Goal: Information Seeking & Learning: Find specific fact

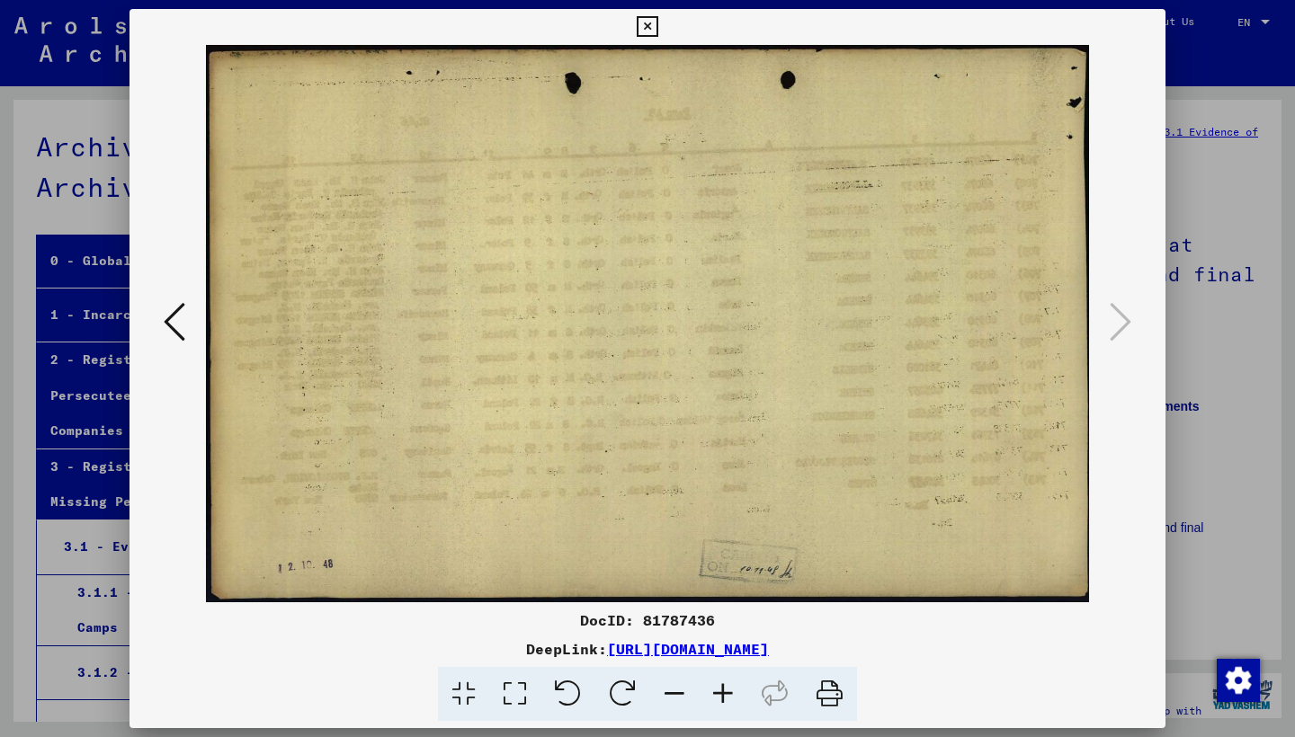
scroll to position [410, 0]
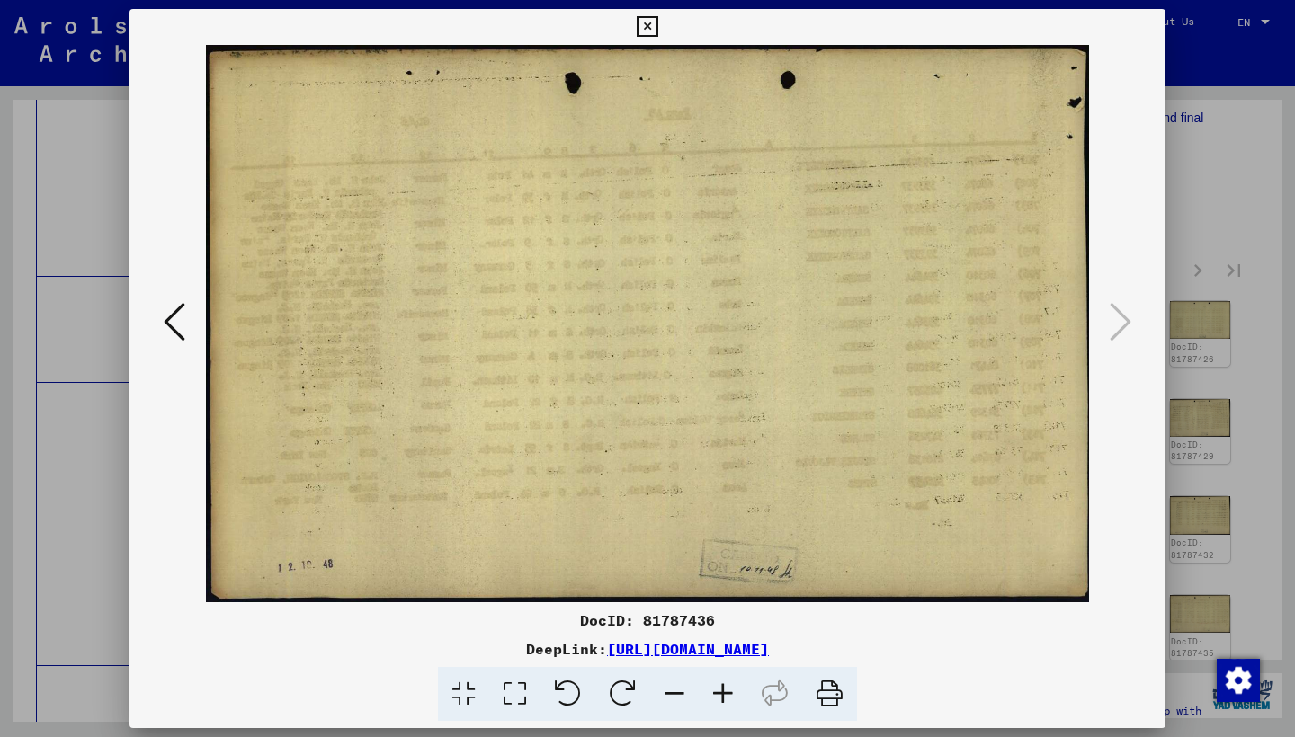
click at [657, 29] on icon at bounding box center [647, 27] width 21 height 22
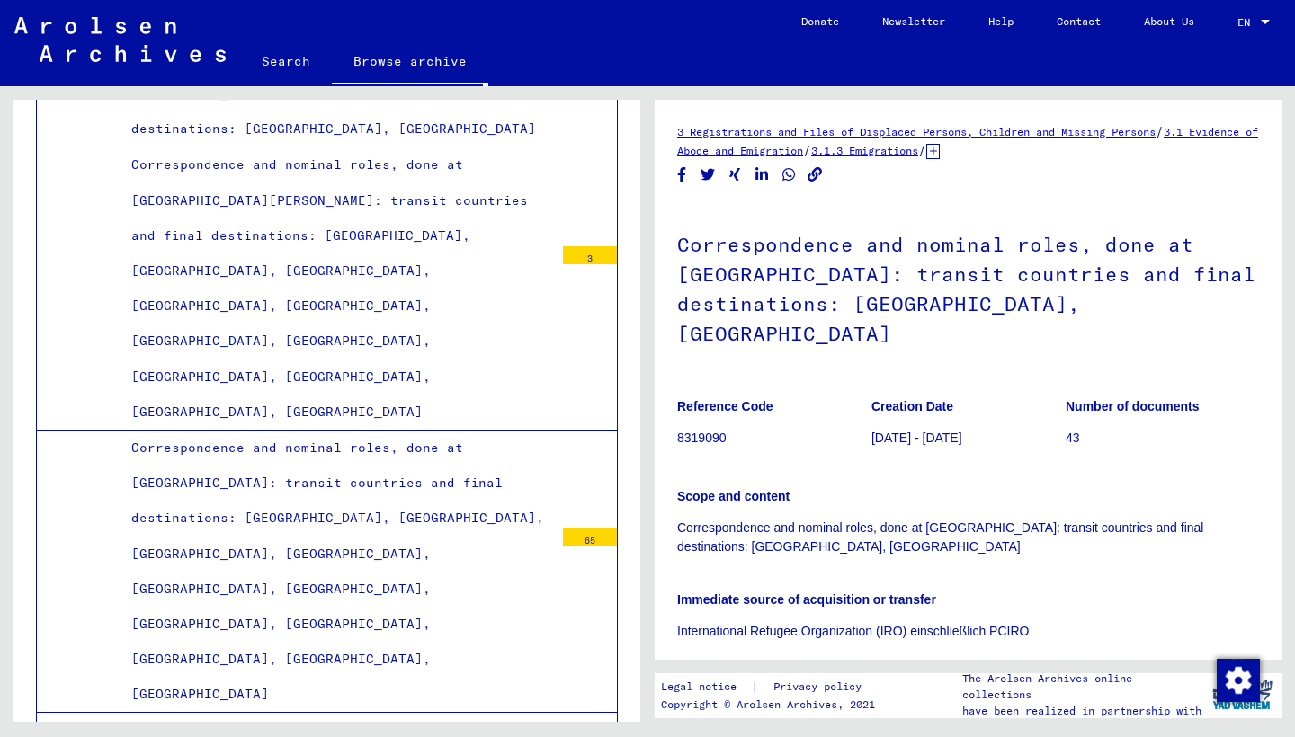
scroll to position [333, 0]
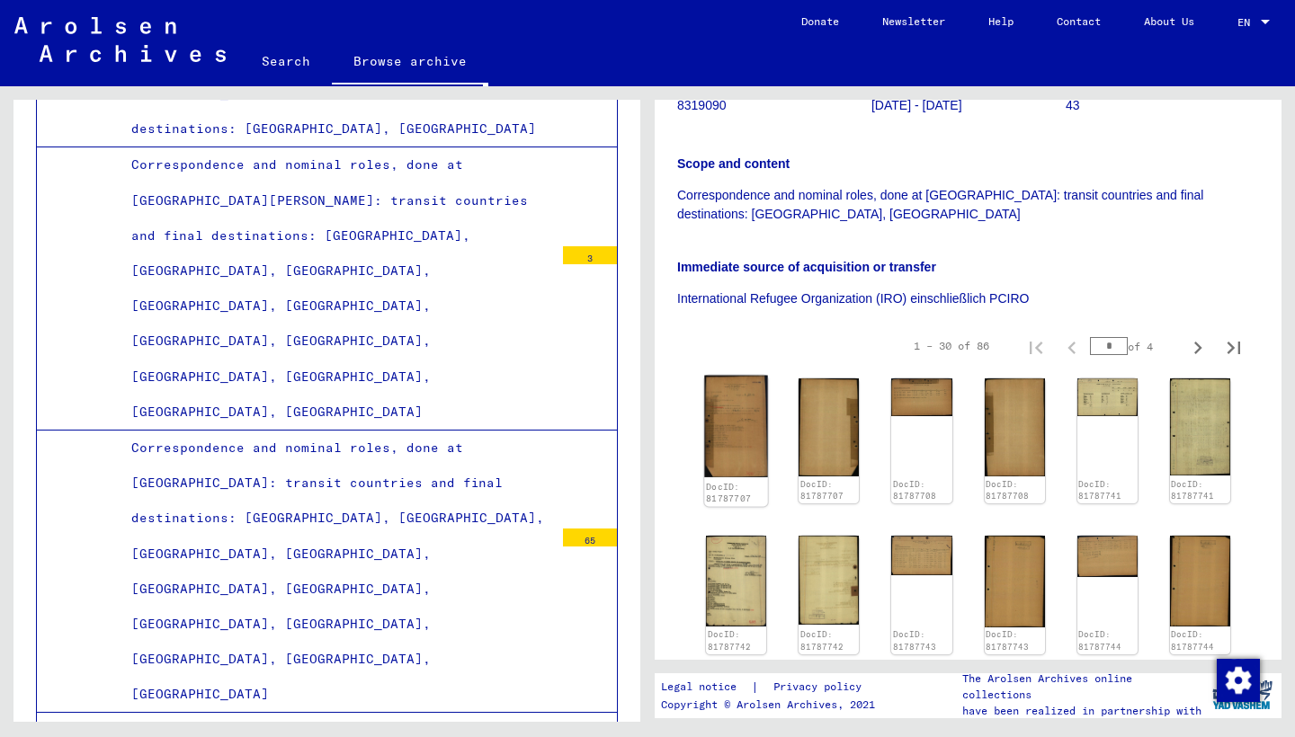
click at [723, 405] on img at bounding box center [736, 427] width 64 height 102
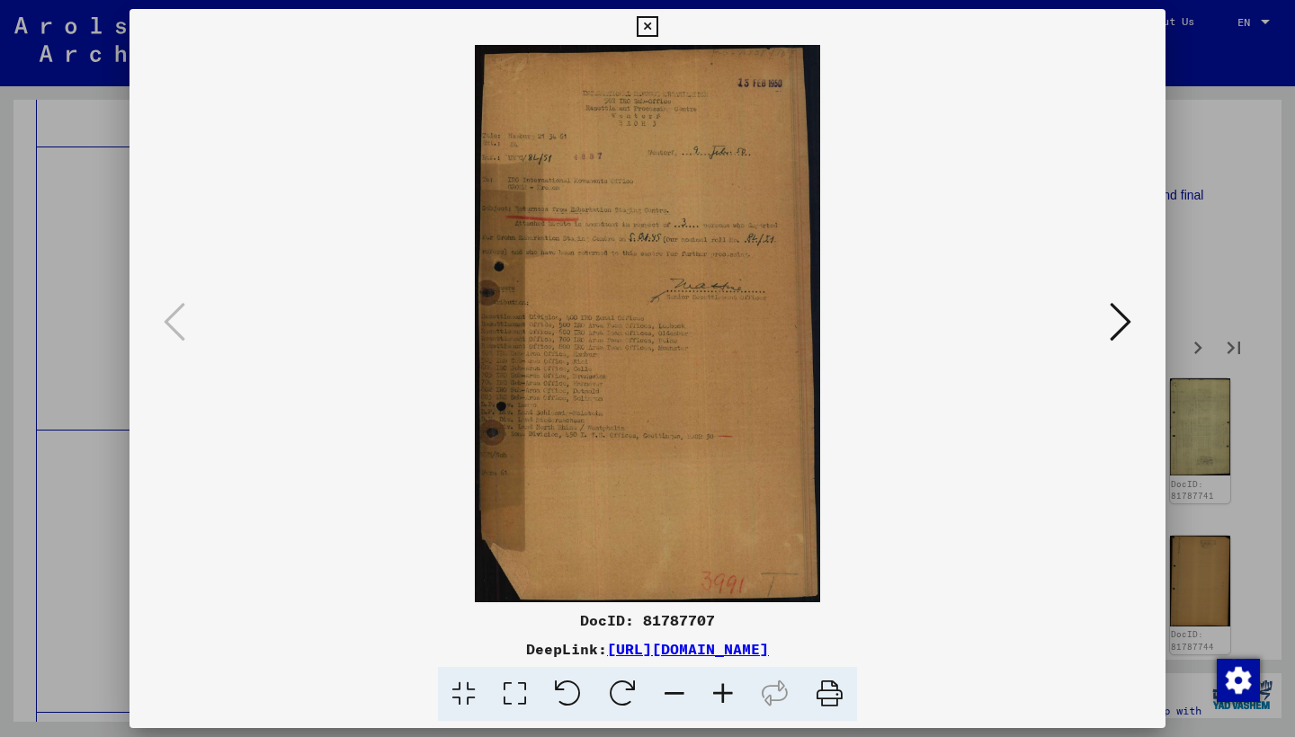
click at [1122, 323] on icon at bounding box center [1120, 321] width 22 height 43
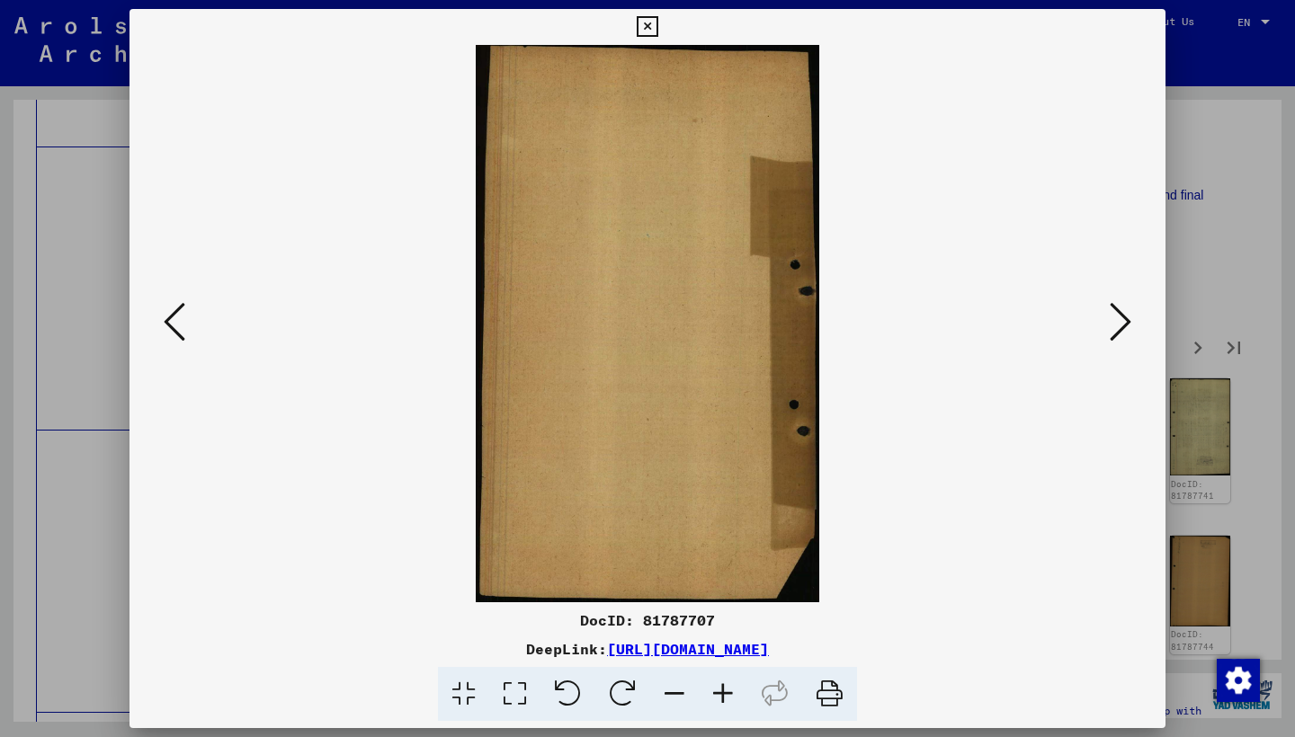
click at [1122, 323] on icon at bounding box center [1120, 321] width 22 height 43
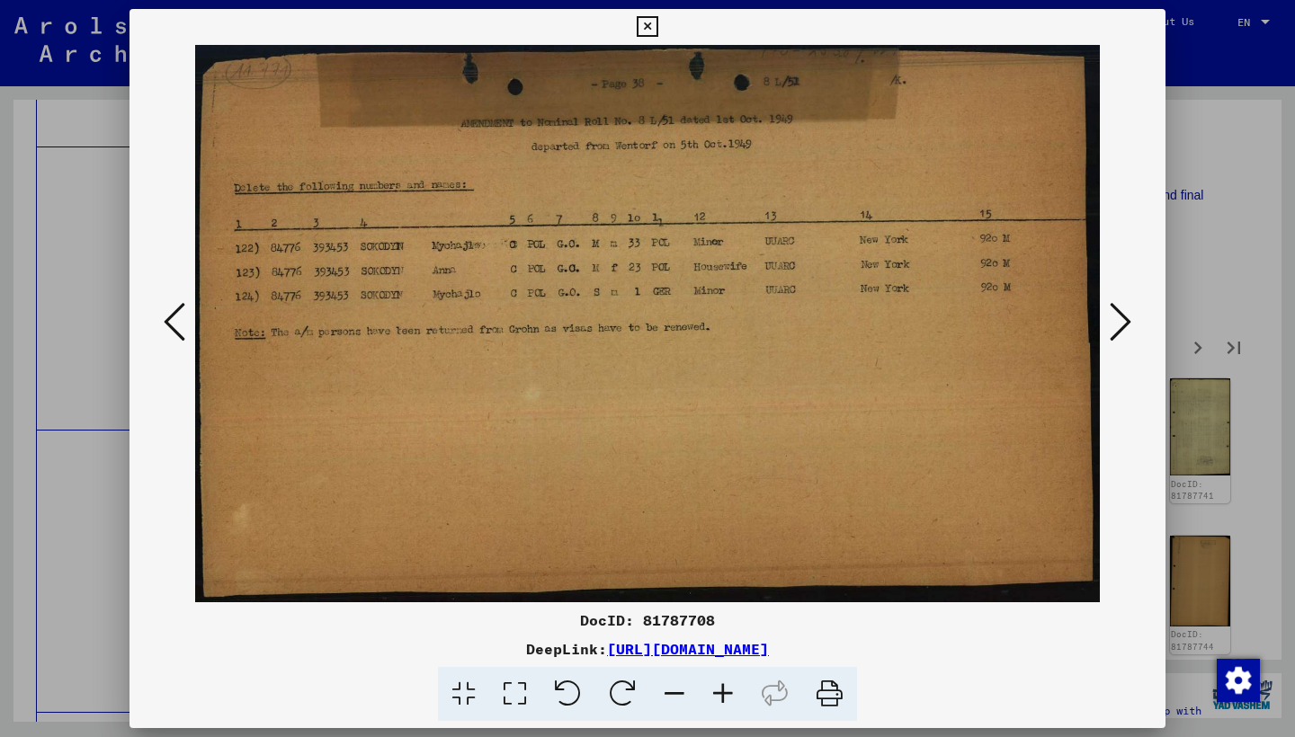
click at [1121, 323] on icon at bounding box center [1120, 321] width 22 height 43
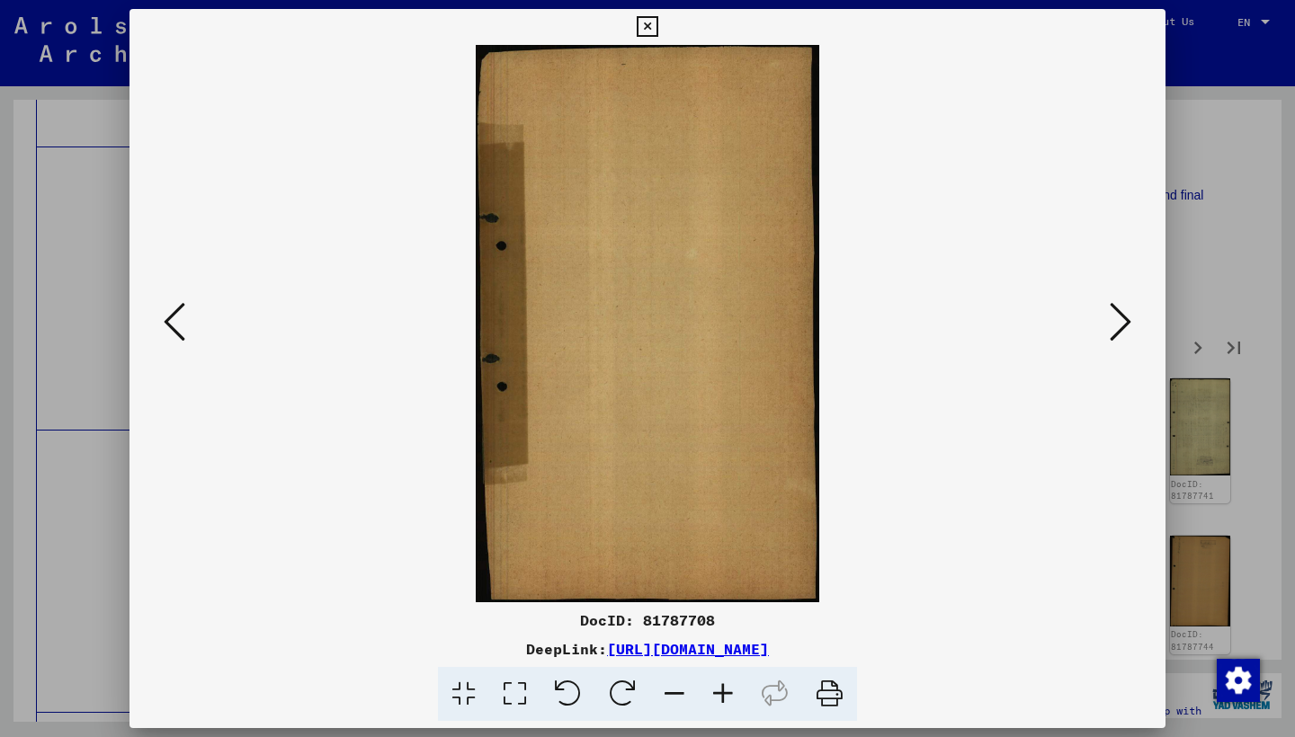
click at [1121, 323] on icon at bounding box center [1120, 321] width 22 height 43
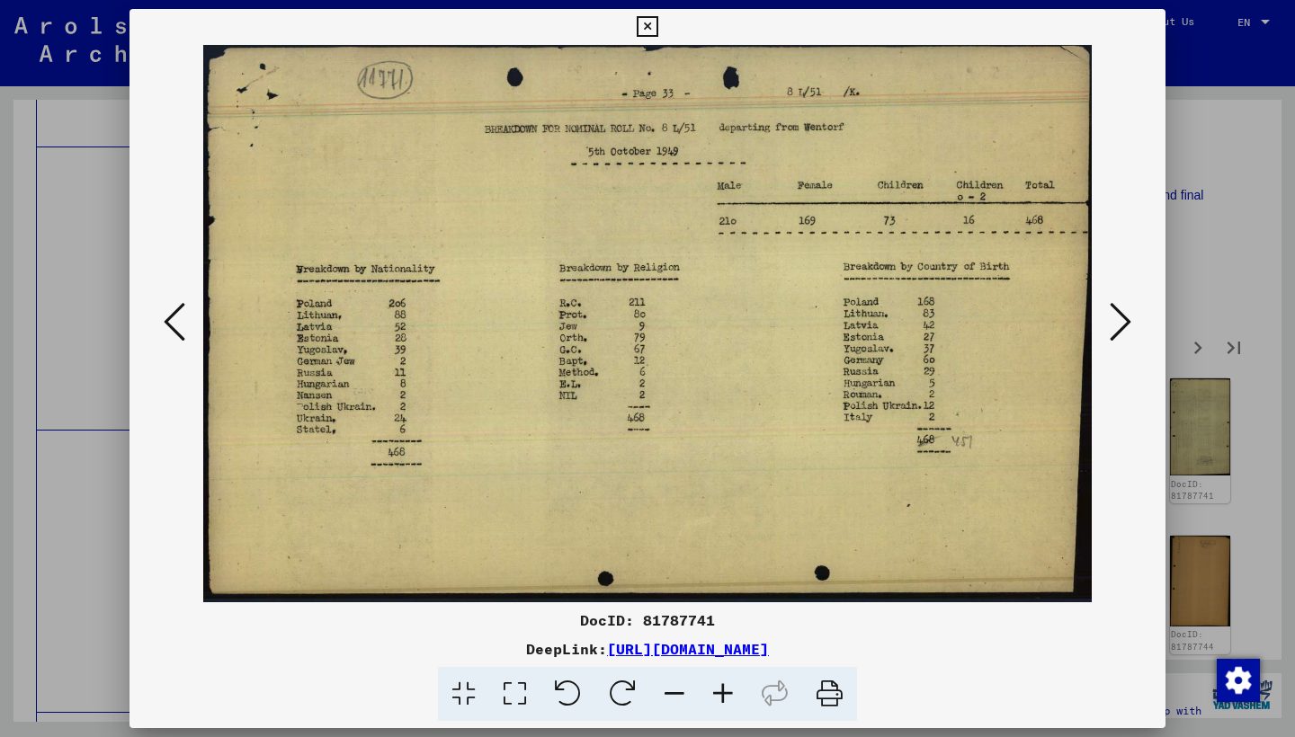
click at [1121, 323] on icon at bounding box center [1120, 321] width 22 height 43
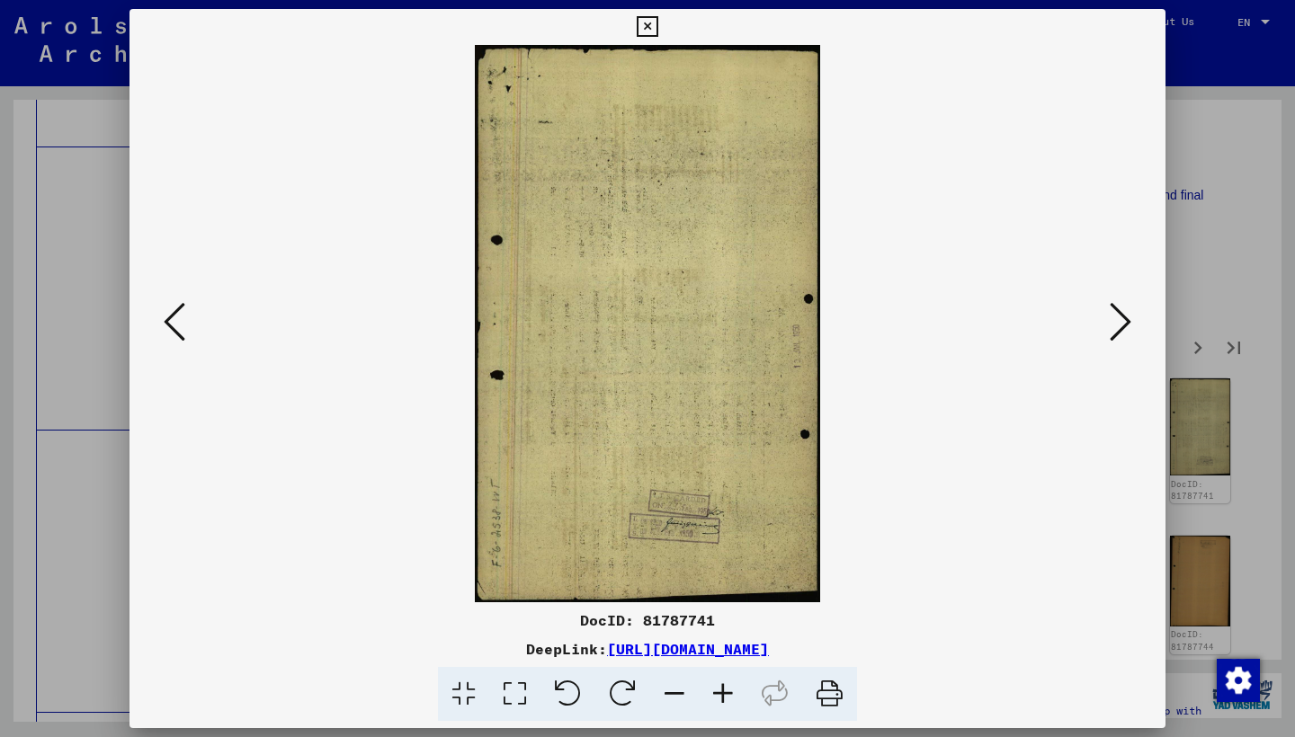
click at [1121, 323] on icon at bounding box center [1120, 321] width 22 height 43
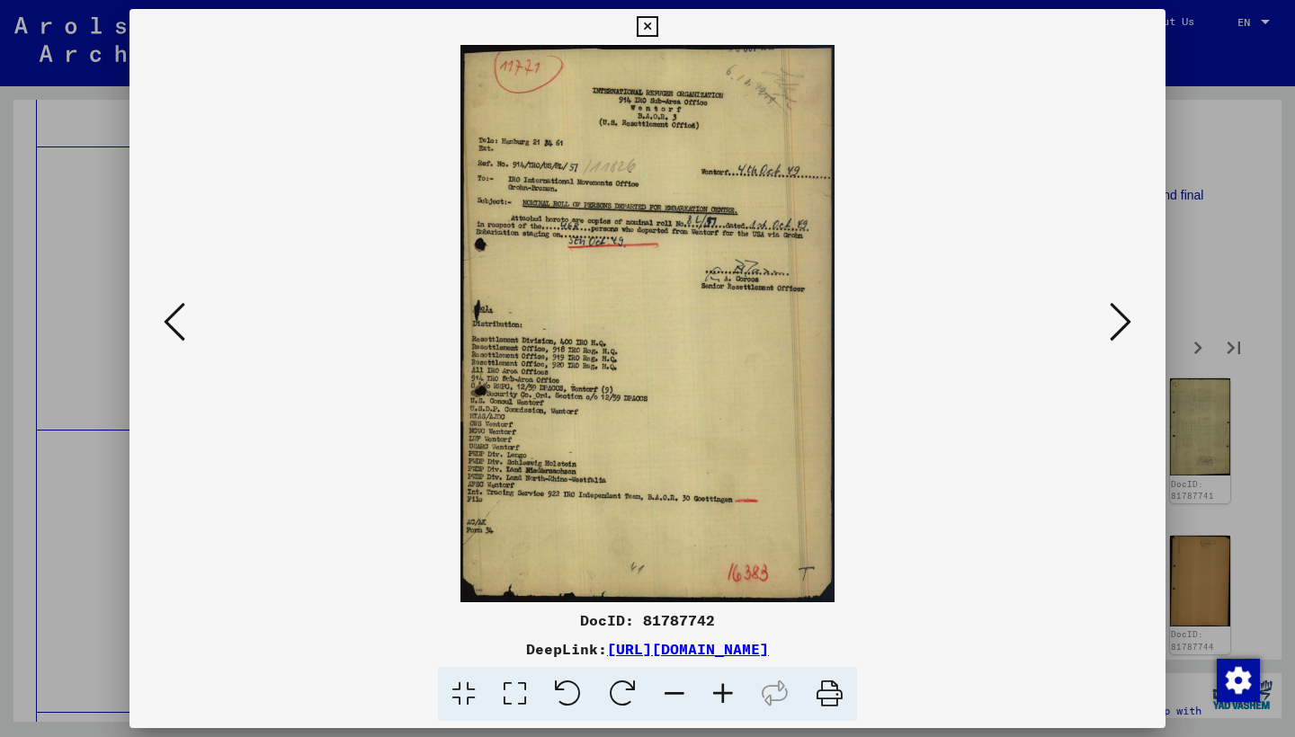
click at [1121, 323] on icon at bounding box center [1120, 321] width 22 height 43
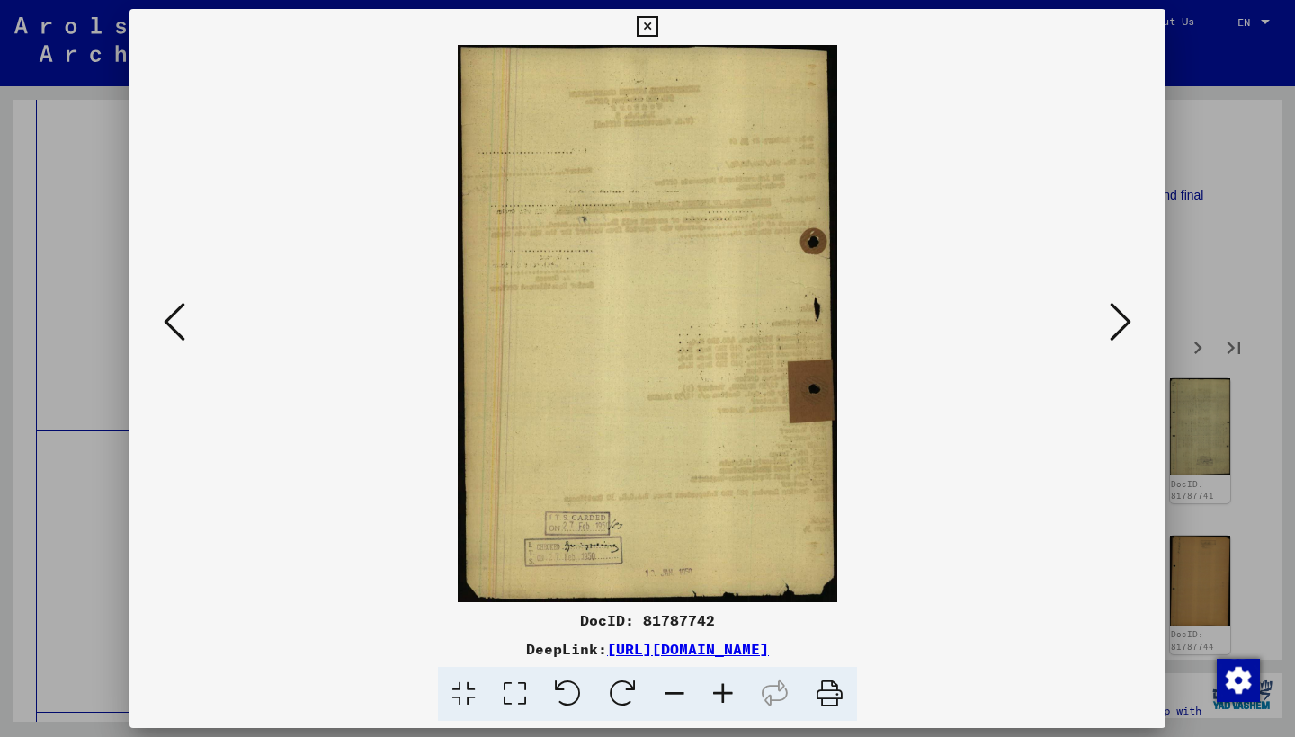
click at [1121, 323] on icon at bounding box center [1120, 321] width 22 height 43
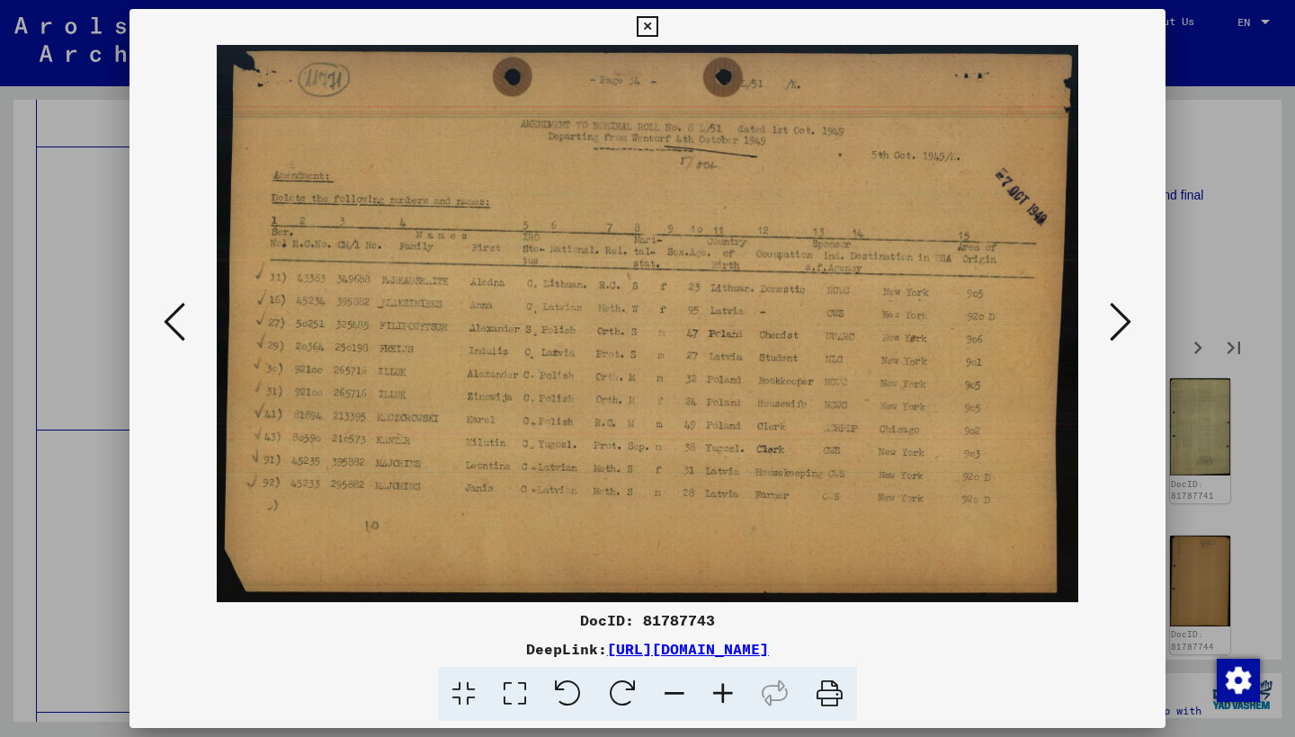
click at [1121, 323] on icon at bounding box center [1120, 321] width 22 height 43
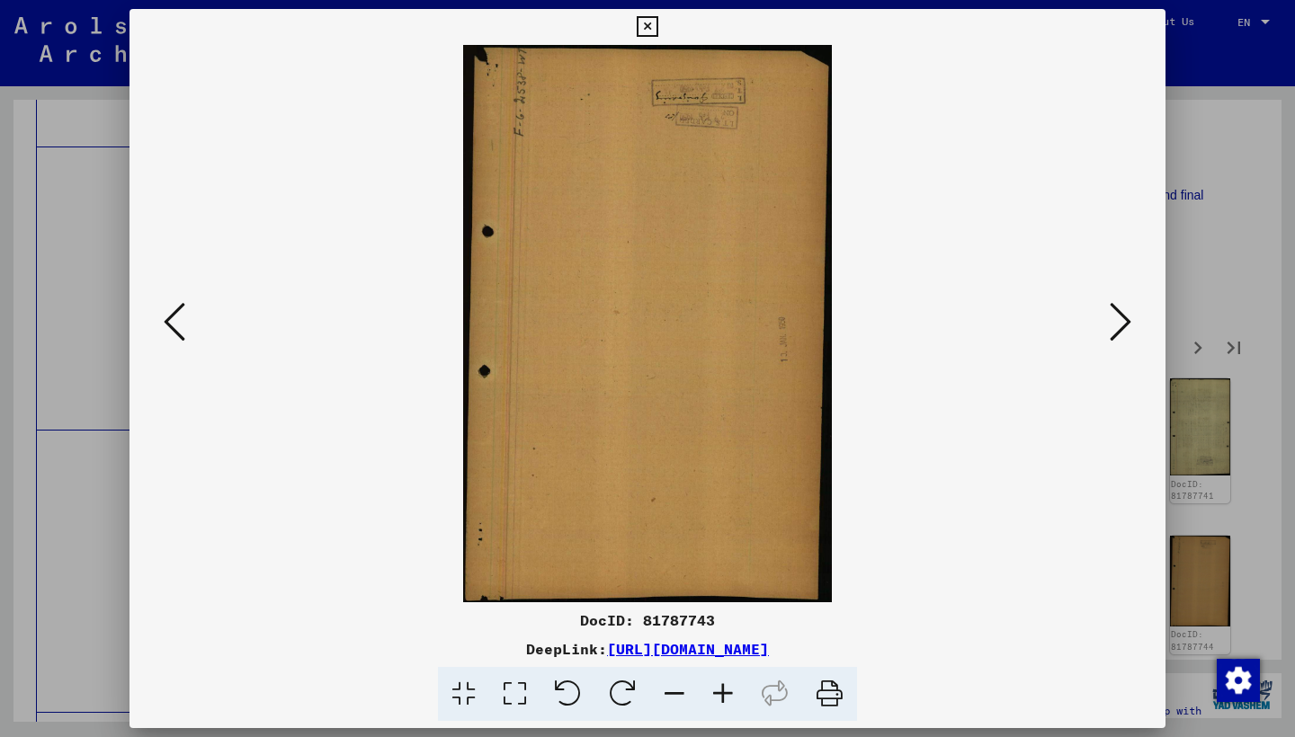
click at [1121, 323] on icon at bounding box center [1120, 321] width 22 height 43
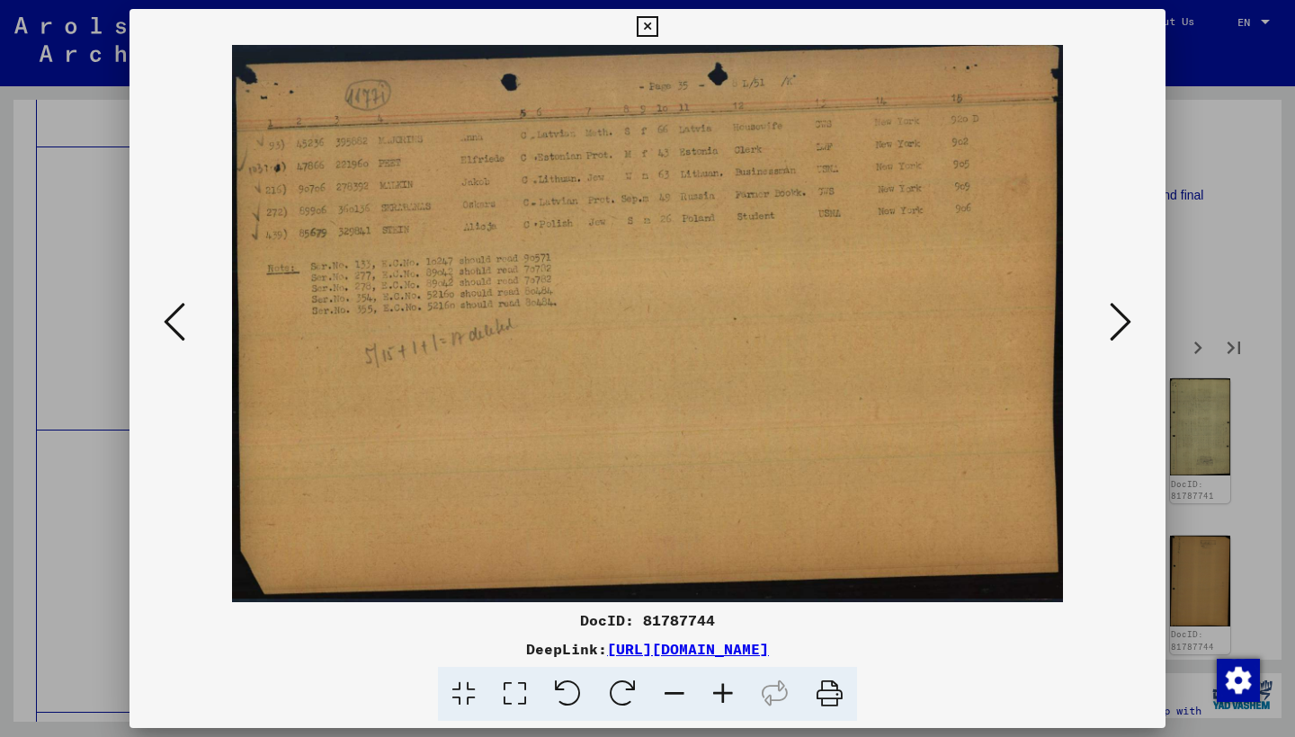
click at [1121, 323] on icon at bounding box center [1120, 321] width 22 height 43
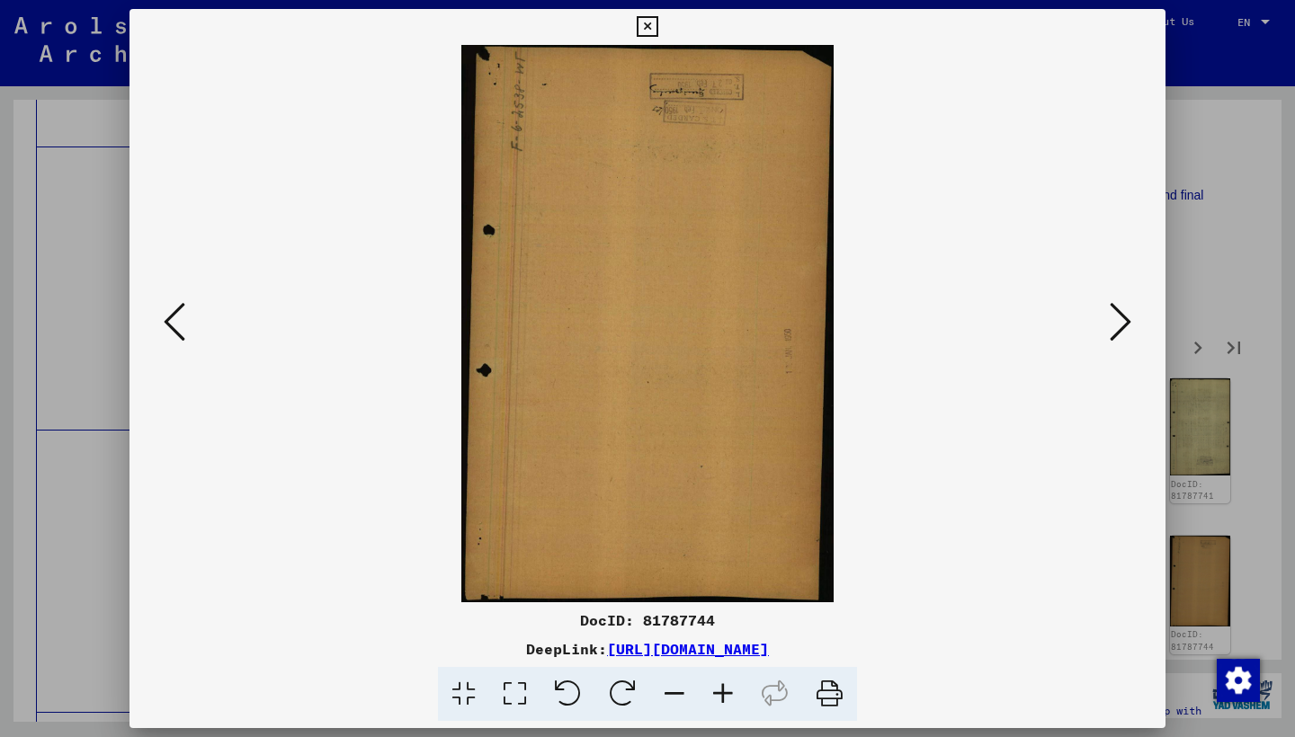
click at [1121, 323] on icon at bounding box center [1120, 321] width 22 height 43
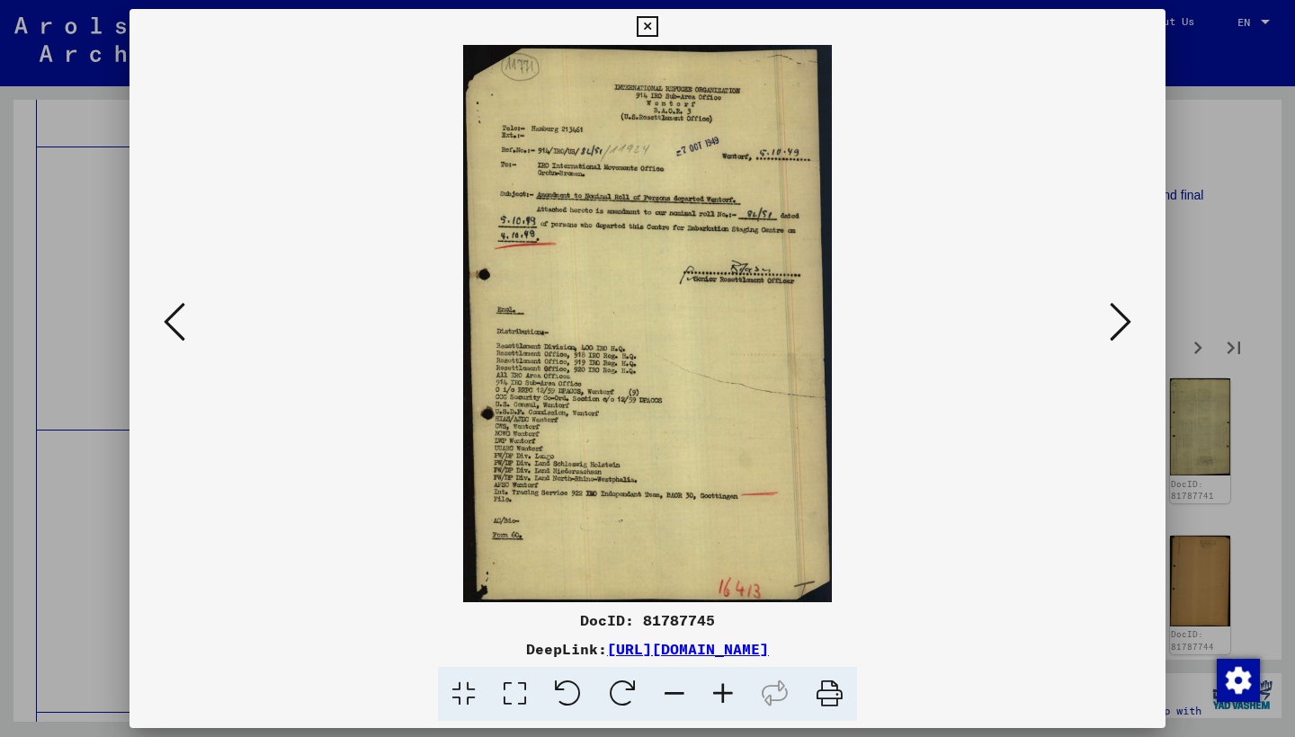
click at [1120, 323] on icon at bounding box center [1120, 321] width 22 height 43
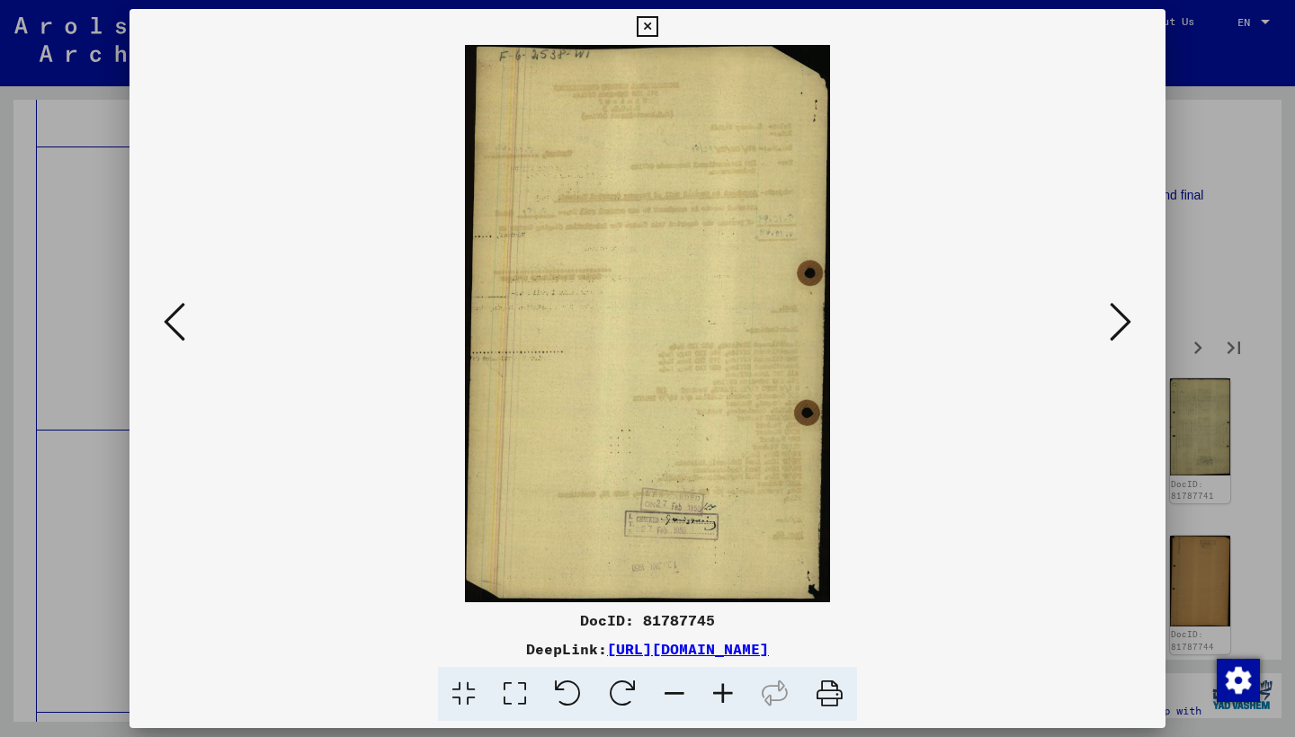
click at [1120, 323] on icon at bounding box center [1120, 321] width 22 height 43
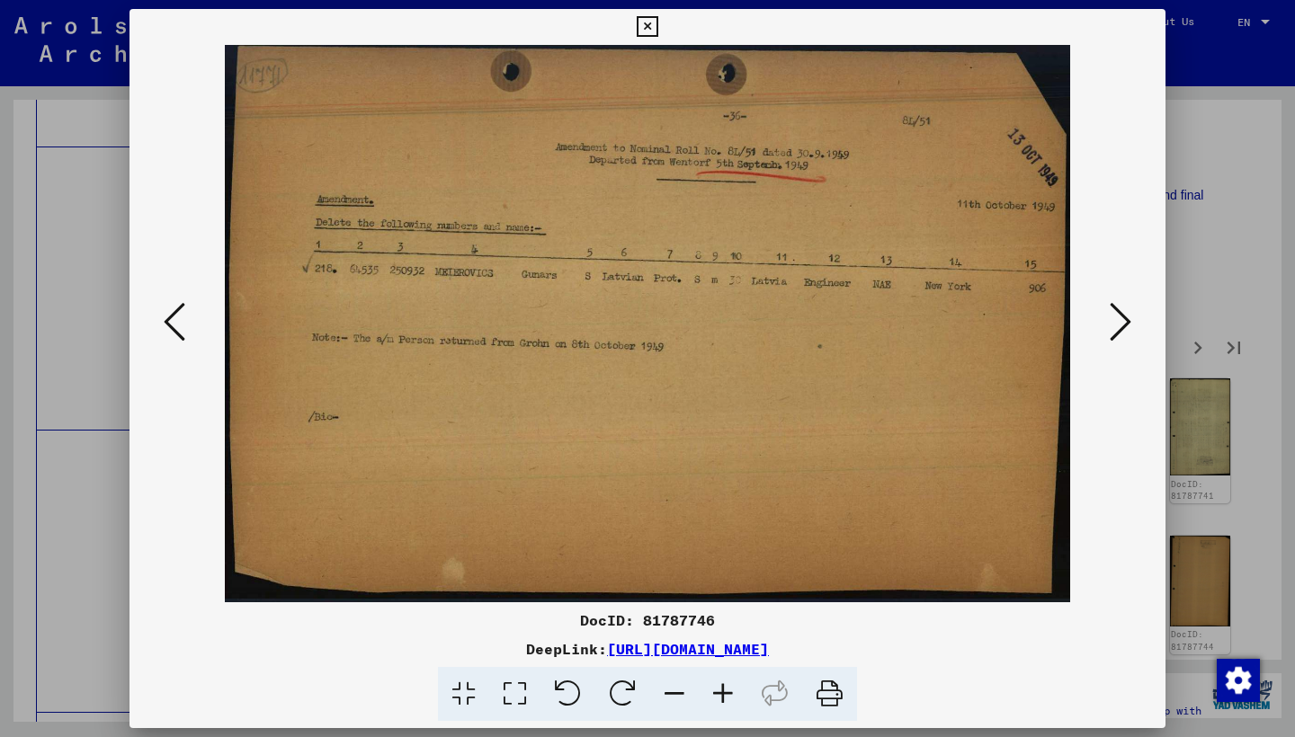
click at [1120, 323] on icon at bounding box center [1120, 321] width 22 height 43
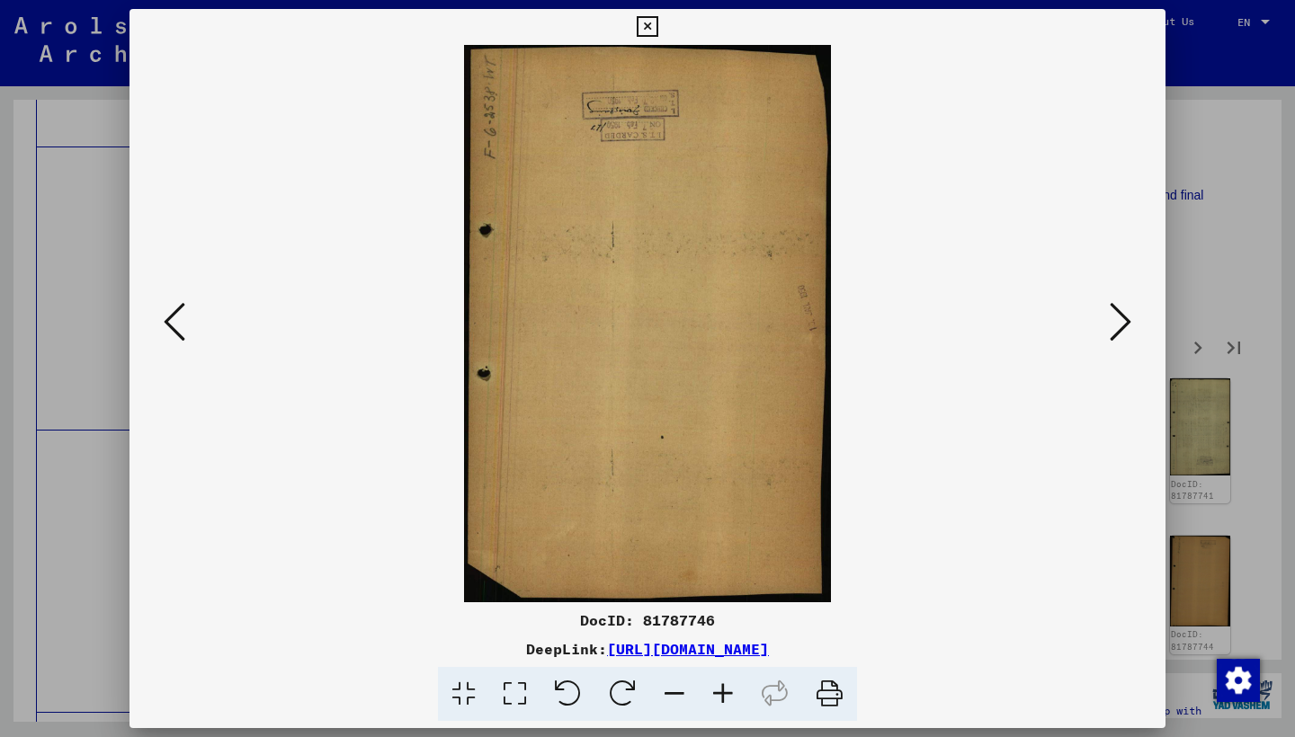
click at [1120, 323] on icon at bounding box center [1120, 321] width 22 height 43
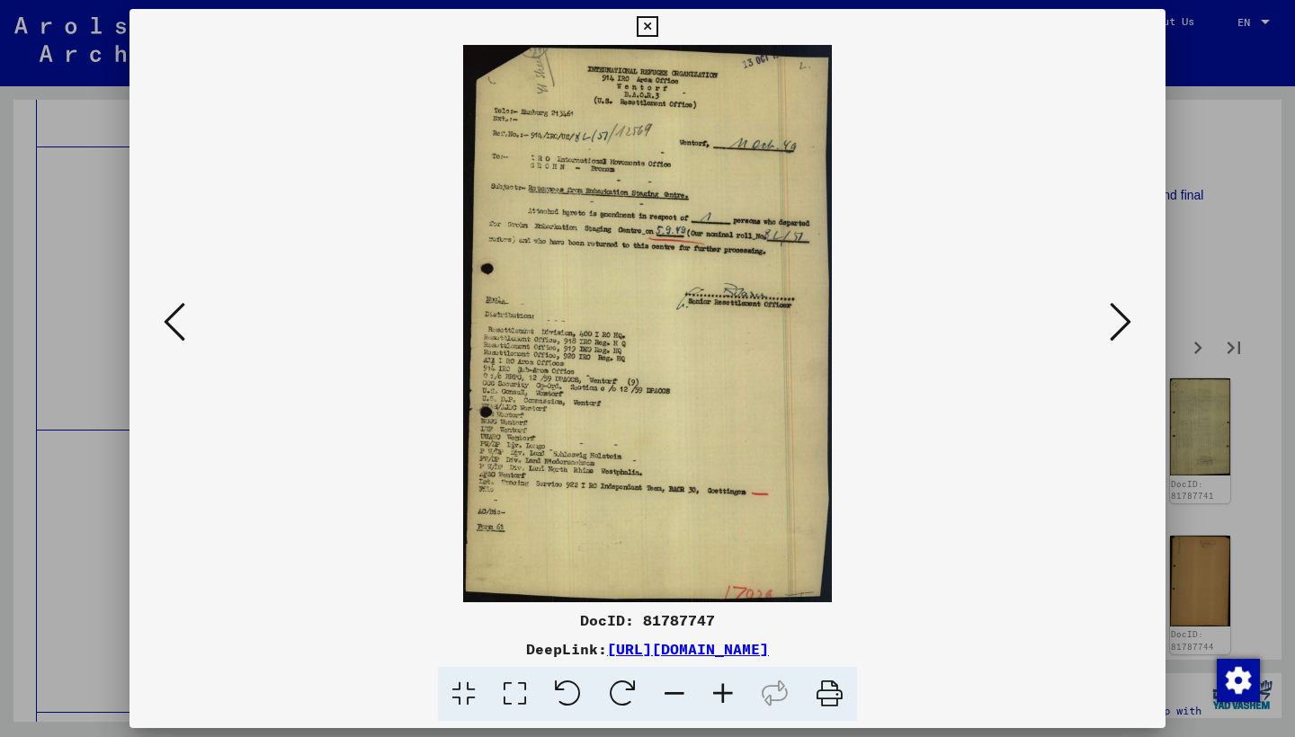
click at [1120, 323] on icon at bounding box center [1120, 321] width 22 height 43
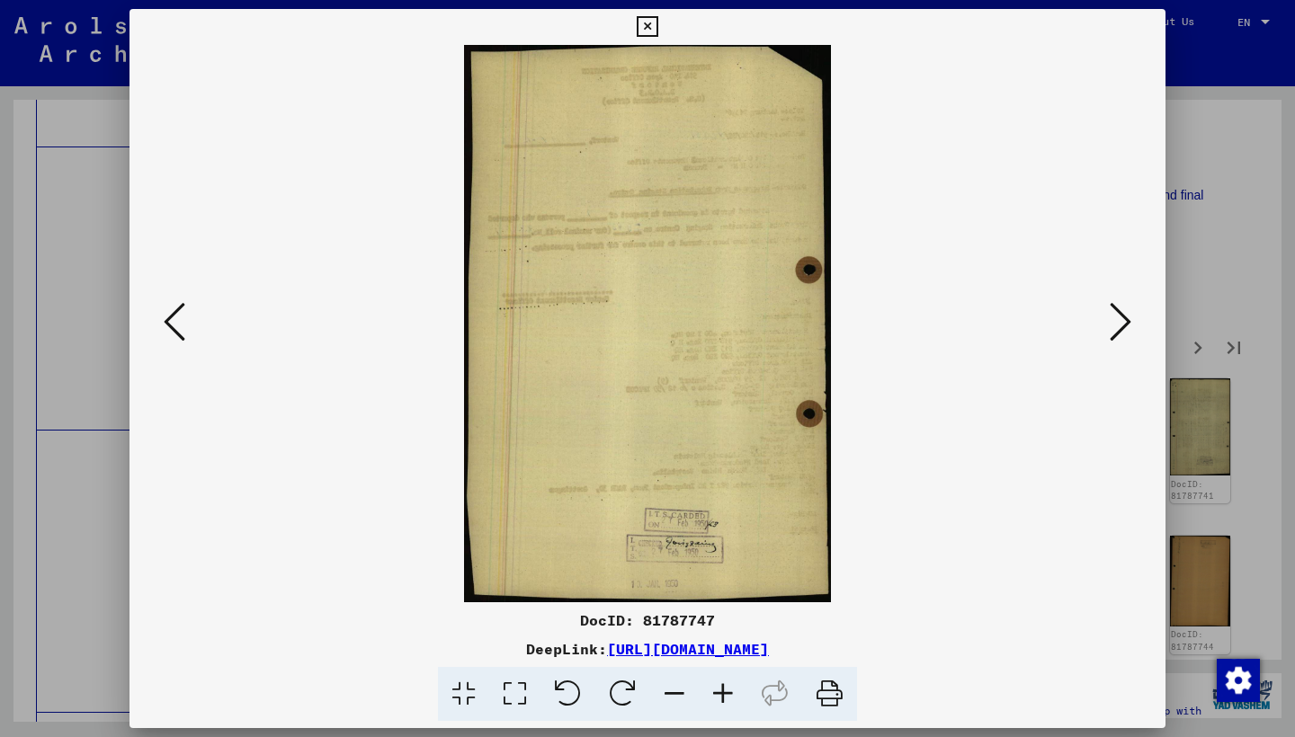
click at [1120, 323] on icon at bounding box center [1120, 321] width 22 height 43
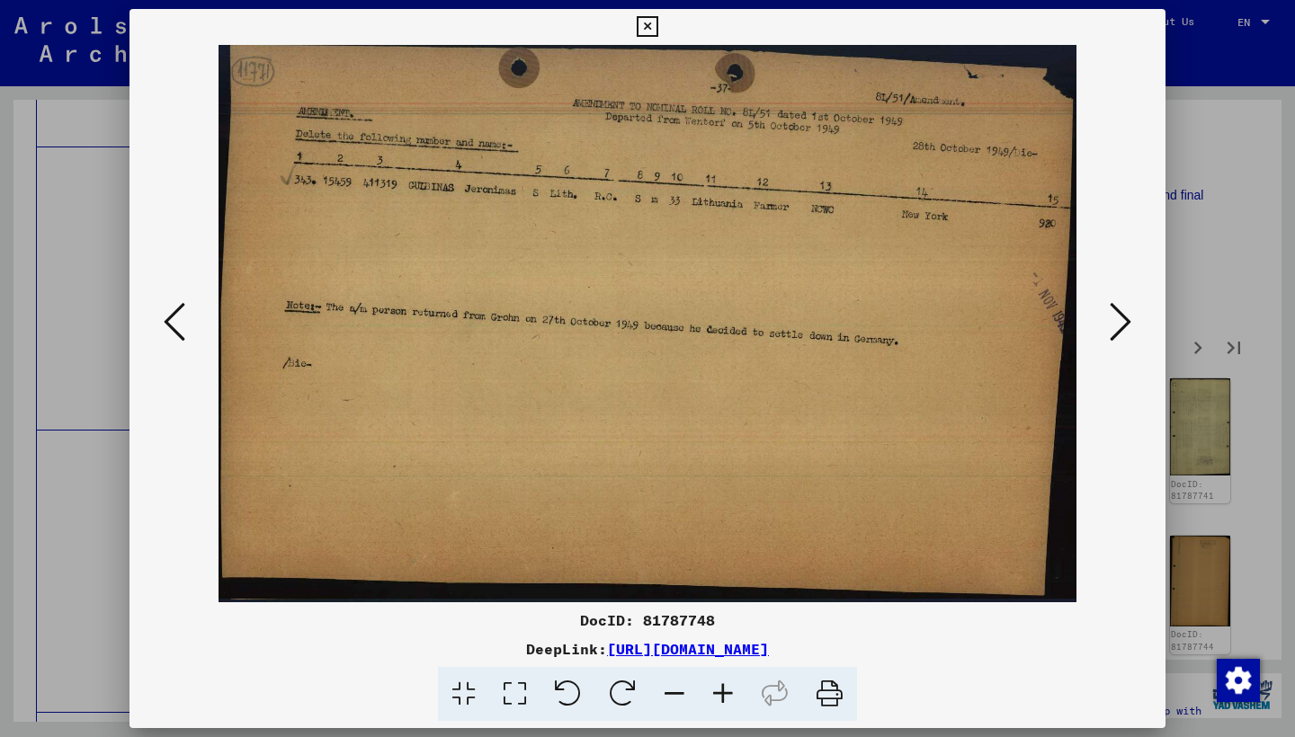
click at [1120, 323] on icon at bounding box center [1120, 321] width 22 height 43
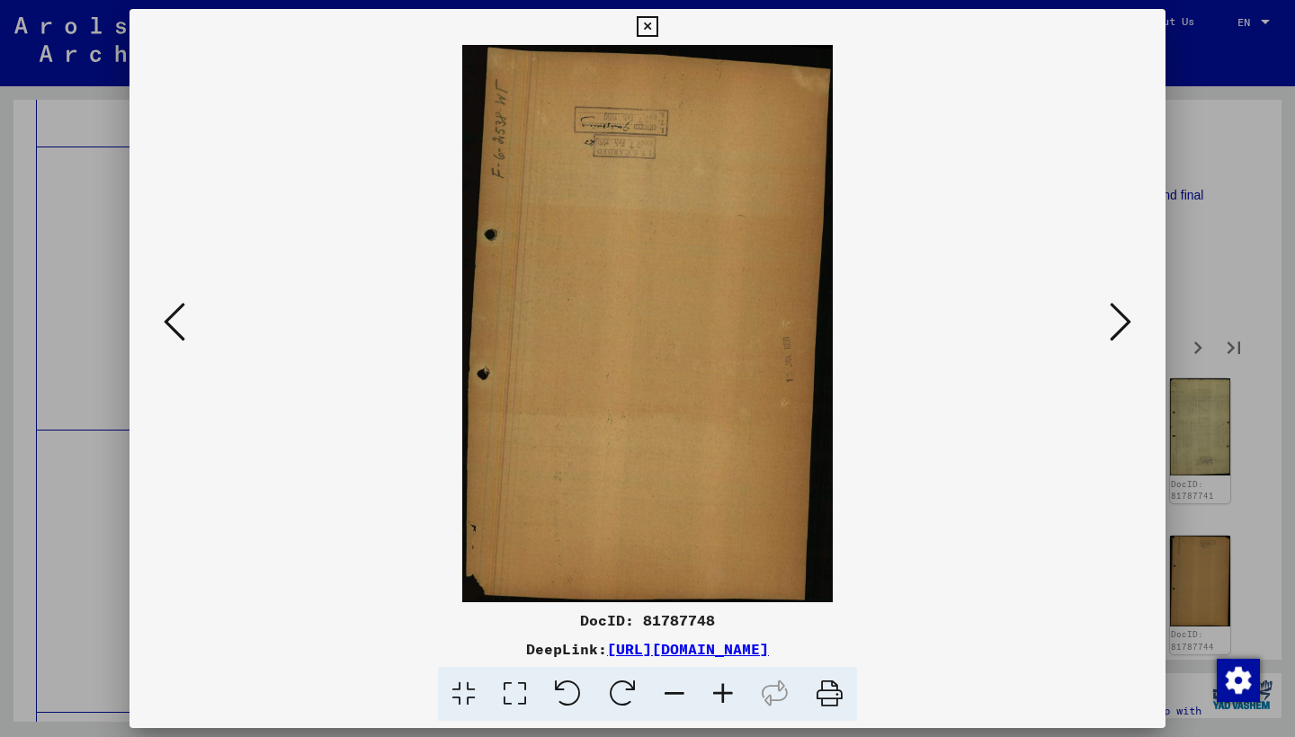
click at [1120, 323] on icon at bounding box center [1120, 321] width 22 height 43
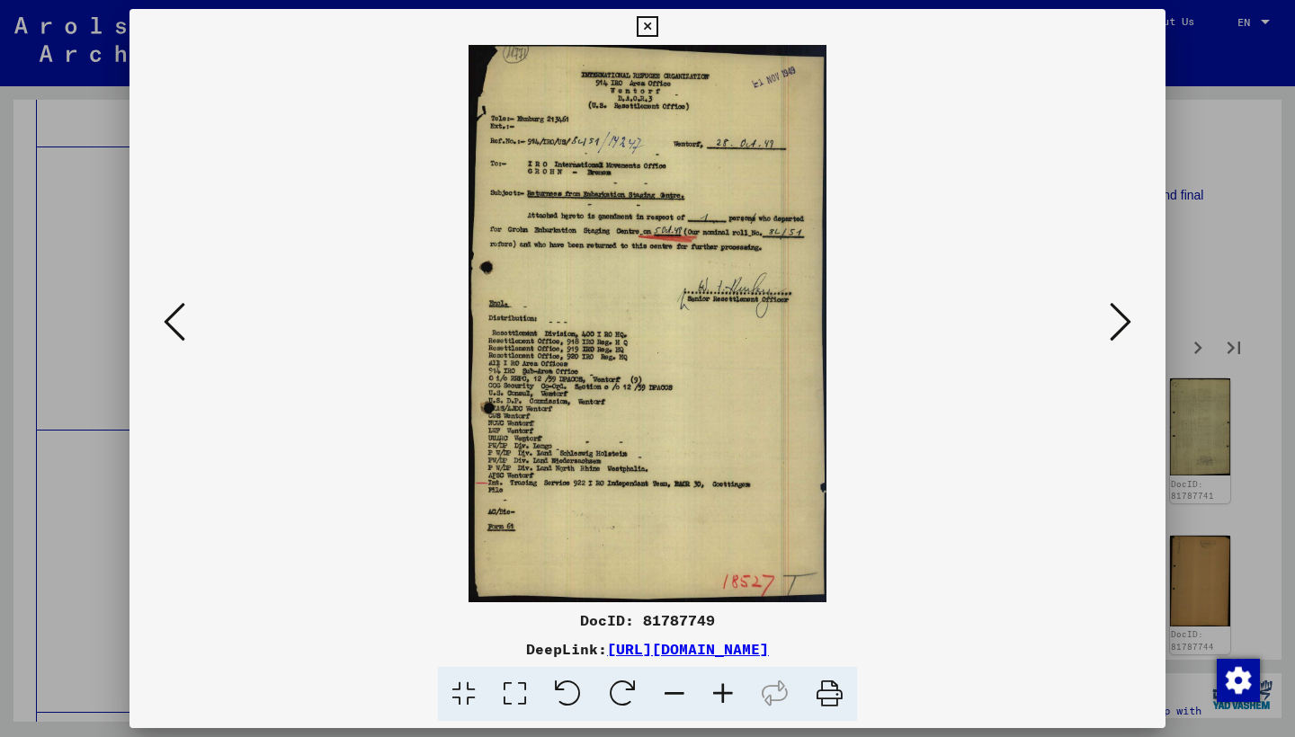
click at [1119, 323] on icon at bounding box center [1120, 321] width 22 height 43
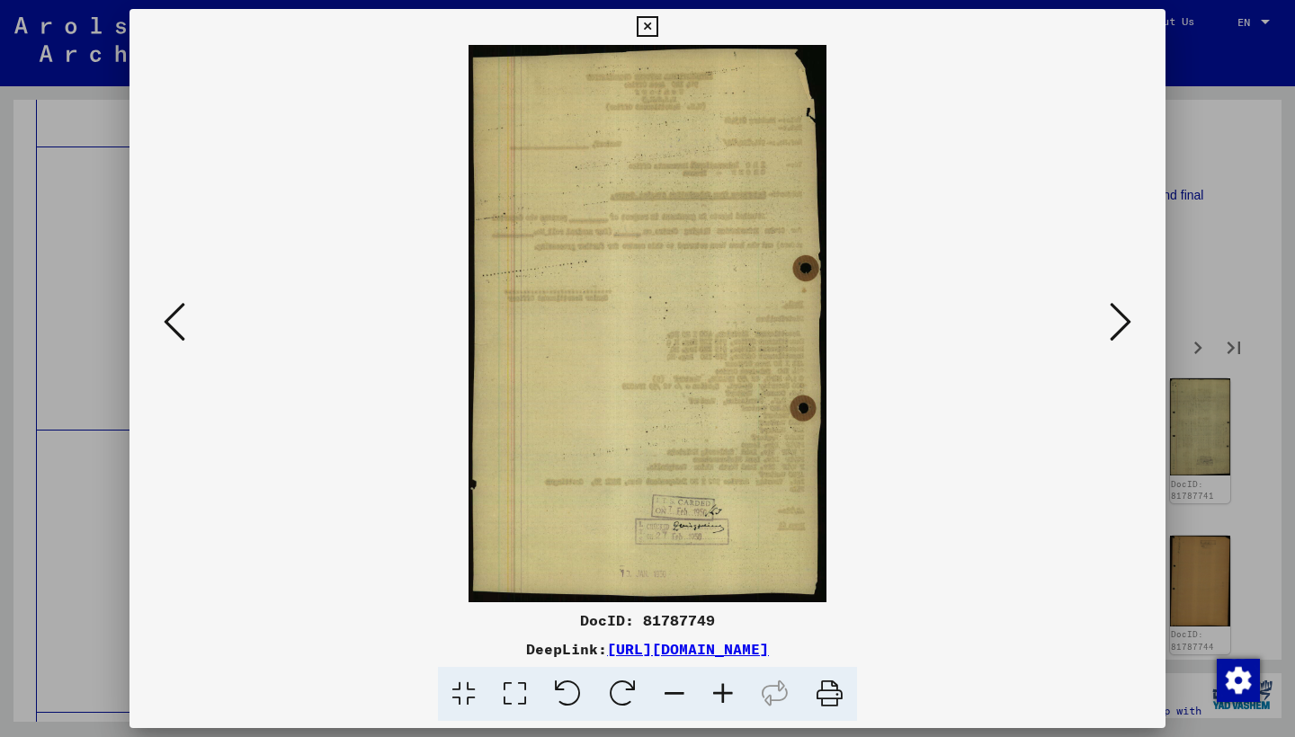
click at [1119, 323] on icon at bounding box center [1120, 321] width 22 height 43
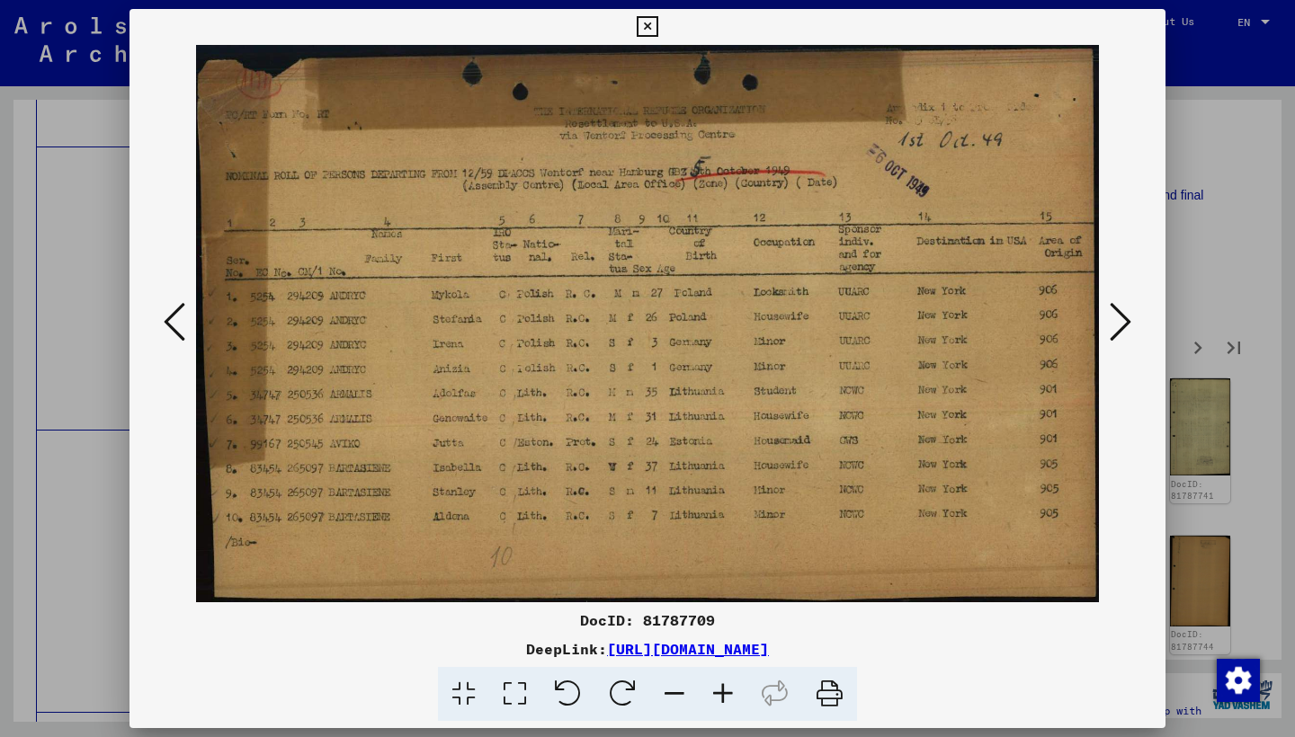
click at [1118, 323] on icon at bounding box center [1120, 321] width 22 height 43
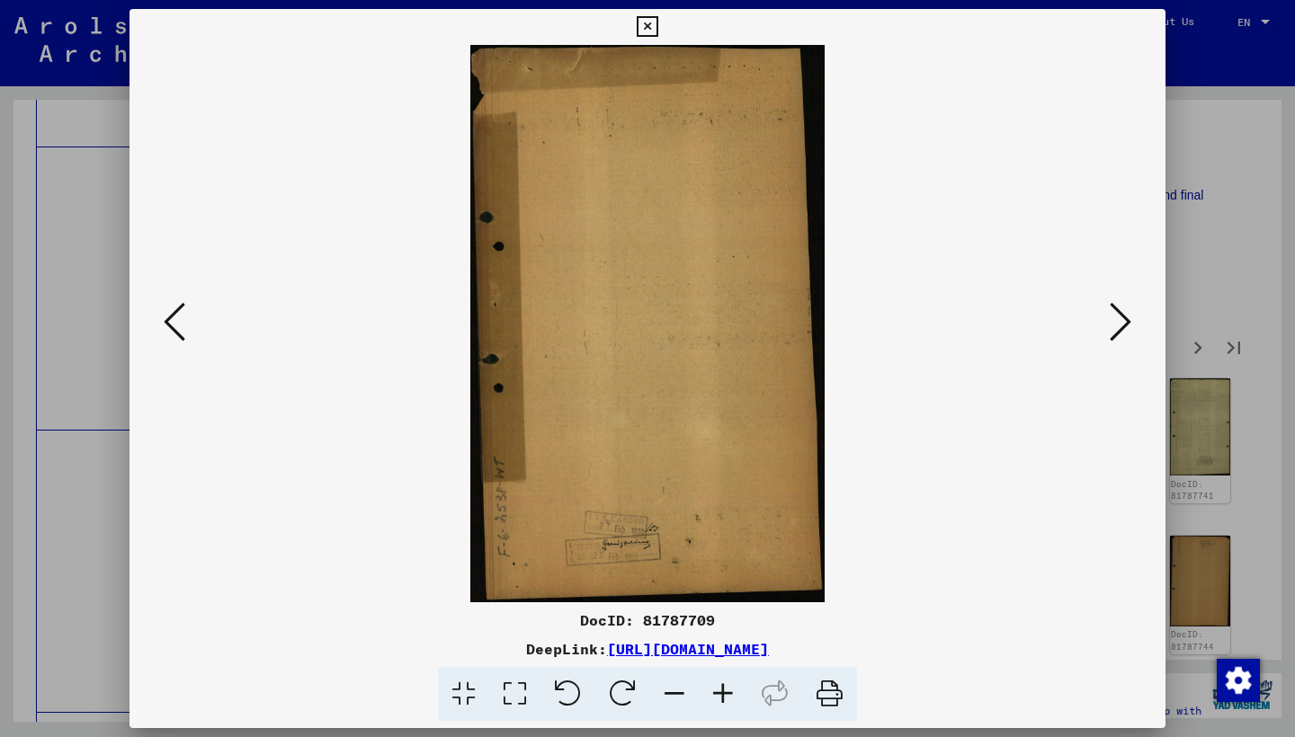
click at [1118, 323] on icon at bounding box center [1120, 321] width 22 height 43
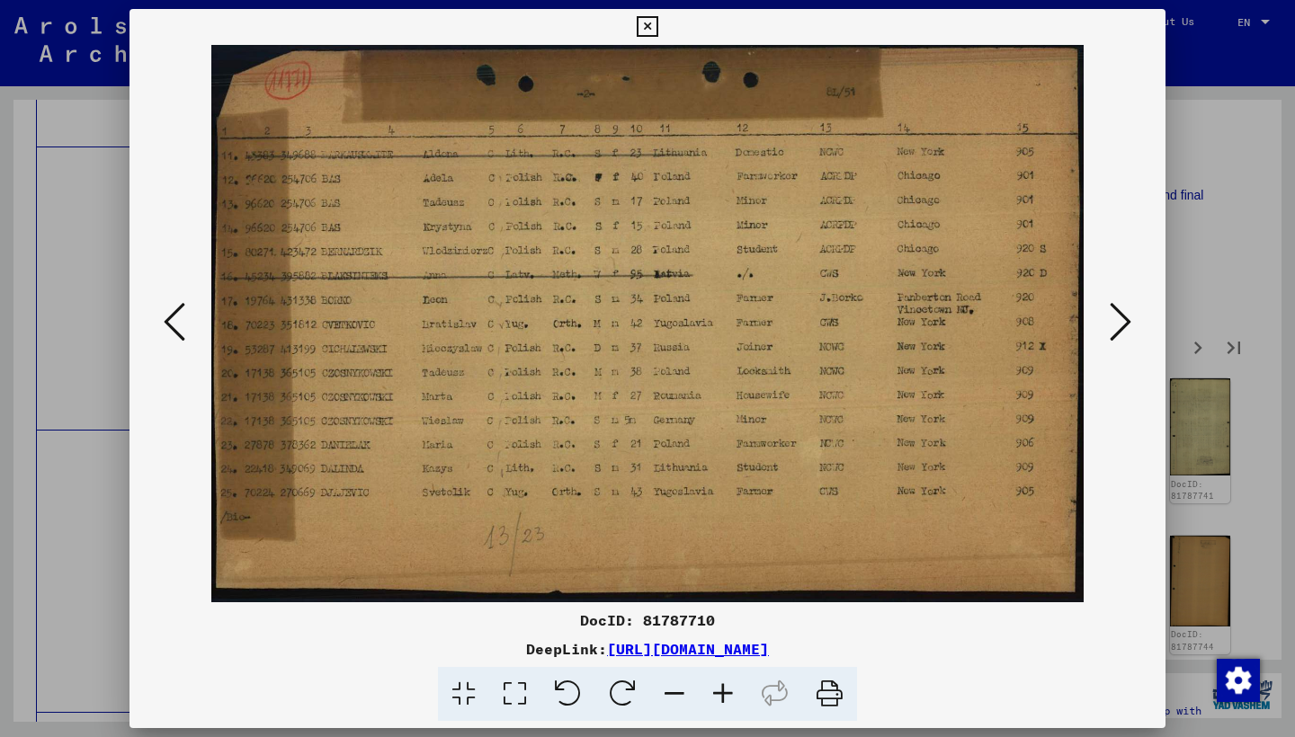
click at [1118, 323] on icon at bounding box center [1120, 321] width 22 height 43
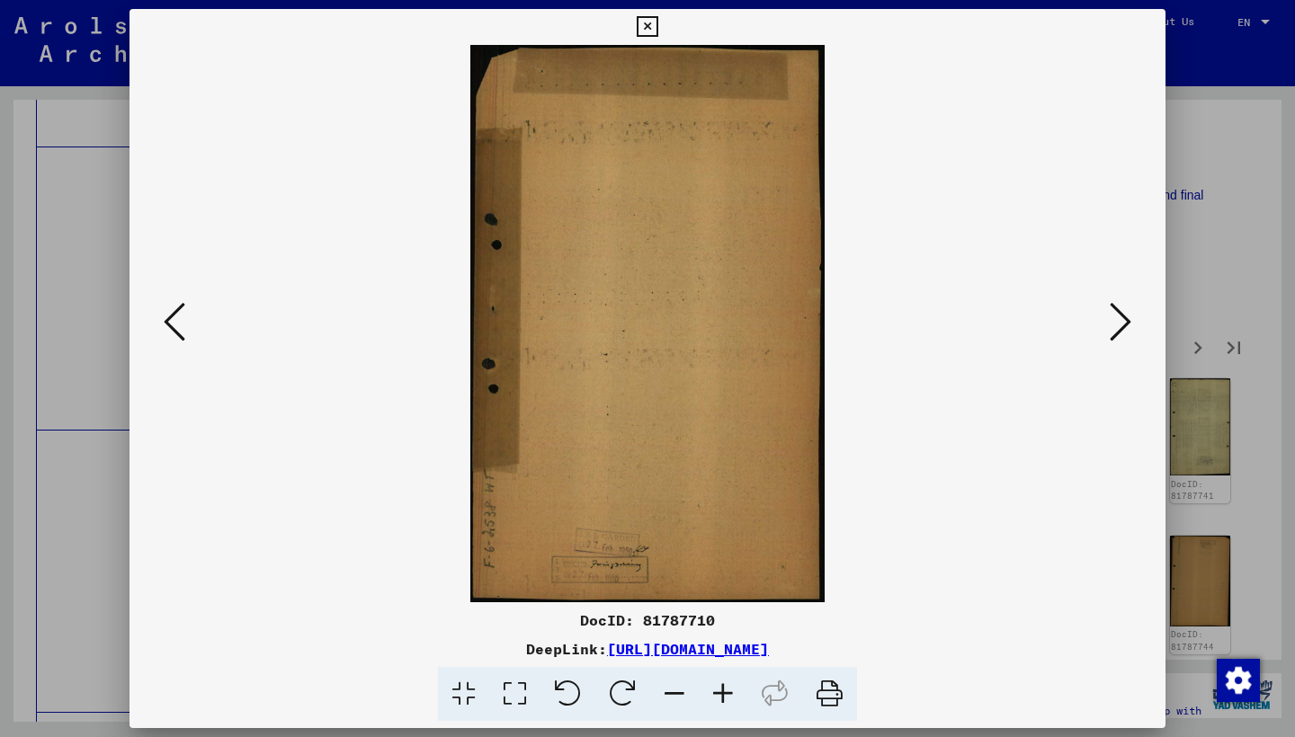
click at [1118, 323] on icon at bounding box center [1120, 321] width 22 height 43
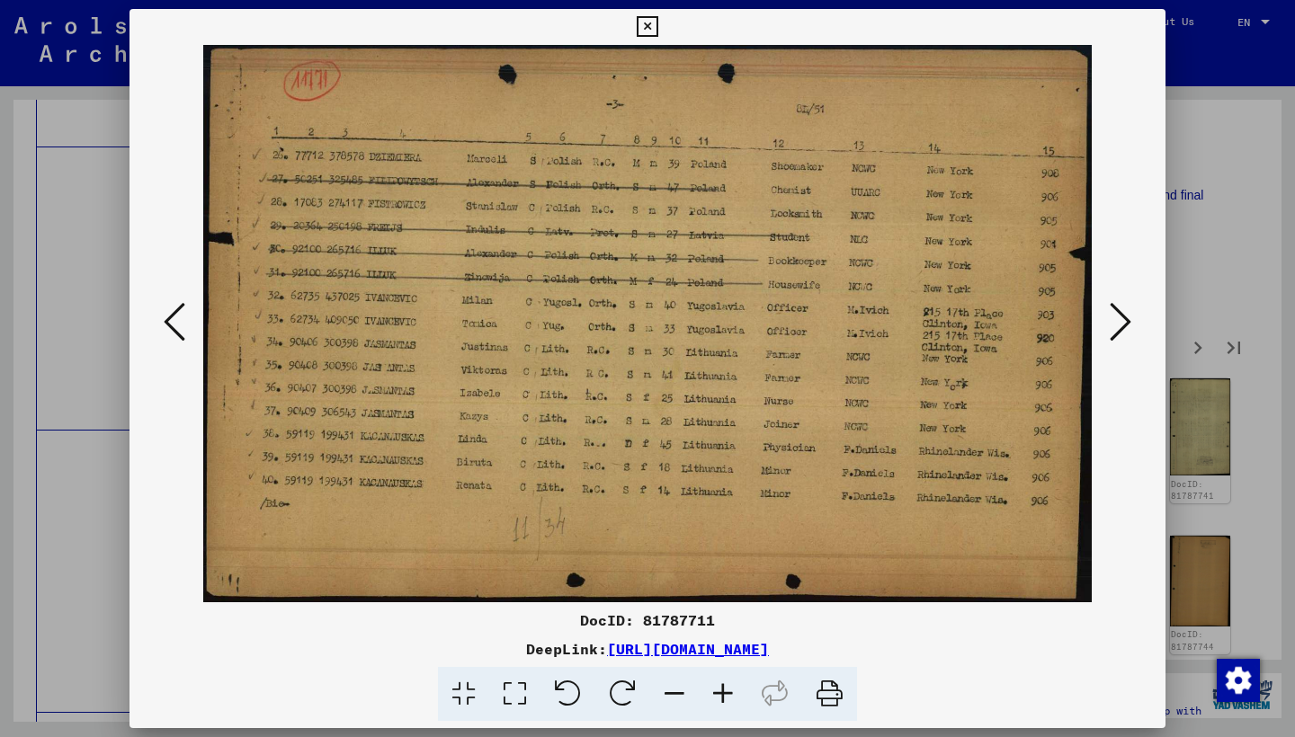
click at [1118, 323] on icon at bounding box center [1120, 321] width 22 height 43
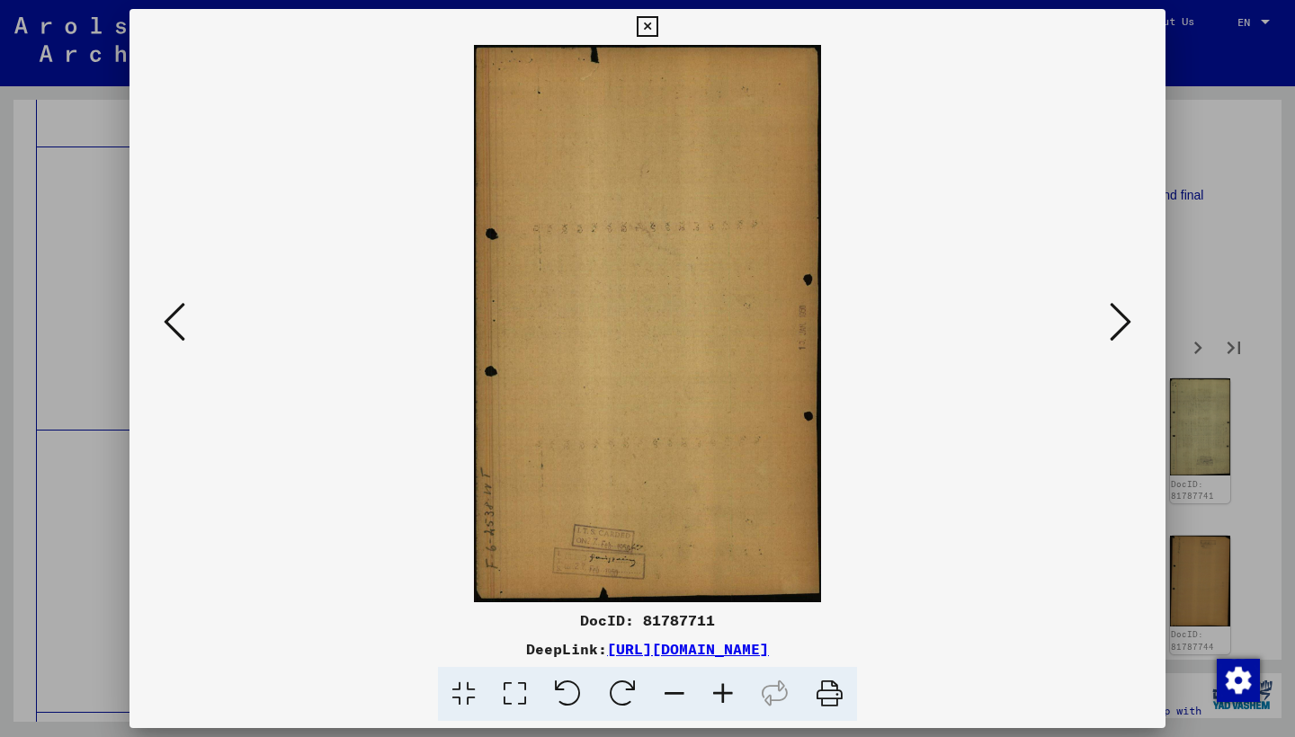
click at [1118, 323] on icon at bounding box center [1120, 321] width 22 height 43
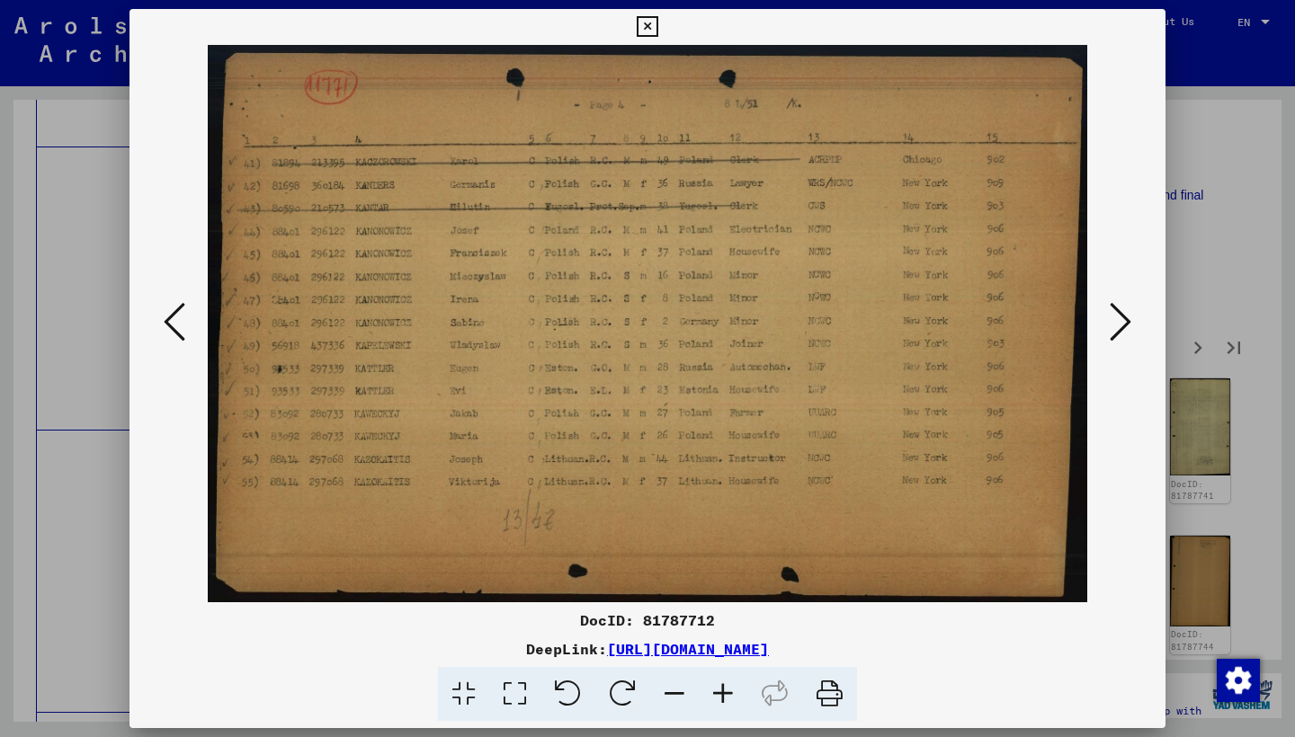
click at [1118, 323] on icon at bounding box center [1120, 321] width 22 height 43
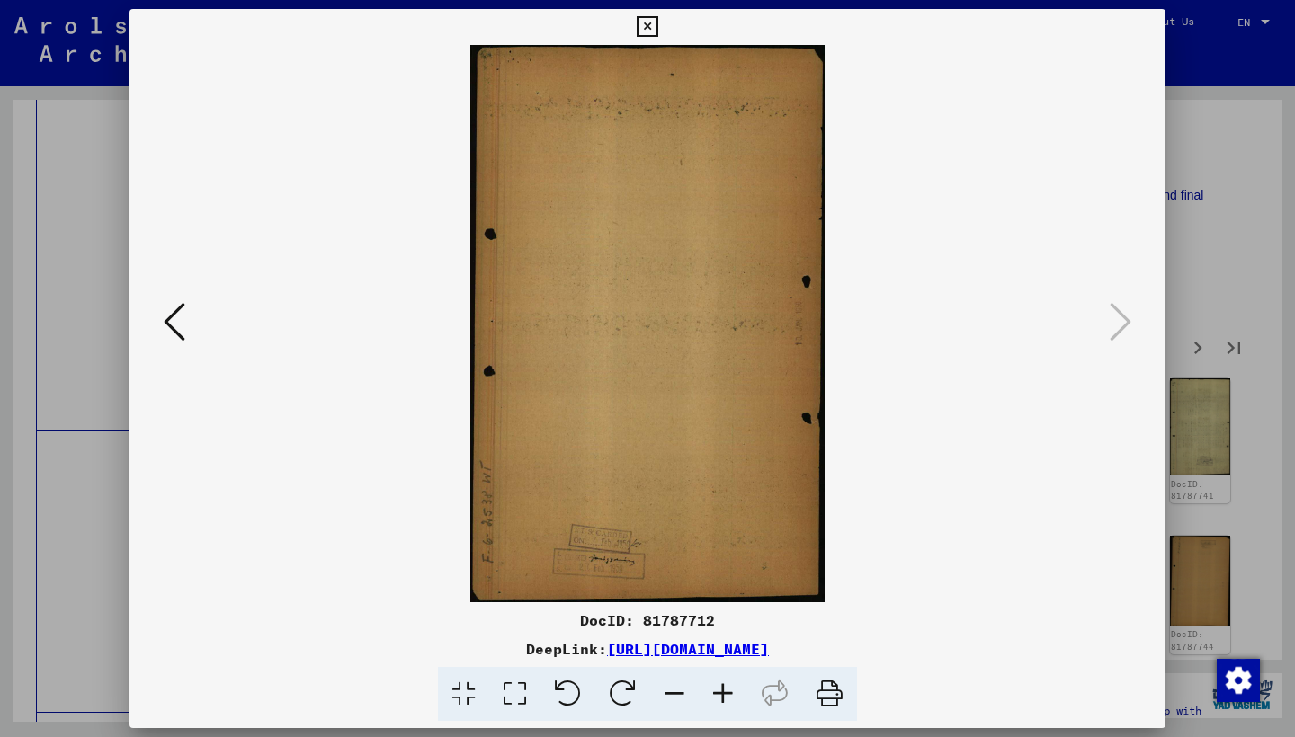
click at [657, 21] on icon at bounding box center [647, 27] width 21 height 22
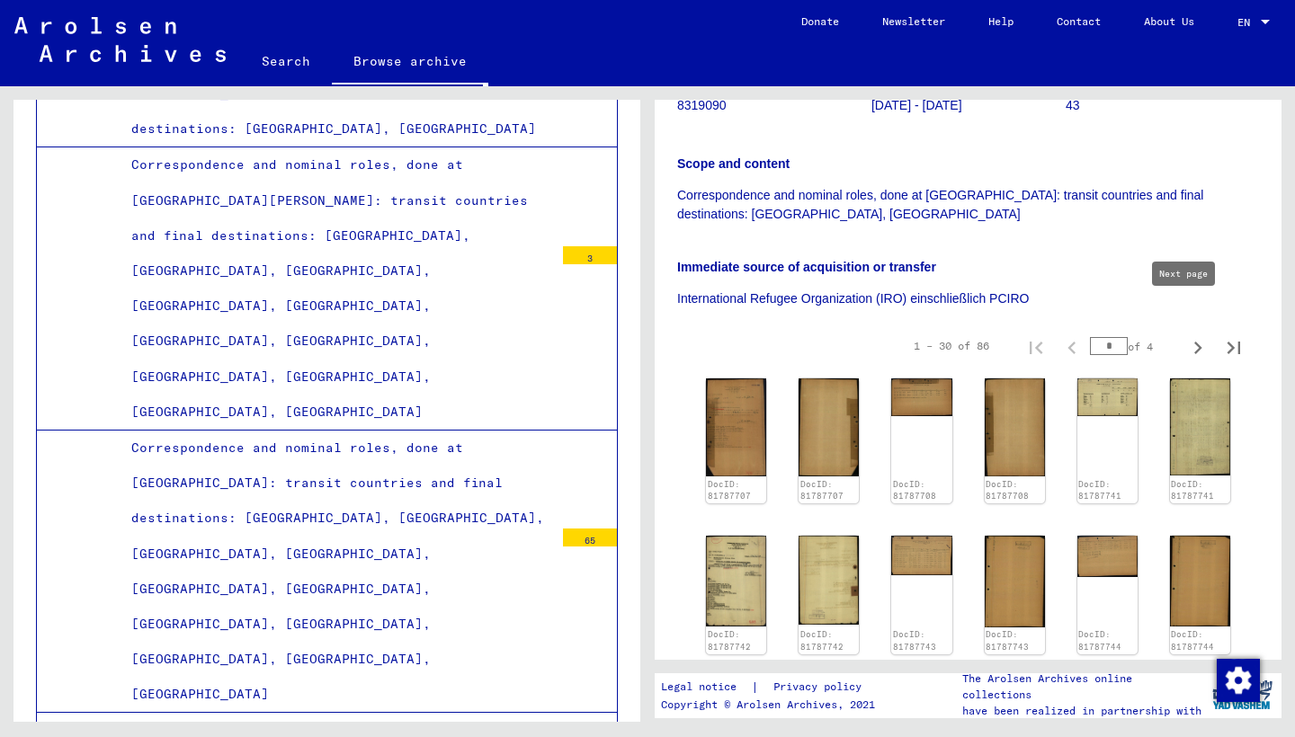
click at [1194, 342] on icon "Next page" at bounding box center [1198, 348] width 8 height 13
type input "*"
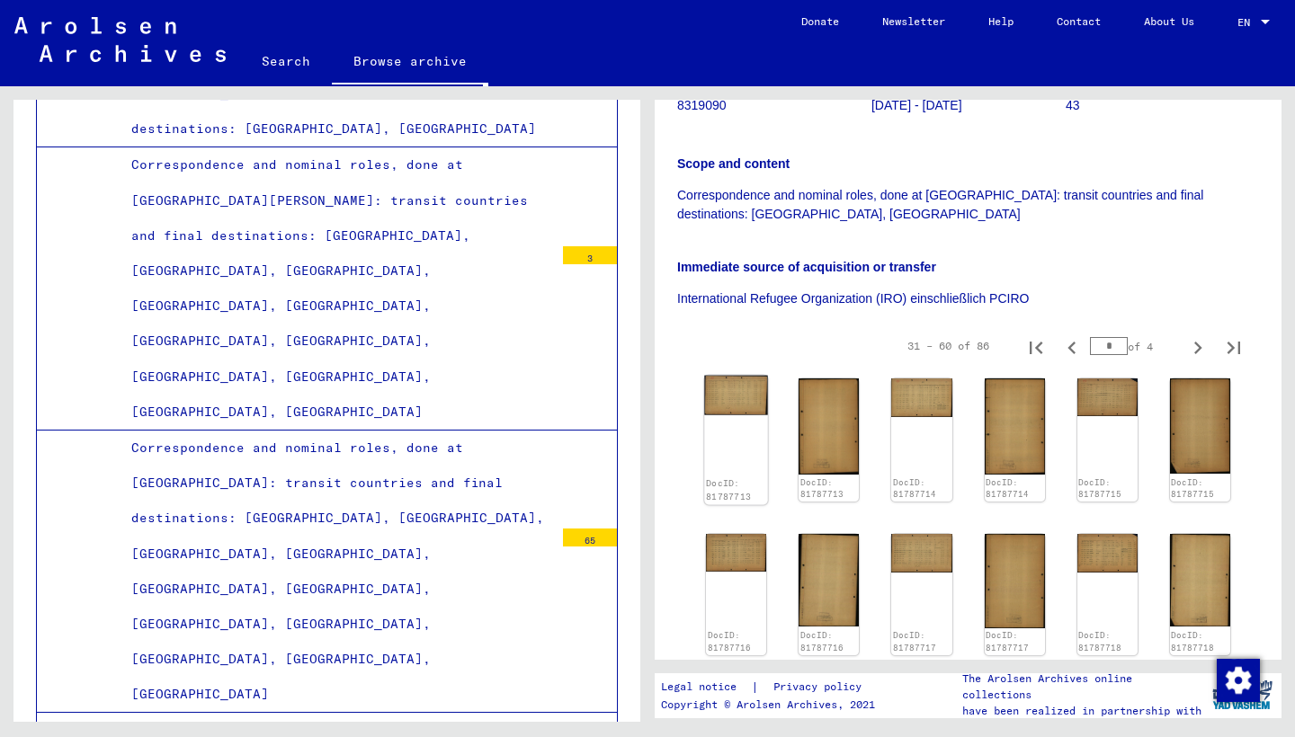
click at [740, 376] on img at bounding box center [736, 396] width 64 height 40
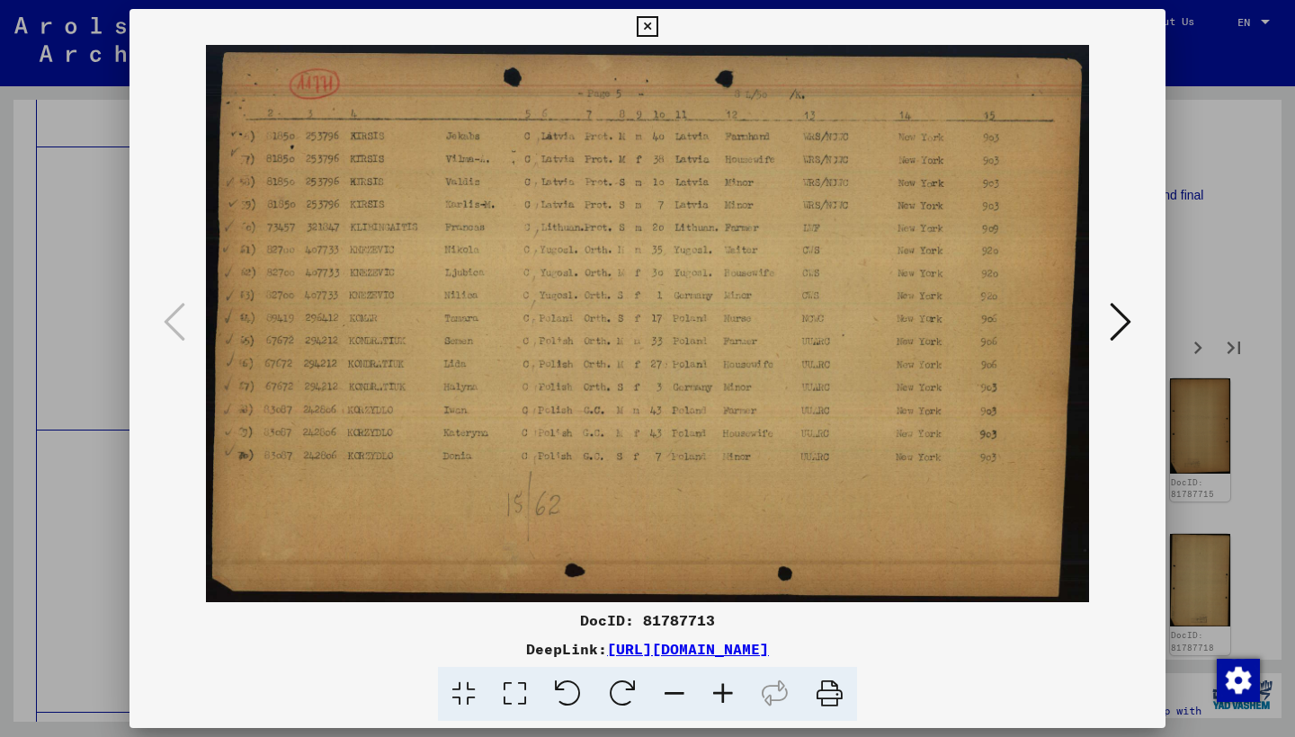
click at [1125, 317] on icon at bounding box center [1120, 321] width 22 height 43
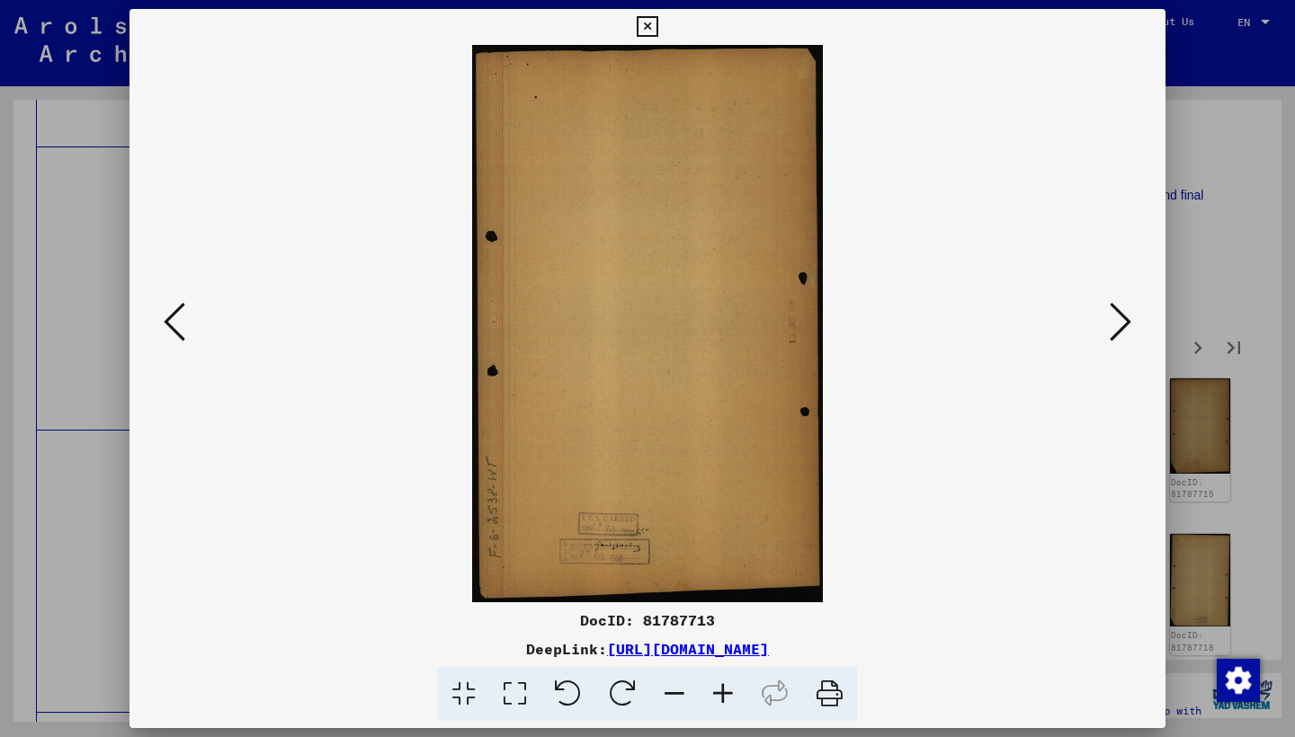
click at [1125, 317] on icon at bounding box center [1120, 321] width 22 height 43
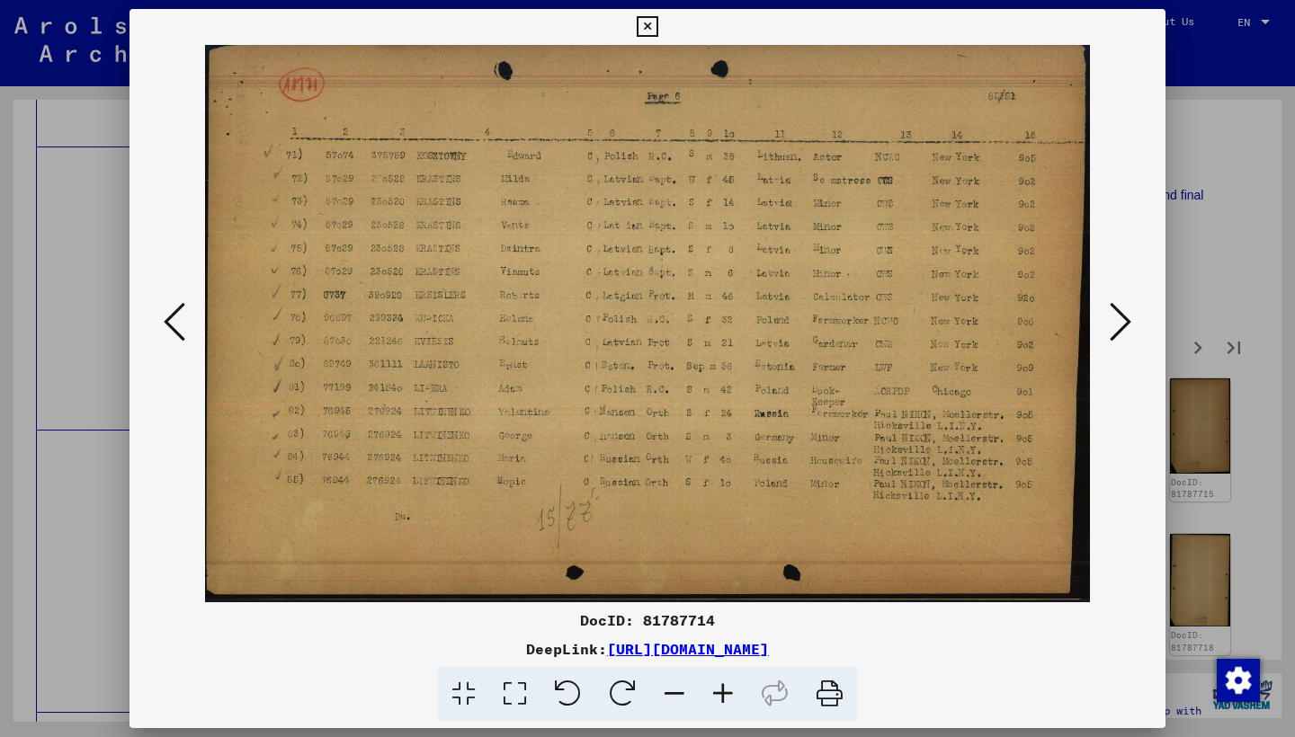
click at [1125, 317] on icon at bounding box center [1120, 321] width 22 height 43
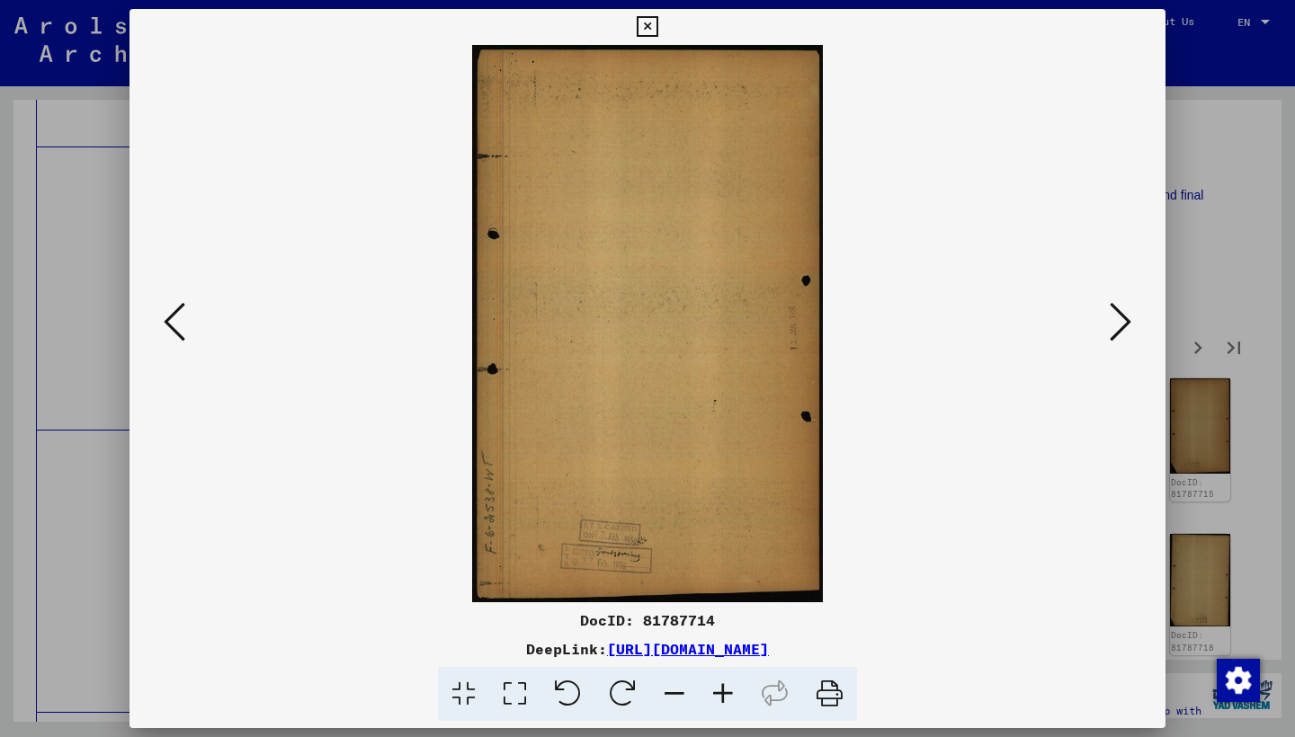
click at [1125, 317] on icon at bounding box center [1120, 321] width 22 height 43
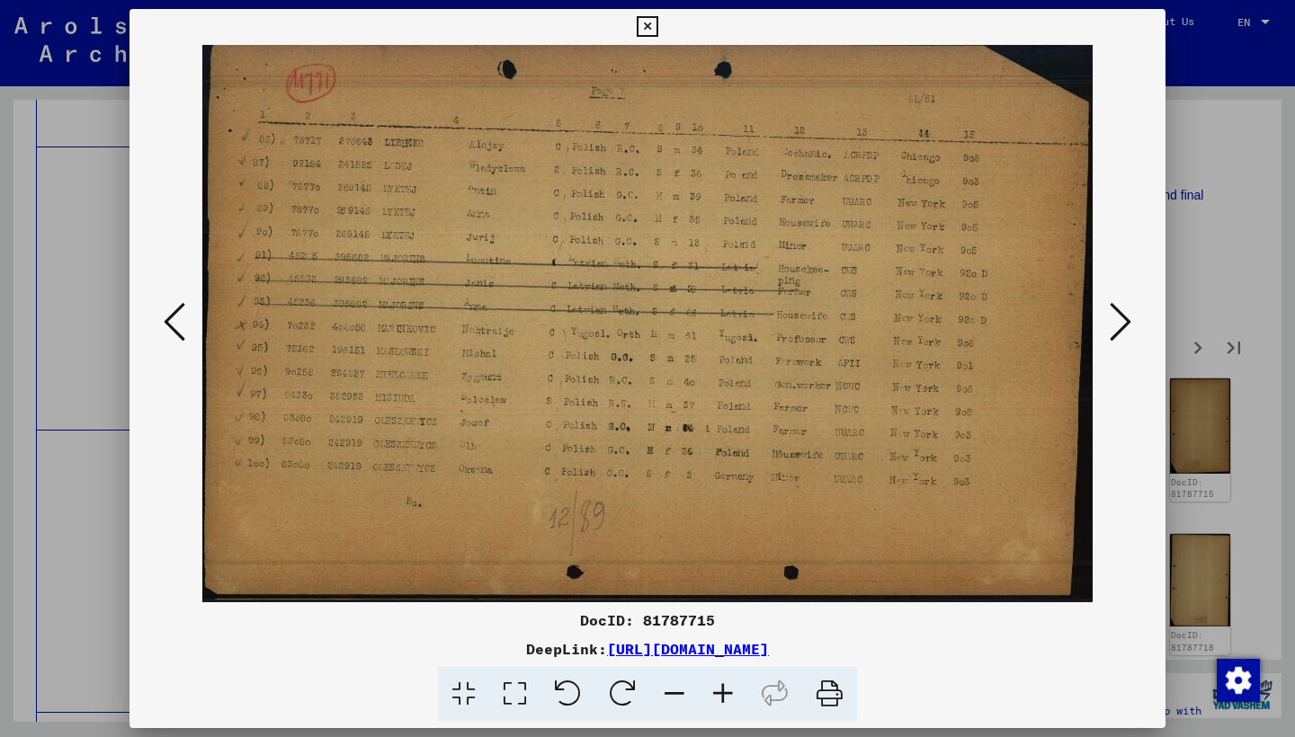
click at [1125, 316] on icon at bounding box center [1120, 321] width 22 height 43
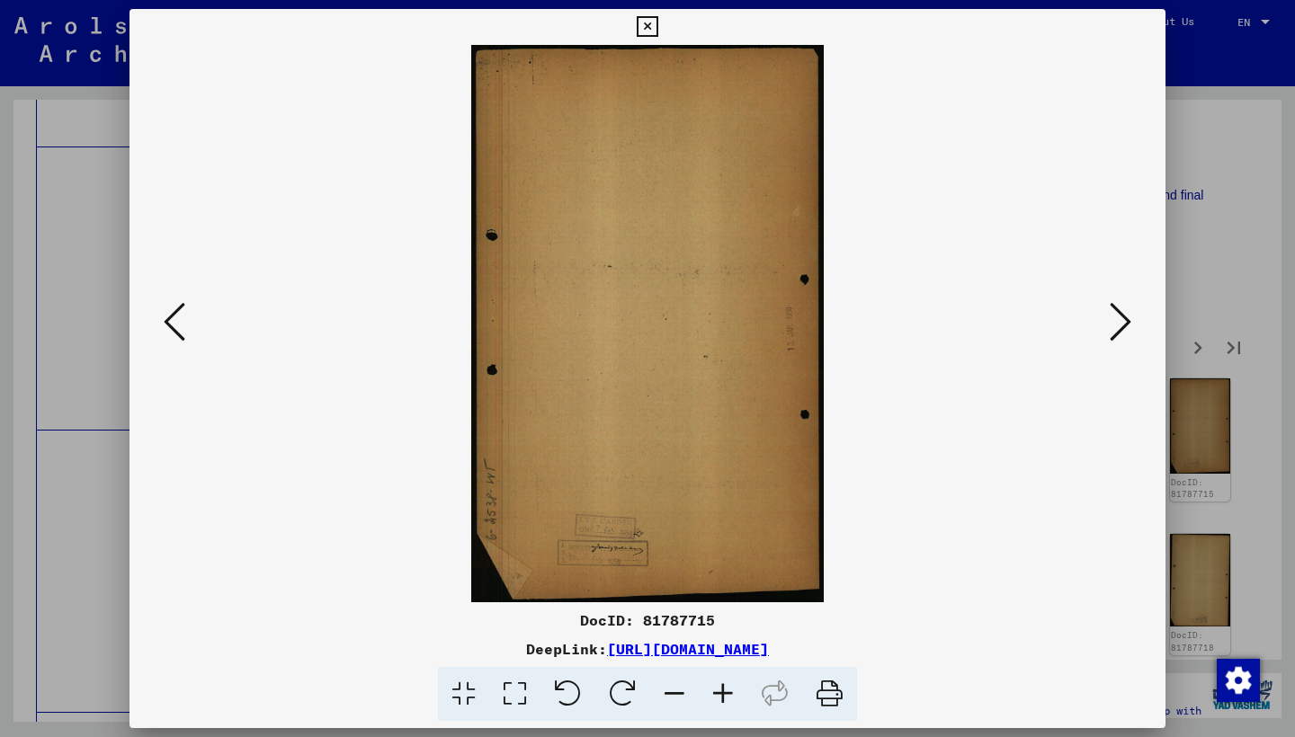
click at [1125, 316] on icon at bounding box center [1120, 321] width 22 height 43
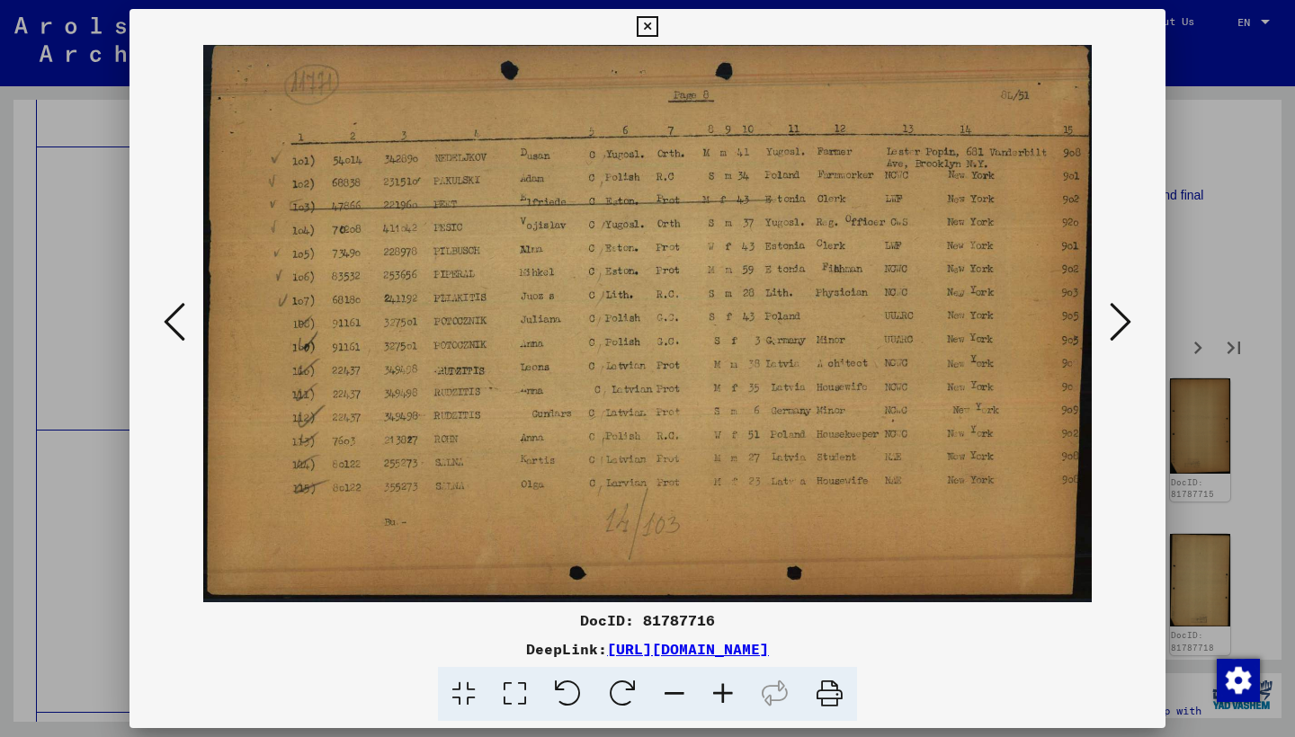
click at [1125, 316] on icon at bounding box center [1120, 321] width 22 height 43
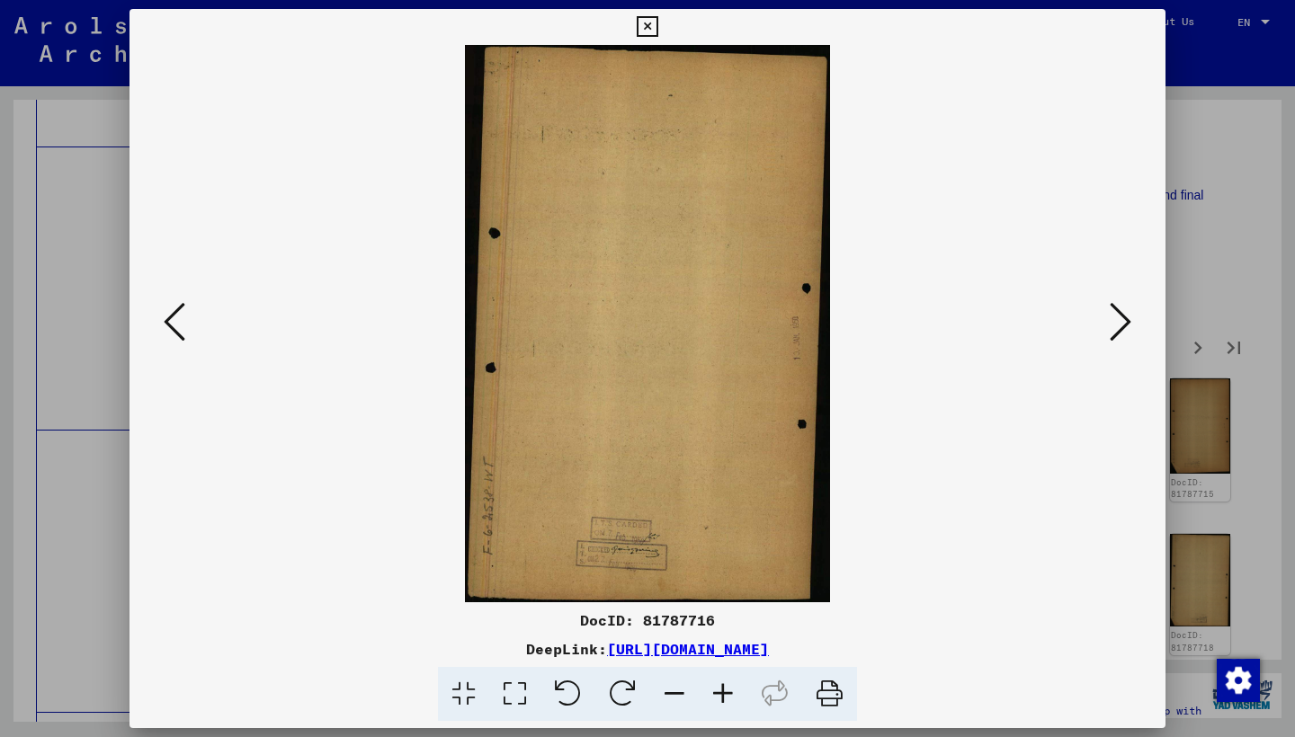
click at [1125, 316] on icon at bounding box center [1120, 321] width 22 height 43
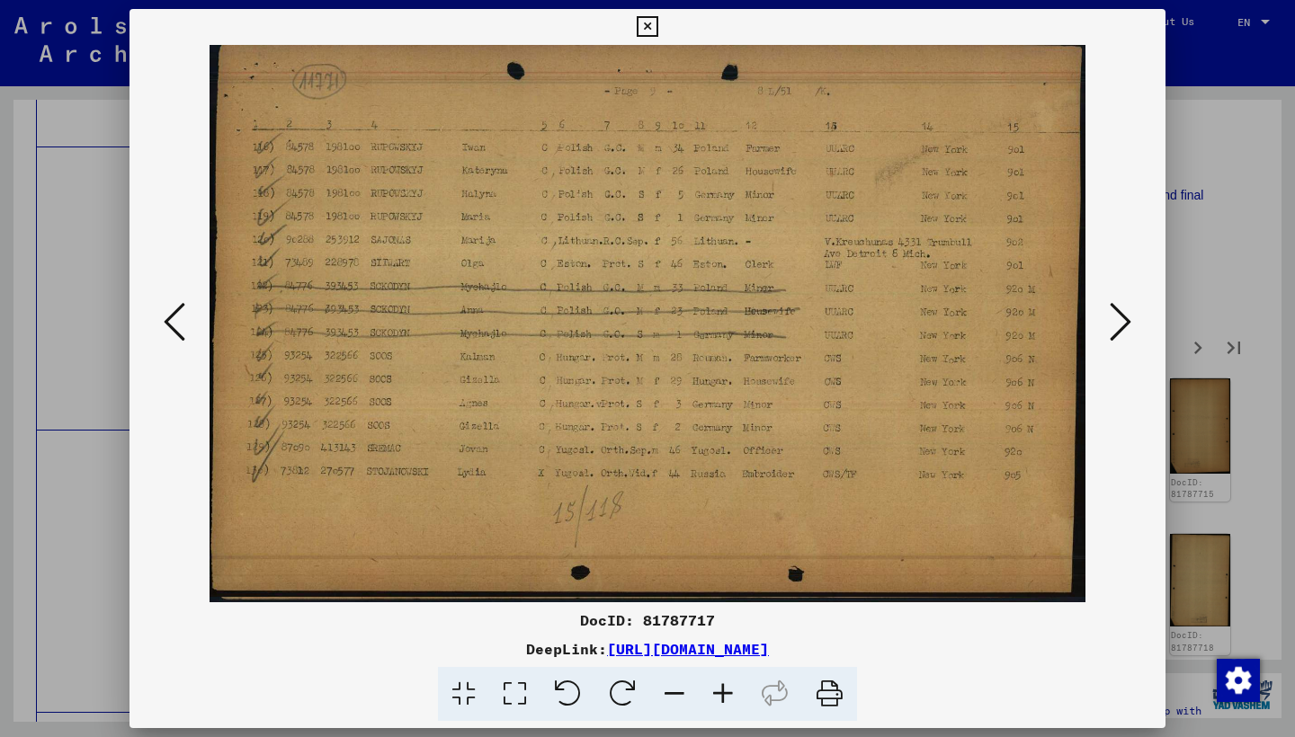
click at [1125, 316] on icon at bounding box center [1120, 321] width 22 height 43
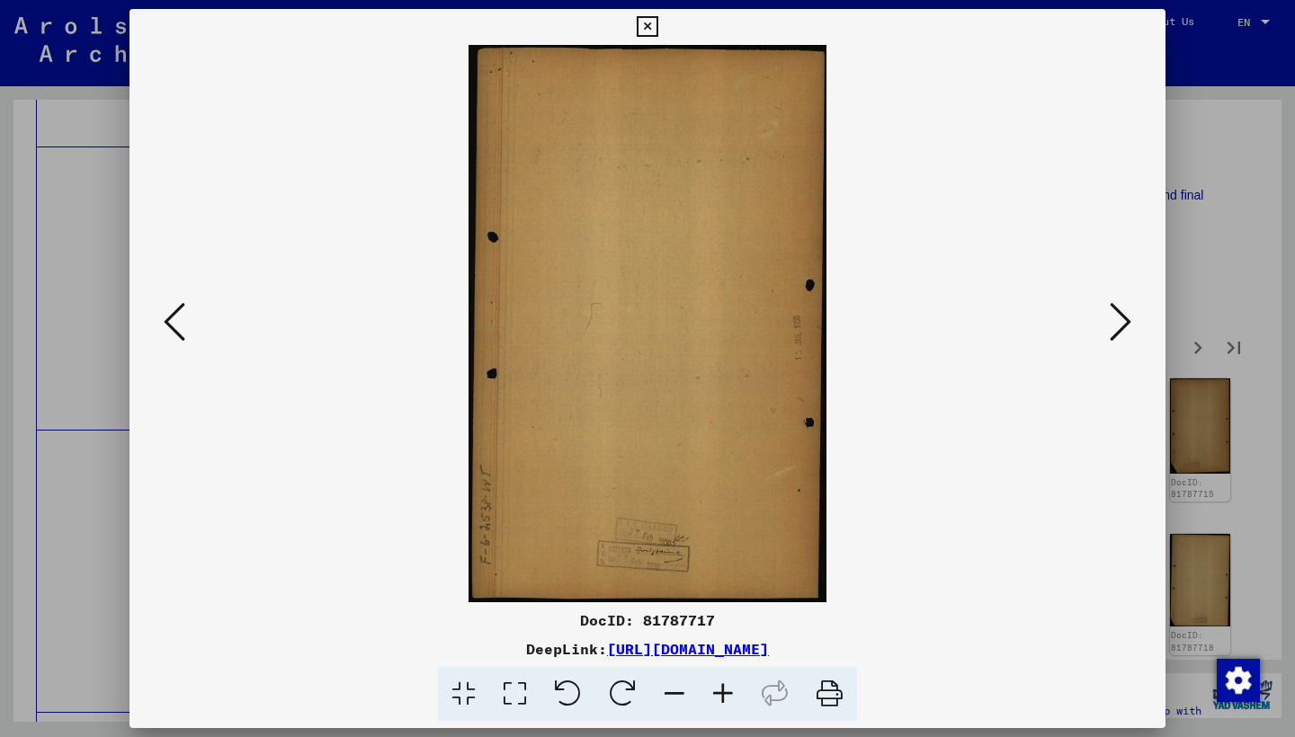
click at [1125, 316] on icon at bounding box center [1120, 321] width 22 height 43
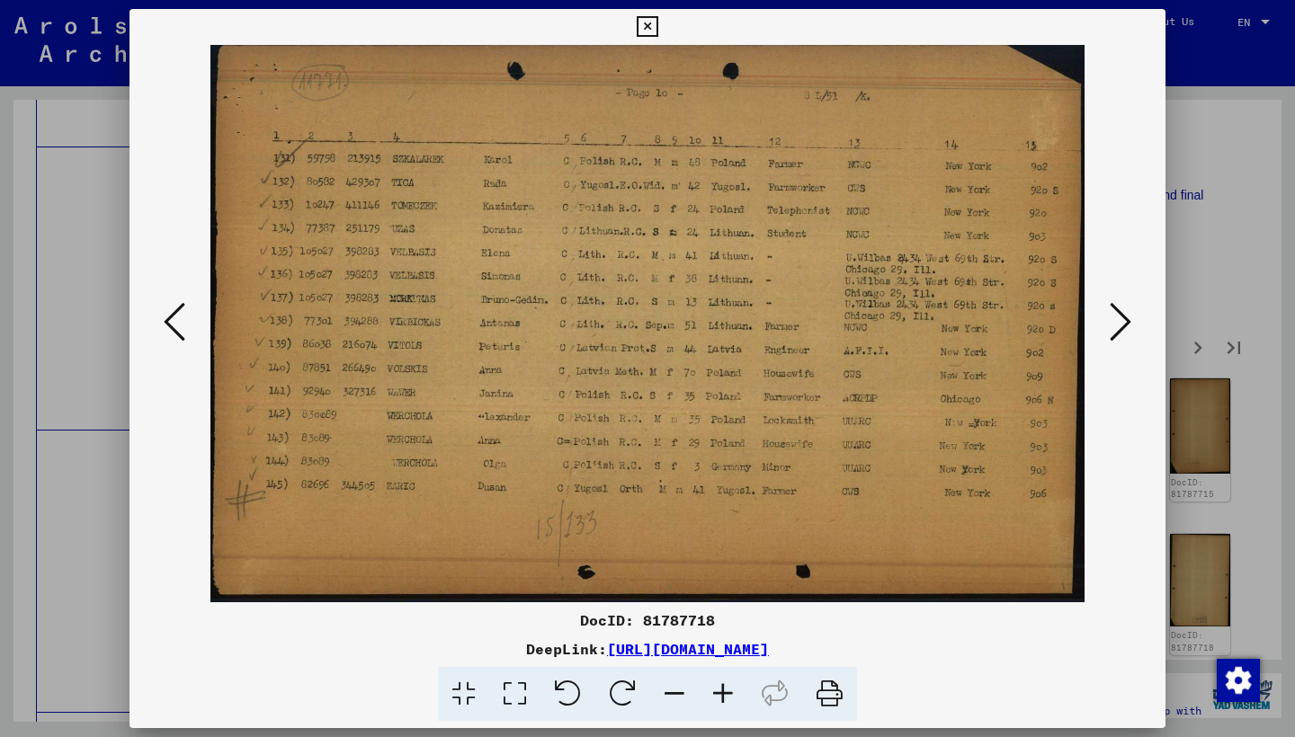
click at [1125, 316] on icon at bounding box center [1120, 321] width 22 height 43
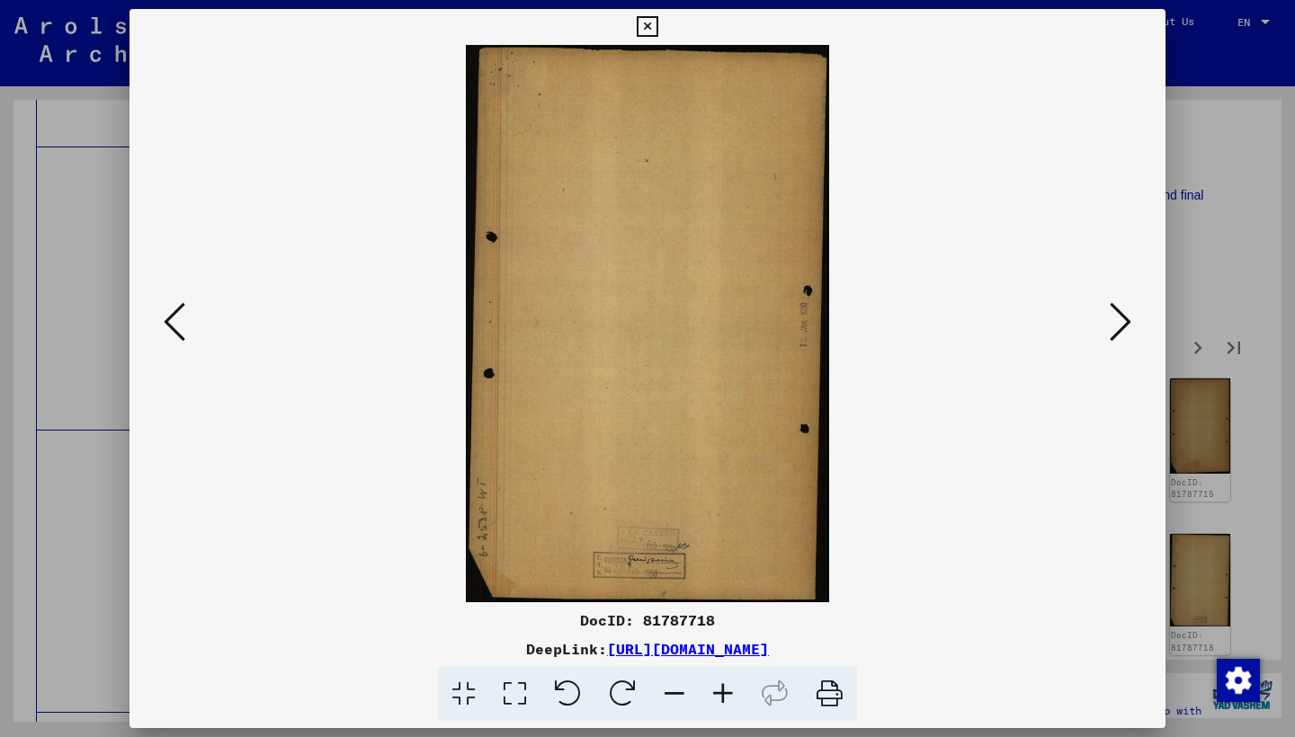
click at [1125, 316] on icon at bounding box center [1120, 321] width 22 height 43
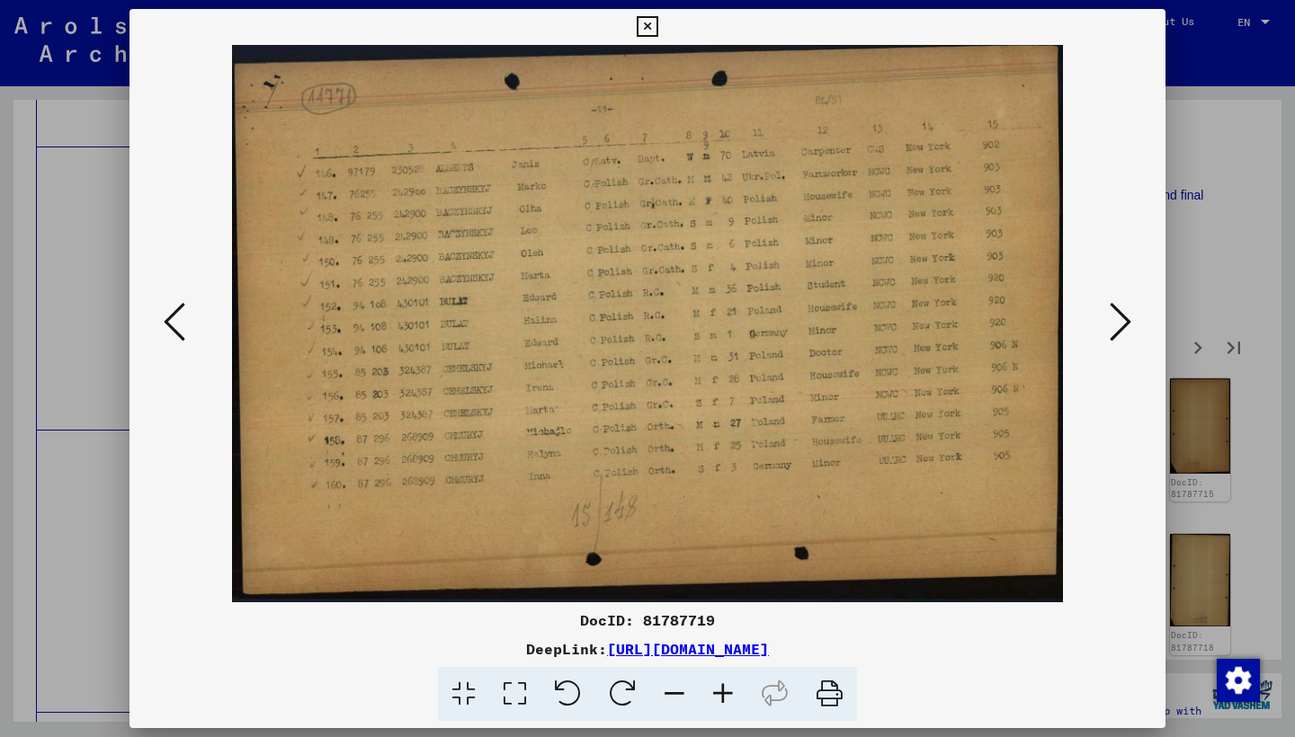
click at [1125, 316] on icon at bounding box center [1120, 321] width 22 height 43
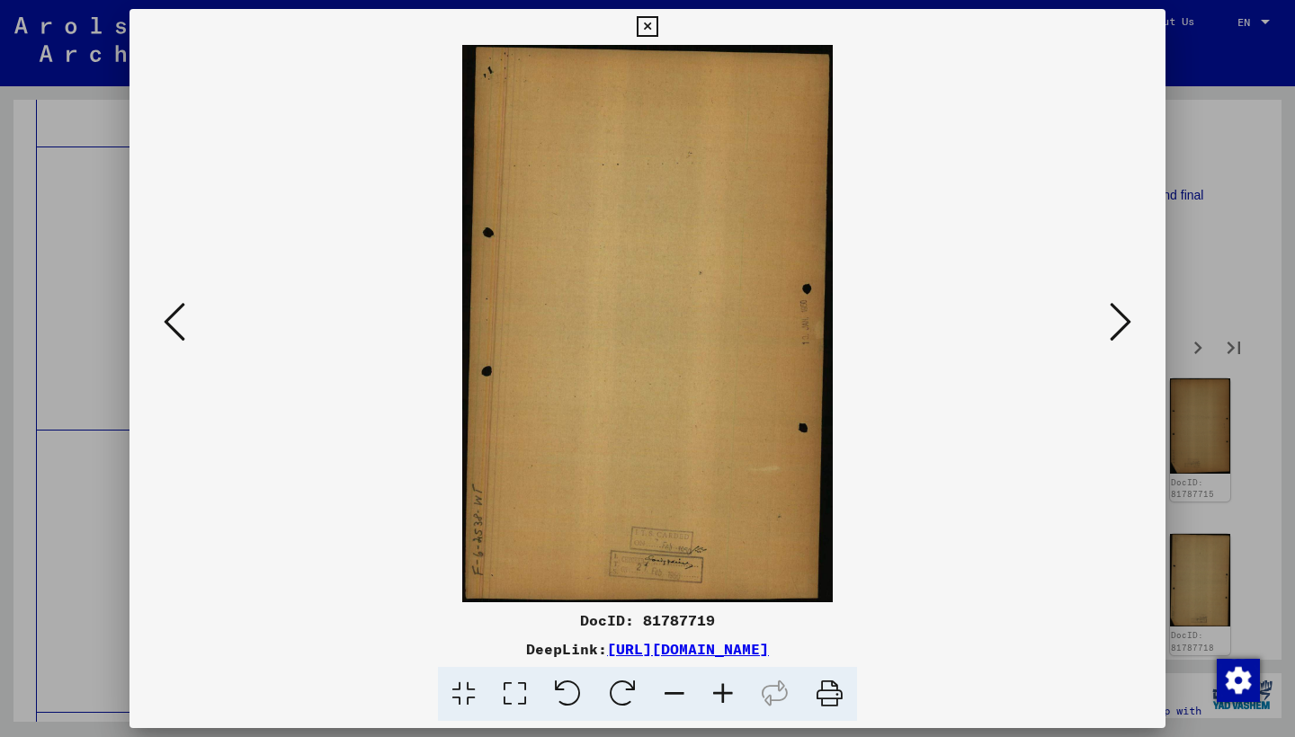
click at [1125, 316] on icon at bounding box center [1120, 321] width 22 height 43
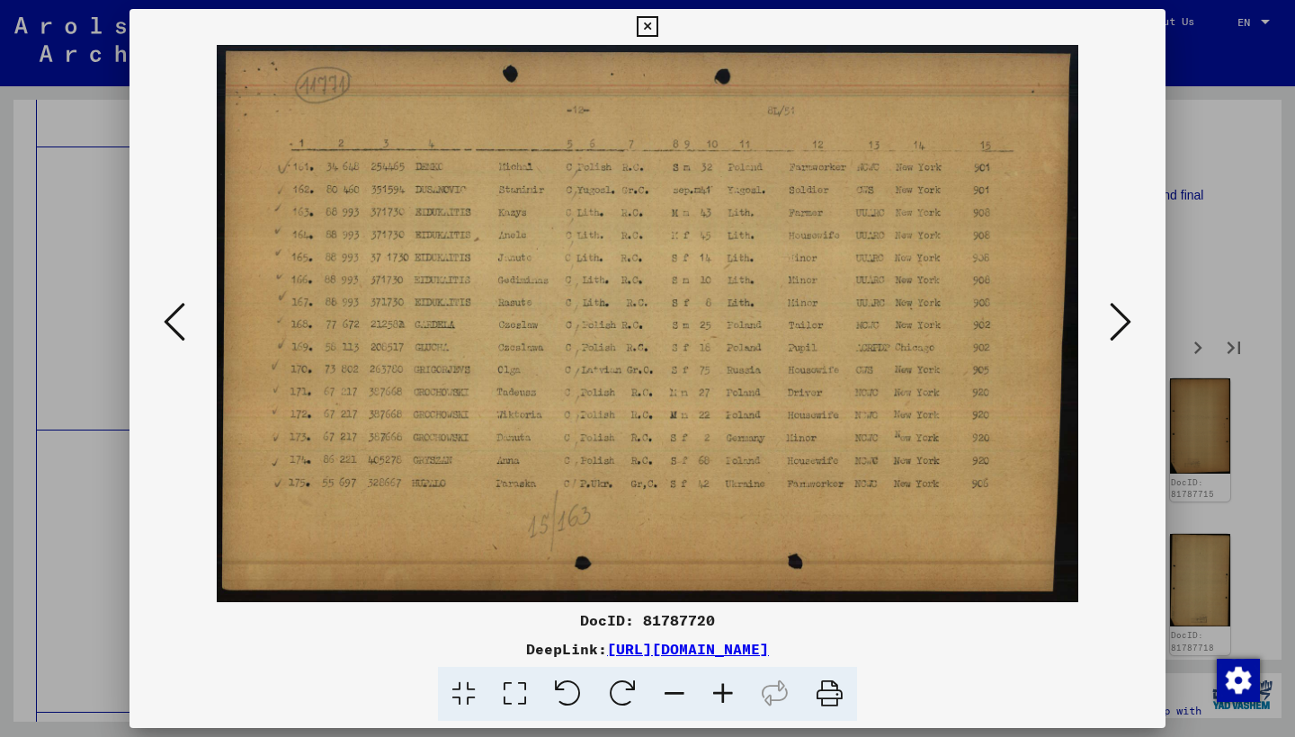
click at [1123, 316] on icon at bounding box center [1120, 321] width 22 height 43
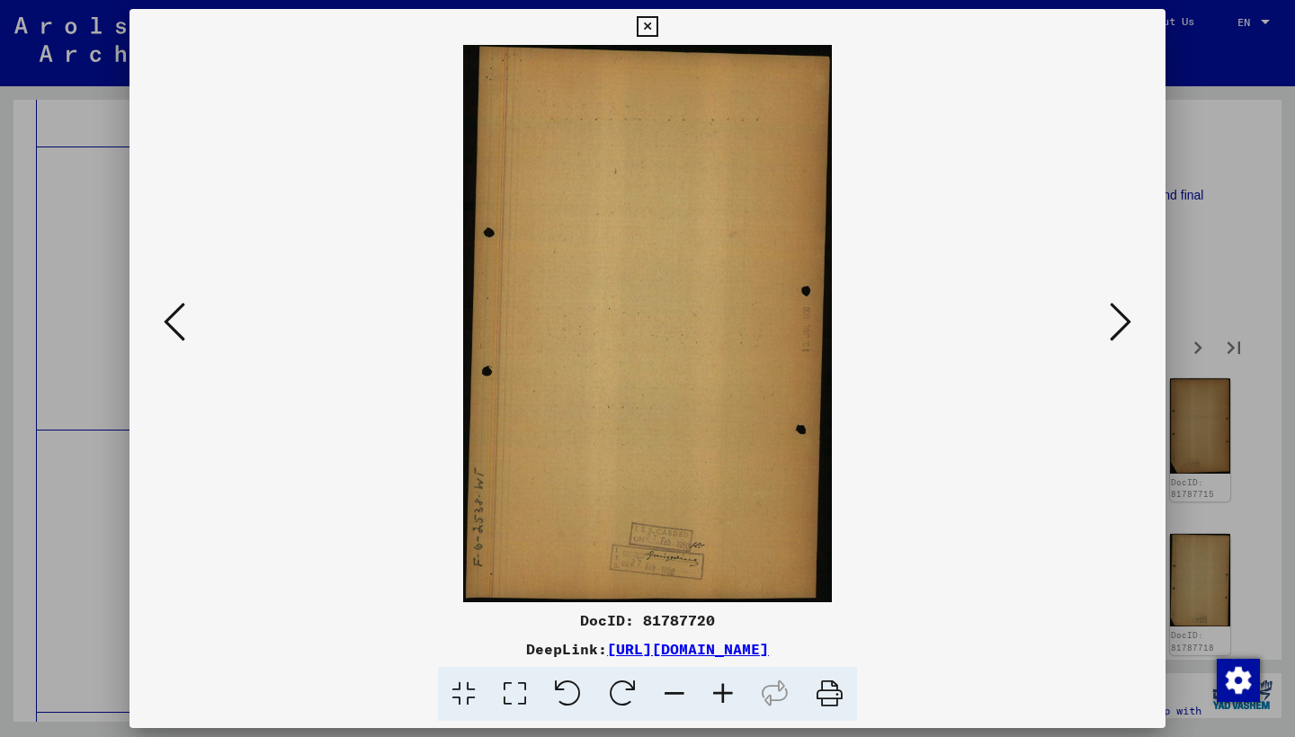
click at [1123, 316] on icon at bounding box center [1120, 321] width 22 height 43
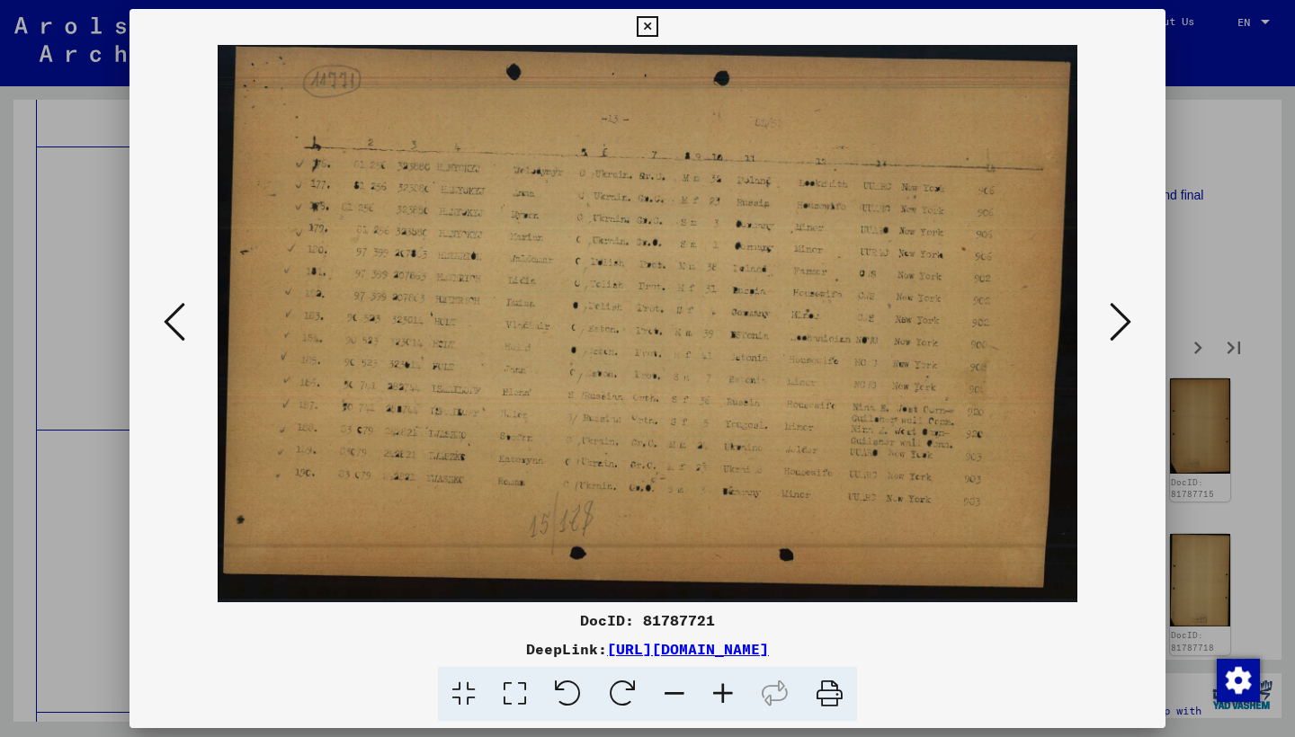
click at [1122, 316] on icon at bounding box center [1120, 321] width 22 height 43
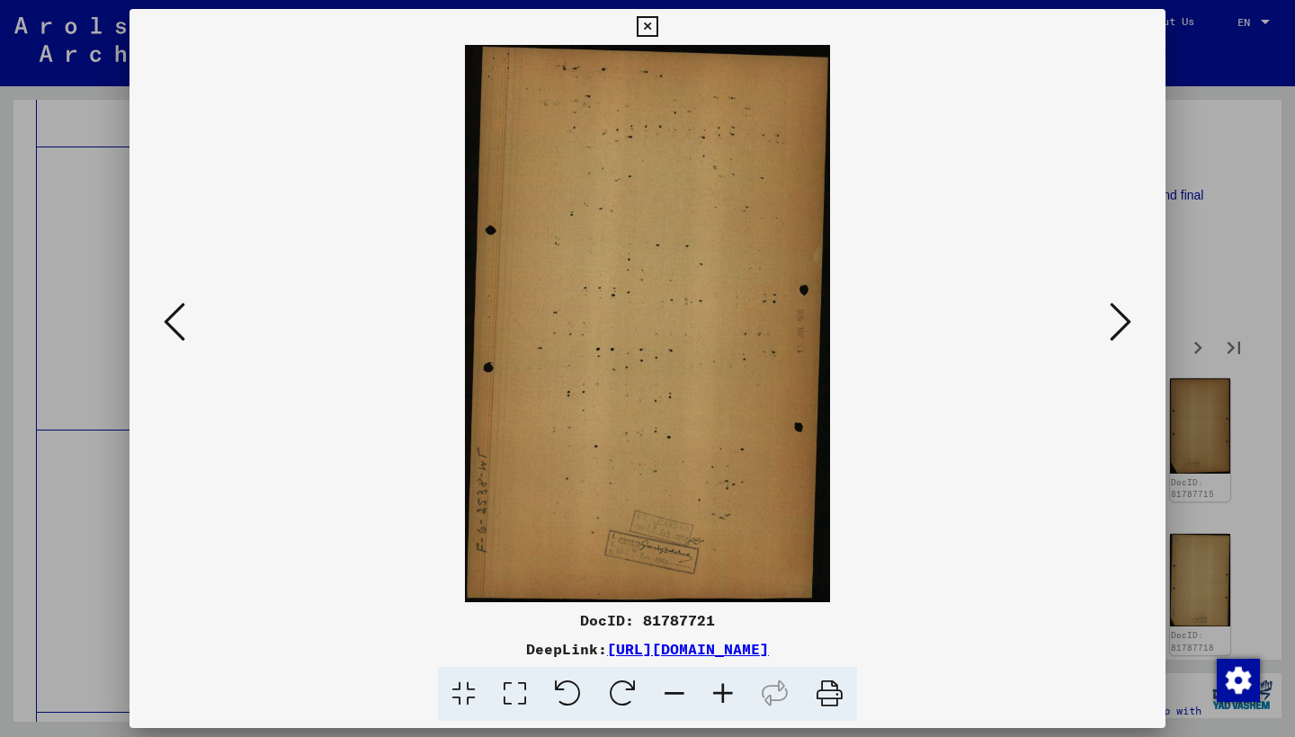
click at [1122, 316] on icon at bounding box center [1120, 321] width 22 height 43
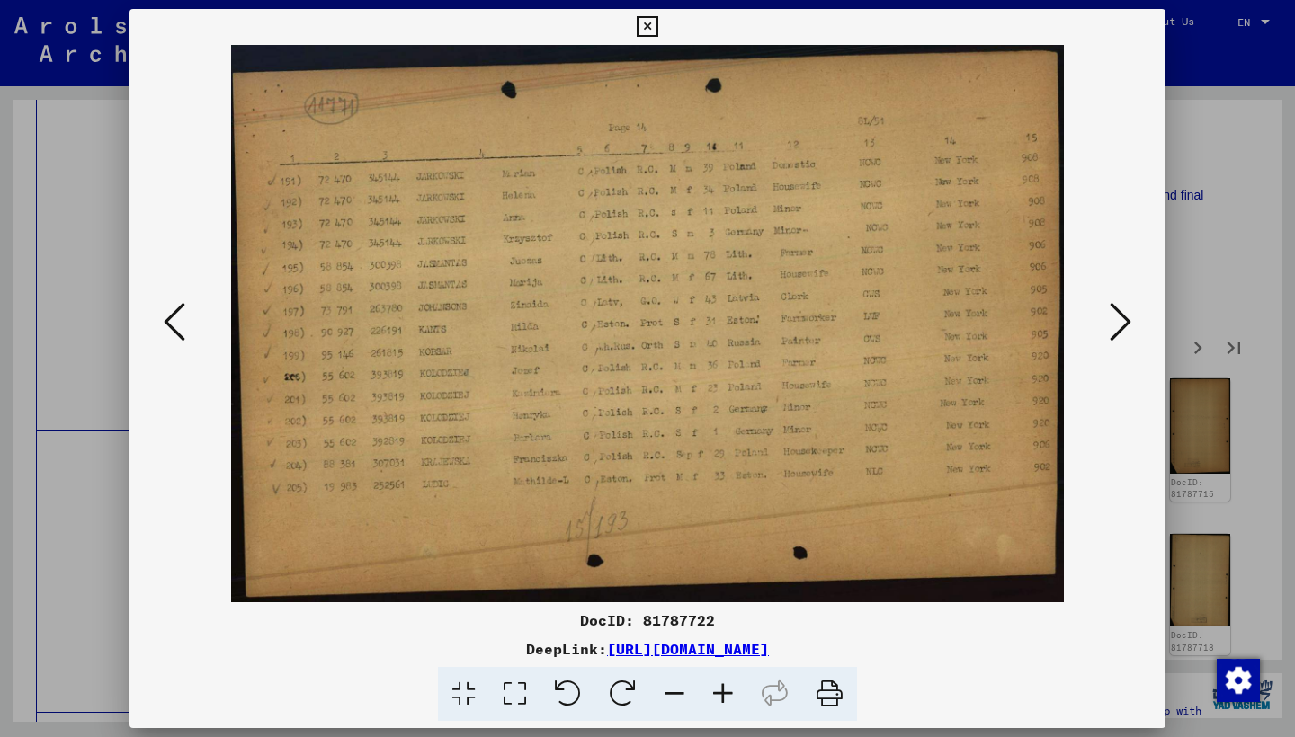
click at [1121, 316] on icon at bounding box center [1120, 321] width 22 height 43
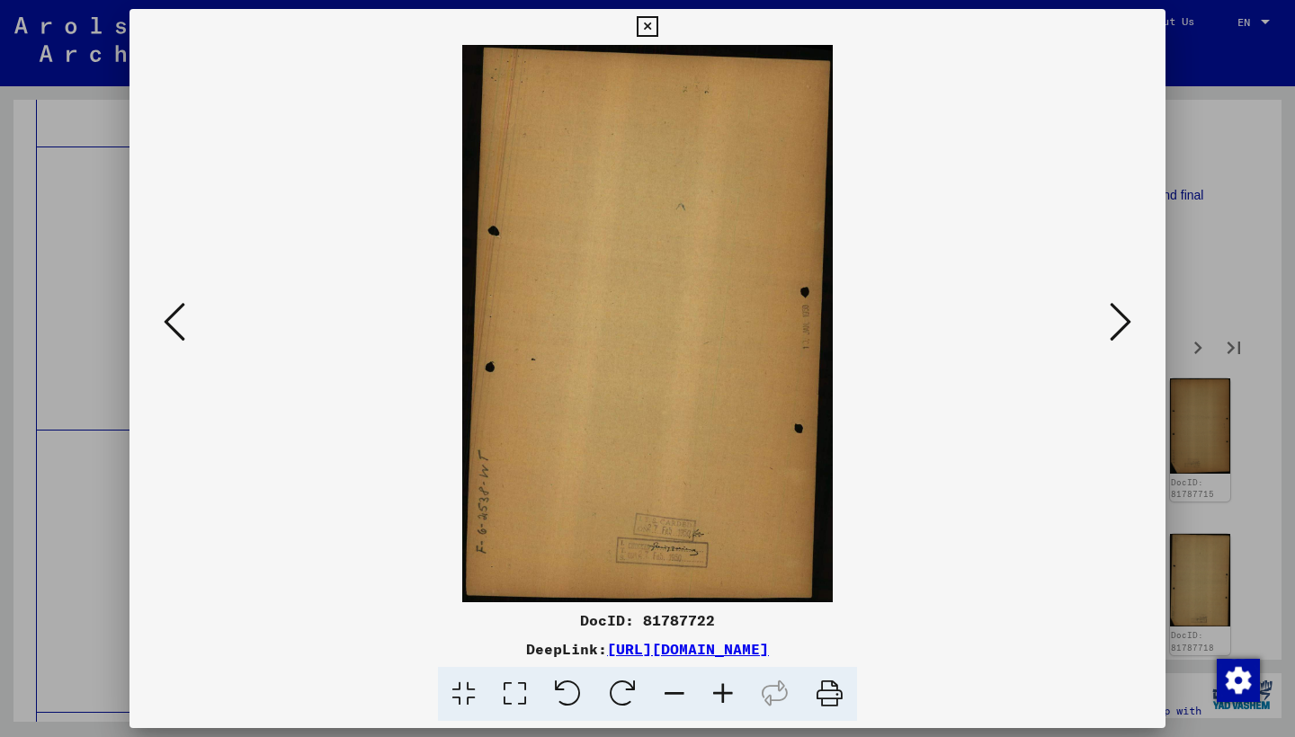
click at [1121, 316] on icon at bounding box center [1120, 321] width 22 height 43
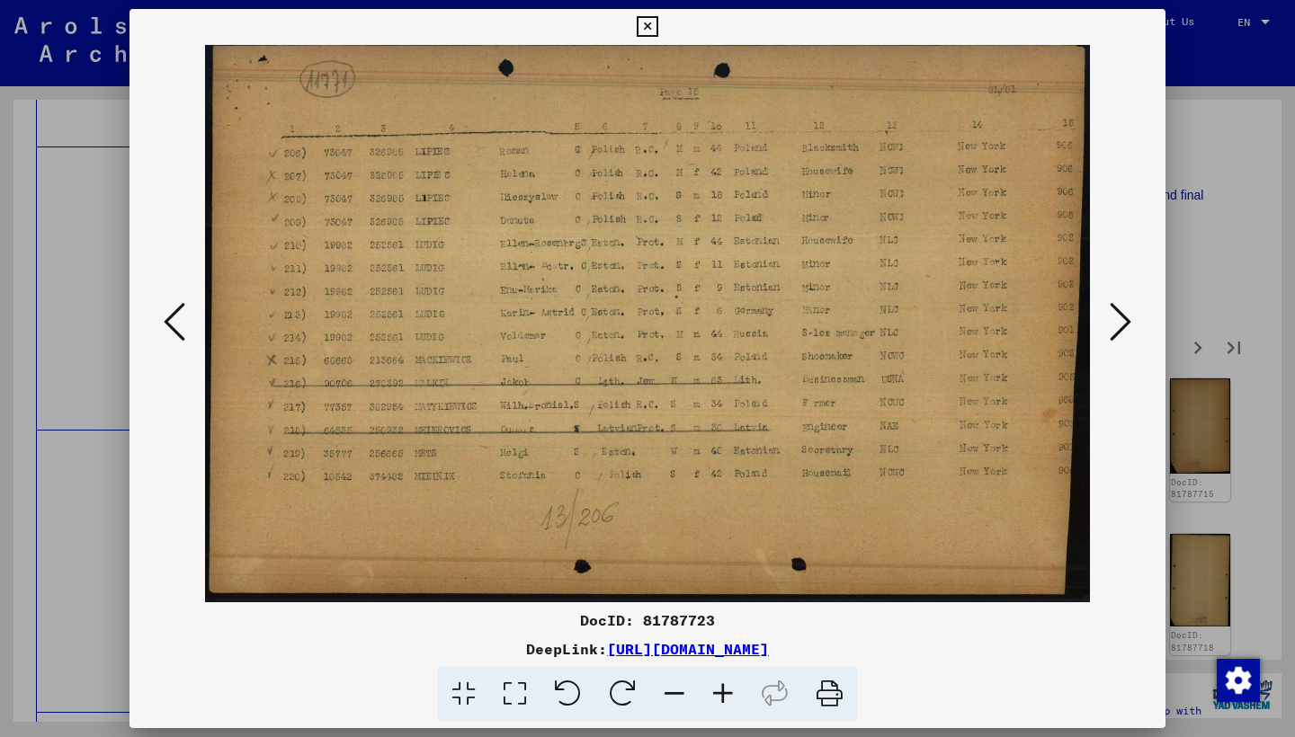
click at [1121, 316] on icon at bounding box center [1120, 321] width 22 height 43
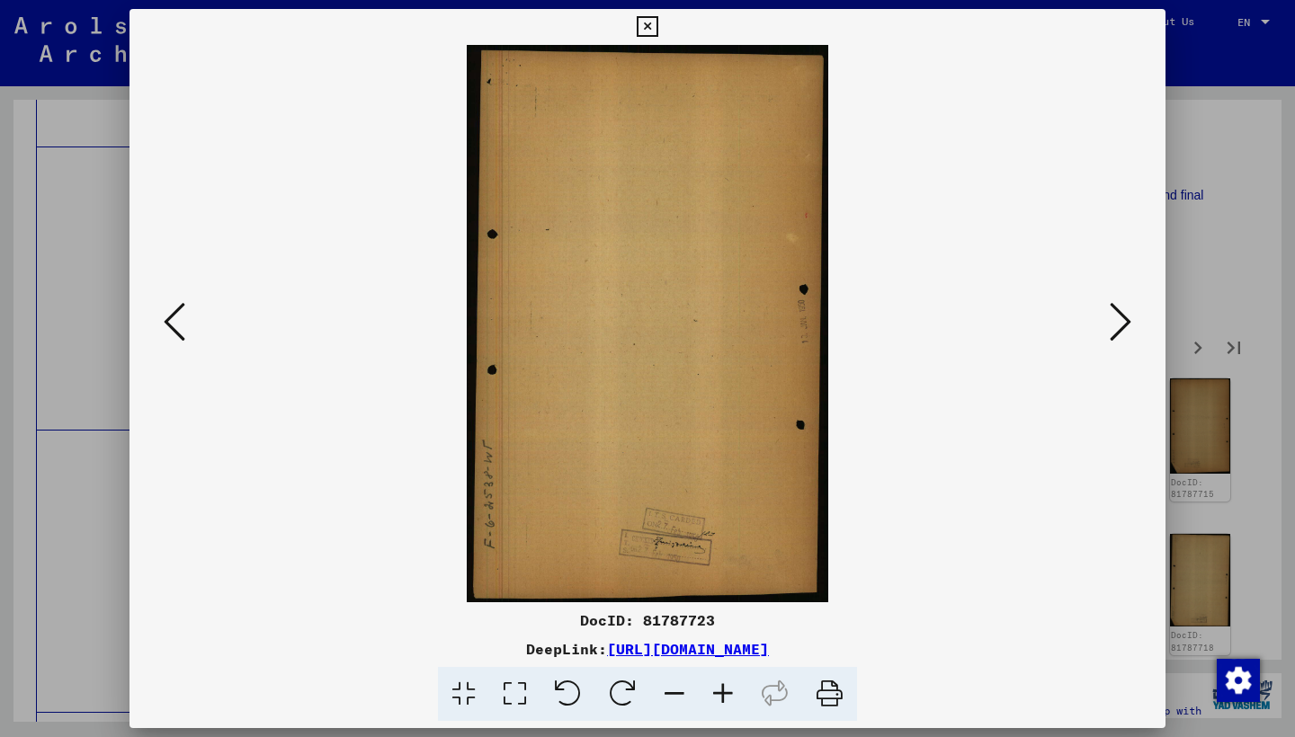
click at [1121, 316] on icon at bounding box center [1120, 321] width 22 height 43
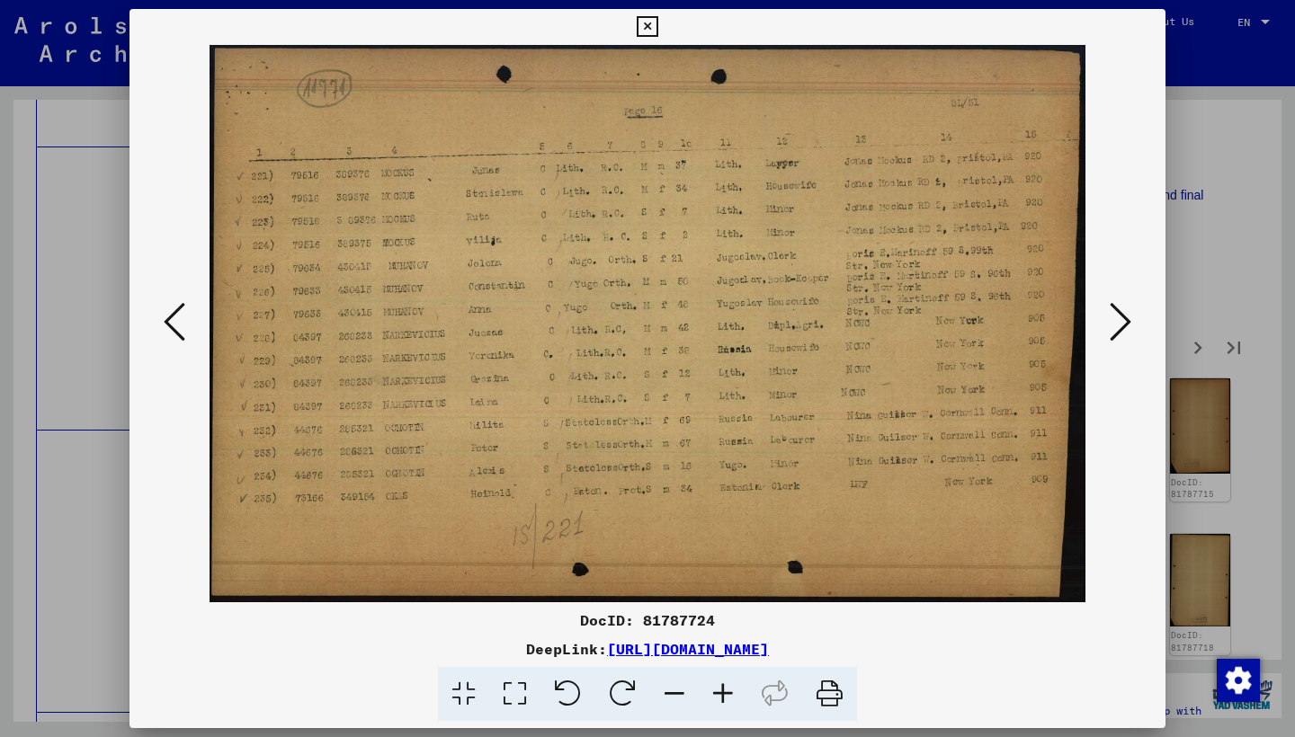
click at [1121, 316] on icon at bounding box center [1120, 321] width 22 height 43
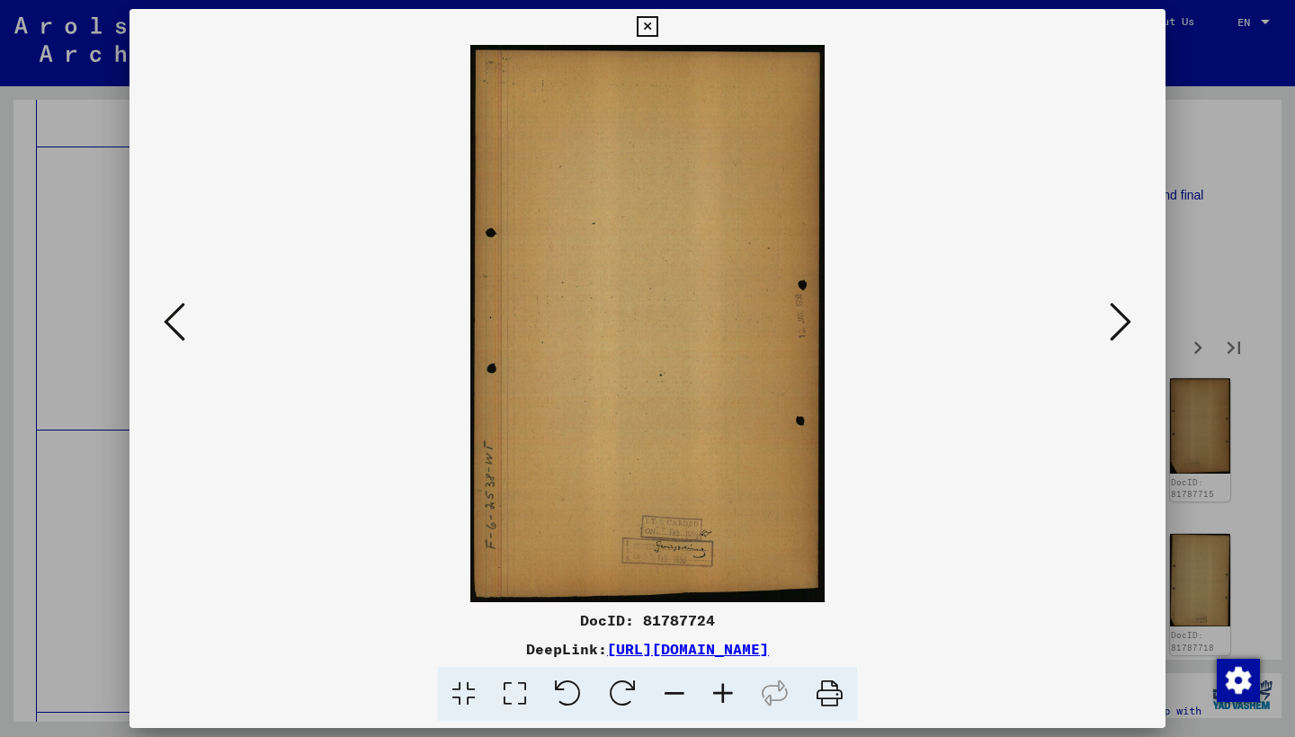
click at [1121, 316] on icon at bounding box center [1120, 321] width 22 height 43
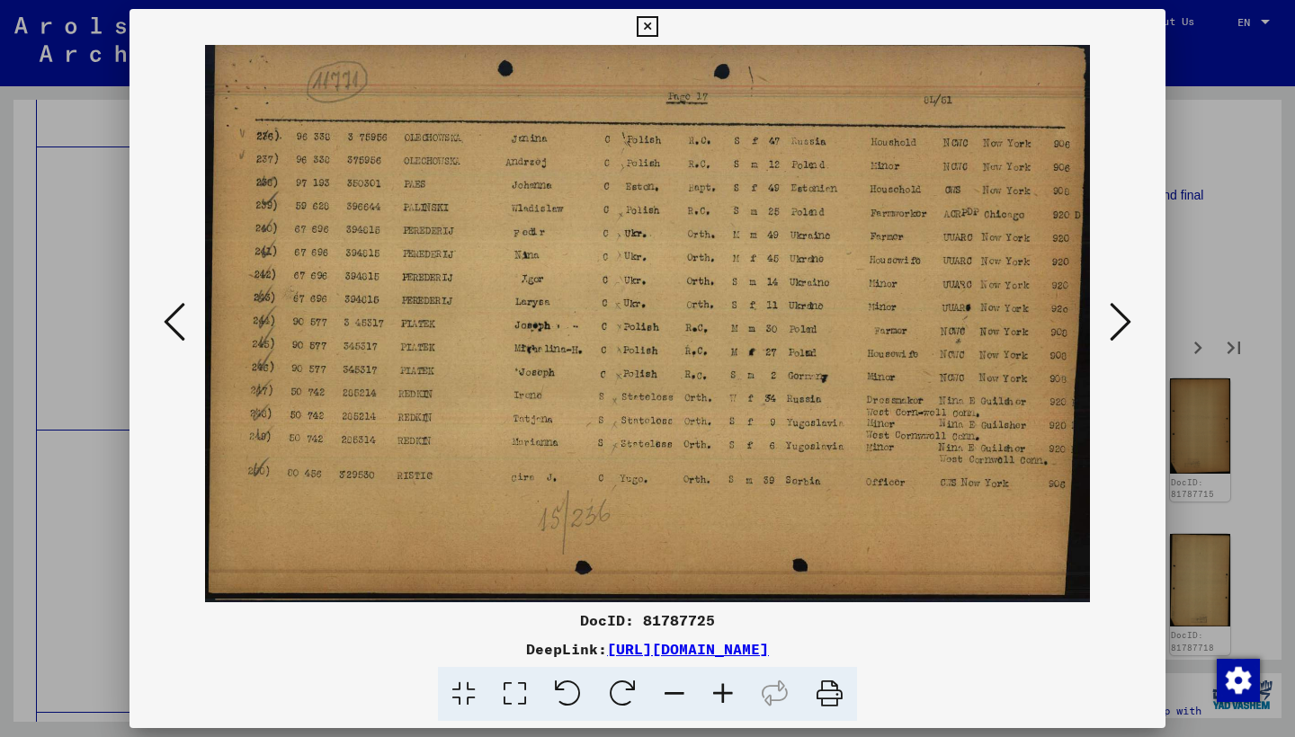
click at [1120, 316] on icon at bounding box center [1120, 321] width 22 height 43
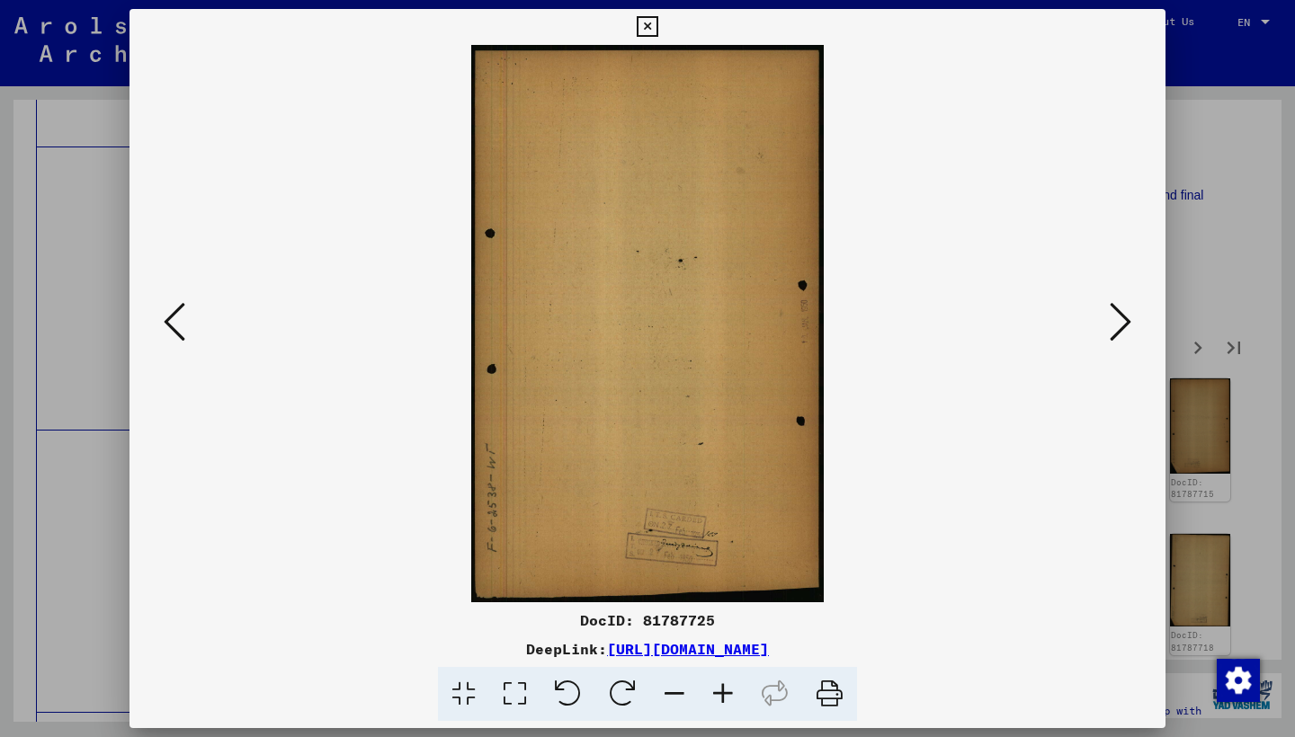
click at [1120, 316] on icon at bounding box center [1120, 321] width 22 height 43
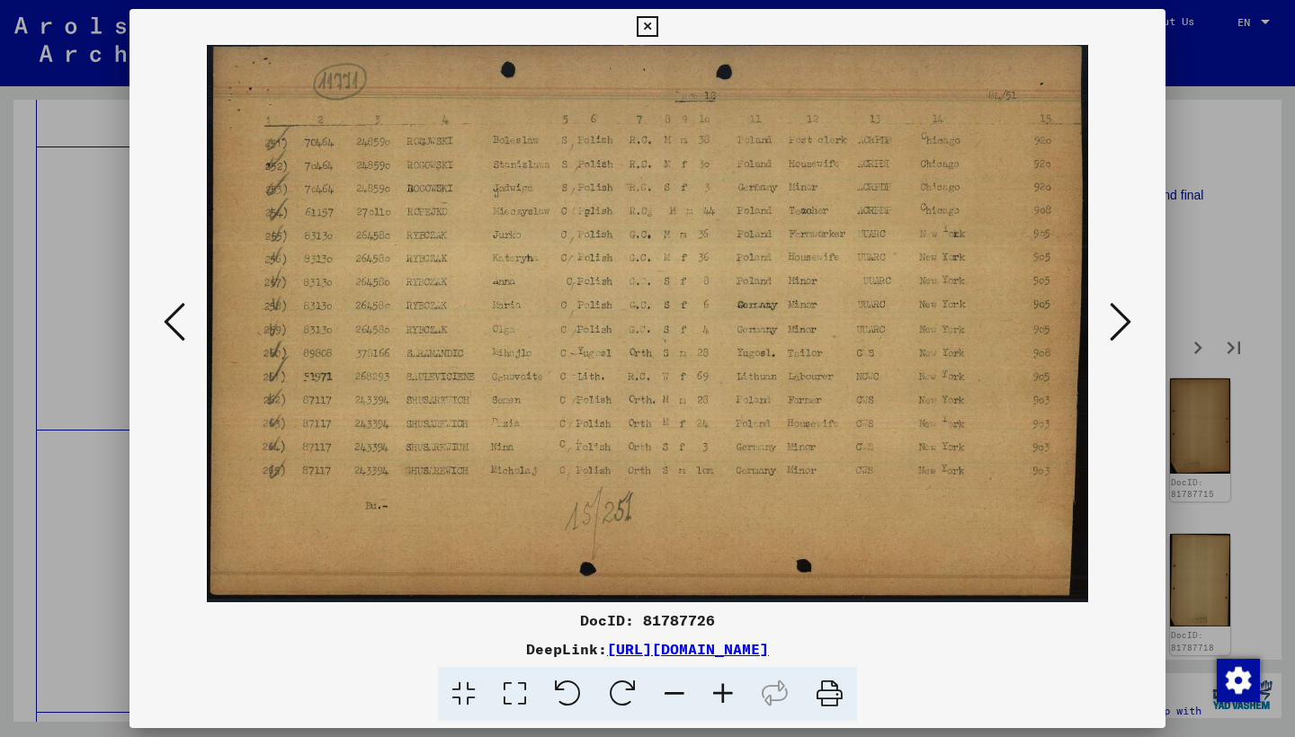
click at [1120, 316] on icon at bounding box center [1120, 321] width 22 height 43
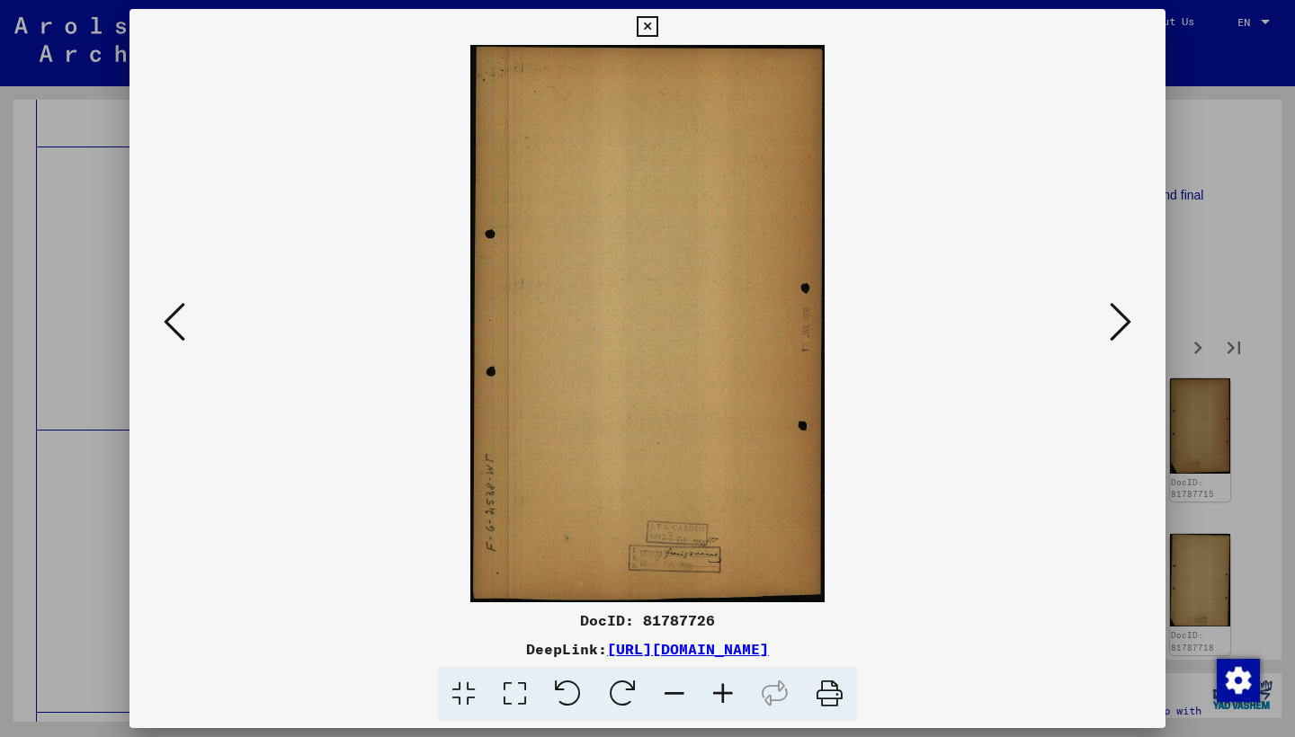
click at [1120, 316] on icon at bounding box center [1120, 321] width 22 height 43
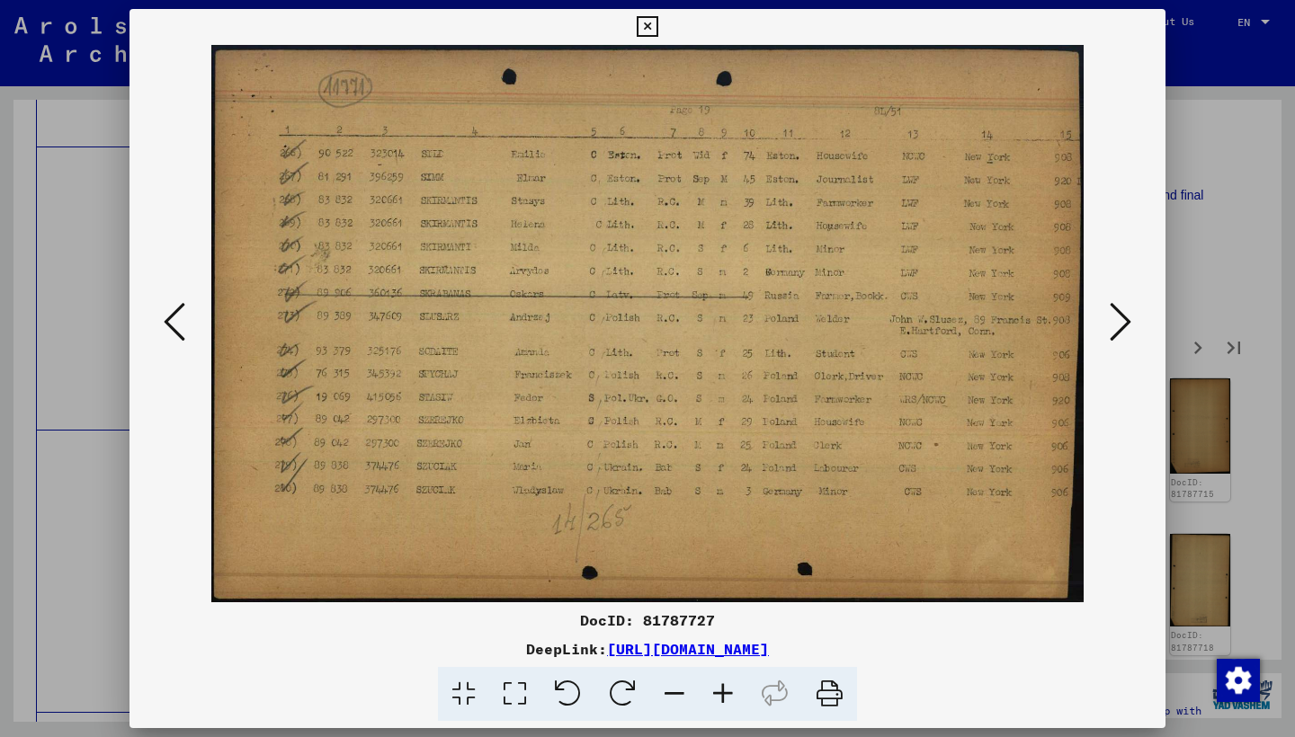
click at [1121, 315] on icon at bounding box center [1120, 321] width 22 height 43
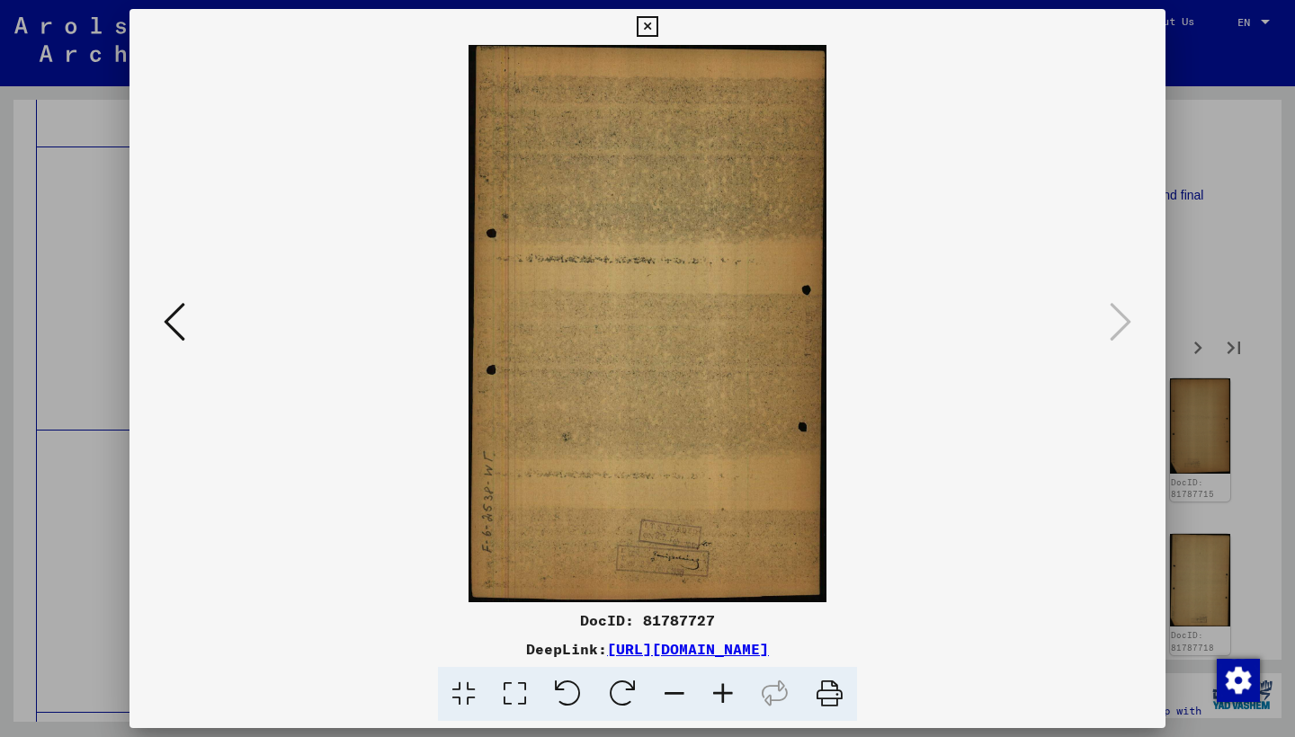
drag, startPoint x: 1150, startPoint y: 16, endPoint x: 1154, endPoint y: 56, distance: 39.8
click at [657, 17] on icon at bounding box center [647, 27] width 21 height 22
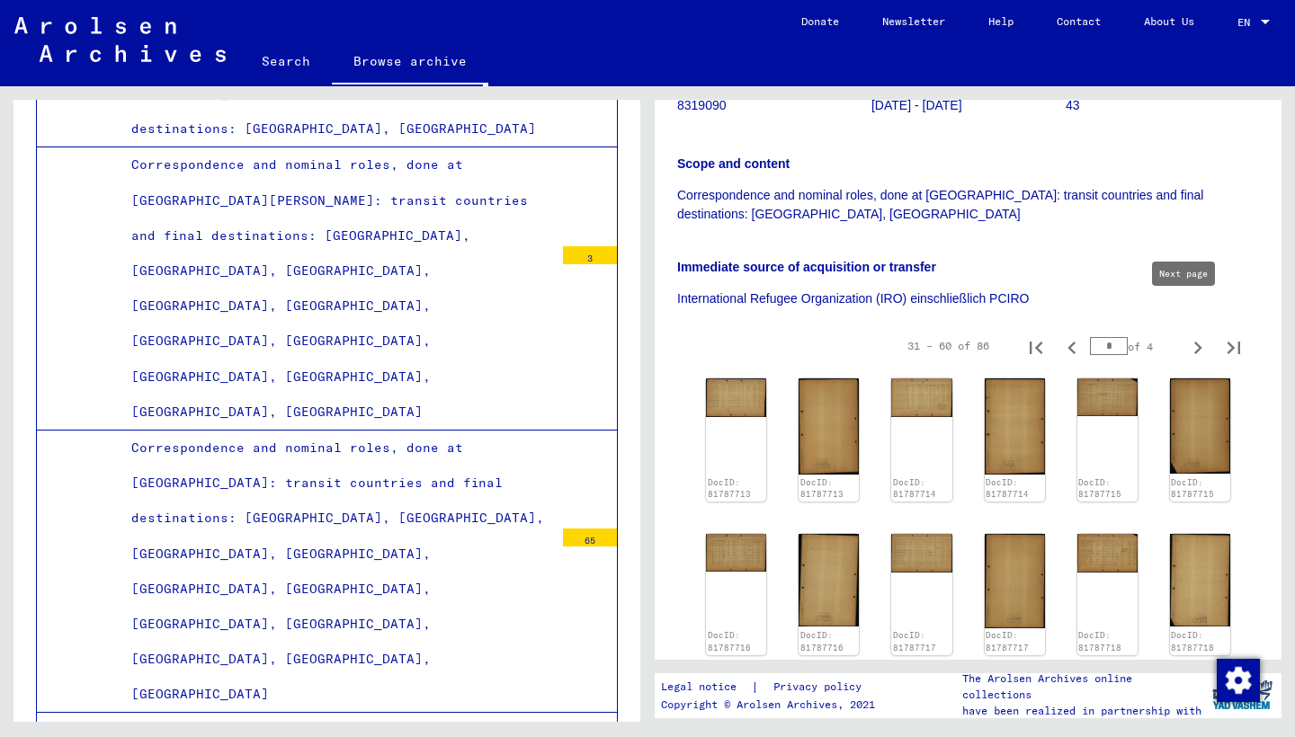
click at [1185, 335] on icon "Next page" at bounding box center [1197, 347] width 25 height 25
type input "*"
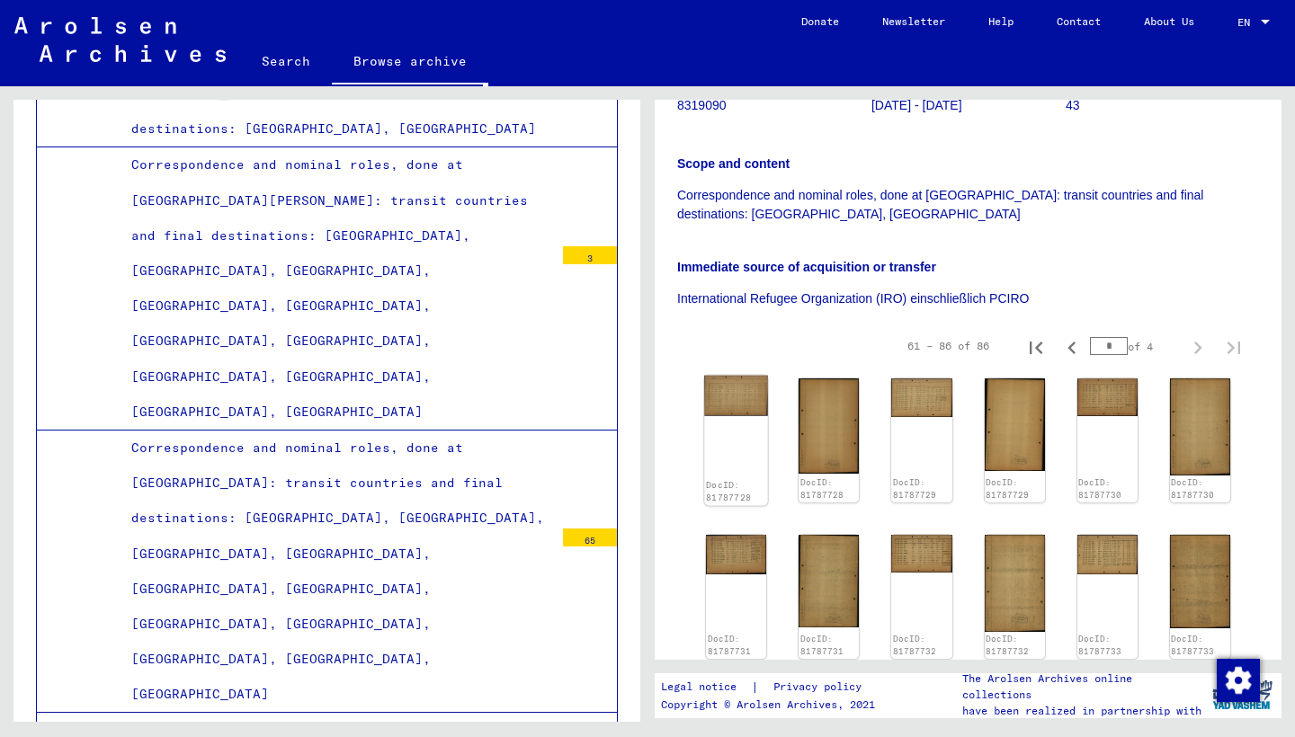
click at [745, 376] on img at bounding box center [736, 396] width 64 height 40
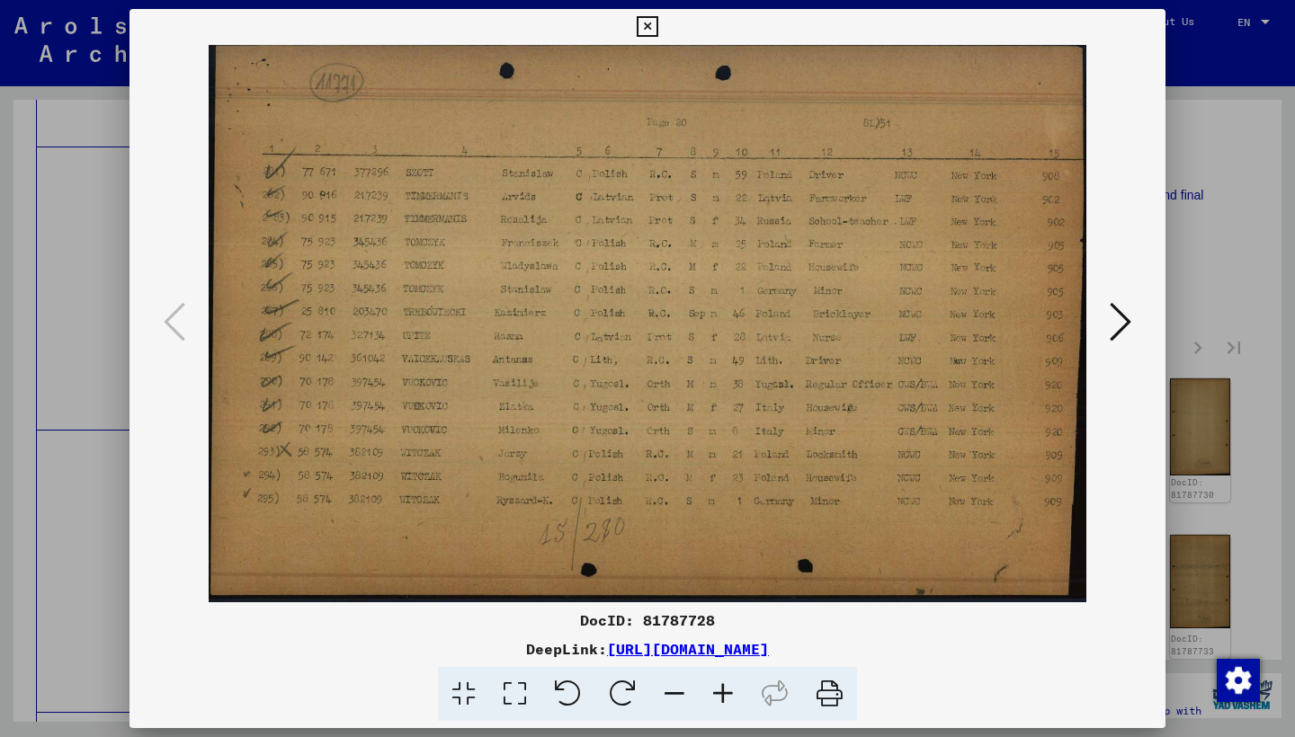
click at [1115, 313] on icon at bounding box center [1120, 321] width 22 height 43
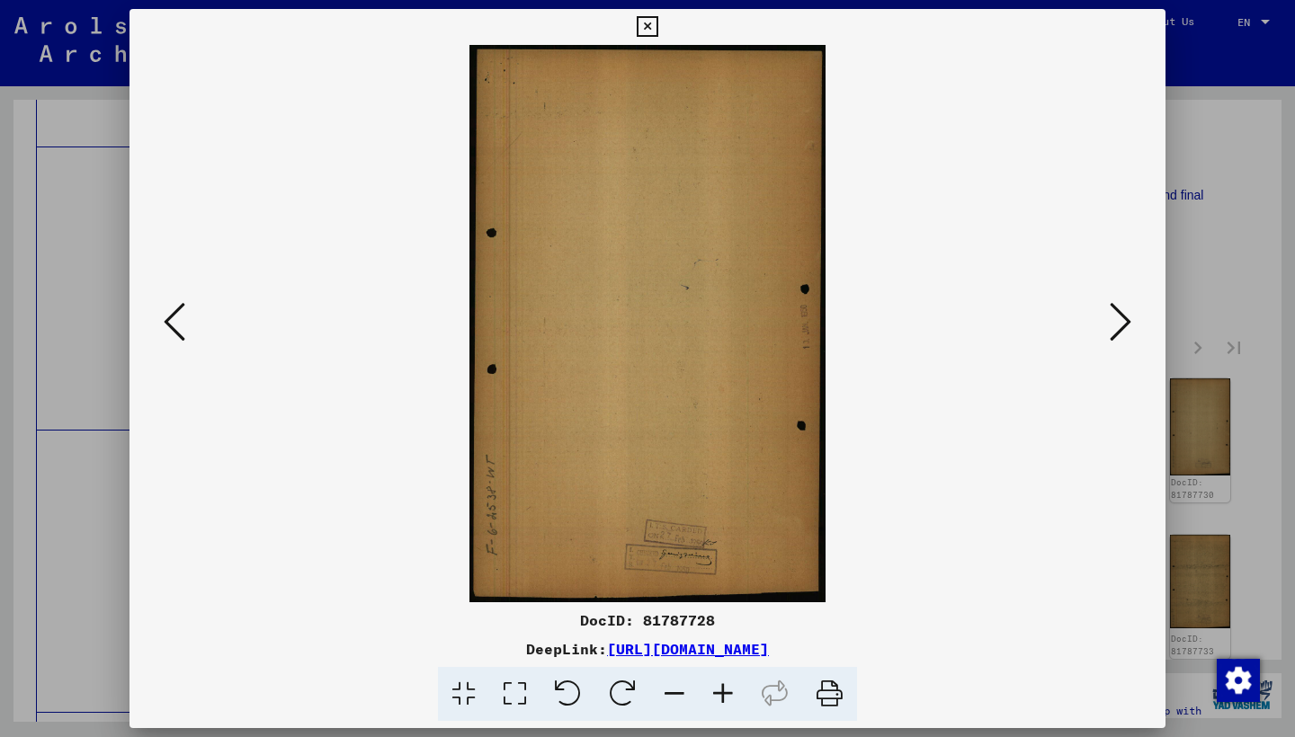
click at [1114, 313] on icon at bounding box center [1120, 321] width 22 height 43
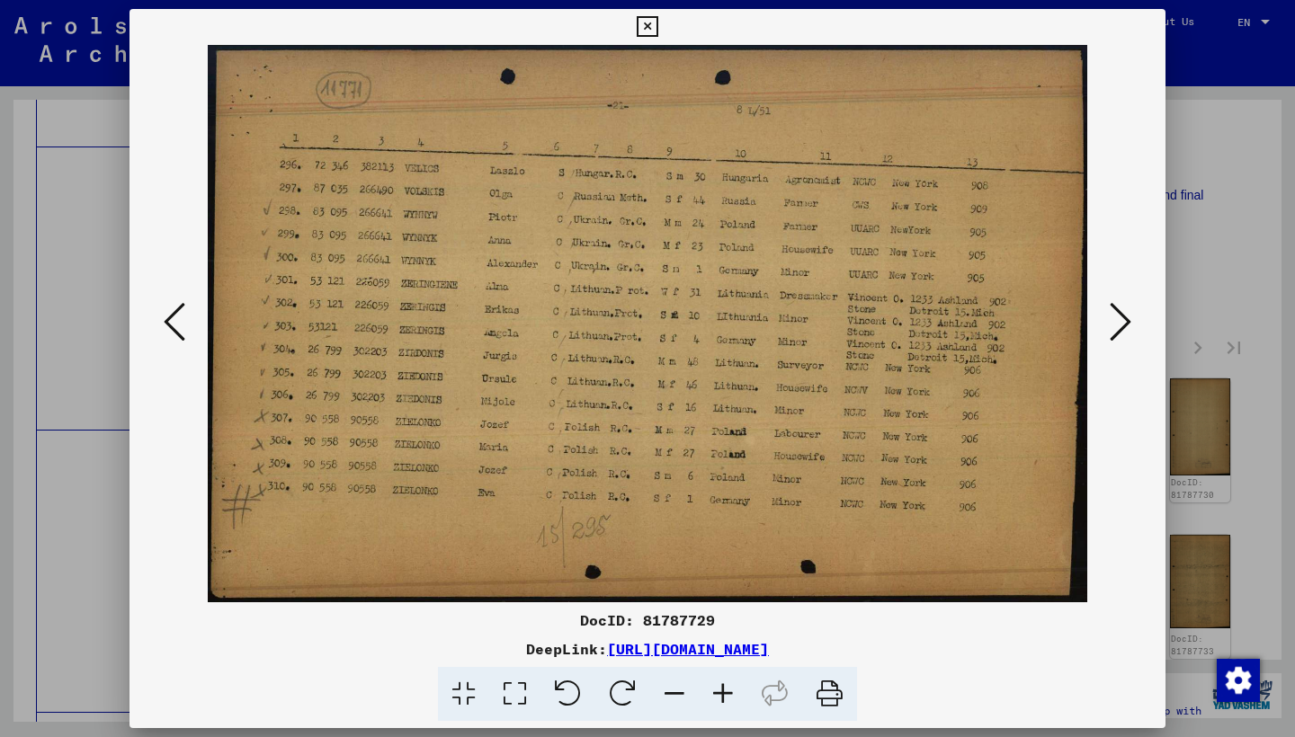
click at [1115, 314] on icon at bounding box center [1120, 321] width 22 height 43
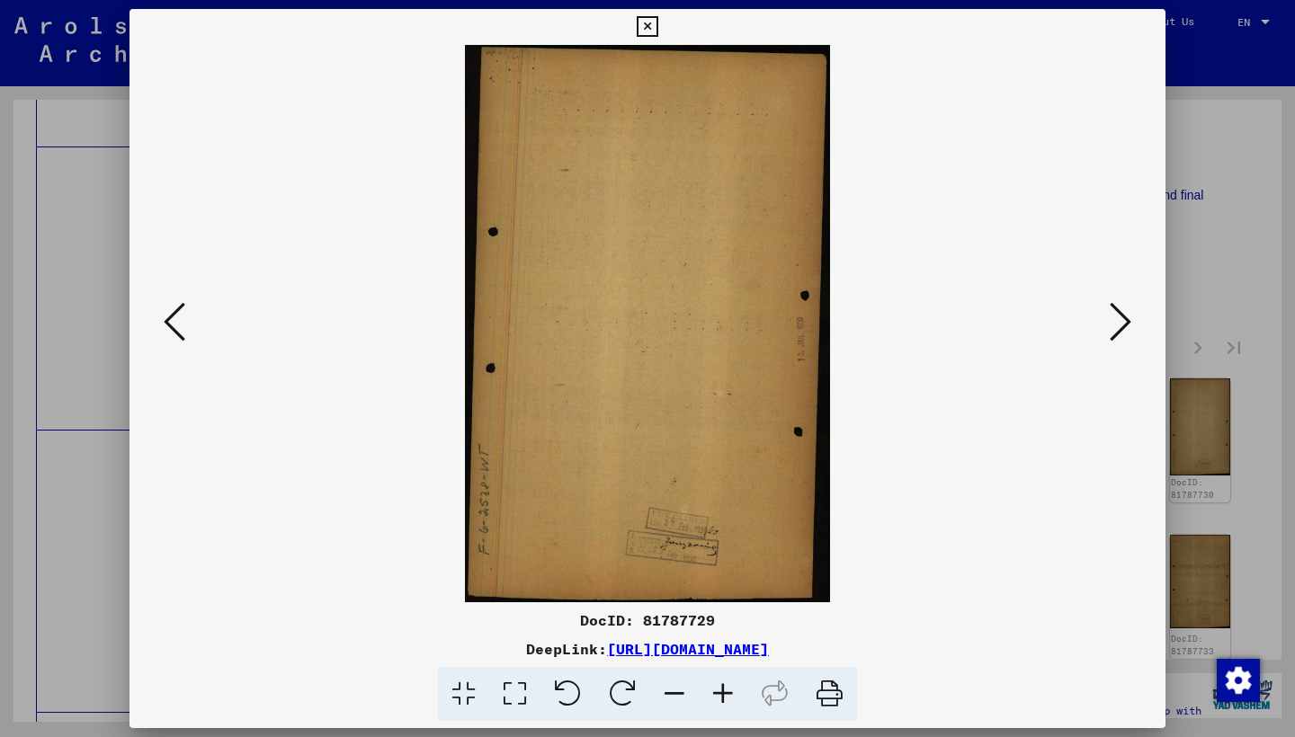
click at [1115, 314] on icon at bounding box center [1120, 321] width 22 height 43
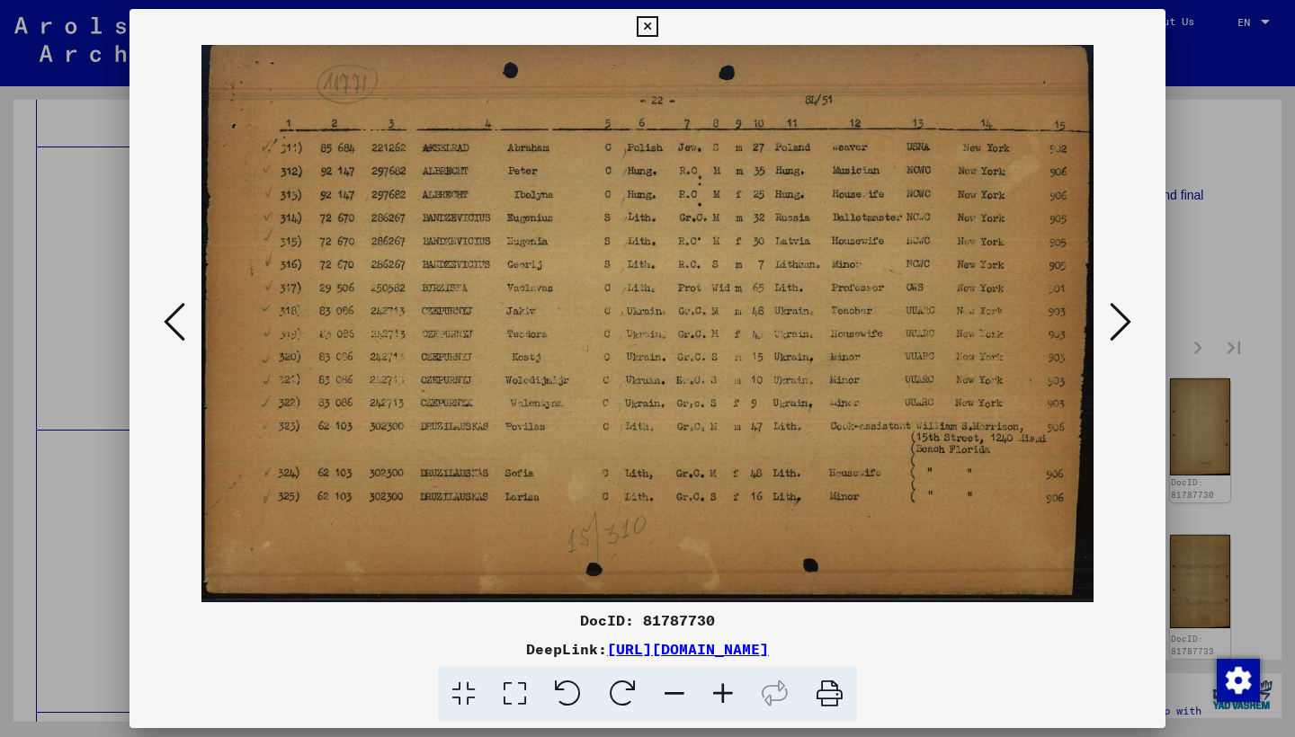
click at [1115, 314] on icon at bounding box center [1120, 321] width 22 height 43
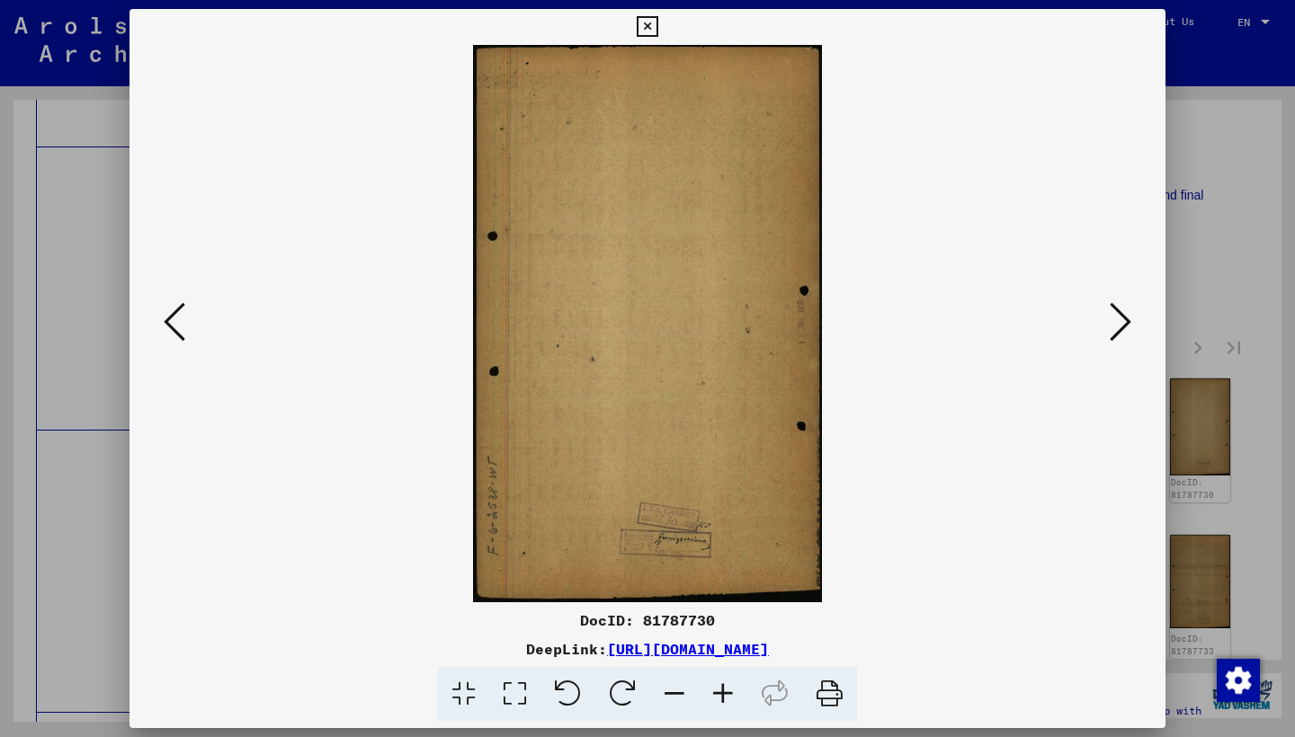
click at [1115, 314] on icon at bounding box center [1120, 321] width 22 height 43
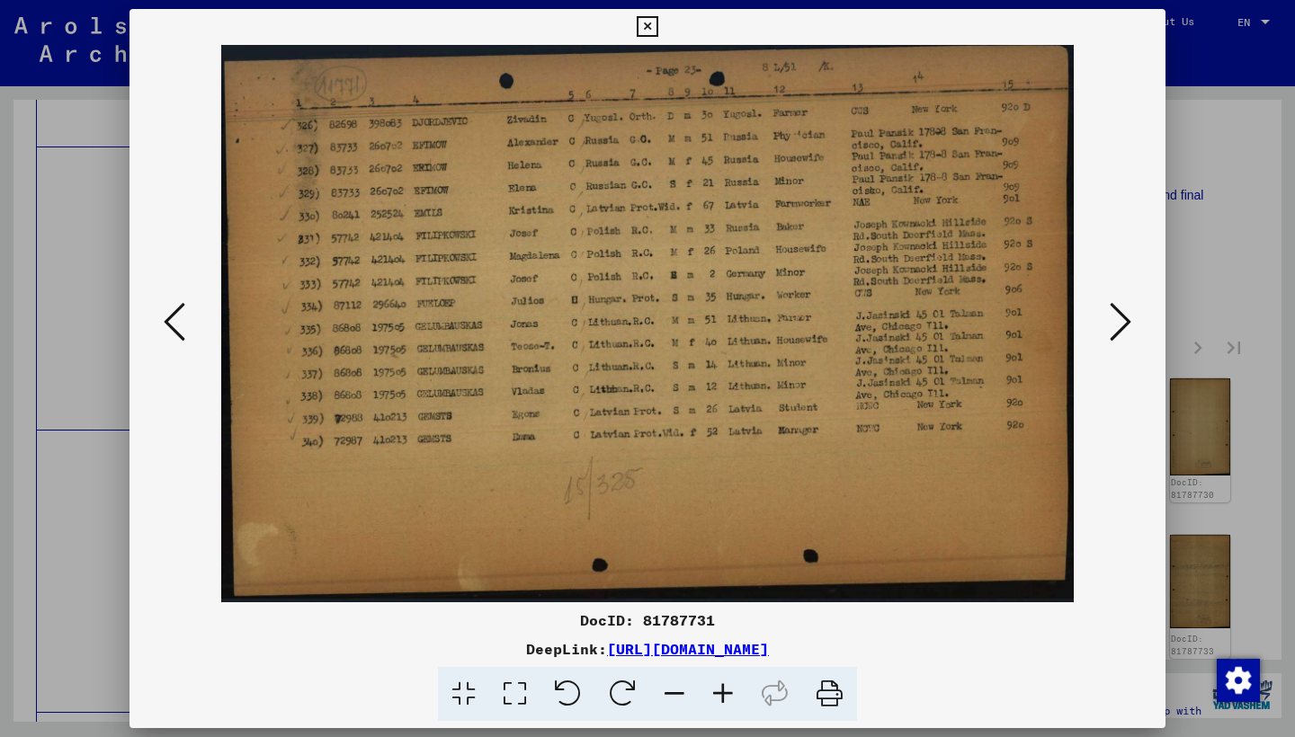
click at [1115, 314] on icon at bounding box center [1120, 321] width 22 height 43
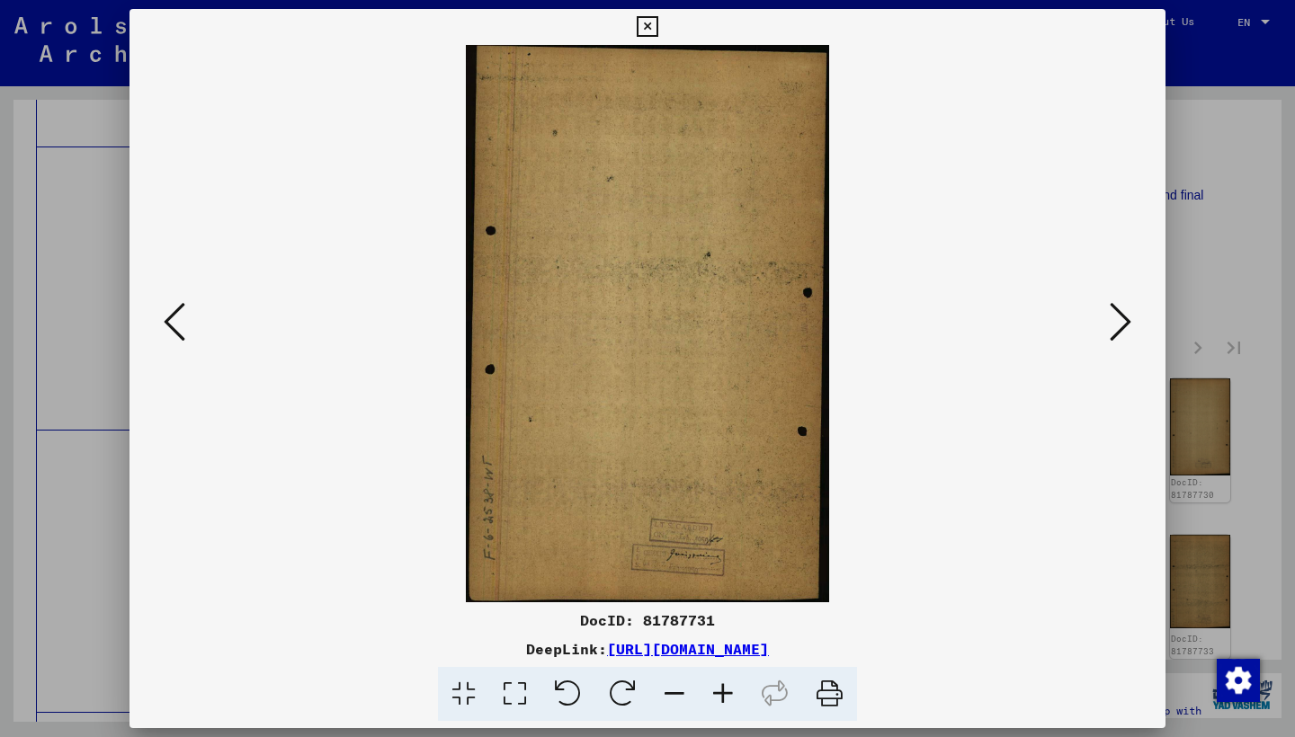
click at [1115, 314] on icon at bounding box center [1120, 321] width 22 height 43
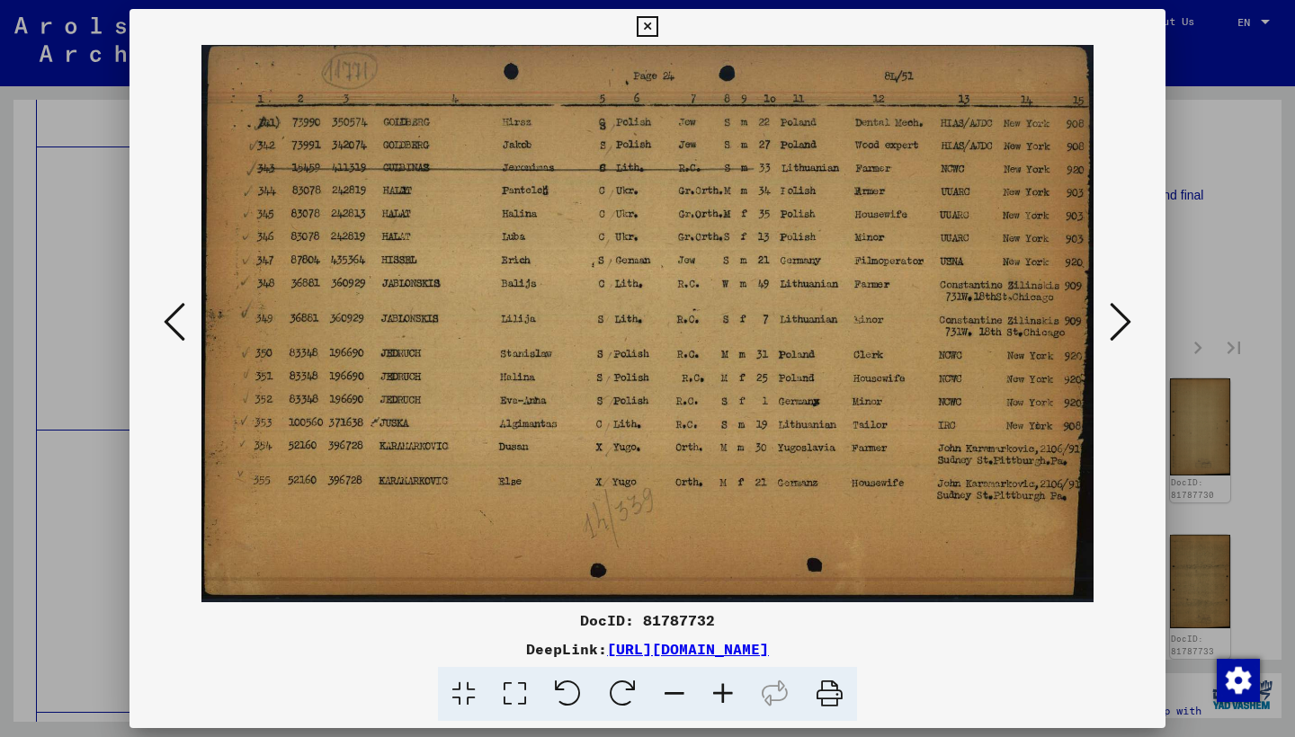
click at [1115, 314] on icon at bounding box center [1120, 321] width 22 height 43
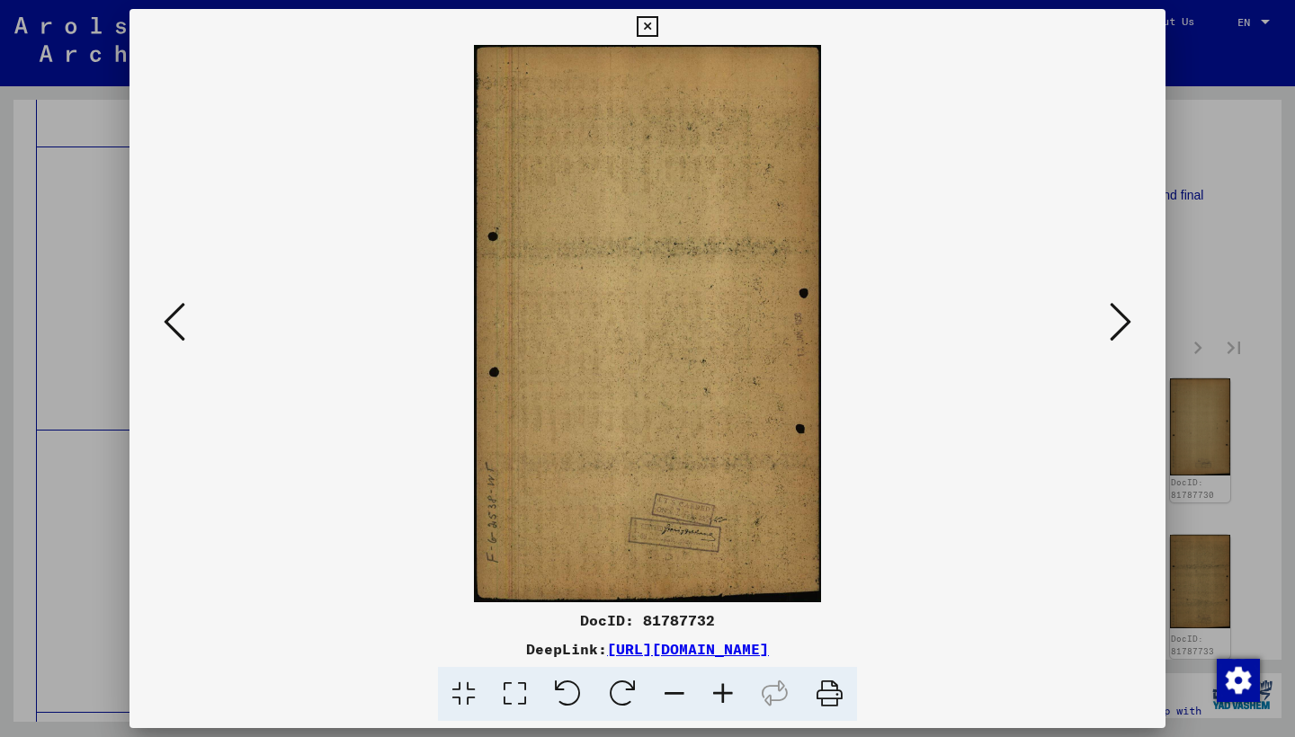
click at [1115, 314] on icon at bounding box center [1120, 321] width 22 height 43
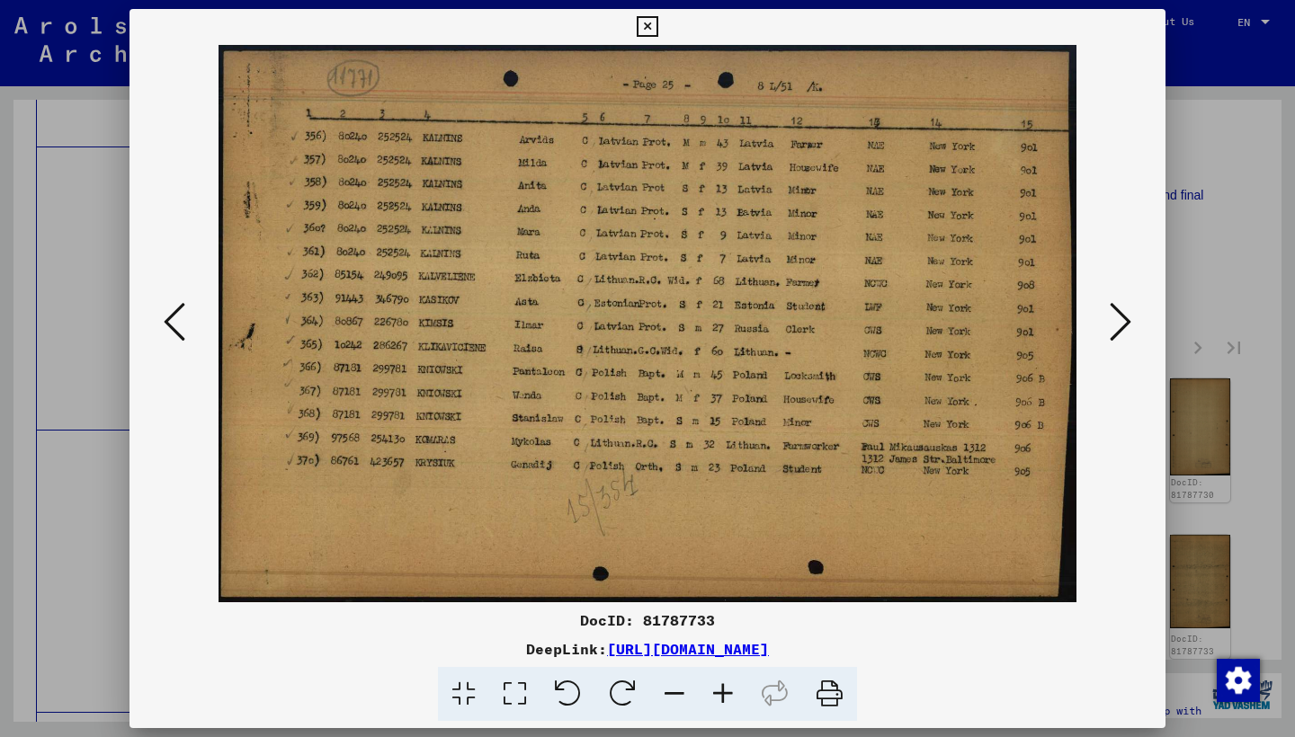
click at [1114, 314] on icon at bounding box center [1120, 321] width 22 height 43
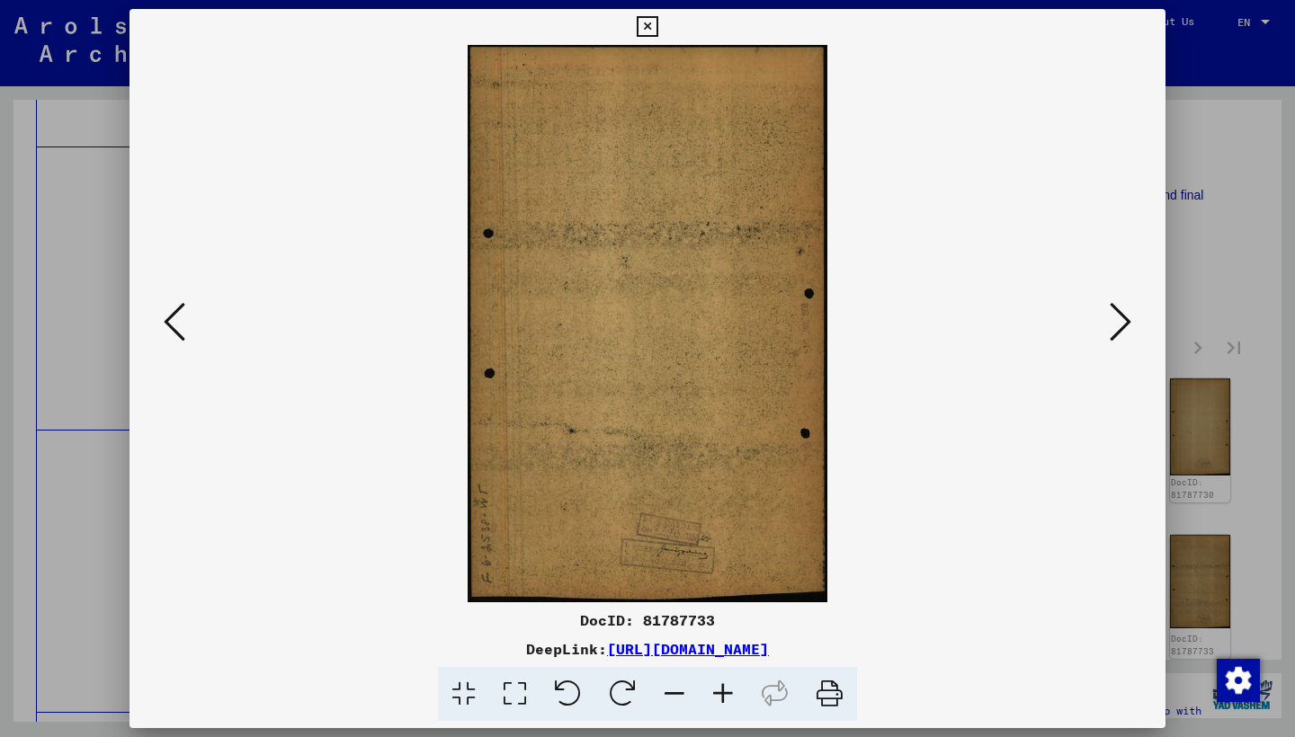
click at [1114, 314] on icon at bounding box center [1120, 321] width 22 height 43
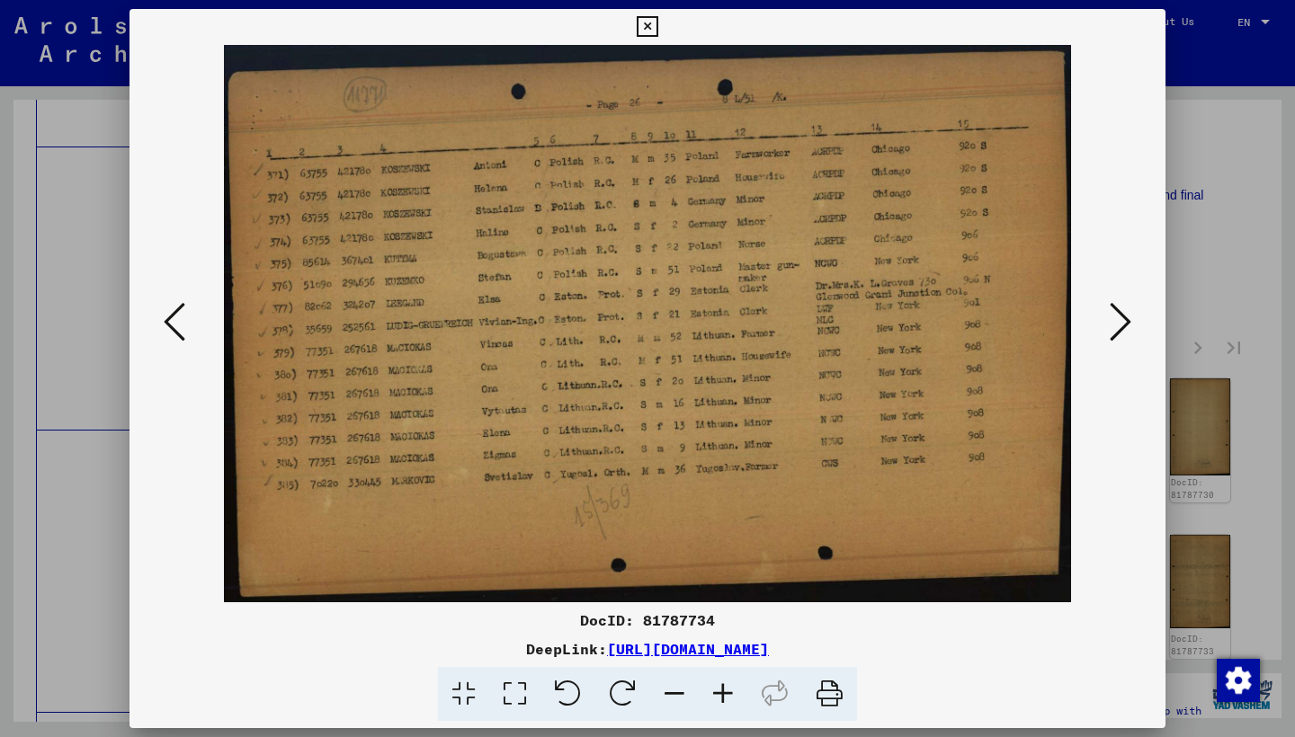
click at [1109, 314] on button at bounding box center [1120, 323] width 32 height 51
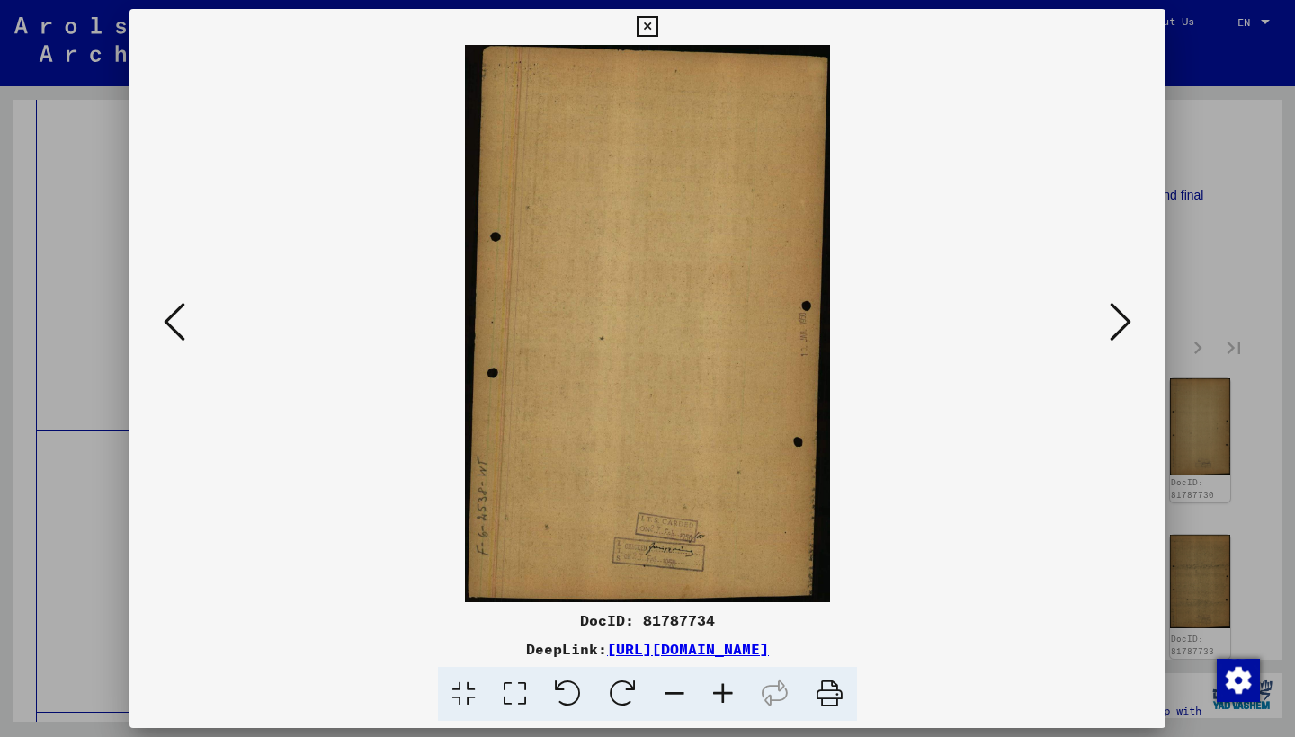
click at [1110, 317] on icon at bounding box center [1120, 321] width 22 height 43
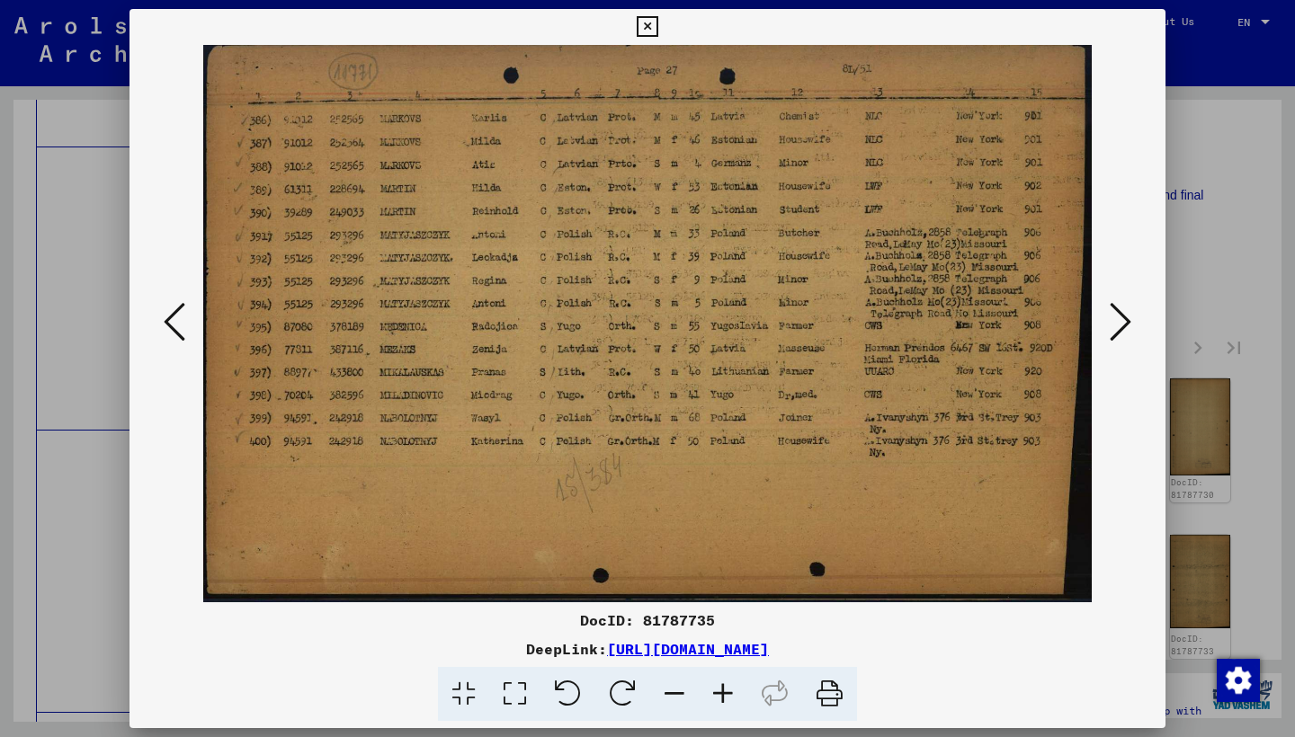
click at [1113, 316] on icon at bounding box center [1120, 321] width 22 height 43
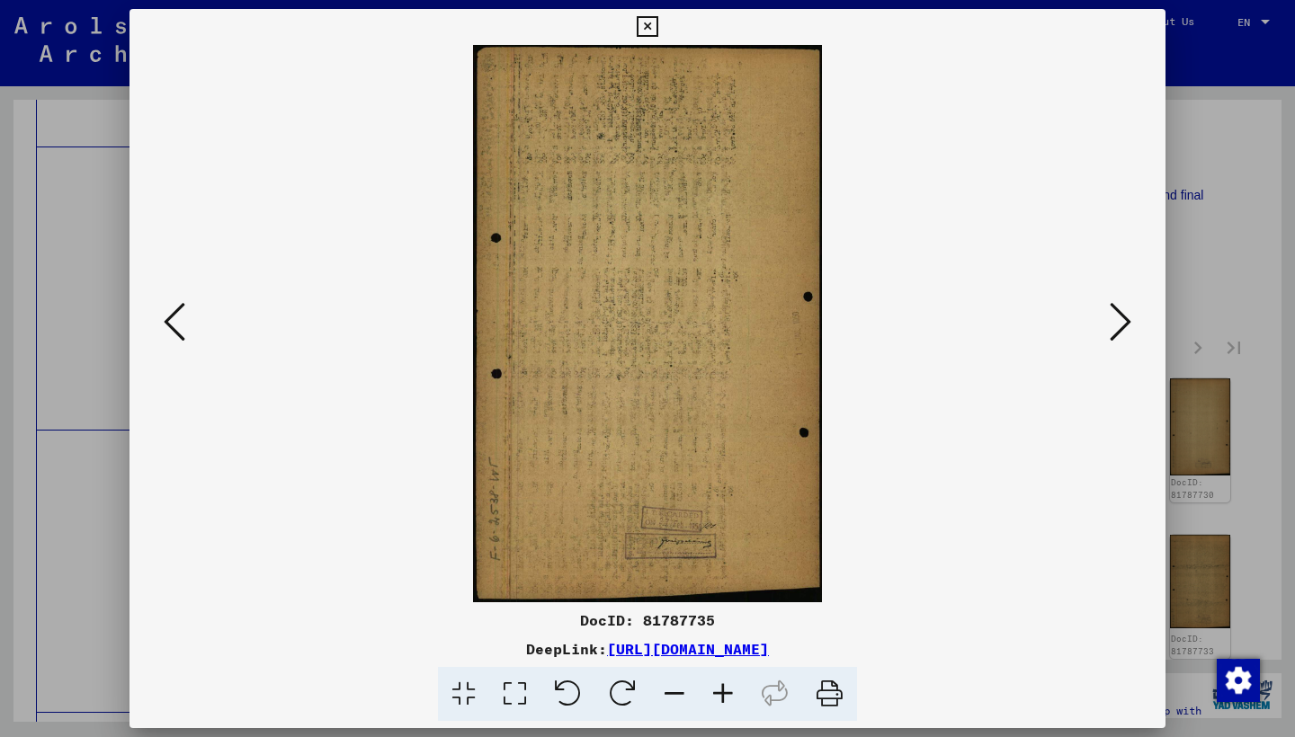
click at [1113, 316] on icon at bounding box center [1120, 321] width 22 height 43
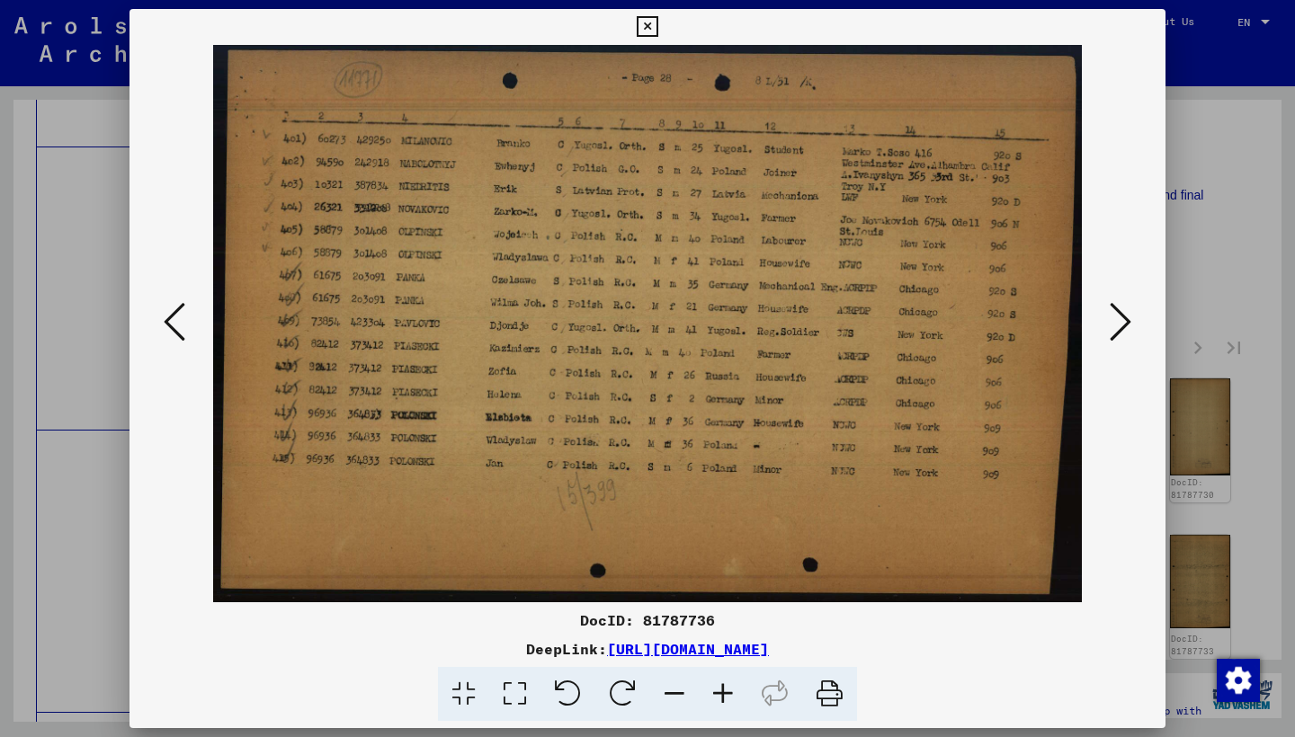
click at [1112, 316] on icon at bounding box center [1120, 321] width 22 height 43
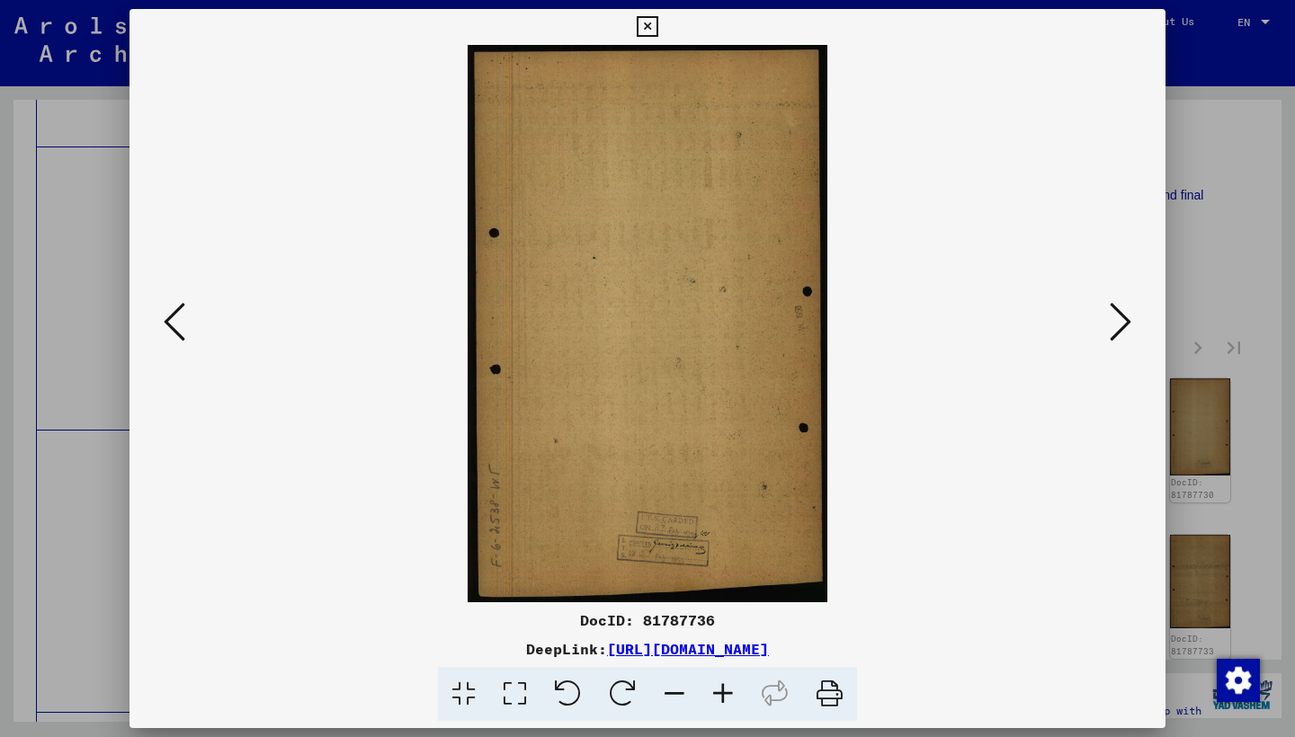
click at [1112, 316] on icon at bounding box center [1120, 321] width 22 height 43
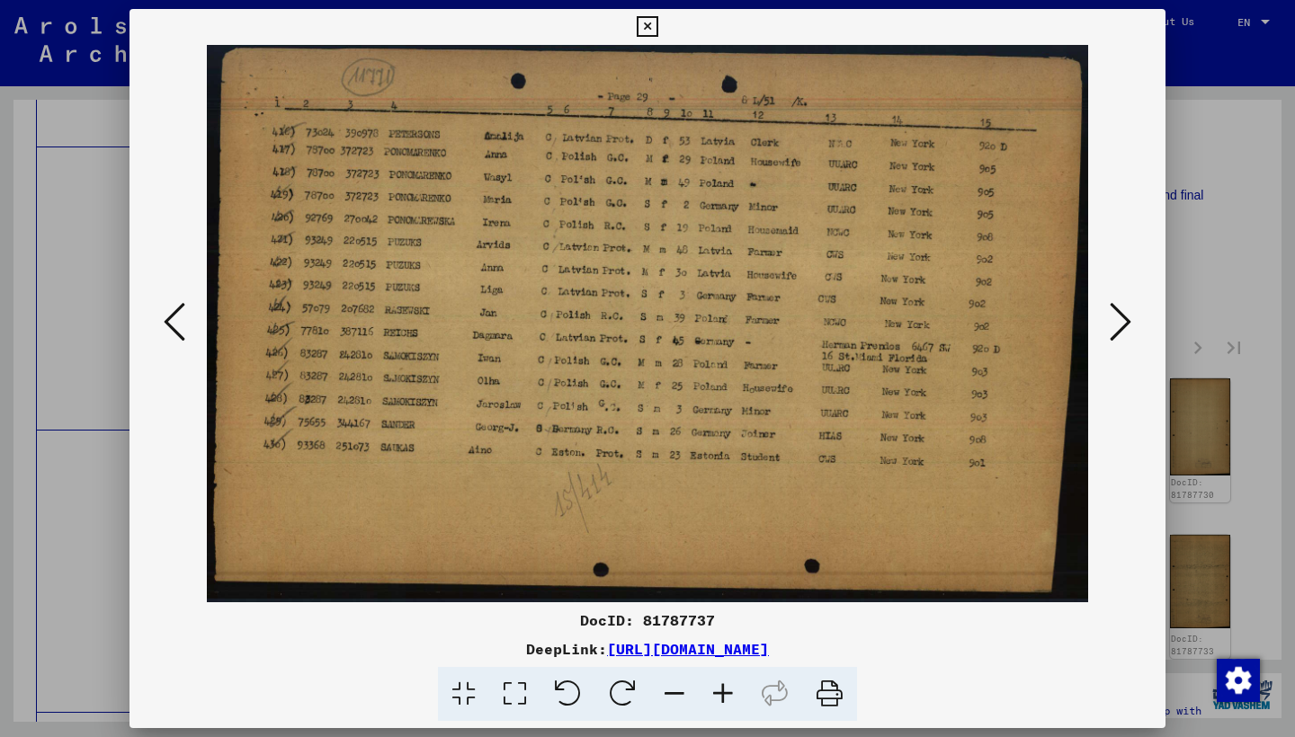
click at [1111, 316] on icon at bounding box center [1120, 321] width 22 height 43
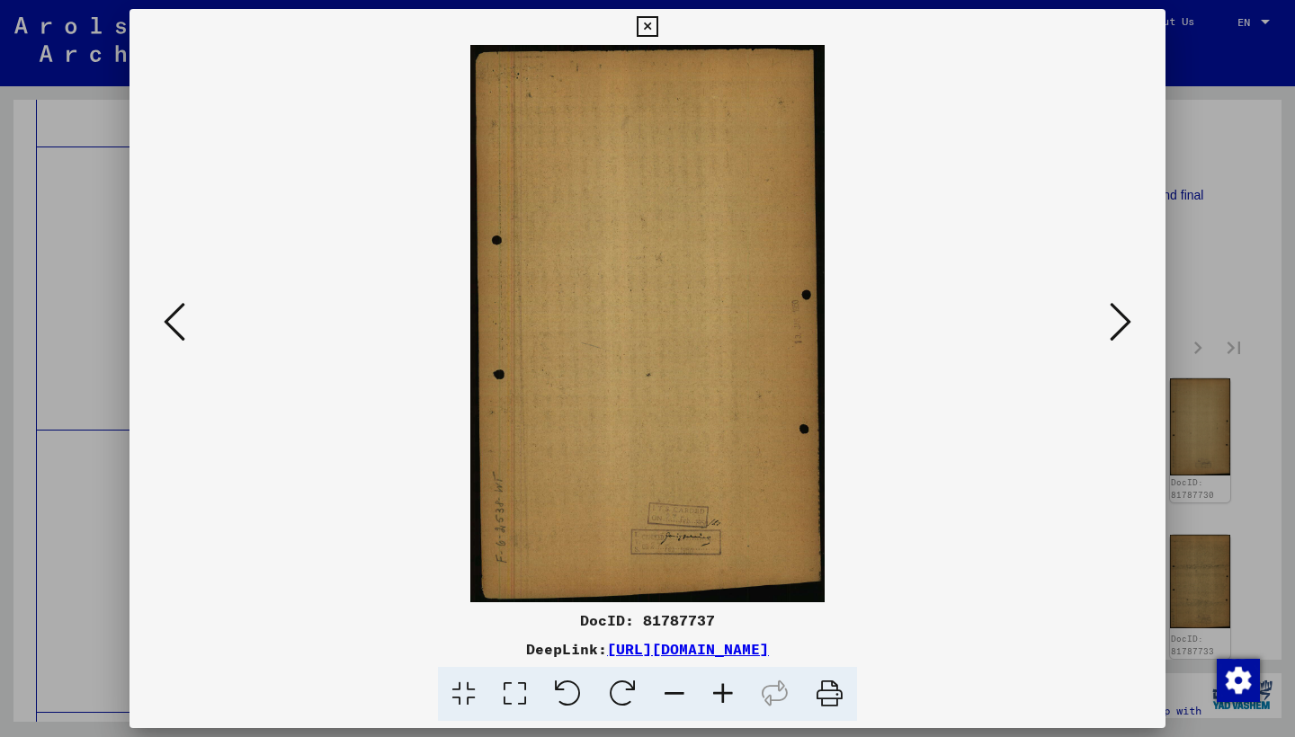
click at [1111, 316] on icon at bounding box center [1120, 321] width 22 height 43
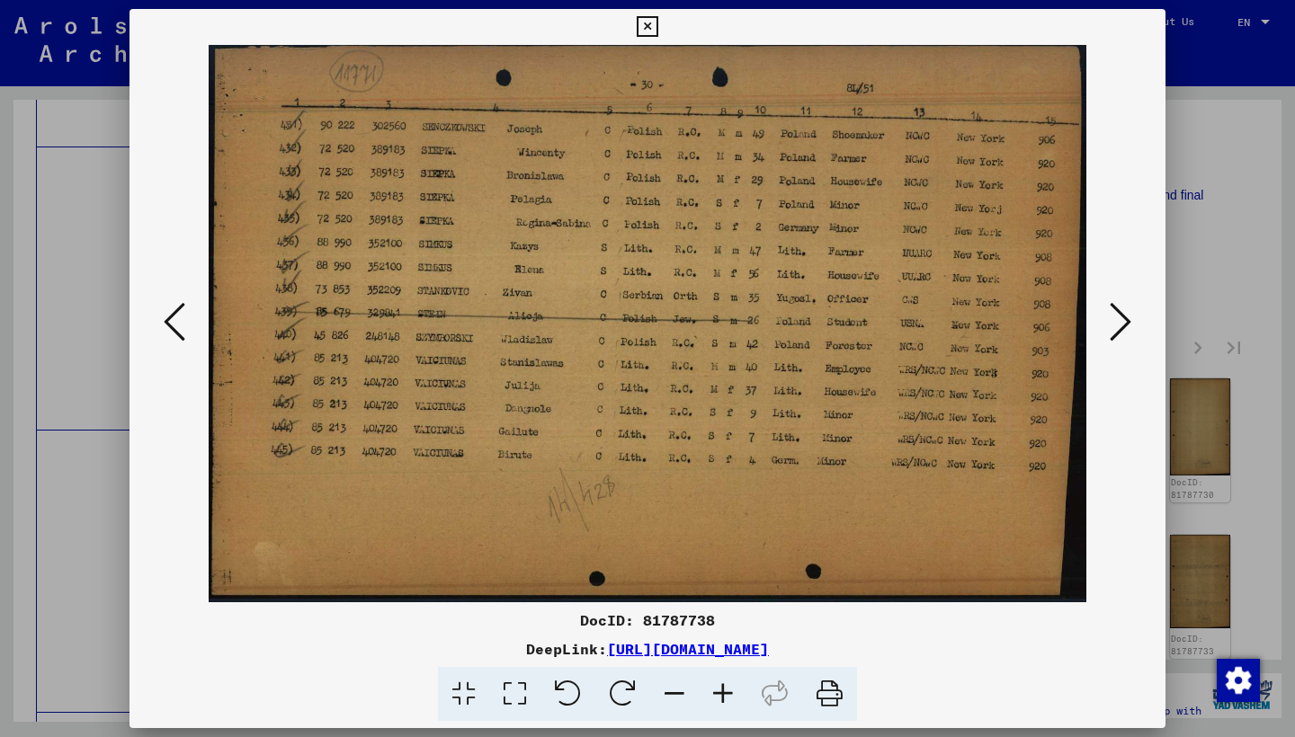
click at [1111, 316] on icon at bounding box center [1120, 321] width 22 height 43
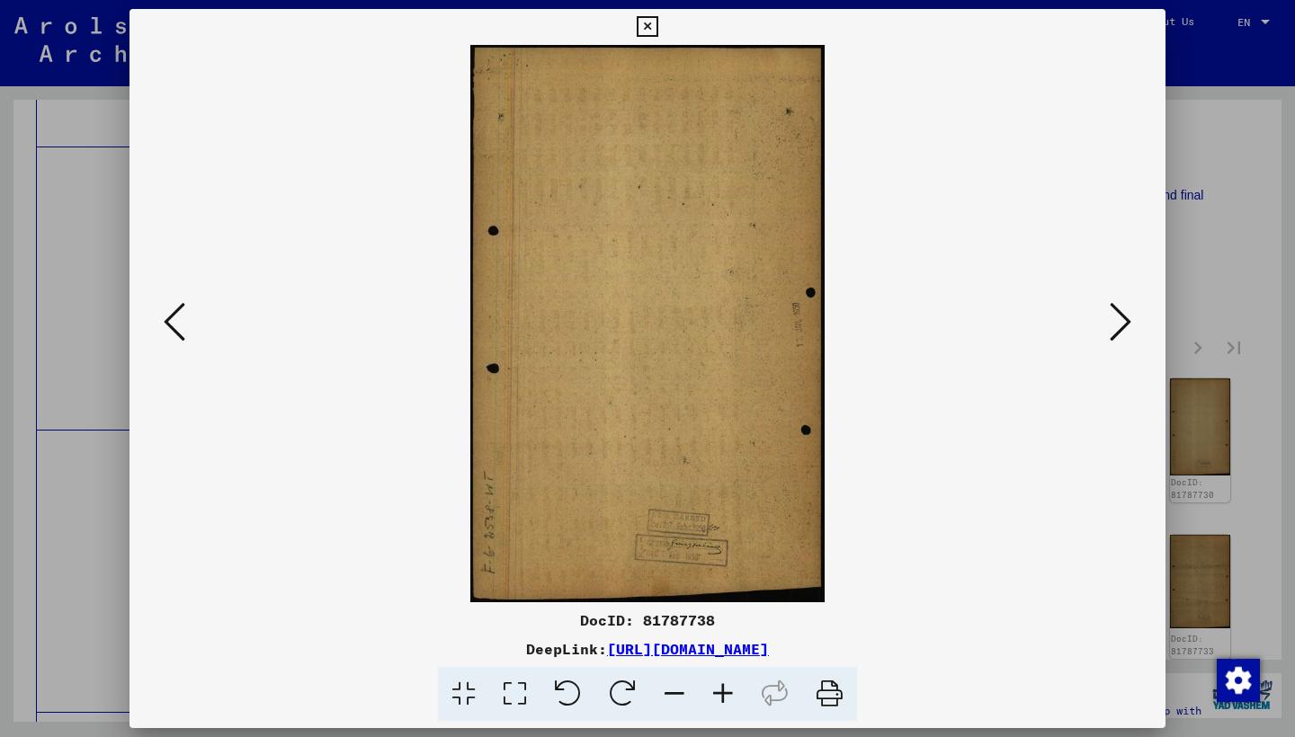
click at [1110, 316] on icon at bounding box center [1120, 321] width 22 height 43
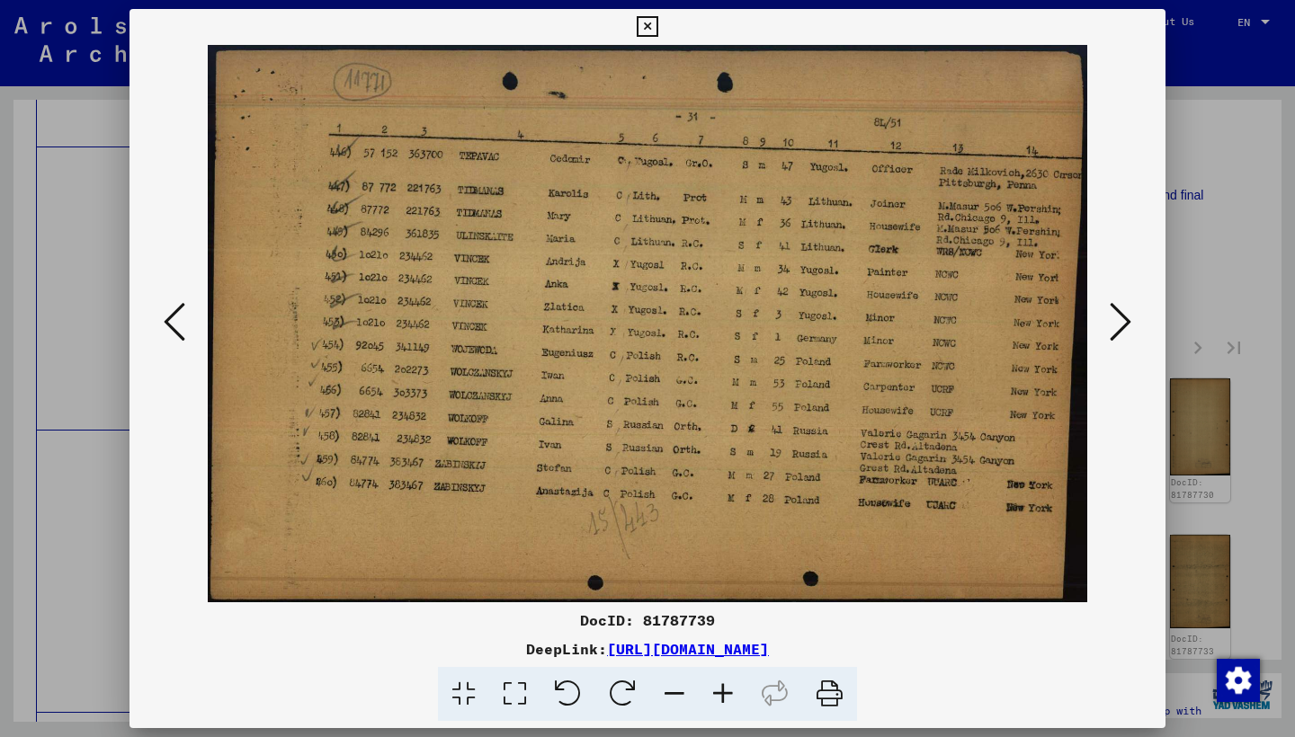
click at [1109, 316] on icon at bounding box center [1120, 321] width 22 height 43
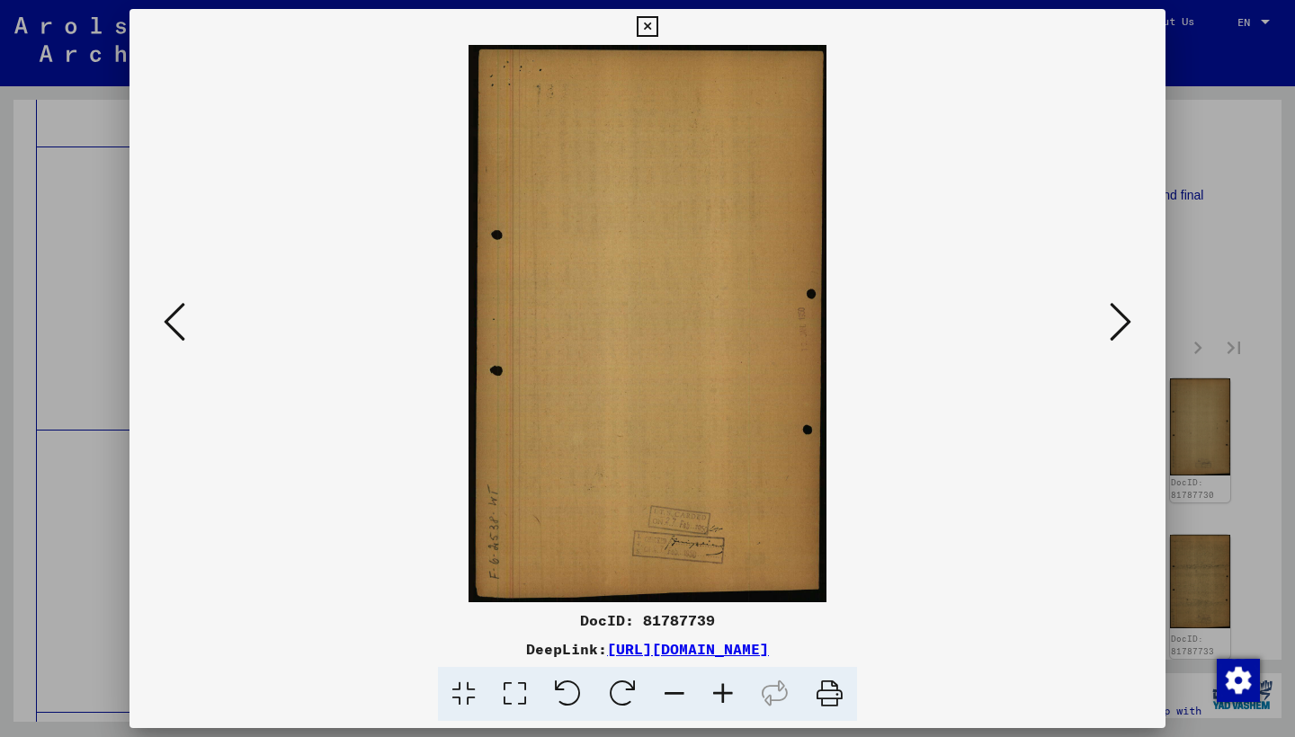
click at [1109, 316] on icon at bounding box center [1120, 321] width 22 height 43
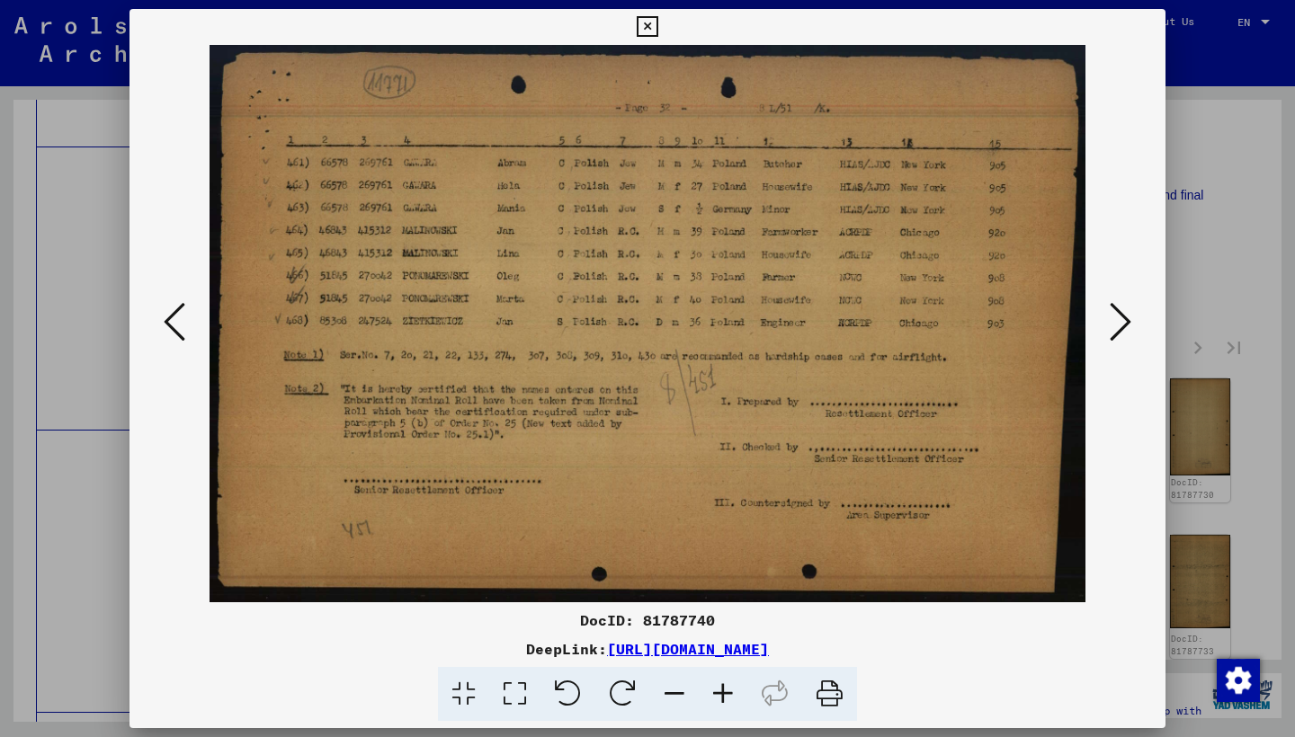
click at [1109, 316] on icon at bounding box center [1120, 321] width 22 height 43
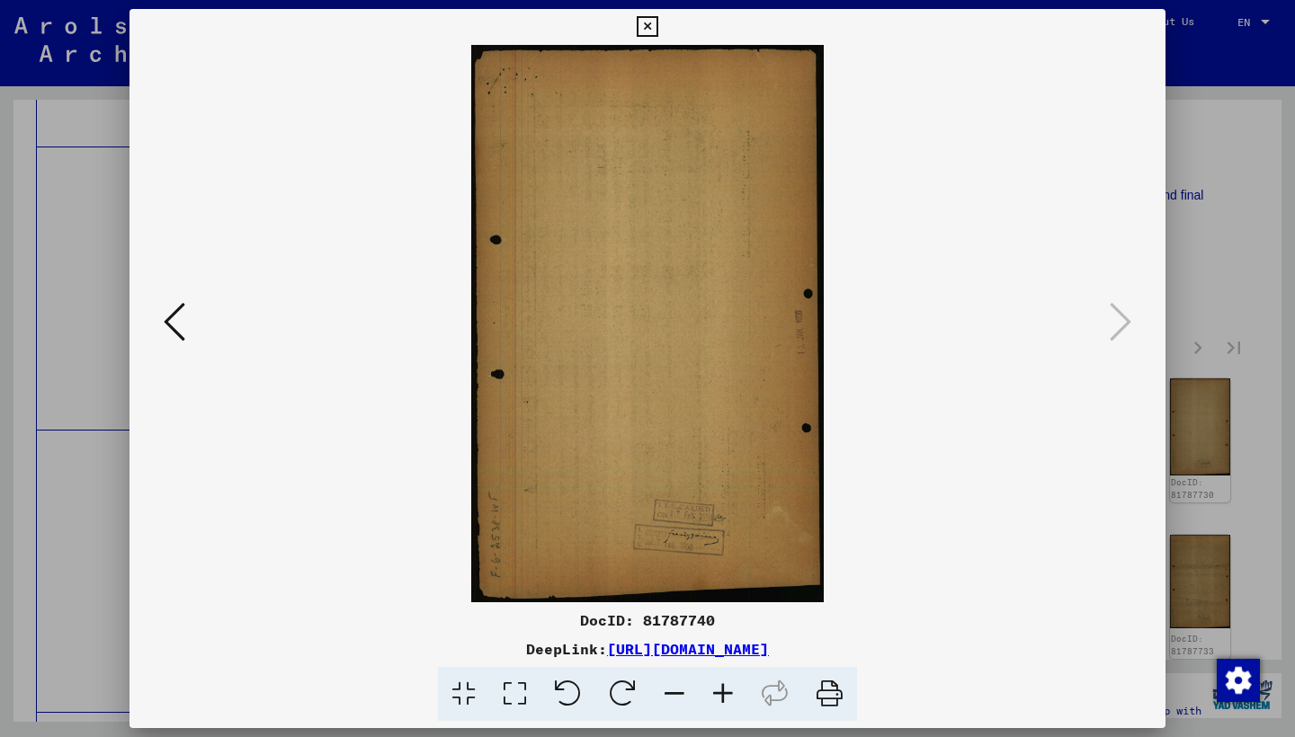
click at [657, 23] on icon at bounding box center [647, 27] width 21 height 22
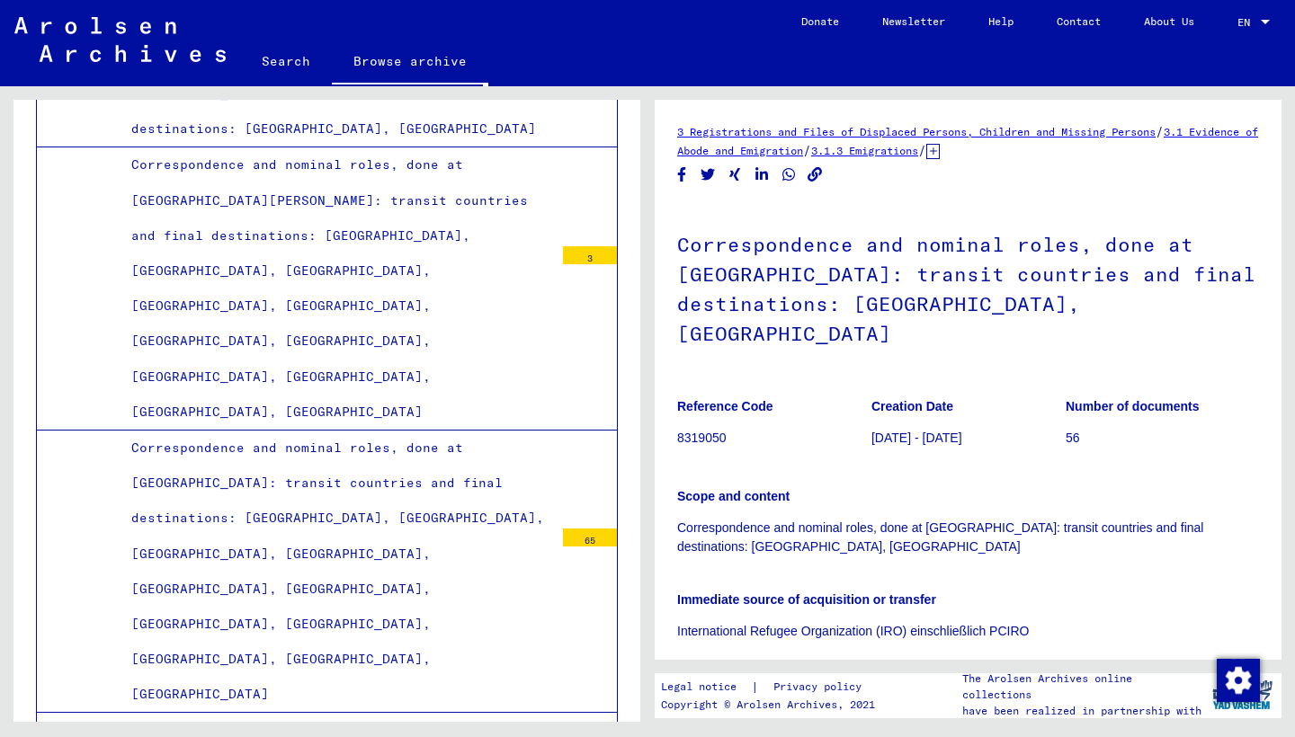
scroll to position [363, 0]
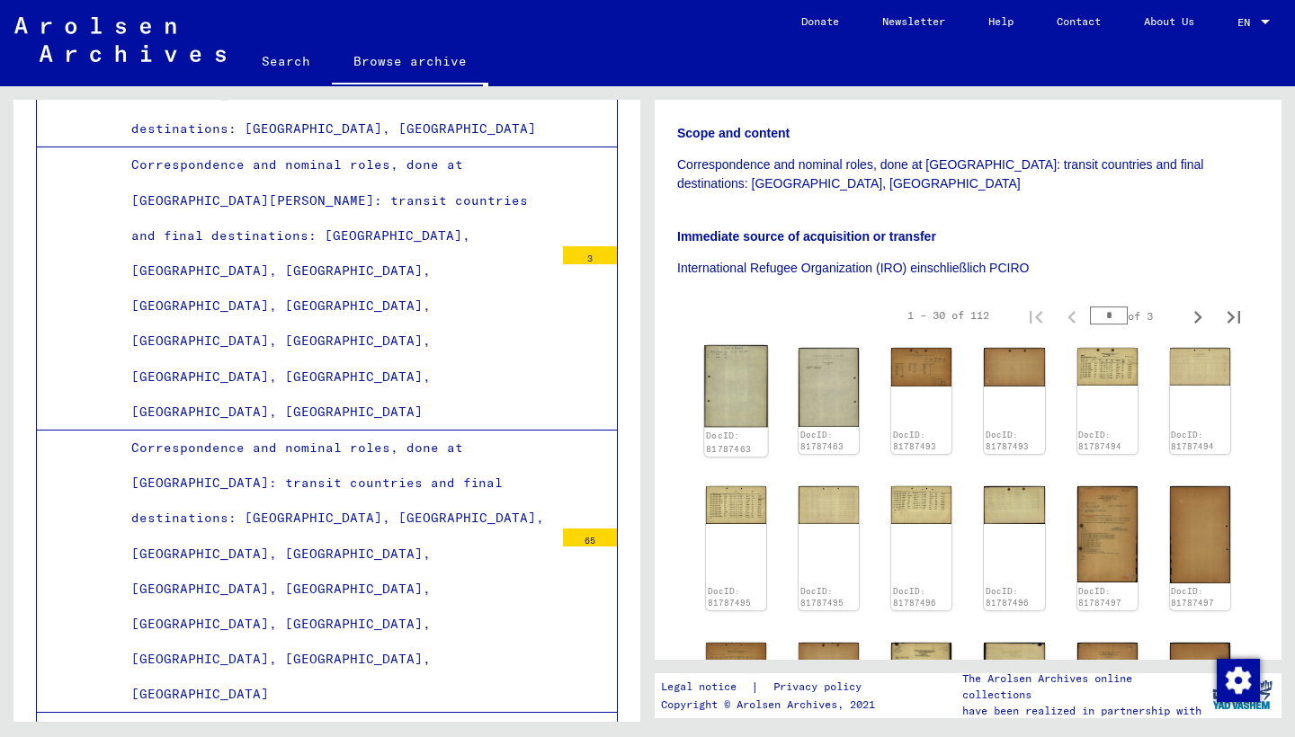
click at [723, 372] on img at bounding box center [736, 386] width 64 height 83
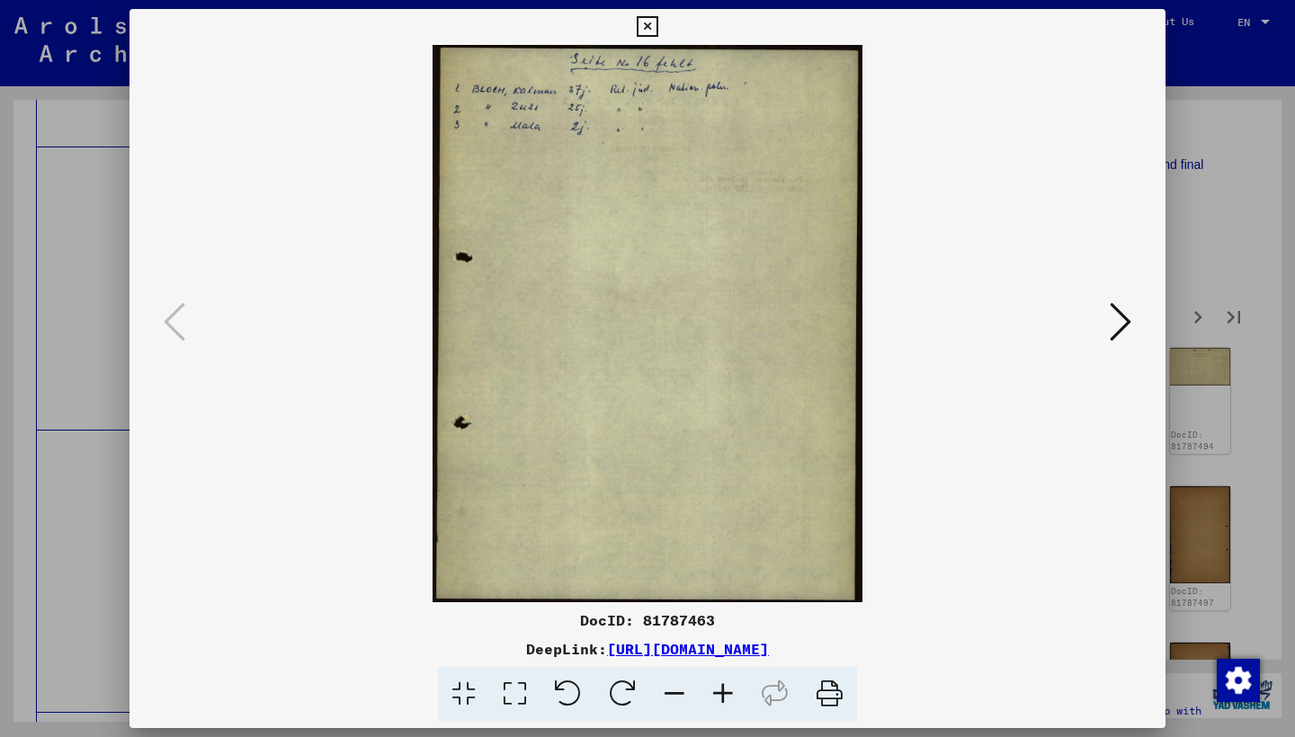
click at [1105, 317] on button at bounding box center [1120, 323] width 32 height 51
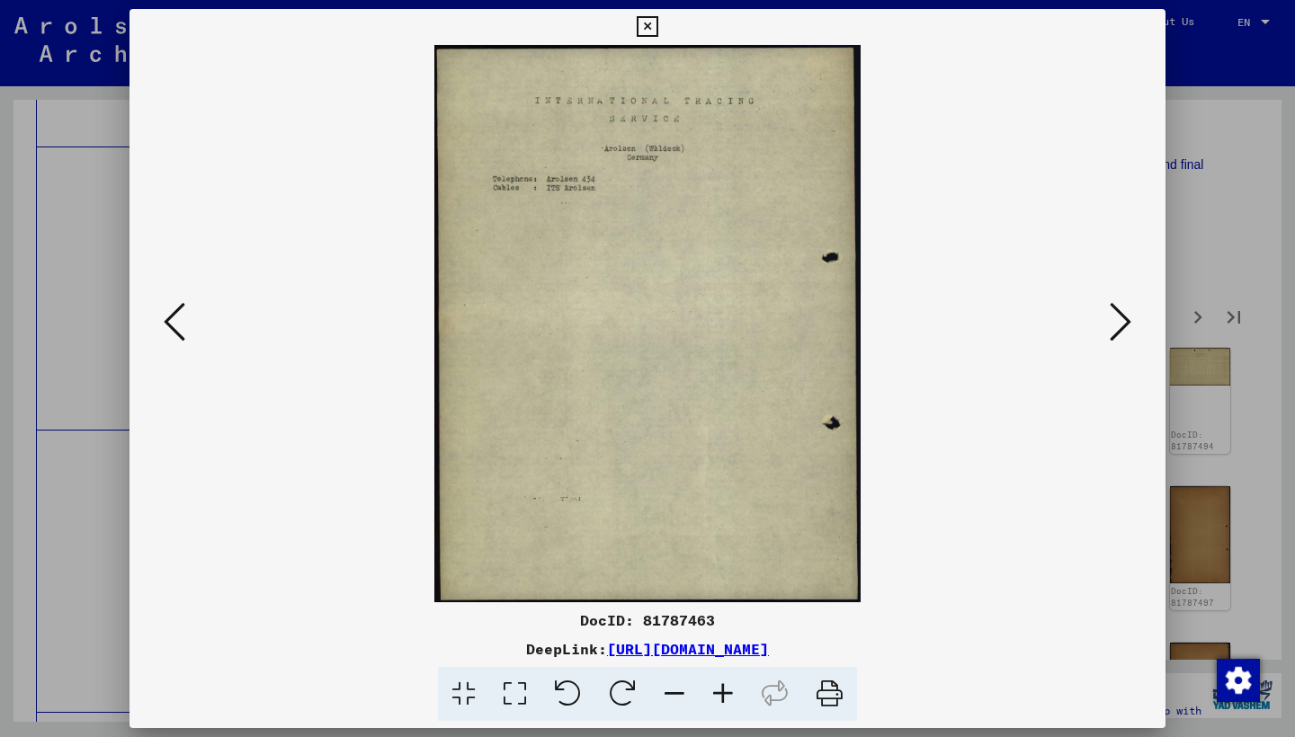
click at [1105, 317] on button at bounding box center [1120, 323] width 32 height 51
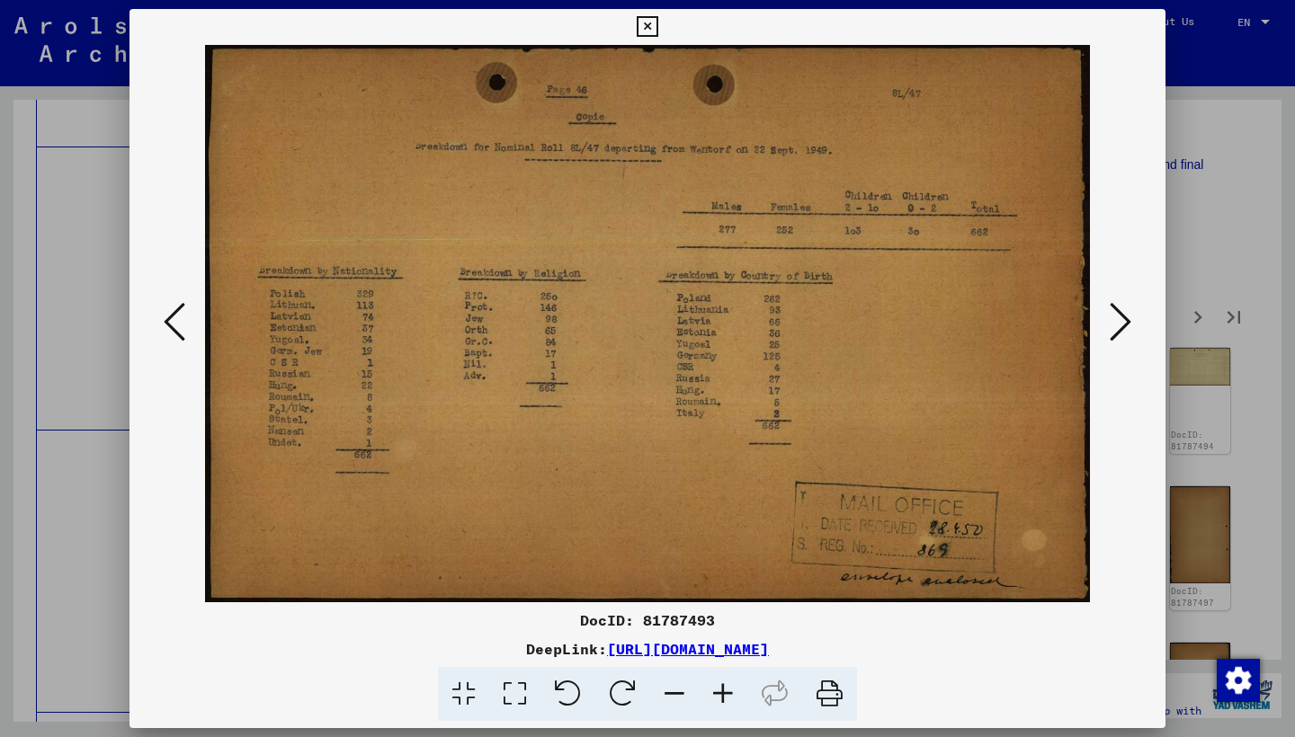
click at [1105, 317] on button at bounding box center [1120, 323] width 32 height 51
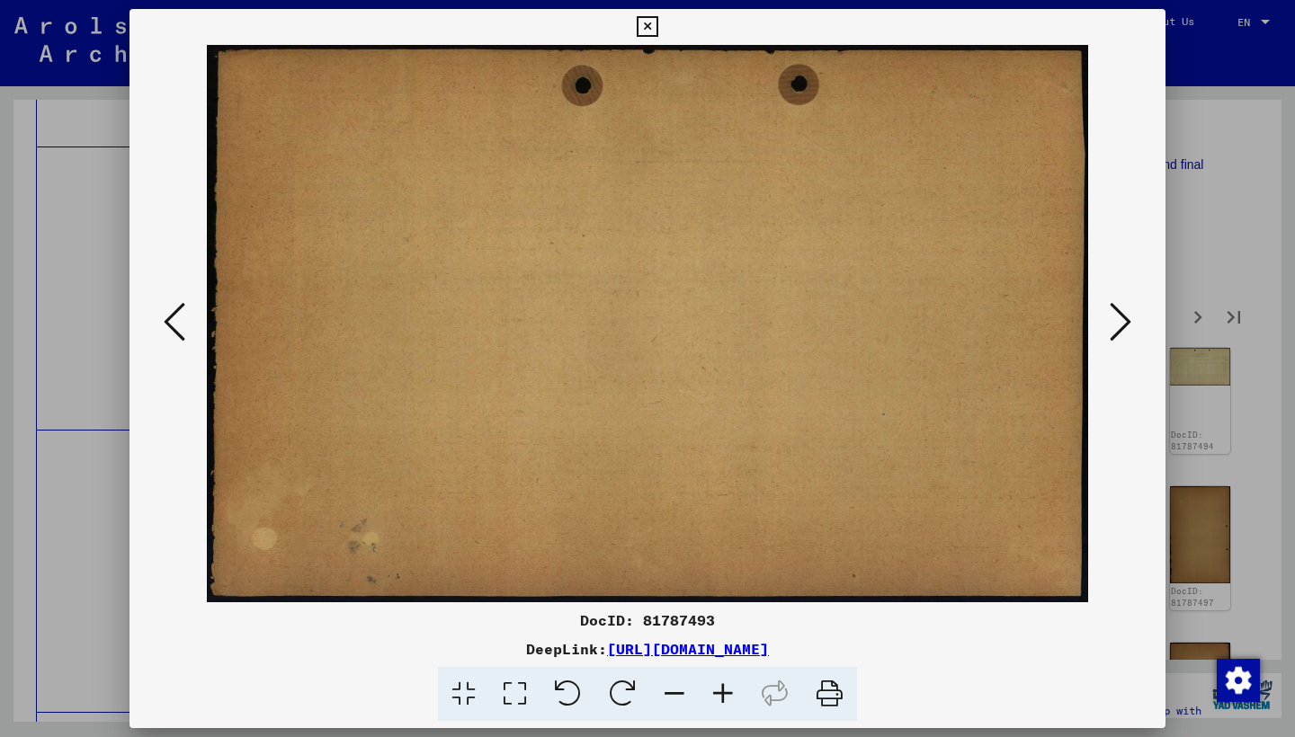
click at [1105, 317] on button at bounding box center [1120, 323] width 32 height 51
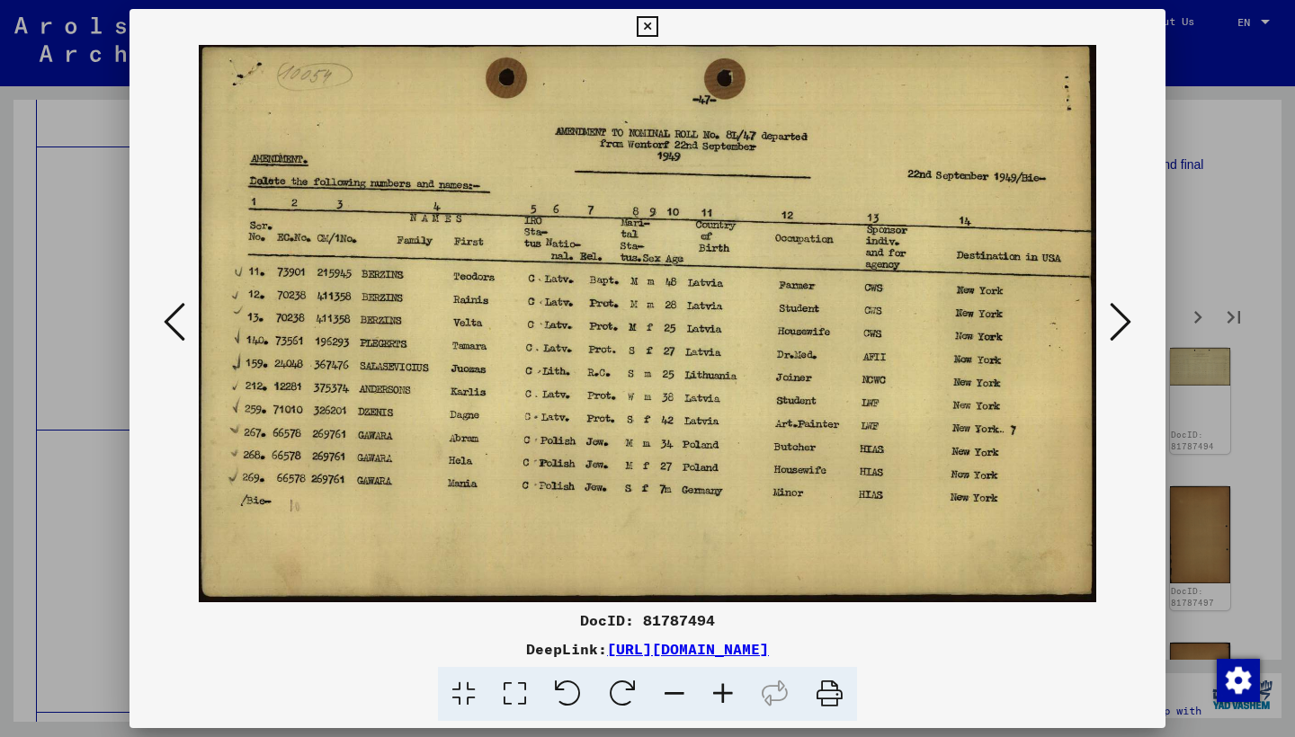
click at [1105, 317] on button at bounding box center [1120, 323] width 32 height 51
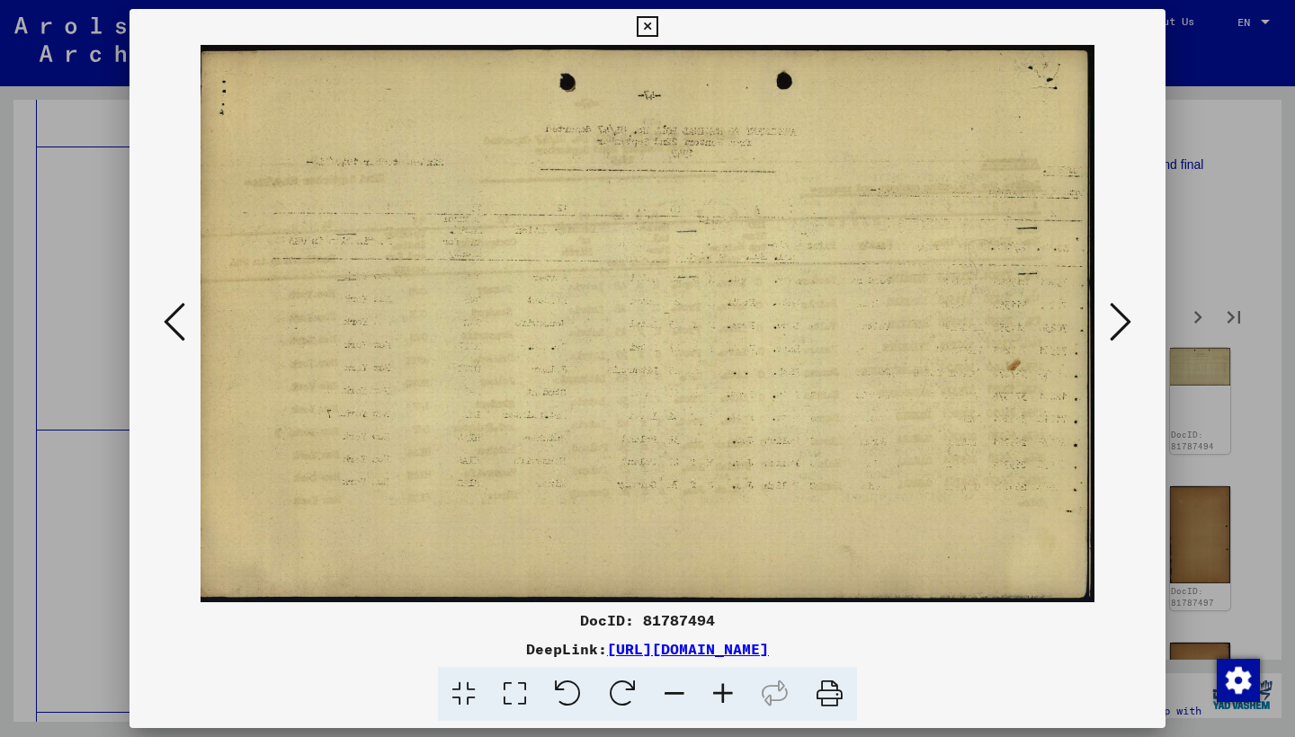
click at [1105, 317] on button at bounding box center [1120, 323] width 32 height 51
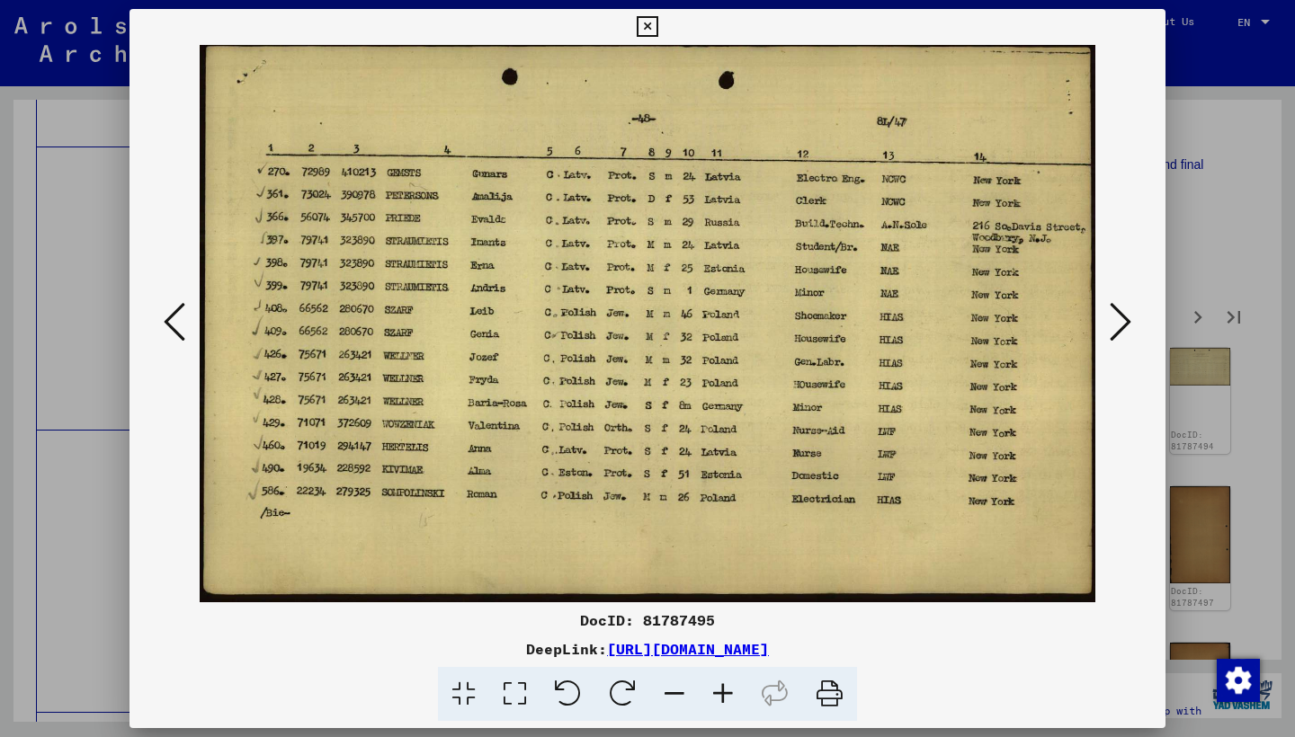
click at [1105, 317] on button at bounding box center [1120, 323] width 32 height 51
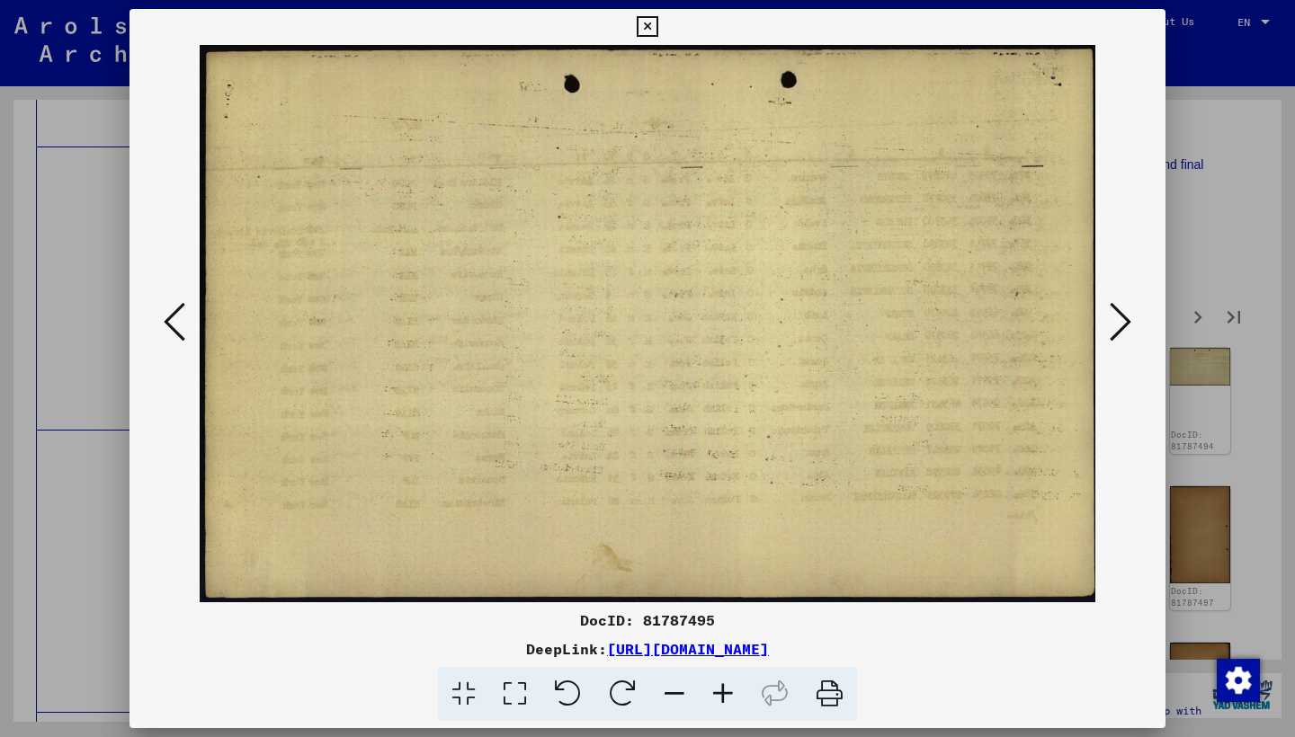
click at [1105, 317] on button at bounding box center [1120, 323] width 32 height 51
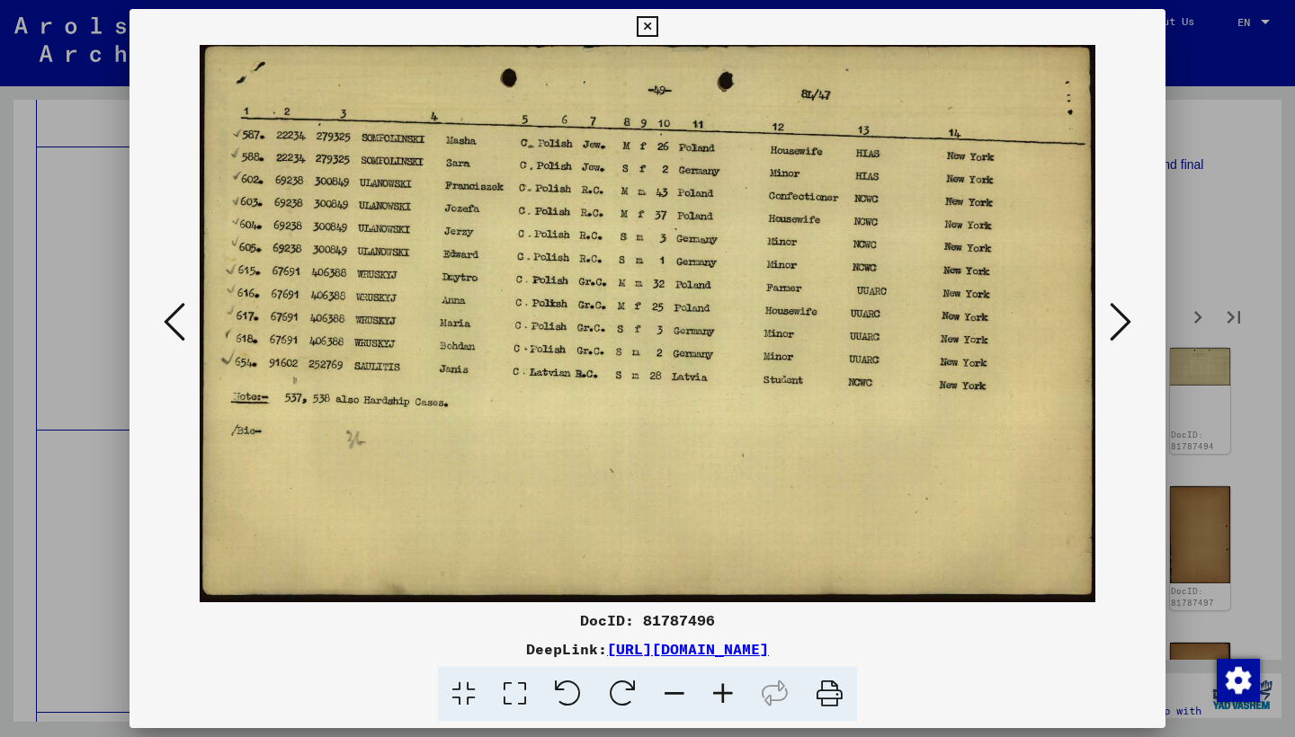
click at [1105, 317] on button at bounding box center [1120, 323] width 32 height 51
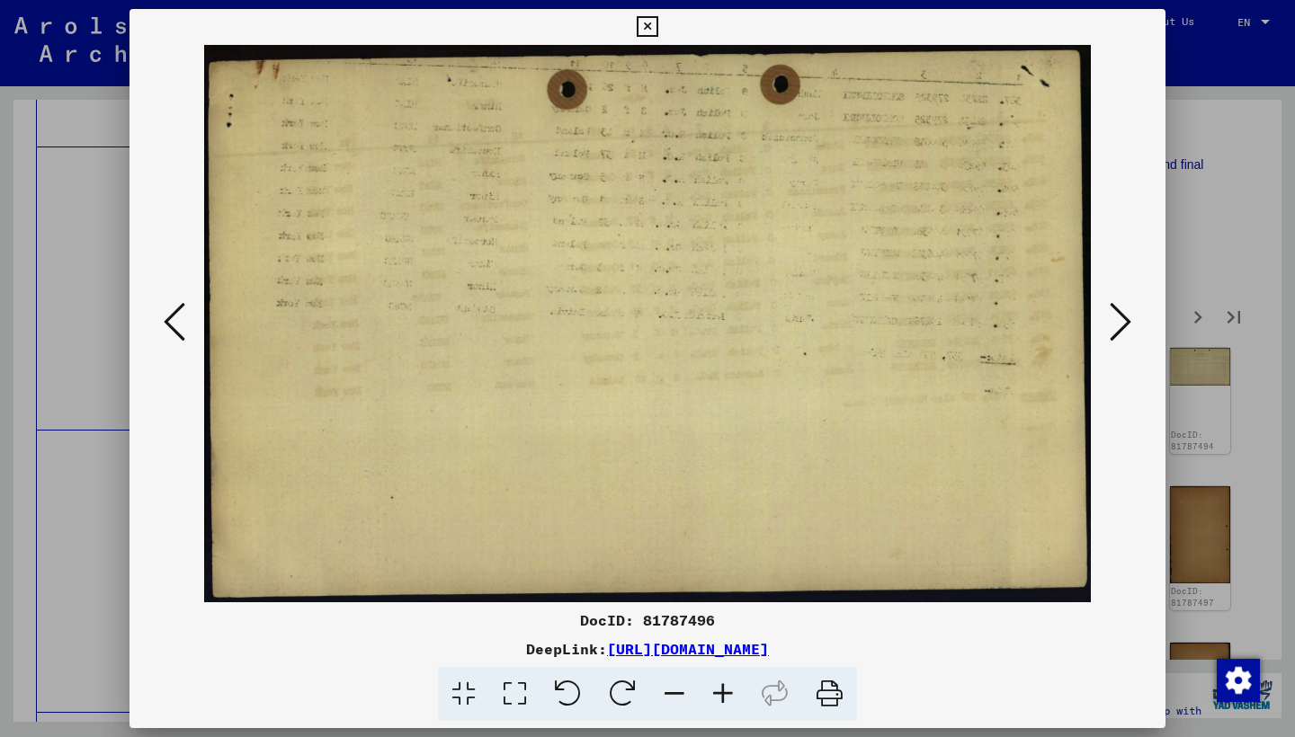
click at [1105, 317] on button at bounding box center [1120, 323] width 32 height 51
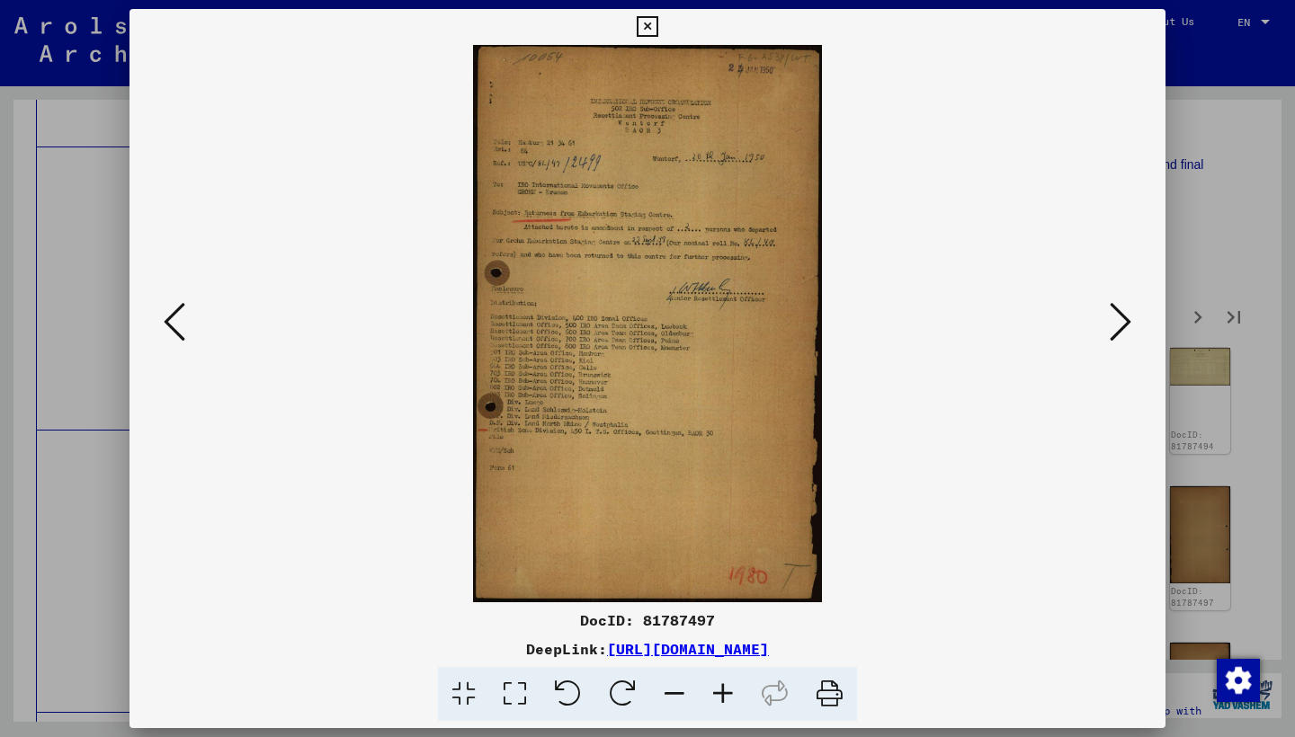
click at [1105, 317] on button at bounding box center [1120, 323] width 32 height 51
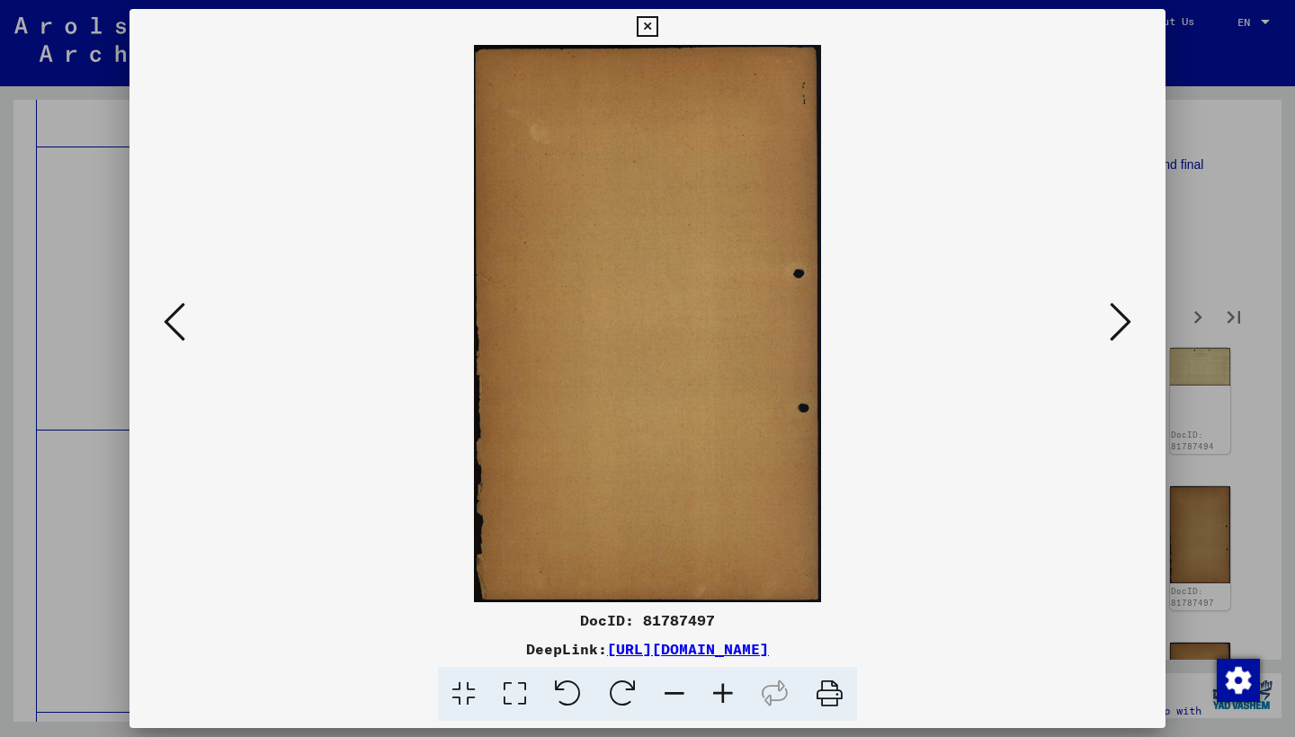
click at [1105, 317] on button at bounding box center [1120, 323] width 32 height 51
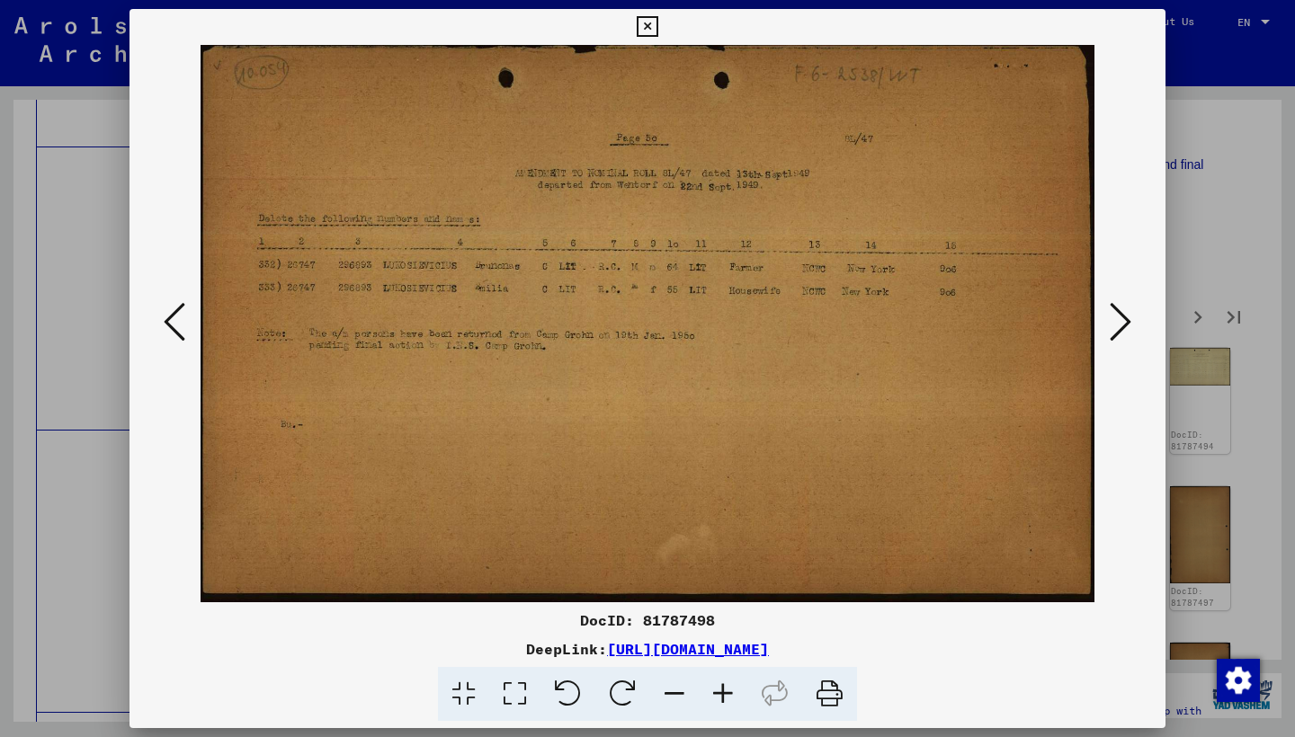
click at [1105, 317] on button at bounding box center [1120, 323] width 32 height 51
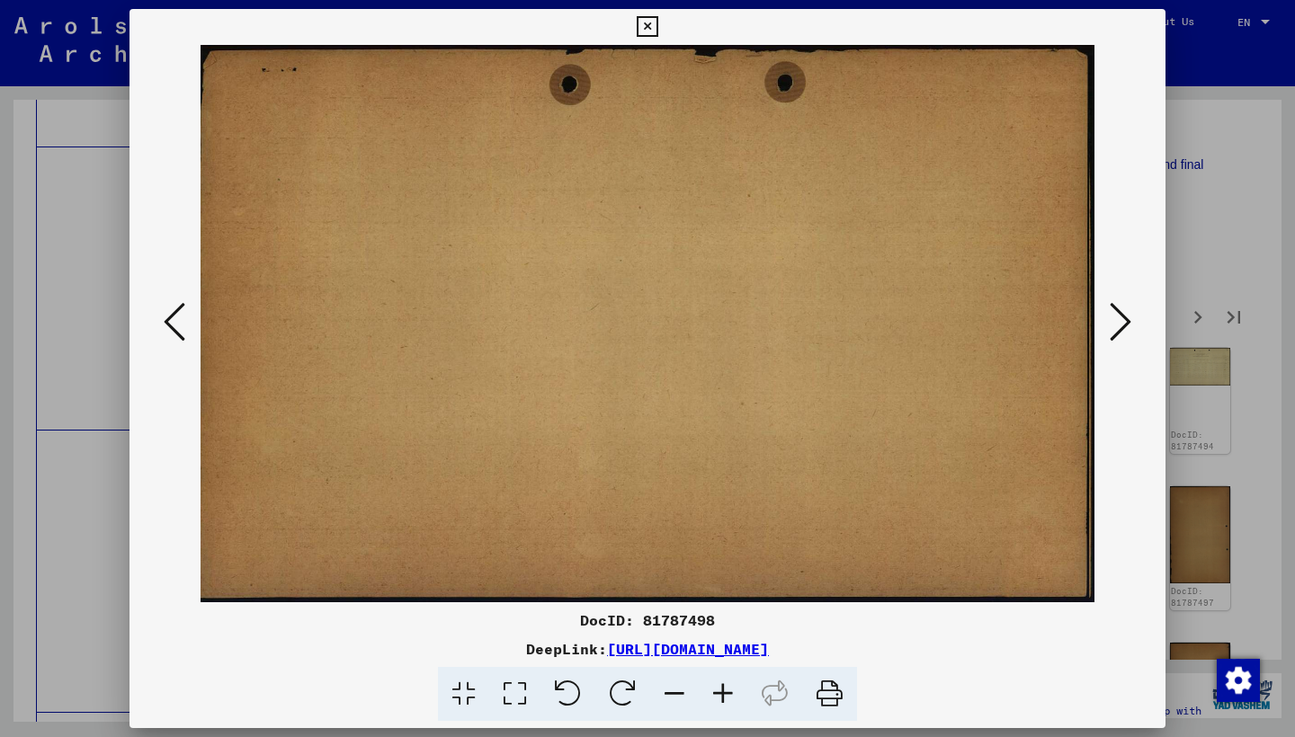
click at [1105, 317] on button at bounding box center [1120, 323] width 32 height 51
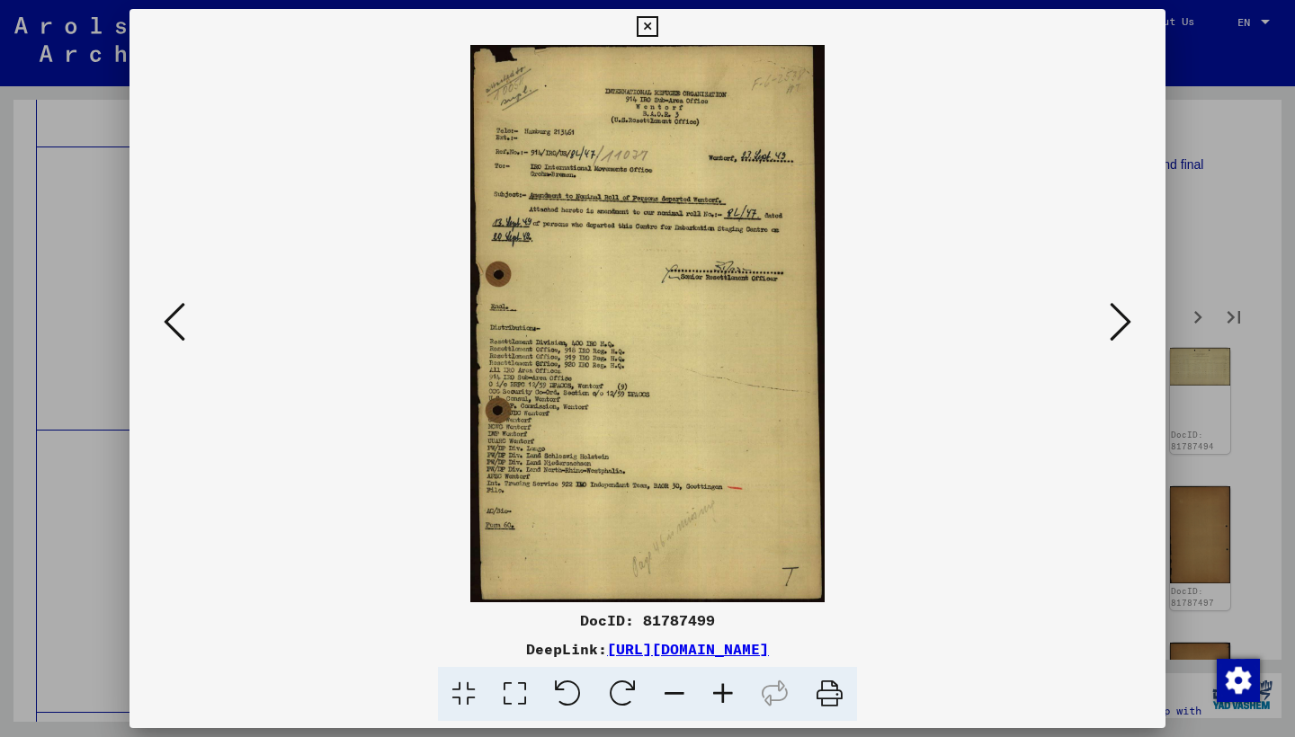
click at [1105, 317] on button at bounding box center [1120, 323] width 32 height 51
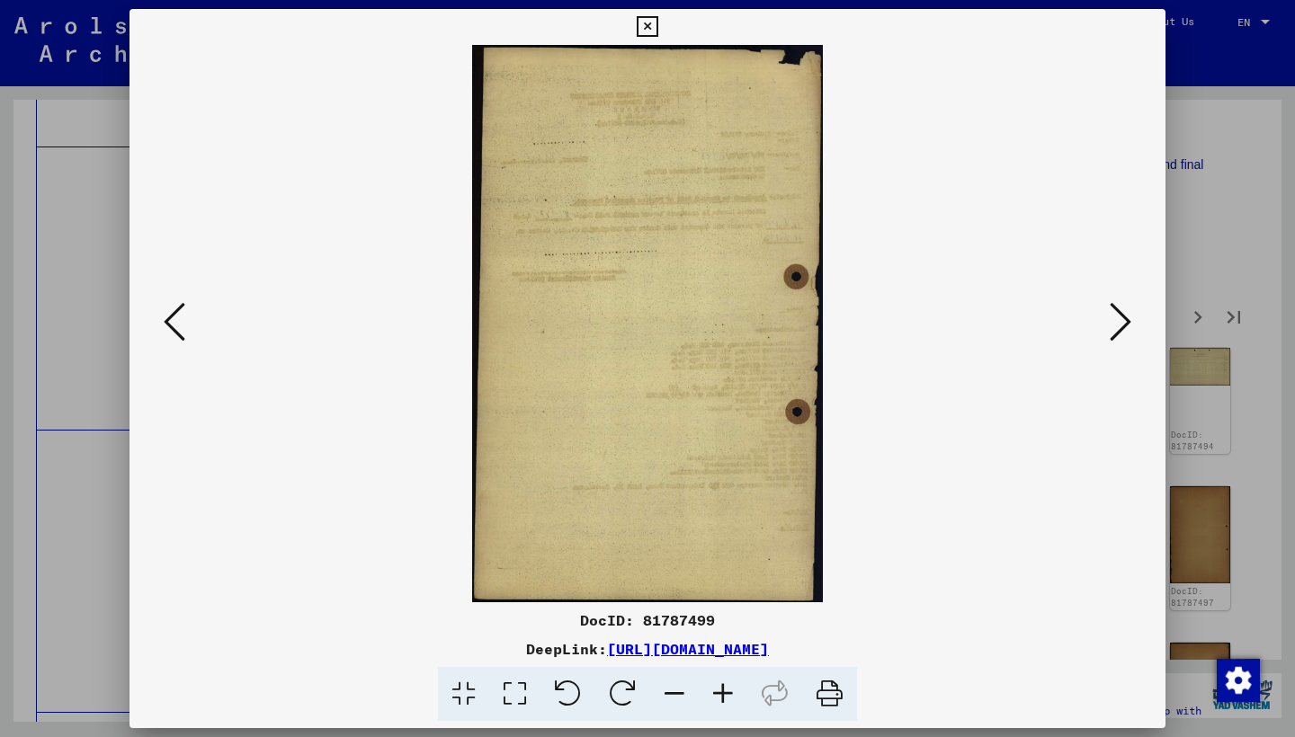
click at [1105, 317] on button at bounding box center [1120, 323] width 32 height 51
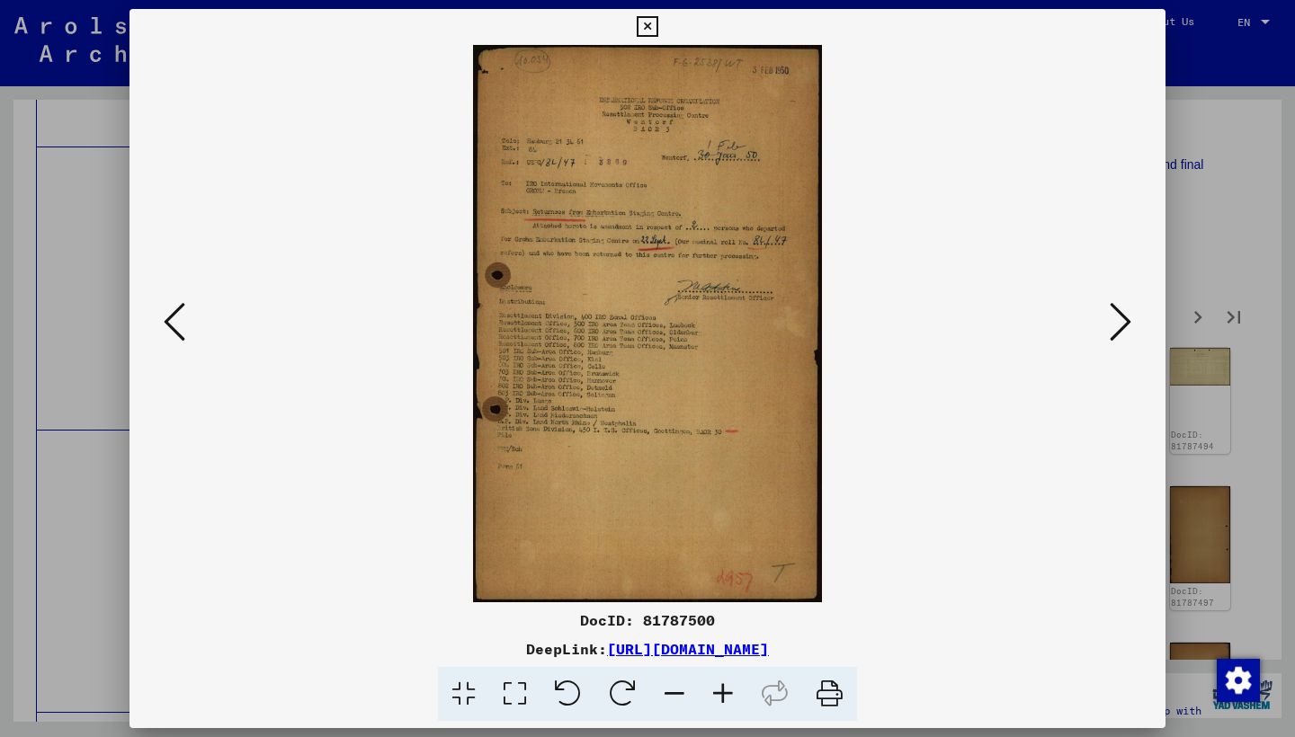
click at [1105, 317] on button at bounding box center [1120, 323] width 32 height 51
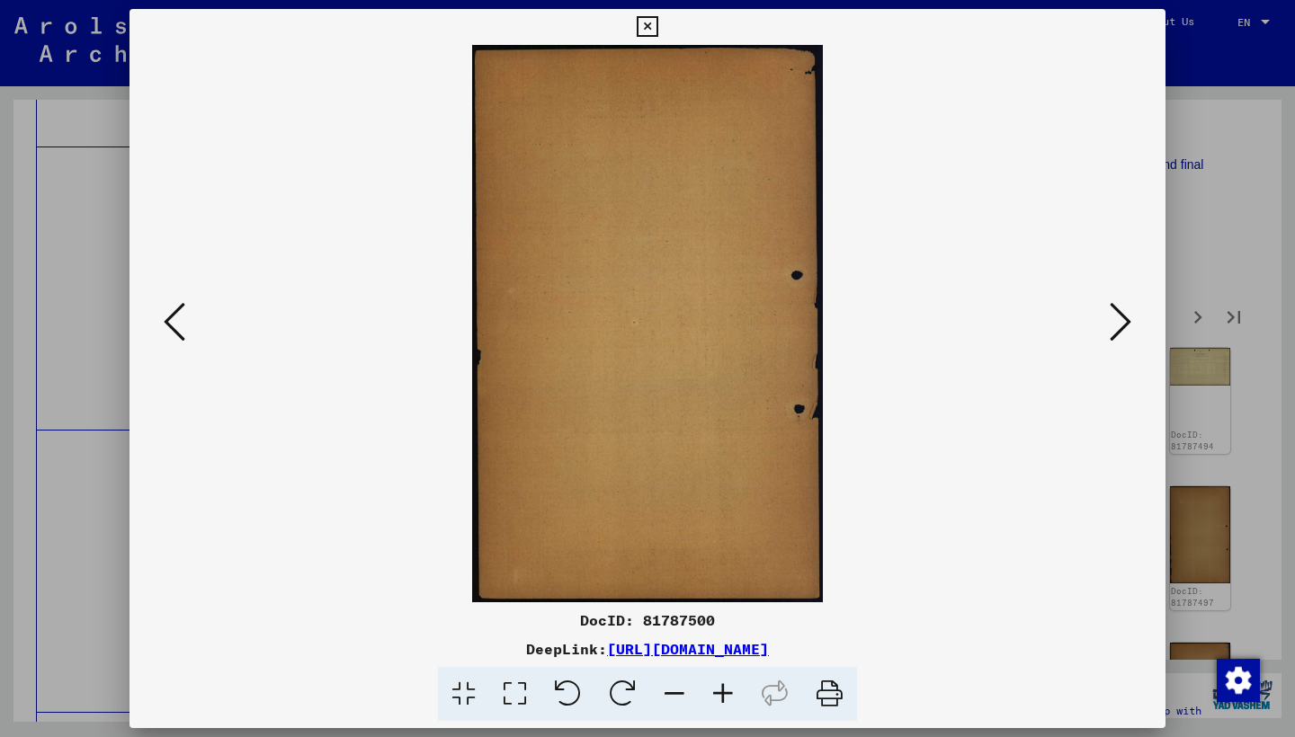
click at [1105, 317] on button at bounding box center [1120, 323] width 32 height 51
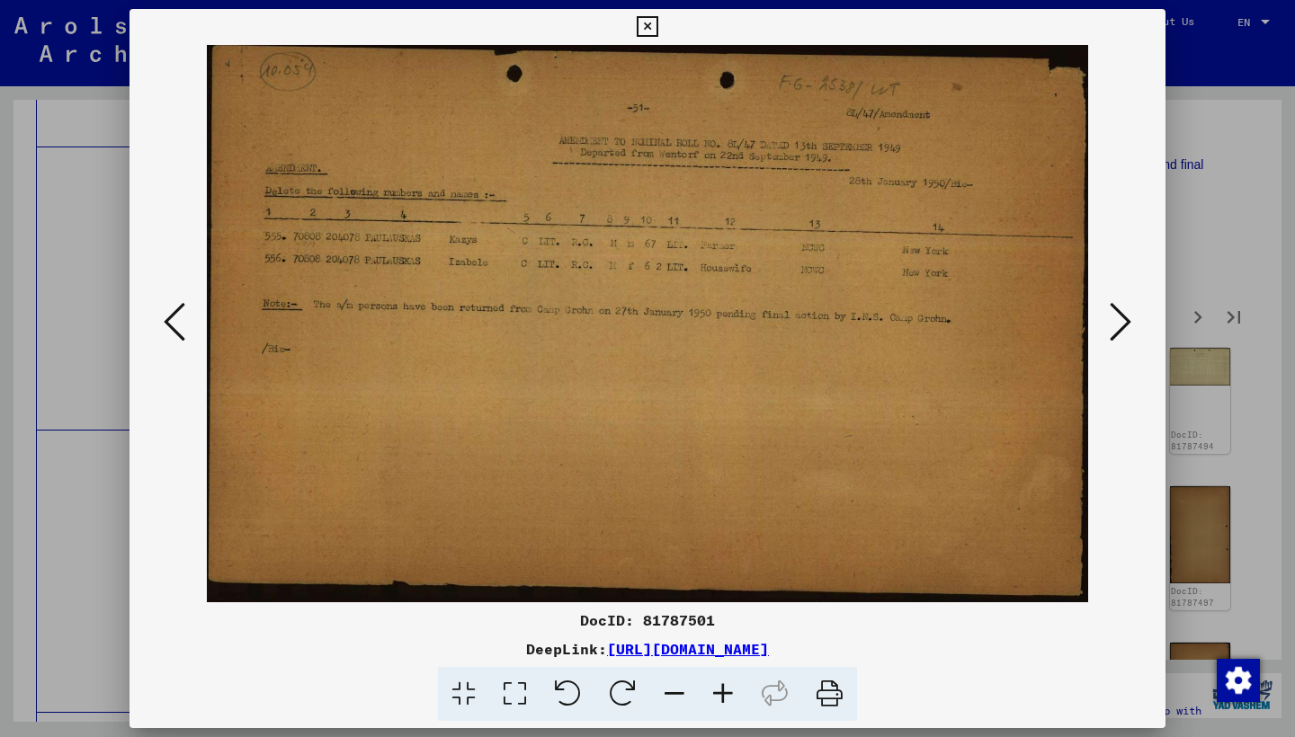
click at [1105, 317] on button at bounding box center [1120, 323] width 32 height 51
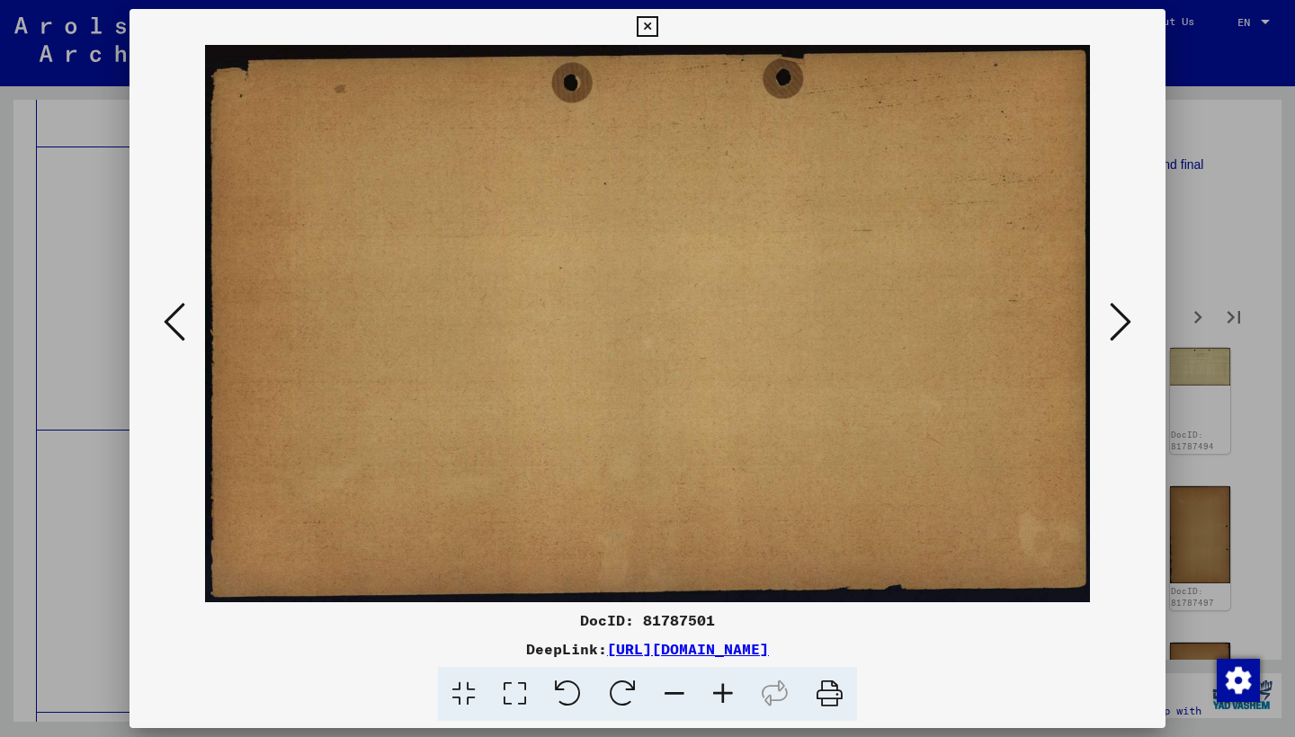
click at [1105, 317] on button at bounding box center [1120, 323] width 32 height 51
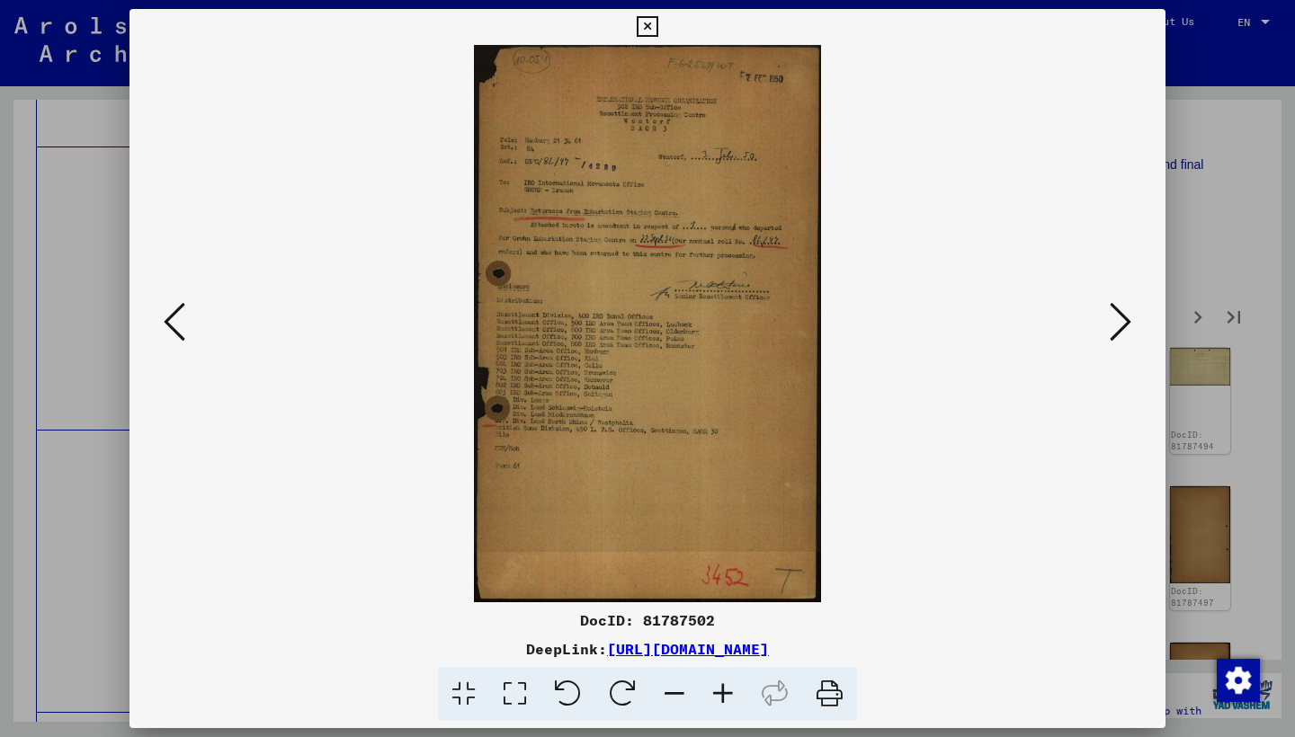
click at [1105, 317] on button at bounding box center [1120, 323] width 32 height 51
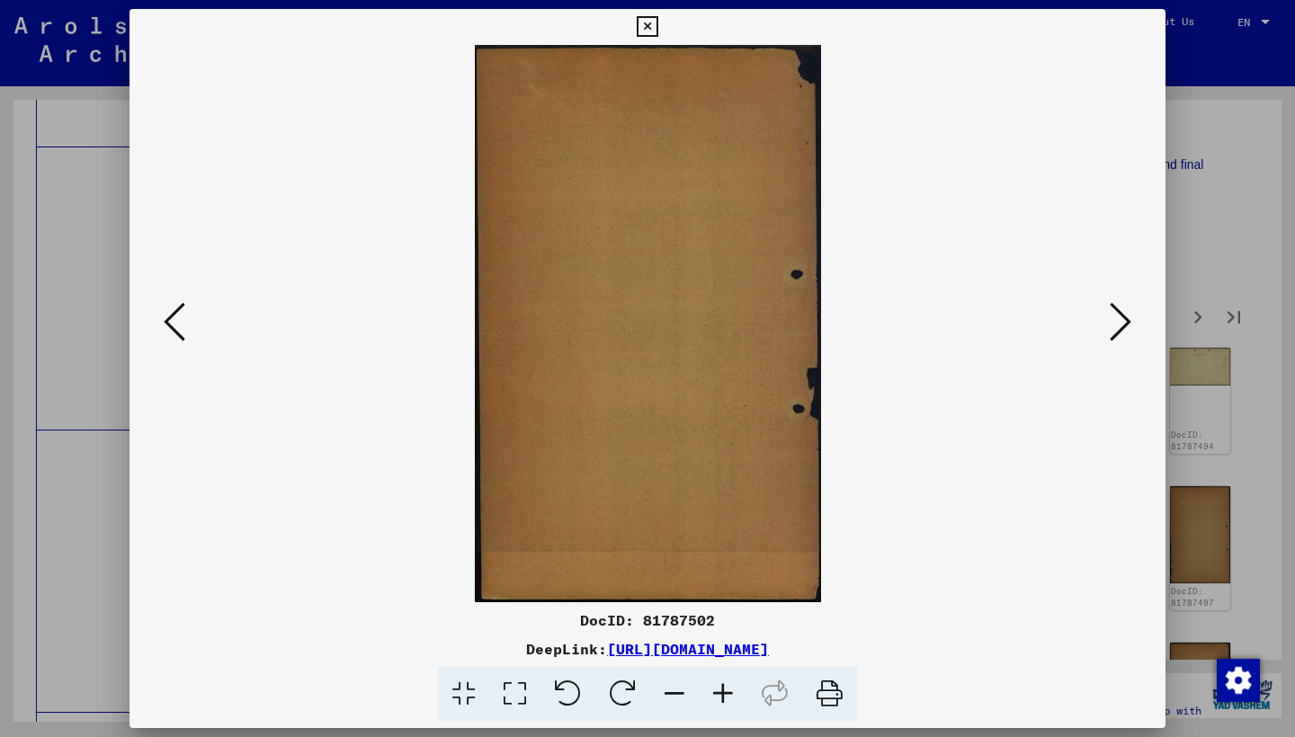
click at [1105, 317] on button at bounding box center [1120, 323] width 32 height 51
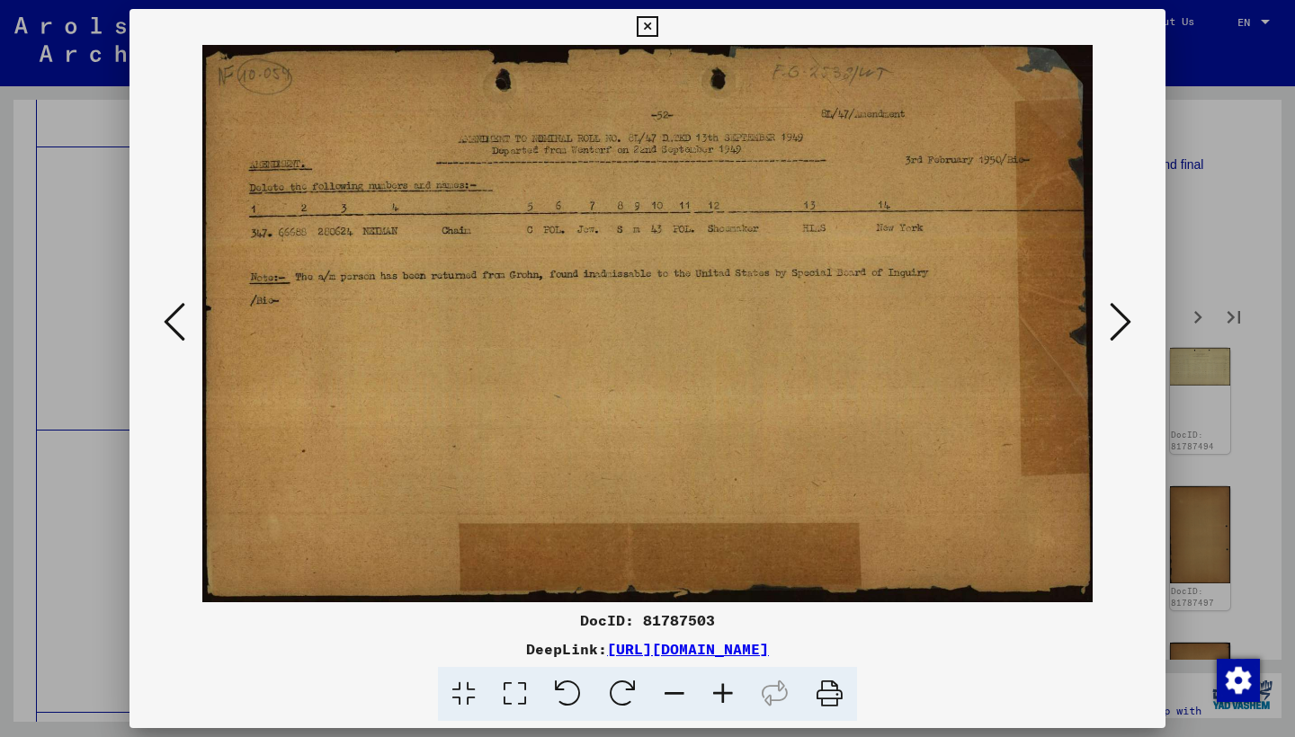
click at [1105, 317] on button at bounding box center [1120, 323] width 32 height 51
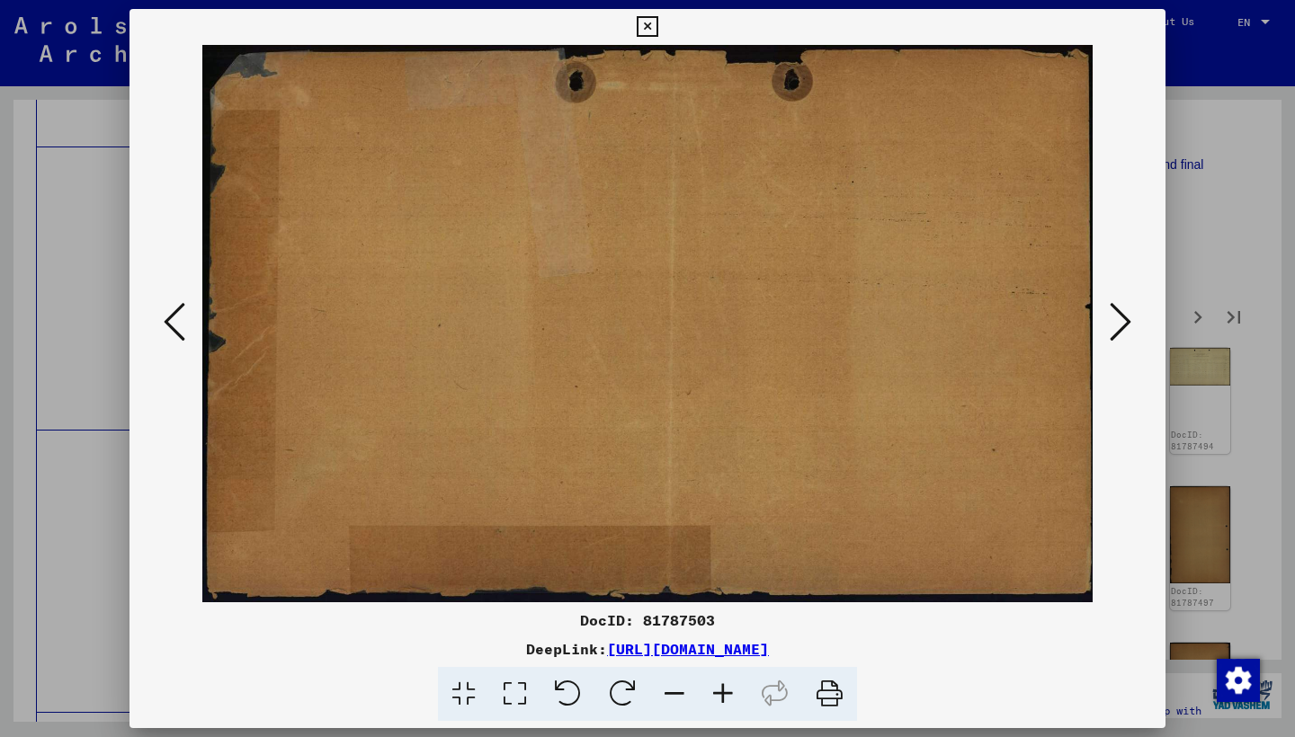
click at [1105, 317] on button at bounding box center [1120, 323] width 32 height 51
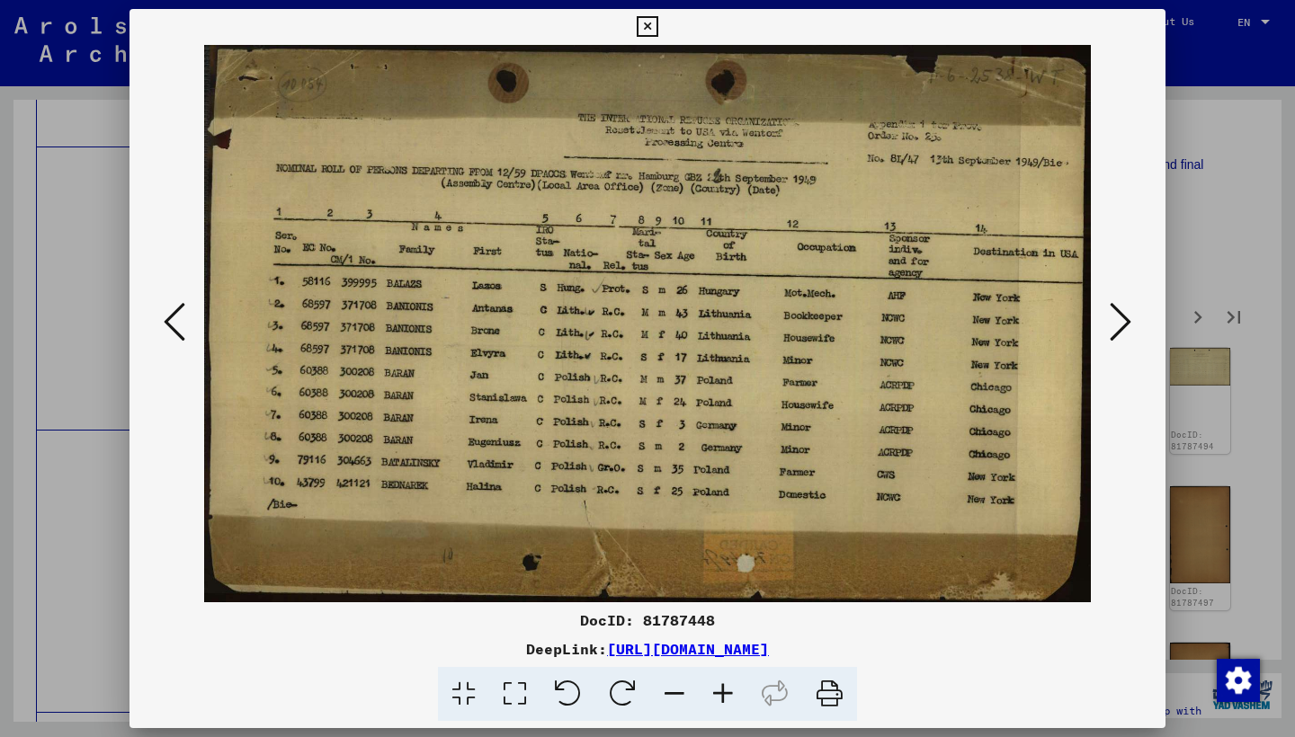
click at [1103, 317] on img at bounding box center [647, 323] width 913 height 557
click at [1115, 317] on icon at bounding box center [1120, 321] width 22 height 43
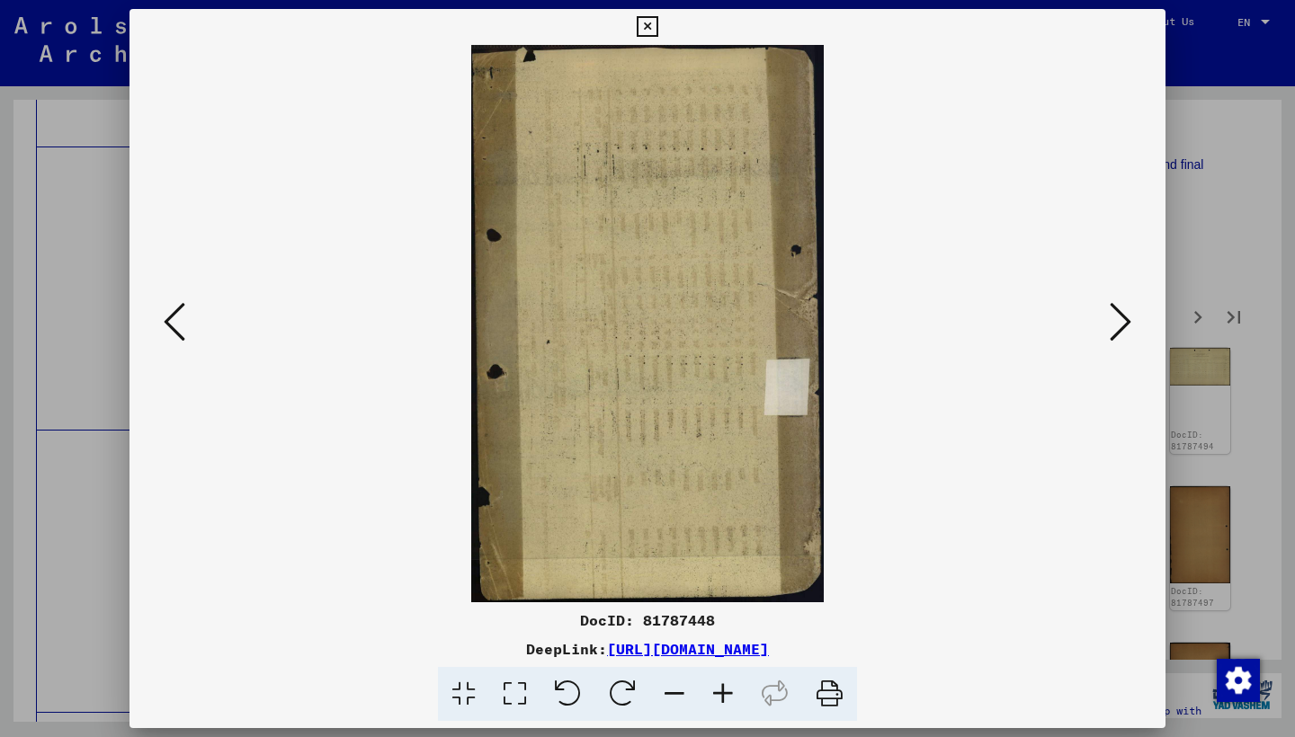
click at [1115, 317] on icon at bounding box center [1120, 321] width 22 height 43
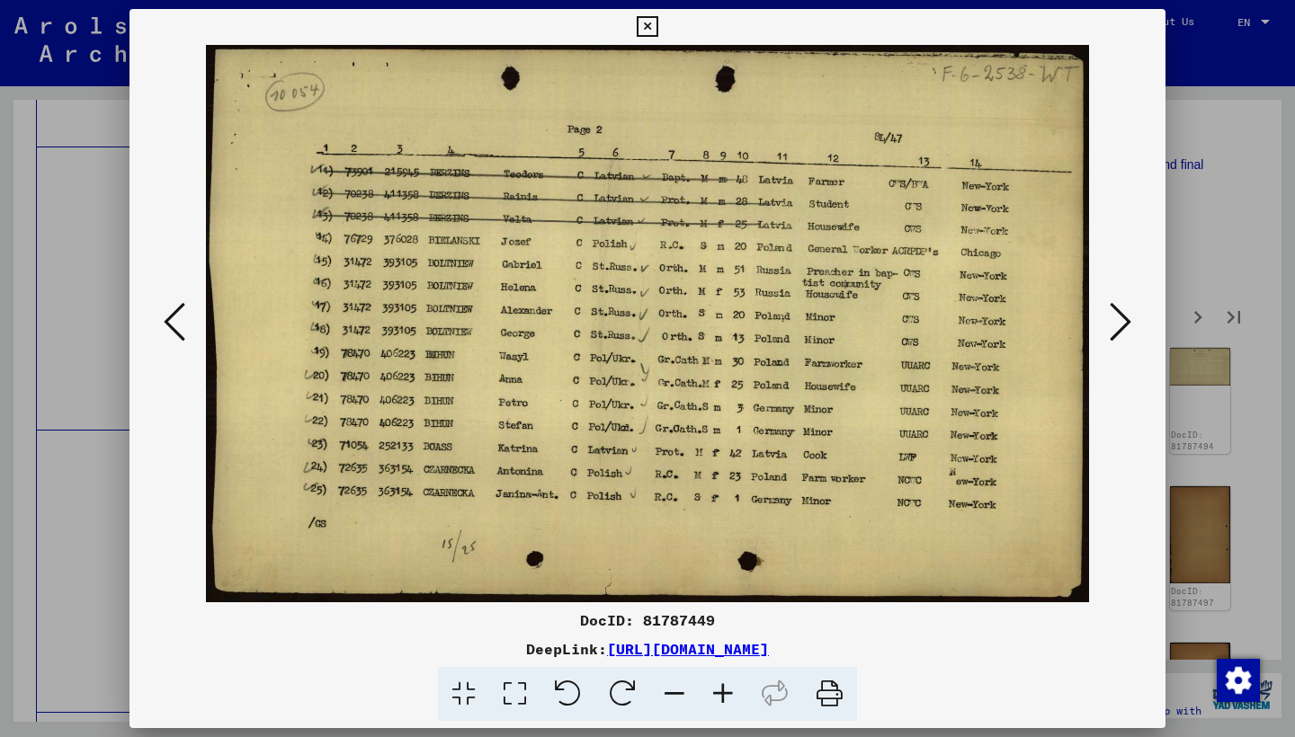
click at [1115, 317] on icon at bounding box center [1120, 321] width 22 height 43
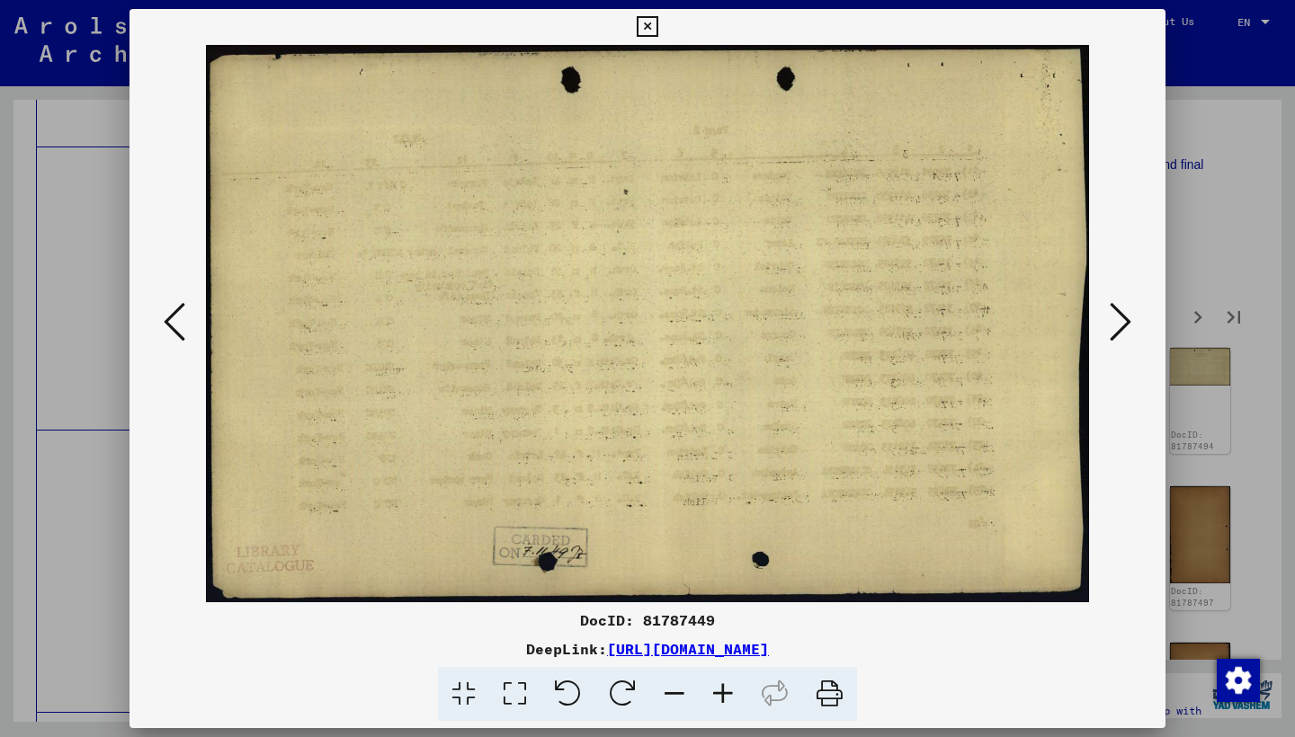
click at [1115, 317] on icon at bounding box center [1120, 321] width 22 height 43
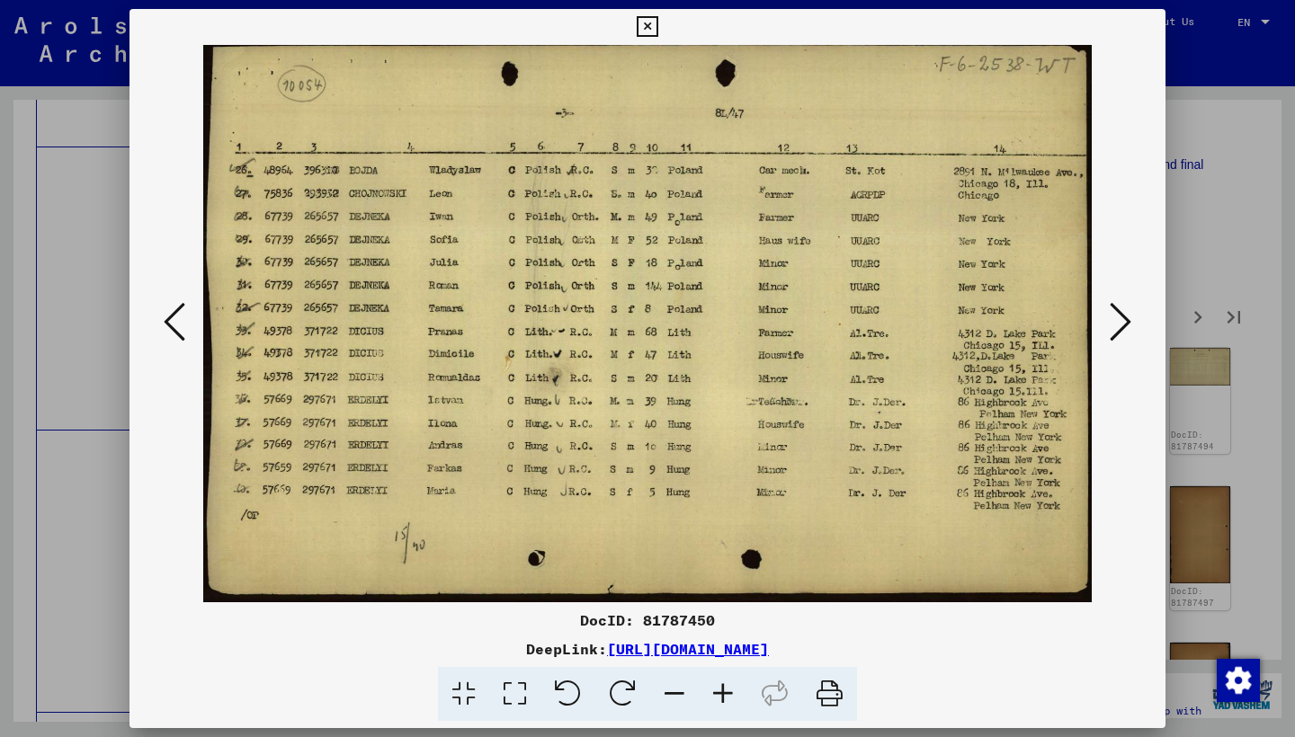
click at [1115, 317] on icon at bounding box center [1120, 321] width 22 height 43
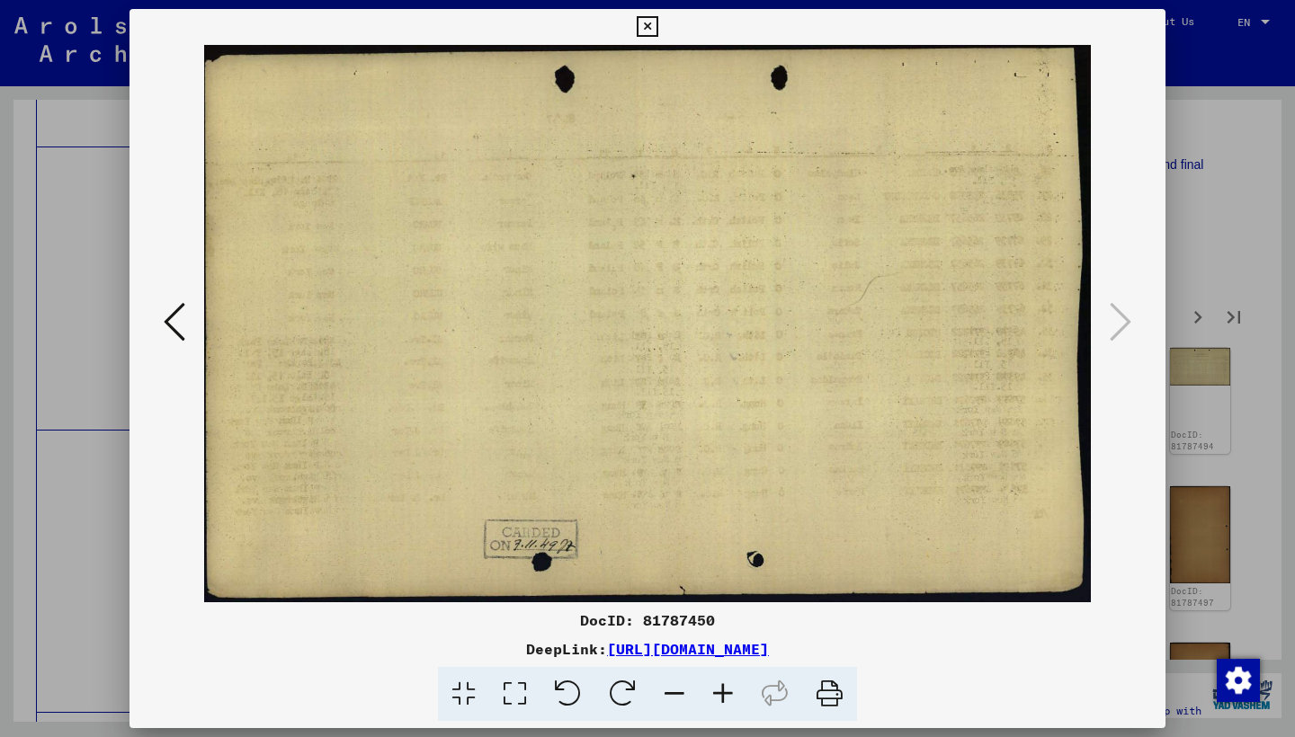
click at [657, 32] on icon at bounding box center [647, 27] width 21 height 22
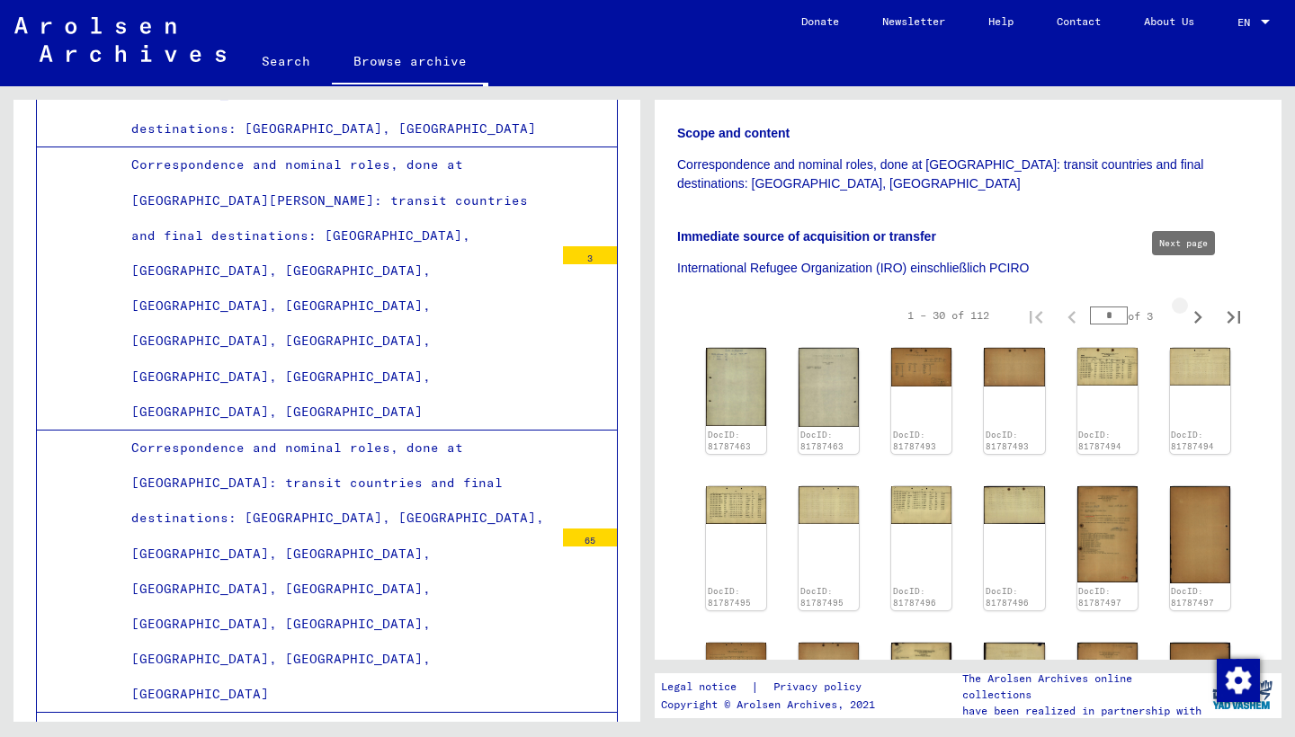
click at [1185, 305] on icon "Next page" at bounding box center [1197, 317] width 25 height 25
type input "*"
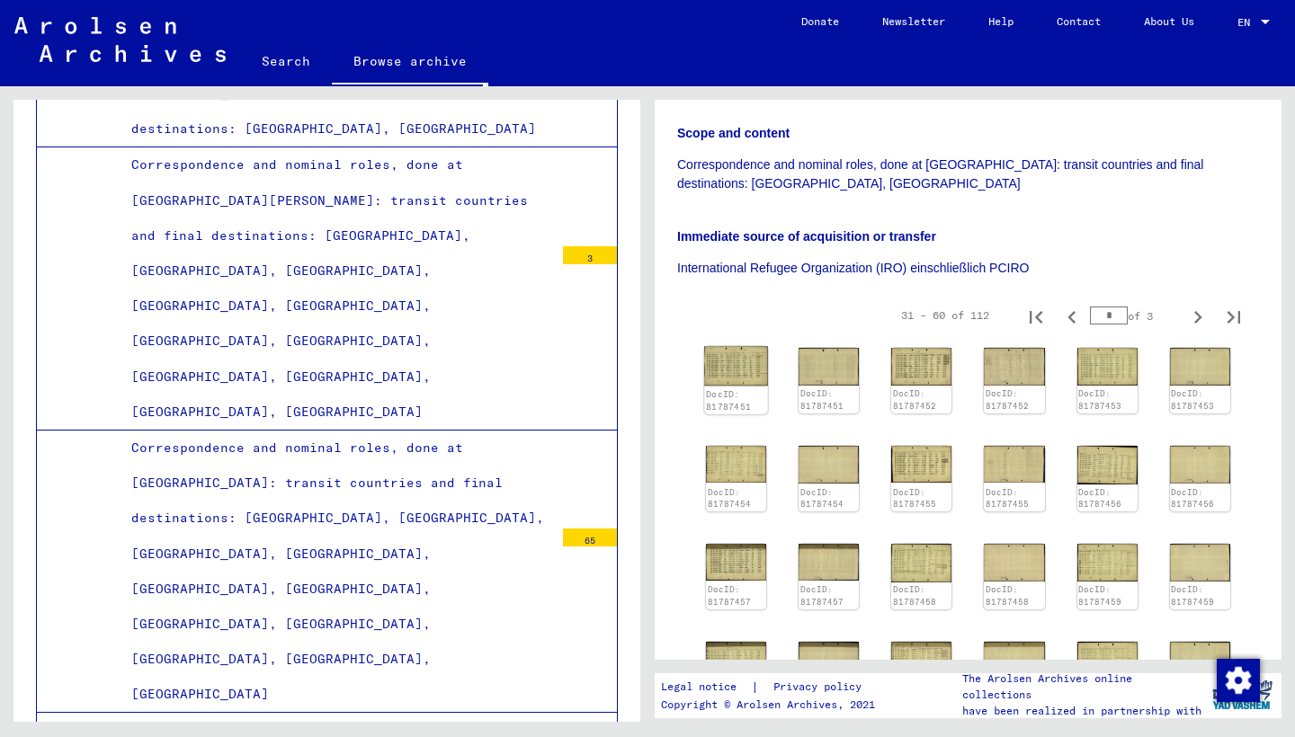
click at [728, 346] on img at bounding box center [736, 366] width 64 height 40
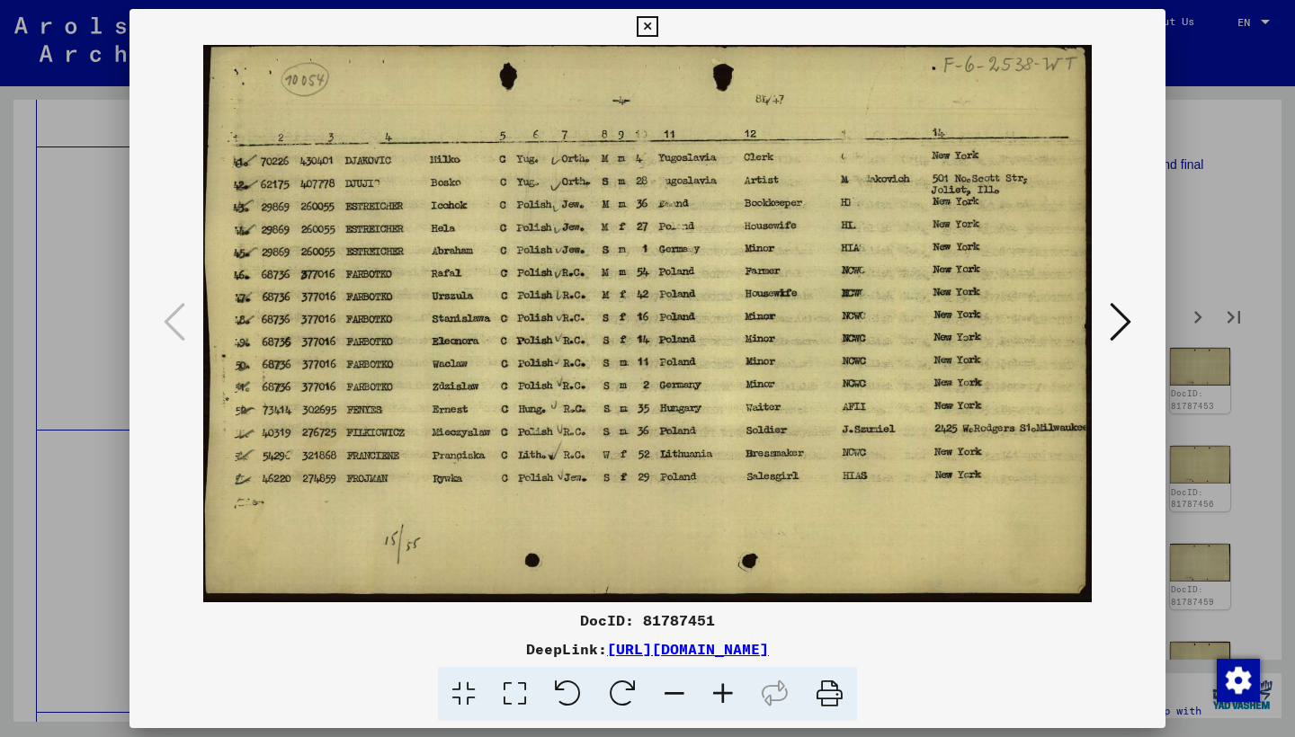
click at [1121, 315] on icon at bounding box center [1120, 321] width 22 height 43
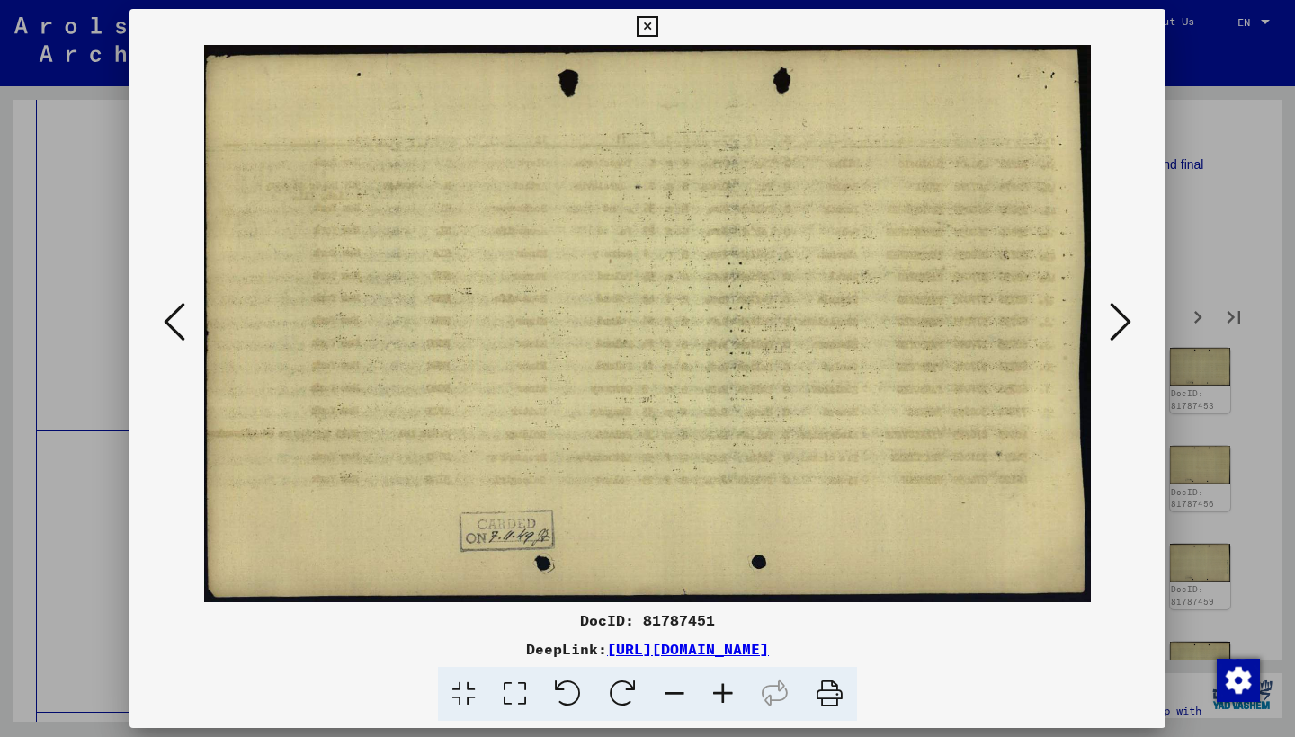
click at [1121, 315] on icon at bounding box center [1120, 321] width 22 height 43
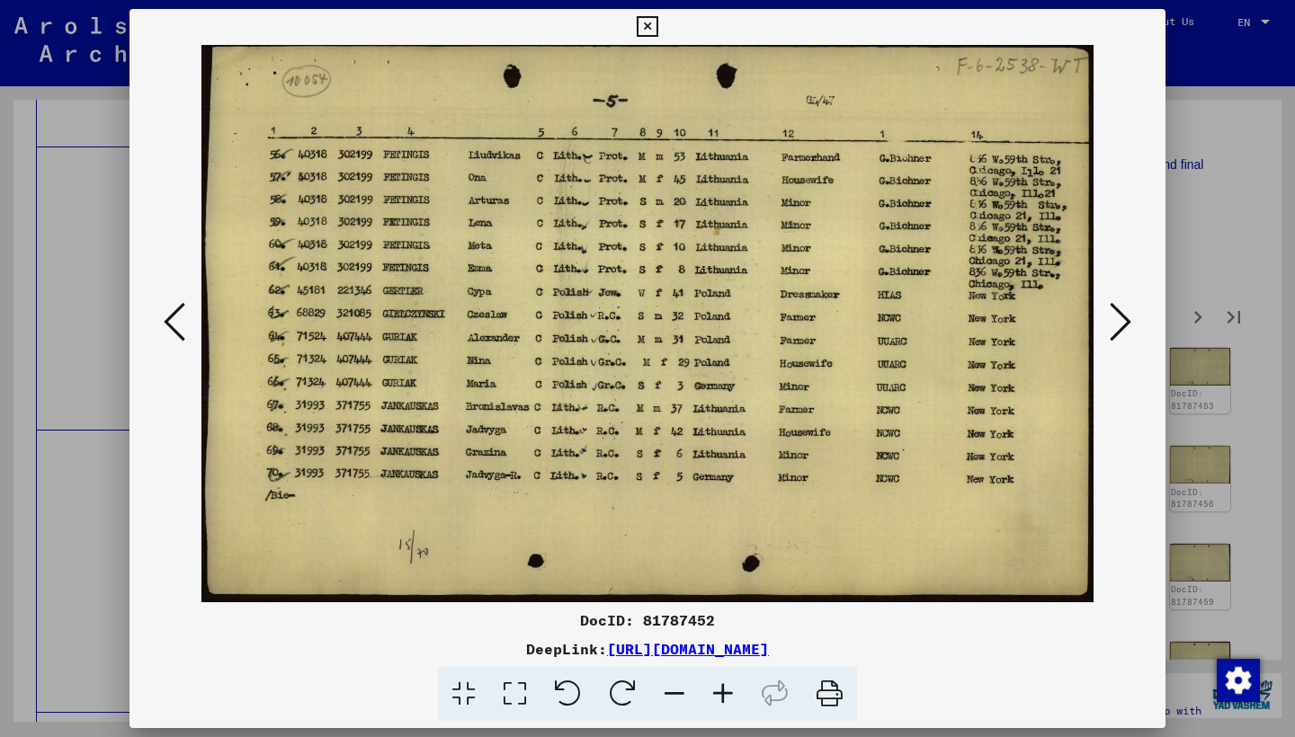
click at [1121, 316] on icon at bounding box center [1120, 321] width 22 height 43
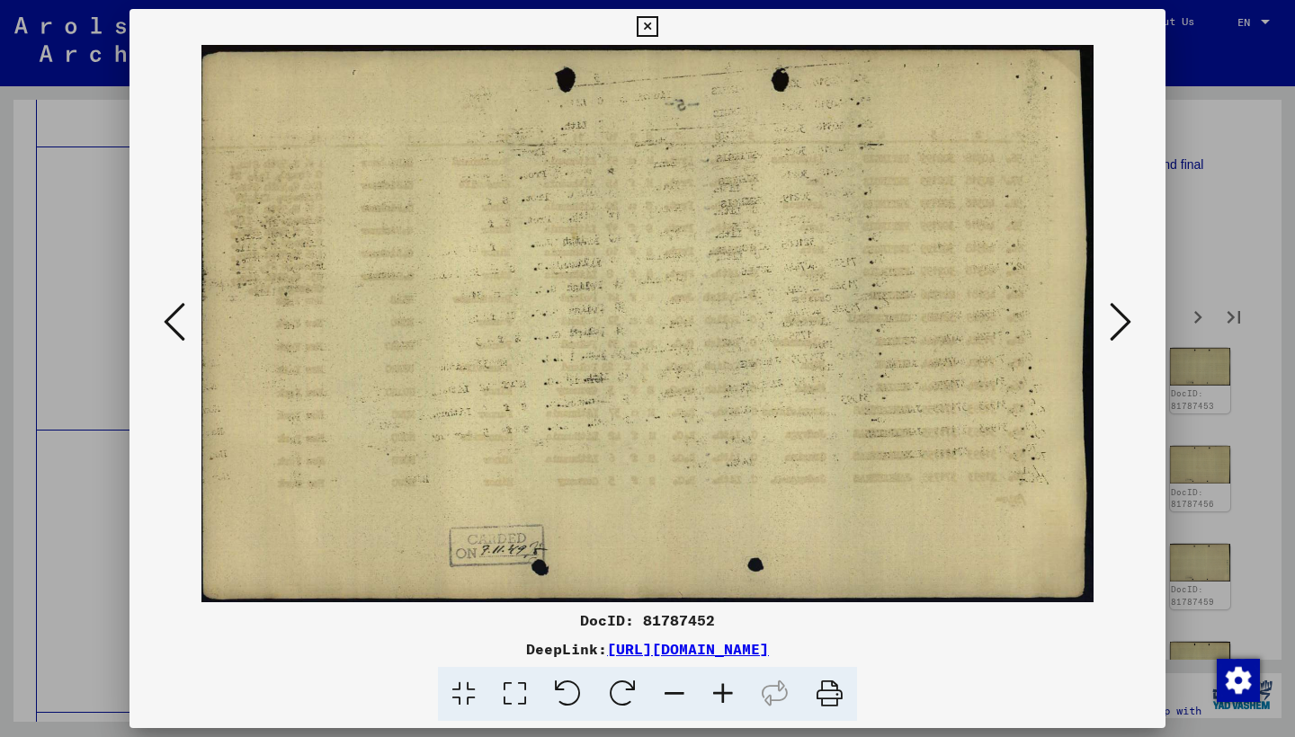
click at [1121, 316] on icon at bounding box center [1120, 321] width 22 height 43
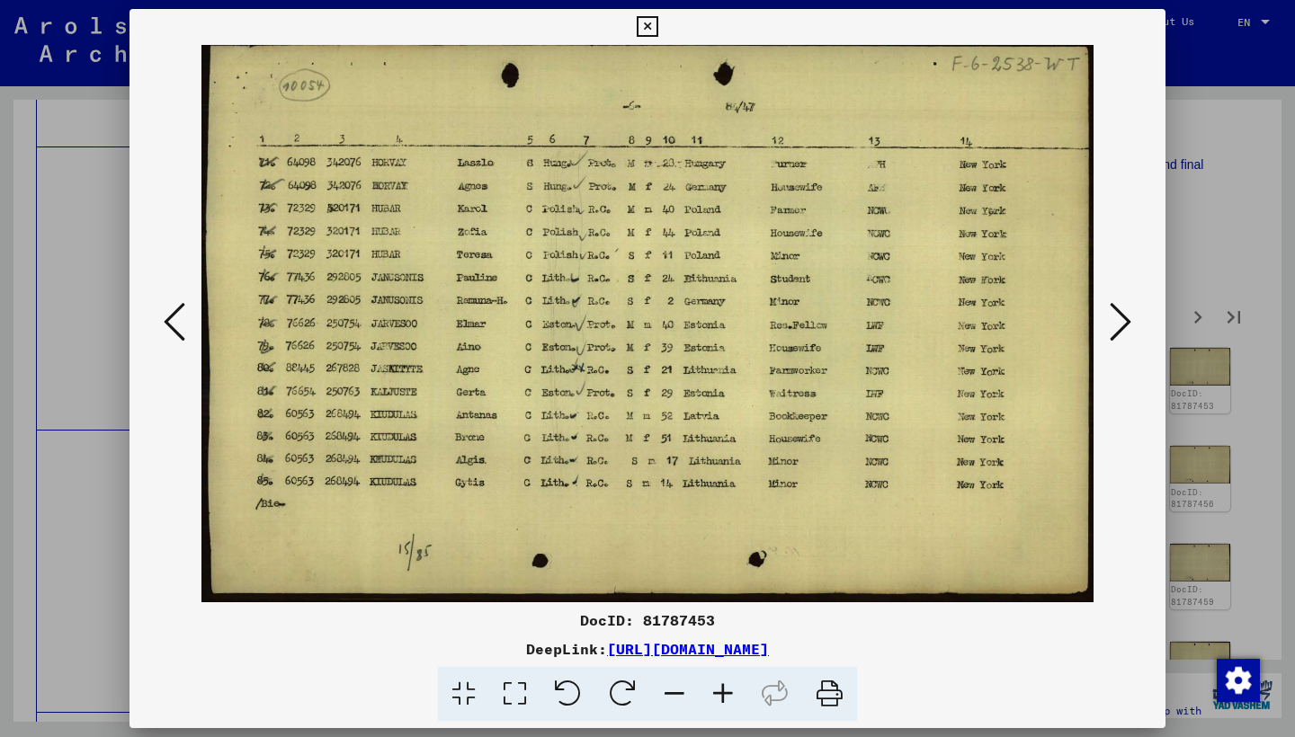
click at [1122, 315] on icon at bounding box center [1120, 321] width 22 height 43
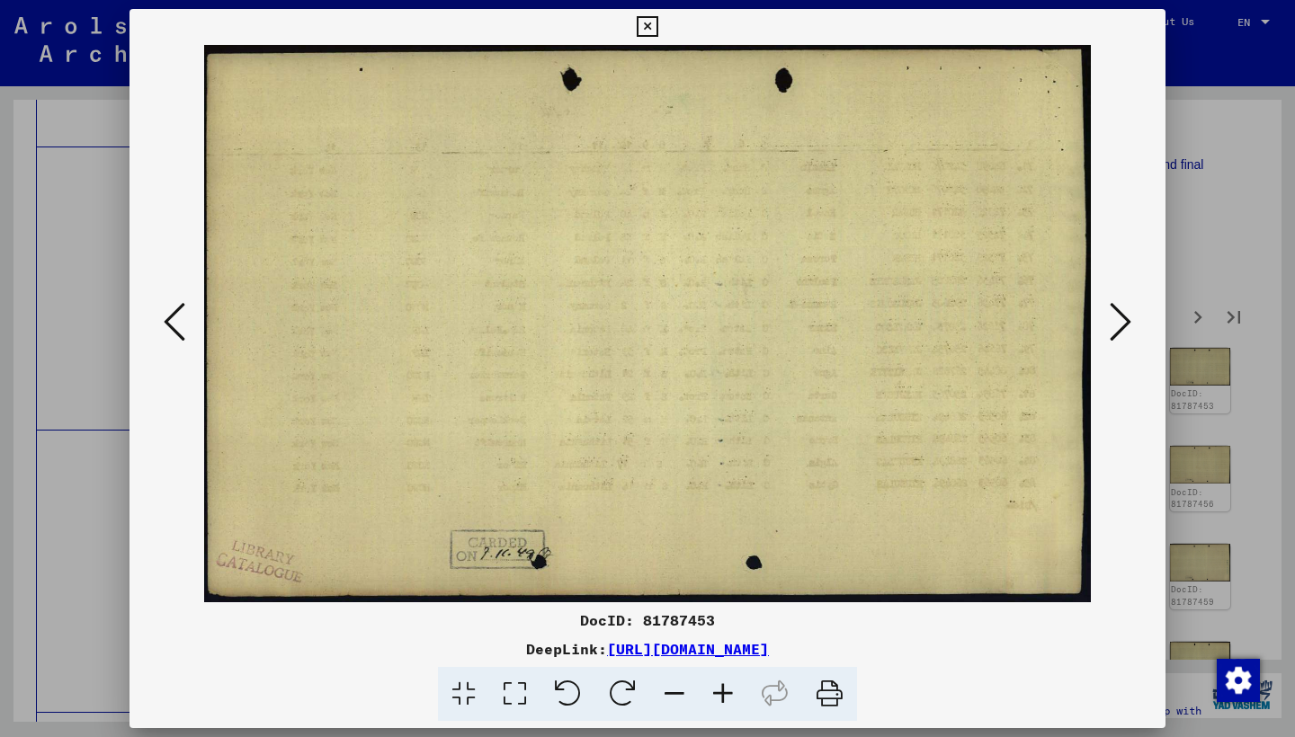
click at [1122, 315] on icon at bounding box center [1120, 321] width 22 height 43
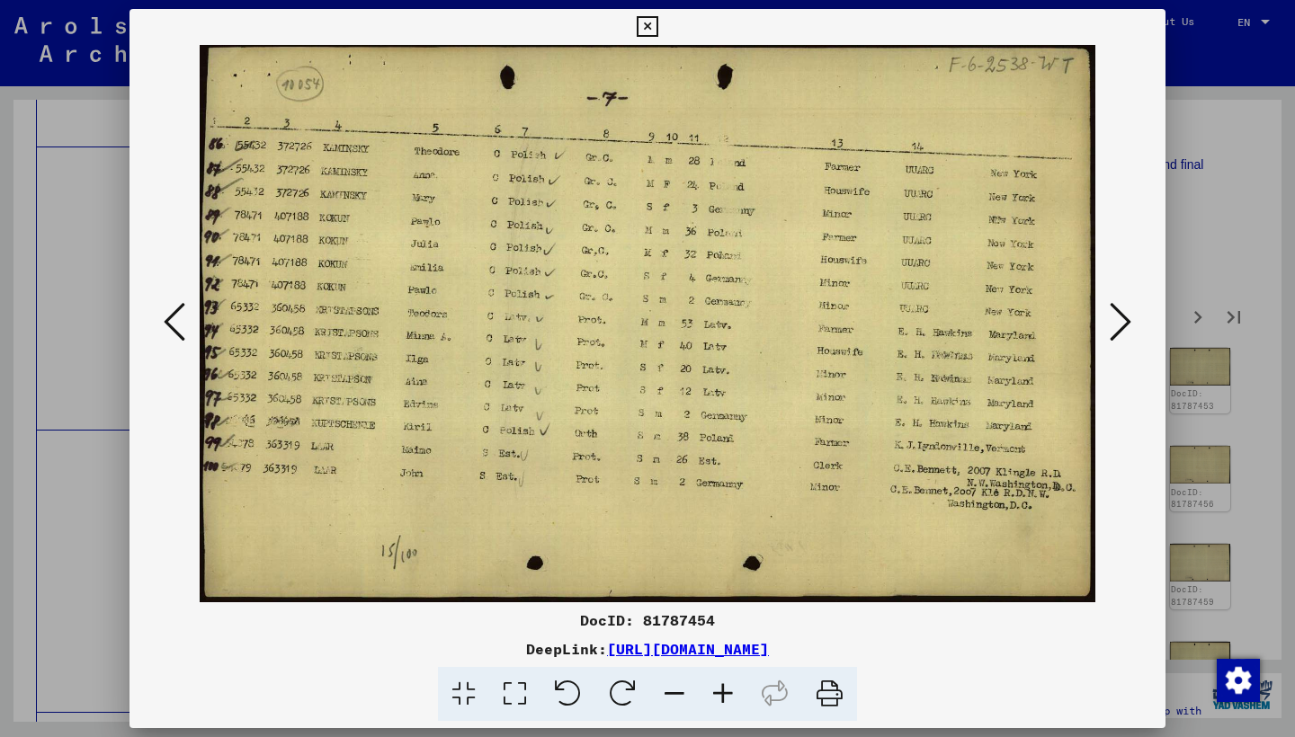
click at [1122, 314] on icon at bounding box center [1120, 321] width 22 height 43
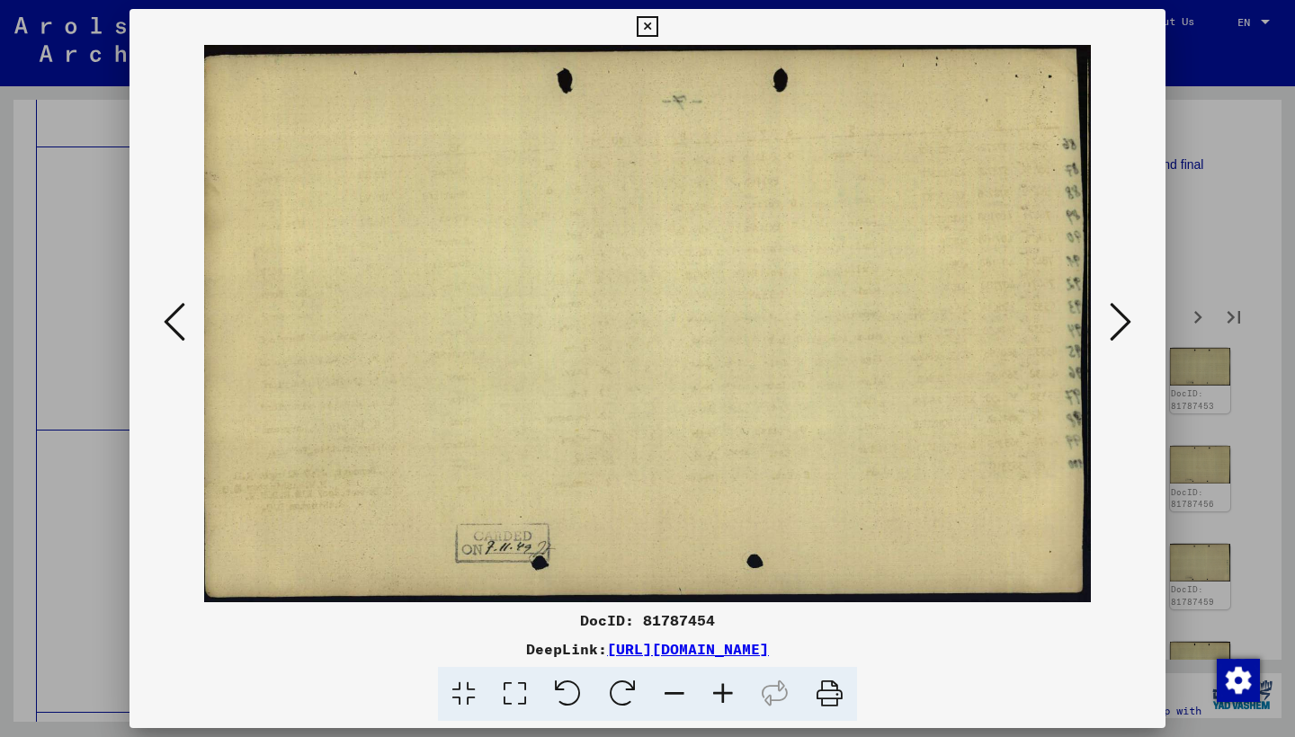
click at [1122, 314] on icon at bounding box center [1120, 321] width 22 height 43
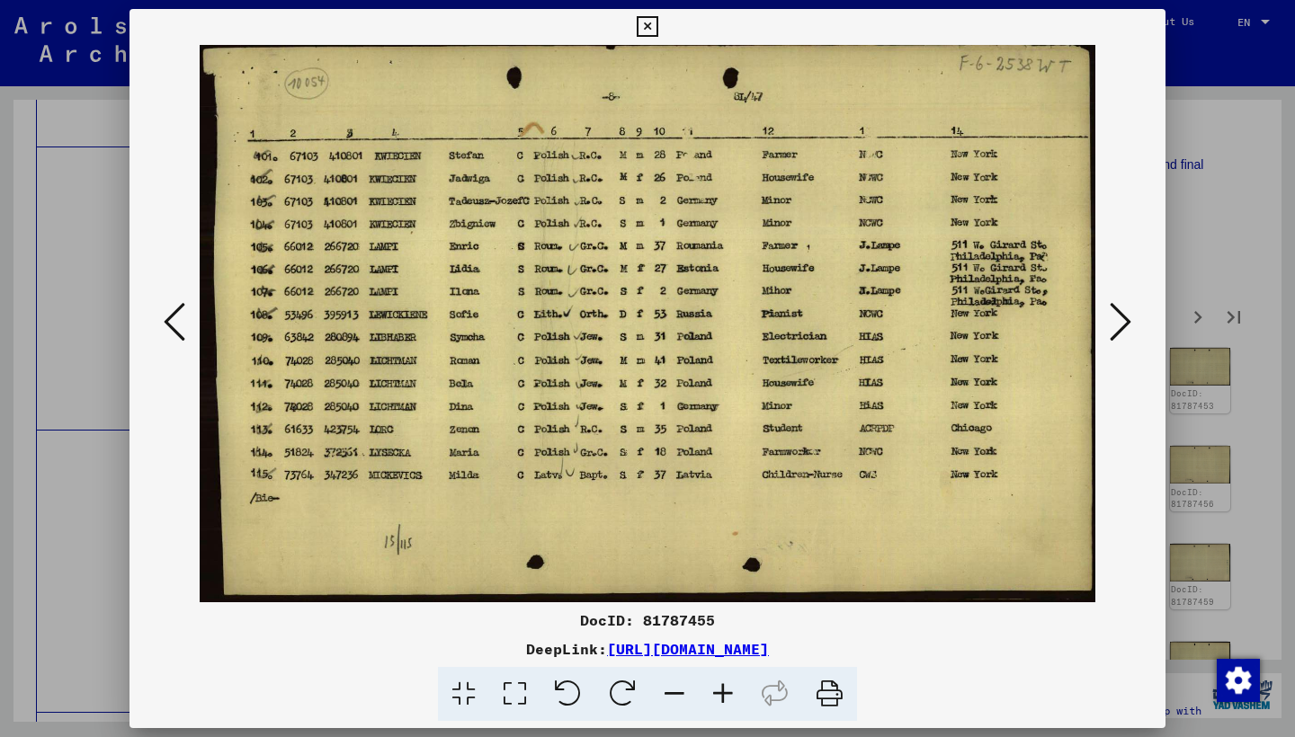
click at [1122, 314] on icon at bounding box center [1120, 321] width 22 height 43
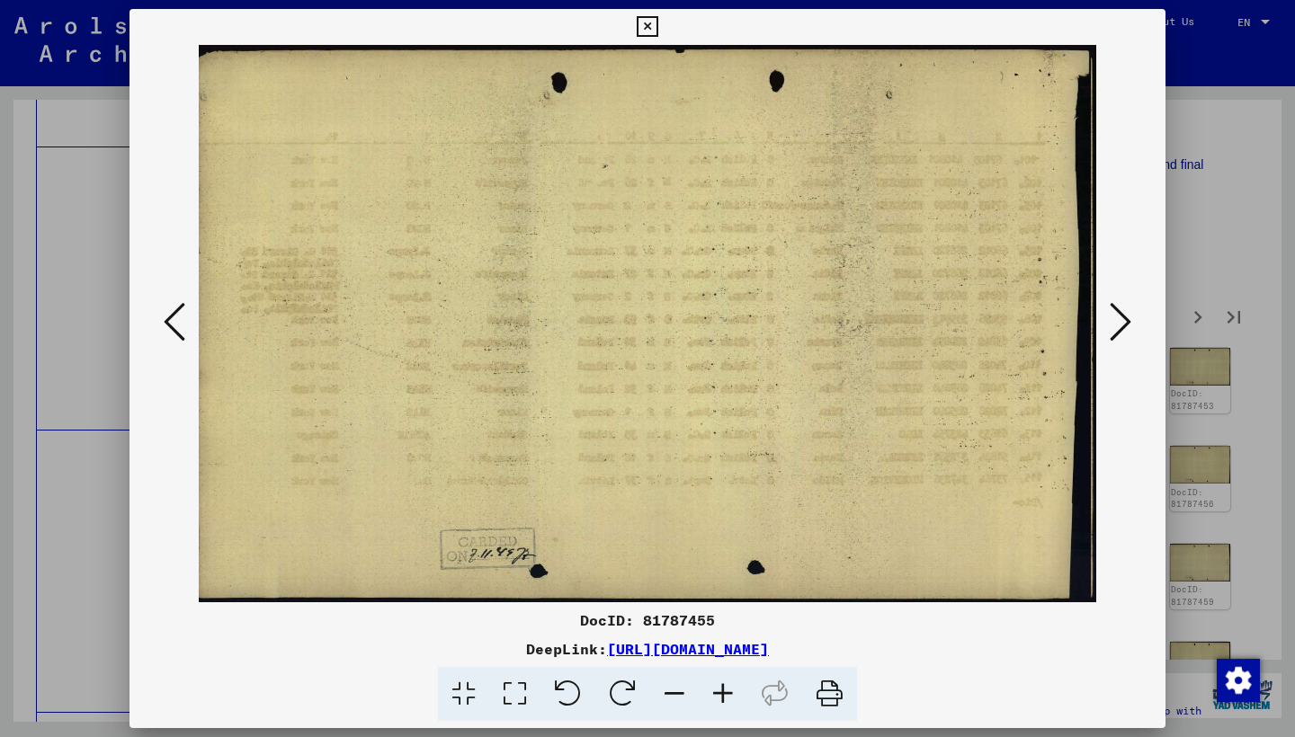
click at [1122, 314] on icon at bounding box center [1120, 321] width 22 height 43
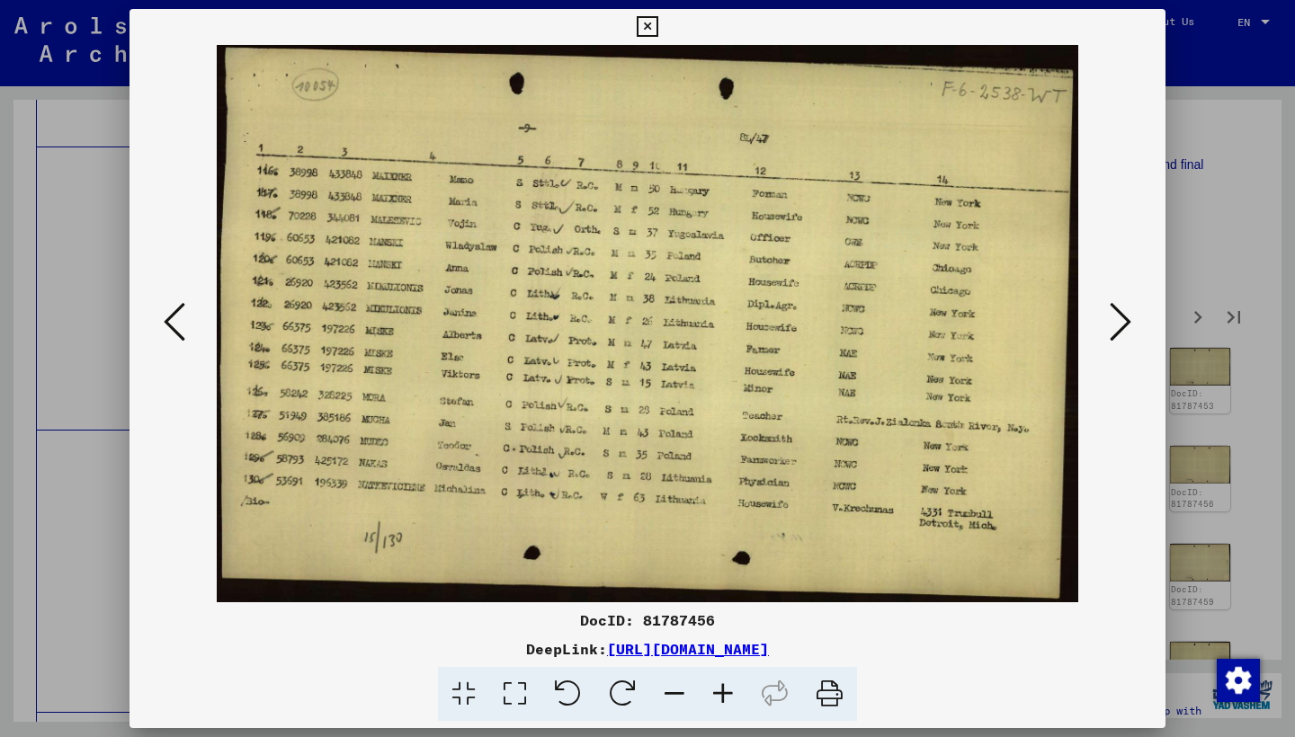
click at [1122, 314] on icon at bounding box center [1120, 321] width 22 height 43
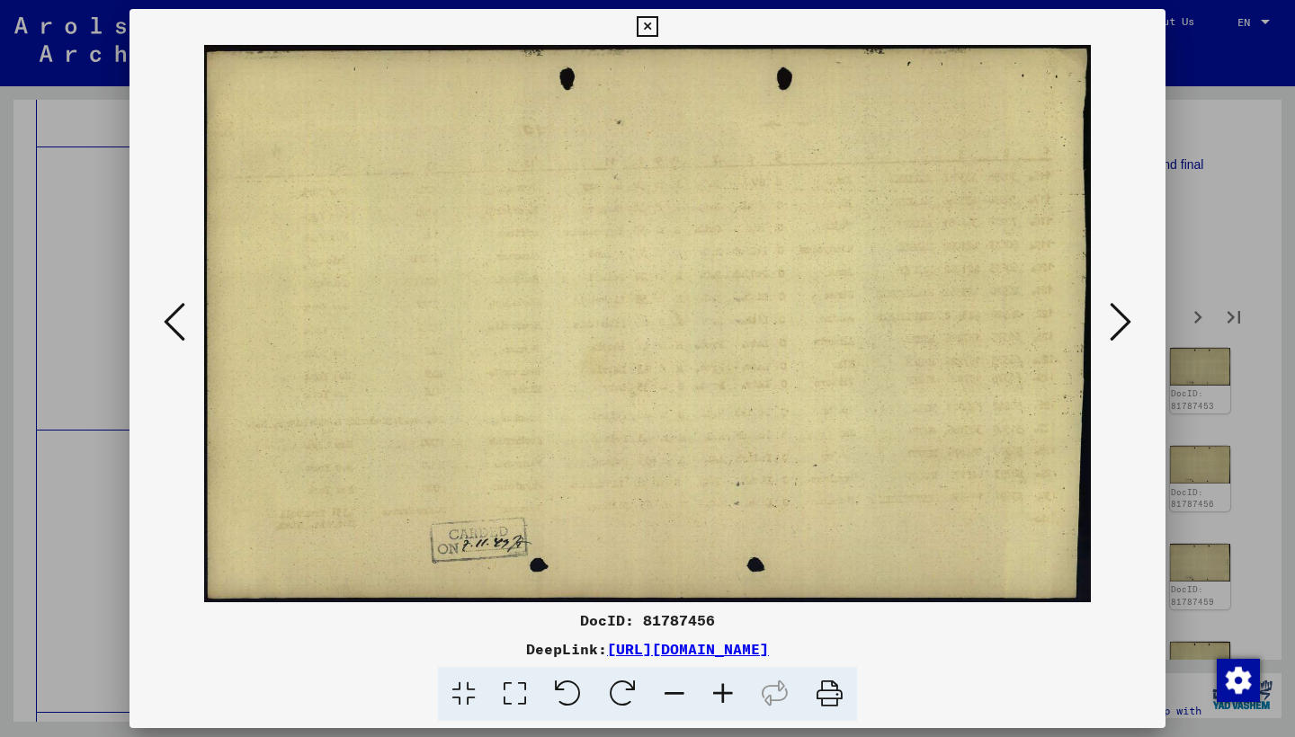
click at [1122, 314] on icon at bounding box center [1120, 321] width 22 height 43
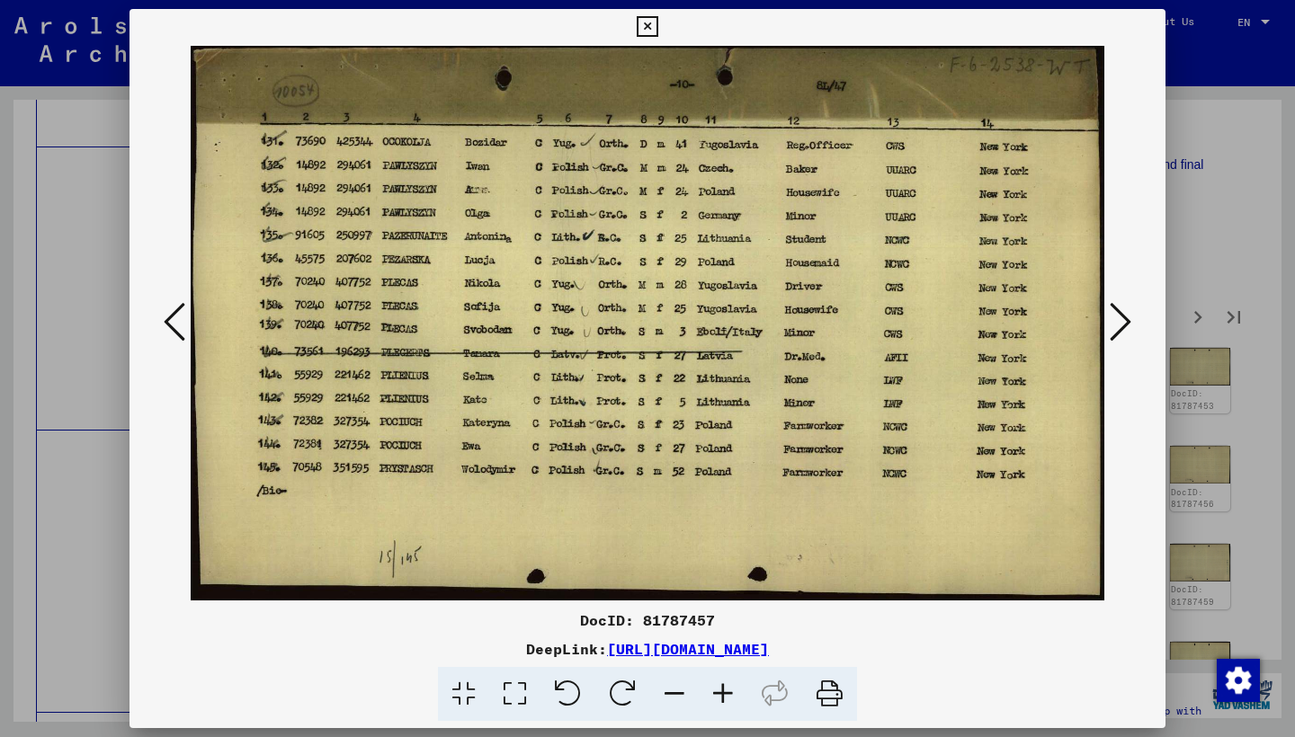
click at [1122, 314] on icon at bounding box center [1120, 321] width 22 height 43
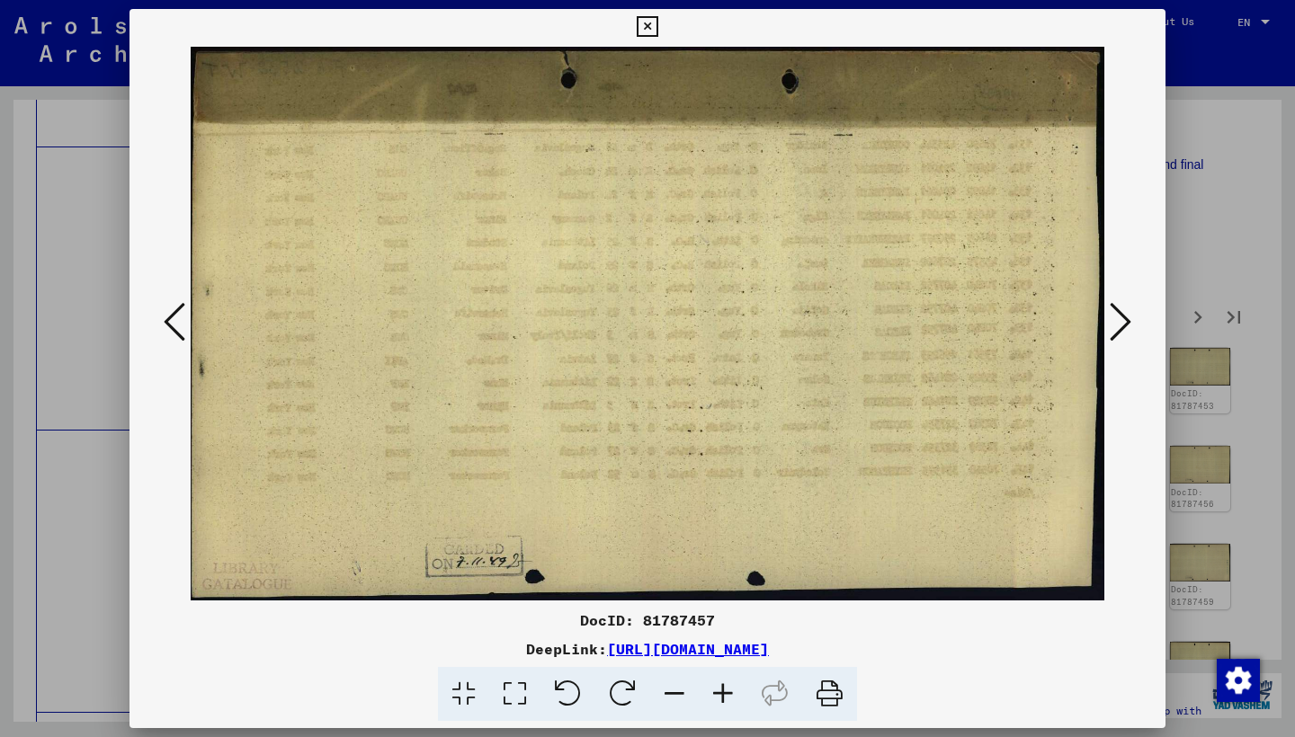
click at [1122, 314] on icon at bounding box center [1120, 321] width 22 height 43
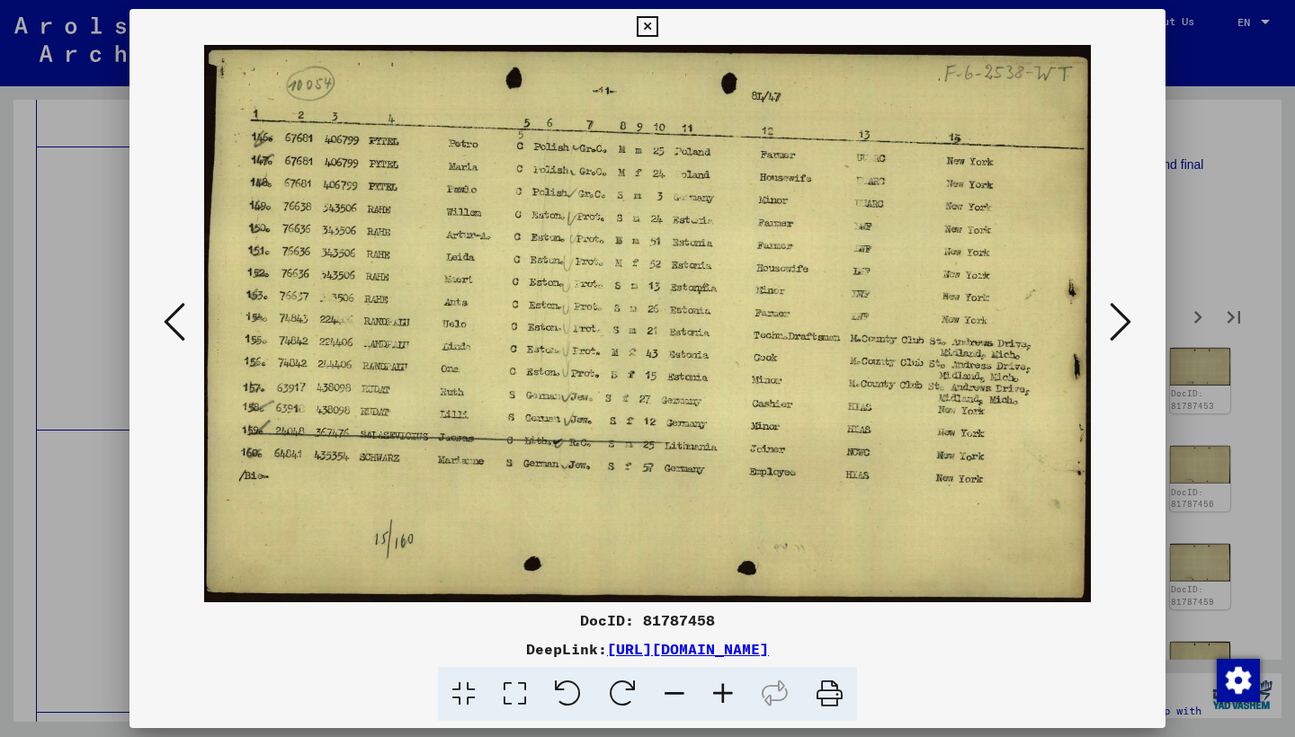
click at [1122, 314] on icon at bounding box center [1120, 321] width 22 height 43
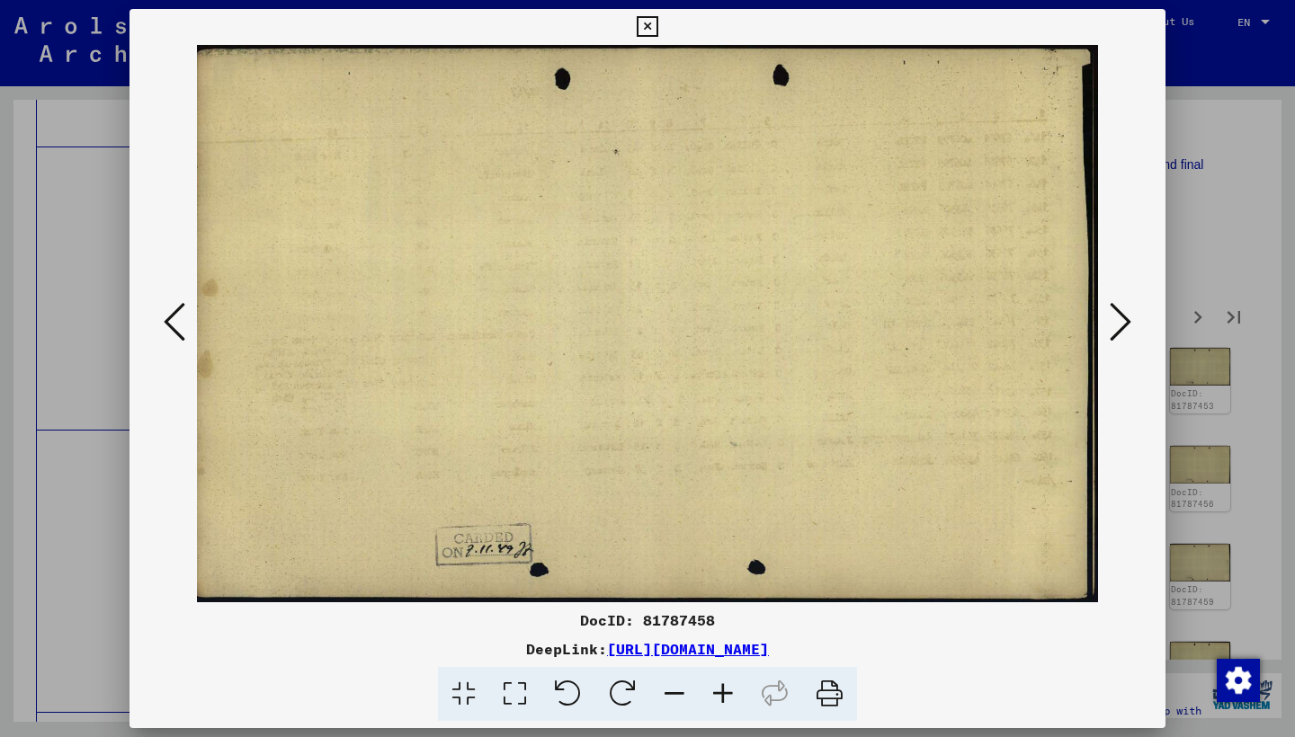
click at [1122, 314] on icon at bounding box center [1120, 321] width 22 height 43
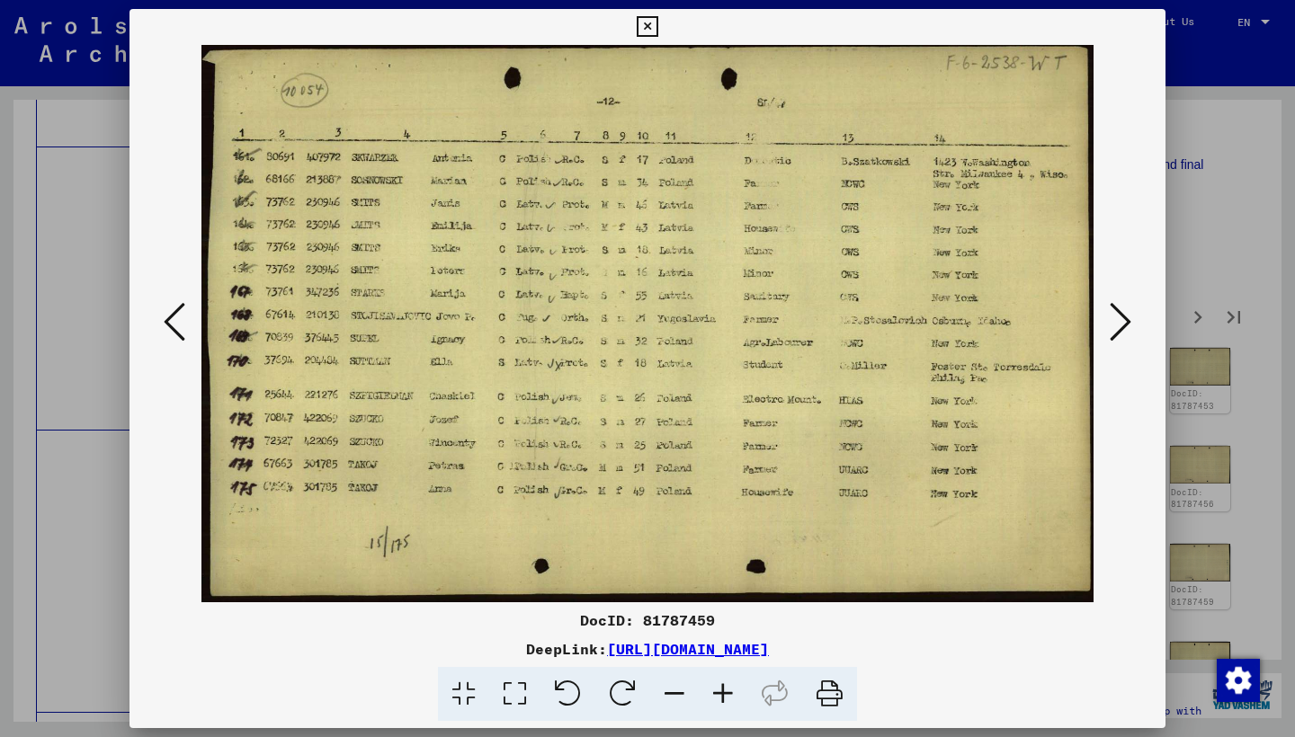
click at [1122, 314] on icon at bounding box center [1120, 321] width 22 height 43
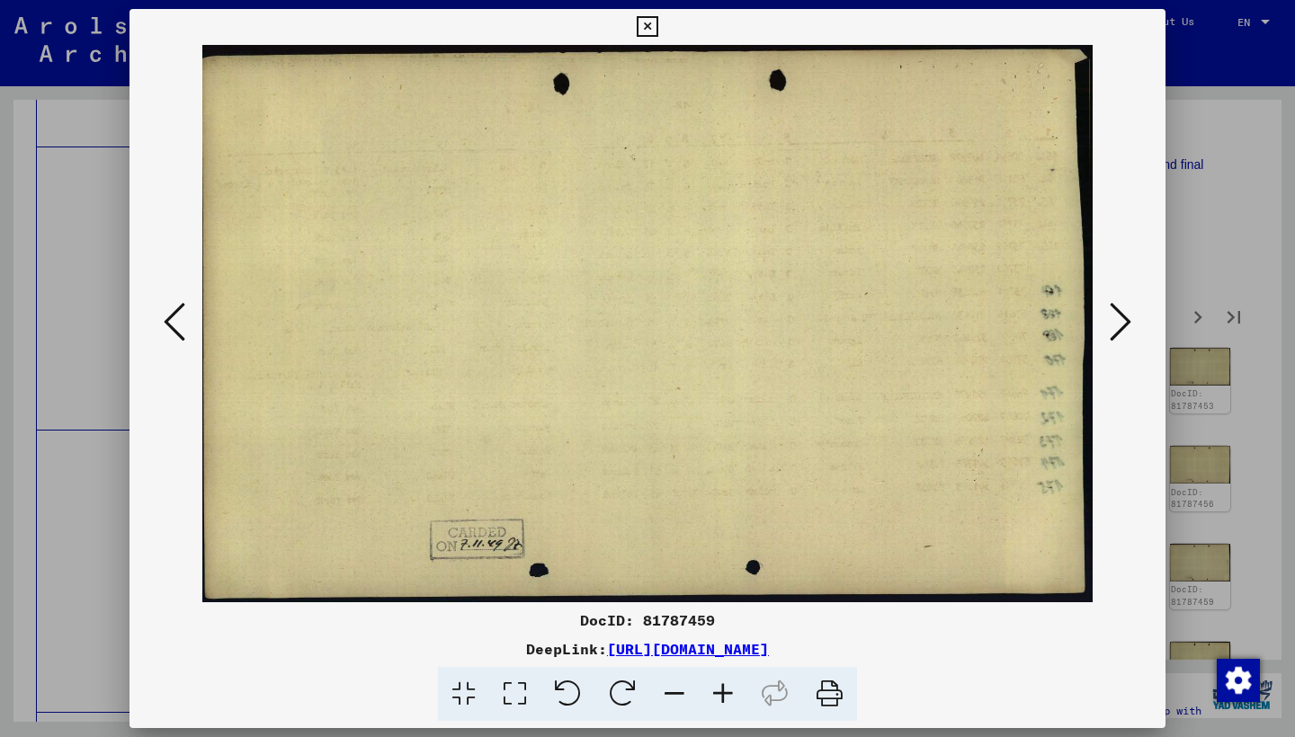
click at [1123, 314] on icon at bounding box center [1120, 321] width 22 height 43
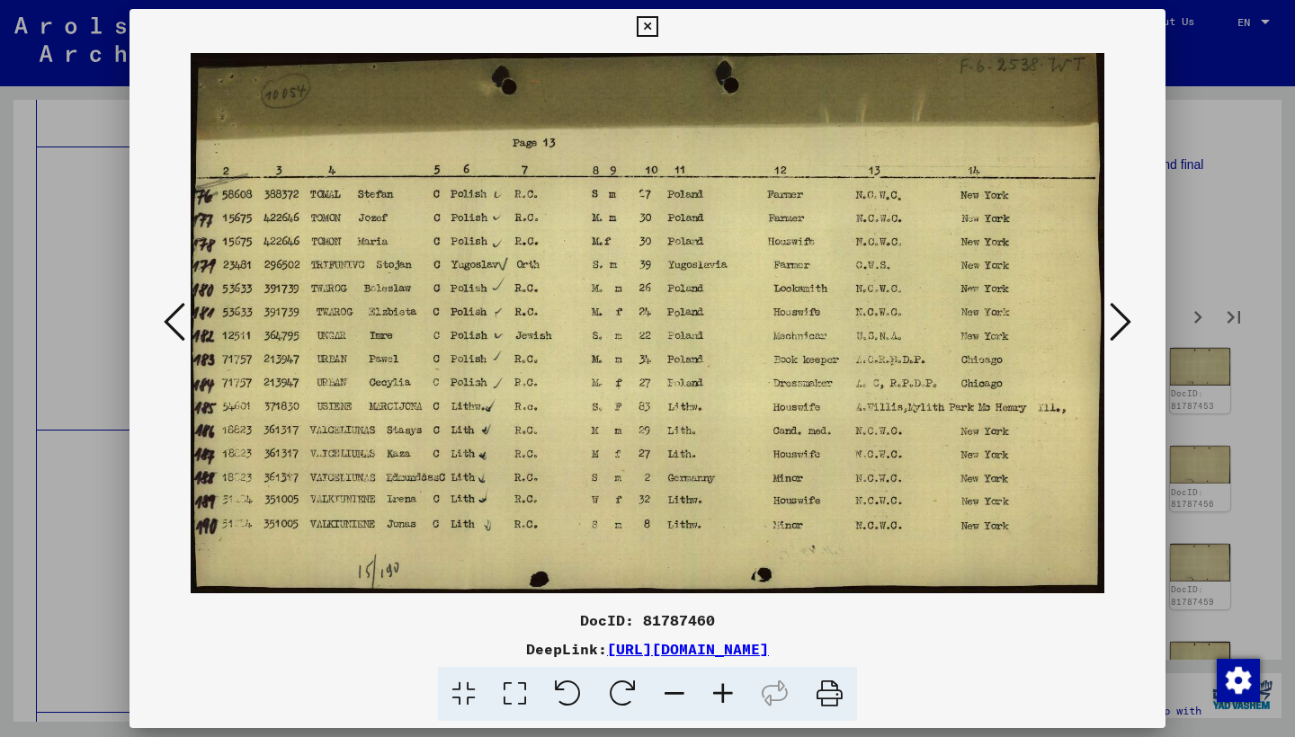
click at [1123, 314] on icon at bounding box center [1120, 321] width 22 height 43
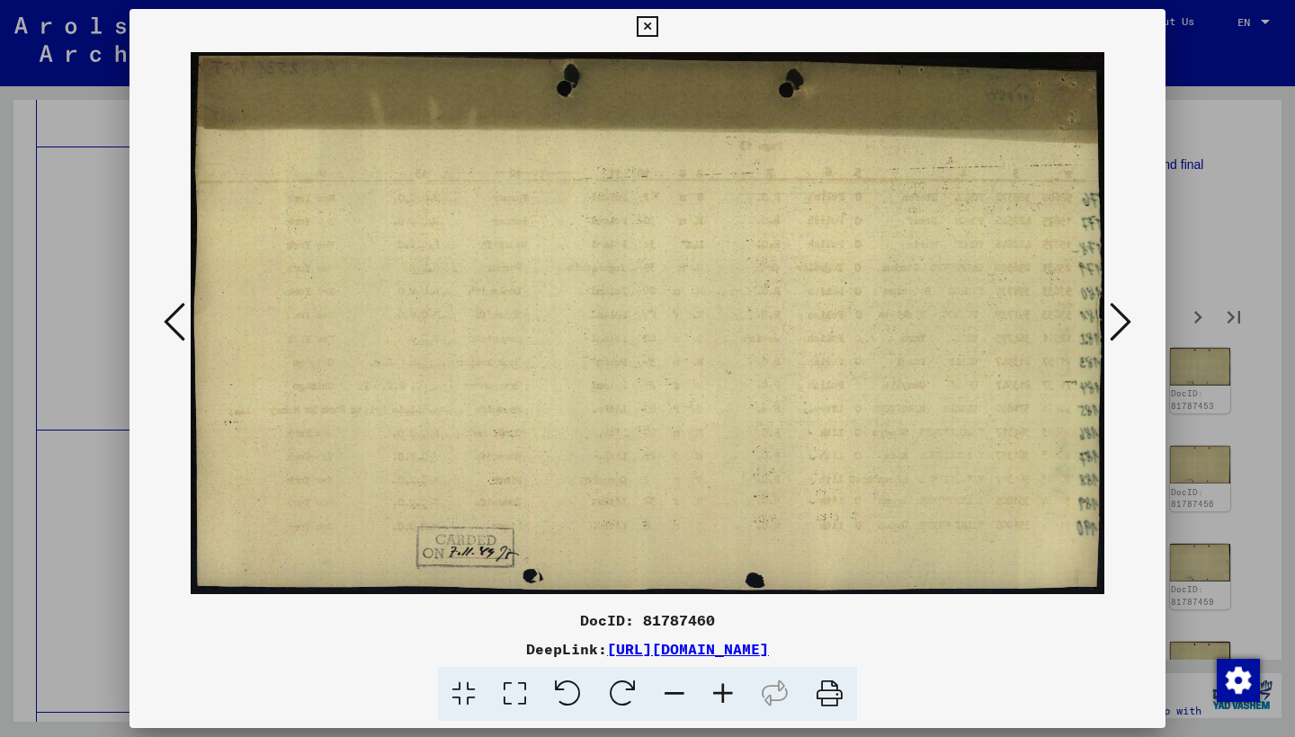
click at [1123, 314] on icon at bounding box center [1120, 321] width 22 height 43
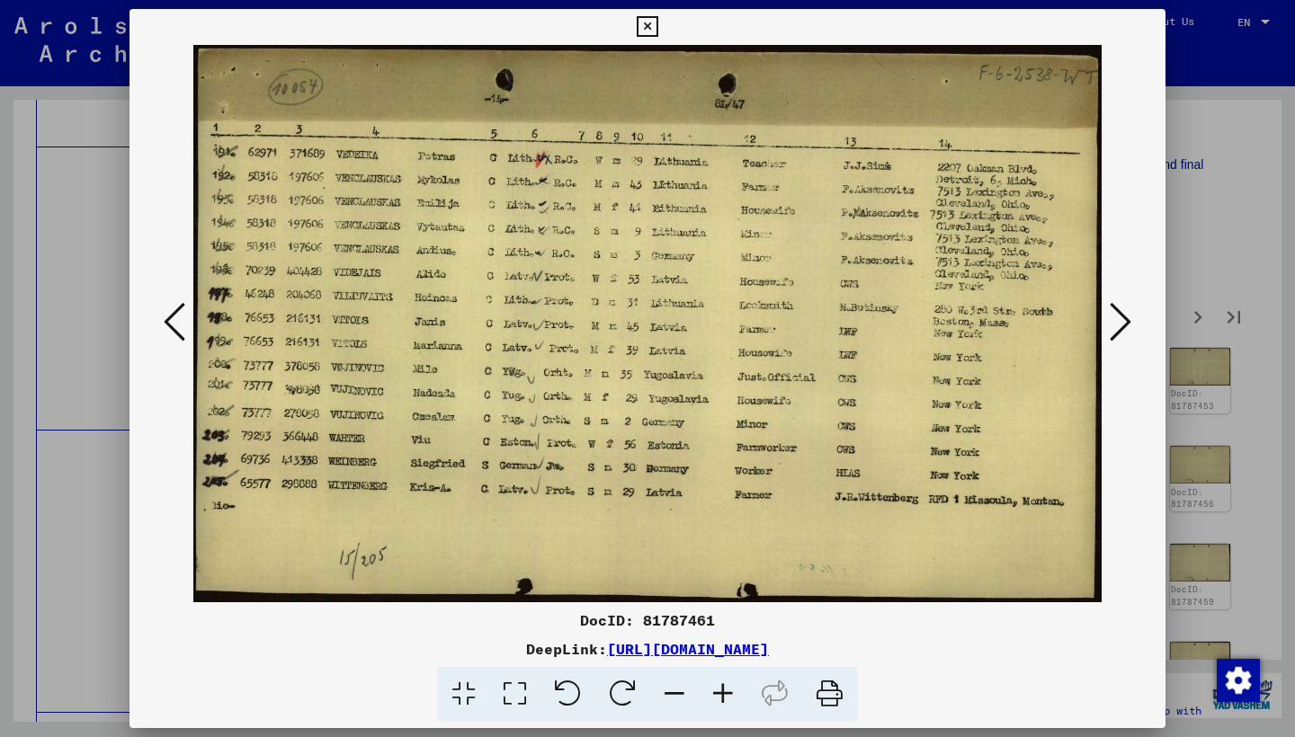
click at [1123, 314] on icon at bounding box center [1120, 321] width 22 height 43
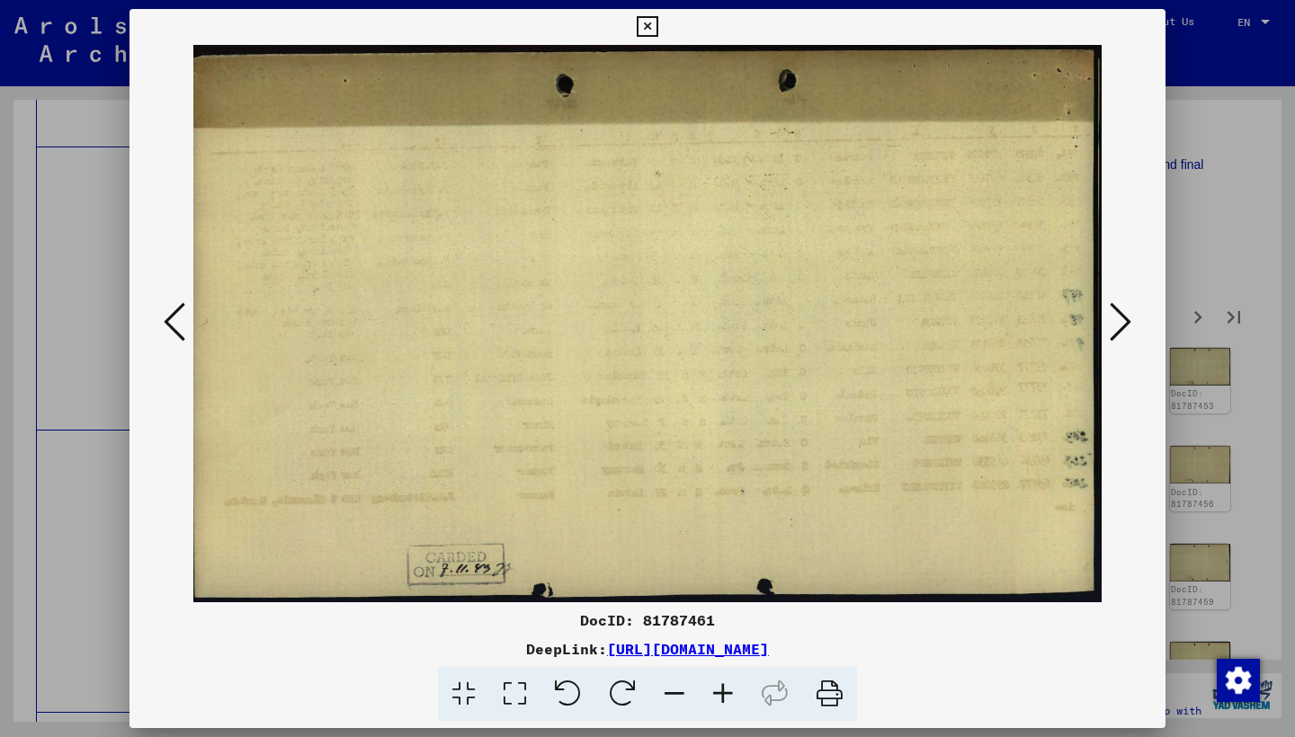
click at [1123, 314] on icon at bounding box center [1120, 321] width 22 height 43
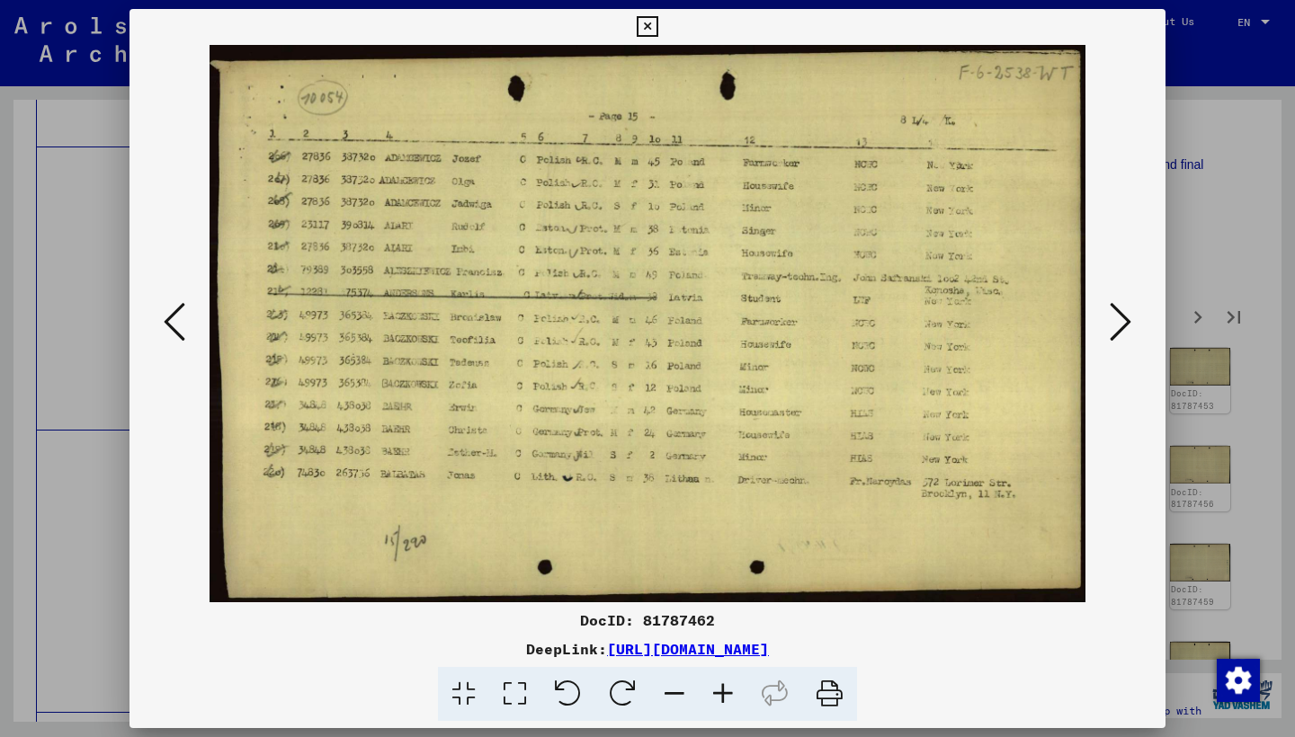
click at [1122, 317] on icon at bounding box center [1120, 321] width 22 height 43
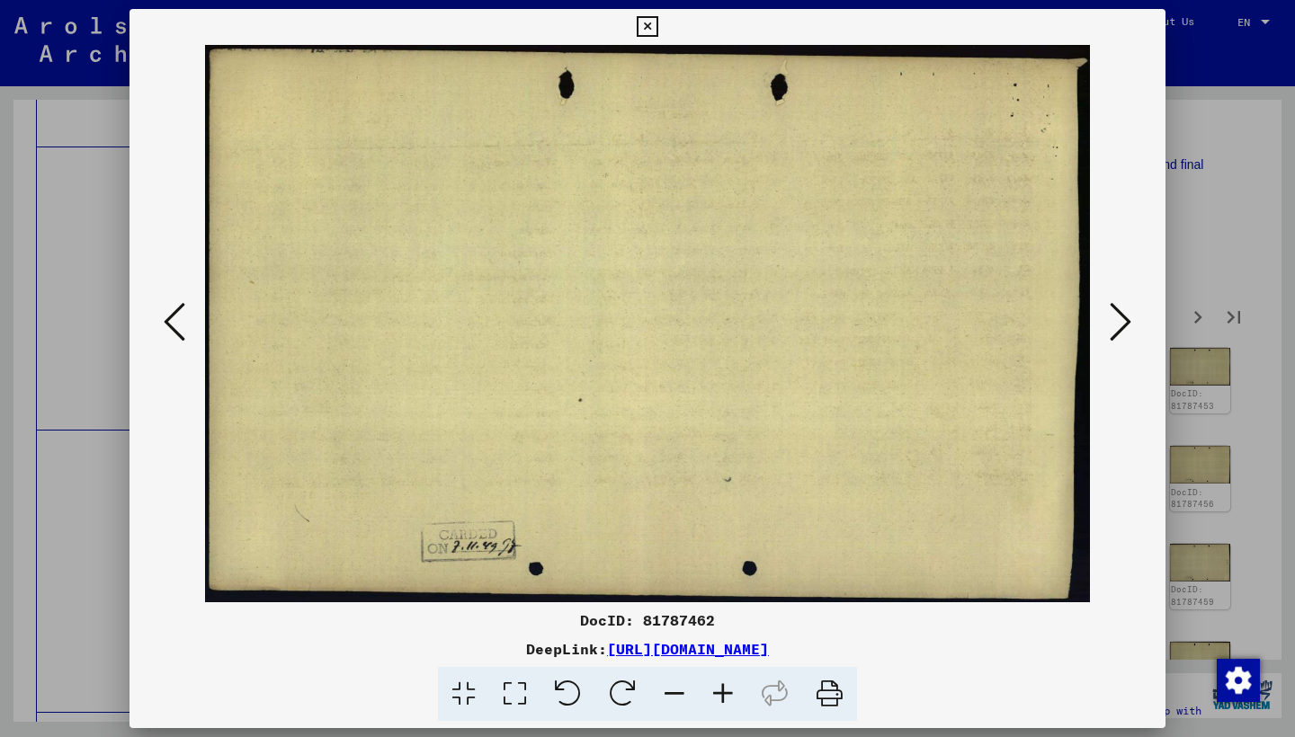
click at [1122, 317] on icon at bounding box center [1120, 321] width 22 height 43
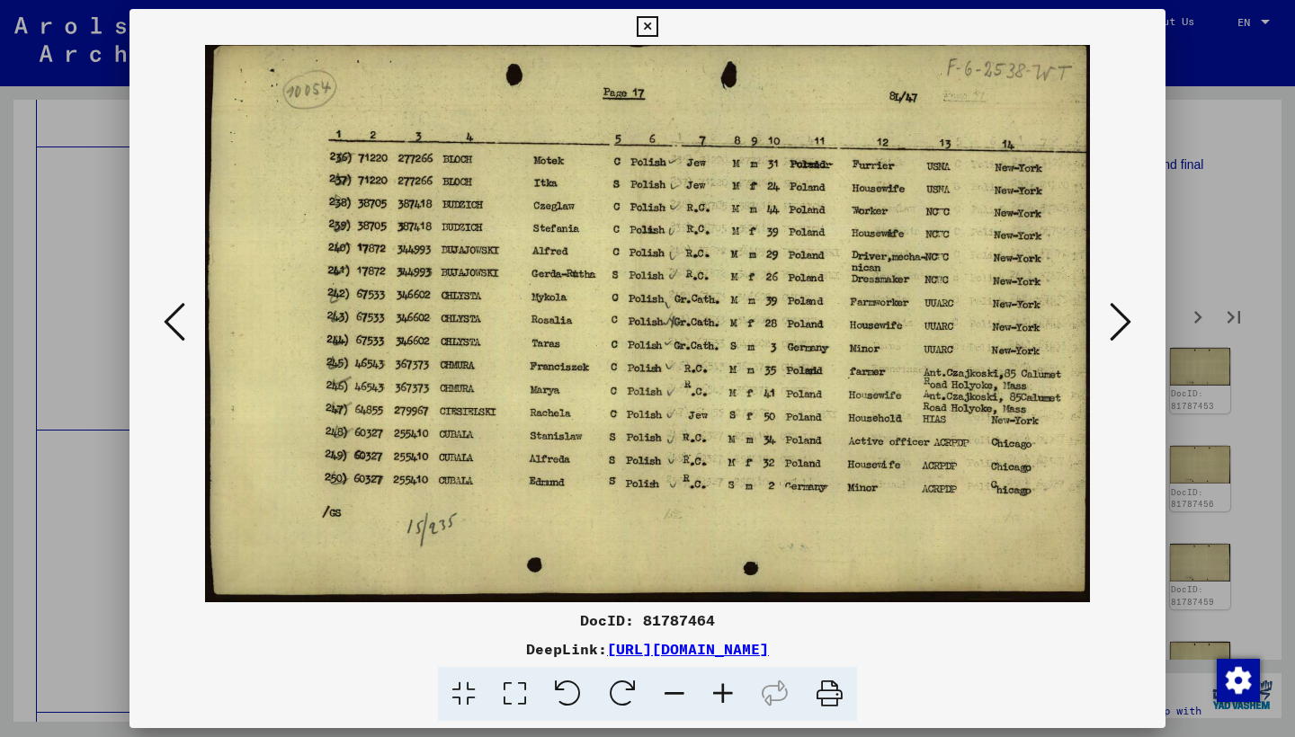
click at [1122, 317] on icon at bounding box center [1120, 321] width 22 height 43
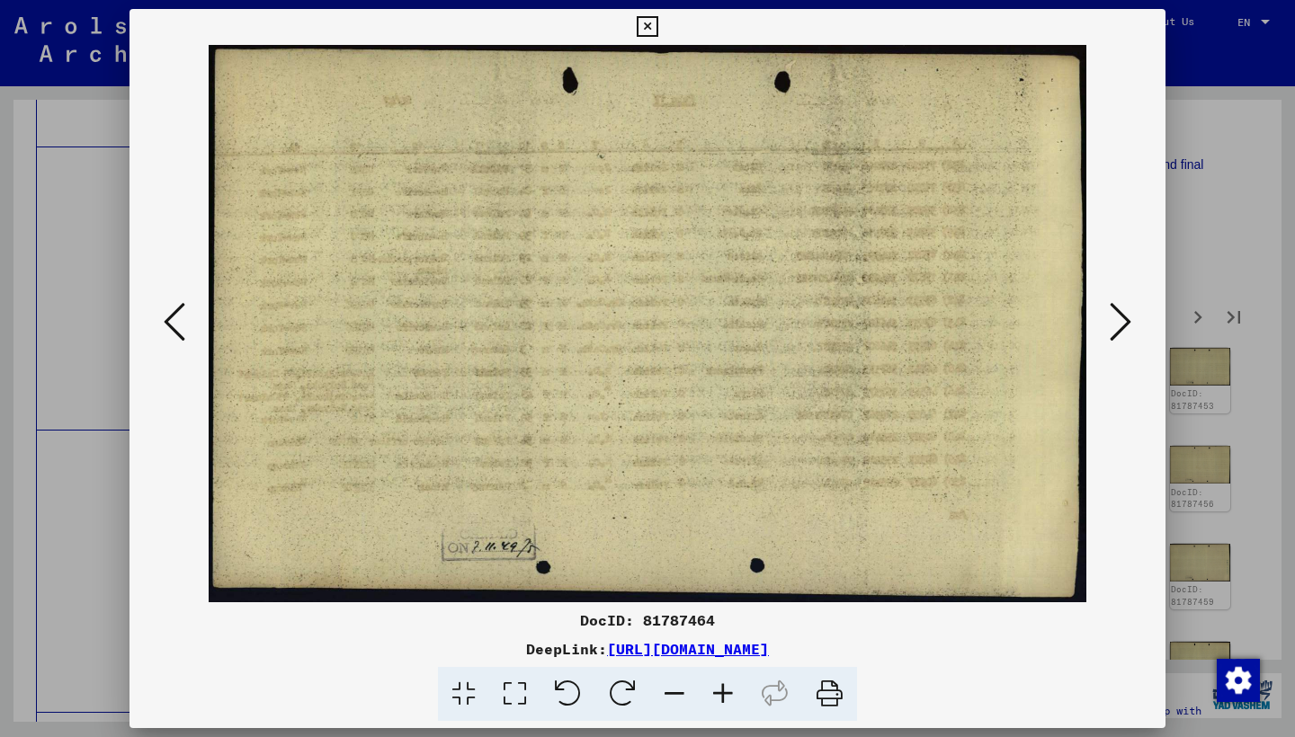
click at [1122, 317] on icon at bounding box center [1120, 321] width 22 height 43
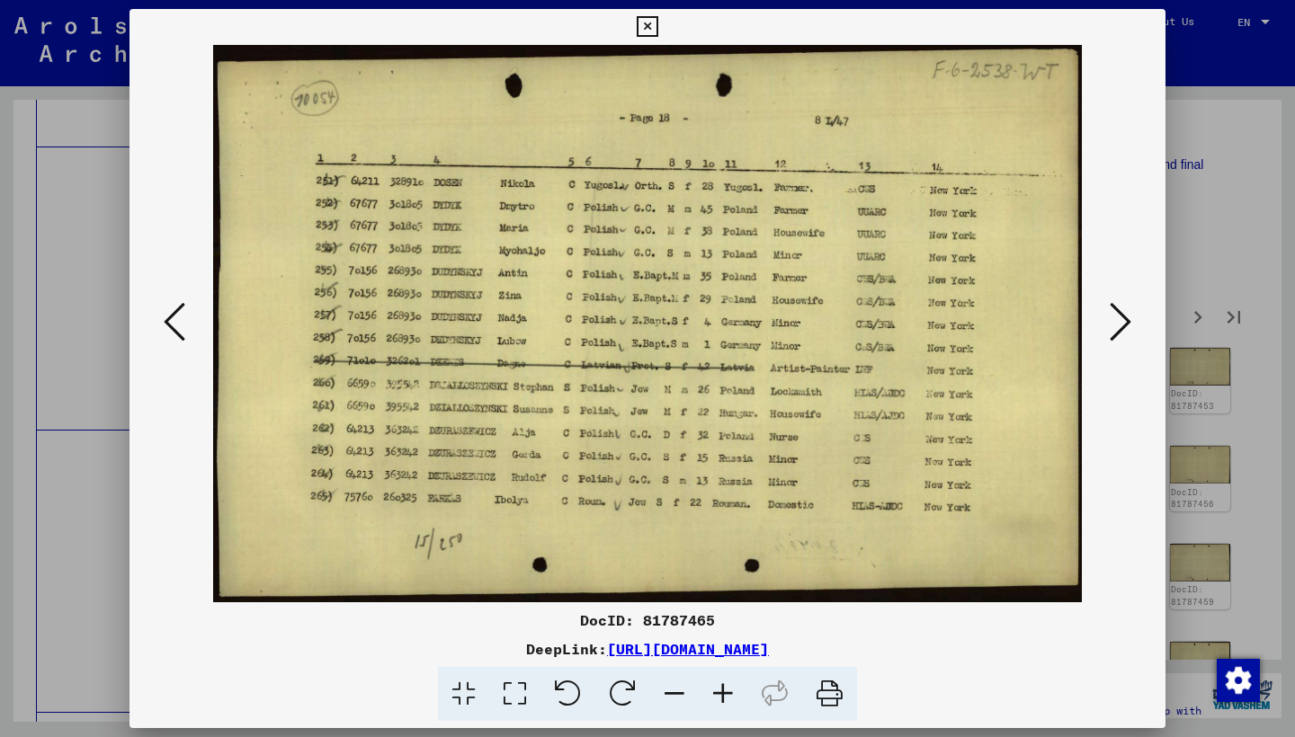
click at [1121, 319] on icon at bounding box center [1120, 321] width 22 height 43
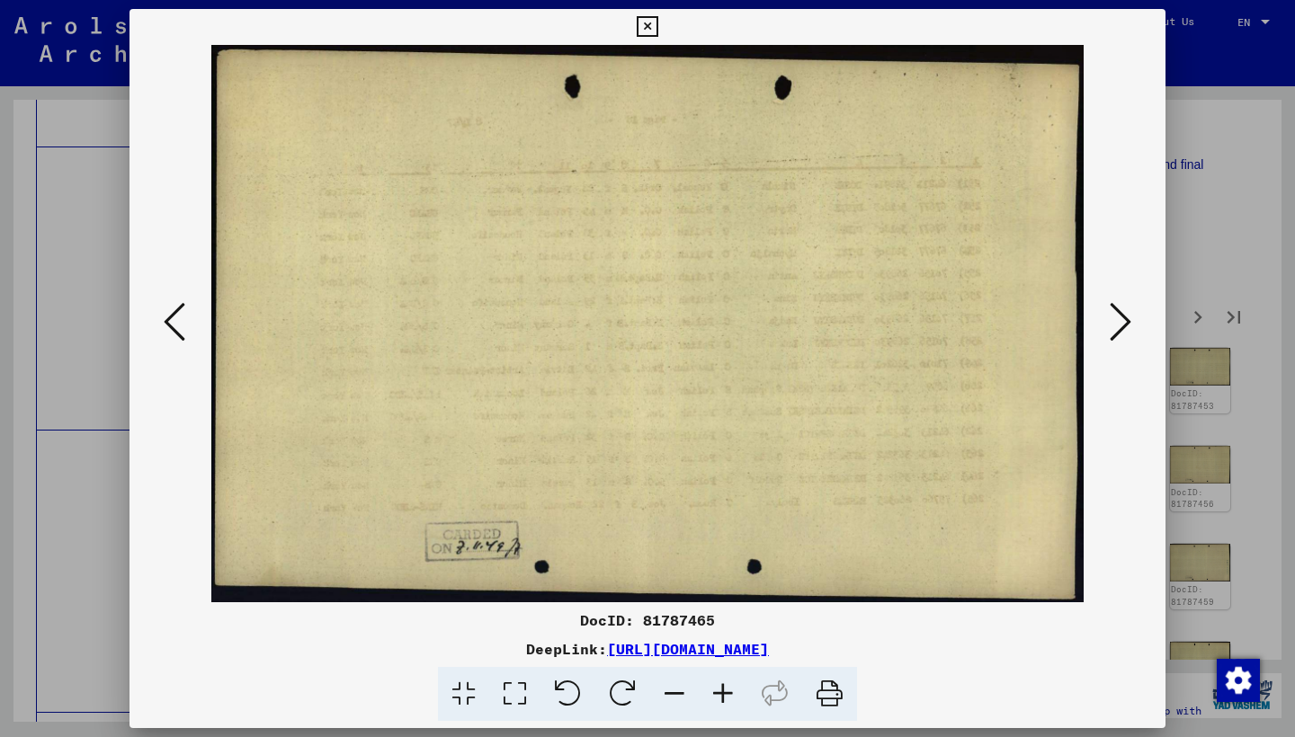
click at [1121, 319] on icon at bounding box center [1120, 321] width 22 height 43
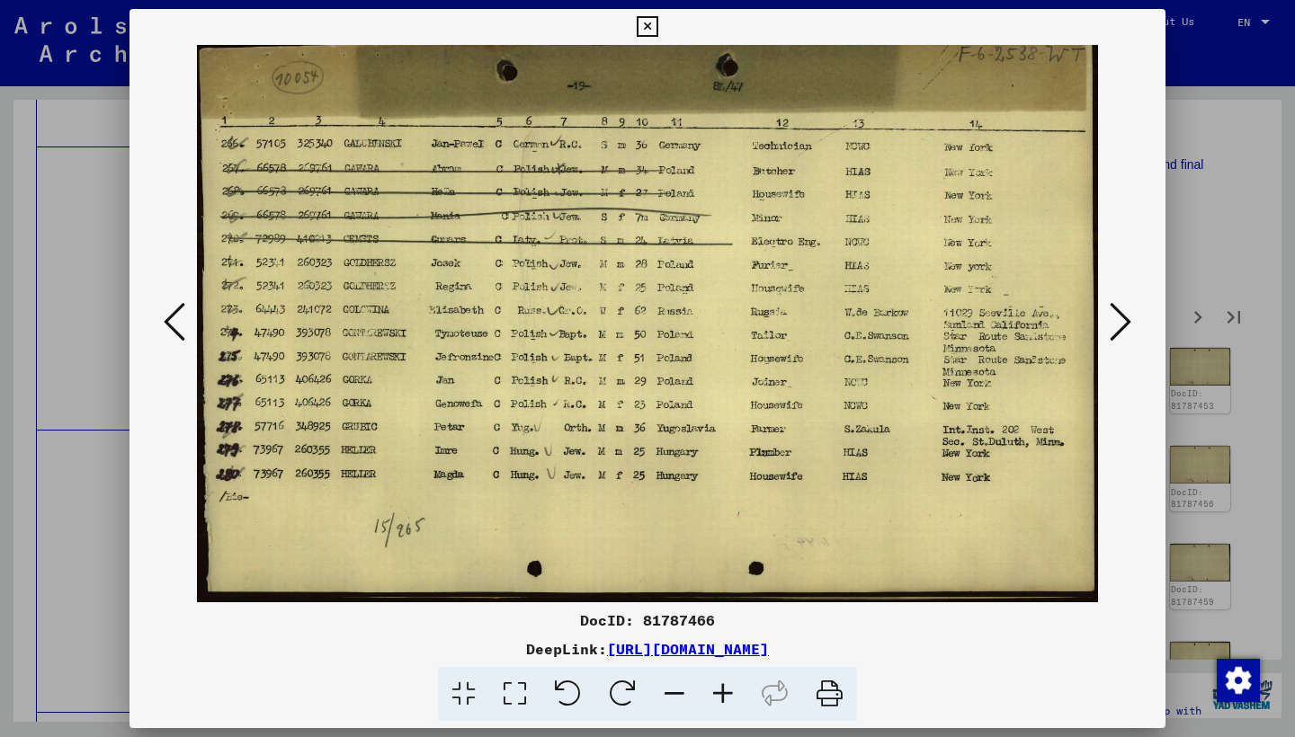
click at [1121, 320] on icon at bounding box center [1120, 321] width 22 height 43
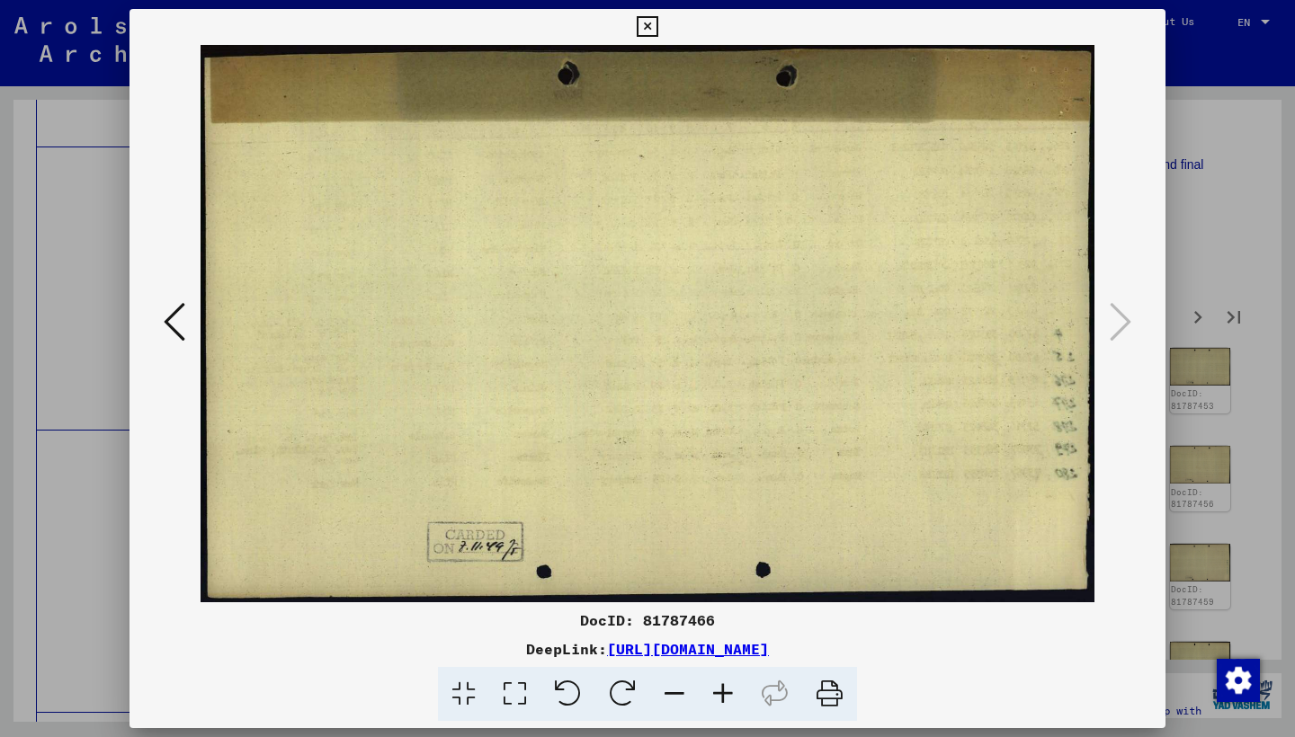
click at [657, 23] on icon at bounding box center [647, 27] width 21 height 22
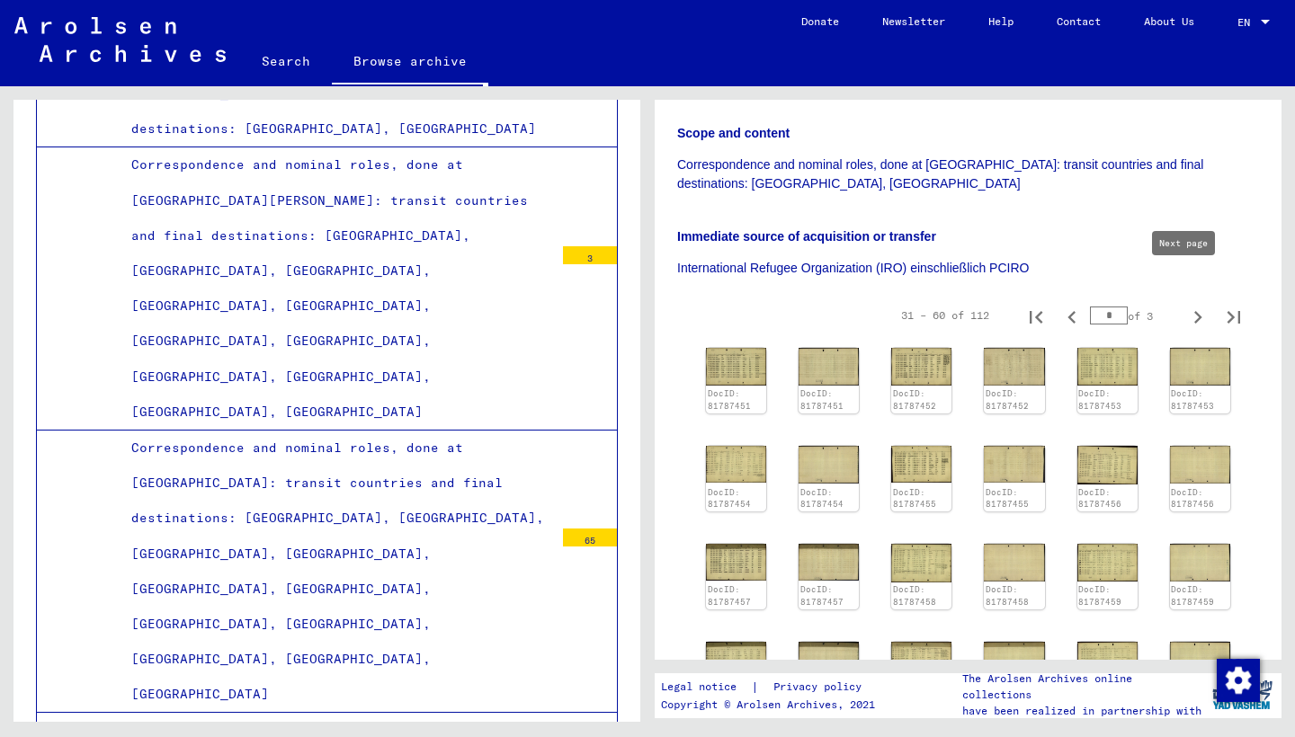
click at [1194, 311] on icon "Next page" at bounding box center [1198, 317] width 8 height 13
type input "*"
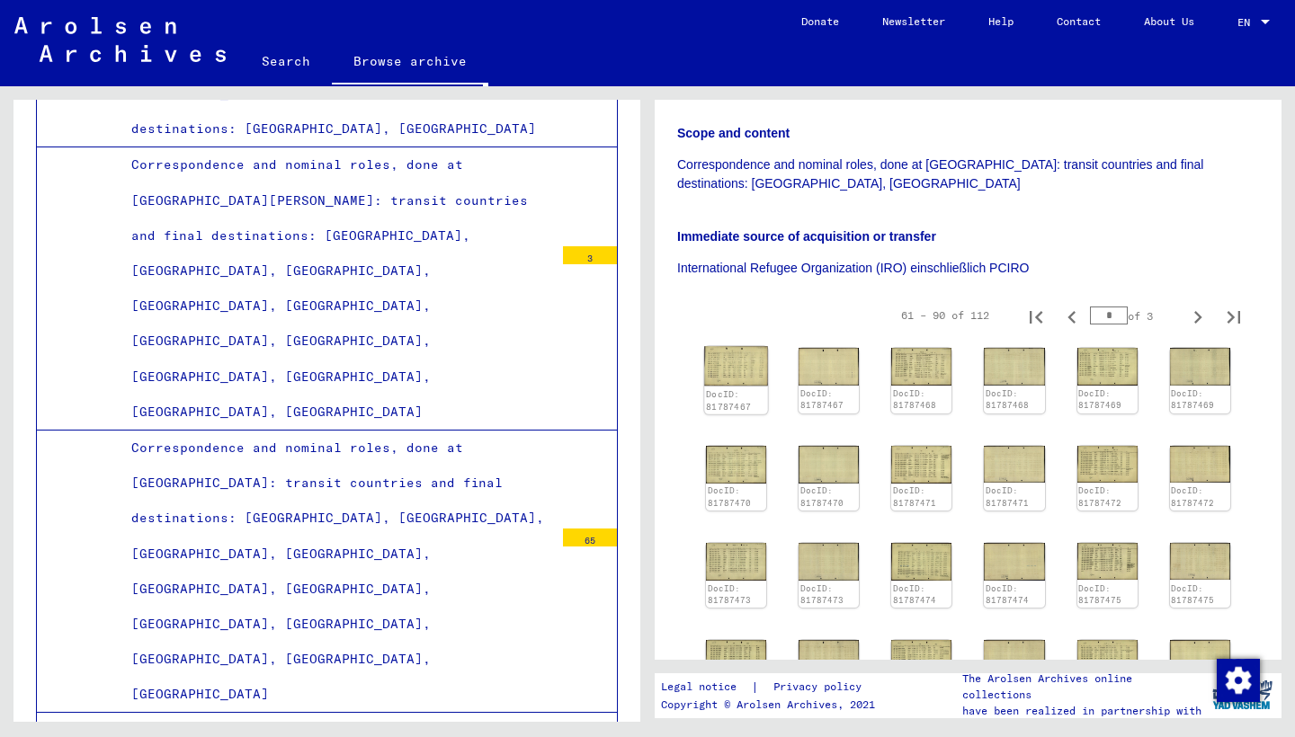
click at [741, 346] on div "DocID: 81787467" at bounding box center [736, 380] width 64 height 68
click at [731, 346] on img at bounding box center [736, 366] width 64 height 40
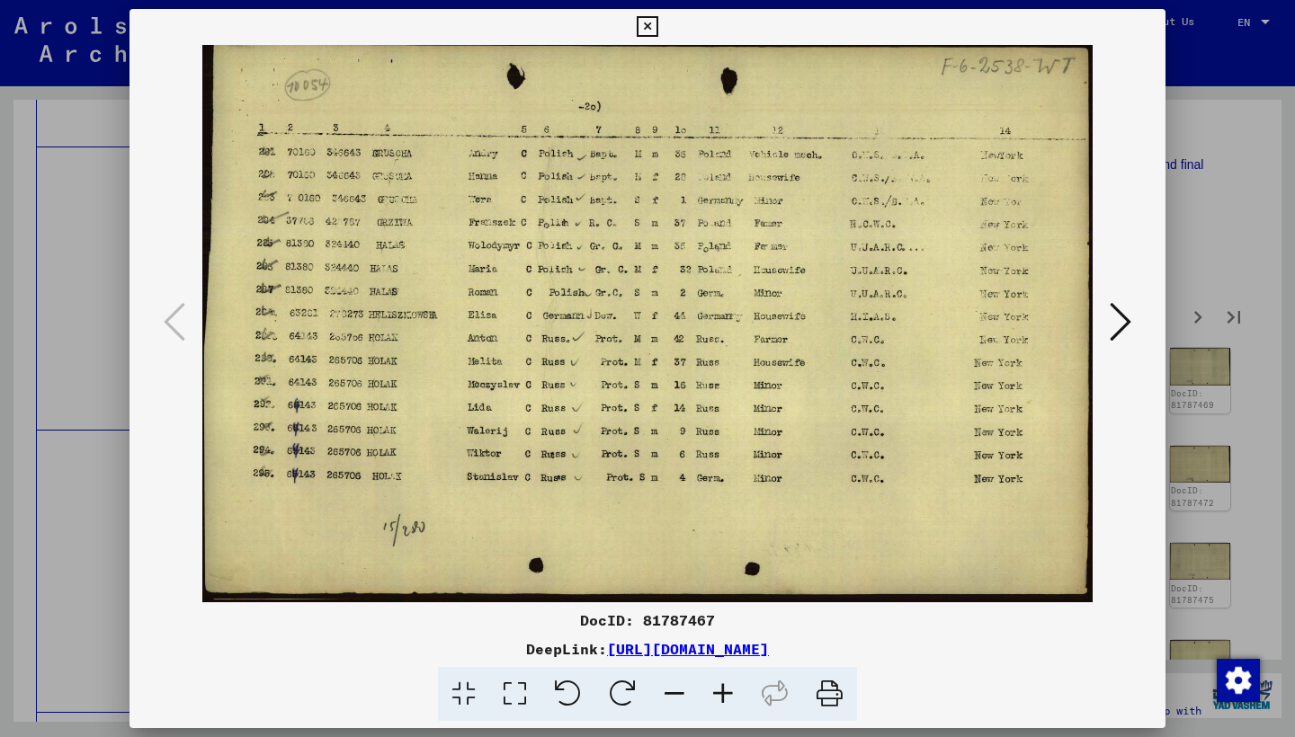
click at [1120, 319] on icon at bounding box center [1120, 321] width 22 height 43
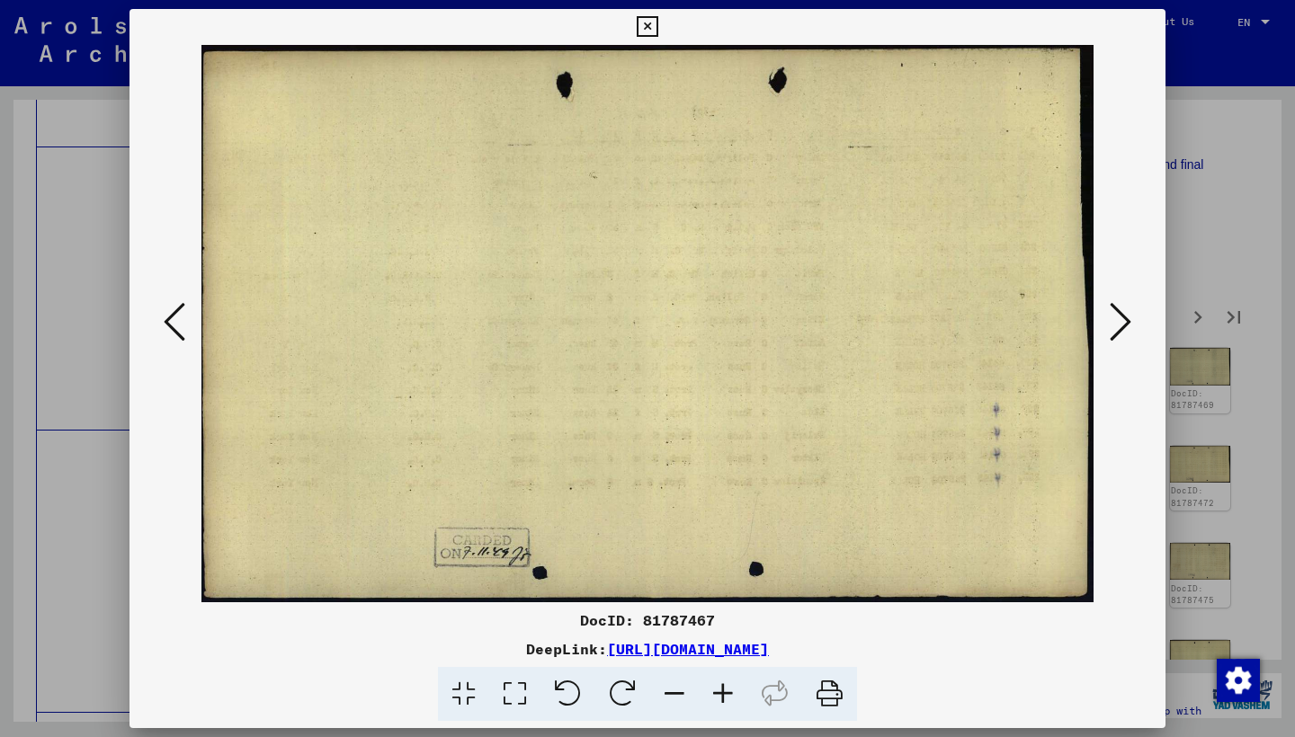
click at [1120, 319] on icon at bounding box center [1120, 321] width 22 height 43
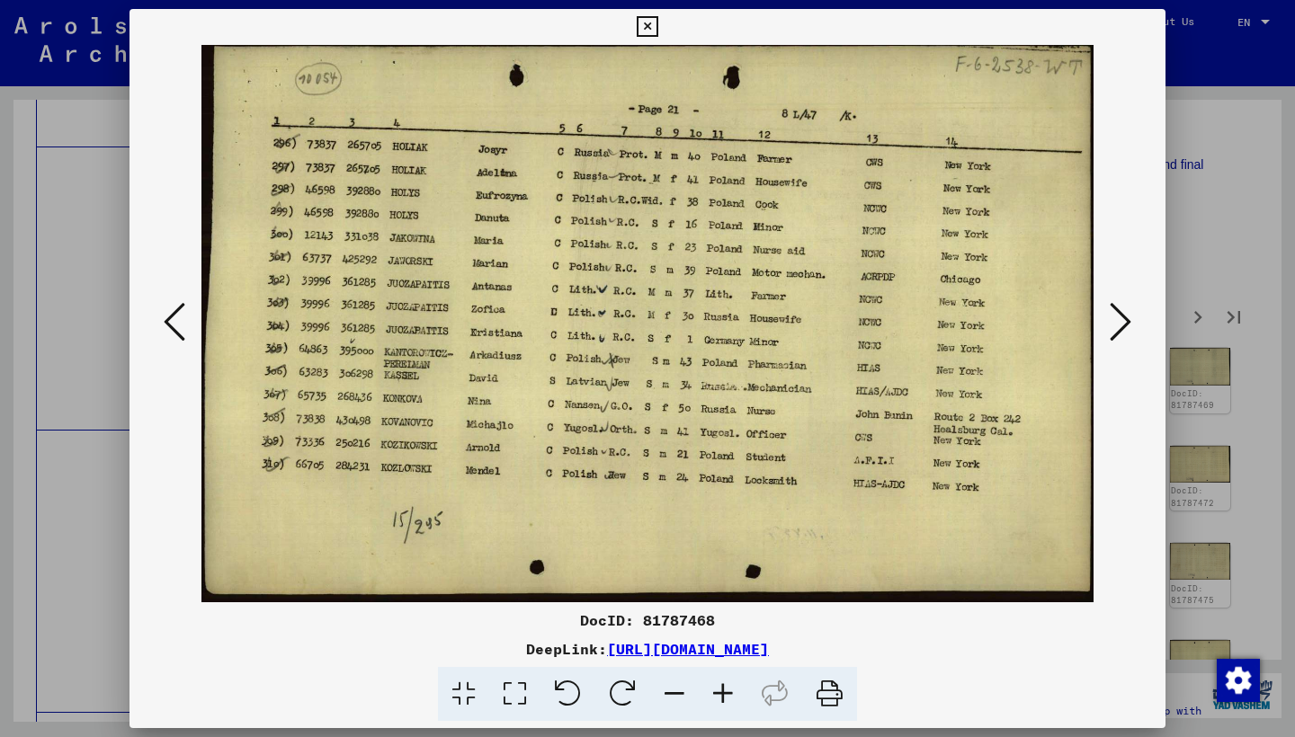
click at [1118, 321] on icon at bounding box center [1120, 321] width 22 height 43
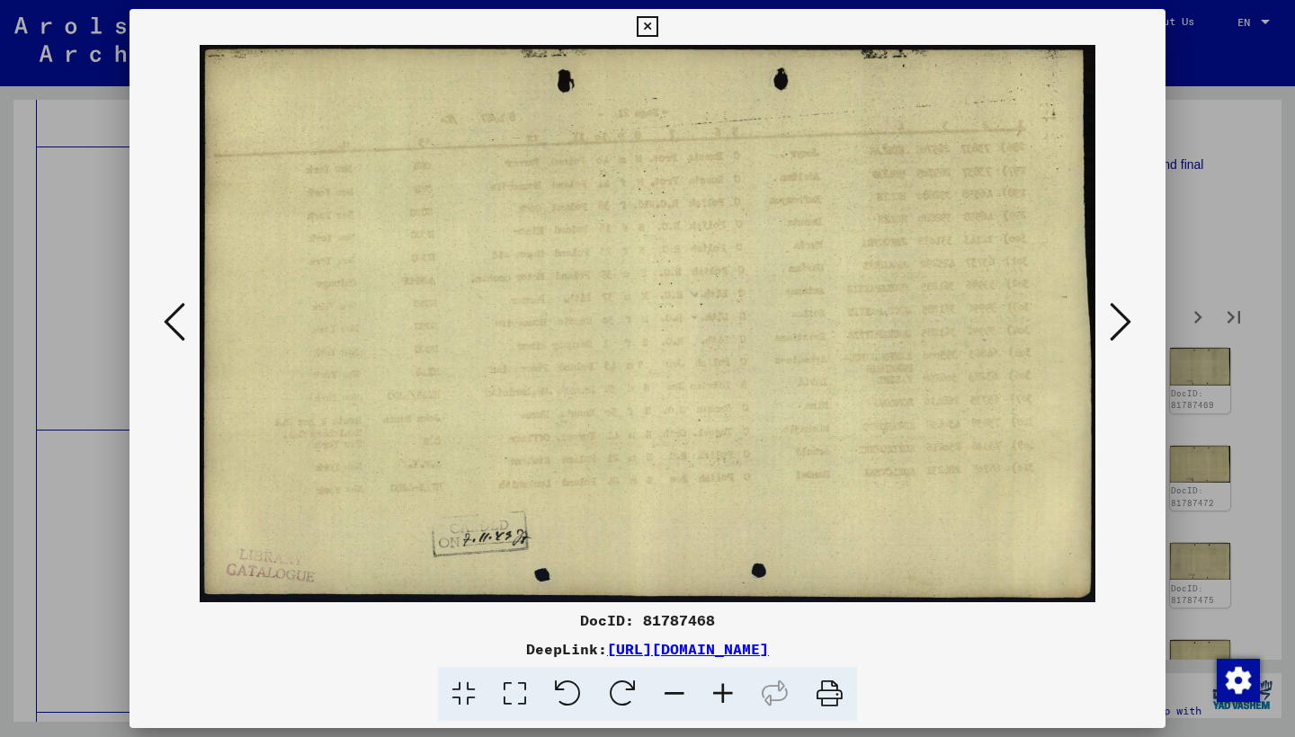
click at [1118, 321] on icon at bounding box center [1120, 321] width 22 height 43
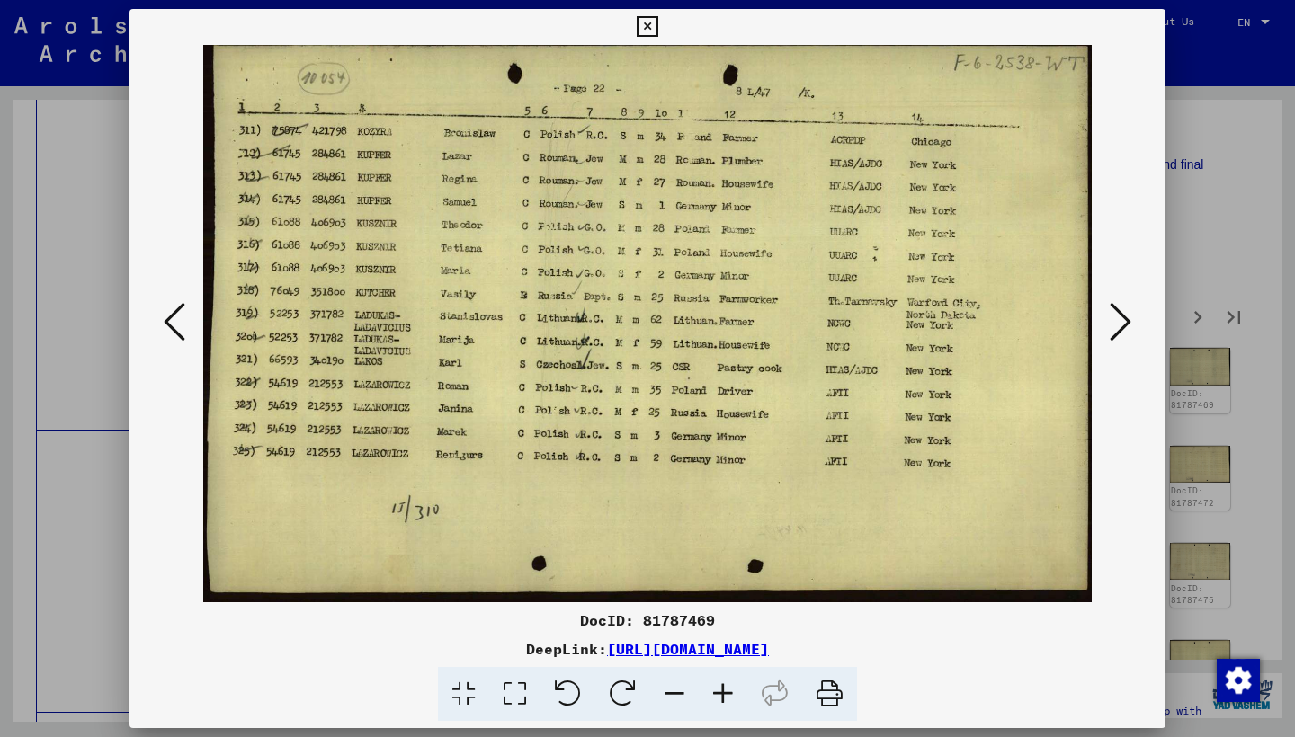
click at [1118, 321] on icon at bounding box center [1120, 321] width 22 height 43
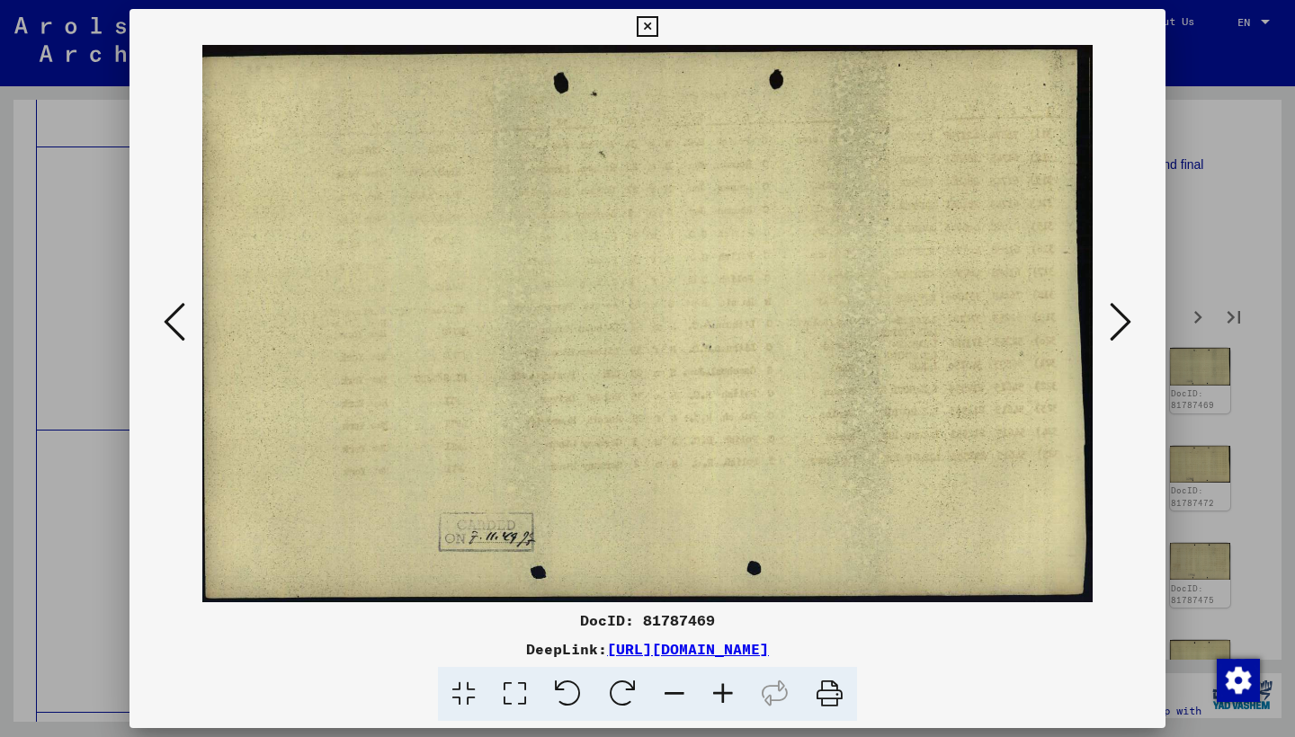
click at [1118, 321] on icon at bounding box center [1120, 321] width 22 height 43
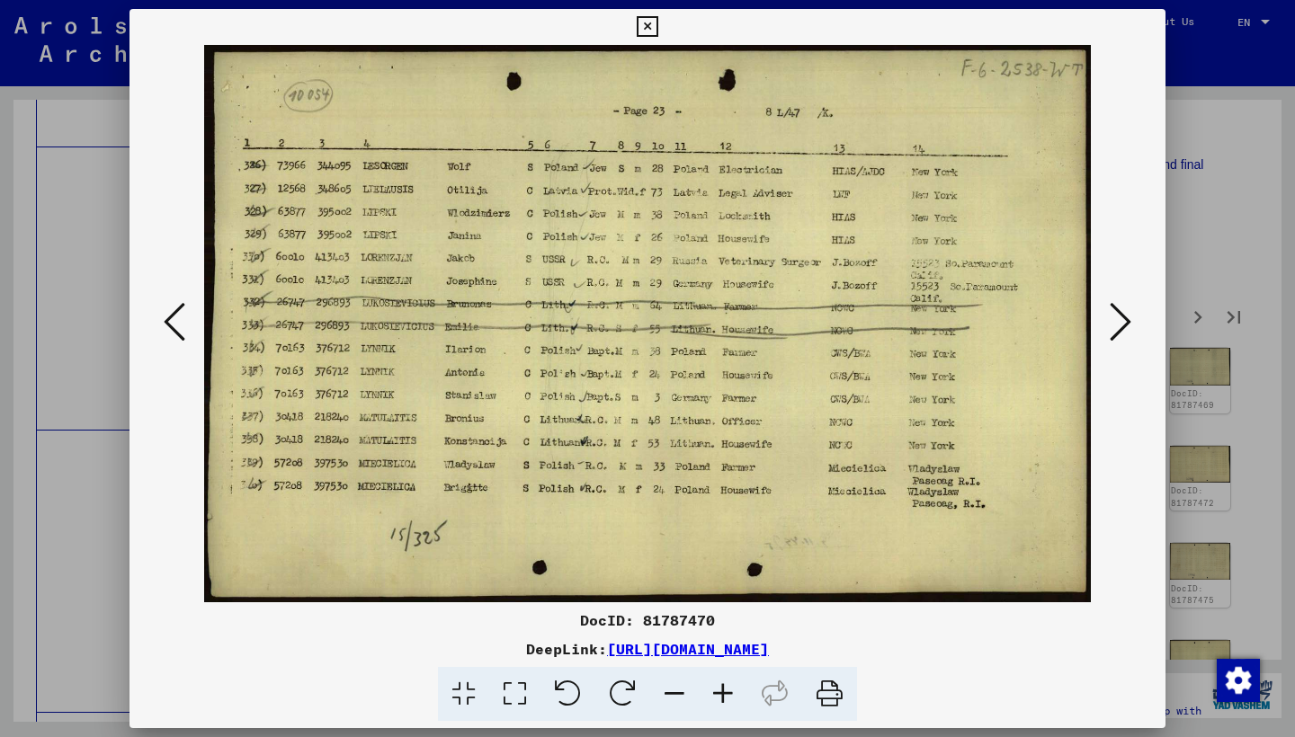
click at [1118, 321] on icon at bounding box center [1120, 321] width 22 height 43
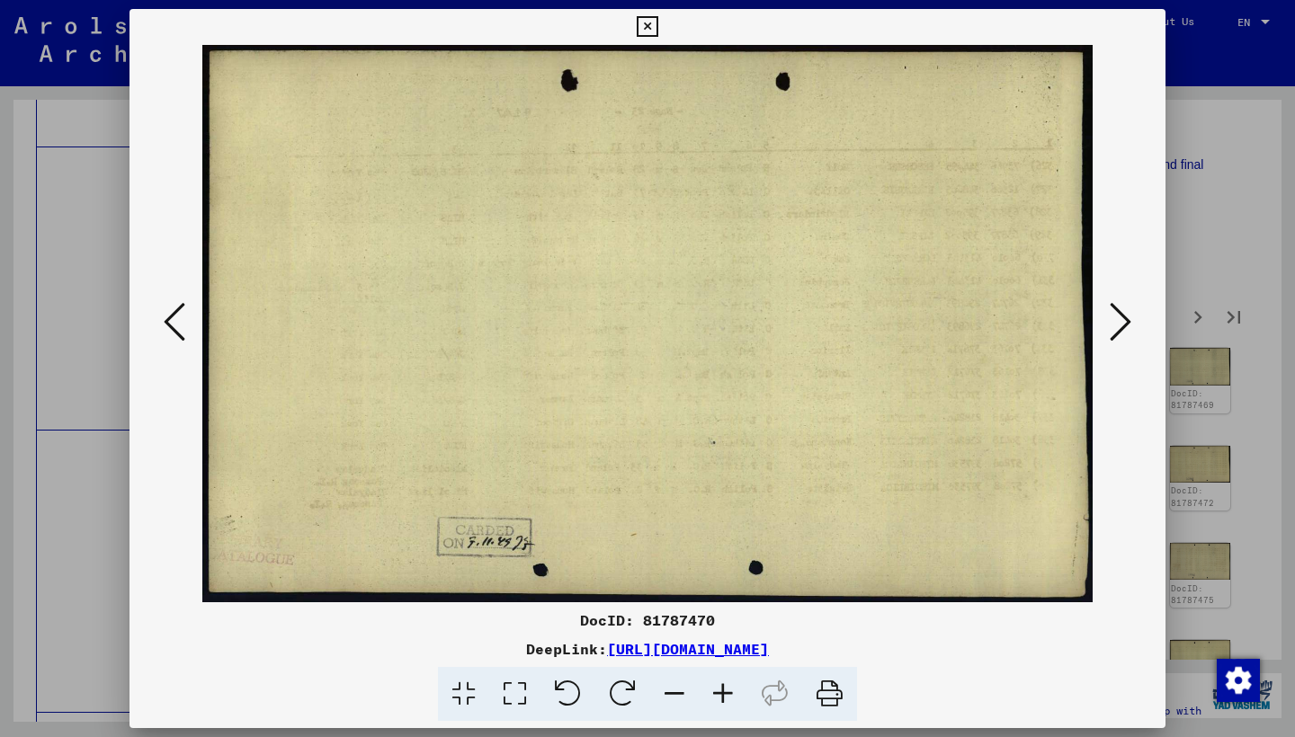
click at [1118, 323] on icon at bounding box center [1120, 321] width 22 height 43
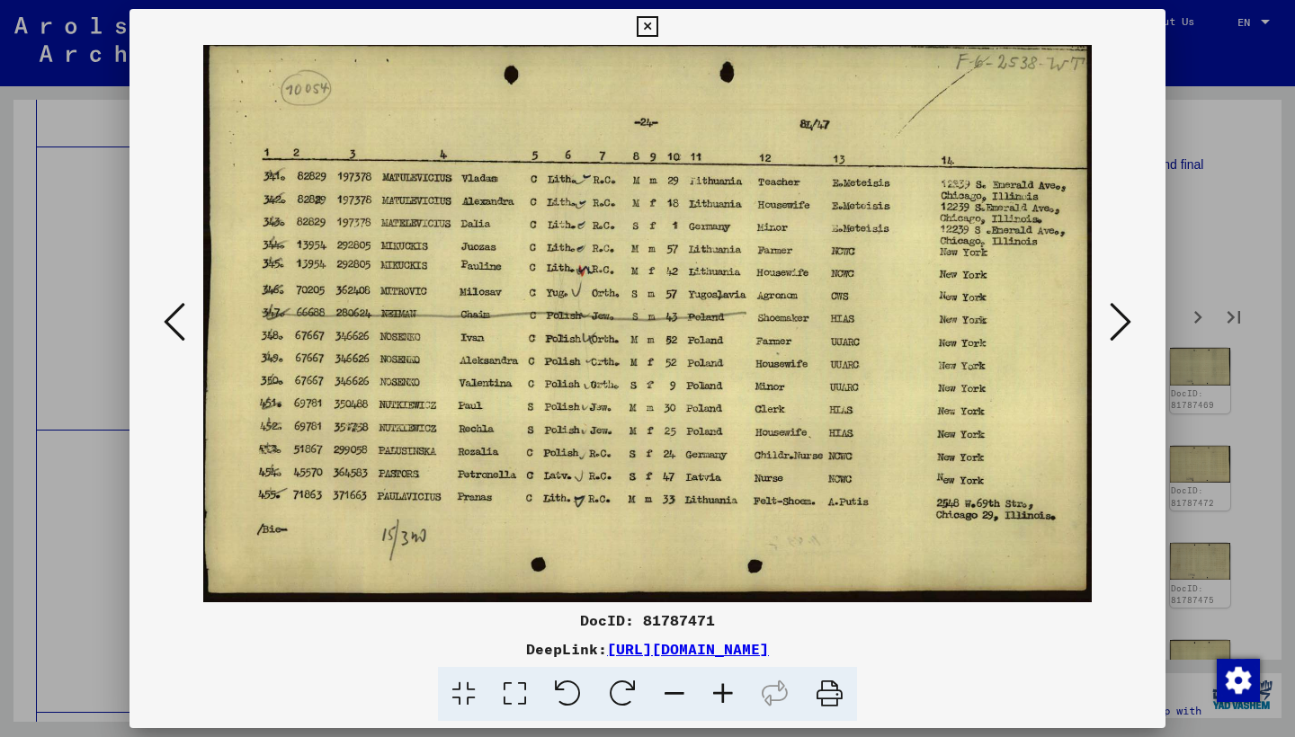
click at [1118, 323] on icon at bounding box center [1120, 321] width 22 height 43
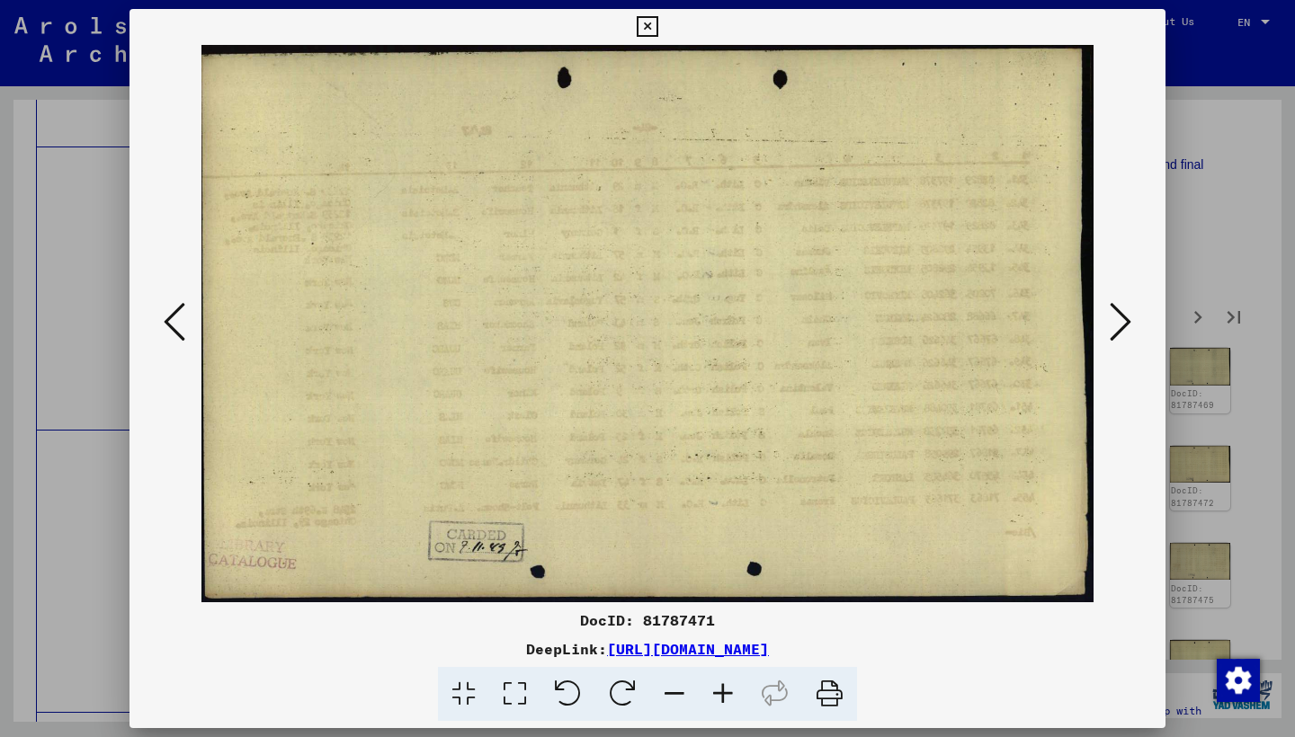
click at [1118, 323] on icon at bounding box center [1120, 321] width 22 height 43
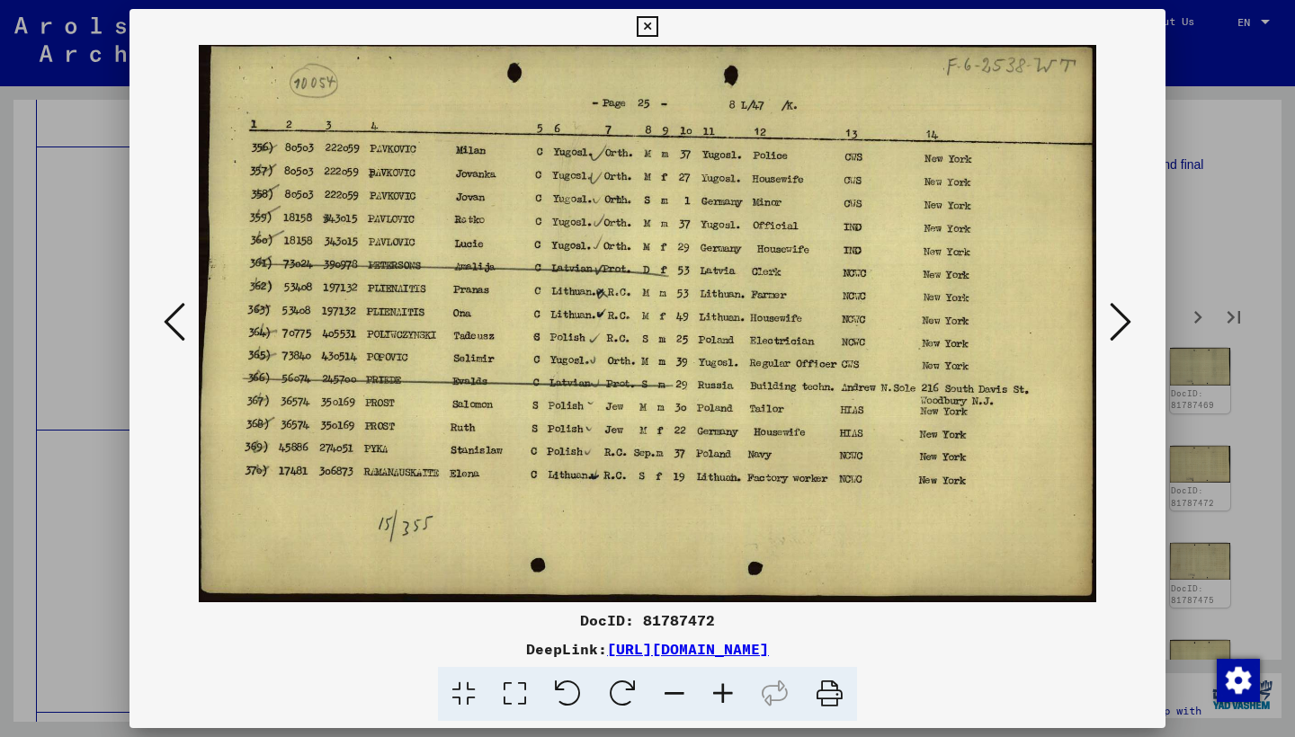
click at [1118, 323] on icon at bounding box center [1120, 321] width 22 height 43
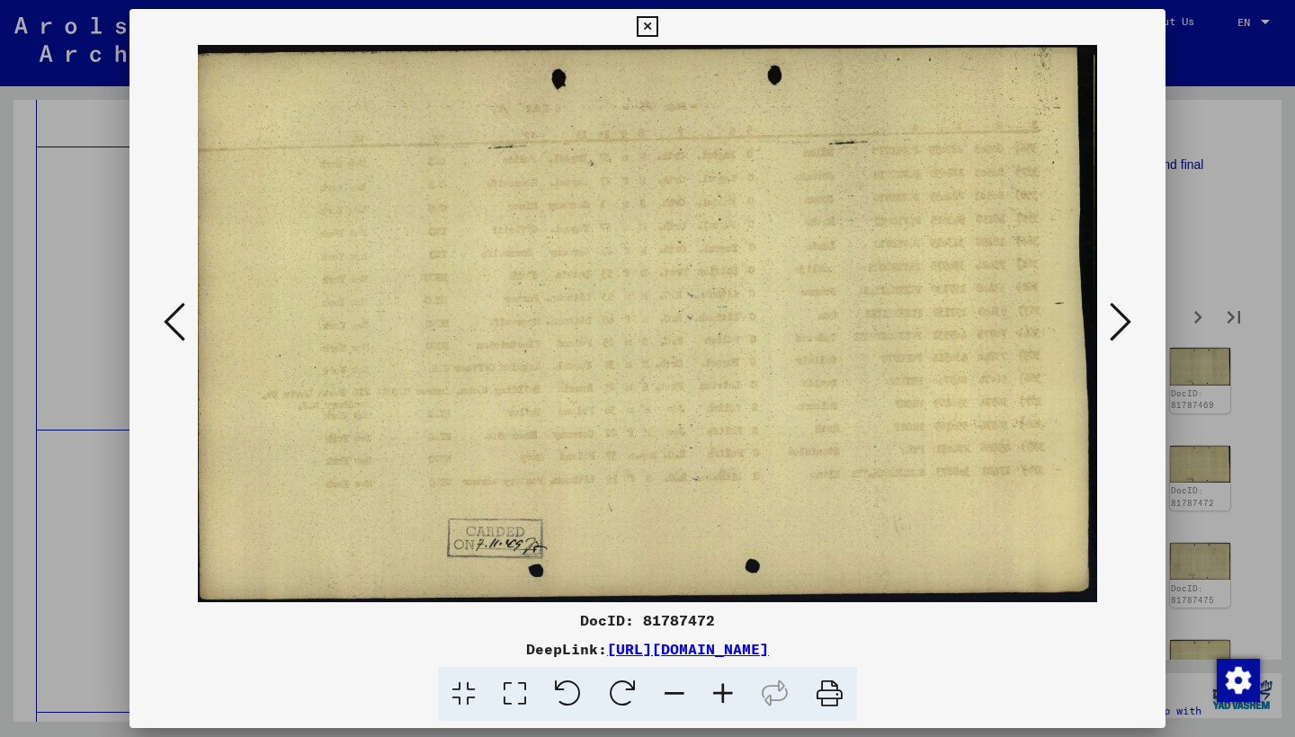
click at [1118, 323] on icon at bounding box center [1120, 321] width 22 height 43
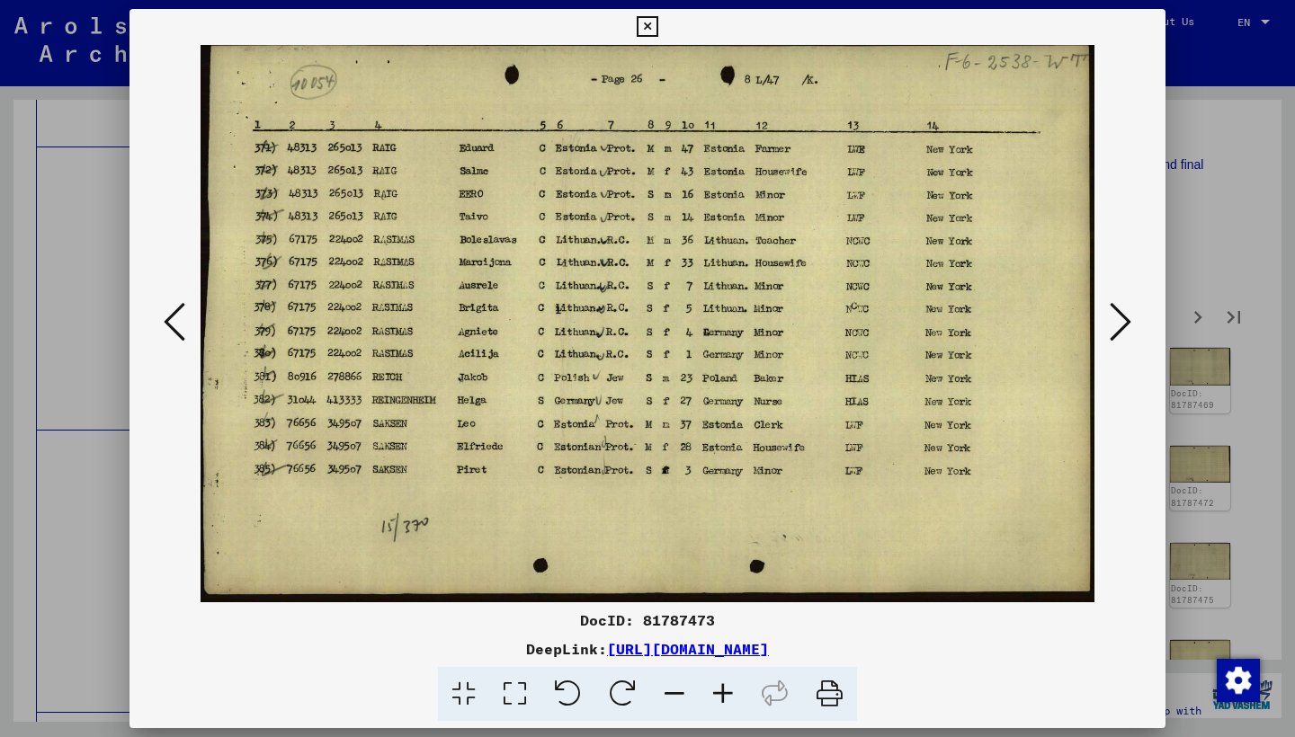
click at [1118, 323] on icon at bounding box center [1120, 321] width 22 height 43
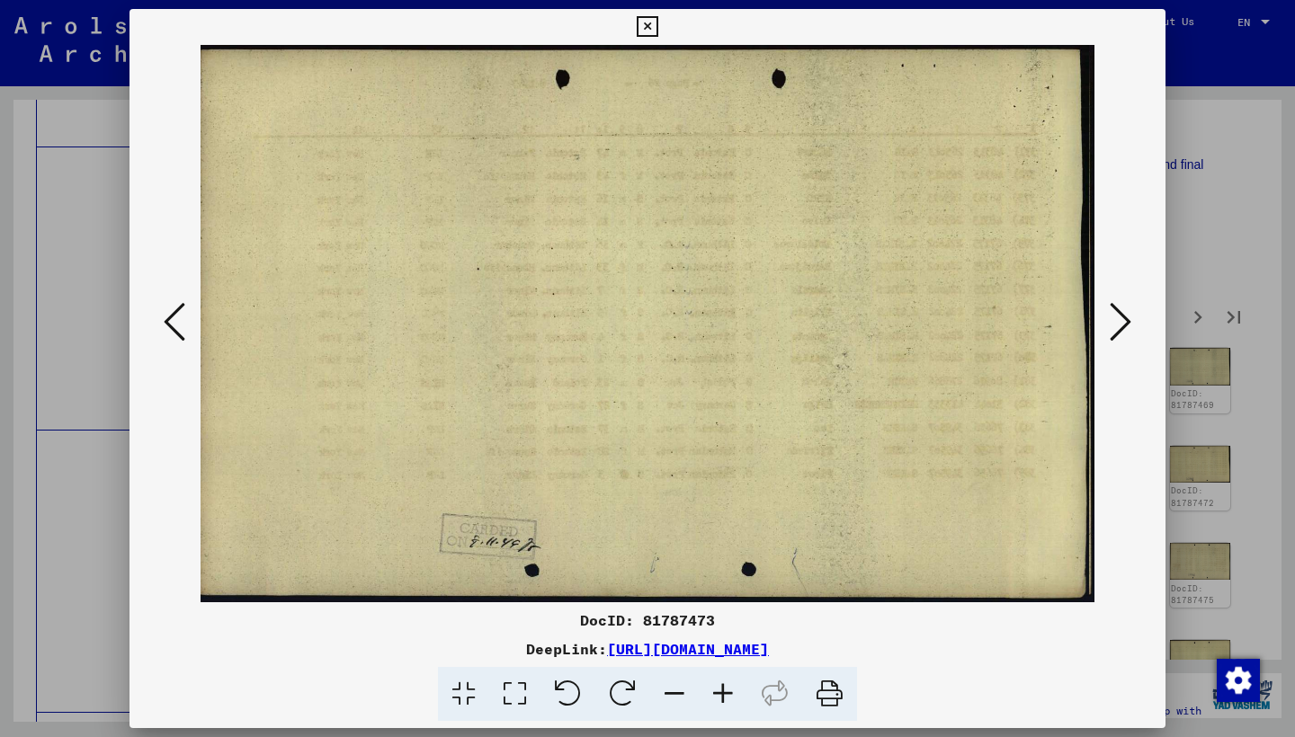
click at [1118, 323] on icon at bounding box center [1120, 321] width 22 height 43
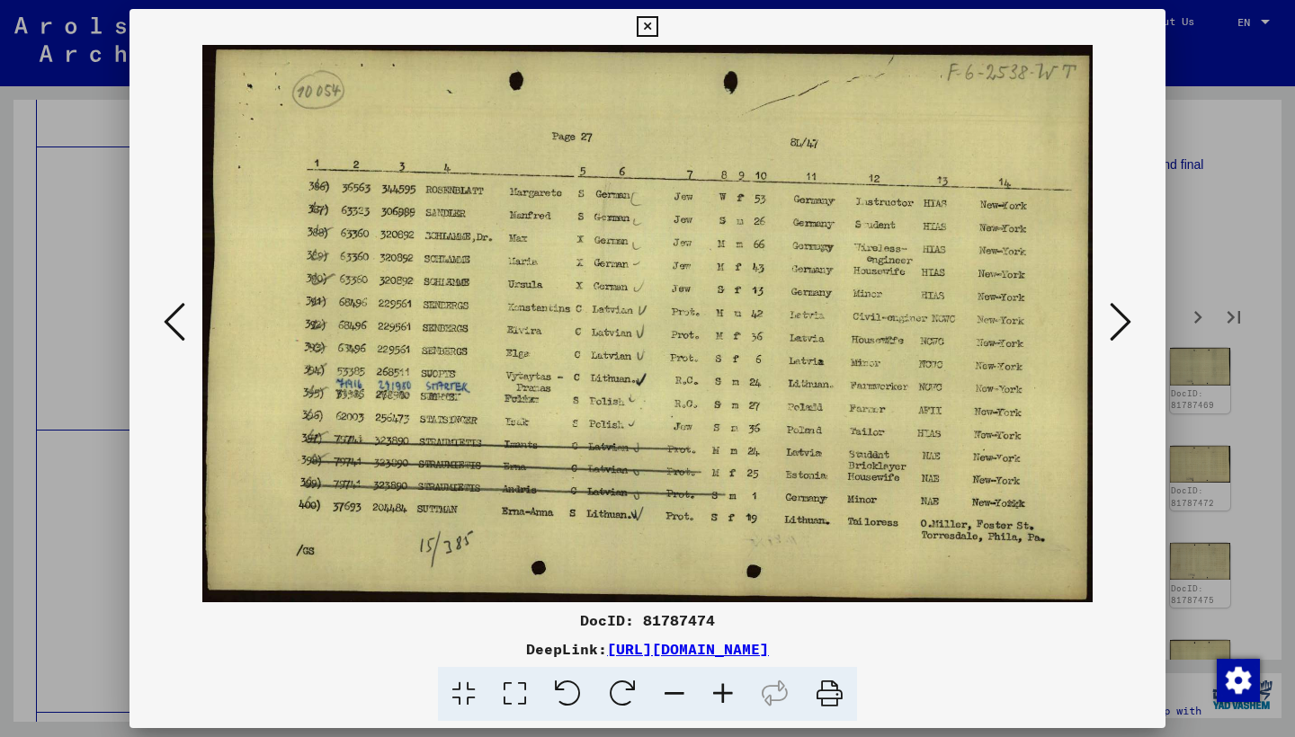
click at [1118, 323] on icon at bounding box center [1120, 321] width 22 height 43
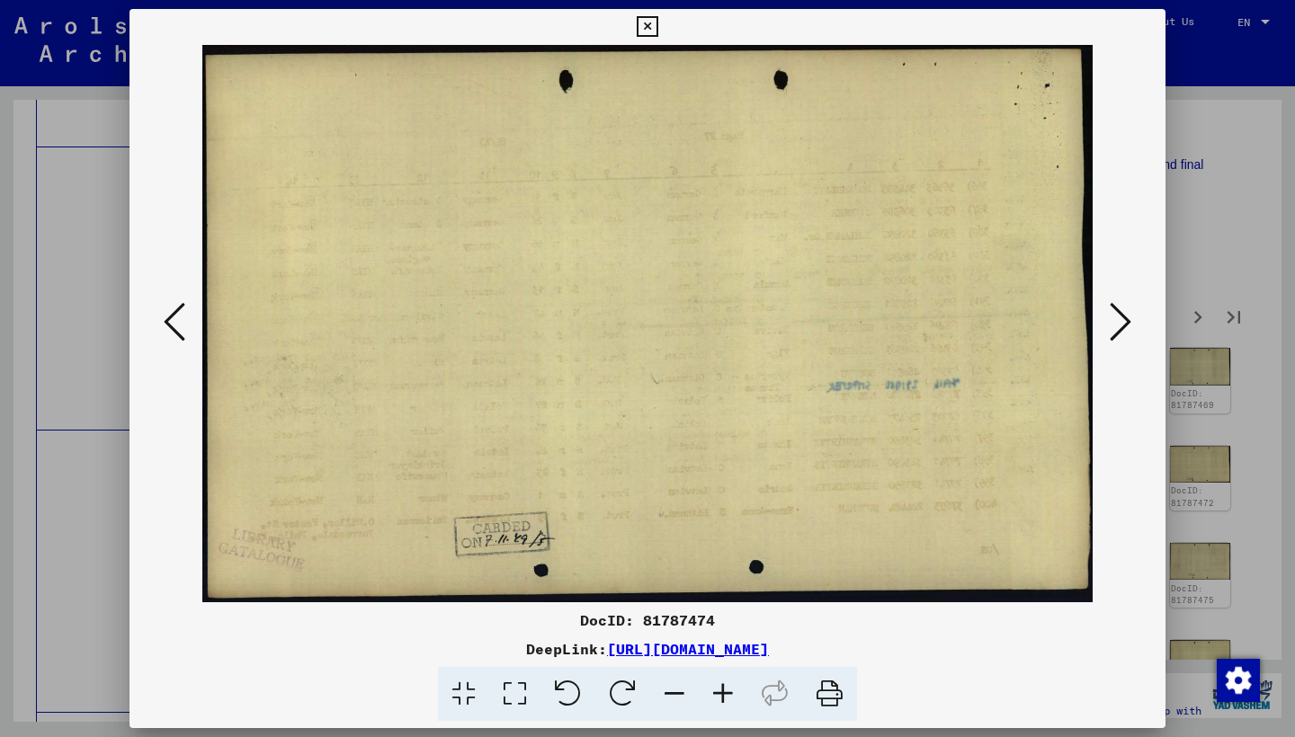
click at [1118, 323] on icon at bounding box center [1120, 321] width 22 height 43
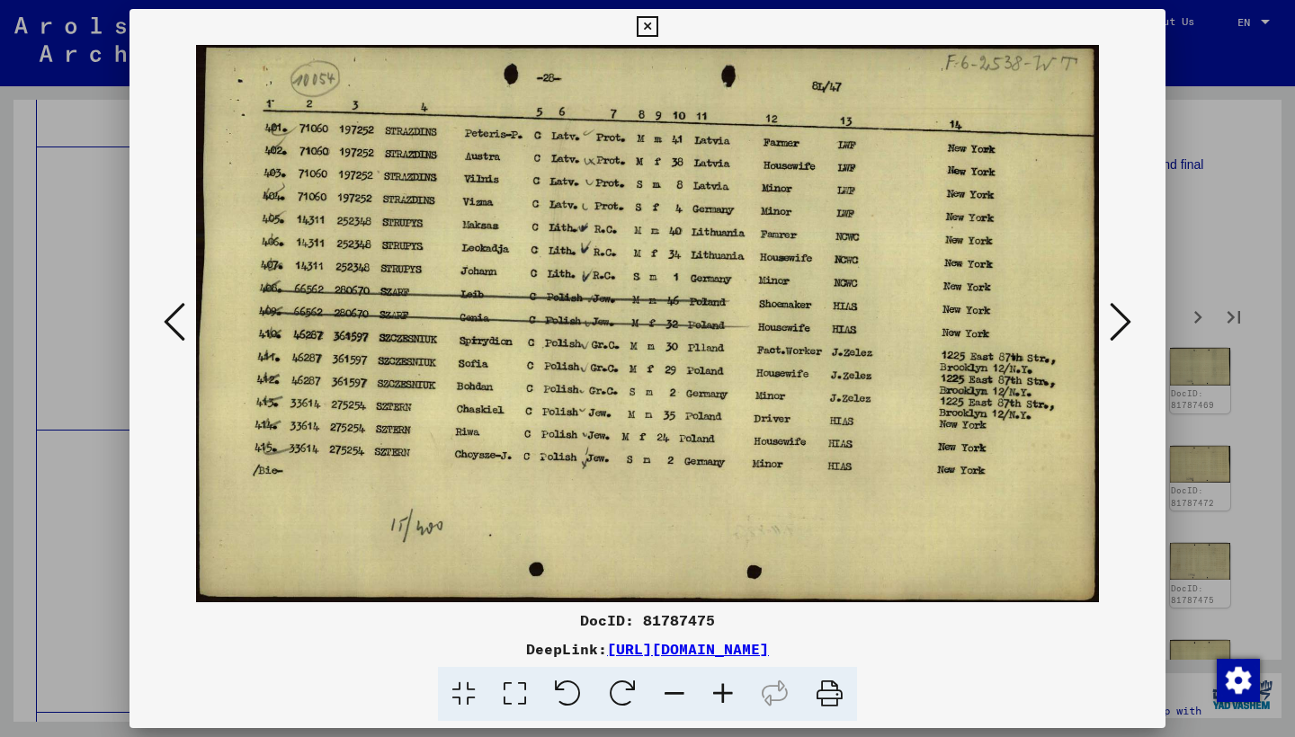
click at [1118, 323] on icon at bounding box center [1120, 321] width 22 height 43
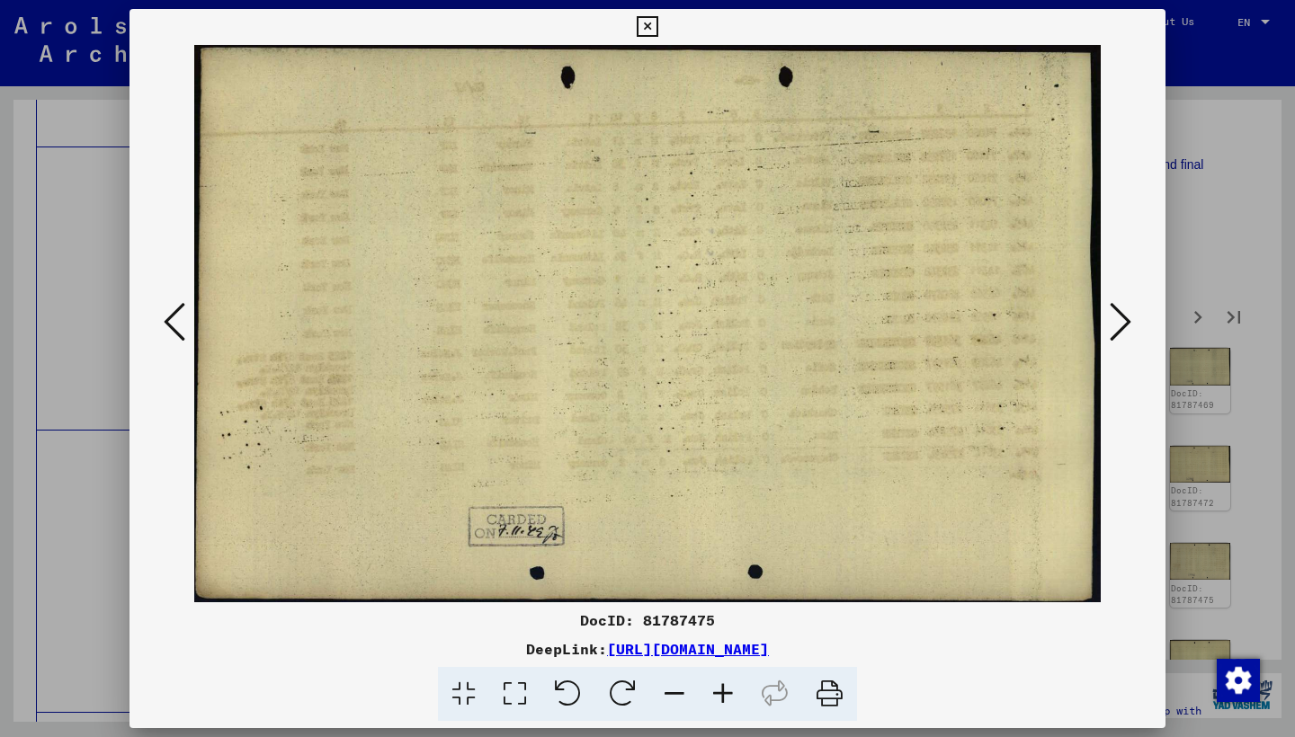
click at [1118, 323] on icon at bounding box center [1120, 321] width 22 height 43
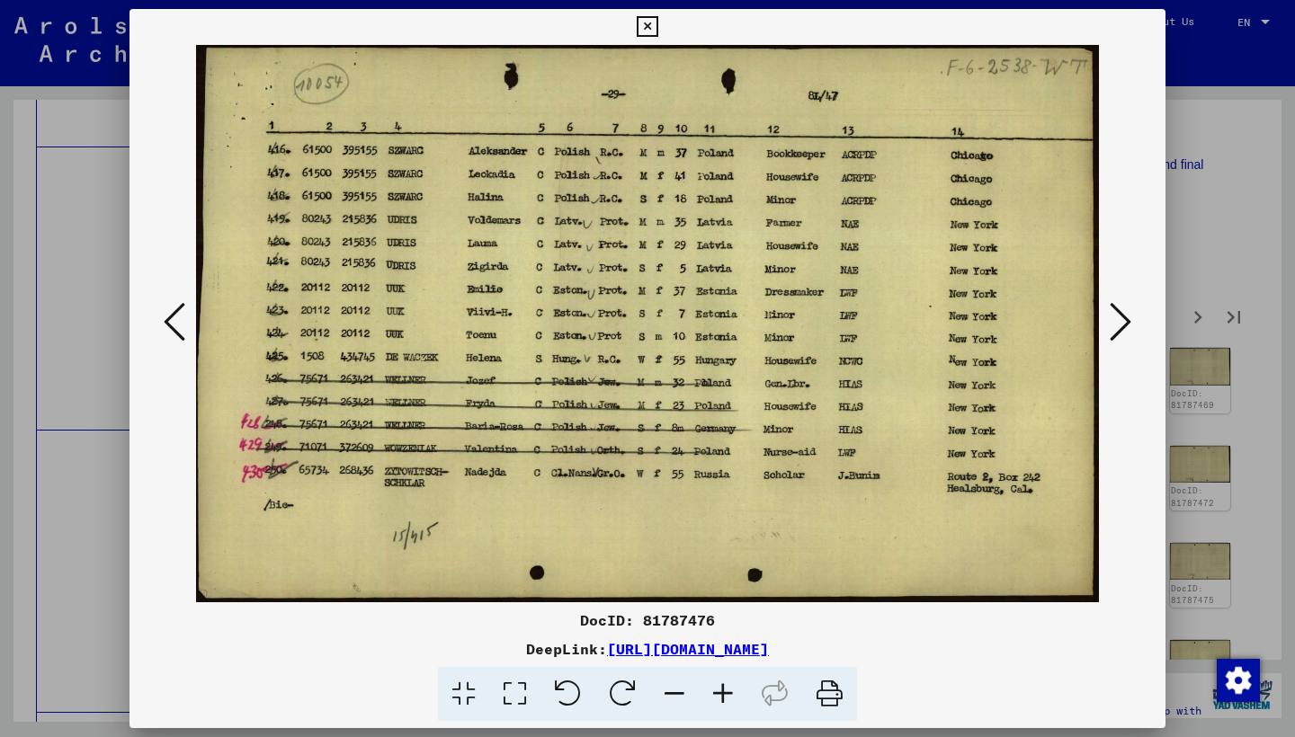
click at [1118, 323] on icon at bounding box center [1120, 321] width 22 height 43
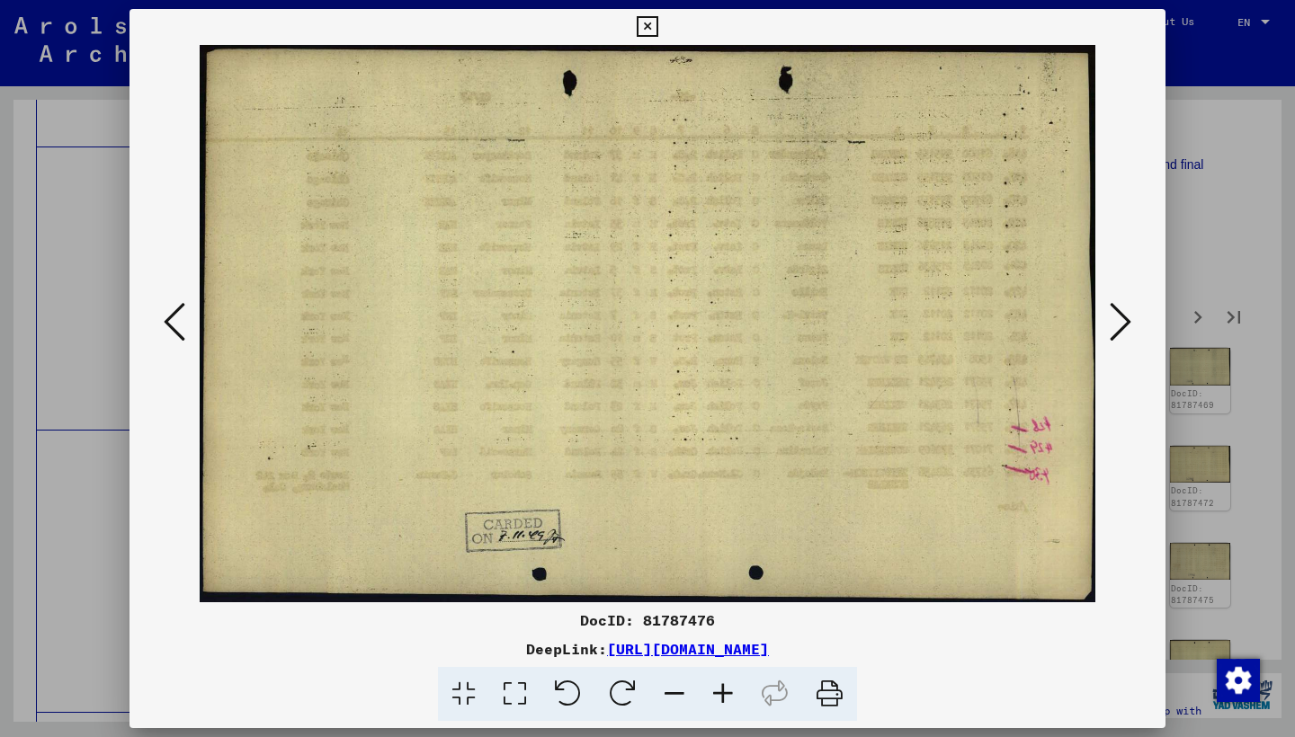
click at [1118, 323] on icon at bounding box center [1120, 321] width 22 height 43
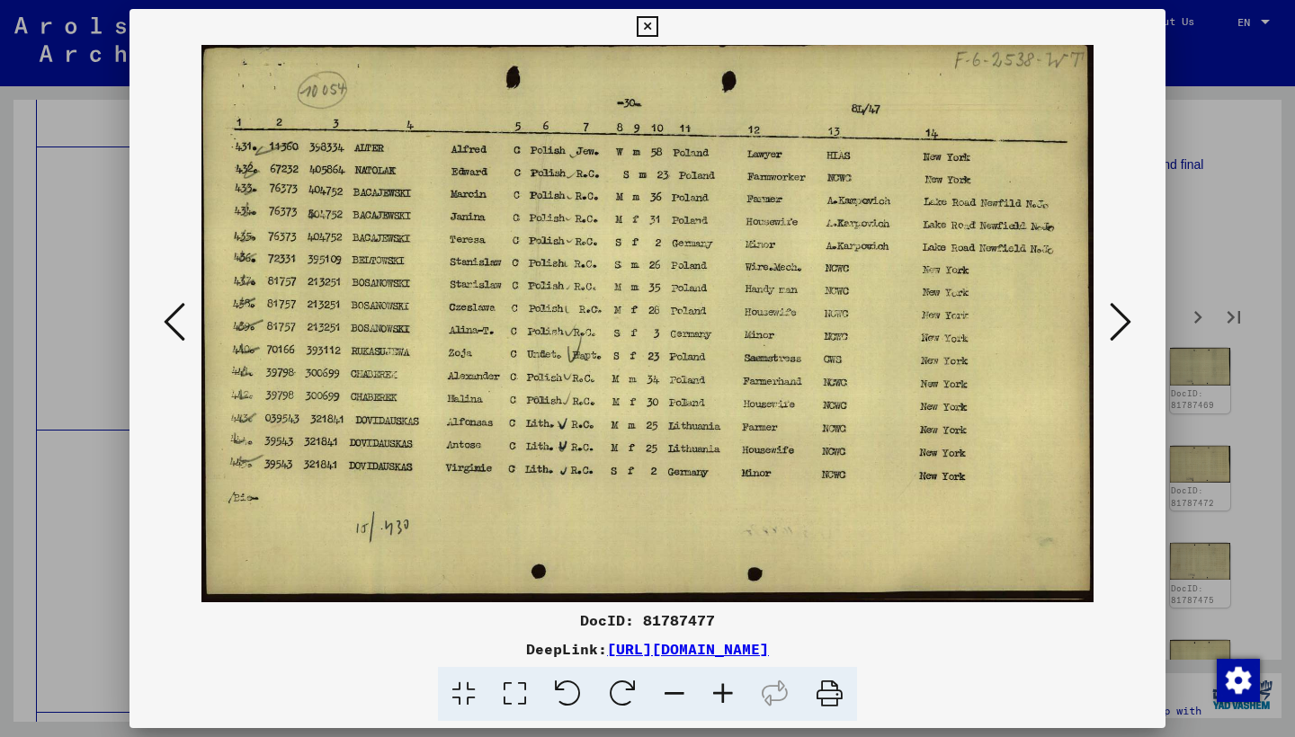
click at [1118, 323] on icon at bounding box center [1120, 321] width 22 height 43
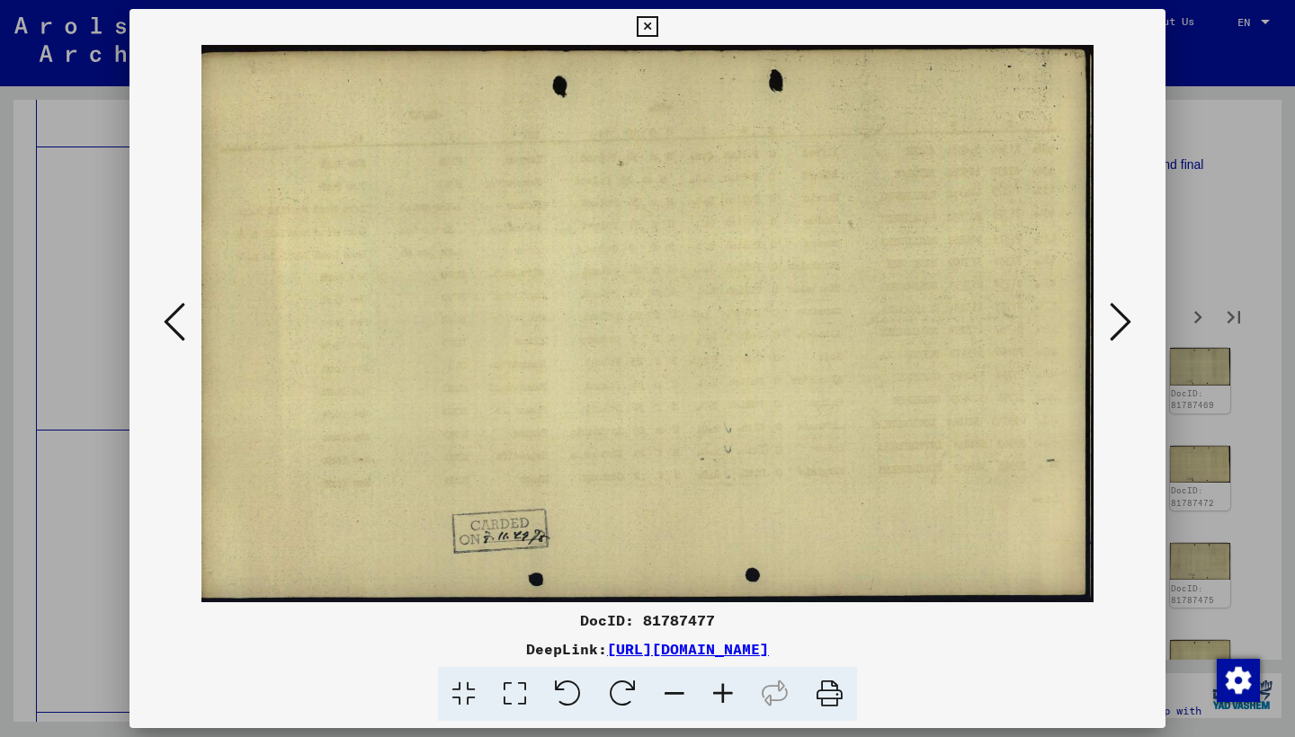
click at [1118, 323] on icon at bounding box center [1120, 321] width 22 height 43
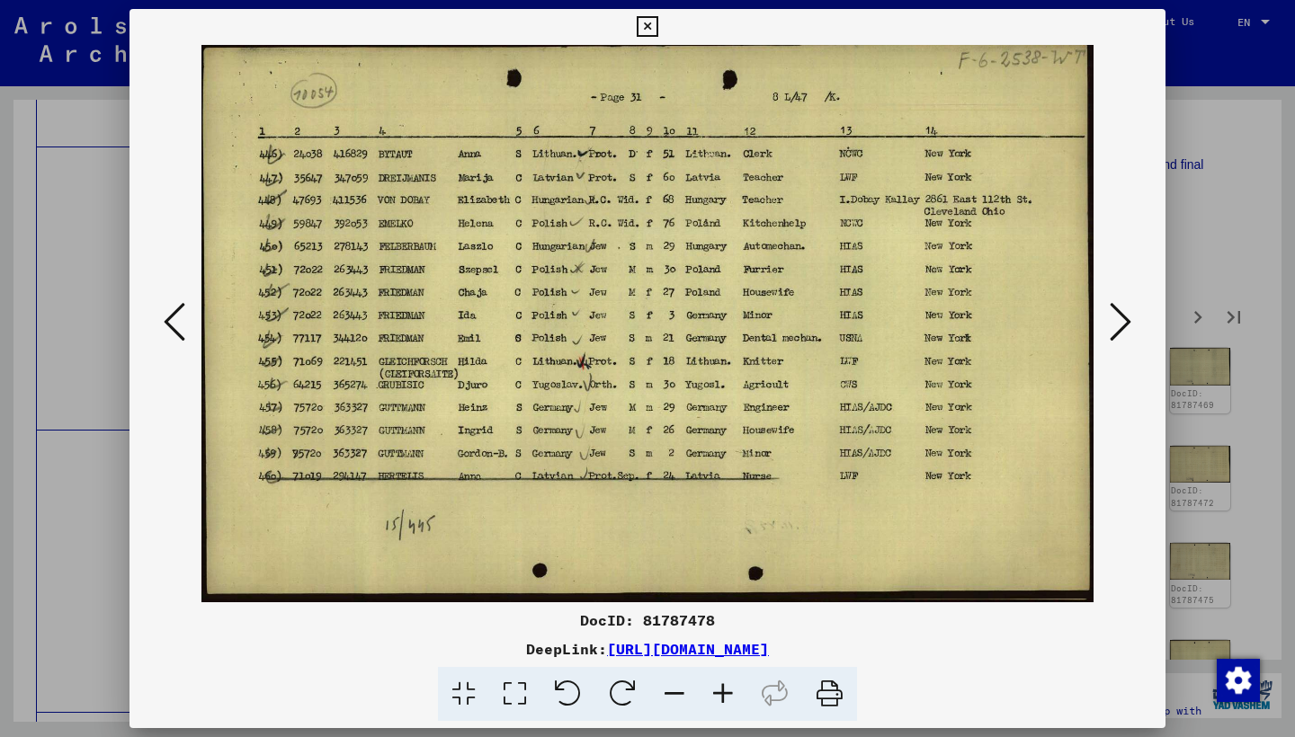
click at [1118, 323] on icon at bounding box center [1120, 321] width 22 height 43
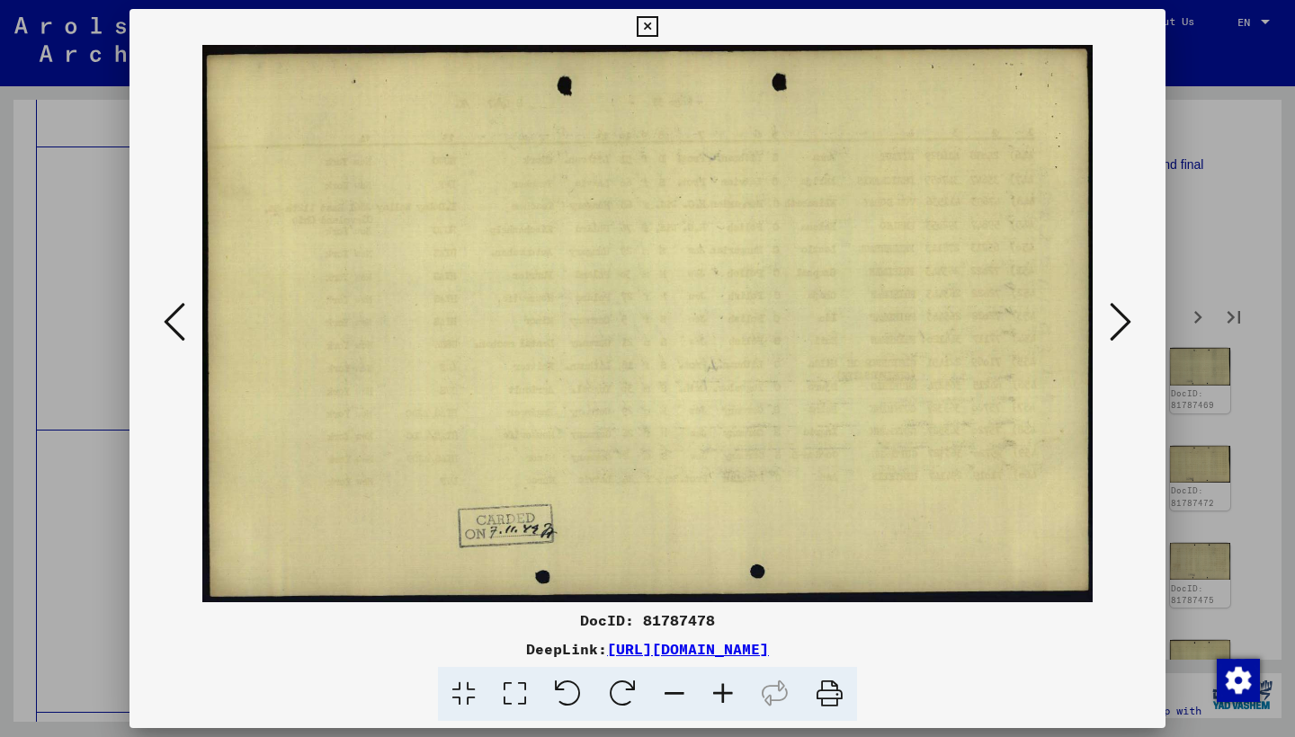
click at [1118, 323] on icon at bounding box center [1120, 321] width 22 height 43
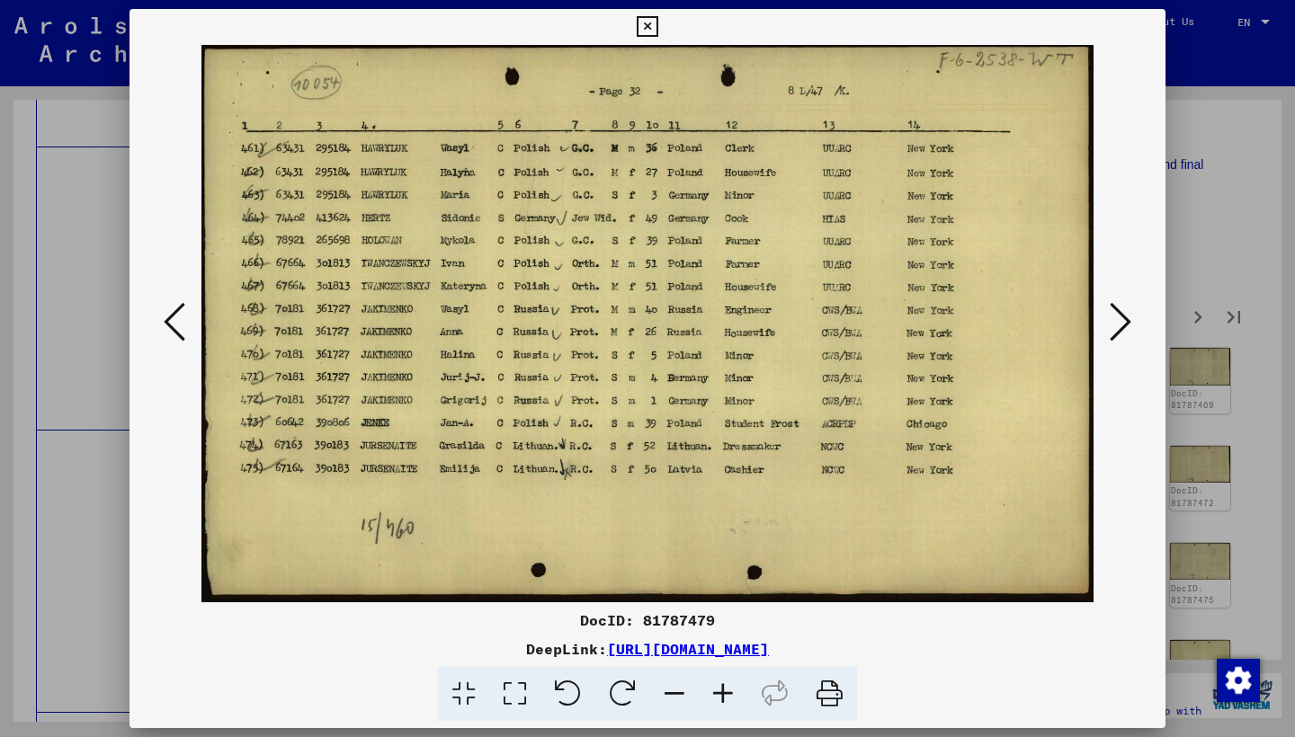
click at [1118, 323] on icon at bounding box center [1120, 321] width 22 height 43
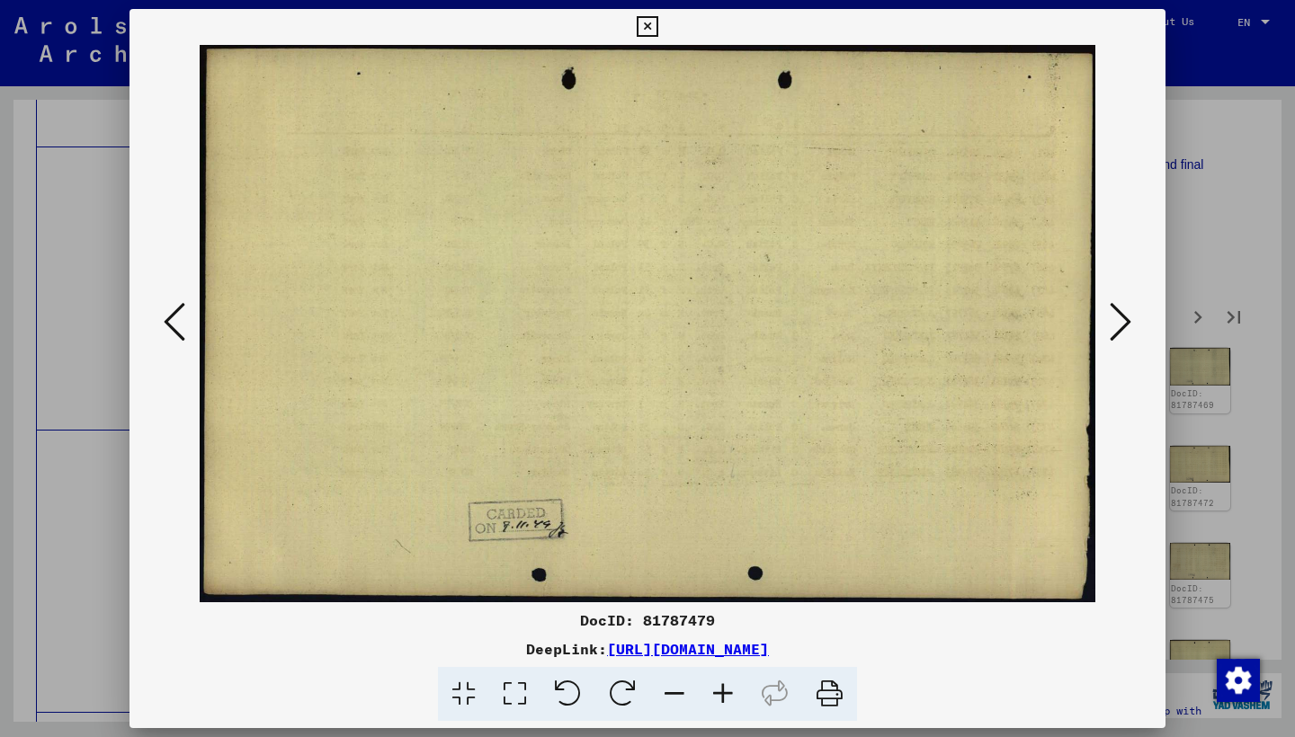
click at [1119, 323] on icon at bounding box center [1120, 321] width 22 height 43
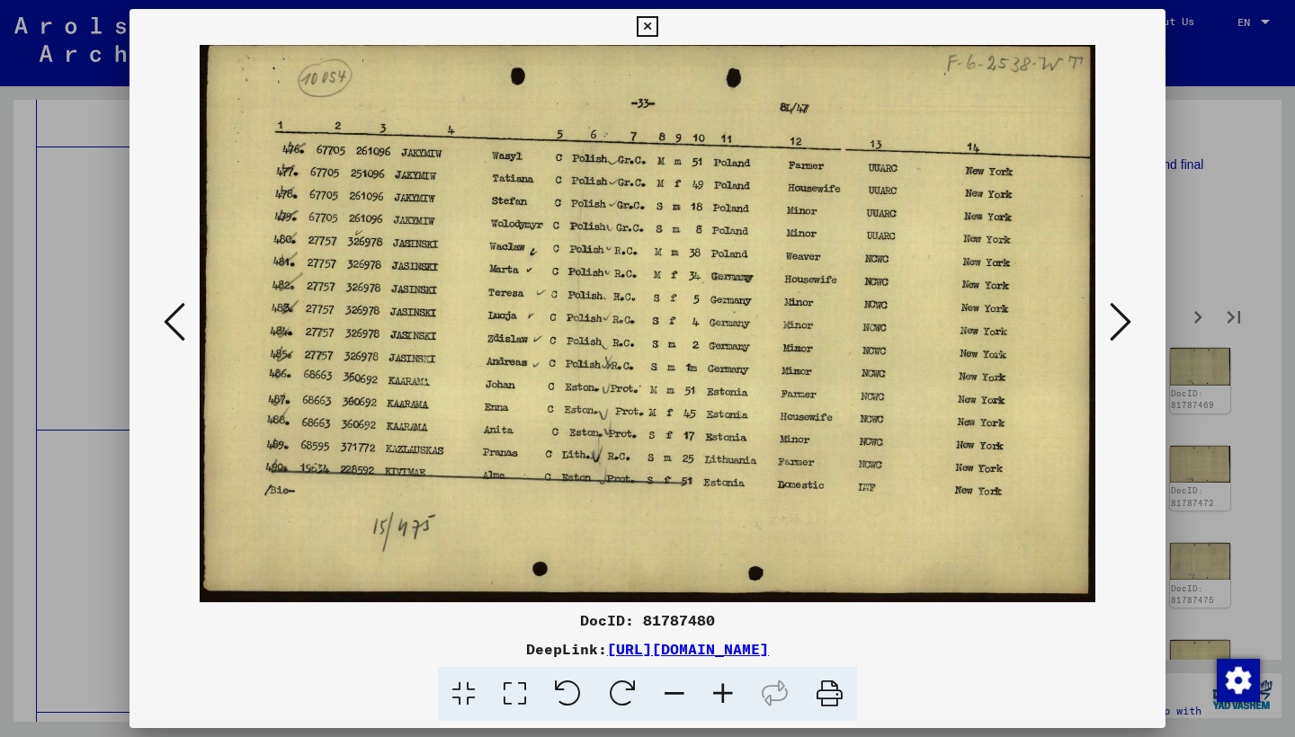
click at [1119, 323] on icon at bounding box center [1120, 321] width 22 height 43
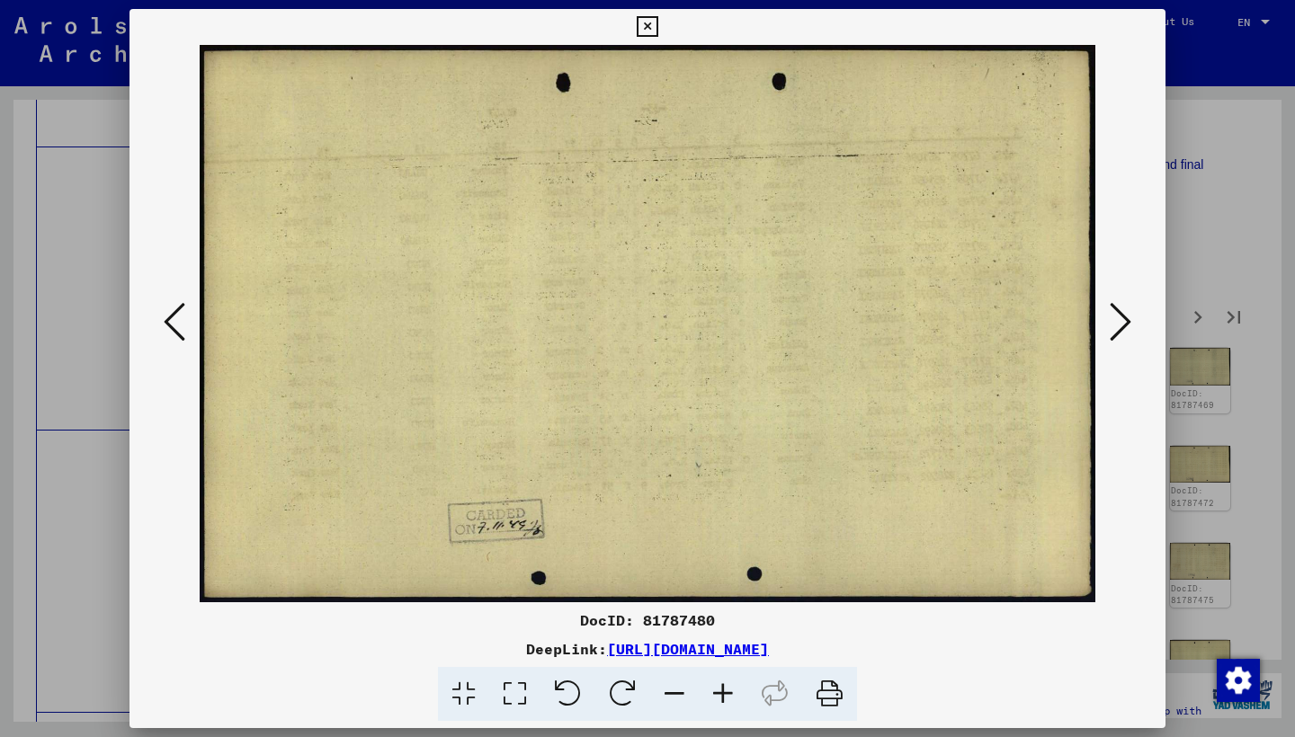
click at [1119, 323] on icon at bounding box center [1120, 321] width 22 height 43
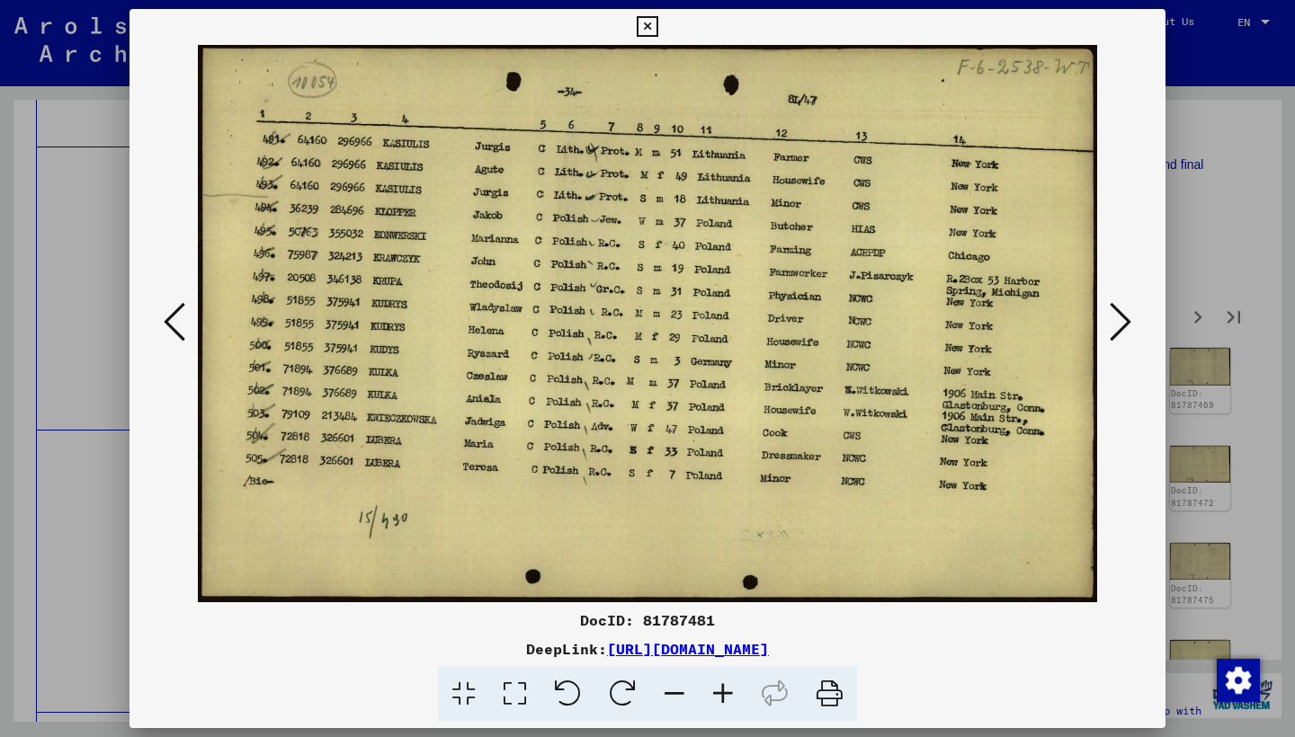
click at [1119, 323] on icon at bounding box center [1120, 321] width 22 height 43
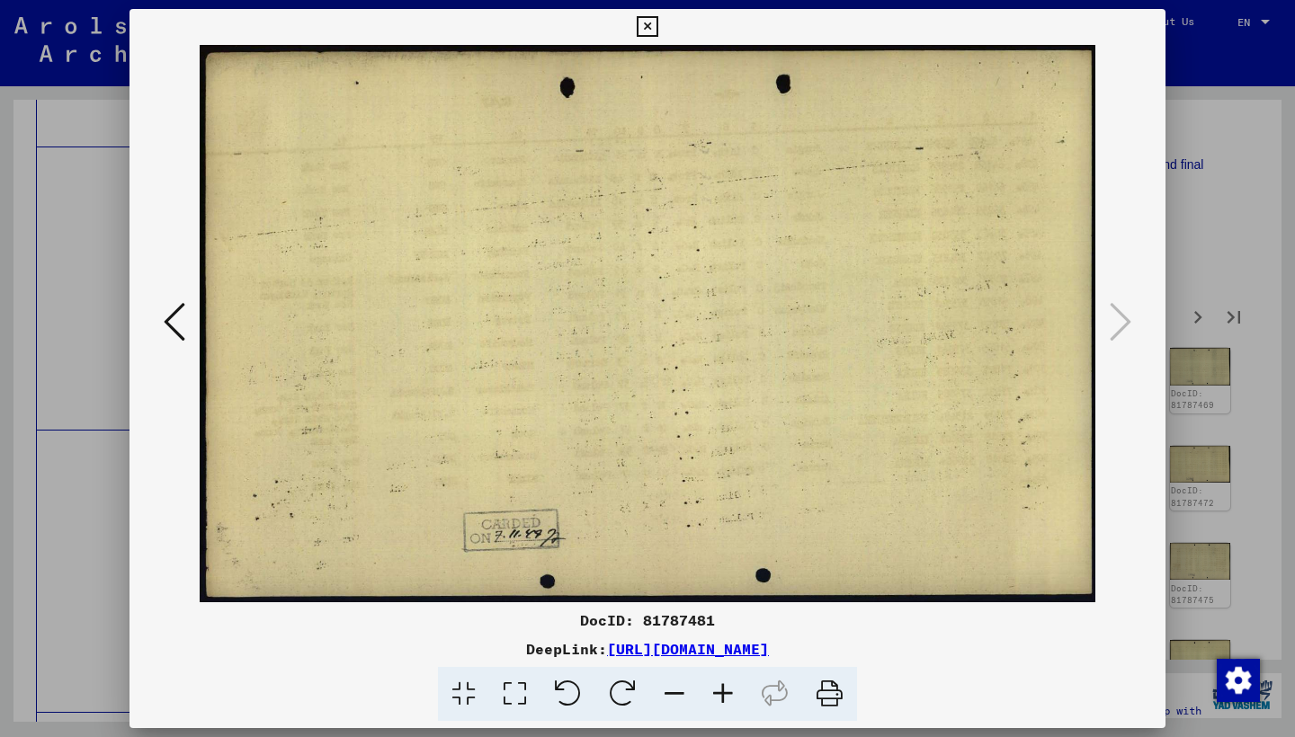
drag, startPoint x: 1151, startPoint y: 24, endPoint x: 1147, endPoint y: 62, distance: 37.9
click at [657, 25] on icon at bounding box center [647, 27] width 21 height 22
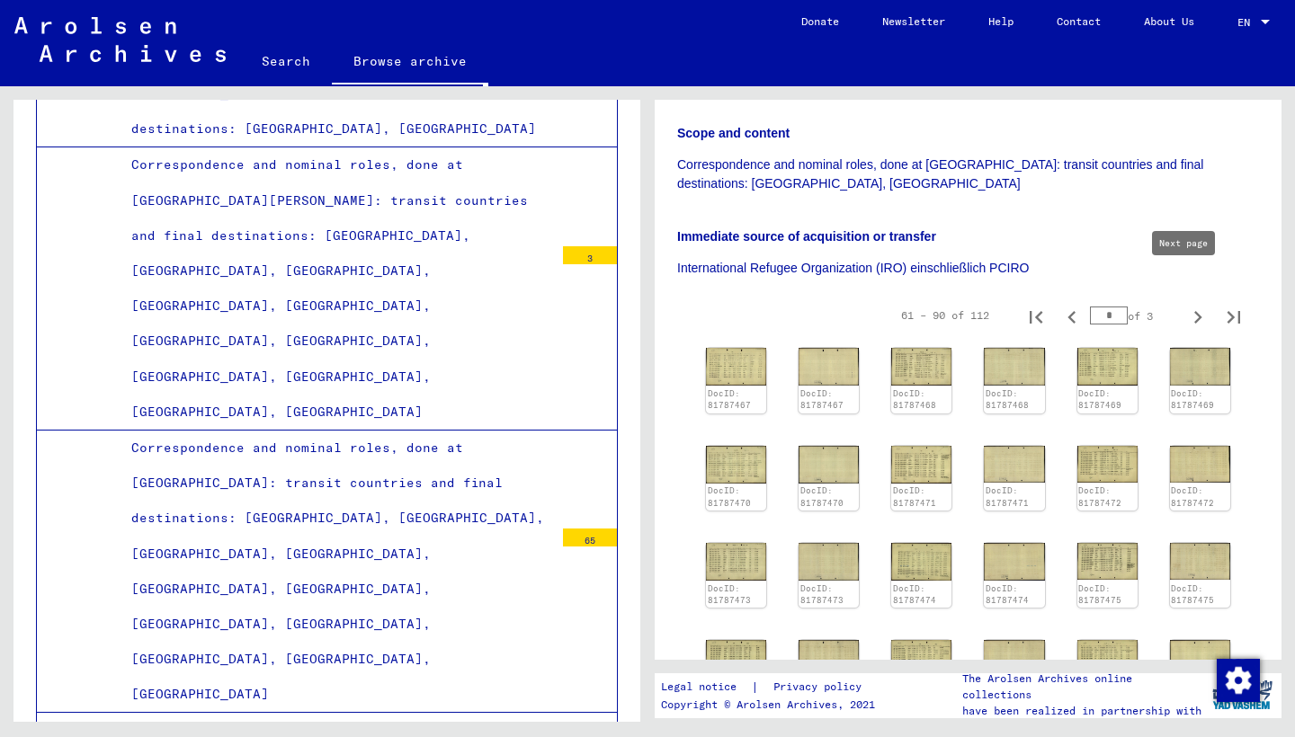
click at [1185, 305] on icon "Next page" at bounding box center [1197, 317] width 25 height 25
type input "*"
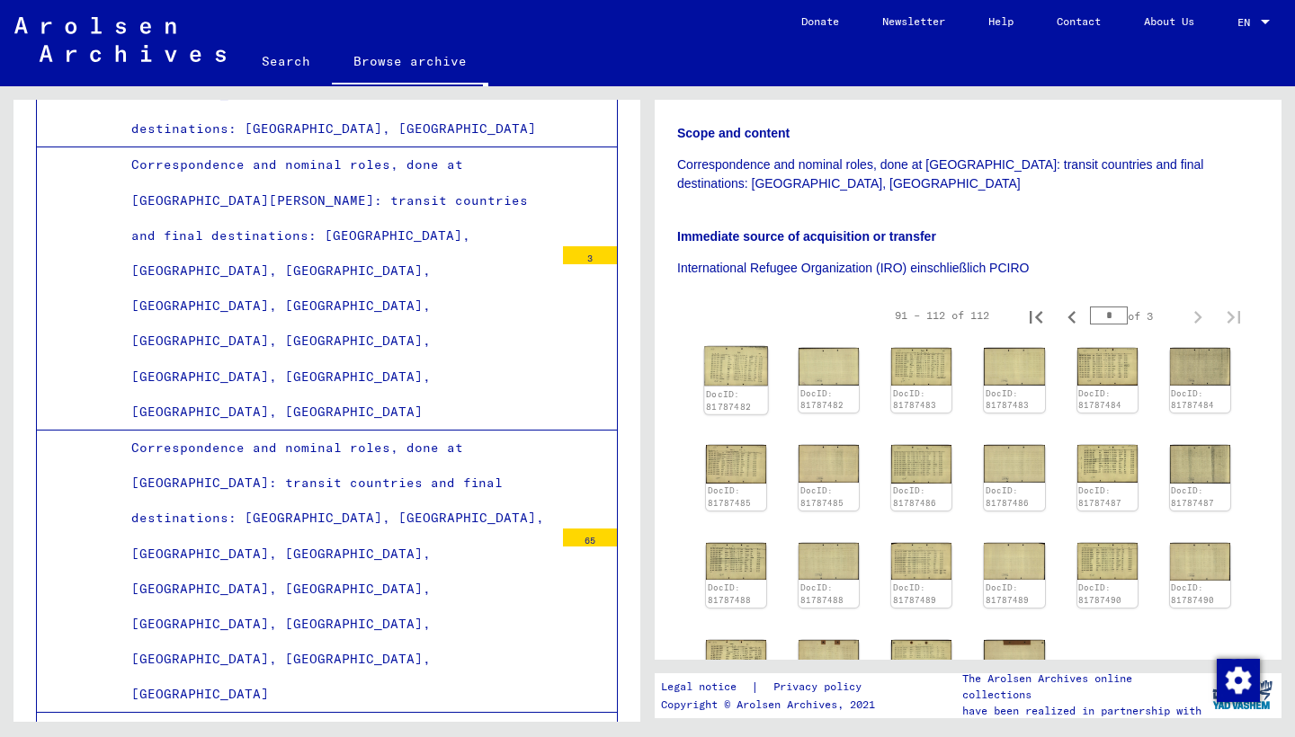
click at [744, 346] on img at bounding box center [736, 366] width 64 height 40
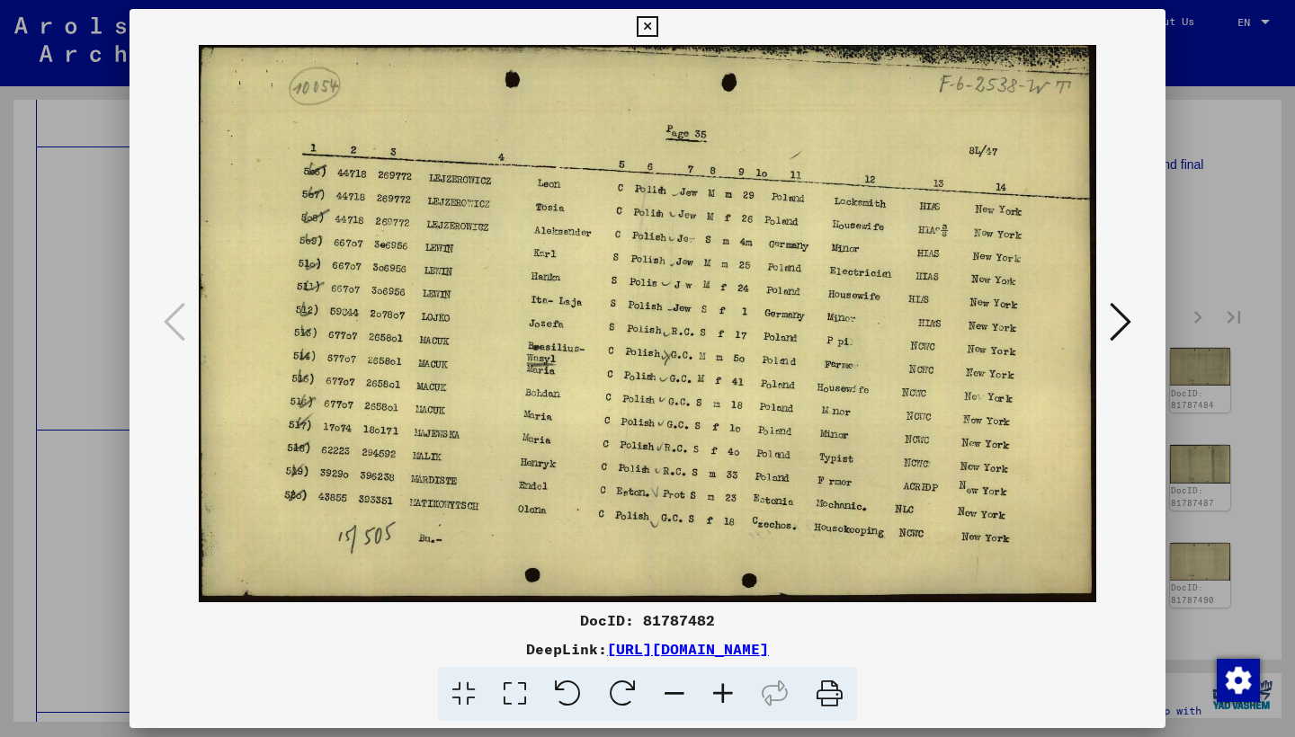
click at [1116, 329] on icon at bounding box center [1120, 321] width 22 height 43
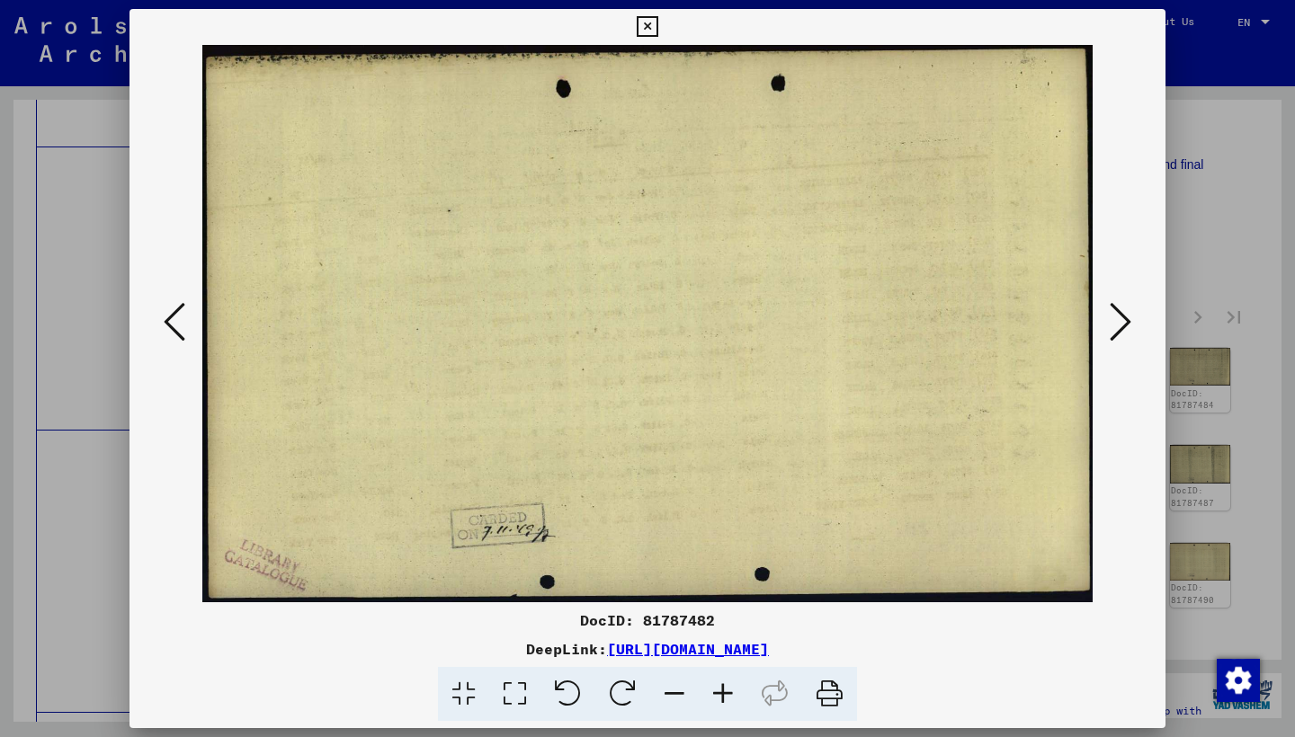
click at [1116, 329] on icon at bounding box center [1120, 321] width 22 height 43
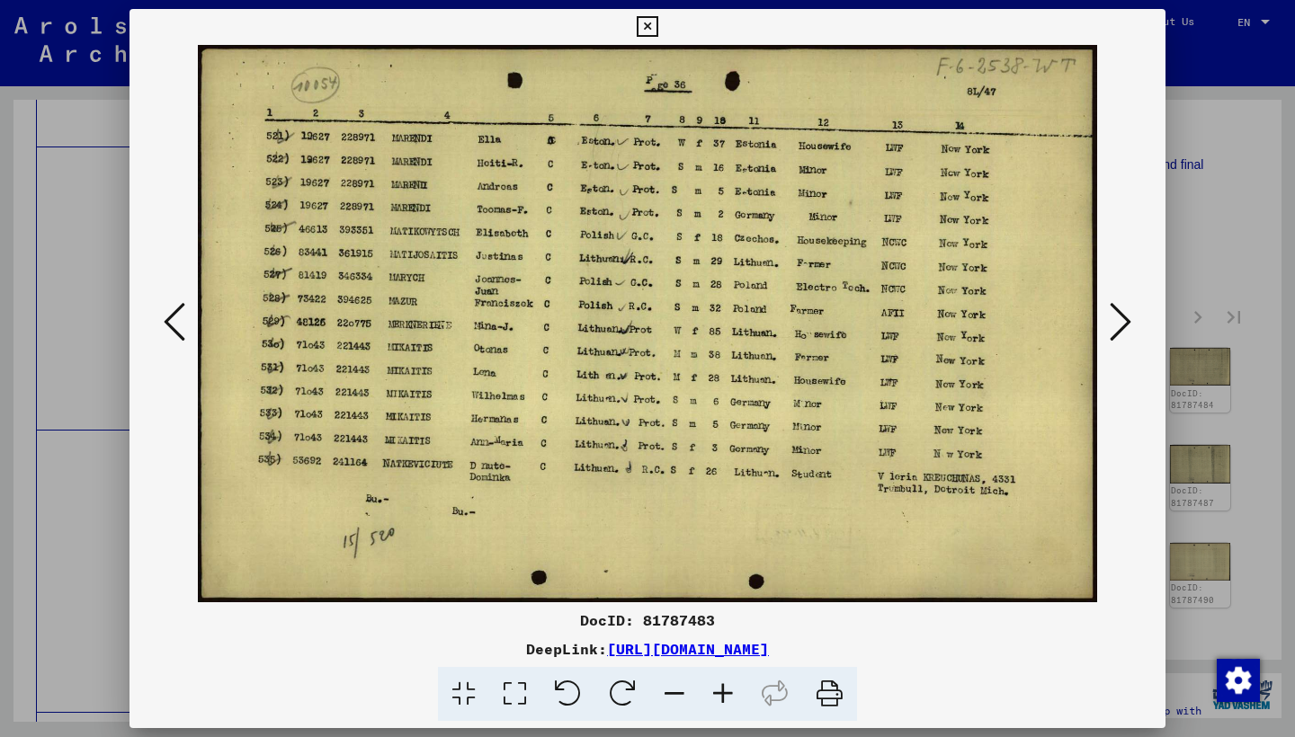
click at [1116, 329] on icon at bounding box center [1120, 321] width 22 height 43
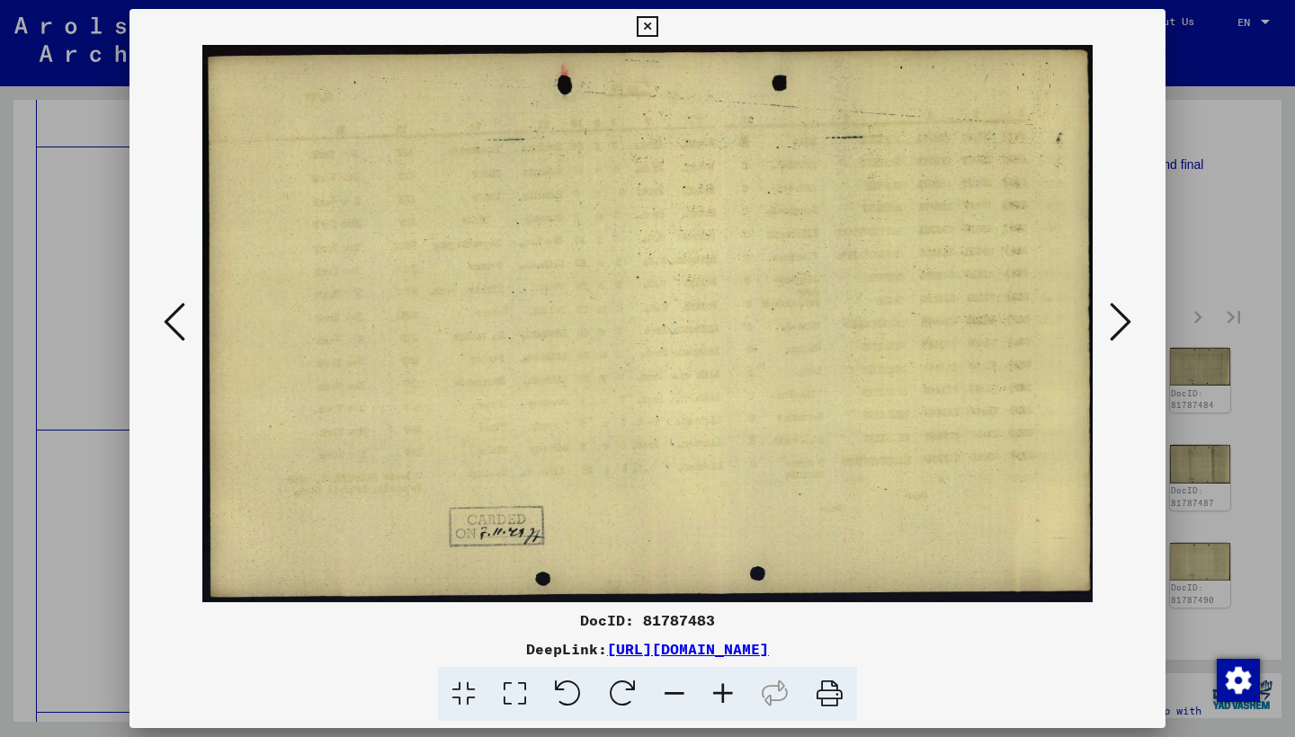
click at [1116, 329] on icon at bounding box center [1120, 321] width 22 height 43
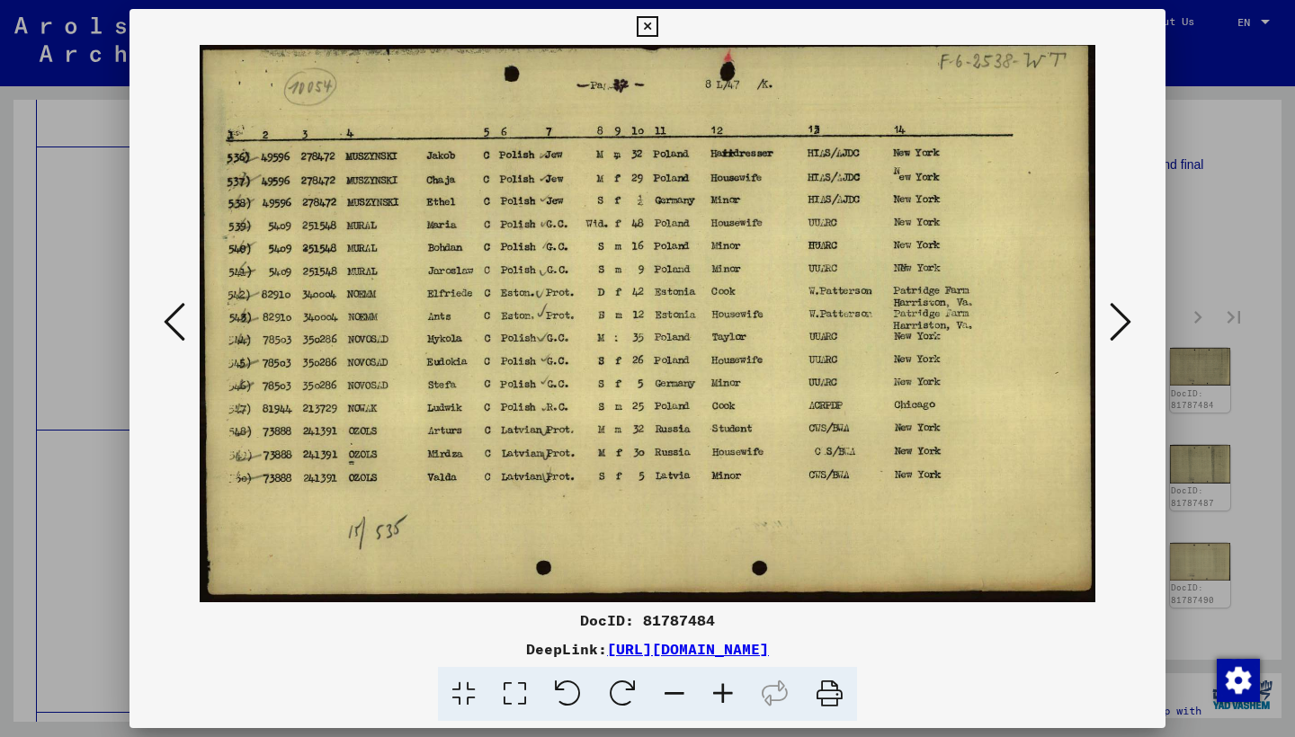
click at [1116, 329] on icon at bounding box center [1120, 321] width 22 height 43
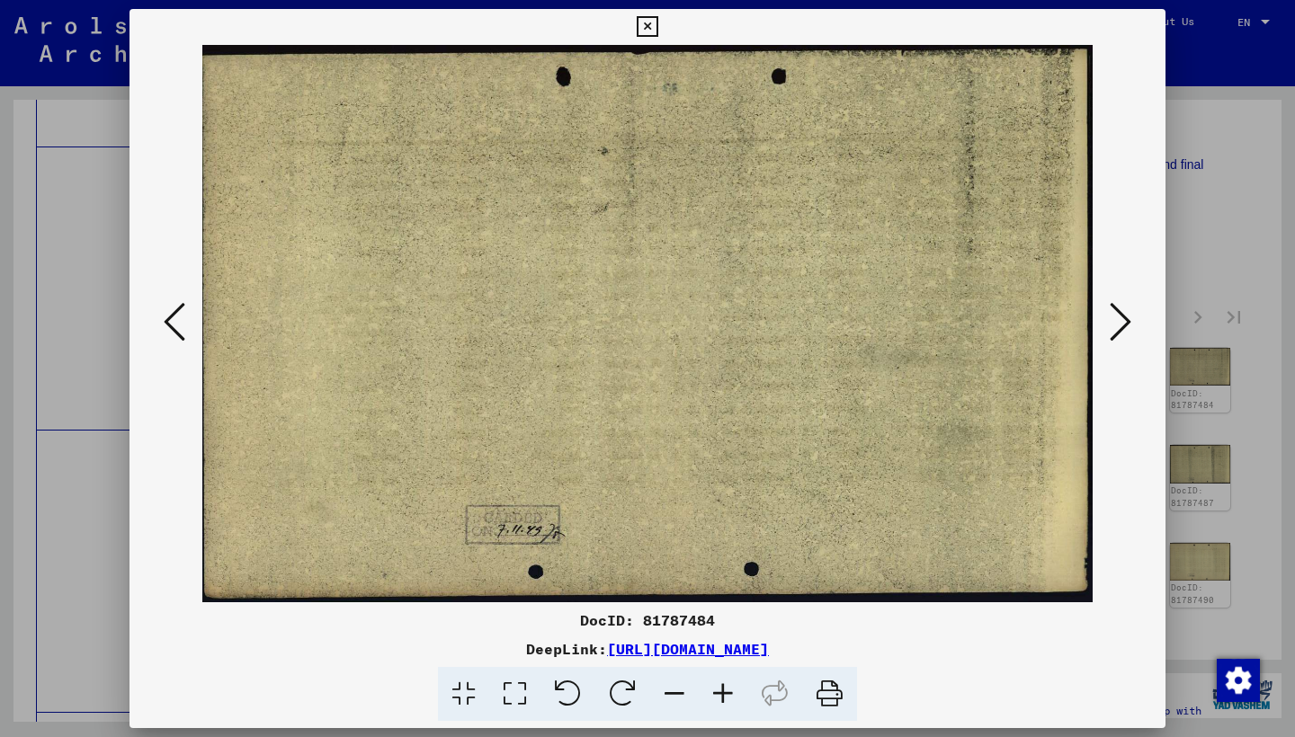
click at [1116, 329] on icon at bounding box center [1120, 321] width 22 height 43
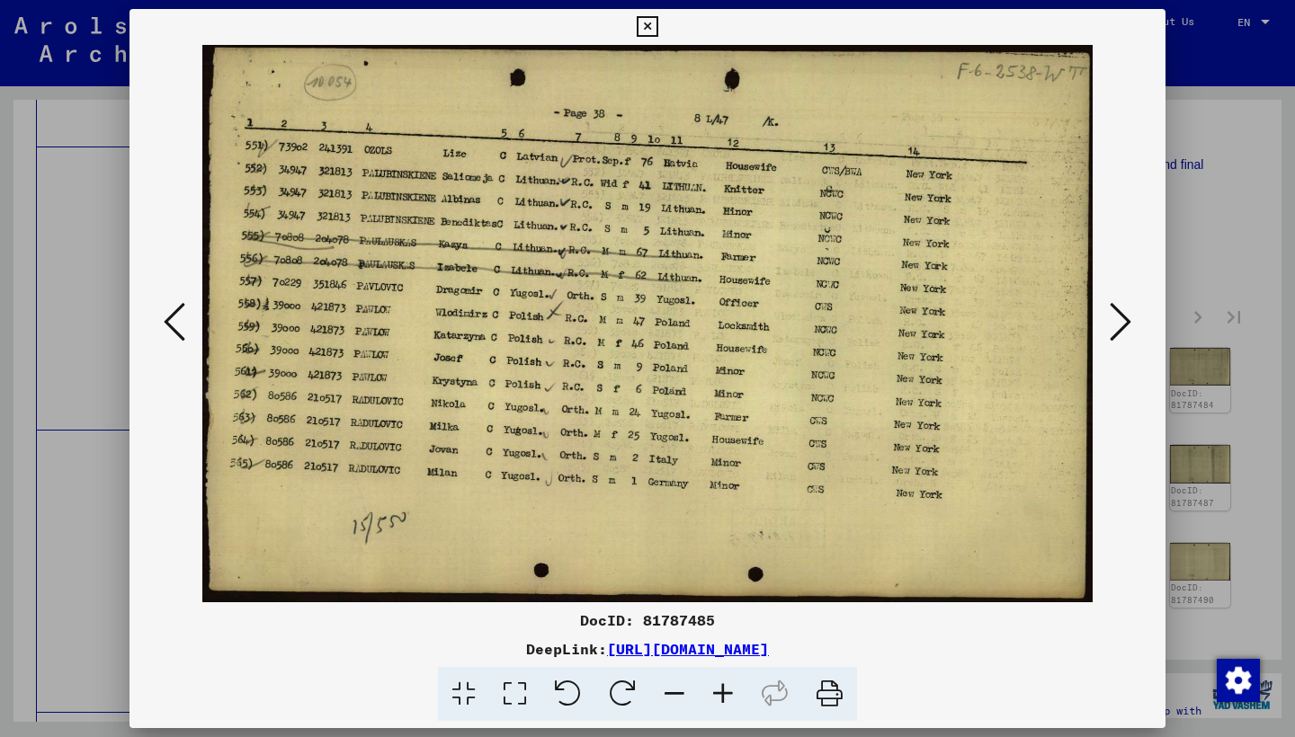
click at [1116, 329] on icon at bounding box center [1120, 321] width 22 height 43
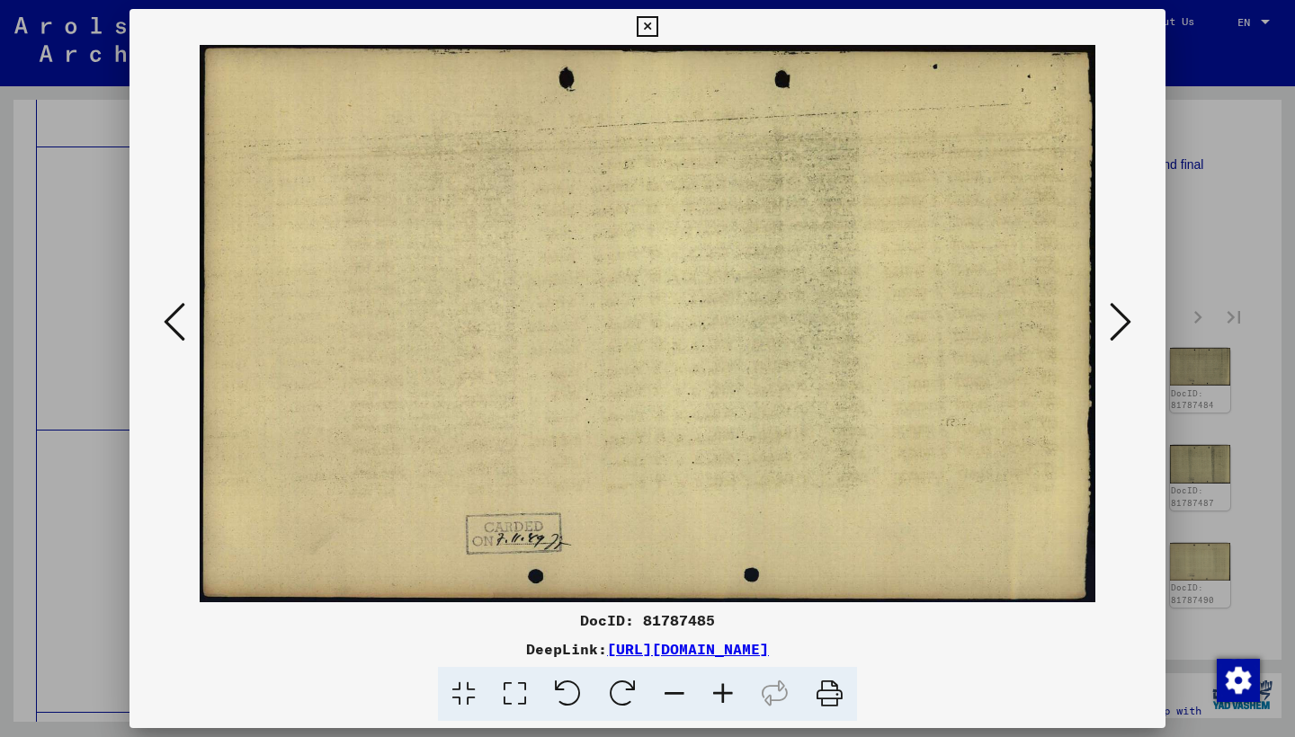
click at [1116, 329] on icon at bounding box center [1120, 321] width 22 height 43
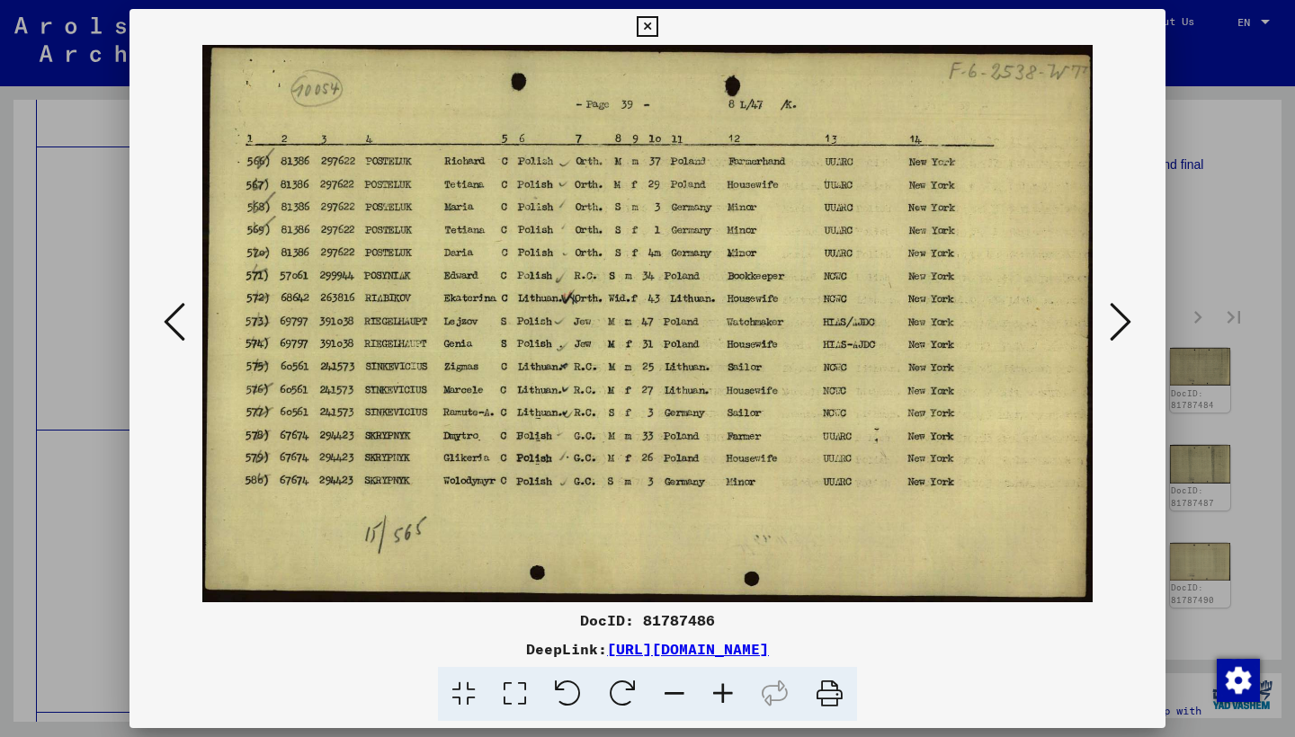
click at [1116, 329] on icon at bounding box center [1120, 321] width 22 height 43
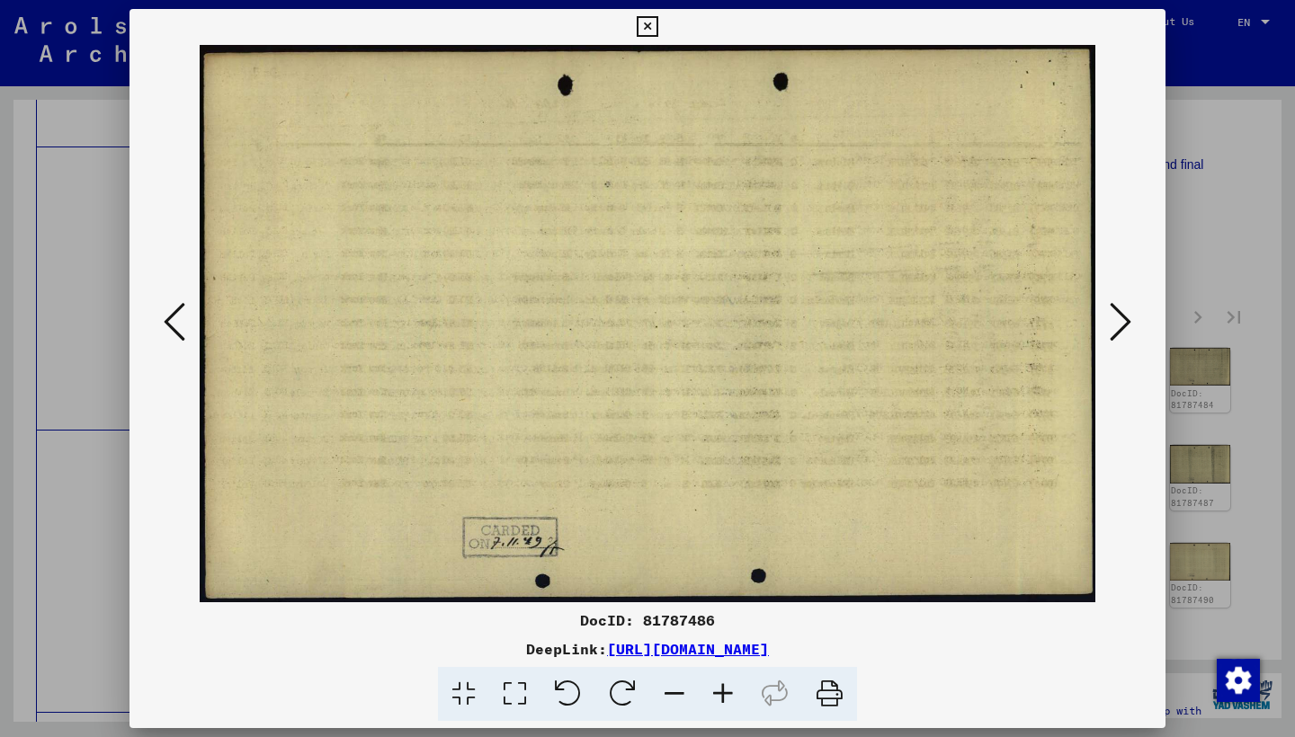
click at [1116, 329] on icon at bounding box center [1120, 321] width 22 height 43
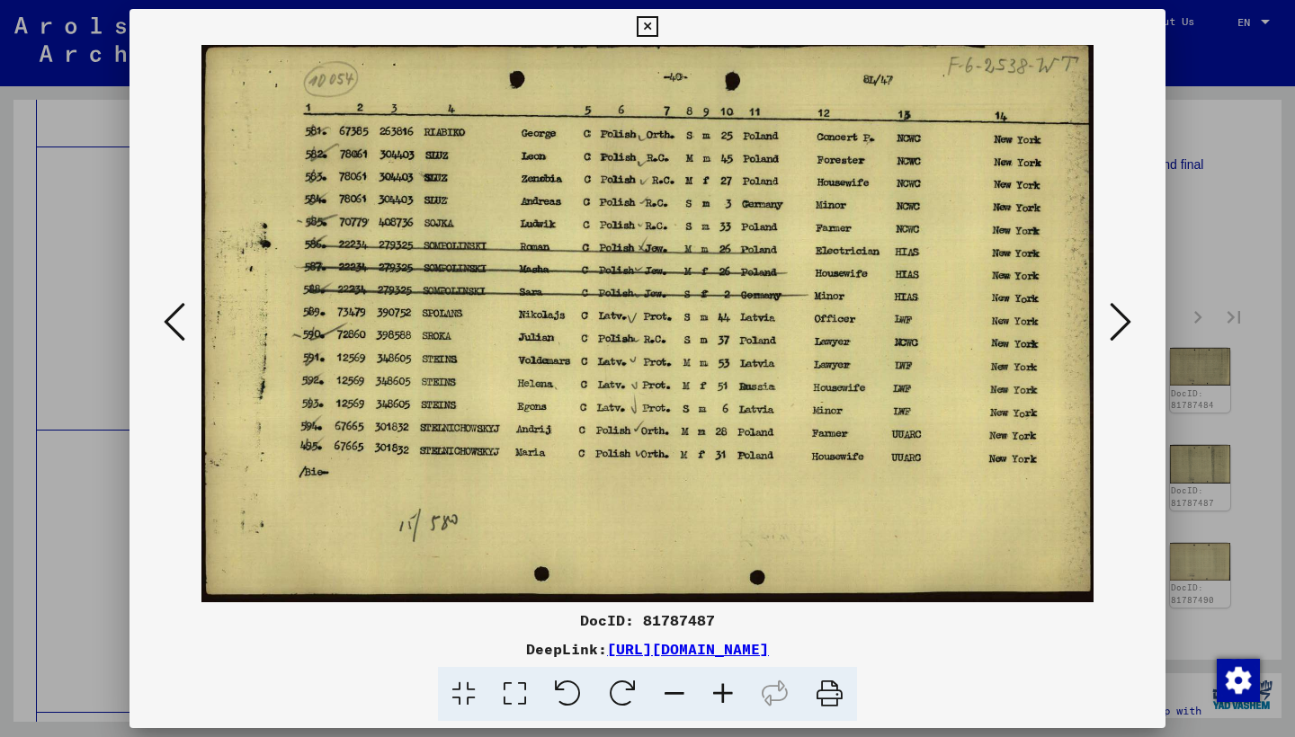
click at [1116, 329] on icon at bounding box center [1120, 321] width 22 height 43
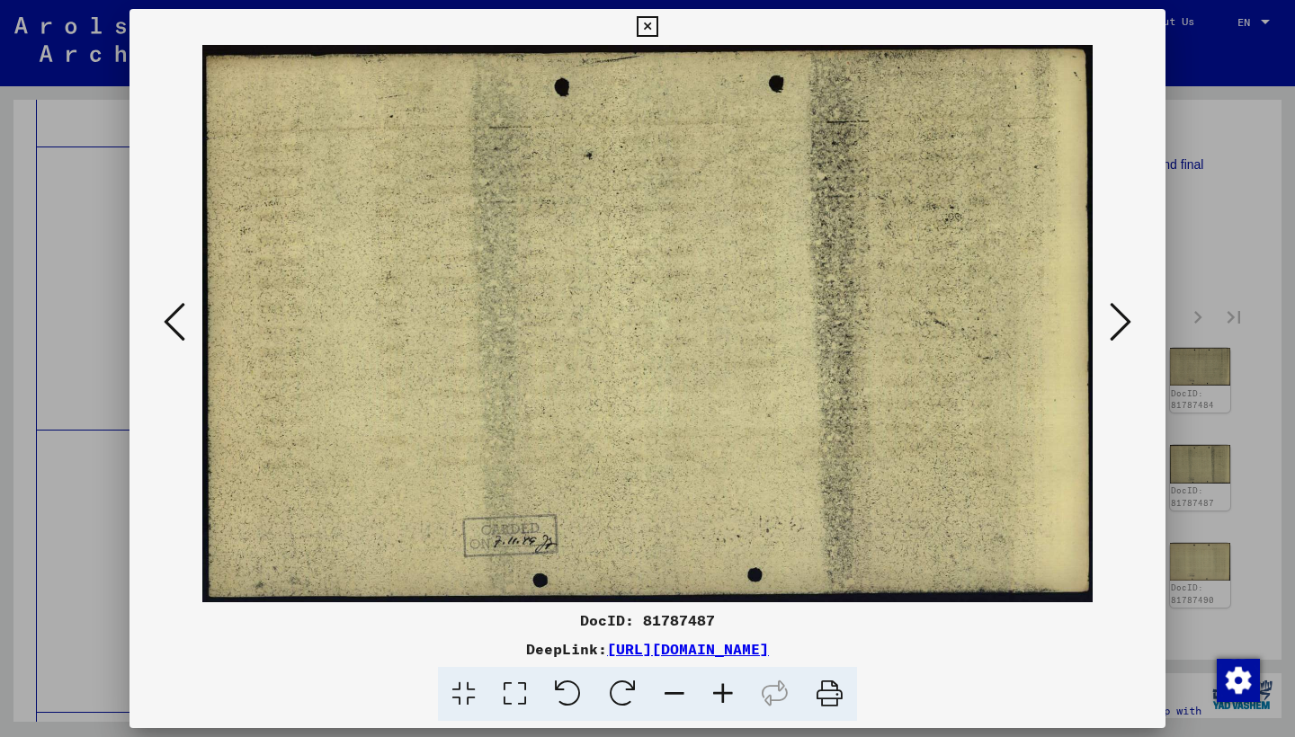
click at [1116, 329] on icon at bounding box center [1120, 321] width 22 height 43
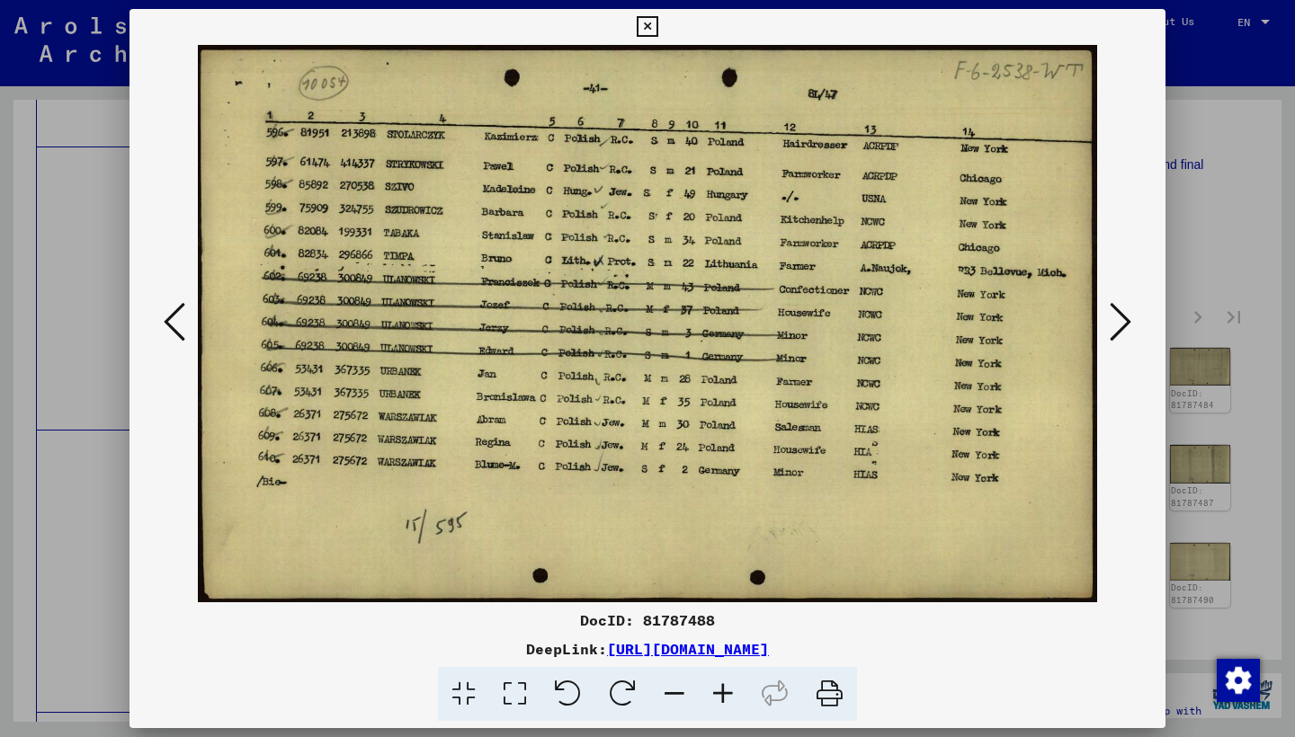
click at [1116, 329] on icon at bounding box center [1120, 321] width 22 height 43
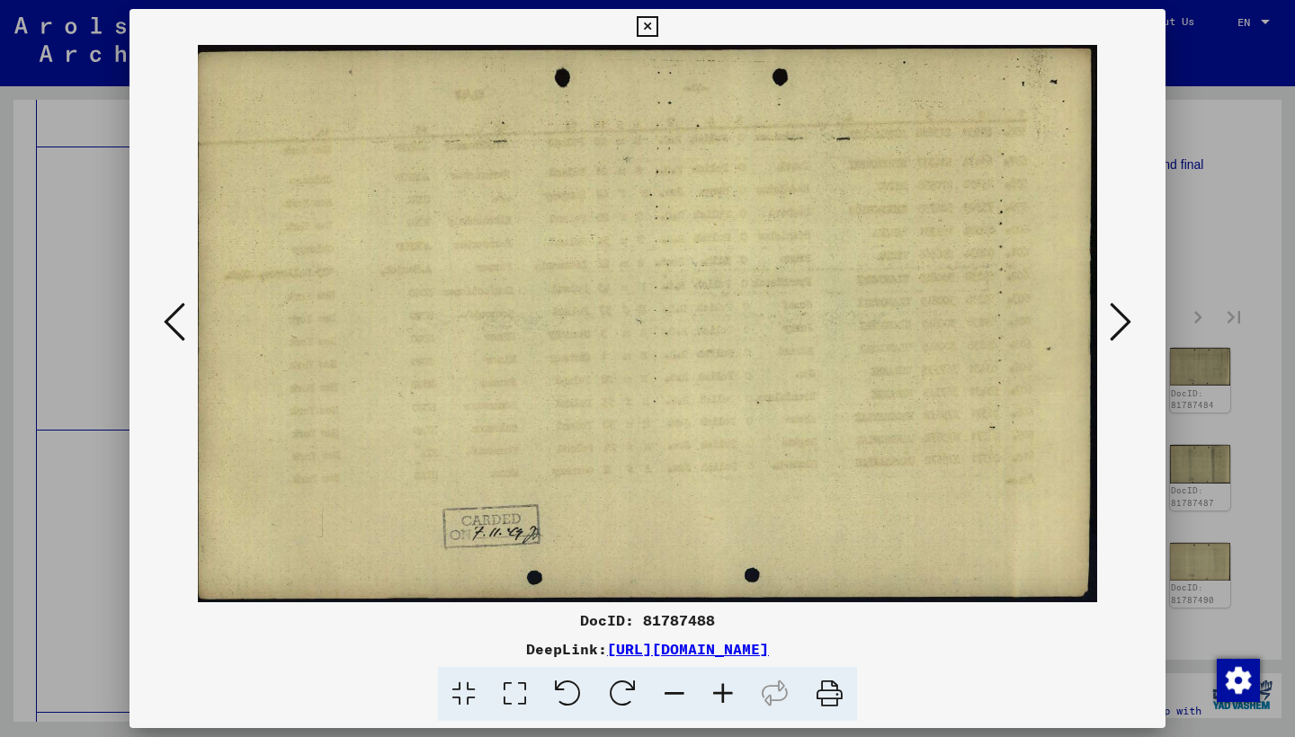
click at [1116, 329] on icon at bounding box center [1120, 321] width 22 height 43
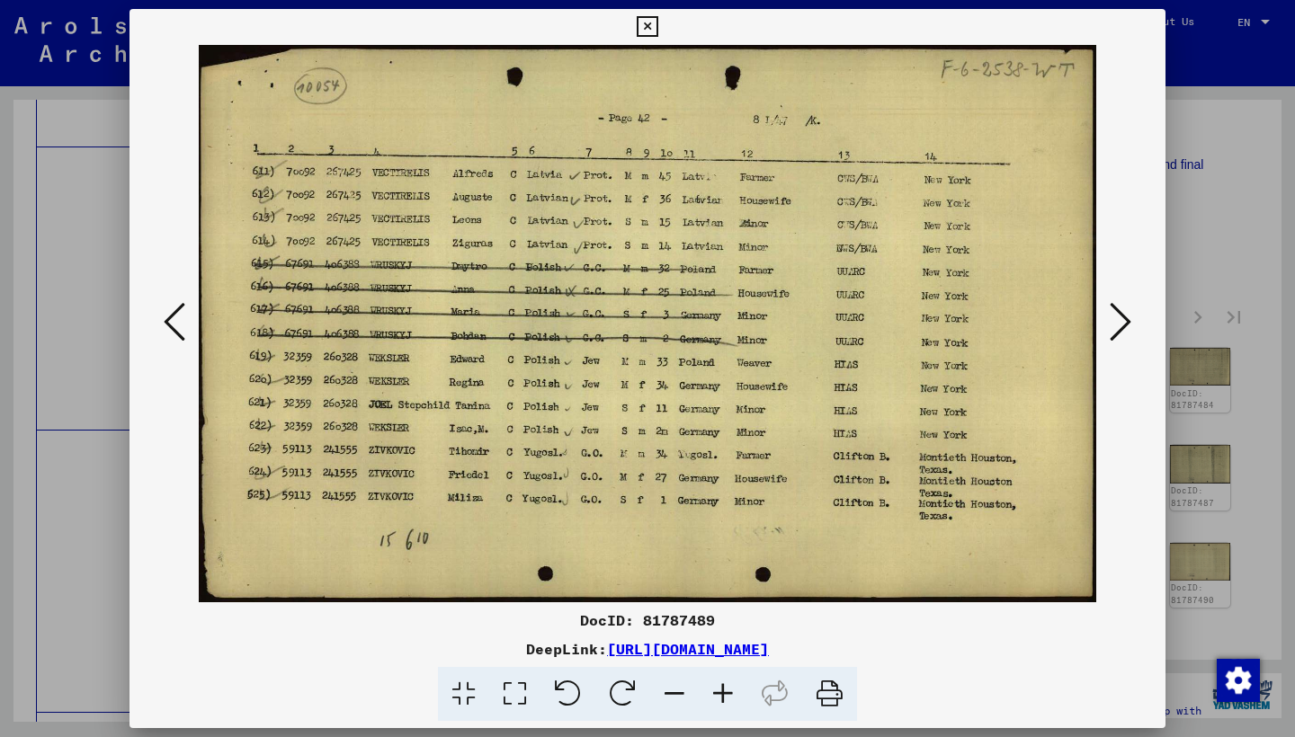
click at [1116, 329] on icon at bounding box center [1120, 321] width 22 height 43
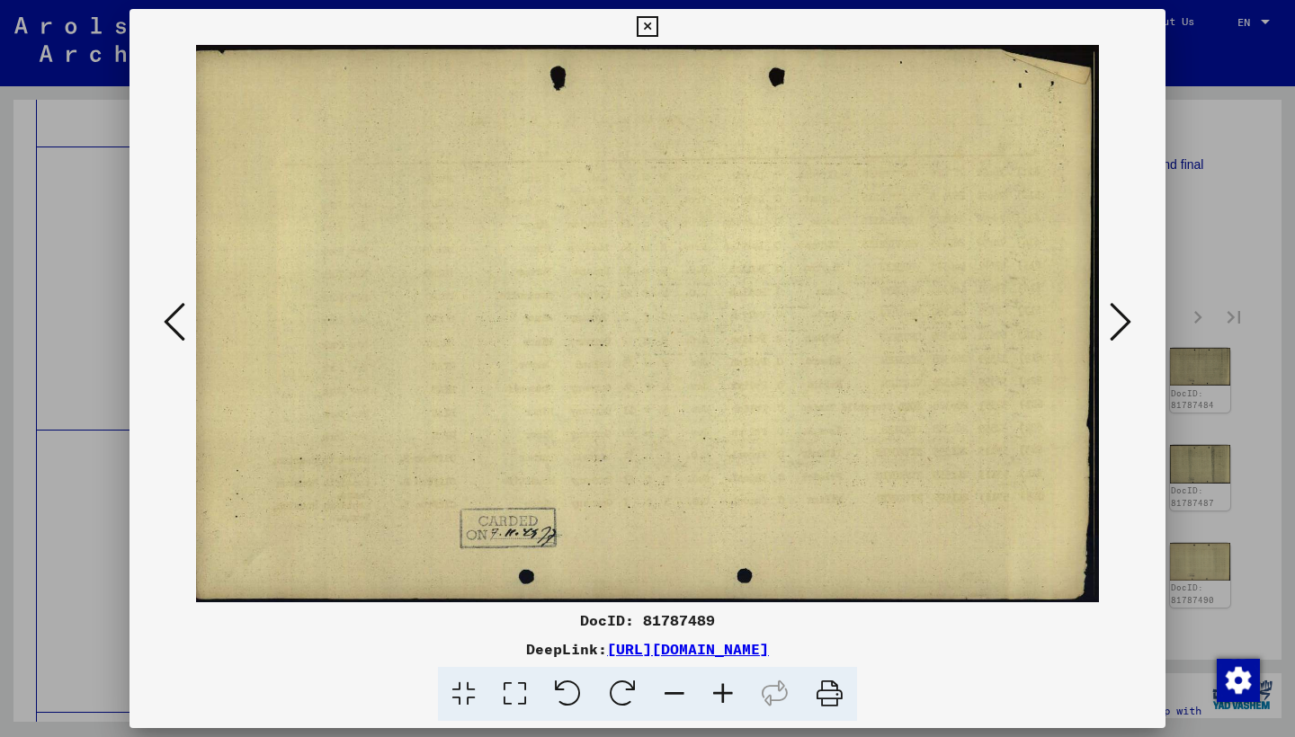
click at [1116, 329] on icon at bounding box center [1120, 321] width 22 height 43
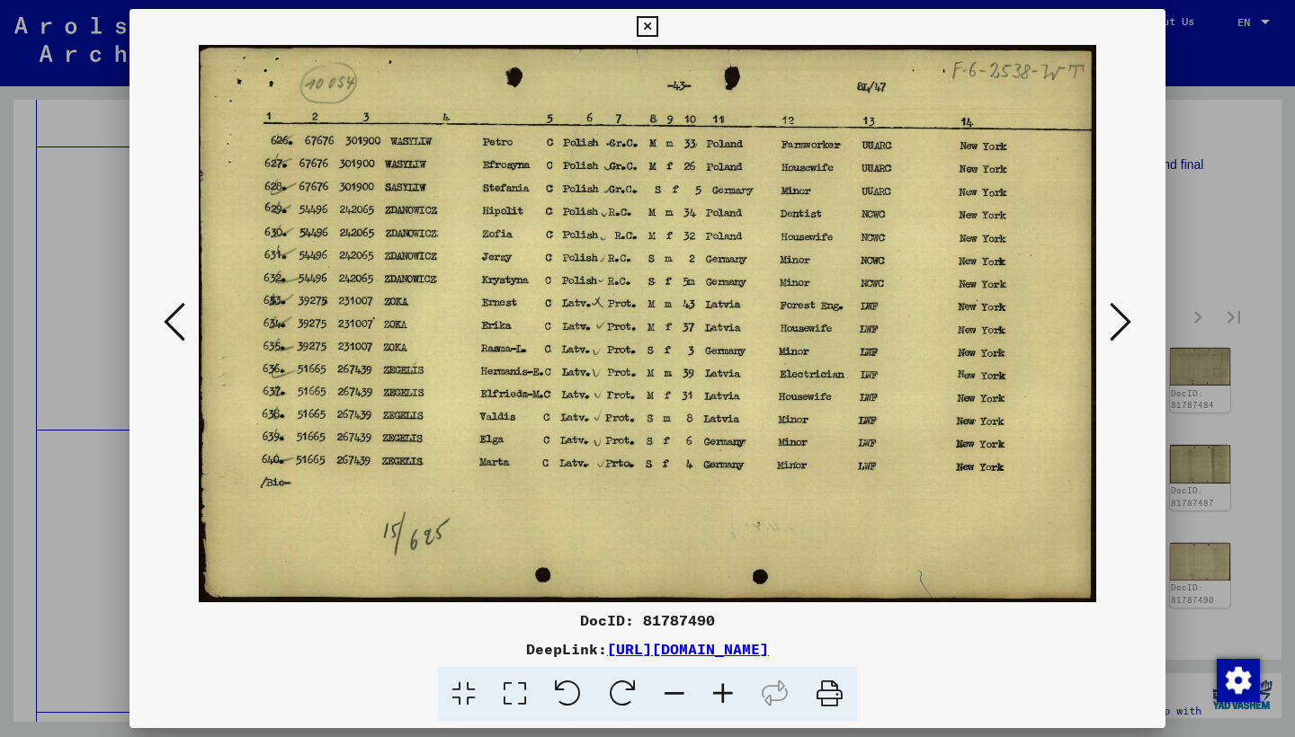
click at [1117, 329] on icon at bounding box center [1120, 321] width 22 height 43
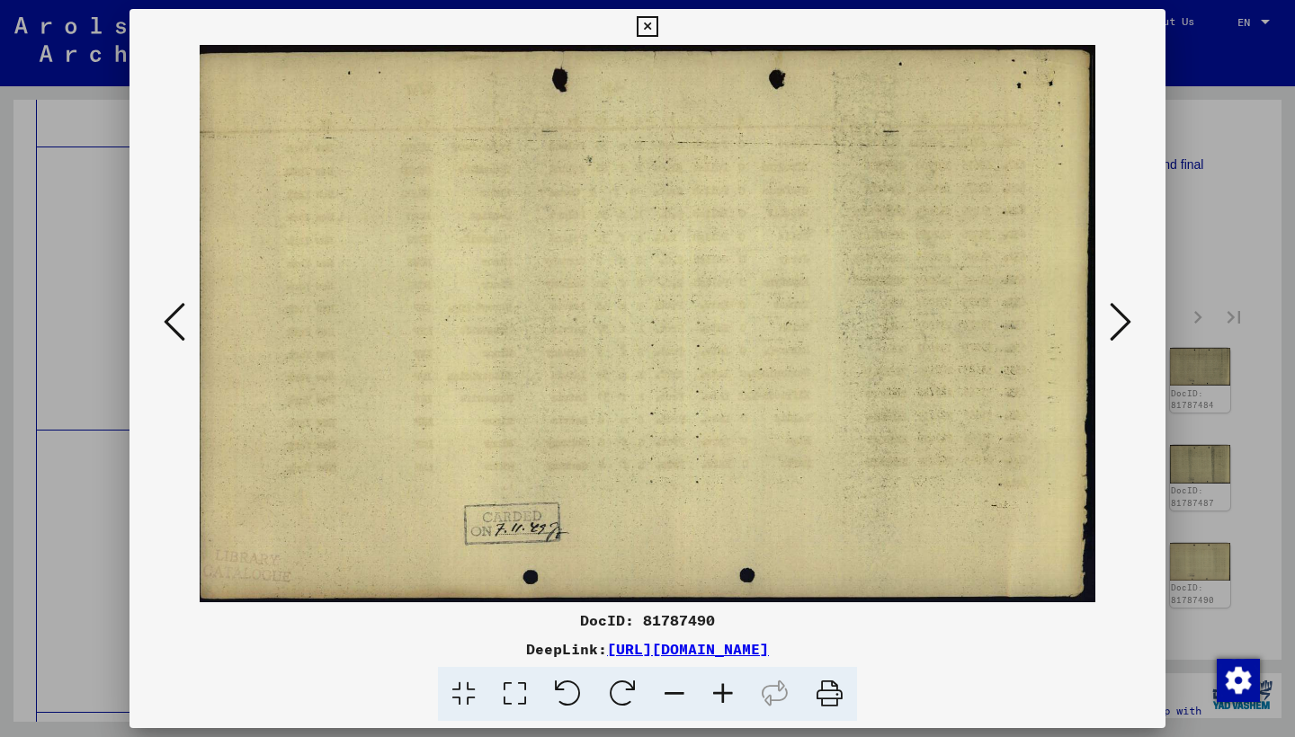
click at [1118, 329] on icon at bounding box center [1120, 321] width 22 height 43
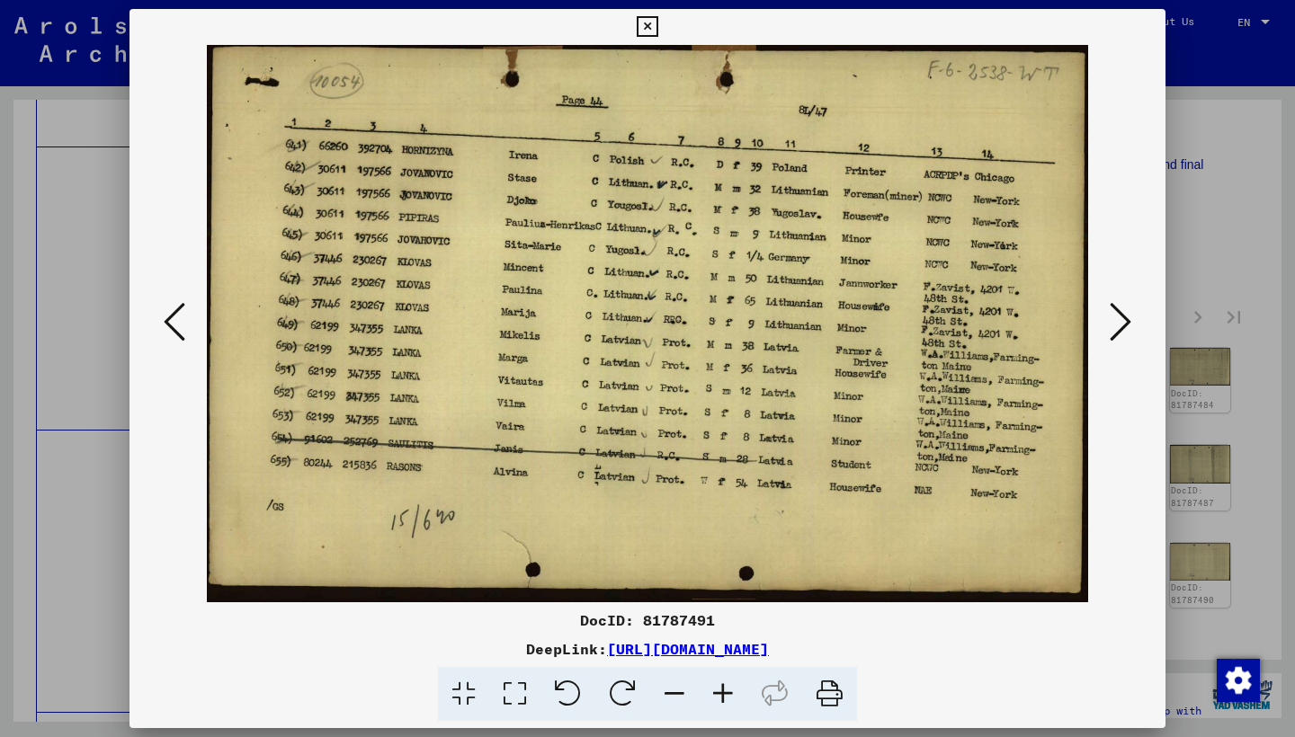
click at [1118, 326] on icon at bounding box center [1120, 321] width 22 height 43
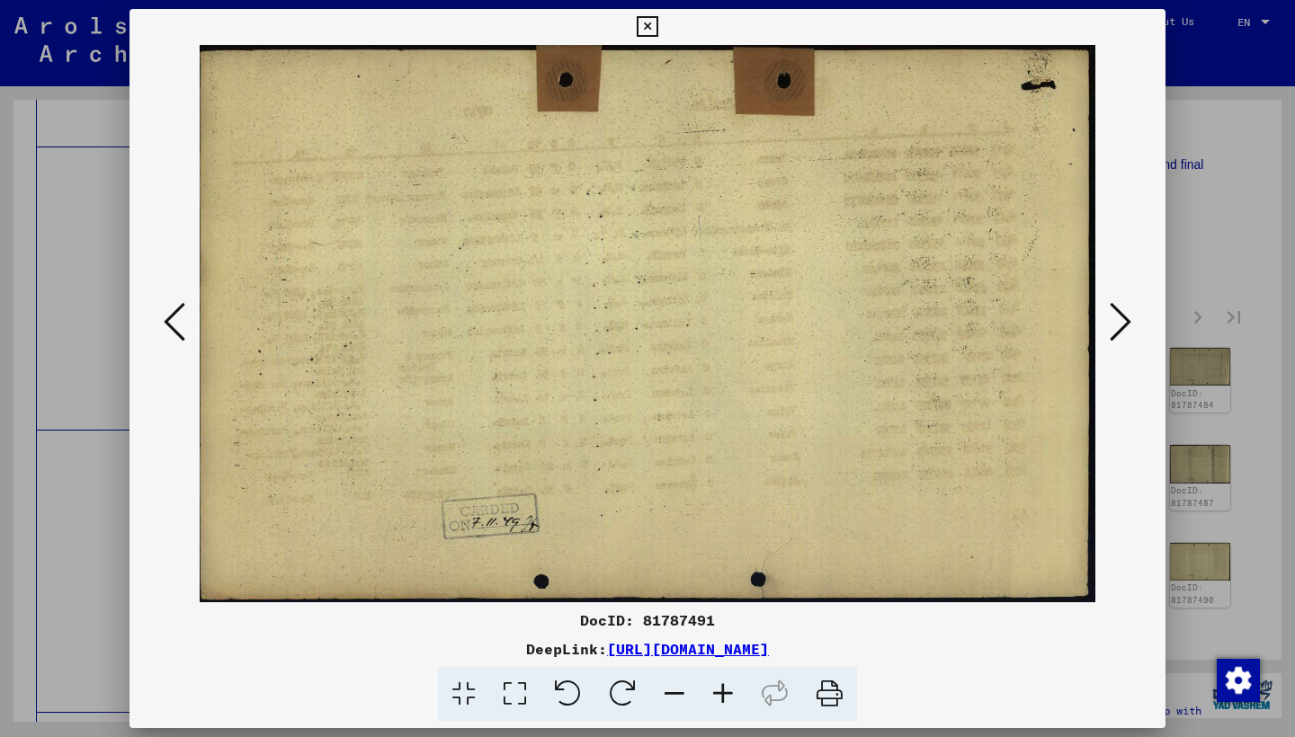
click at [1118, 326] on icon at bounding box center [1120, 321] width 22 height 43
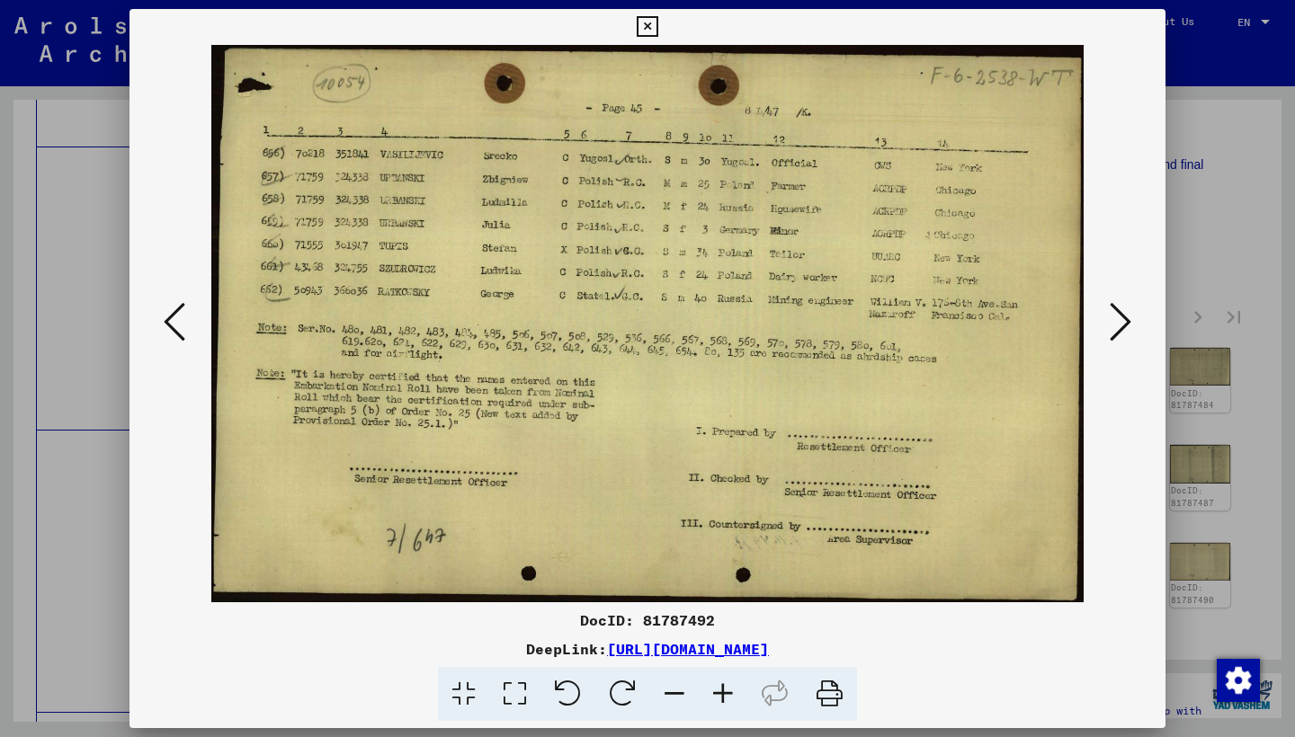
click at [1122, 325] on icon at bounding box center [1120, 321] width 22 height 43
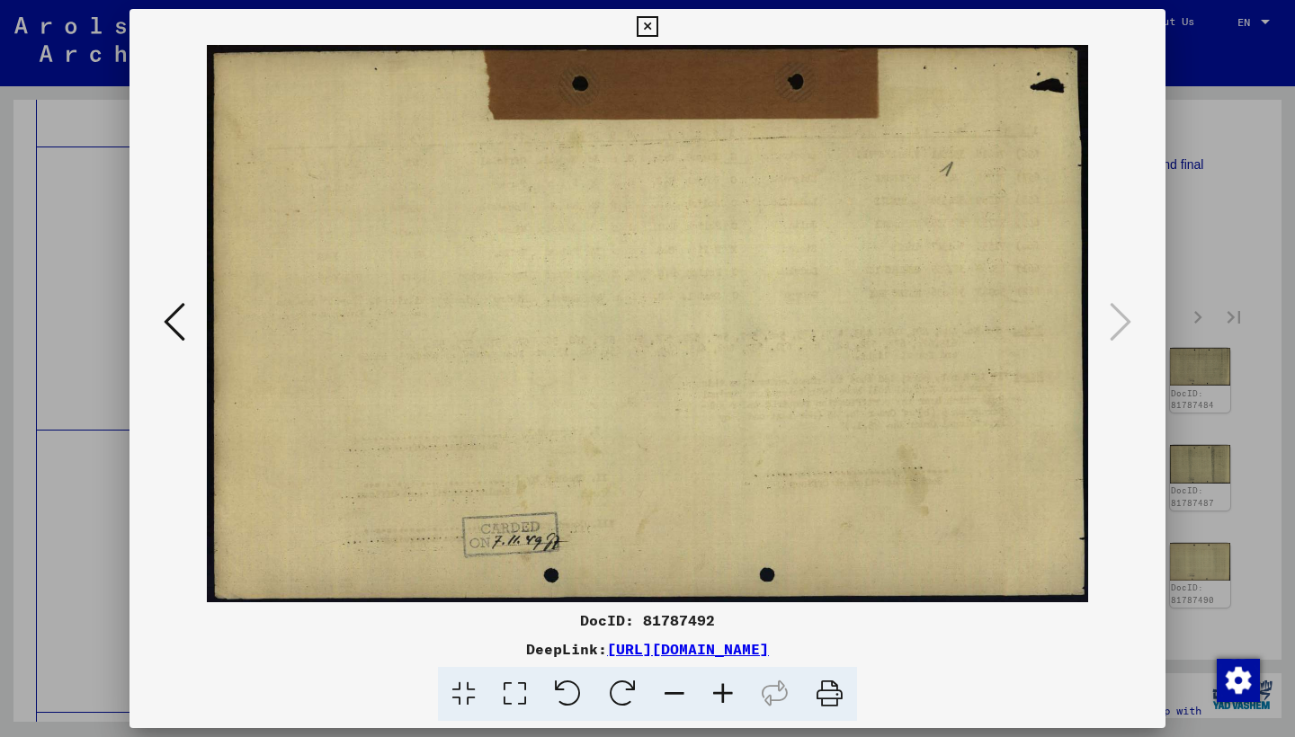
click at [657, 22] on icon at bounding box center [647, 27] width 21 height 22
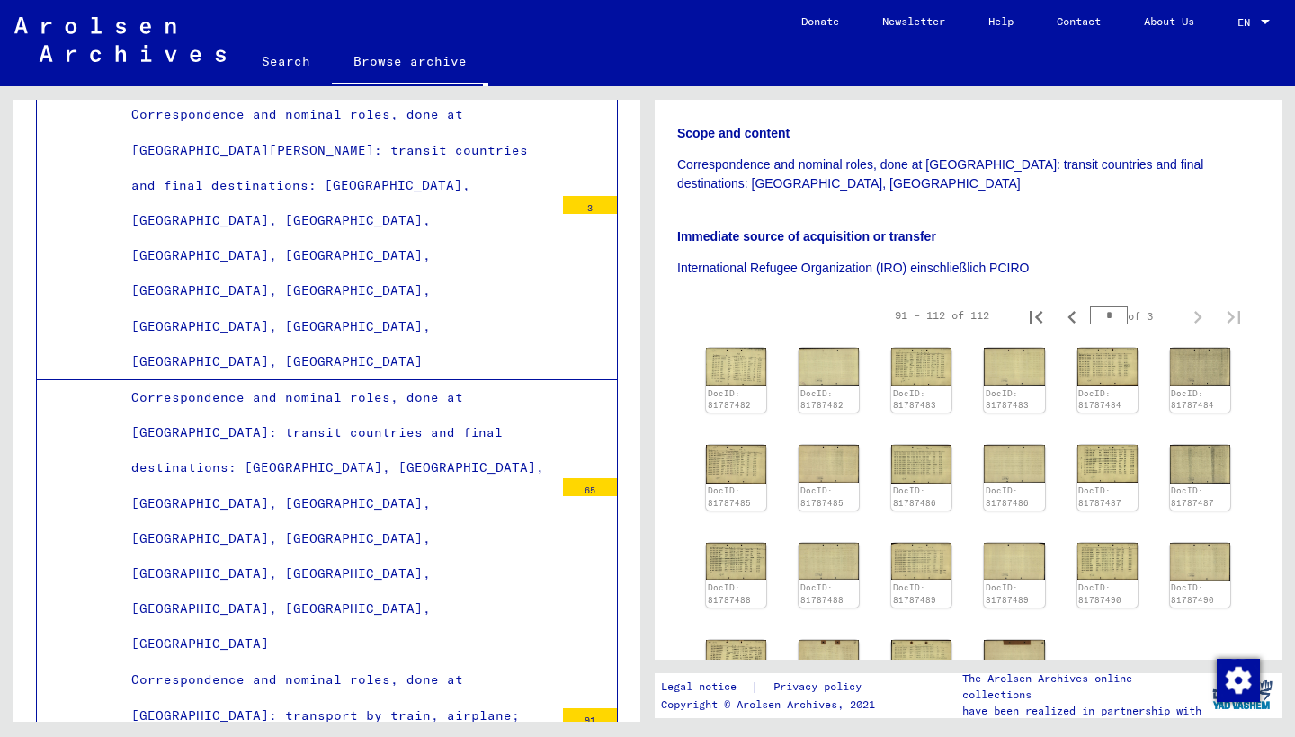
scroll to position [6657, 0]
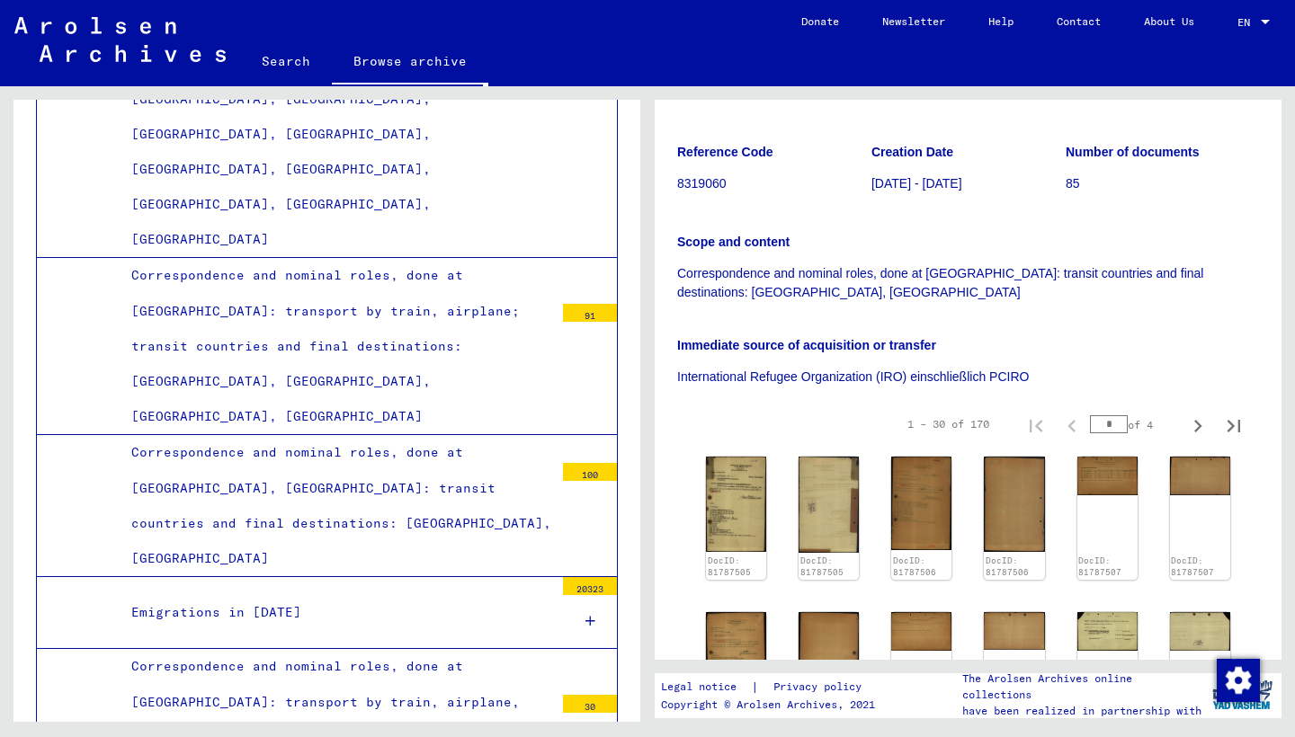
scroll to position [6928, 0]
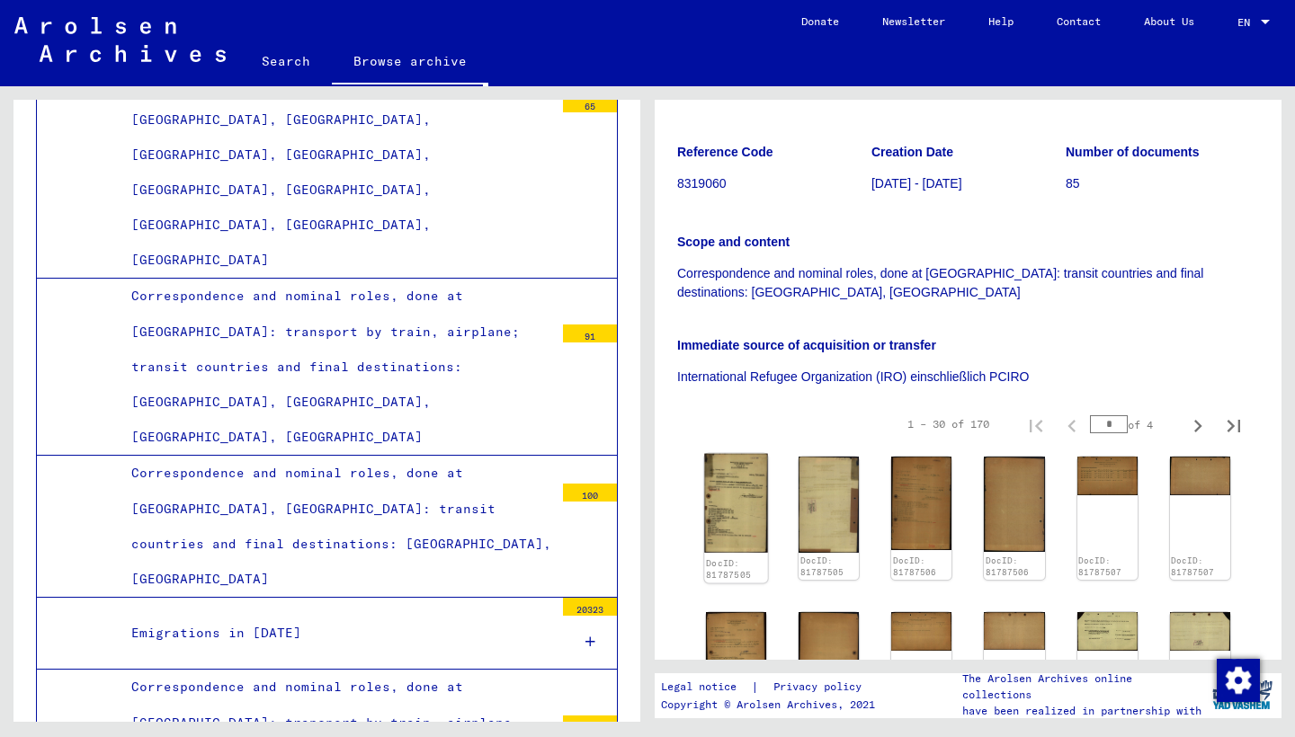
click at [746, 486] on img at bounding box center [736, 504] width 64 height 100
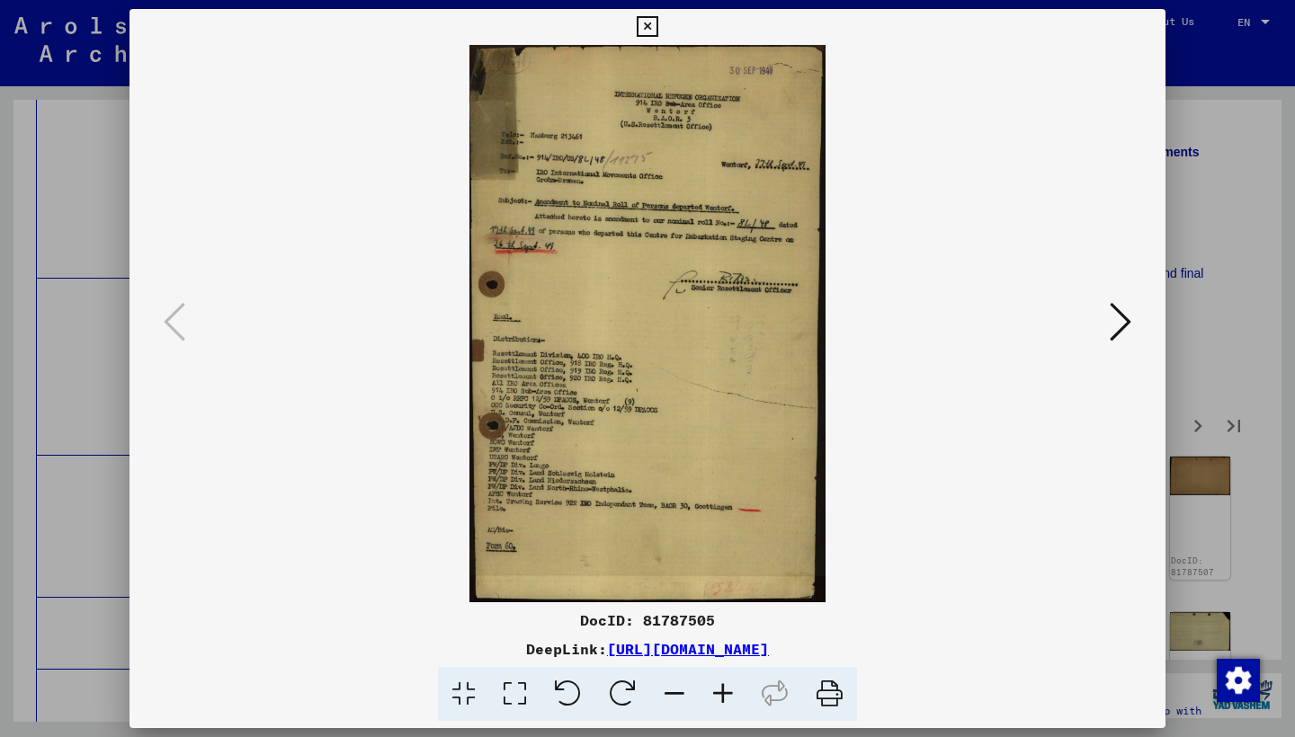
click at [1120, 327] on icon at bounding box center [1120, 321] width 22 height 43
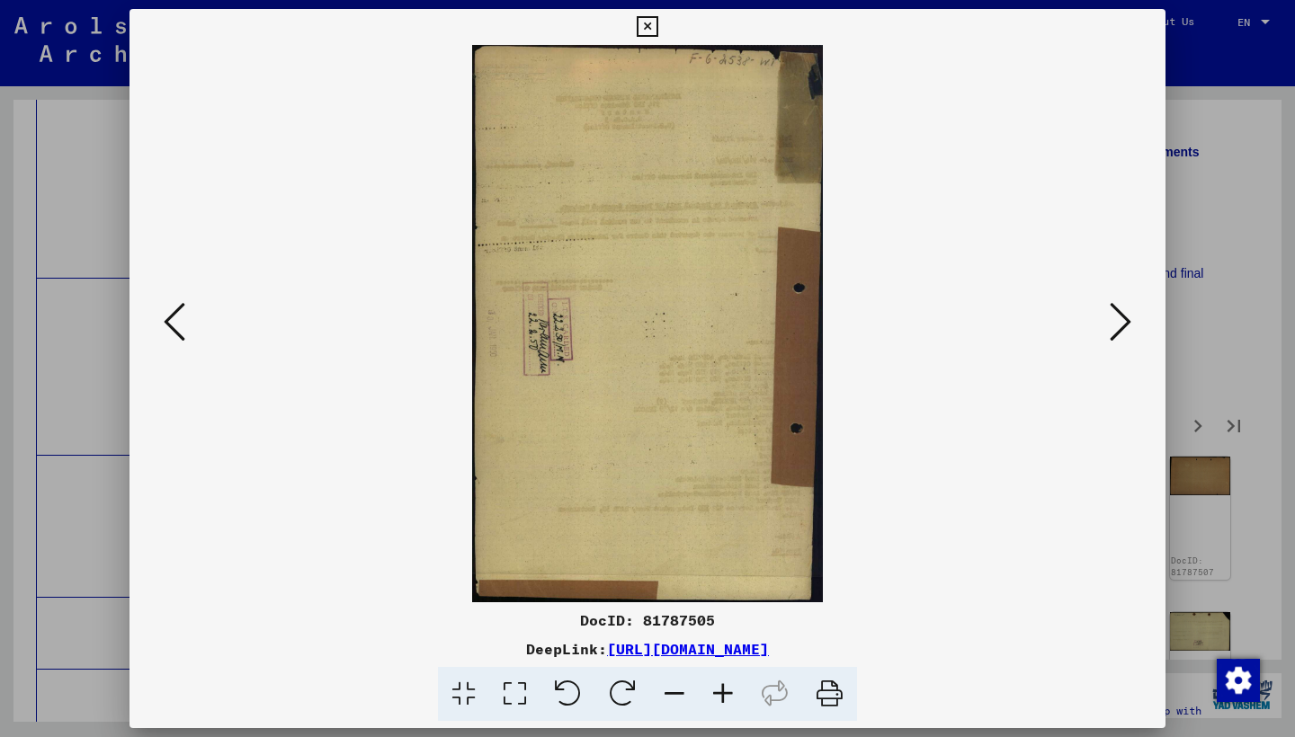
click at [1120, 328] on icon at bounding box center [1120, 321] width 22 height 43
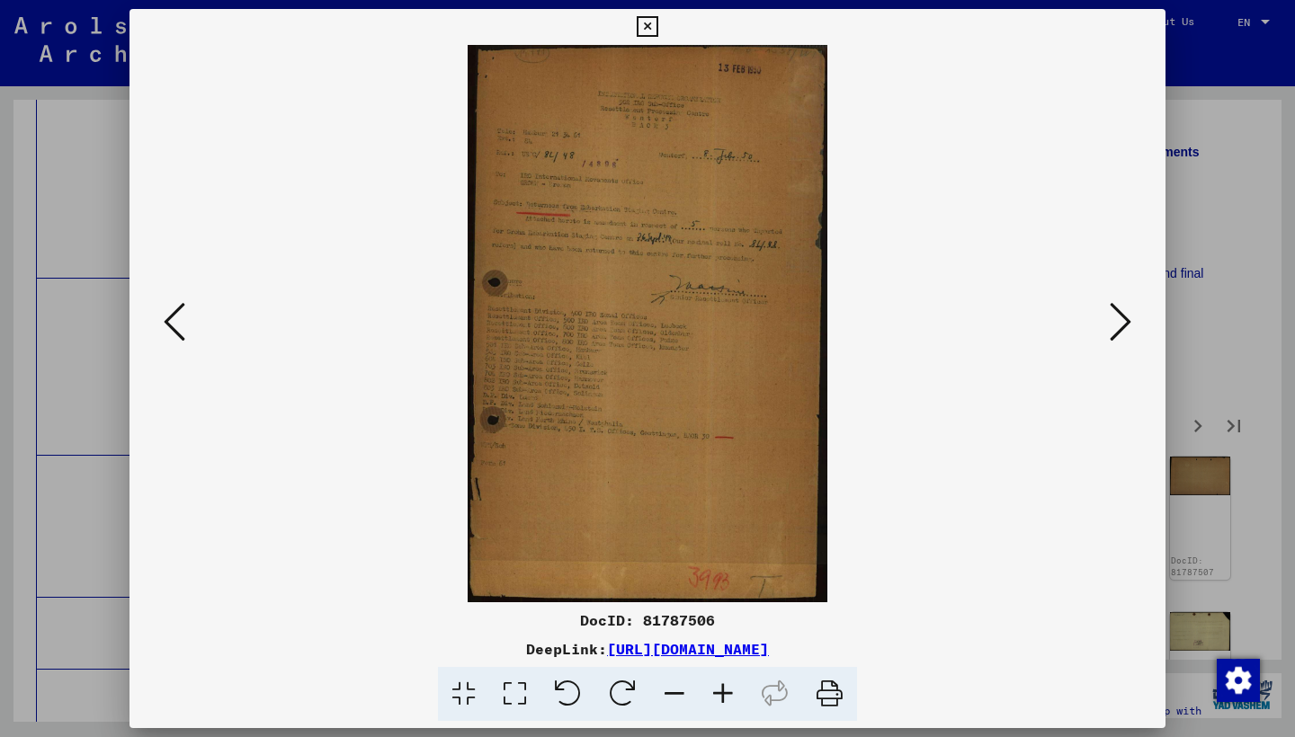
click at [1120, 328] on icon at bounding box center [1120, 321] width 22 height 43
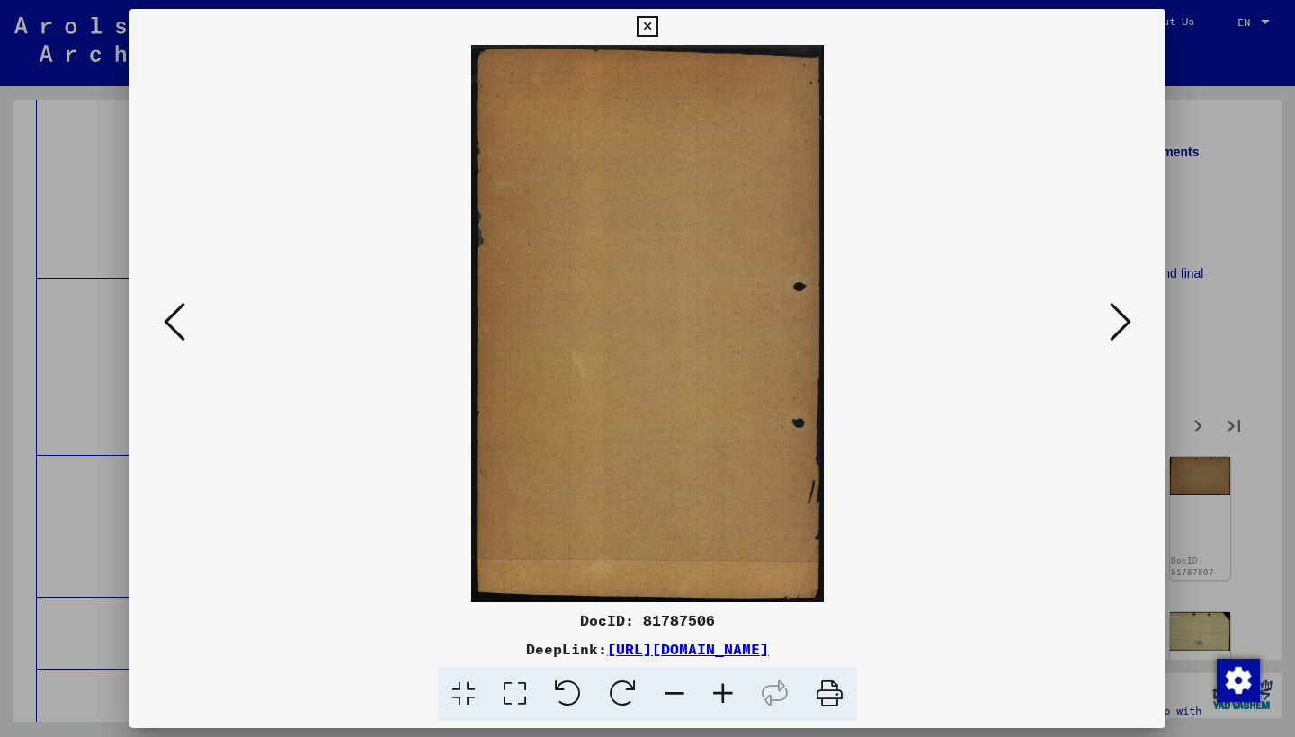
click at [1120, 328] on icon at bounding box center [1120, 321] width 22 height 43
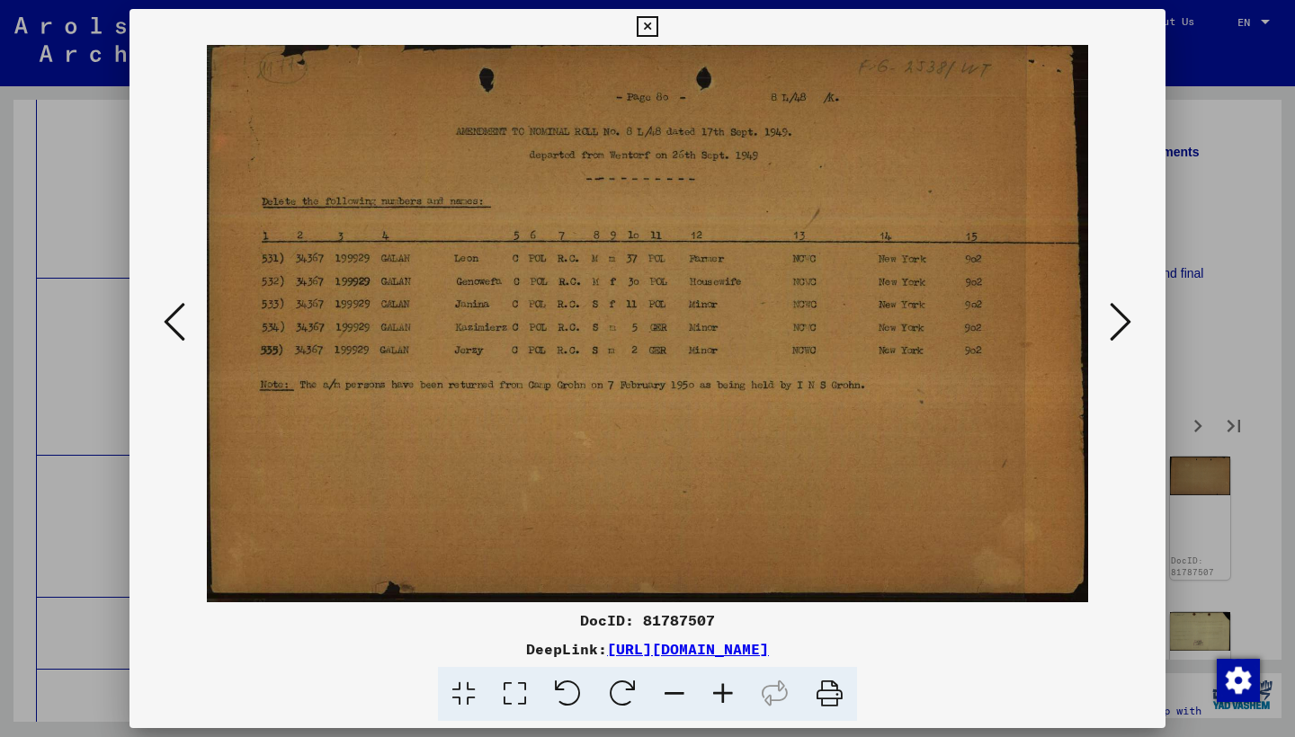
click at [1118, 327] on icon at bounding box center [1120, 321] width 22 height 43
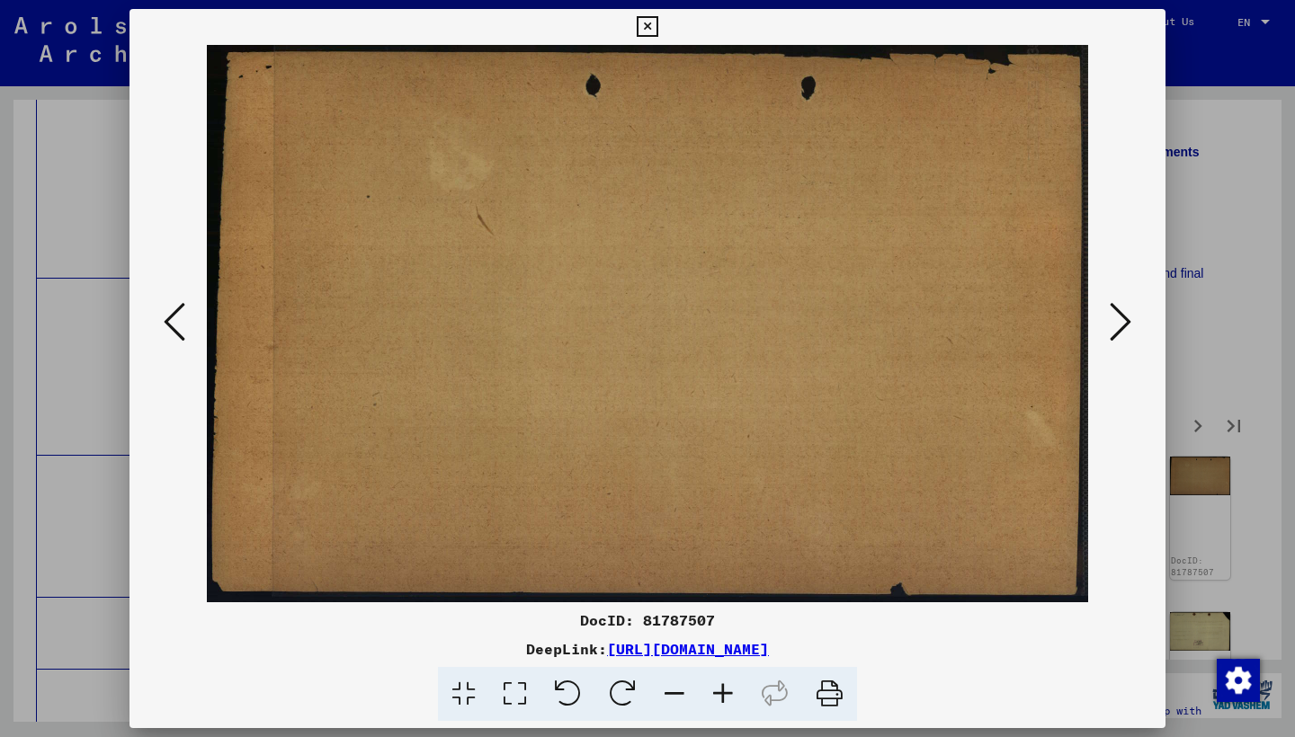
click at [1118, 327] on icon at bounding box center [1120, 321] width 22 height 43
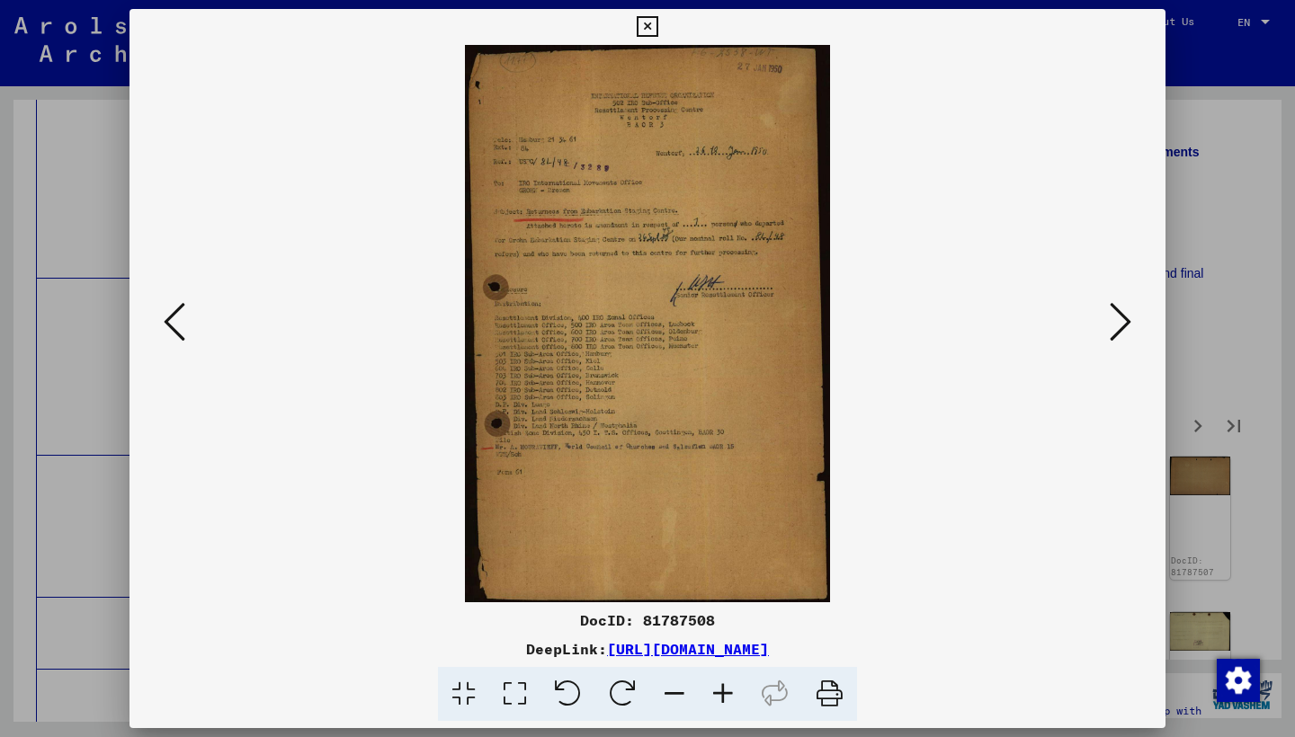
click at [1118, 327] on icon at bounding box center [1120, 321] width 22 height 43
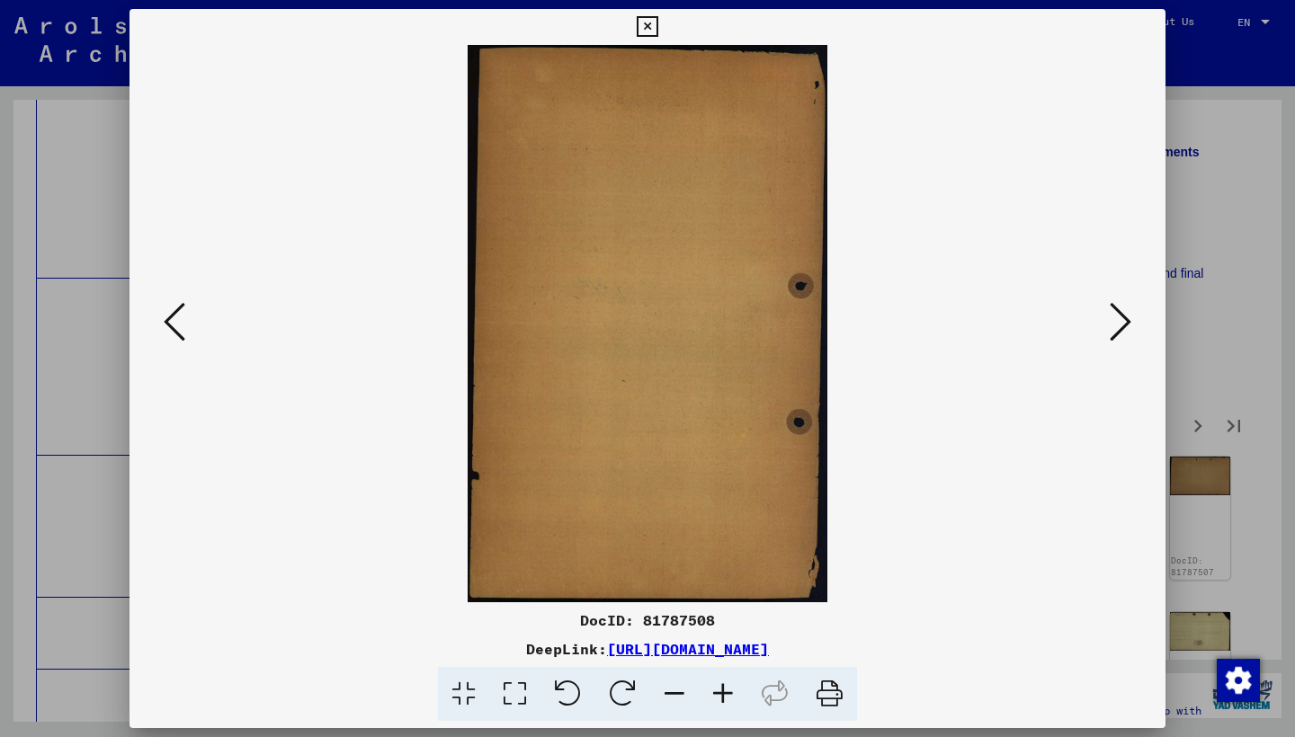
click at [1118, 327] on icon at bounding box center [1120, 321] width 22 height 43
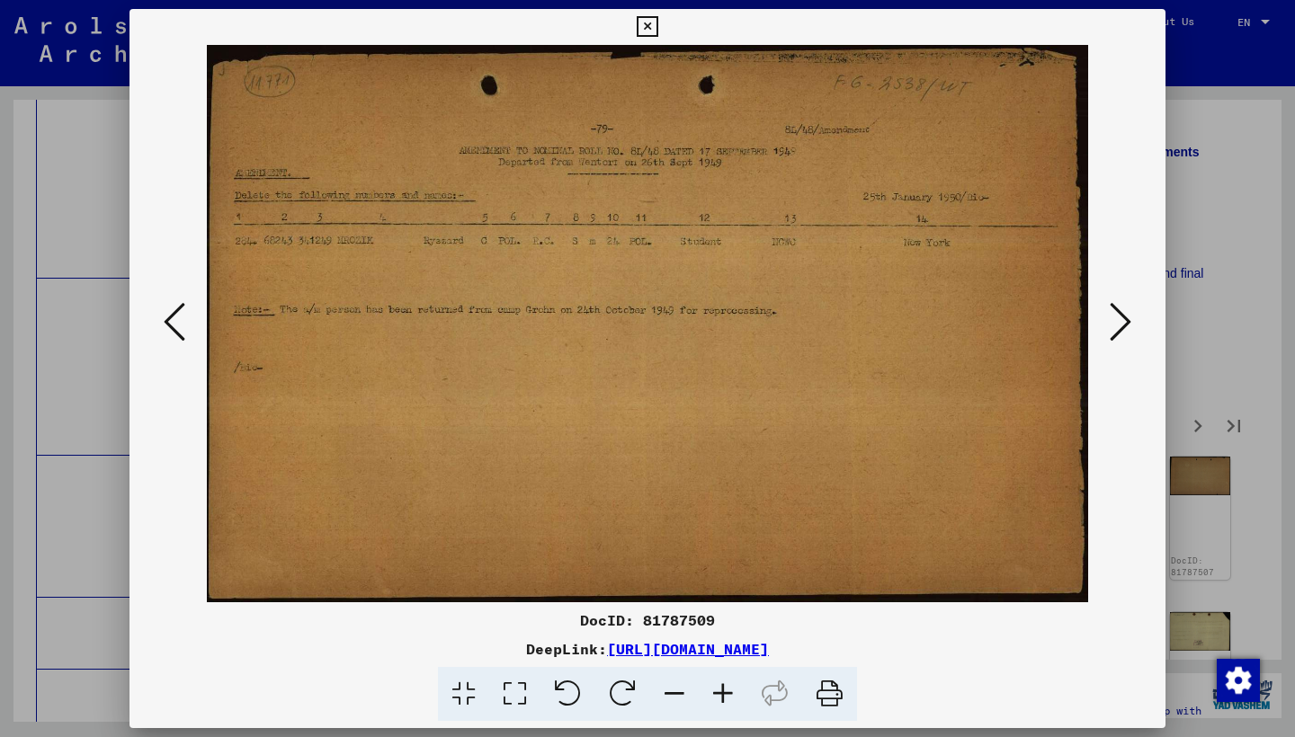
click at [1118, 327] on icon at bounding box center [1120, 321] width 22 height 43
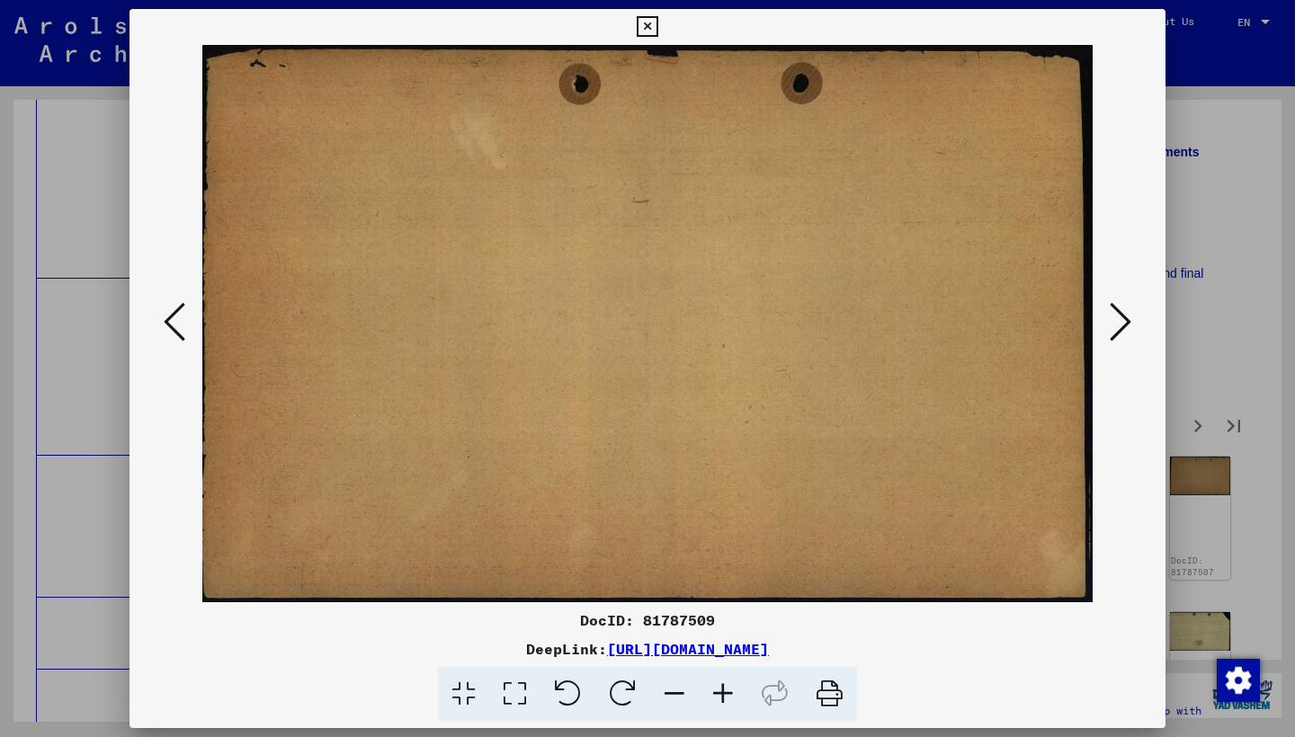
click at [1118, 327] on icon at bounding box center [1120, 321] width 22 height 43
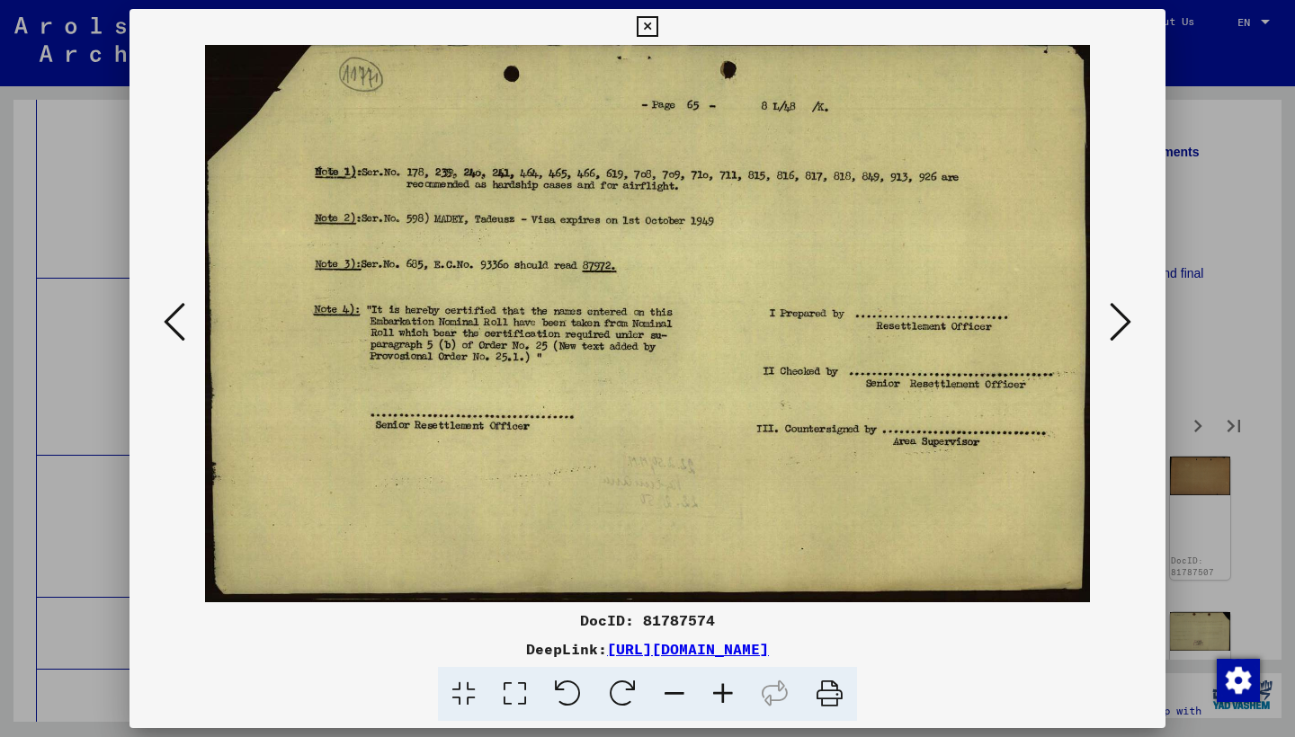
click at [1118, 328] on icon at bounding box center [1120, 321] width 22 height 43
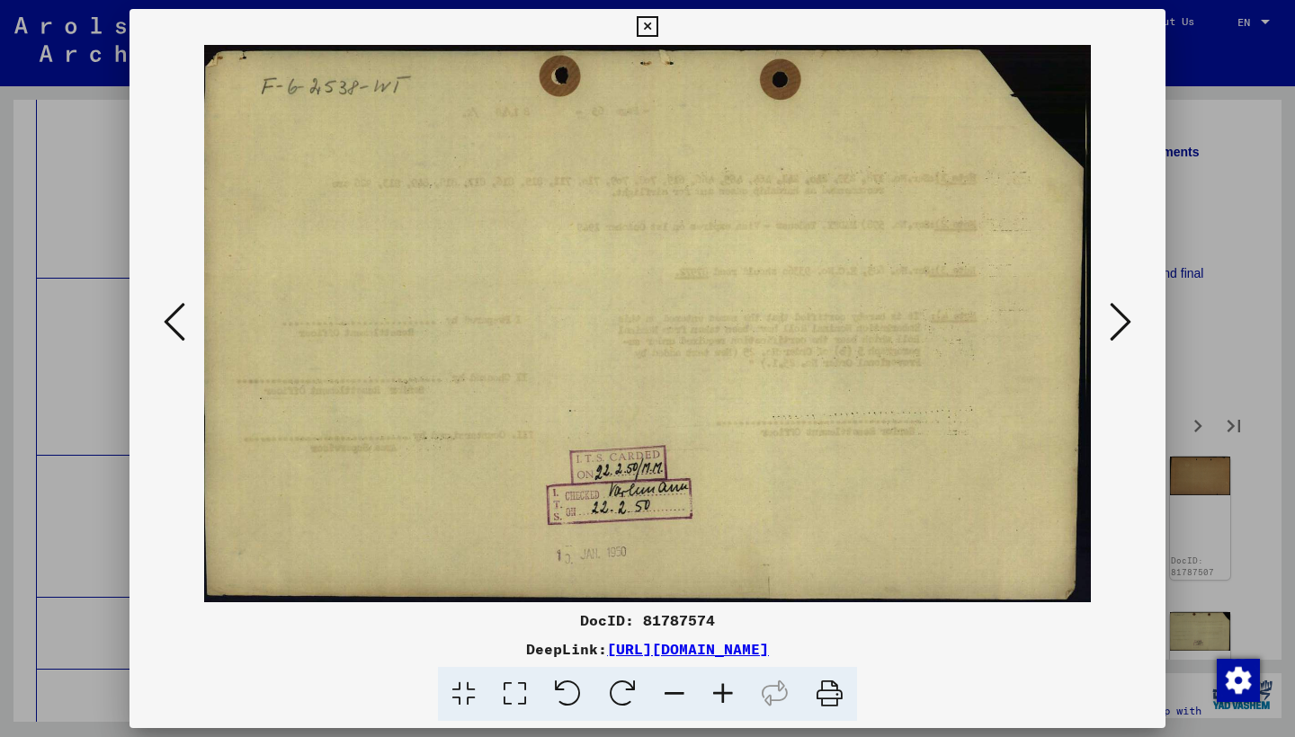
click at [1118, 328] on icon at bounding box center [1120, 321] width 22 height 43
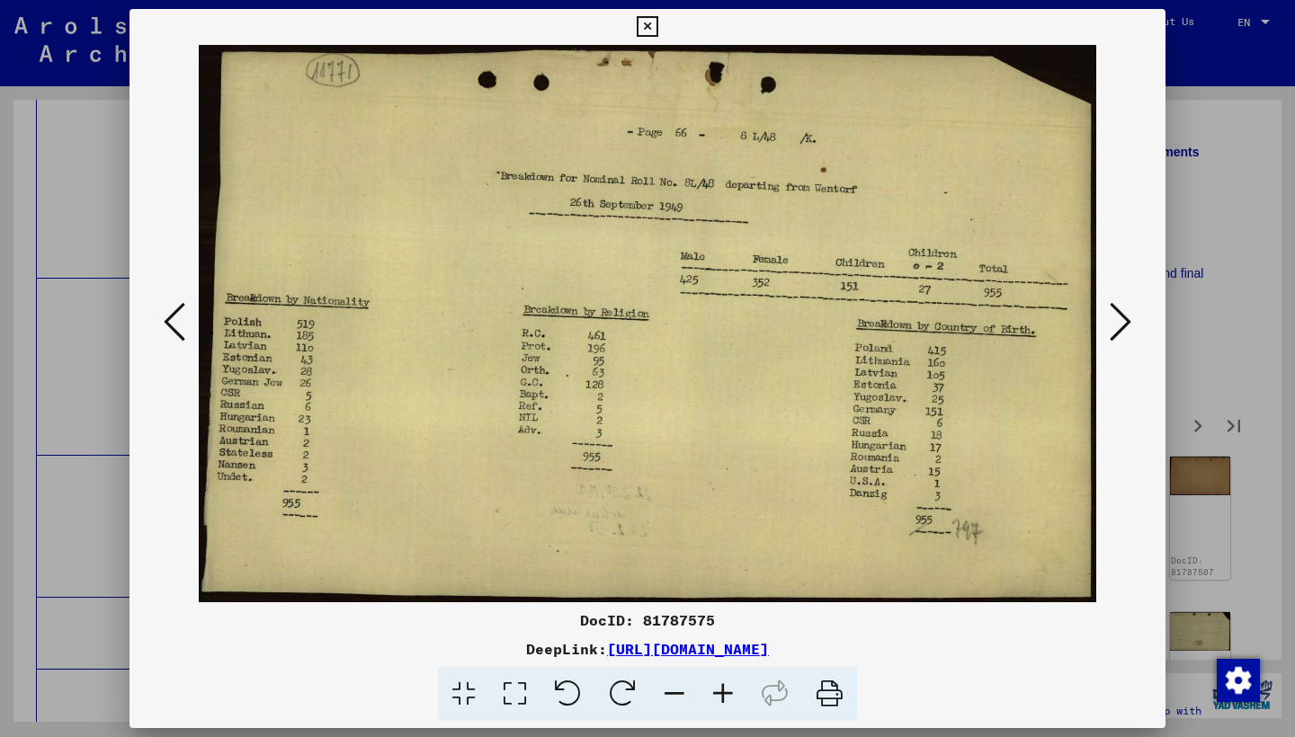
click at [1118, 328] on icon at bounding box center [1120, 321] width 22 height 43
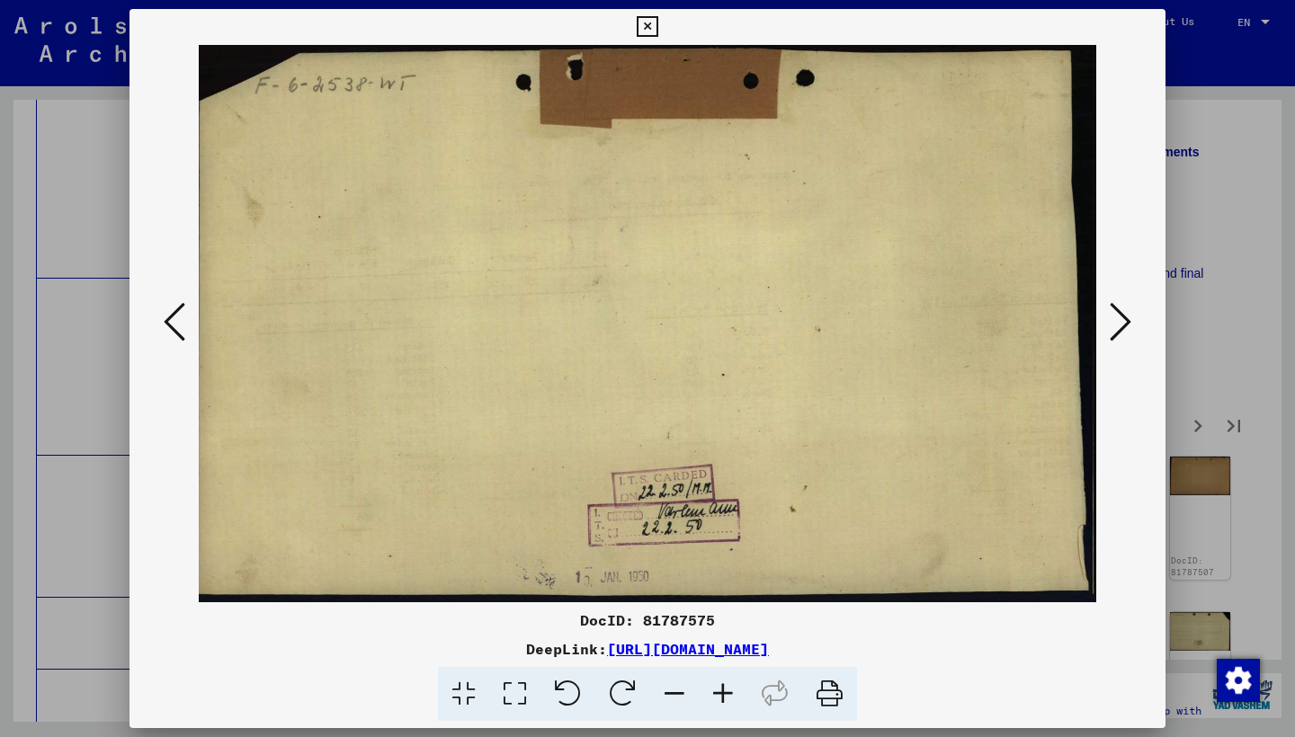
click at [1118, 328] on icon at bounding box center [1120, 321] width 22 height 43
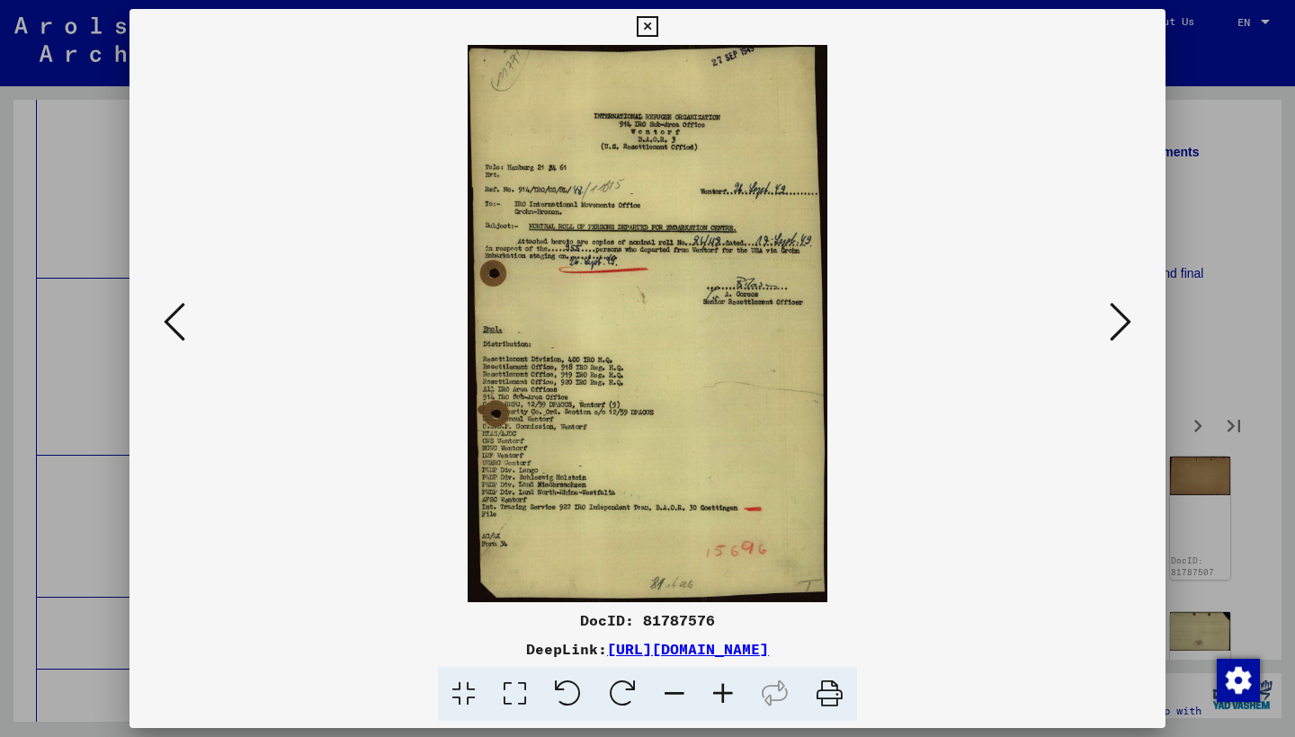
click at [1118, 328] on icon at bounding box center [1120, 321] width 22 height 43
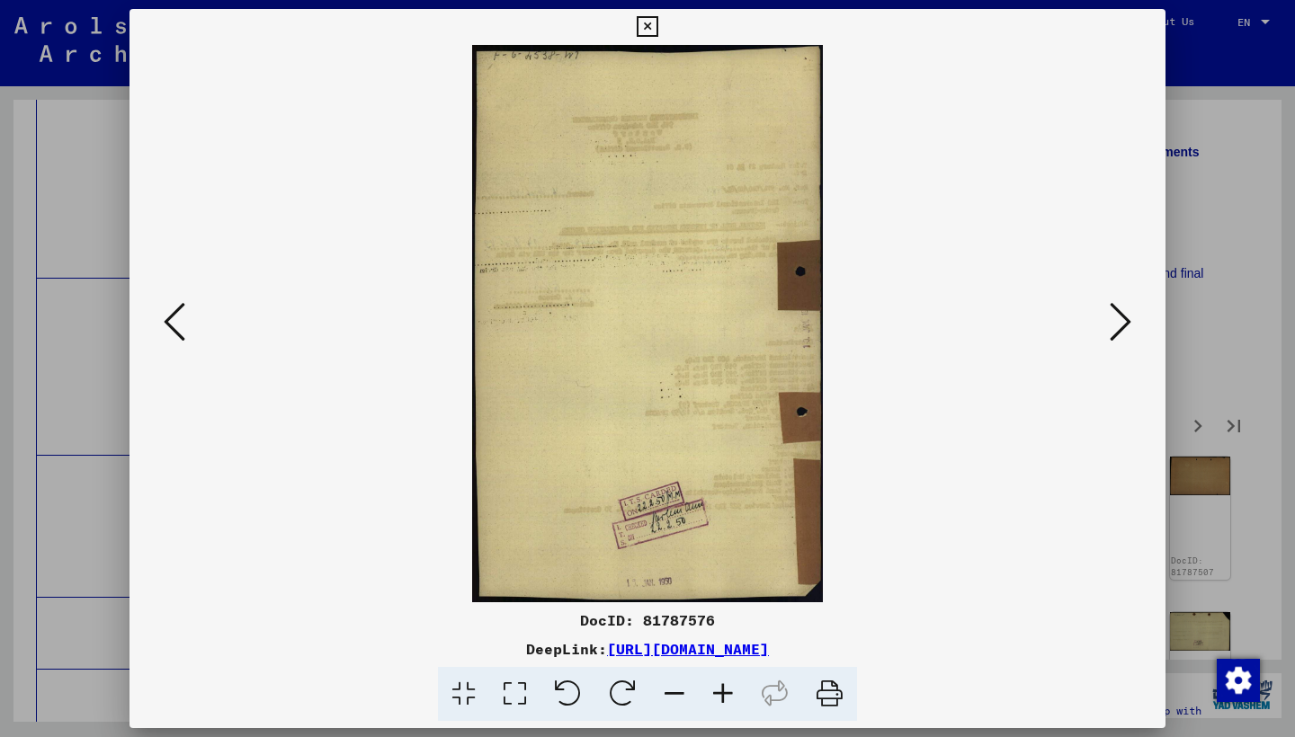
click at [1118, 328] on icon at bounding box center [1120, 321] width 22 height 43
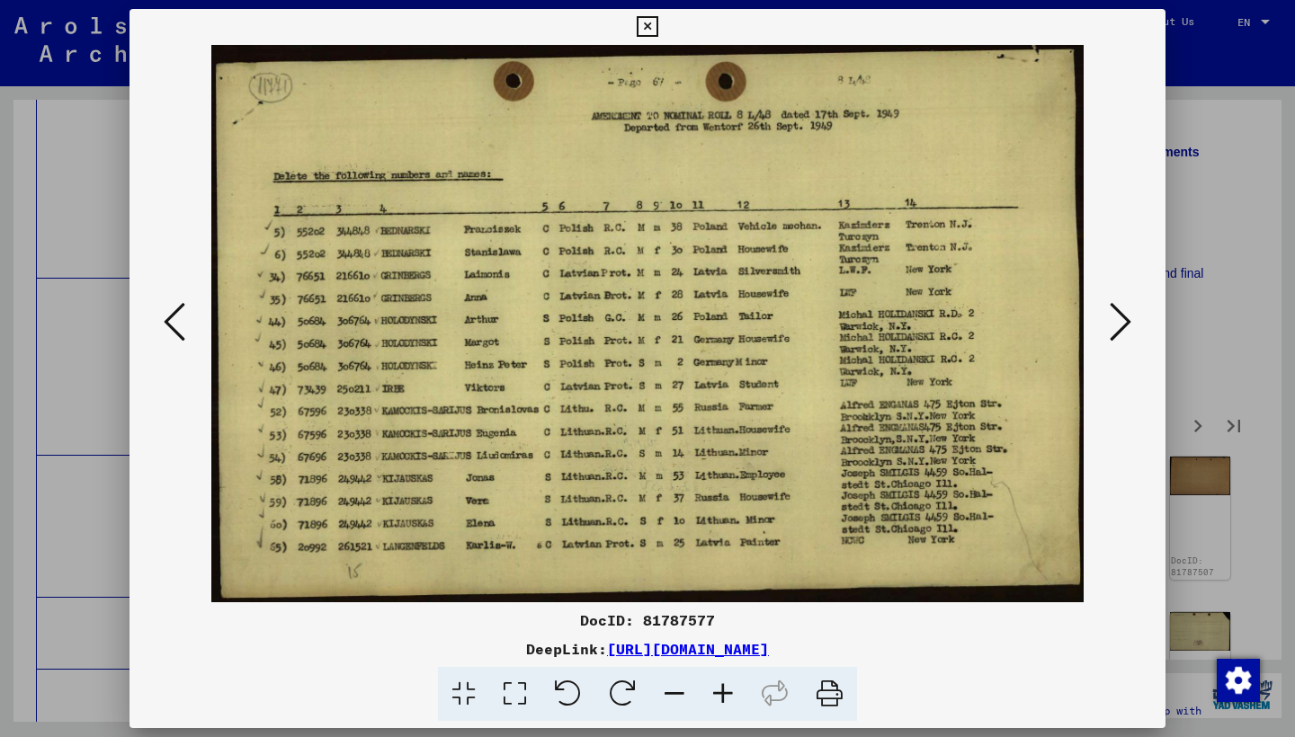
click at [1118, 328] on icon at bounding box center [1120, 321] width 22 height 43
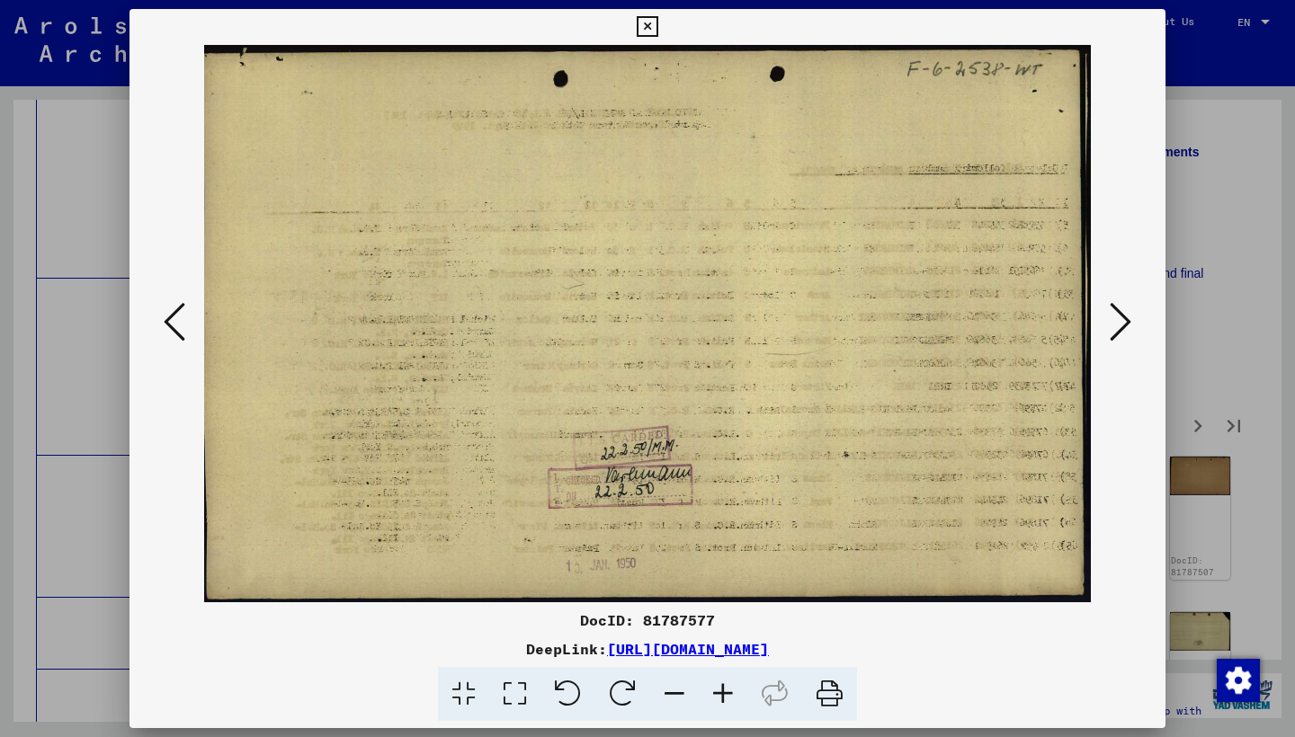
click at [1118, 328] on icon at bounding box center [1120, 321] width 22 height 43
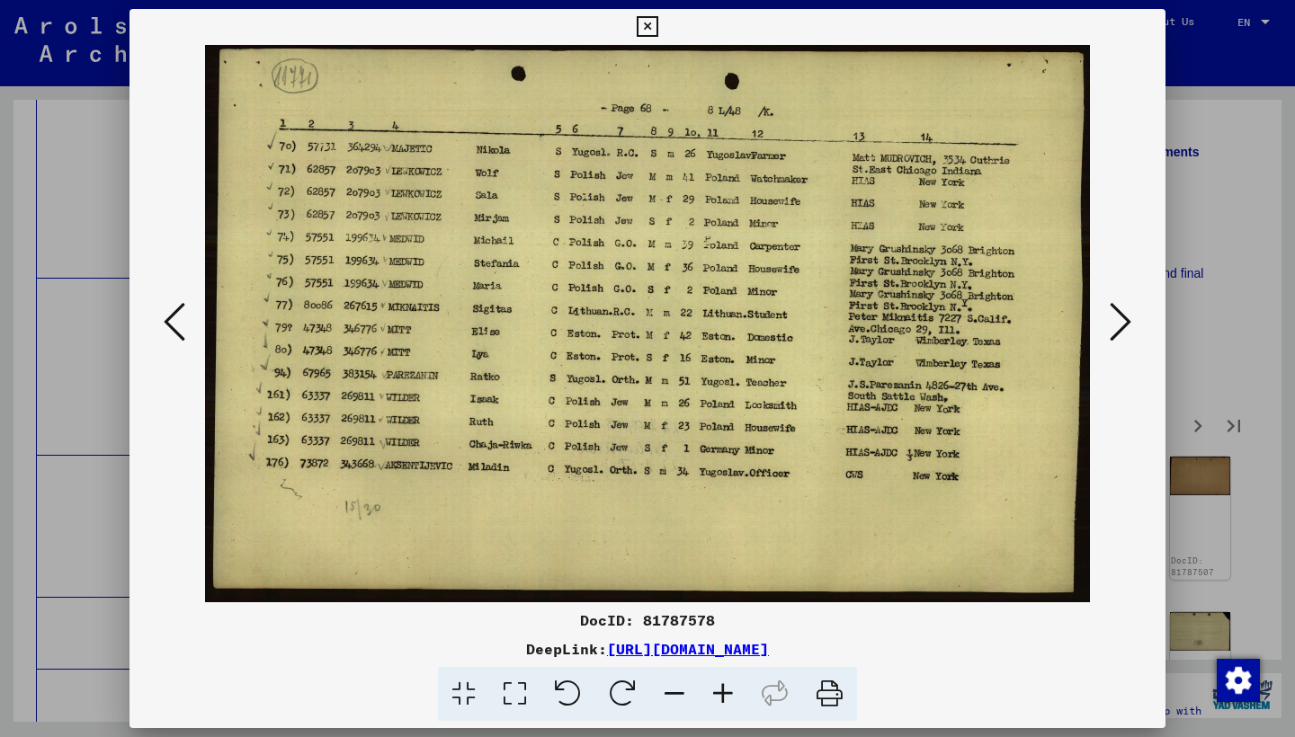
click at [1118, 328] on icon at bounding box center [1120, 321] width 22 height 43
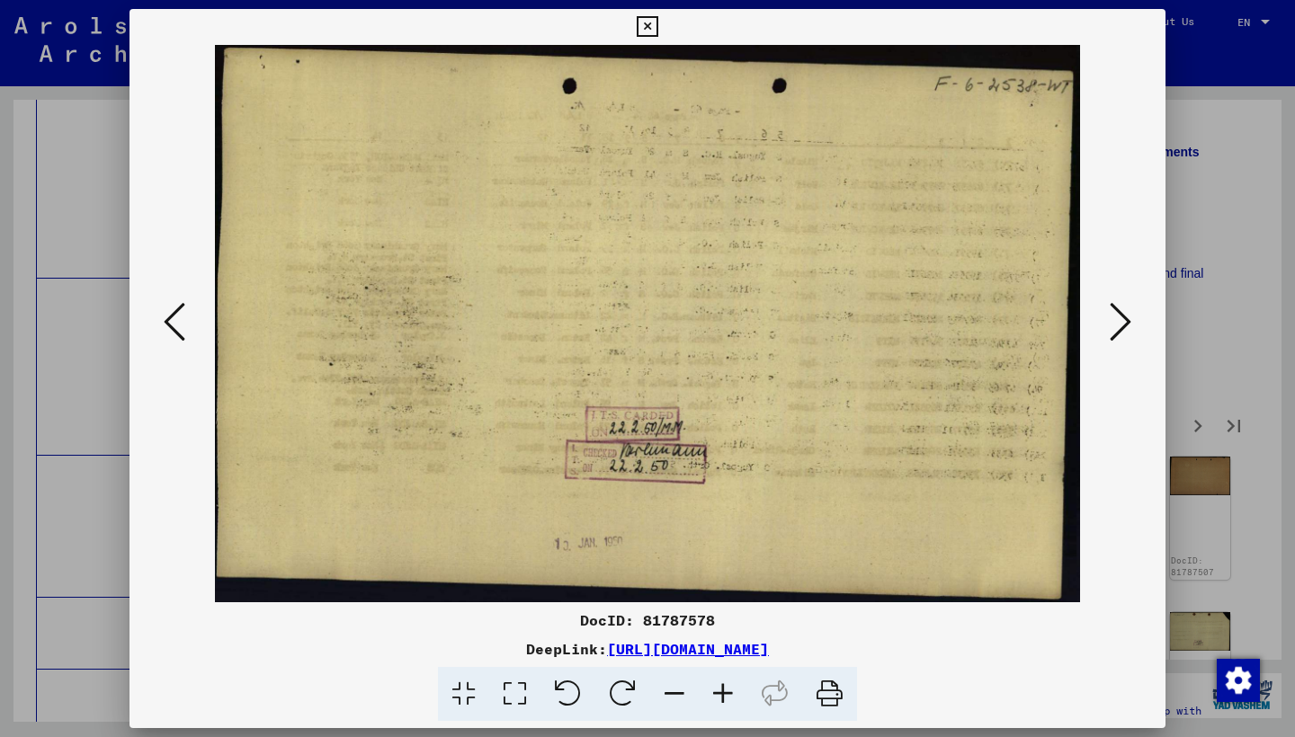
click at [1118, 328] on icon at bounding box center [1120, 321] width 22 height 43
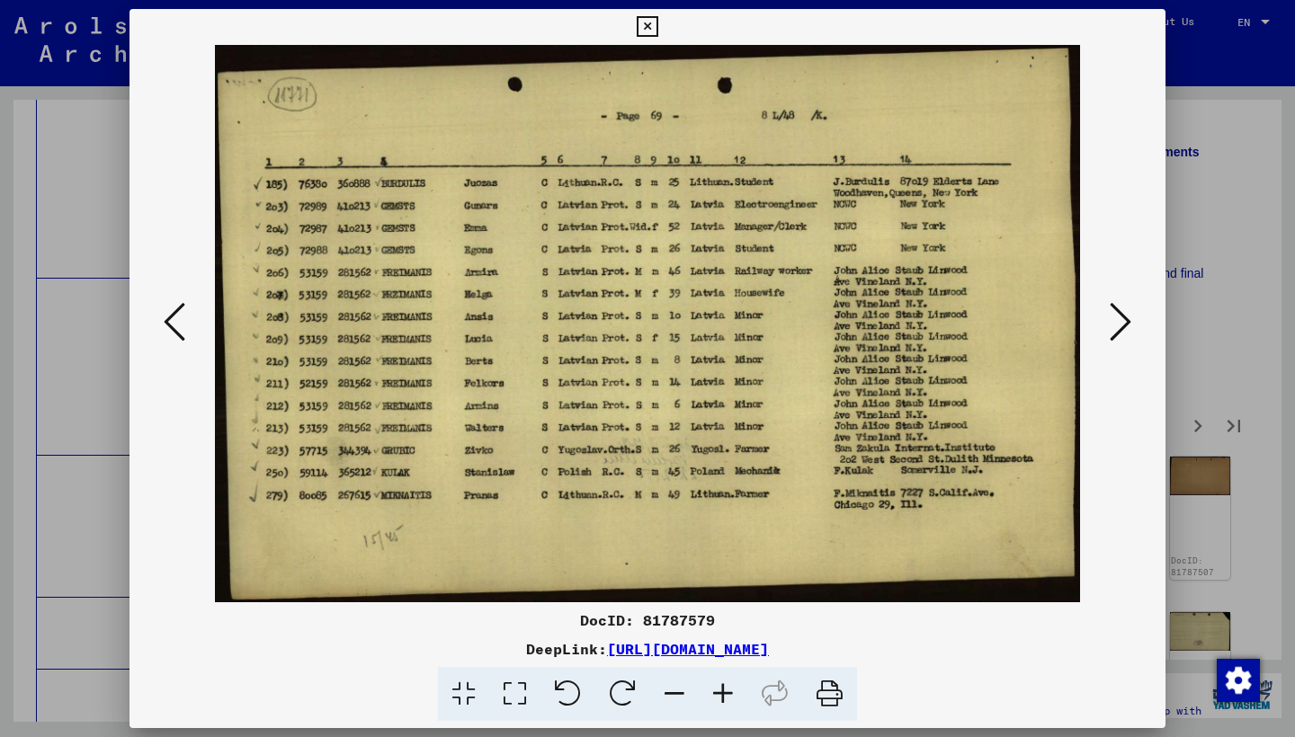
click at [1118, 328] on icon at bounding box center [1120, 321] width 22 height 43
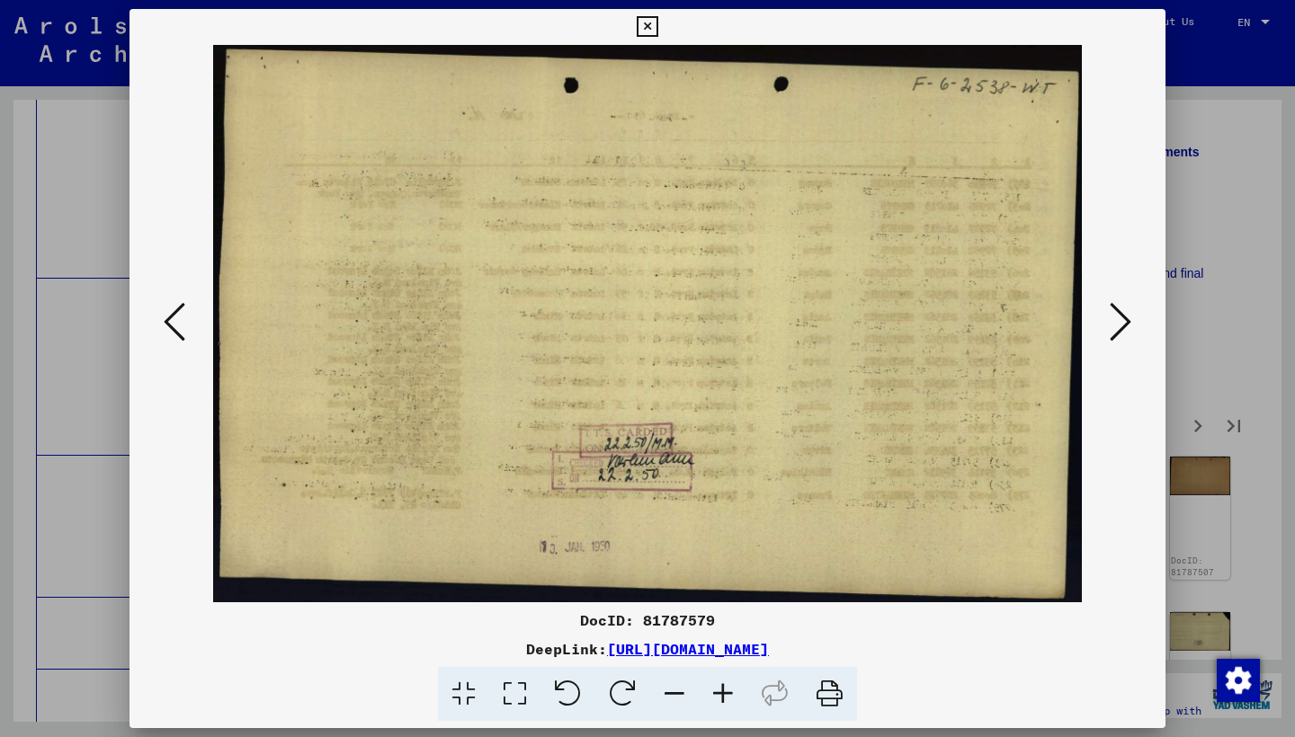
click at [1118, 328] on icon at bounding box center [1120, 321] width 22 height 43
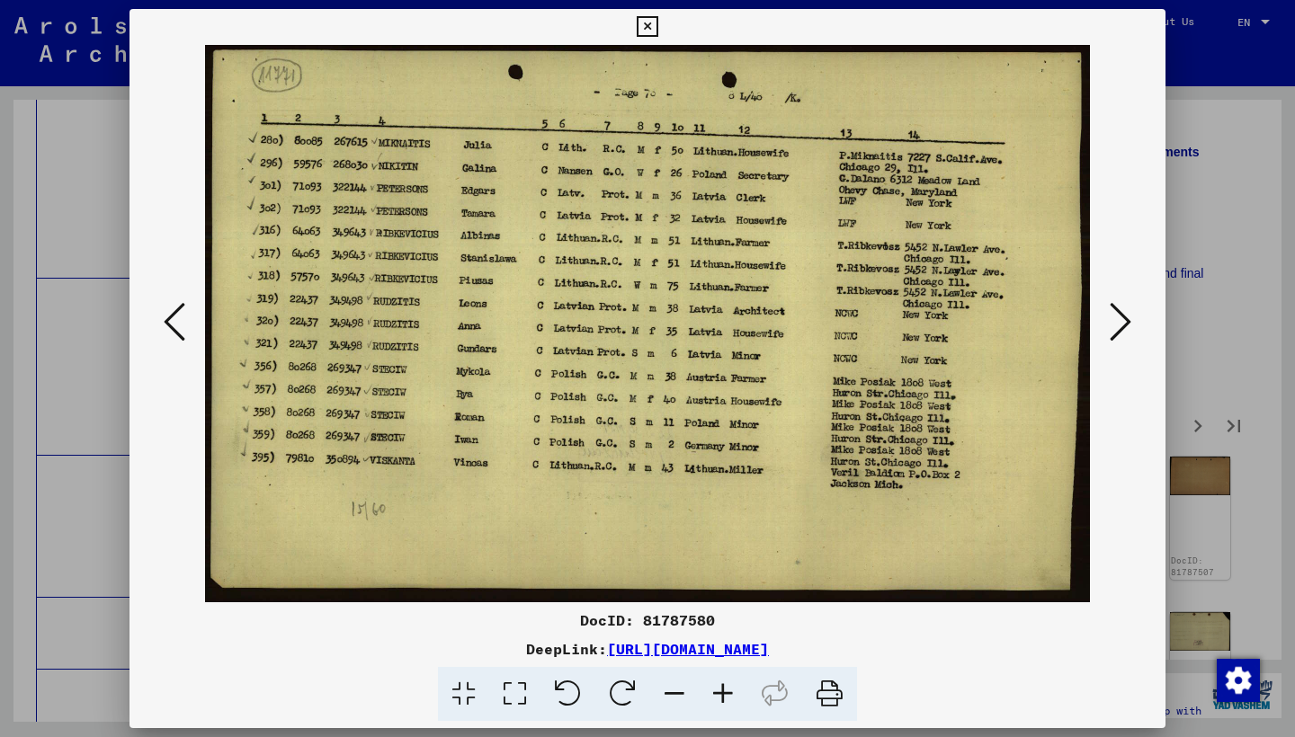
click at [1118, 328] on icon at bounding box center [1120, 321] width 22 height 43
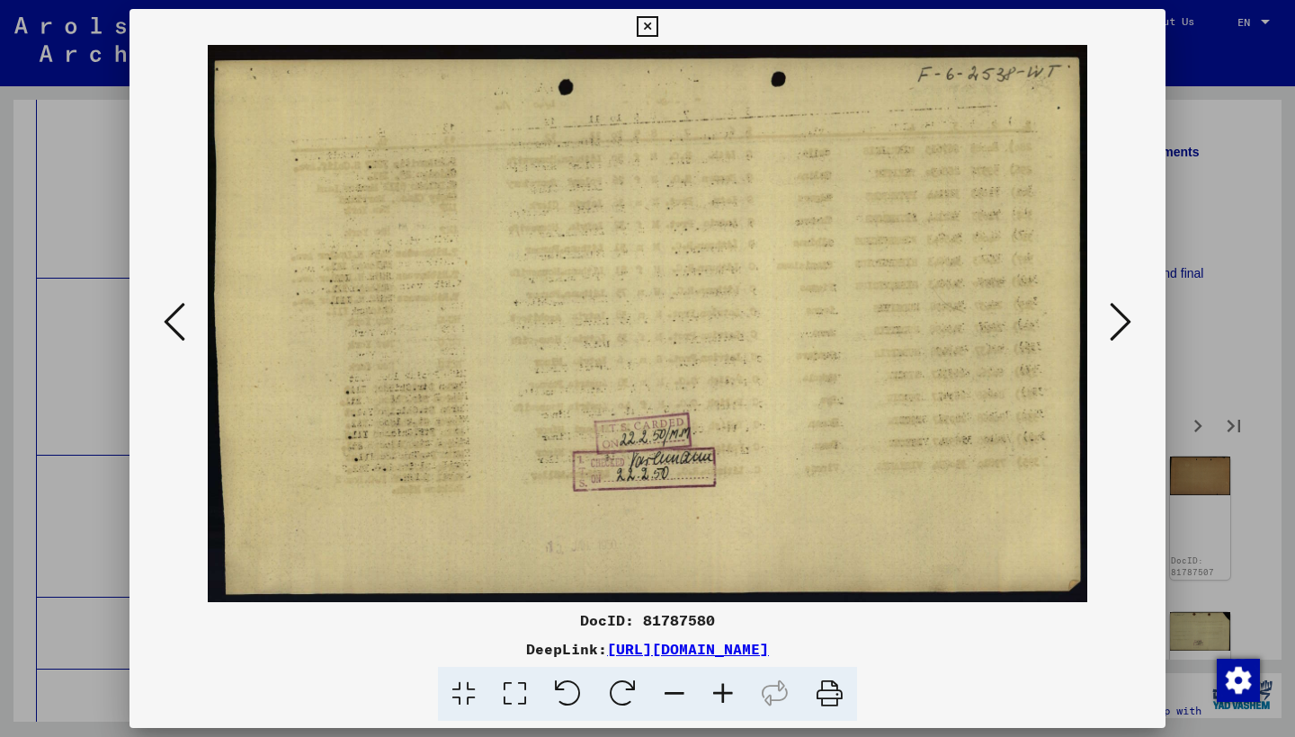
click at [1118, 328] on icon at bounding box center [1120, 321] width 22 height 43
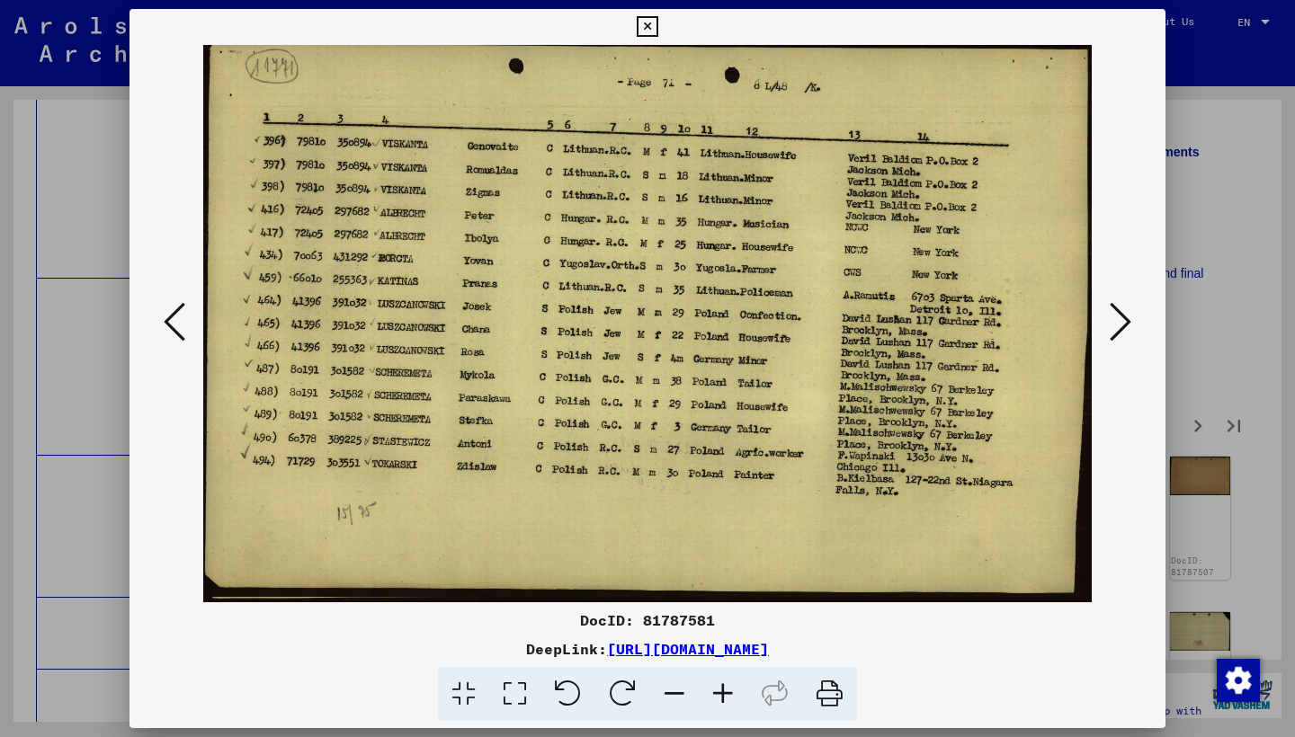
click at [1118, 328] on icon at bounding box center [1120, 321] width 22 height 43
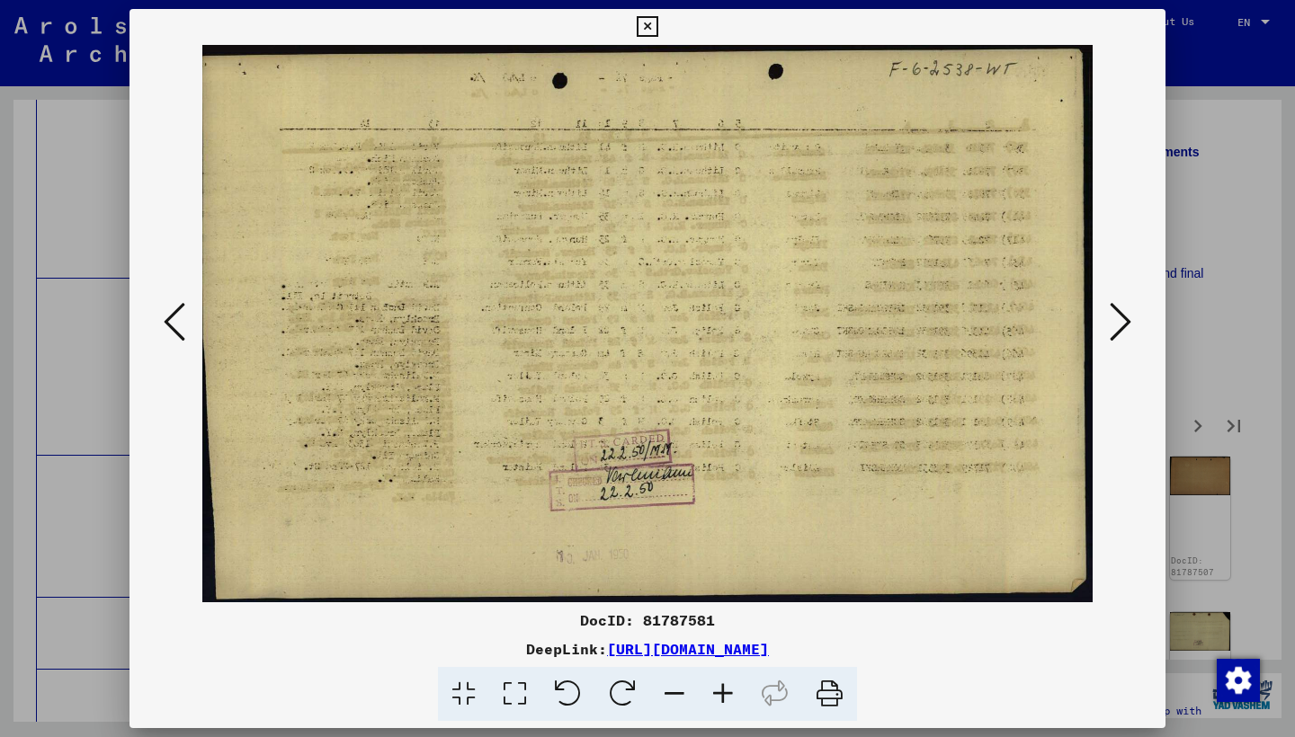
click at [1118, 328] on icon at bounding box center [1120, 321] width 22 height 43
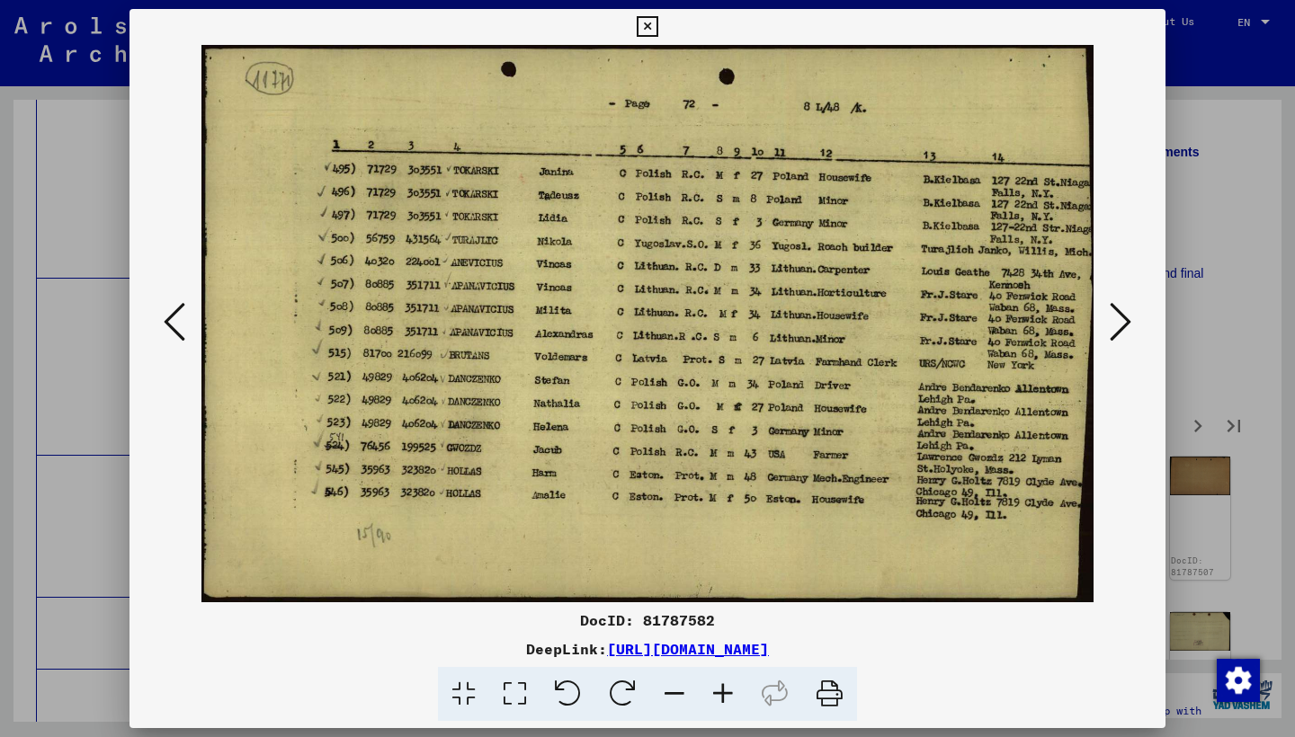
click at [1118, 328] on icon at bounding box center [1120, 321] width 22 height 43
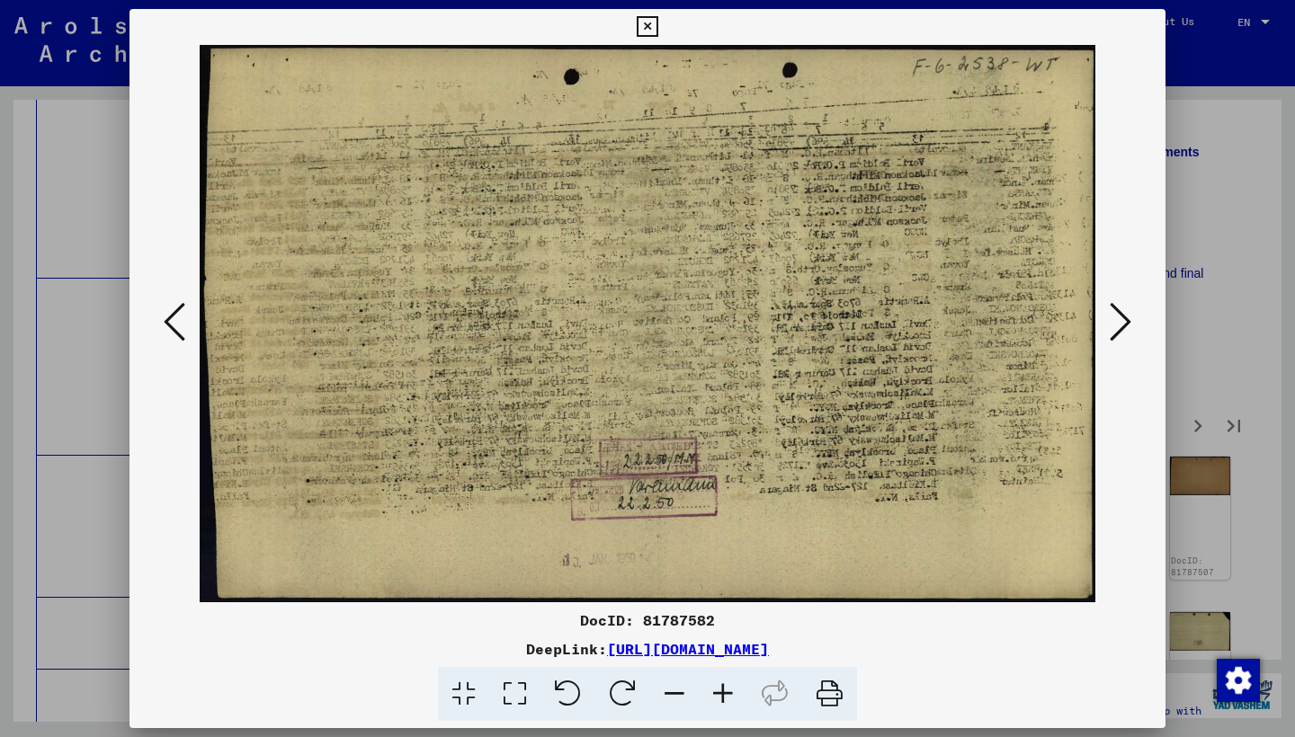
click at [1118, 328] on icon at bounding box center [1120, 321] width 22 height 43
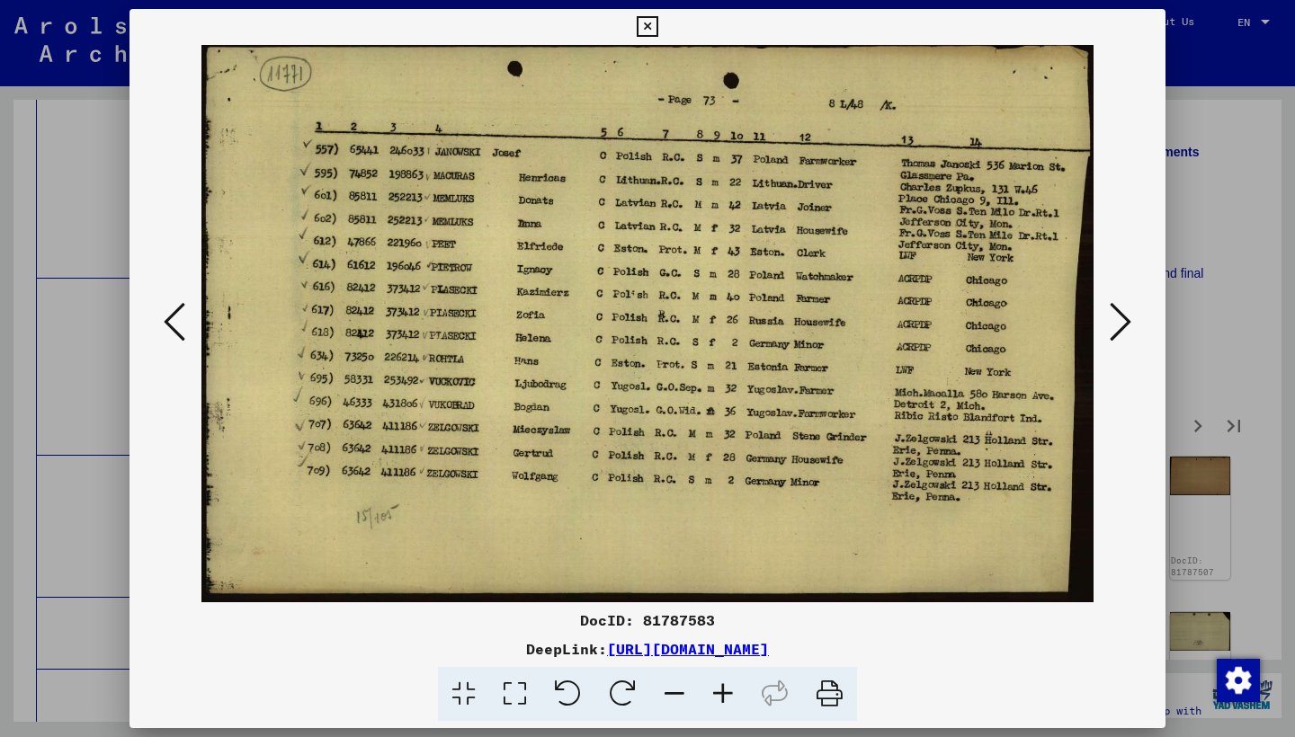
click at [1118, 328] on icon at bounding box center [1120, 321] width 22 height 43
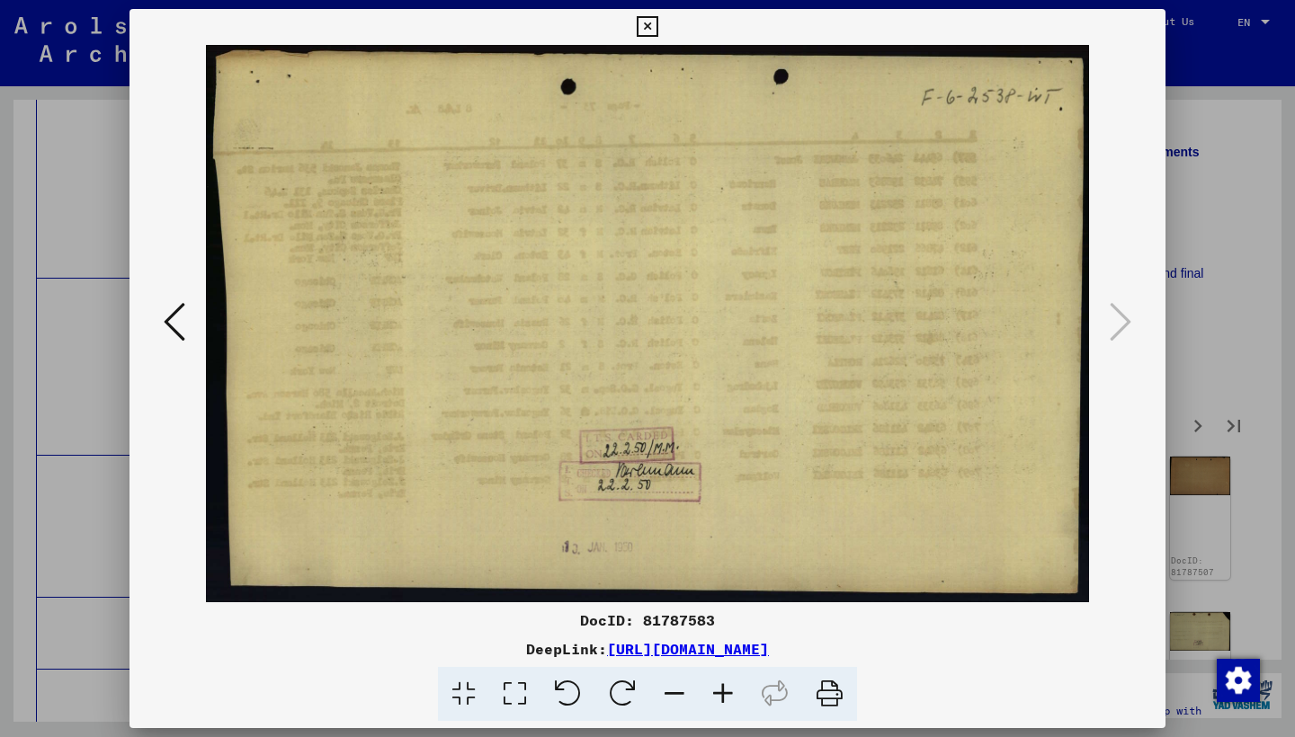
click at [657, 26] on icon at bounding box center [647, 27] width 21 height 22
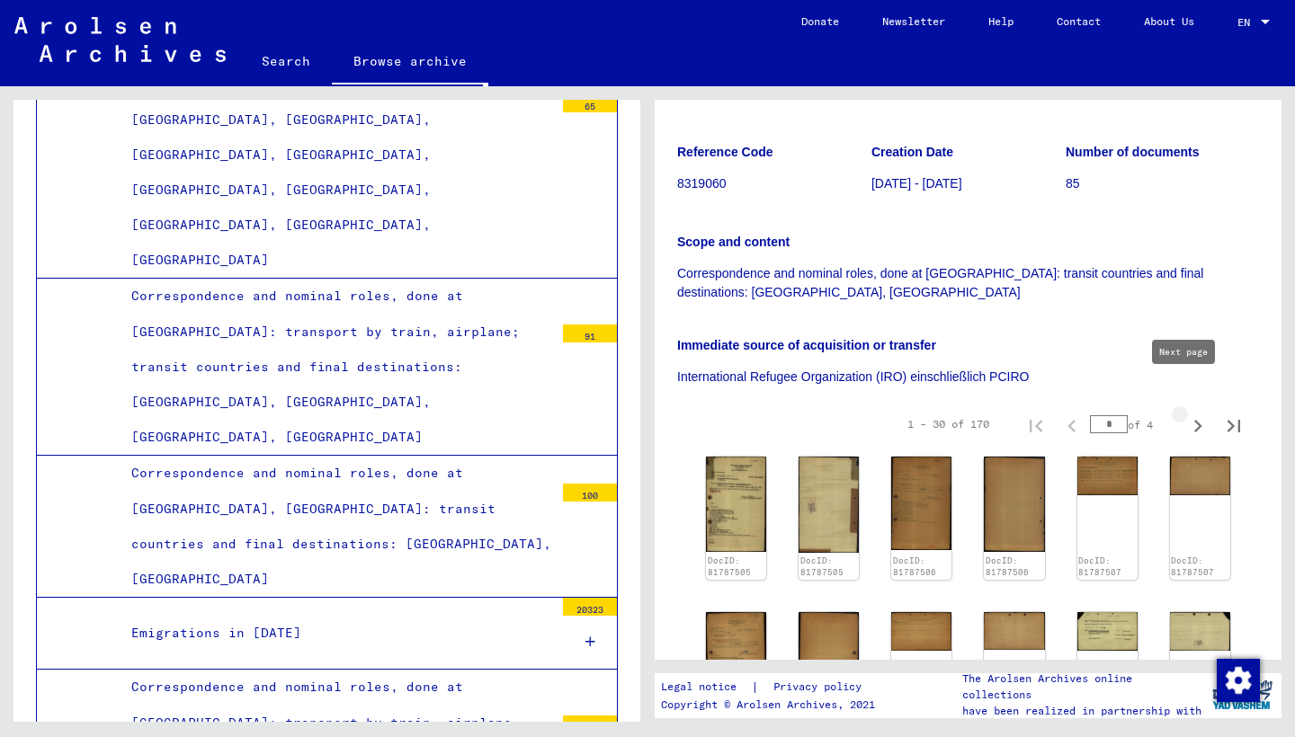
click at [1194, 420] on icon "Next page" at bounding box center [1198, 426] width 8 height 13
type input "*"
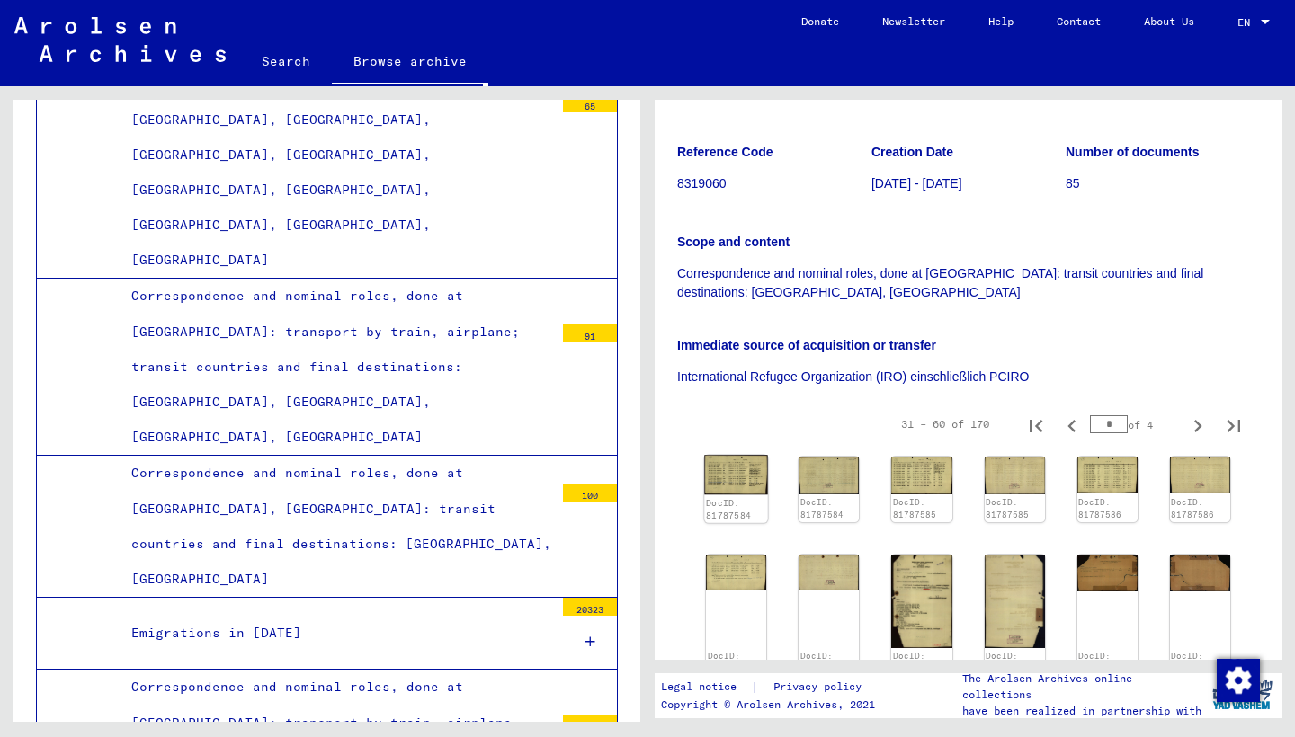
click at [740, 455] on img at bounding box center [736, 475] width 64 height 40
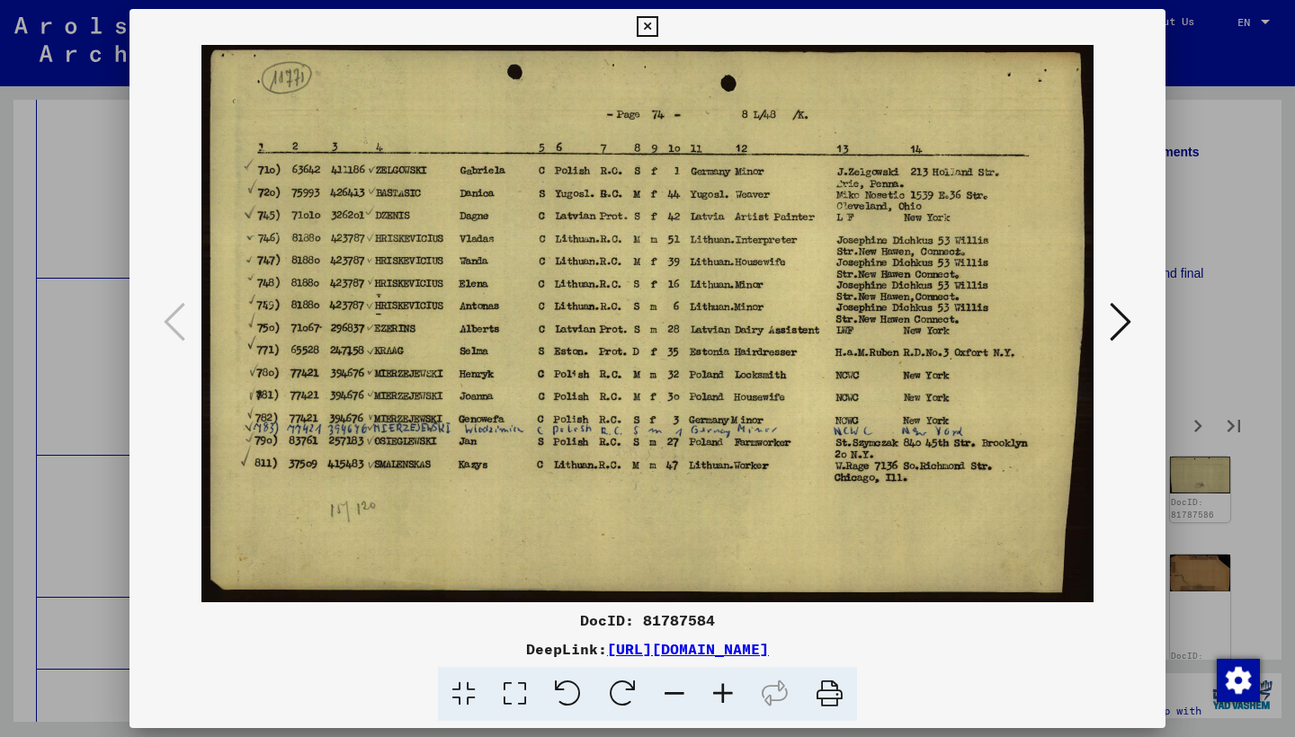
click at [1119, 329] on icon at bounding box center [1120, 321] width 22 height 43
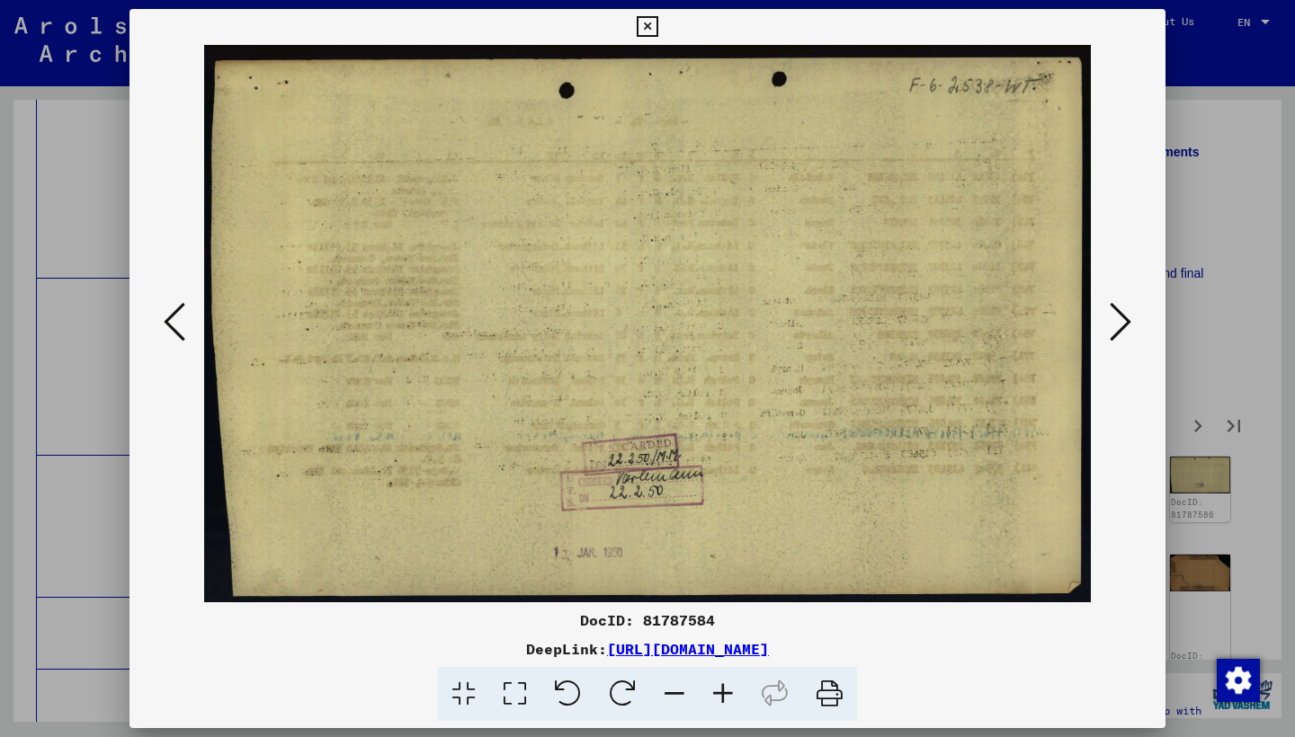
click at [1119, 328] on icon at bounding box center [1120, 321] width 22 height 43
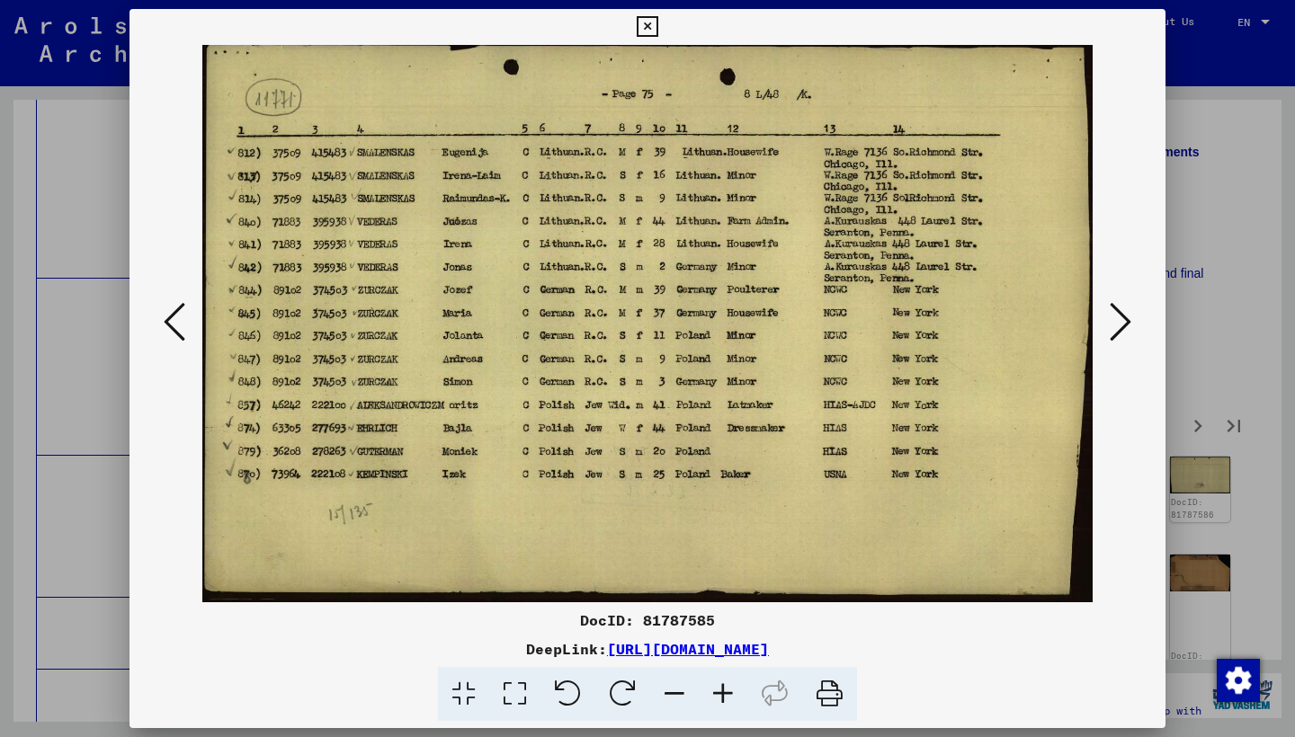
click at [1118, 329] on icon at bounding box center [1120, 321] width 22 height 43
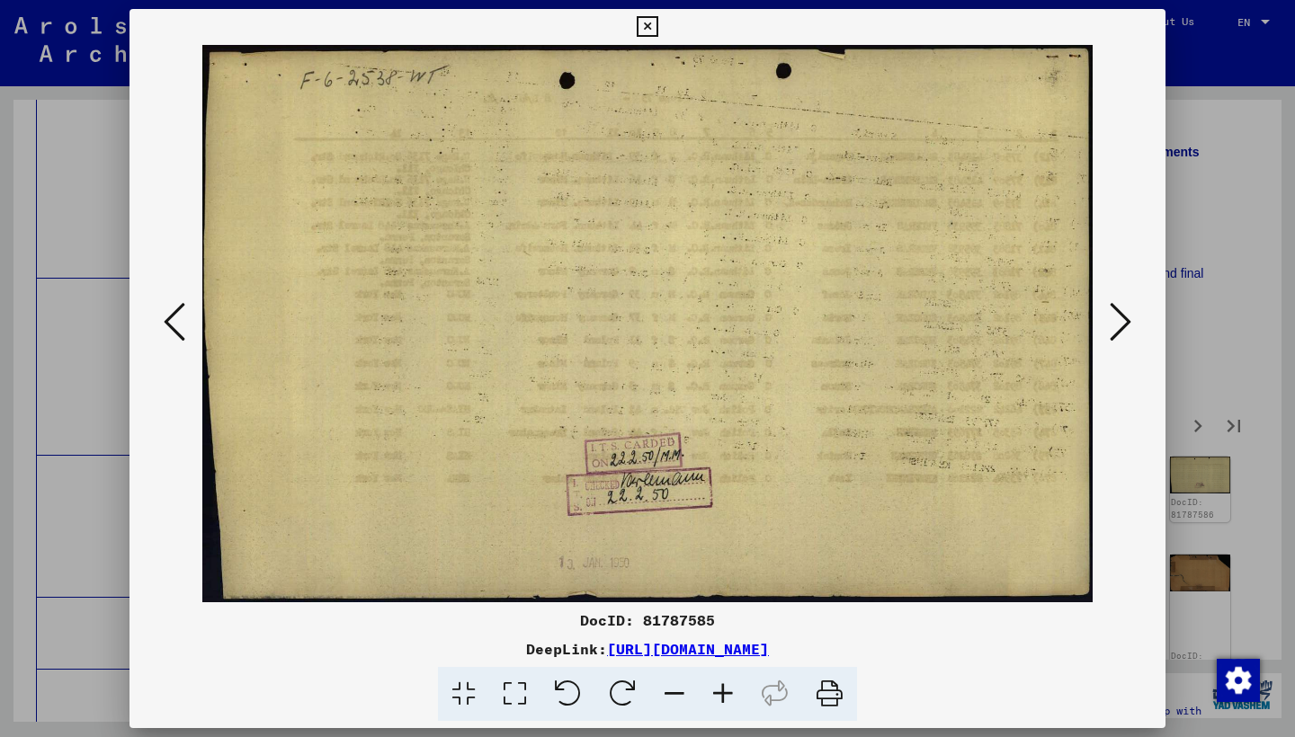
click at [1118, 329] on icon at bounding box center [1120, 321] width 22 height 43
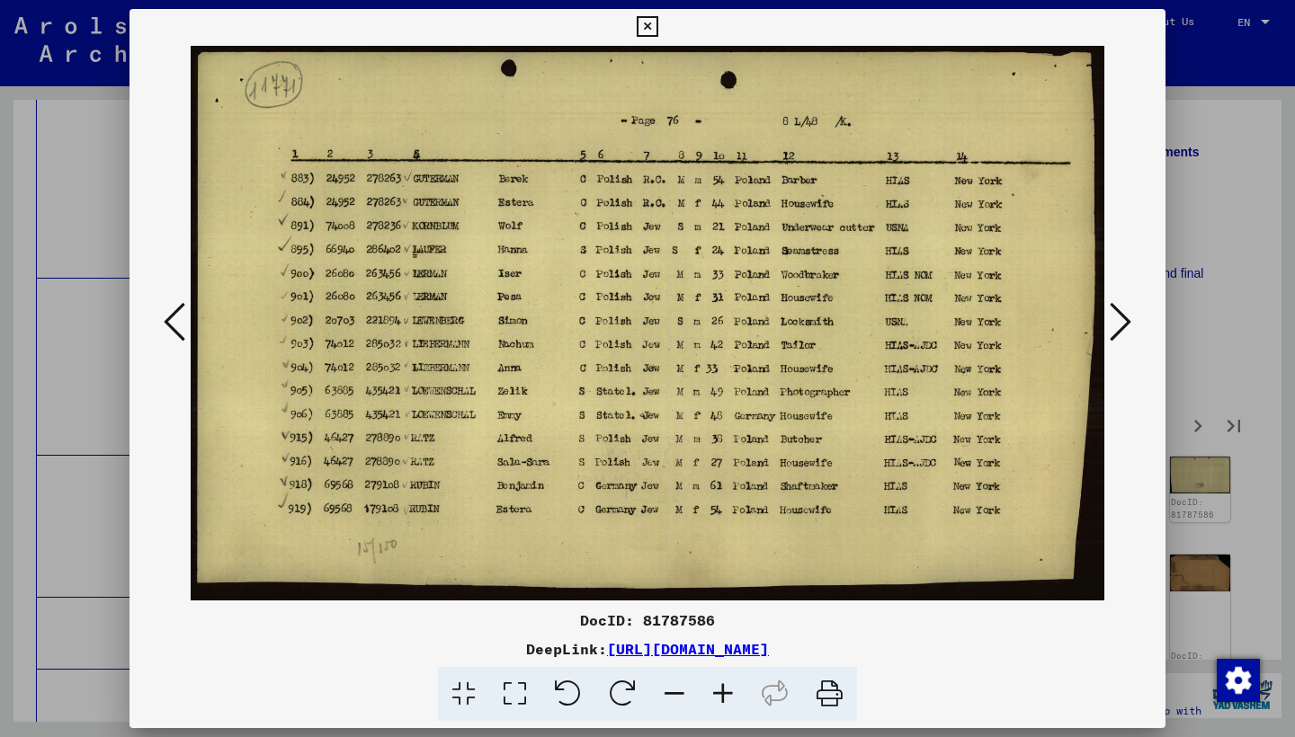
click at [1117, 330] on icon at bounding box center [1120, 321] width 22 height 43
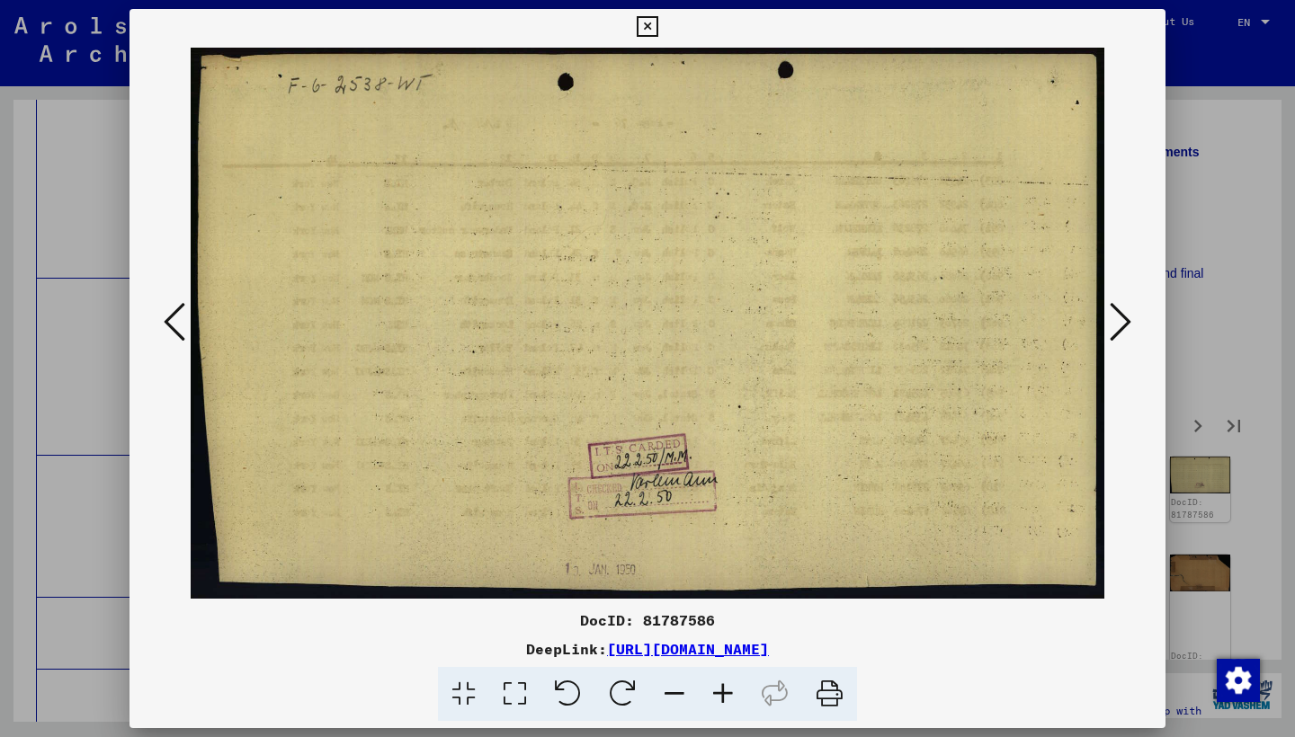
click at [1117, 330] on icon at bounding box center [1120, 321] width 22 height 43
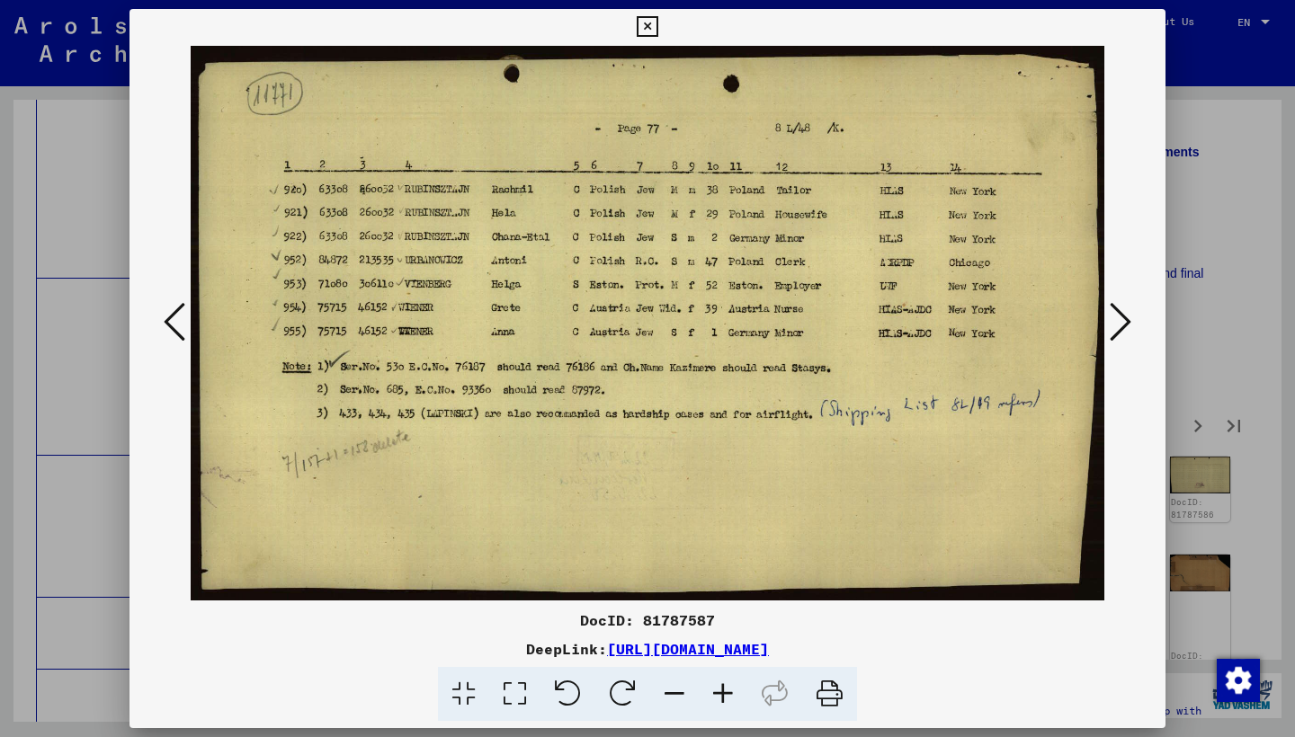
click at [1117, 330] on icon at bounding box center [1120, 321] width 22 height 43
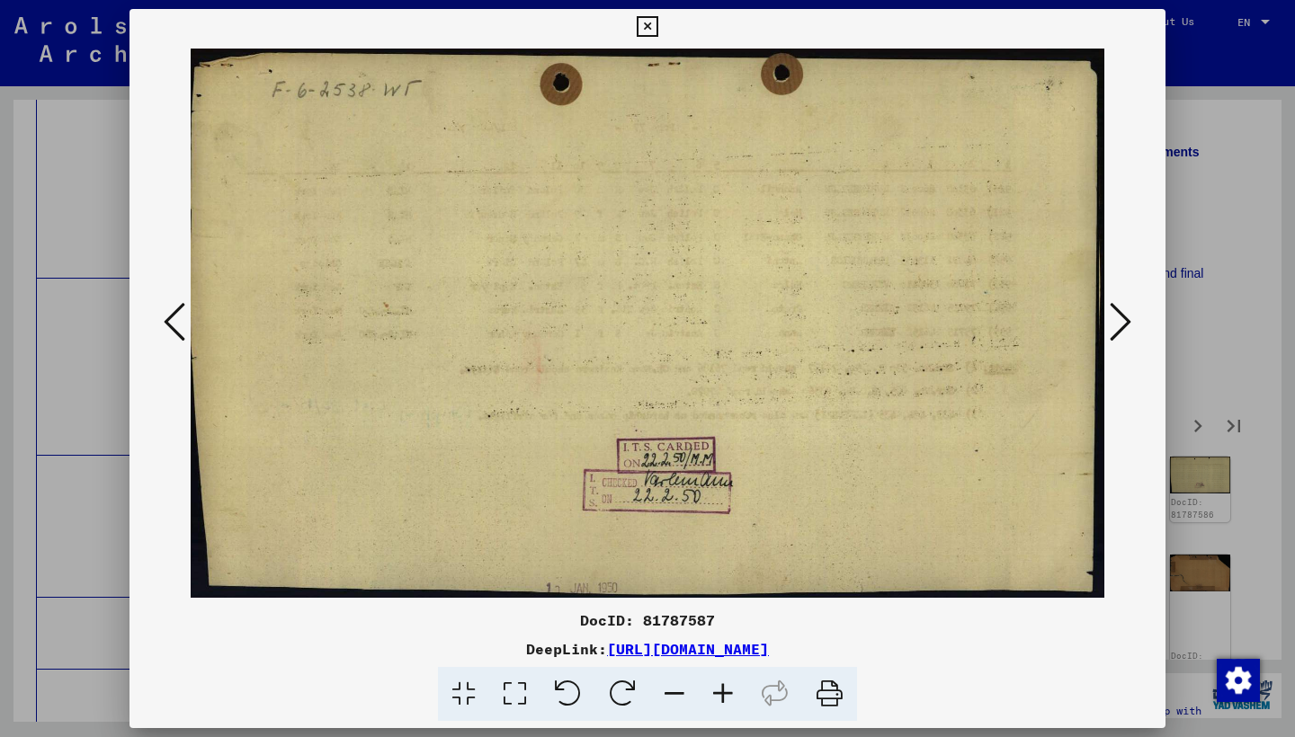
click at [1117, 330] on icon at bounding box center [1120, 321] width 22 height 43
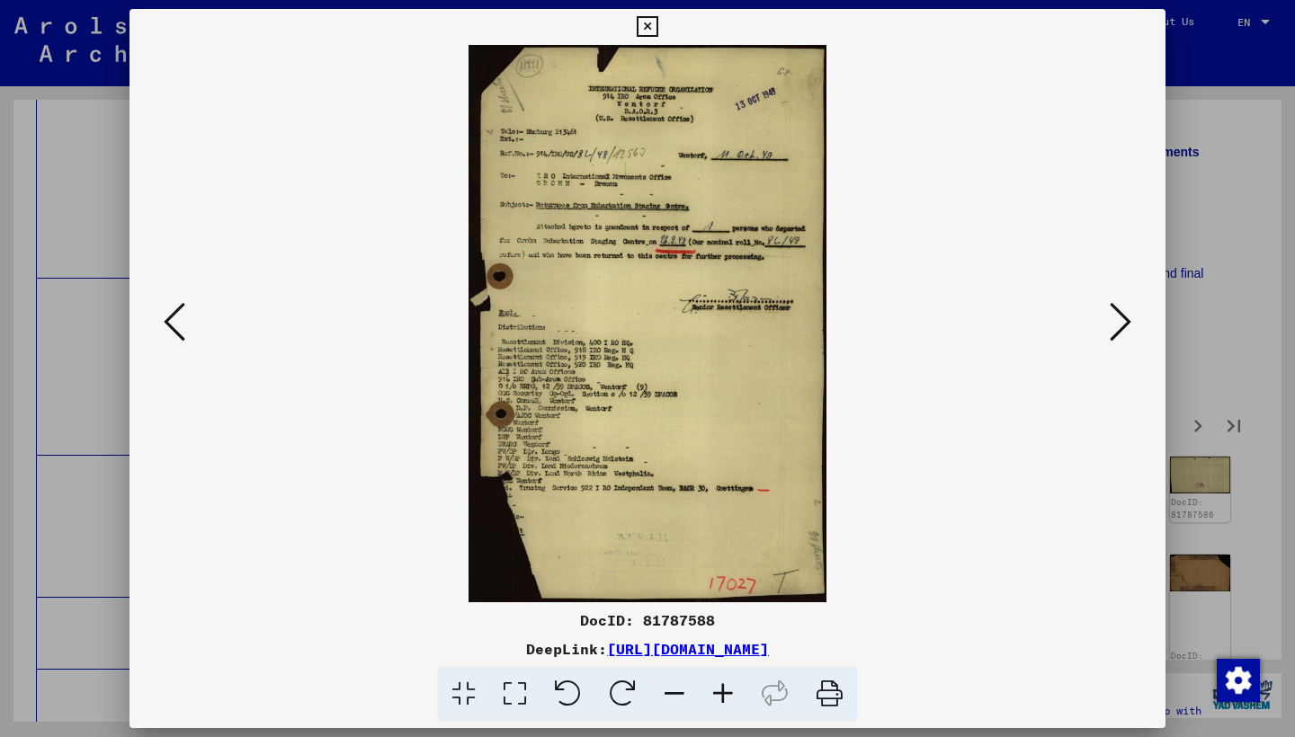
click at [1117, 330] on icon at bounding box center [1120, 321] width 22 height 43
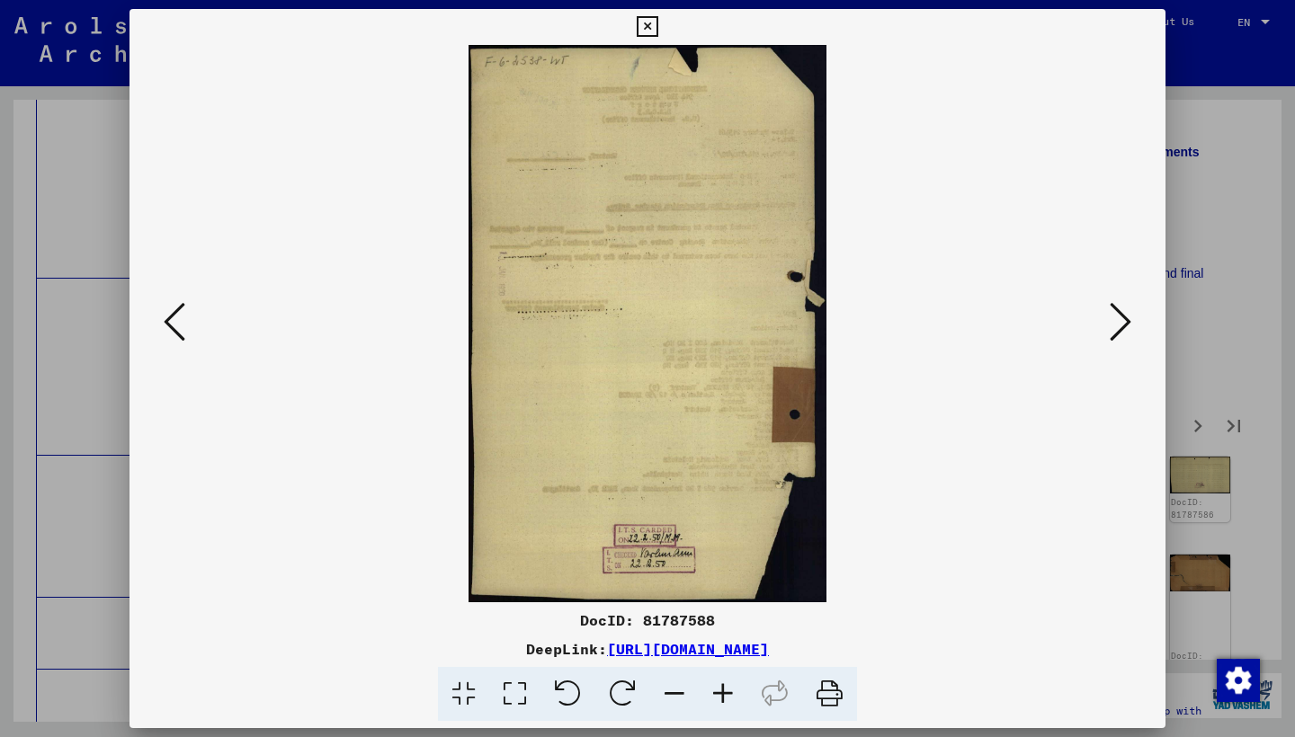
click at [1117, 330] on icon at bounding box center [1120, 321] width 22 height 43
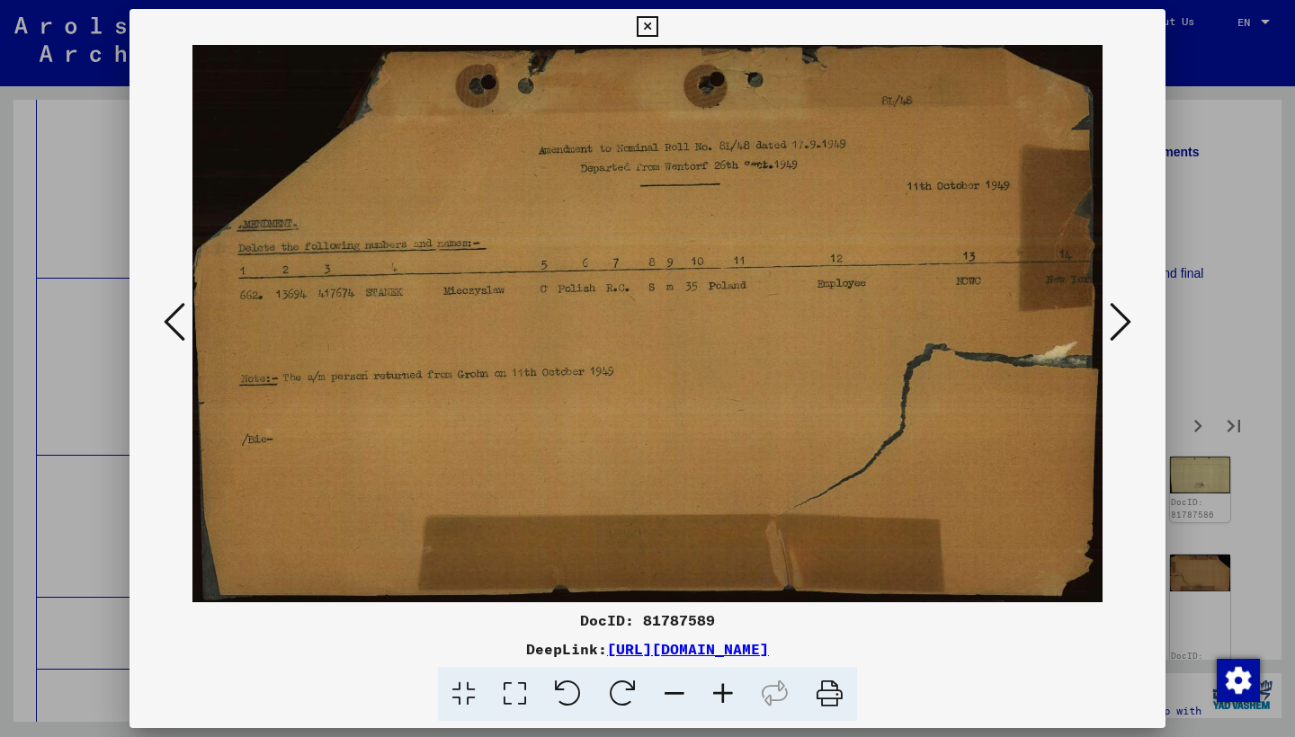
click at [1117, 330] on icon at bounding box center [1120, 321] width 22 height 43
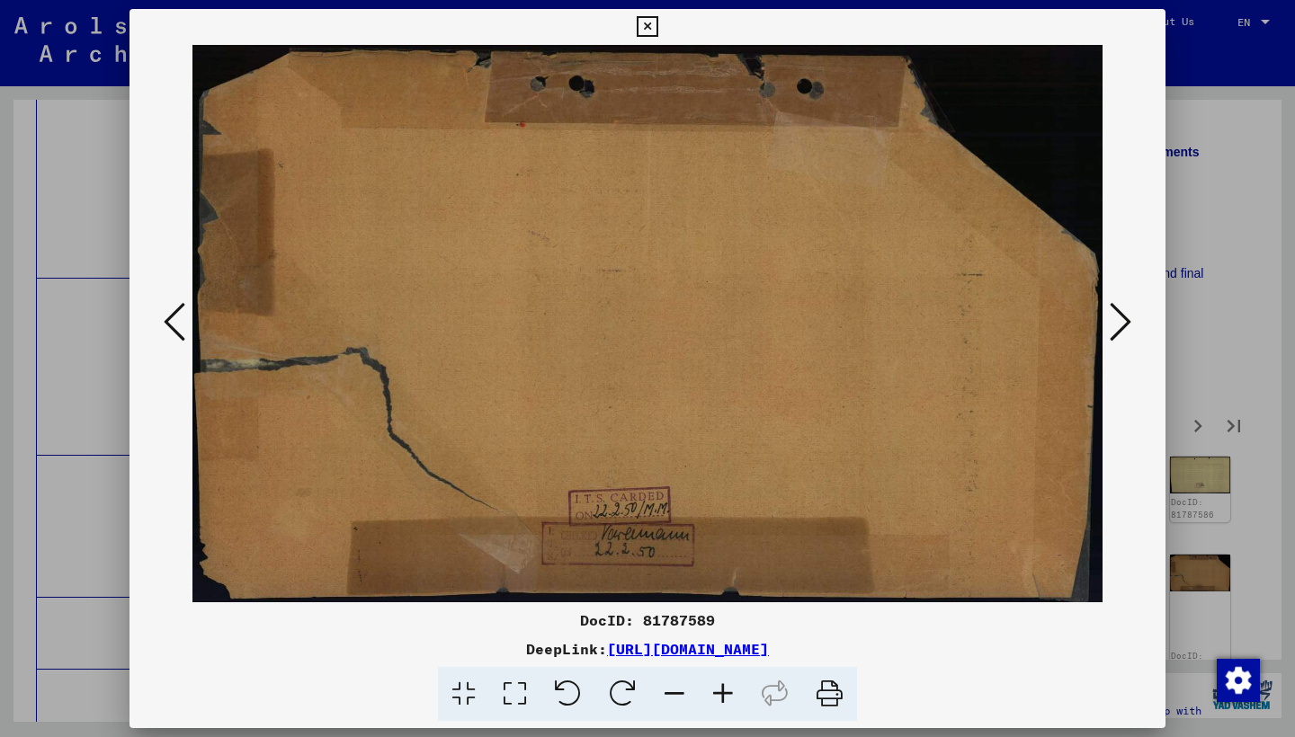
click at [1117, 330] on icon at bounding box center [1120, 321] width 22 height 43
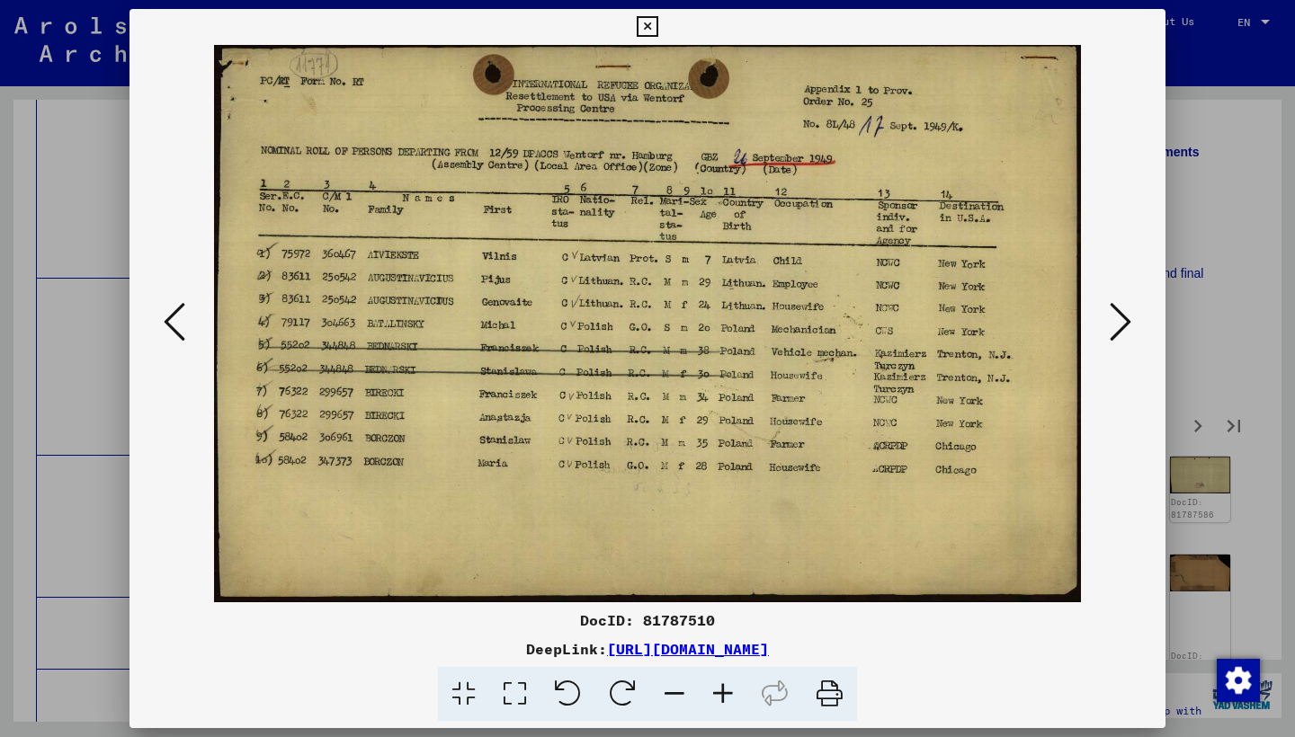
click at [1117, 330] on icon at bounding box center [1120, 321] width 22 height 43
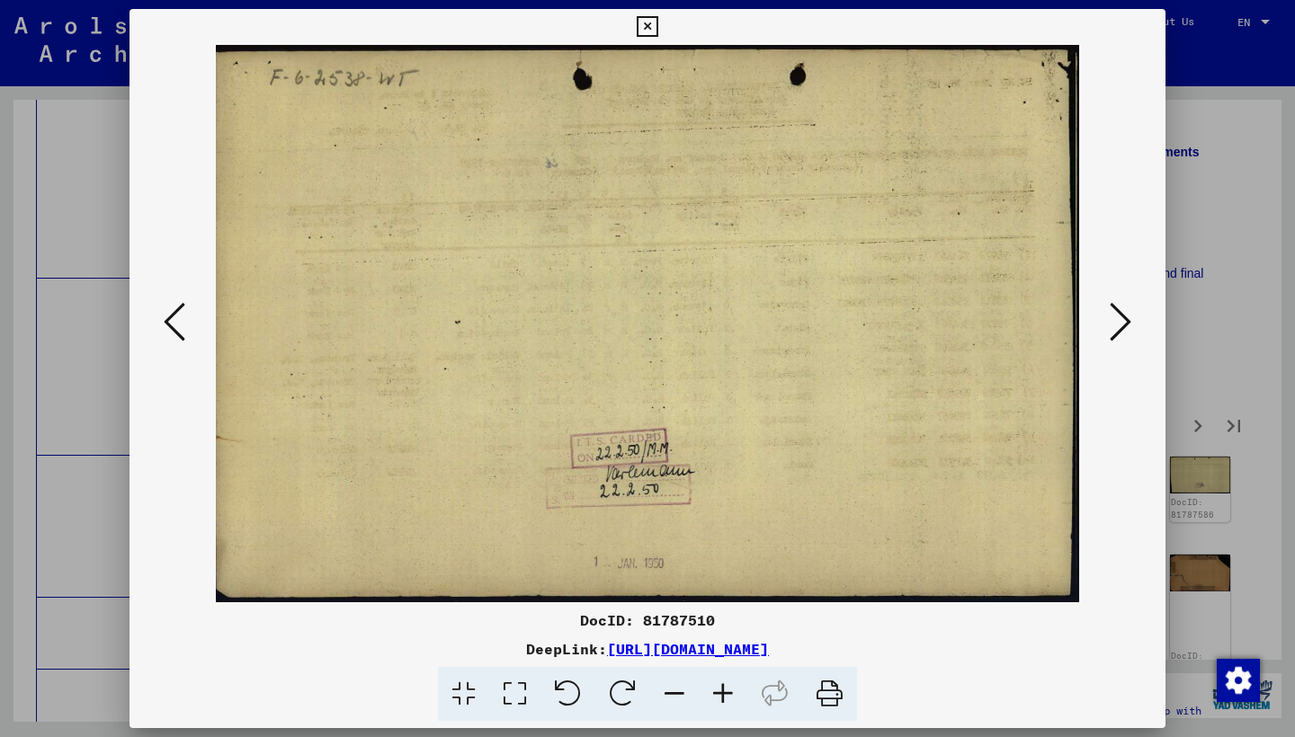
click at [1117, 330] on icon at bounding box center [1120, 321] width 22 height 43
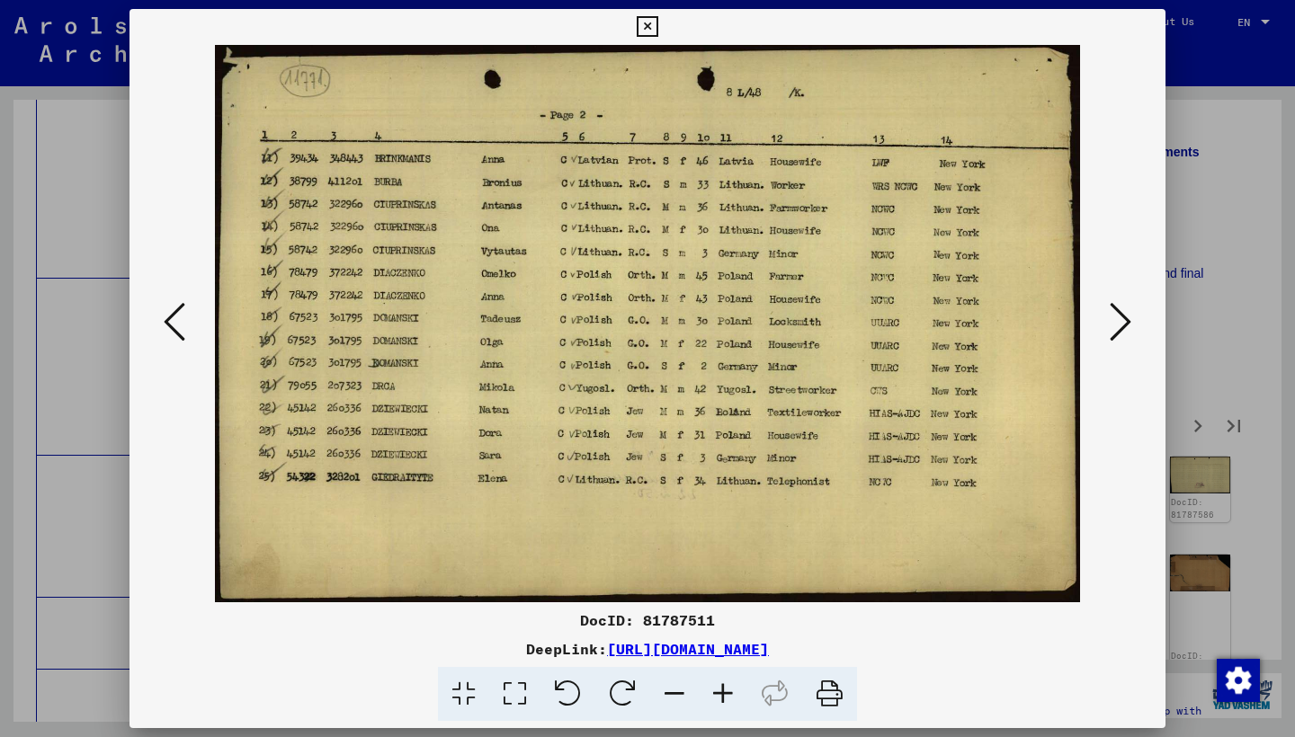
click at [1117, 330] on icon at bounding box center [1120, 321] width 22 height 43
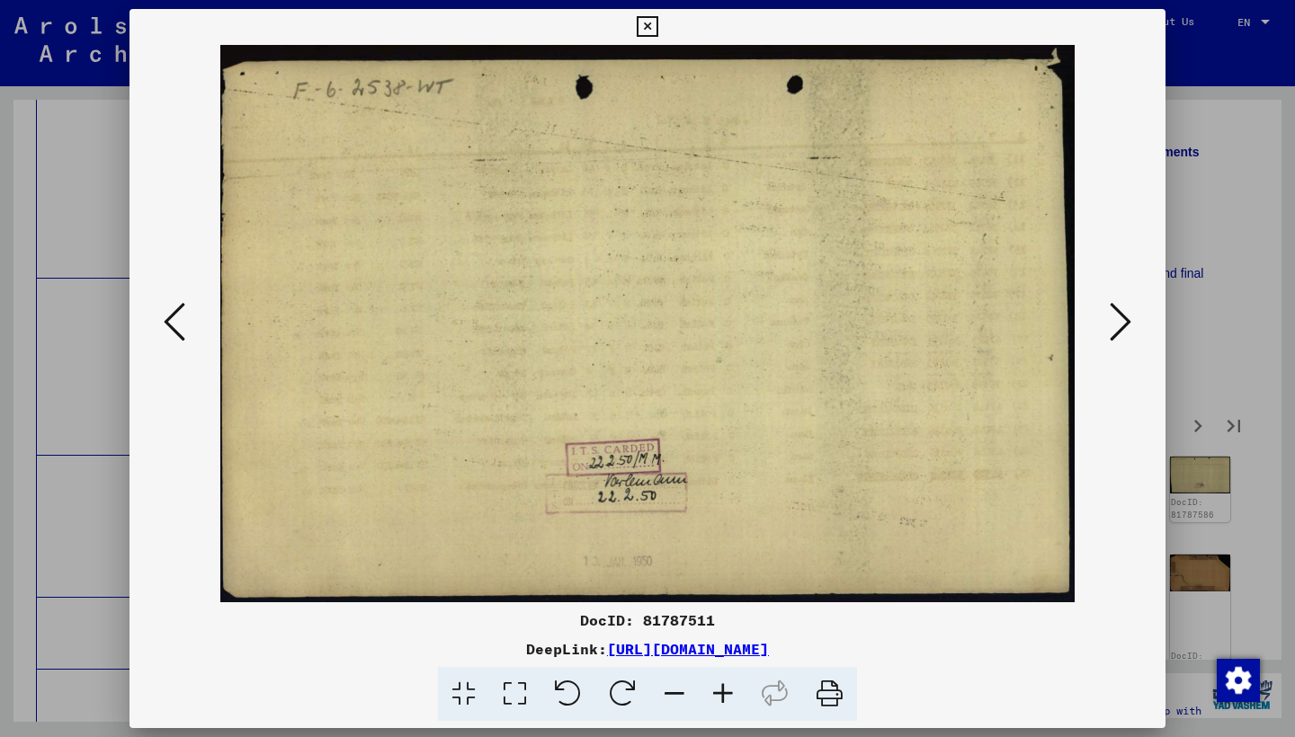
click at [1117, 330] on icon at bounding box center [1120, 321] width 22 height 43
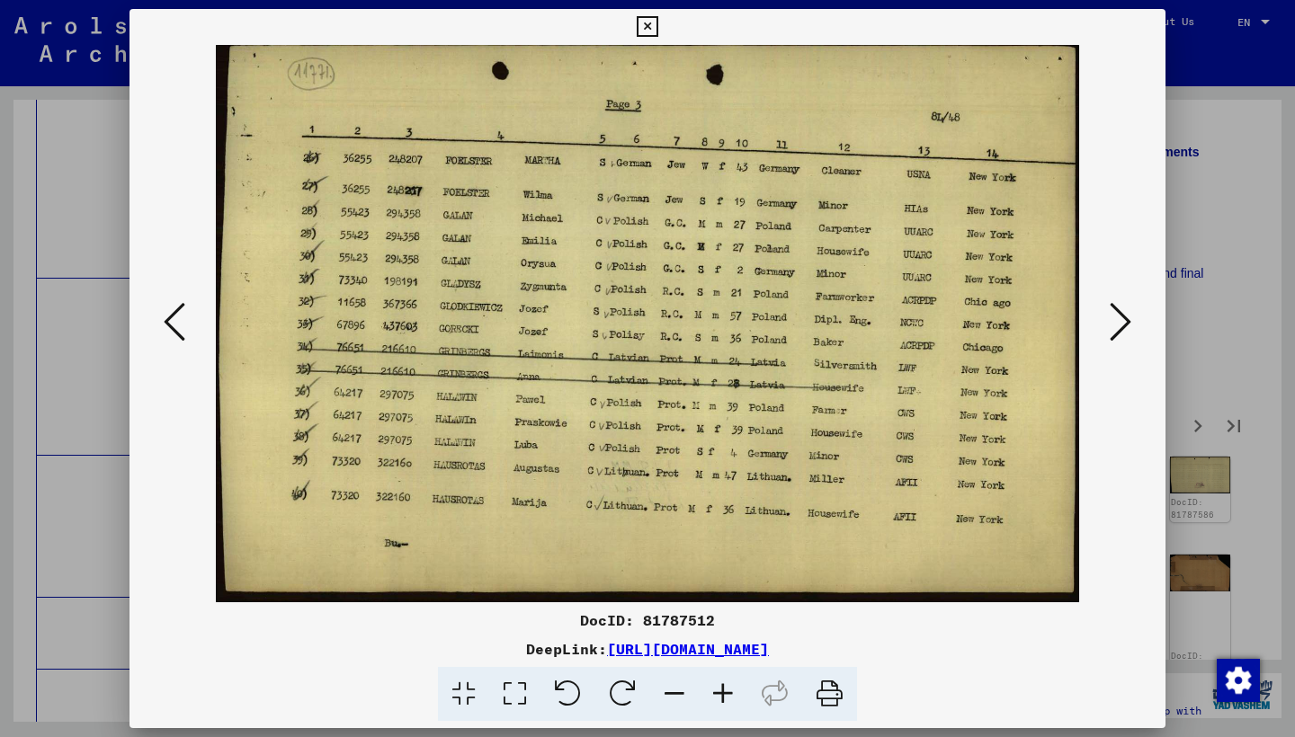
click at [1117, 330] on icon at bounding box center [1120, 321] width 22 height 43
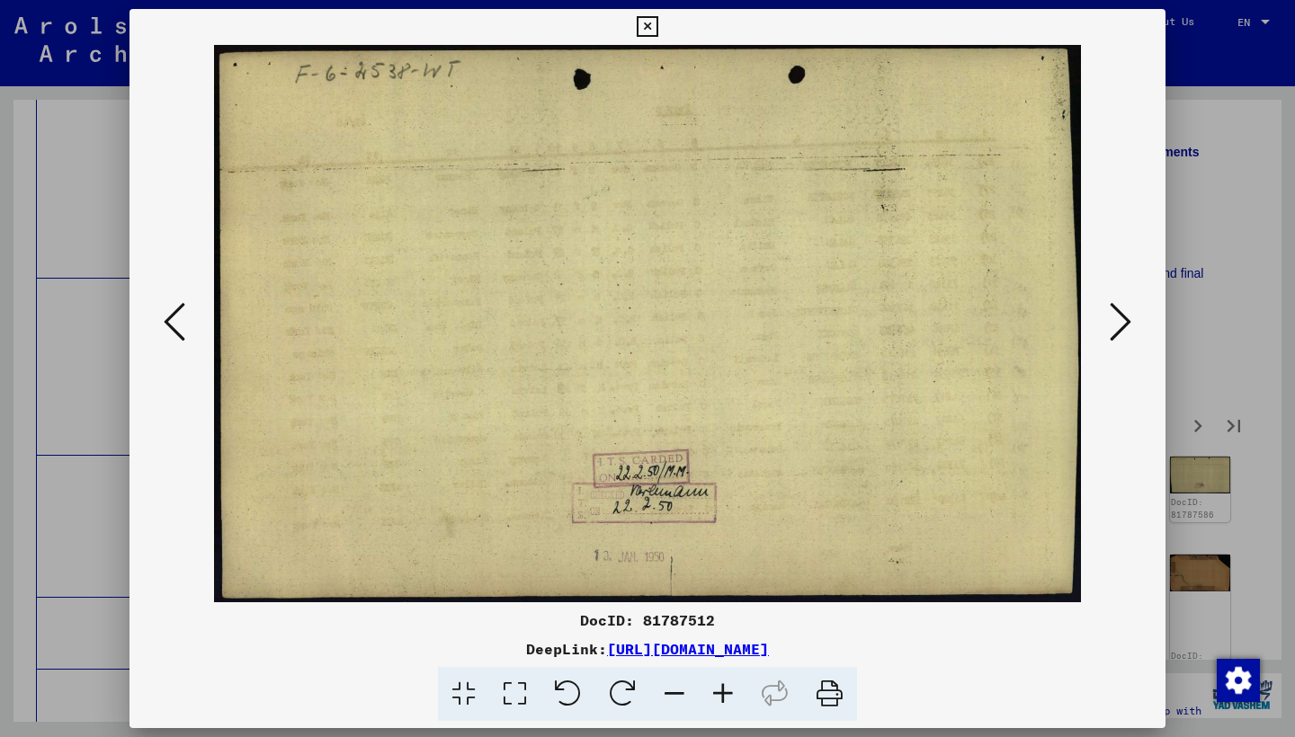
click at [1117, 330] on icon at bounding box center [1120, 321] width 22 height 43
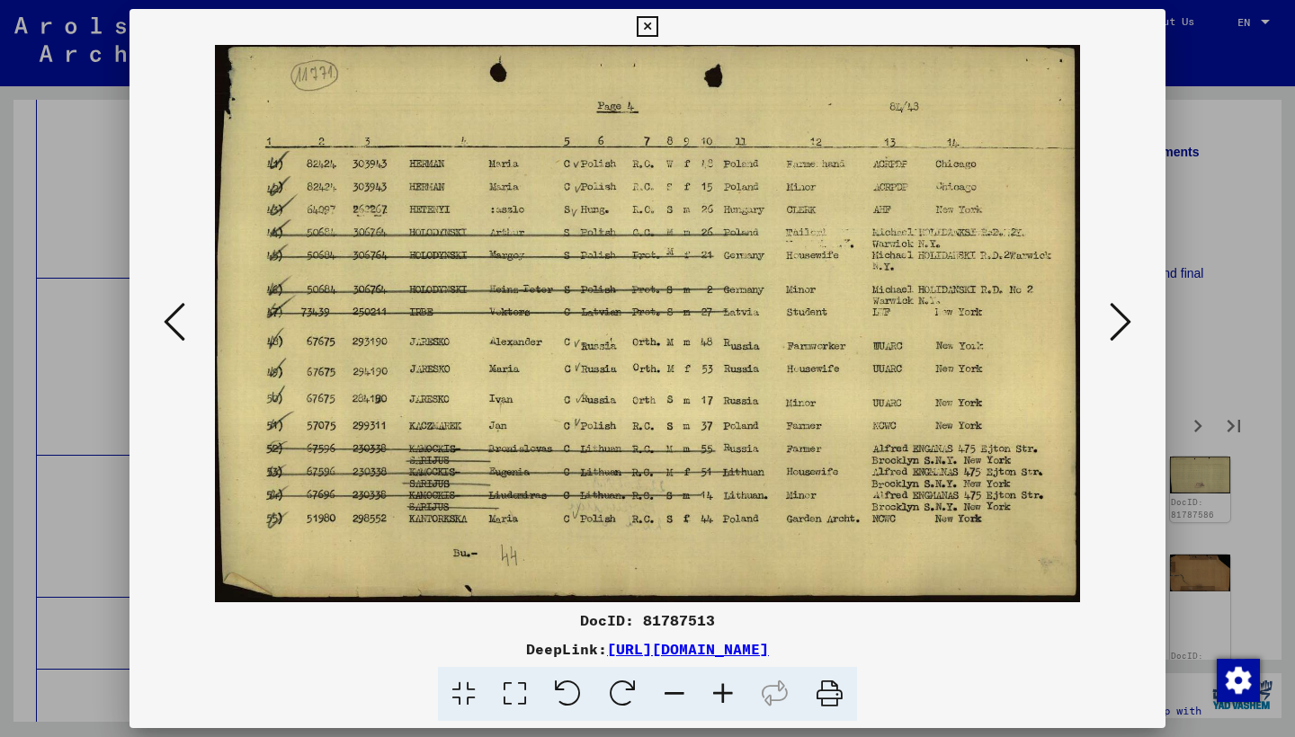
click at [1117, 330] on icon at bounding box center [1120, 321] width 22 height 43
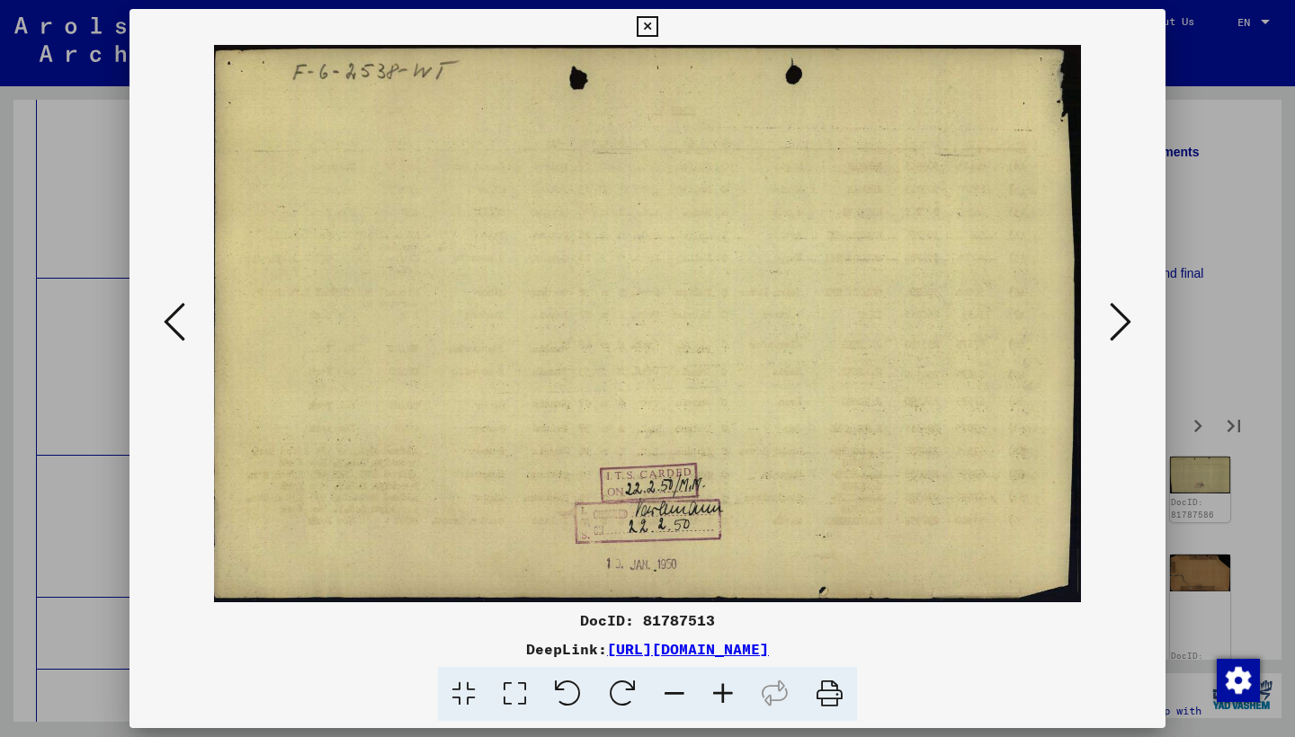
click at [1117, 330] on icon at bounding box center [1120, 321] width 22 height 43
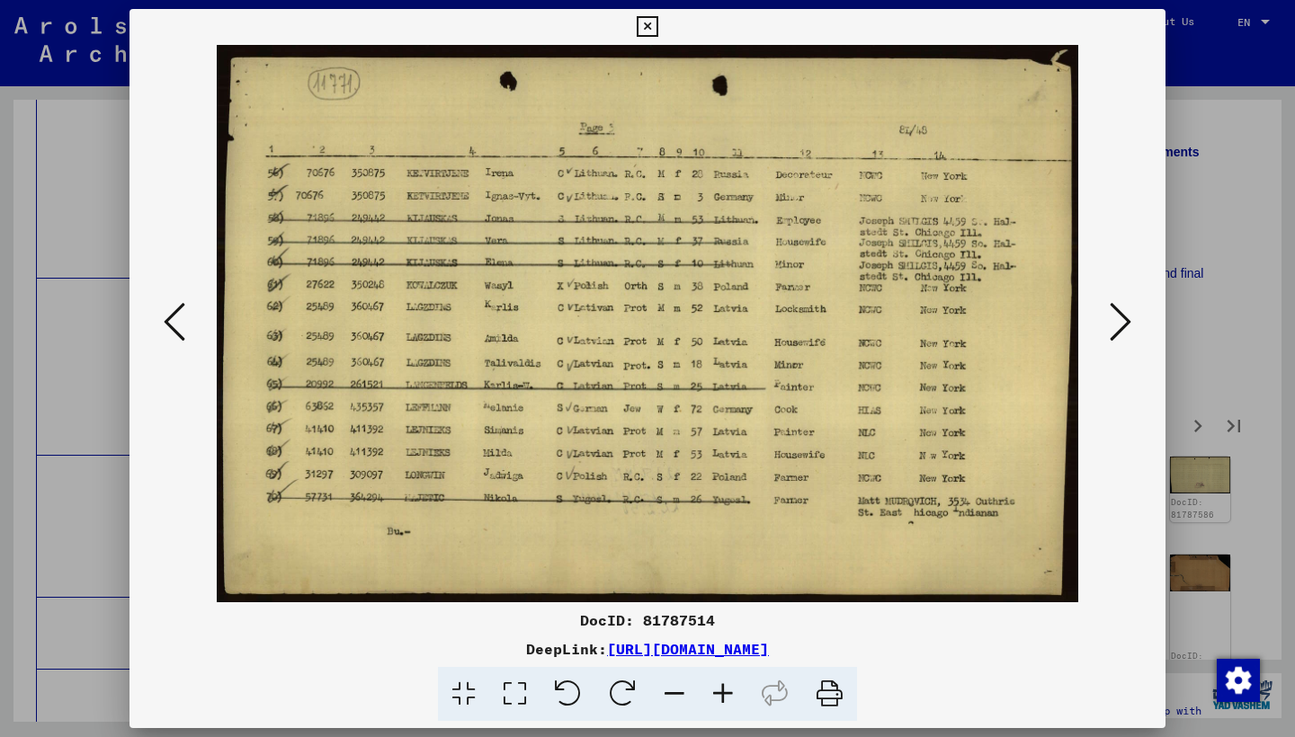
click at [1117, 330] on icon at bounding box center [1120, 321] width 22 height 43
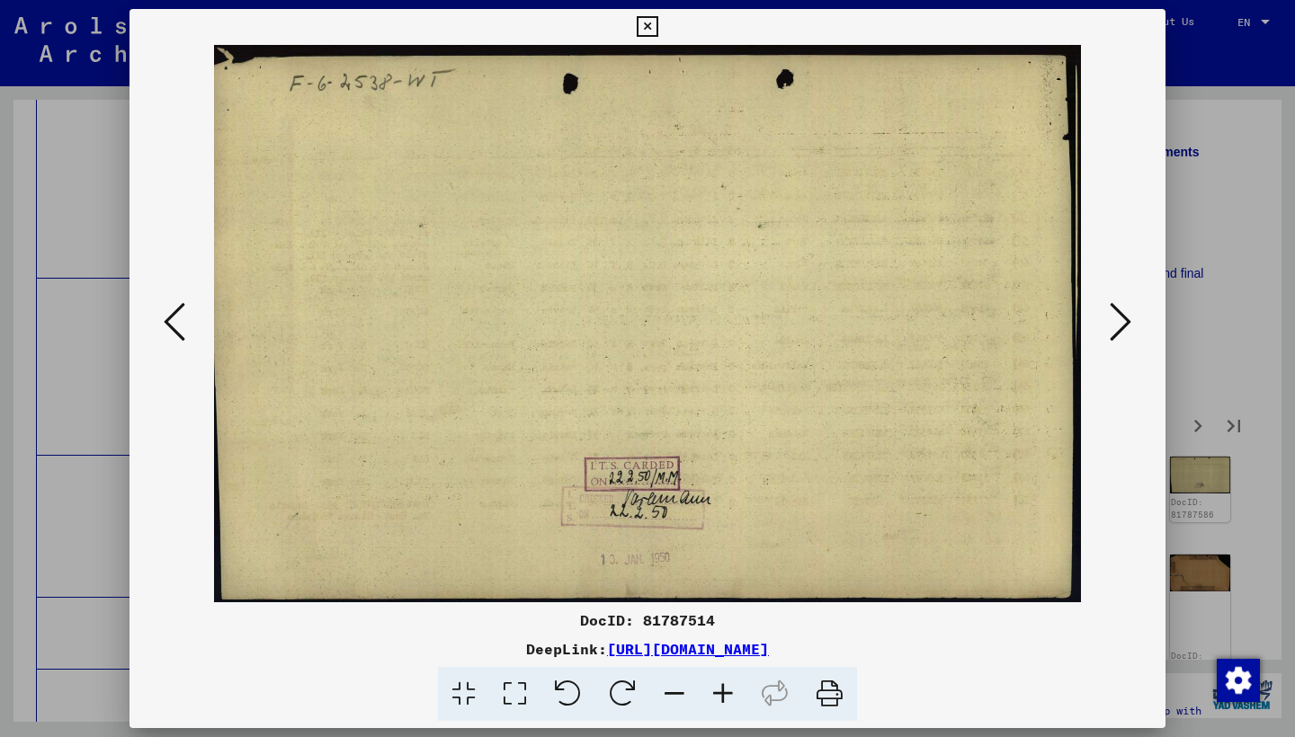
click at [1117, 329] on icon at bounding box center [1120, 321] width 22 height 43
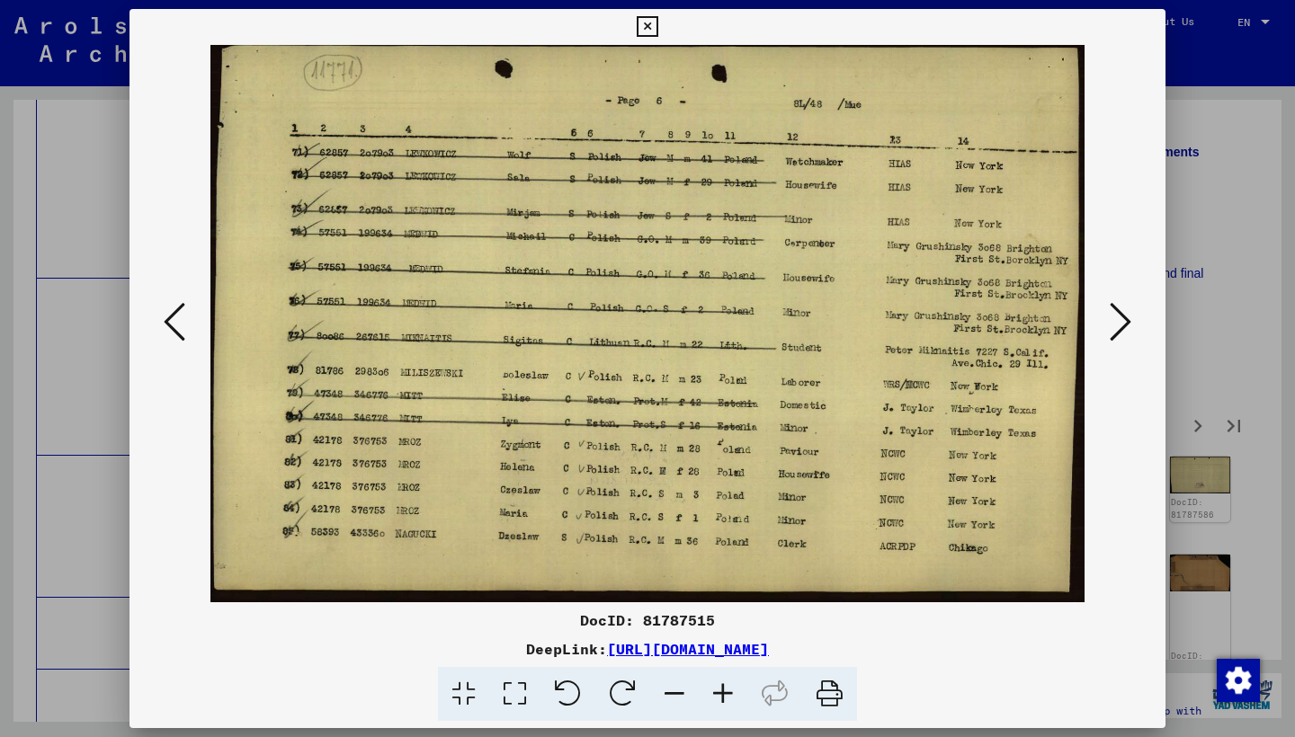
click at [1117, 329] on icon at bounding box center [1120, 321] width 22 height 43
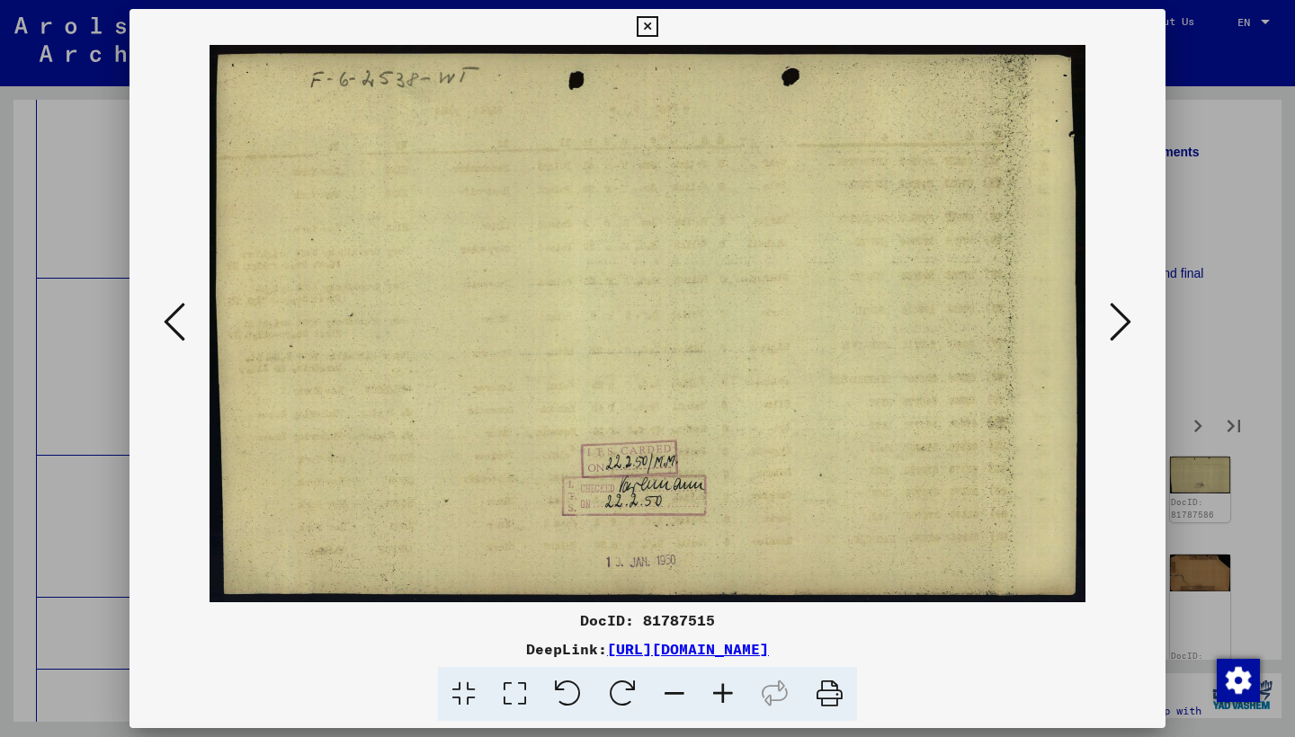
click at [1117, 329] on icon at bounding box center [1120, 321] width 22 height 43
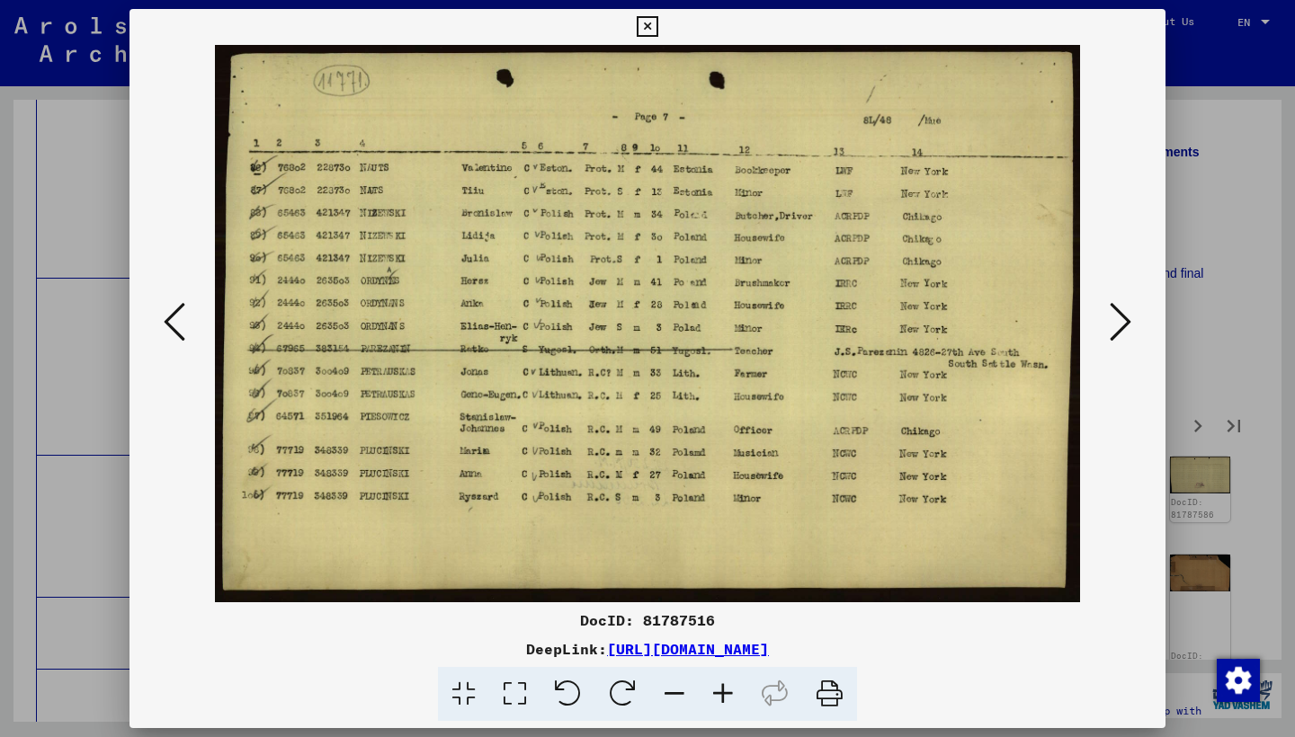
click at [1117, 329] on icon at bounding box center [1120, 321] width 22 height 43
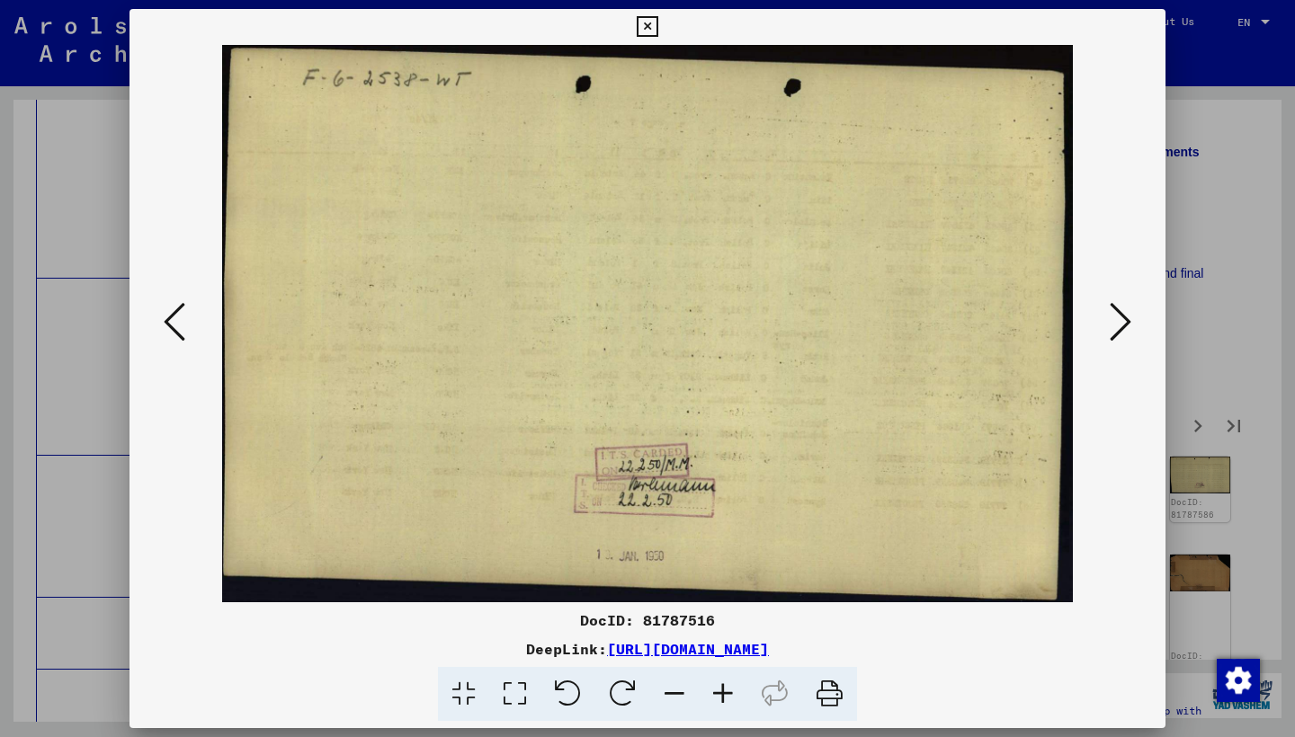
click at [1117, 329] on icon at bounding box center [1120, 321] width 22 height 43
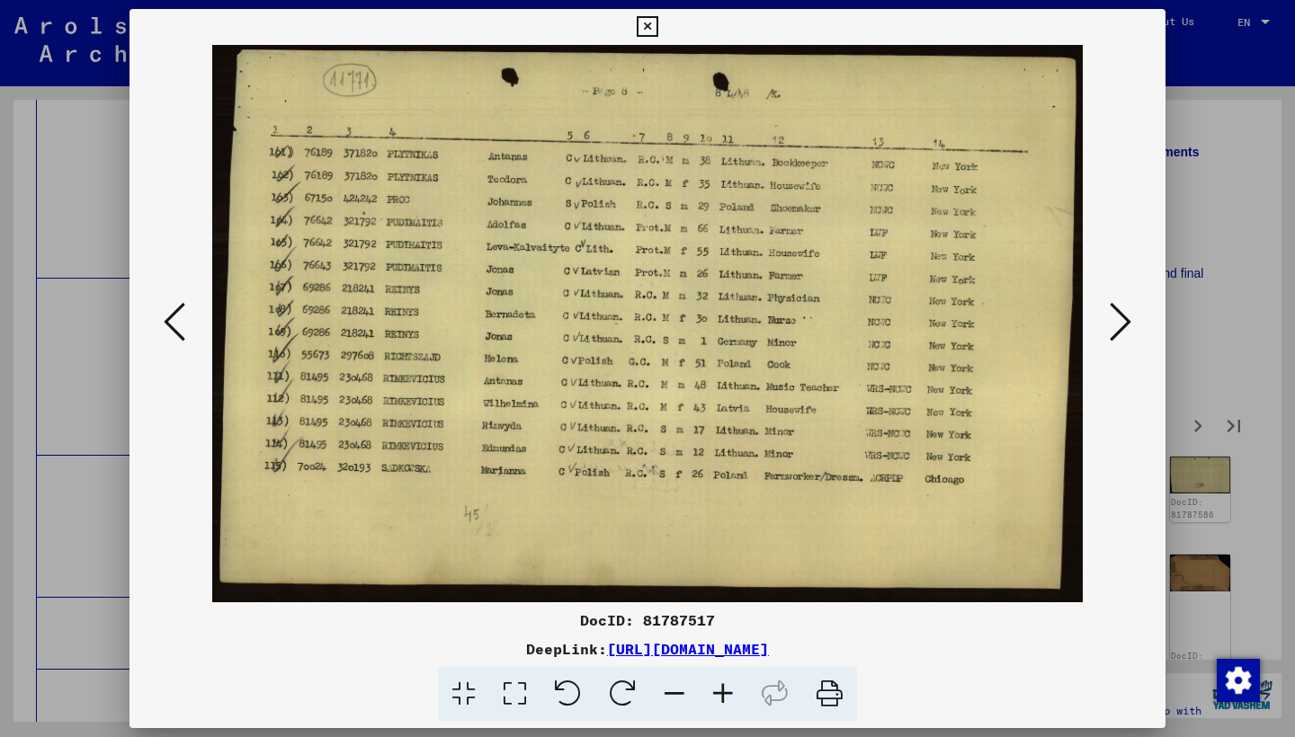
click at [1117, 329] on icon at bounding box center [1120, 321] width 22 height 43
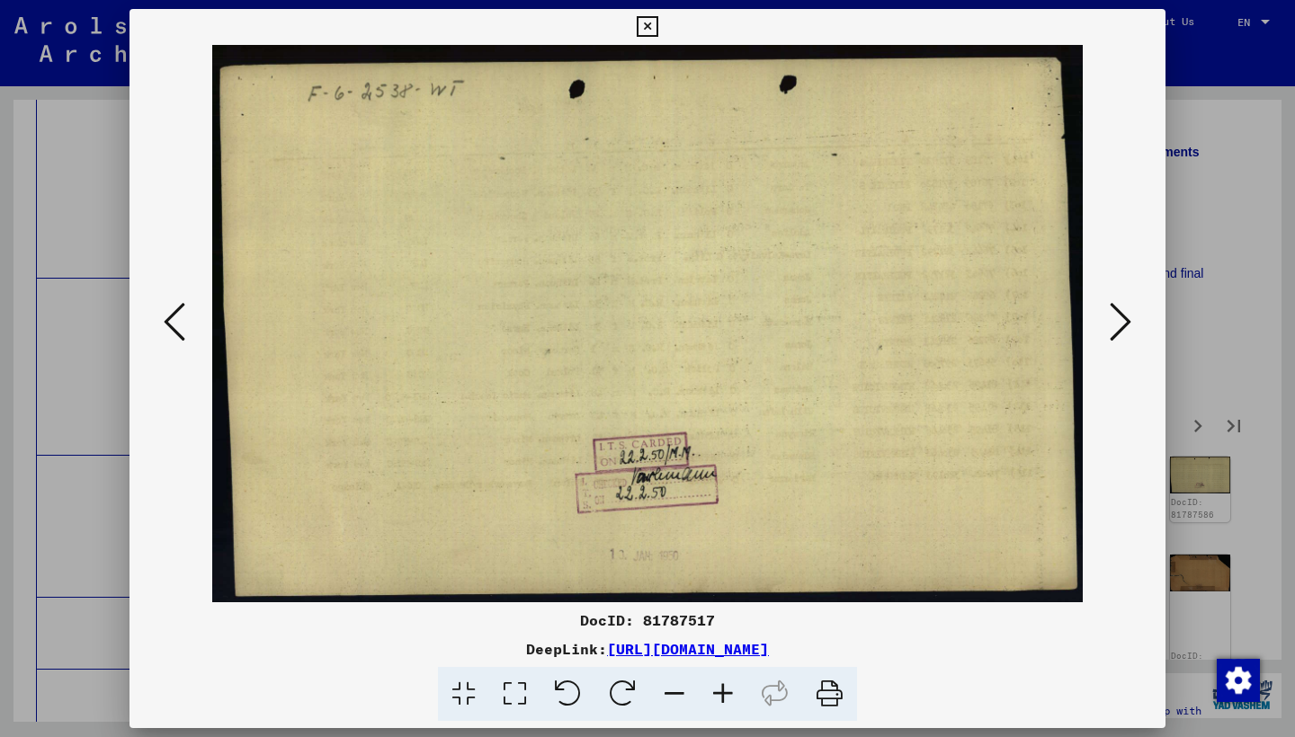
click at [1117, 329] on icon at bounding box center [1120, 321] width 22 height 43
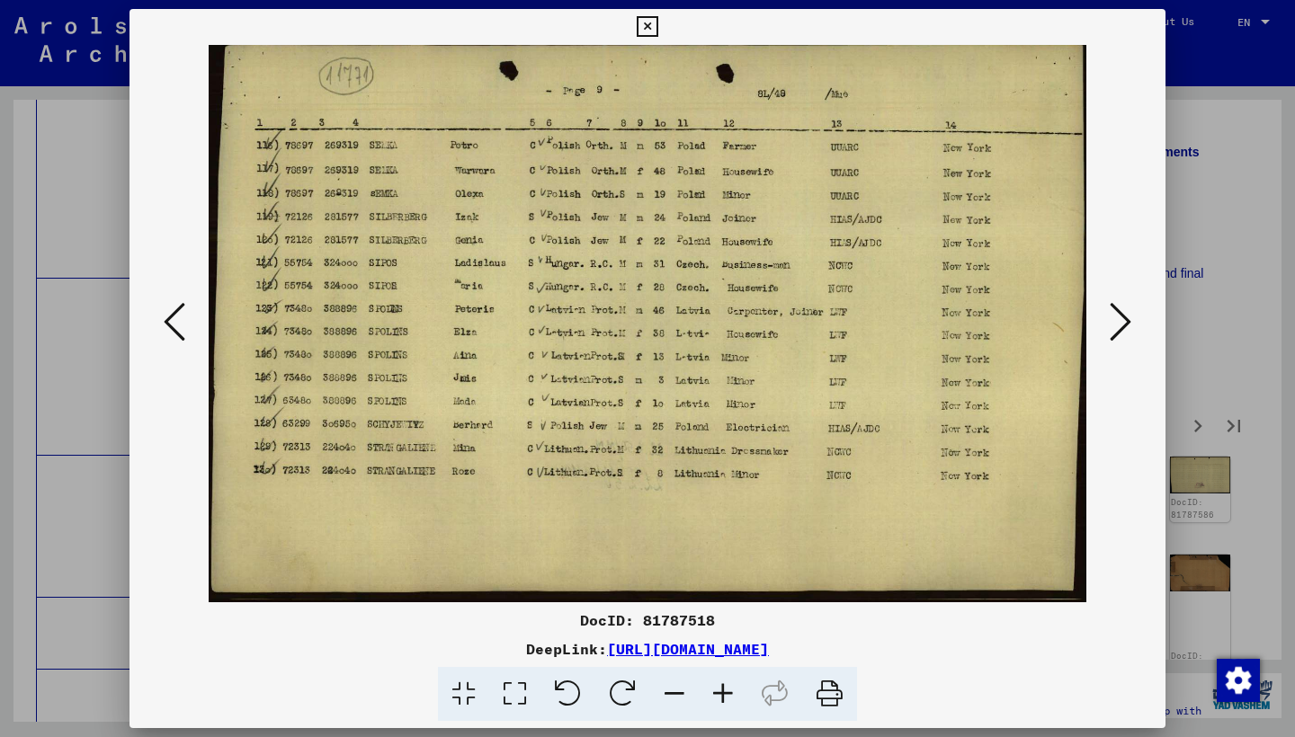
click at [1117, 329] on icon at bounding box center [1120, 321] width 22 height 43
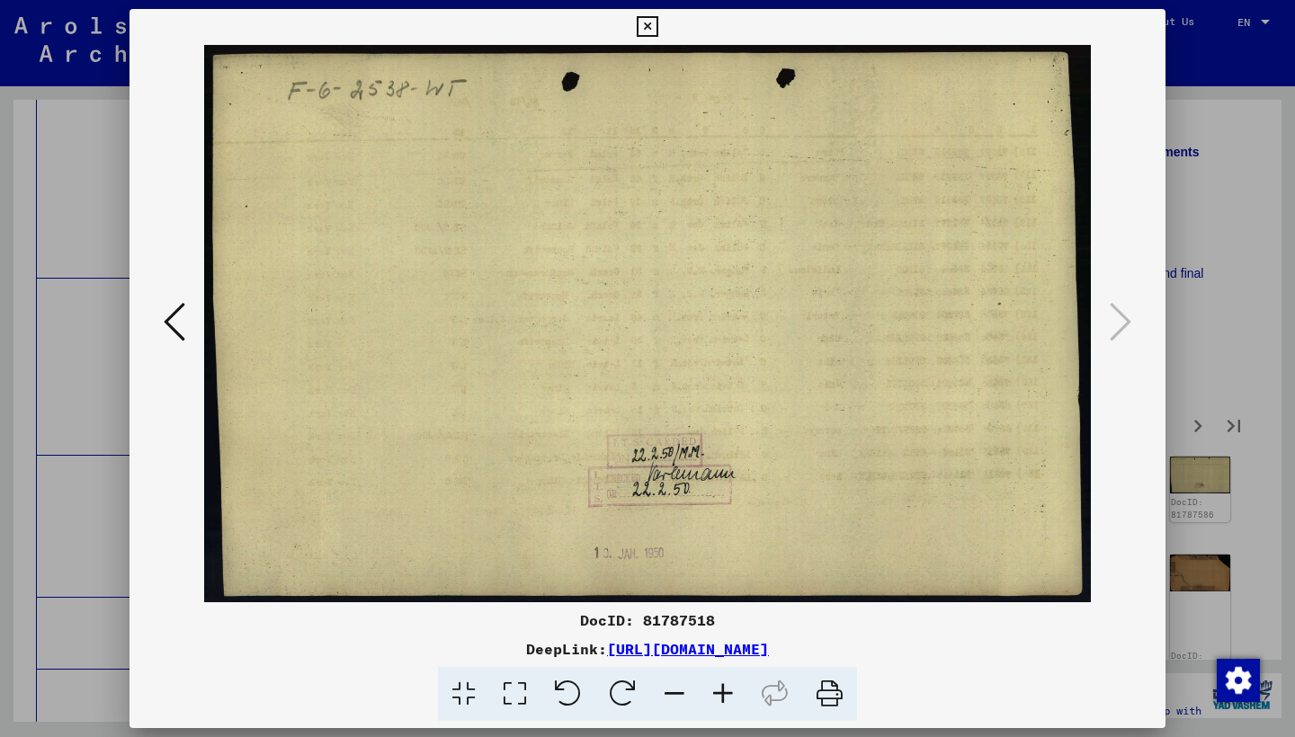
click at [657, 28] on icon at bounding box center [647, 27] width 21 height 22
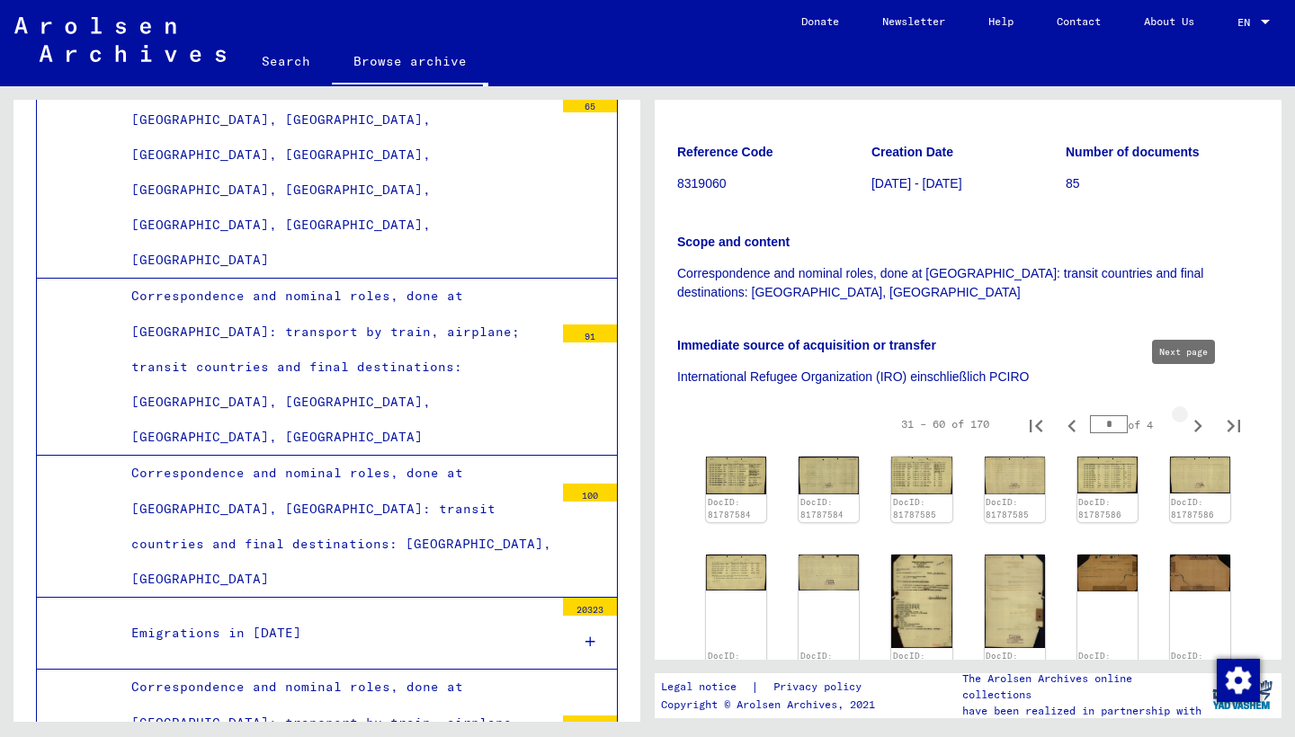
click at [1185, 414] on icon "Next page" at bounding box center [1197, 426] width 25 height 25
type input "*"
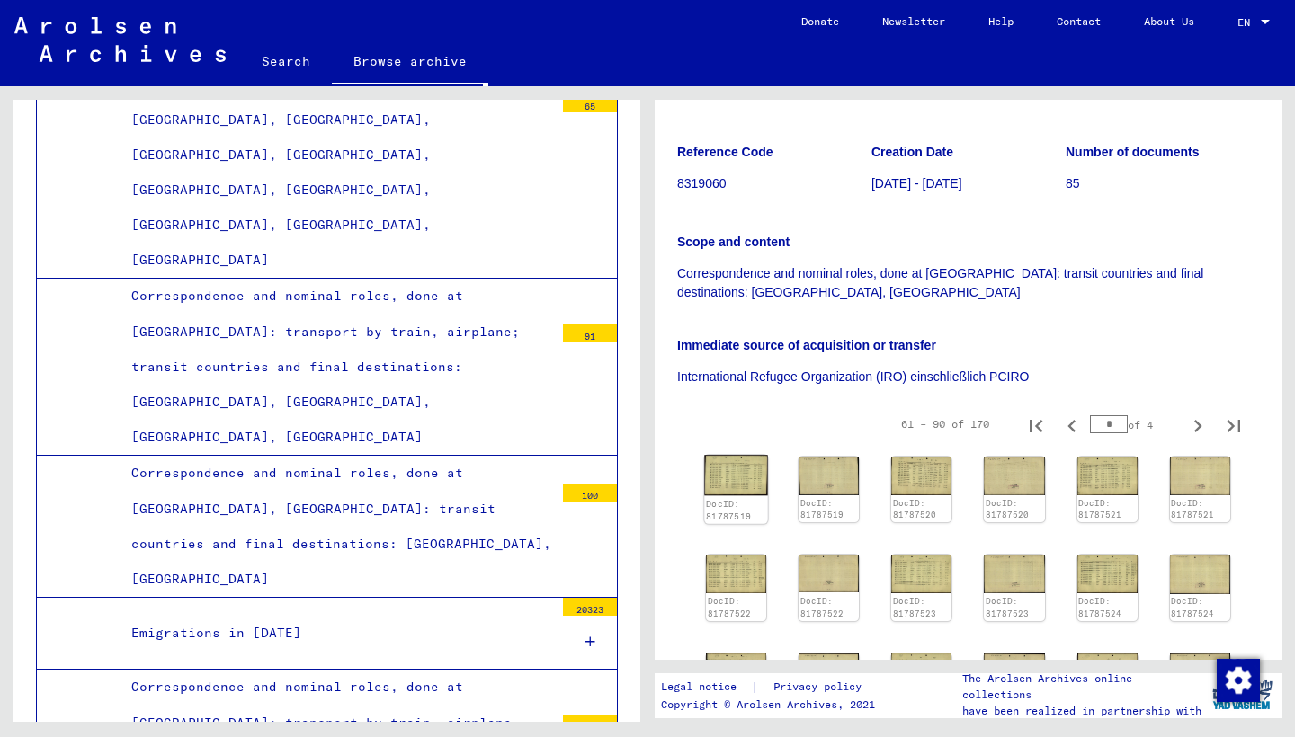
click at [733, 455] on img at bounding box center [736, 475] width 64 height 40
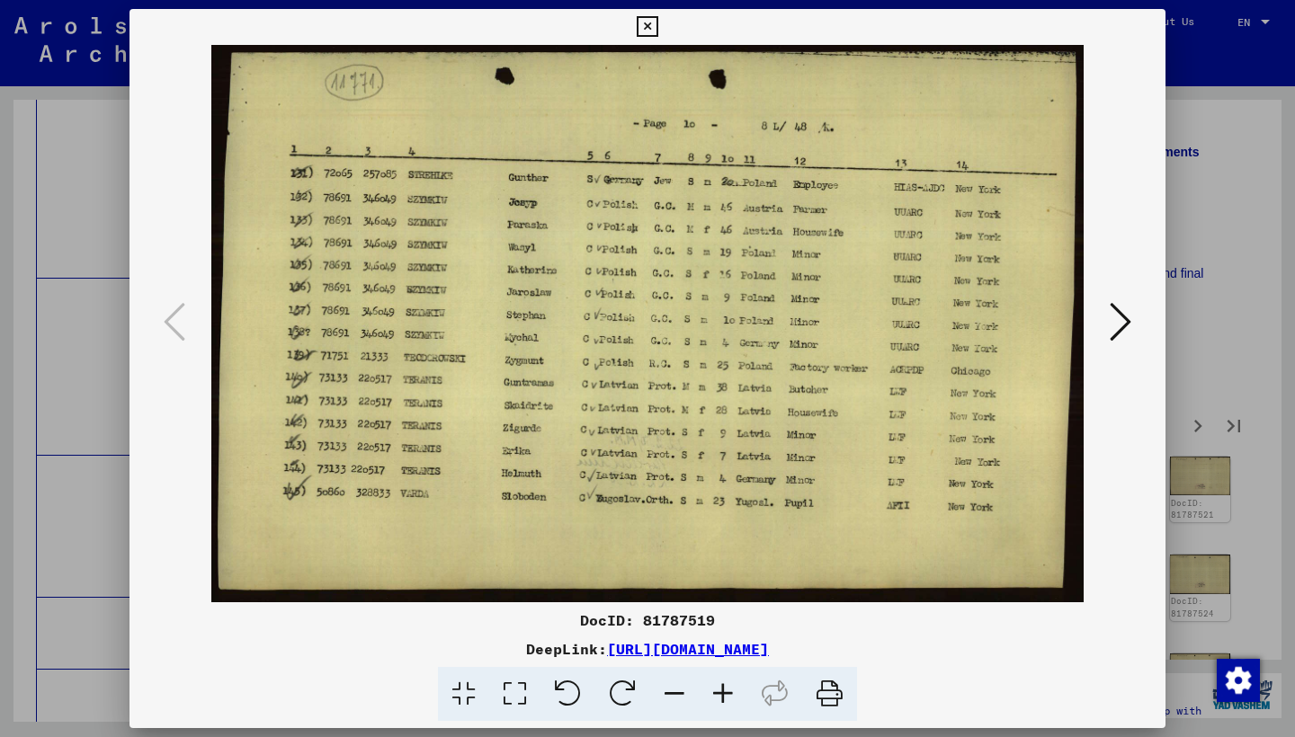
click at [1123, 322] on icon at bounding box center [1120, 321] width 22 height 43
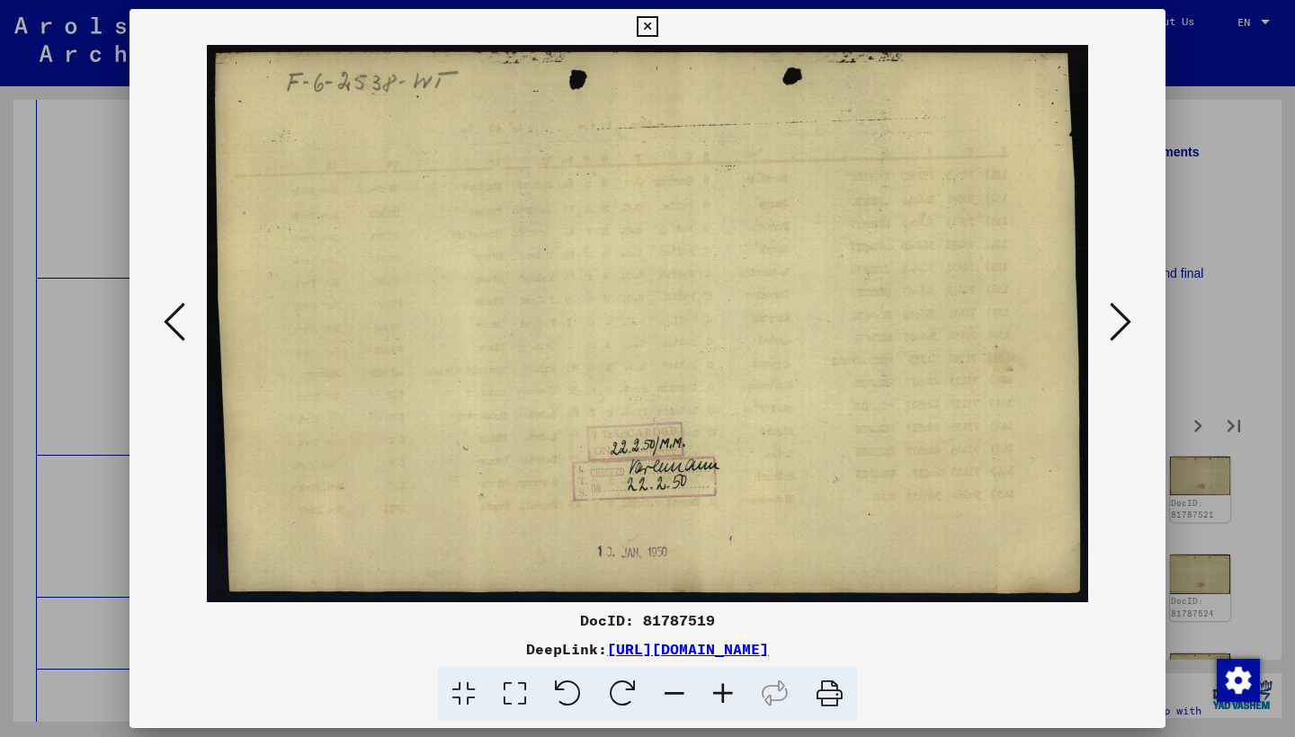
click at [1123, 322] on icon at bounding box center [1120, 321] width 22 height 43
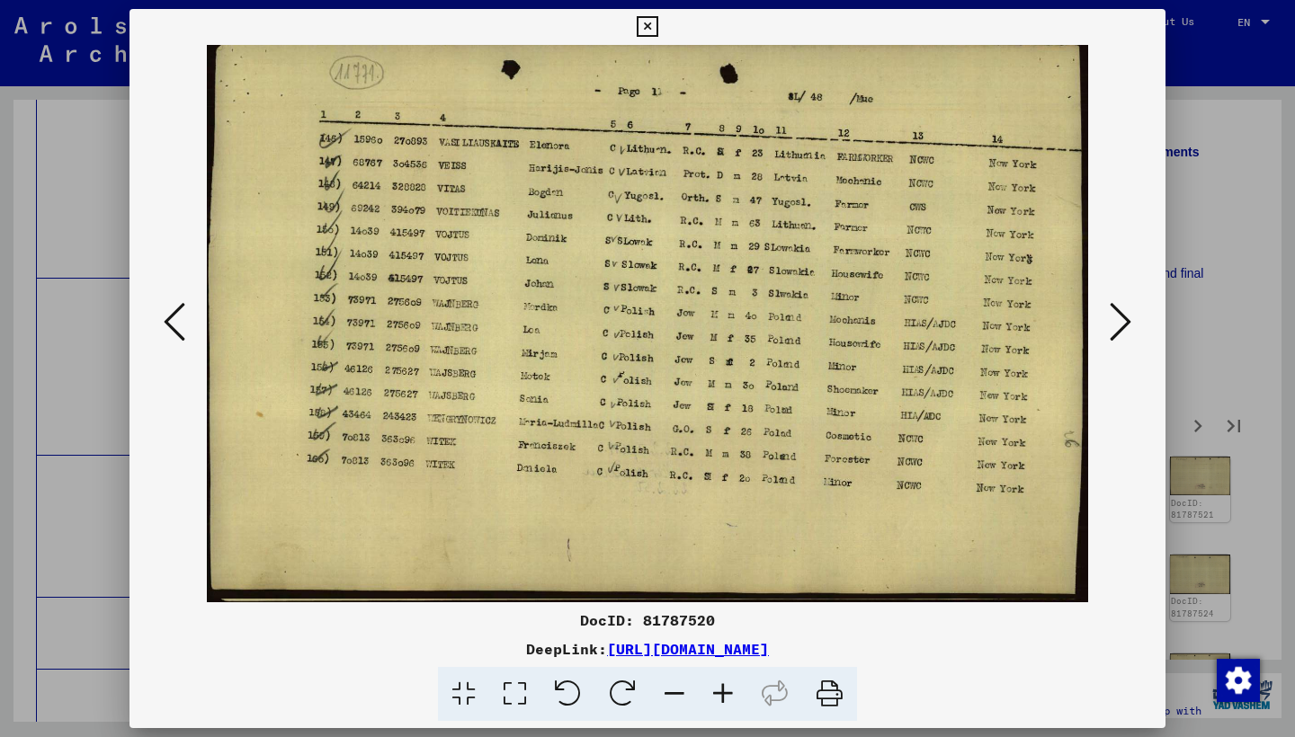
click at [1119, 324] on icon at bounding box center [1120, 321] width 22 height 43
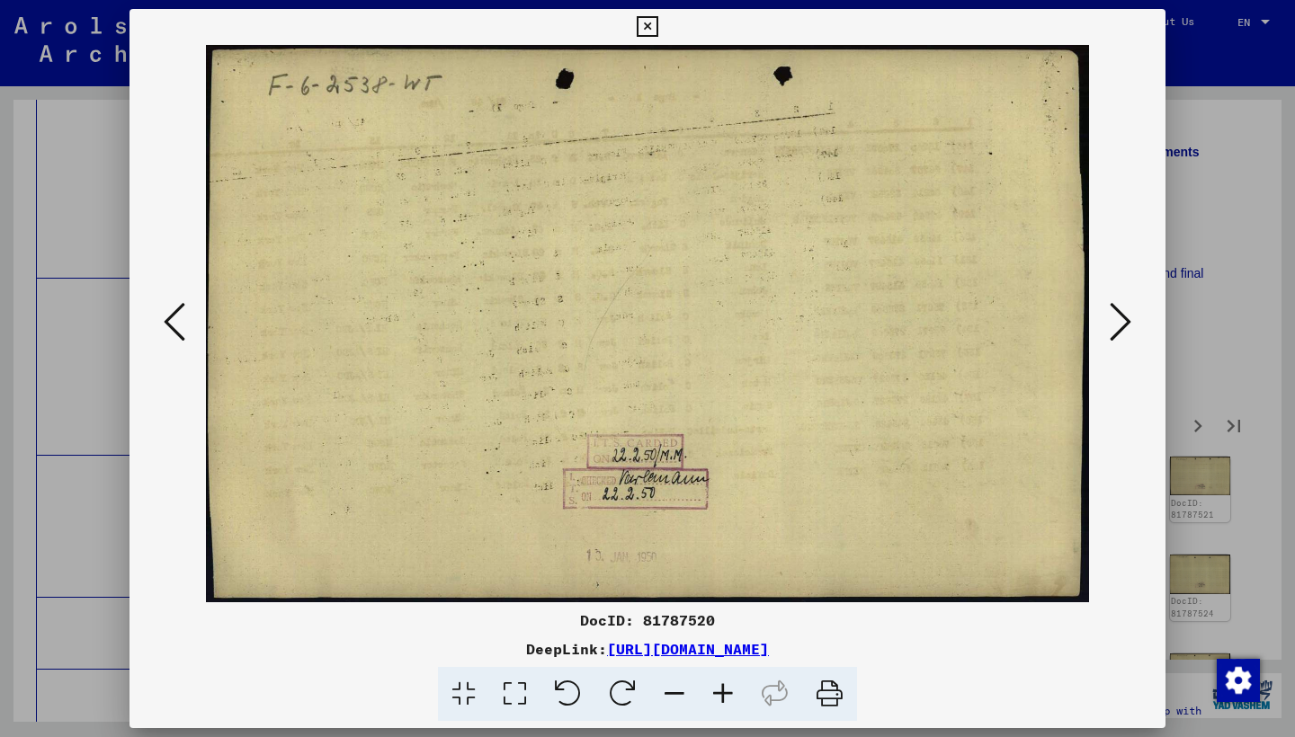
click at [1119, 324] on icon at bounding box center [1120, 321] width 22 height 43
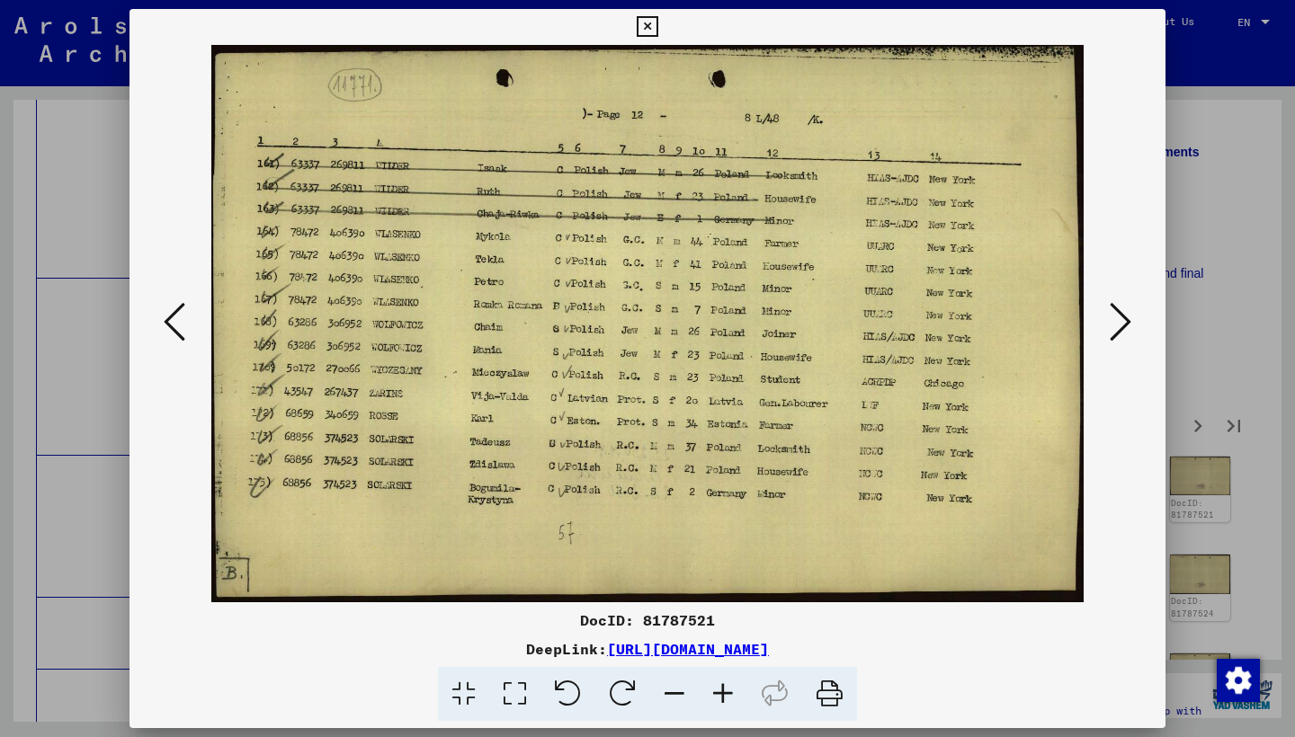
click at [1119, 324] on icon at bounding box center [1120, 321] width 22 height 43
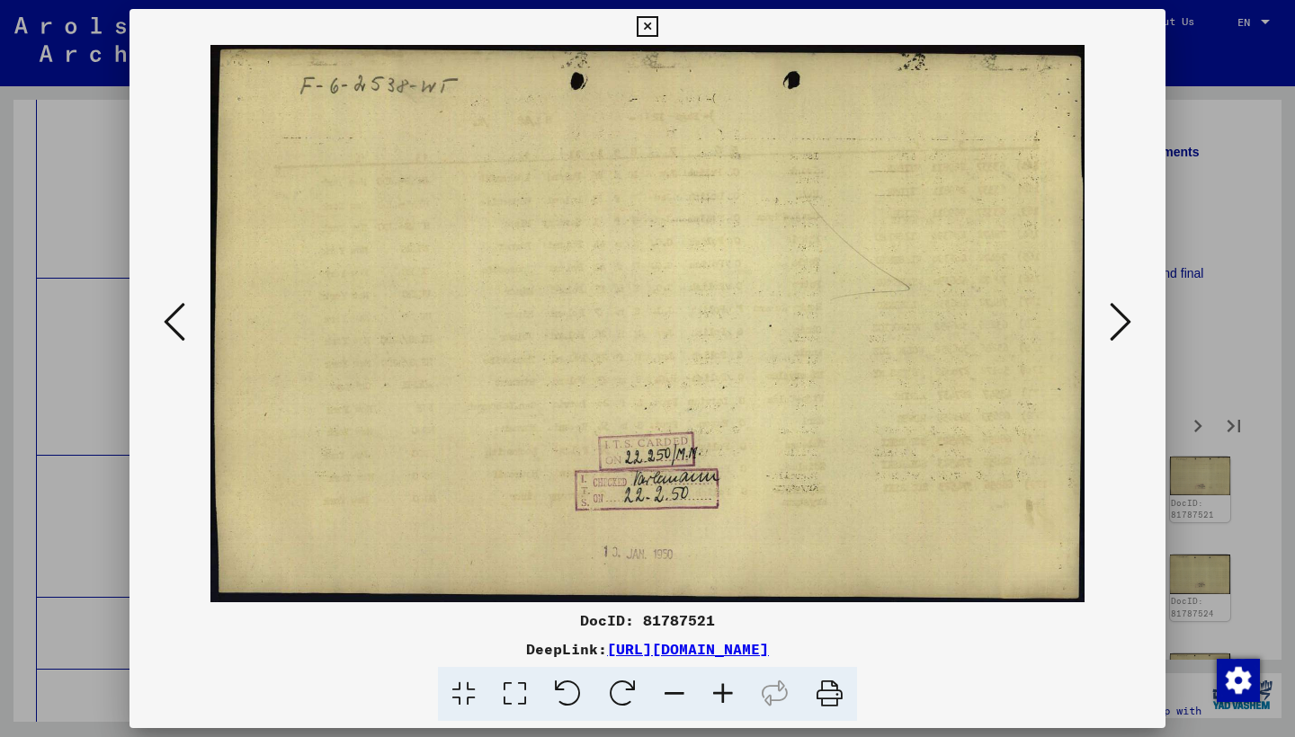
click at [1119, 324] on icon at bounding box center [1120, 321] width 22 height 43
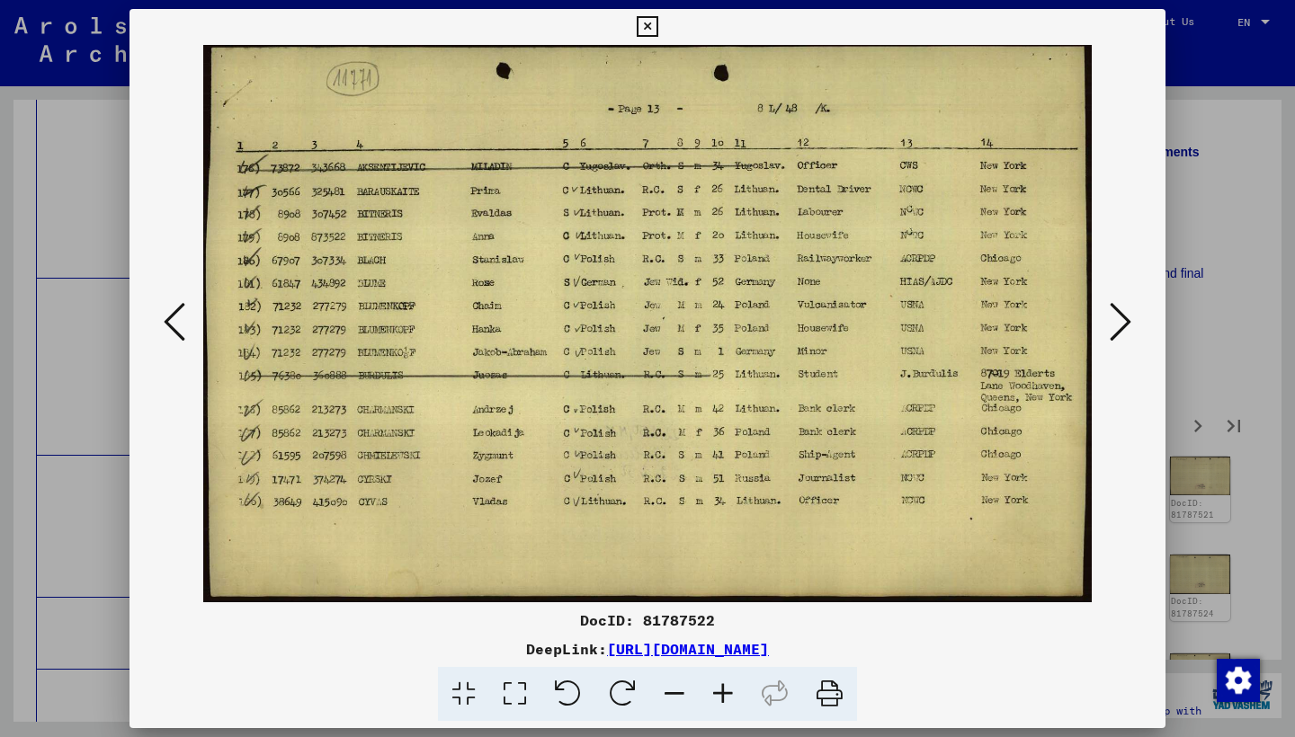
click at [1119, 324] on icon at bounding box center [1120, 321] width 22 height 43
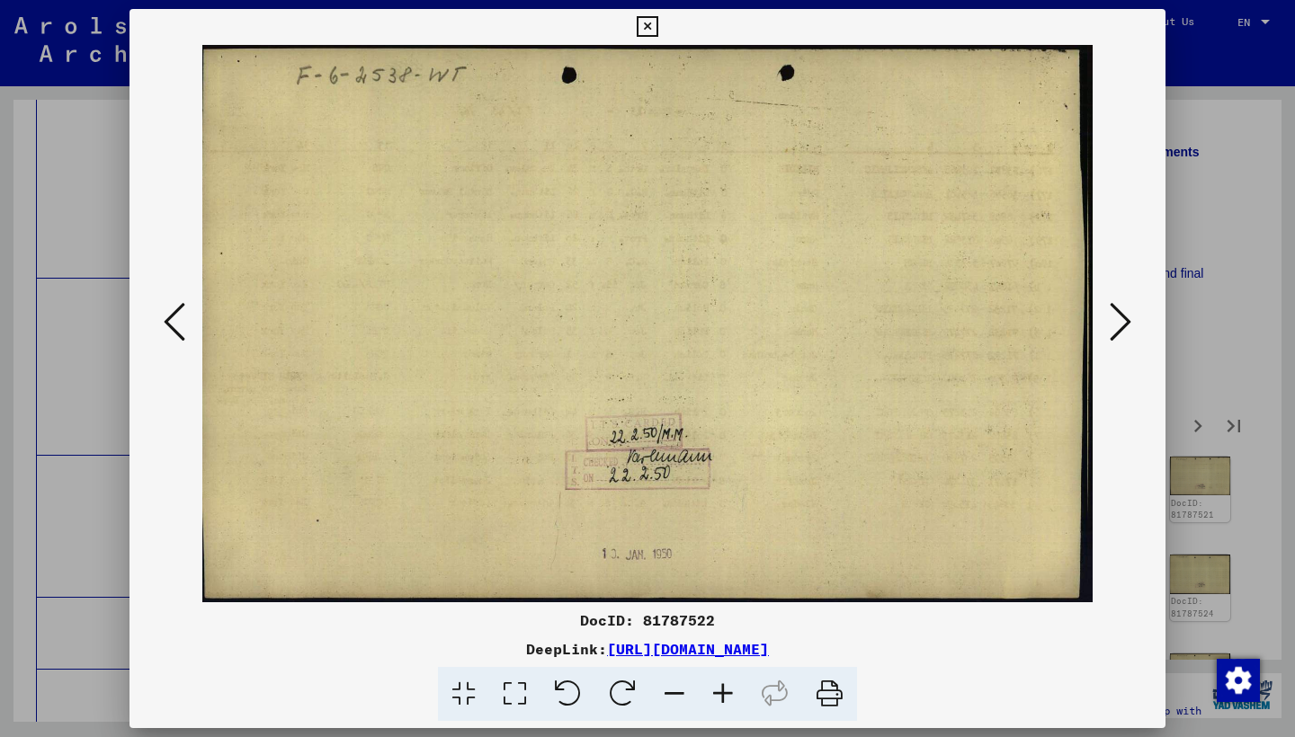
click at [1119, 324] on icon at bounding box center [1120, 321] width 22 height 43
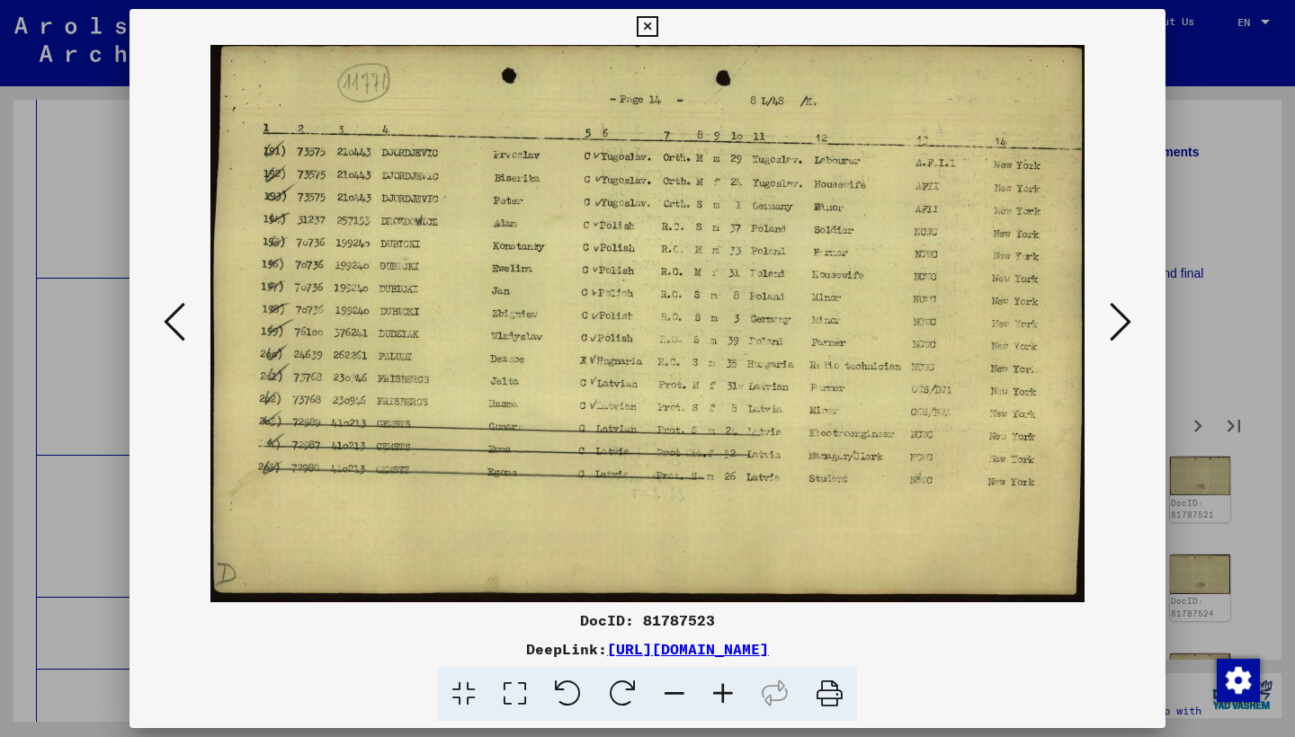
click at [1119, 324] on icon at bounding box center [1120, 321] width 22 height 43
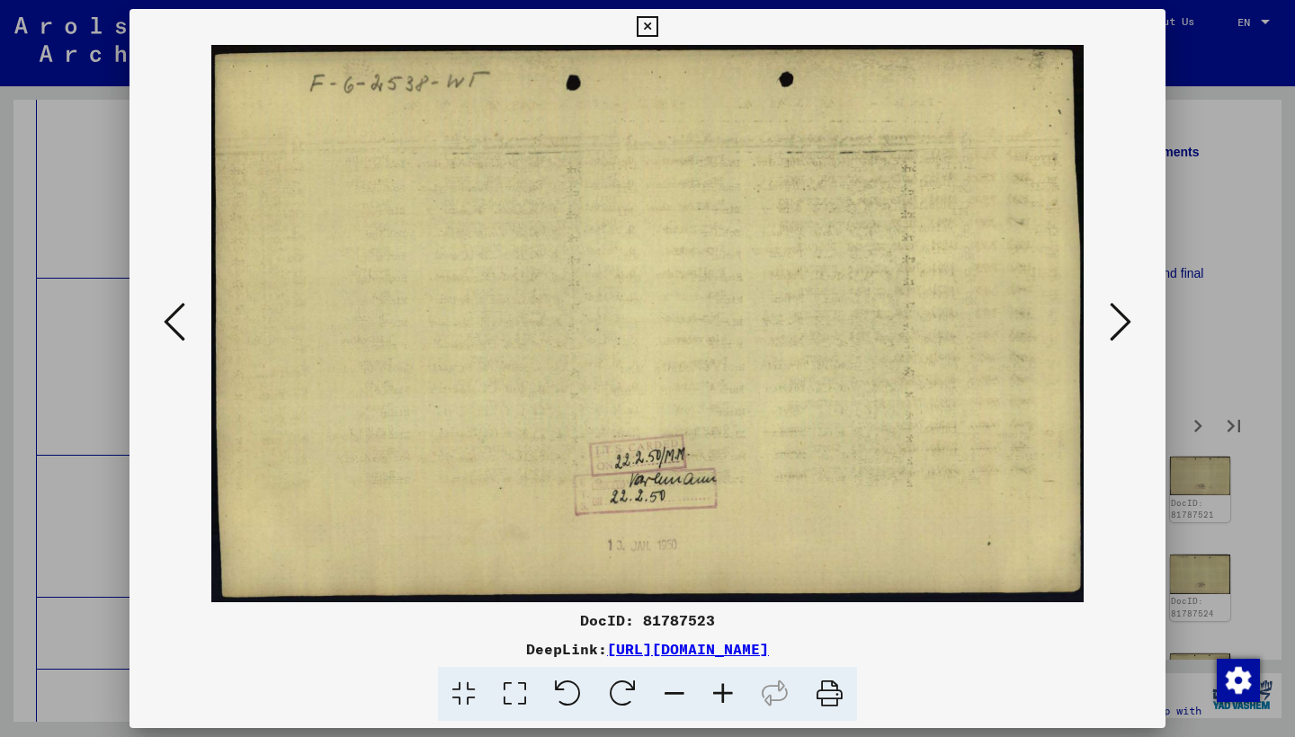
click at [1119, 324] on icon at bounding box center [1120, 321] width 22 height 43
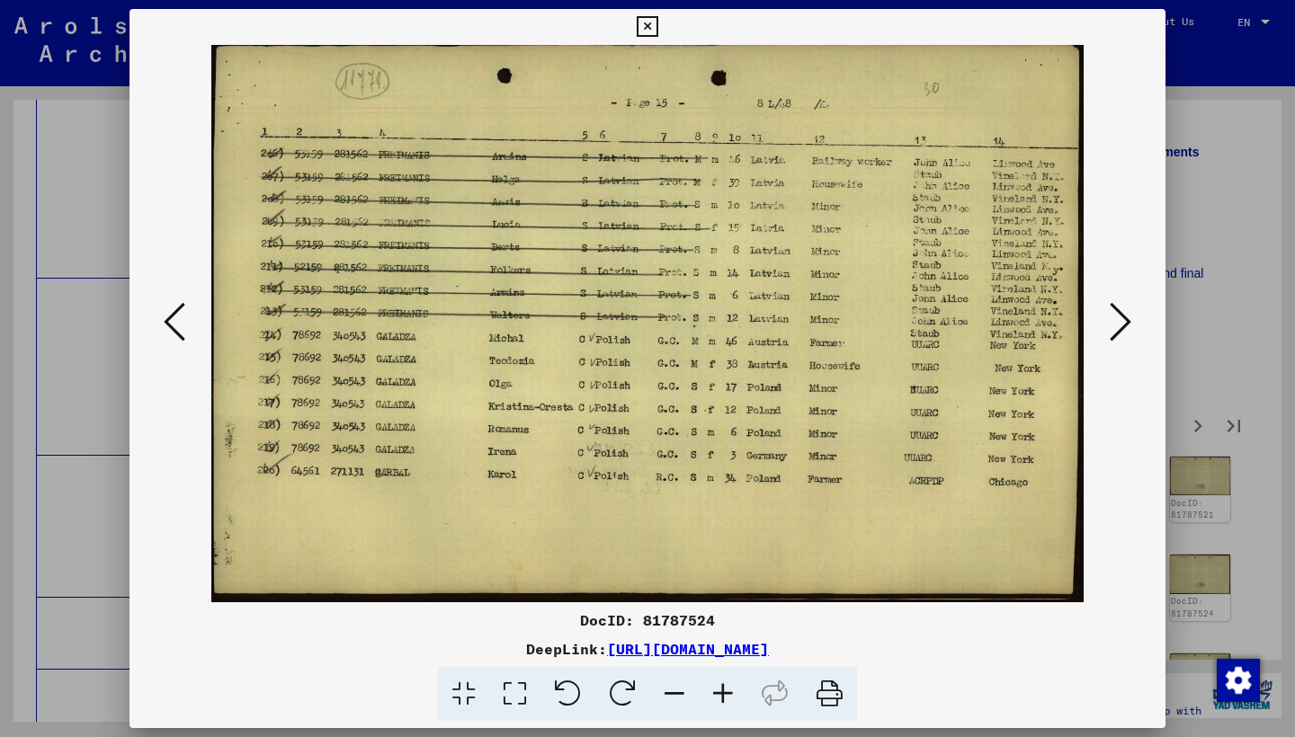
click at [1119, 324] on icon at bounding box center [1120, 321] width 22 height 43
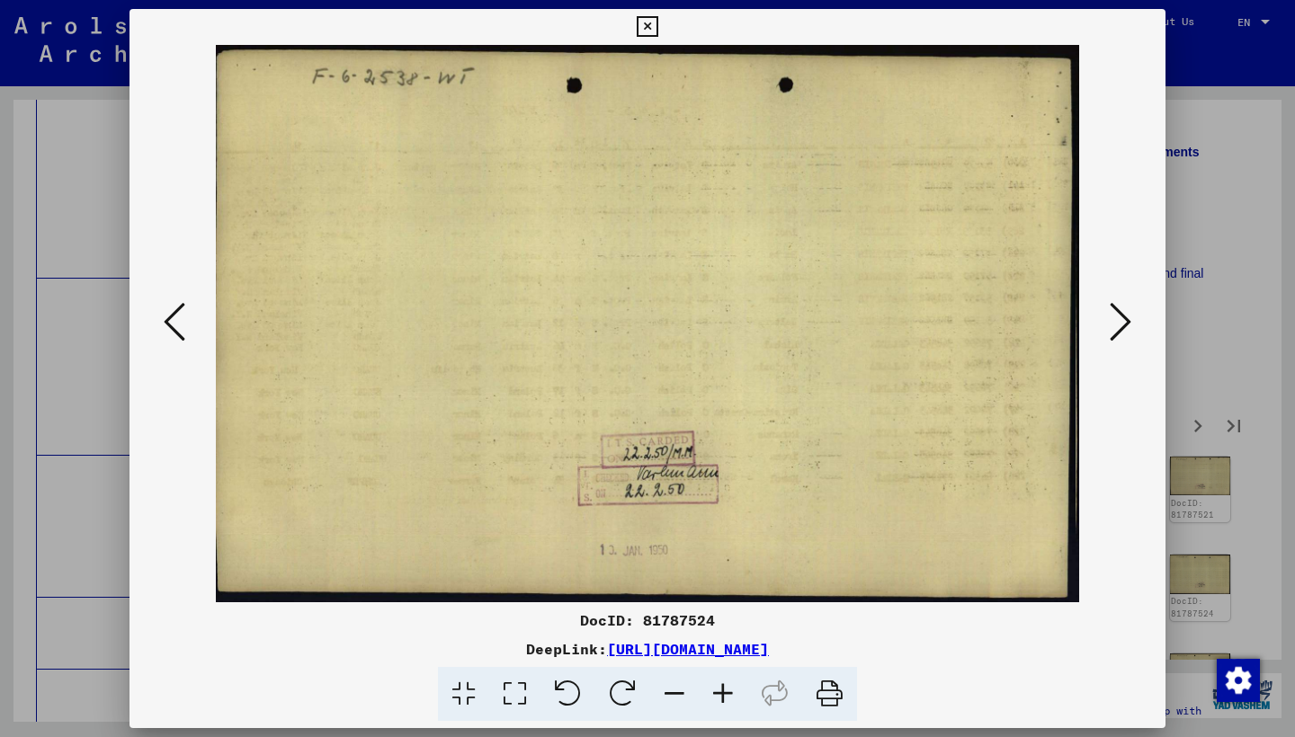
click at [1119, 324] on icon at bounding box center [1120, 321] width 22 height 43
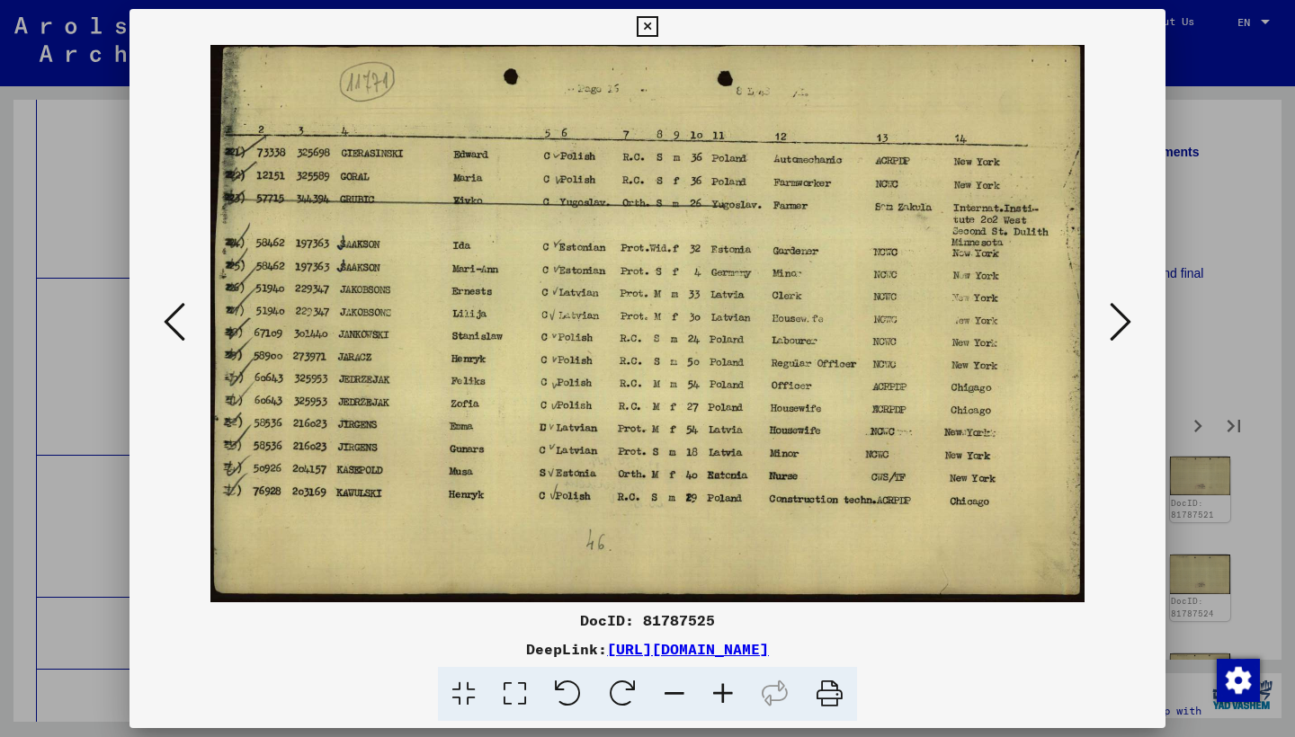
click at [1119, 324] on icon at bounding box center [1120, 321] width 22 height 43
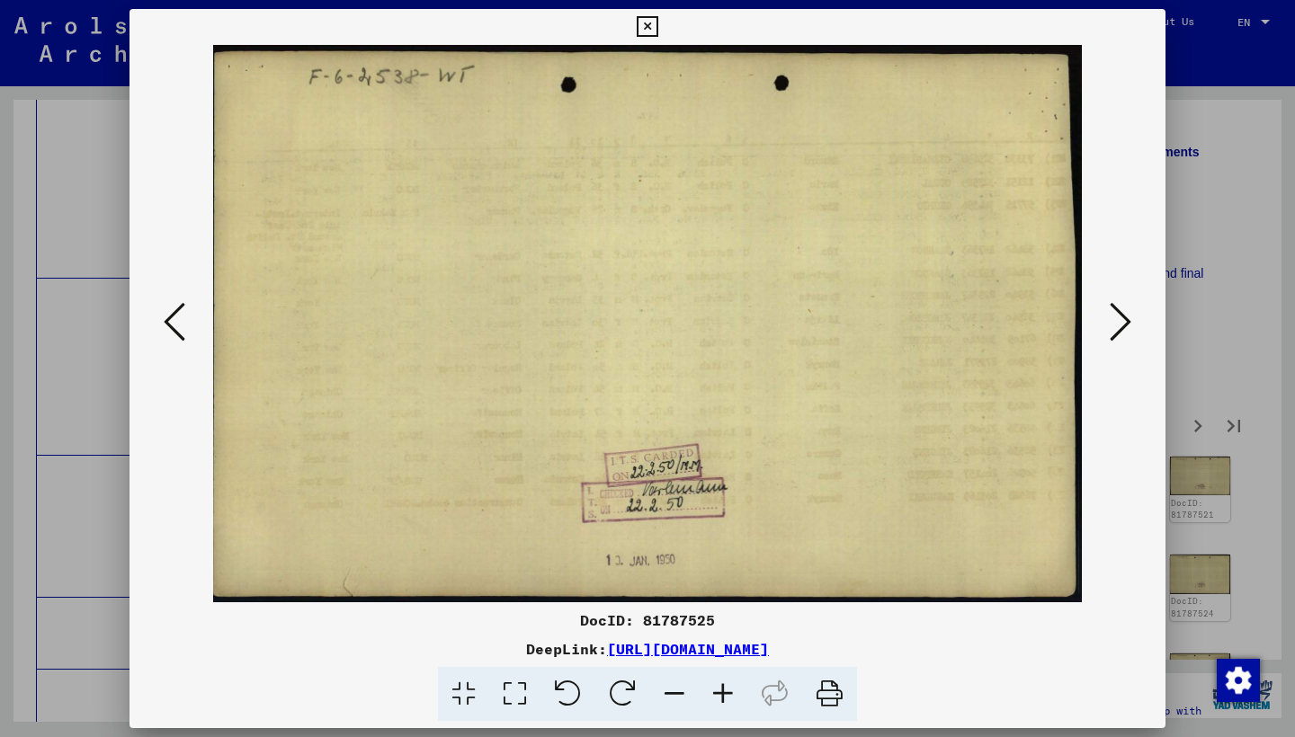
click at [1119, 324] on icon at bounding box center [1120, 321] width 22 height 43
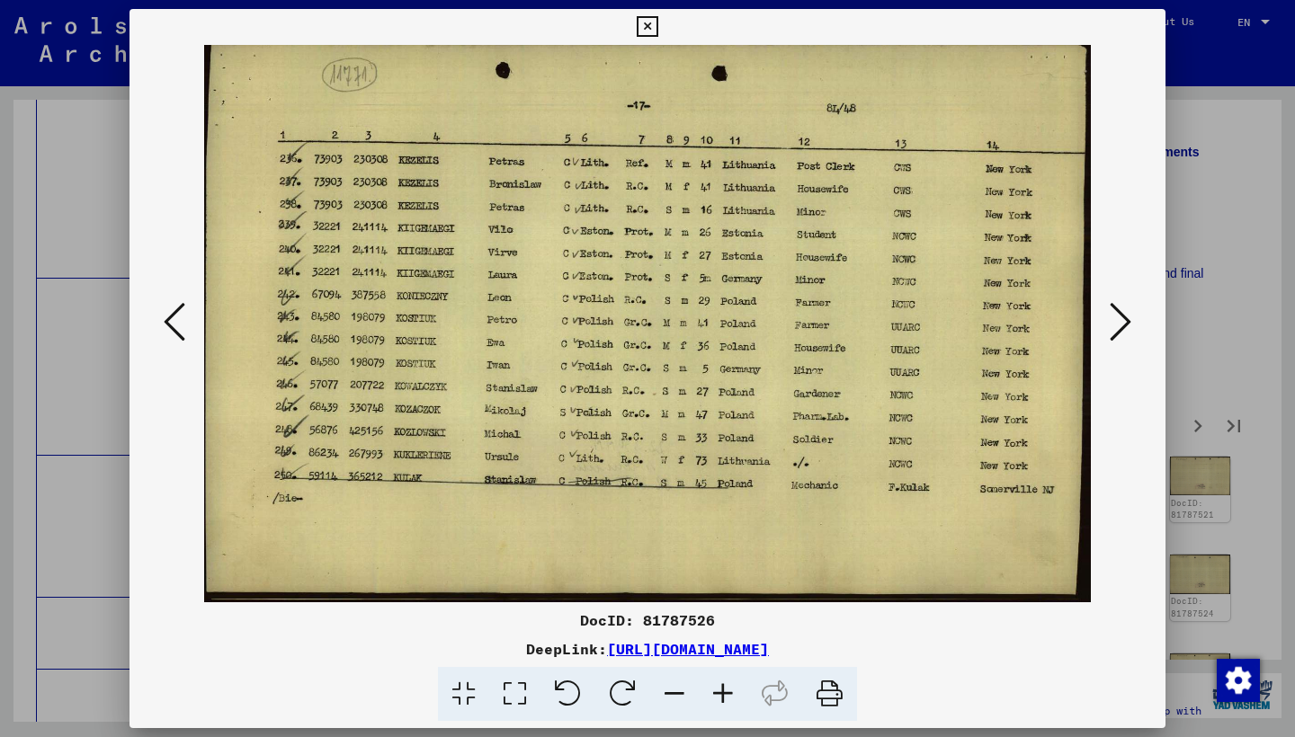
click at [1118, 328] on icon at bounding box center [1120, 321] width 22 height 43
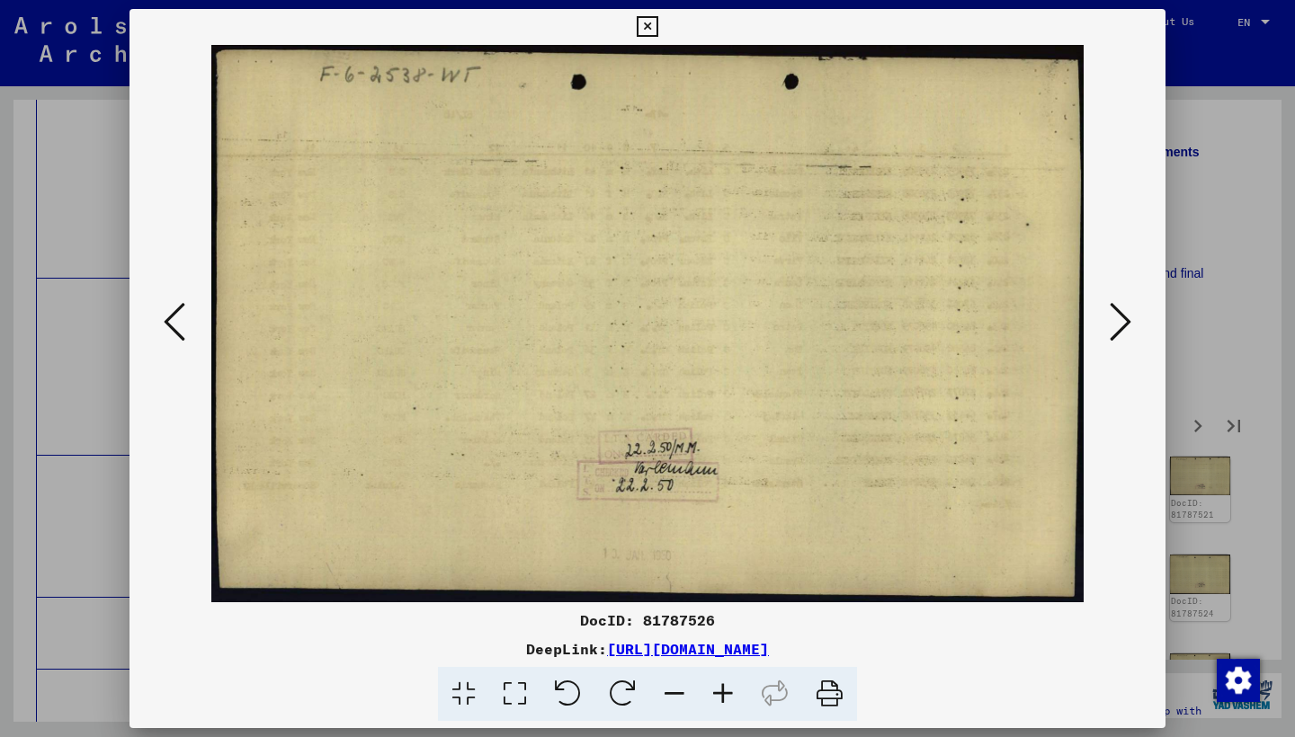
click at [1118, 328] on icon at bounding box center [1120, 321] width 22 height 43
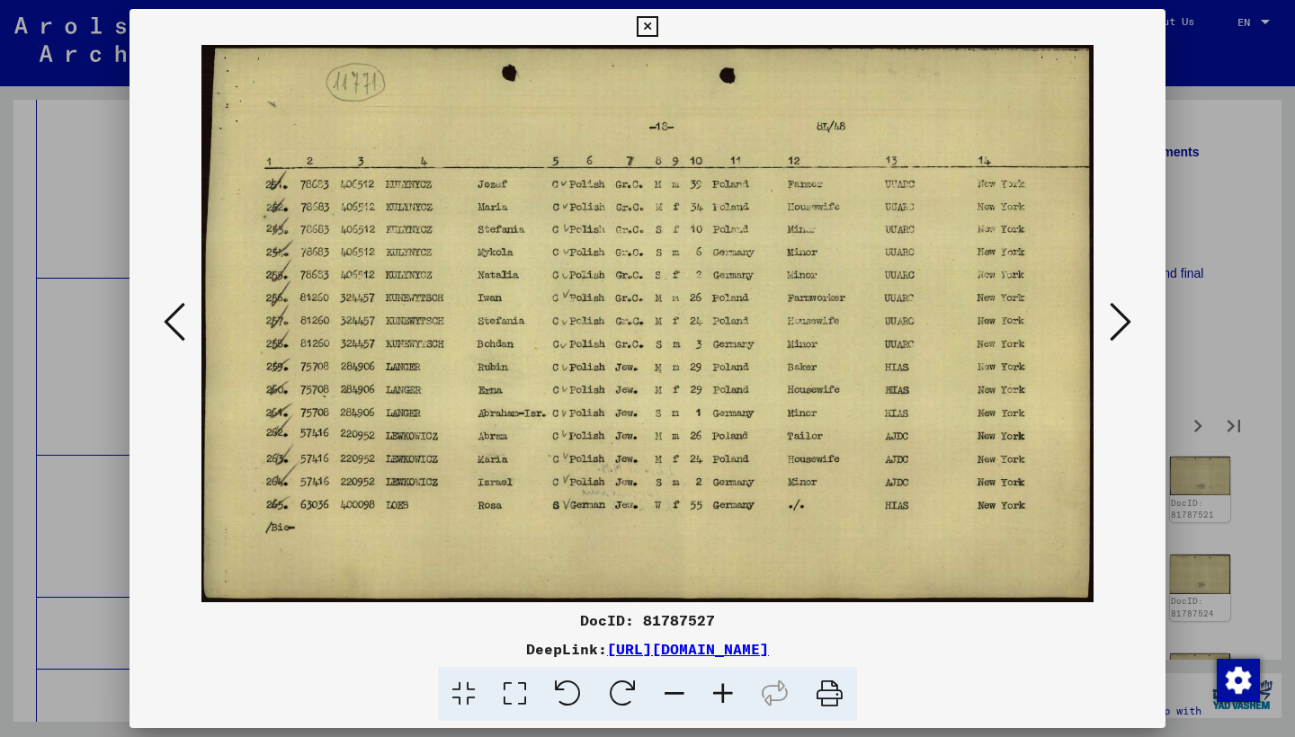
click at [1119, 333] on icon at bounding box center [1120, 321] width 22 height 43
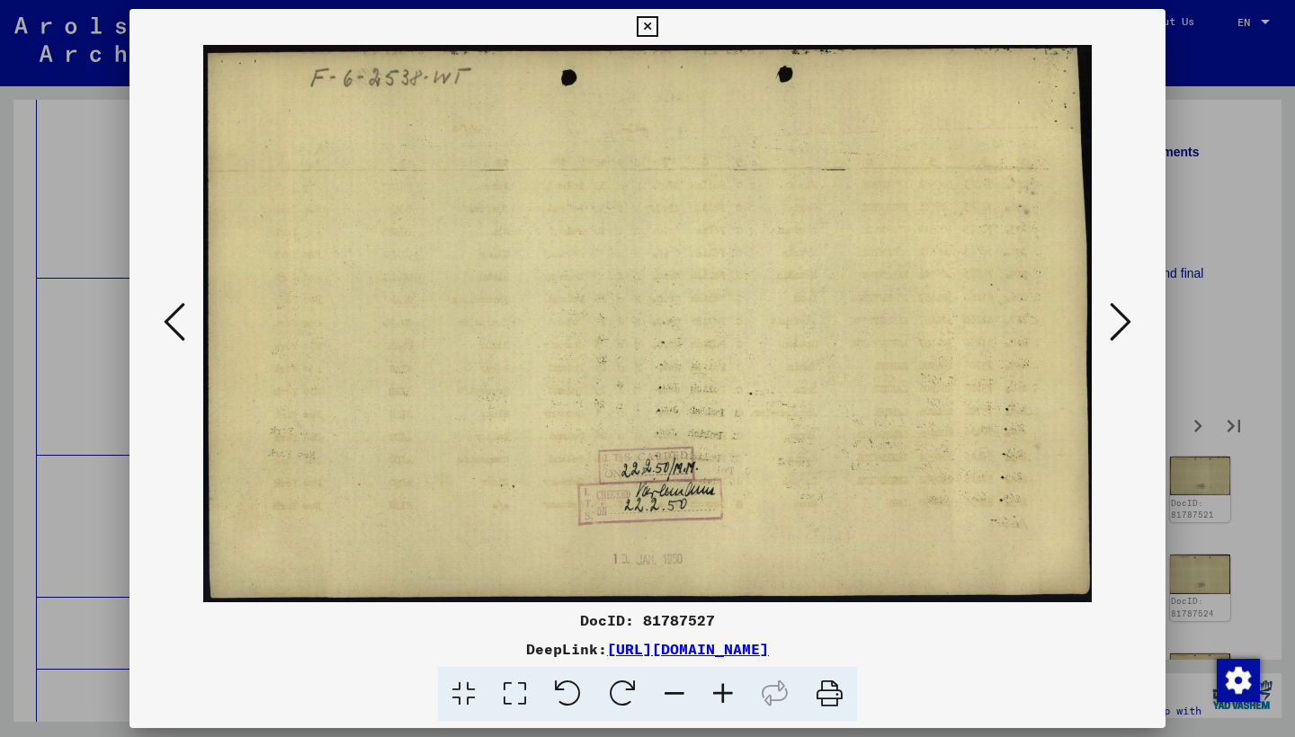
click at [1119, 333] on icon at bounding box center [1120, 321] width 22 height 43
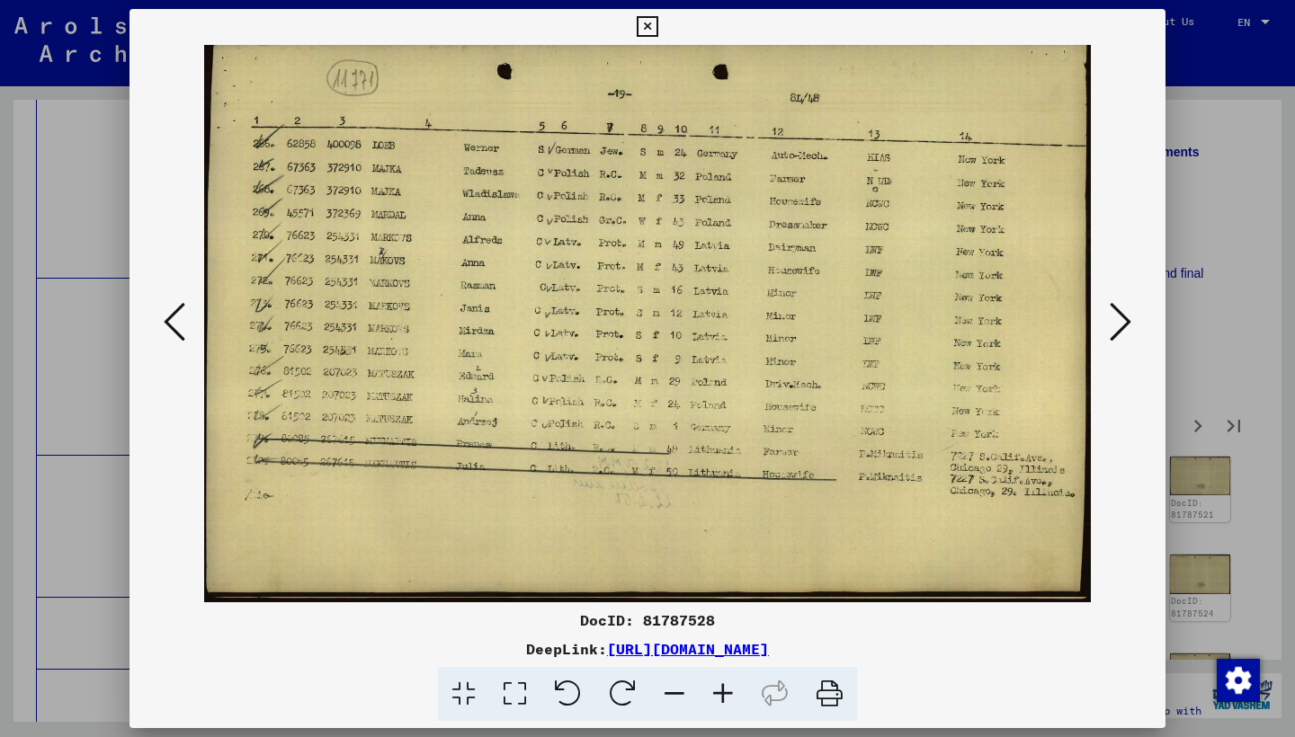
click at [1119, 333] on icon at bounding box center [1120, 321] width 22 height 43
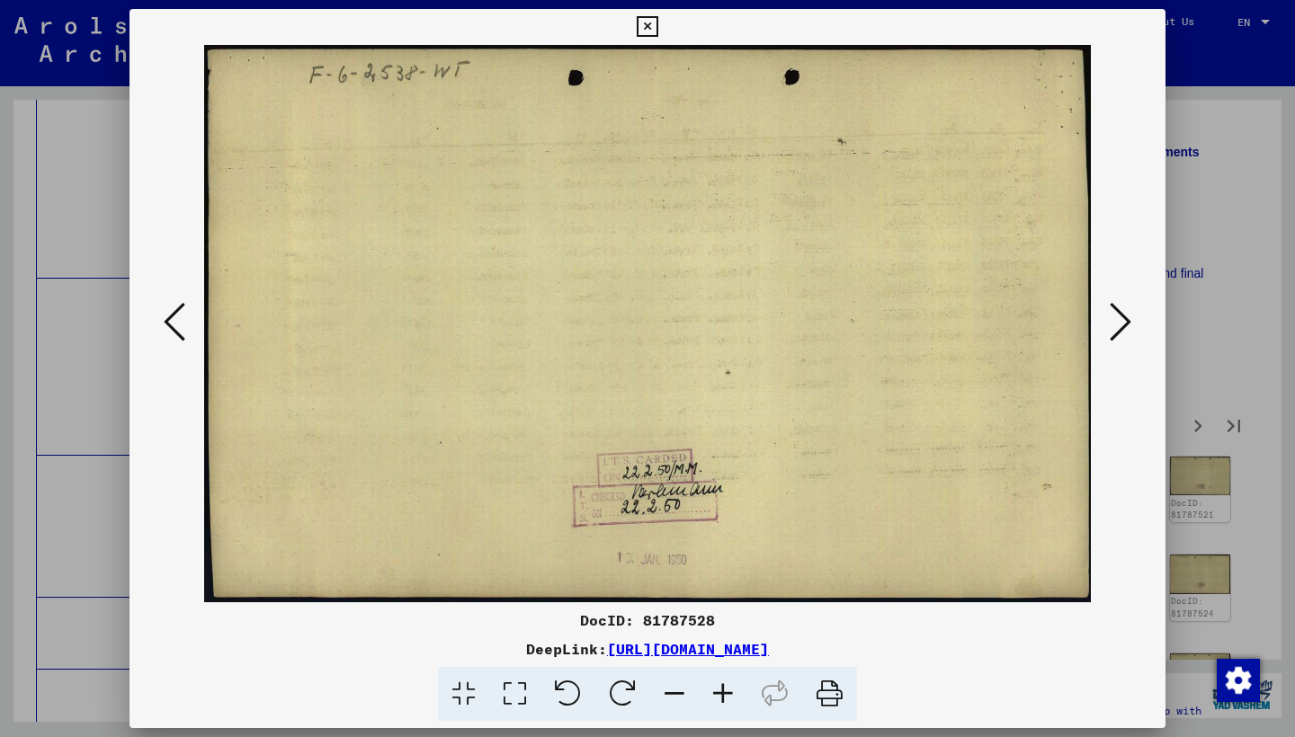
click at [1119, 334] on icon at bounding box center [1120, 321] width 22 height 43
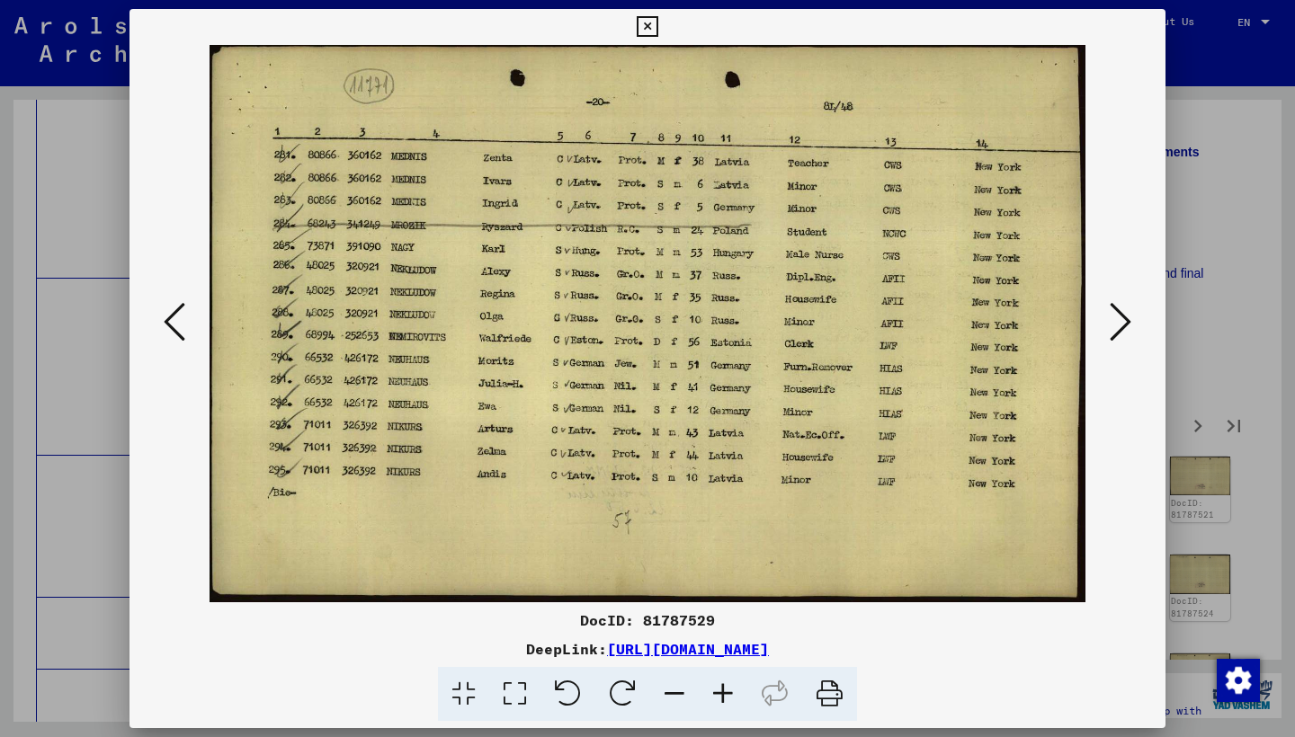
click at [1119, 334] on icon at bounding box center [1120, 321] width 22 height 43
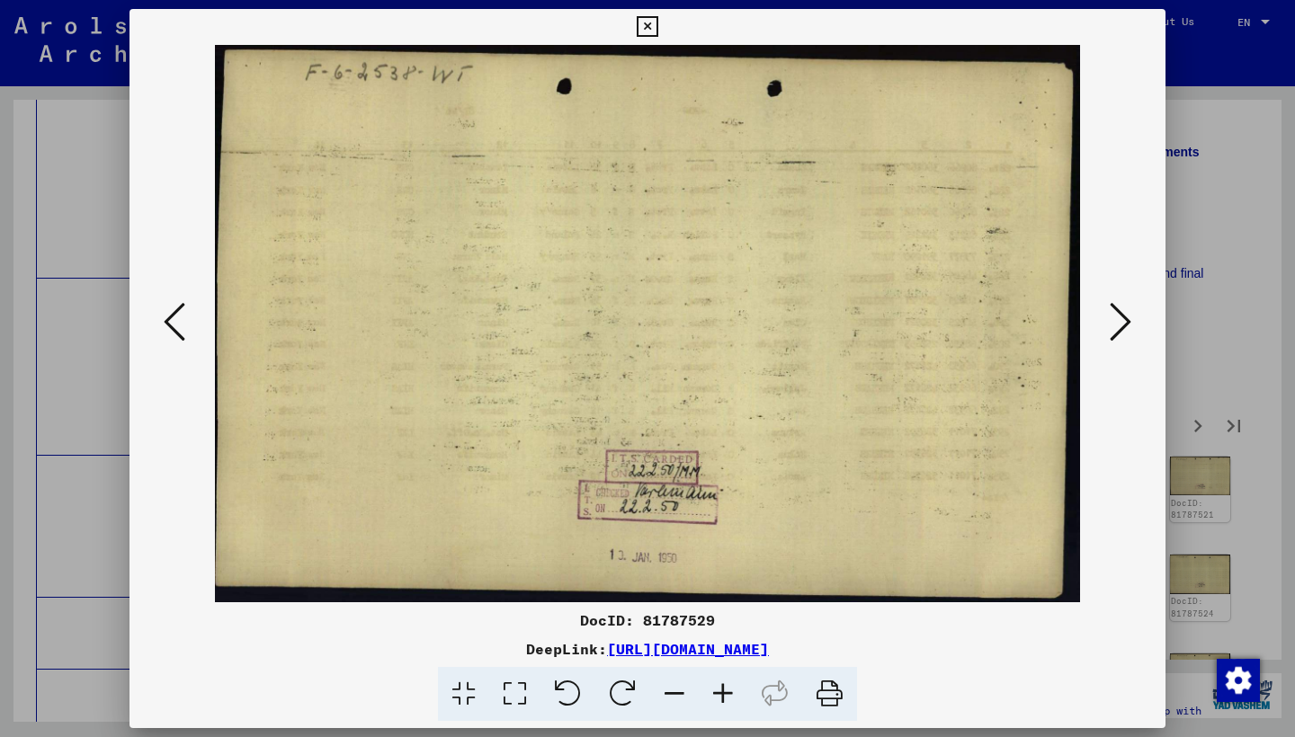
click at [1119, 334] on icon at bounding box center [1120, 321] width 22 height 43
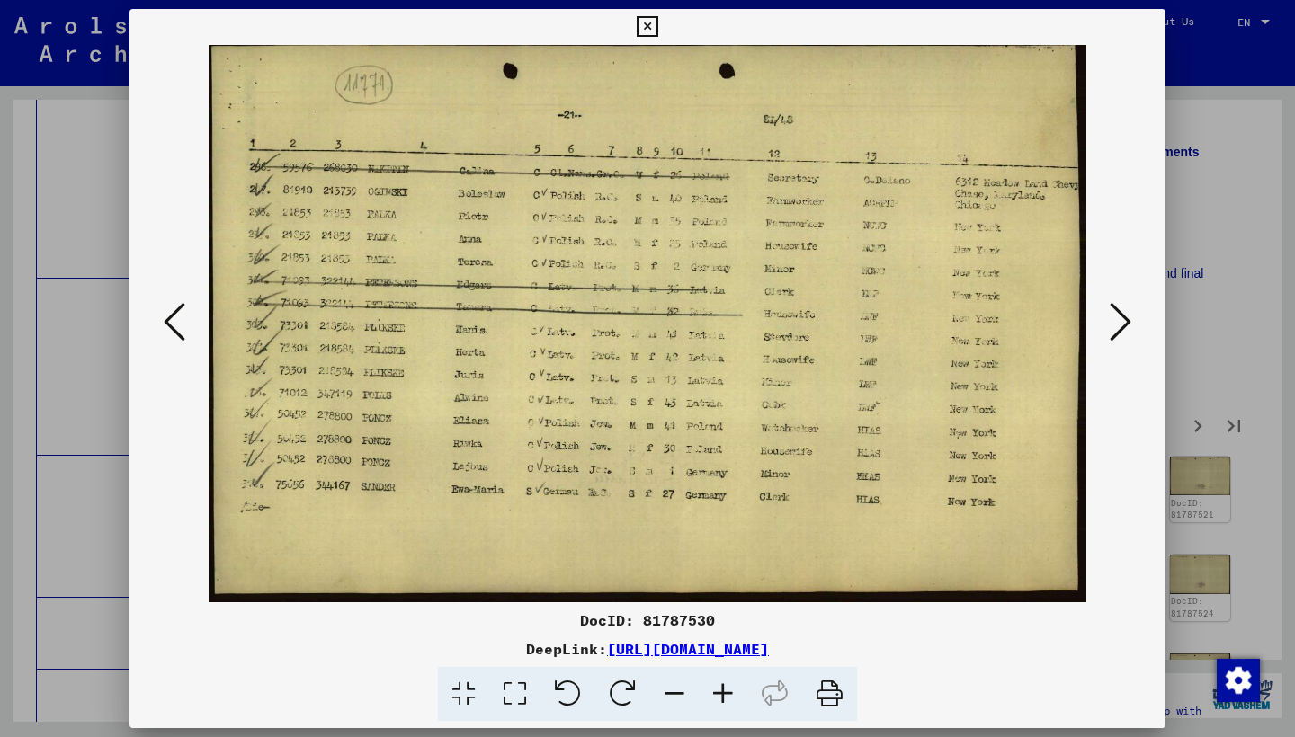
click at [1119, 334] on icon at bounding box center [1120, 321] width 22 height 43
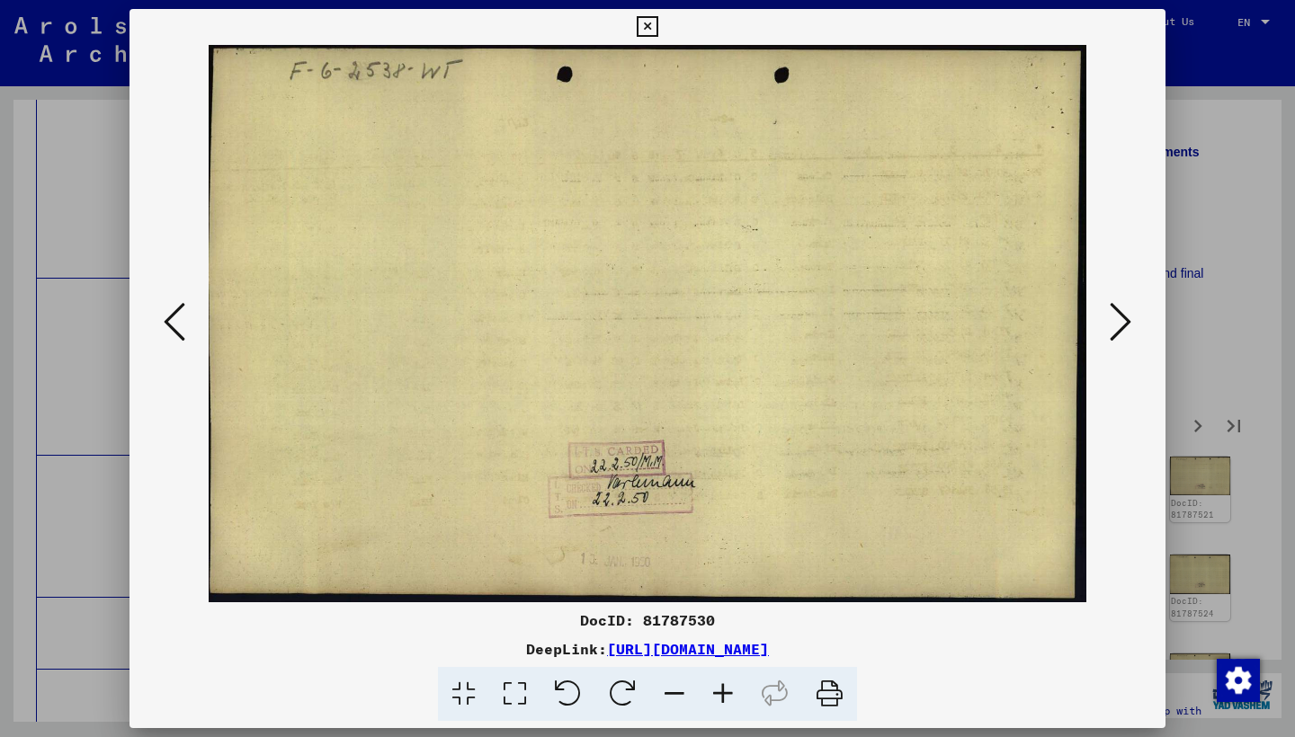
click at [1120, 334] on icon at bounding box center [1120, 321] width 22 height 43
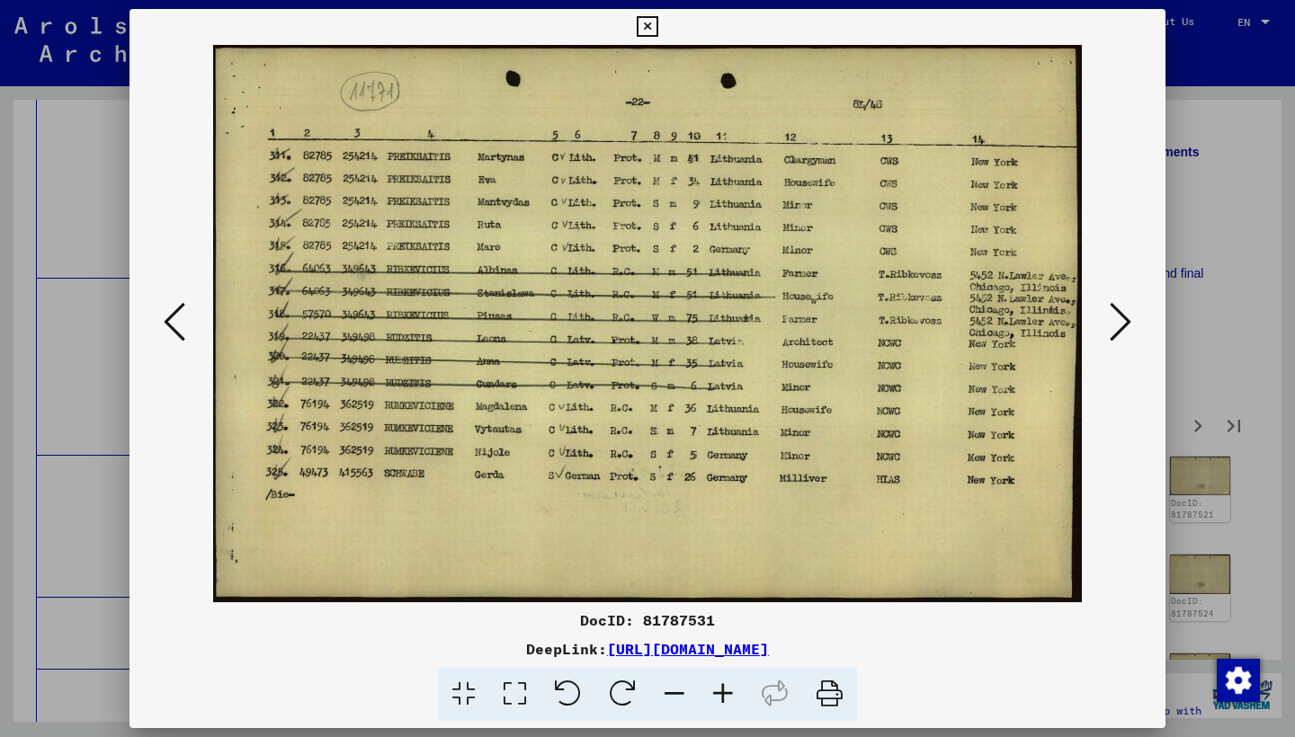
click at [1120, 334] on icon at bounding box center [1120, 321] width 22 height 43
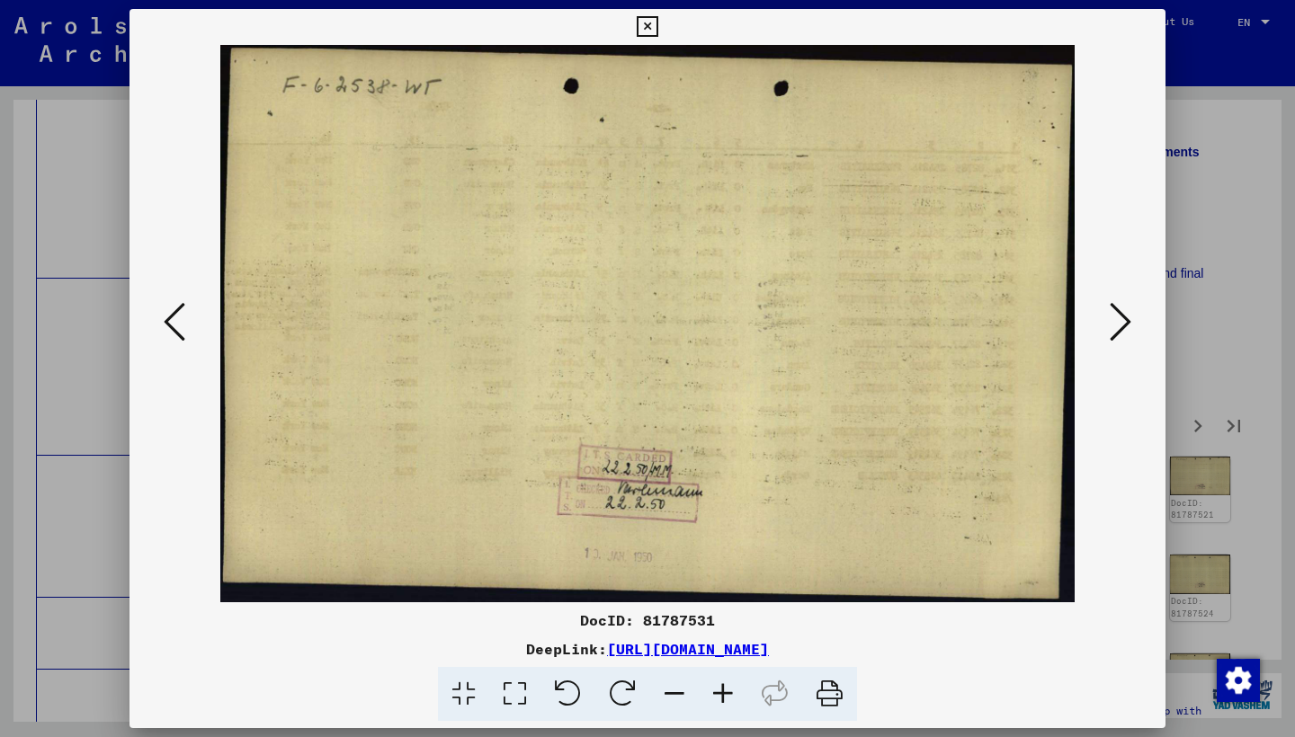
click at [1120, 335] on icon at bounding box center [1120, 321] width 22 height 43
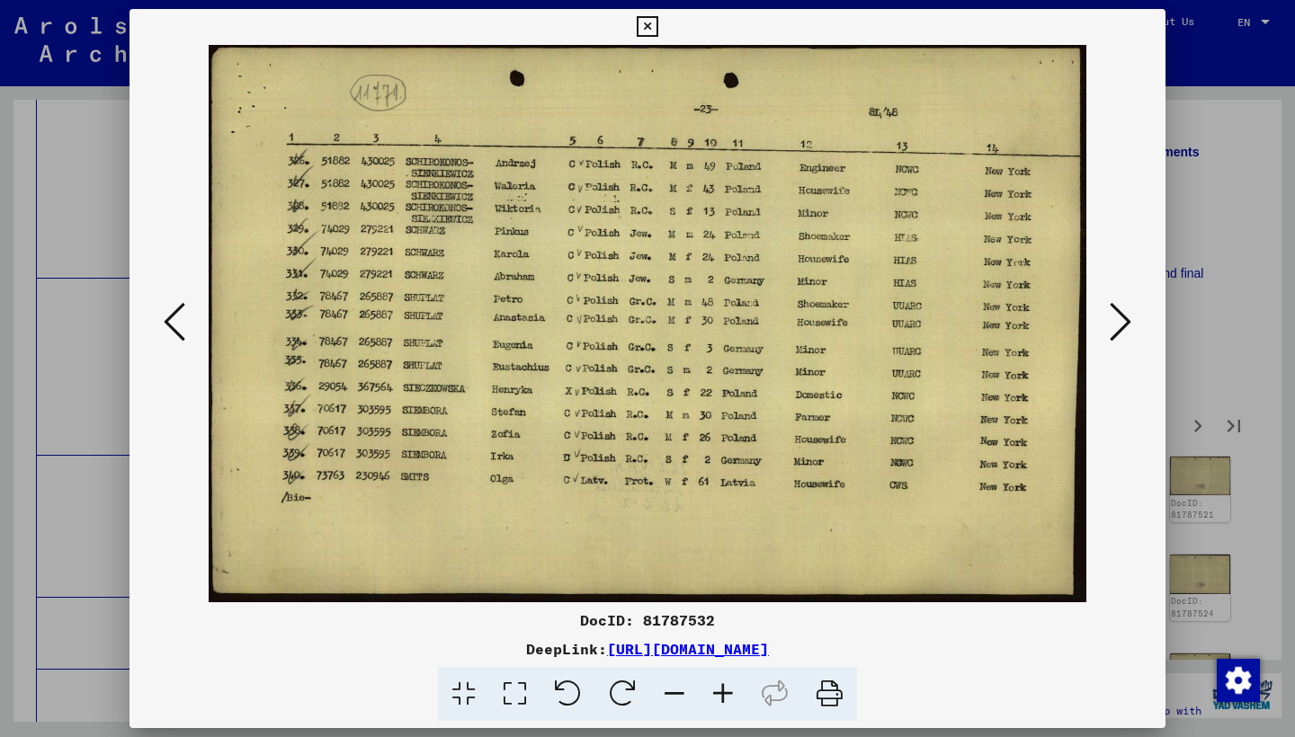
click at [1120, 335] on icon at bounding box center [1120, 321] width 22 height 43
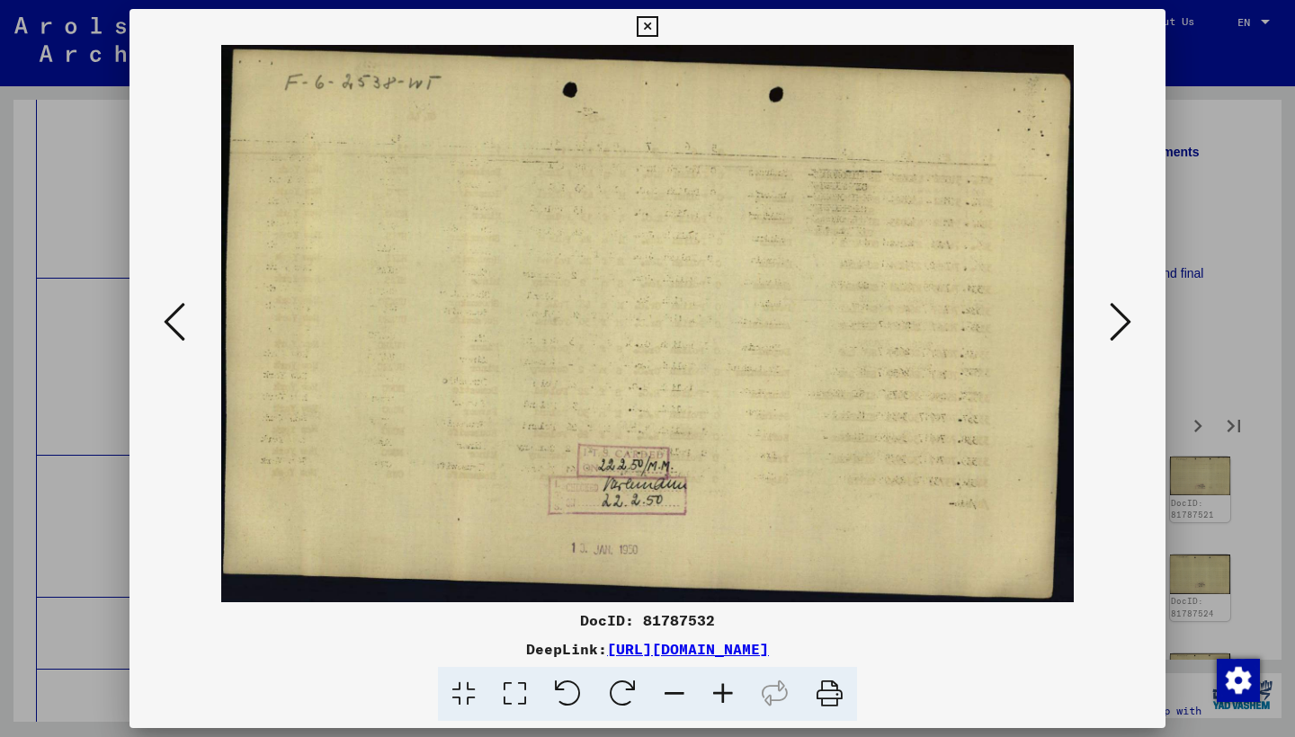
click at [1121, 335] on icon at bounding box center [1120, 321] width 22 height 43
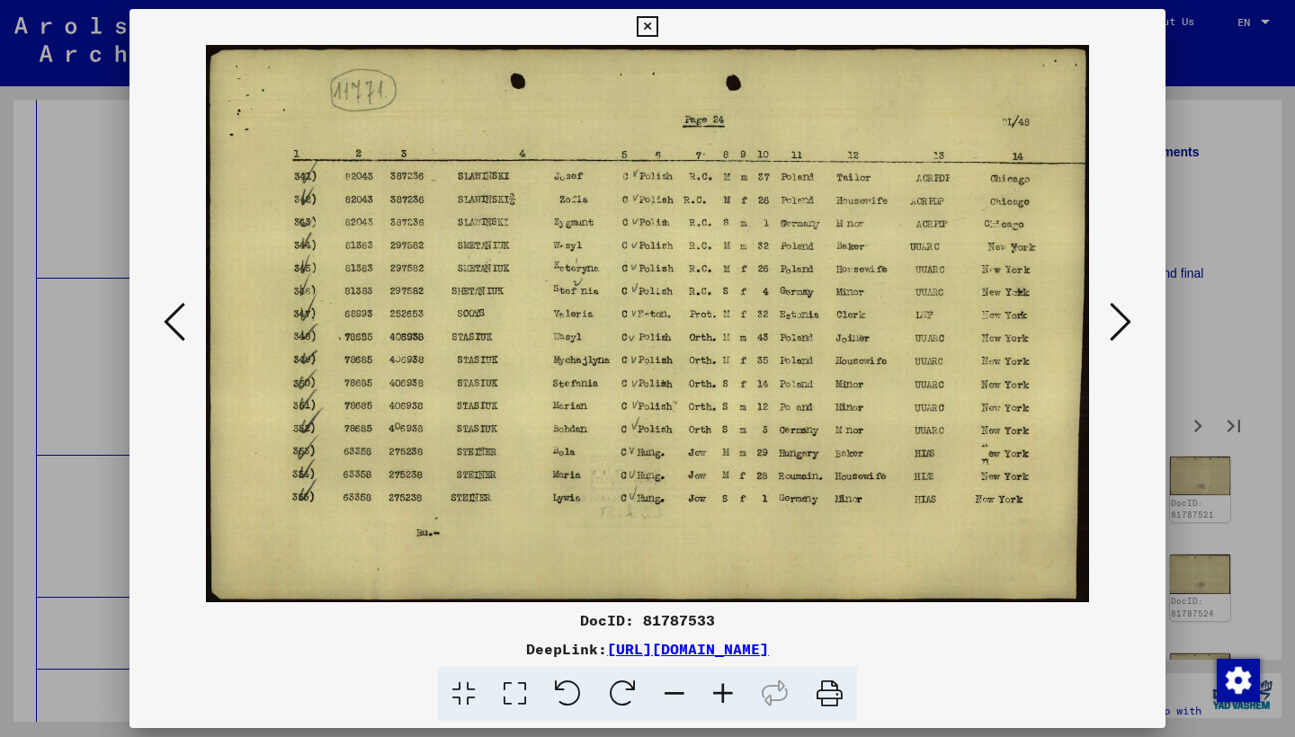
click at [1121, 336] on icon at bounding box center [1120, 321] width 22 height 43
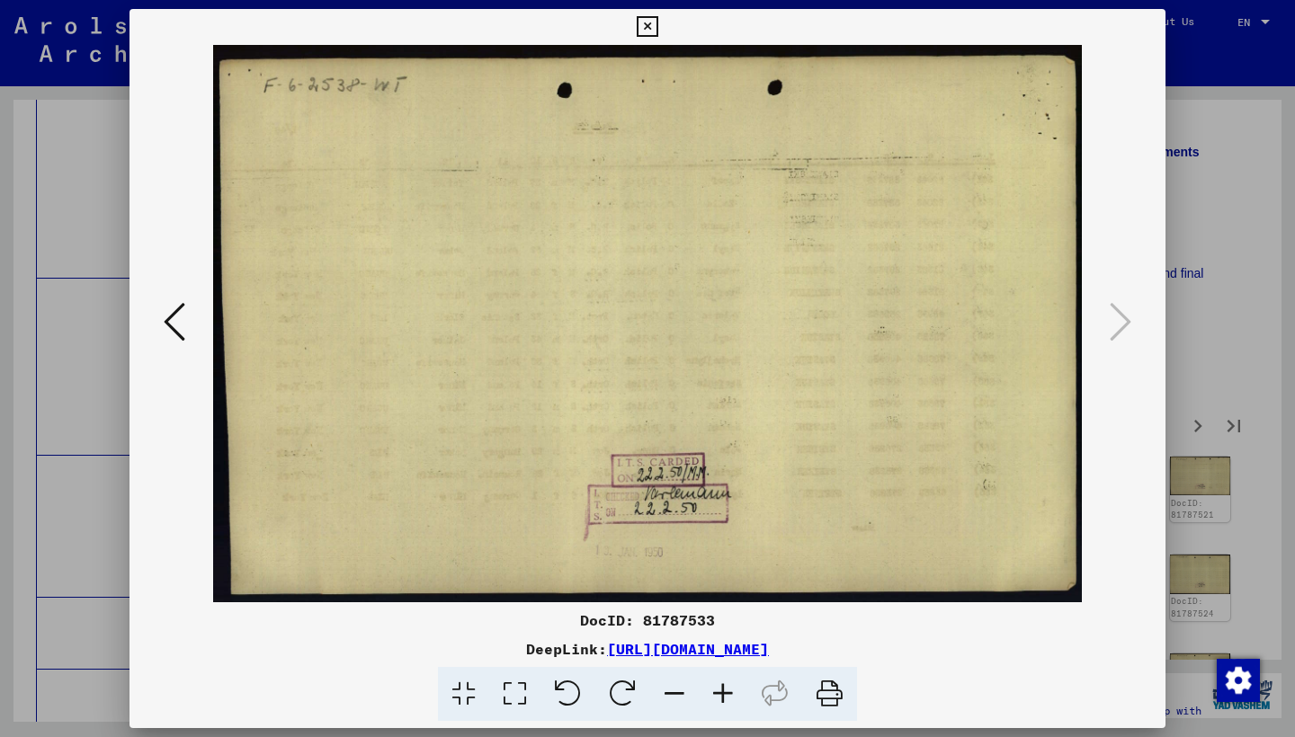
click at [657, 31] on icon at bounding box center [647, 27] width 21 height 22
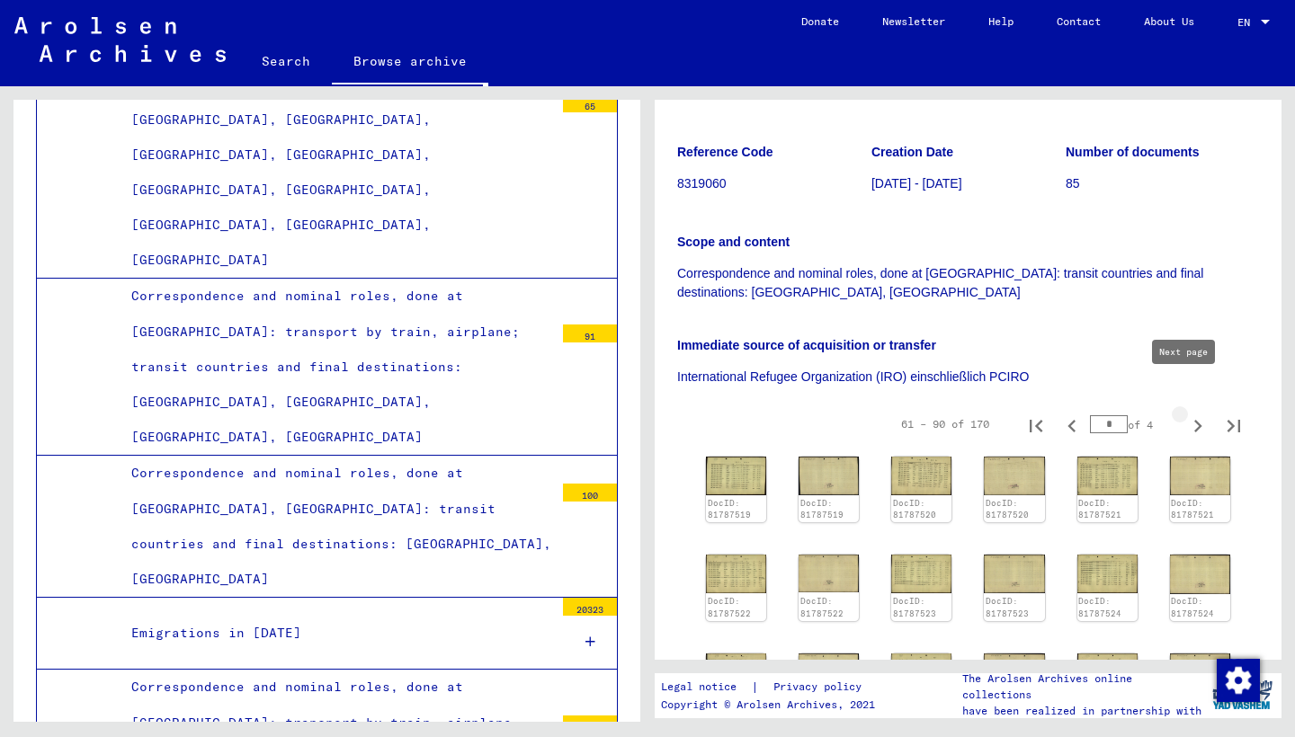
click at [1194, 420] on icon "Next page" at bounding box center [1198, 426] width 8 height 13
type input "*"
click at [718, 455] on img at bounding box center [736, 475] width 64 height 40
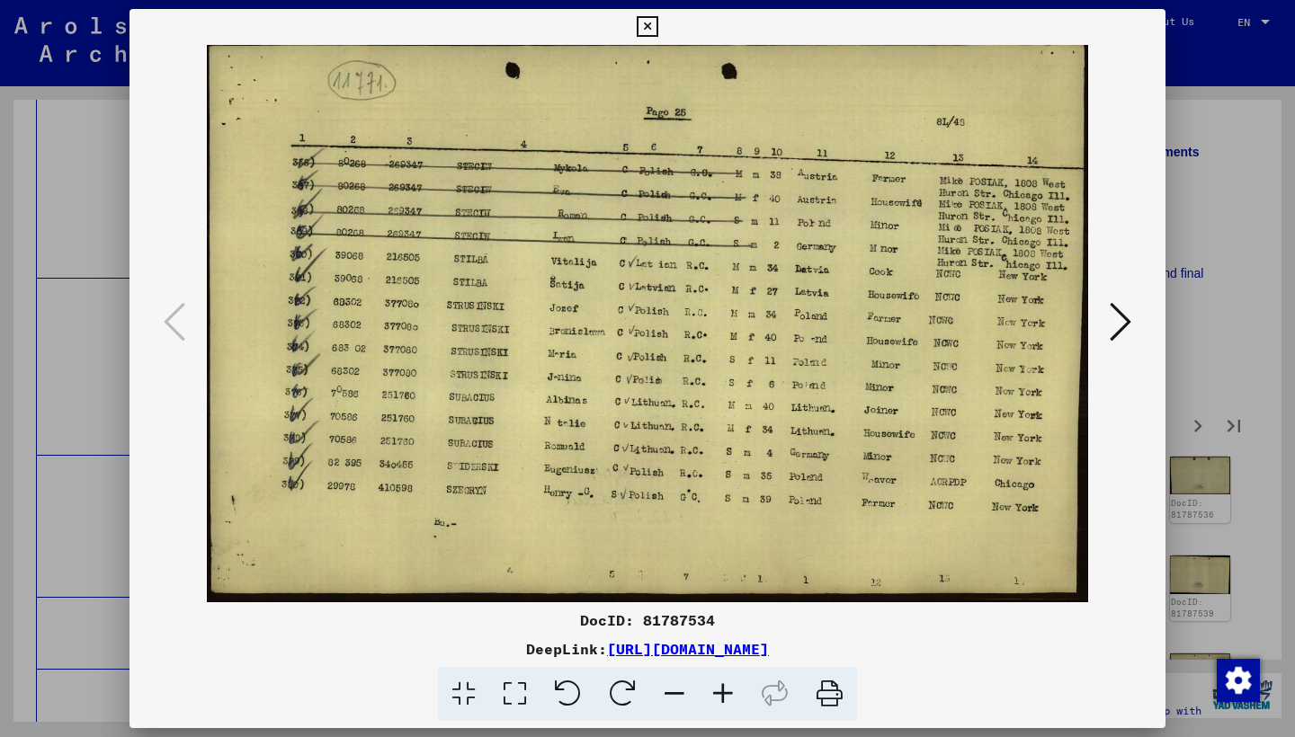
click at [1120, 324] on icon at bounding box center [1120, 321] width 22 height 43
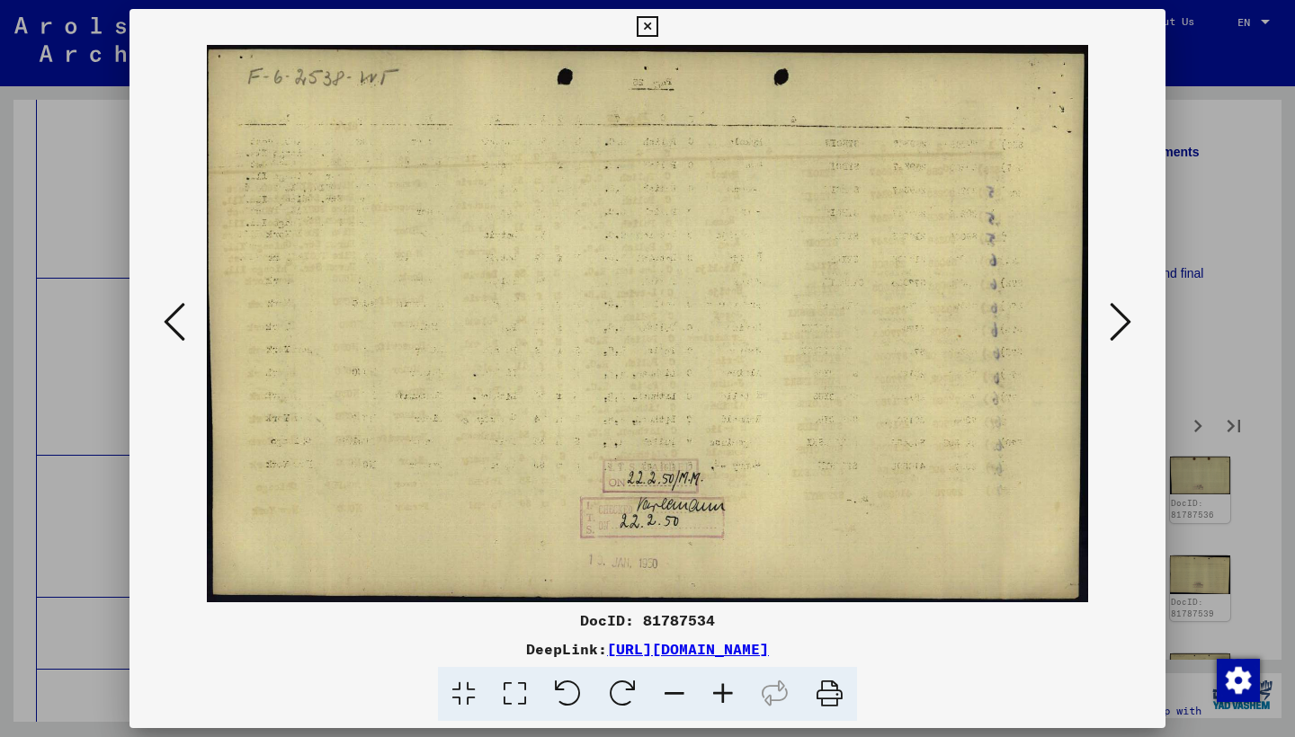
click at [1120, 325] on icon at bounding box center [1120, 321] width 22 height 43
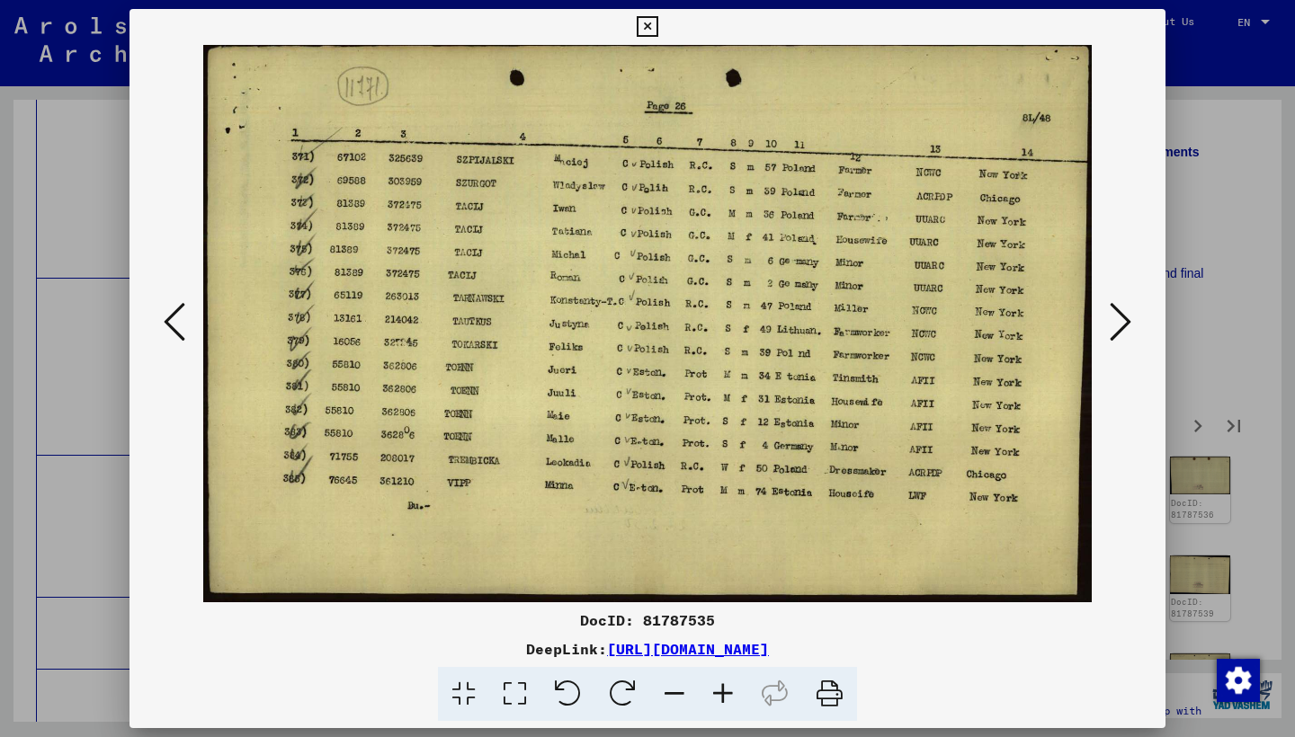
click at [1120, 325] on icon at bounding box center [1120, 321] width 22 height 43
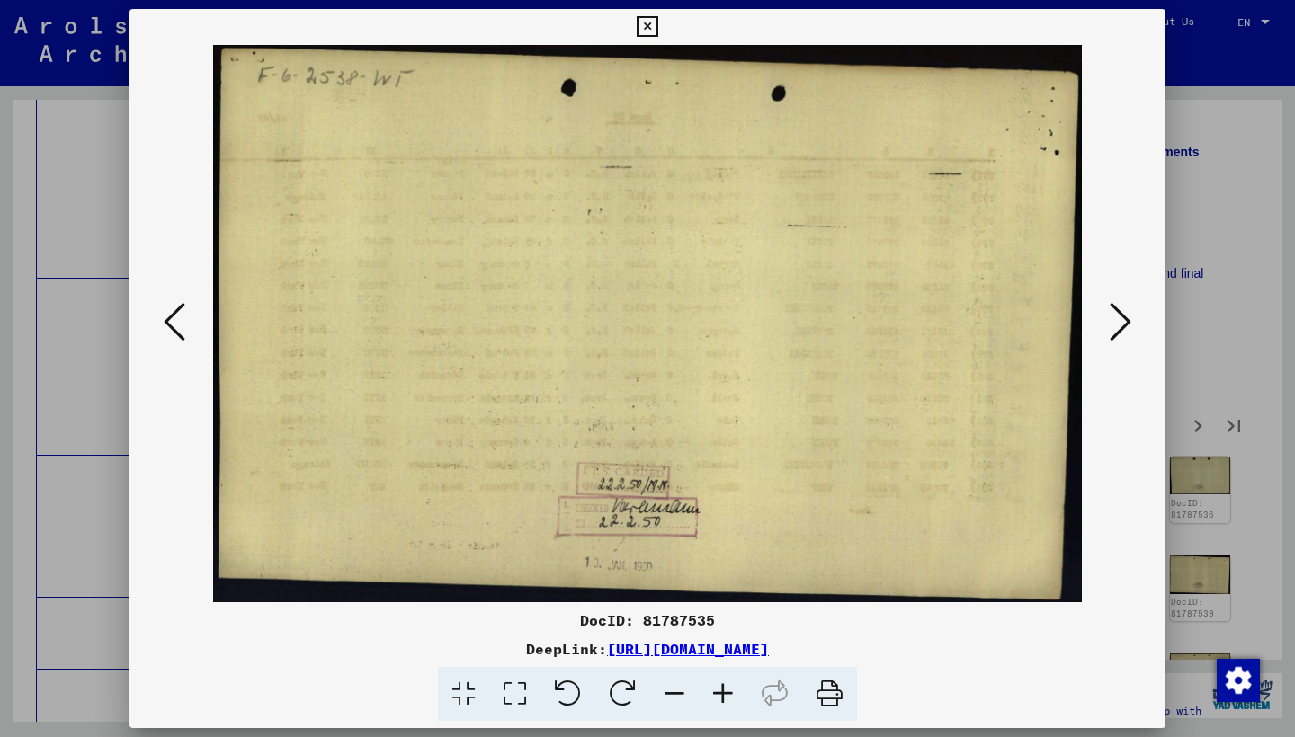
click at [1120, 325] on icon at bounding box center [1120, 321] width 22 height 43
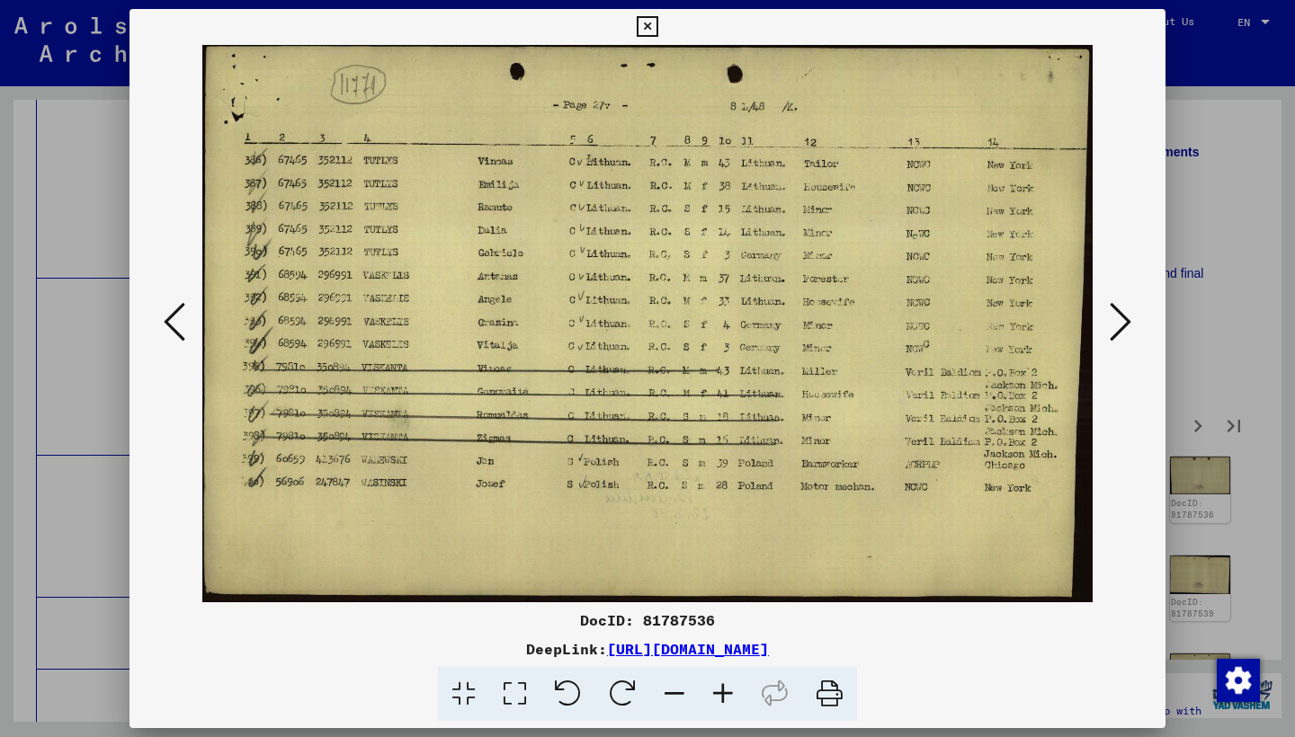
click at [1120, 325] on icon at bounding box center [1120, 321] width 22 height 43
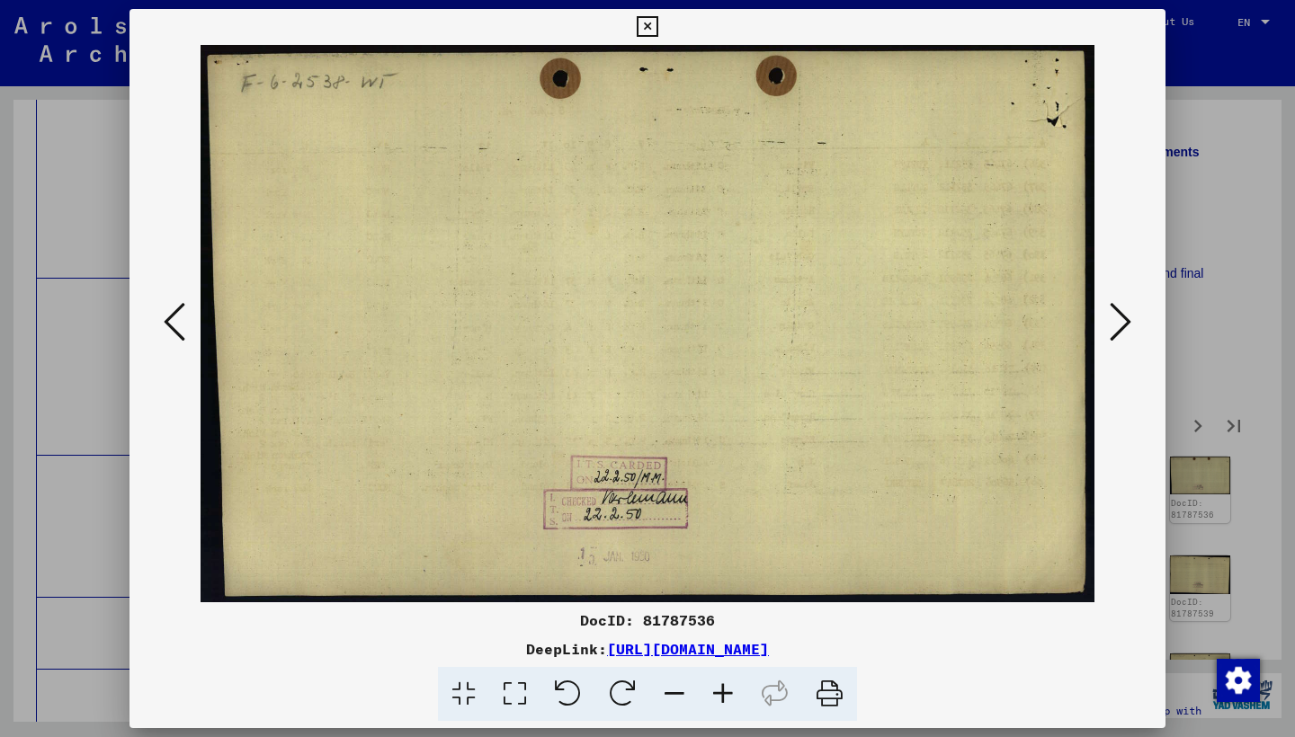
click at [1119, 325] on icon at bounding box center [1120, 321] width 22 height 43
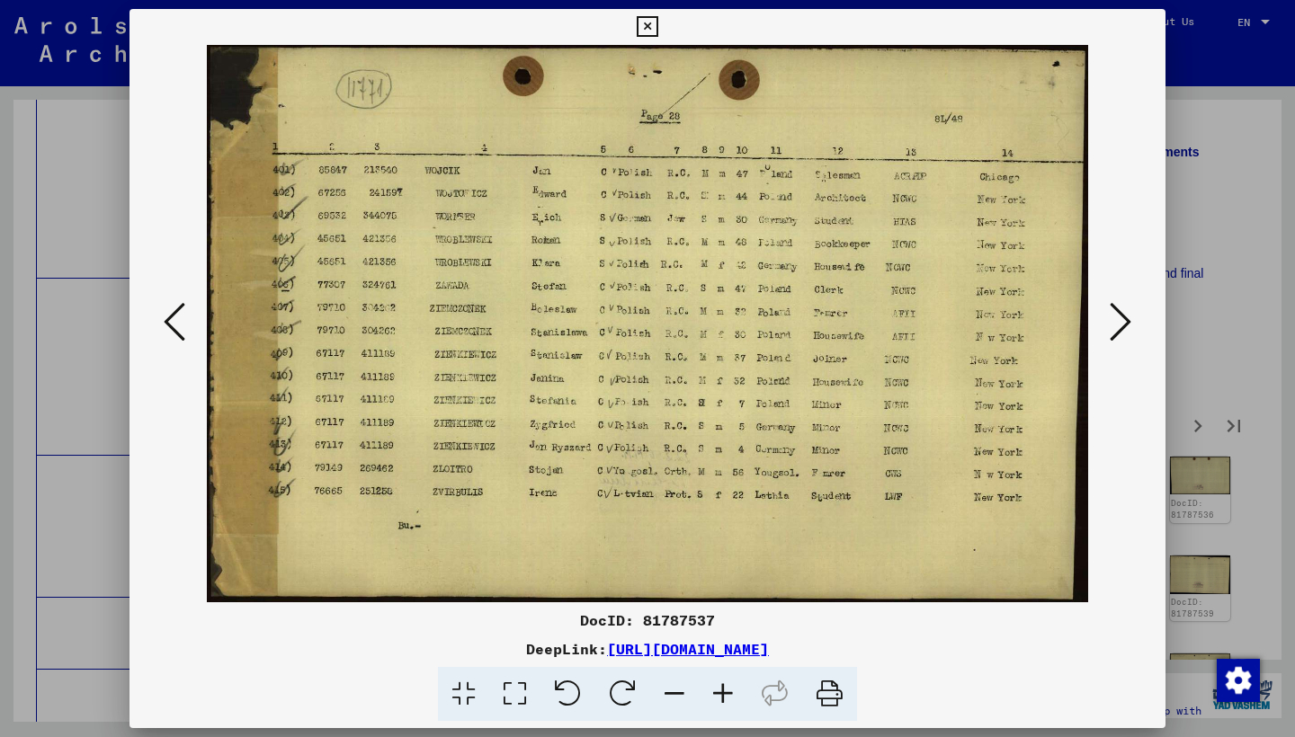
click at [1120, 327] on icon at bounding box center [1120, 321] width 22 height 43
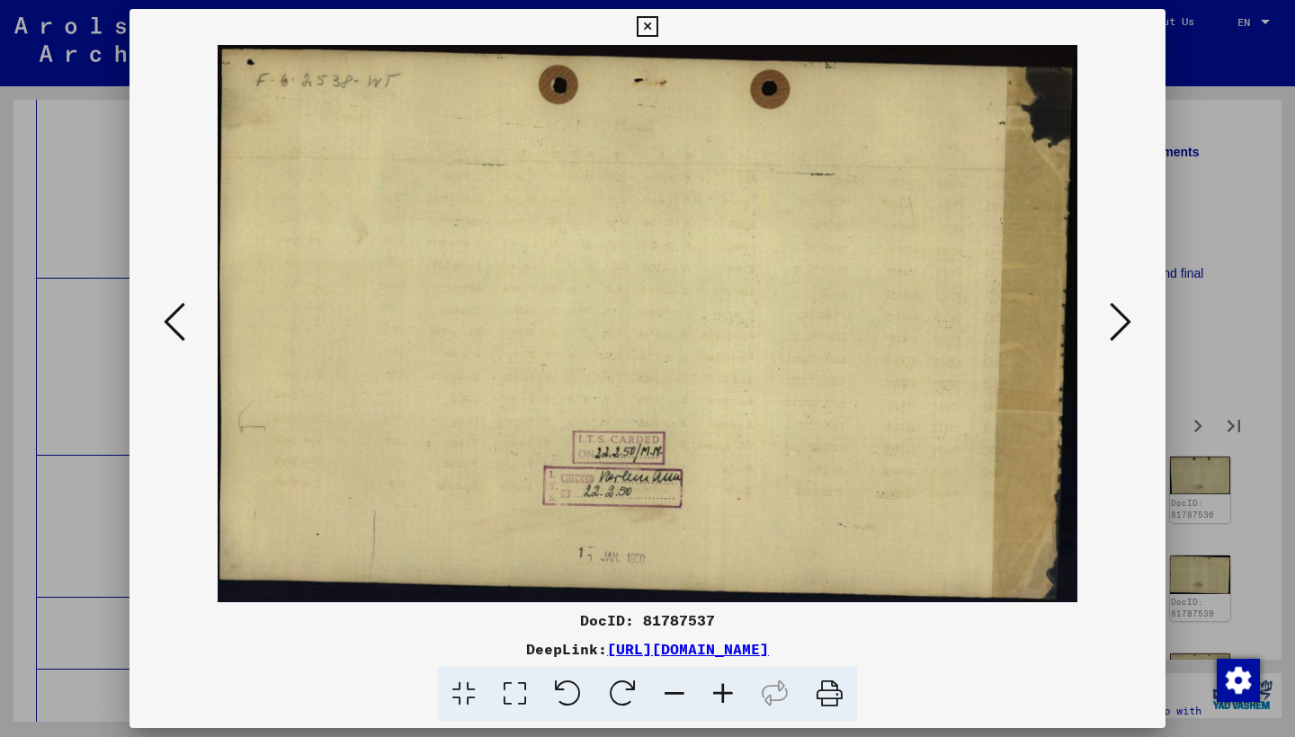
click at [1120, 327] on icon at bounding box center [1120, 321] width 22 height 43
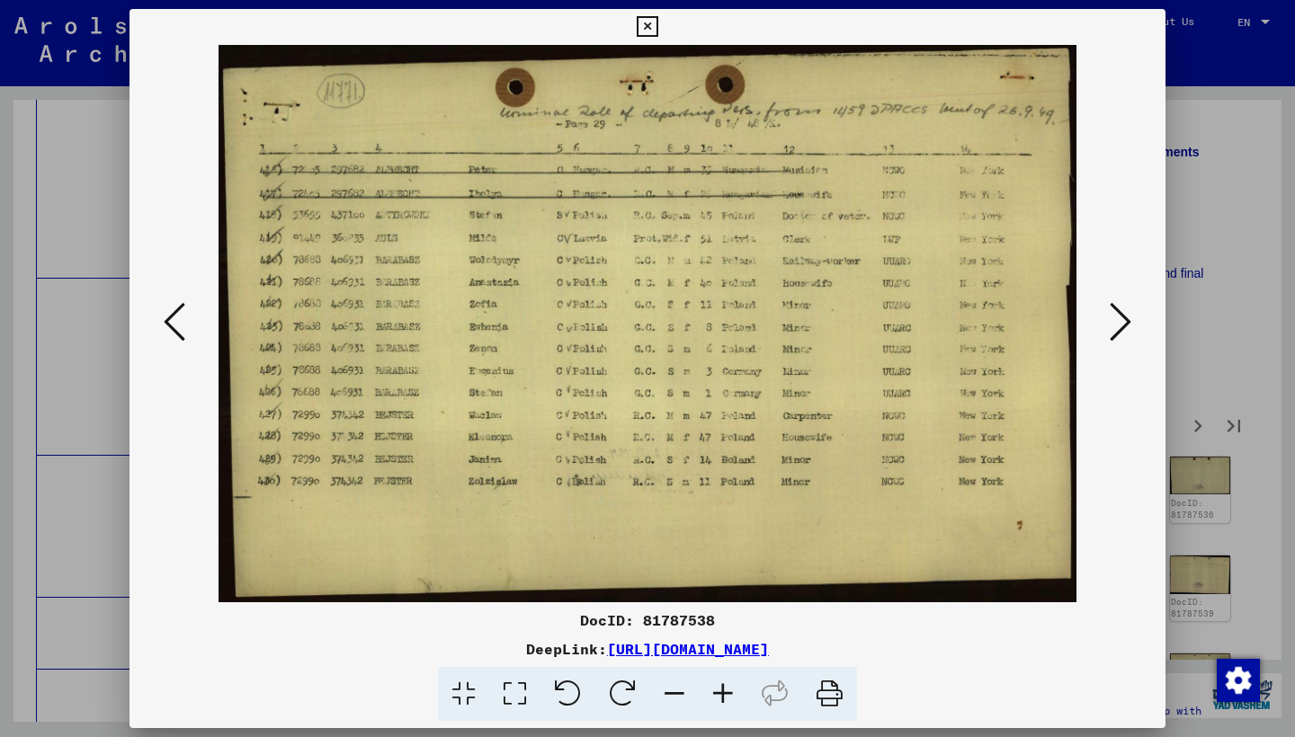
click at [1119, 328] on icon at bounding box center [1120, 321] width 22 height 43
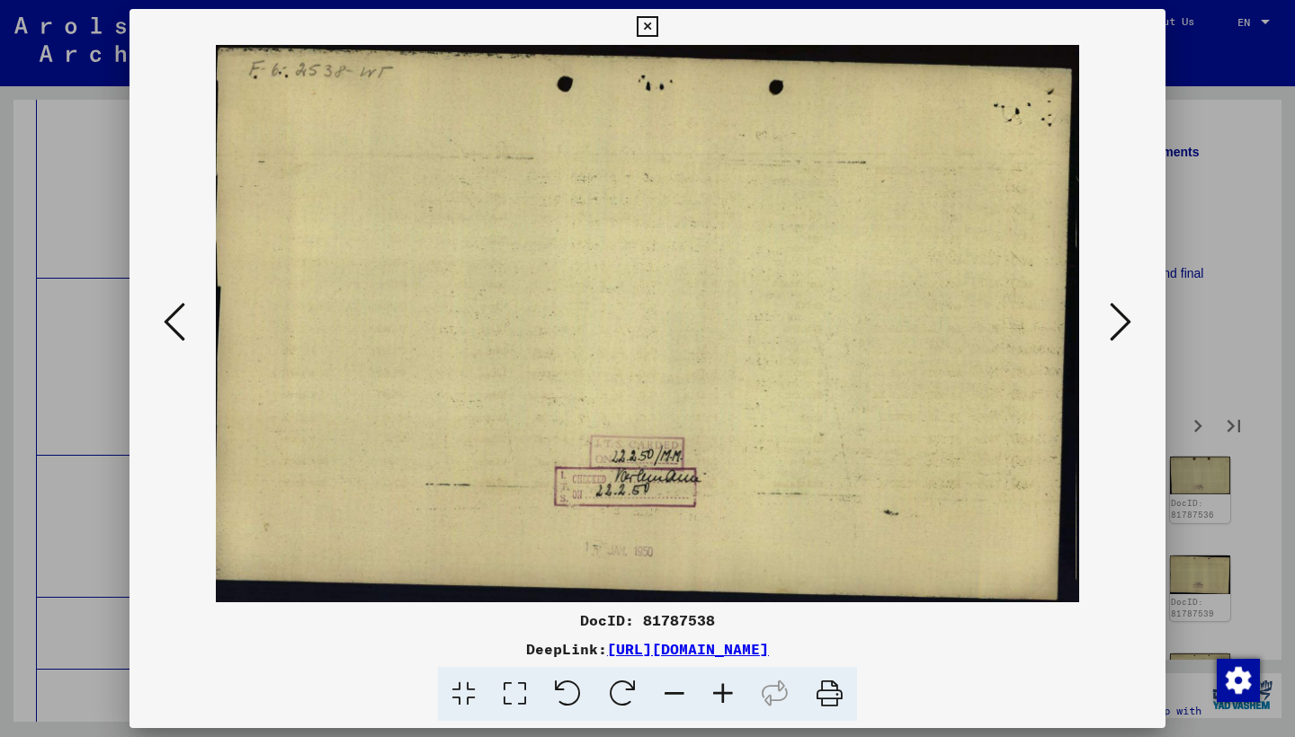
click at [1119, 328] on icon at bounding box center [1120, 321] width 22 height 43
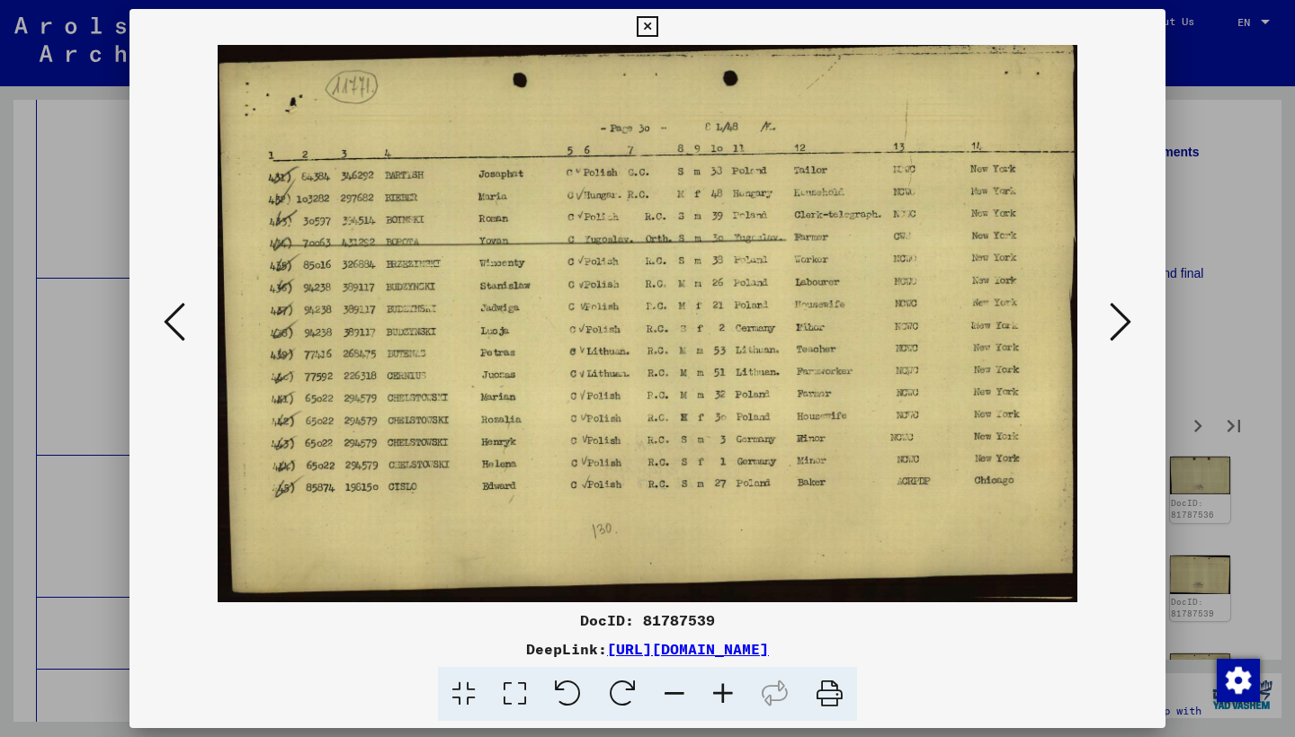
click at [1119, 328] on icon at bounding box center [1120, 321] width 22 height 43
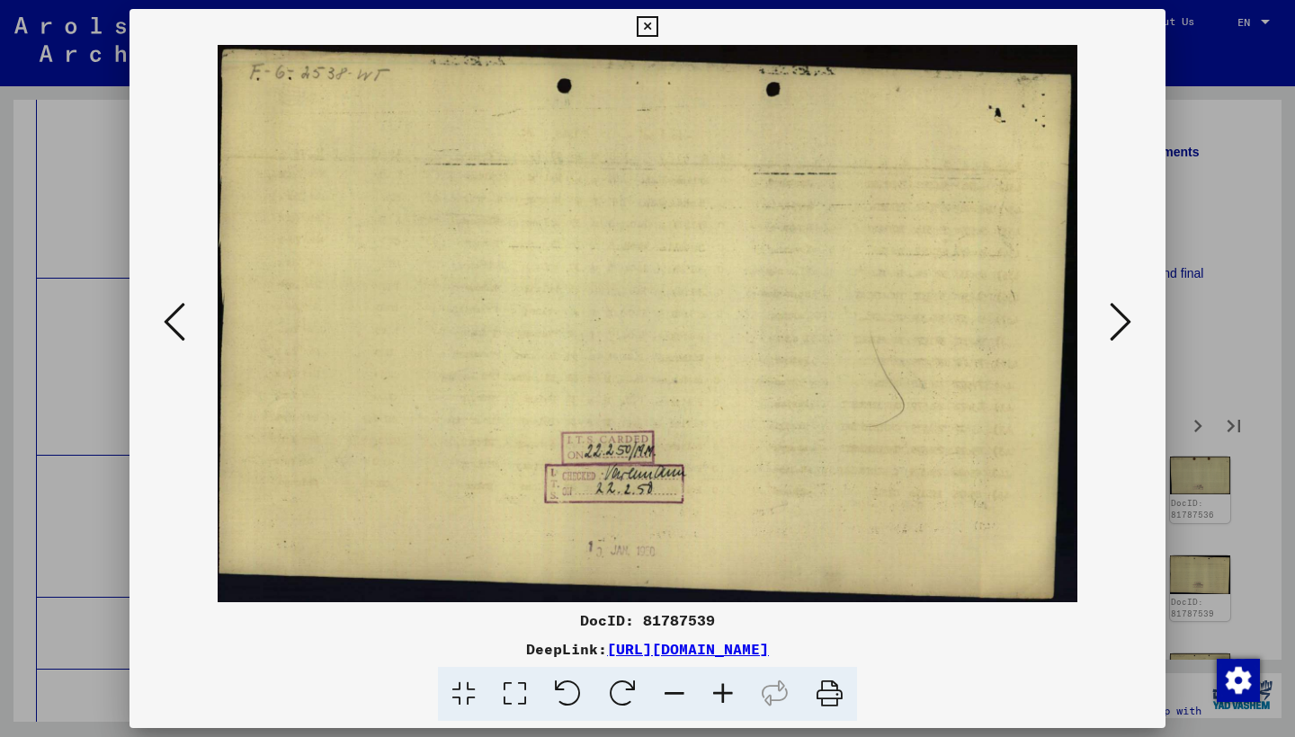
click at [1119, 328] on icon at bounding box center [1120, 321] width 22 height 43
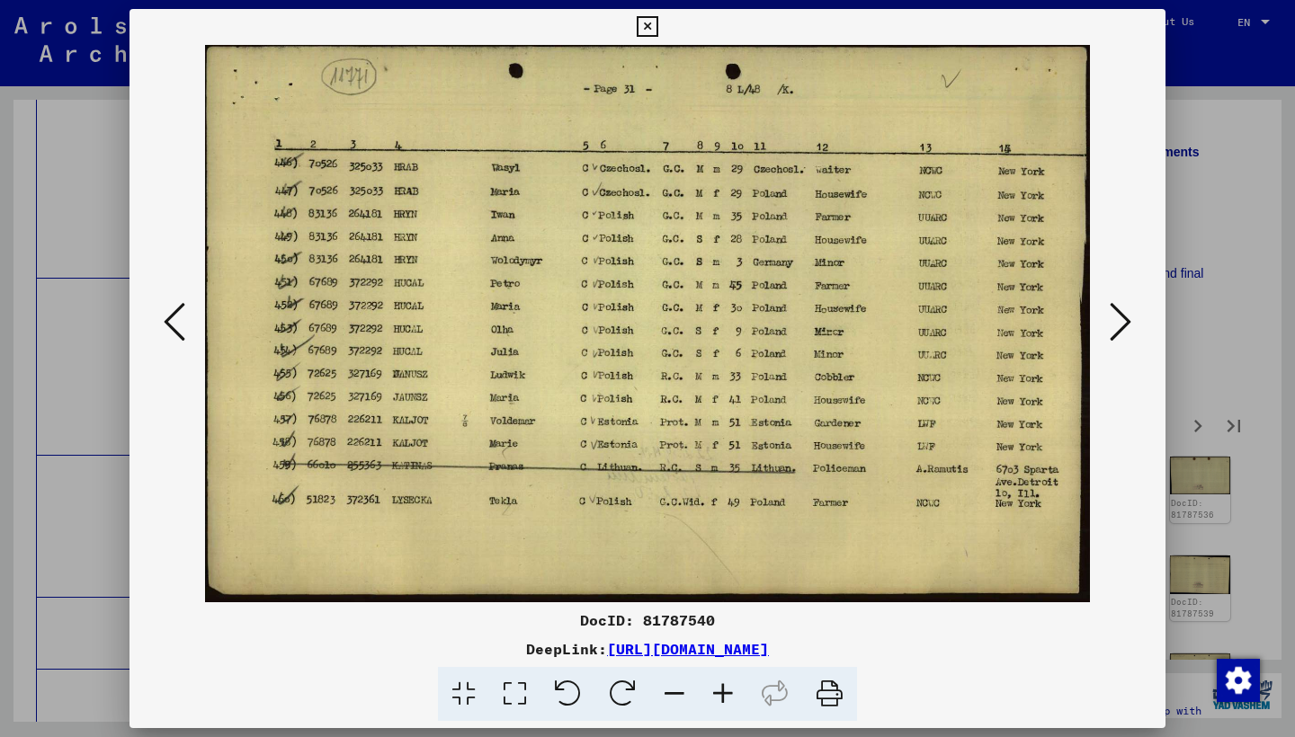
click at [1119, 330] on icon at bounding box center [1120, 321] width 22 height 43
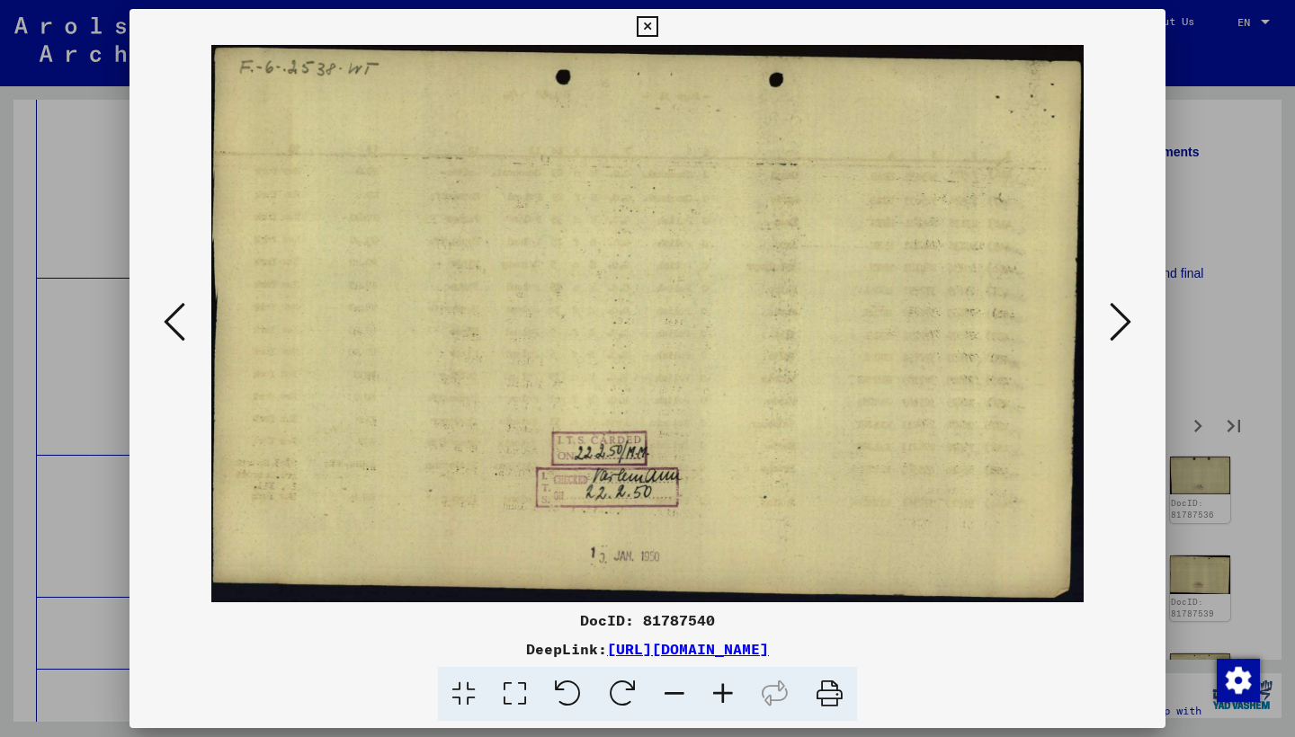
drag, startPoint x: 166, startPoint y: 322, endPoint x: 192, endPoint y: 327, distance: 26.6
click at [169, 325] on icon at bounding box center [175, 321] width 22 height 43
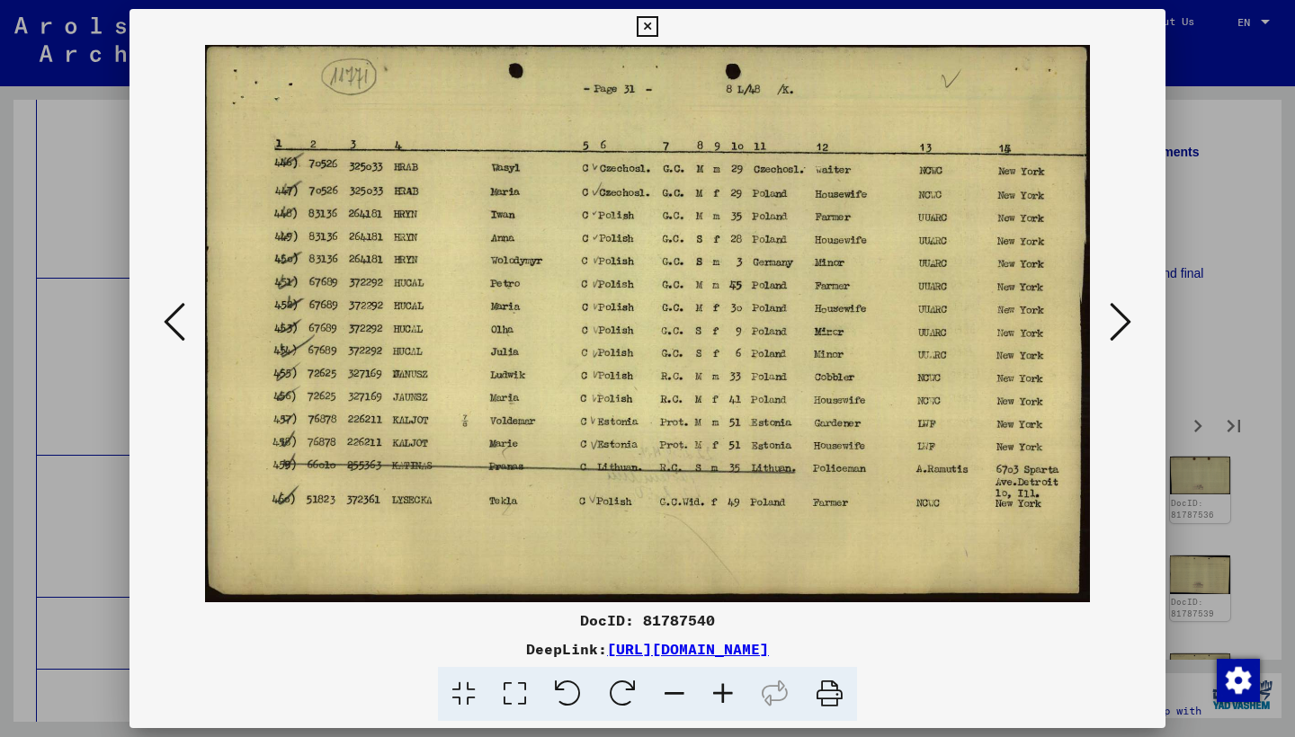
click at [1114, 327] on icon at bounding box center [1120, 321] width 22 height 43
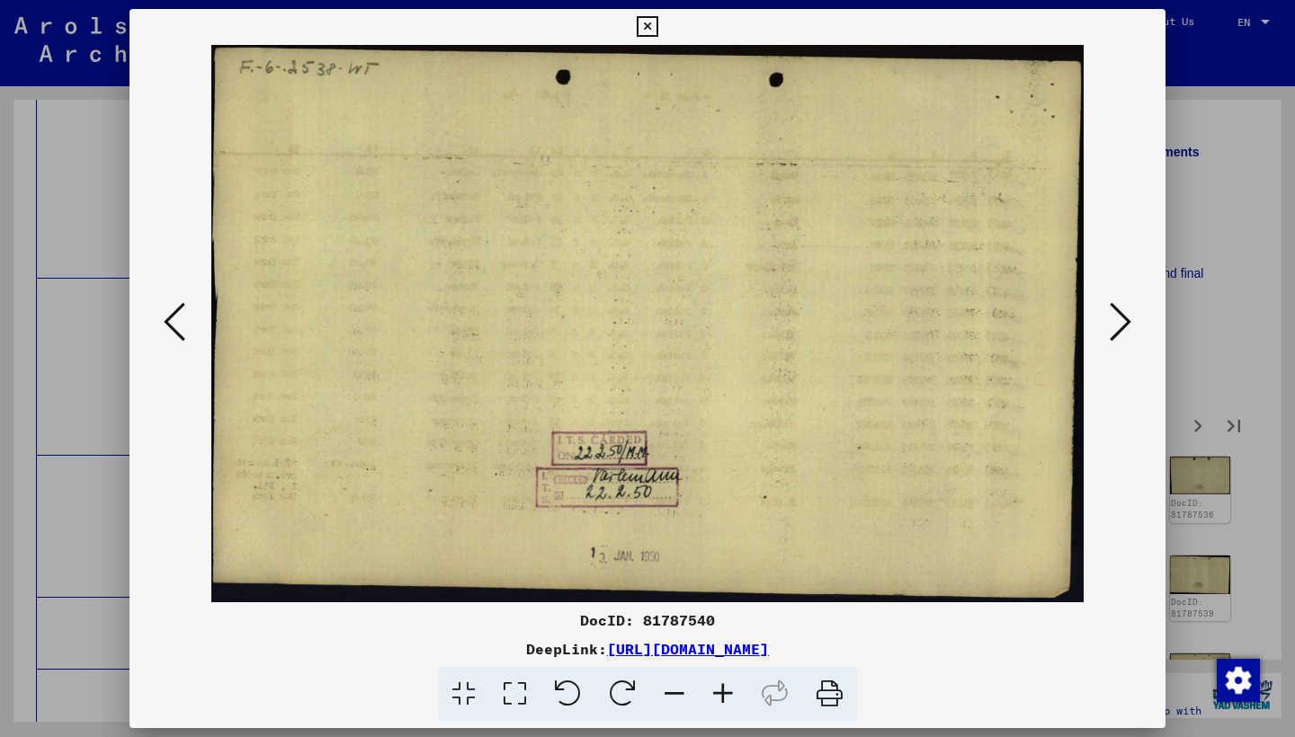
click at [1114, 327] on icon at bounding box center [1120, 321] width 22 height 43
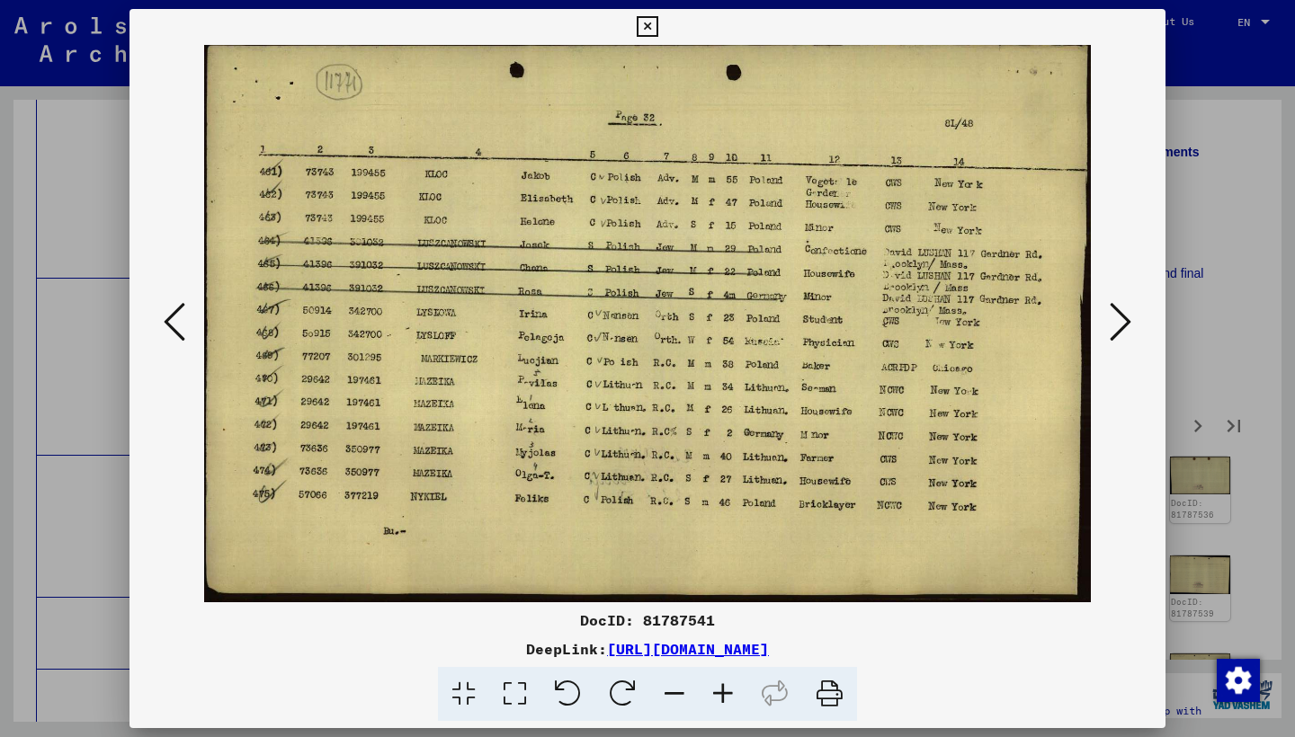
click at [1113, 328] on icon at bounding box center [1120, 321] width 22 height 43
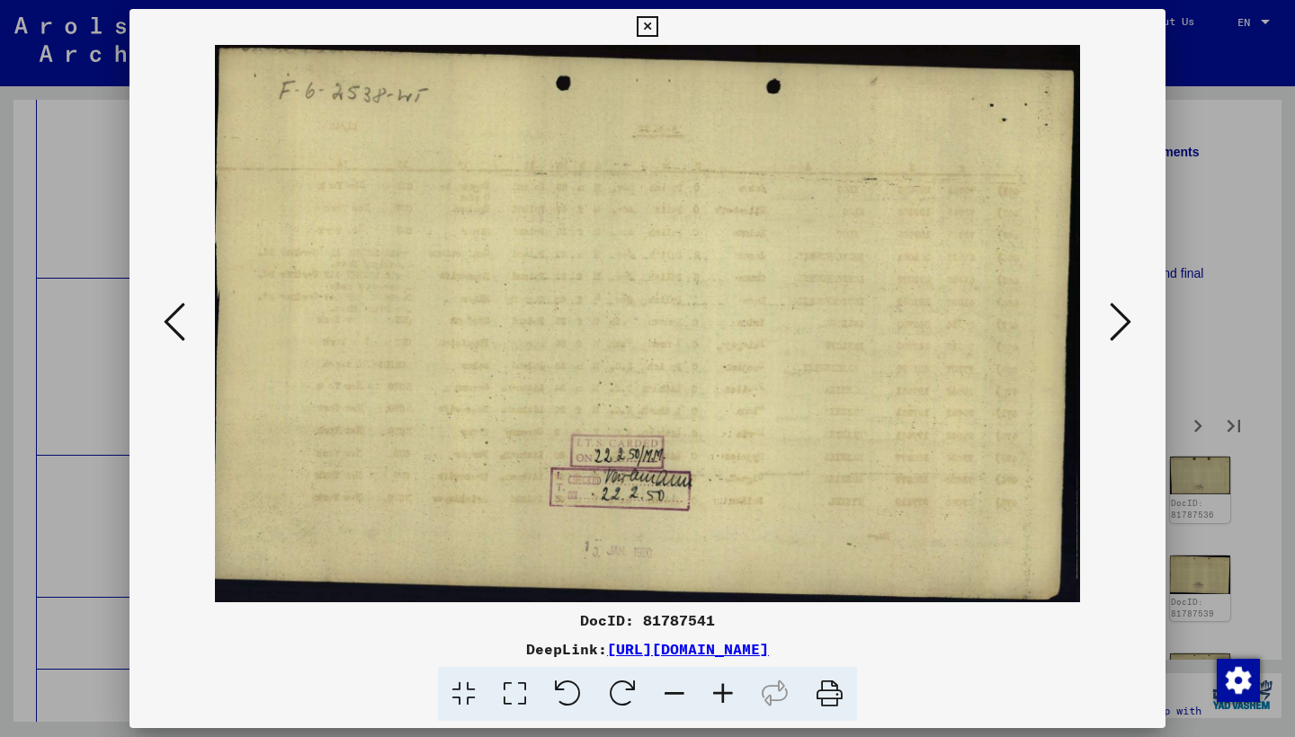
click at [1113, 328] on icon at bounding box center [1120, 321] width 22 height 43
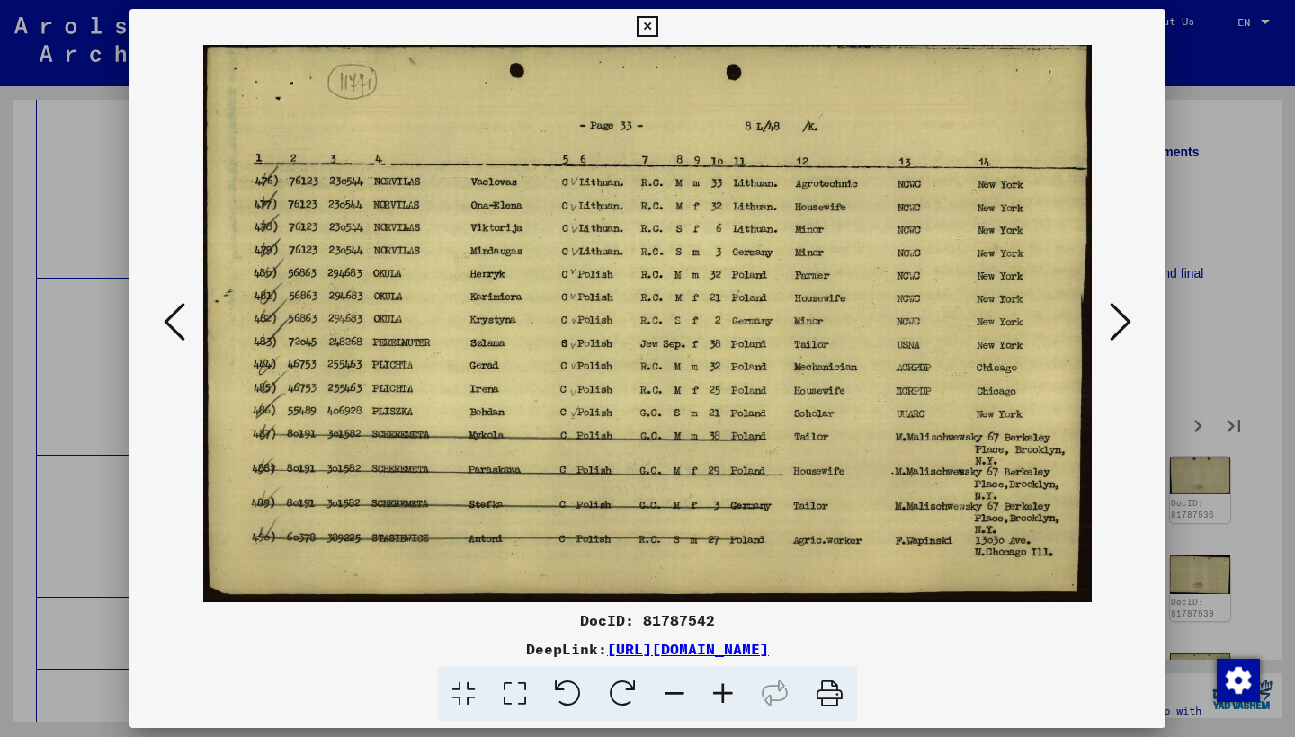
click at [1113, 329] on icon at bounding box center [1120, 321] width 22 height 43
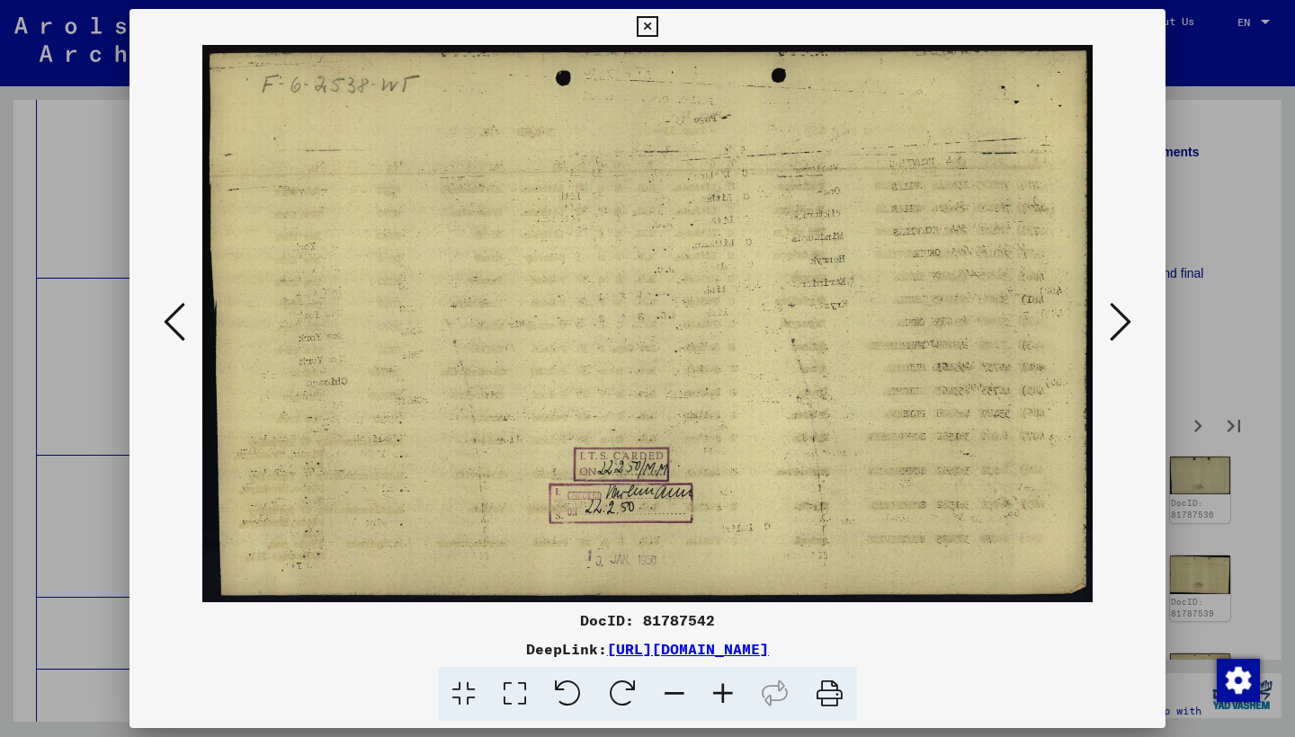
click at [1113, 329] on icon at bounding box center [1120, 321] width 22 height 43
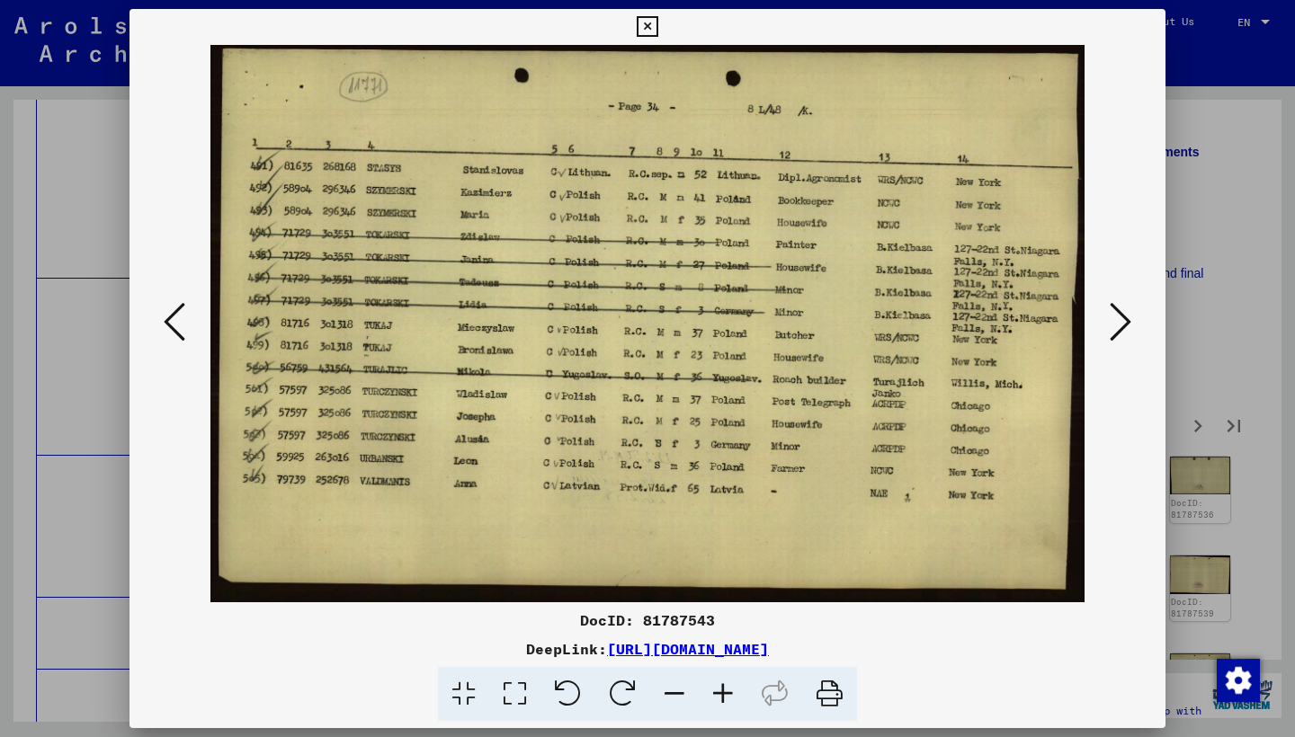
click at [1113, 329] on icon at bounding box center [1120, 321] width 22 height 43
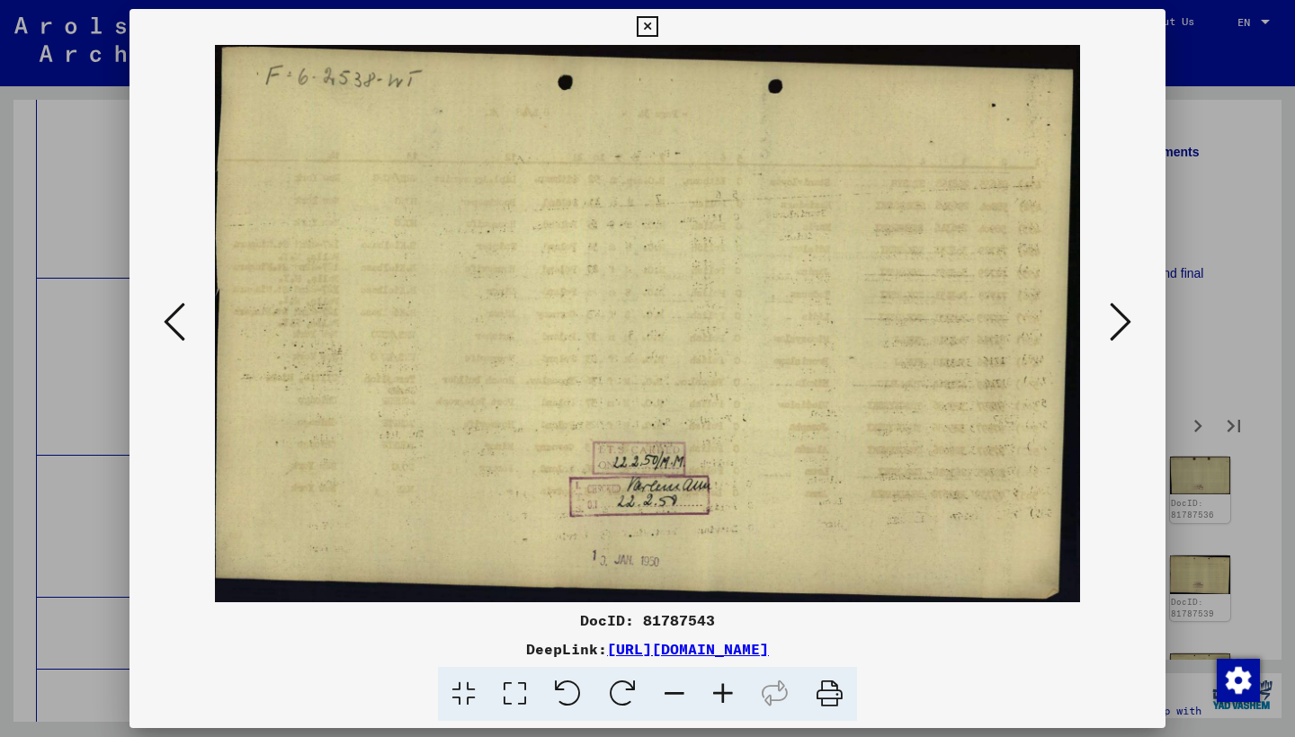
click at [1113, 329] on icon at bounding box center [1120, 321] width 22 height 43
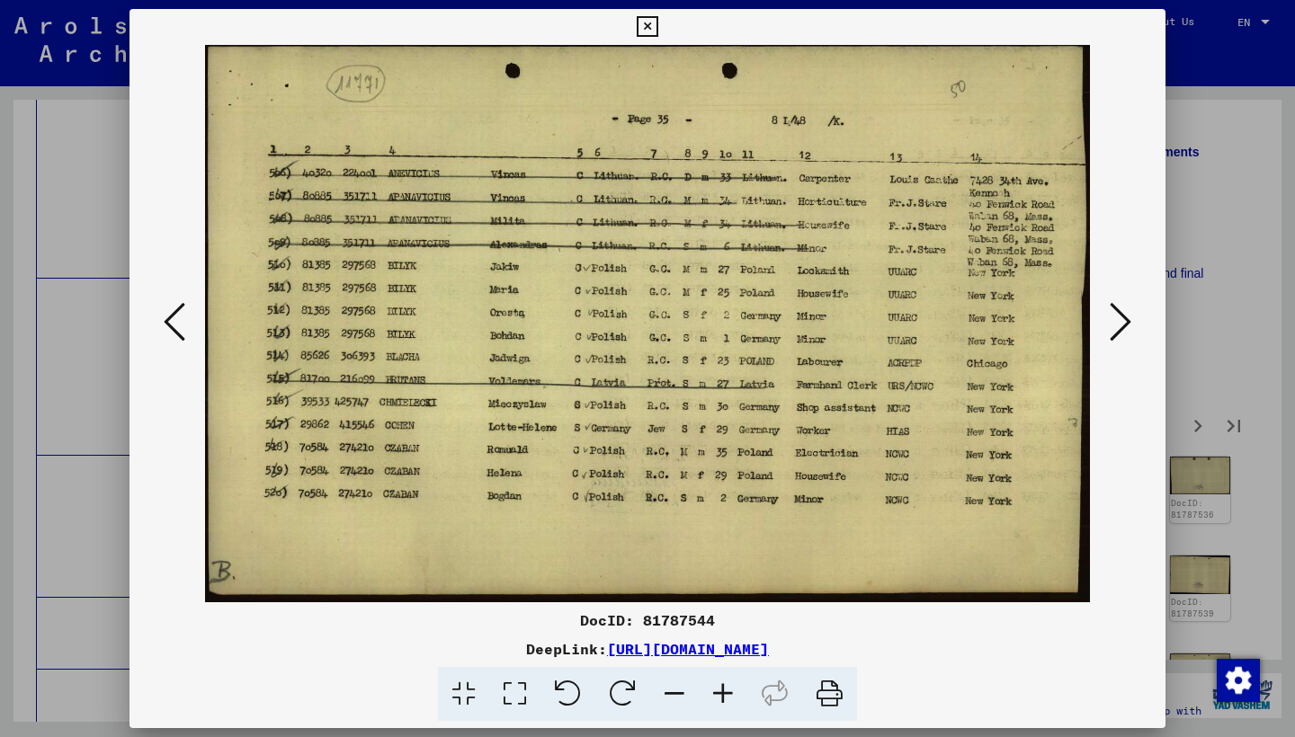
click at [1113, 329] on icon at bounding box center [1120, 321] width 22 height 43
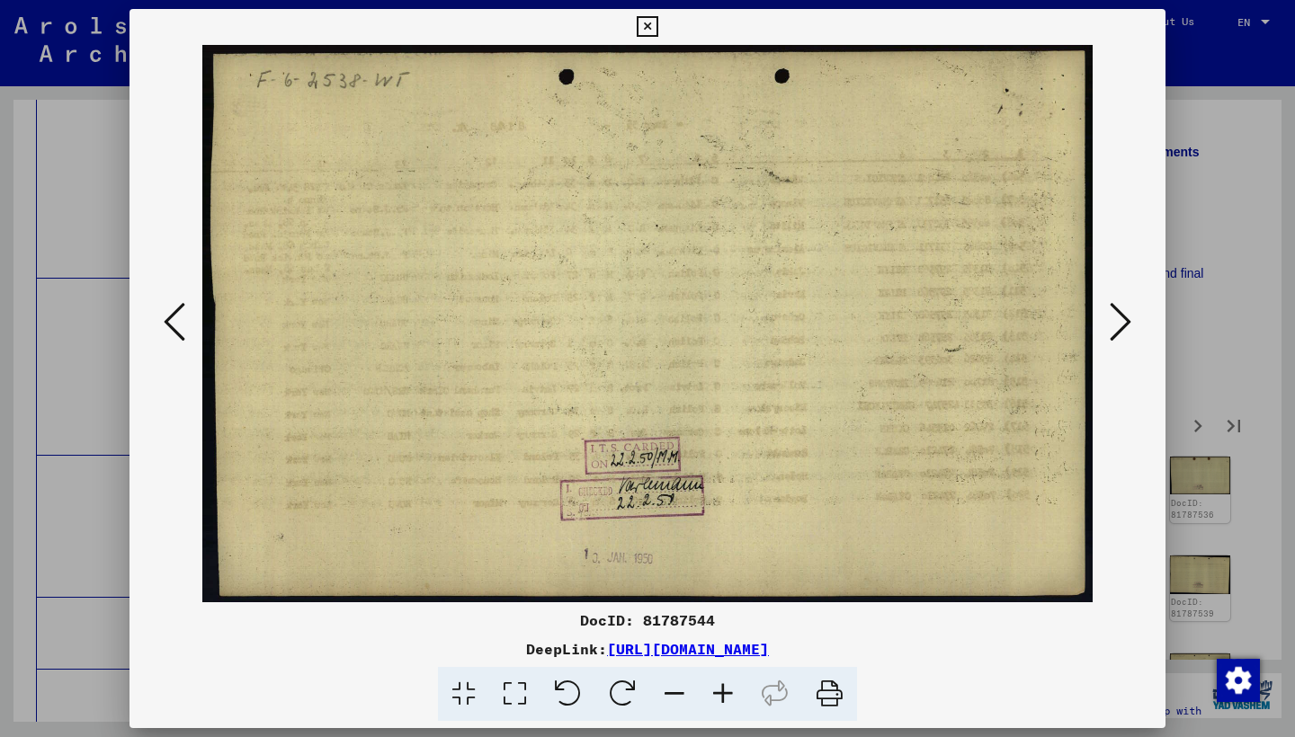
click at [1113, 329] on icon at bounding box center [1120, 321] width 22 height 43
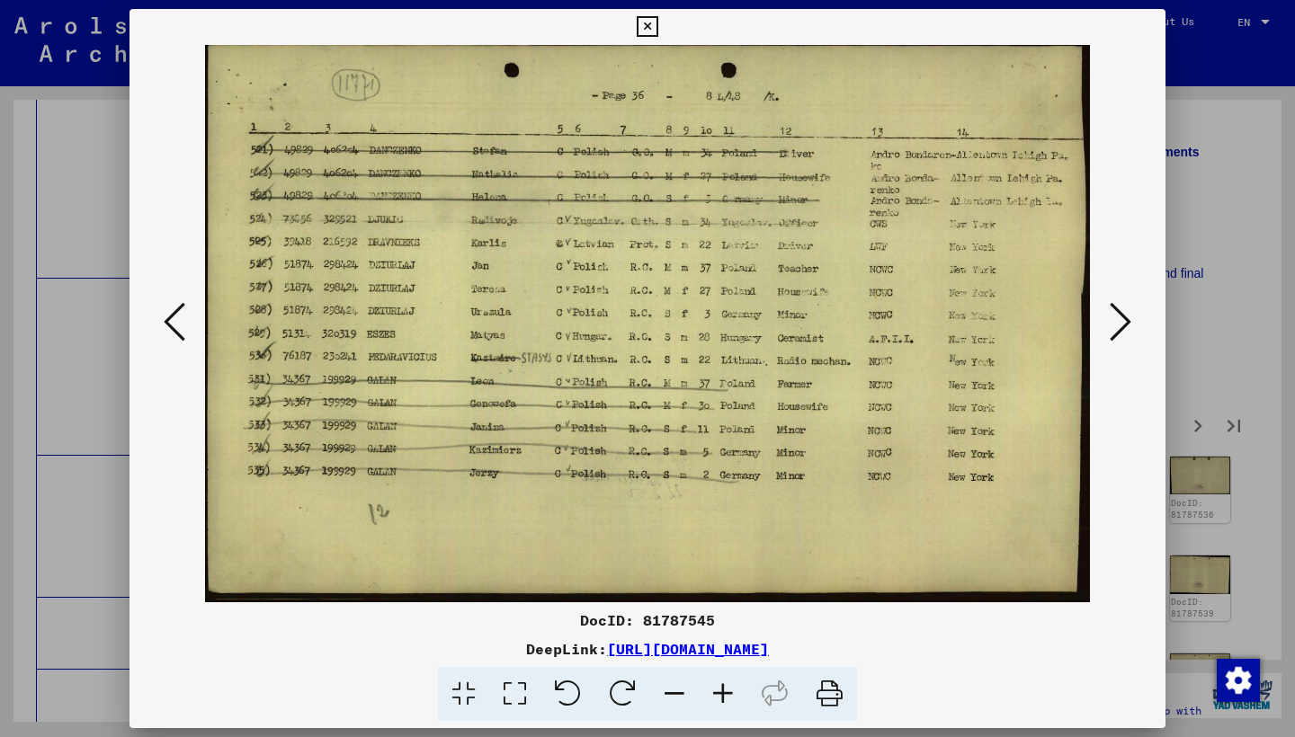
click at [1113, 329] on icon at bounding box center [1120, 321] width 22 height 43
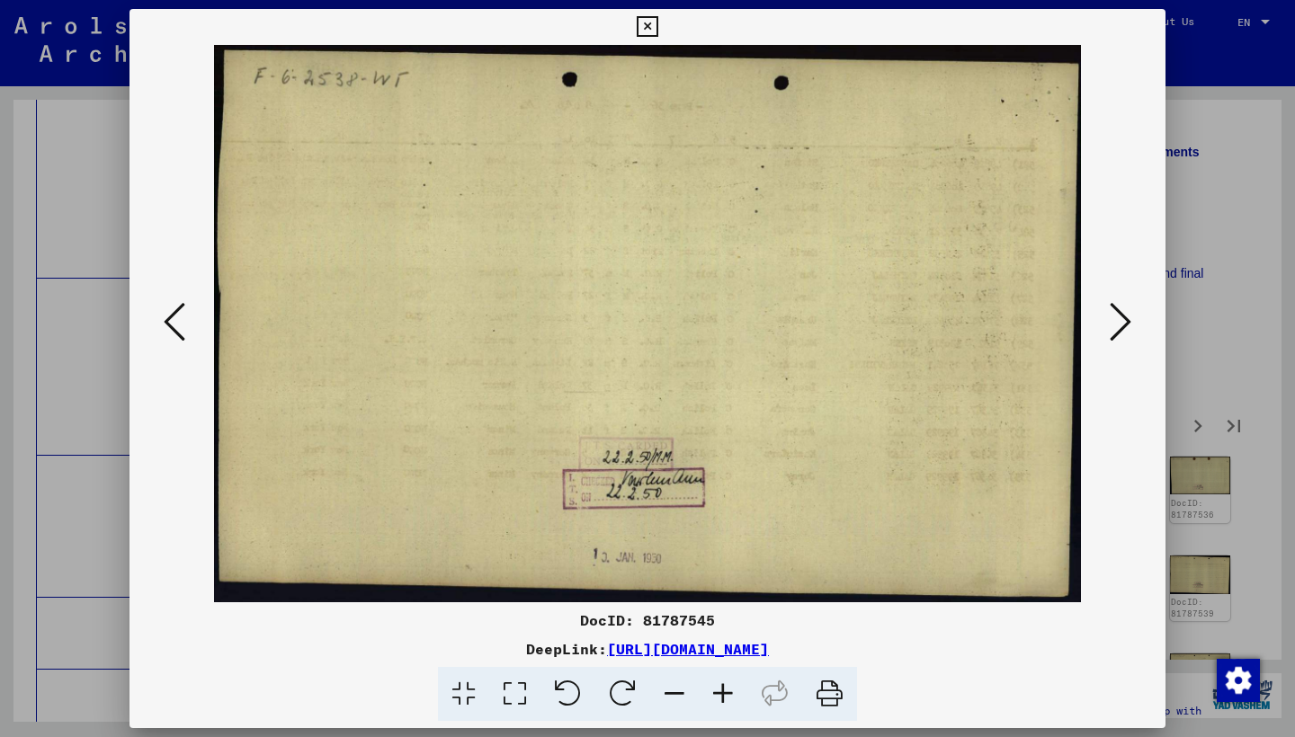
click at [1113, 329] on icon at bounding box center [1120, 321] width 22 height 43
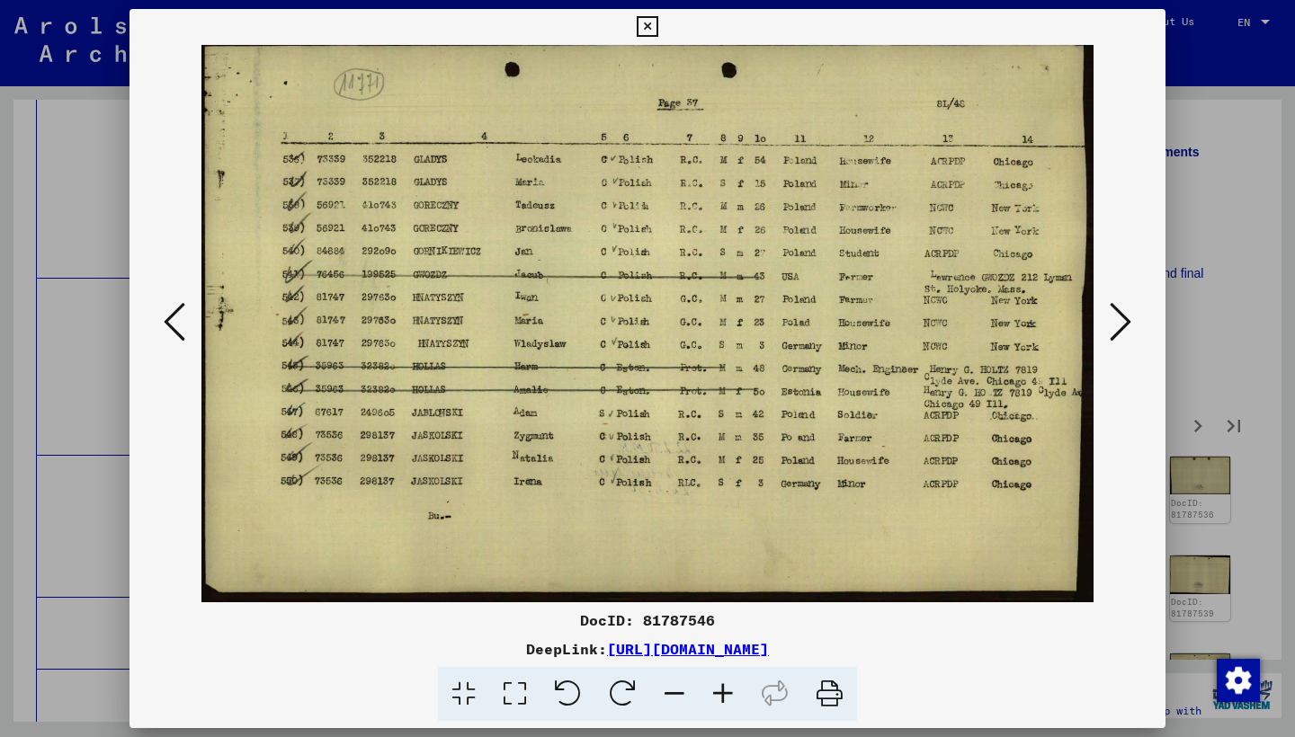
click at [1113, 329] on icon at bounding box center [1120, 321] width 22 height 43
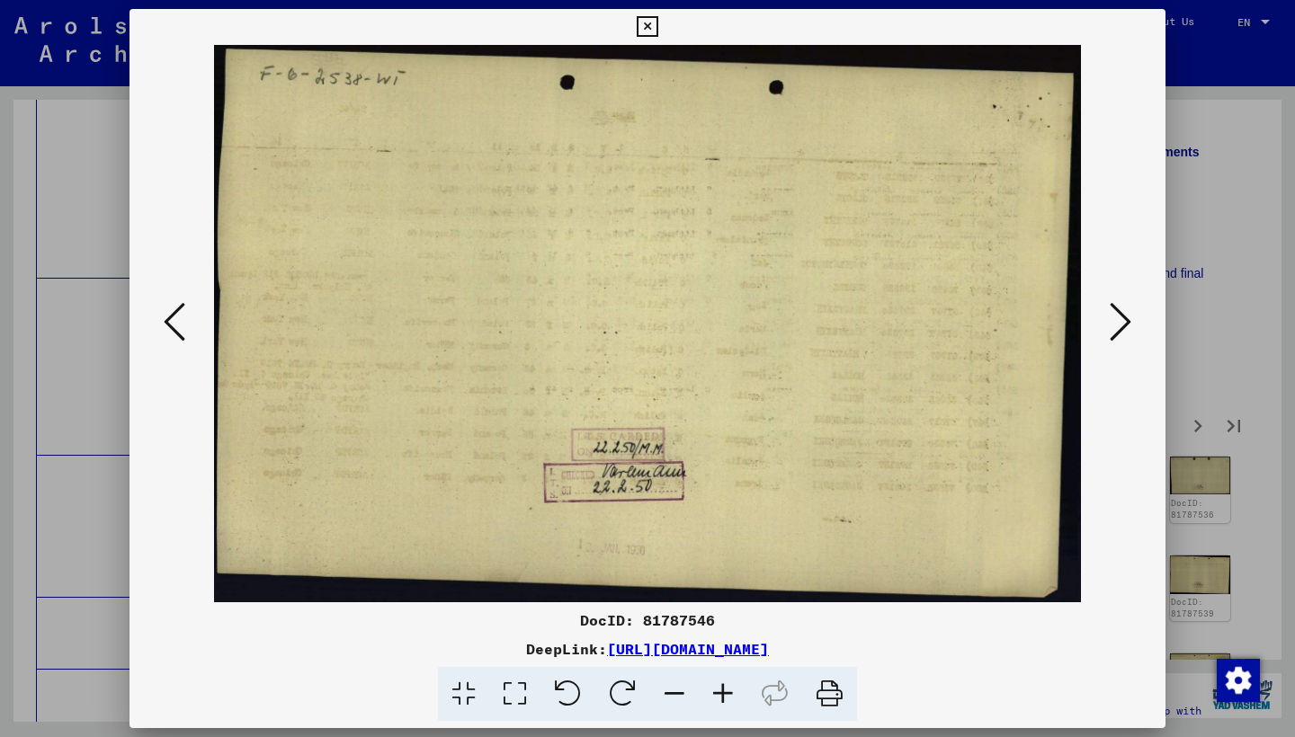
click at [1113, 329] on icon at bounding box center [1120, 321] width 22 height 43
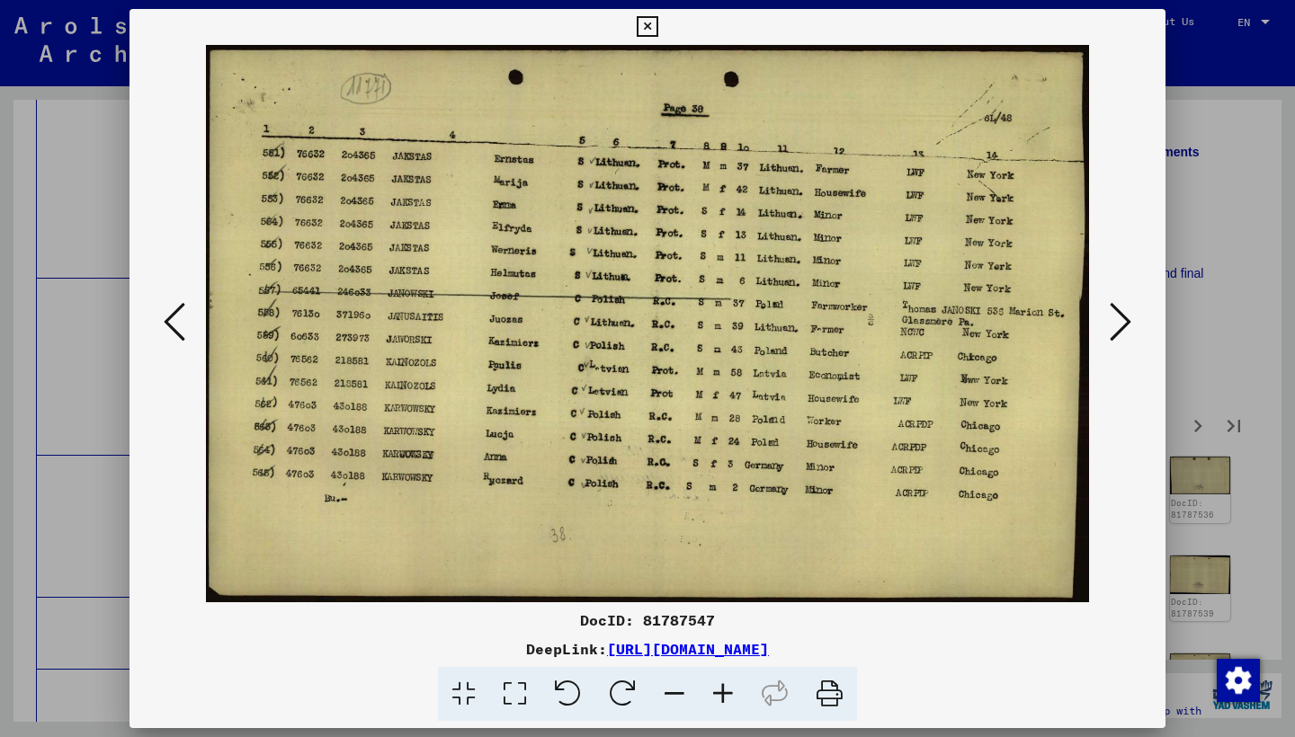
click at [1113, 329] on icon at bounding box center [1120, 321] width 22 height 43
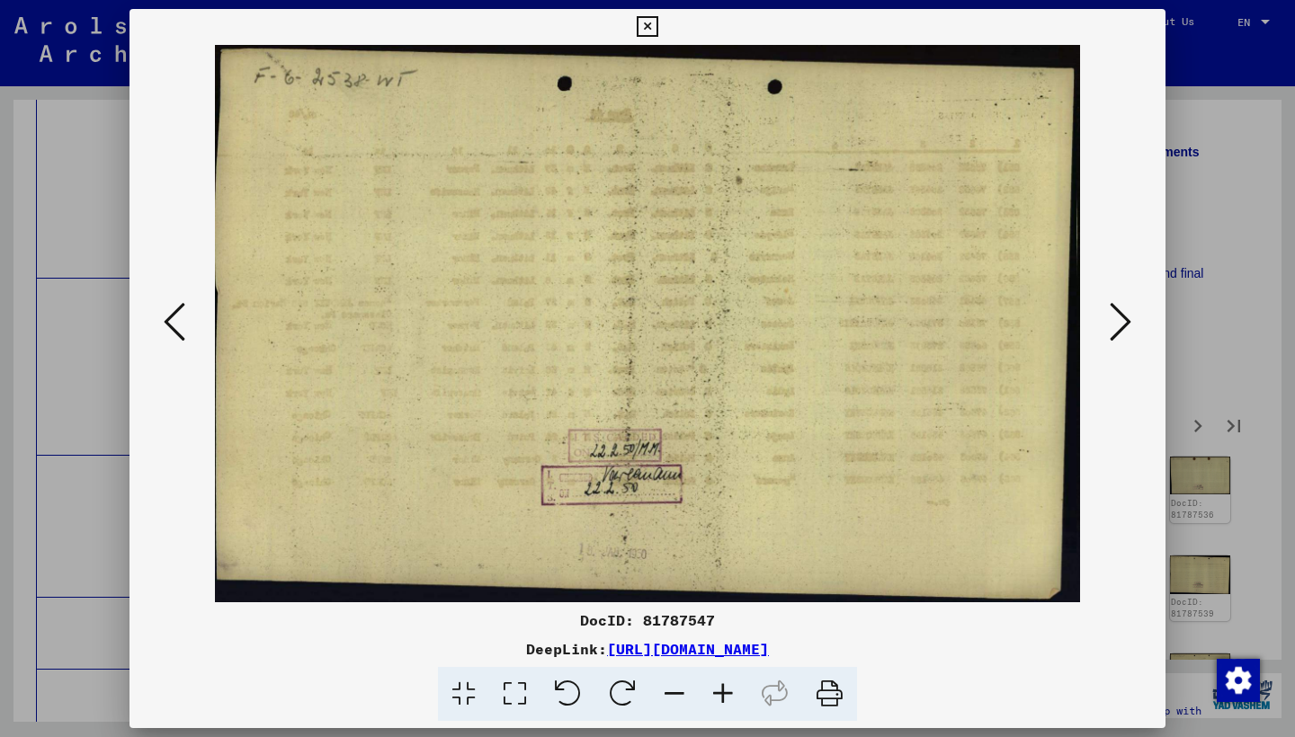
click at [1114, 329] on icon at bounding box center [1120, 321] width 22 height 43
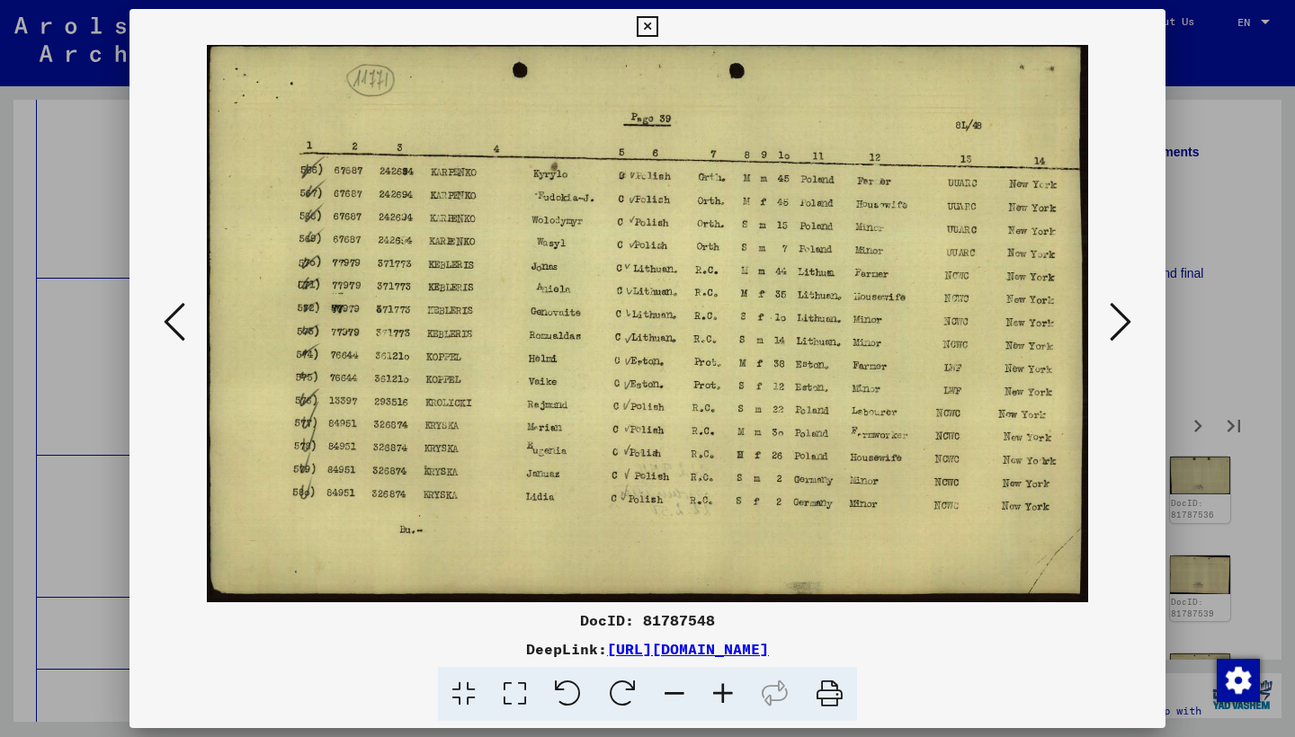
click at [1114, 329] on icon at bounding box center [1120, 321] width 22 height 43
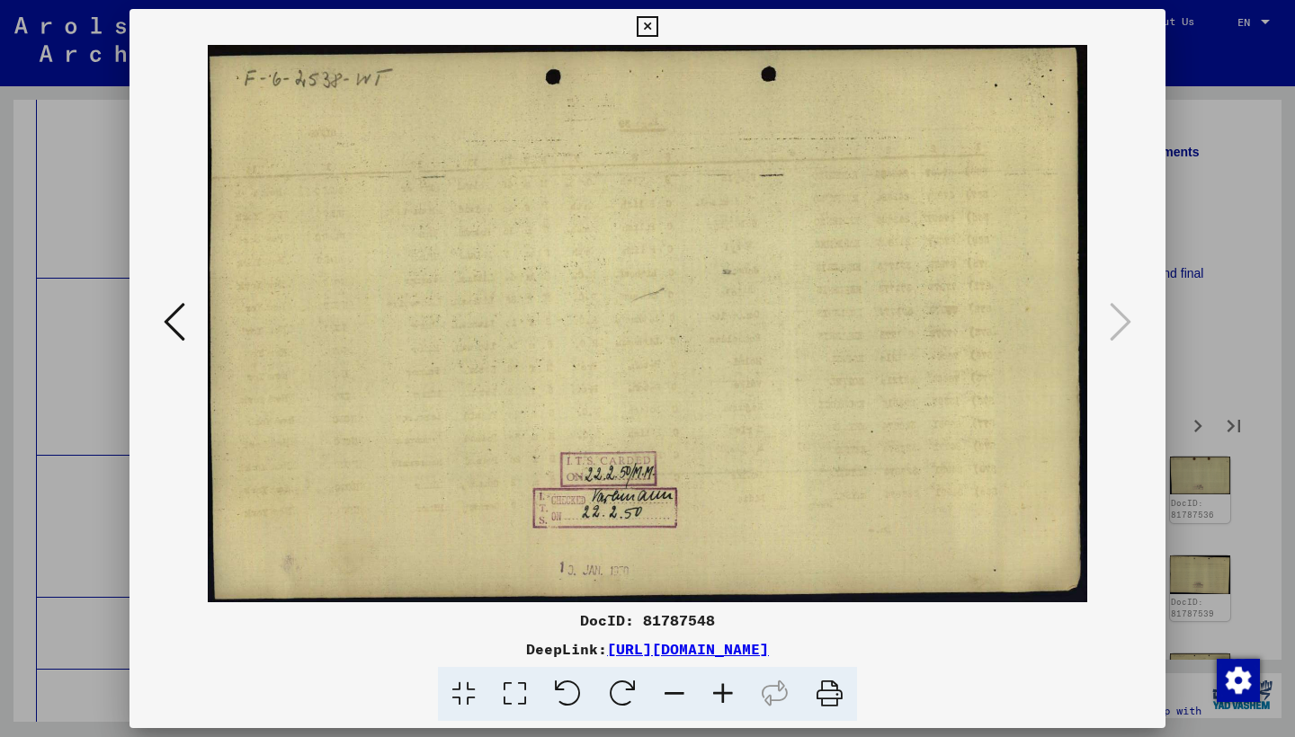
click at [657, 23] on icon at bounding box center [647, 27] width 21 height 22
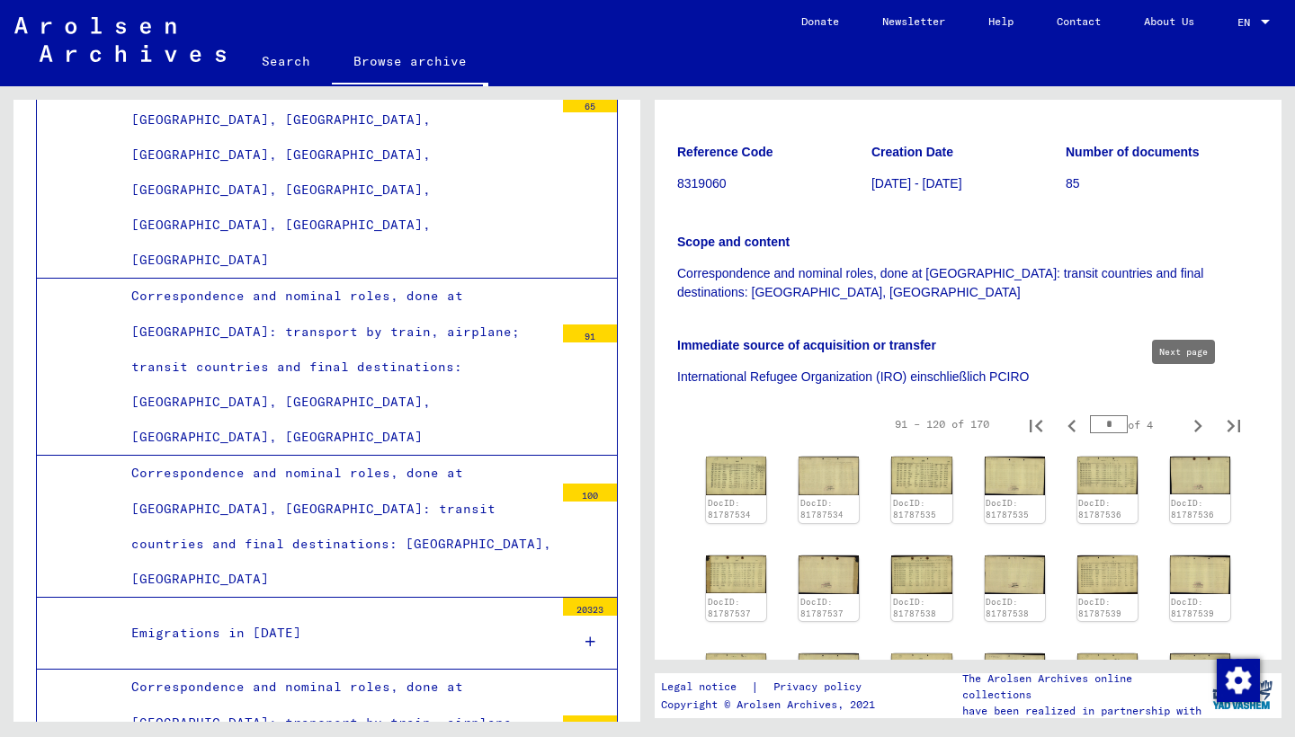
click at [1185, 414] on icon "Next page" at bounding box center [1197, 426] width 25 height 25
type input "*"
click at [716, 455] on img at bounding box center [736, 475] width 64 height 40
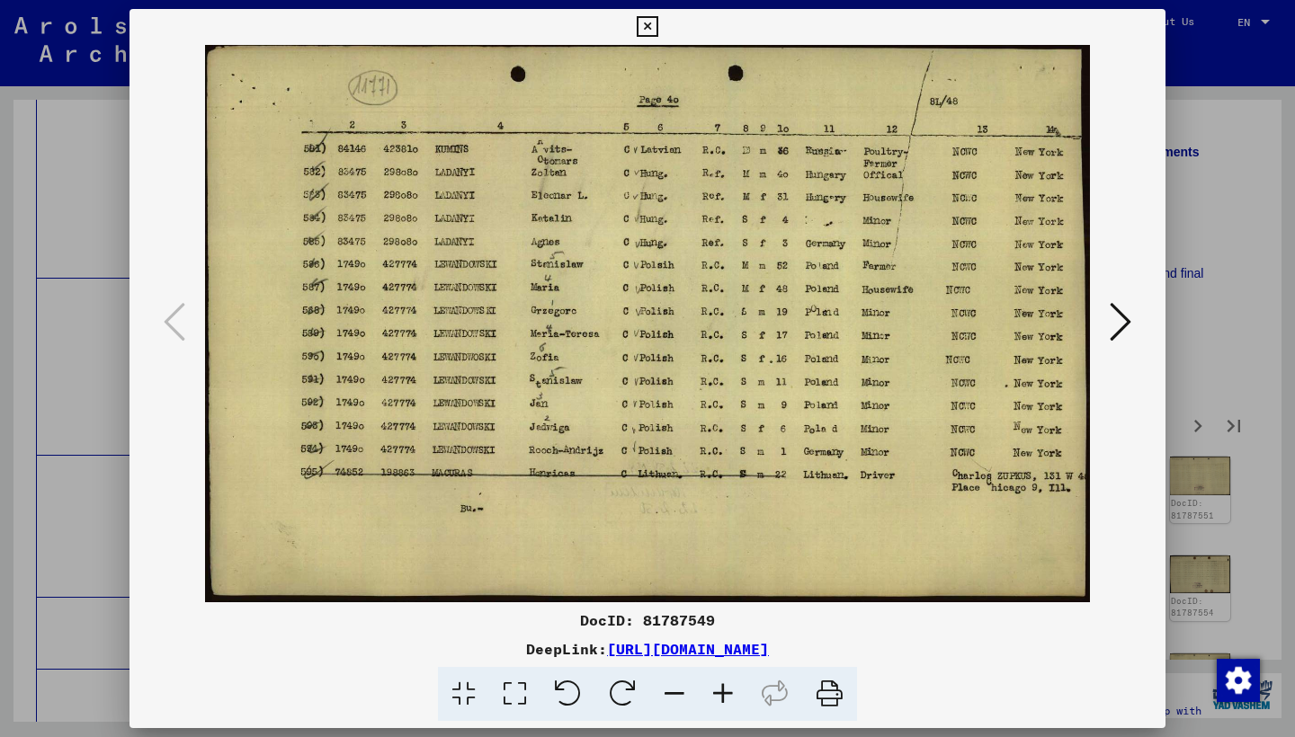
click at [1126, 316] on icon at bounding box center [1120, 321] width 22 height 43
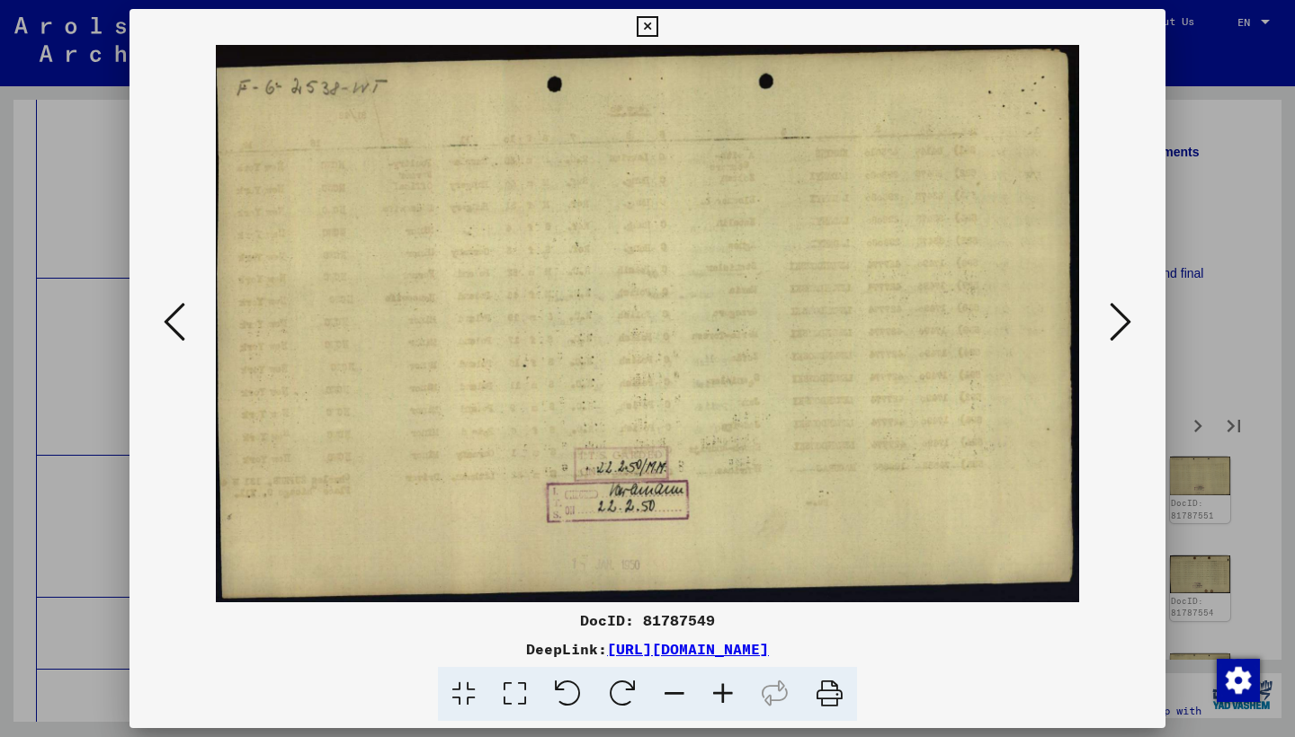
click at [1125, 316] on icon at bounding box center [1120, 321] width 22 height 43
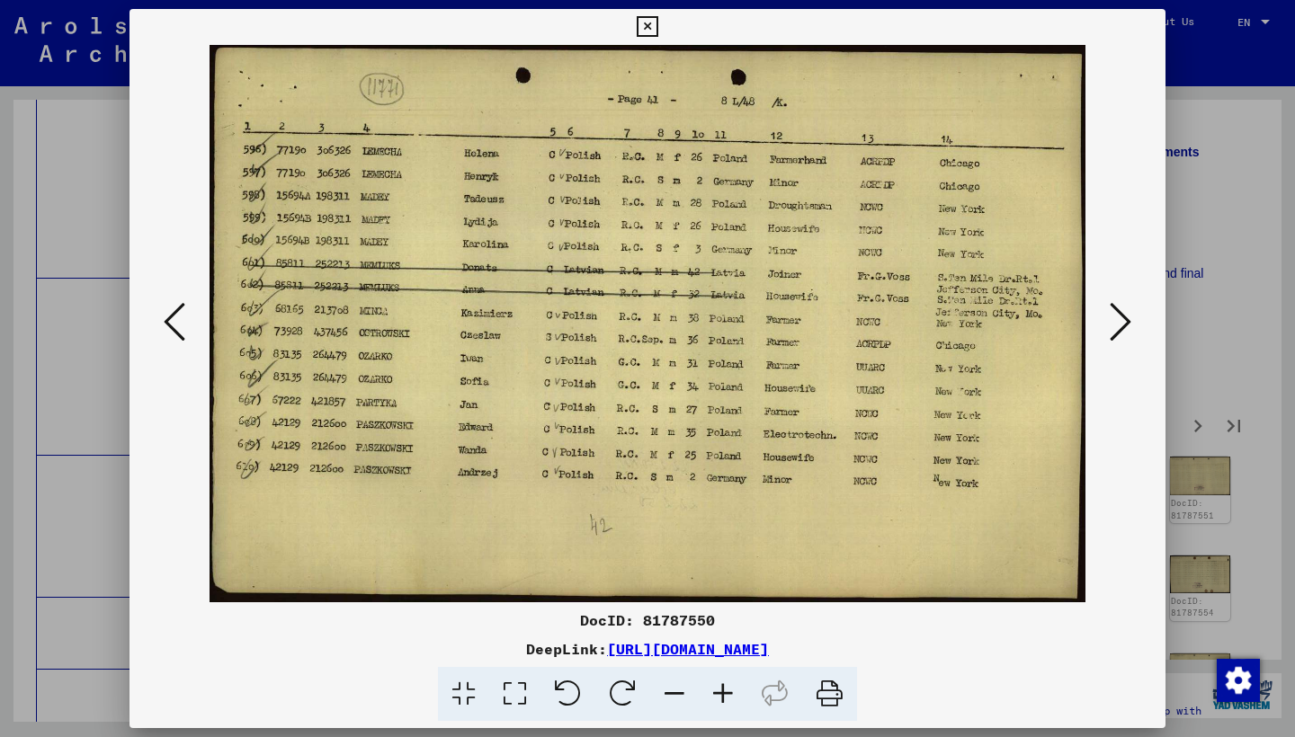
click at [1123, 316] on icon at bounding box center [1120, 321] width 22 height 43
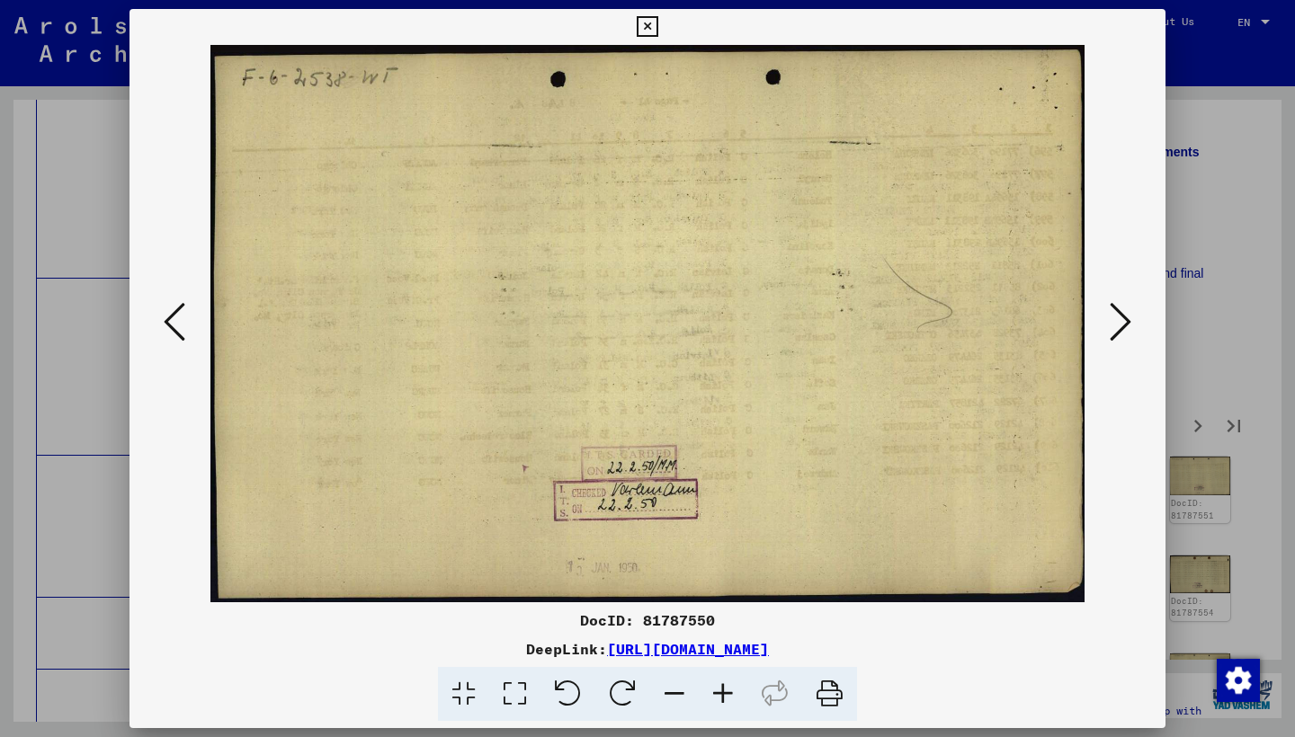
click at [1123, 316] on icon at bounding box center [1120, 321] width 22 height 43
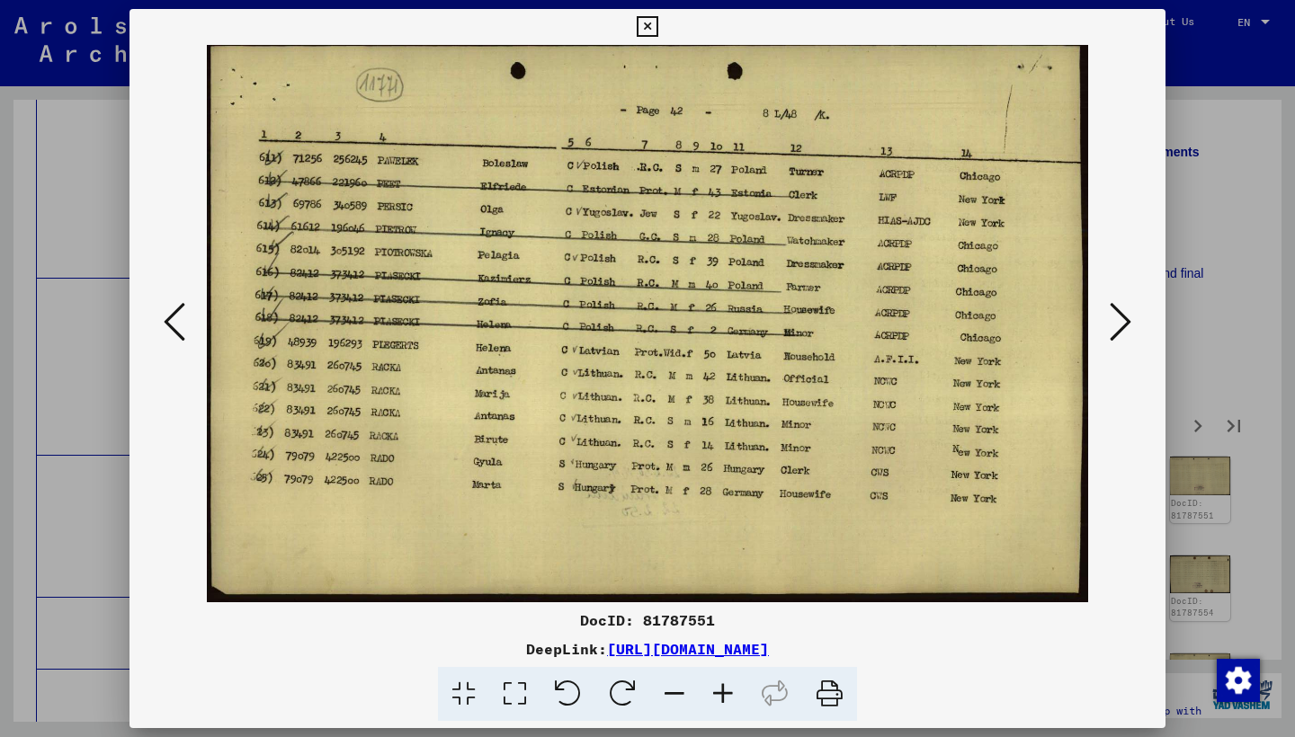
click at [1123, 317] on icon at bounding box center [1120, 321] width 22 height 43
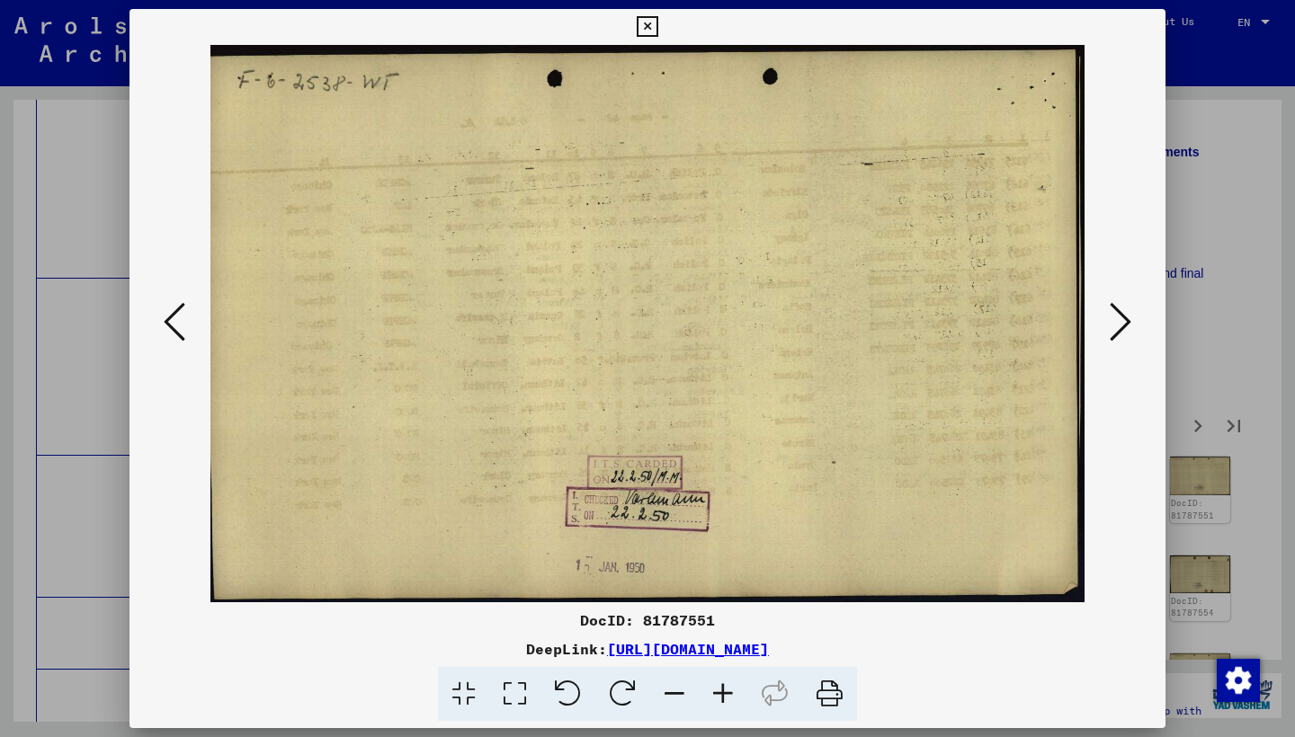
click at [1124, 317] on icon at bounding box center [1120, 321] width 22 height 43
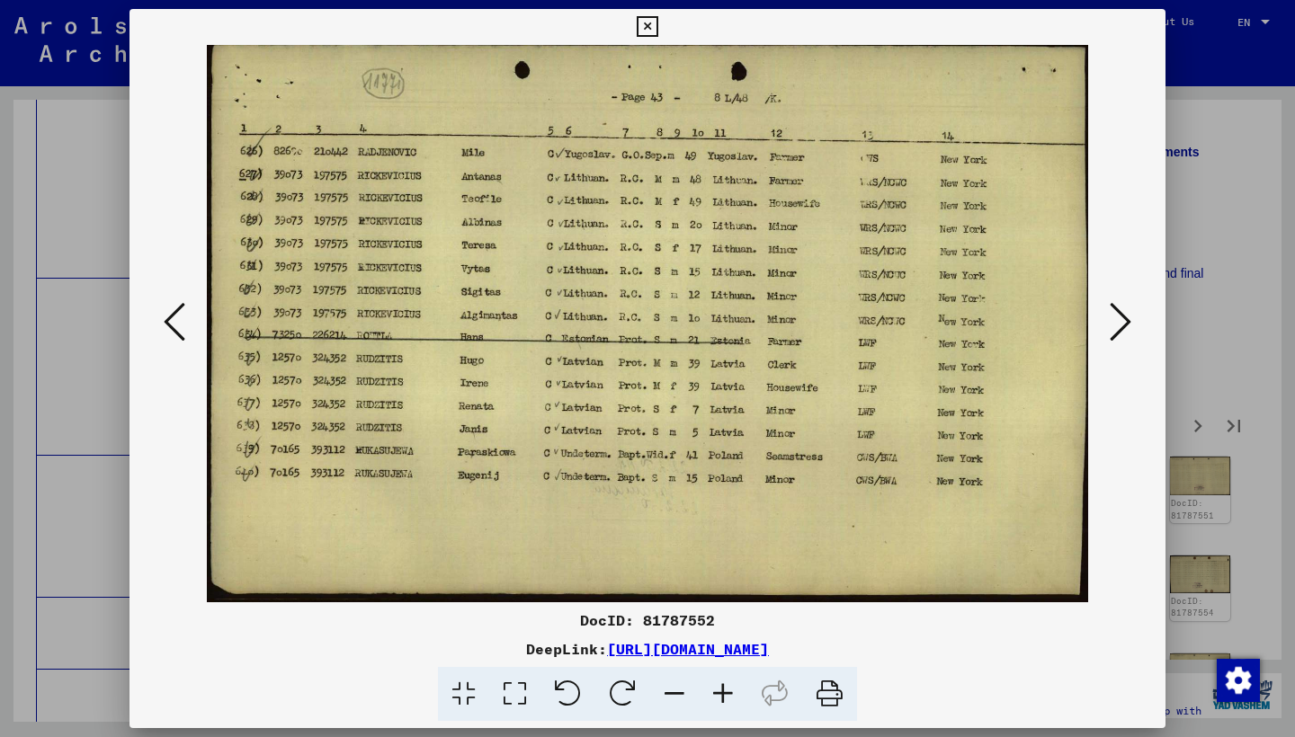
click at [1125, 317] on icon at bounding box center [1120, 321] width 22 height 43
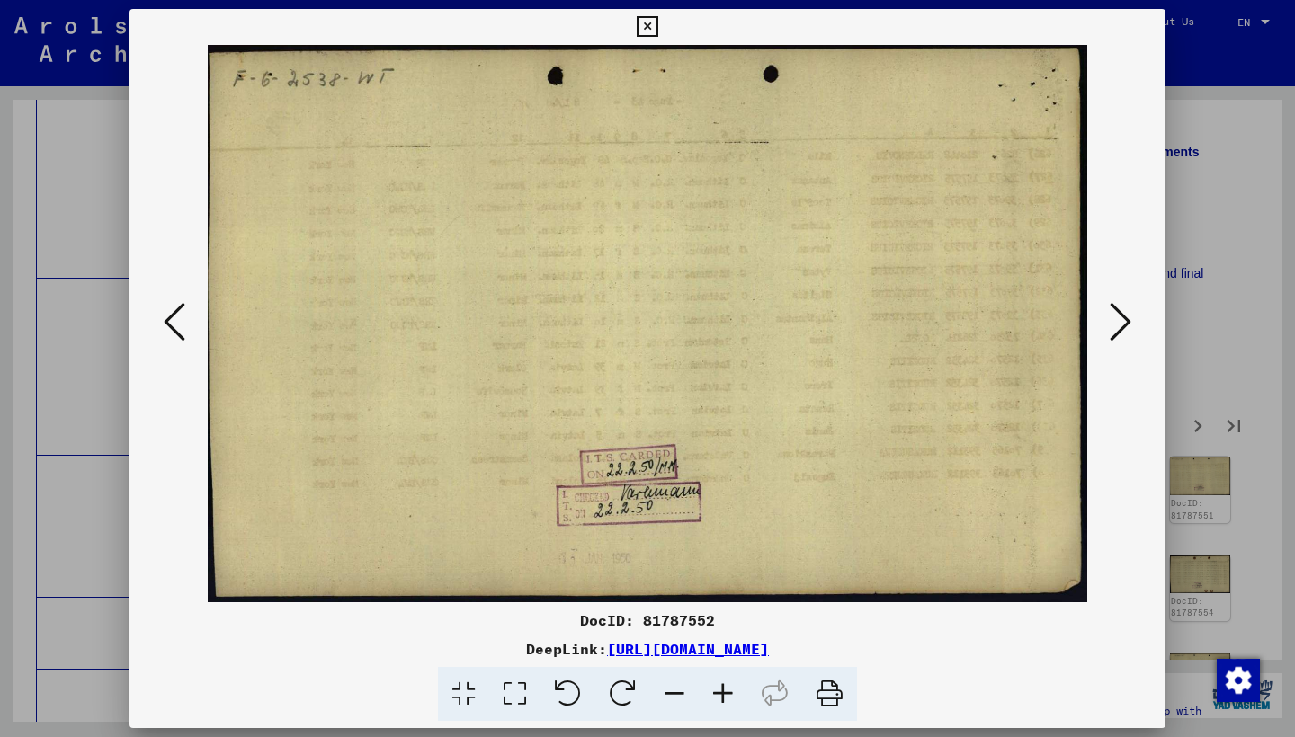
click at [1127, 317] on icon at bounding box center [1120, 321] width 22 height 43
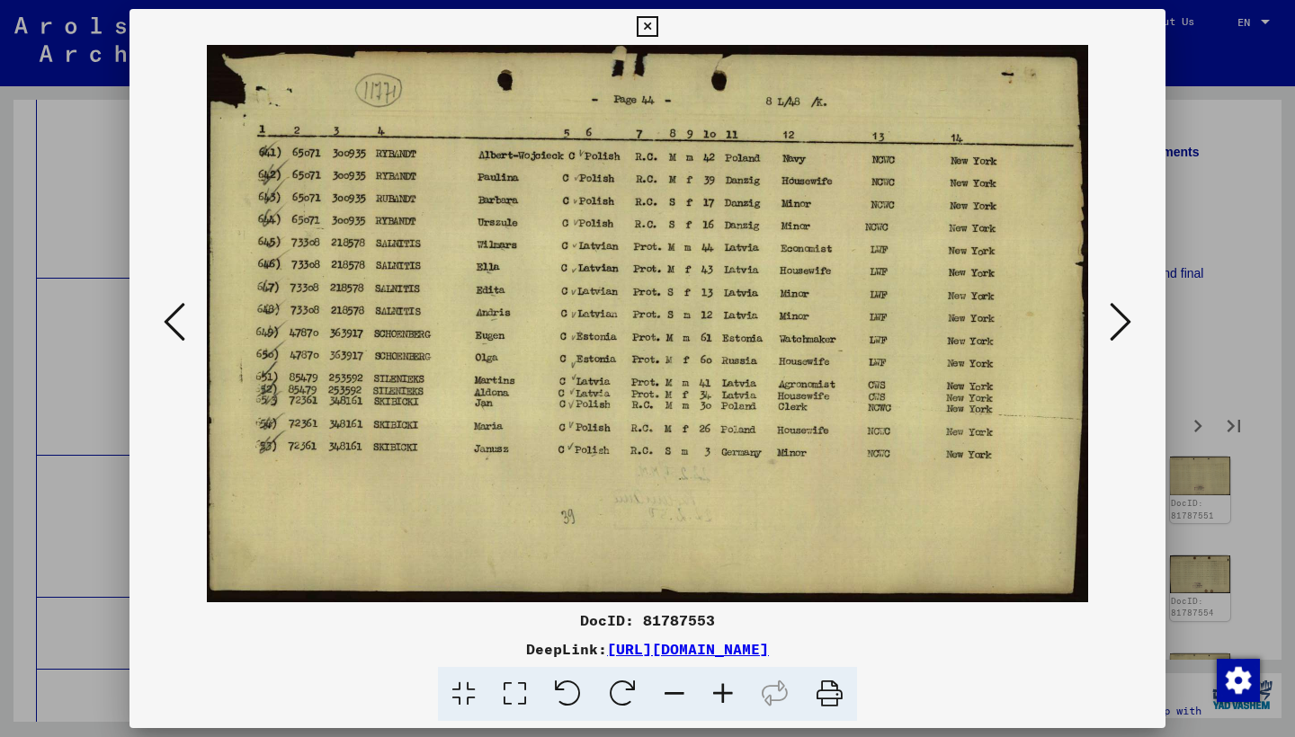
click at [1126, 319] on icon at bounding box center [1120, 321] width 22 height 43
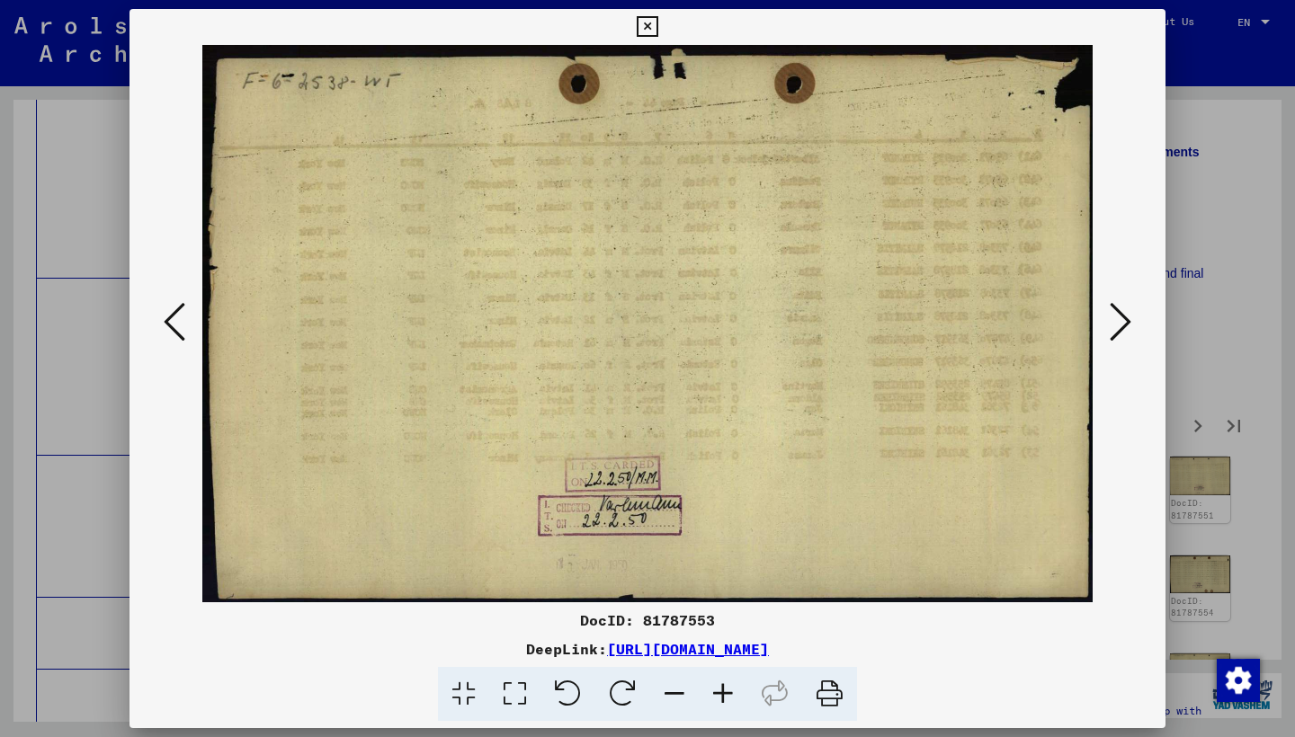
click at [1126, 319] on icon at bounding box center [1120, 321] width 22 height 43
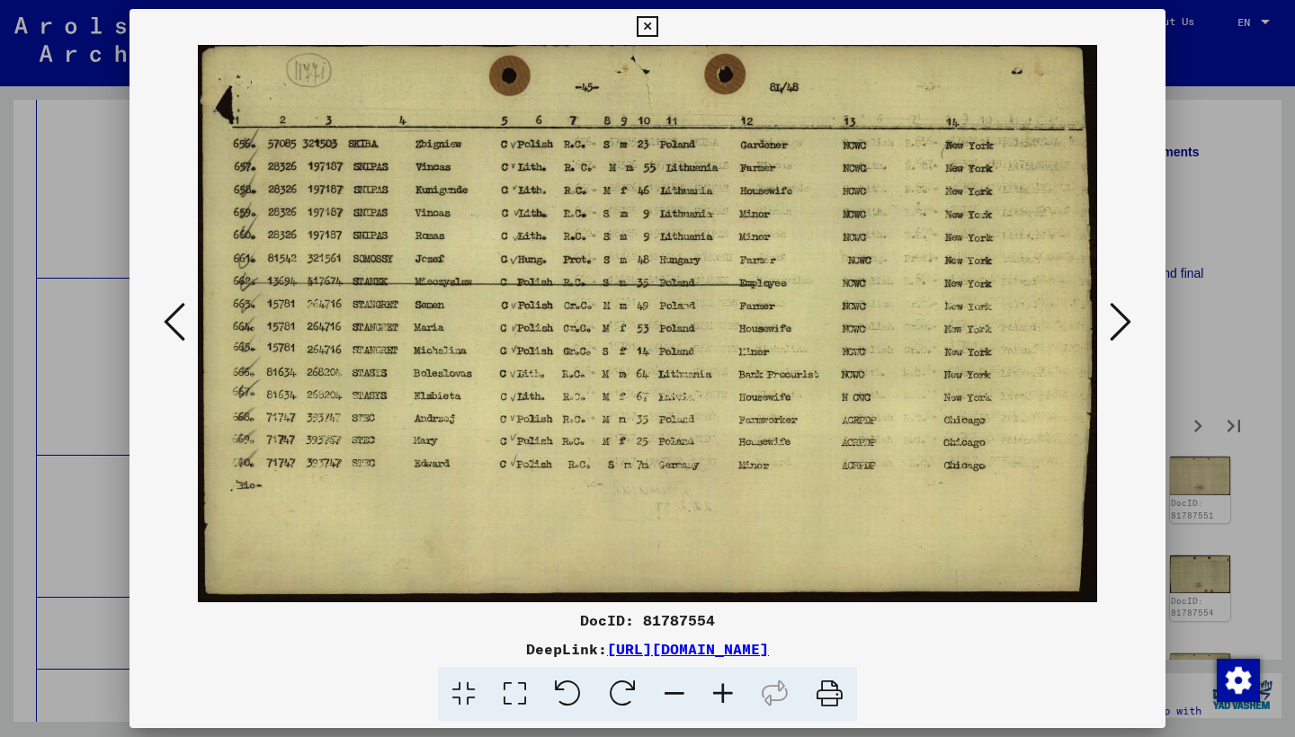
click at [1127, 318] on icon at bounding box center [1120, 321] width 22 height 43
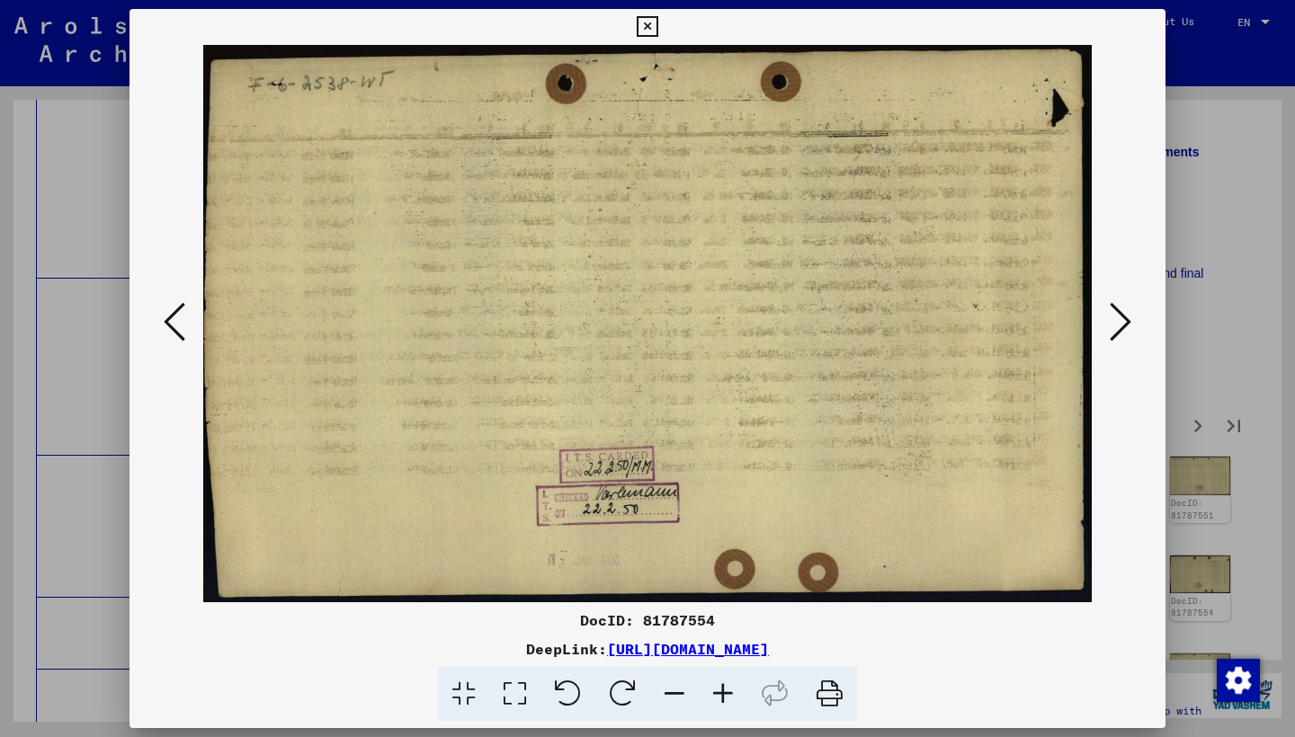
click at [1127, 318] on icon at bounding box center [1120, 321] width 22 height 43
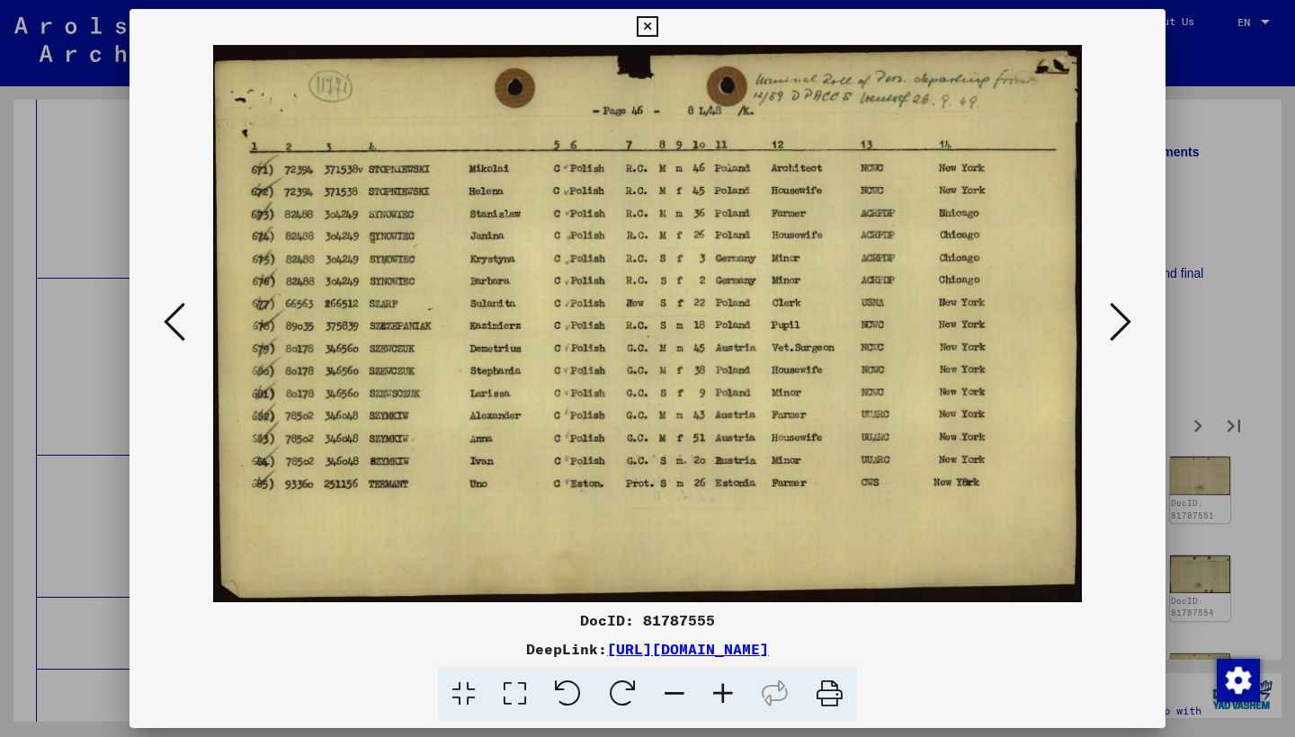
click at [1127, 318] on icon at bounding box center [1120, 321] width 22 height 43
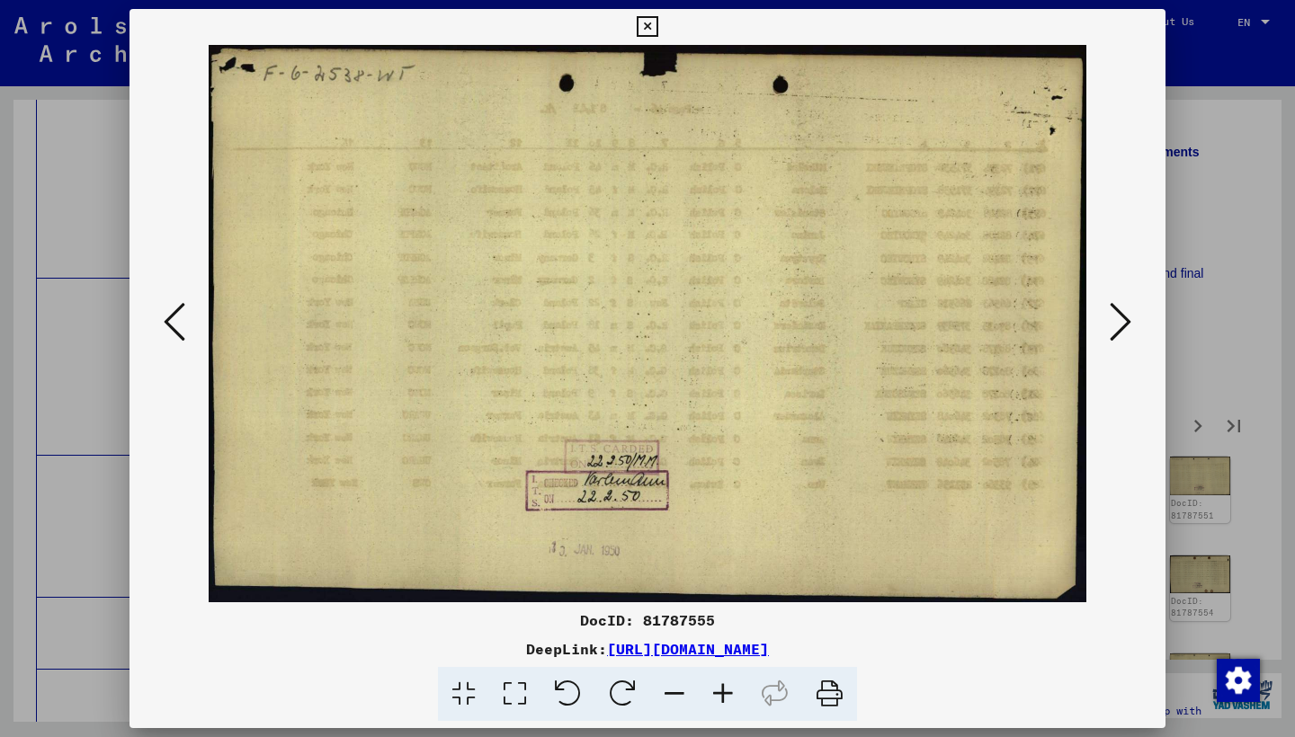
click at [1127, 318] on icon at bounding box center [1120, 321] width 22 height 43
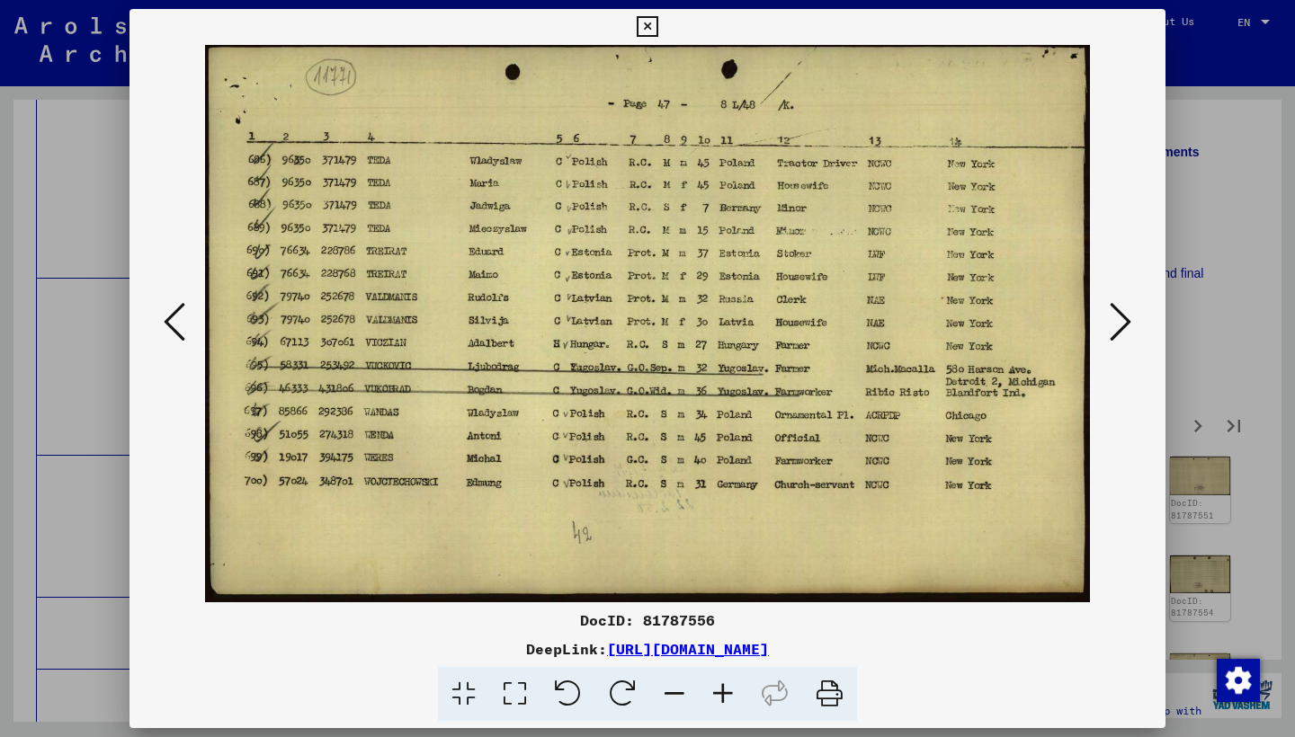
click at [1127, 318] on icon at bounding box center [1120, 321] width 22 height 43
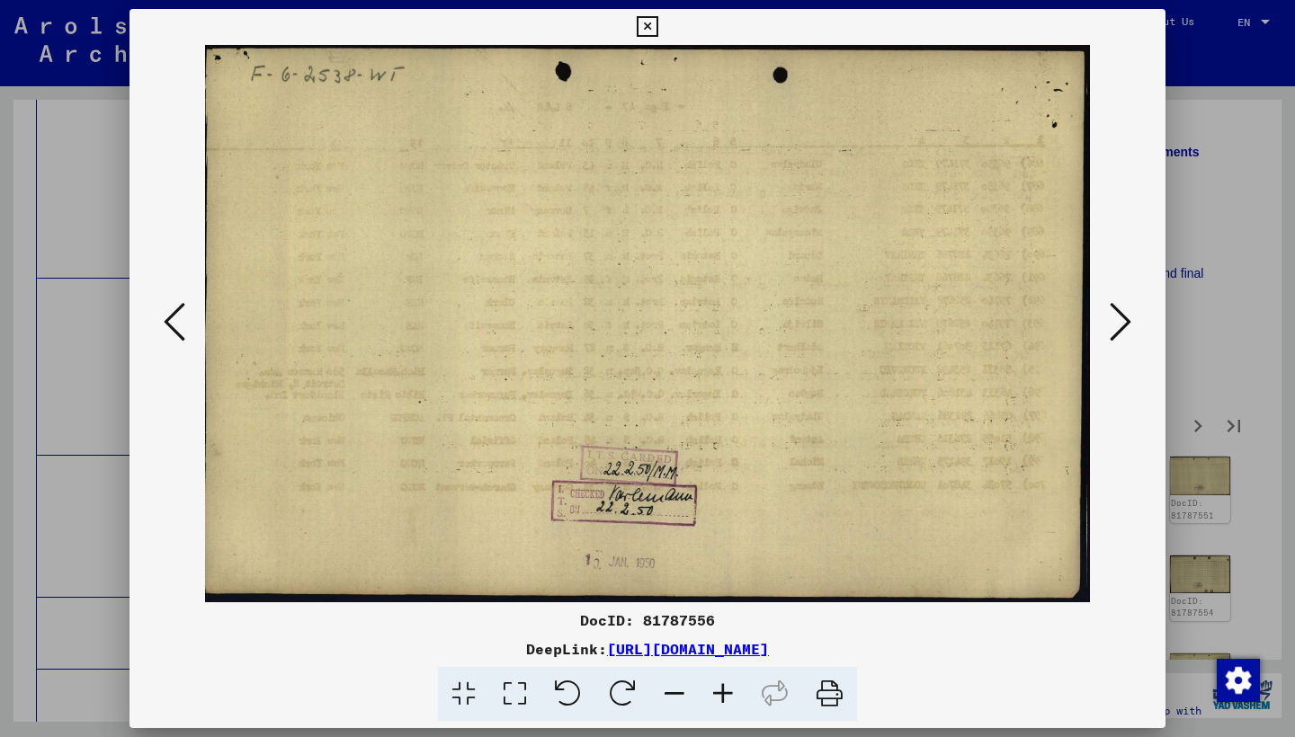
click at [1127, 318] on icon at bounding box center [1120, 321] width 22 height 43
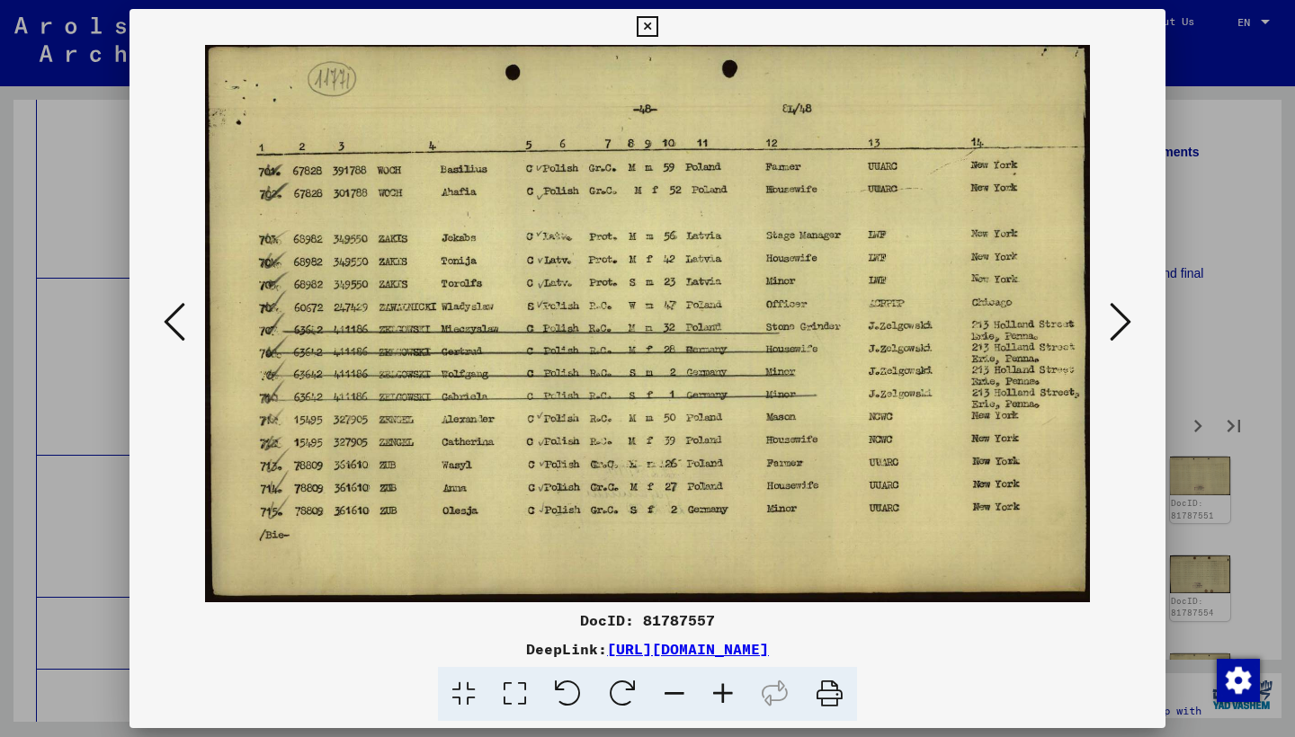
click at [1127, 318] on icon at bounding box center [1120, 321] width 22 height 43
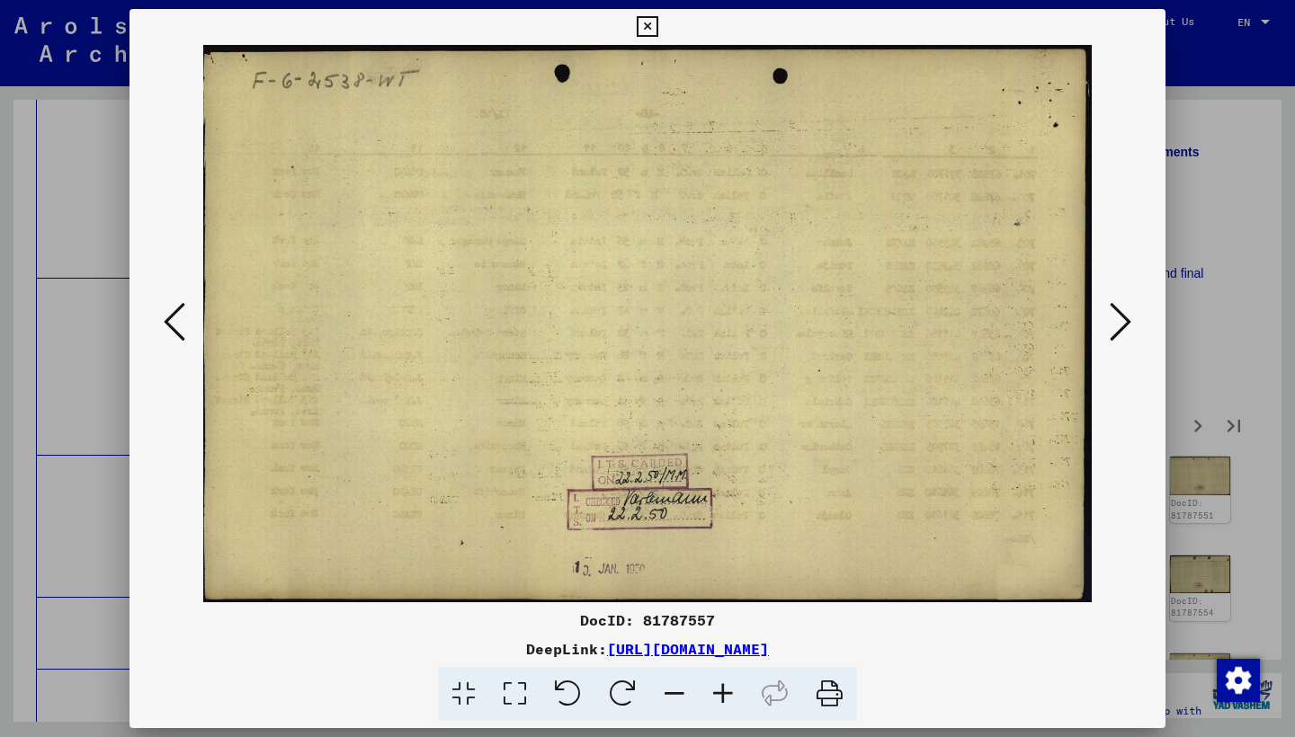
click at [1127, 318] on icon at bounding box center [1120, 321] width 22 height 43
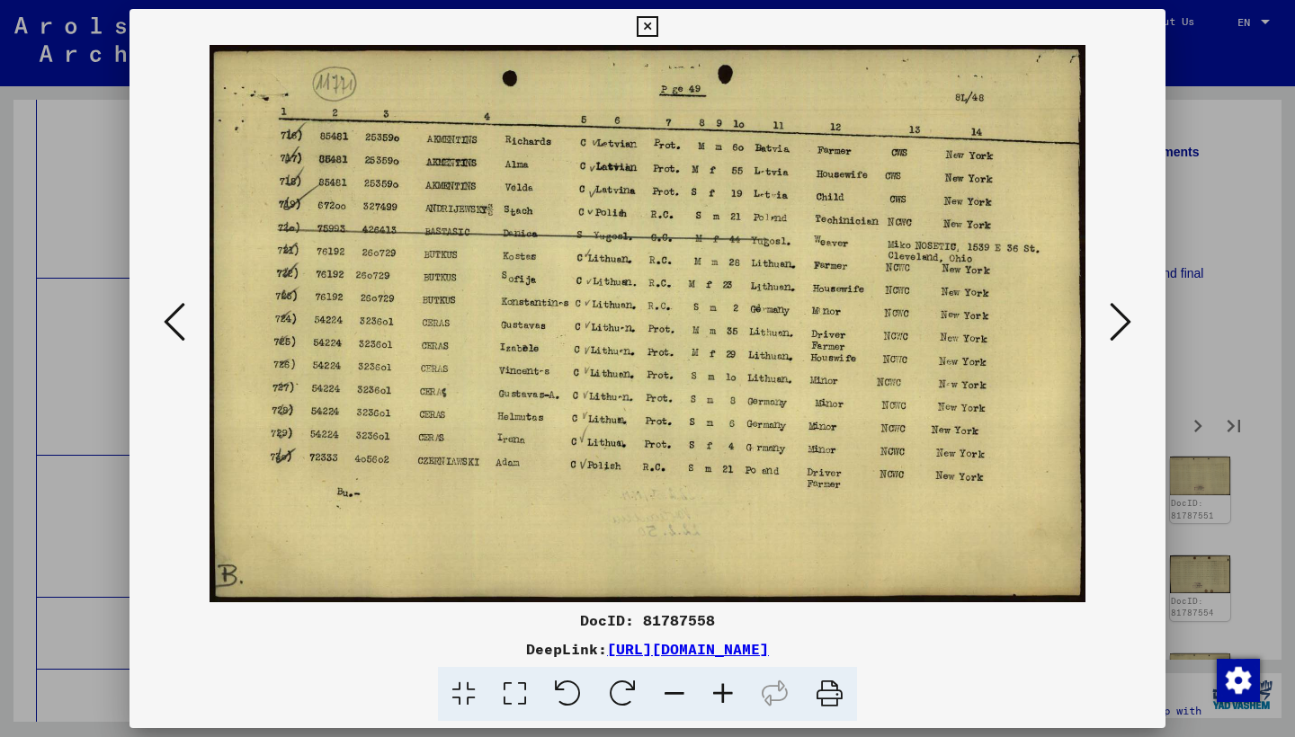
click at [1126, 316] on icon at bounding box center [1120, 321] width 22 height 43
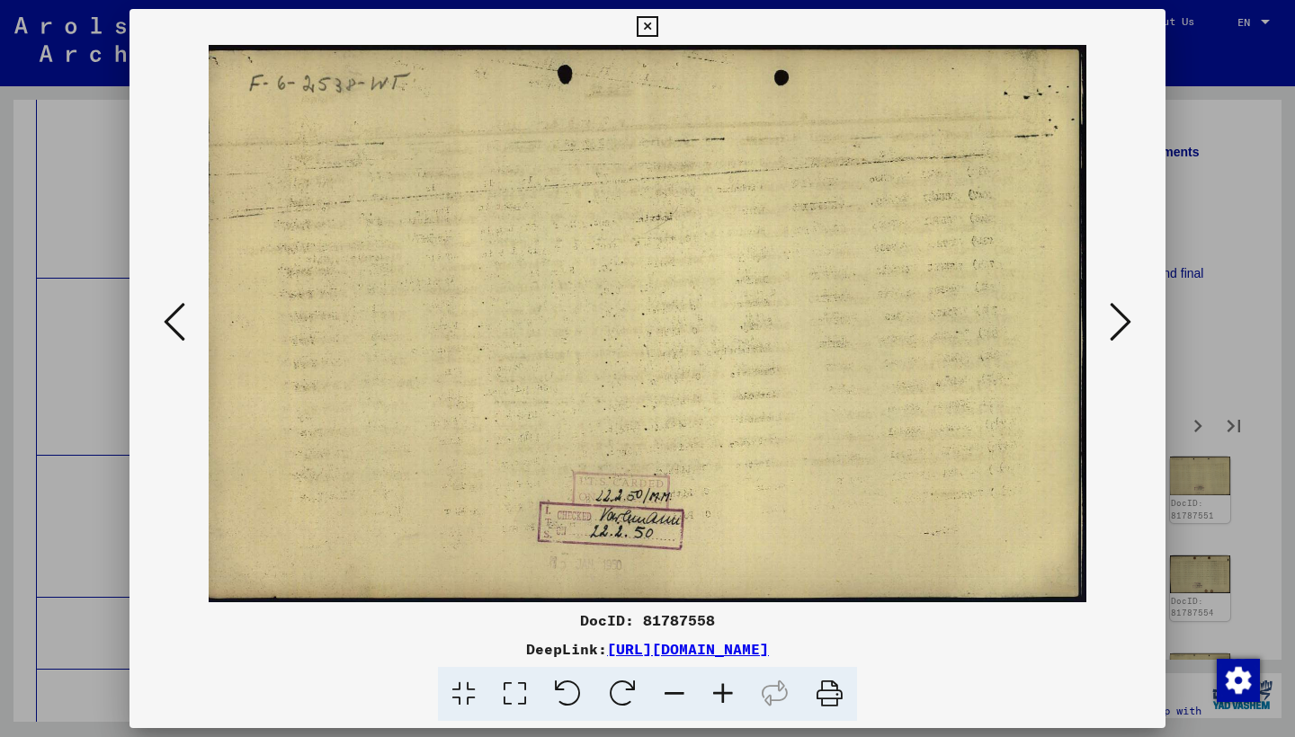
click at [1126, 316] on icon at bounding box center [1120, 321] width 22 height 43
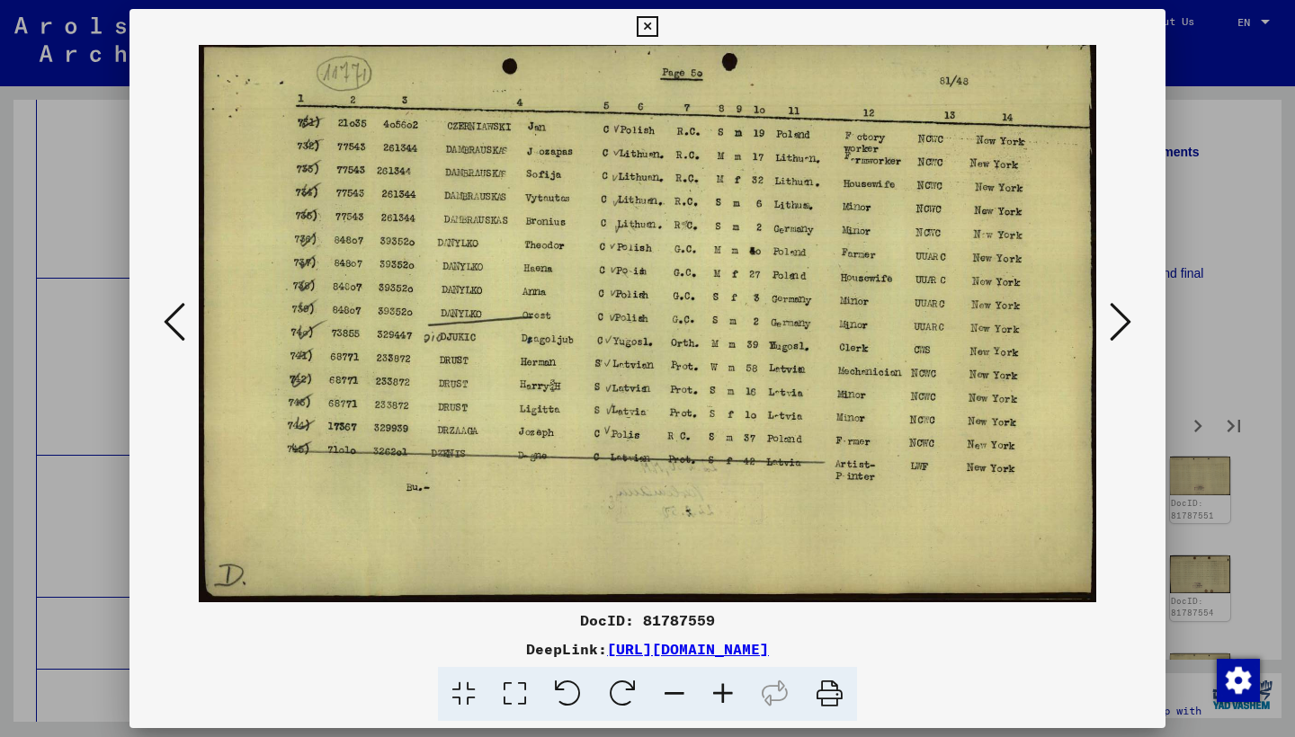
click at [1126, 316] on icon at bounding box center [1120, 321] width 22 height 43
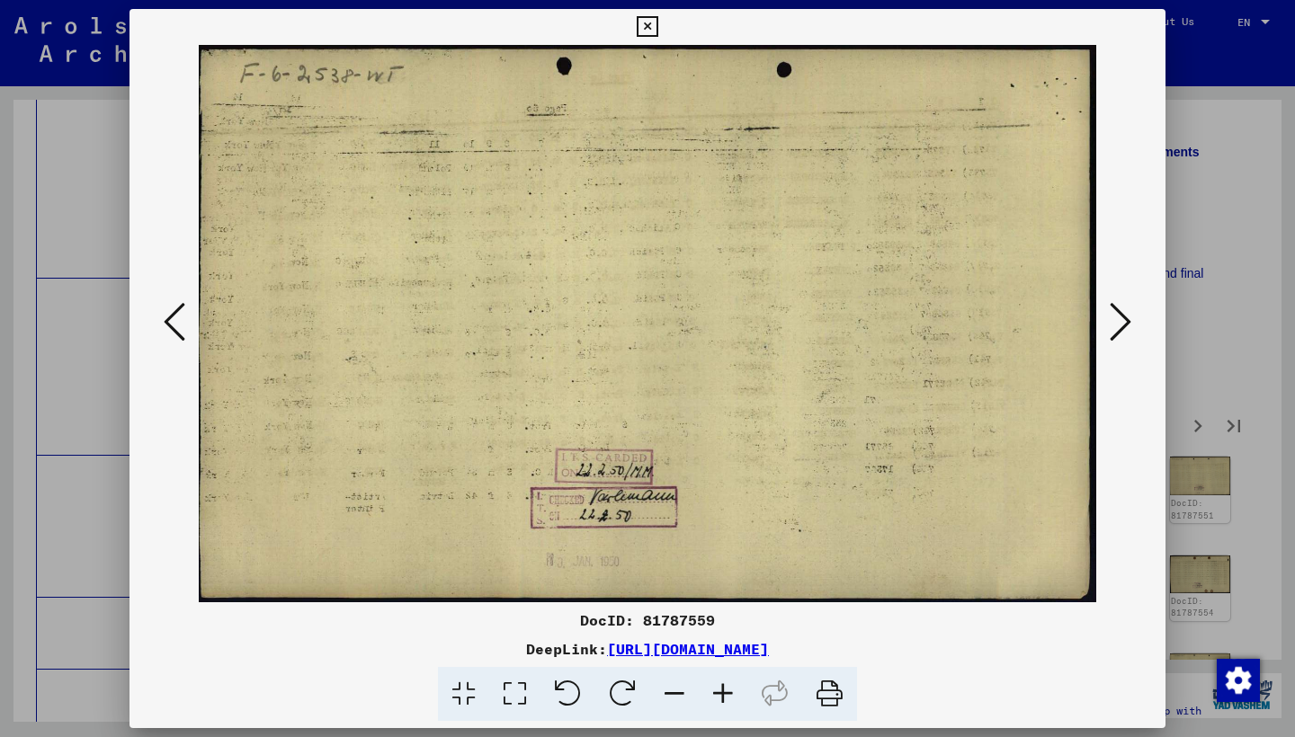
click at [1126, 316] on icon at bounding box center [1120, 321] width 22 height 43
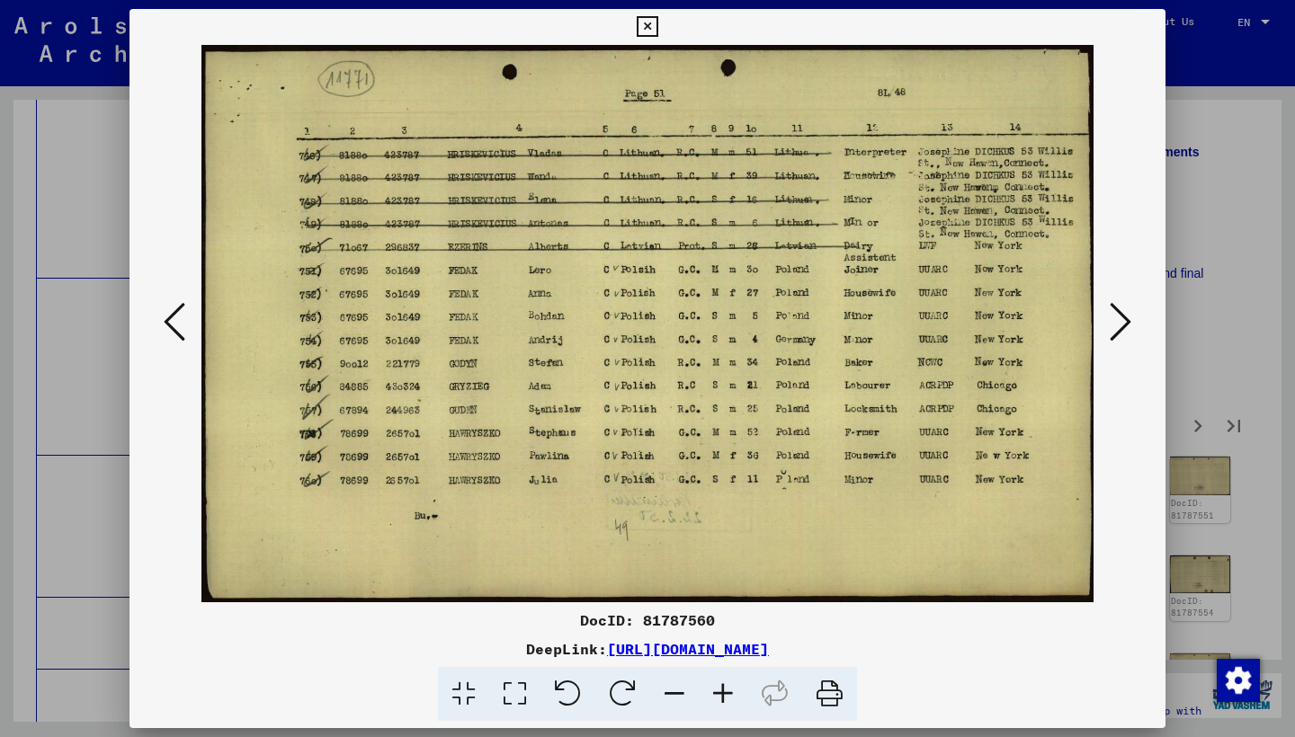
click at [1126, 316] on icon at bounding box center [1120, 321] width 22 height 43
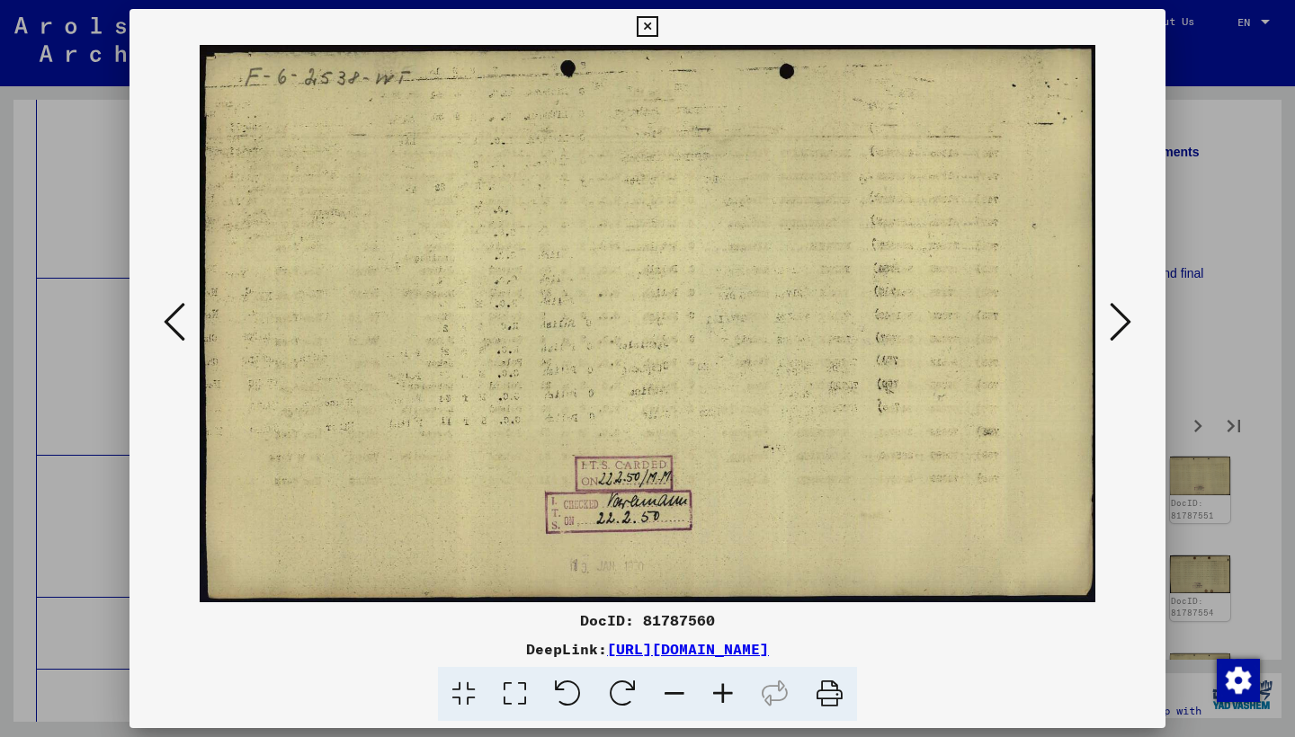
click at [1126, 316] on icon at bounding box center [1120, 321] width 22 height 43
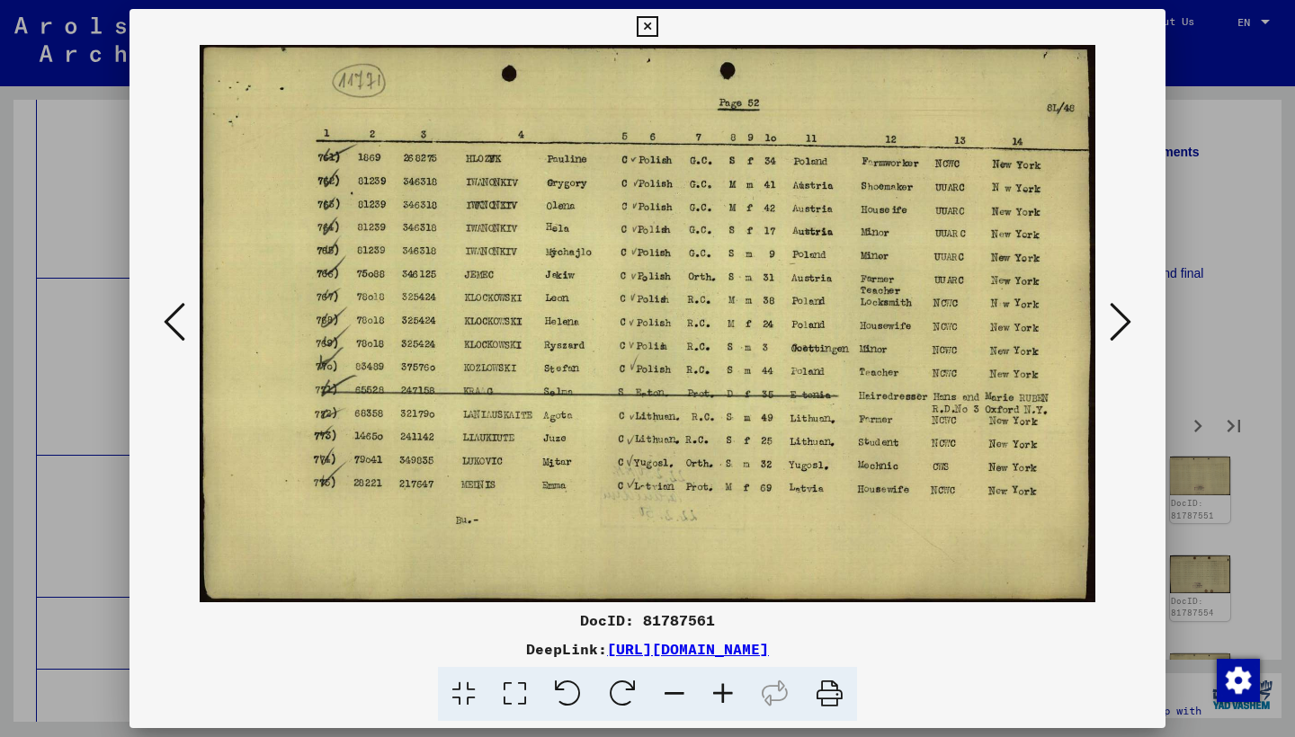
click at [1126, 316] on icon at bounding box center [1120, 321] width 22 height 43
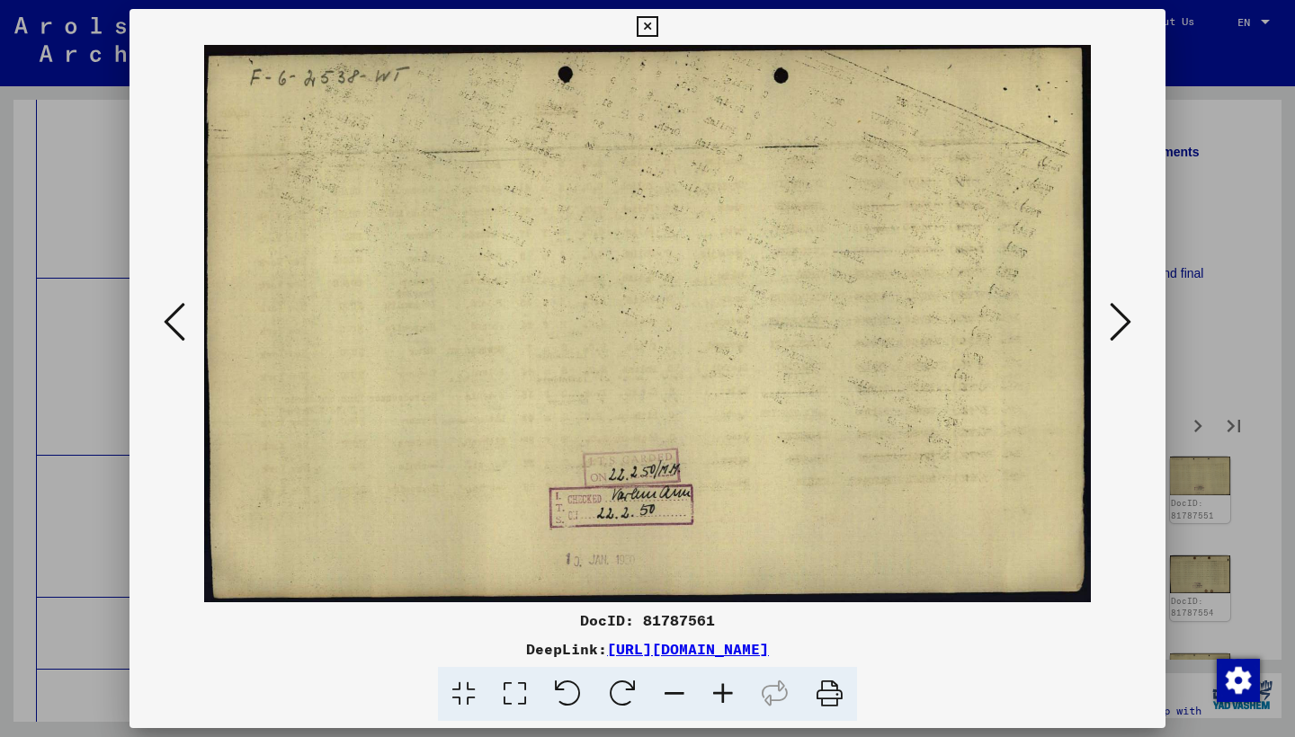
click at [1125, 316] on icon at bounding box center [1120, 321] width 22 height 43
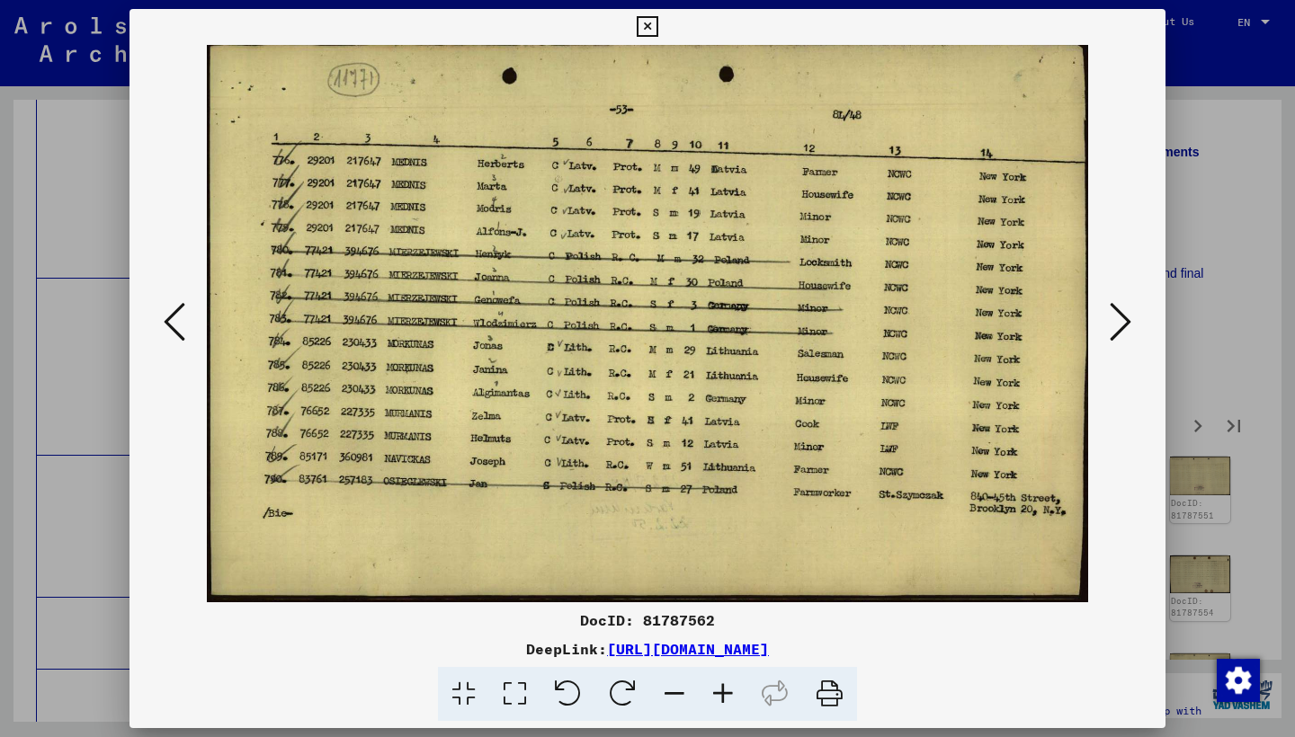
click at [1125, 316] on icon at bounding box center [1120, 321] width 22 height 43
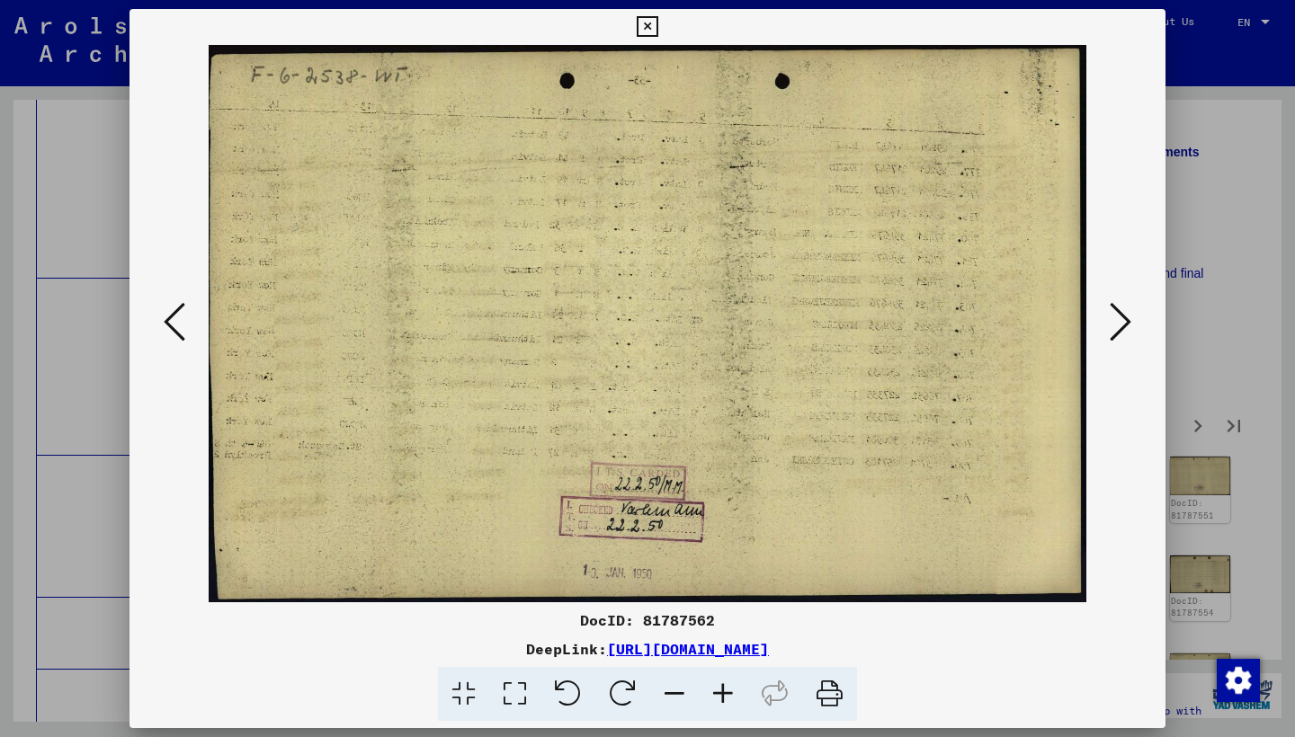
click at [1125, 316] on icon at bounding box center [1120, 321] width 22 height 43
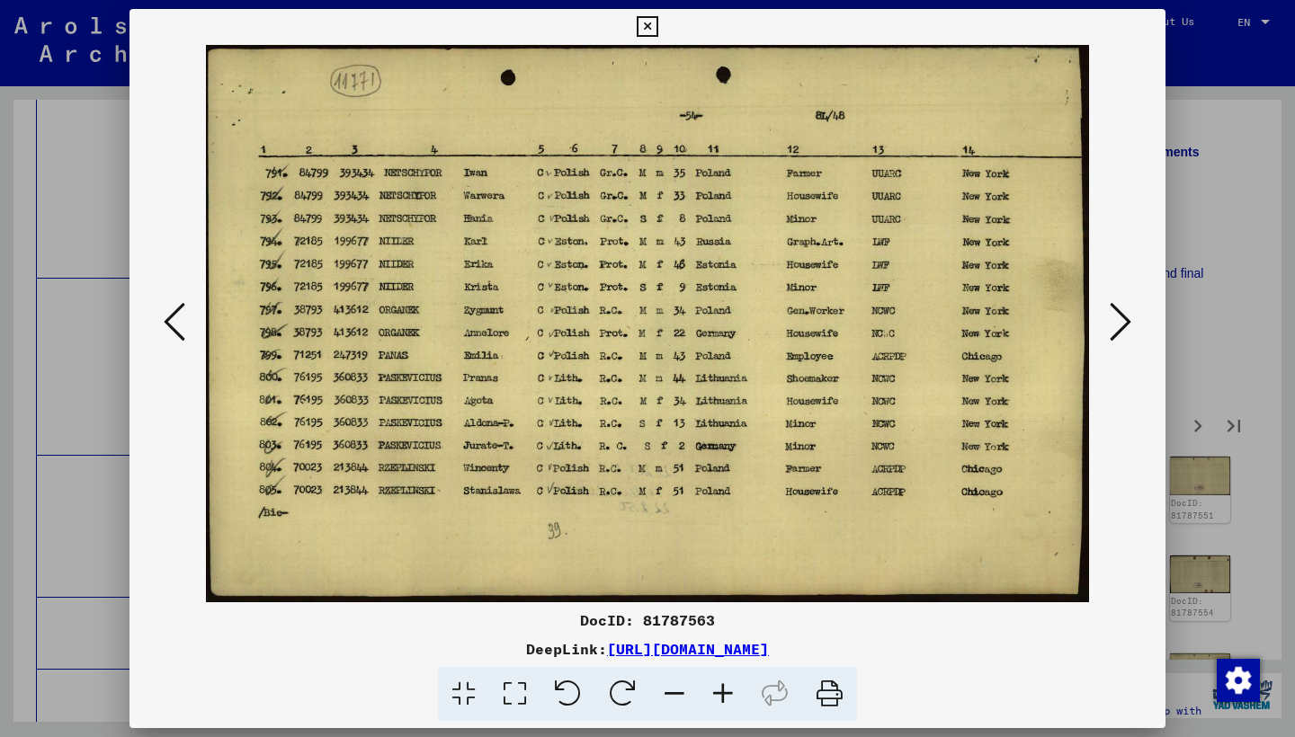
click at [1125, 316] on icon at bounding box center [1120, 321] width 22 height 43
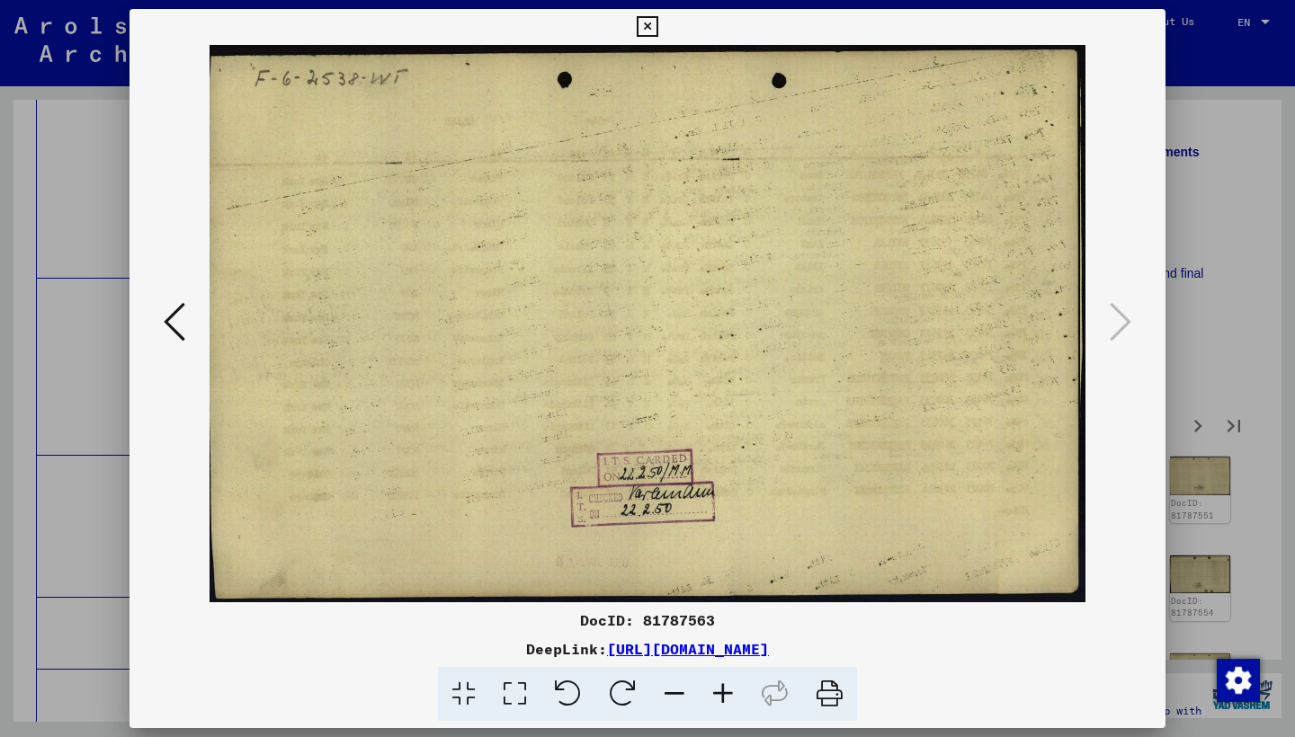
drag, startPoint x: 1145, startPoint y: 21, endPoint x: 1158, endPoint y: 96, distance: 76.7
click at [657, 21] on icon at bounding box center [647, 27] width 21 height 22
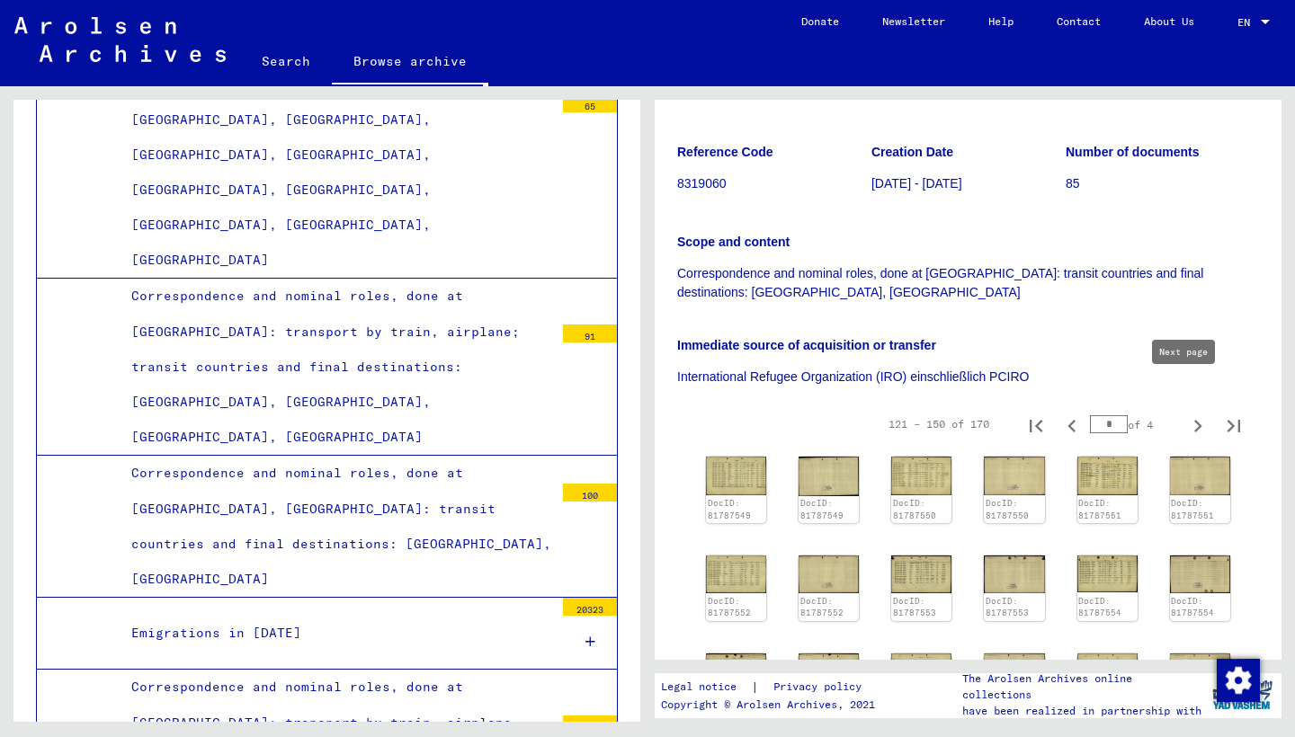
click at [1194, 420] on icon "Next page" at bounding box center [1198, 426] width 8 height 13
type input "*"
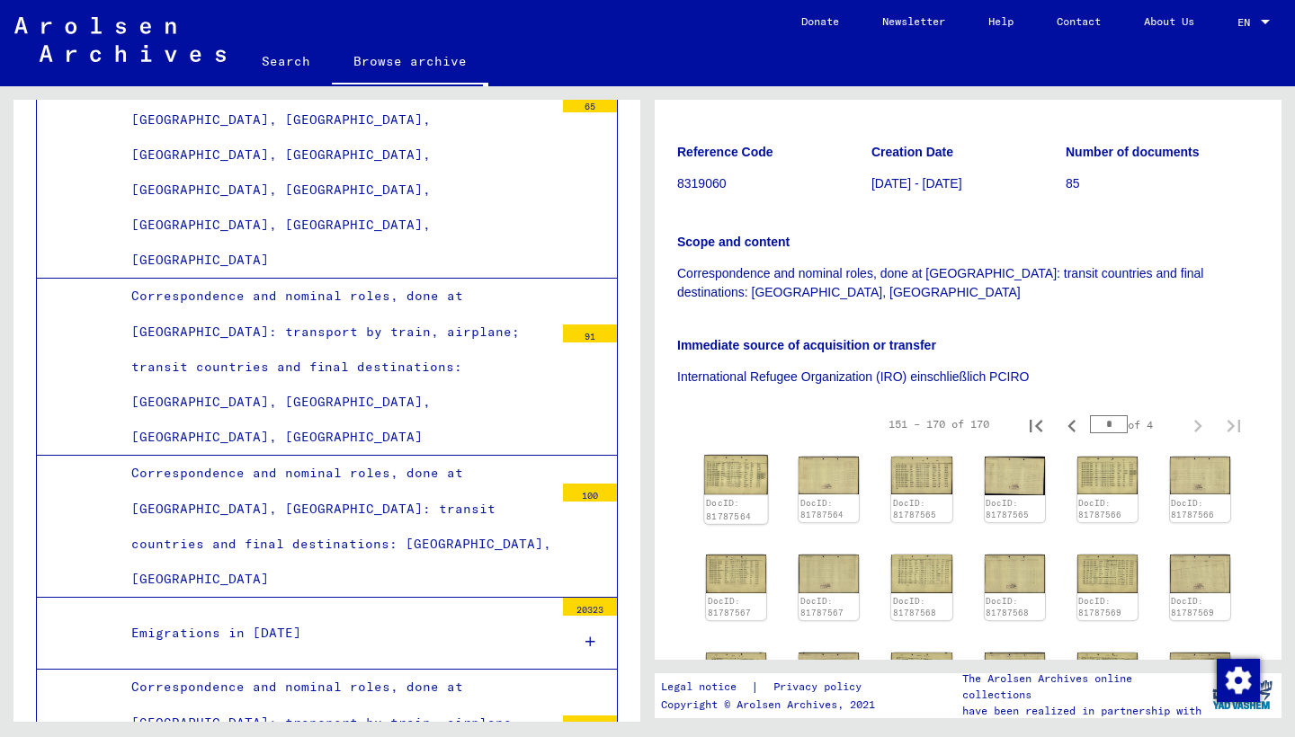
click at [724, 455] on img at bounding box center [736, 475] width 64 height 40
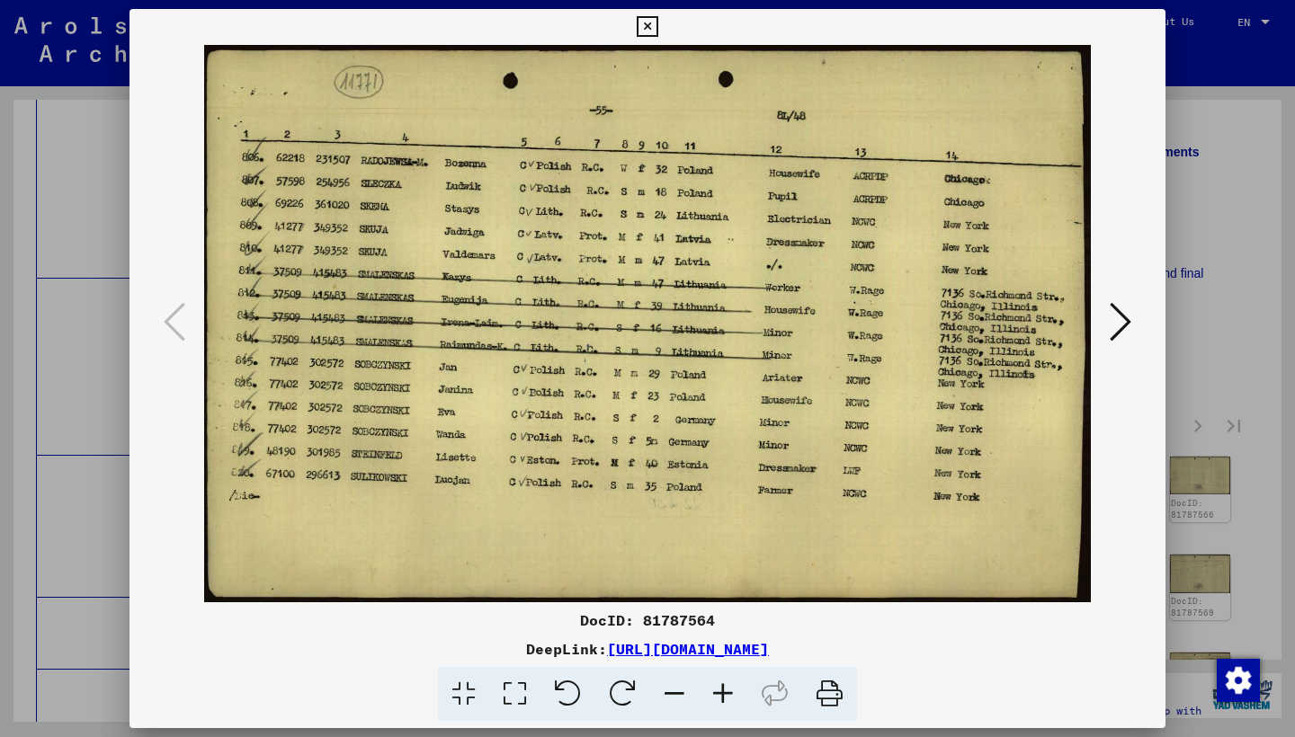
click at [1111, 321] on icon at bounding box center [1120, 321] width 22 height 43
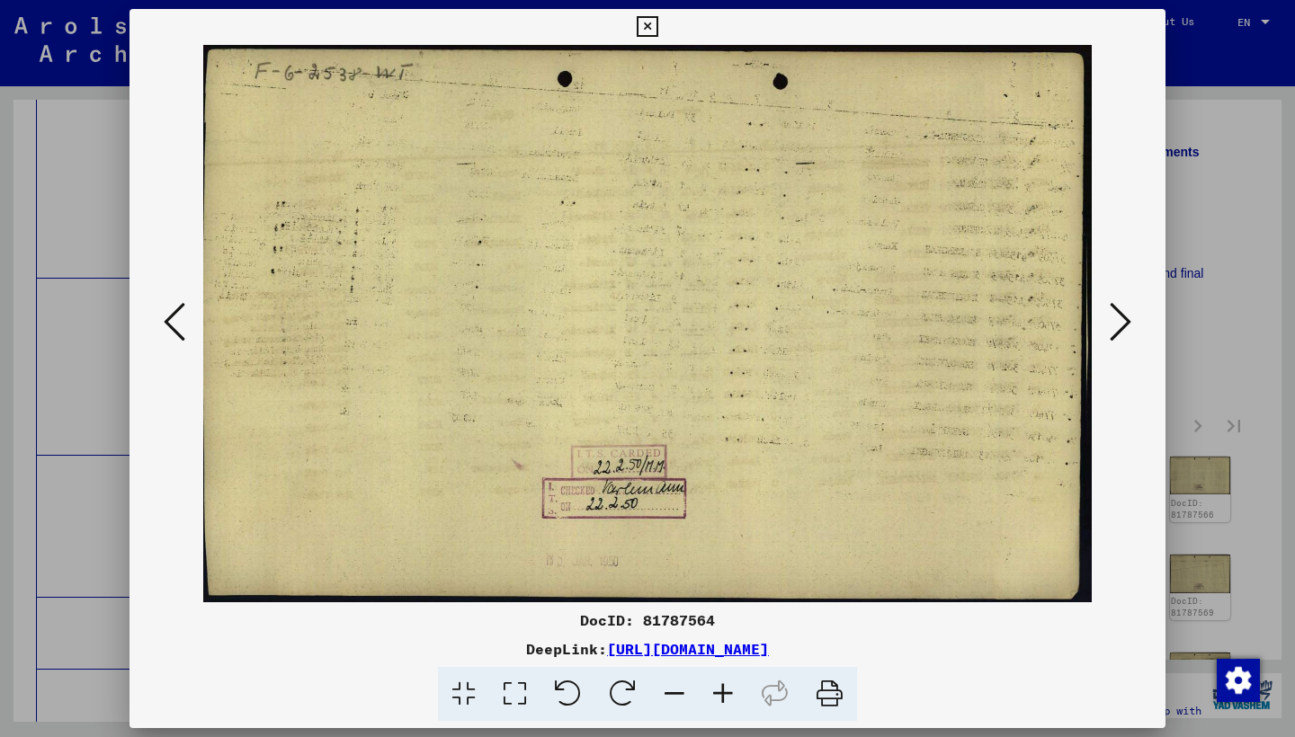
click at [1111, 322] on icon at bounding box center [1120, 321] width 22 height 43
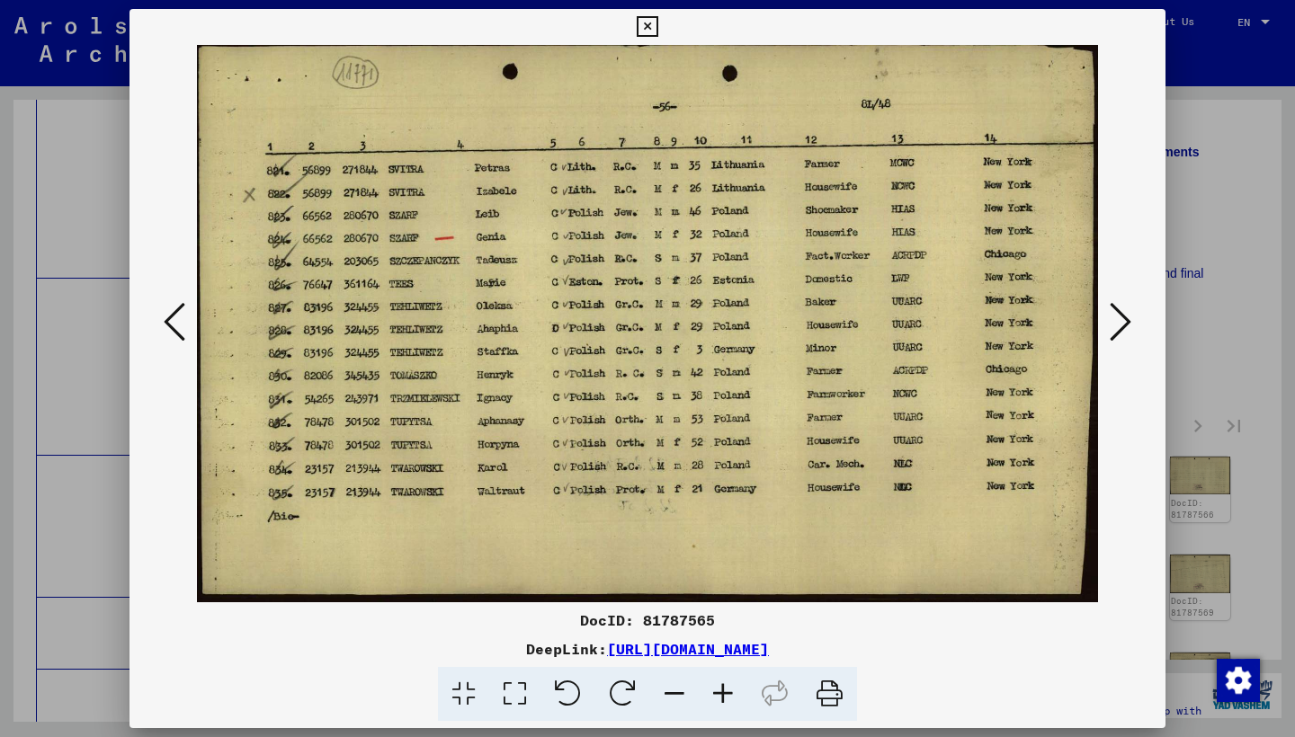
click at [1112, 324] on icon at bounding box center [1120, 321] width 22 height 43
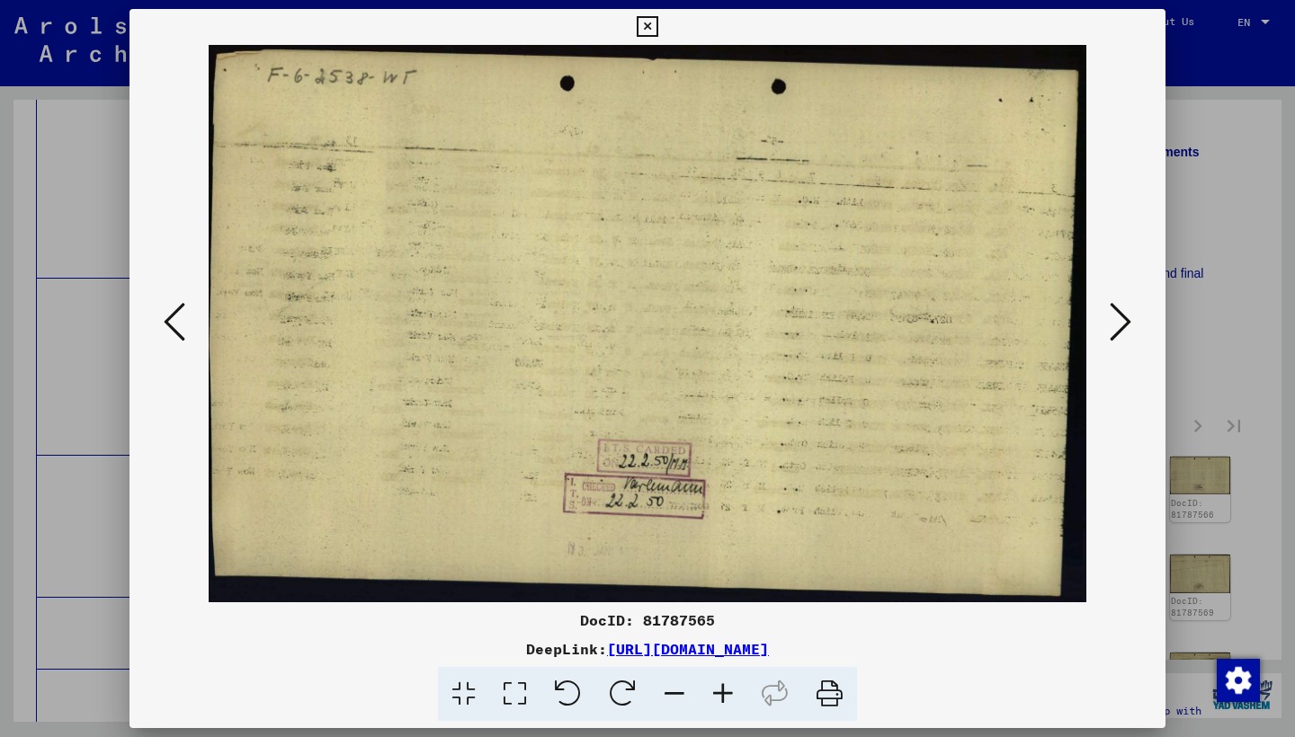
click at [1112, 325] on icon at bounding box center [1120, 321] width 22 height 43
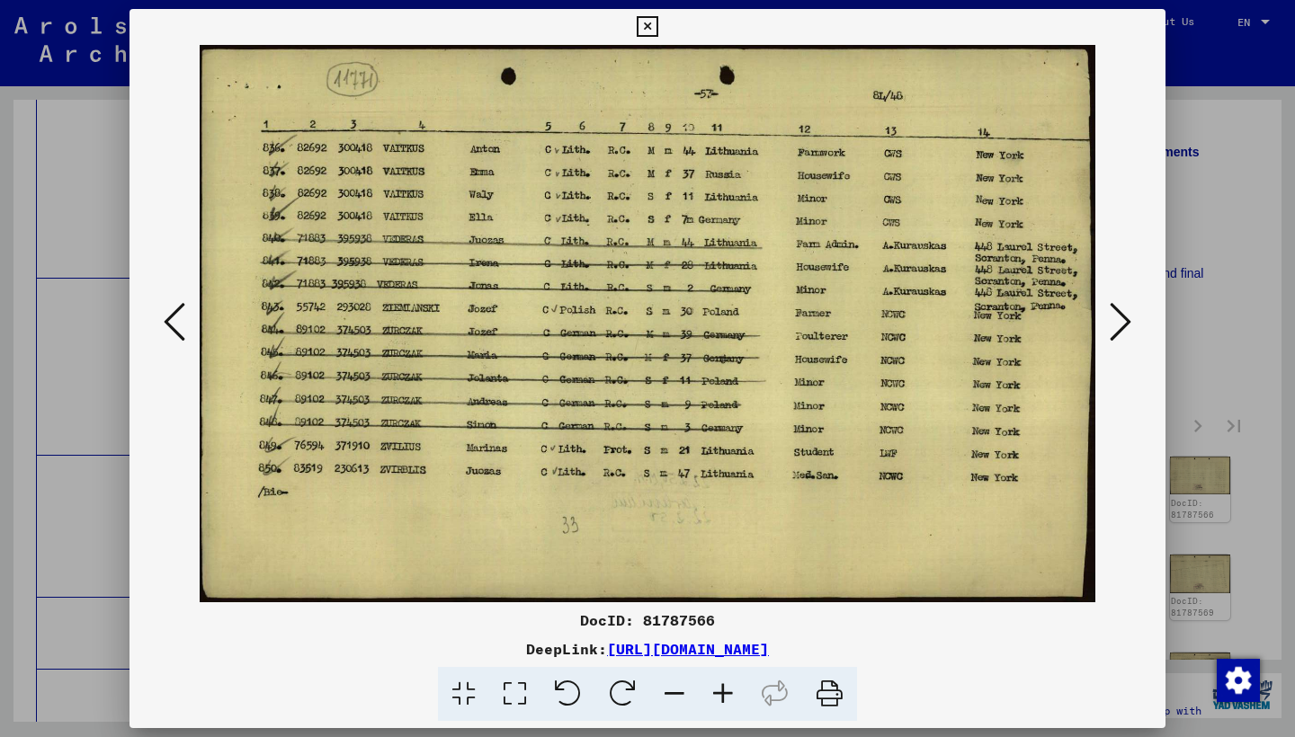
click at [1112, 327] on icon at bounding box center [1120, 321] width 22 height 43
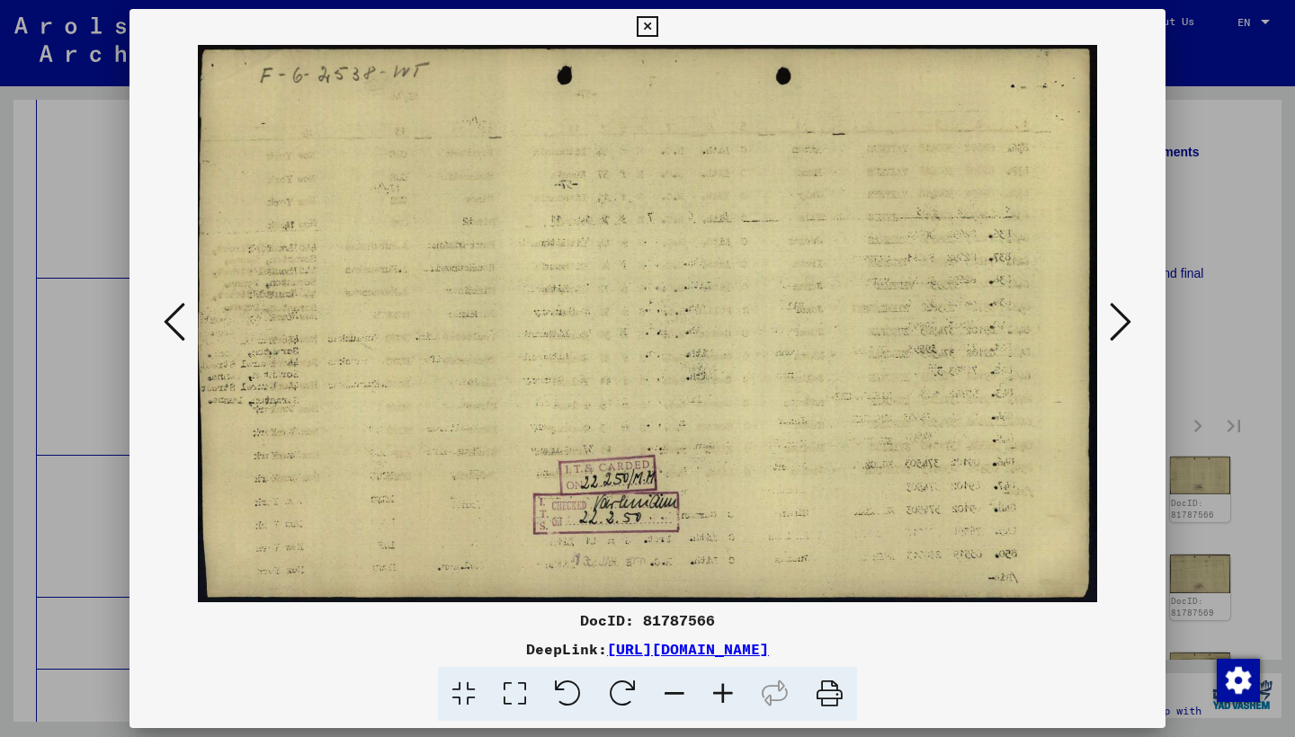
click at [1112, 327] on icon at bounding box center [1120, 321] width 22 height 43
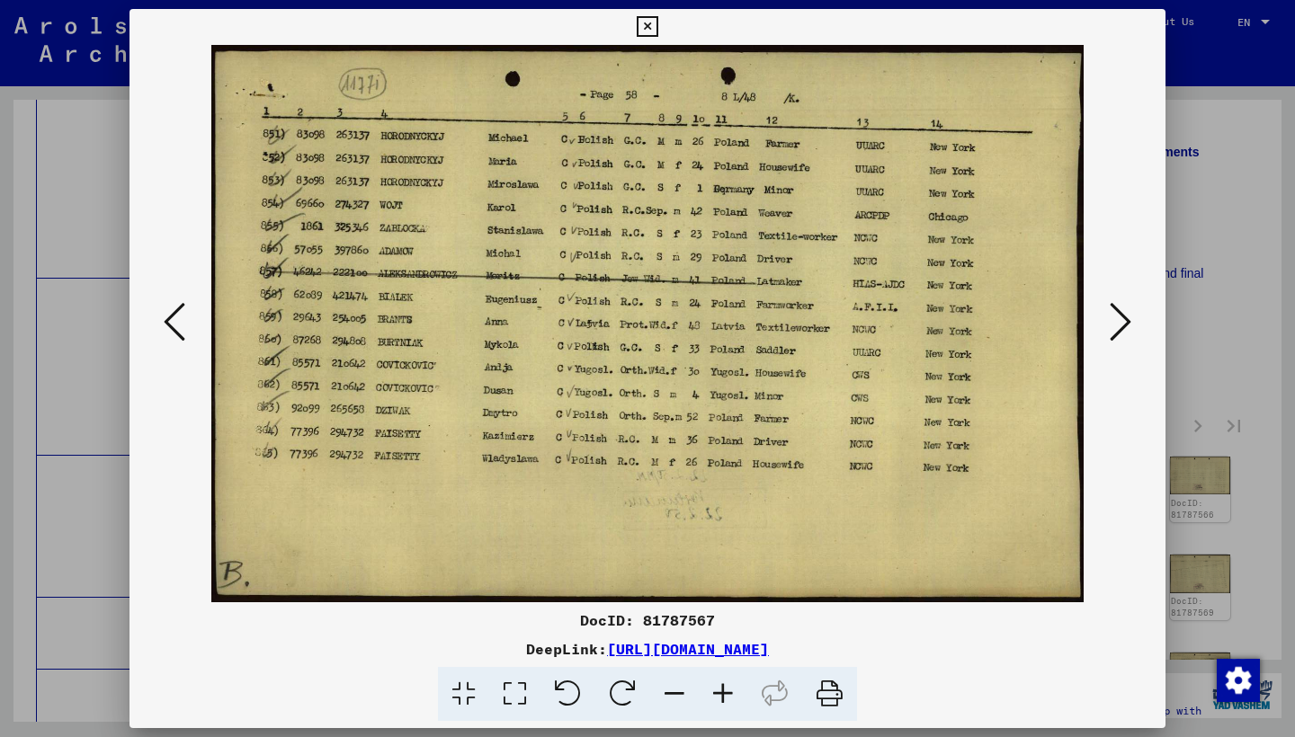
click at [1106, 329] on button at bounding box center [1120, 323] width 32 height 51
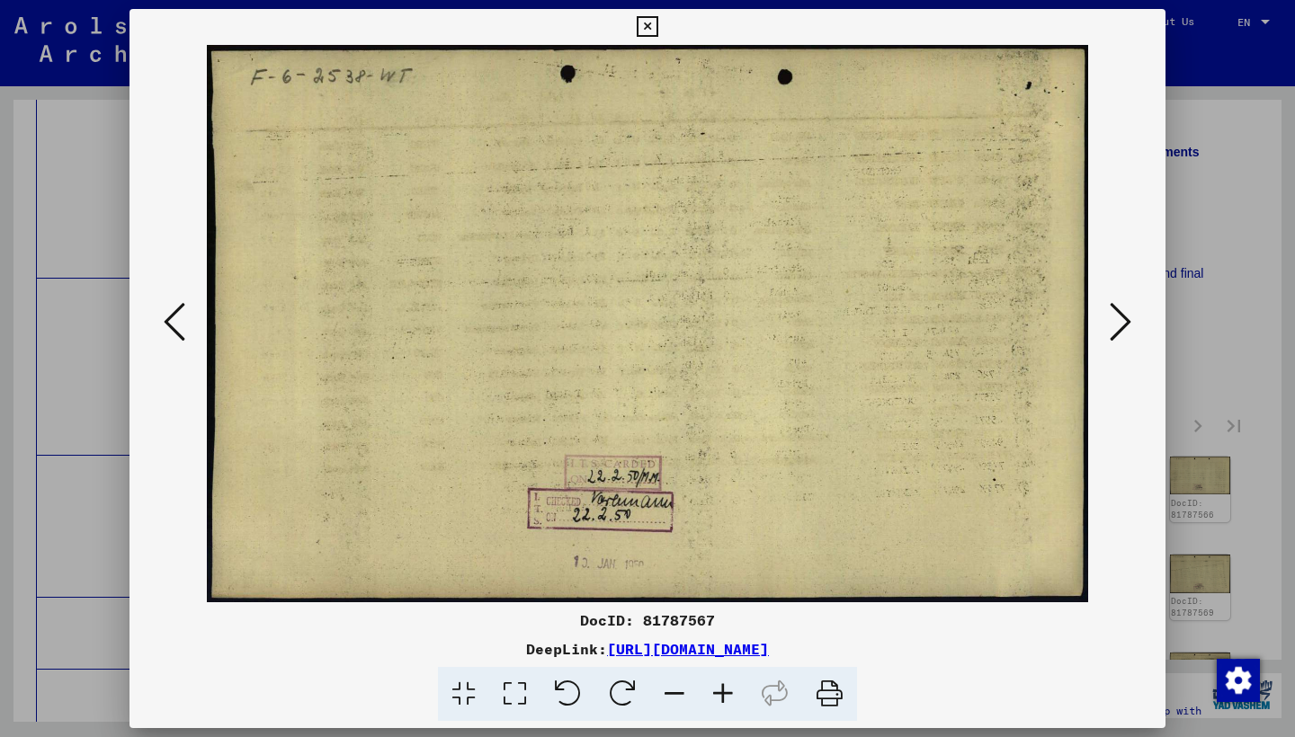
click at [1106, 330] on button at bounding box center [1120, 323] width 32 height 51
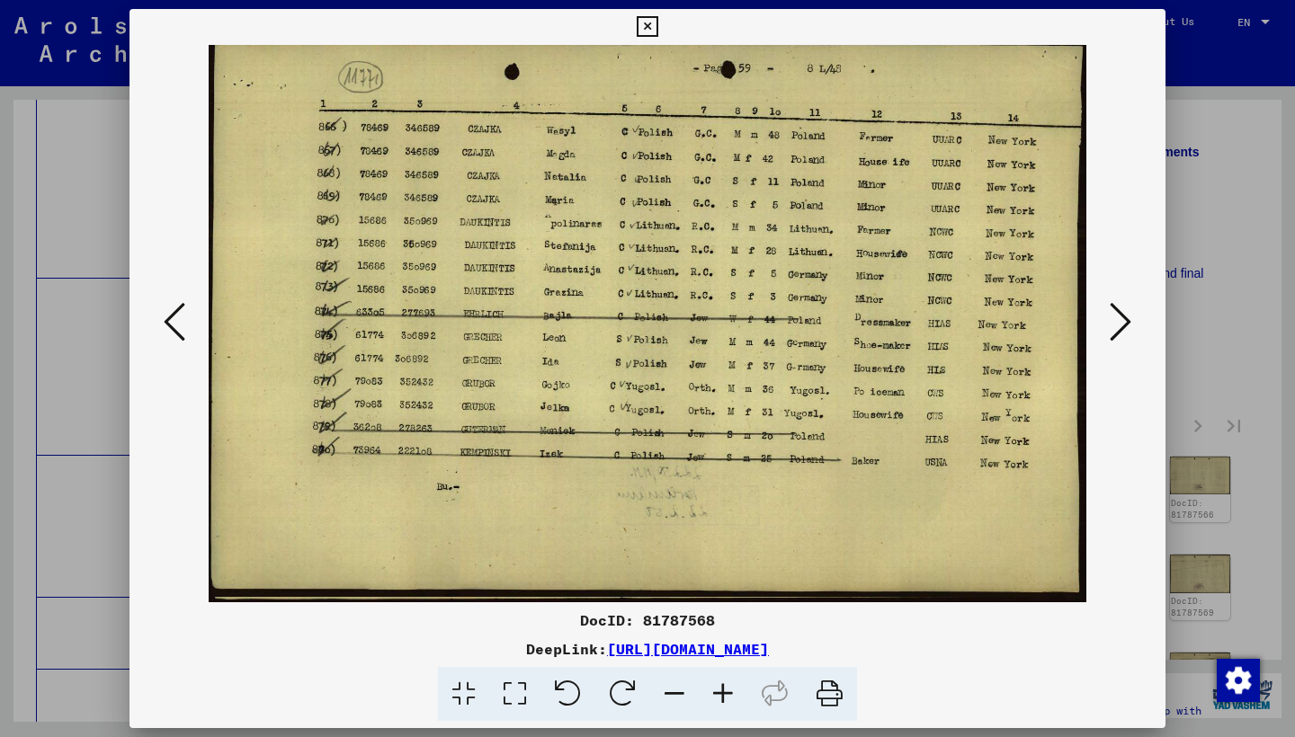
click at [1103, 331] on img at bounding box center [647, 323] width 913 height 557
click at [1115, 322] on icon at bounding box center [1120, 321] width 22 height 43
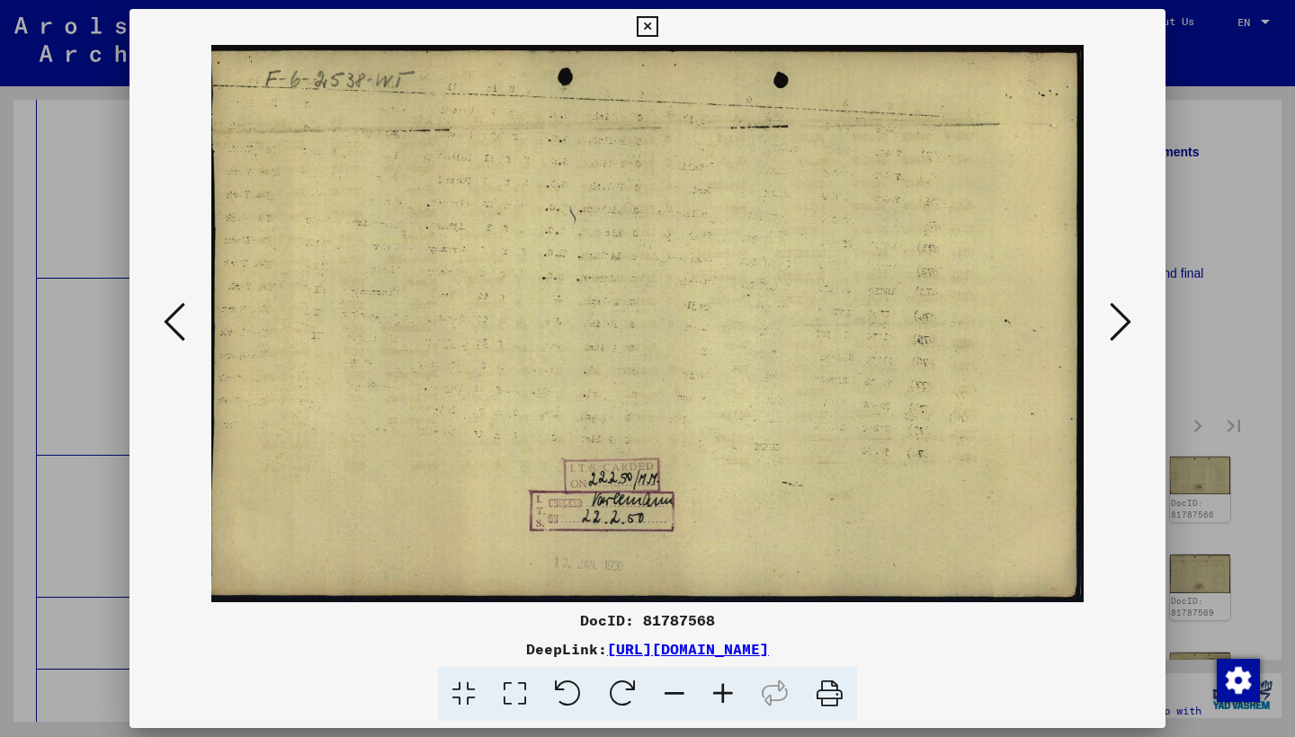
click at [1114, 323] on icon at bounding box center [1120, 321] width 22 height 43
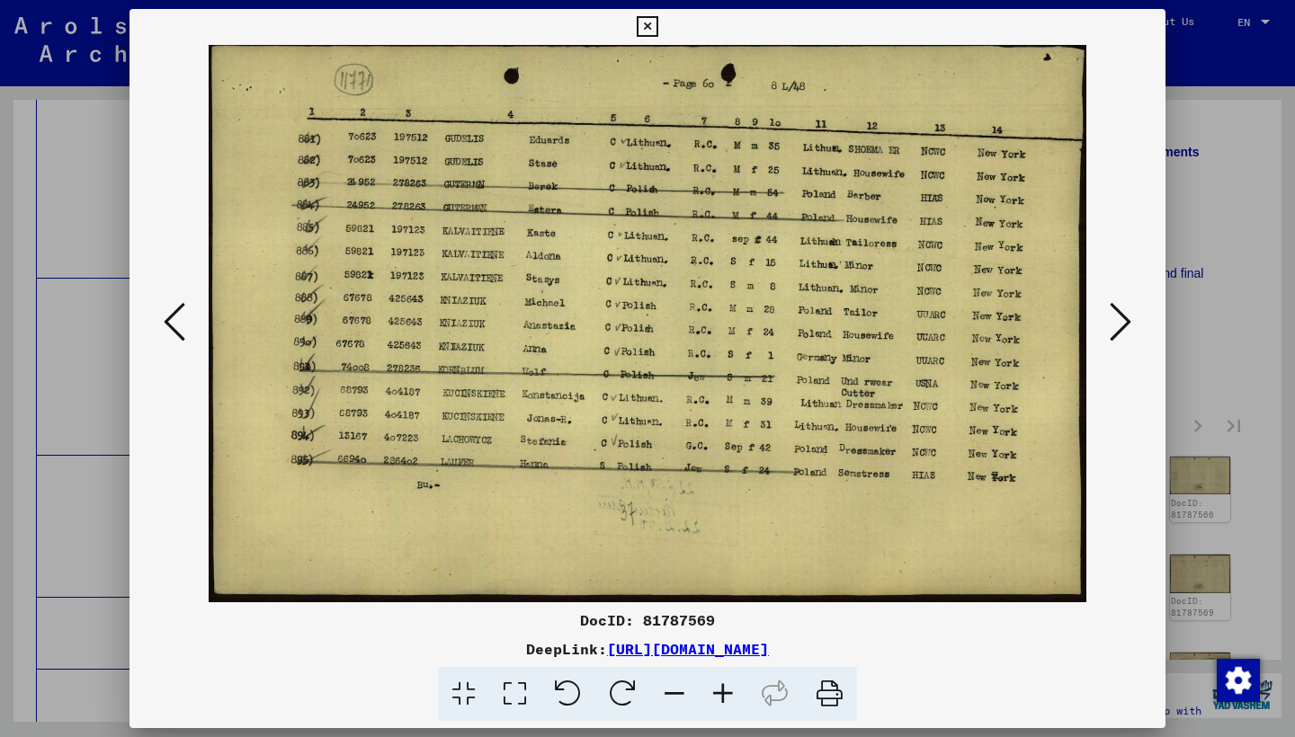
click at [1104, 327] on button at bounding box center [1120, 323] width 32 height 51
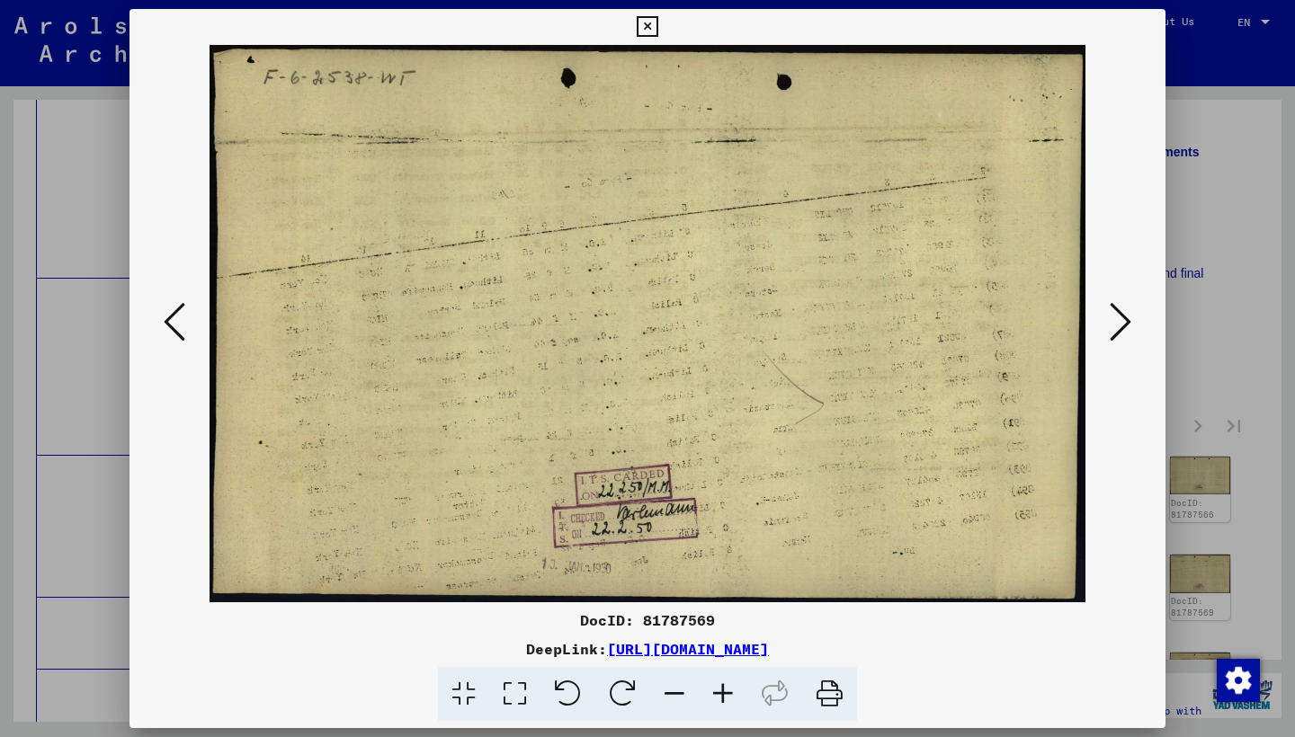
click at [1104, 328] on button at bounding box center [1120, 323] width 32 height 51
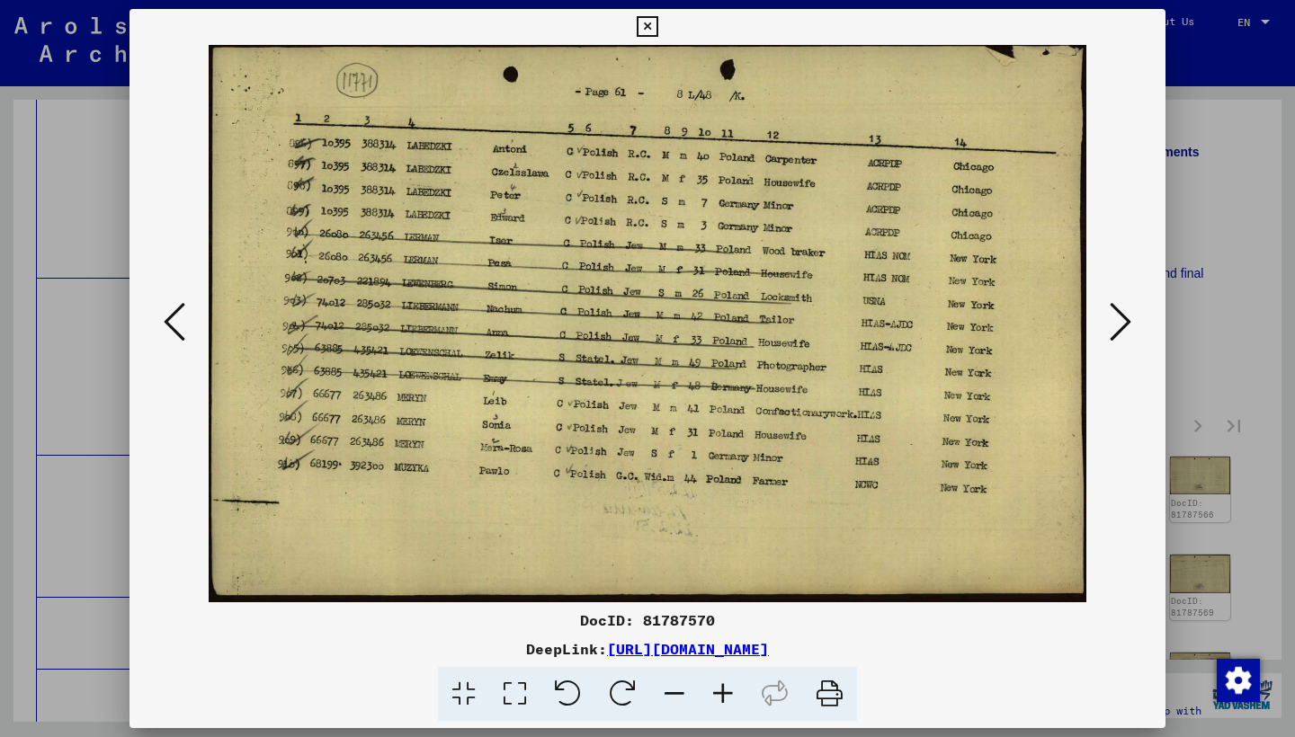
click at [1105, 328] on button at bounding box center [1120, 323] width 32 height 51
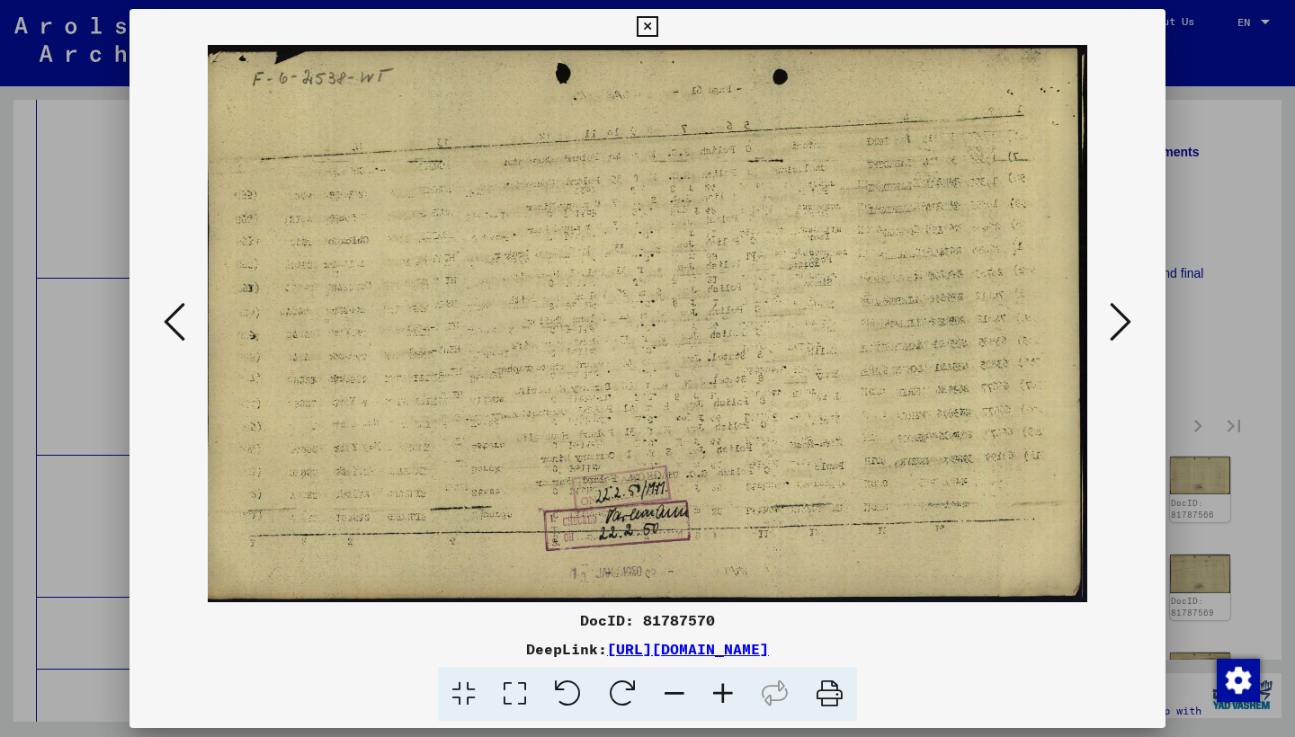
click at [1105, 329] on button at bounding box center [1120, 323] width 32 height 51
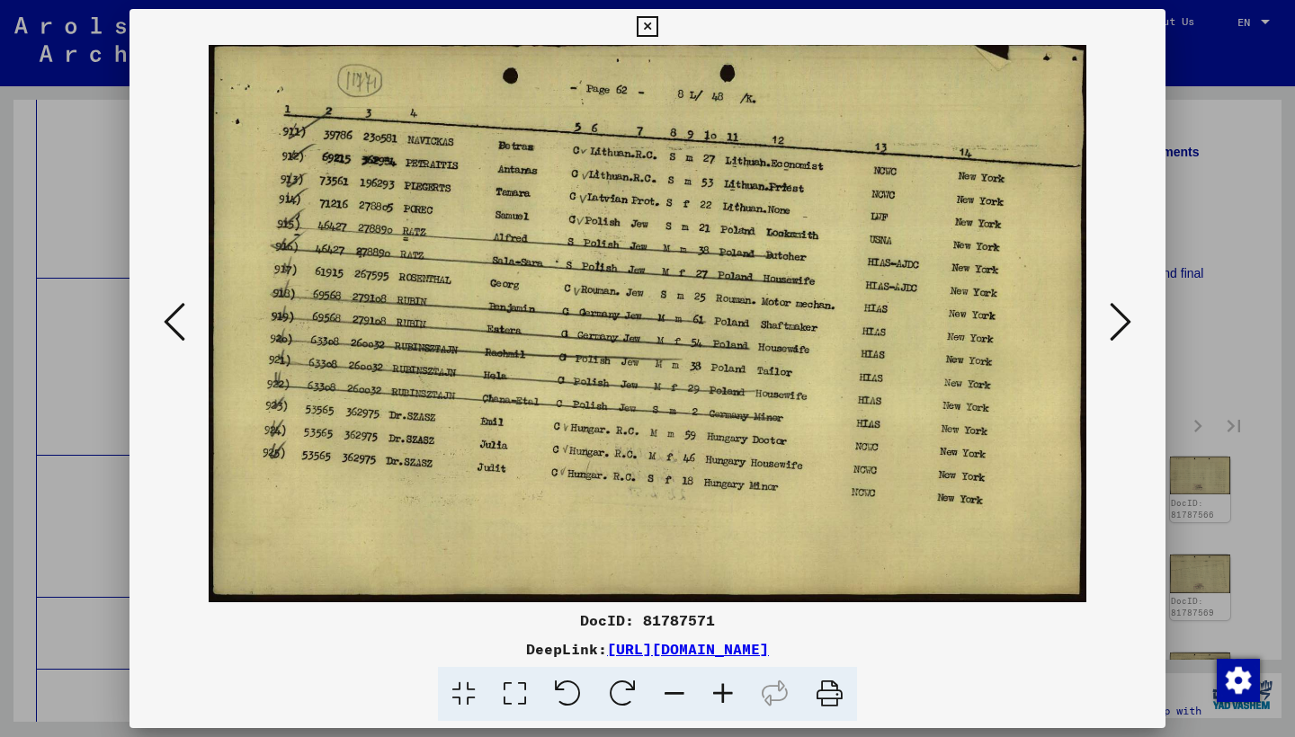
click at [1105, 330] on button at bounding box center [1120, 323] width 32 height 51
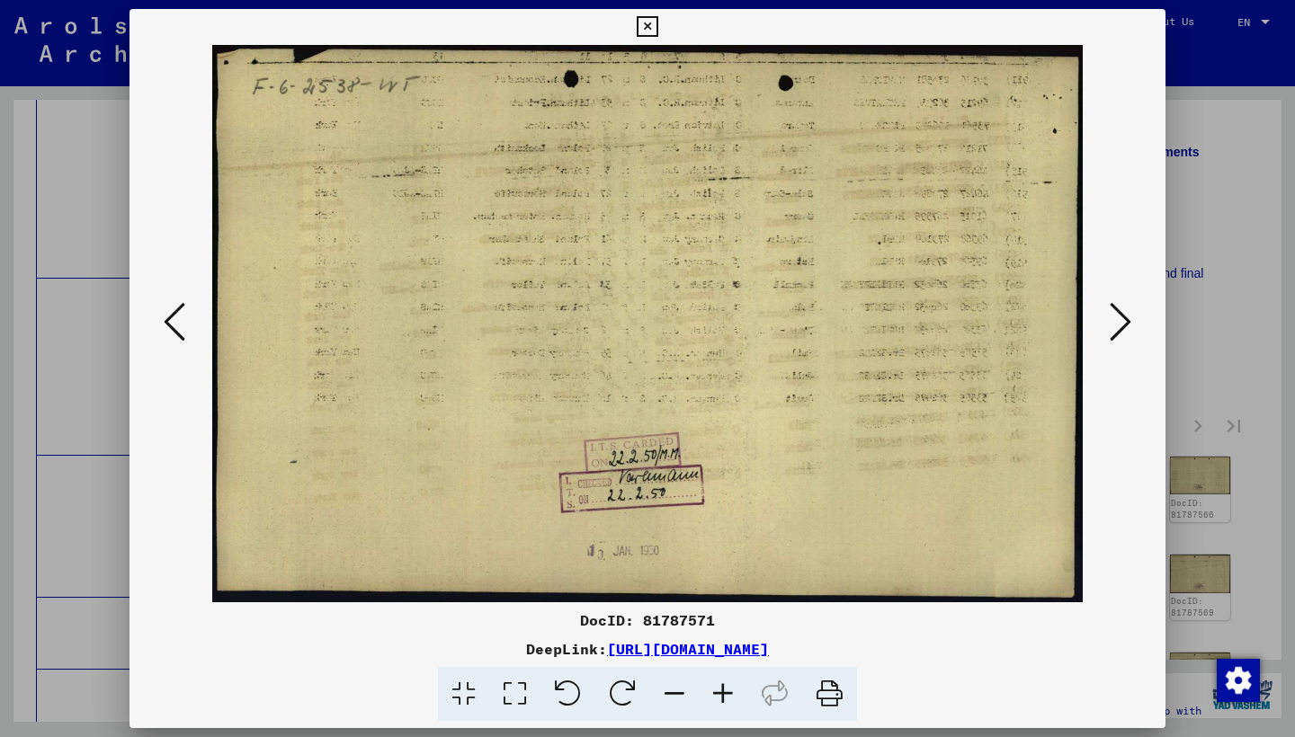
click at [1104, 330] on button at bounding box center [1120, 323] width 32 height 51
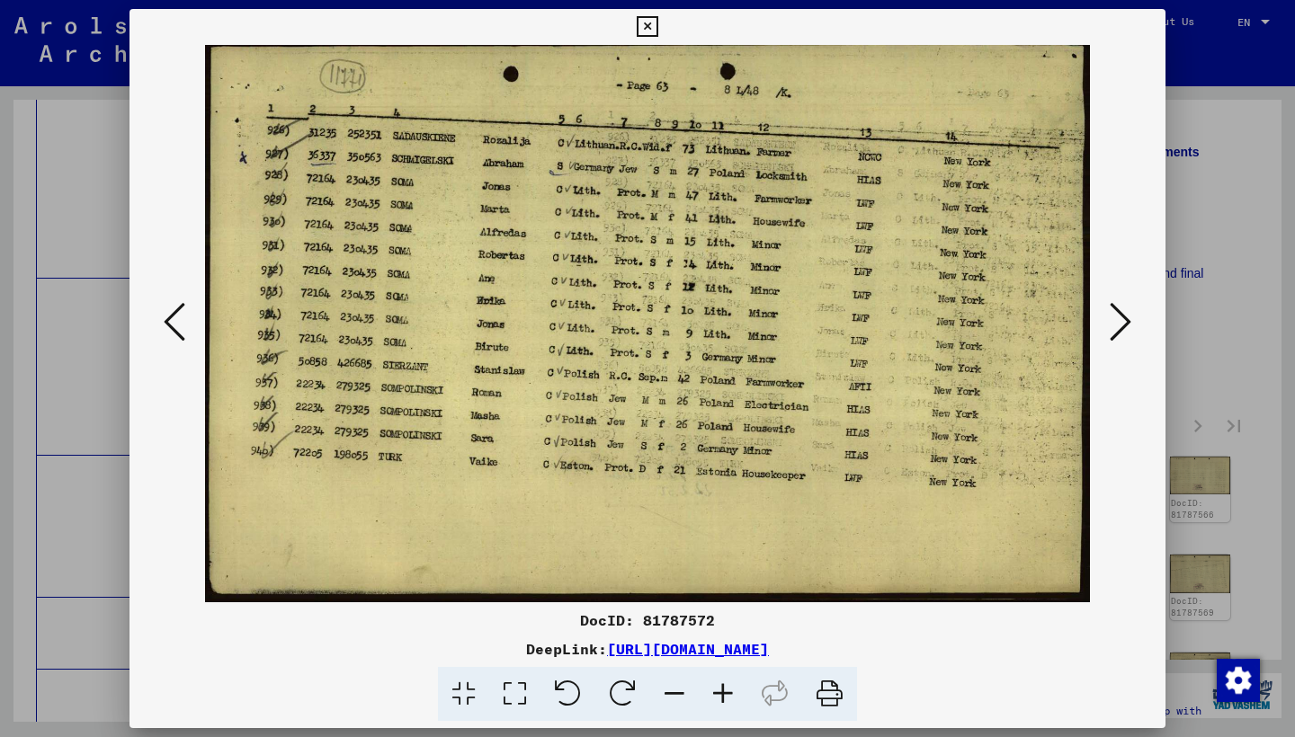
click at [1105, 331] on button at bounding box center [1120, 323] width 32 height 51
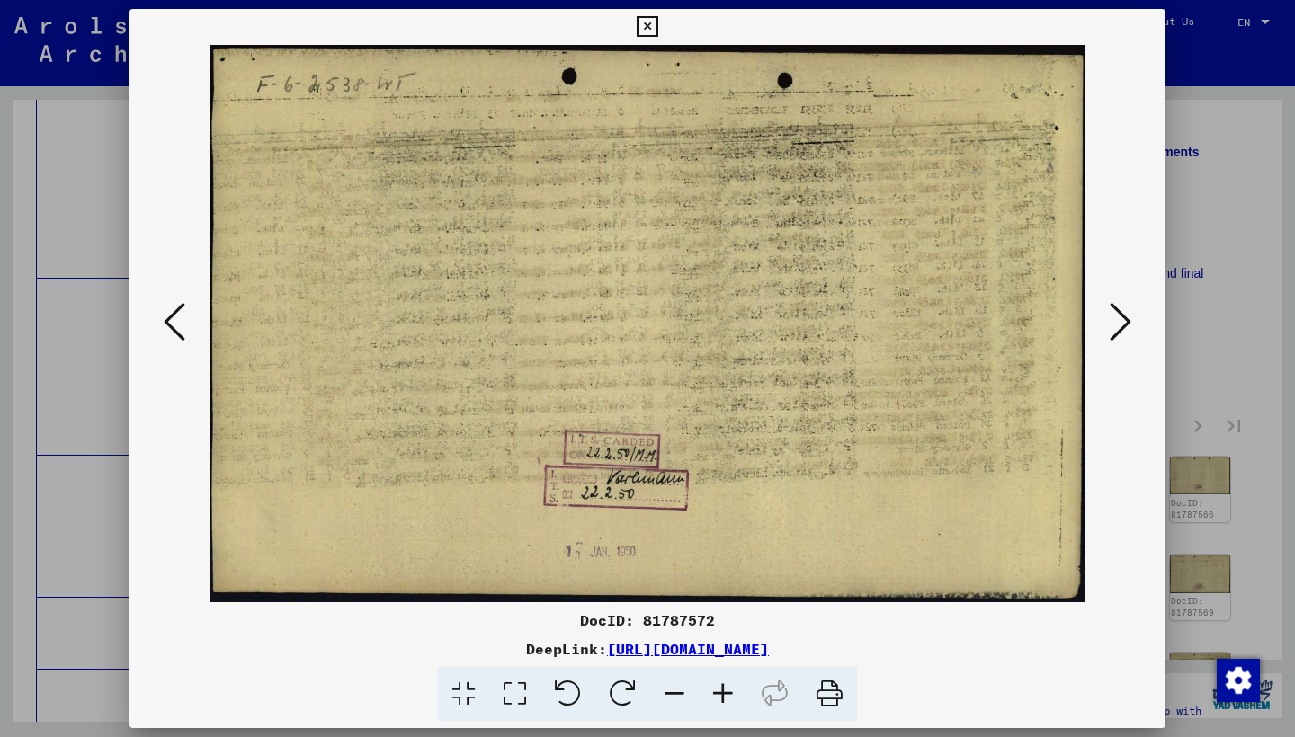
click at [1105, 331] on button at bounding box center [1120, 323] width 32 height 51
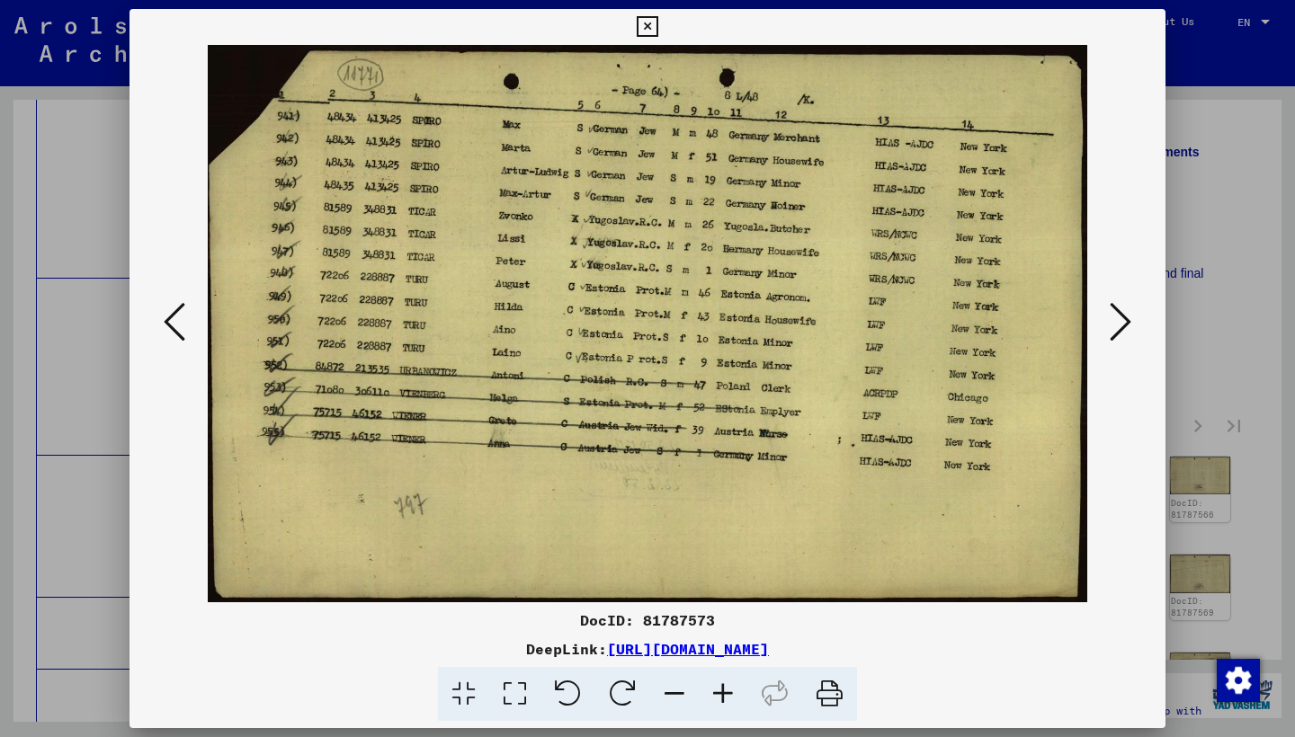
click at [1105, 331] on button at bounding box center [1120, 323] width 32 height 51
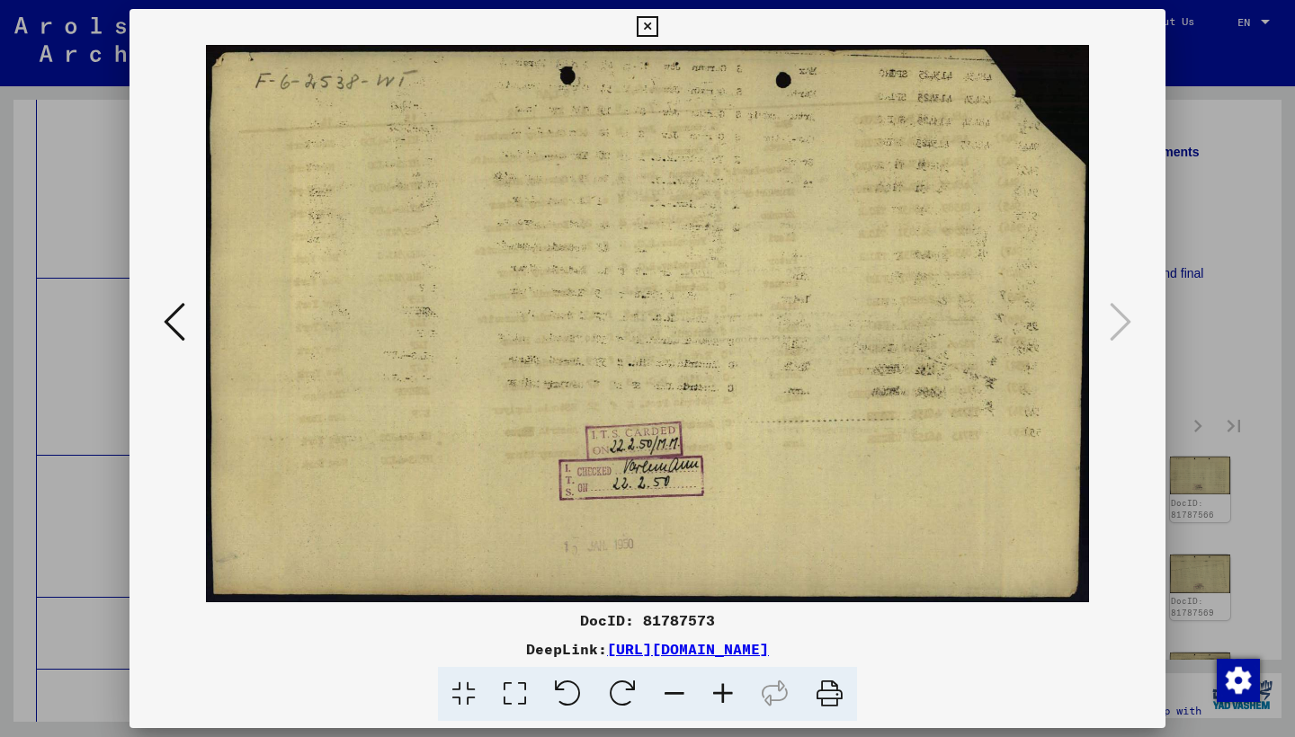
click at [657, 24] on icon at bounding box center [647, 27] width 21 height 22
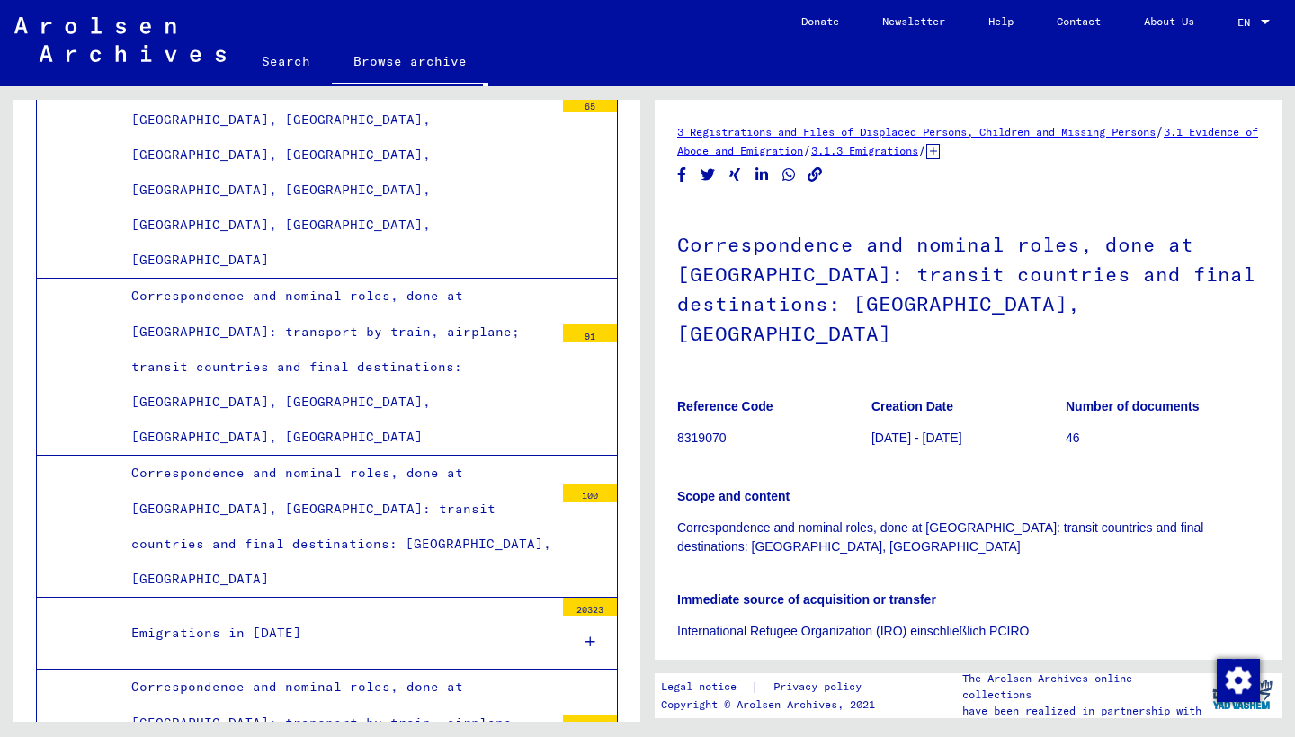
scroll to position [340, 0]
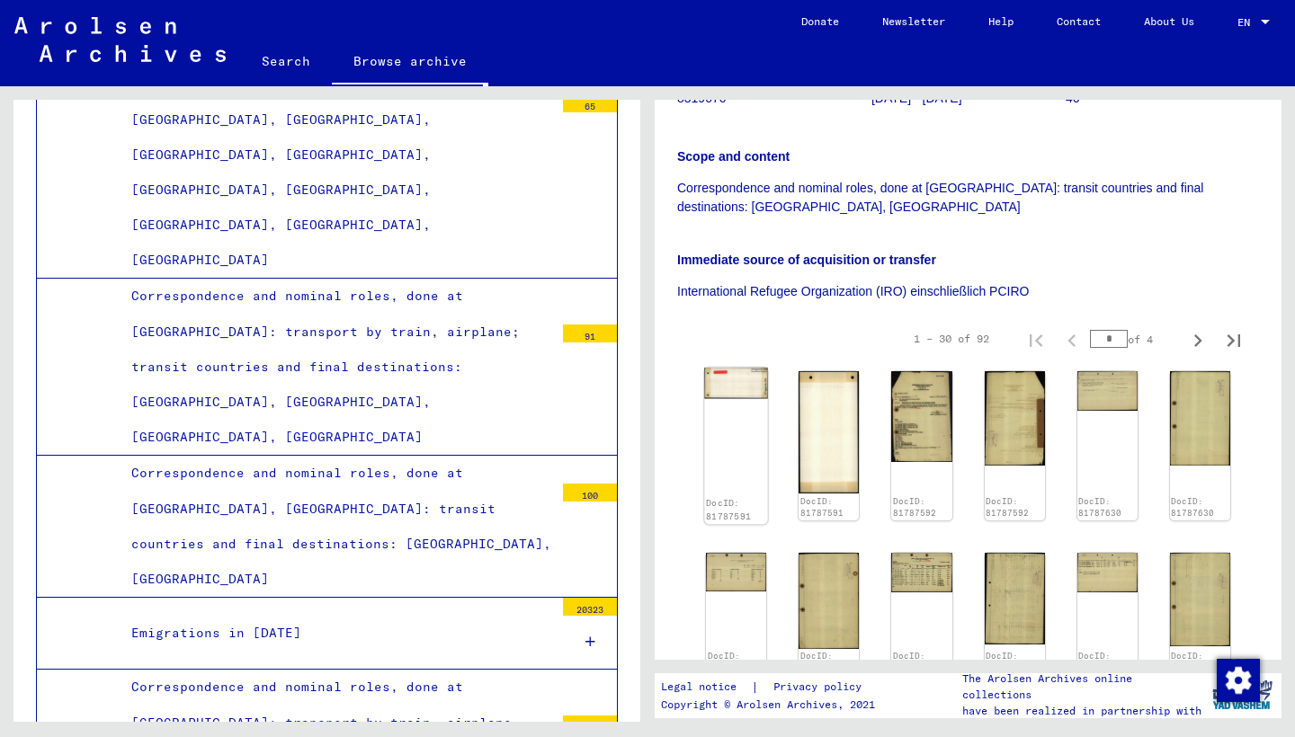
click at [730, 396] on div "DocID: 81787591" at bounding box center [736, 446] width 64 height 156
click at [732, 368] on img at bounding box center [736, 383] width 64 height 31
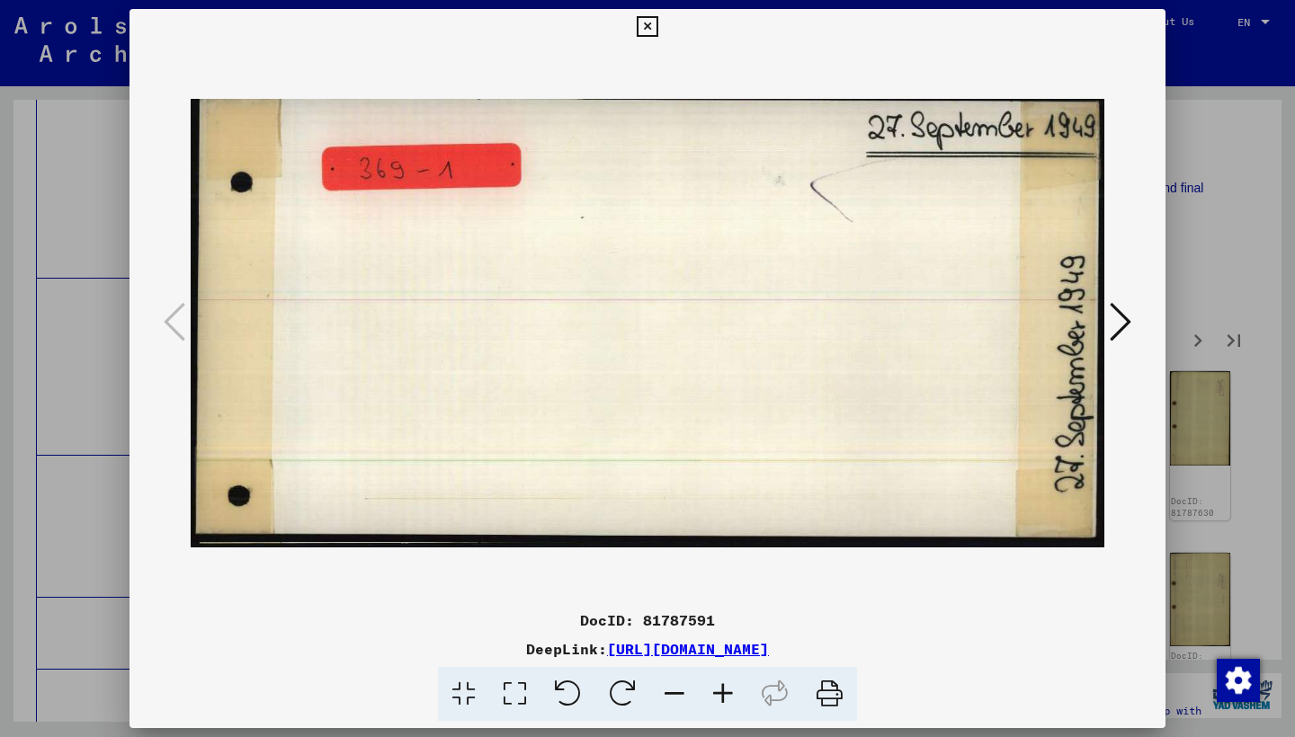
click at [1120, 325] on icon at bounding box center [1120, 321] width 22 height 43
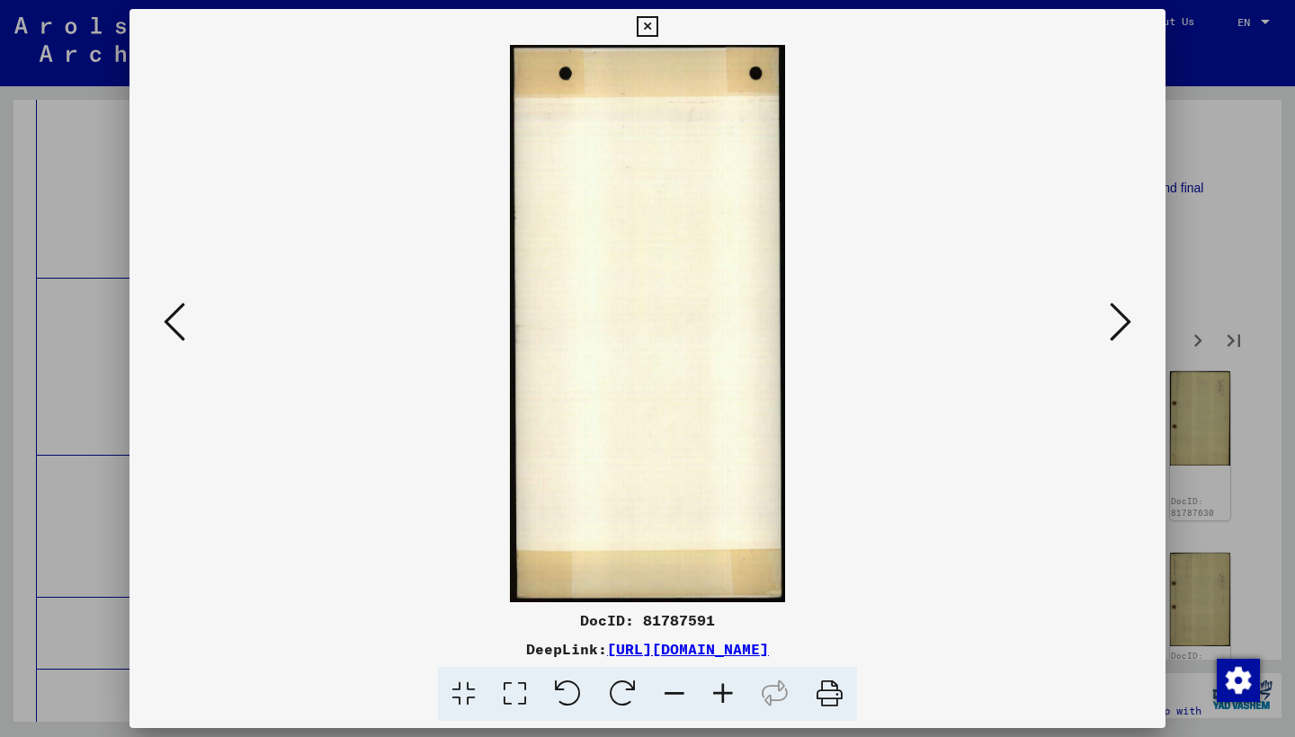
click at [1120, 325] on icon at bounding box center [1120, 321] width 22 height 43
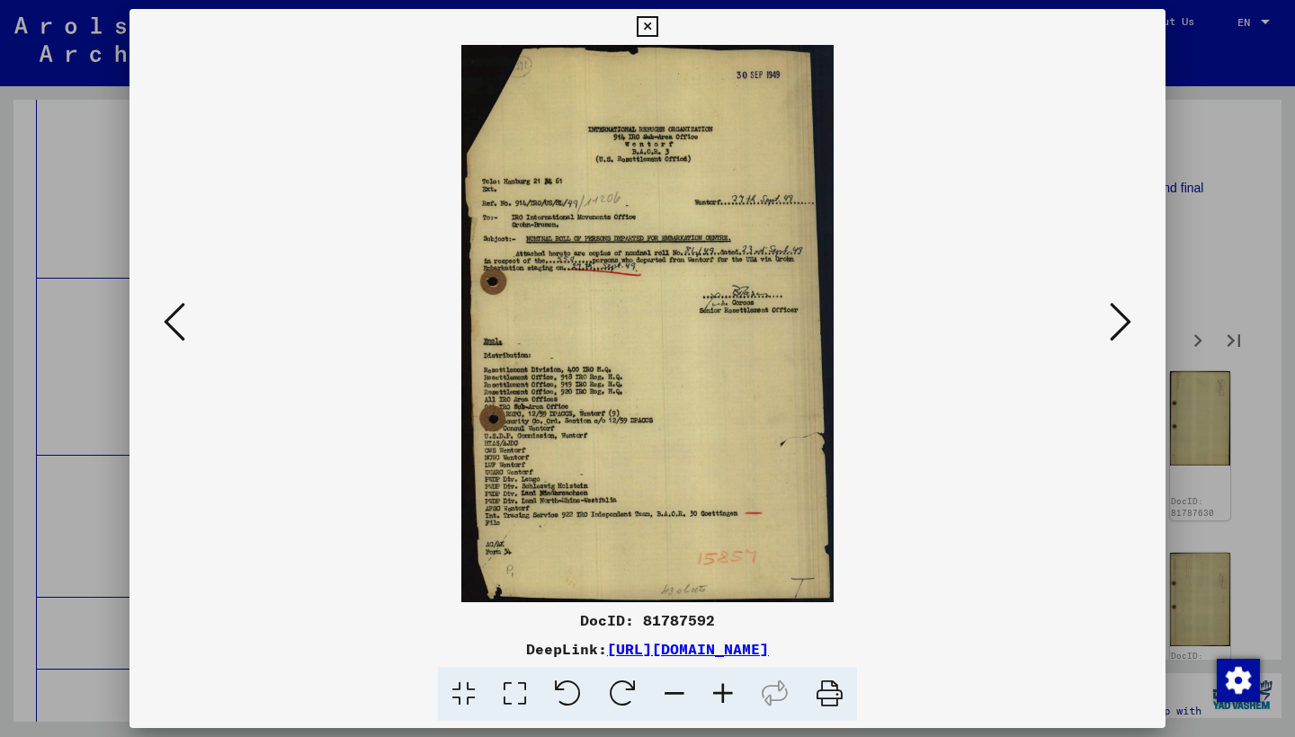
click at [1120, 325] on icon at bounding box center [1120, 321] width 22 height 43
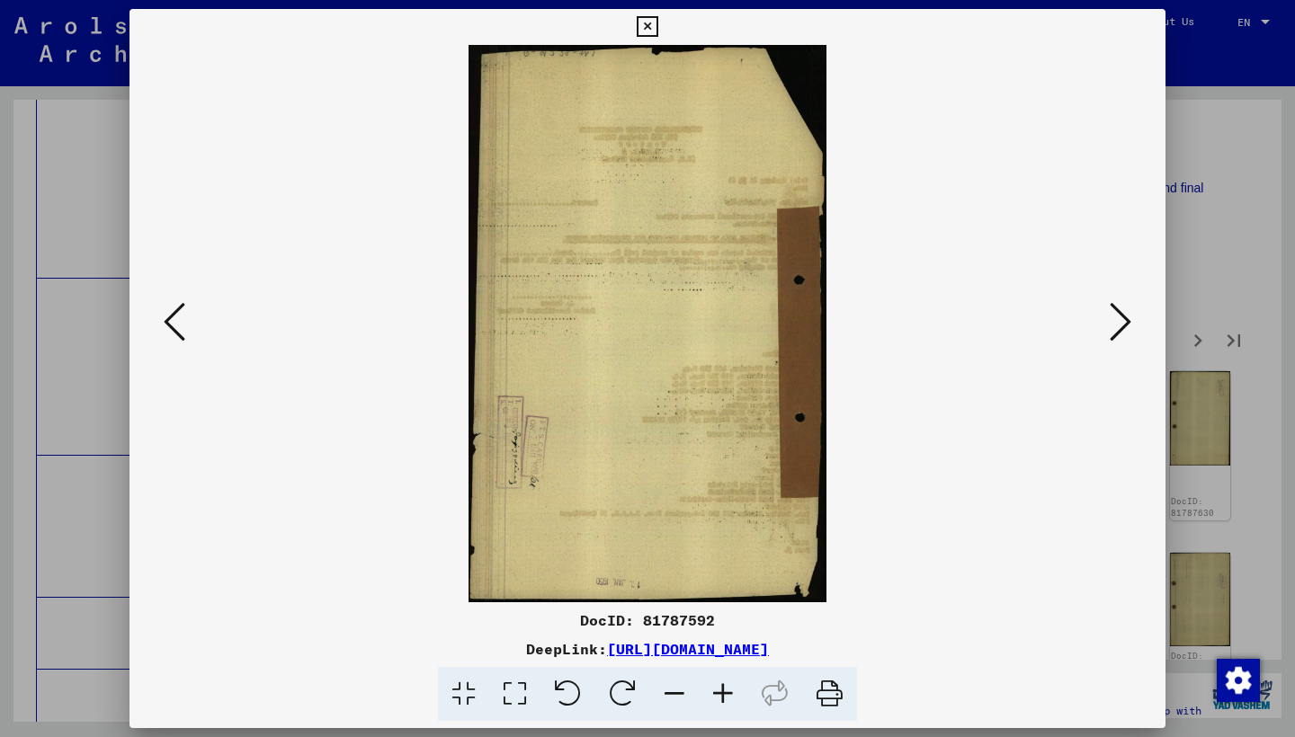
click at [1115, 330] on icon at bounding box center [1120, 321] width 22 height 43
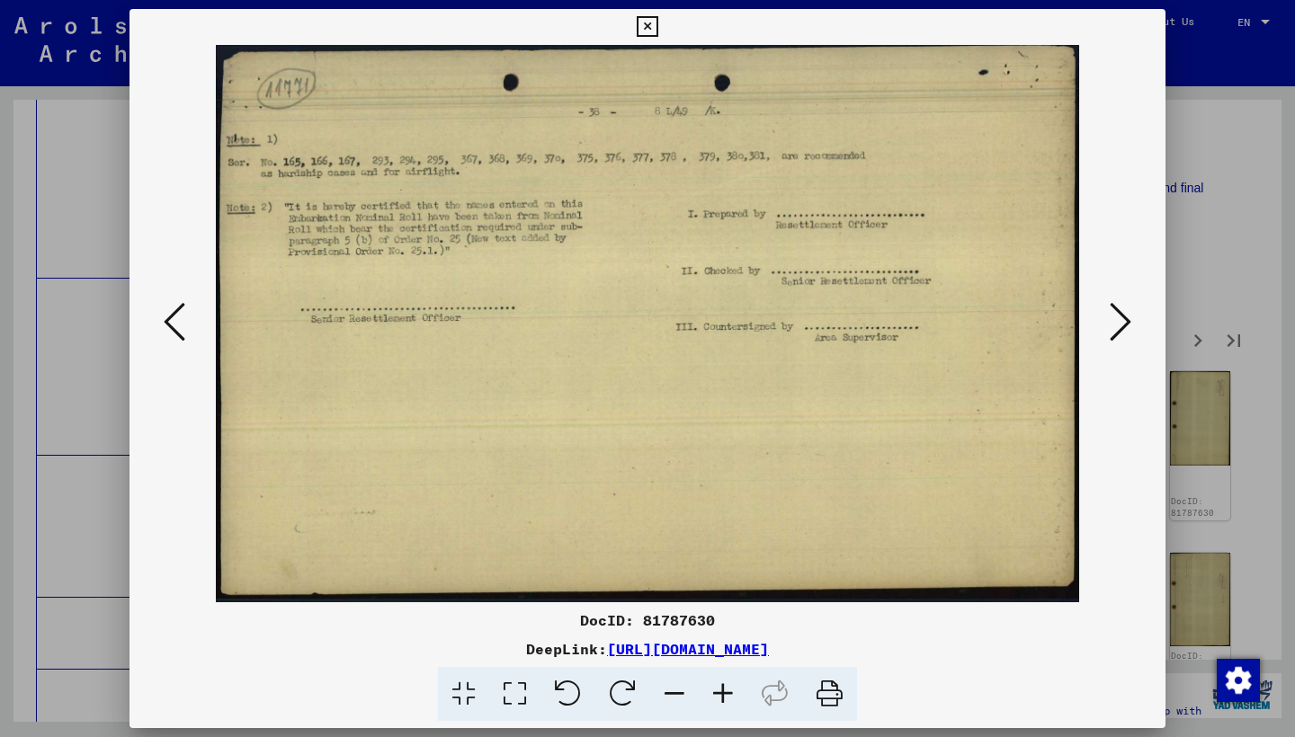
click at [1115, 330] on icon at bounding box center [1120, 321] width 22 height 43
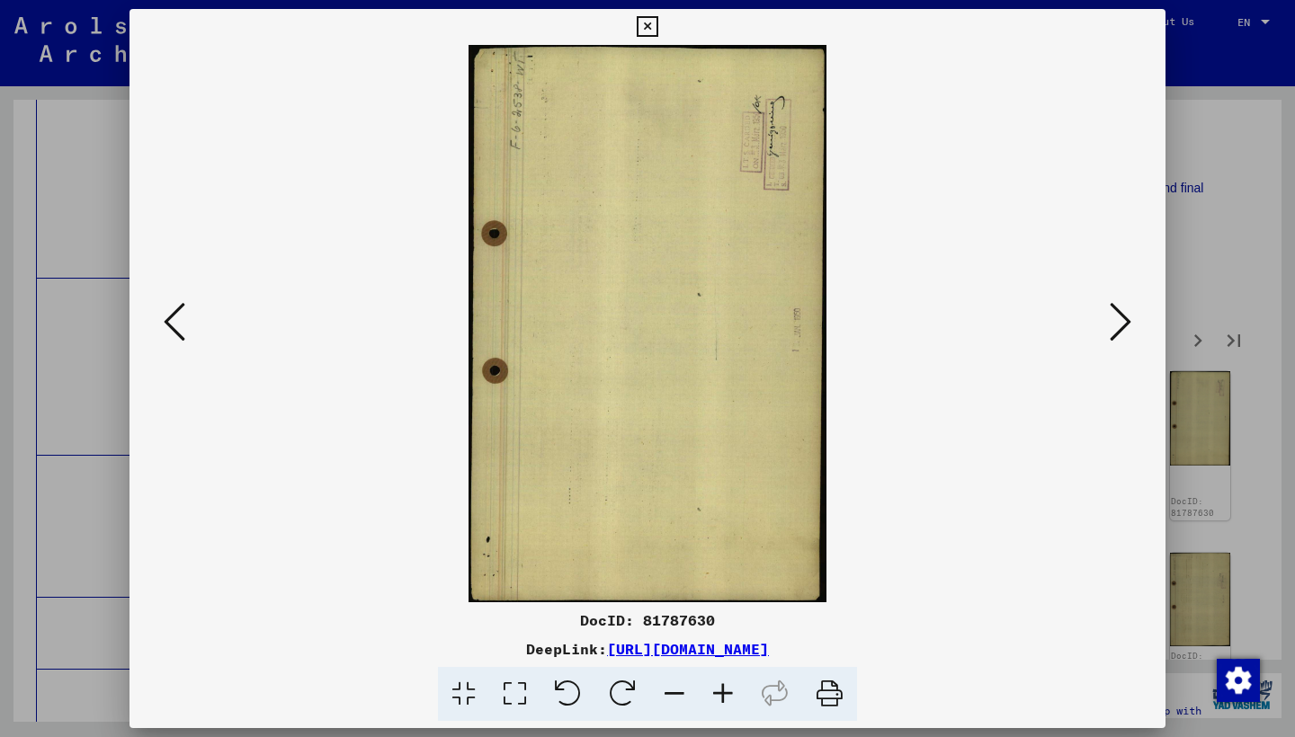
click at [1115, 330] on icon at bounding box center [1120, 321] width 22 height 43
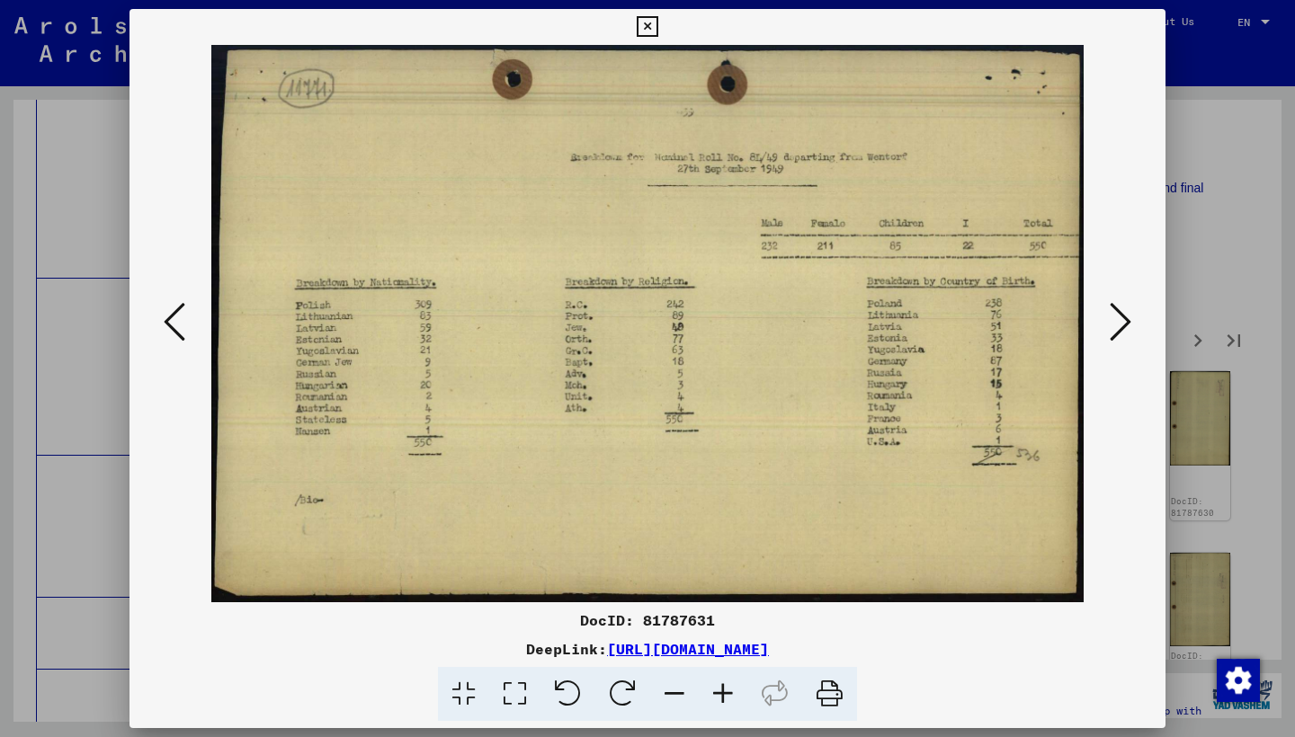
click at [1115, 330] on icon at bounding box center [1120, 321] width 22 height 43
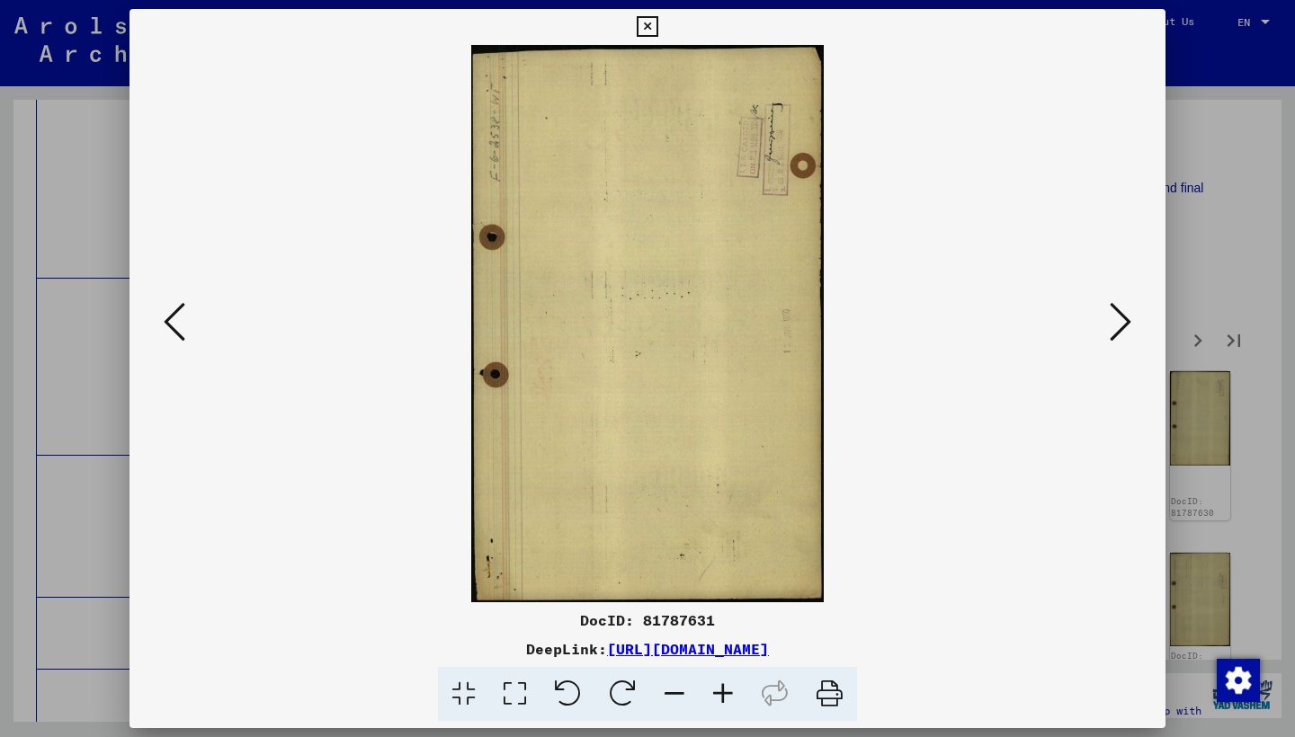
click at [1115, 330] on icon at bounding box center [1120, 321] width 22 height 43
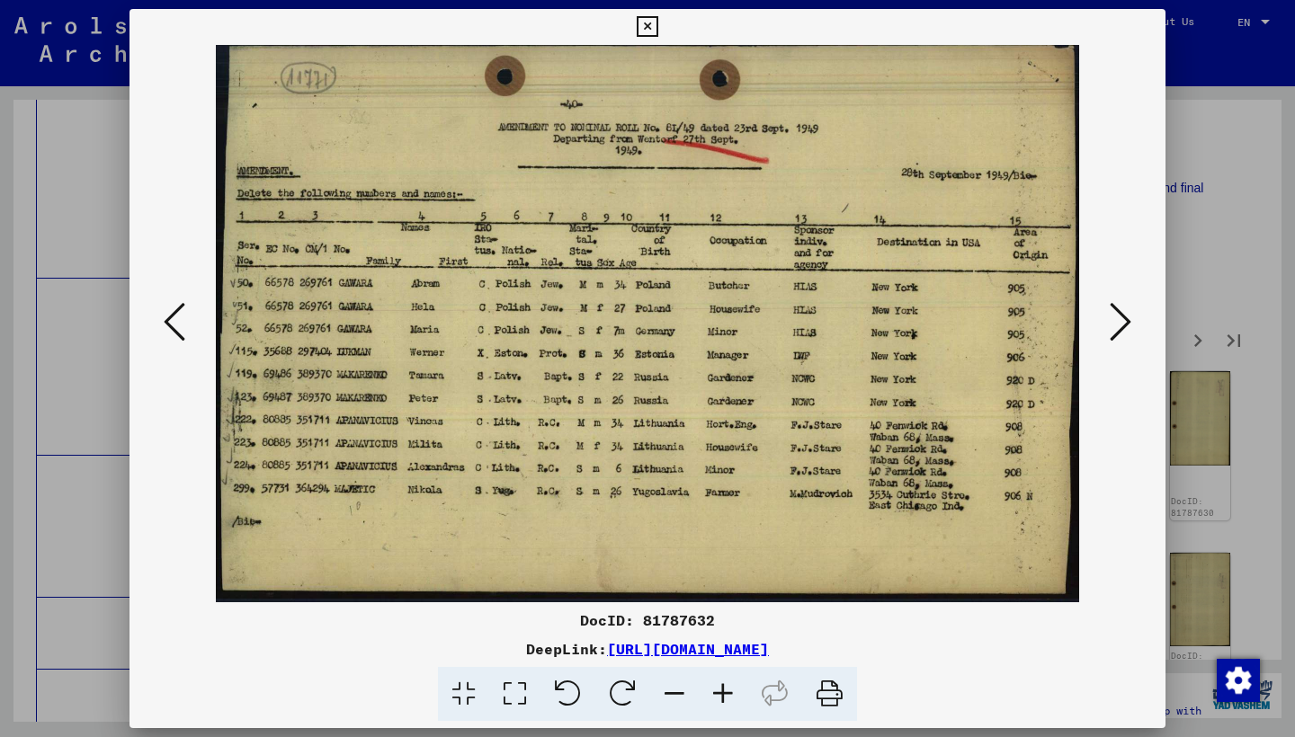
click at [1114, 330] on icon at bounding box center [1120, 321] width 22 height 43
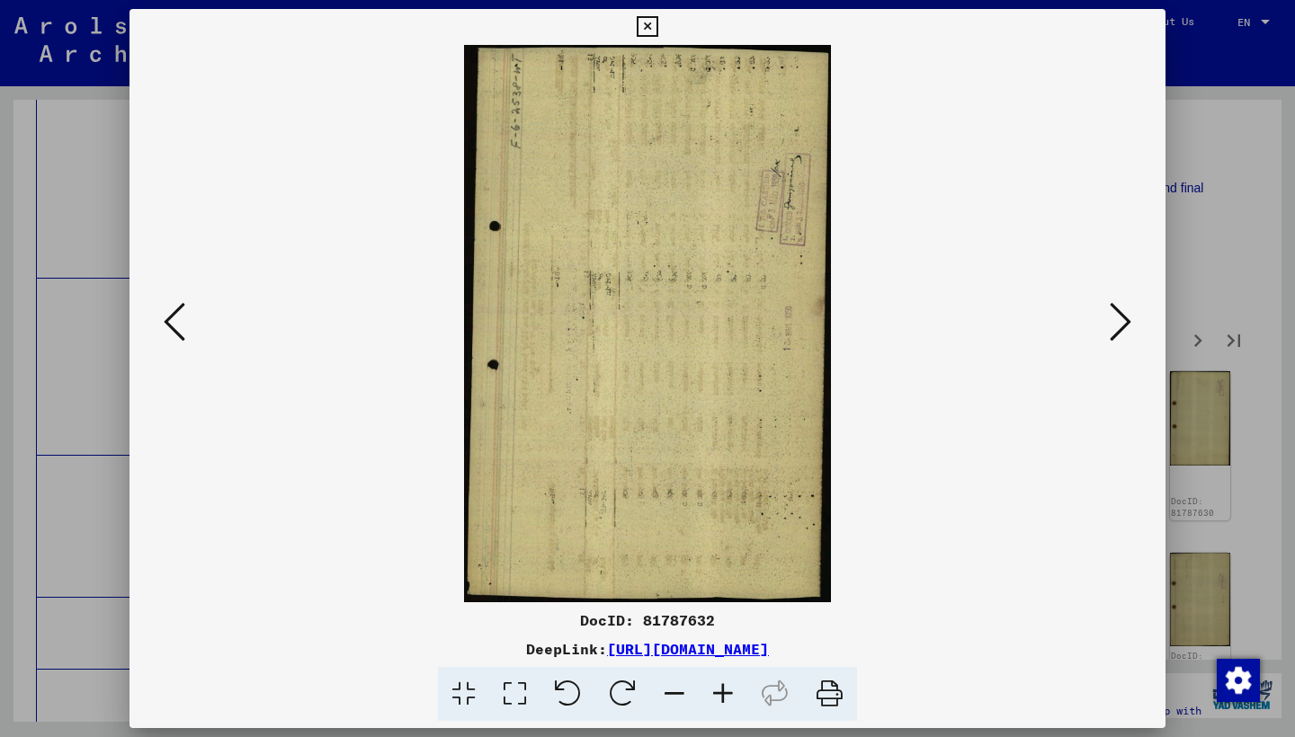
click at [1114, 330] on icon at bounding box center [1120, 321] width 22 height 43
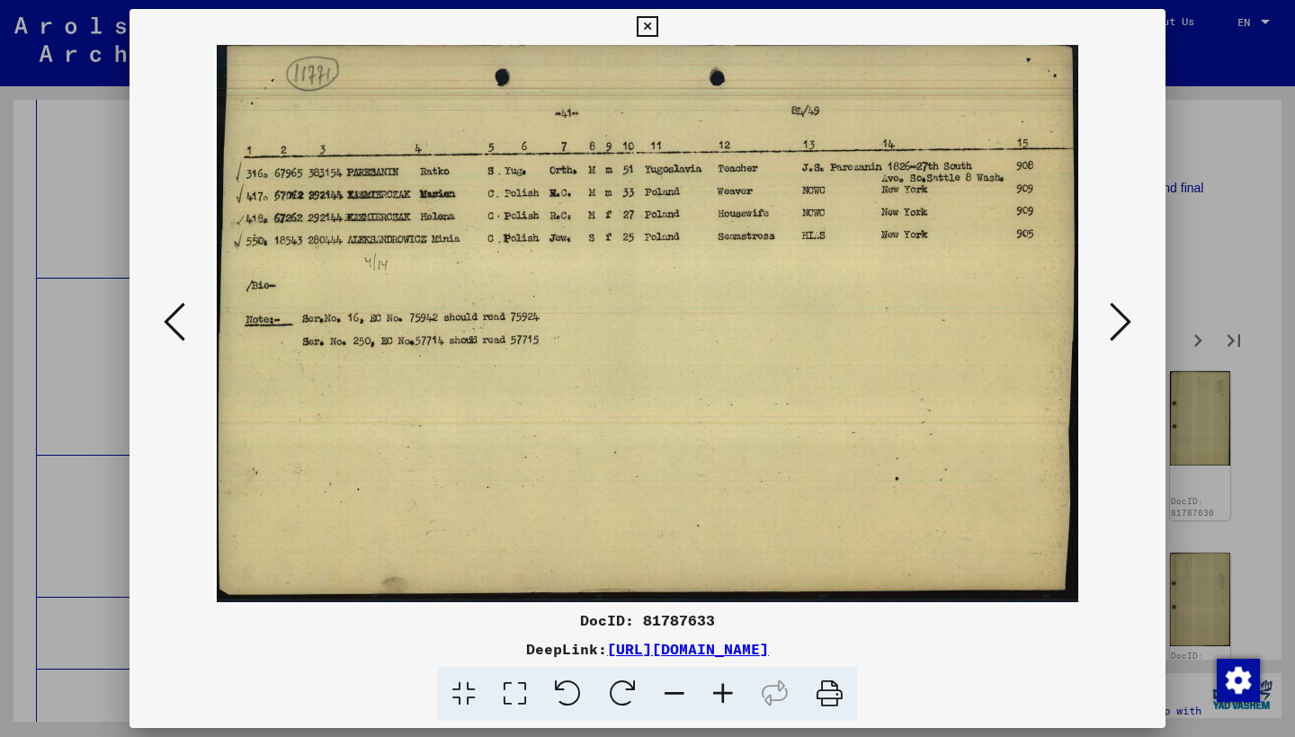
click at [1109, 327] on icon at bounding box center [1120, 321] width 22 height 43
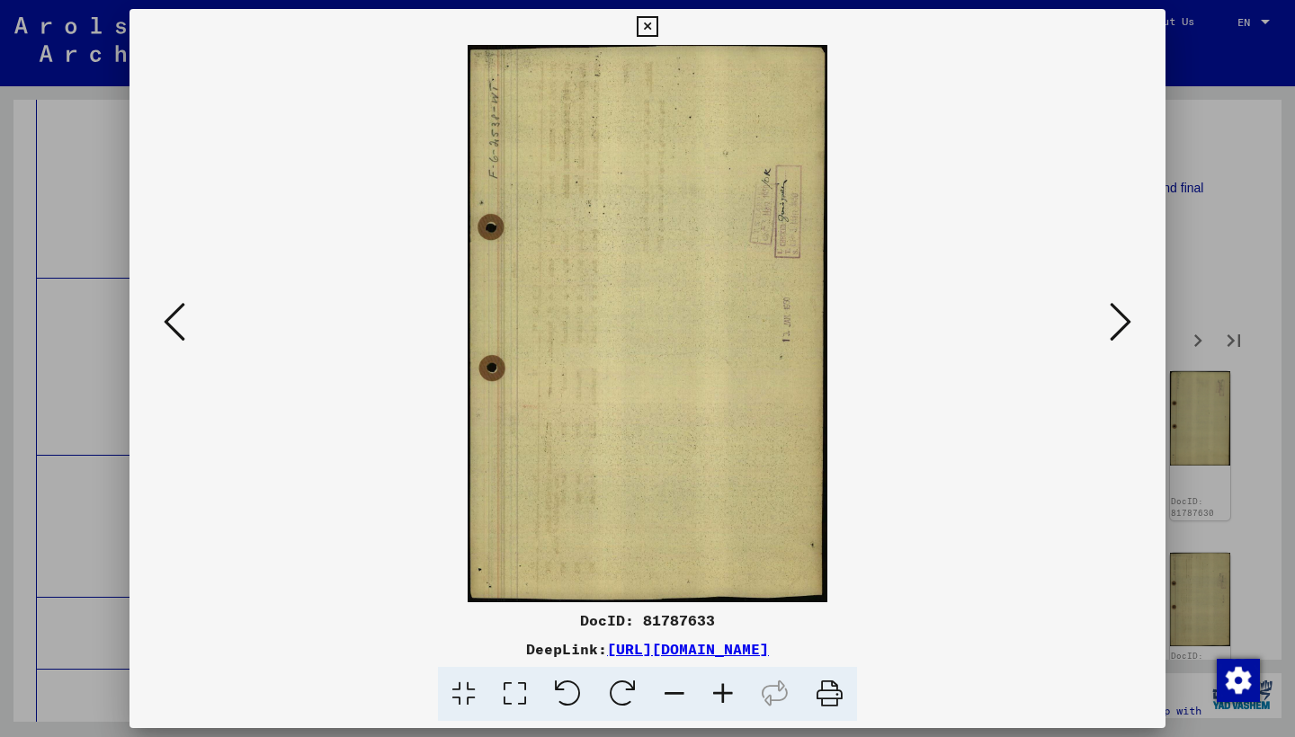
click at [1109, 327] on icon at bounding box center [1120, 321] width 22 height 43
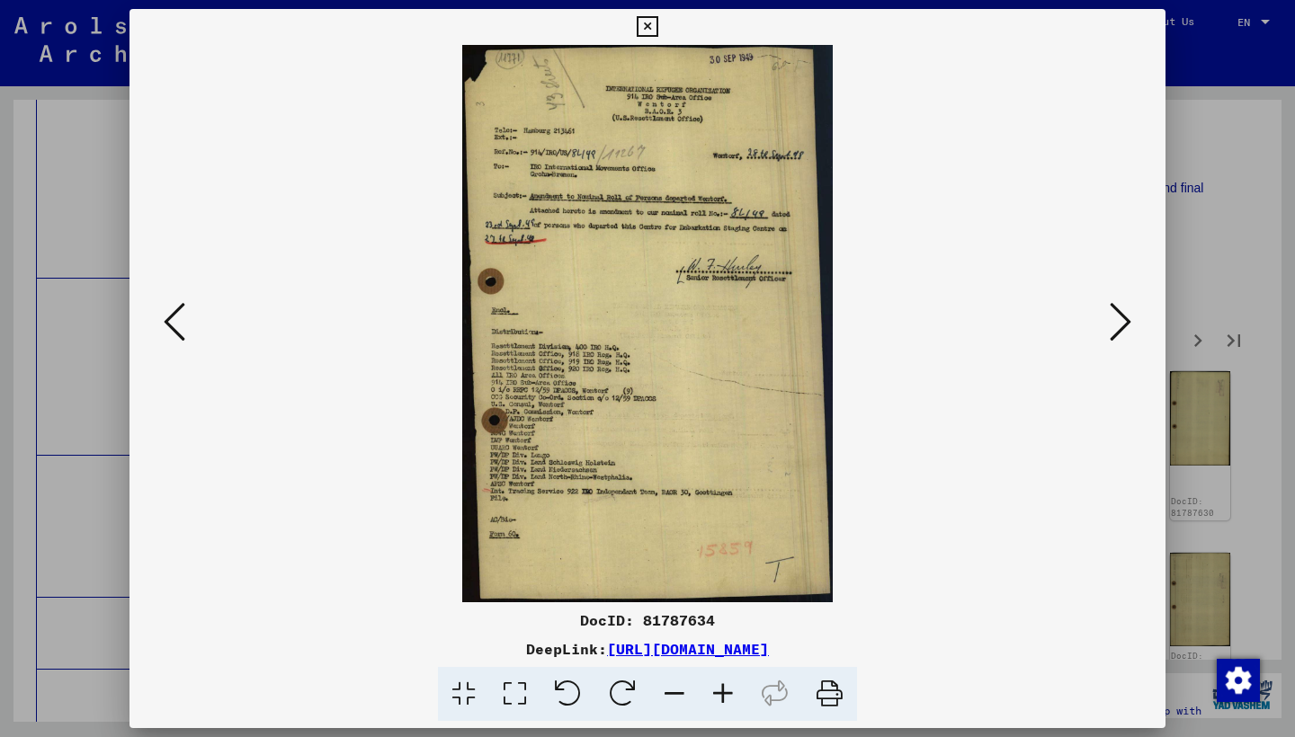
click at [1109, 327] on icon at bounding box center [1120, 321] width 22 height 43
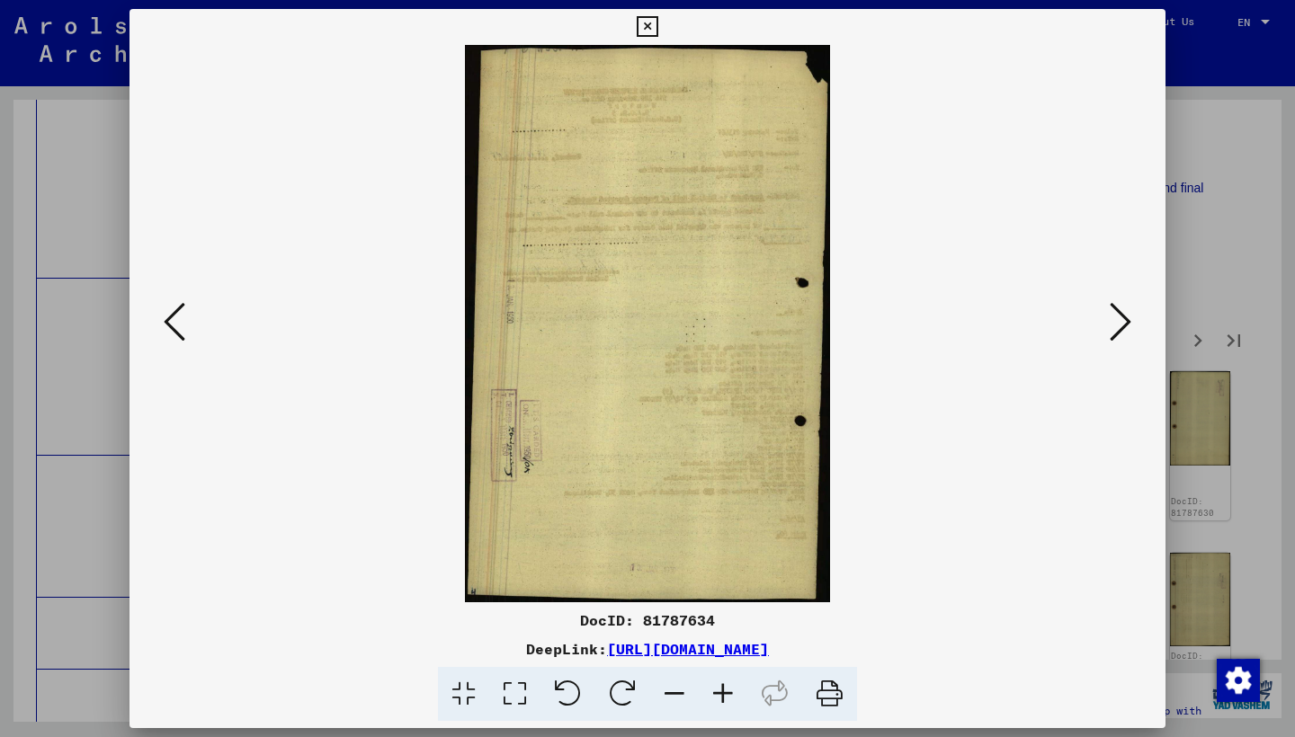
click at [1109, 327] on icon at bounding box center [1120, 321] width 22 height 43
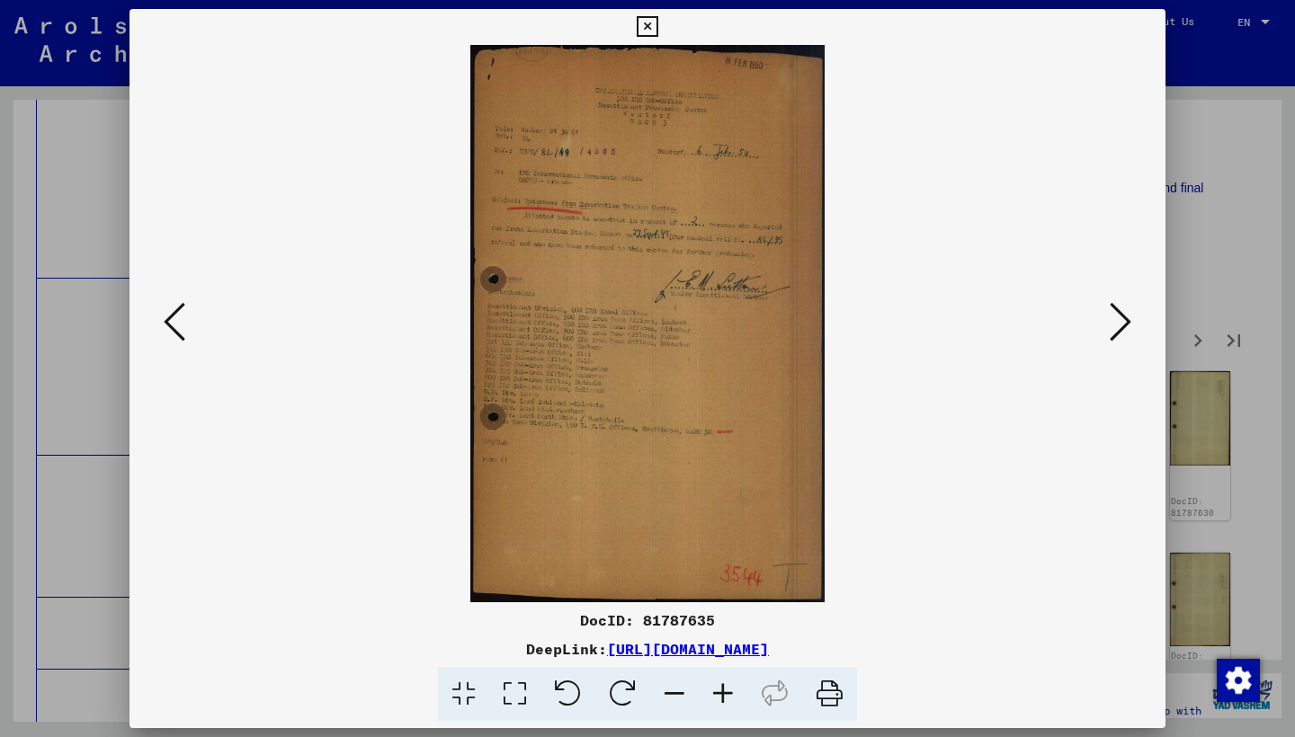
click at [1109, 327] on icon at bounding box center [1120, 321] width 22 height 43
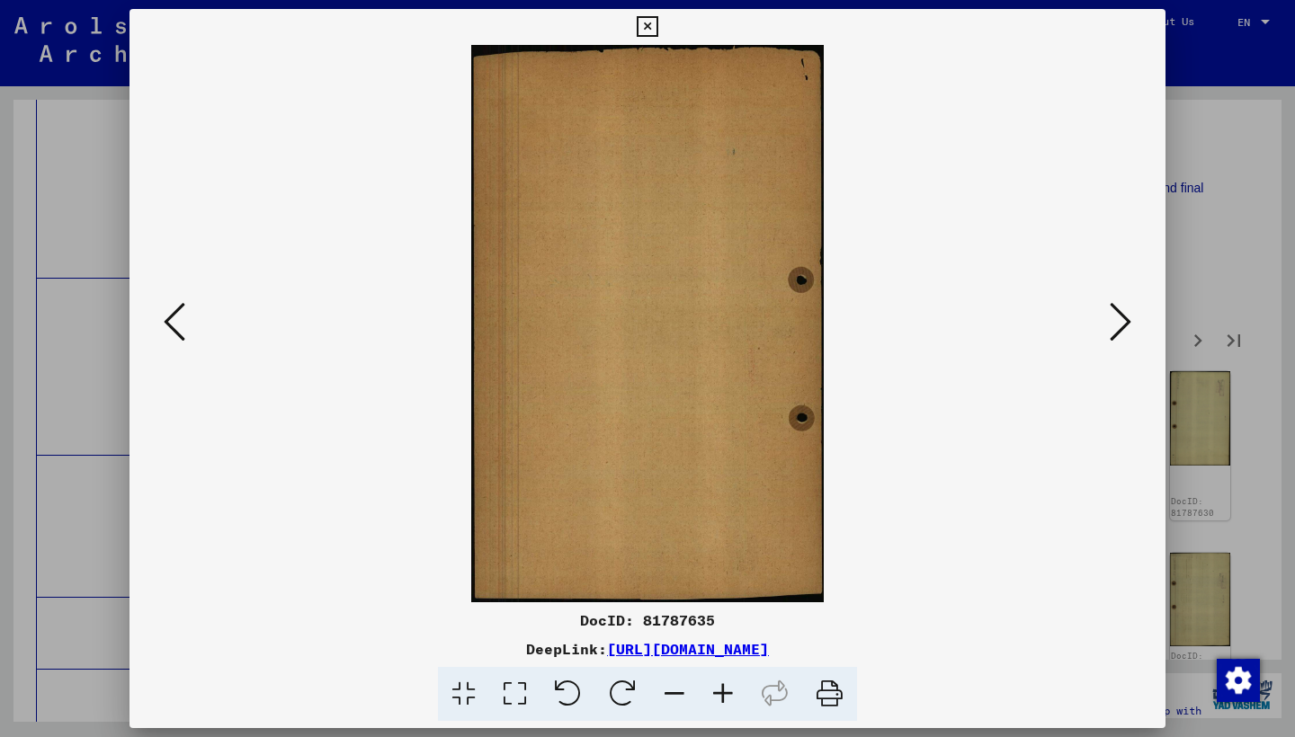
click at [1109, 327] on icon at bounding box center [1120, 321] width 22 height 43
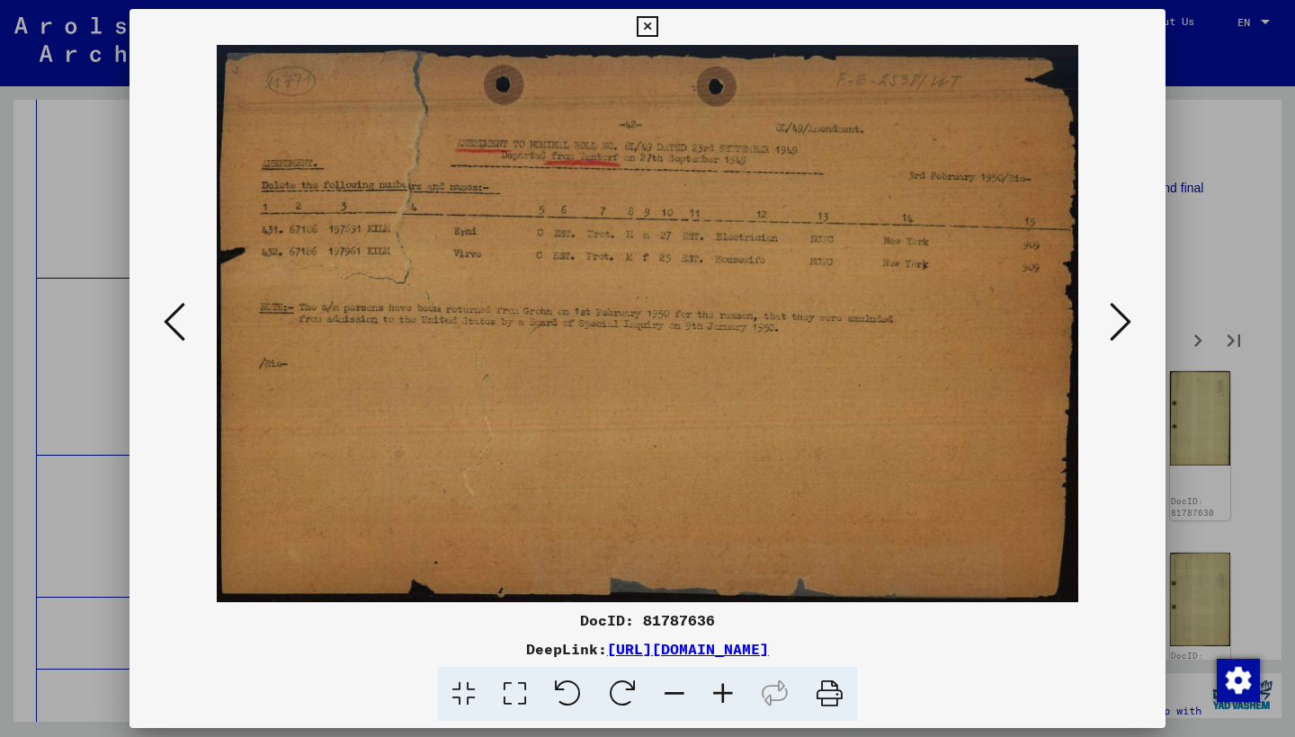
click at [1109, 327] on icon at bounding box center [1120, 321] width 22 height 43
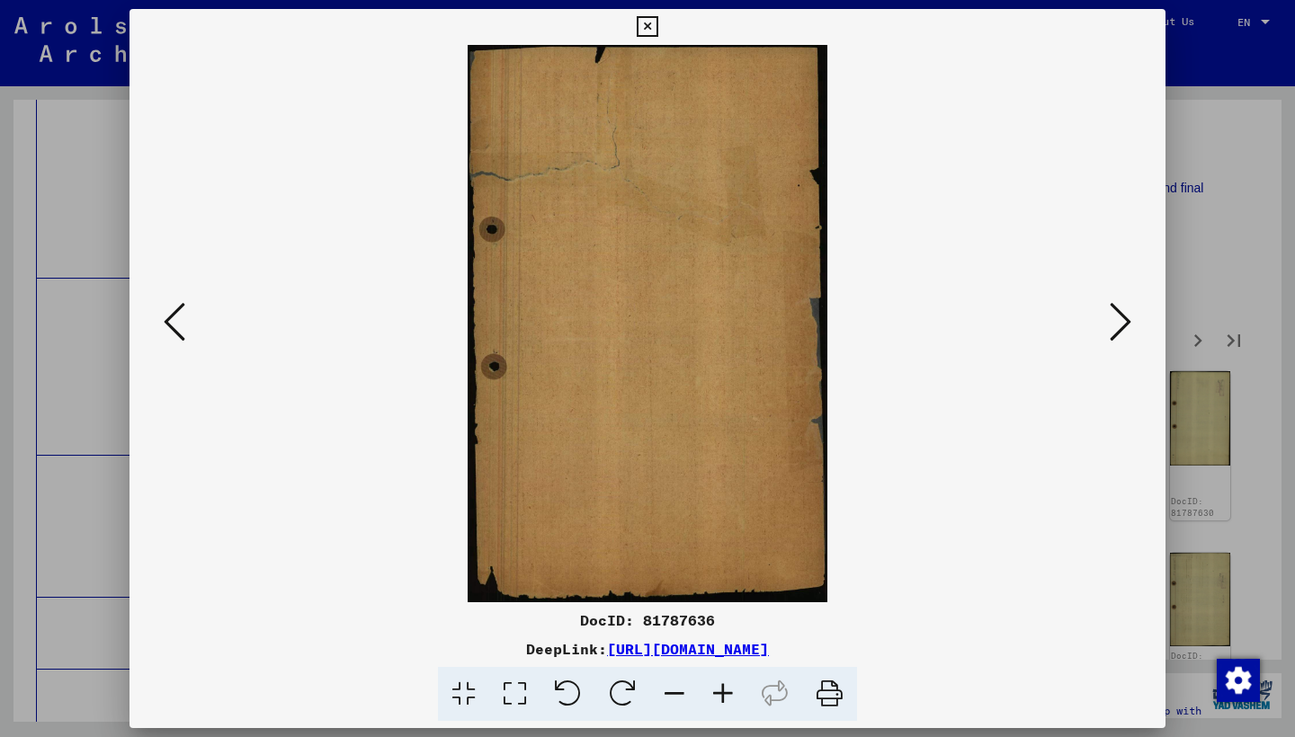
click at [1109, 327] on icon at bounding box center [1120, 321] width 22 height 43
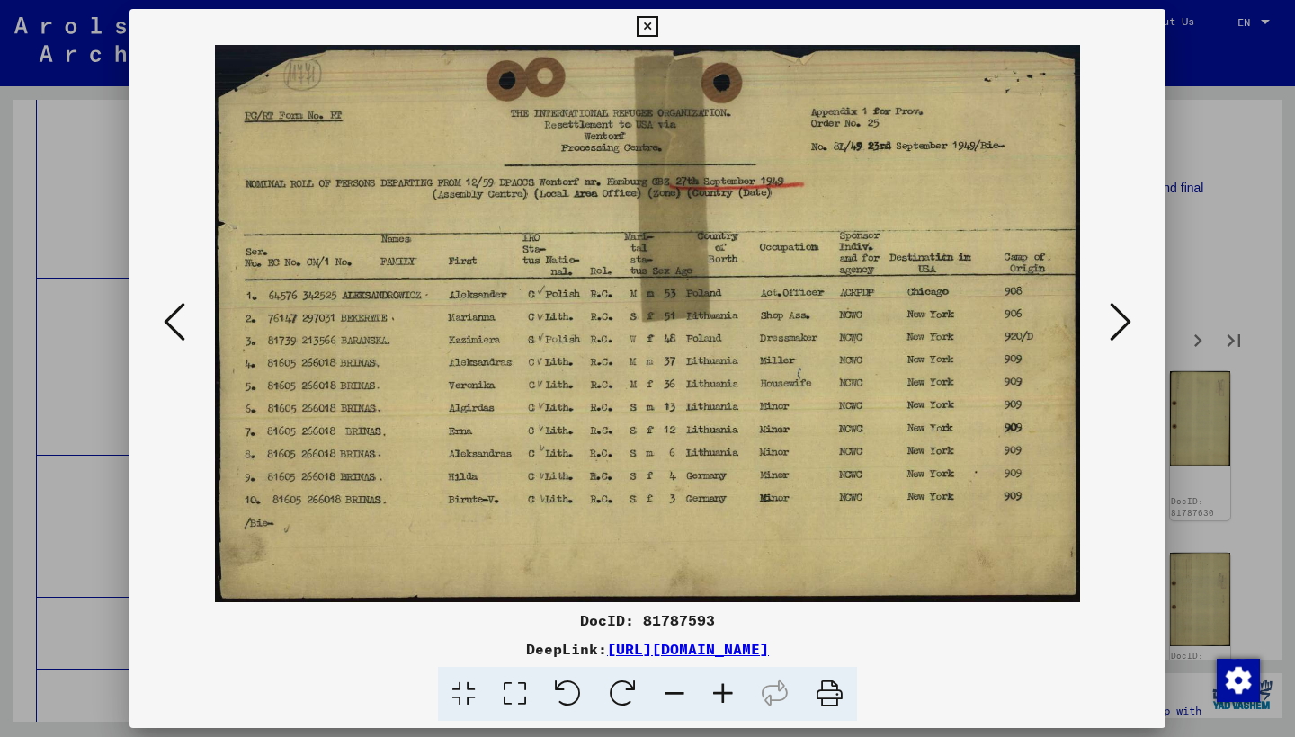
click at [1109, 327] on button at bounding box center [1120, 323] width 32 height 51
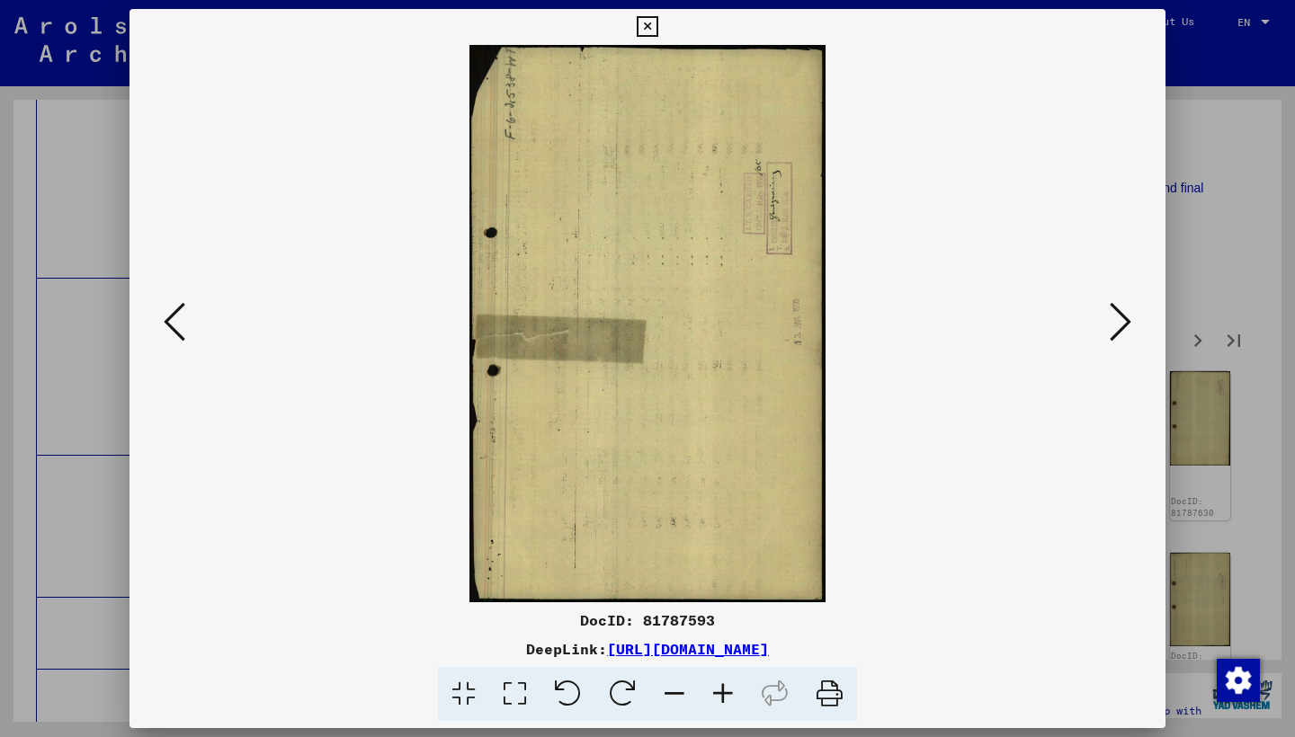
click at [1109, 327] on button at bounding box center [1120, 323] width 32 height 51
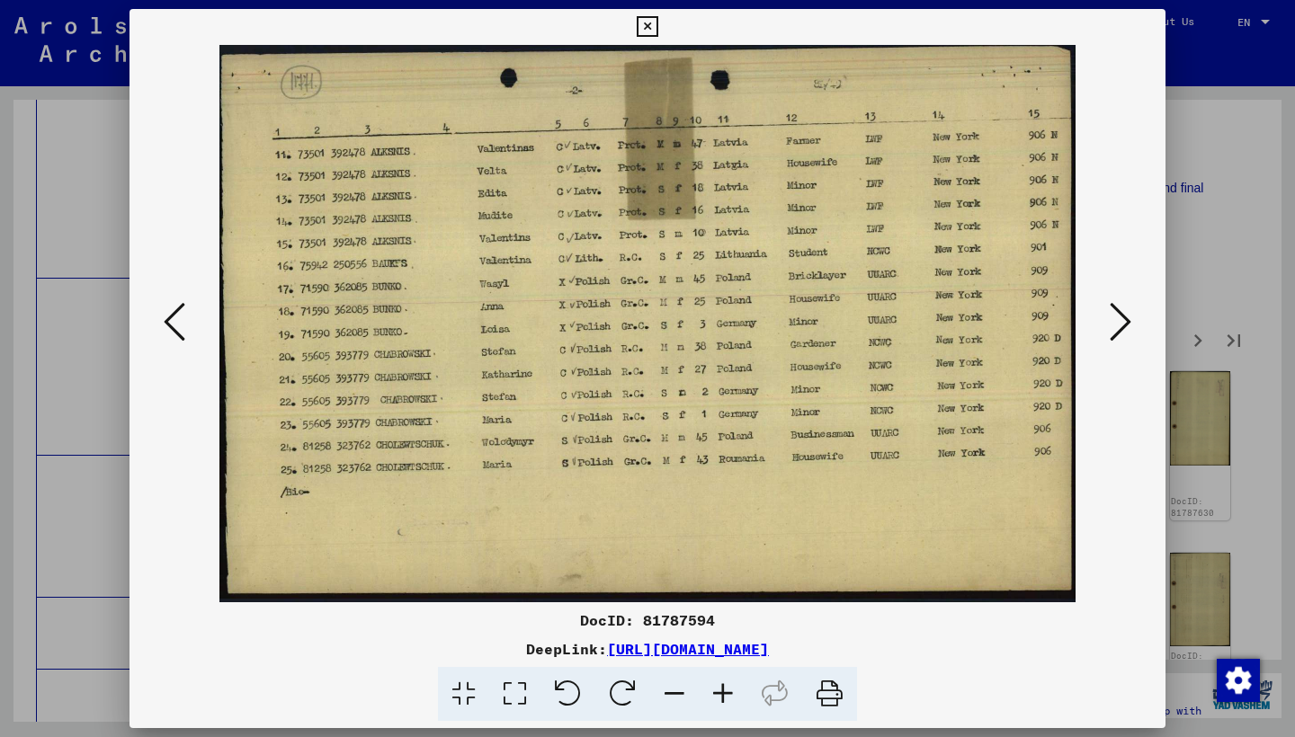
click at [1105, 326] on button at bounding box center [1120, 323] width 32 height 51
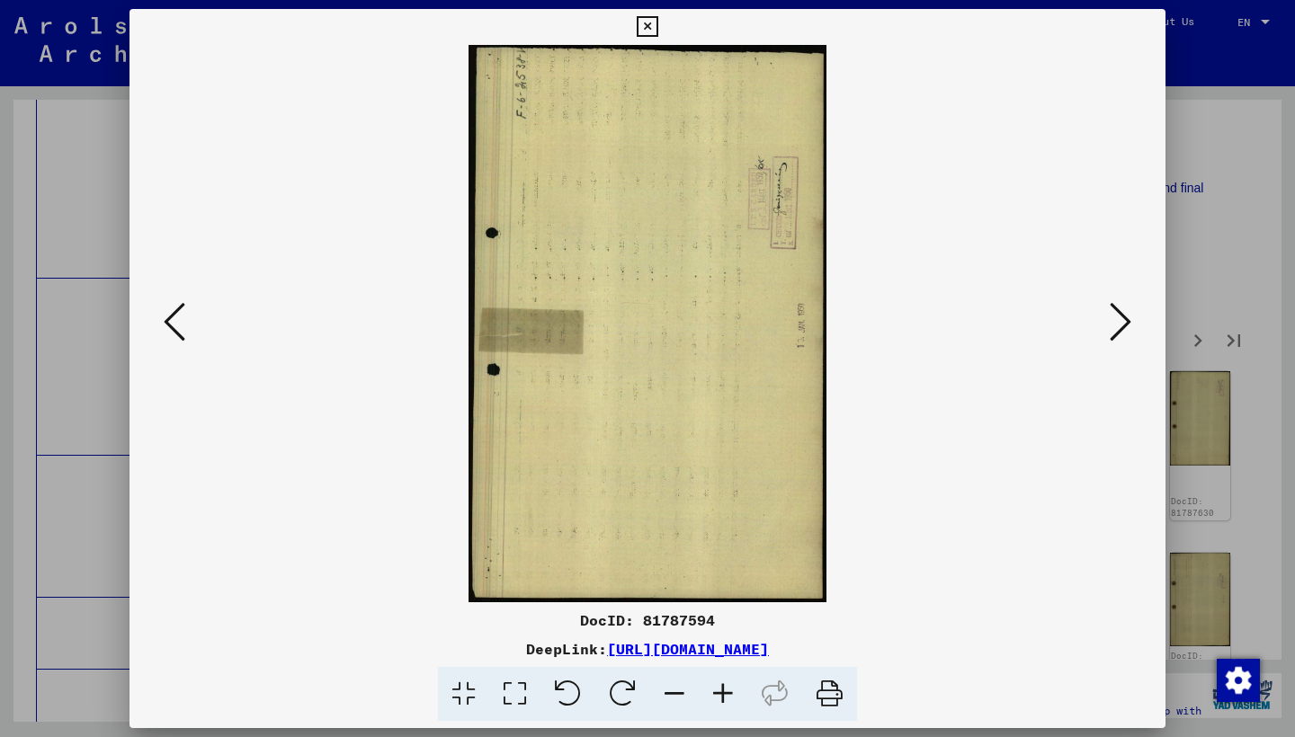
click at [1105, 326] on button at bounding box center [1120, 323] width 32 height 51
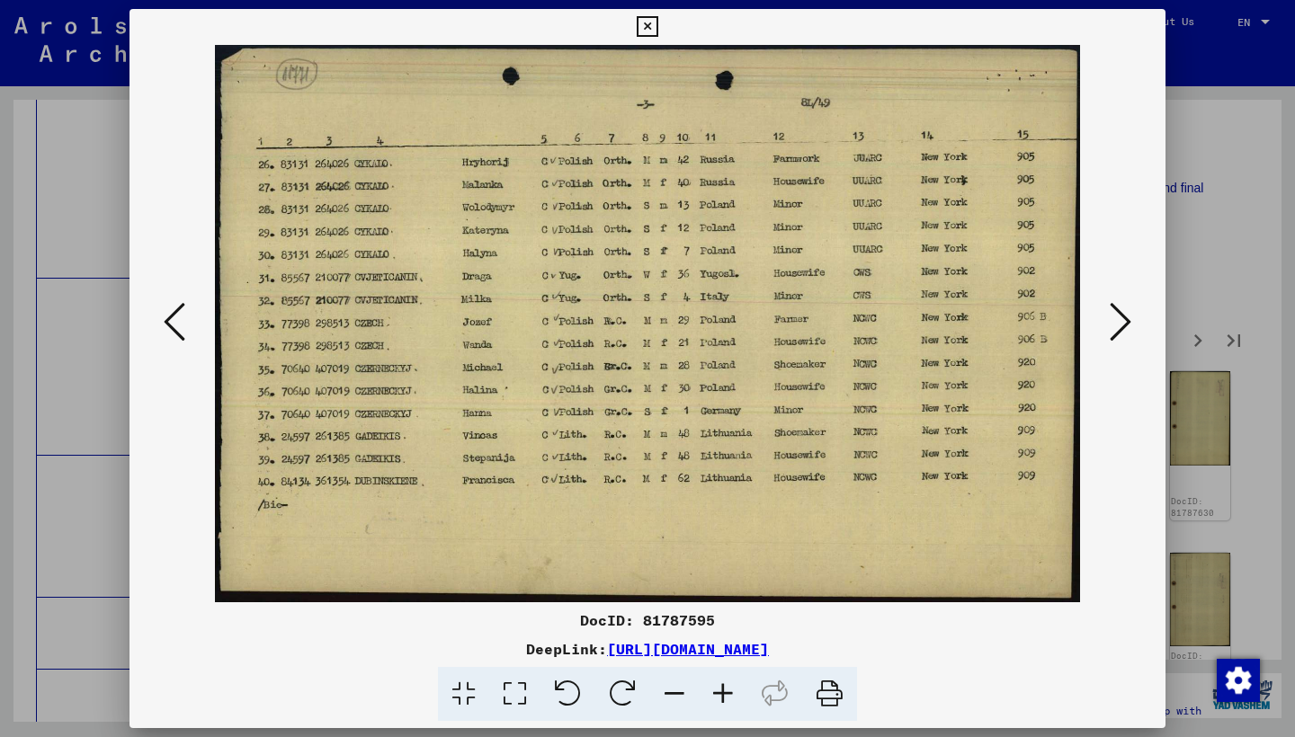
click at [1105, 326] on button at bounding box center [1120, 323] width 32 height 51
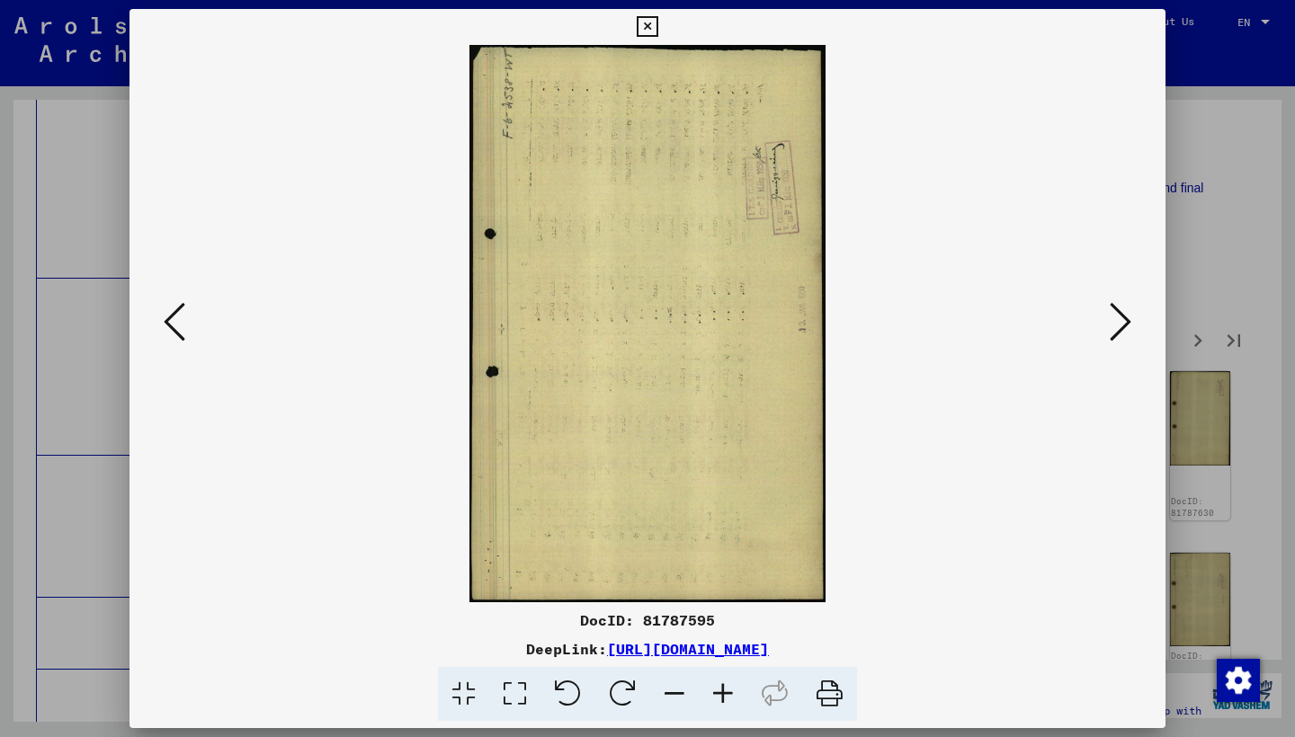
click at [1105, 326] on button at bounding box center [1120, 323] width 32 height 51
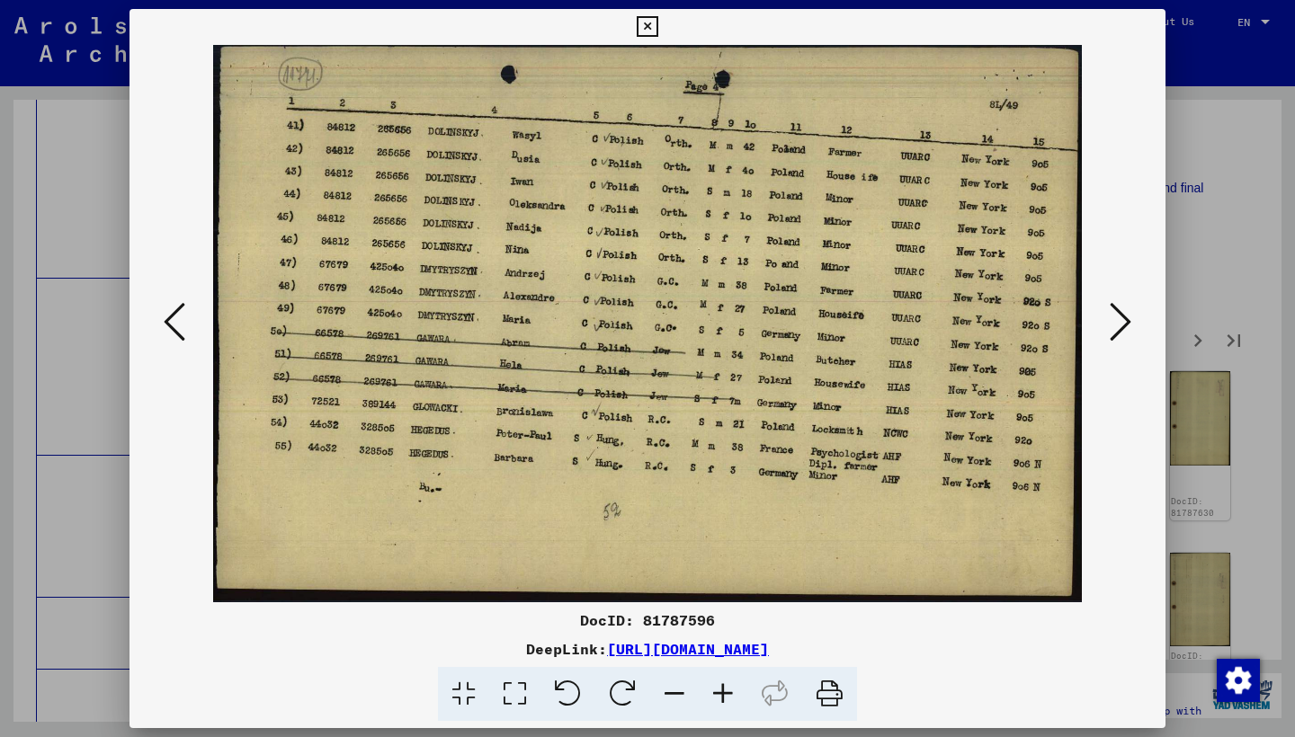
click at [1105, 326] on button at bounding box center [1120, 323] width 32 height 51
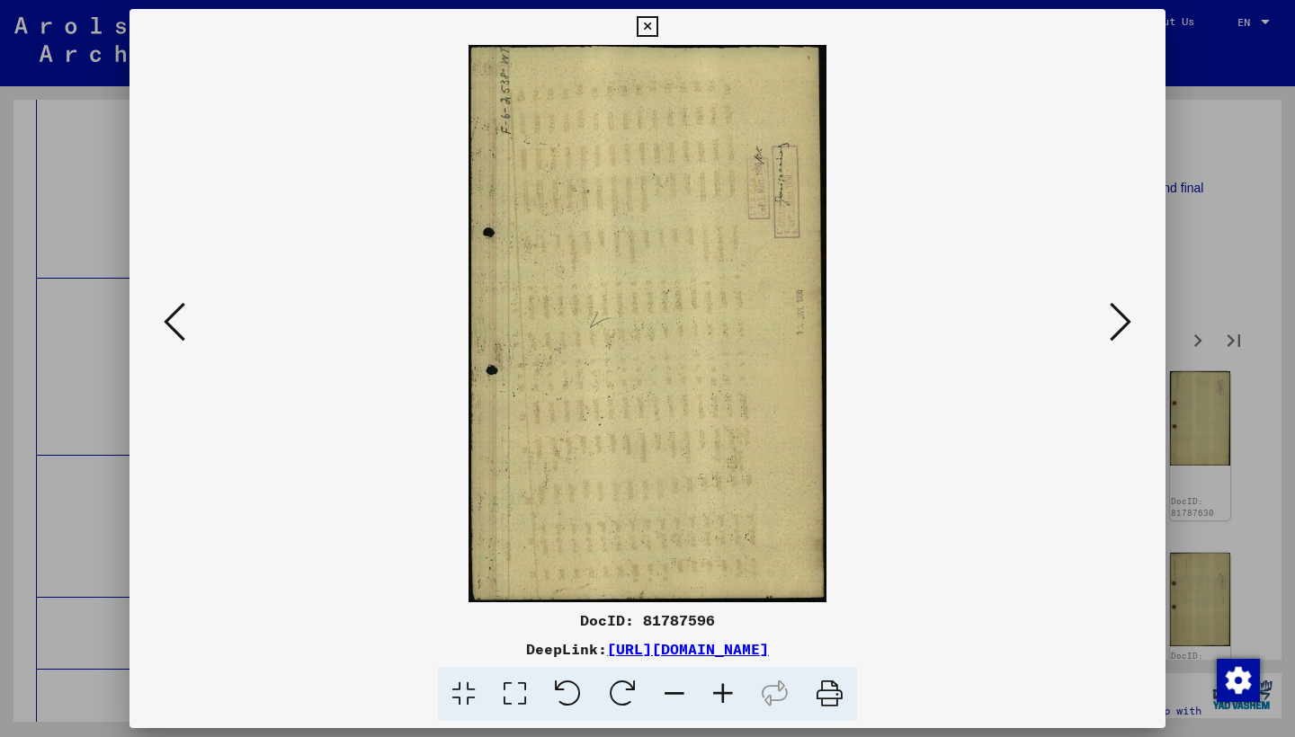
click at [1105, 326] on button at bounding box center [1120, 323] width 32 height 51
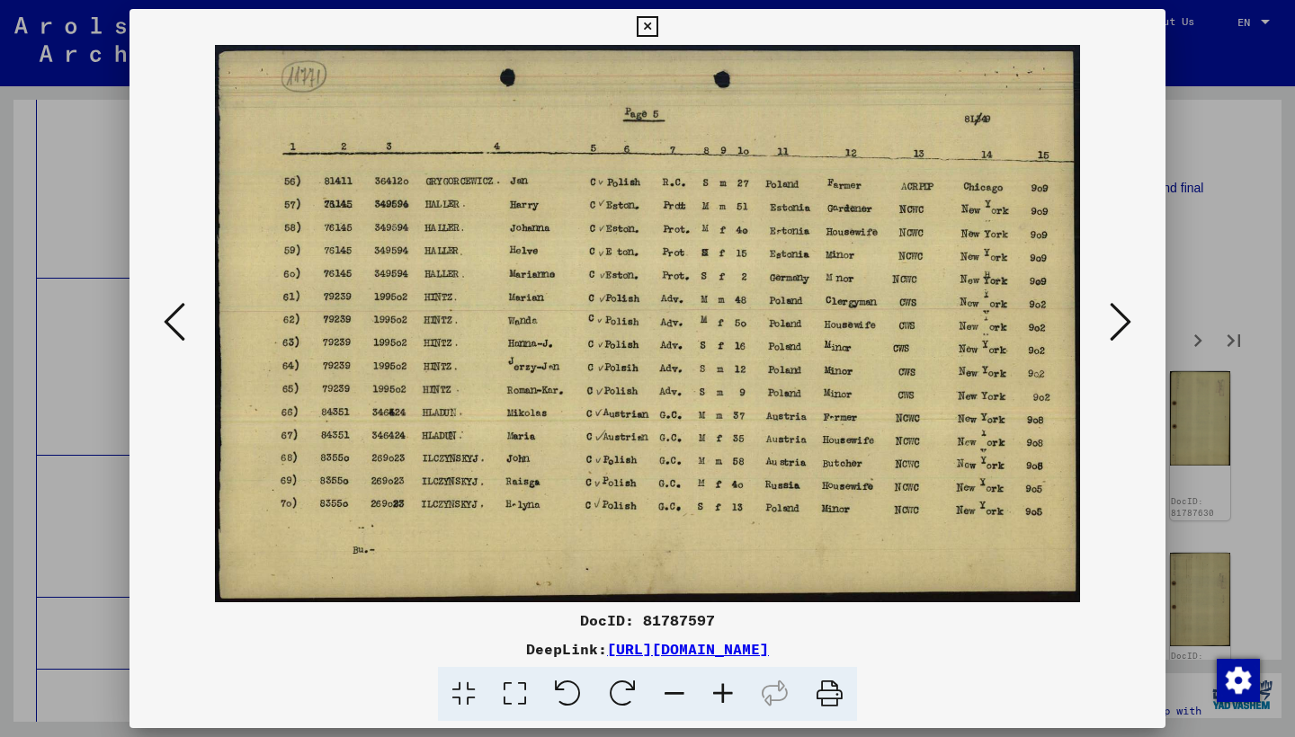
click at [1105, 326] on button at bounding box center [1120, 323] width 32 height 51
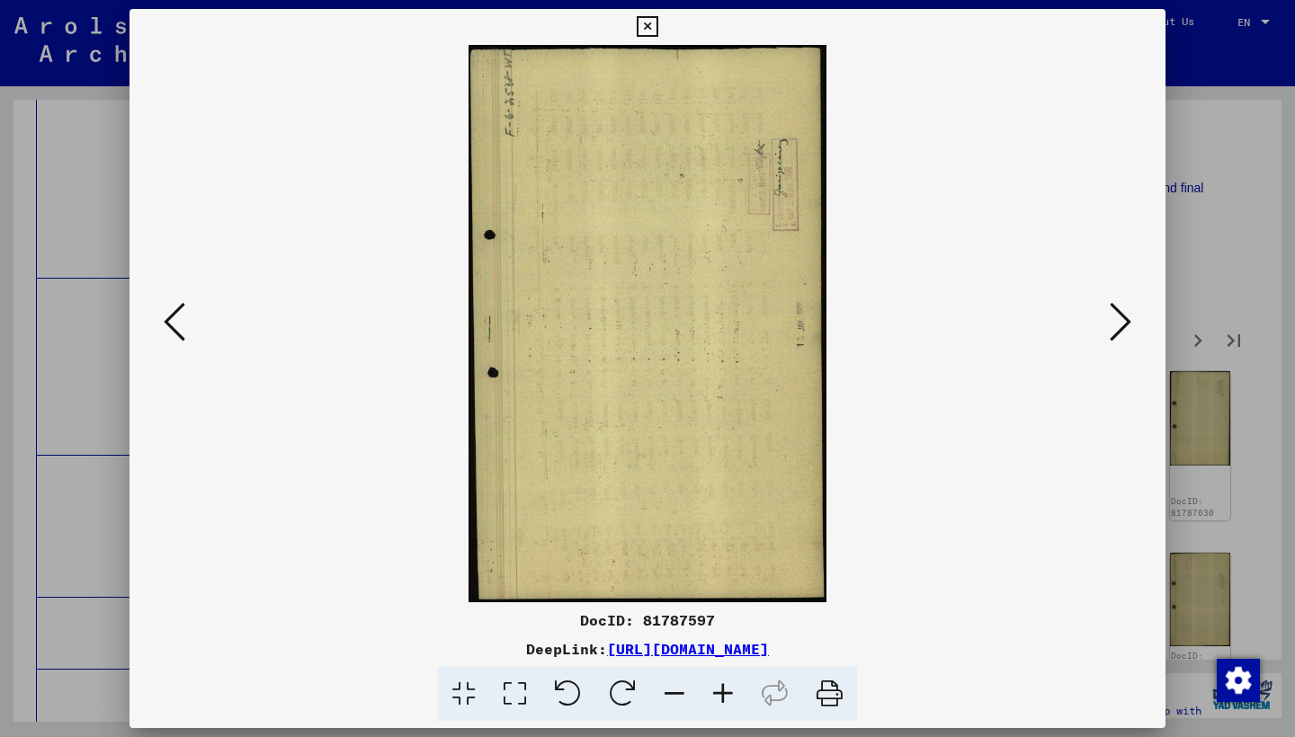
click at [1105, 326] on button at bounding box center [1120, 323] width 32 height 51
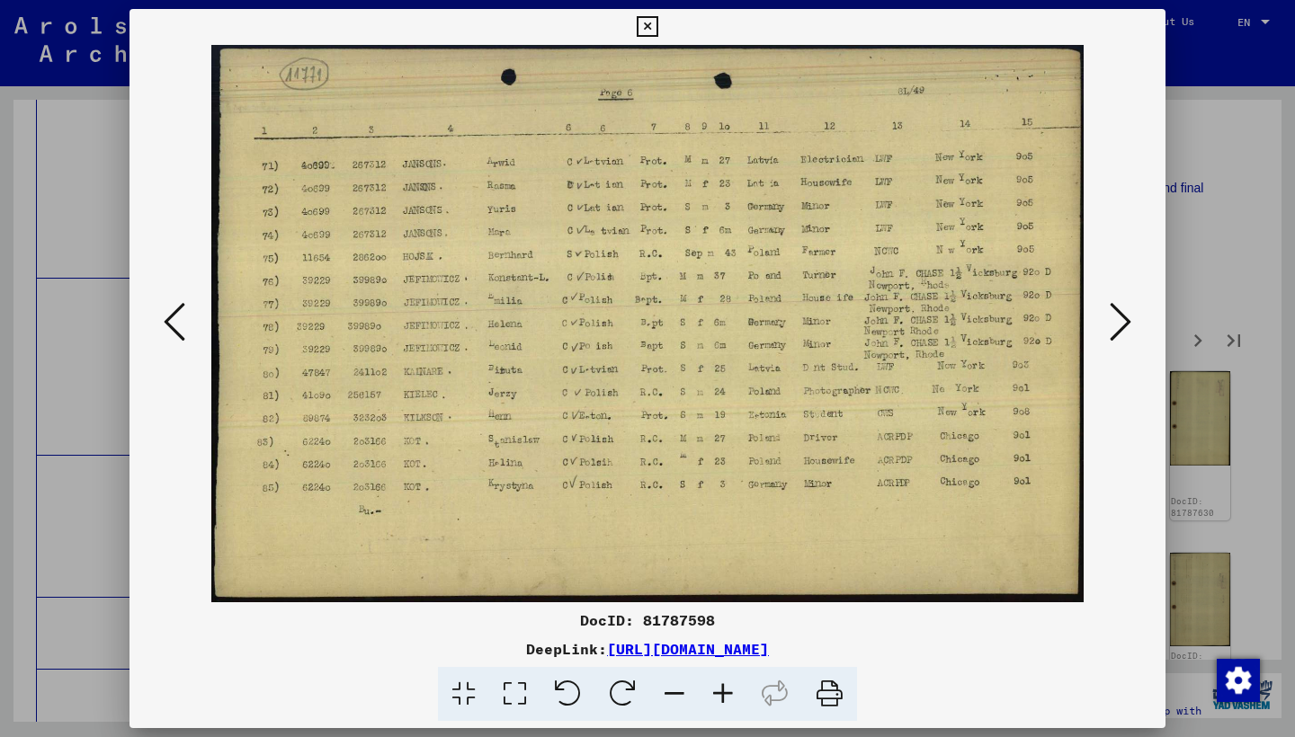
click at [1105, 325] on button at bounding box center [1120, 323] width 32 height 51
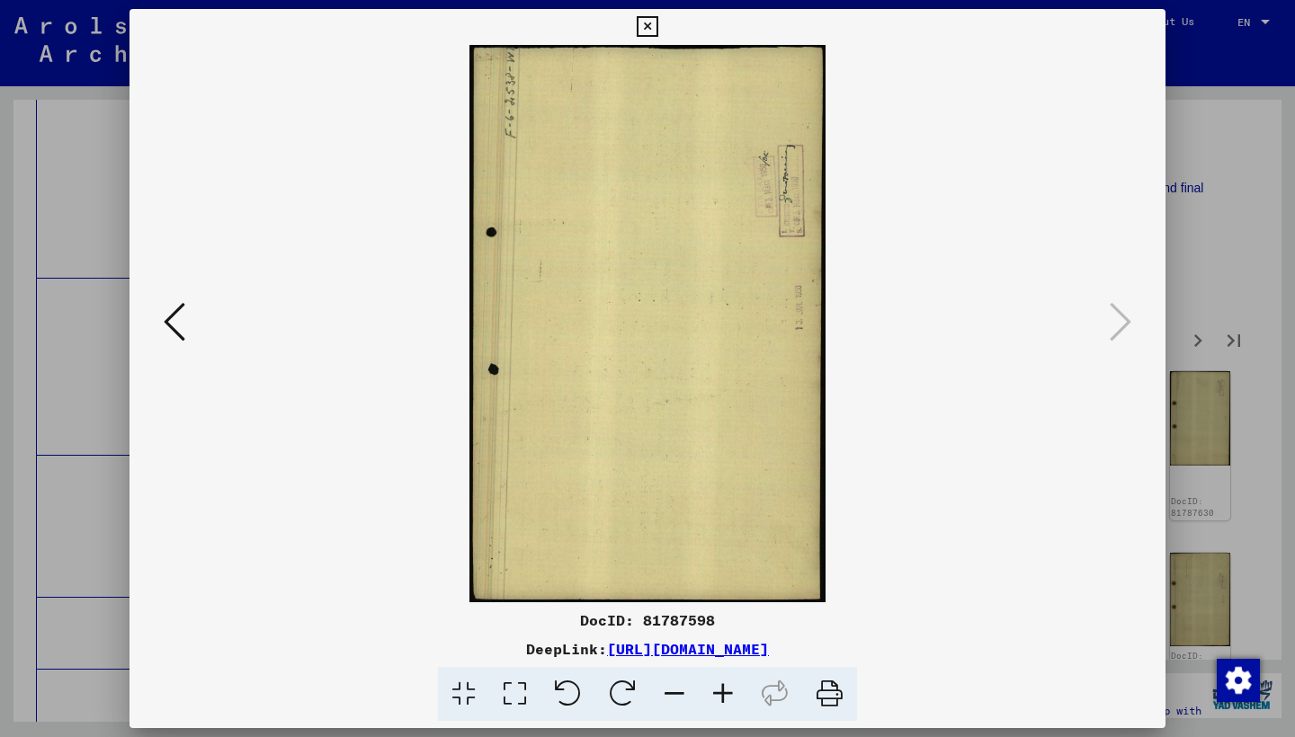
click at [657, 31] on icon at bounding box center [647, 27] width 21 height 22
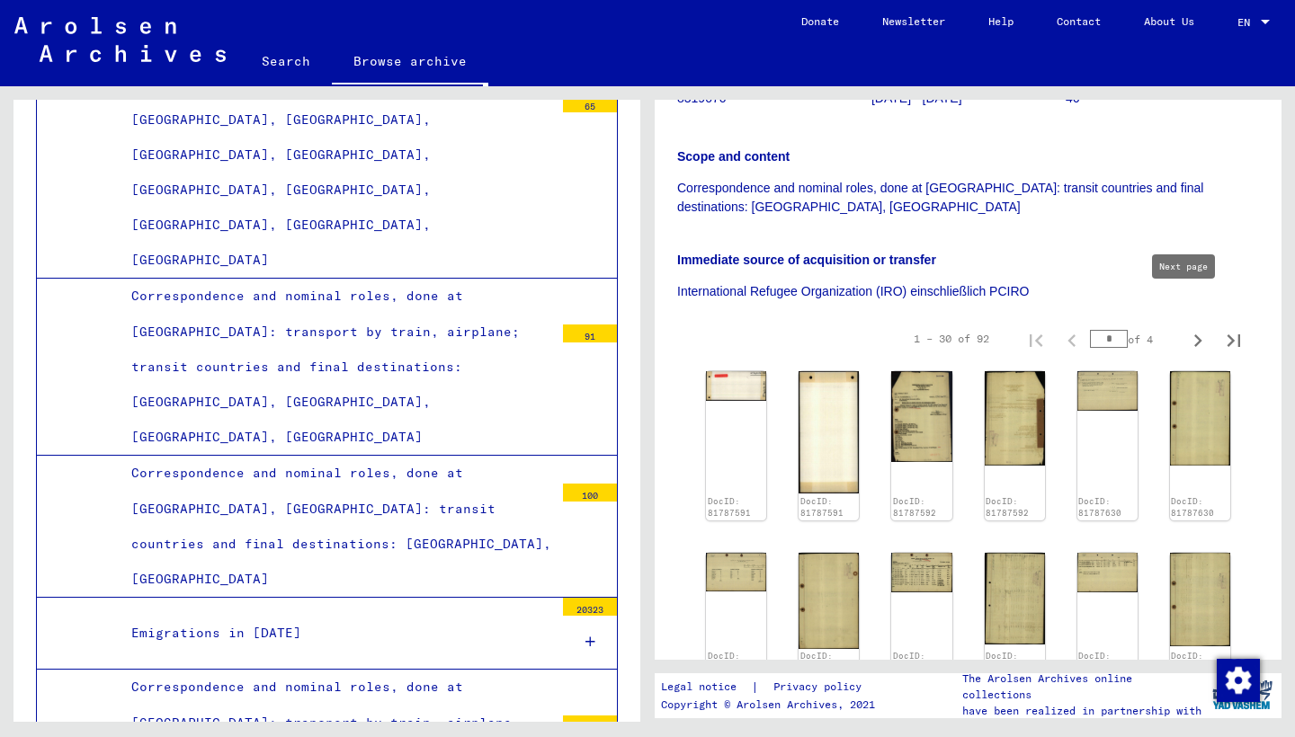
click at [1185, 328] on icon "Next page" at bounding box center [1197, 340] width 25 height 25
type input "*"
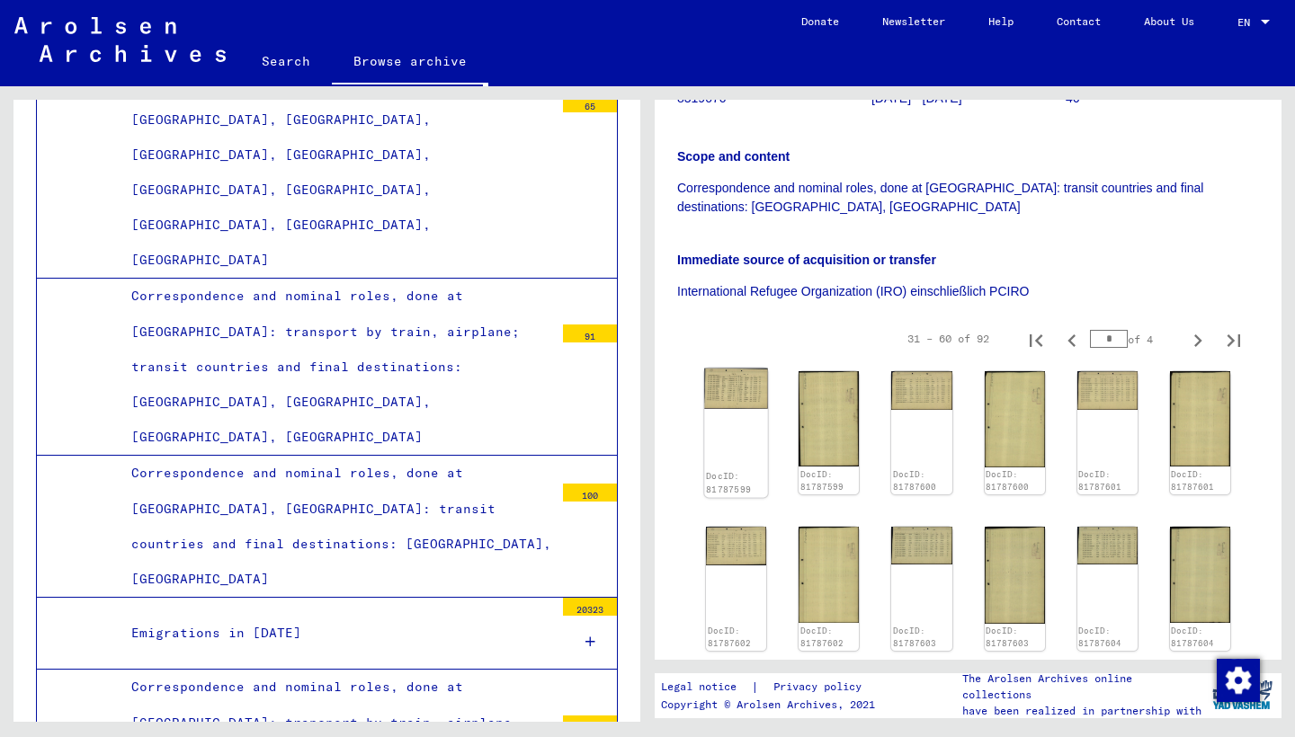
click at [723, 369] on img at bounding box center [736, 389] width 64 height 40
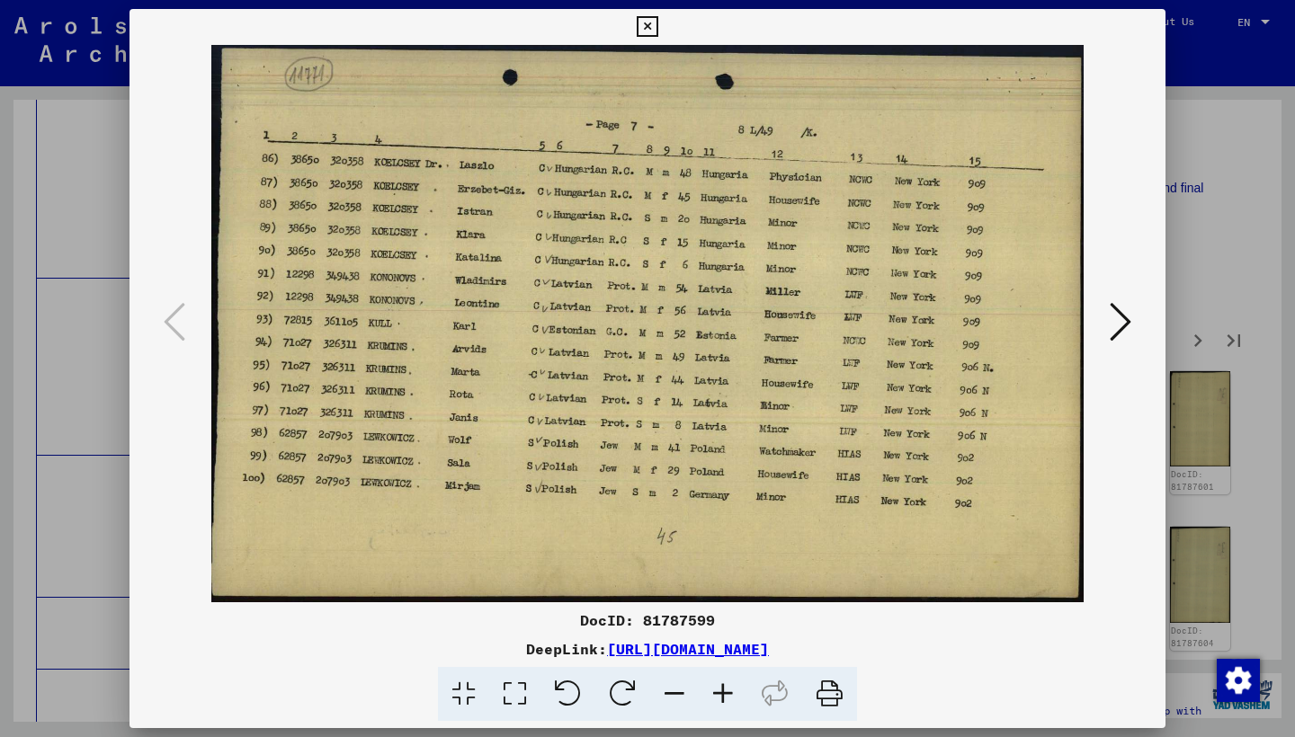
click at [1125, 316] on icon at bounding box center [1120, 321] width 22 height 43
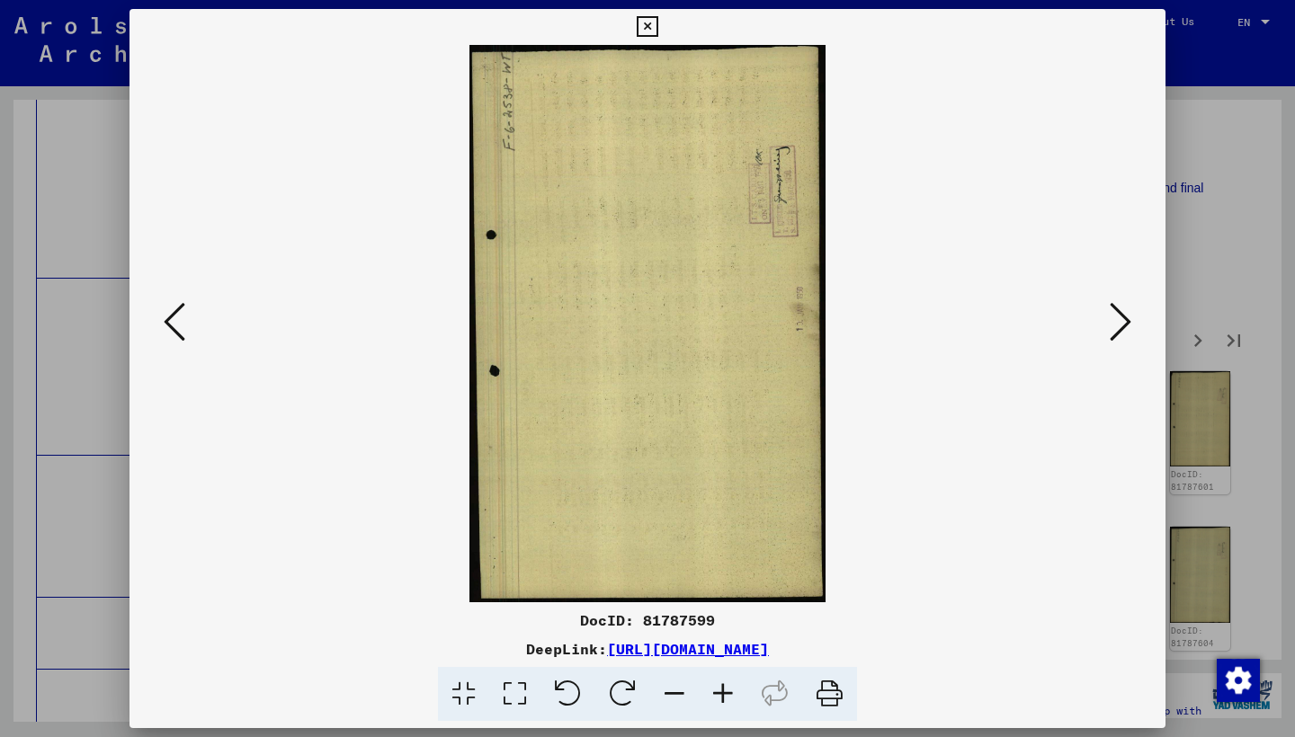
click at [1125, 316] on icon at bounding box center [1120, 321] width 22 height 43
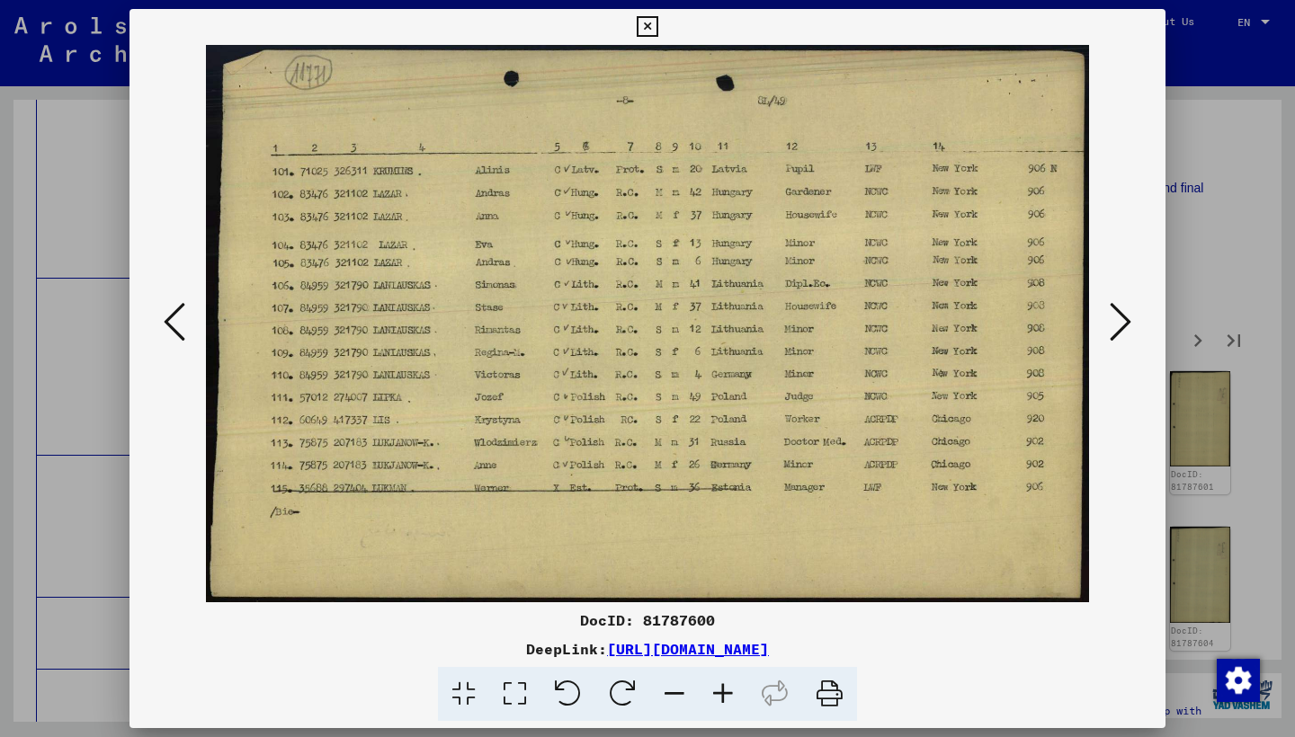
click at [1122, 317] on icon at bounding box center [1120, 321] width 22 height 43
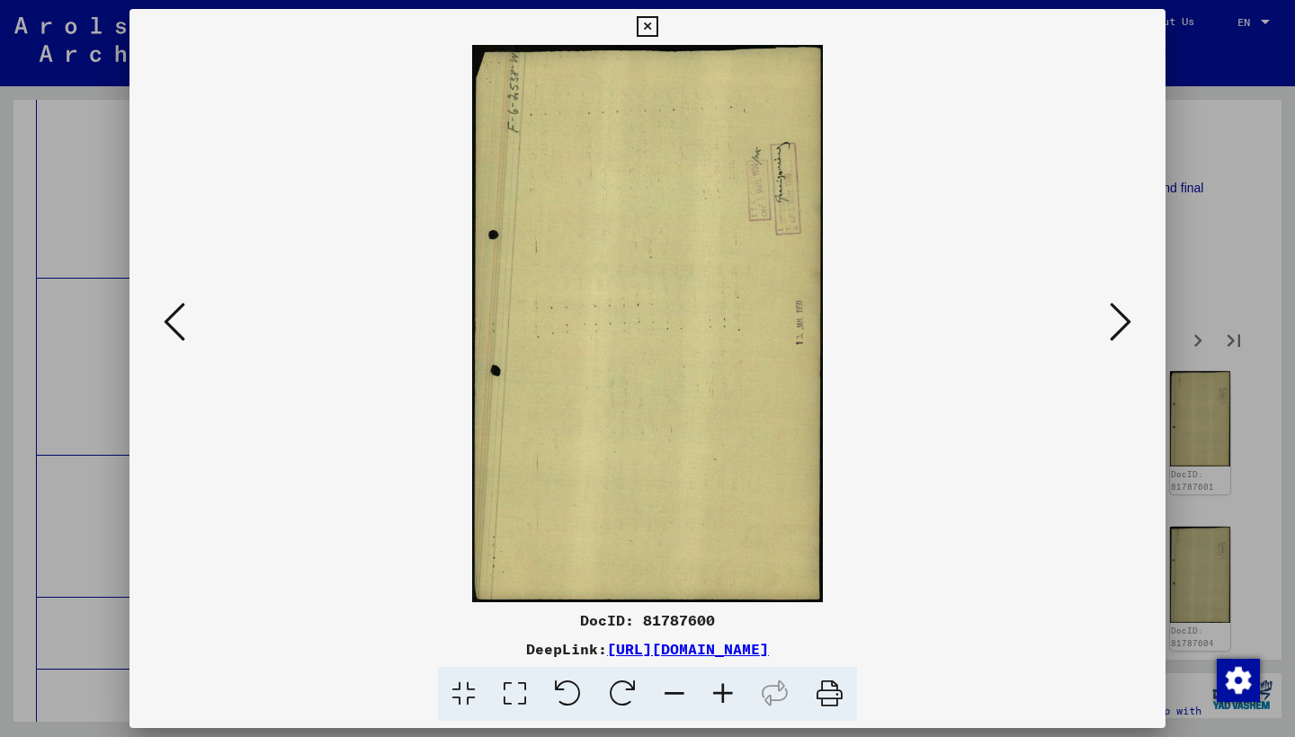
click at [1121, 317] on icon at bounding box center [1120, 321] width 22 height 43
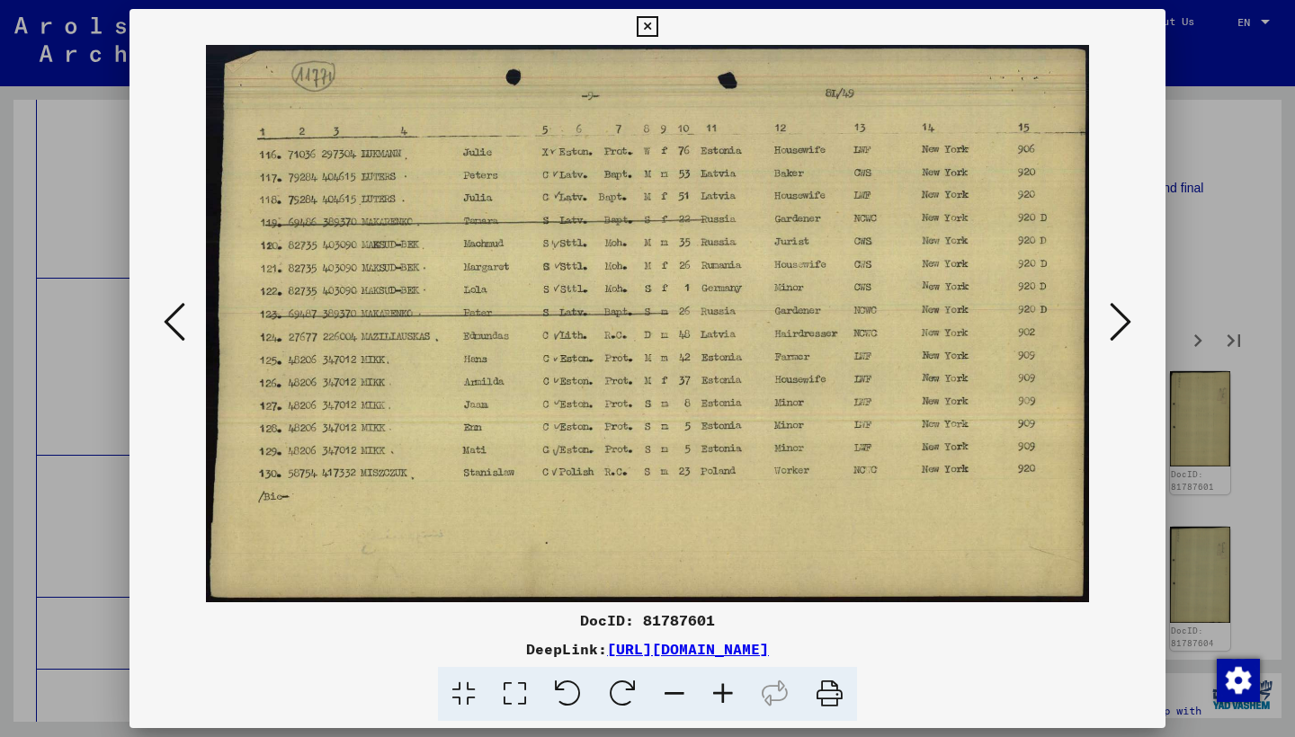
click at [1118, 317] on icon at bounding box center [1120, 321] width 22 height 43
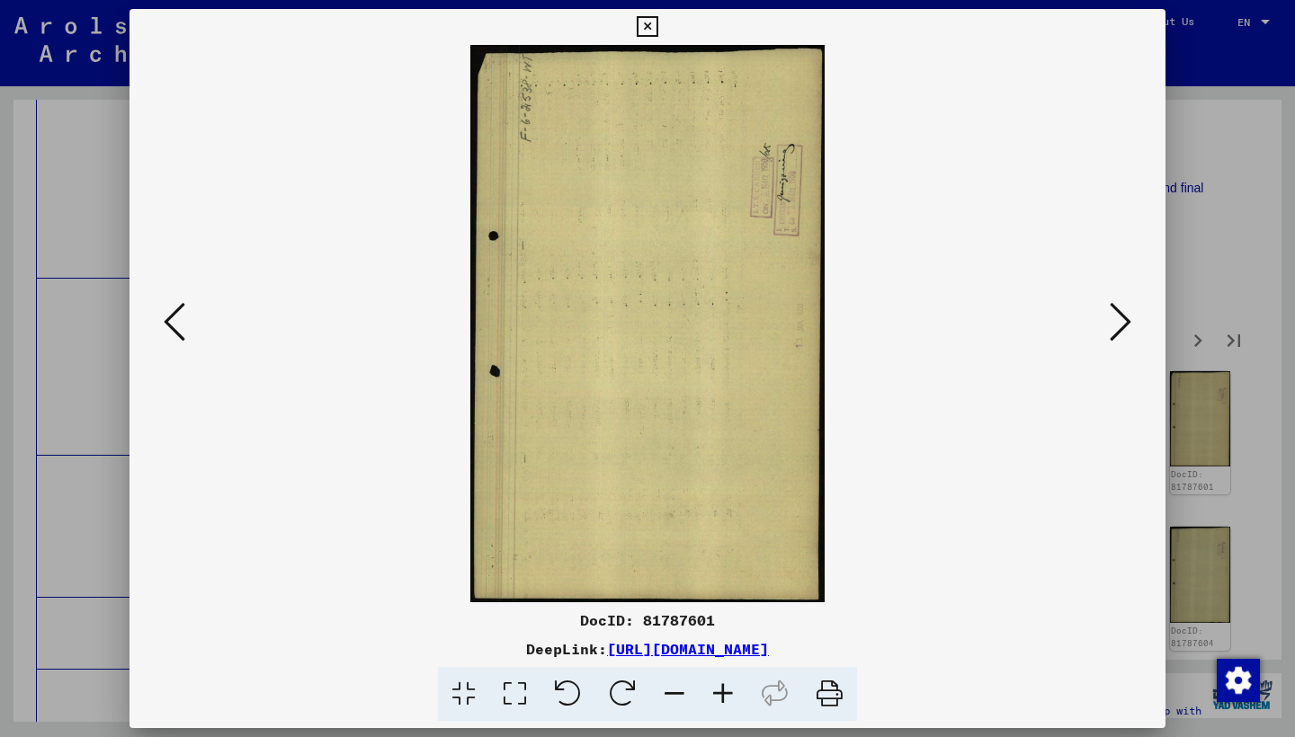
click at [1118, 317] on icon at bounding box center [1120, 321] width 22 height 43
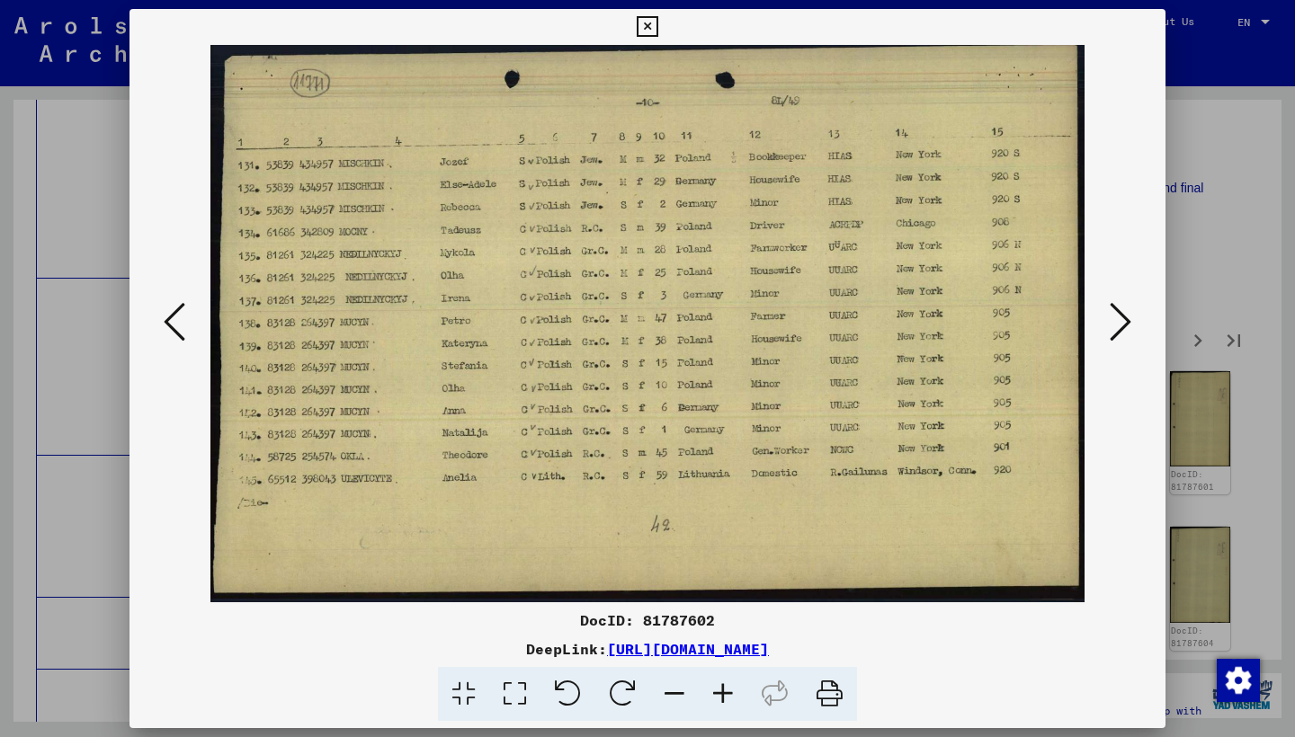
click at [1118, 317] on icon at bounding box center [1120, 321] width 22 height 43
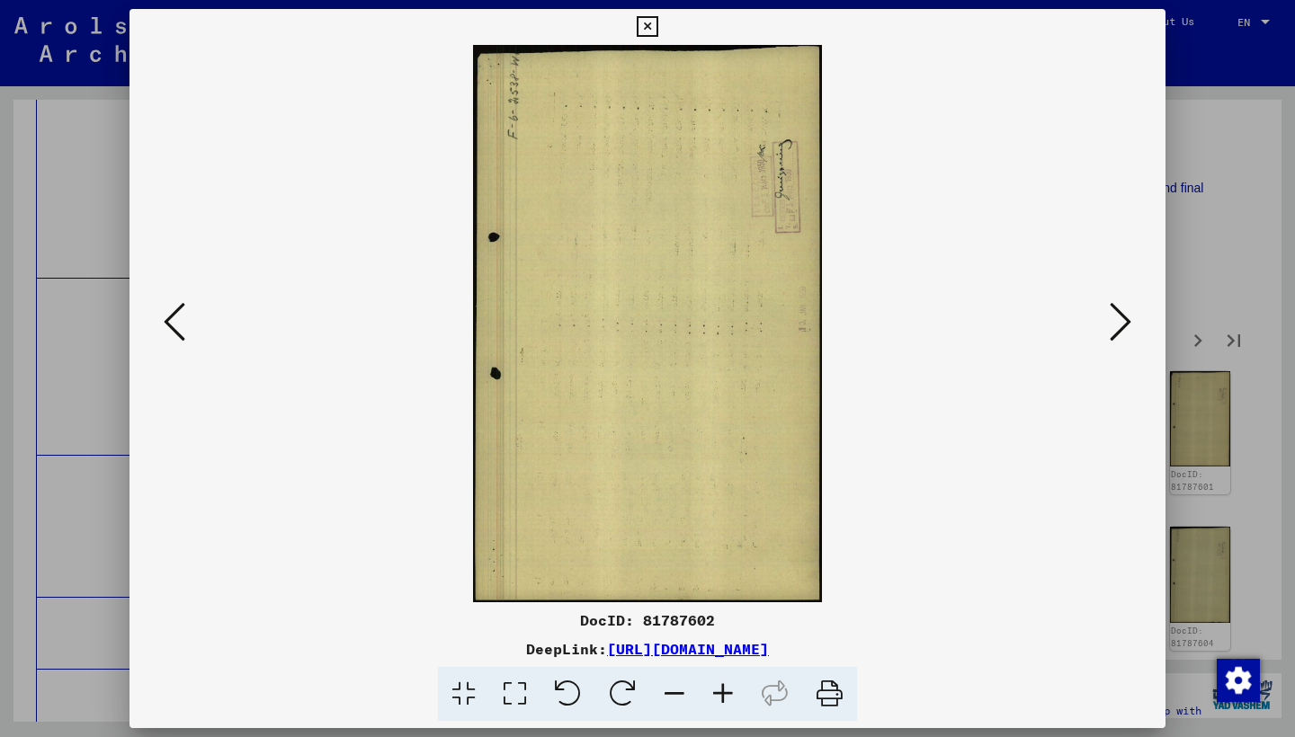
click at [1118, 317] on icon at bounding box center [1120, 321] width 22 height 43
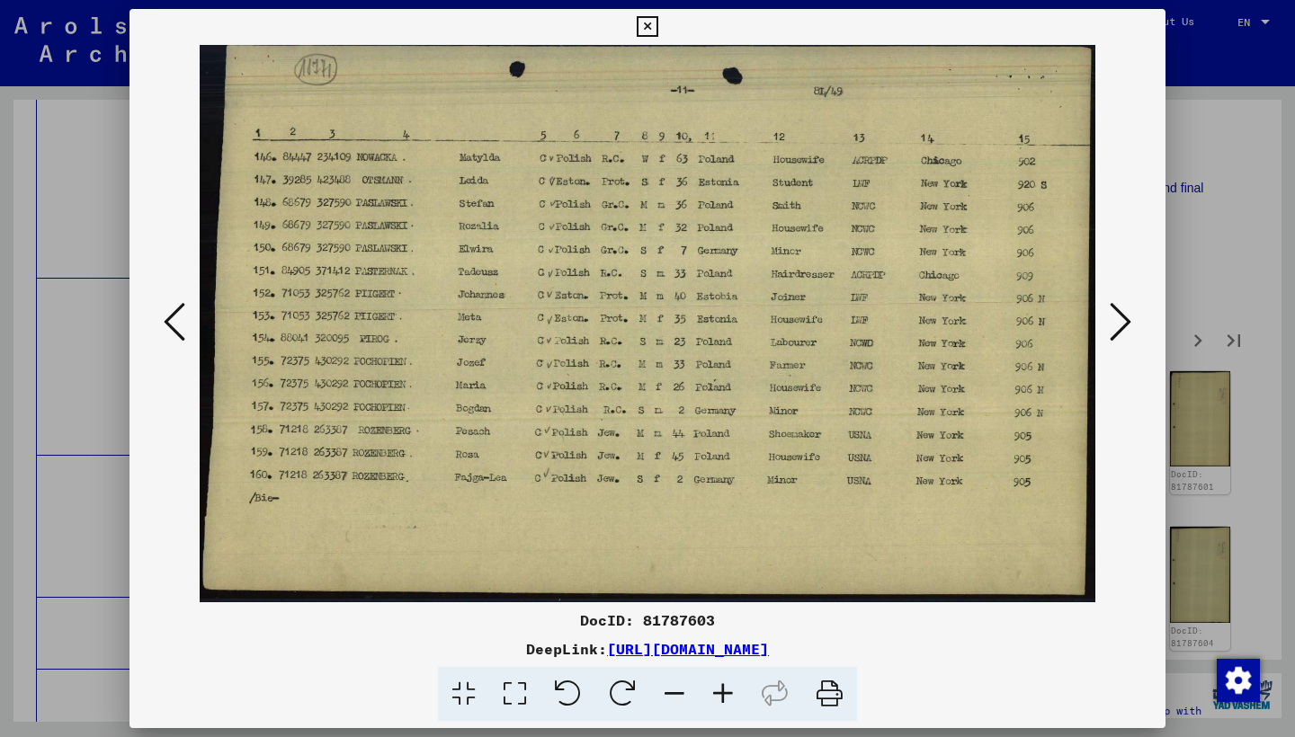
click at [1118, 317] on icon at bounding box center [1120, 321] width 22 height 43
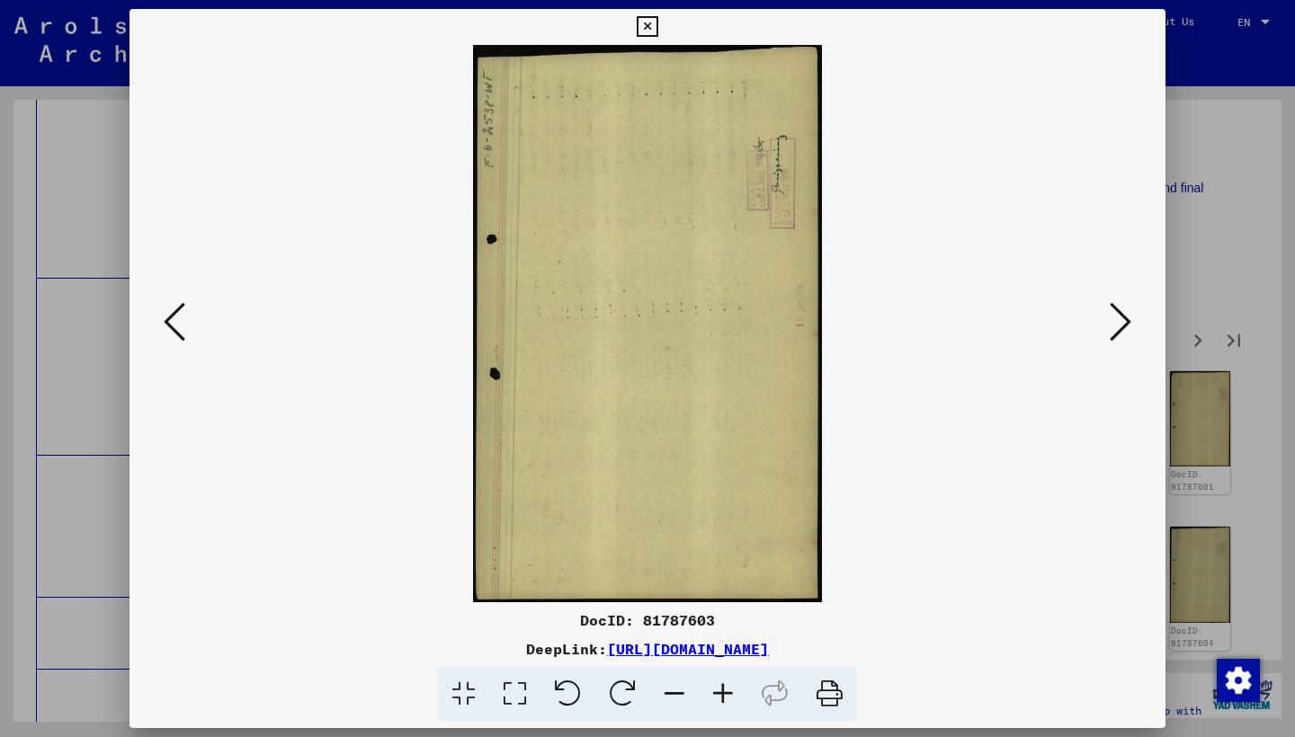
click at [1118, 317] on icon at bounding box center [1120, 321] width 22 height 43
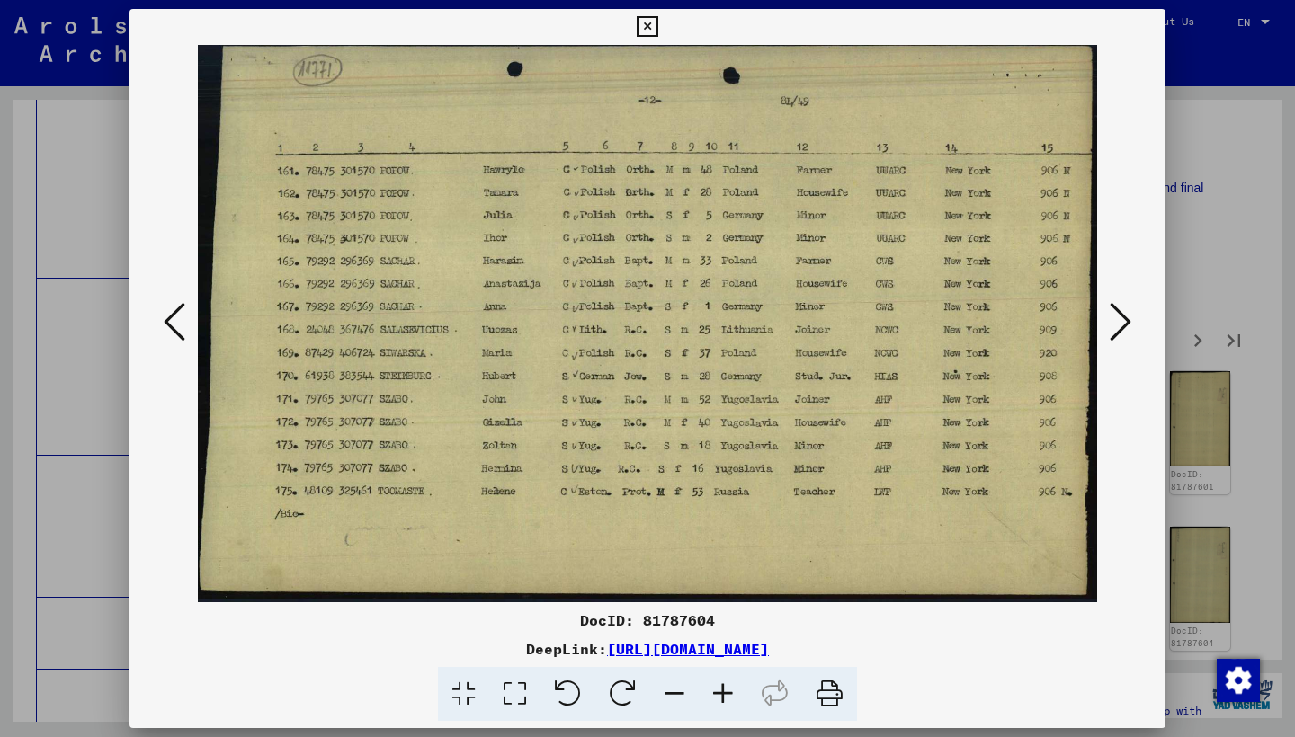
click at [1118, 317] on icon at bounding box center [1120, 321] width 22 height 43
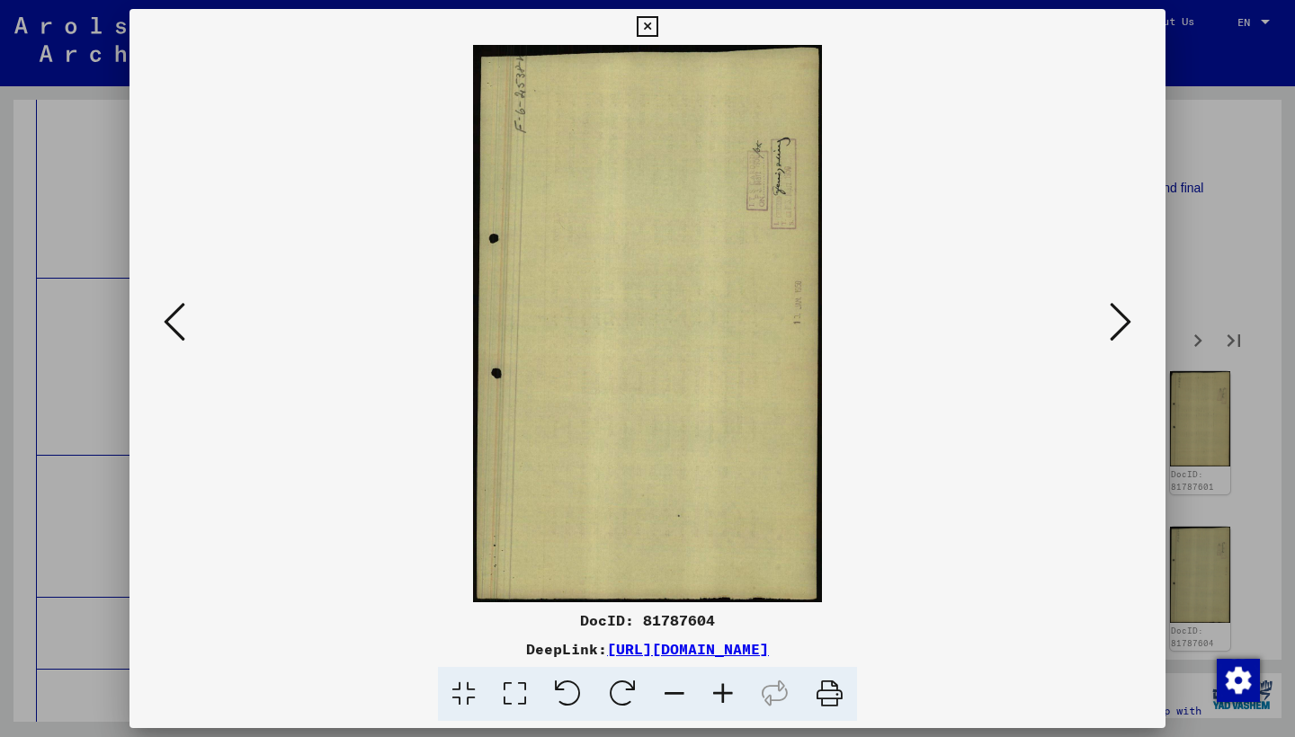
click at [1118, 317] on icon at bounding box center [1120, 321] width 22 height 43
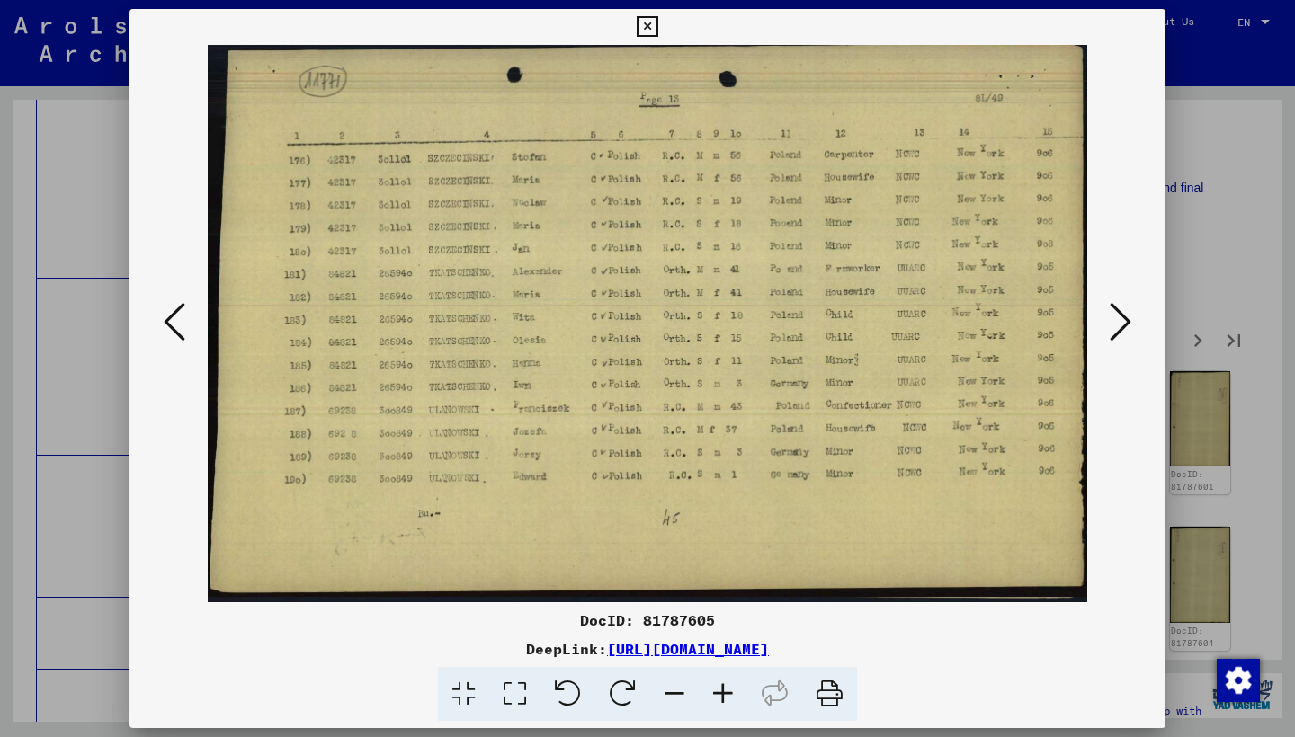
click at [1118, 317] on icon at bounding box center [1120, 321] width 22 height 43
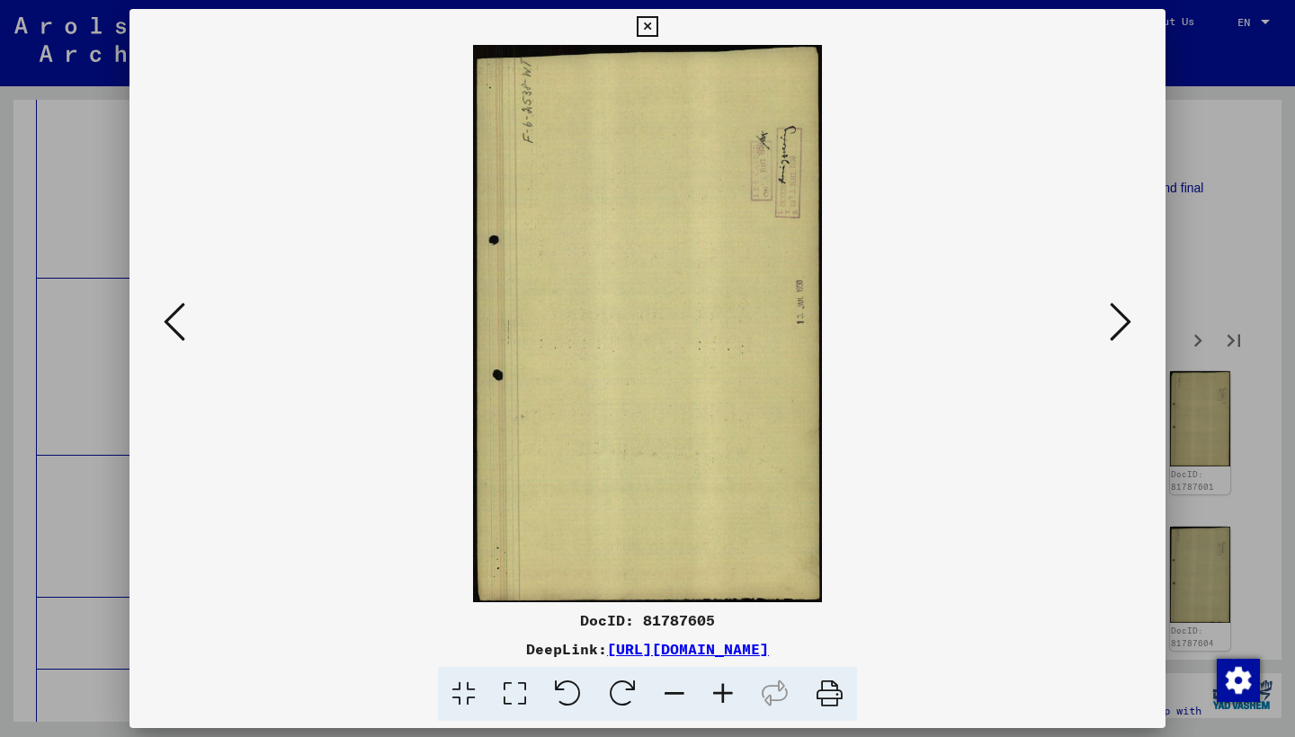
click at [1118, 317] on icon at bounding box center [1120, 321] width 22 height 43
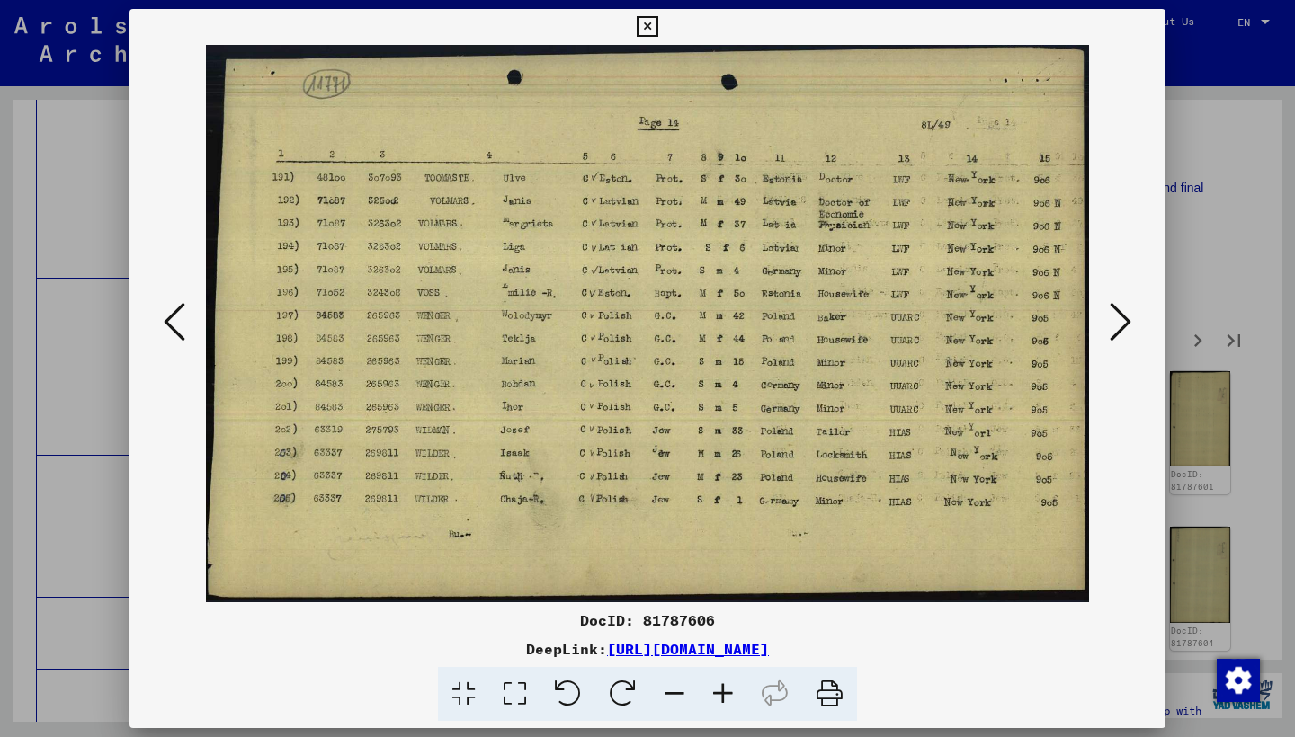
click at [1118, 317] on icon at bounding box center [1120, 321] width 22 height 43
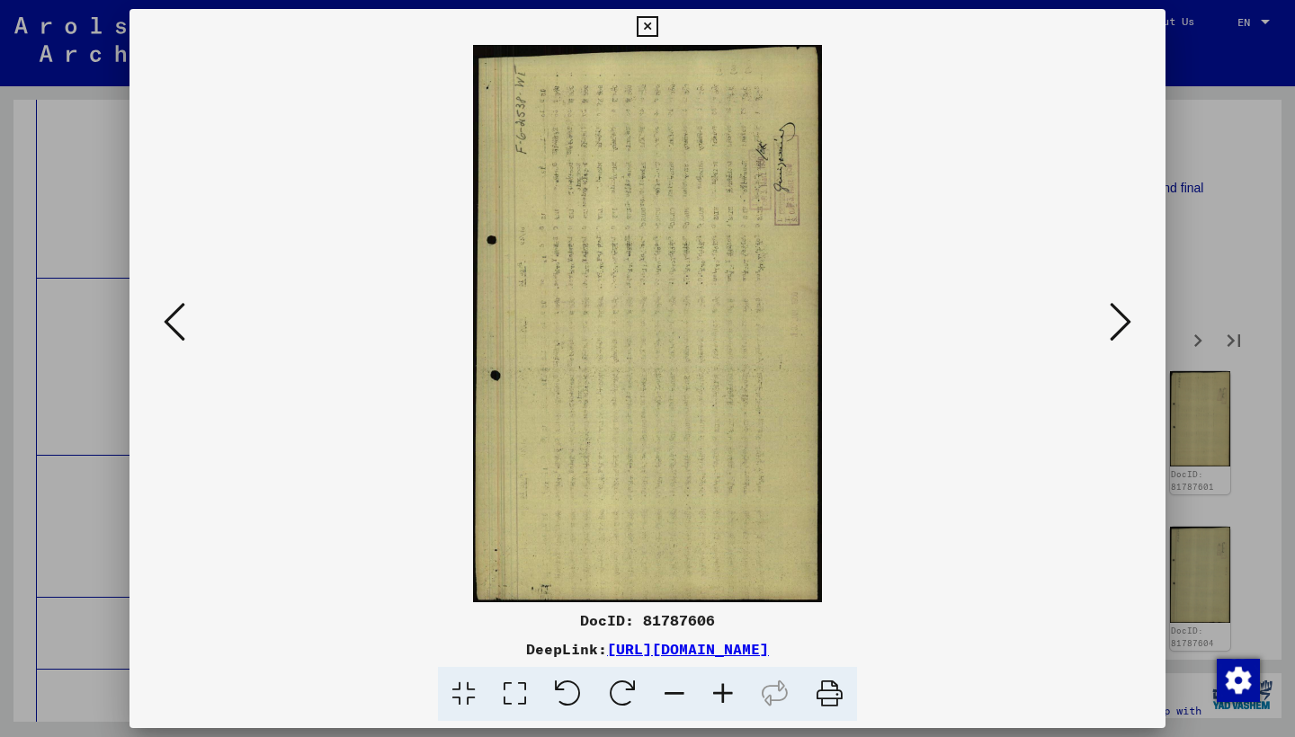
click at [1118, 317] on icon at bounding box center [1120, 321] width 22 height 43
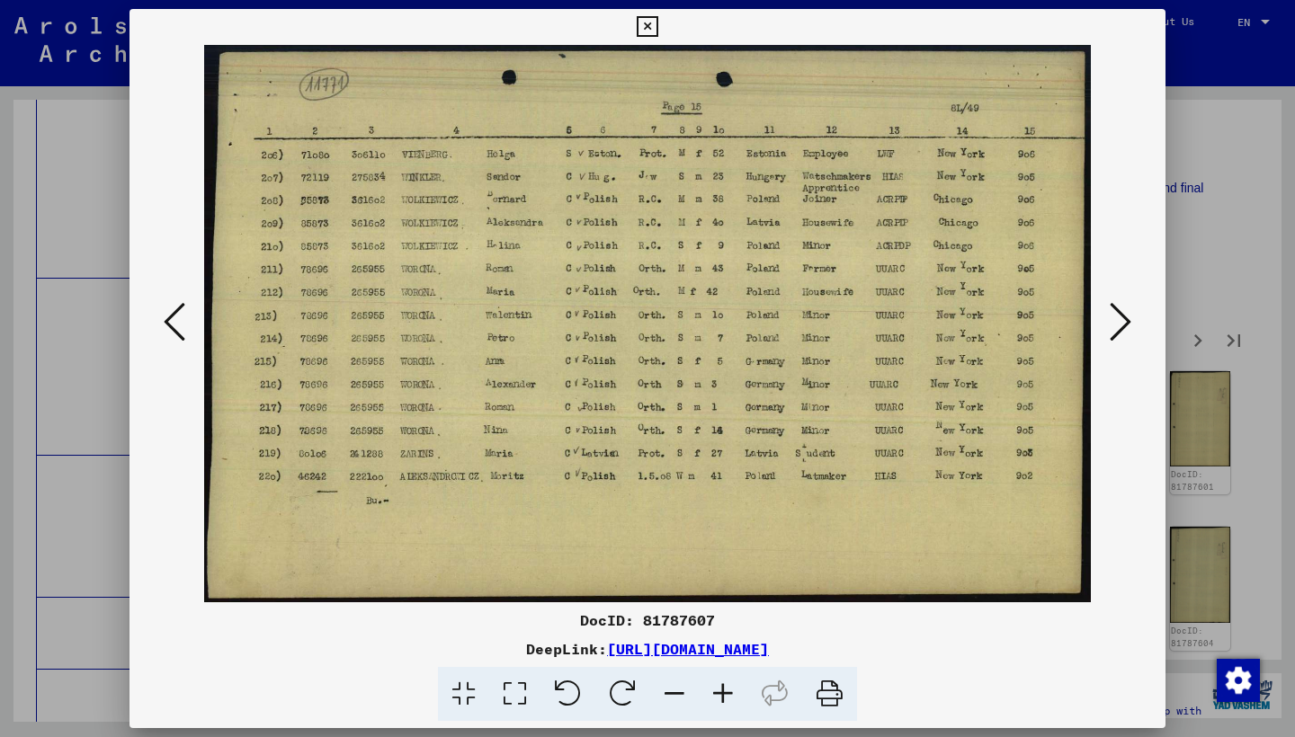
click at [1118, 317] on icon at bounding box center [1120, 321] width 22 height 43
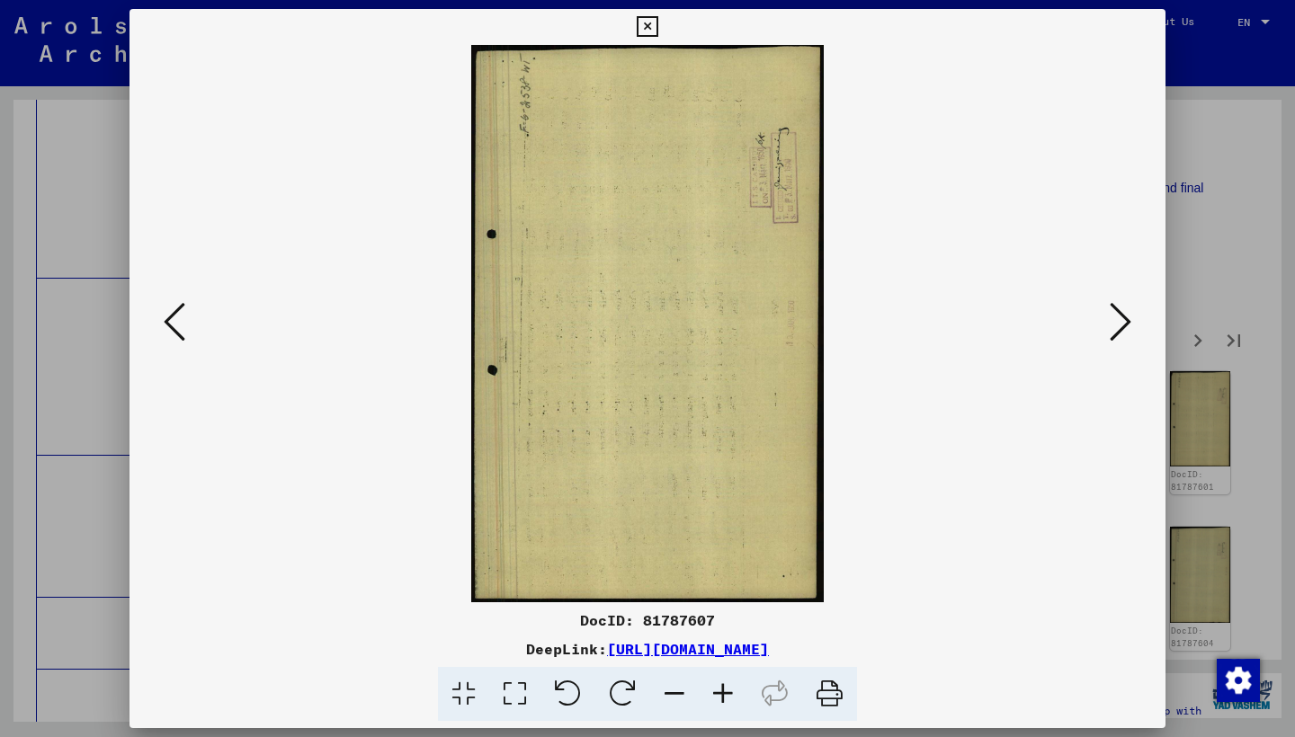
click at [1118, 317] on icon at bounding box center [1120, 321] width 22 height 43
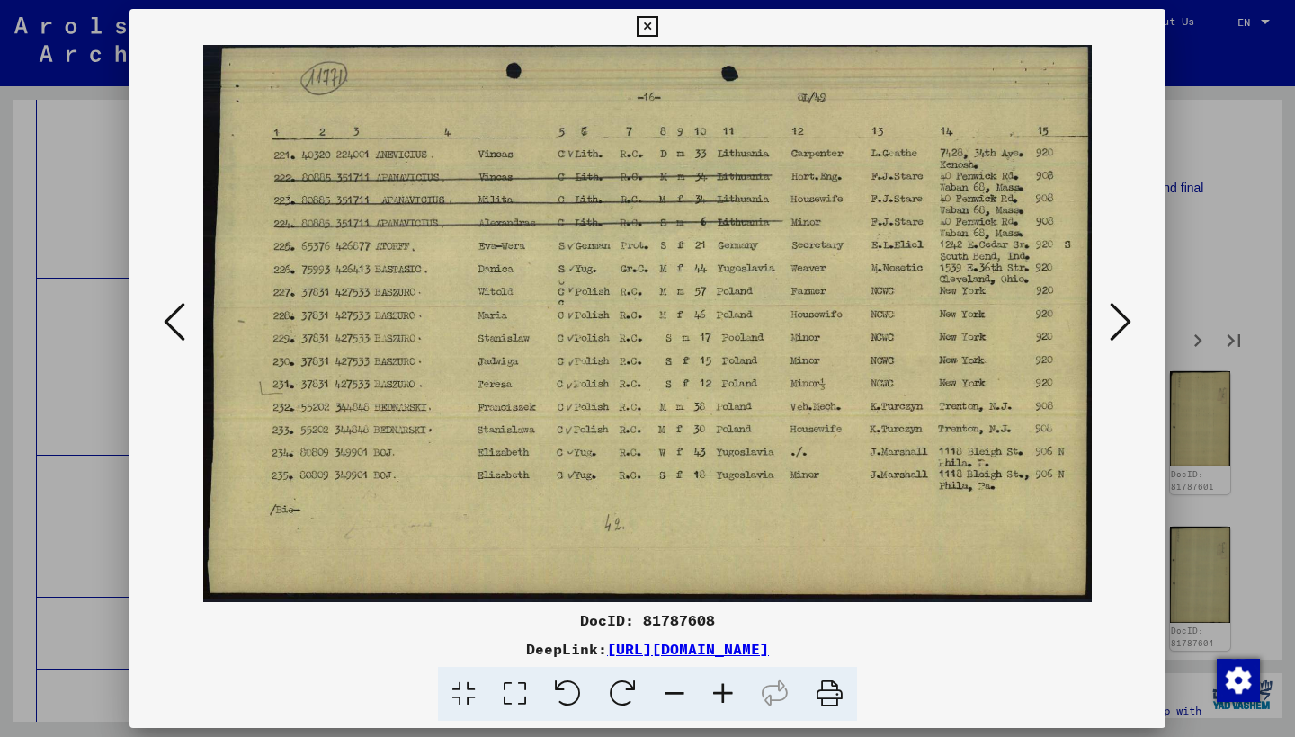
click at [1118, 316] on icon at bounding box center [1120, 321] width 22 height 43
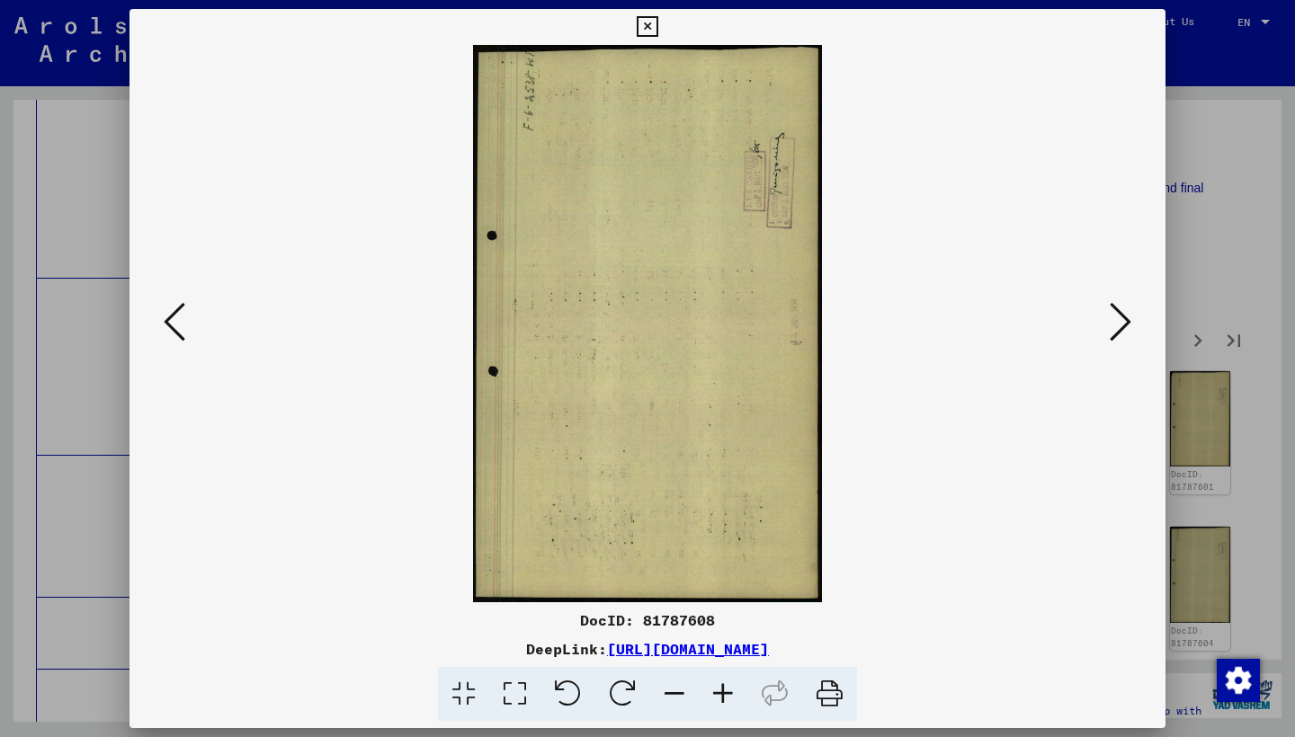
click at [1118, 316] on icon at bounding box center [1120, 321] width 22 height 43
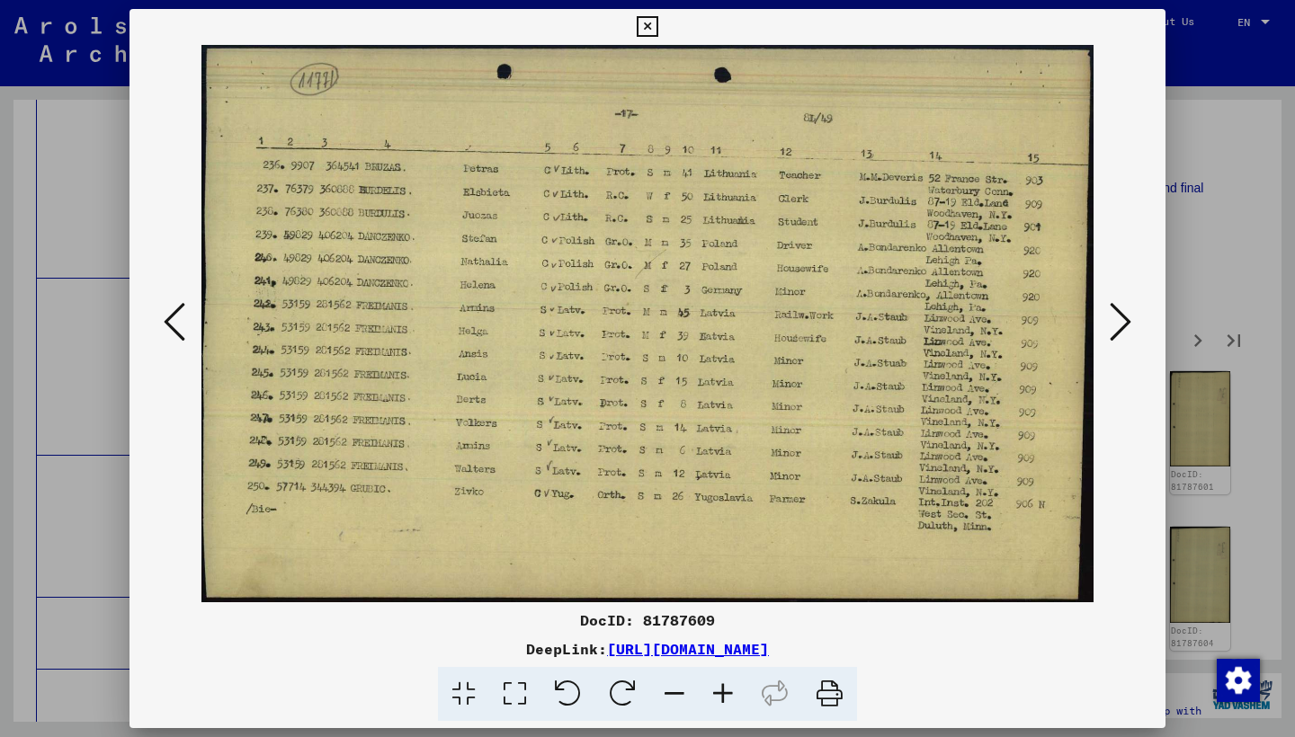
click at [1114, 316] on icon at bounding box center [1120, 321] width 22 height 43
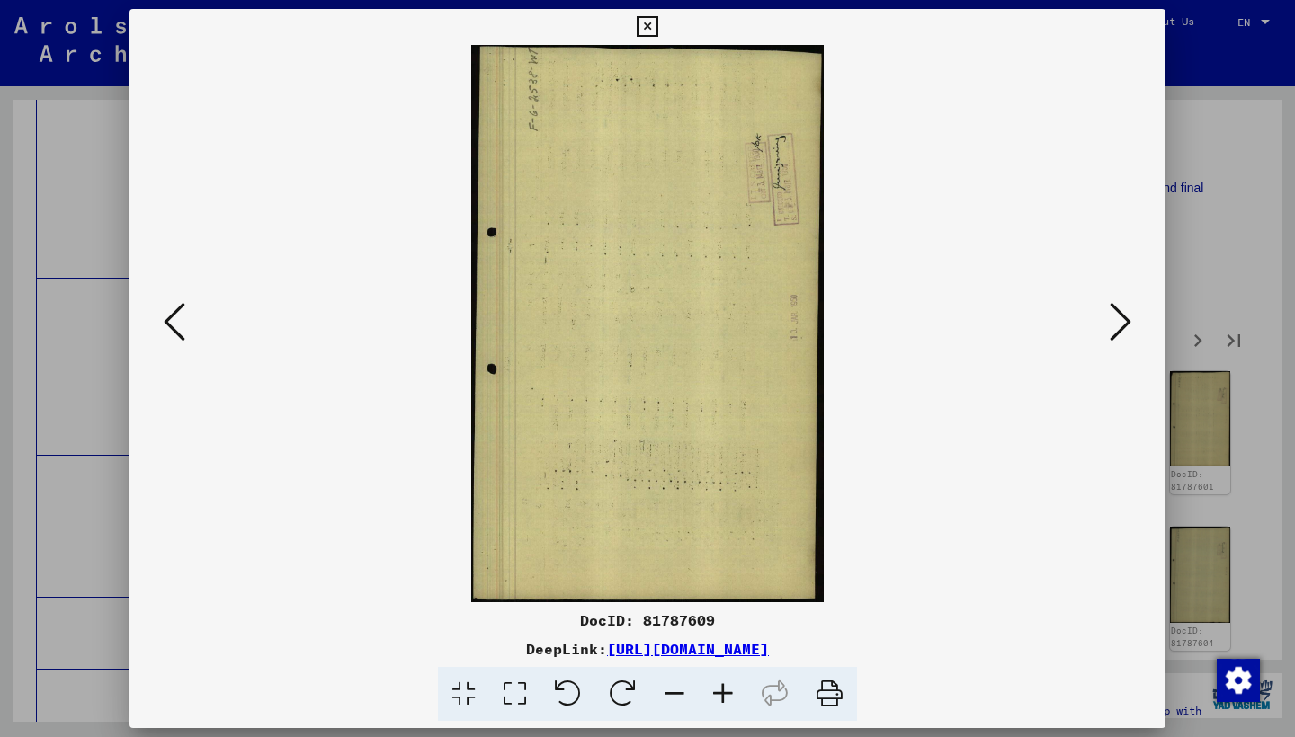
click at [1114, 316] on icon at bounding box center [1120, 321] width 22 height 43
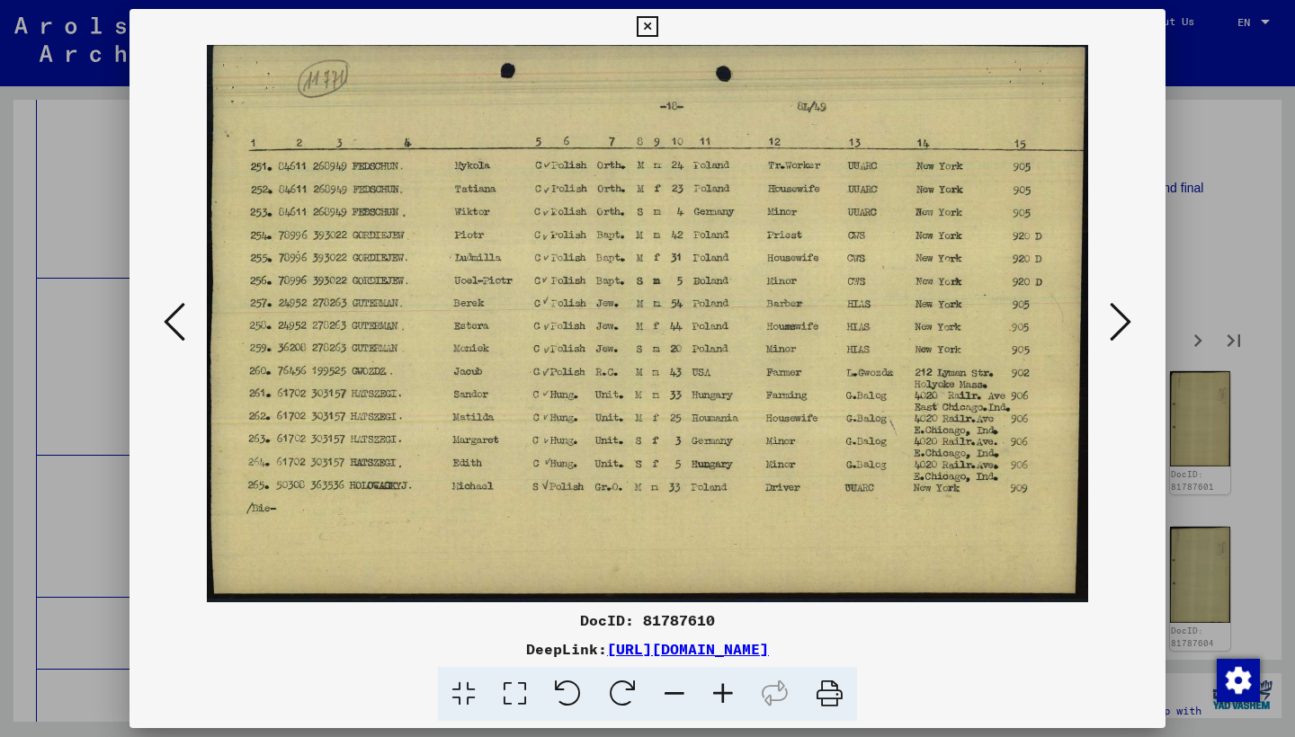
click at [1114, 316] on icon at bounding box center [1120, 321] width 22 height 43
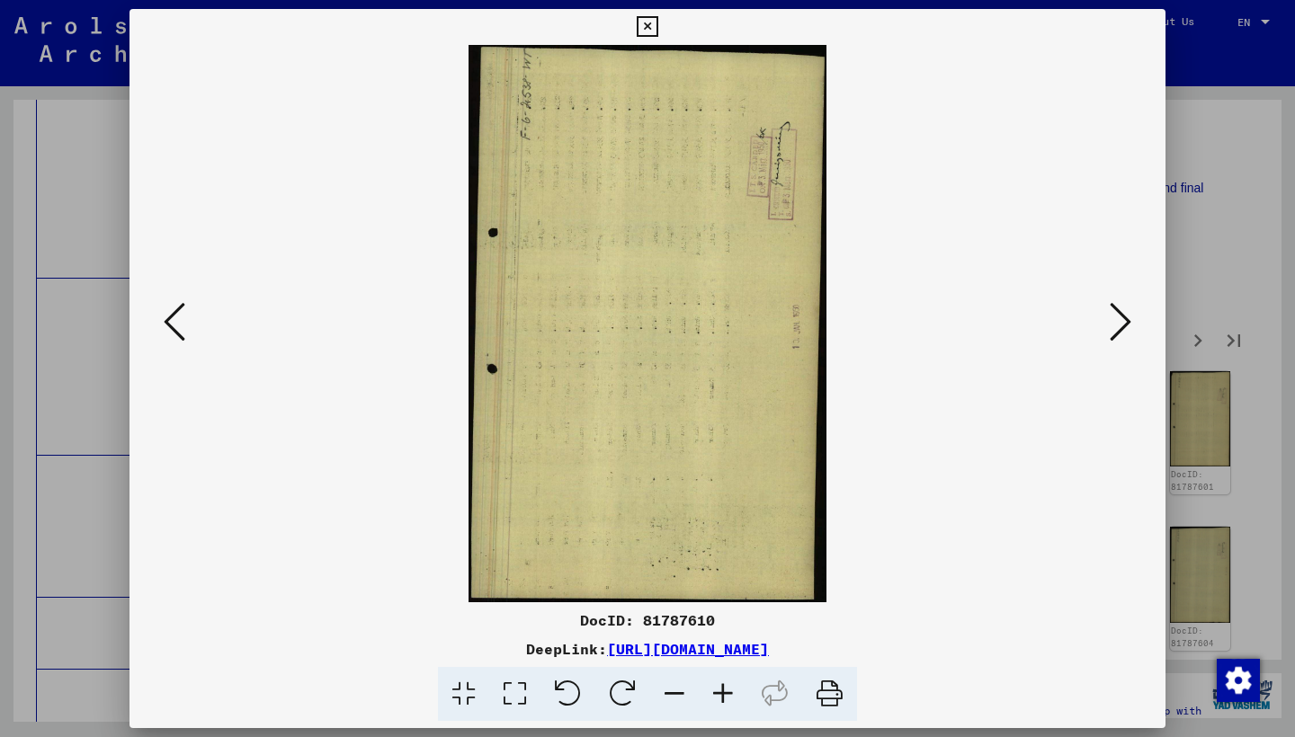
click at [1114, 316] on icon at bounding box center [1120, 321] width 22 height 43
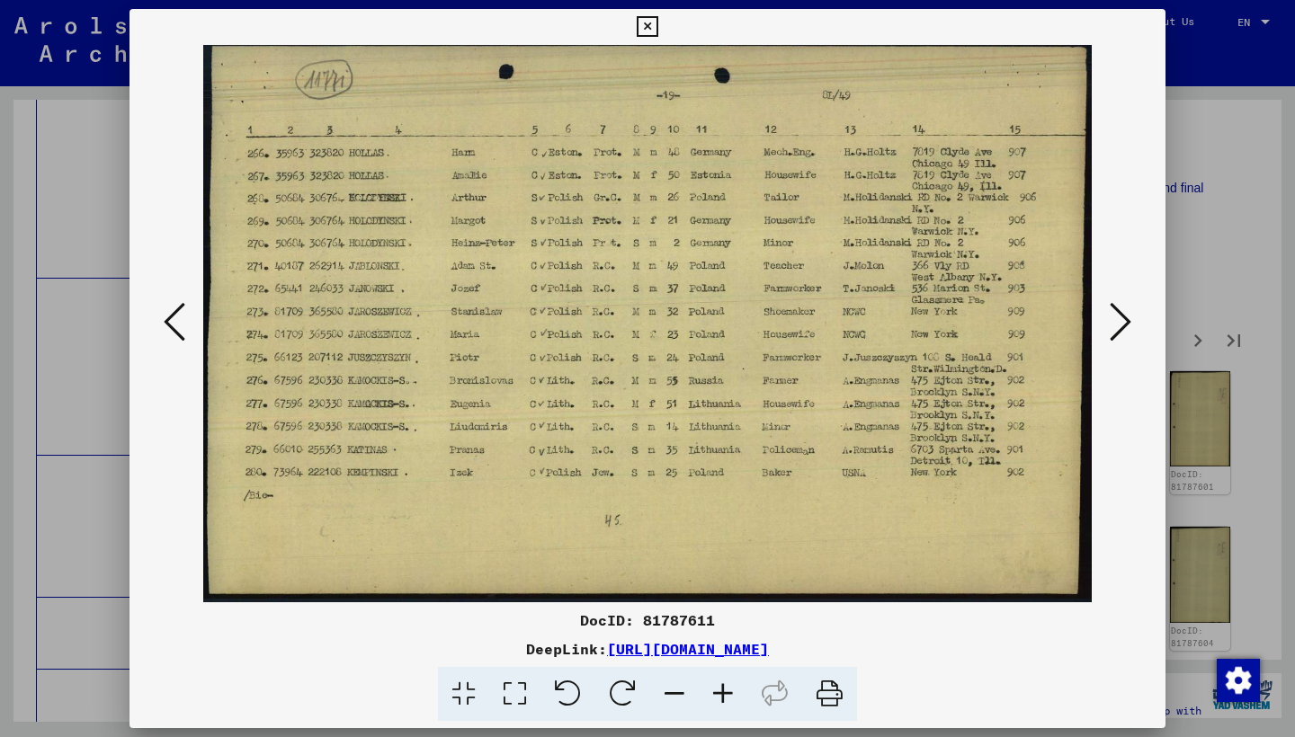
click at [1114, 314] on icon at bounding box center [1120, 321] width 22 height 43
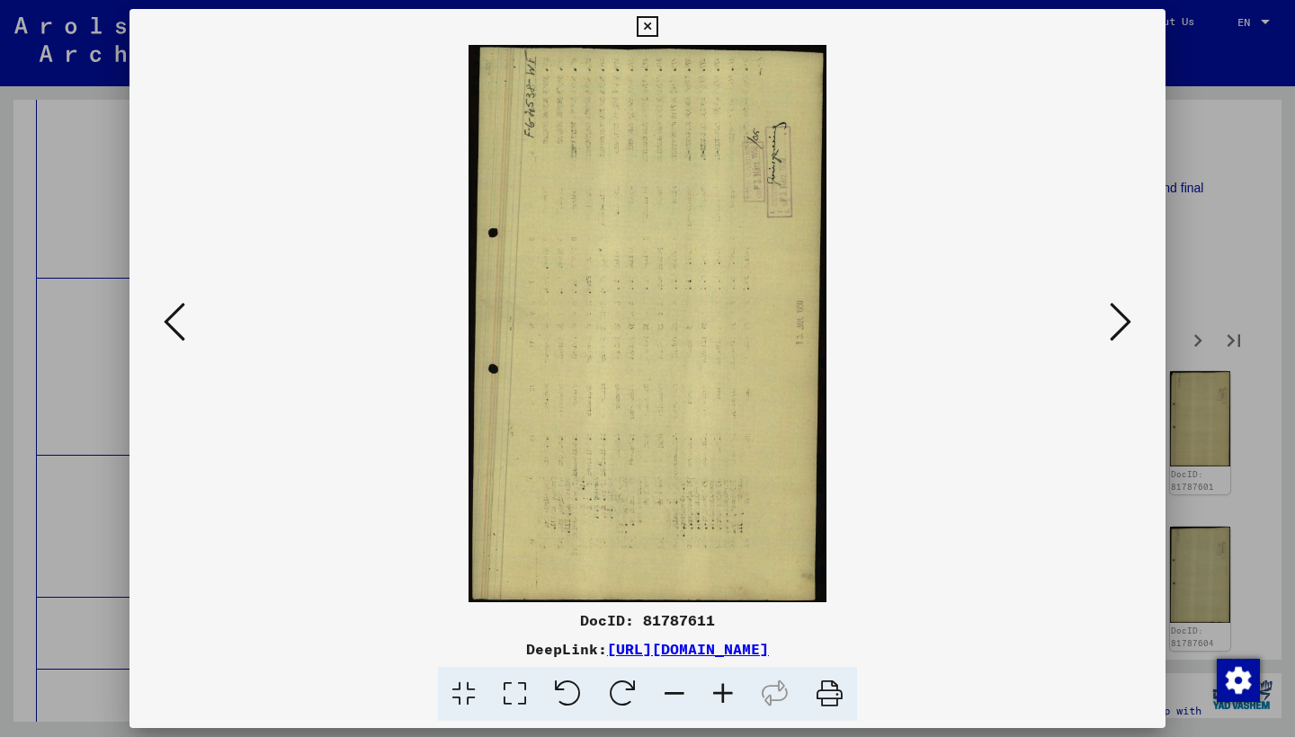
click at [1114, 314] on icon at bounding box center [1120, 321] width 22 height 43
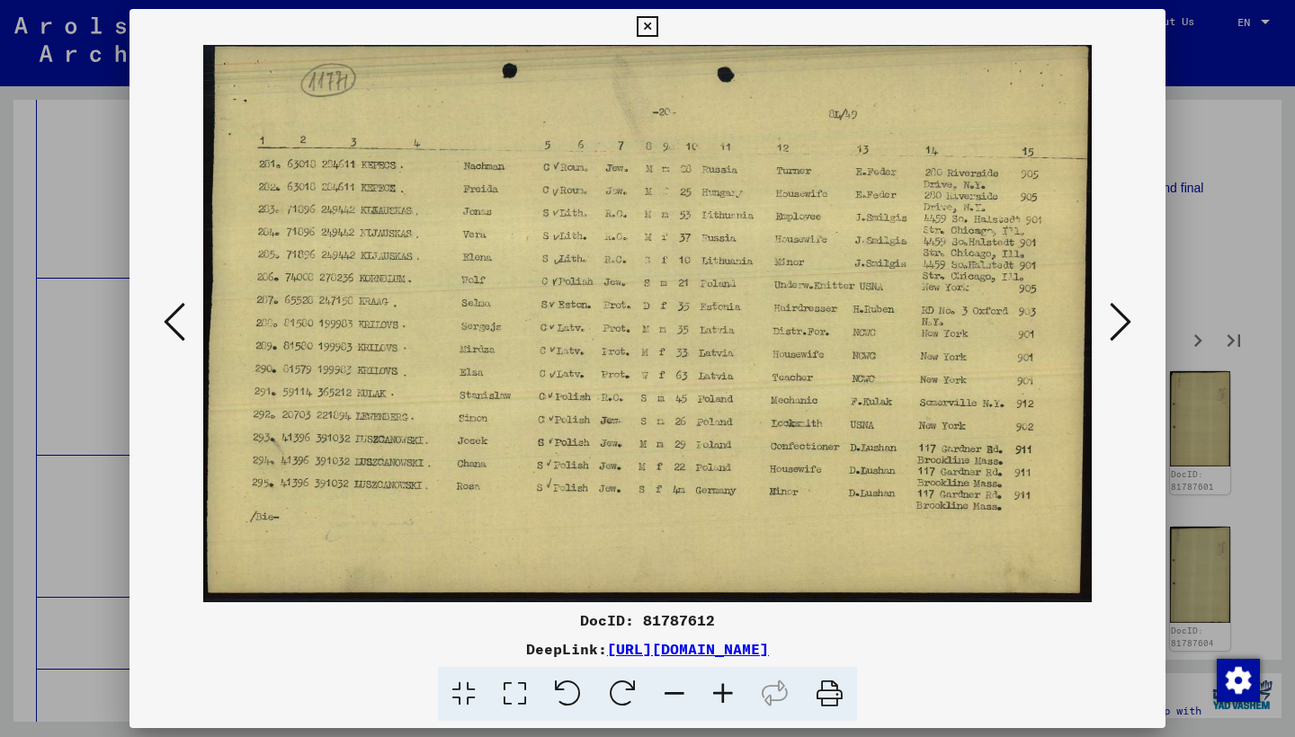
click at [1114, 314] on icon at bounding box center [1120, 321] width 22 height 43
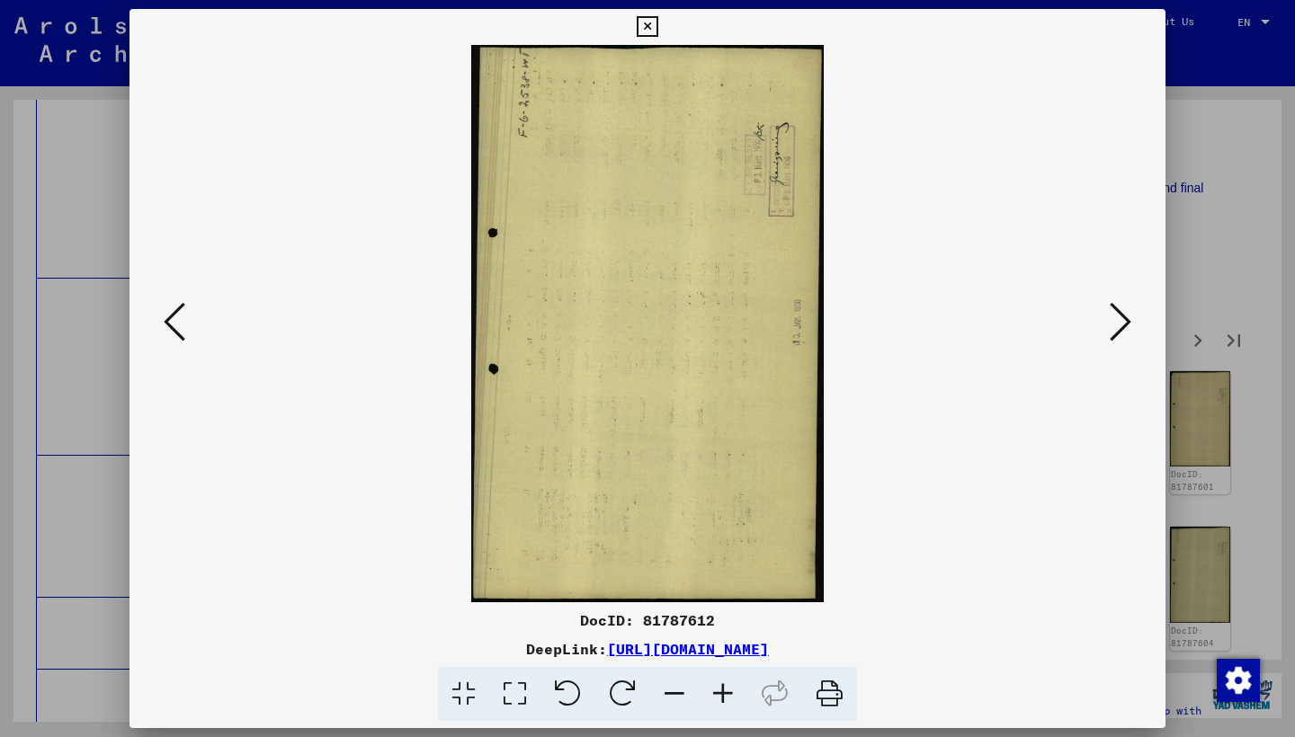
click at [1114, 314] on icon at bounding box center [1120, 321] width 22 height 43
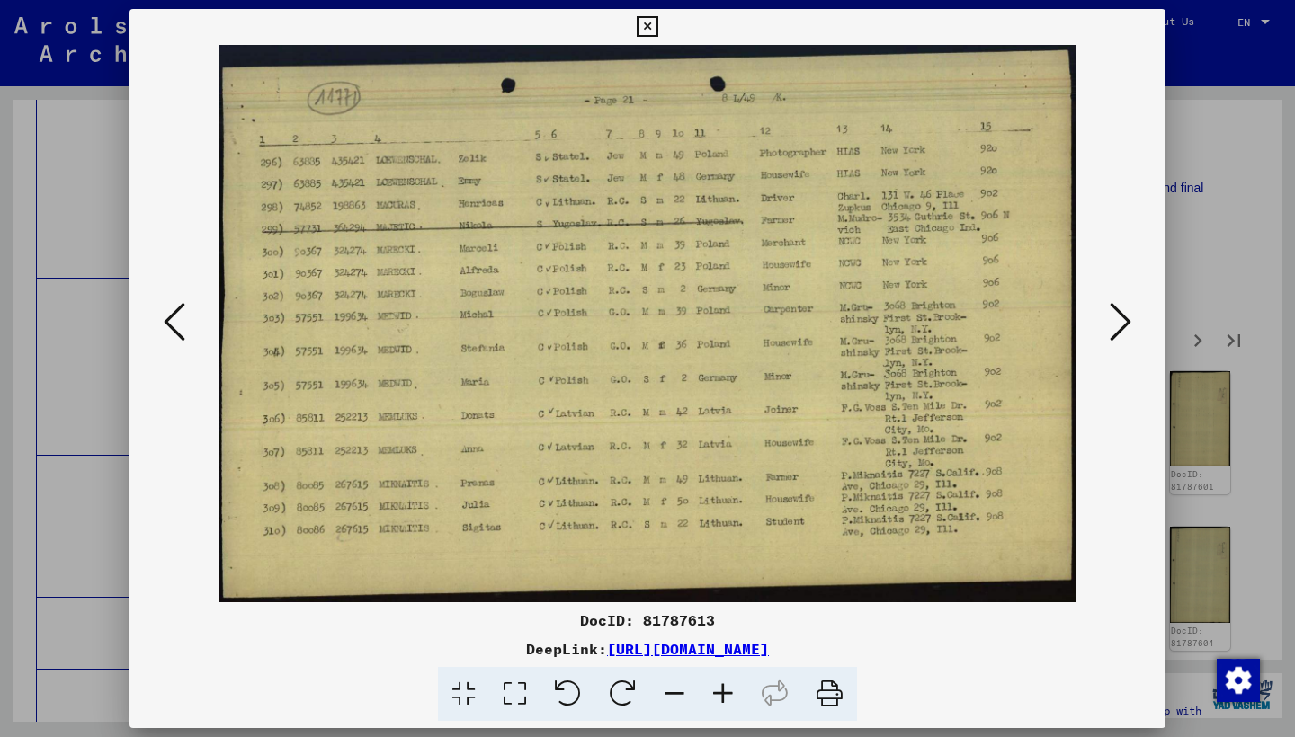
click at [1112, 313] on icon at bounding box center [1120, 321] width 22 height 43
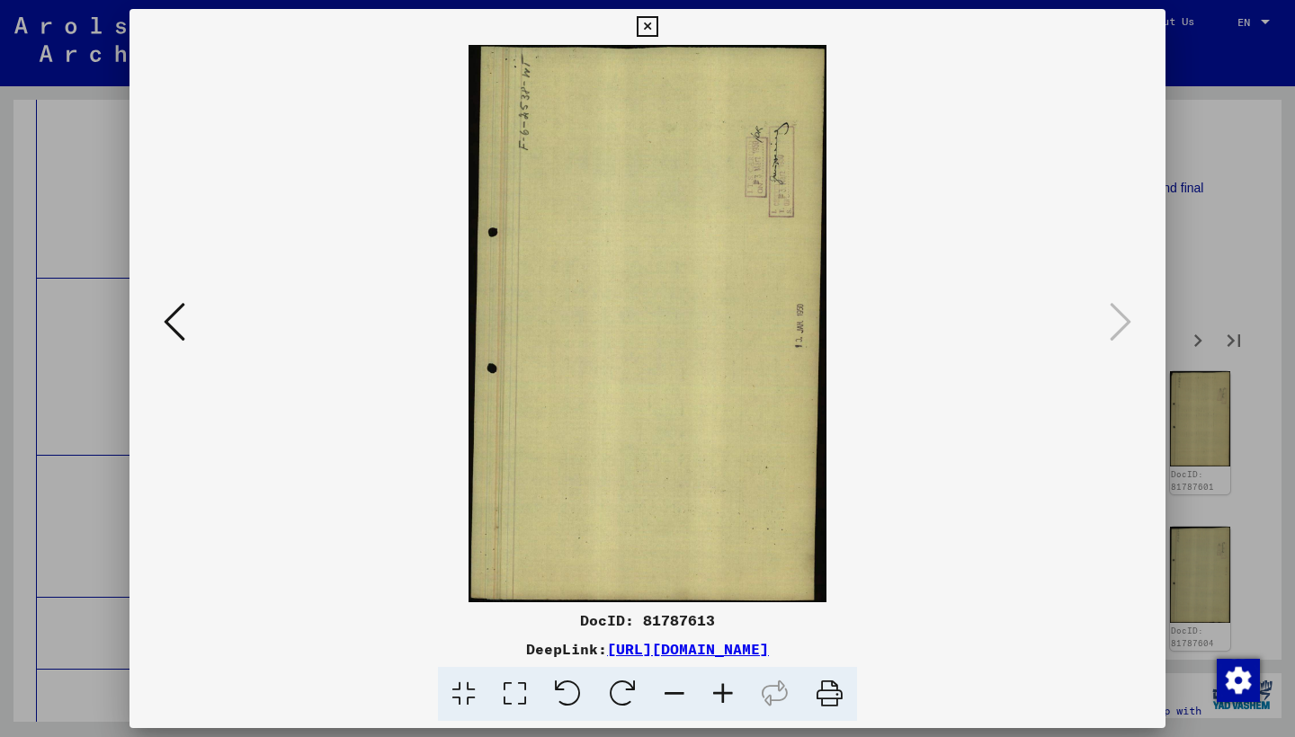
click at [657, 29] on icon at bounding box center [647, 27] width 21 height 22
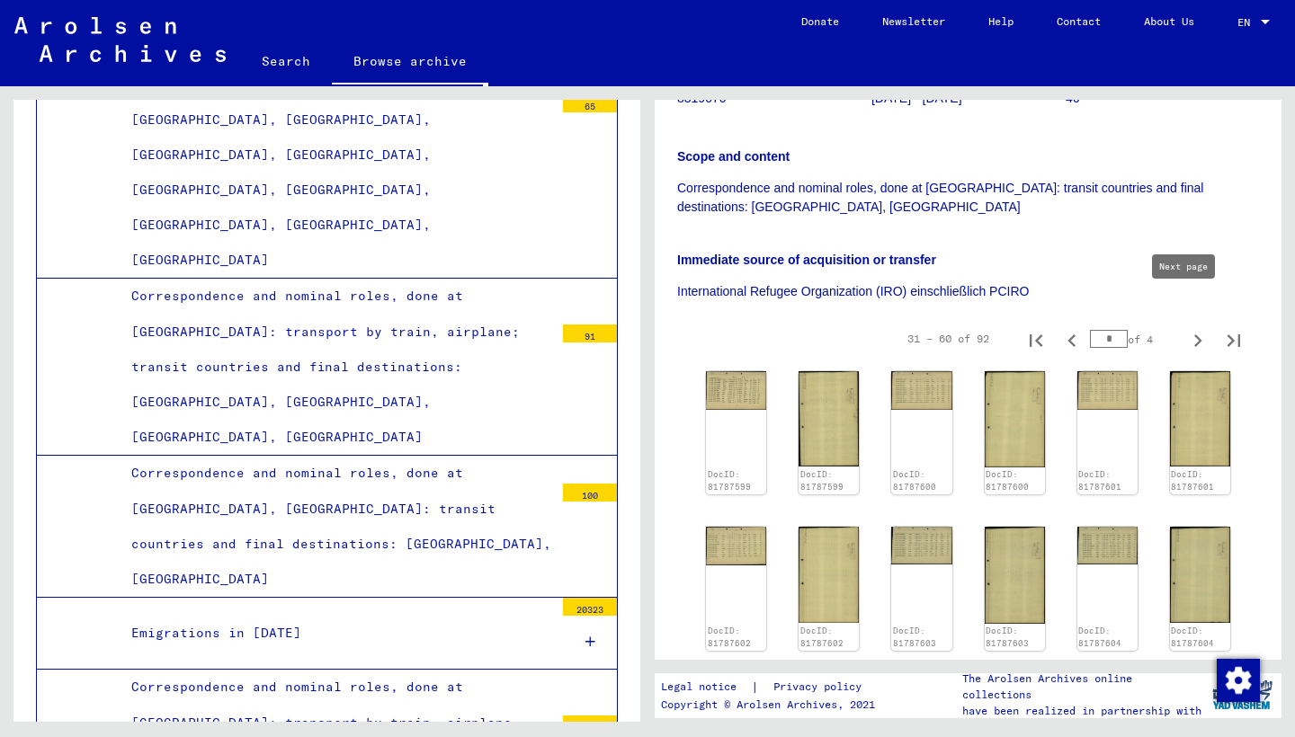
click at [1185, 328] on icon "Next page" at bounding box center [1197, 340] width 25 height 25
type input "*"
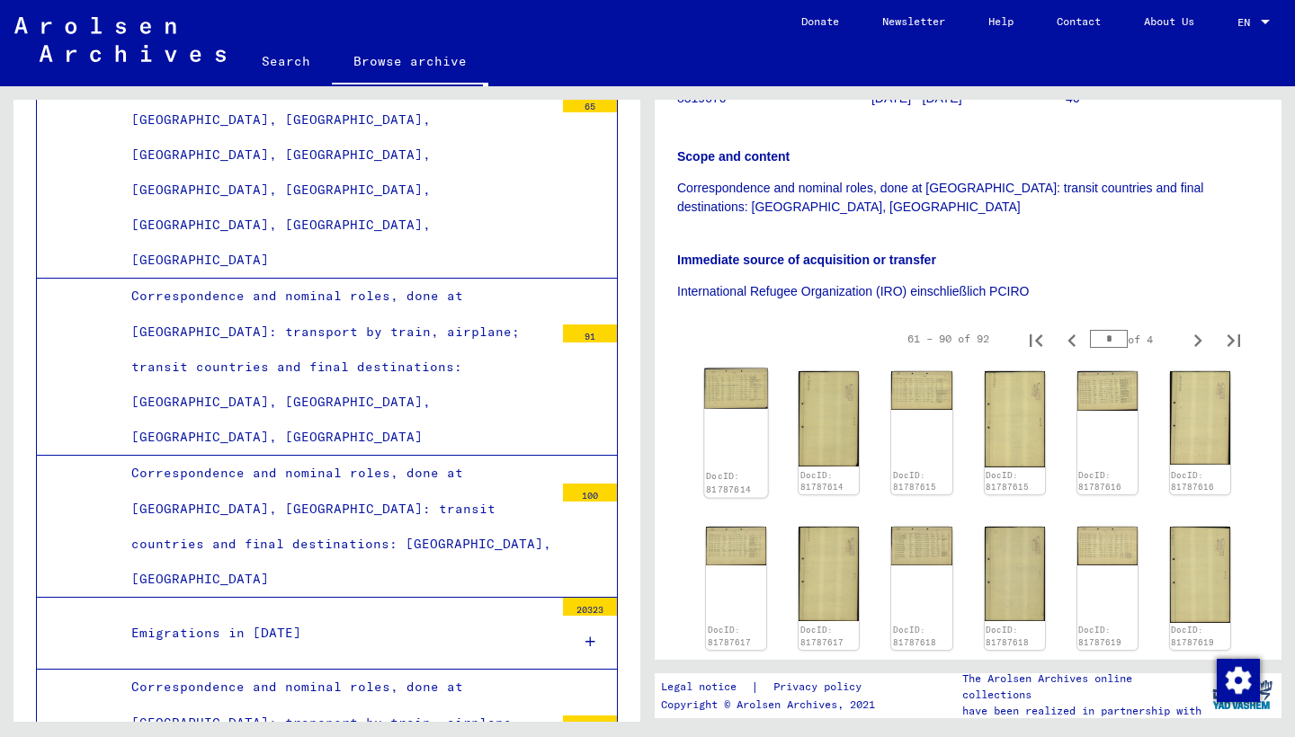
click at [737, 369] on img at bounding box center [736, 389] width 64 height 40
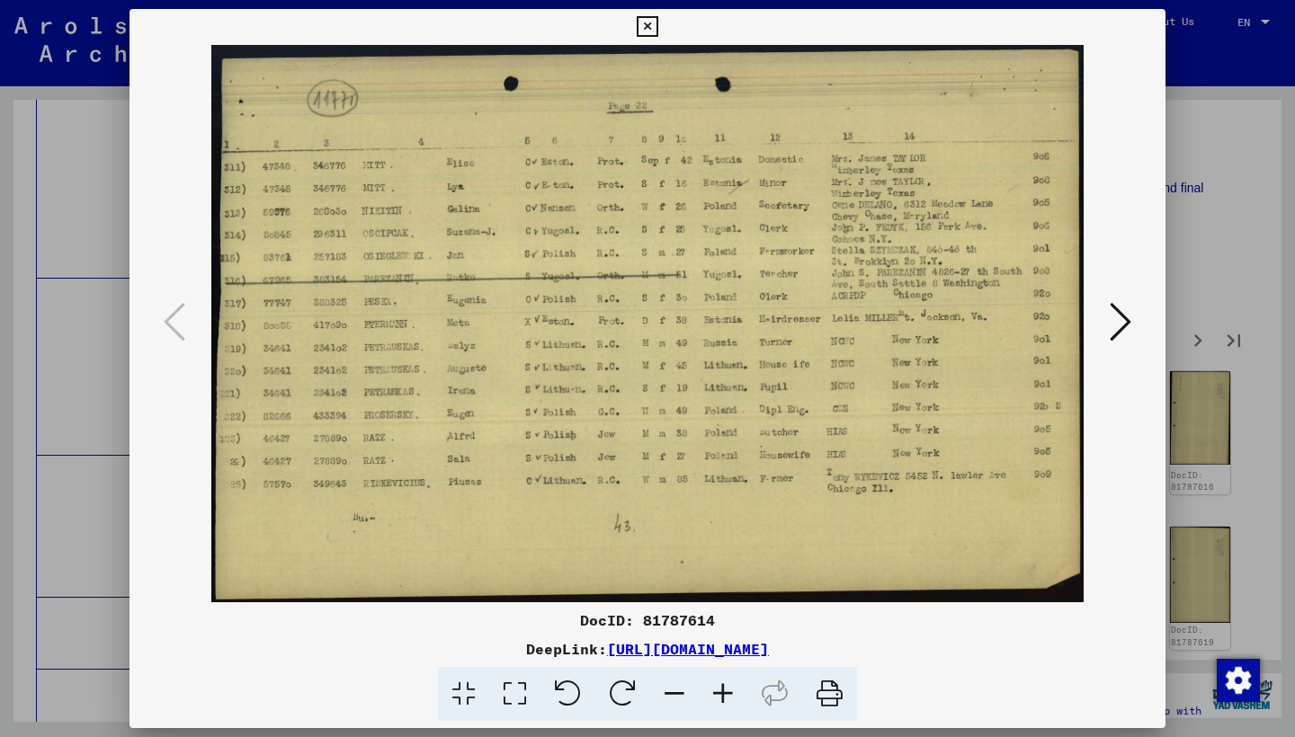
click at [1116, 320] on icon at bounding box center [1120, 321] width 22 height 43
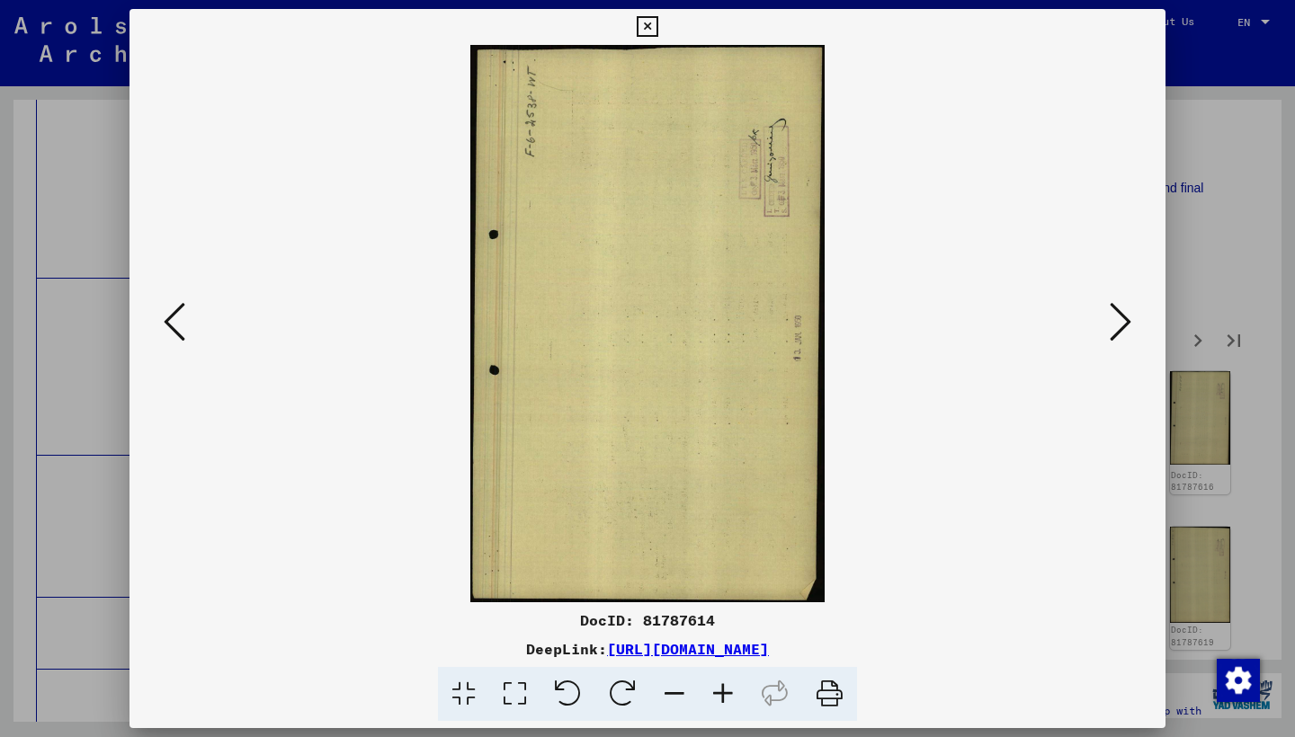
click at [1116, 320] on icon at bounding box center [1120, 321] width 22 height 43
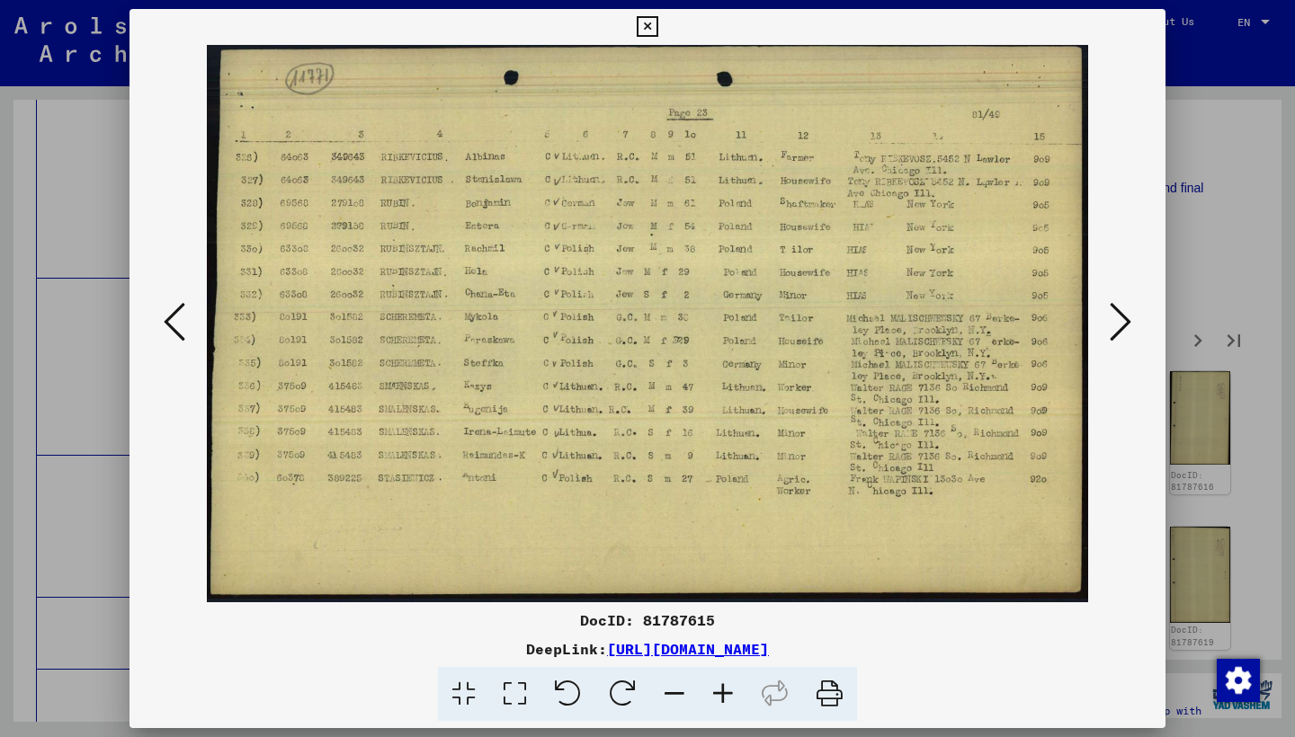
click at [1107, 320] on button at bounding box center [1120, 323] width 32 height 51
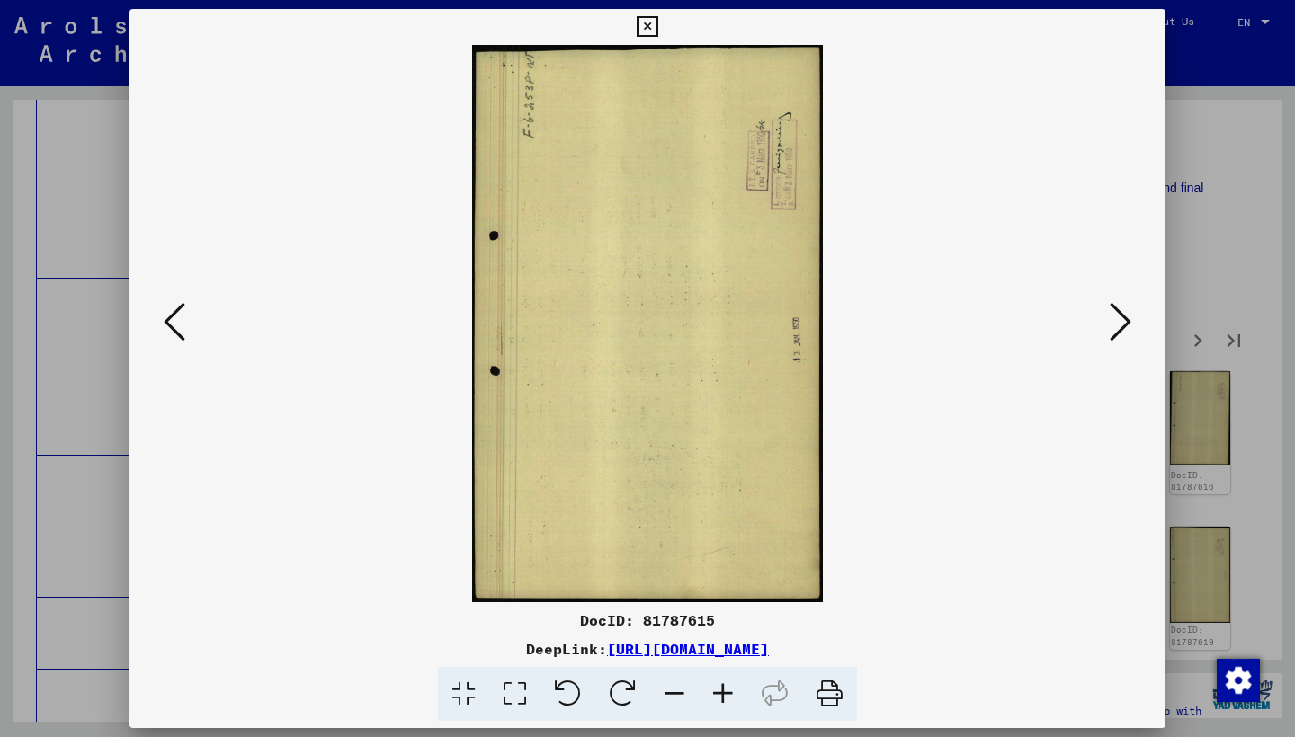
click at [1107, 320] on button at bounding box center [1120, 323] width 32 height 51
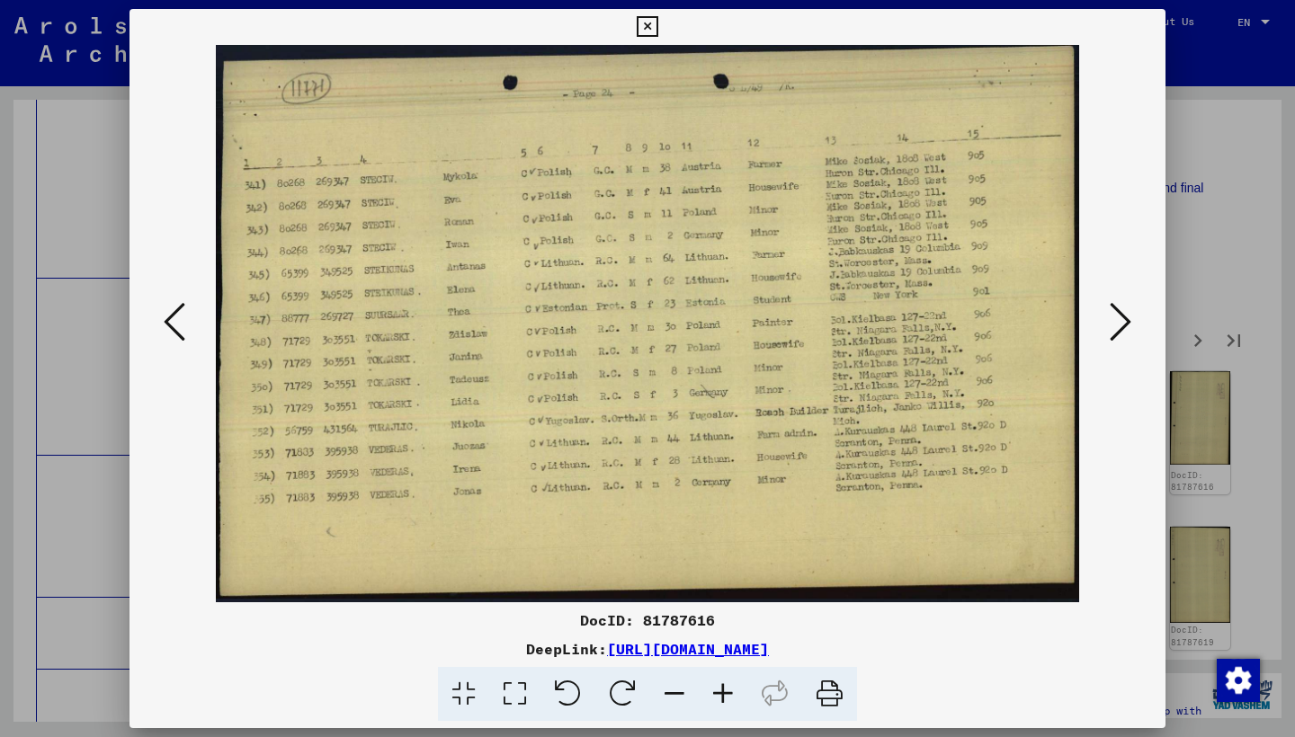
click at [1107, 320] on button at bounding box center [1120, 323] width 32 height 51
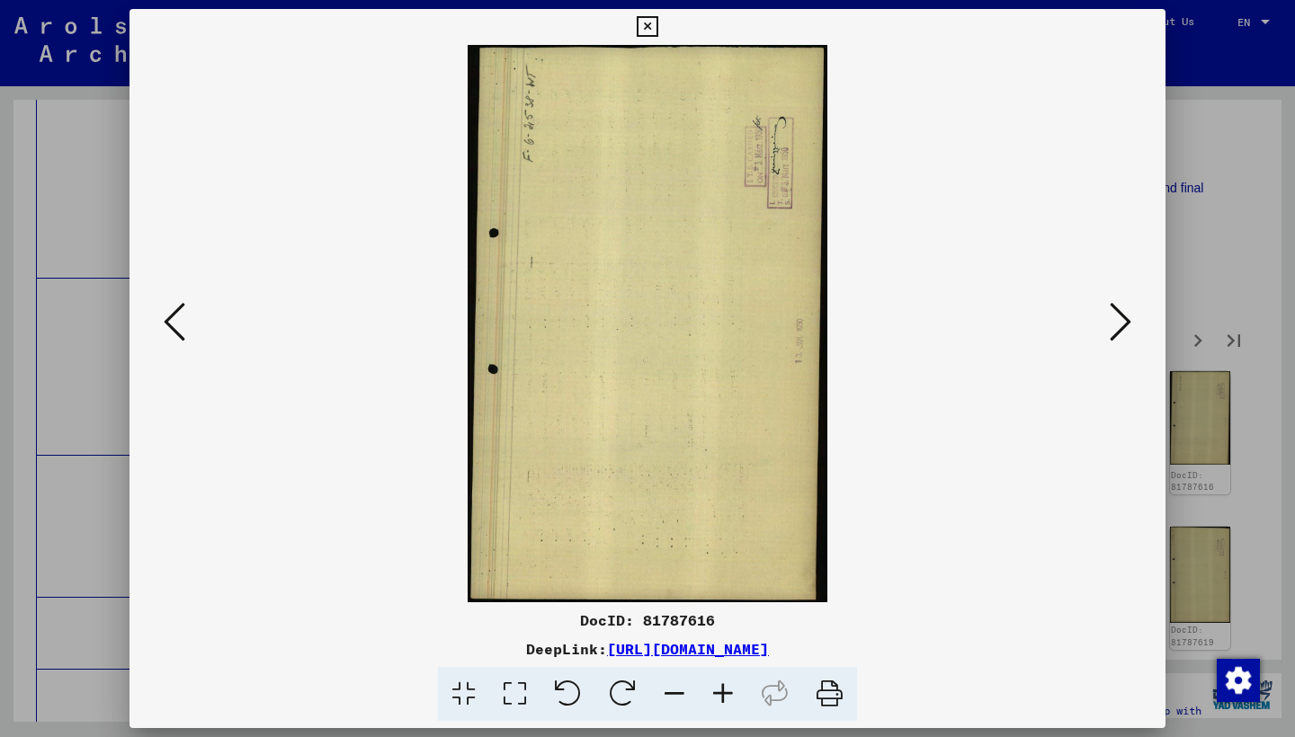
click at [1107, 320] on button at bounding box center [1120, 323] width 32 height 51
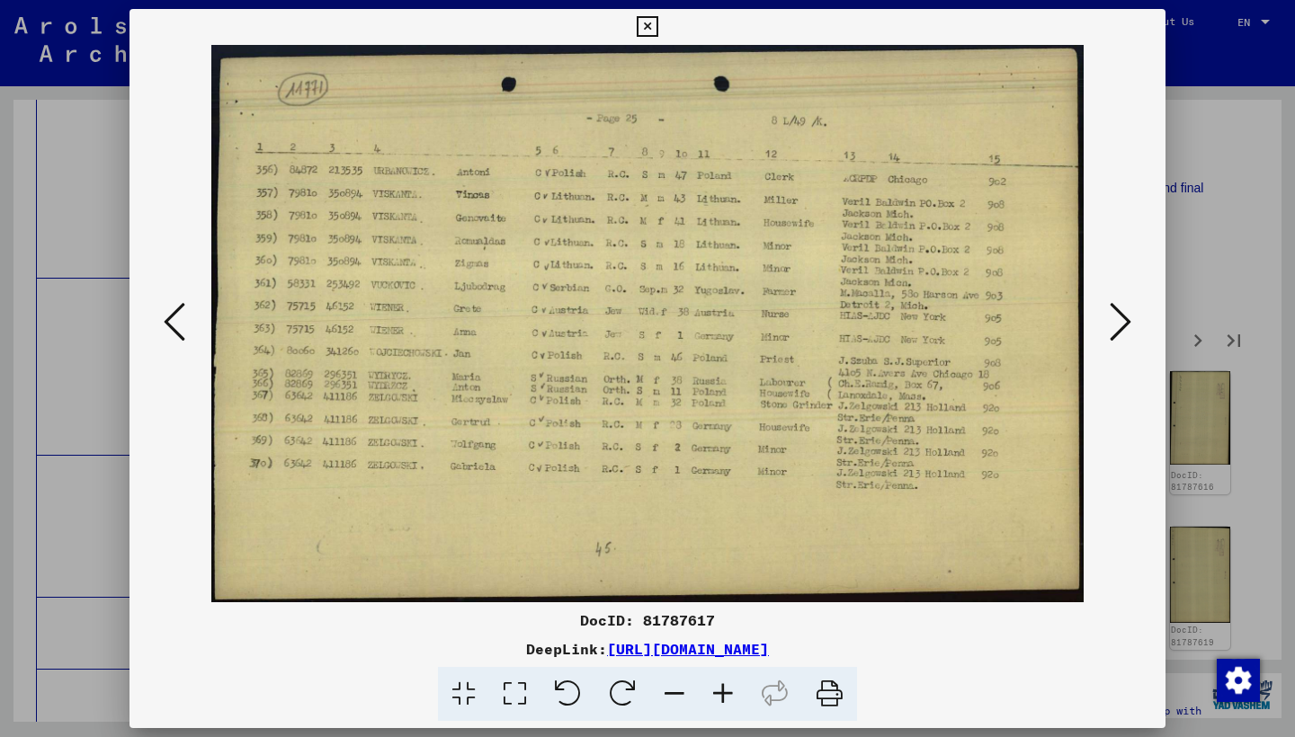
click at [1107, 320] on button at bounding box center [1120, 323] width 32 height 51
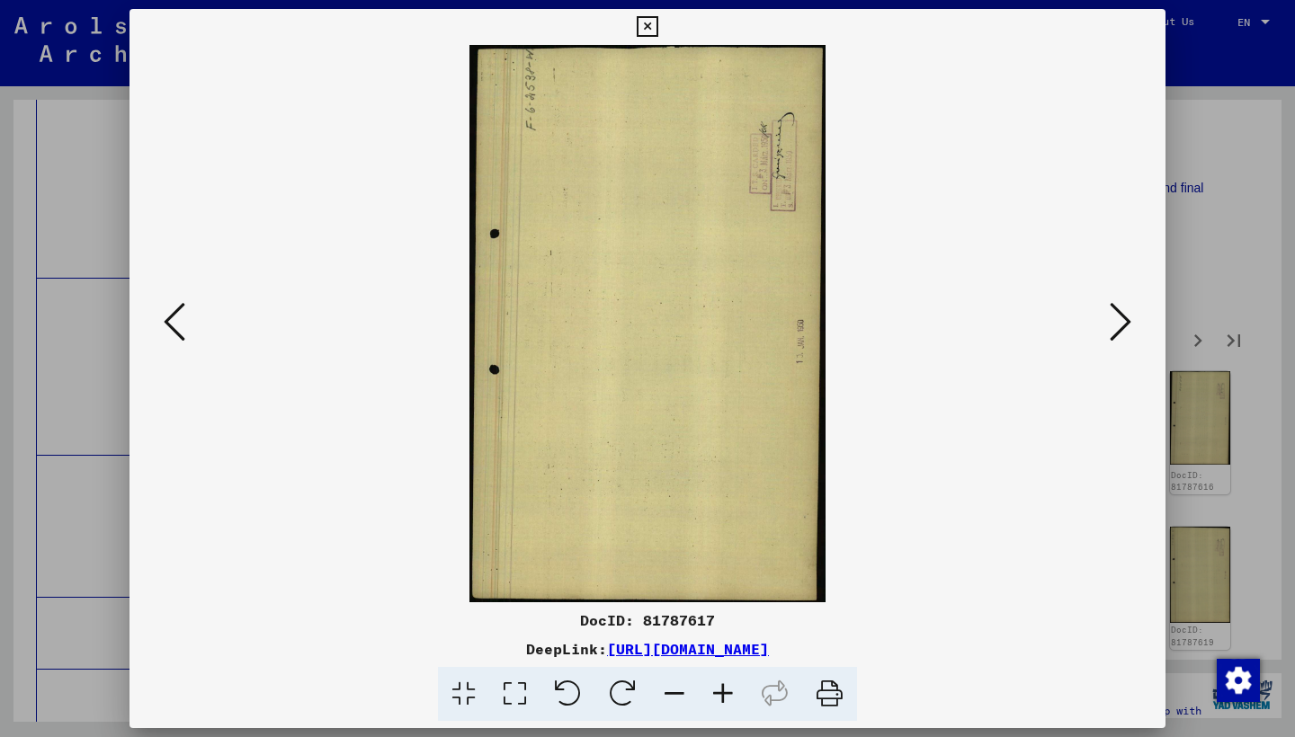
click at [1107, 320] on button at bounding box center [1120, 323] width 32 height 51
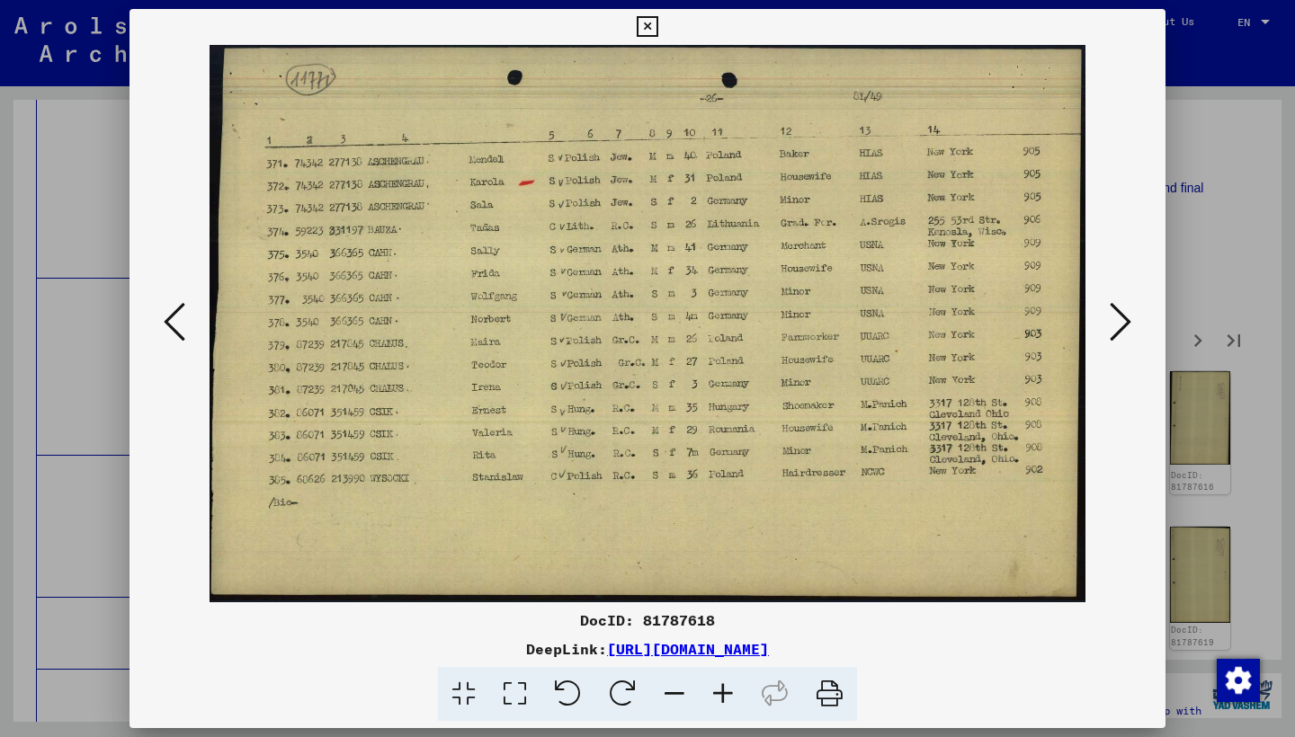
click at [1107, 320] on button at bounding box center [1120, 323] width 32 height 51
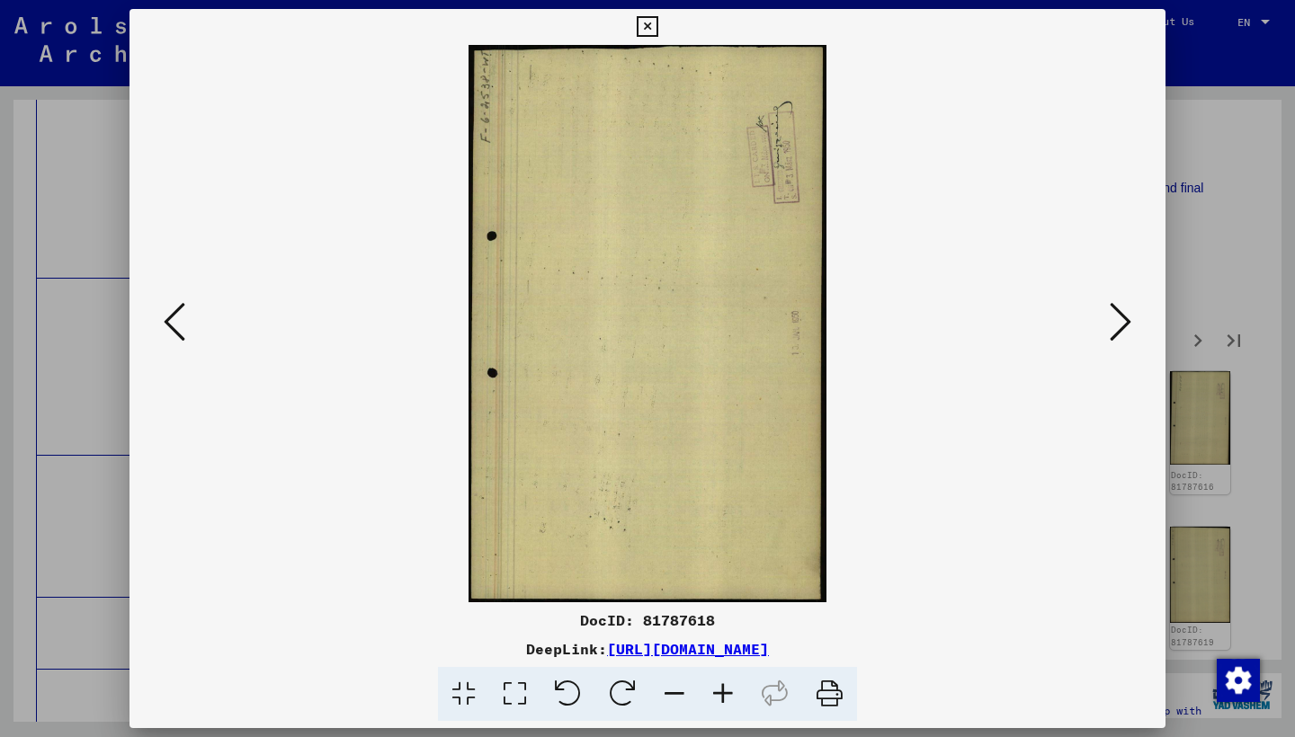
click at [1107, 320] on button at bounding box center [1120, 323] width 32 height 51
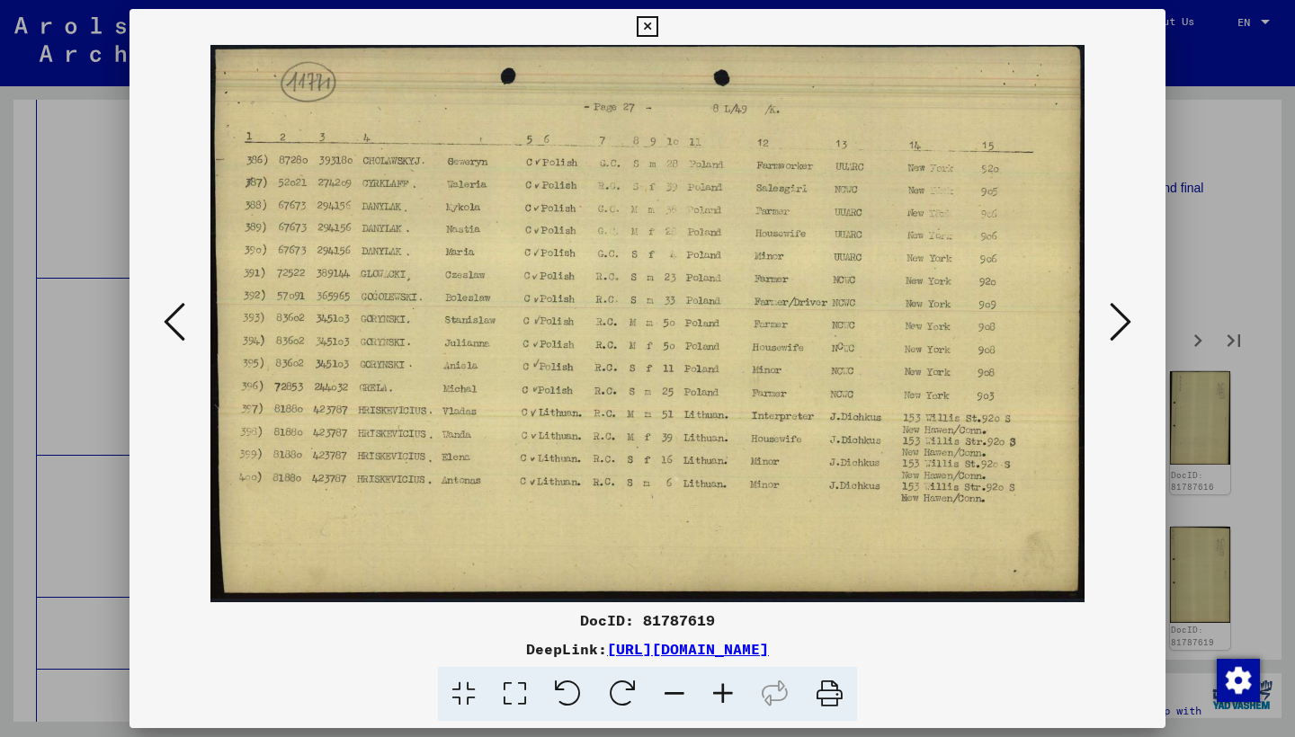
click at [1107, 320] on button at bounding box center [1120, 323] width 32 height 51
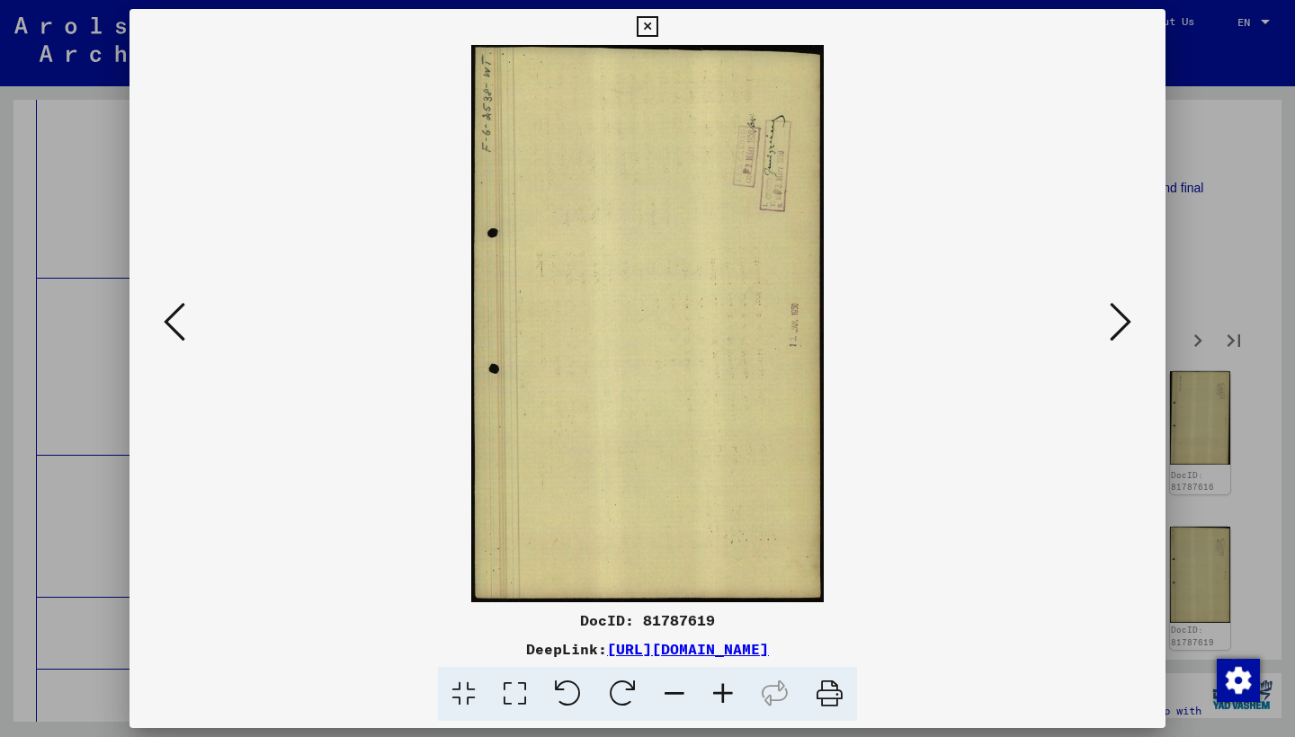
click at [1107, 320] on button at bounding box center [1120, 323] width 32 height 51
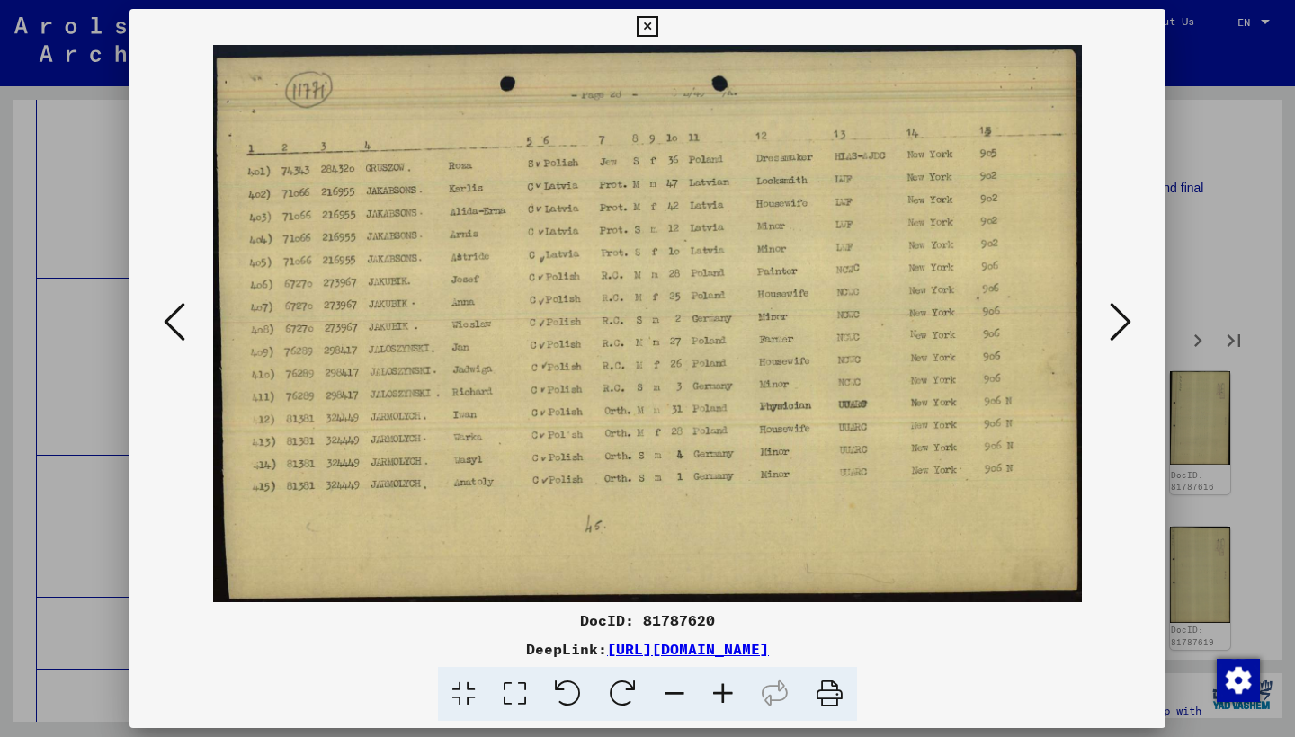
click at [1107, 320] on button at bounding box center [1120, 323] width 32 height 51
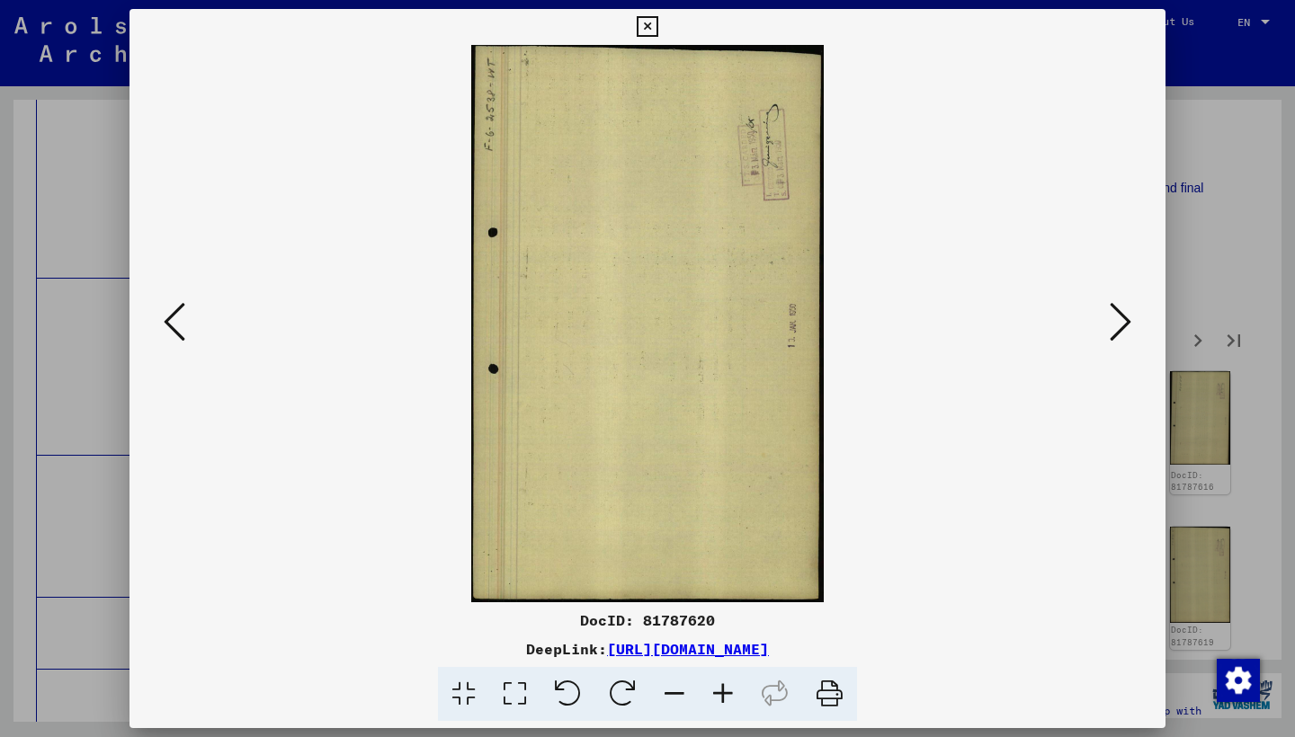
click at [1108, 320] on button at bounding box center [1120, 323] width 32 height 51
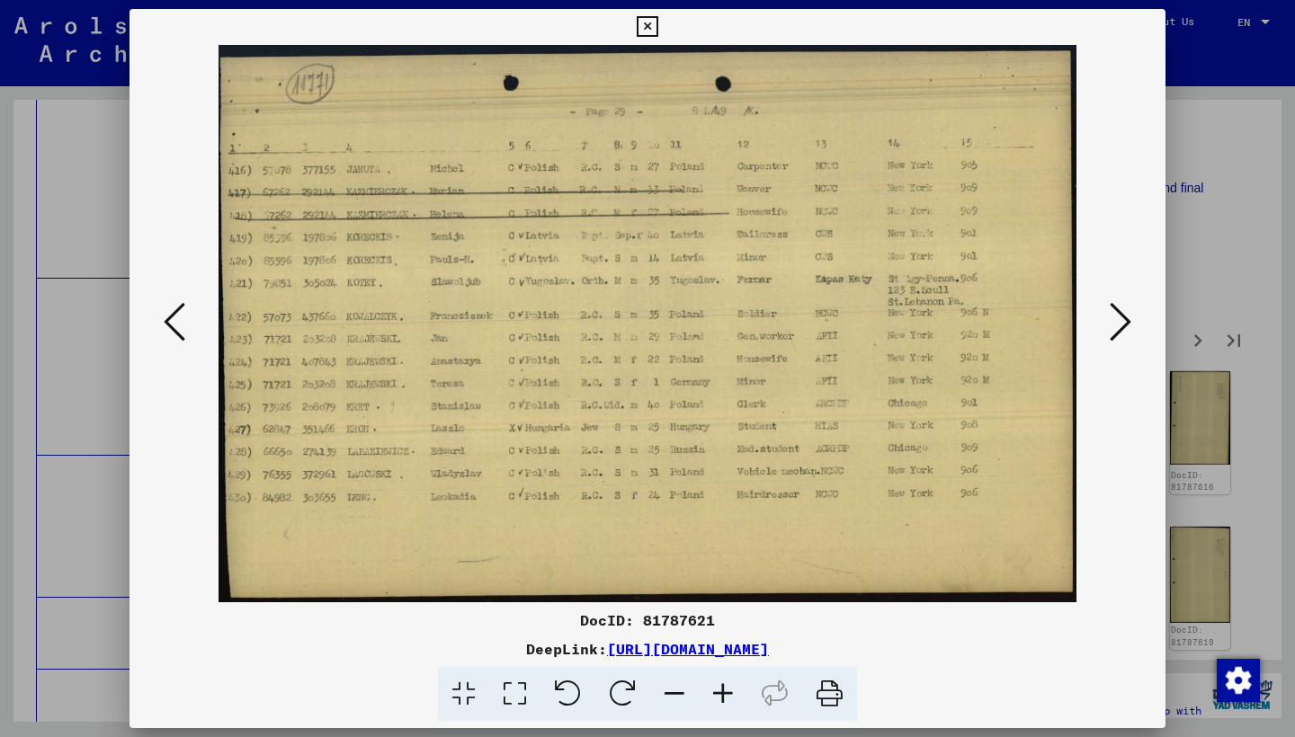
click at [1108, 320] on button at bounding box center [1120, 323] width 32 height 51
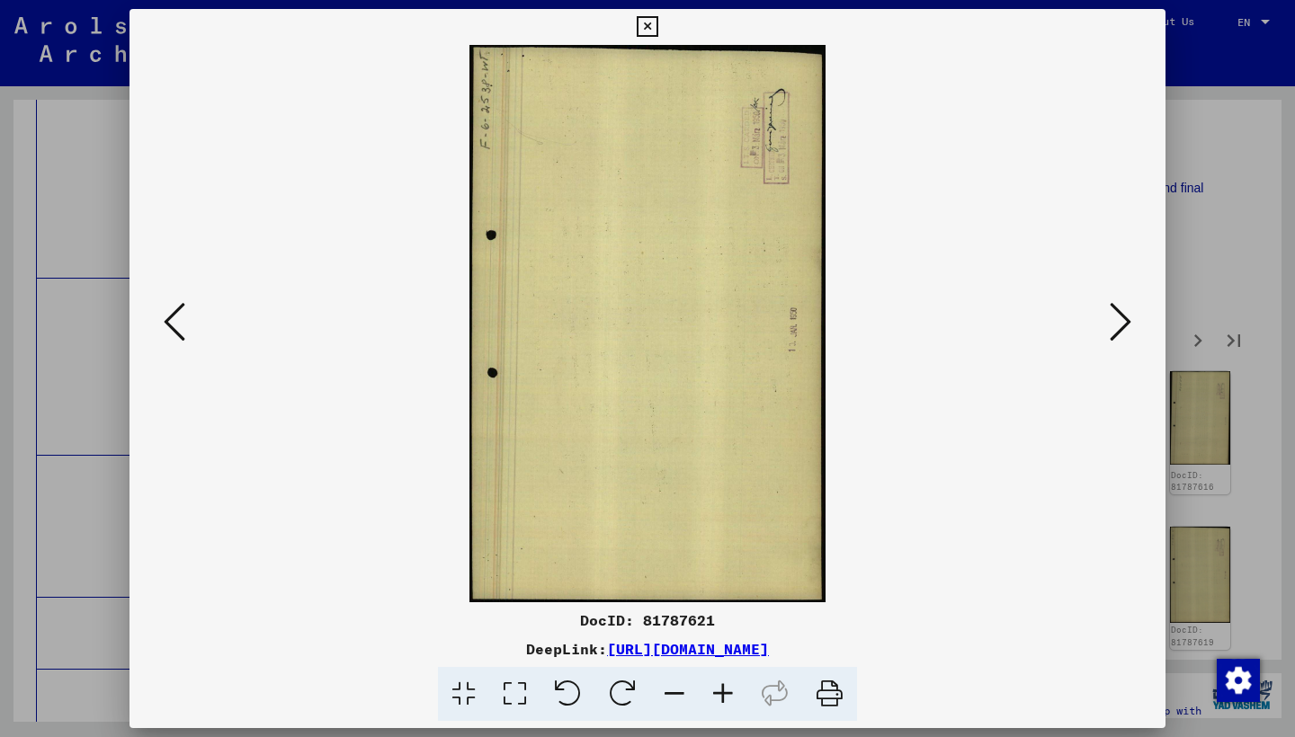
click at [1108, 320] on button at bounding box center [1120, 323] width 32 height 51
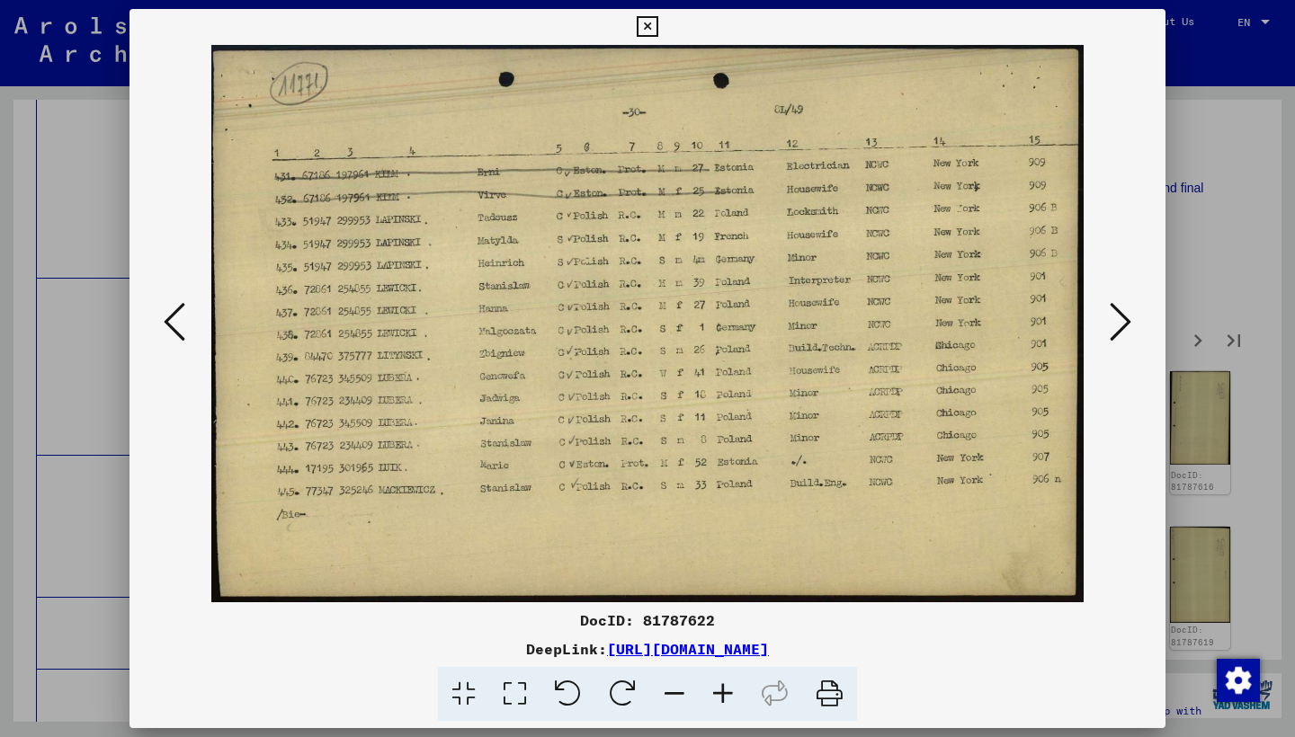
click at [1108, 320] on button at bounding box center [1120, 323] width 32 height 51
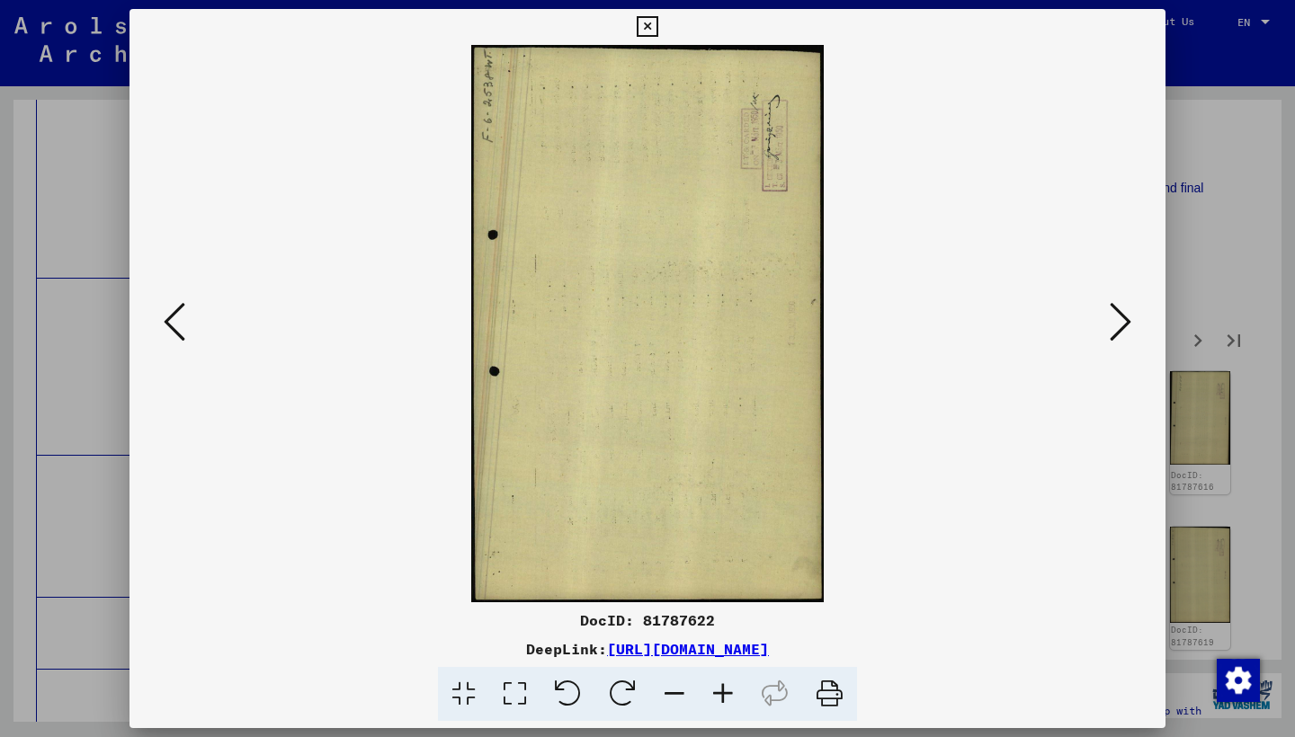
click at [1109, 320] on button at bounding box center [1120, 323] width 32 height 51
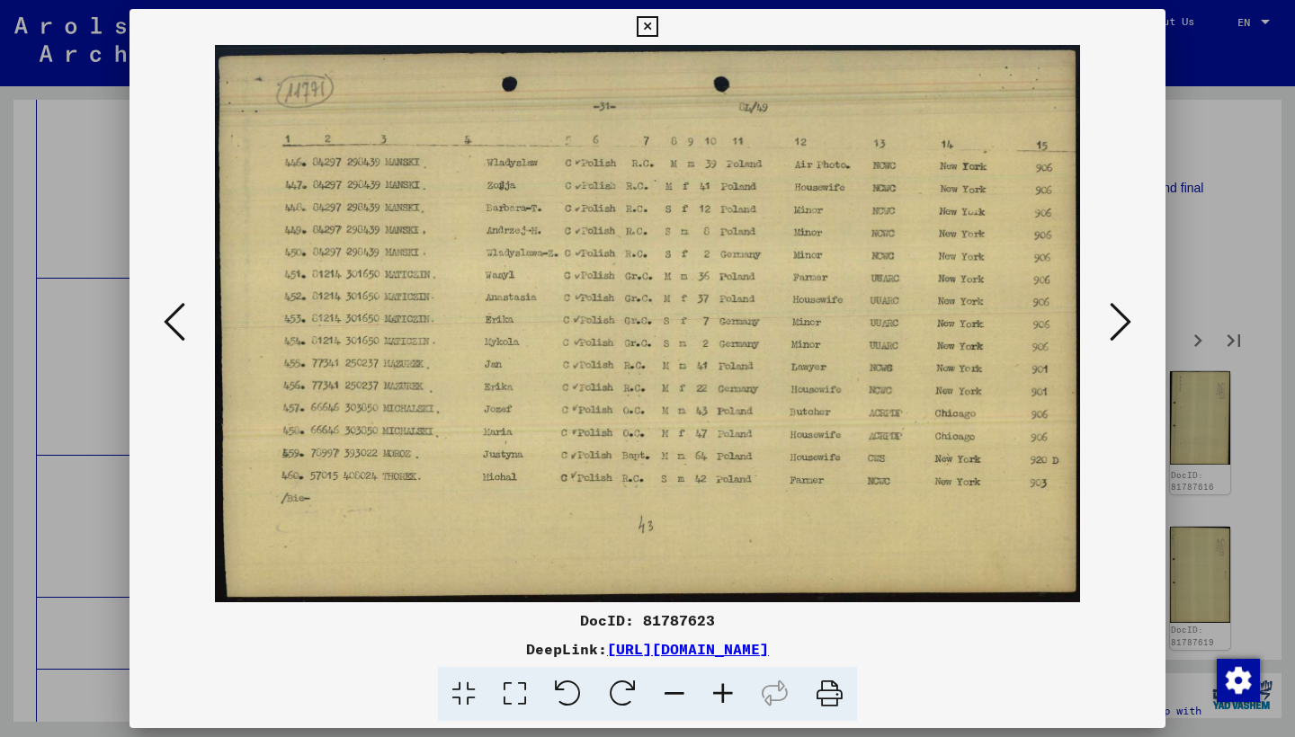
click at [1109, 320] on button at bounding box center [1120, 323] width 32 height 51
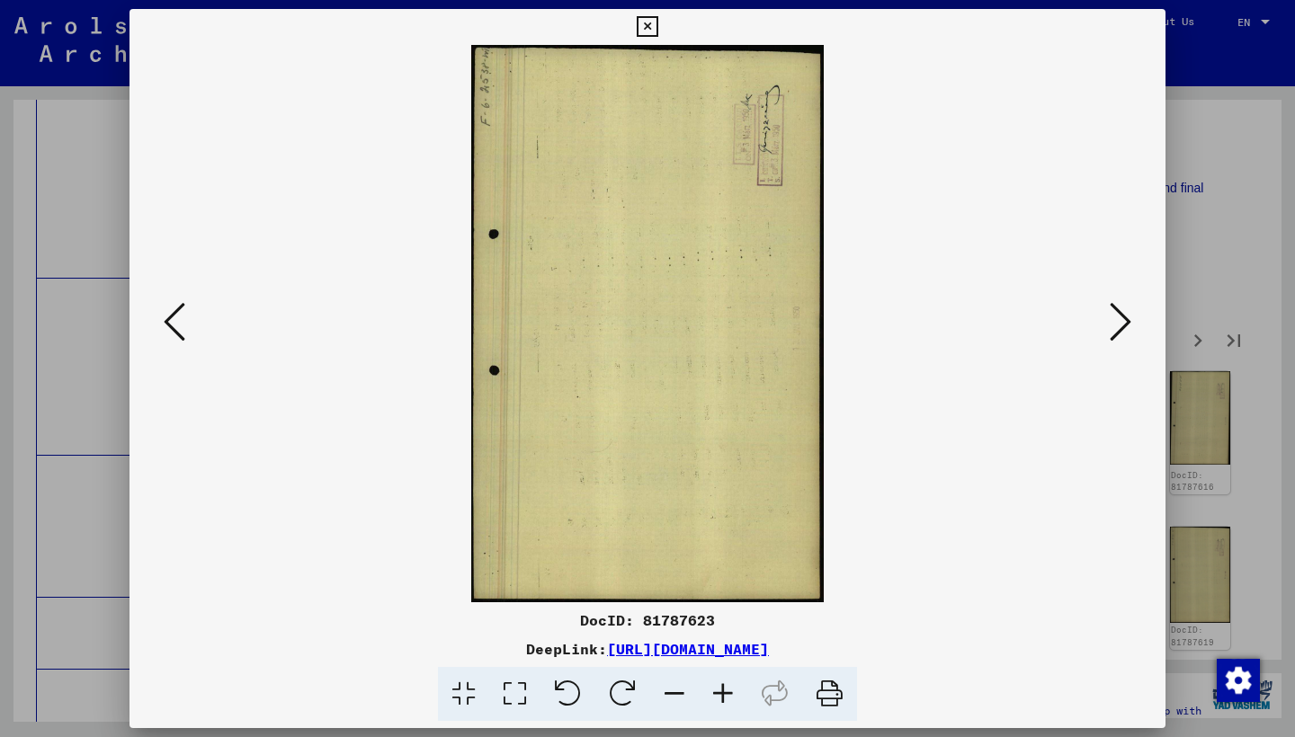
click at [1109, 320] on button at bounding box center [1120, 323] width 32 height 51
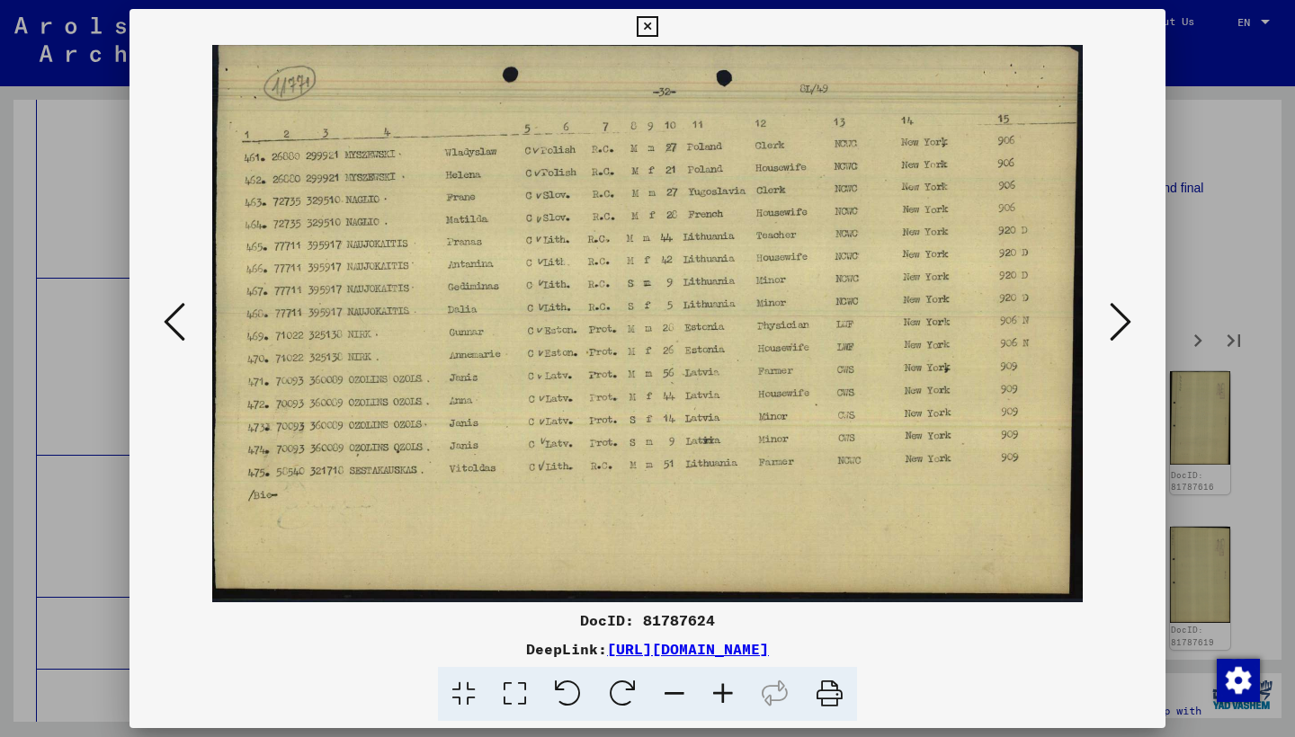
click at [1109, 320] on button at bounding box center [1120, 323] width 32 height 51
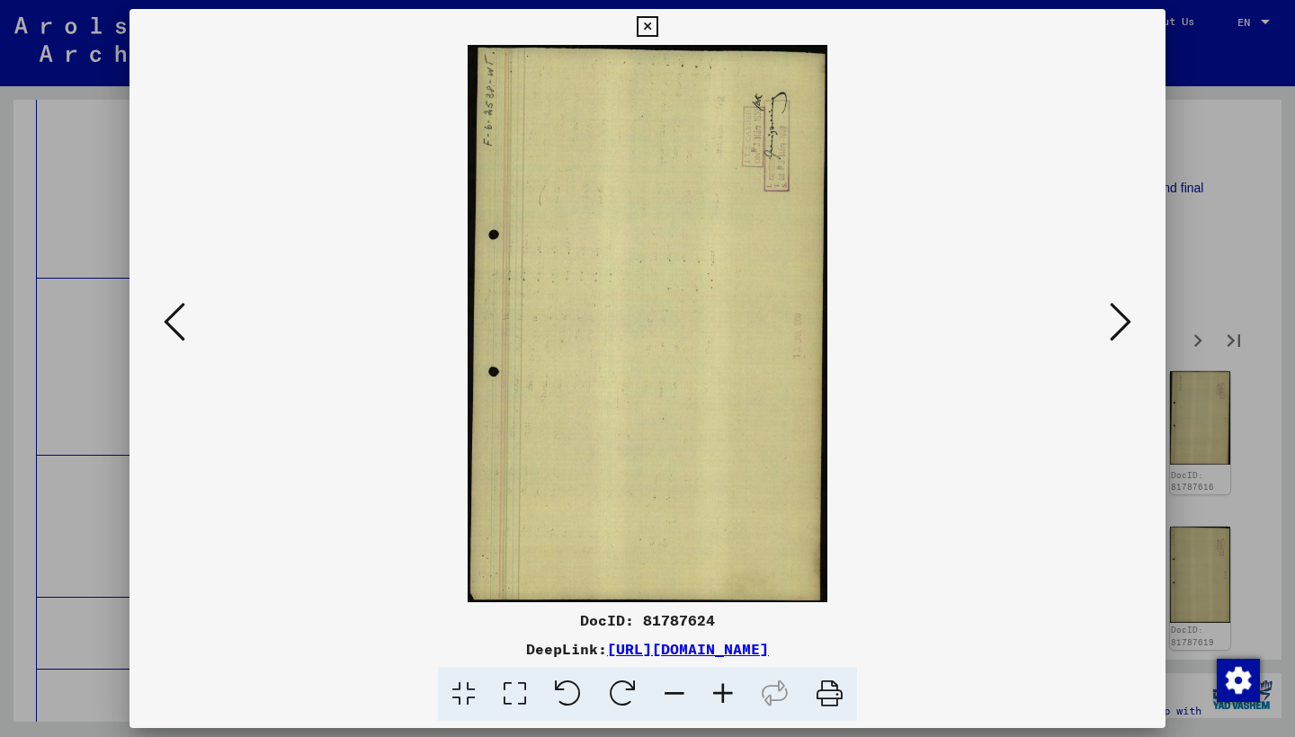
click at [1109, 320] on button at bounding box center [1120, 323] width 32 height 51
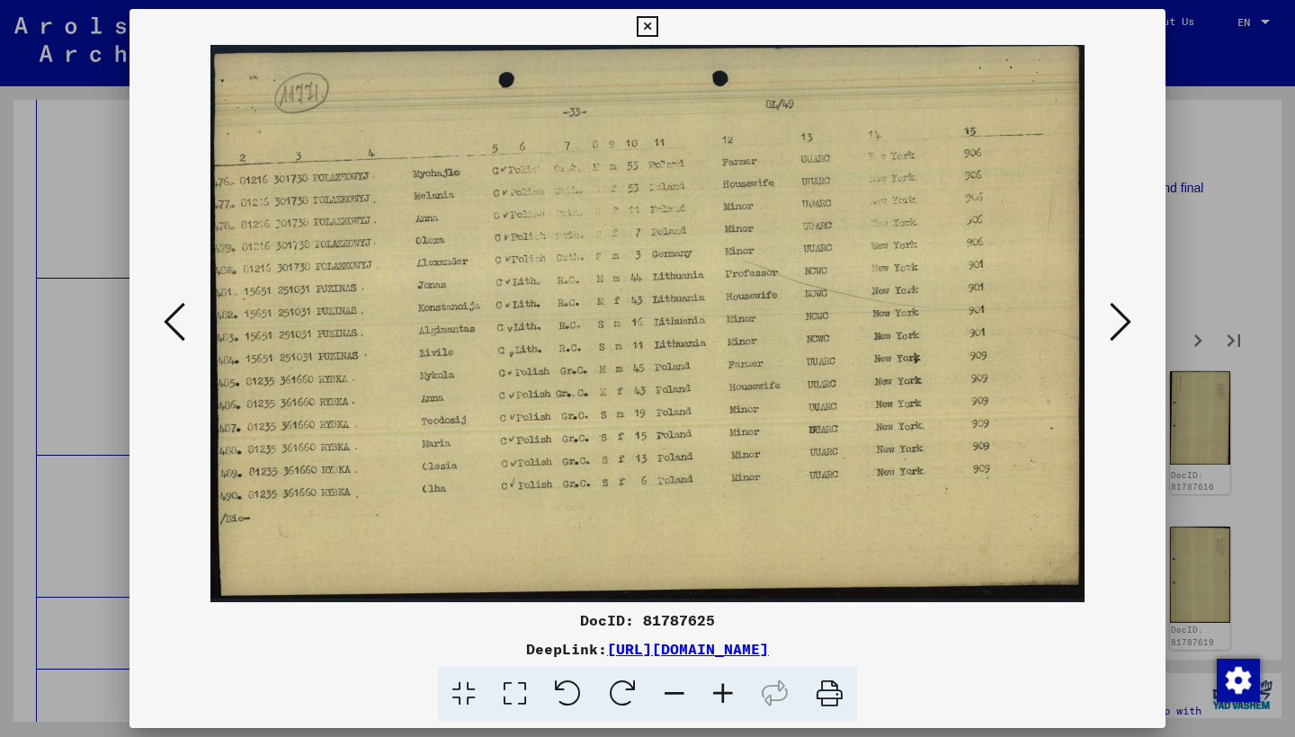
click at [1109, 320] on button at bounding box center [1120, 323] width 32 height 51
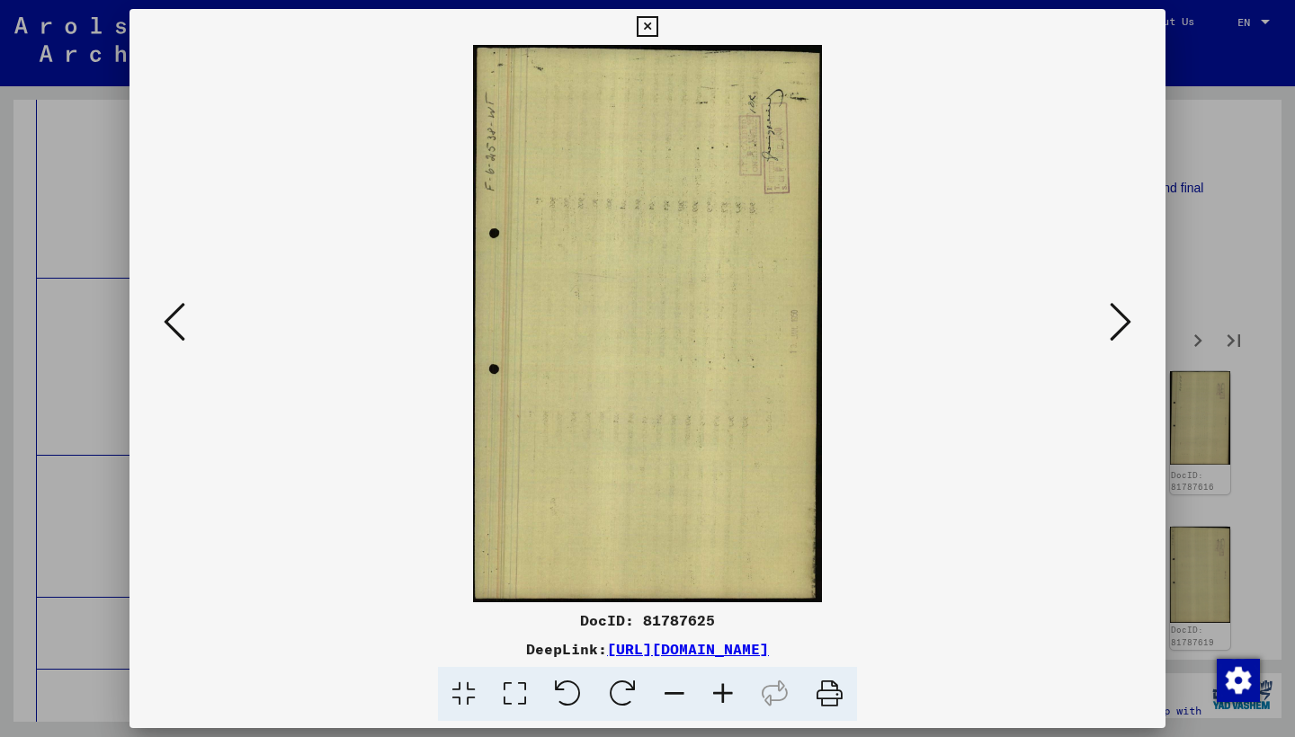
click at [1109, 320] on button at bounding box center [1120, 323] width 32 height 51
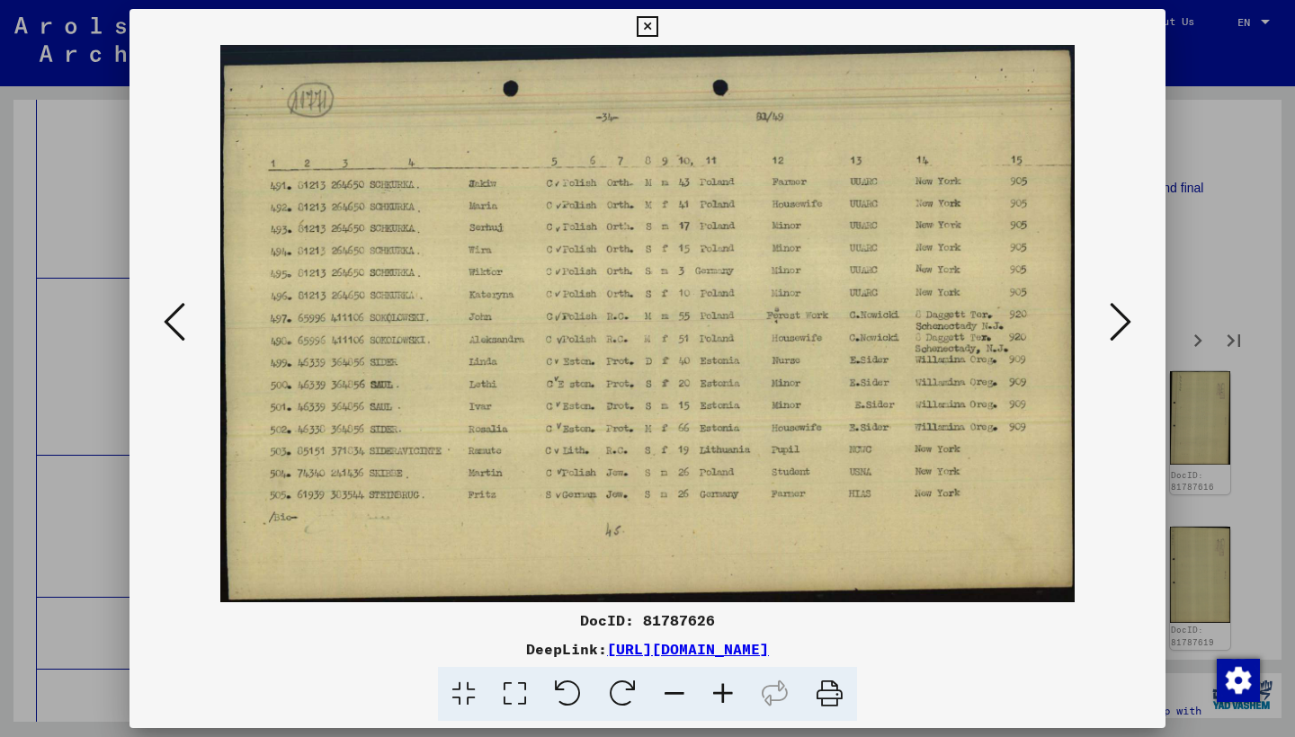
click at [1109, 320] on button at bounding box center [1120, 323] width 32 height 51
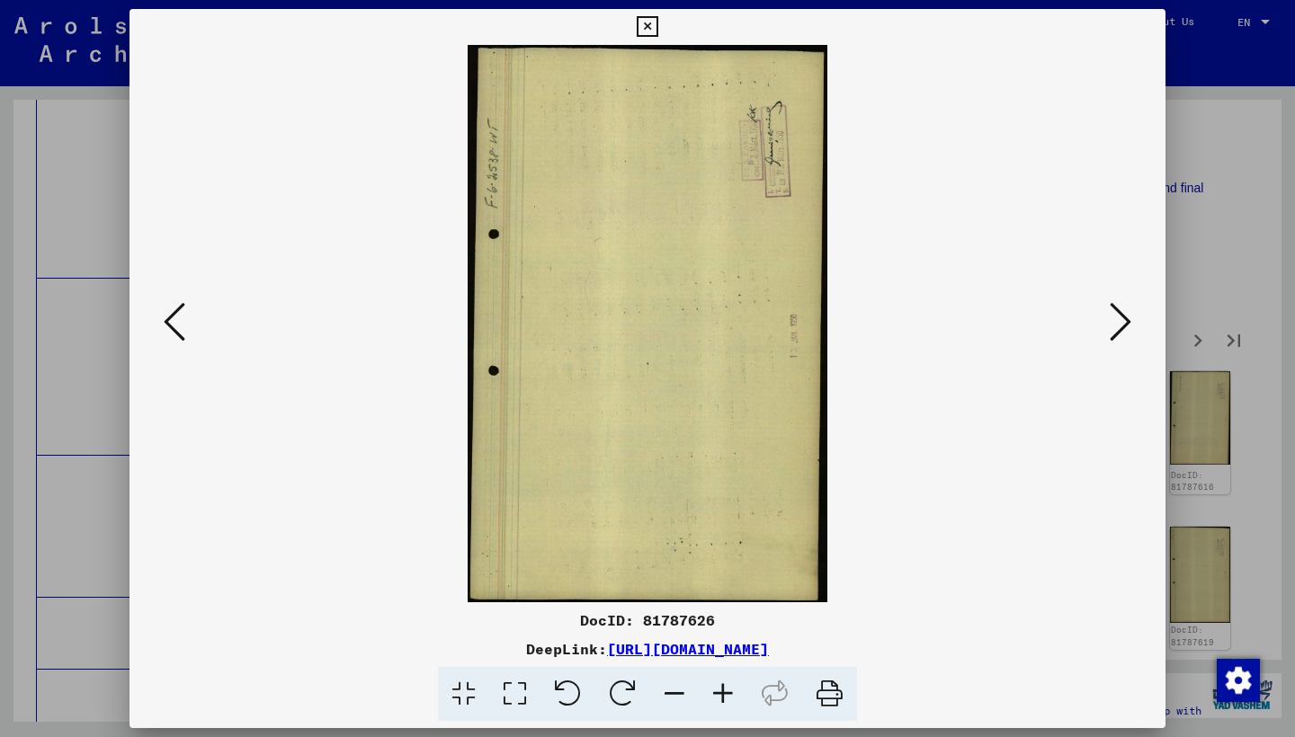
click at [1109, 320] on button at bounding box center [1120, 323] width 32 height 51
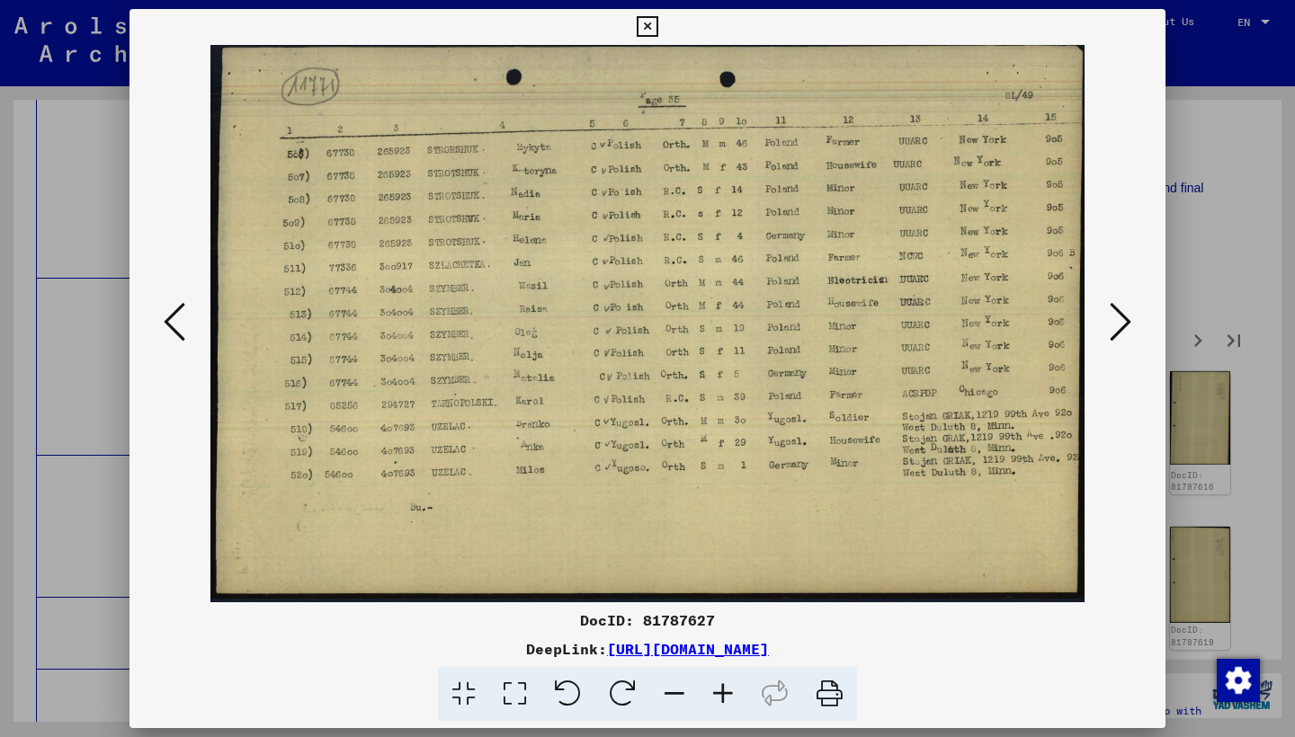
click at [1109, 320] on button at bounding box center [1120, 323] width 32 height 51
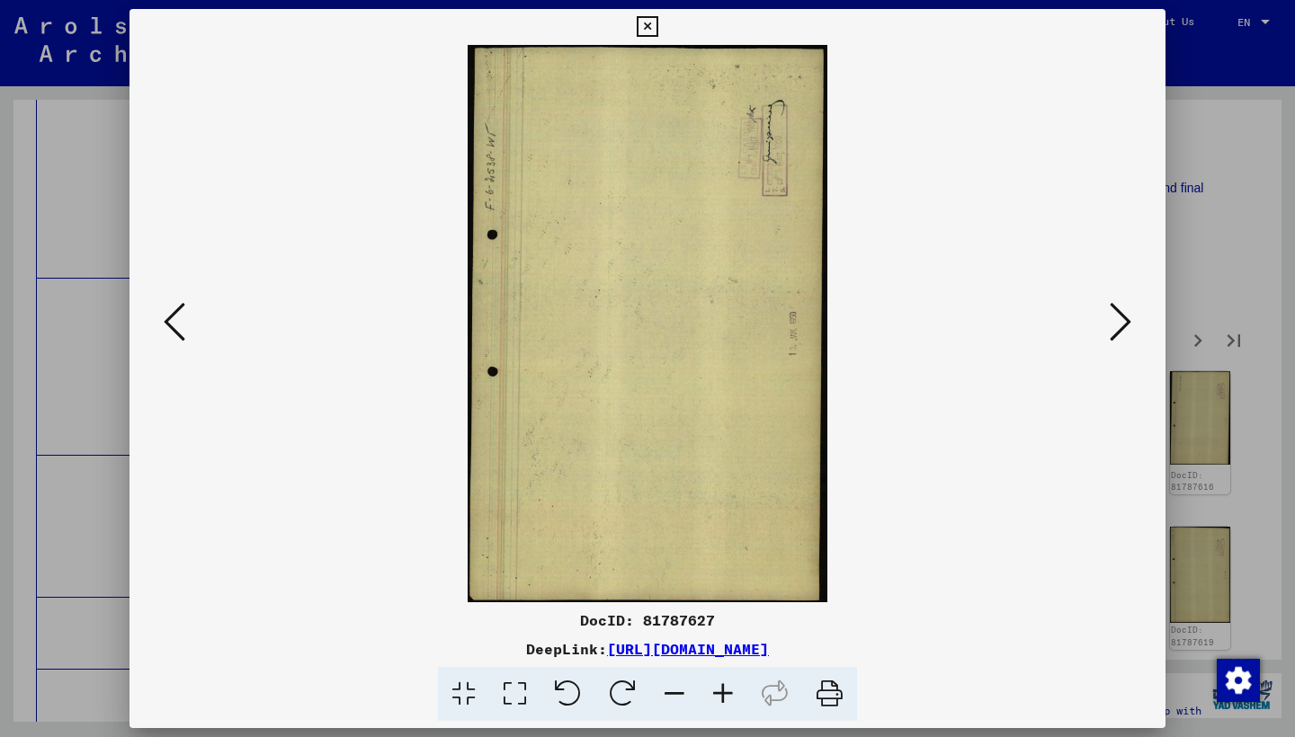
click at [1109, 320] on button at bounding box center [1120, 323] width 32 height 51
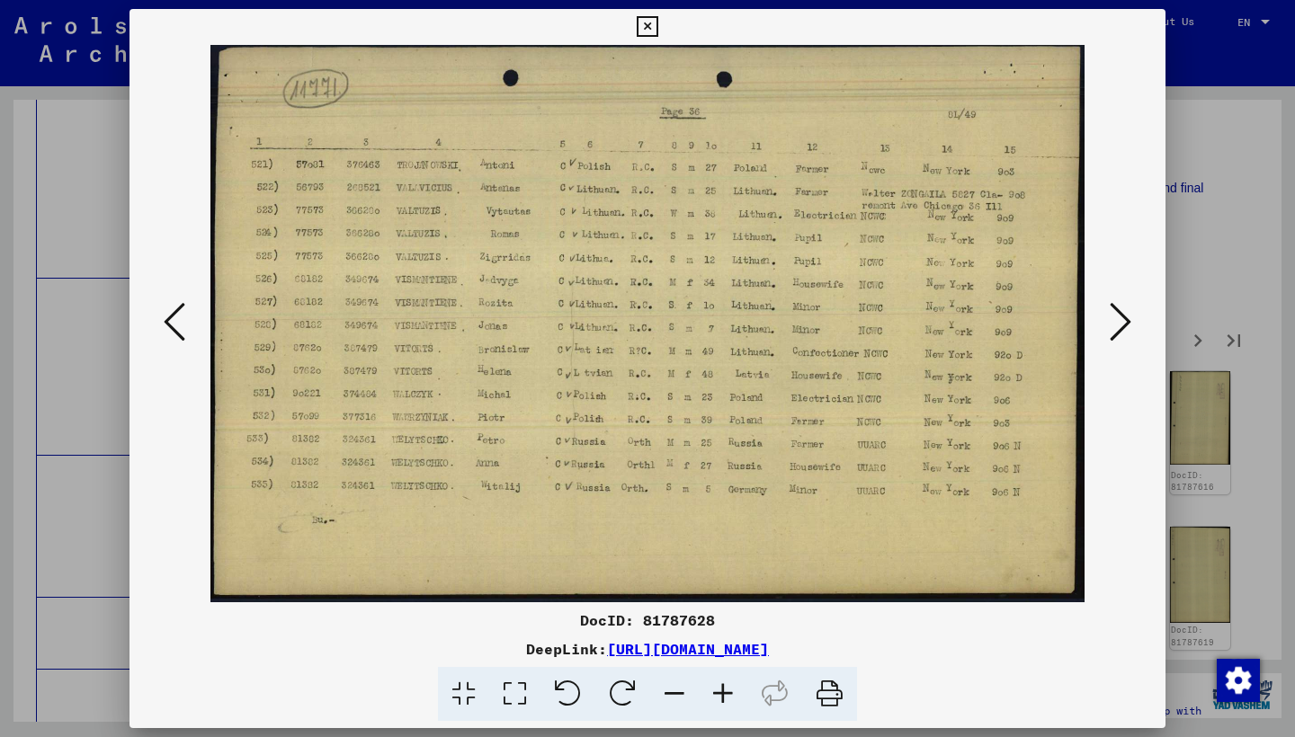
click at [1109, 320] on button at bounding box center [1120, 323] width 32 height 51
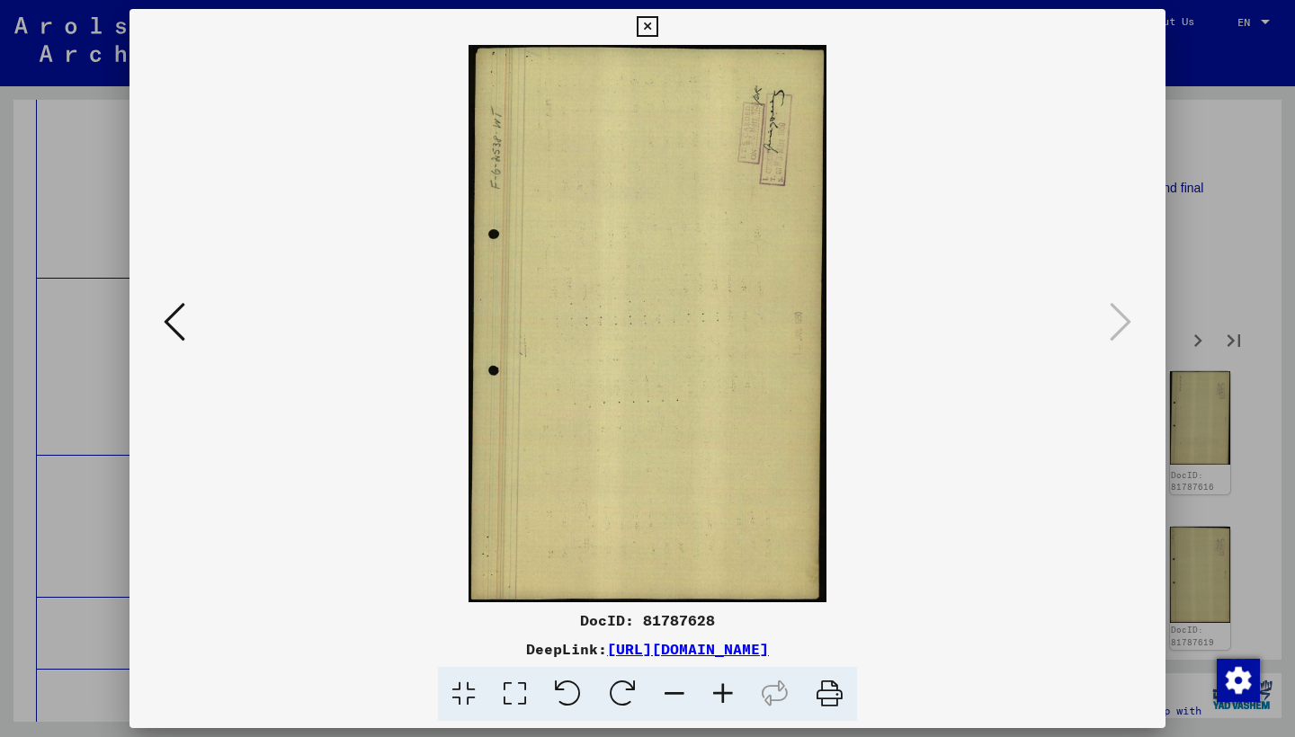
click at [657, 19] on icon at bounding box center [647, 27] width 21 height 22
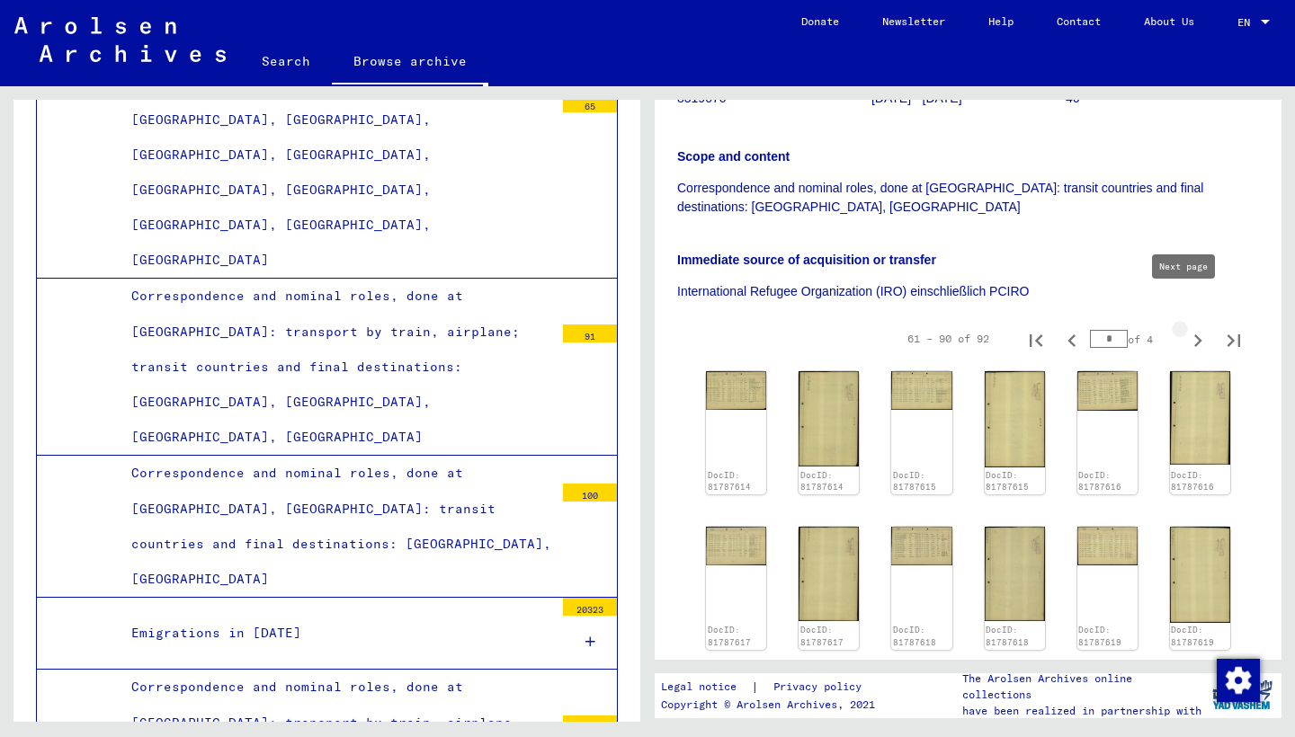
click at [1185, 328] on icon "Next page" at bounding box center [1197, 340] width 25 height 25
type input "*"
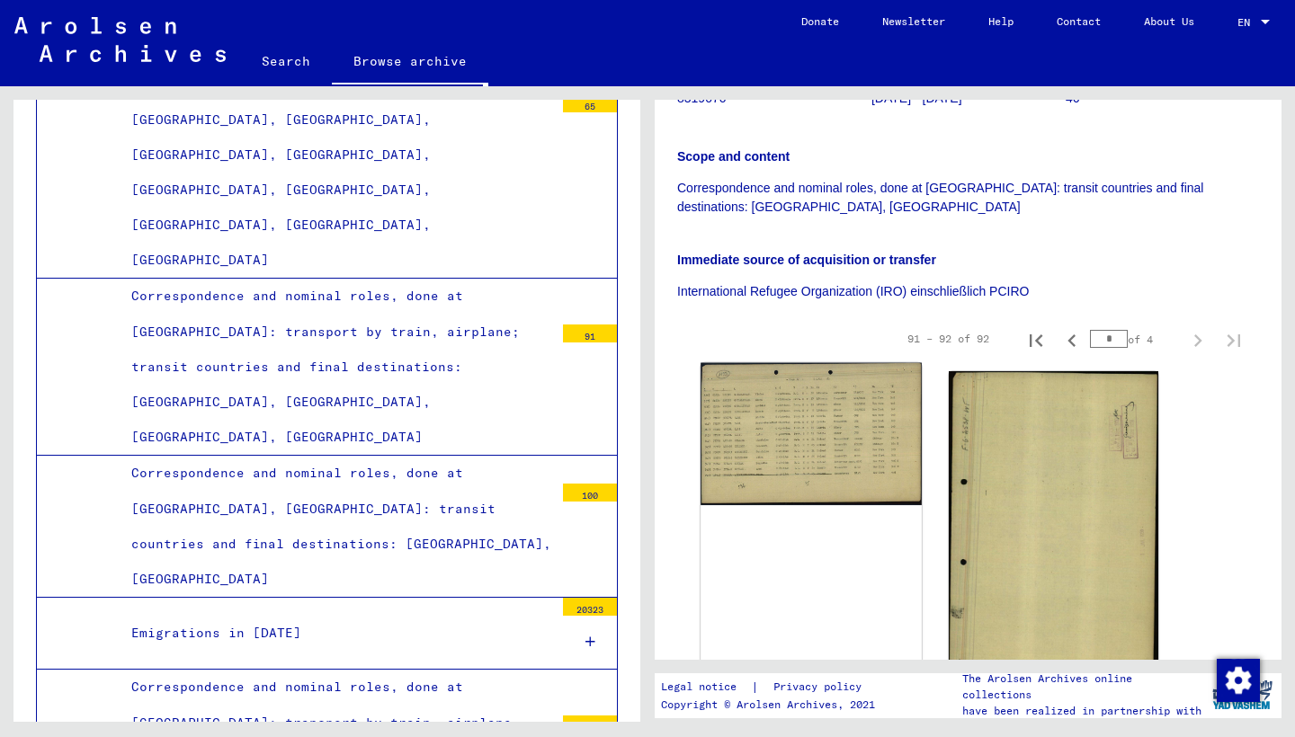
click at [830, 392] on img at bounding box center [810, 434] width 220 height 143
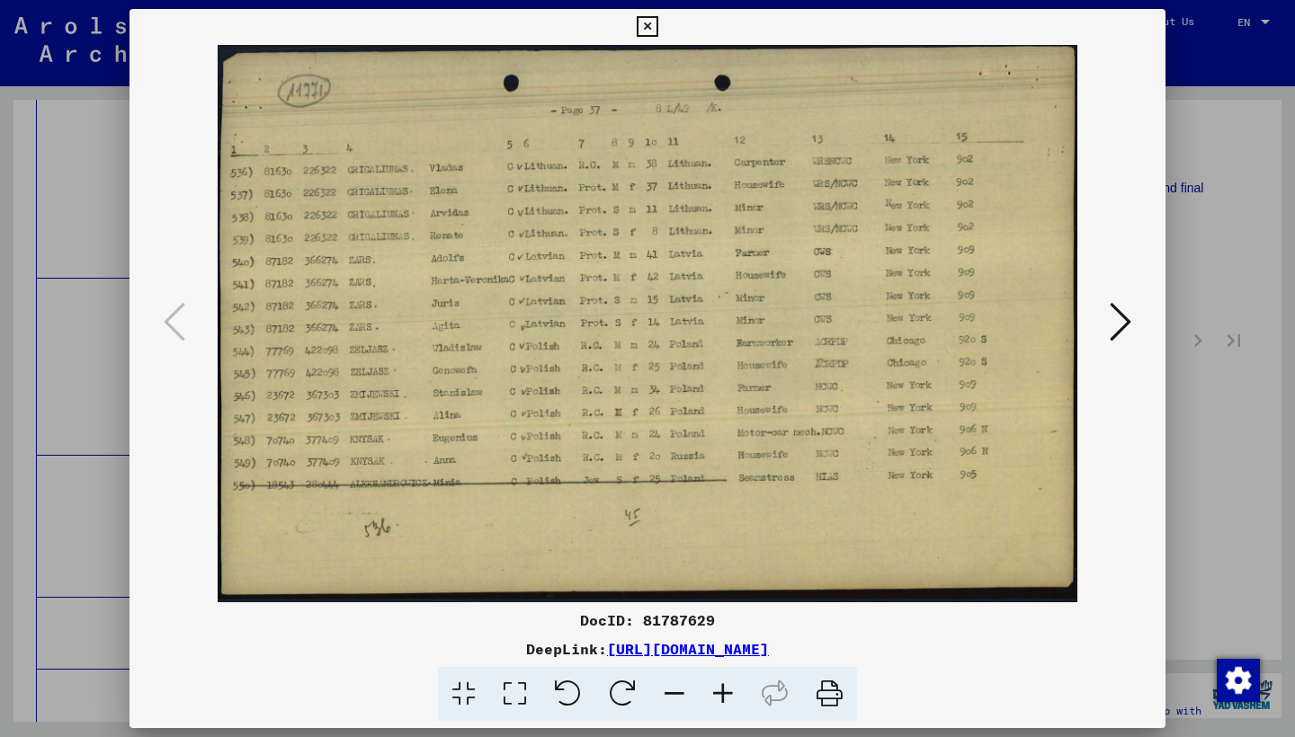
click at [1111, 326] on icon at bounding box center [1120, 321] width 22 height 43
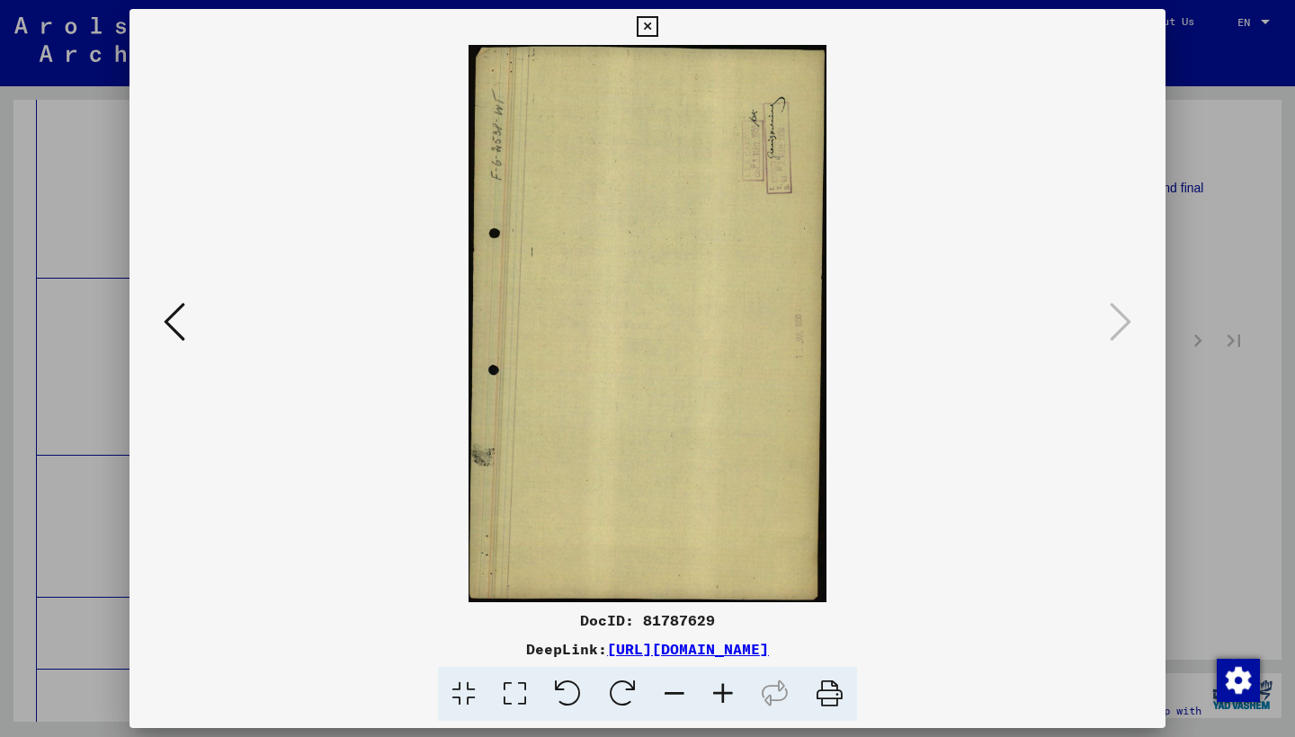
click at [657, 31] on icon at bounding box center [647, 27] width 21 height 22
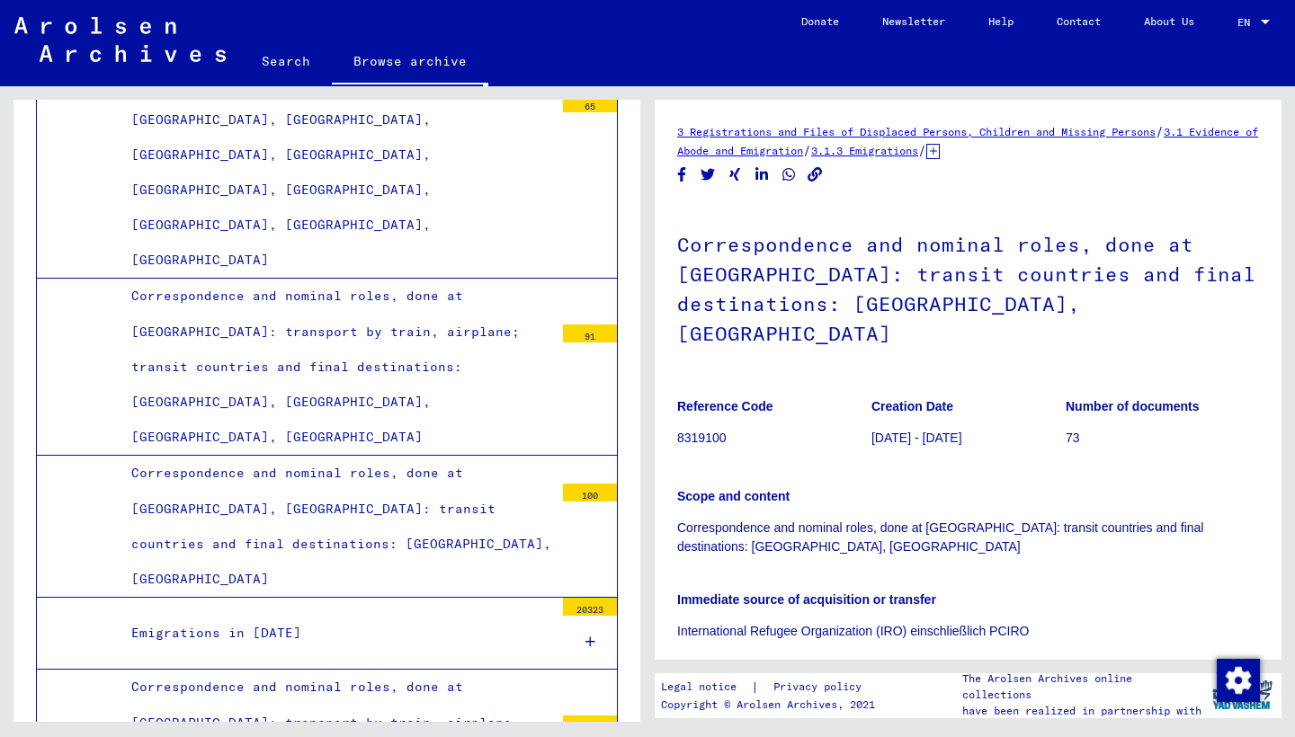
scroll to position [379, 0]
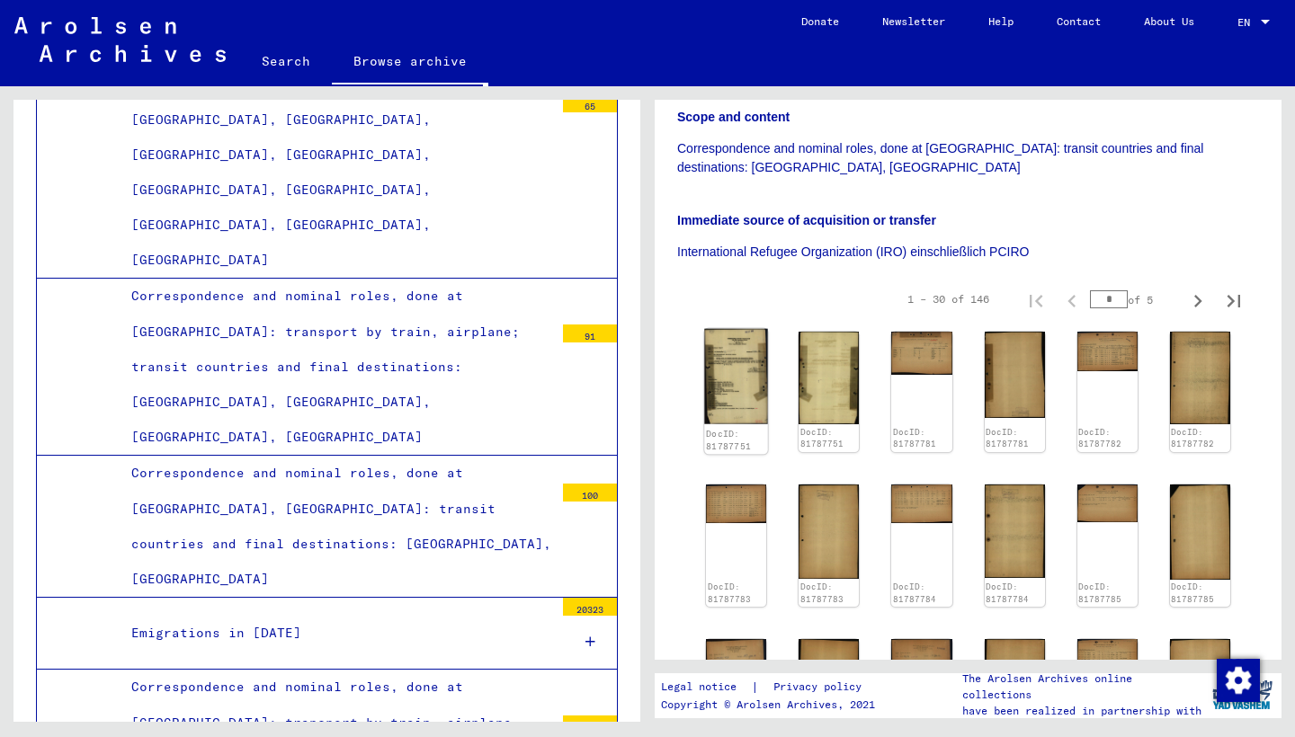
click at [742, 355] on img at bounding box center [736, 376] width 64 height 95
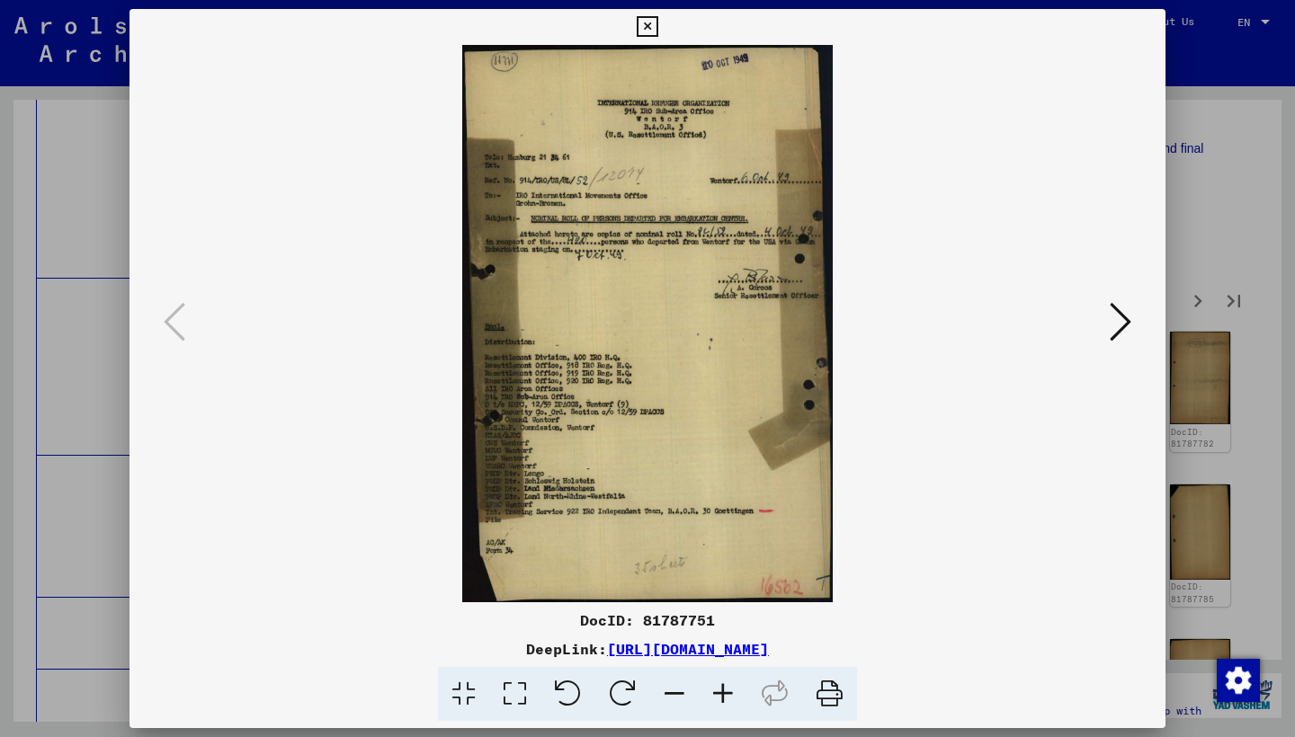
click at [1121, 327] on icon at bounding box center [1120, 321] width 22 height 43
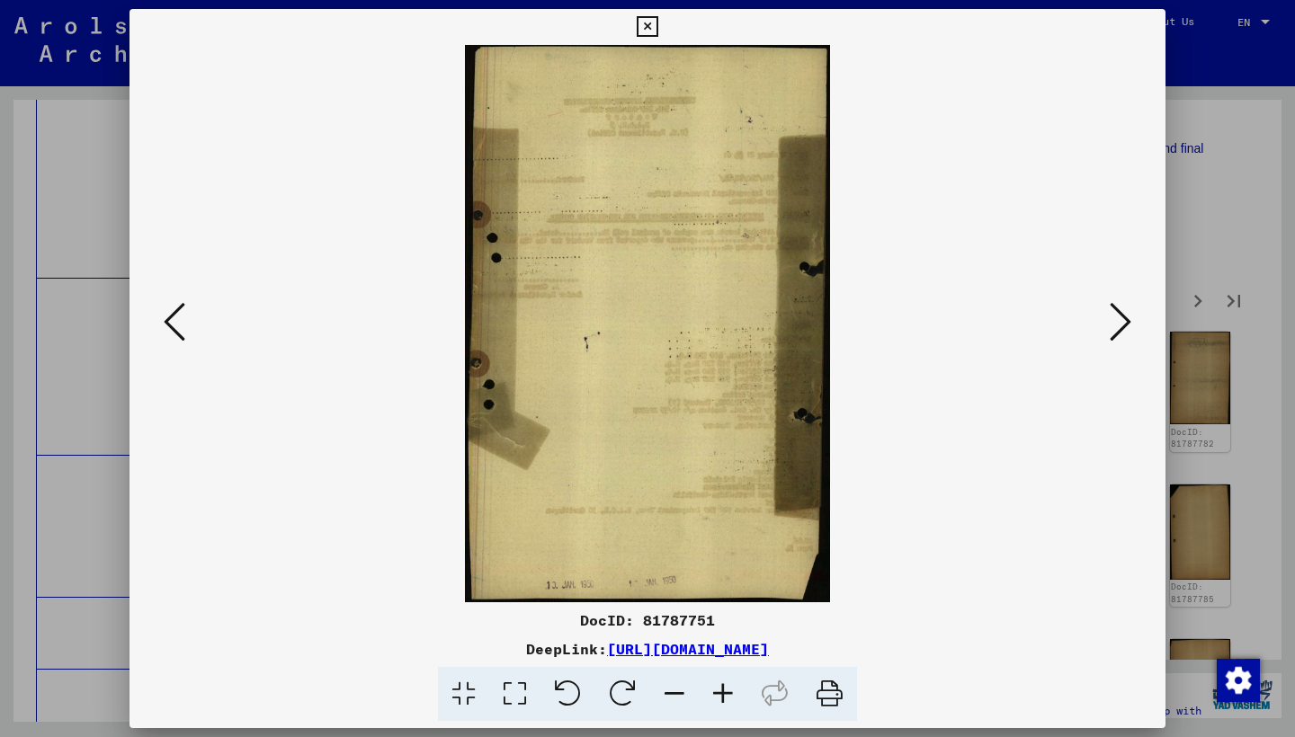
click at [1121, 327] on icon at bounding box center [1120, 321] width 22 height 43
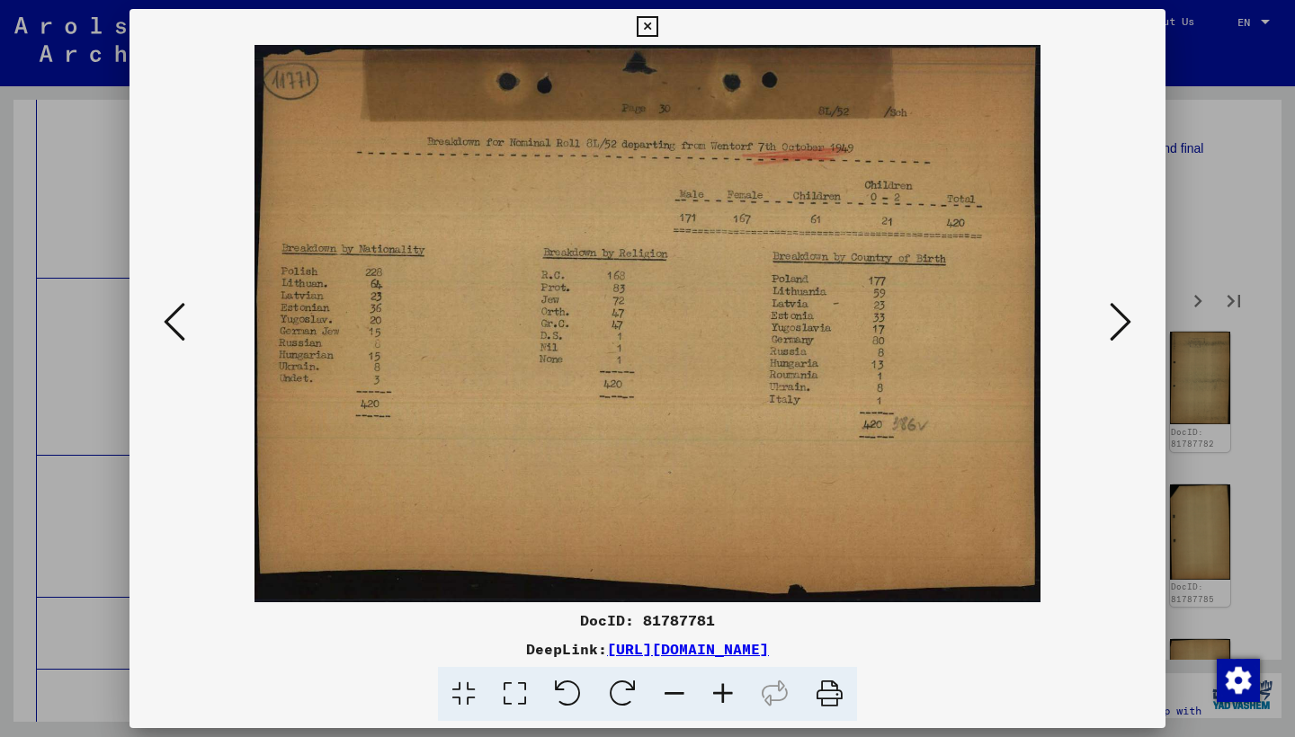
click at [1121, 327] on icon at bounding box center [1120, 321] width 22 height 43
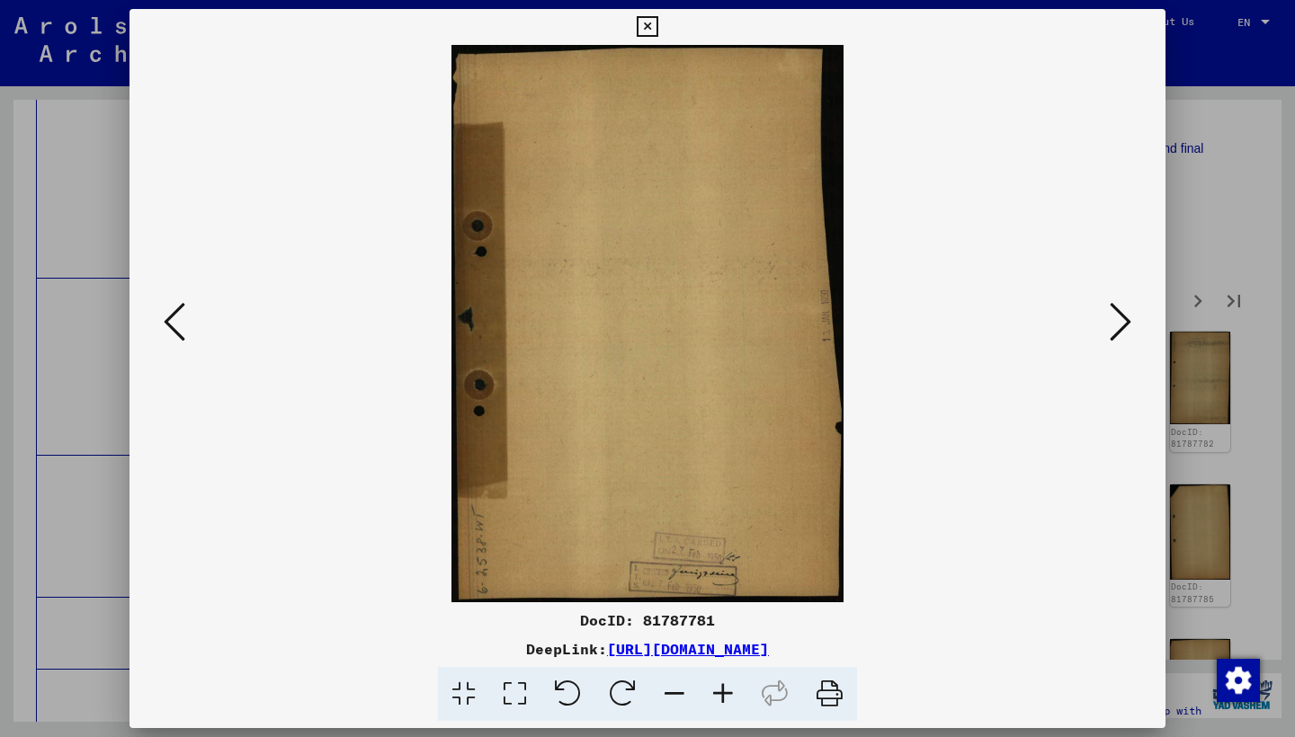
click at [1121, 327] on icon at bounding box center [1120, 321] width 22 height 43
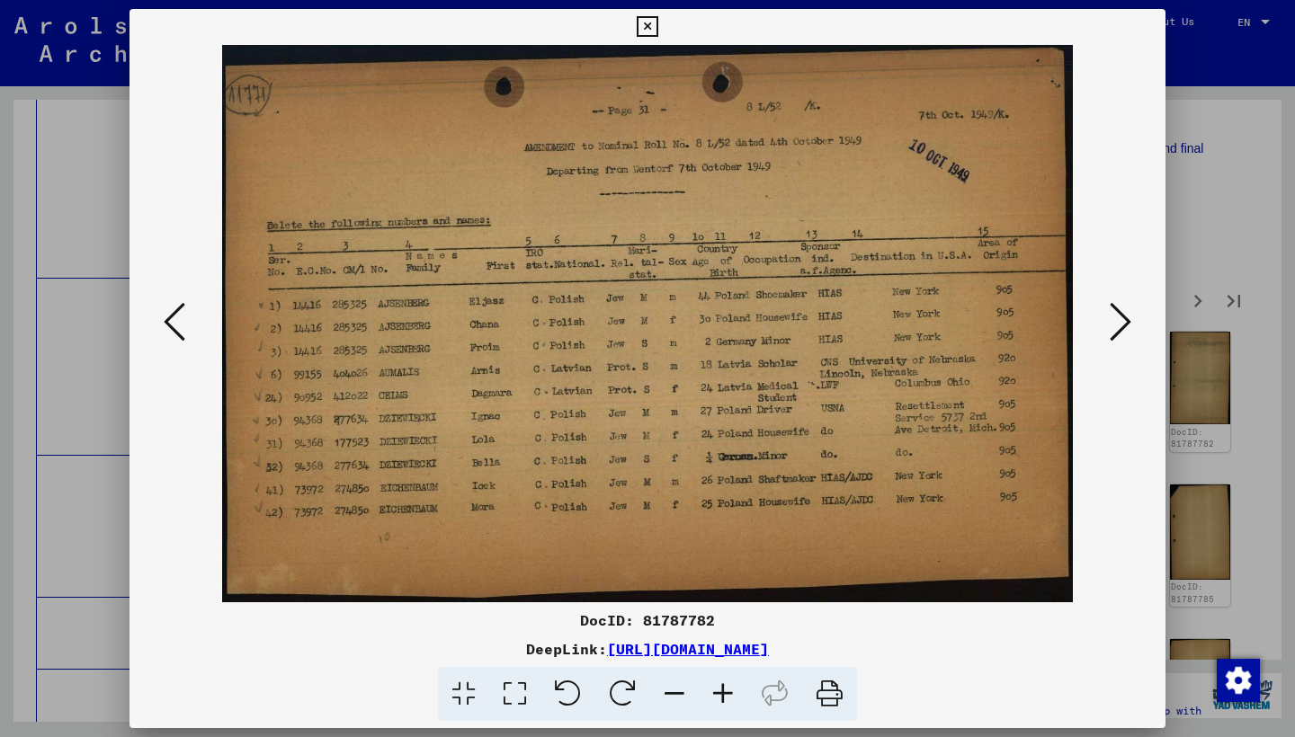
click at [1121, 327] on icon at bounding box center [1120, 321] width 22 height 43
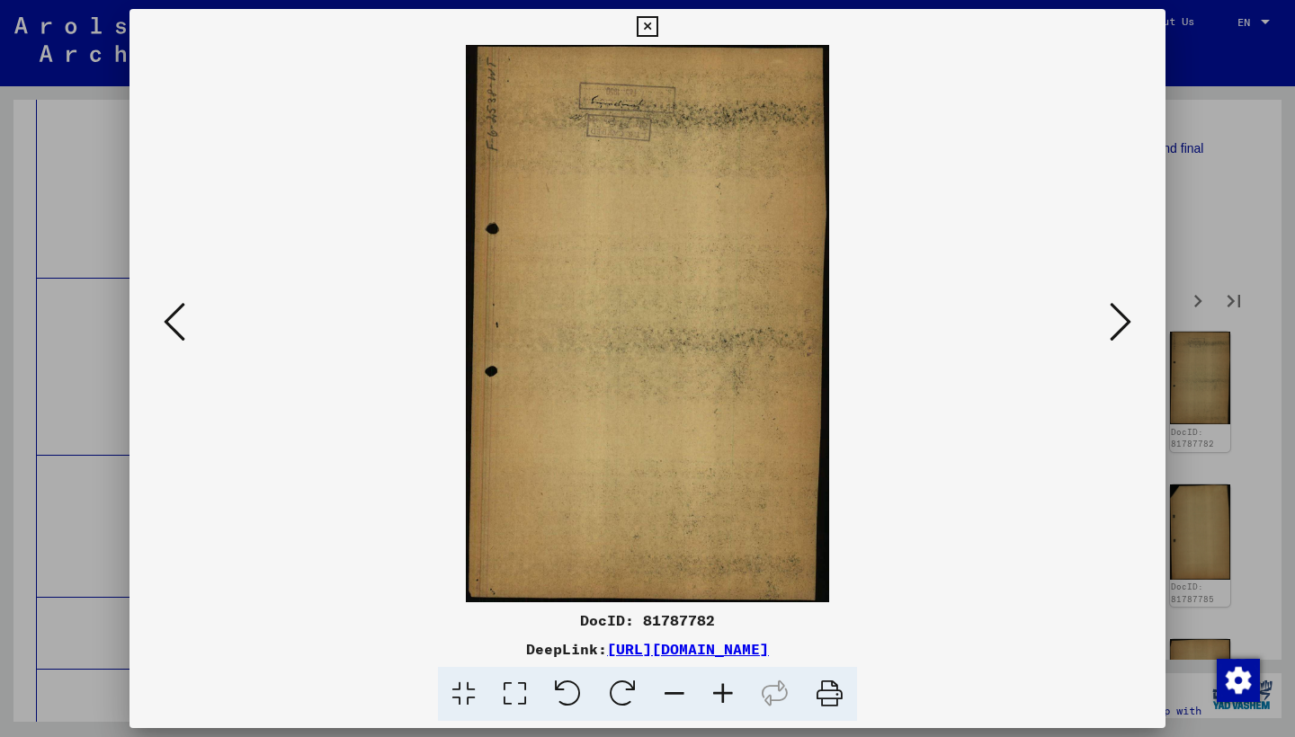
click at [1121, 327] on icon at bounding box center [1120, 321] width 22 height 43
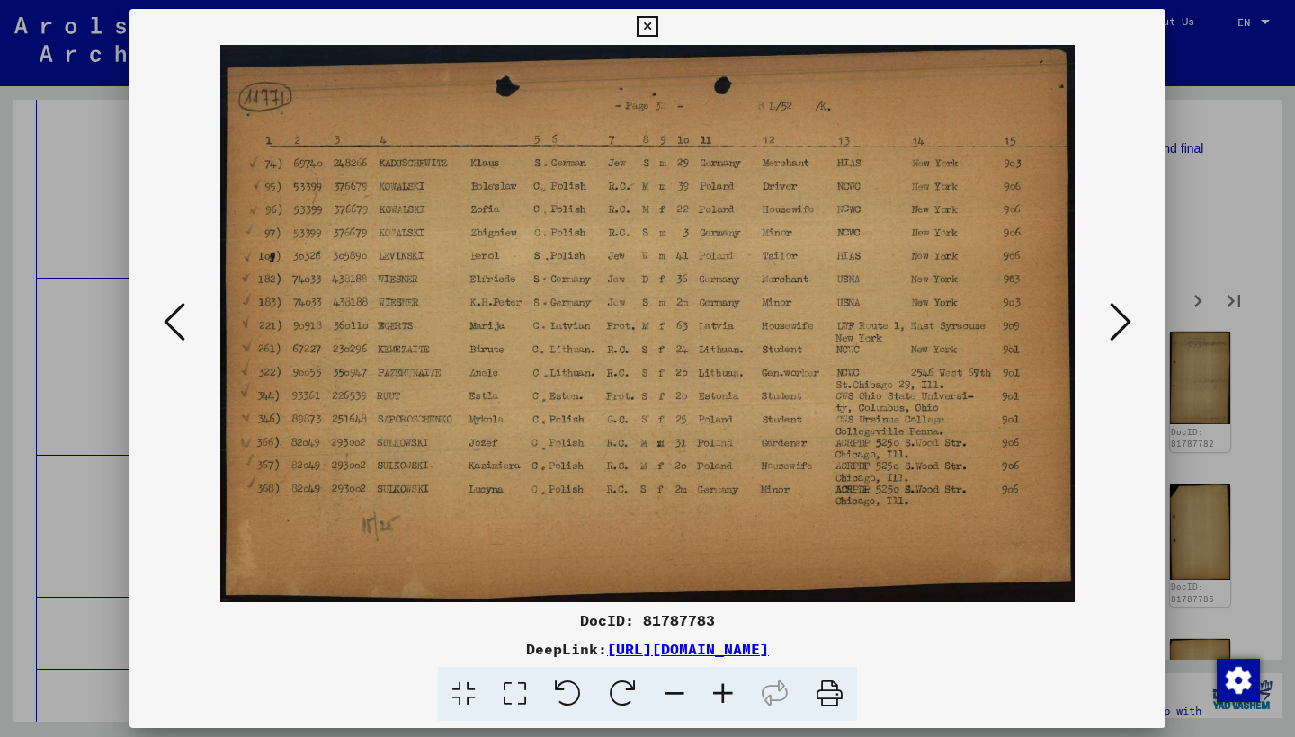
click at [1120, 327] on icon at bounding box center [1120, 321] width 22 height 43
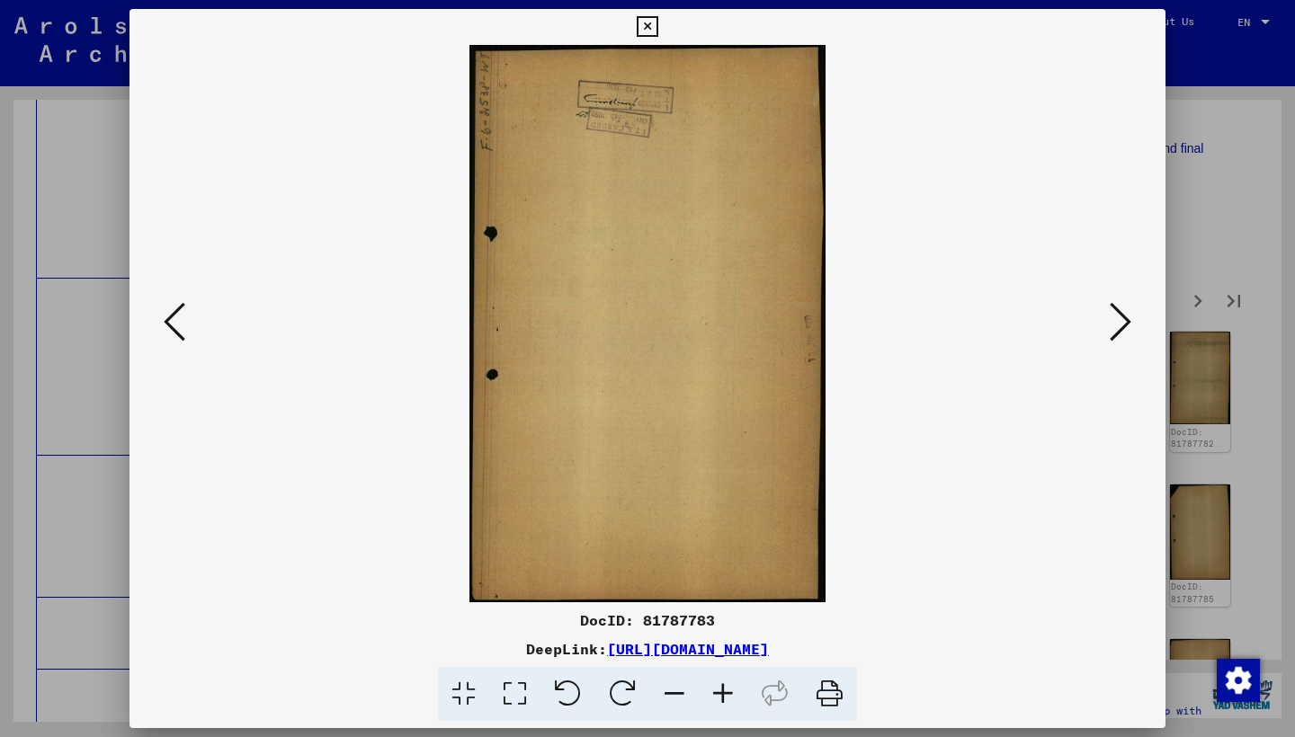
click at [1120, 327] on icon at bounding box center [1120, 321] width 22 height 43
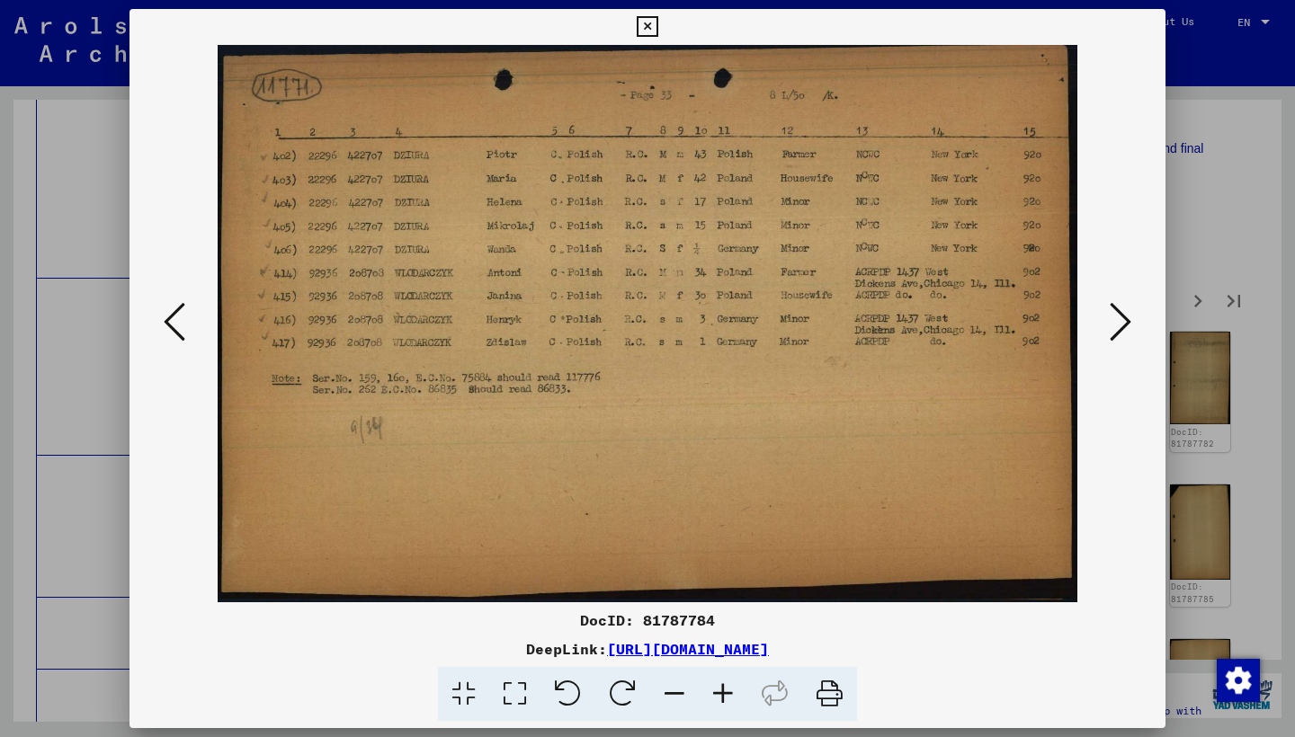
click at [1118, 327] on icon at bounding box center [1120, 321] width 22 height 43
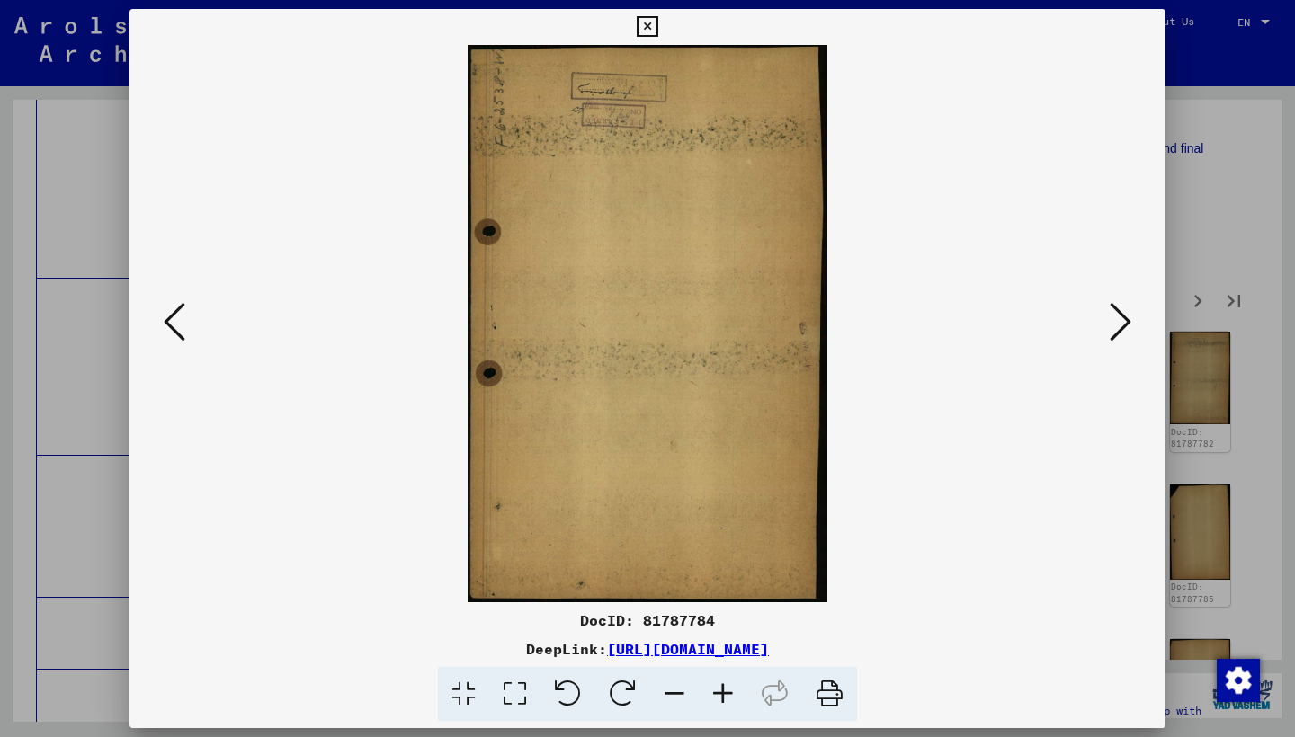
click at [1118, 327] on icon at bounding box center [1120, 321] width 22 height 43
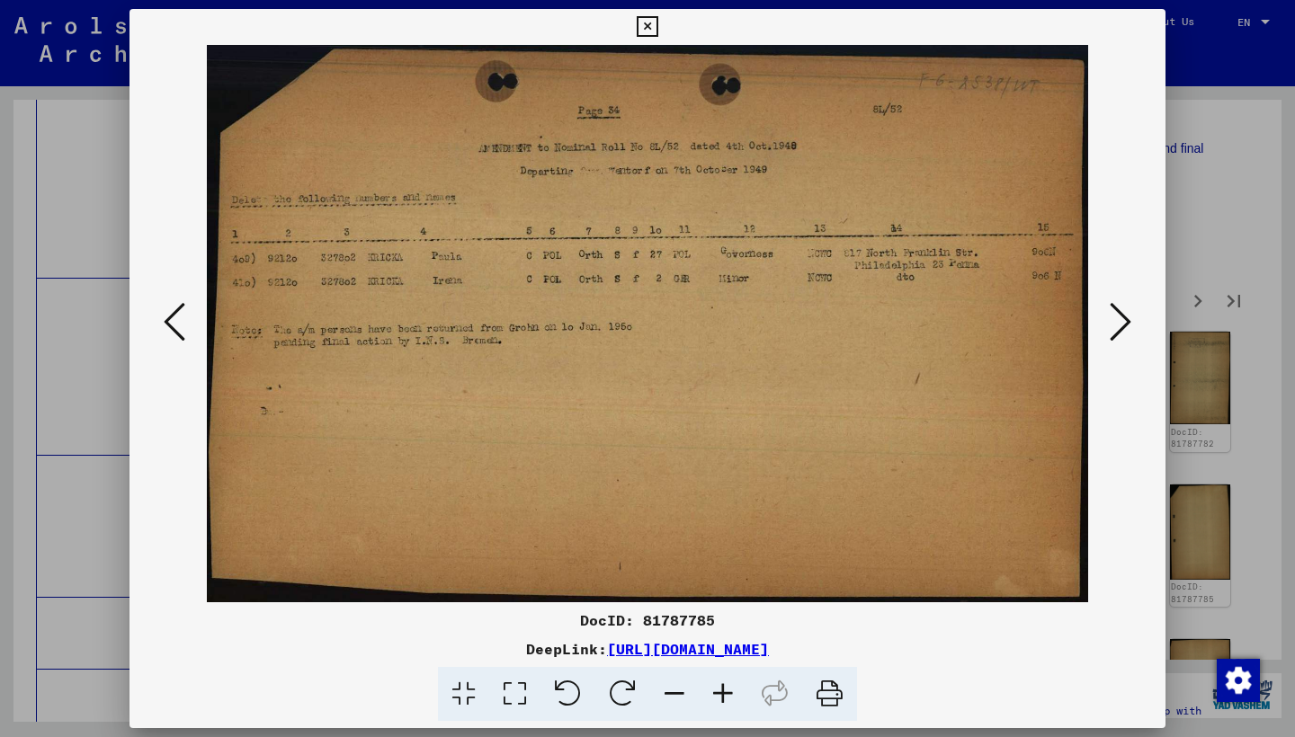
click at [1118, 327] on icon at bounding box center [1120, 321] width 22 height 43
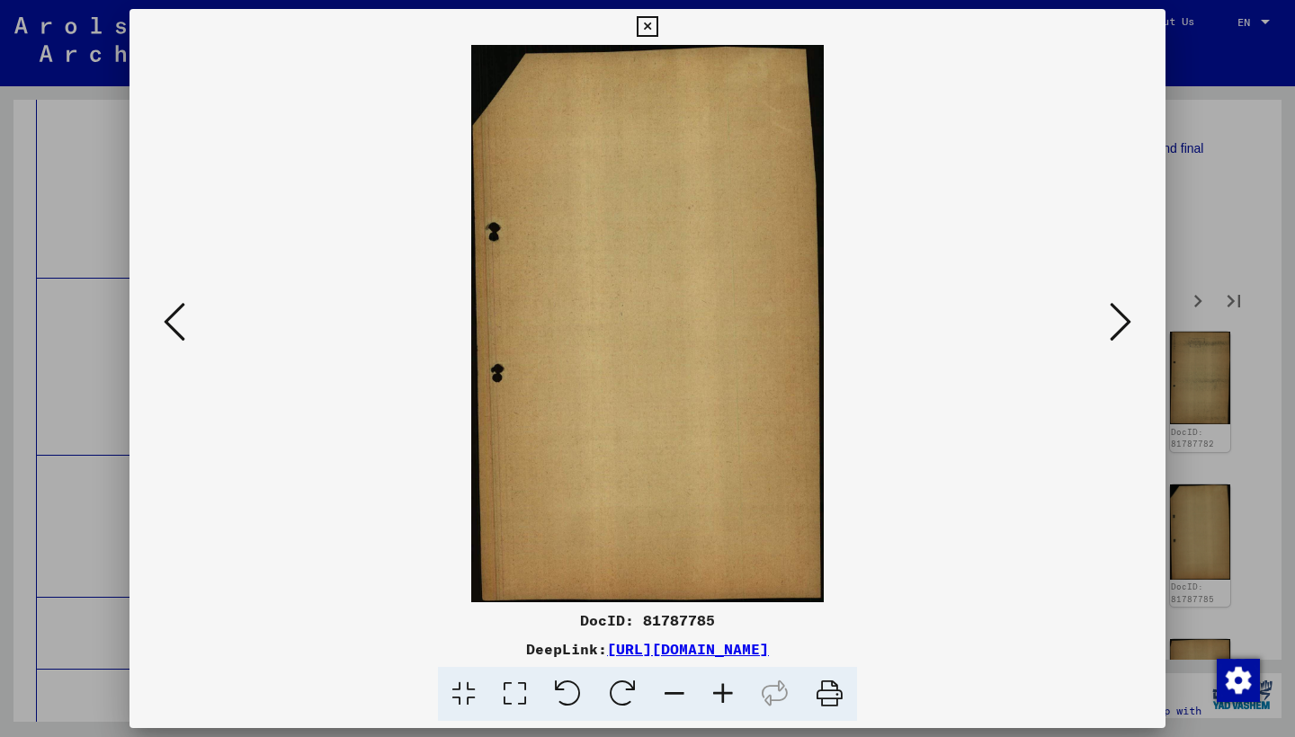
click at [1118, 327] on icon at bounding box center [1120, 321] width 22 height 43
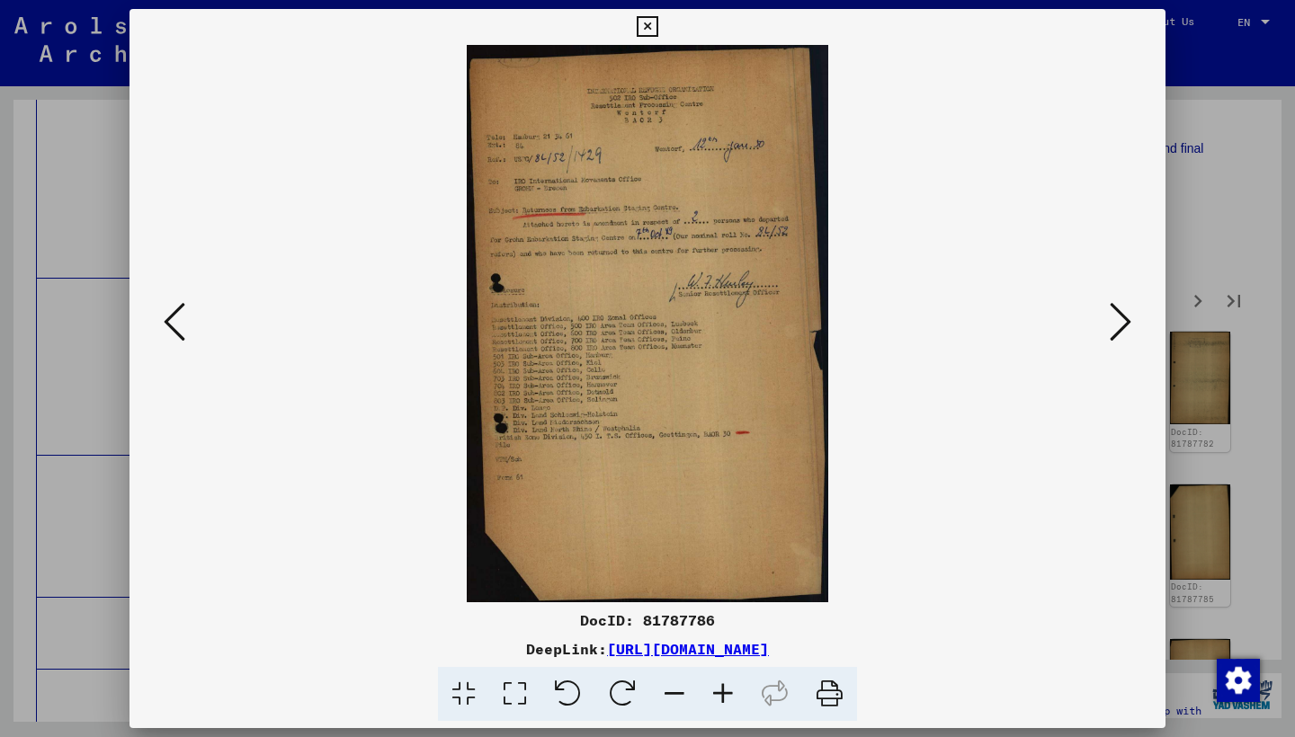
click at [1118, 327] on icon at bounding box center [1120, 321] width 22 height 43
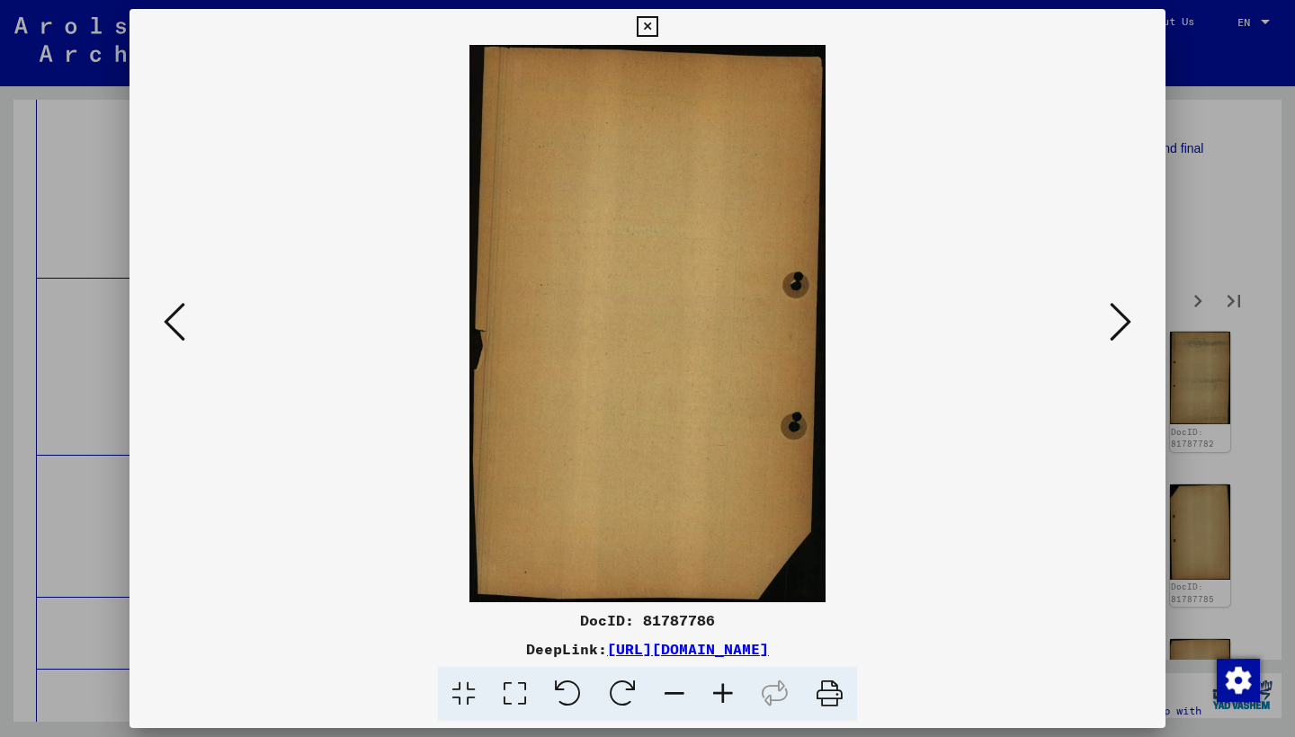
click at [1118, 327] on icon at bounding box center [1120, 321] width 22 height 43
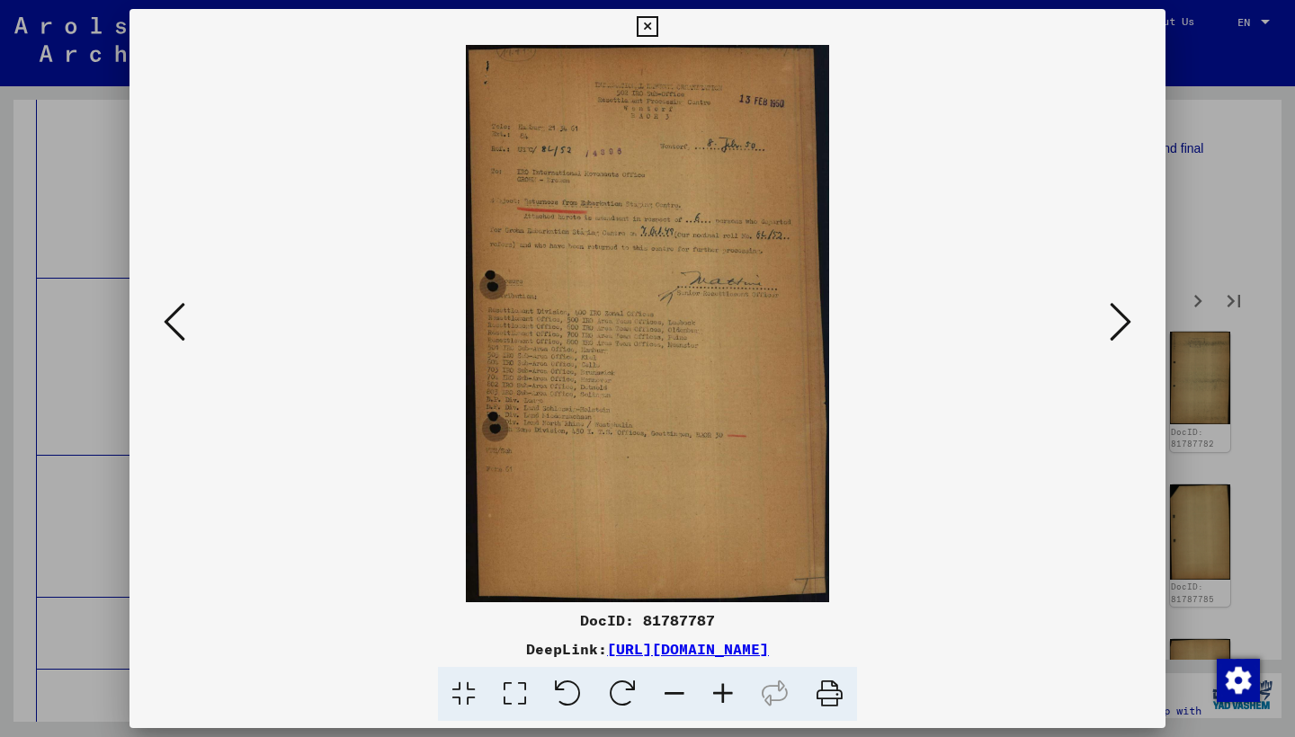
click at [1118, 327] on icon at bounding box center [1120, 321] width 22 height 43
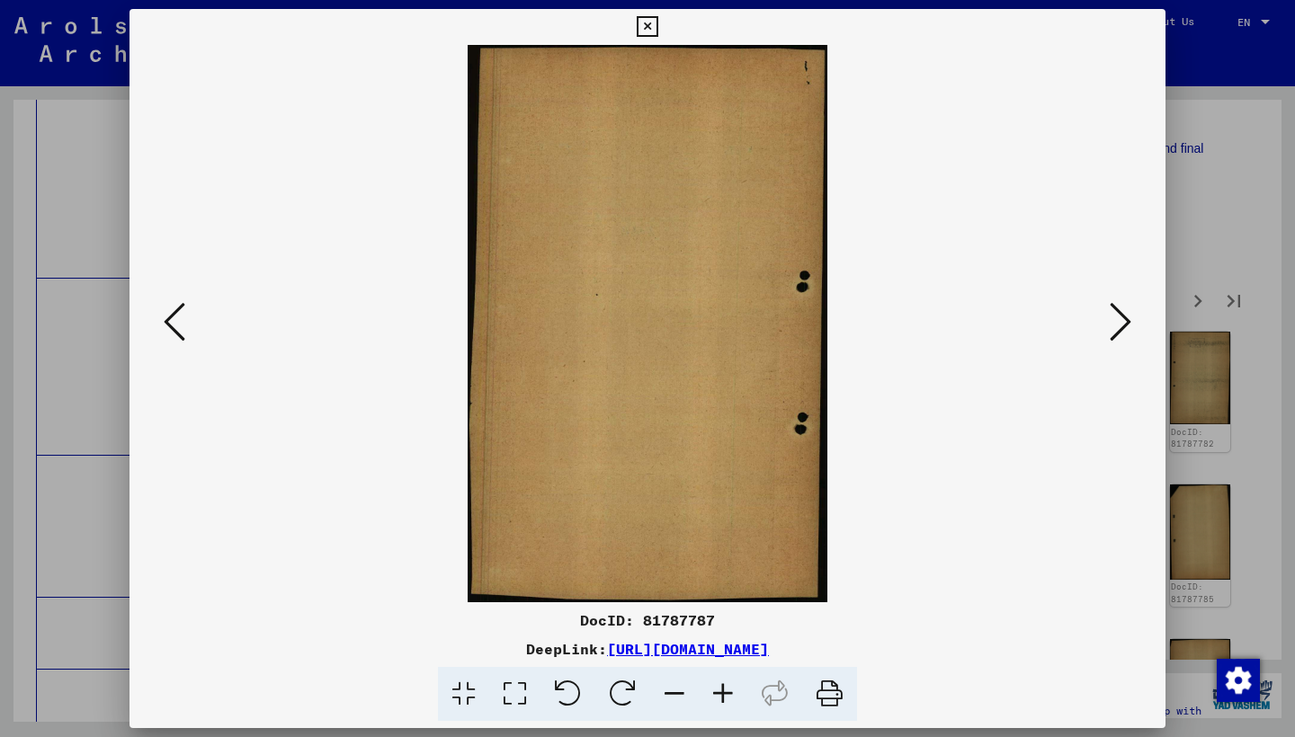
click at [1118, 327] on icon at bounding box center [1120, 321] width 22 height 43
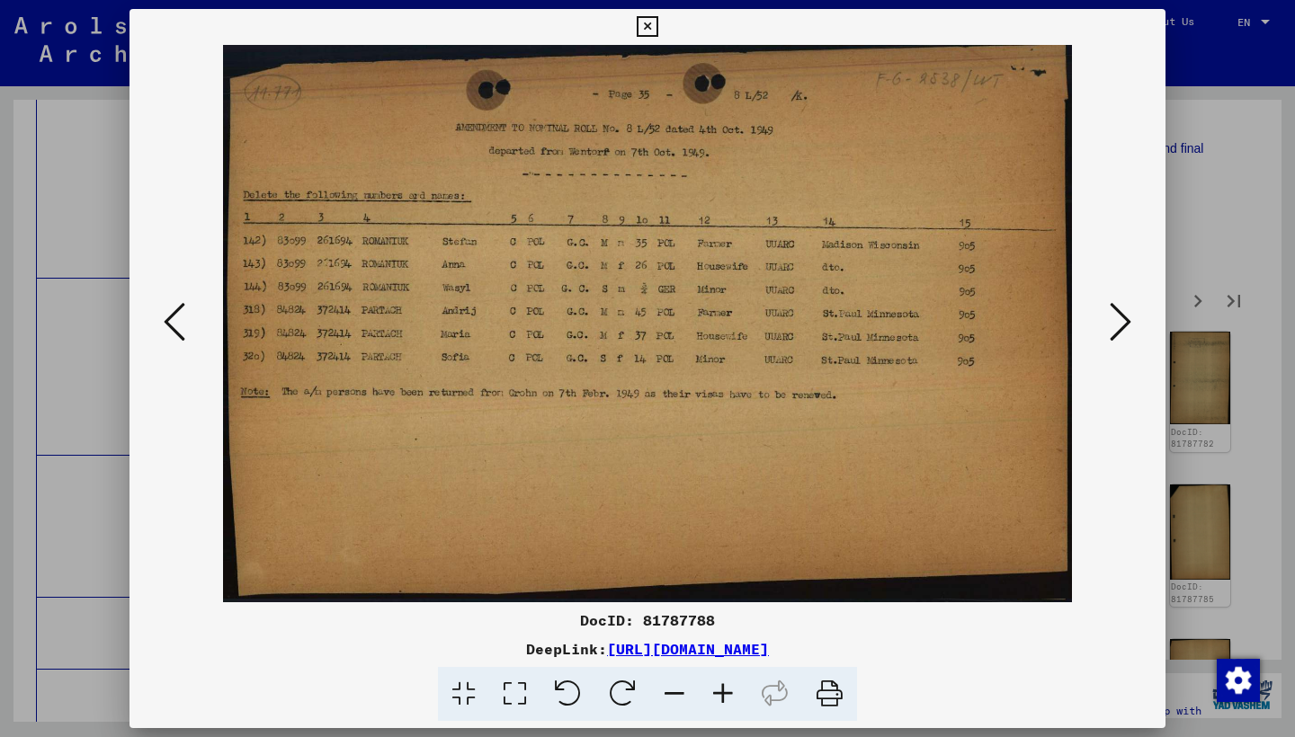
click at [1118, 327] on icon at bounding box center [1120, 321] width 22 height 43
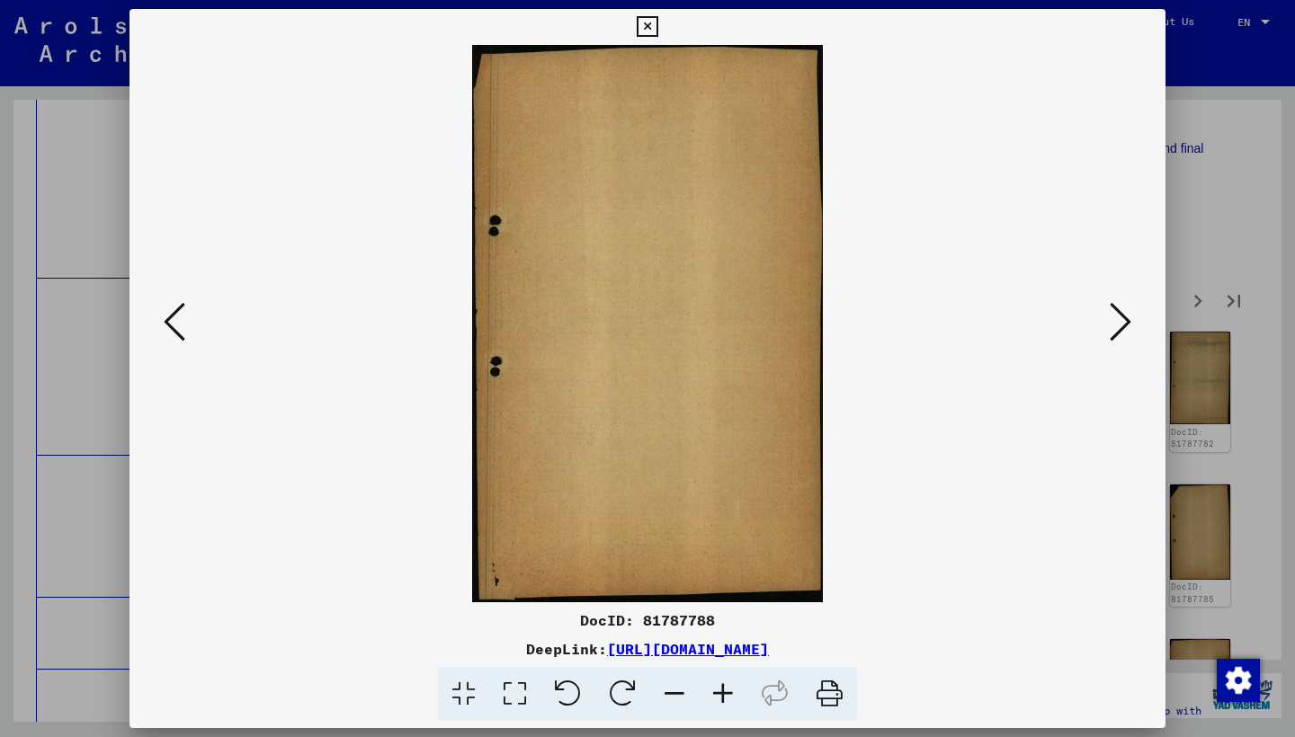
click at [1118, 327] on icon at bounding box center [1120, 321] width 22 height 43
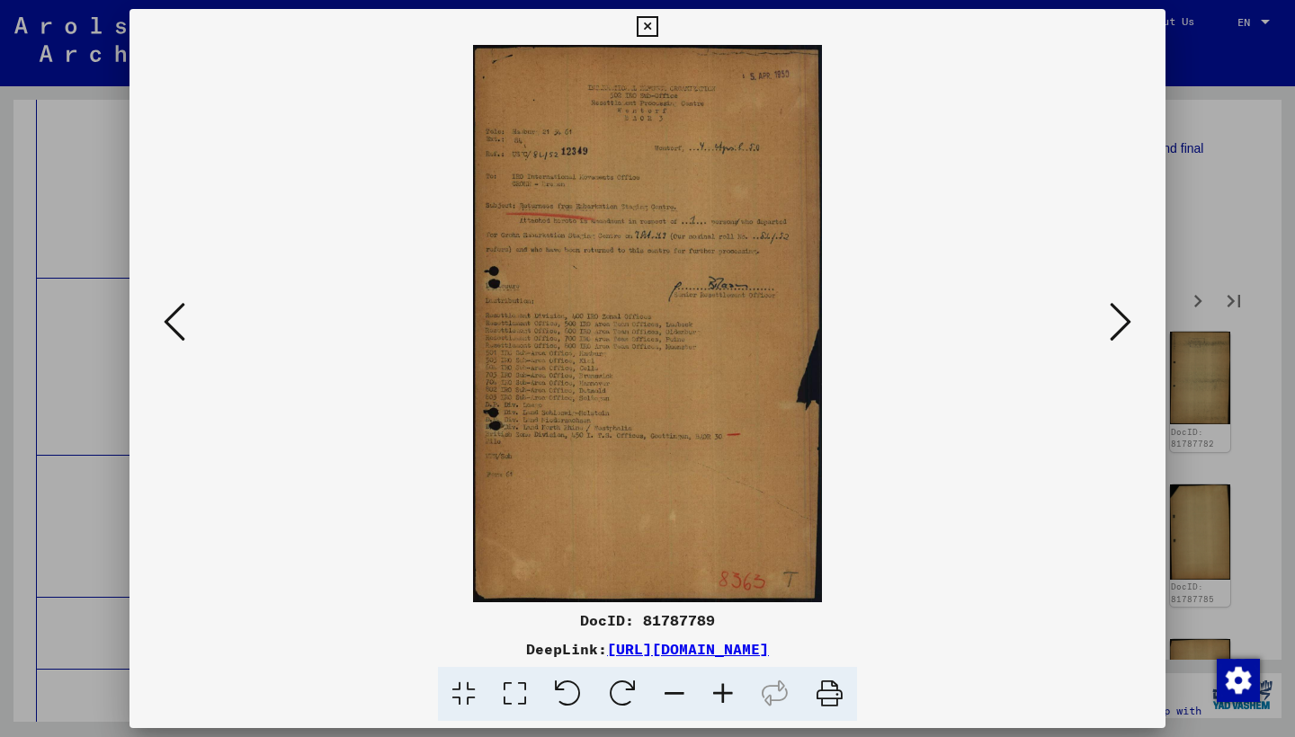
click at [1118, 327] on icon at bounding box center [1120, 321] width 22 height 43
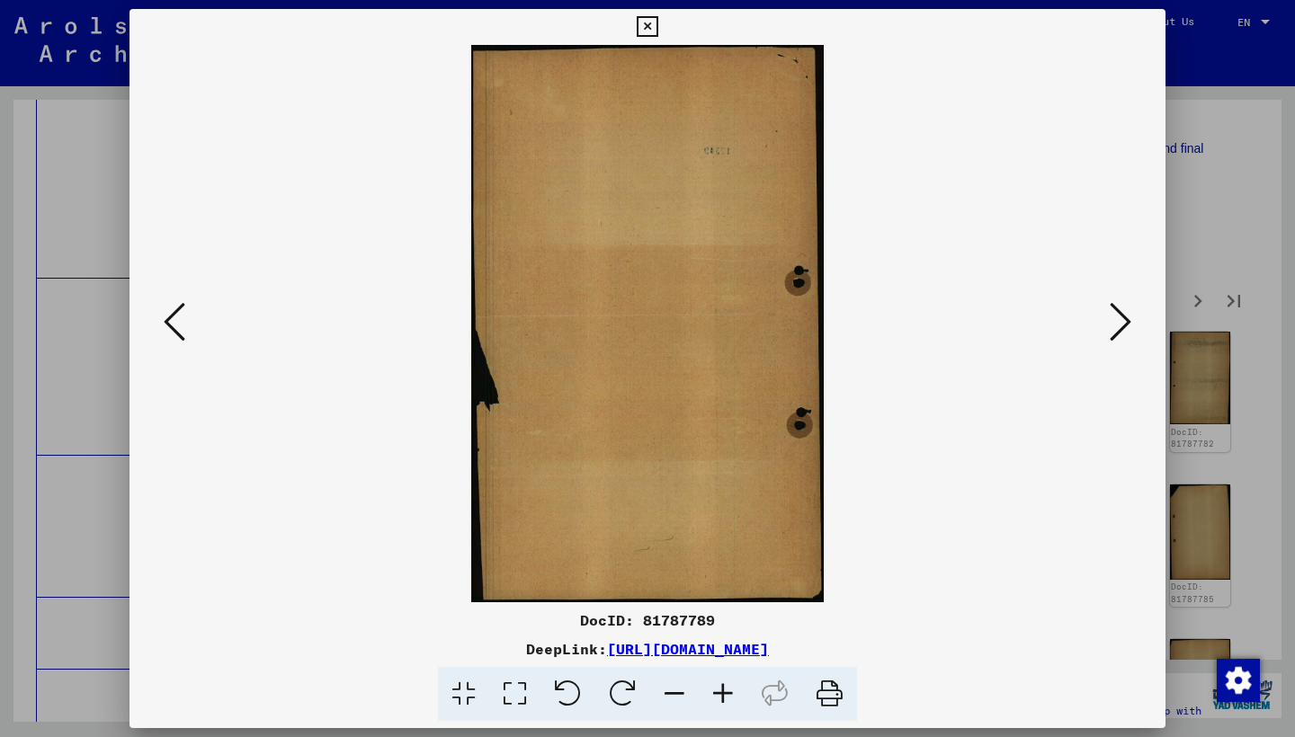
click at [1118, 327] on icon at bounding box center [1120, 321] width 22 height 43
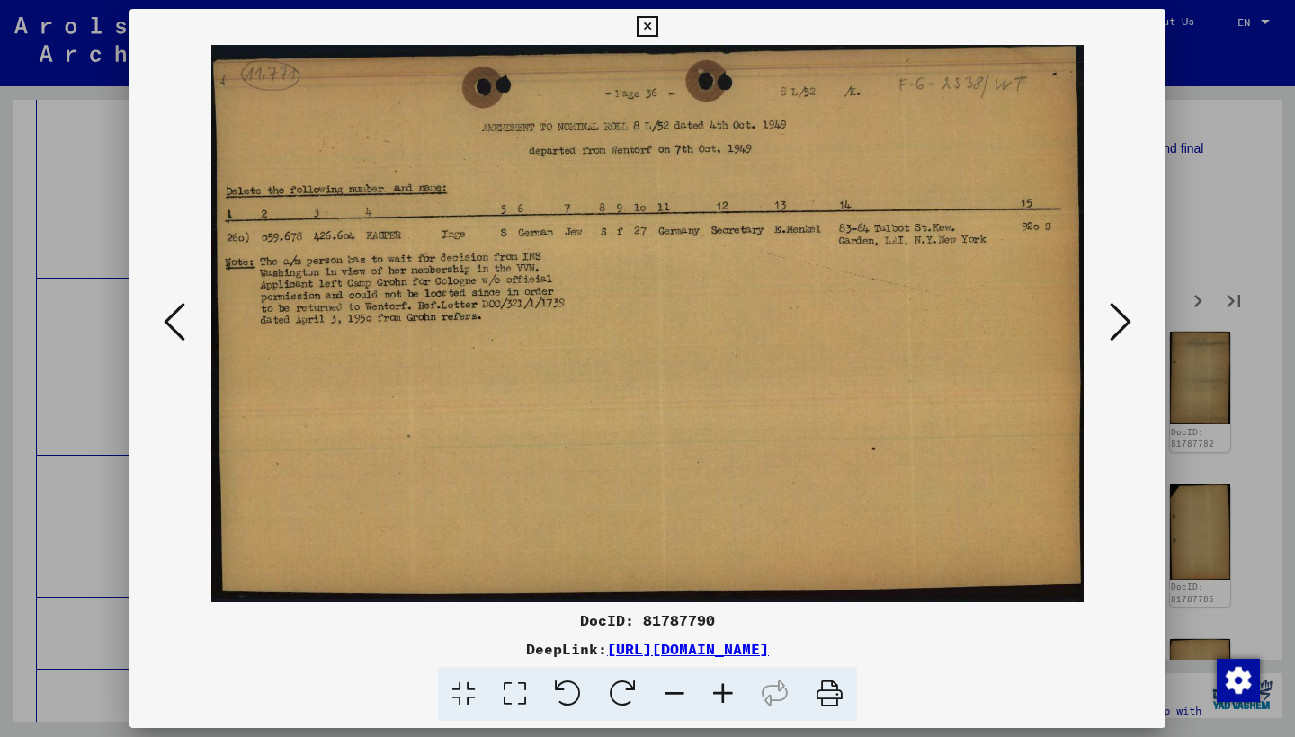
click at [1118, 327] on icon at bounding box center [1120, 321] width 22 height 43
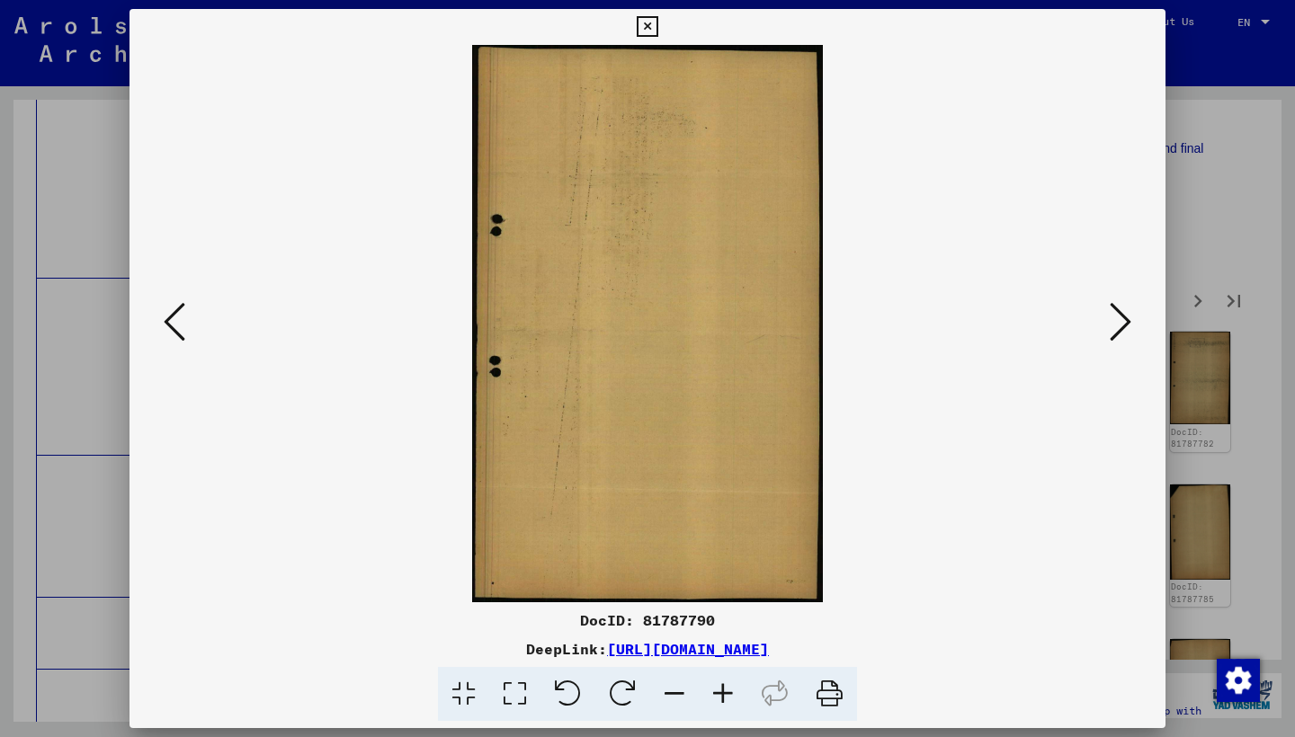
click at [1118, 327] on icon at bounding box center [1120, 321] width 22 height 43
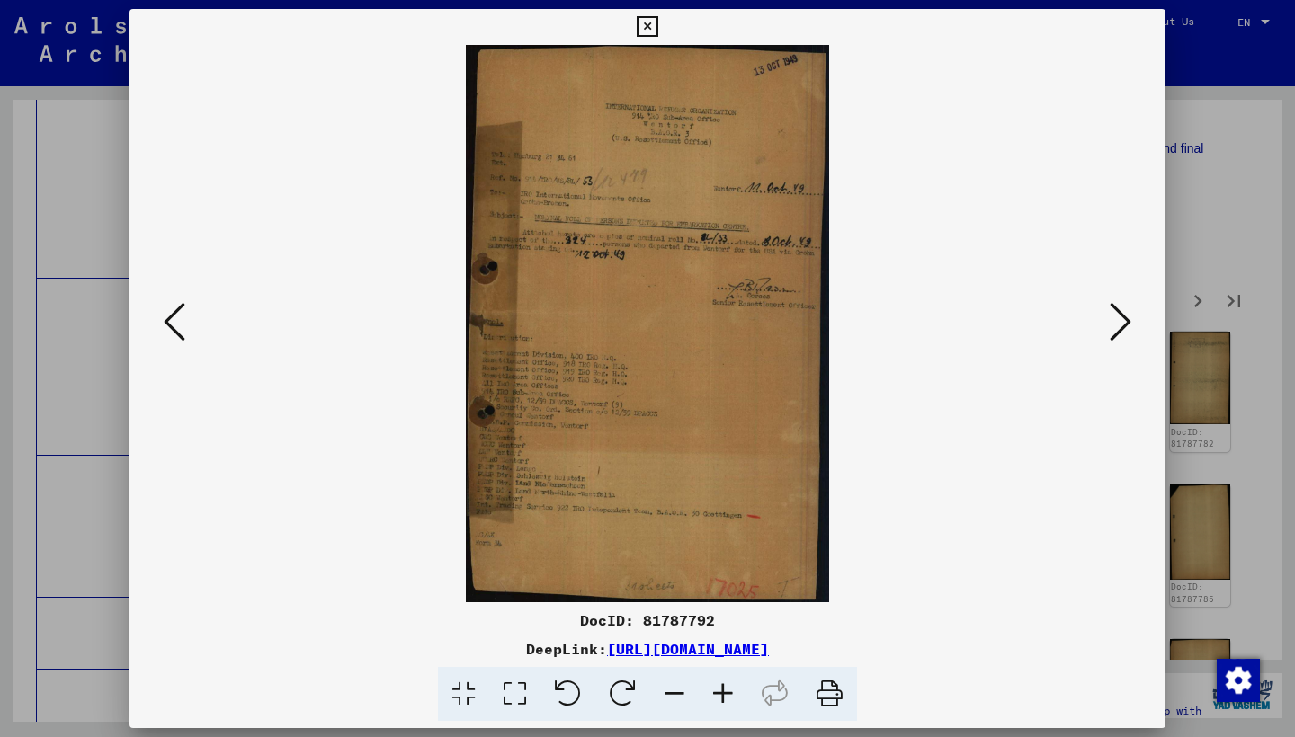
click at [1118, 327] on icon at bounding box center [1120, 321] width 22 height 43
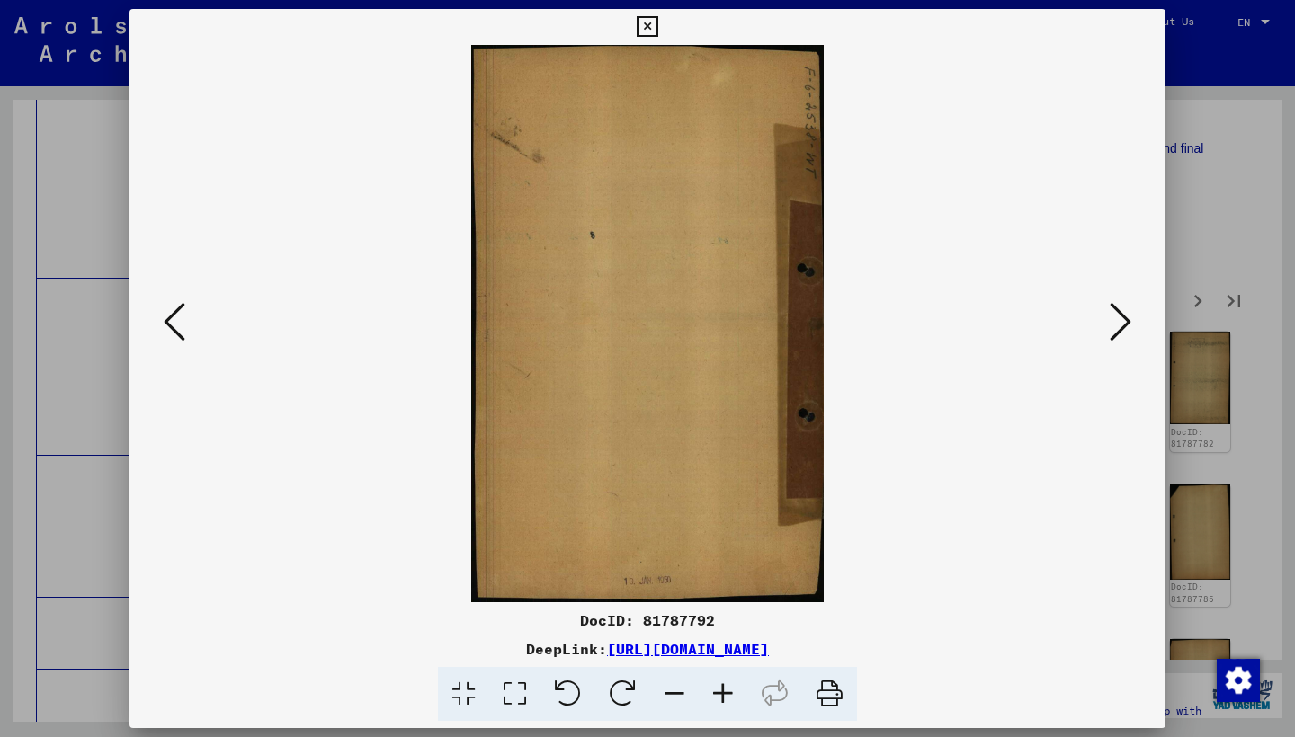
click at [1118, 327] on icon at bounding box center [1120, 321] width 22 height 43
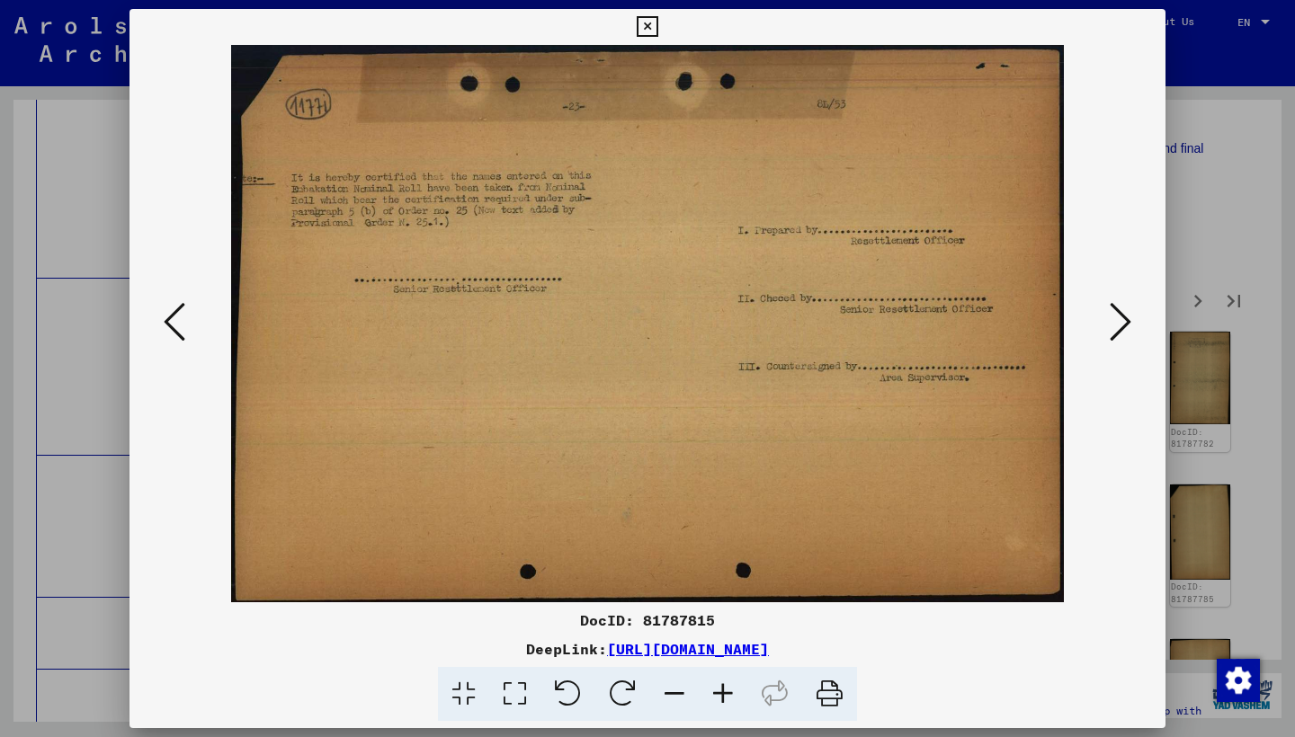
click at [1118, 327] on icon at bounding box center [1120, 321] width 22 height 43
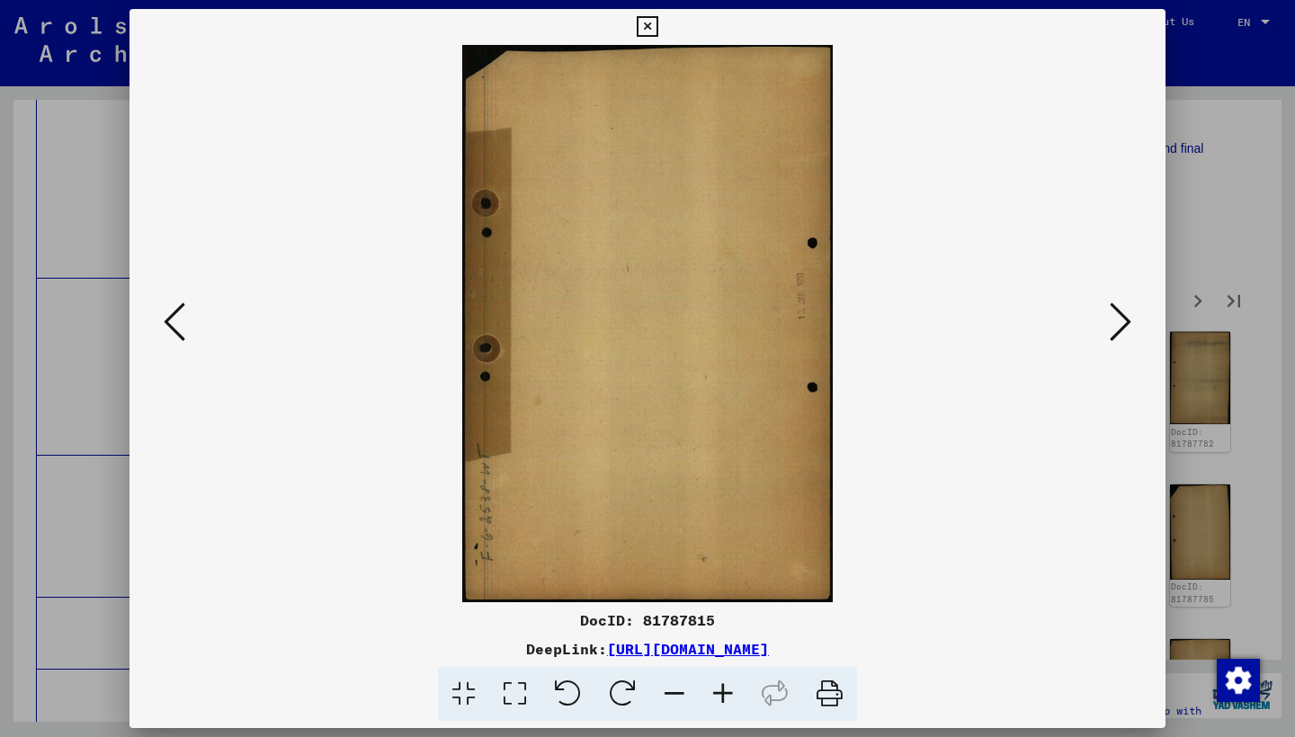
click at [1118, 327] on icon at bounding box center [1120, 321] width 22 height 43
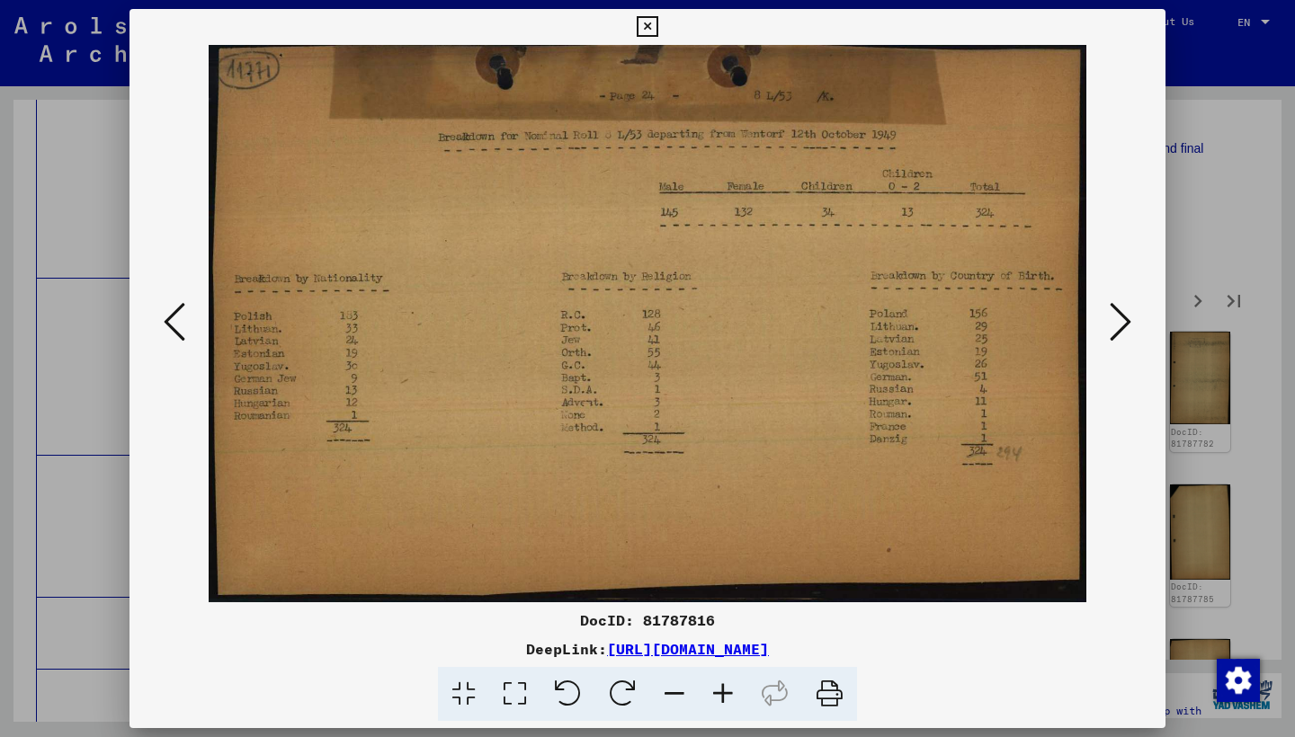
click at [1118, 327] on icon at bounding box center [1120, 321] width 22 height 43
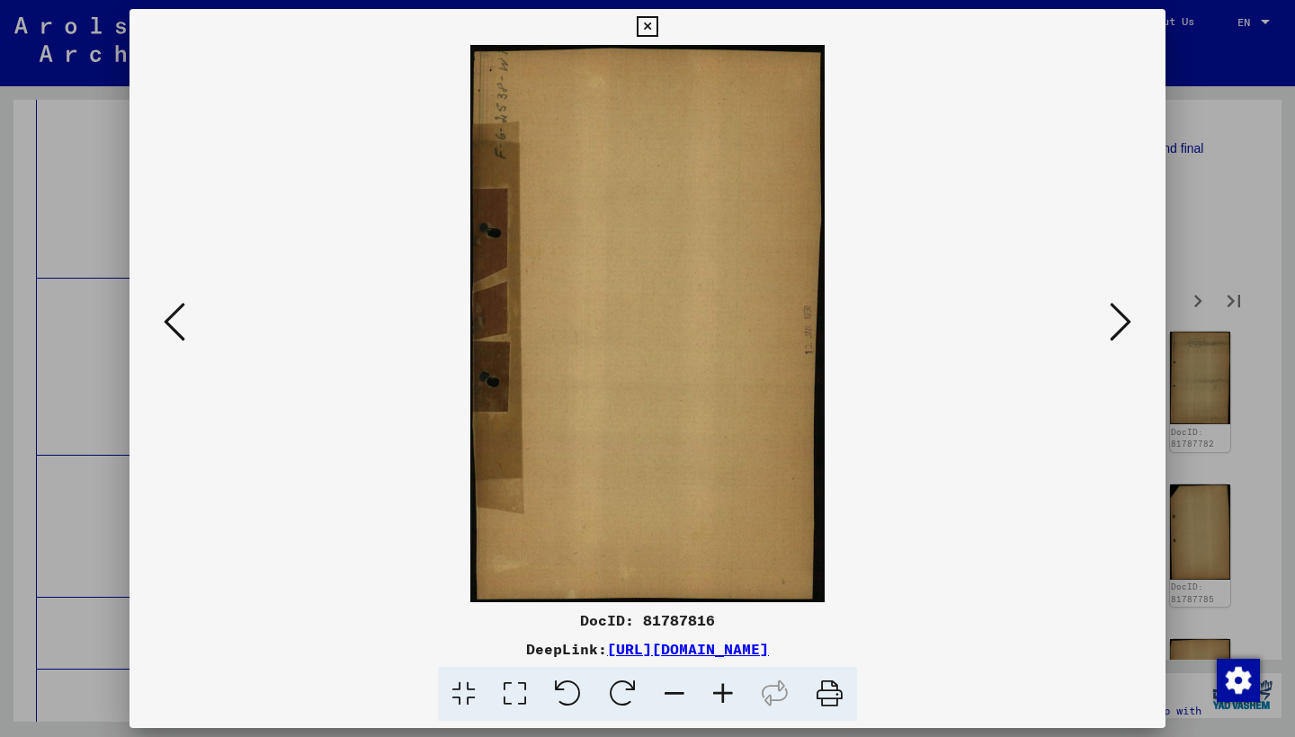
click at [1118, 327] on icon at bounding box center [1120, 321] width 22 height 43
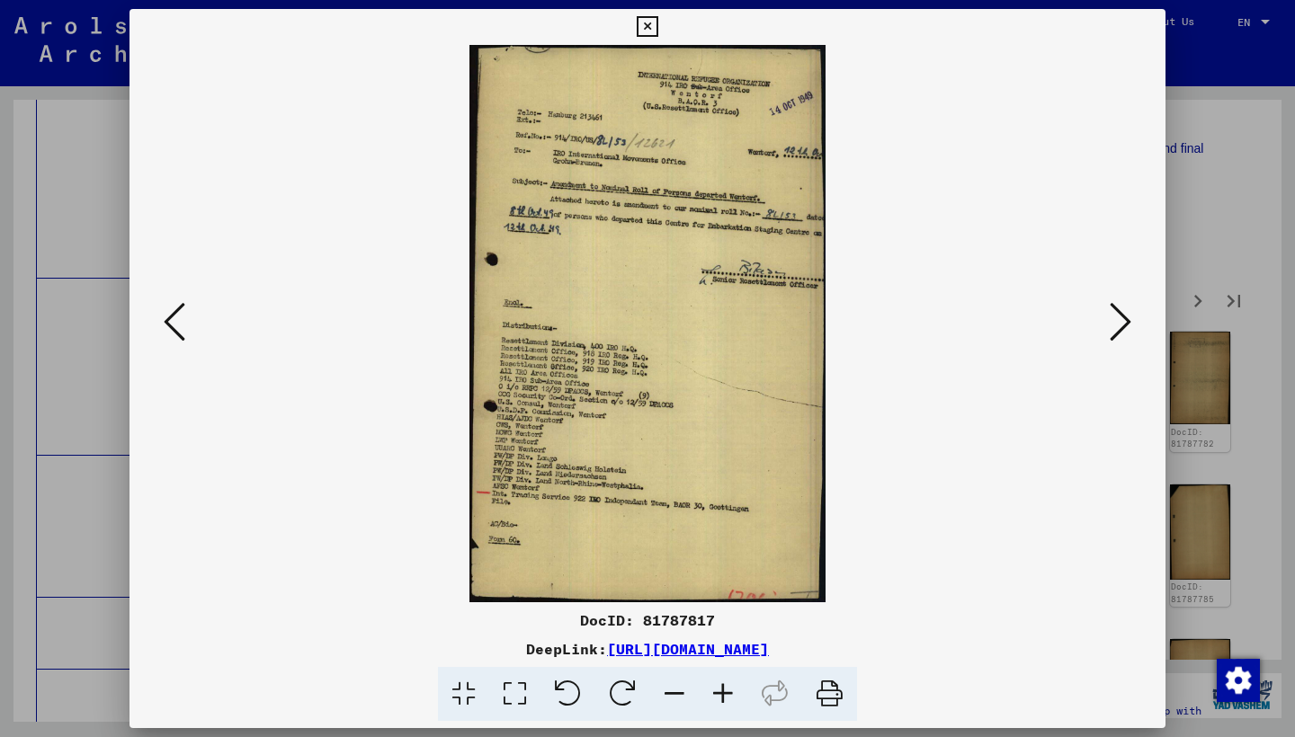
click at [1118, 327] on icon at bounding box center [1120, 321] width 22 height 43
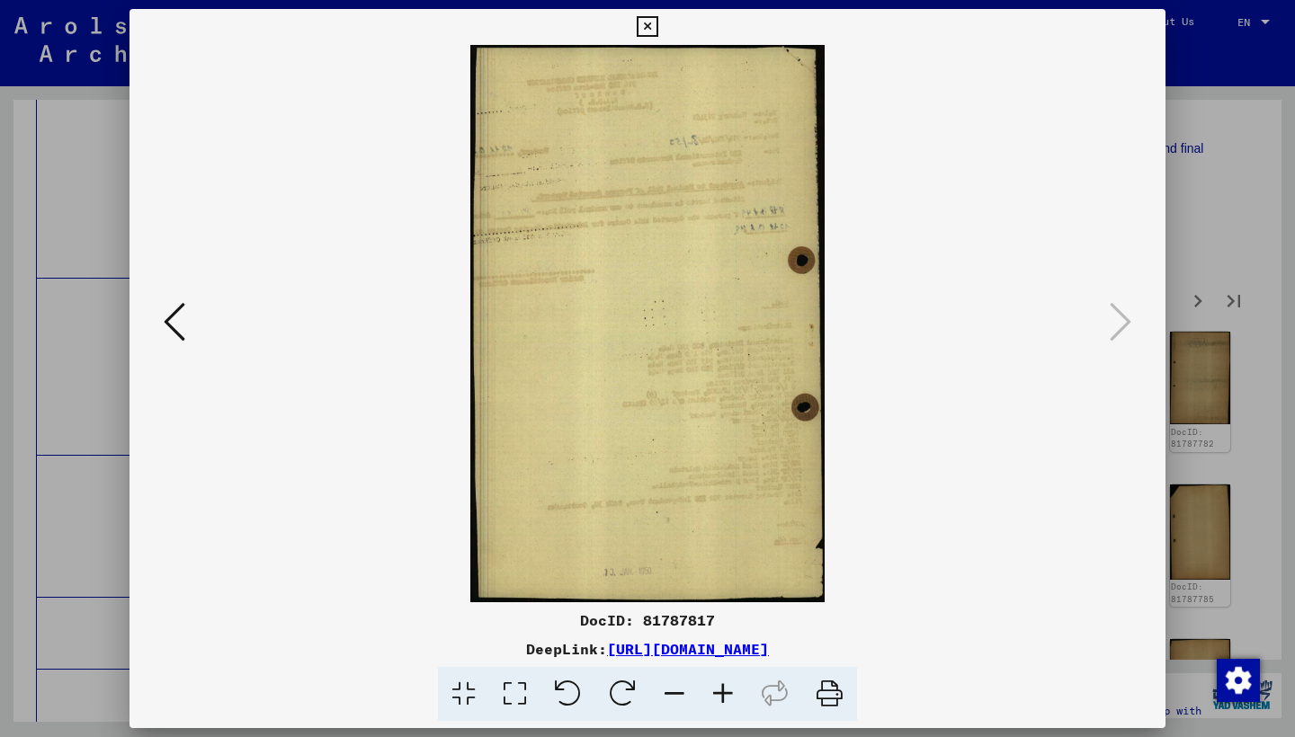
drag, startPoint x: 1150, startPoint y: 25, endPoint x: 1178, endPoint y: 88, distance: 68.8
click at [657, 26] on icon at bounding box center [647, 27] width 21 height 22
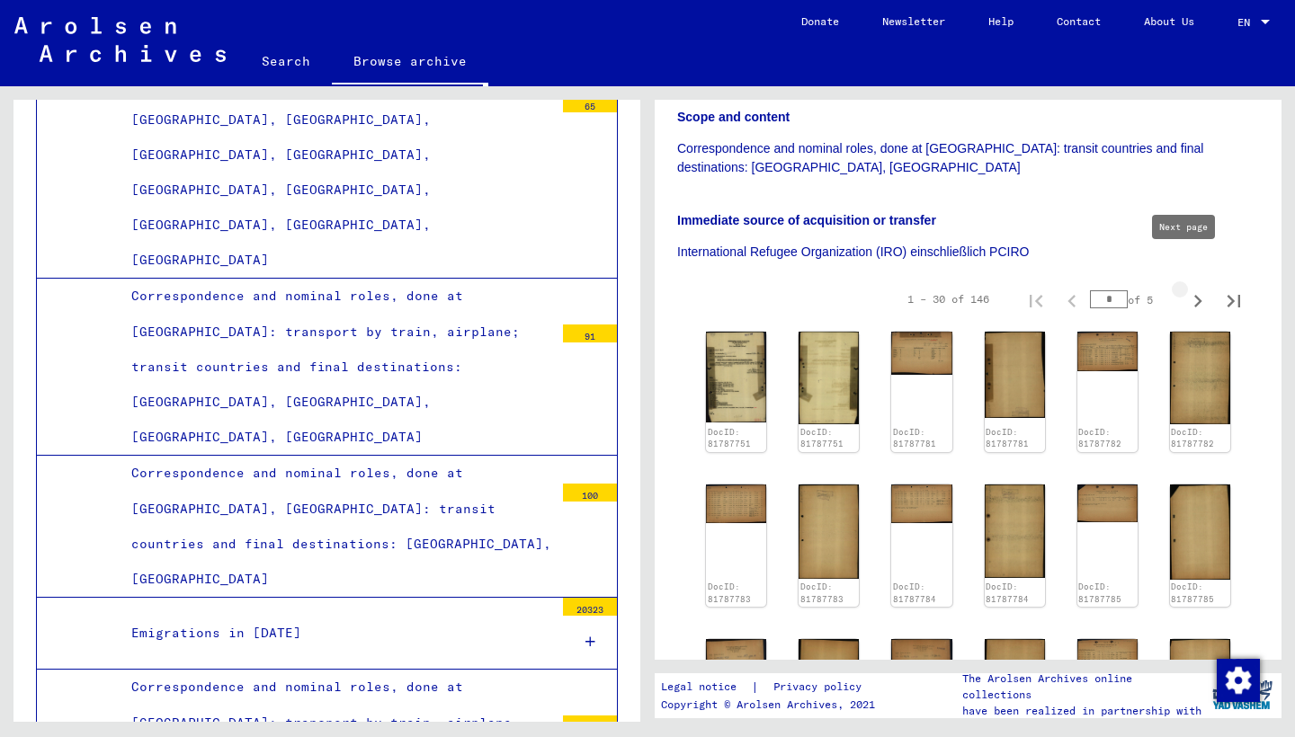
click at [1194, 295] on icon "Next page" at bounding box center [1198, 301] width 8 height 13
type input "*"
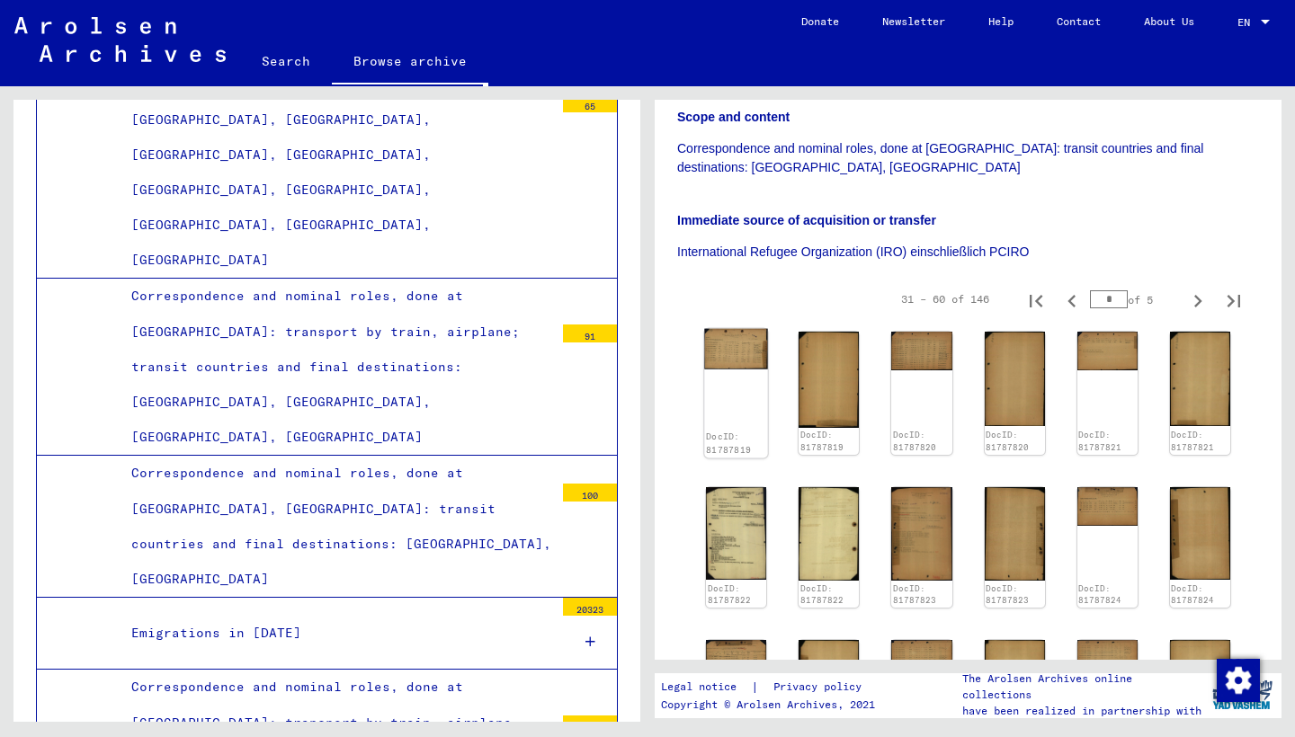
click at [745, 329] on img at bounding box center [736, 349] width 64 height 40
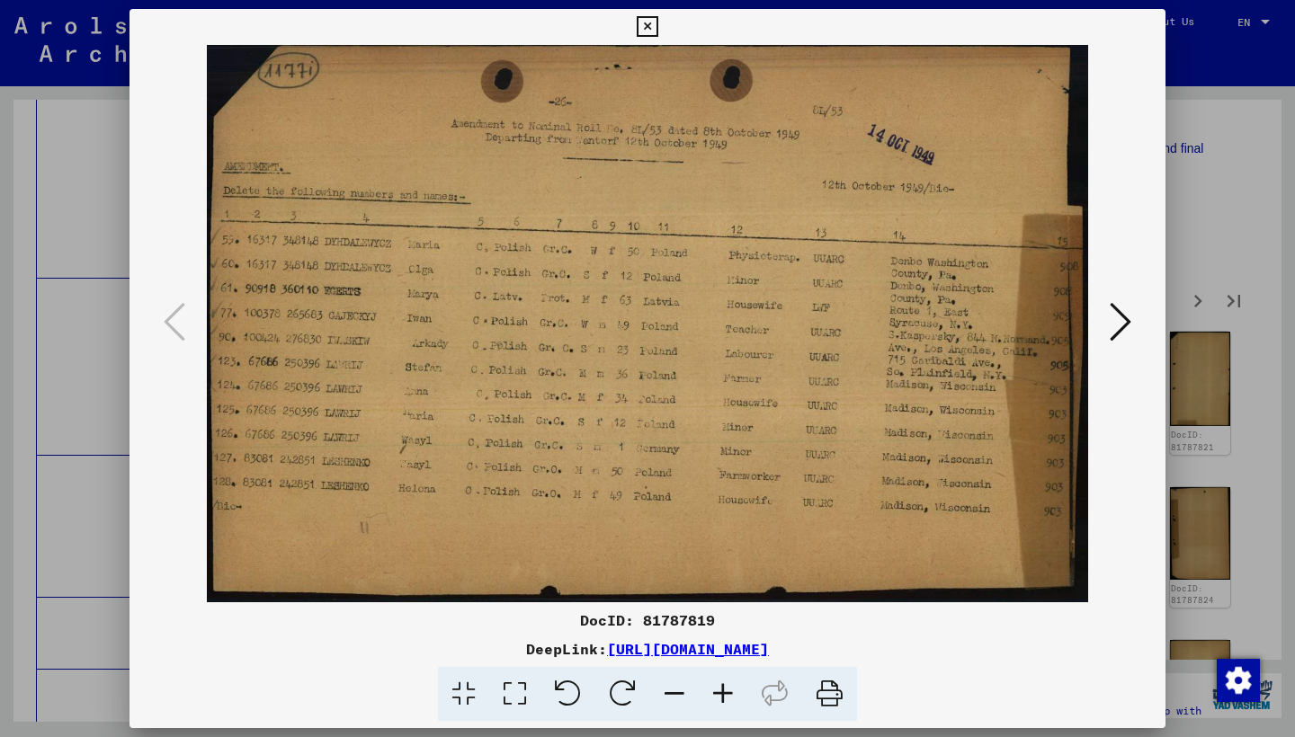
click at [1109, 314] on icon at bounding box center [1120, 321] width 22 height 43
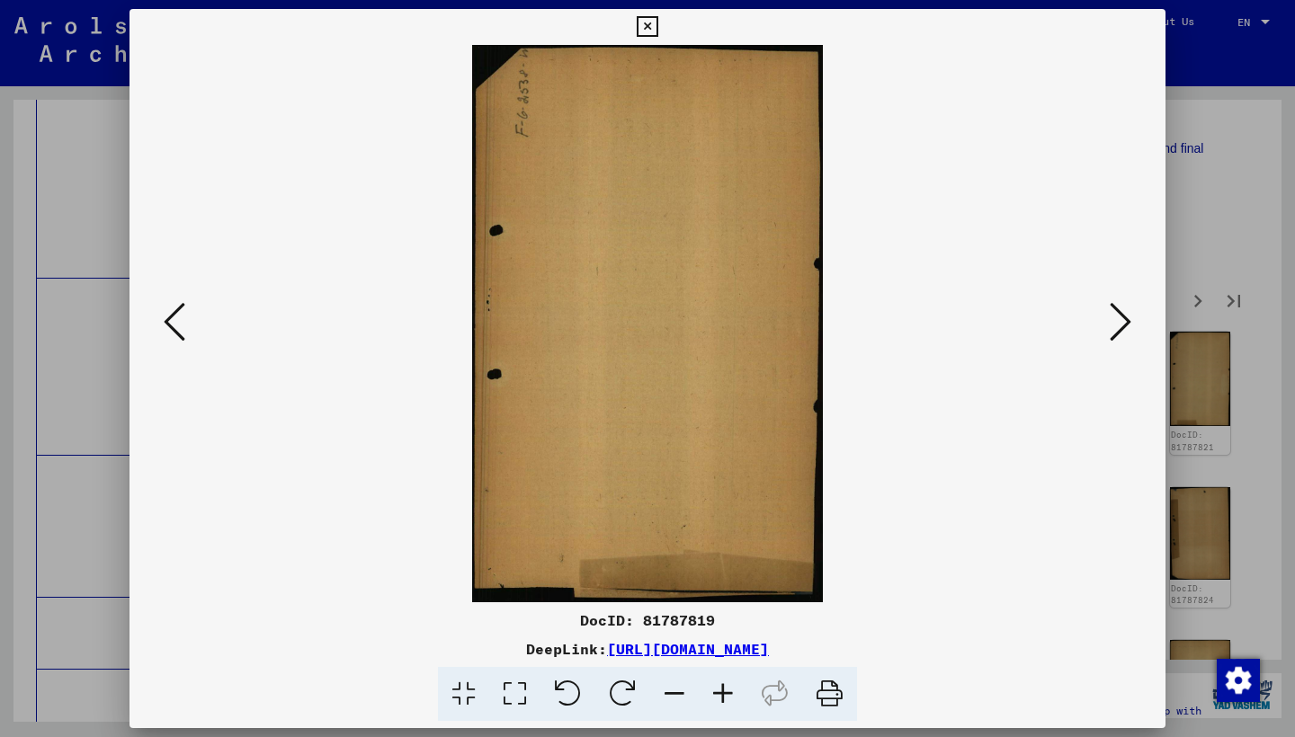
click at [1109, 314] on icon at bounding box center [1120, 321] width 22 height 43
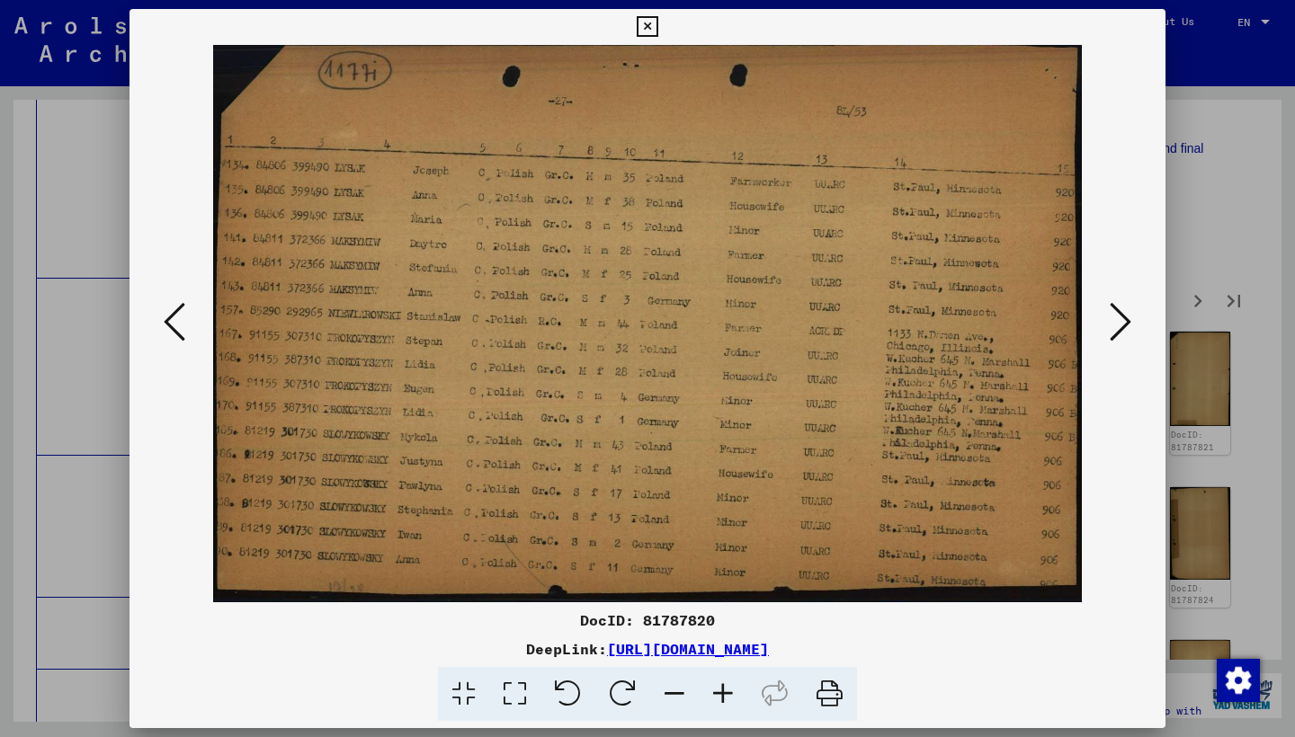
click at [1109, 314] on icon at bounding box center [1120, 321] width 22 height 43
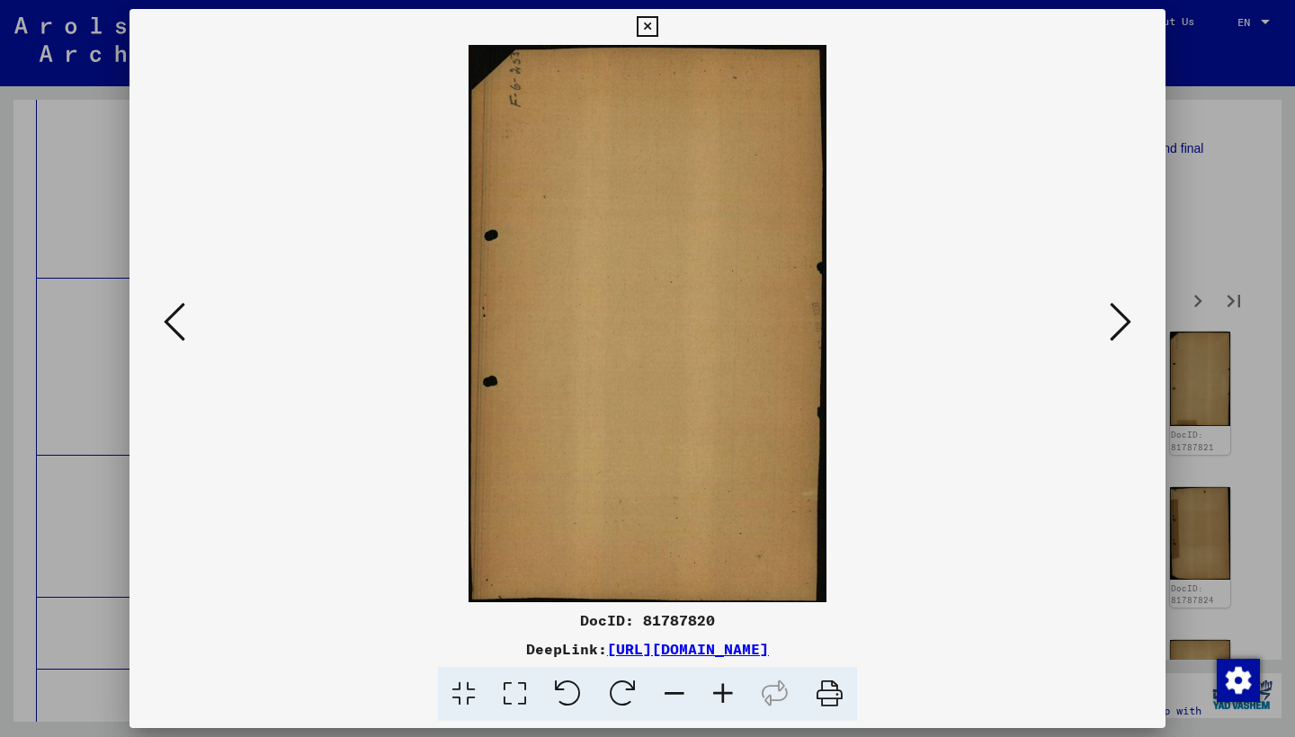
click at [1109, 314] on icon at bounding box center [1120, 321] width 22 height 43
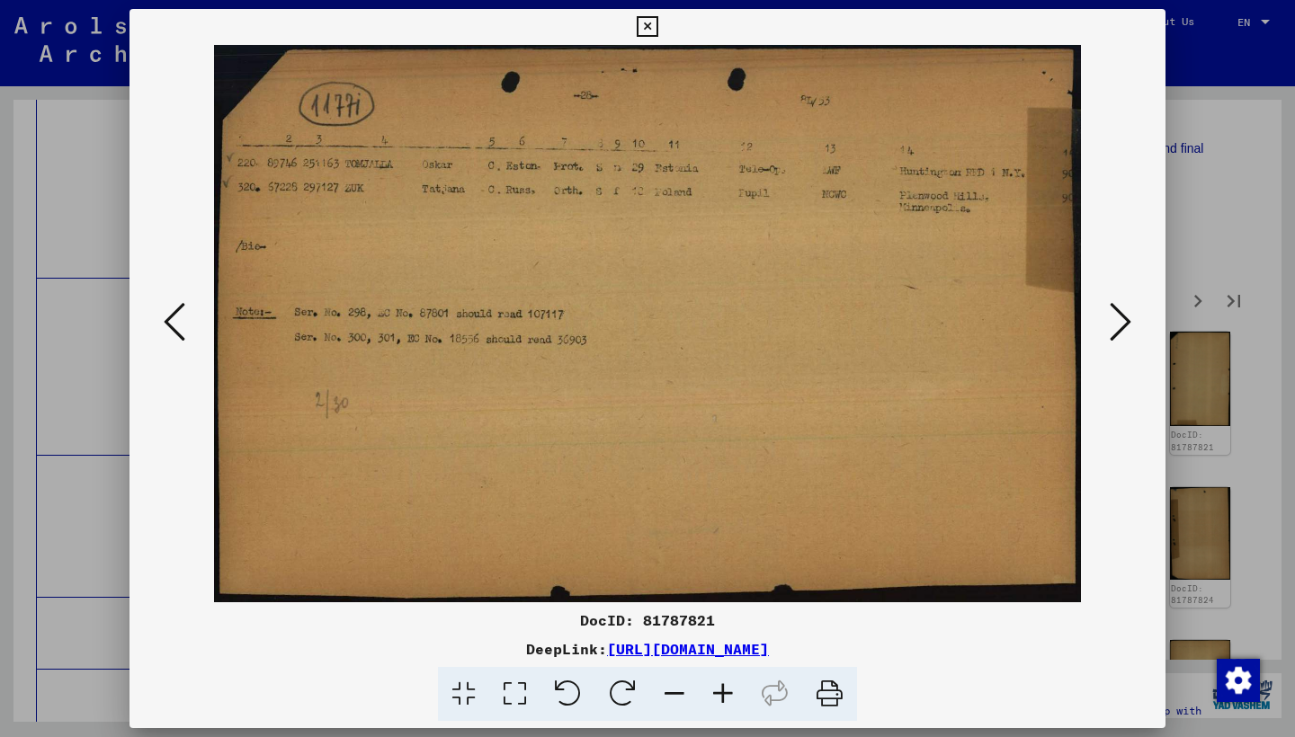
click at [1109, 314] on icon at bounding box center [1120, 321] width 22 height 43
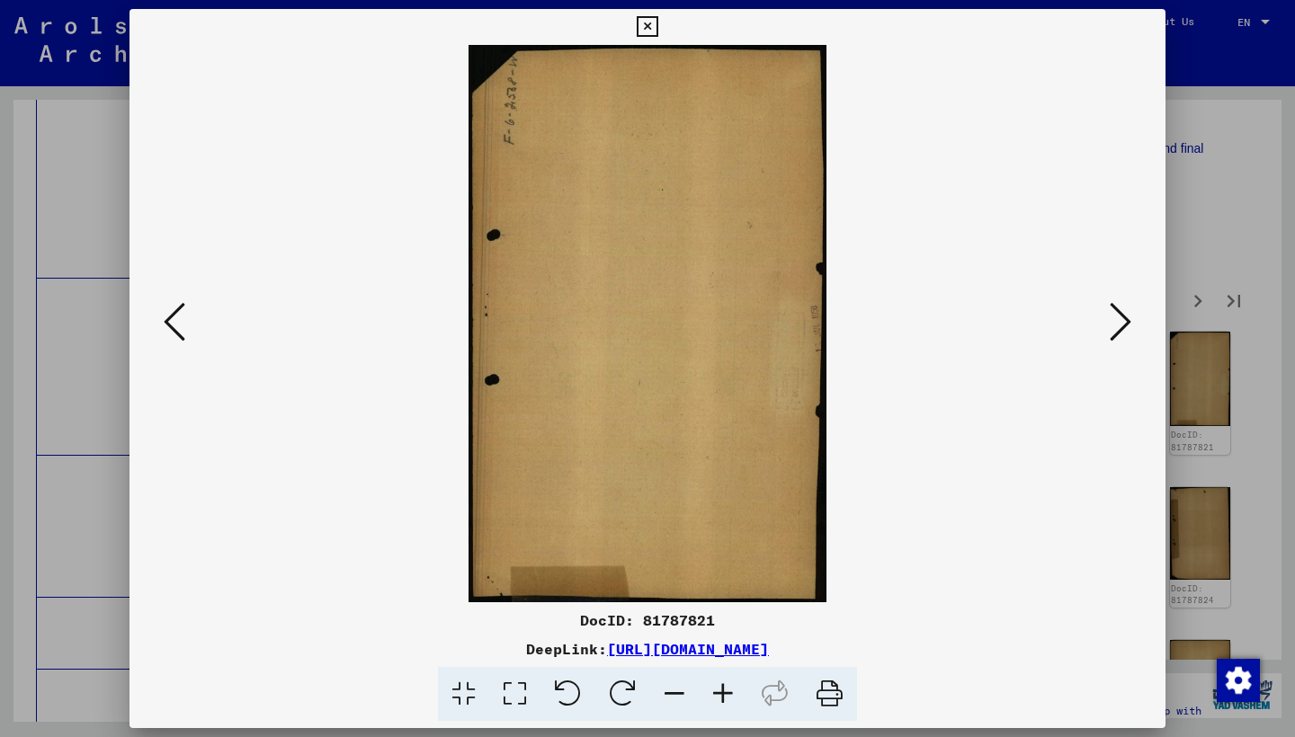
click at [1109, 314] on icon at bounding box center [1120, 321] width 22 height 43
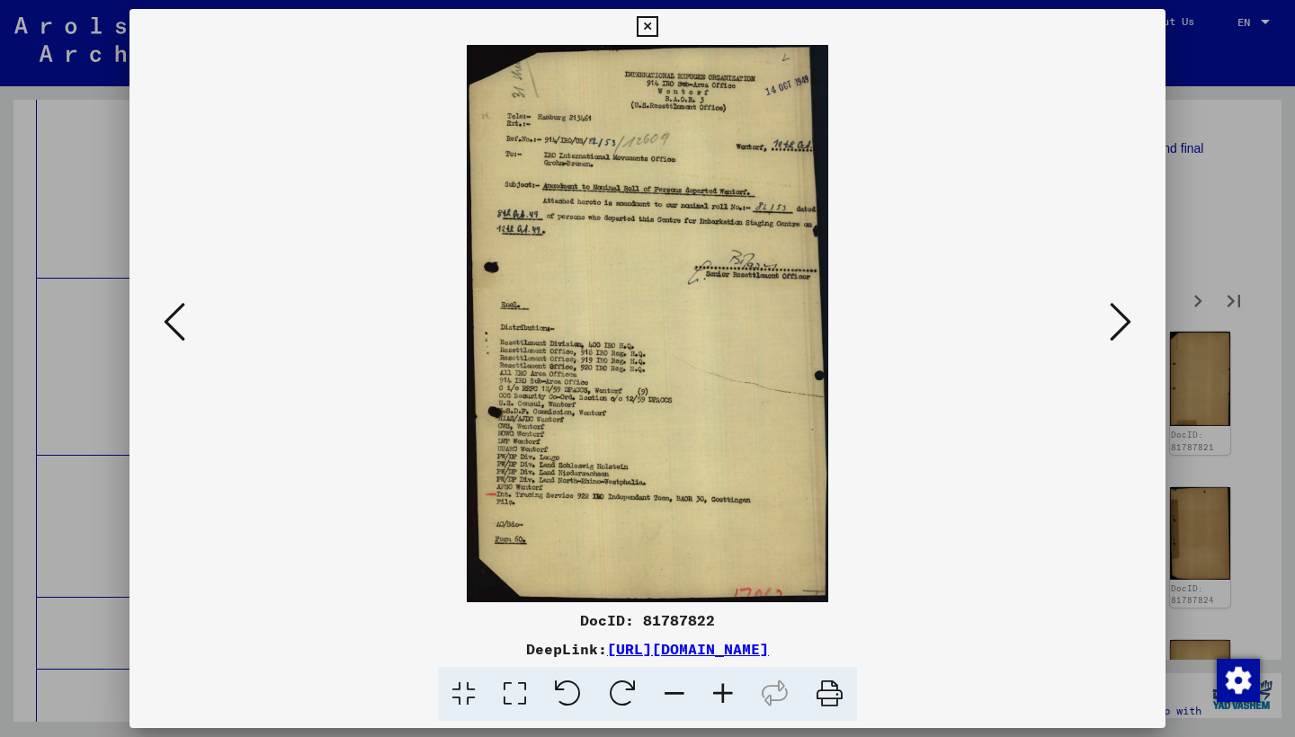
click at [1109, 314] on icon at bounding box center [1120, 321] width 22 height 43
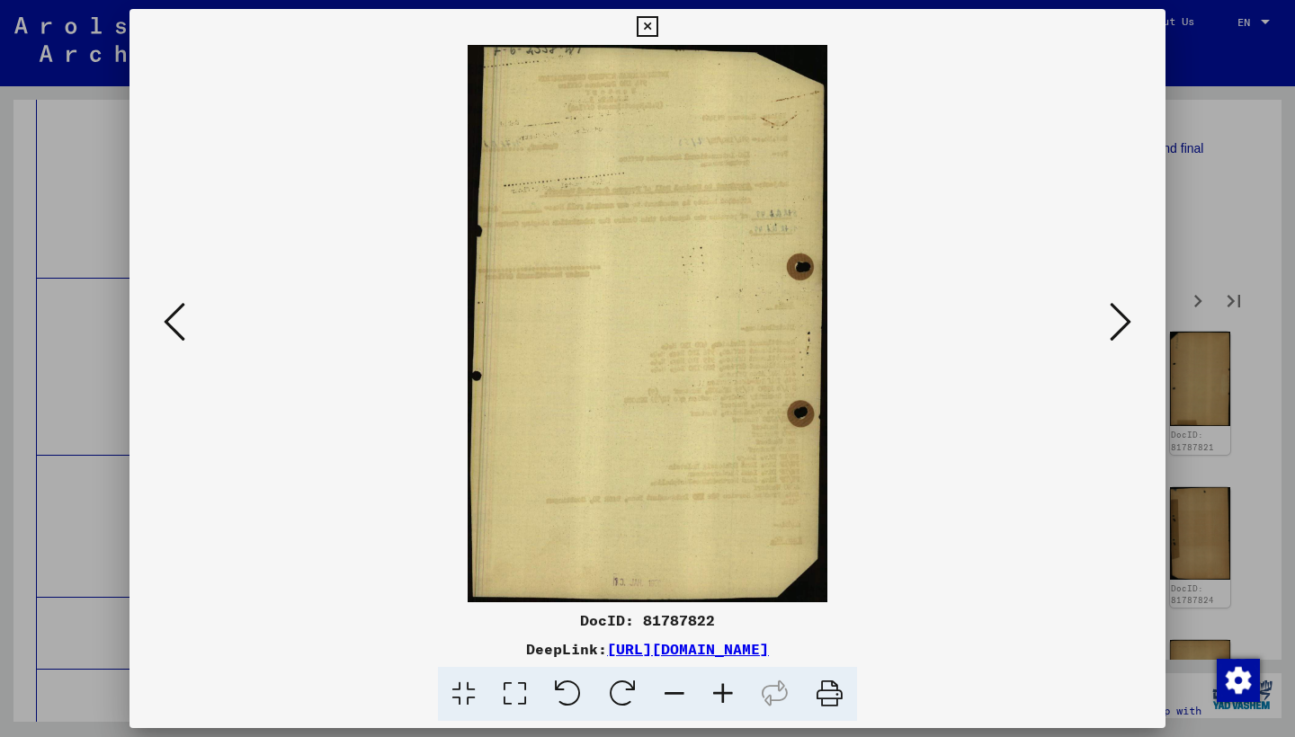
click at [1109, 314] on icon at bounding box center [1120, 321] width 22 height 43
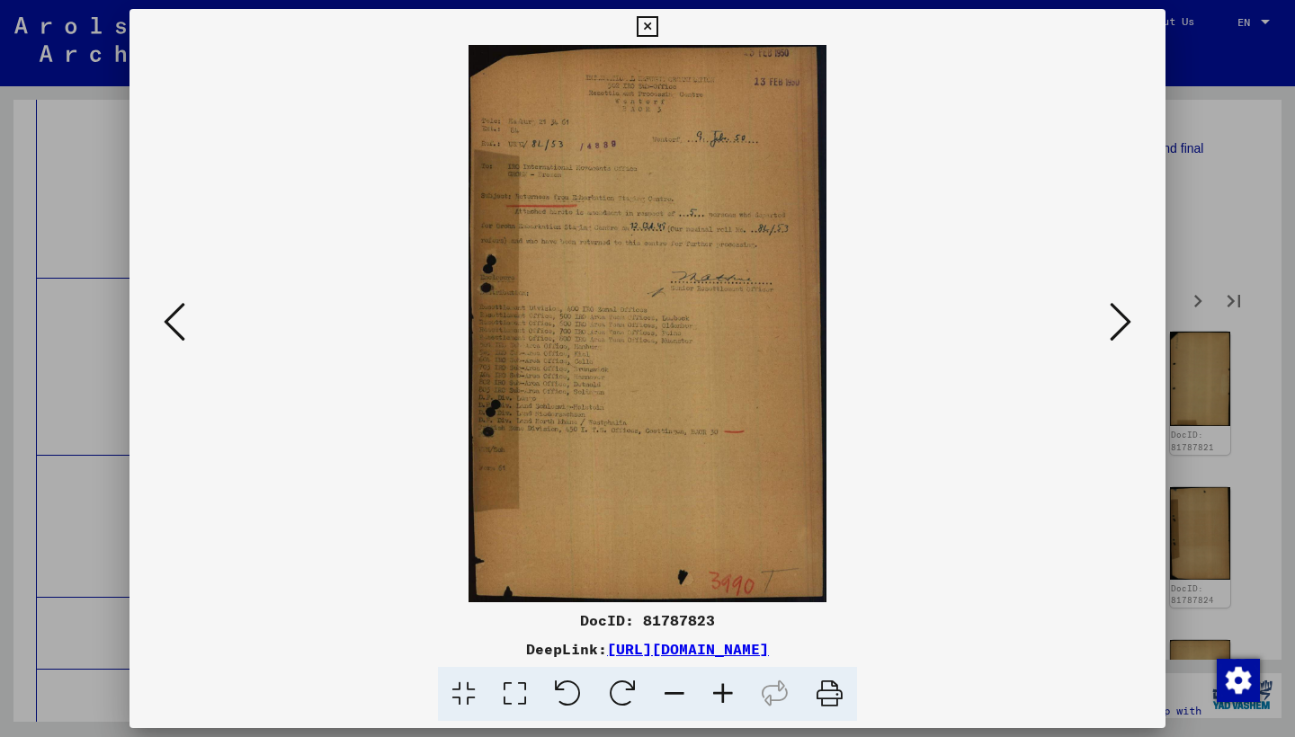
click at [1109, 314] on icon at bounding box center [1120, 321] width 22 height 43
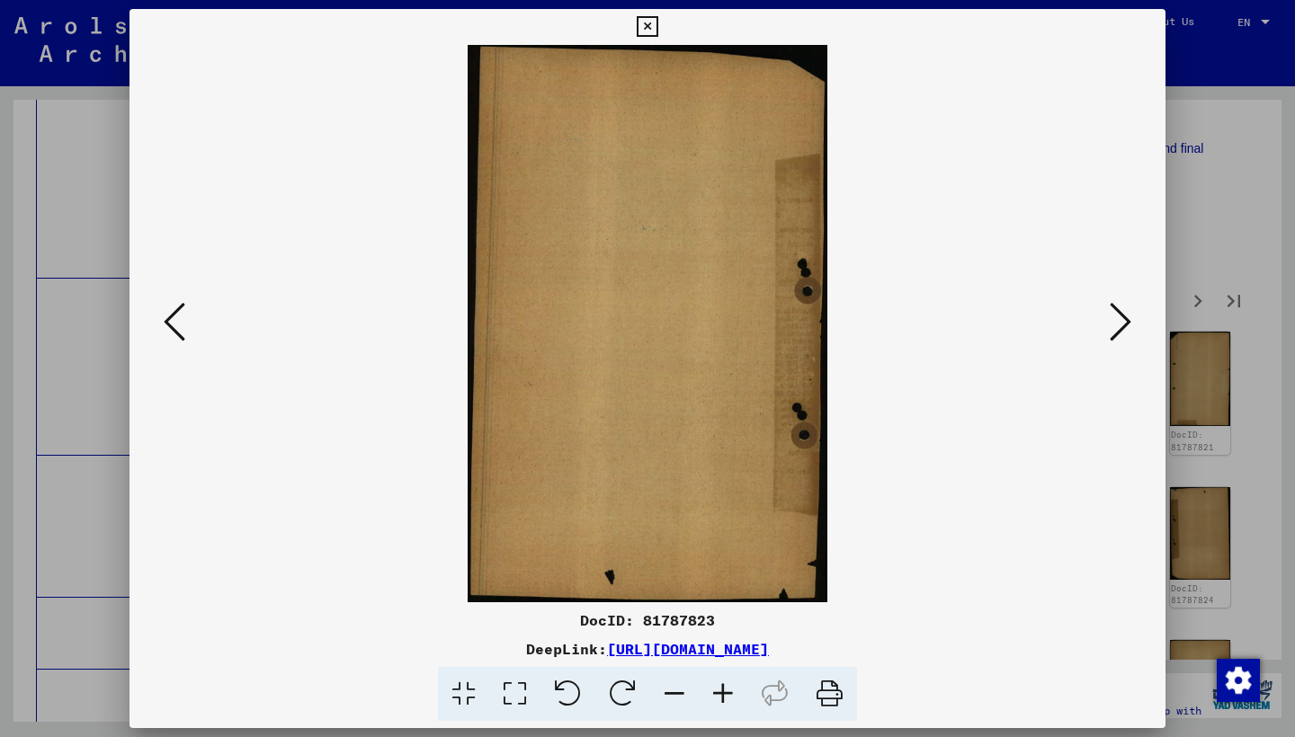
click at [1109, 314] on icon at bounding box center [1120, 321] width 22 height 43
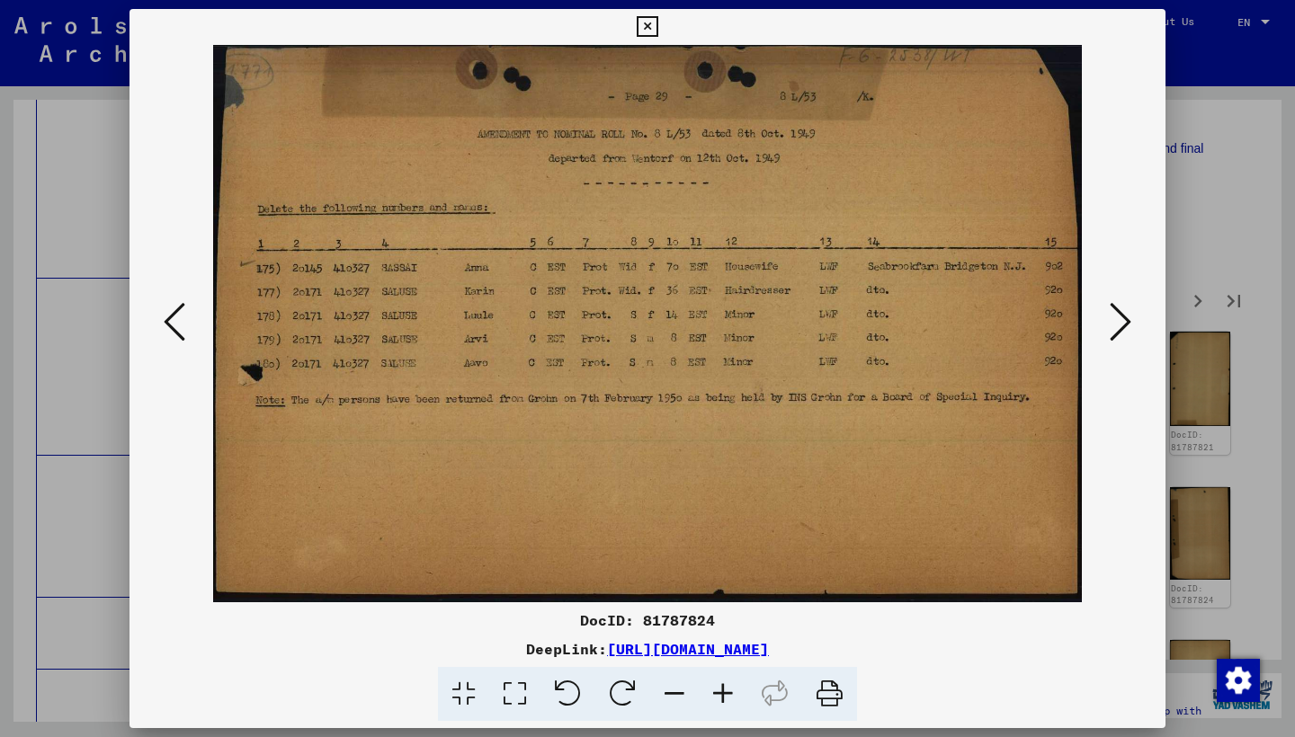
click at [1109, 314] on icon at bounding box center [1120, 321] width 22 height 43
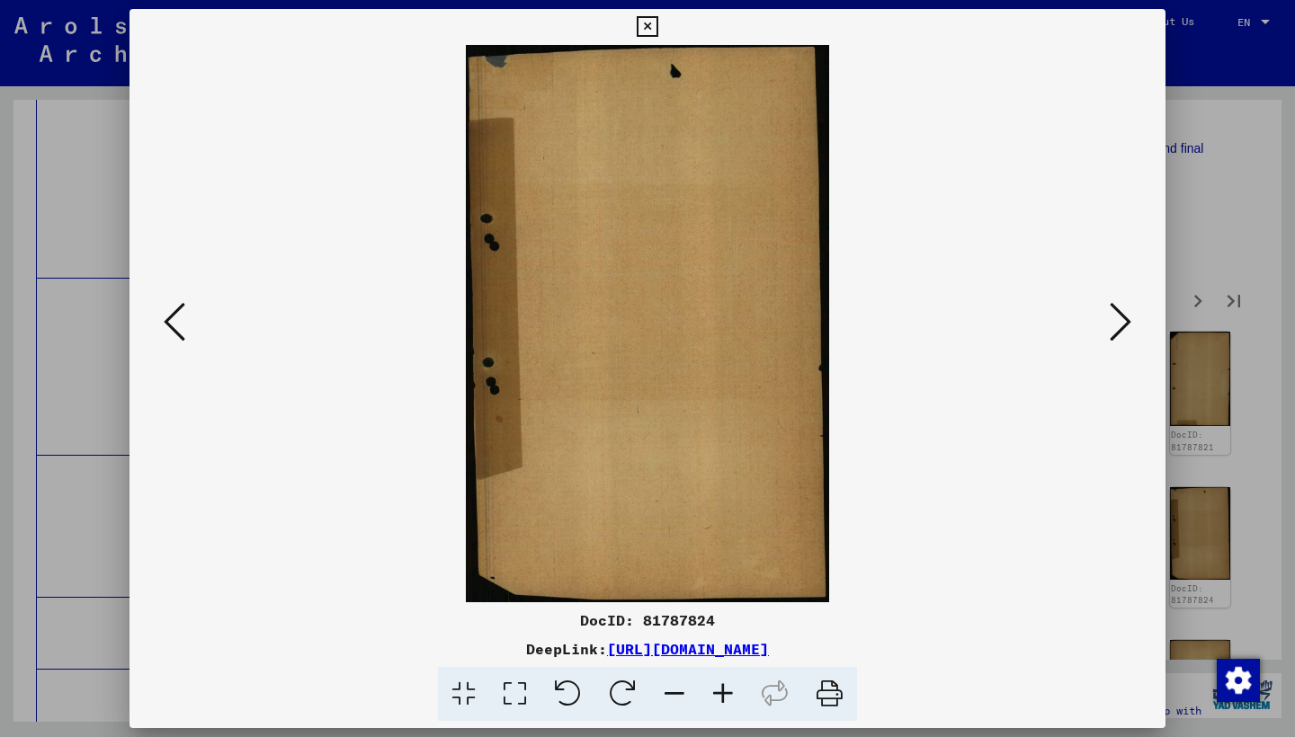
click at [1109, 314] on icon at bounding box center [1120, 321] width 22 height 43
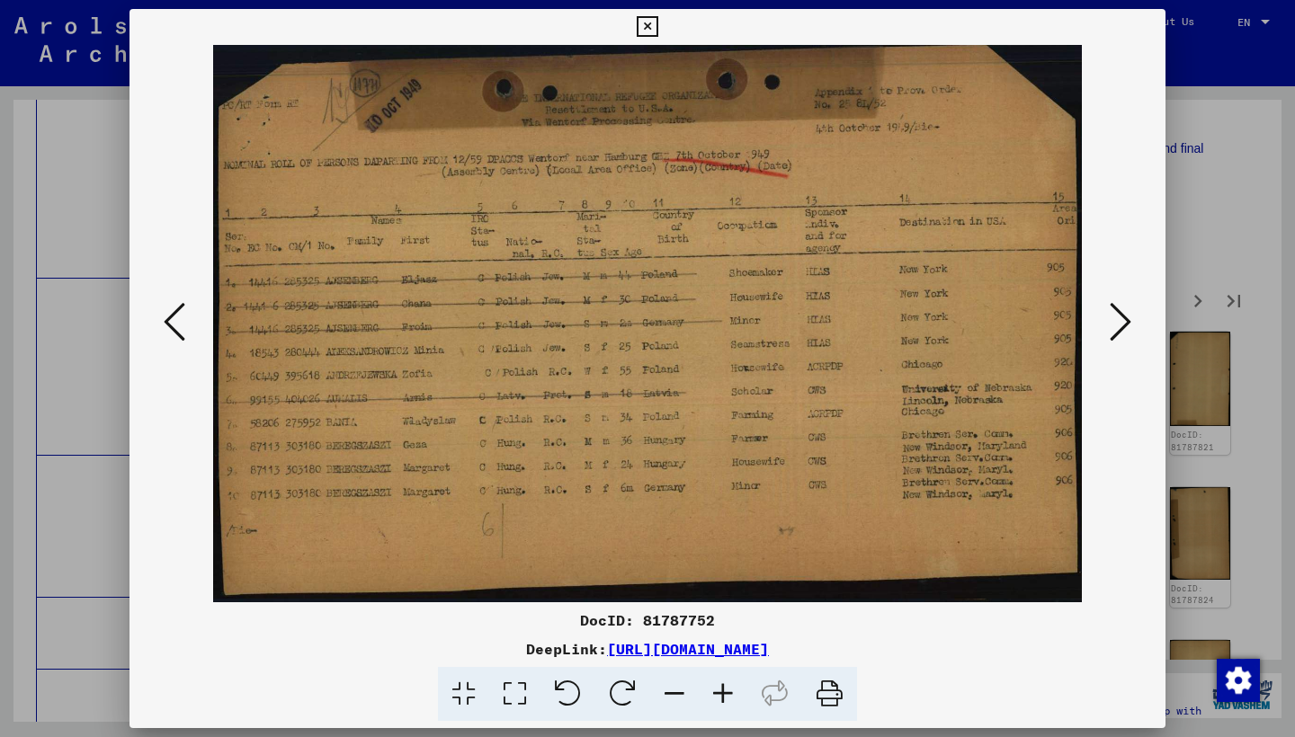
click at [1109, 314] on icon at bounding box center [1120, 321] width 22 height 43
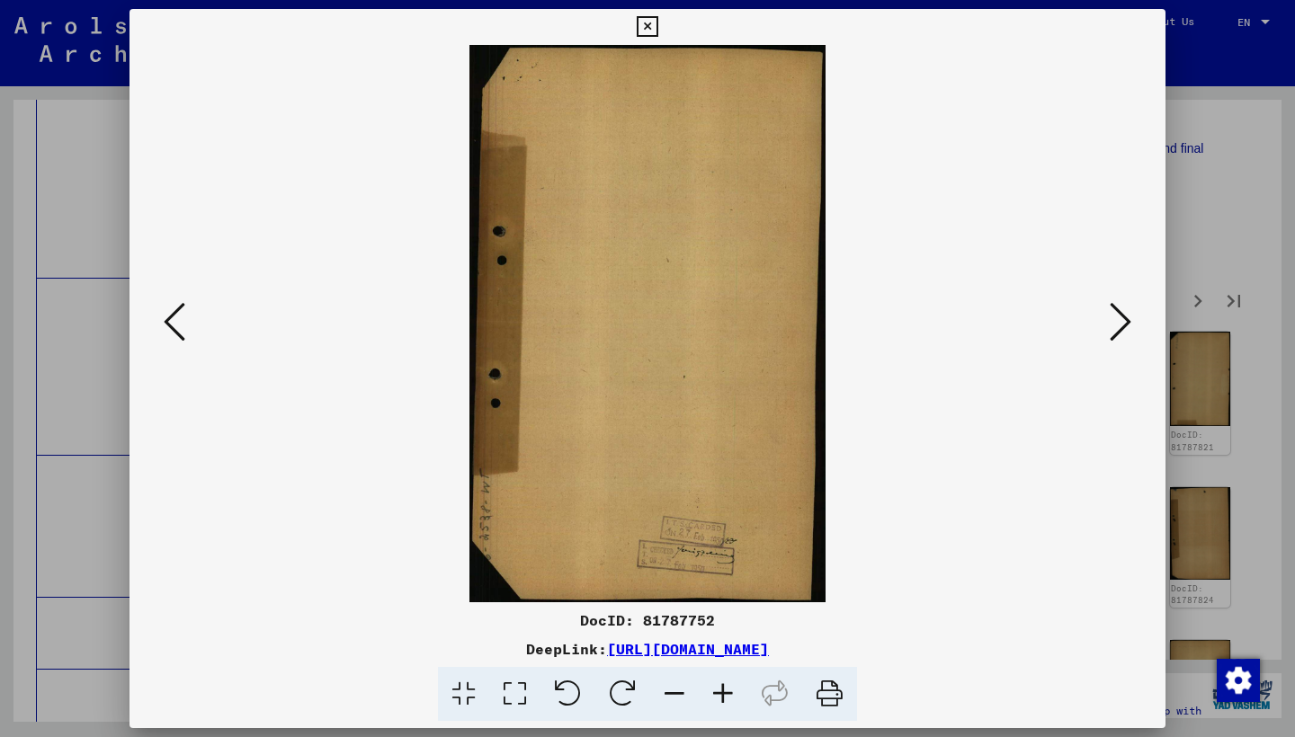
click at [1109, 314] on icon at bounding box center [1120, 321] width 22 height 43
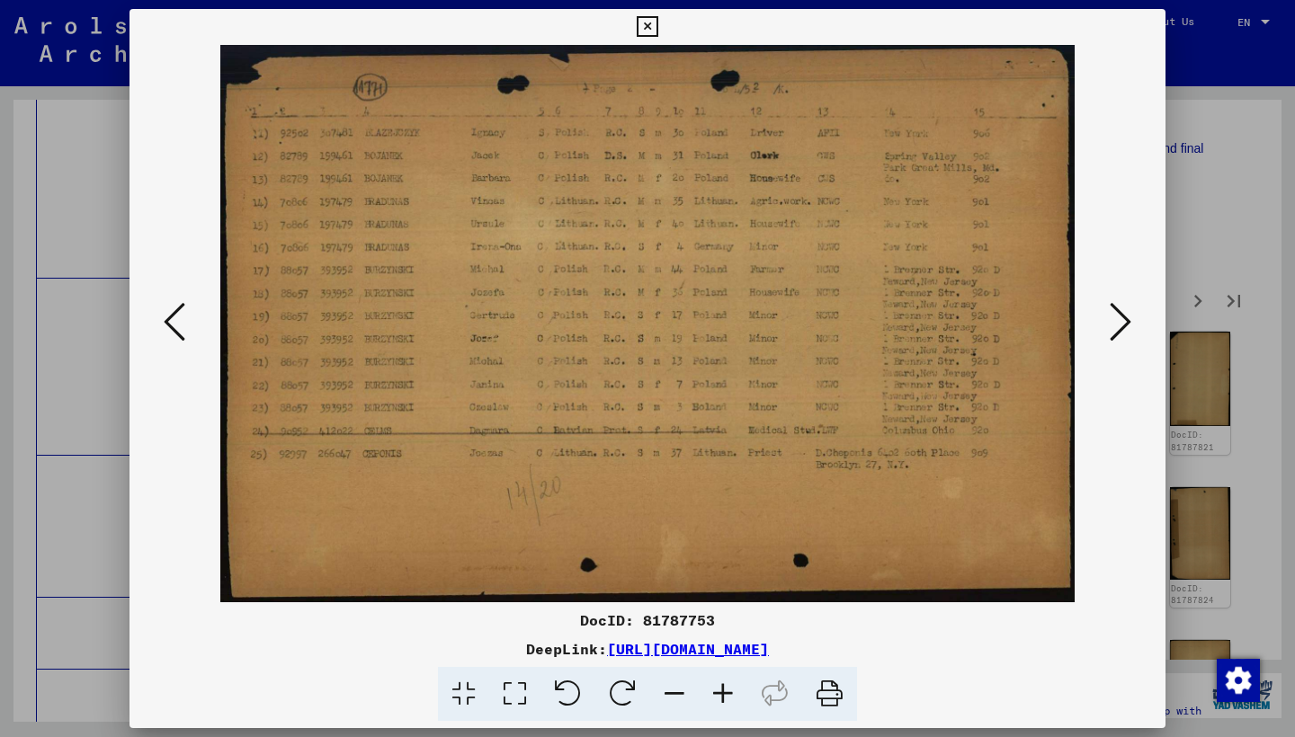
click at [1109, 314] on icon at bounding box center [1120, 321] width 22 height 43
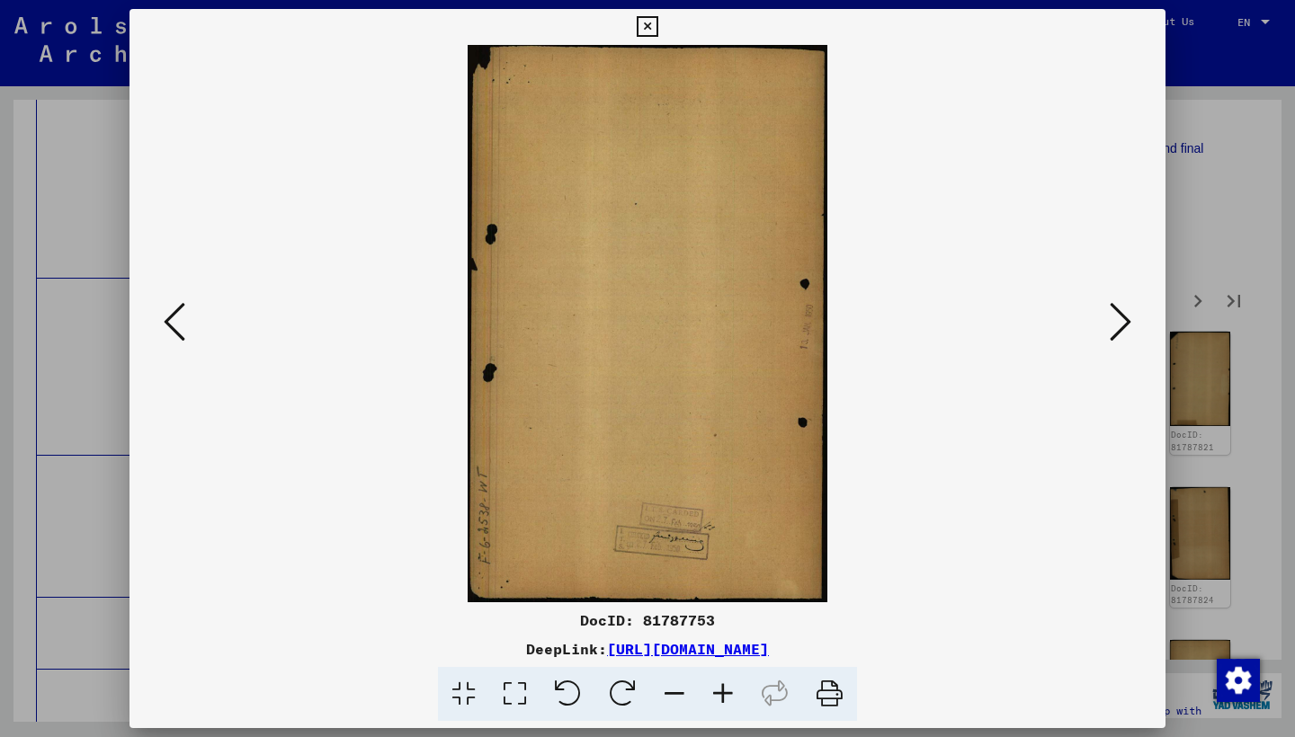
click at [1109, 314] on icon at bounding box center [1120, 321] width 22 height 43
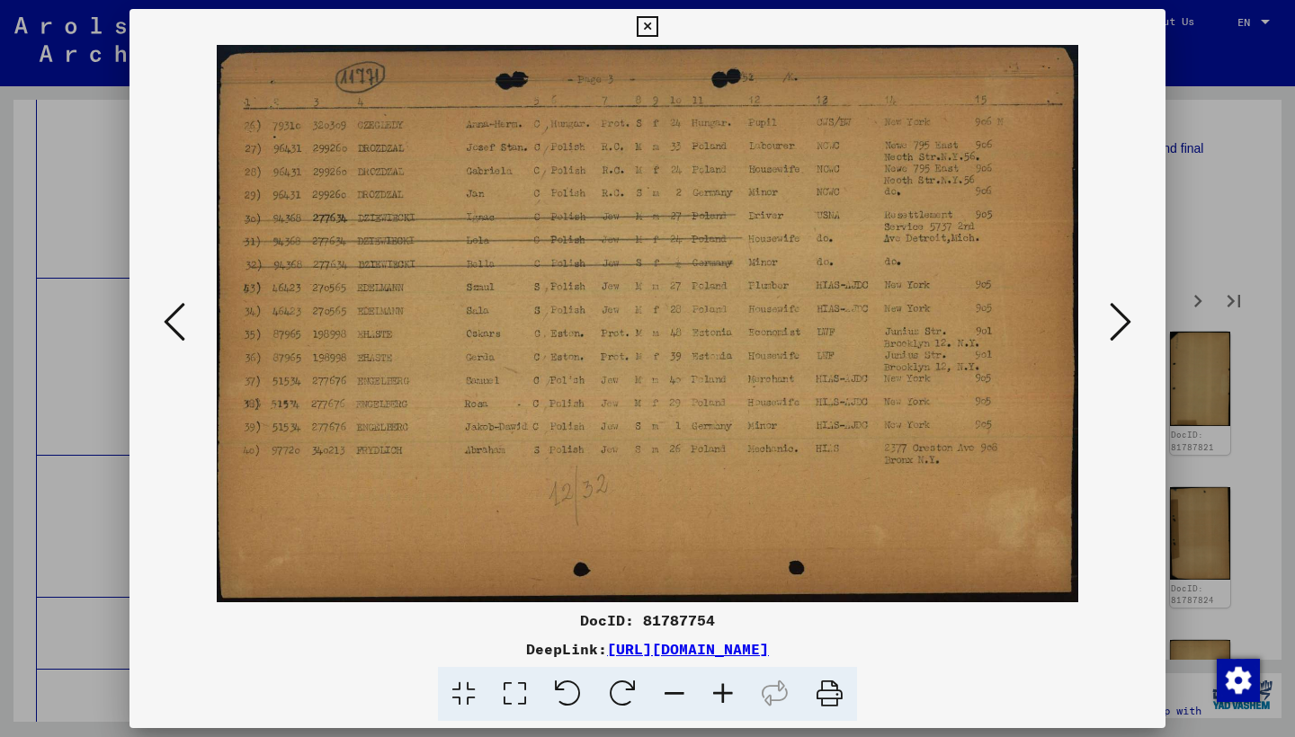
click at [1109, 314] on icon at bounding box center [1120, 321] width 22 height 43
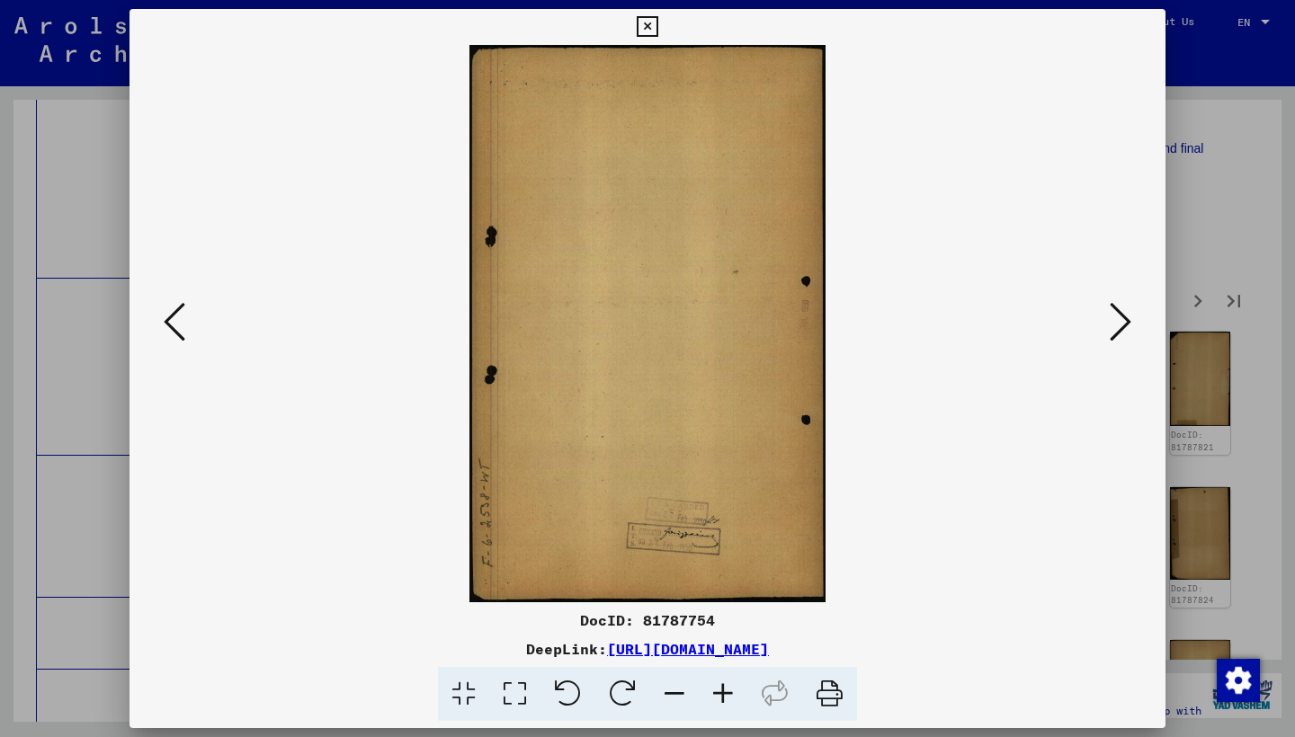
click at [1115, 314] on icon at bounding box center [1120, 321] width 22 height 43
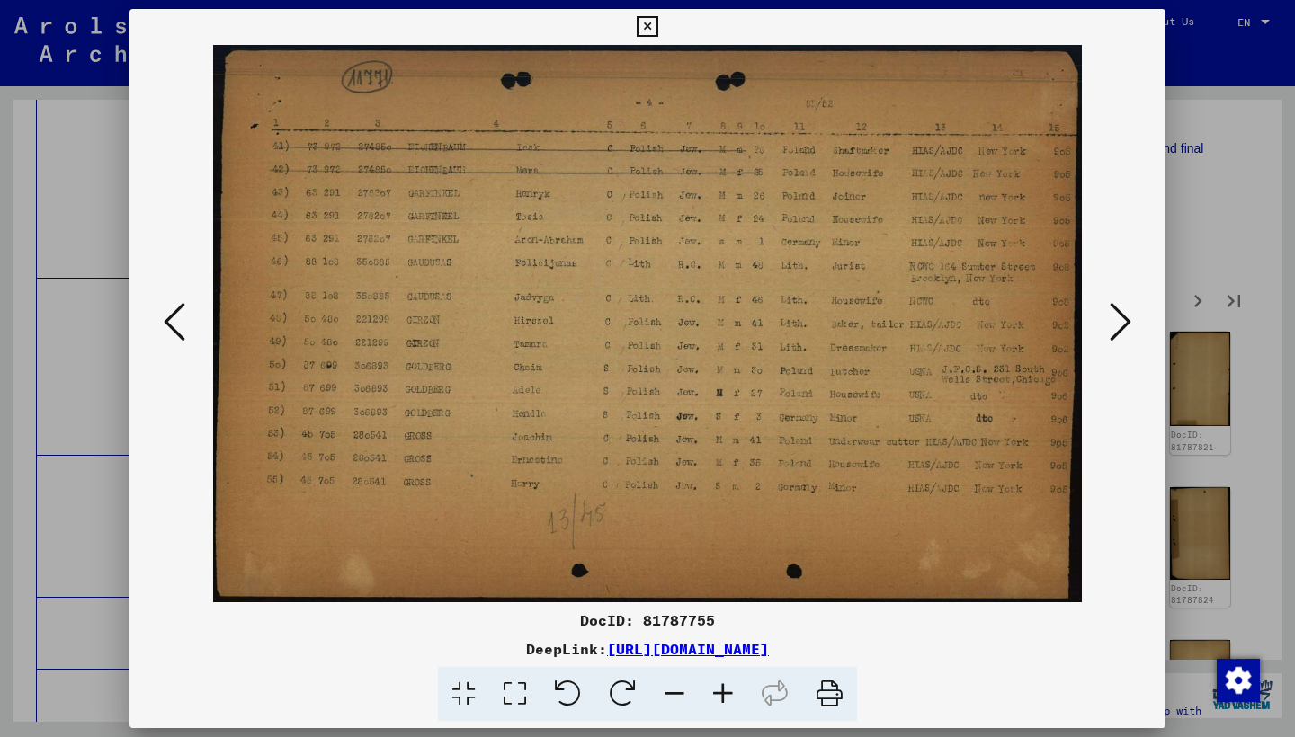
click at [1116, 314] on icon at bounding box center [1120, 321] width 22 height 43
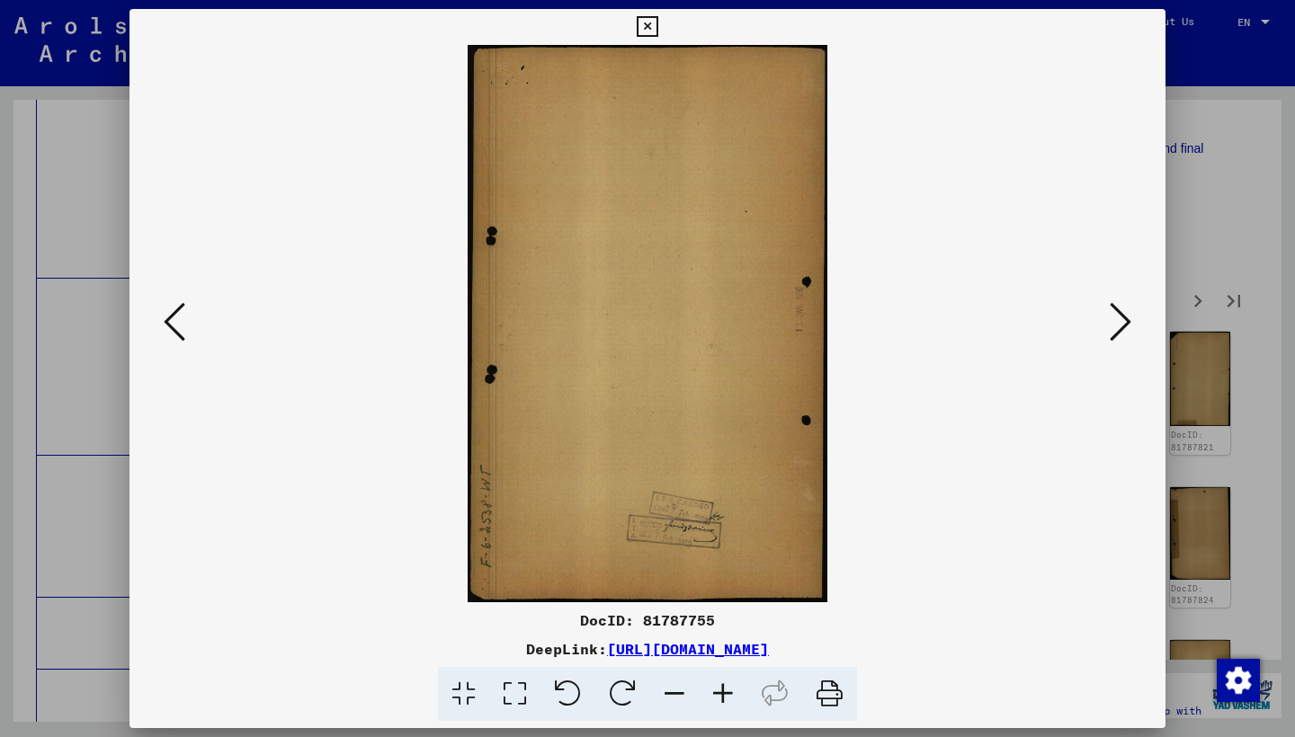
click at [1116, 314] on icon at bounding box center [1120, 321] width 22 height 43
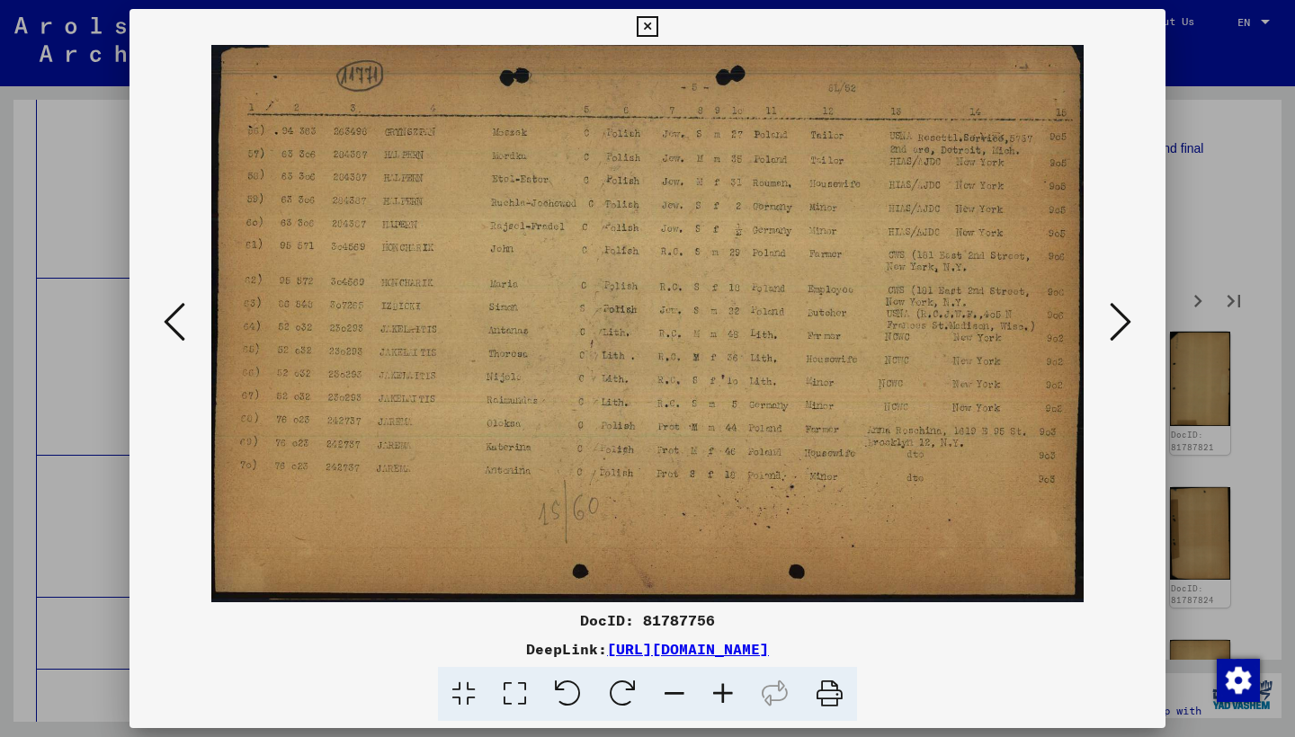
click at [1113, 313] on icon at bounding box center [1120, 321] width 22 height 43
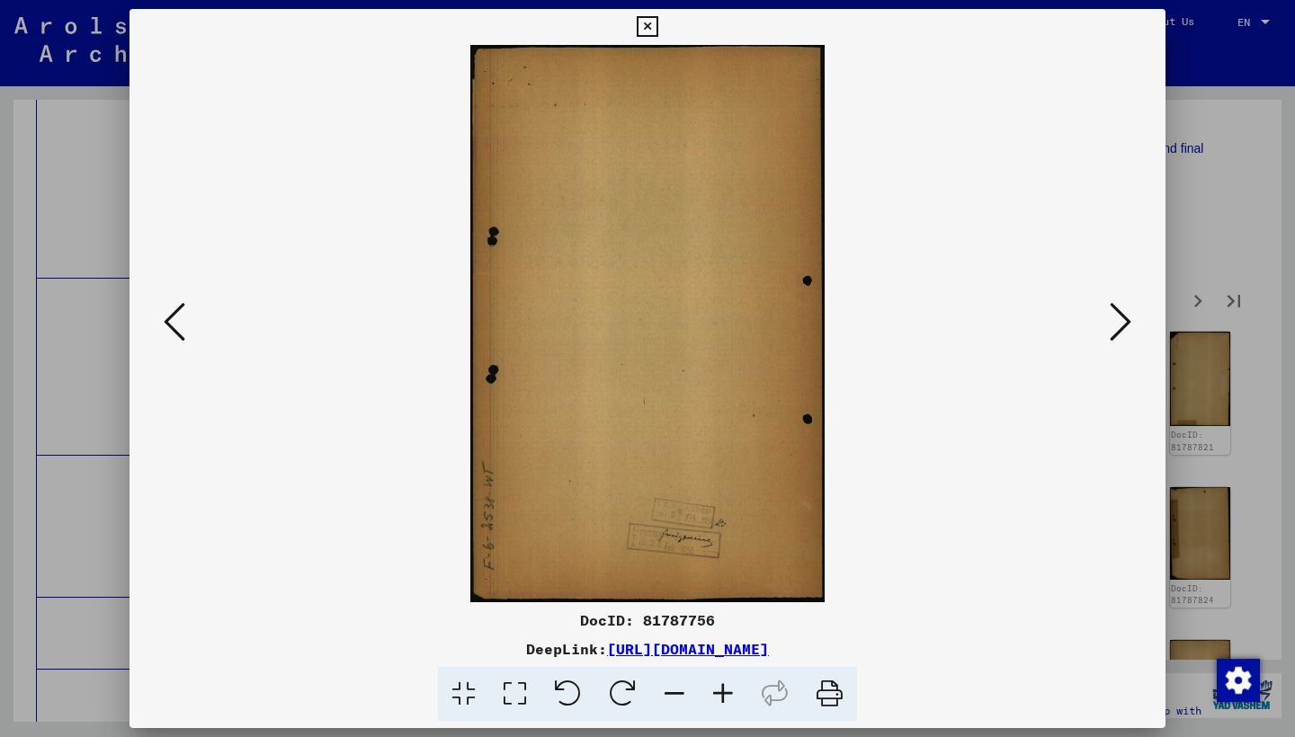
click at [1113, 313] on icon at bounding box center [1120, 321] width 22 height 43
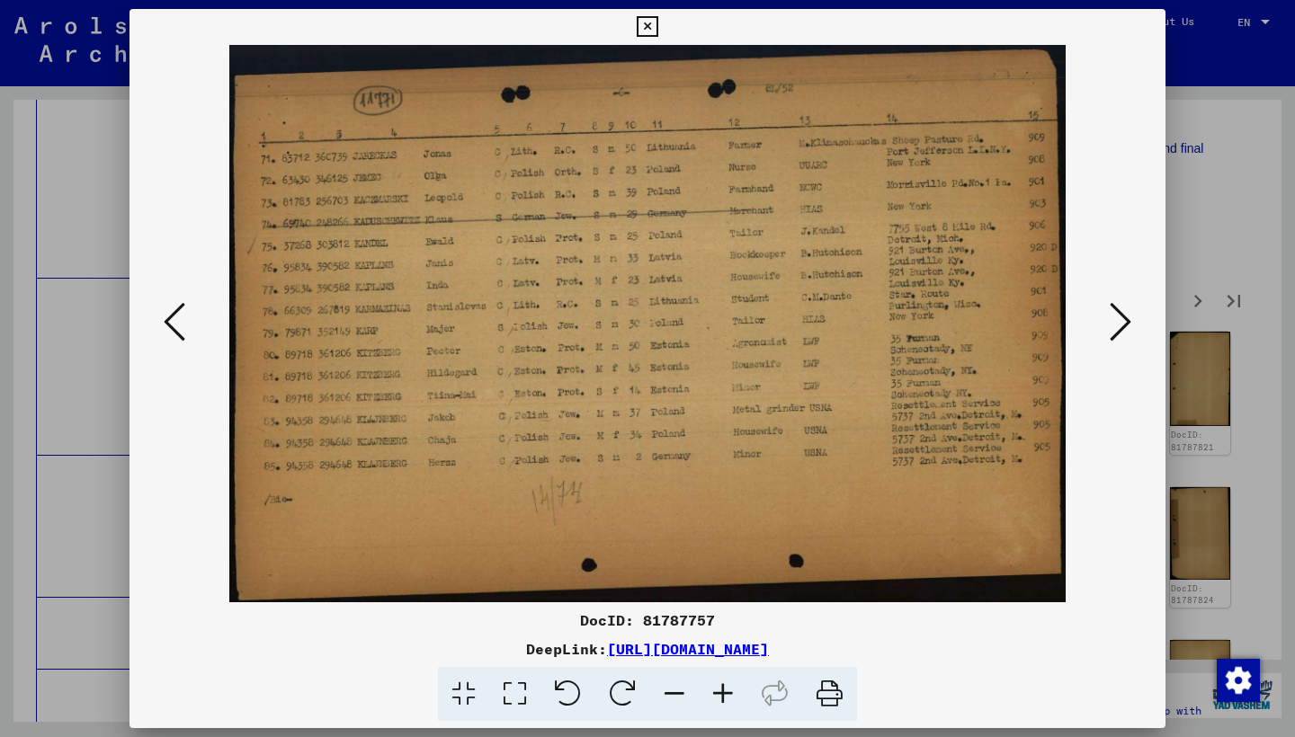
click at [1113, 312] on icon at bounding box center [1120, 321] width 22 height 43
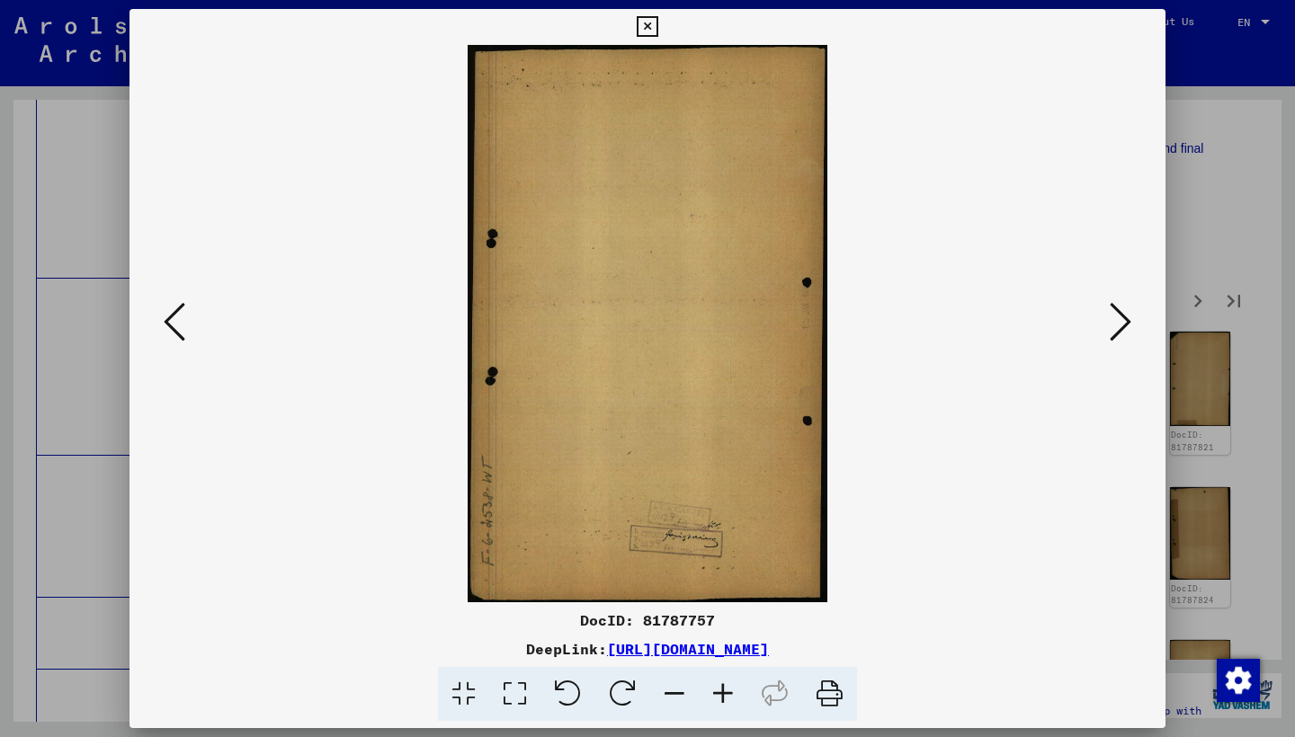
click at [1113, 312] on icon at bounding box center [1120, 321] width 22 height 43
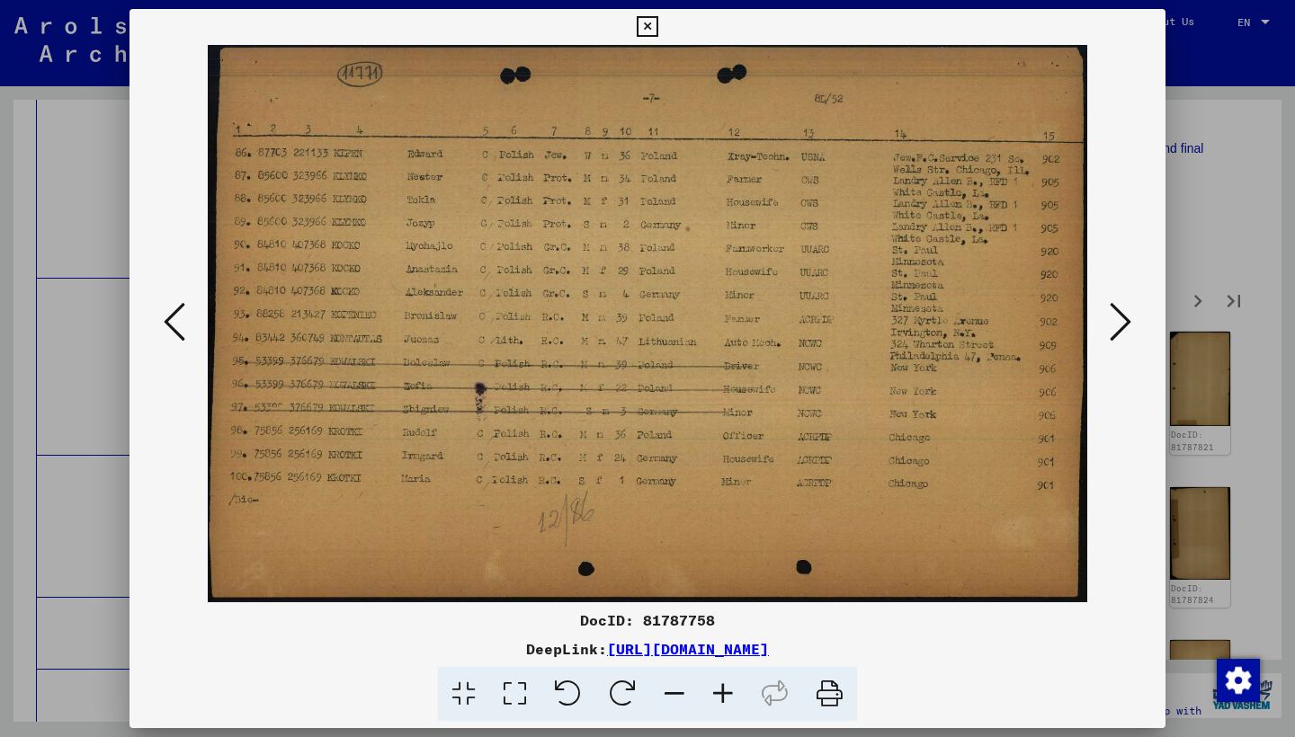
click at [1111, 310] on icon at bounding box center [1120, 321] width 22 height 43
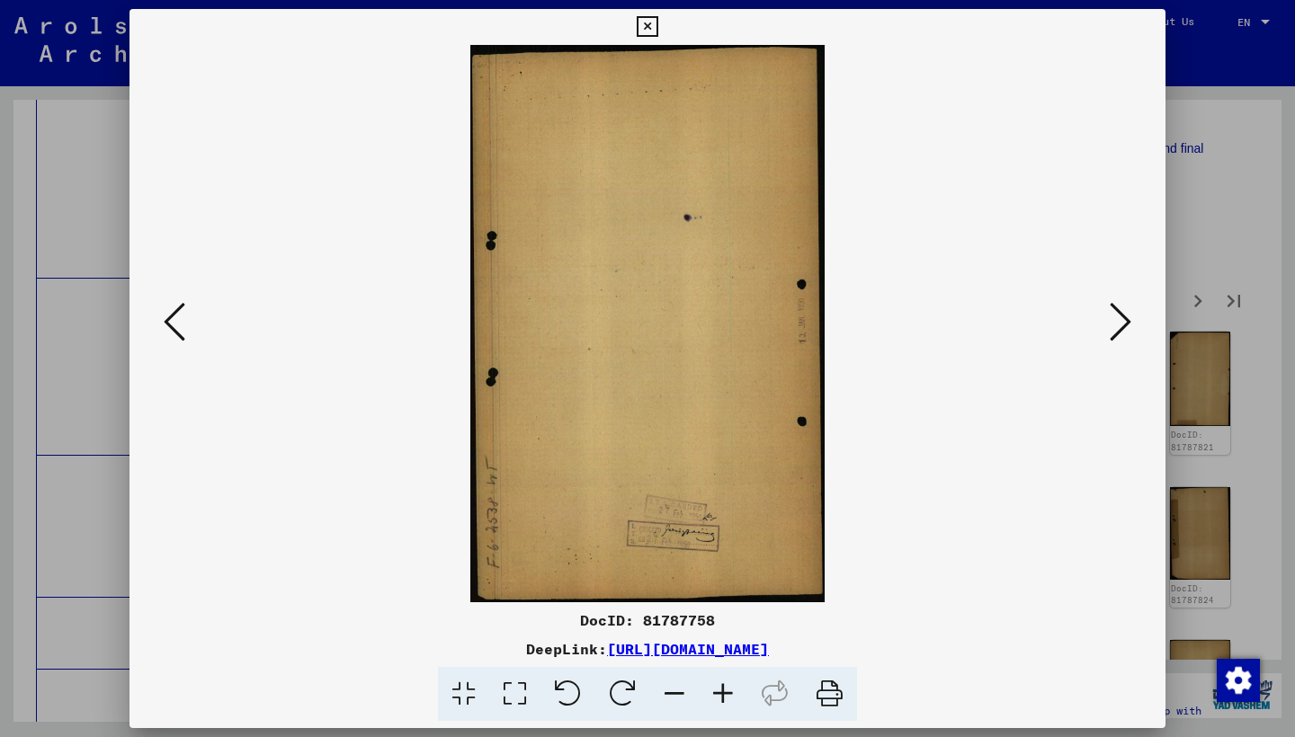
click at [1111, 310] on icon at bounding box center [1120, 321] width 22 height 43
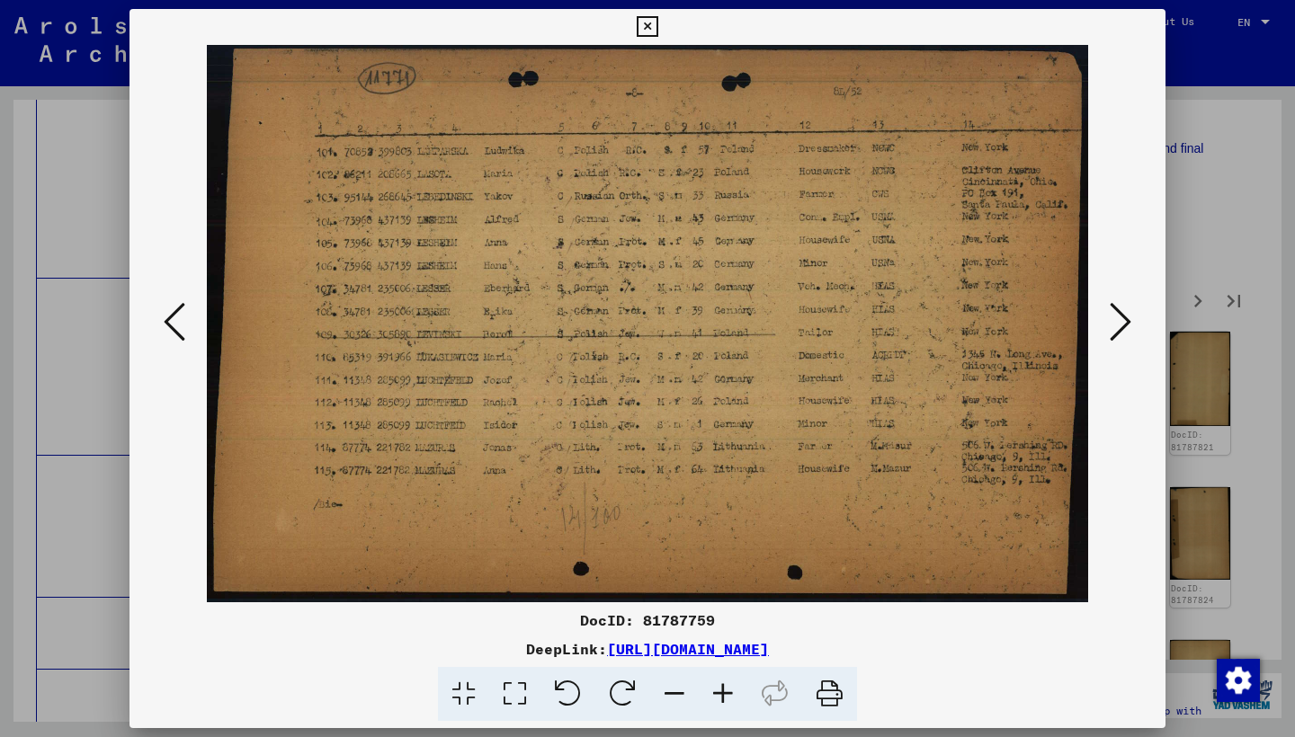
click at [1111, 310] on icon at bounding box center [1120, 321] width 22 height 43
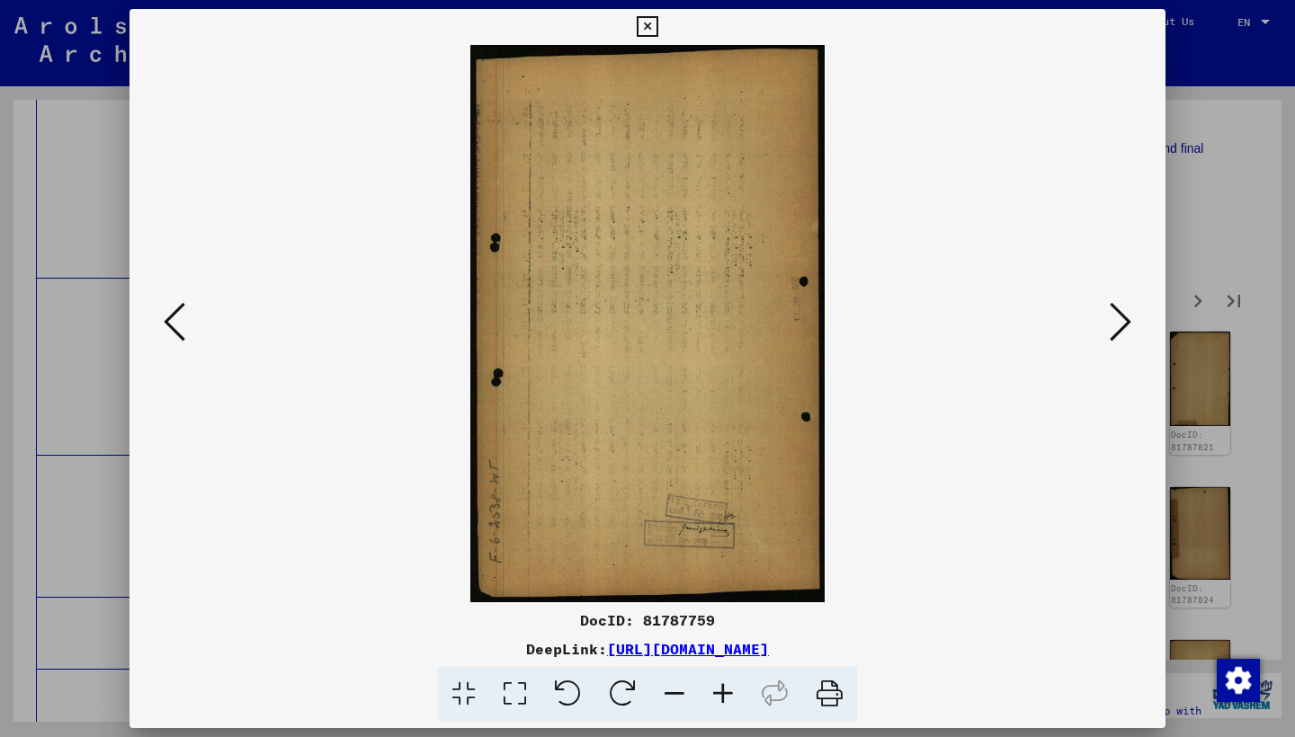
click at [1111, 310] on icon at bounding box center [1120, 321] width 22 height 43
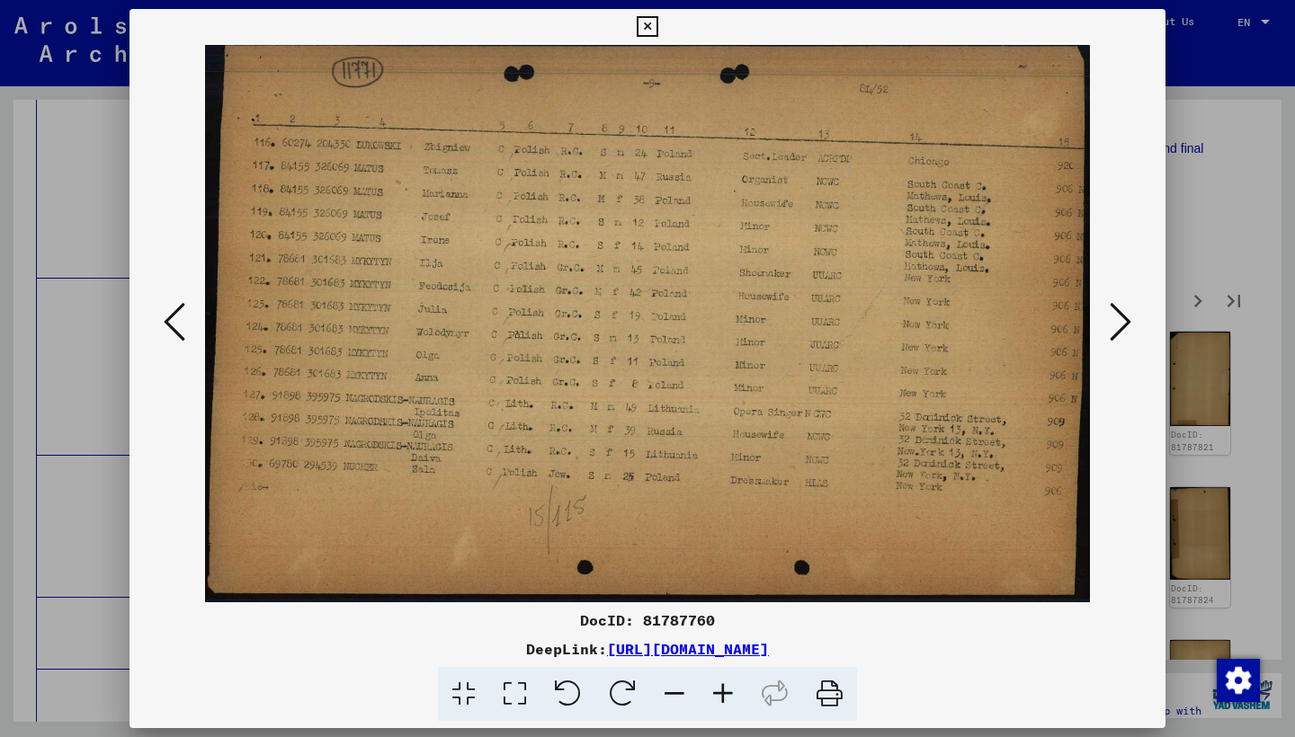
click at [1111, 310] on icon at bounding box center [1120, 321] width 22 height 43
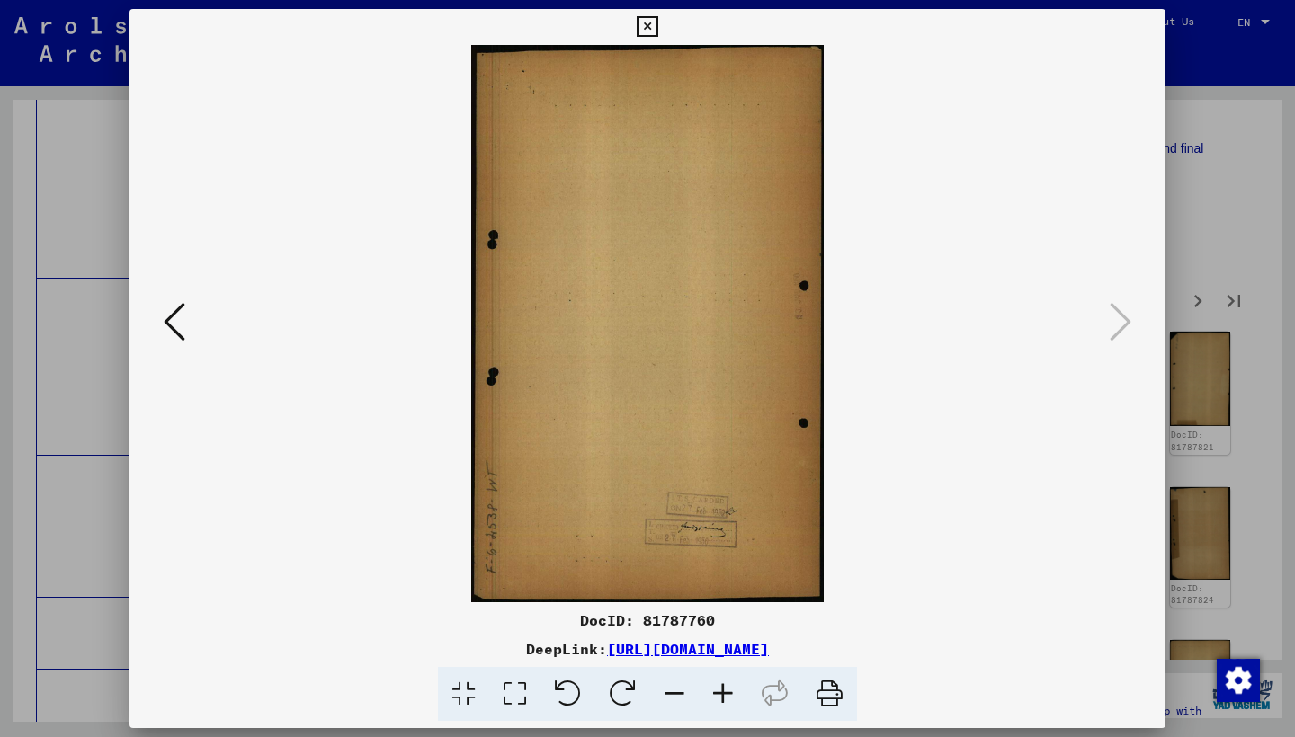
drag, startPoint x: 1147, startPoint y: 24, endPoint x: 1149, endPoint y: 47, distance: 22.5
click at [657, 24] on icon at bounding box center [647, 27] width 21 height 22
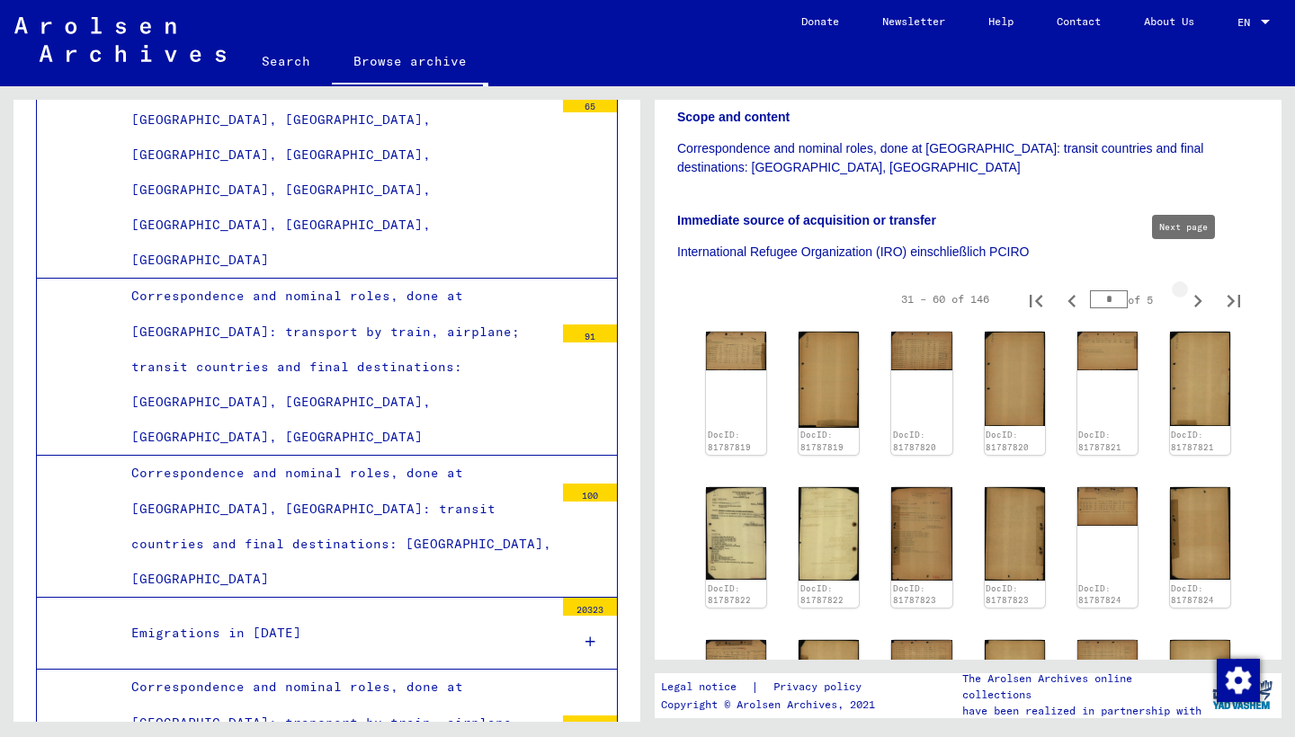
click at [1187, 289] on icon "Next page" at bounding box center [1197, 301] width 25 height 25
type input "*"
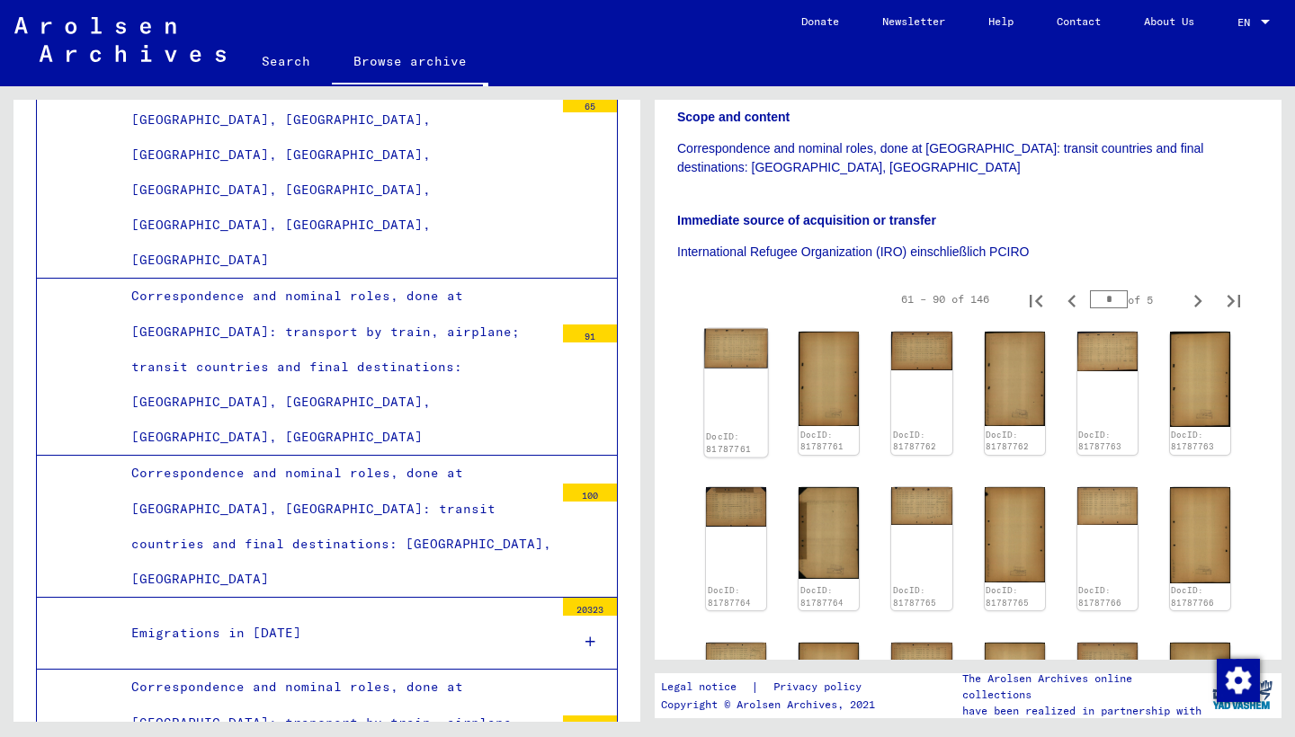
click at [735, 329] on img at bounding box center [736, 349] width 64 height 40
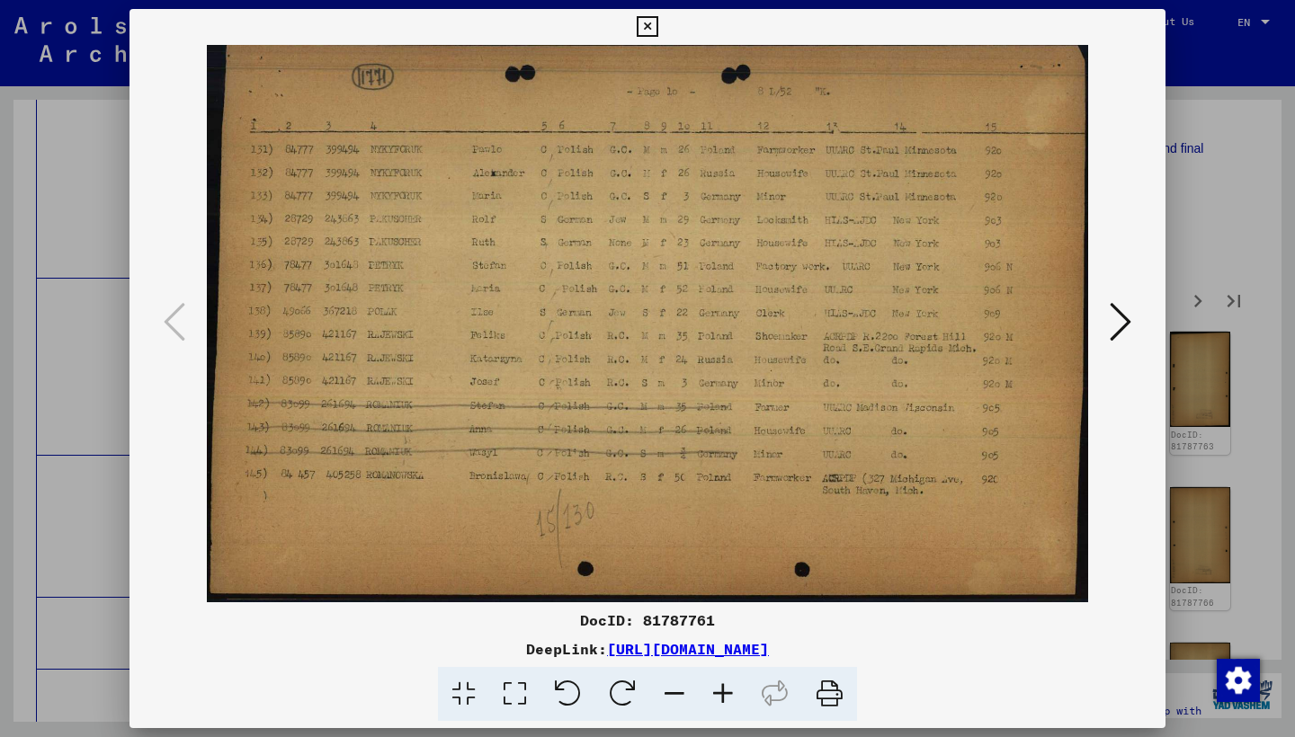
click at [1111, 317] on icon at bounding box center [1120, 321] width 22 height 43
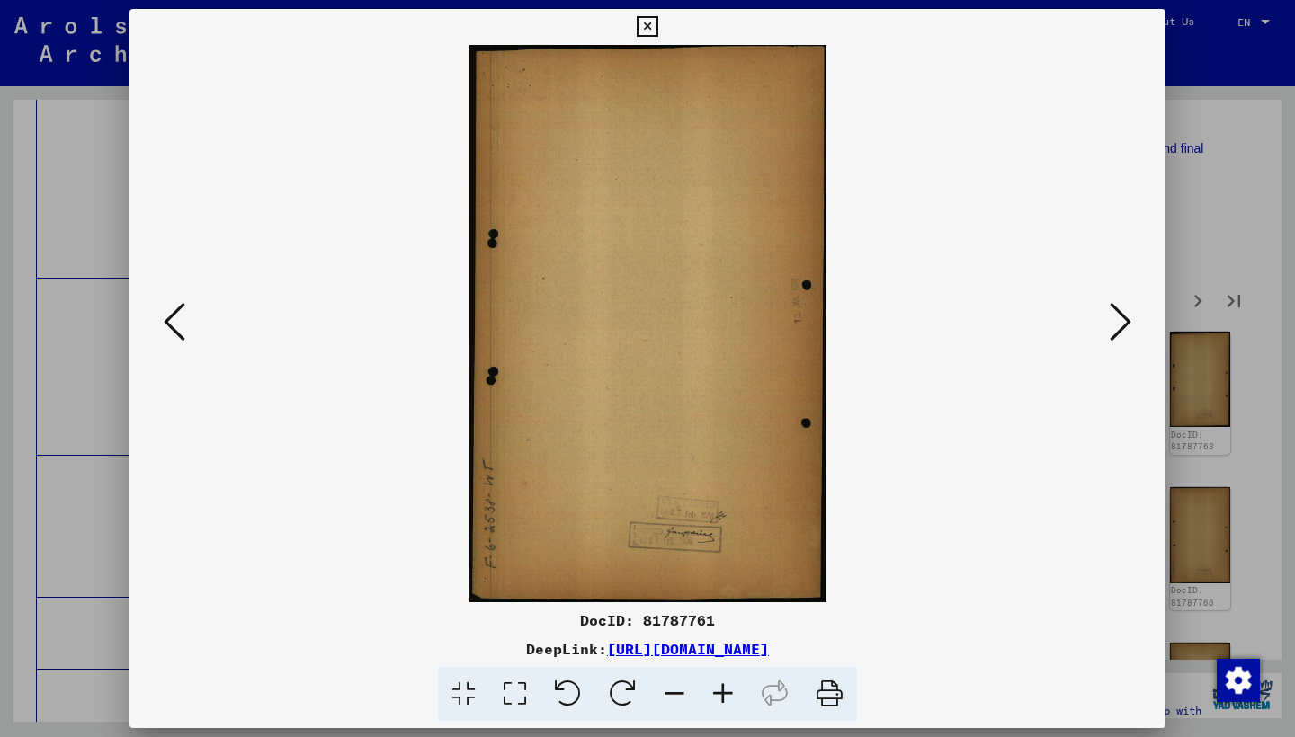
click at [1111, 317] on icon at bounding box center [1120, 321] width 22 height 43
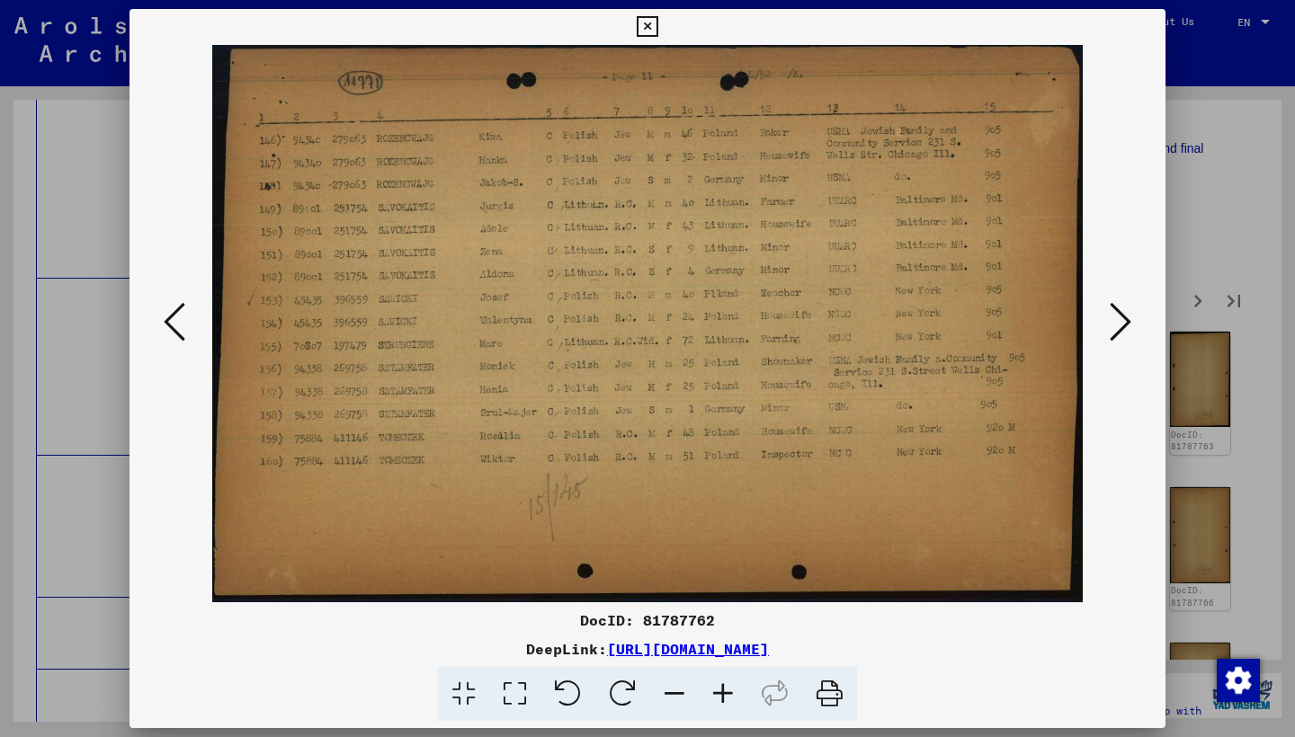
click at [1111, 317] on icon at bounding box center [1120, 321] width 22 height 43
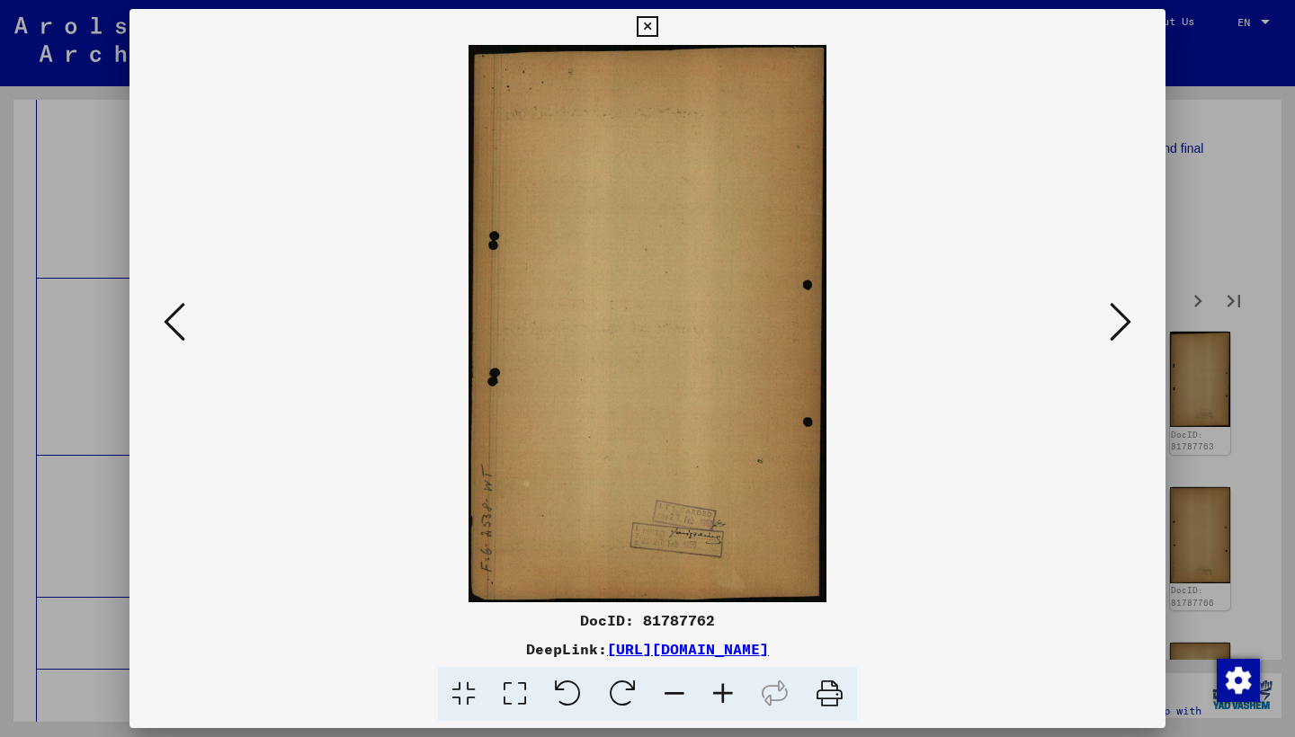
click at [1111, 317] on icon at bounding box center [1120, 321] width 22 height 43
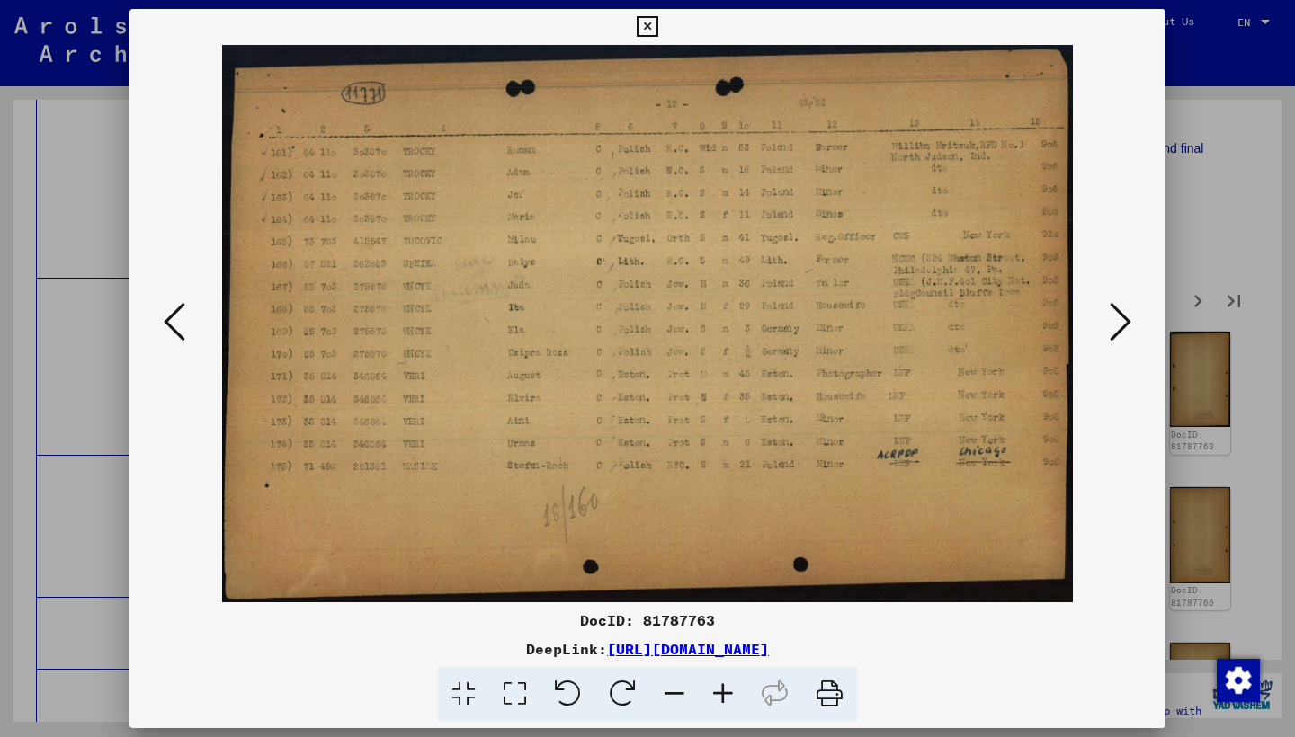
click at [1111, 317] on icon at bounding box center [1120, 321] width 22 height 43
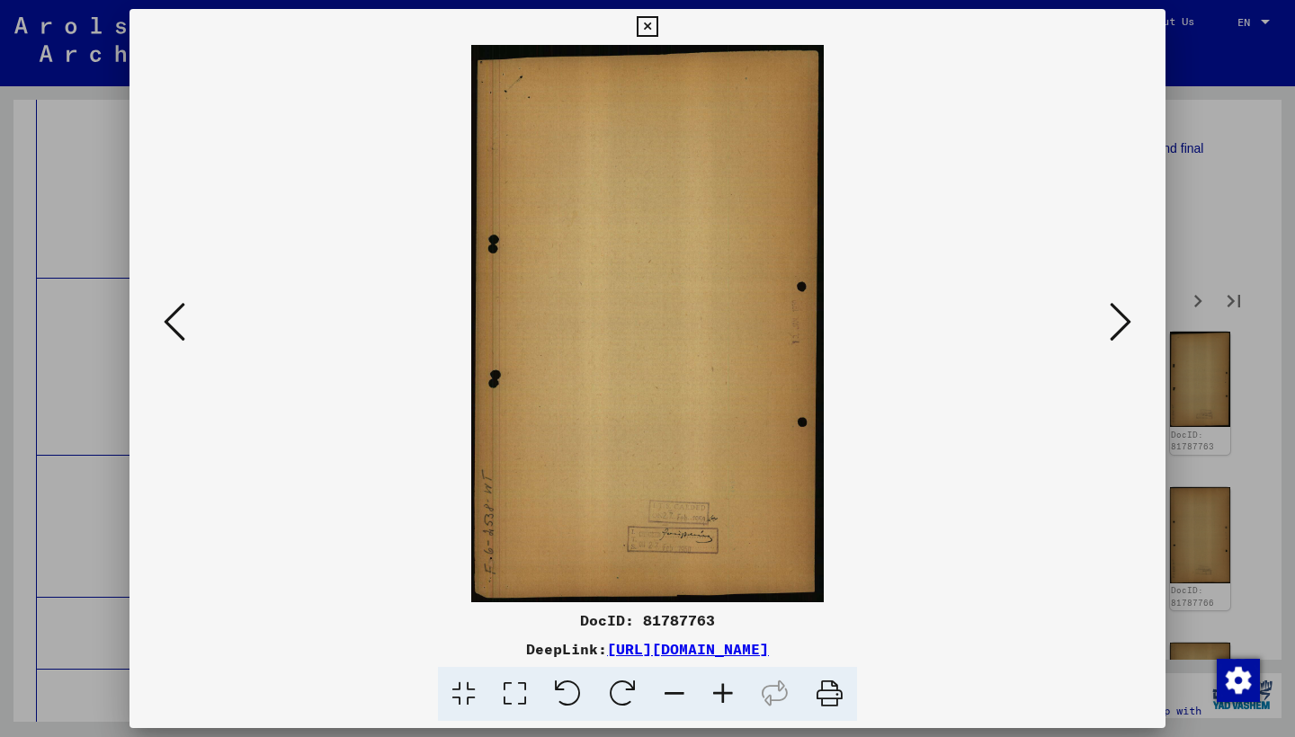
click at [1111, 317] on icon at bounding box center [1120, 321] width 22 height 43
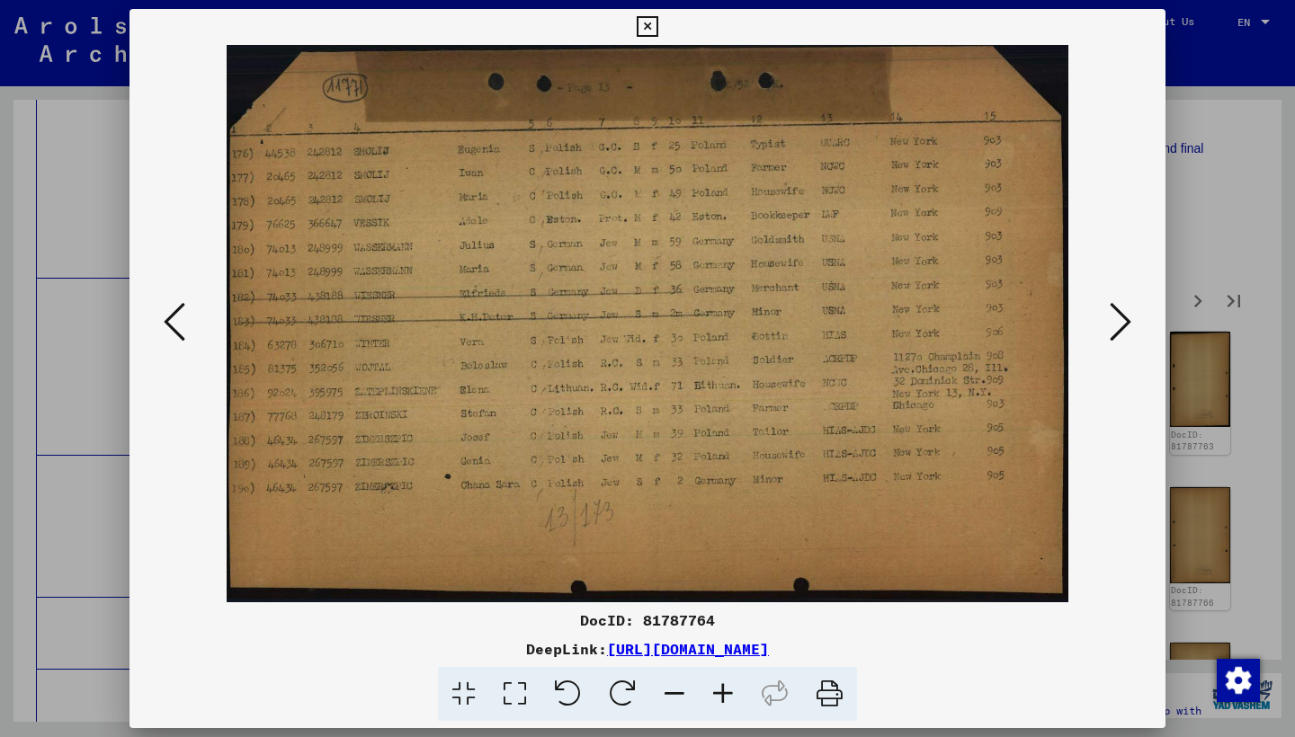
click at [1111, 317] on icon at bounding box center [1120, 321] width 22 height 43
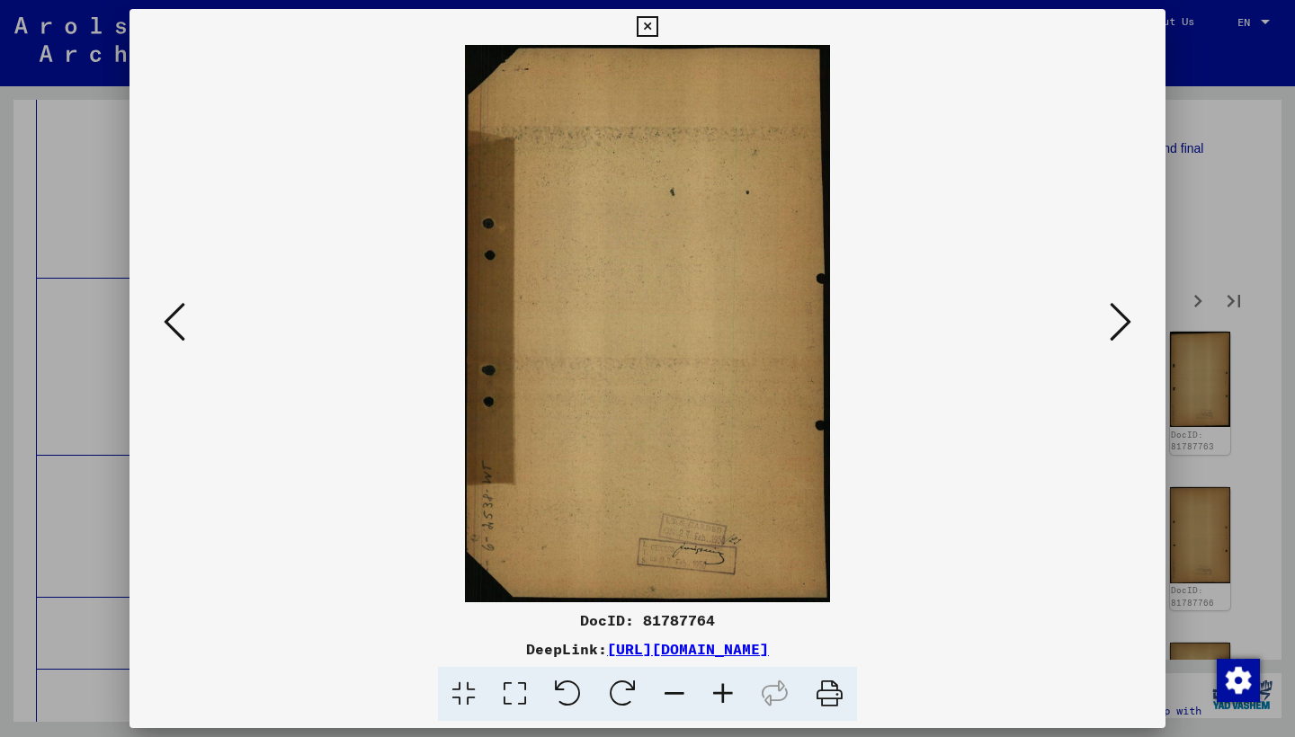
click at [1111, 317] on icon at bounding box center [1120, 321] width 22 height 43
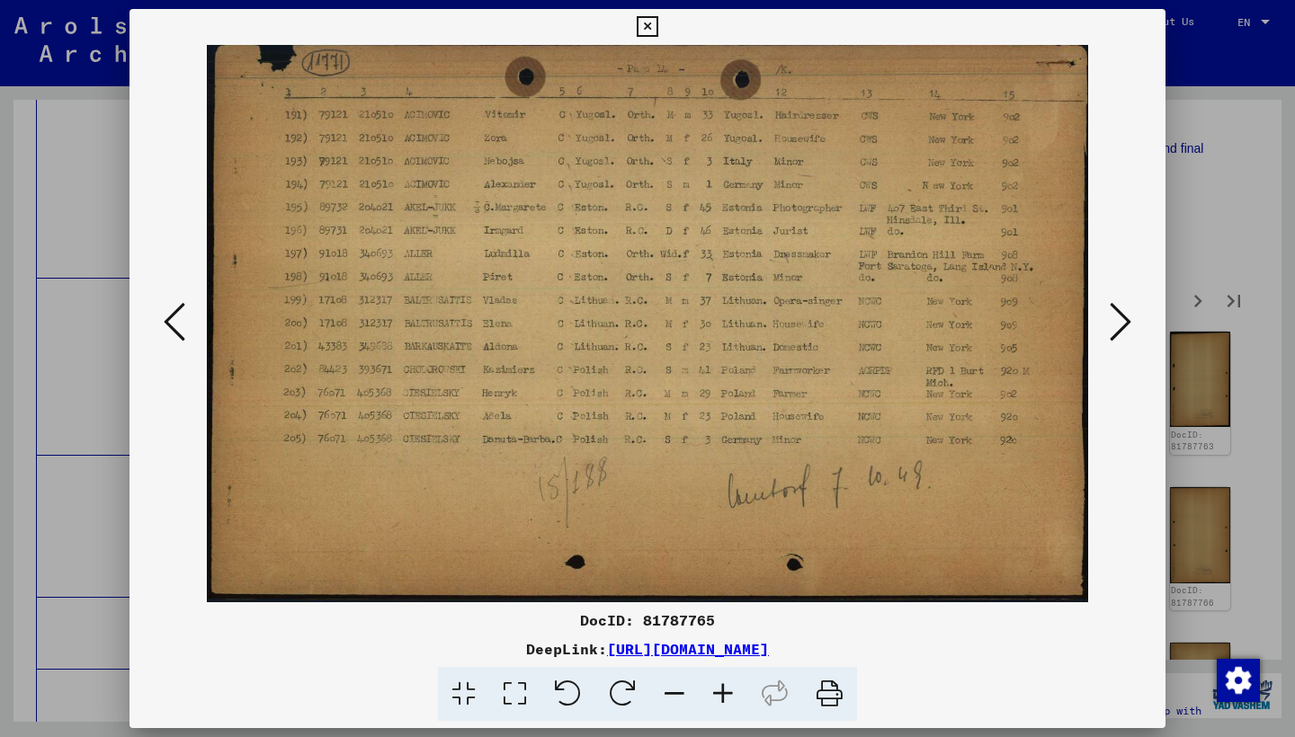
click at [1111, 317] on icon at bounding box center [1120, 321] width 22 height 43
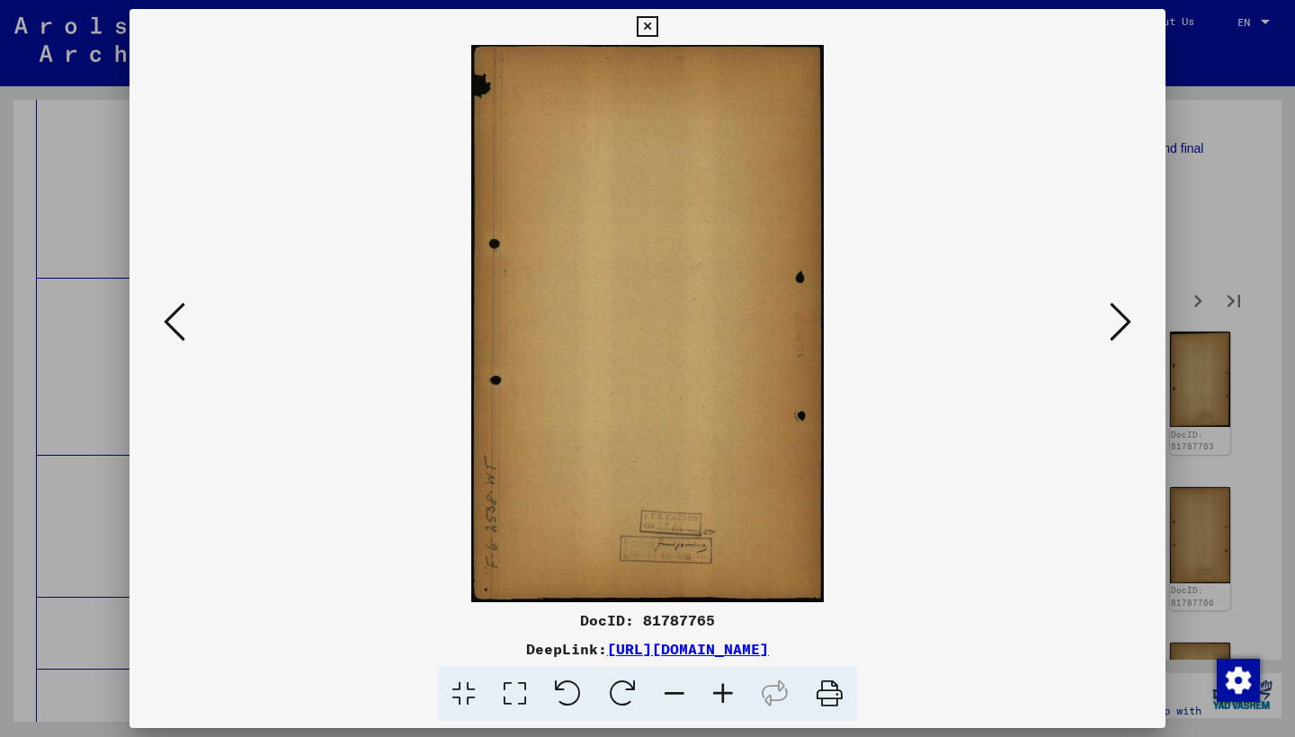
click at [1111, 317] on icon at bounding box center [1120, 321] width 22 height 43
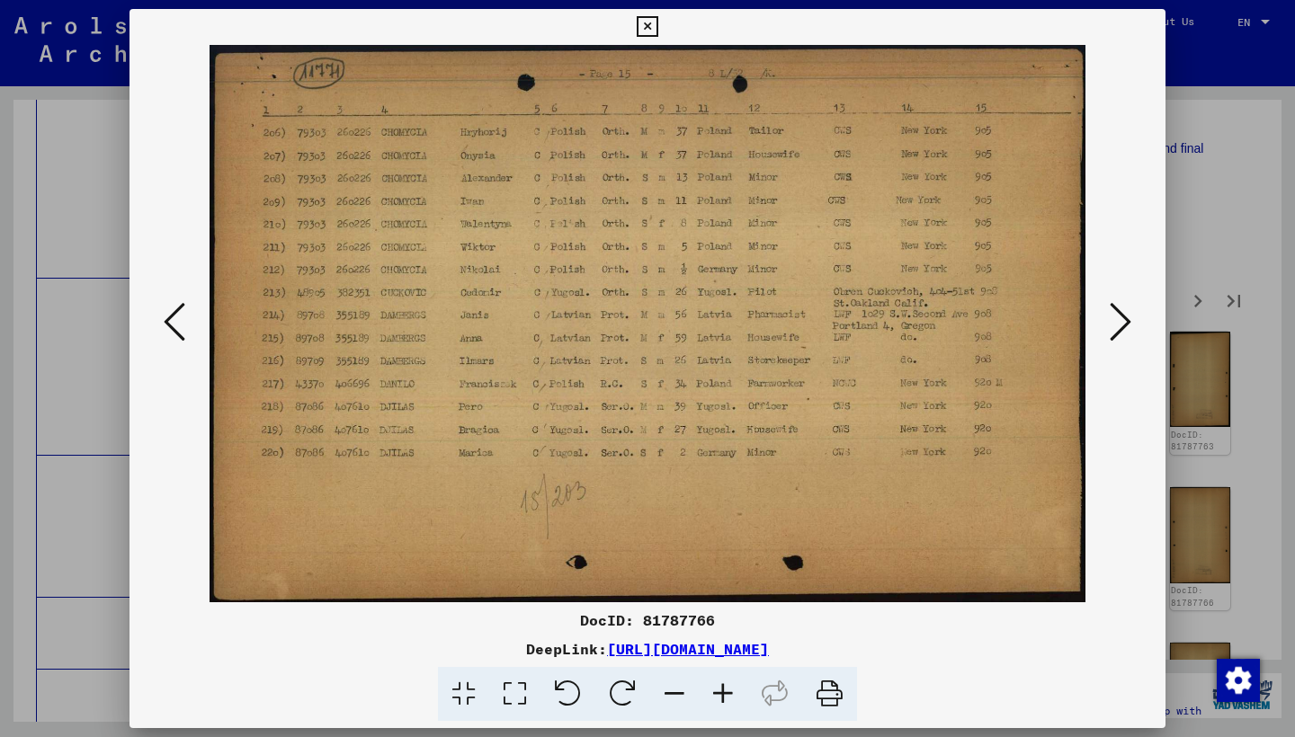
click at [1111, 317] on icon at bounding box center [1120, 321] width 22 height 43
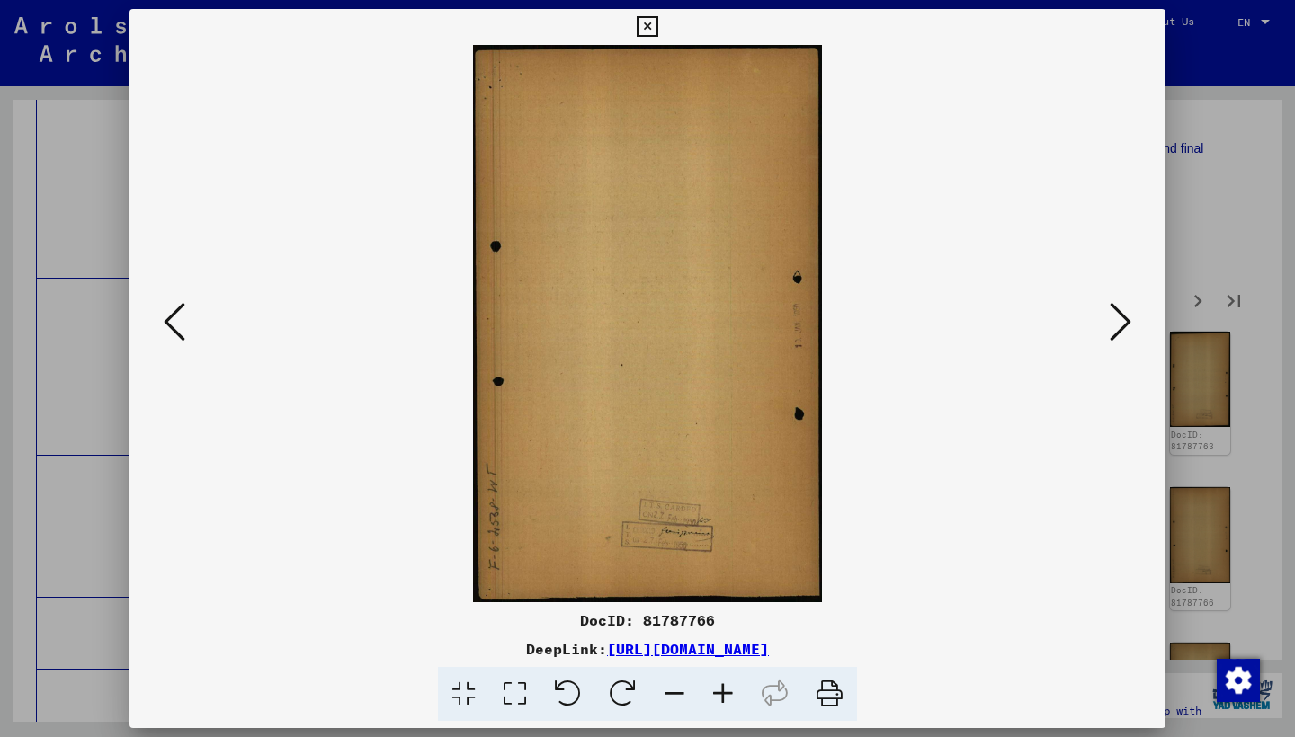
click at [1111, 317] on icon at bounding box center [1120, 321] width 22 height 43
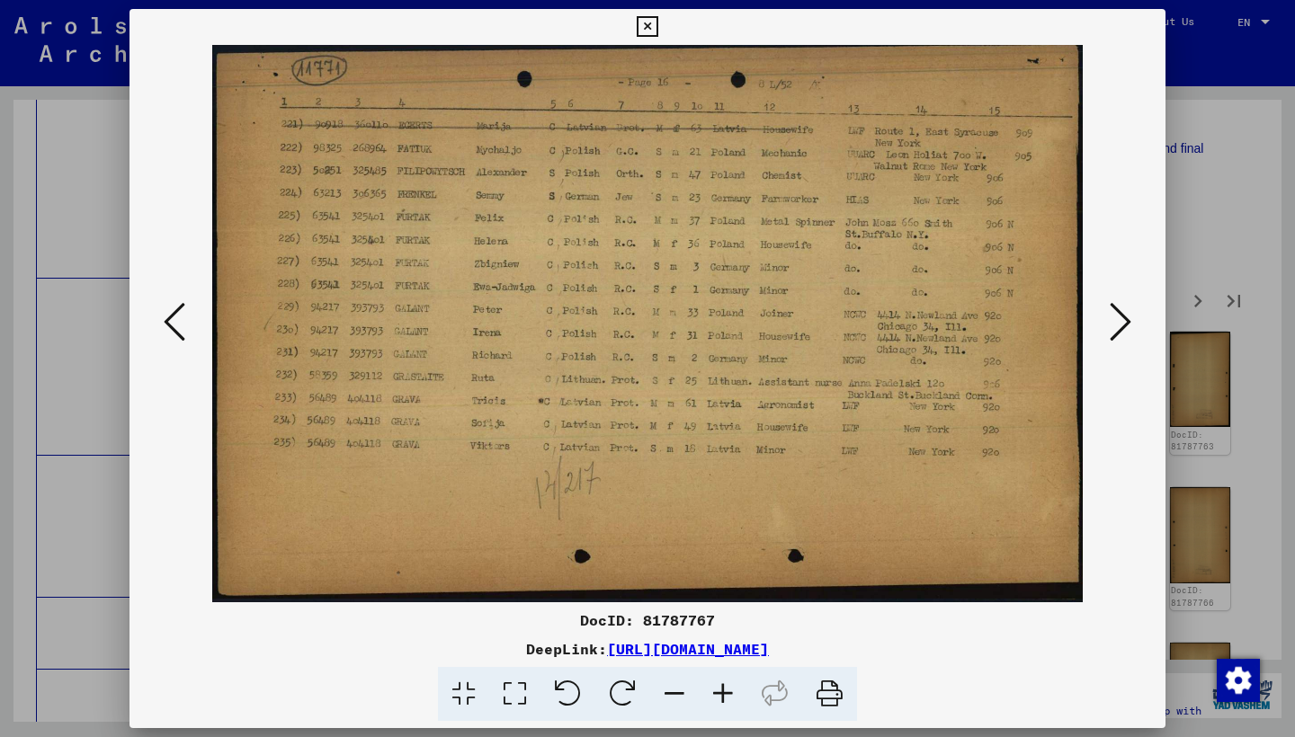
click at [1111, 317] on icon at bounding box center [1120, 321] width 22 height 43
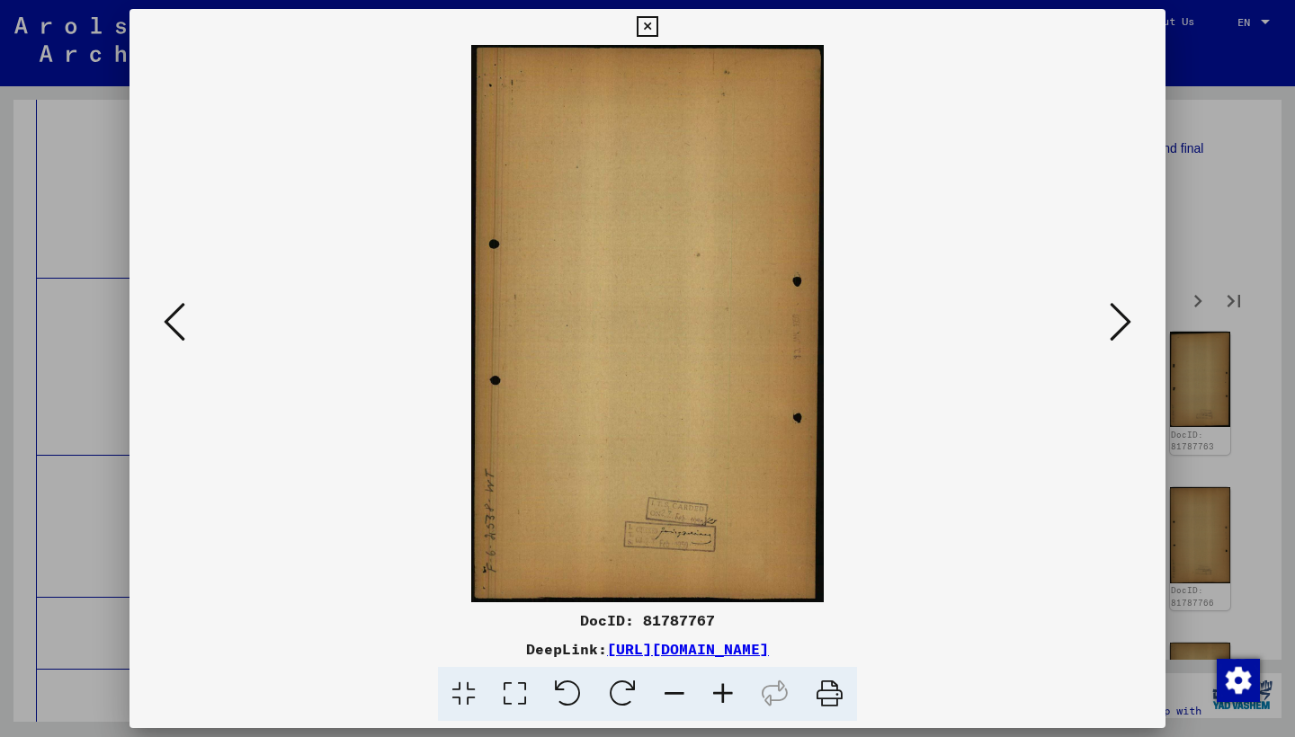
click at [1111, 317] on icon at bounding box center [1120, 321] width 22 height 43
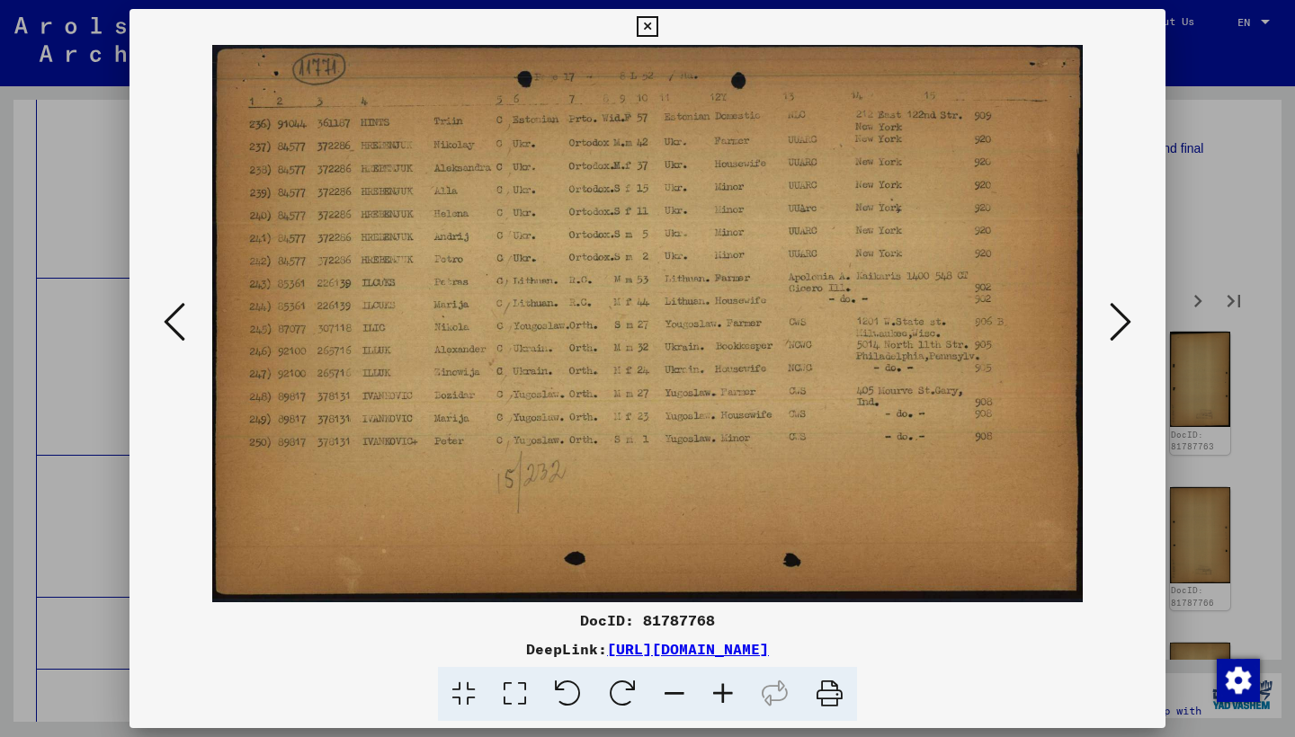
click at [1111, 317] on icon at bounding box center [1120, 321] width 22 height 43
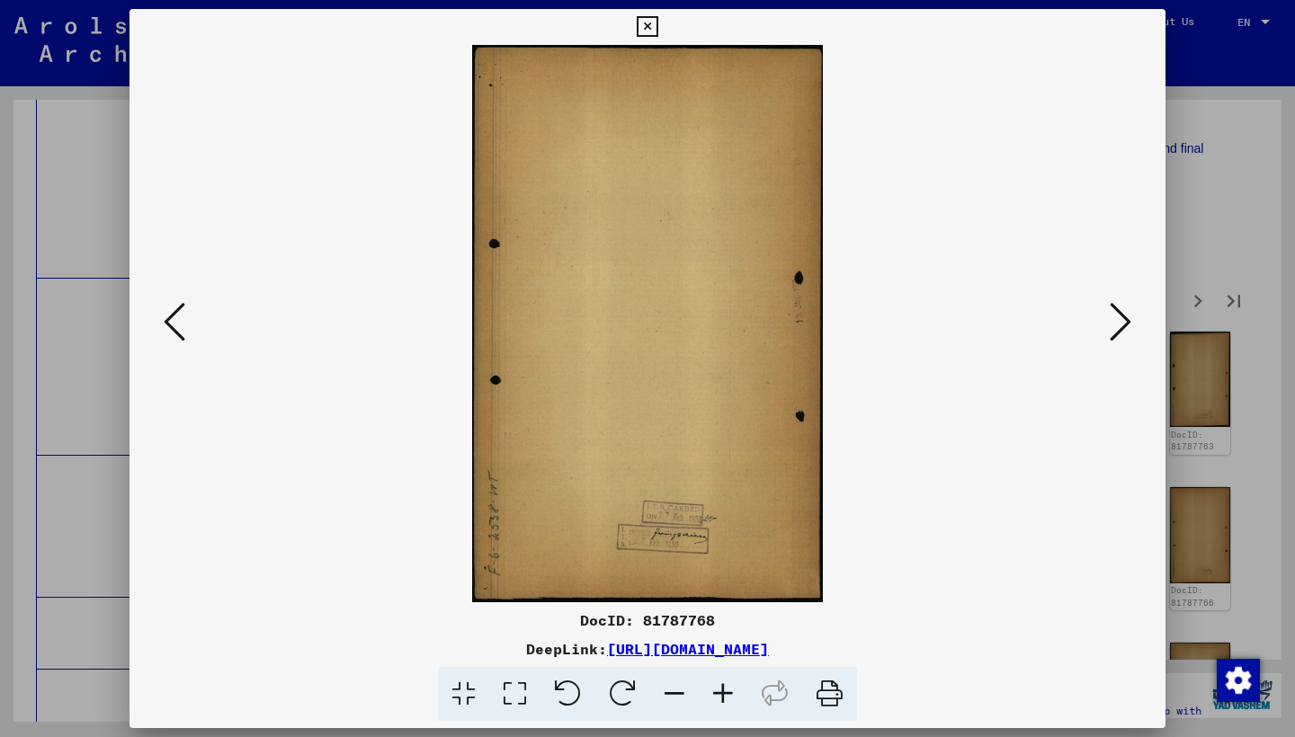
click at [1111, 317] on icon at bounding box center [1120, 321] width 22 height 43
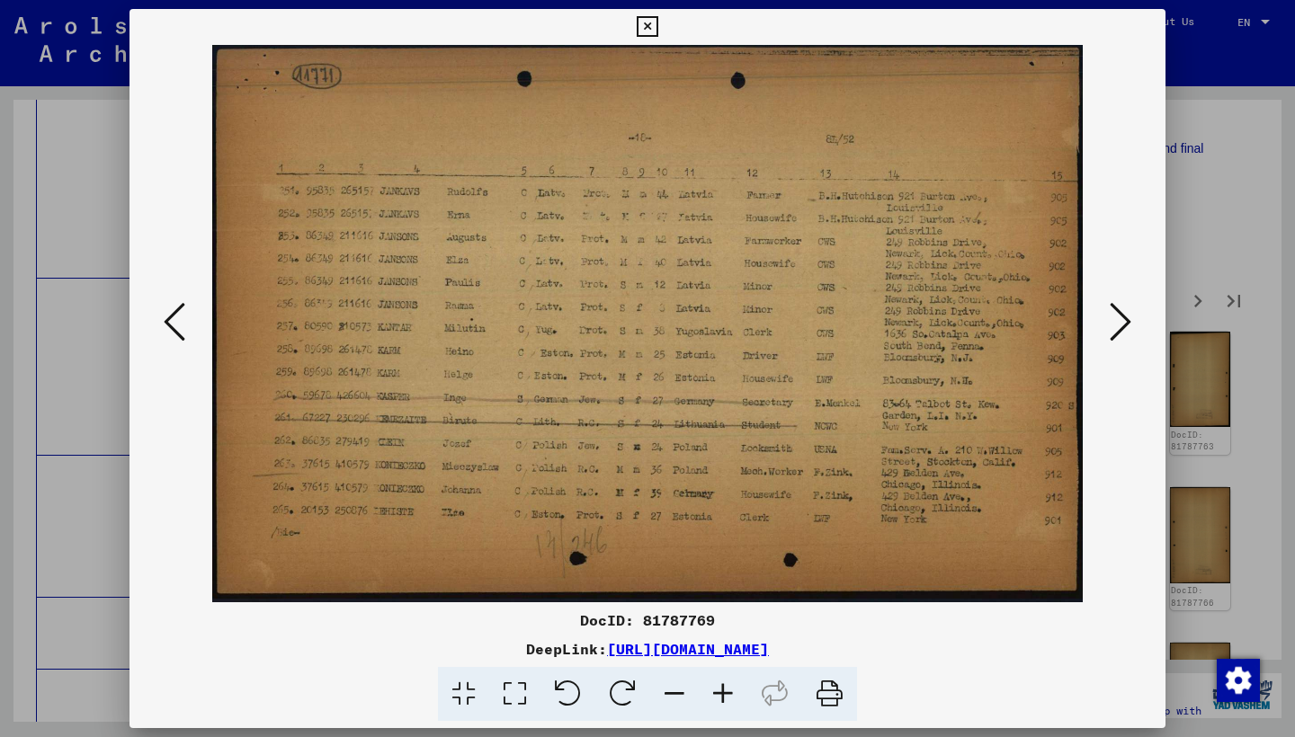
click at [1111, 317] on icon at bounding box center [1120, 321] width 22 height 43
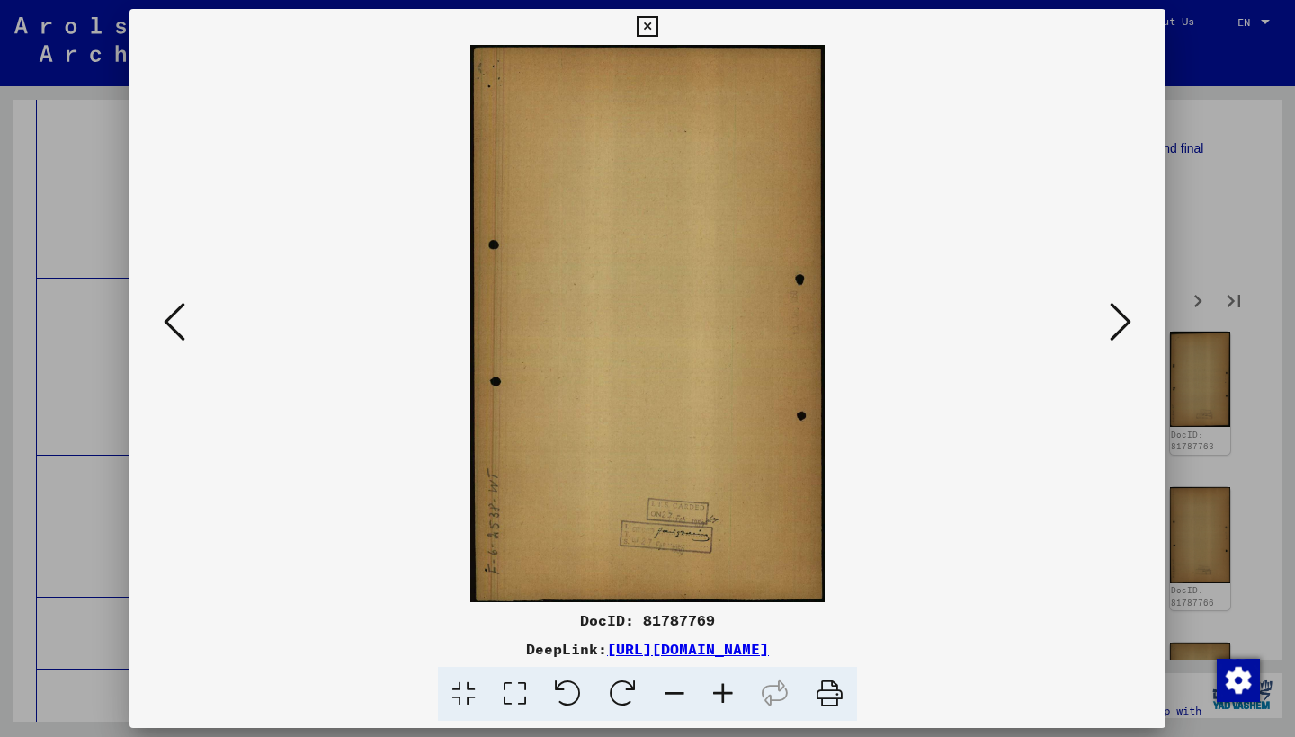
click at [1111, 317] on icon at bounding box center [1120, 321] width 22 height 43
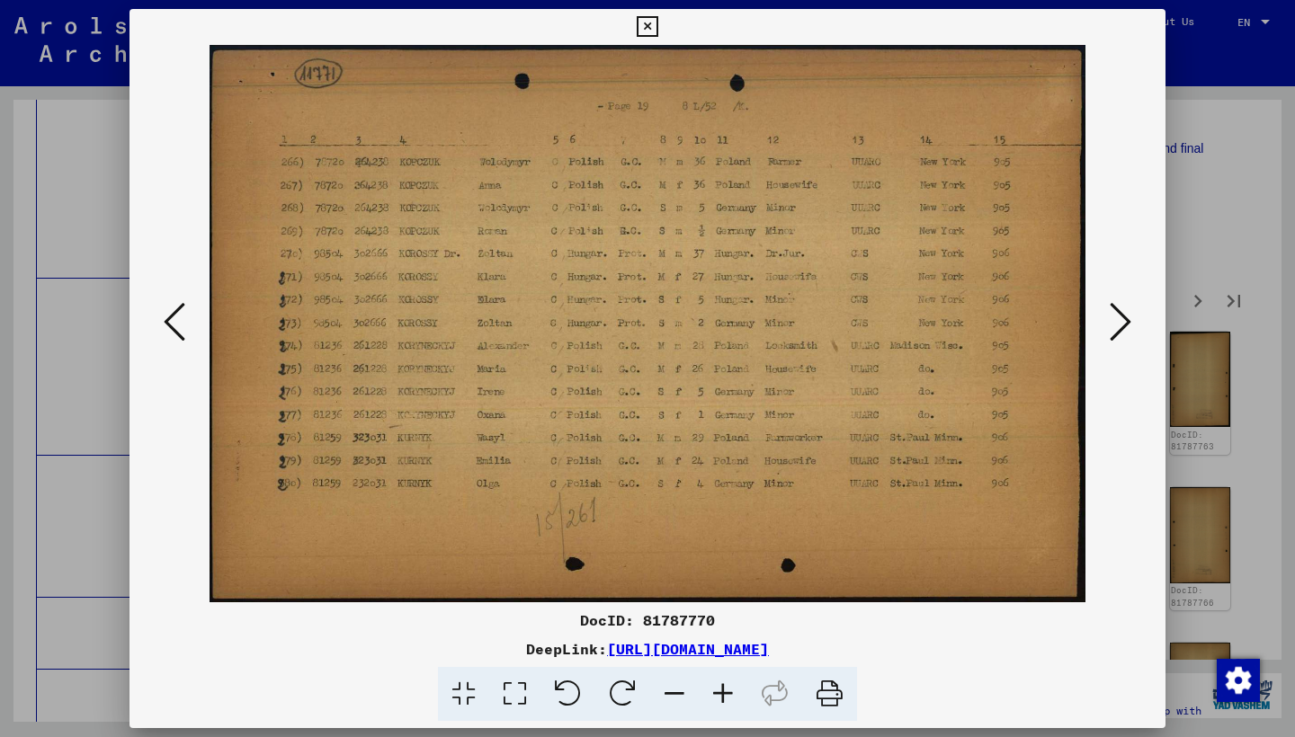
click at [1111, 317] on icon at bounding box center [1120, 321] width 22 height 43
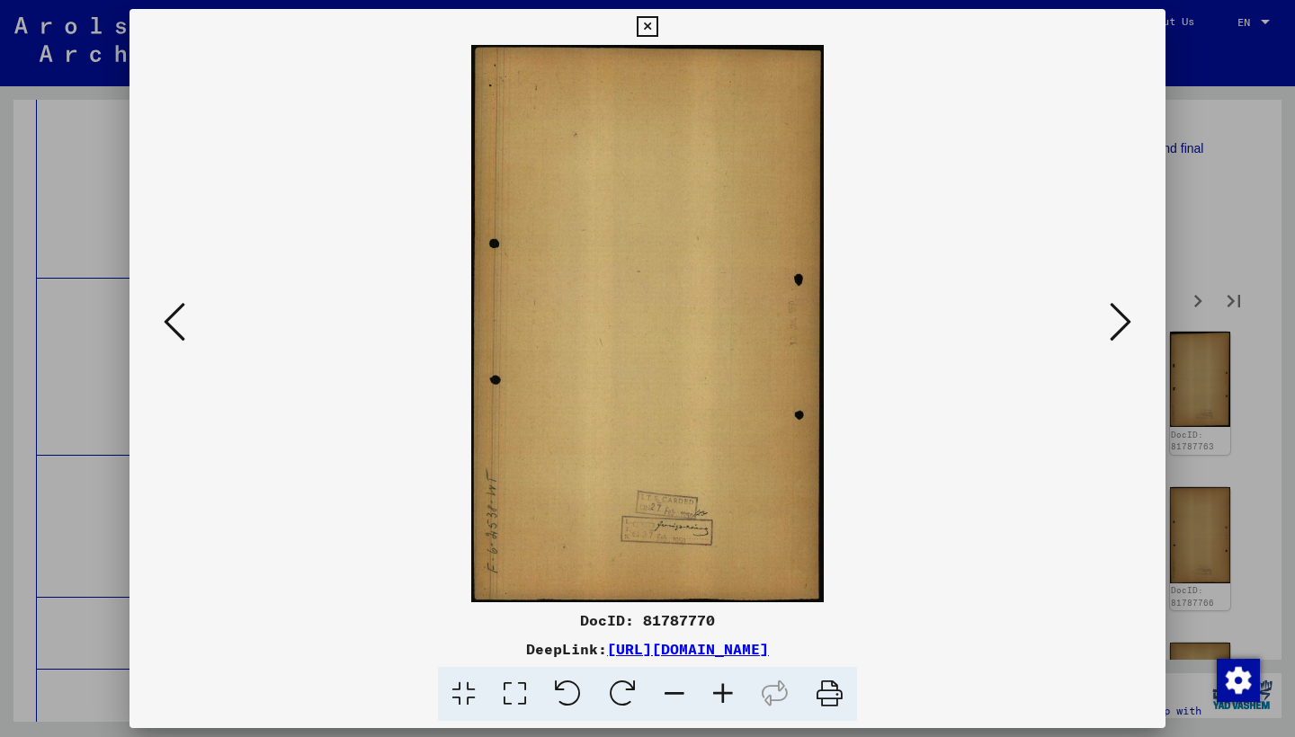
click at [1111, 317] on icon at bounding box center [1120, 321] width 22 height 43
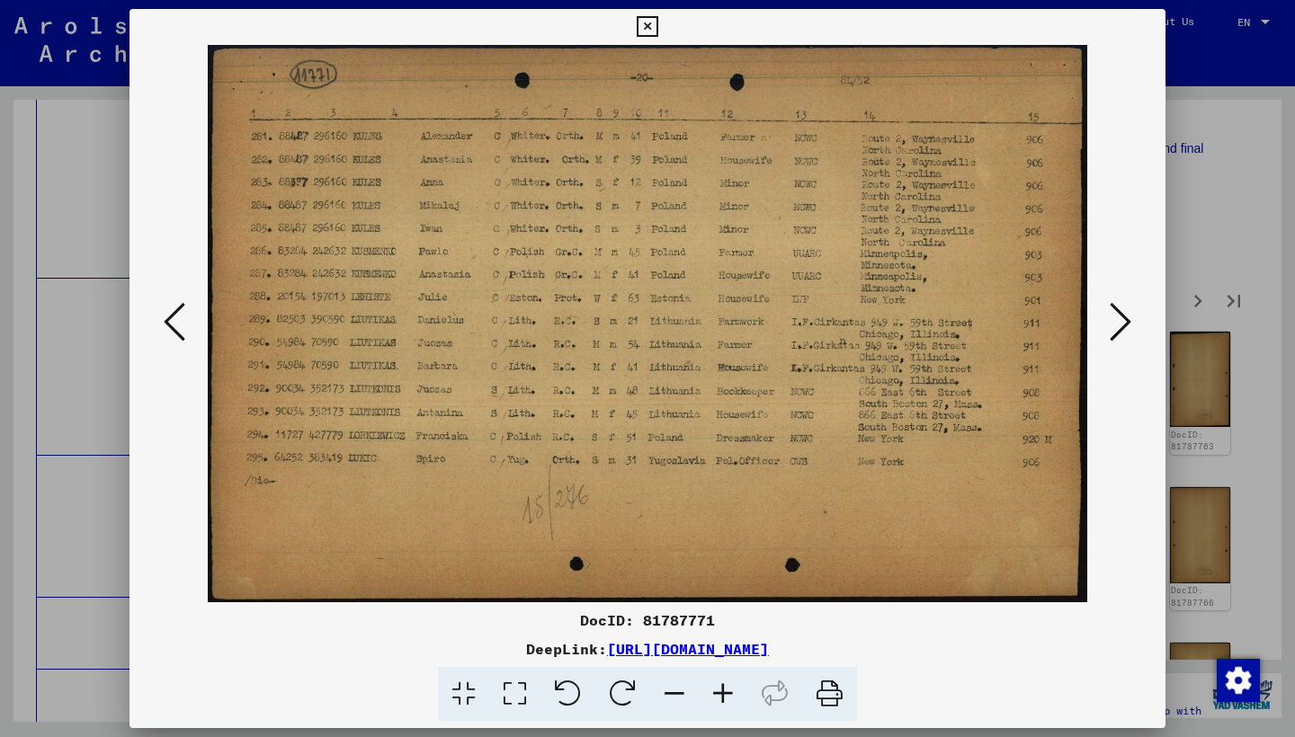
click at [1109, 317] on button at bounding box center [1120, 323] width 32 height 51
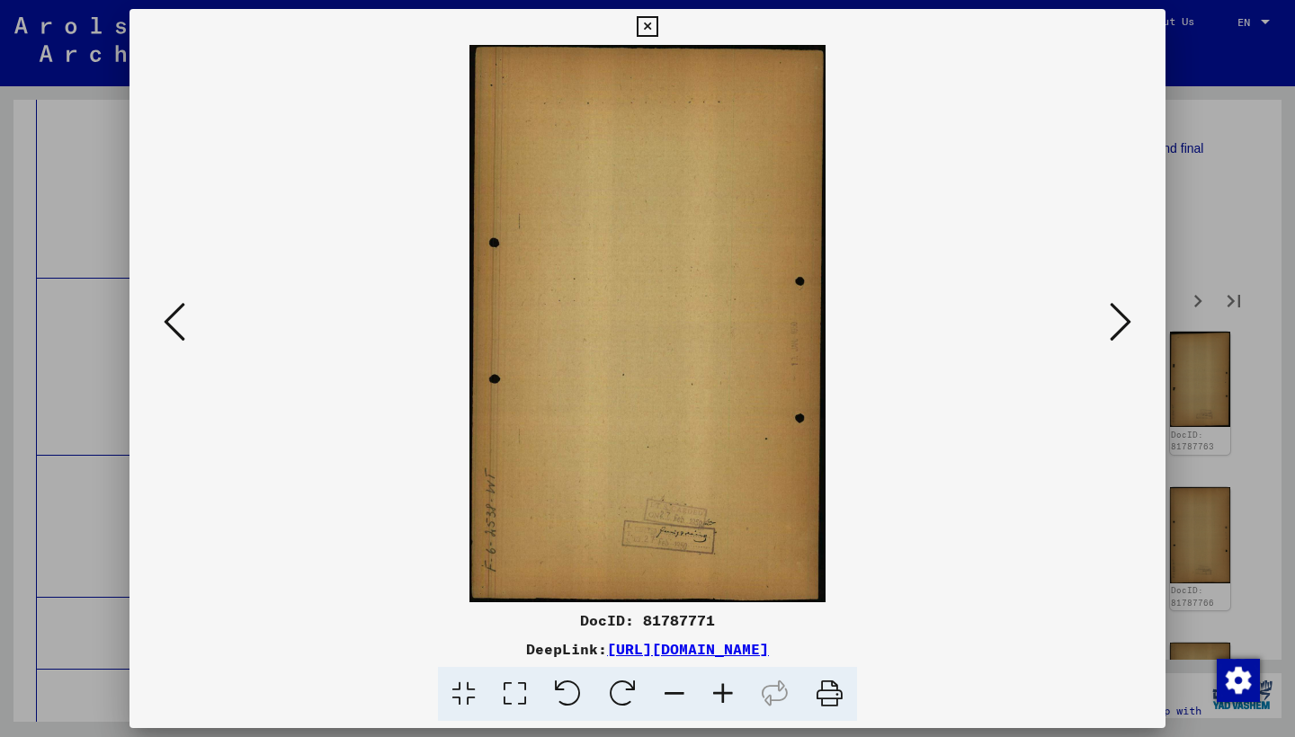
click at [1109, 317] on button at bounding box center [1120, 323] width 32 height 51
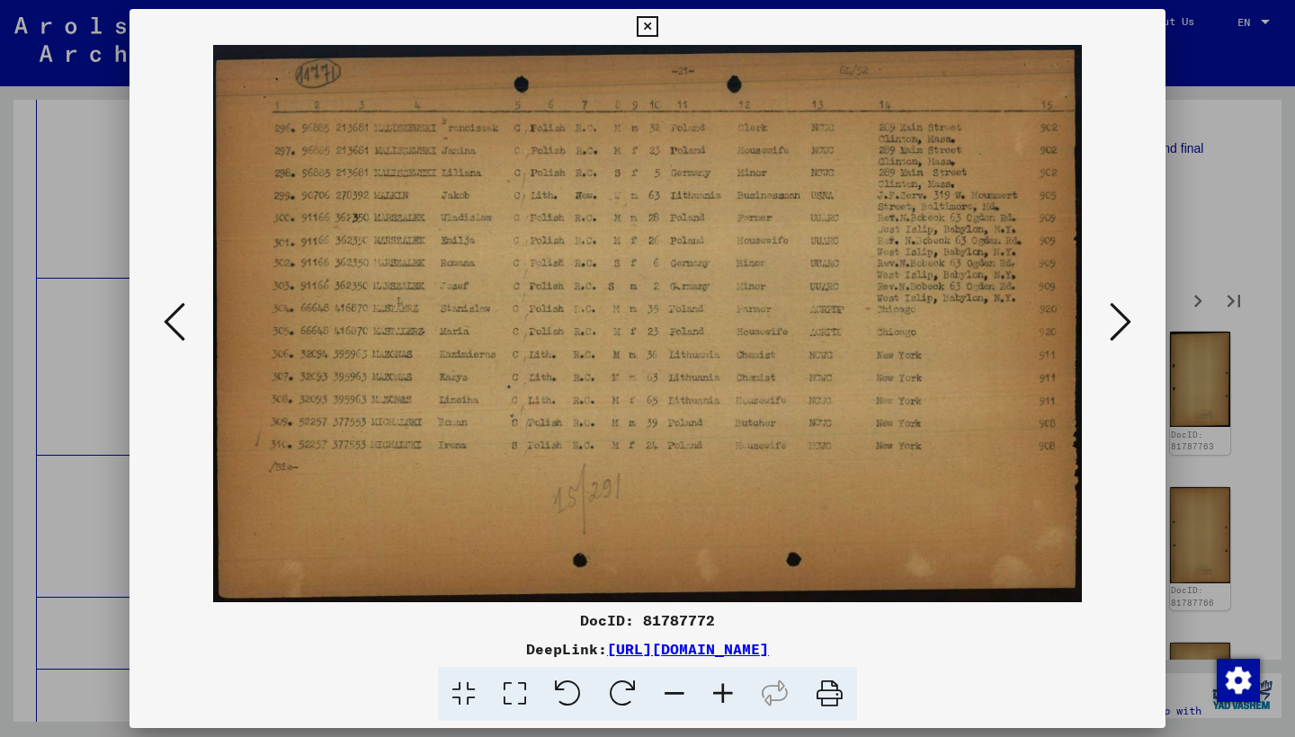
click at [1114, 316] on icon at bounding box center [1120, 321] width 22 height 43
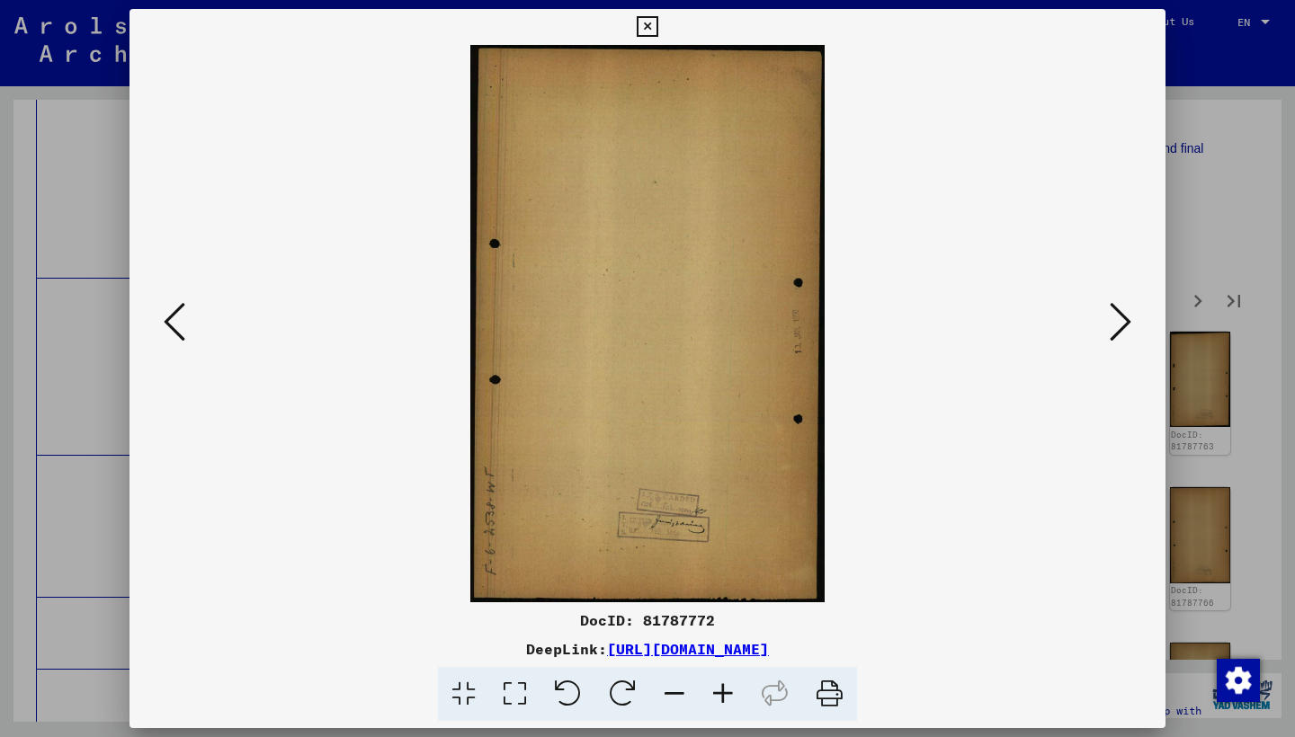
click at [1114, 316] on icon at bounding box center [1120, 321] width 22 height 43
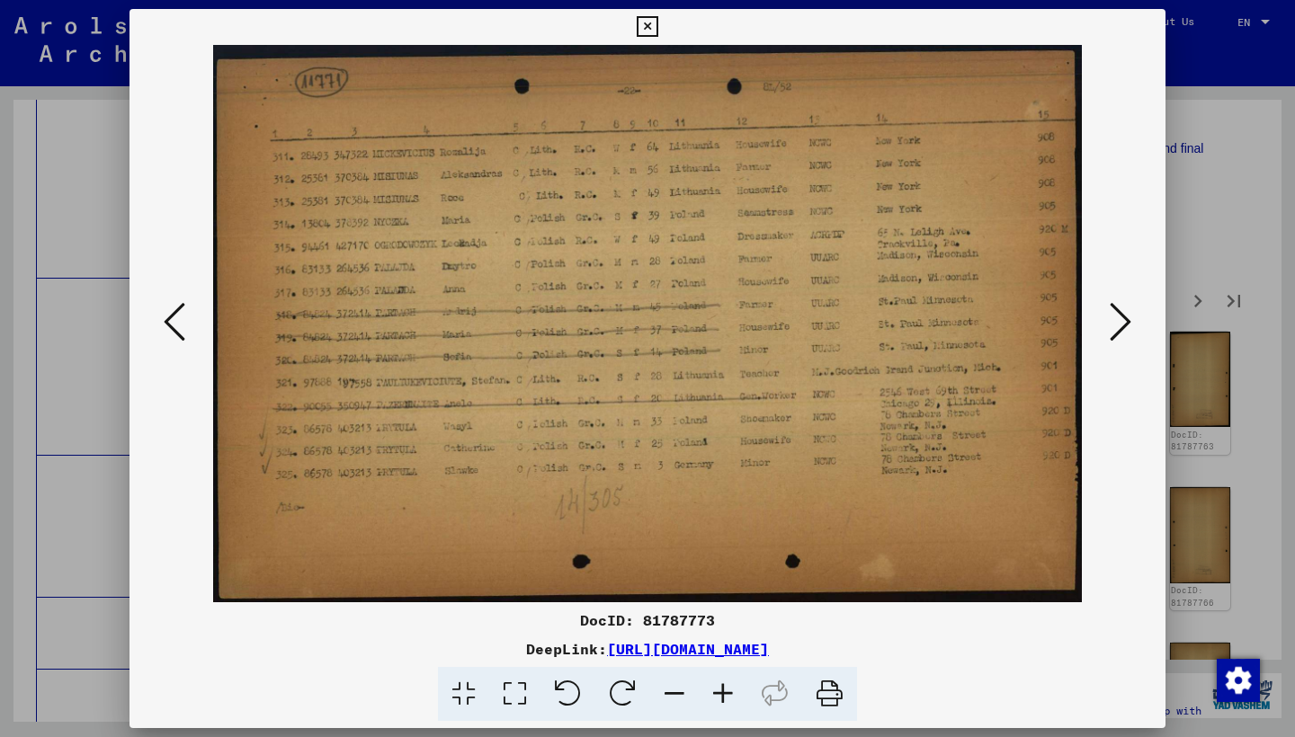
click at [1121, 315] on icon at bounding box center [1120, 321] width 22 height 43
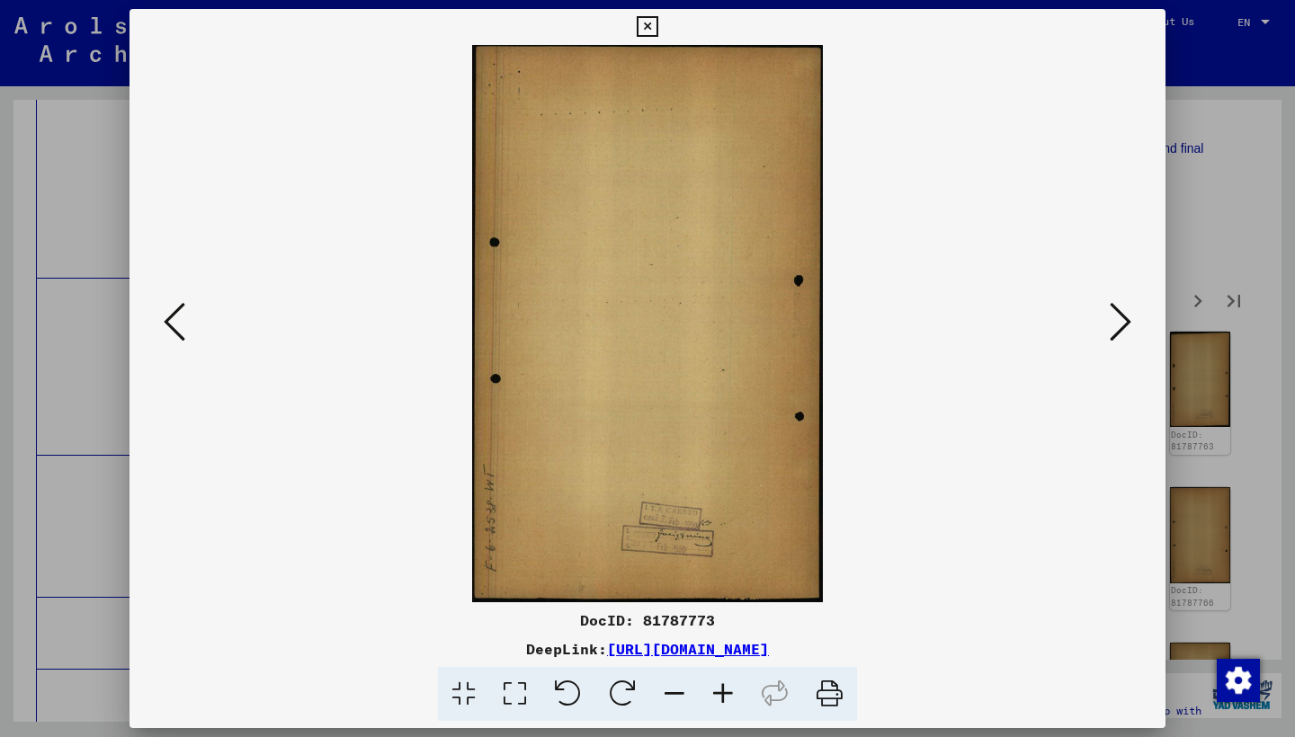
click at [1120, 315] on icon at bounding box center [1120, 321] width 22 height 43
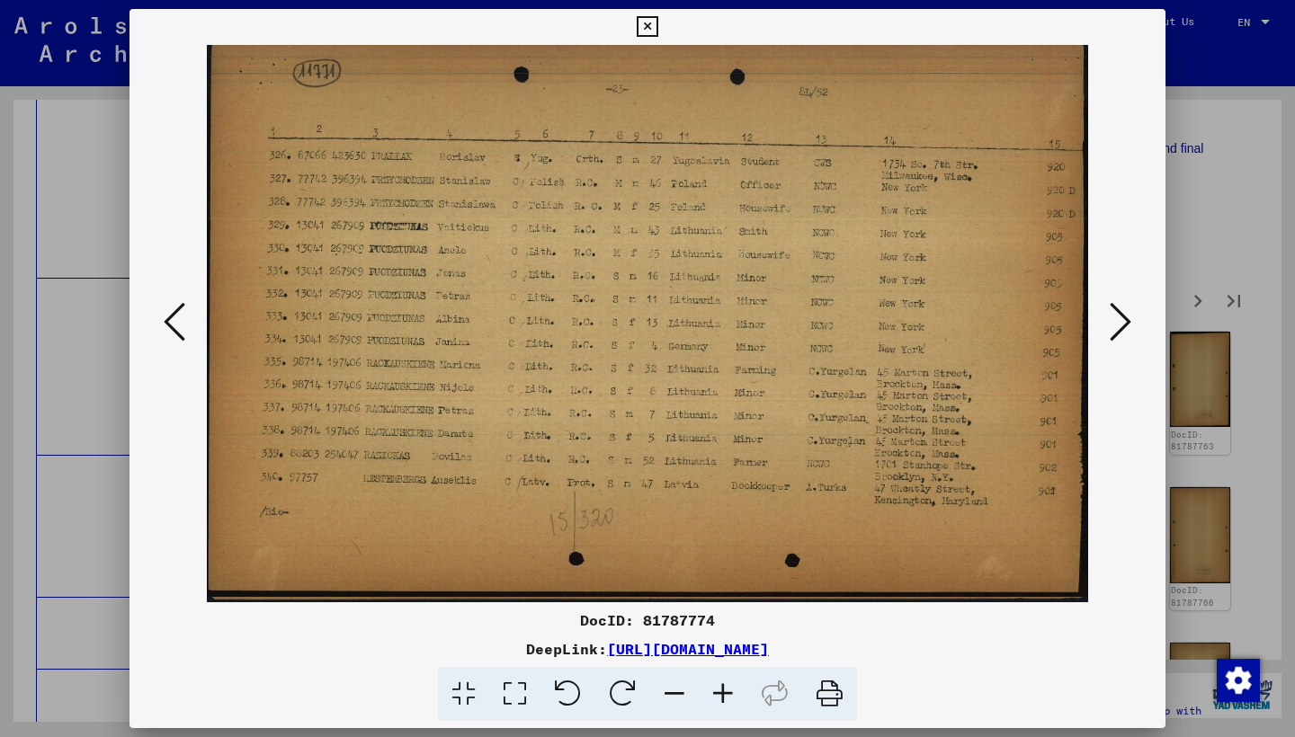
click at [1113, 312] on icon at bounding box center [1120, 321] width 22 height 43
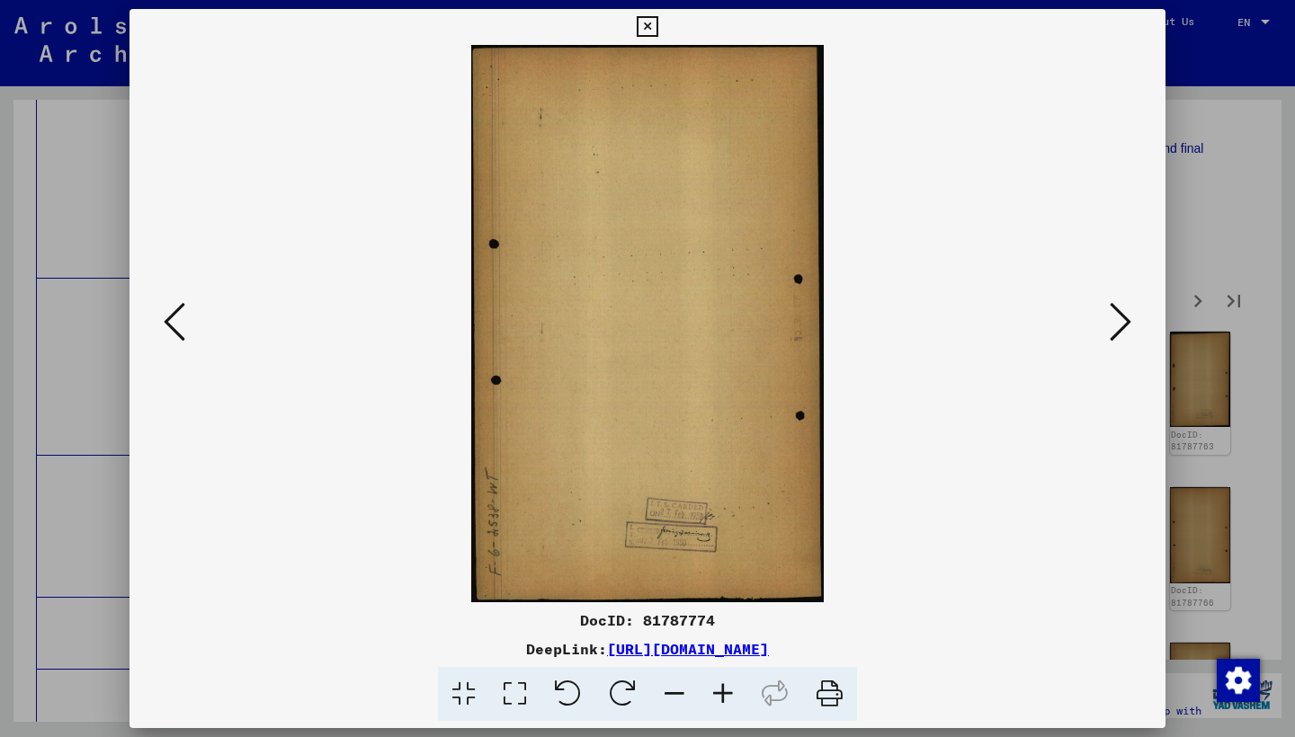
click at [1113, 312] on icon at bounding box center [1120, 321] width 22 height 43
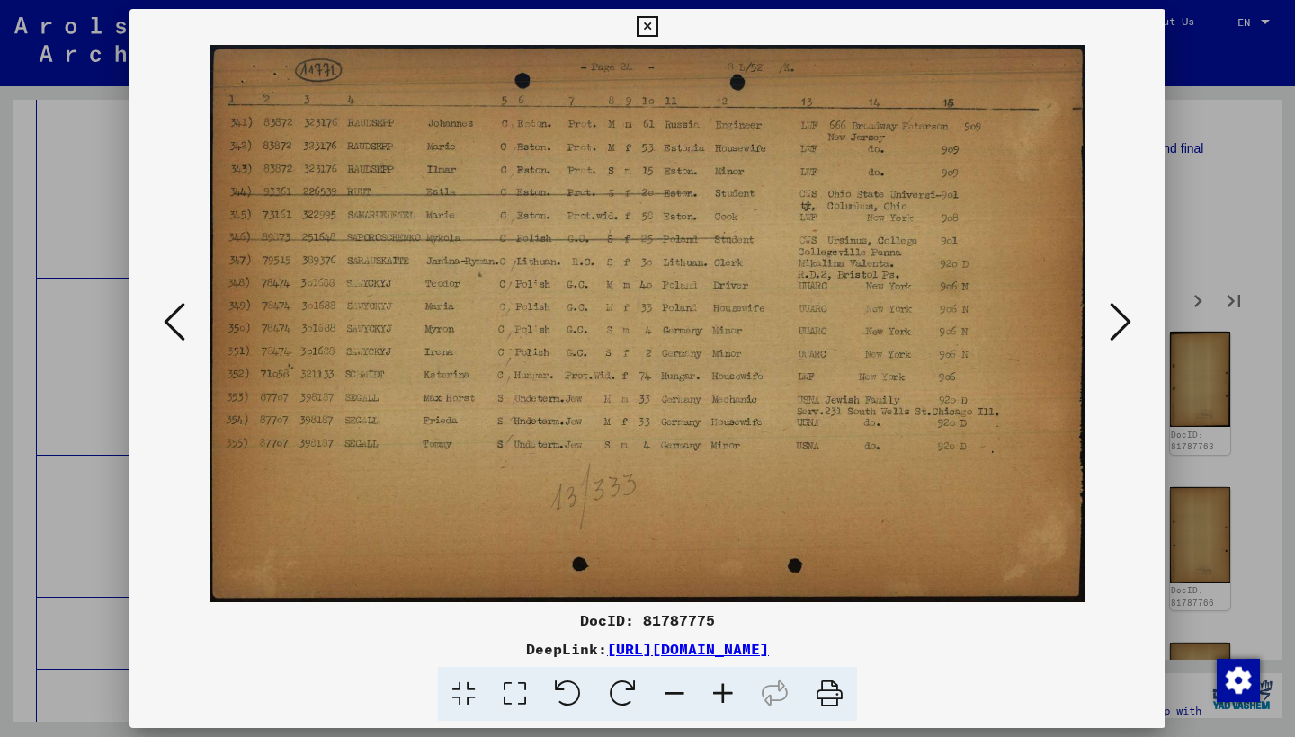
click at [1112, 313] on icon at bounding box center [1120, 321] width 22 height 43
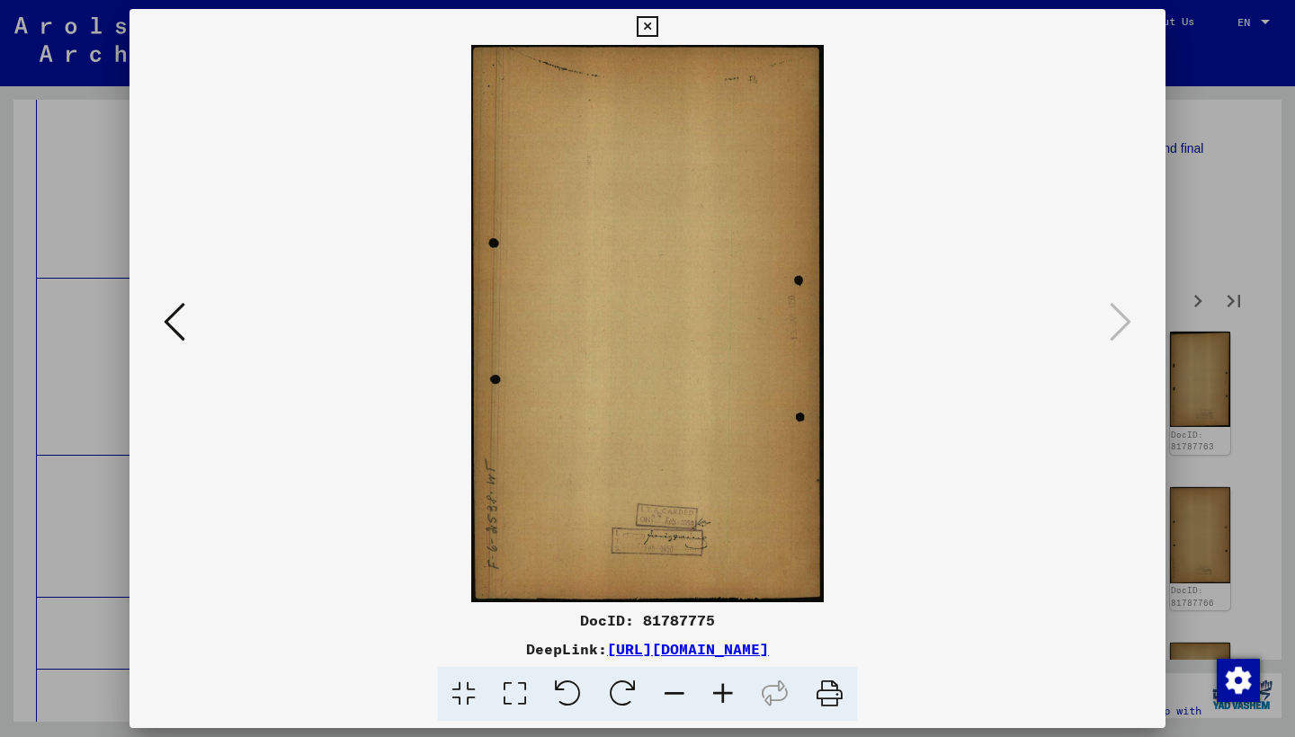
click at [657, 31] on icon at bounding box center [647, 27] width 21 height 22
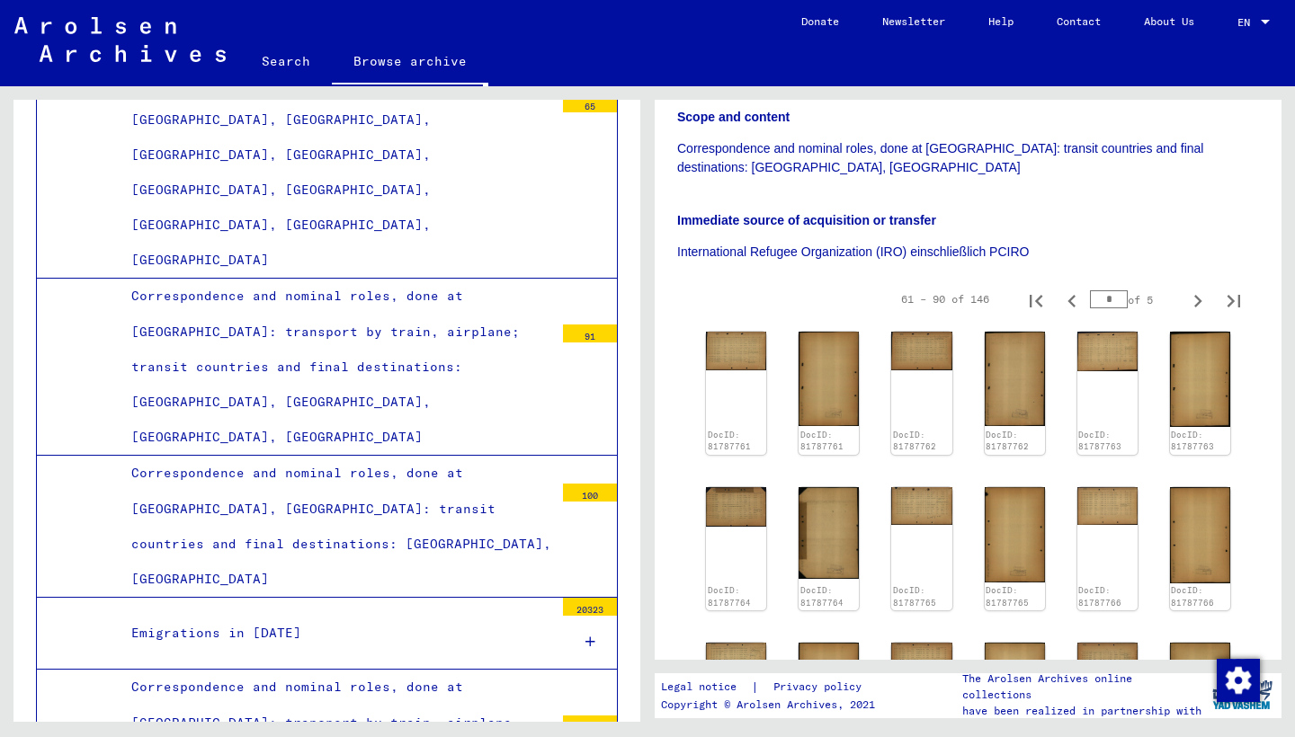
click at [1185, 289] on icon "Next page" at bounding box center [1197, 301] width 25 height 25
type input "*"
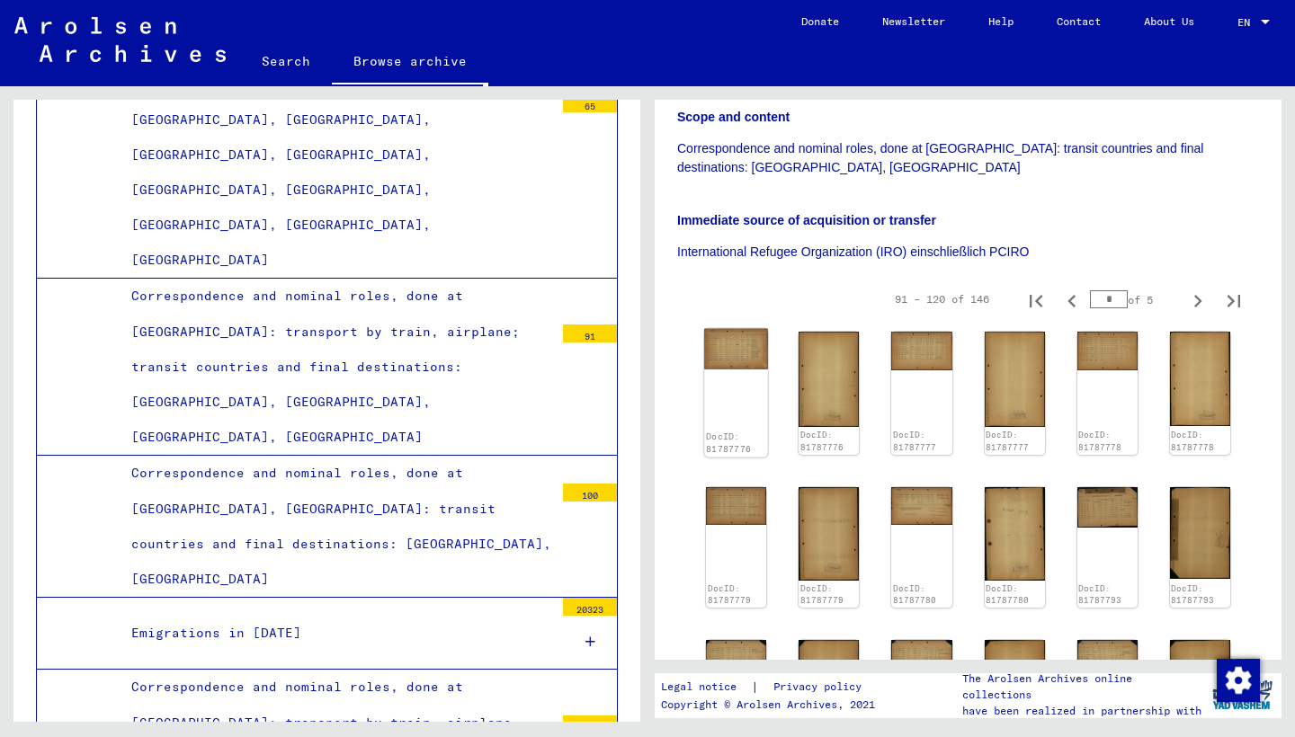
click at [750, 329] on img at bounding box center [736, 349] width 64 height 40
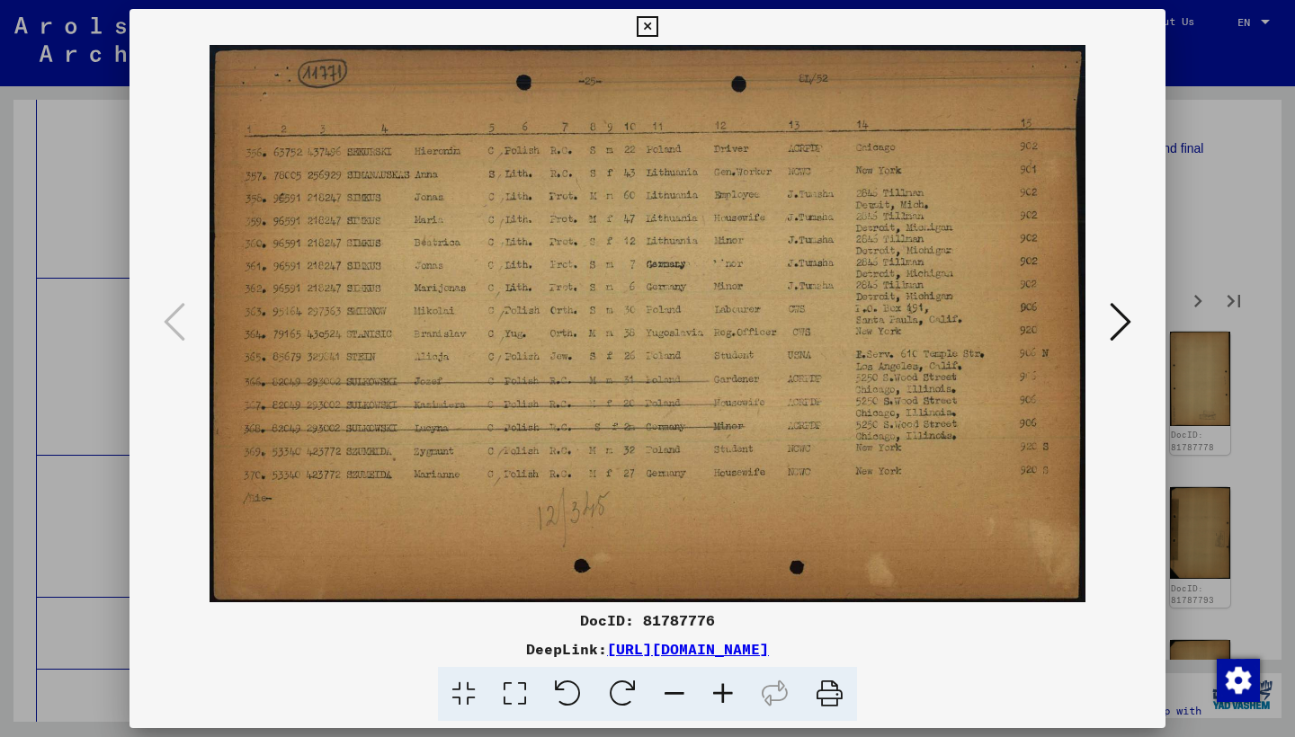
click at [1118, 324] on icon at bounding box center [1120, 321] width 22 height 43
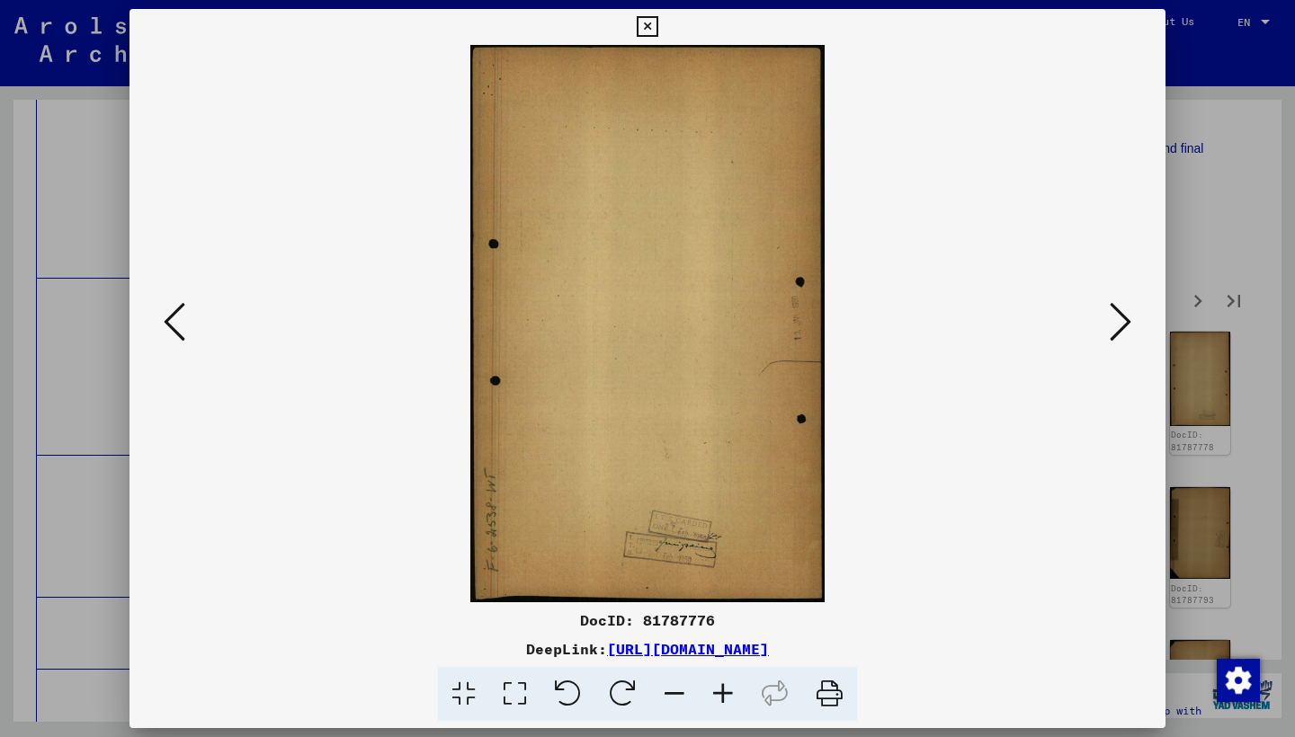
click at [1118, 324] on icon at bounding box center [1120, 321] width 22 height 43
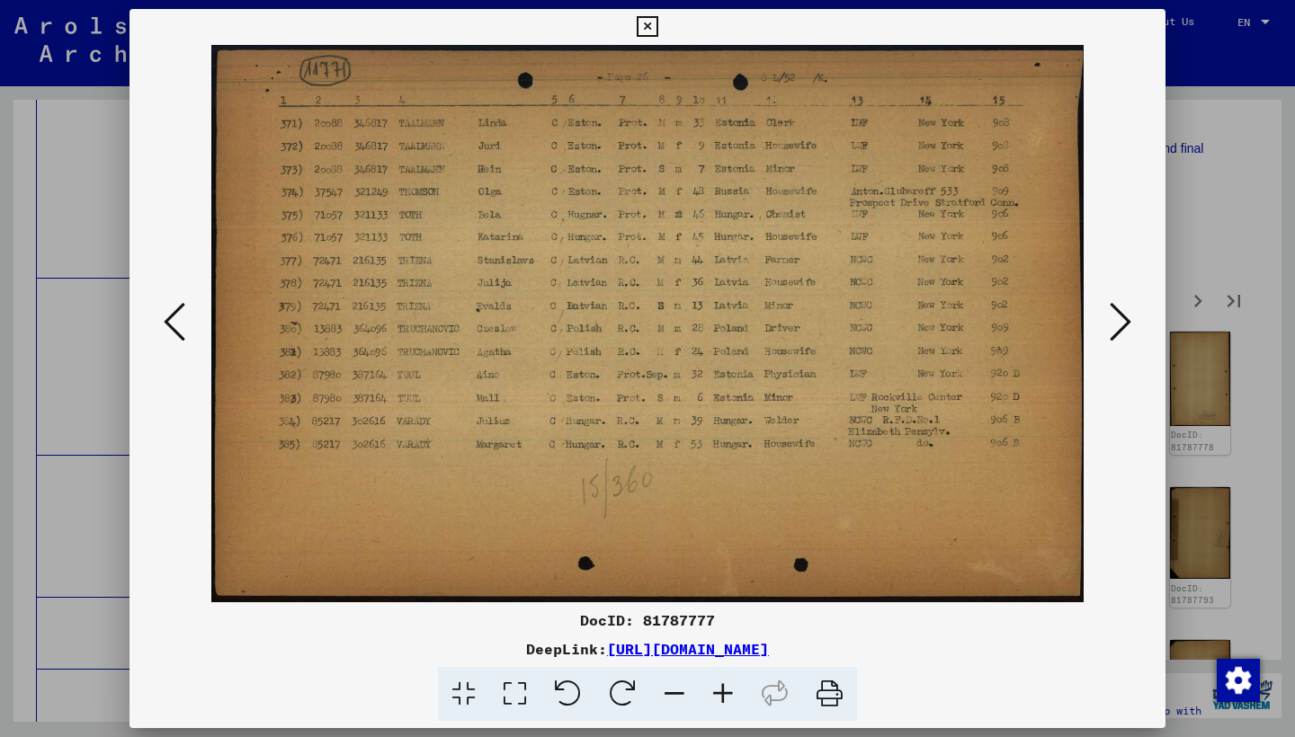
click at [1115, 321] on icon at bounding box center [1120, 321] width 22 height 43
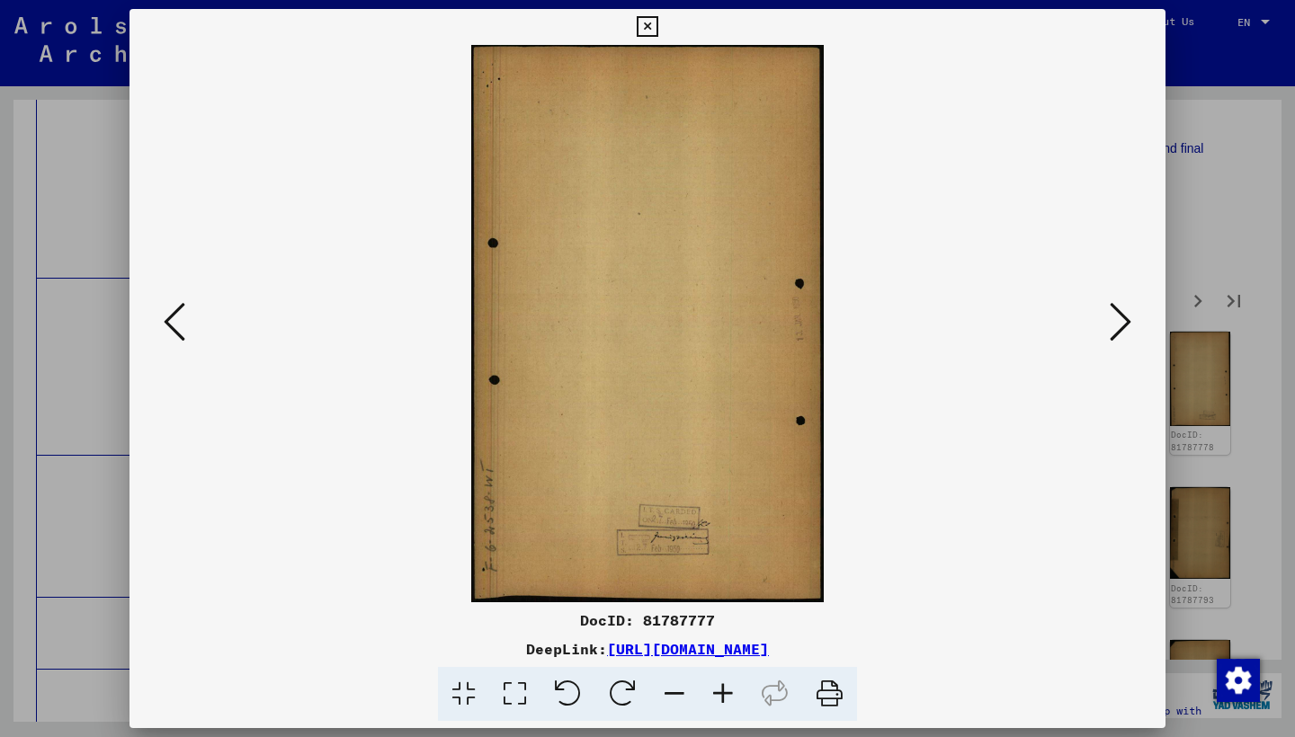
click at [1115, 321] on icon at bounding box center [1120, 321] width 22 height 43
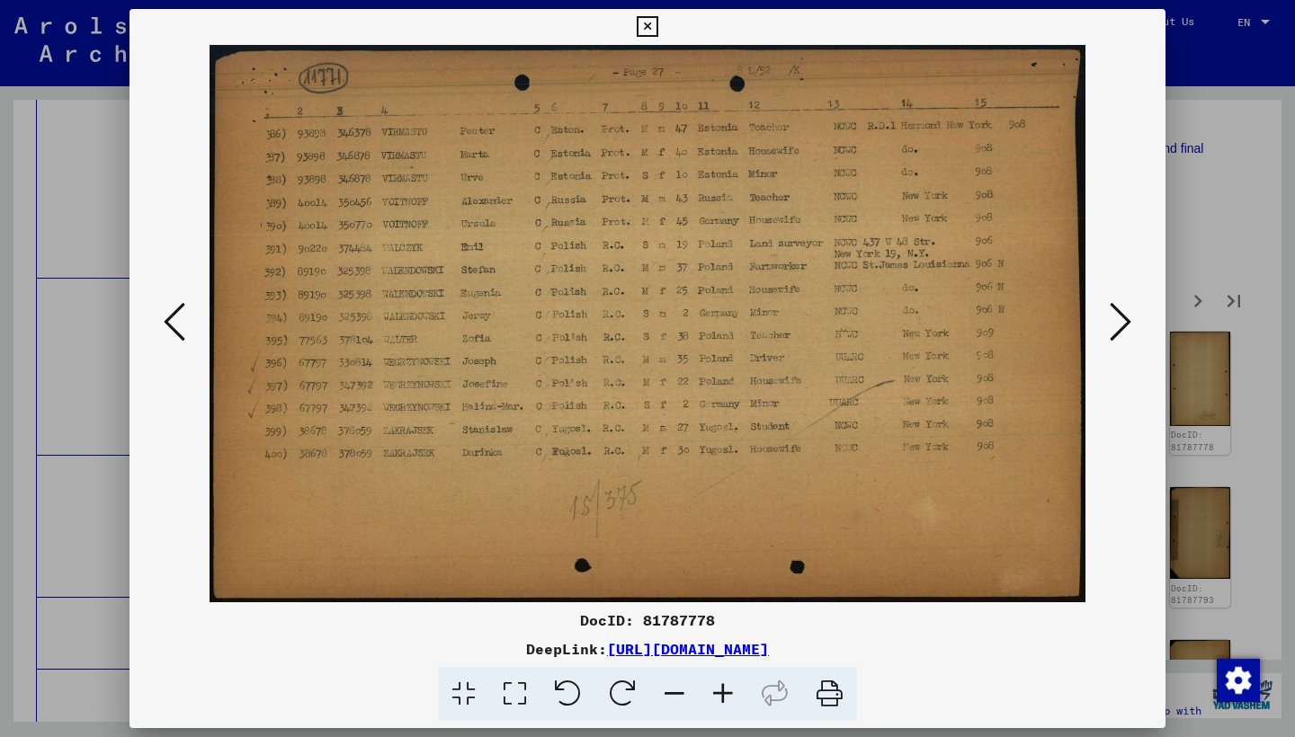
click at [1115, 321] on icon at bounding box center [1120, 321] width 22 height 43
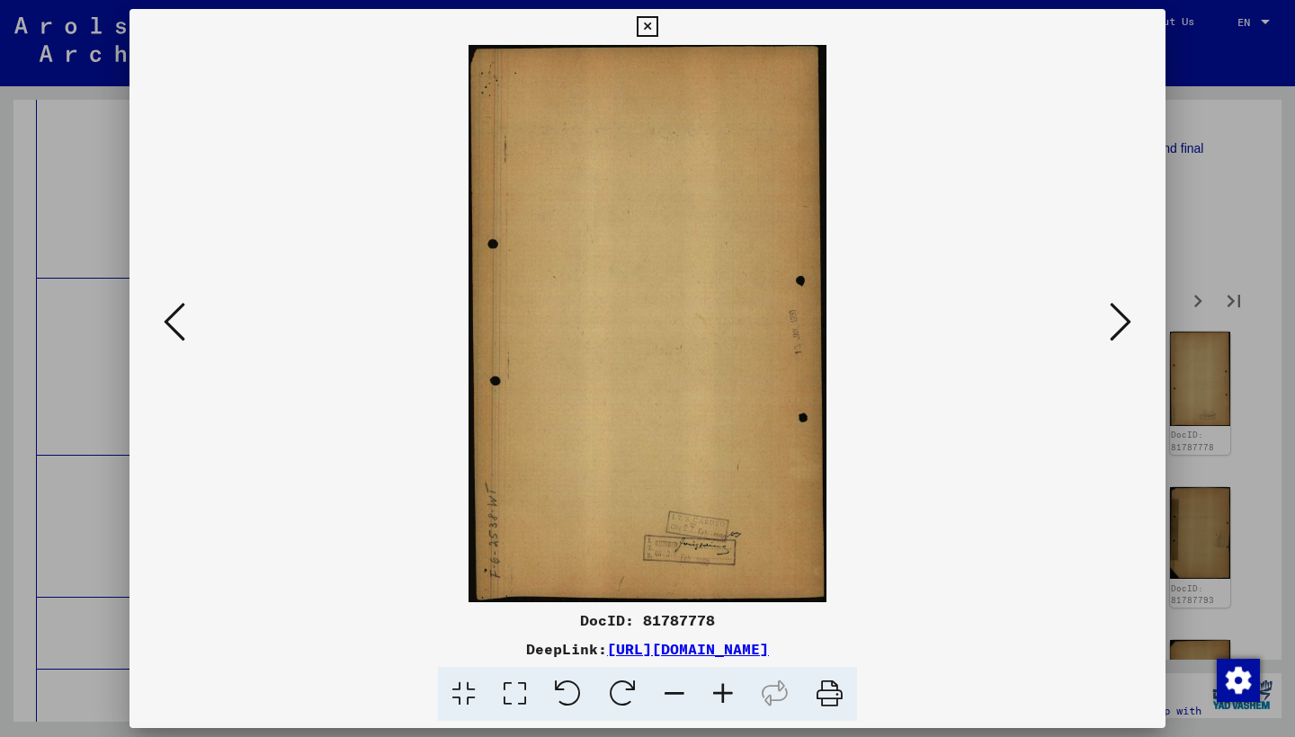
click at [1115, 321] on icon at bounding box center [1120, 321] width 22 height 43
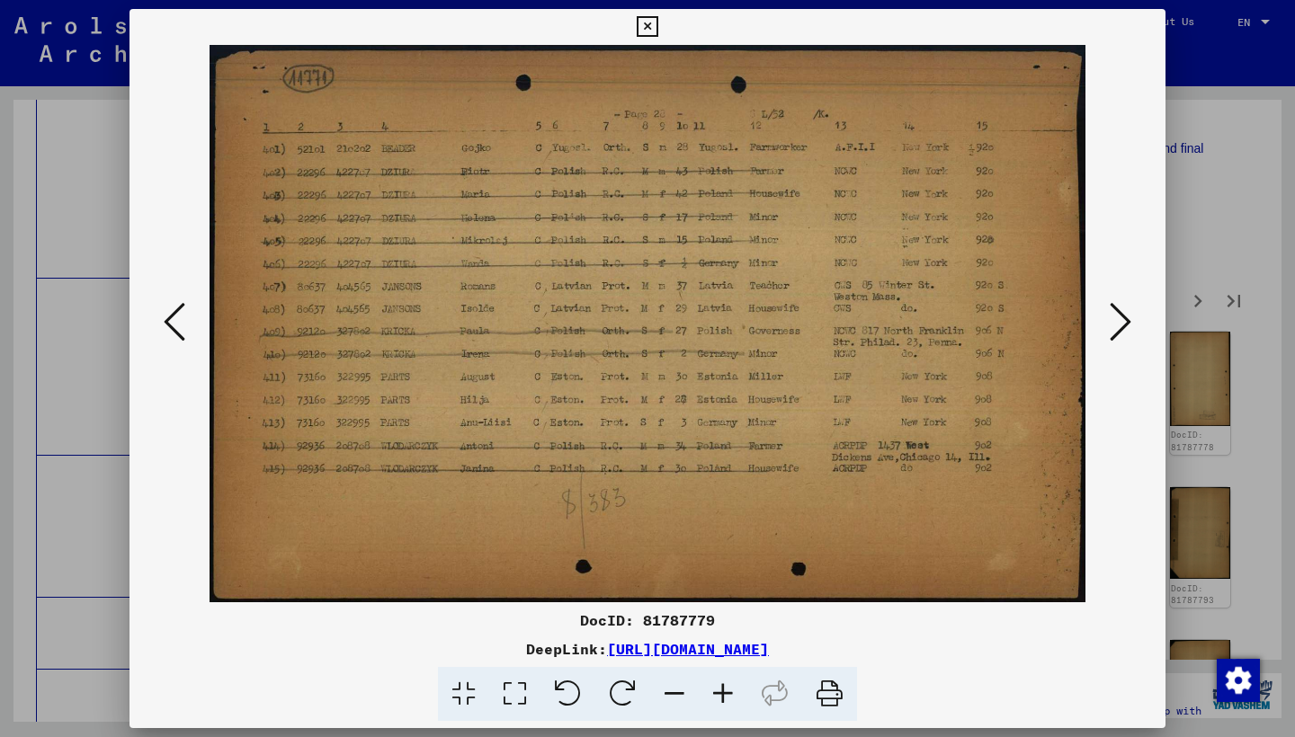
click at [1110, 320] on icon at bounding box center [1120, 321] width 22 height 43
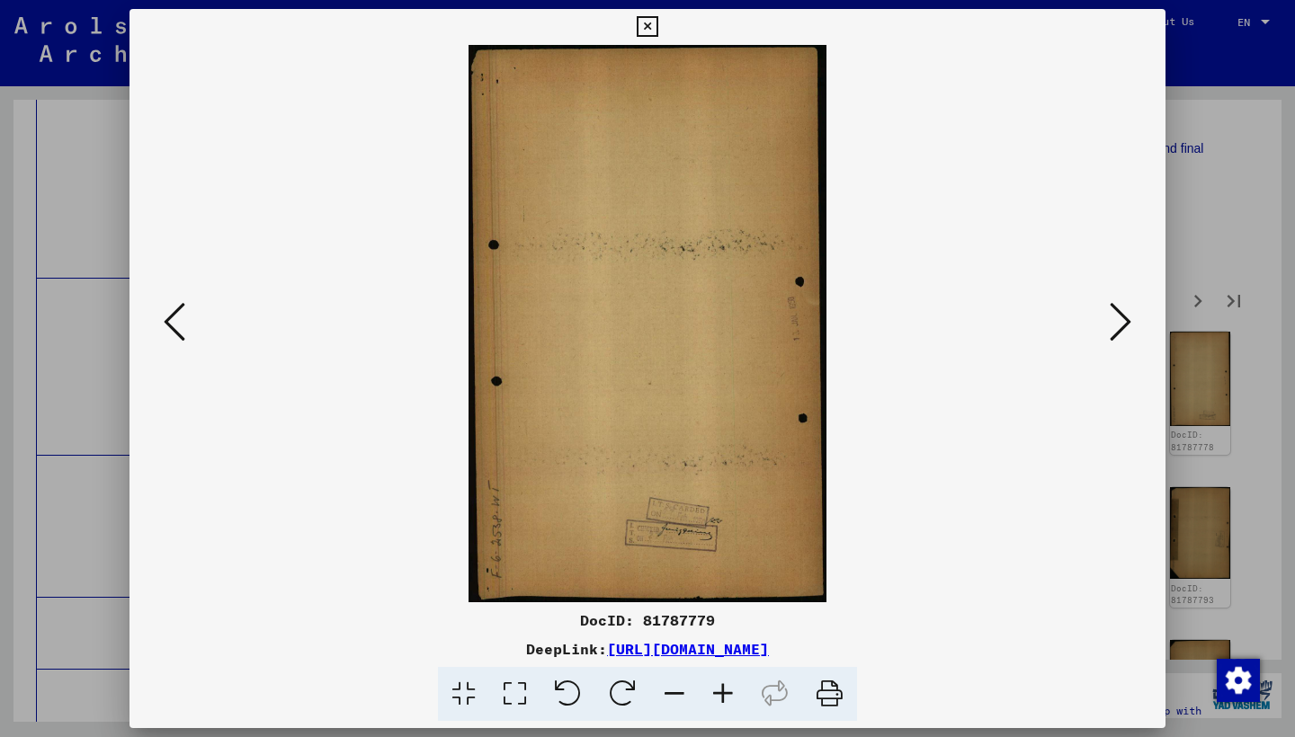
click at [1110, 320] on icon at bounding box center [1120, 321] width 22 height 43
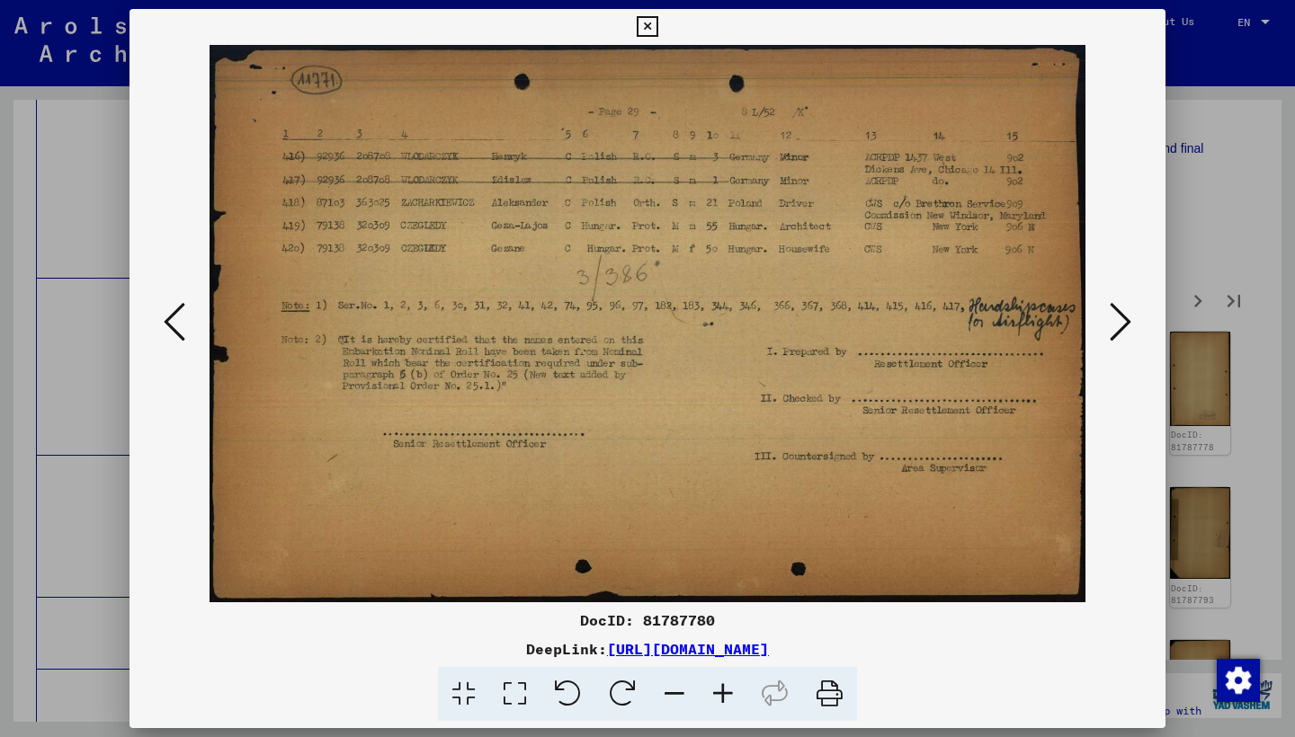
click at [1110, 320] on icon at bounding box center [1120, 321] width 22 height 43
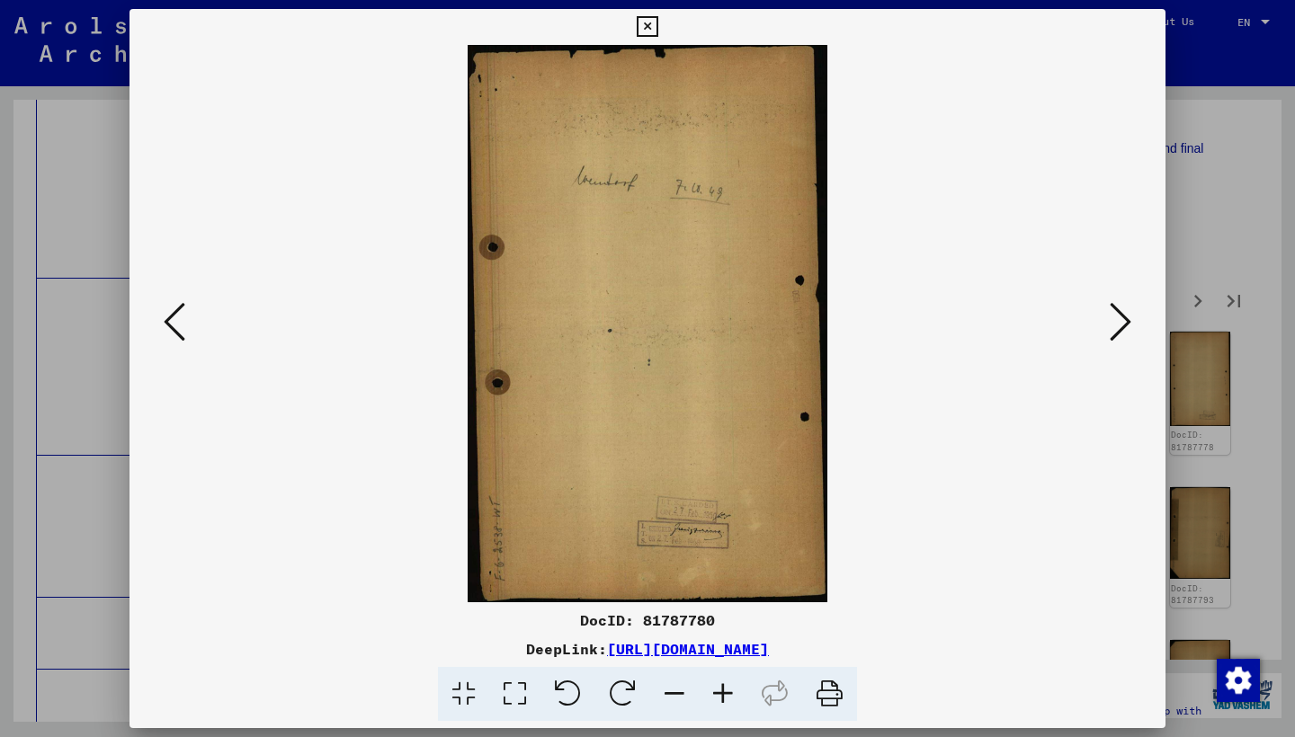
click at [1110, 320] on icon at bounding box center [1120, 321] width 22 height 43
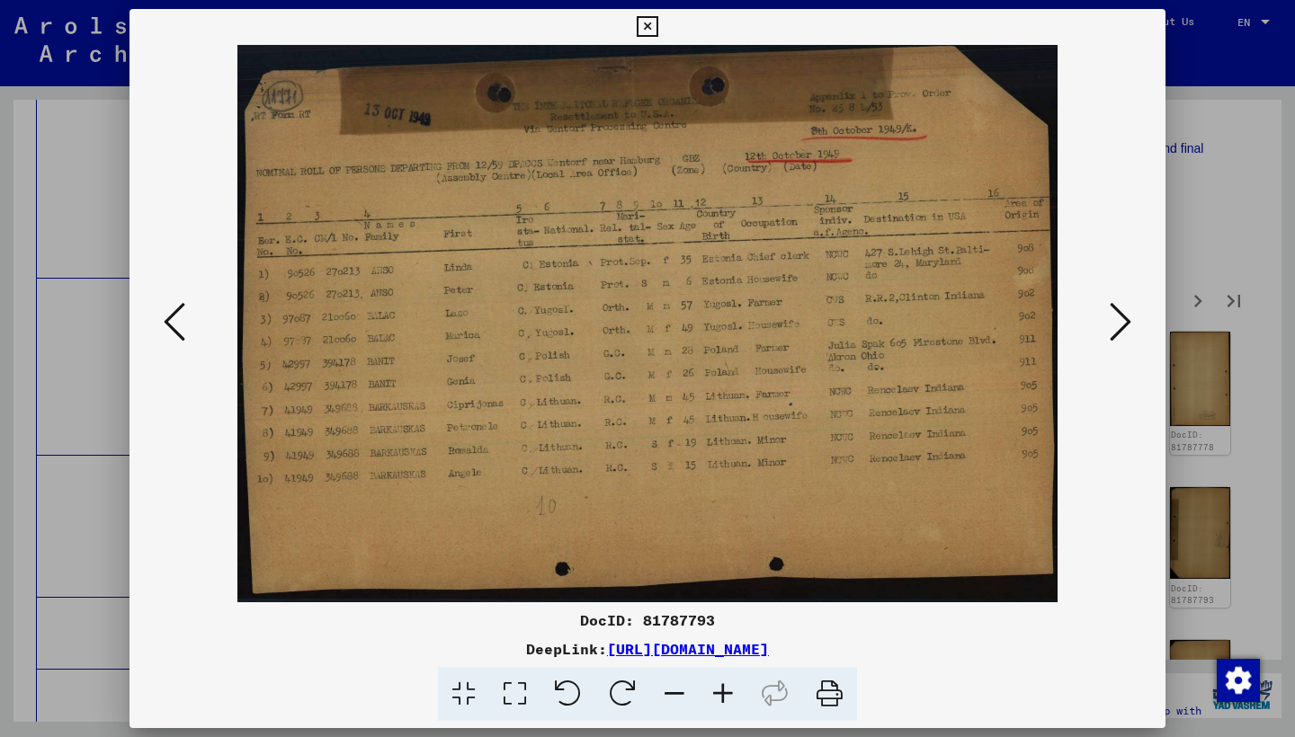
click at [1108, 307] on button at bounding box center [1120, 323] width 32 height 51
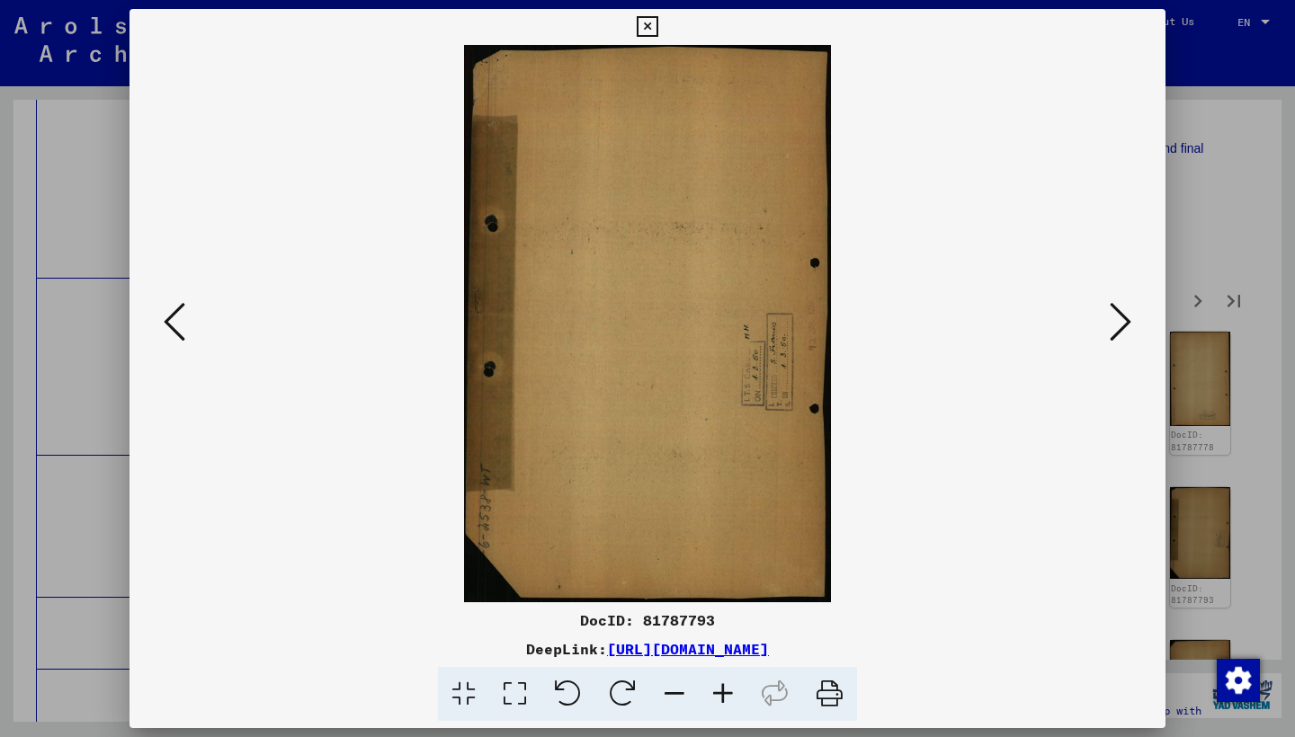
click at [1108, 307] on button at bounding box center [1120, 323] width 32 height 51
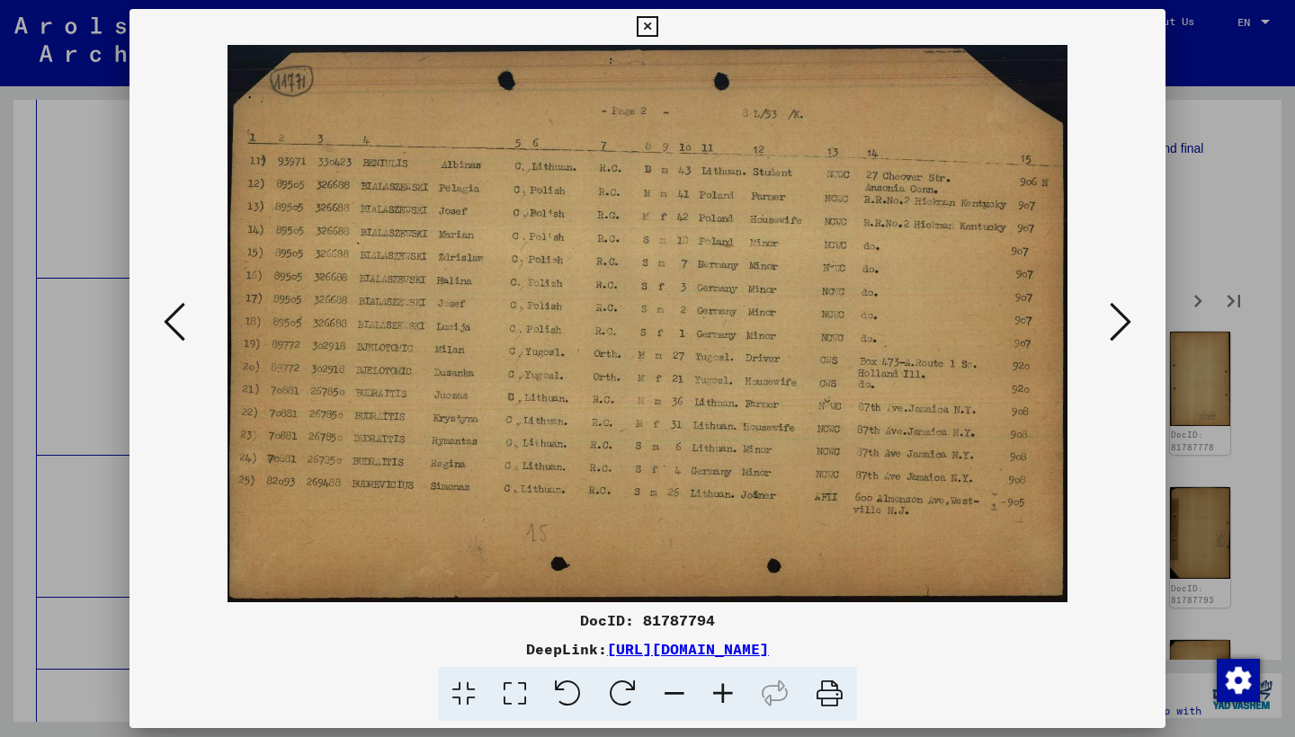
click at [1118, 322] on icon at bounding box center [1120, 321] width 22 height 43
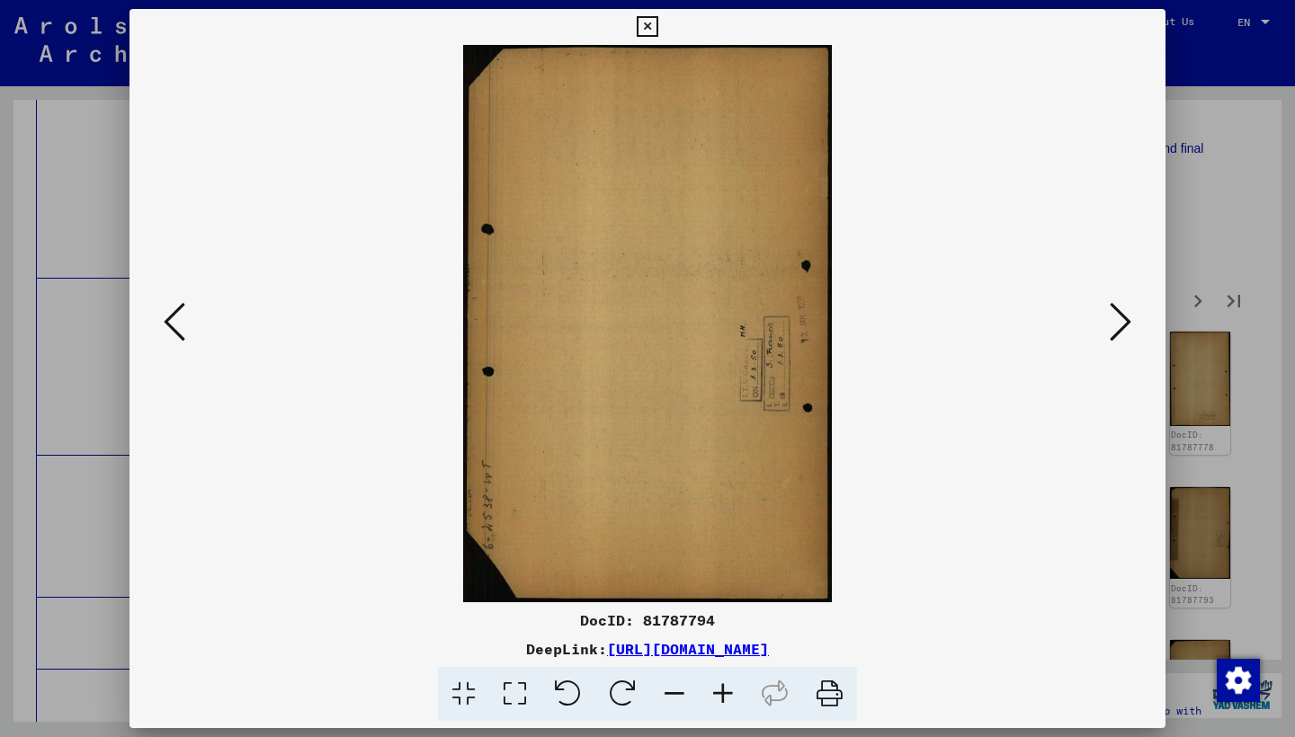
click at [1116, 322] on icon at bounding box center [1120, 321] width 22 height 43
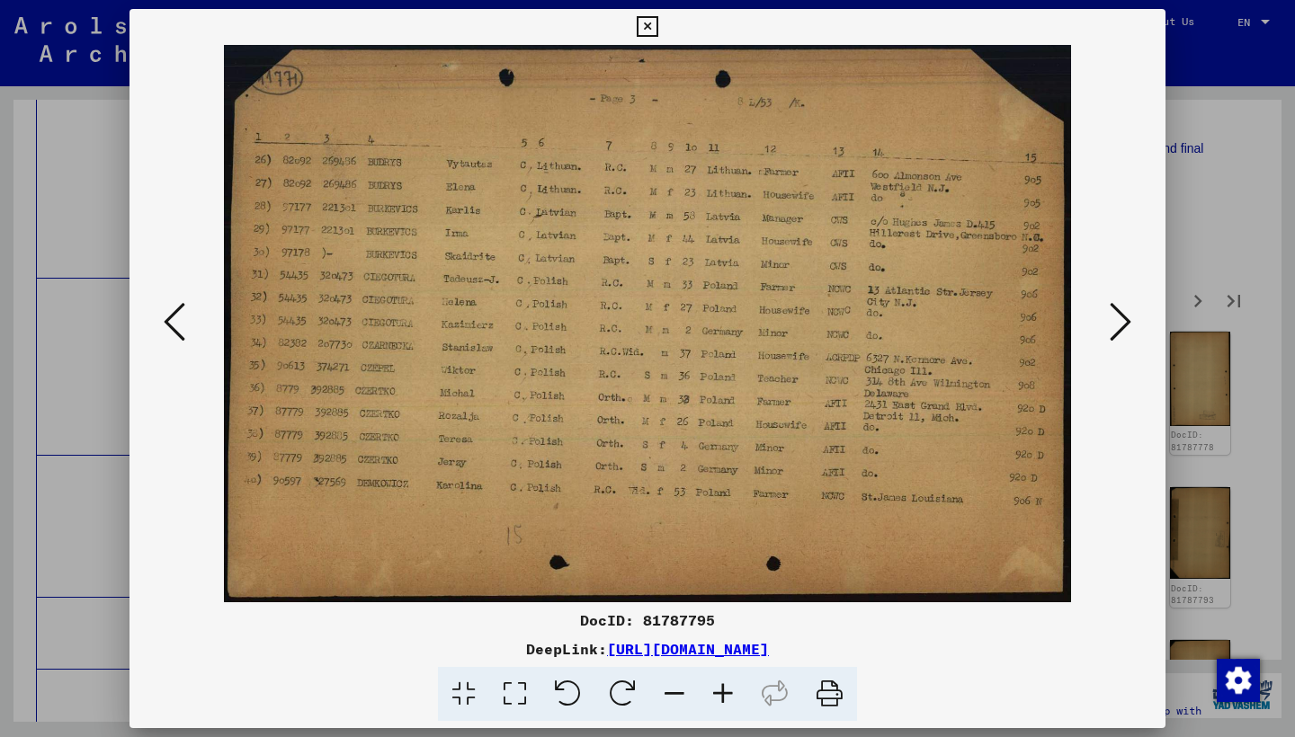
click at [1115, 321] on icon at bounding box center [1120, 321] width 22 height 43
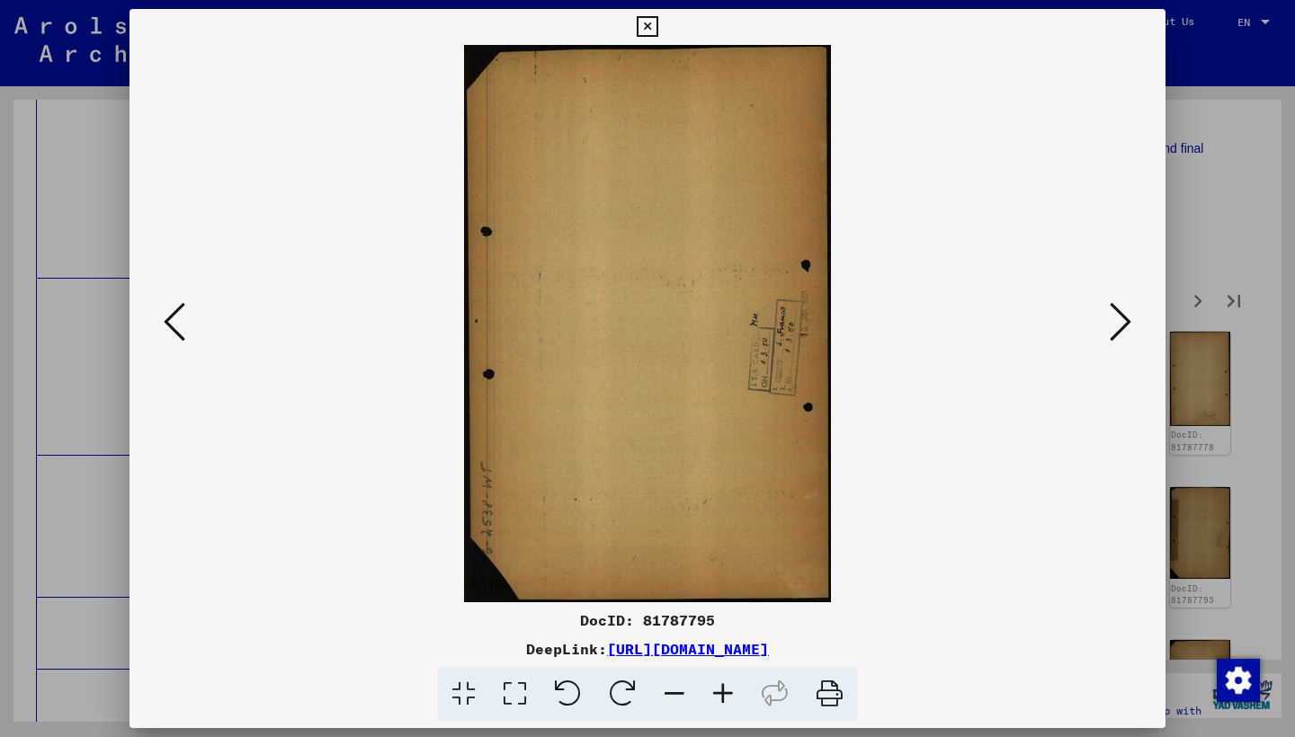
click at [1115, 321] on icon at bounding box center [1120, 321] width 22 height 43
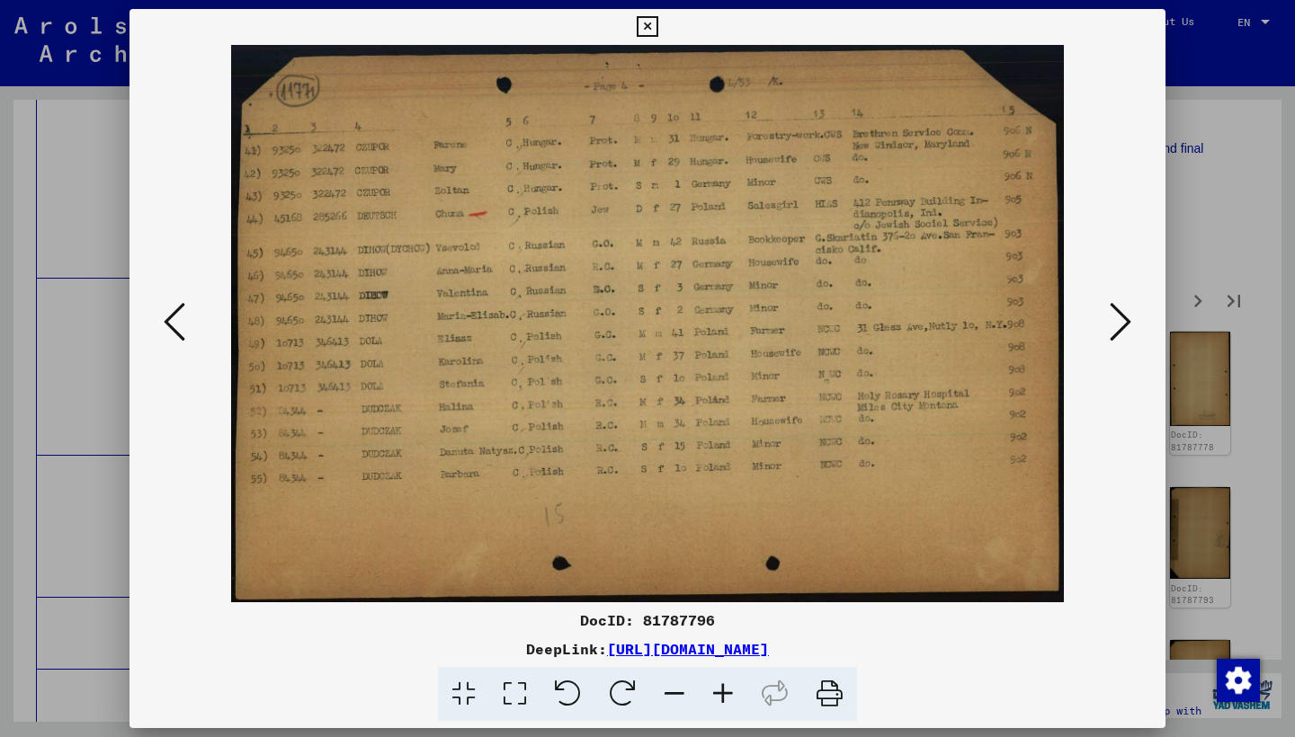
click at [1112, 321] on icon at bounding box center [1120, 321] width 22 height 43
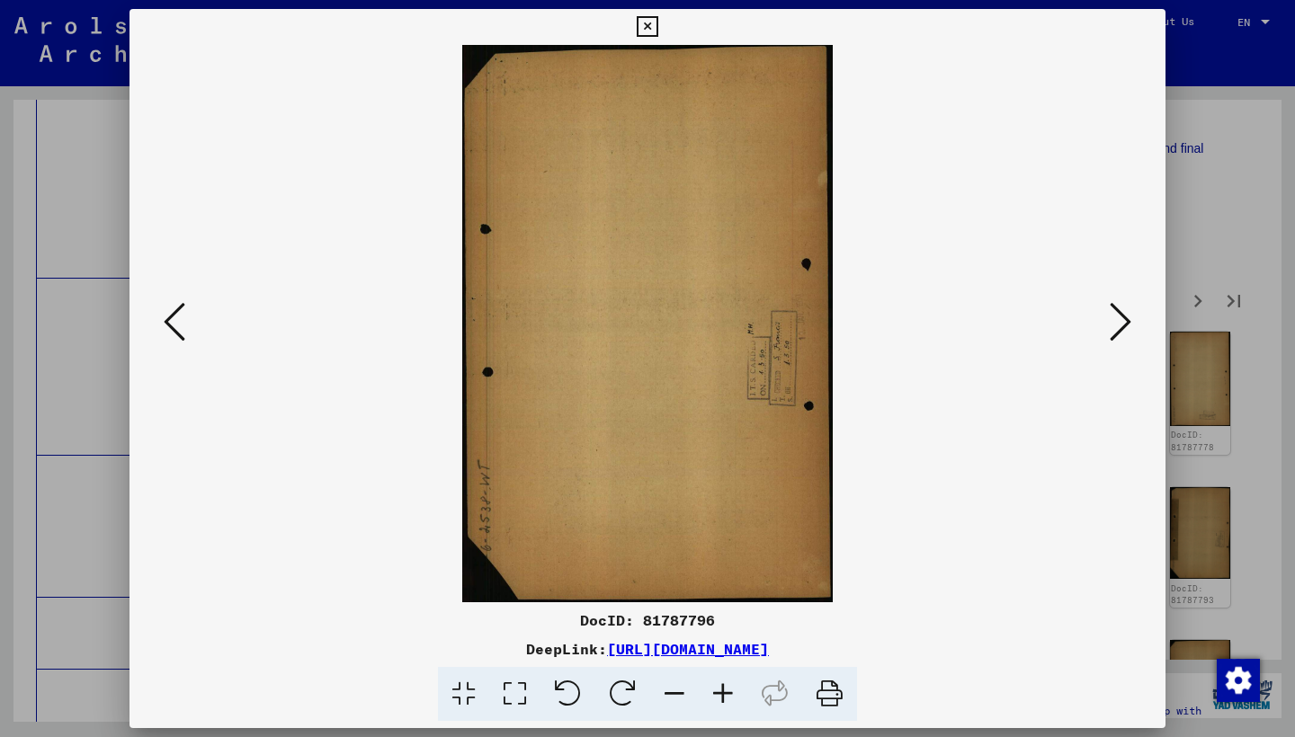
click at [1112, 321] on icon at bounding box center [1120, 321] width 22 height 43
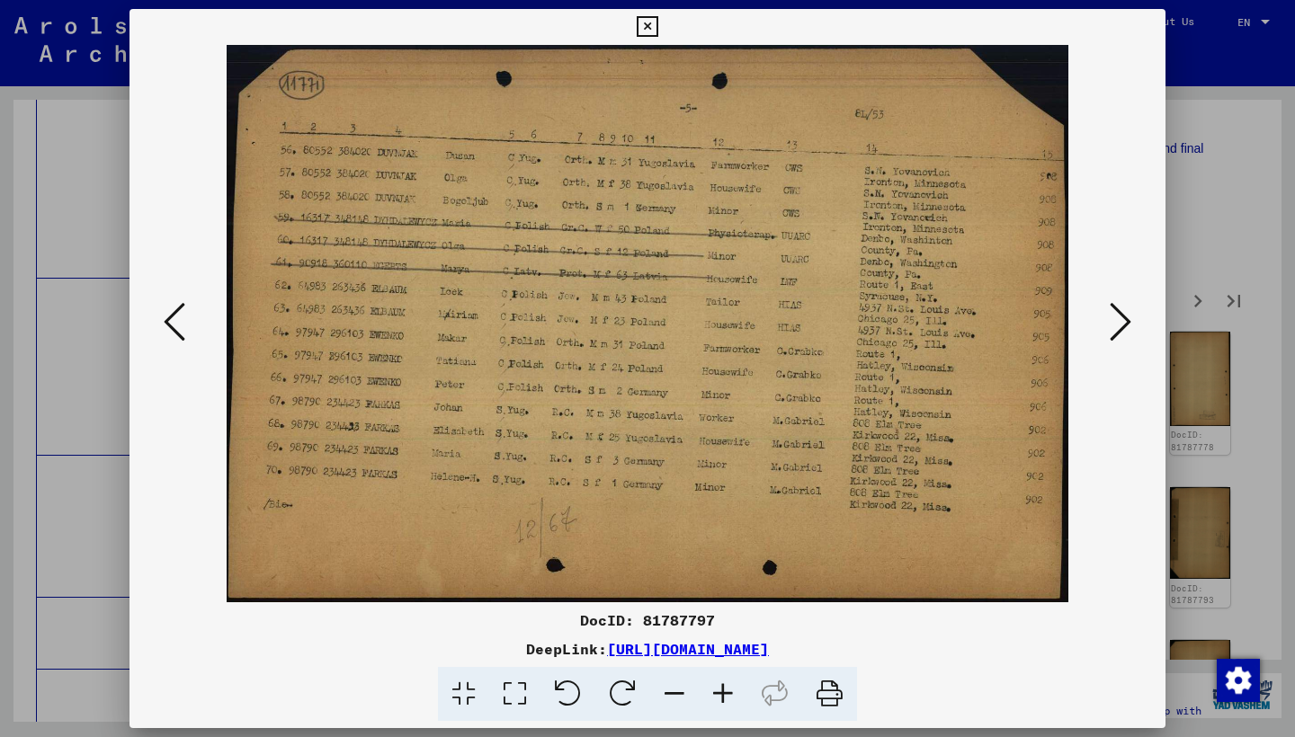
click at [1112, 321] on icon at bounding box center [1120, 321] width 22 height 43
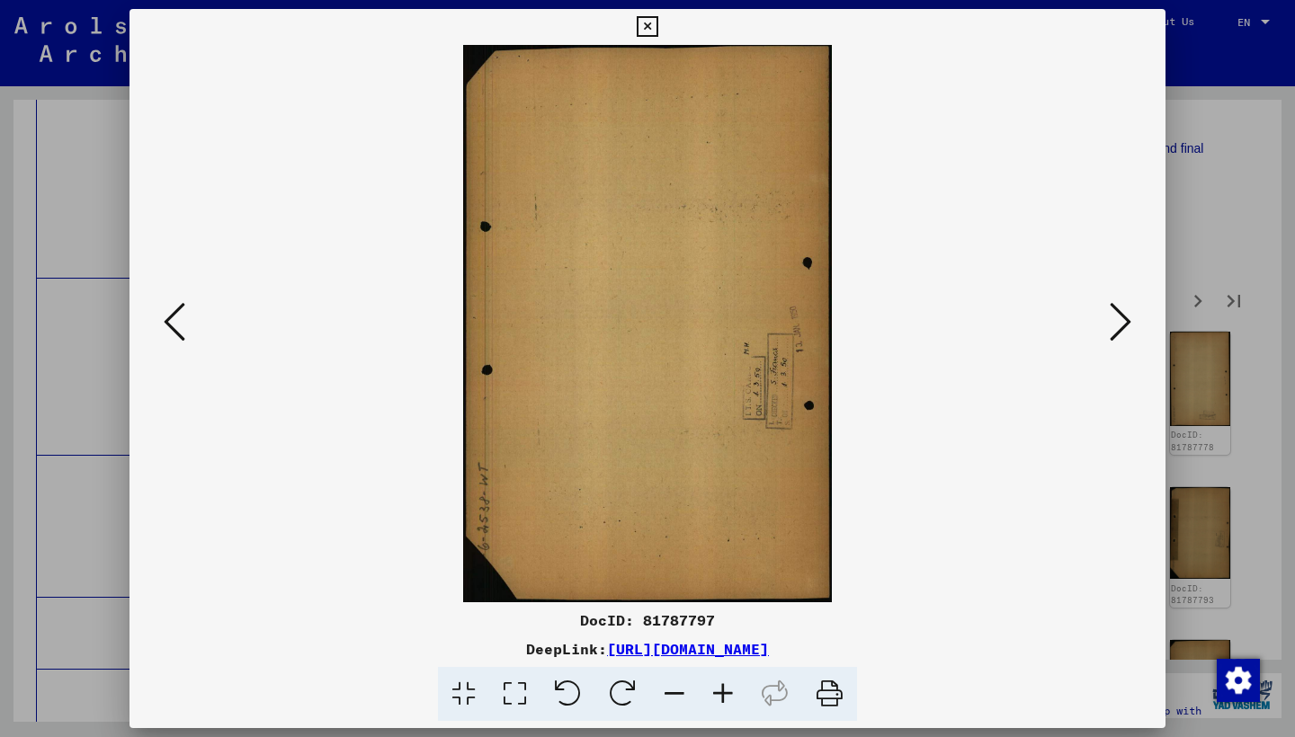
click at [1112, 321] on icon at bounding box center [1120, 321] width 22 height 43
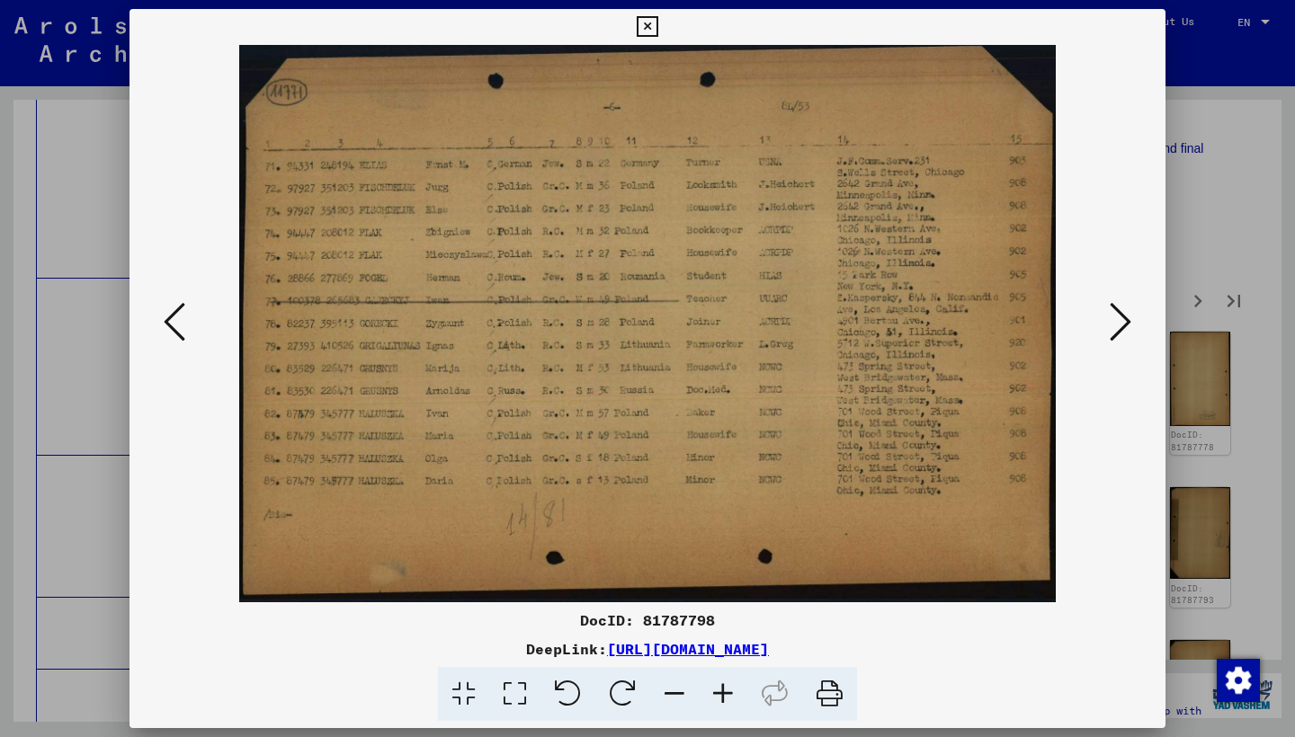
click at [1112, 321] on icon at bounding box center [1120, 321] width 22 height 43
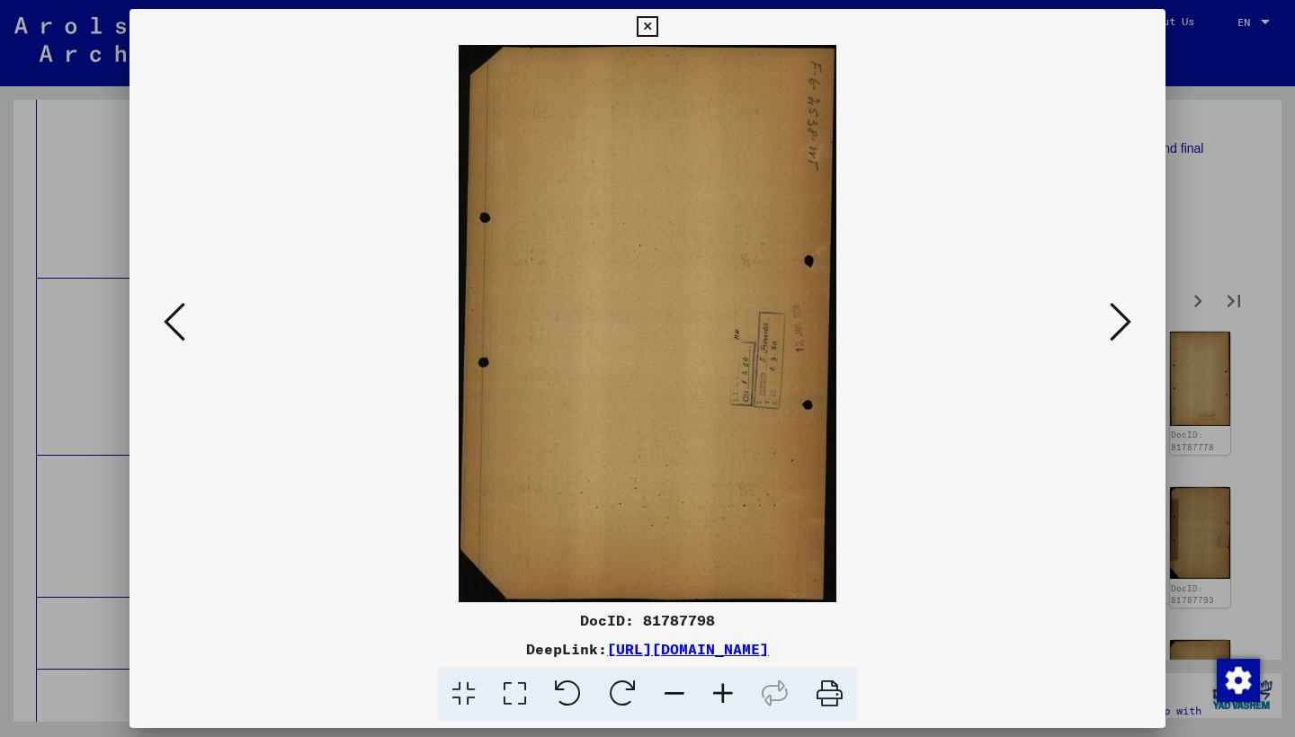
click at [1112, 321] on icon at bounding box center [1120, 321] width 22 height 43
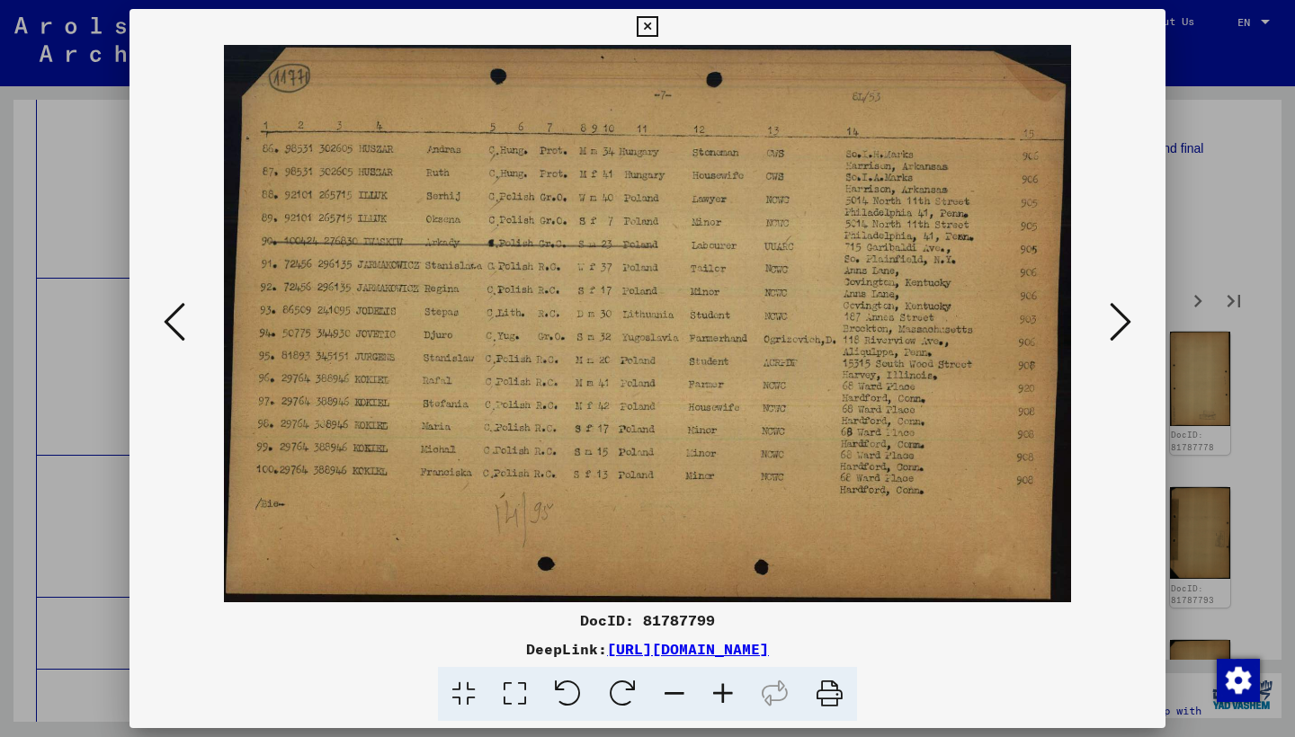
click at [1109, 320] on icon at bounding box center [1120, 321] width 22 height 43
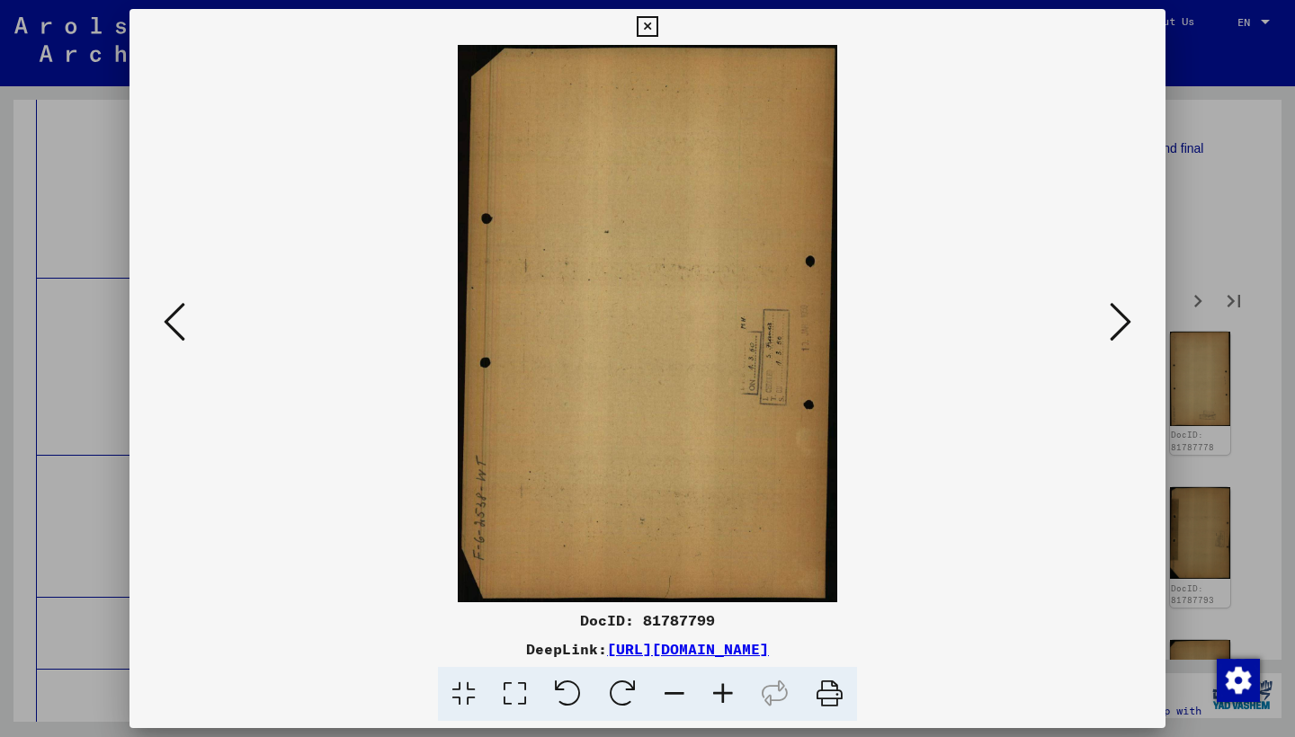
click at [1109, 320] on icon at bounding box center [1120, 321] width 22 height 43
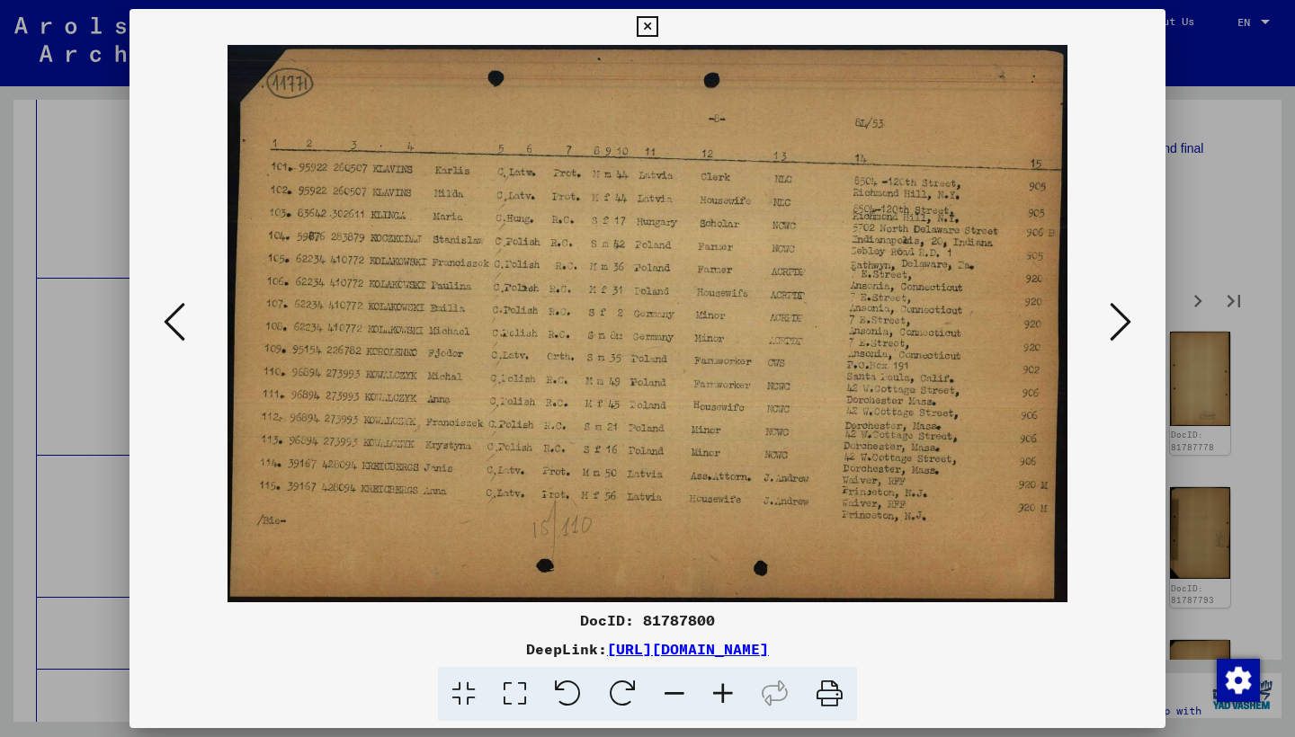
click at [1109, 319] on button at bounding box center [1120, 323] width 32 height 51
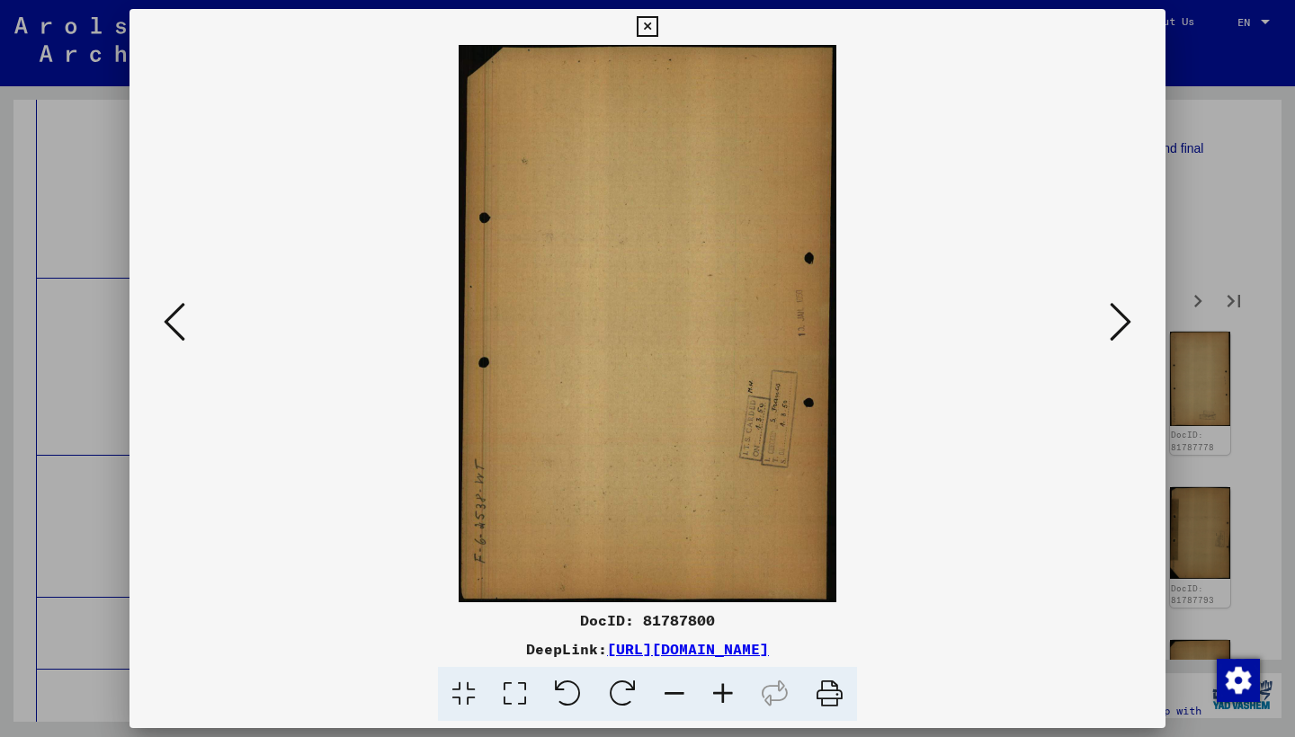
click at [1109, 318] on button at bounding box center [1120, 323] width 32 height 51
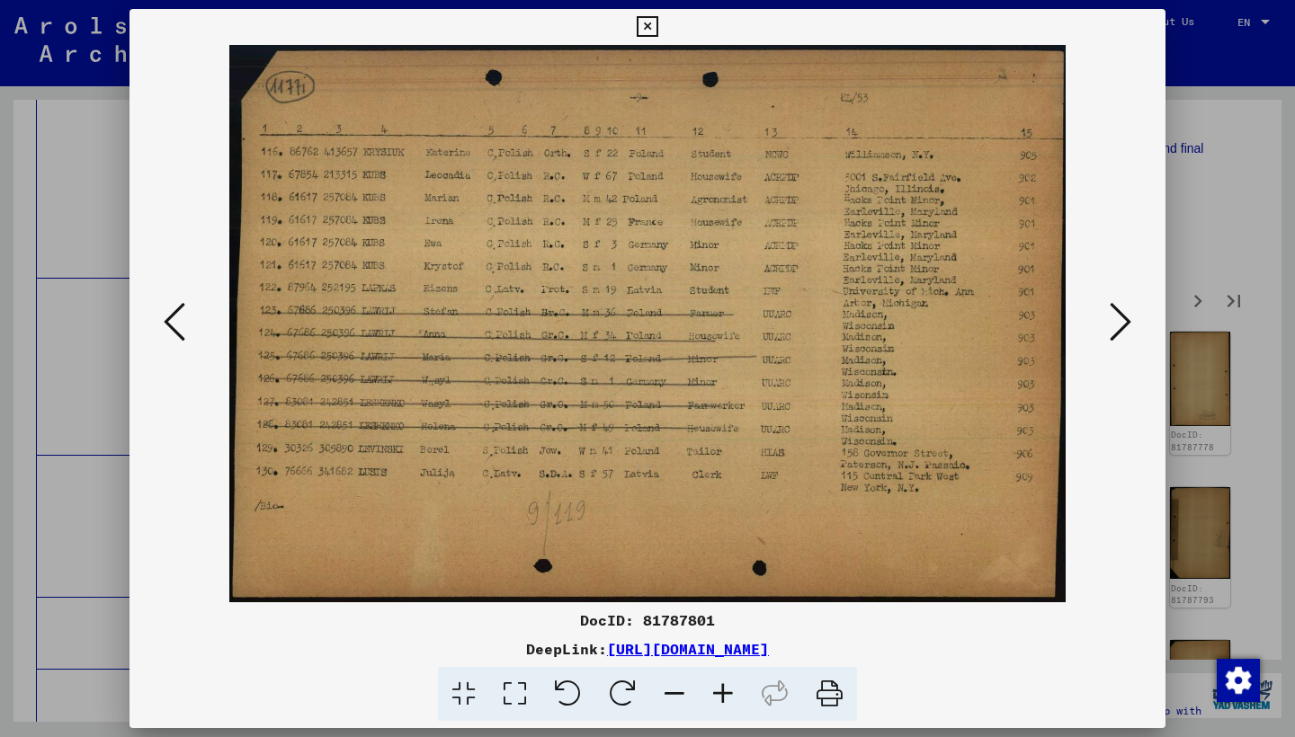
click at [1109, 318] on button at bounding box center [1120, 323] width 32 height 51
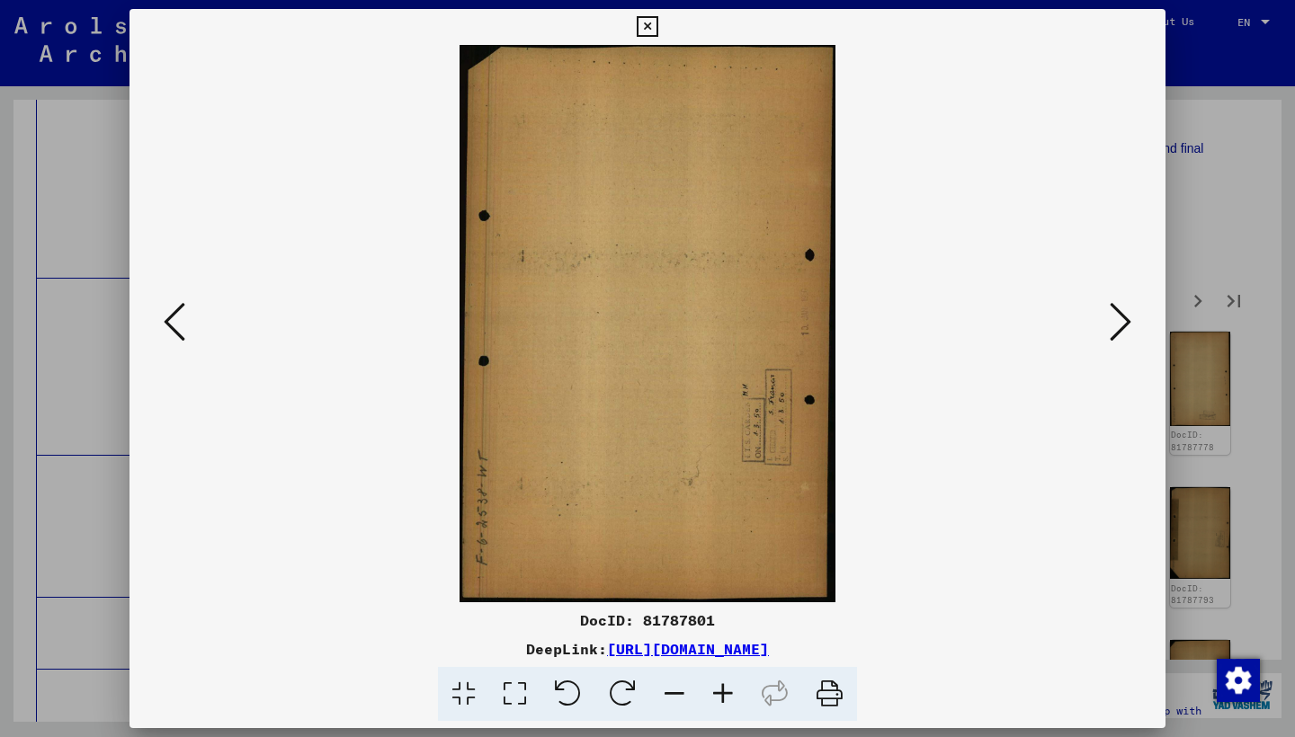
click at [1107, 317] on button at bounding box center [1120, 323] width 32 height 51
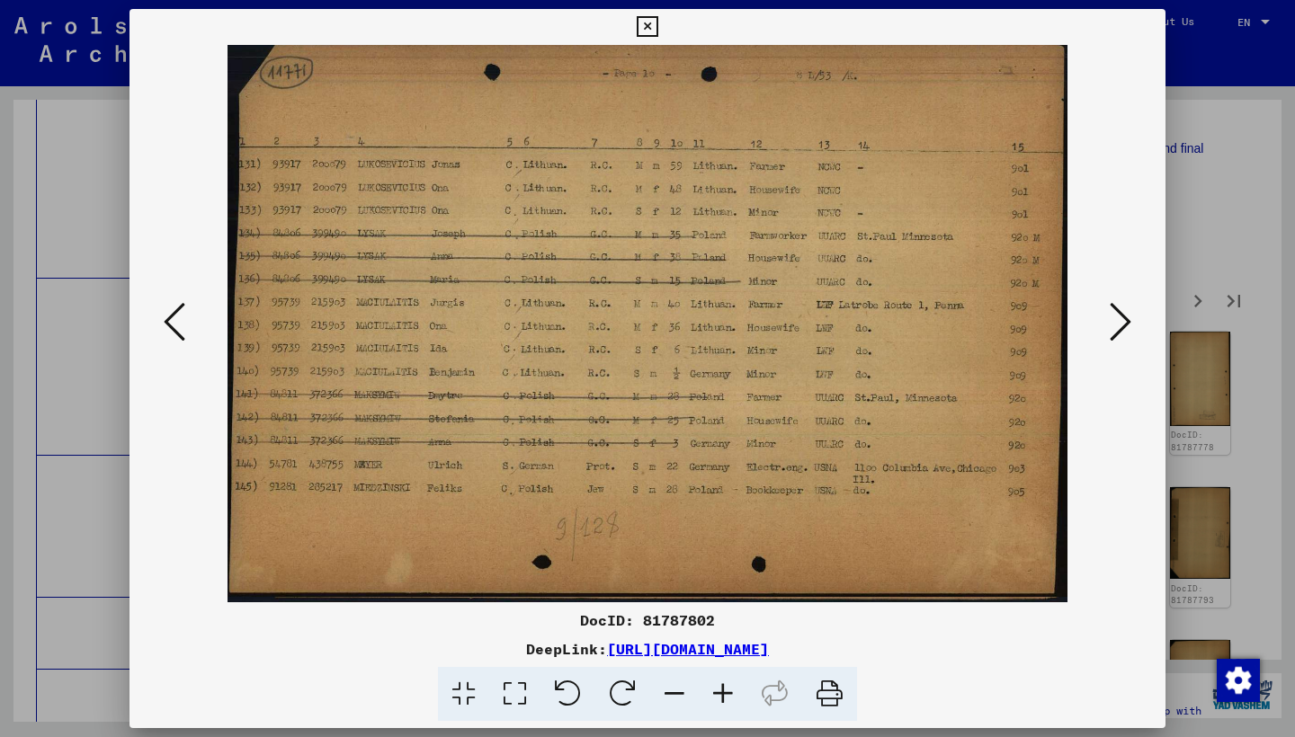
click at [1107, 317] on button at bounding box center [1120, 323] width 32 height 51
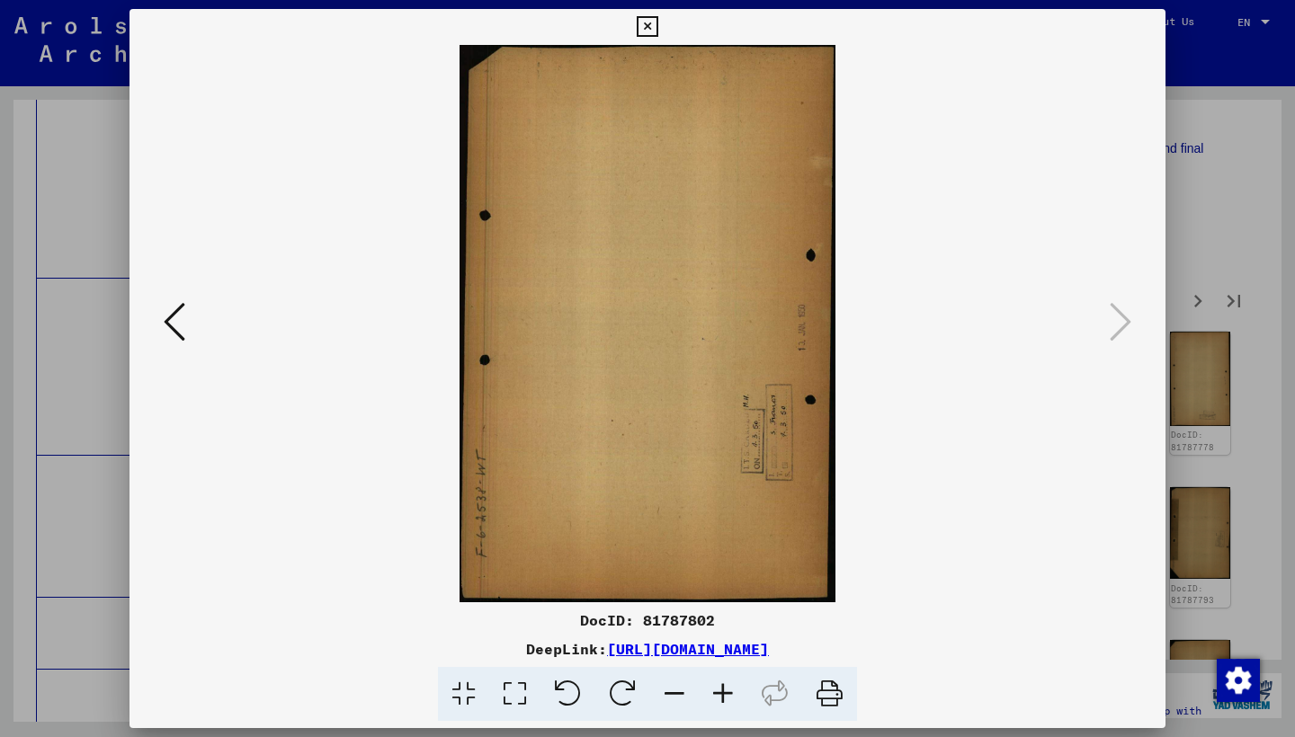
click at [657, 23] on icon at bounding box center [647, 27] width 21 height 22
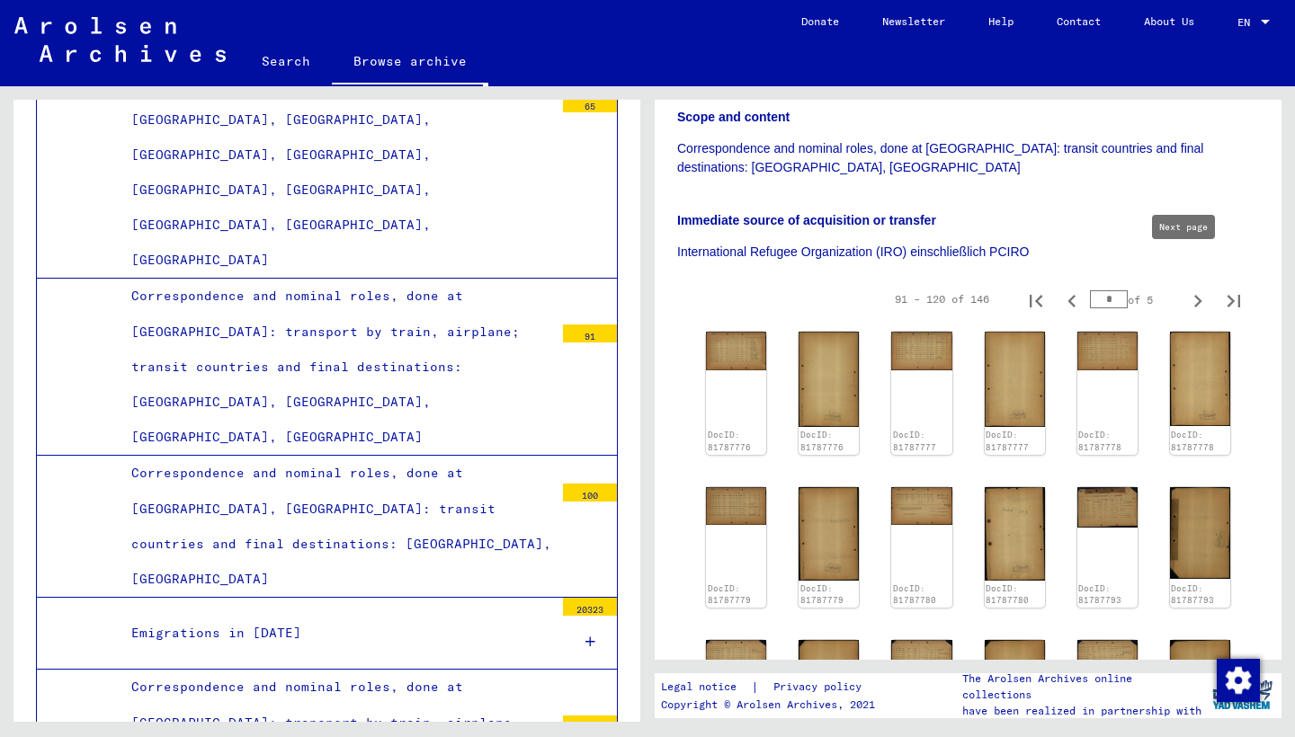
click at [1185, 289] on icon "Next page" at bounding box center [1197, 301] width 25 height 25
type input "*"
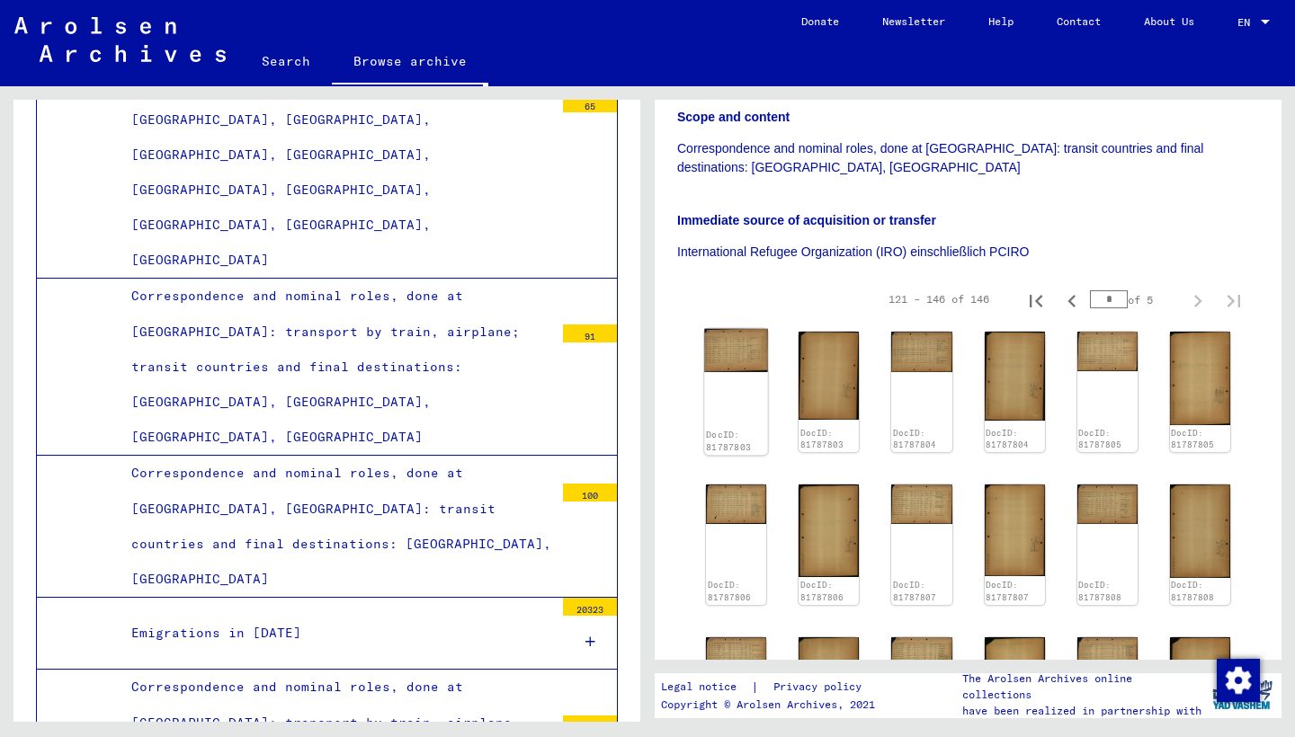
click at [722, 330] on img at bounding box center [736, 350] width 64 height 43
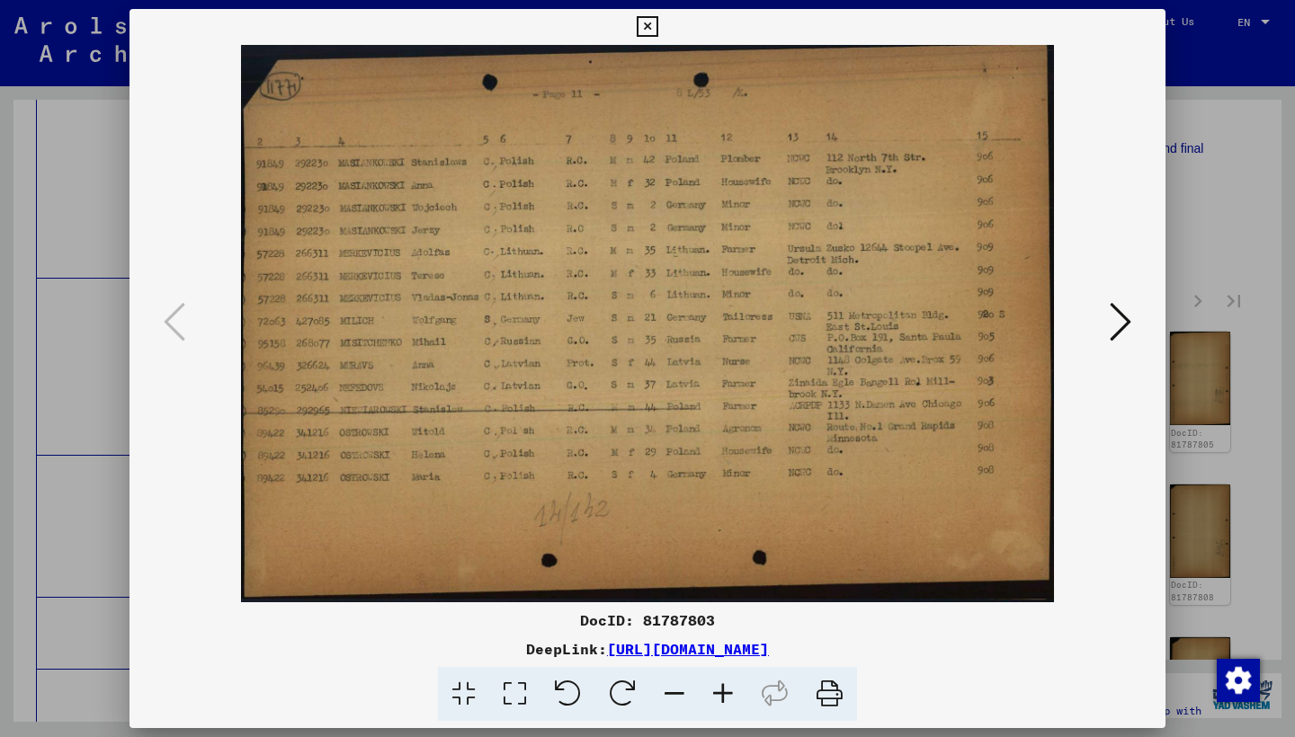
click at [1110, 314] on icon at bounding box center [1120, 321] width 22 height 43
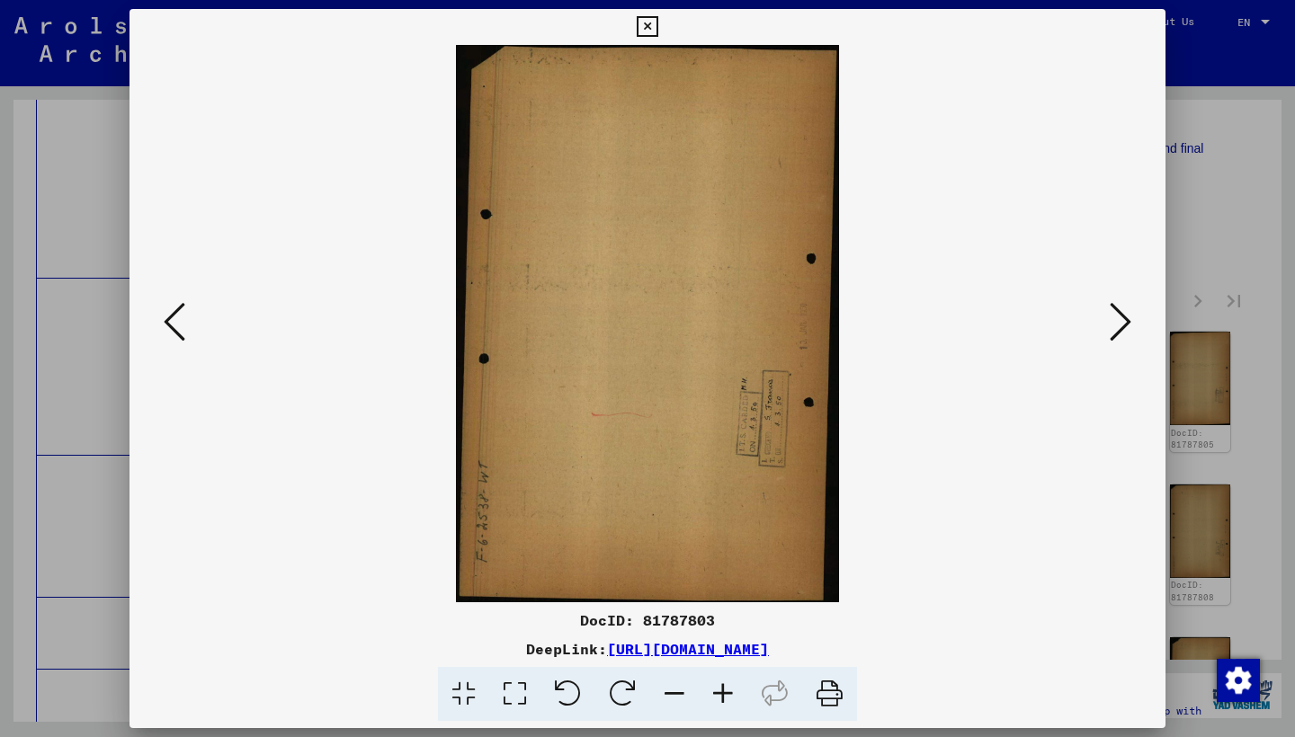
click at [1110, 314] on icon at bounding box center [1120, 321] width 22 height 43
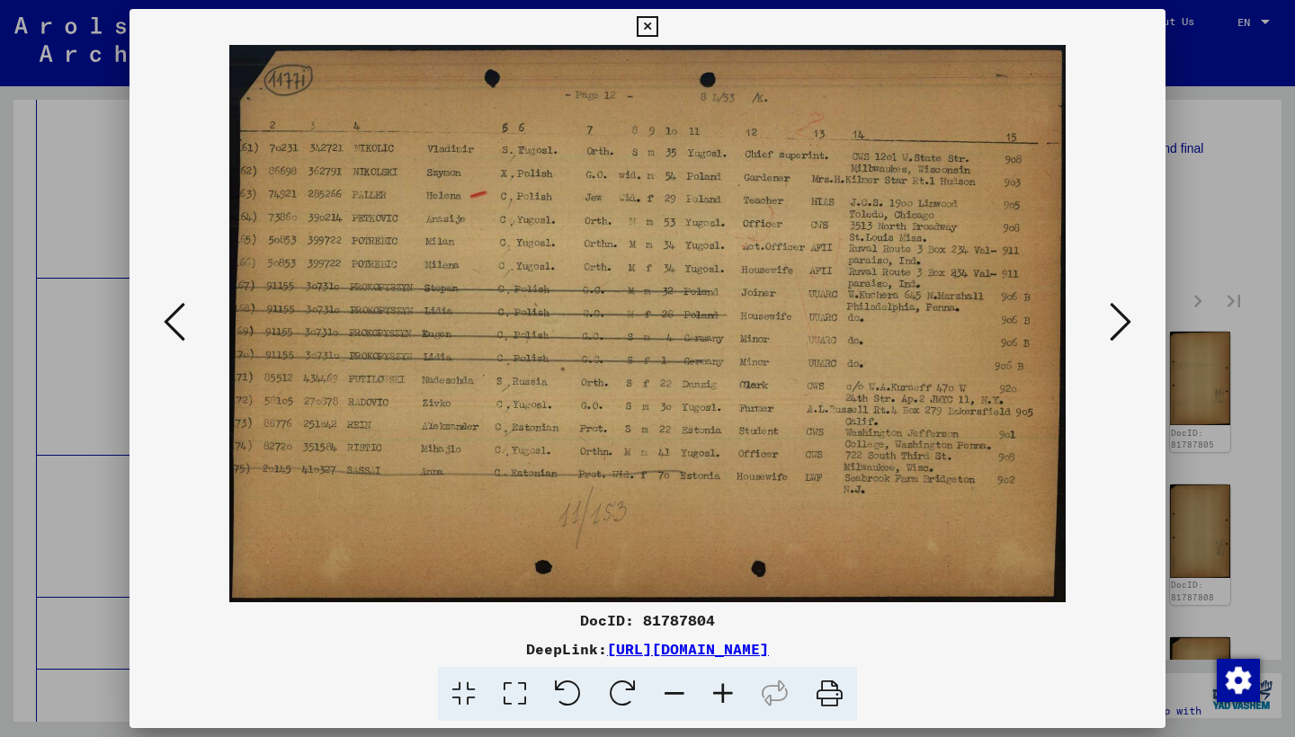
click at [1097, 310] on img at bounding box center [647, 323] width 913 height 557
click at [1125, 317] on icon at bounding box center [1120, 321] width 22 height 43
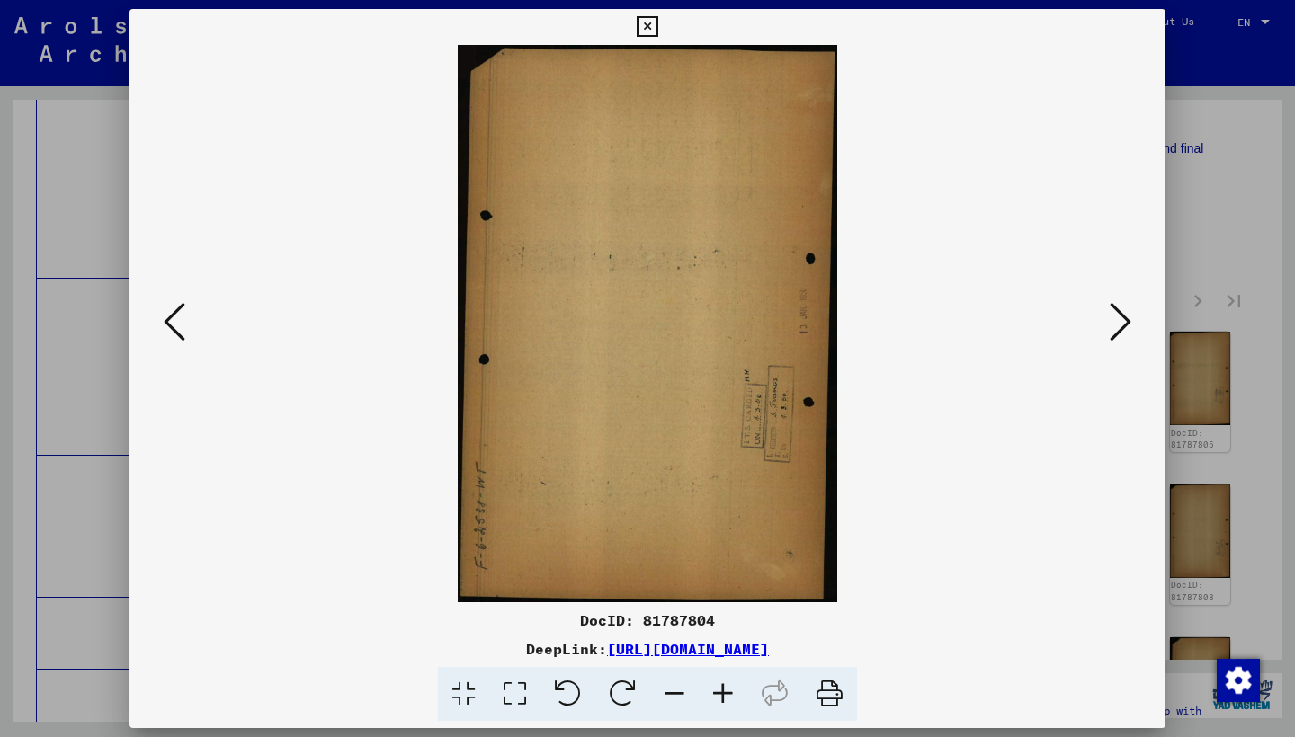
click at [1125, 317] on icon at bounding box center [1120, 321] width 22 height 43
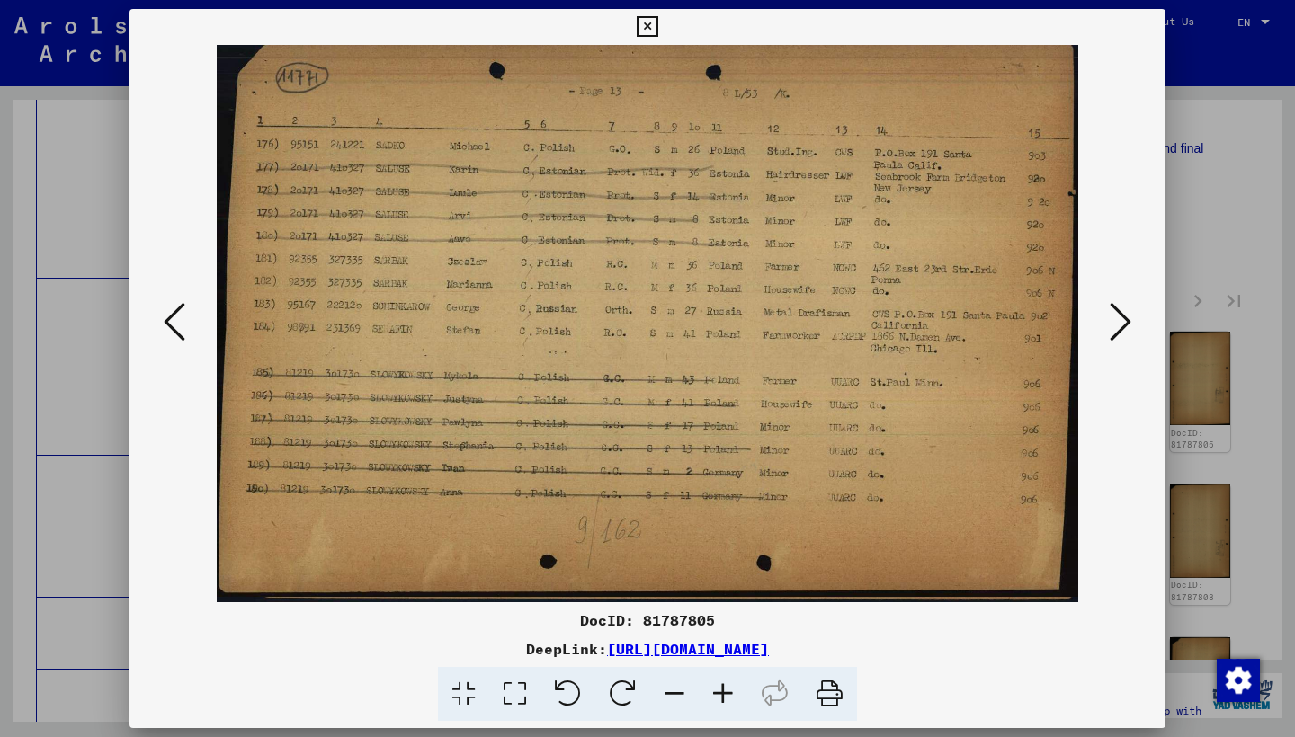
click at [1116, 315] on icon at bounding box center [1120, 321] width 22 height 43
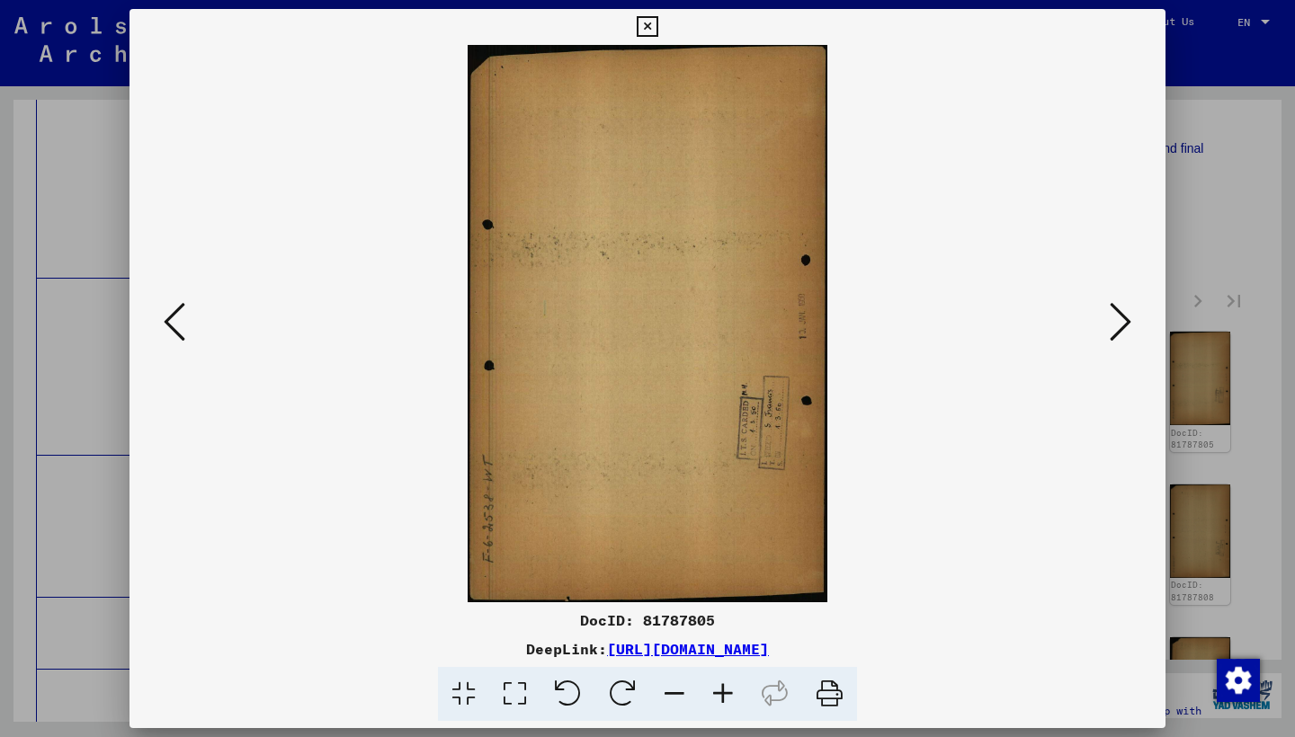
click at [1116, 315] on icon at bounding box center [1120, 321] width 22 height 43
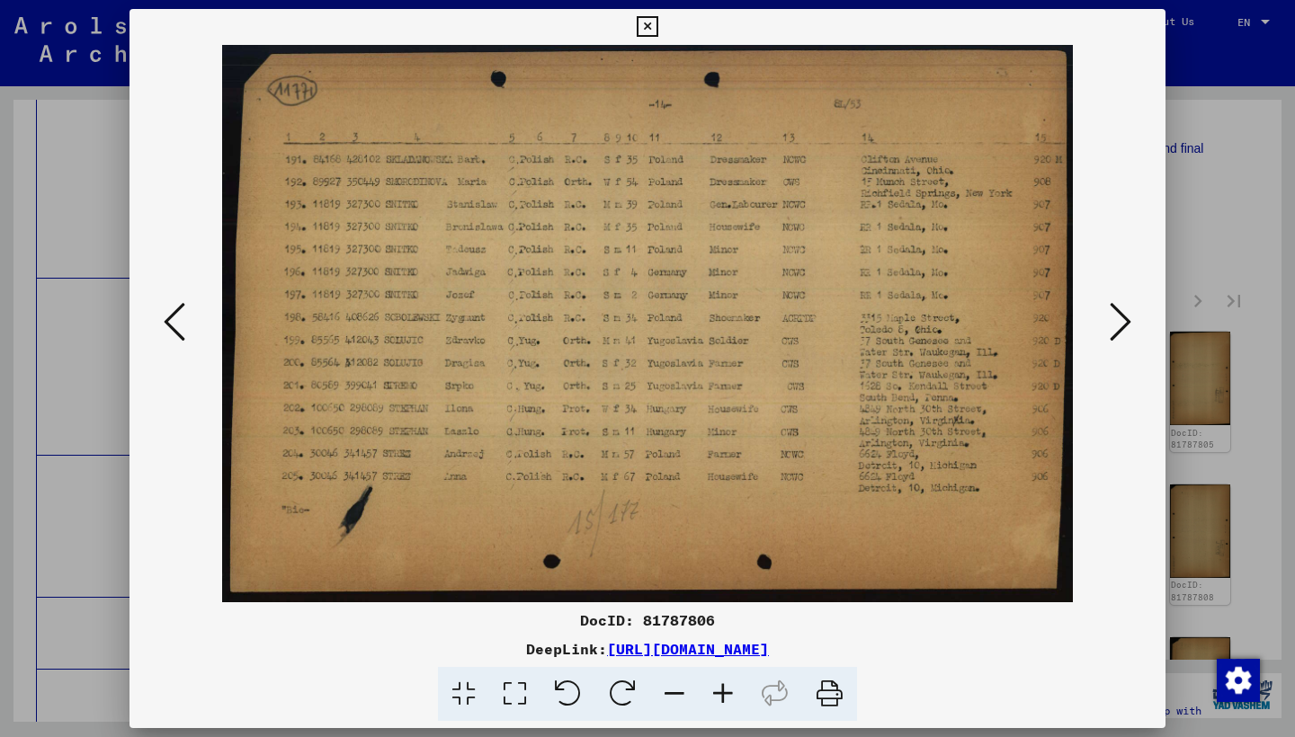
click at [1116, 314] on icon at bounding box center [1120, 321] width 22 height 43
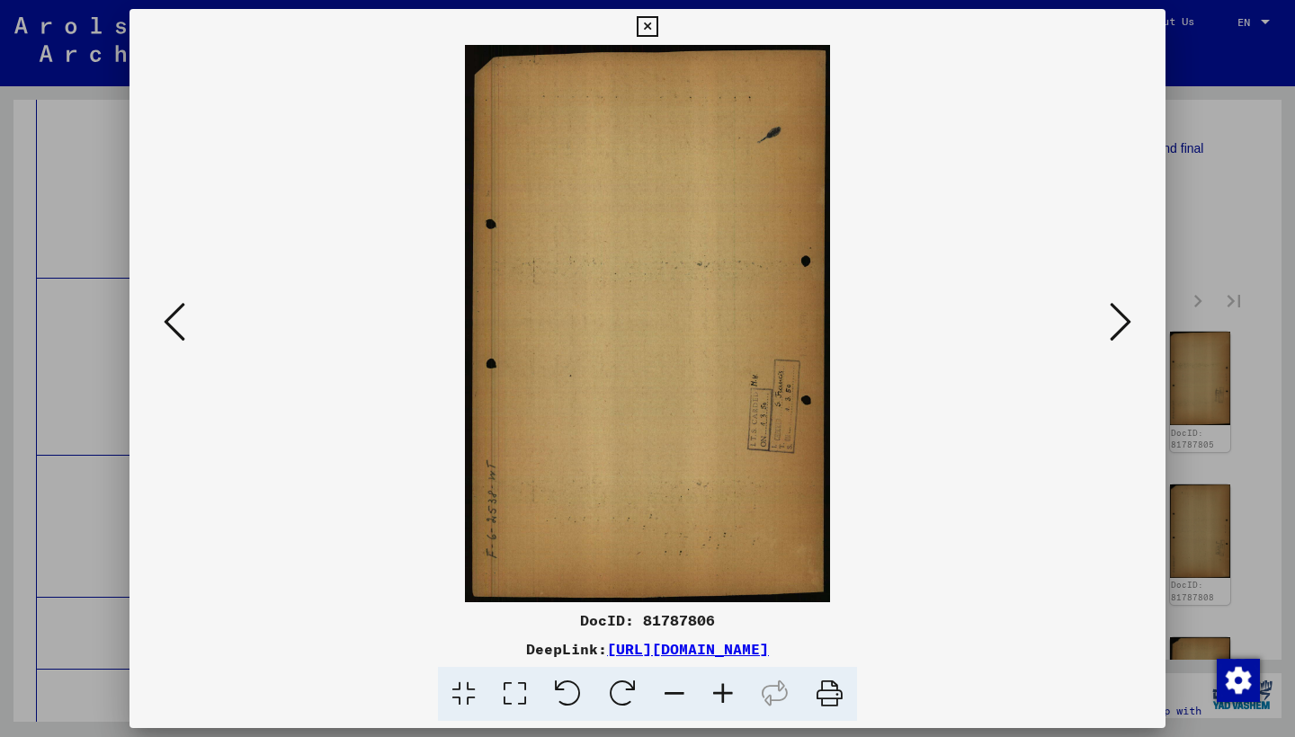
click at [1116, 314] on icon at bounding box center [1120, 321] width 22 height 43
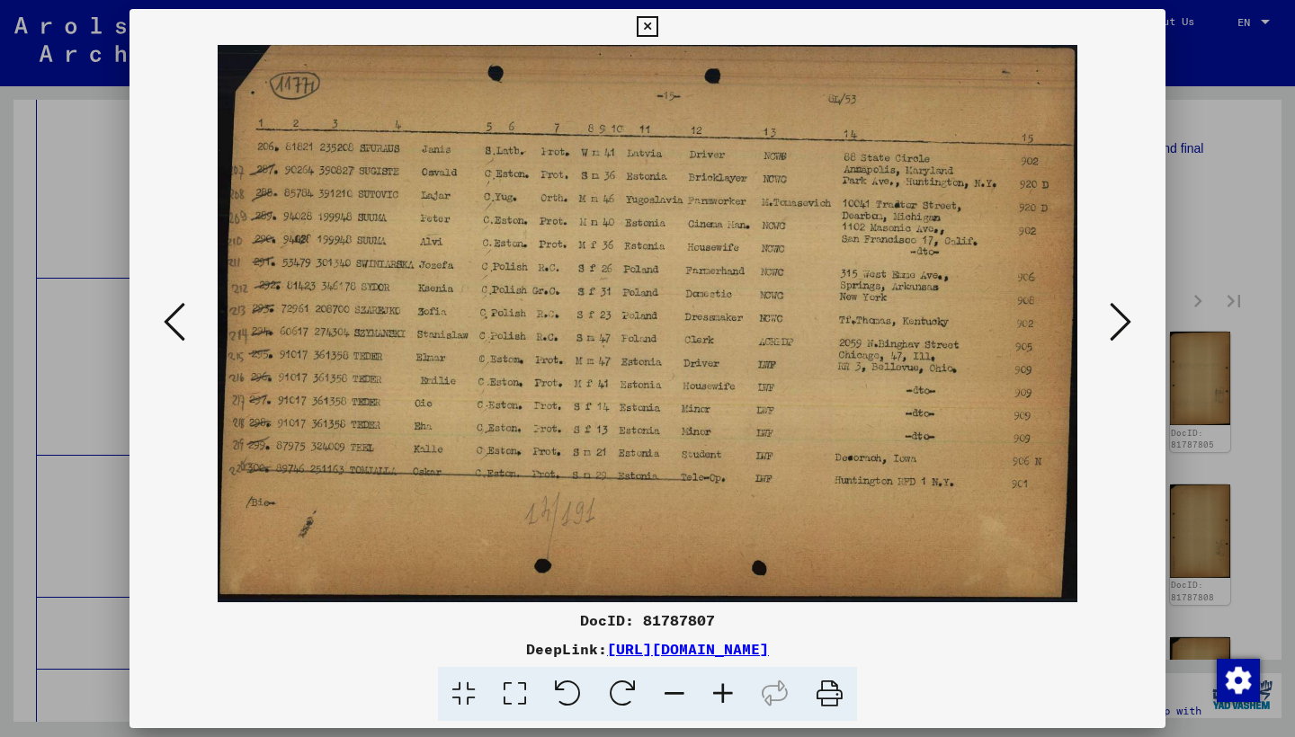
click at [1115, 314] on icon at bounding box center [1120, 321] width 22 height 43
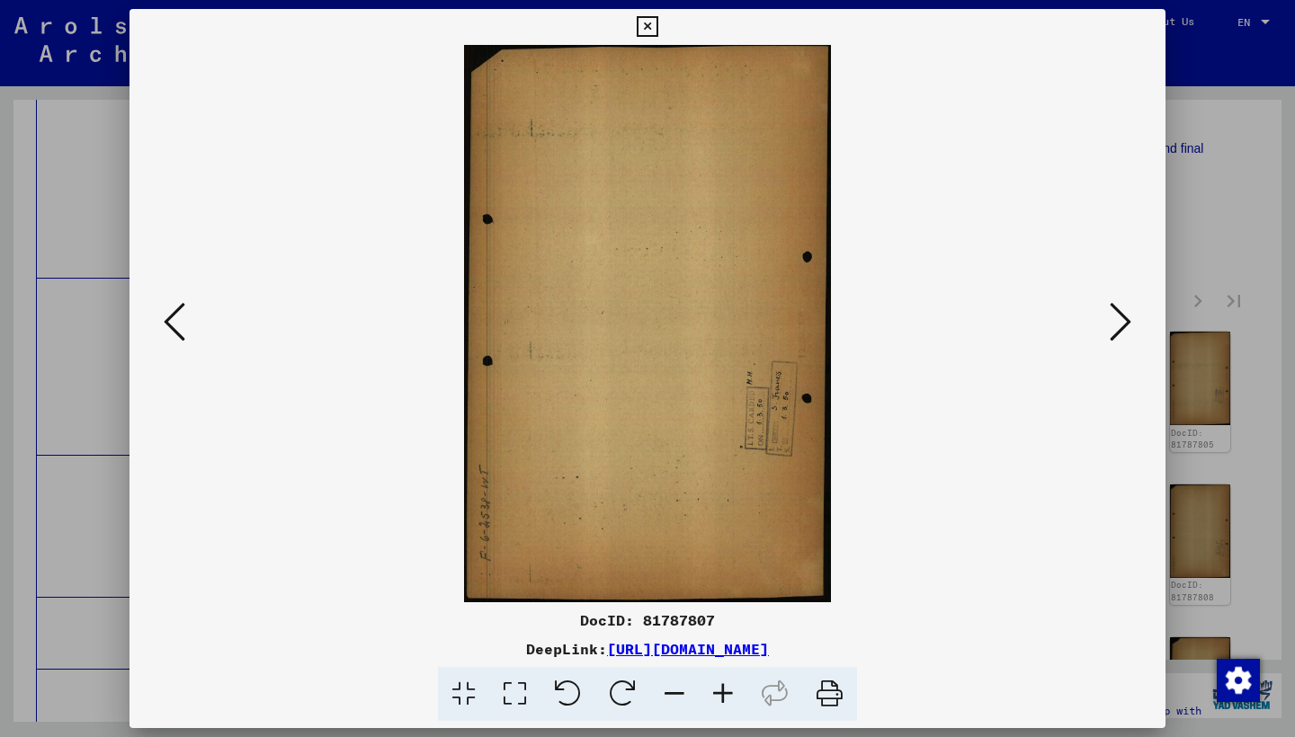
click at [1115, 314] on icon at bounding box center [1120, 321] width 22 height 43
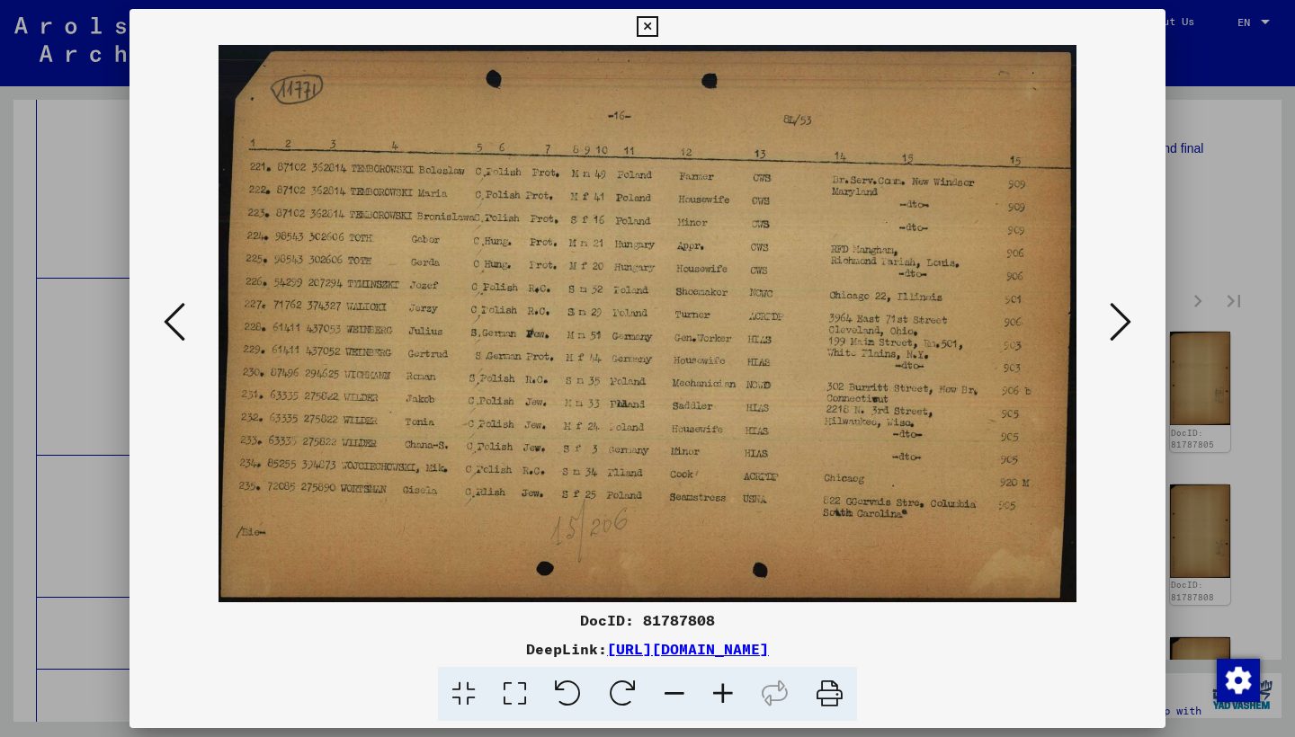
click at [1115, 314] on icon at bounding box center [1120, 321] width 22 height 43
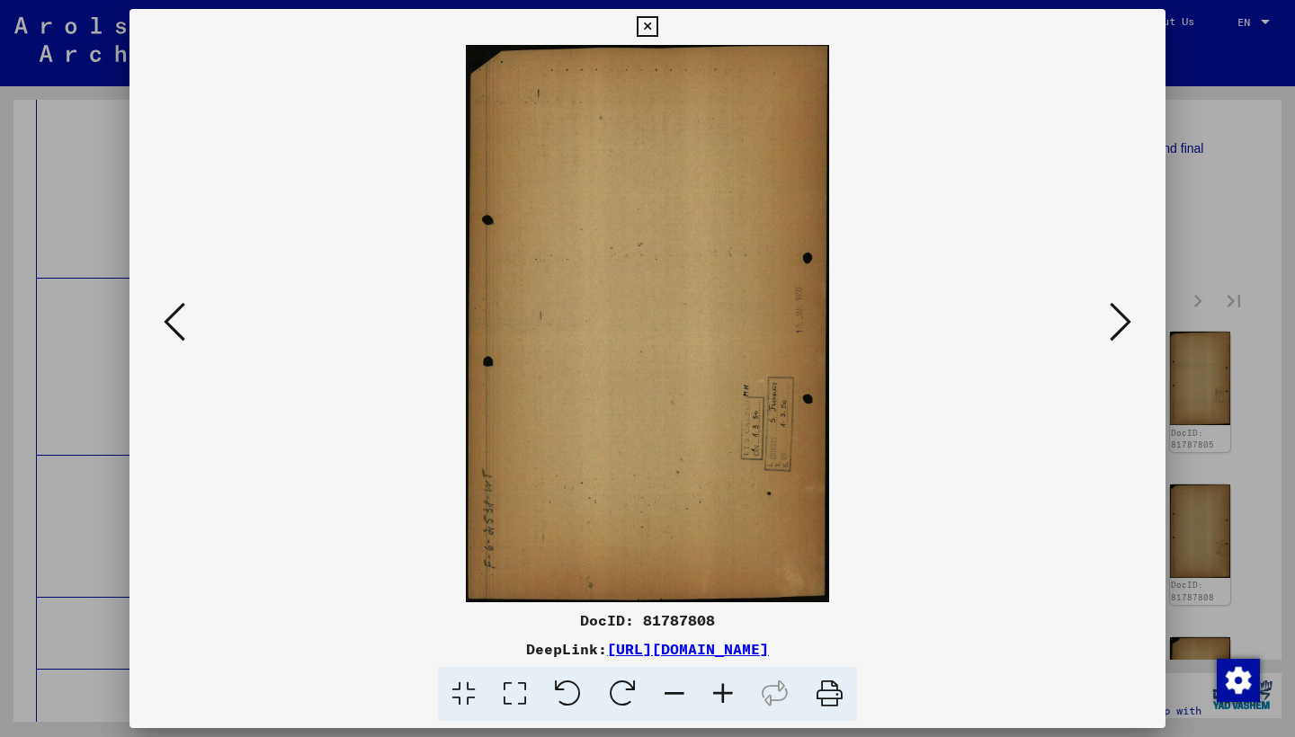
click at [1115, 314] on icon at bounding box center [1120, 321] width 22 height 43
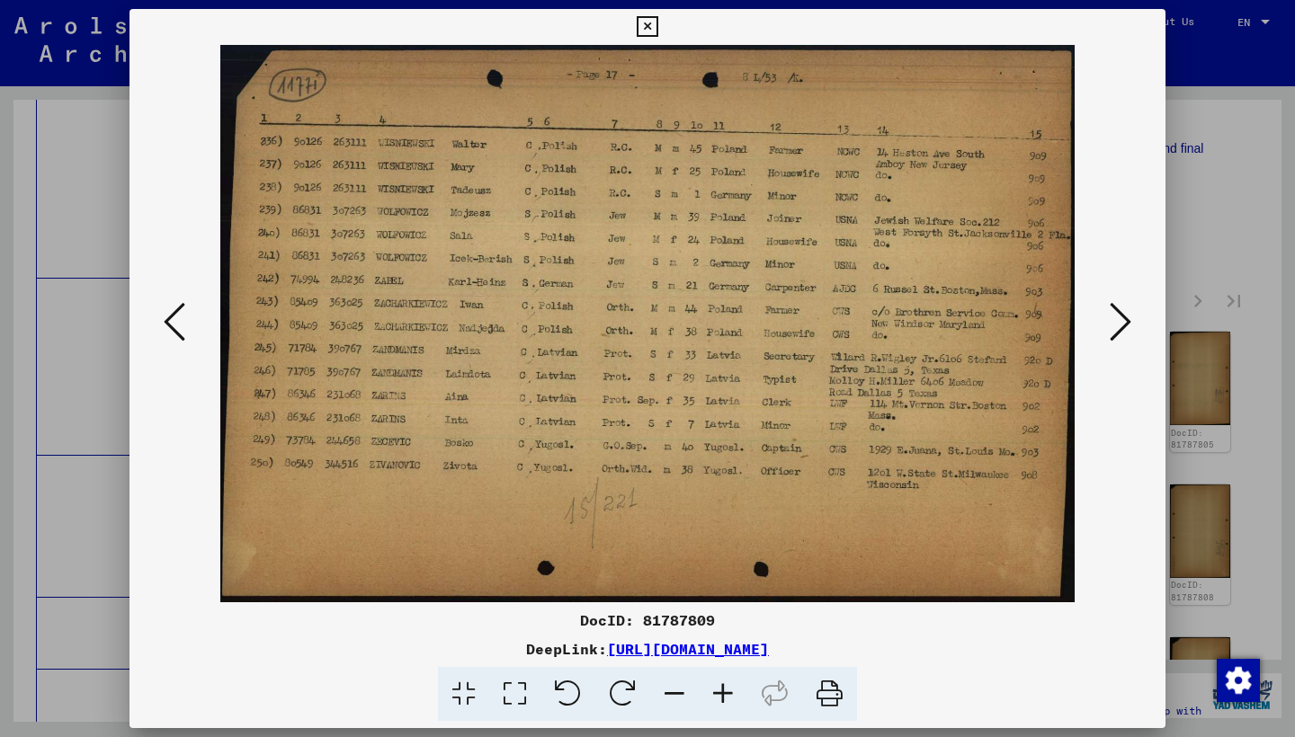
click at [1114, 314] on icon at bounding box center [1120, 321] width 22 height 43
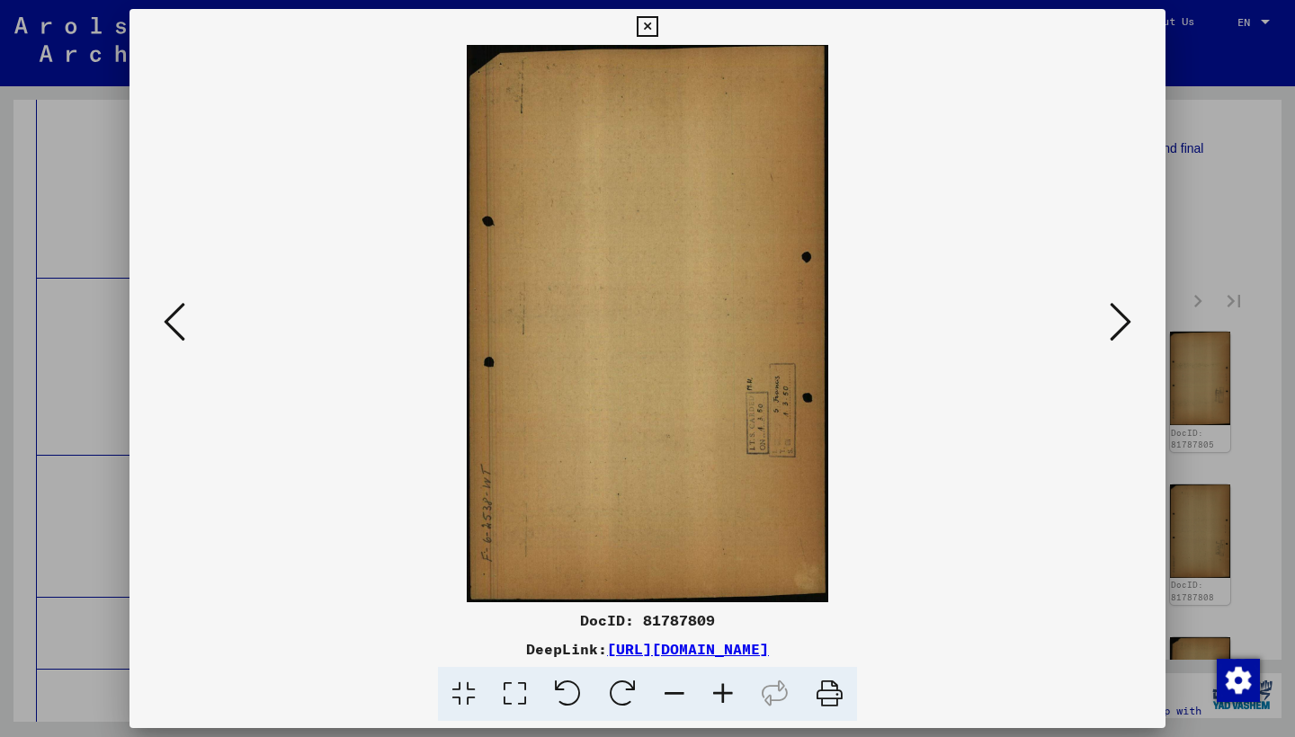
click at [1114, 314] on icon at bounding box center [1120, 321] width 22 height 43
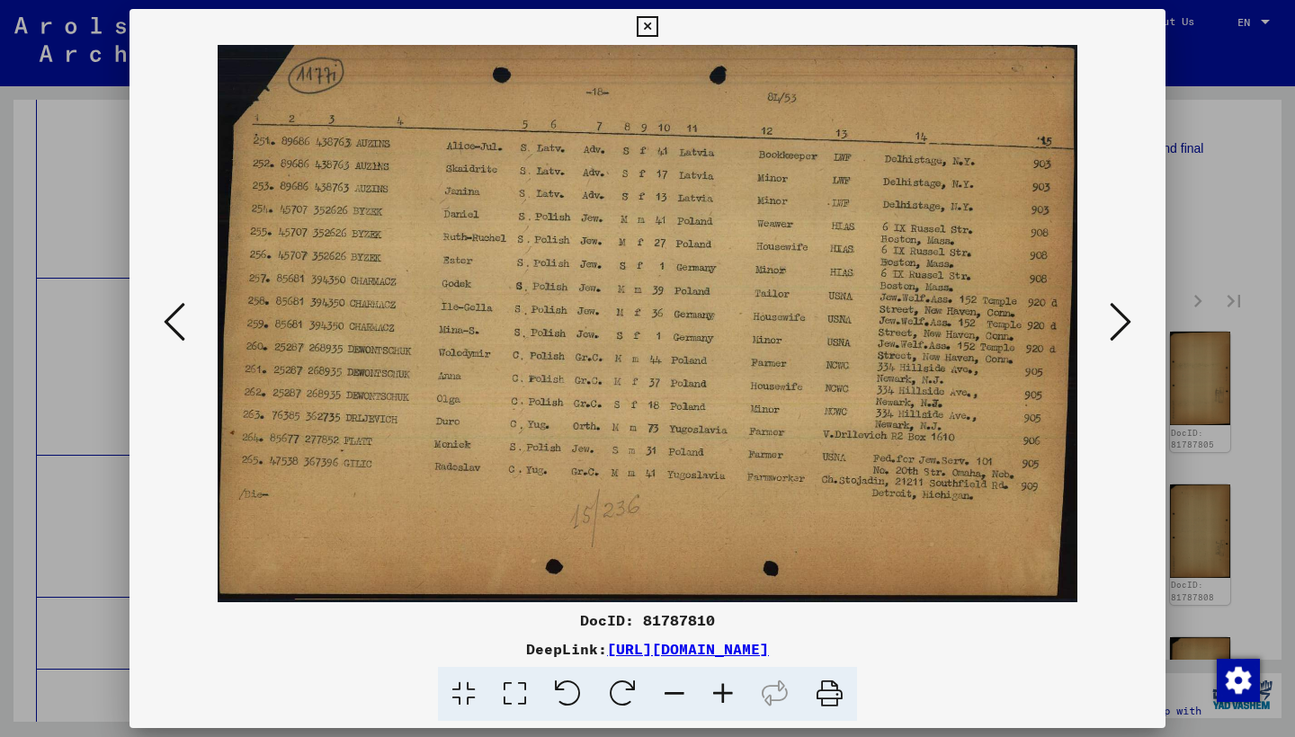
click at [1114, 314] on icon at bounding box center [1120, 321] width 22 height 43
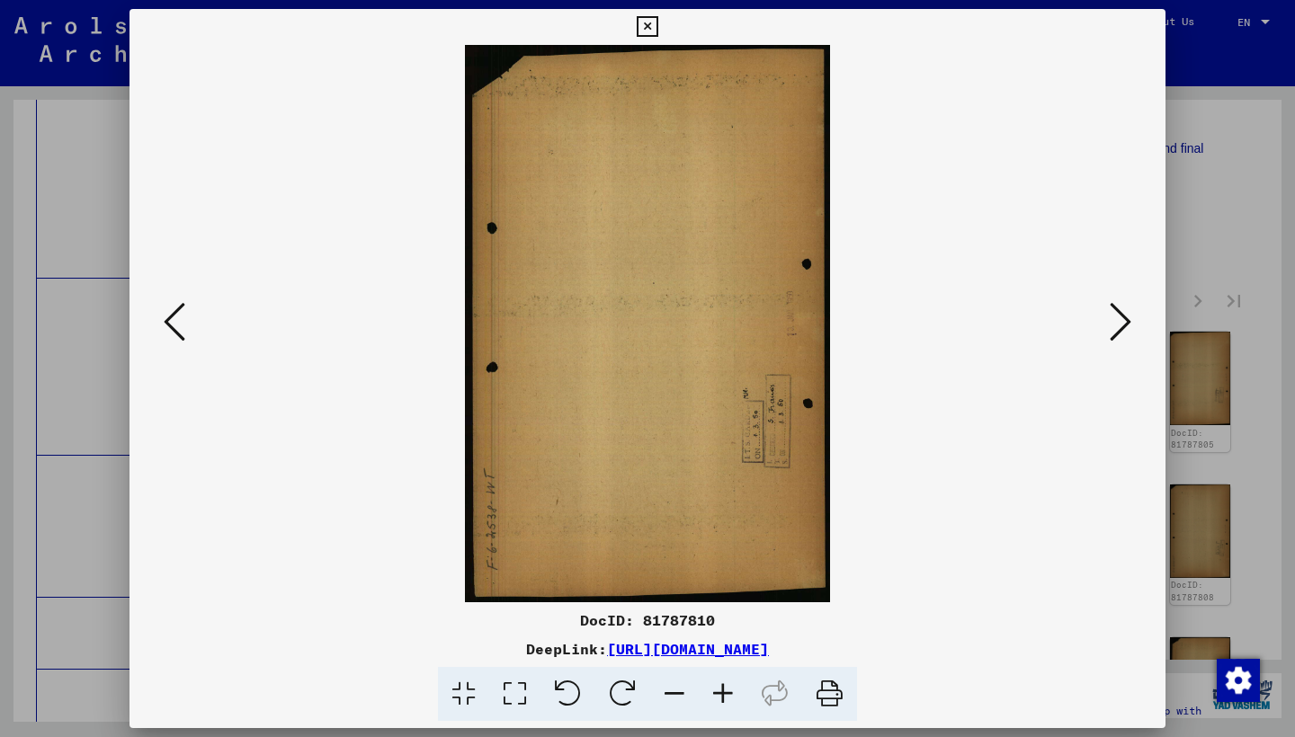
click at [1114, 314] on icon at bounding box center [1120, 321] width 22 height 43
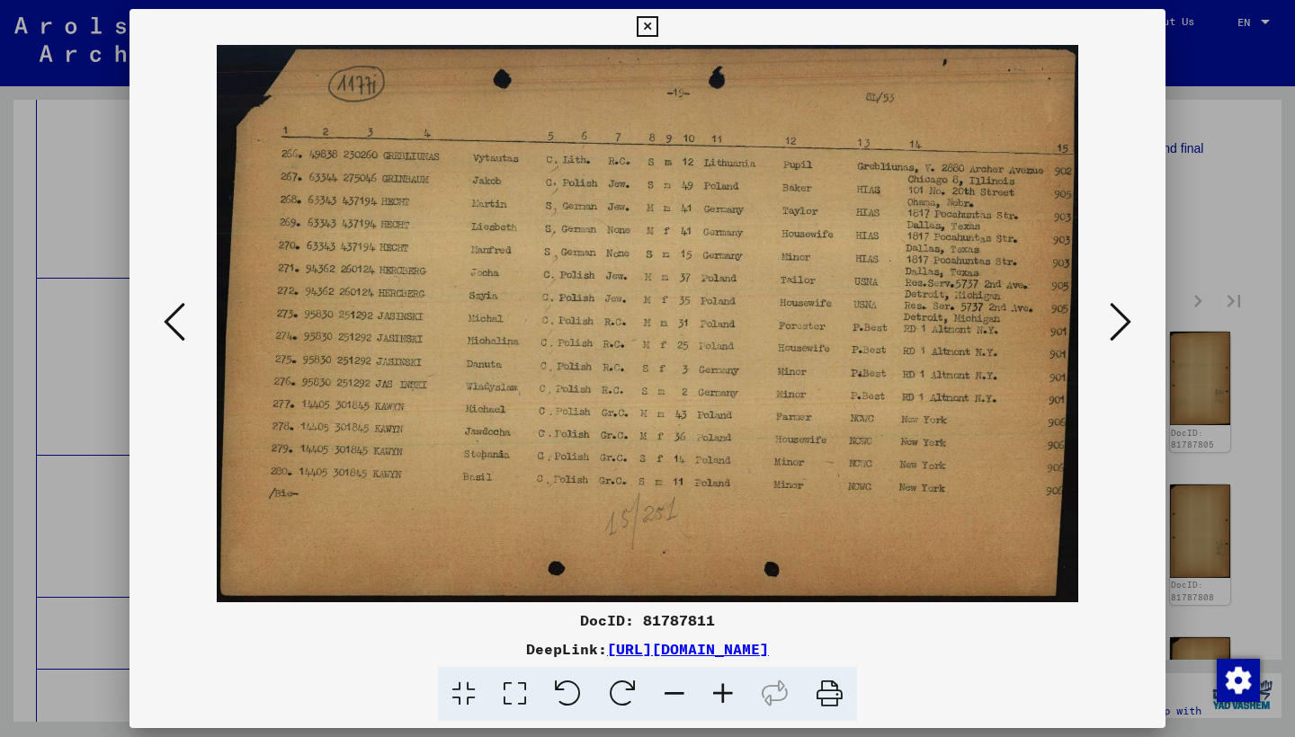
click at [1114, 314] on icon at bounding box center [1120, 321] width 22 height 43
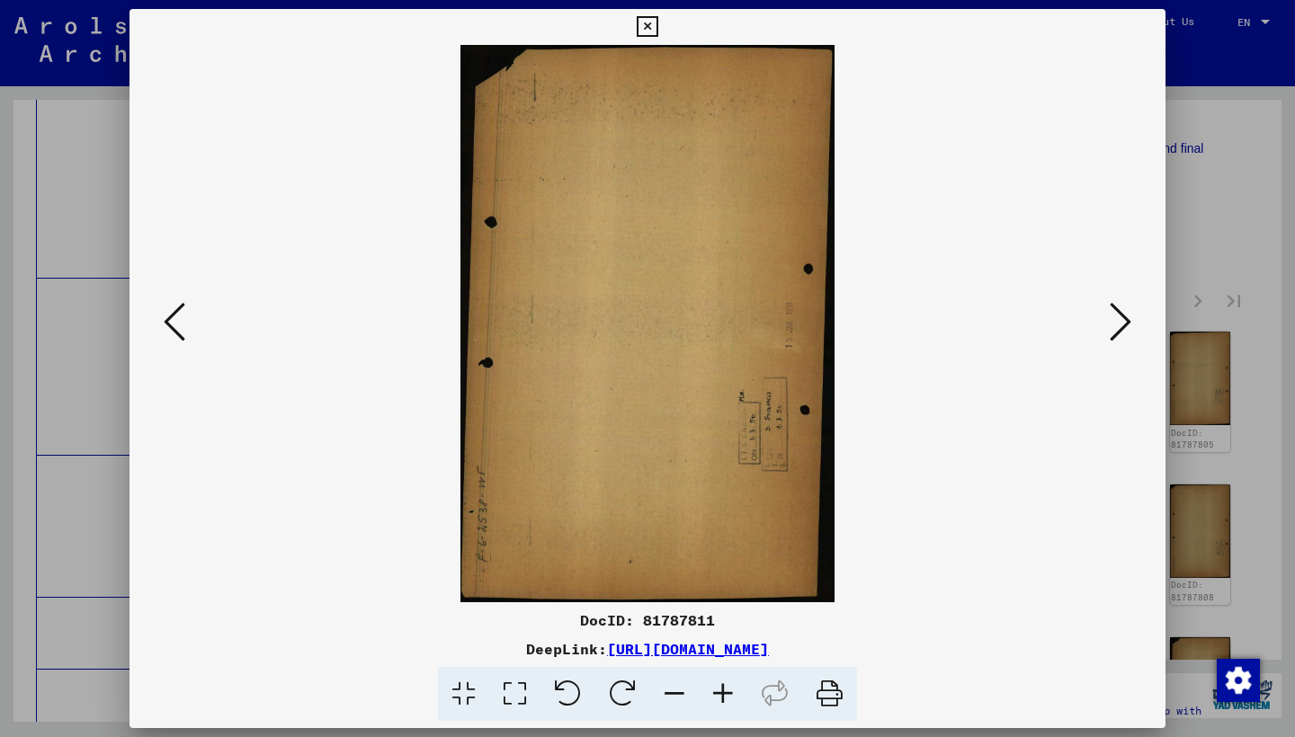
click at [1114, 314] on icon at bounding box center [1120, 321] width 22 height 43
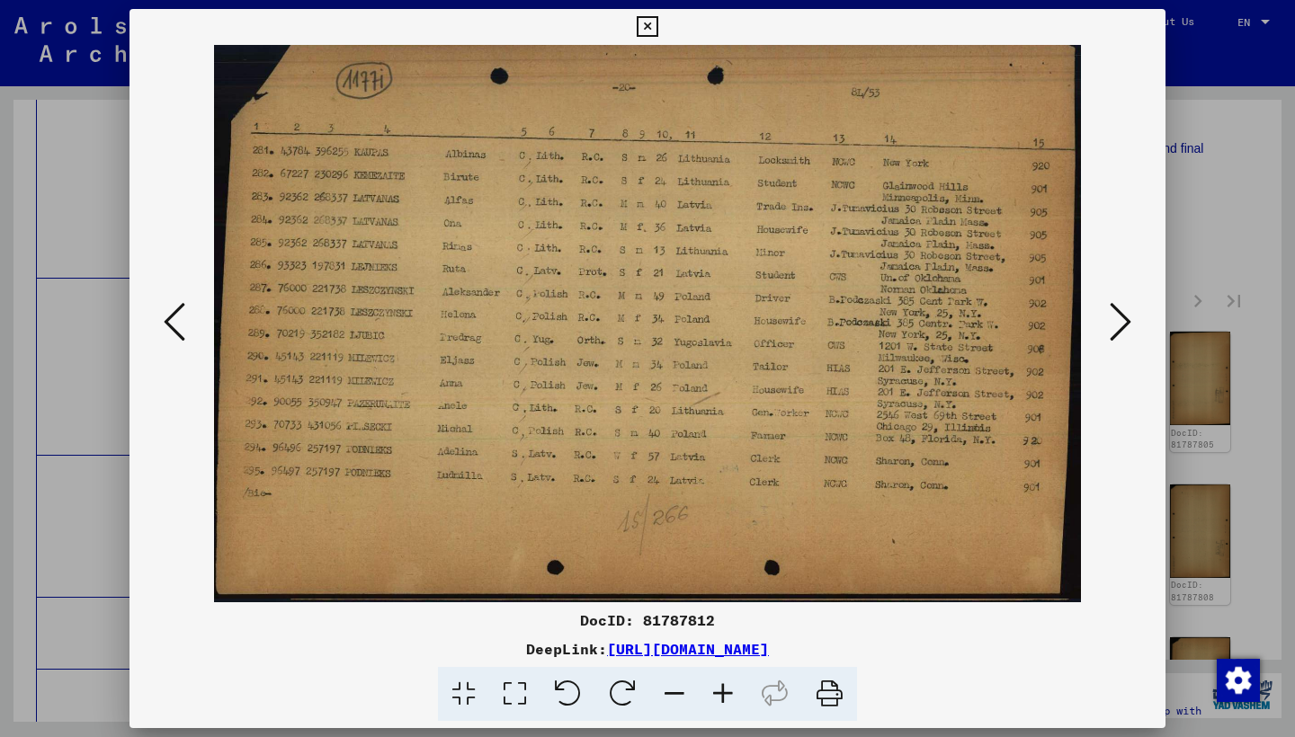
click at [1114, 314] on icon at bounding box center [1120, 321] width 22 height 43
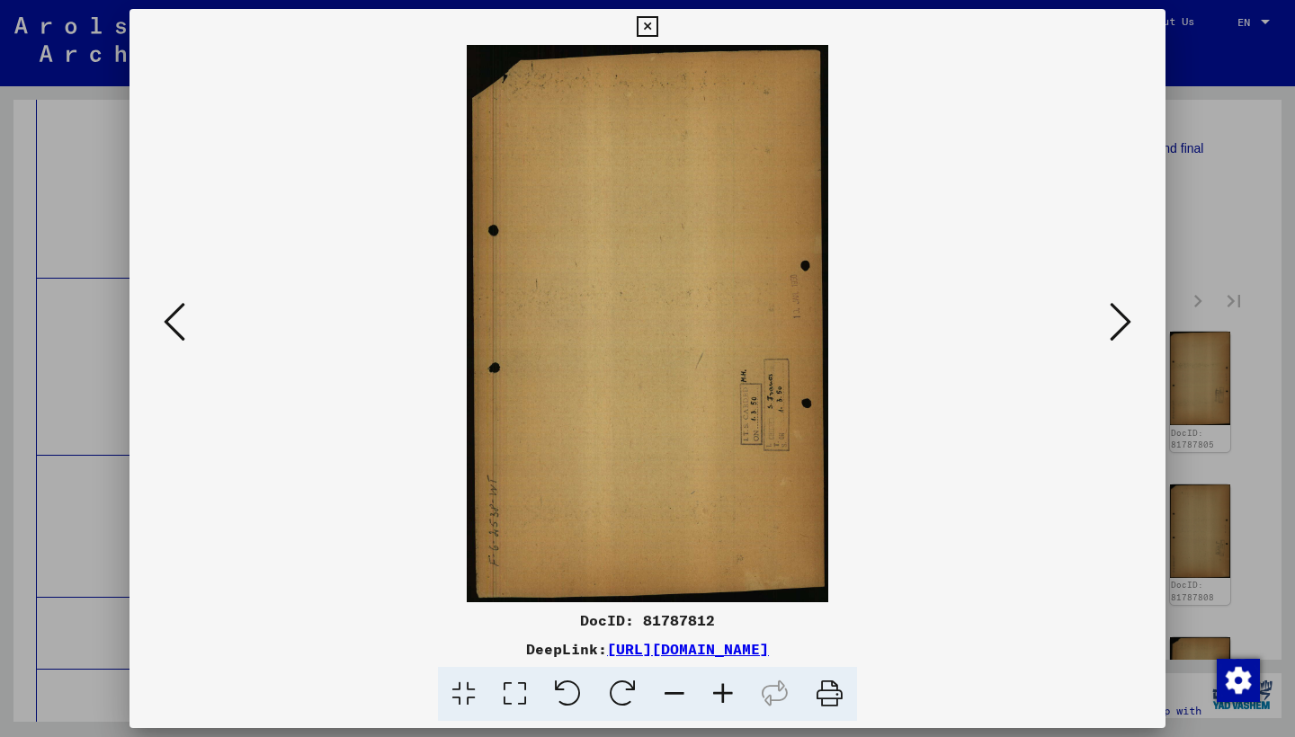
click at [1114, 314] on icon at bounding box center [1120, 321] width 22 height 43
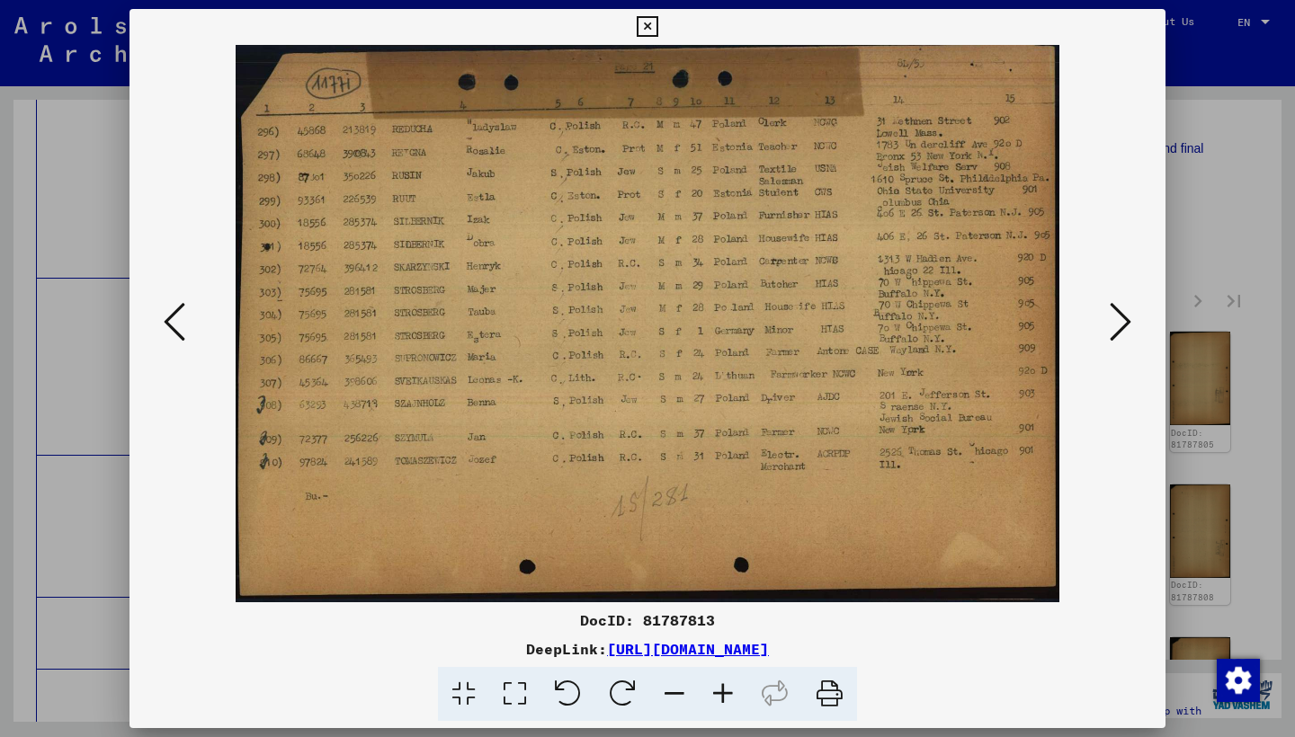
click at [1113, 314] on icon at bounding box center [1120, 321] width 22 height 43
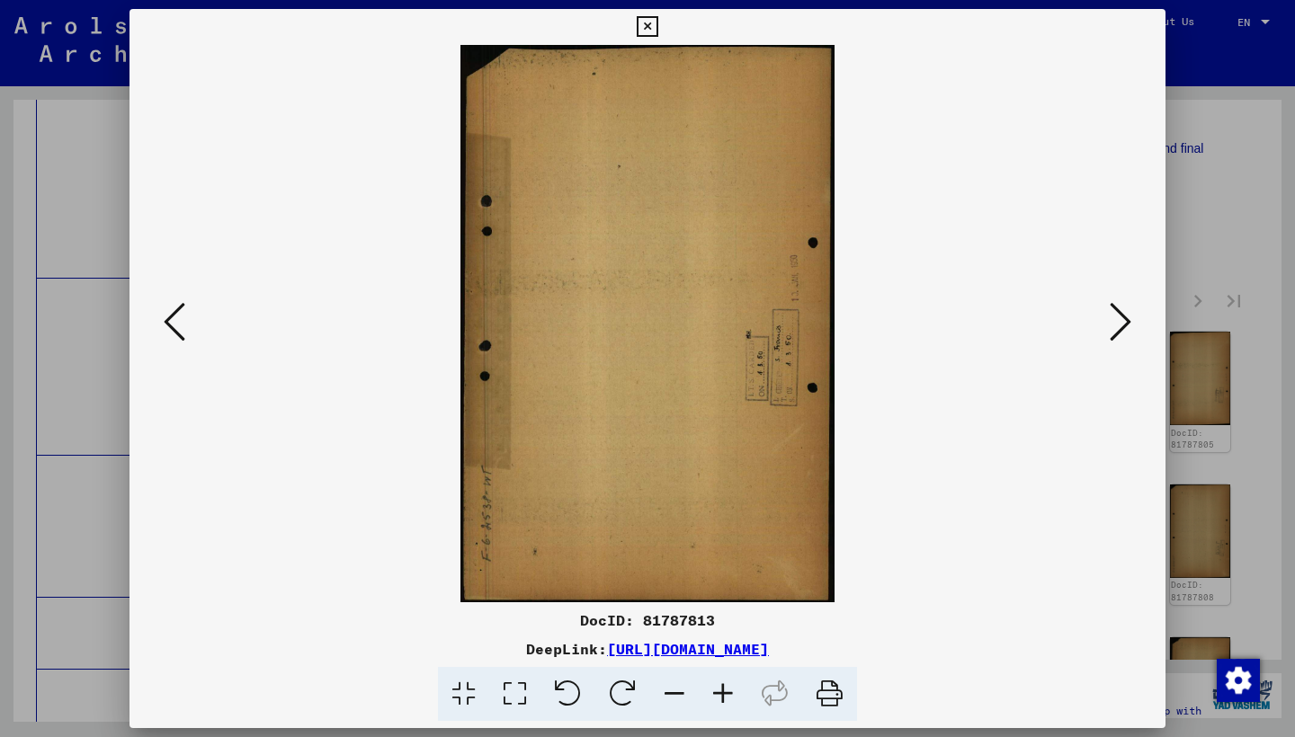
click at [1114, 319] on icon at bounding box center [1120, 321] width 22 height 43
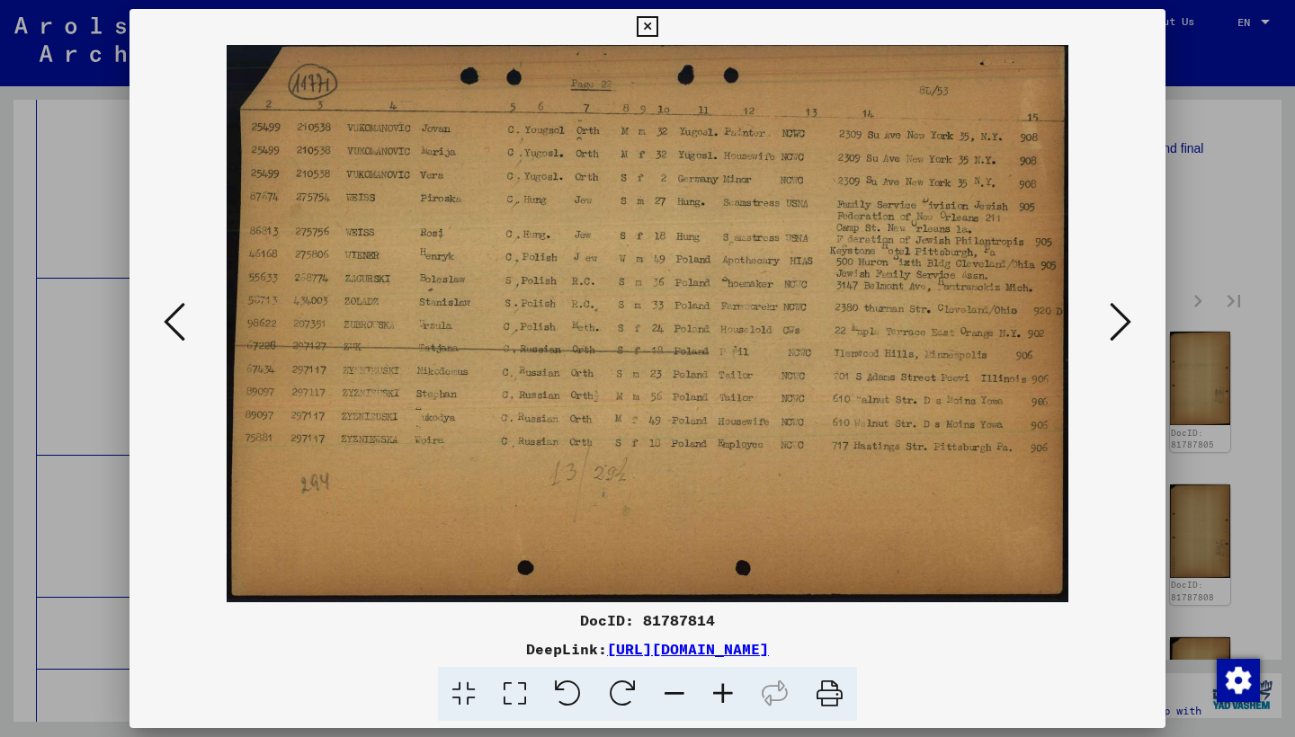
click at [1114, 315] on icon at bounding box center [1120, 321] width 22 height 43
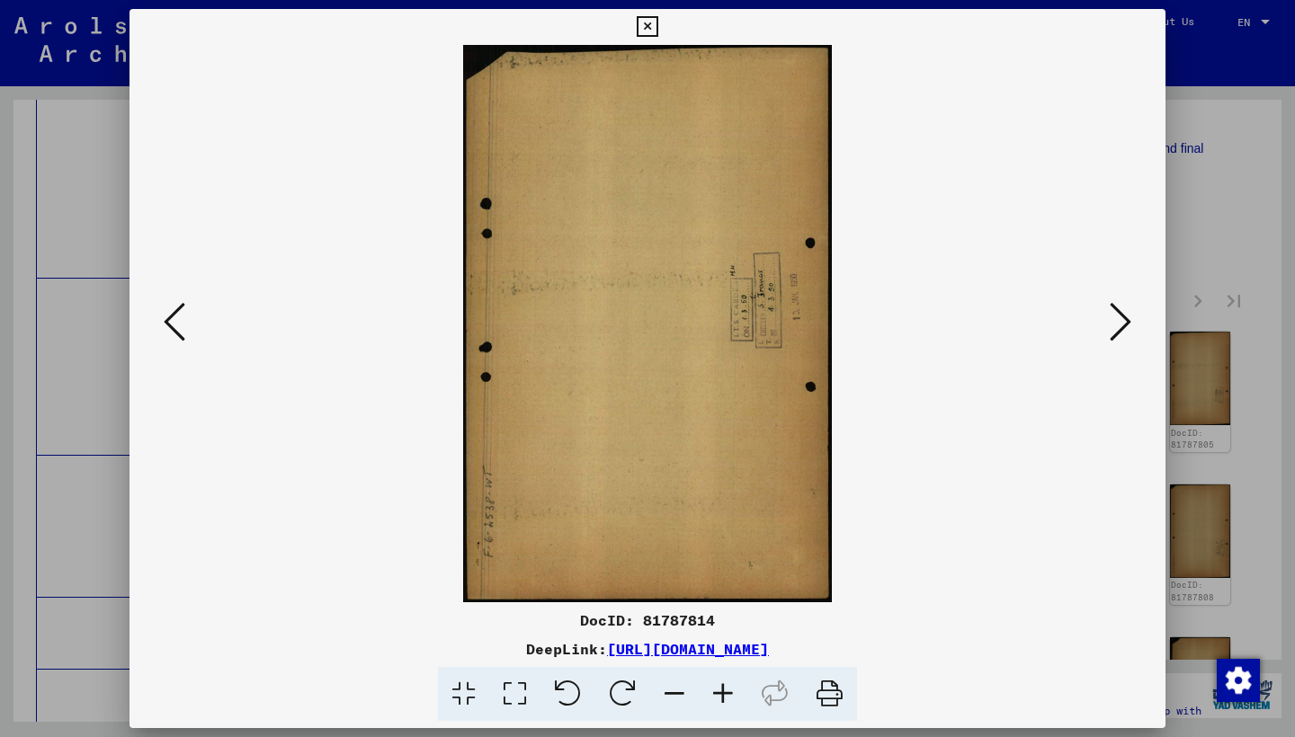
click at [1114, 315] on icon at bounding box center [1120, 321] width 22 height 43
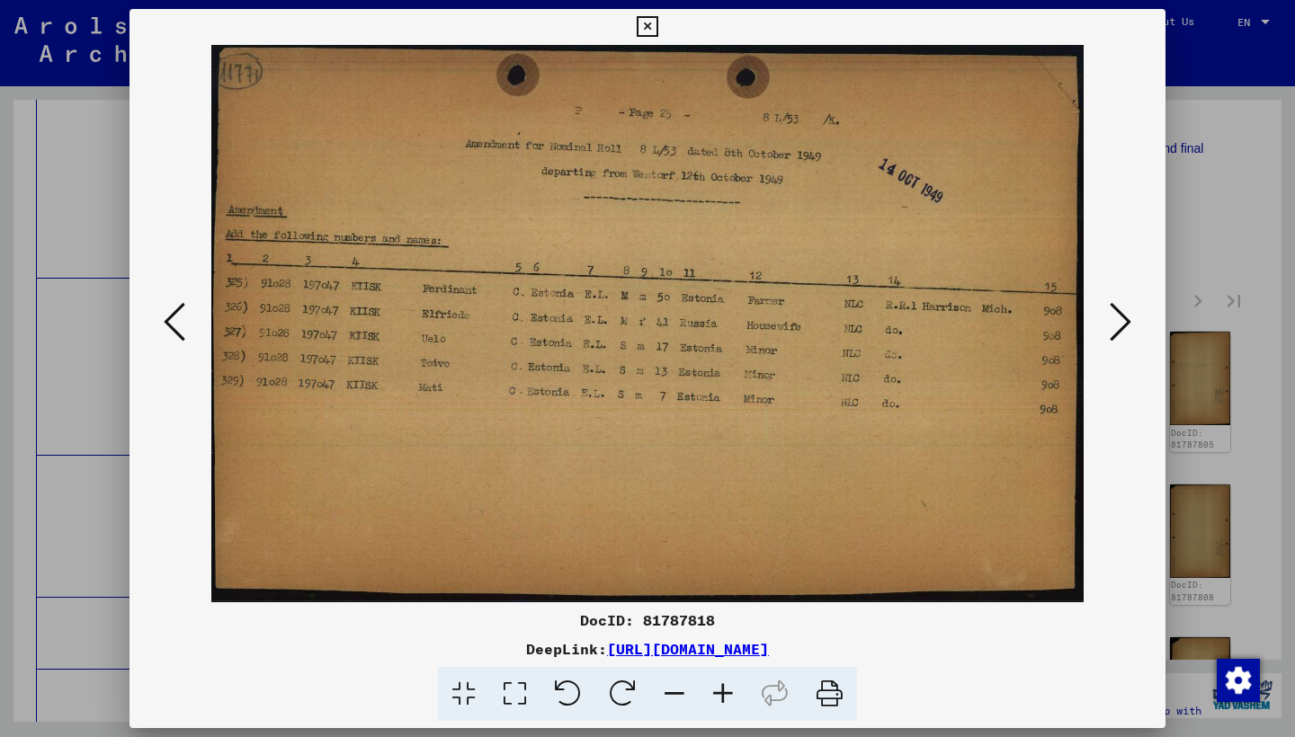
click at [1114, 315] on icon at bounding box center [1120, 321] width 22 height 43
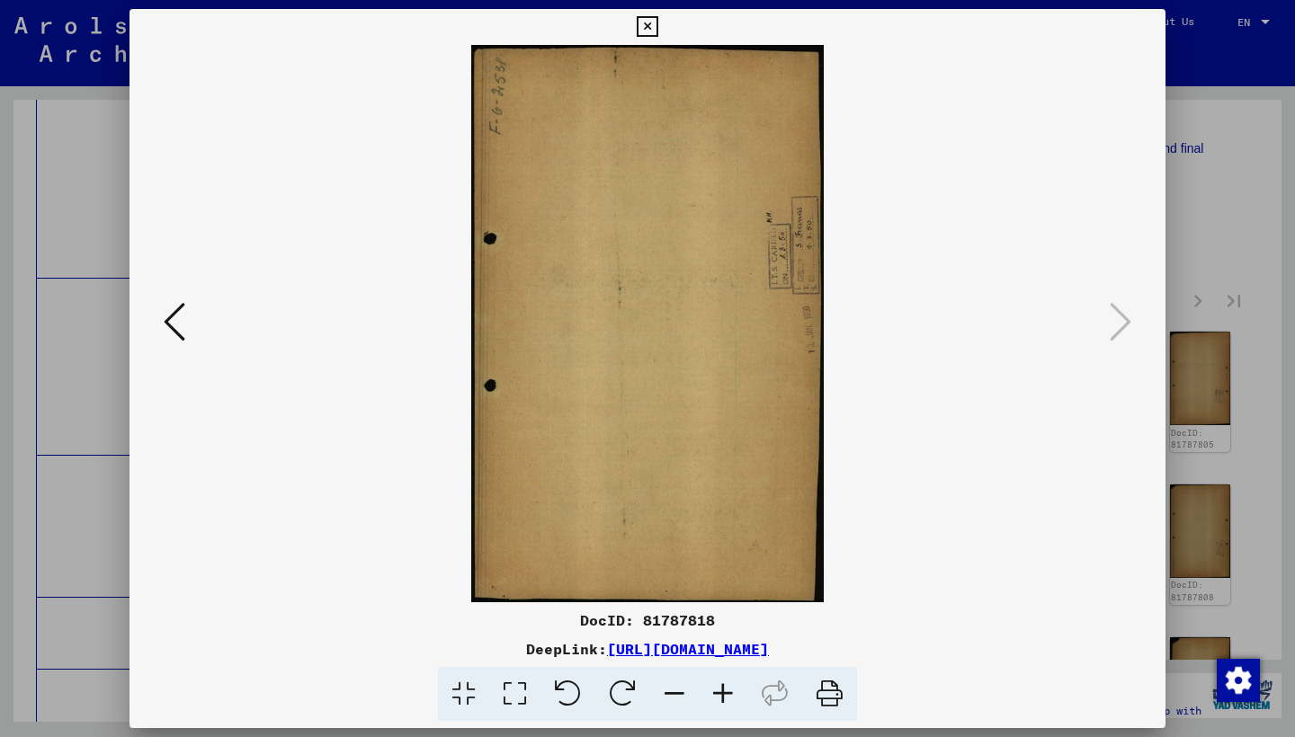
click at [657, 29] on icon at bounding box center [647, 27] width 21 height 22
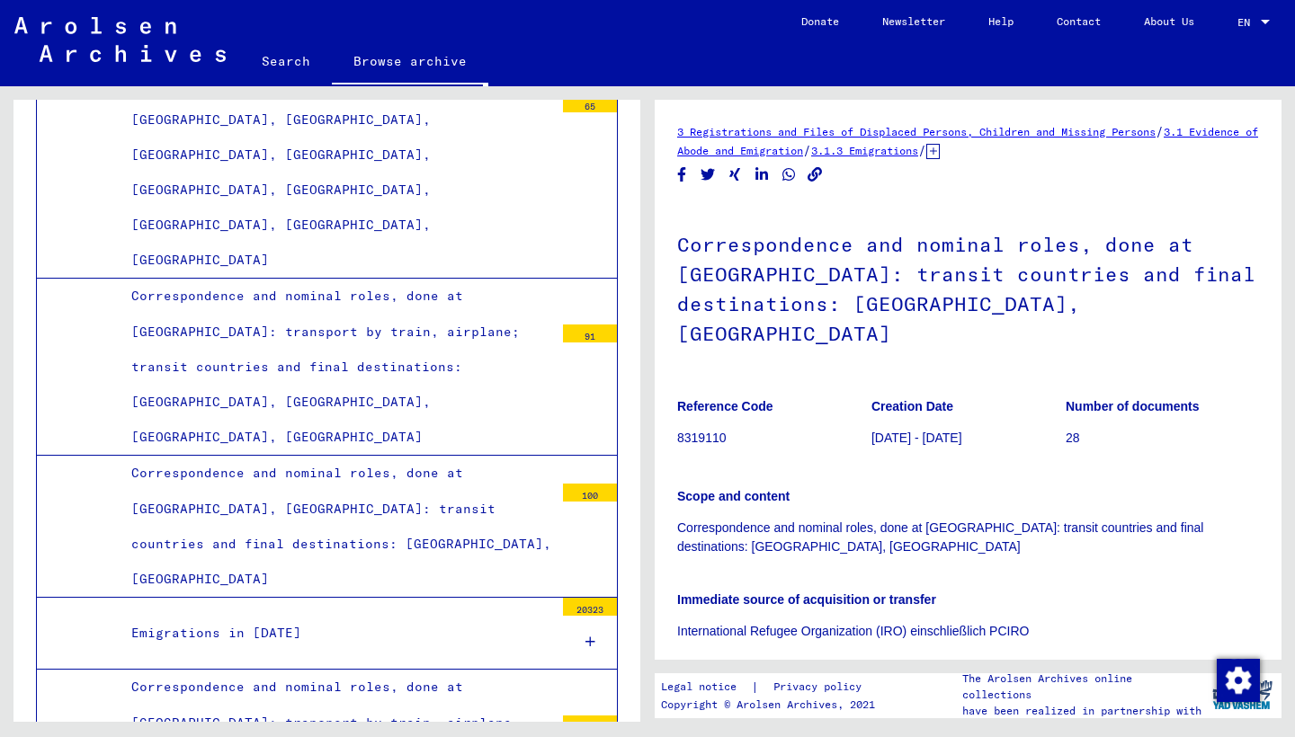
scroll to position [325, 0]
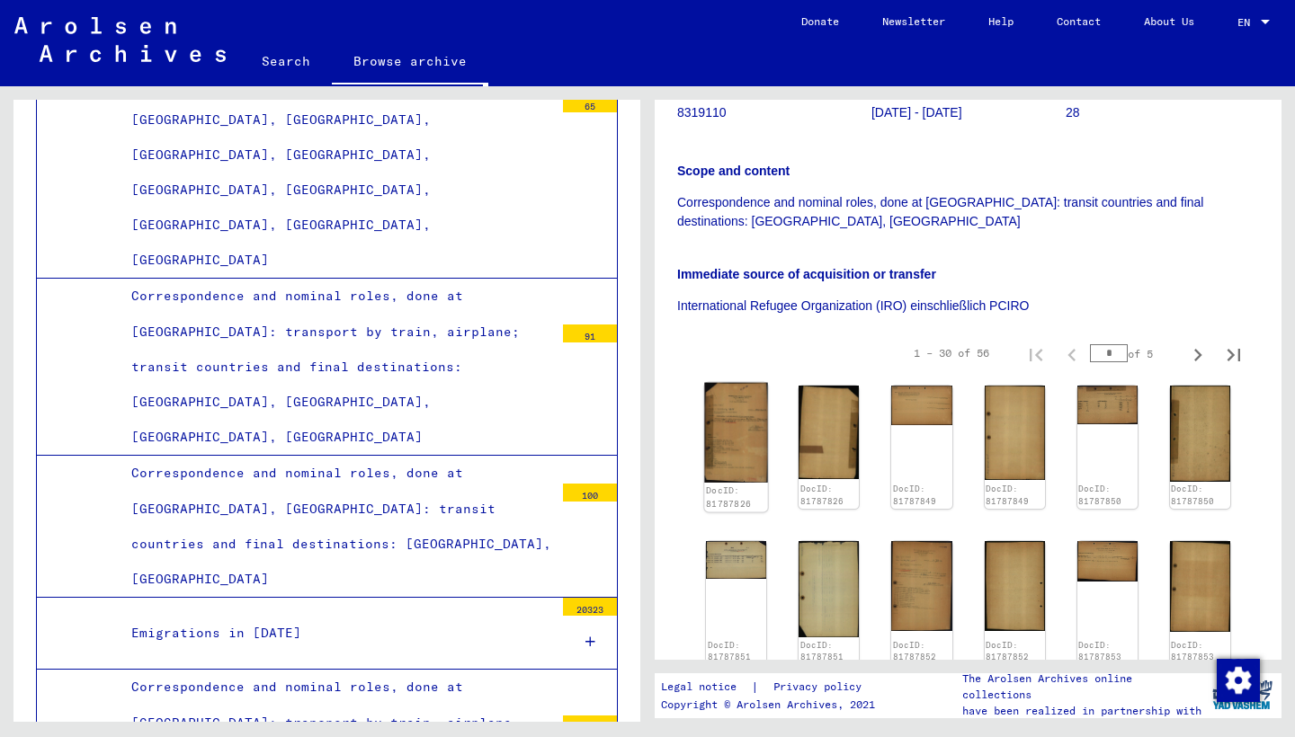
click at [728, 421] on img at bounding box center [736, 433] width 64 height 100
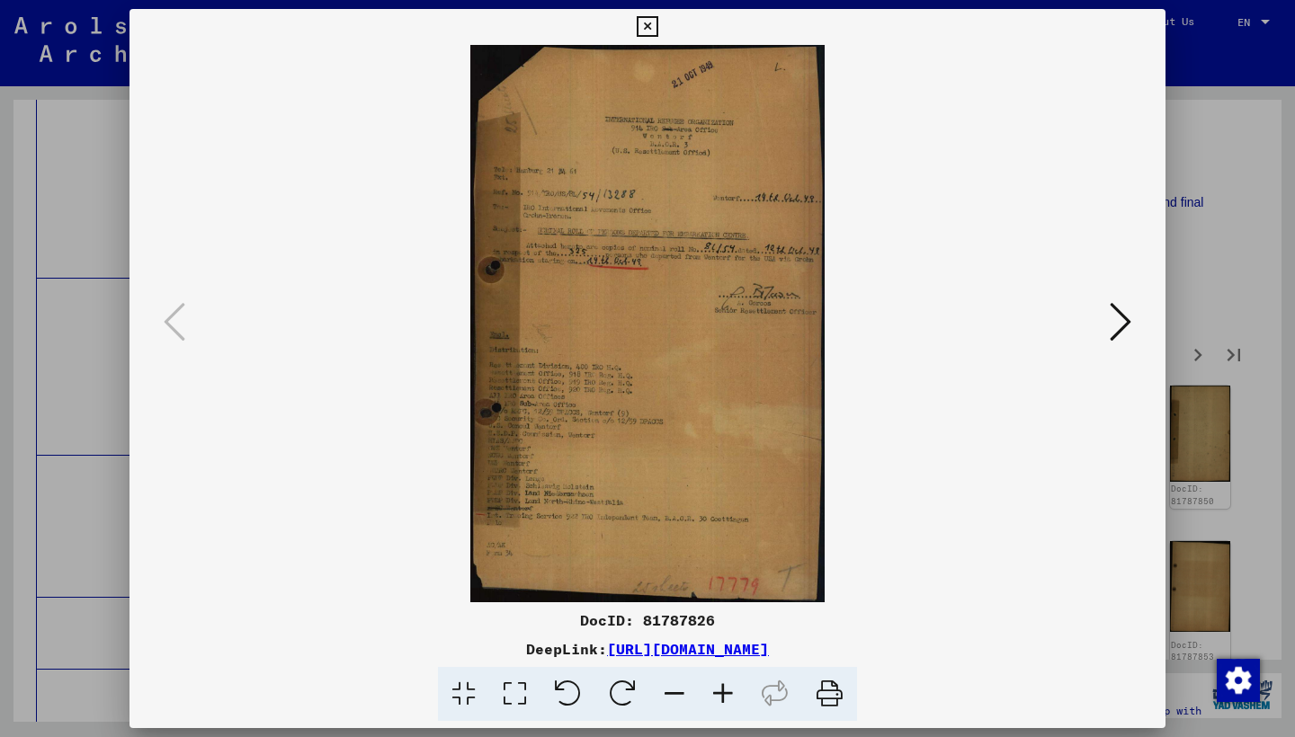
click at [1120, 323] on icon at bounding box center [1120, 321] width 22 height 43
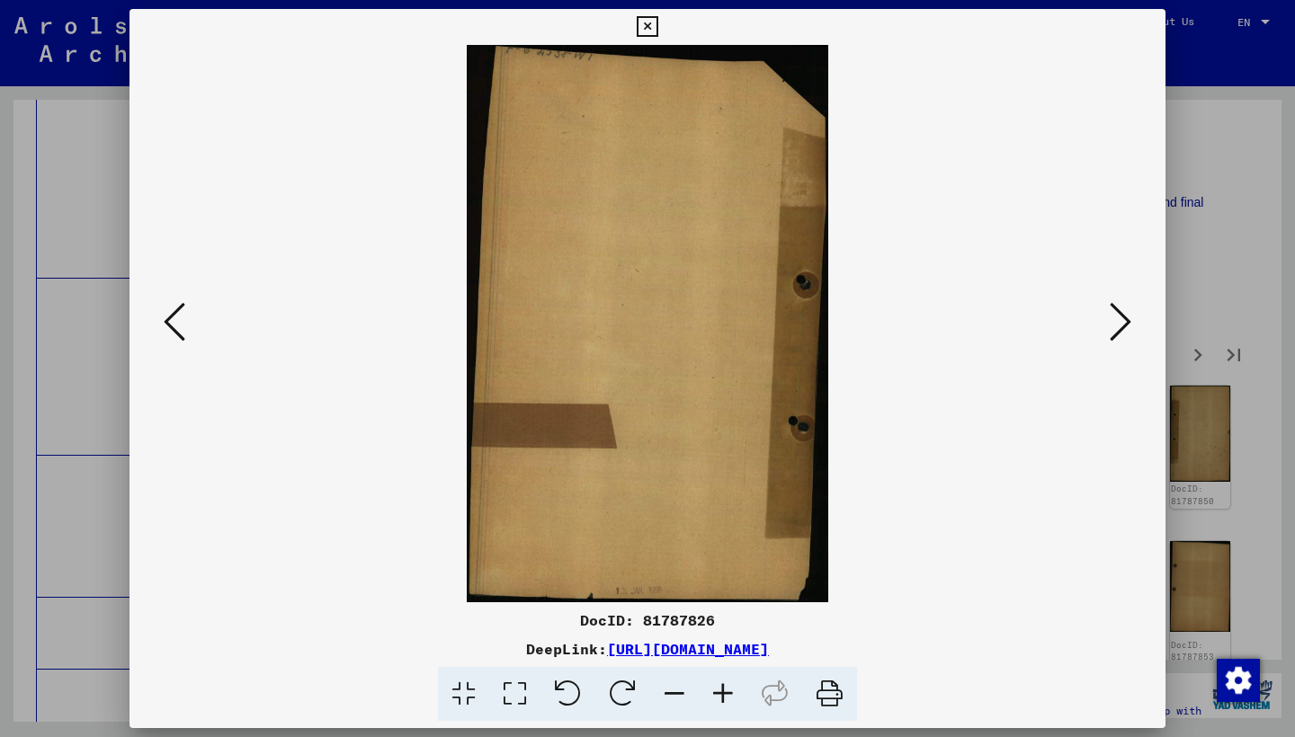
click at [1120, 323] on icon at bounding box center [1120, 321] width 22 height 43
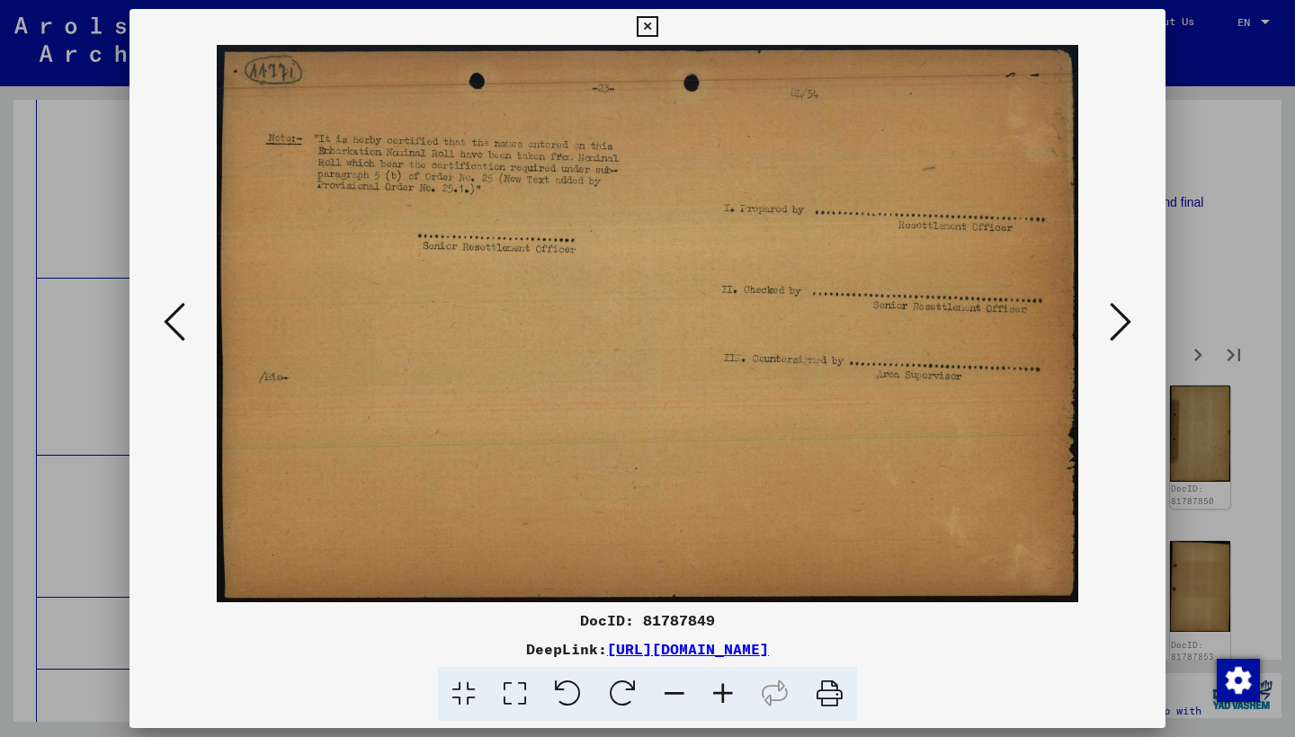
click at [1120, 323] on icon at bounding box center [1120, 321] width 22 height 43
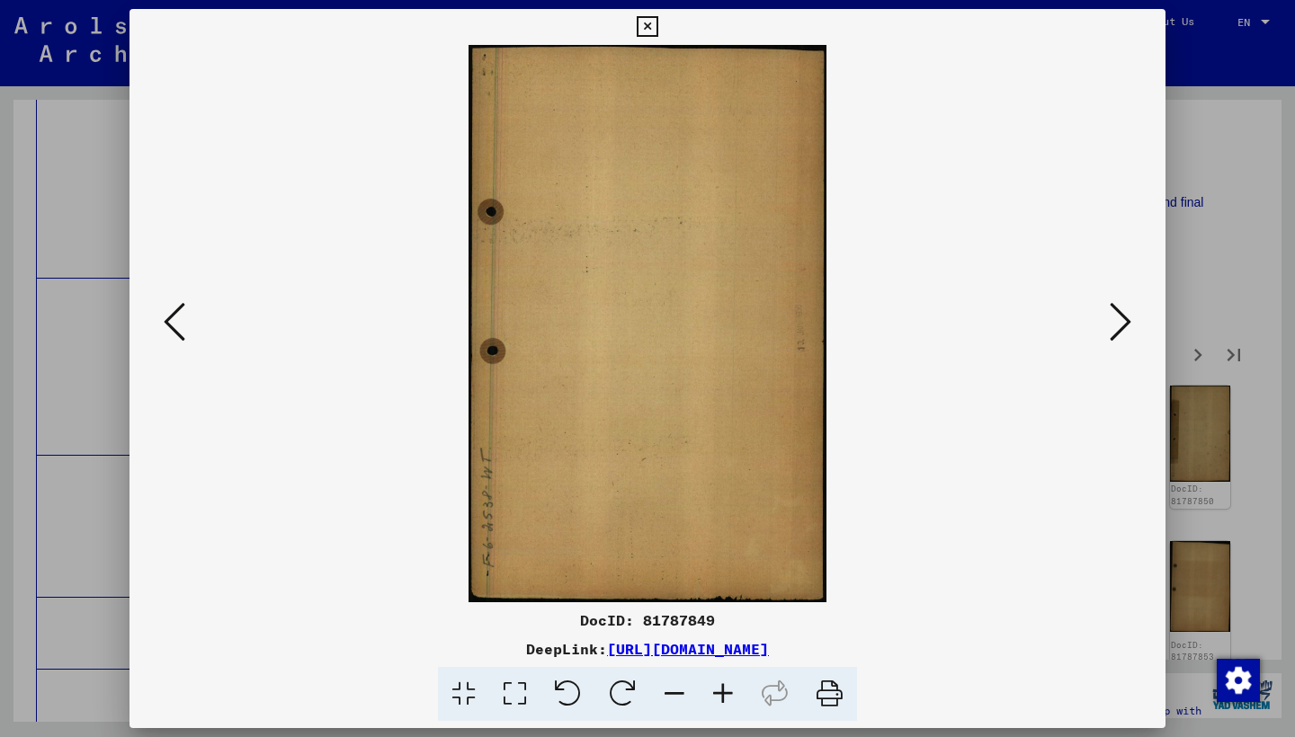
click at [1120, 323] on icon at bounding box center [1120, 321] width 22 height 43
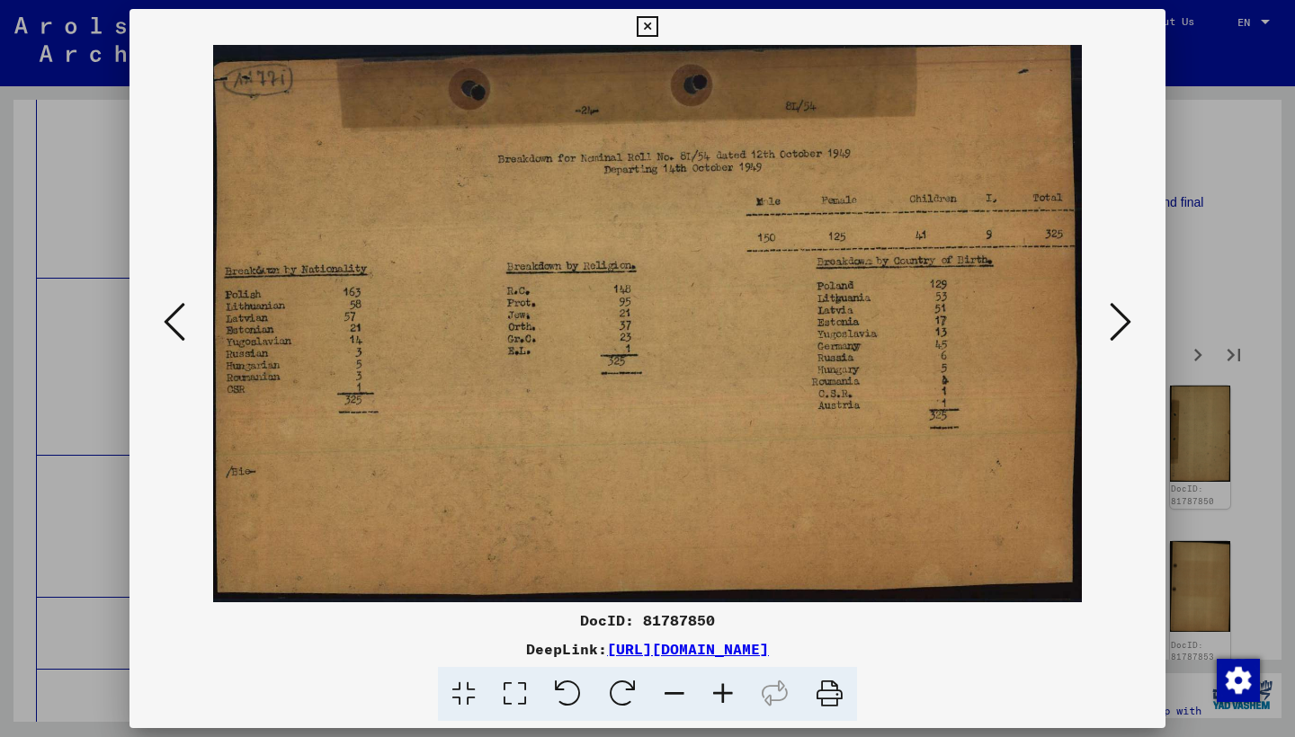
click at [1120, 323] on icon at bounding box center [1120, 321] width 22 height 43
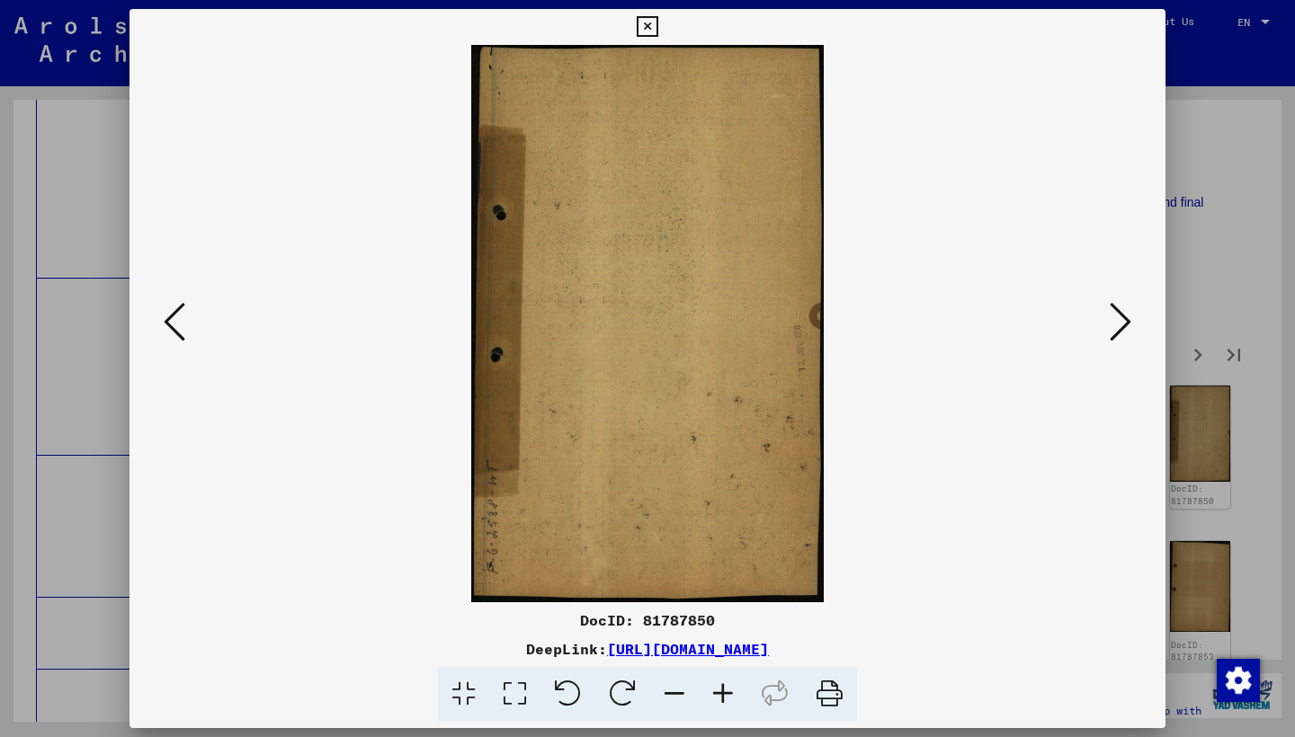
click at [1120, 323] on icon at bounding box center [1120, 321] width 22 height 43
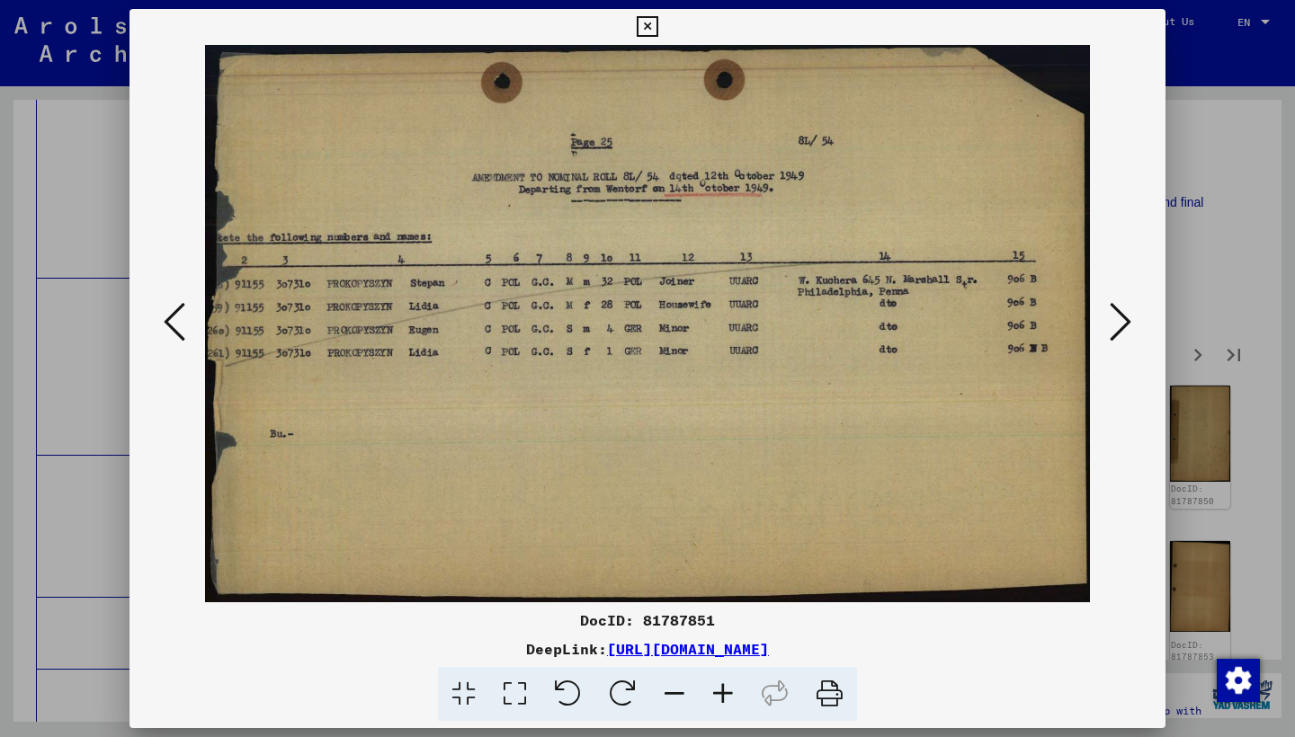
click at [1120, 323] on icon at bounding box center [1120, 321] width 22 height 43
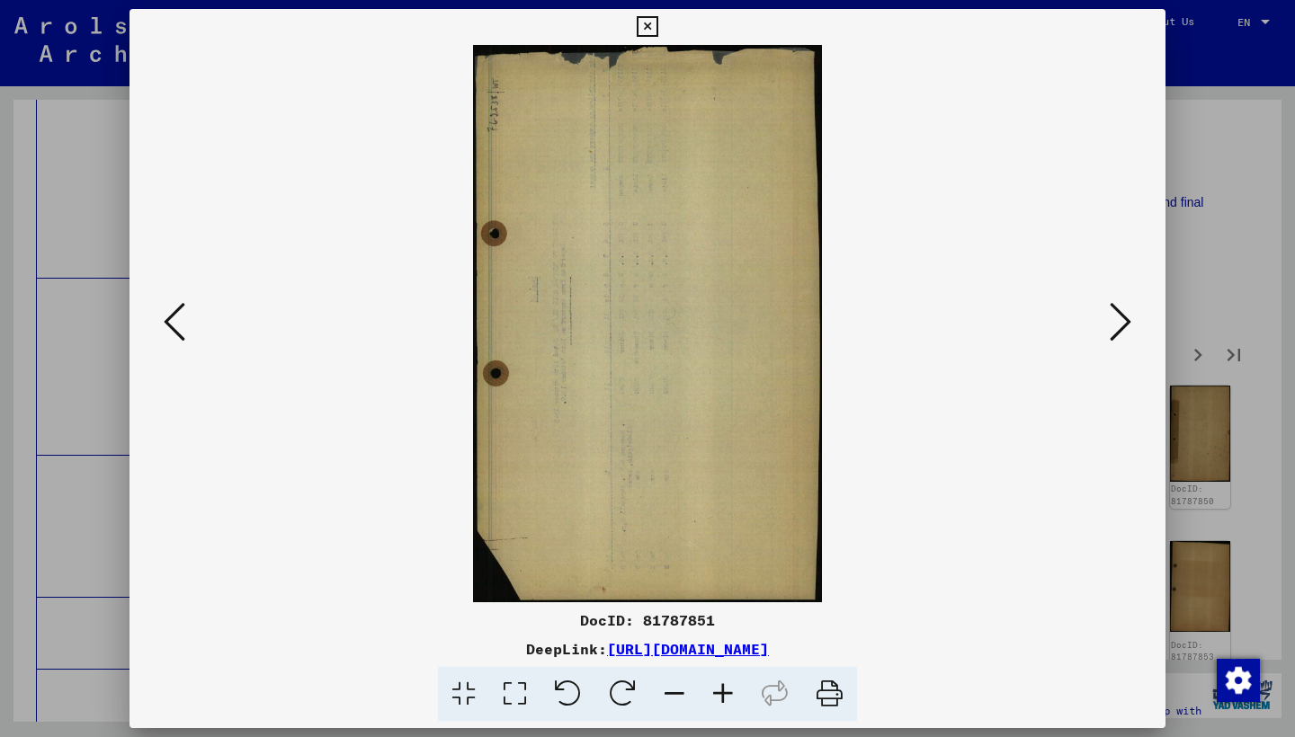
click at [1120, 323] on icon at bounding box center [1120, 321] width 22 height 43
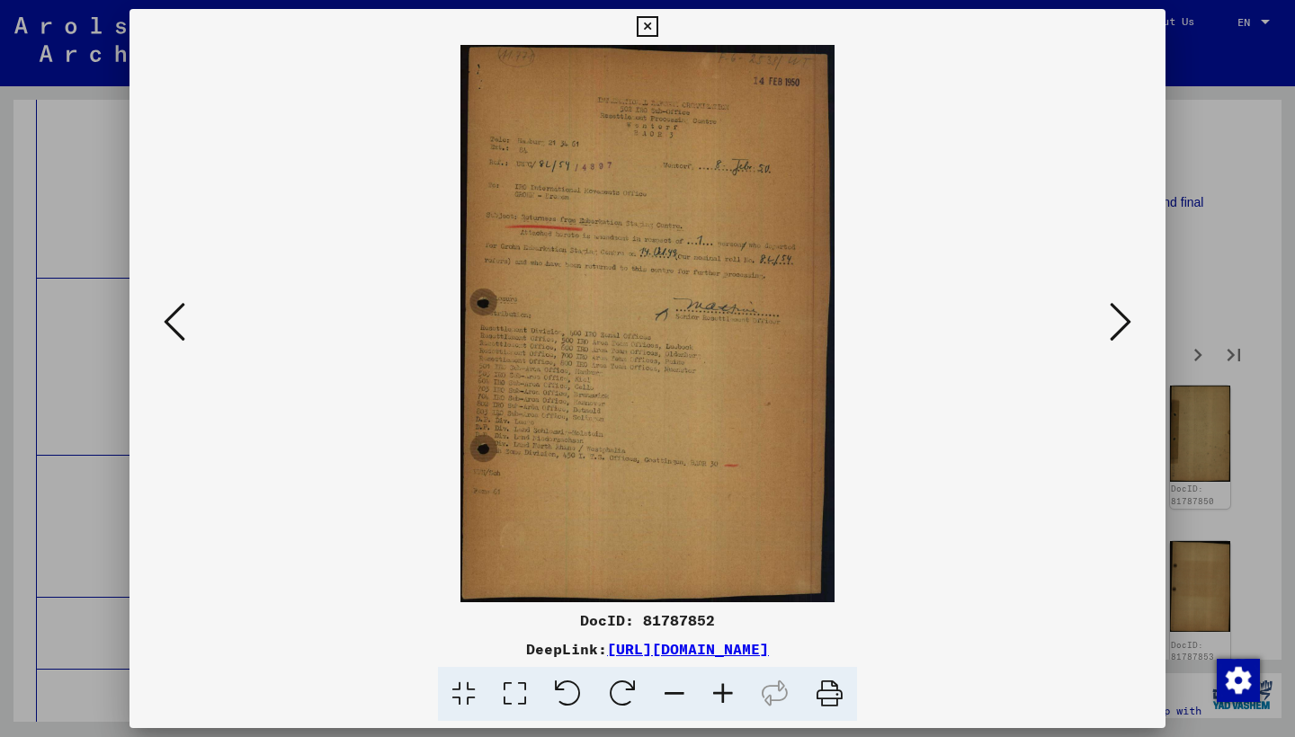
click at [1119, 323] on icon at bounding box center [1120, 321] width 22 height 43
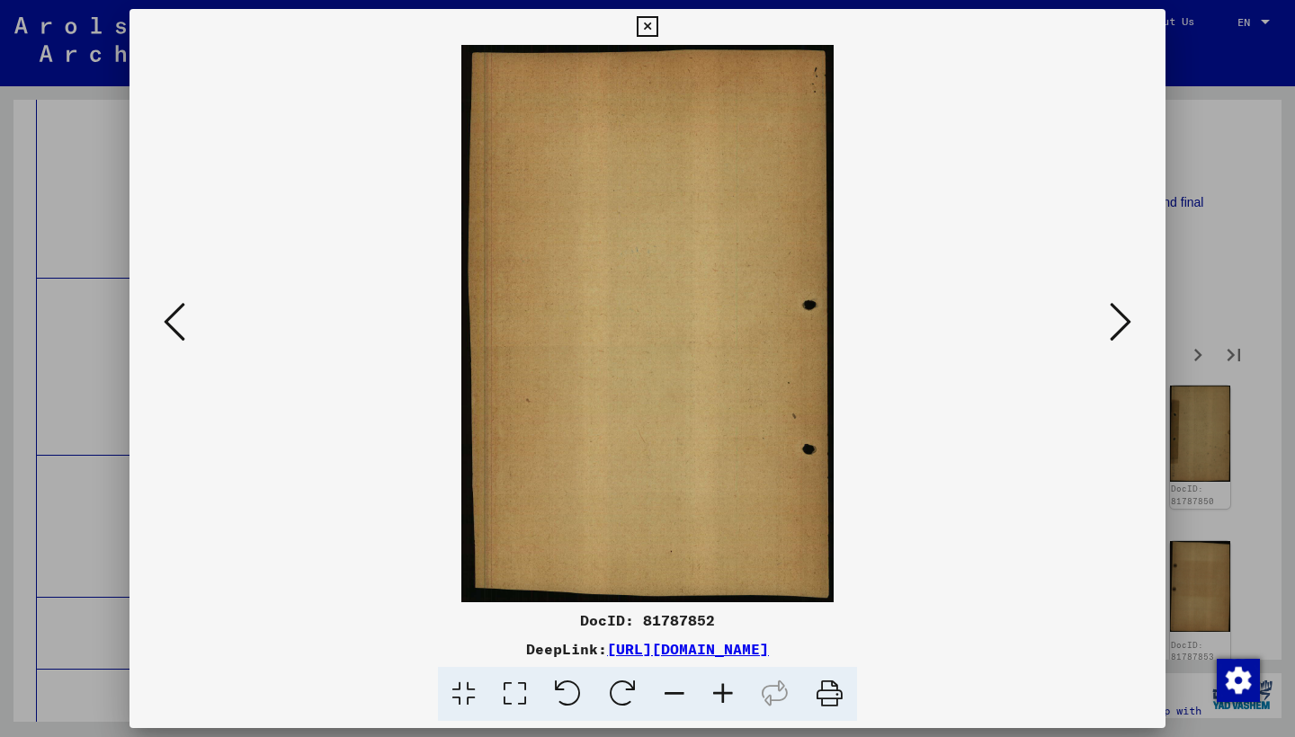
click at [1119, 323] on icon at bounding box center [1120, 321] width 22 height 43
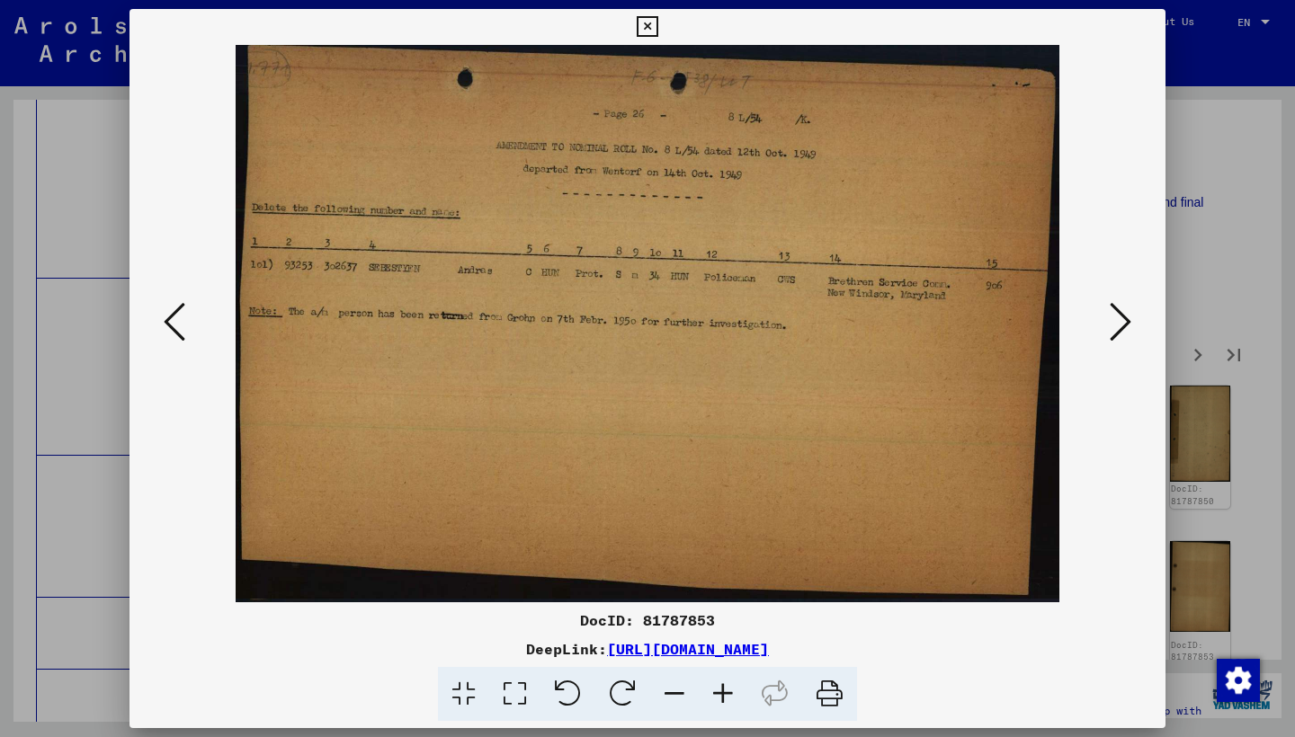
click at [1119, 323] on icon at bounding box center [1120, 321] width 22 height 43
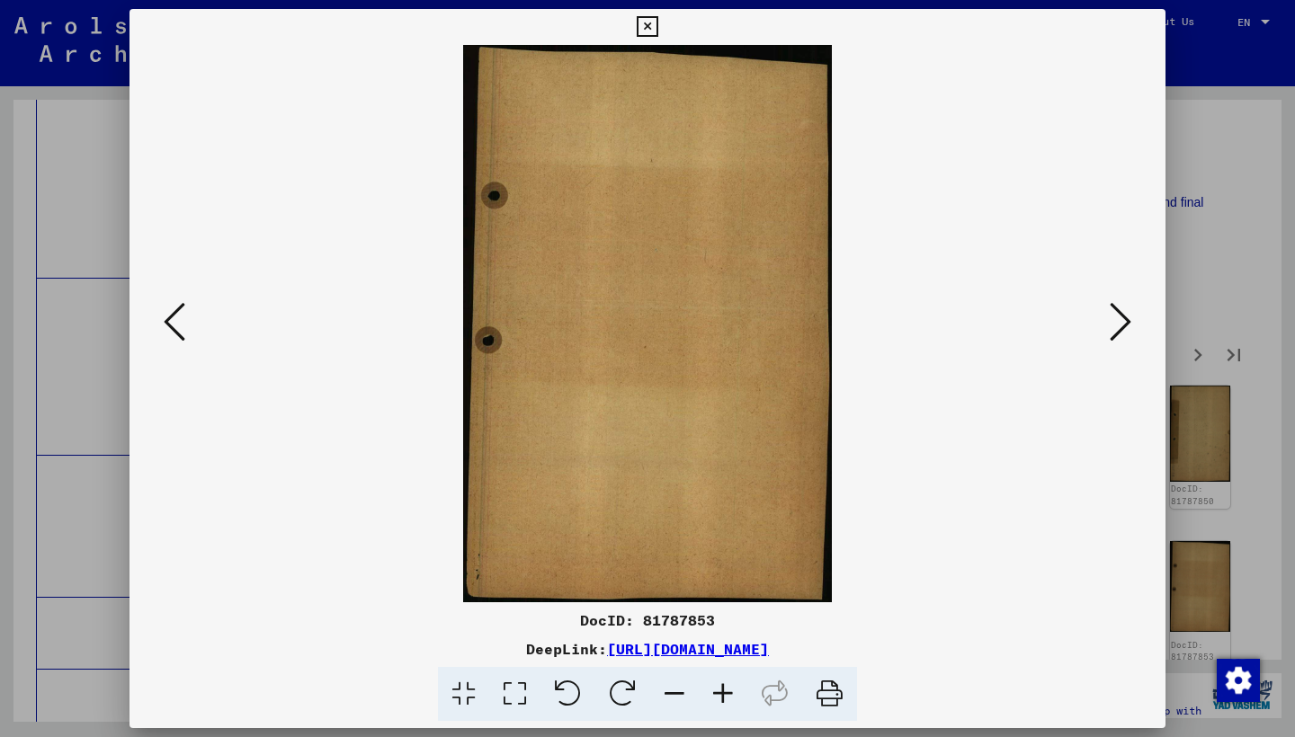
click at [1119, 323] on icon at bounding box center [1120, 321] width 22 height 43
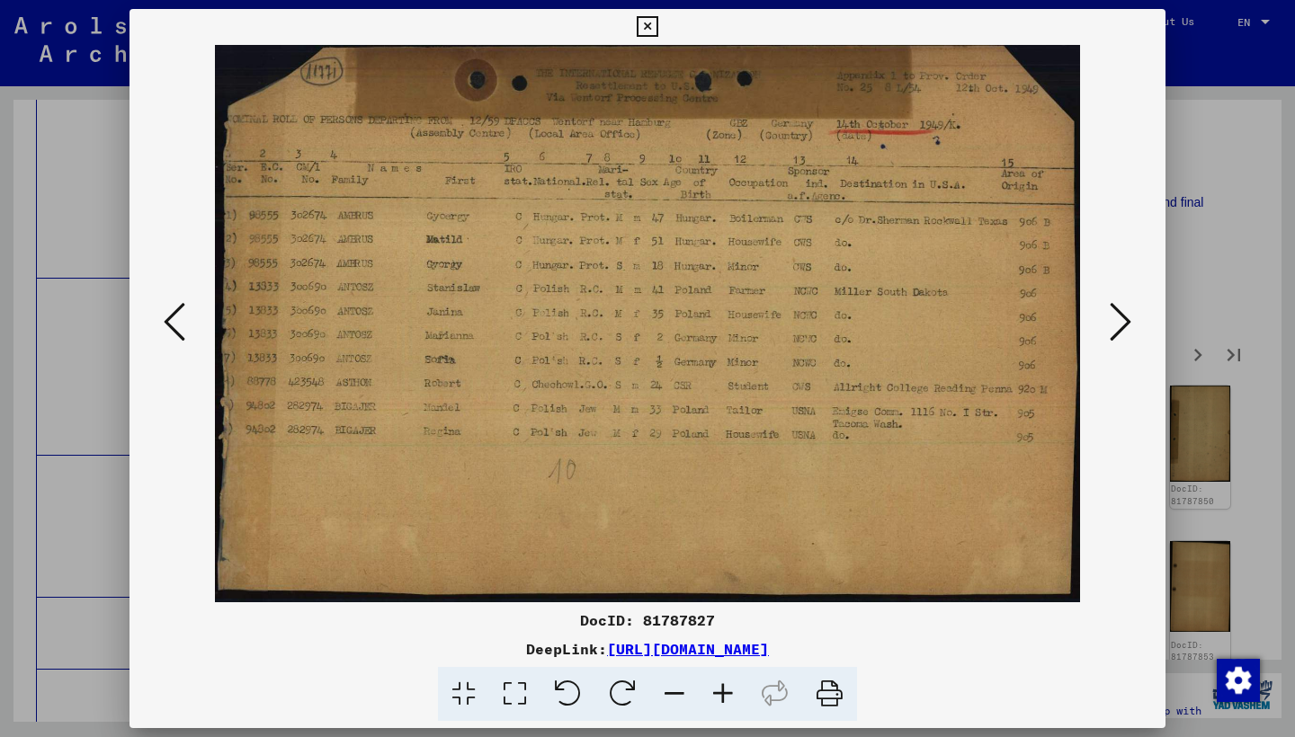
click at [1118, 325] on icon at bounding box center [1120, 321] width 22 height 43
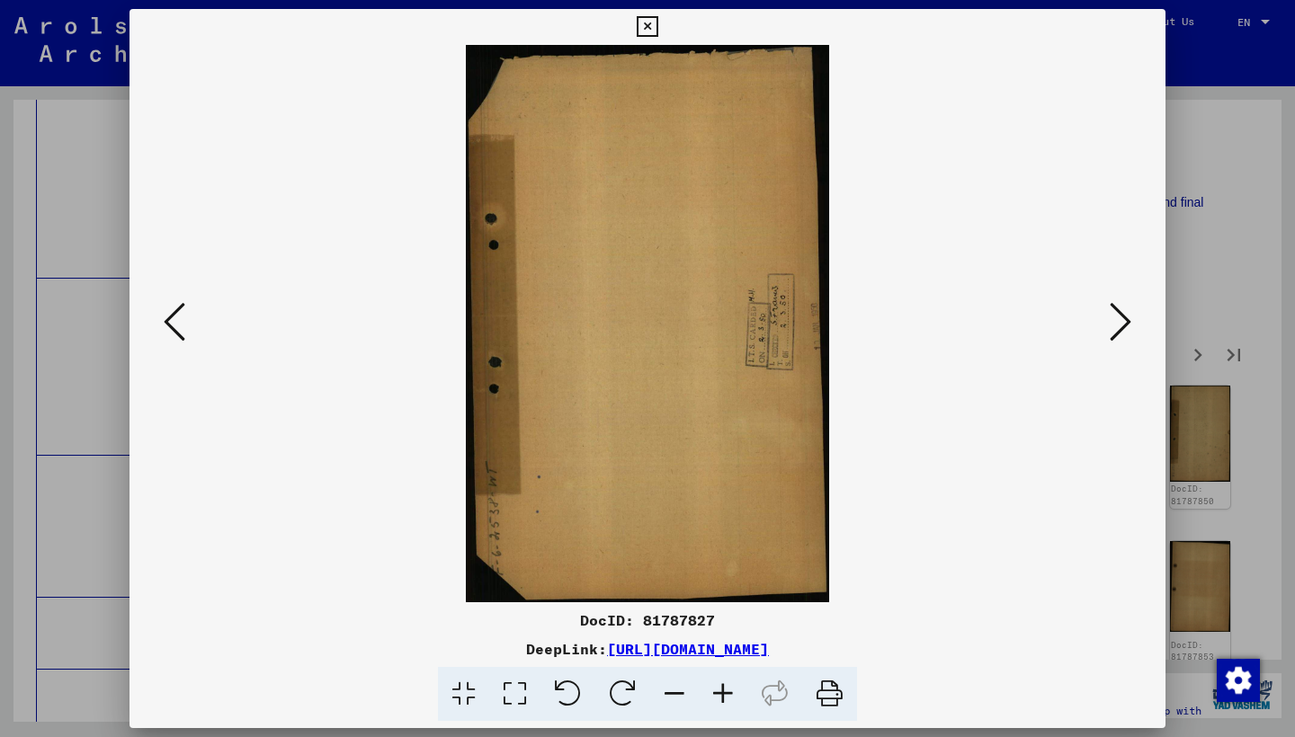
drag, startPoint x: 165, startPoint y: 317, endPoint x: 203, endPoint y: 316, distance: 38.7
click at [165, 317] on icon at bounding box center [175, 321] width 22 height 43
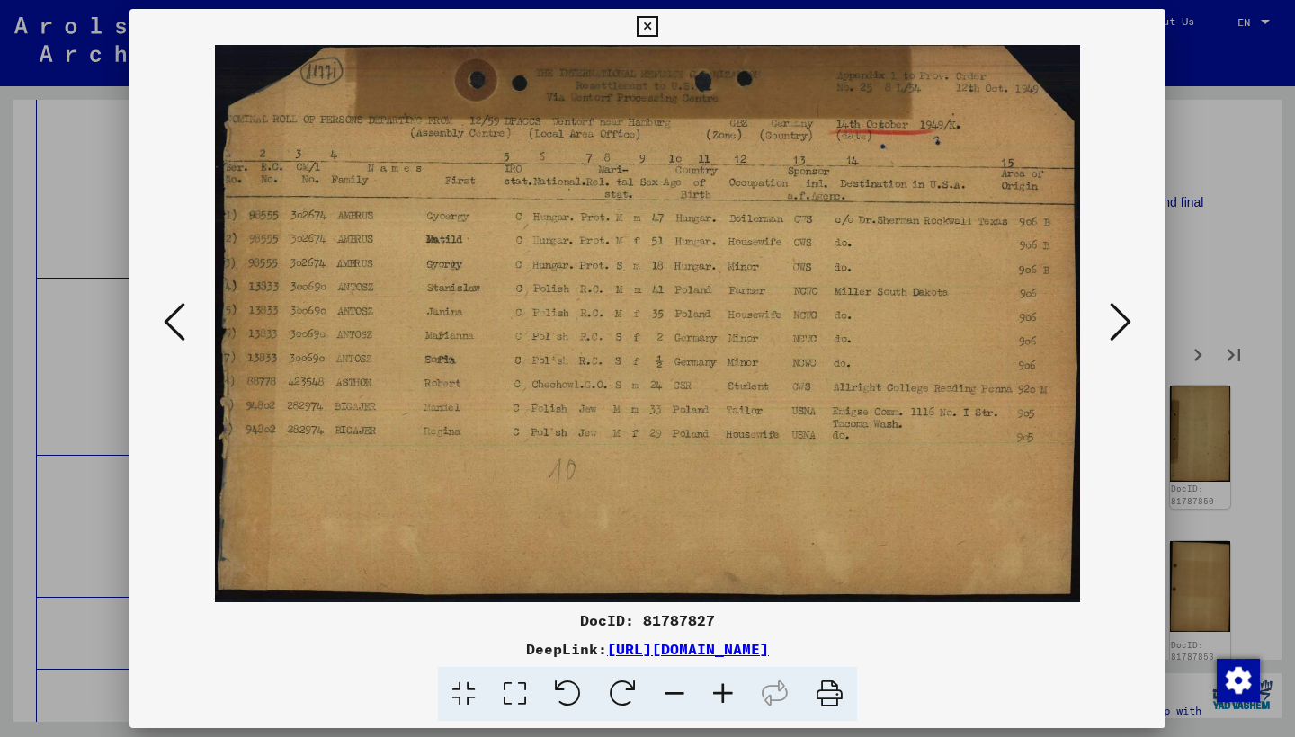
click at [1126, 324] on icon at bounding box center [1120, 321] width 22 height 43
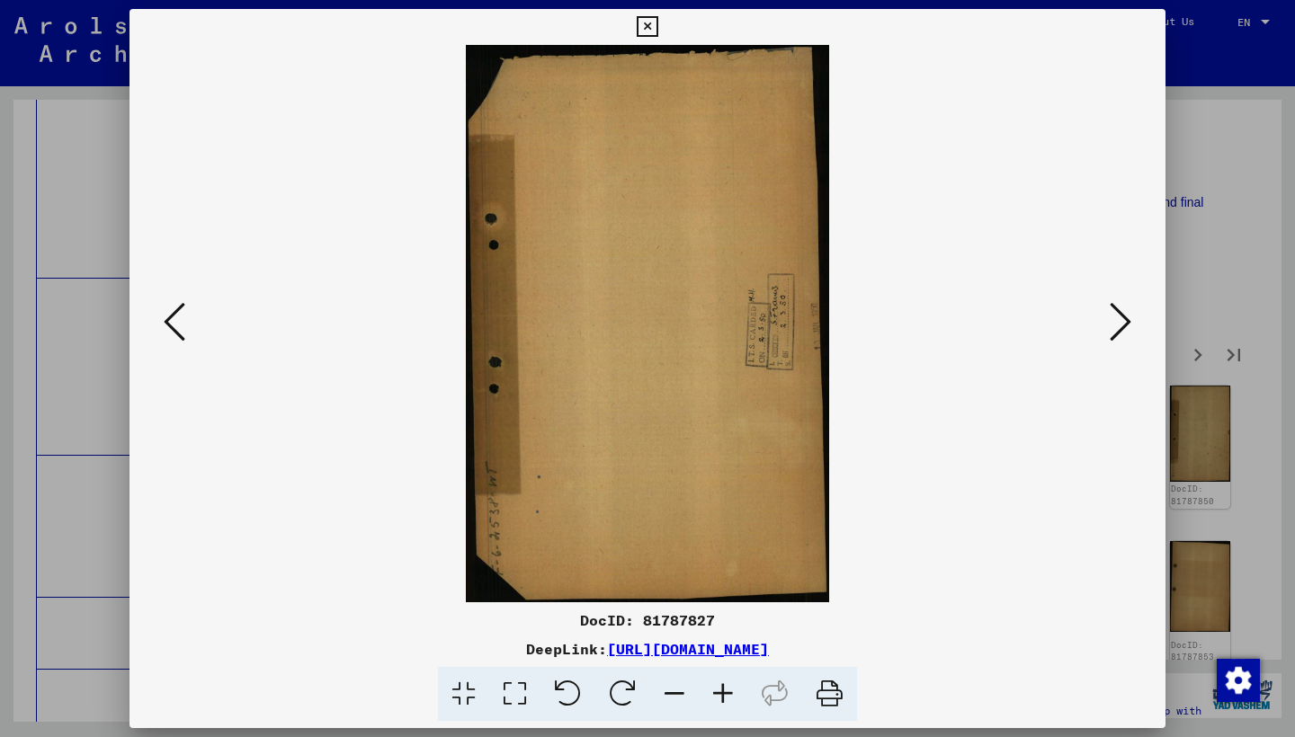
click at [1126, 324] on icon at bounding box center [1120, 321] width 22 height 43
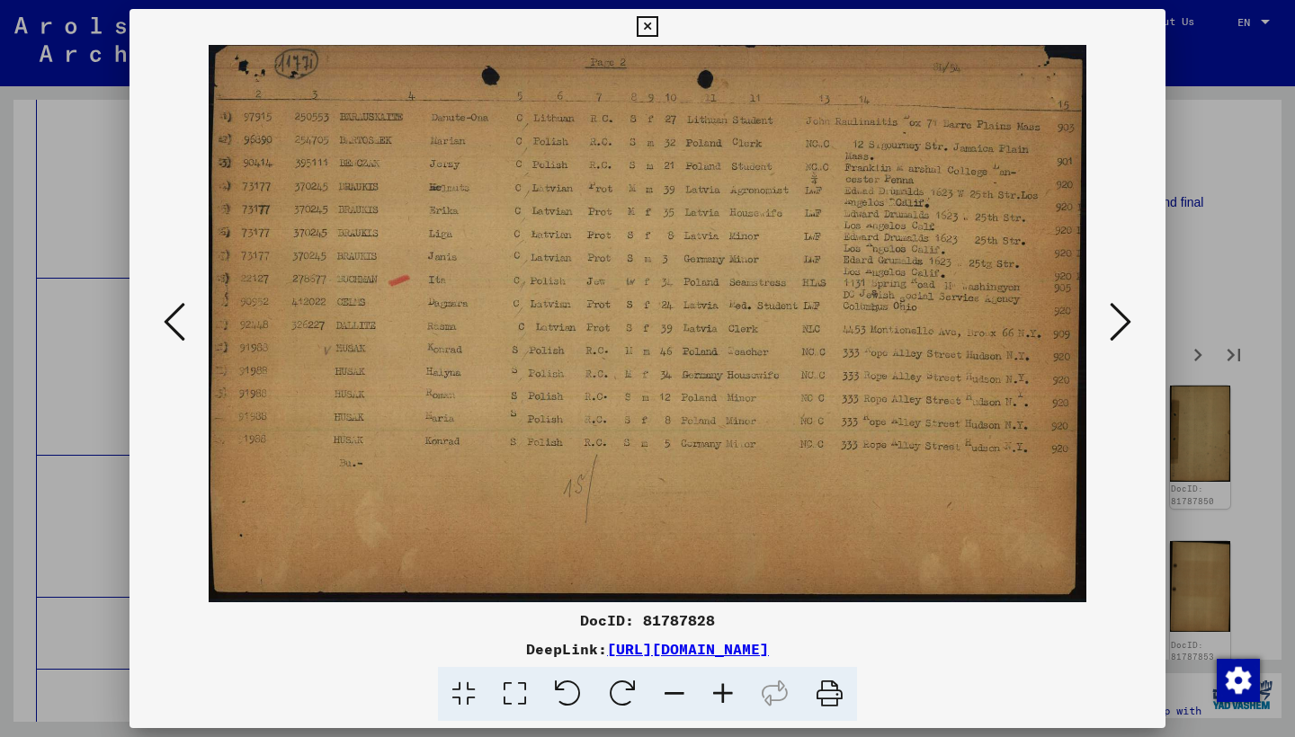
click at [1122, 325] on icon at bounding box center [1120, 321] width 22 height 43
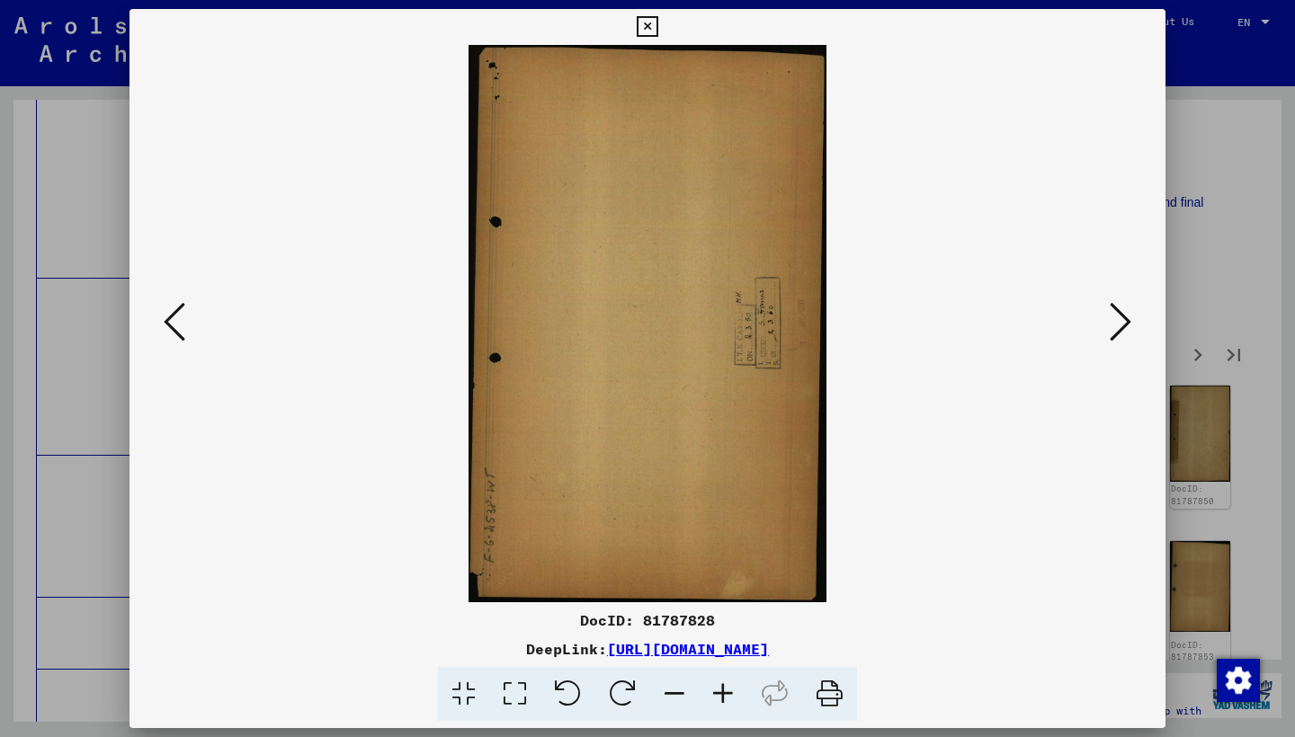
click at [1122, 325] on icon at bounding box center [1120, 321] width 22 height 43
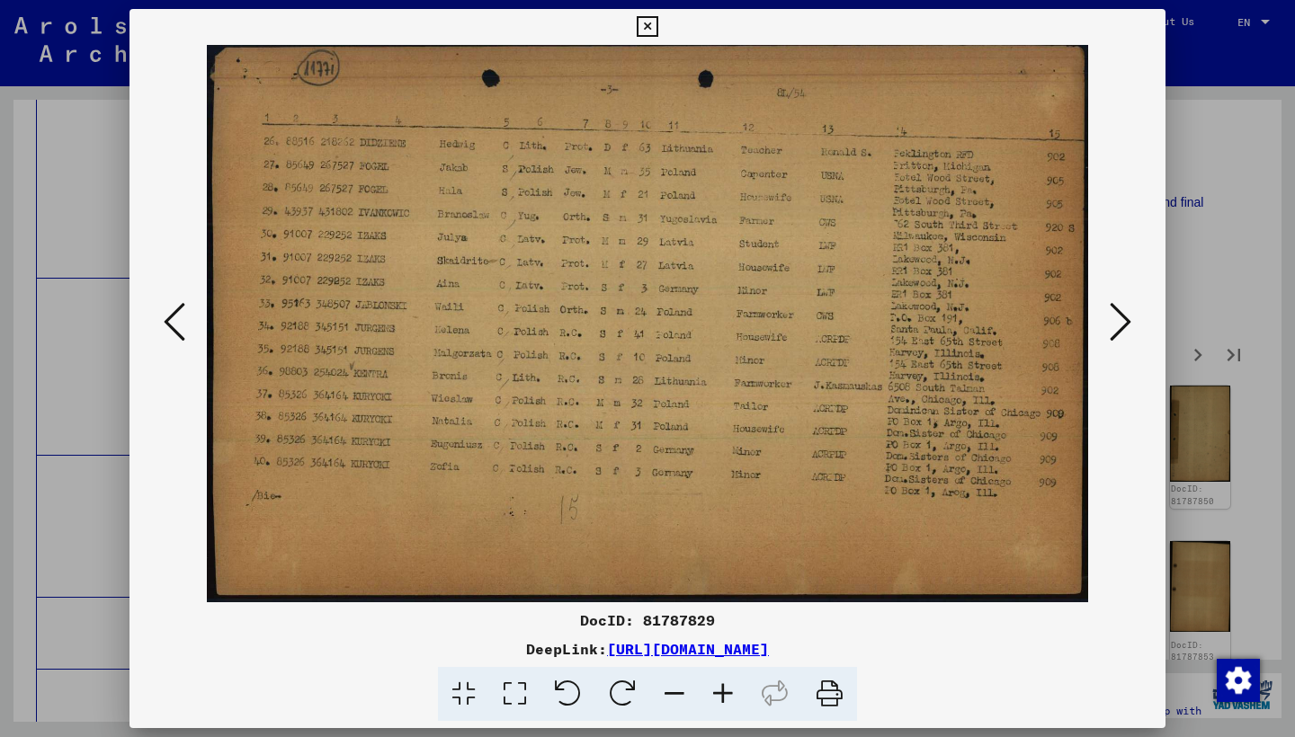
click at [1118, 327] on icon at bounding box center [1120, 321] width 22 height 43
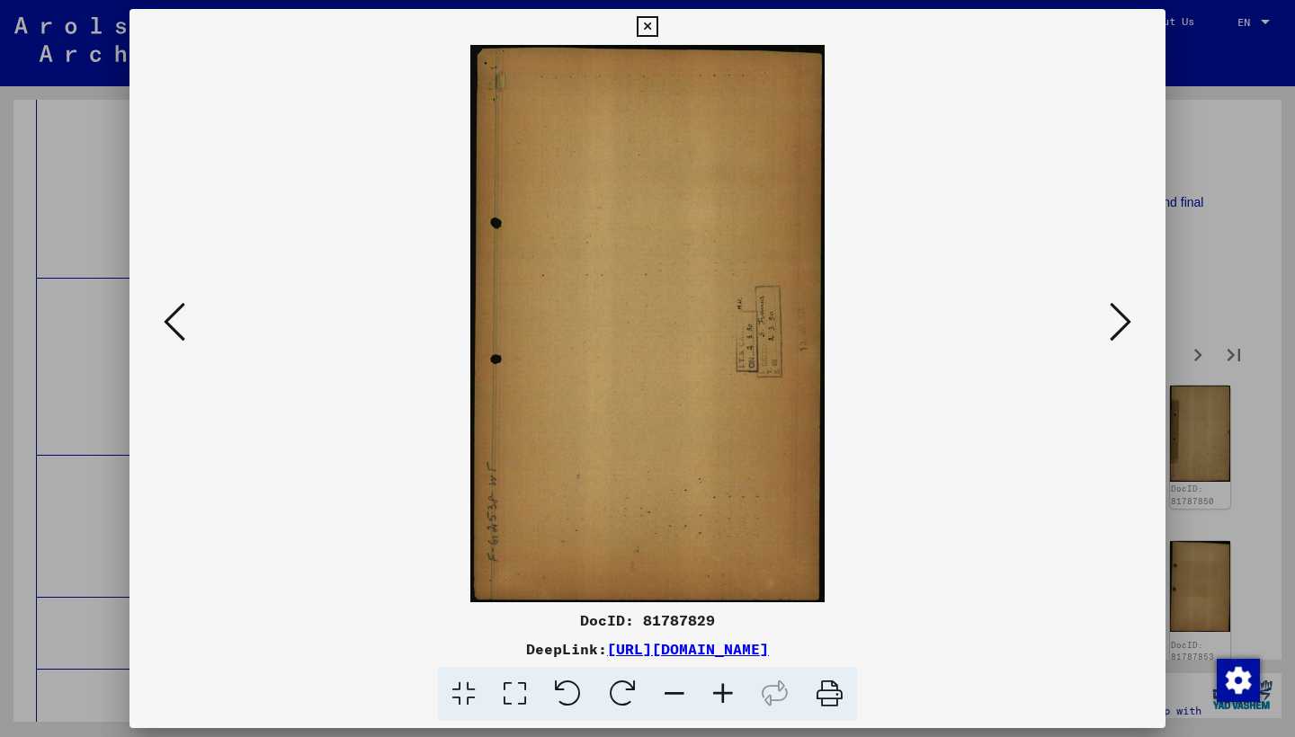
click at [1118, 327] on icon at bounding box center [1120, 321] width 22 height 43
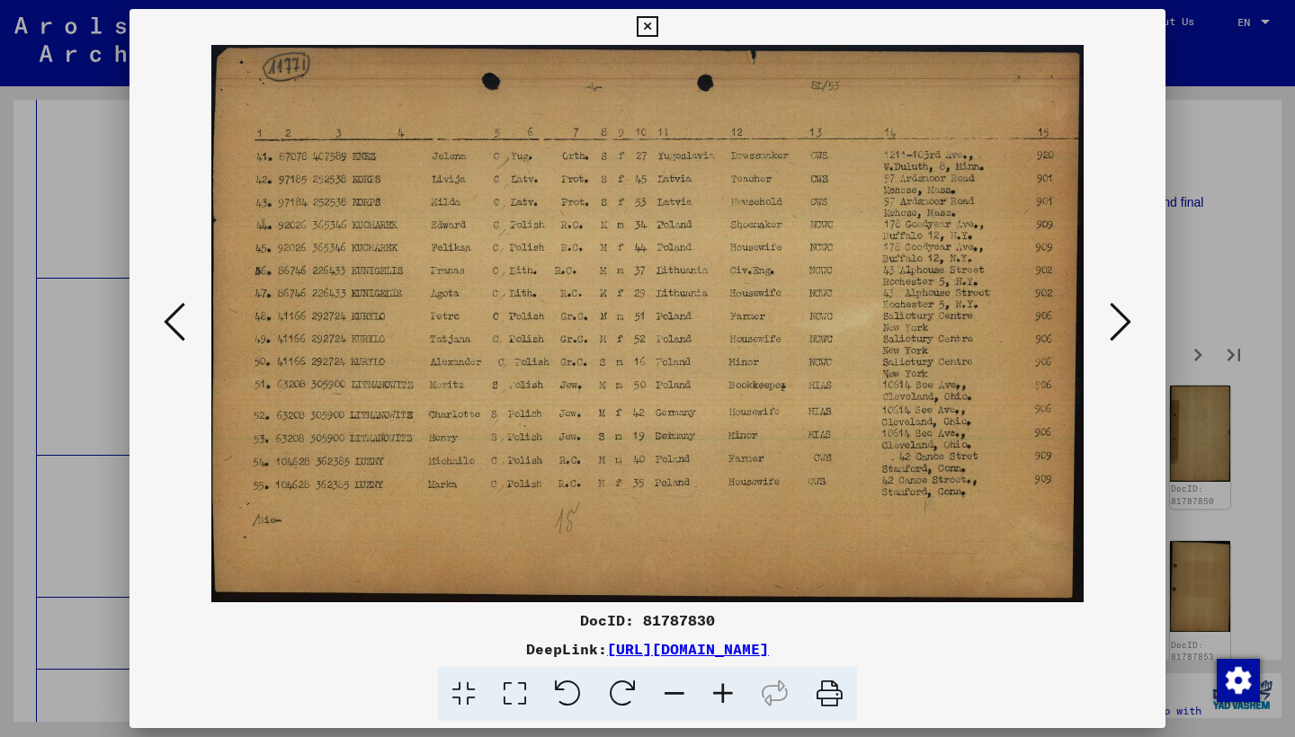
click at [1118, 327] on icon at bounding box center [1120, 321] width 22 height 43
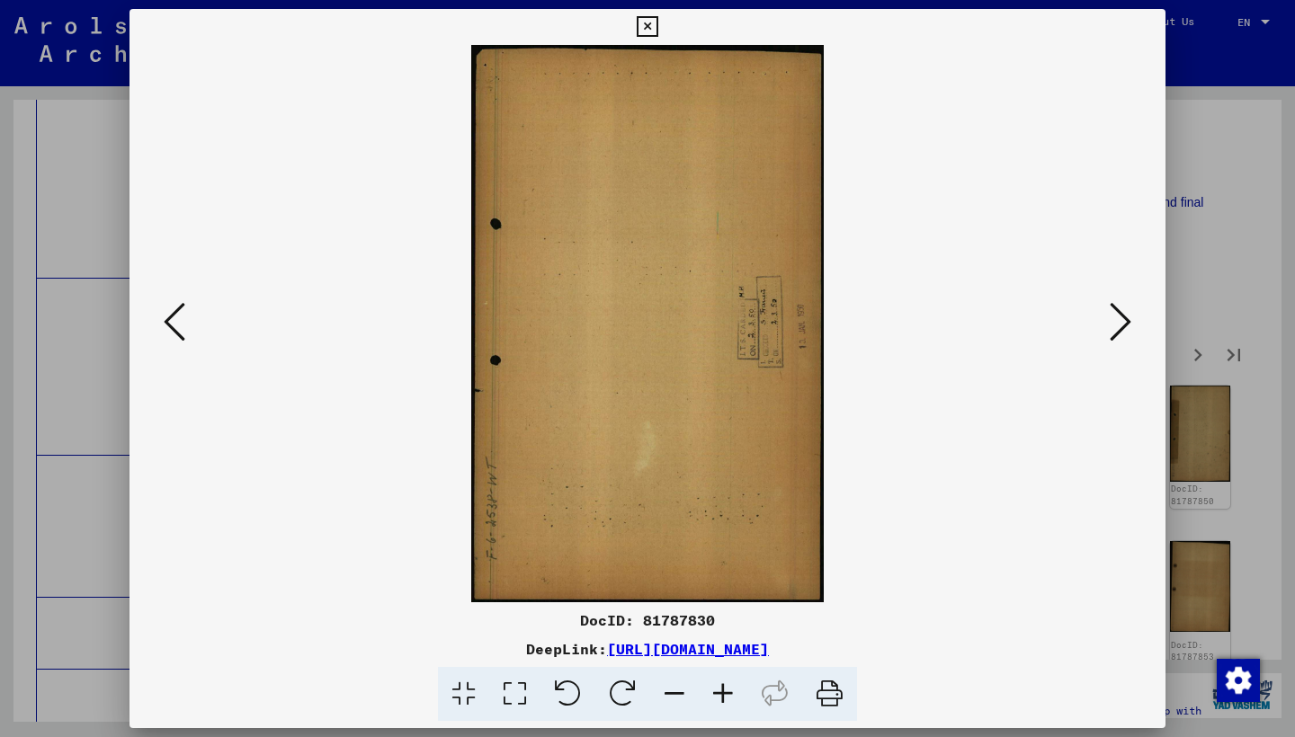
click at [1118, 327] on icon at bounding box center [1120, 321] width 22 height 43
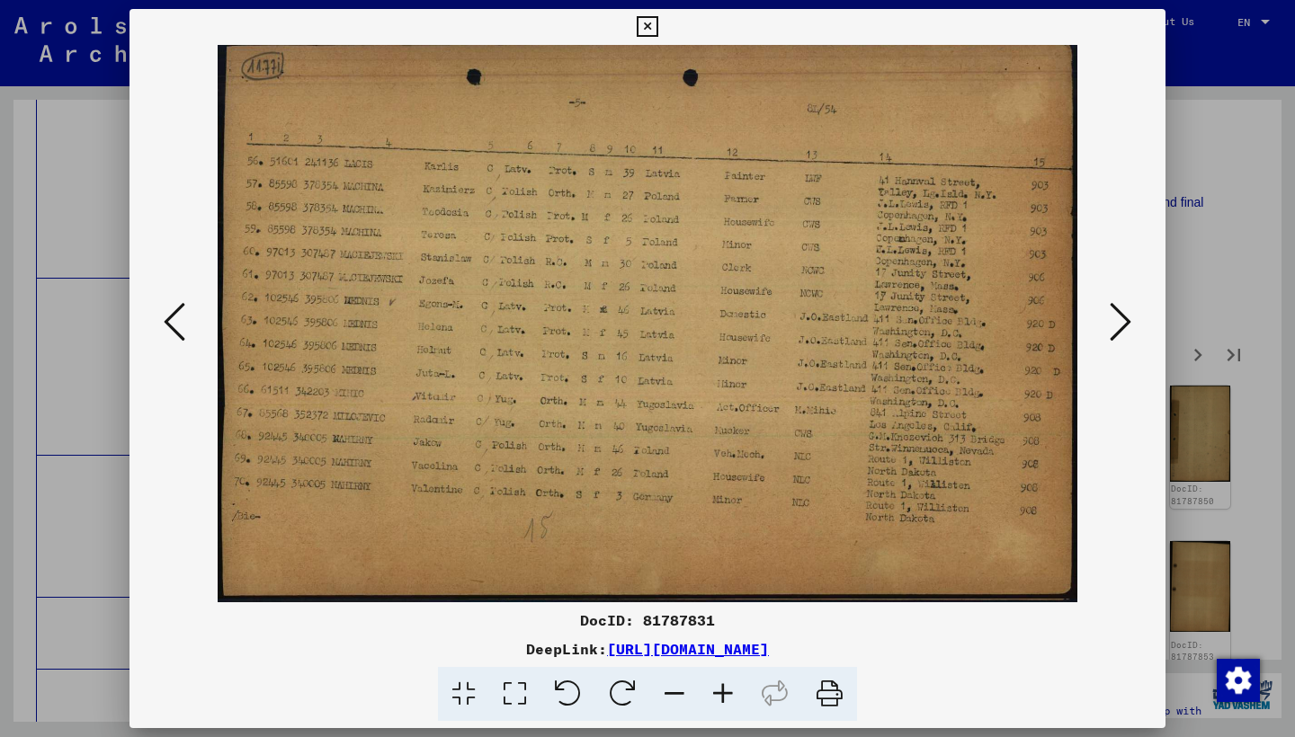
click at [1118, 327] on icon at bounding box center [1120, 321] width 22 height 43
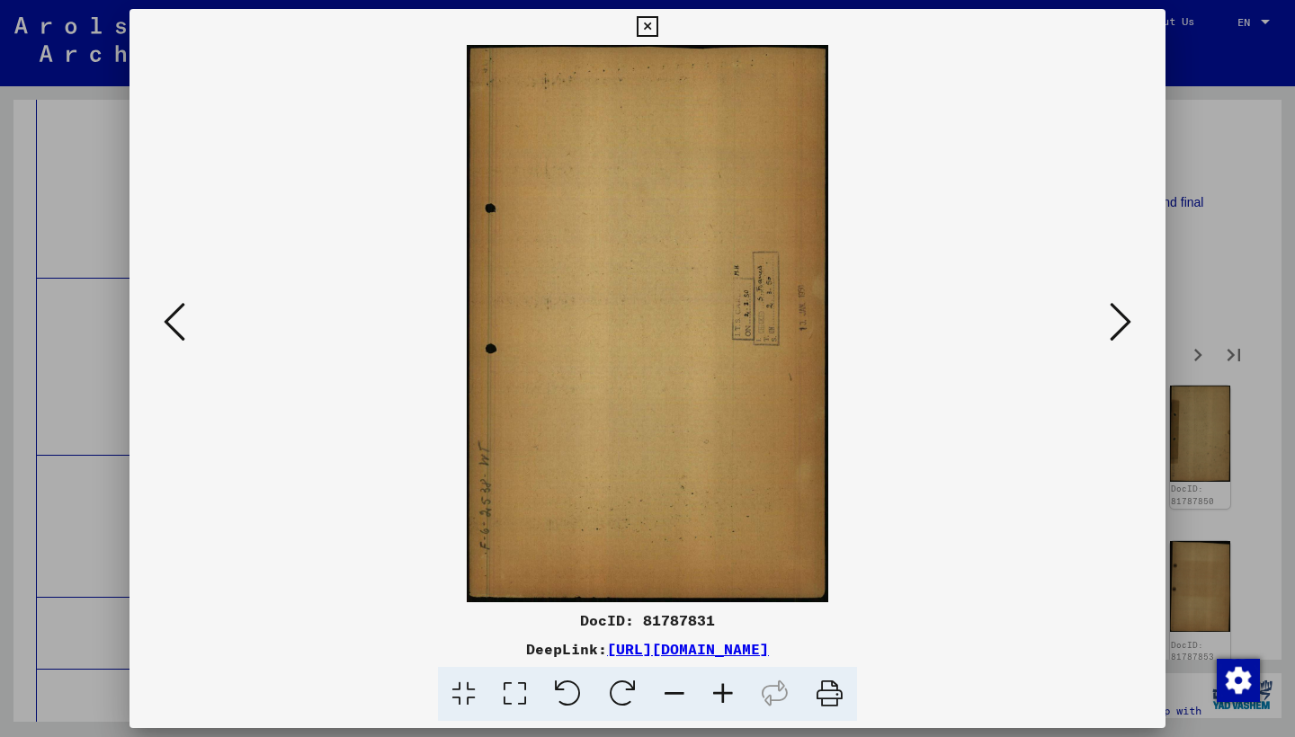
click at [1118, 327] on icon at bounding box center [1120, 321] width 22 height 43
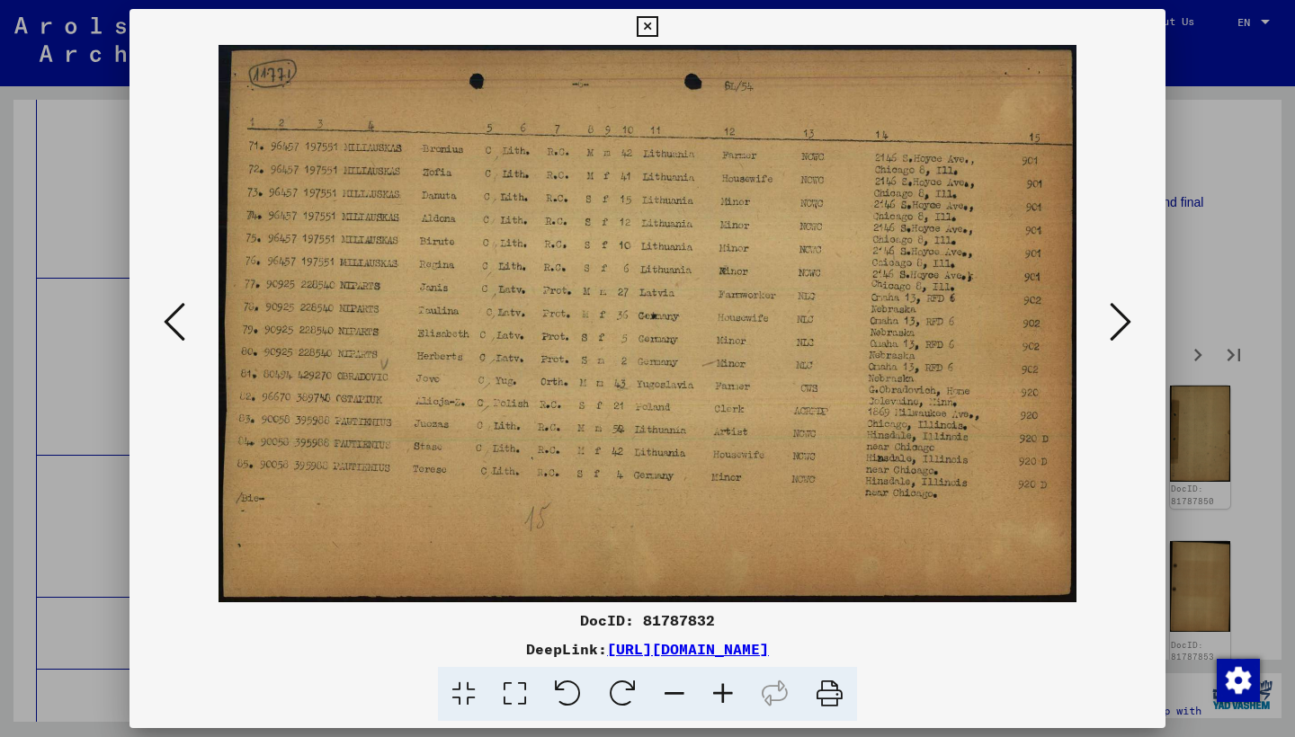
click at [1118, 327] on icon at bounding box center [1120, 321] width 22 height 43
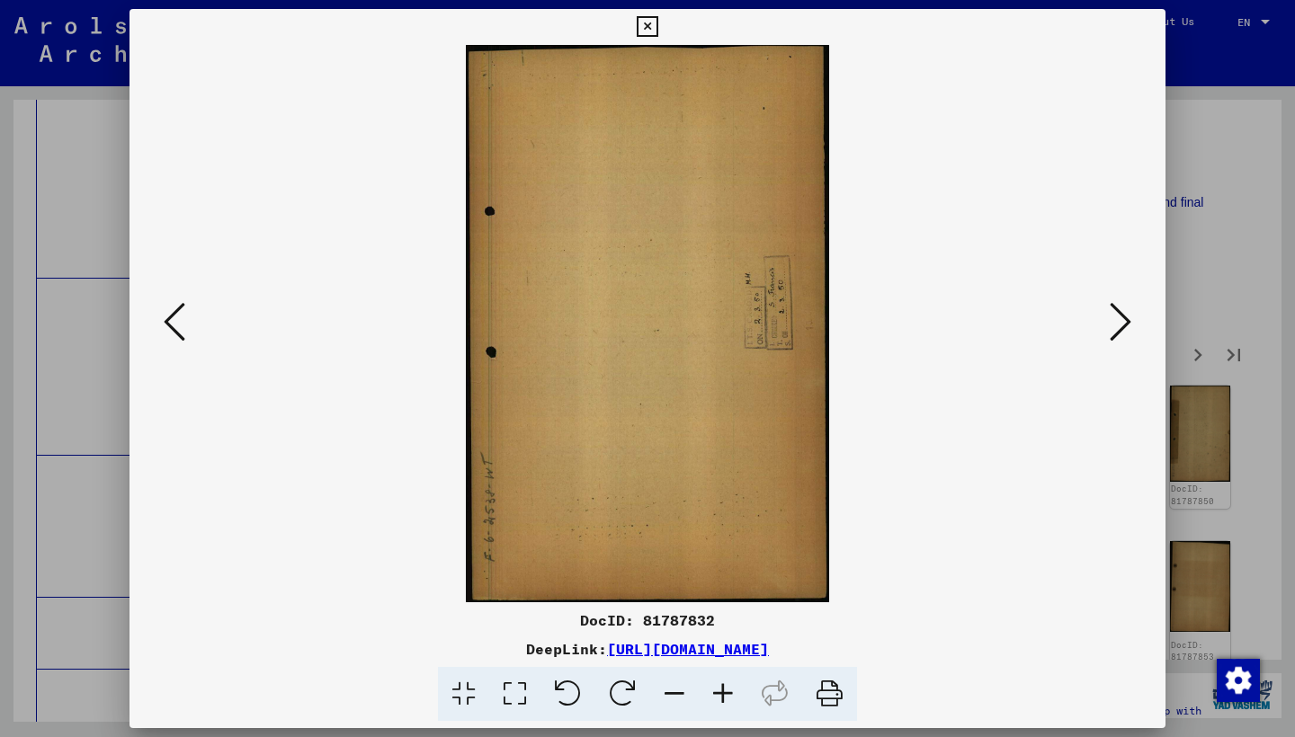
click at [1118, 327] on icon at bounding box center [1120, 321] width 22 height 43
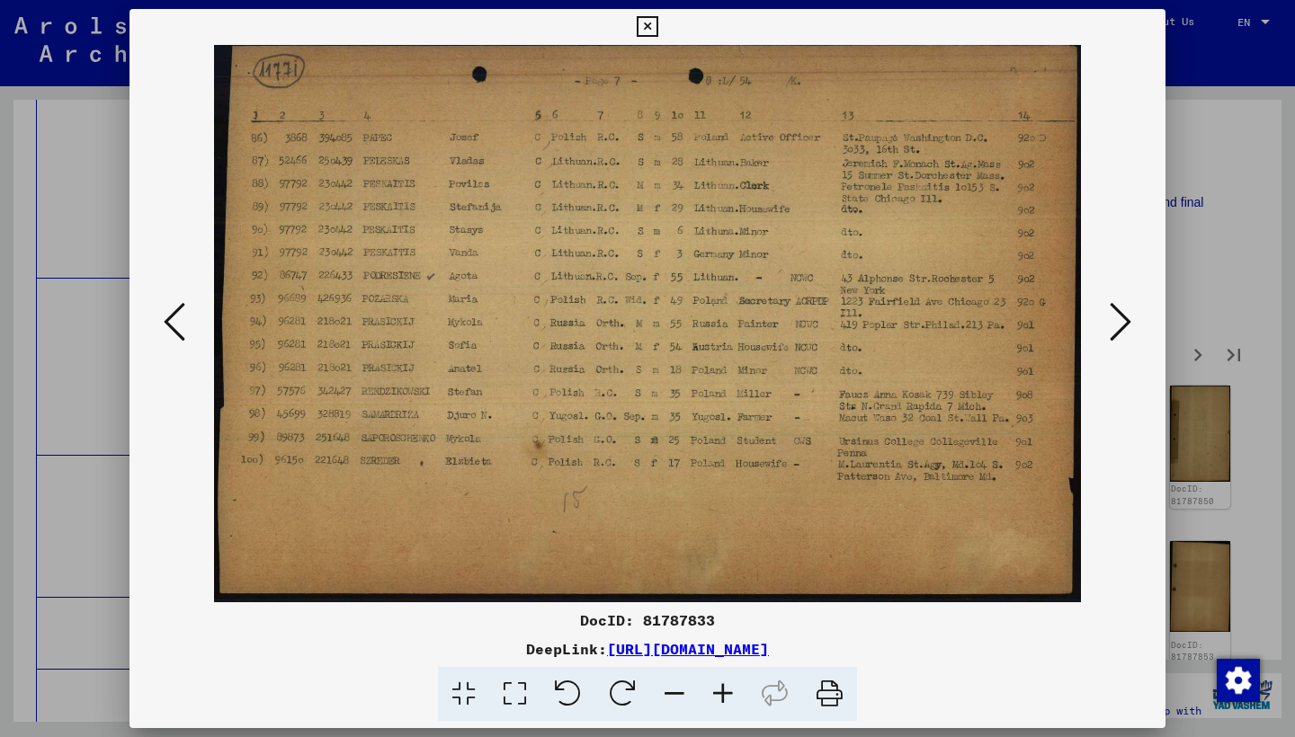
click at [1118, 327] on icon at bounding box center [1120, 321] width 22 height 43
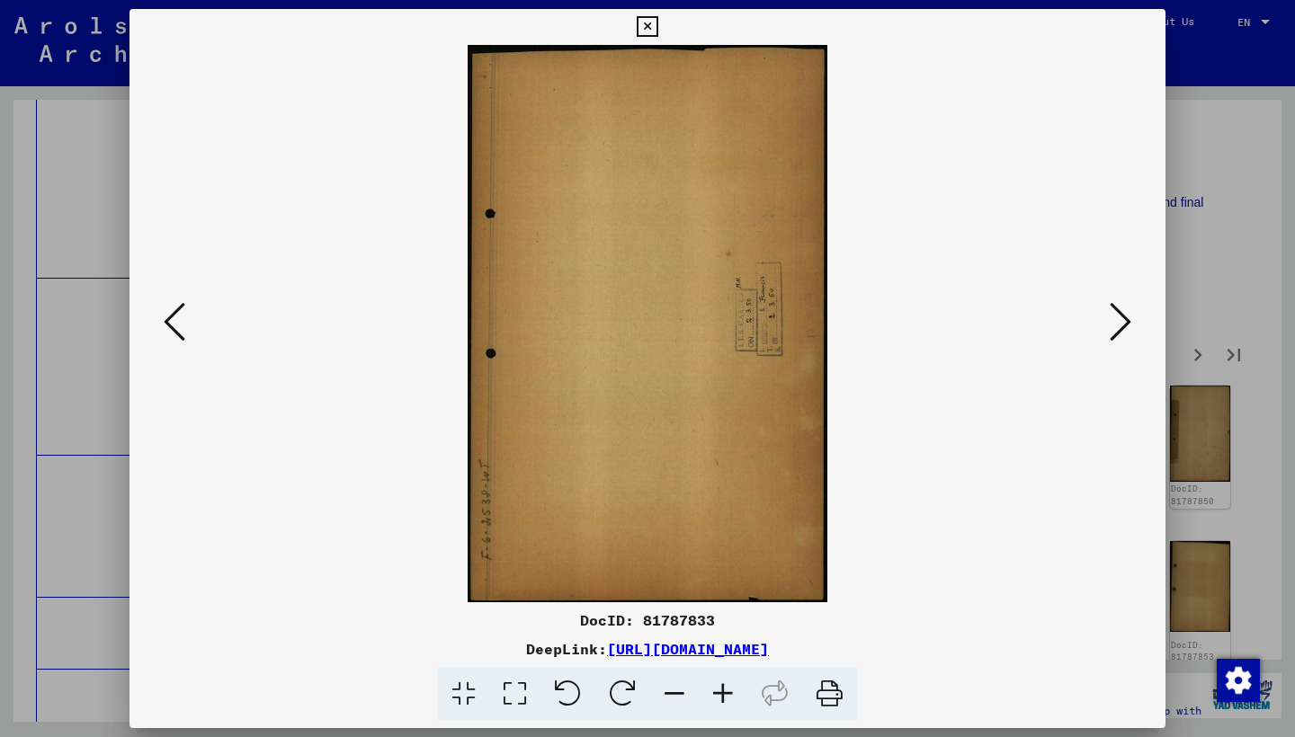
click at [1118, 327] on icon at bounding box center [1120, 321] width 22 height 43
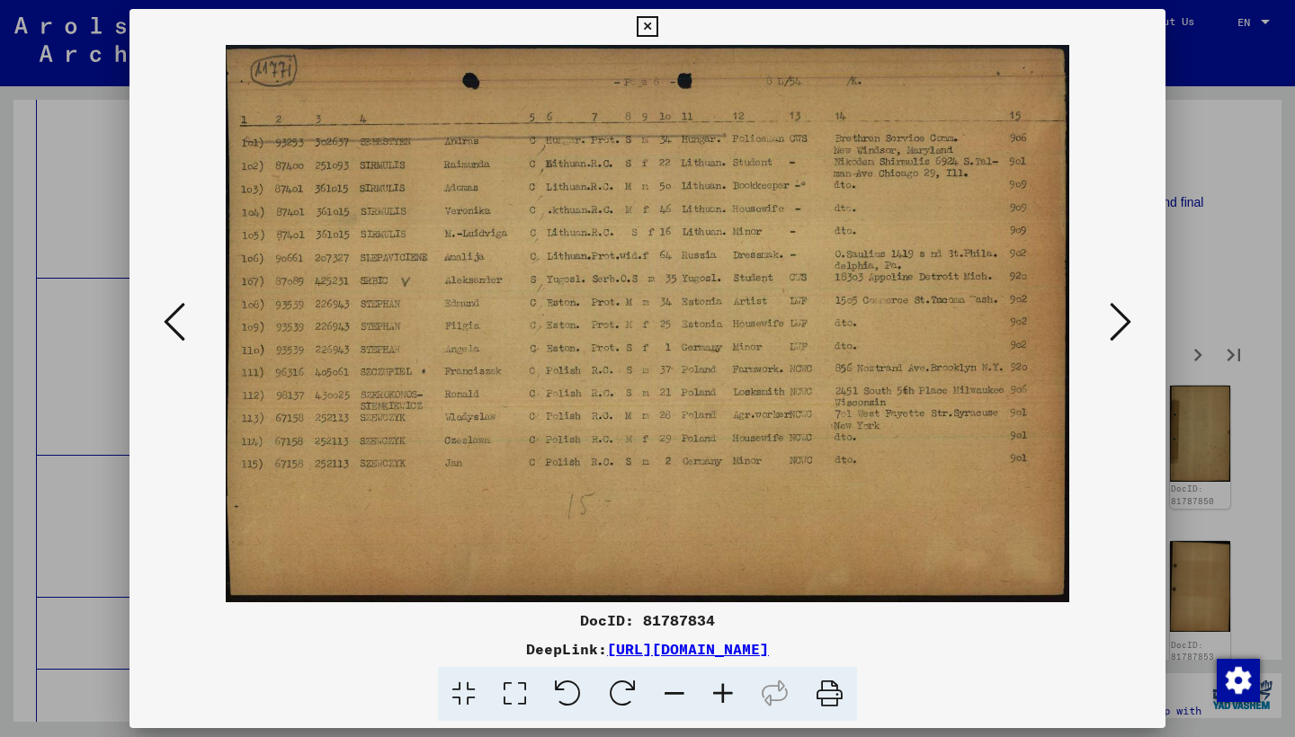
click at [1118, 327] on icon at bounding box center [1120, 321] width 22 height 43
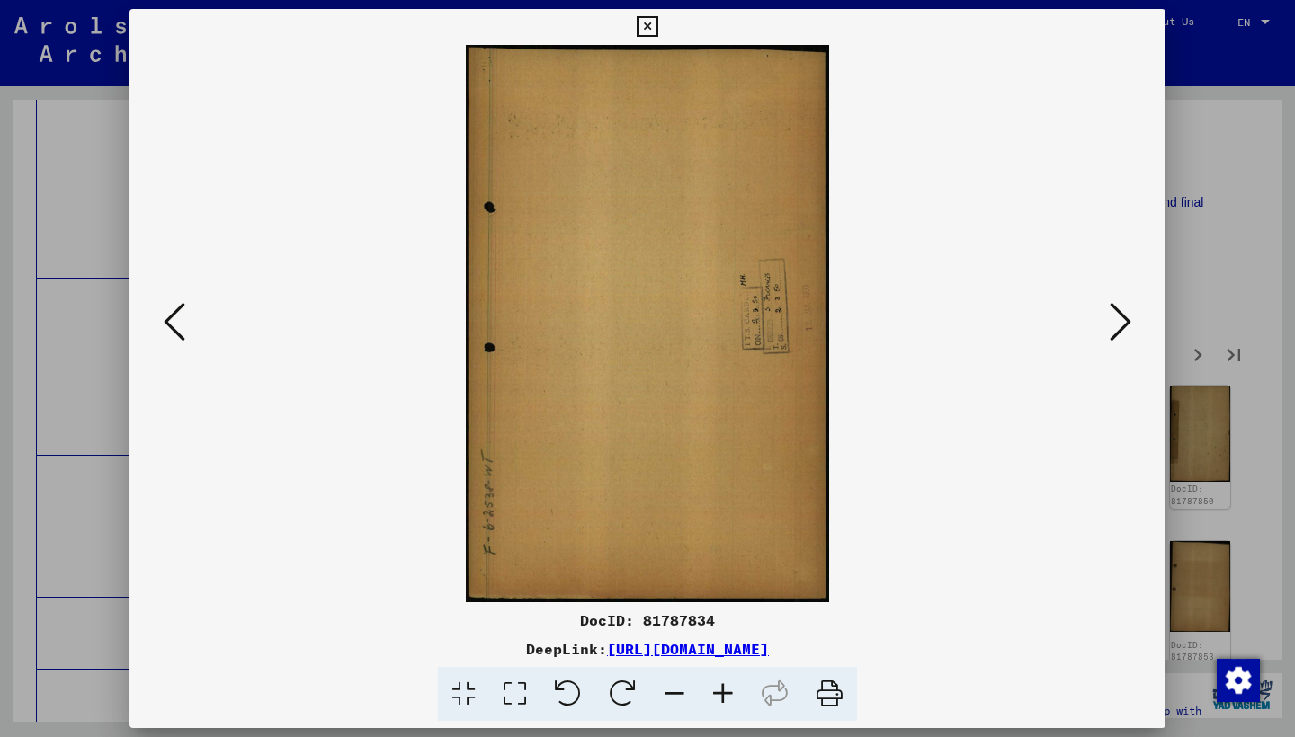
click at [1118, 327] on icon at bounding box center [1120, 321] width 22 height 43
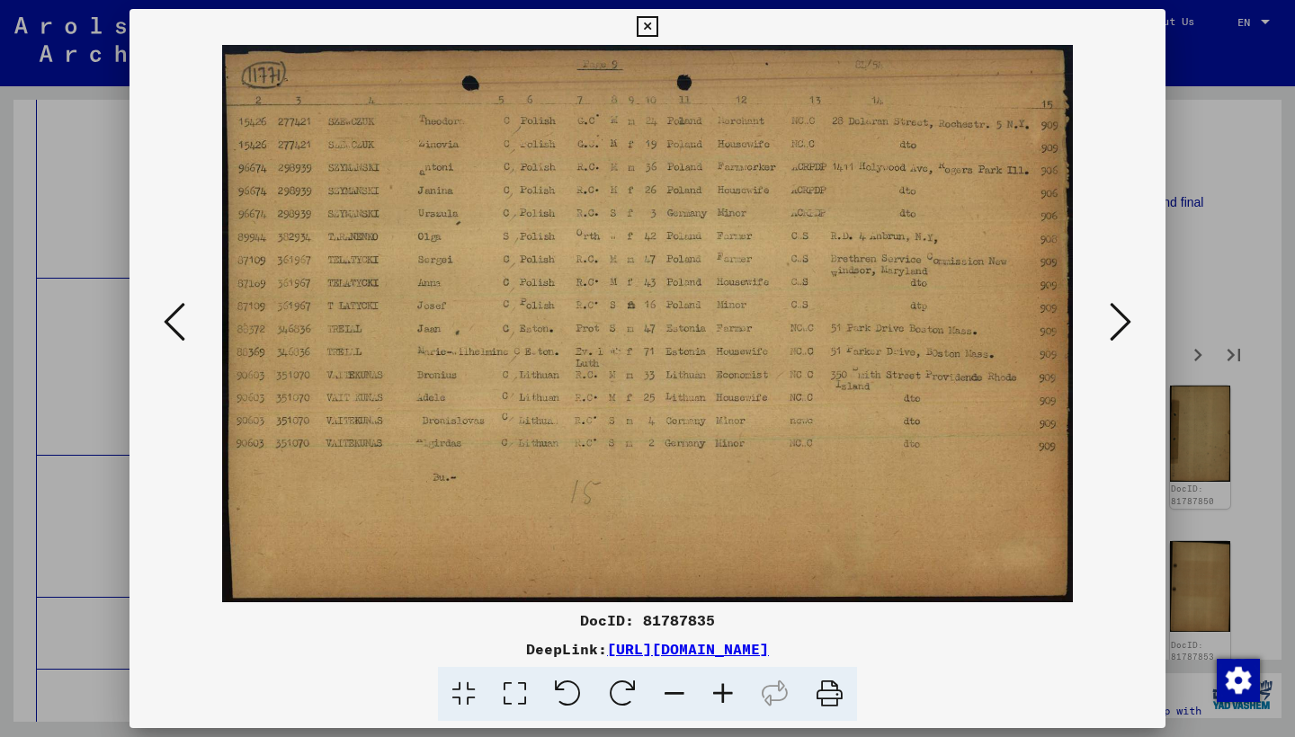
click at [1118, 327] on icon at bounding box center [1120, 321] width 22 height 43
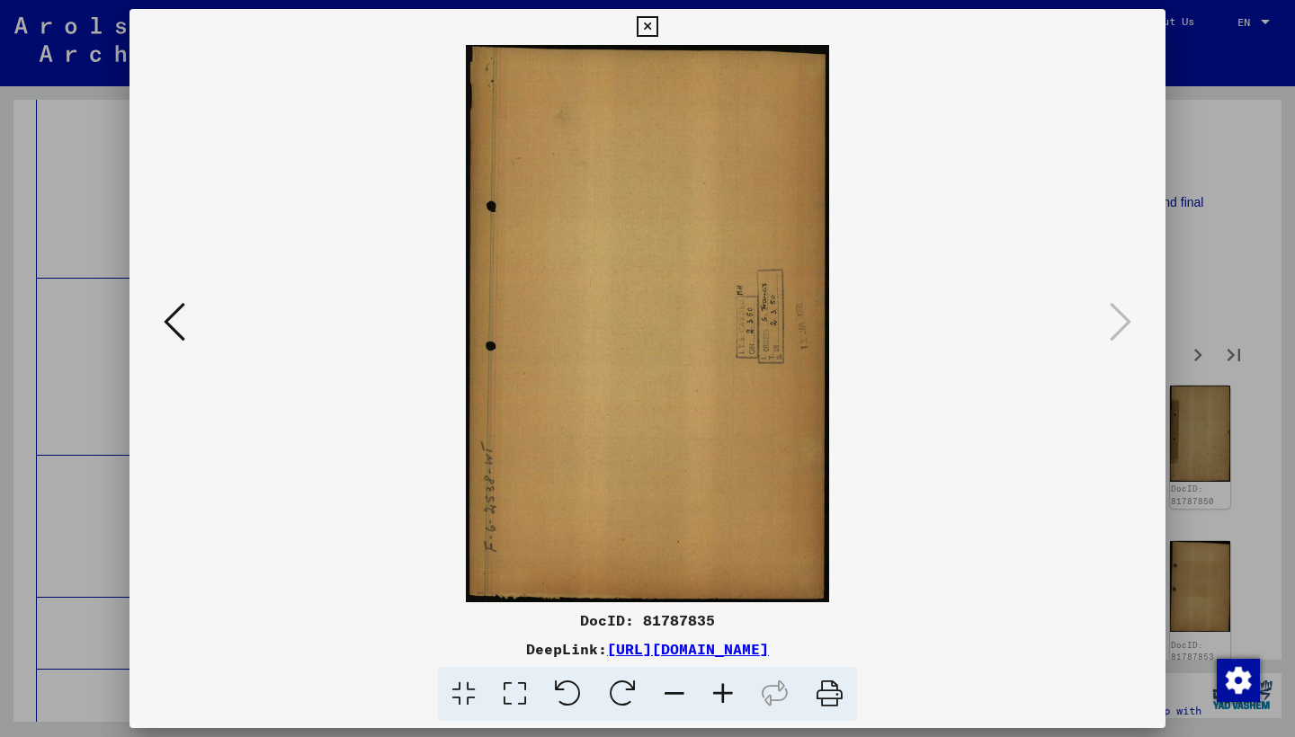
click at [657, 27] on icon at bounding box center [647, 27] width 21 height 22
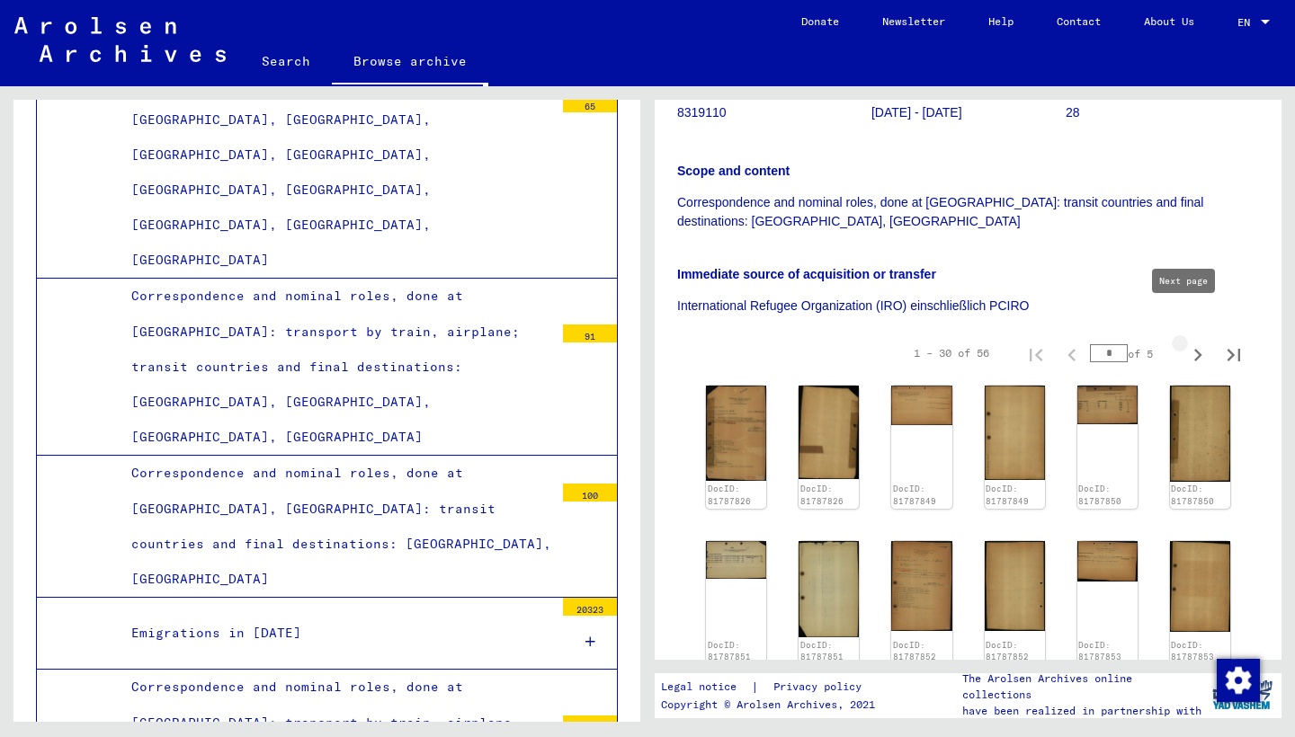
click at [1185, 343] on icon "Next page" at bounding box center [1197, 355] width 25 height 25
type input "*"
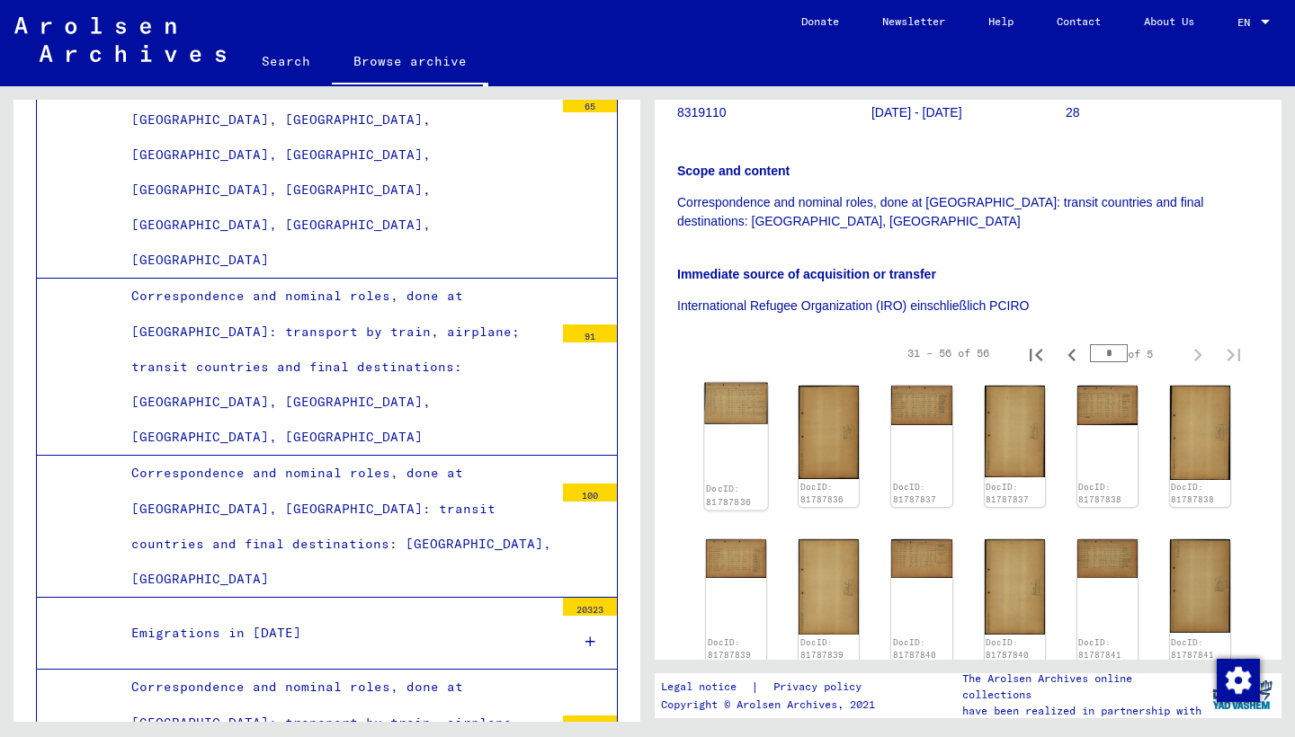
click at [736, 387] on img at bounding box center [736, 403] width 64 height 41
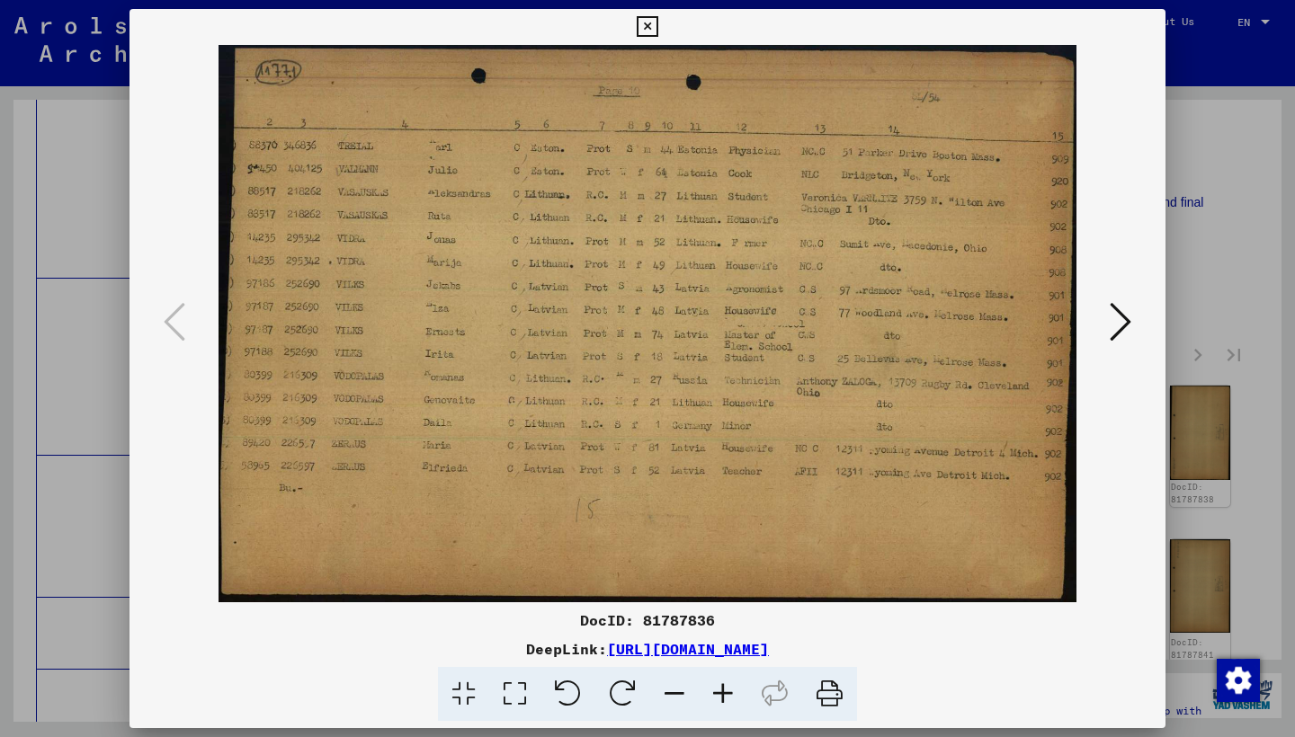
click at [1121, 318] on icon at bounding box center [1120, 321] width 22 height 43
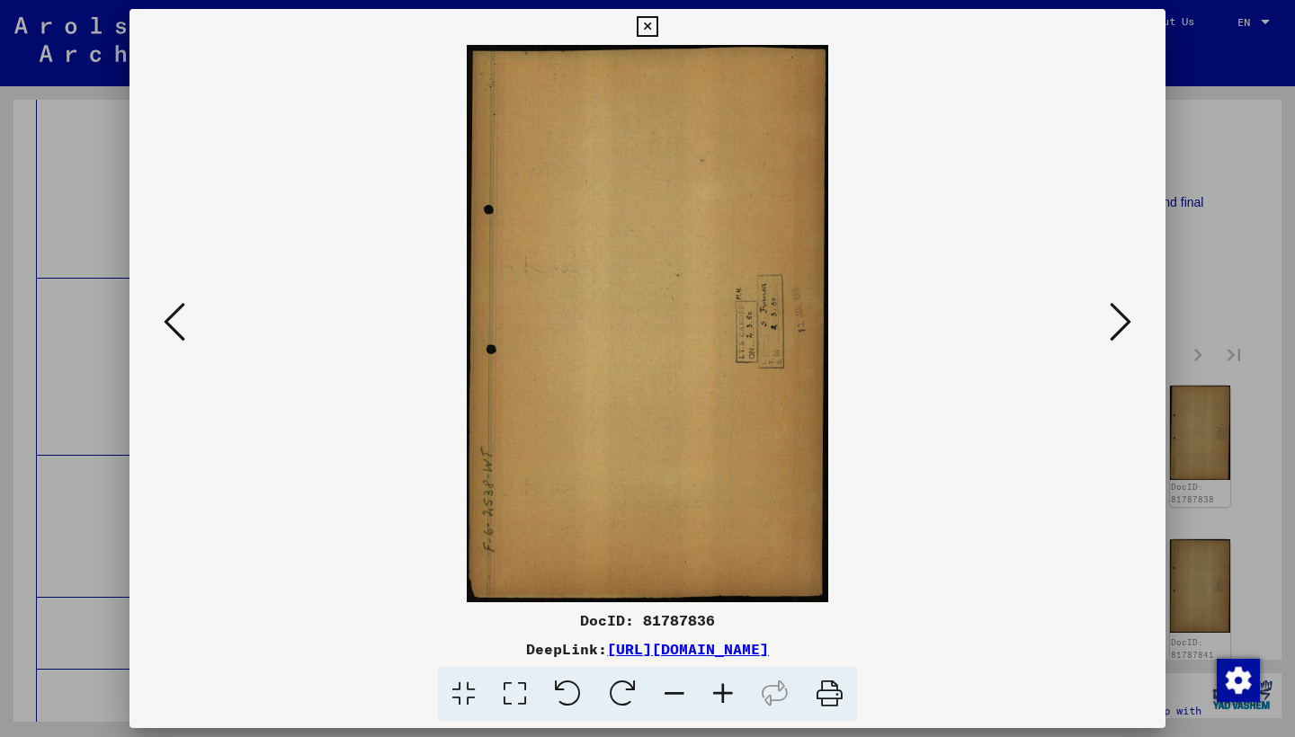
click at [1121, 318] on icon at bounding box center [1120, 321] width 22 height 43
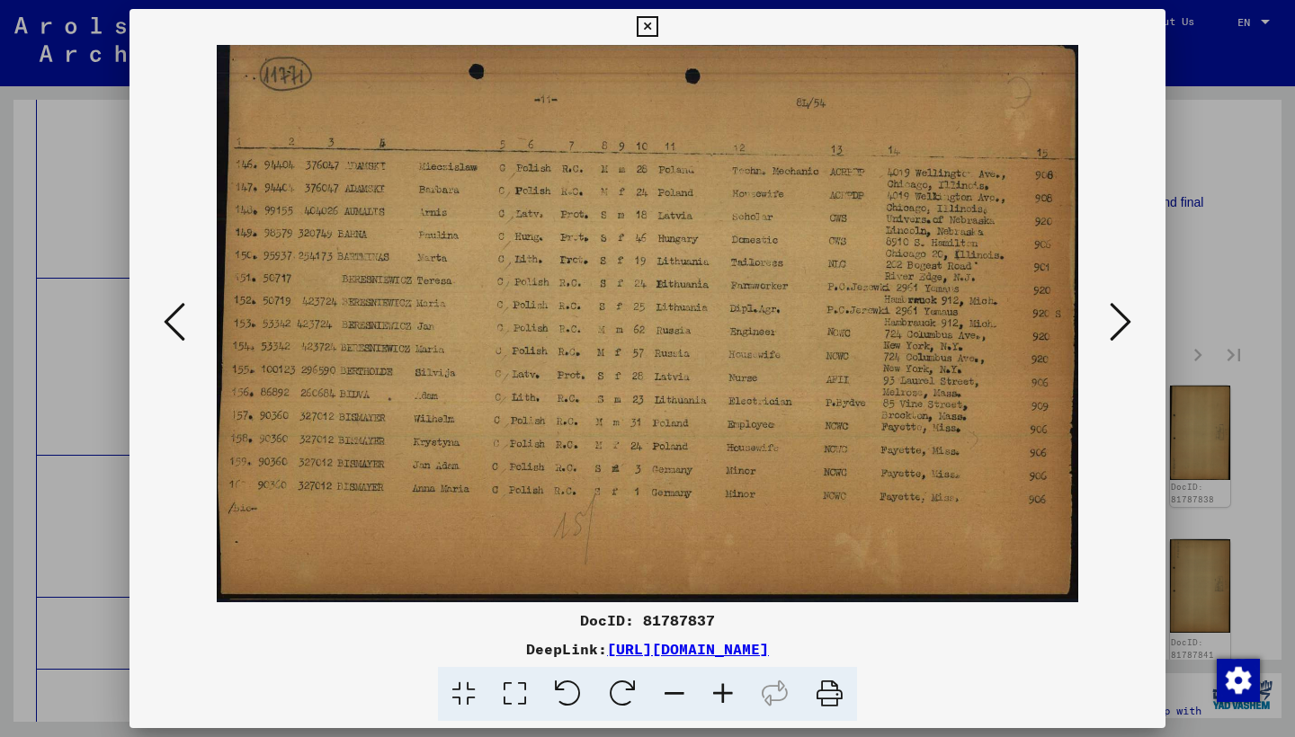
click at [1121, 318] on icon at bounding box center [1120, 321] width 22 height 43
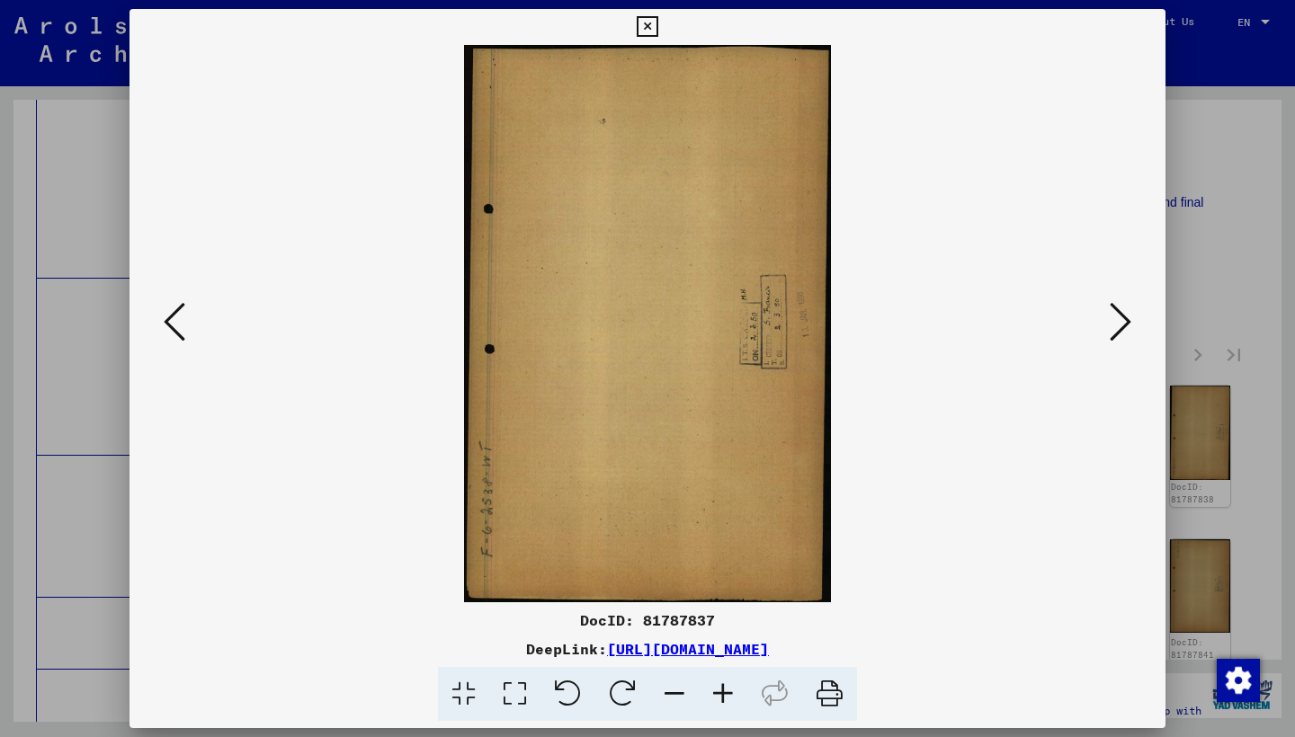
click at [1121, 318] on icon at bounding box center [1120, 321] width 22 height 43
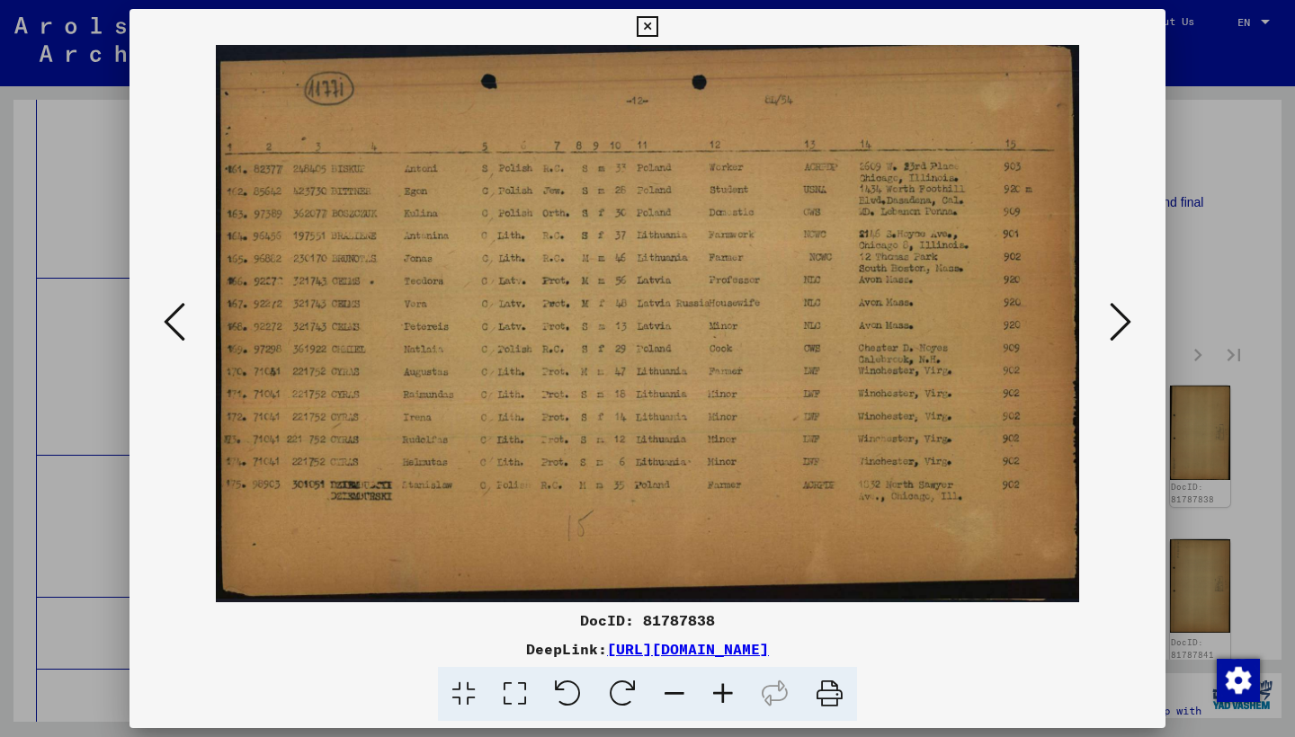
click at [1119, 317] on icon at bounding box center [1120, 321] width 22 height 43
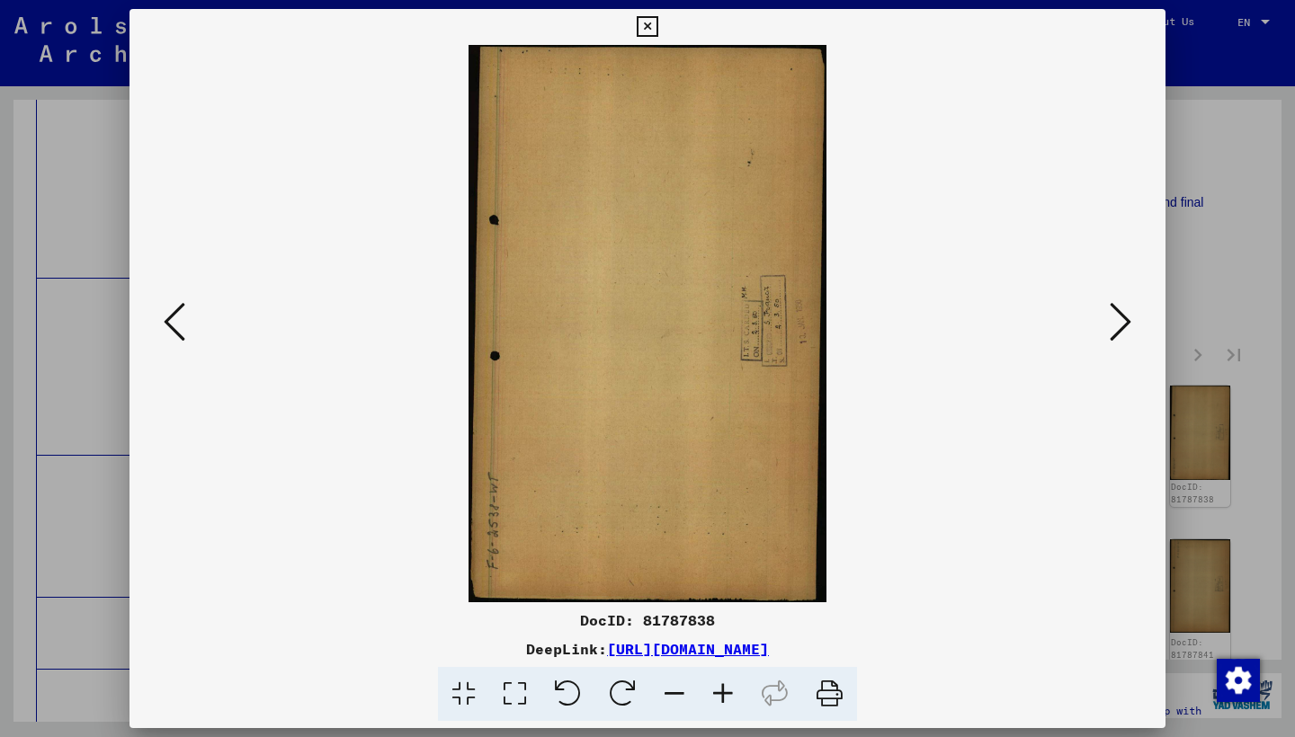
click at [1119, 317] on icon at bounding box center [1120, 321] width 22 height 43
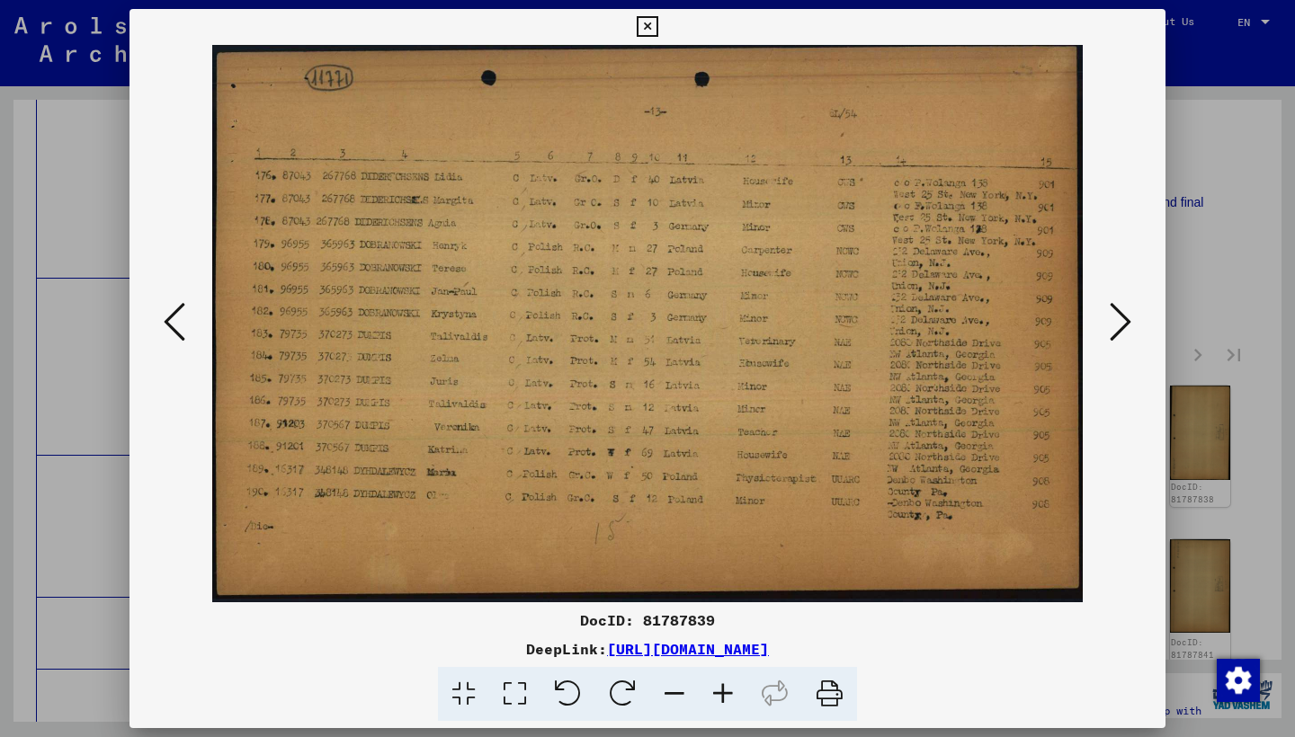
click at [1119, 317] on icon at bounding box center [1120, 321] width 22 height 43
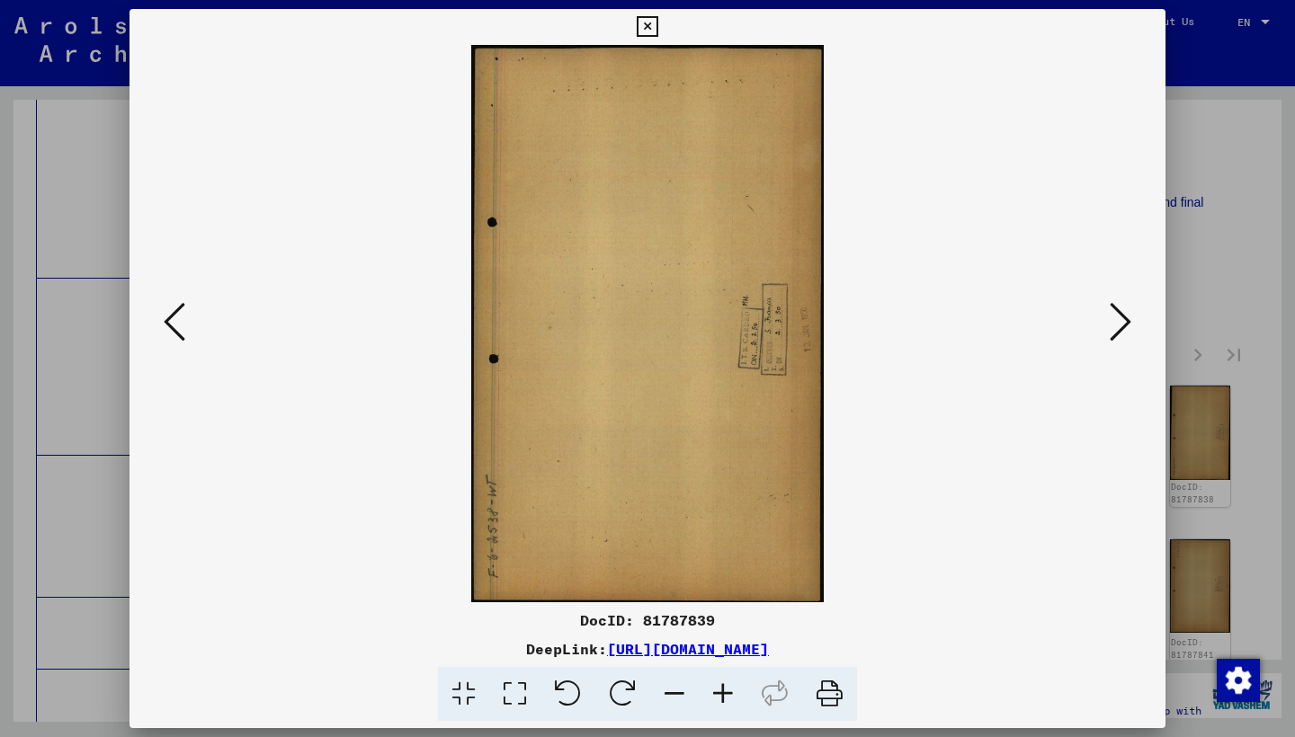
click at [1119, 317] on icon at bounding box center [1120, 321] width 22 height 43
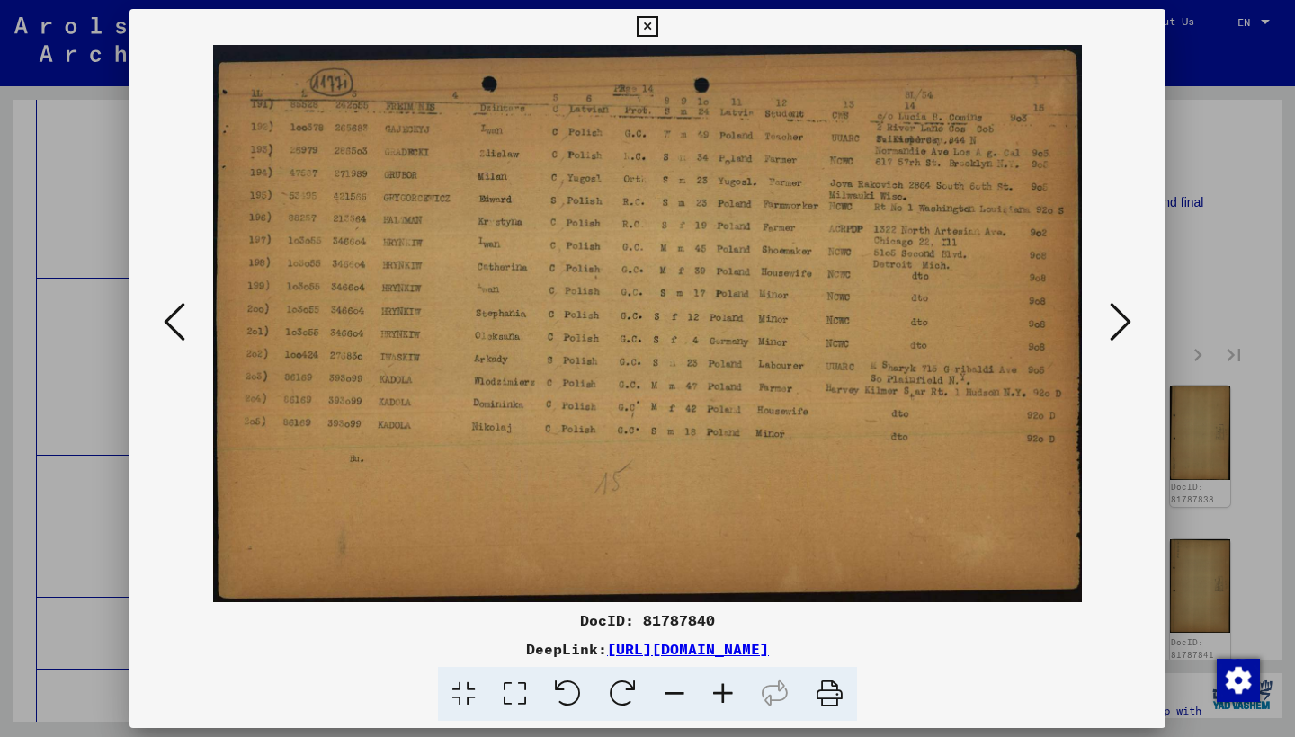
click at [1119, 317] on icon at bounding box center [1120, 321] width 22 height 43
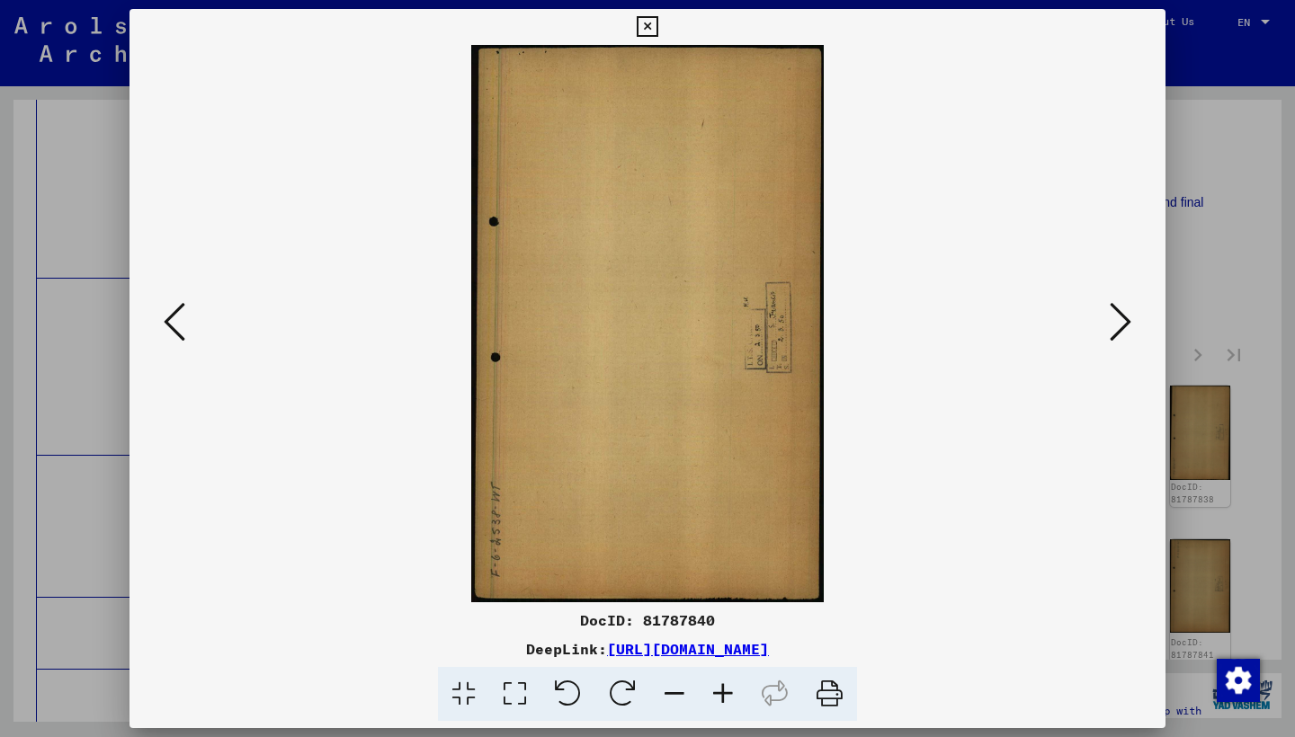
click at [1119, 317] on icon at bounding box center [1120, 321] width 22 height 43
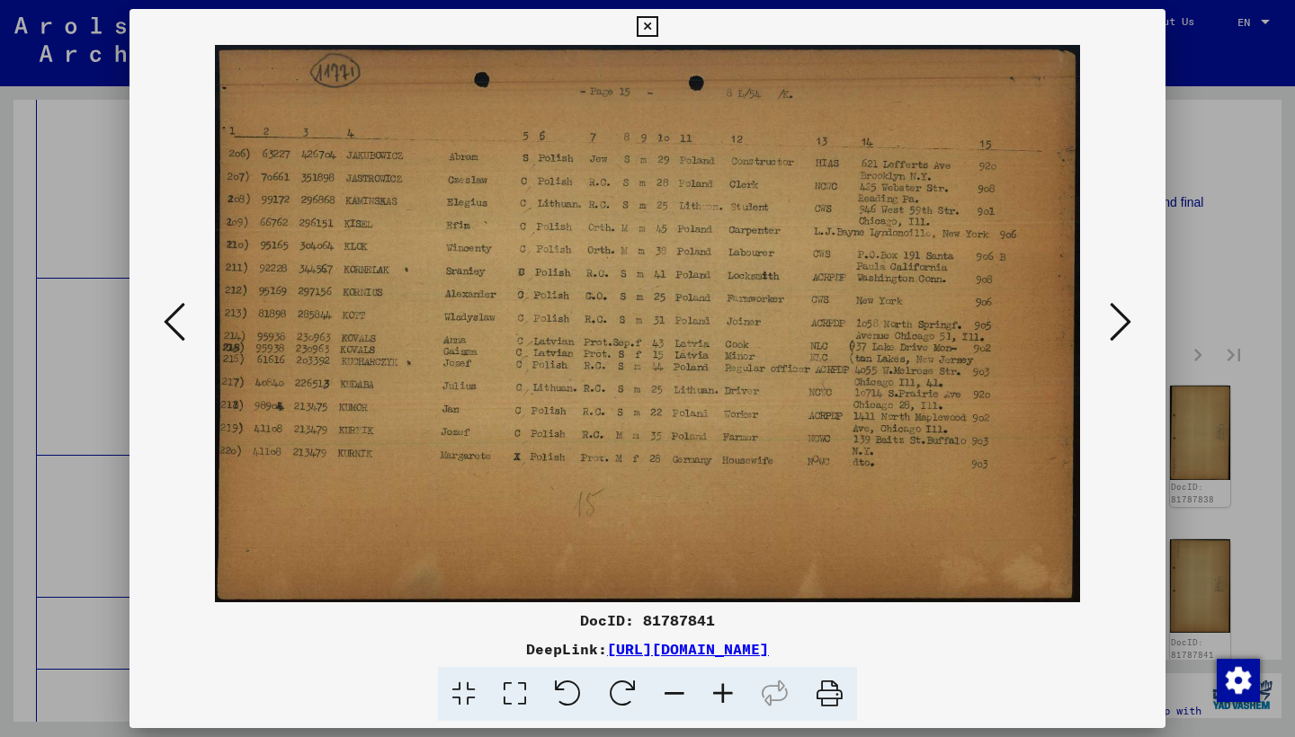
click at [1119, 317] on icon at bounding box center [1120, 321] width 22 height 43
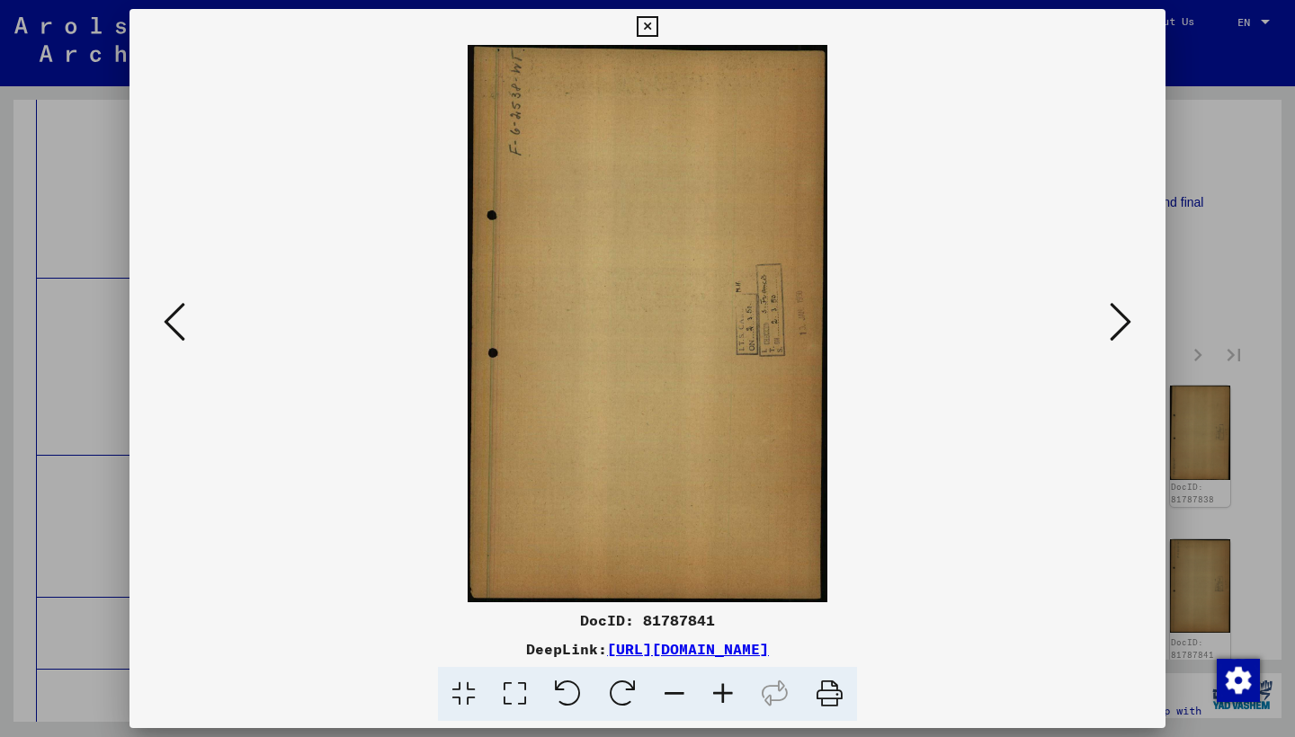
click at [1118, 316] on icon at bounding box center [1120, 321] width 22 height 43
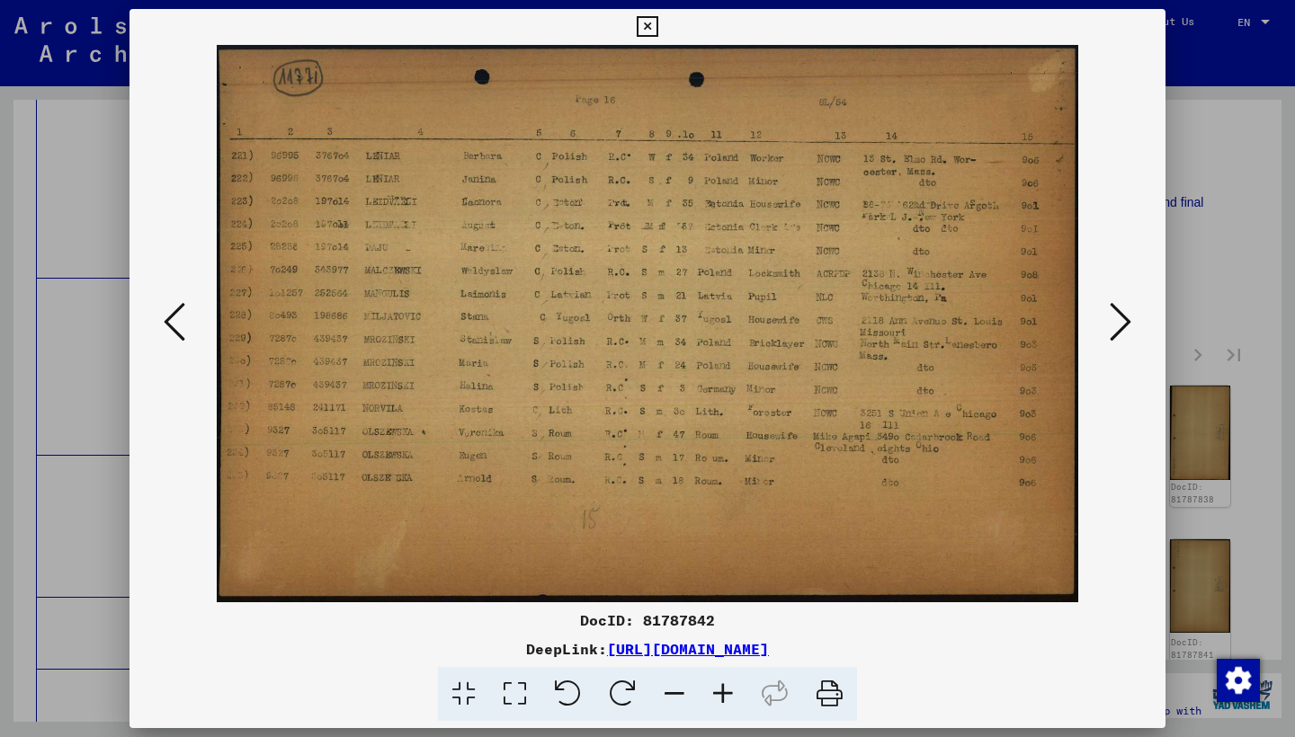
click at [1118, 316] on icon at bounding box center [1120, 321] width 22 height 43
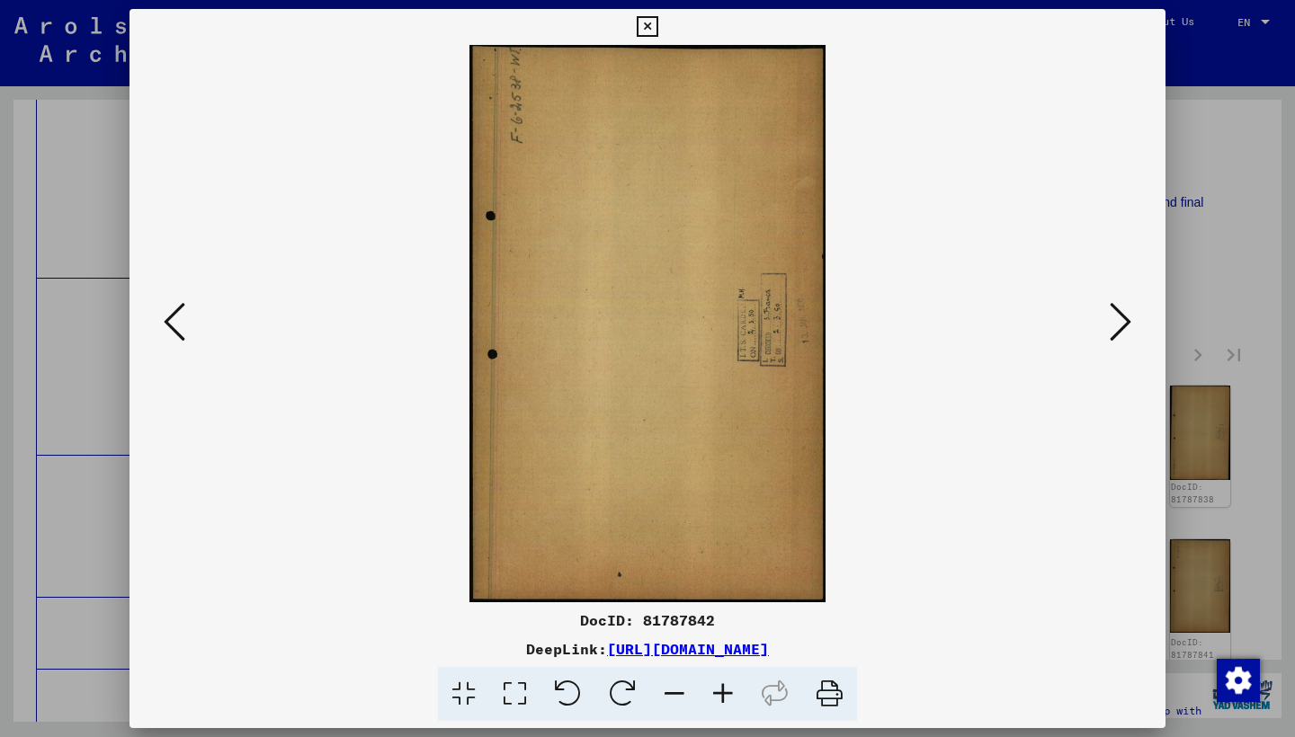
click at [1118, 316] on icon at bounding box center [1120, 321] width 22 height 43
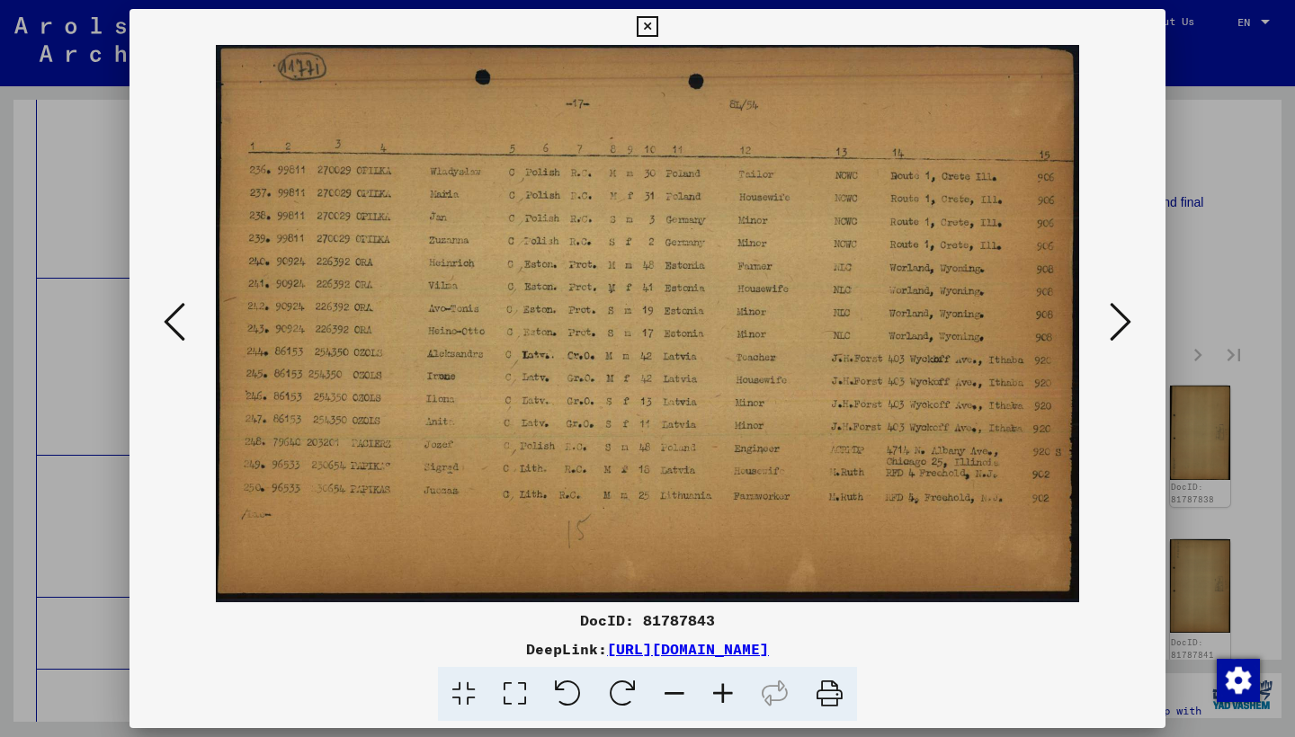
click at [1117, 315] on icon at bounding box center [1120, 321] width 22 height 43
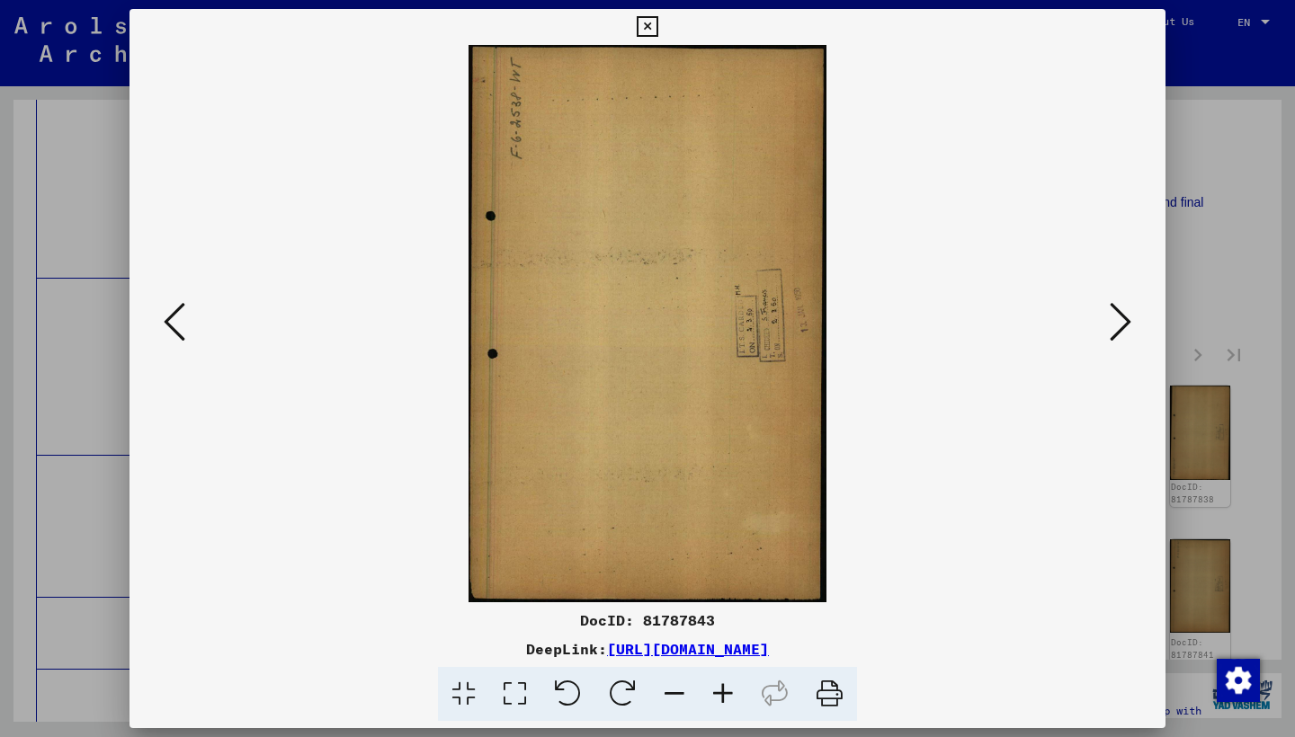
click at [1117, 315] on icon at bounding box center [1120, 321] width 22 height 43
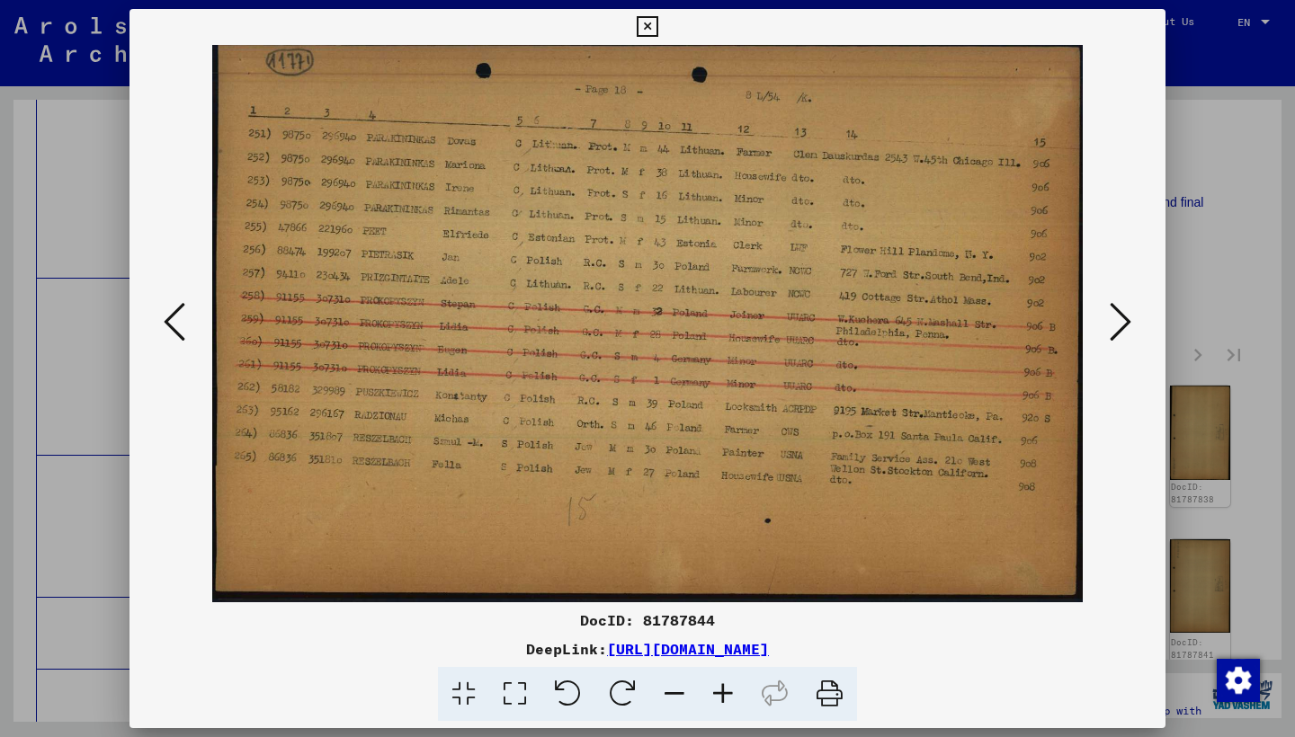
click at [1117, 314] on icon at bounding box center [1120, 321] width 22 height 43
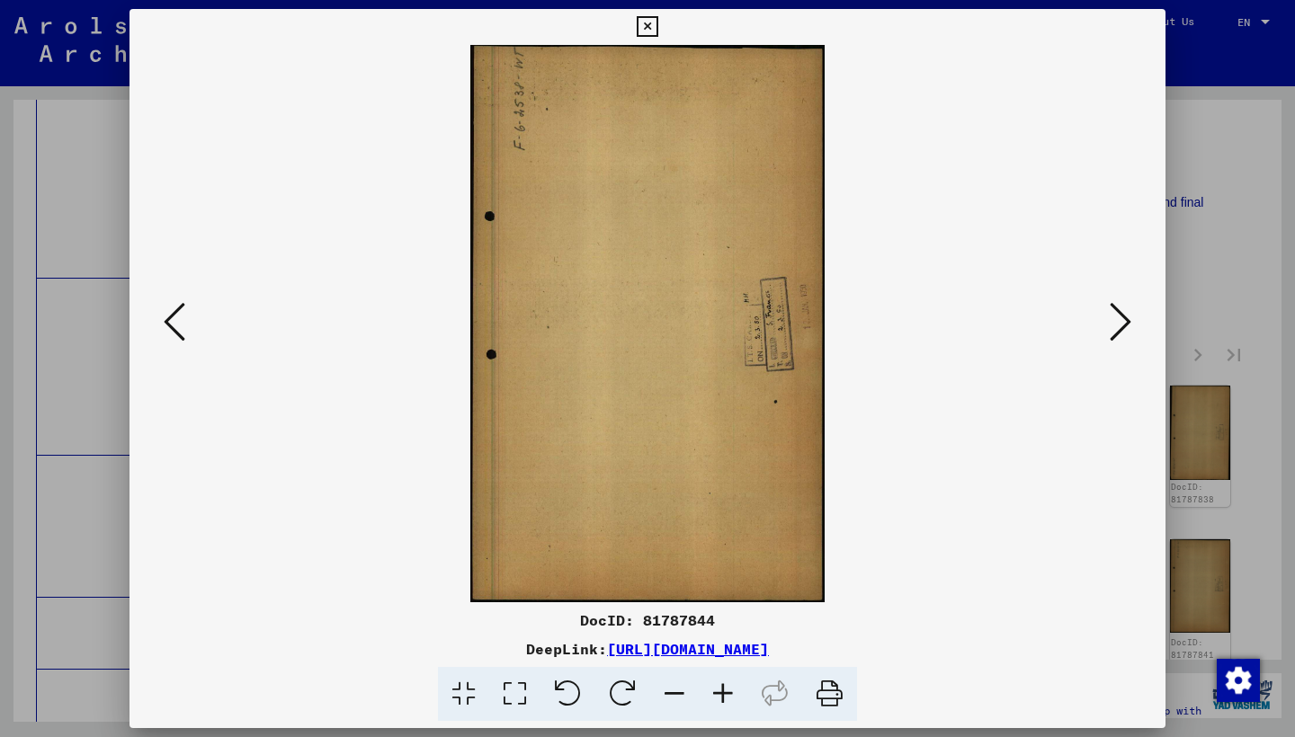
click at [1117, 314] on icon at bounding box center [1120, 321] width 22 height 43
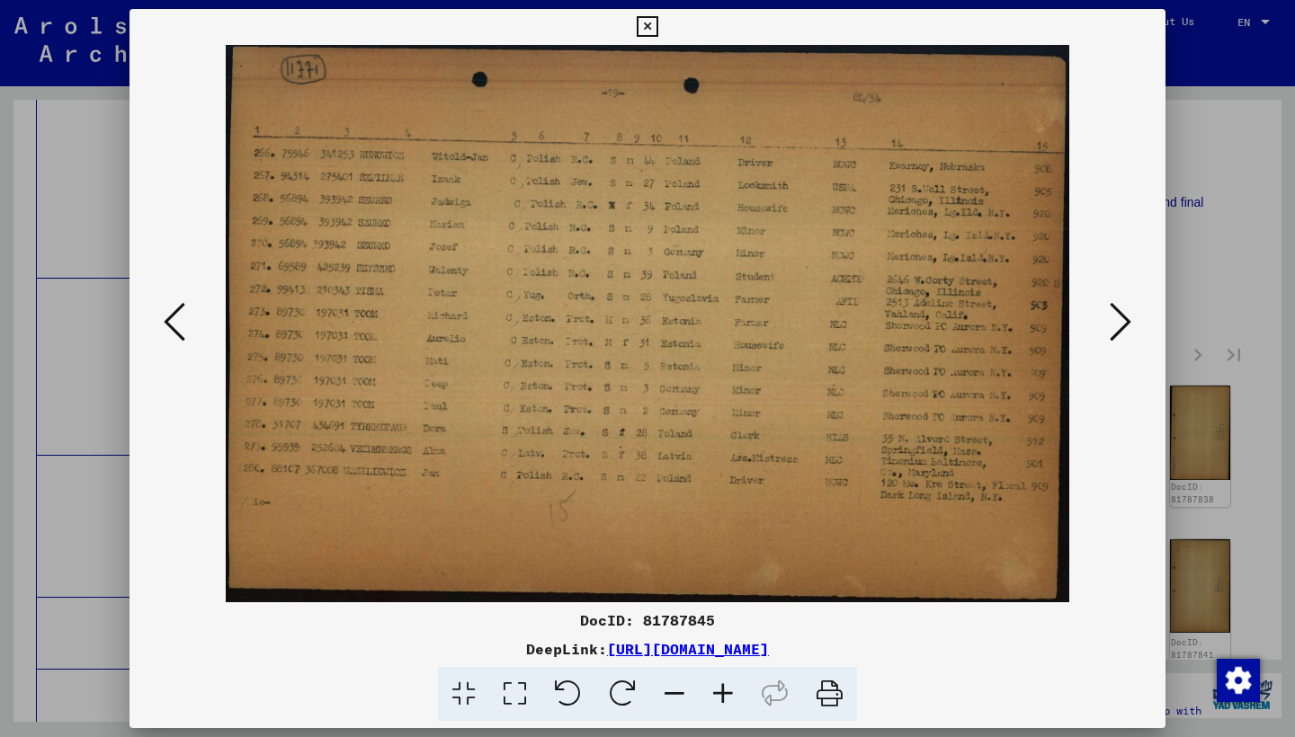
click at [1117, 314] on icon at bounding box center [1120, 321] width 22 height 43
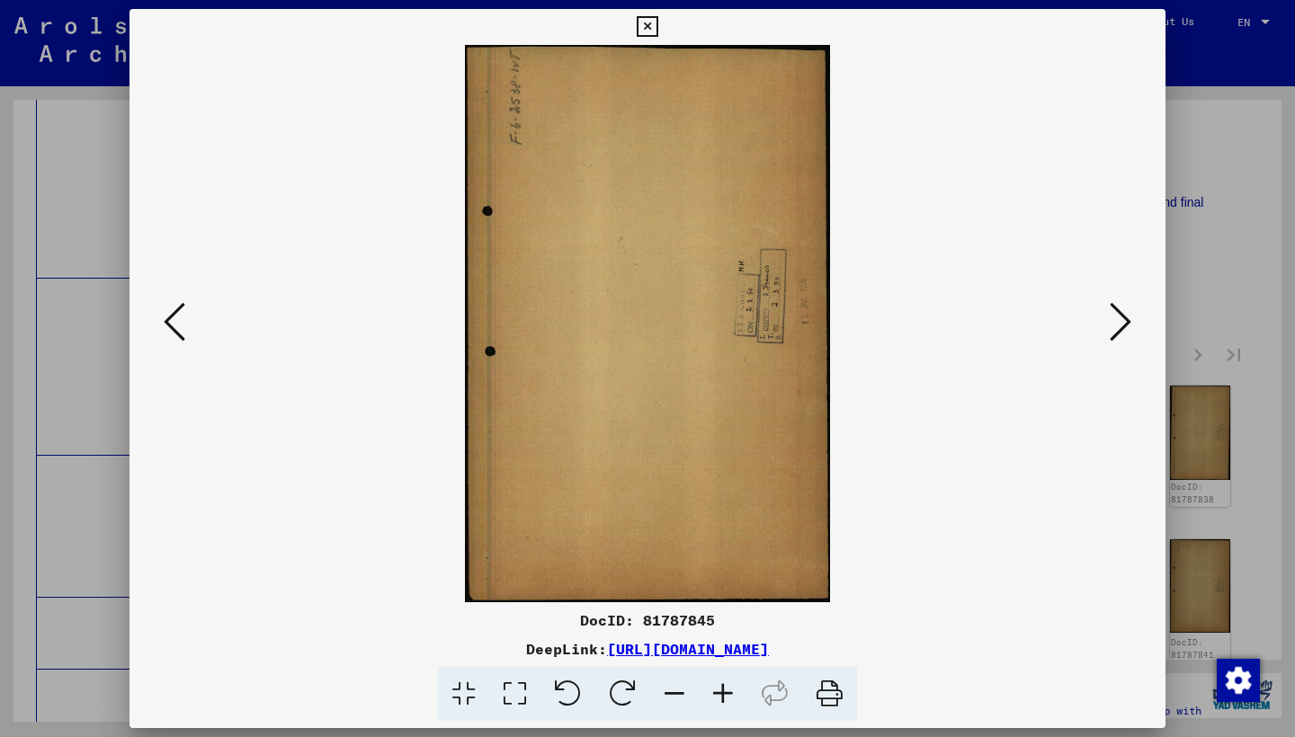
click at [1117, 314] on icon at bounding box center [1120, 321] width 22 height 43
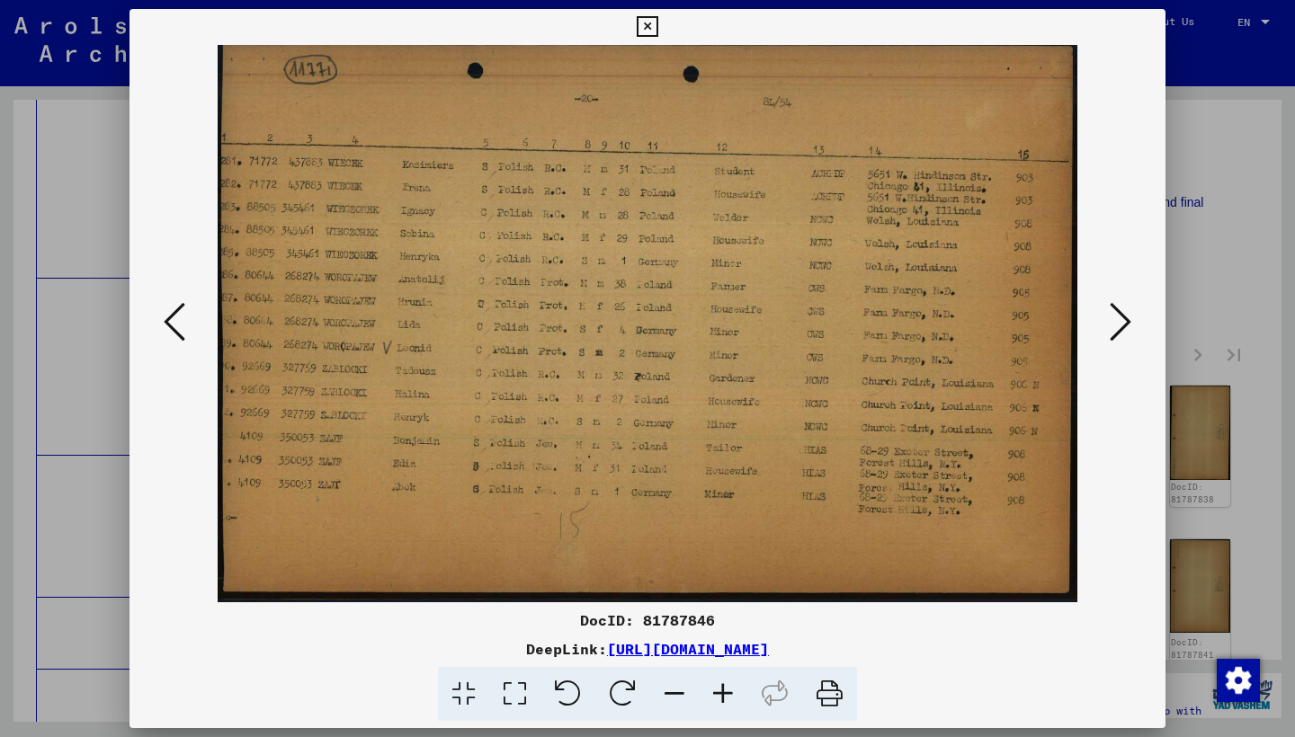
click at [1116, 312] on icon at bounding box center [1120, 321] width 22 height 43
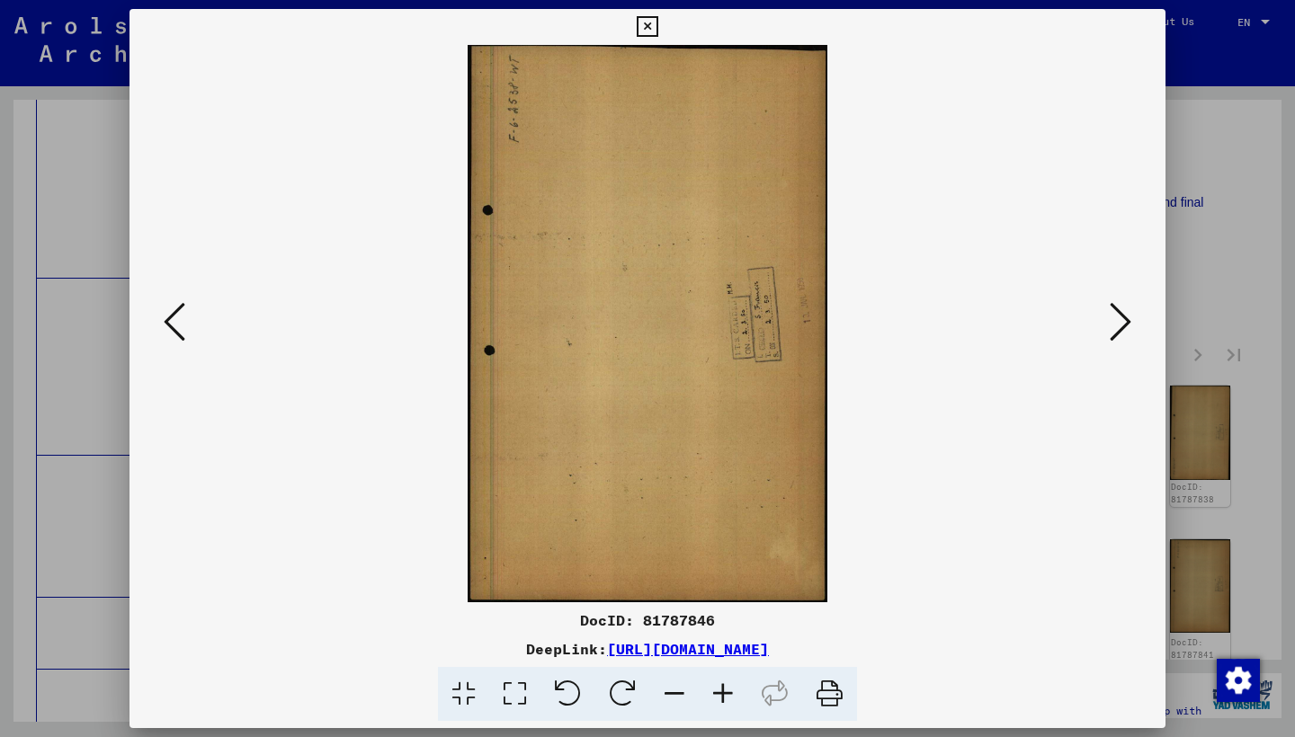
click at [1116, 312] on icon at bounding box center [1120, 321] width 22 height 43
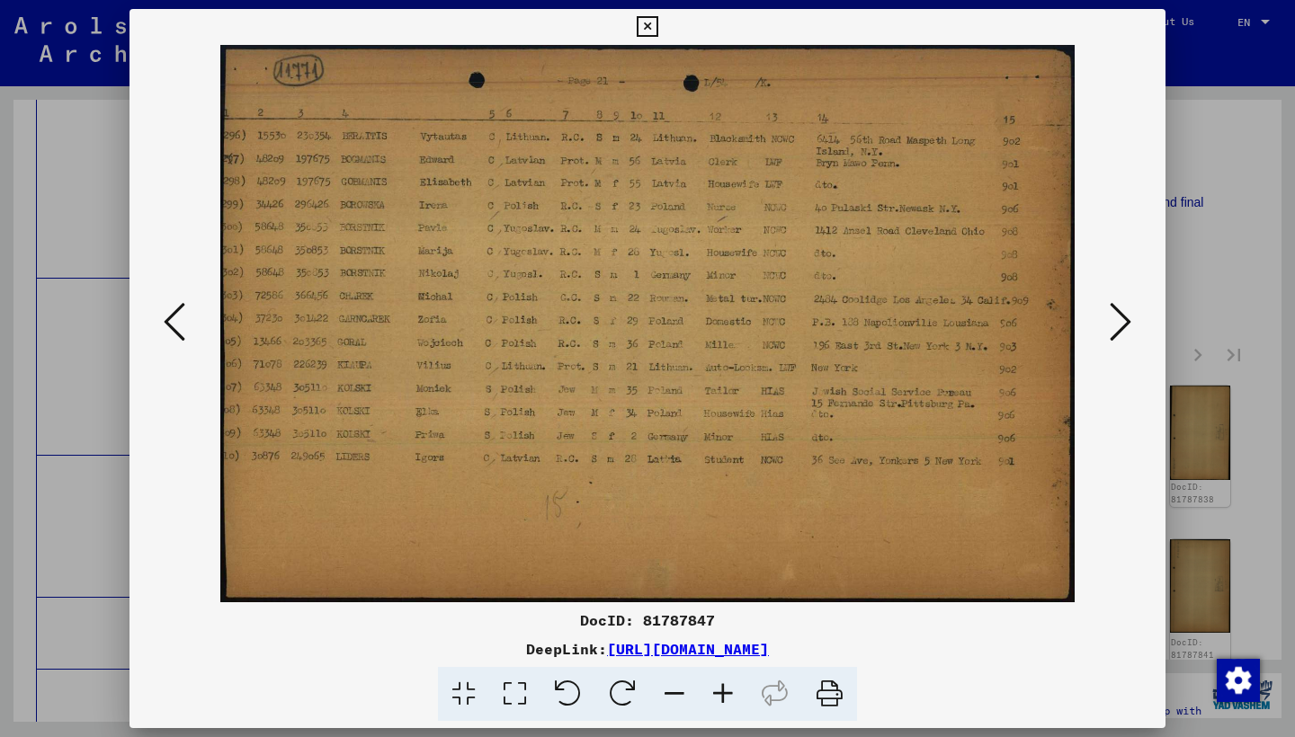
click at [1116, 312] on icon at bounding box center [1120, 321] width 22 height 43
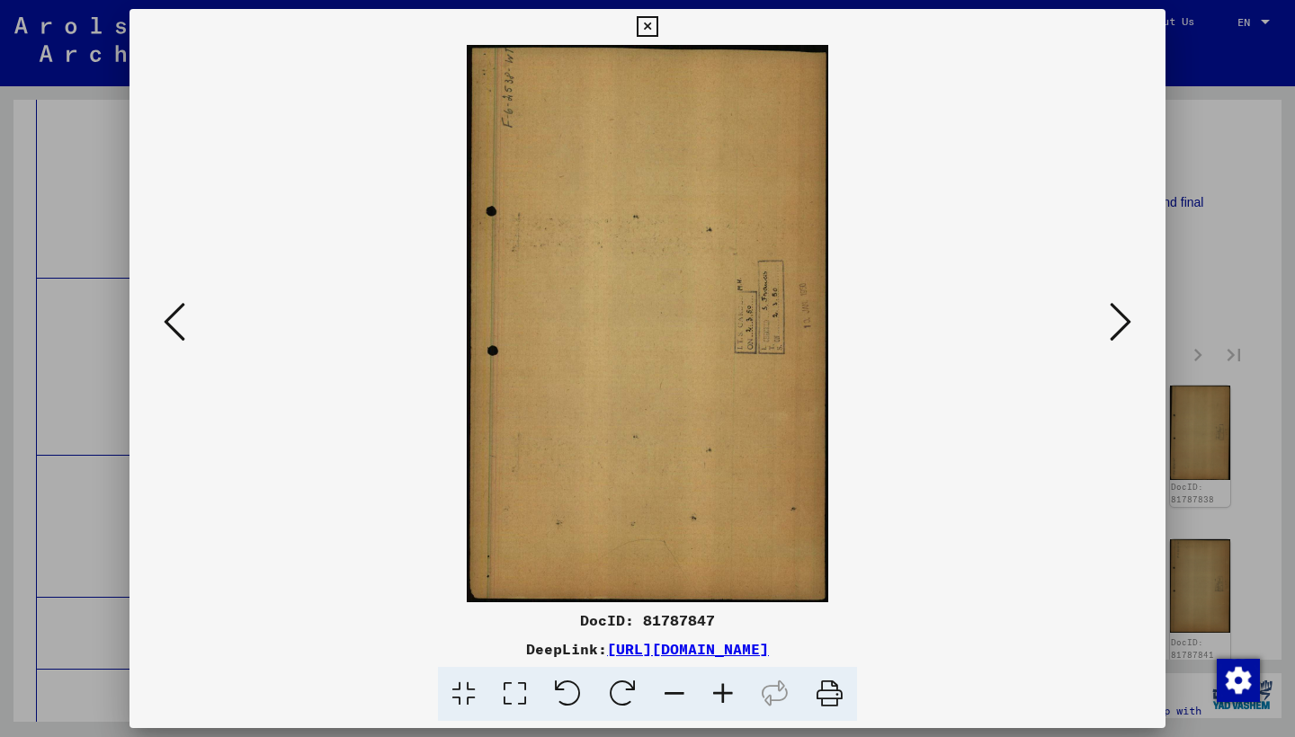
click at [1116, 312] on icon at bounding box center [1120, 321] width 22 height 43
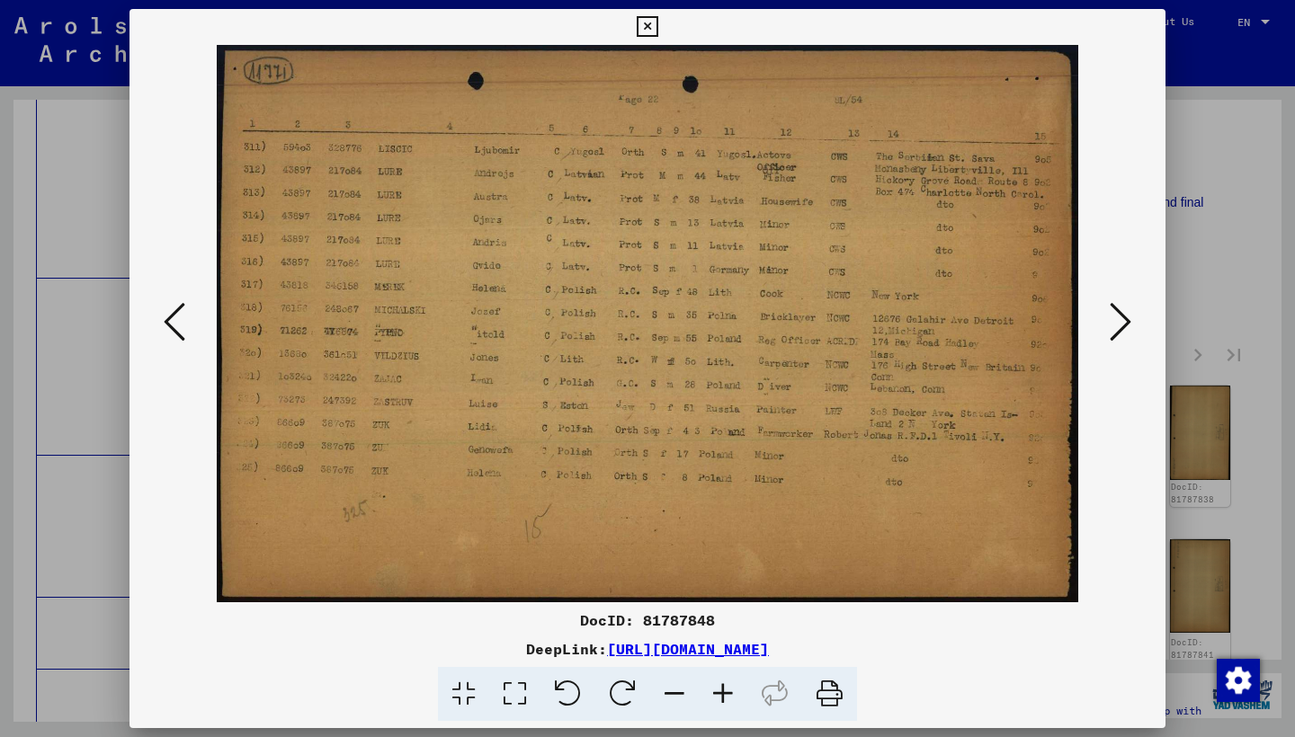
click at [1115, 312] on icon at bounding box center [1120, 321] width 22 height 43
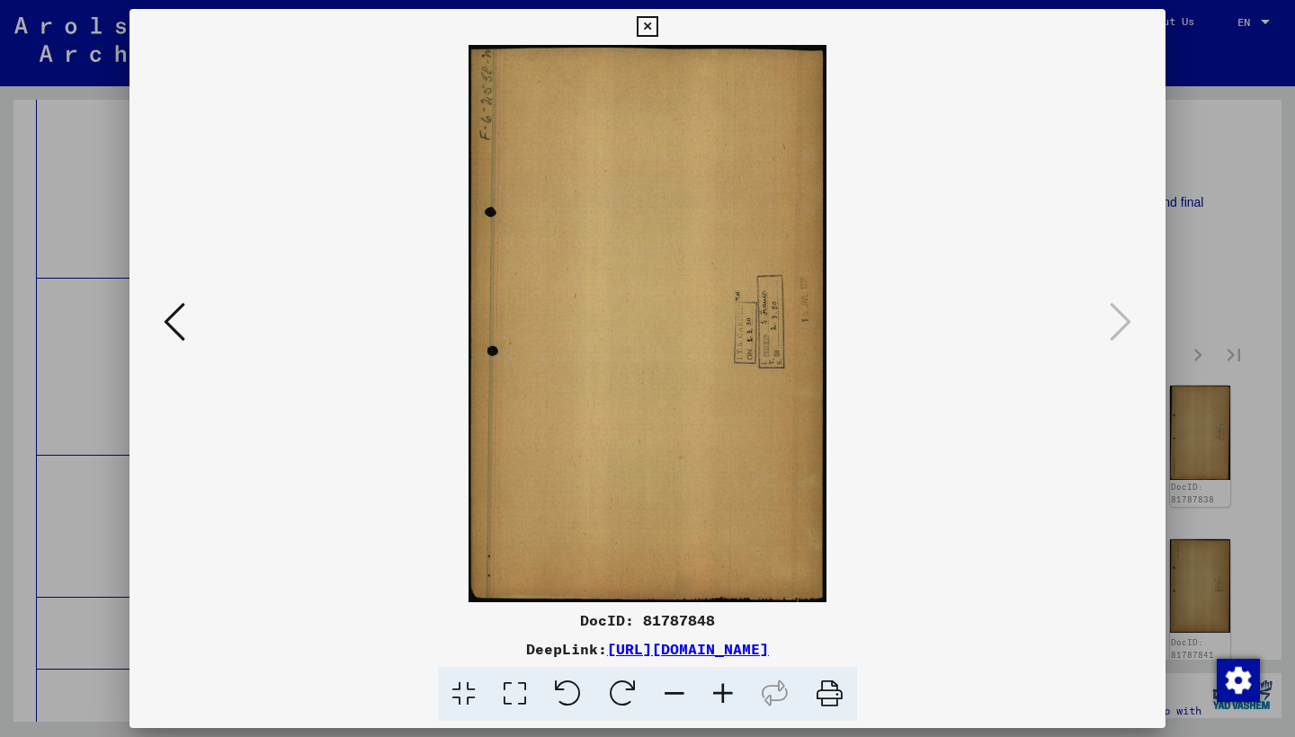
drag, startPoint x: 1141, startPoint y: 24, endPoint x: 1142, endPoint y: 41, distance: 17.1
click at [657, 25] on icon at bounding box center [647, 27] width 21 height 22
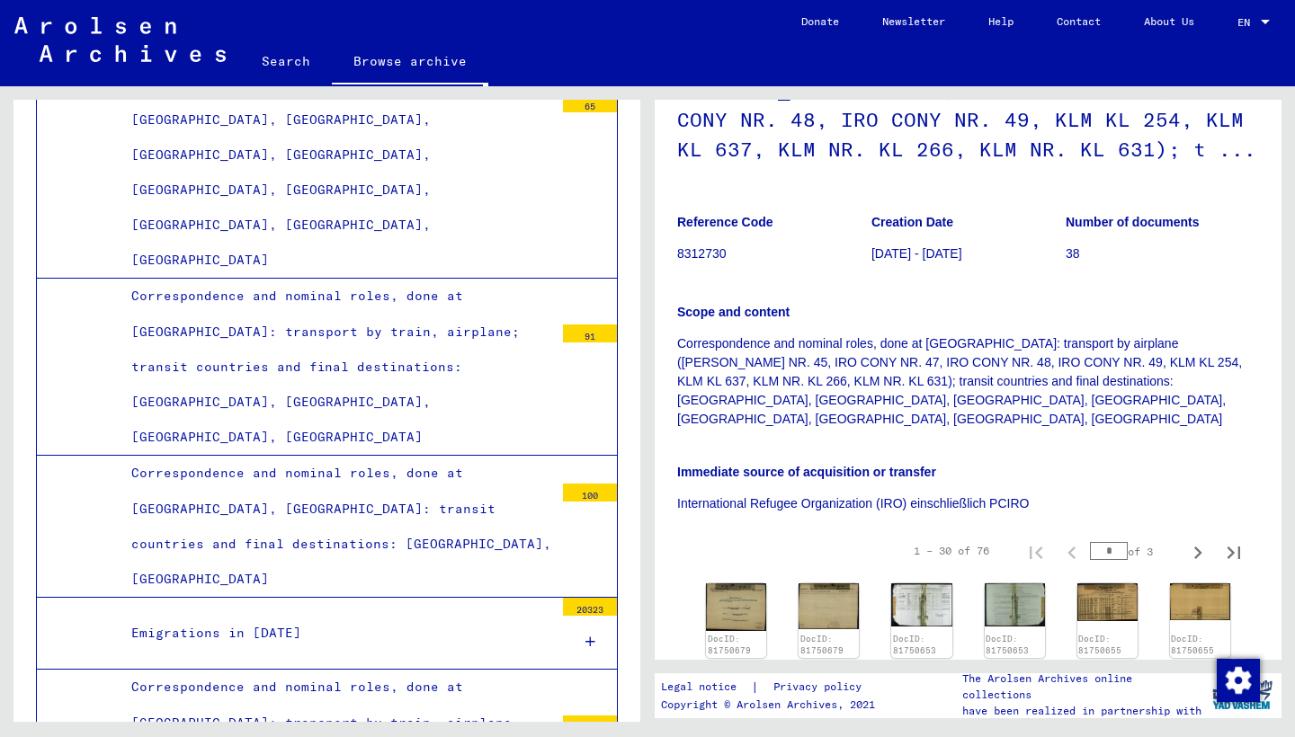
scroll to position [373, 0]
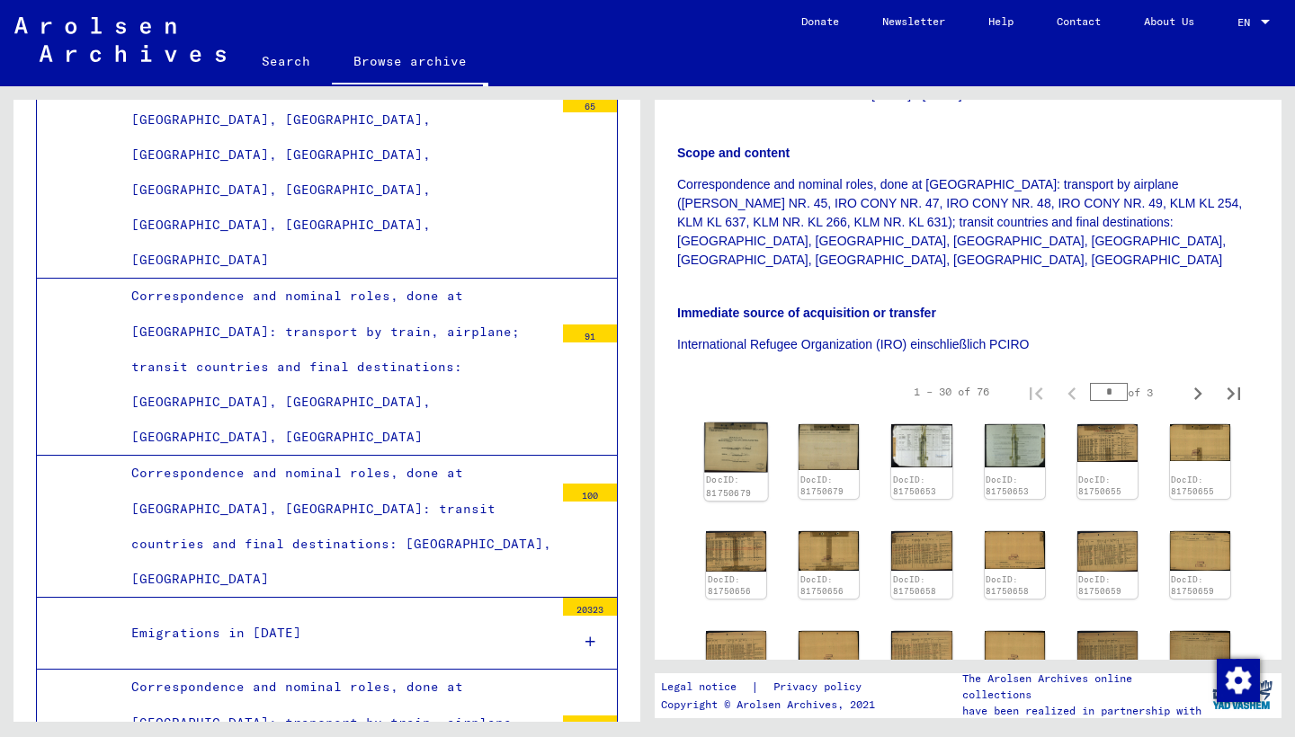
click at [728, 433] on img at bounding box center [736, 447] width 64 height 49
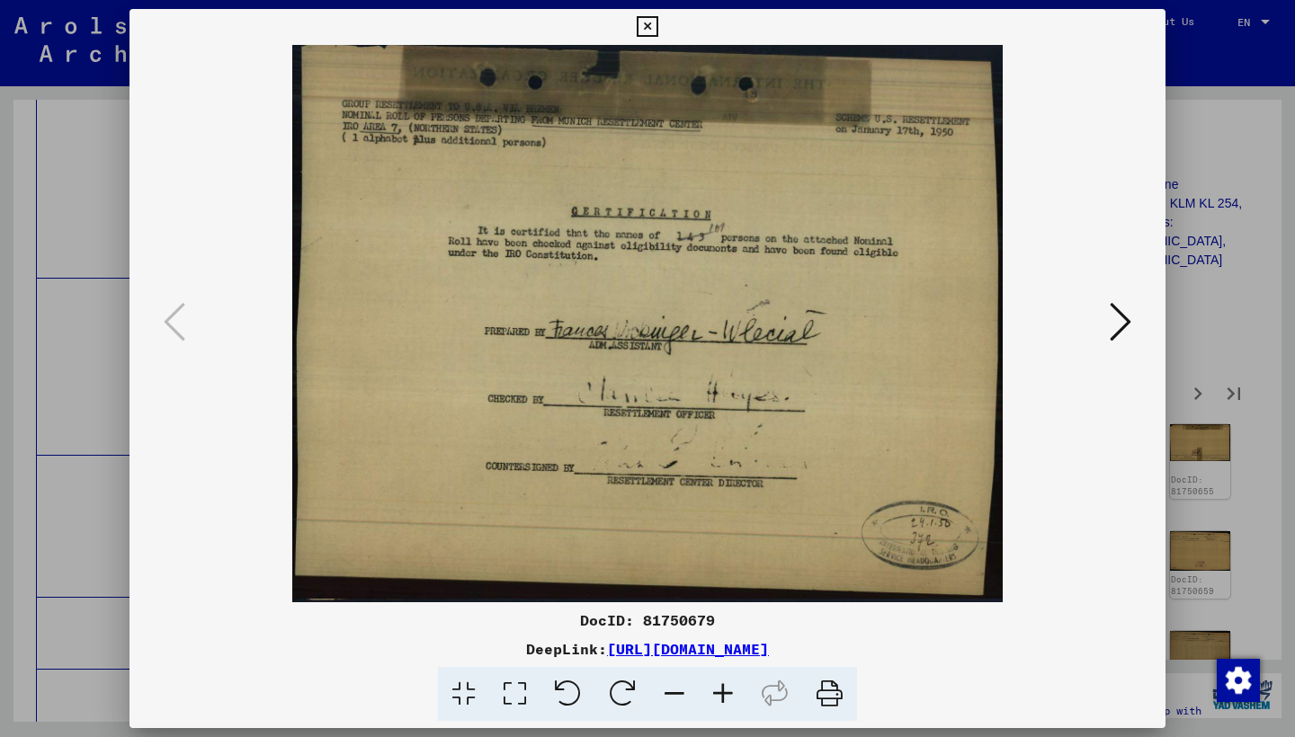
click at [1127, 318] on icon at bounding box center [1120, 321] width 22 height 43
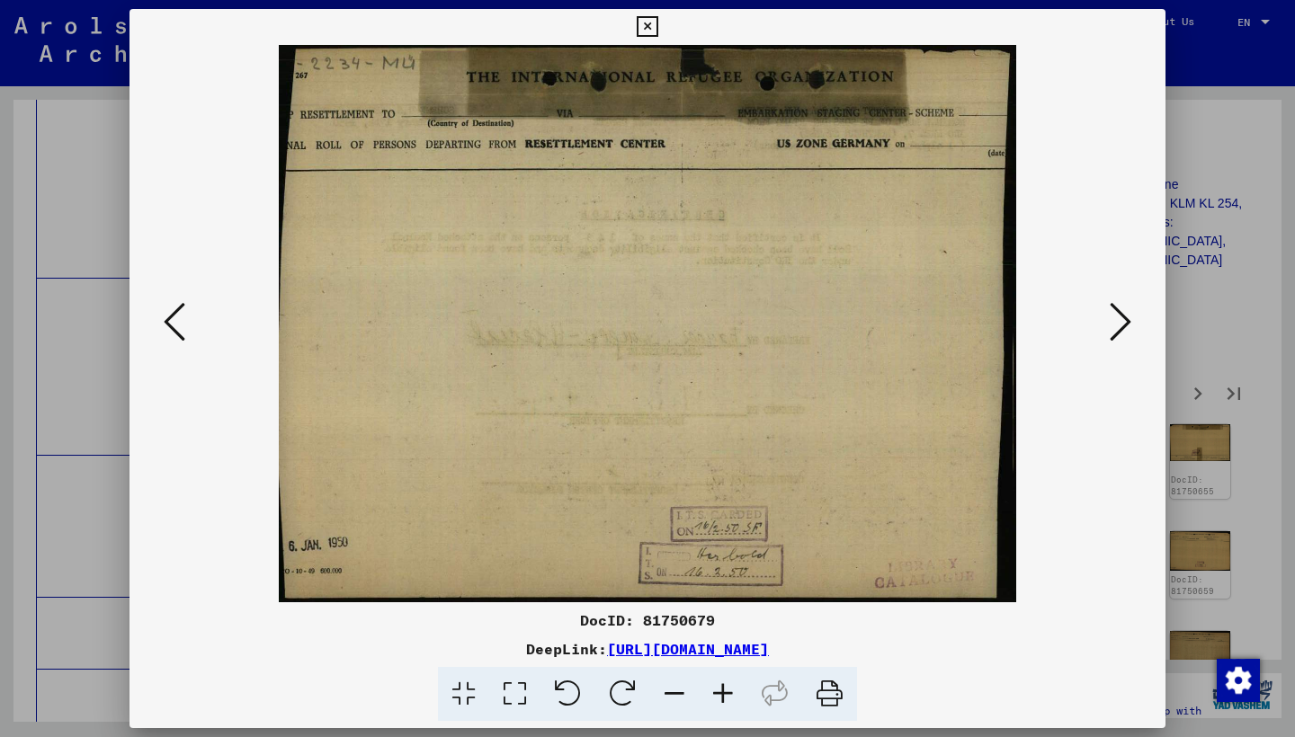
click at [1127, 318] on icon at bounding box center [1120, 321] width 22 height 43
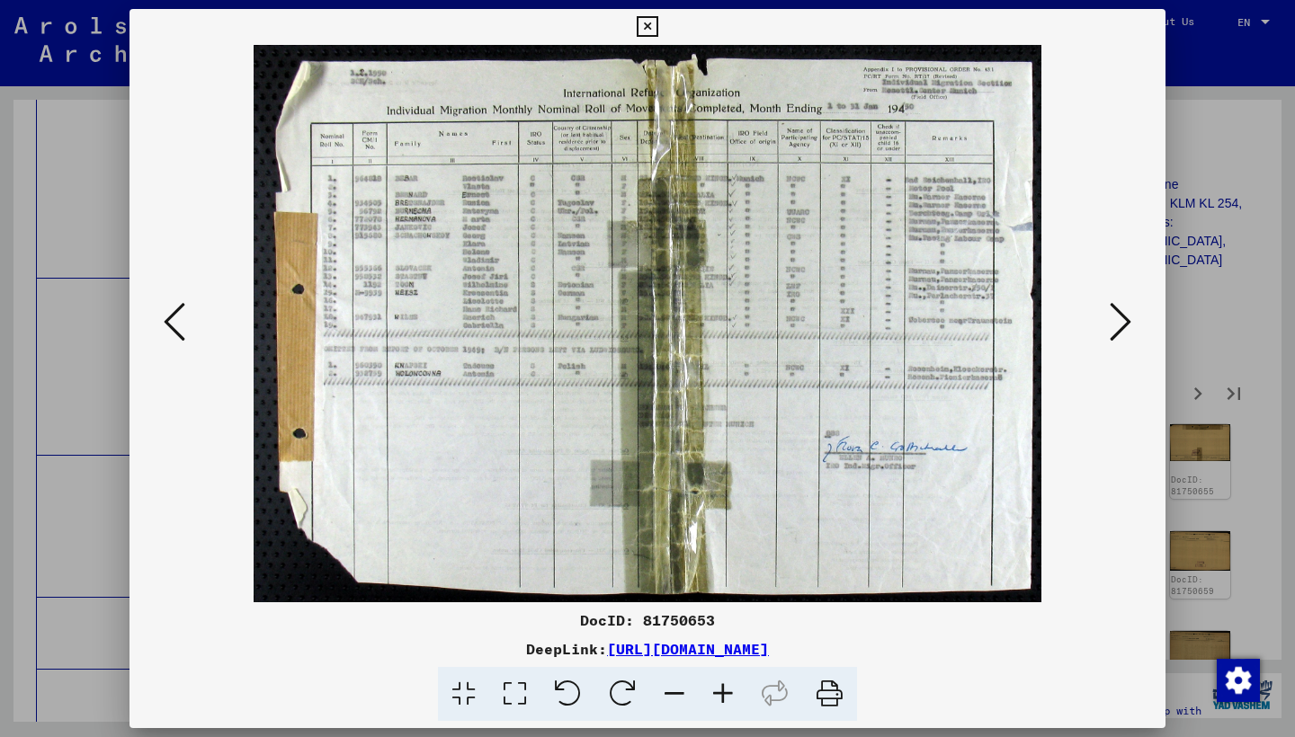
click at [1117, 324] on icon at bounding box center [1120, 321] width 22 height 43
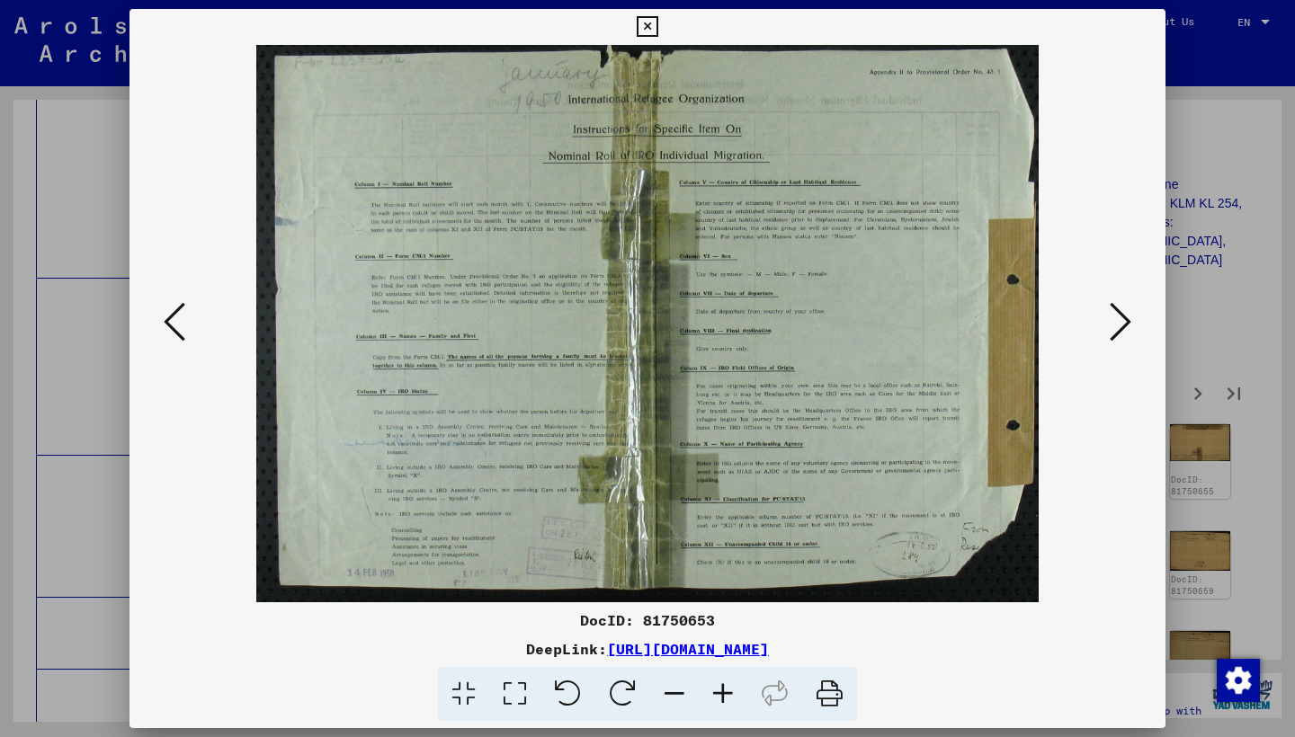
click at [1117, 324] on icon at bounding box center [1120, 321] width 22 height 43
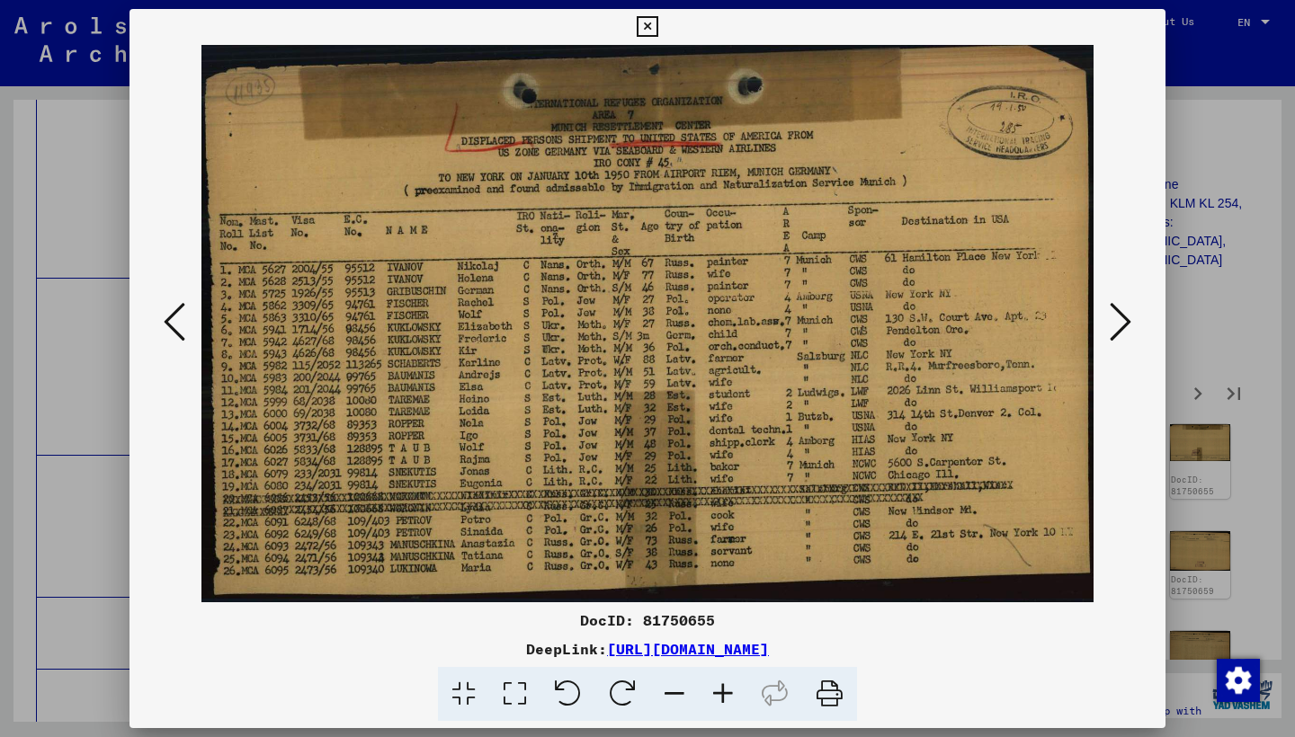
click at [1116, 325] on icon at bounding box center [1120, 321] width 22 height 43
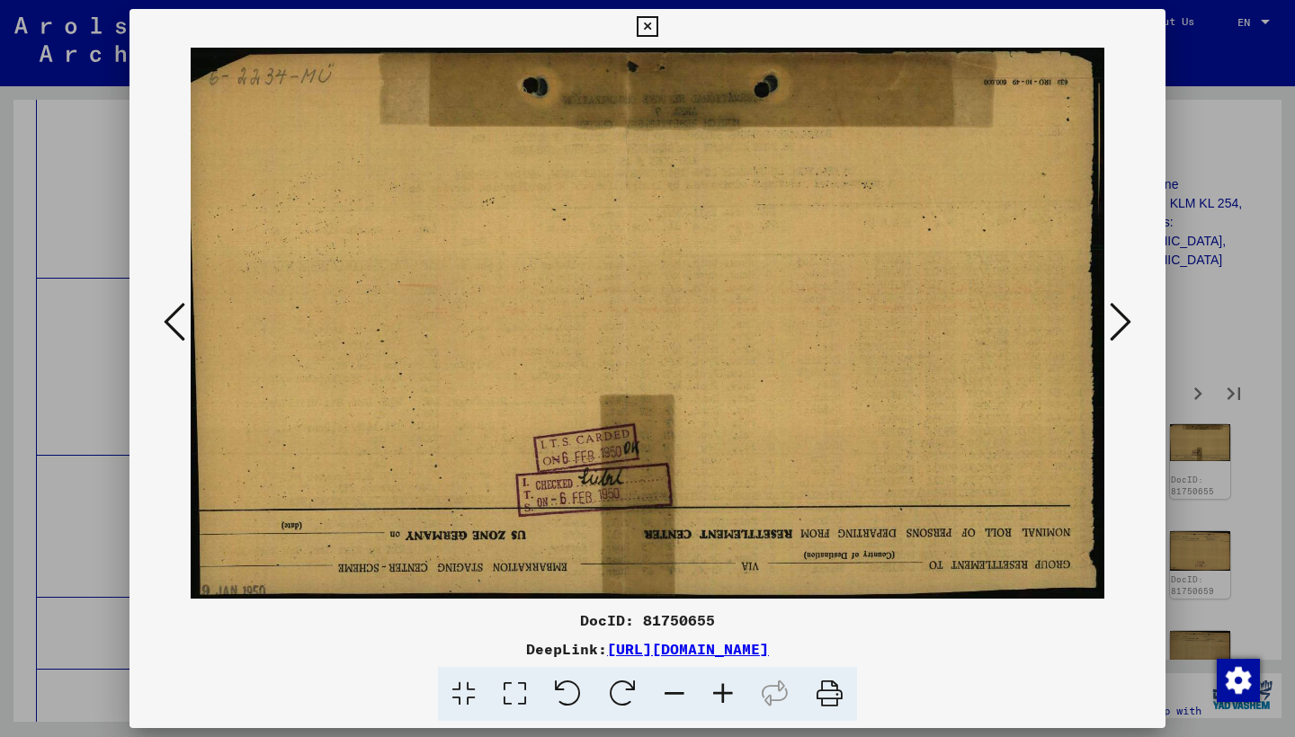
click at [1116, 325] on icon at bounding box center [1120, 321] width 22 height 43
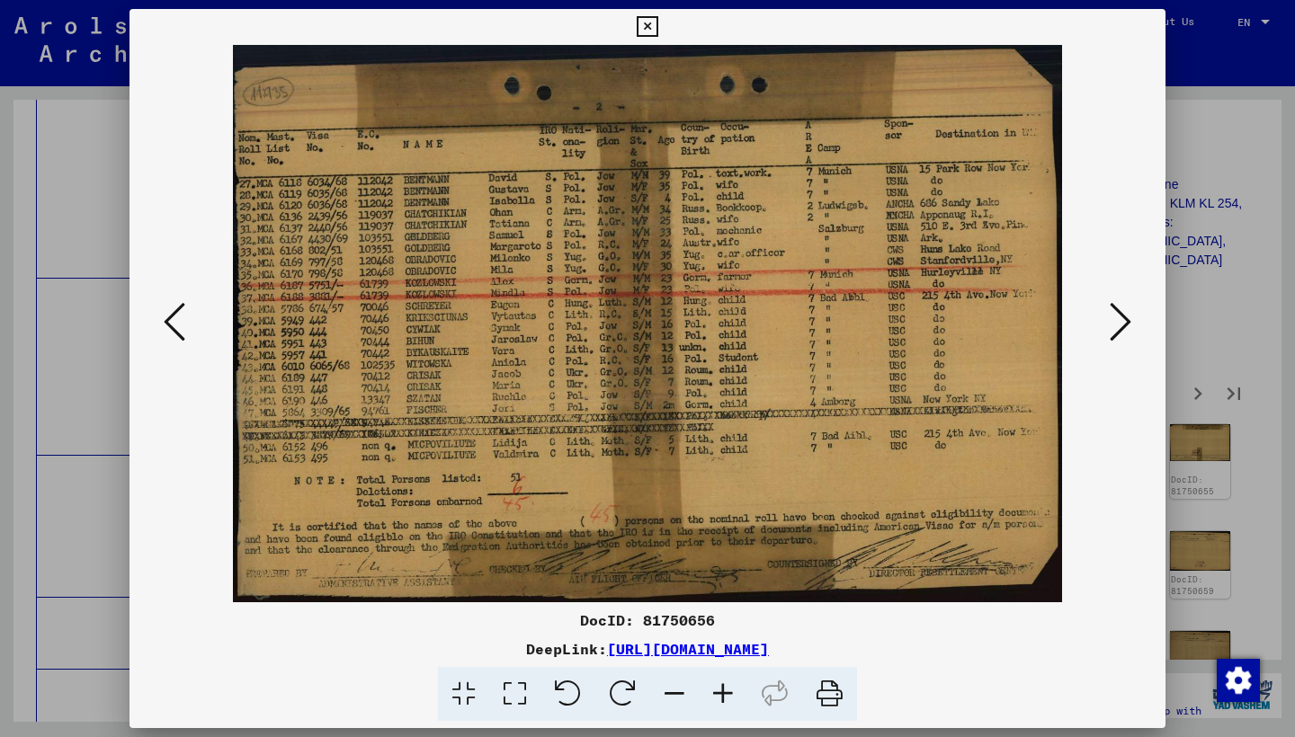
click at [1116, 325] on icon at bounding box center [1120, 321] width 22 height 43
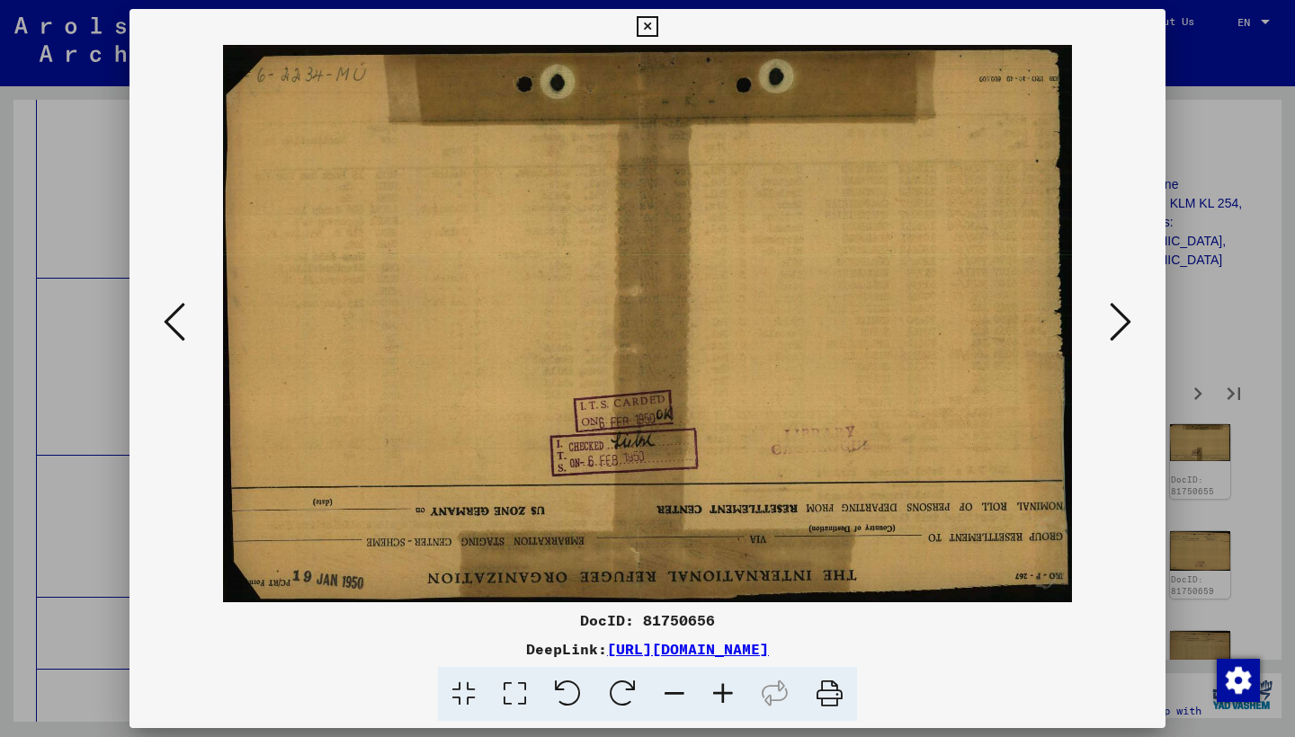
click at [1116, 325] on icon at bounding box center [1120, 321] width 22 height 43
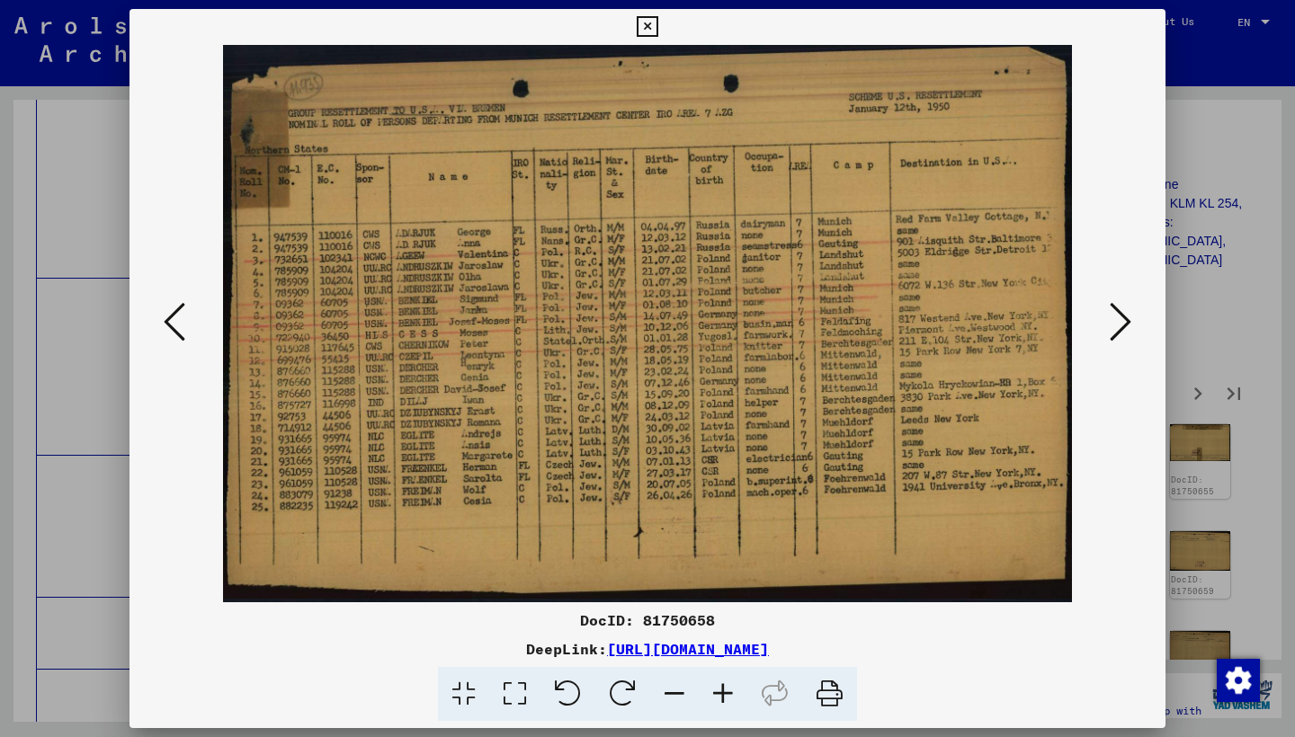
click at [1116, 325] on icon at bounding box center [1120, 321] width 22 height 43
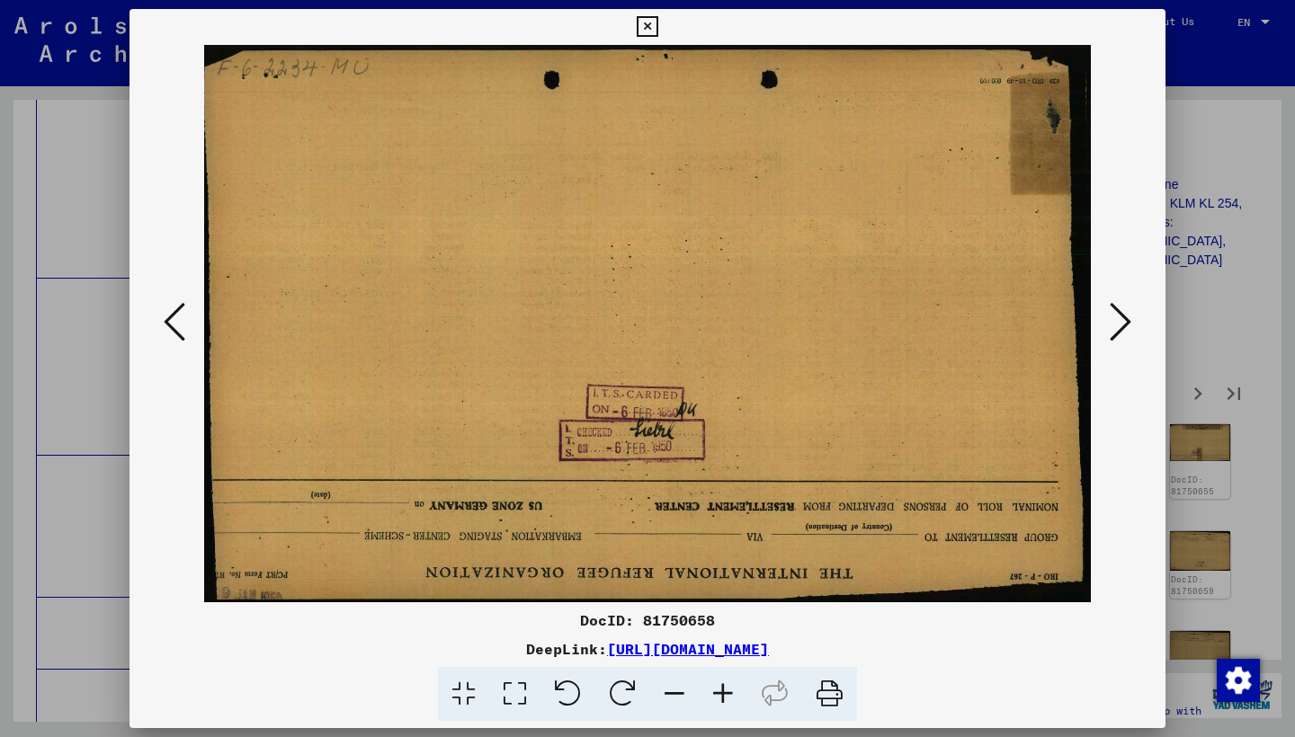
click at [1116, 325] on icon at bounding box center [1120, 321] width 22 height 43
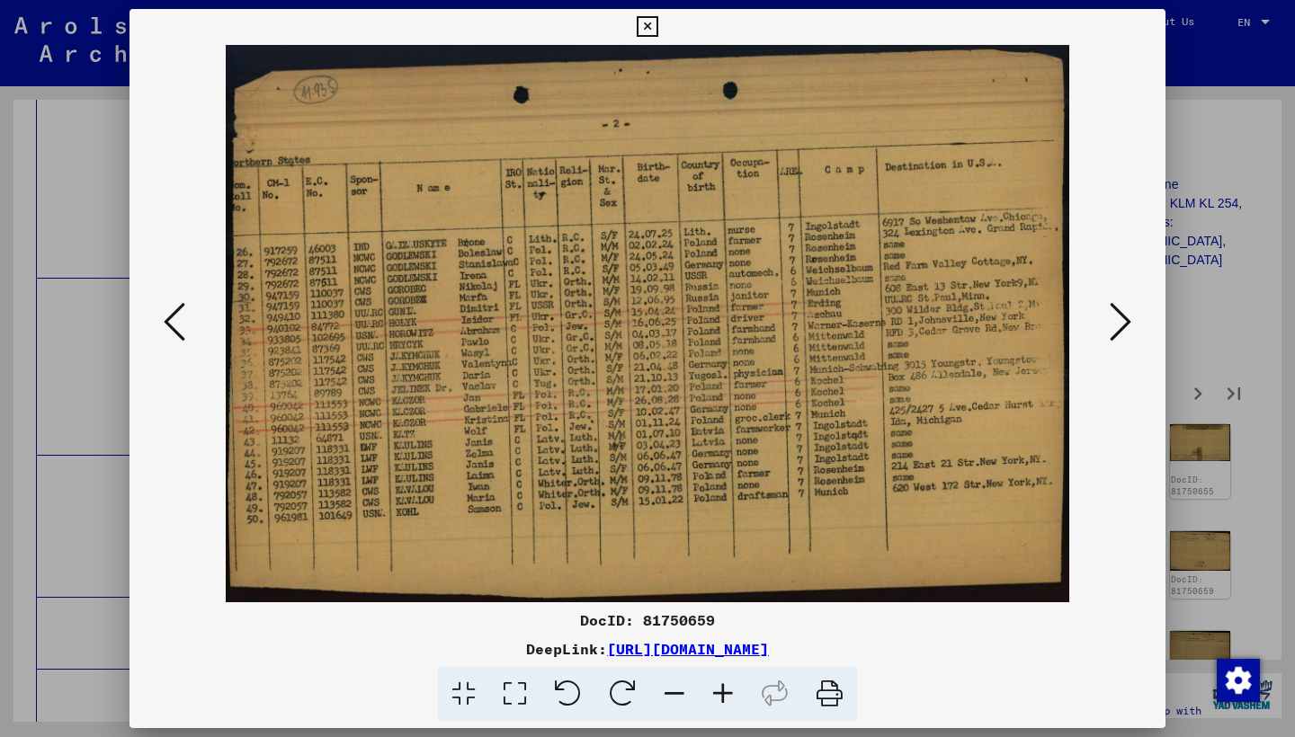
click at [1116, 325] on icon at bounding box center [1120, 321] width 22 height 43
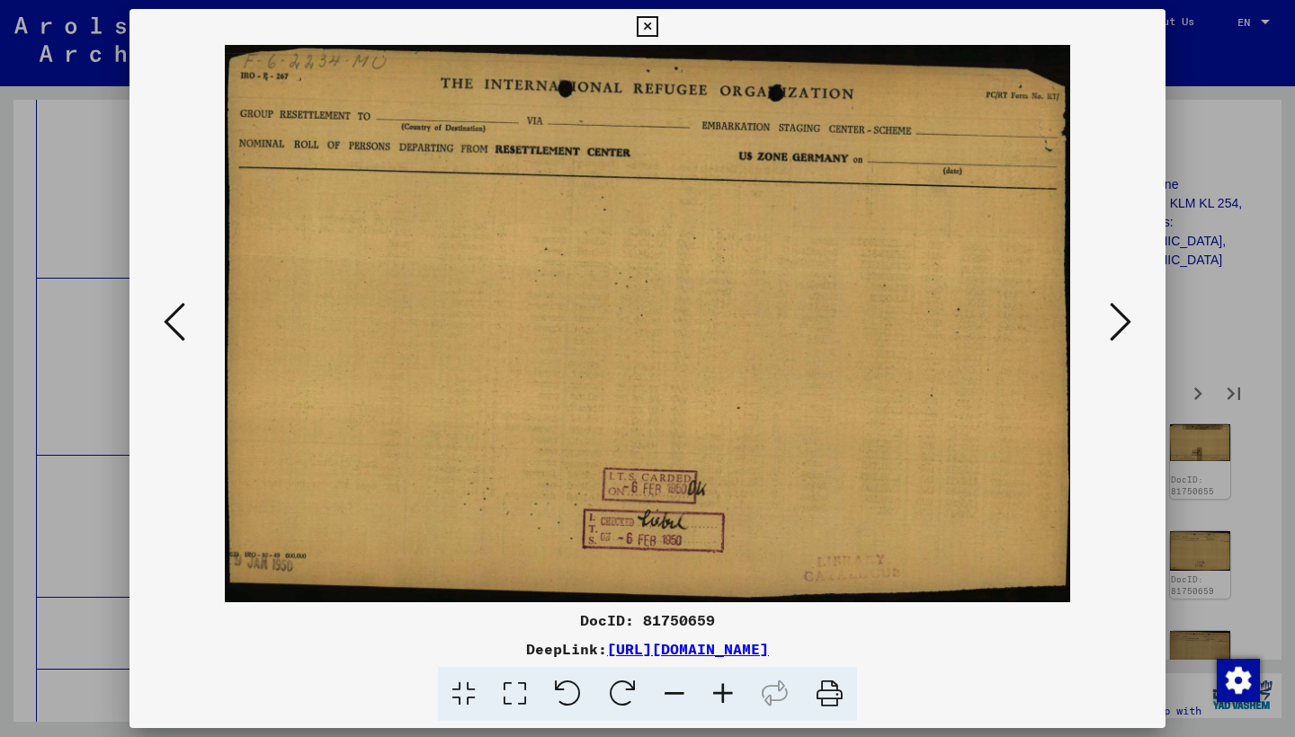
click at [1116, 325] on icon at bounding box center [1120, 321] width 22 height 43
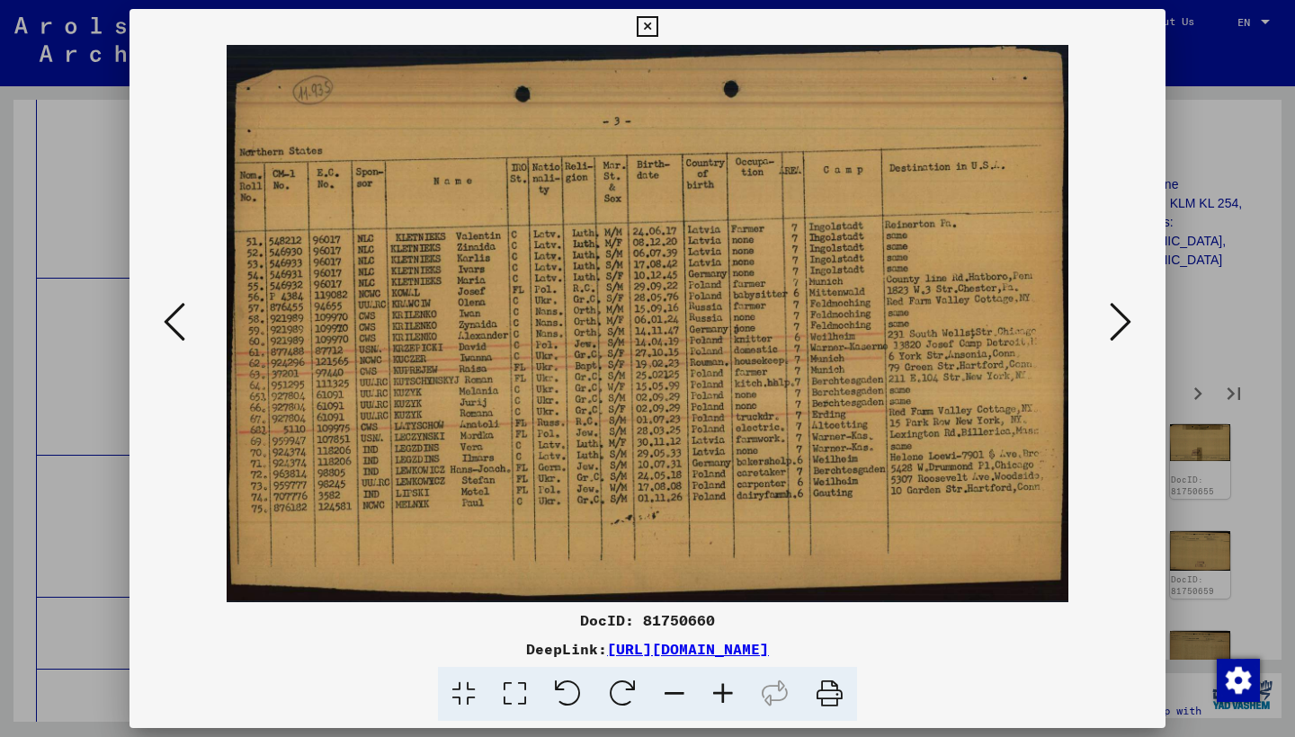
click at [1114, 325] on icon at bounding box center [1120, 321] width 22 height 43
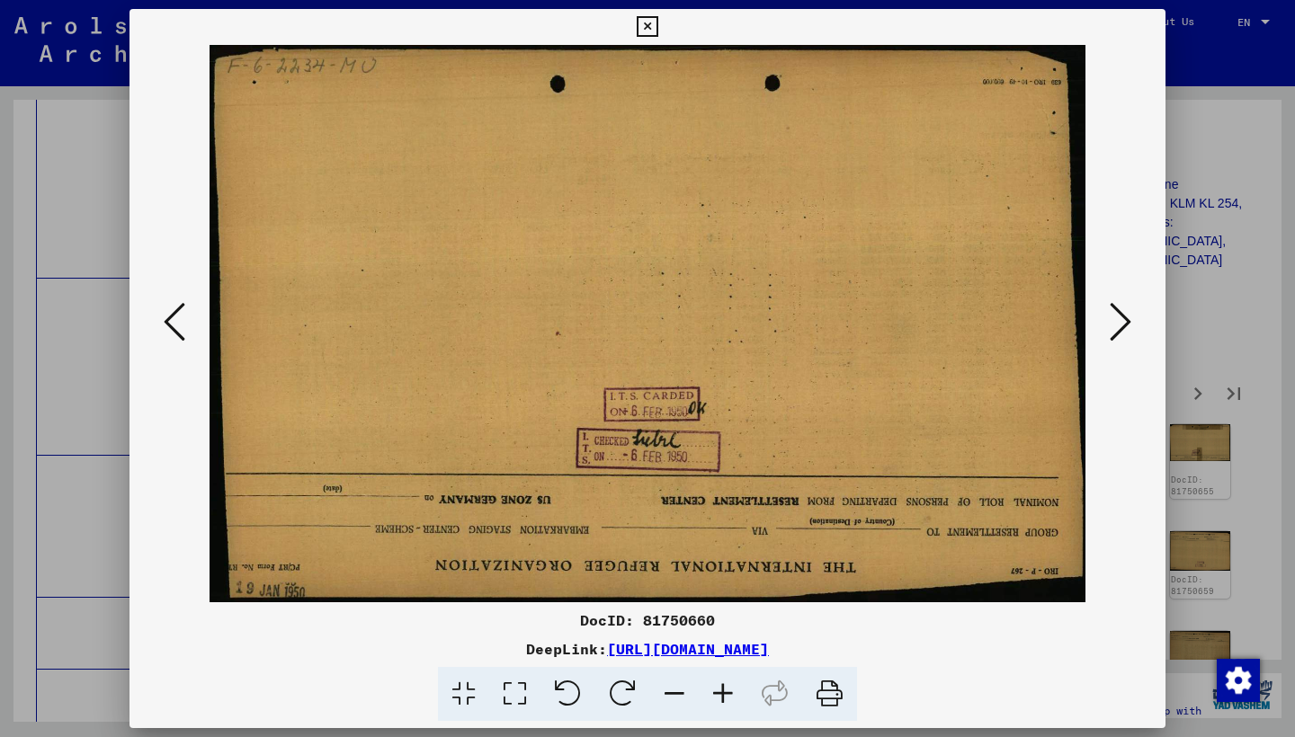
click at [1114, 325] on icon at bounding box center [1120, 321] width 22 height 43
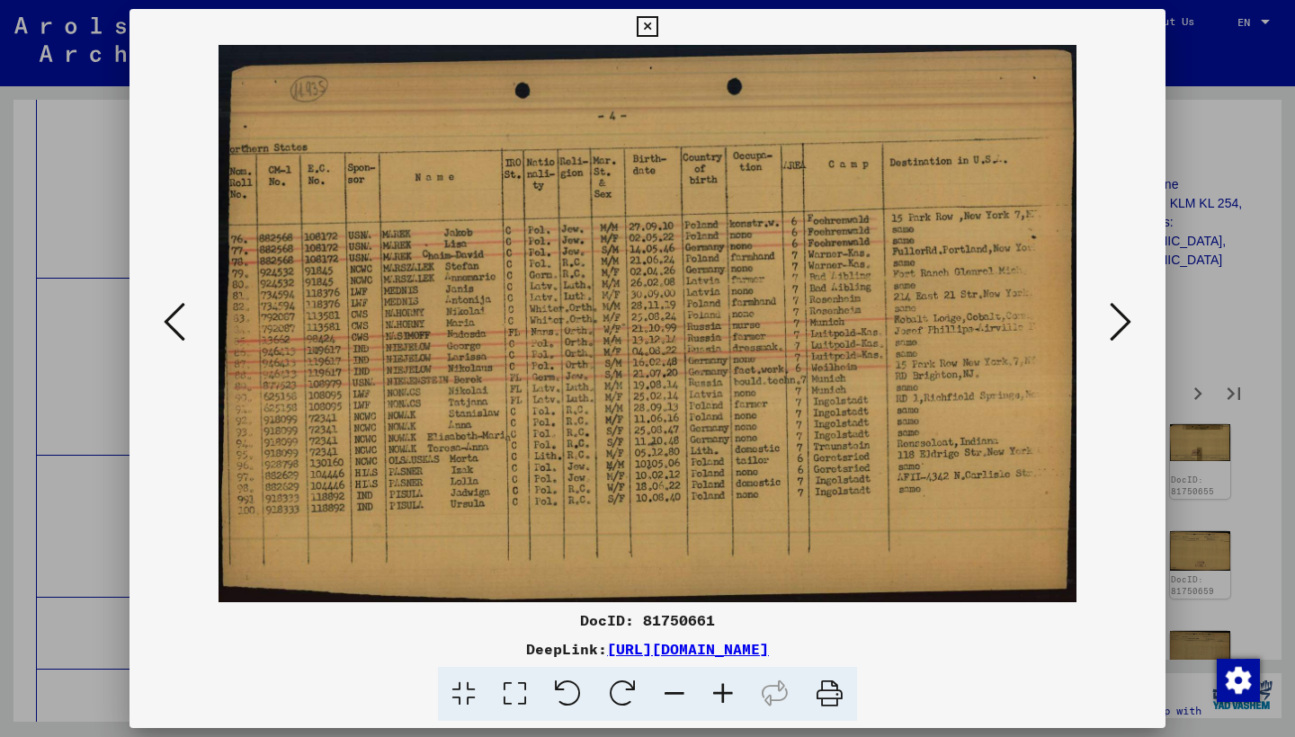
click at [1114, 325] on icon at bounding box center [1120, 321] width 22 height 43
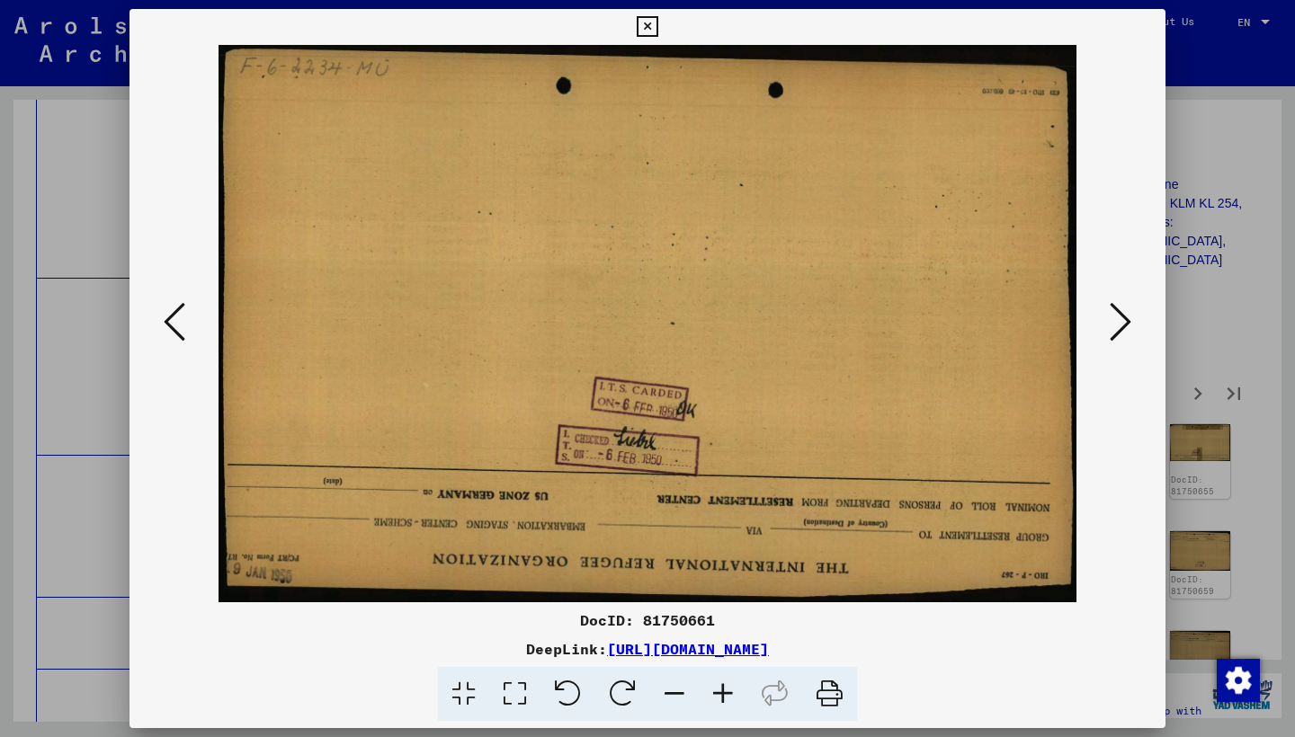
click at [1114, 325] on icon at bounding box center [1120, 321] width 22 height 43
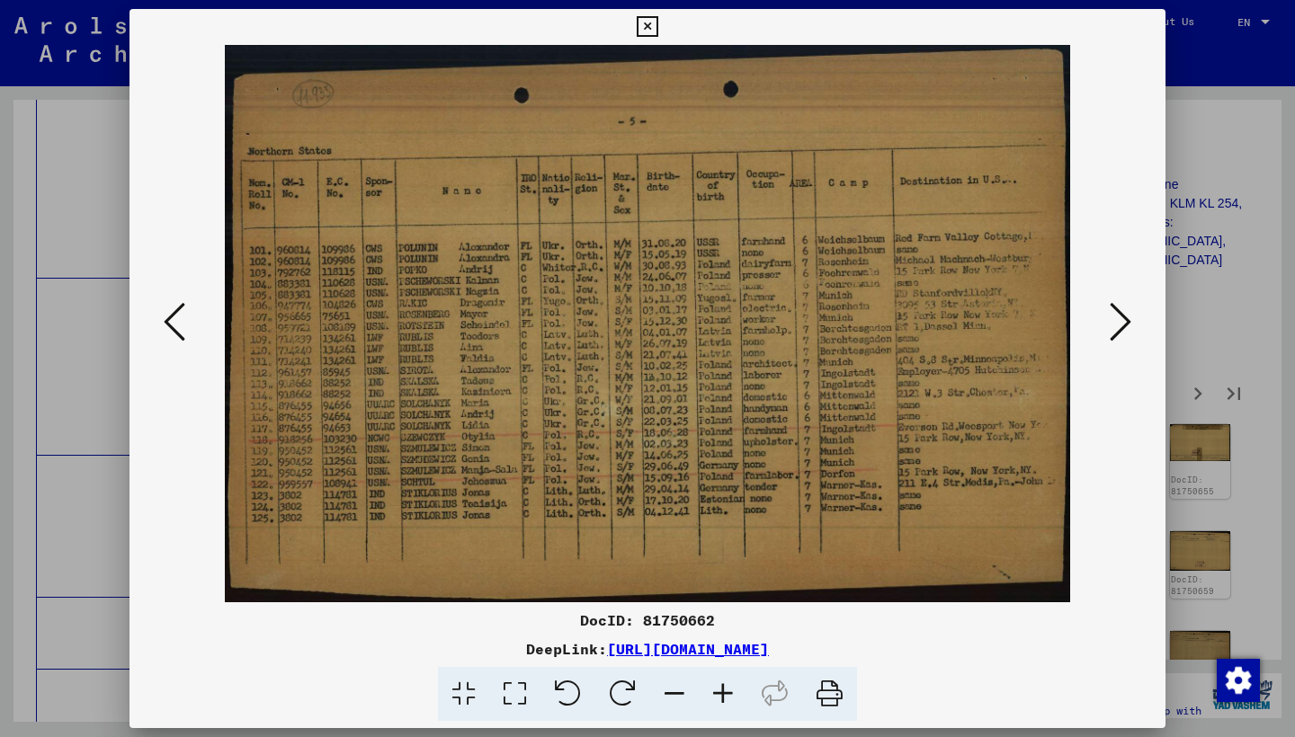
click at [1114, 325] on icon at bounding box center [1120, 321] width 22 height 43
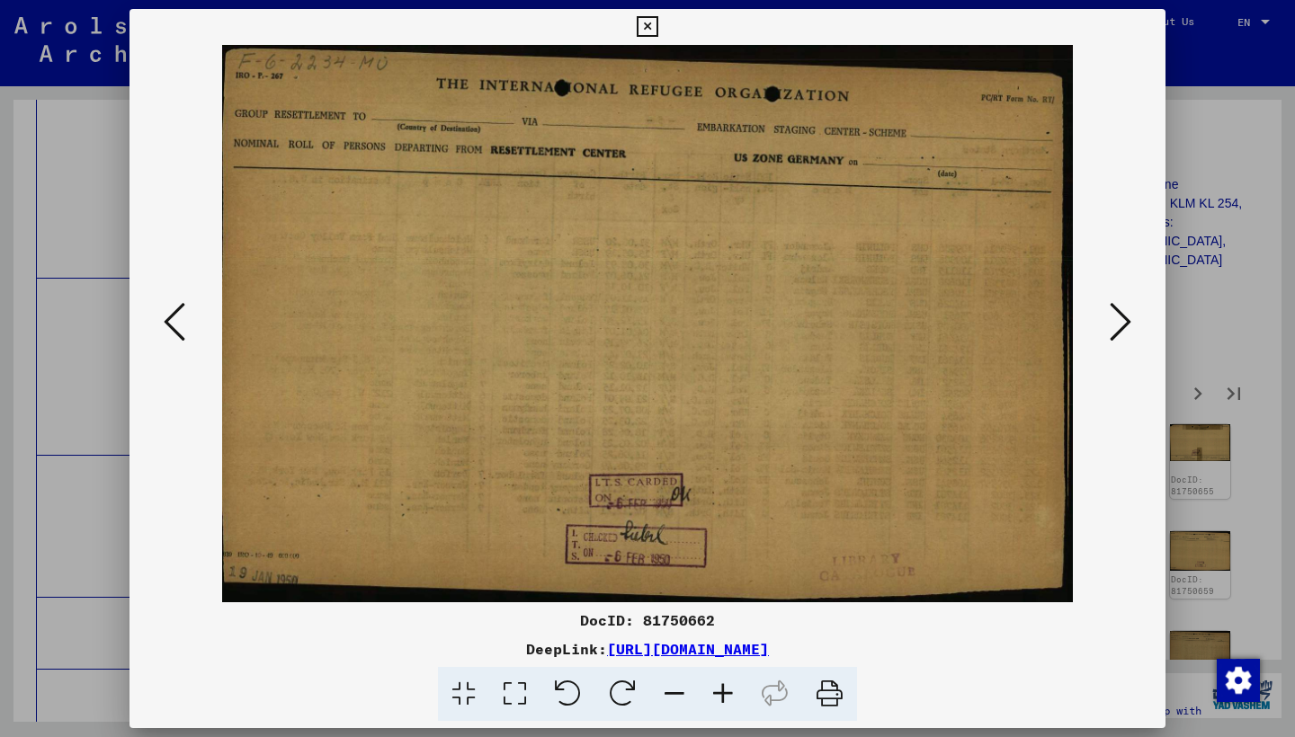
click at [1114, 325] on icon at bounding box center [1120, 321] width 22 height 43
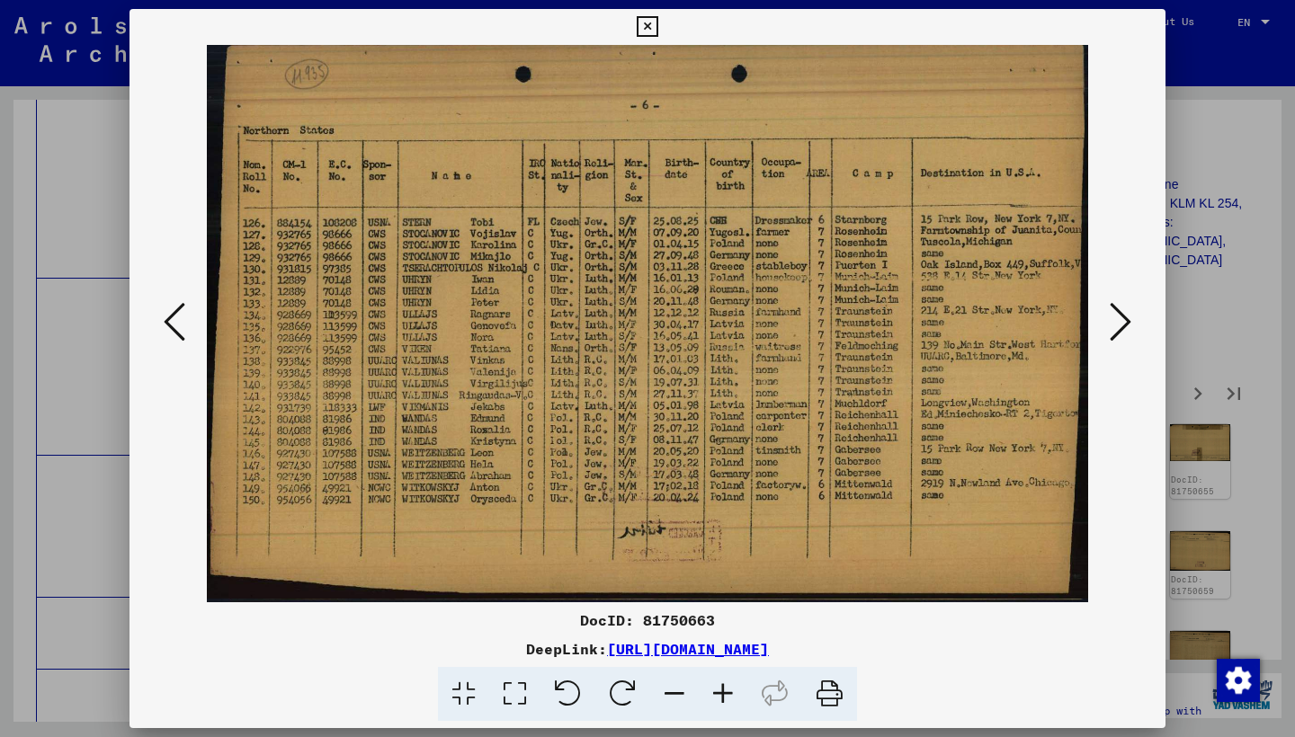
click at [1114, 325] on icon at bounding box center [1120, 321] width 22 height 43
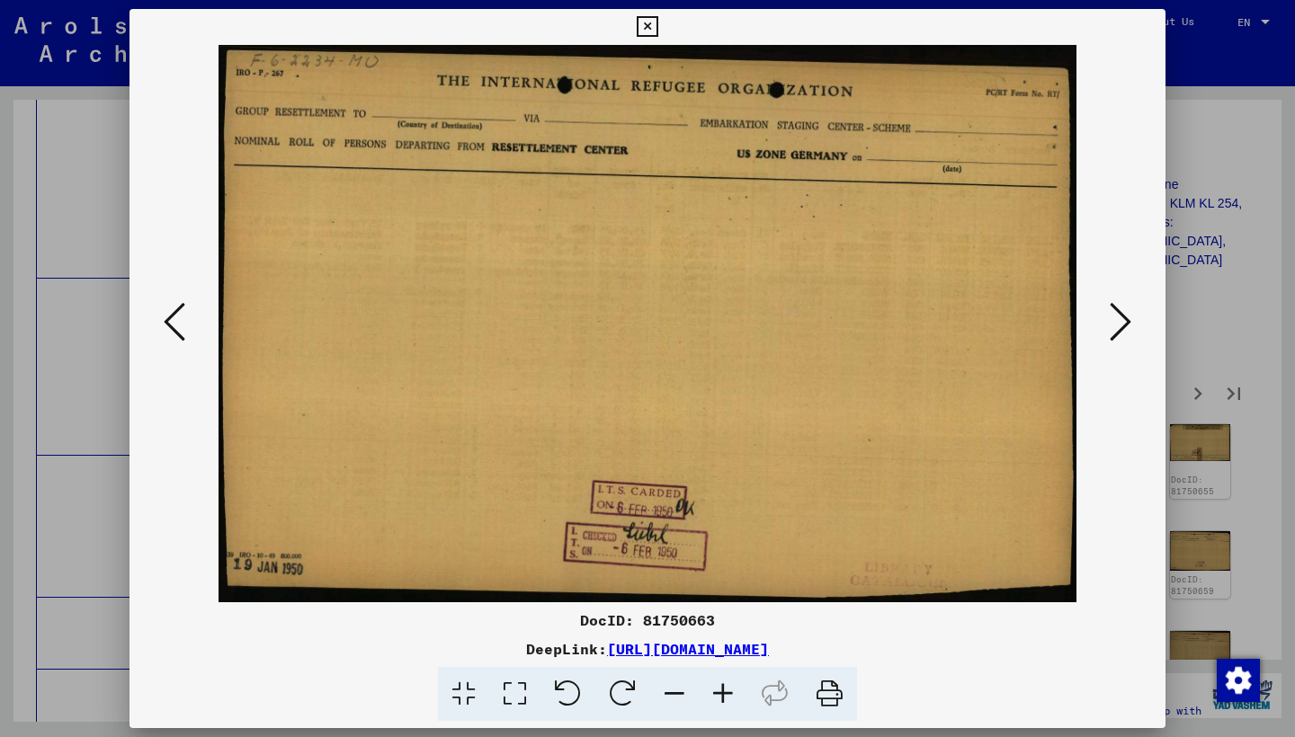
click at [1114, 325] on icon at bounding box center [1120, 321] width 22 height 43
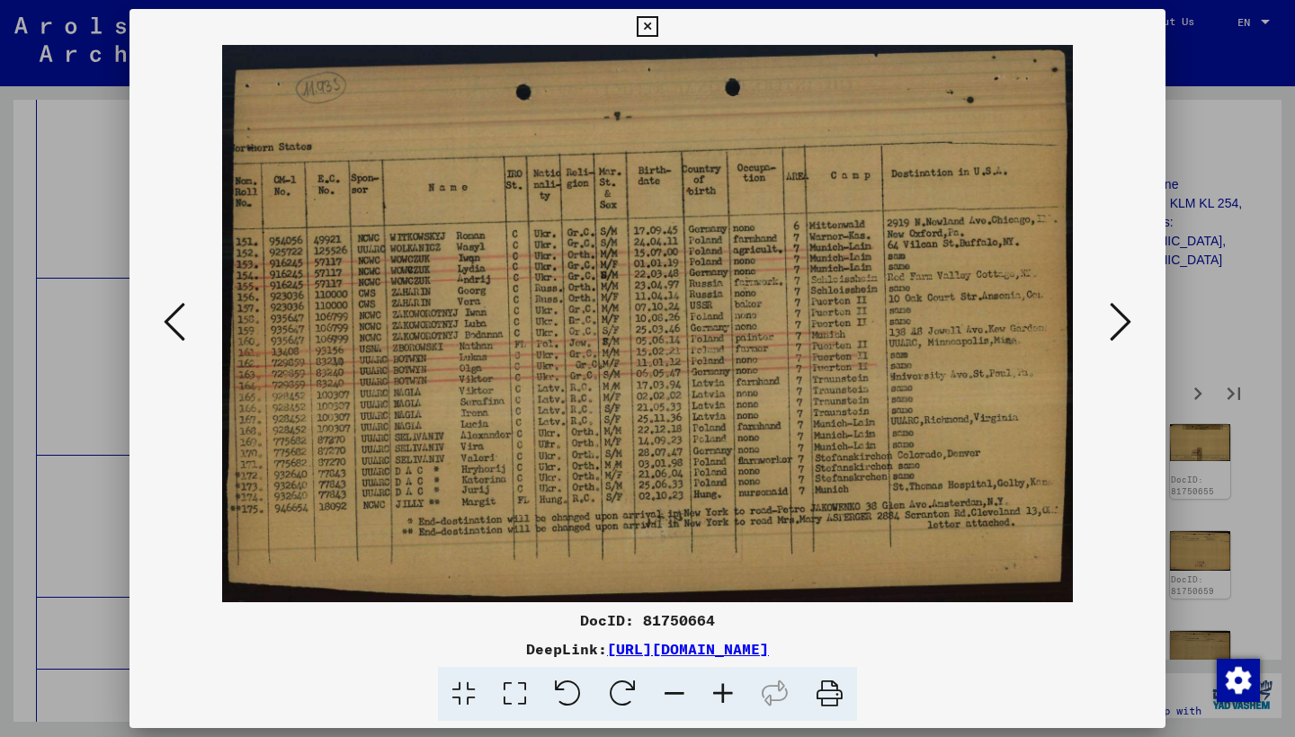
click at [1114, 325] on icon at bounding box center [1120, 321] width 22 height 43
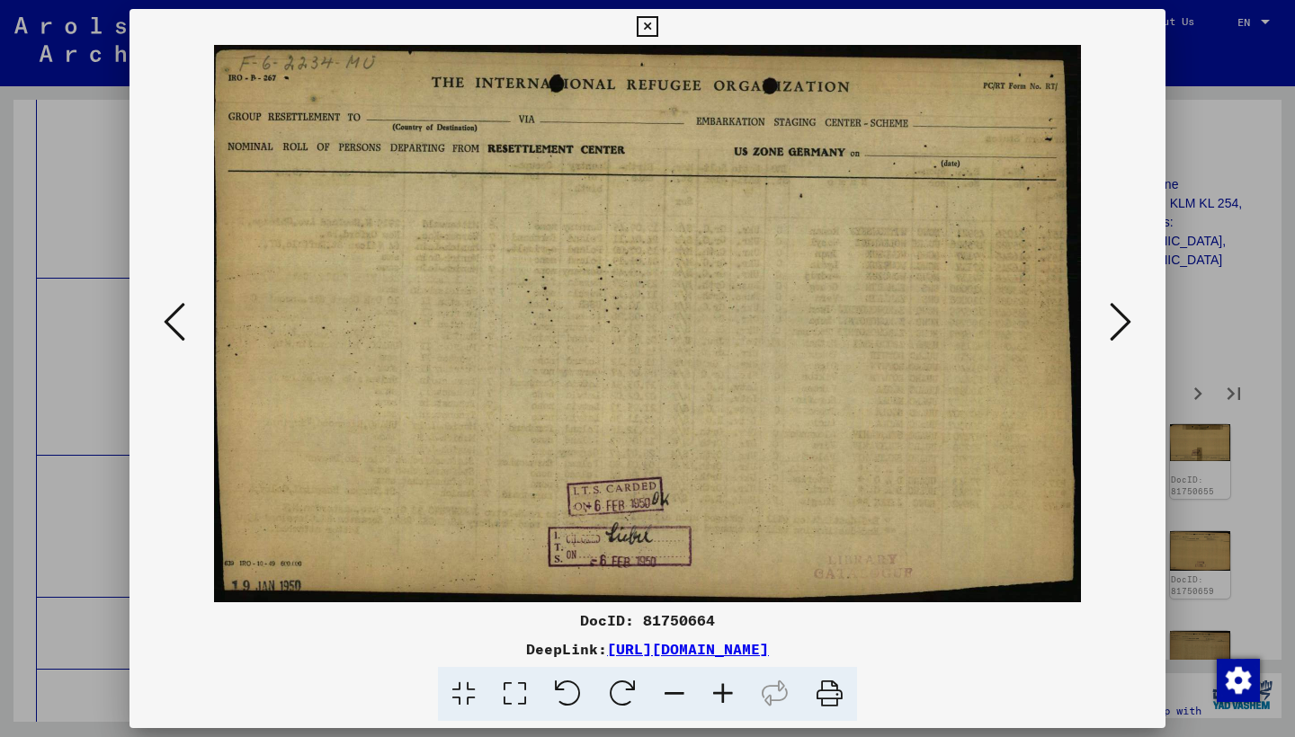
click at [1114, 325] on icon at bounding box center [1120, 321] width 22 height 43
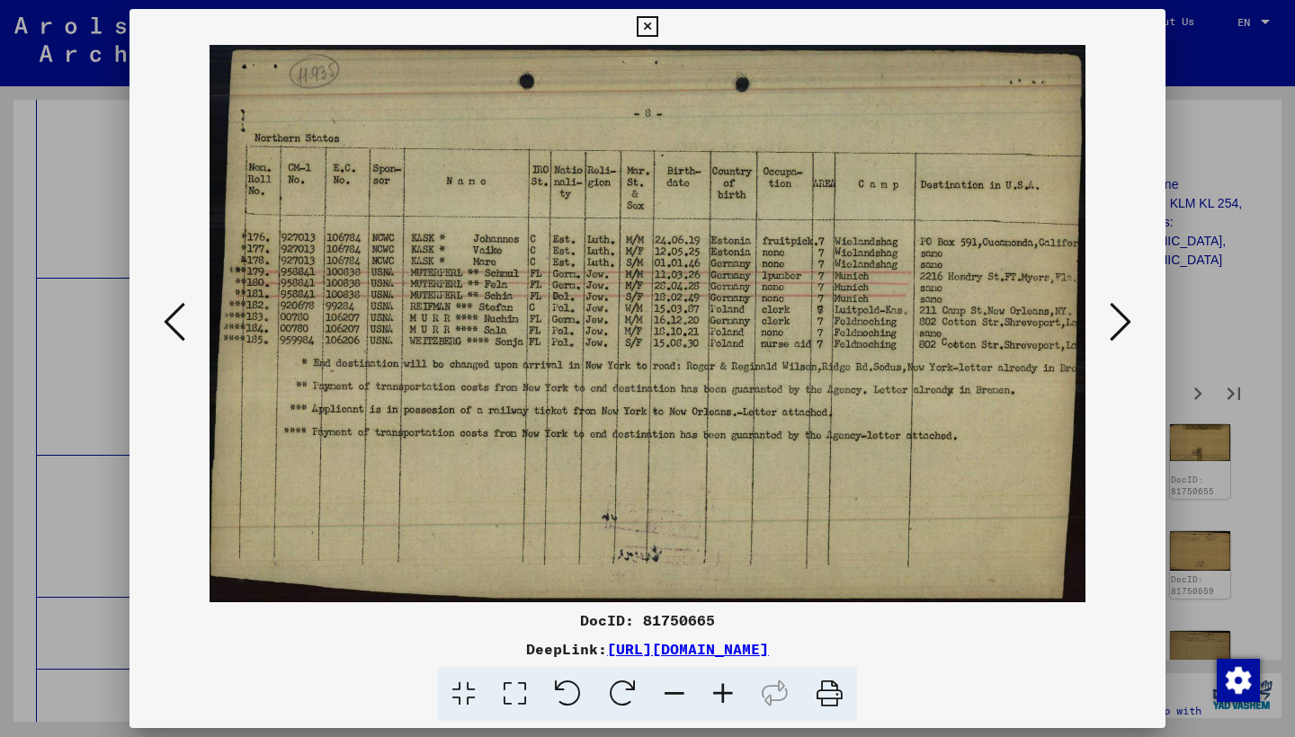
click at [1114, 325] on icon at bounding box center [1120, 321] width 22 height 43
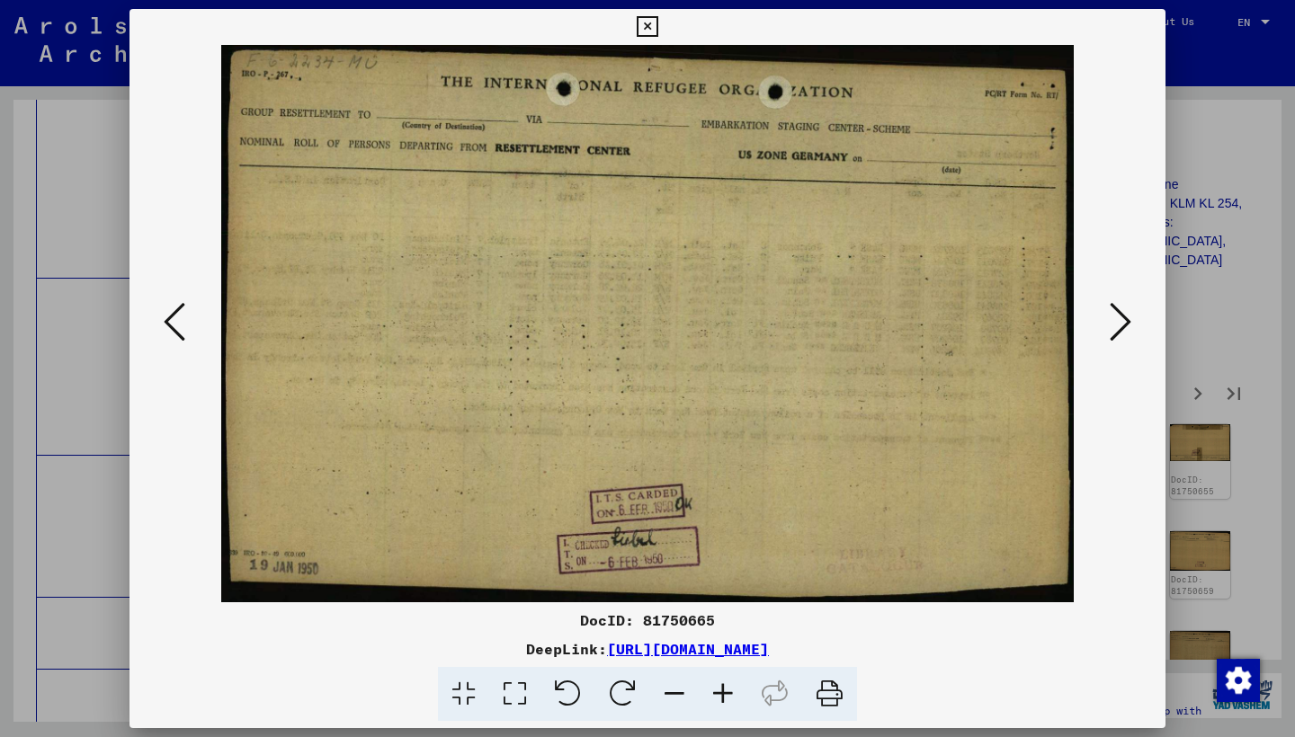
click at [1114, 325] on icon at bounding box center [1120, 321] width 22 height 43
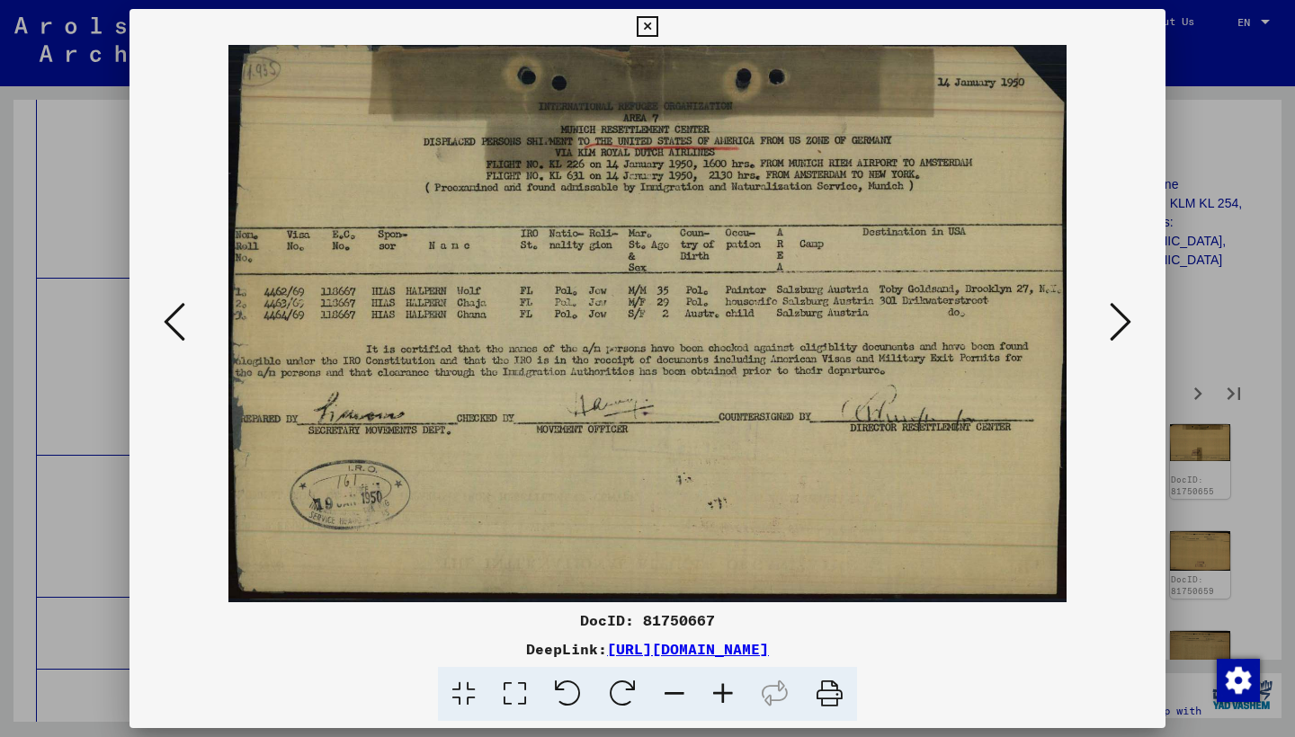
click at [1114, 325] on icon at bounding box center [1120, 321] width 22 height 43
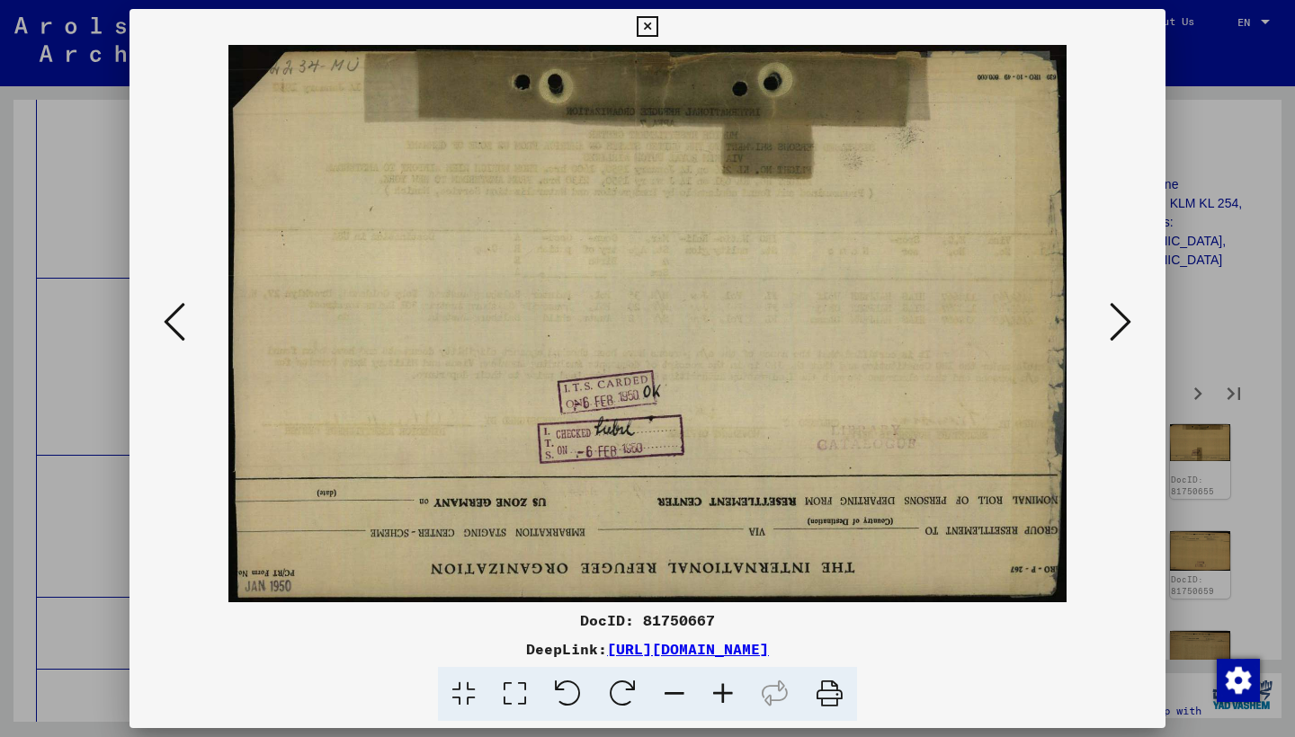
click at [1114, 325] on icon at bounding box center [1120, 321] width 22 height 43
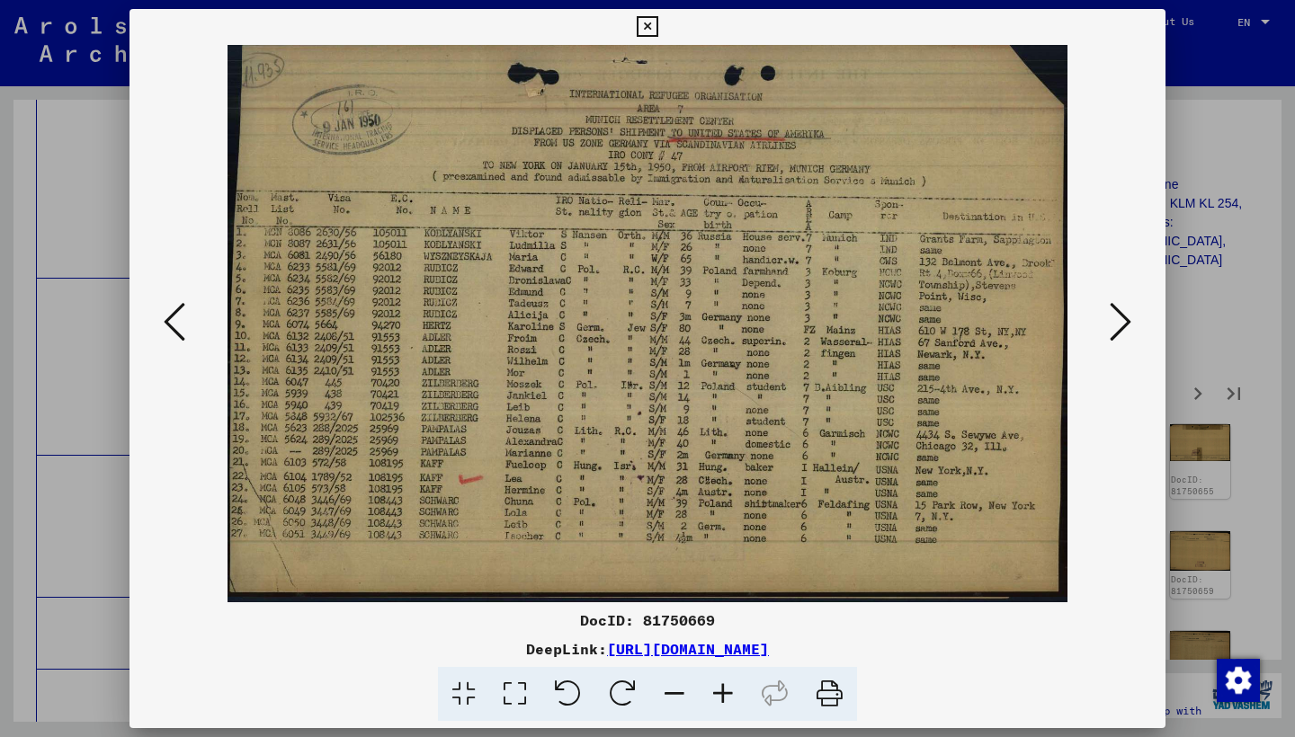
click
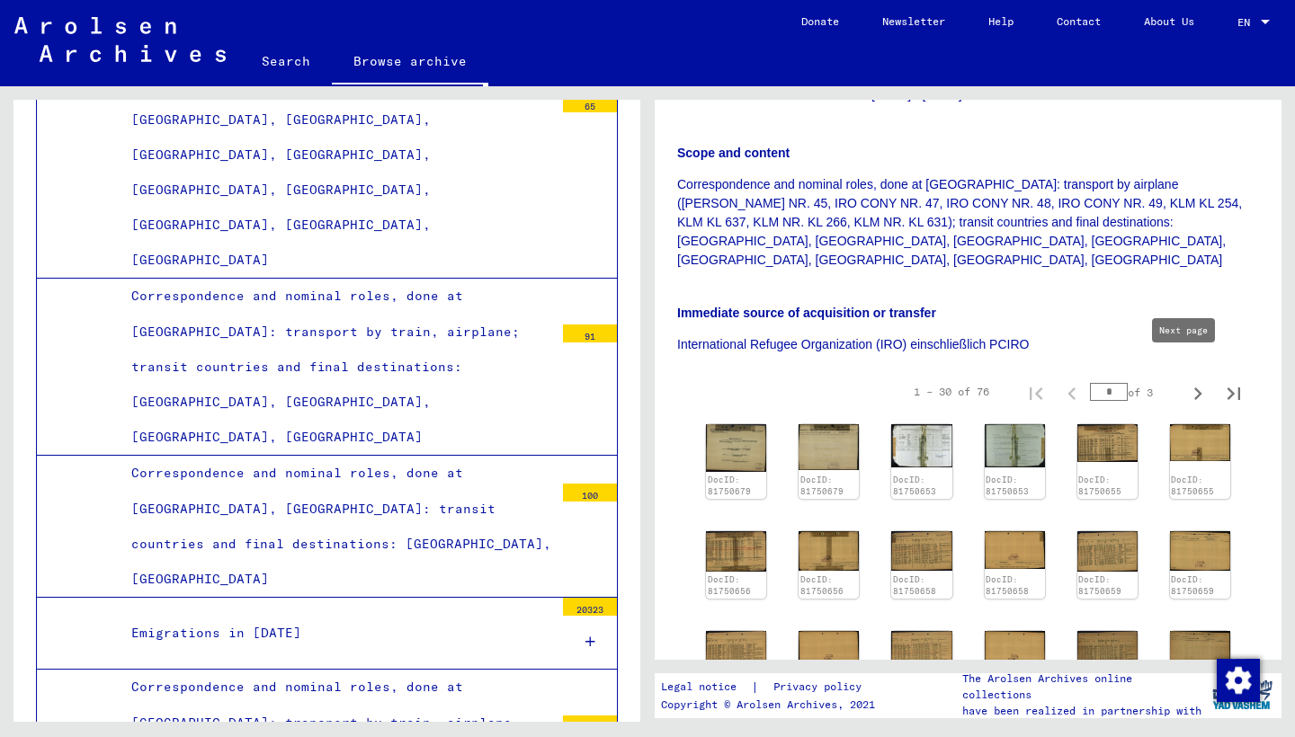
type input "*"
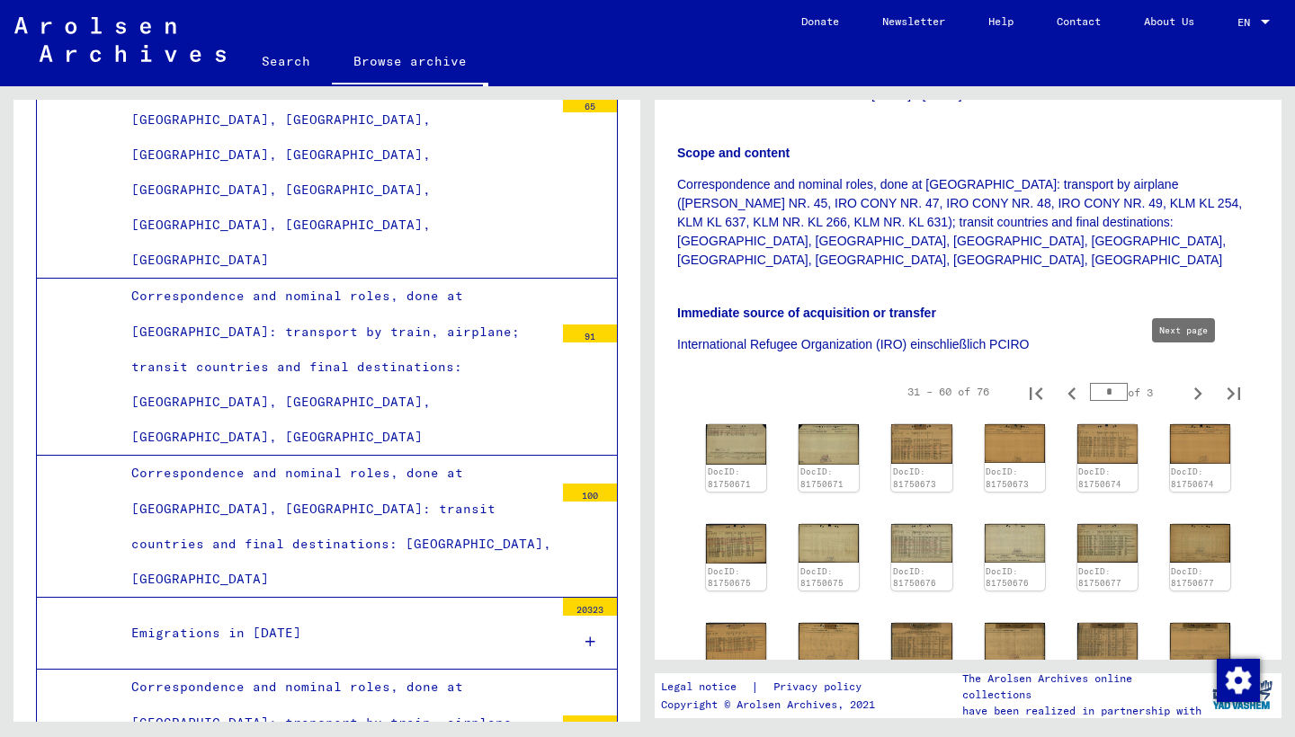
type input "*"
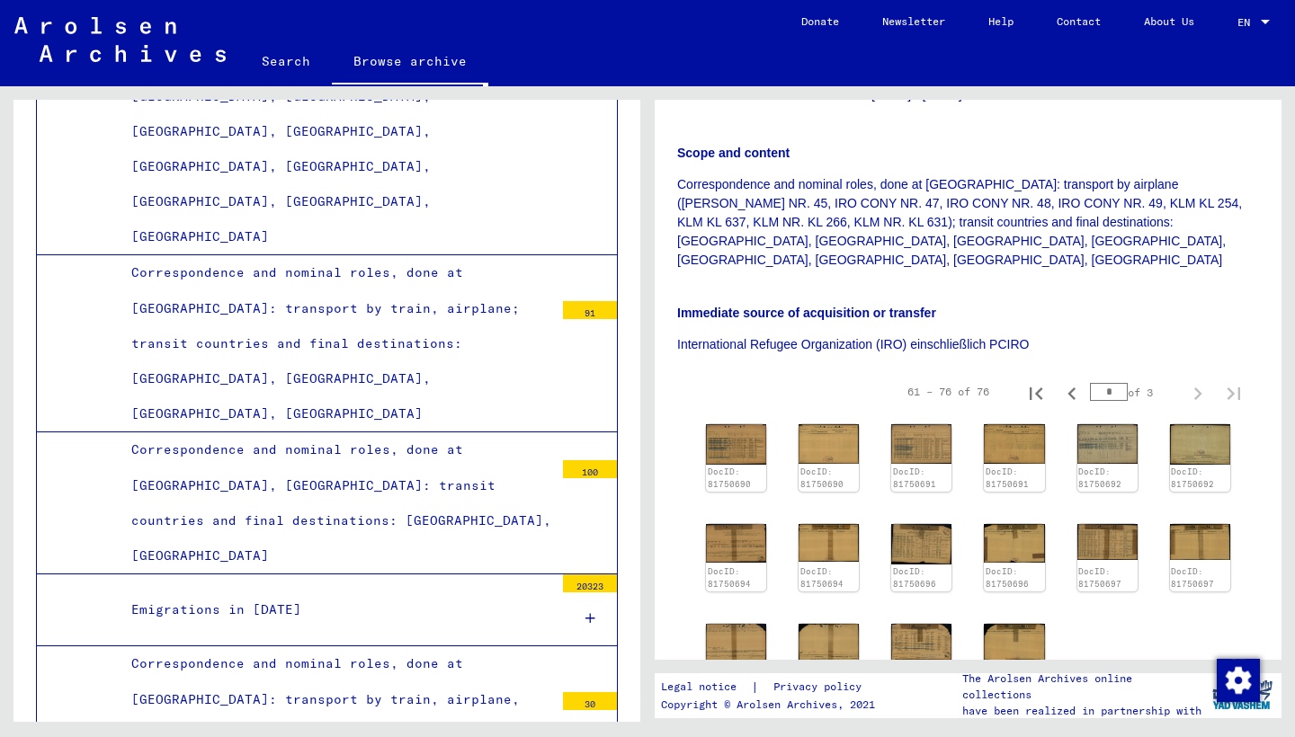
scroll to position [7096, 0]
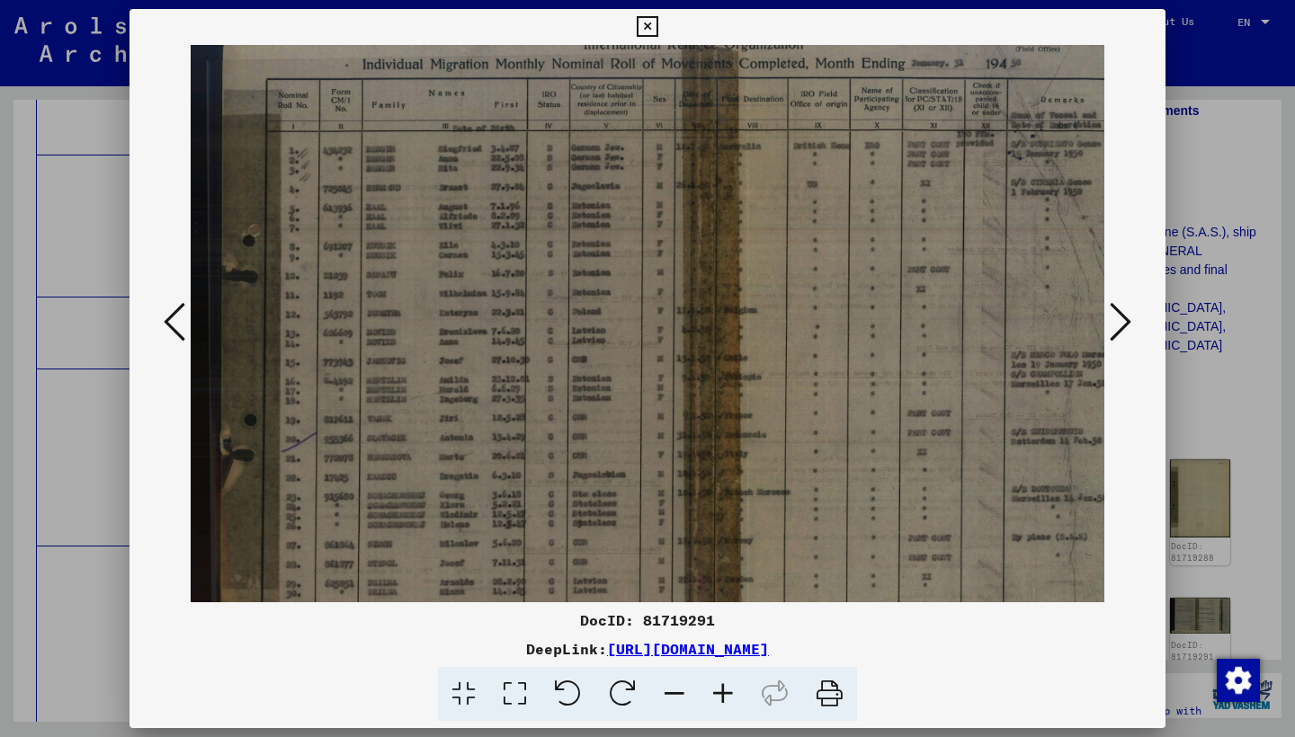
scroll to position [135, 0]
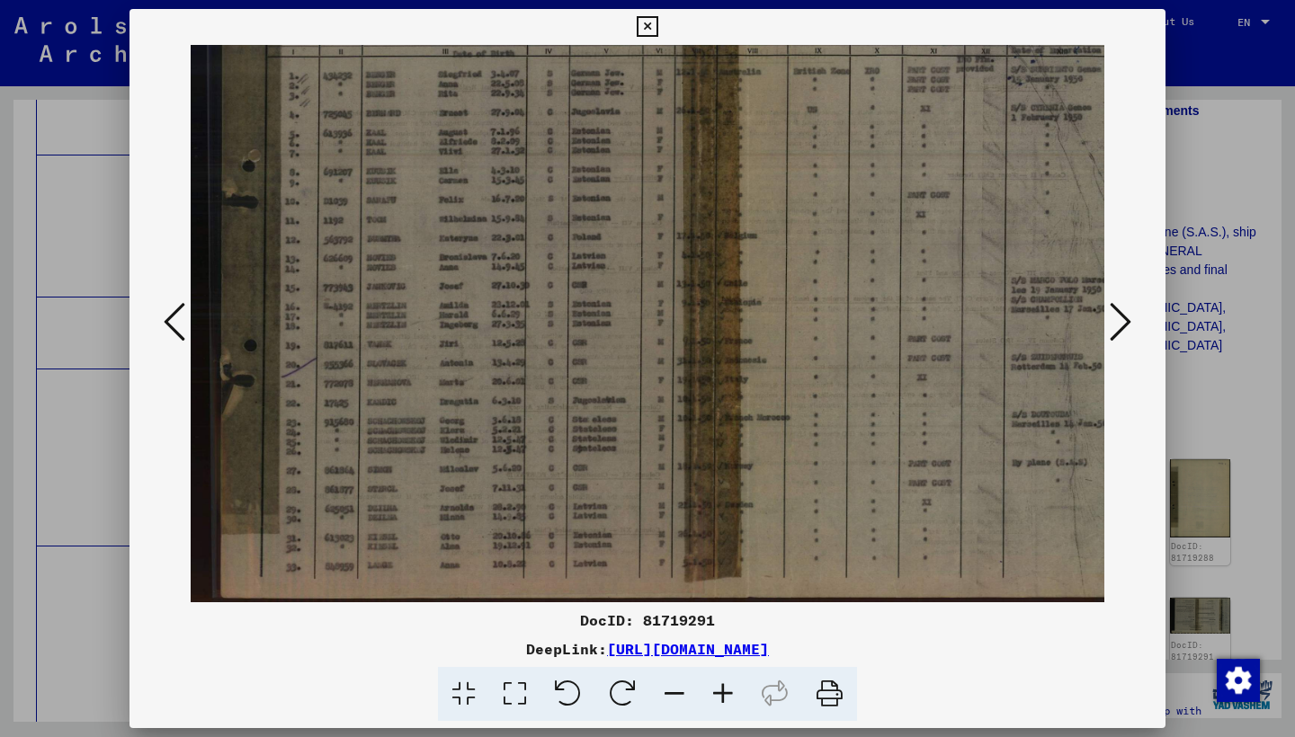
drag, startPoint x: 433, startPoint y: 538, endPoint x: 455, endPoint y: 355, distance: 183.8
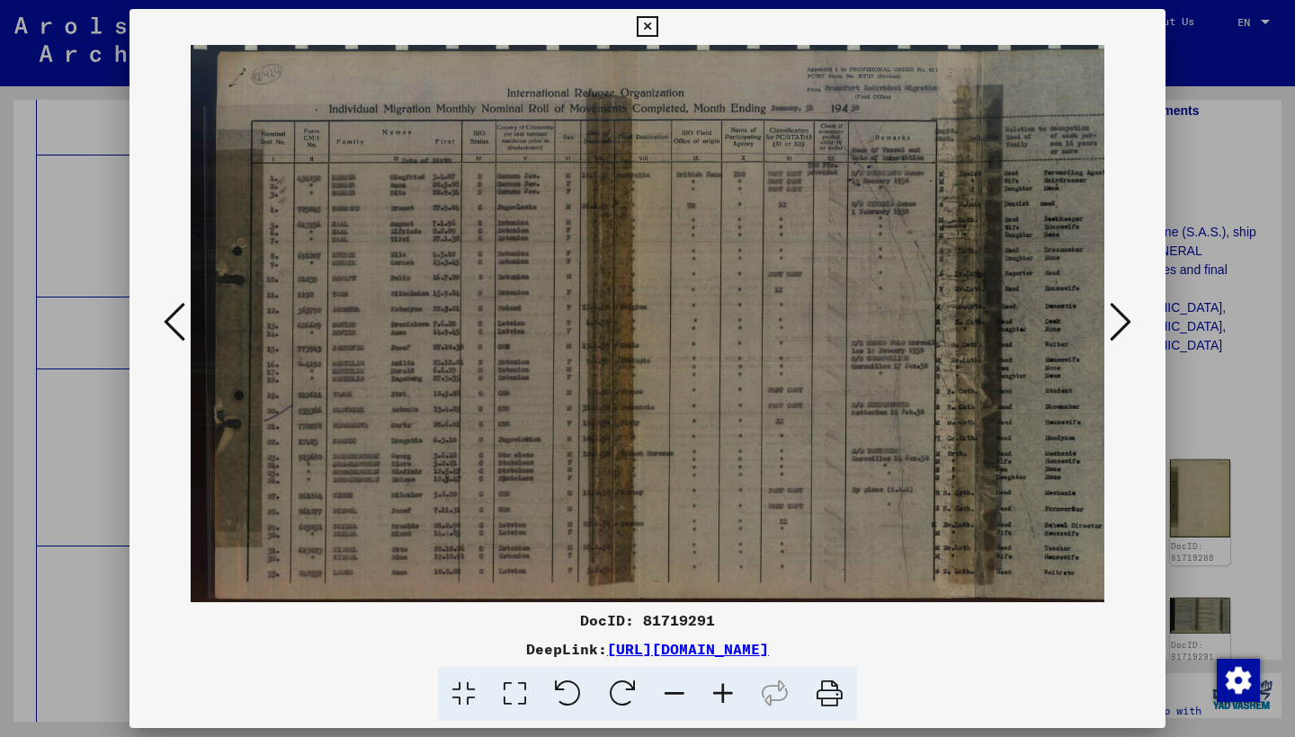
scroll to position [0, 0]
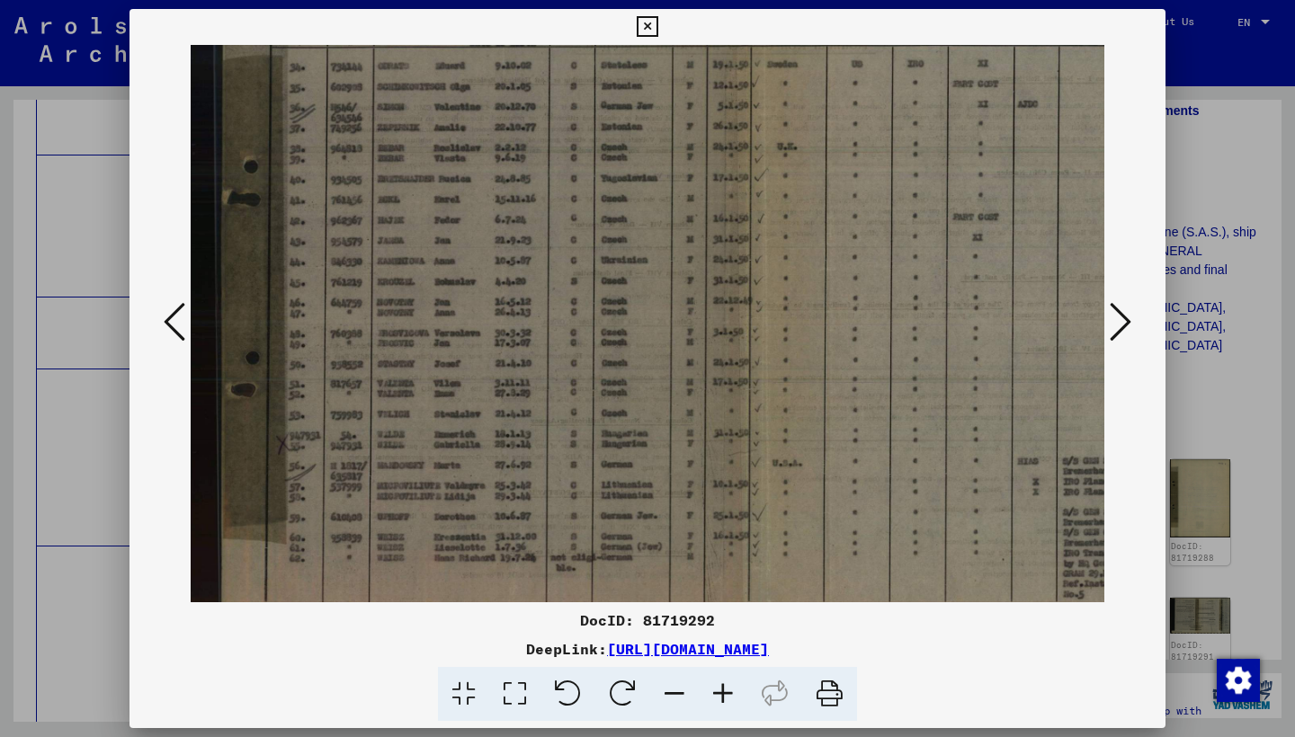
drag, startPoint x: 484, startPoint y: 412, endPoint x: 483, endPoint y: 257, distance: 154.6
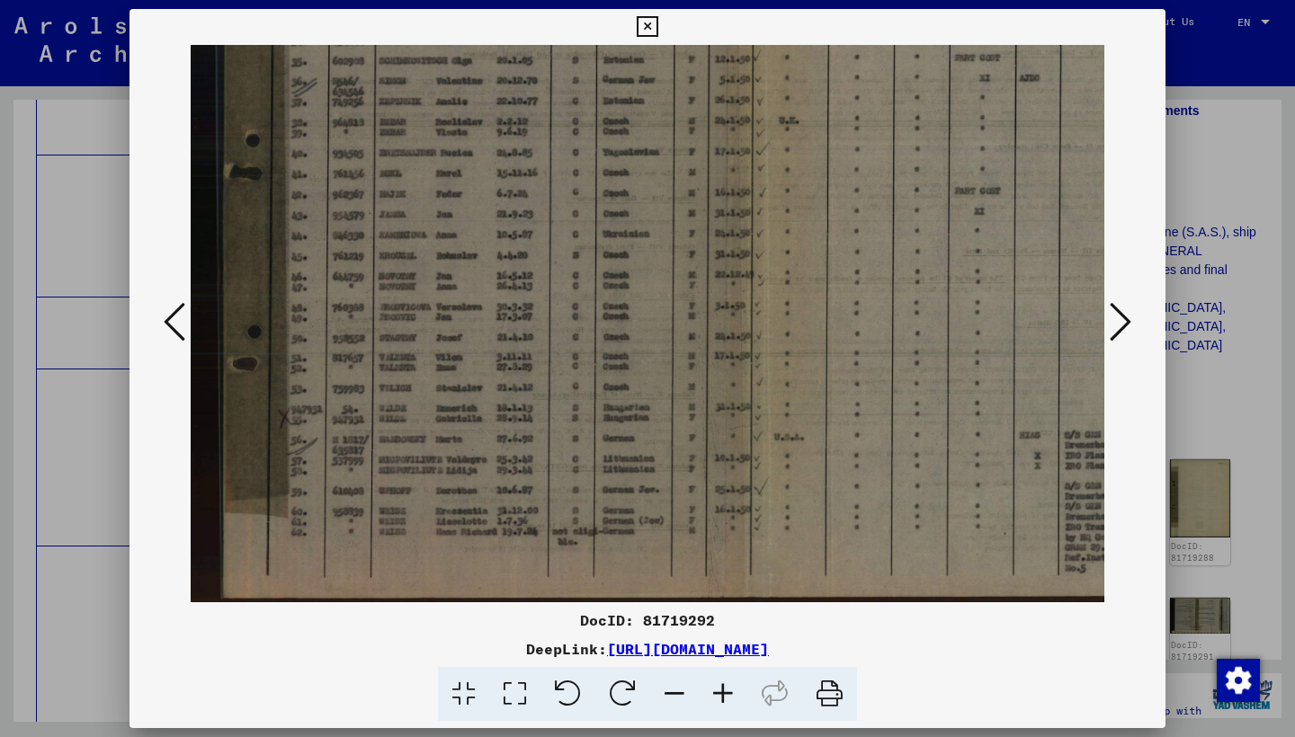
scroll to position [180, 1]
drag, startPoint x: 497, startPoint y: 411, endPoint x: 507, endPoint y: 286, distance: 125.4
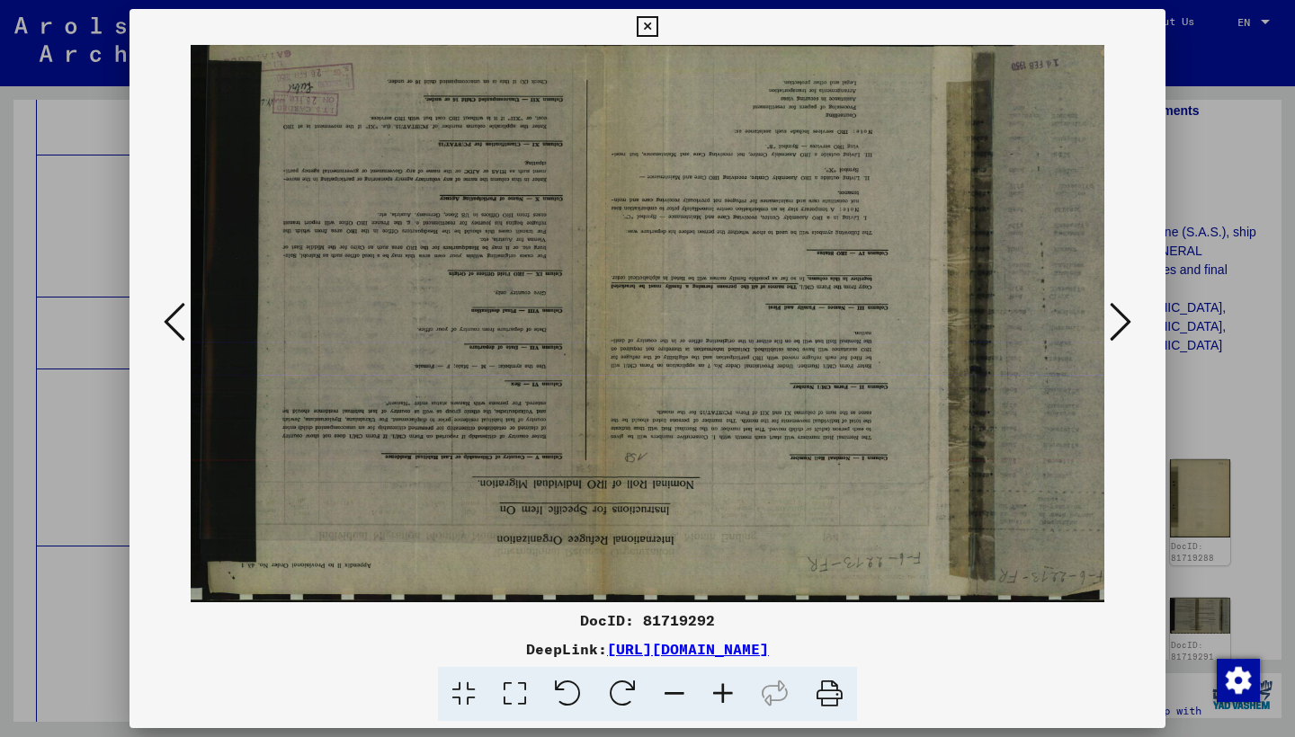
scroll to position [0, 0]
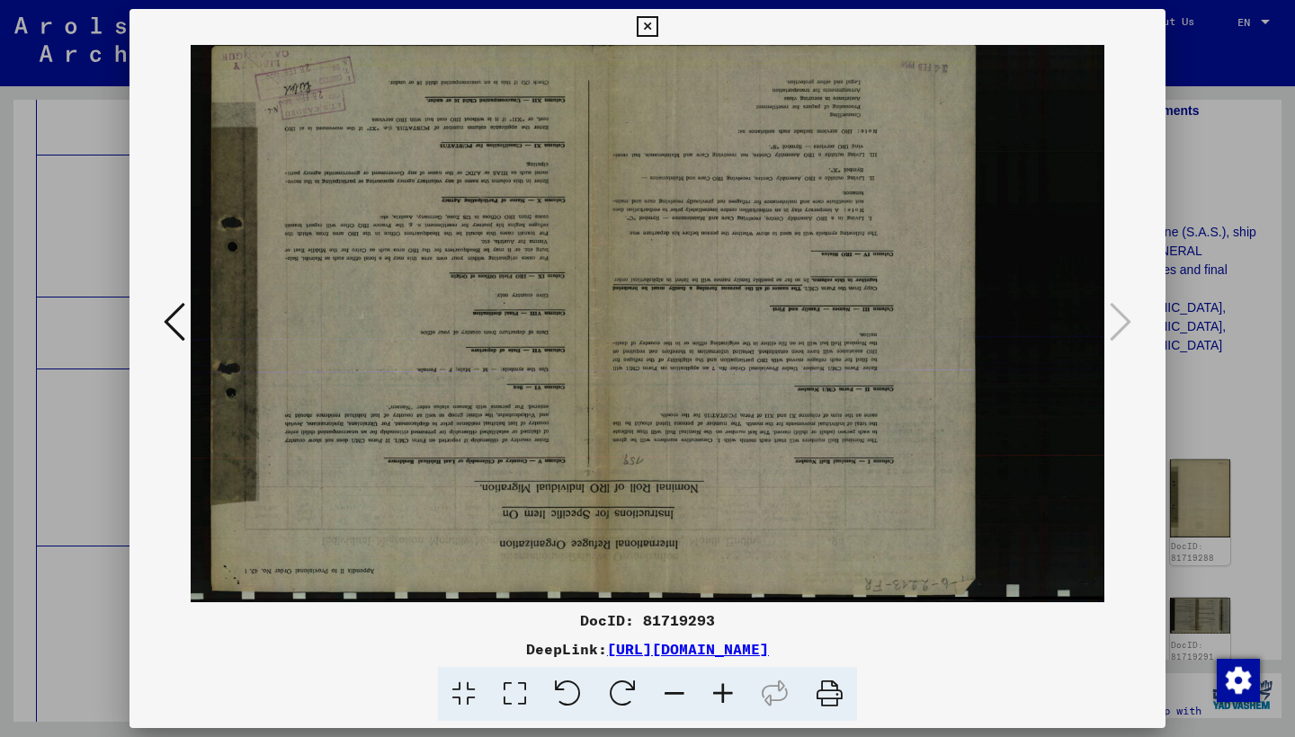
drag, startPoint x: 1151, startPoint y: 16, endPoint x: 1151, endPoint y: 93, distance: 76.4
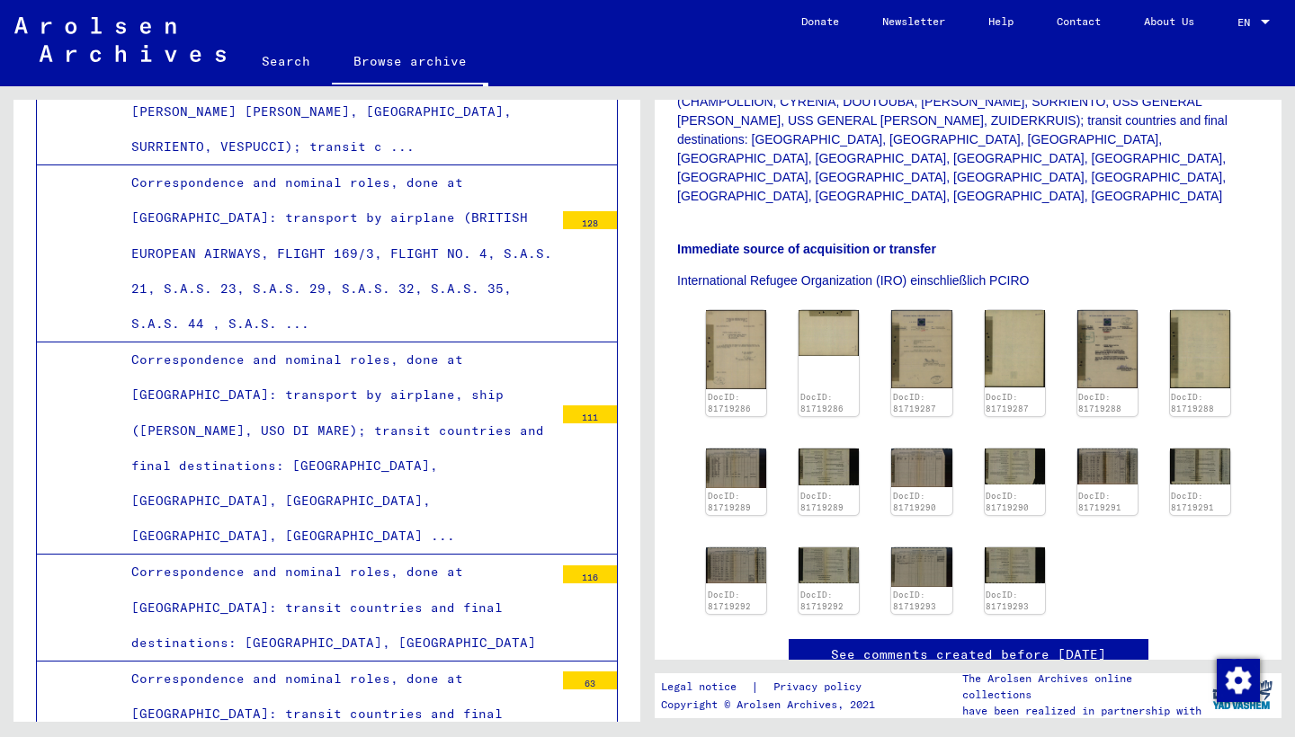
scroll to position [7389, 0]
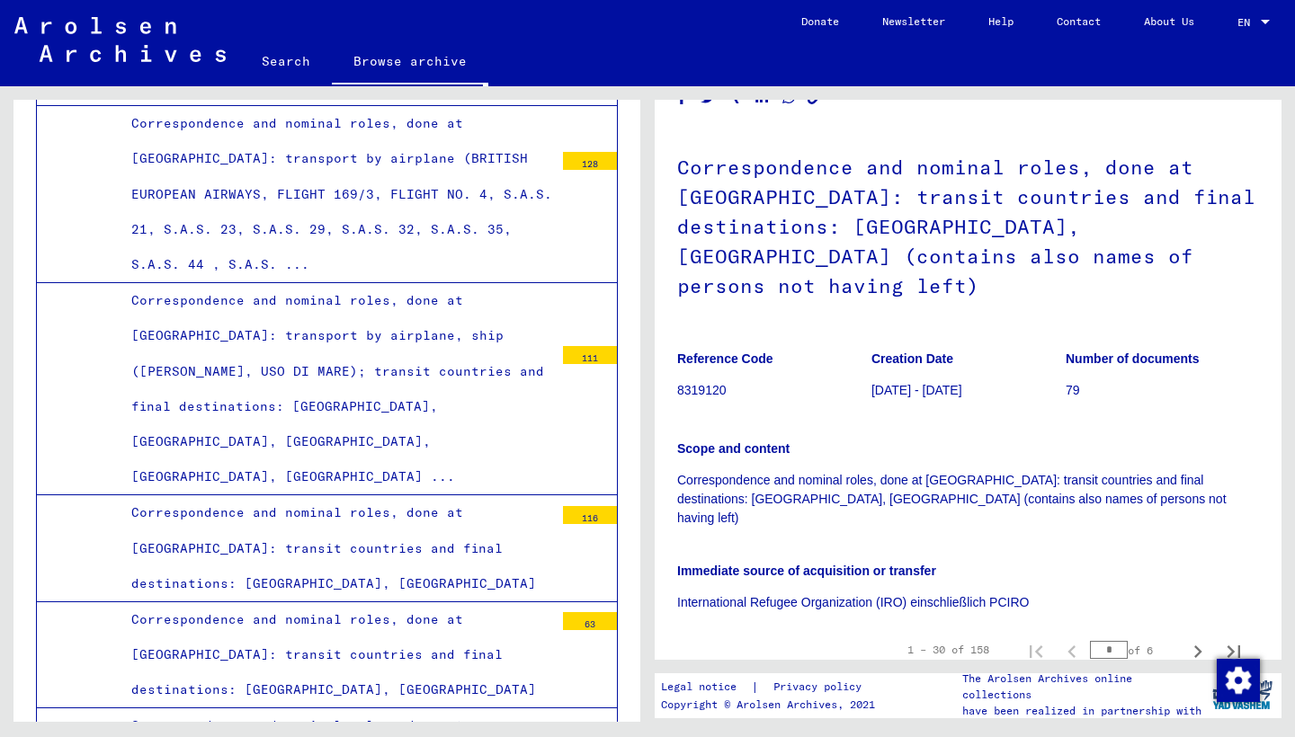
scroll to position [109, 0]
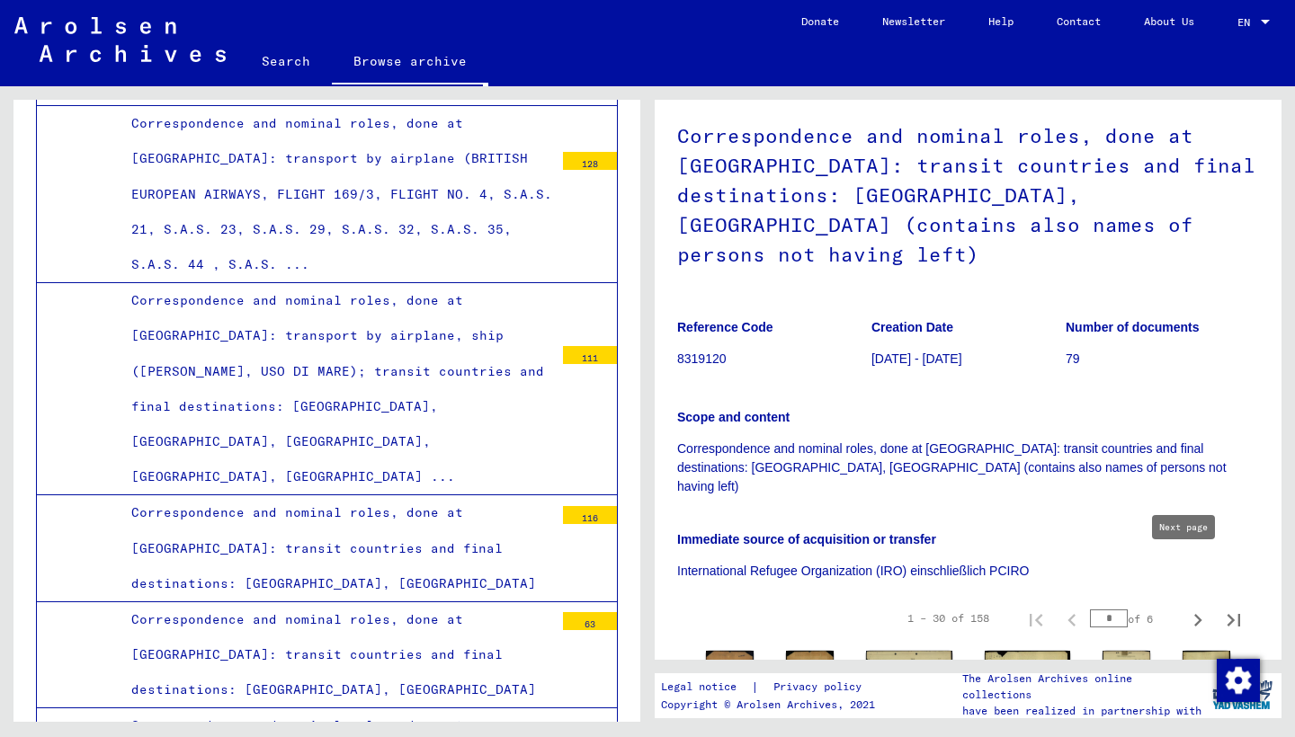
type input "*"
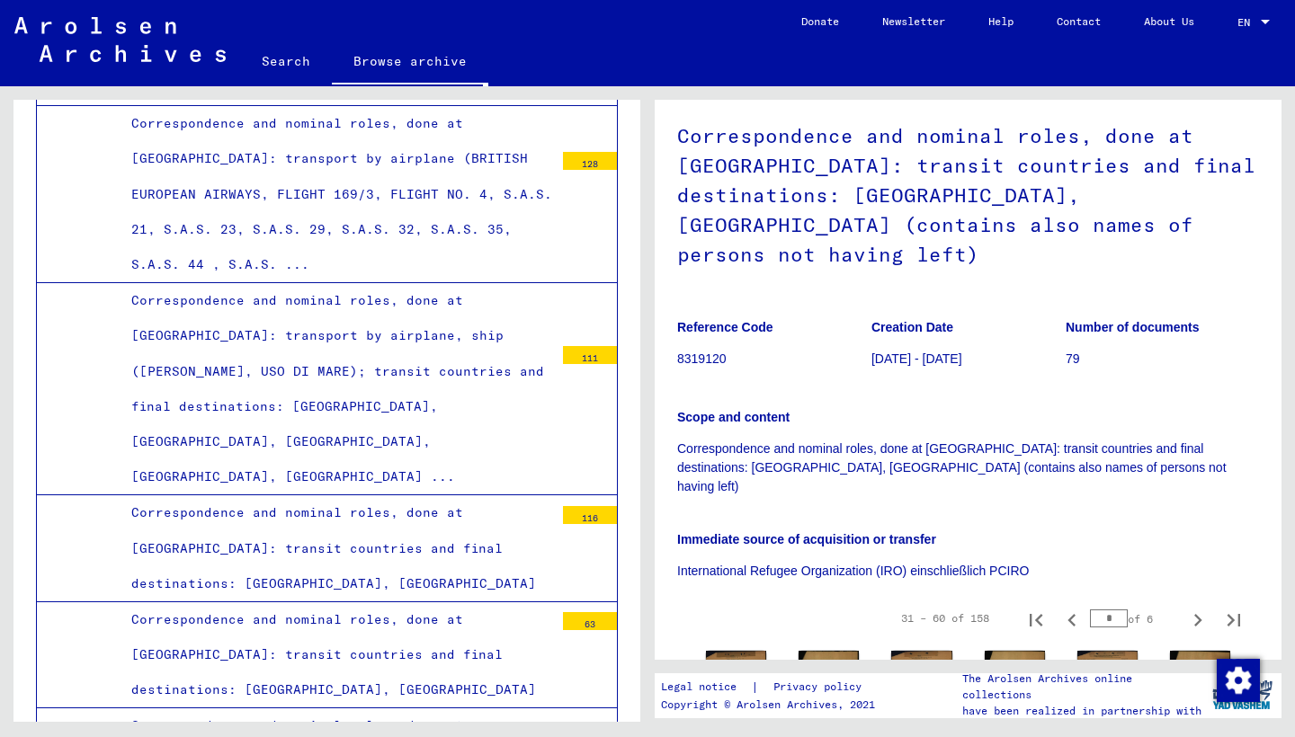
scroll to position [405, 0]
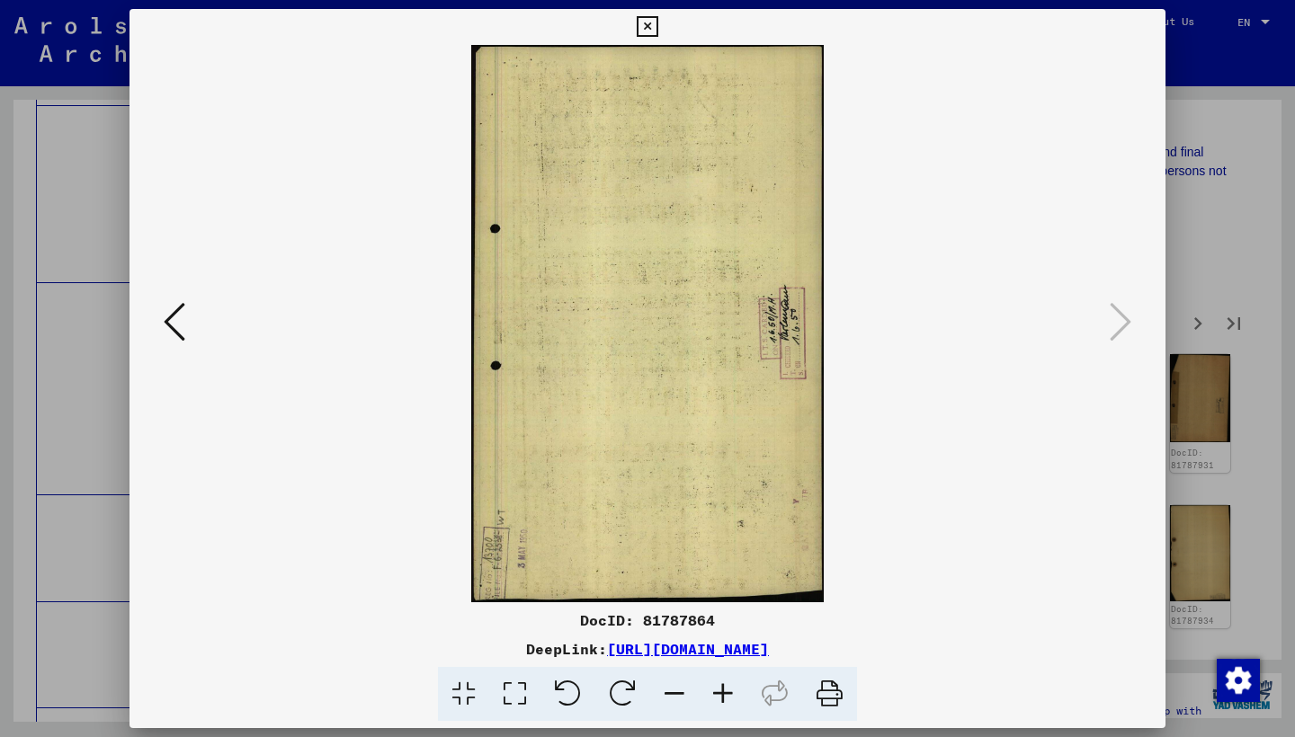
drag, startPoint x: 1145, startPoint y: 22, endPoint x: 1148, endPoint y: 36, distance: 13.8
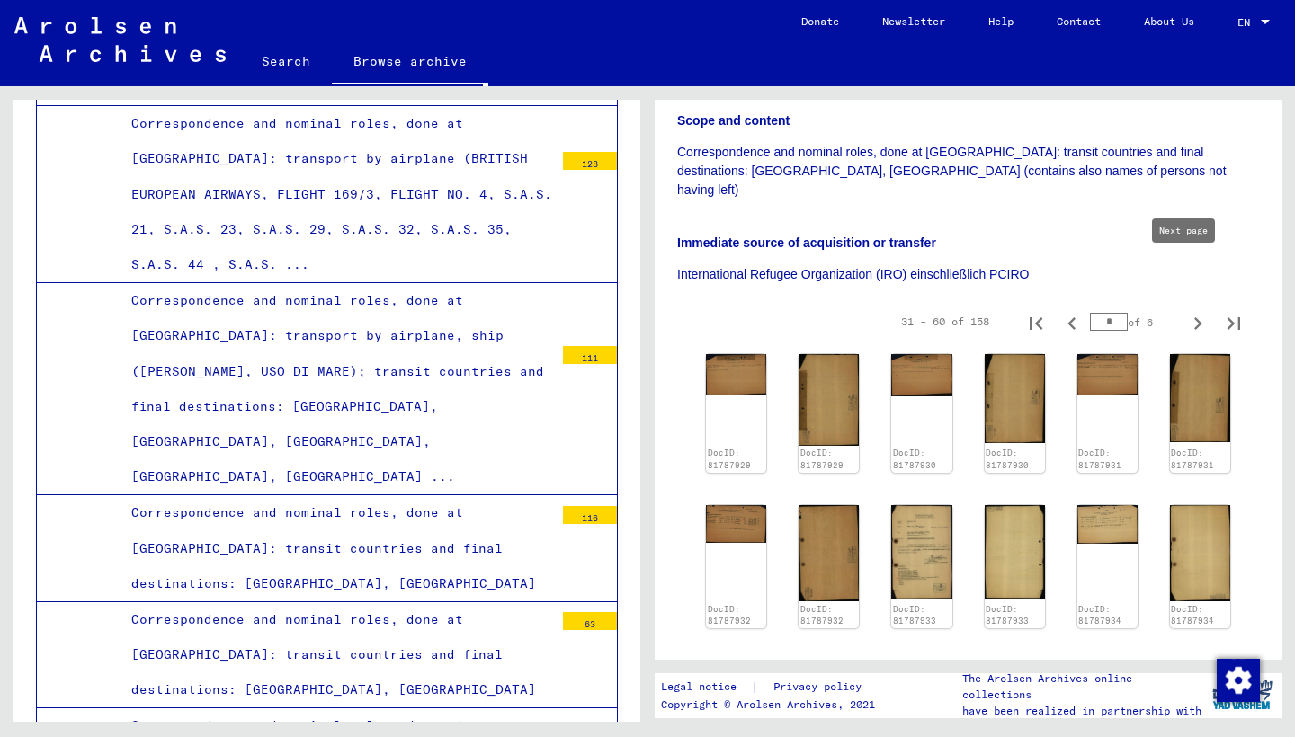
type input "*"
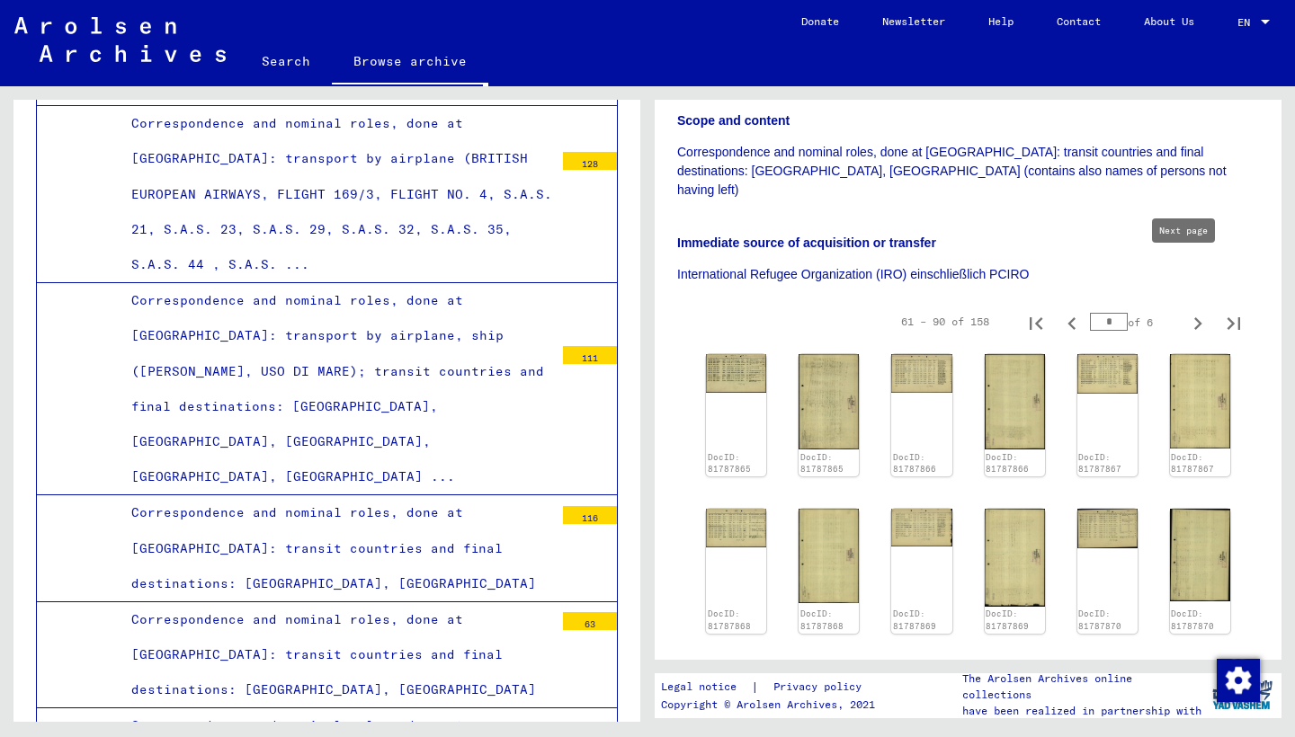
type input "*"
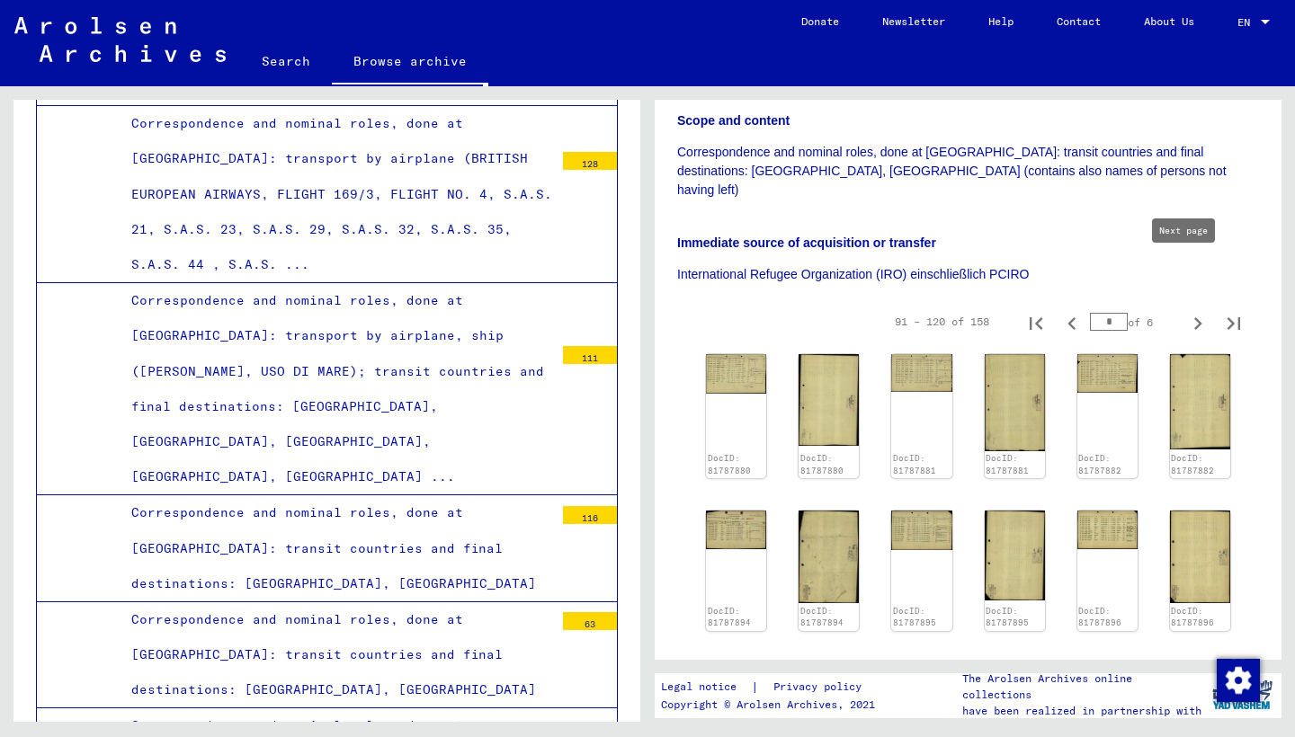
type input "*"
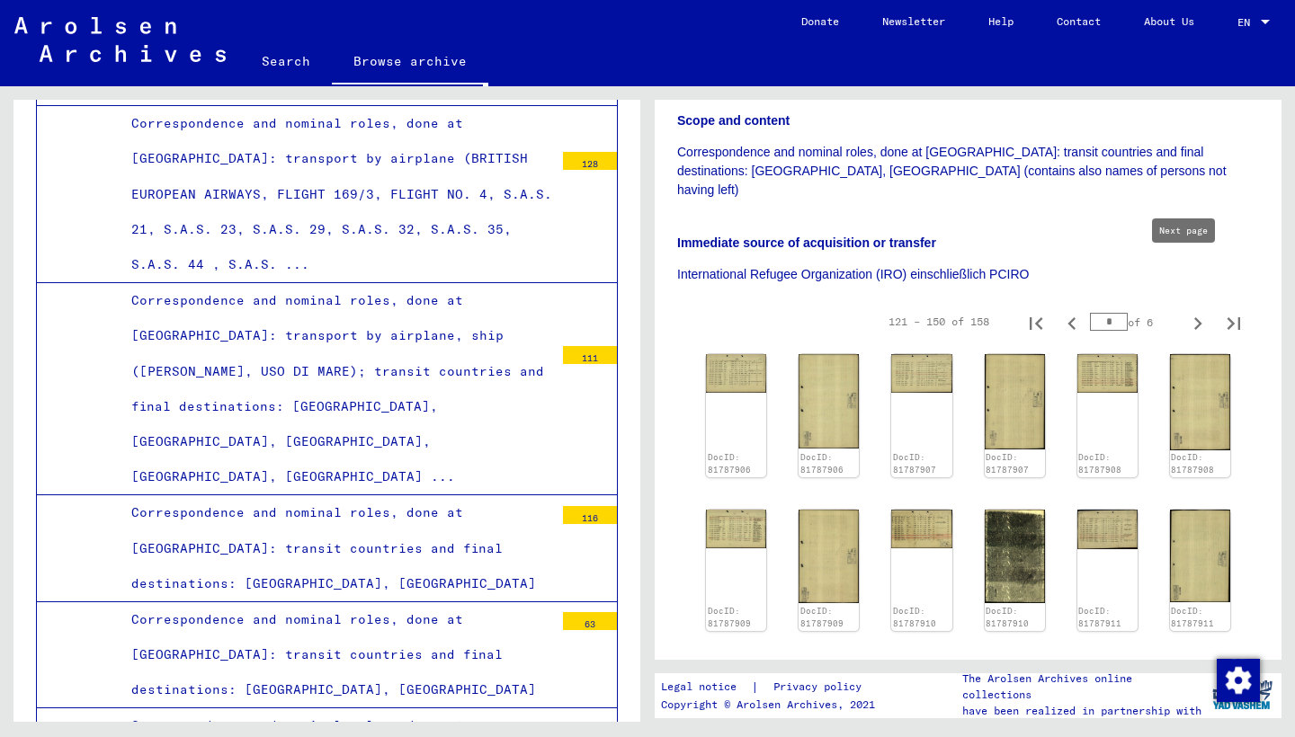
type input "*"
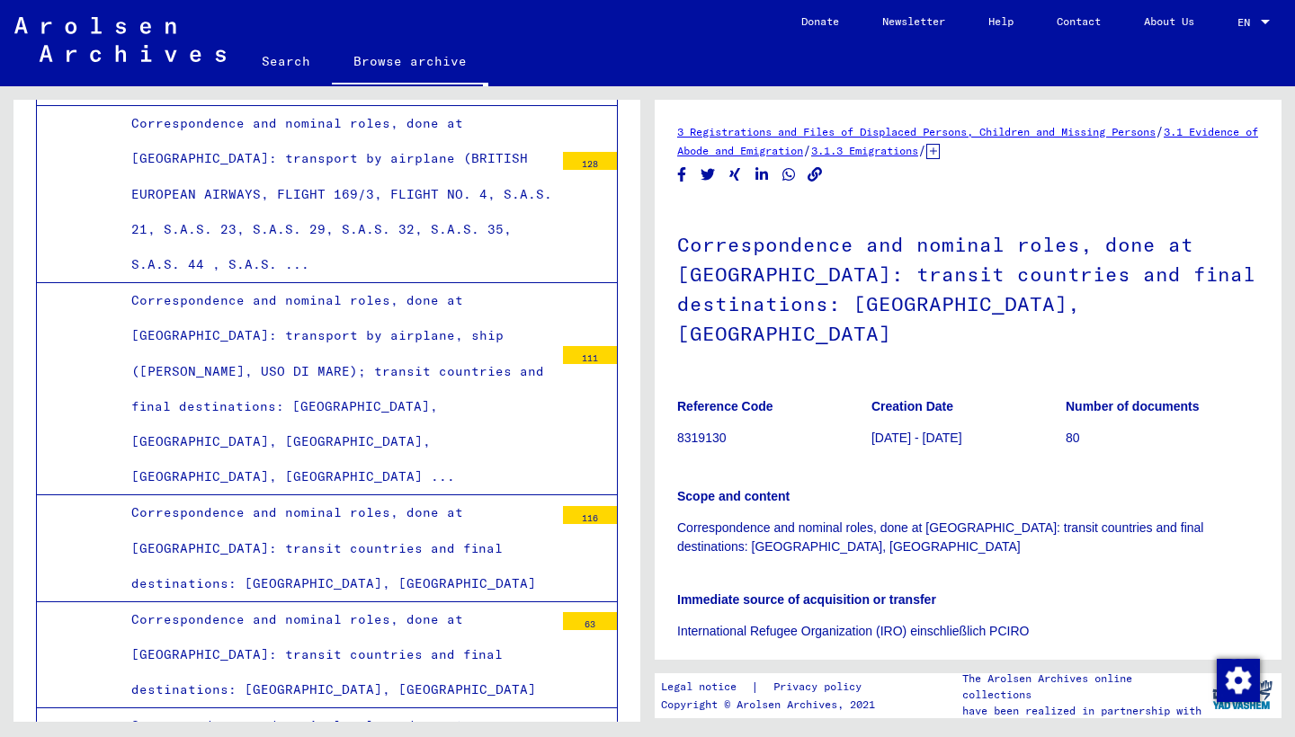
scroll to position [357, 0]
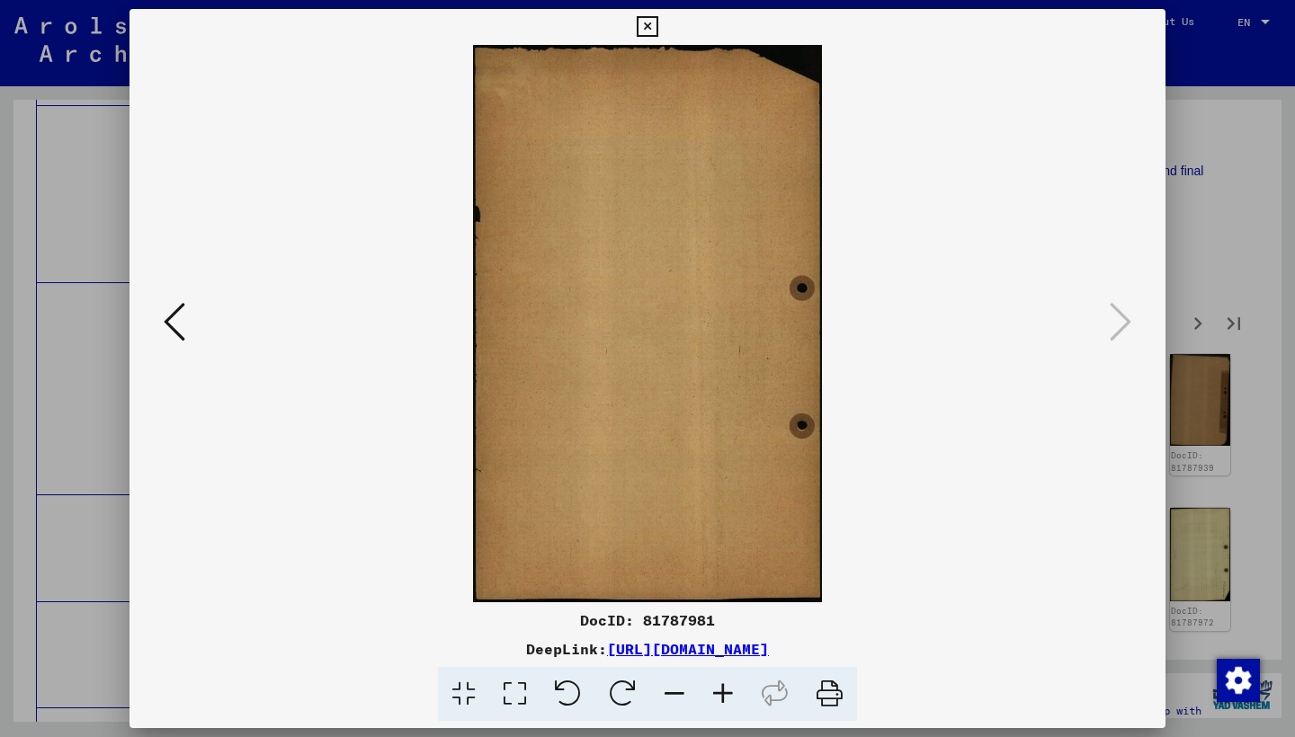
drag, startPoint x: 1157, startPoint y: 22, endPoint x: 1150, endPoint y: 55, distance: 33.2
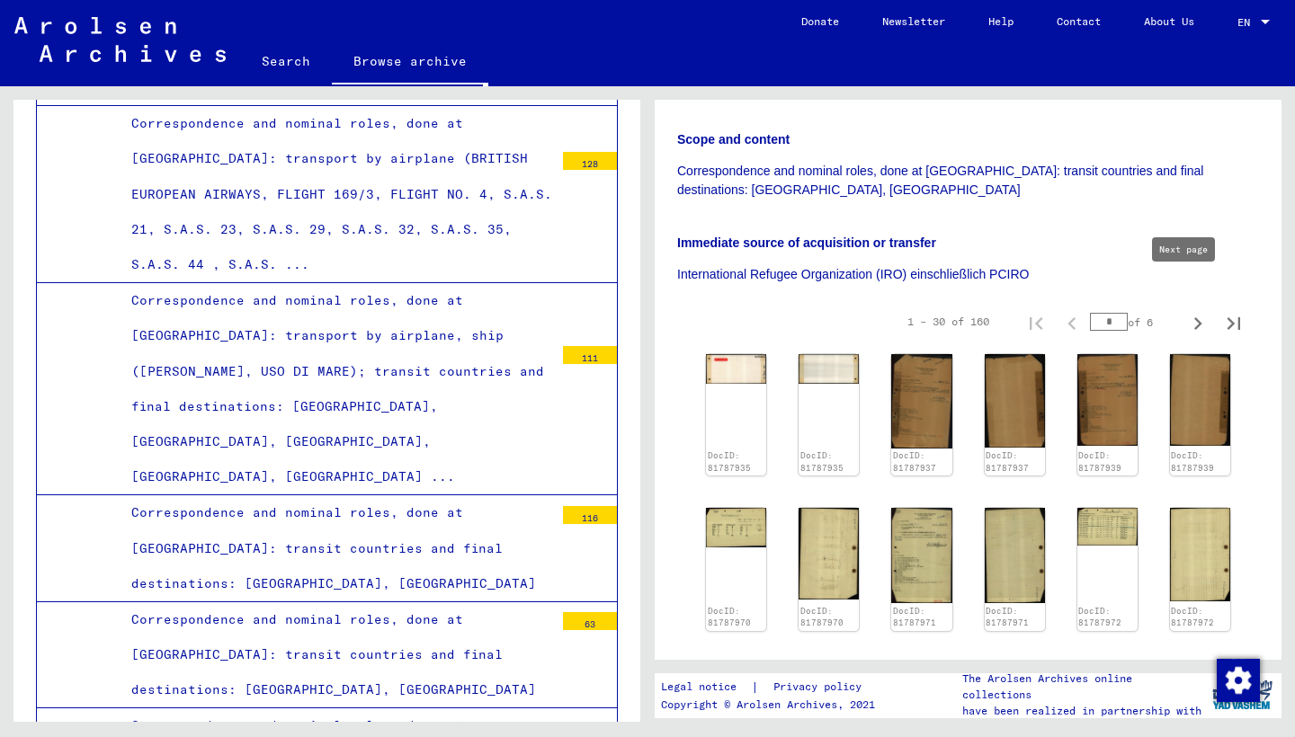
type input "*"
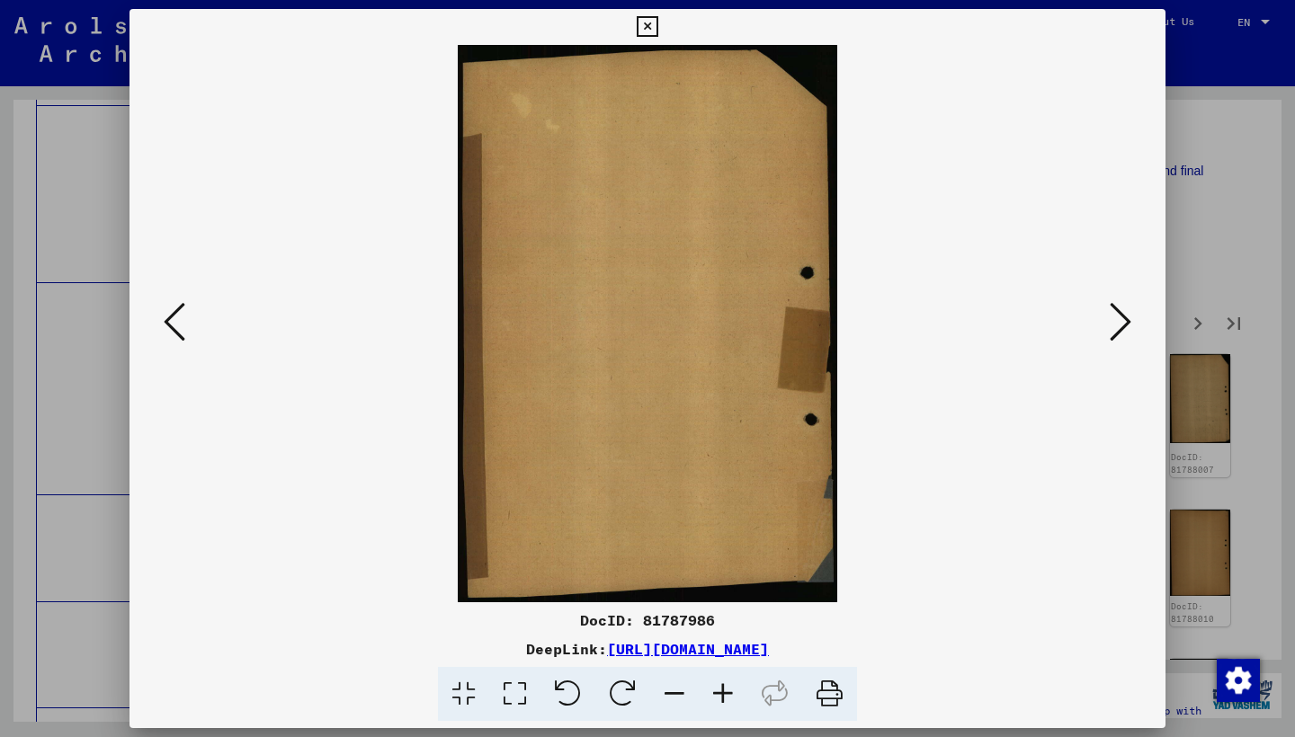
click at [1122, 313] on icon at bounding box center [1120, 321] width 22 height 43
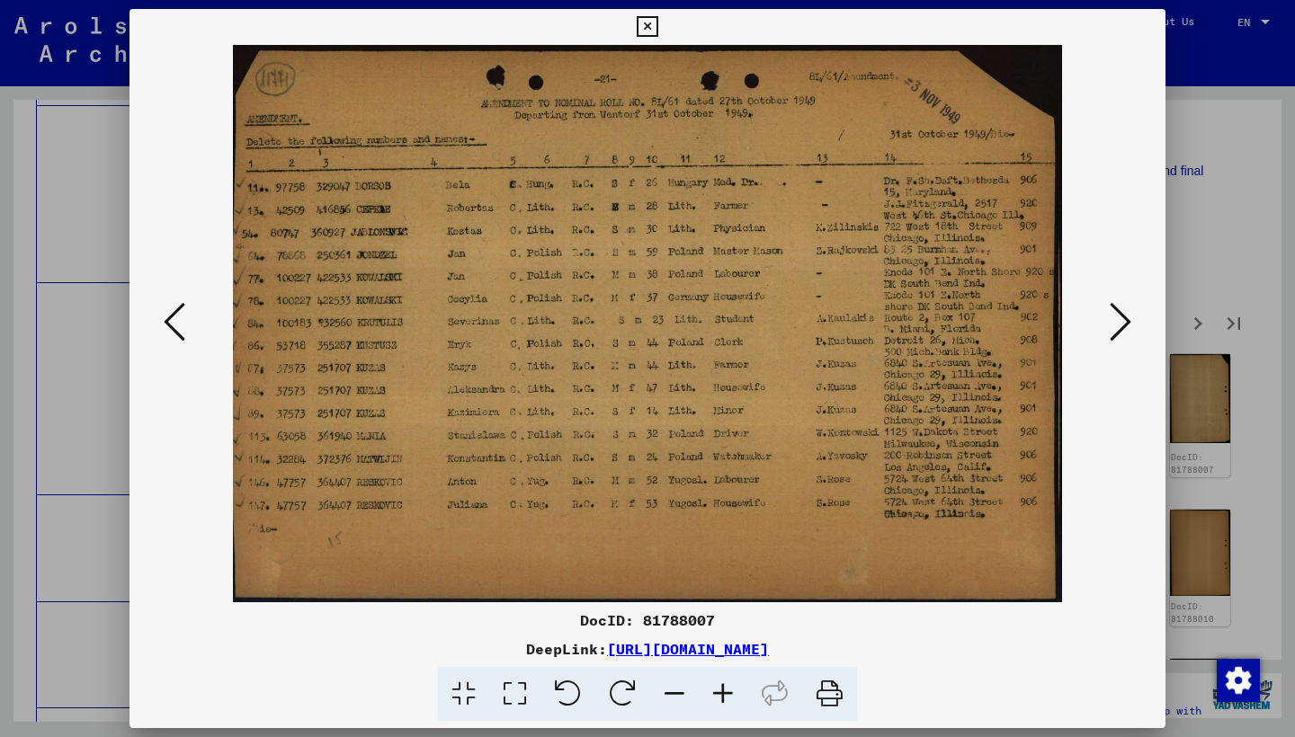
click at [1116, 311] on icon at bounding box center [1120, 321] width 22 height 43
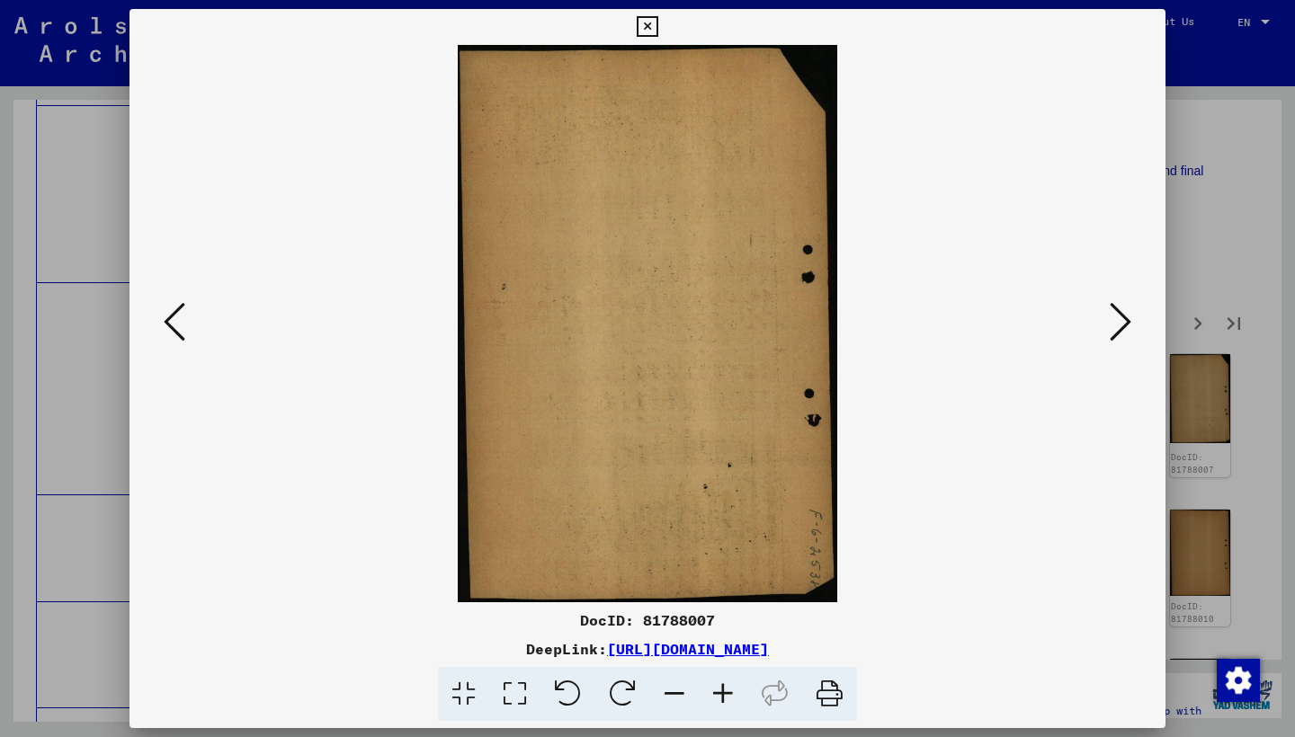
click at [1116, 312] on icon at bounding box center [1120, 321] width 22 height 43
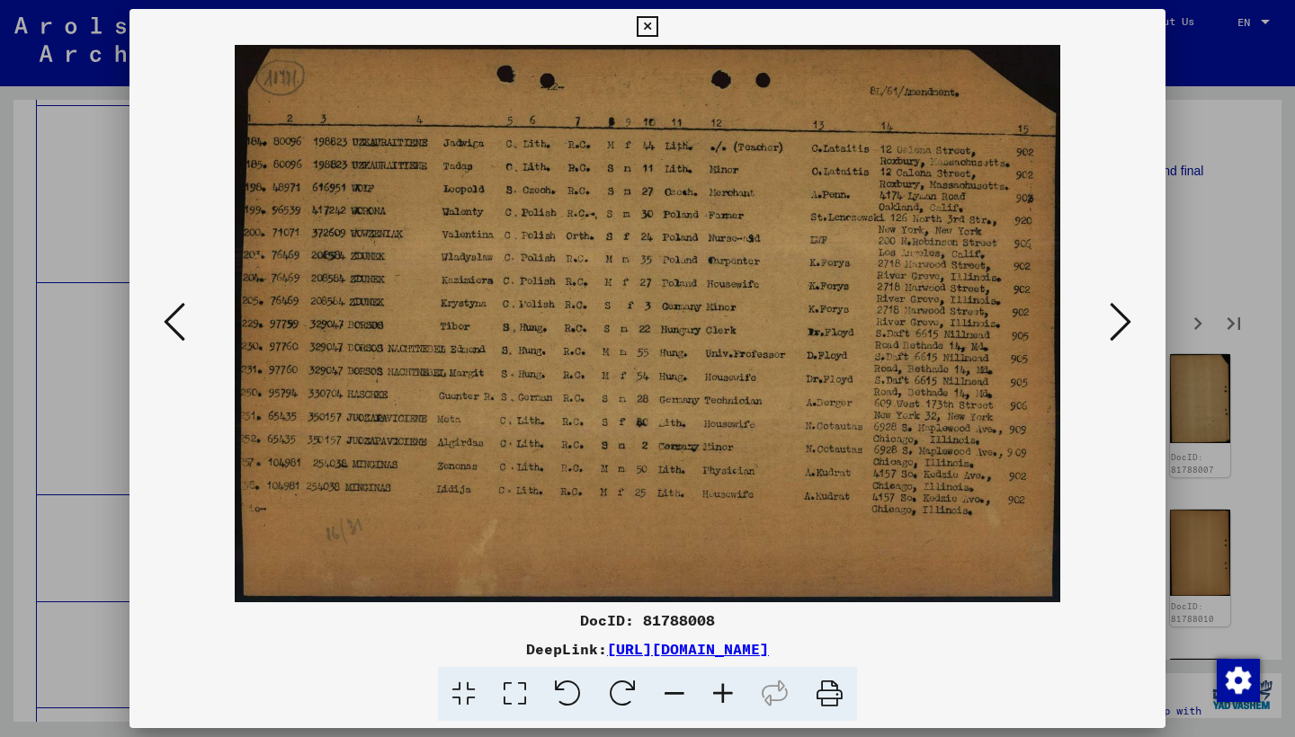
click at [1118, 313] on icon at bounding box center [1120, 321] width 22 height 43
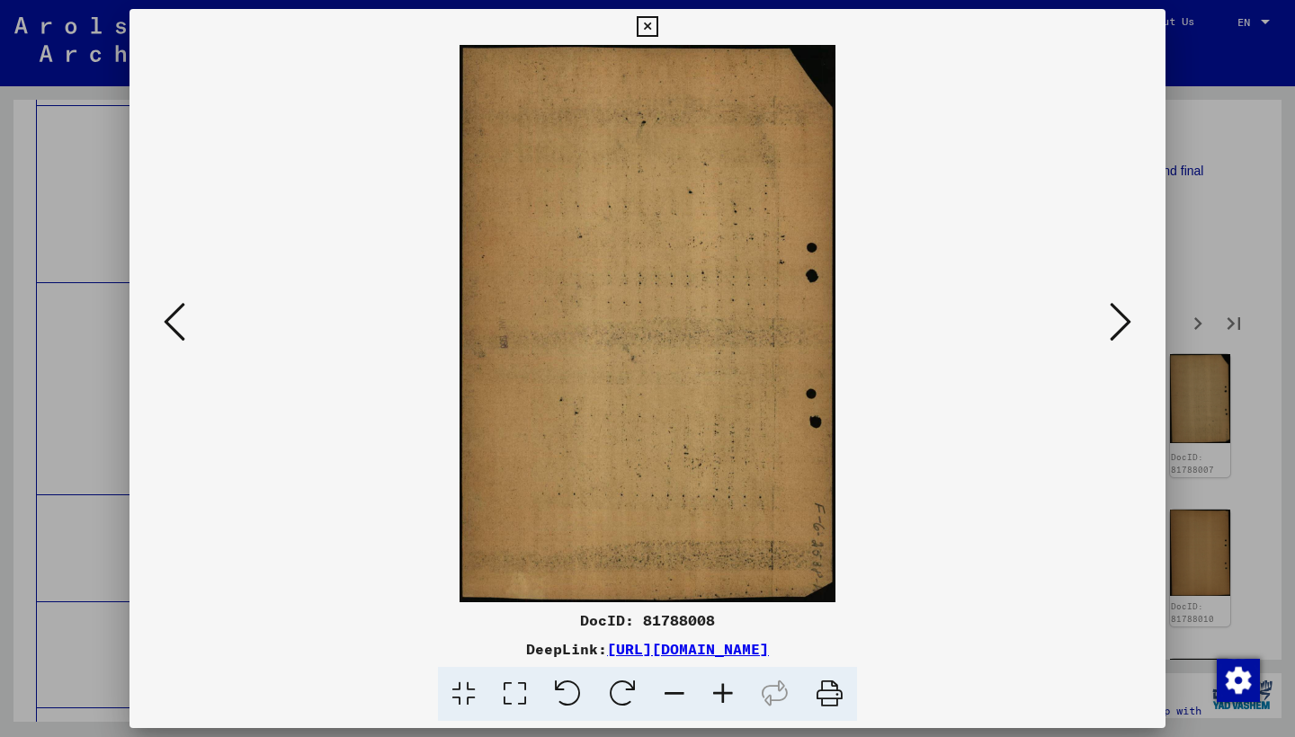
click at [1118, 313] on icon at bounding box center [1120, 321] width 22 height 43
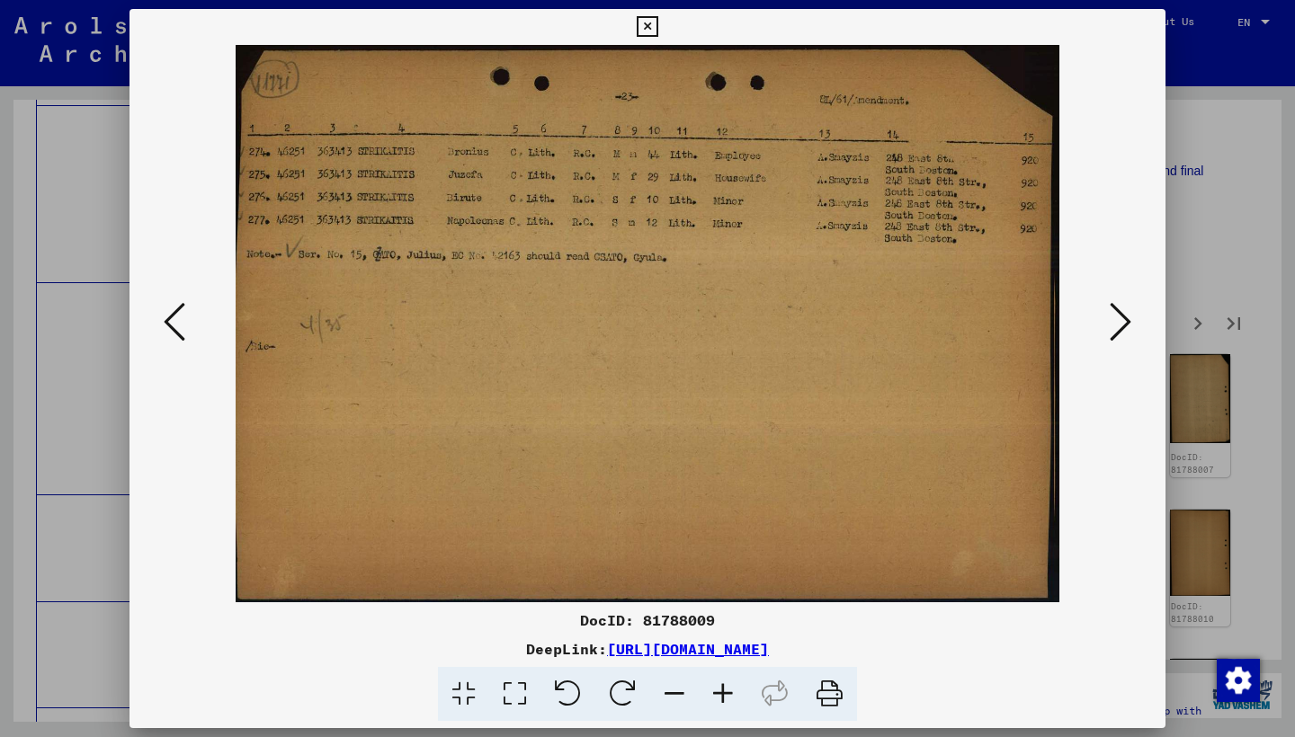
click at [1118, 313] on icon at bounding box center [1120, 321] width 22 height 43
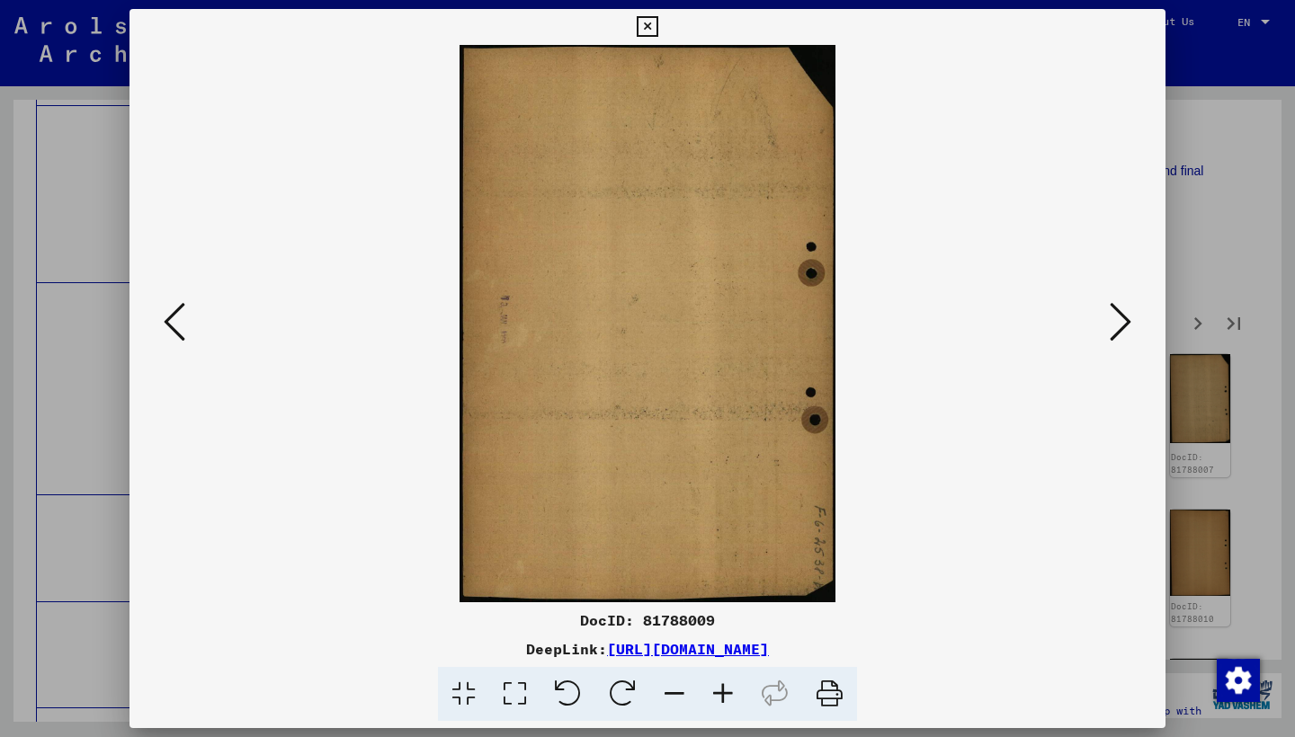
click at [1118, 313] on icon at bounding box center [1120, 321] width 22 height 43
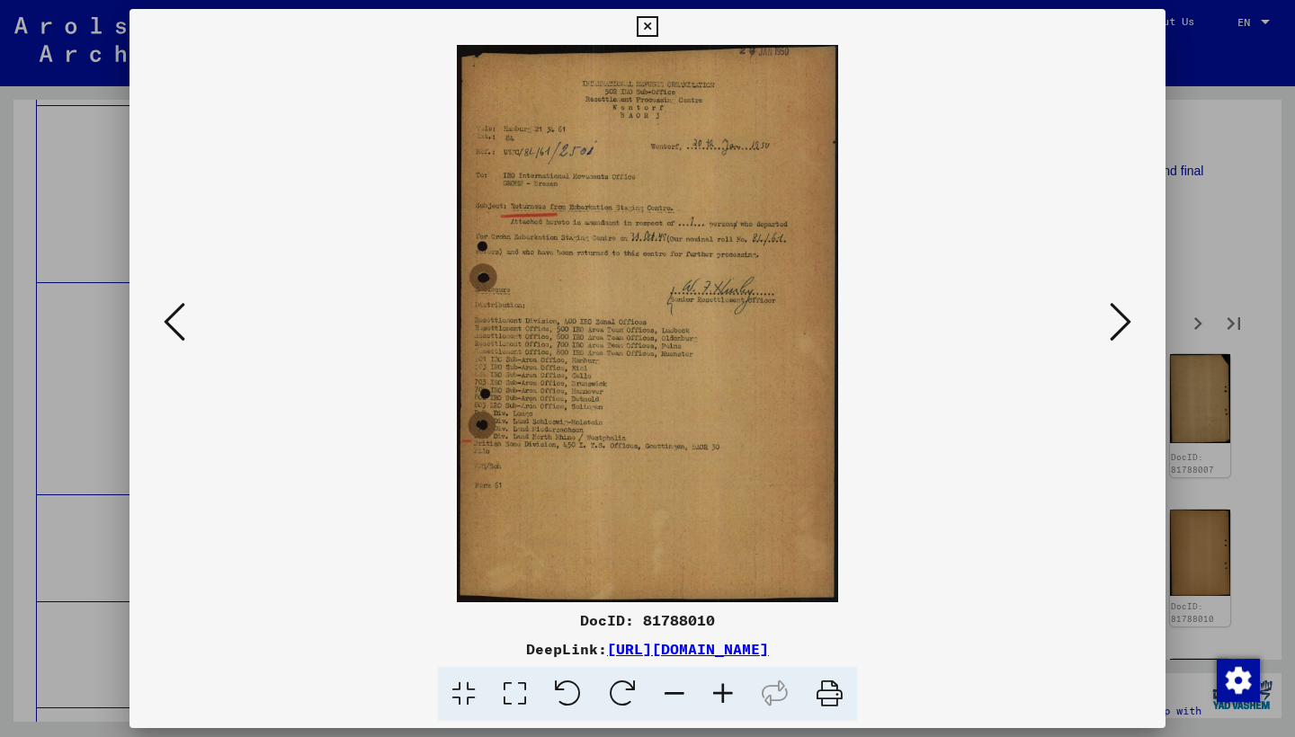
click at [1118, 313] on icon at bounding box center [1120, 321] width 22 height 43
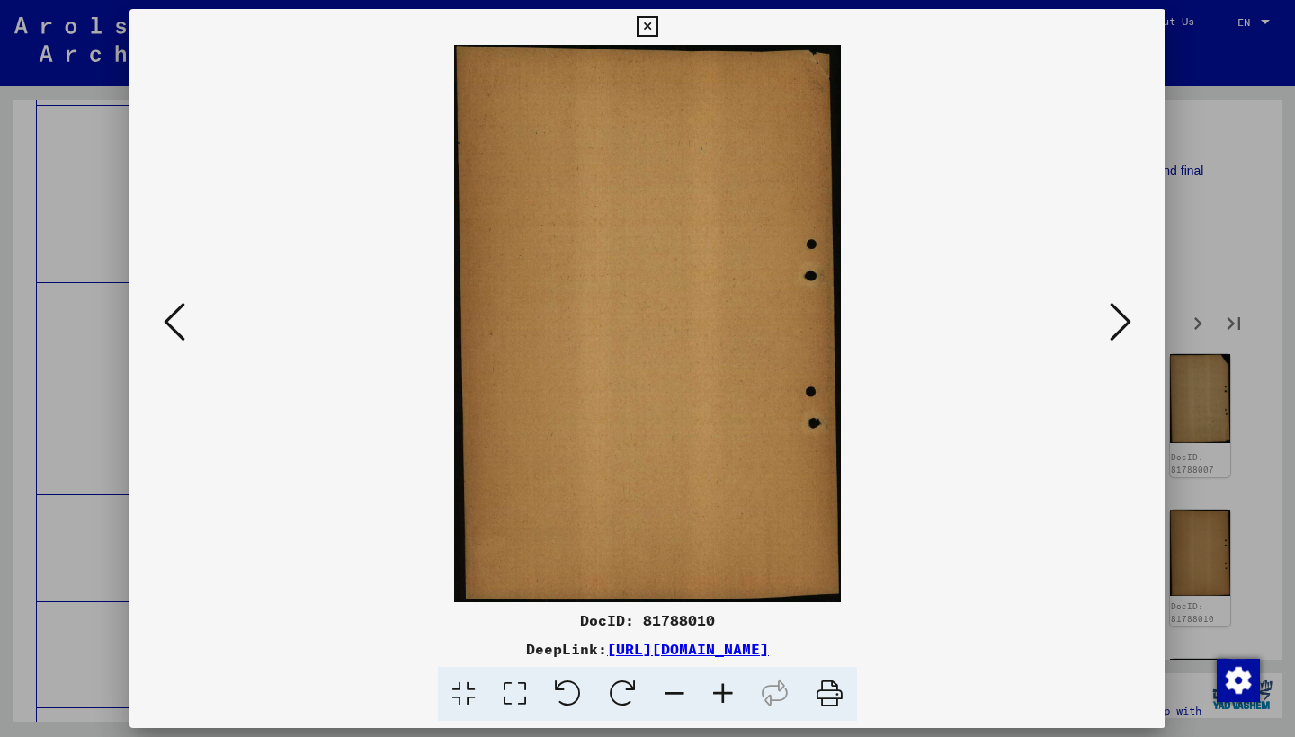
click at [1118, 313] on icon at bounding box center [1120, 321] width 22 height 43
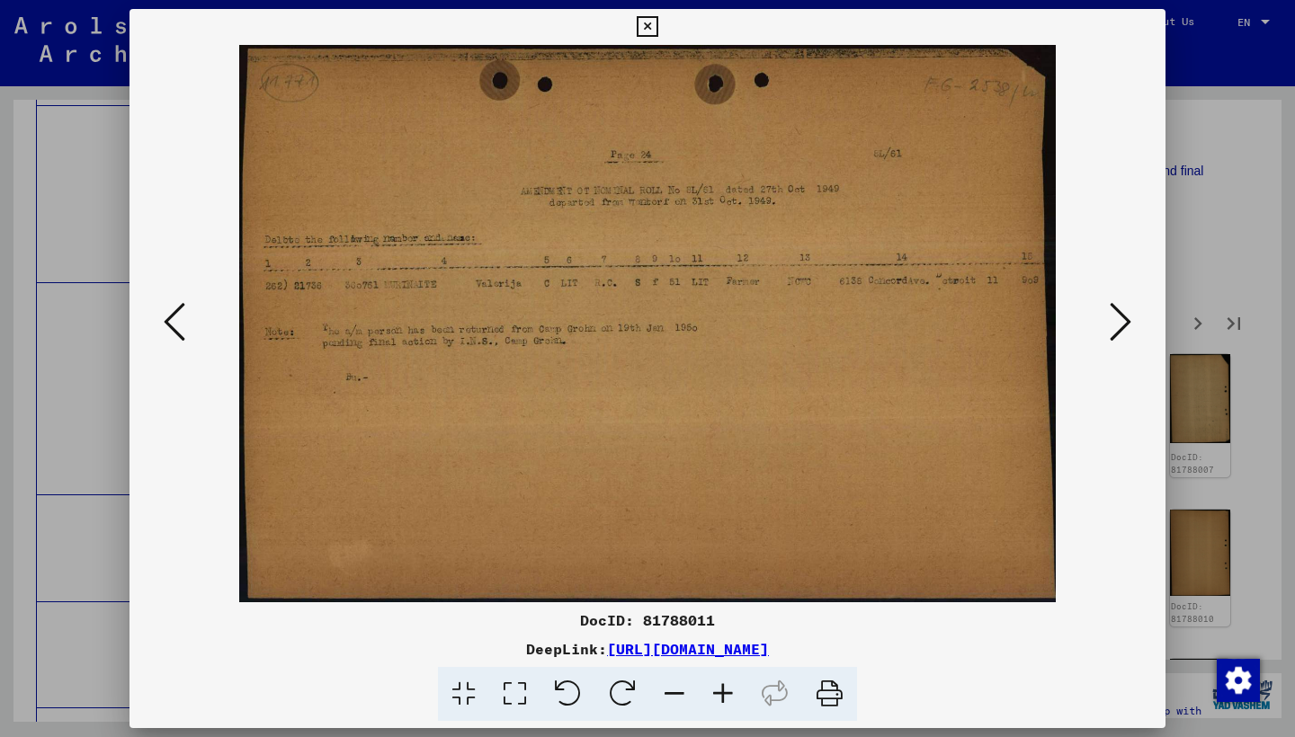
click at [1118, 313] on icon at bounding box center [1120, 321] width 22 height 43
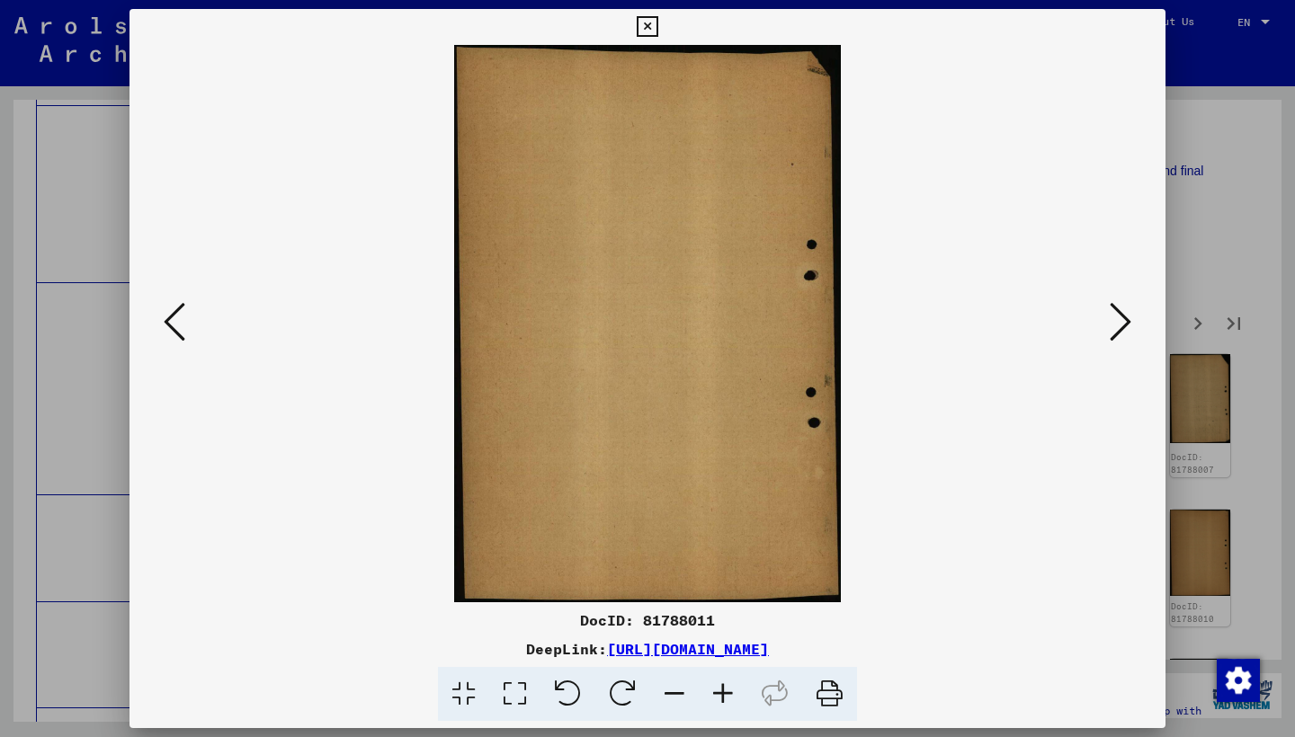
click at [1118, 313] on icon at bounding box center [1120, 321] width 22 height 43
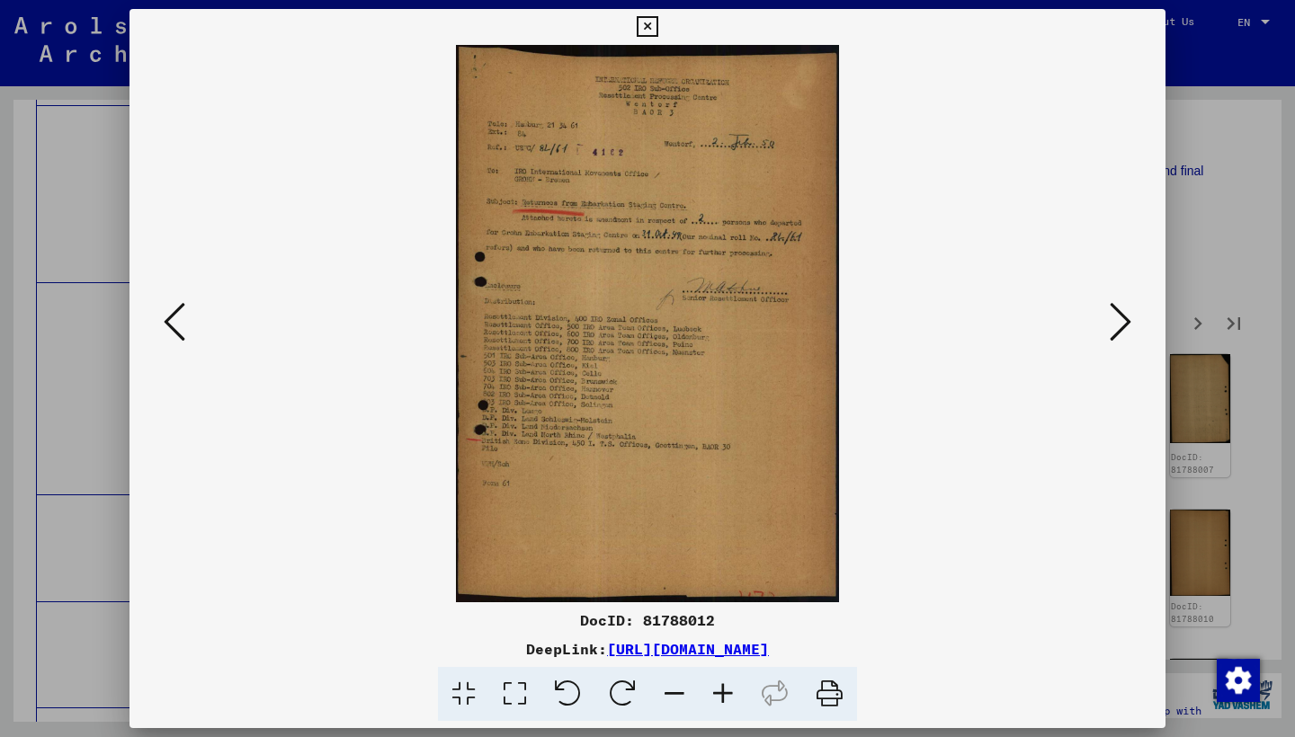
click at [1118, 313] on icon at bounding box center [1120, 321] width 22 height 43
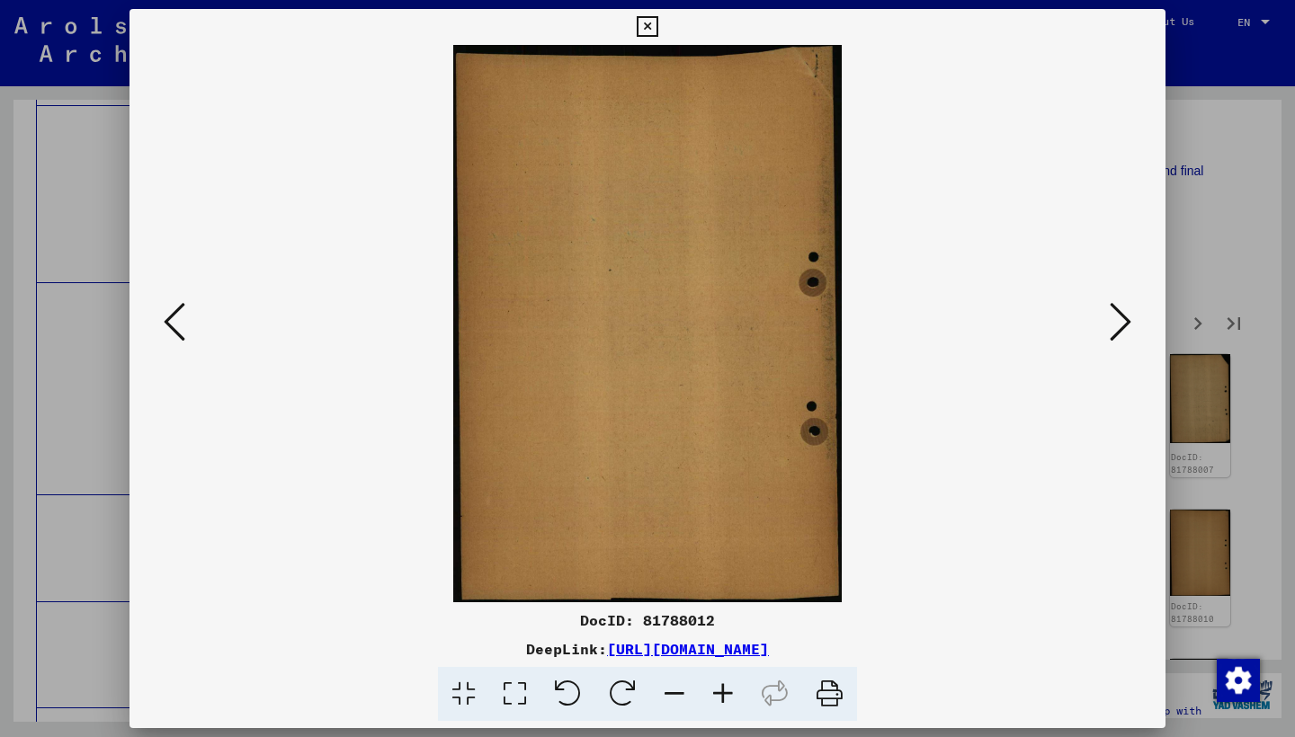
click at [1118, 313] on icon at bounding box center [1120, 321] width 22 height 43
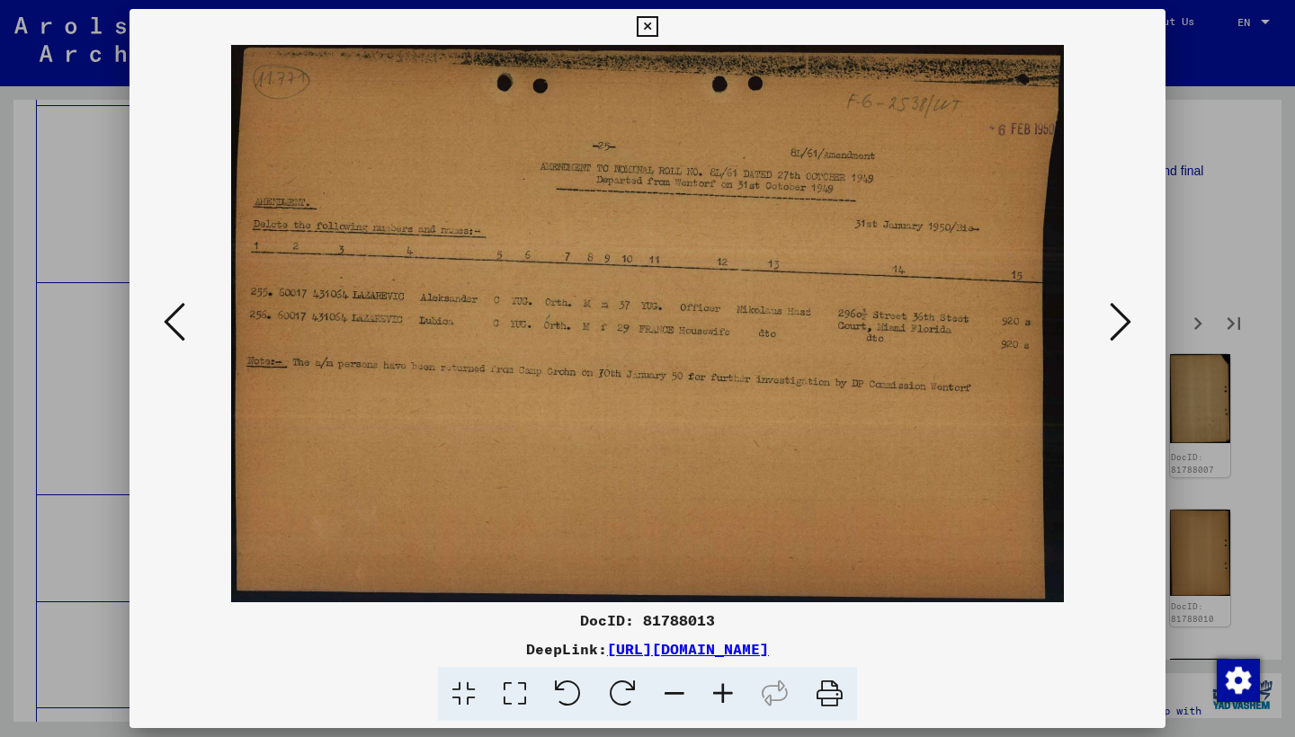
click at [1118, 313] on icon at bounding box center [1120, 321] width 22 height 43
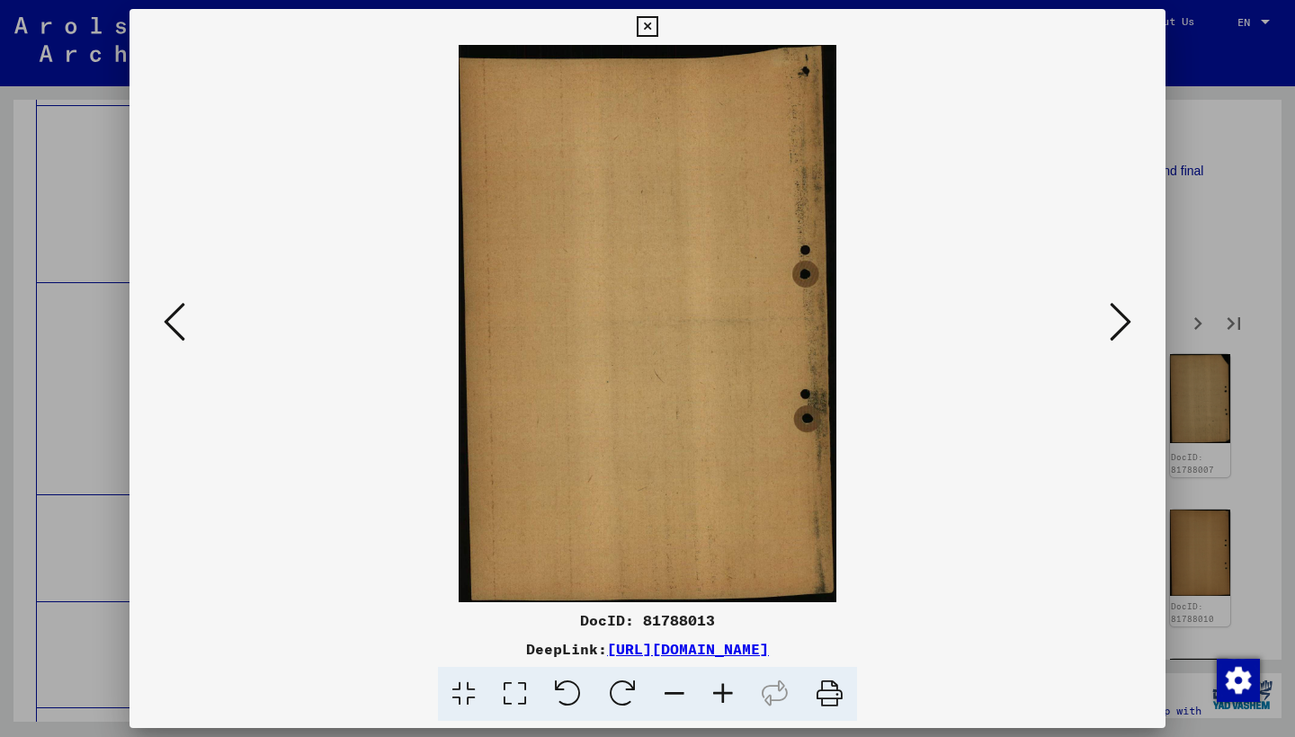
click at [1118, 313] on icon at bounding box center [1120, 321] width 22 height 43
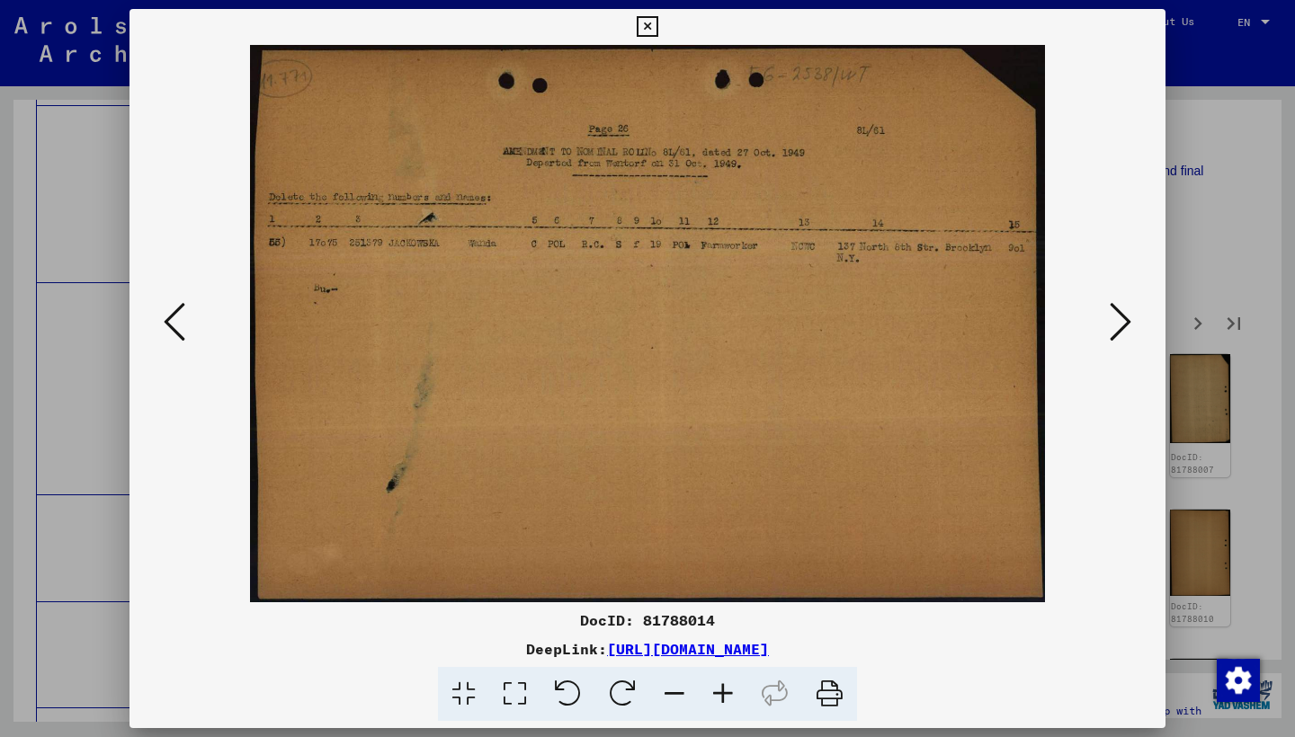
click at [1118, 313] on icon at bounding box center [1120, 321] width 22 height 43
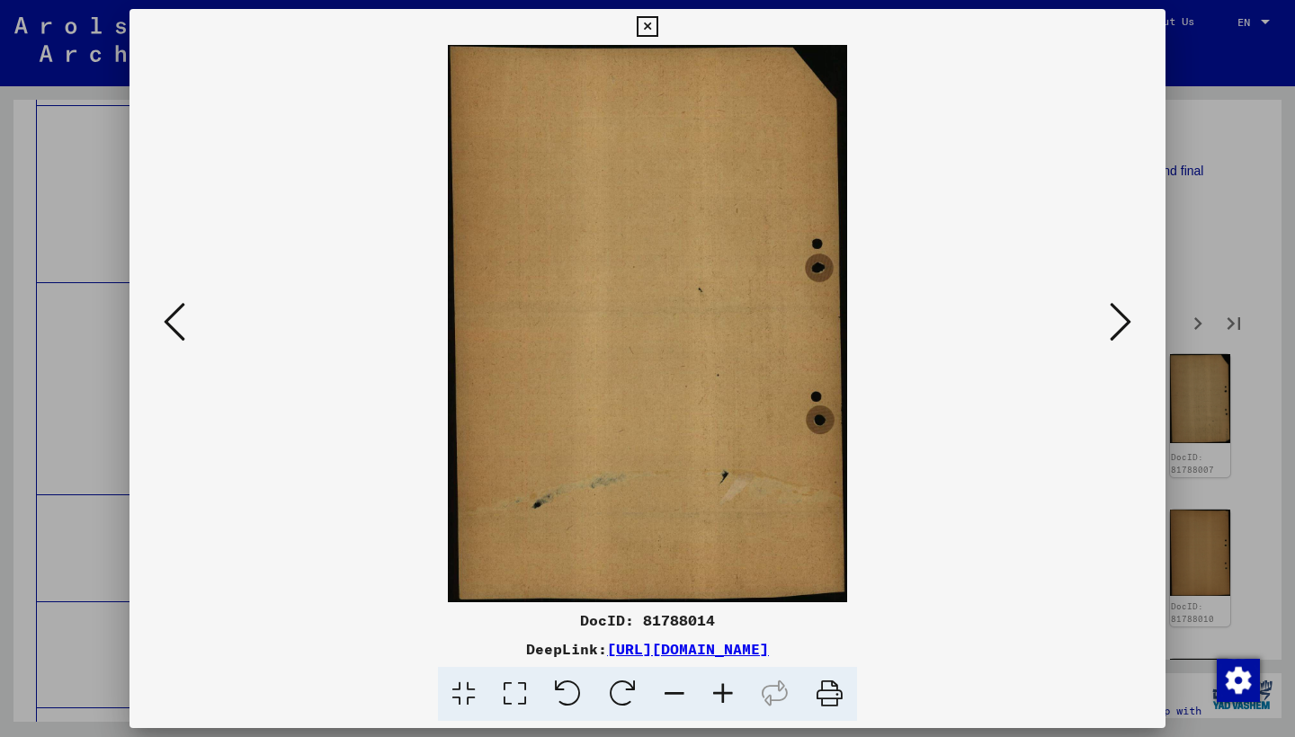
click at [1118, 313] on icon at bounding box center [1120, 321] width 22 height 43
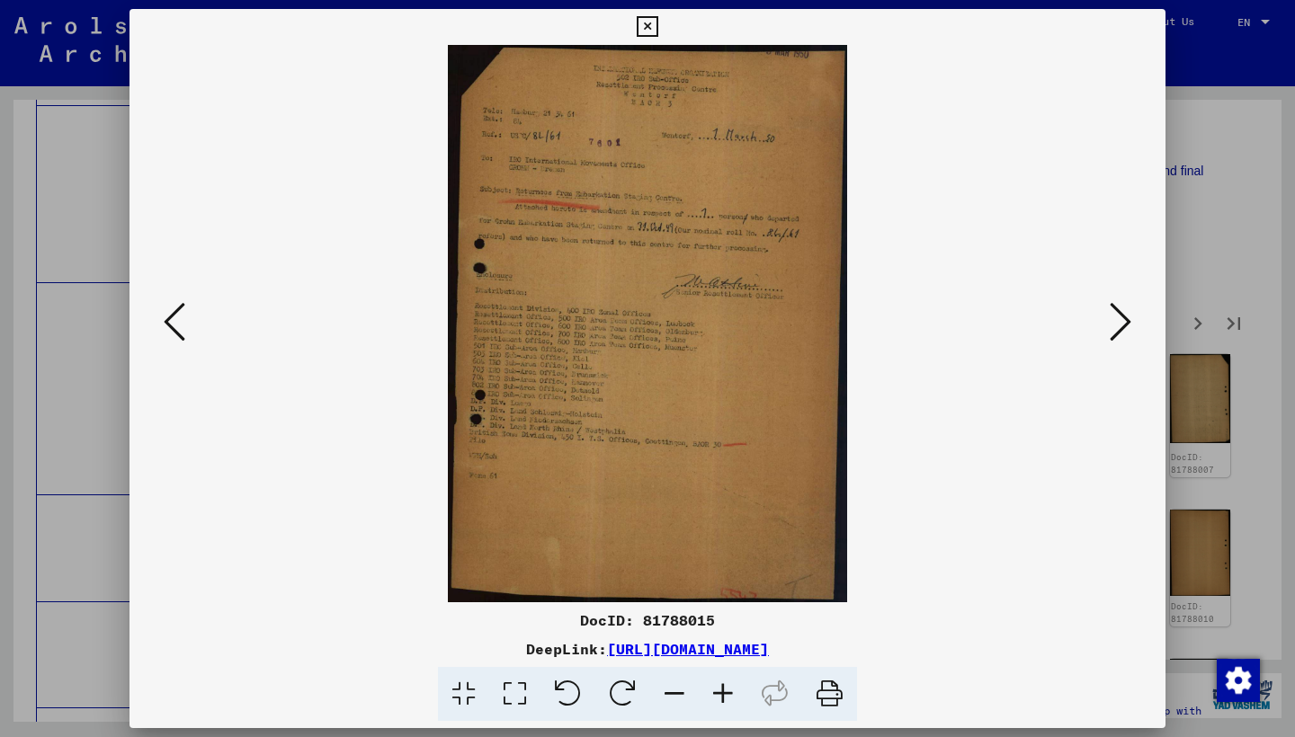
click at [1118, 313] on icon at bounding box center [1120, 321] width 22 height 43
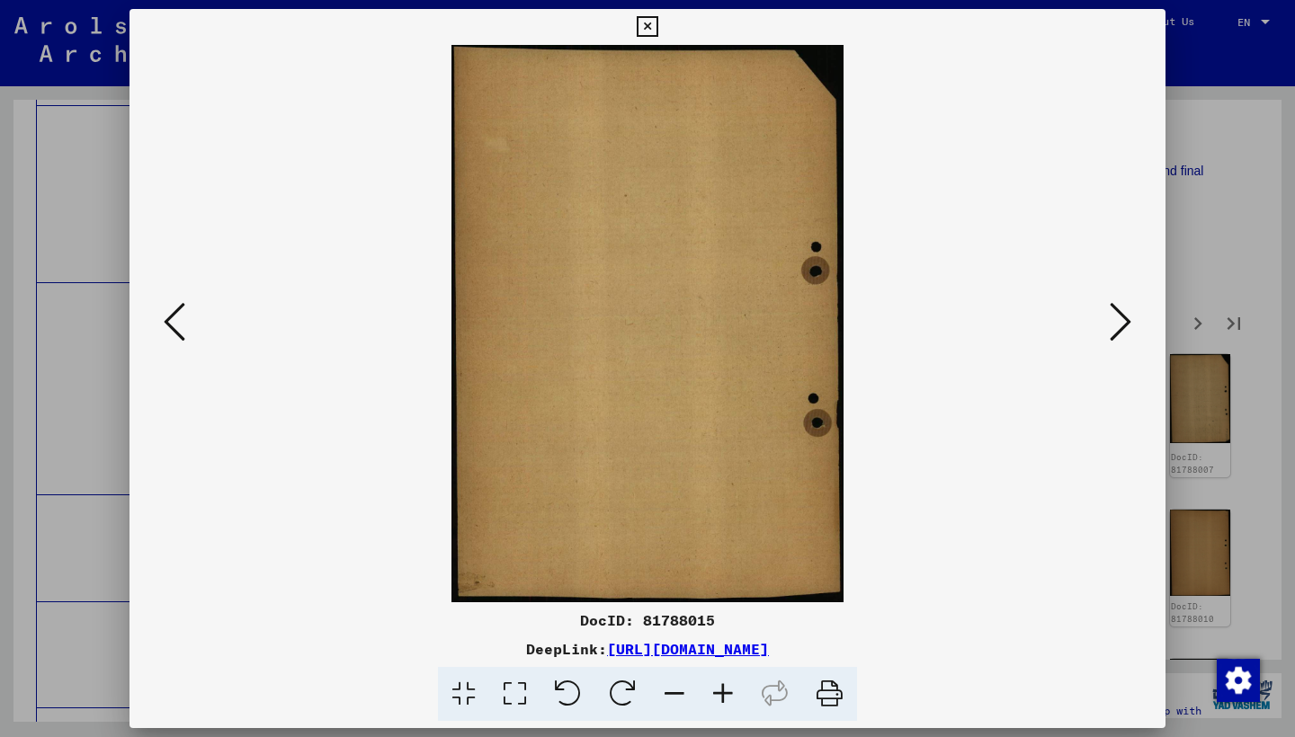
click at [1118, 313] on icon at bounding box center [1120, 321] width 22 height 43
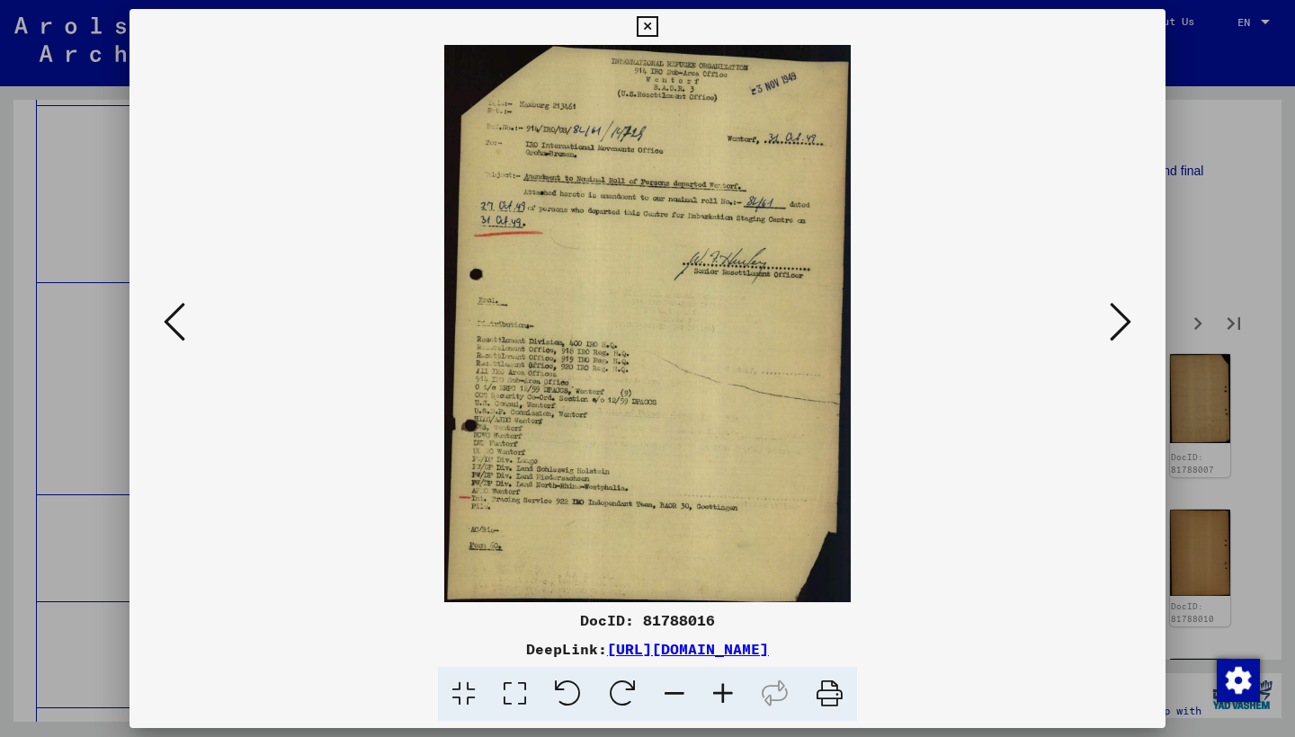
click at [1118, 313] on icon at bounding box center [1120, 321] width 22 height 43
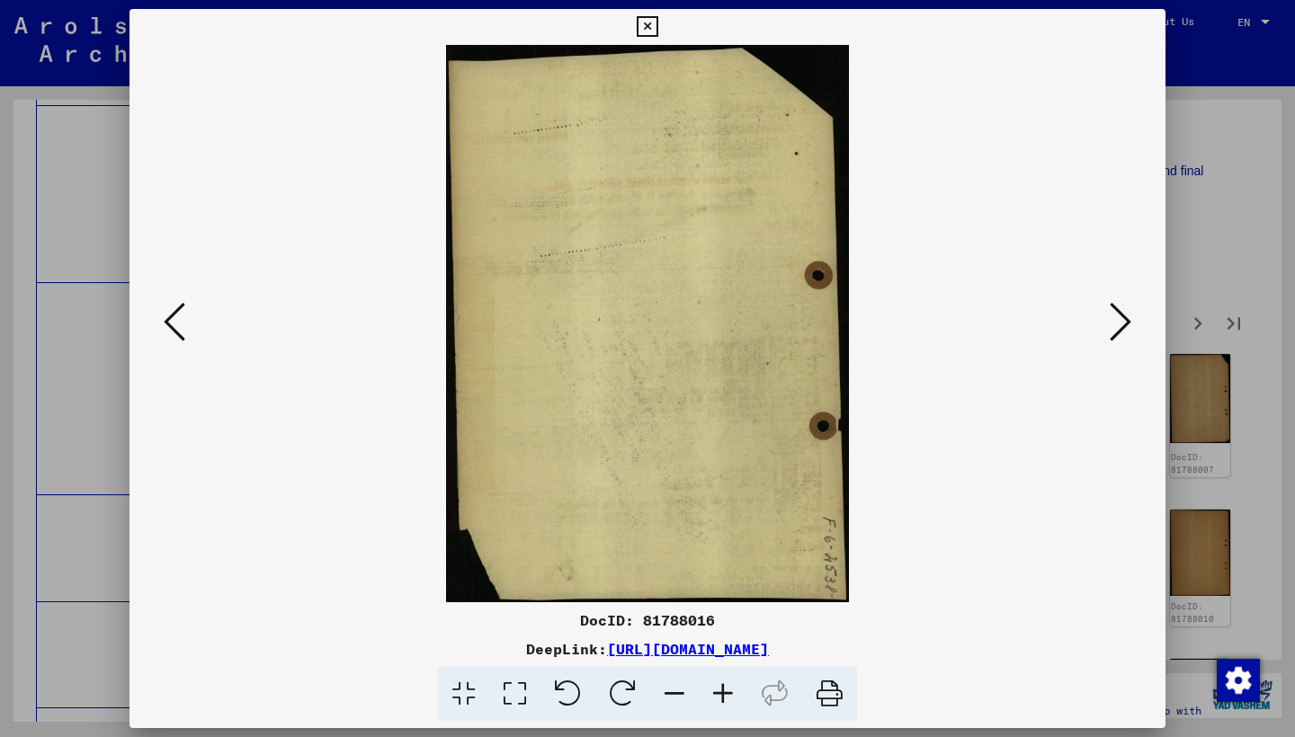
click at [1118, 313] on icon at bounding box center [1120, 321] width 22 height 43
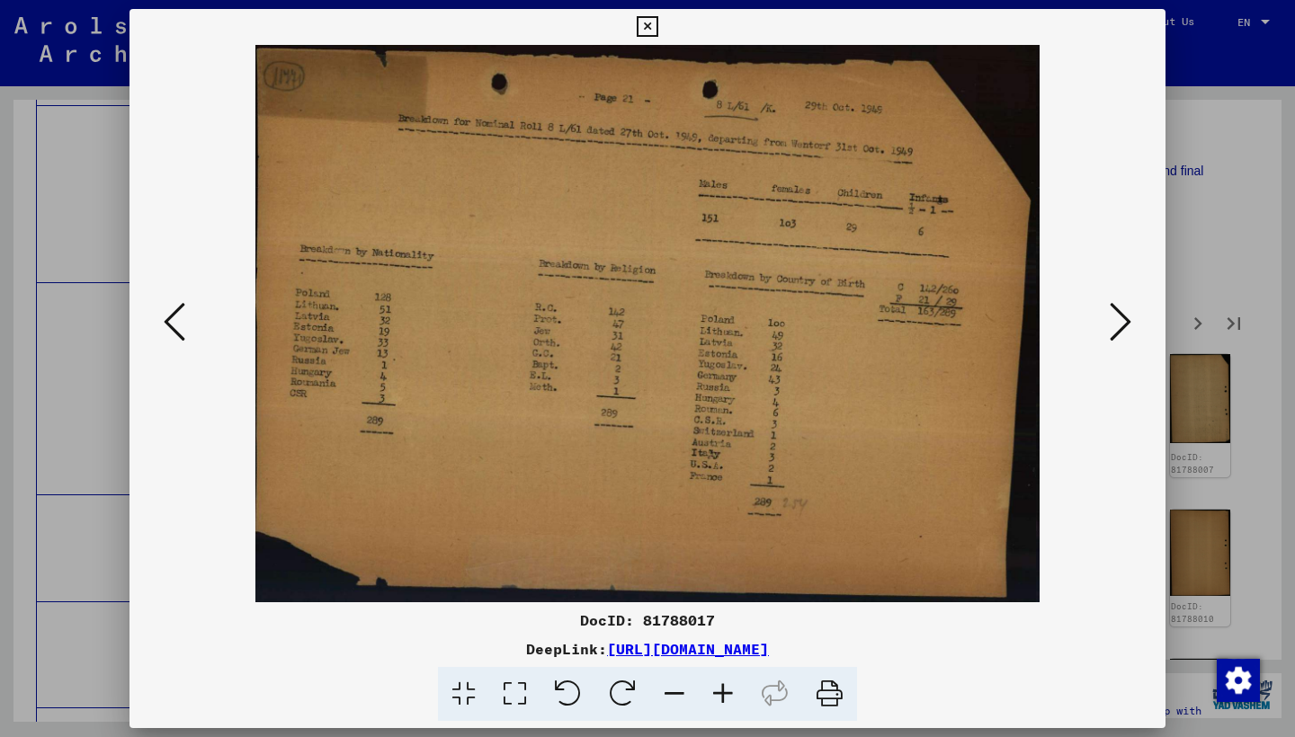
click at [1118, 313] on icon at bounding box center [1120, 321] width 22 height 43
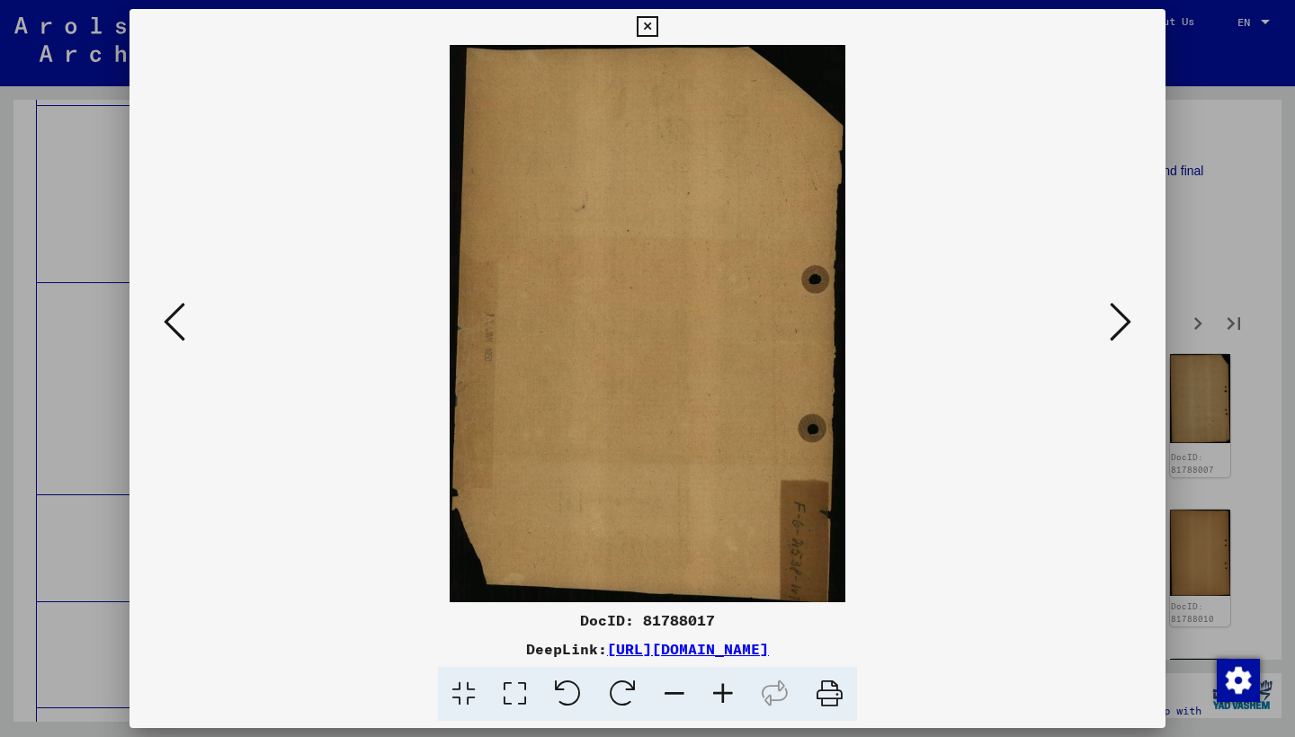
click at [1124, 314] on icon at bounding box center [1120, 321] width 22 height 43
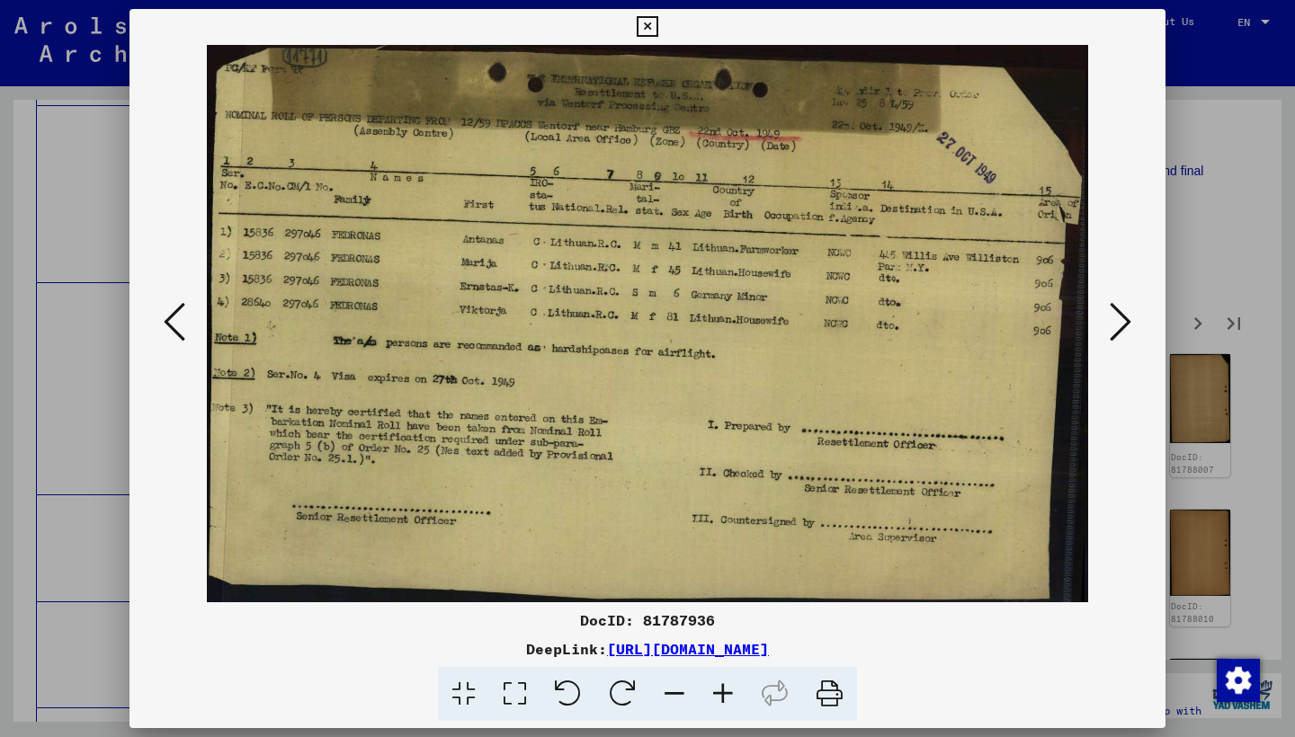
click at [1124, 314] on icon at bounding box center [1120, 321] width 22 height 43
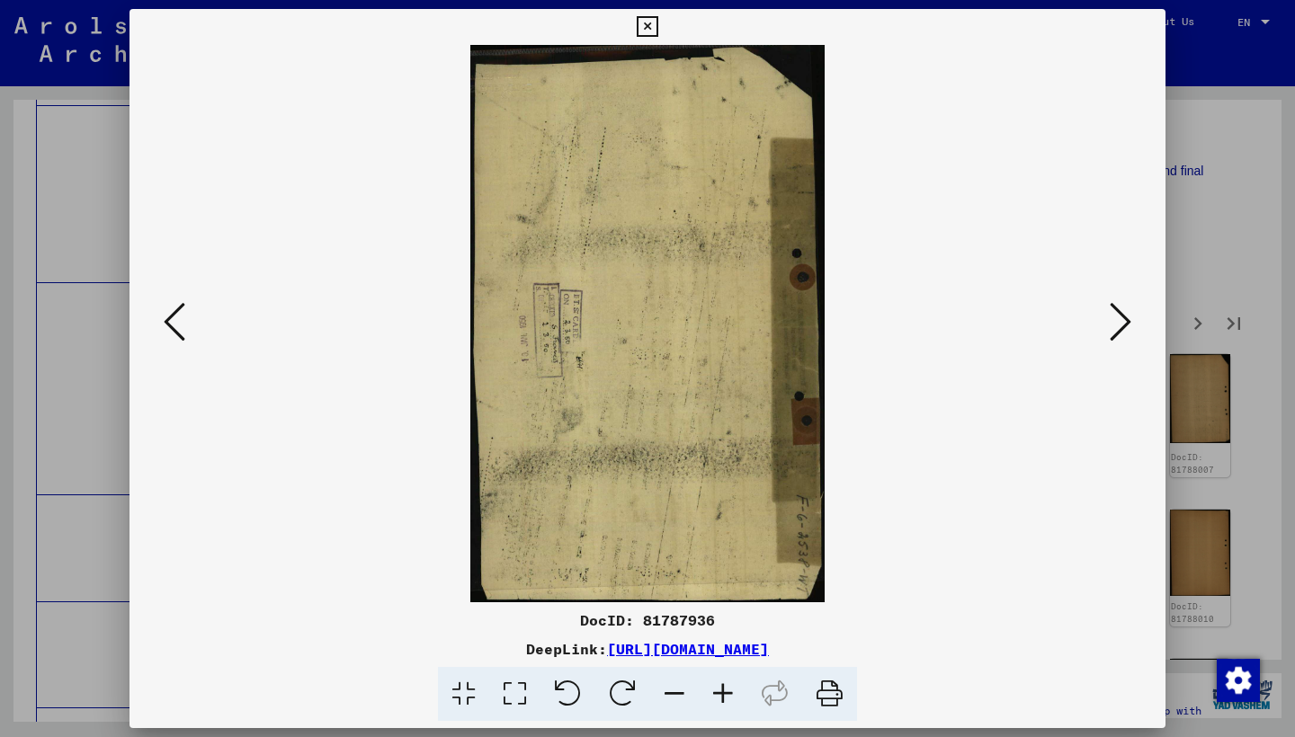
click at [1124, 314] on icon at bounding box center [1120, 321] width 22 height 43
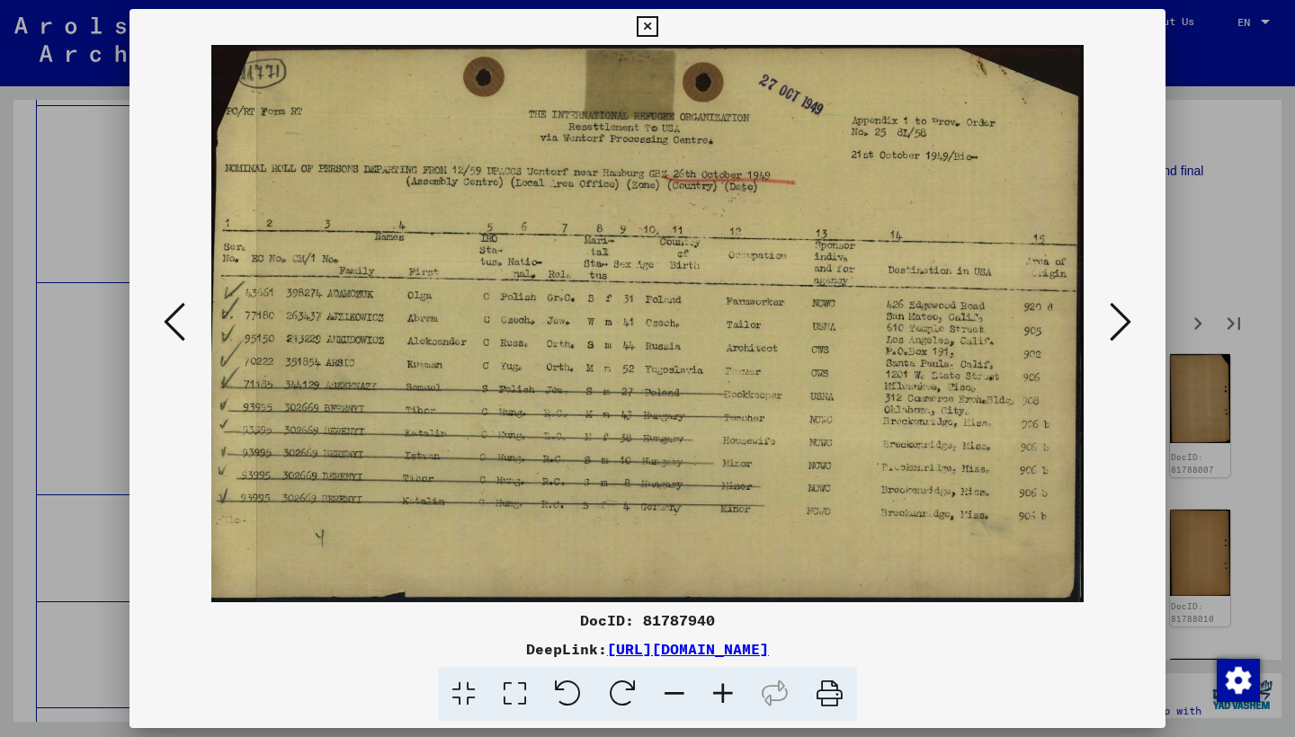
click at [1124, 314] on icon at bounding box center [1120, 321] width 22 height 43
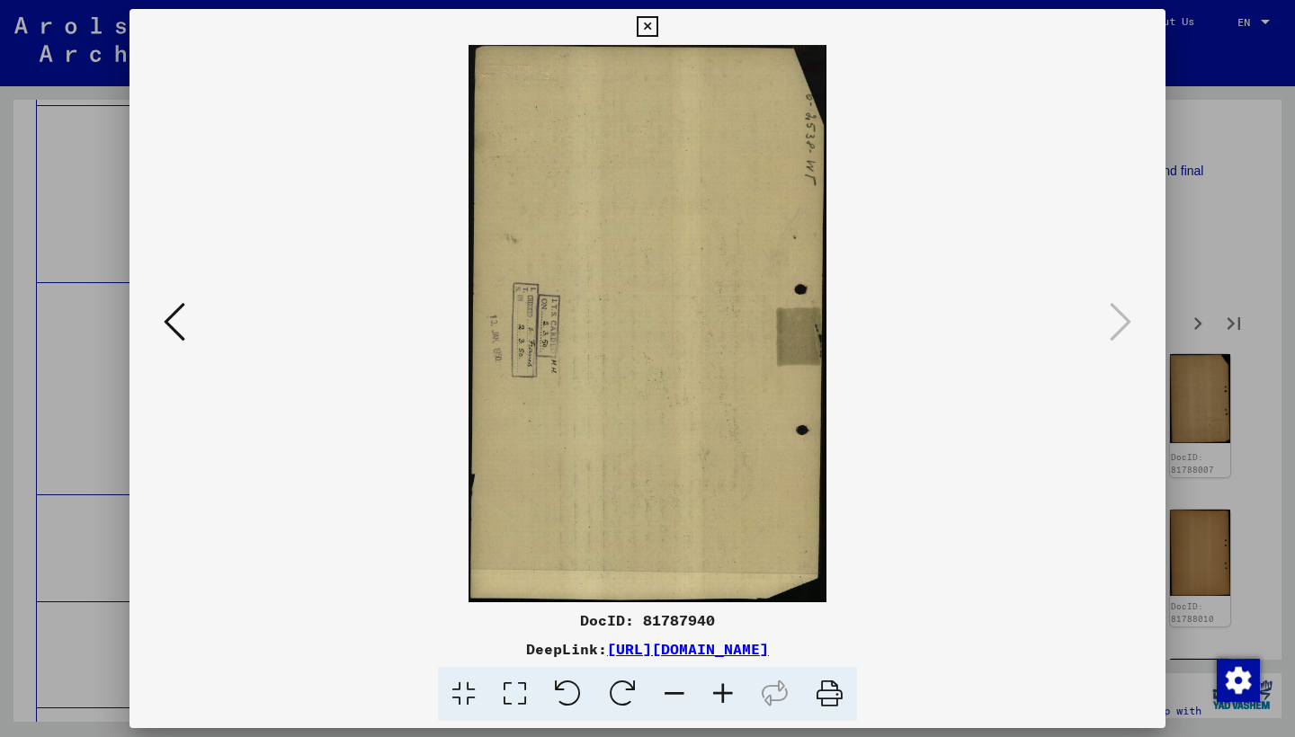
click at [657, 27] on icon at bounding box center [647, 27] width 21 height 22
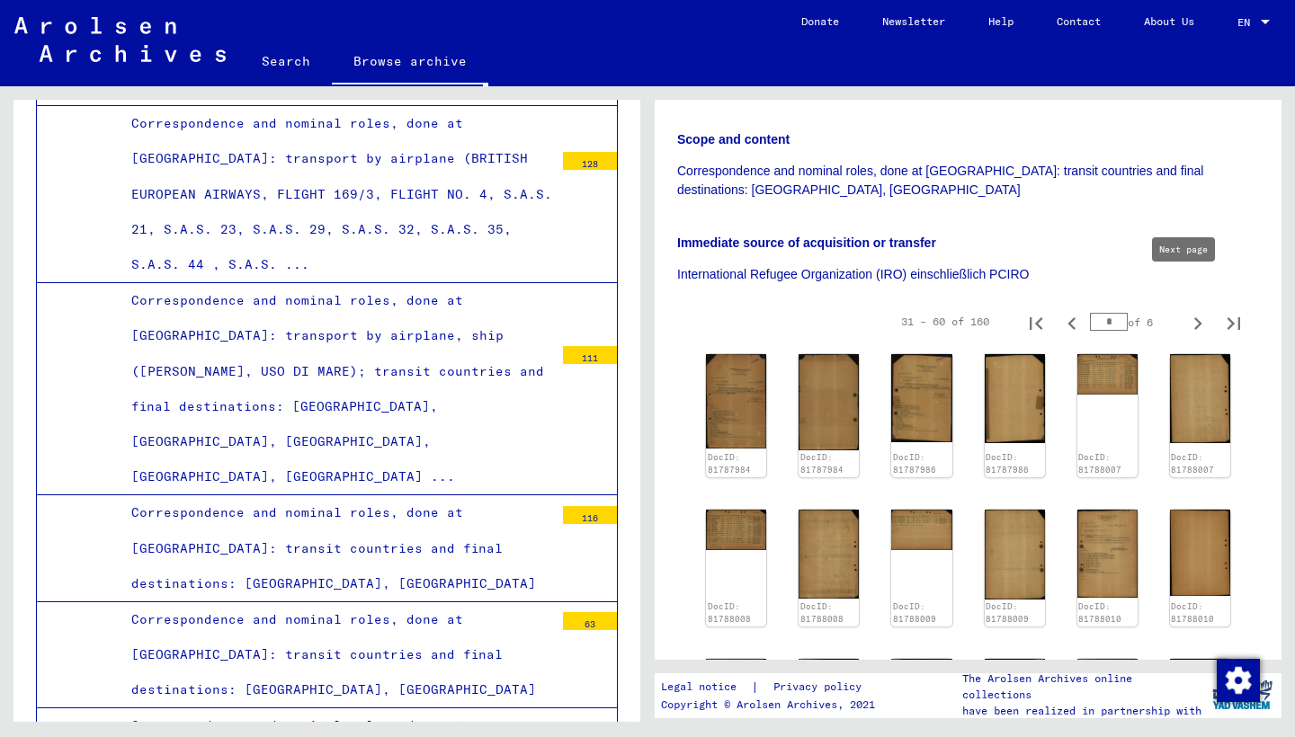
click at [1185, 311] on icon "Next page" at bounding box center [1197, 323] width 25 height 25
type input "*"
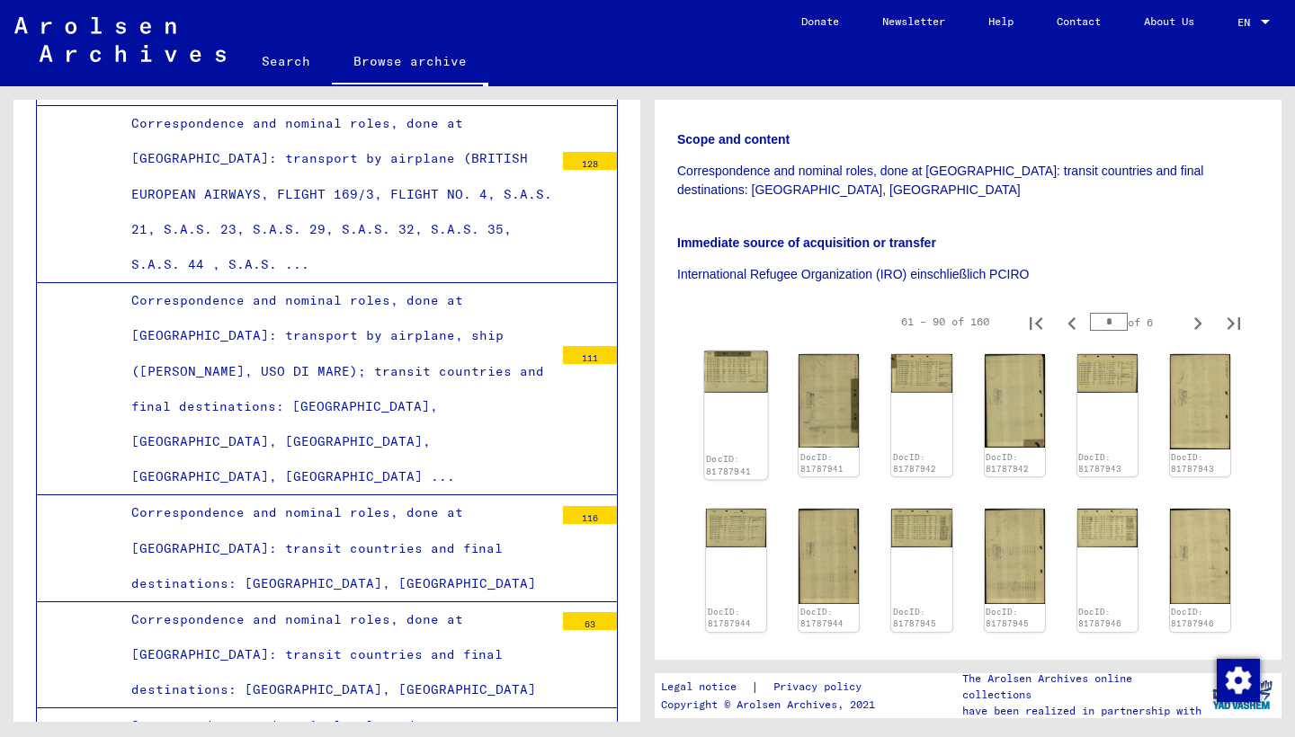
click at [733, 352] on img at bounding box center [736, 372] width 64 height 41
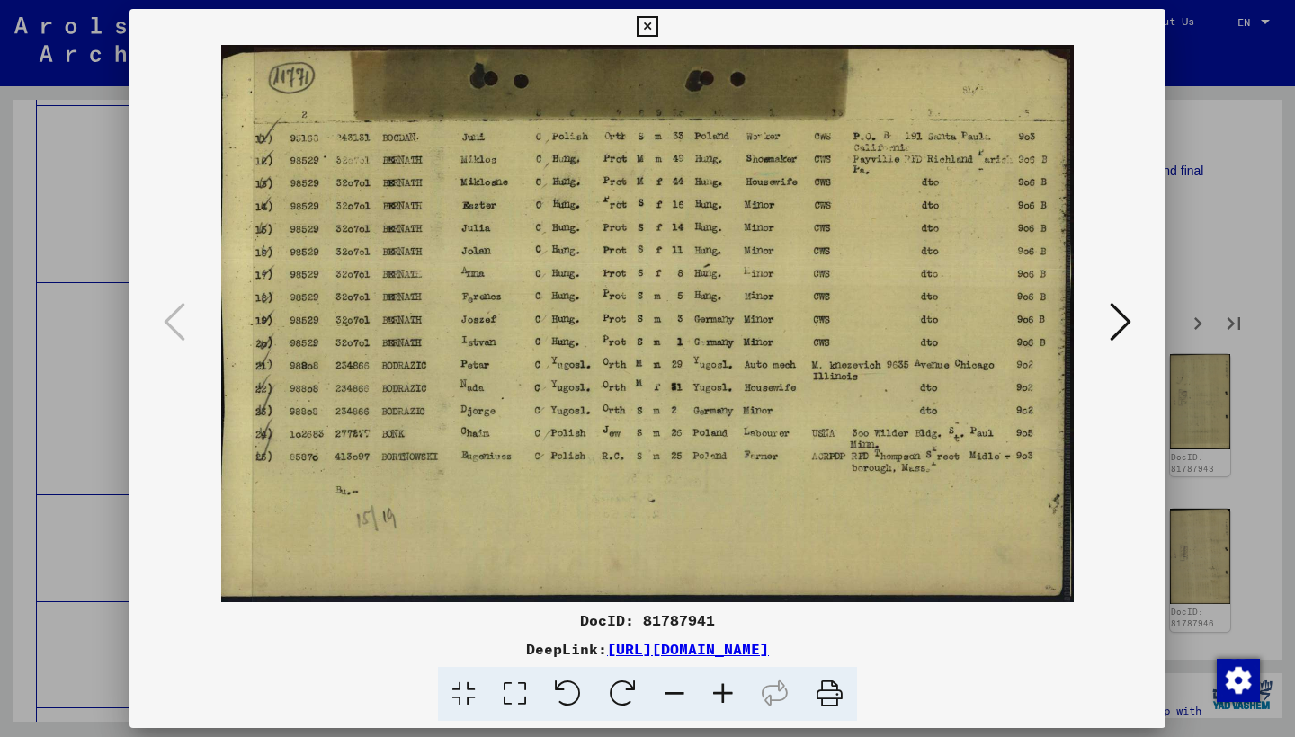
click at [1133, 324] on button at bounding box center [1120, 323] width 32 height 51
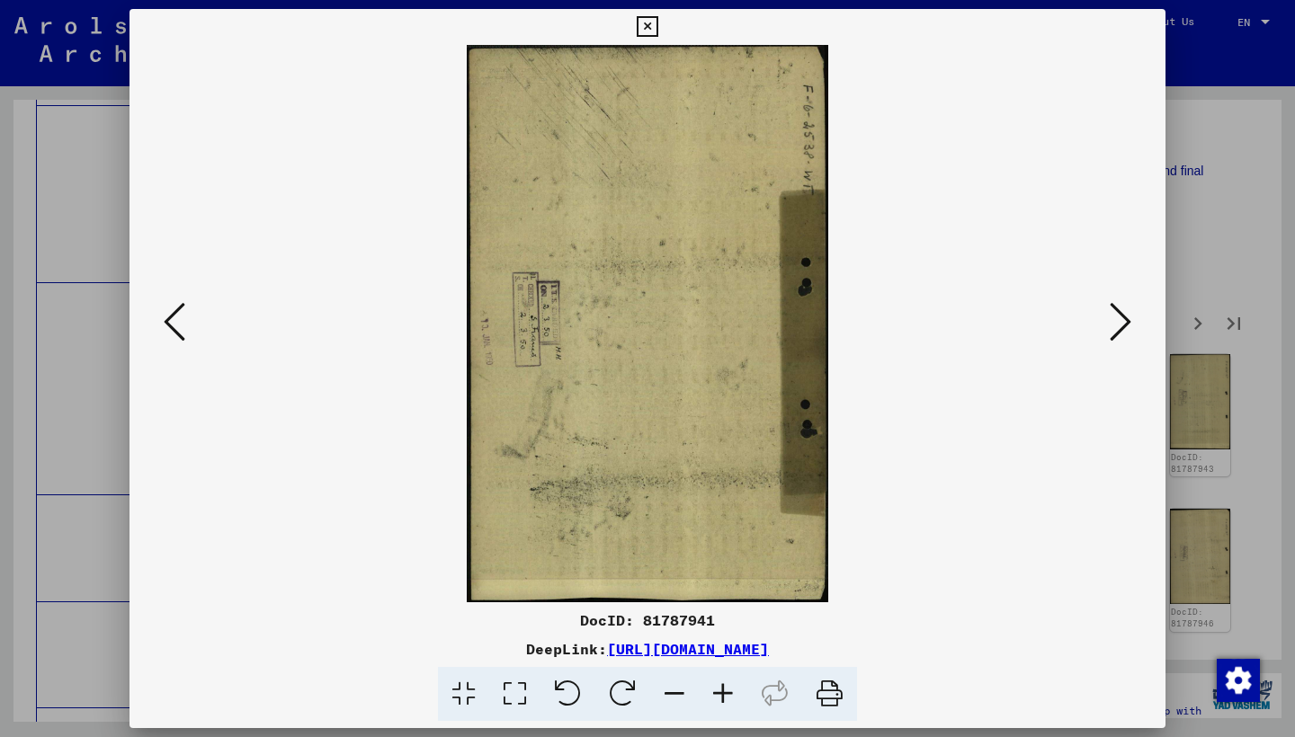
click at [1131, 325] on button at bounding box center [1120, 323] width 32 height 51
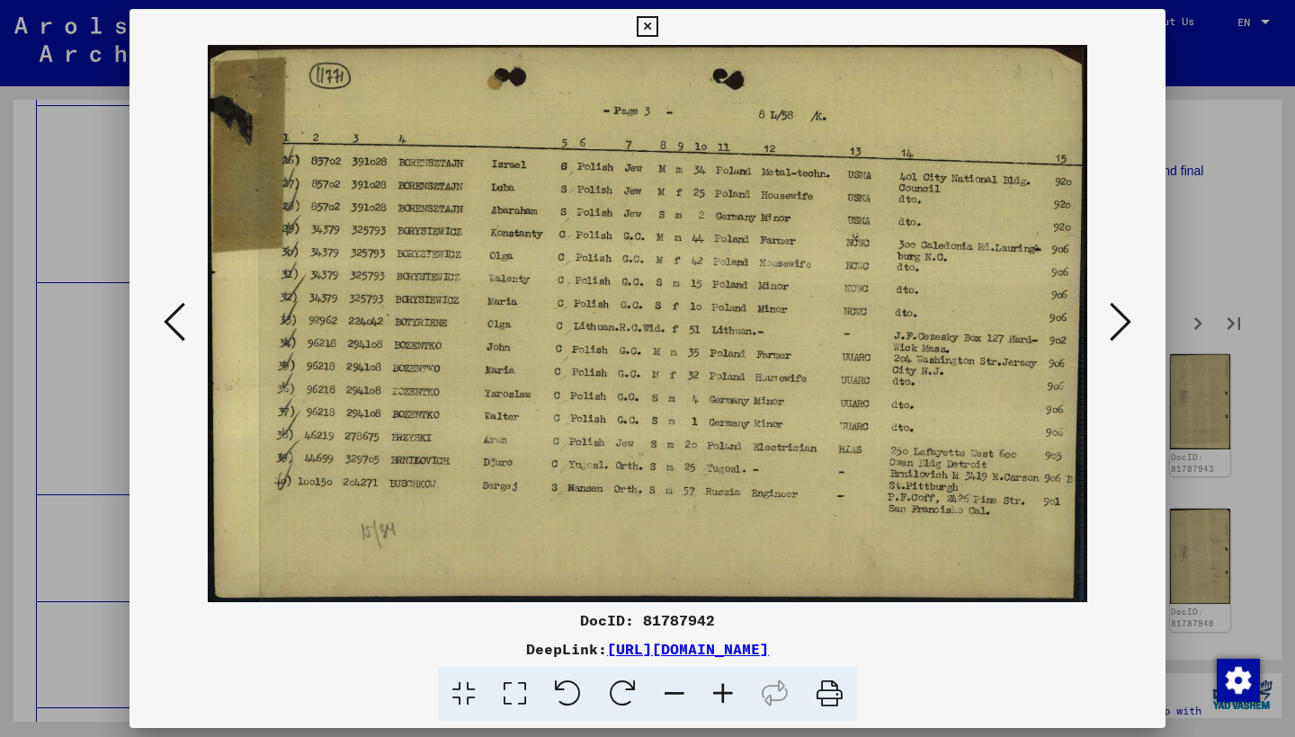
click at [1131, 325] on button at bounding box center [1120, 323] width 32 height 51
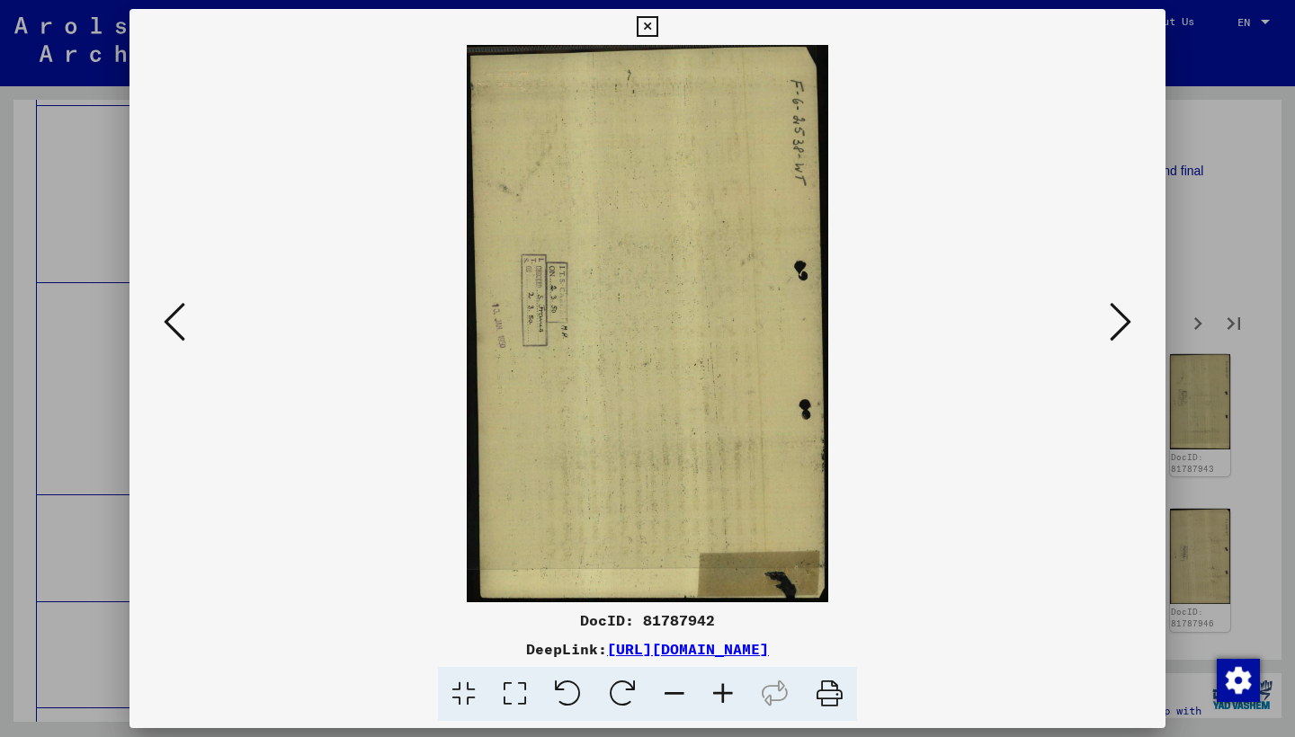
click at [1131, 325] on button at bounding box center [1120, 323] width 32 height 51
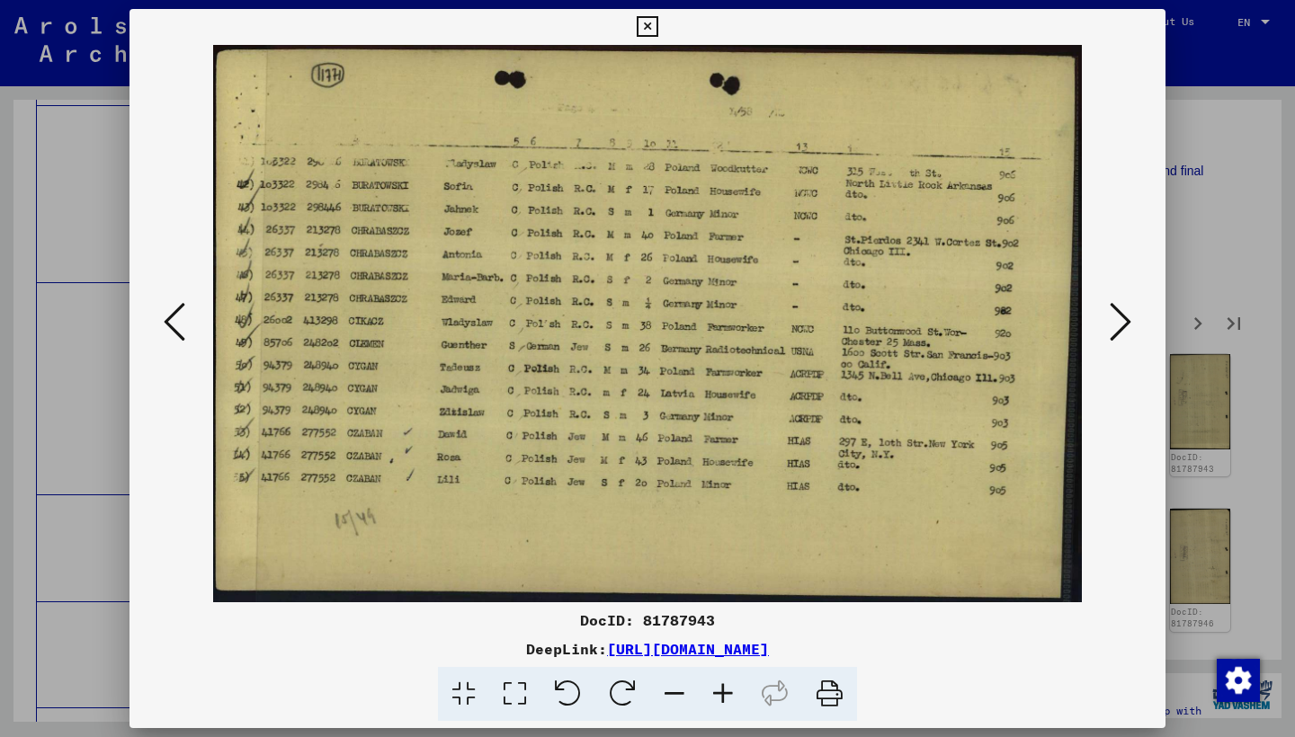
click at [1131, 325] on button at bounding box center [1120, 323] width 32 height 51
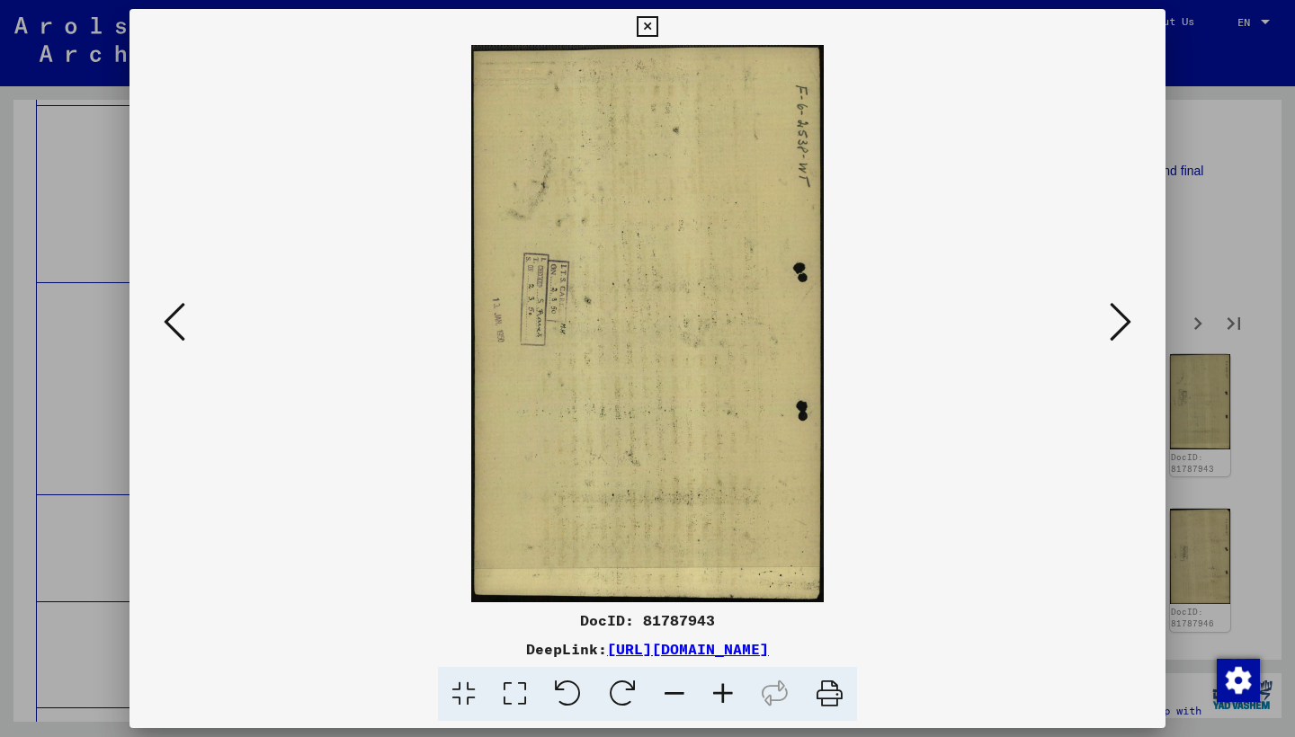
click at [1131, 325] on button at bounding box center [1120, 323] width 32 height 51
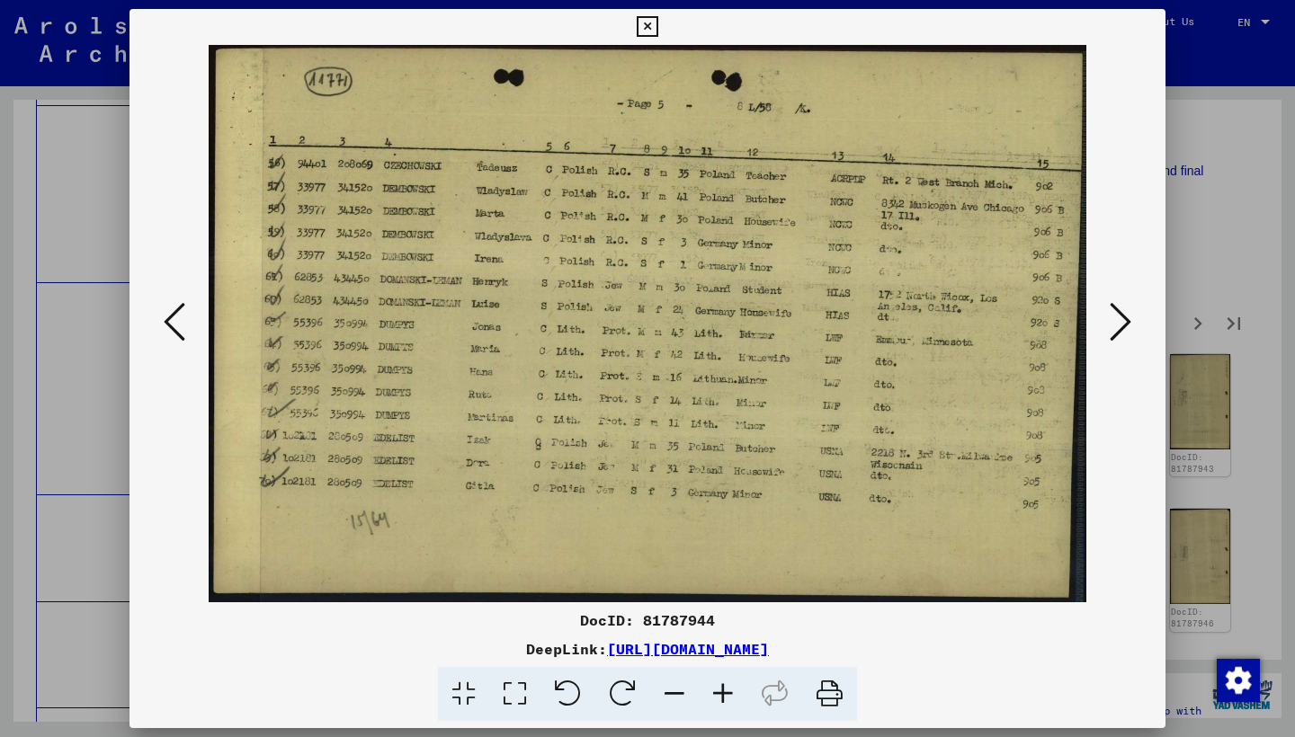
click at [1131, 325] on button at bounding box center [1120, 323] width 32 height 51
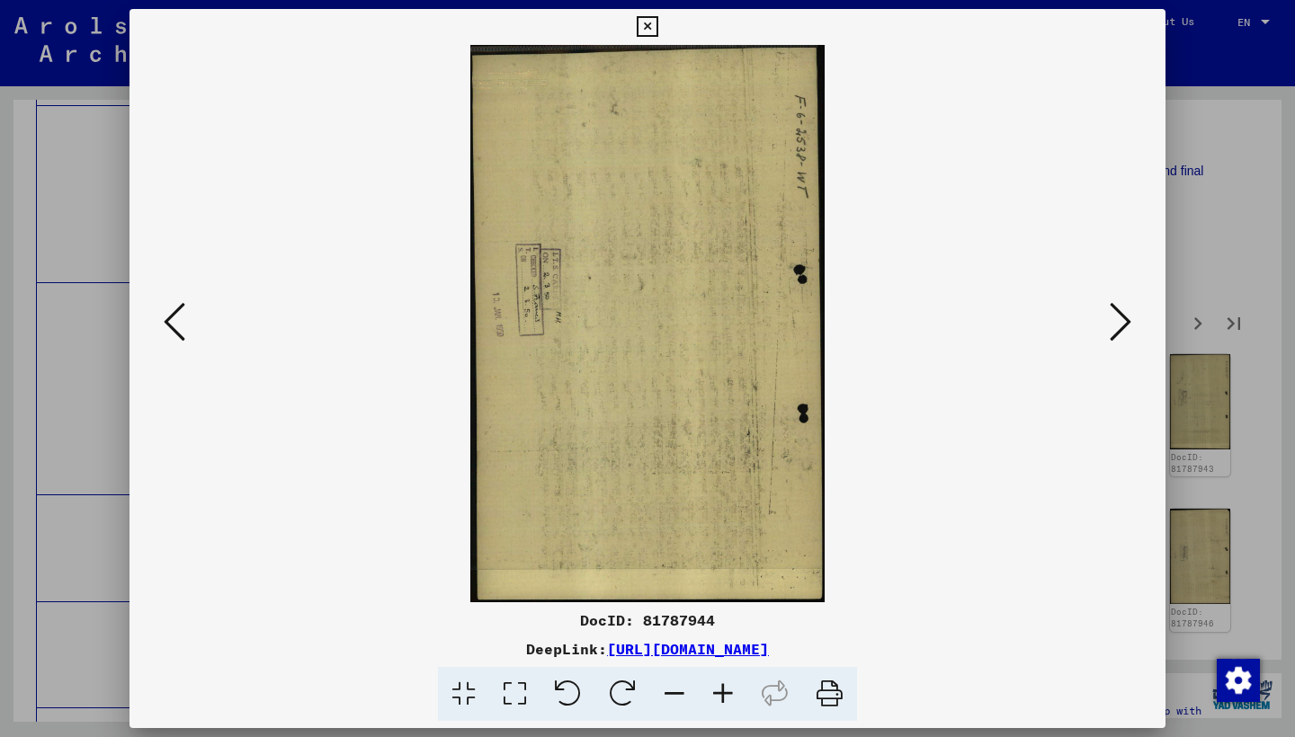
click at [1131, 325] on button at bounding box center [1120, 323] width 32 height 51
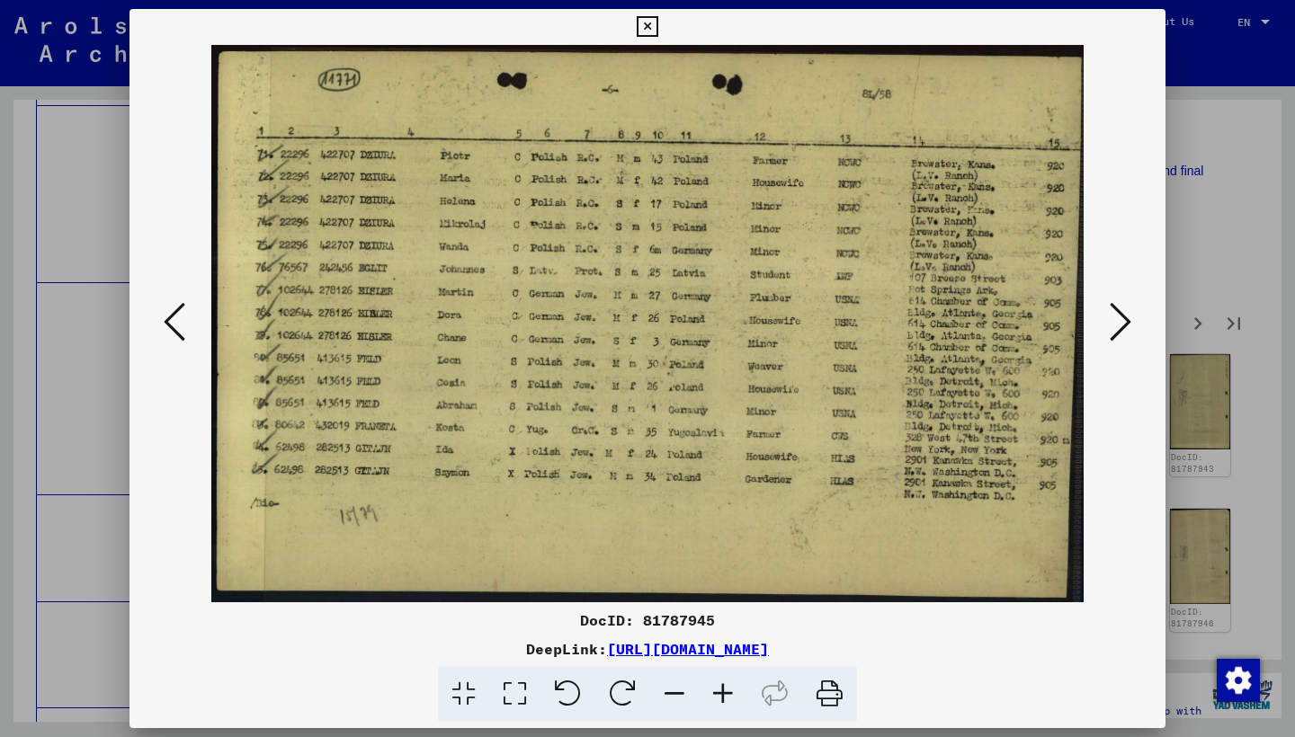
click at [1130, 325] on icon at bounding box center [1120, 321] width 22 height 43
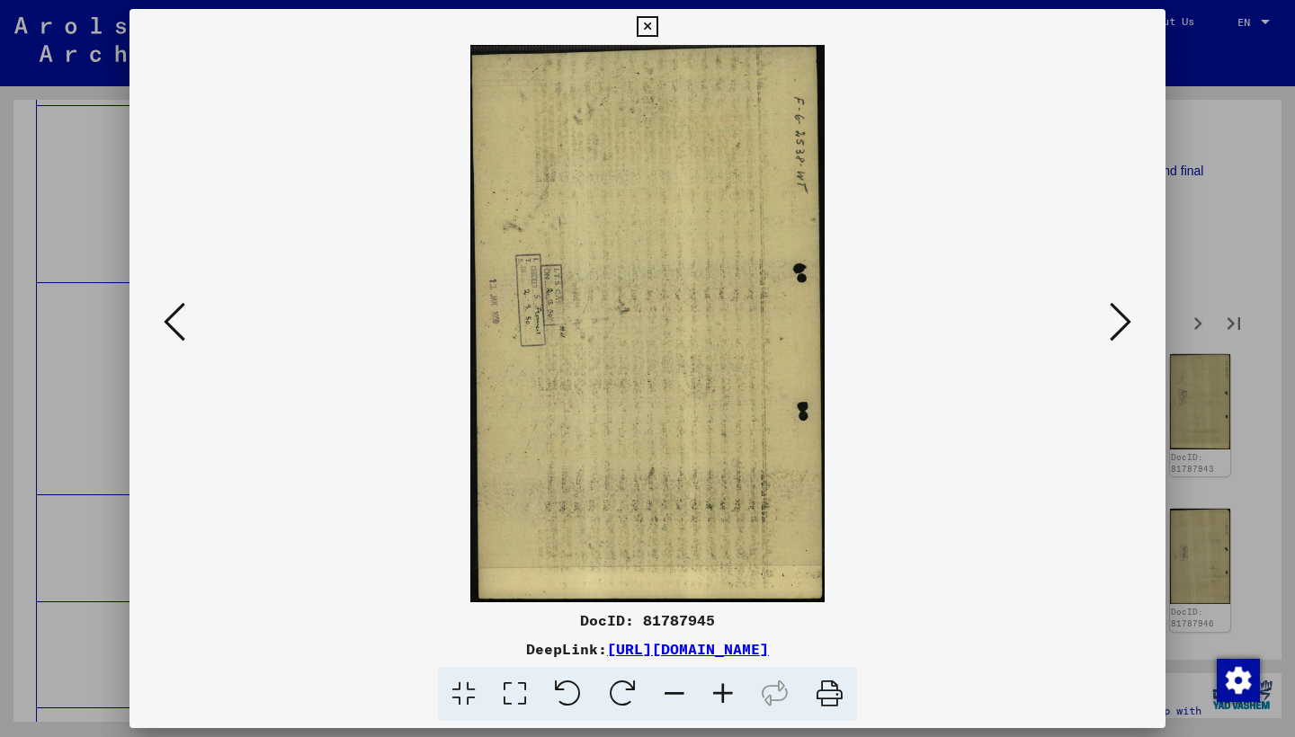
click at [1130, 325] on icon at bounding box center [1120, 321] width 22 height 43
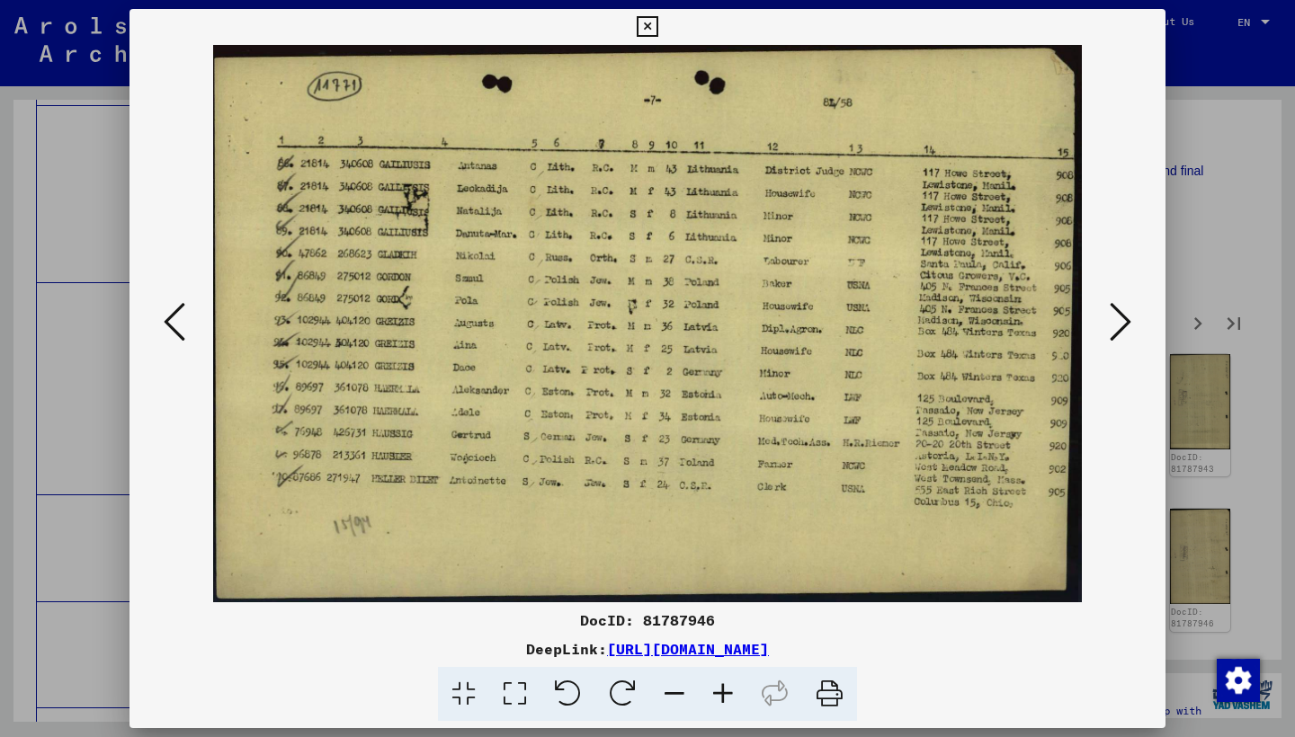
click at [1130, 325] on icon at bounding box center [1120, 321] width 22 height 43
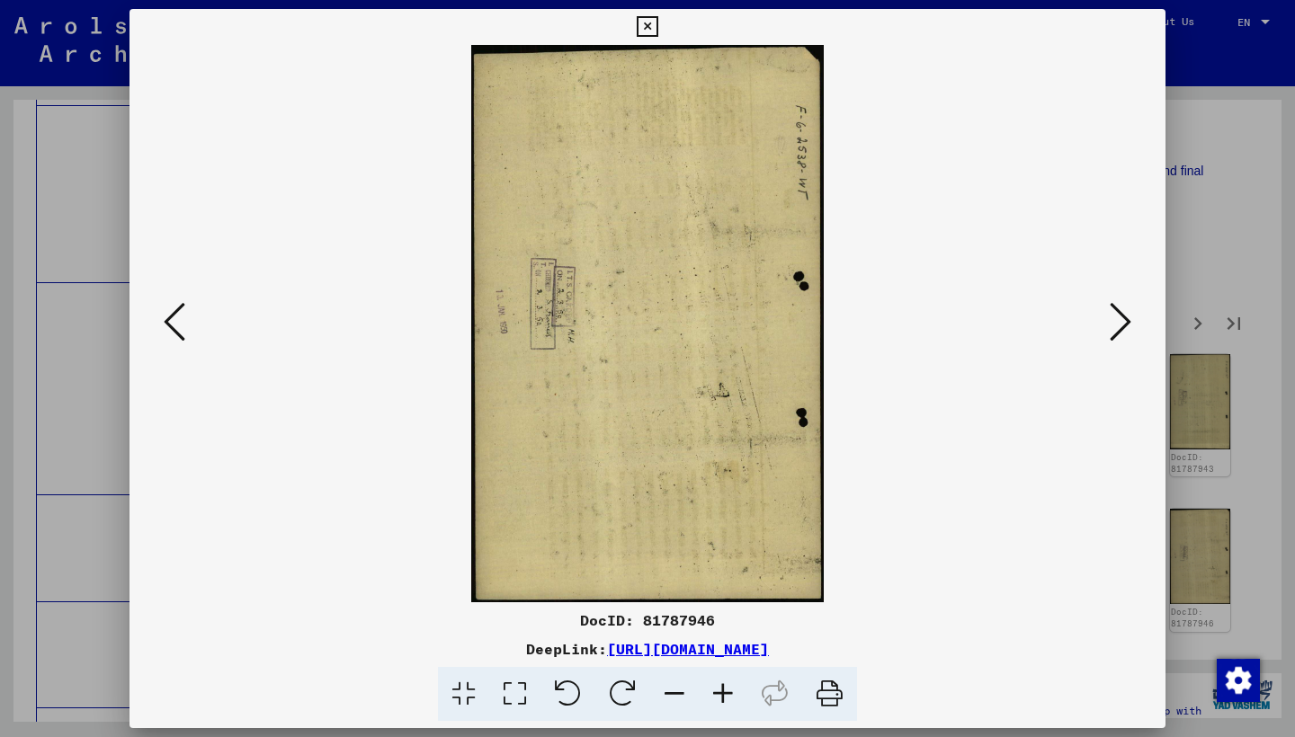
click at [1130, 325] on icon at bounding box center [1120, 321] width 22 height 43
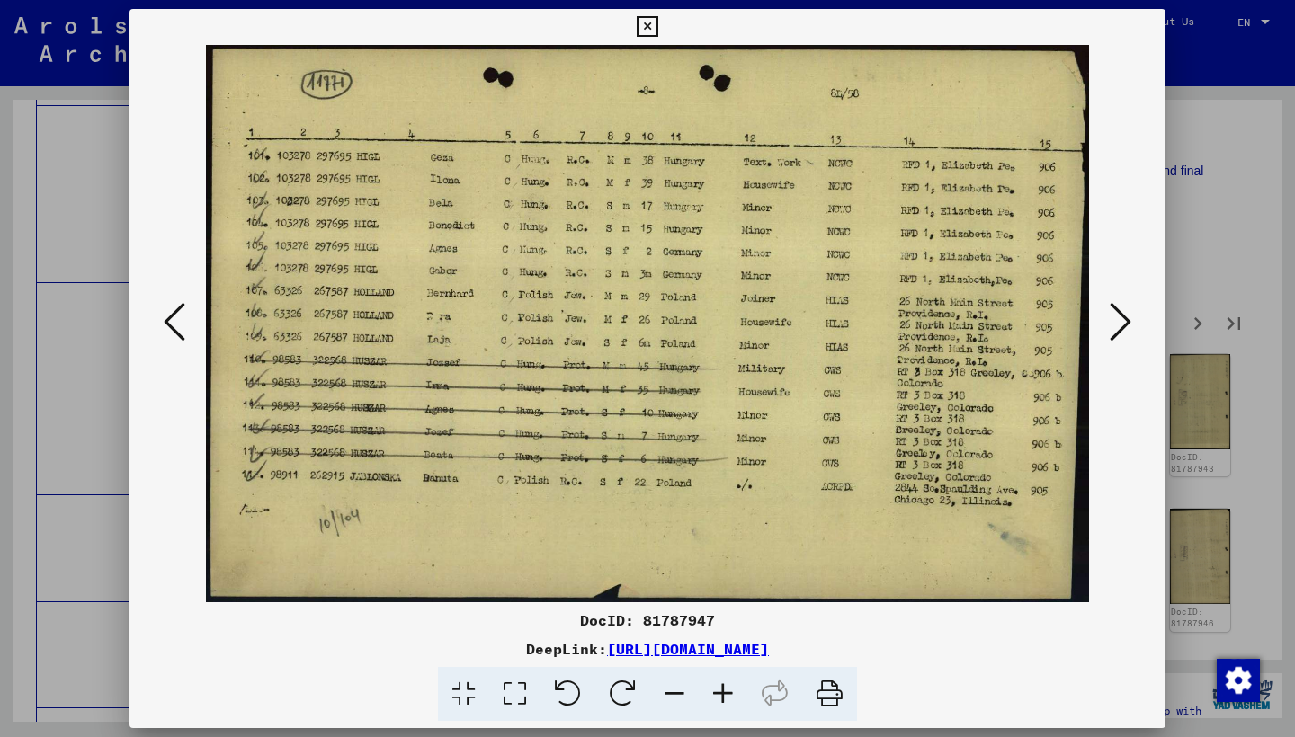
click at [1130, 325] on icon at bounding box center [1120, 321] width 22 height 43
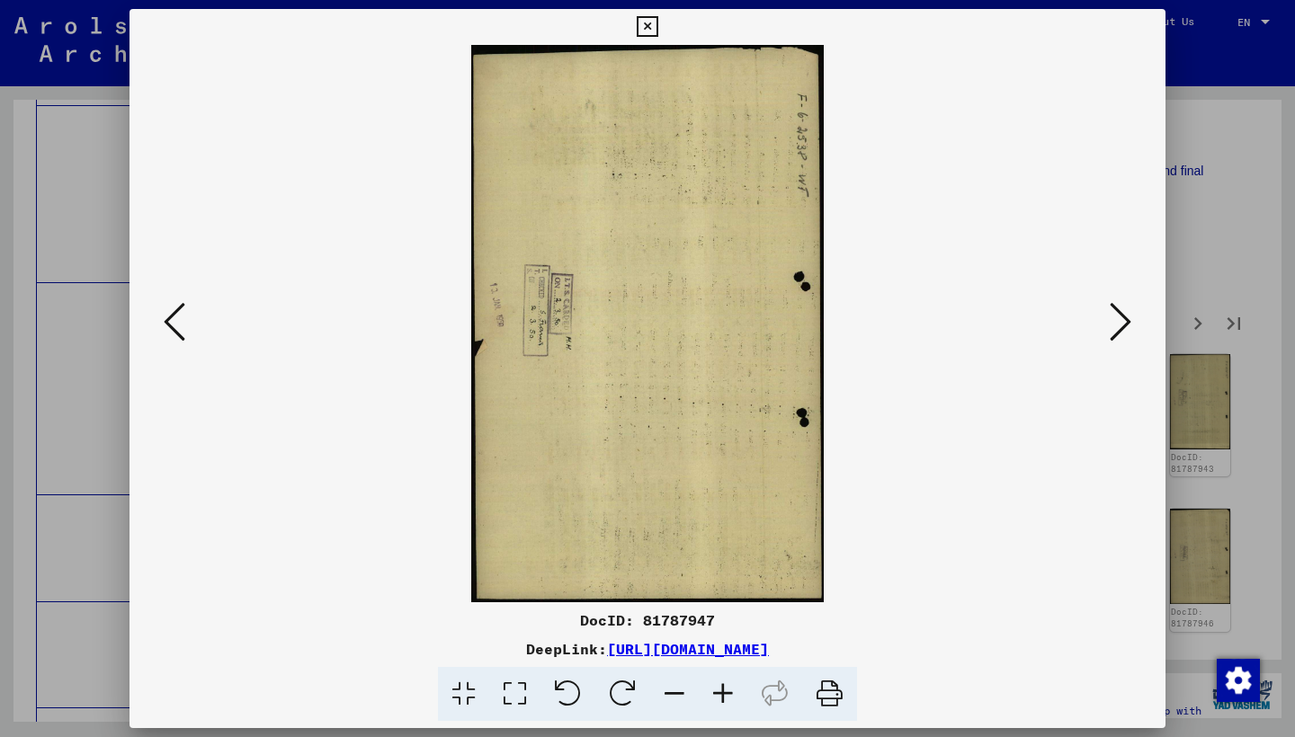
click at [1130, 325] on icon at bounding box center [1120, 321] width 22 height 43
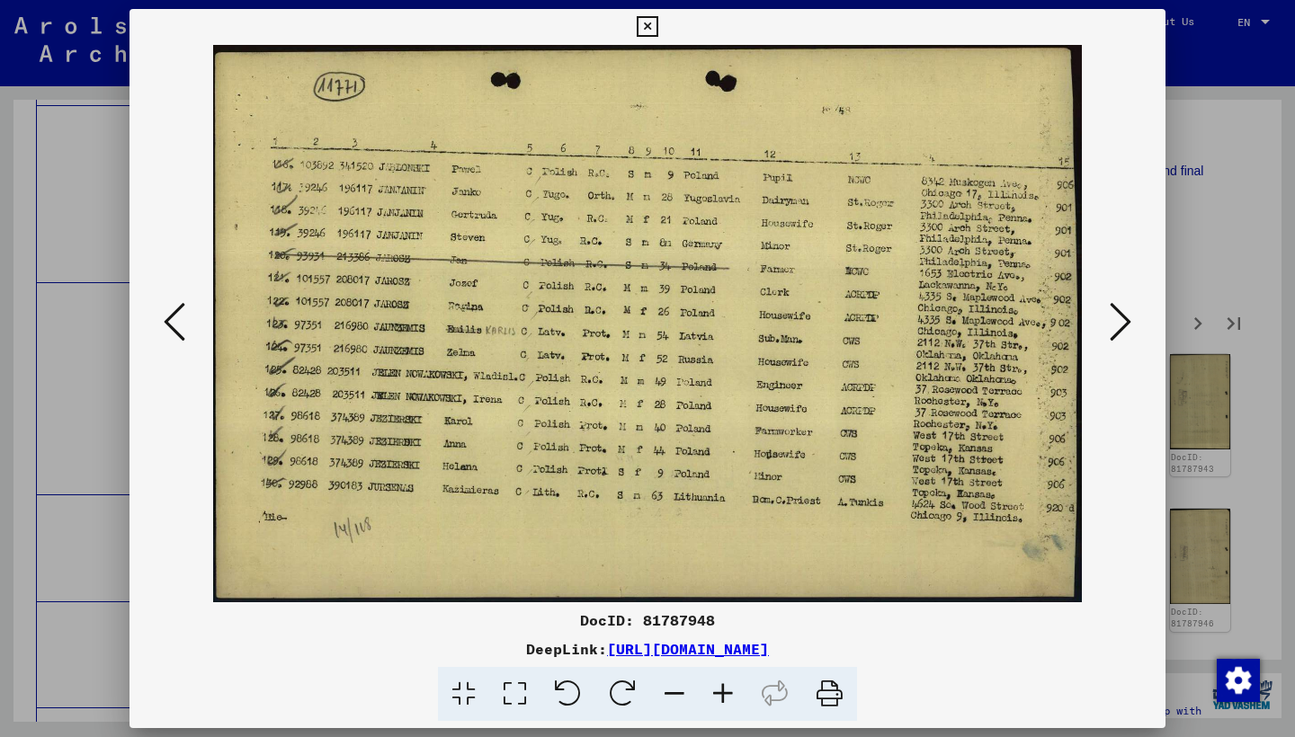
click at [1130, 325] on icon at bounding box center [1120, 321] width 22 height 43
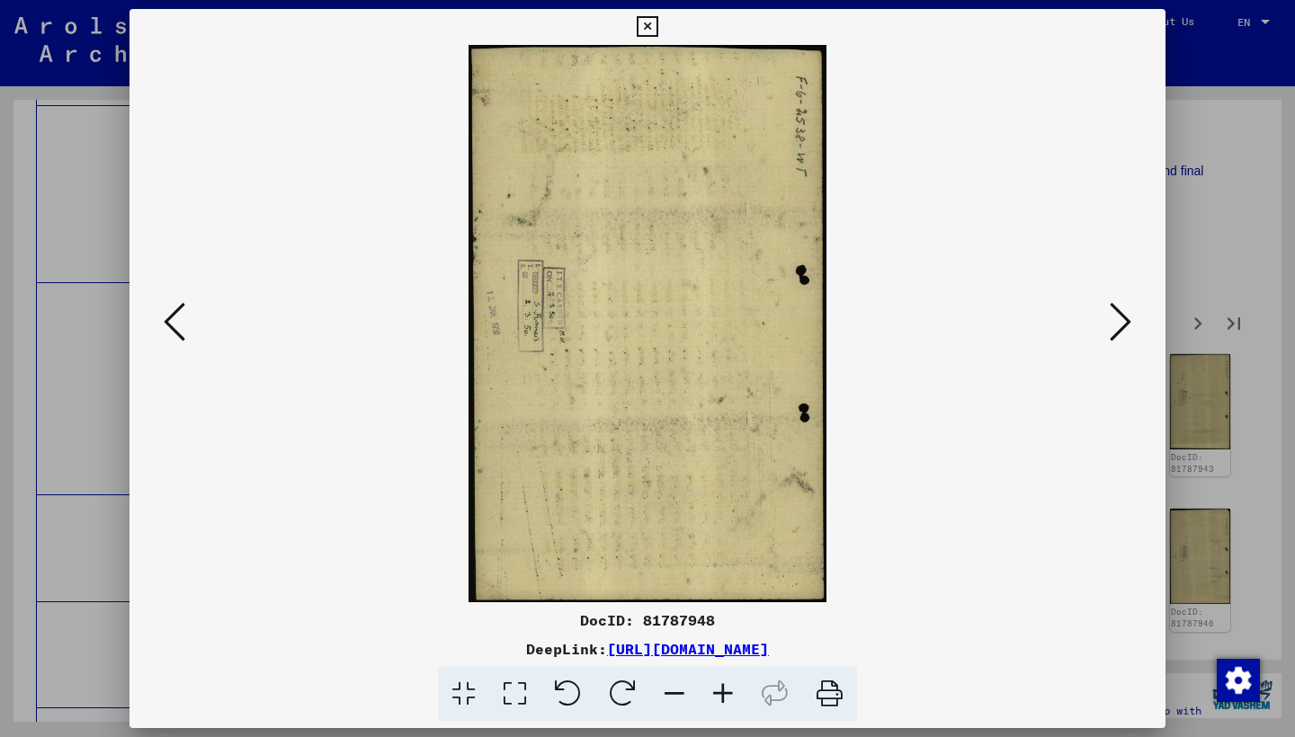
click at [1130, 325] on icon at bounding box center [1120, 321] width 22 height 43
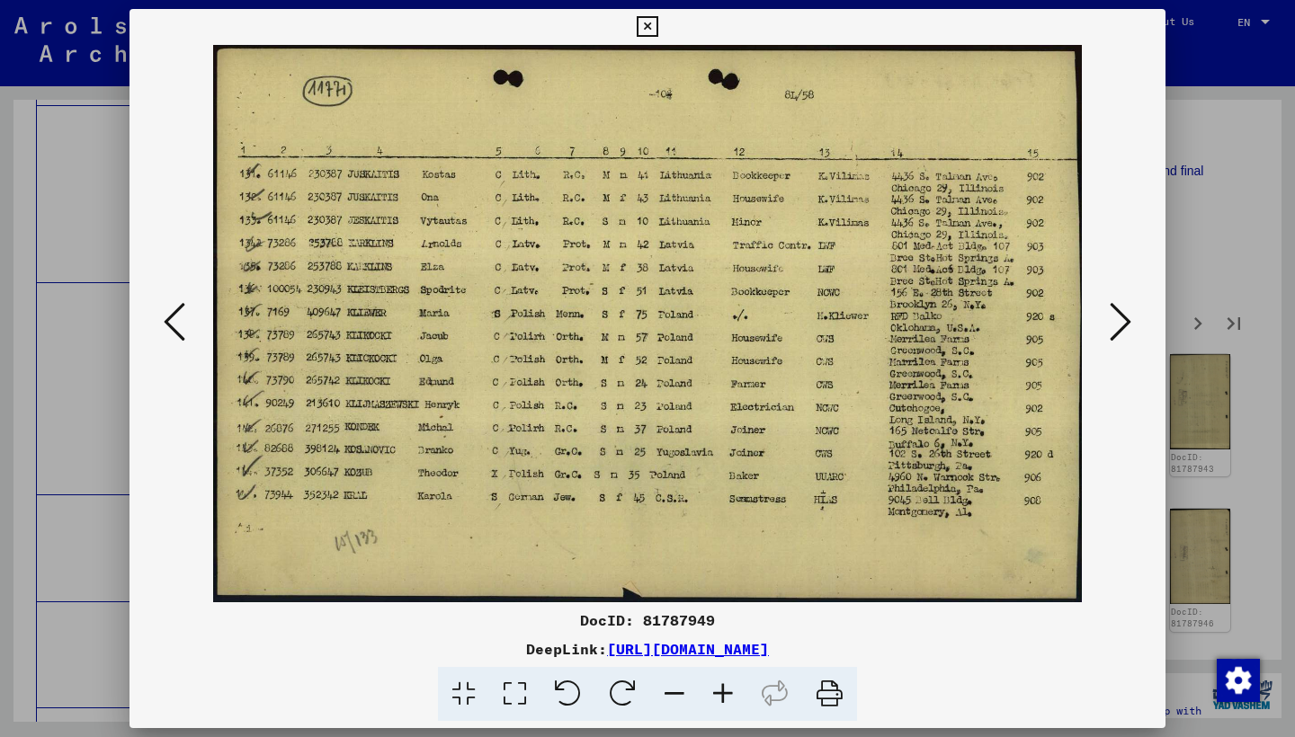
click at [1129, 324] on icon at bounding box center [1120, 321] width 22 height 43
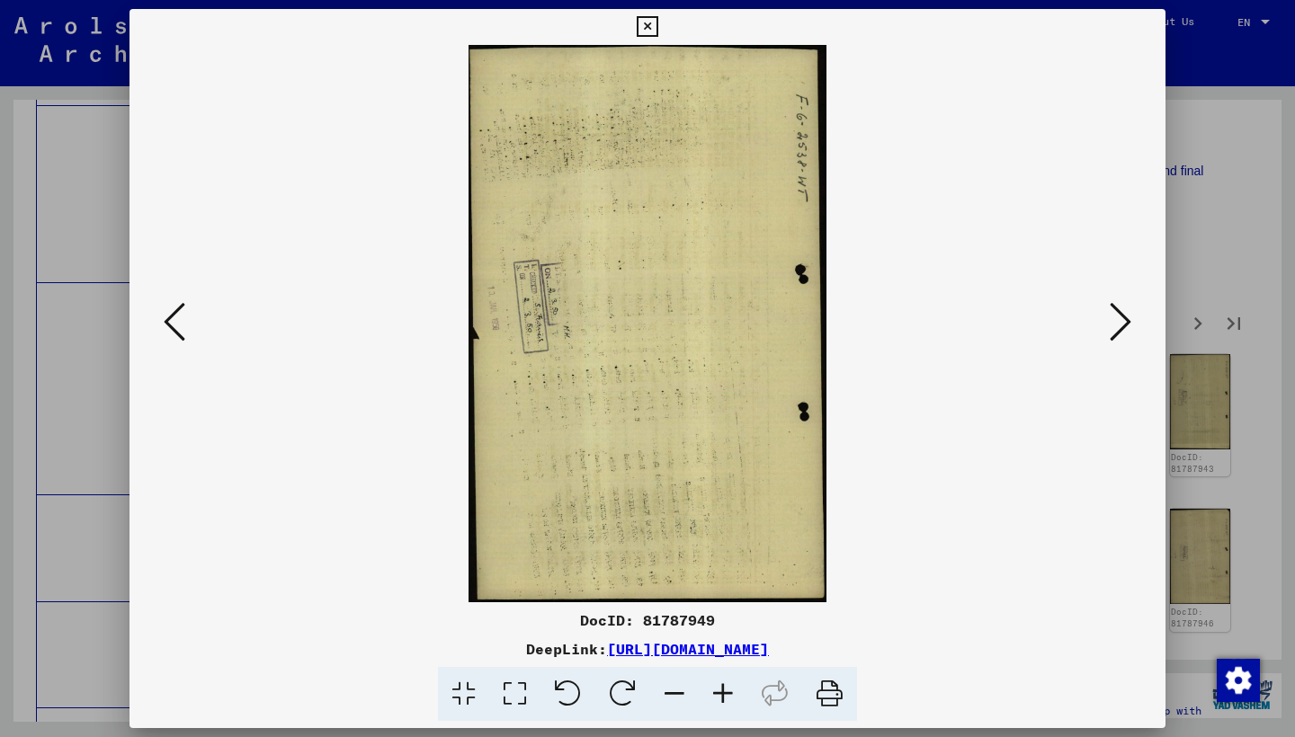
click at [1129, 324] on icon at bounding box center [1120, 321] width 22 height 43
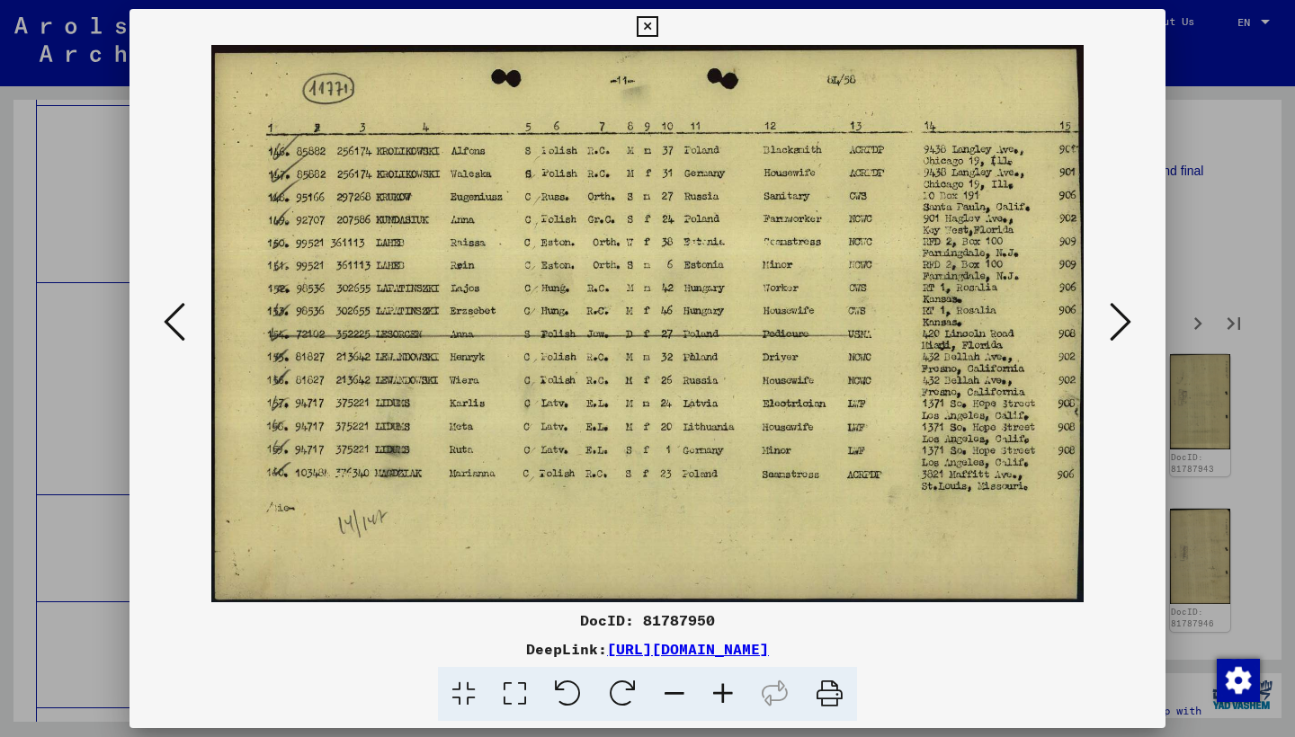
click at [1128, 322] on icon at bounding box center [1120, 321] width 22 height 43
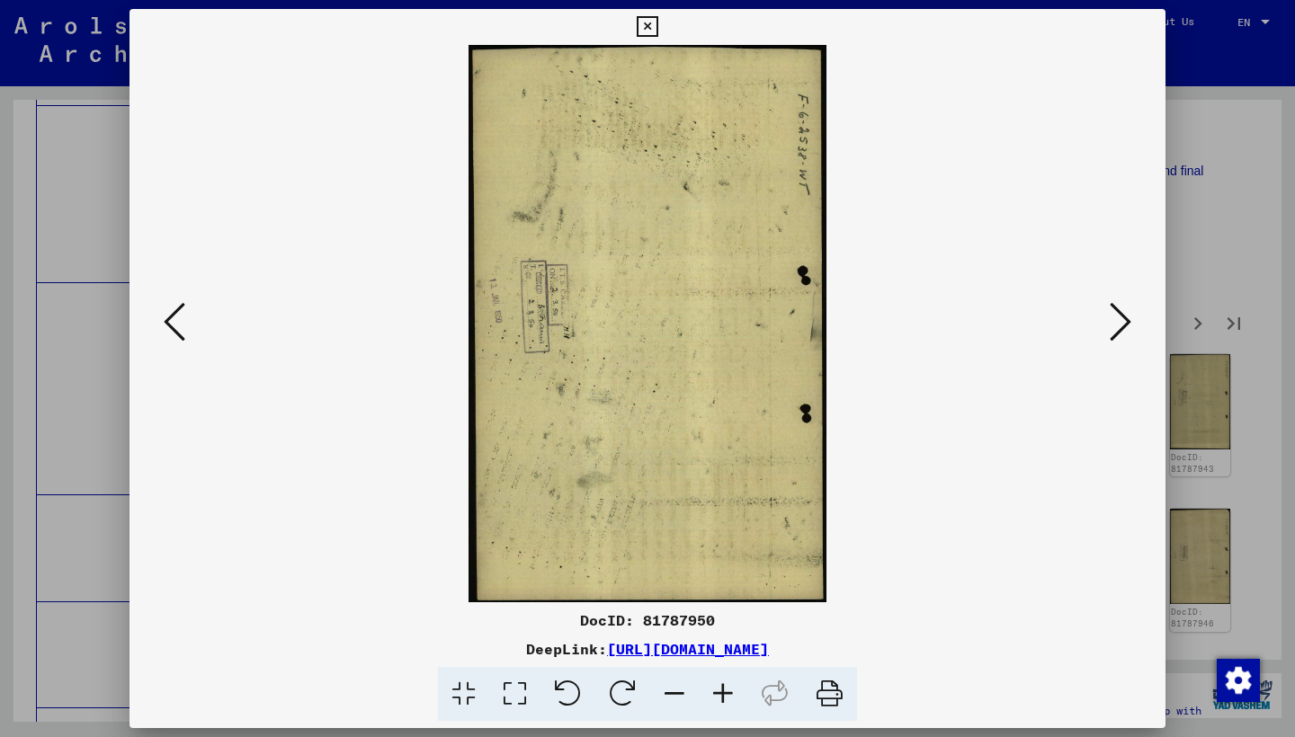
click at [1128, 322] on icon at bounding box center [1120, 321] width 22 height 43
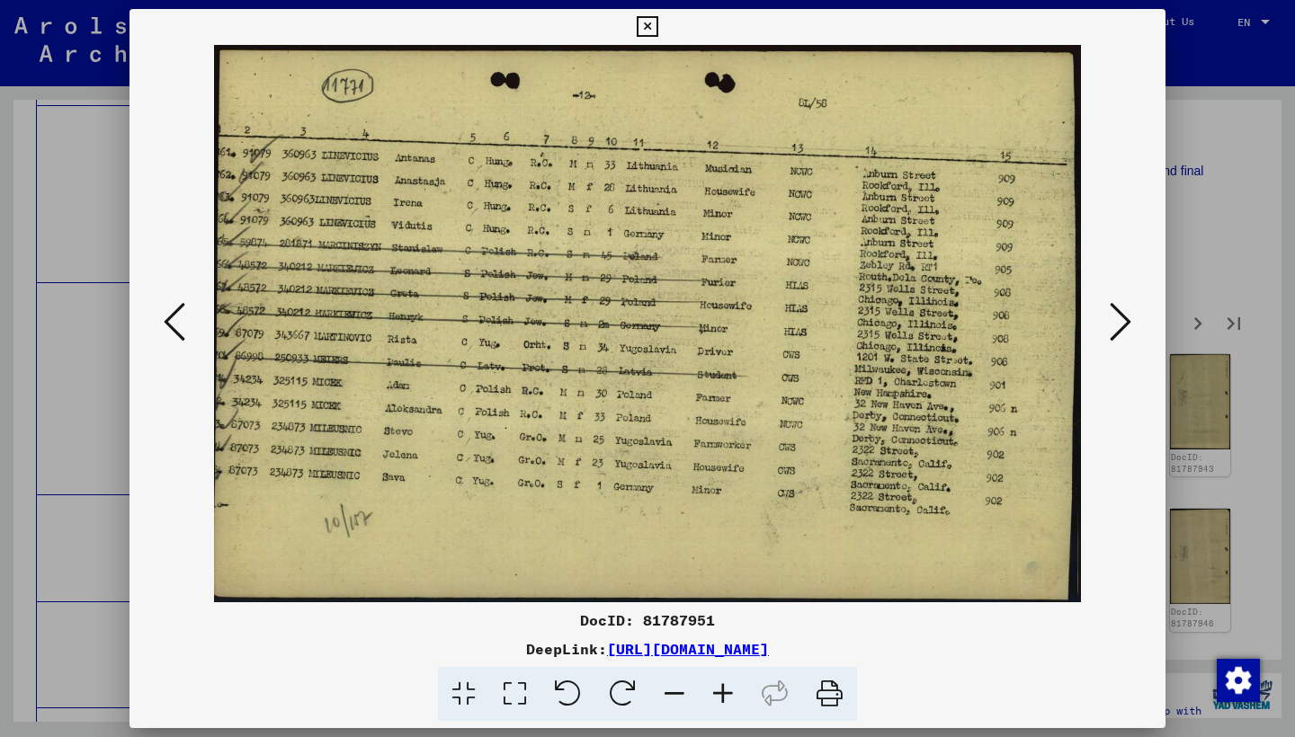
click at [1128, 322] on icon at bounding box center [1120, 321] width 22 height 43
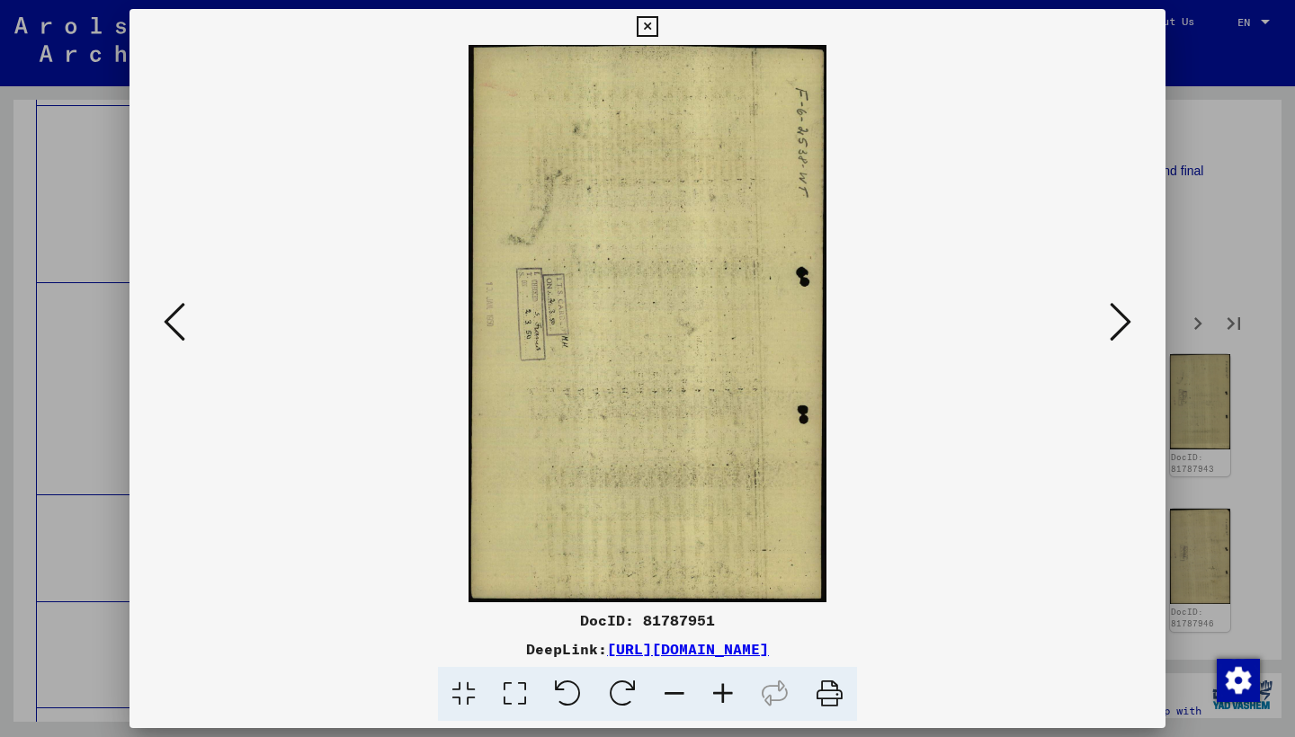
click at [1128, 322] on icon at bounding box center [1120, 321] width 22 height 43
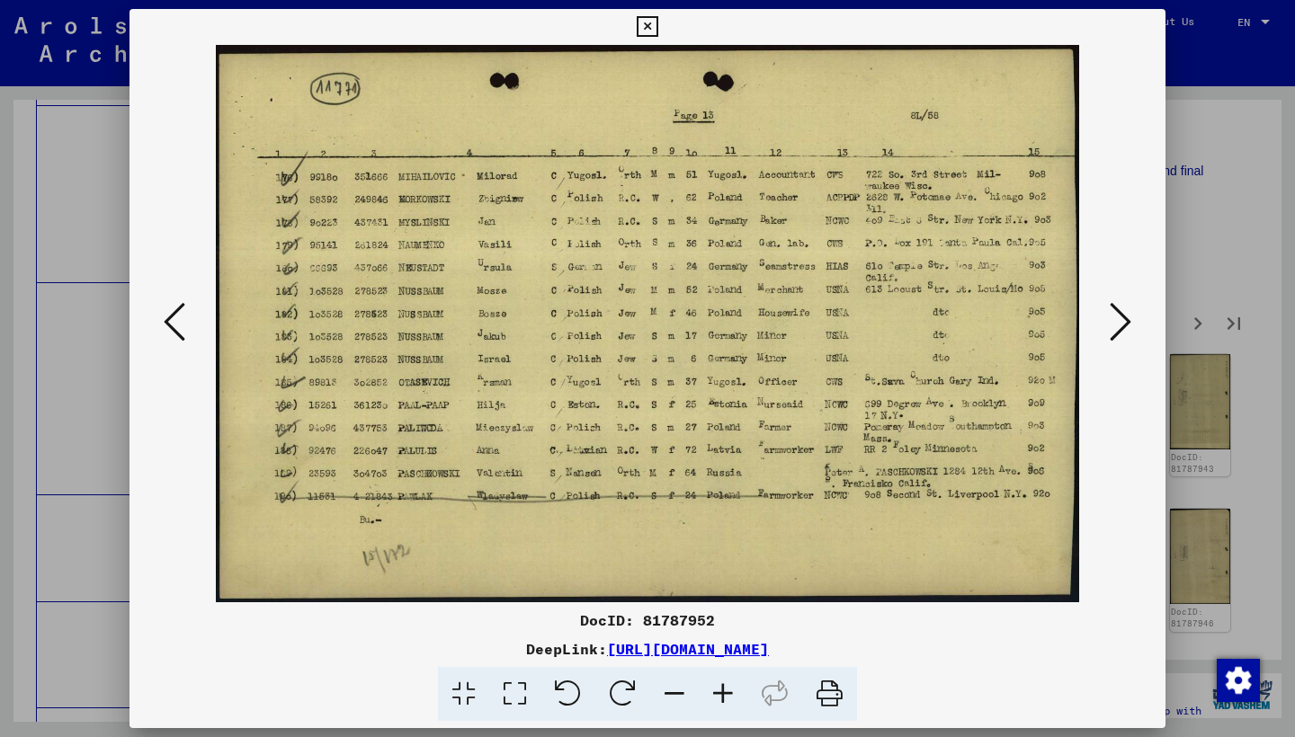
click at [1127, 320] on icon at bounding box center [1120, 321] width 22 height 43
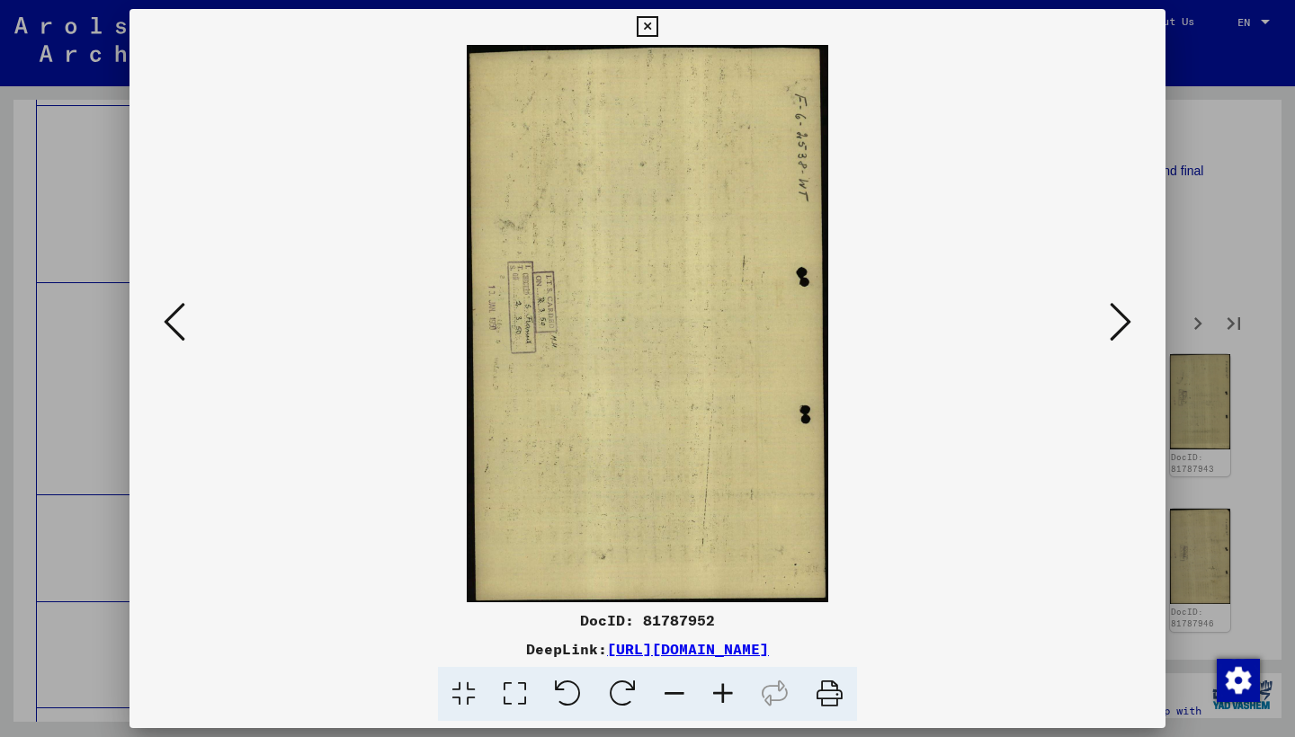
click at [1127, 320] on icon at bounding box center [1120, 321] width 22 height 43
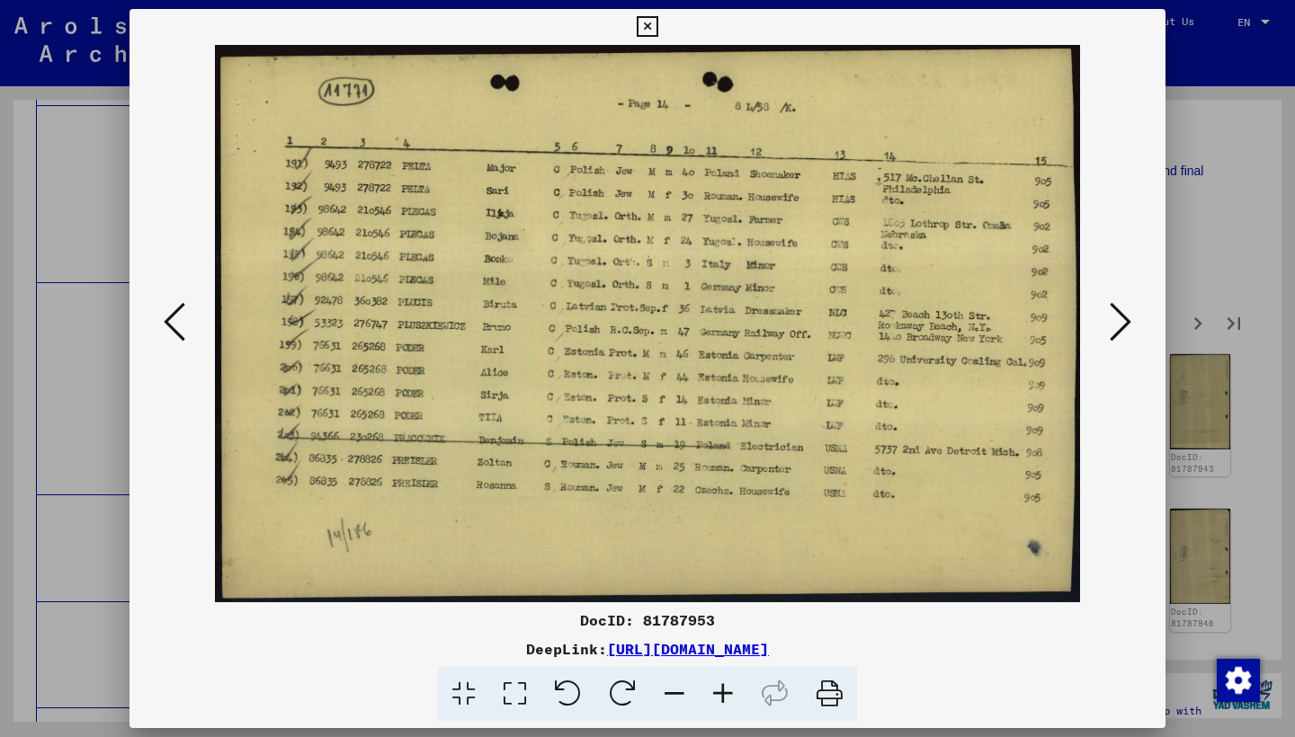
click at [1127, 320] on icon at bounding box center [1120, 321] width 22 height 43
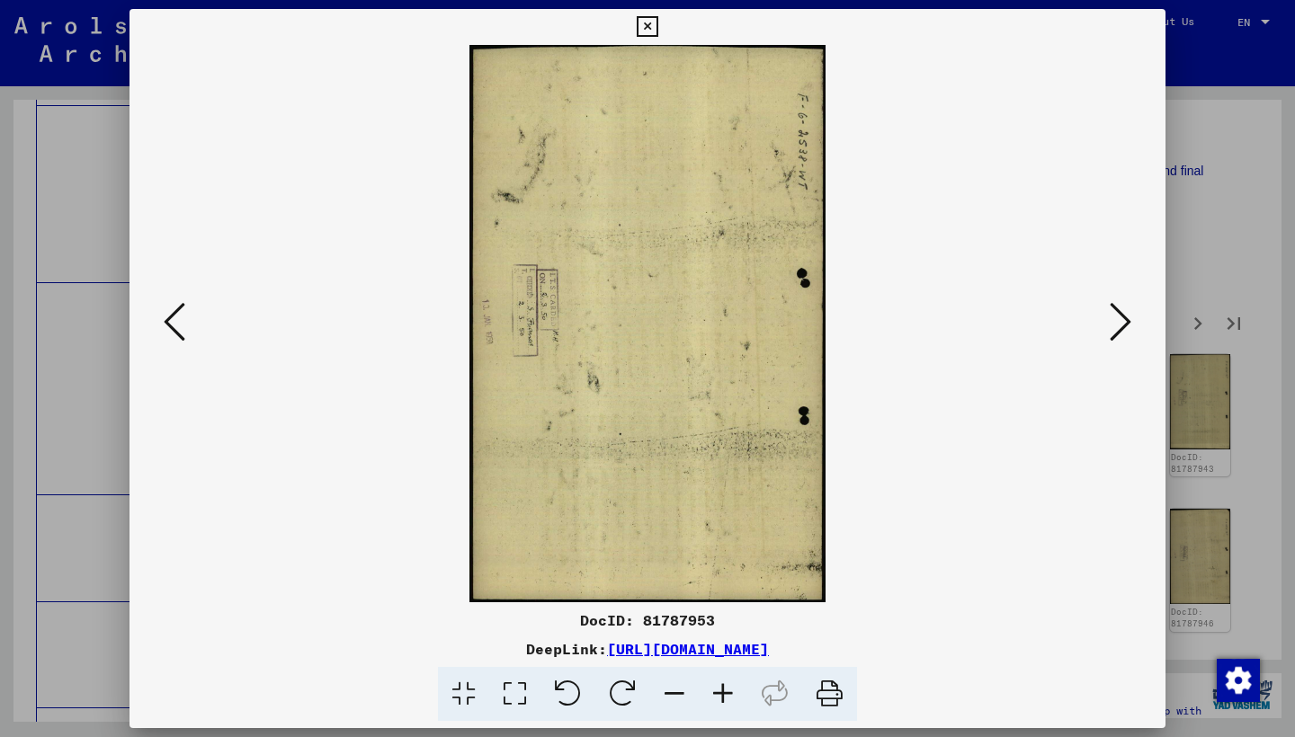
click at [1127, 320] on icon at bounding box center [1120, 321] width 22 height 43
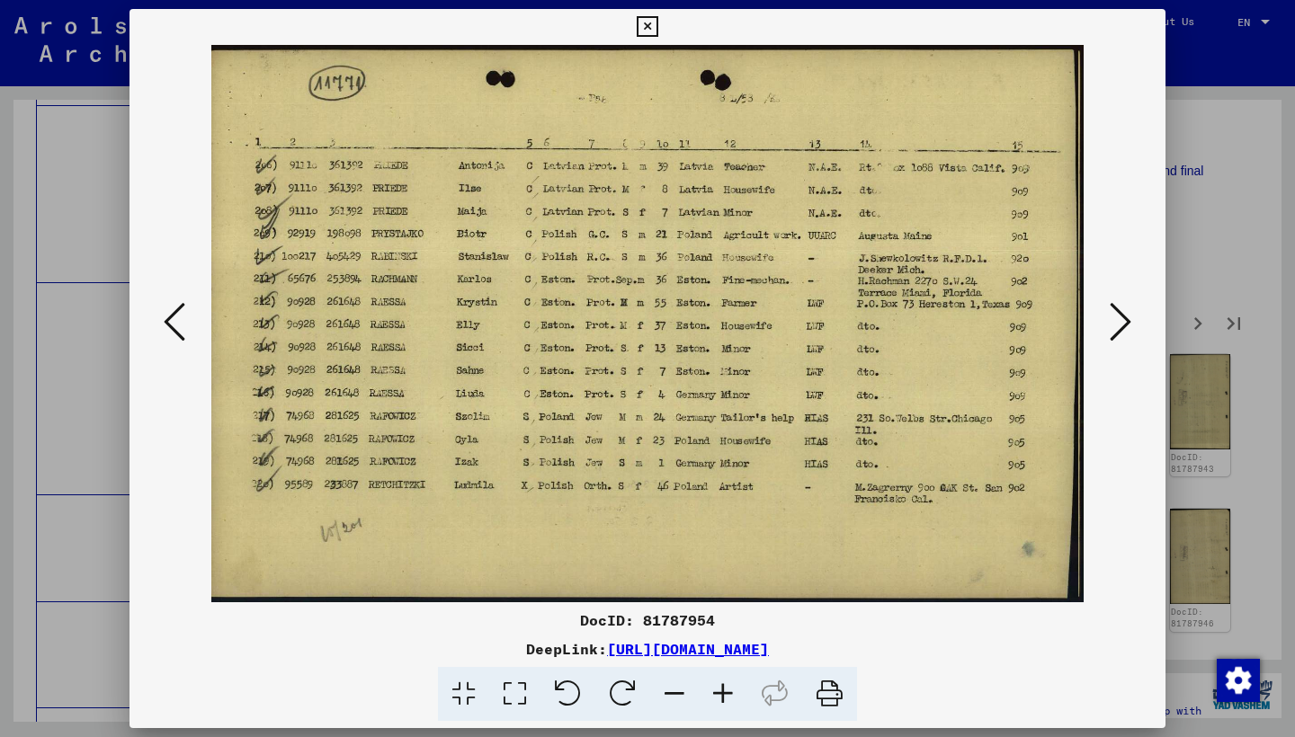
click at [1126, 320] on icon at bounding box center [1120, 321] width 22 height 43
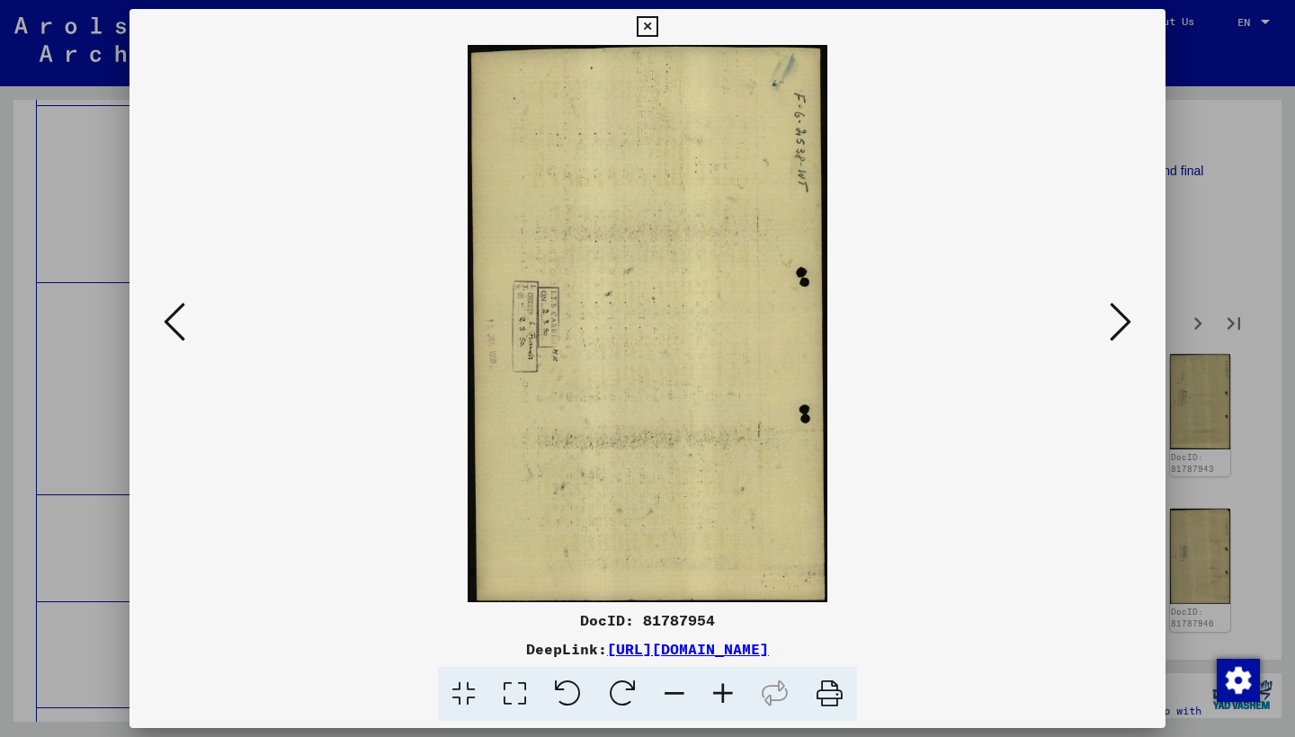
click at [1126, 320] on icon at bounding box center [1120, 321] width 22 height 43
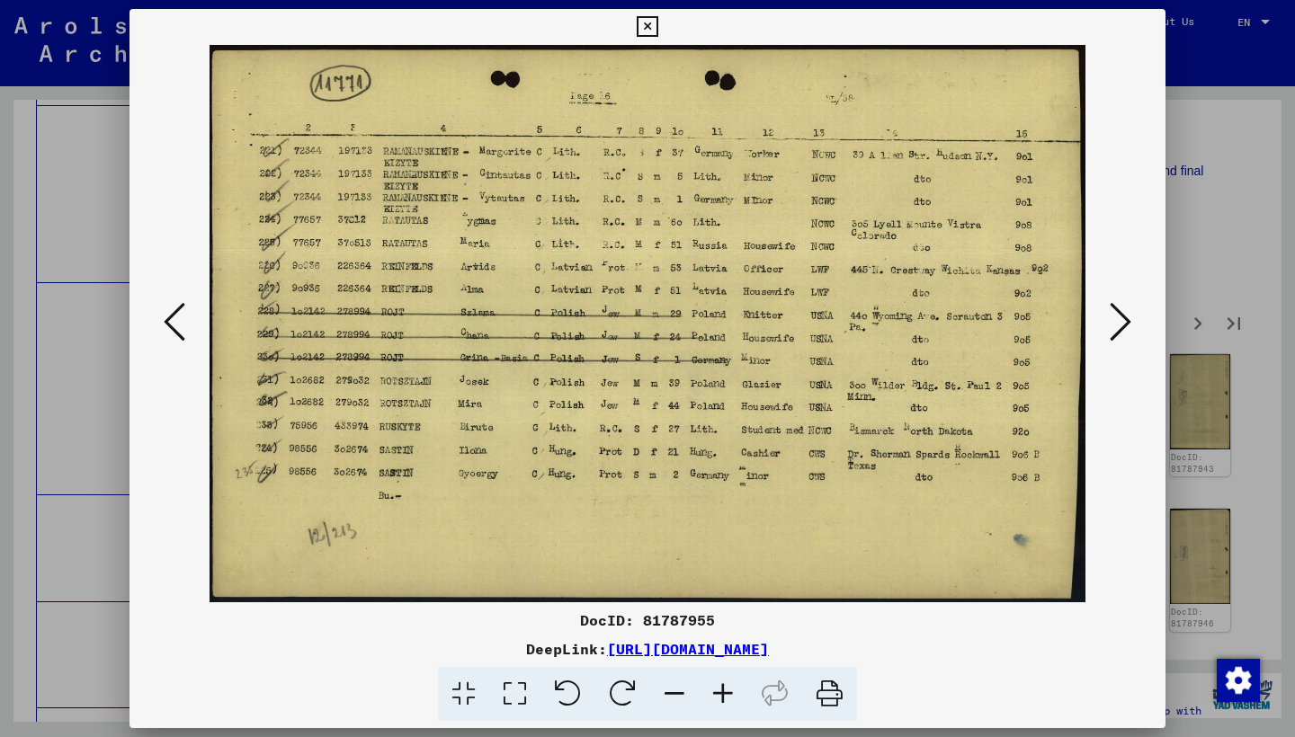
click at [1126, 320] on icon at bounding box center [1120, 321] width 22 height 43
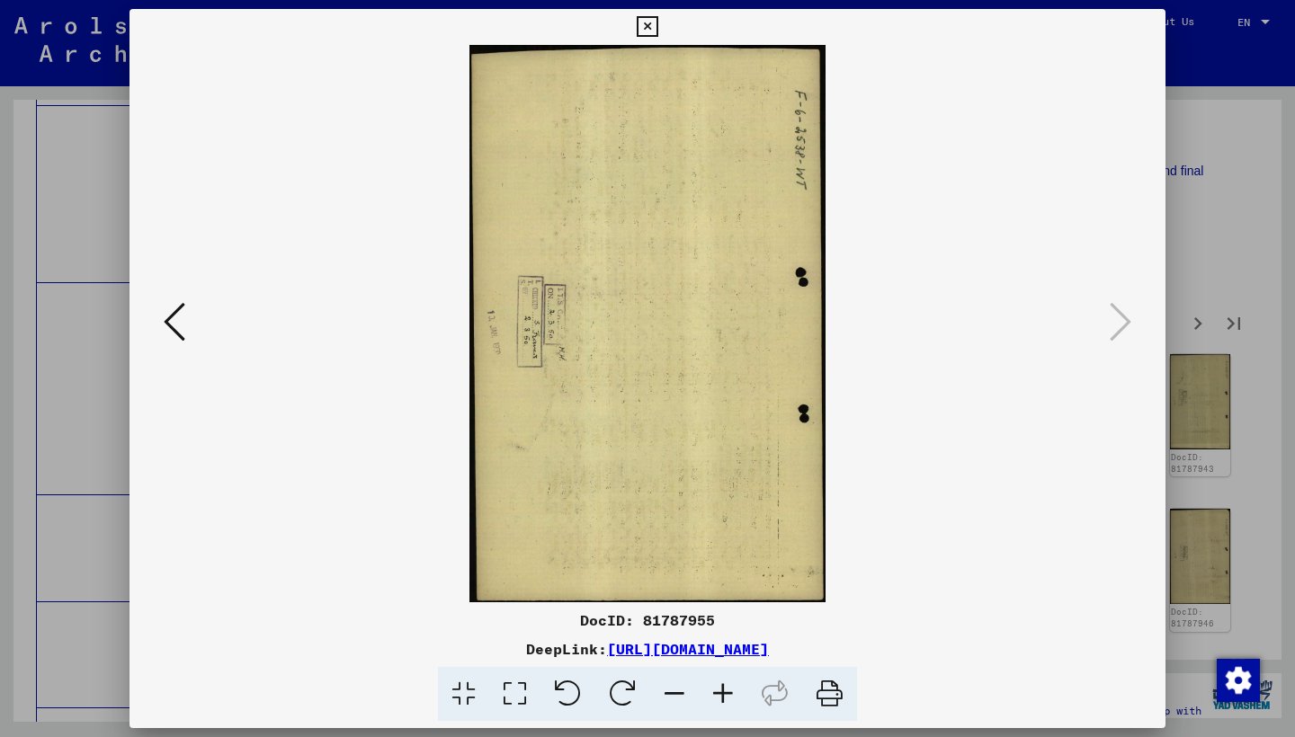
drag, startPoint x: 1154, startPoint y: 22, endPoint x: 1158, endPoint y: 53, distance: 30.9
click at [657, 26] on icon at bounding box center [647, 27] width 21 height 22
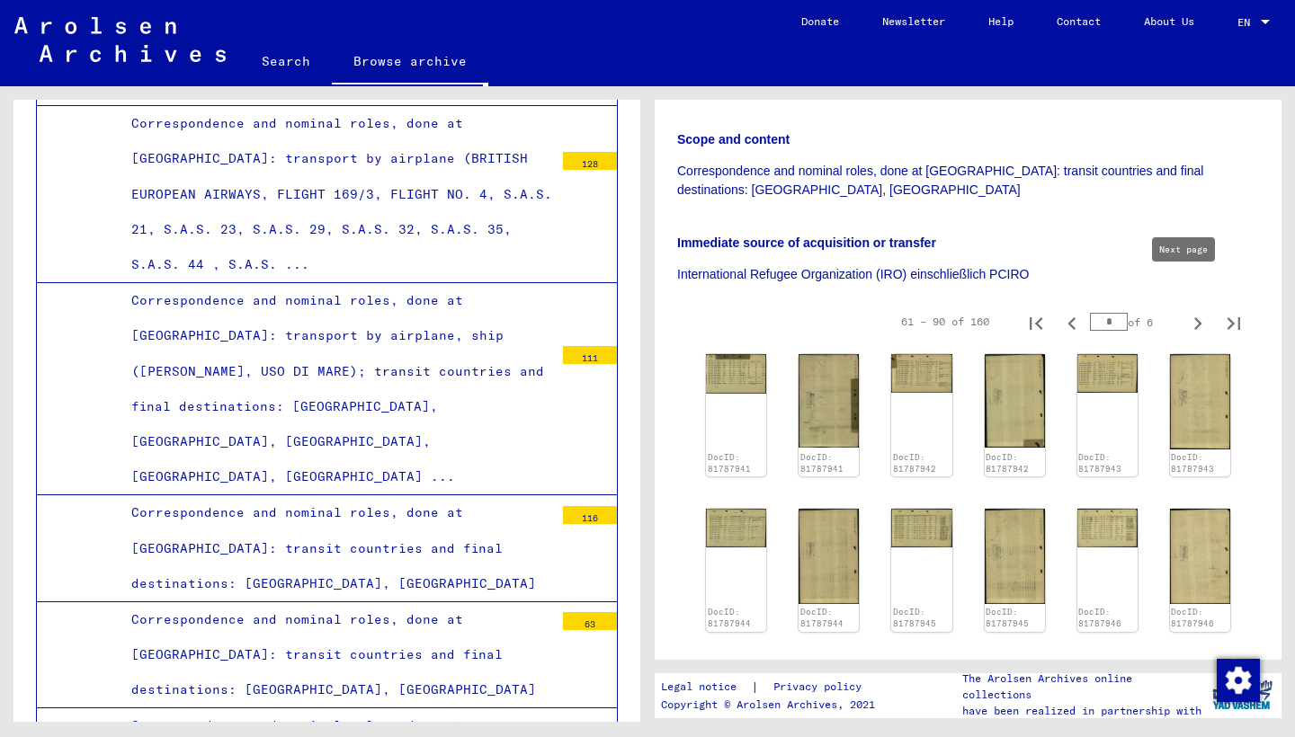
click at [1185, 311] on icon "Next page" at bounding box center [1197, 323] width 25 height 25
type input "*"
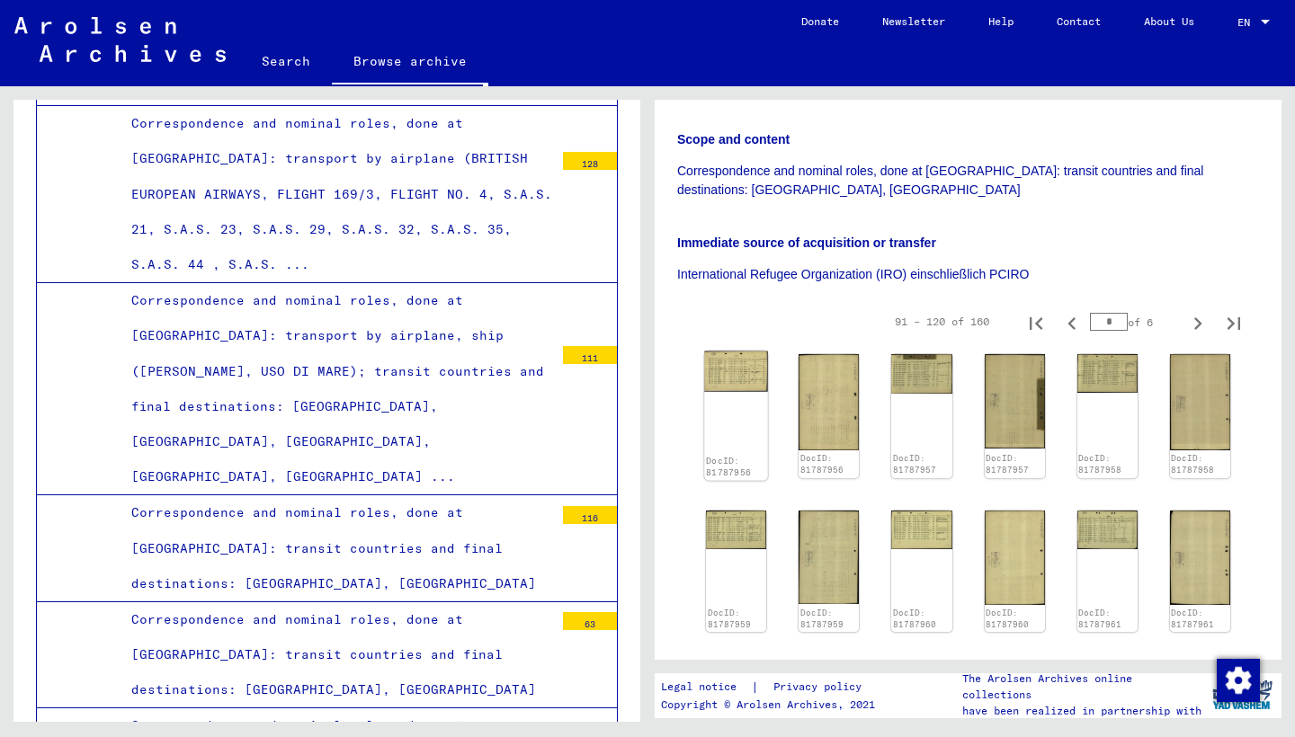
click at [724, 352] on img at bounding box center [736, 372] width 64 height 40
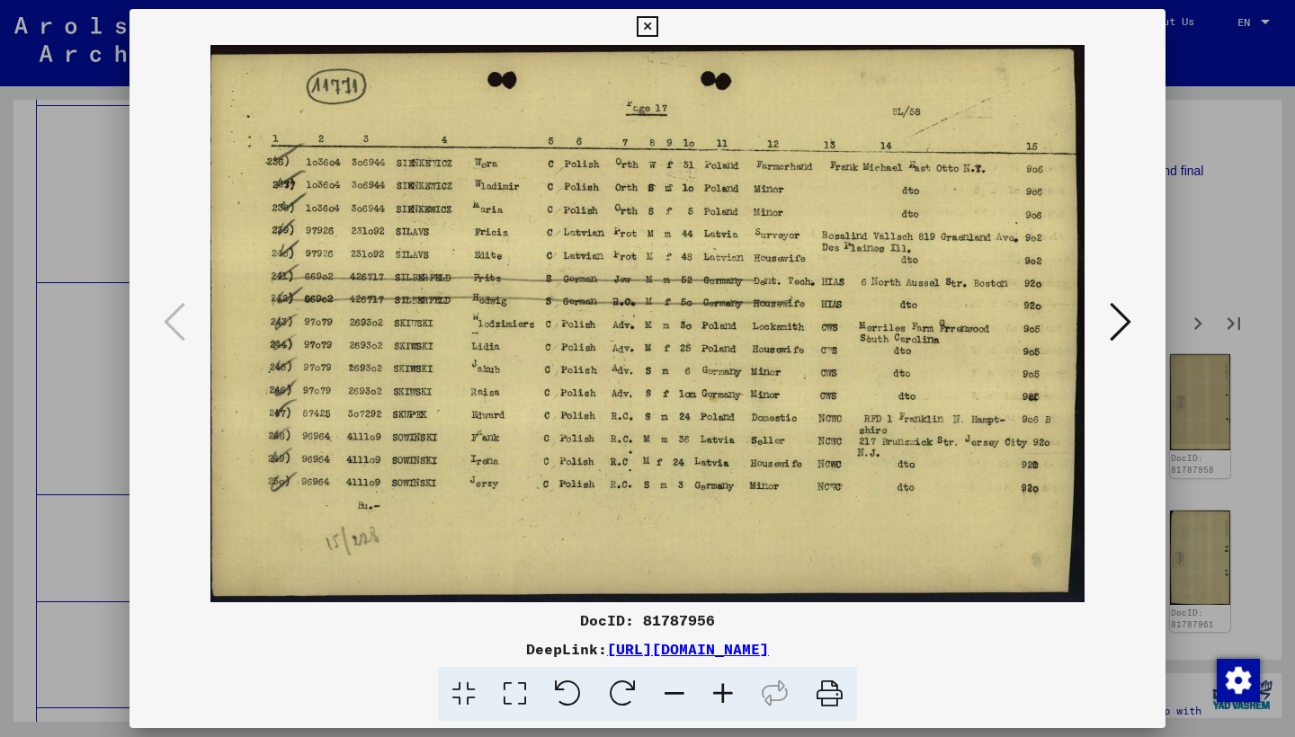
click at [1114, 315] on icon at bounding box center [1120, 321] width 22 height 43
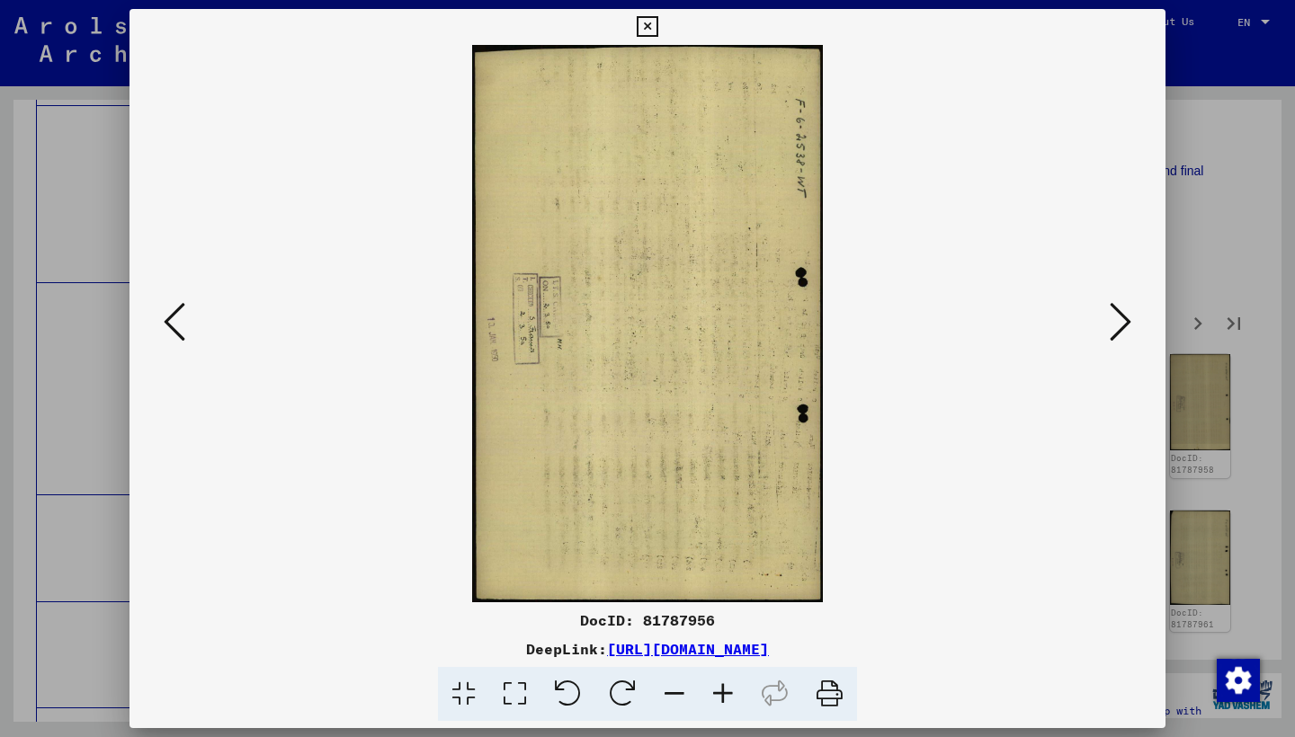
click at [1112, 315] on icon at bounding box center [1120, 321] width 22 height 43
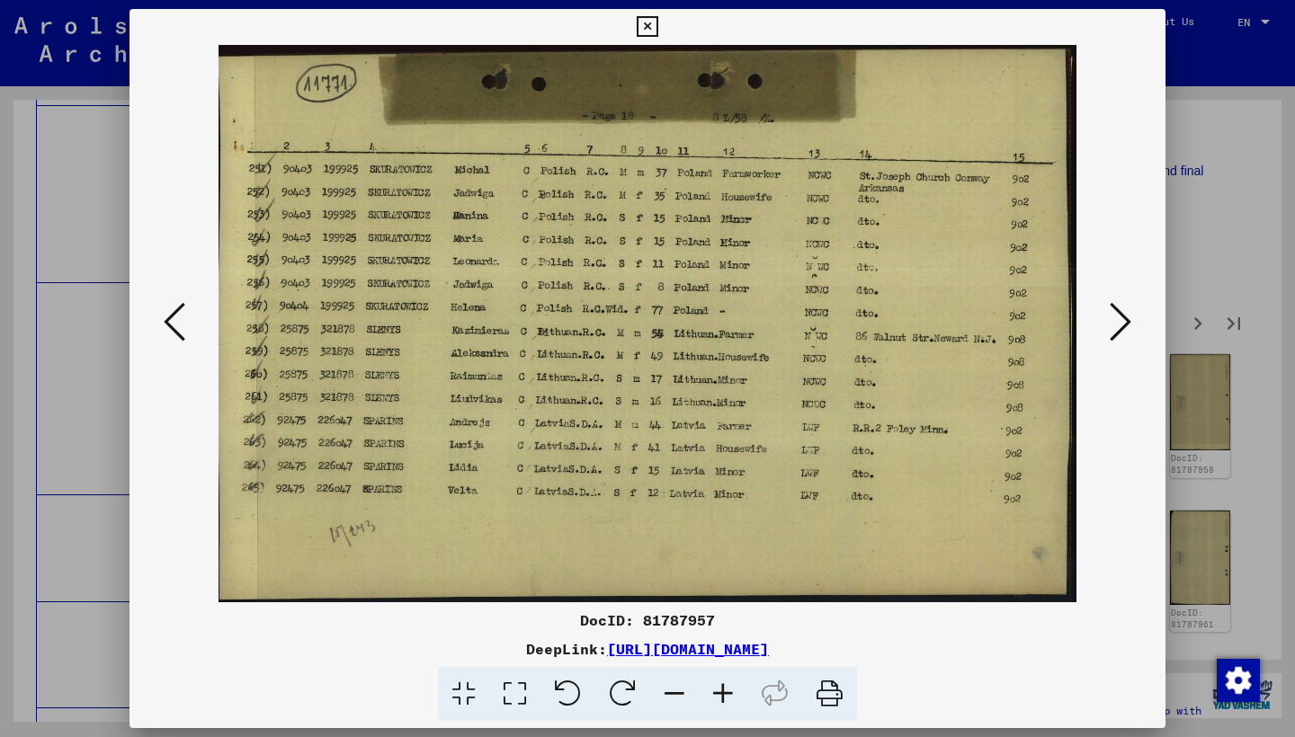
click at [1112, 315] on icon at bounding box center [1120, 321] width 22 height 43
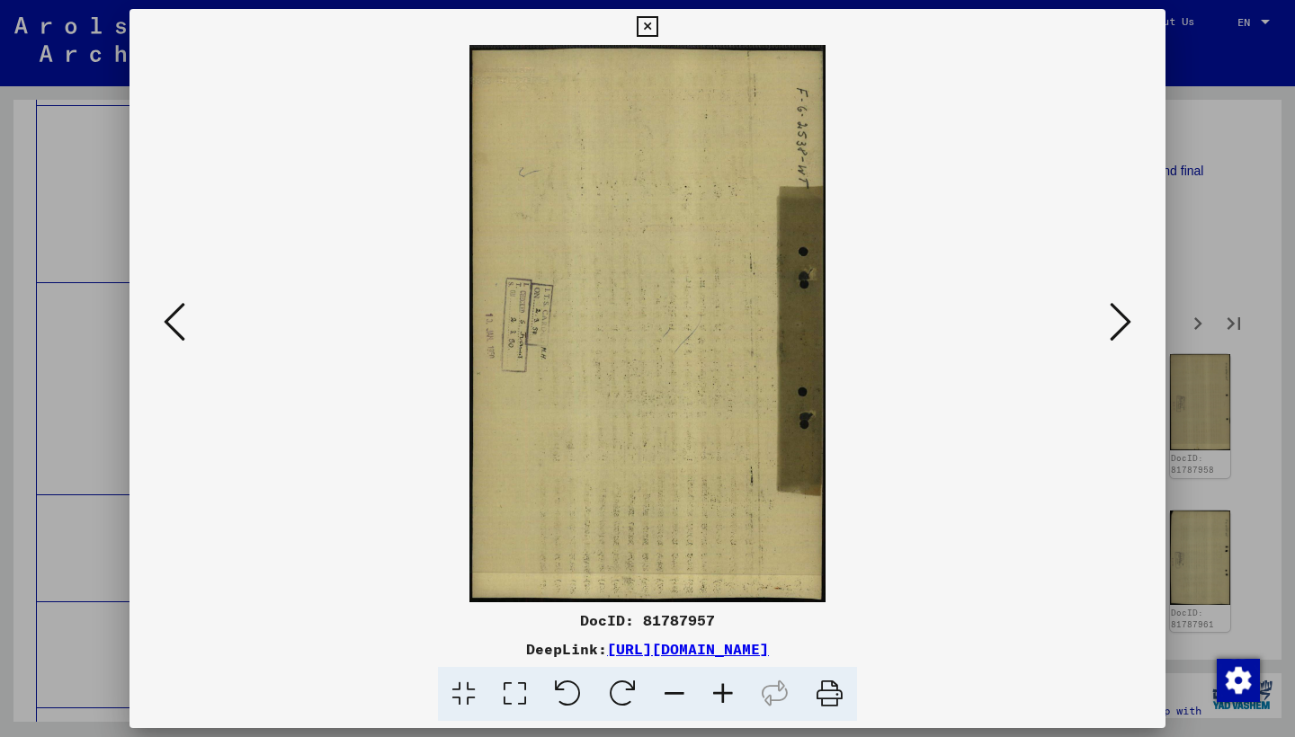
click at [1112, 315] on icon at bounding box center [1120, 321] width 22 height 43
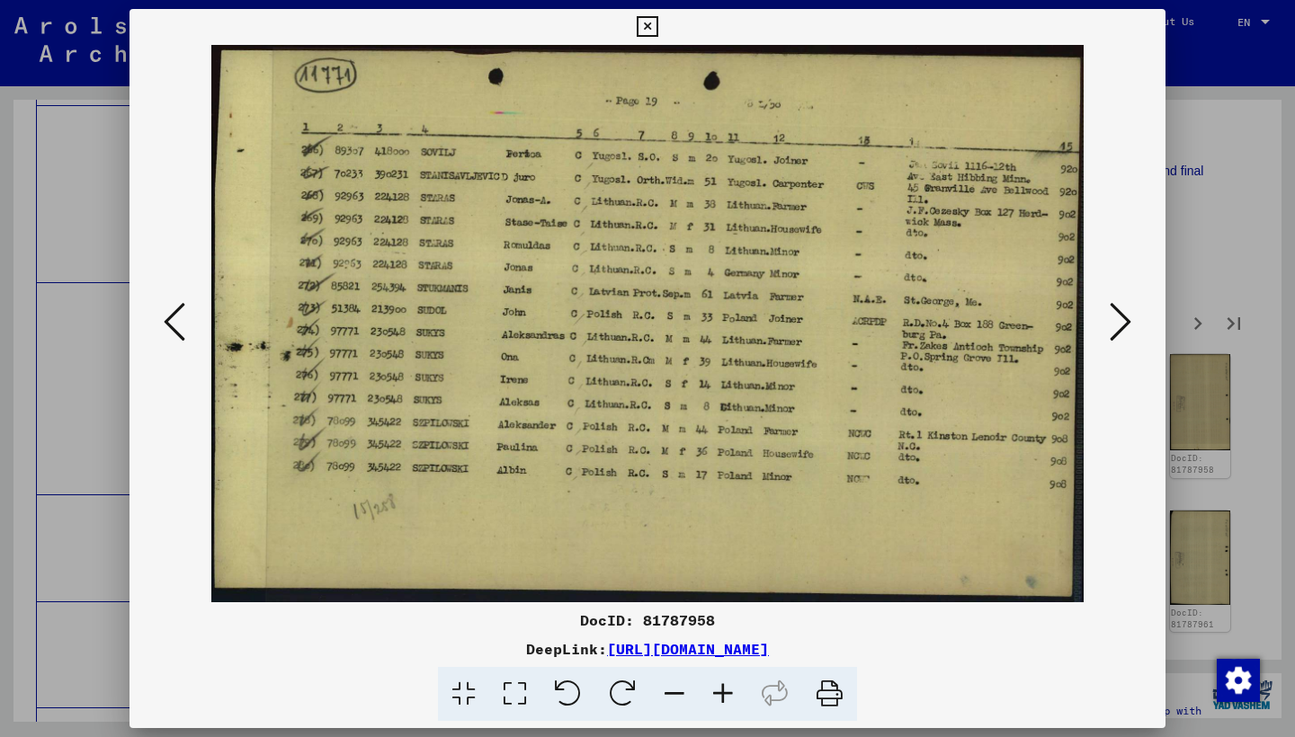
click at [1112, 315] on icon at bounding box center [1120, 321] width 22 height 43
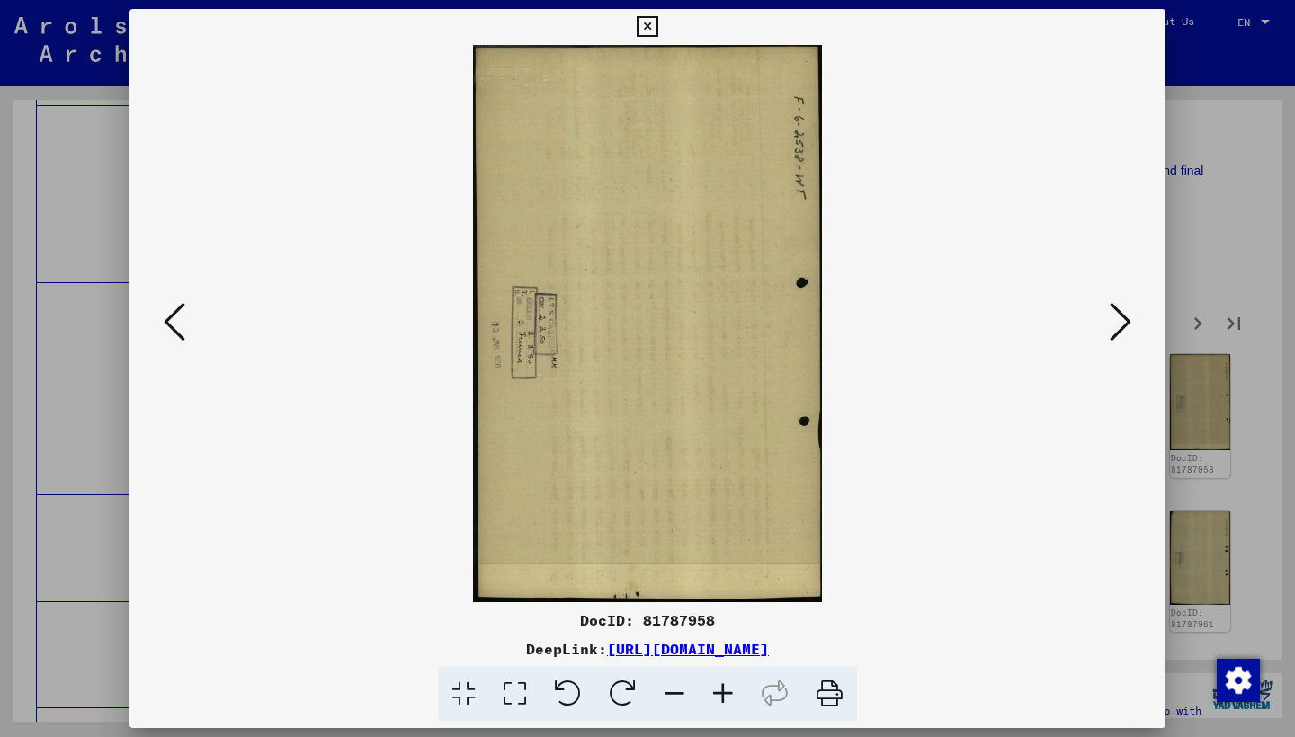
click at [1112, 315] on icon at bounding box center [1120, 321] width 22 height 43
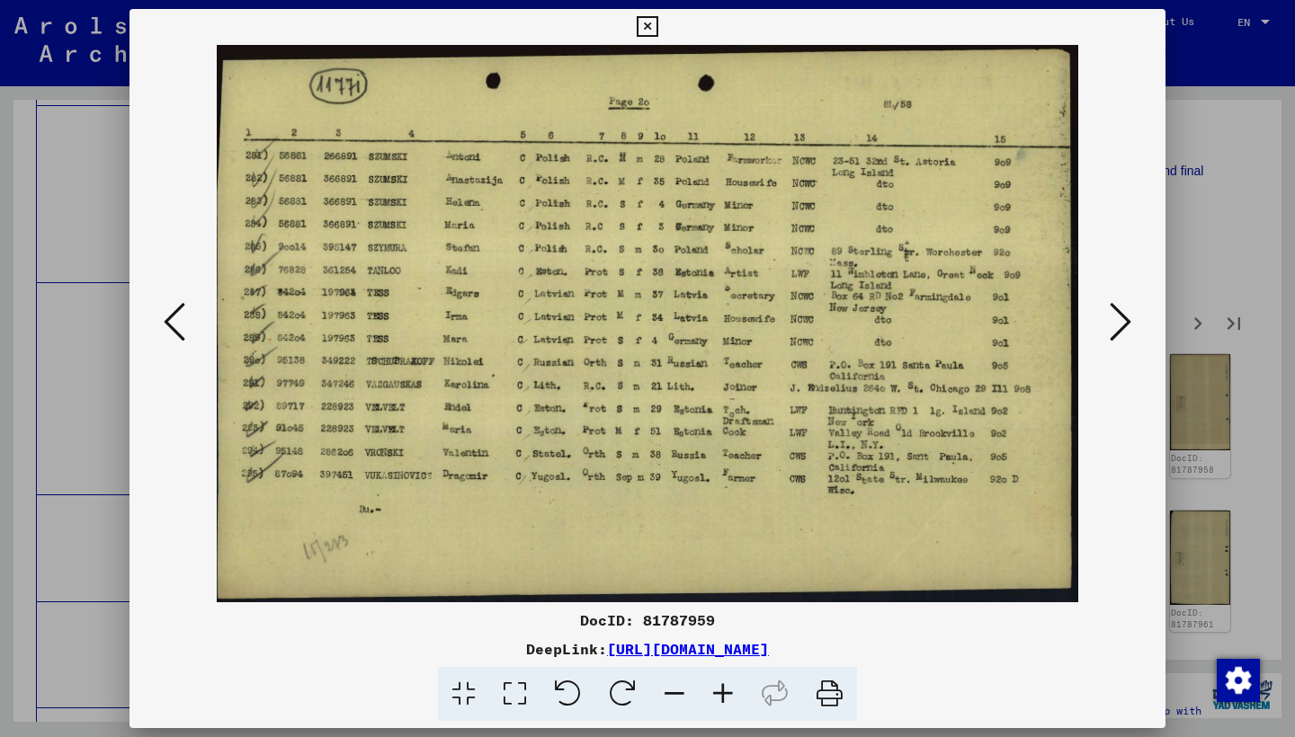
click at [1112, 315] on icon at bounding box center [1120, 321] width 22 height 43
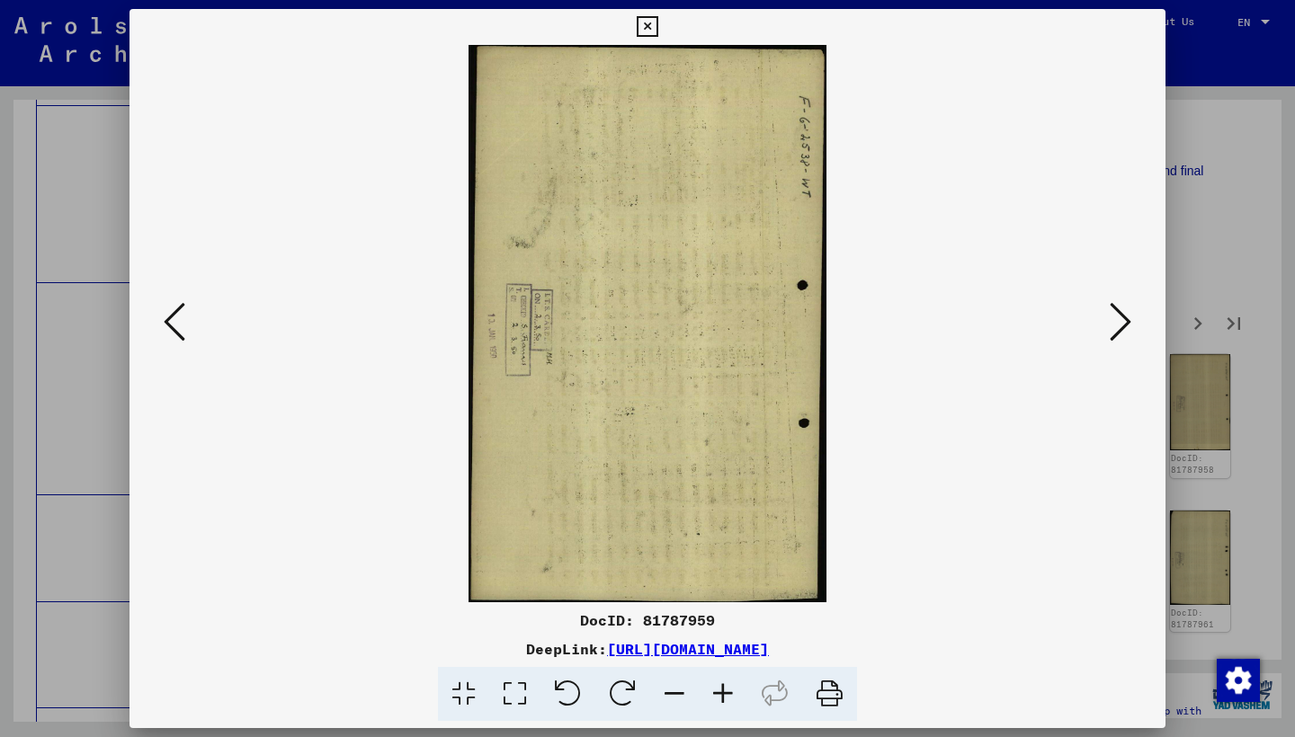
click at [1112, 315] on icon at bounding box center [1120, 321] width 22 height 43
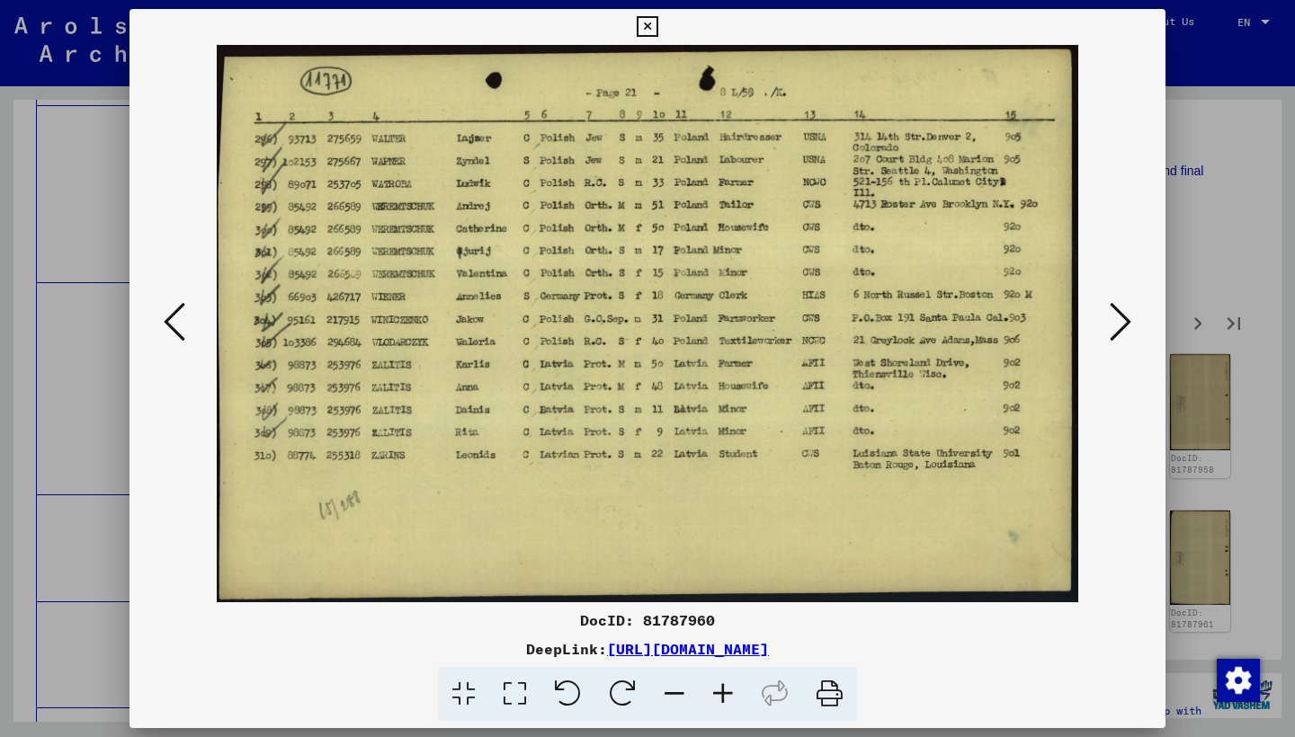
click at [1112, 315] on icon at bounding box center [1120, 321] width 22 height 43
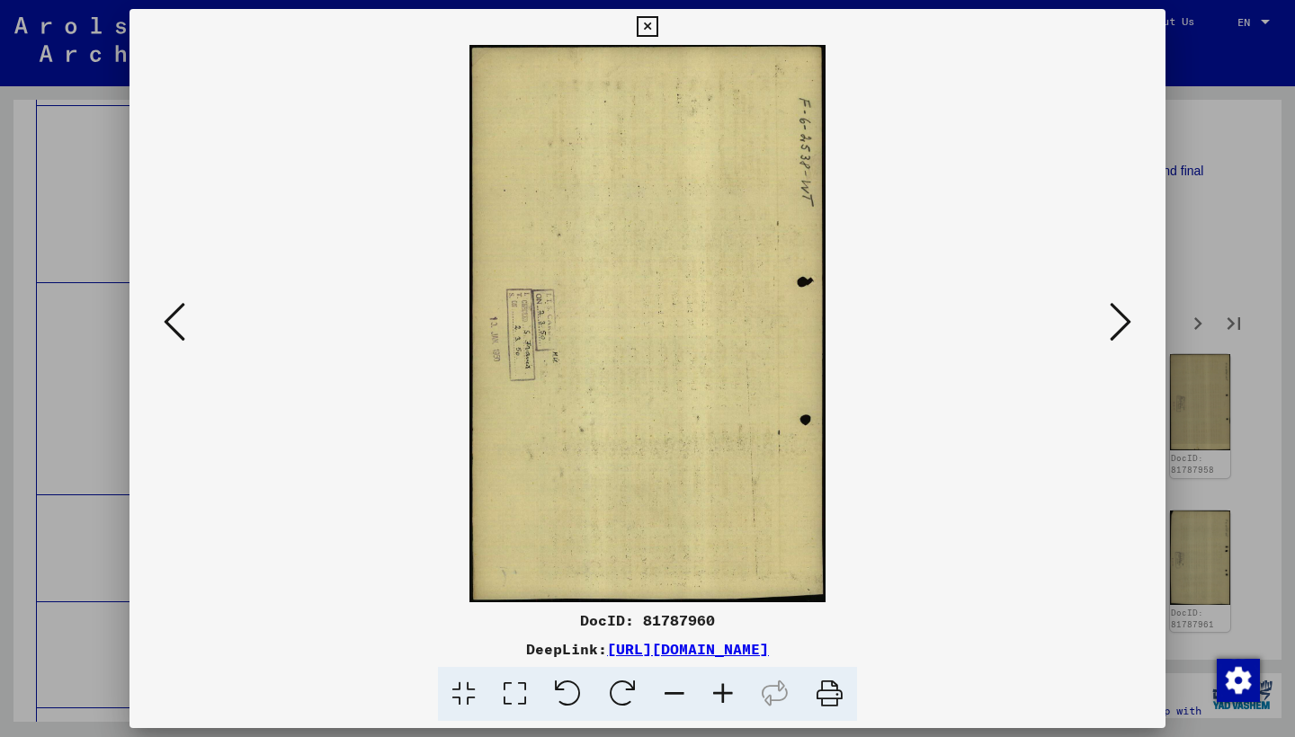
click at [1112, 315] on icon at bounding box center [1120, 321] width 22 height 43
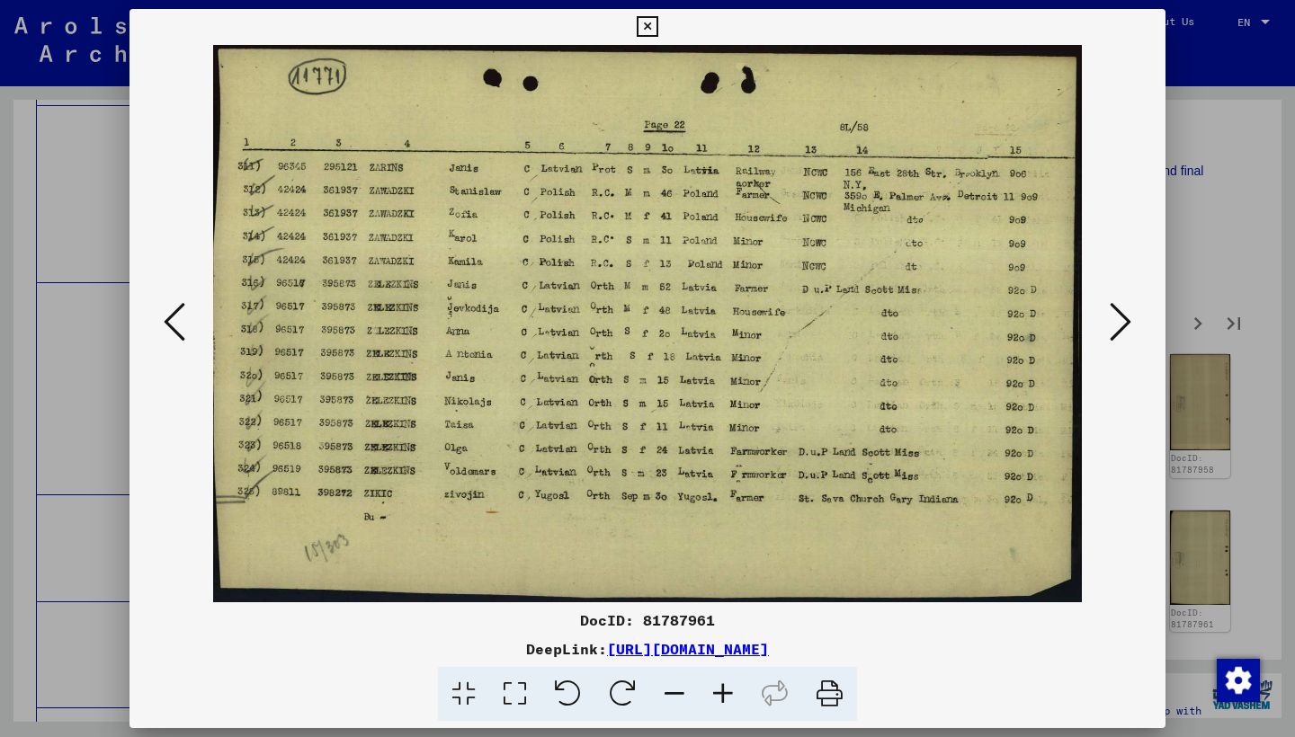
click at [1112, 315] on icon at bounding box center [1120, 321] width 22 height 43
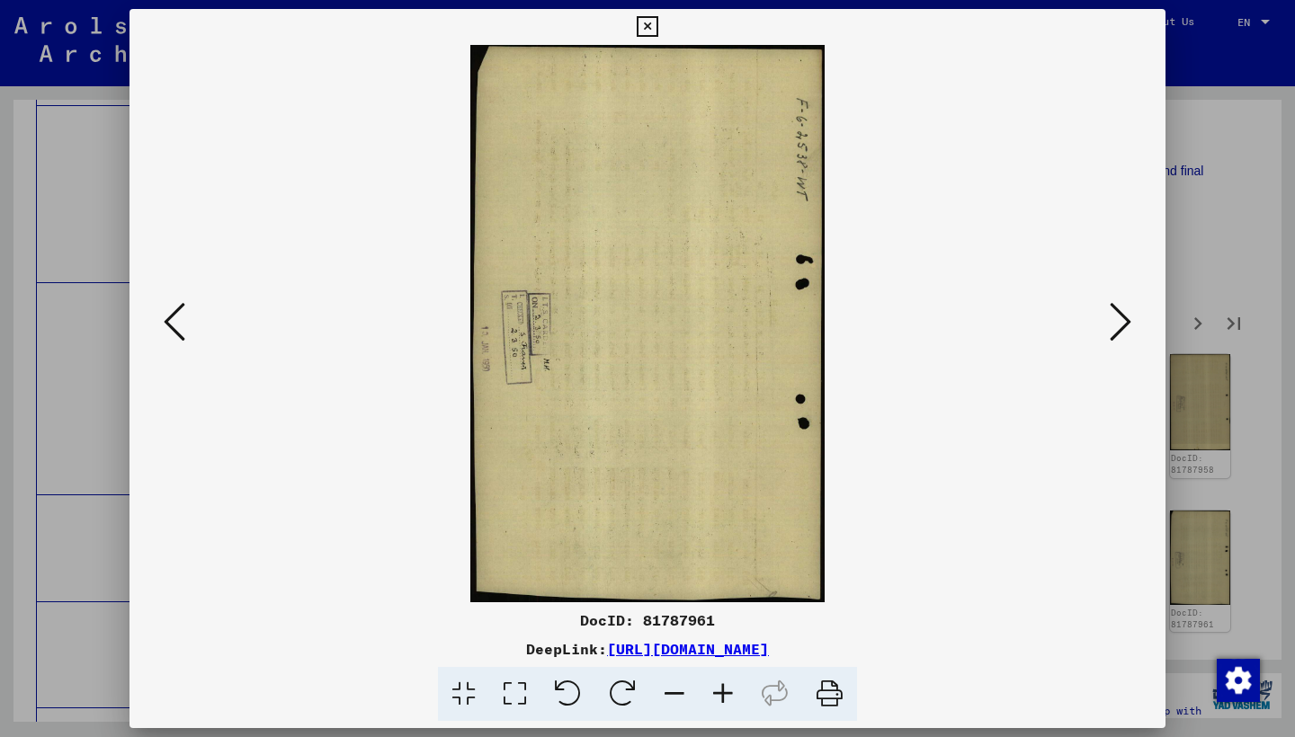
click at [1112, 315] on icon at bounding box center [1120, 321] width 22 height 43
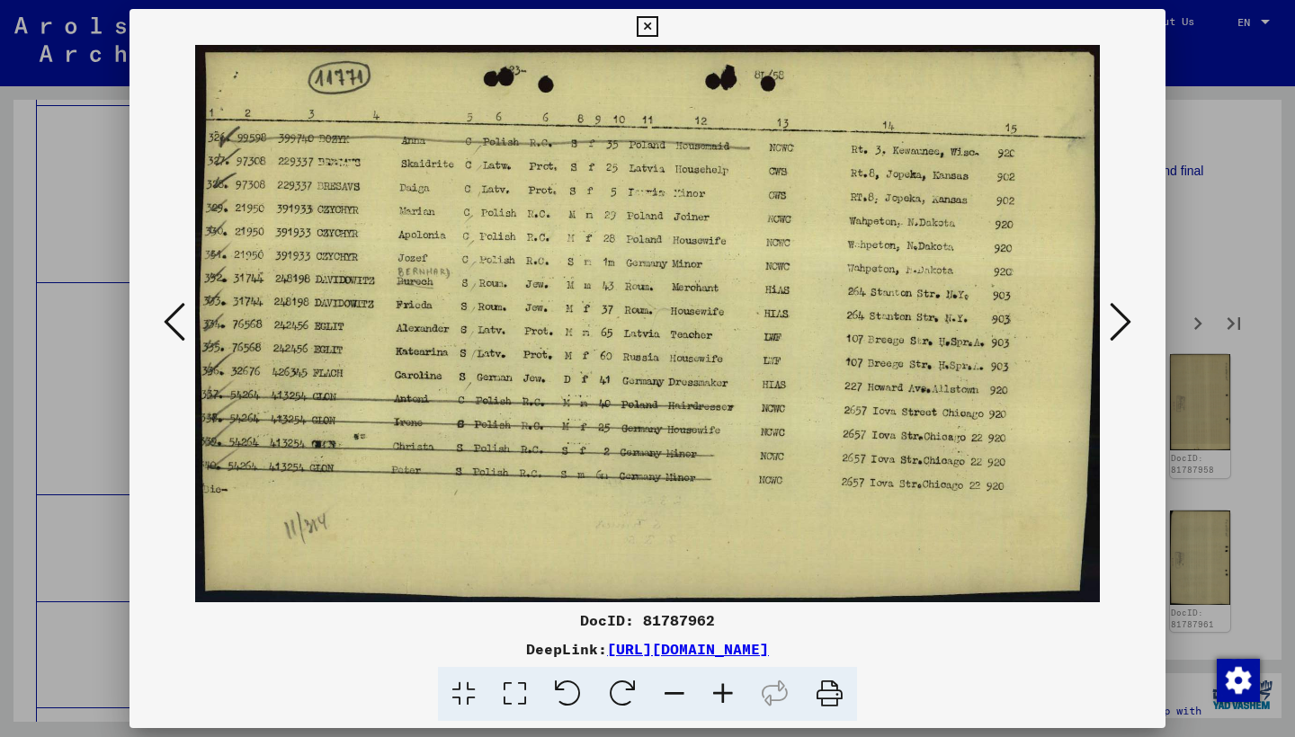
click at [1112, 315] on icon at bounding box center [1120, 321] width 22 height 43
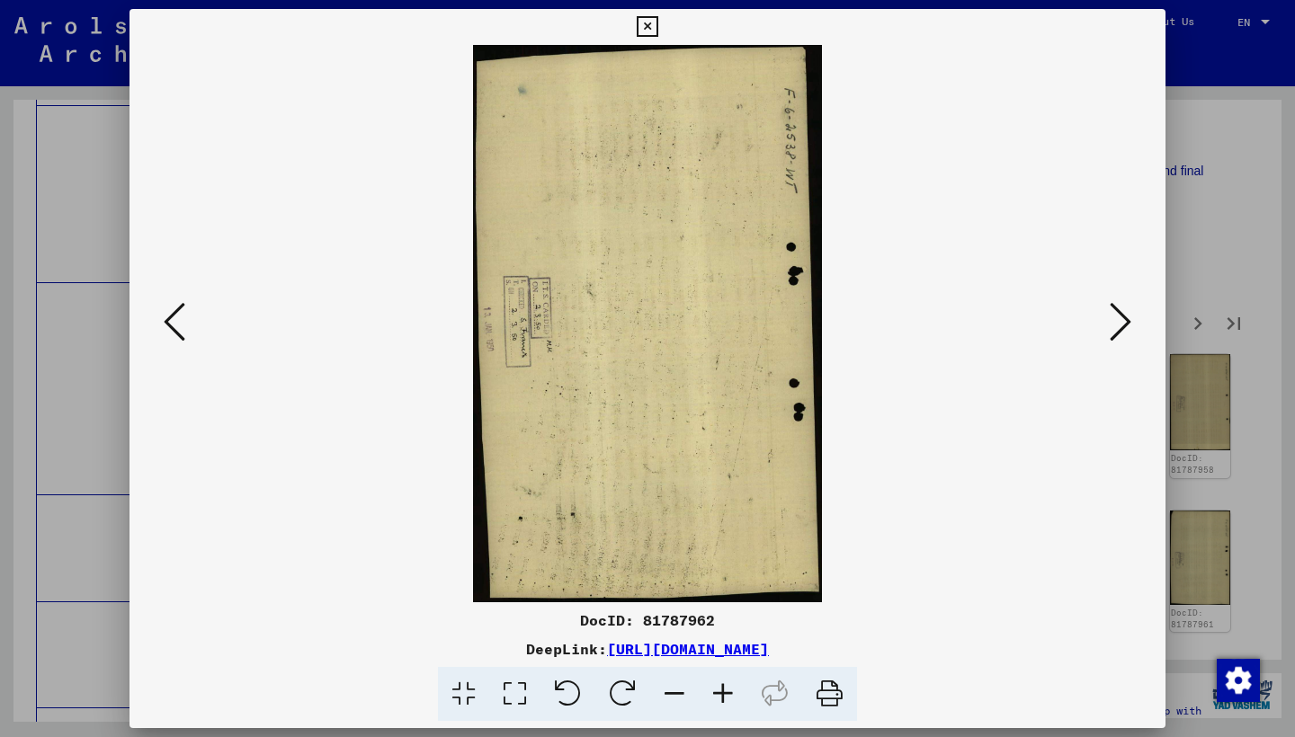
click at [1112, 315] on icon at bounding box center [1120, 321] width 22 height 43
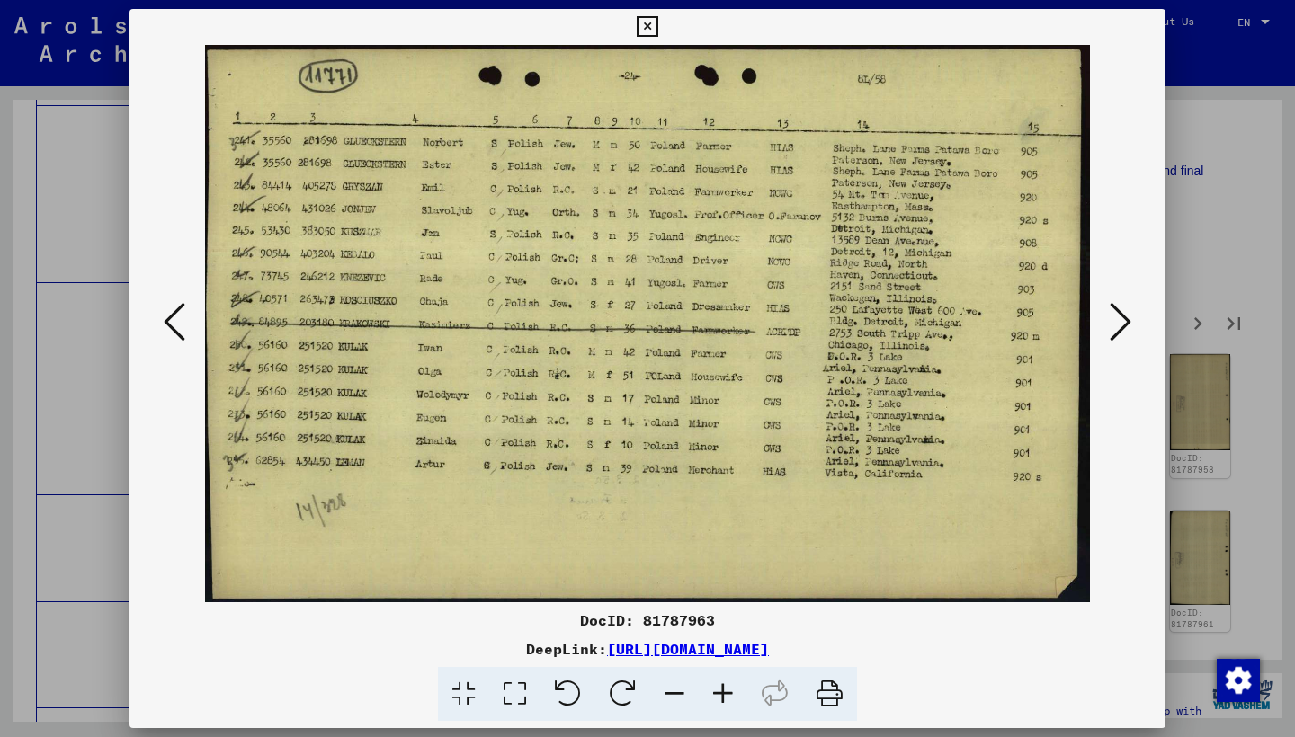
click at [1110, 314] on icon at bounding box center [1120, 321] width 22 height 43
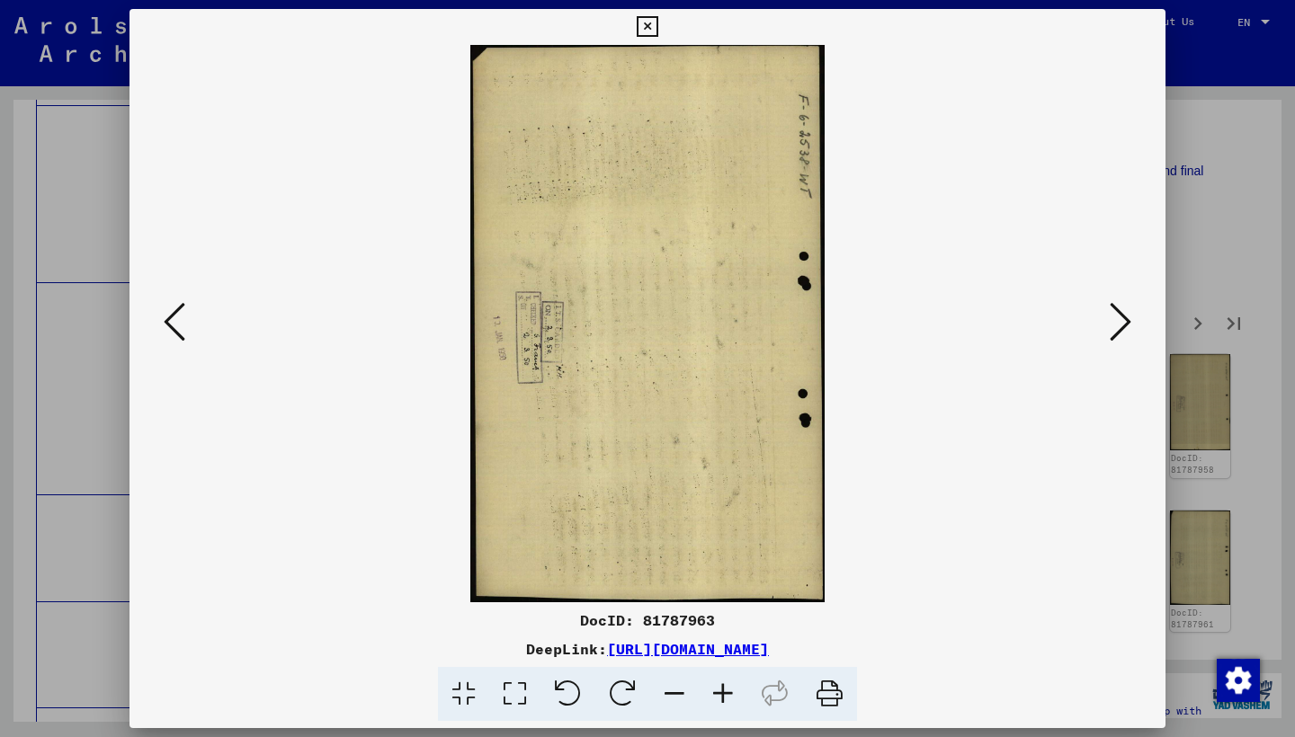
click at [1110, 314] on icon at bounding box center [1120, 321] width 22 height 43
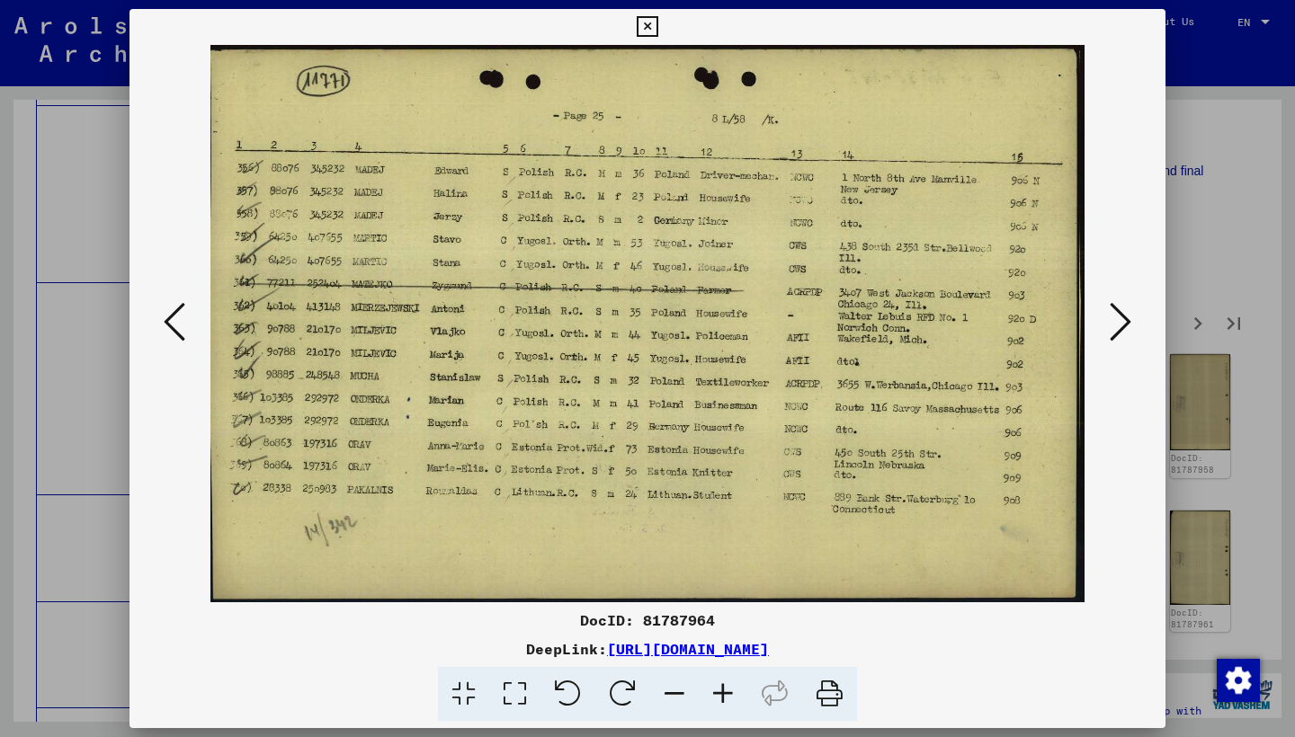
click at [1110, 313] on icon at bounding box center [1120, 321] width 22 height 43
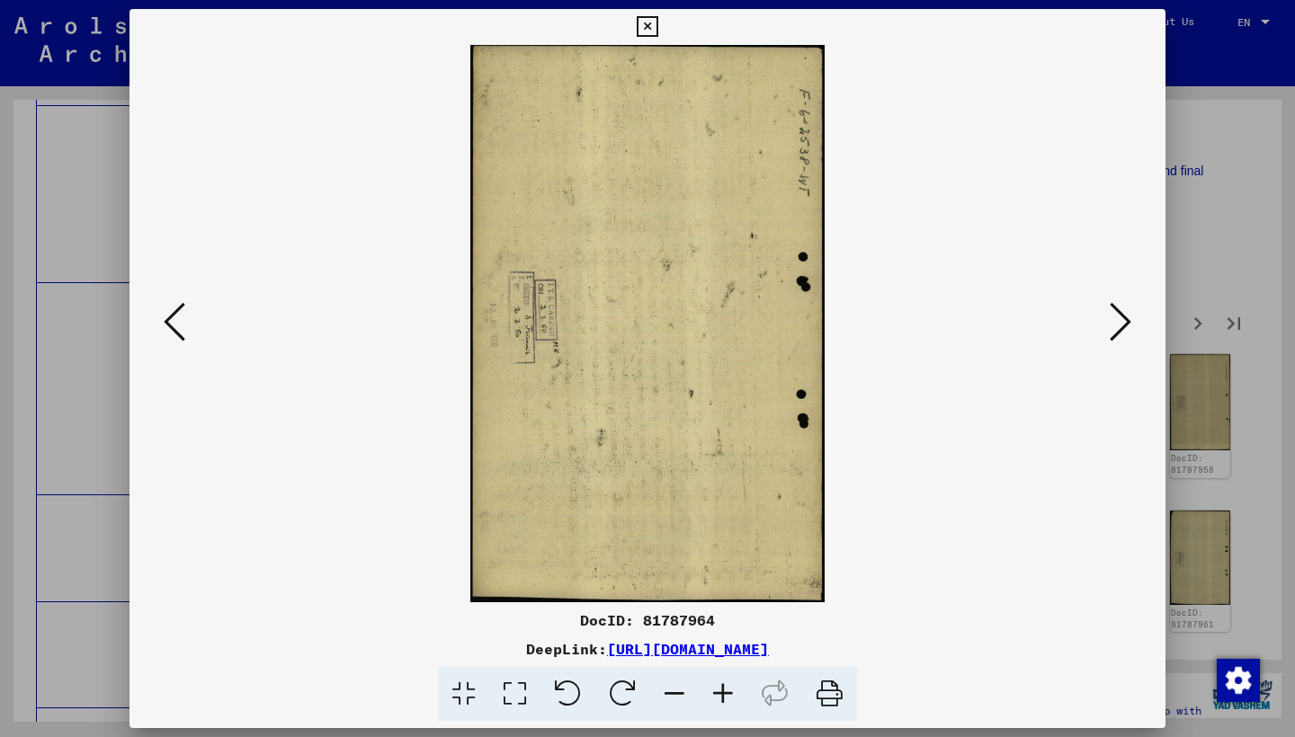
click at [1110, 313] on icon at bounding box center [1120, 321] width 22 height 43
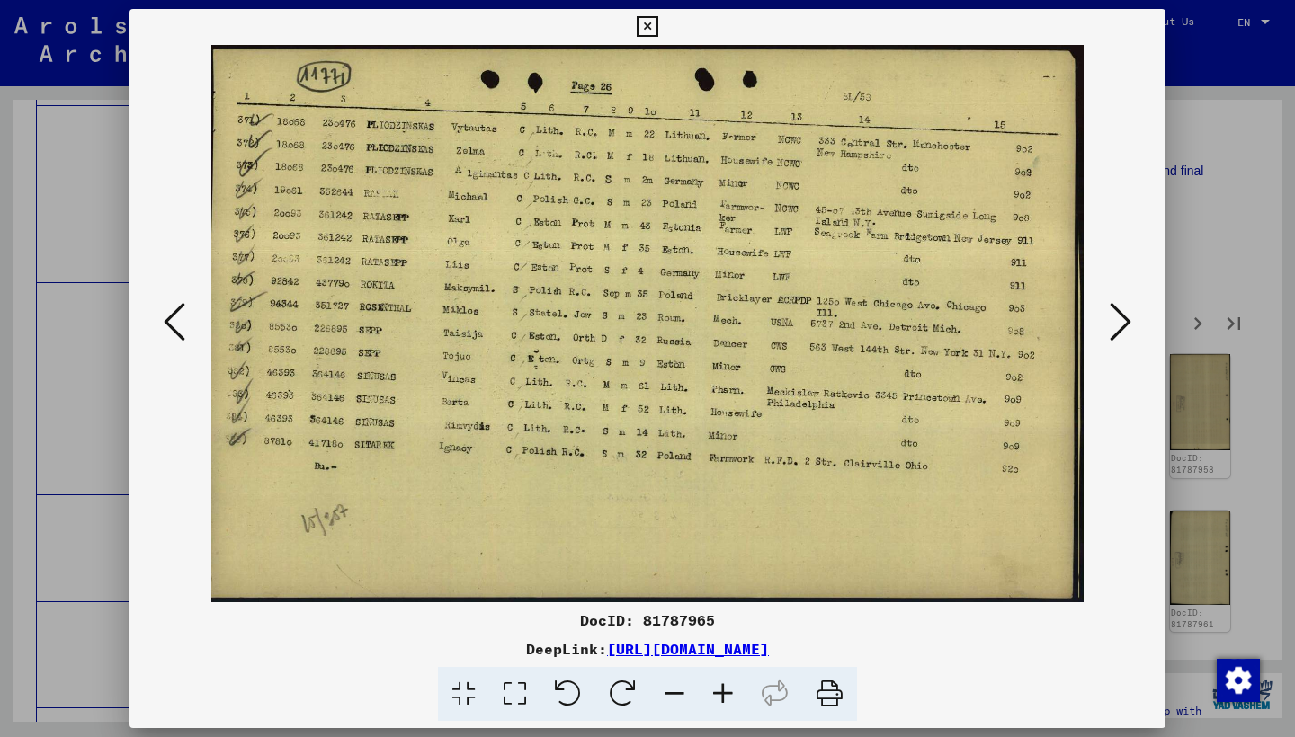
click at [1109, 312] on icon at bounding box center [1120, 321] width 22 height 43
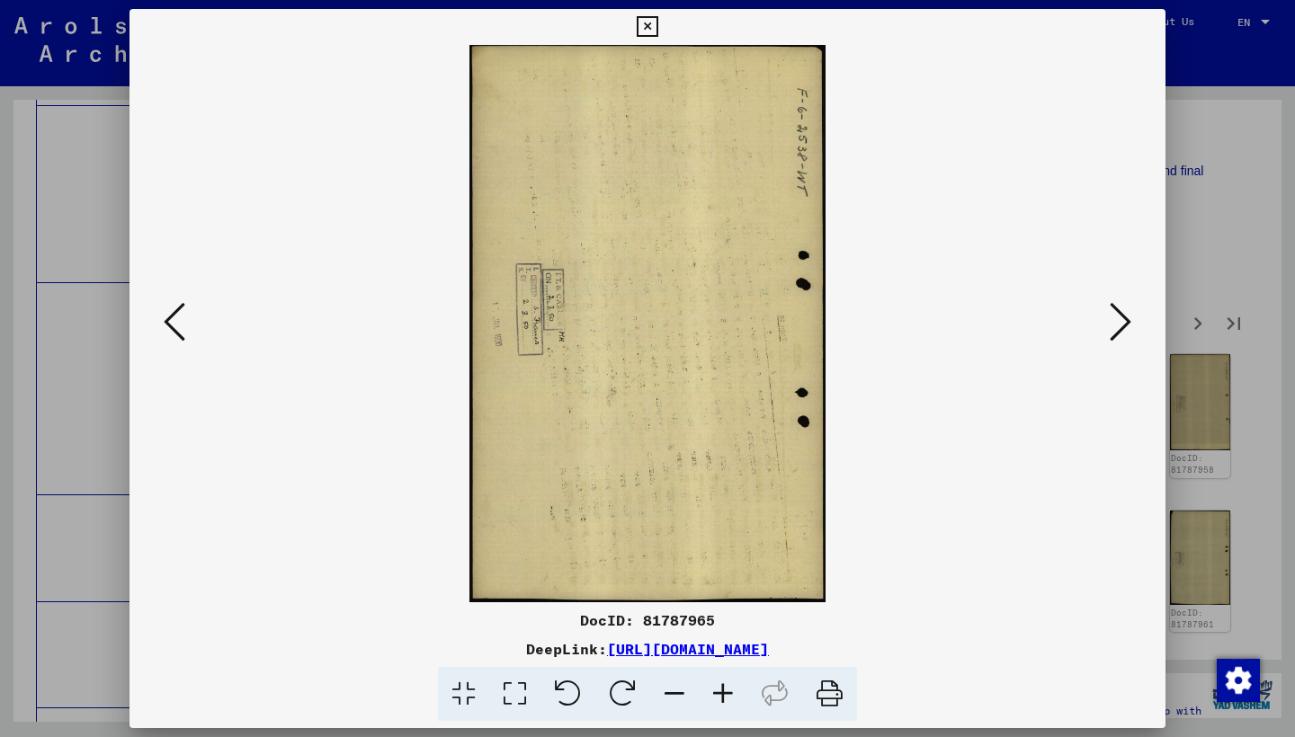
click at [1109, 312] on icon at bounding box center [1120, 321] width 22 height 43
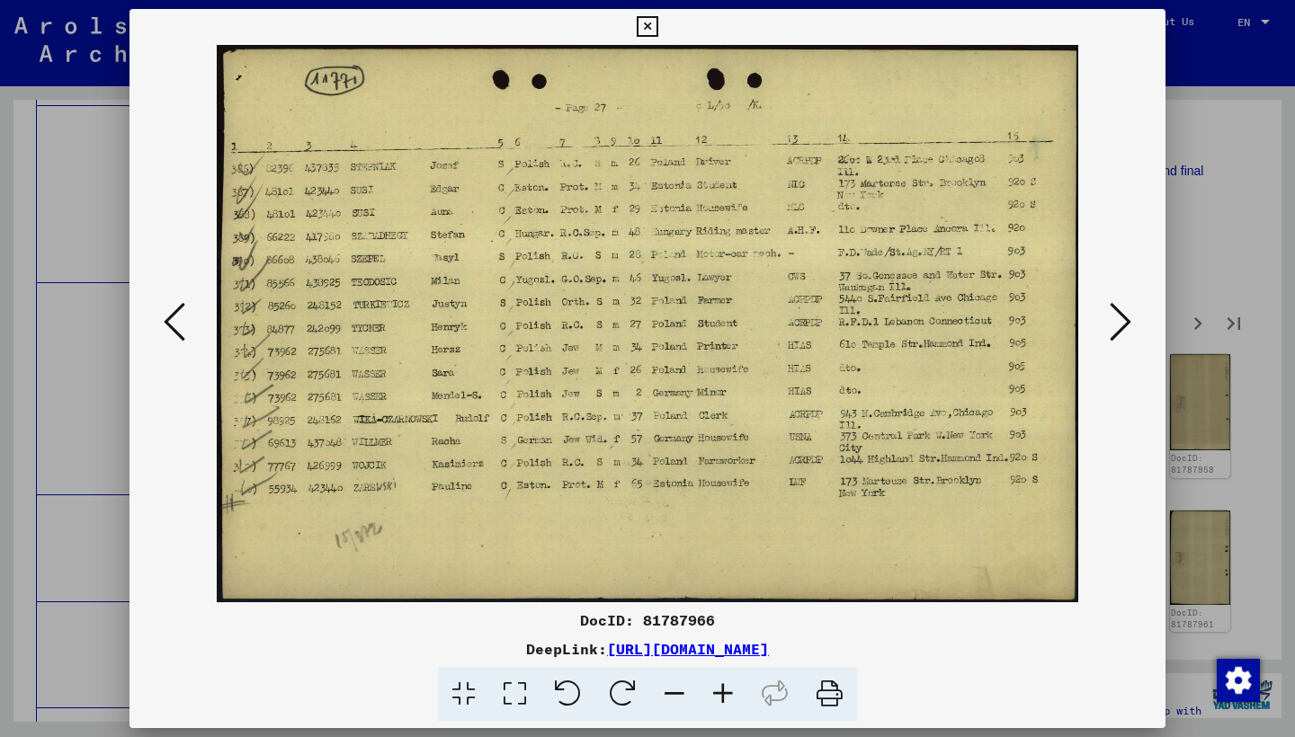
click at [1109, 312] on icon at bounding box center [1120, 321] width 22 height 43
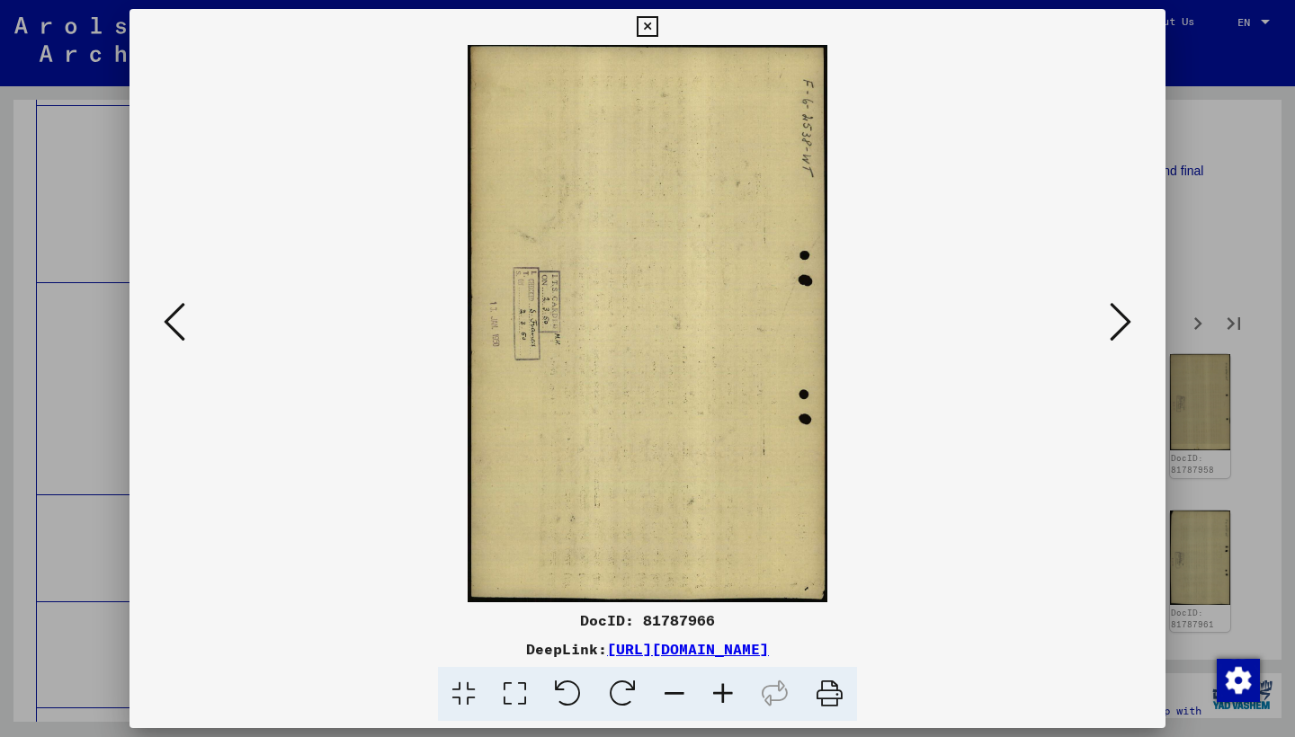
click at [1109, 312] on icon at bounding box center [1120, 321] width 22 height 43
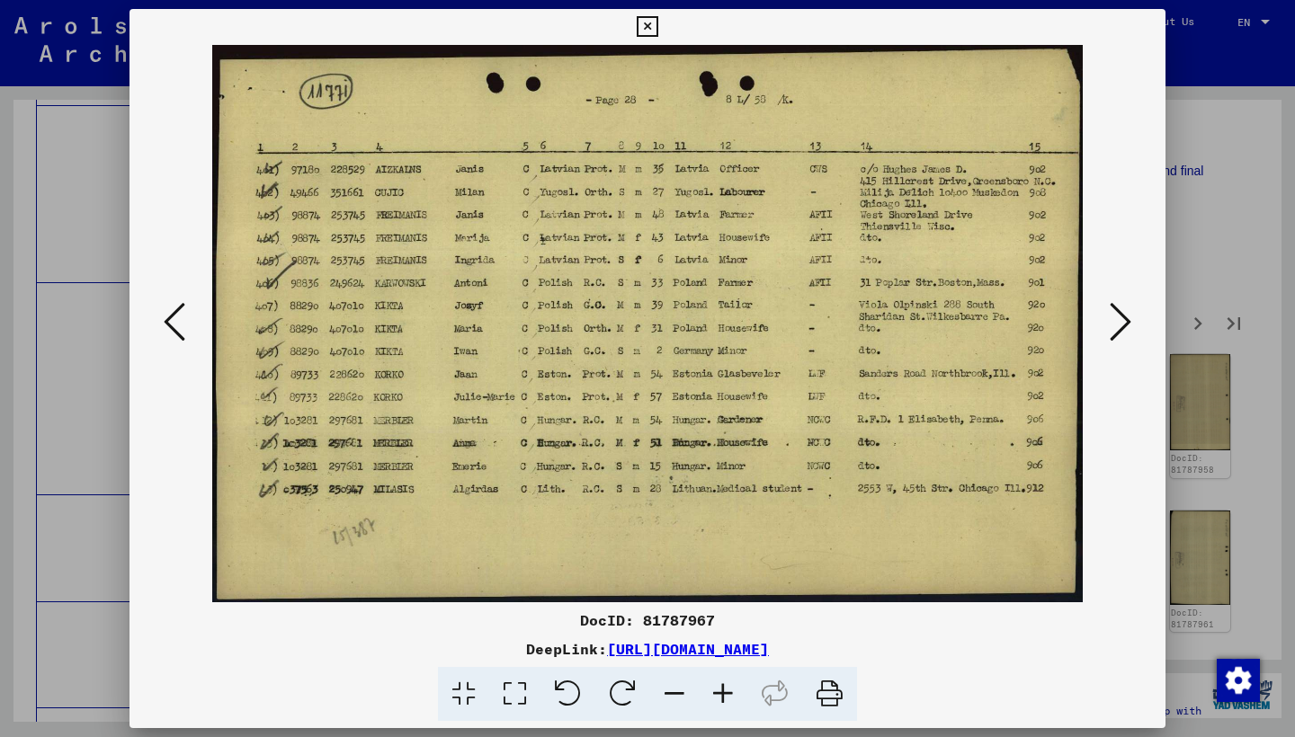
click at [1109, 310] on icon at bounding box center [1120, 321] width 22 height 43
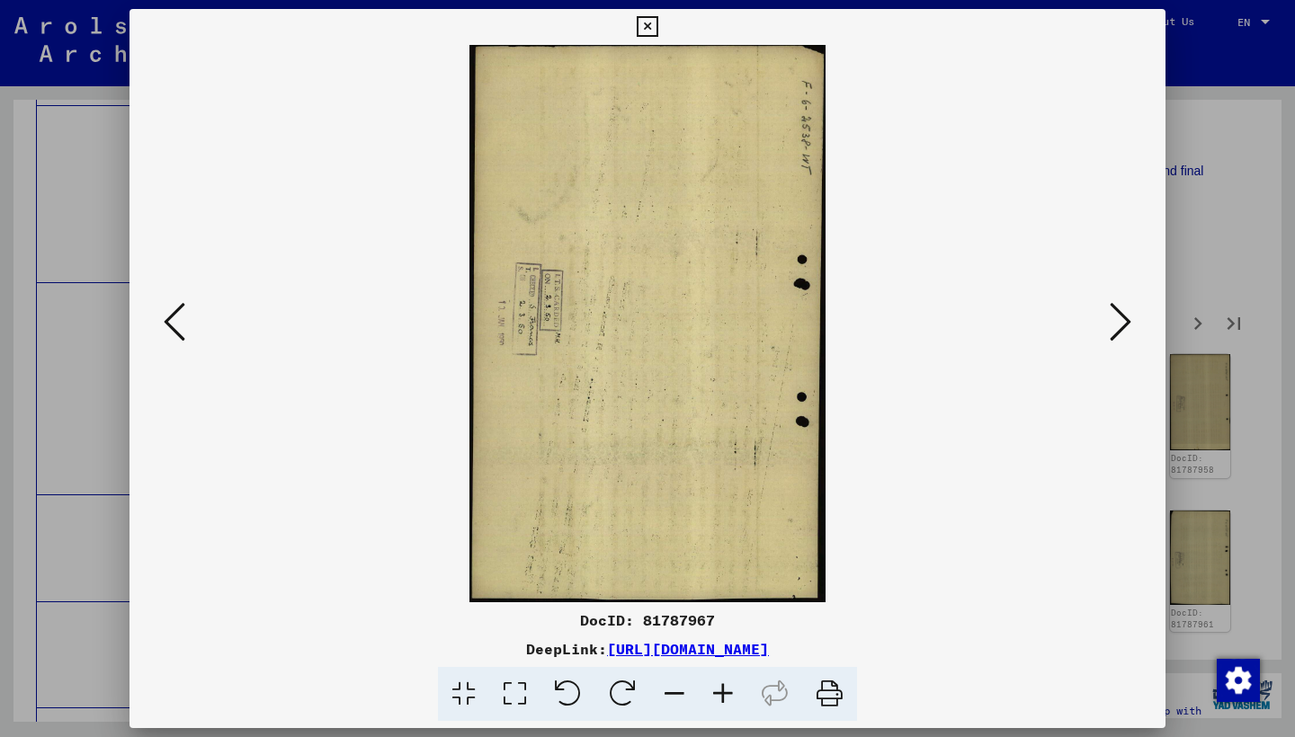
click at [1109, 310] on icon at bounding box center [1120, 321] width 22 height 43
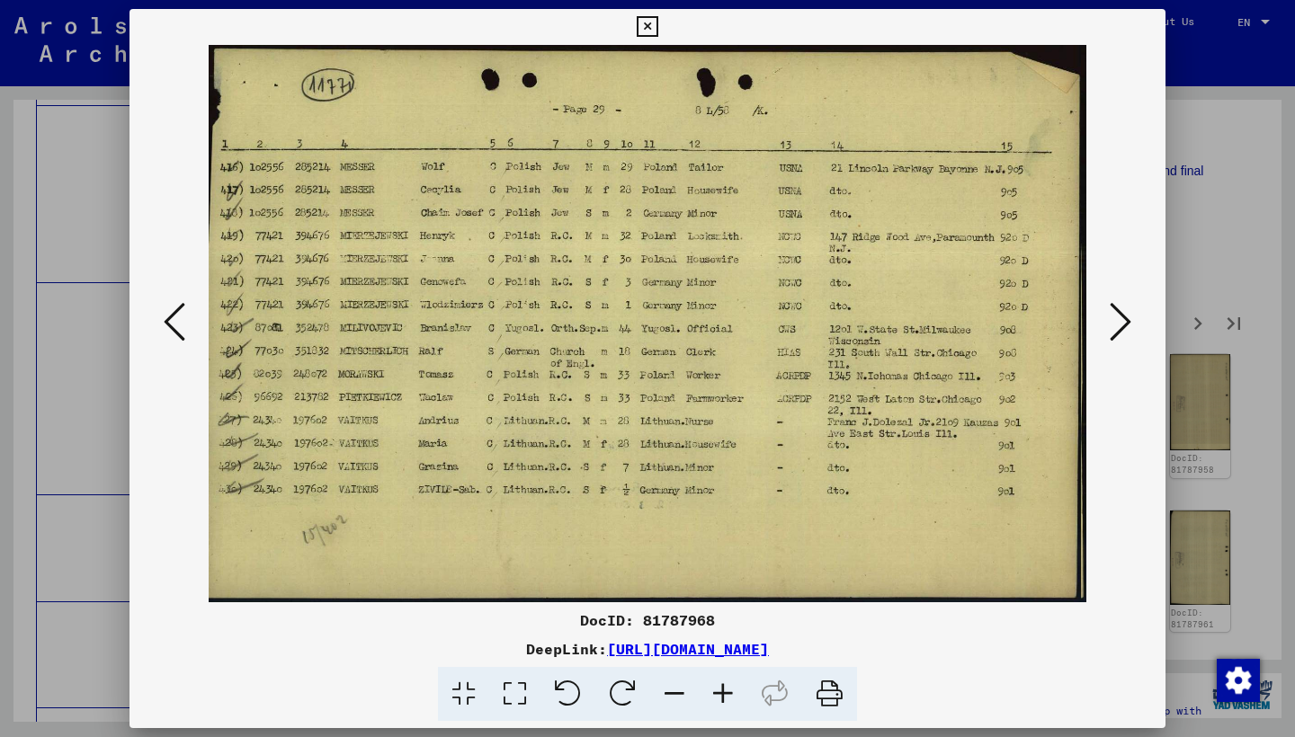
click at [1109, 310] on icon at bounding box center [1120, 321] width 22 height 43
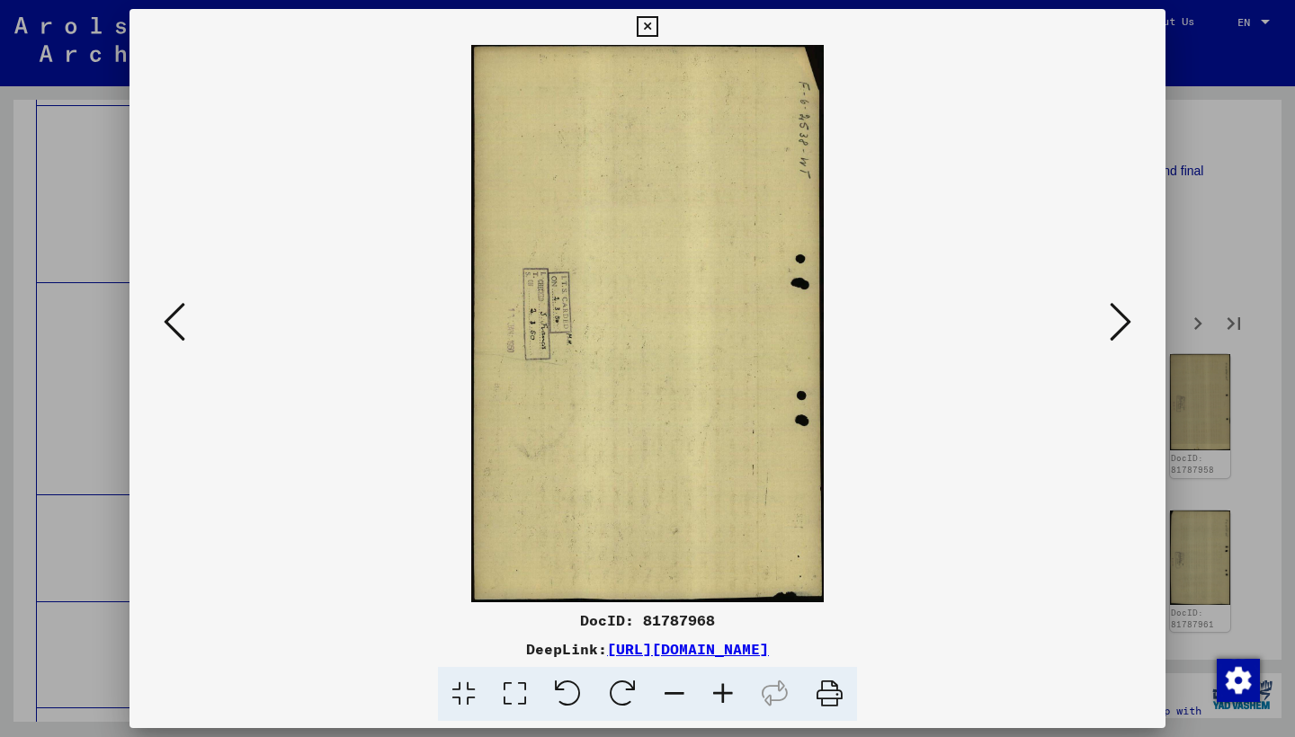
click at [1110, 312] on icon at bounding box center [1120, 321] width 22 height 43
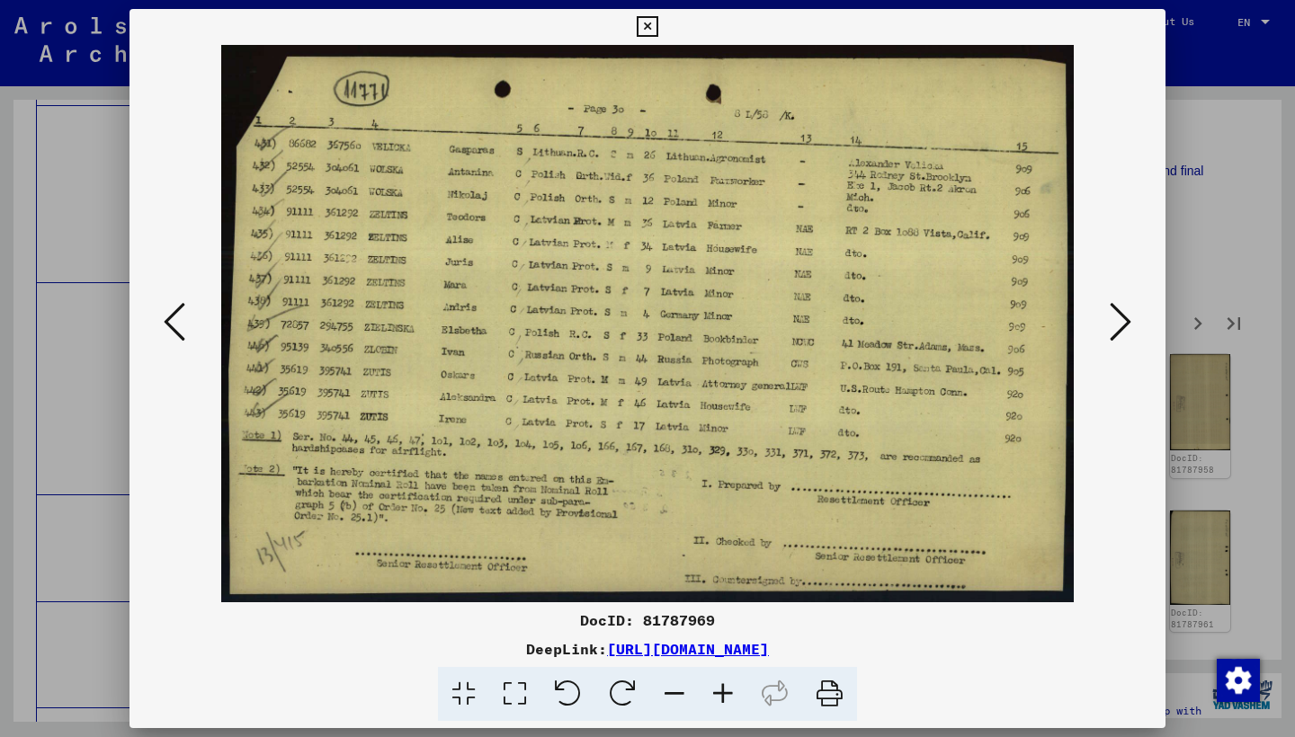
click at [1110, 312] on icon at bounding box center [1120, 321] width 22 height 43
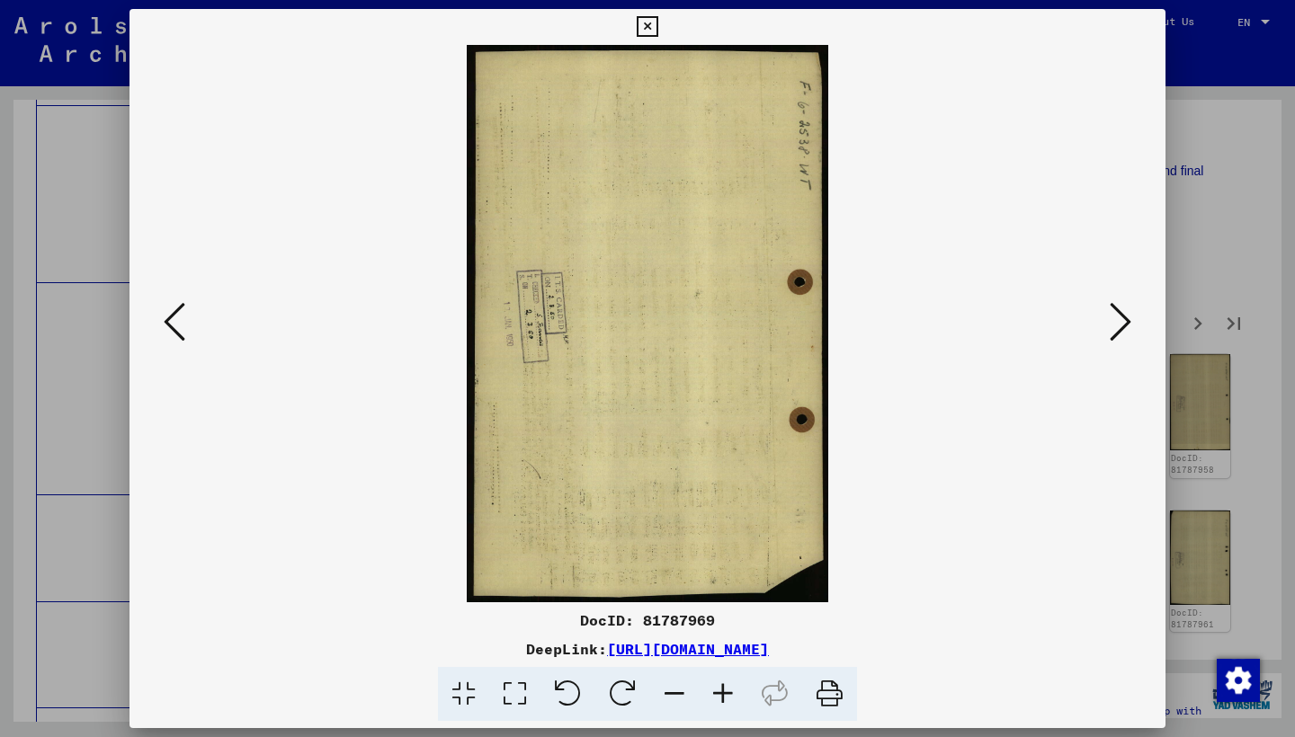
click at [1110, 312] on icon at bounding box center [1120, 321] width 22 height 43
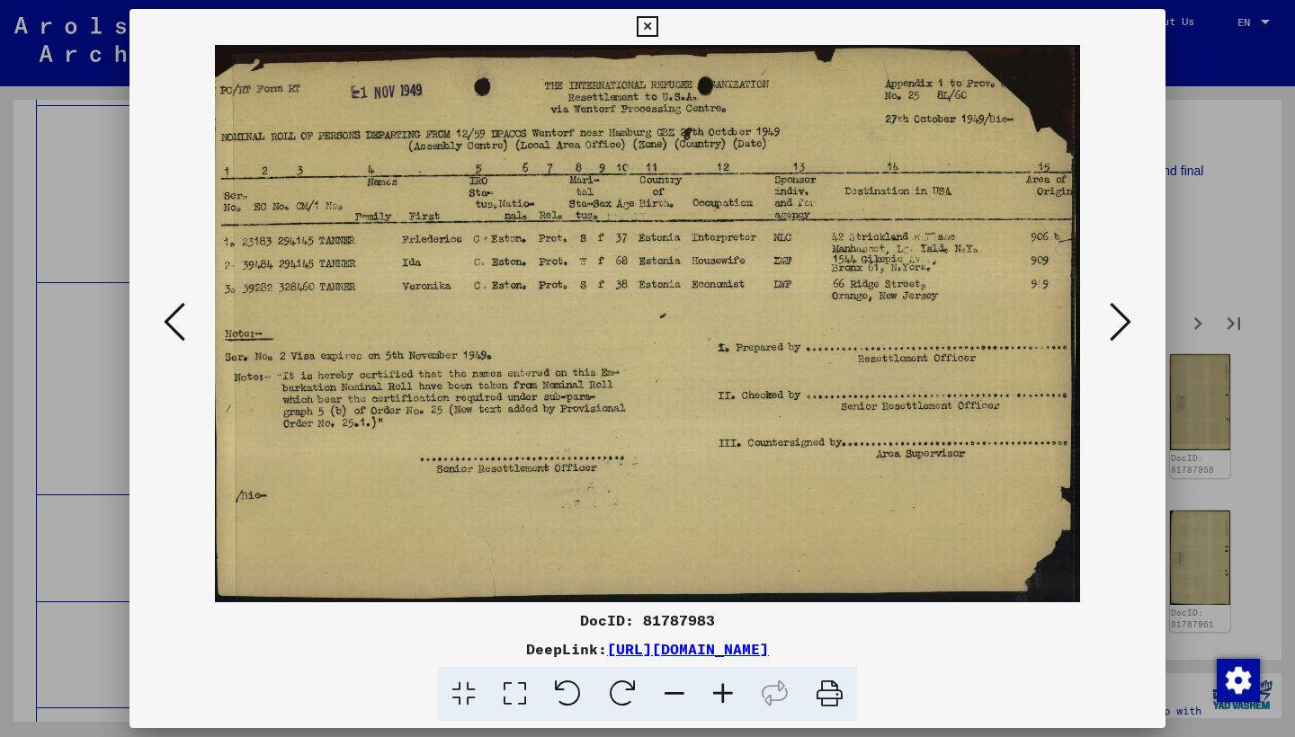
click at [1110, 312] on icon at bounding box center [1120, 321] width 22 height 43
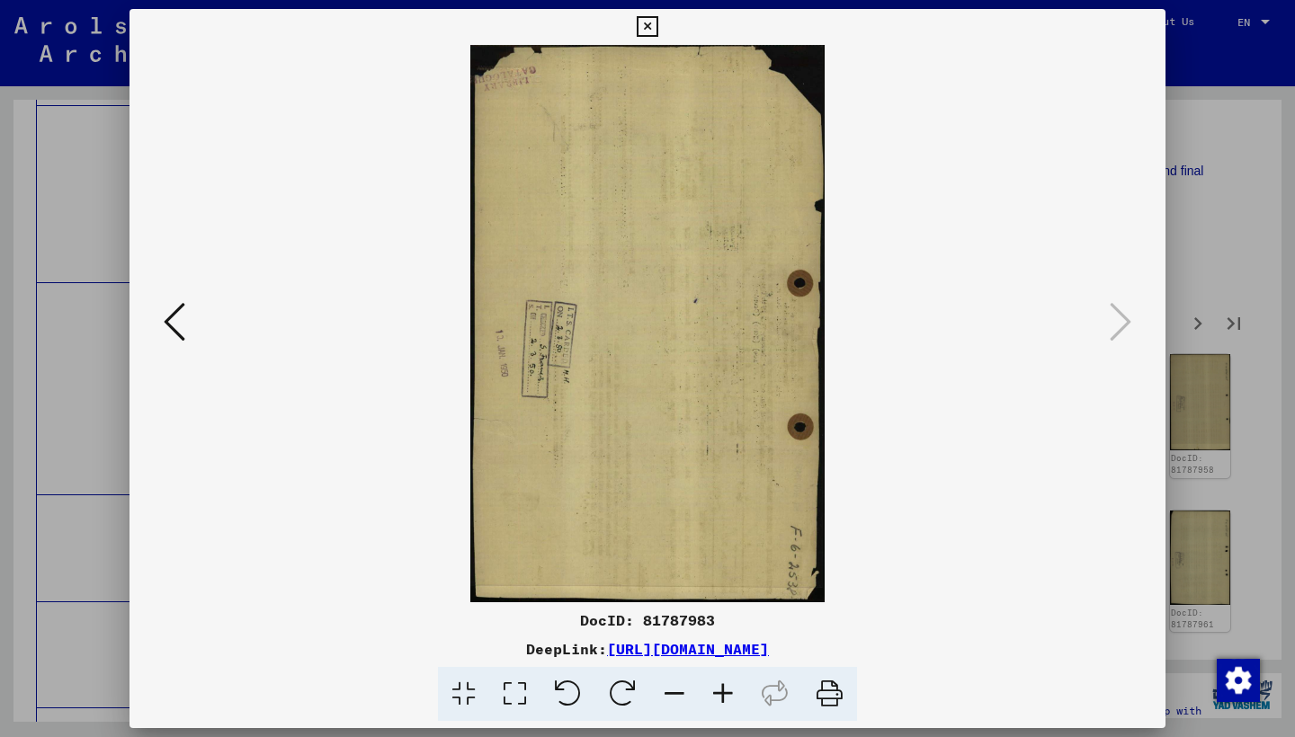
drag, startPoint x: 1139, startPoint y: 24, endPoint x: 1140, endPoint y: 67, distance: 42.3
click at [657, 24] on icon at bounding box center [647, 27] width 21 height 22
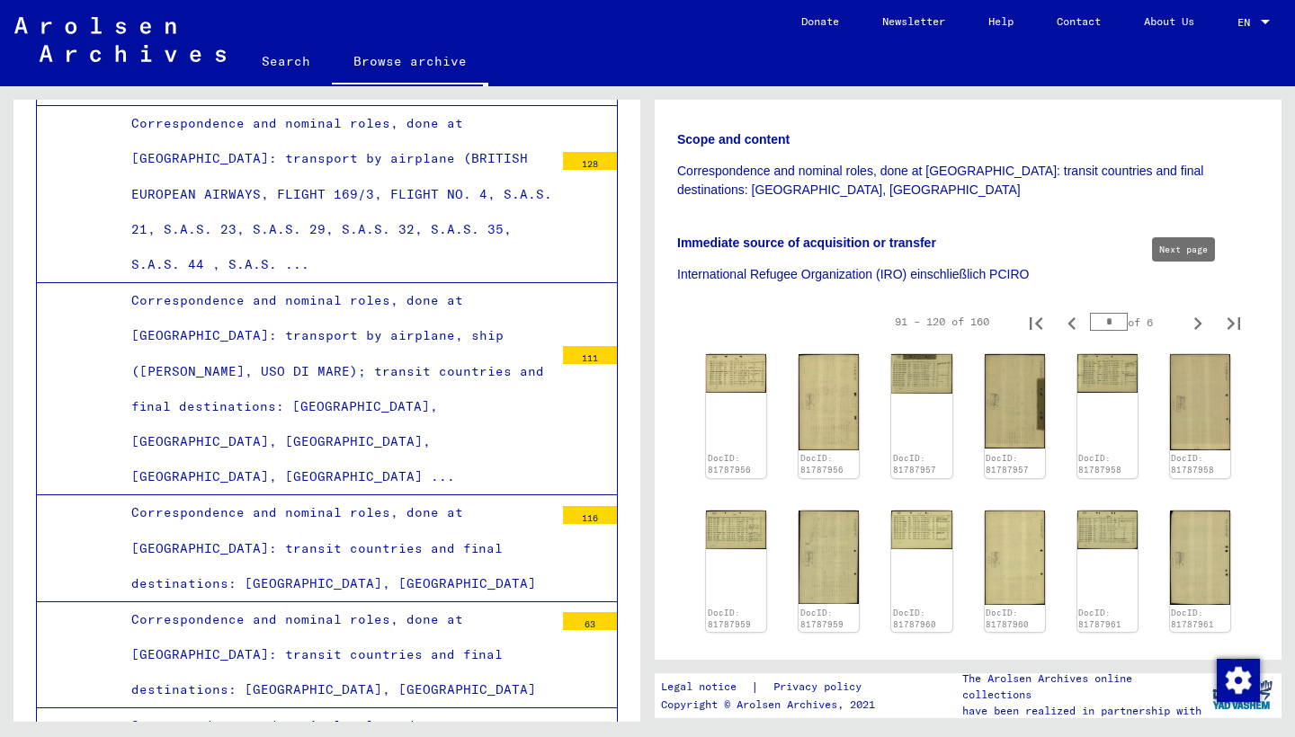
click at [1185, 311] on icon "Next page" at bounding box center [1197, 323] width 25 height 25
type input "*"
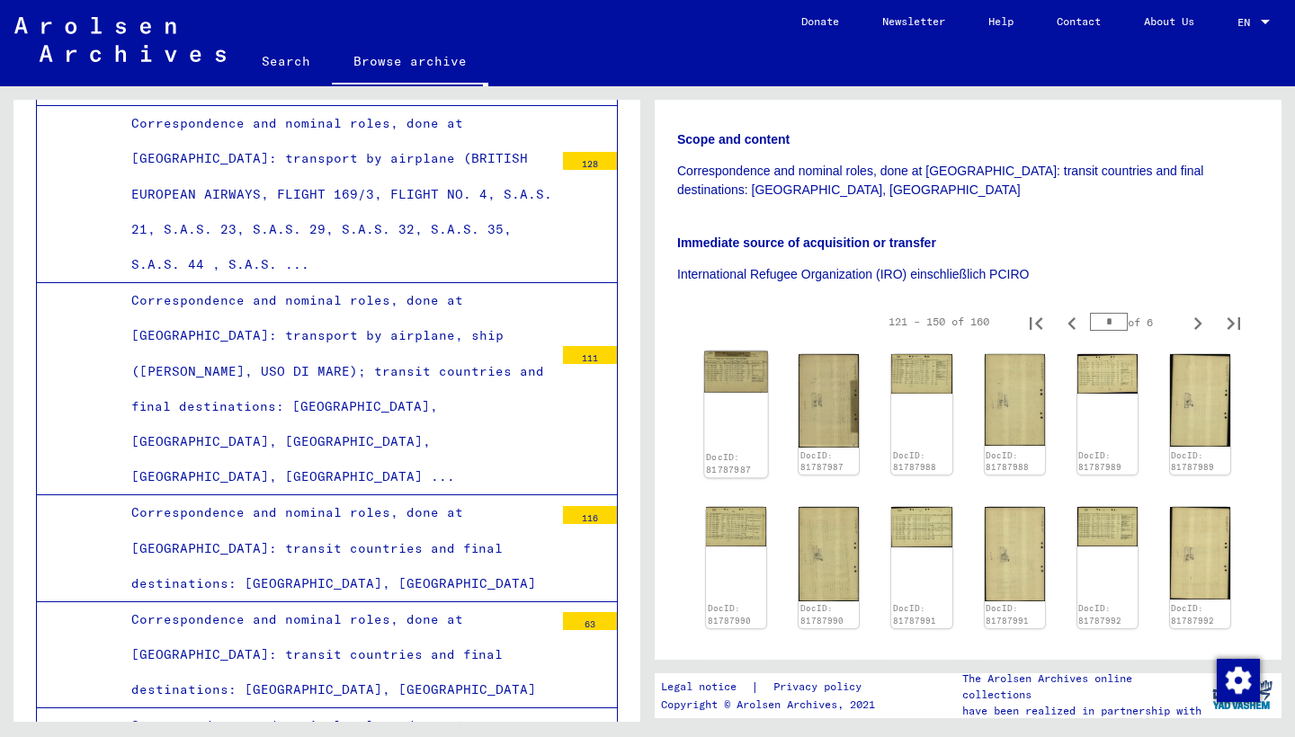
click at [716, 352] on img at bounding box center [736, 372] width 64 height 41
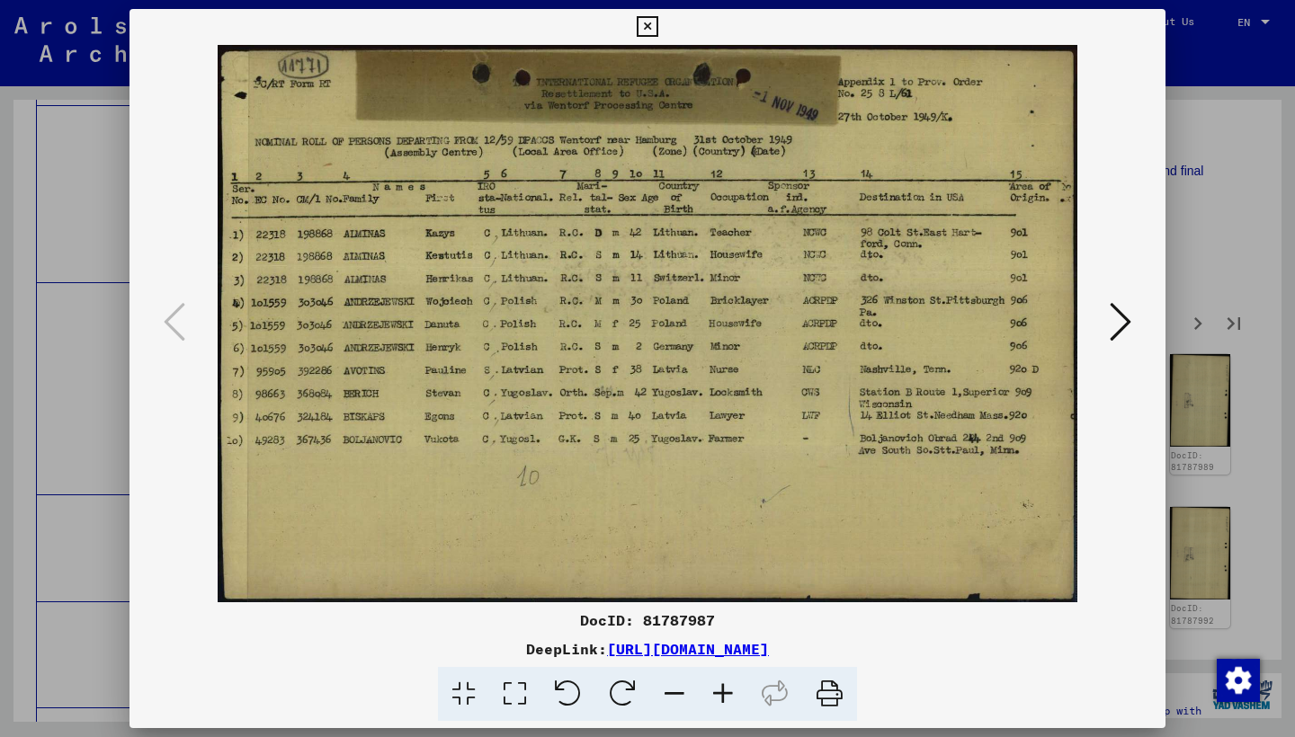
click at [1117, 317] on icon at bounding box center [1120, 321] width 22 height 43
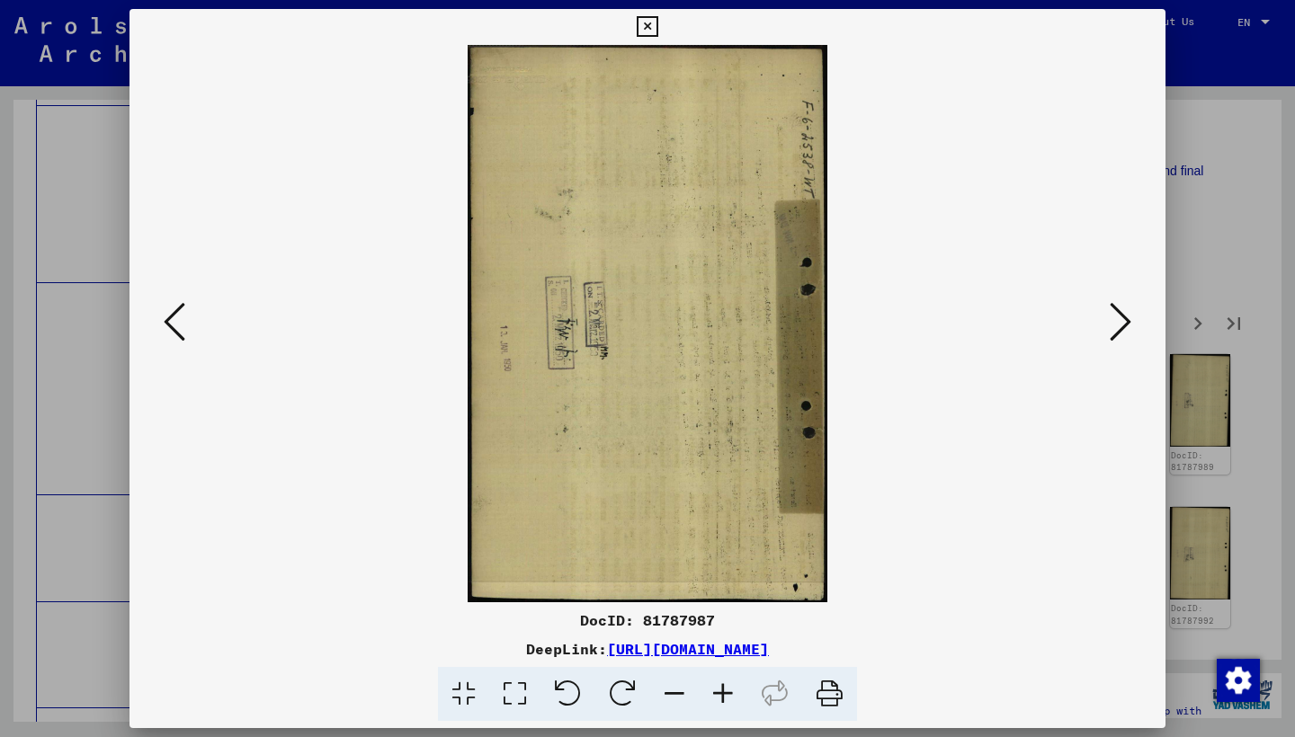
click at [1117, 317] on icon at bounding box center [1120, 321] width 22 height 43
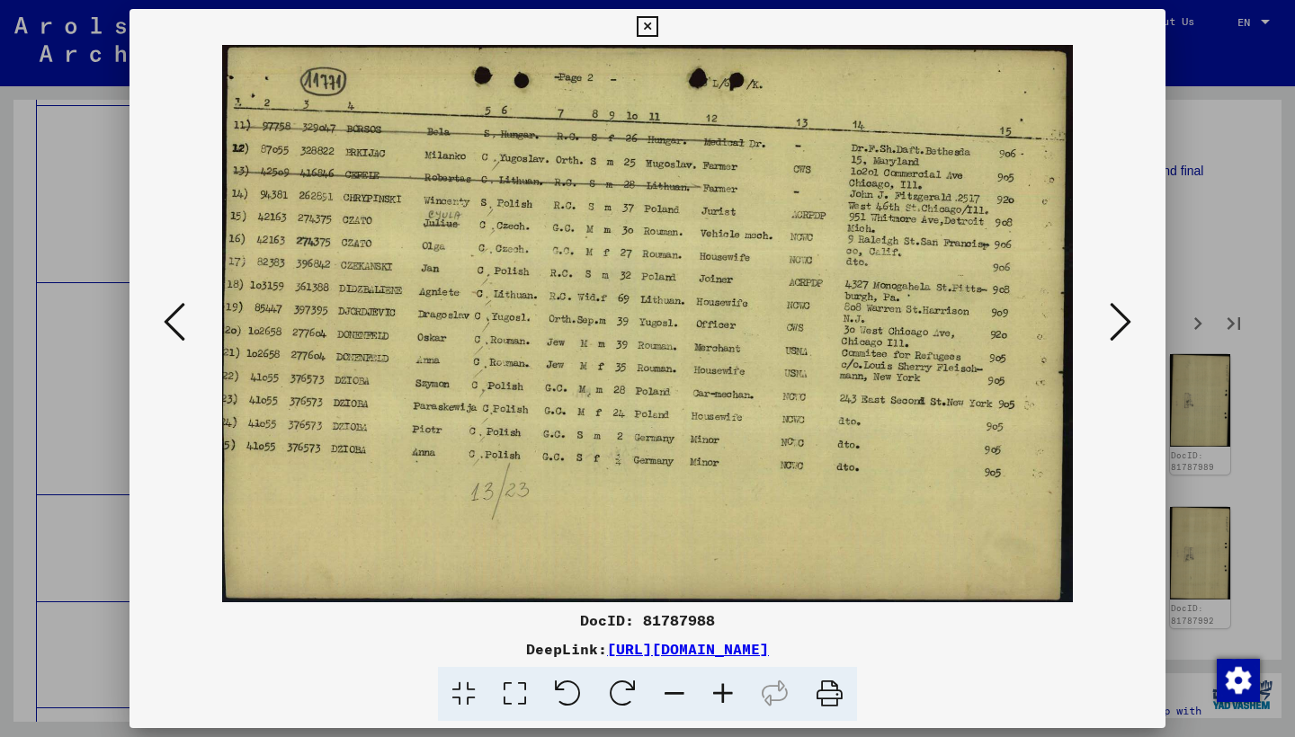
click at [1117, 317] on icon at bounding box center [1120, 321] width 22 height 43
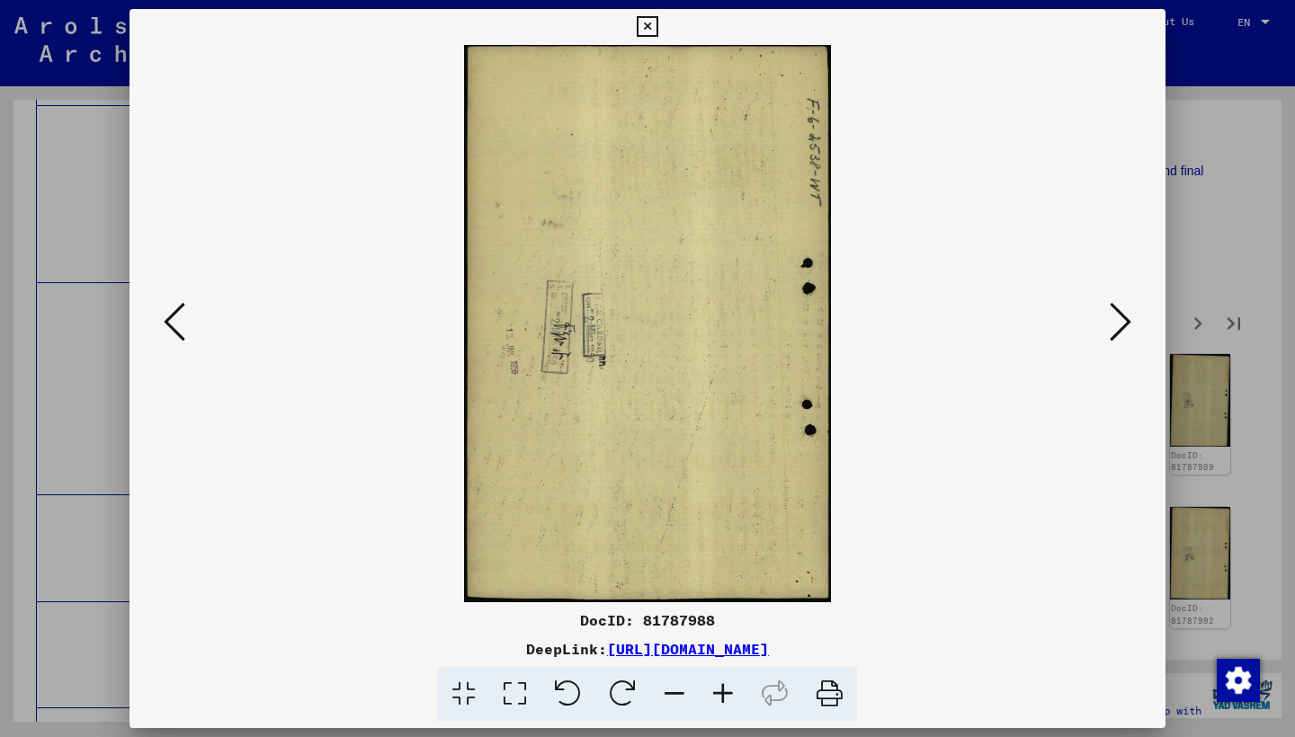
click at [1117, 317] on icon at bounding box center [1120, 321] width 22 height 43
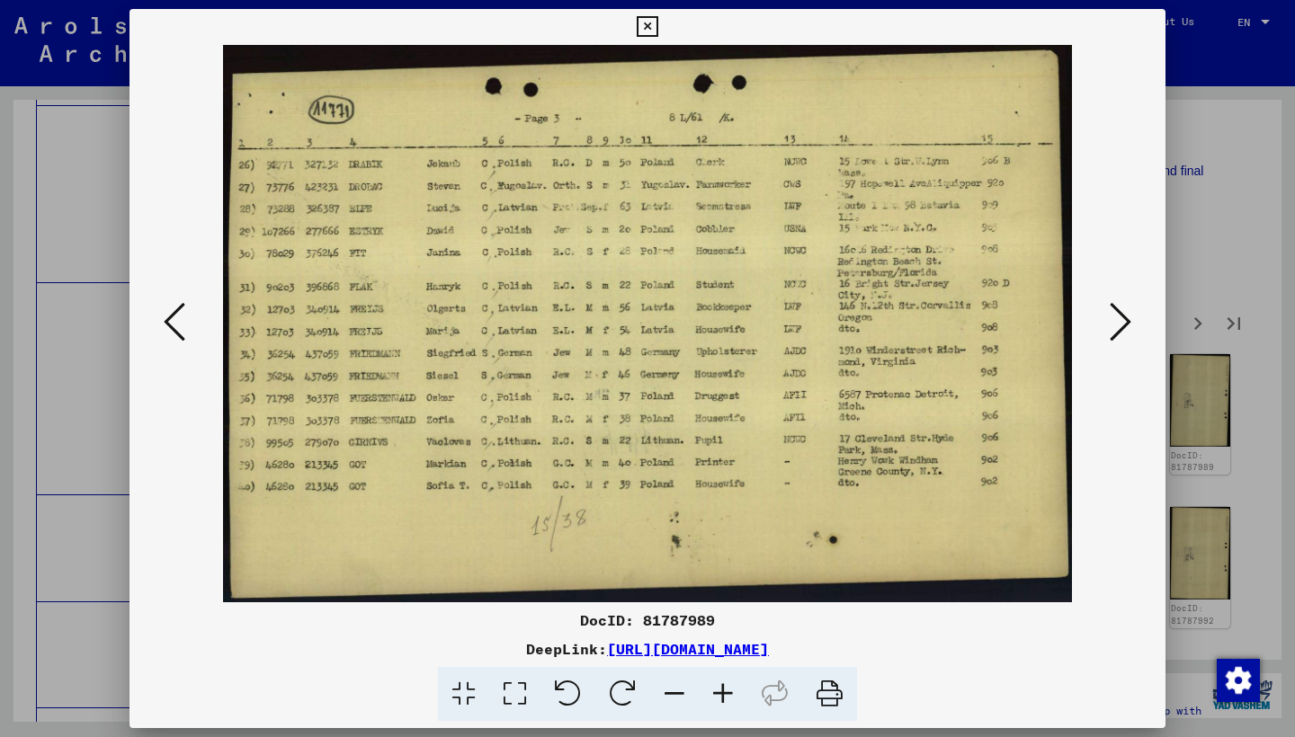
click at [1117, 317] on icon at bounding box center [1120, 321] width 22 height 43
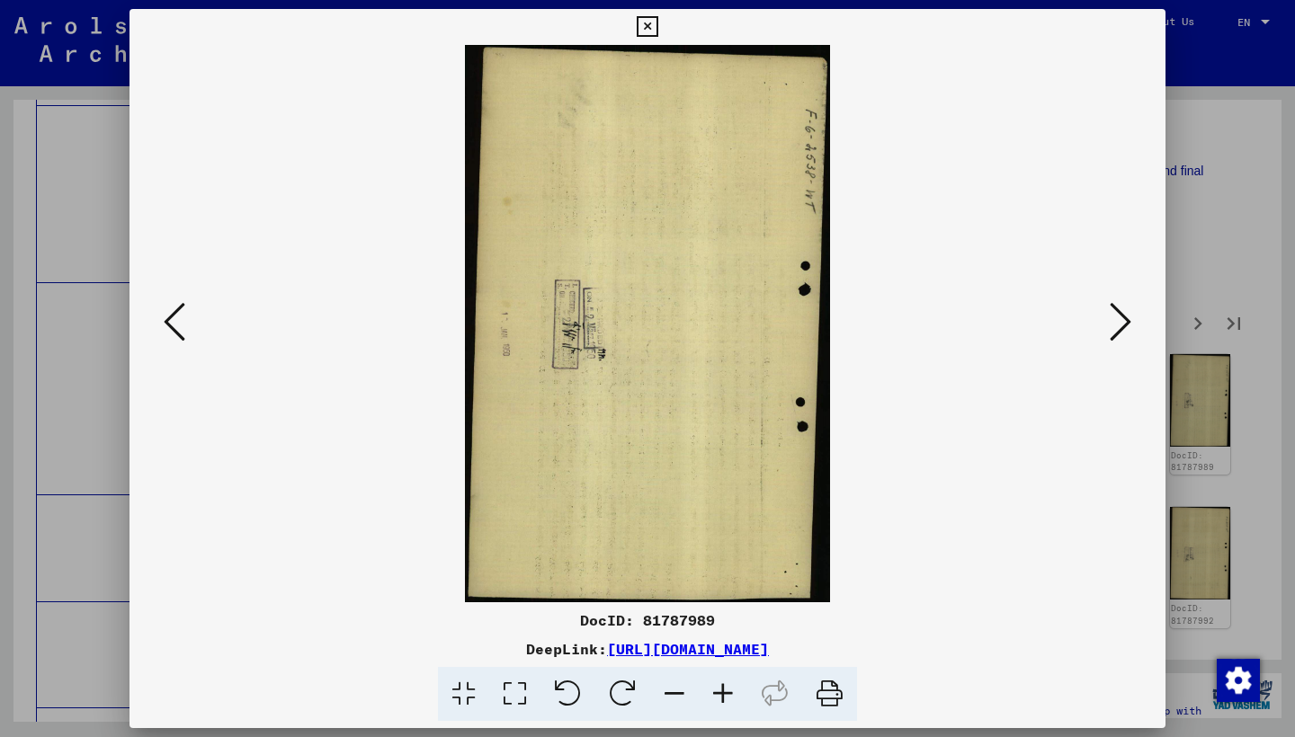
click at [1116, 317] on icon at bounding box center [1120, 321] width 22 height 43
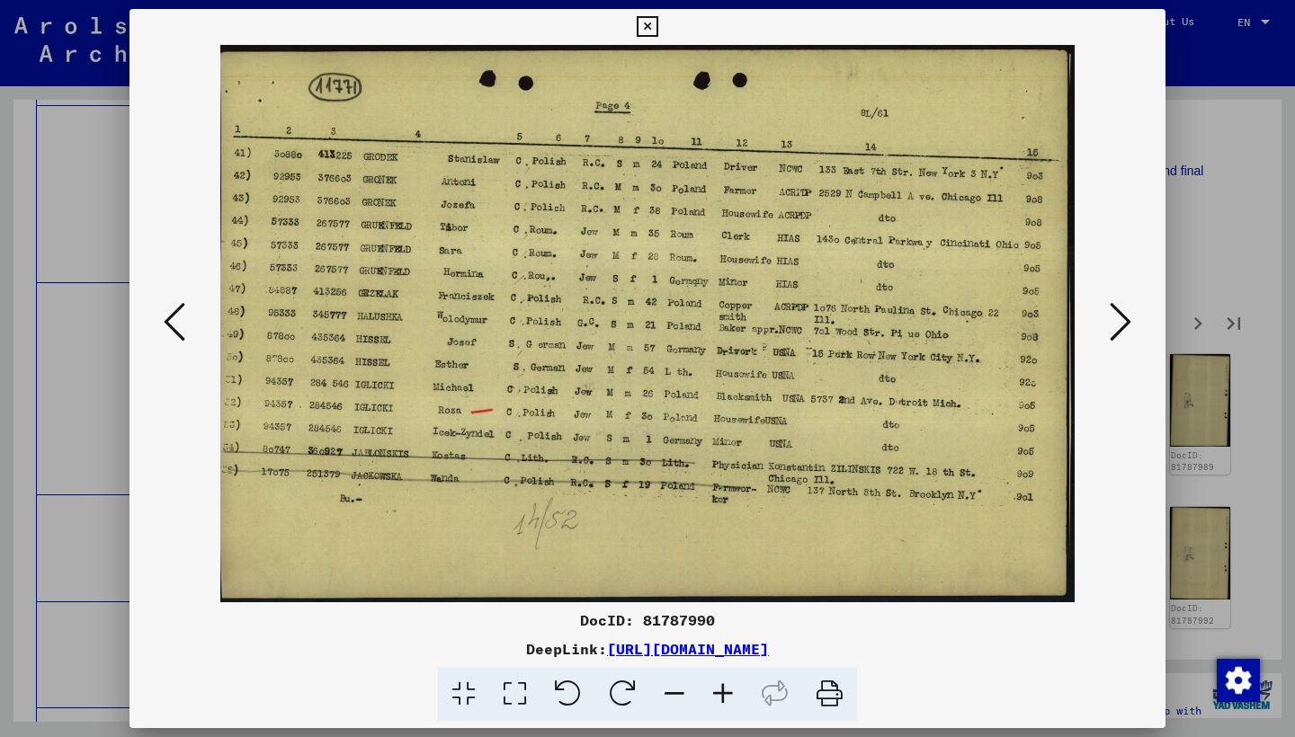
click at [1116, 317] on icon at bounding box center [1120, 321] width 22 height 43
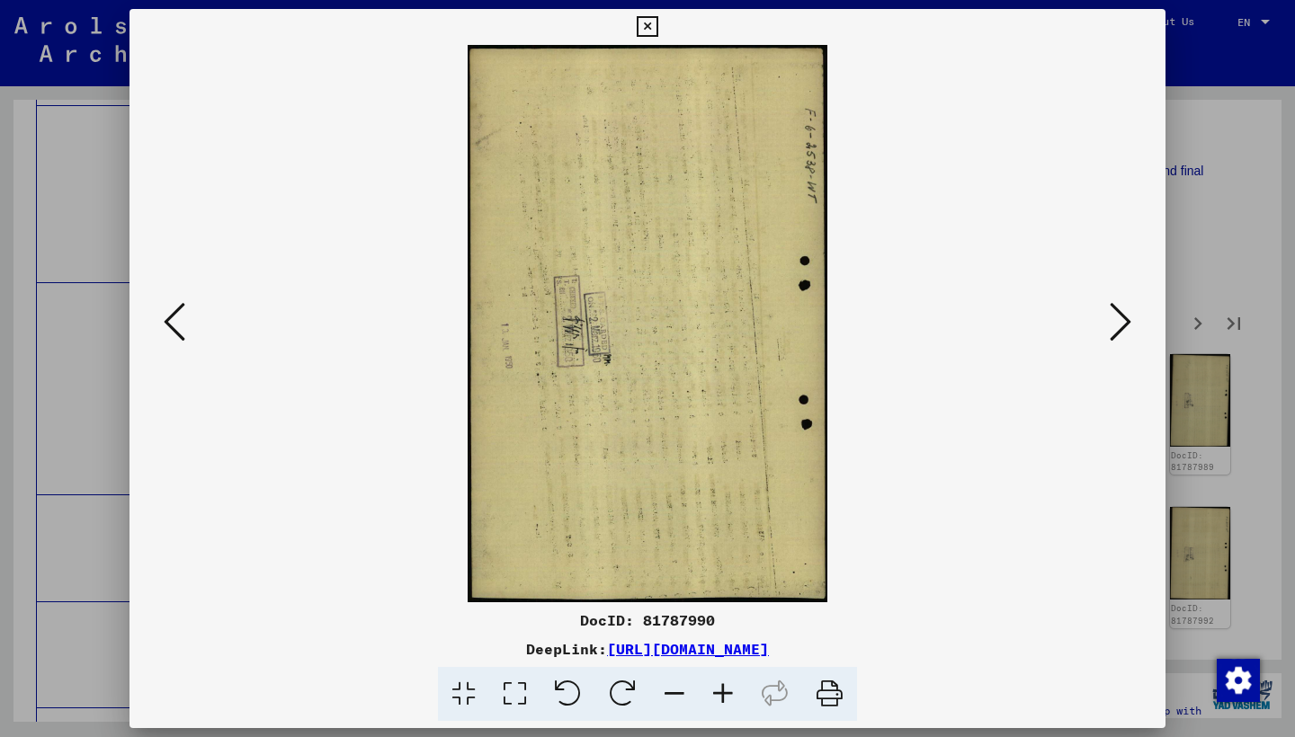
click at [1116, 318] on icon at bounding box center [1120, 321] width 22 height 43
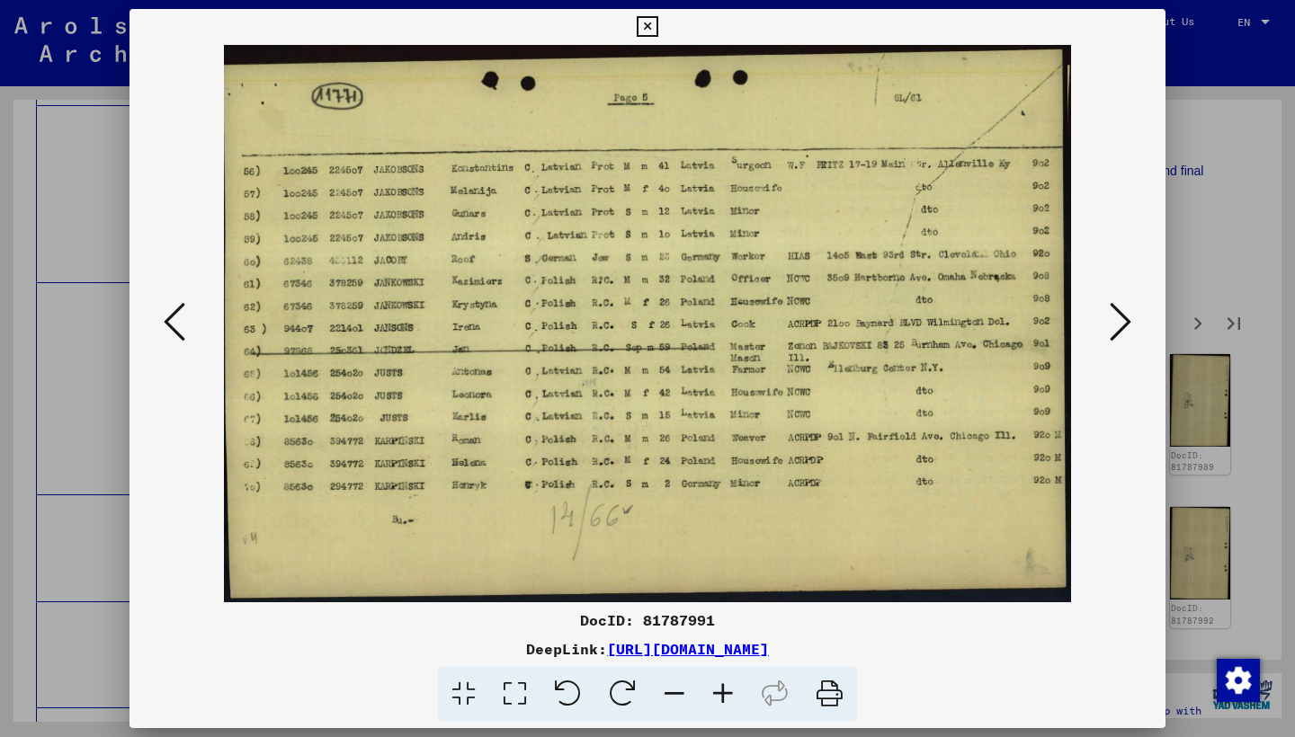
click at [1116, 318] on icon at bounding box center [1120, 321] width 22 height 43
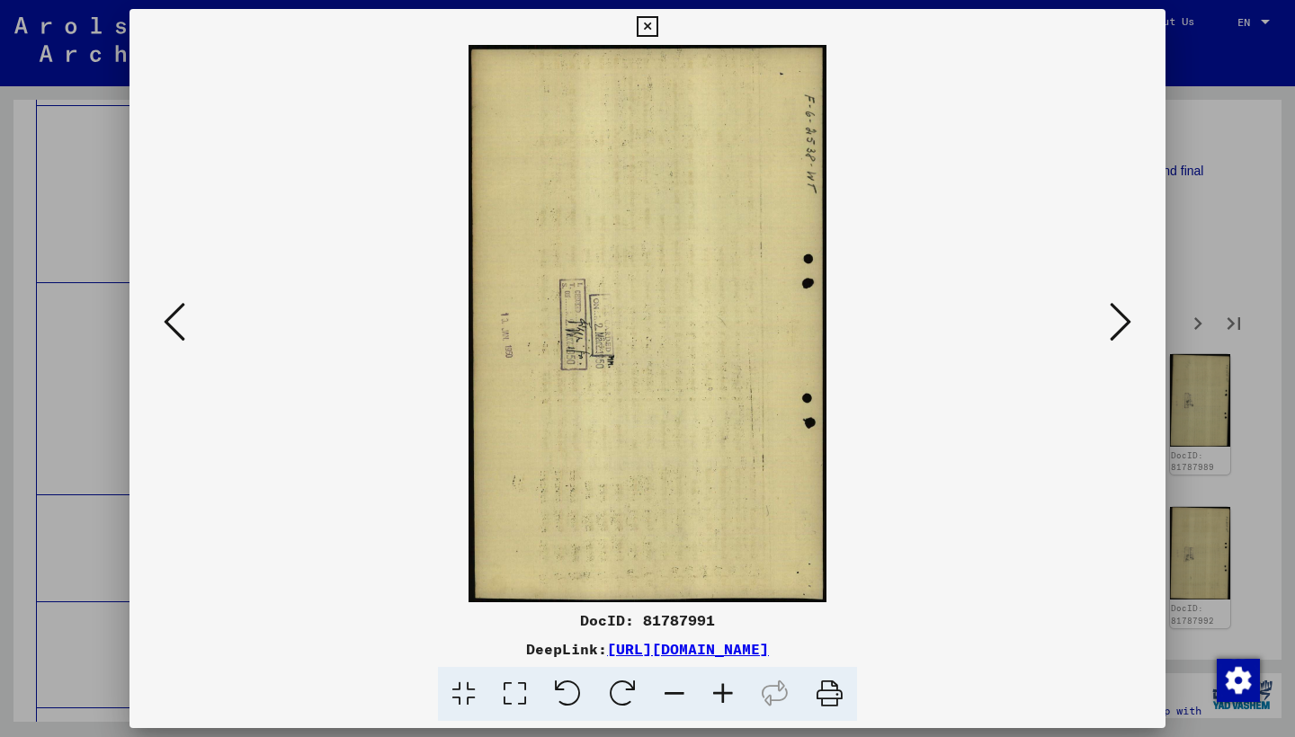
click at [1116, 318] on icon at bounding box center [1120, 321] width 22 height 43
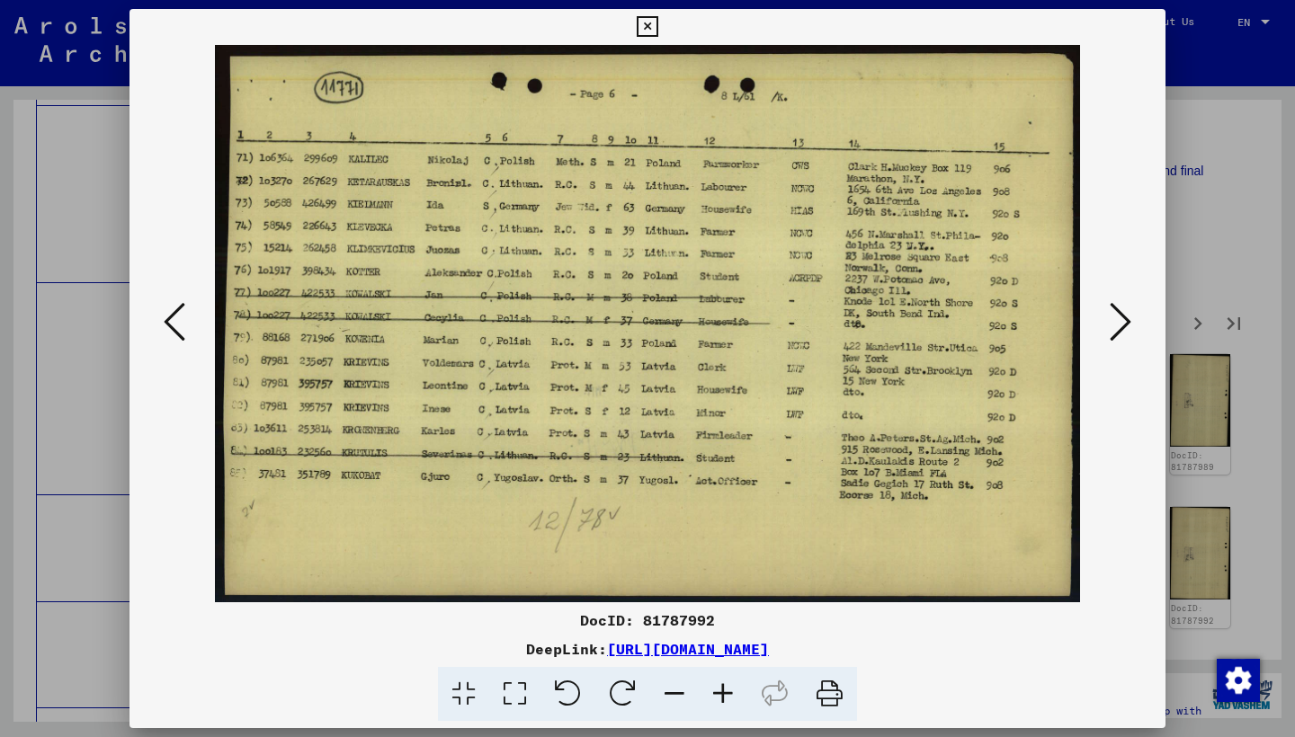
click at [1116, 318] on icon at bounding box center [1120, 321] width 22 height 43
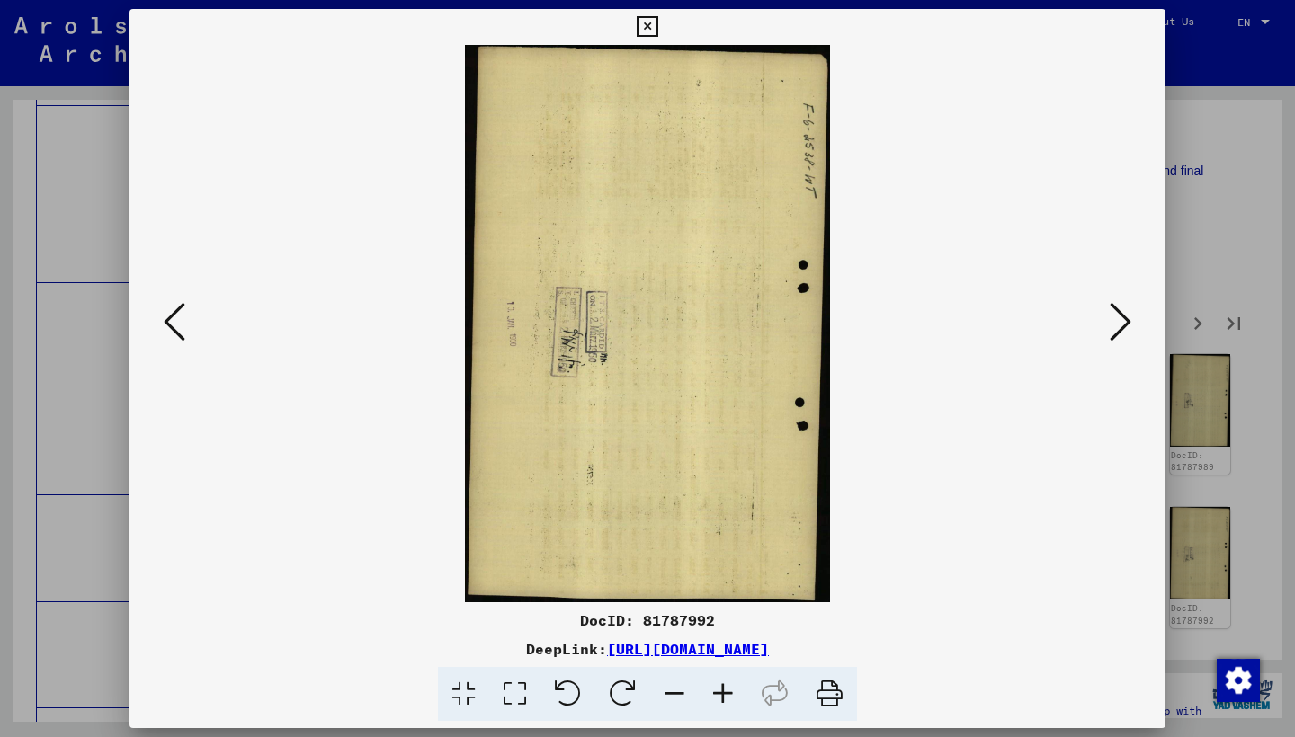
click at [1116, 318] on icon at bounding box center [1120, 321] width 22 height 43
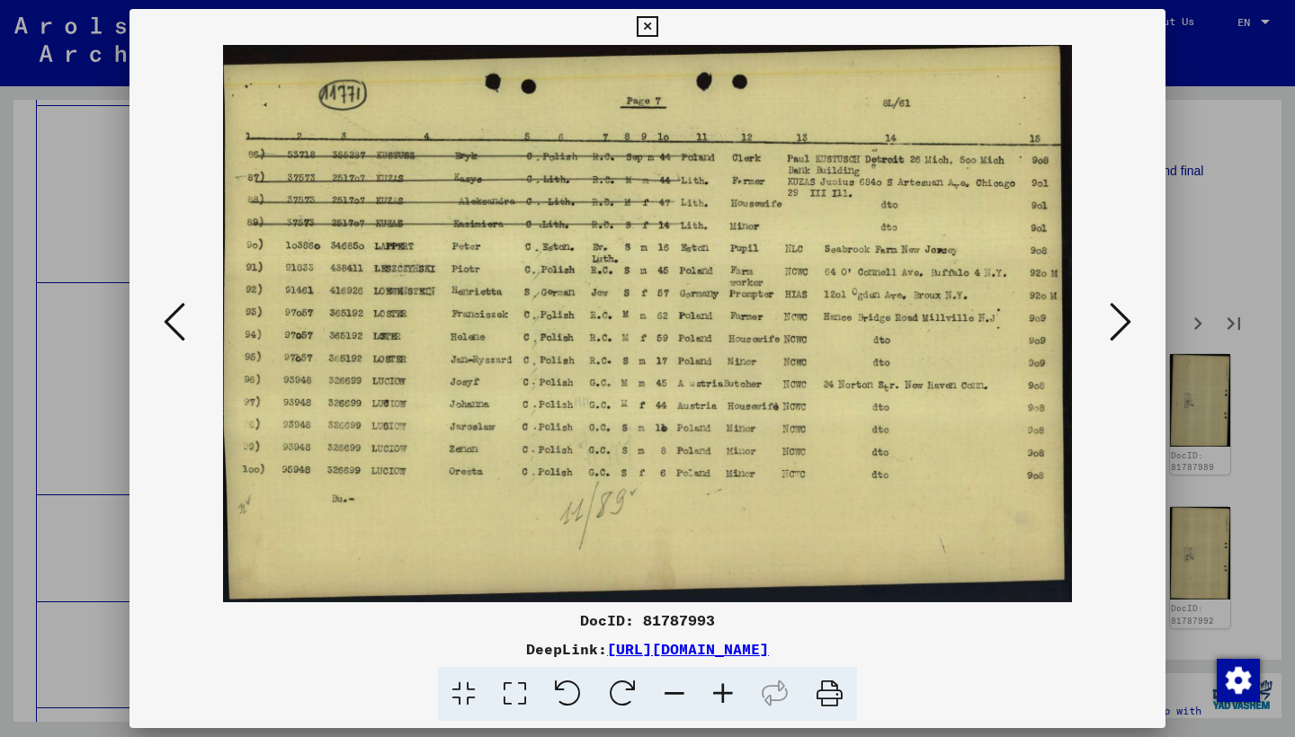
click at [1116, 318] on icon at bounding box center [1120, 321] width 22 height 43
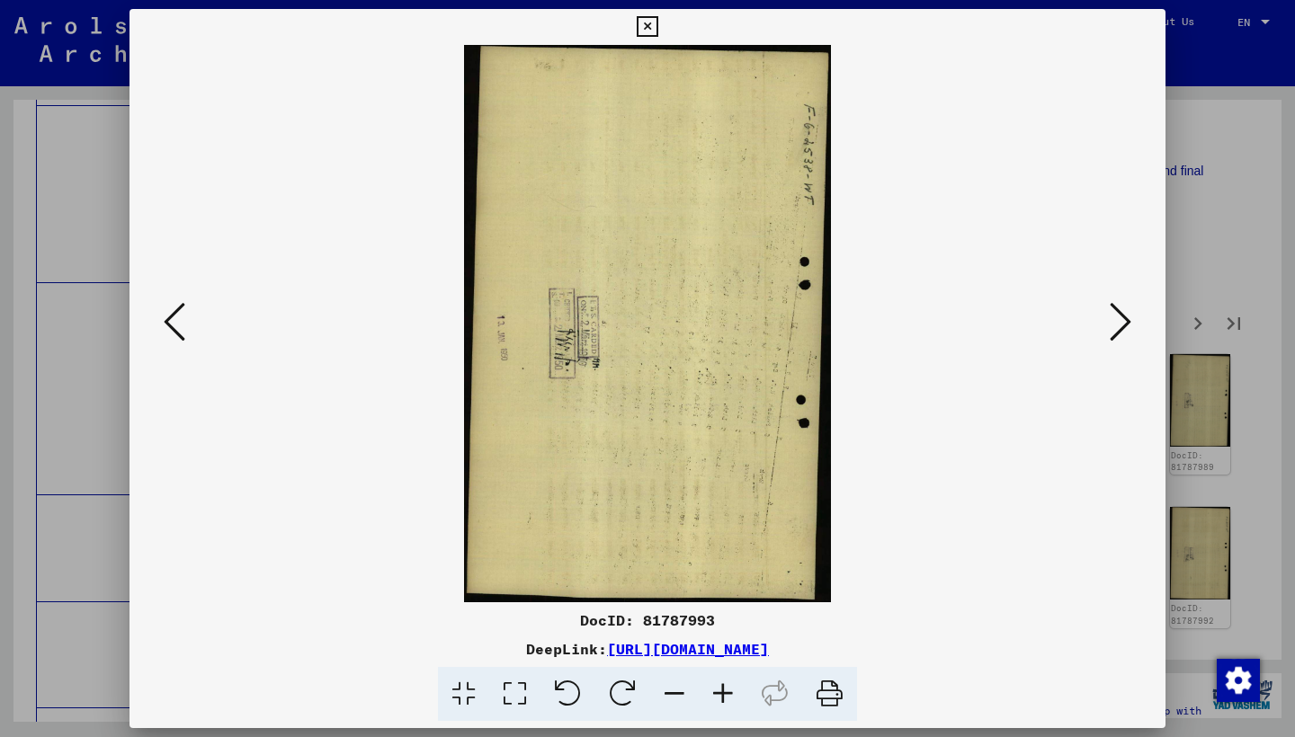
click at [1116, 318] on icon at bounding box center [1120, 321] width 22 height 43
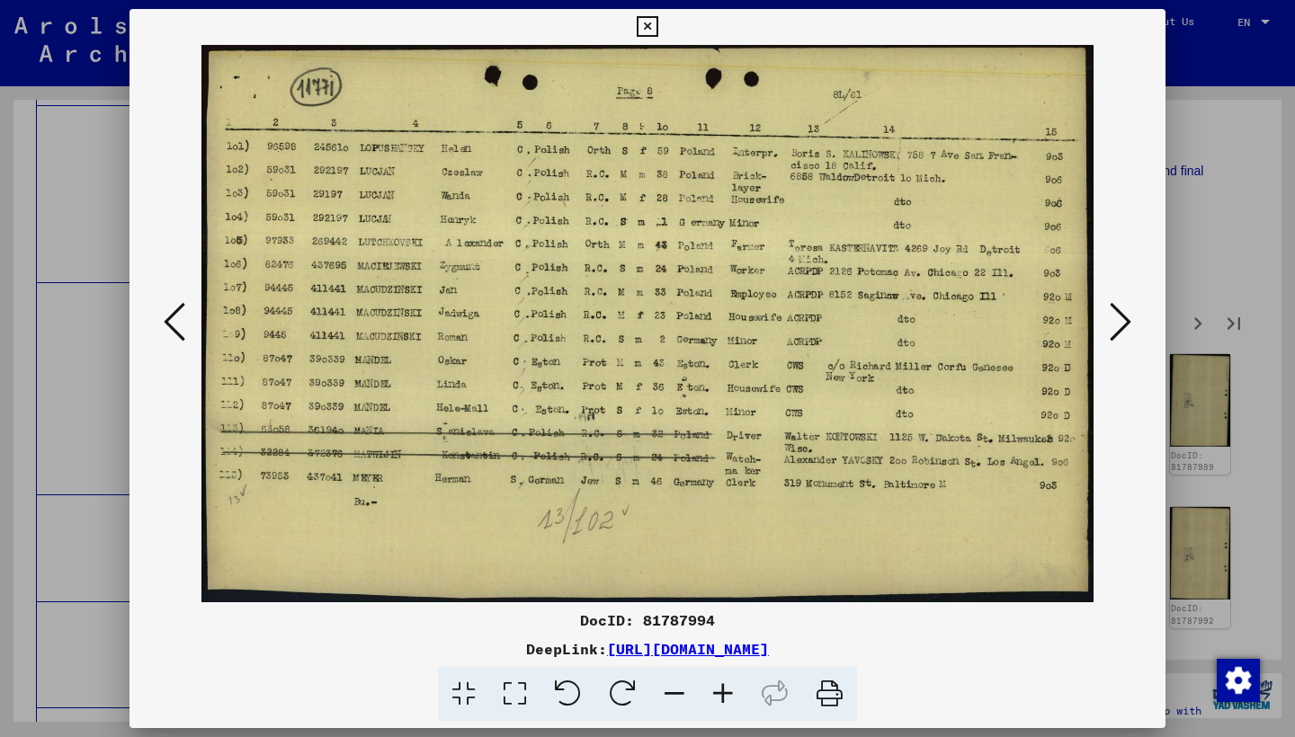
click at [1116, 318] on icon at bounding box center [1120, 321] width 22 height 43
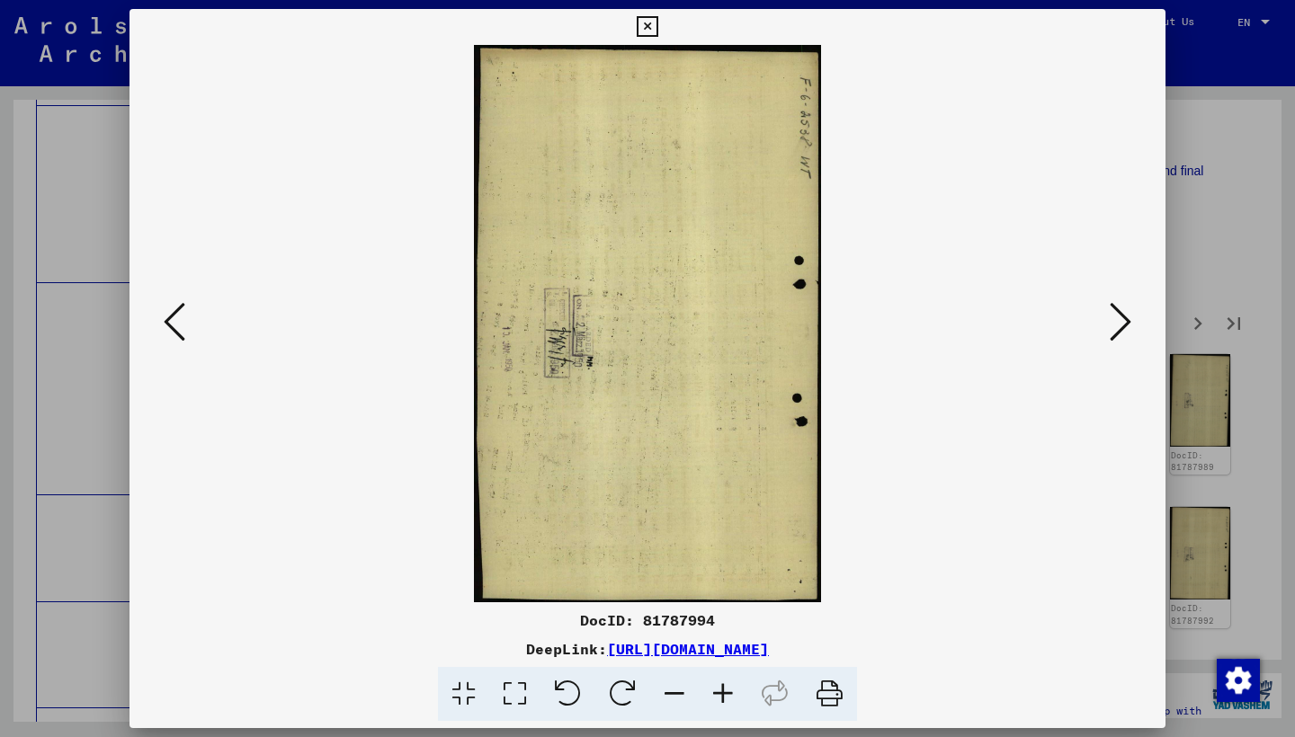
click at [1116, 319] on icon at bounding box center [1120, 321] width 22 height 43
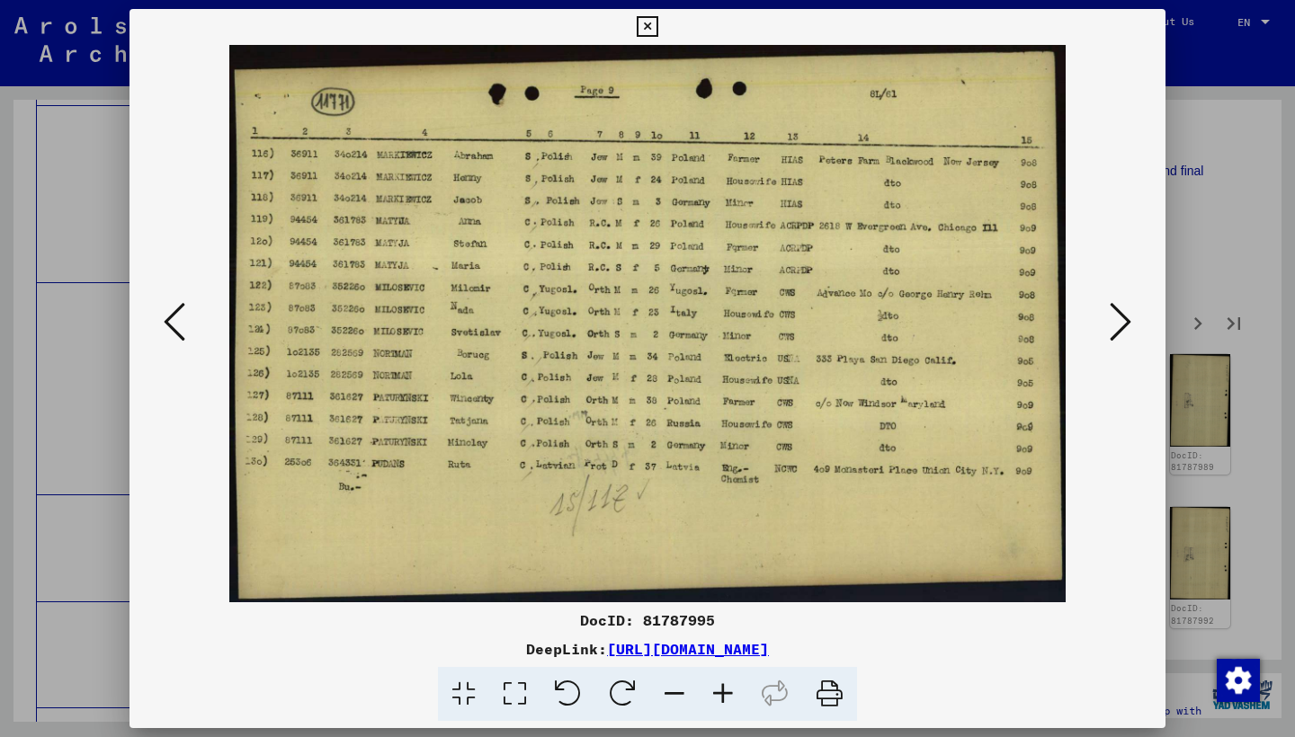
click at [1115, 319] on icon at bounding box center [1120, 321] width 22 height 43
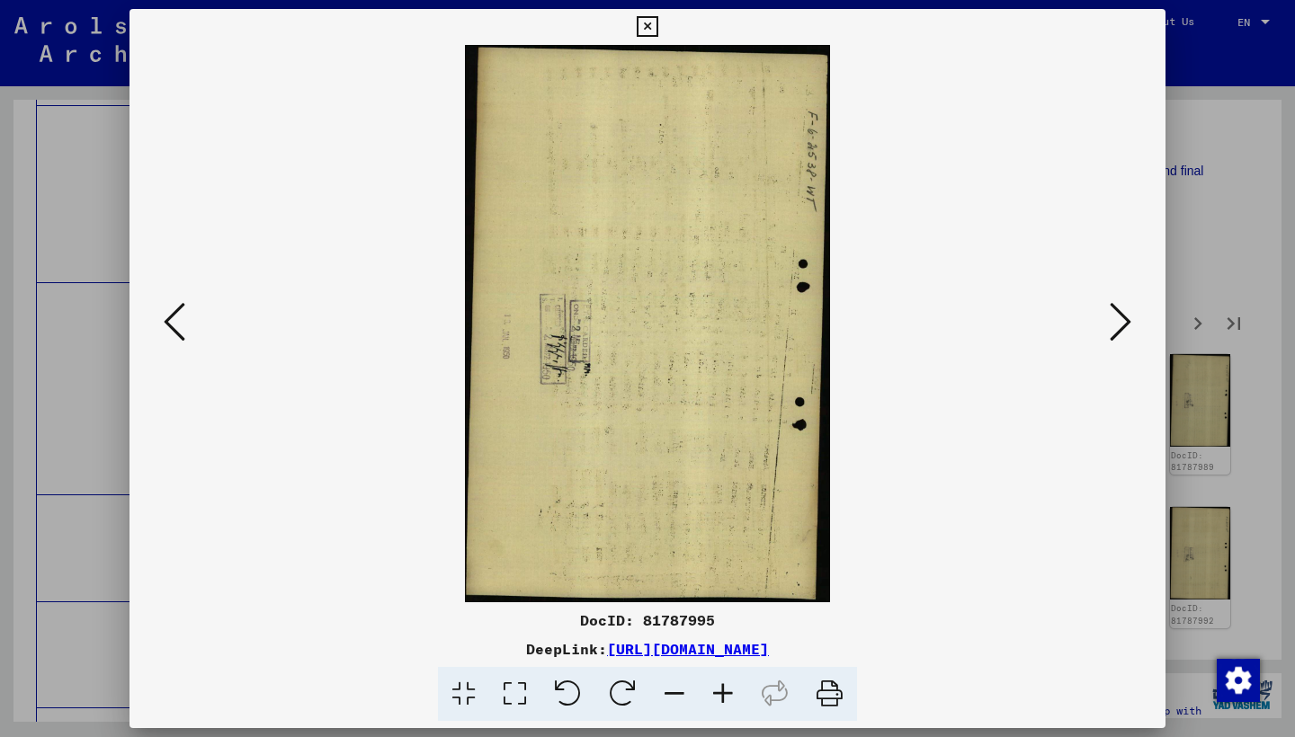
click at [1115, 319] on icon at bounding box center [1120, 321] width 22 height 43
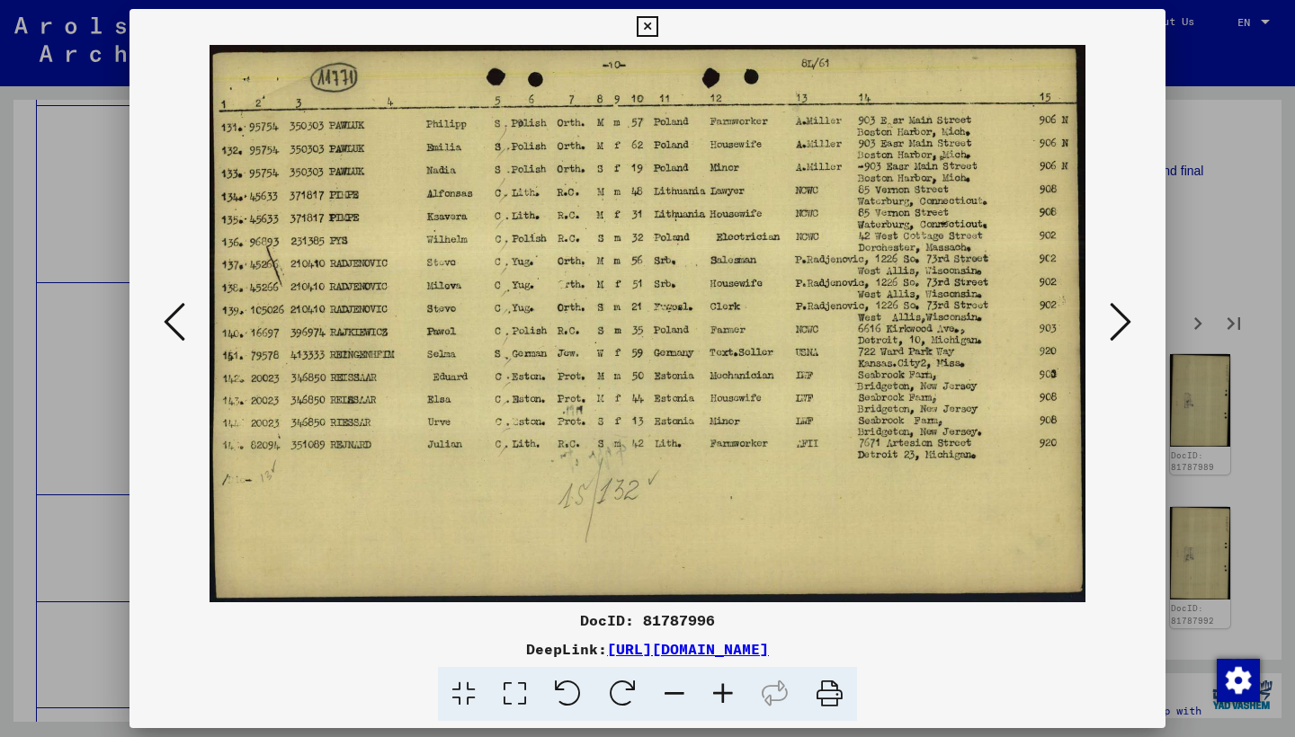
click at [1114, 318] on icon at bounding box center [1120, 321] width 22 height 43
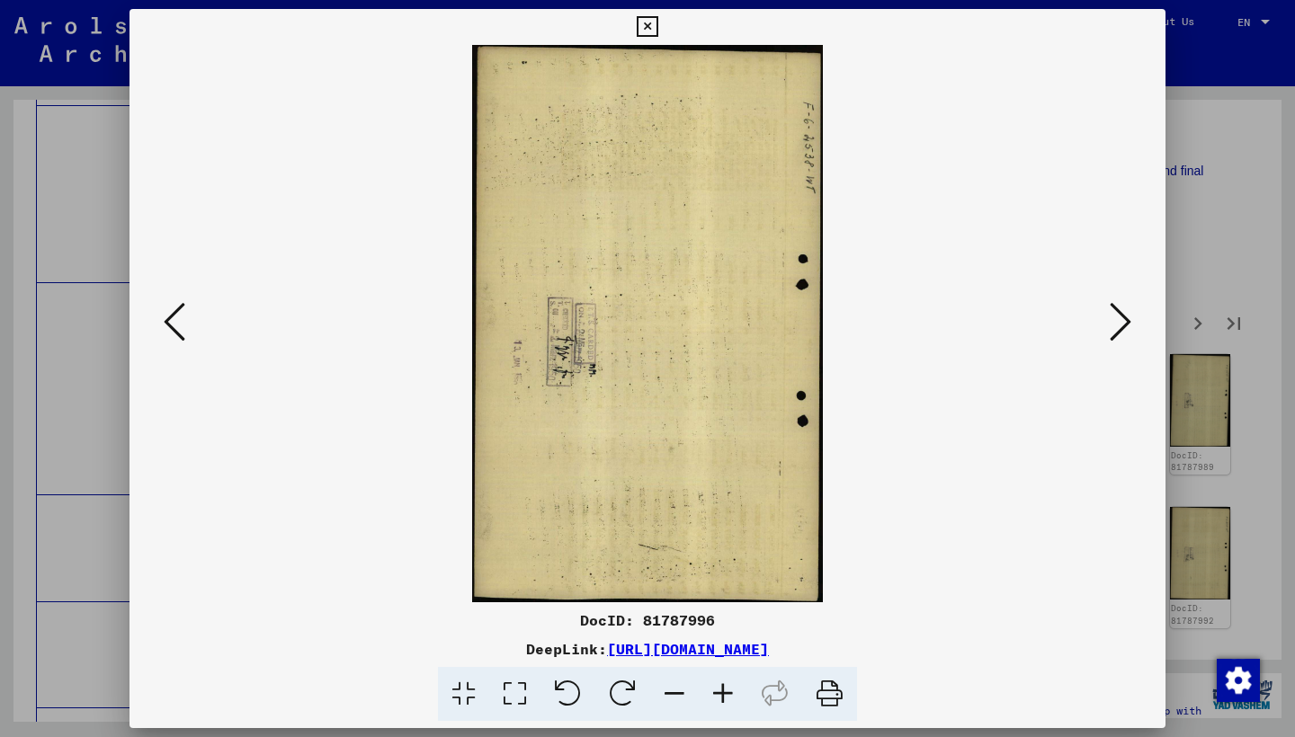
click at [1114, 319] on icon at bounding box center [1120, 321] width 22 height 43
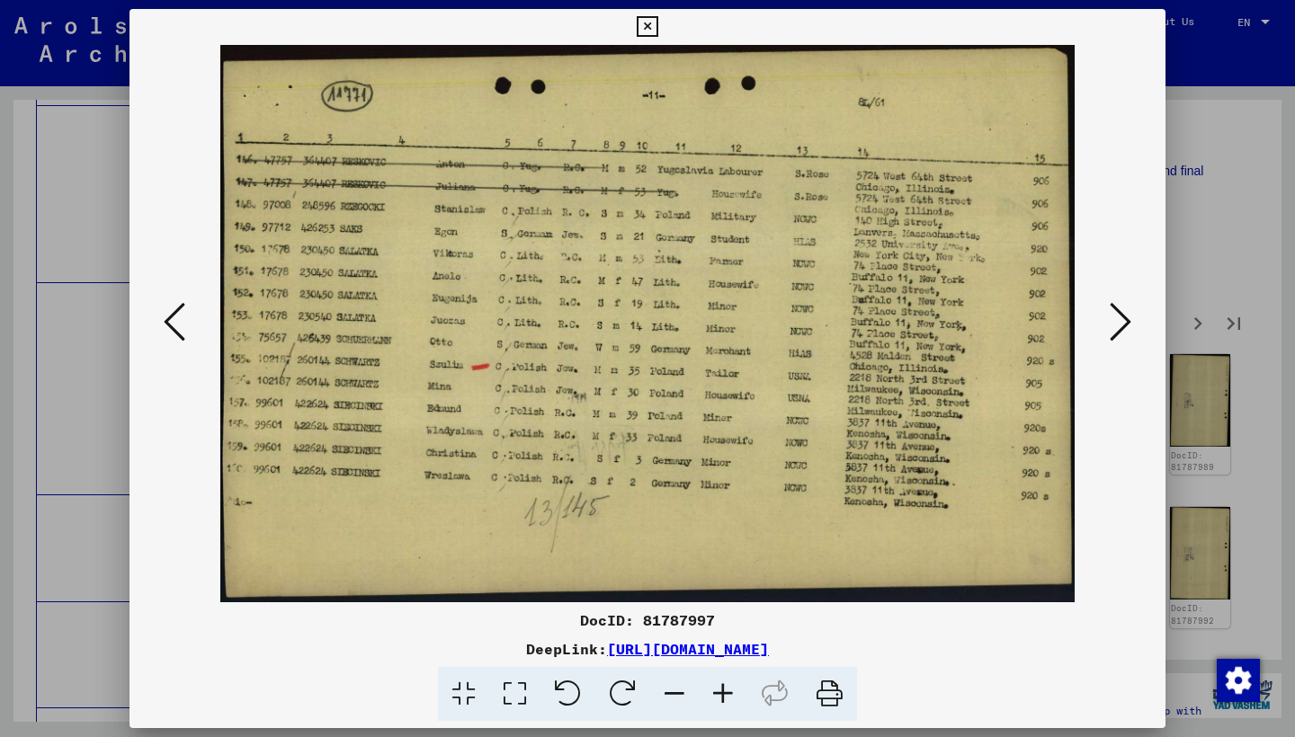
click at [1114, 319] on icon at bounding box center [1120, 321] width 22 height 43
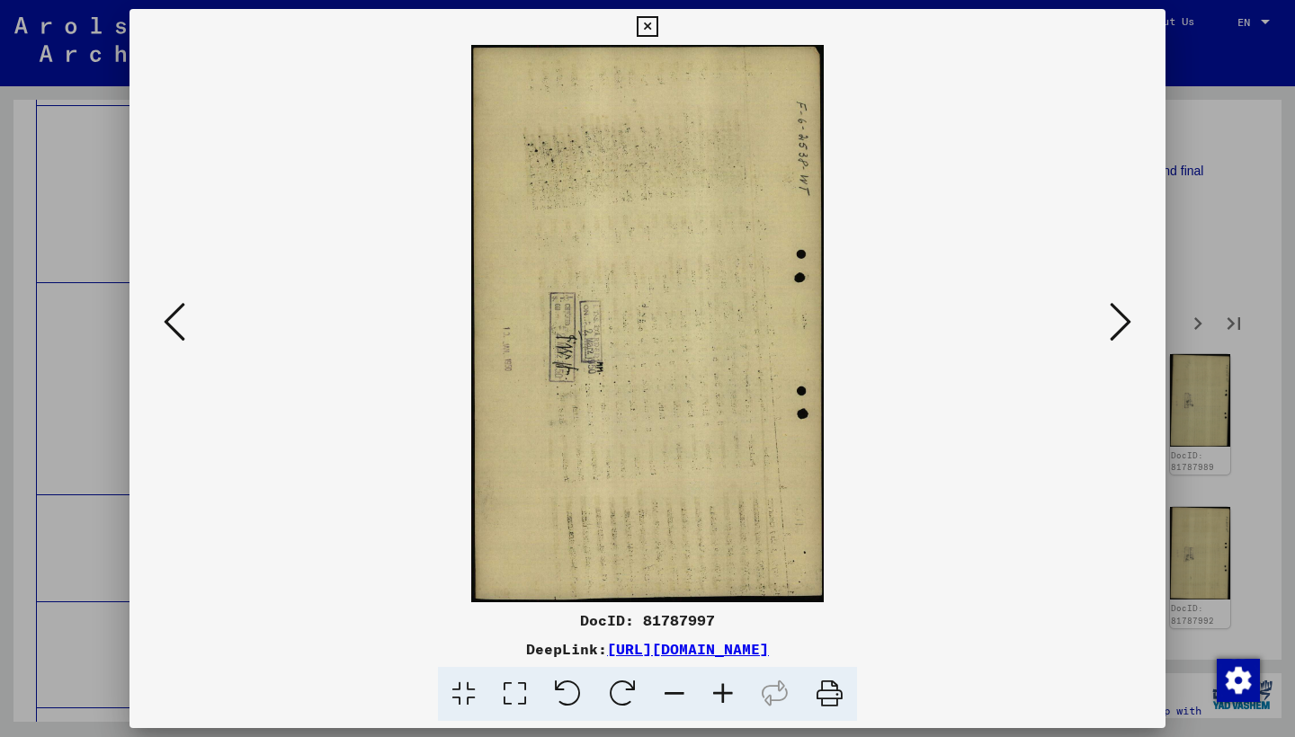
click at [1114, 319] on icon at bounding box center [1120, 321] width 22 height 43
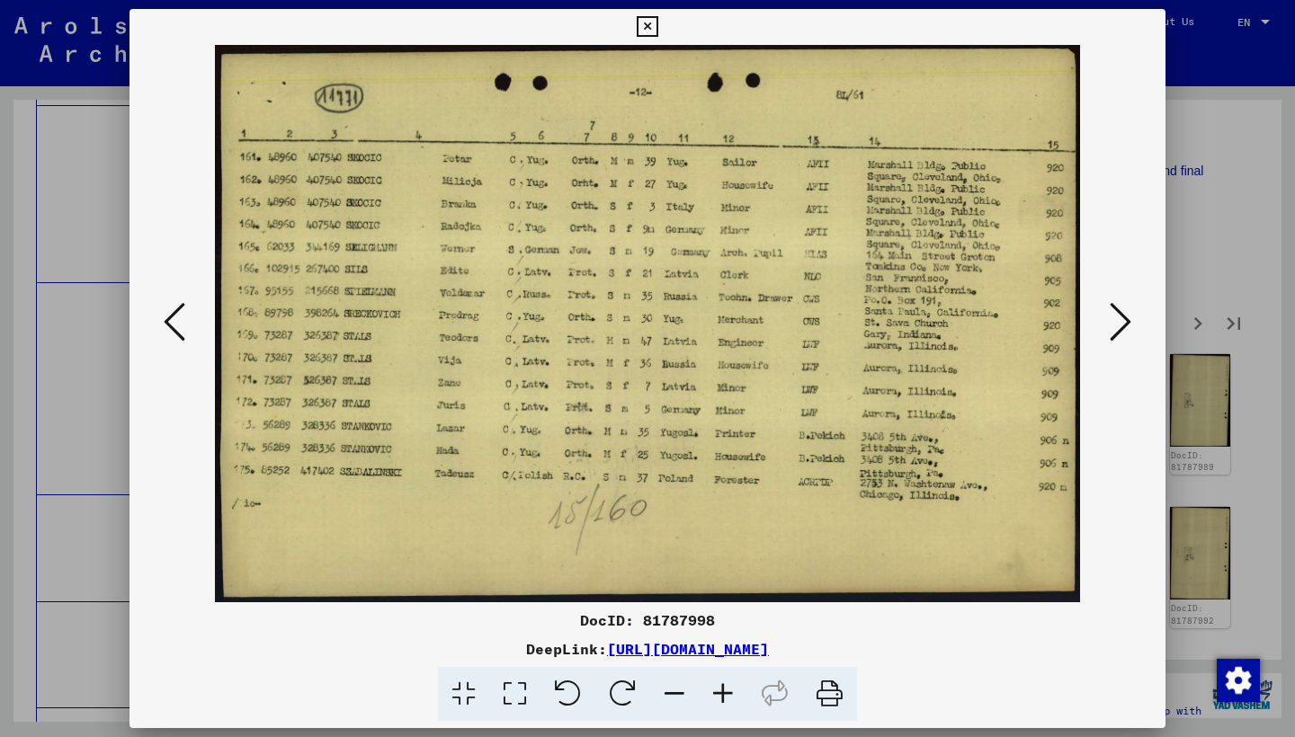
click at [1113, 318] on icon at bounding box center [1120, 321] width 22 height 43
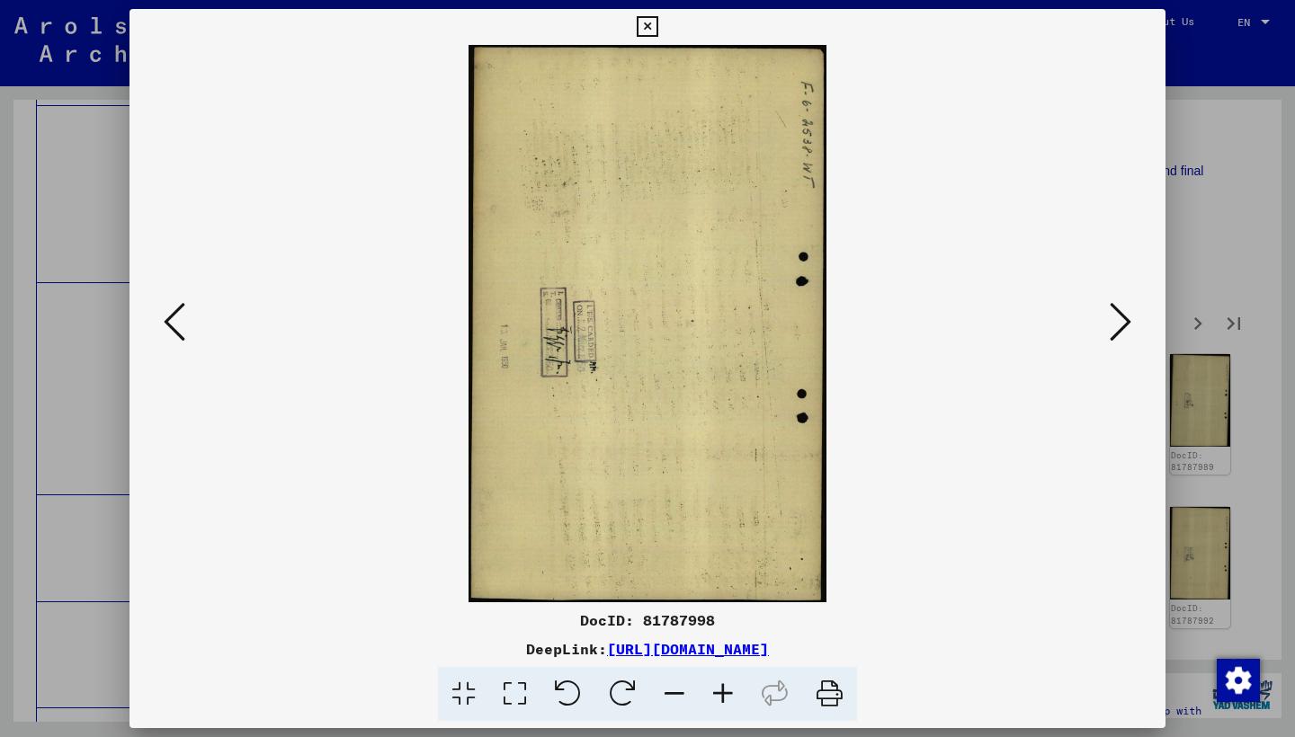
click at [1113, 318] on icon at bounding box center [1120, 321] width 22 height 43
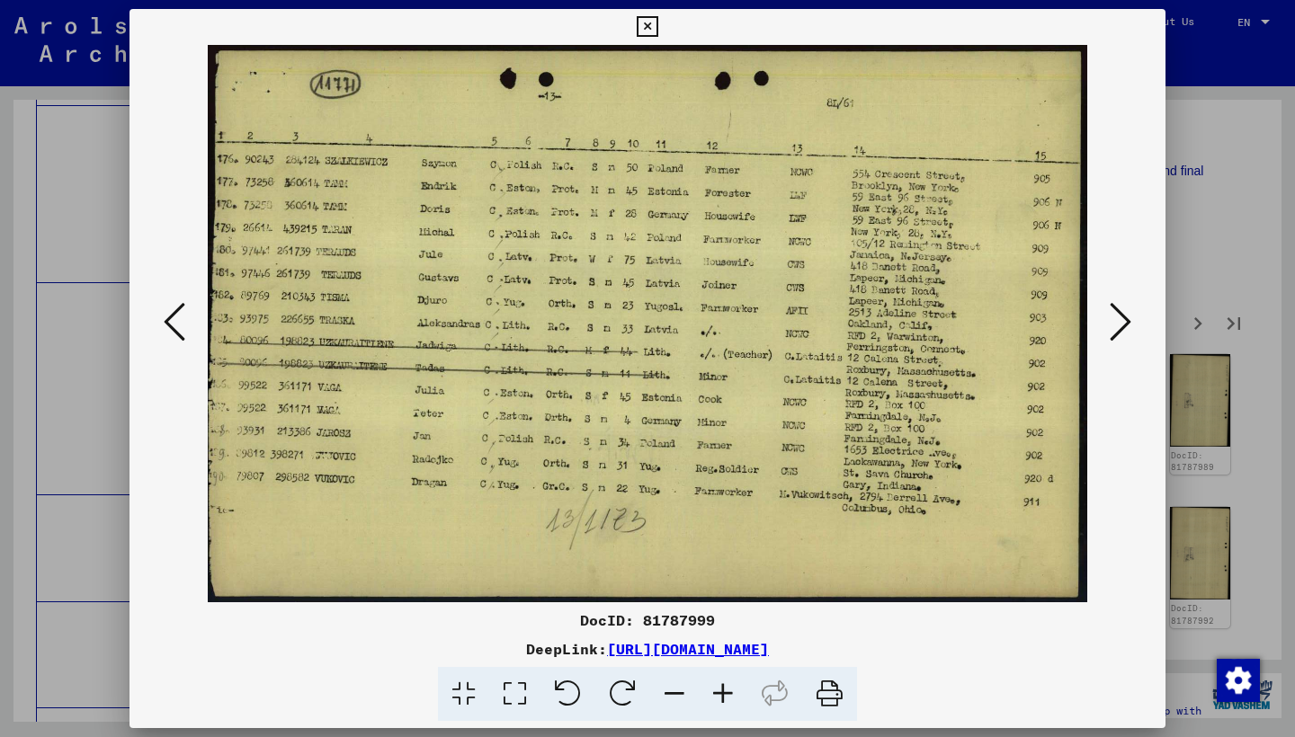
click at [1113, 318] on icon at bounding box center [1120, 321] width 22 height 43
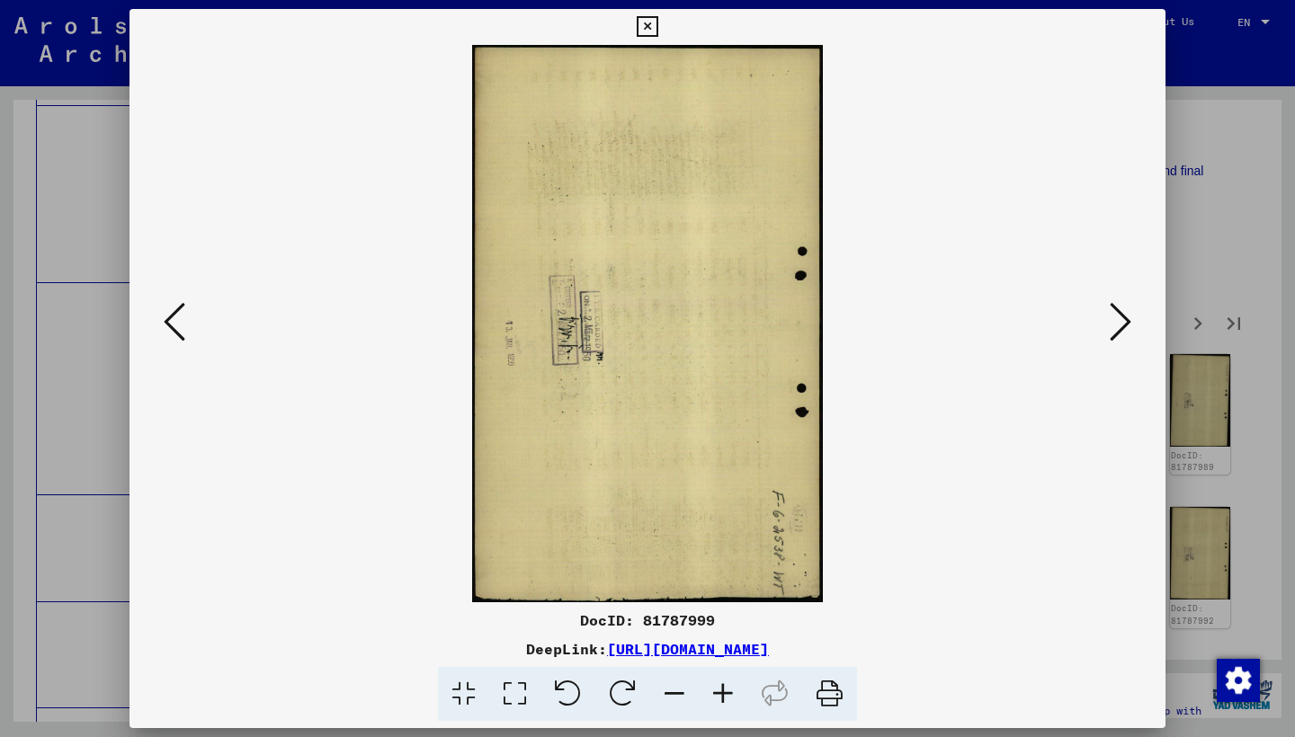
click at [1113, 318] on icon at bounding box center [1120, 321] width 22 height 43
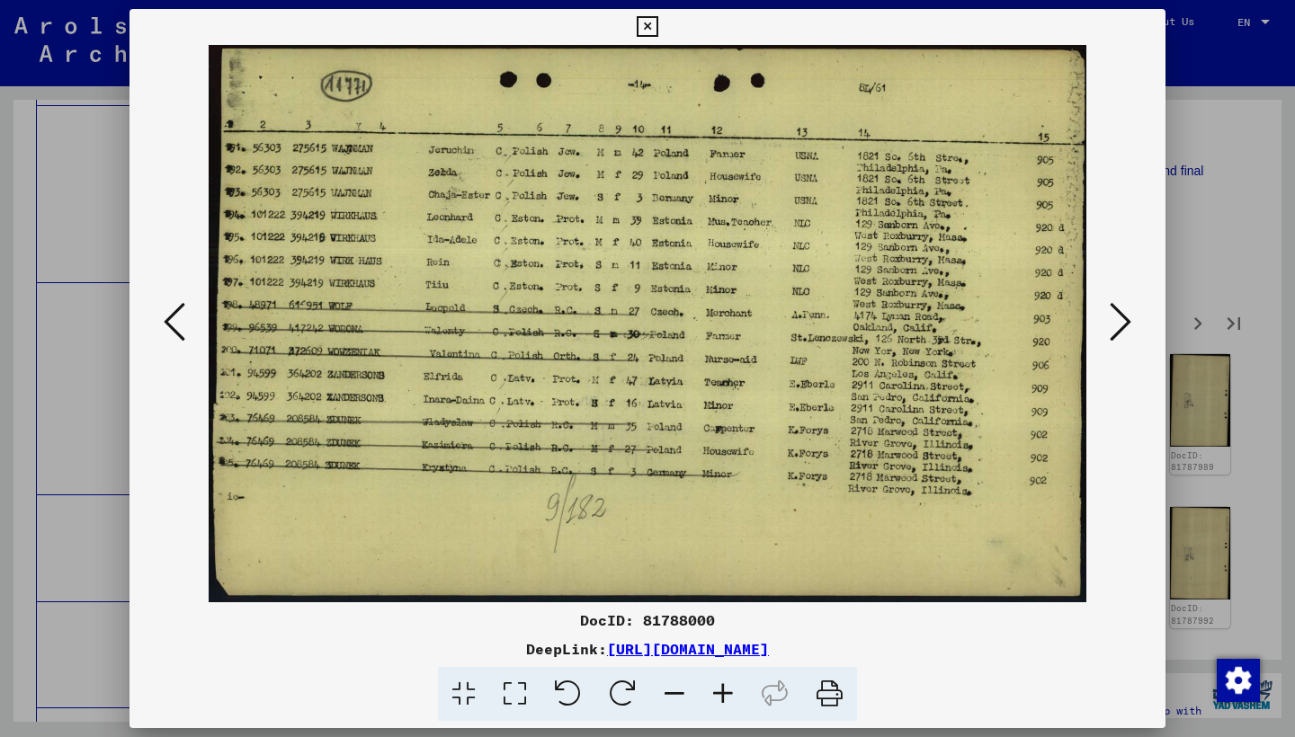
click at [1113, 318] on icon at bounding box center [1120, 321] width 22 height 43
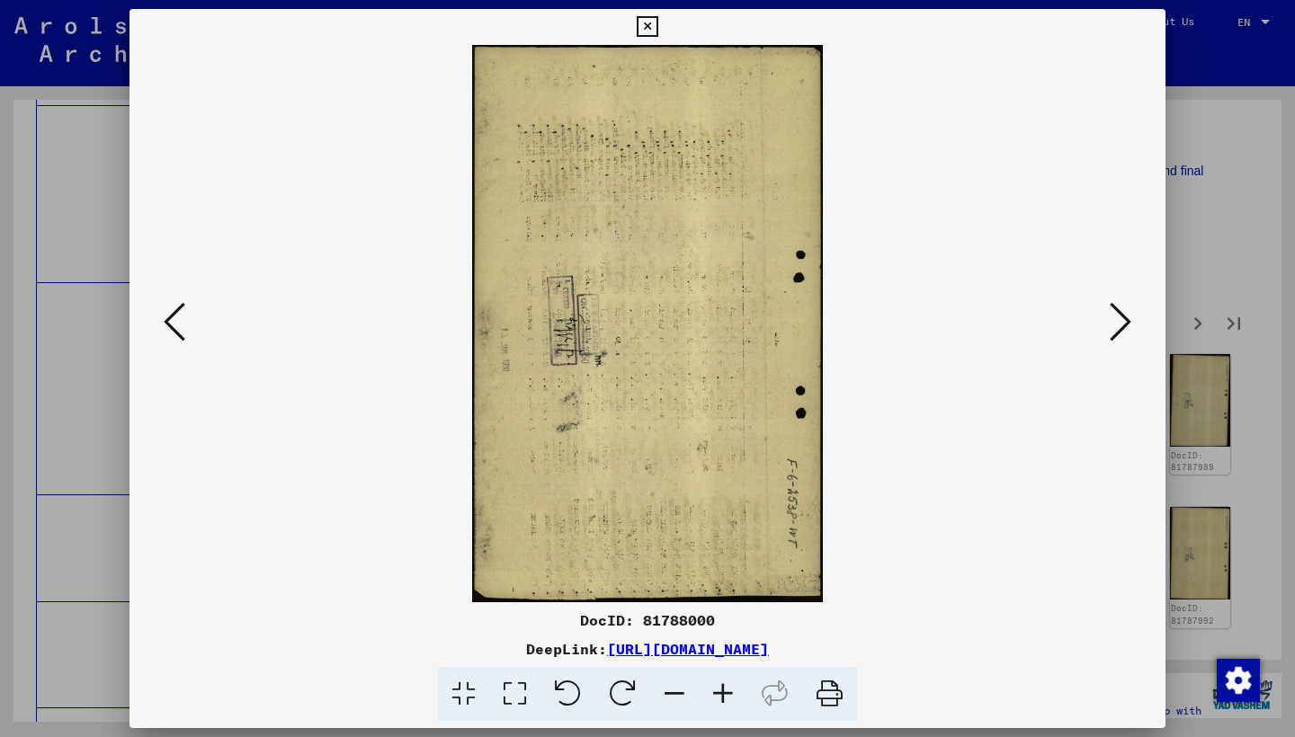
click at [1113, 318] on icon at bounding box center [1120, 321] width 22 height 43
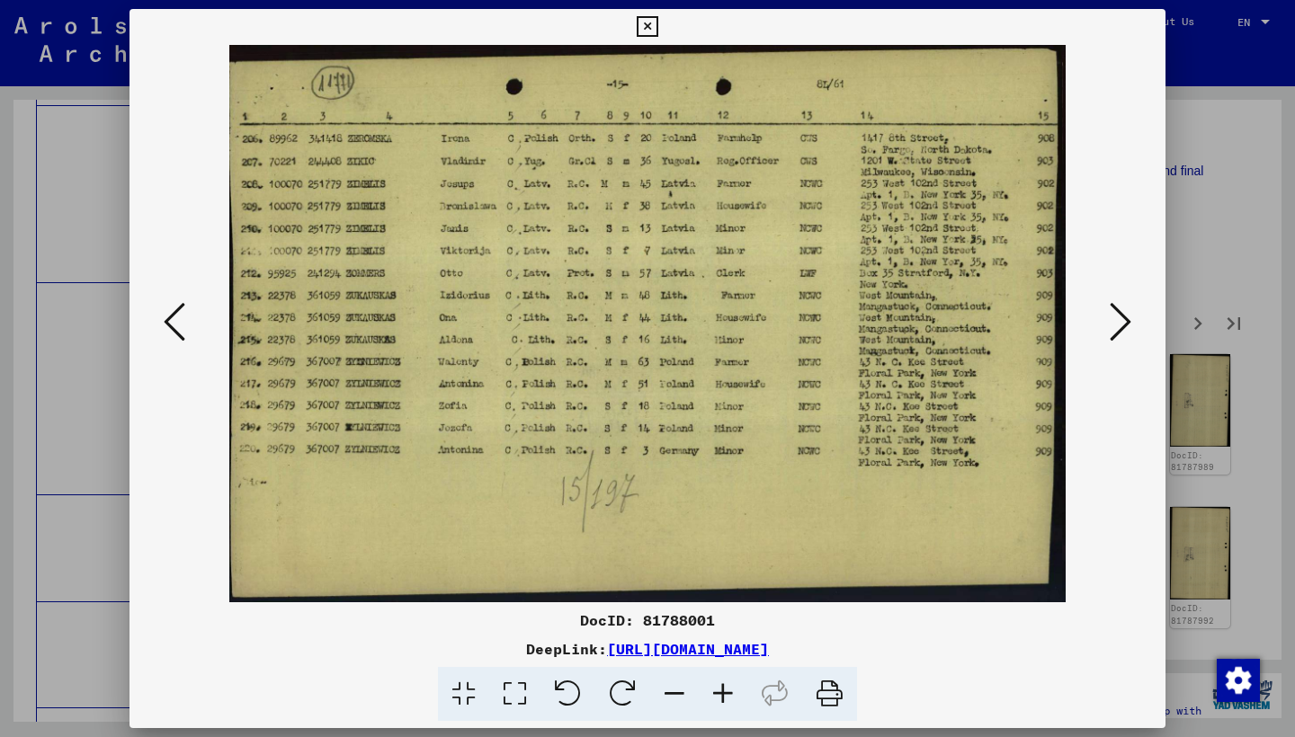
click at [1112, 318] on icon at bounding box center [1120, 321] width 22 height 43
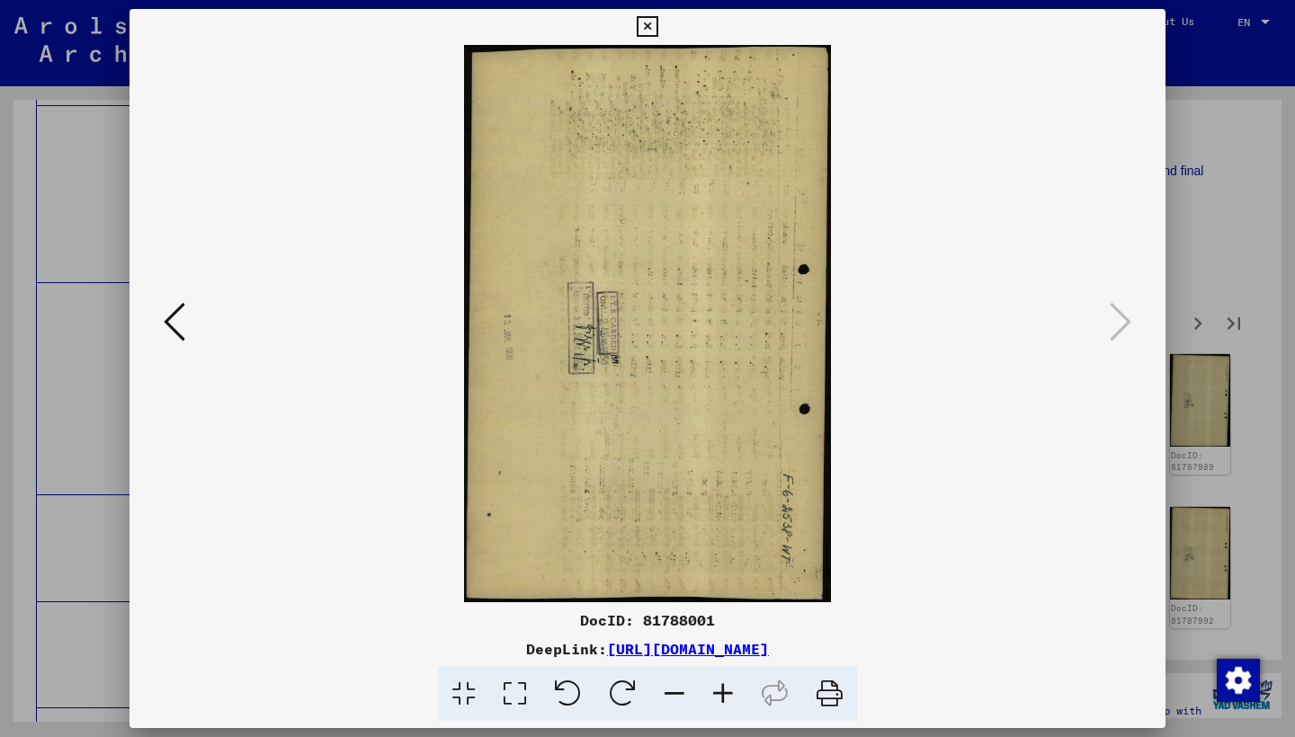
drag, startPoint x: 1150, startPoint y: 21, endPoint x: 1147, endPoint y: 43, distance: 22.6
click at [657, 22] on icon at bounding box center [647, 27] width 21 height 22
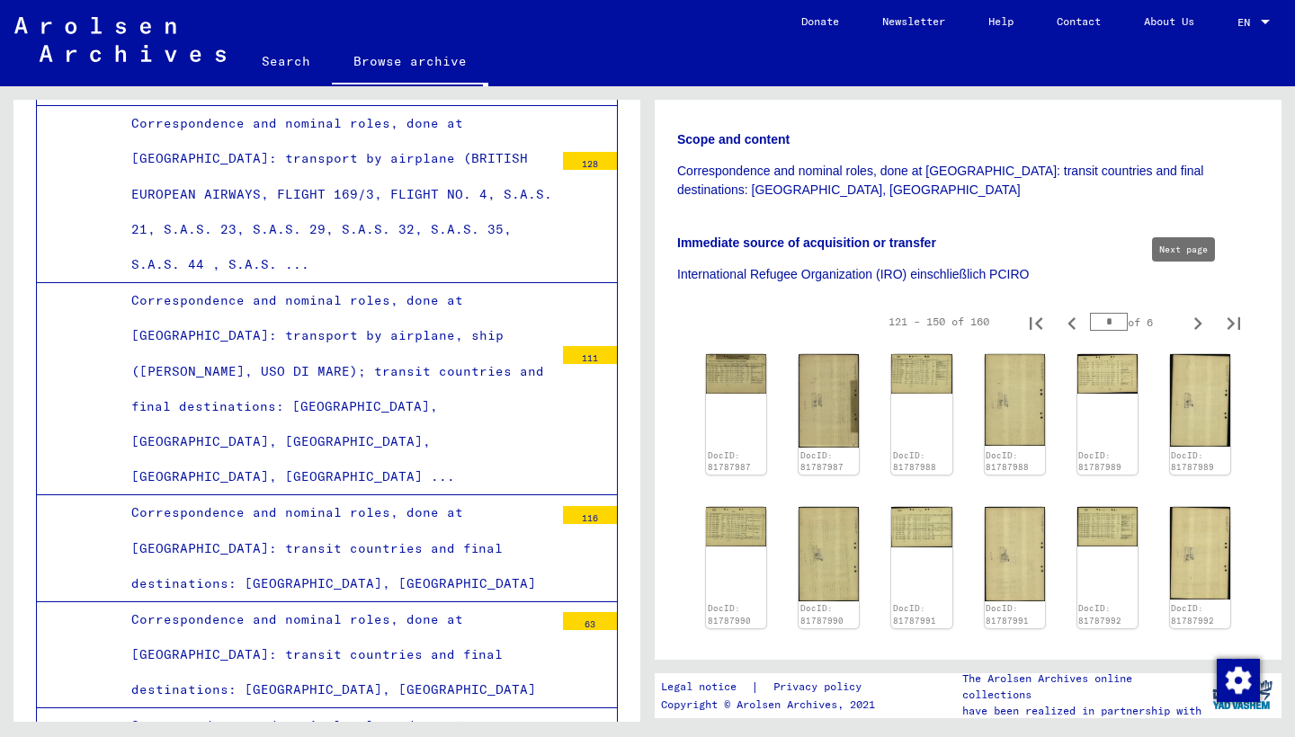
click at [1185, 311] on icon "Next page" at bounding box center [1197, 323] width 25 height 25
type input "*"
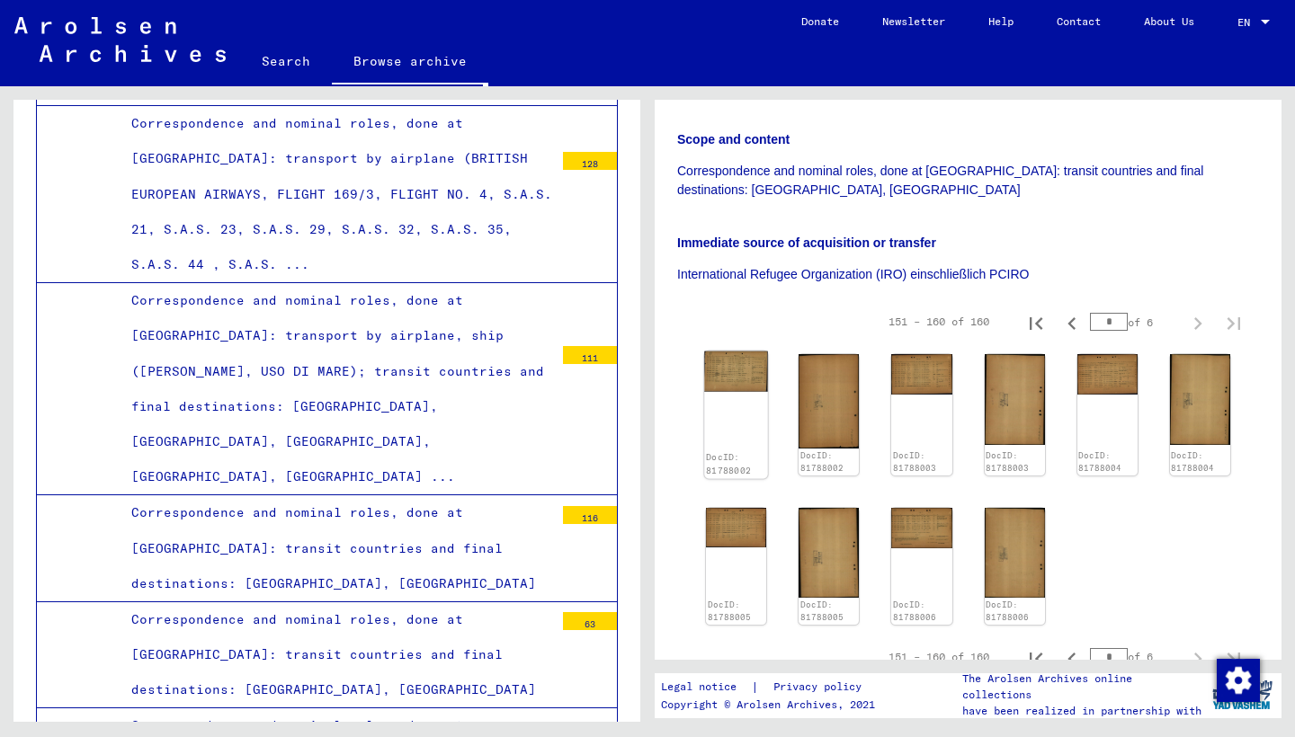
click at [728, 352] on img at bounding box center [736, 372] width 64 height 41
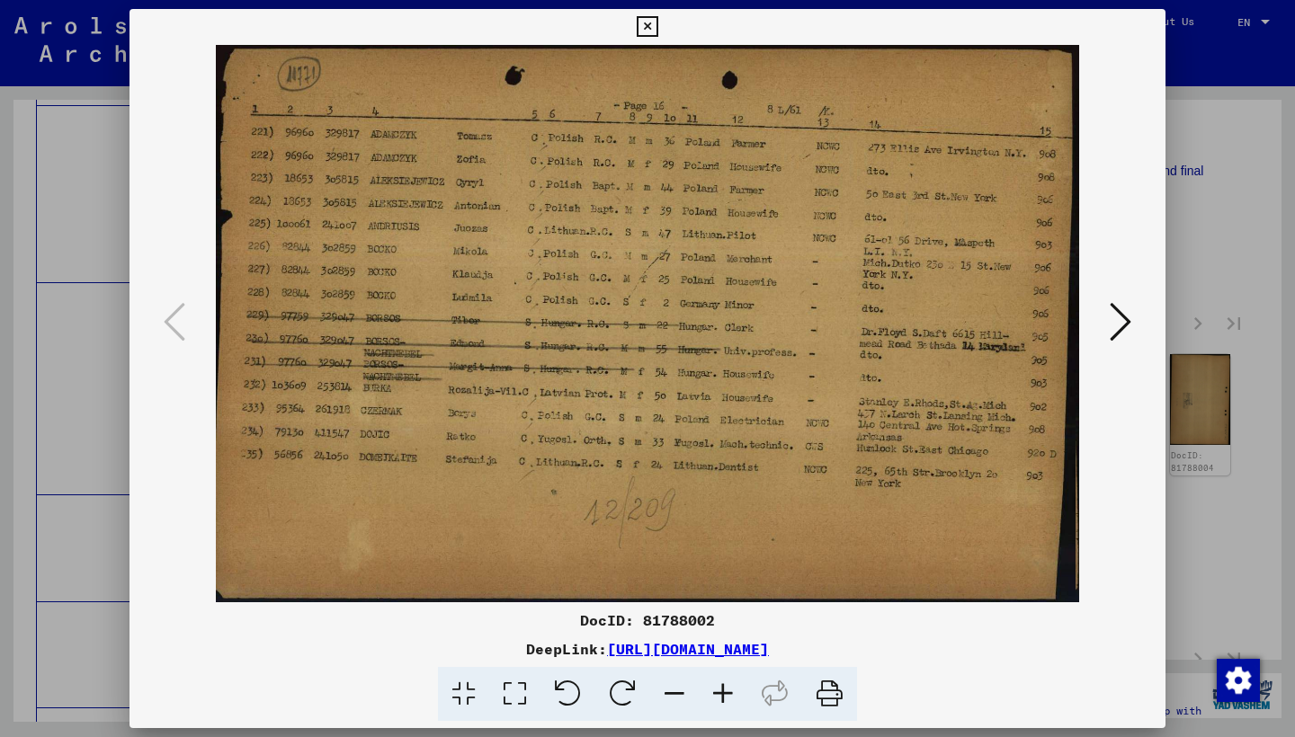
click at [1116, 318] on icon at bounding box center [1120, 321] width 22 height 43
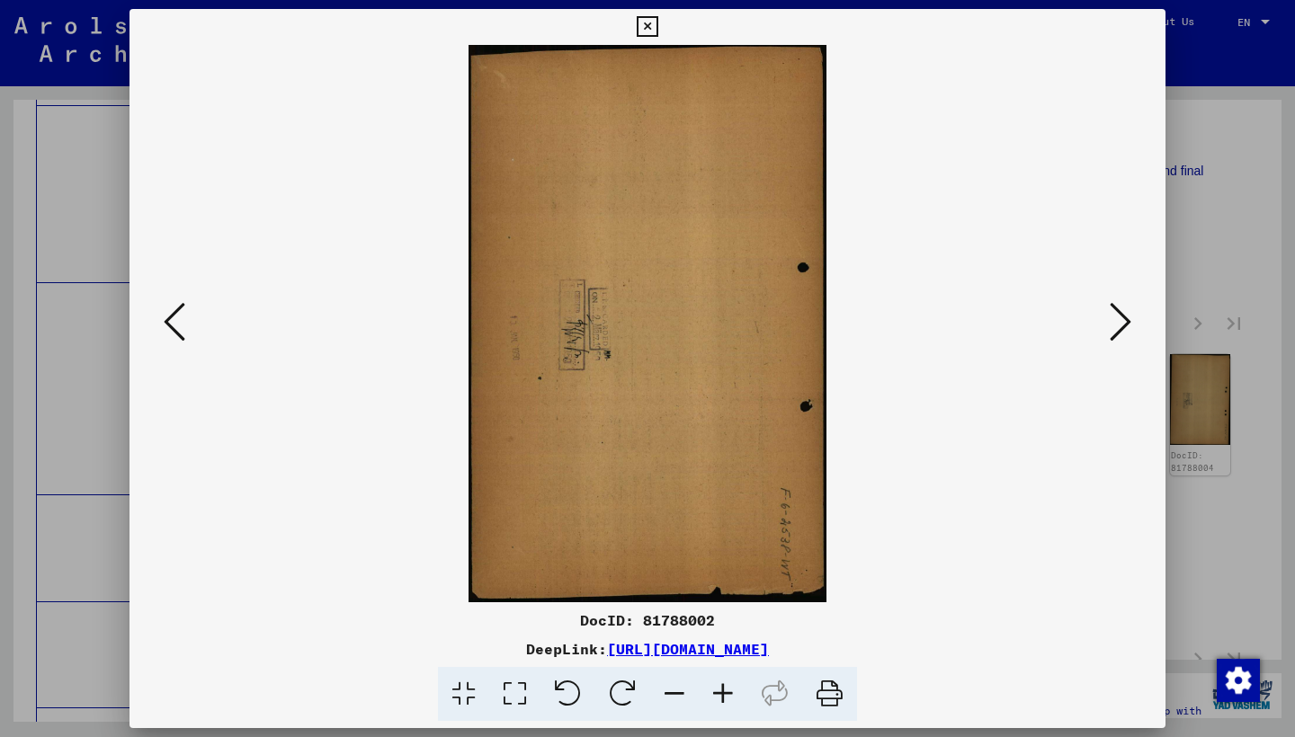
click at [1116, 318] on icon at bounding box center [1120, 321] width 22 height 43
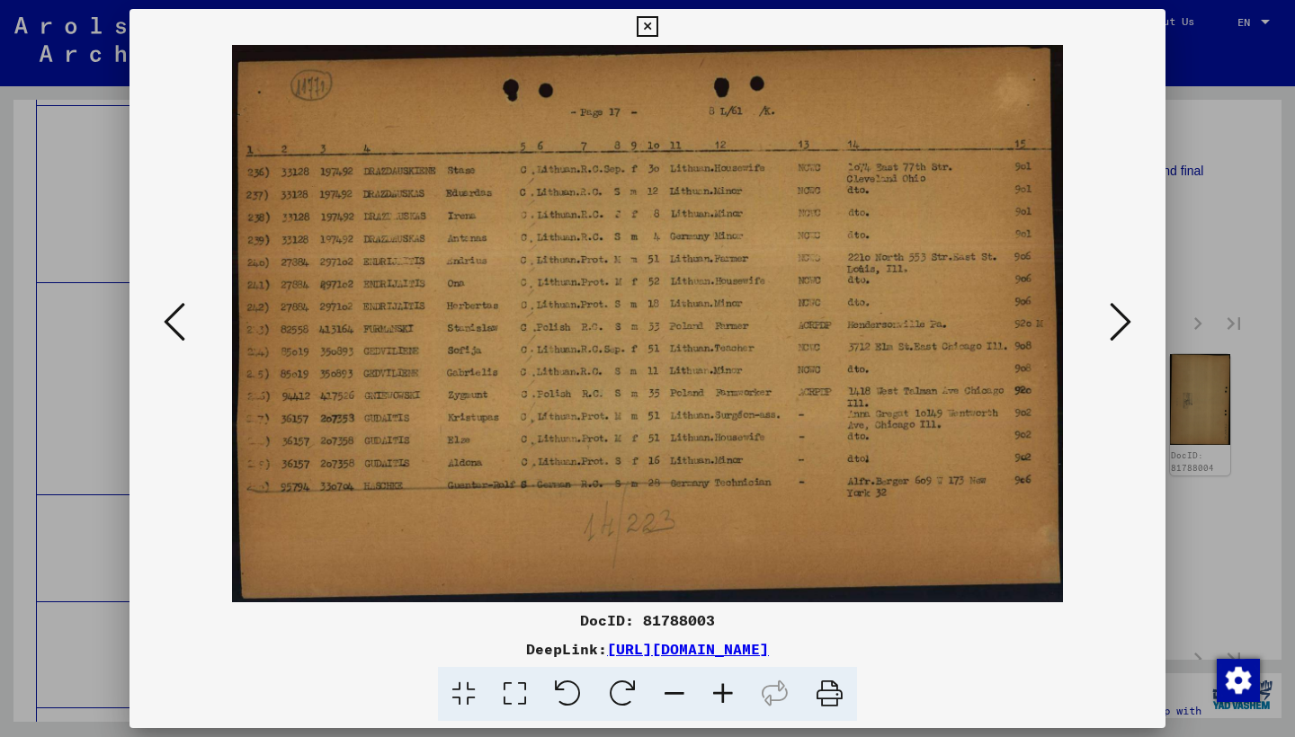
click at [1116, 318] on icon at bounding box center [1120, 321] width 22 height 43
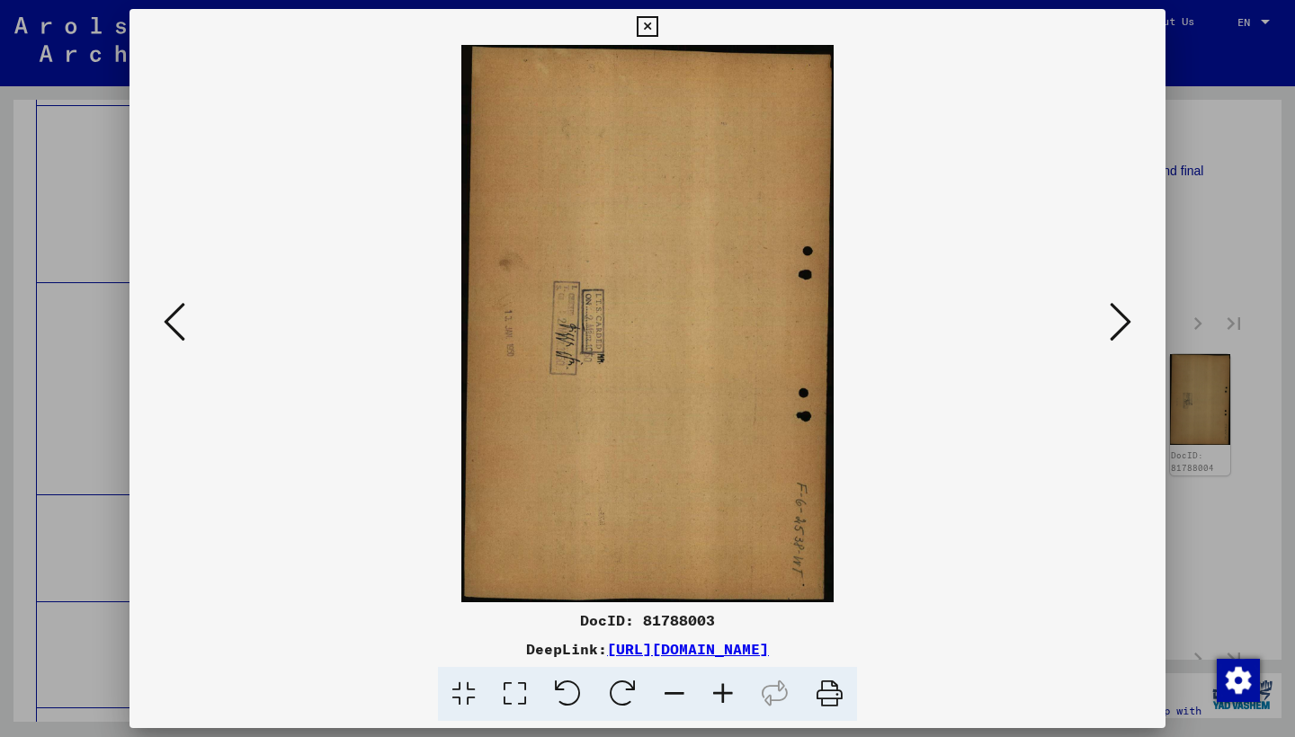
click at [1116, 318] on icon at bounding box center [1120, 321] width 22 height 43
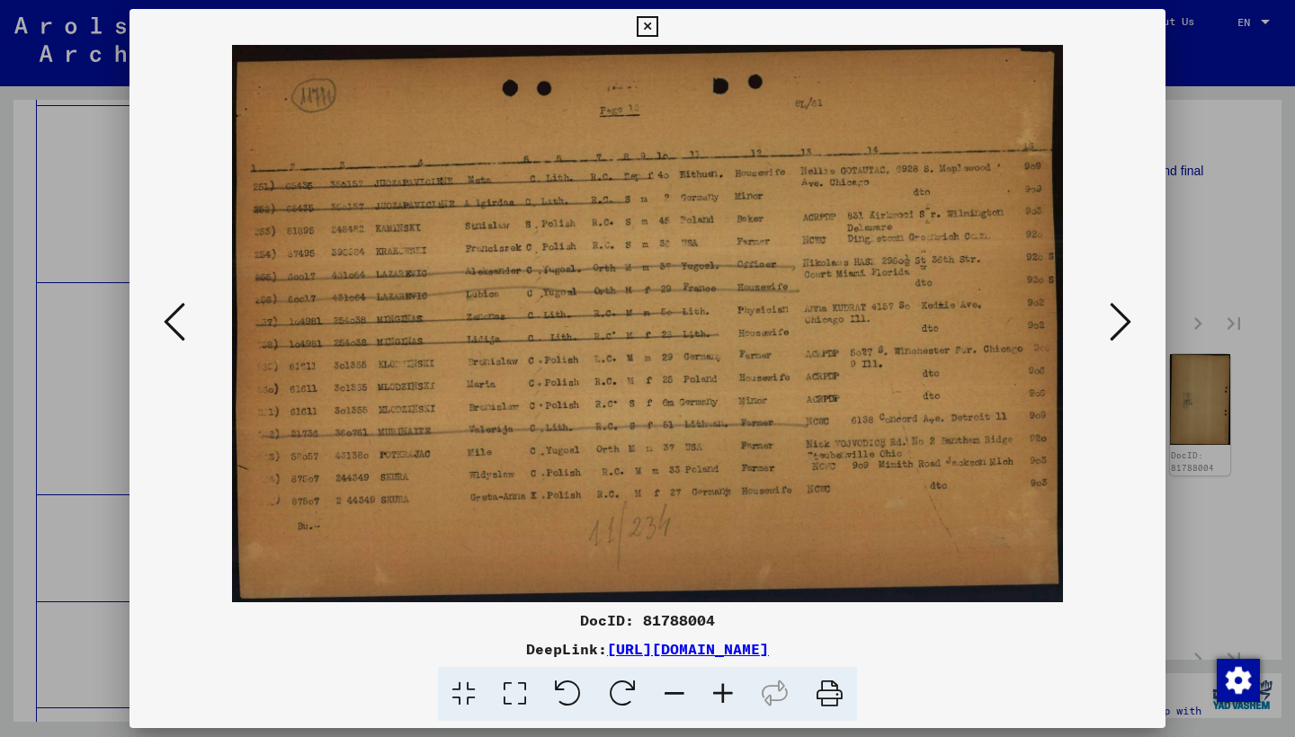
click at [1116, 318] on icon at bounding box center [1120, 321] width 22 height 43
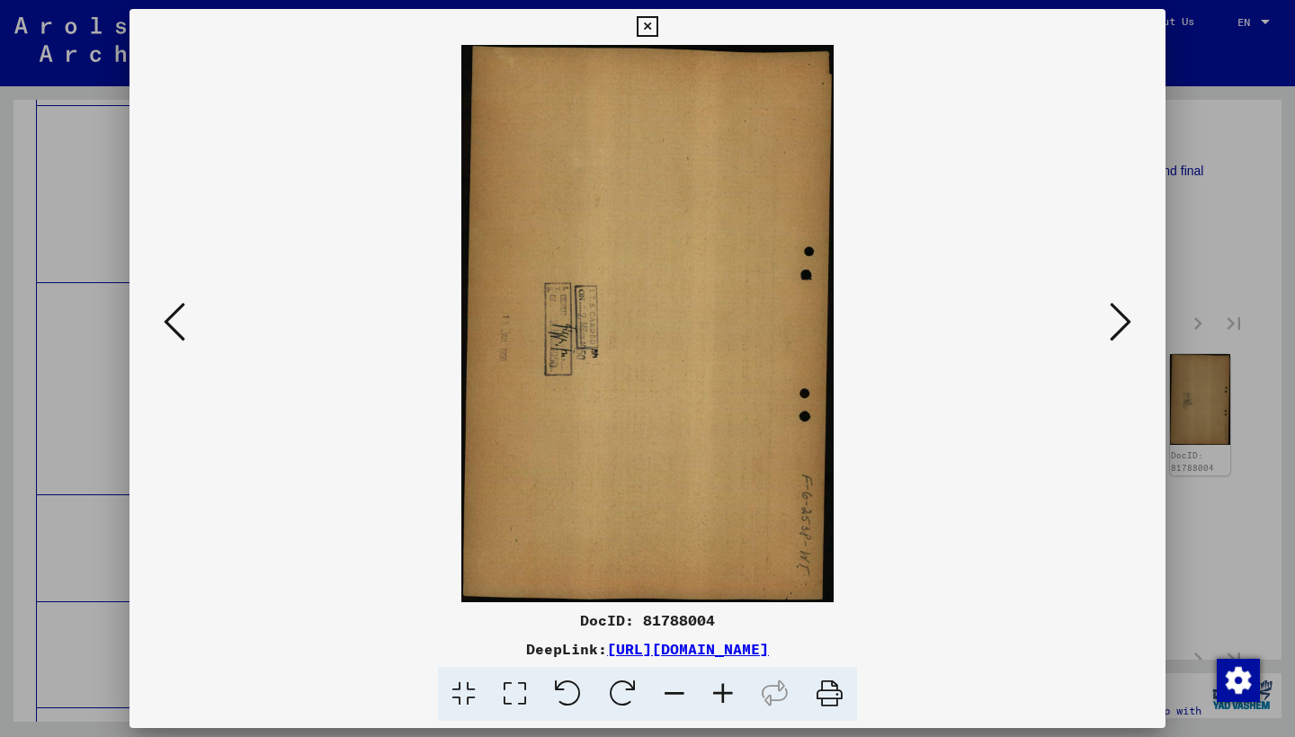
click at [1116, 318] on icon at bounding box center [1120, 321] width 22 height 43
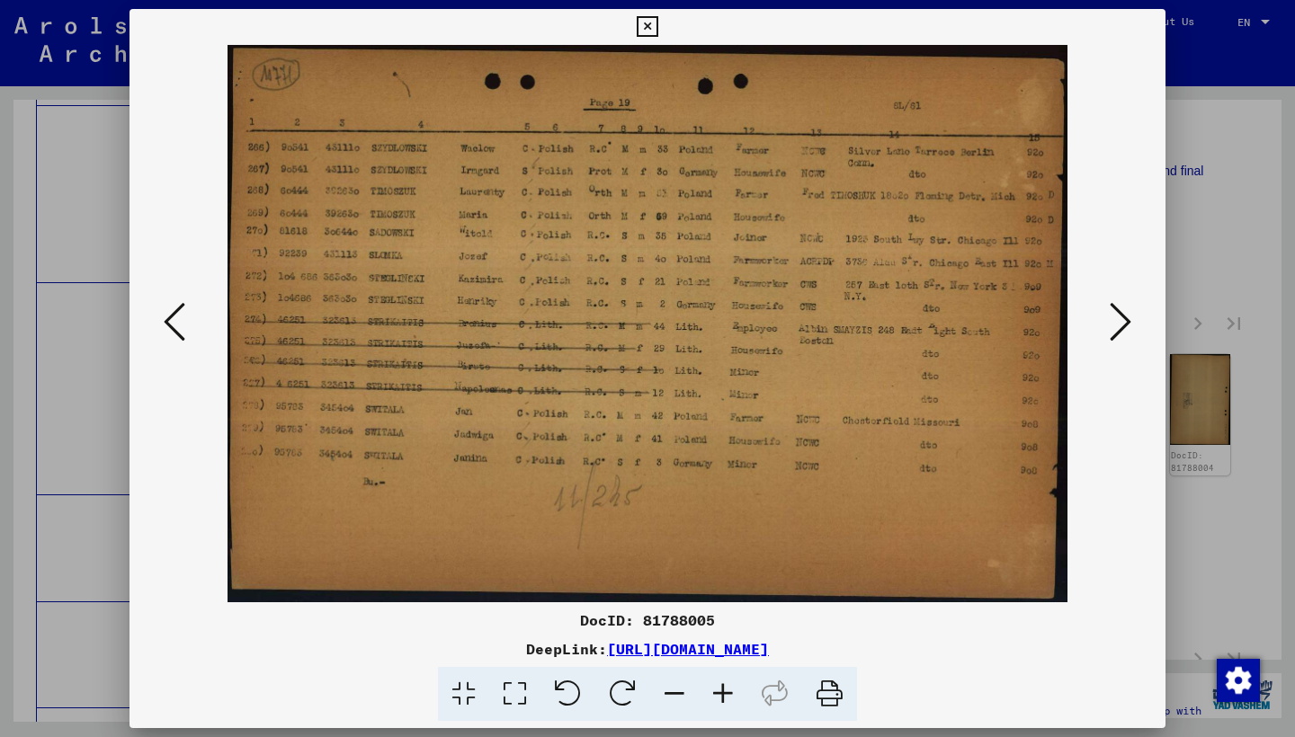
click at [1116, 318] on icon at bounding box center [1120, 321] width 22 height 43
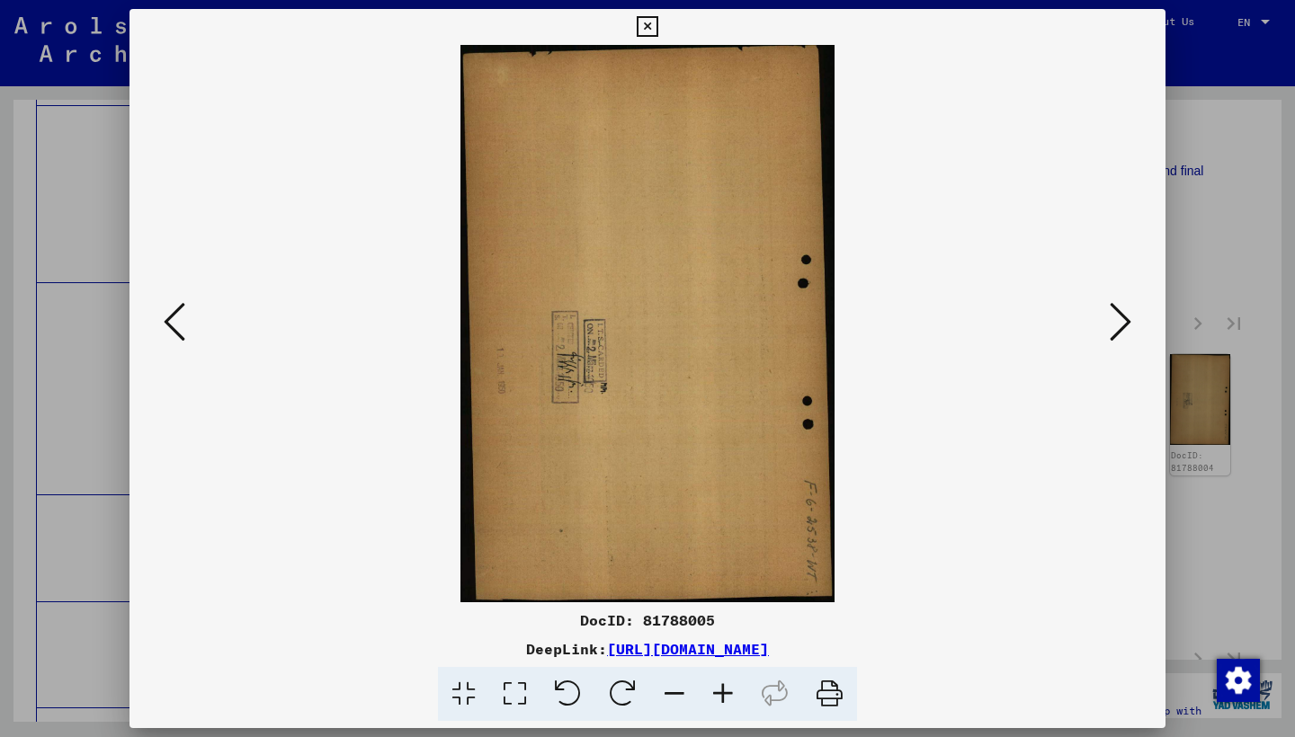
click at [1116, 318] on icon at bounding box center [1120, 321] width 22 height 43
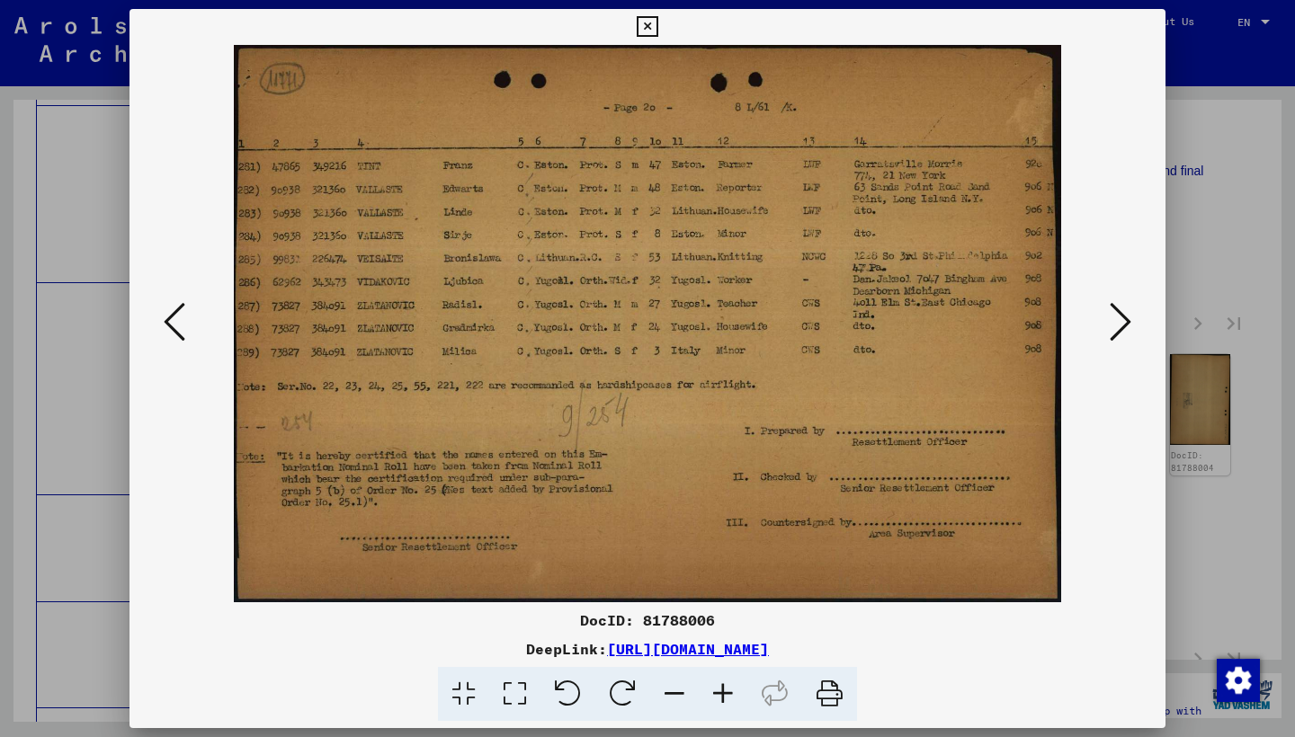
click at [1115, 318] on icon at bounding box center [1120, 321] width 22 height 43
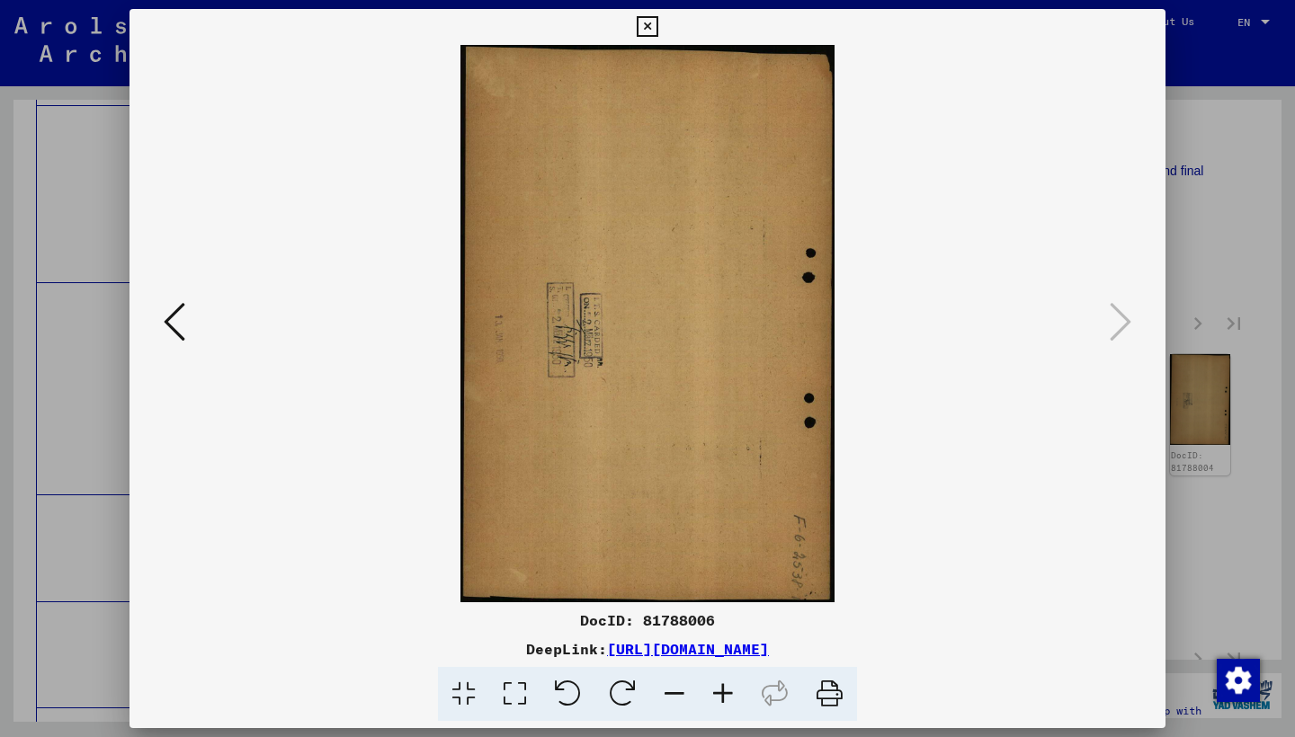
drag, startPoint x: 1149, startPoint y: 27, endPoint x: 1145, endPoint y: 36, distance: 9.7
click at [657, 30] on icon at bounding box center [647, 27] width 21 height 22
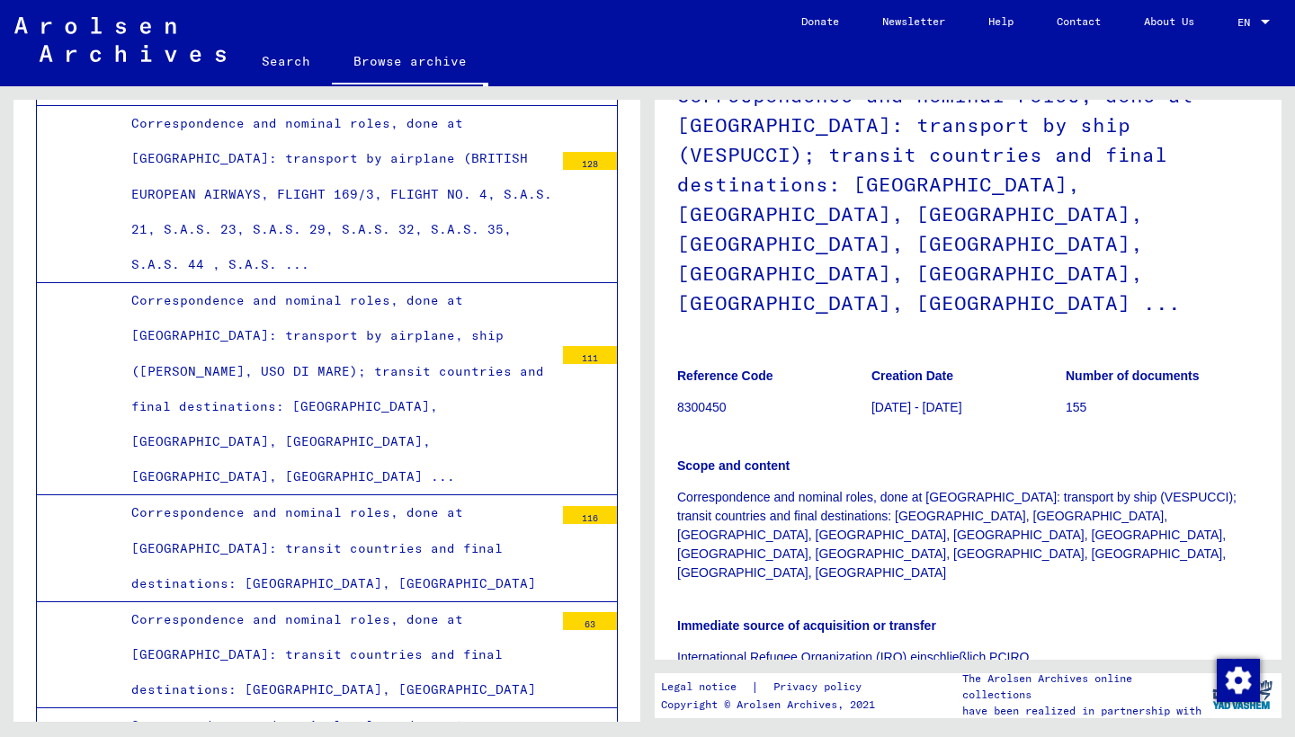
scroll to position [183, 0]
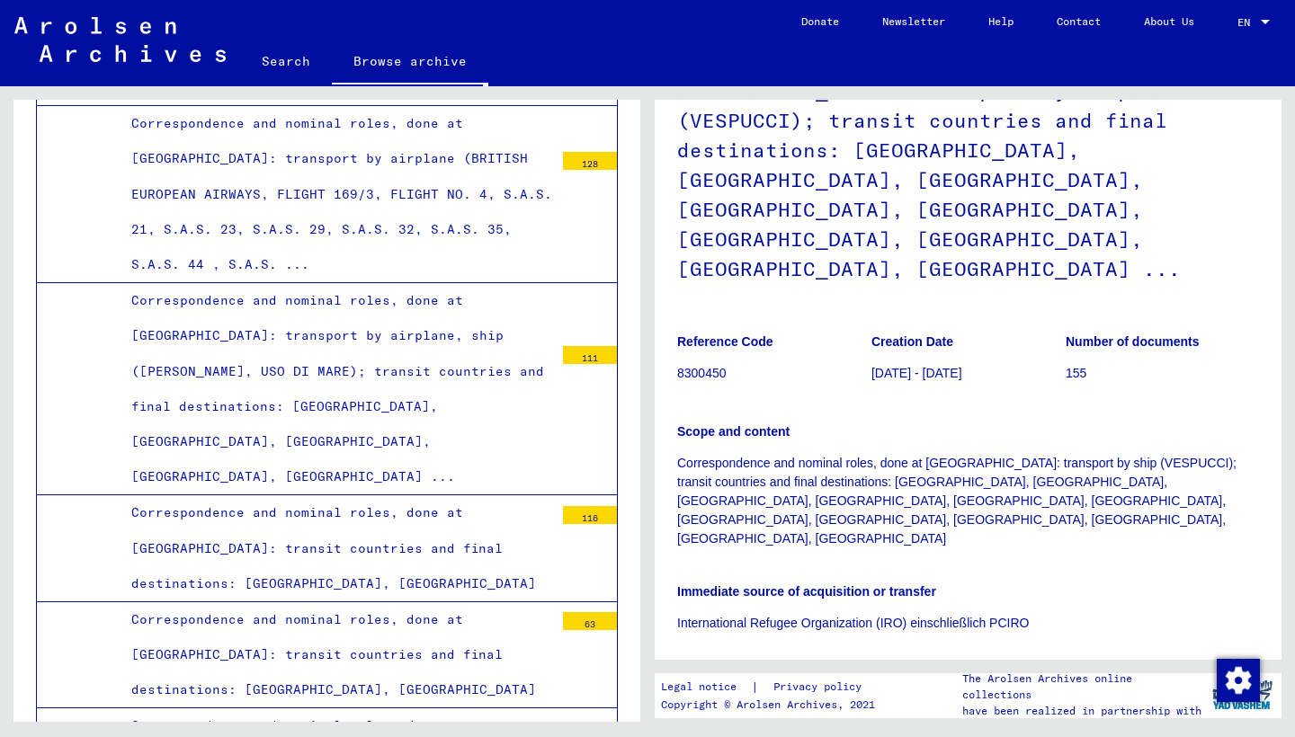
click at [738, 701] on img at bounding box center [736, 721] width 64 height 41
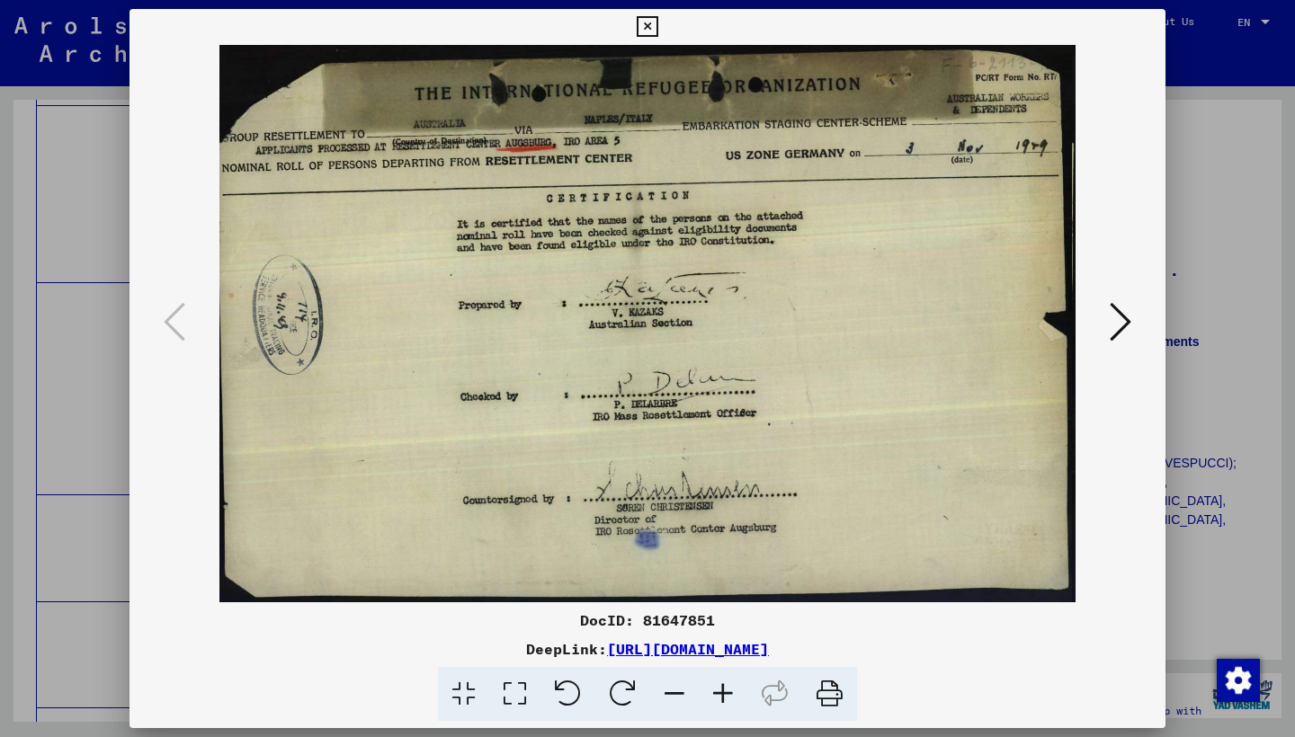
click at [1111, 320] on icon at bounding box center [1120, 321] width 22 height 43
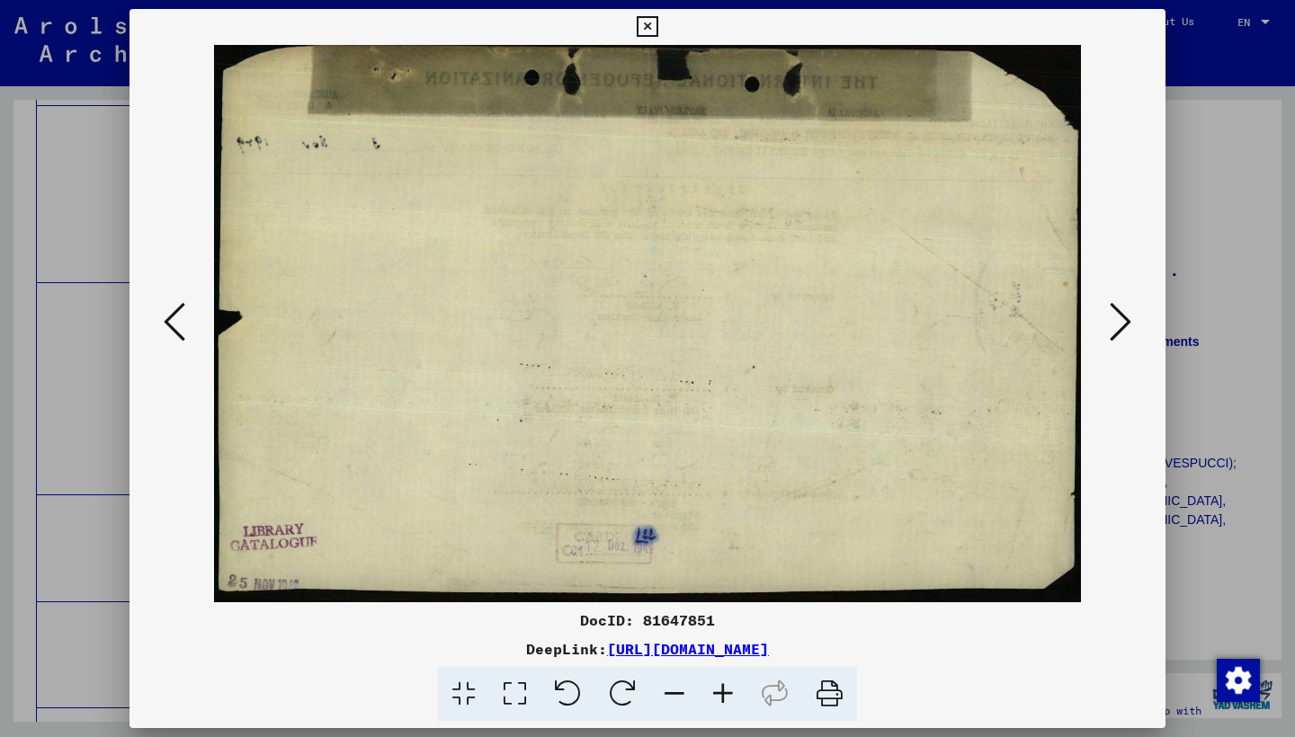
click at [1111, 320] on icon at bounding box center [1120, 321] width 22 height 43
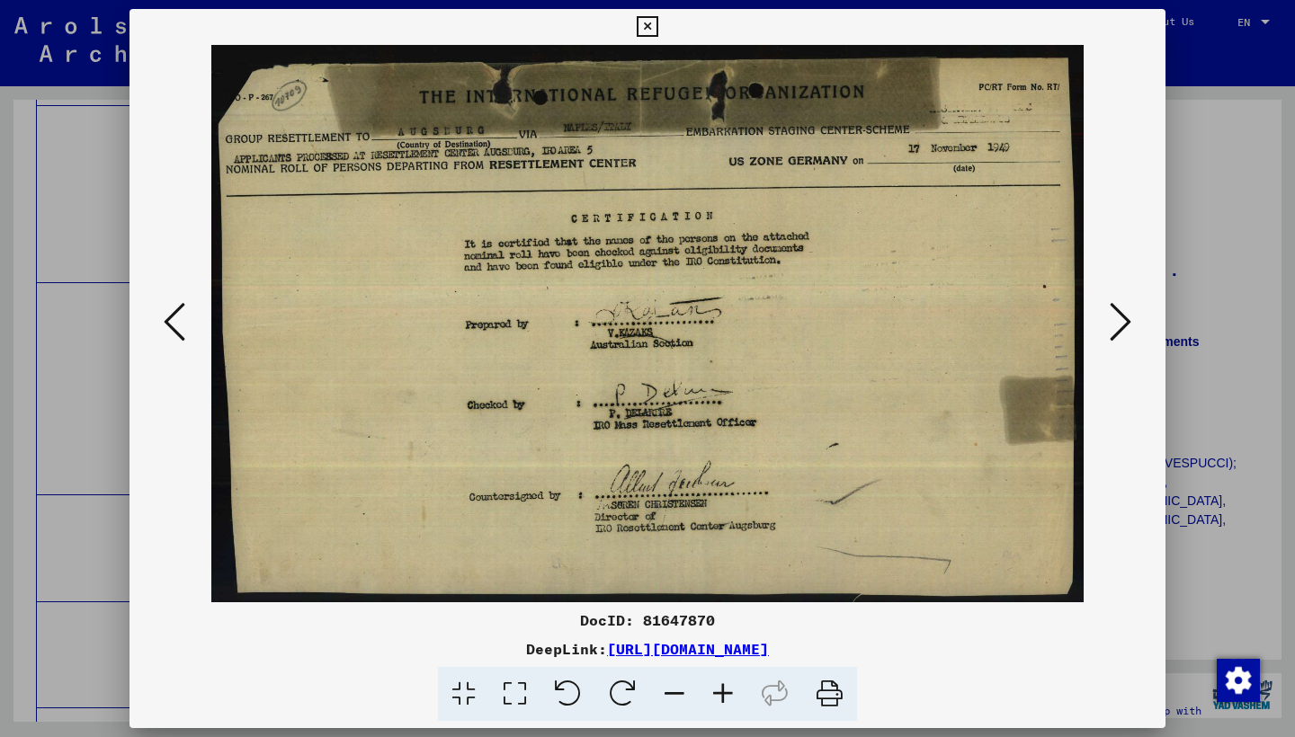
click at [1111, 320] on icon at bounding box center [1120, 321] width 22 height 43
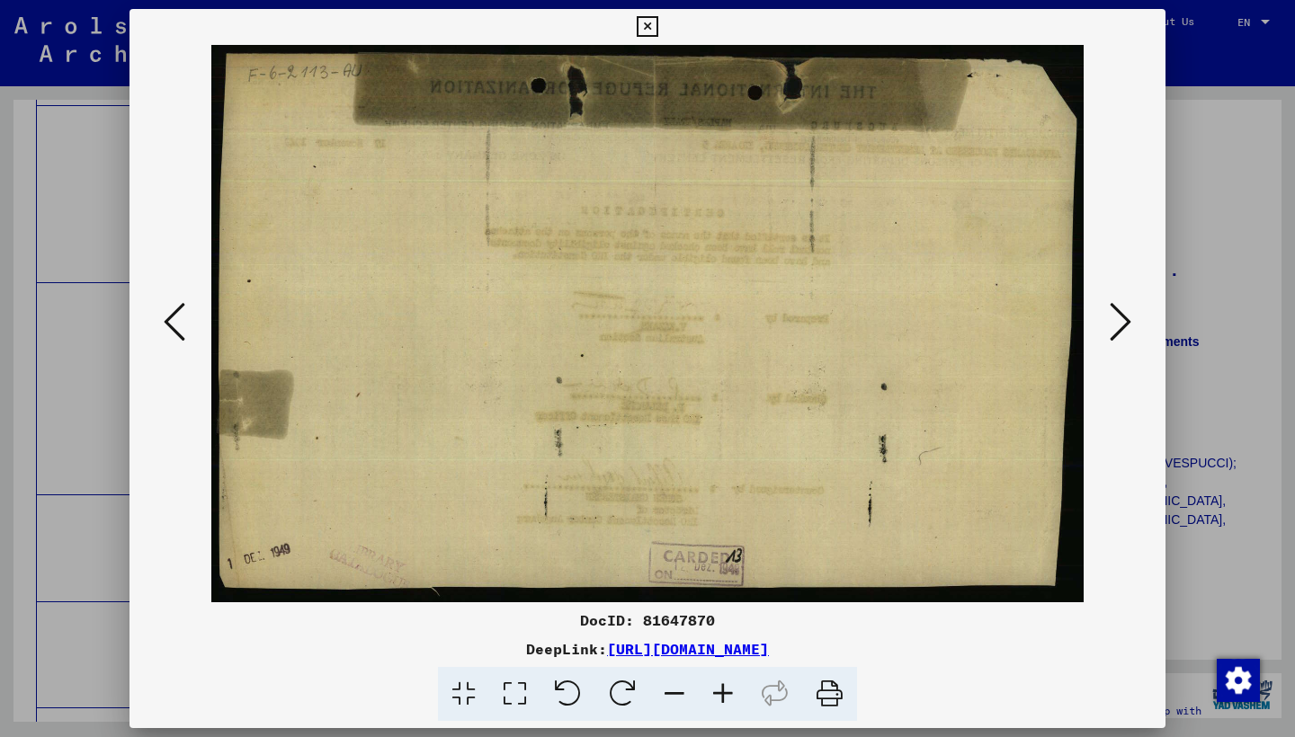
click at [1111, 320] on icon at bounding box center [1120, 321] width 22 height 43
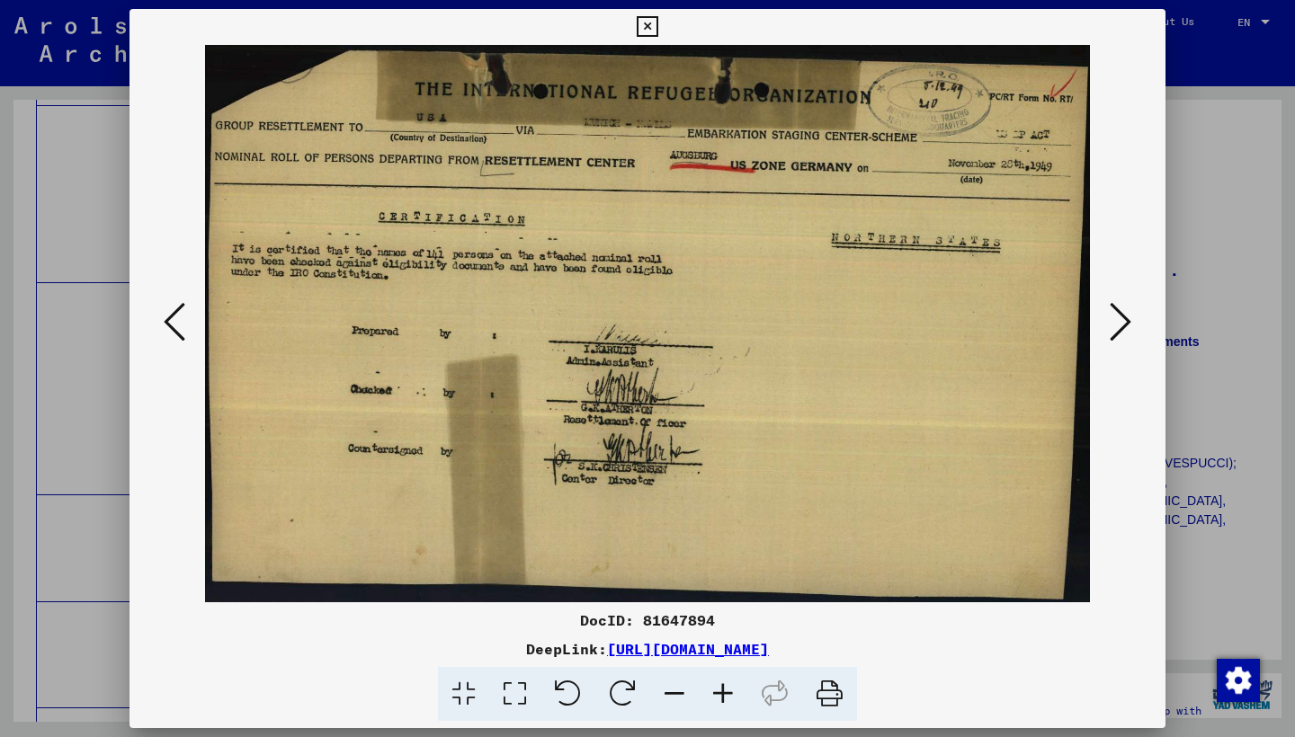
click at [1111, 320] on icon at bounding box center [1120, 321] width 22 height 43
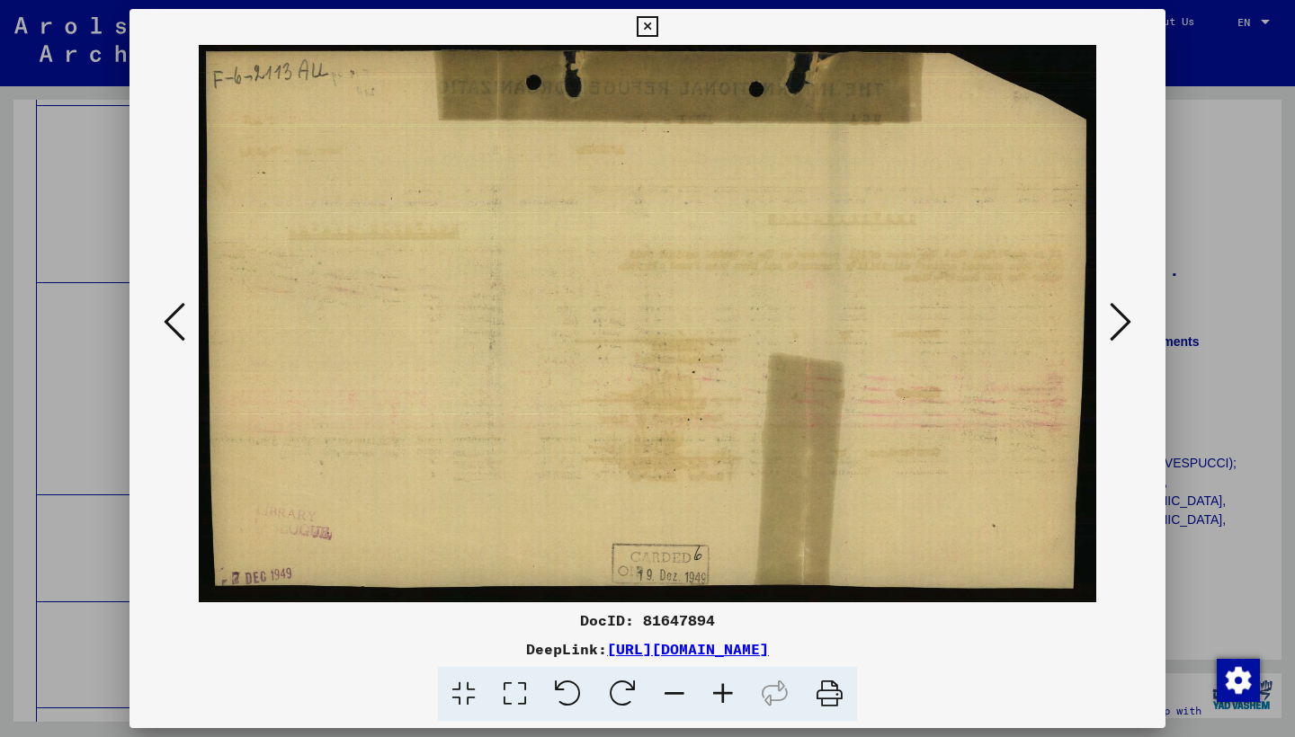
click at [1111, 320] on icon at bounding box center [1120, 321] width 22 height 43
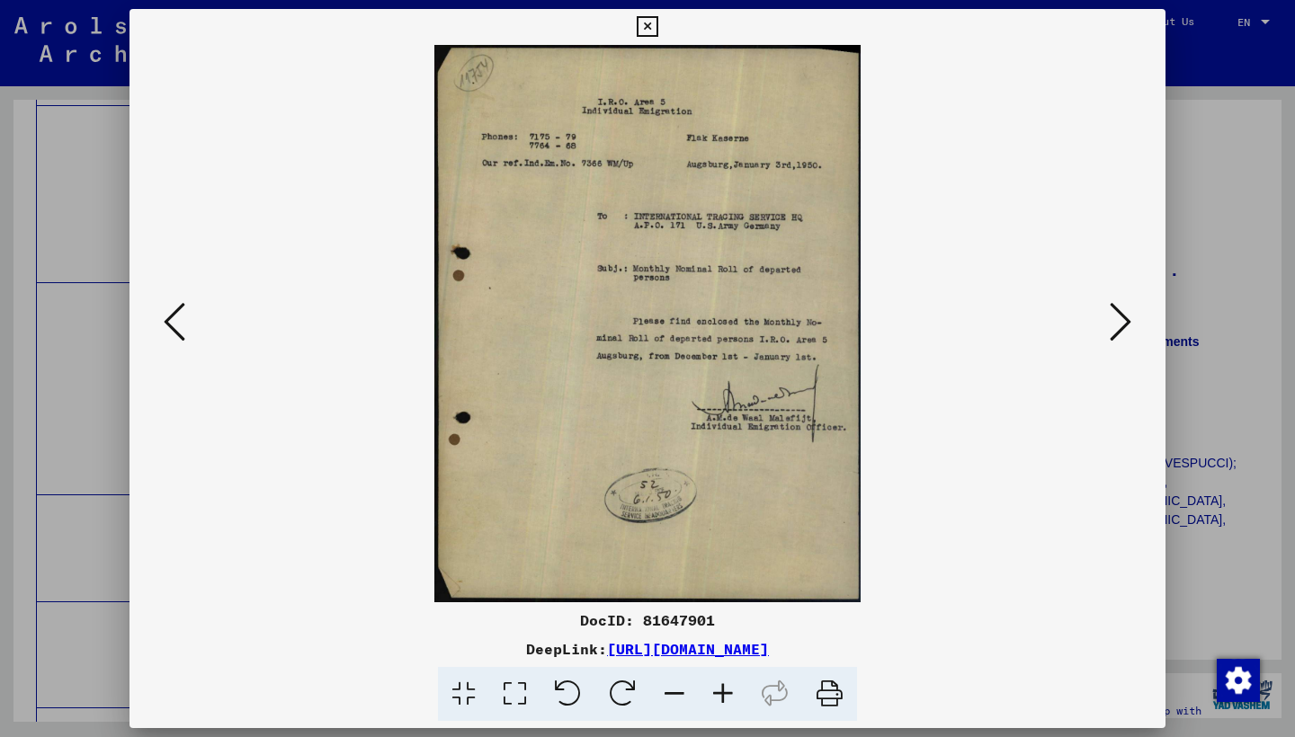
click at [1111, 320] on icon at bounding box center [1120, 321] width 22 height 43
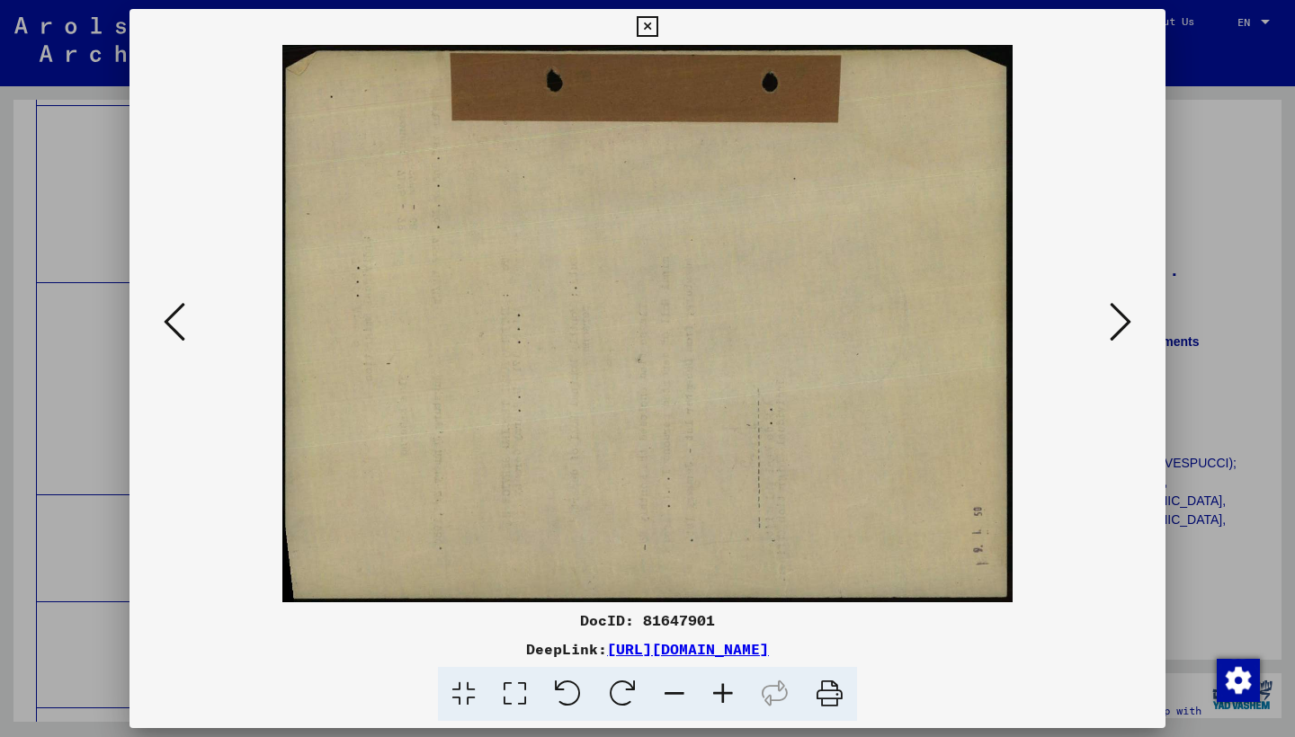
click at [1111, 320] on icon at bounding box center [1120, 321] width 22 height 43
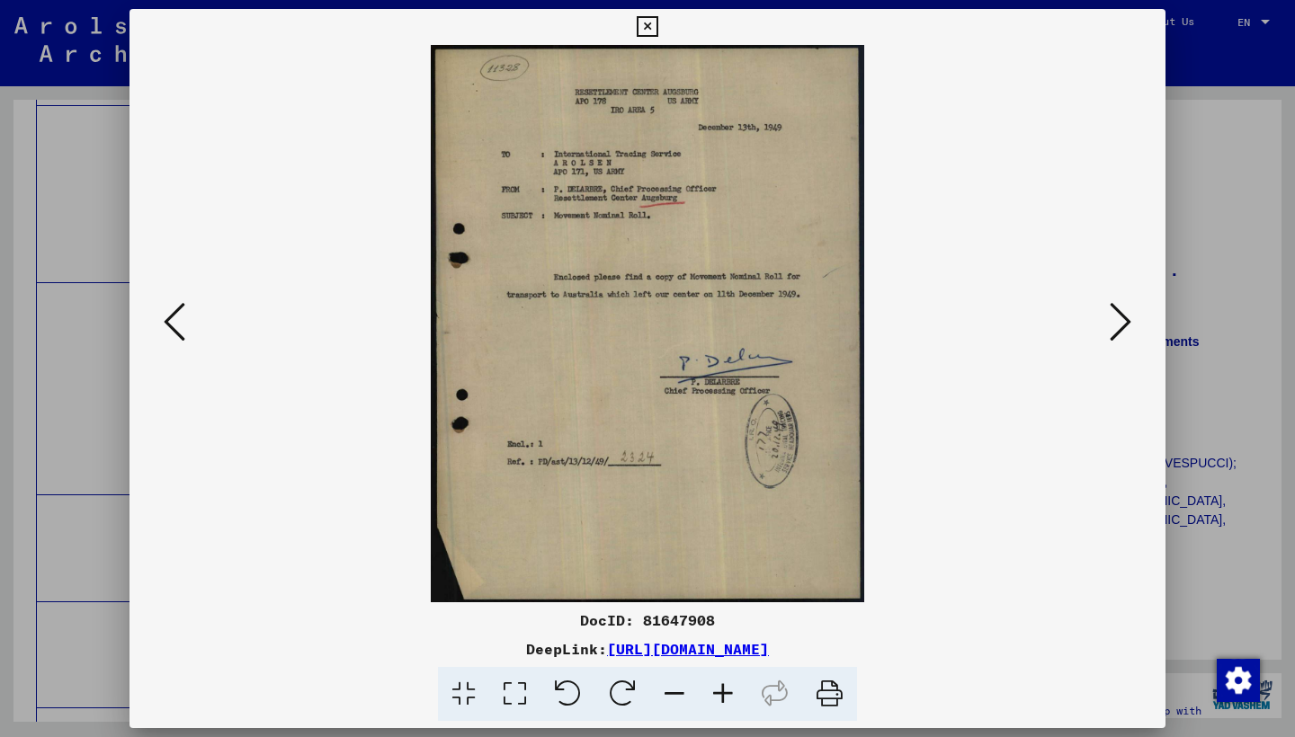
click at [1111, 320] on icon at bounding box center [1120, 321] width 22 height 43
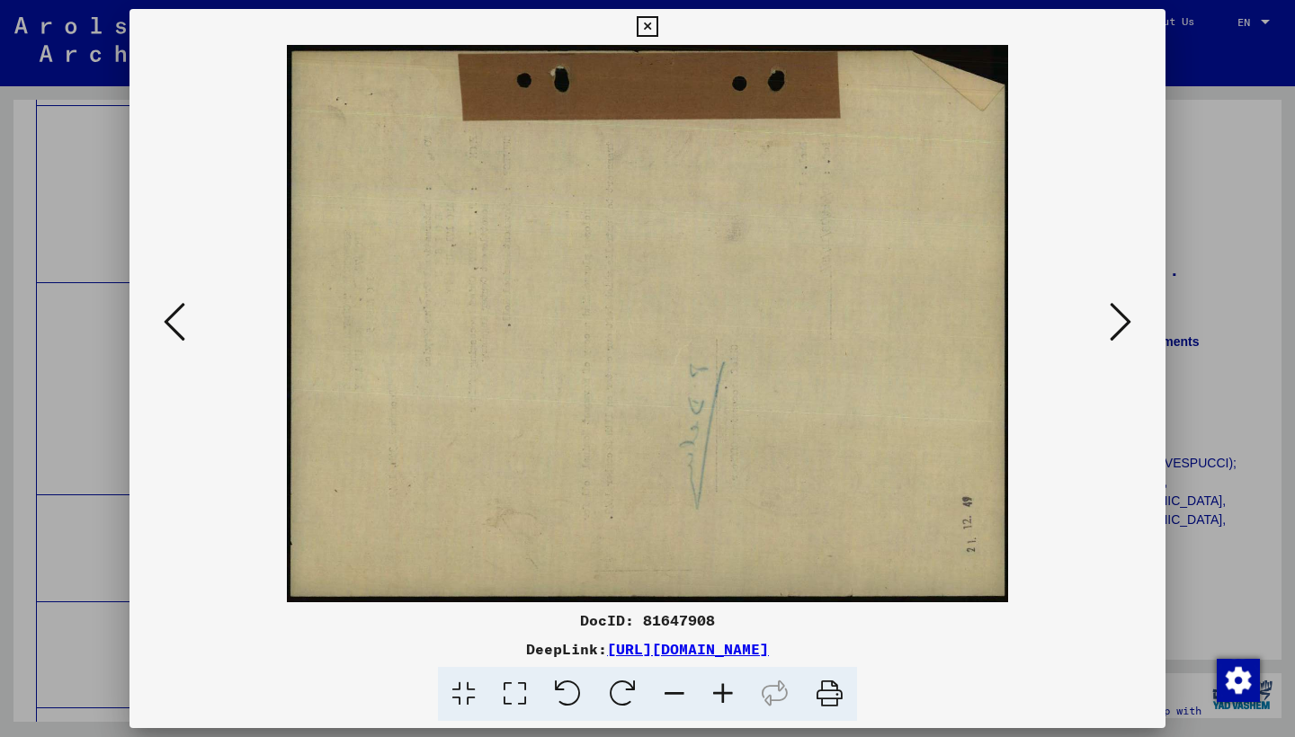
click at [1111, 320] on icon at bounding box center [1120, 321] width 22 height 43
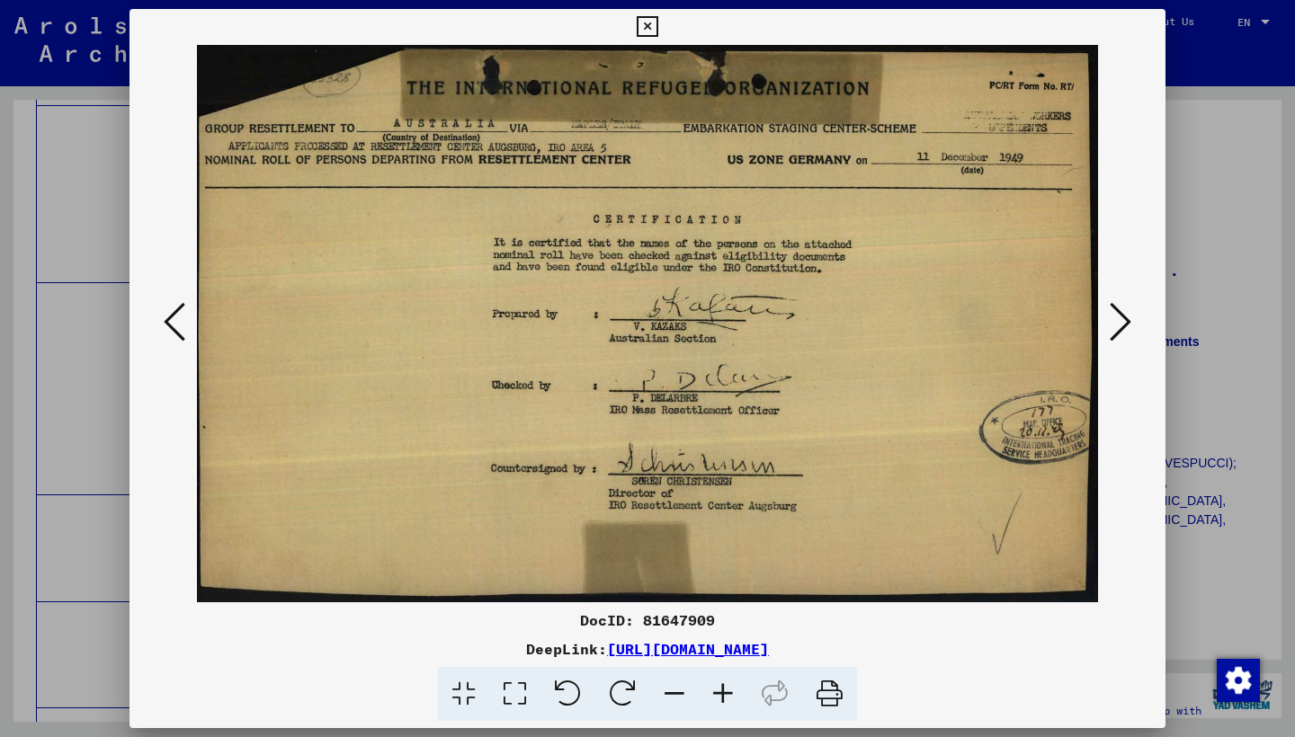
click at [1111, 320] on icon at bounding box center [1120, 321] width 22 height 43
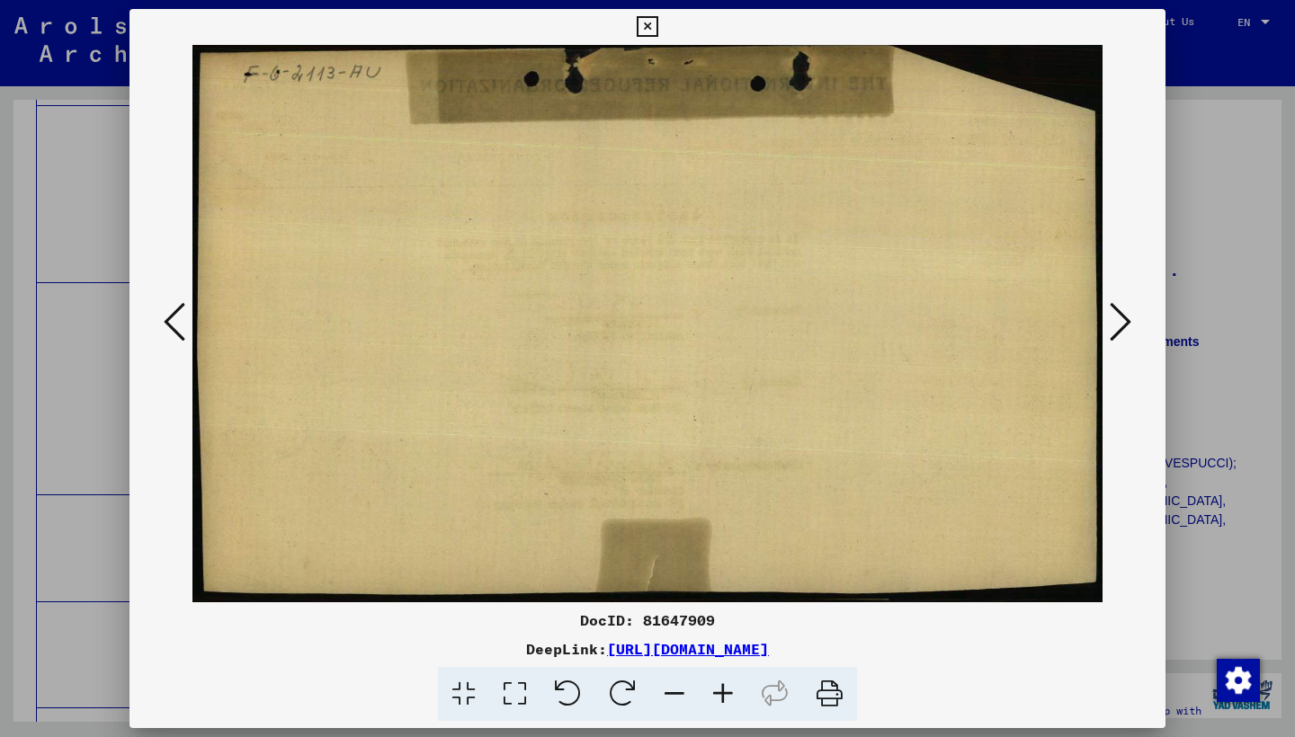
click at [1111, 320] on icon at bounding box center [1120, 321] width 22 height 43
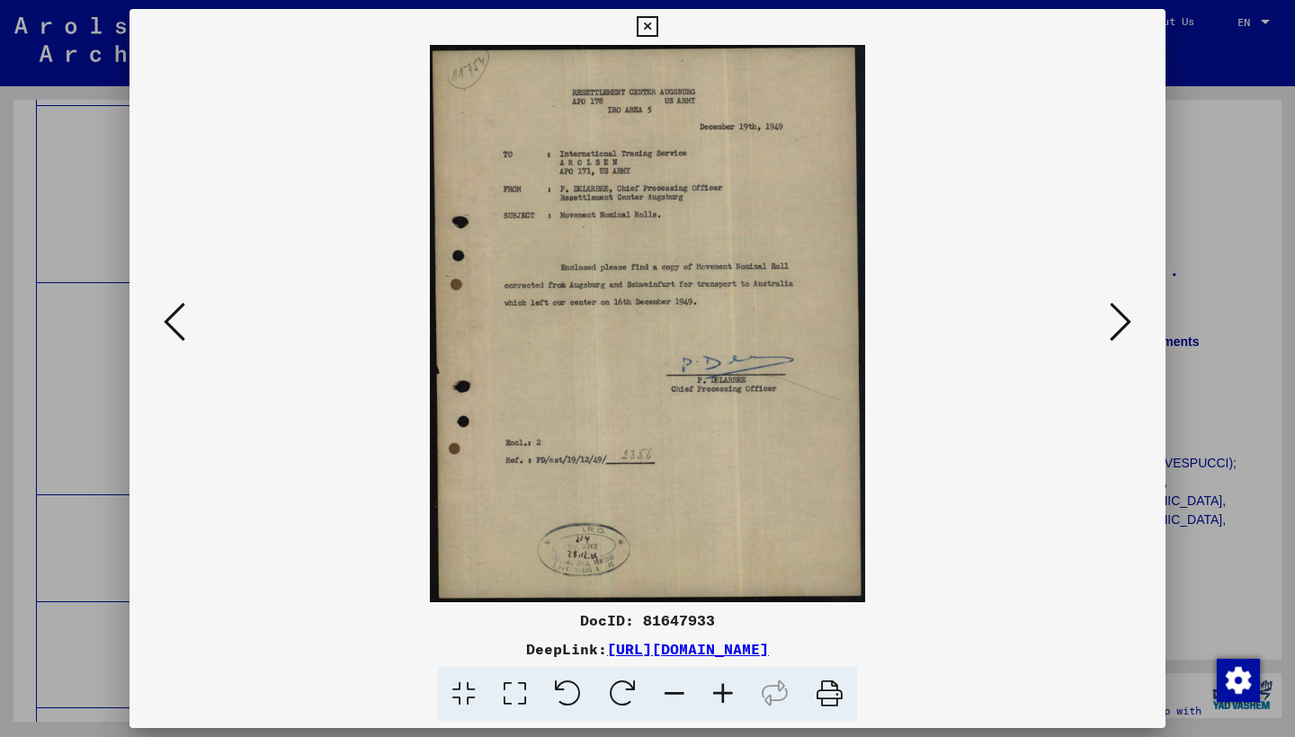
click at [1111, 320] on icon at bounding box center [1120, 321] width 22 height 43
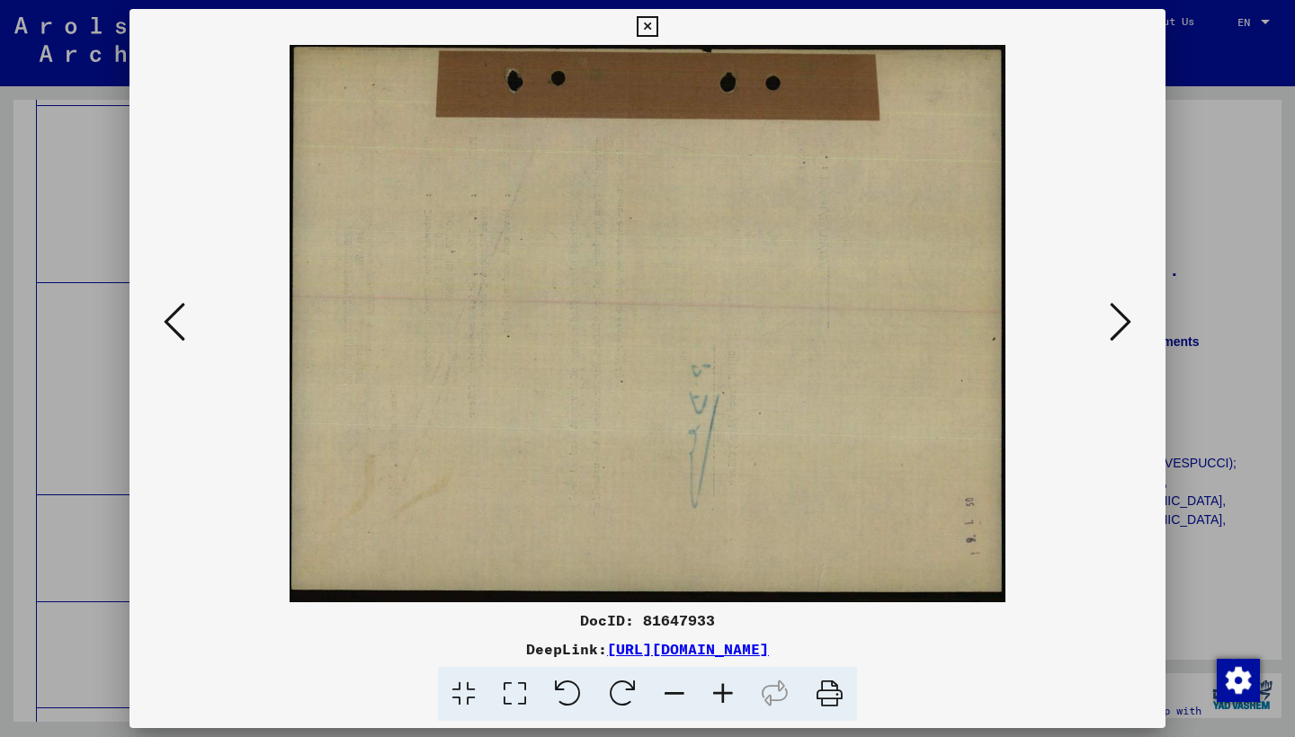
click at [1111, 320] on icon at bounding box center [1120, 321] width 22 height 43
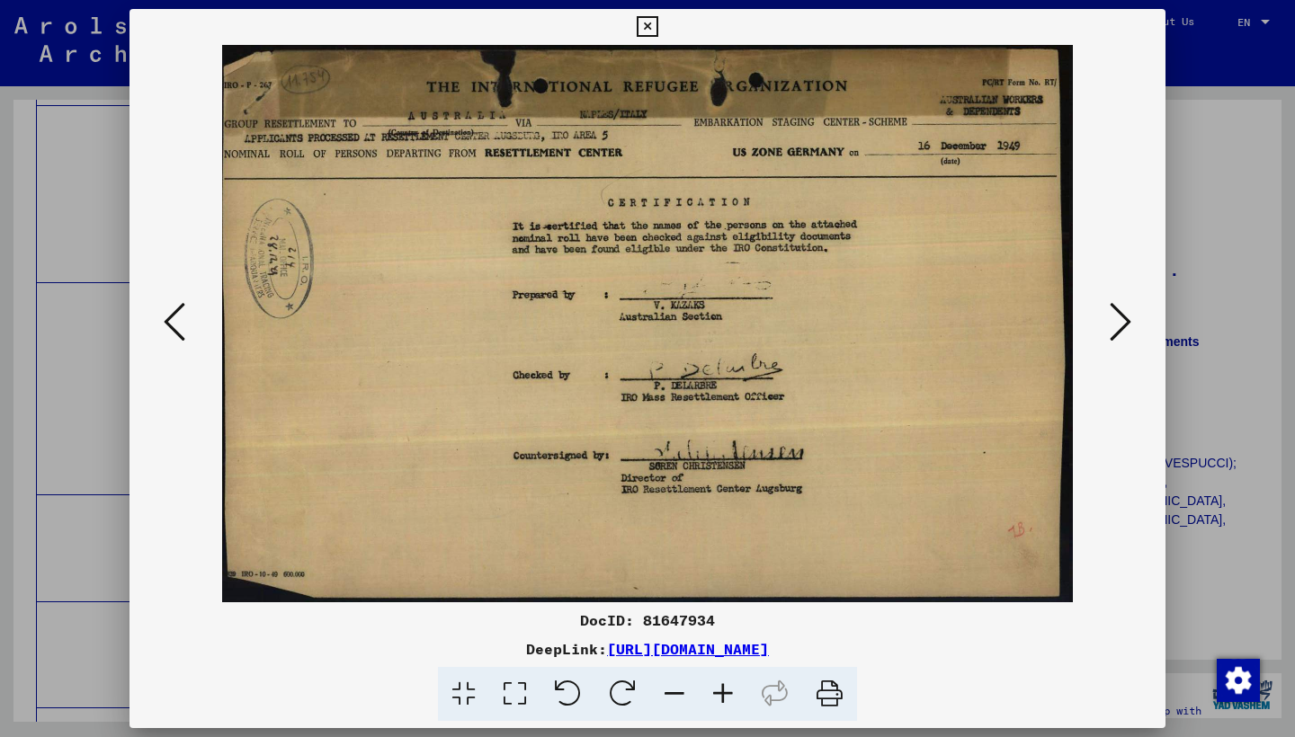
click at [1111, 320] on icon at bounding box center [1120, 321] width 22 height 43
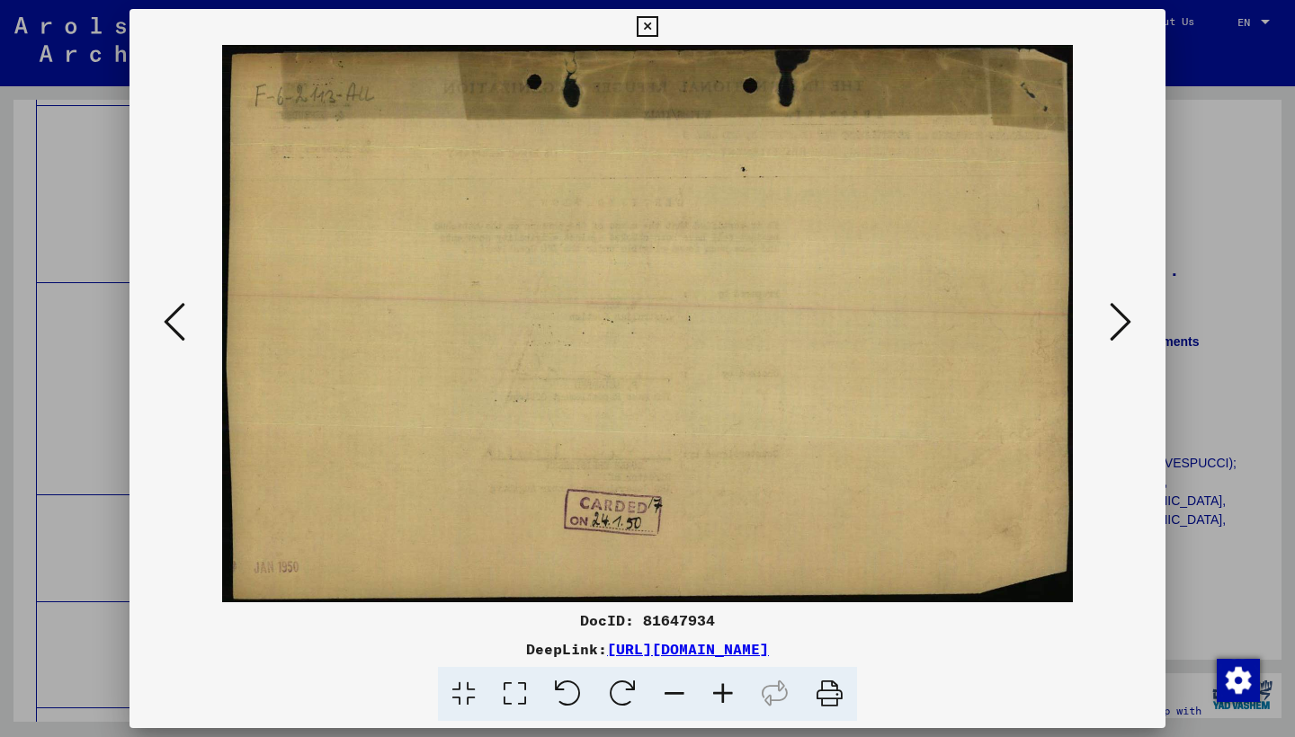
click at [1111, 320] on icon at bounding box center [1120, 321] width 22 height 43
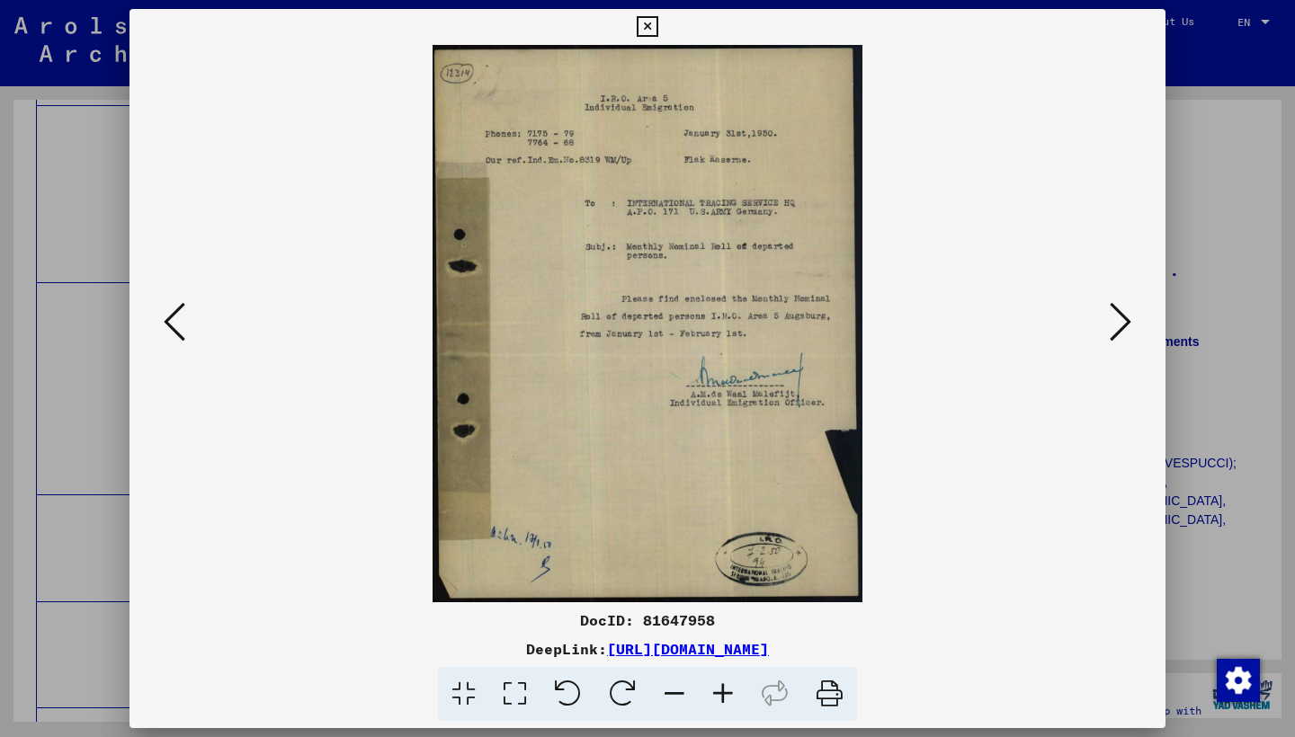
click at [1111, 320] on icon at bounding box center [1120, 321] width 22 height 43
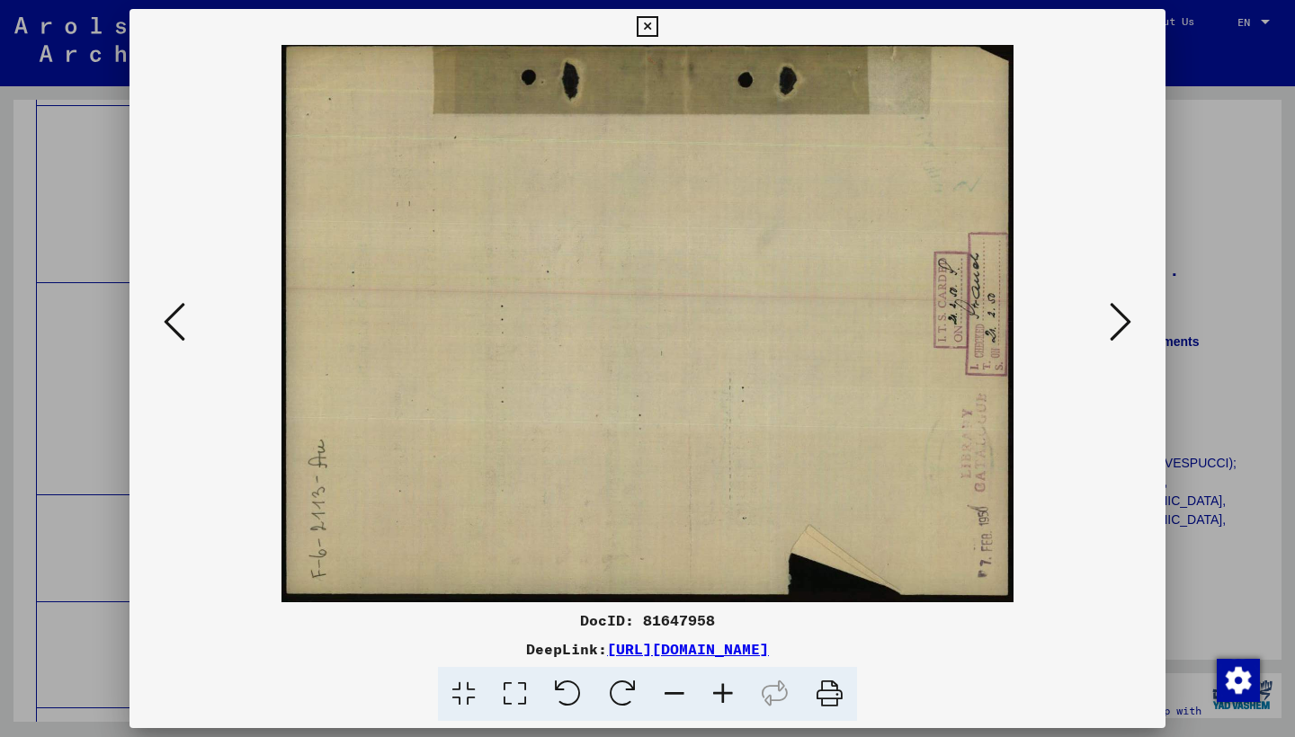
click at [1109, 319] on icon at bounding box center [1120, 321] width 22 height 43
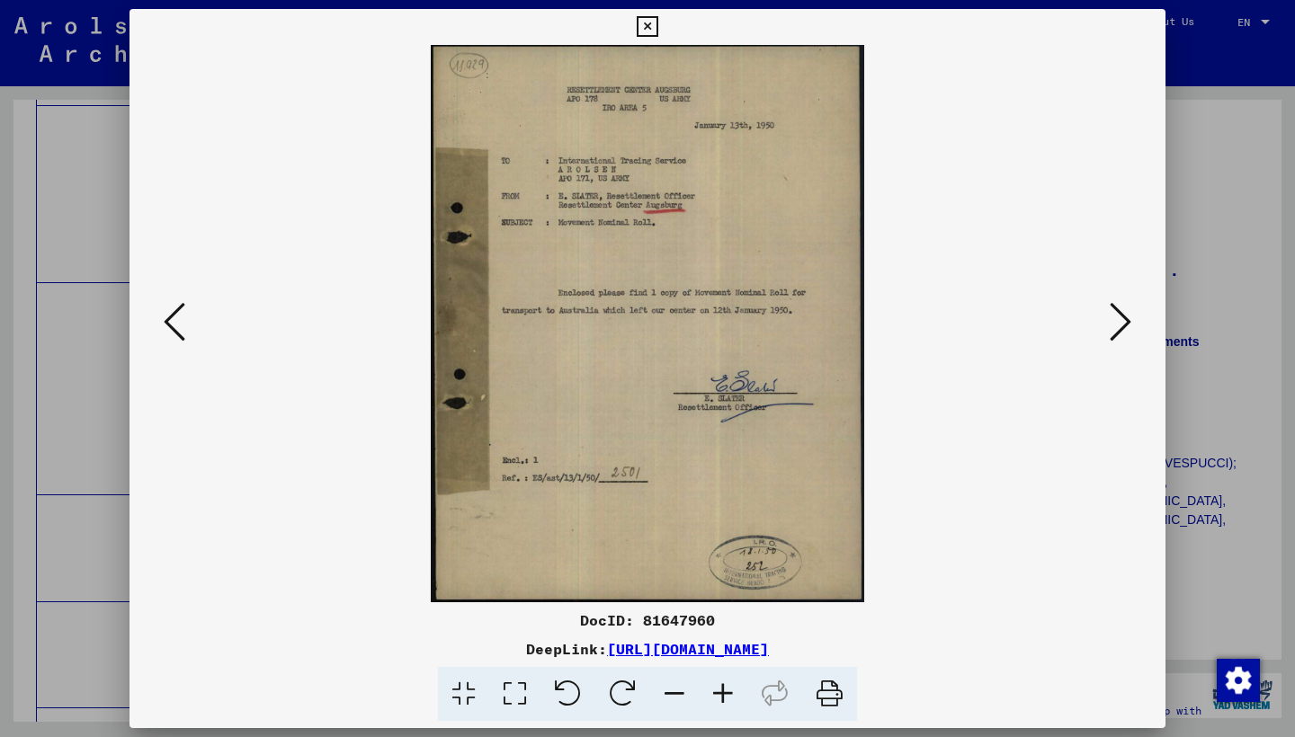
click at [1109, 319] on icon at bounding box center [1120, 321] width 22 height 43
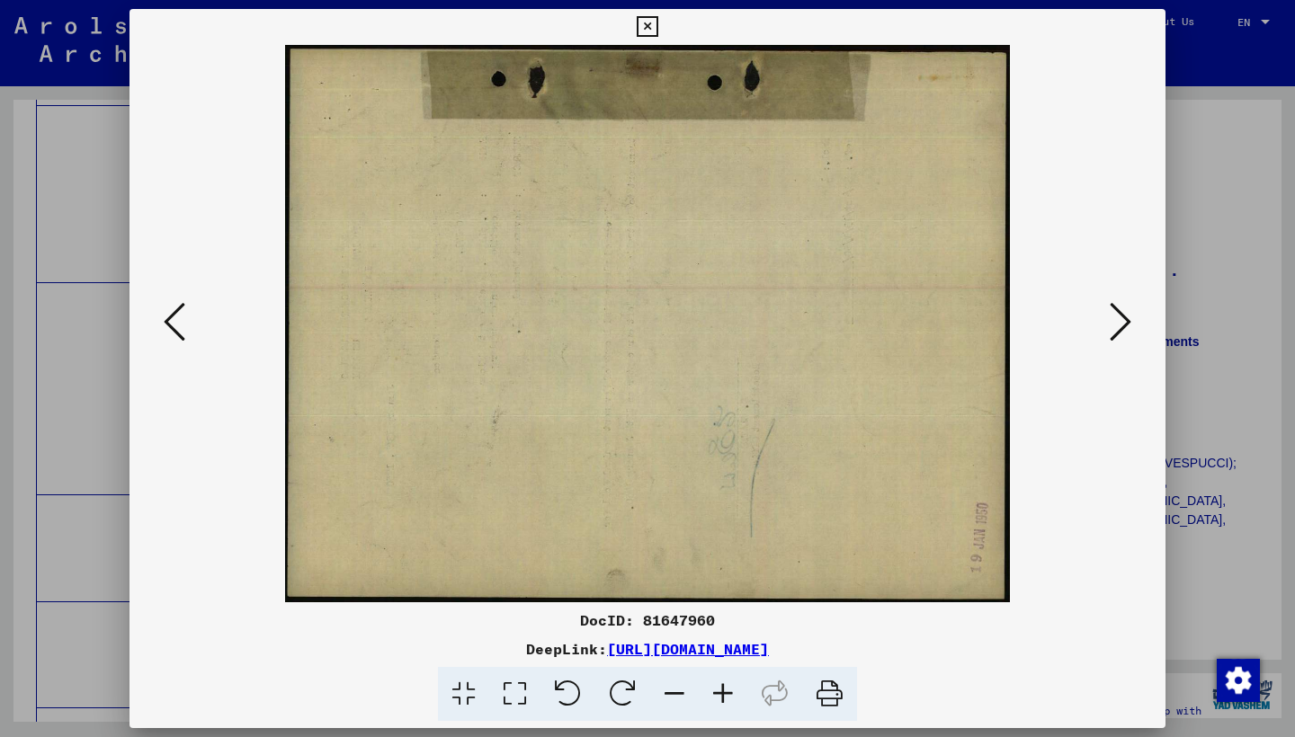
click at [1109, 319] on icon at bounding box center [1120, 321] width 22 height 43
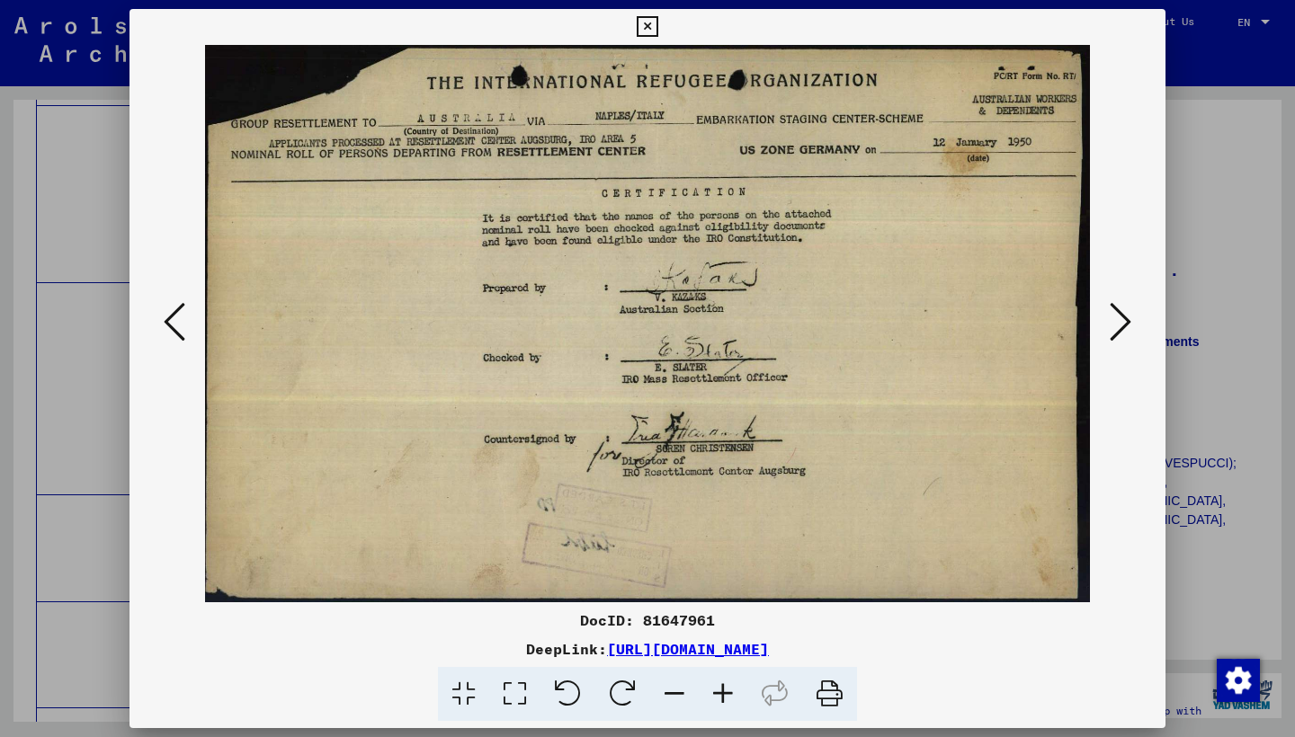
click at [1109, 319] on icon at bounding box center [1120, 321] width 22 height 43
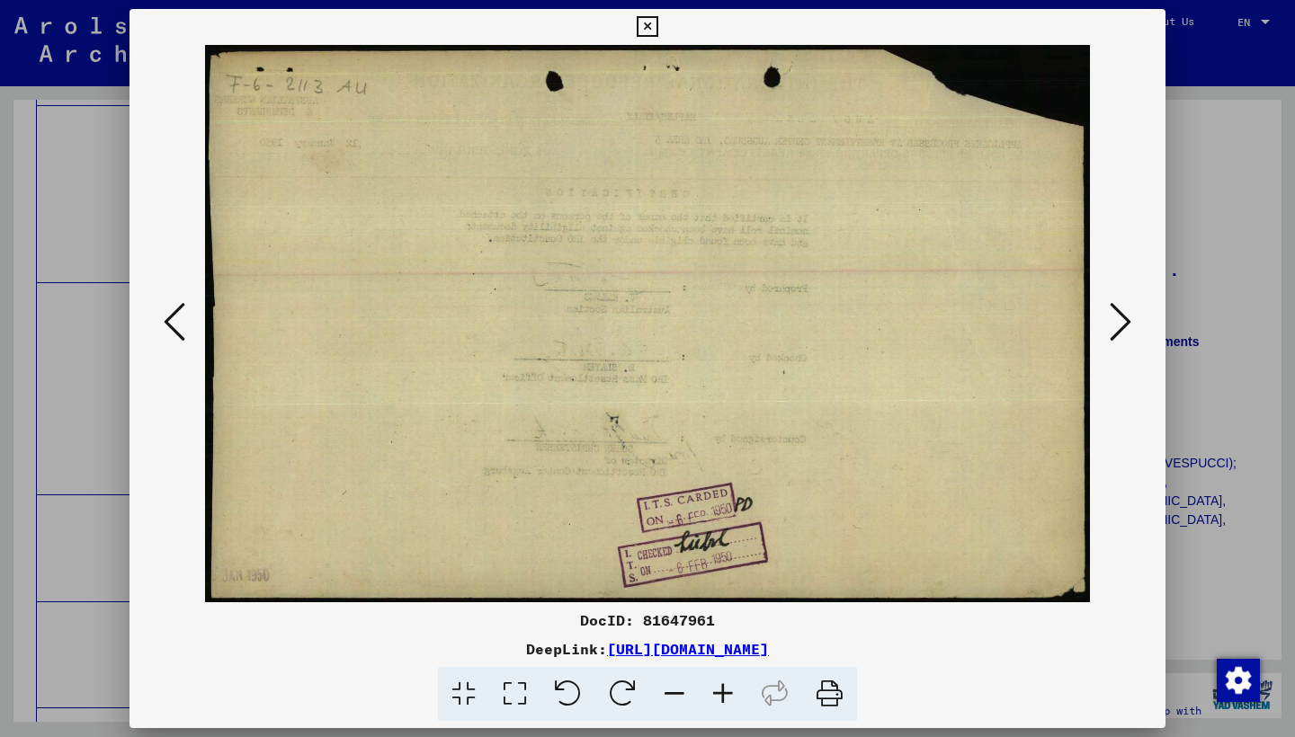
click at [1109, 319] on icon at bounding box center [1120, 321] width 22 height 43
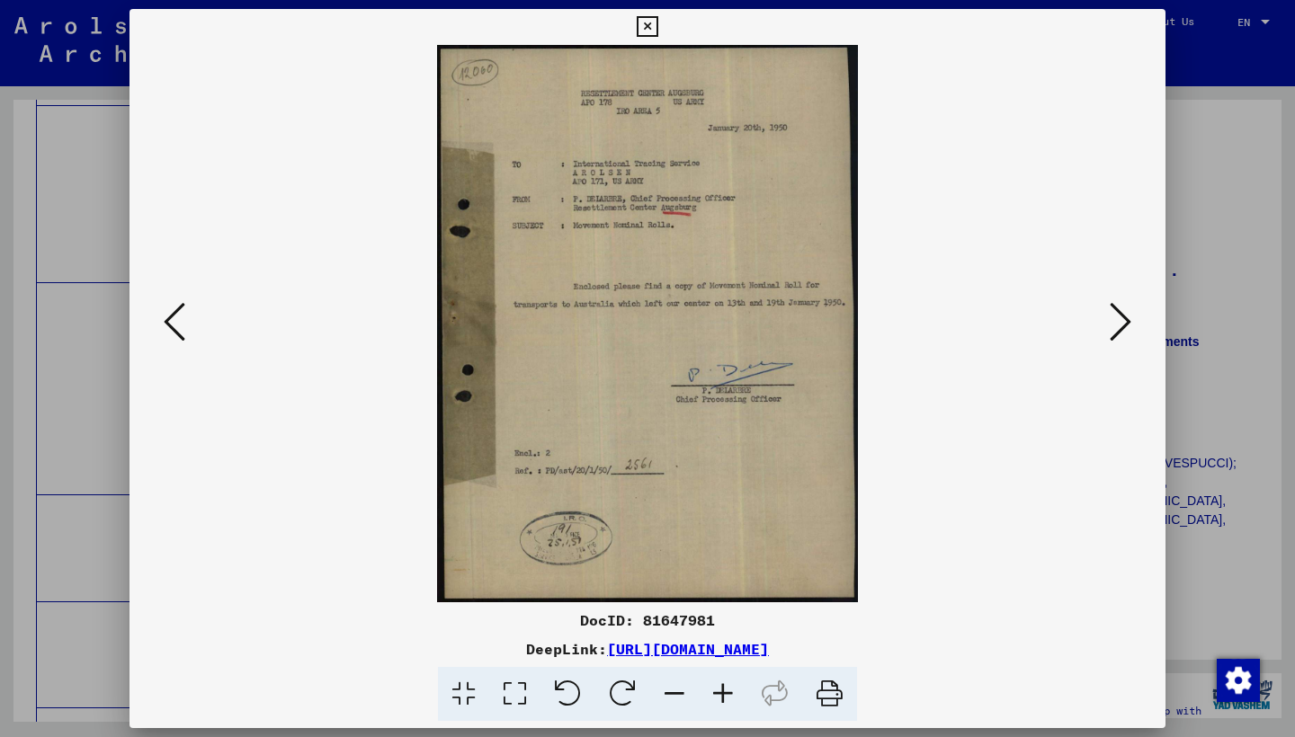
click at [1109, 320] on button at bounding box center [1120, 323] width 32 height 51
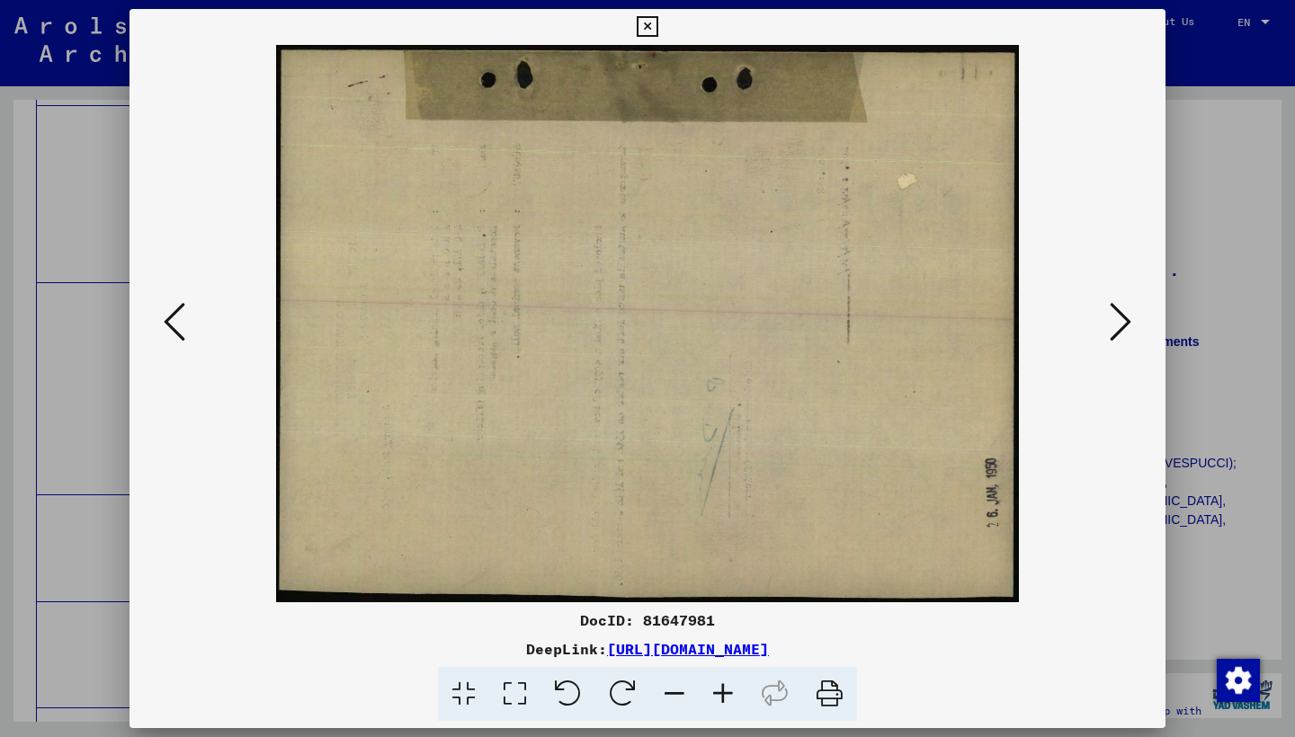
click at [1109, 320] on button at bounding box center [1120, 323] width 32 height 51
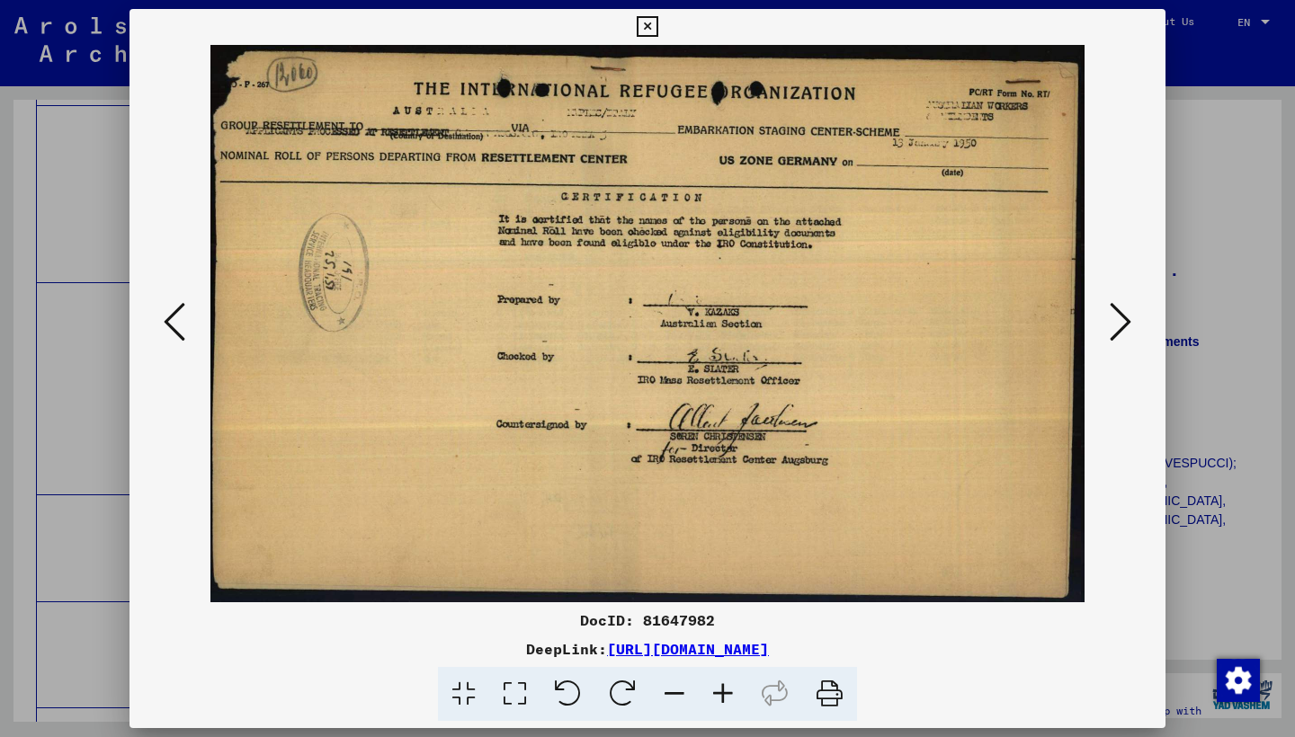
click at [1108, 319] on button at bounding box center [1120, 323] width 32 height 51
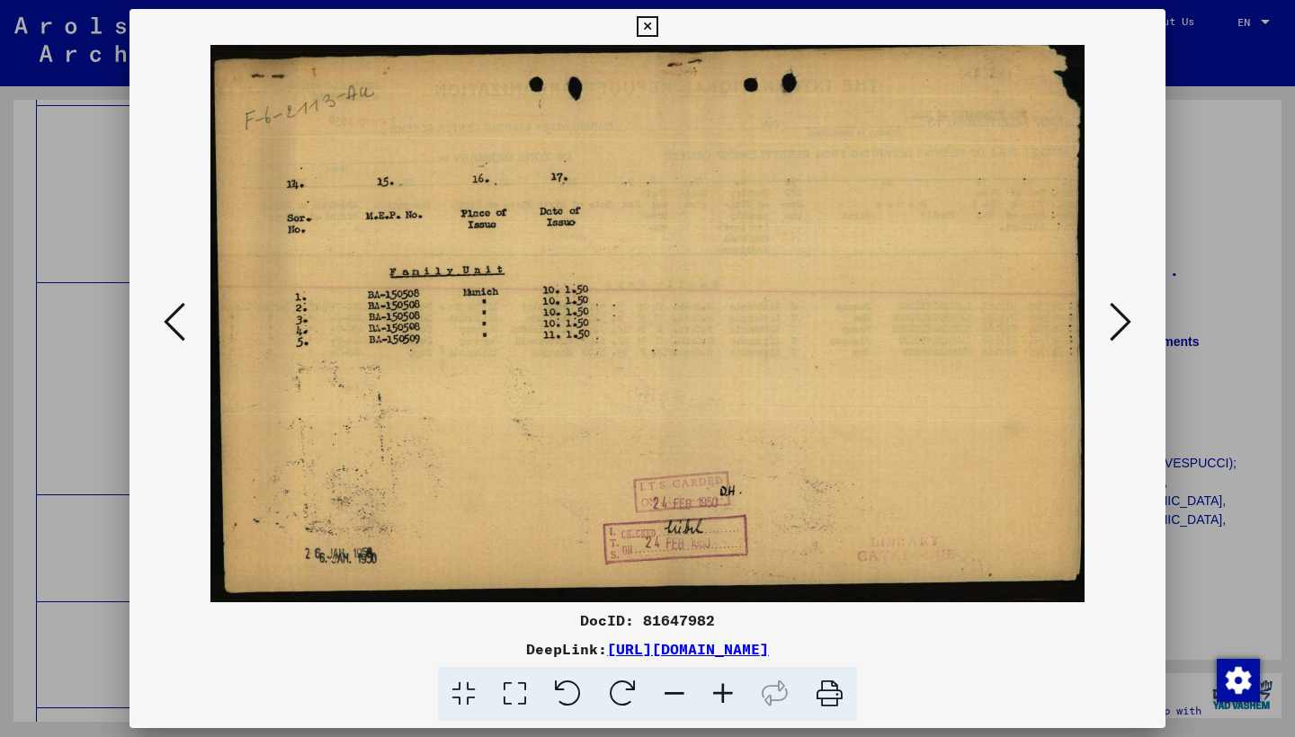
click at [1108, 319] on button at bounding box center [1120, 323] width 32 height 51
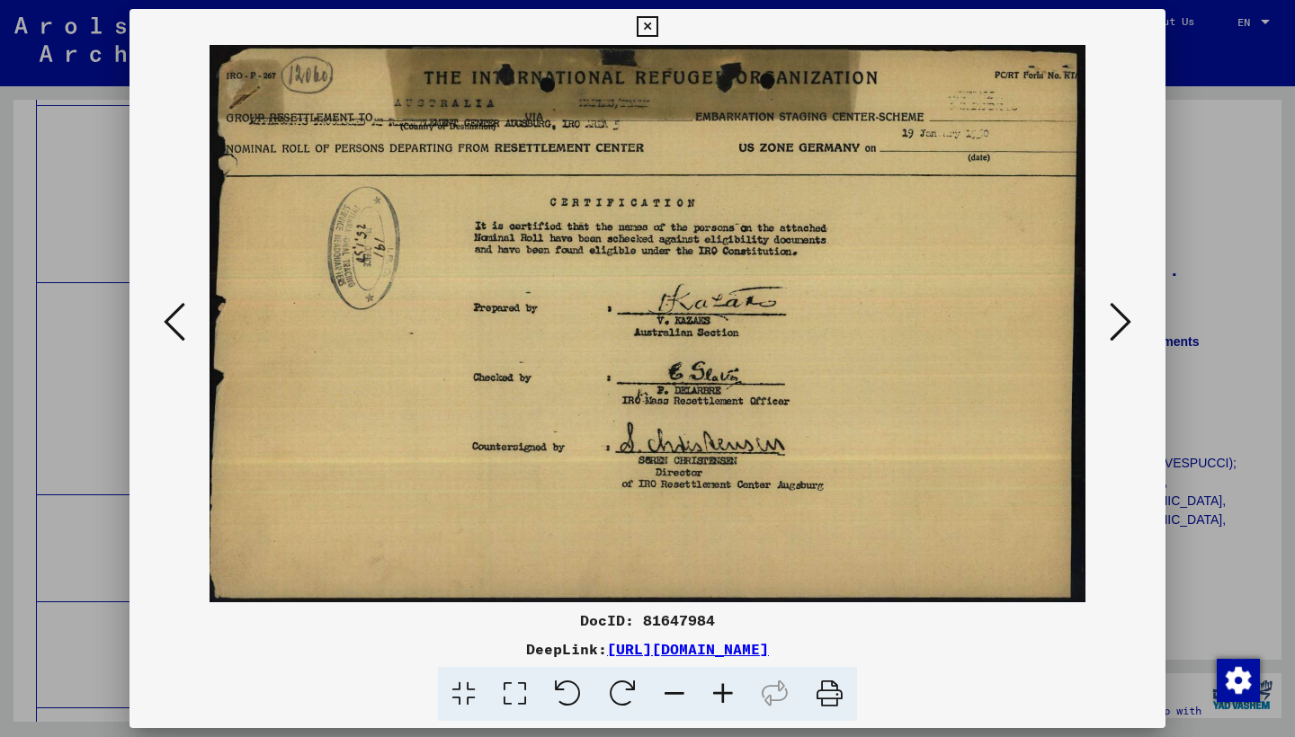
click at [1108, 319] on button at bounding box center [1120, 323] width 32 height 51
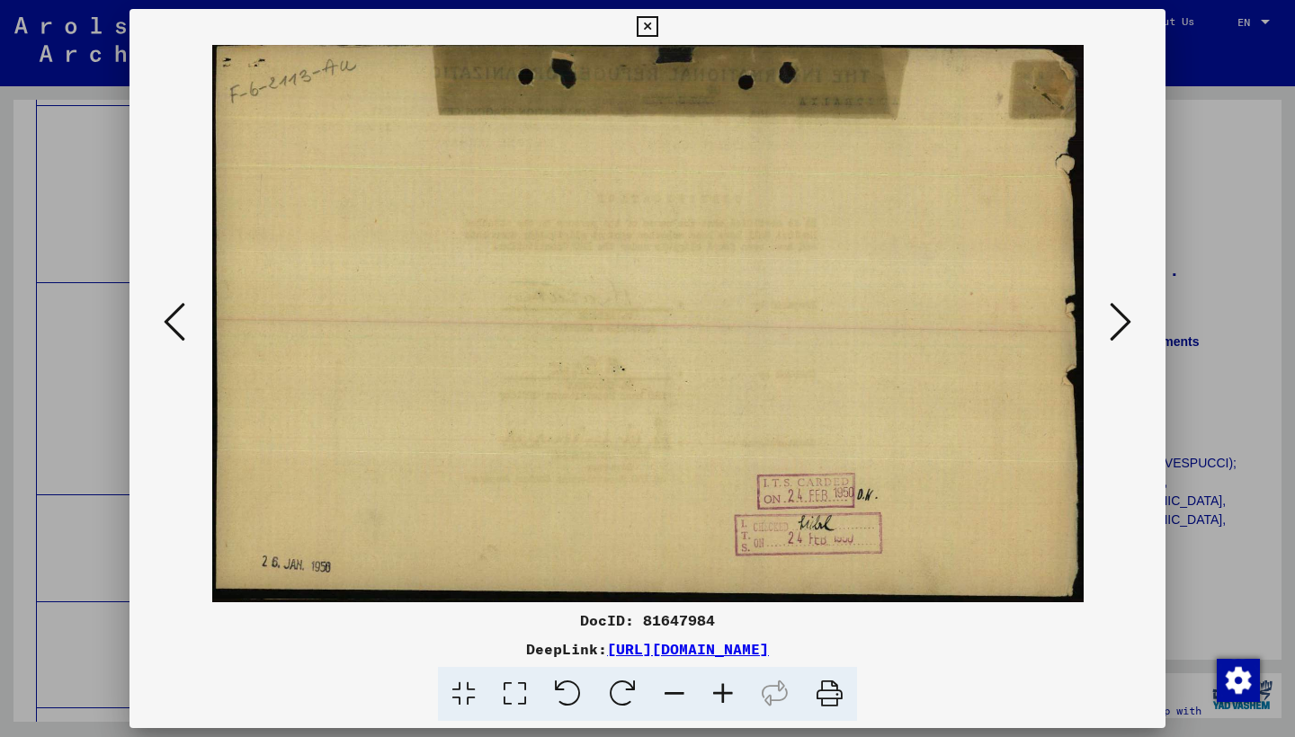
click at [1108, 319] on button at bounding box center [1120, 323] width 32 height 51
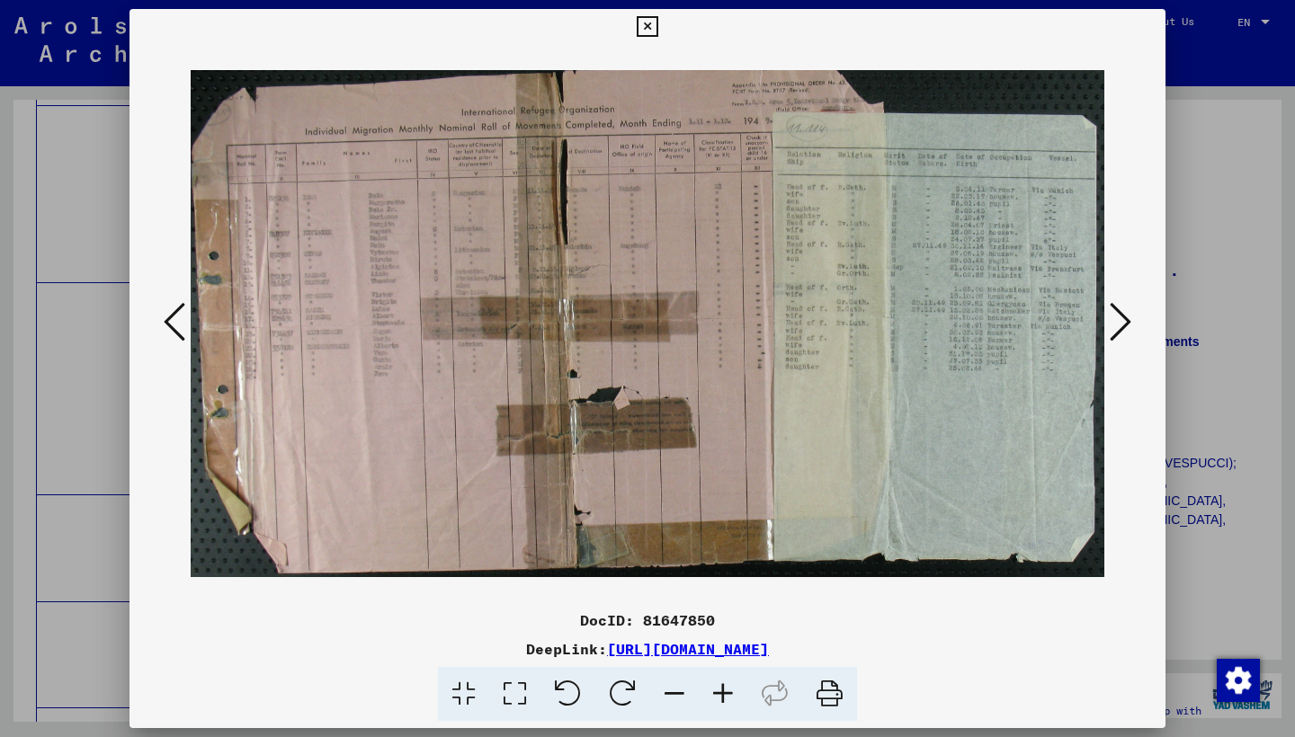
click at [728, 680] on icon at bounding box center [723, 694] width 49 height 55
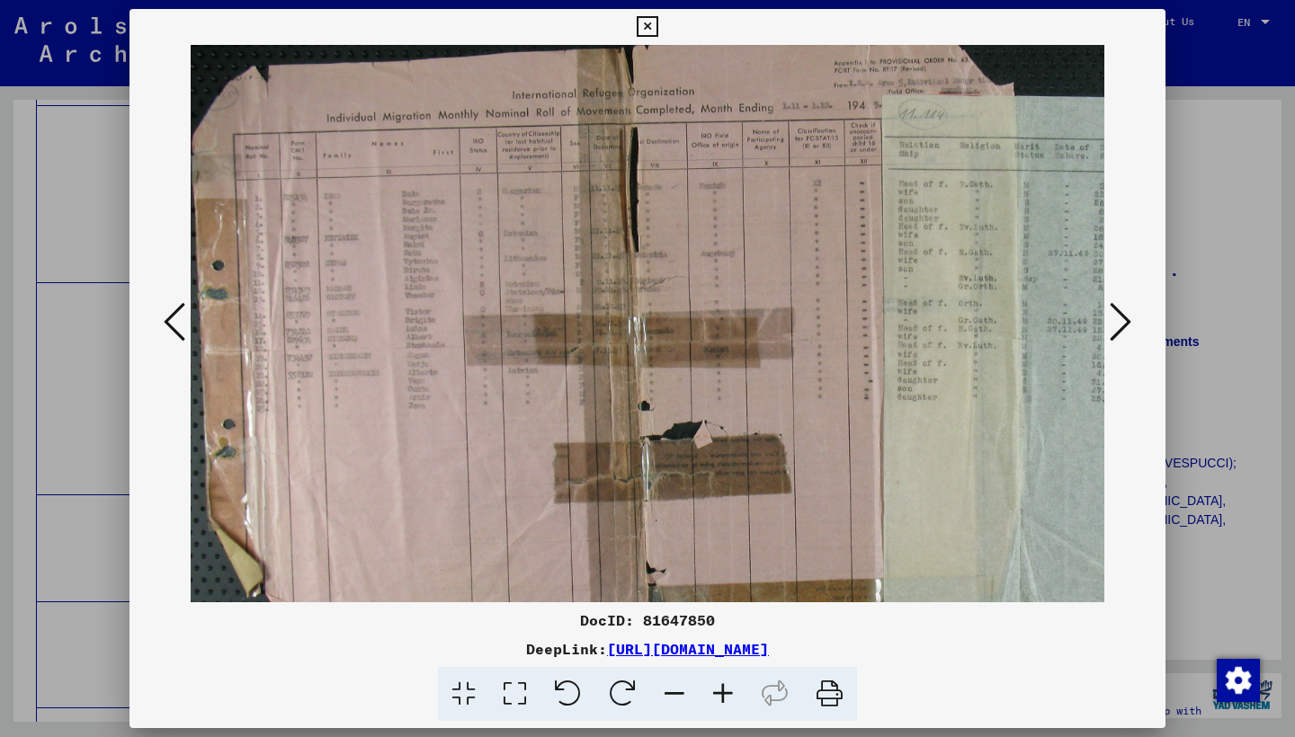
click at [728, 682] on icon at bounding box center [723, 694] width 49 height 55
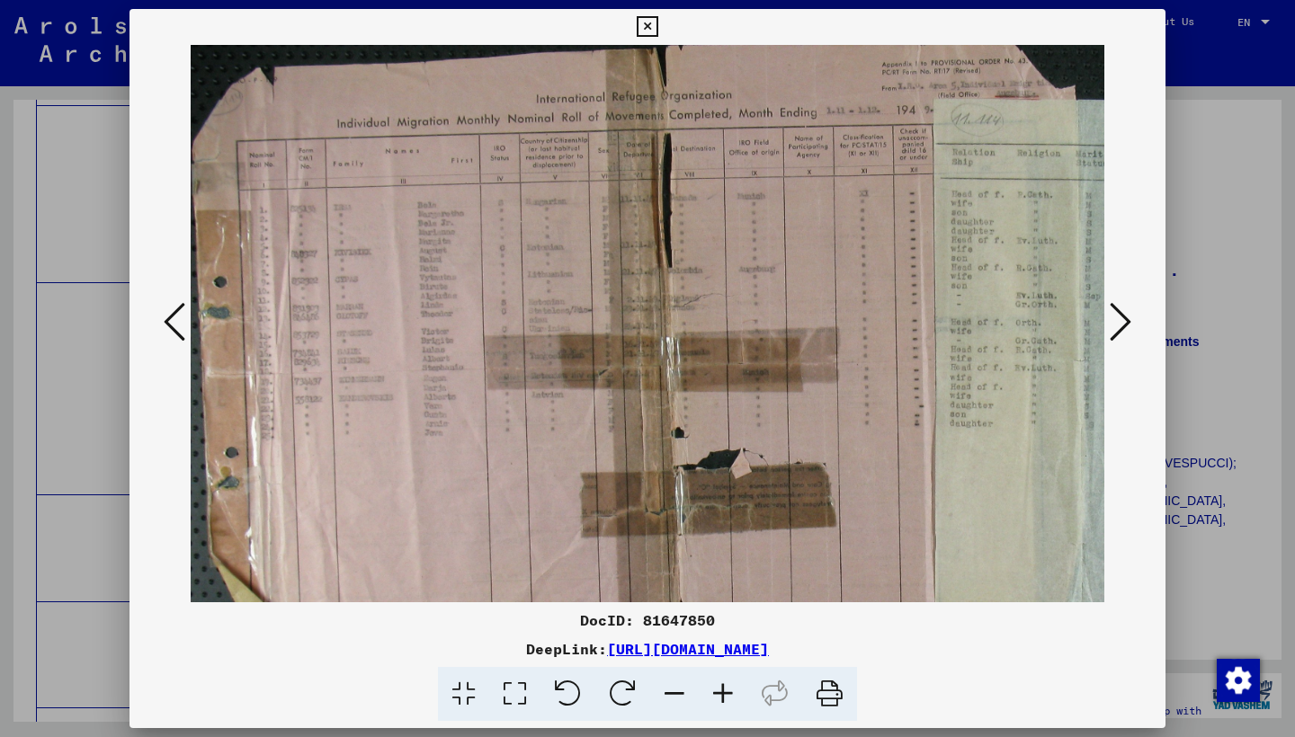
click at [728, 682] on icon at bounding box center [723, 694] width 49 height 55
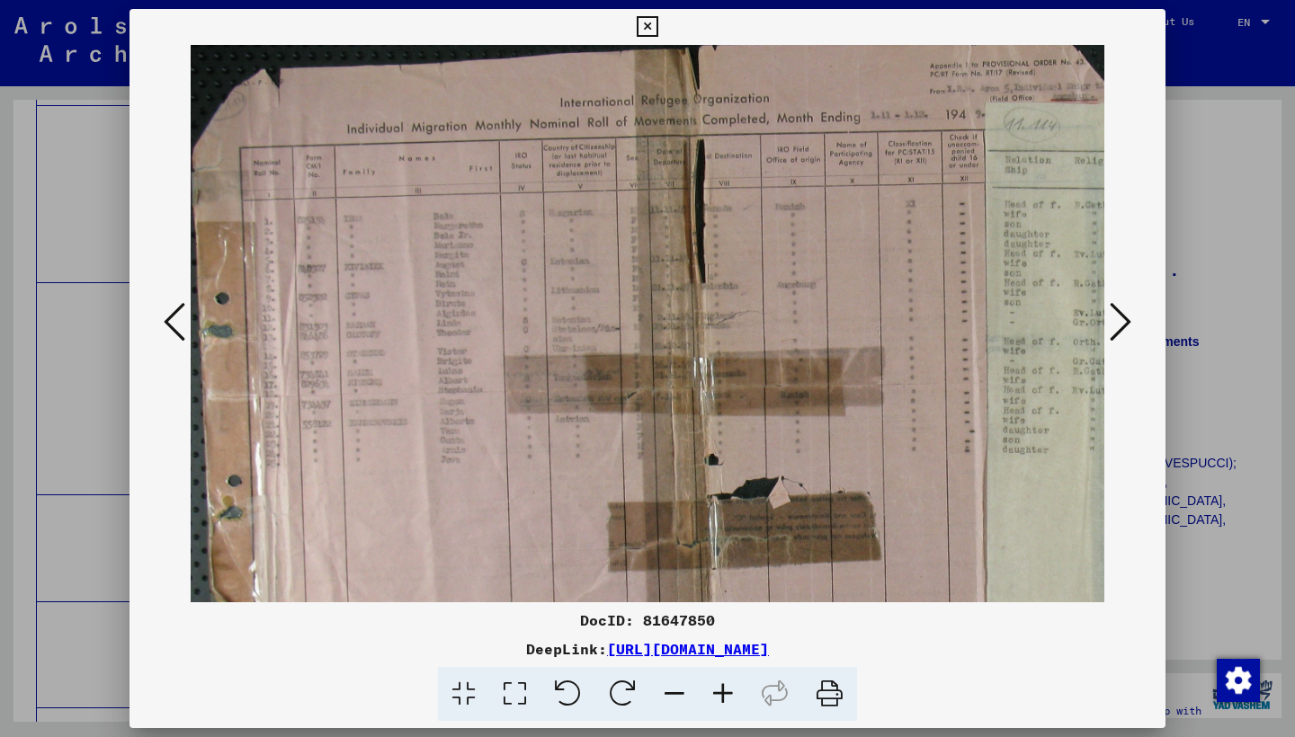
click at [729, 681] on icon at bounding box center [723, 694] width 49 height 55
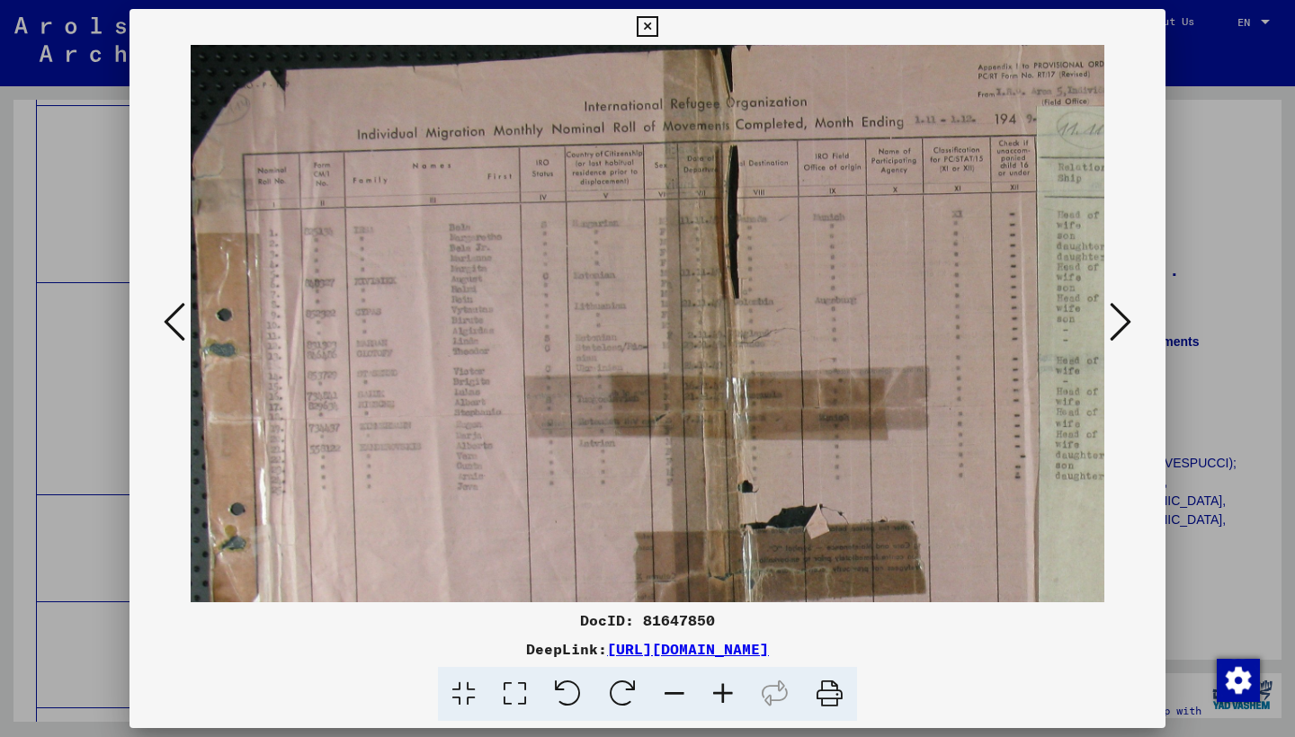
click at [1119, 326] on icon at bounding box center [1120, 321] width 22 height 43
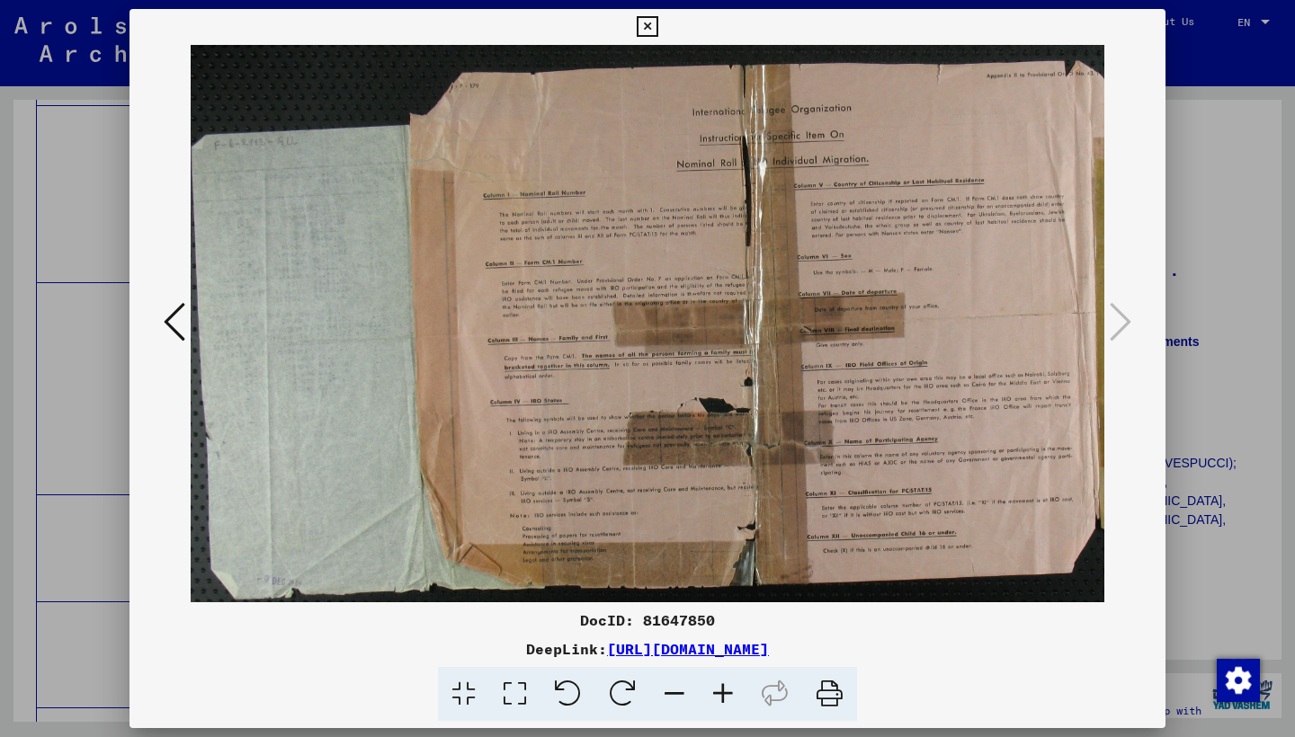
drag, startPoint x: 1150, startPoint y: 31, endPoint x: 1163, endPoint y: 104, distance: 74.1
click at [657, 31] on icon at bounding box center [647, 27] width 21 height 22
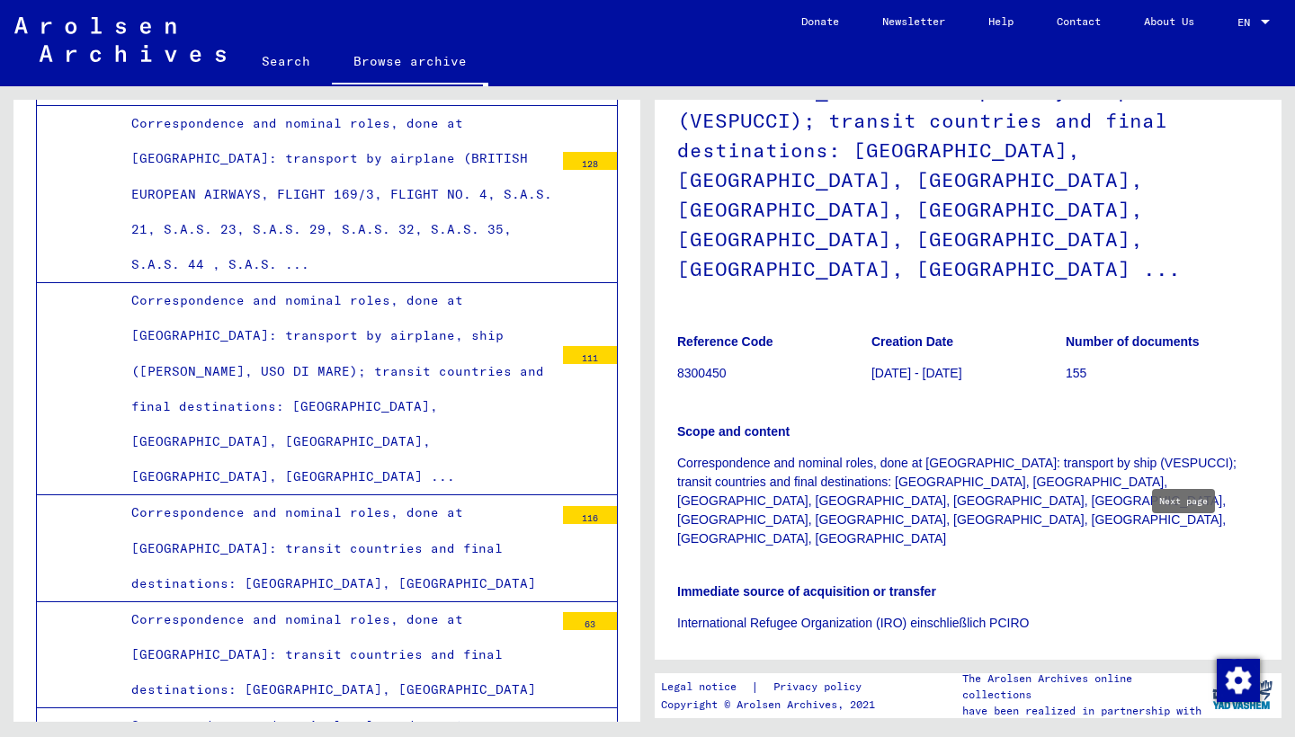
click at [1185, 660] on icon "Next page" at bounding box center [1197, 672] width 25 height 25
type input "*"
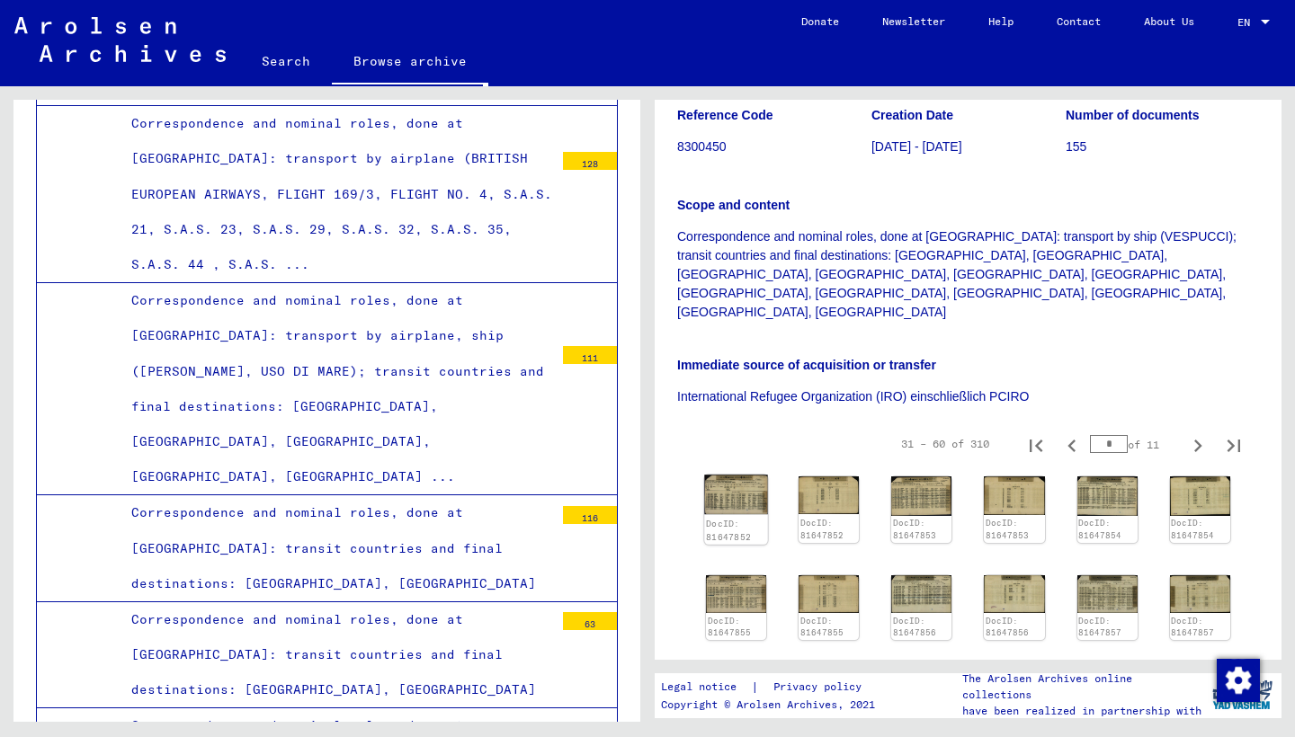
click at [738, 475] on img at bounding box center [736, 495] width 64 height 40
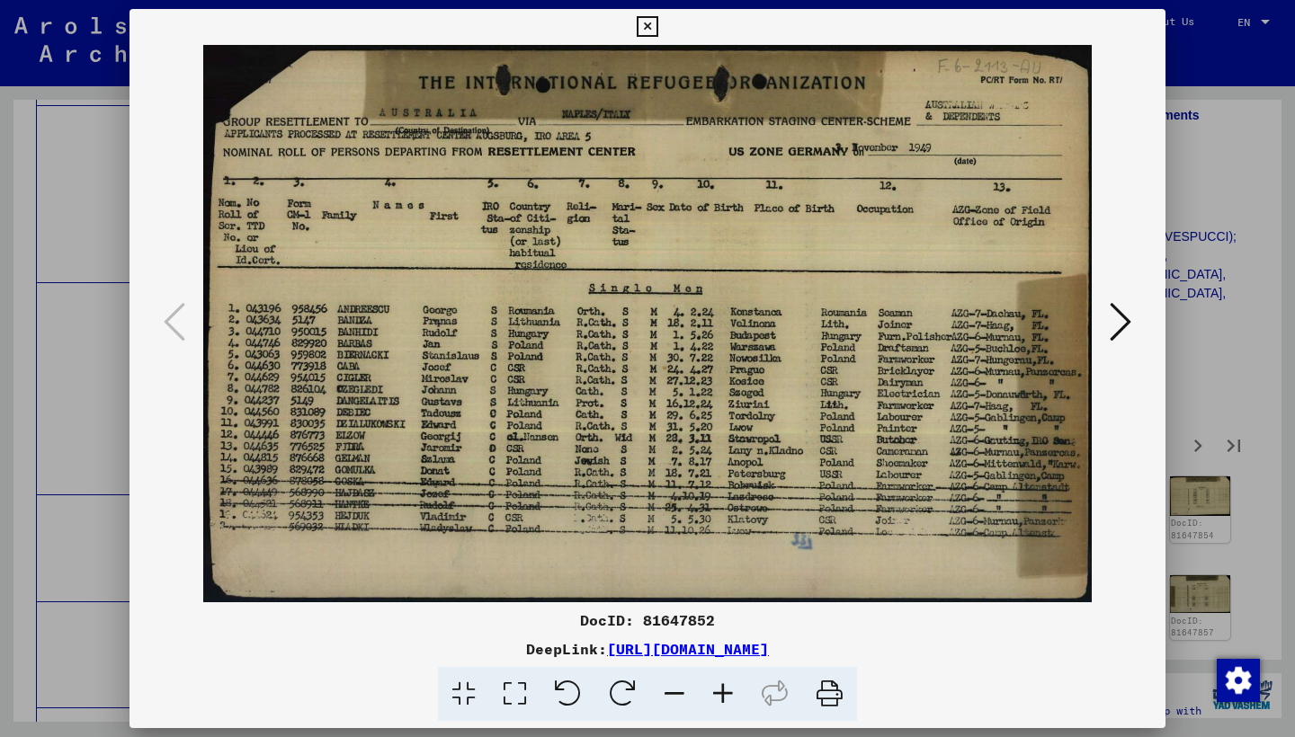
click at [1110, 324] on icon at bounding box center [1120, 321] width 22 height 43
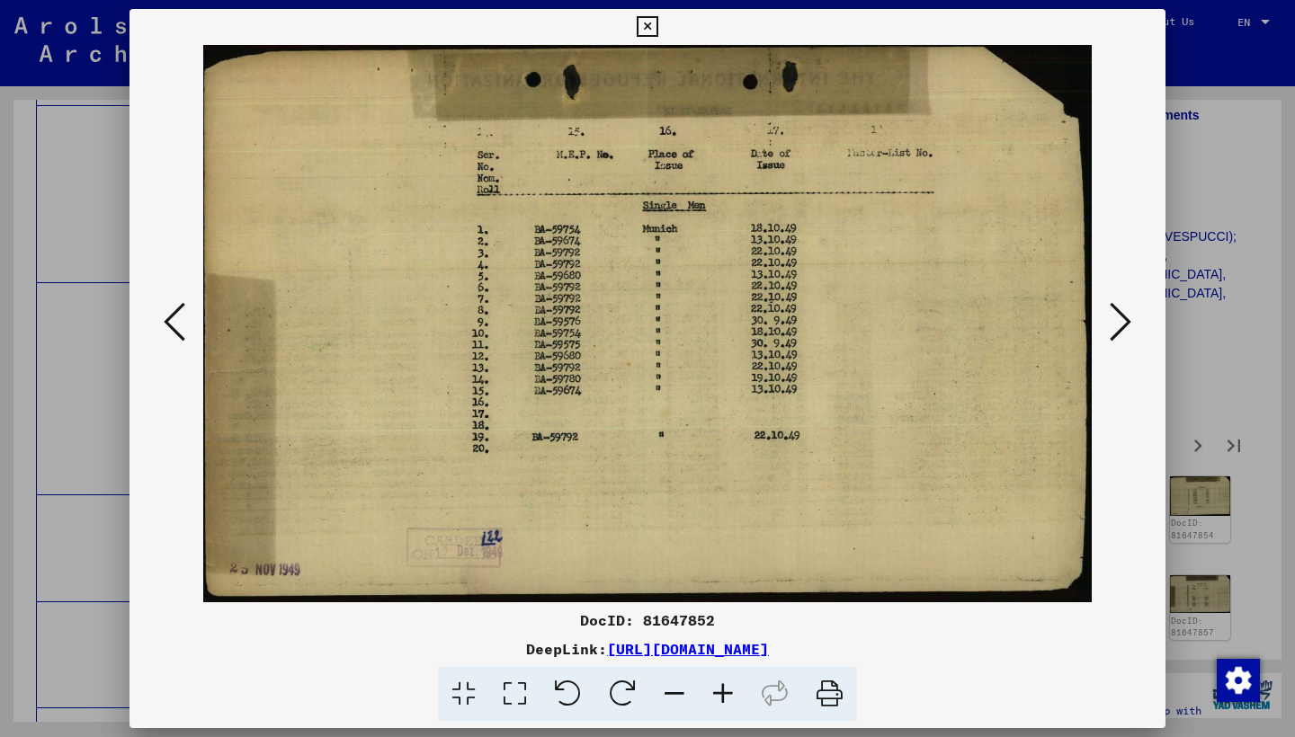
click at [1109, 324] on button at bounding box center [1120, 323] width 32 height 51
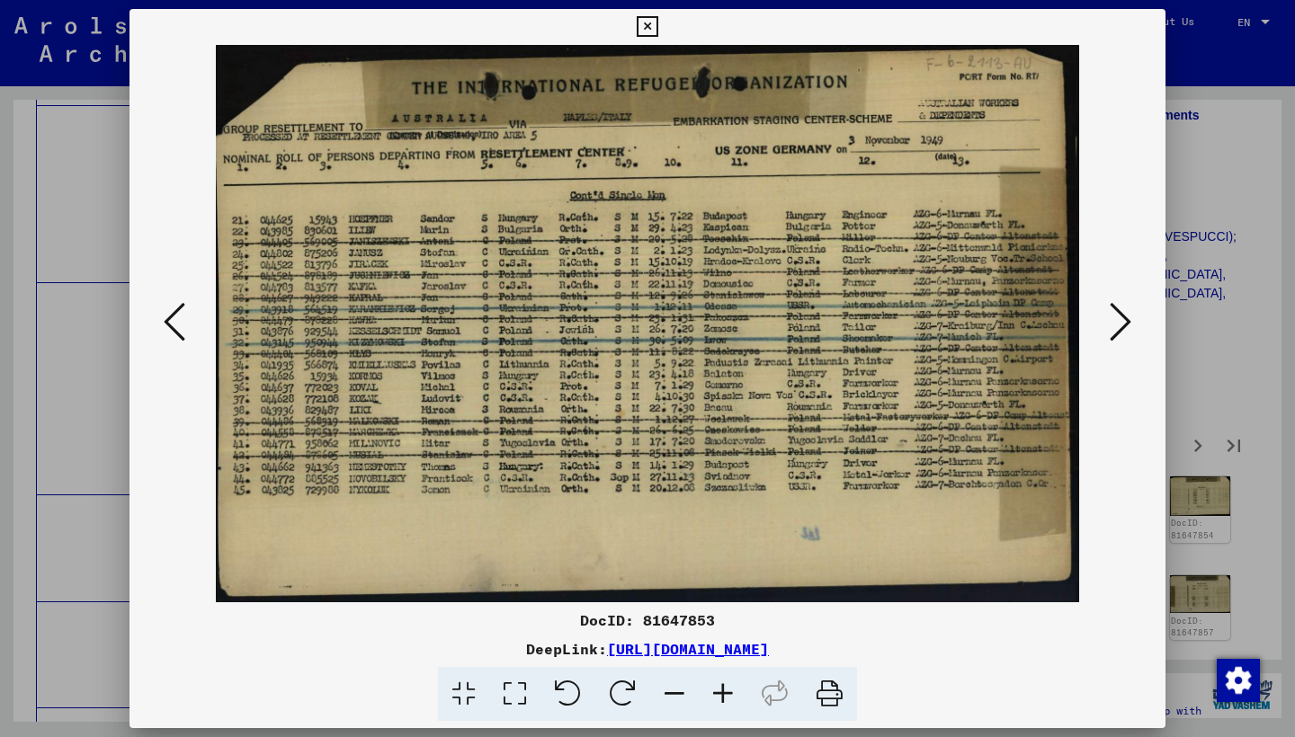
click at [1106, 332] on button at bounding box center [1120, 323] width 32 height 51
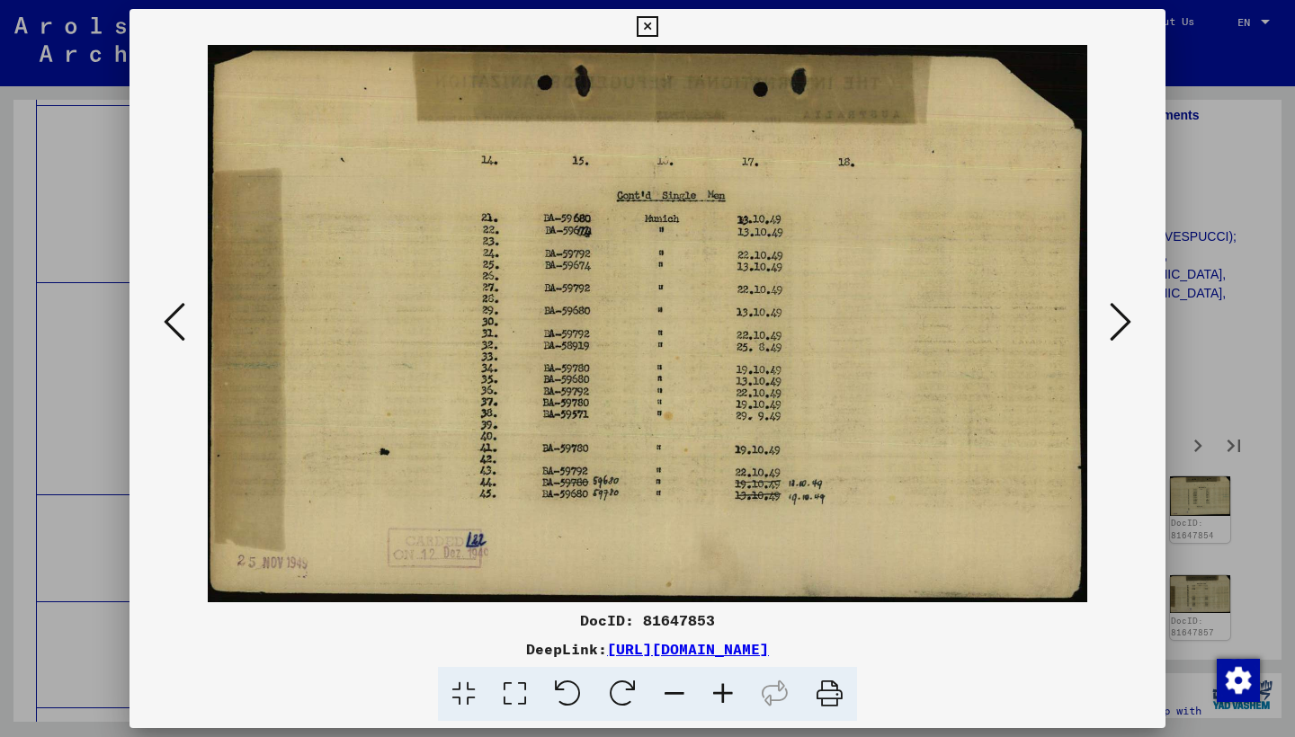
click at [1106, 331] on button at bounding box center [1120, 323] width 32 height 51
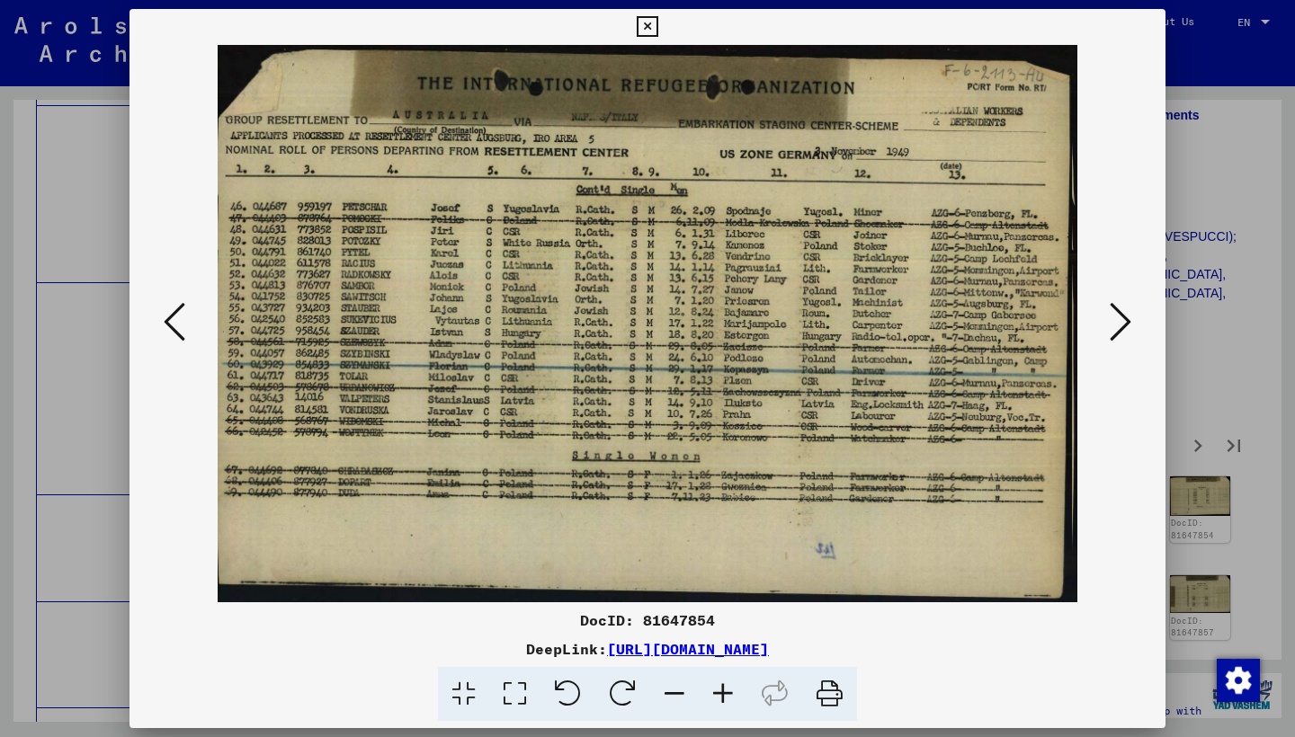
click at [1106, 331] on button at bounding box center [1120, 323] width 32 height 51
click at [1114, 323] on icon at bounding box center [1120, 321] width 22 height 43
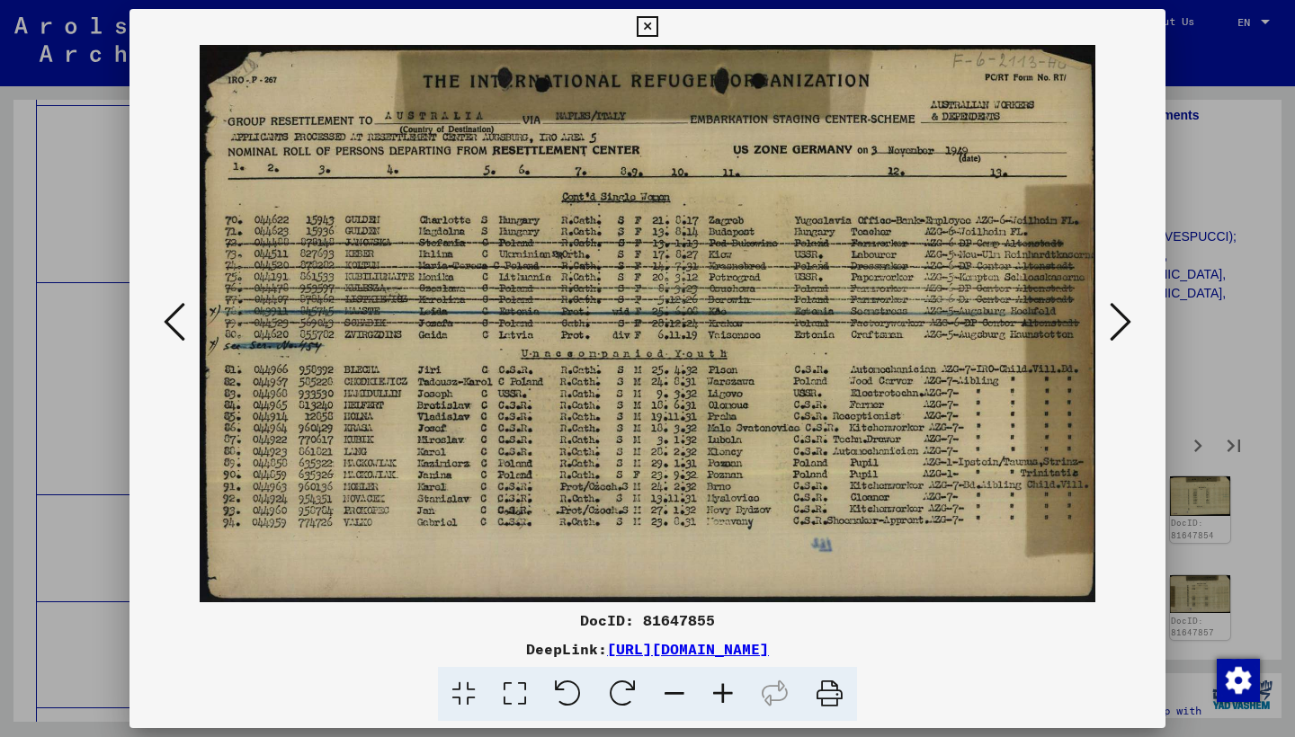
click at [1125, 319] on icon at bounding box center [1120, 321] width 22 height 43
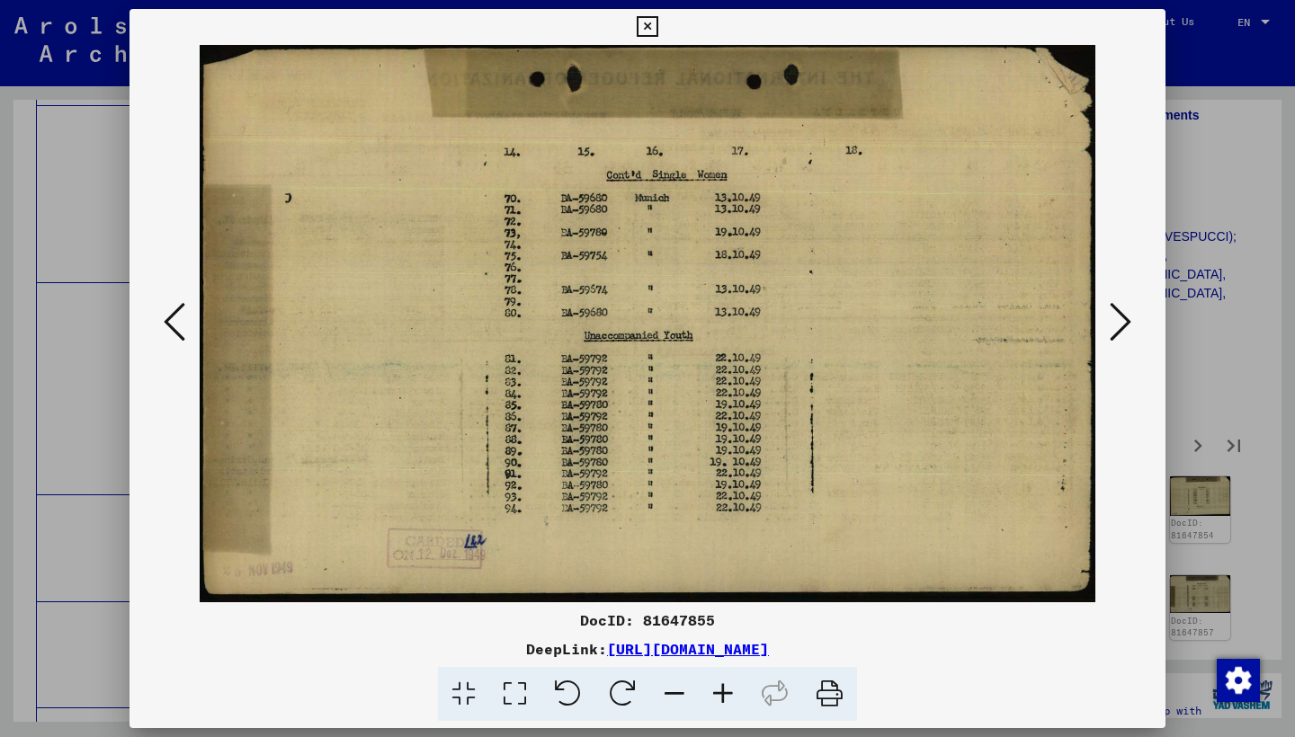
click at [188, 316] on button at bounding box center [174, 323] width 32 height 51
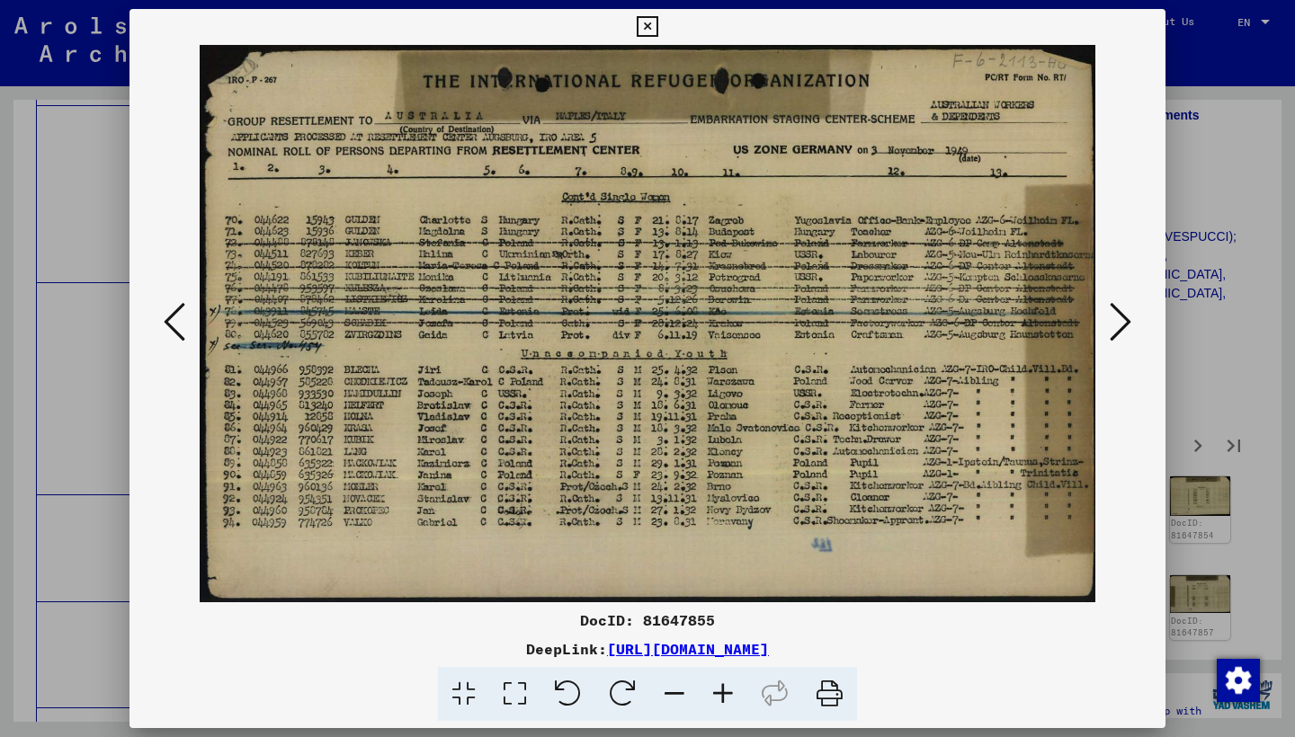
click at [1127, 324] on icon at bounding box center [1120, 321] width 22 height 43
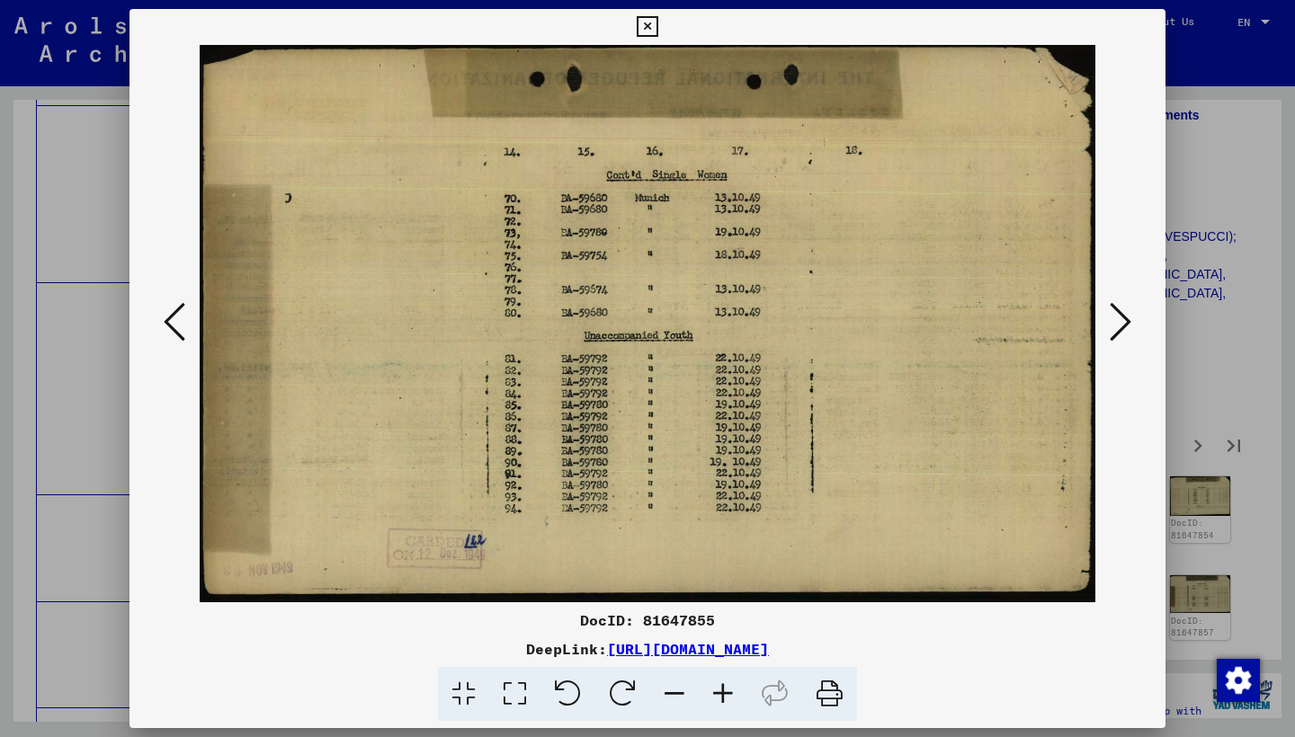
click at [1127, 324] on icon at bounding box center [1120, 321] width 22 height 43
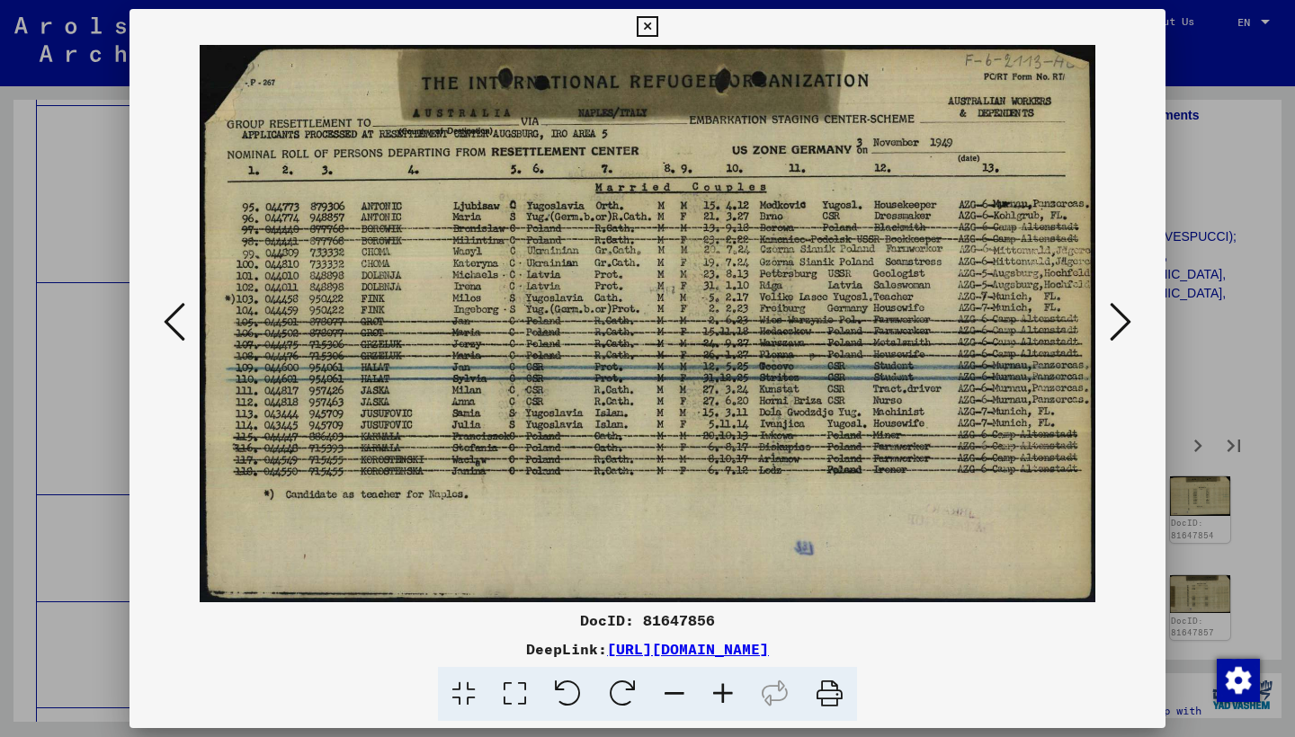
click at [1127, 326] on icon at bounding box center [1120, 321] width 22 height 43
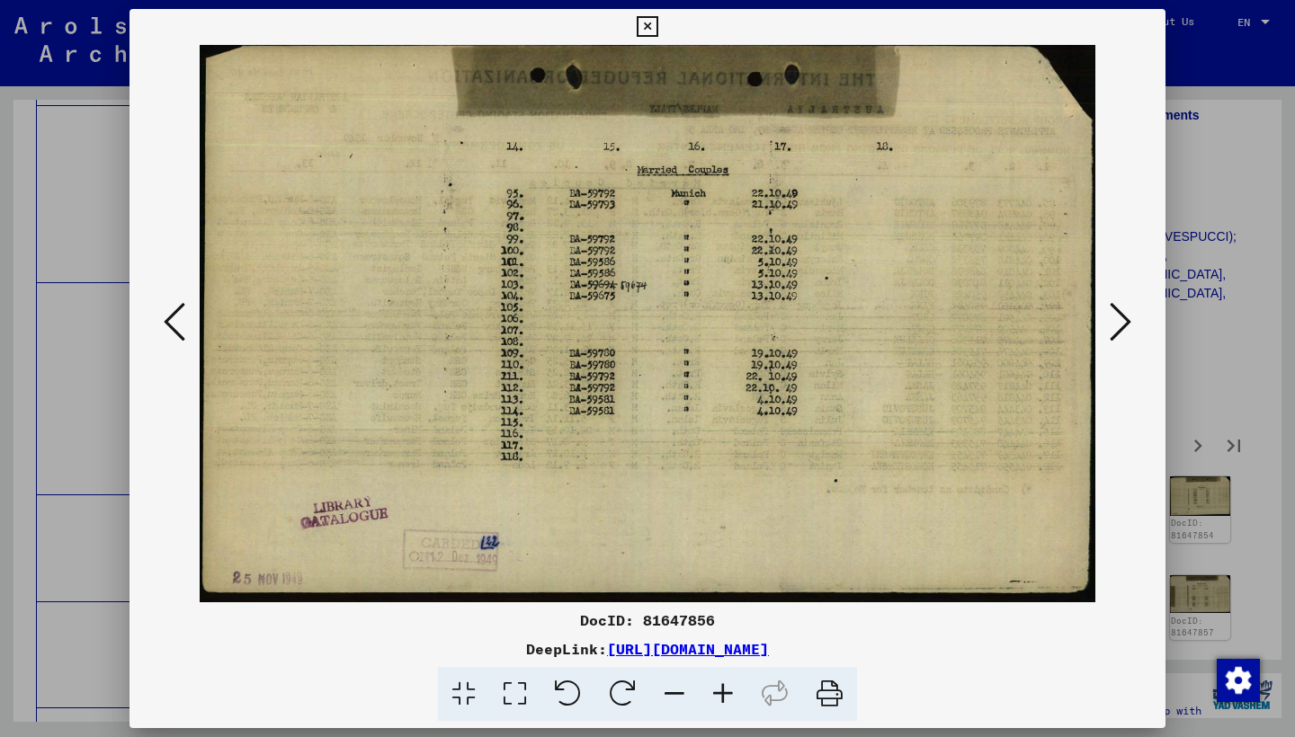
click at [1127, 326] on icon at bounding box center [1120, 321] width 22 height 43
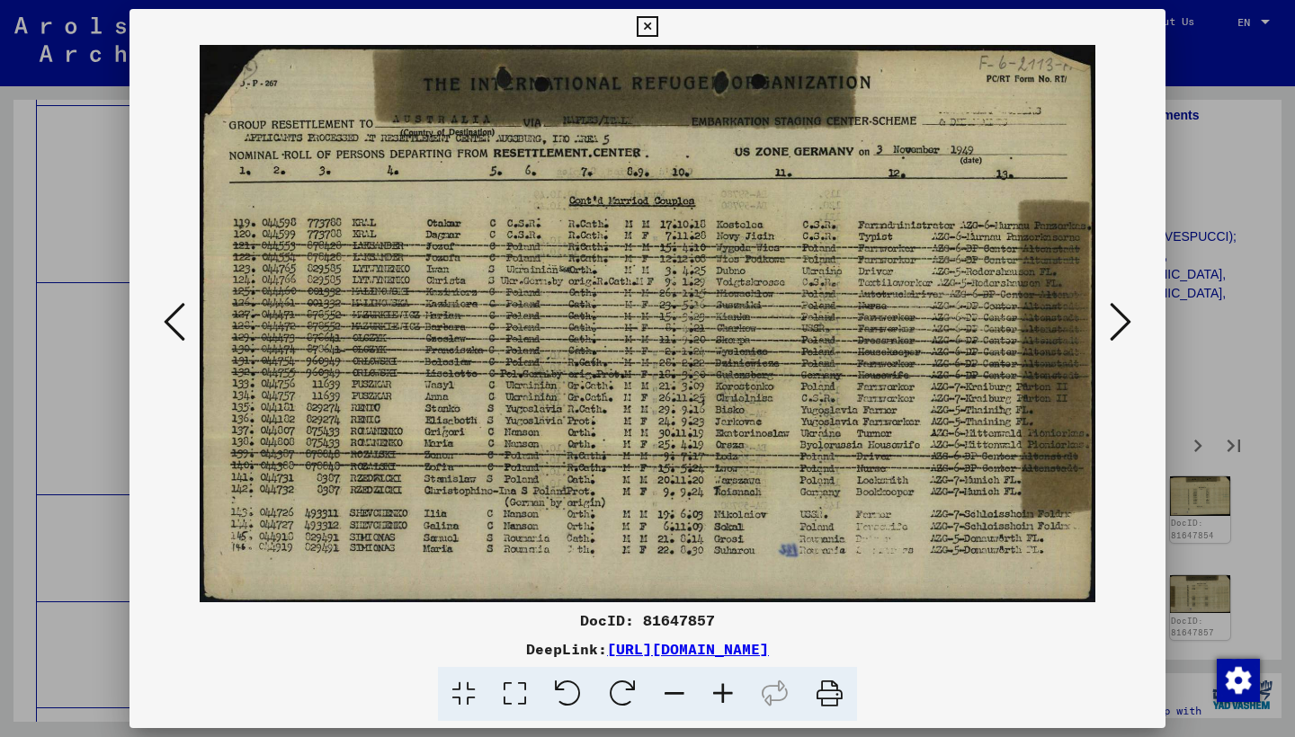
click at [1127, 328] on icon at bounding box center [1120, 321] width 22 height 43
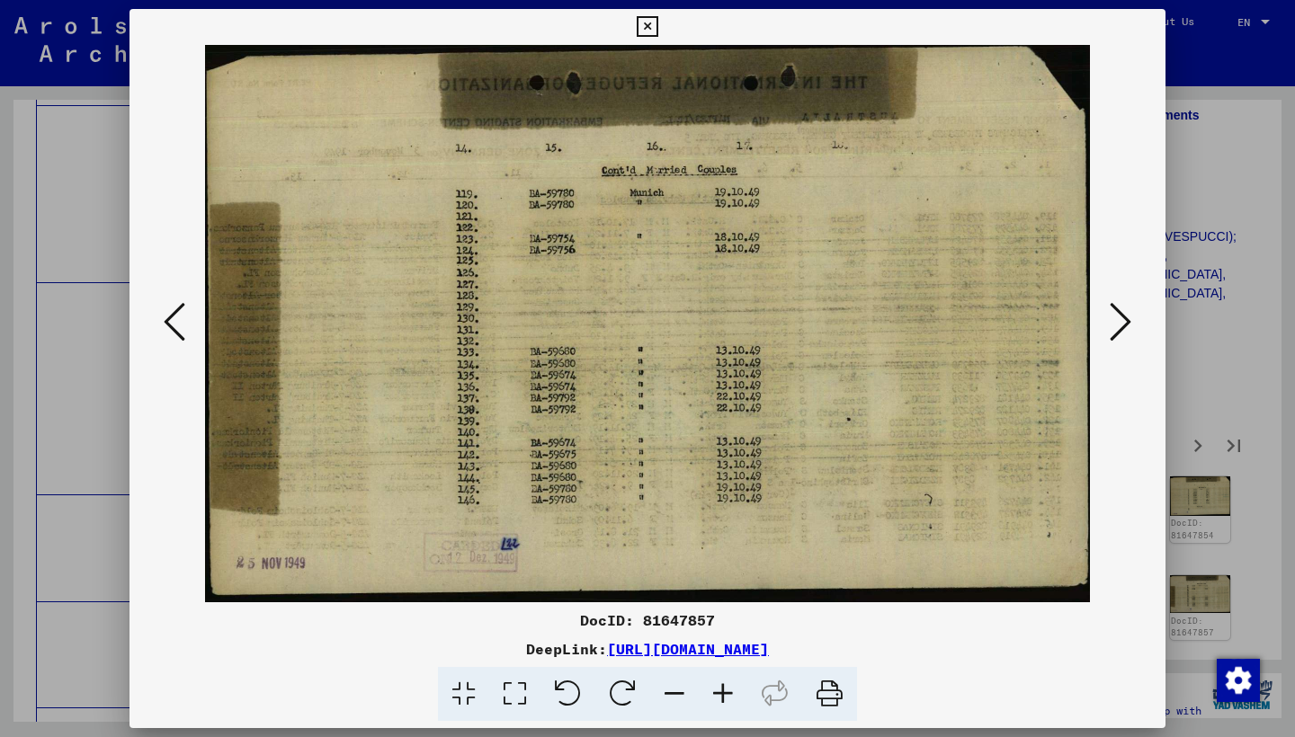
click at [1127, 328] on icon at bounding box center [1120, 321] width 22 height 43
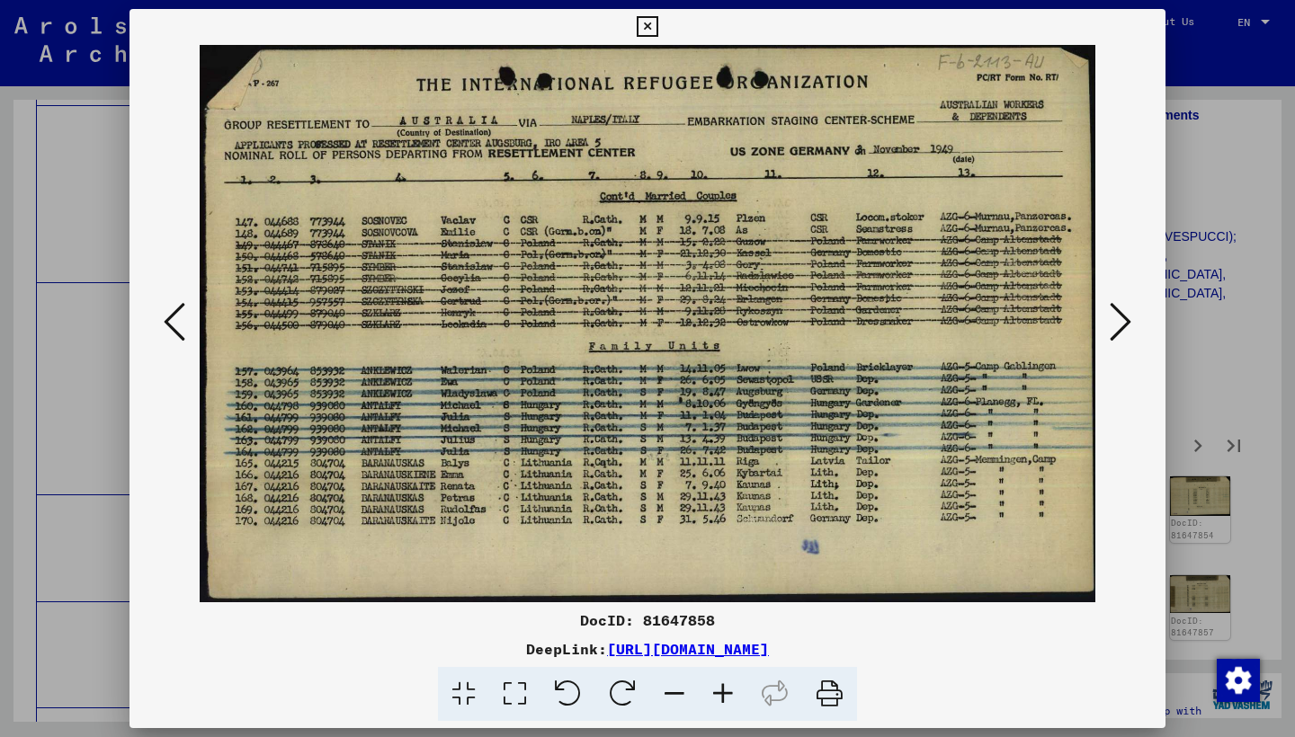
click at [1127, 333] on icon at bounding box center [1120, 321] width 22 height 43
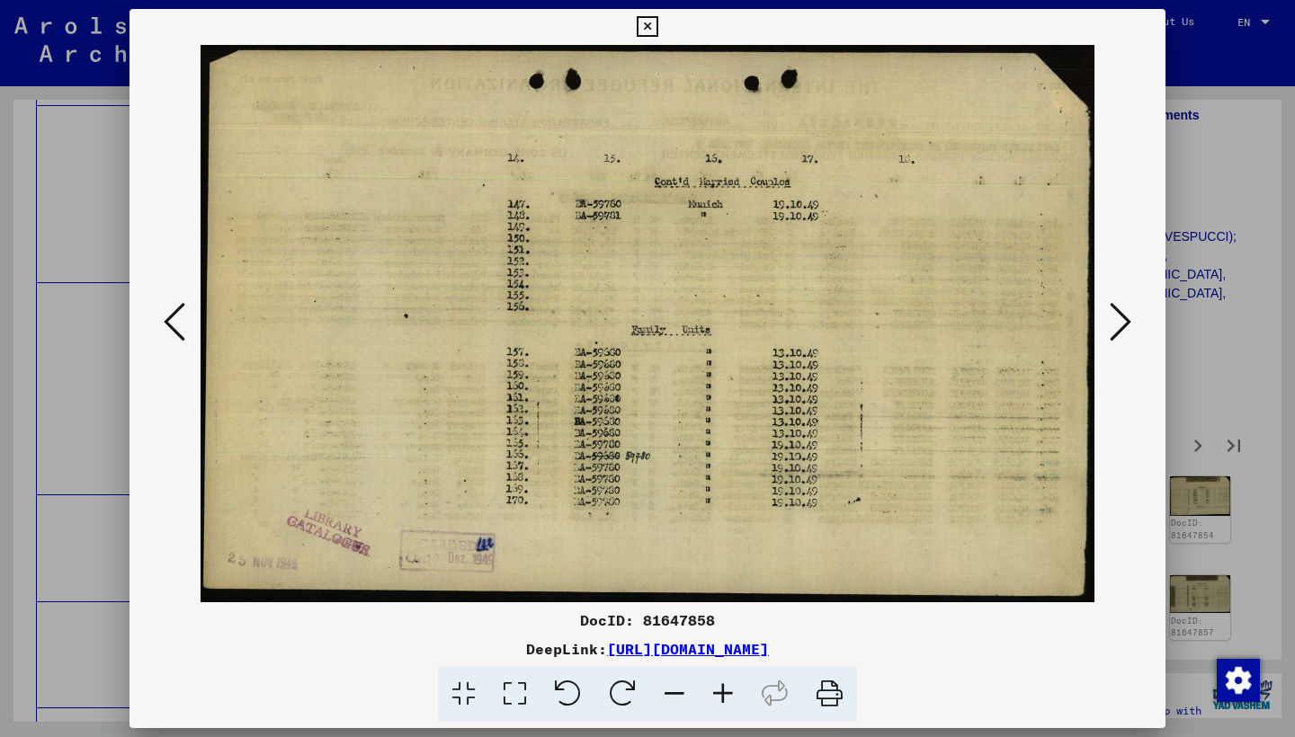
click at [1127, 333] on icon at bounding box center [1120, 321] width 22 height 43
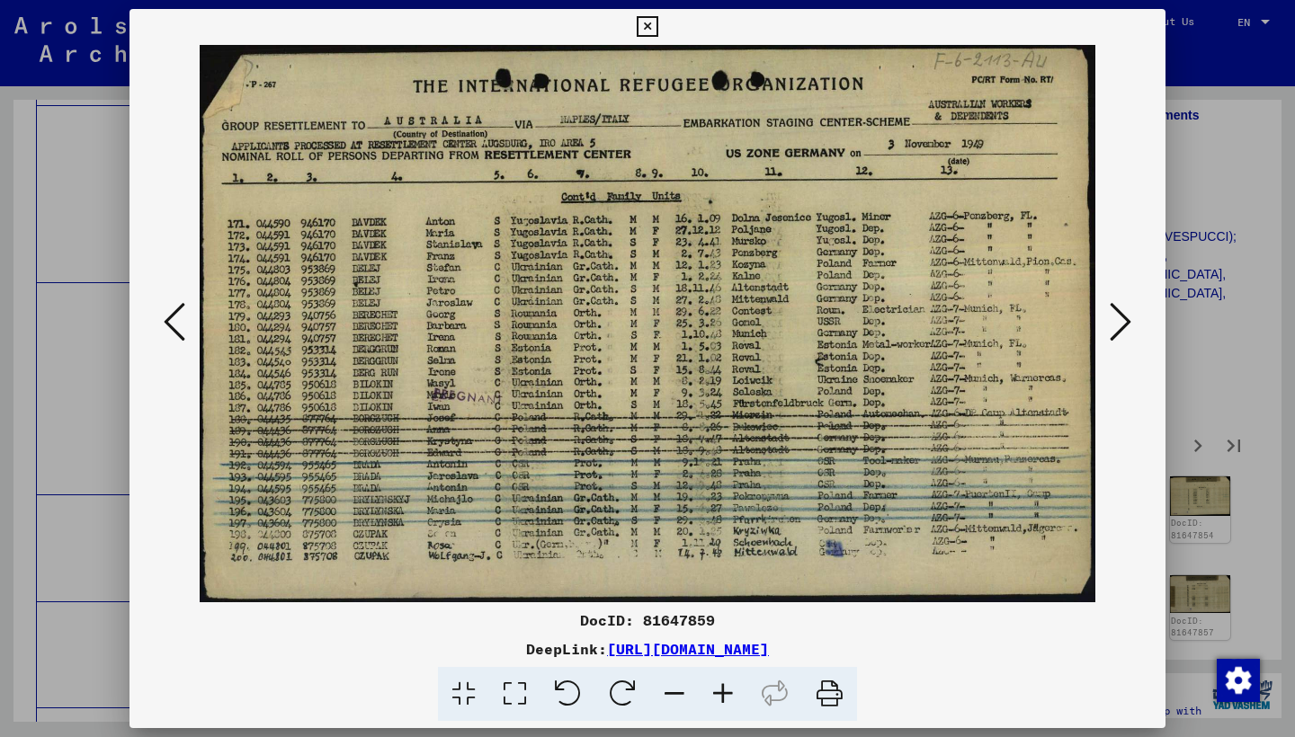
click at [1127, 333] on icon at bounding box center [1120, 321] width 22 height 43
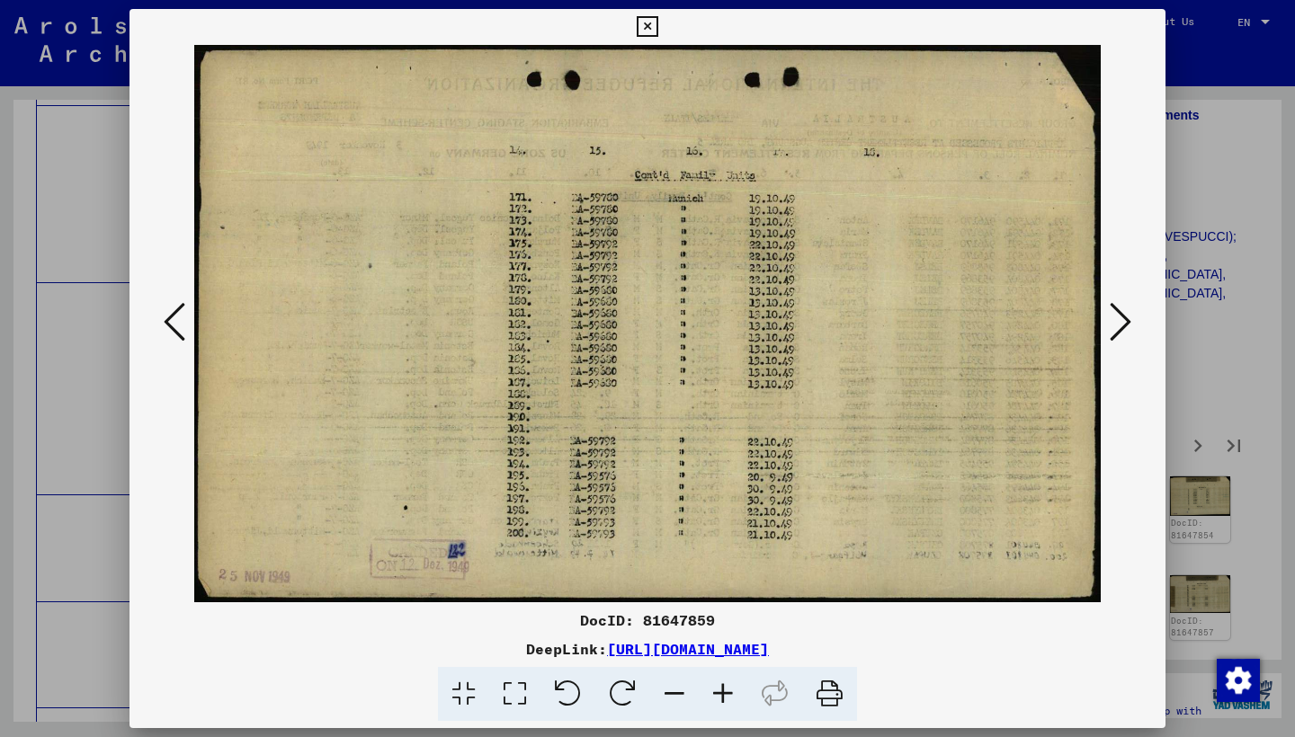
click at [1127, 333] on icon at bounding box center [1120, 321] width 22 height 43
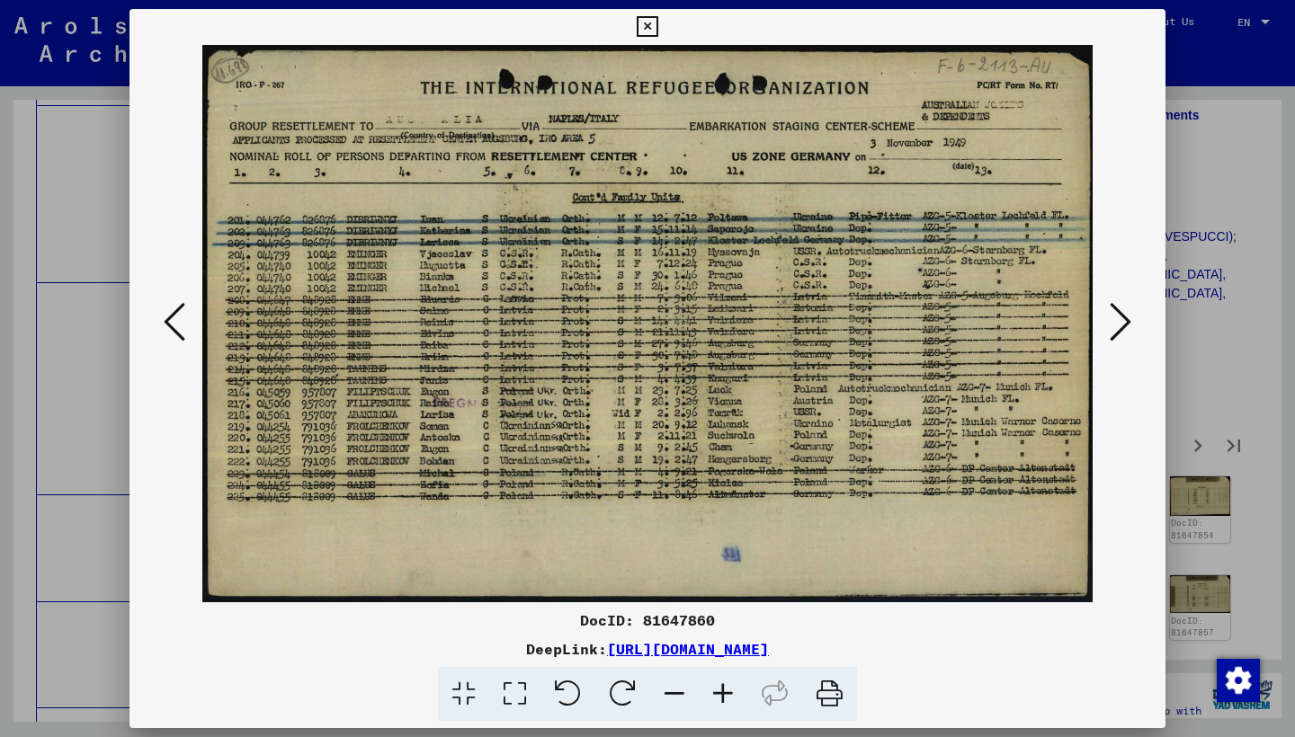
click at [1127, 333] on icon at bounding box center [1120, 321] width 22 height 43
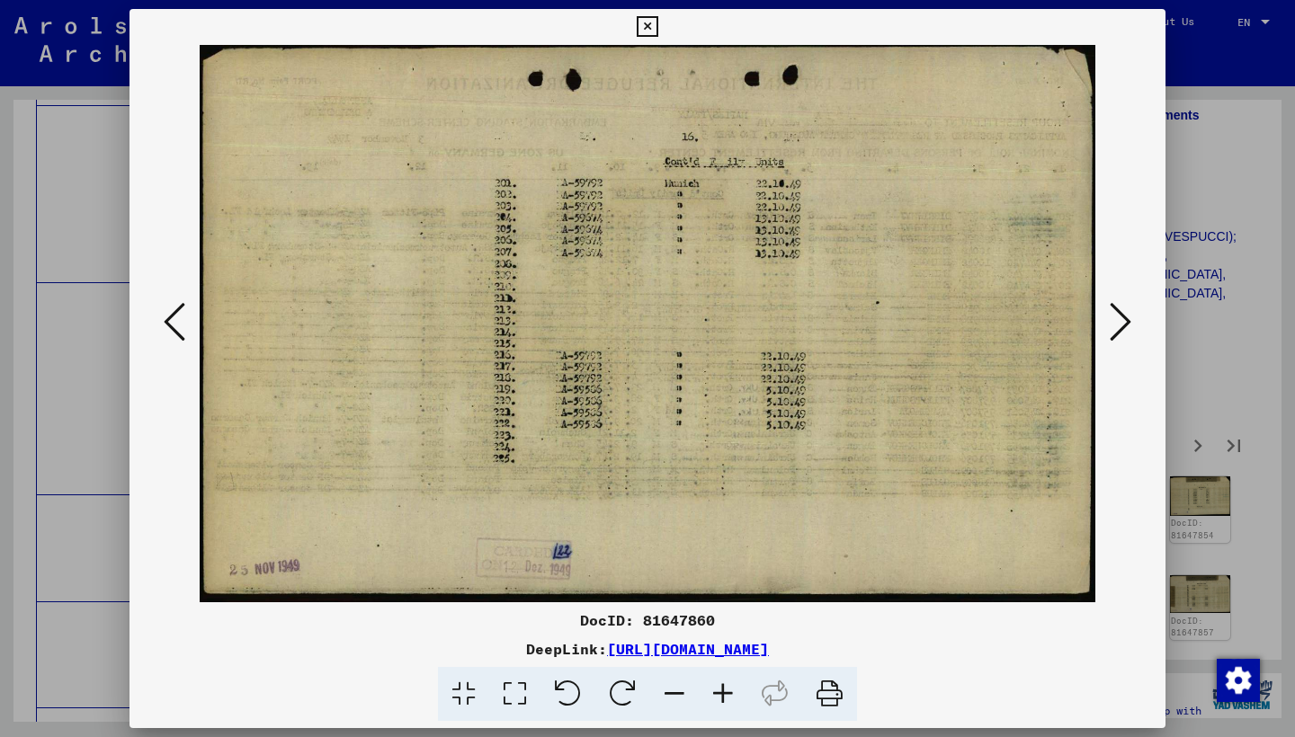
click at [1127, 334] on icon at bounding box center [1120, 321] width 22 height 43
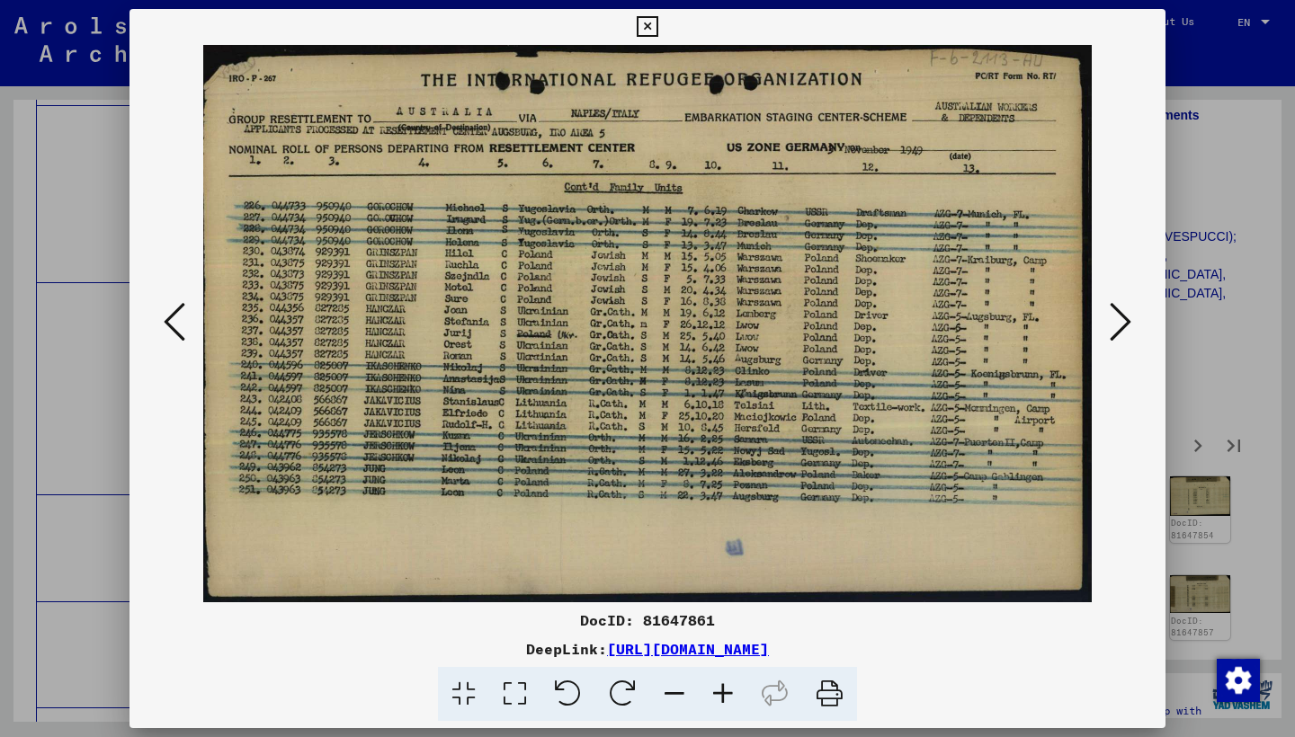
click at [1127, 334] on icon at bounding box center [1120, 321] width 22 height 43
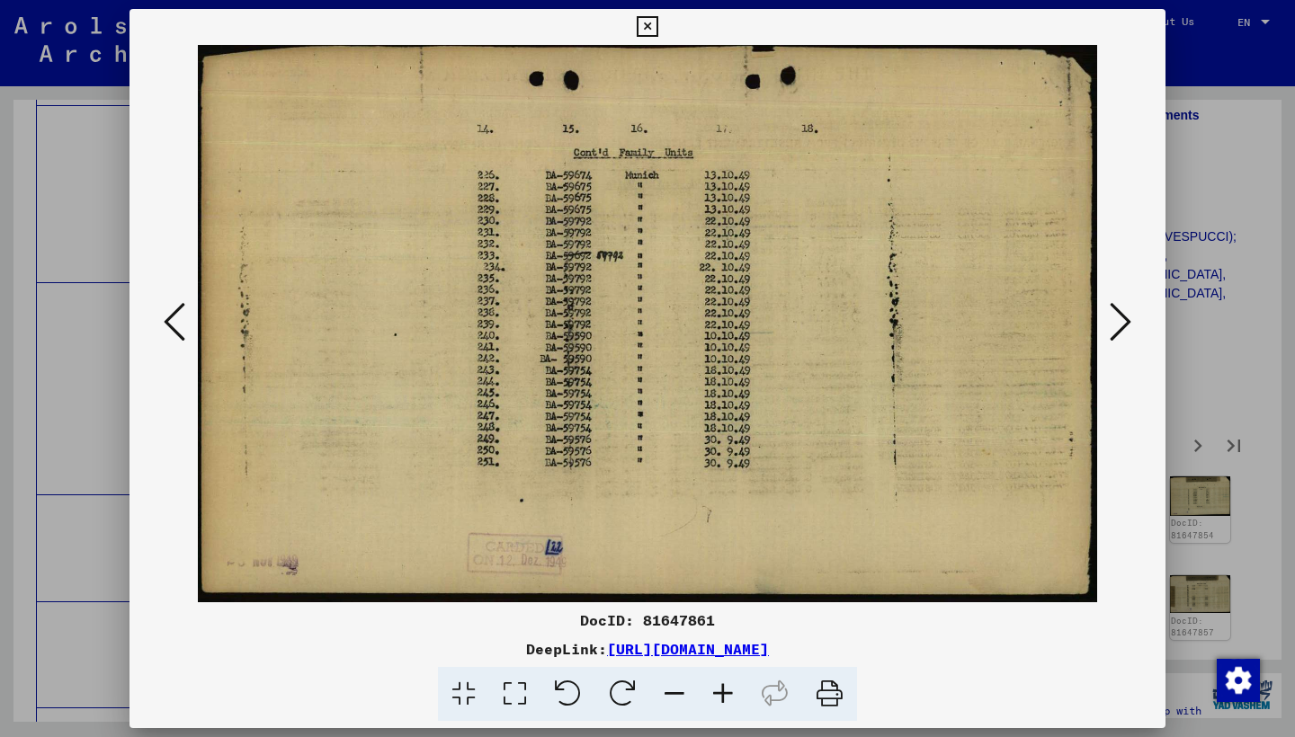
click at [1127, 335] on icon at bounding box center [1120, 321] width 22 height 43
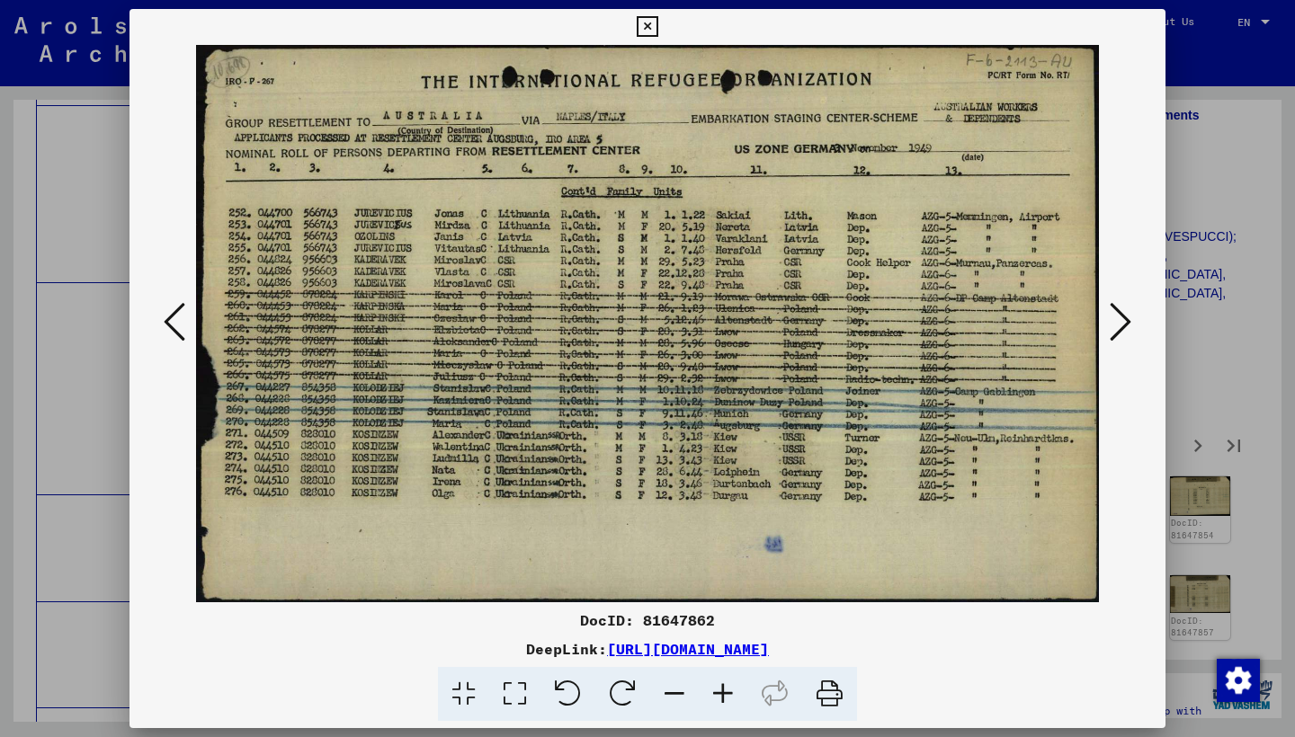
click at [1123, 325] on icon at bounding box center [1120, 321] width 22 height 43
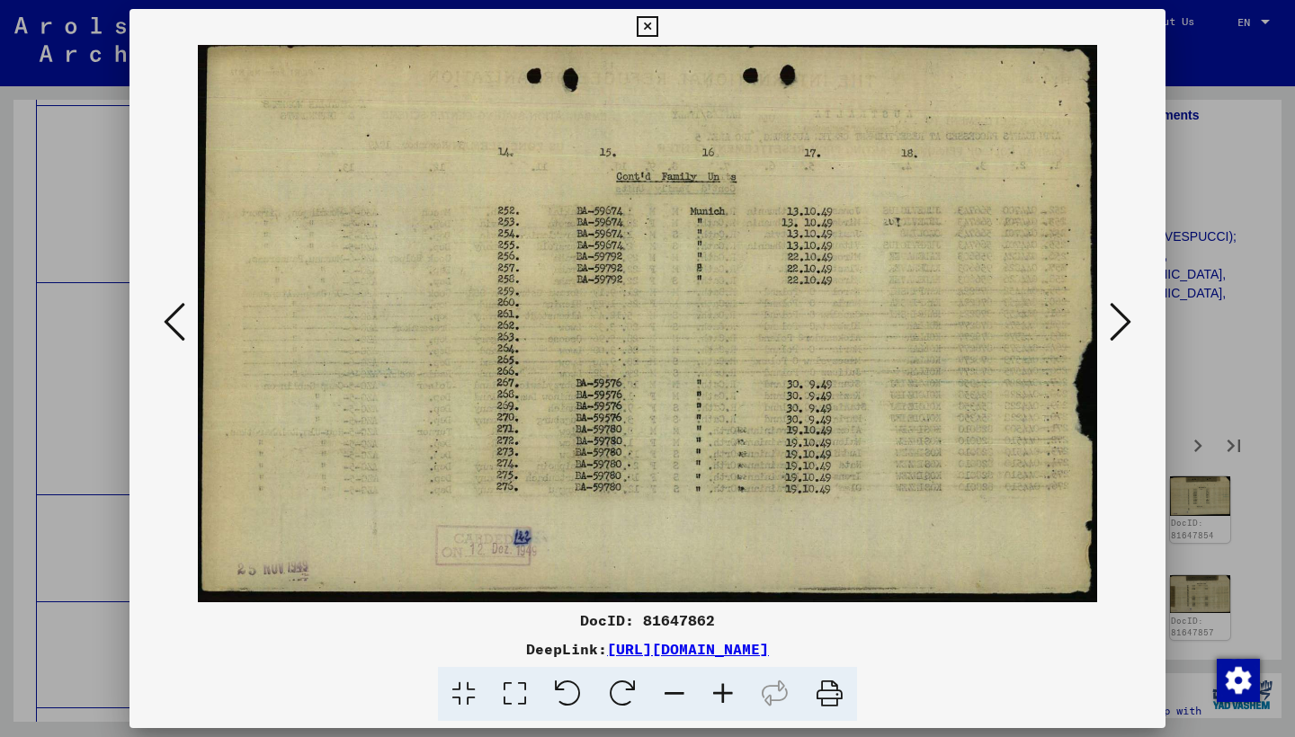
click at [1123, 326] on icon at bounding box center [1120, 321] width 22 height 43
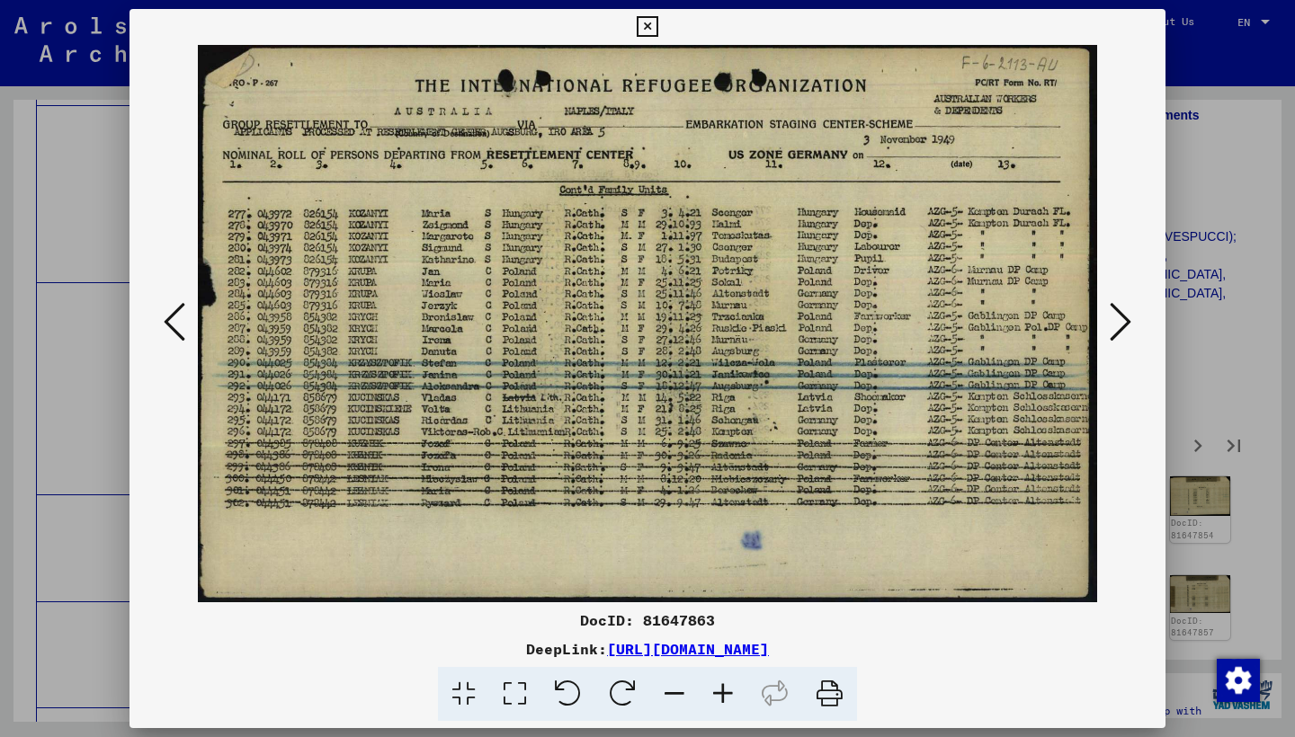
click at [1124, 331] on icon at bounding box center [1120, 321] width 22 height 43
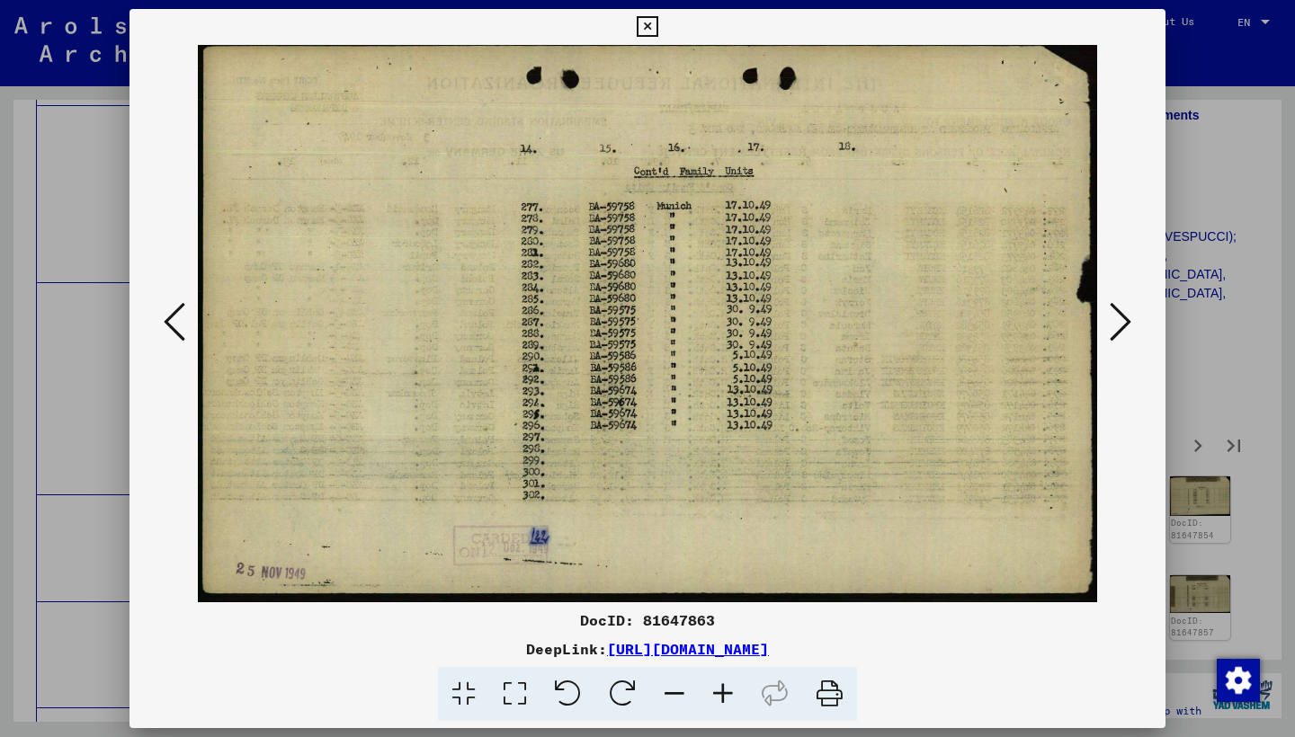
click at [1124, 331] on icon at bounding box center [1120, 321] width 22 height 43
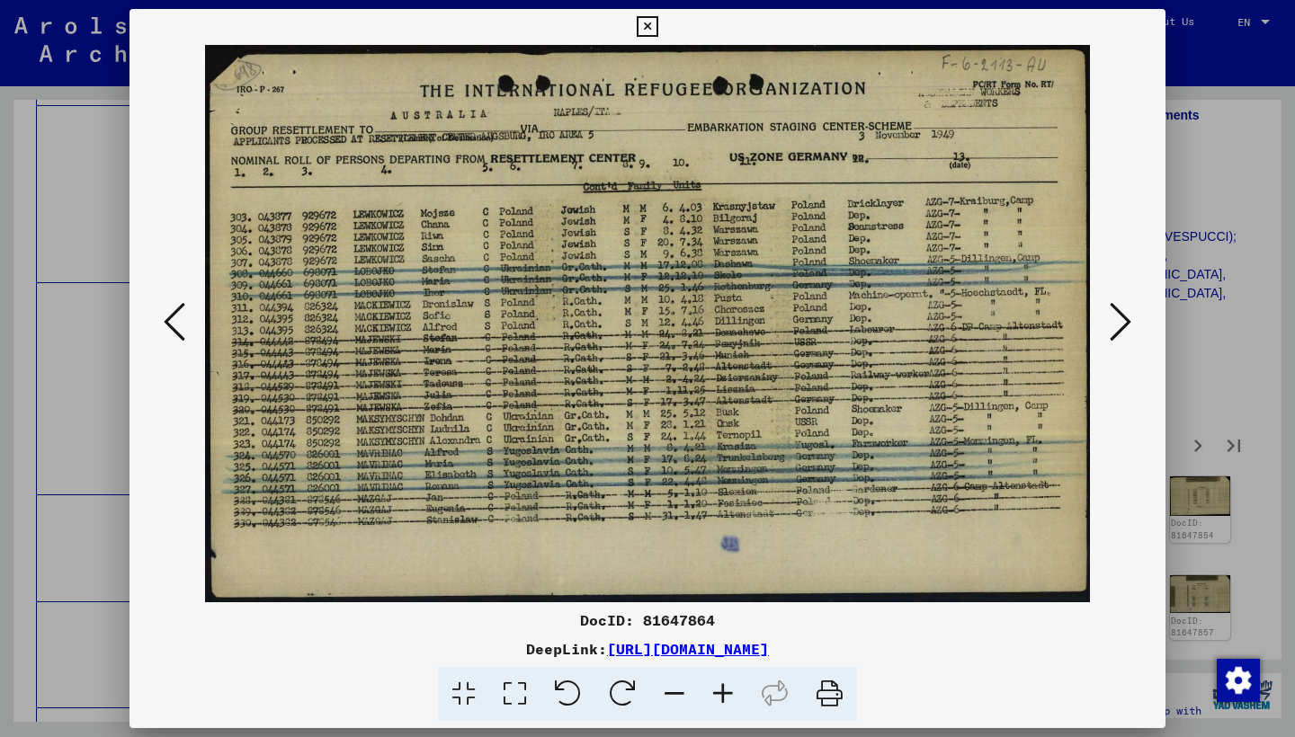
click at [1124, 331] on icon at bounding box center [1120, 321] width 22 height 43
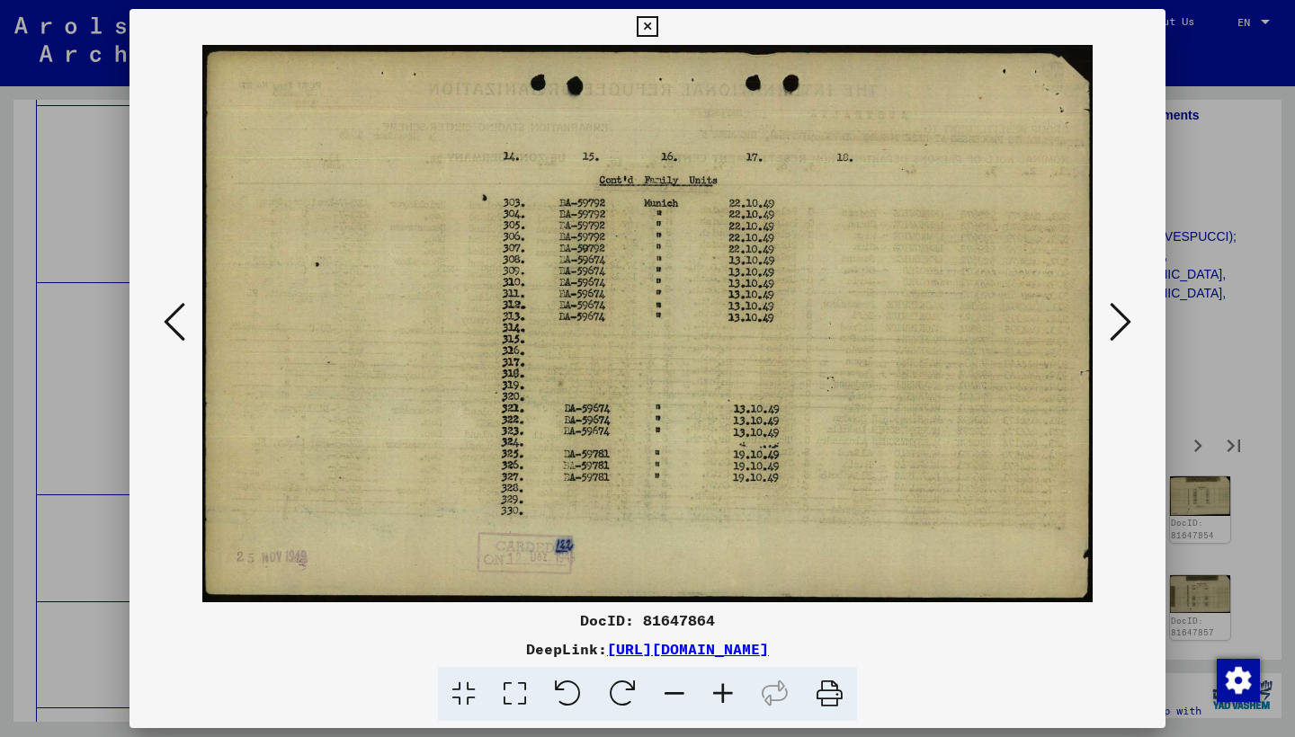
click at [1124, 331] on icon at bounding box center [1120, 321] width 22 height 43
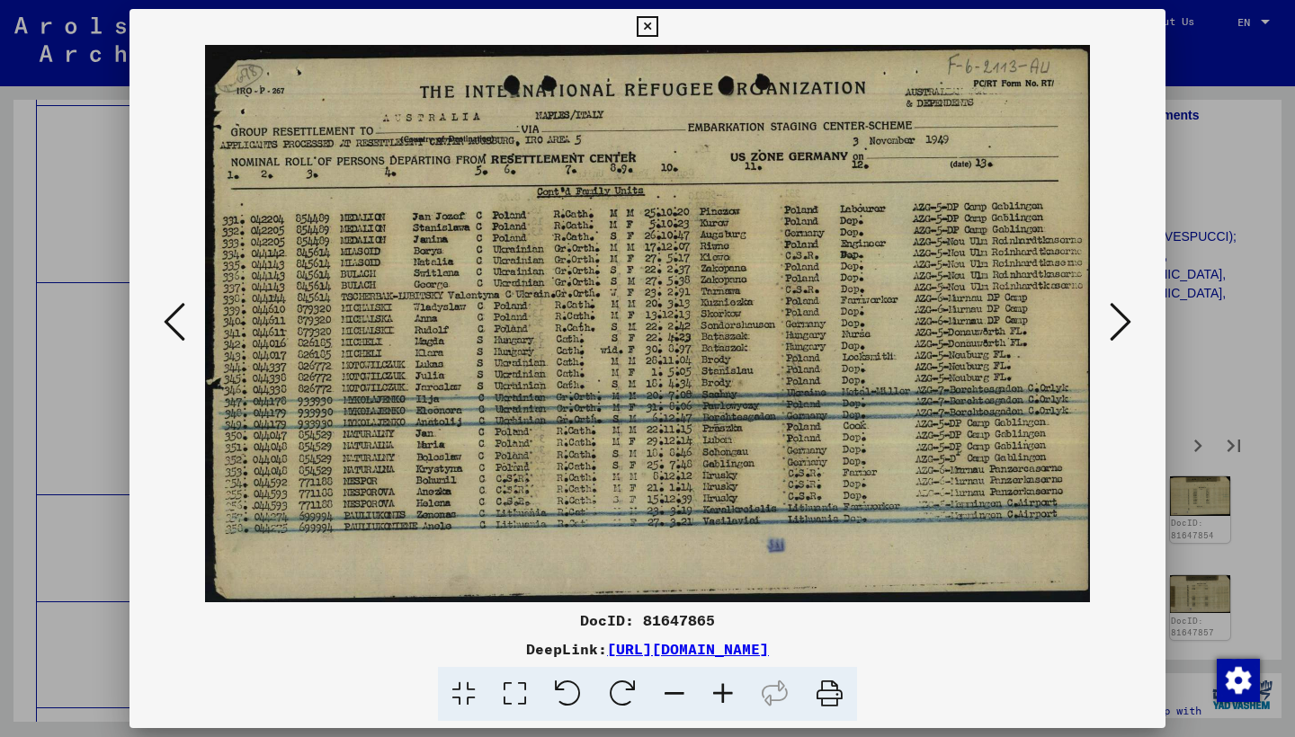
click at [1124, 331] on icon at bounding box center [1120, 321] width 22 height 43
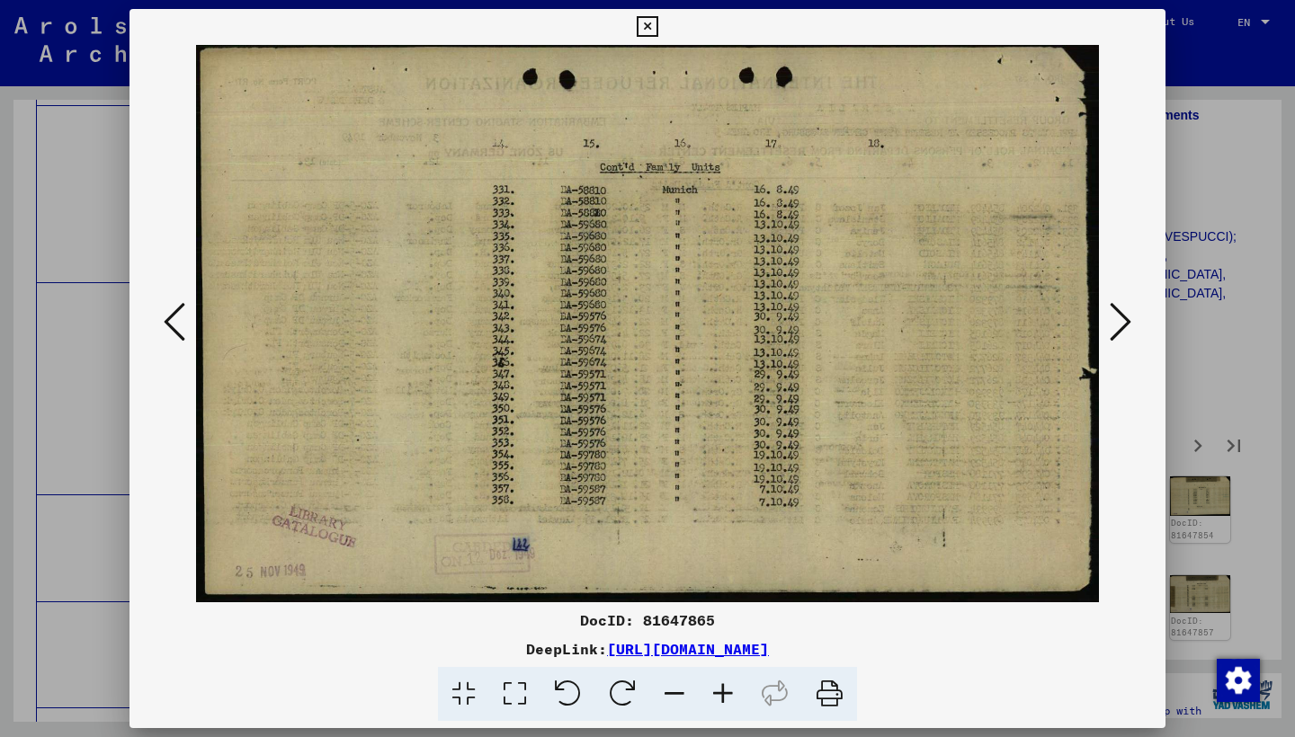
click at [1124, 331] on icon at bounding box center [1120, 321] width 22 height 43
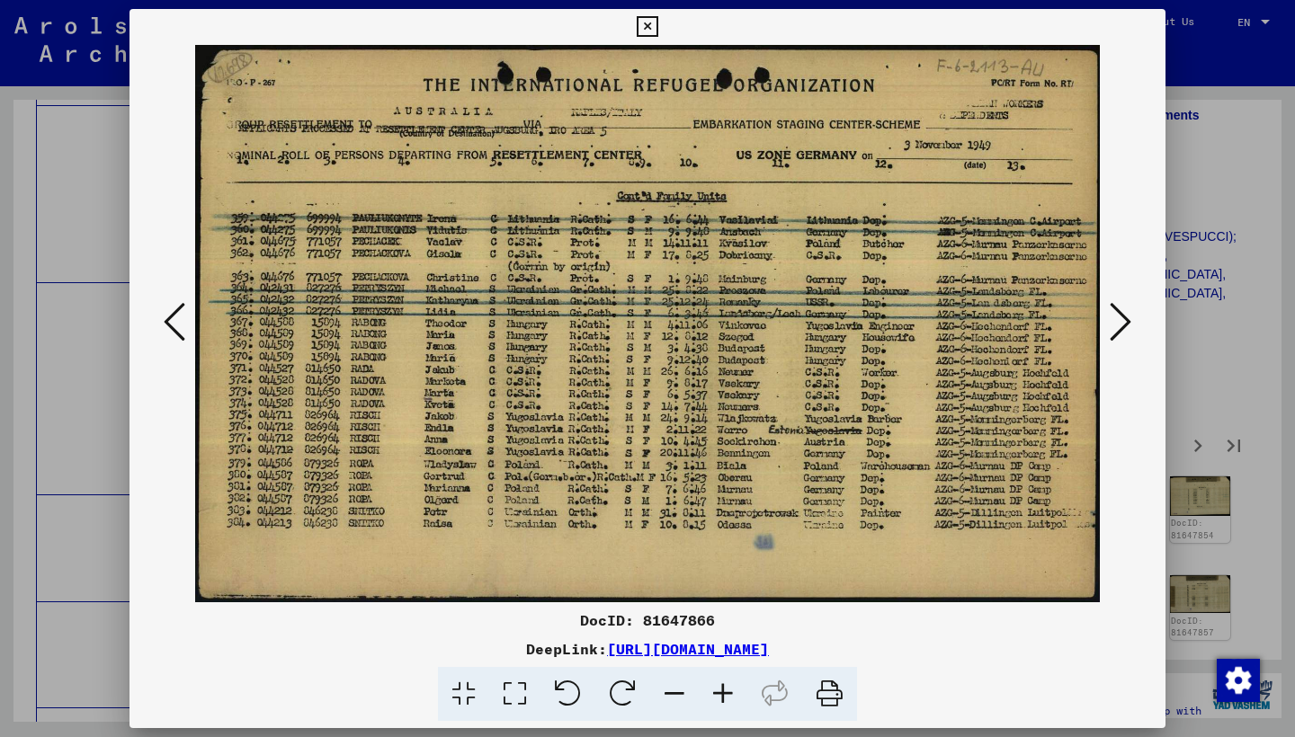
click at [1124, 331] on icon at bounding box center [1120, 321] width 22 height 43
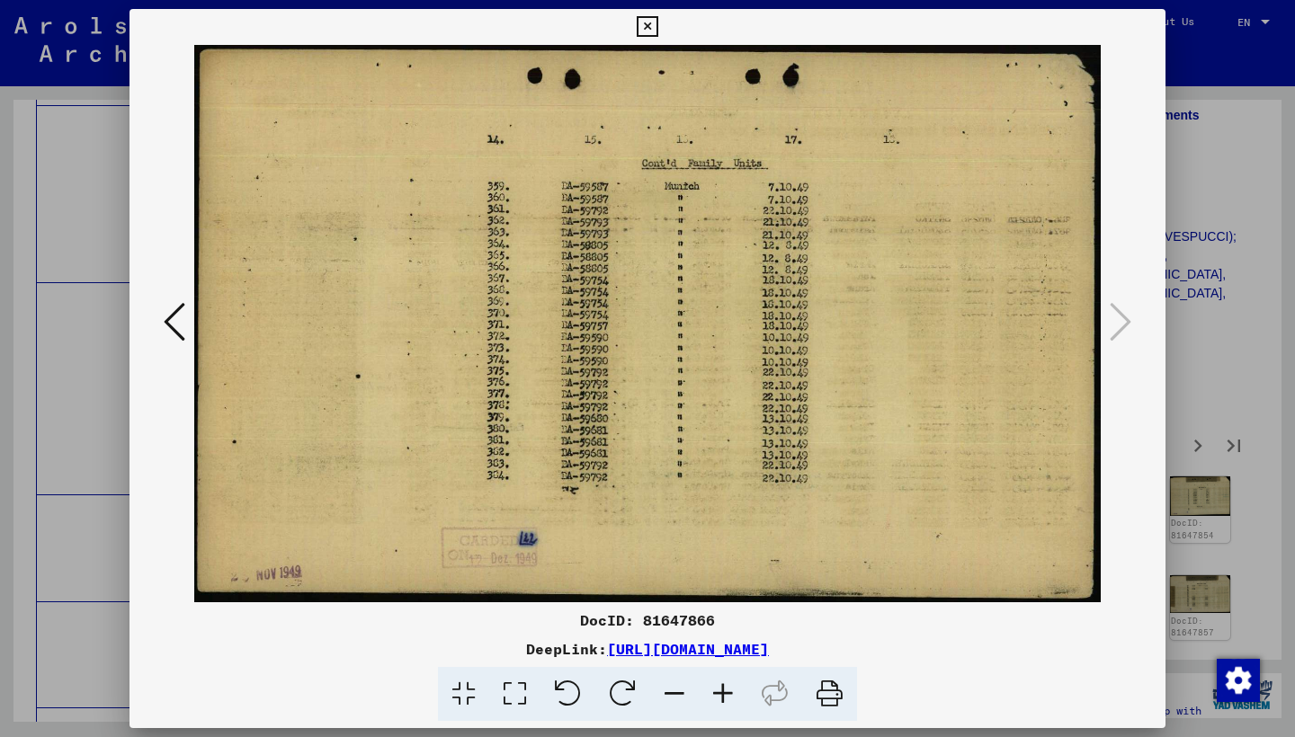
click at [657, 28] on icon at bounding box center [647, 27] width 21 height 22
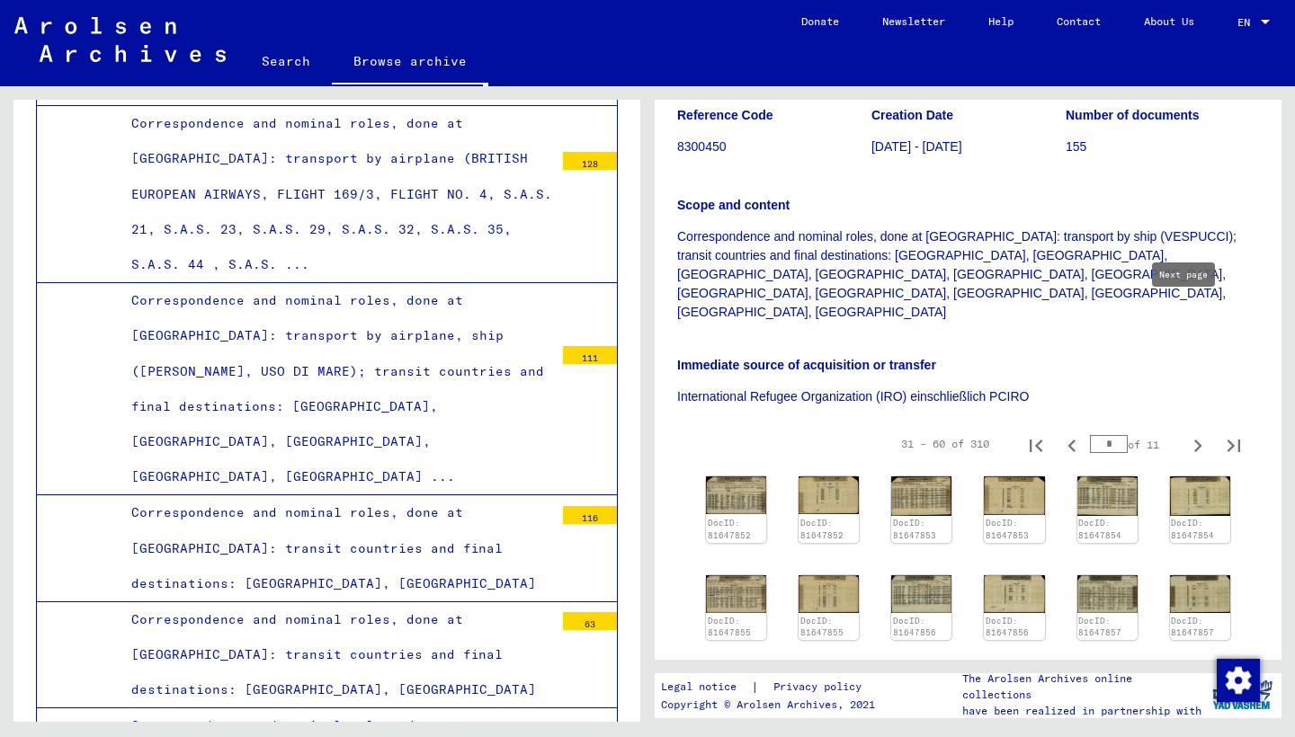
click at [1185, 433] on icon "Next page" at bounding box center [1197, 445] width 25 height 25
type input "*"
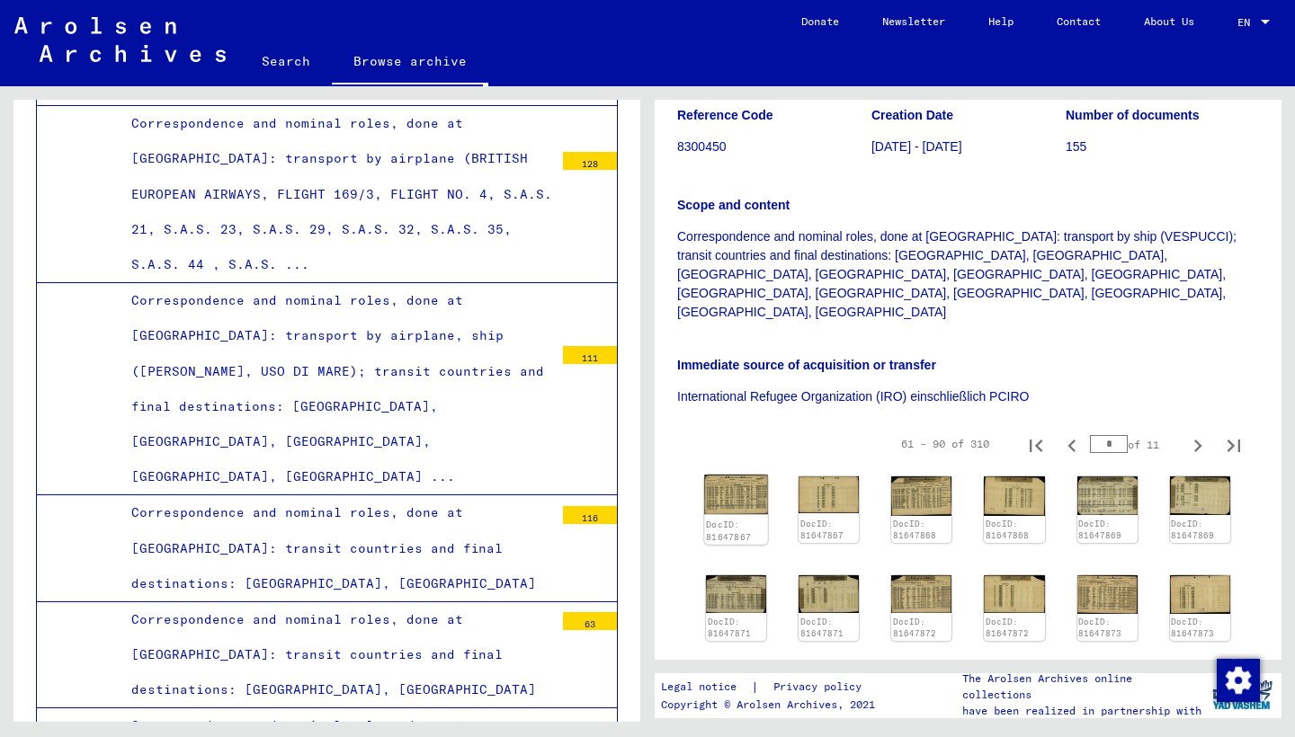
click at [739, 475] on img at bounding box center [736, 495] width 64 height 40
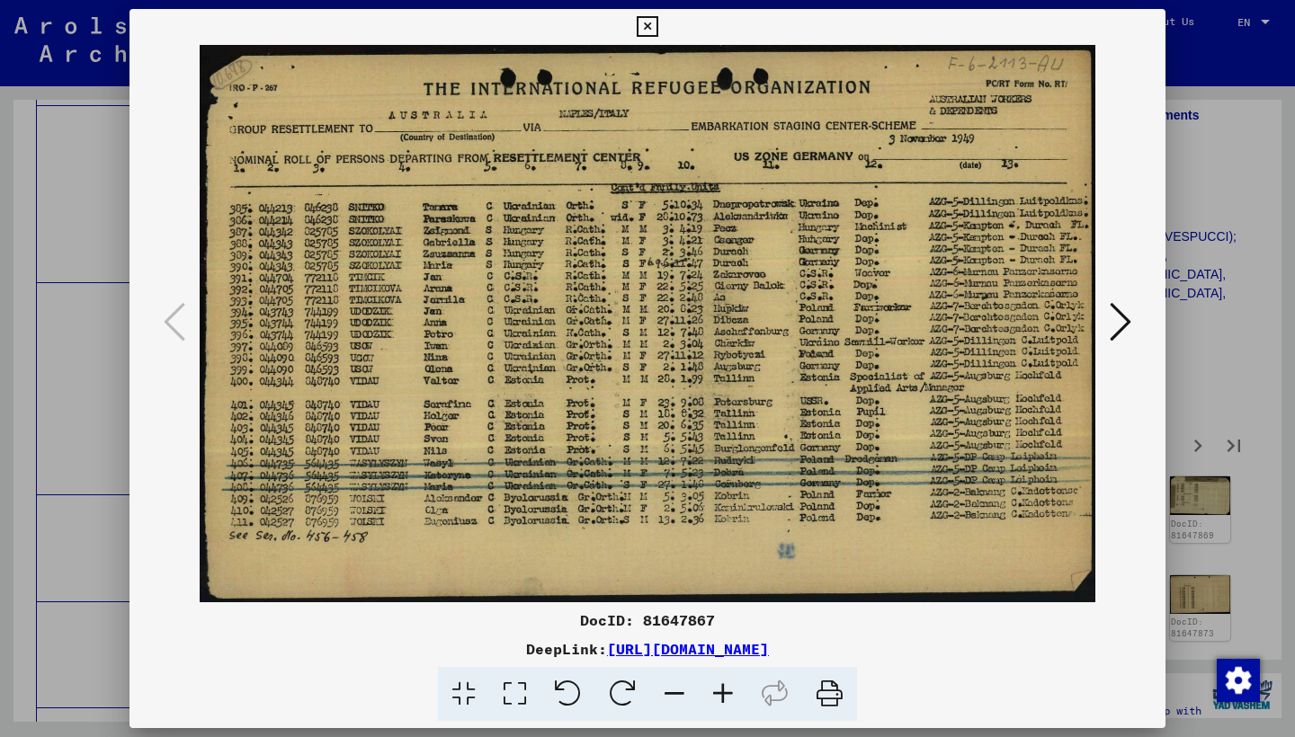
click at [1122, 311] on icon at bounding box center [1120, 321] width 22 height 43
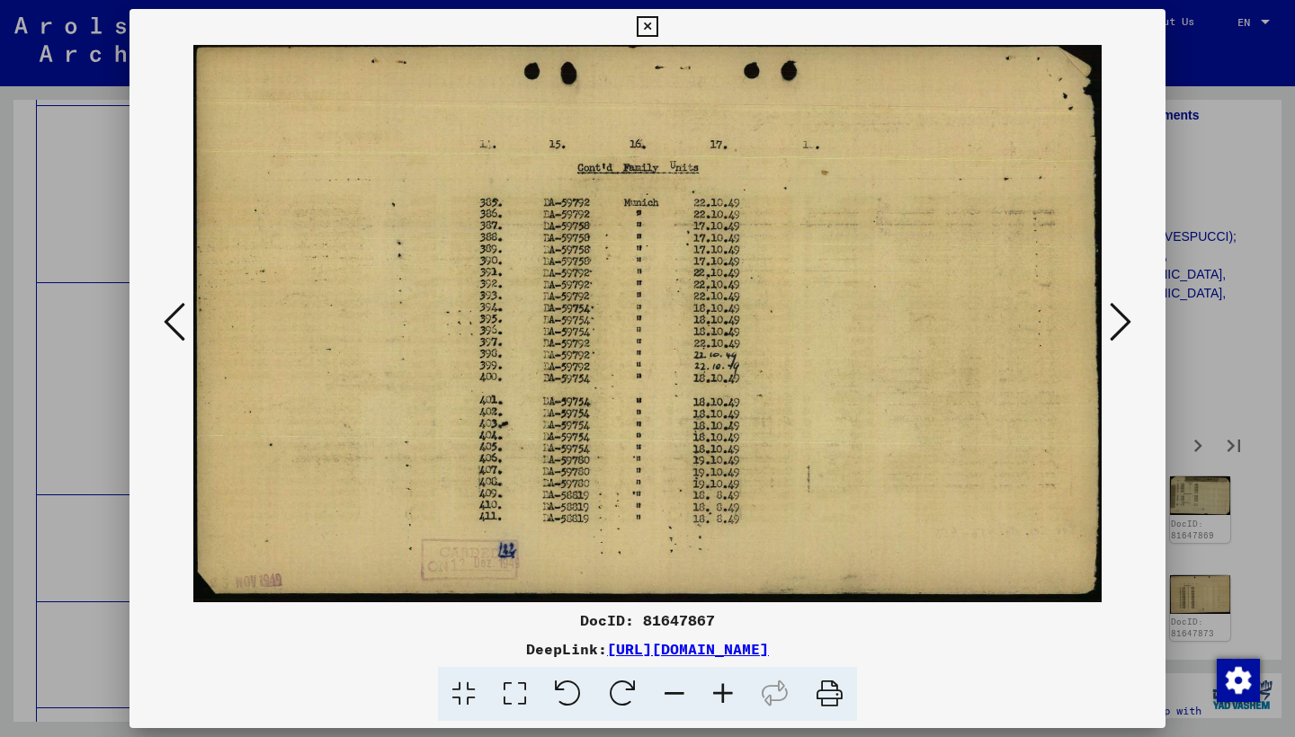
click at [1122, 311] on icon at bounding box center [1120, 321] width 22 height 43
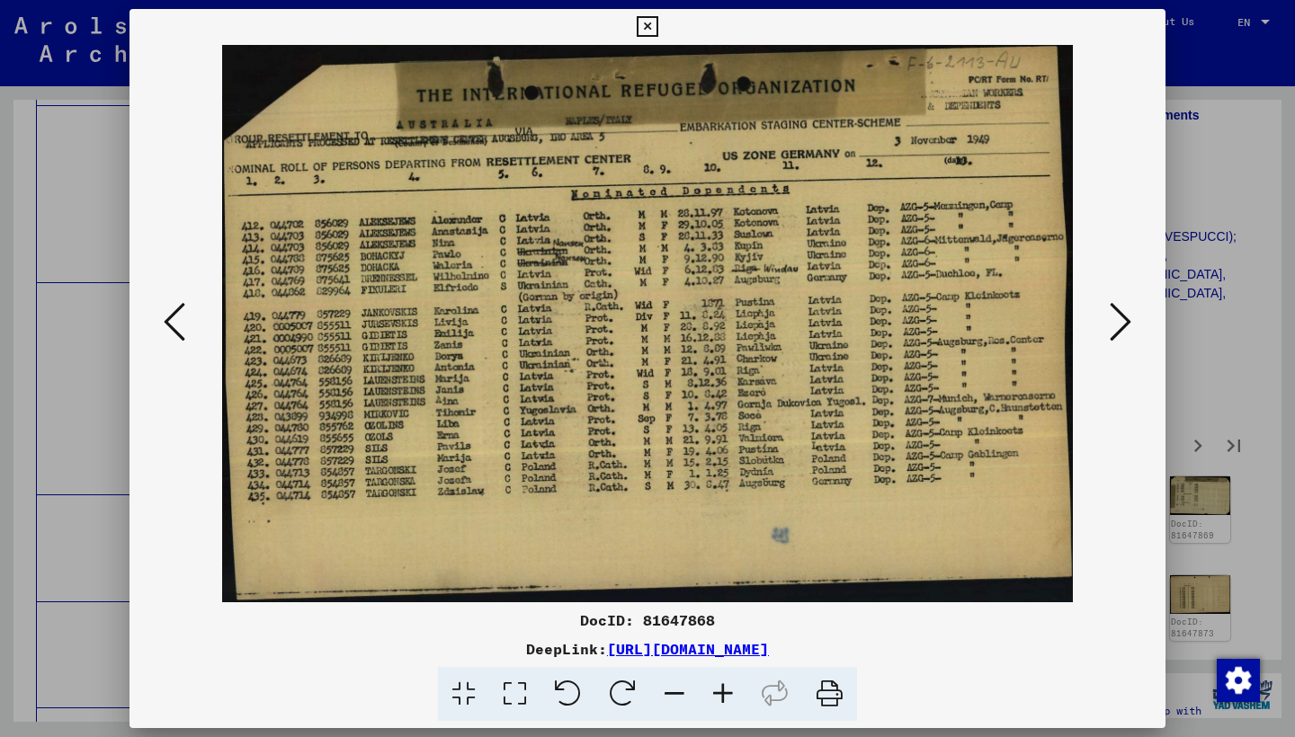
click at [1122, 311] on icon at bounding box center [1120, 321] width 22 height 43
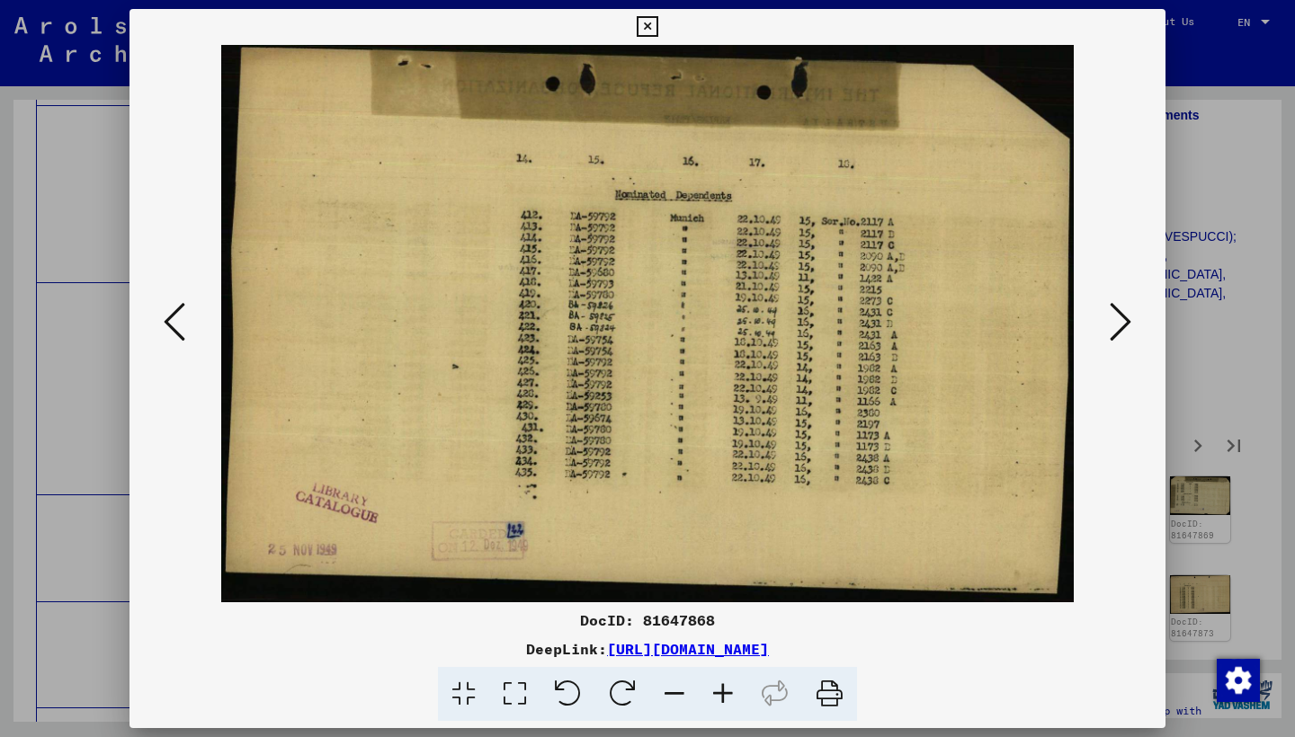
click at [1122, 311] on icon at bounding box center [1120, 321] width 22 height 43
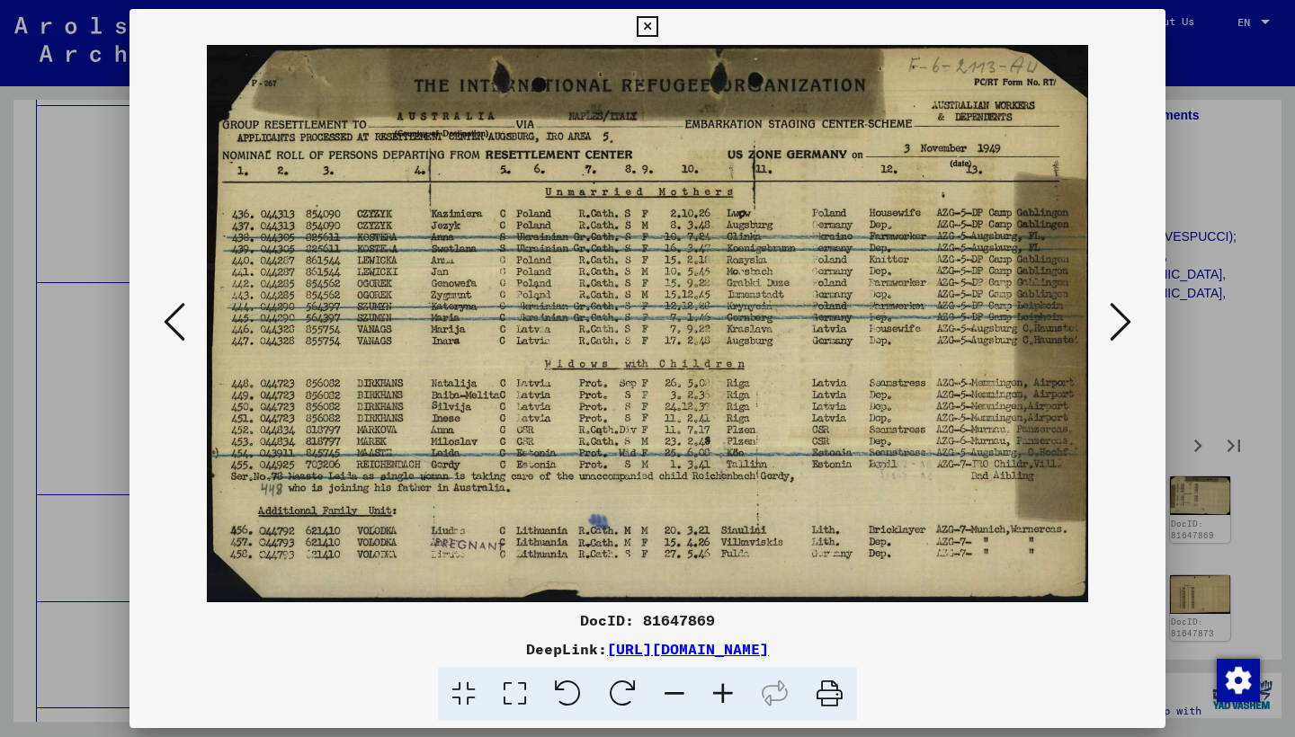
click at [1122, 311] on icon at bounding box center [1120, 321] width 22 height 43
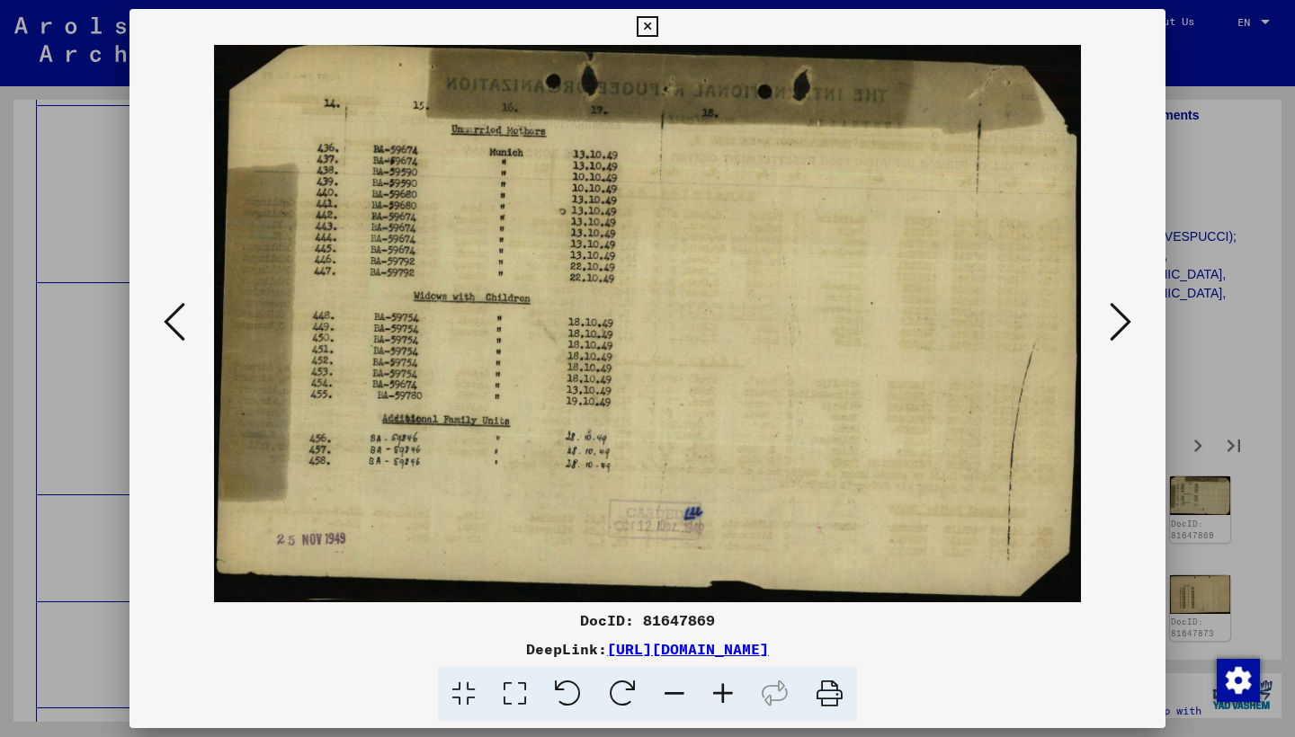
click at [1122, 311] on icon at bounding box center [1120, 321] width 22 height 43
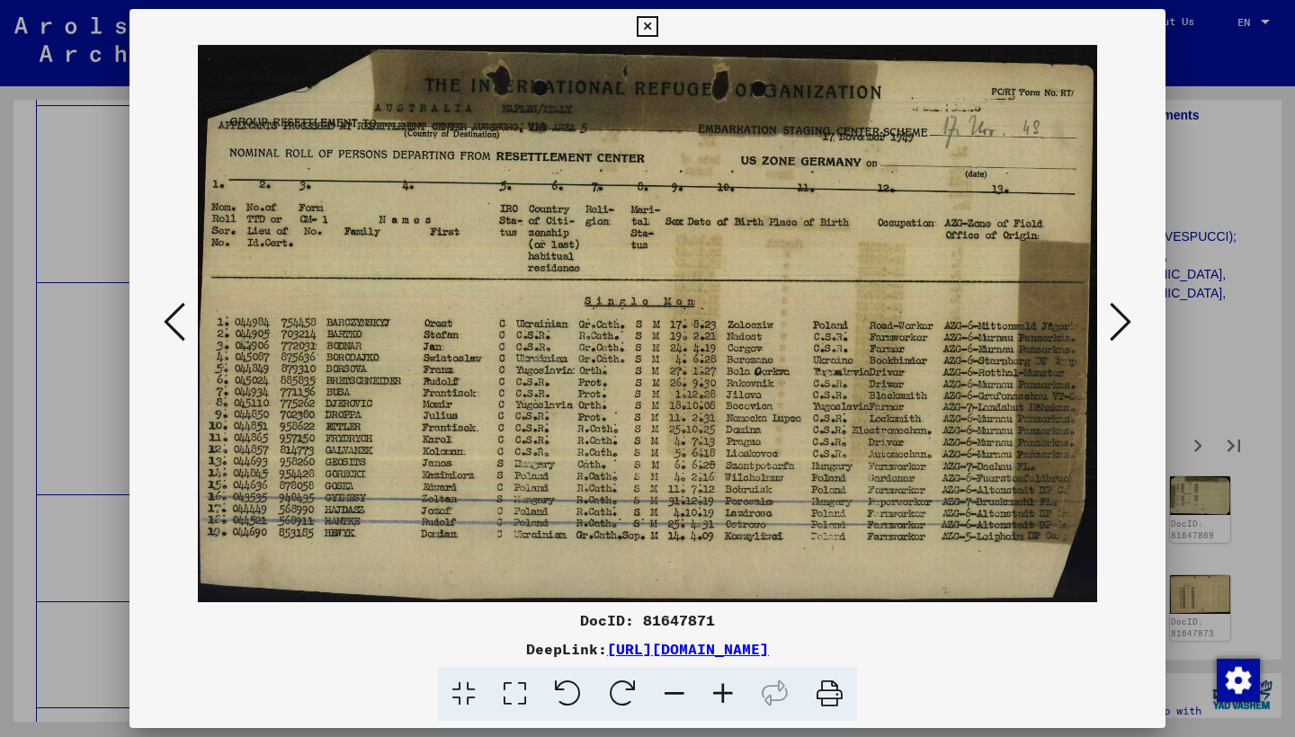
click at [1122, 311] on icon at bounding box center [1120, 321] width 22 height 43
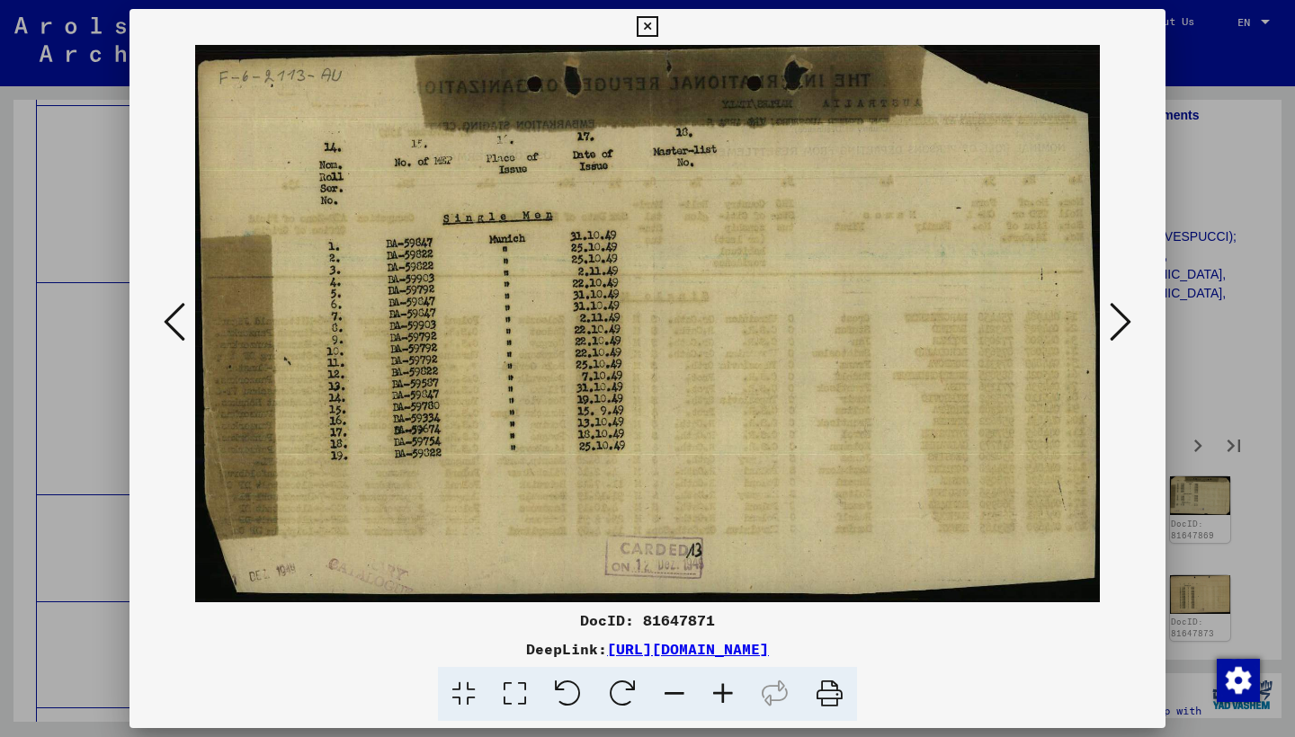
click at [1122, 311] on icon at bounding box center [1120, 321] width 22 height 43
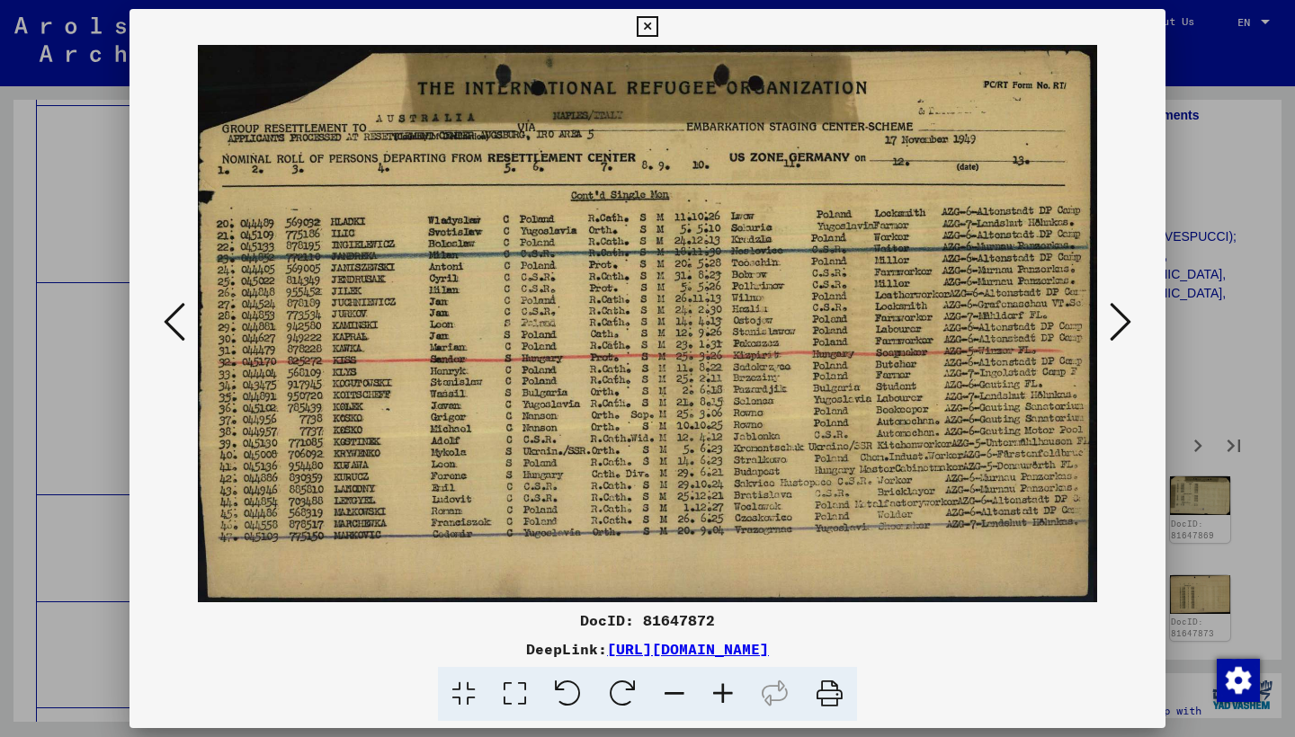
click at [1122, 311] on icon at bounding box center [1120, 321] width 22 height 43
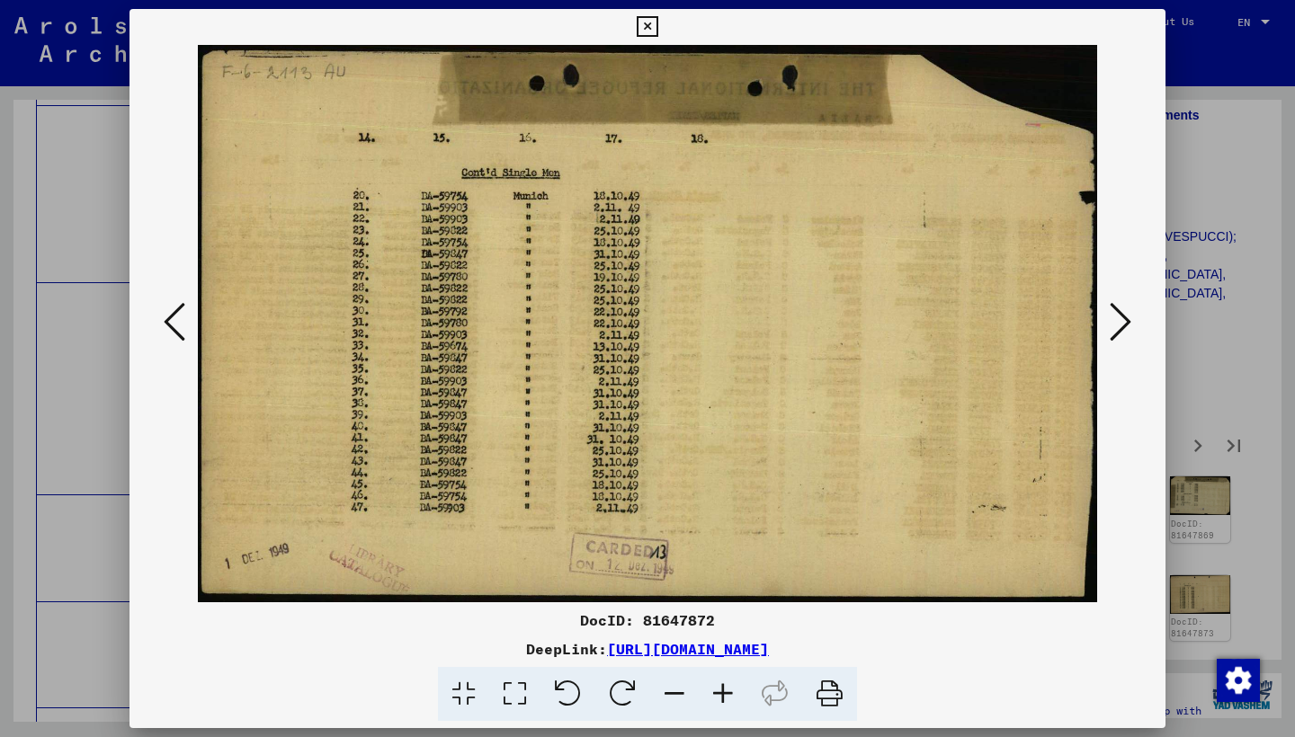
click at [1122, 311] on icon at bounding box center [1120, 321] width 22 height 43
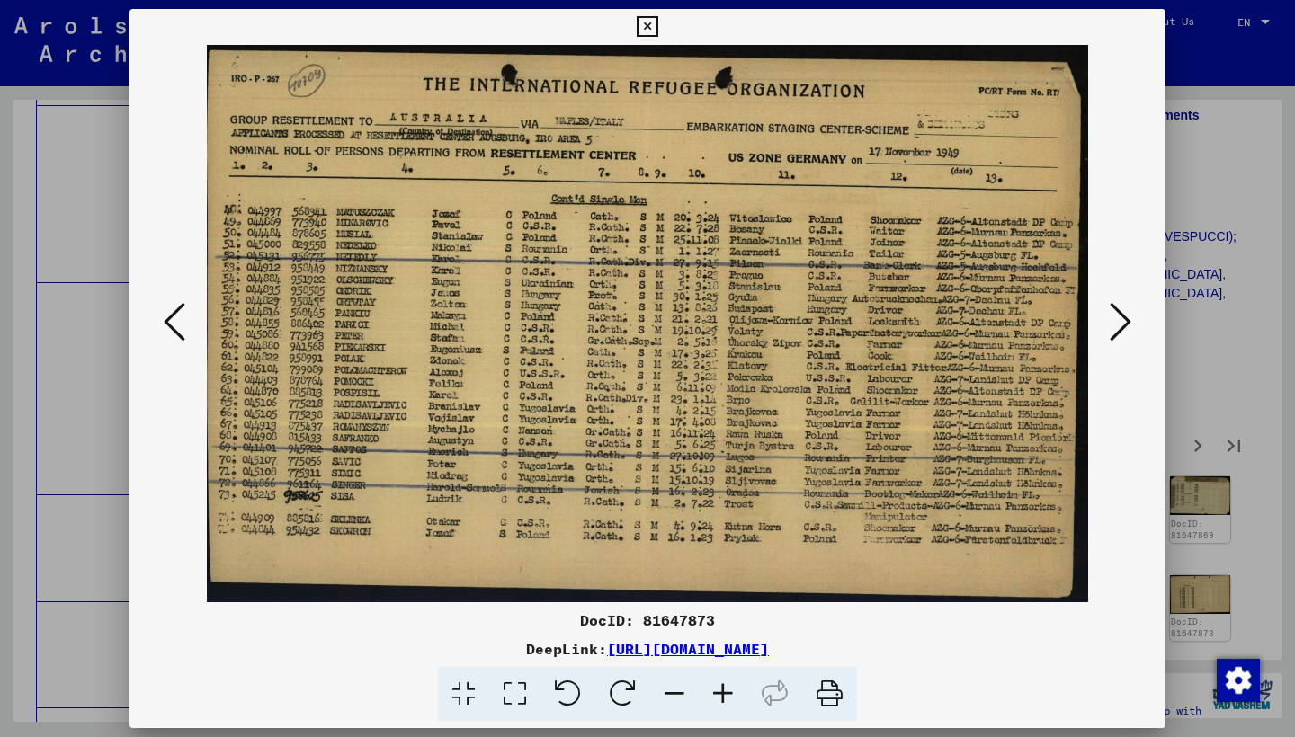
click at [1122, 311] on icon at bounding box center [1120, 321] width 22 height 43
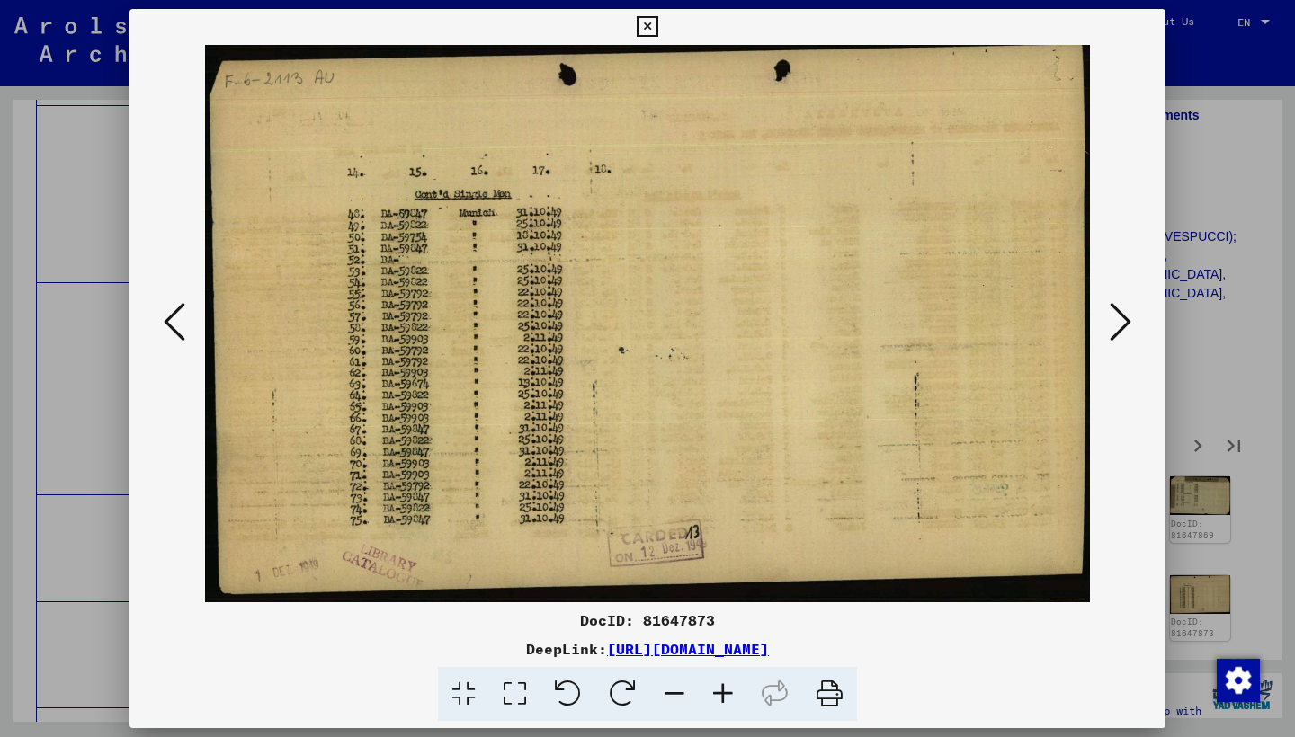
click at [1122, 311] on icon at bounding box center [1120, 321] width 22 height 43
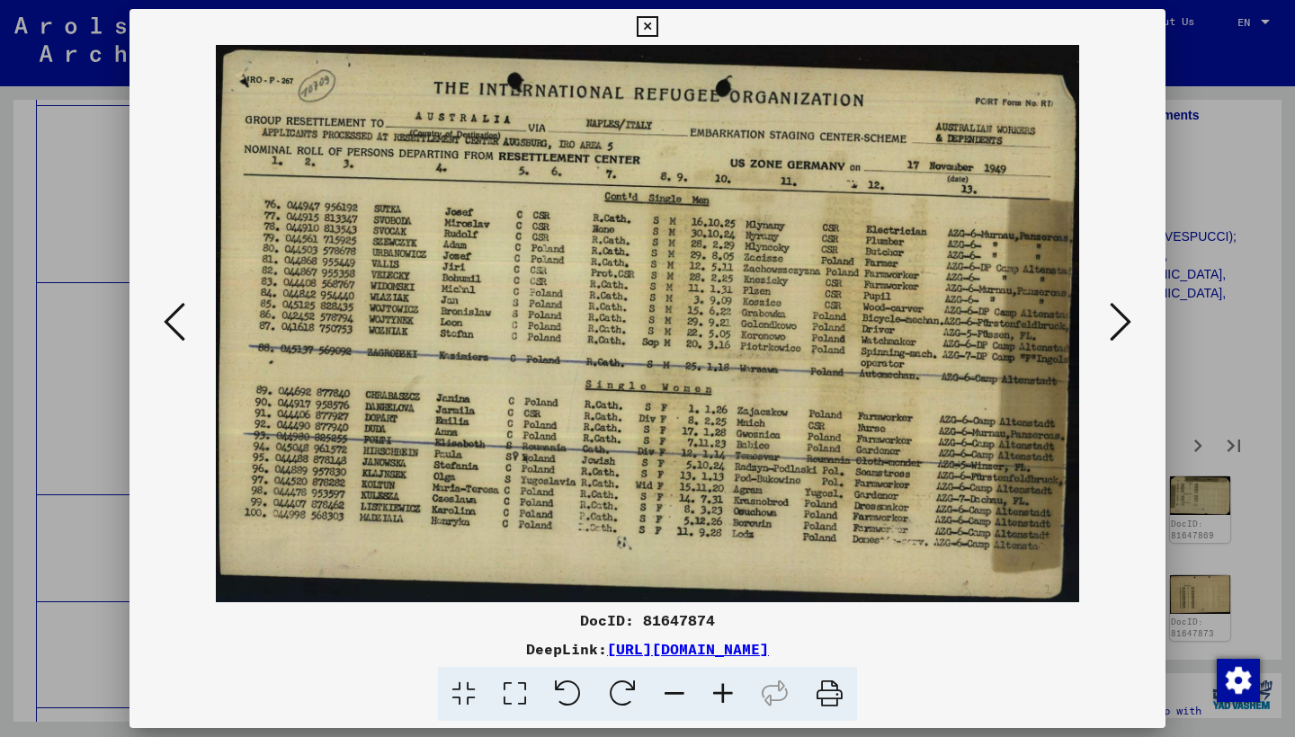
click at [1122, 312] on icon at bounding box center [1120, 321] width 22 height 43
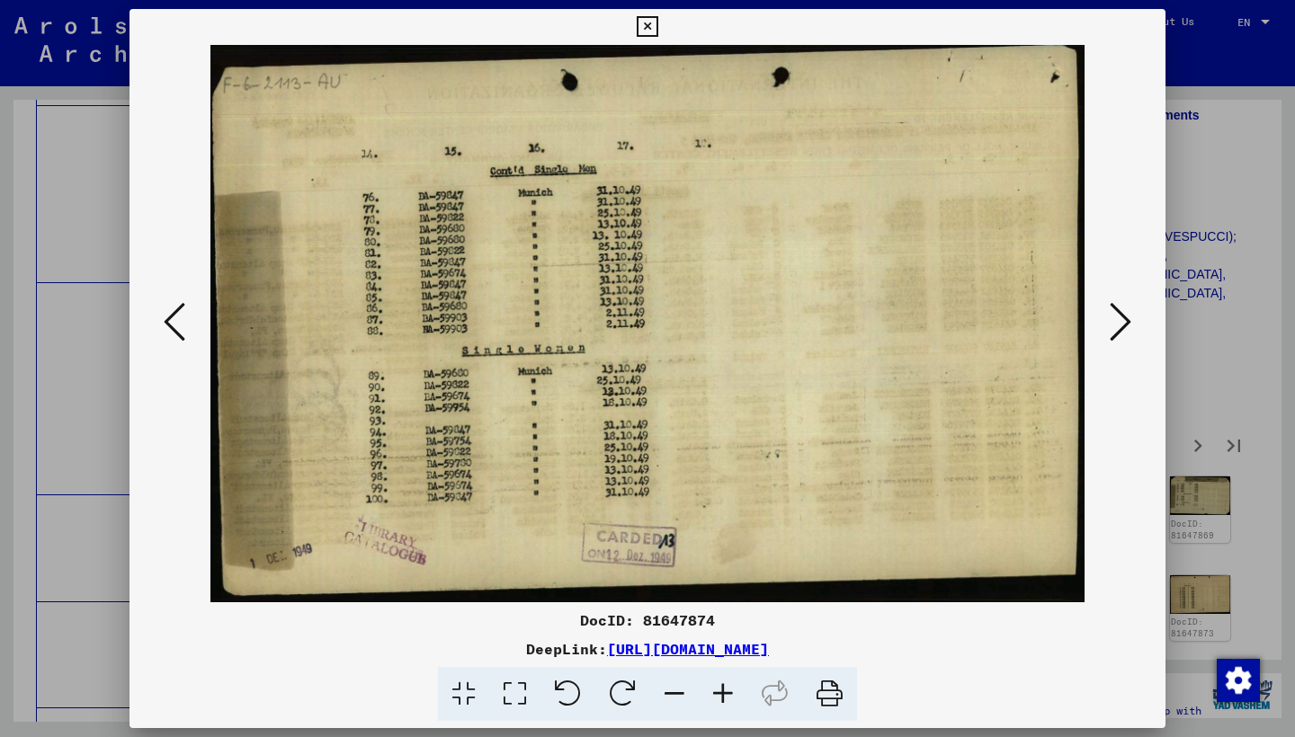
click at [1122, 312] on icon at bounding box center [1120, 321] width 22 height 43
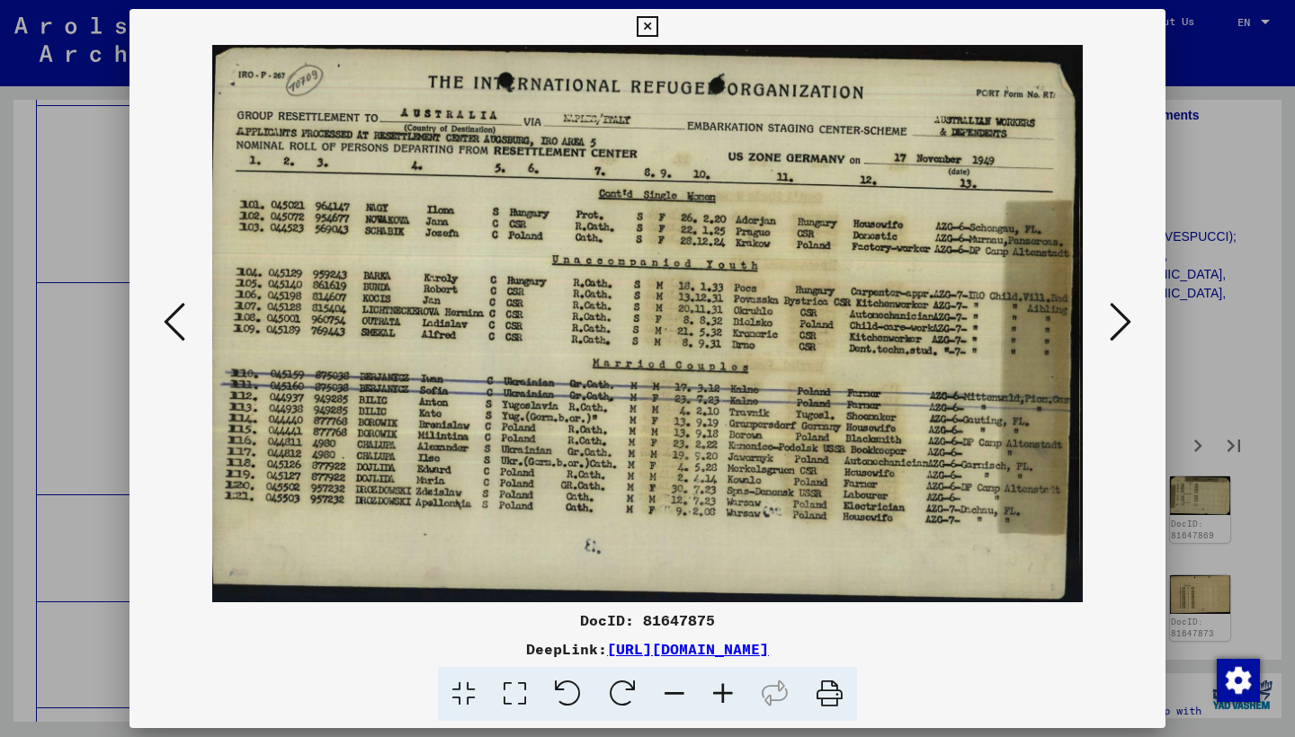
click at [1119, 312] on icon at bounding box center [1120, 321] width 22 height 43
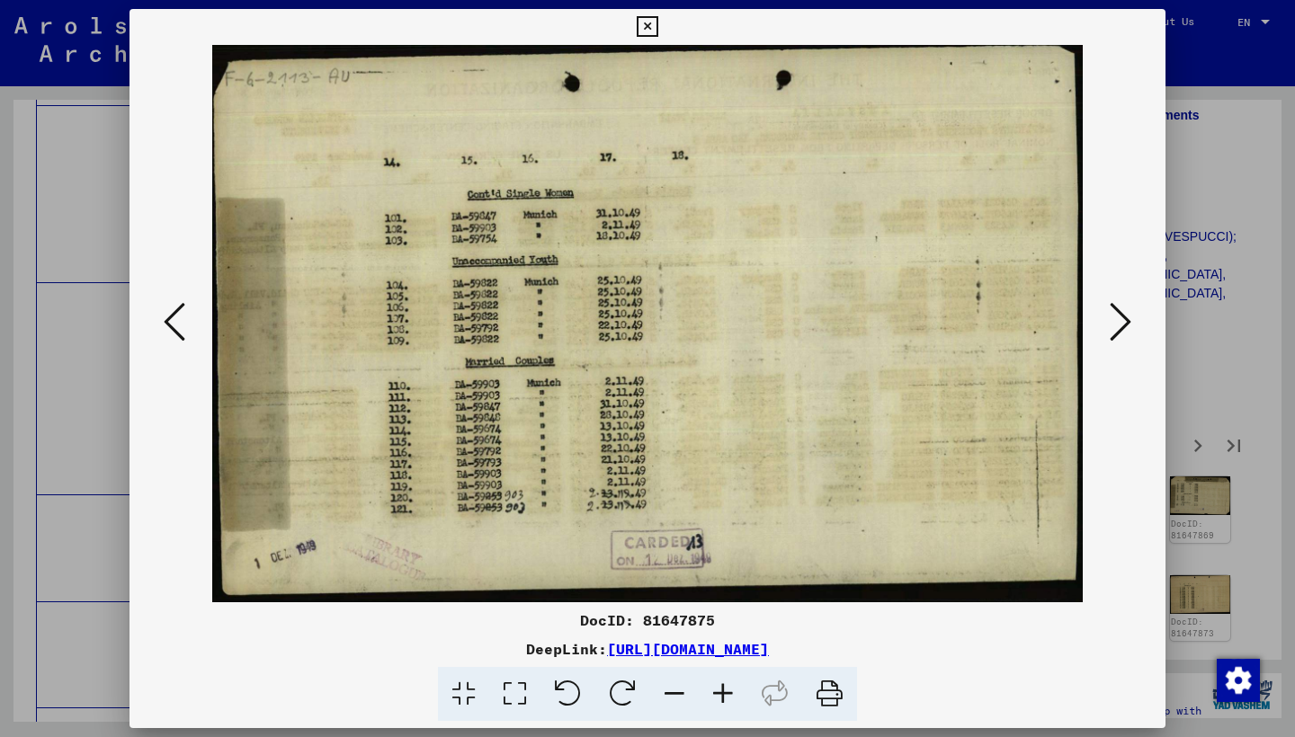
click at [1119, 312] on icon at bounding box center [1120, 321] width 22 height 43
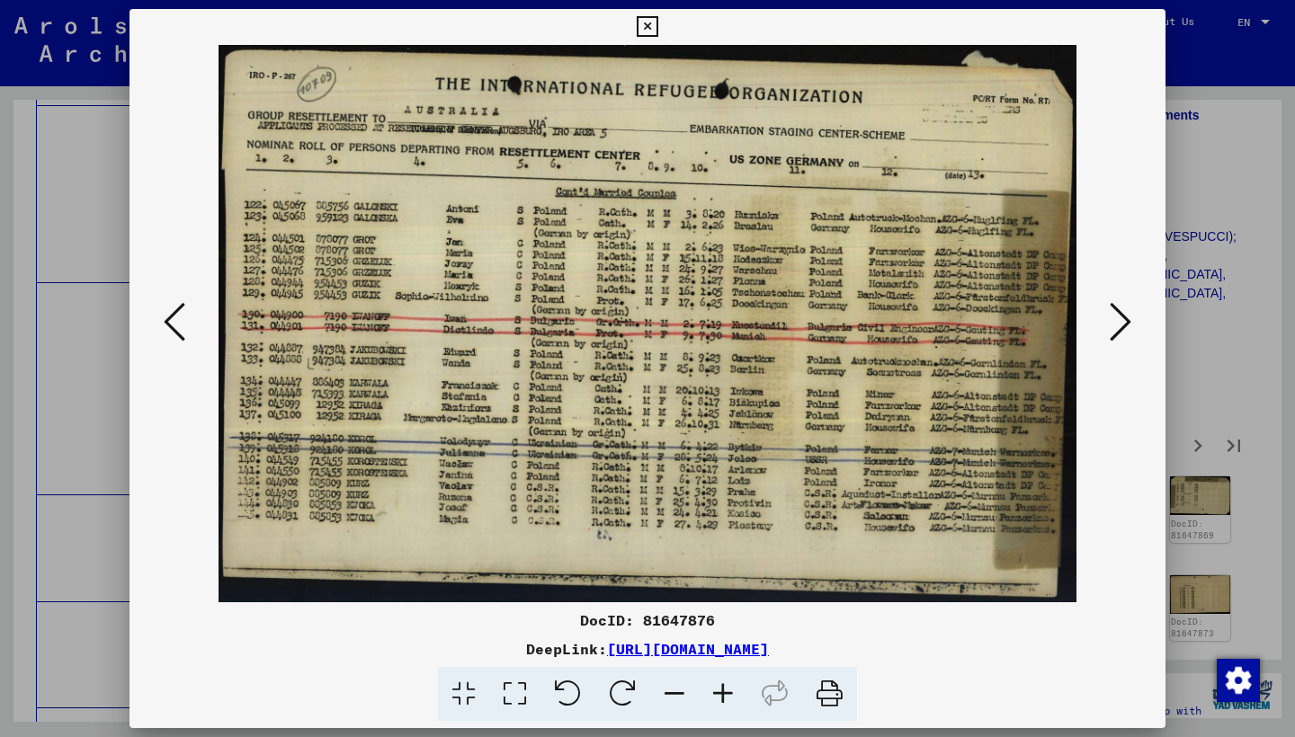
click at [1118, 312] on icon at bounding box center [1120, 321] width 22 height 43
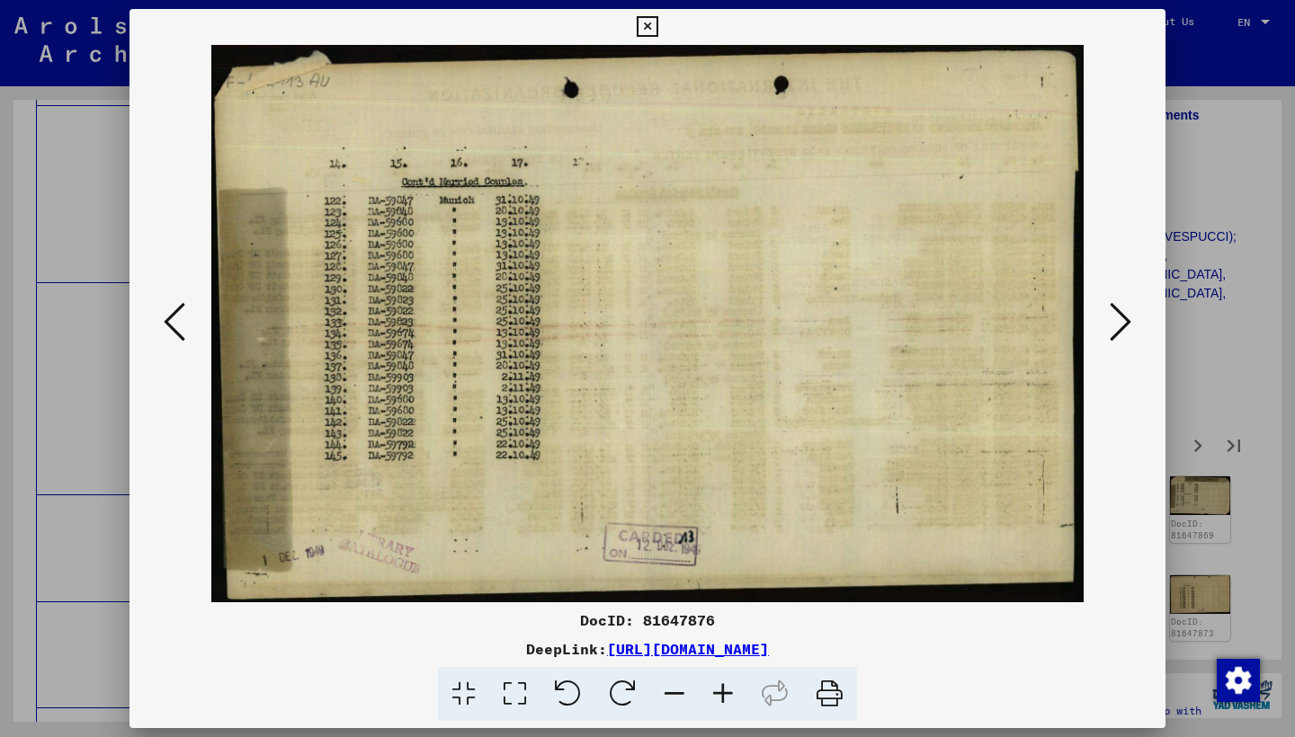
click at [1118, 312] on icon at bounding box center [1120, 321] width 22 height 43
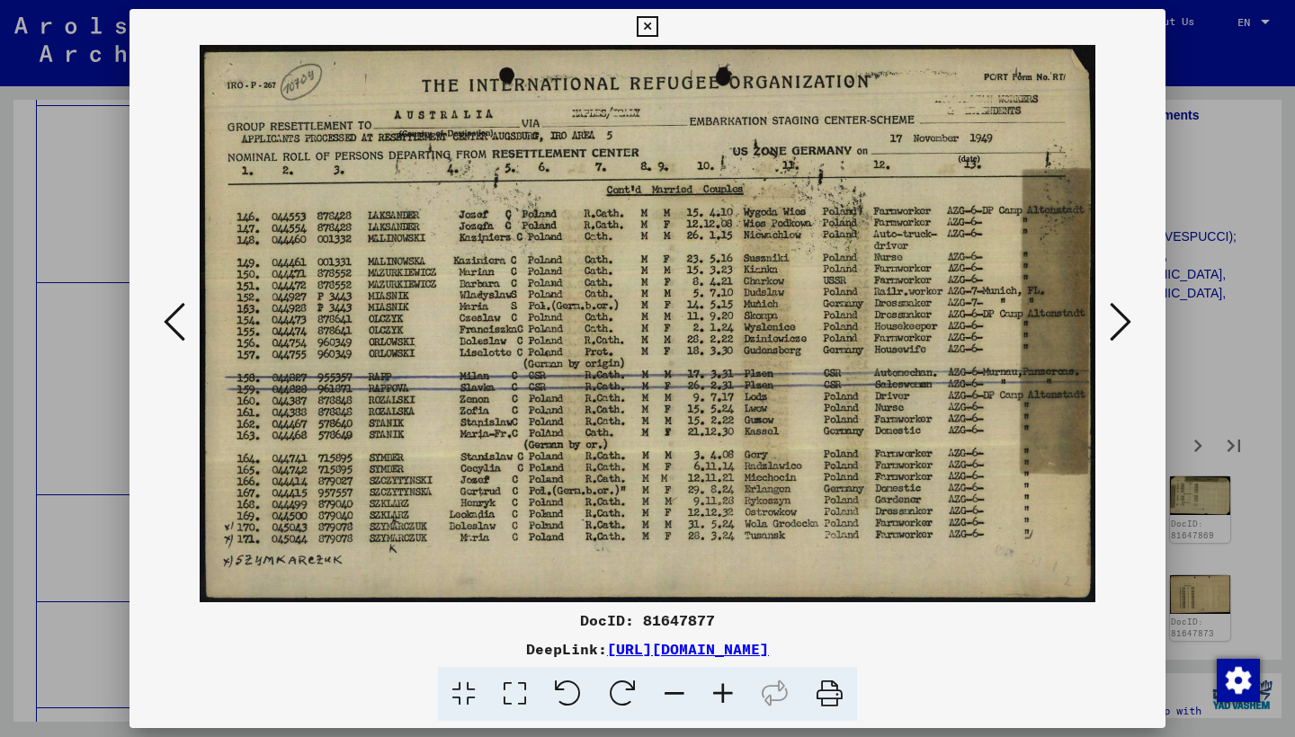
click at [1116, 313] on icon at bounding box center [1120, 321] width 22 height 43
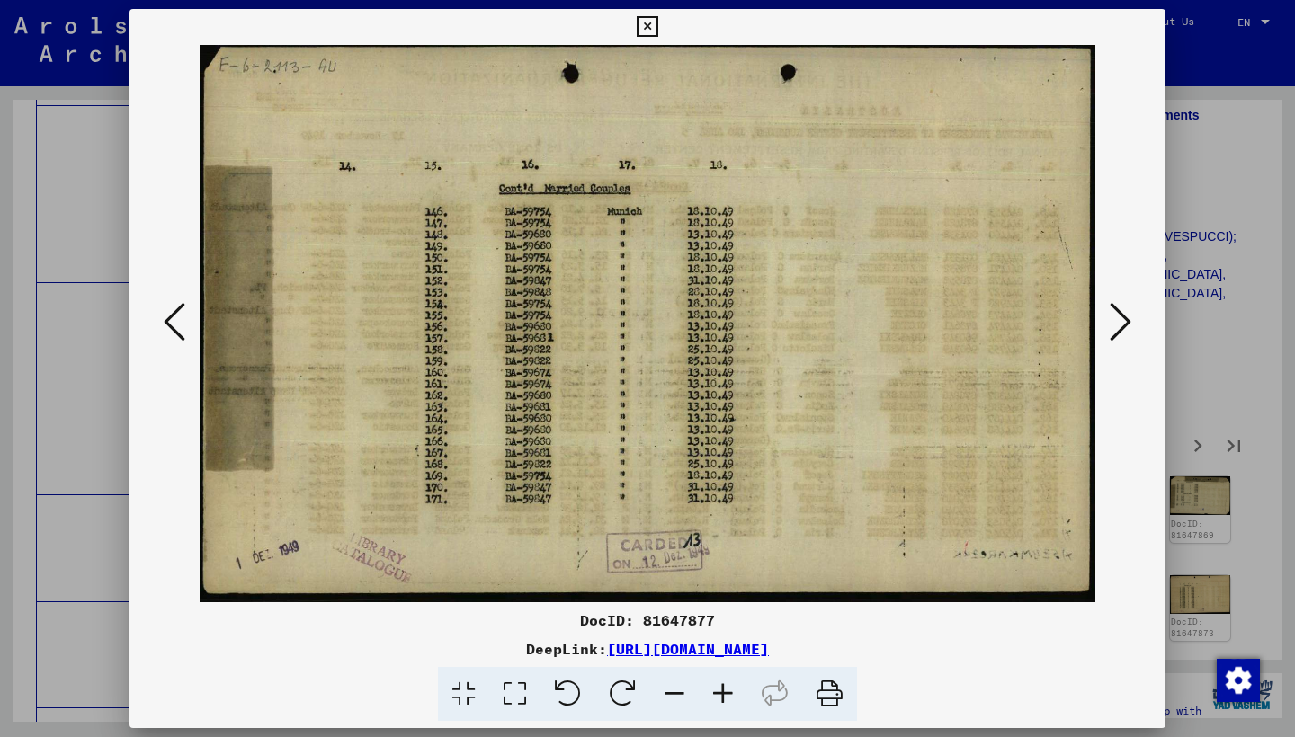
click at [1116, 313] on icon at bounding box center [1120, 321] width 22 height 43
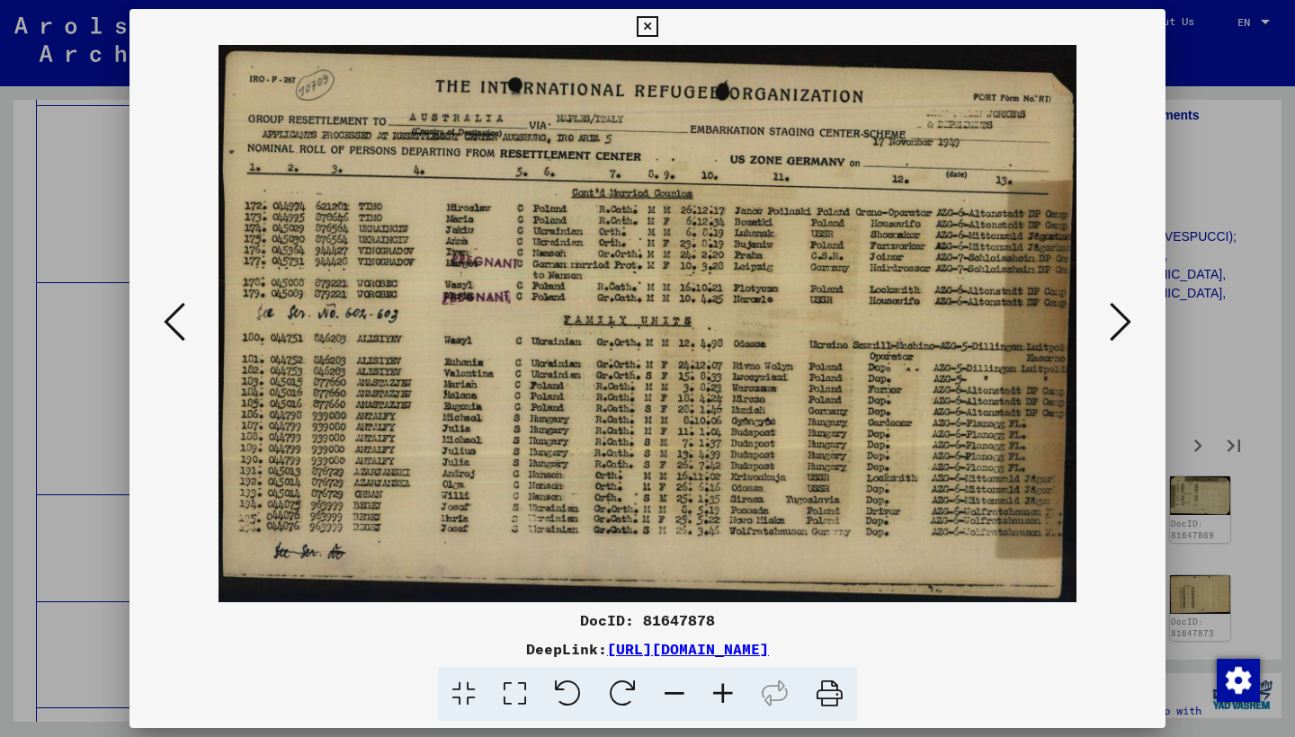
click at [1114, 313] on icon at bounding box center [1120, 321] width 22 height 43
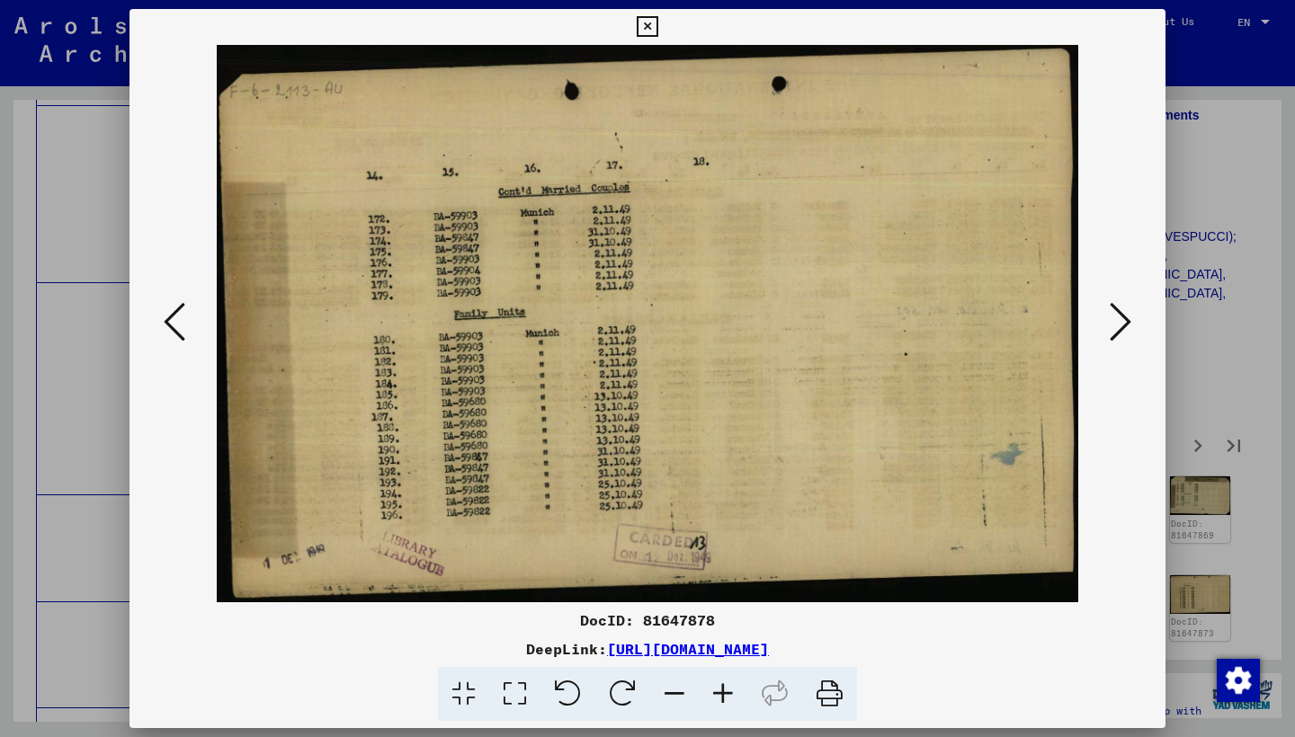
click at [1114, 313] on icon at bounding box center [1120, 321] width 22 height 43
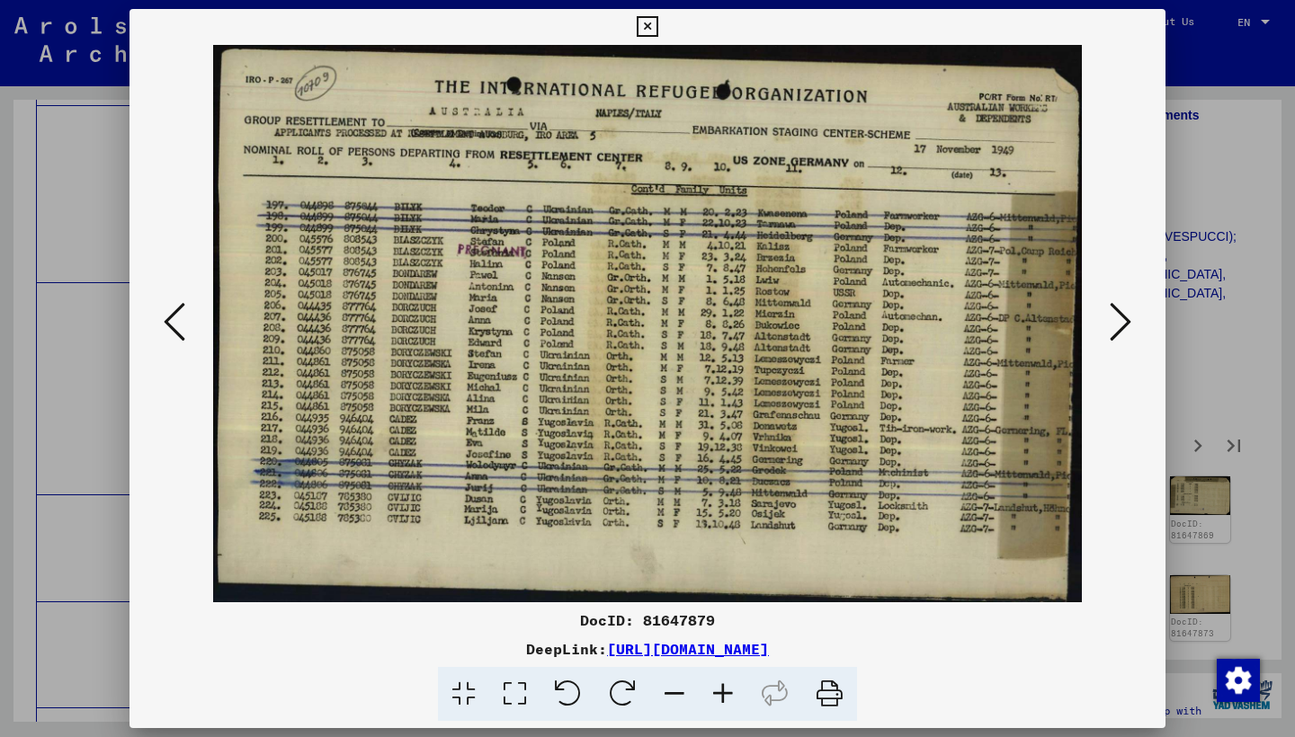
click at [1113, 316] on icon at bounding box center [1120, 321] width 22 height 43
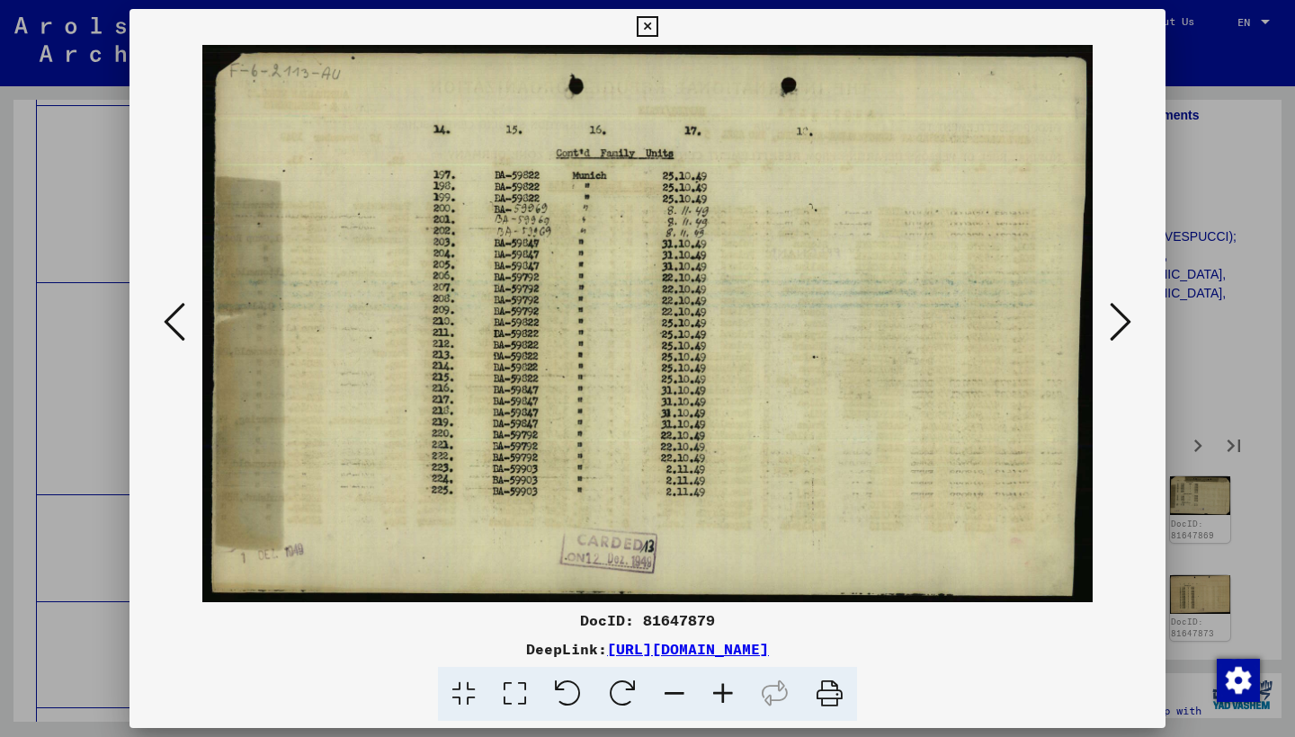
click at [1113, 316] on icon at bounding box center [1120, 321] width 22 height 43
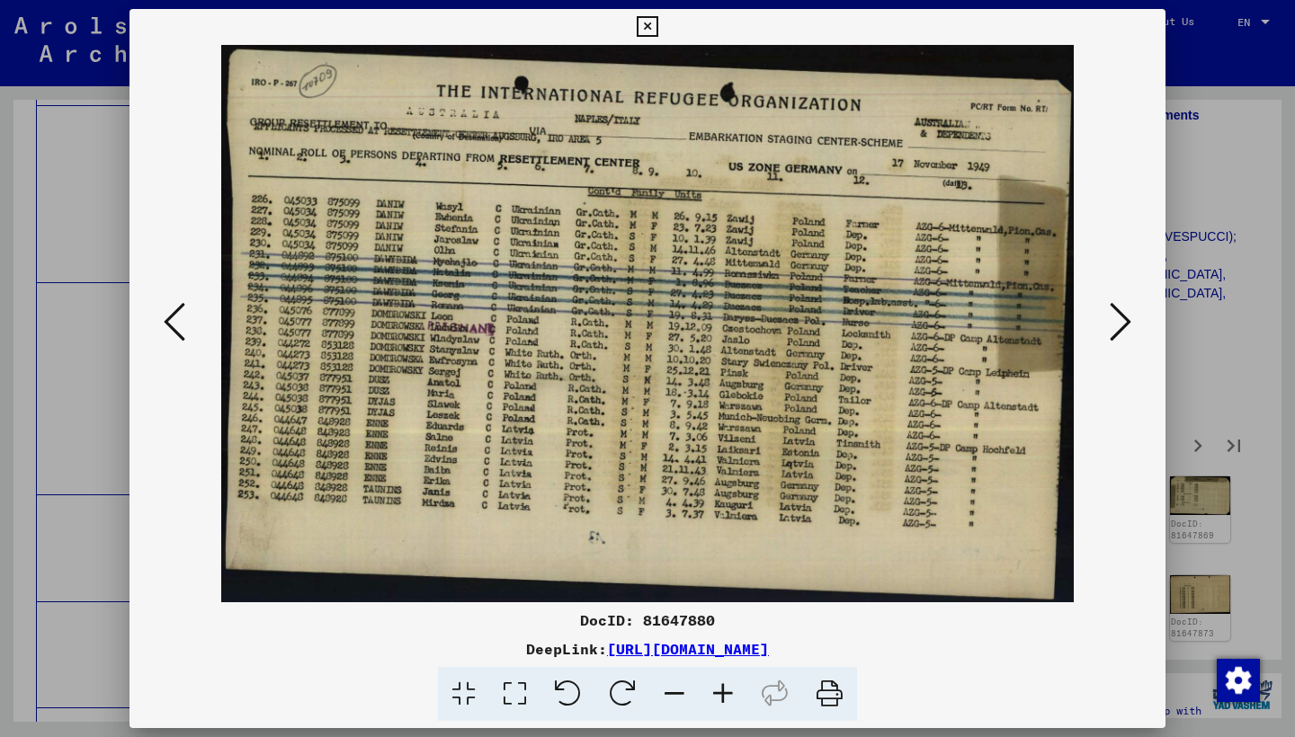
click at [1112, 316] on icon at bounding box center [1120, 321] width 22 height 43
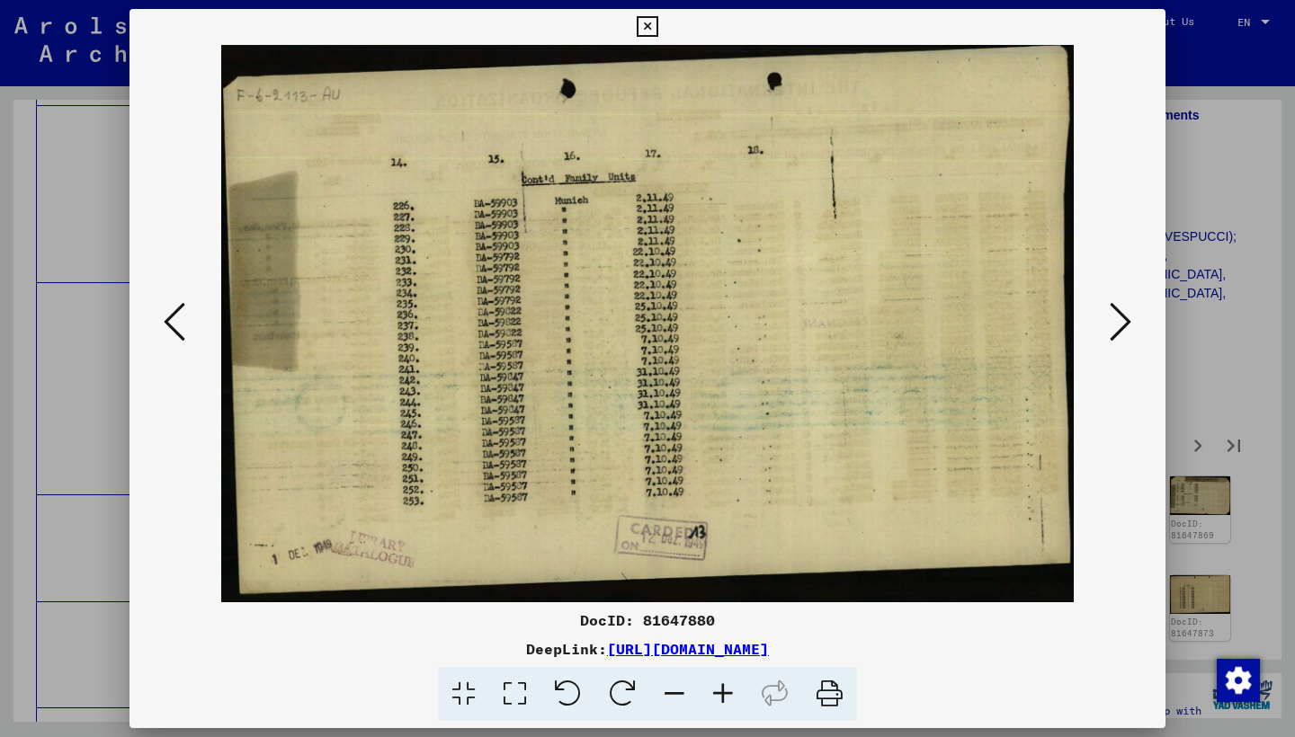
click at [1112, 316] on icon at bounding box center [1120, 321] width 22 height 43
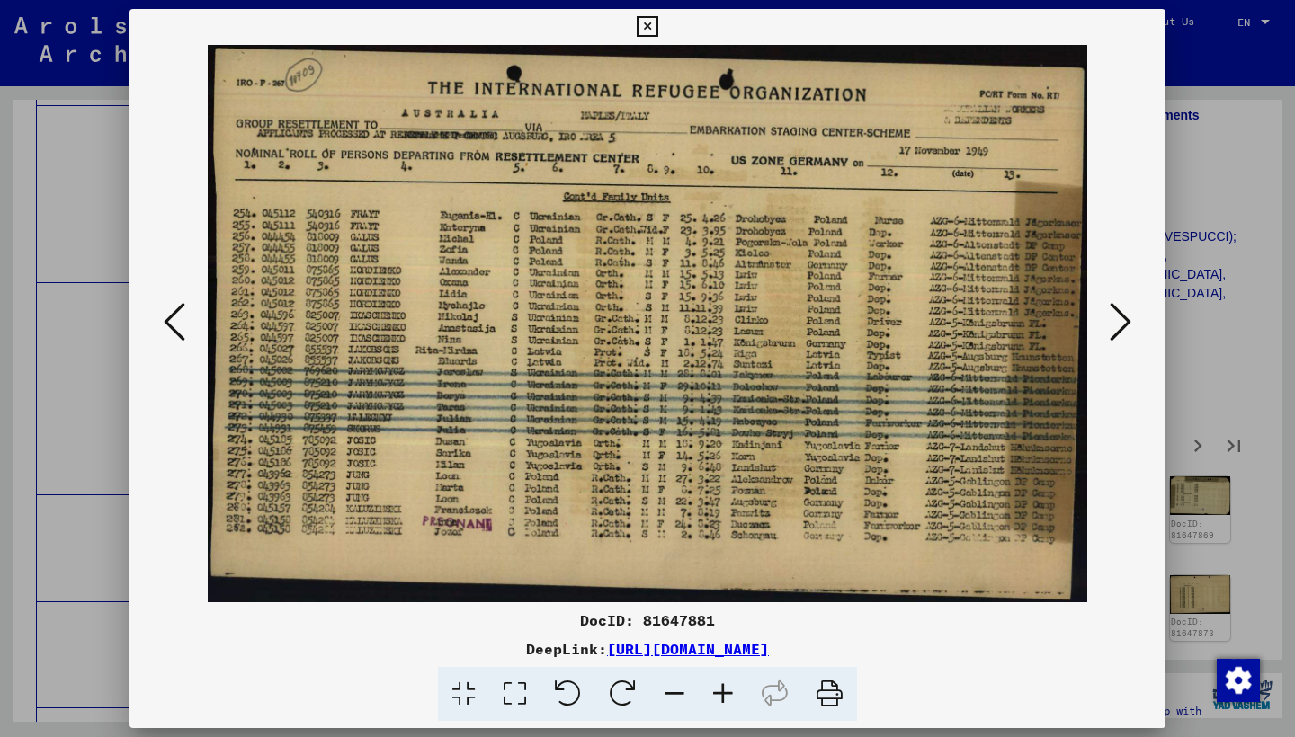
click at [1112, 316] on icon at bounding box center [1120, 321] width 22 height 43
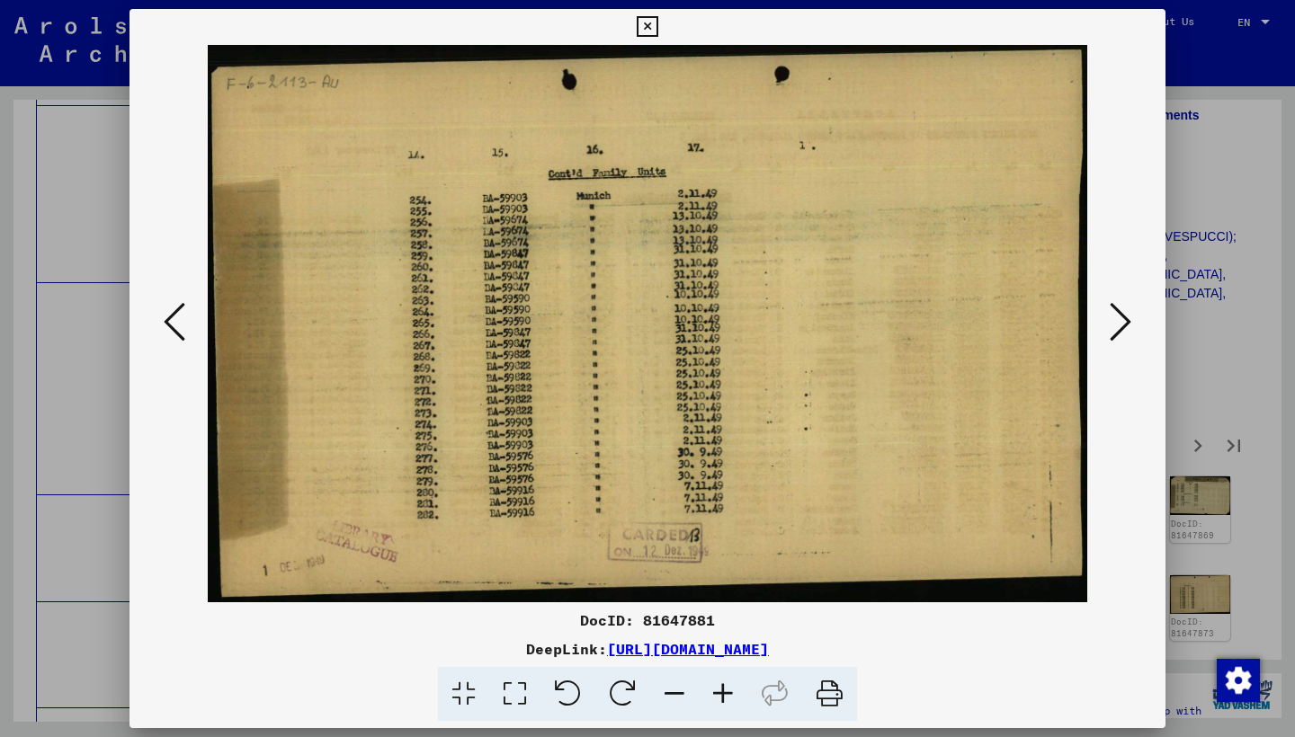
click at [1112, 316] on icon at bounding box center [1120, 321] width 22 height 43
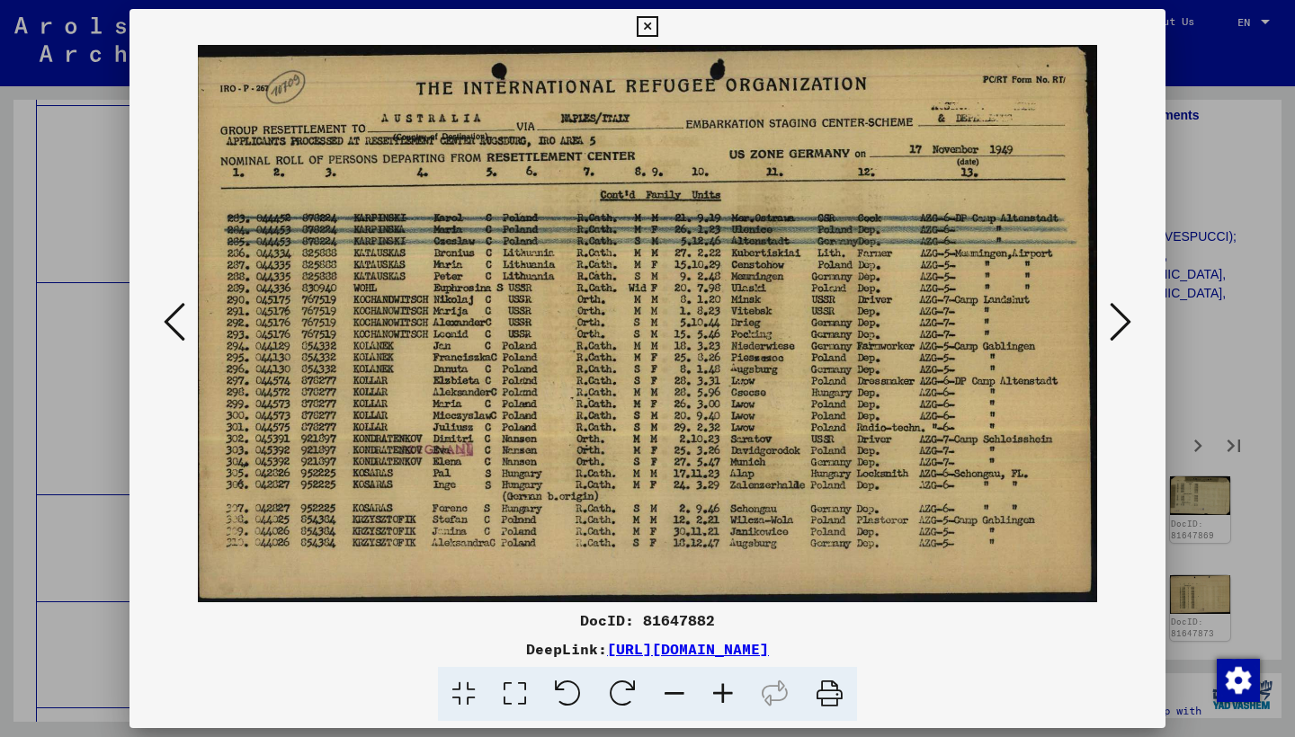
click at [1110, 317] on icon at bounding box center [1120, 321] width 22 height 43
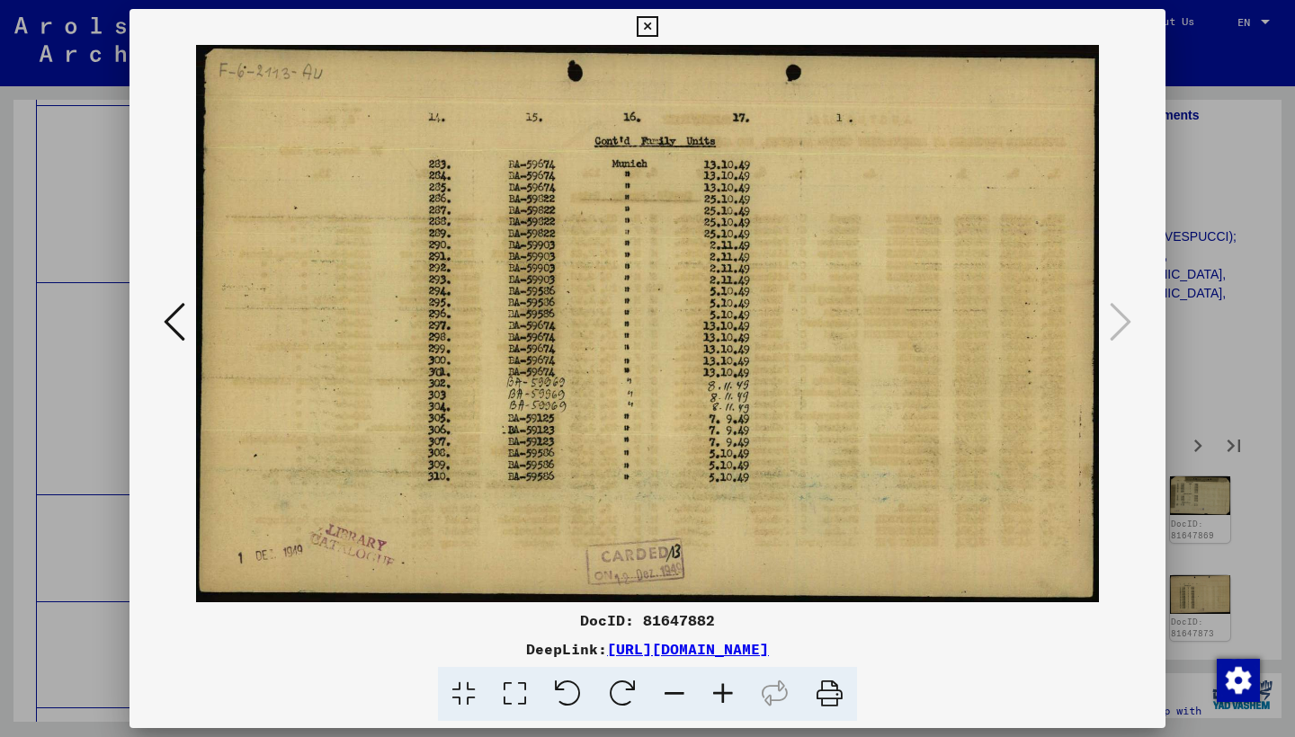
click at [657, 31] on icon at bounding box center [647, 27] width 21 height 22
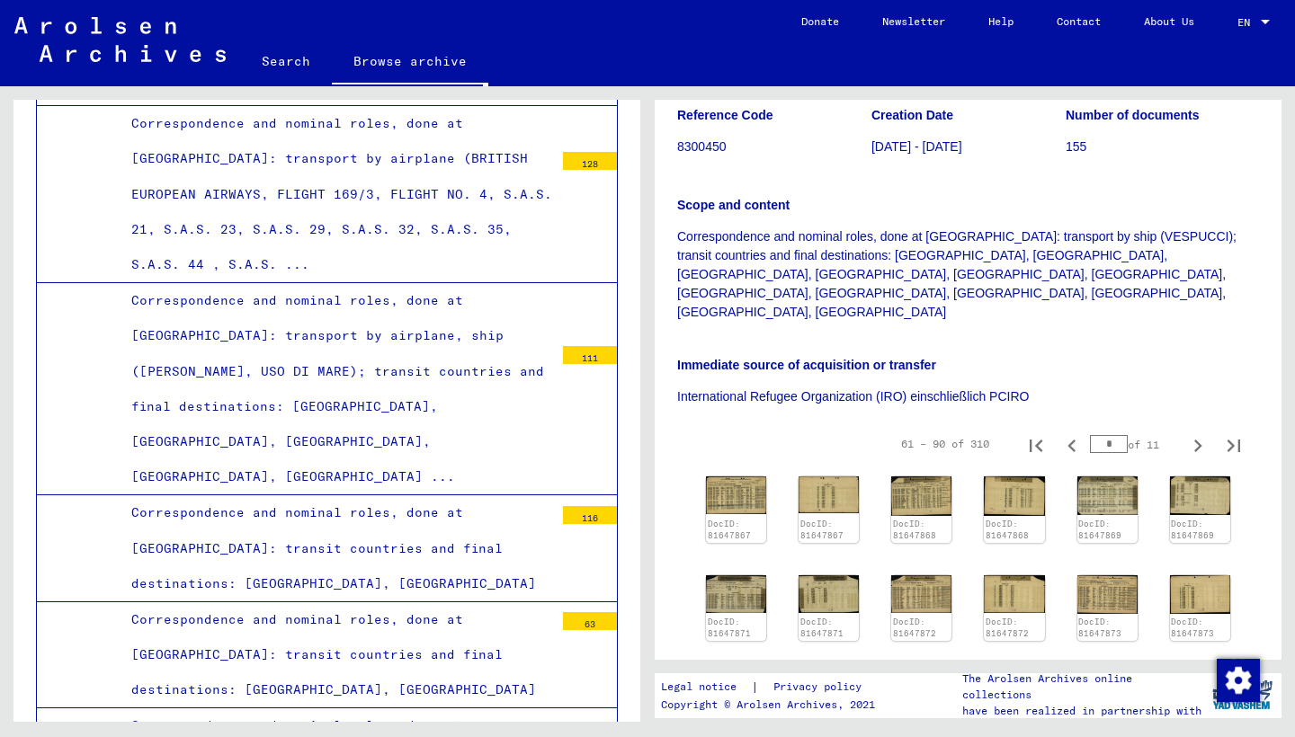
click at [1194, 440] on icon "Next page" at bounding box center [1198, 446] width 8 height 13
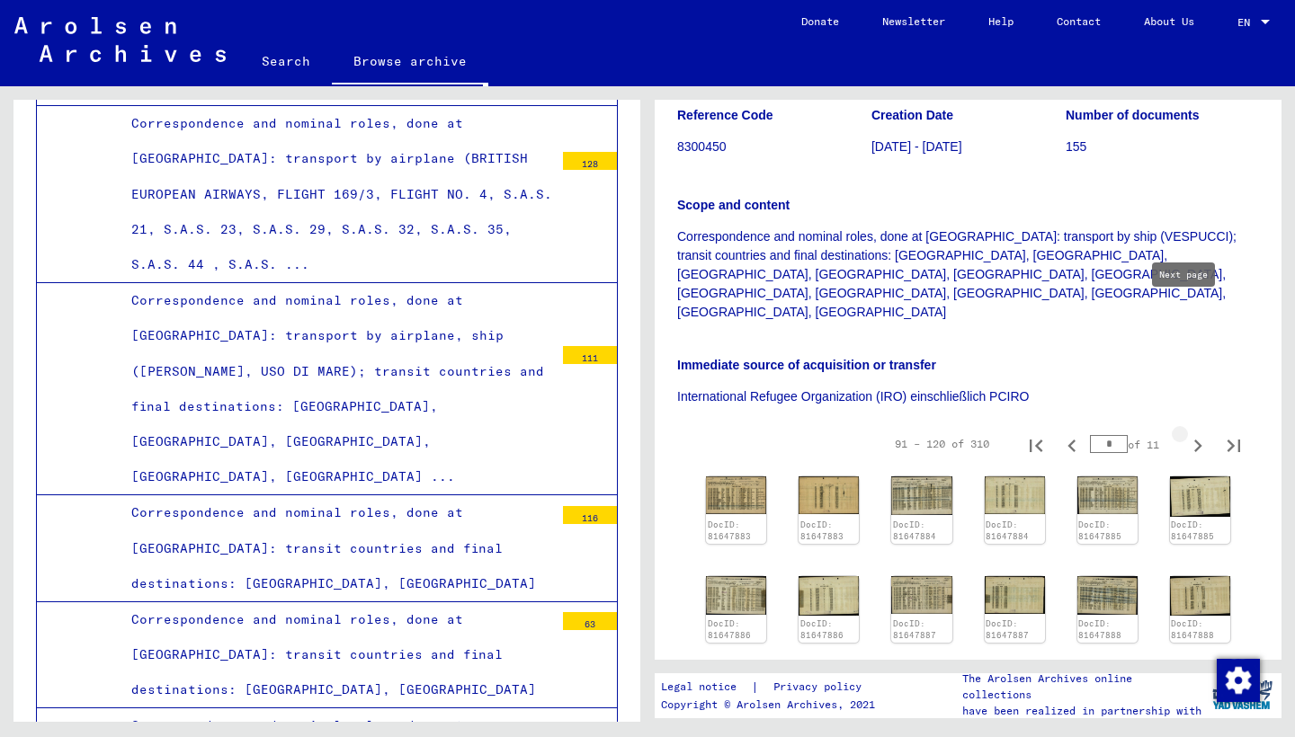
type input "*"
click at [736, 475] on img at bounding box center [736, 495] width 64 height 40
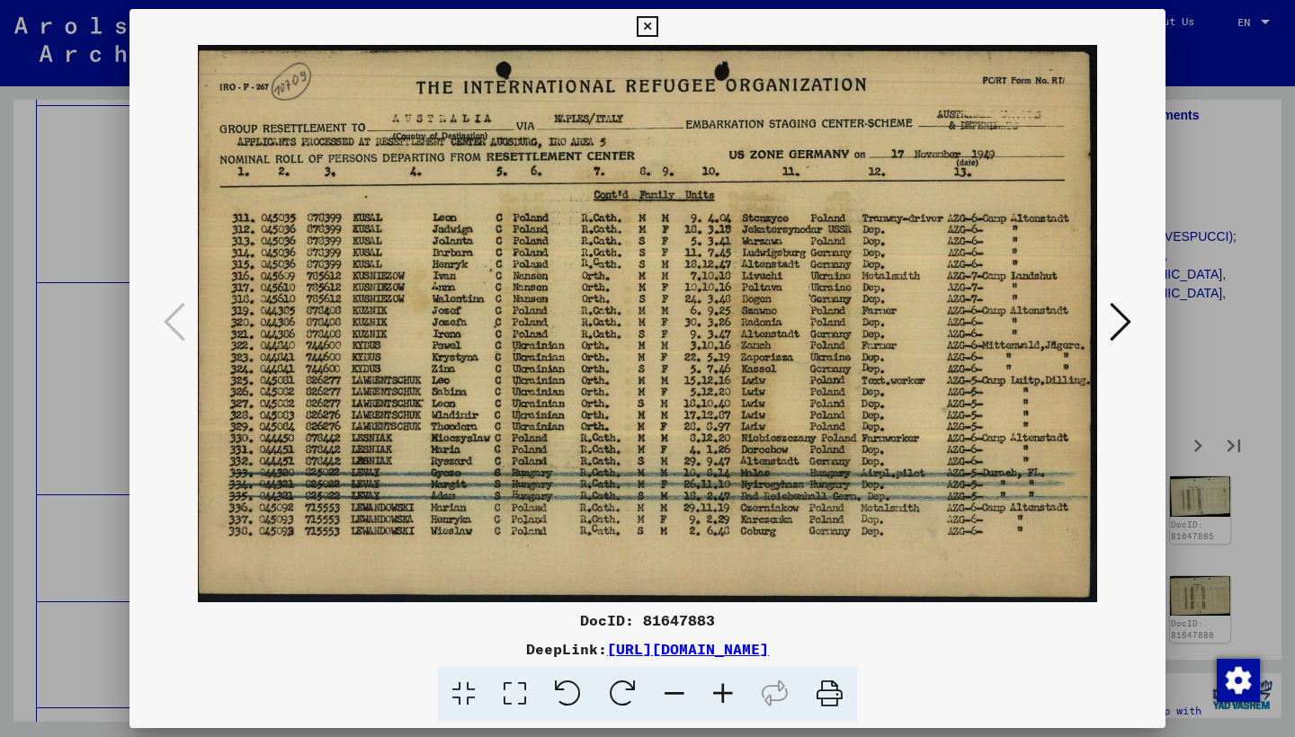
click at [1124, 316] on icon at bounding box center [1120, 321] width 22 height 43
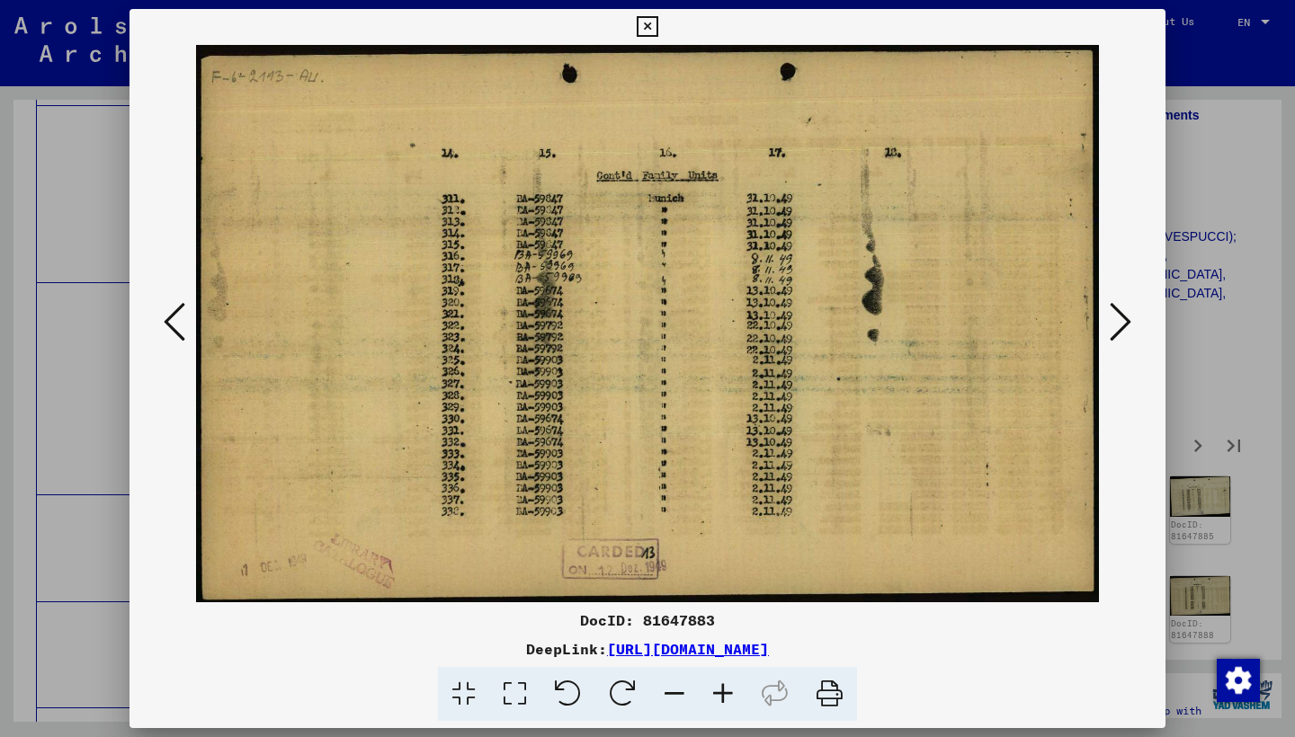
click at [1124, 316] on icon at bounding box center [1120, 321] width 22 height 43
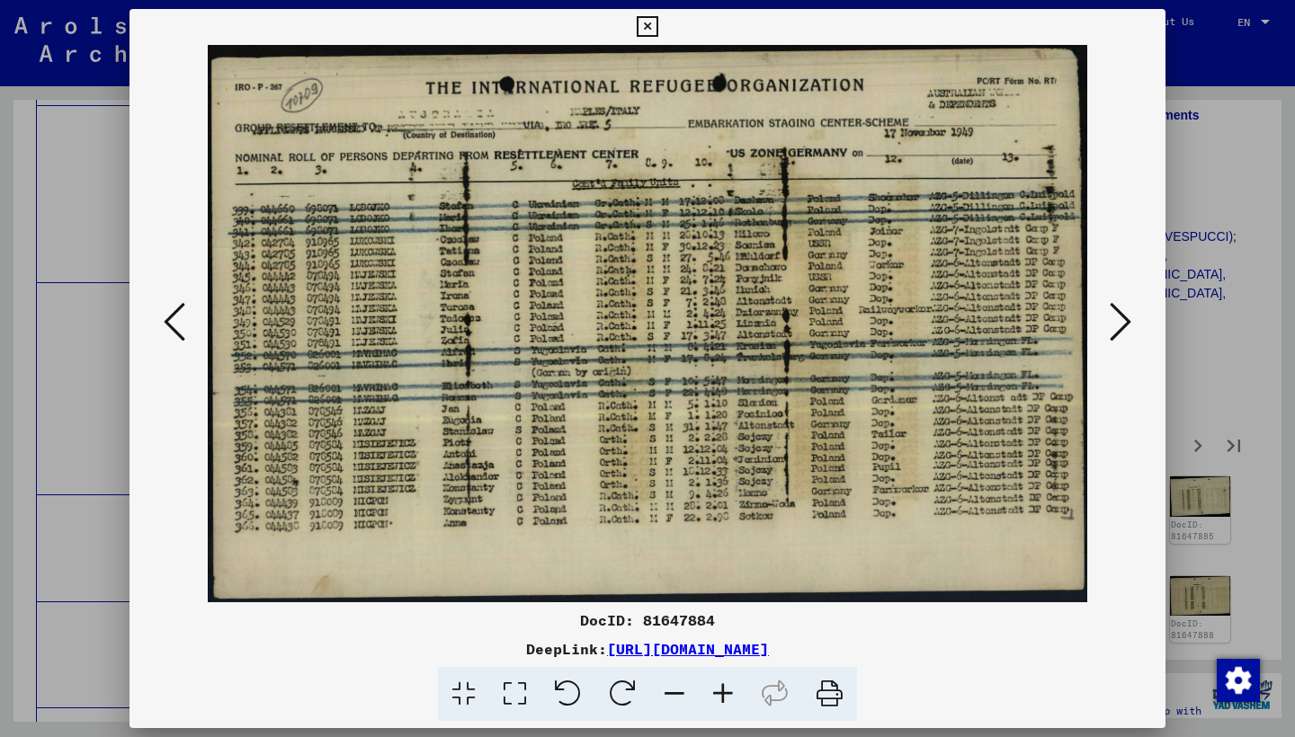
click at [1118, 330] on icon at bounding box center [1120, 321] width 22 height 43
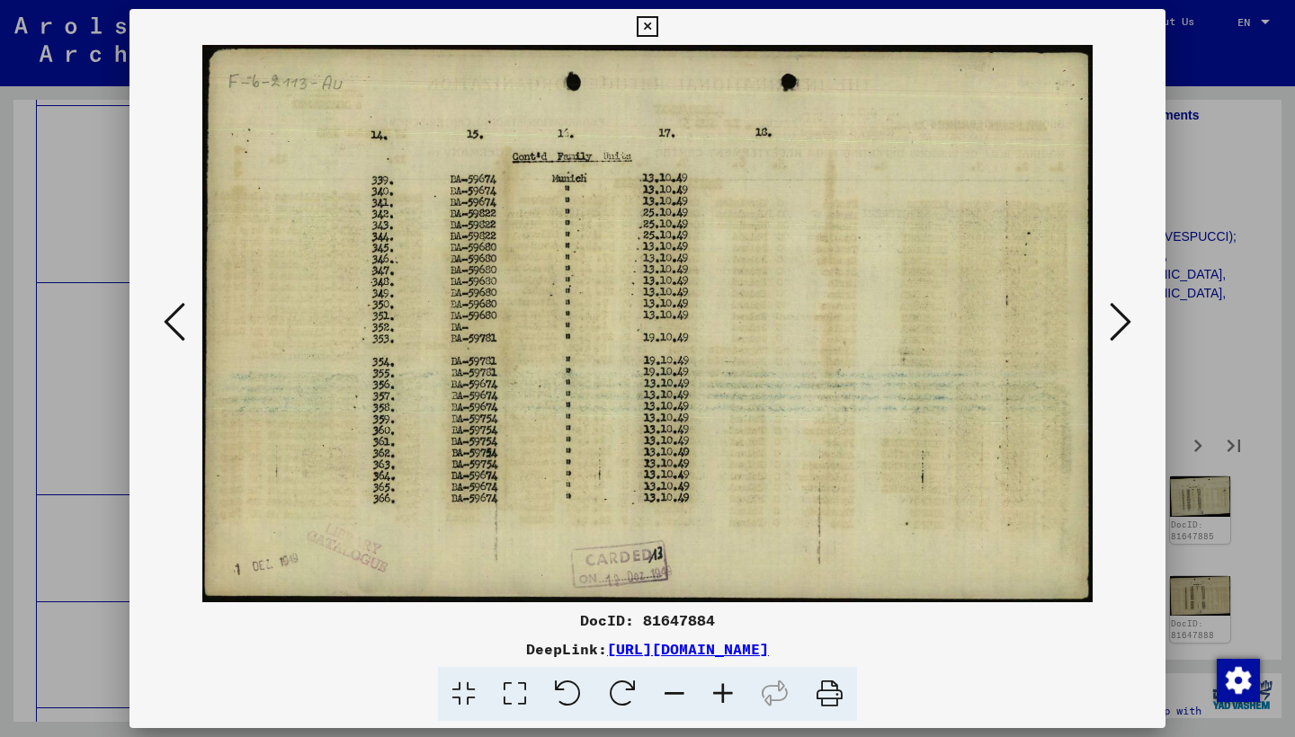
click at [1117, 330] on icon at bounding box center [1120, 321] width 22 height 43
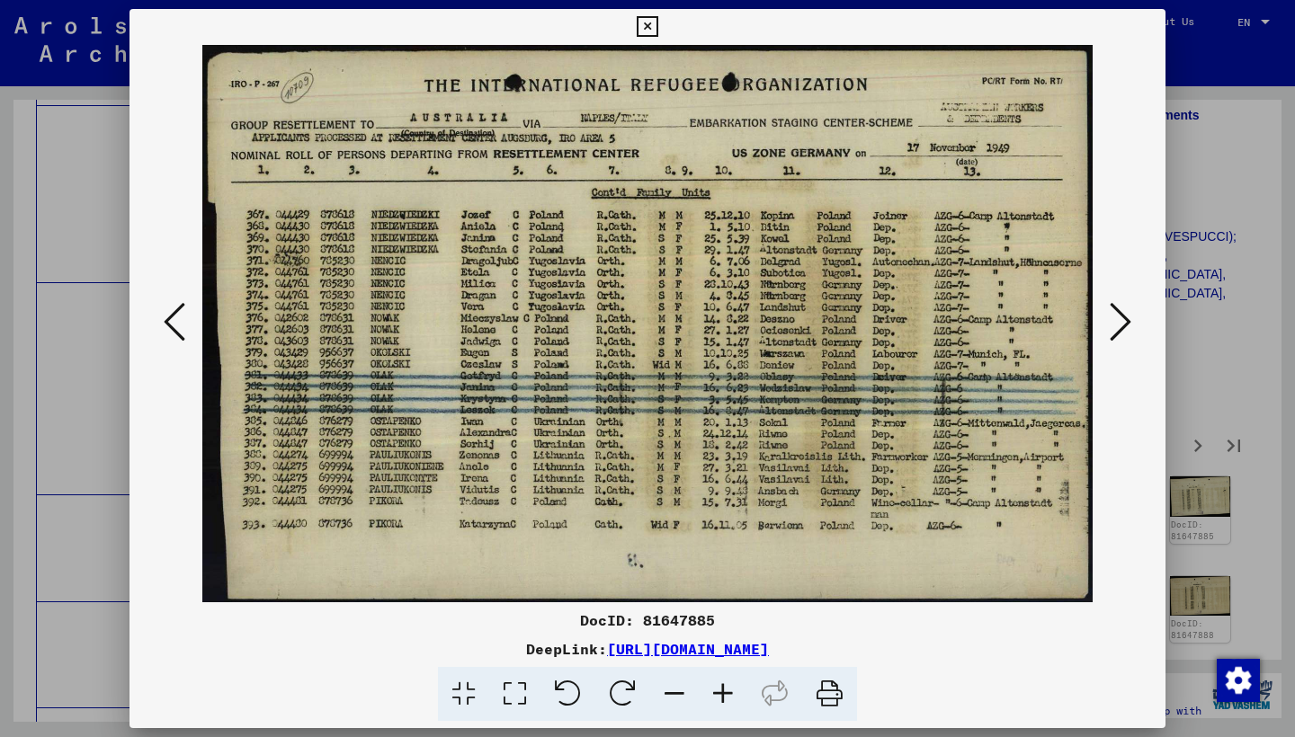
click at [1107, 332] on button at bounding box center [1120, 323] width 32 height 51
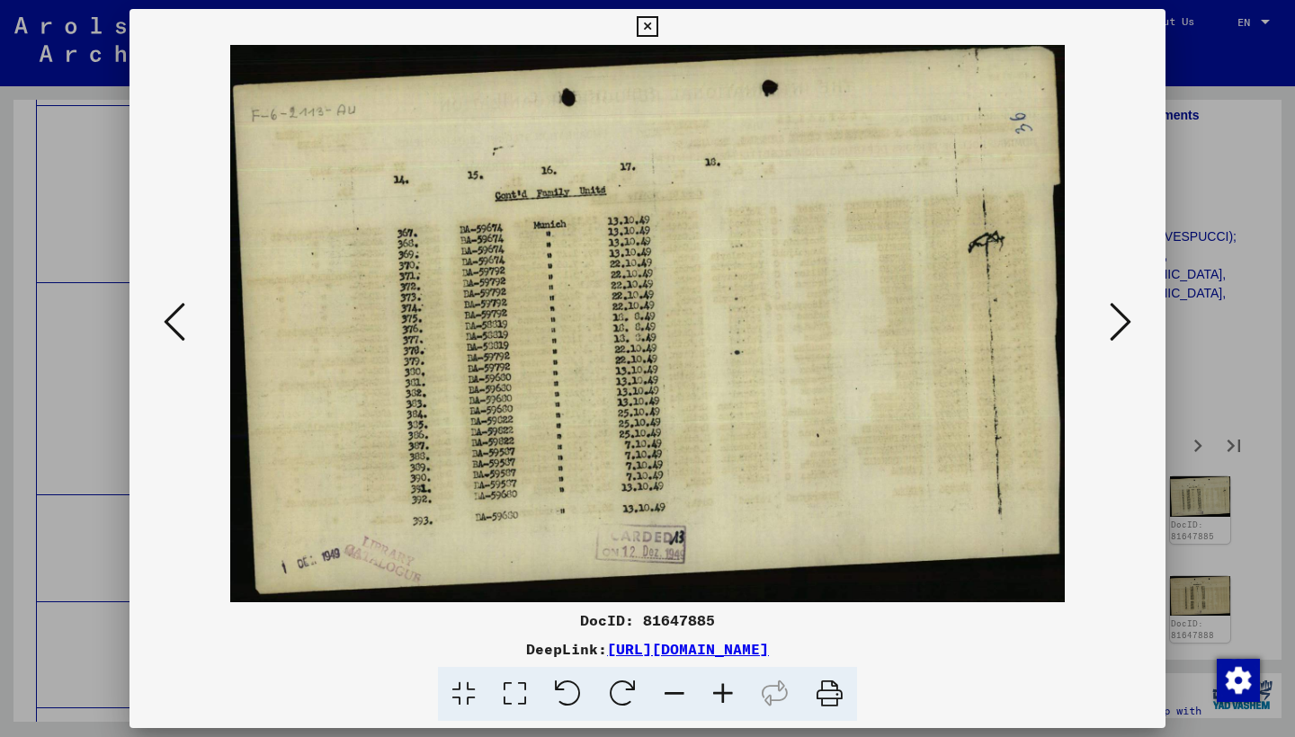
click at [1107, 332] on button at bounding box center [1120, 323] width 32 height 51
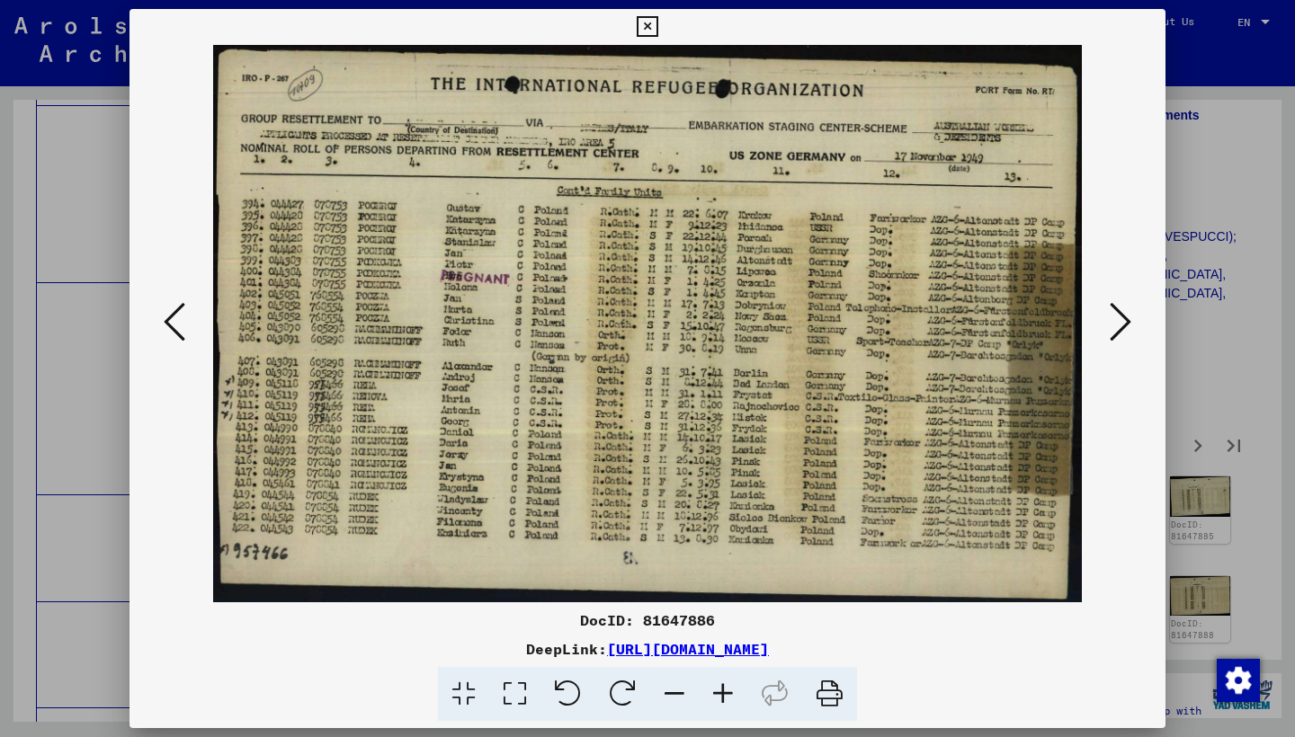
click at [1107, 332] on button at bounding box center [1120, 323] width 32 height 51
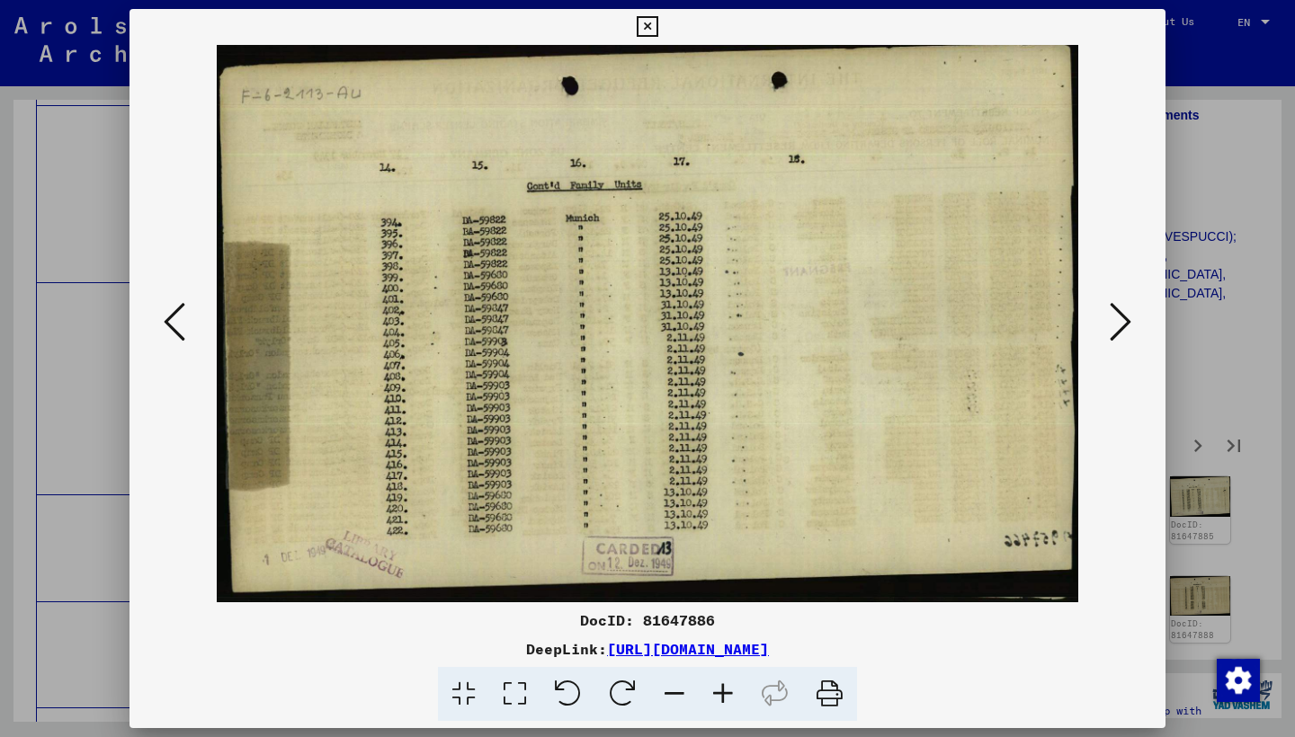
click at [1107, 332] on button at bounding box center [1120, 323] width 32 height 51
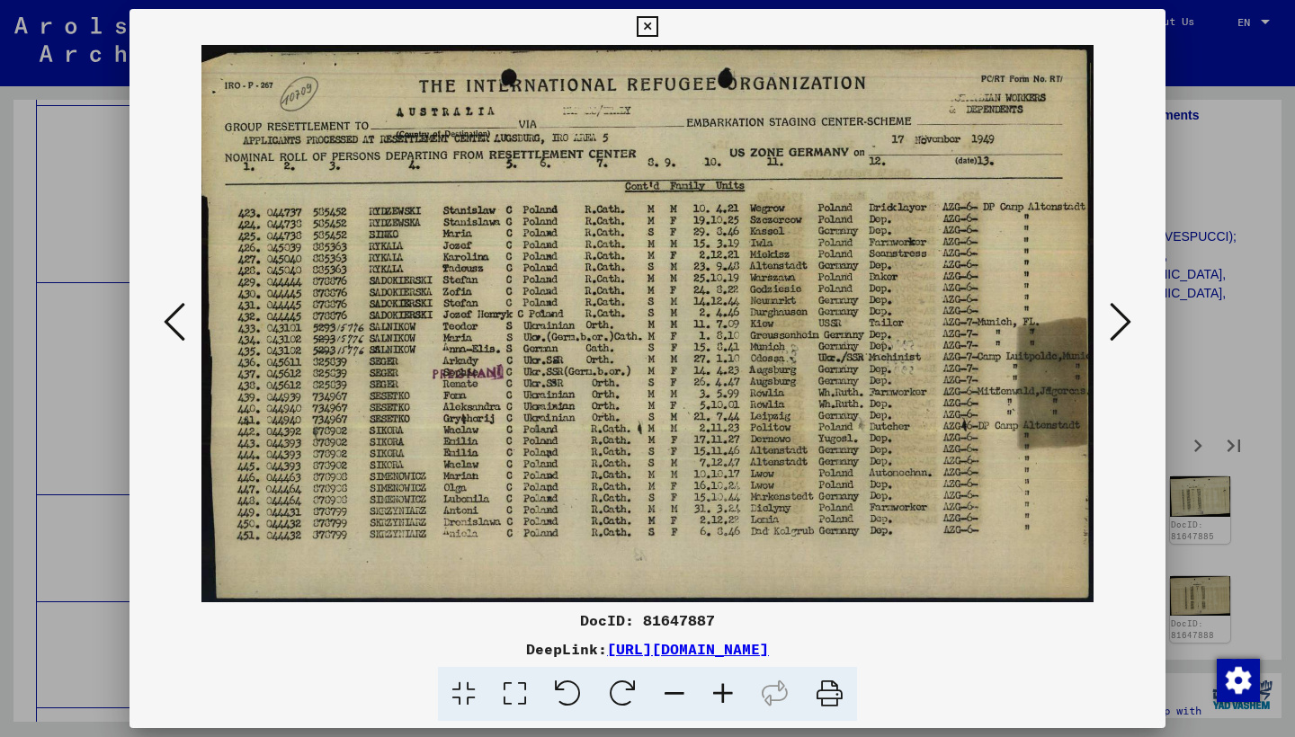
click at [1107, 332] on button at bounding box center [1120, 323] width 32 height 51
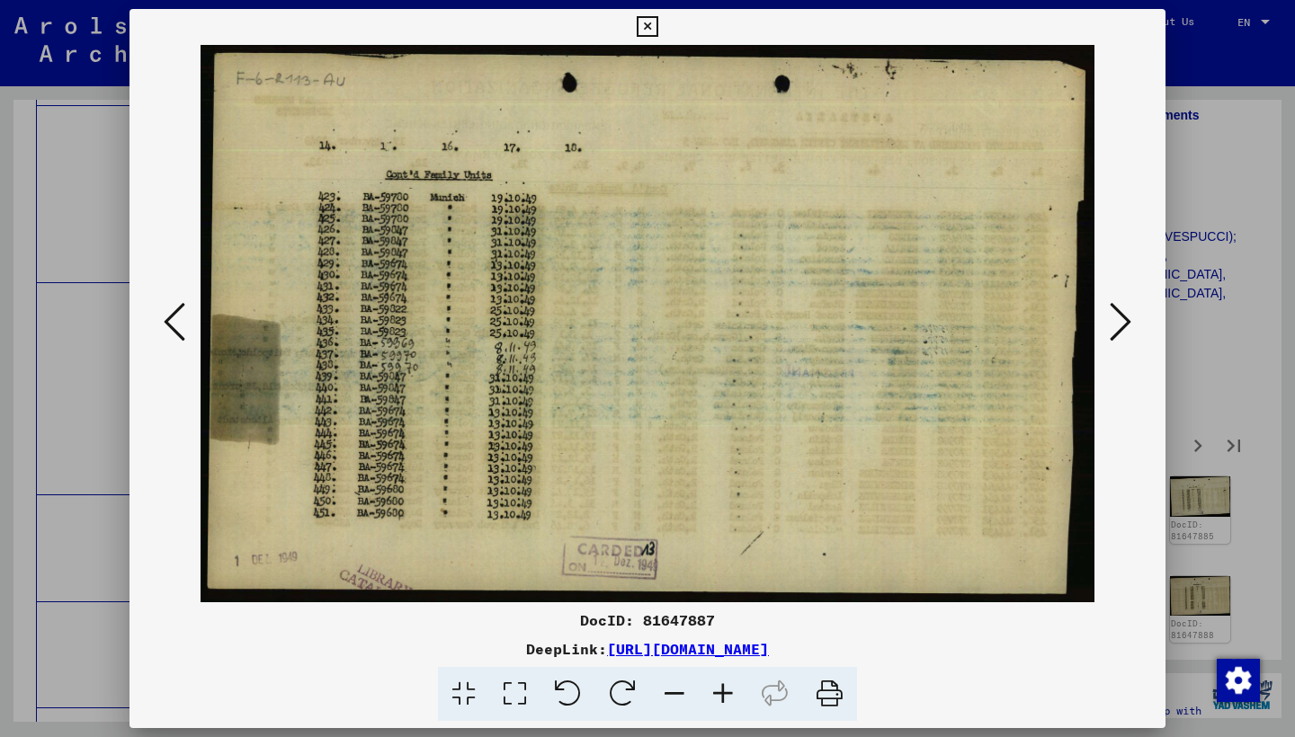
click at [1107, 332] on button at bounding box center [1120, 323] width 32 height 51
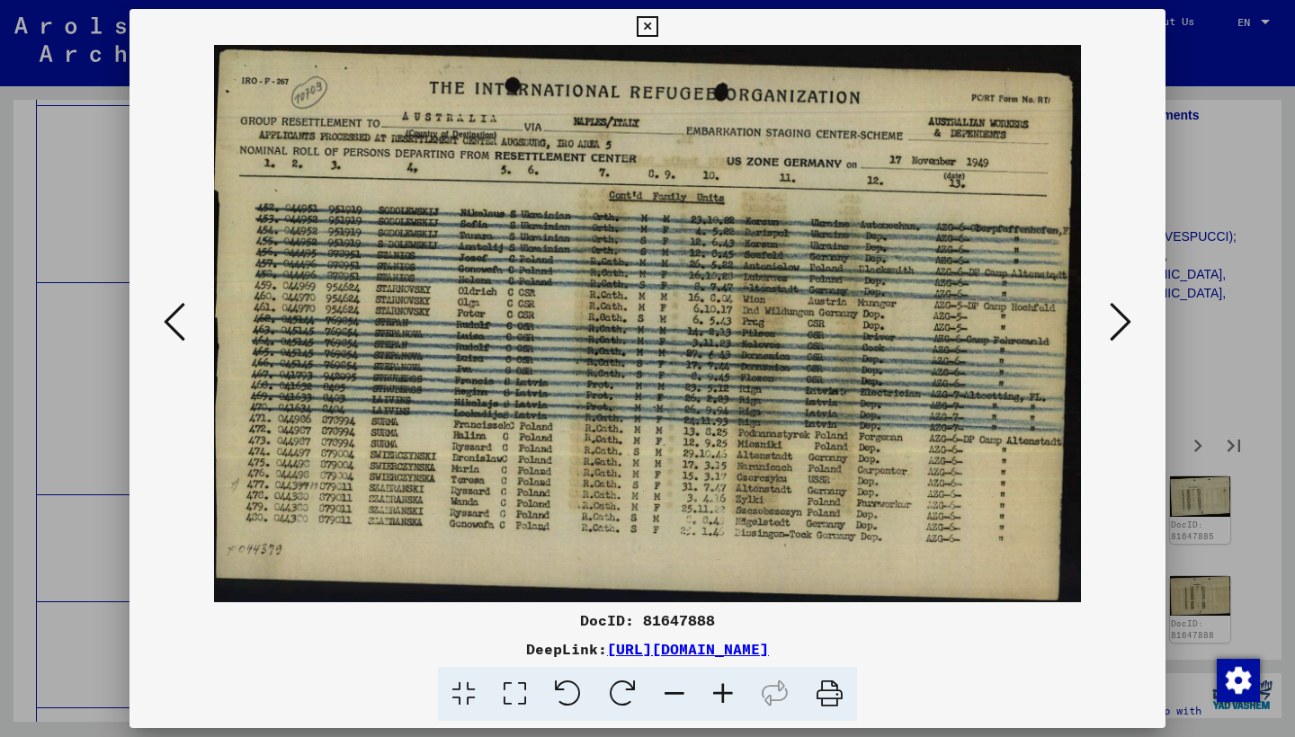
click at [1107, 332] on button at bounding box center [1120, 323] width 32 height 51
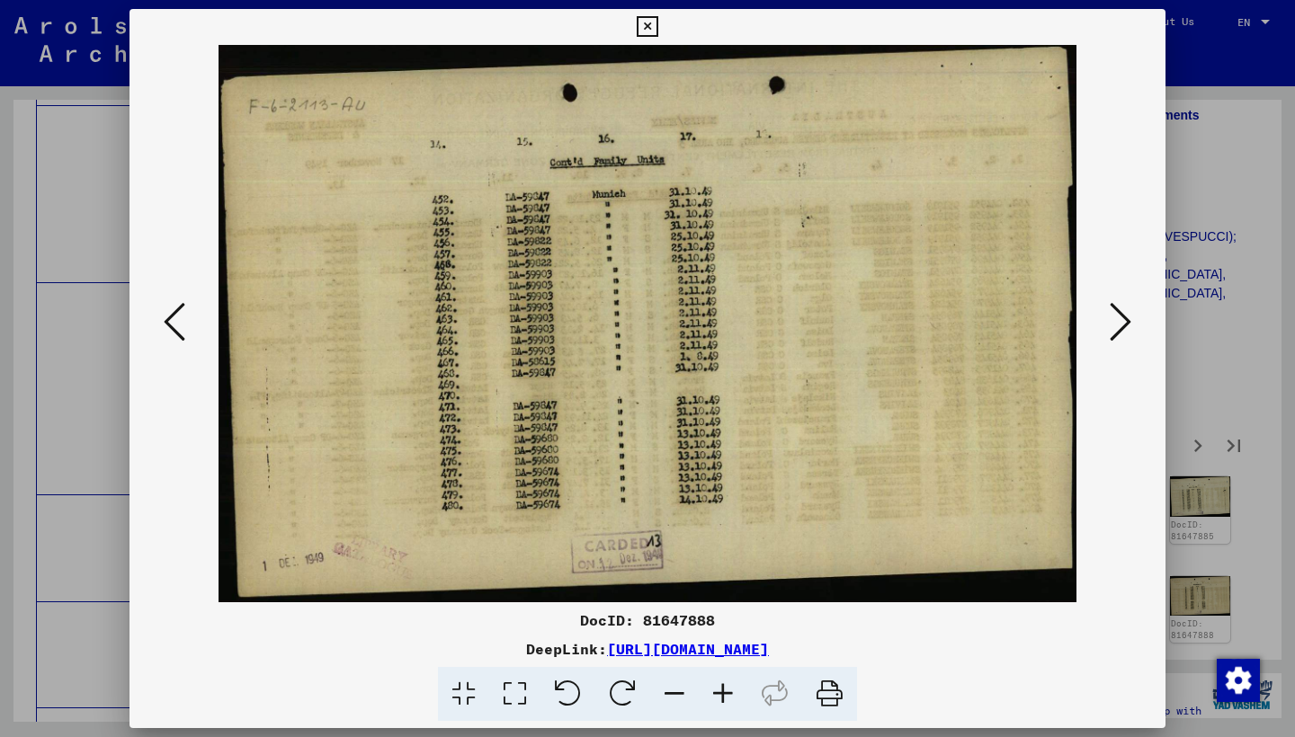
click at [1107, 332] on button at bounding box center [1120, 323] width 32 height 51
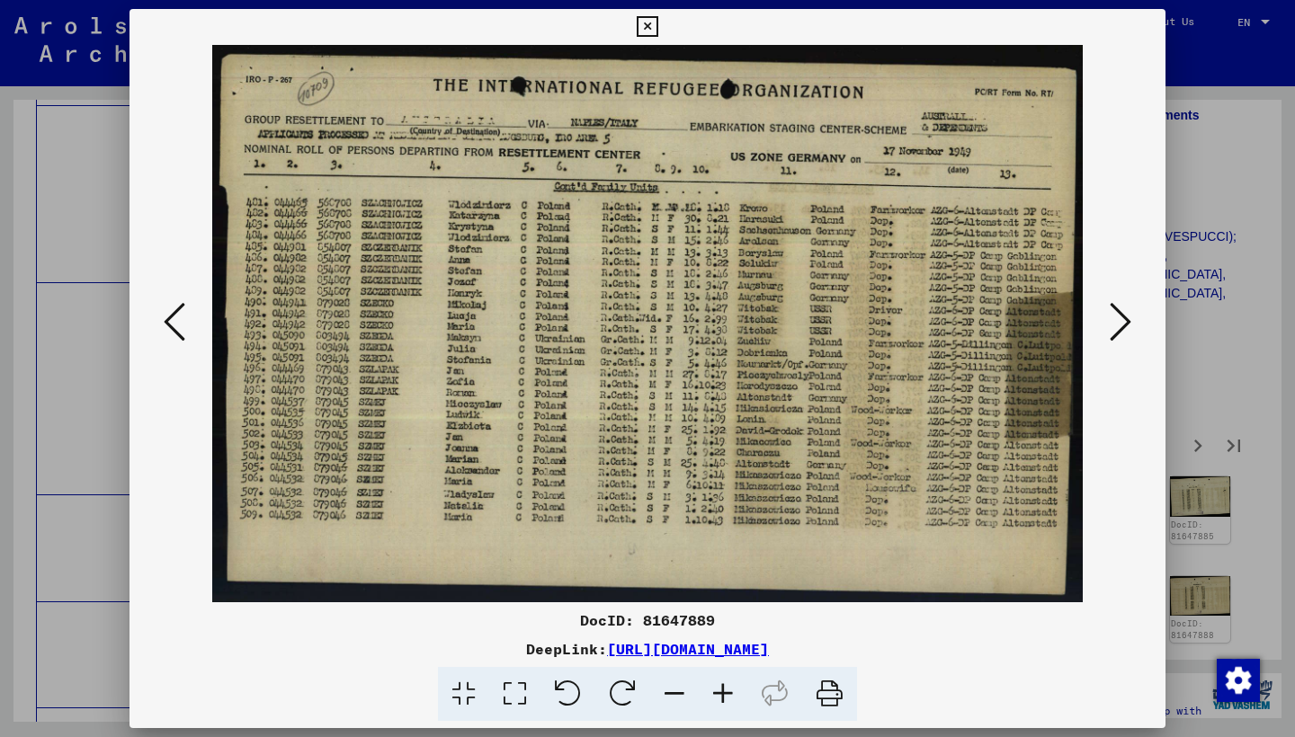
click at [1106, 331] on button at bounding box center [1120, 323] width 32 height 51
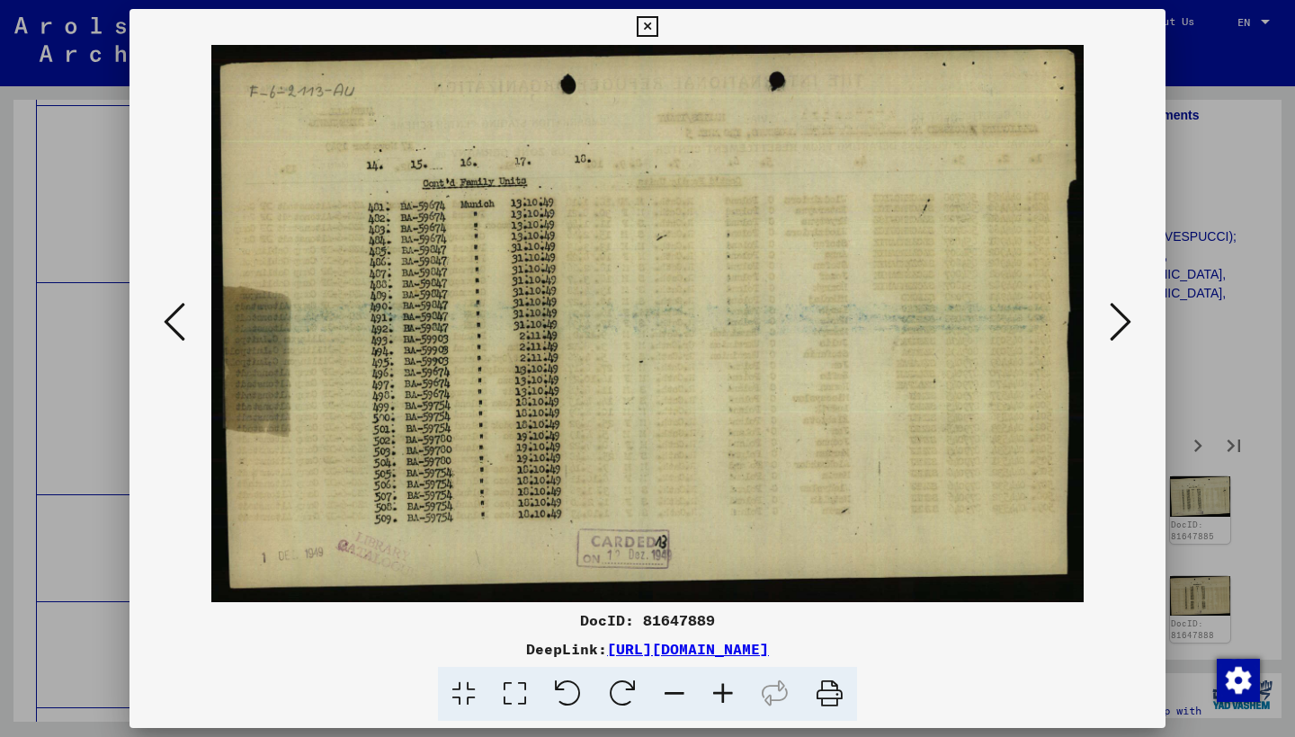
click at [1106, 331] on button at bounding box center [1120, 323] width 32 height 51
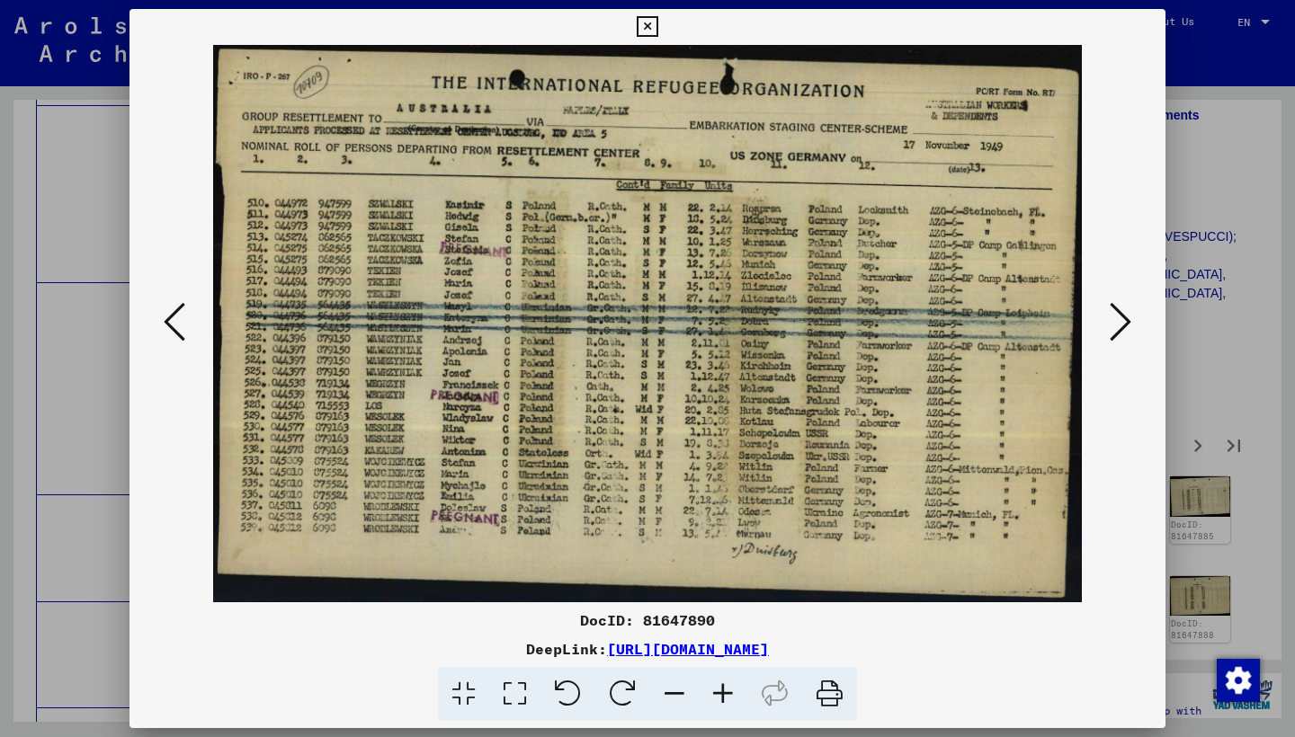
click at [1118, 317] on icon at bounding box center [1120, 321] width 22 height 43
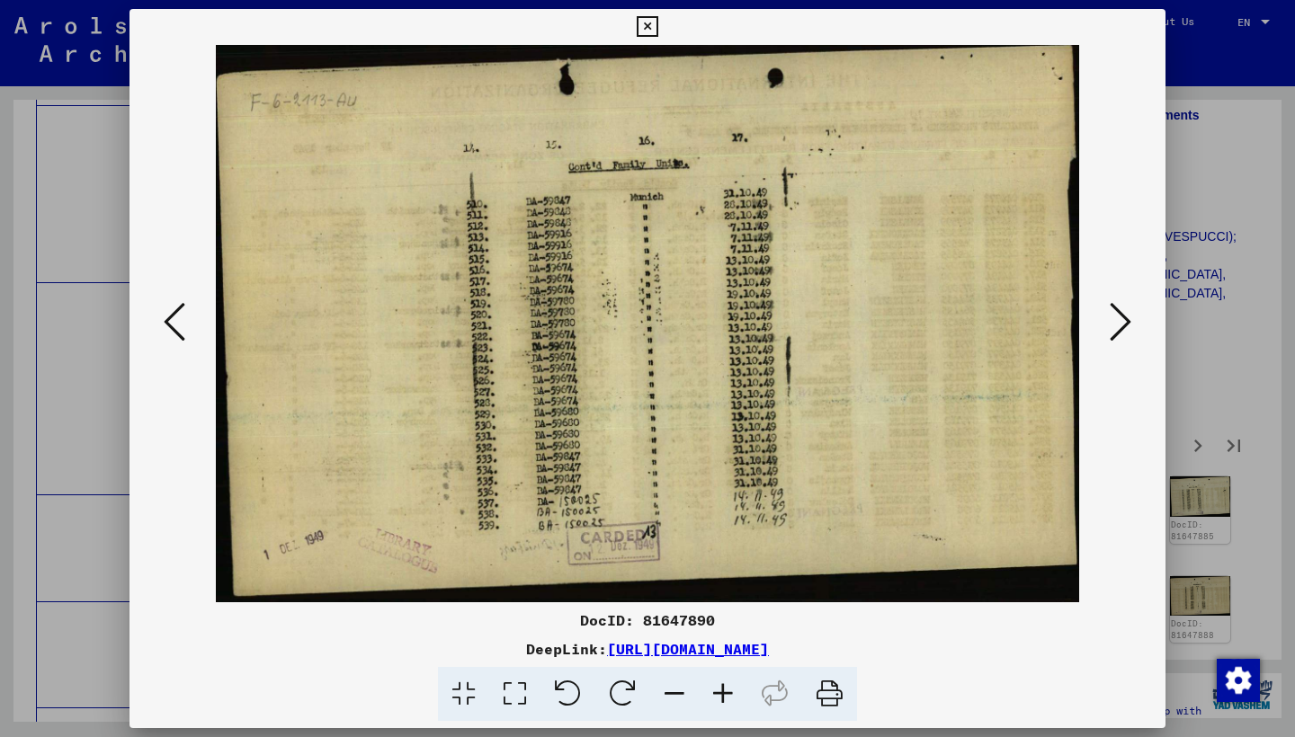
click at [169, 318] on icon at bounding box center [175, 321] width 22 height 43
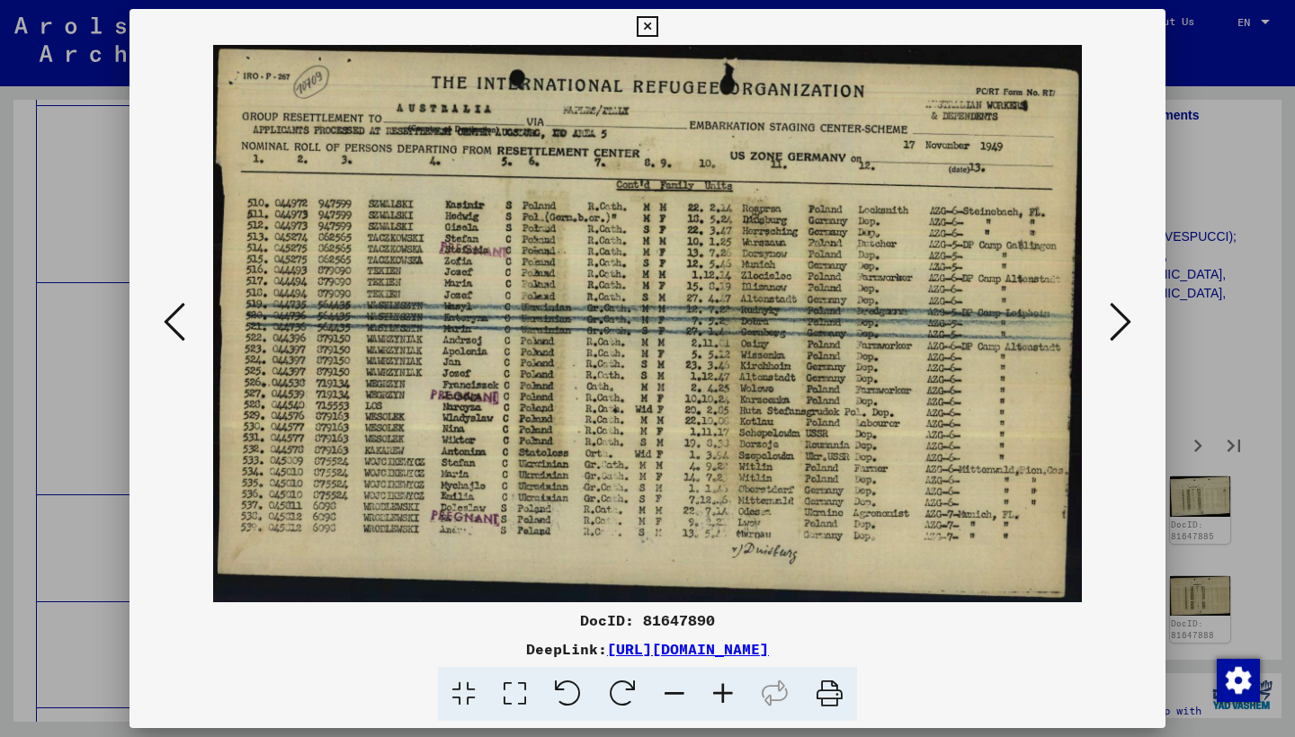
click at [1122, 321] on icon at bounding box center [1120, 321] width 22 height 43
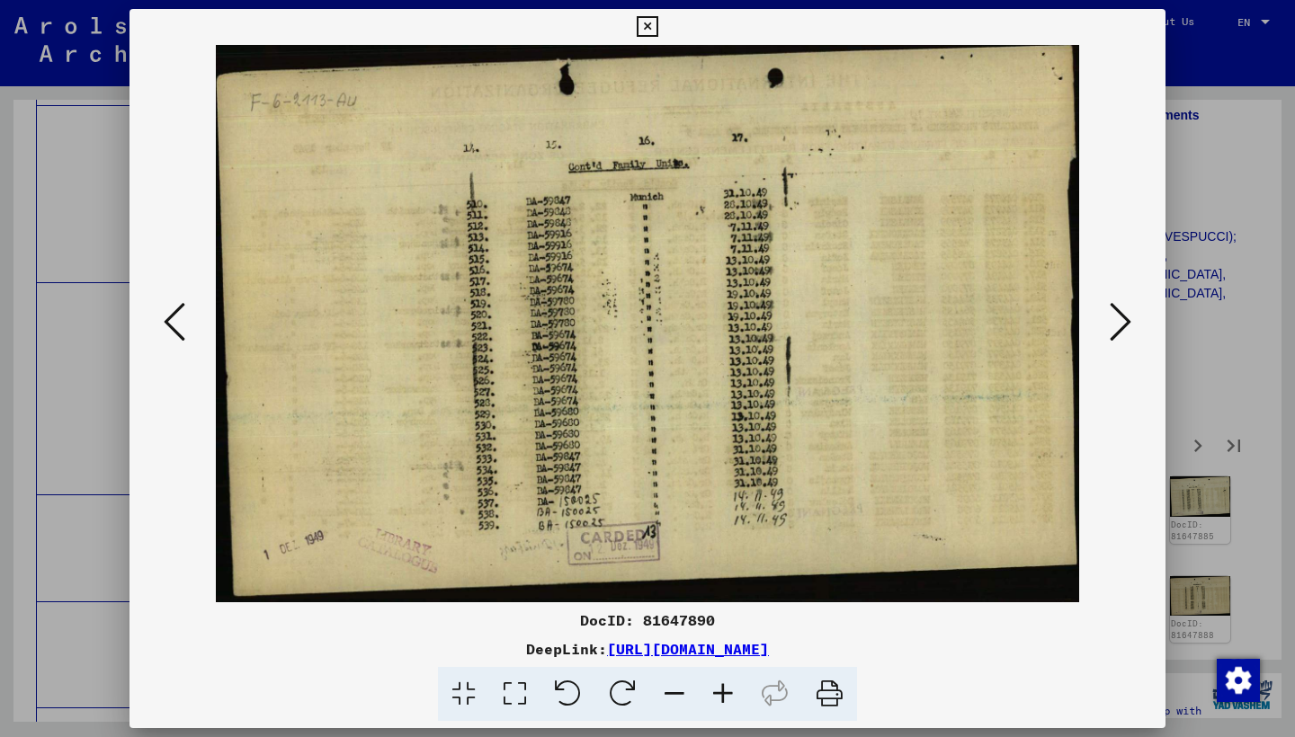
click at [1122, 321] on icon at bounding box center [1120, 321] width 22 height 43
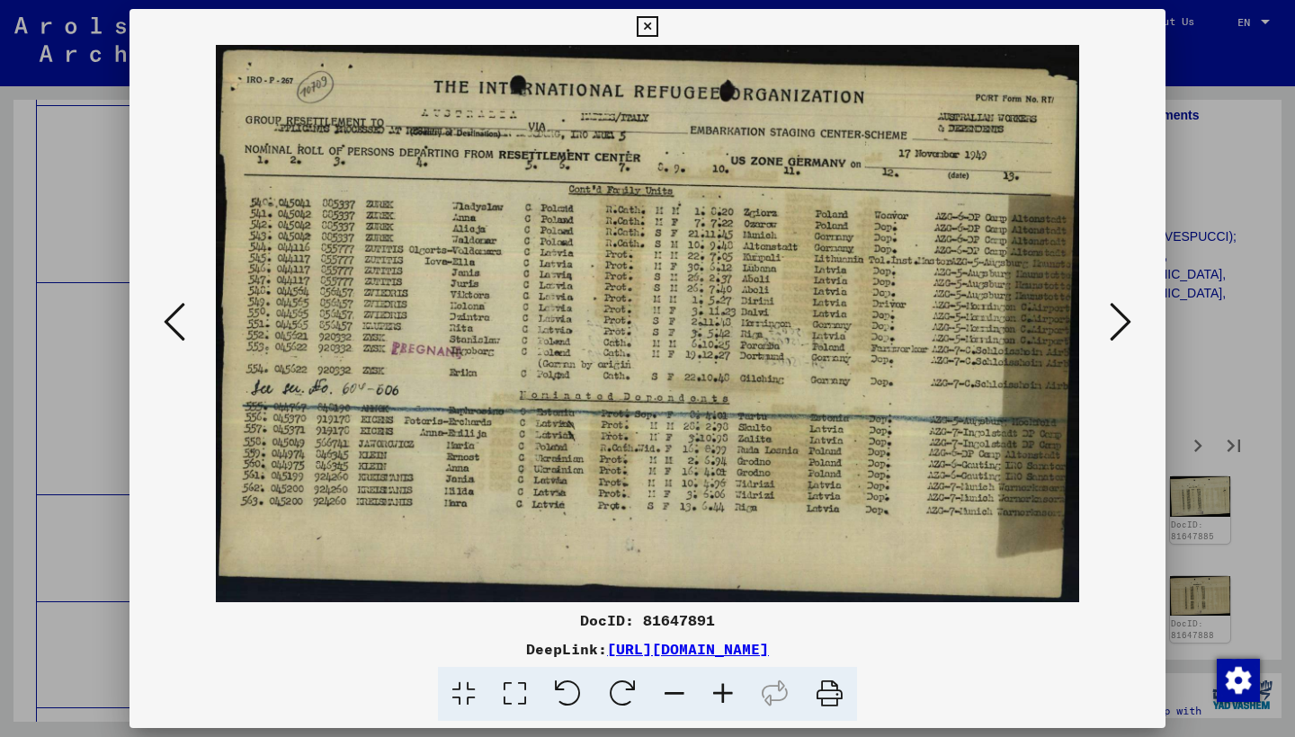
click at [1122, 321] on icon at bounding box center [1120, 321] width 22 height 43
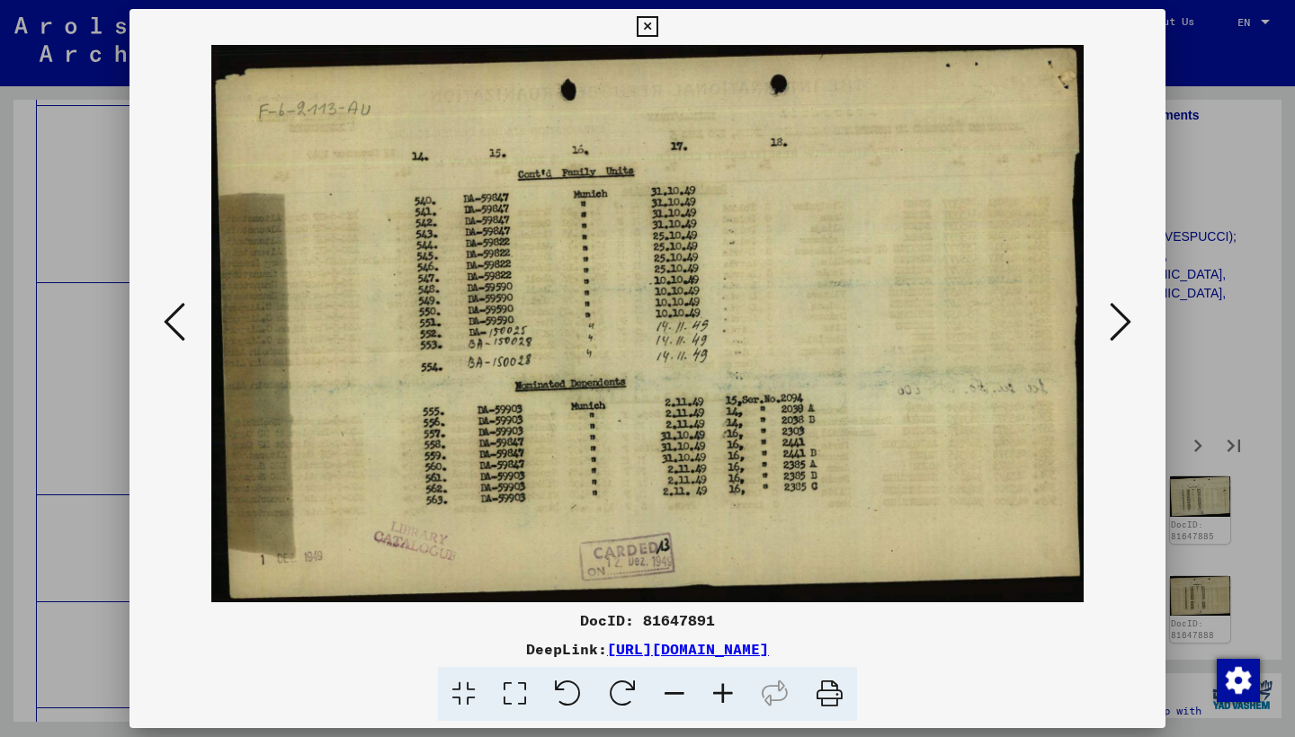
click at [1122, 321] on icon at bounding box center [1120, 321] width 22 height 43
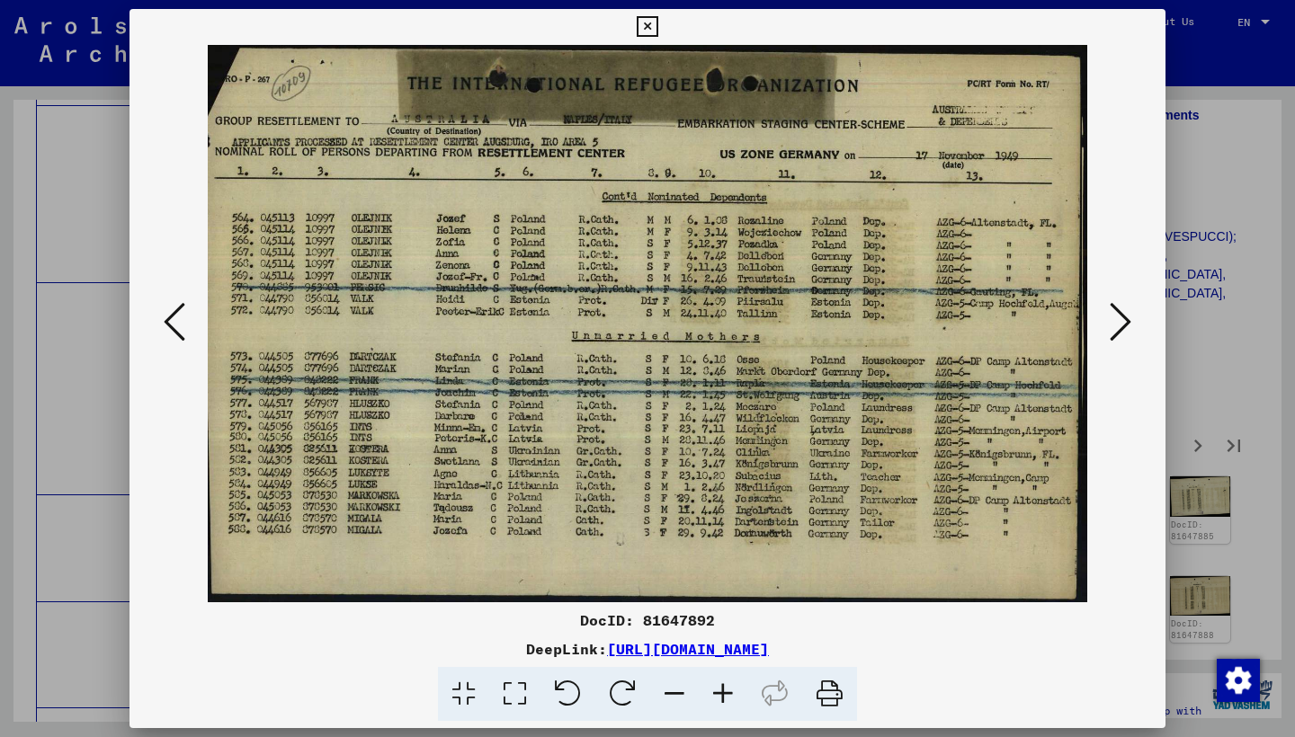
click at [1122, 321] on icon at bounding box center [1120, 321] width 22 height 43
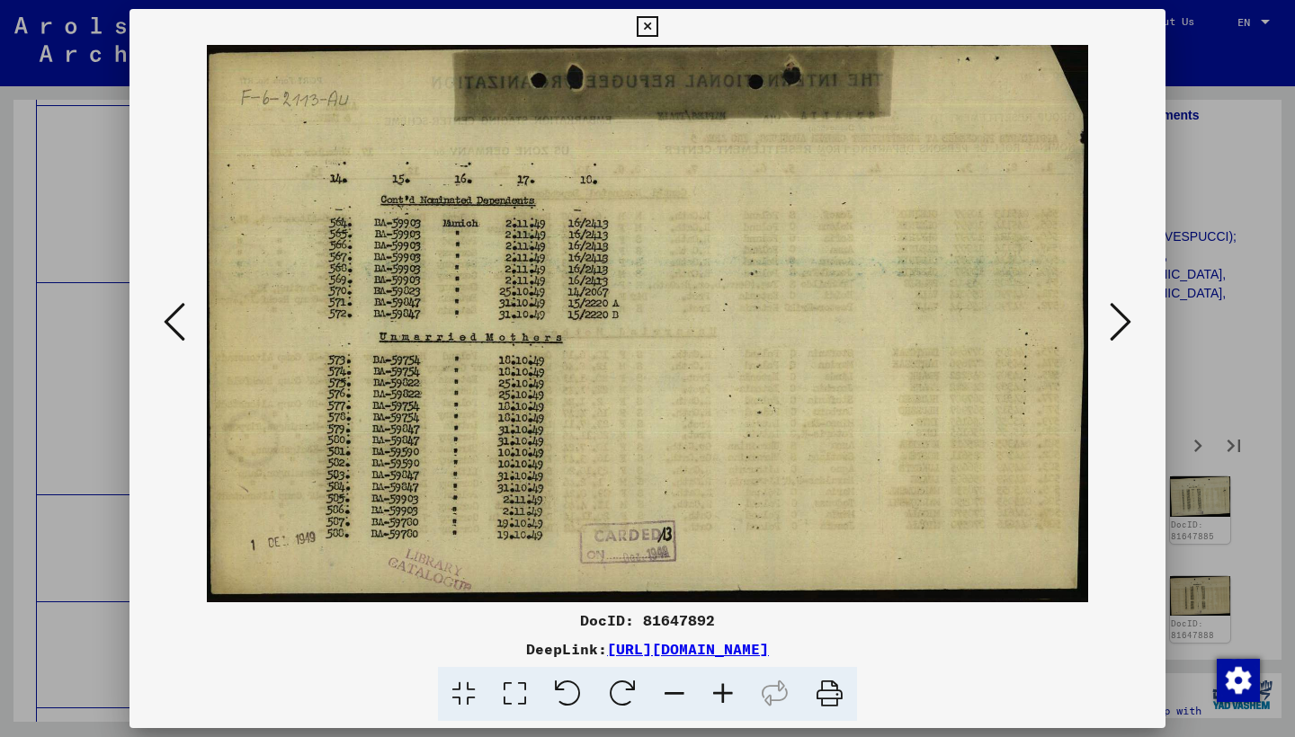
click at [170, 323] on icon at bounding box center [175, 321] width 22 height 43
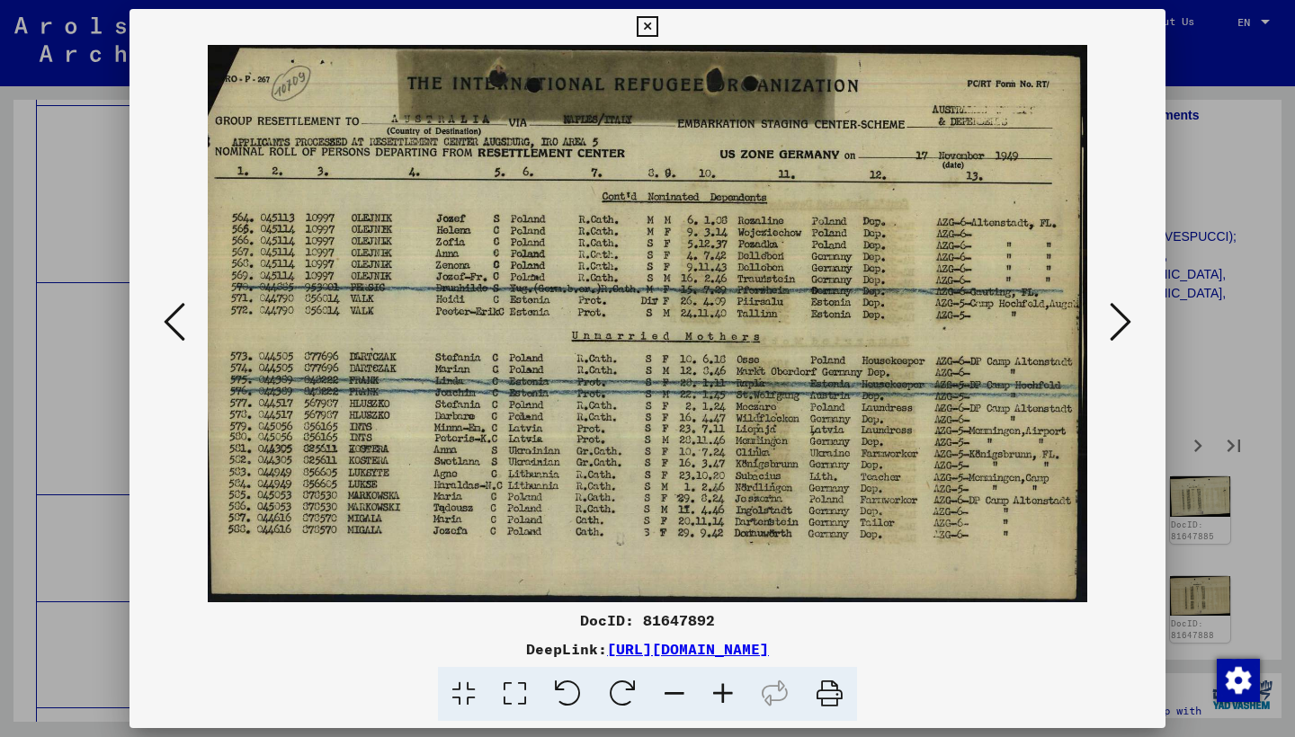
click at [1119, 318] on icon at bounding box center [1120, 321] width 22 height 43
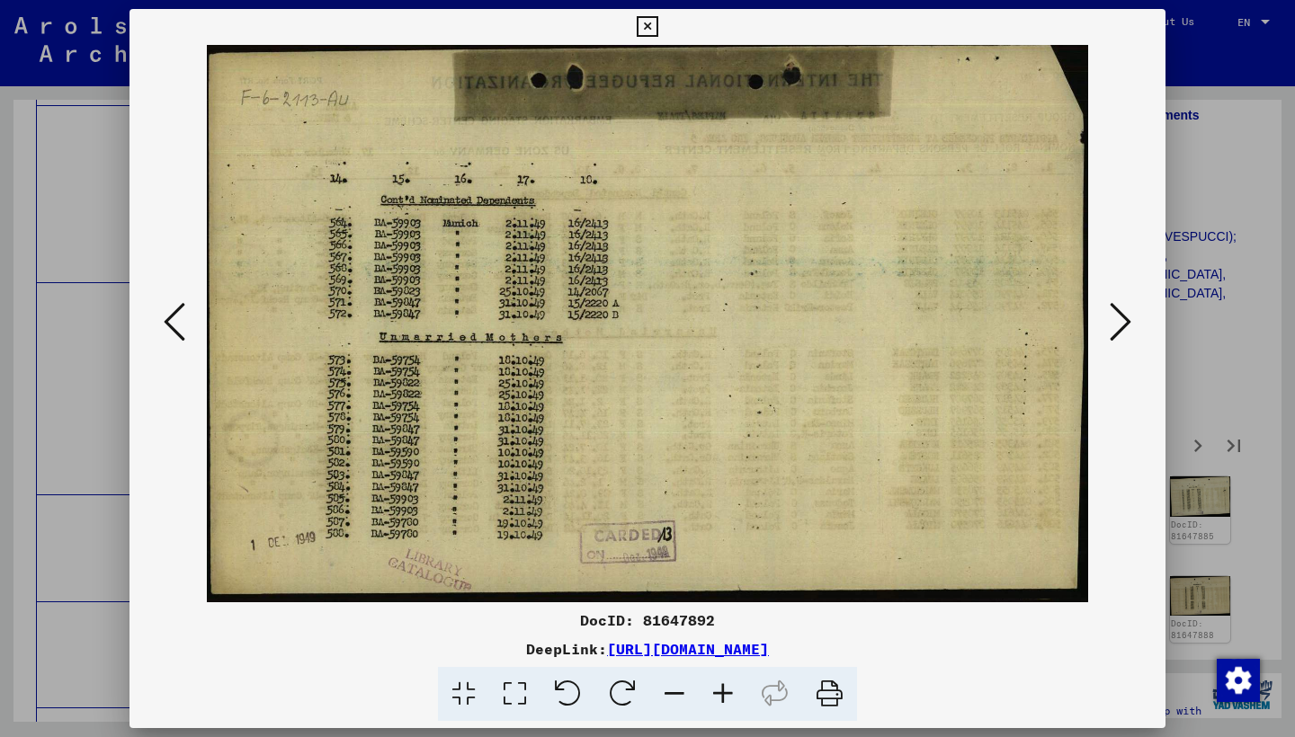
click at [1118, 321] on icon at bounding box center [1120, 321] width 22 height 43
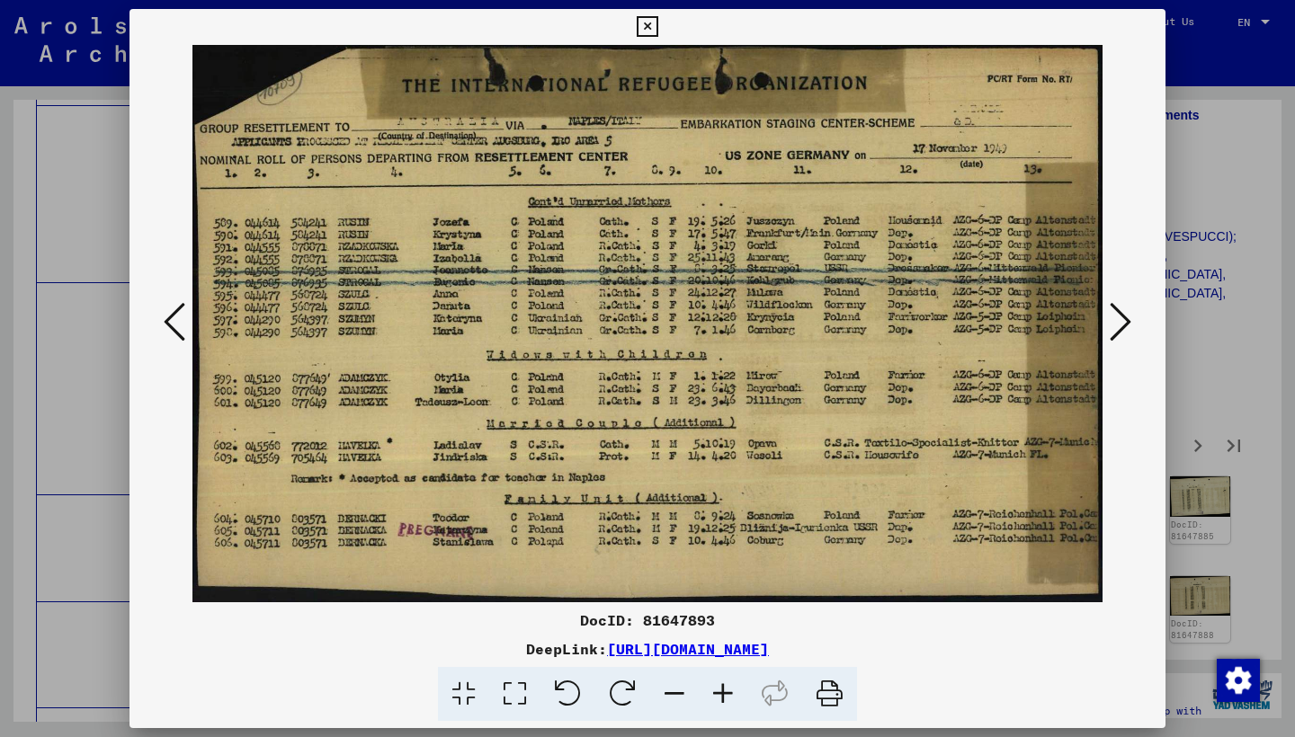
click at [1118, 321] on icon at bounding box center [1120, 321] width 22 height 43
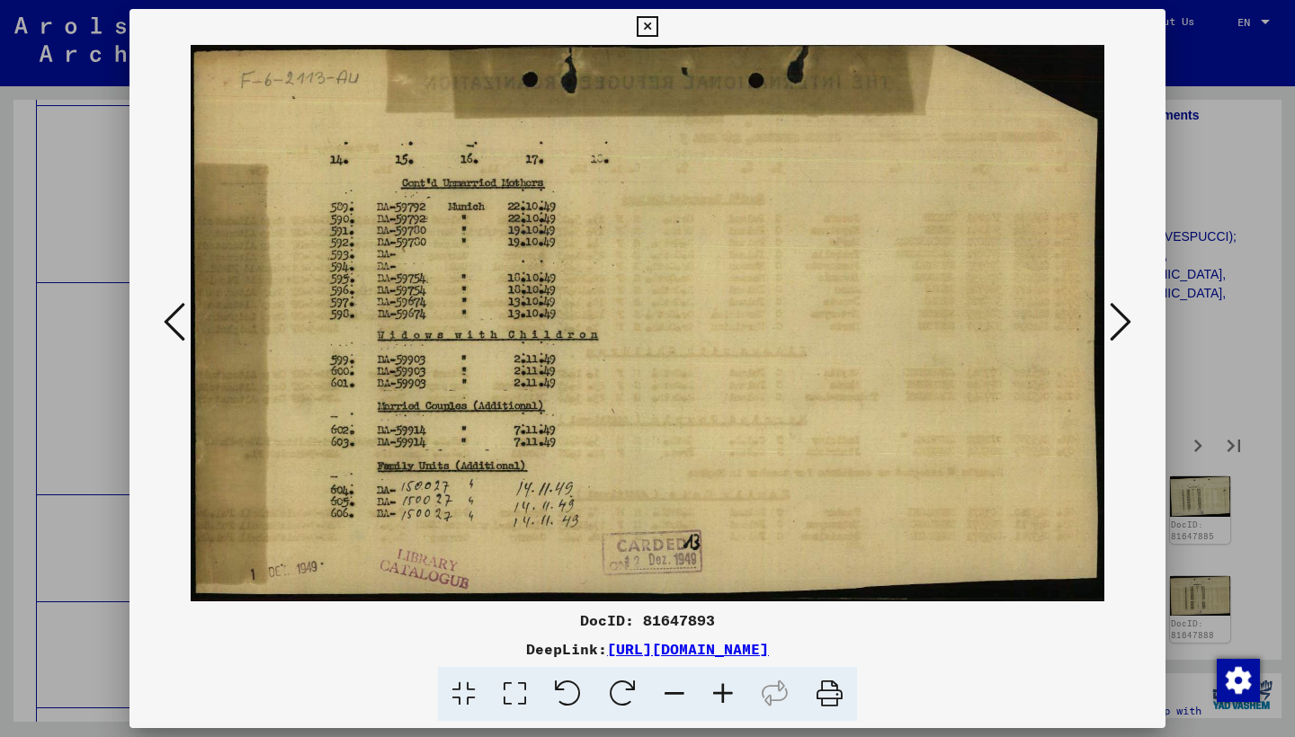
click at [1118, 321] on icon at bounding box center [1120, 321] width 22 height 43
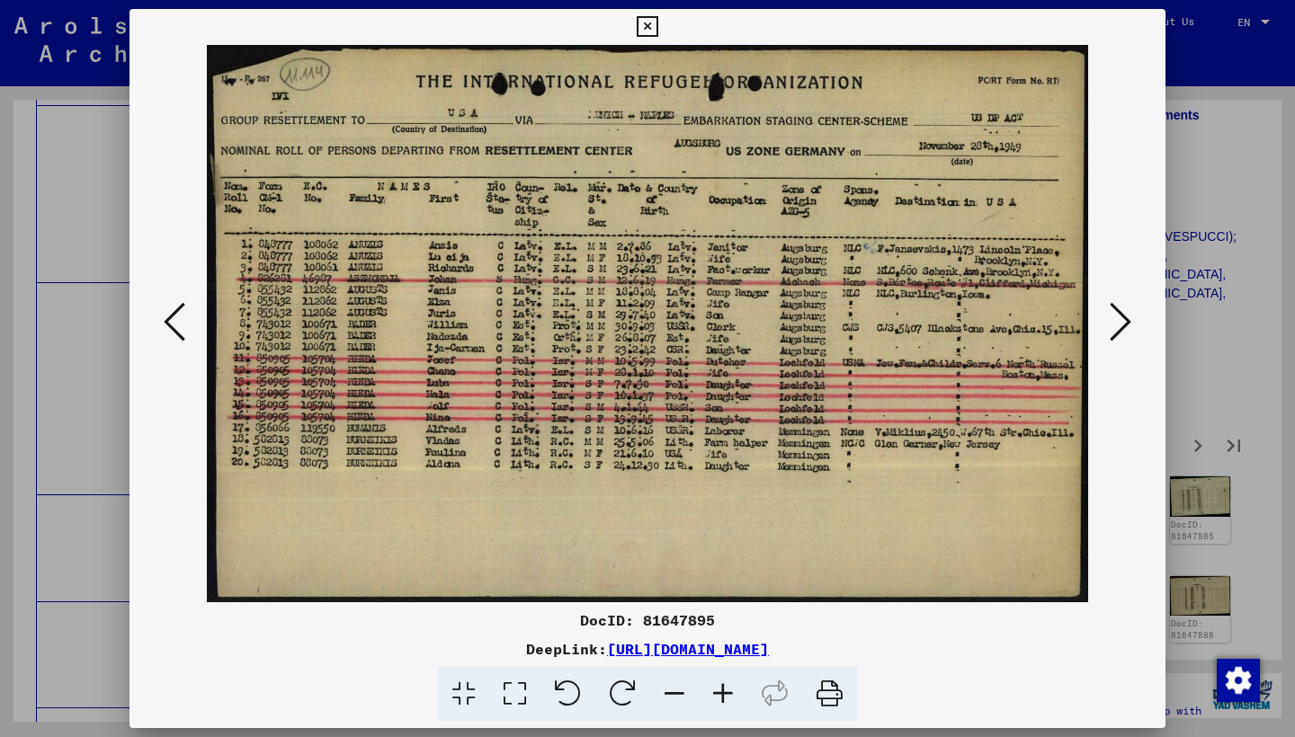
click at [1118, 321] on icon at bounding box center [1120, 321] width 22 height 43
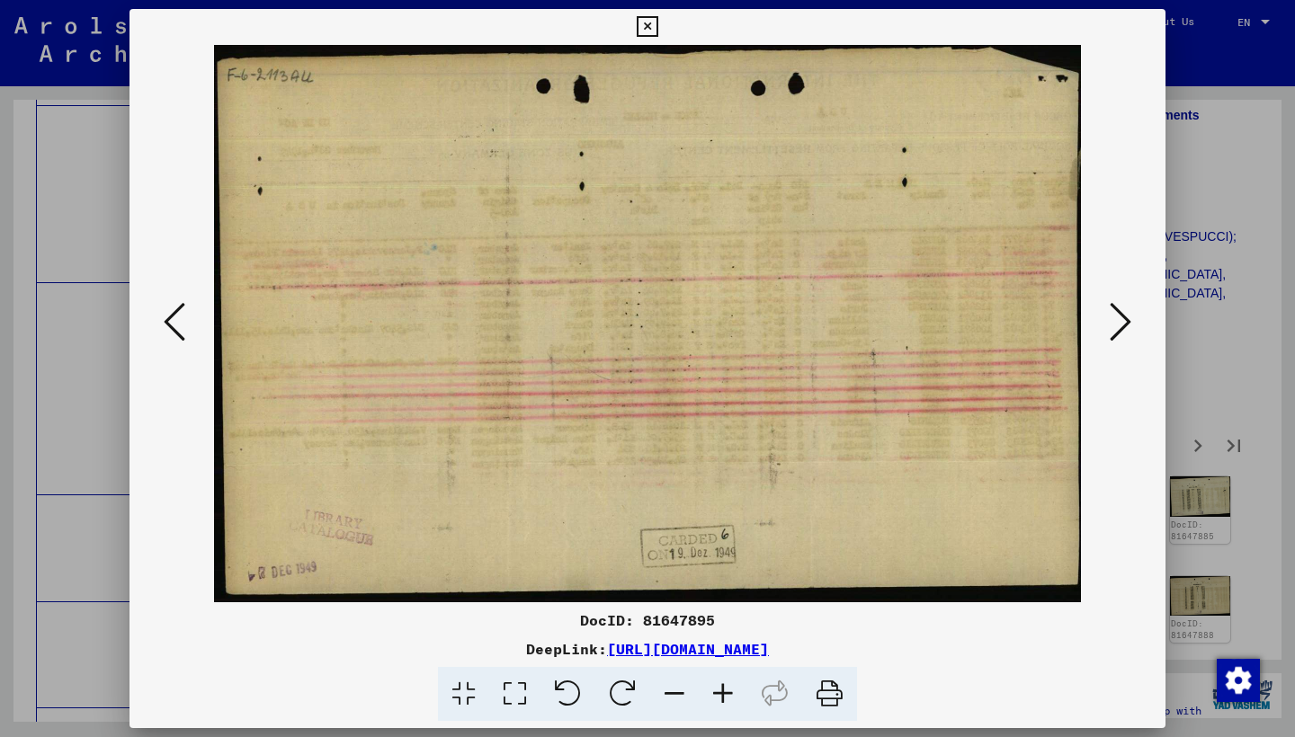
click at [1118, 321] on icon at bounding box center [1120, 321] width 22 height 43
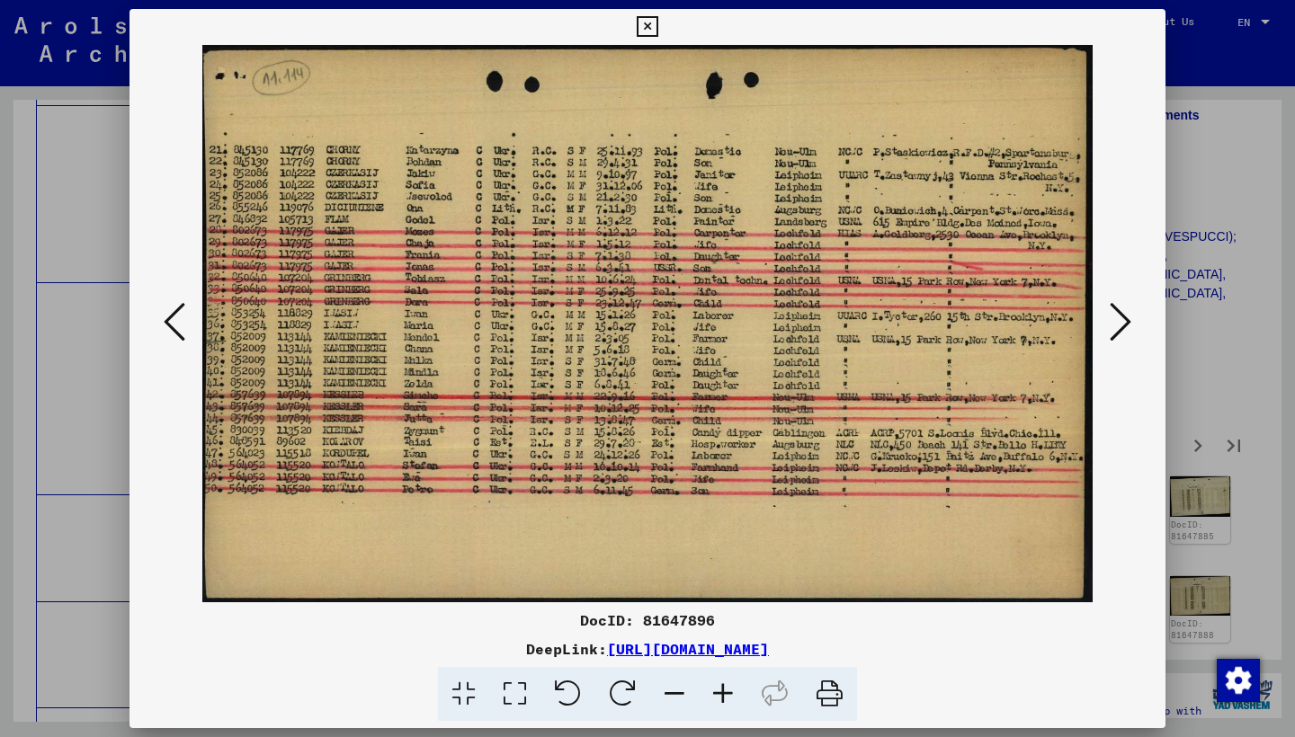
click at [1122, 326] on icon at bounding box center [1120, 321] width 22 height 43
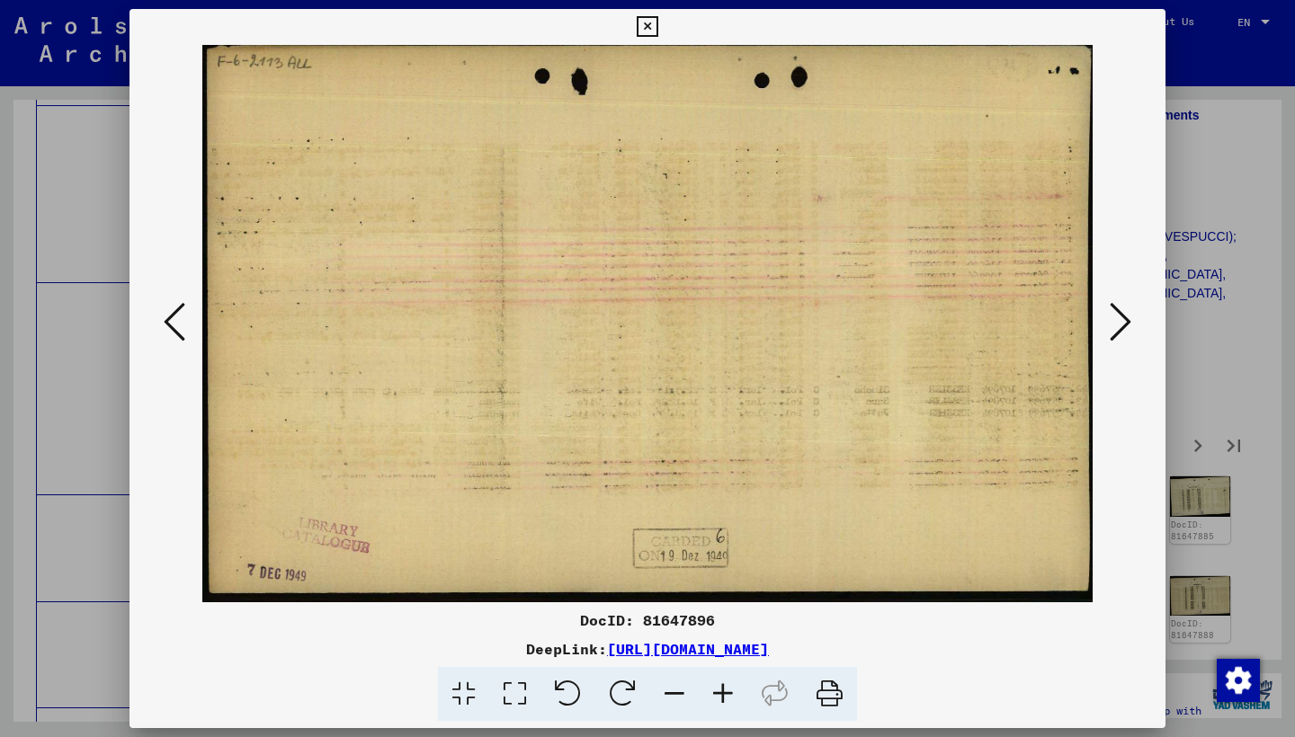
click at [1122, 326] on icon at bounding box center [1120, 321] width 22 height 43
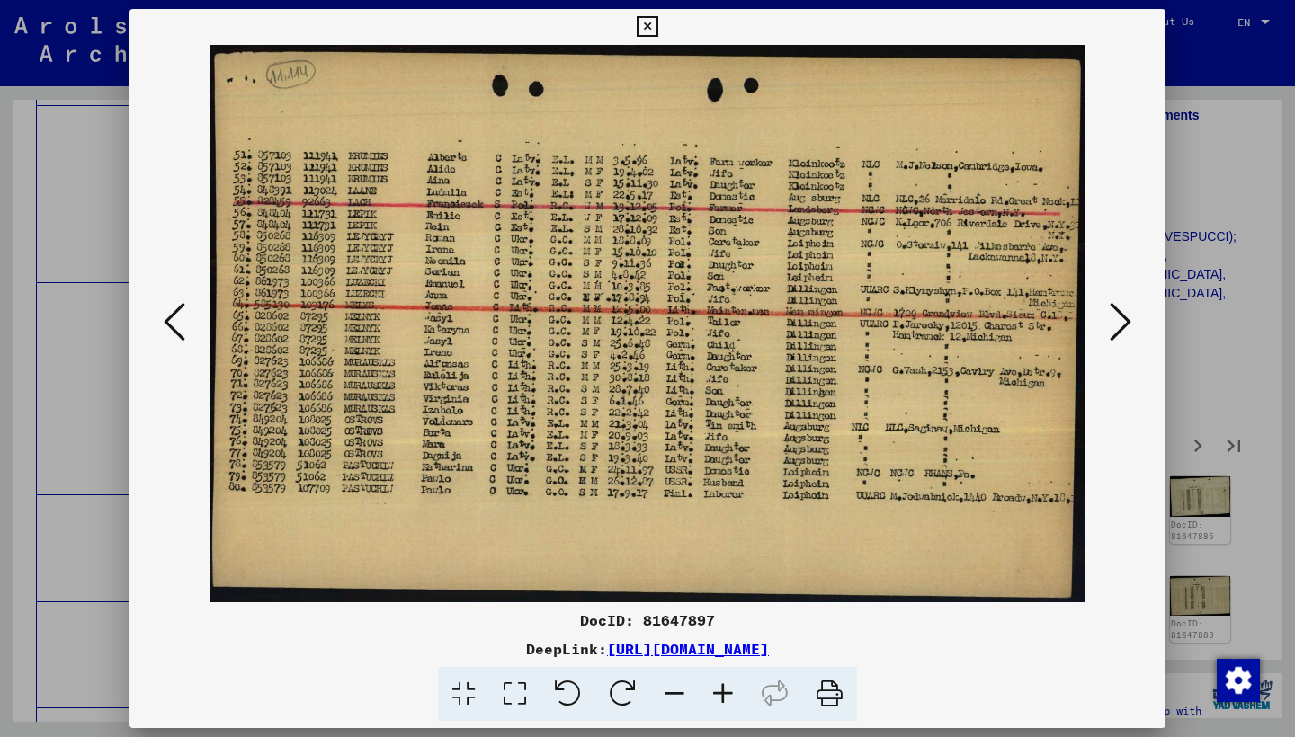
click at [1113, 315] on icon at bounding box center [1120, 321] width 22 height 43
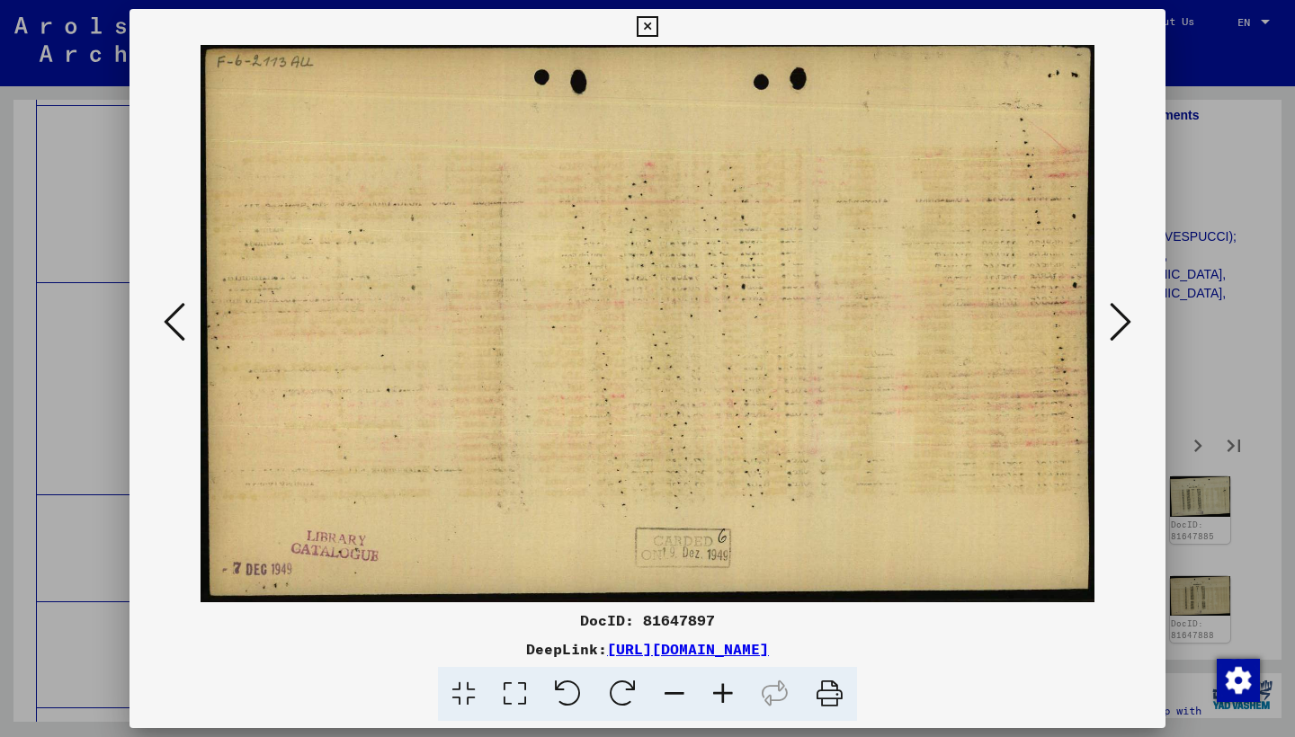
click at [1113, 315] on icon at bounding box center [1120, 321] width 22 height 43
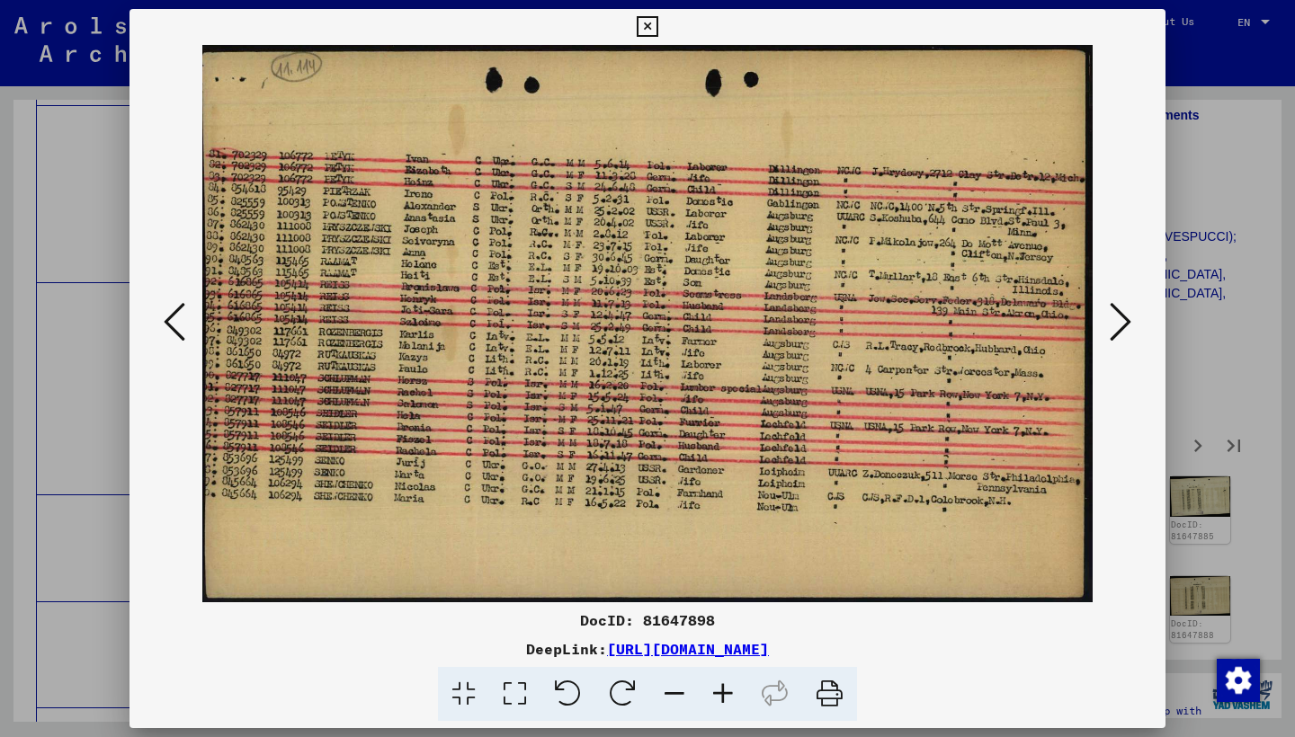
click at [1112, 316] on icon at bounding box center [1120, 321] width 22 height 43
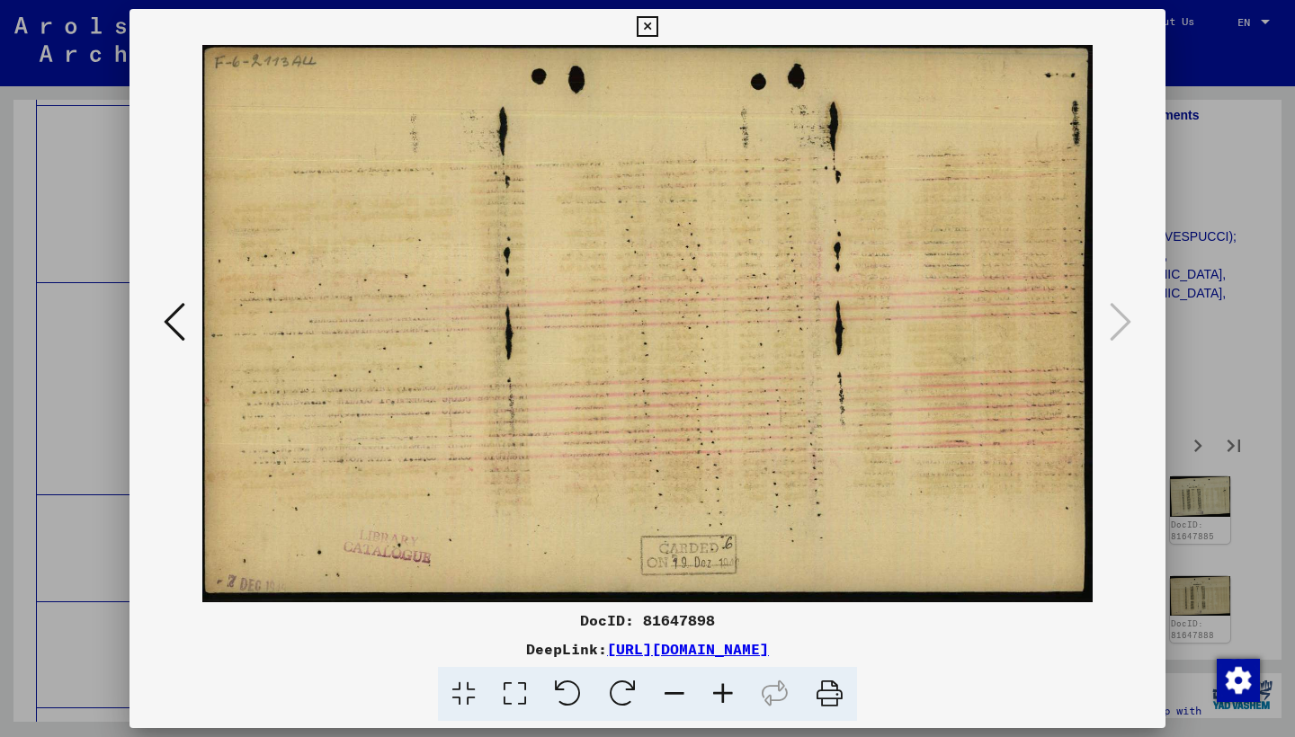
click at [657, 24] on icon at bounding box center [647, 27] width 21 height 22
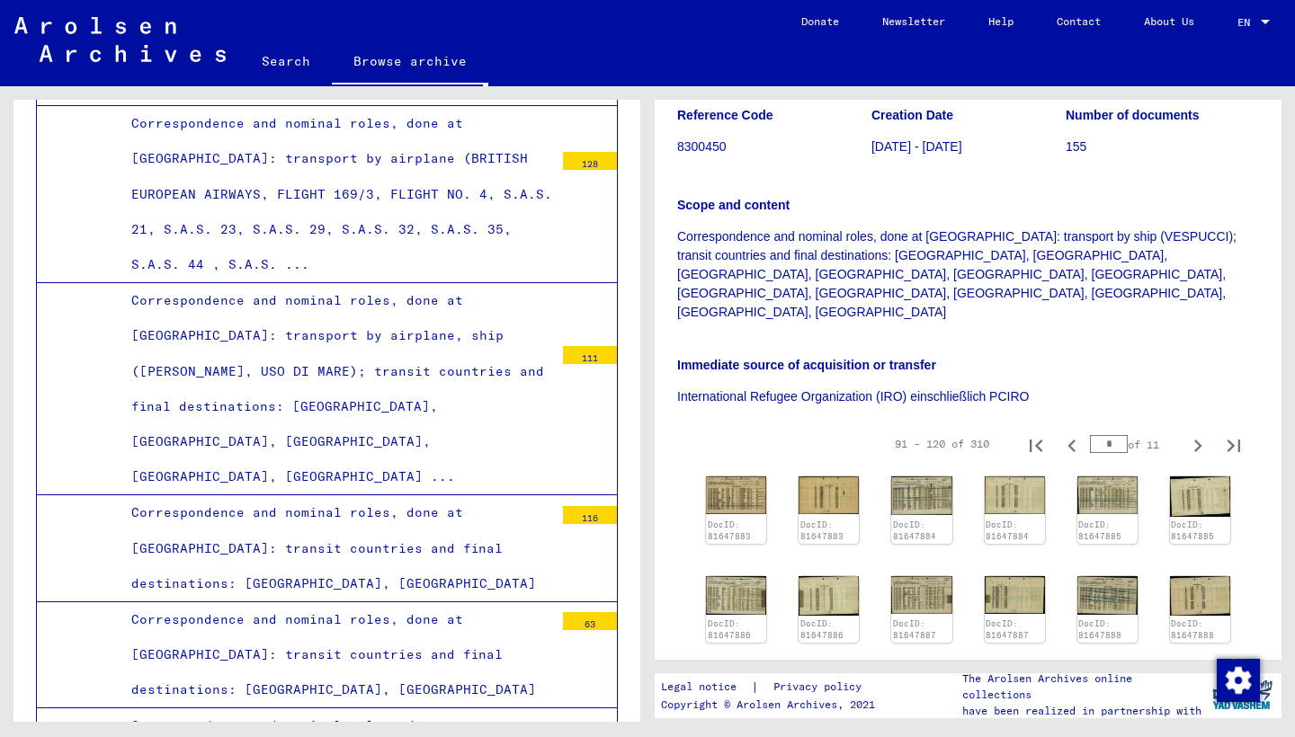
click at [1185, 433] on icon "Next page" at bounding box center [1197, 445] width 25 height 25
type input "*"
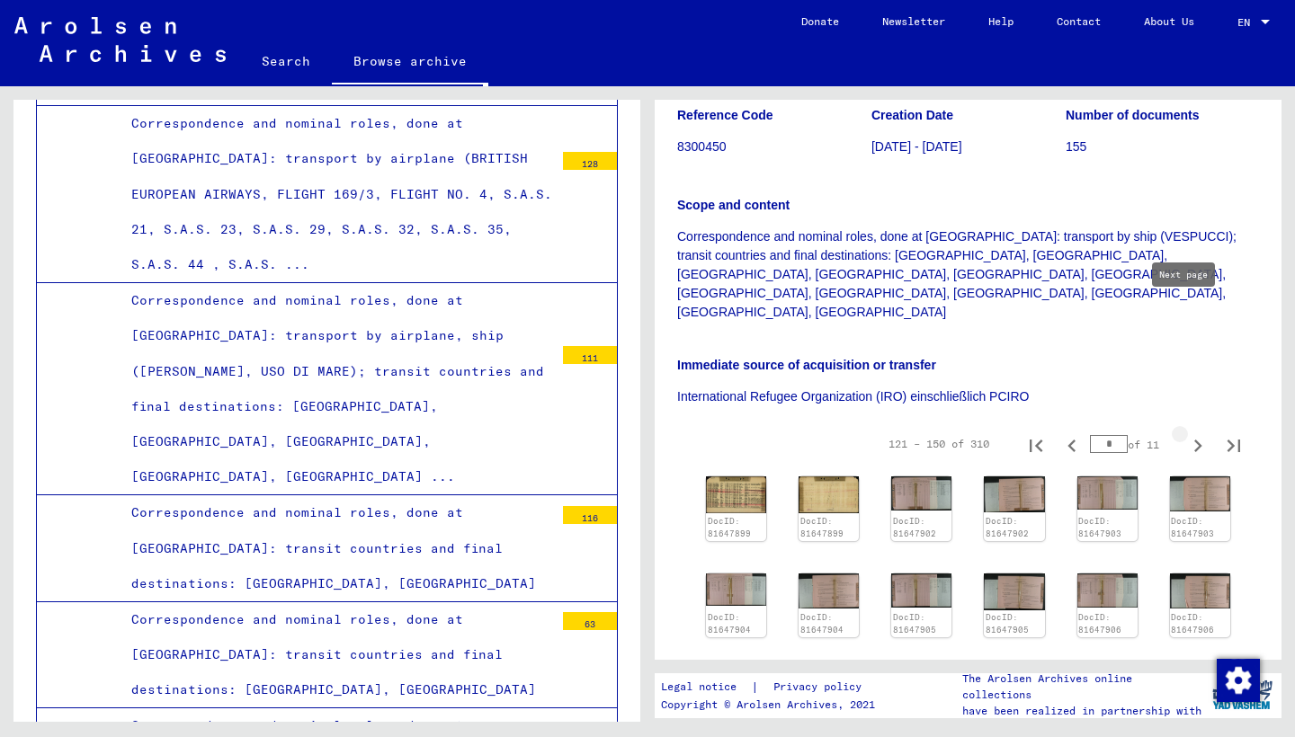
click at [1185, 433] on icon "Next page" at bounding box center [1197, 445] width 25 height 25
type input "*"
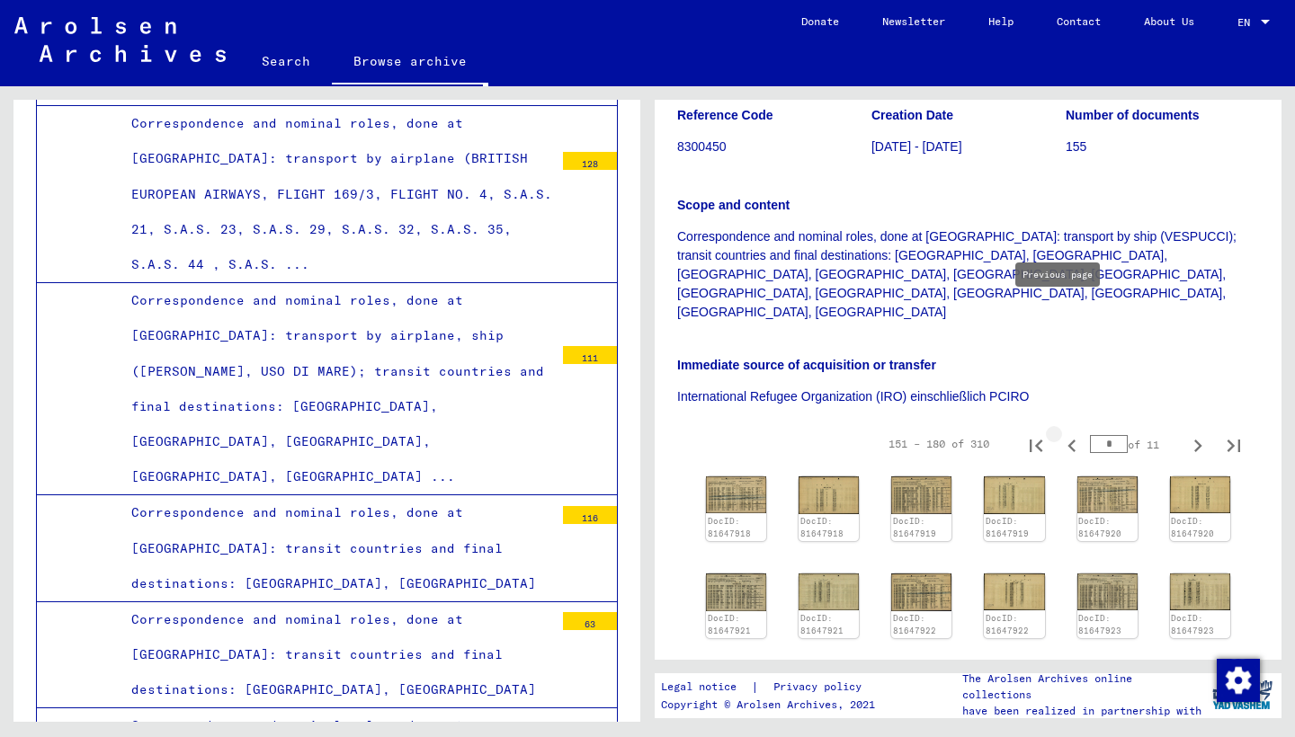
click at [1067, 440] on icon "Previous page" at bounding box center [1071, 446] width 8 height 13
type input "*"
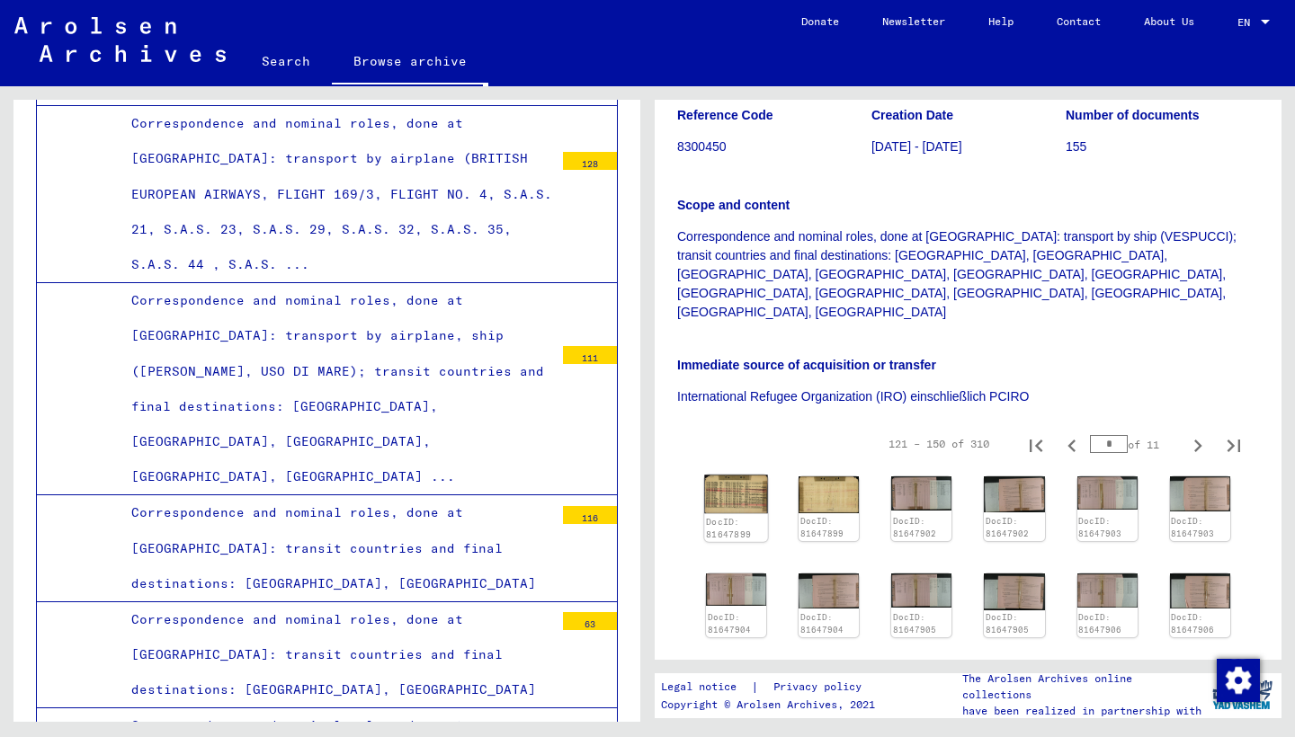
click at [730, 475] on img at bounding box center [736, 494] width 64 height 39
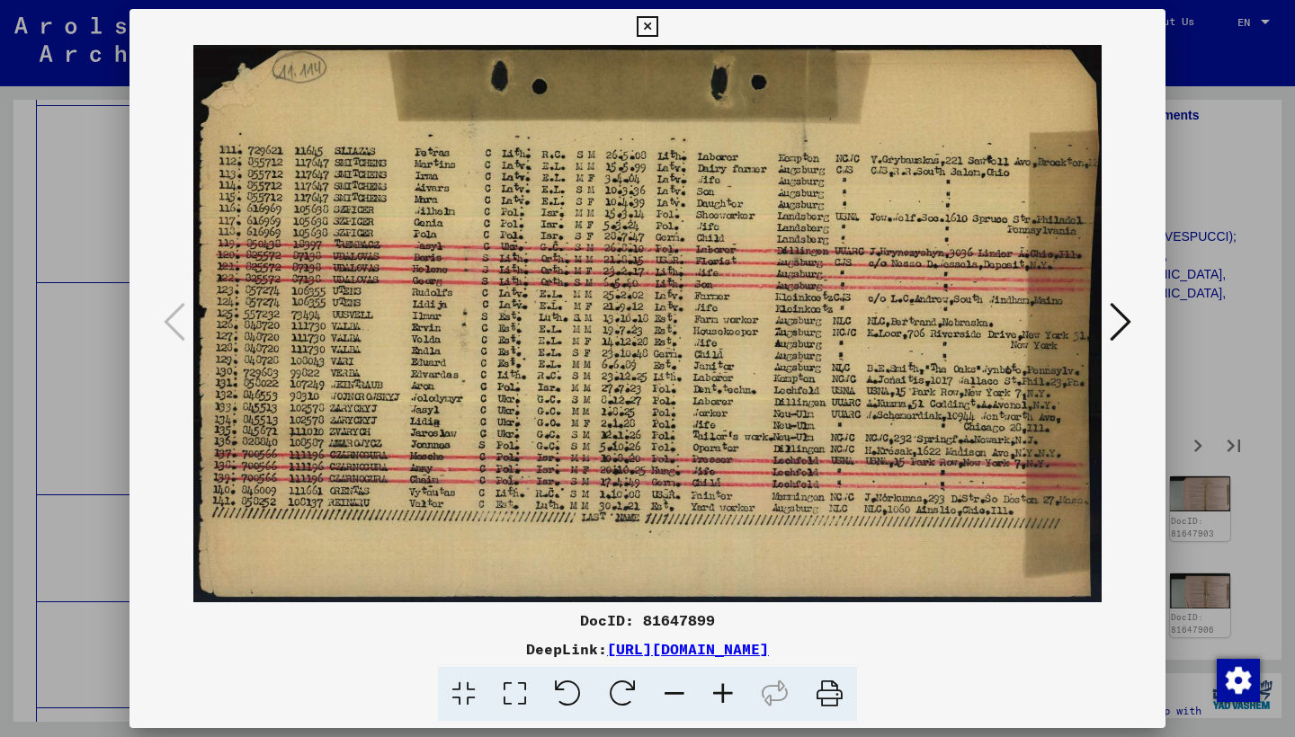
click at [1120, 312] on icon at bounding box center [1120, 321] width 22 height 43
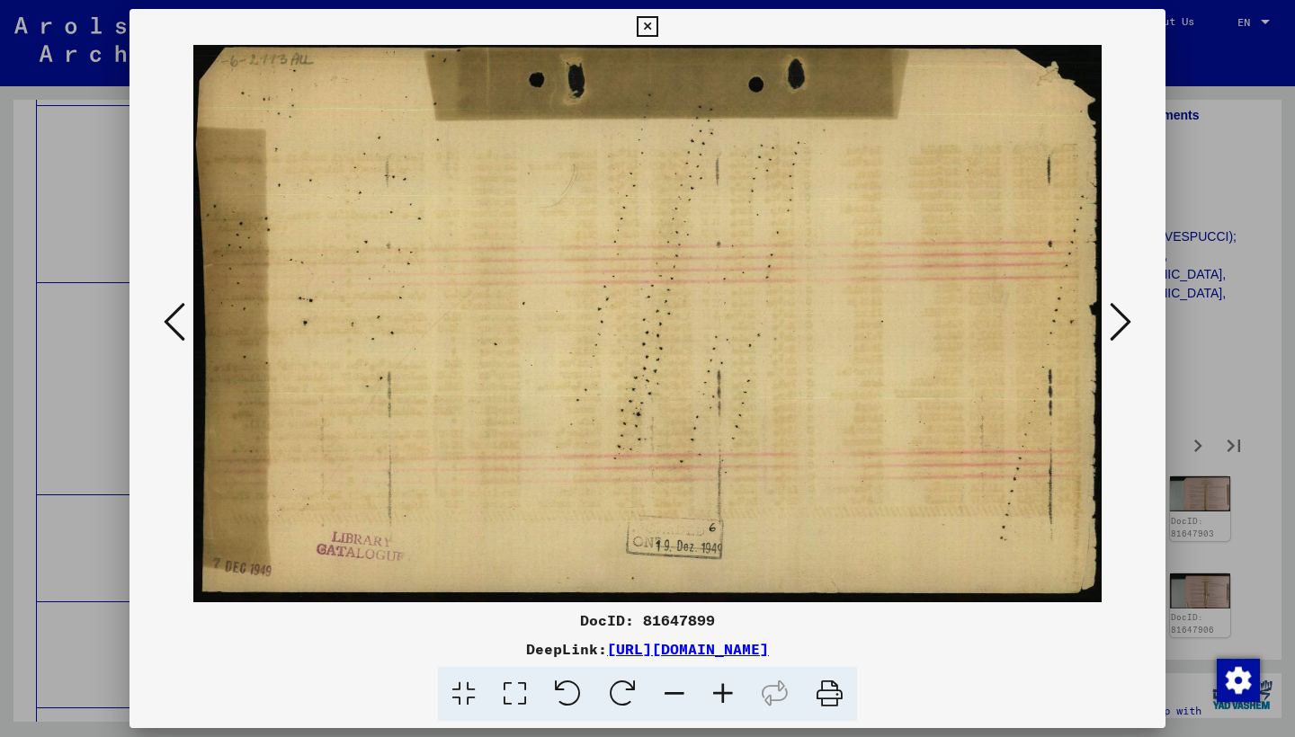
click at [1120, 312] on icon at bounding box center [1120, 321] width 22 height 43
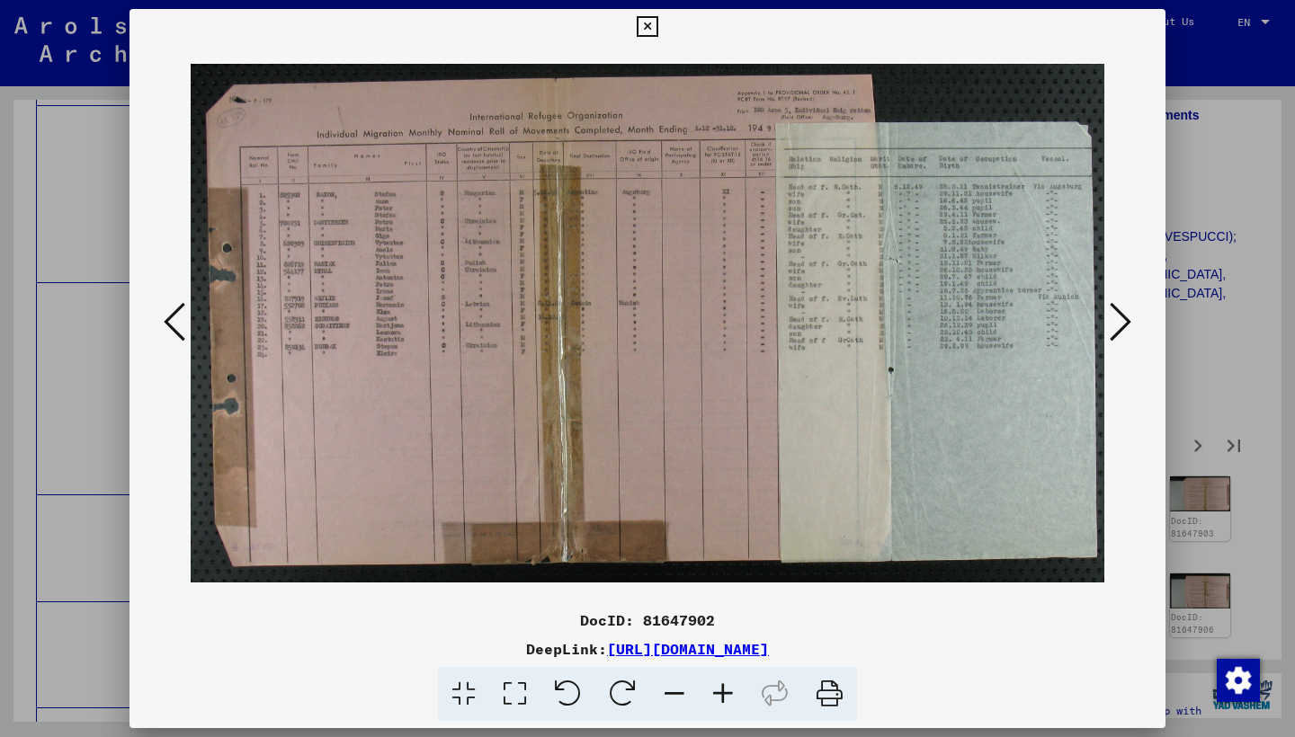
click at [1120, 312] on icon at bounding box center [1120, 321] width 22 height 43
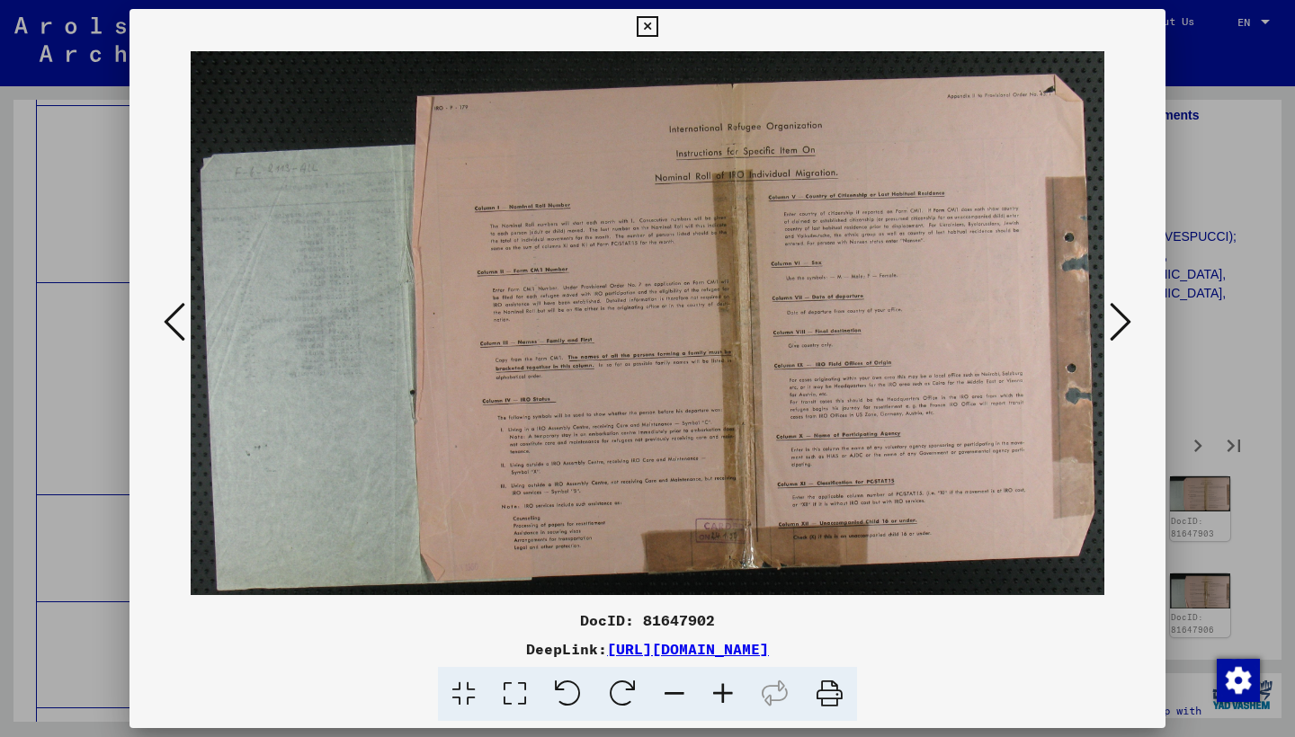
click at [1120, 312] on icon at bounding box center [1120, 321] width 22 height 43
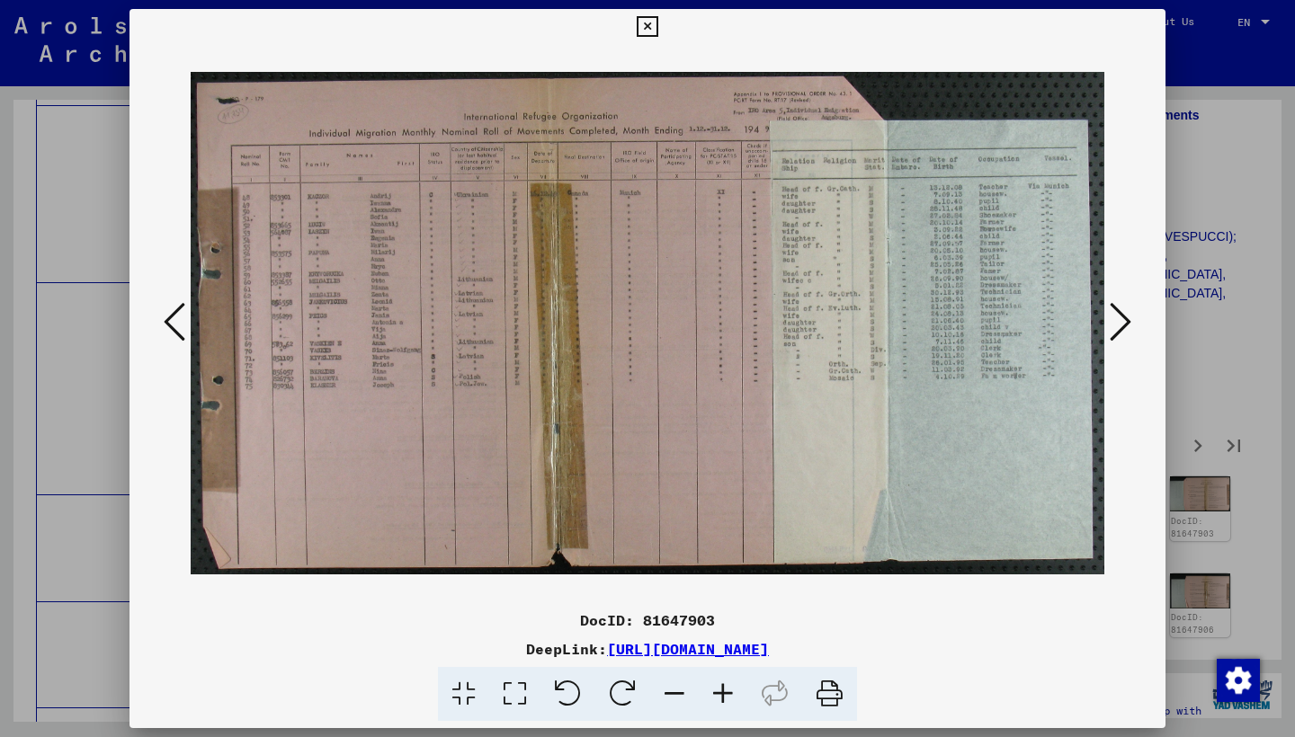
click at [1120, 312] on icon at bounding box center [1120, 321] width 22 height 43
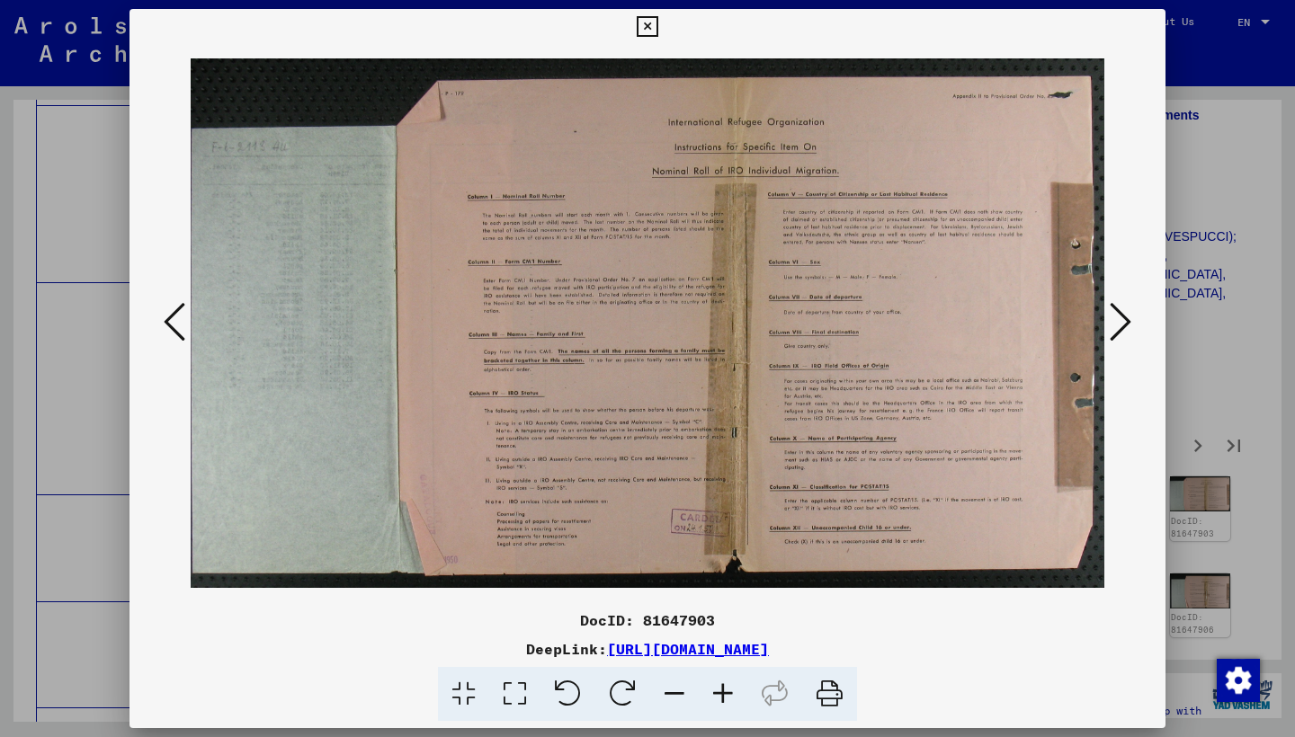
click at [1120, 312] on icon at bounding box center [1120, 321] width 22 height 43
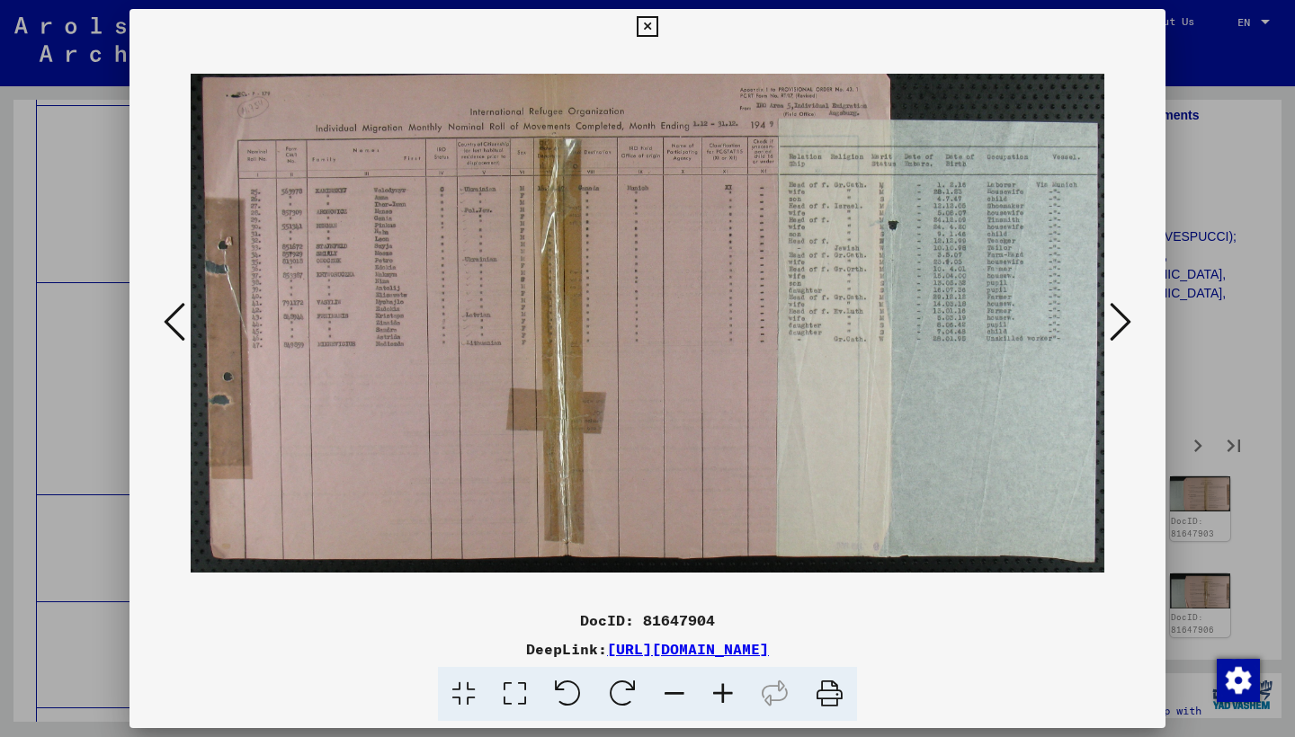
click at [1126, 310] on icon at bounding box center [1120, 321] width 22 height 43
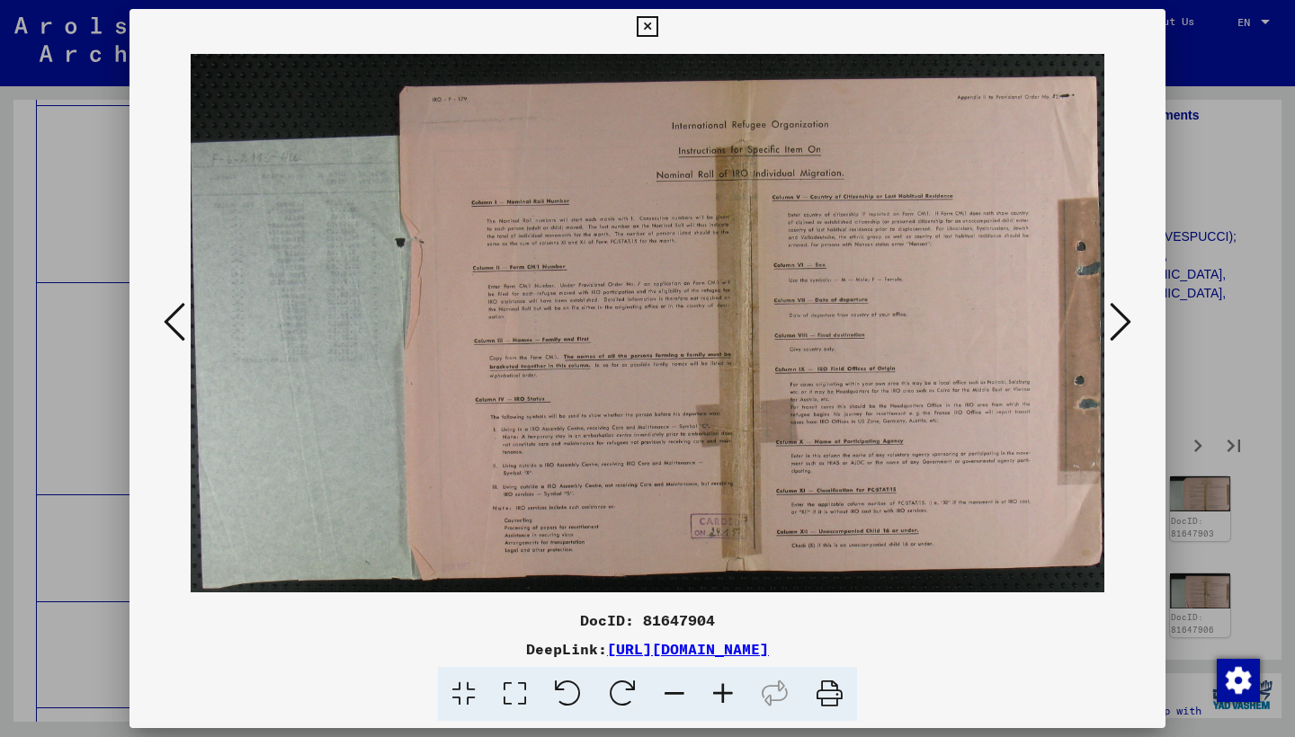
click at [1127, 310] on icon at bounding box center [1120, 321] width 22 height 43
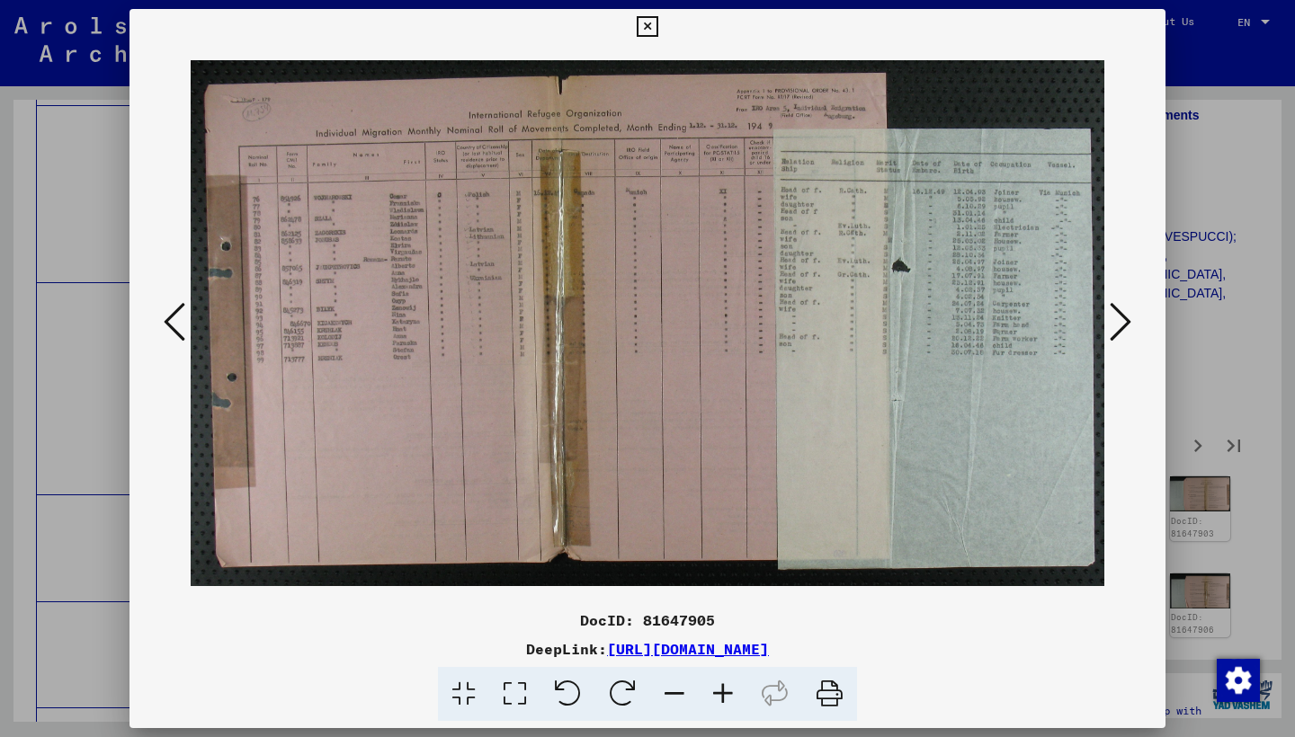
click at [1129, 312] on icon at bounding box center [1120, 321] width 22 height 43
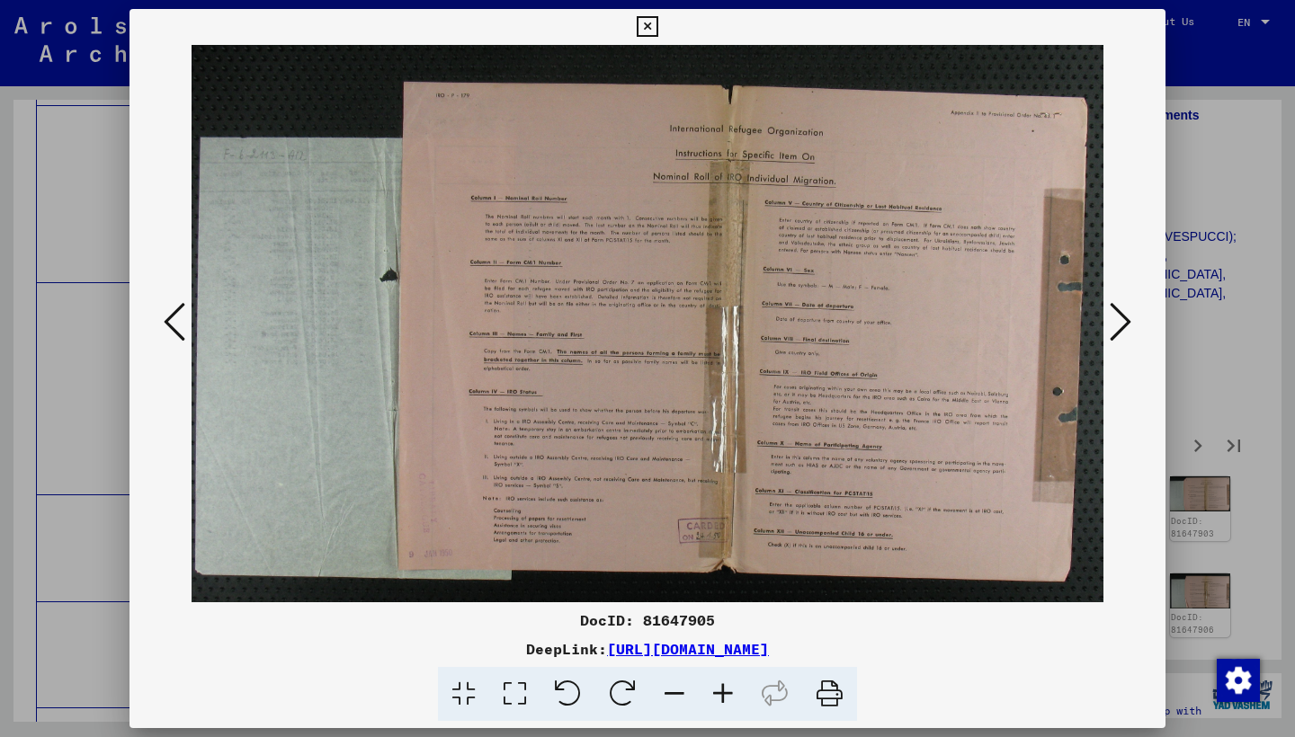
click at [1131, 312] on button at bounding box center [1120, 323] width 32 height 51
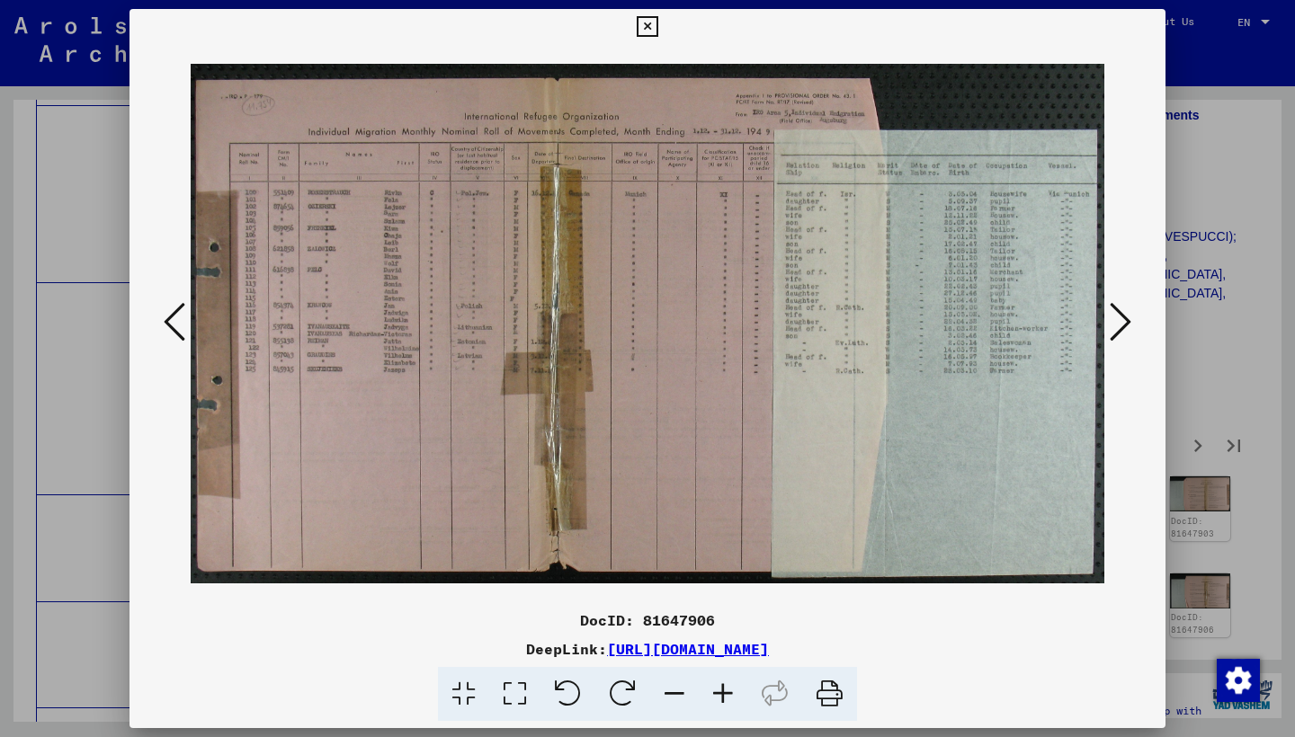
click at [1122, 318] on icon at bounding box center [1120, 321] width 22 height 43
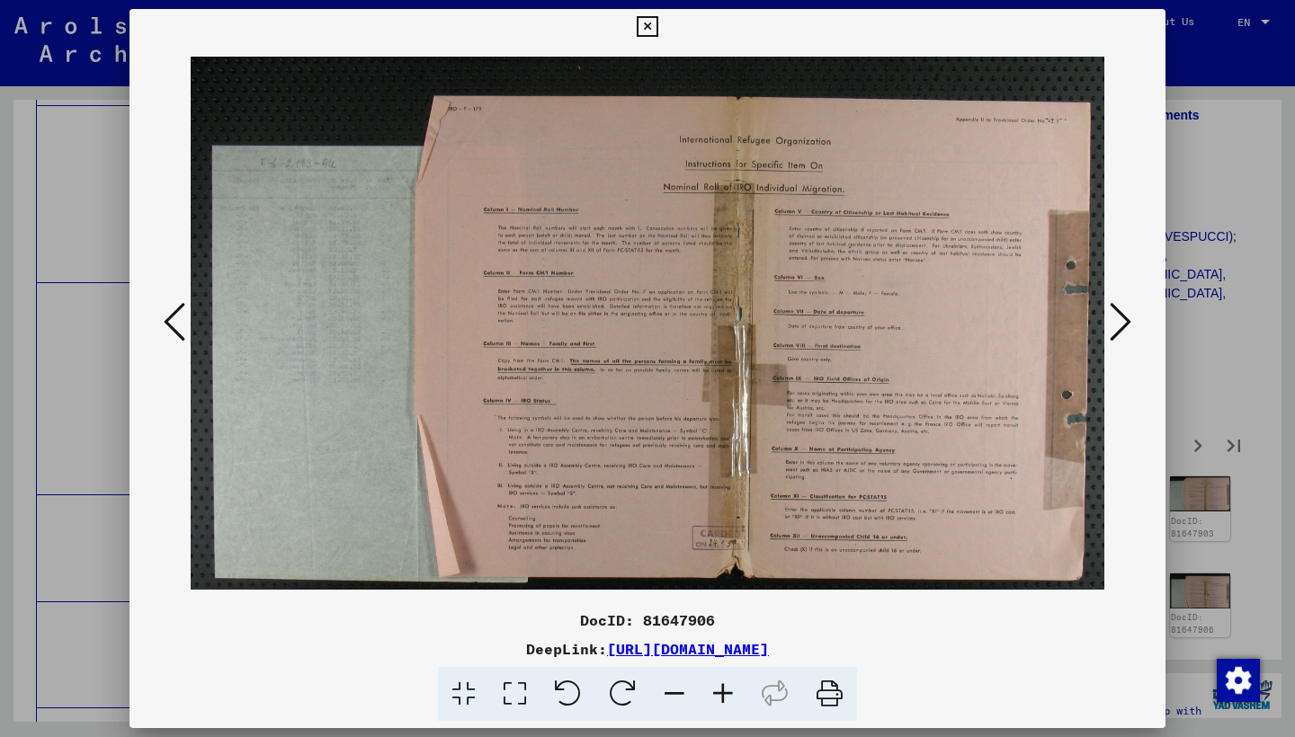
click at [1122, 318] on icon at bounding box center [1120, 321] width 22 height 43
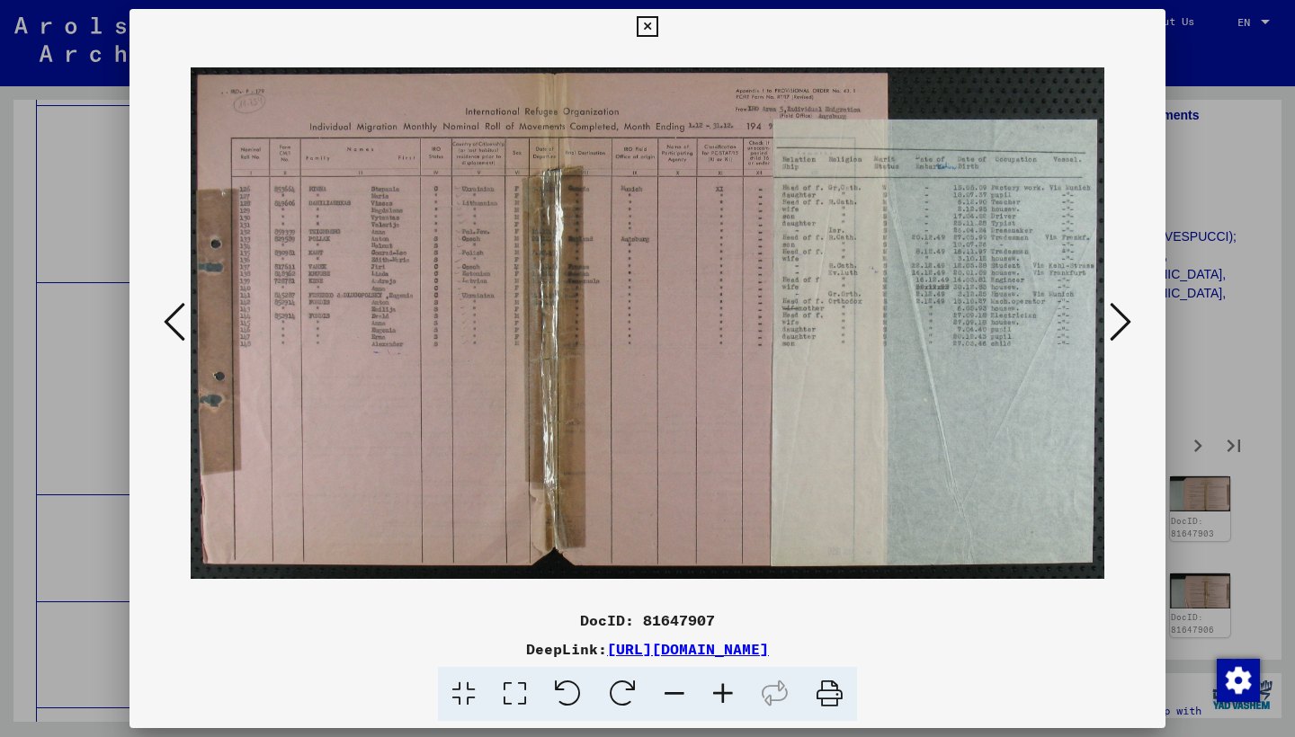
click at [1116, 319] on icon at bounding box center [1120, 321] width 22 height 43
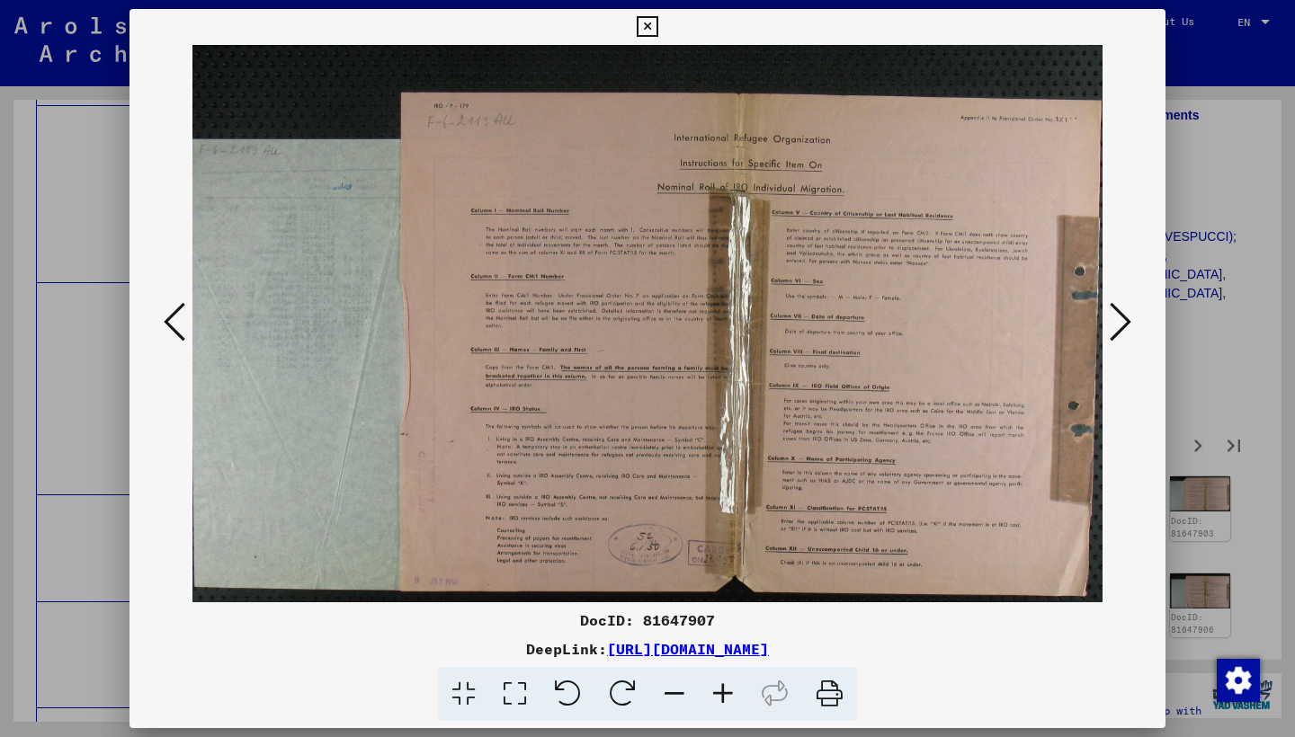
click at [1116, 319] on icon at bounding box center [1120, 321] width 22 height 43
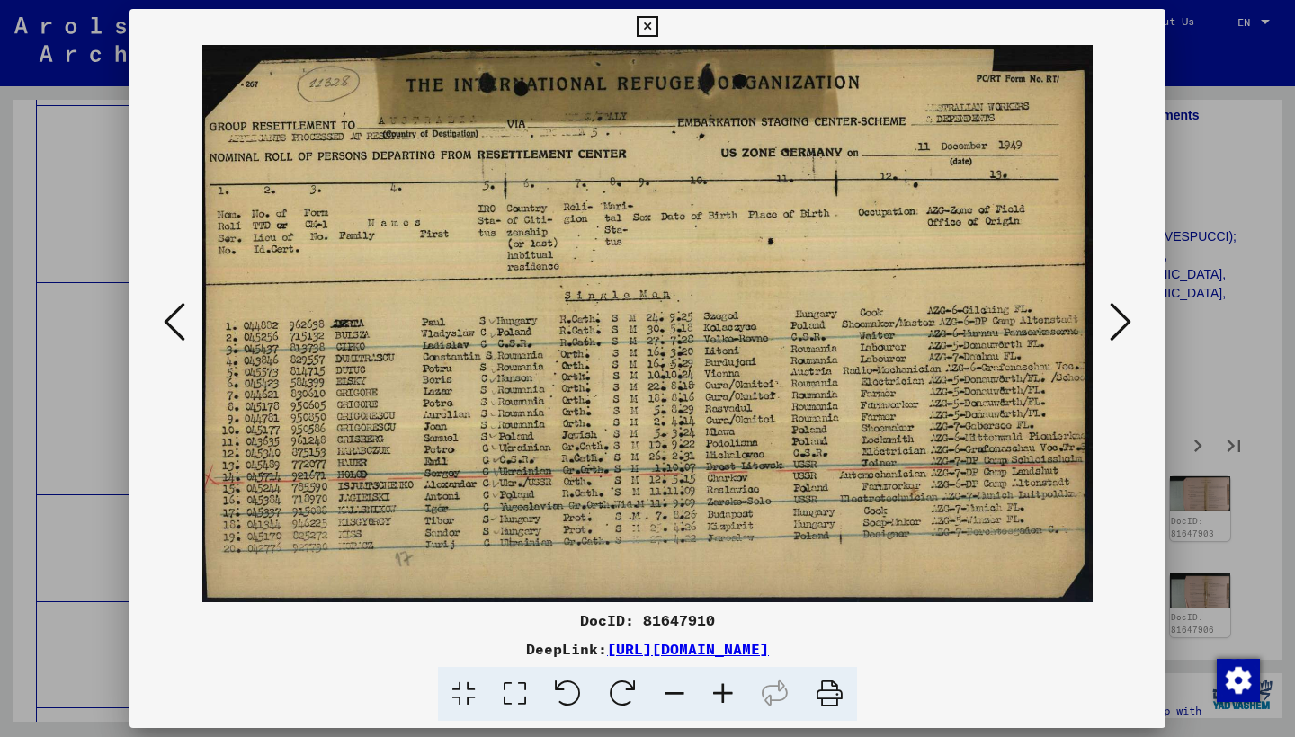
click at [1116, 319] on icon at bounding box center [1120, 321] width 22 height 43
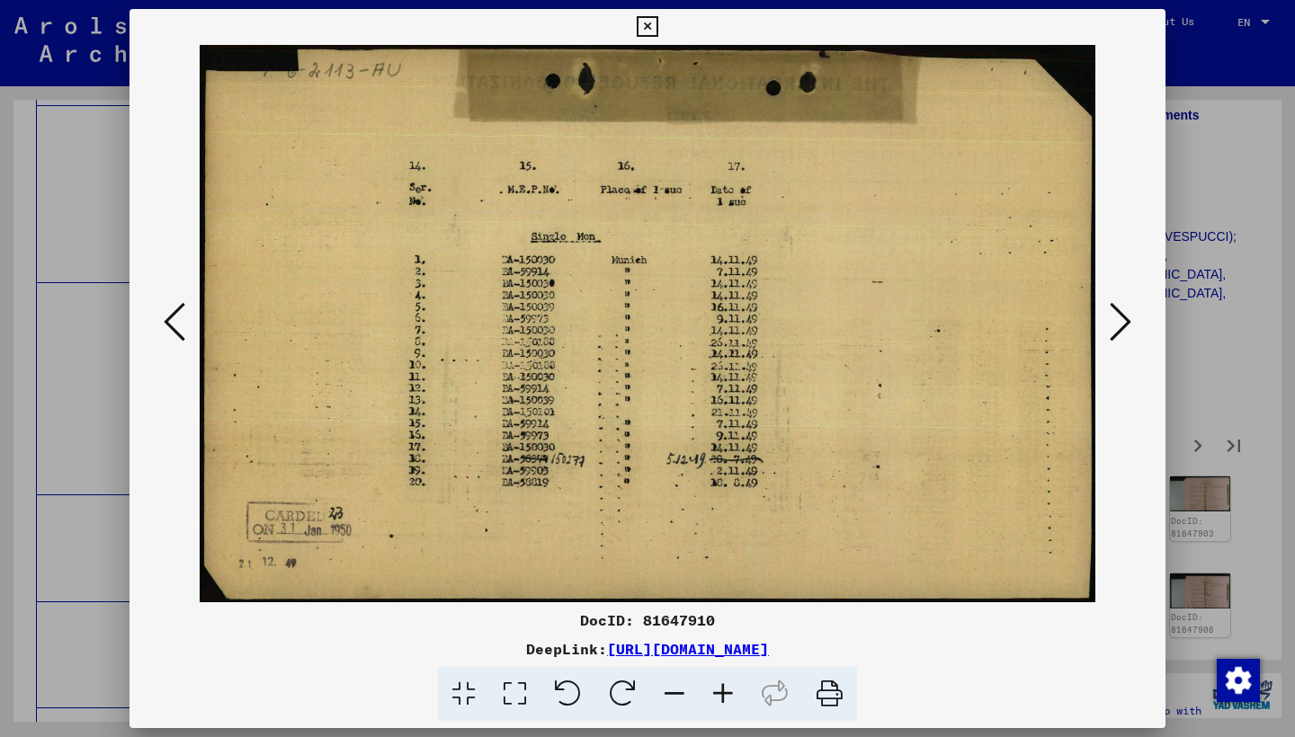
click at [1116, 319] on icon at bounding box center [1120, 321] width 22 height 43
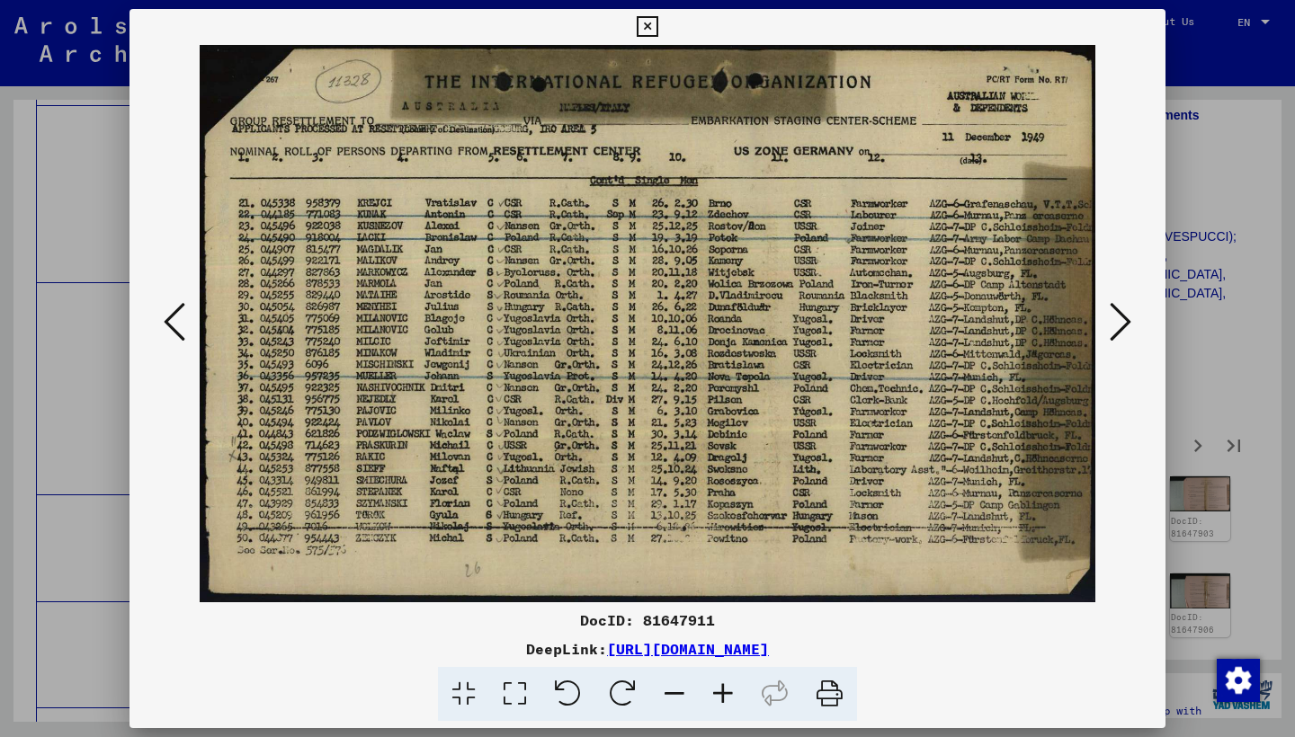
click at [1116, 319] on icon at bounding box center [1120, 321] width 22 height 43
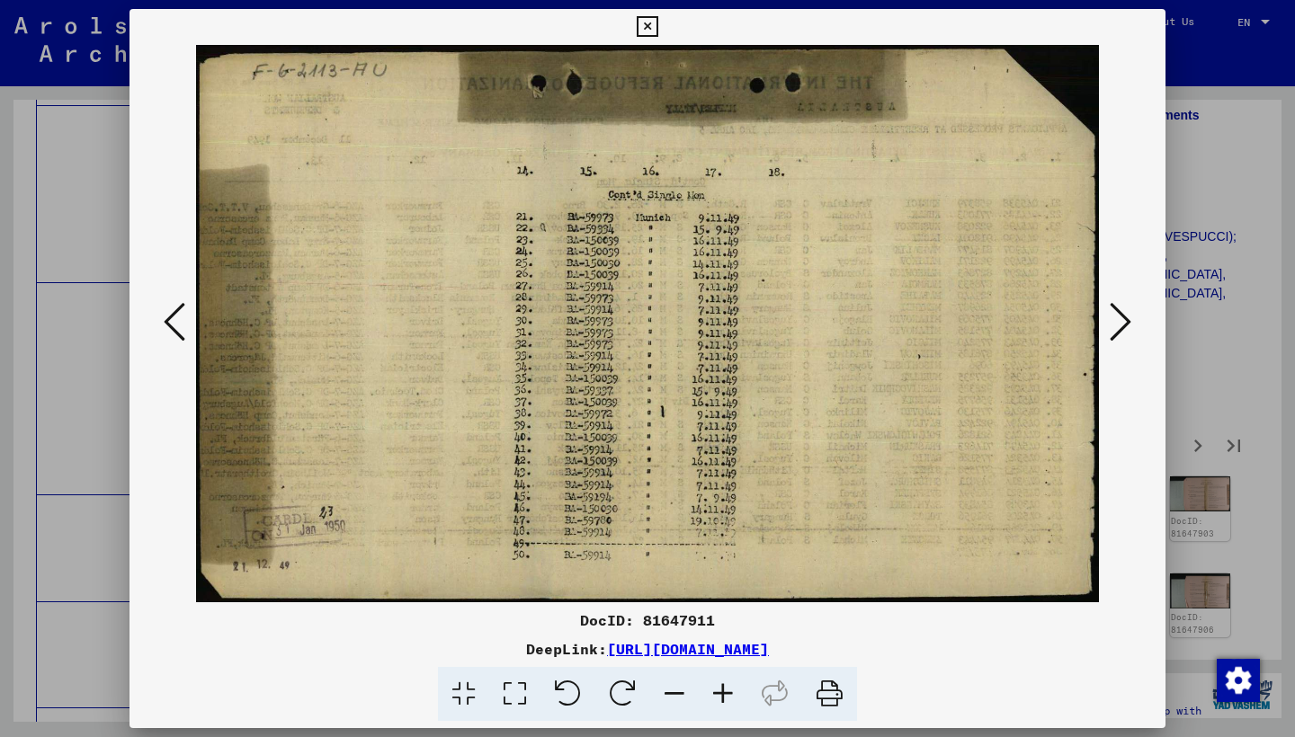
click at [1116, 319] on icon at bounding box center [1120, 321] width 22 height 43
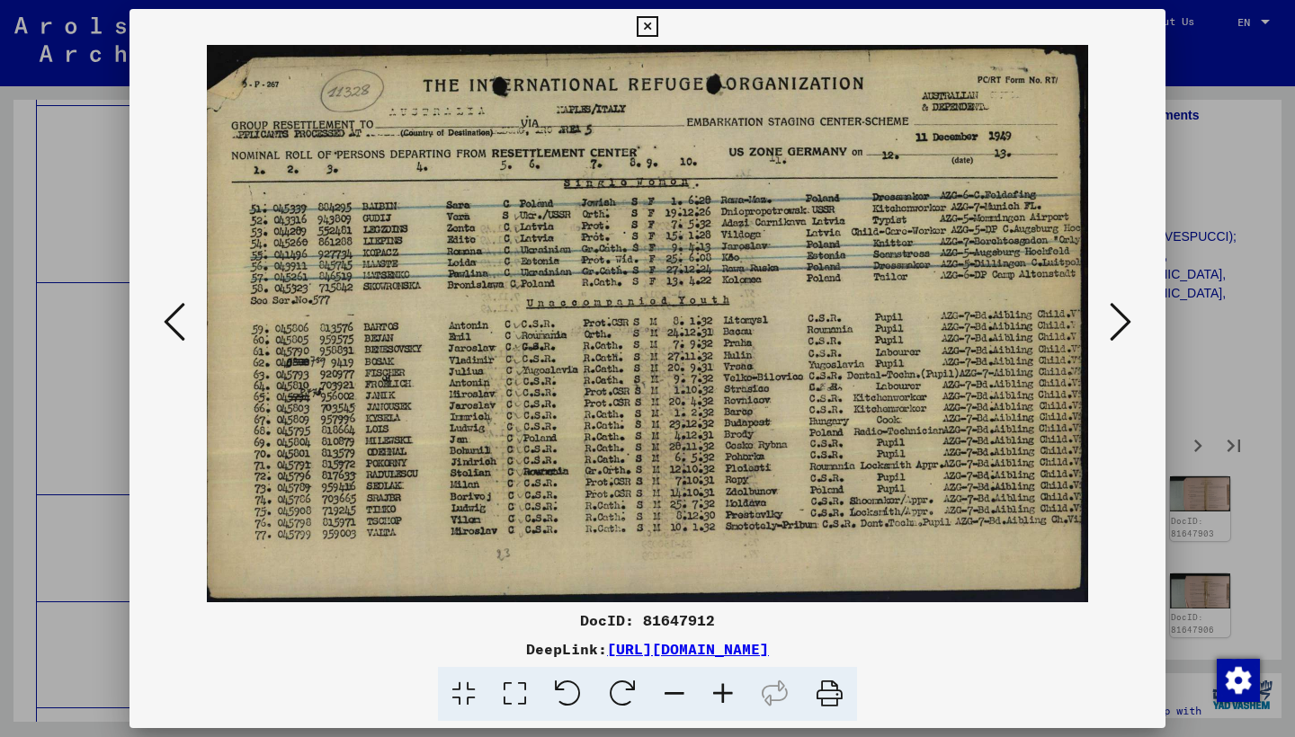
click at [1116, 319] on icon at bounding box center [1120, 321] width 22 height 43
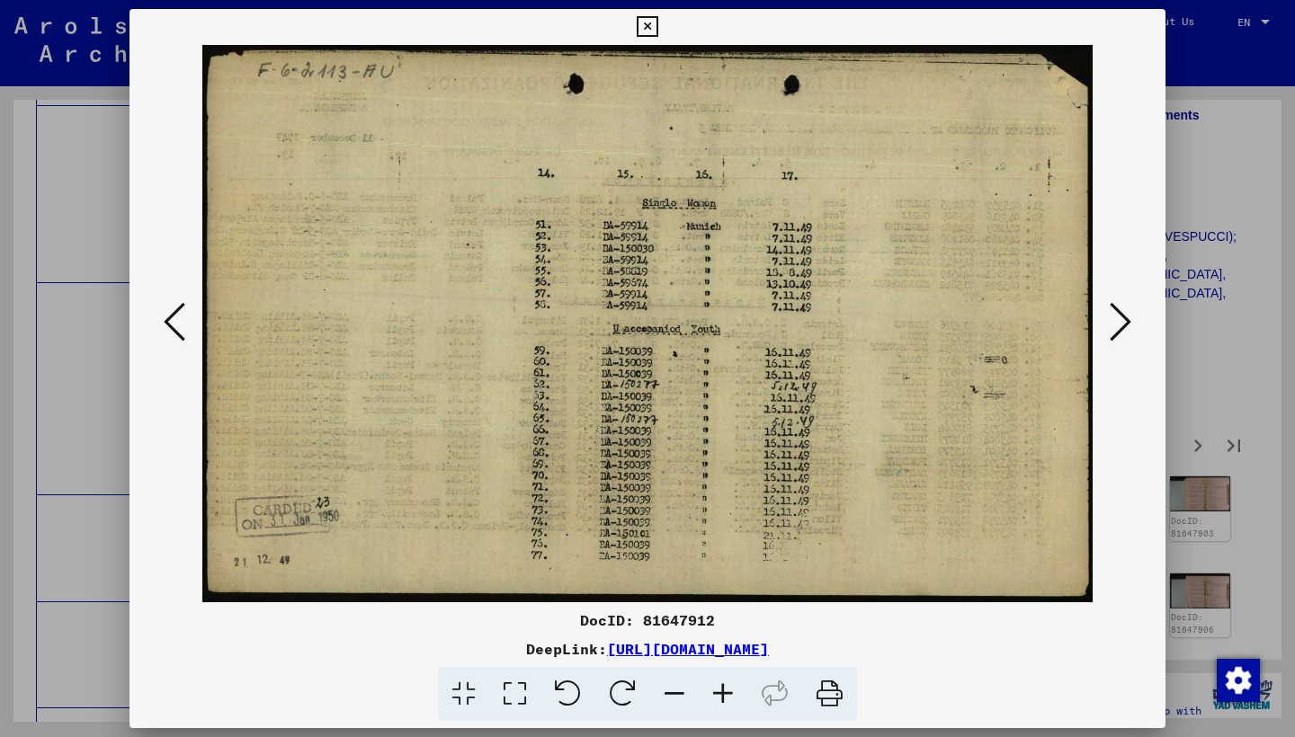
click at [1116, 319] on icon at bounding box center [1120, 321] width 22 height 43
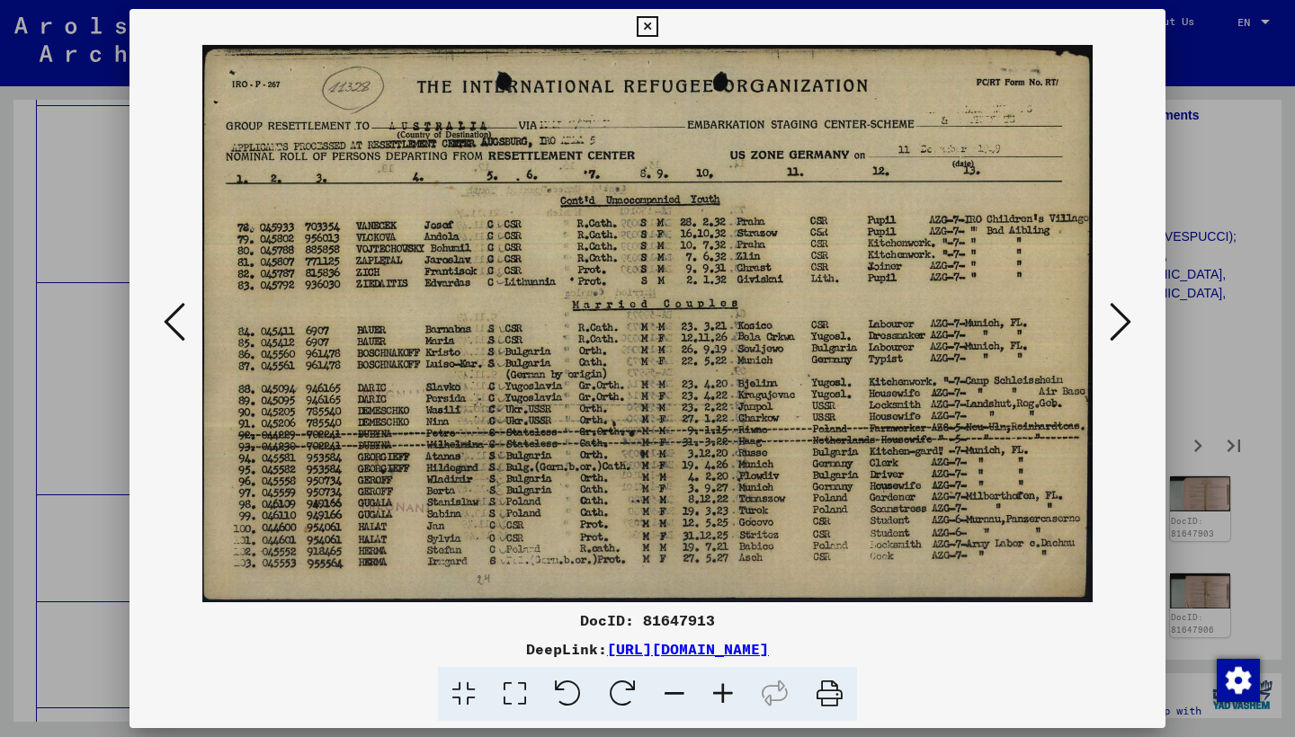
click at [1116, 319] on icon at bounding box center [1120, 321] width 22 height 43
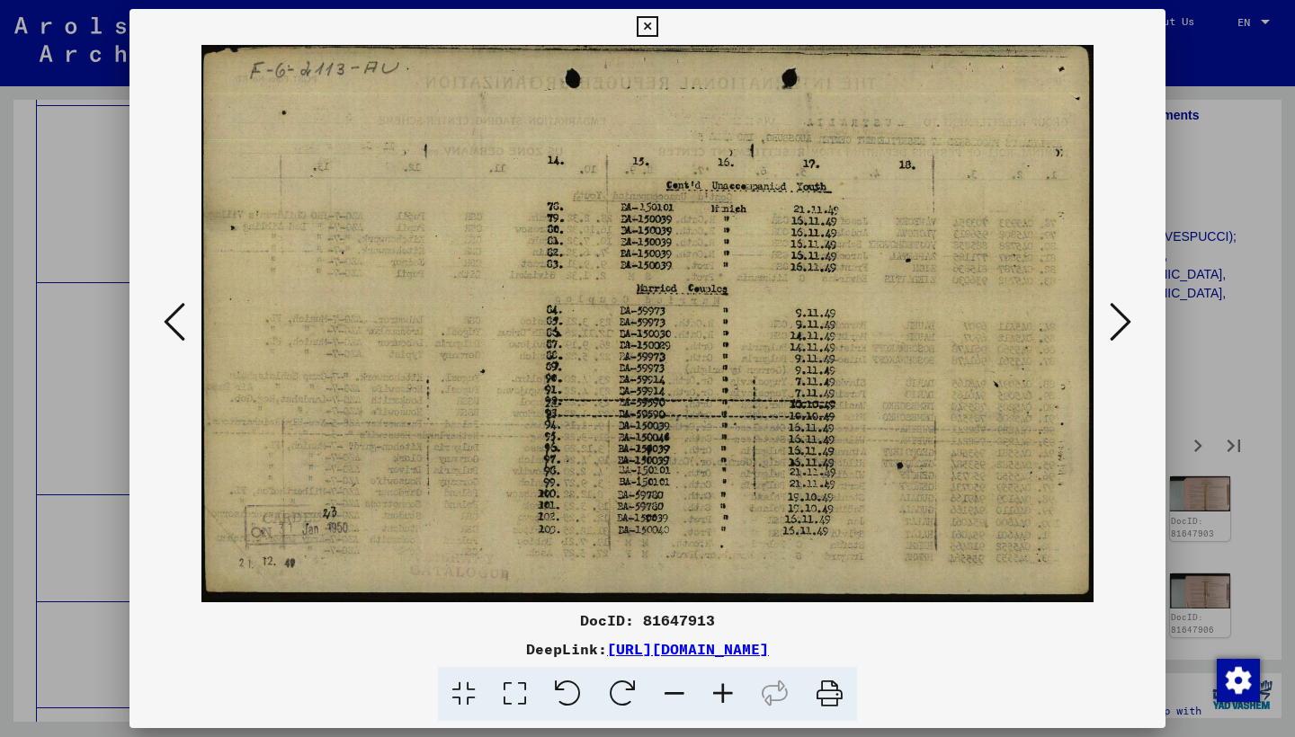
click at [1116, 319] on icon at bounding box center [1120, 321] width 22 height 43
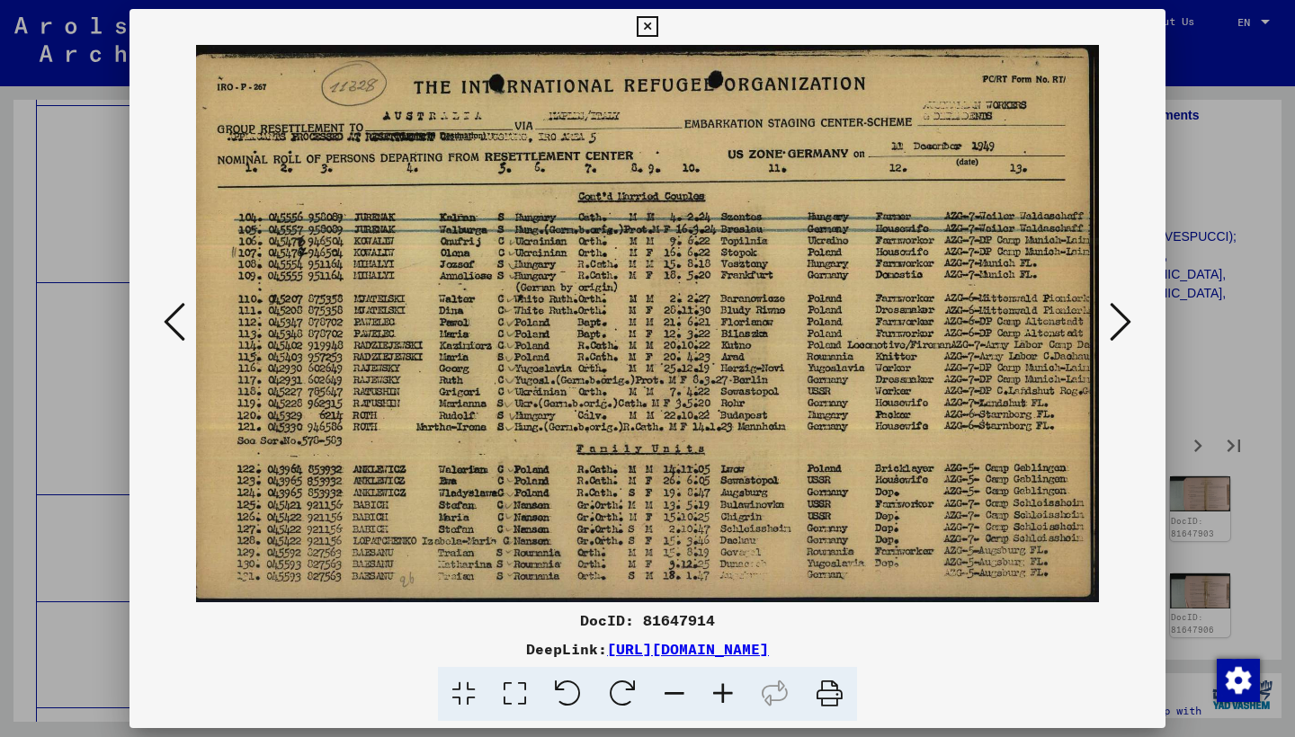
click at [1115, 321] on icon at bounding box center [1120, 321] width 22 height 43
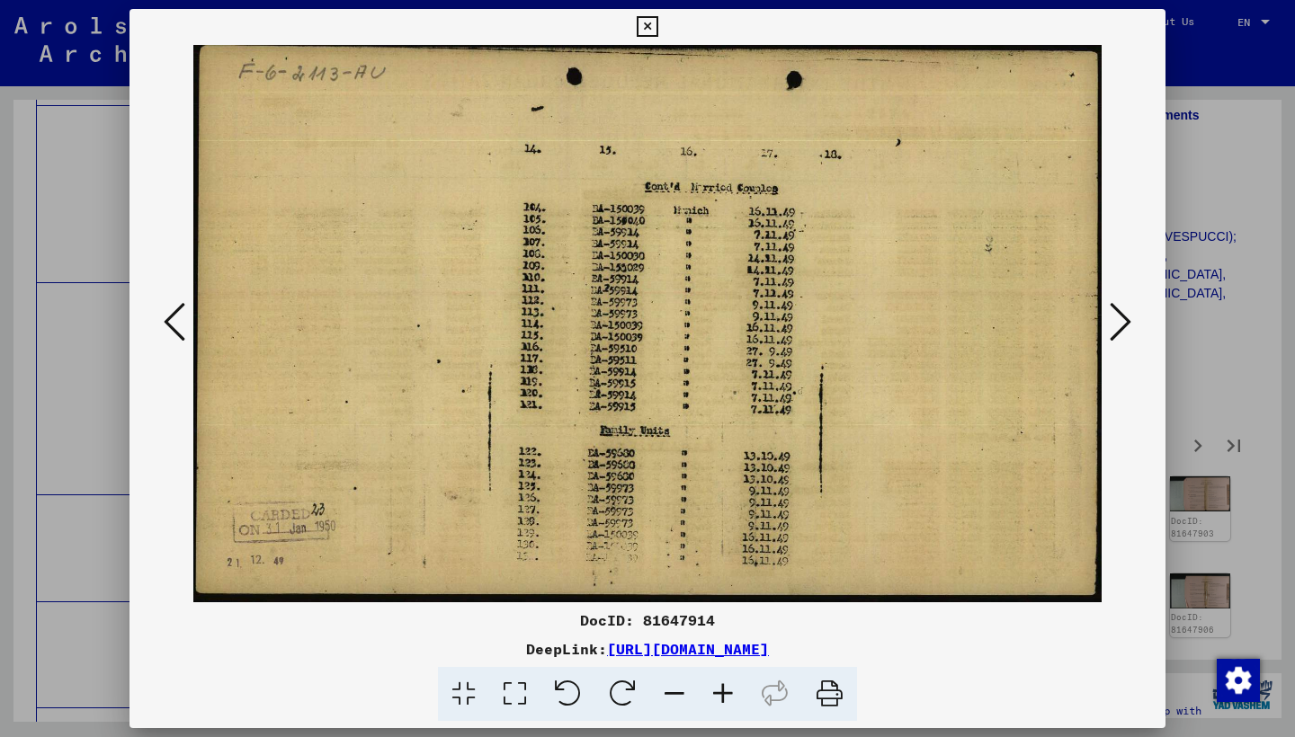
click at [1115, 321] on icon at bounding box center [1120, 321] width 22 height 43
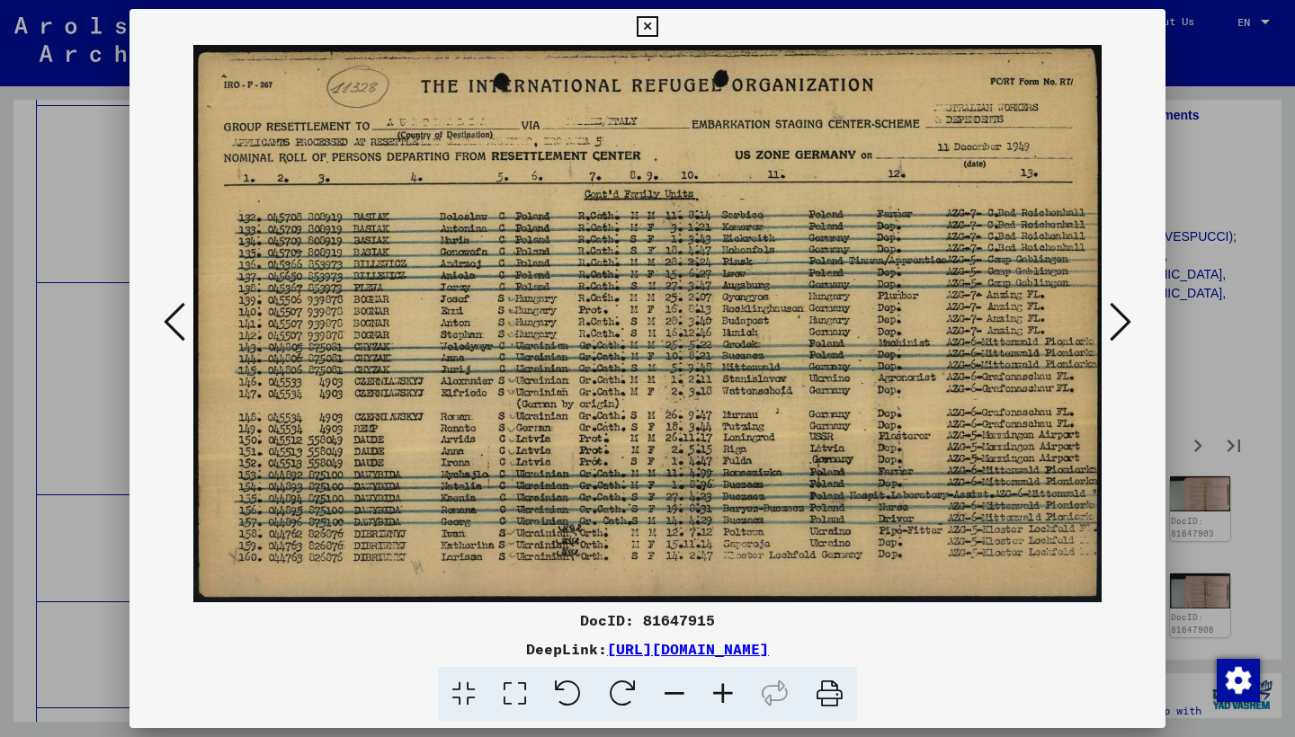
click at [1115, 322] on icon at bounding box center [1120, 321] width 22 height 43
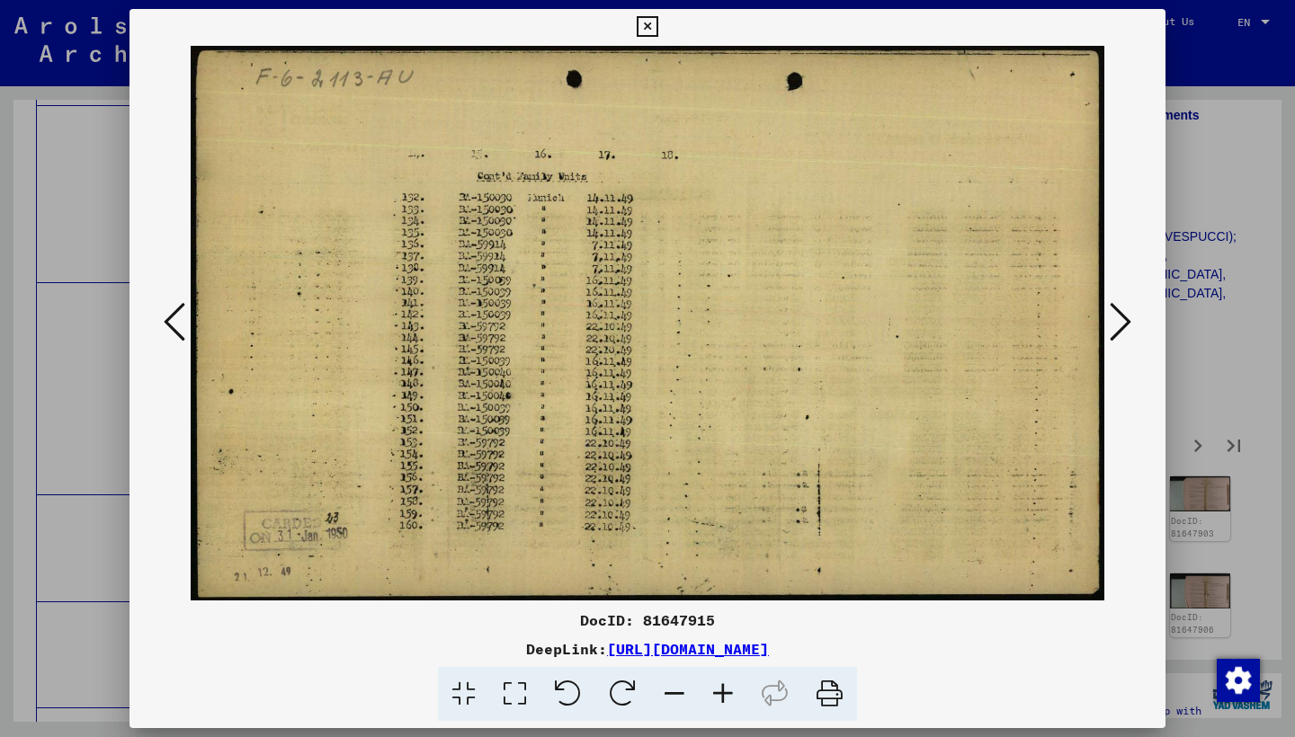
click at [1115, 322] on icon at bounding box center [1120, 321] width 22 height 43
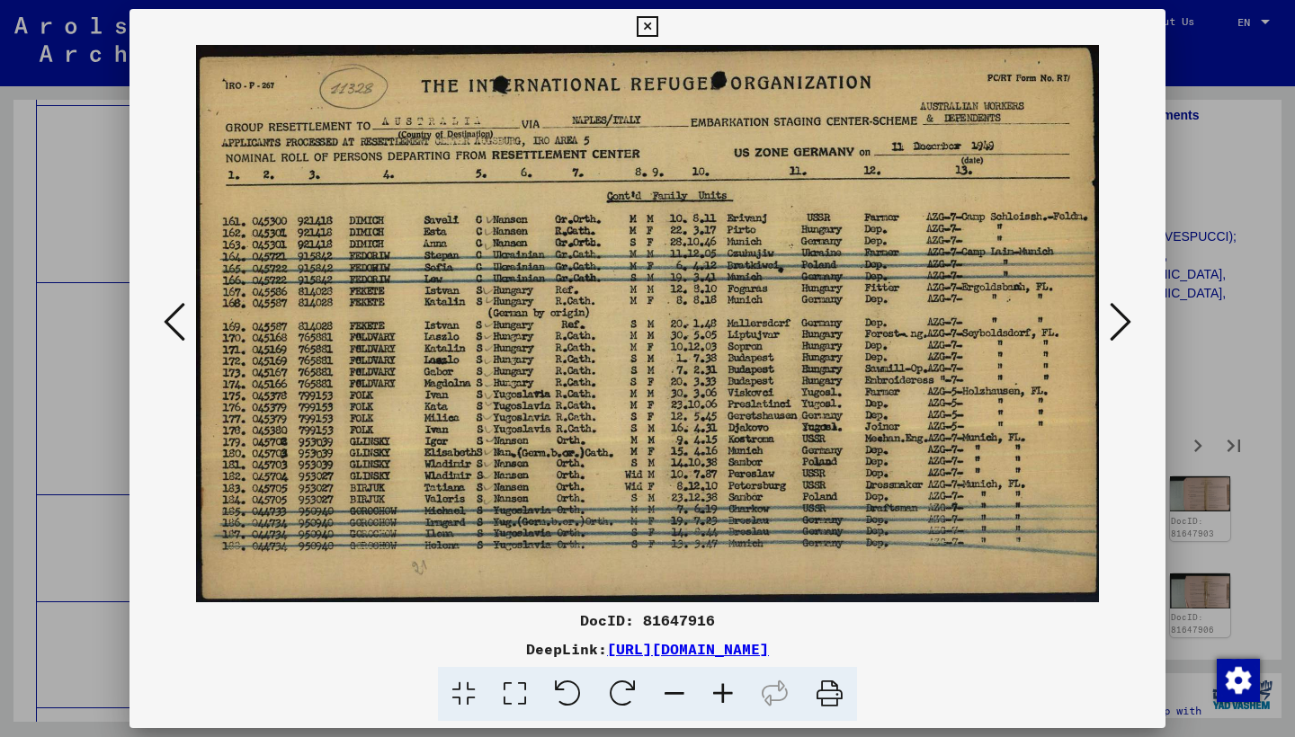
click at [1115, 322] on icon at bounding box center [1120, 321] width 22 height 43
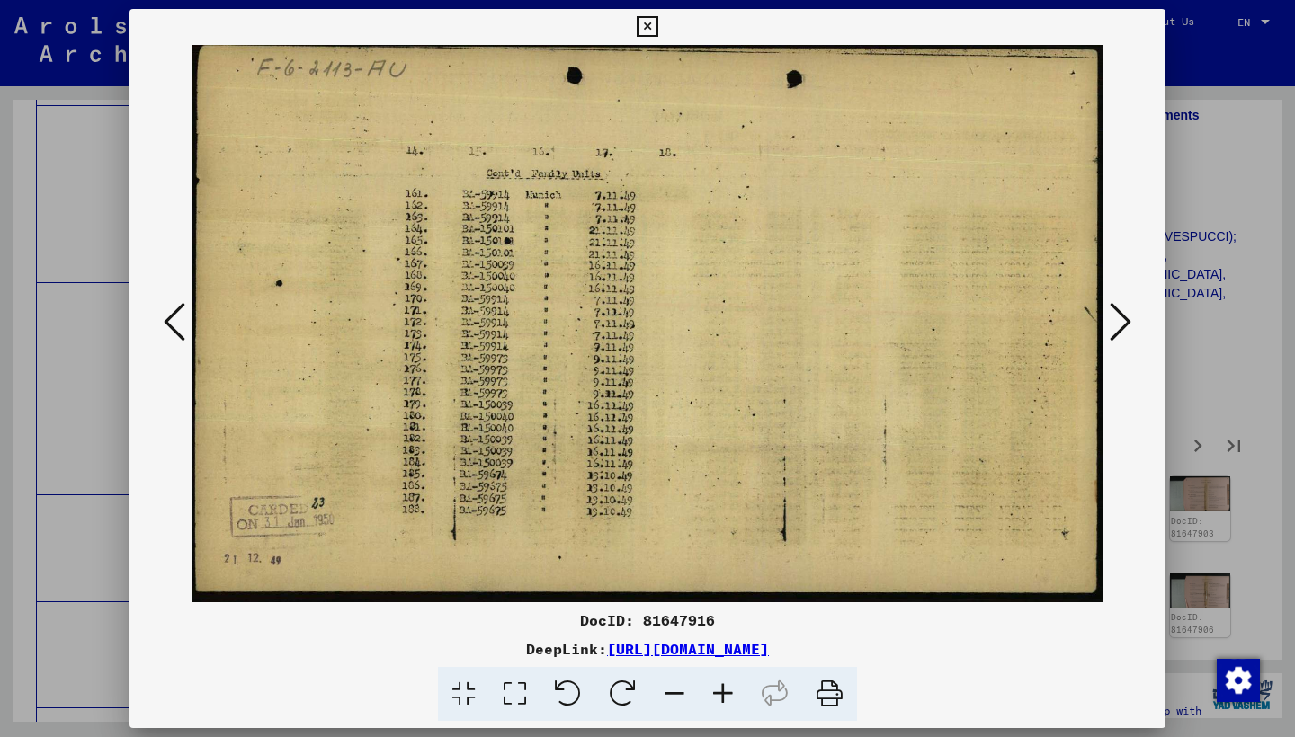
click at [1115, 322] on icon at bounding box center [1120, 321] width 22 height 43
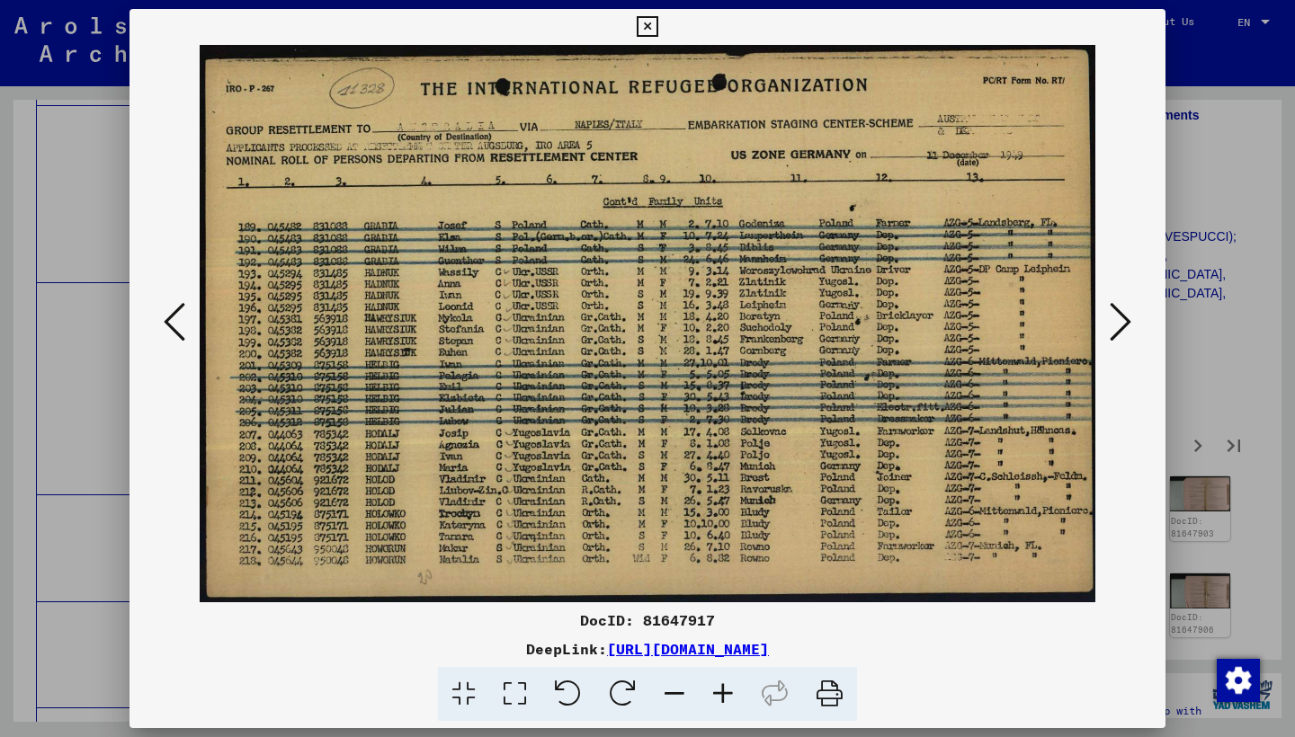
click at [1115, 322] on icon at bounding box center [1120, 321] width 22 height 43
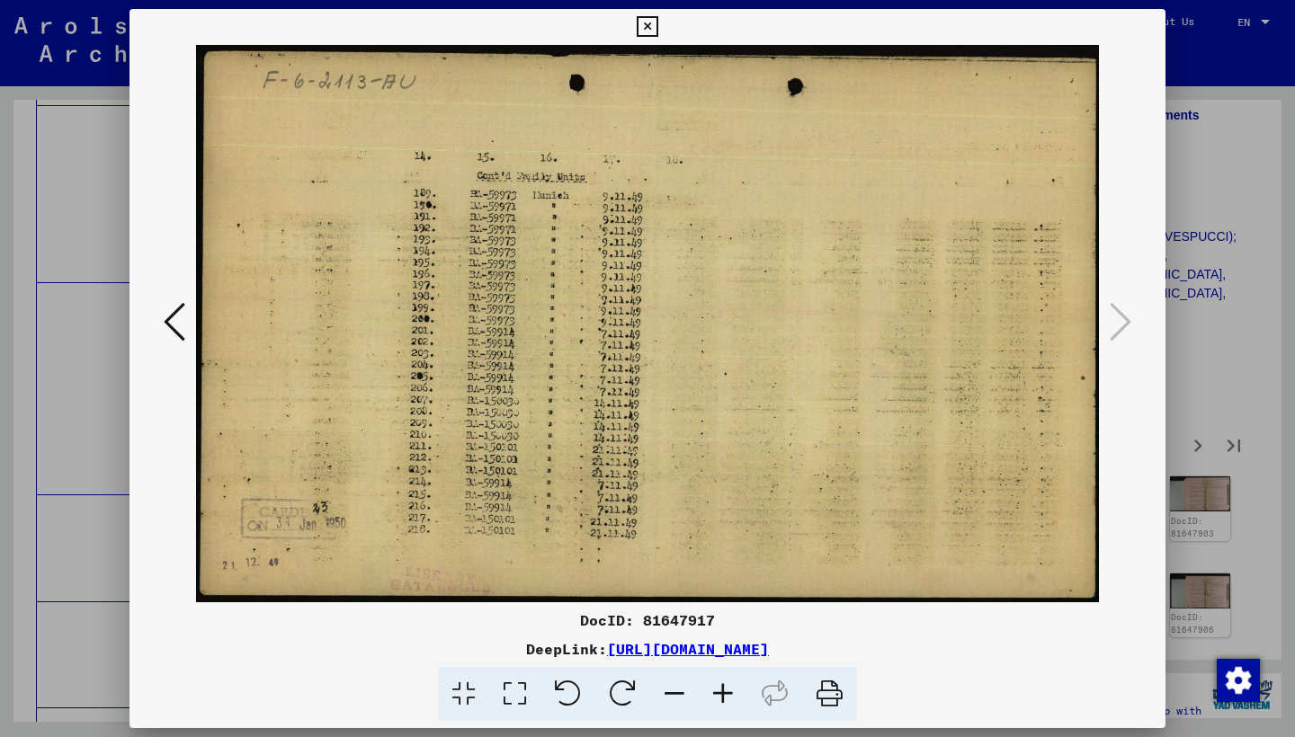
click at [657, 25] on icon at bounding box center [647, 27] width 21 height 22
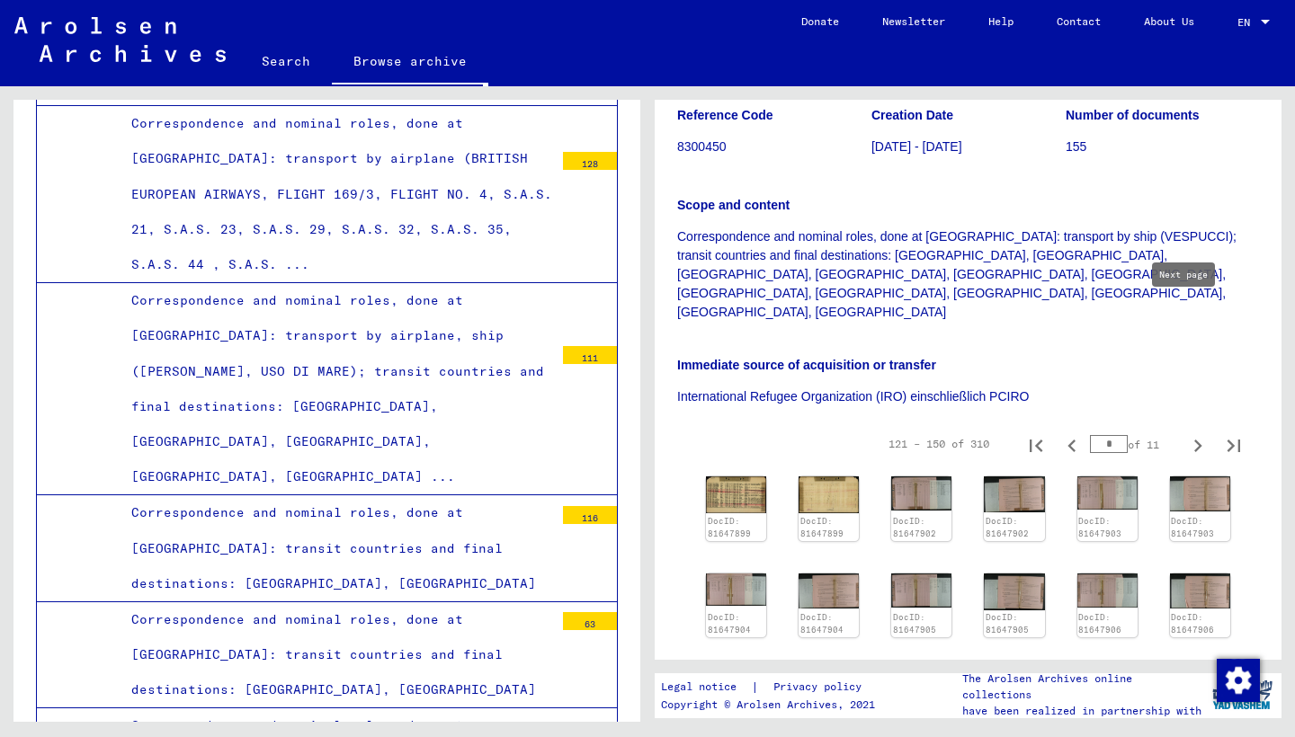
click at [1185, 433] on icon "Next page" at bounding box center [1197, 445] width 25 height 25
type input "*"
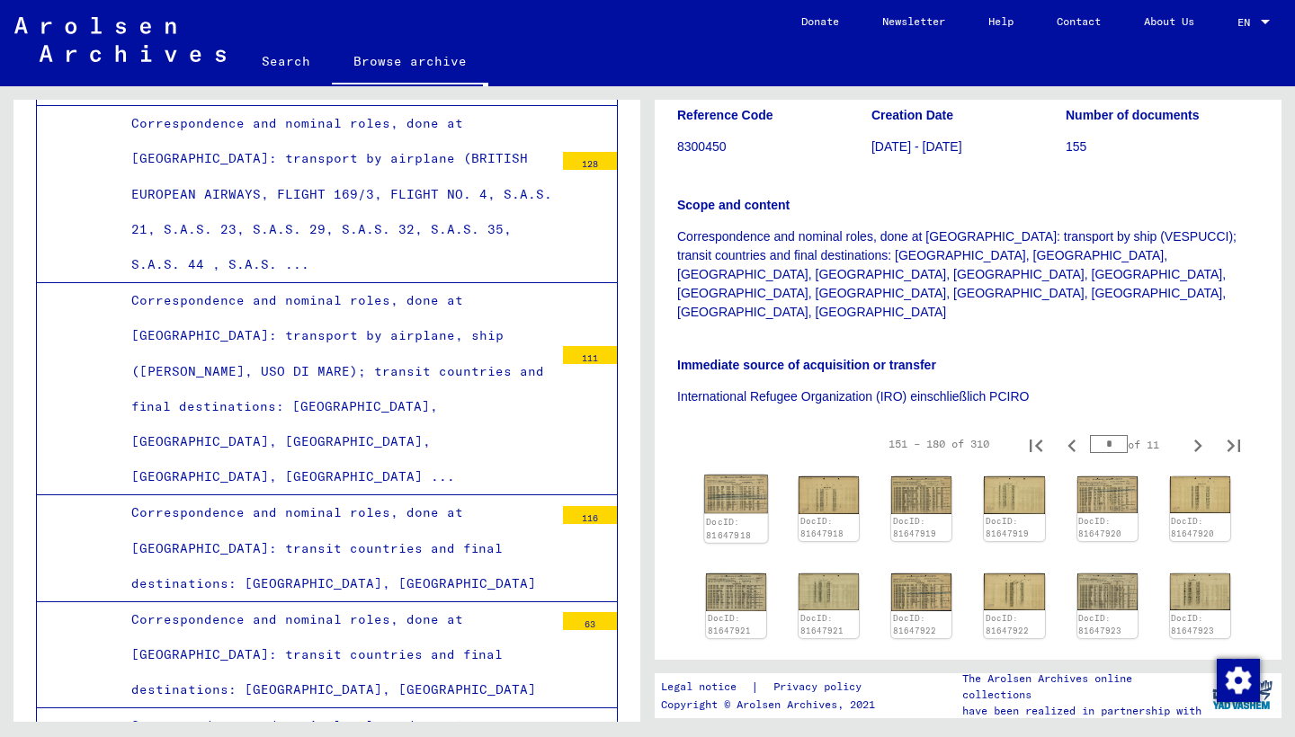
click at [735, 475] on img at bounding box center [736, 494] width 64 height 39
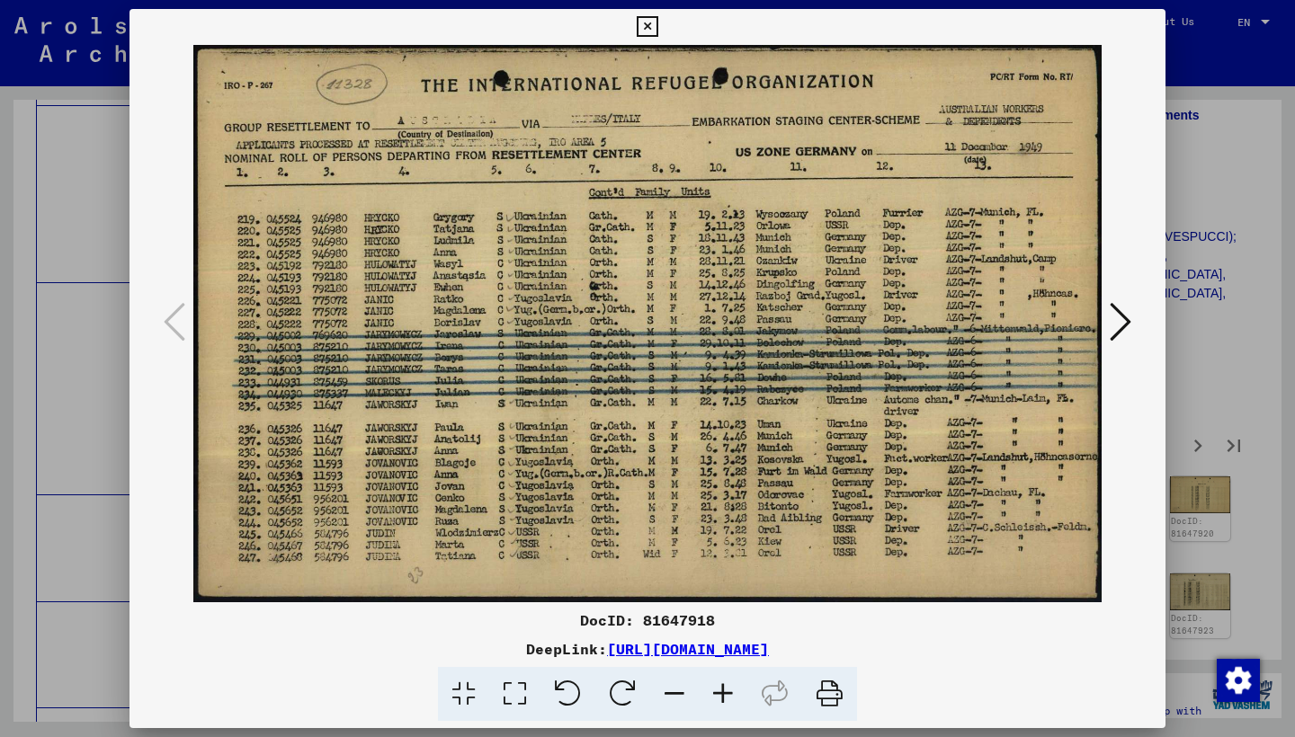
click at [1122, 324] on icon at bounding box center [1120, 321] width 22 height 43
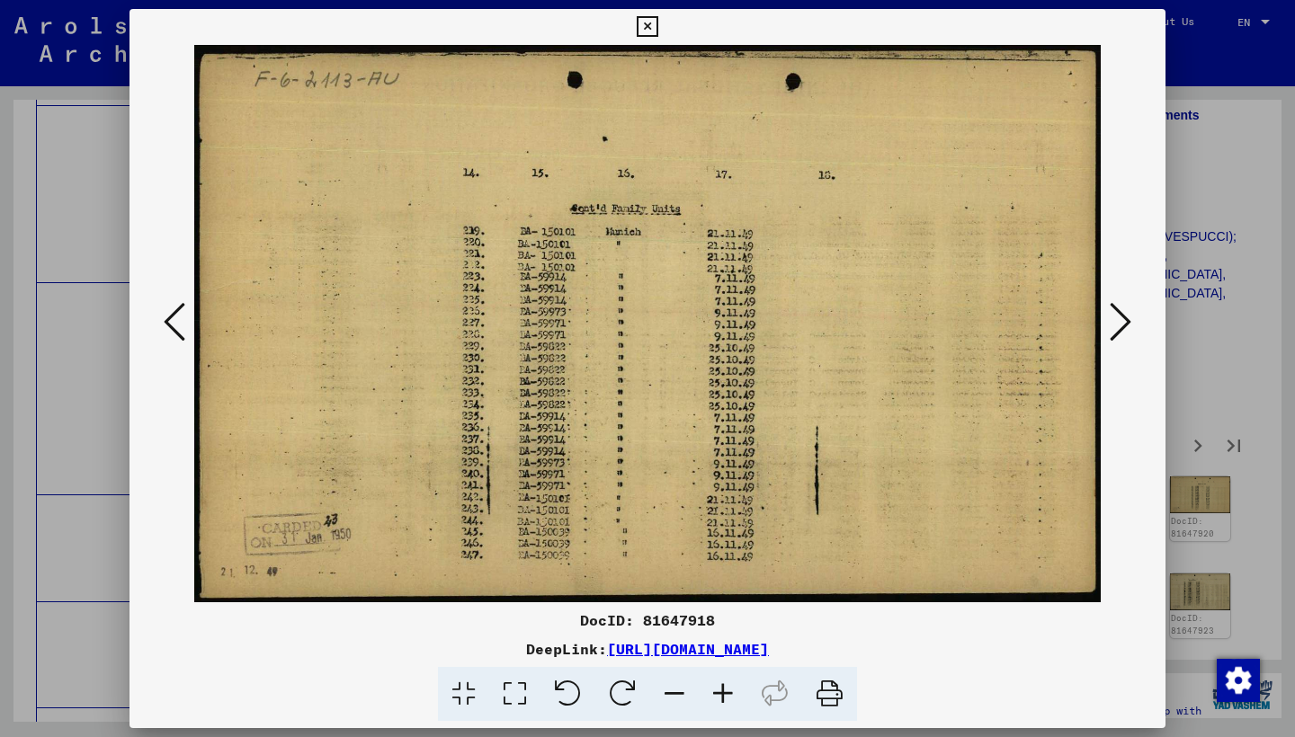
click at [1122, 324] on icon at bounding box center [1120, 321] width 22 height 43
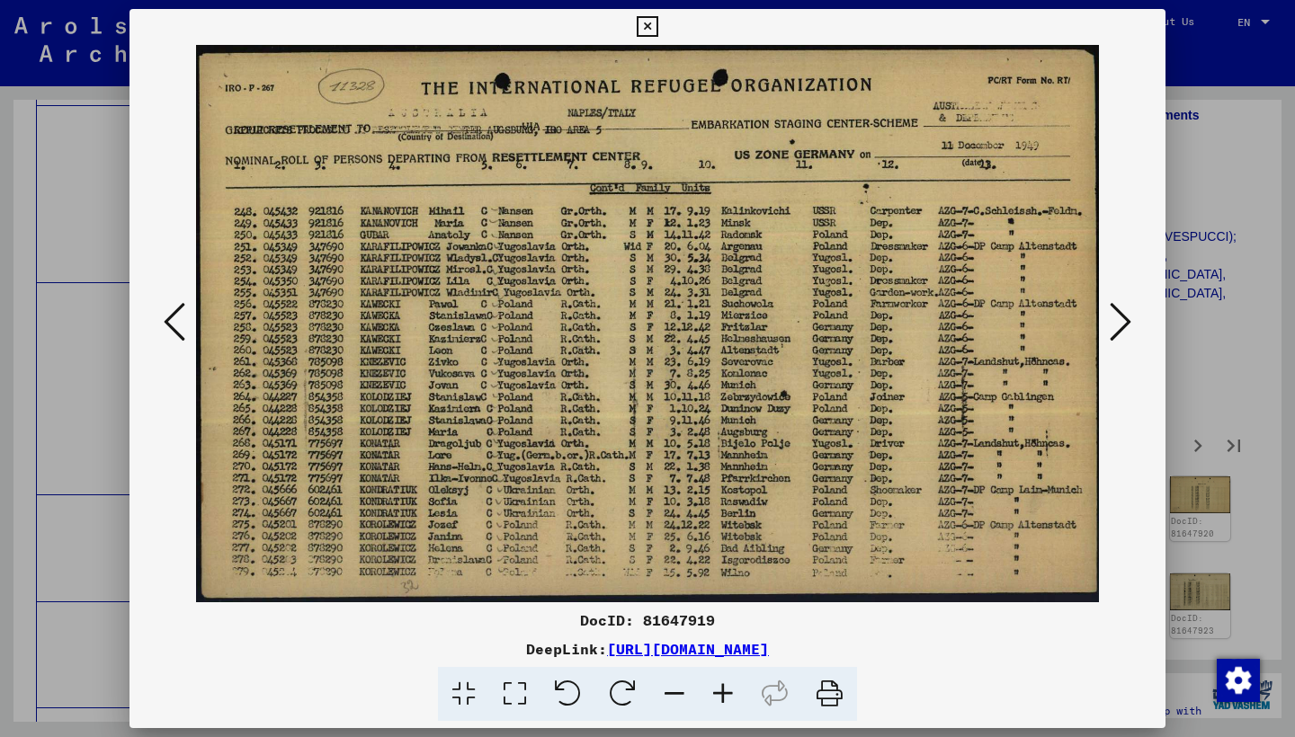
click at [1120, 324] on icon at bounding box center [1120, 321] width 22 height 43
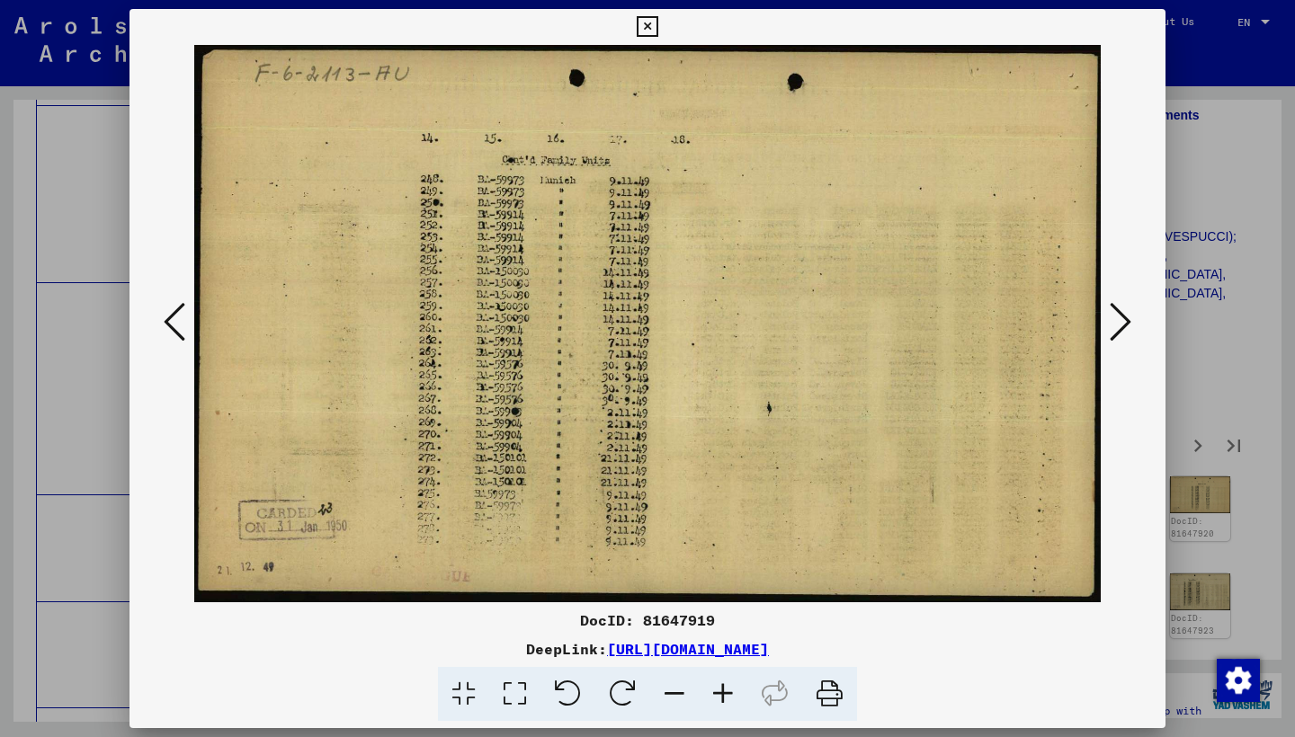
click at [1120, 324] on icon at bounding box center [1120, 321] width 22 height 43
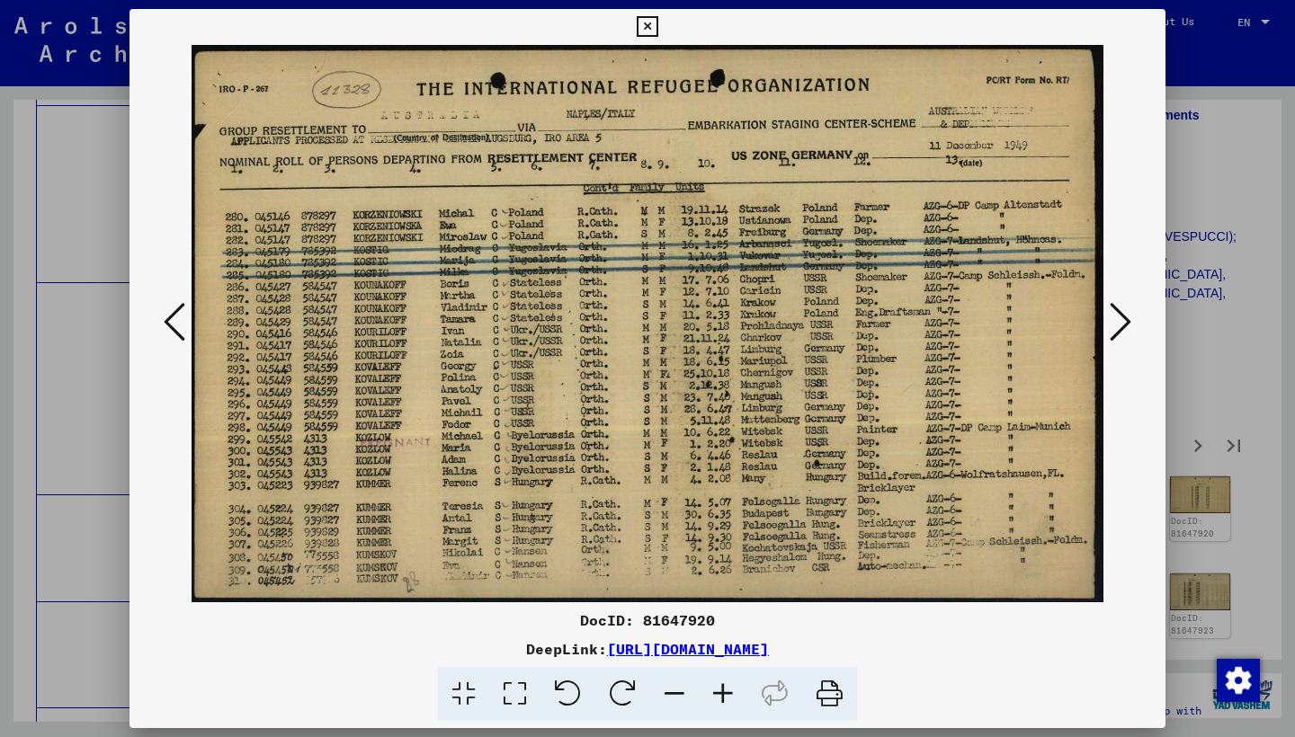
click at [1118, 325] on icon at bounding box center [1120, 321] width 22 height 43
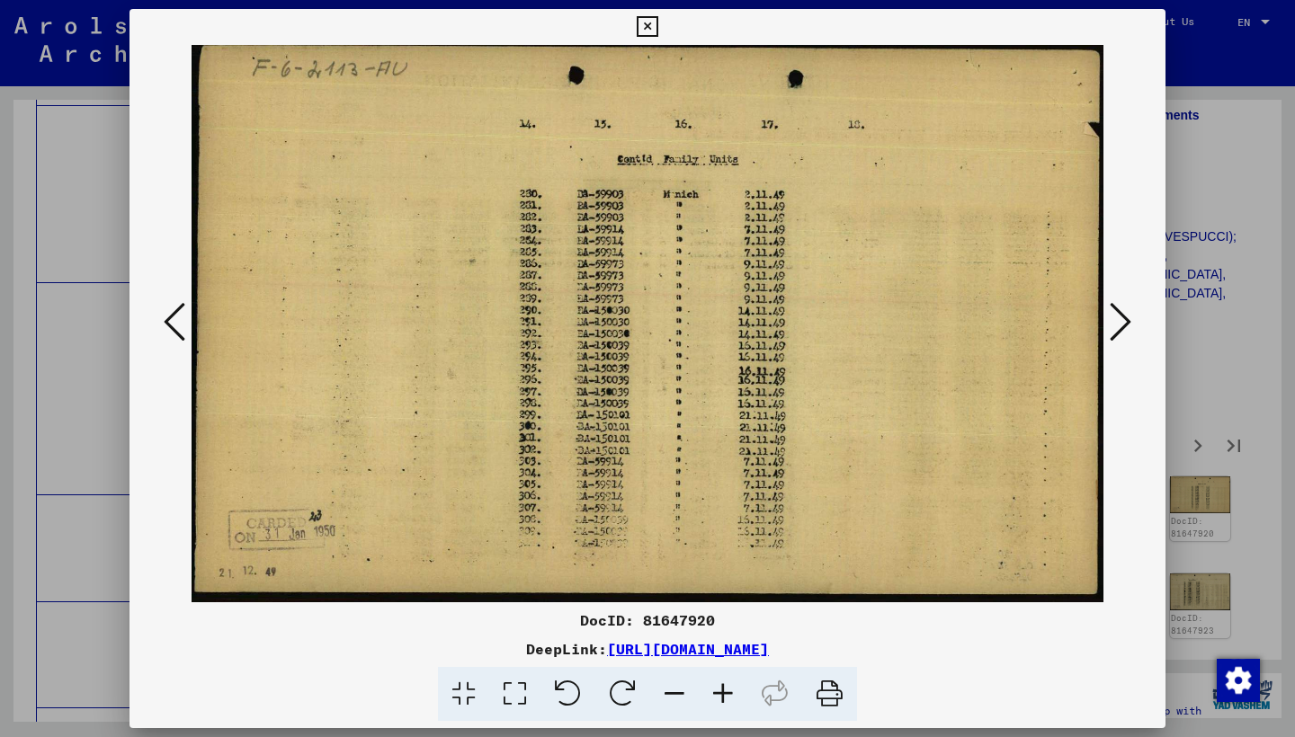
click at [1118, 325] on icon at bounding box center [1120, 321] width 22 height 43
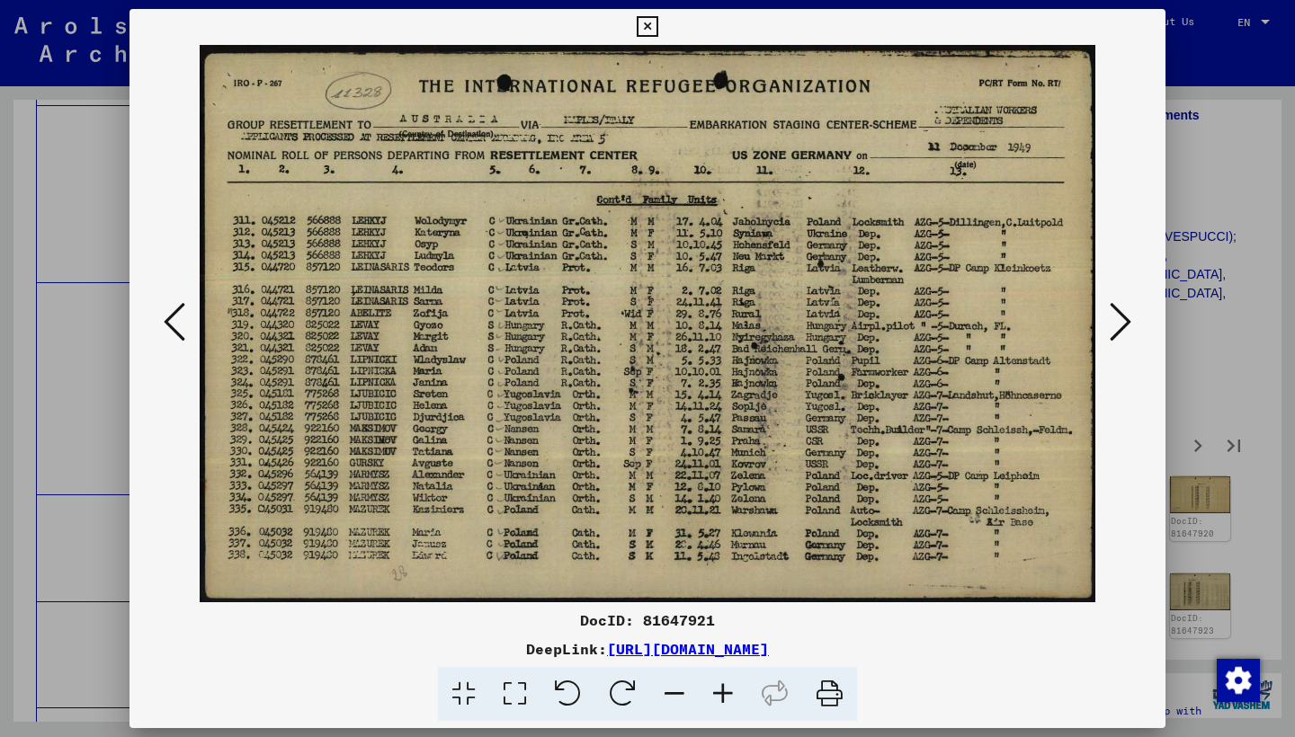
click at [1118, 325] on icon at bounding box center [1120, 321] width 22 height 43
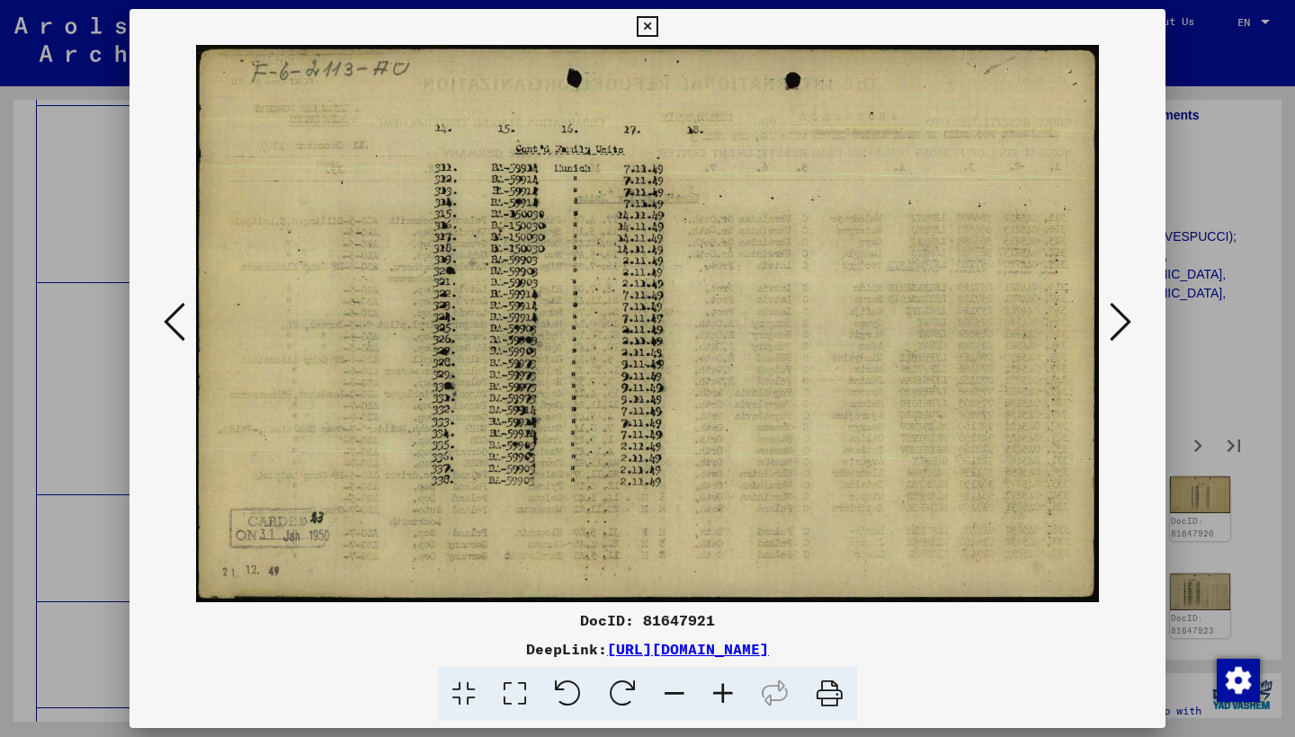
click at [1118, 325] on icon at bounding box center [1120, 321] width 22 height 43
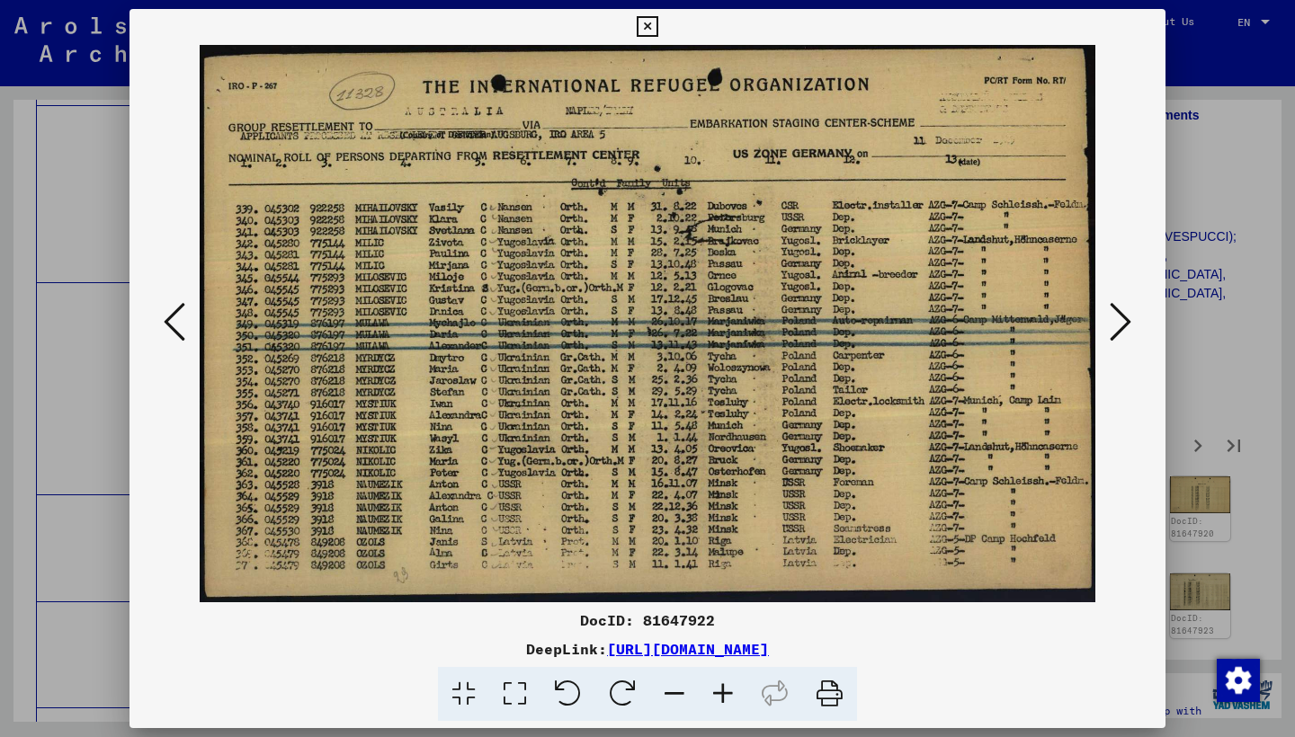
click at [1118, 325] on icon at bounding box center [1120, 321] width 22 height 43
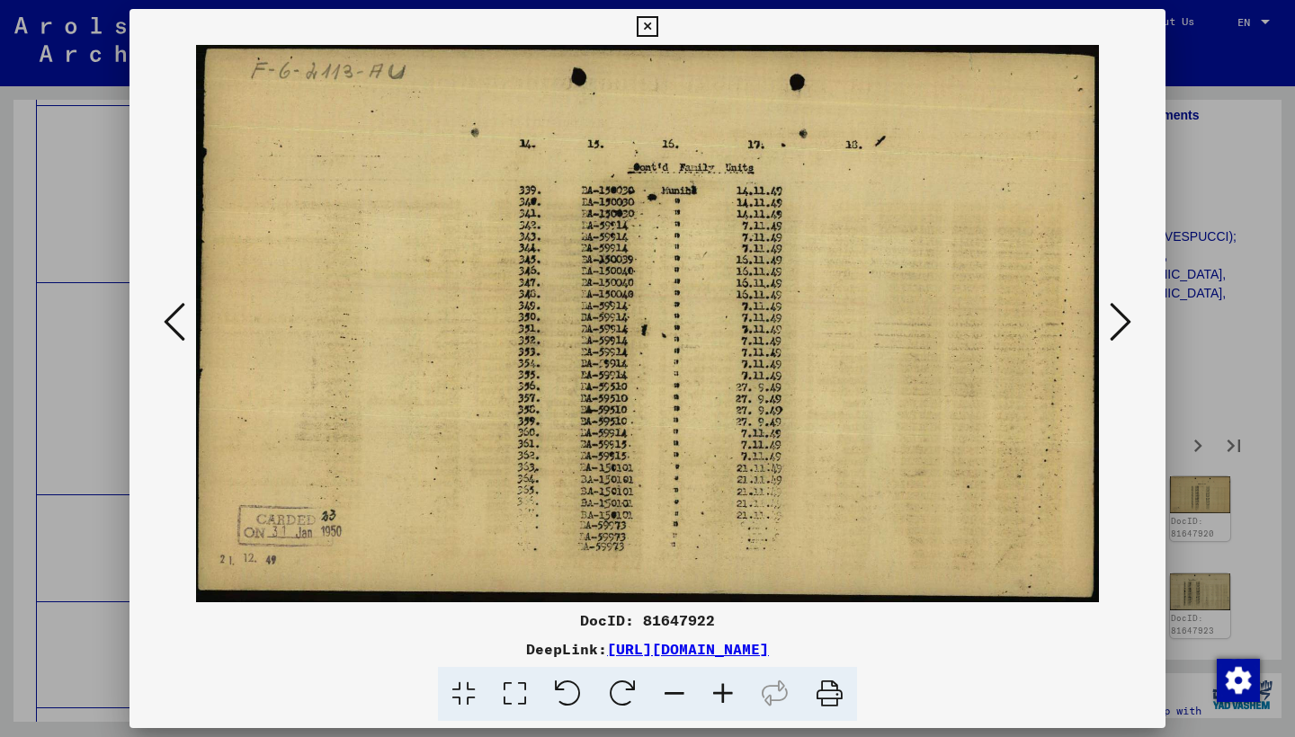
click at [1118, 325] on icon at bounding box center [1120, 321] width 22 height 43
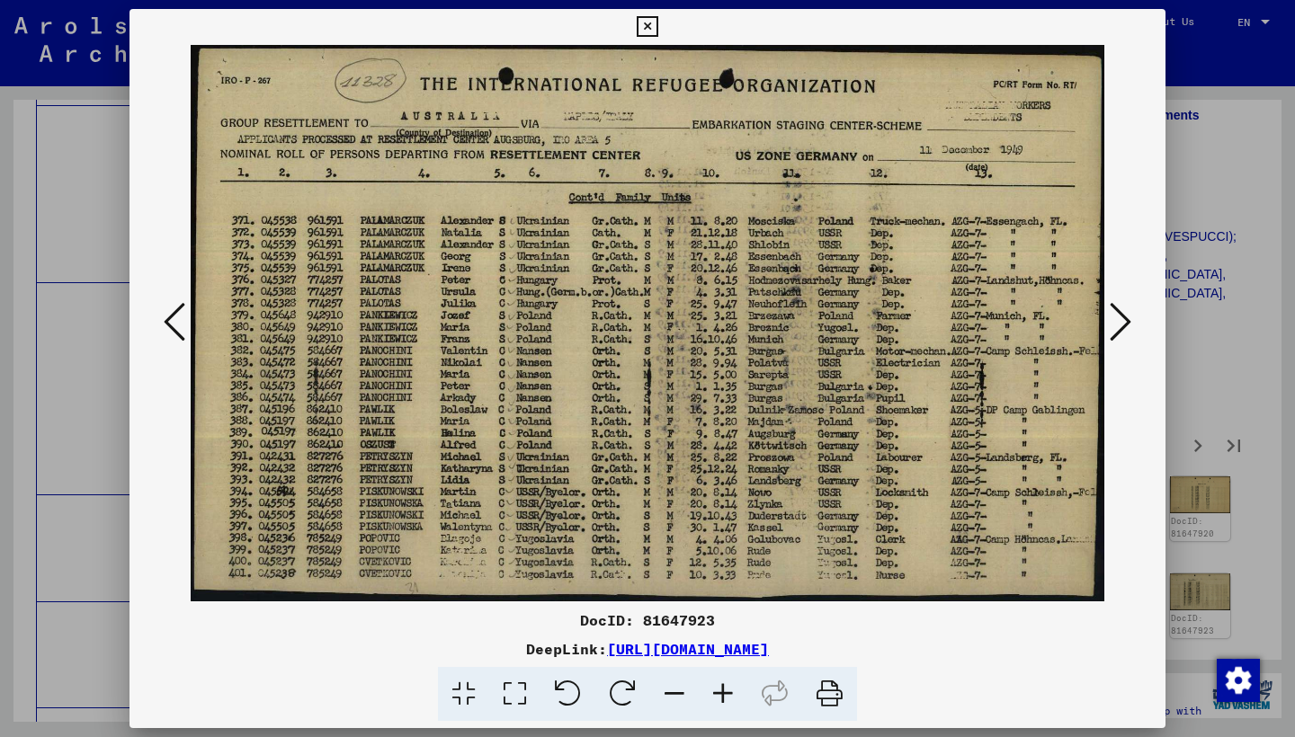
click at [1118, 325] on icon at bounding box center [1120, 321] width 22 height 43
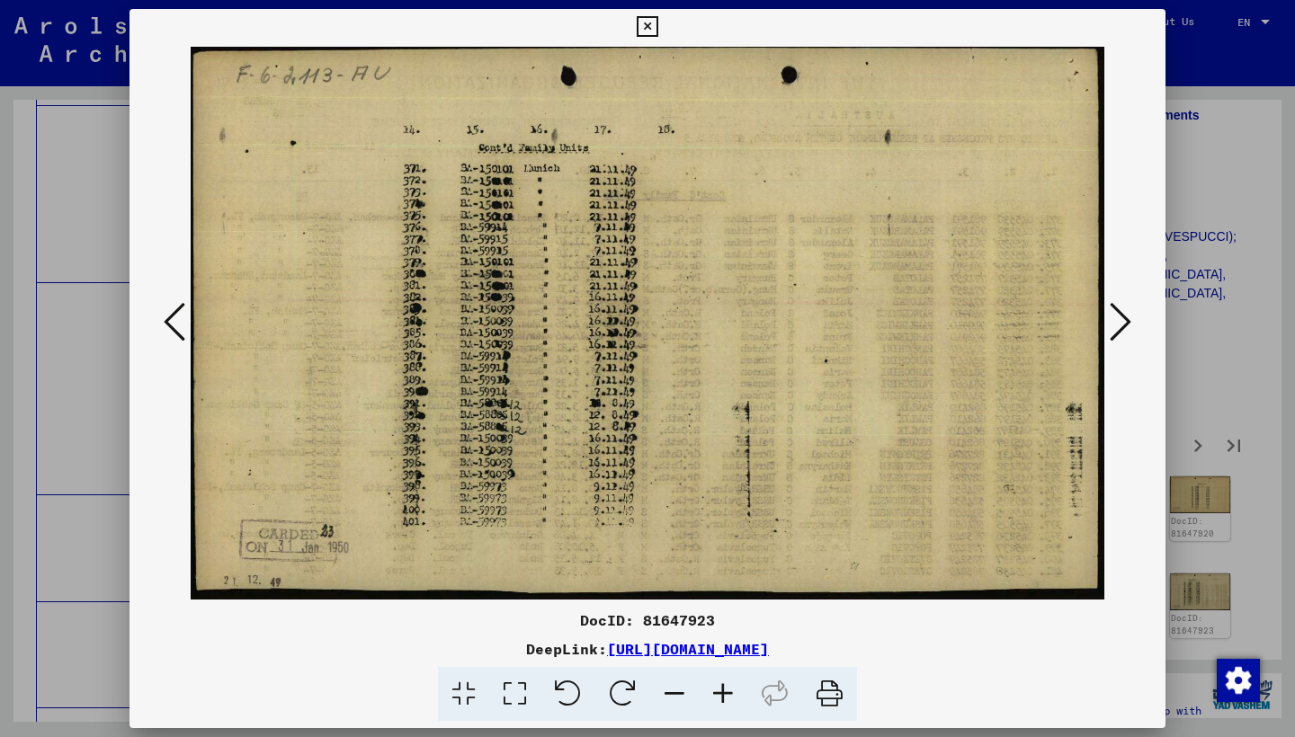
click at [1118, 325] on icon at bounding box center [1120, 321] width 22 height 43
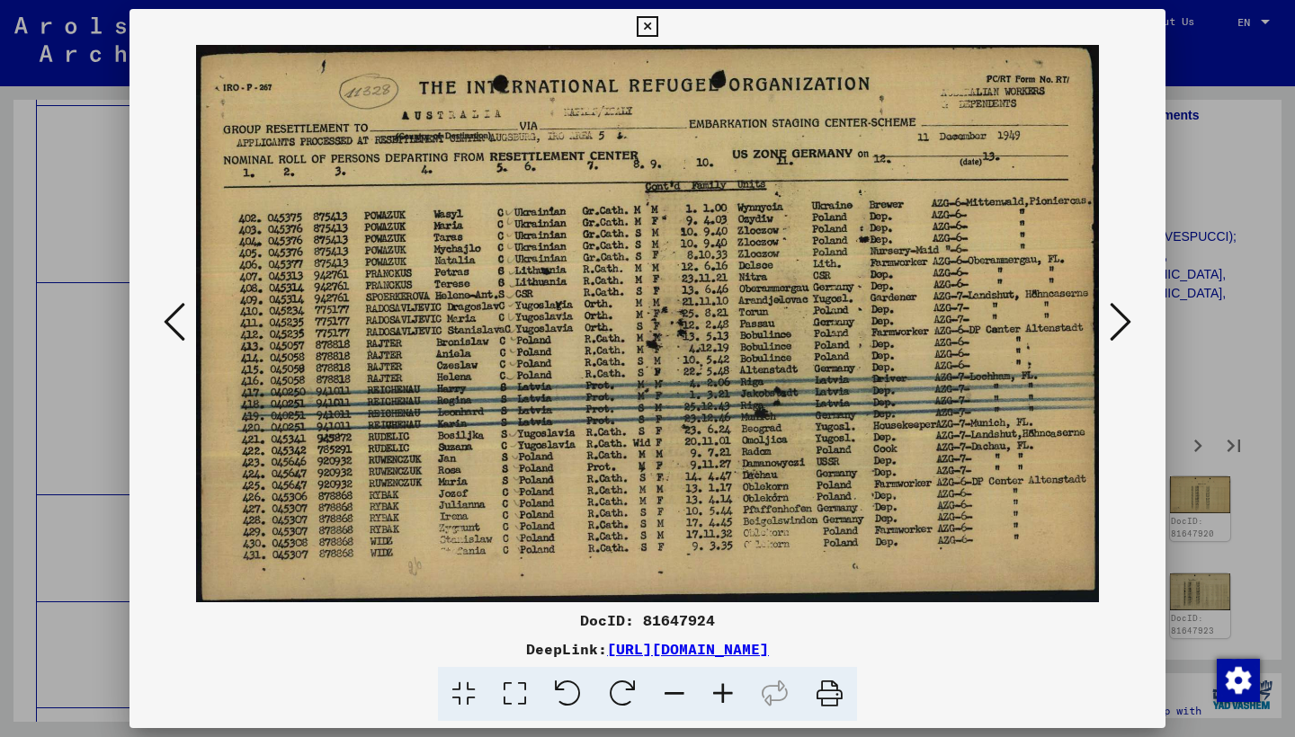
click at [1118, 325] on icon at bounding box center [1120, 321] width 22 height 43
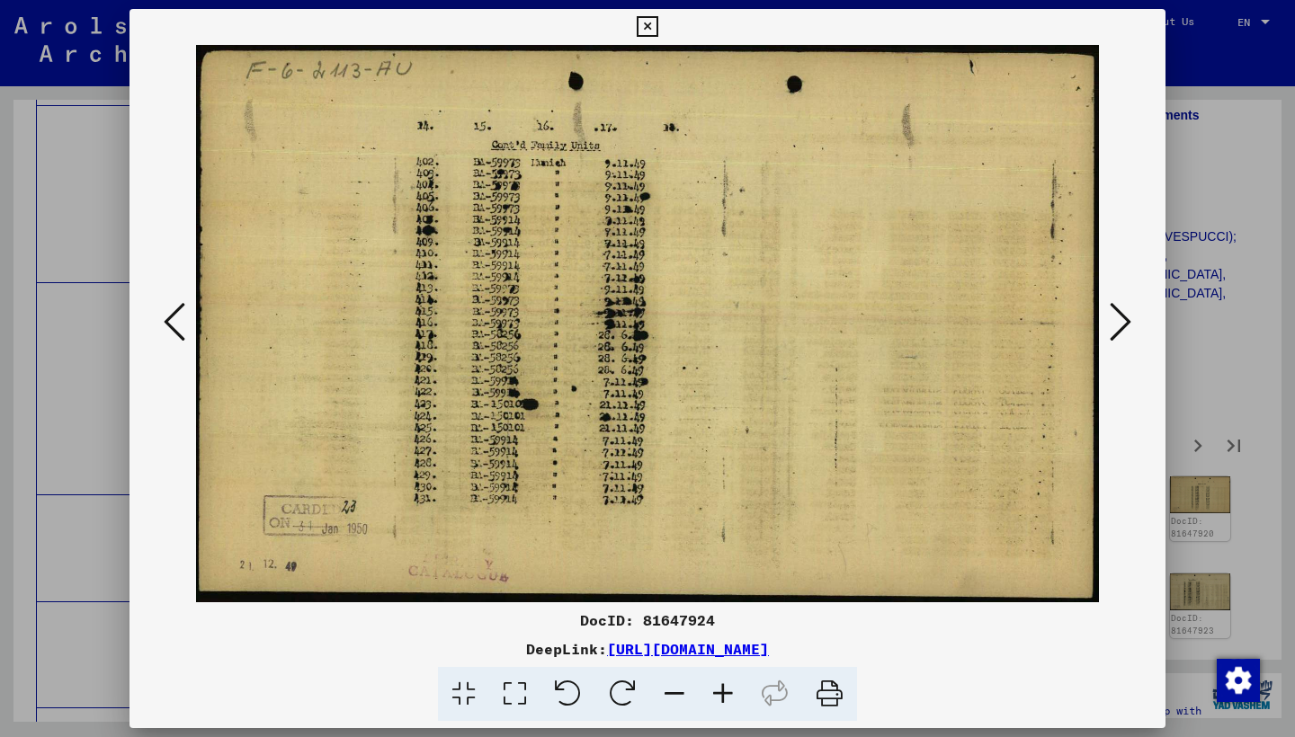
click at [1118, 325] on icon at bounding box center [1120, 321] width 22 height 43
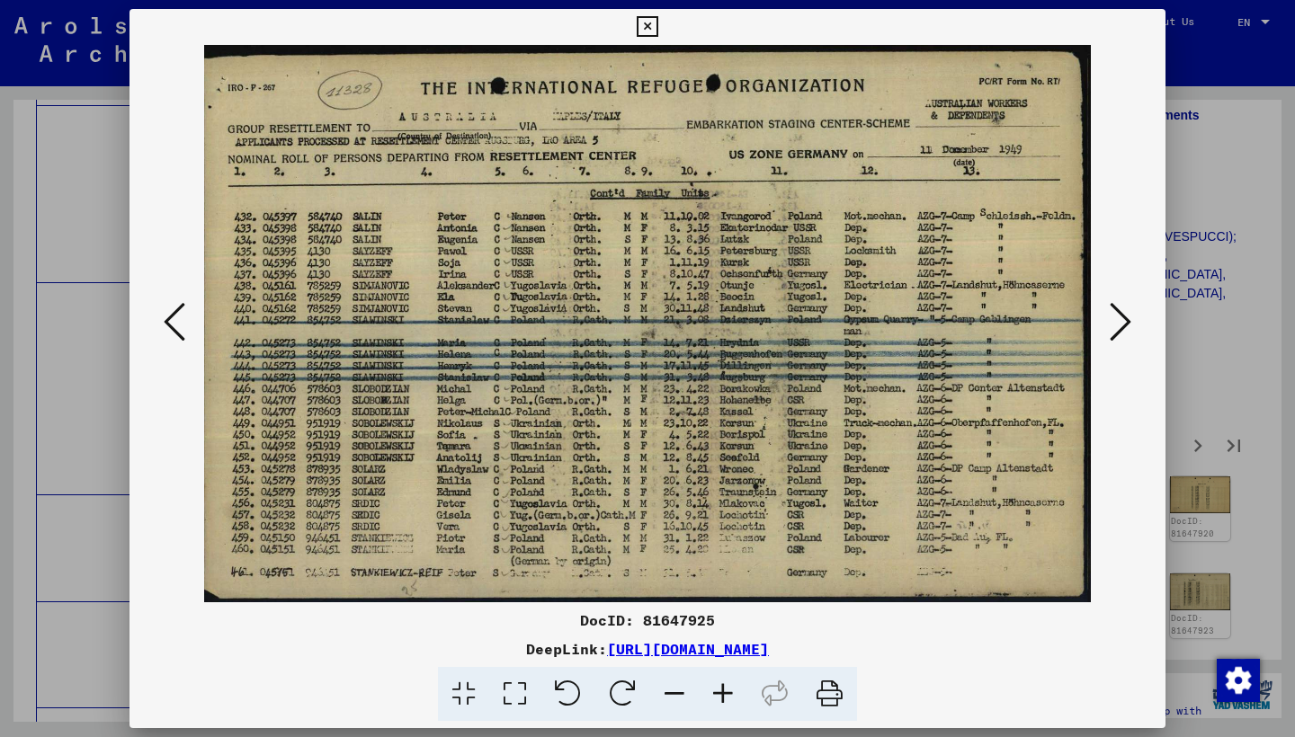
click at [1118, 325] on icon at bounding box center [1120, 321] width 22 height 43
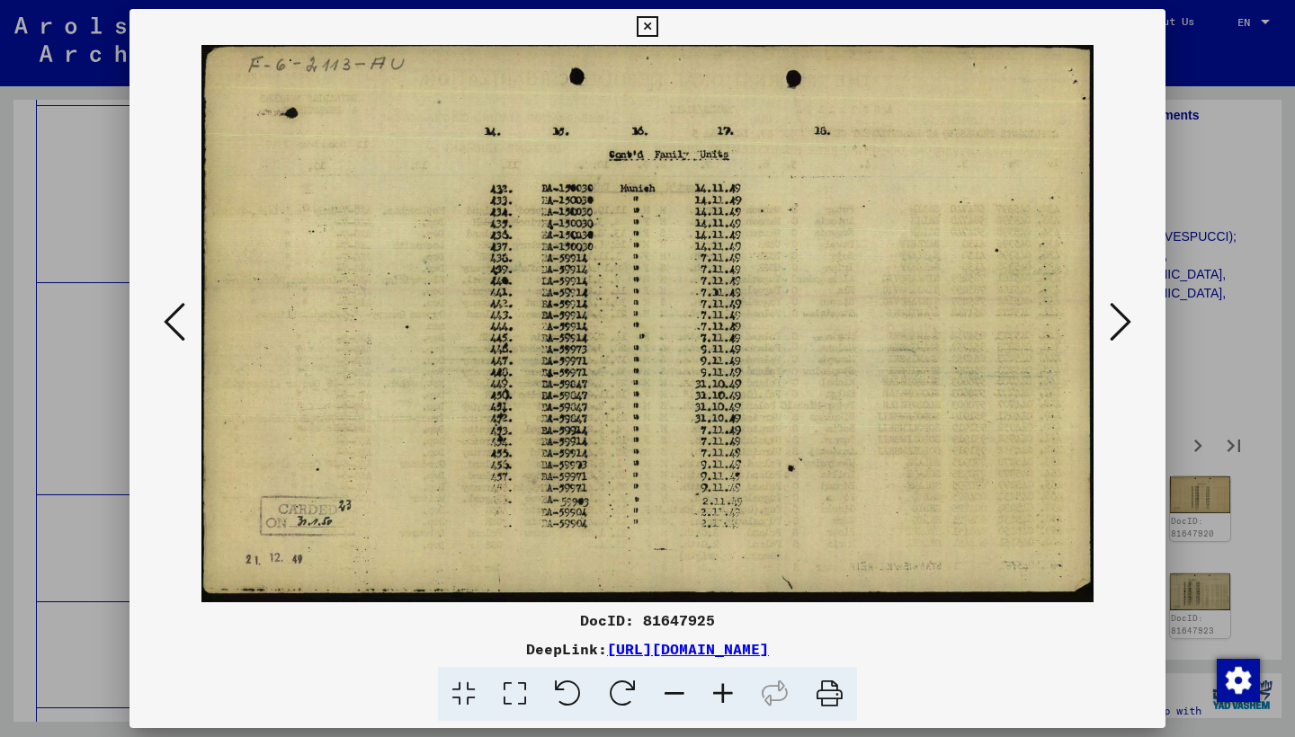
click at [1118, 325] on icon at bounding box center [1120, 321] width 22 height 43
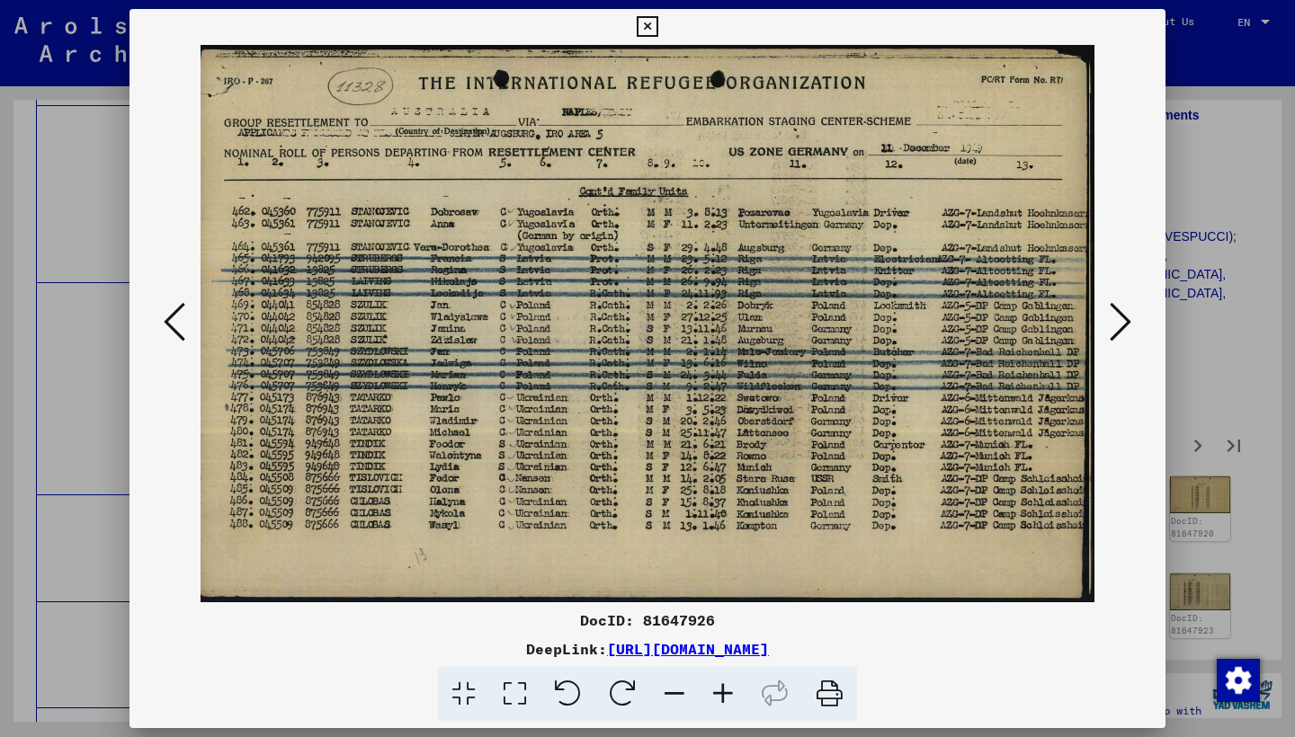
click at [1118, 325] on icon at bounding box center [1120, 321] width 22 height 43
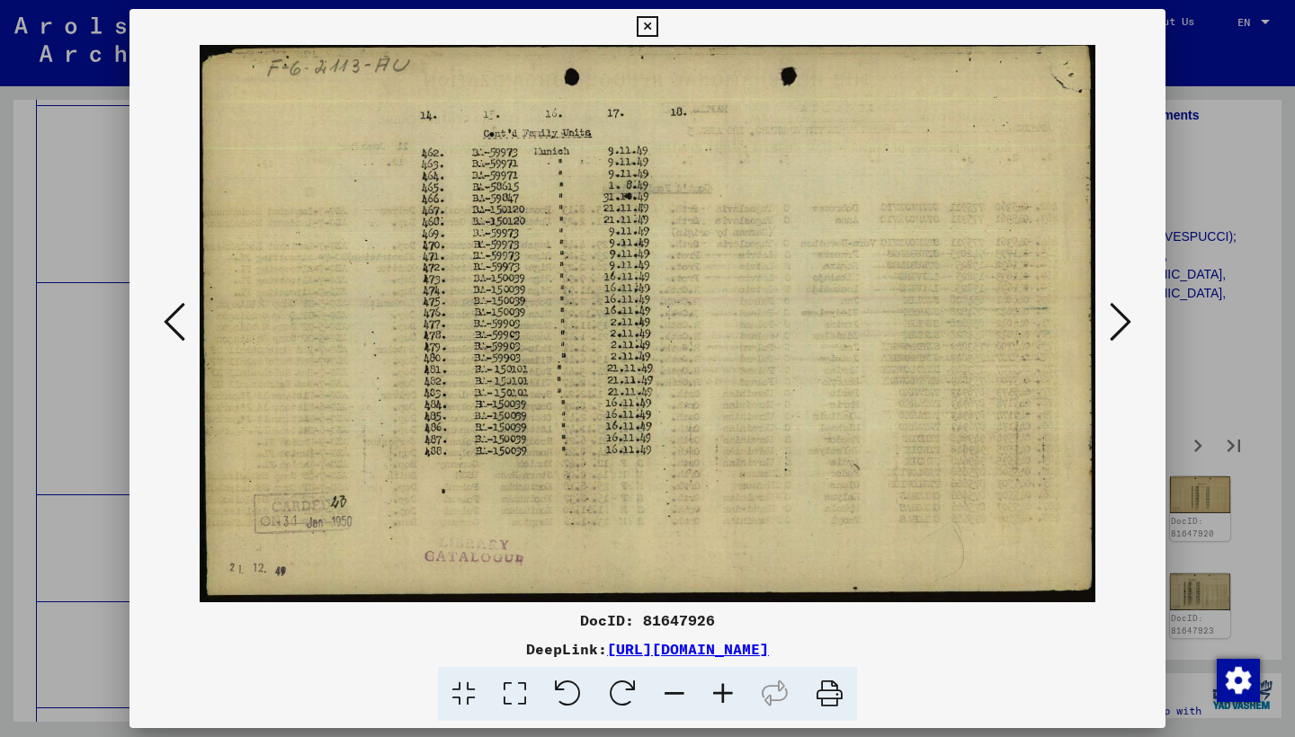
click at [1118, 325] on icon at bounding box center [1120, 321] width 22 height 43
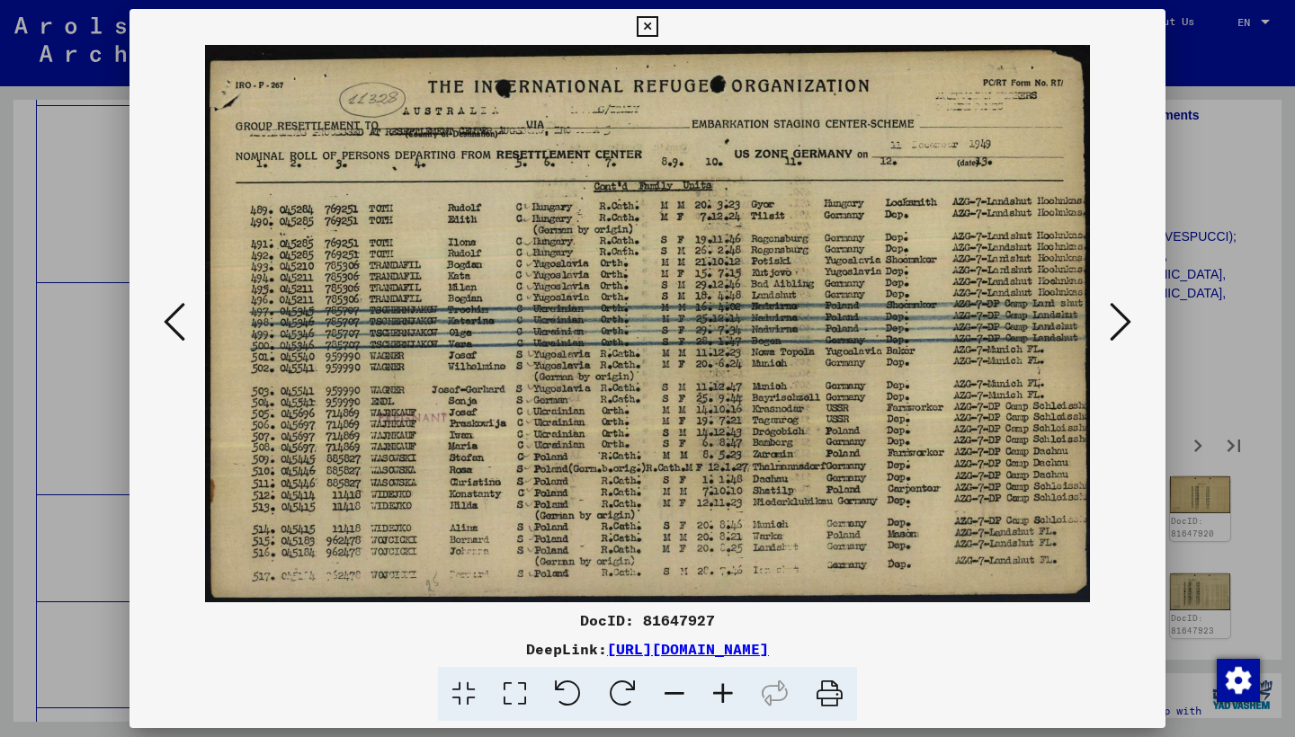
click at [1118, 325] on icon at bounding box center [1120, 321] width 22 height 43
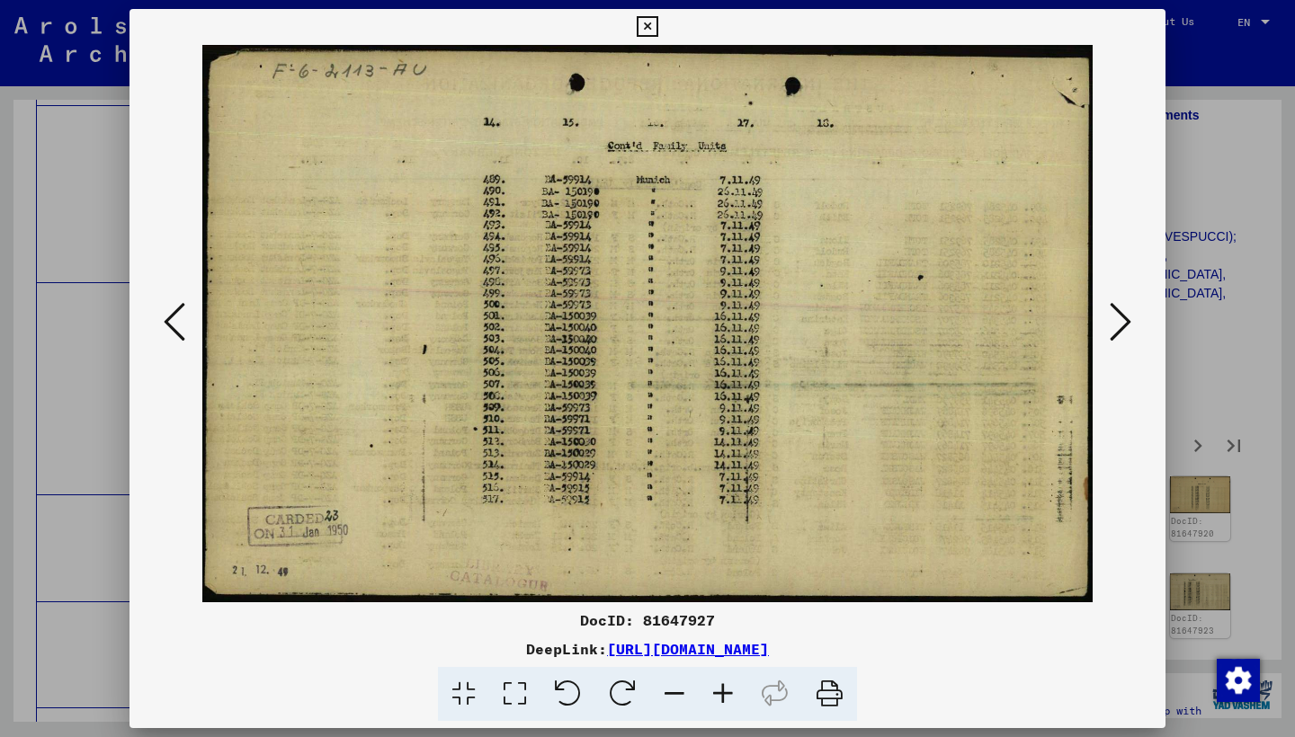
click at [1118, 325] on icon at bounding box center [1120, 321] width 22 height 43
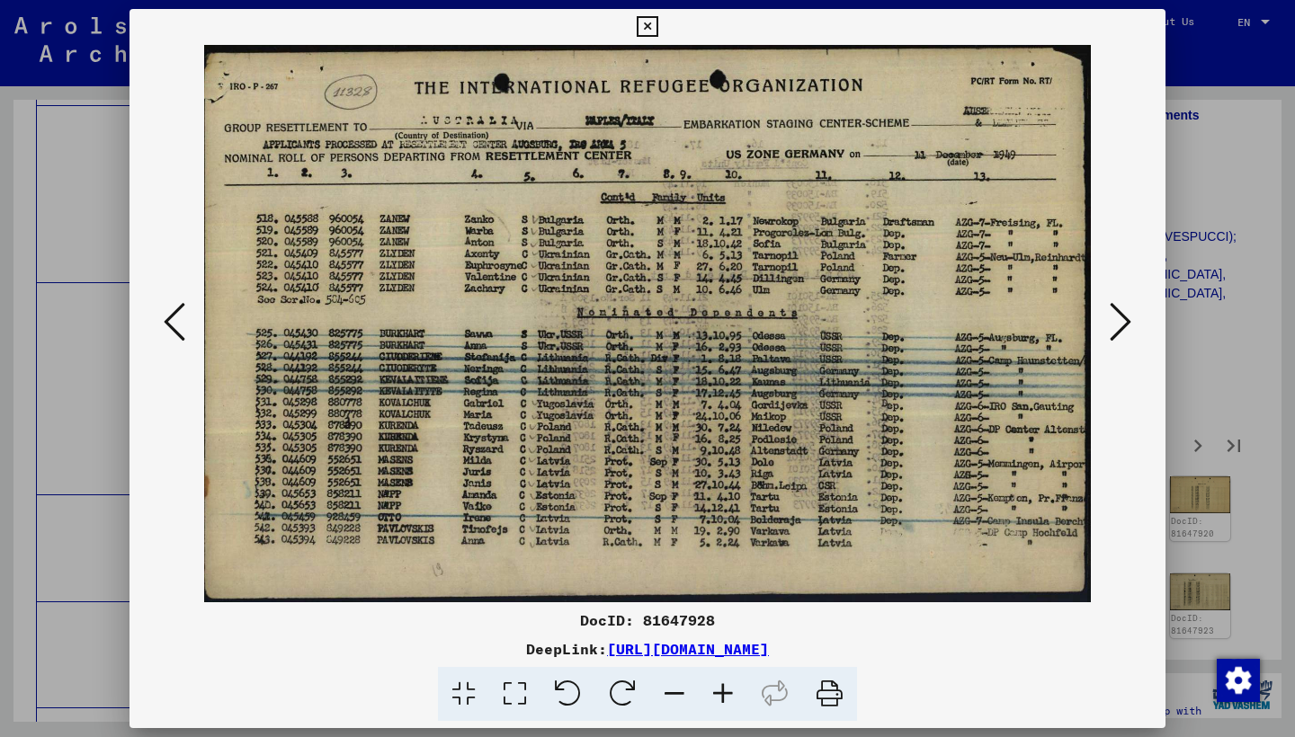
click at [1118, 325] on icon at bounding box center [1120, 321] width 22 height 43
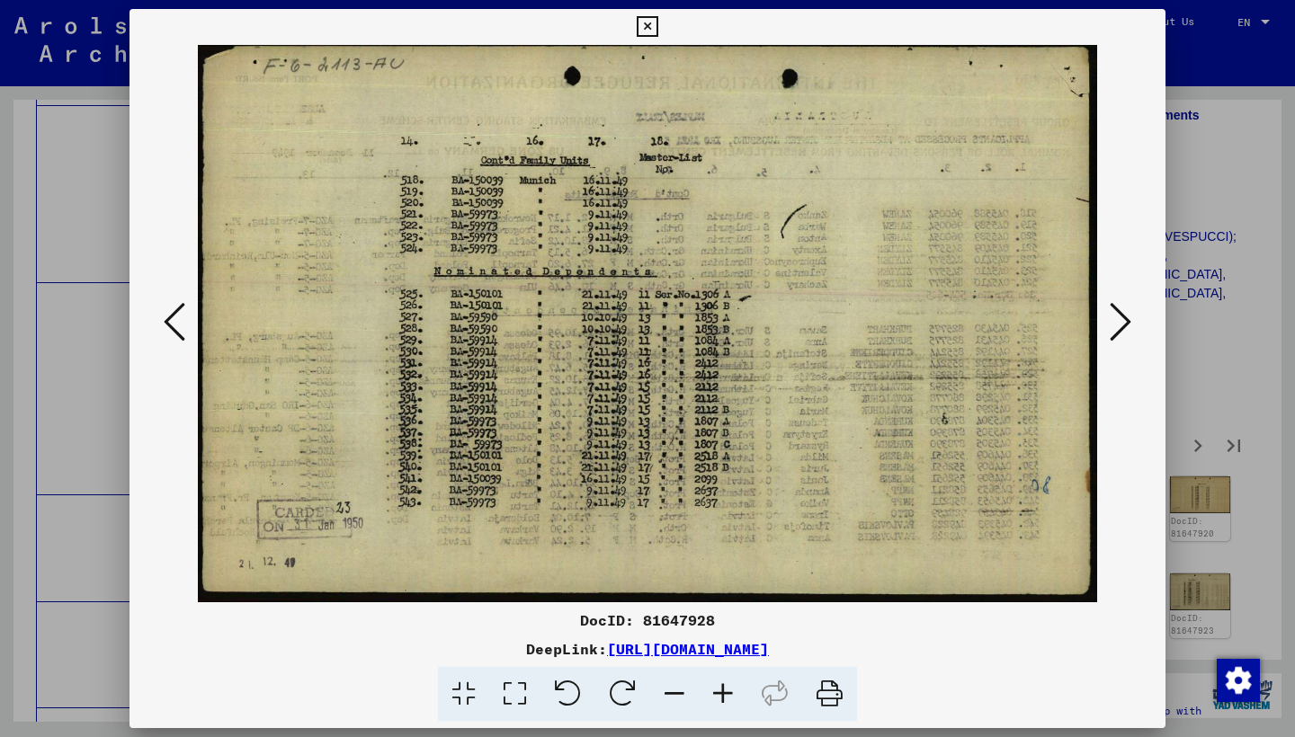
click at [1118, 325] on icon at bounding box center [1120, 321] width 22 height 43
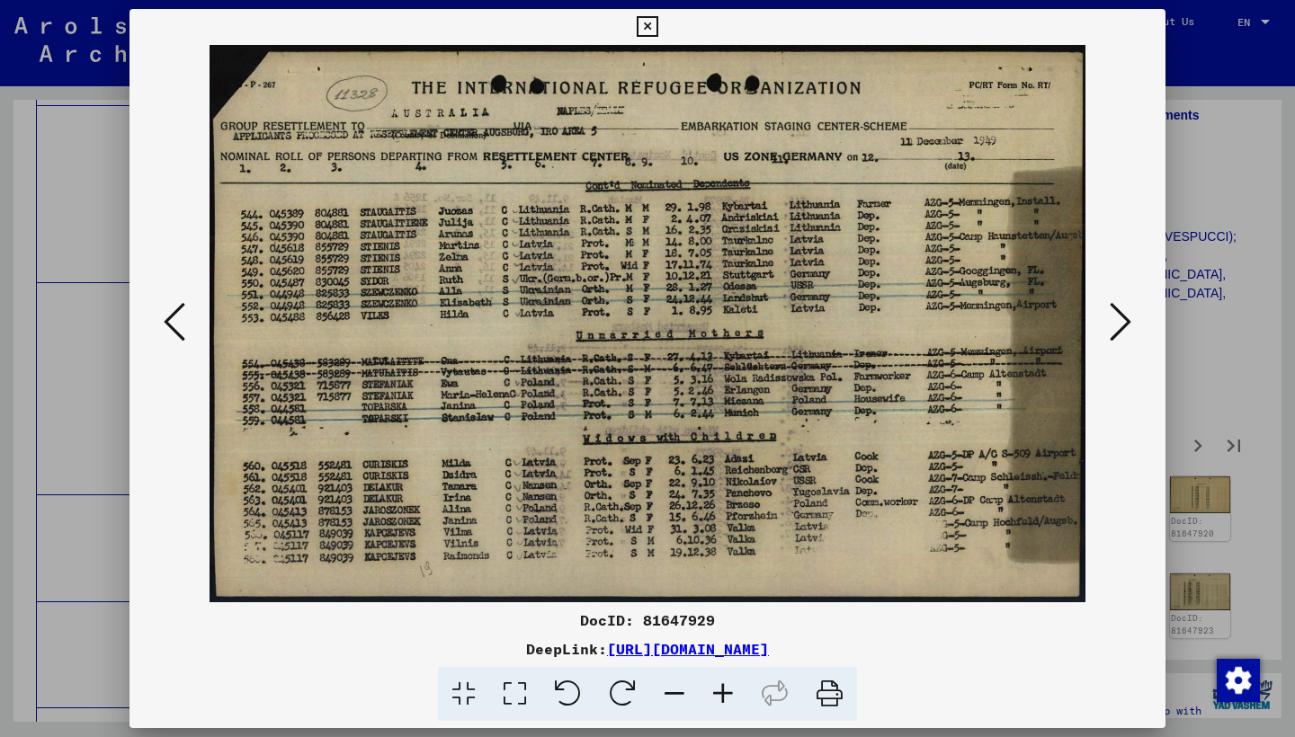
click at [1118, 326] on icon at bounding box center [1120, 321] width 22 height 43
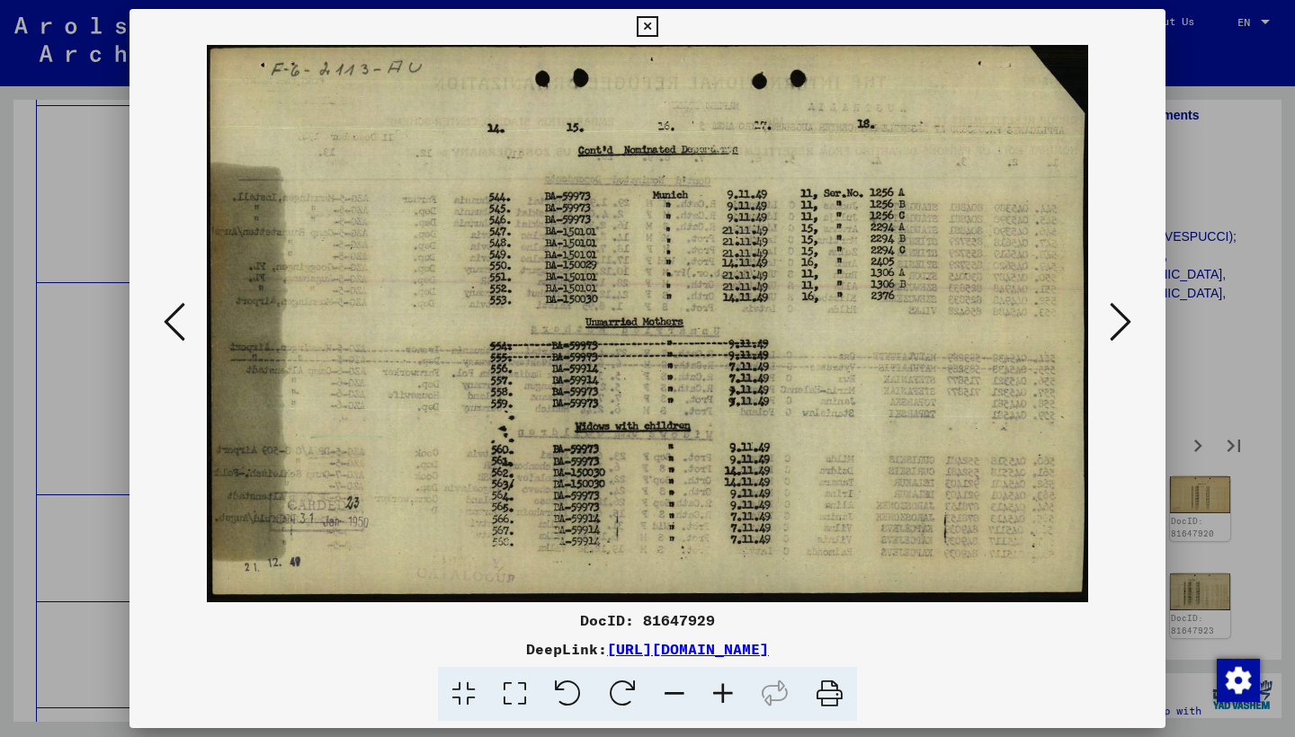
click at [1117, 328] on icon at bounding box center [1120, 321] width 22 height 43
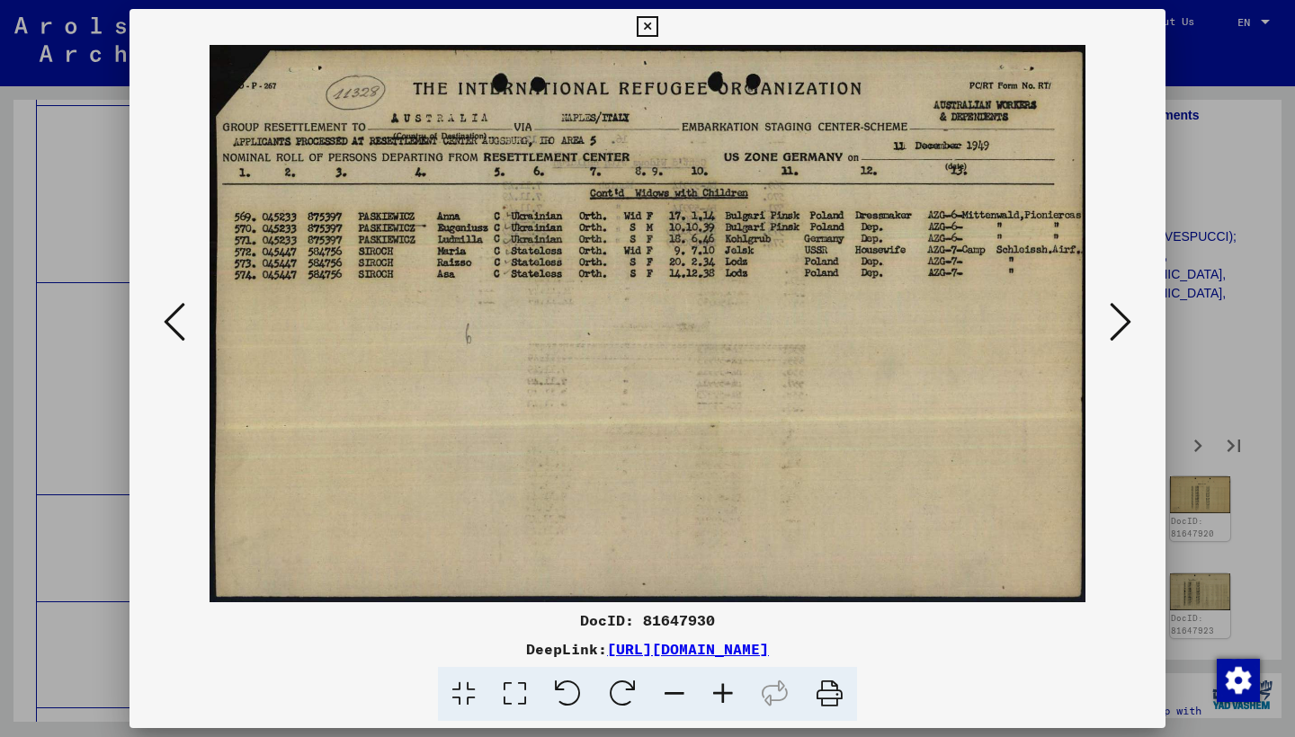
click at [1117, 328] on icon at bounding box center [1120, 321] width 22 height 43
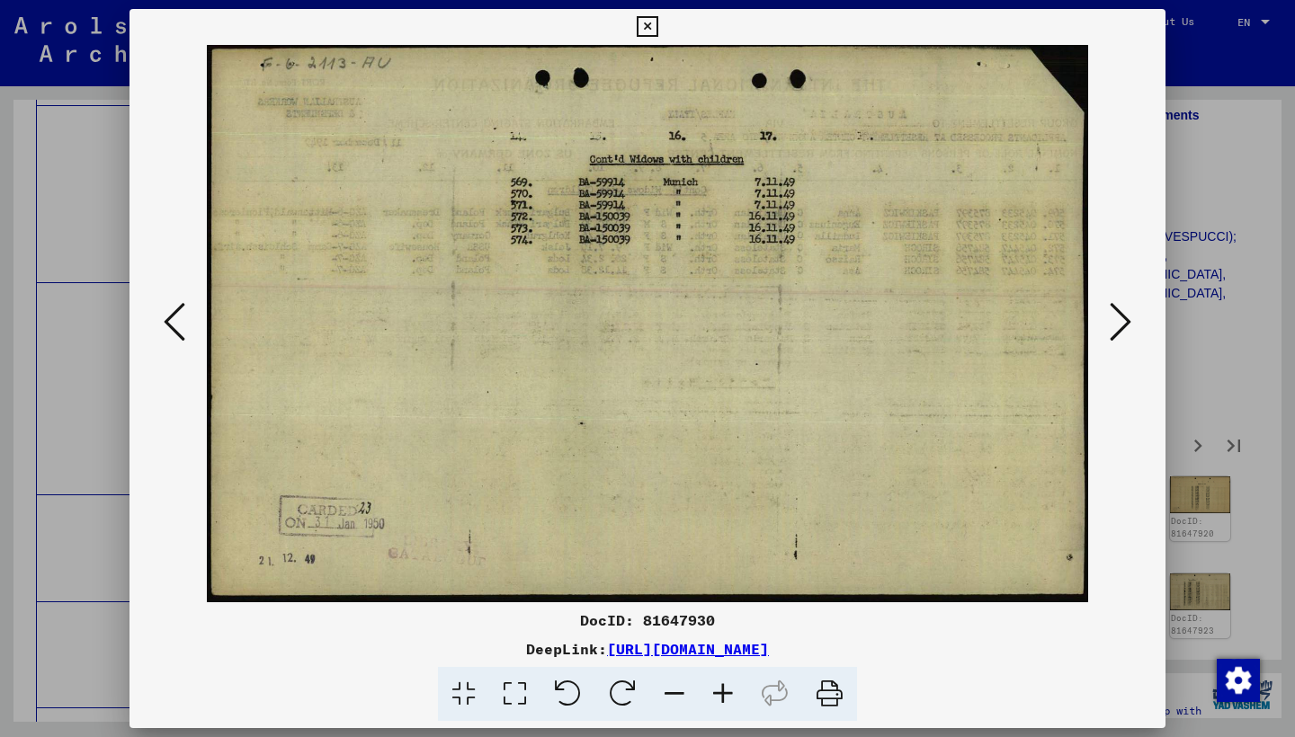
click at [1117, 328] on icon at bounding box center [1120, 321] width 22 height 43
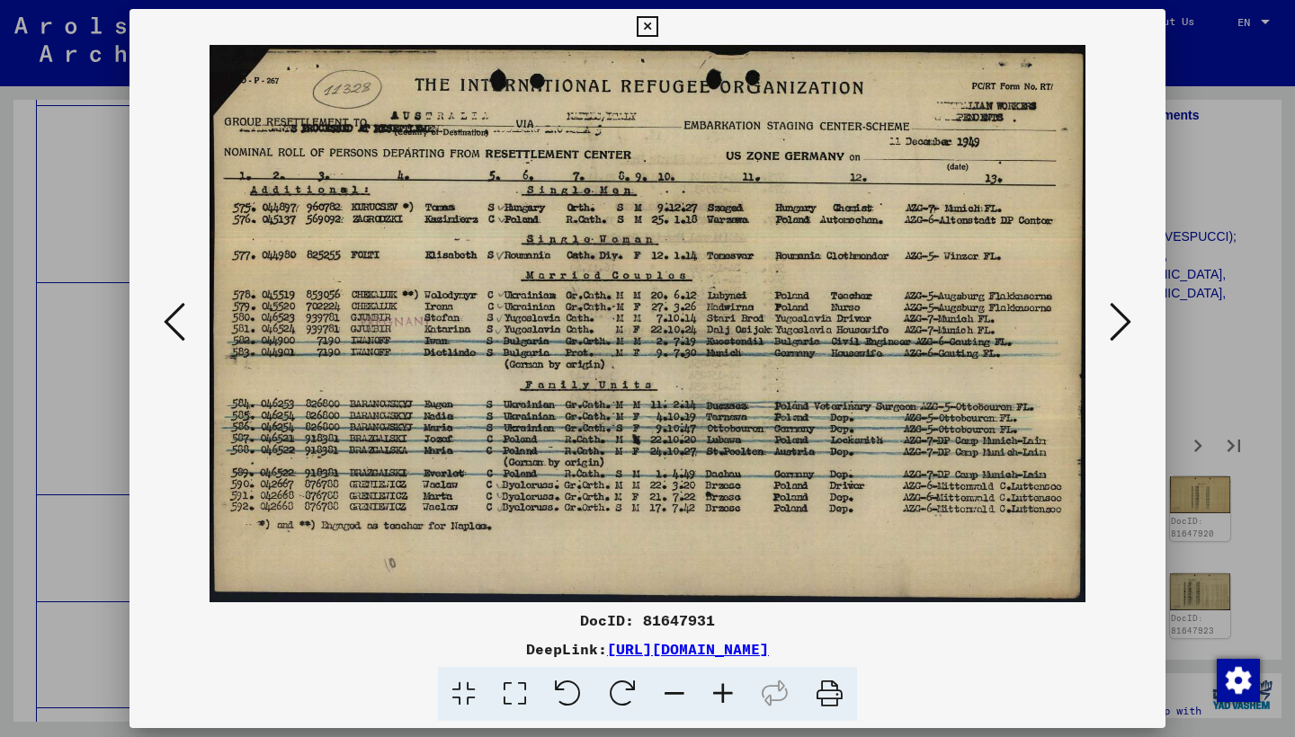
click at [1117, 328] on icon at bounding box center [1120, 321] width 22 height 43
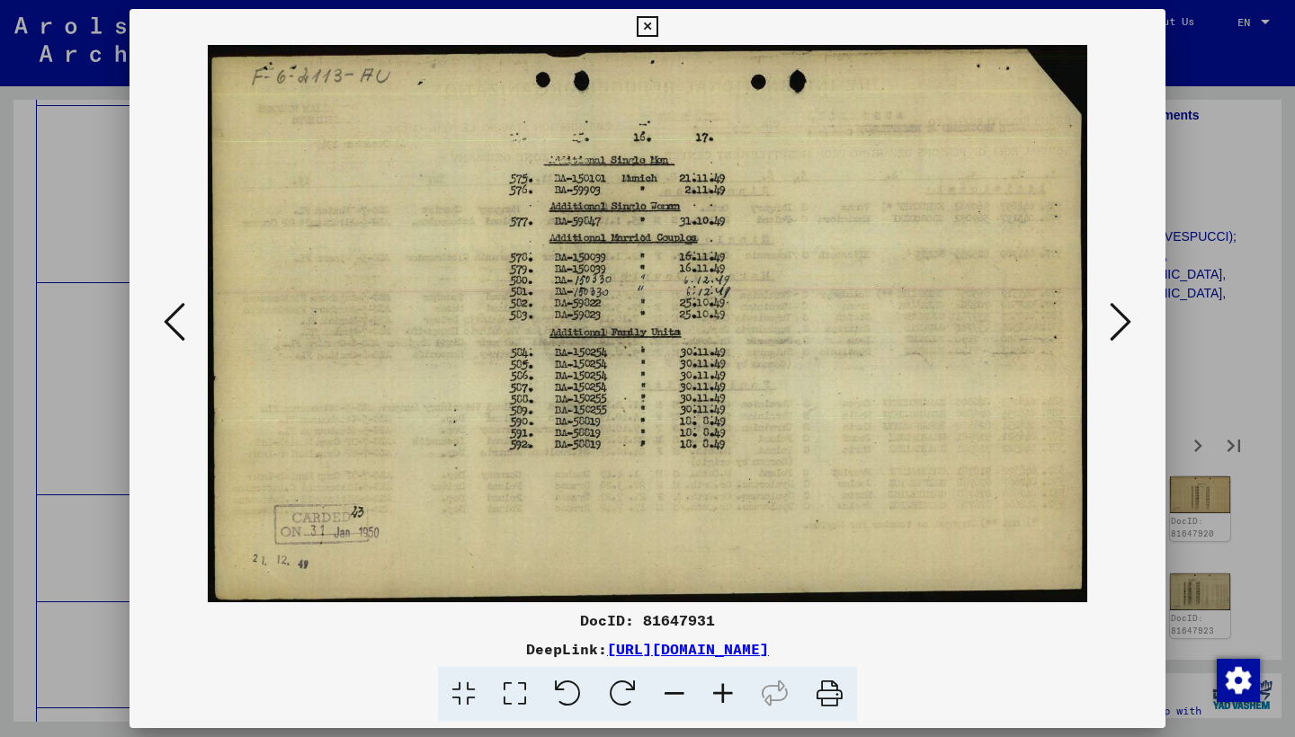
click at [1117, 328] on icon at bounding box center [1120, 321] width 22 height 43
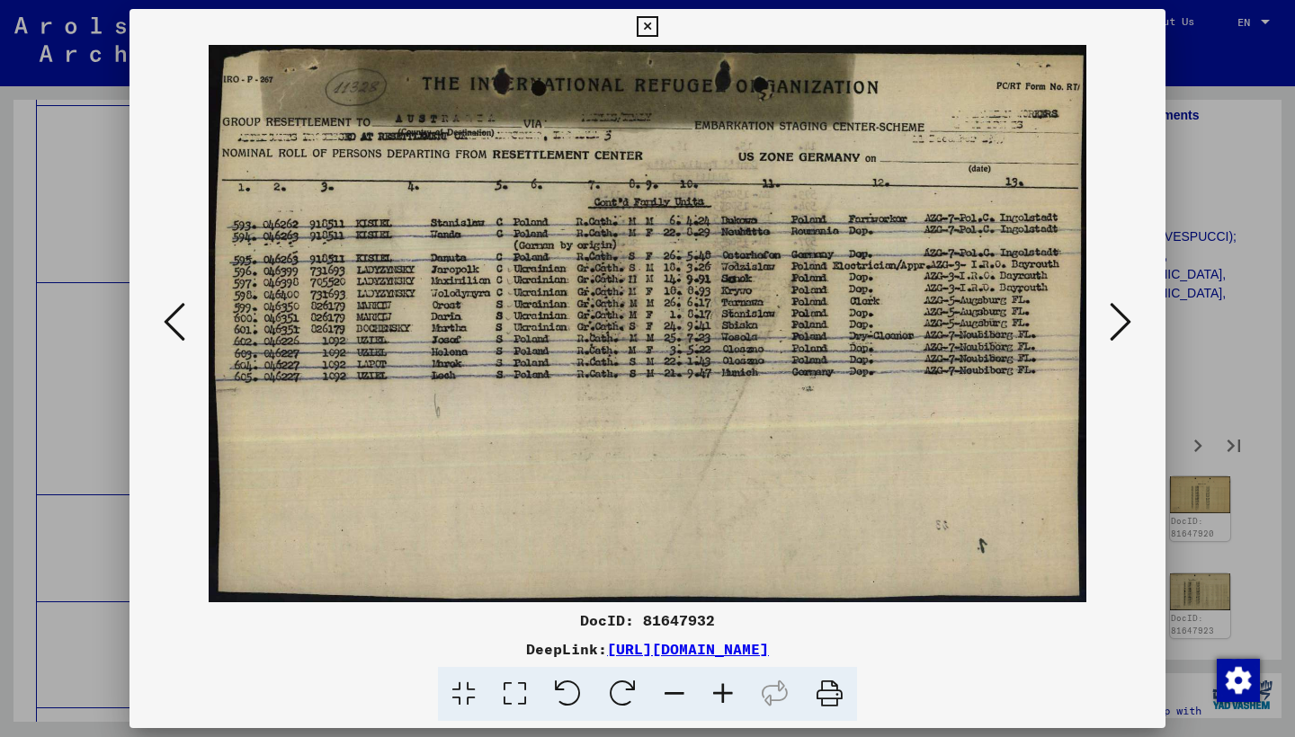
click at [1117, 328] on icon at bounding box center [1120, 321] width 22 height 43
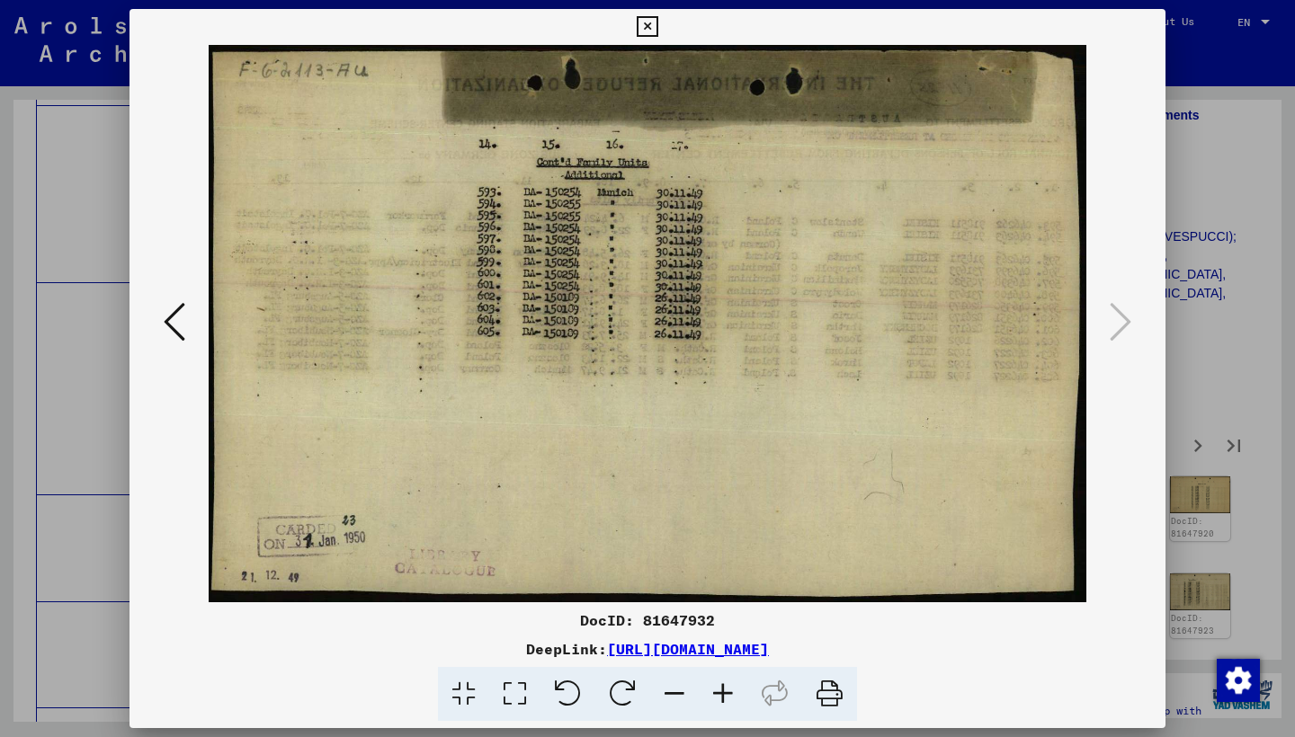
click at [657, 27] on icon at bounding box center [647, 27] width 21 height 22
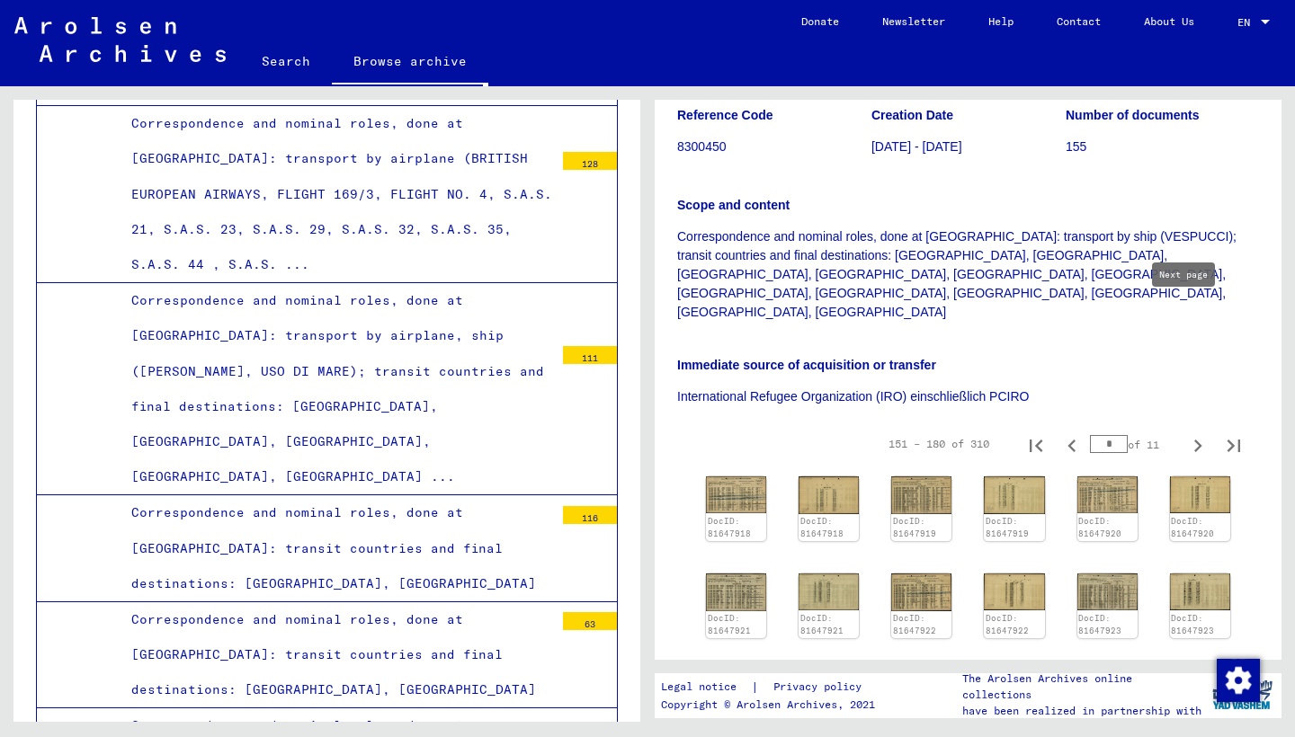
click at [1185, 433] on icon "Next page" at bounding box center [1197, 445] width 25 height 25
type input "*"
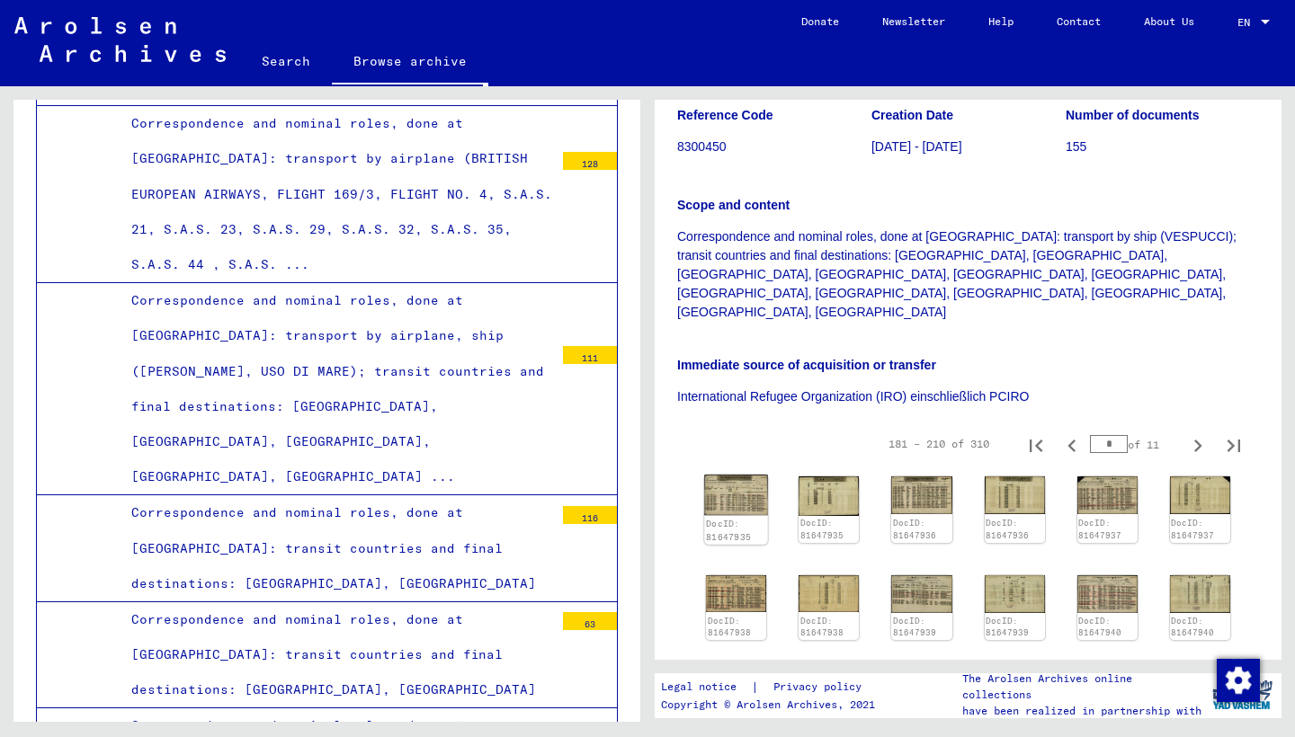
click at [740, 475] on img at bounding box center [736, 495] width 64 height 41
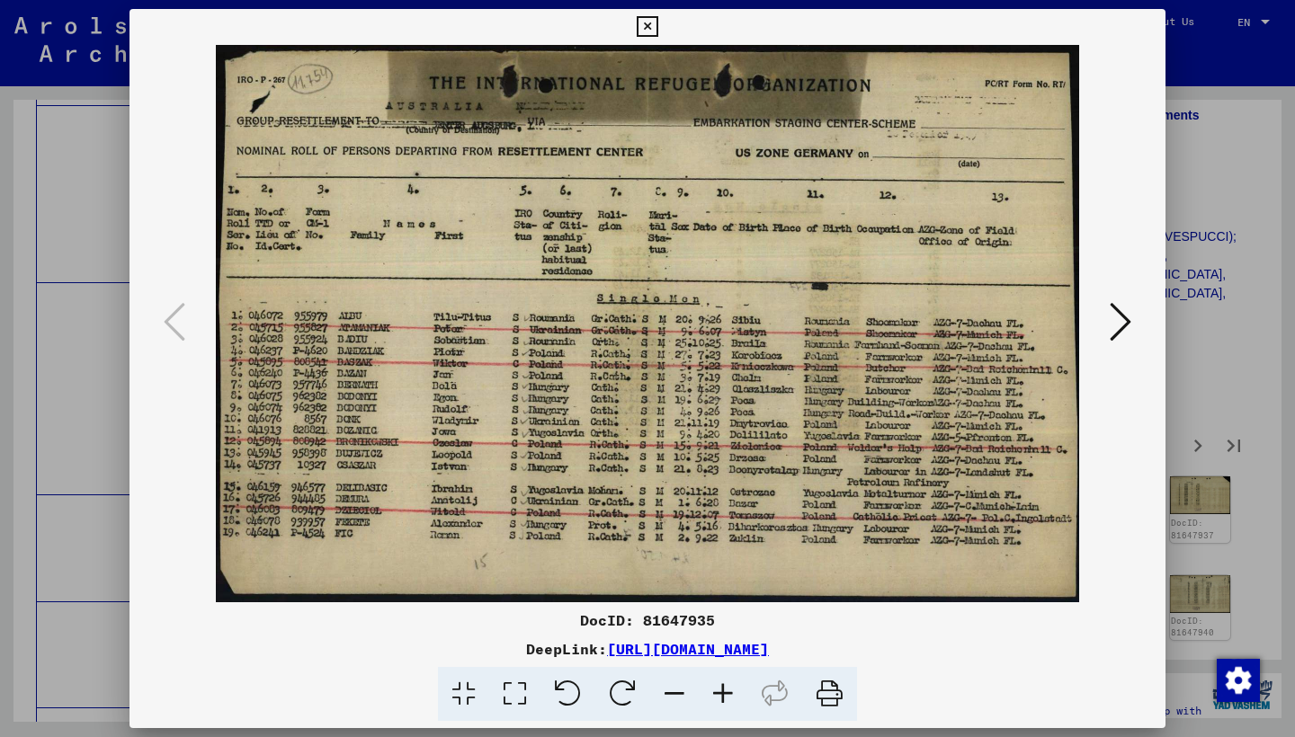
click at [1118, 315] on icon at bounding box center [1120, 321] width 22 height 43
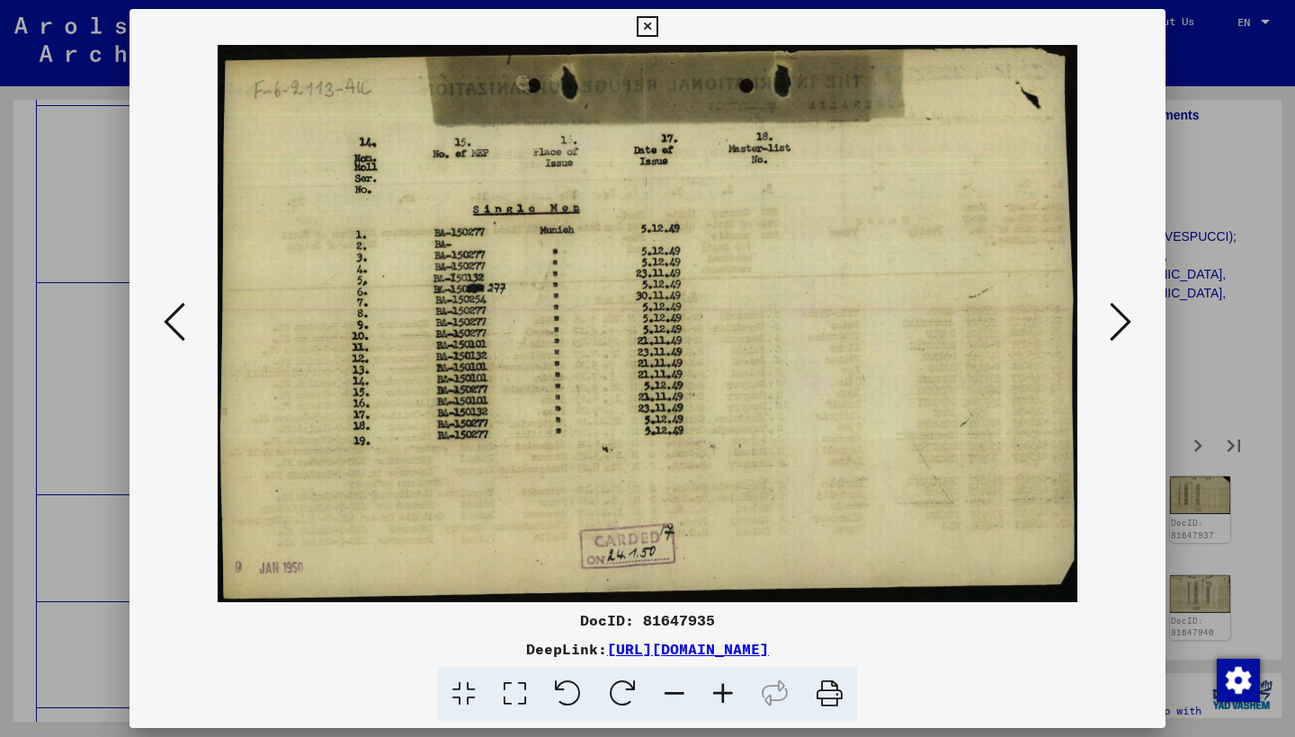
click at [1118, 315] on icon at bounding box center [1120, 321] width 22 height 43
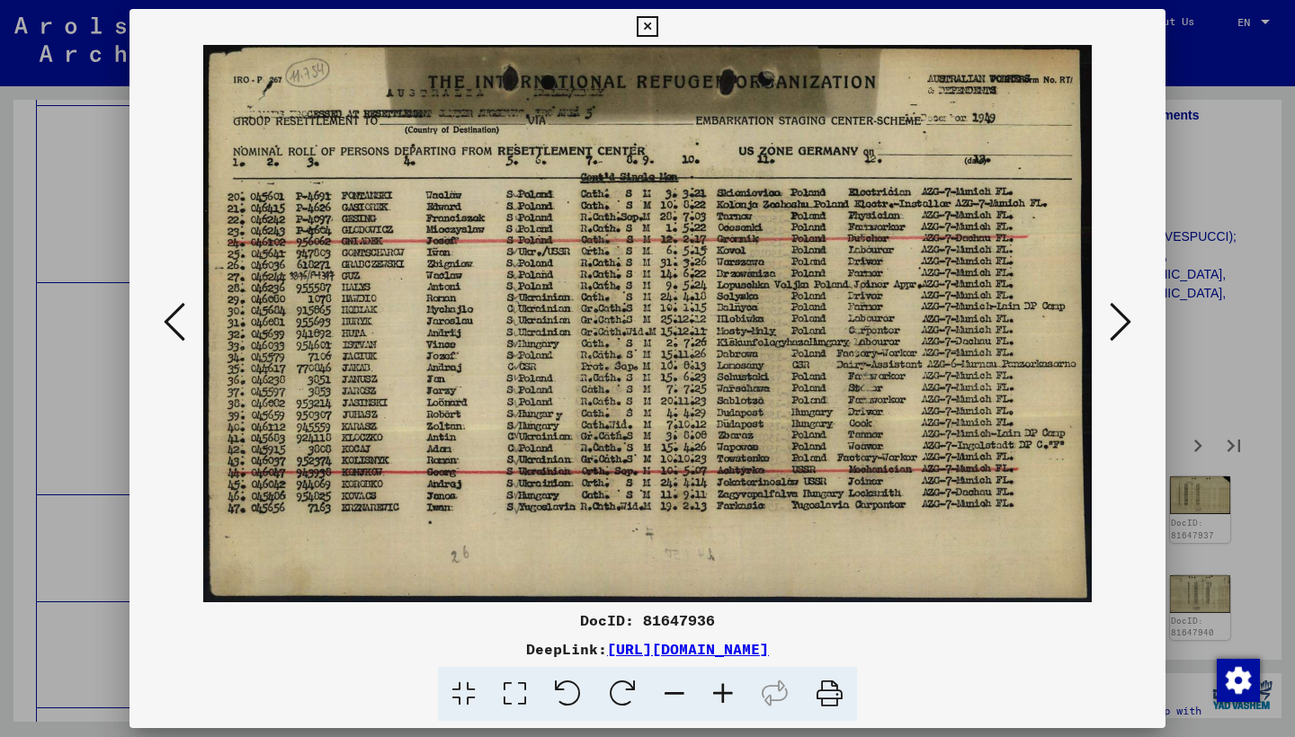
click at [1117, 311] on icon at bounding box center [1120, 321] width 22 height 43
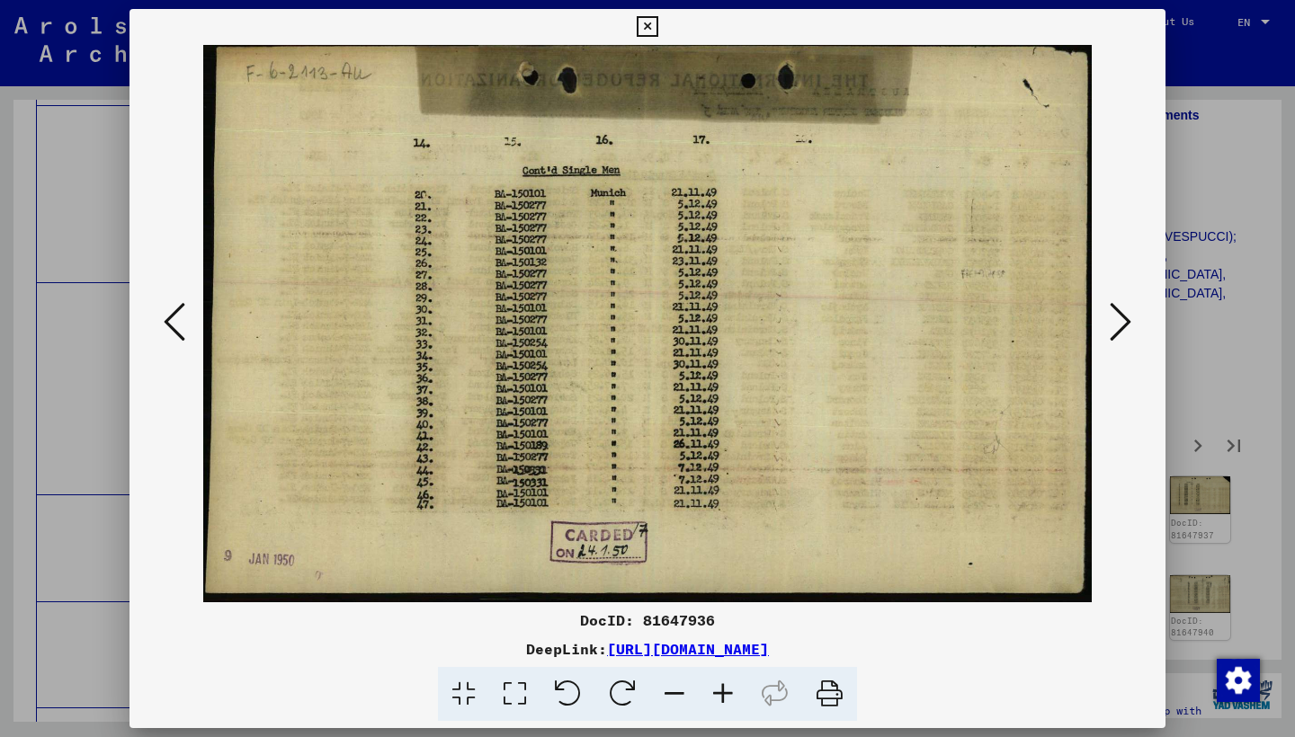
click at [1117, 311] on icon at bounding box center [1120, 321] width 22 height 43
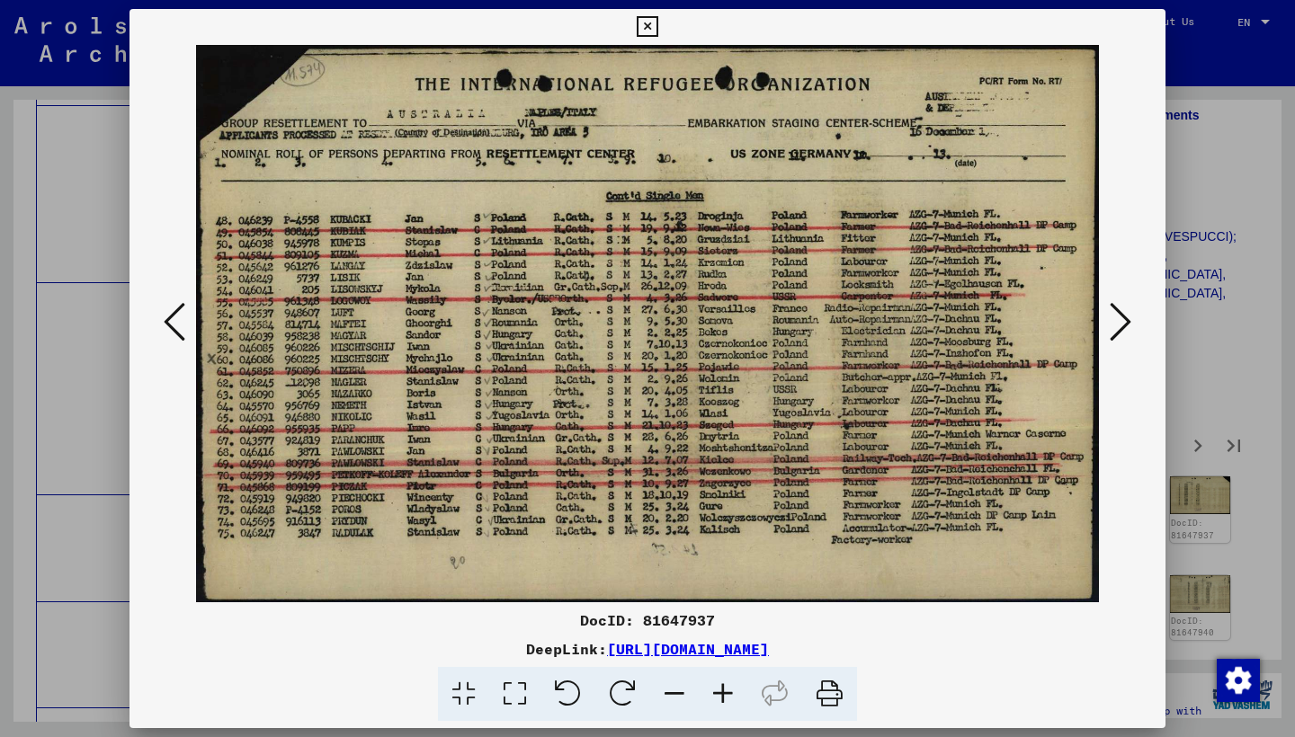
click at [1116, 311] on icon at bounding box center [1120, 321] width 22 height 43
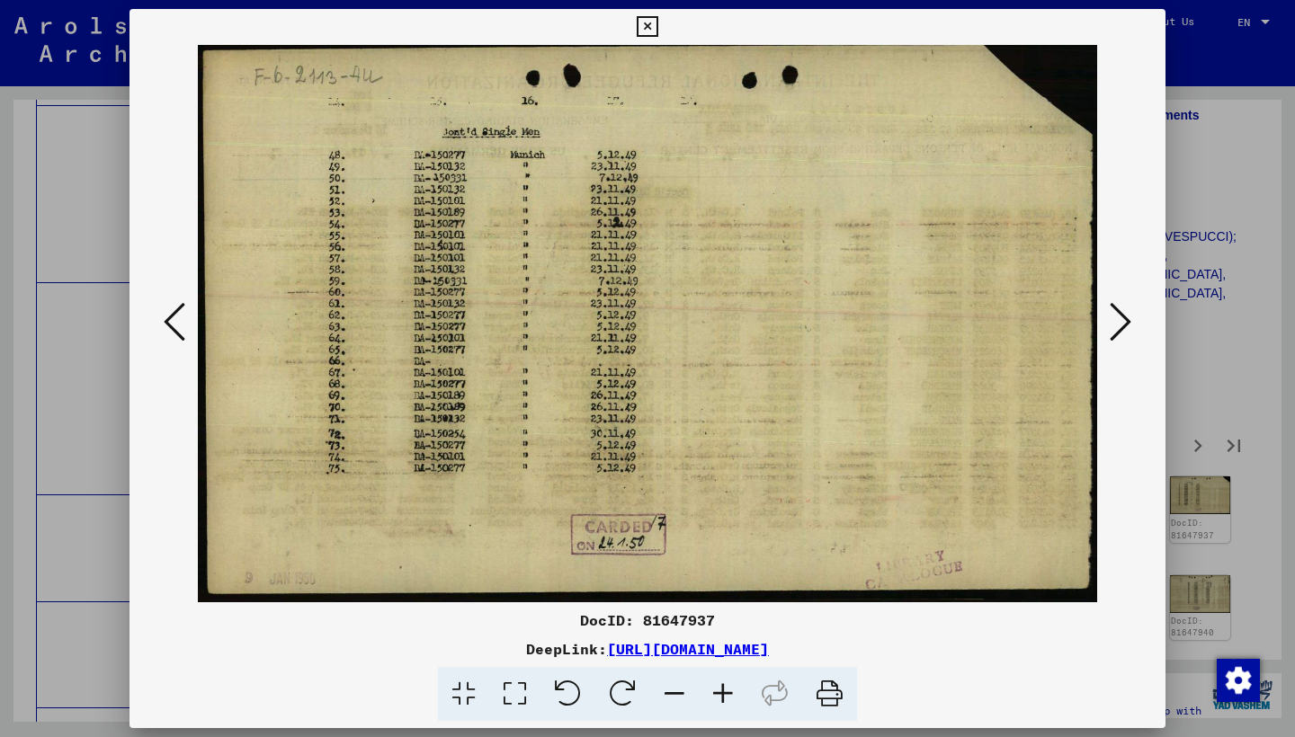
click at [1116, 311] on icon at bounding box center [1120, 321] width 22 height 43
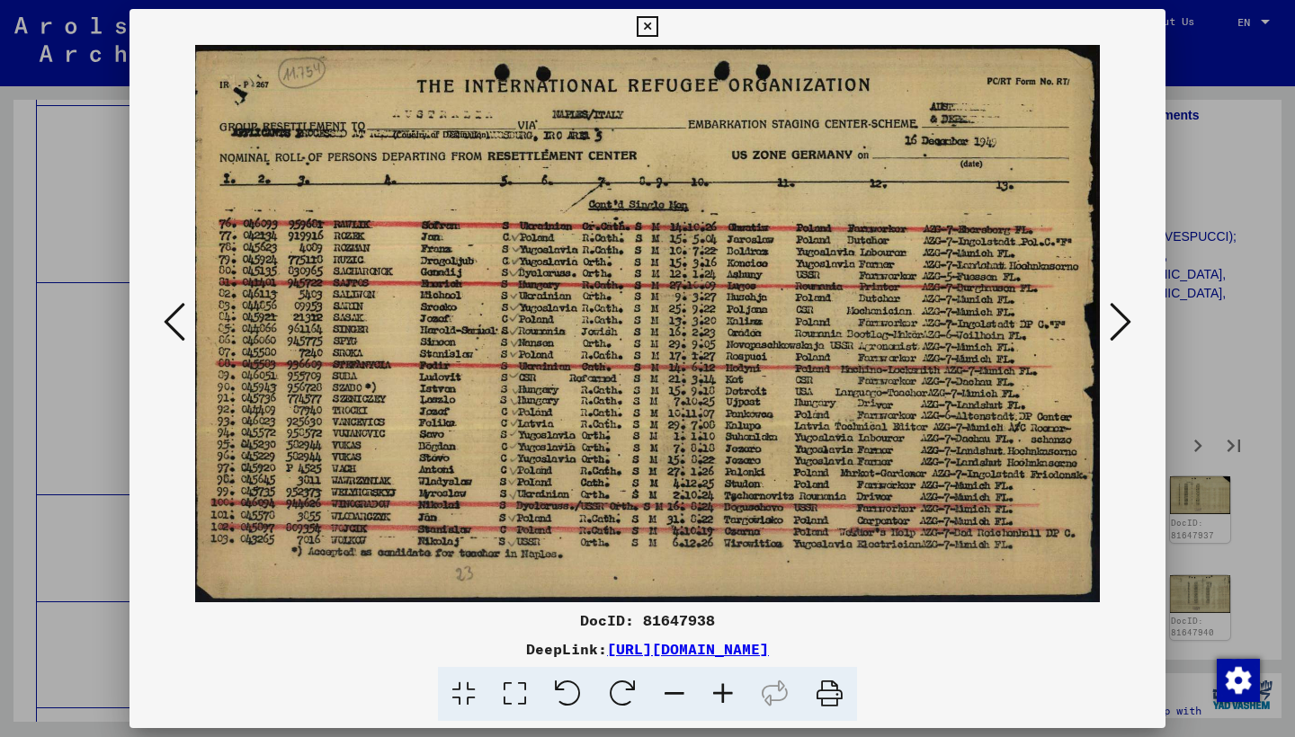
click at [1116, 311] on icon at bounding box center [1120, 321] width 22 height 43
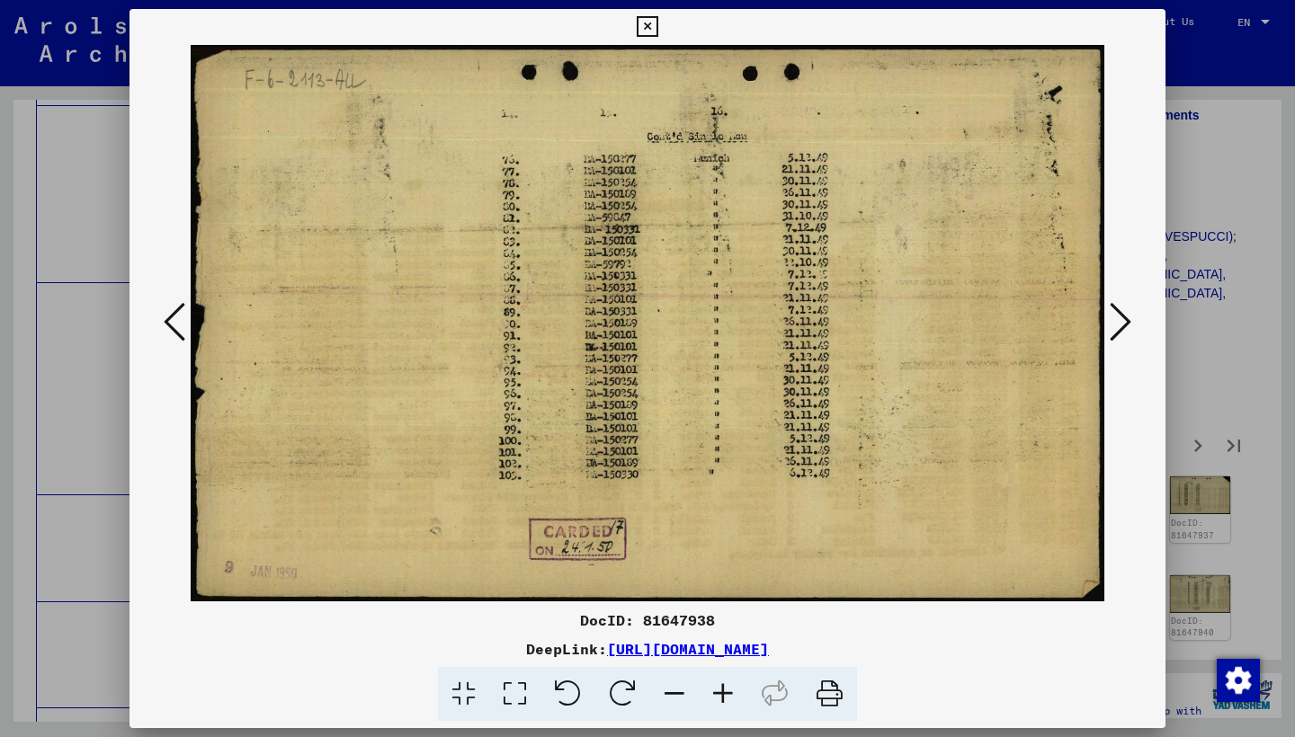
click at [1116, 312] on icon at bounding box center [1120, 321] width 22 height 43
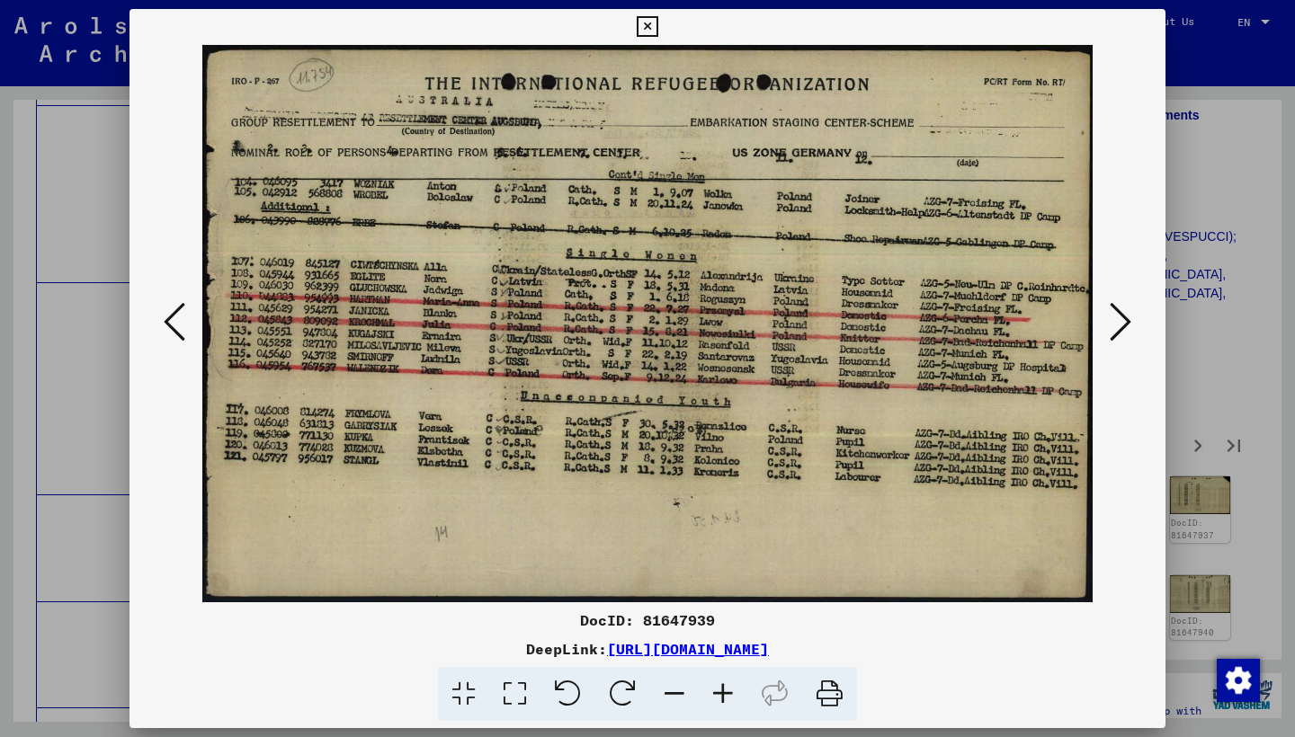
click at [1115, 312] on icon at bounding box center [1120, 321] width 22 height 43
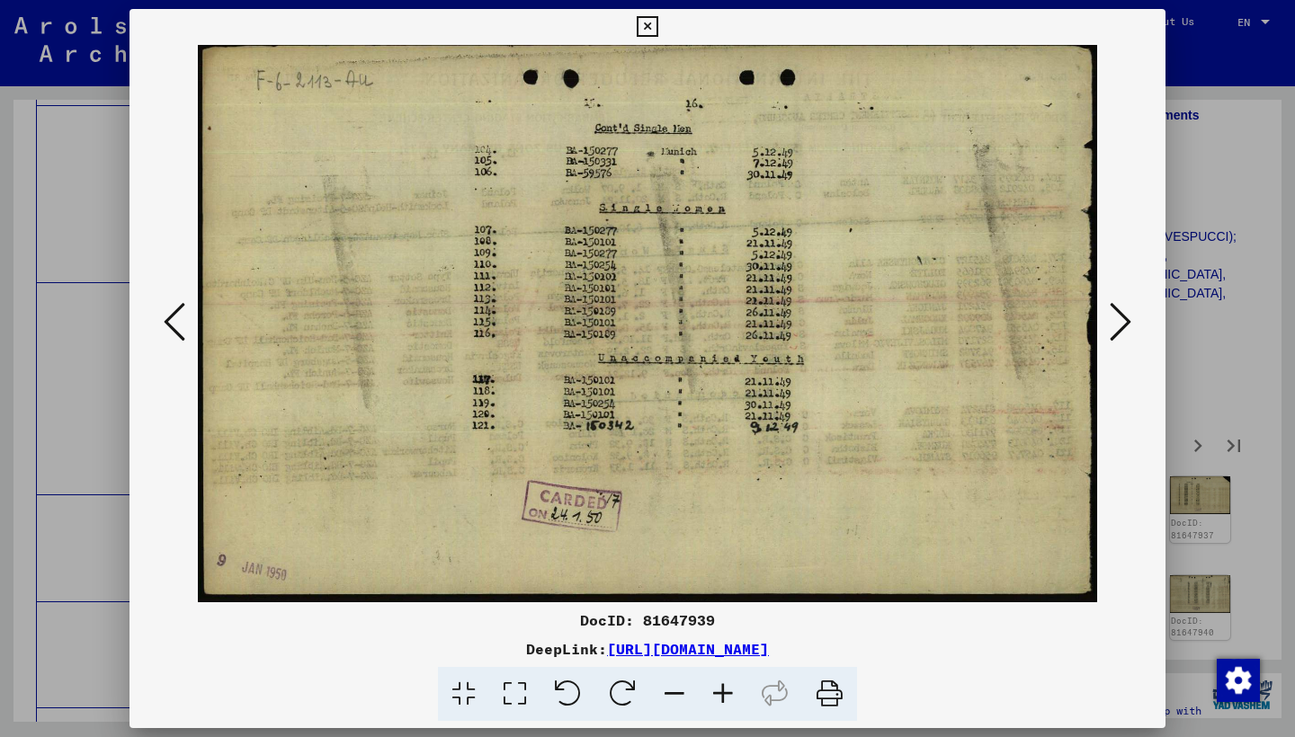
click at [1115, 312] on icon at bounding box center [1120, 321] width 22 height 43
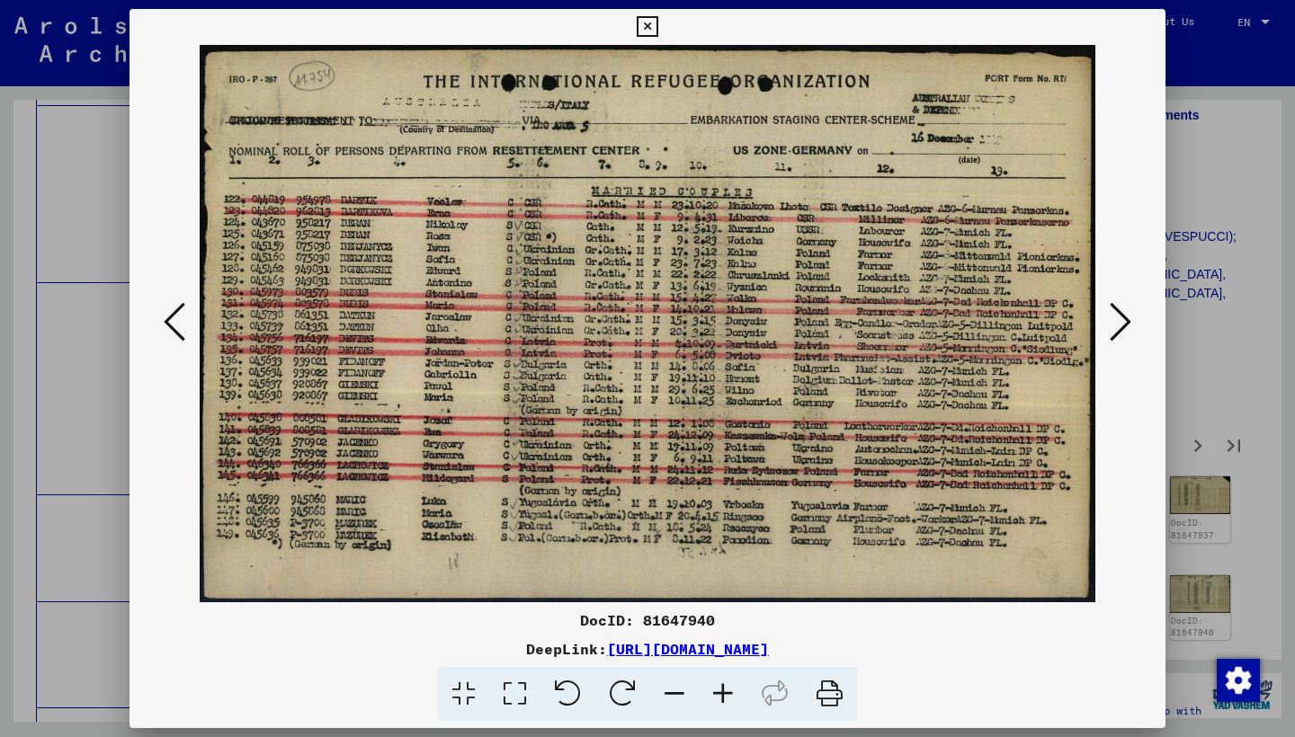
click at [1114, 312] on icon at bounding box center [1120, 321] width 22 height 43
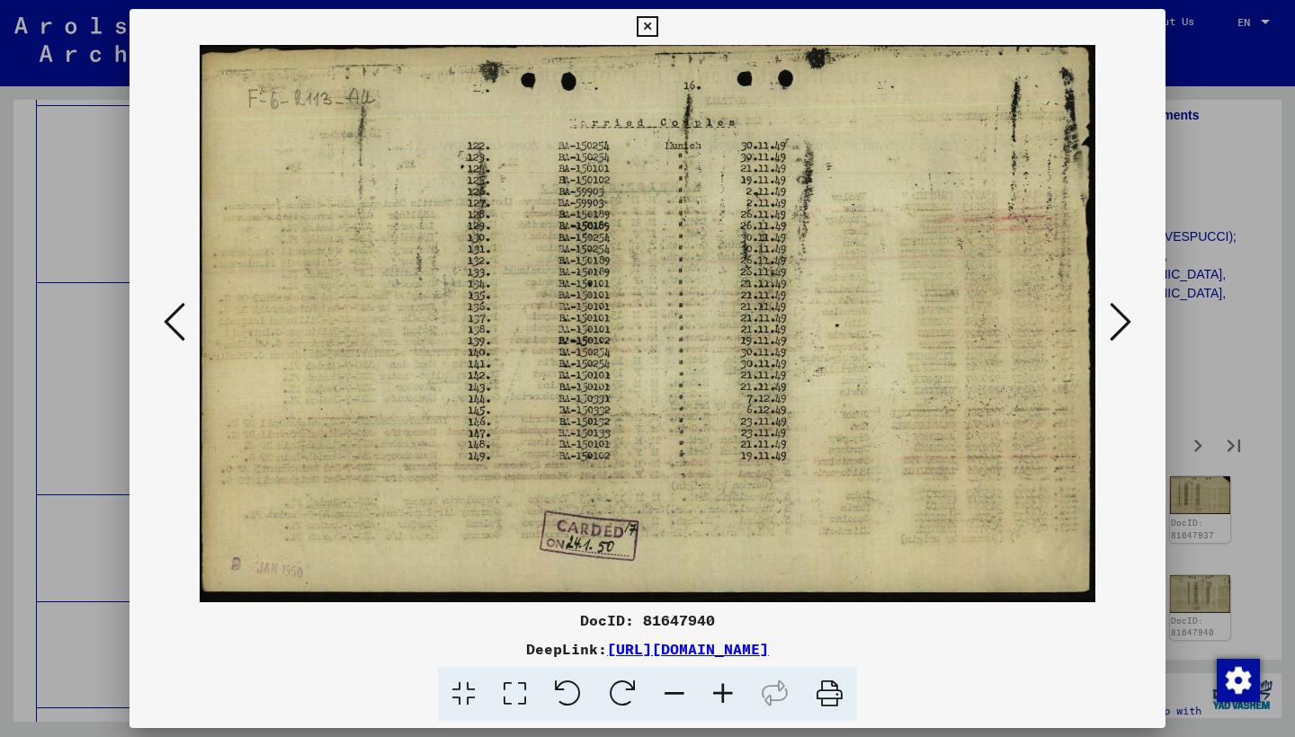
click at [1114, 313] on icon at bounding box center [1120, 321] width 22 height 43
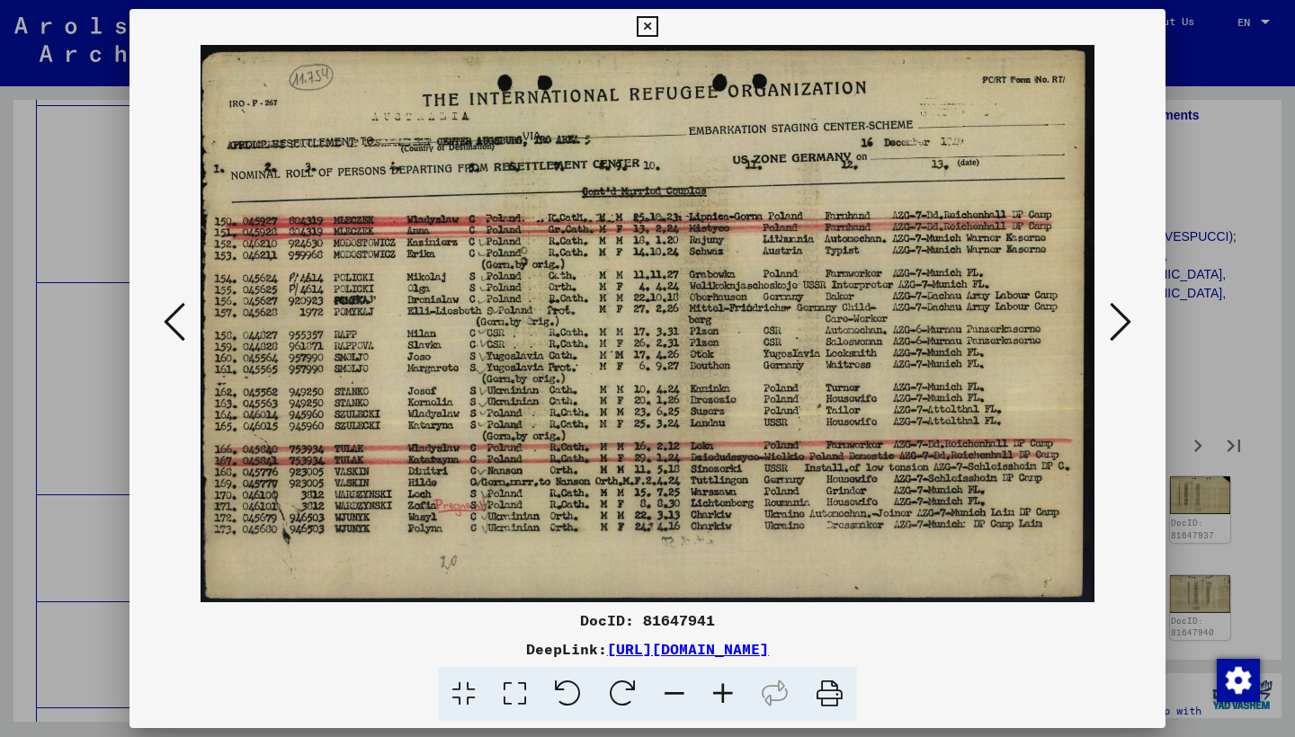
click at [1114, 313] on icon at bounding box center [1120, 321] width 22 height 43
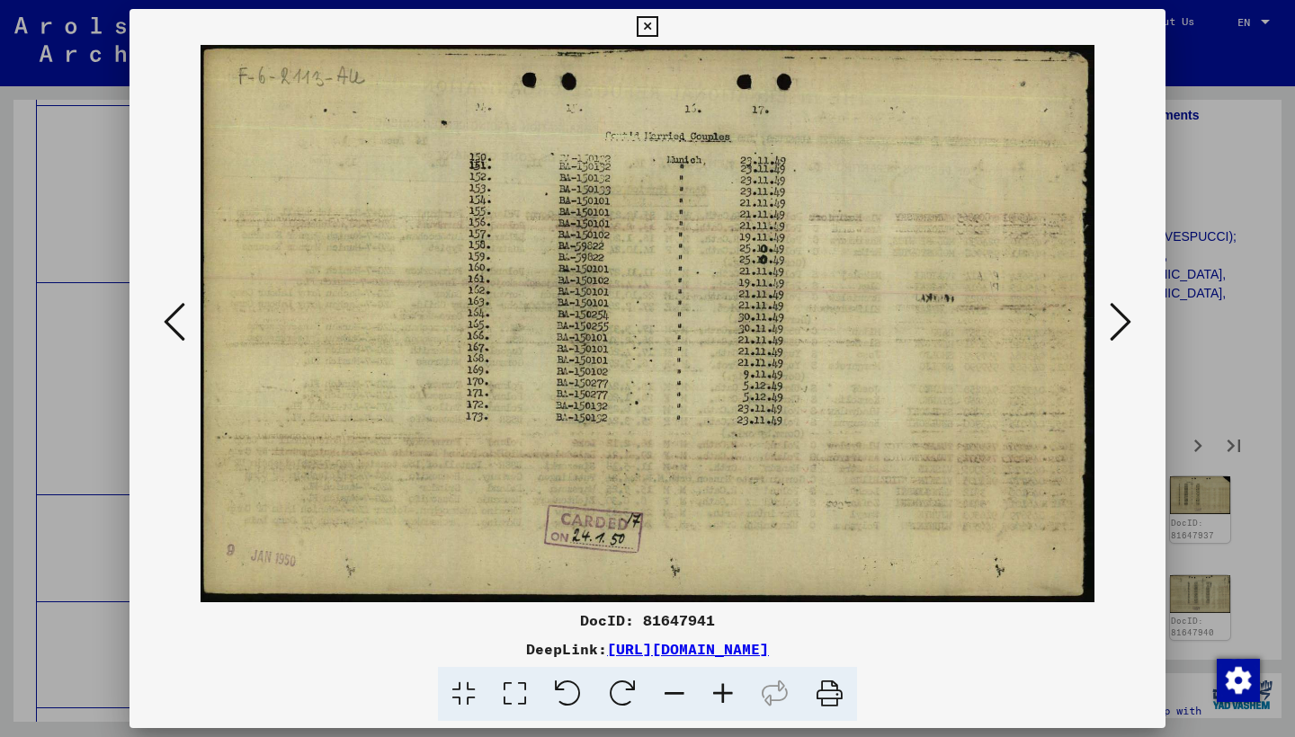
click at [1114, 313] on icon at bounding box center [1120, 321] width 22 height 43
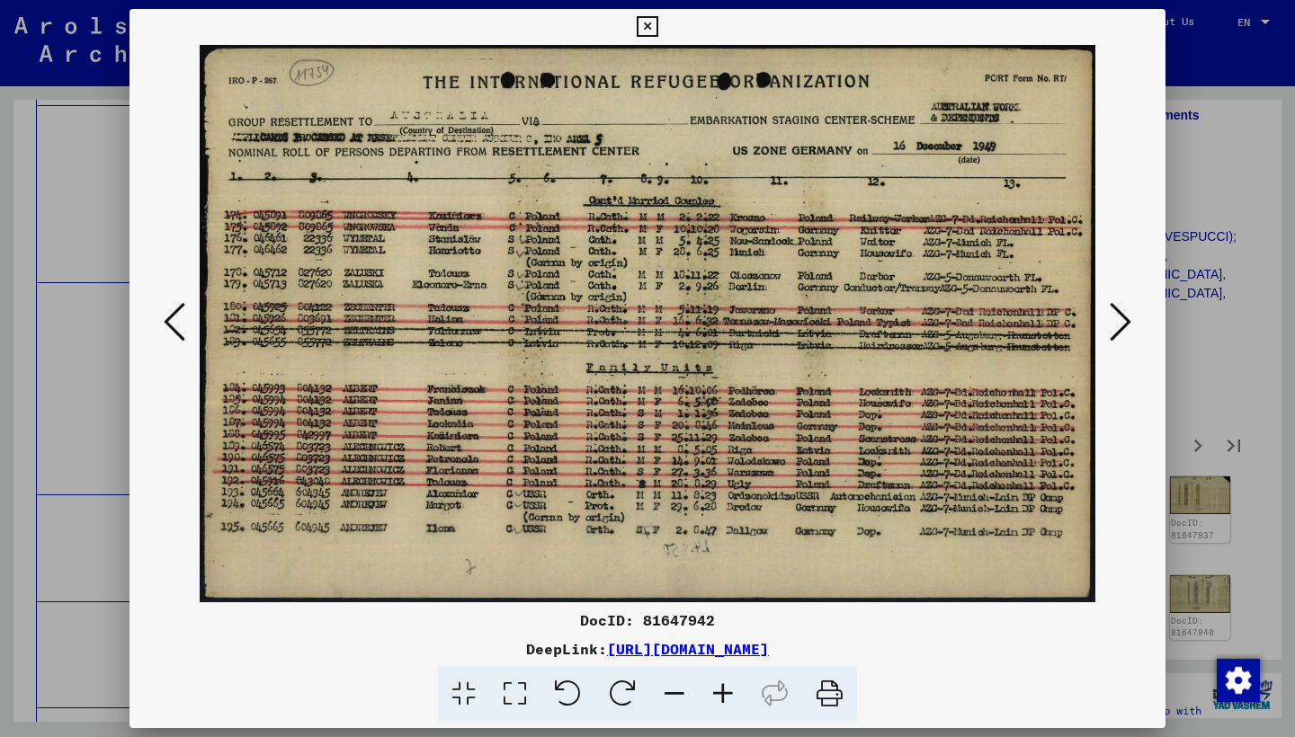
click at [1114, 313] on icon at bounding box center [1120, 321] width 22 height 43
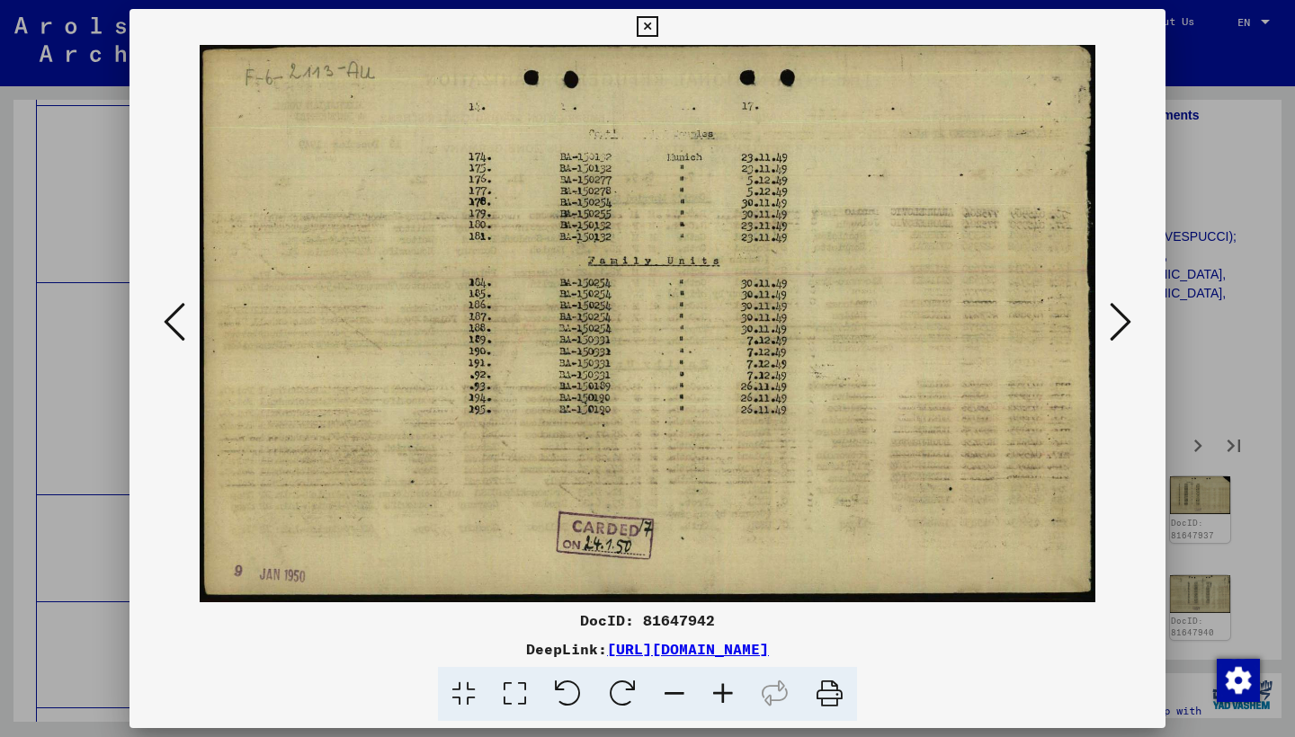
click at [1114, 313] on icon at bounding box center [1120, 321] width 22 height 43
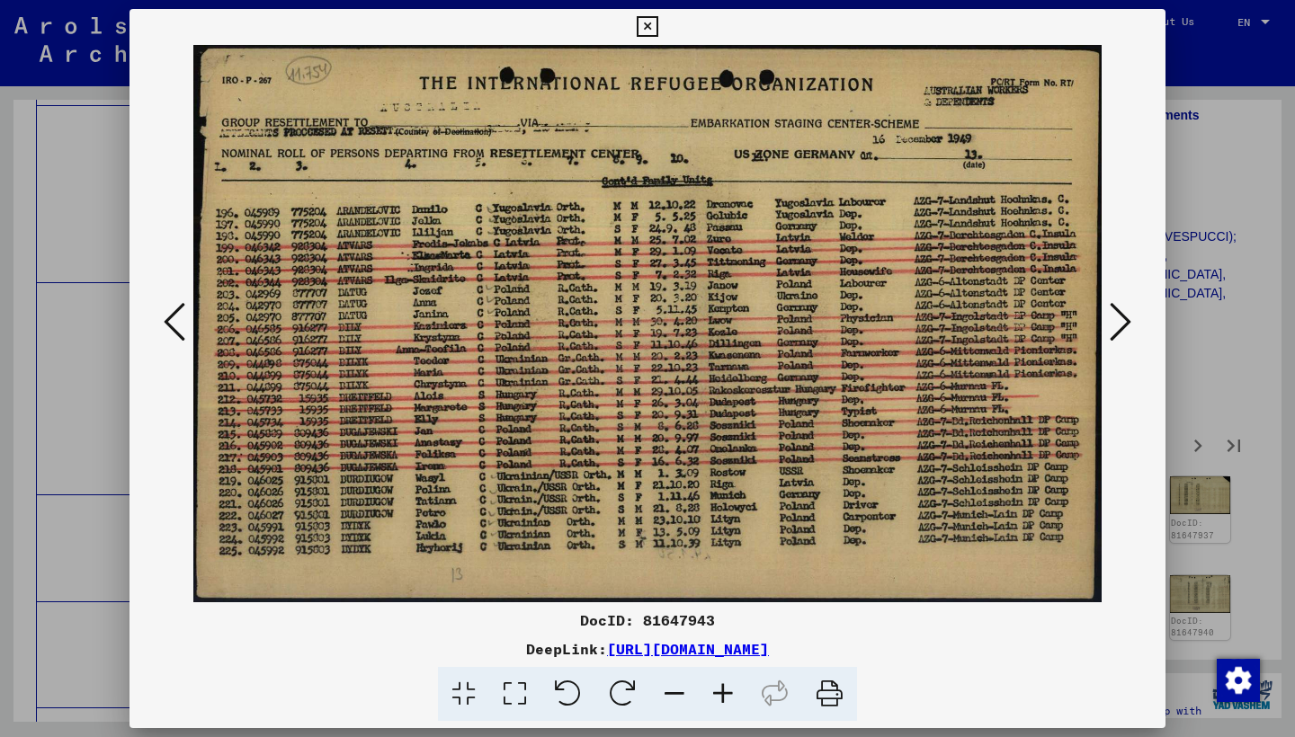
click at [1114, 313] on icon at bounding box center [1120, 321] width 22 height 43
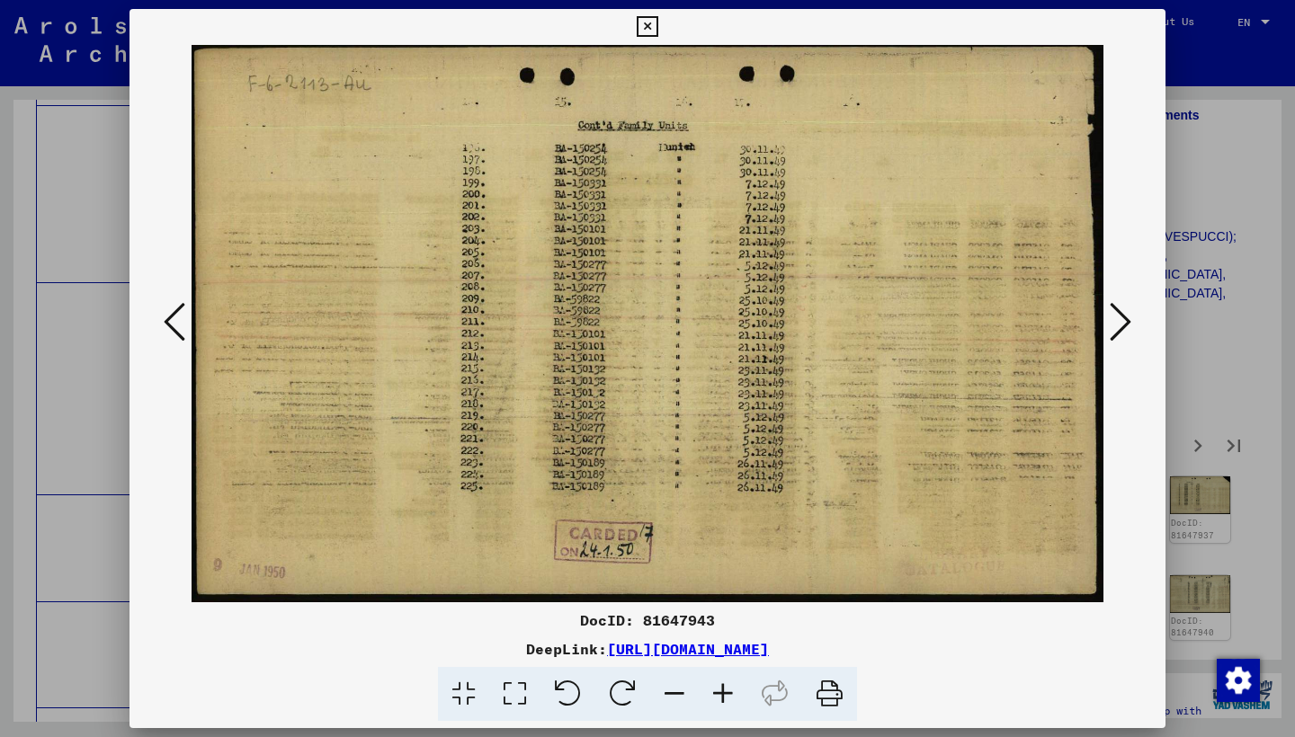
click at [1114, 313] on icon at bounding box center [1120, 321] width 22 height 43
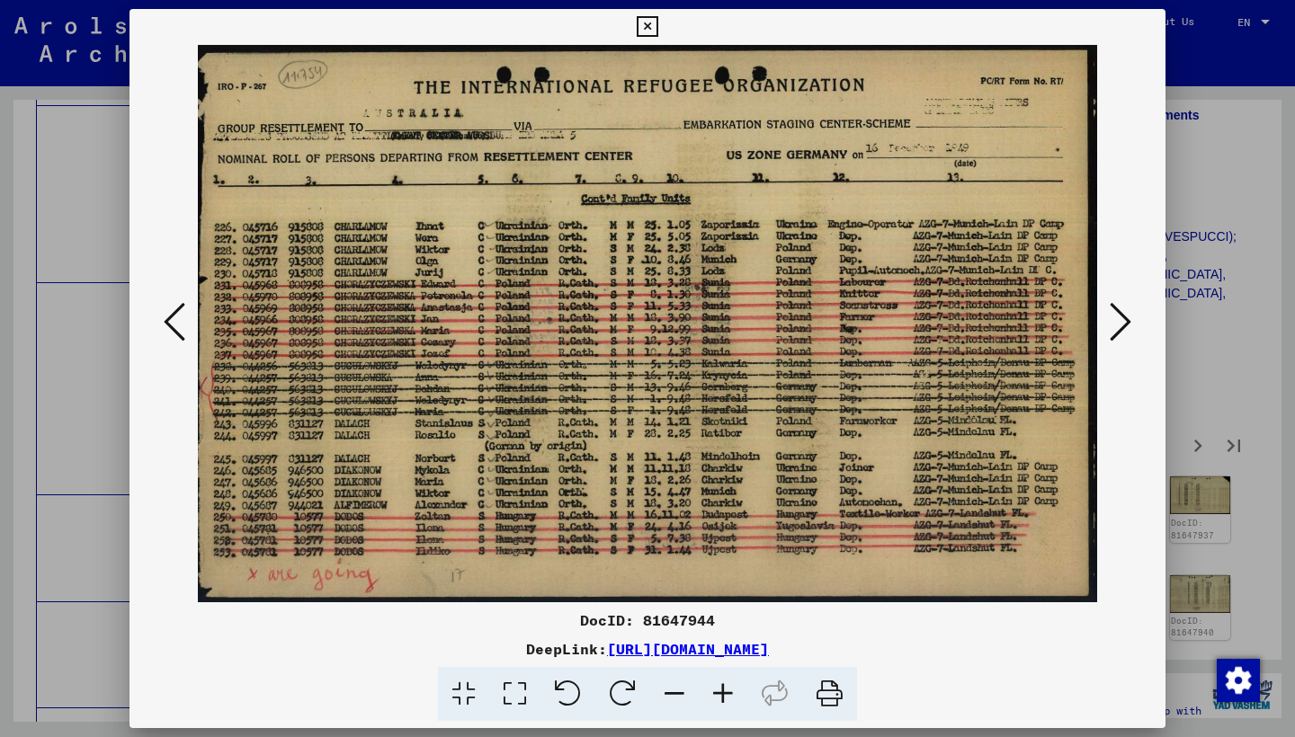
click at [1114, 313] on icon at bounding box center [1120, 321] width 22 height 43
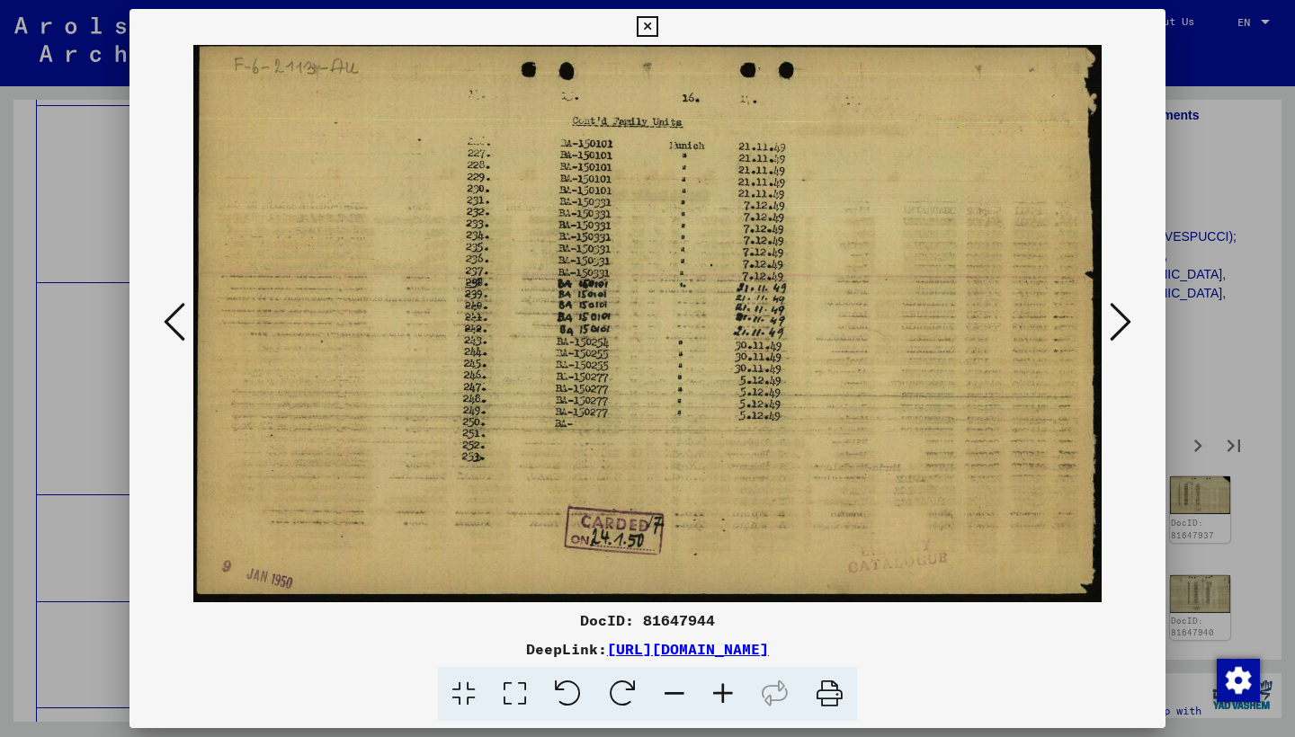
click at [1114, 313] on icon at bounding box center [1120, 321] width 22 height 43
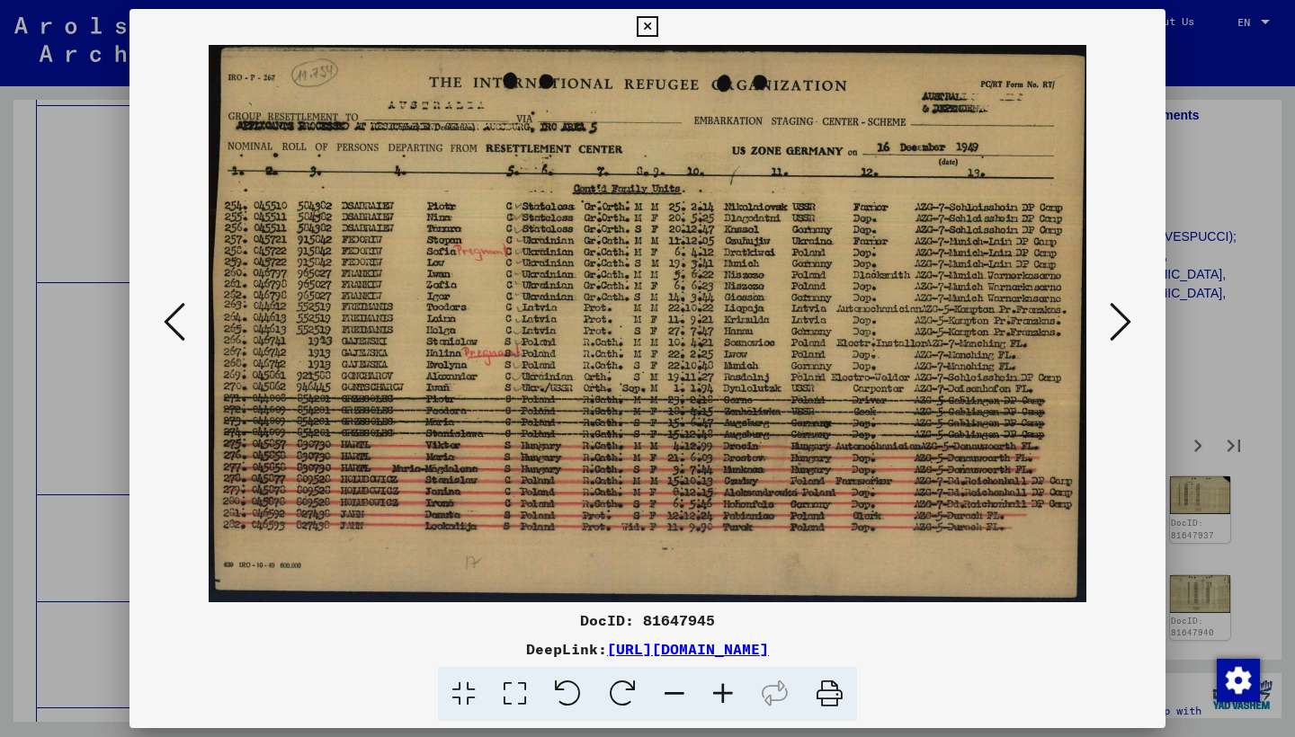
click at [1114, 313] on icon at bounding box center [1120, 321] width 22 height 43
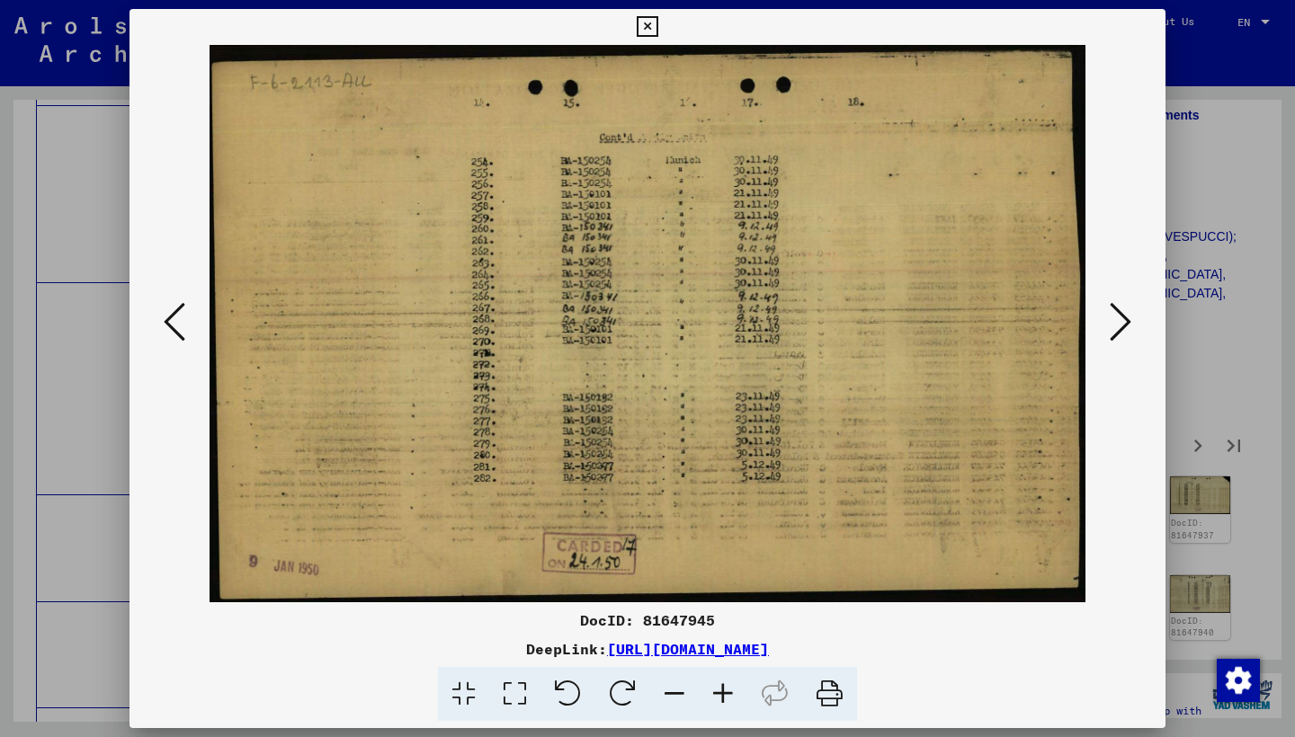
click at [1114, 313] on icon at bounding box center [1120, 321] width 22 height 43
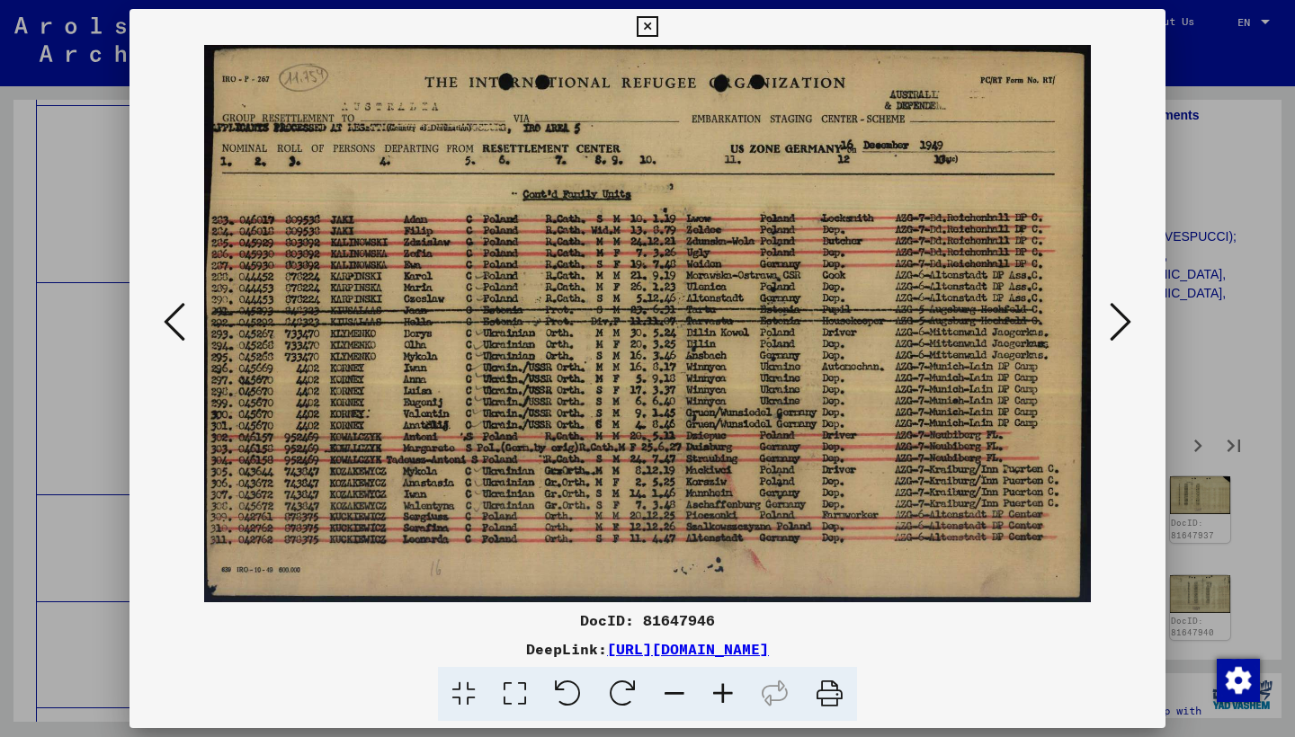
click at [1116, 313] on icon at bounding box center [1120, 321] width 22 height 43
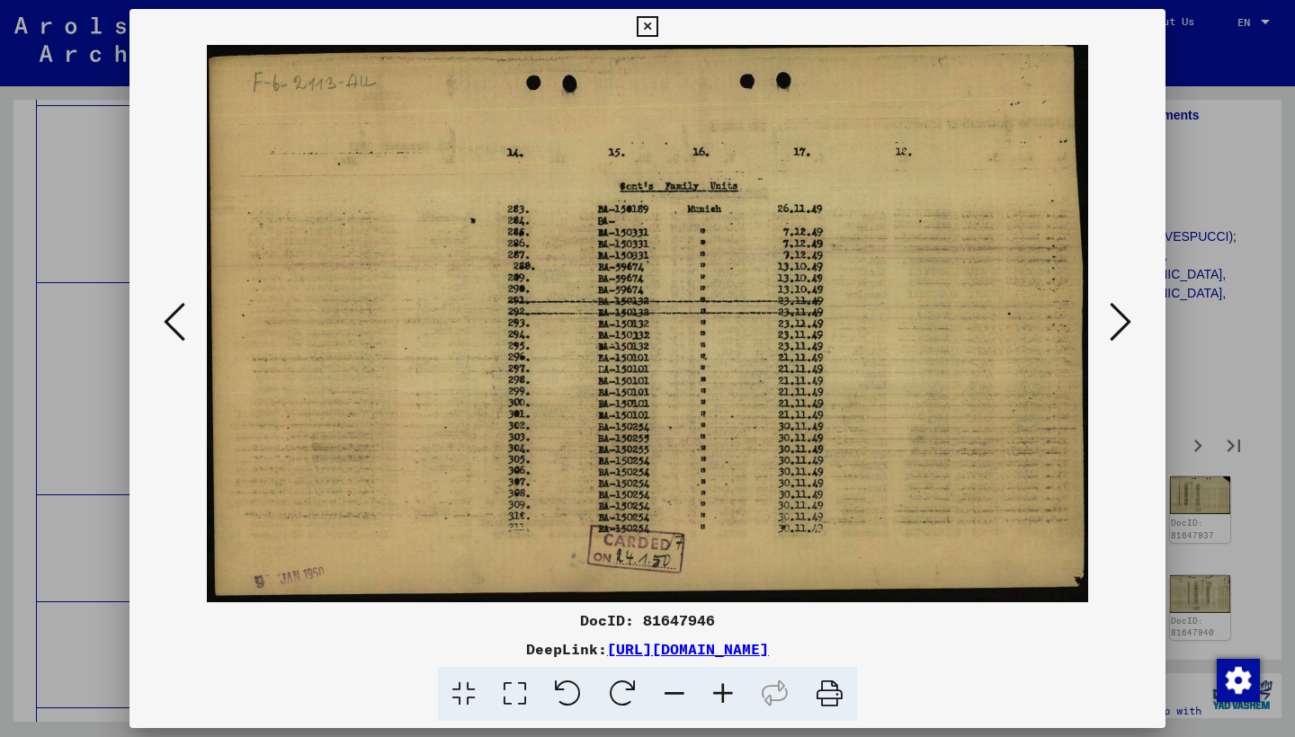
click at [1116, 313] on icon at bounding box center [1120, 321] width 22 height 43
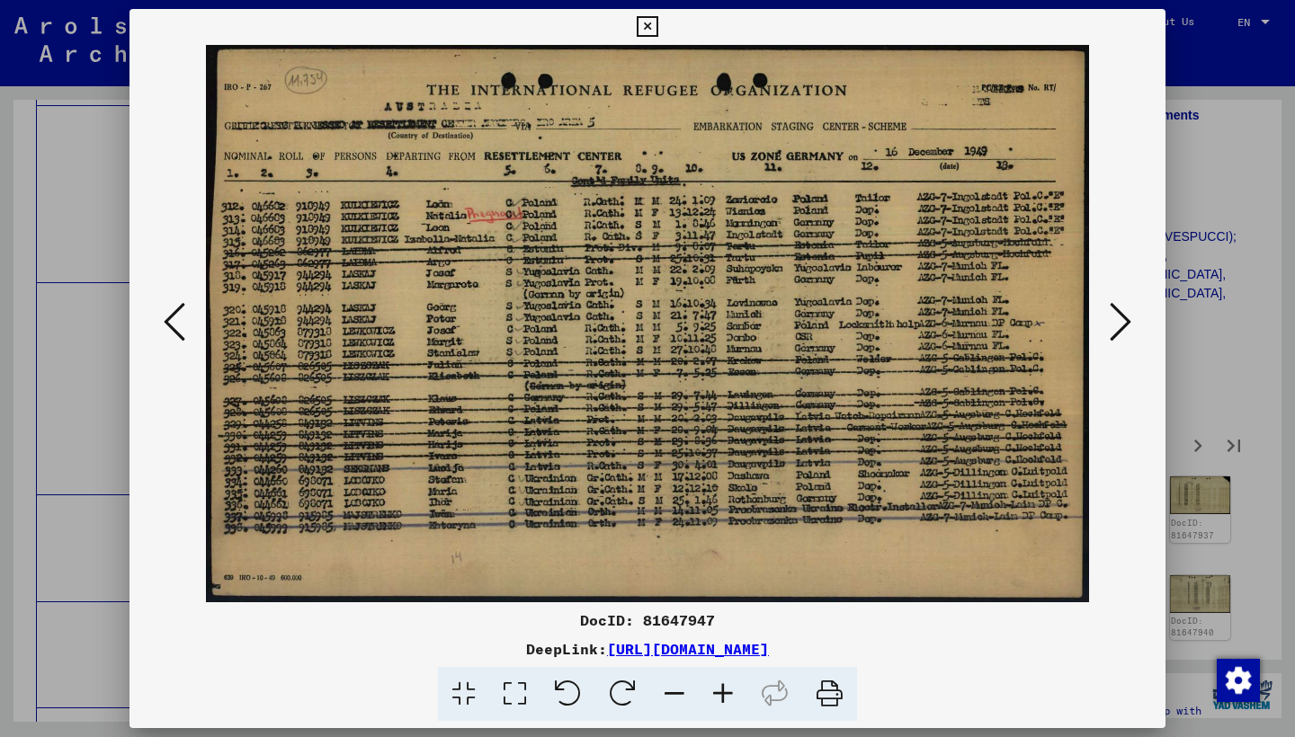
click at [1116, 313] on icon at bounding box center [1120, 321] width 22 height 43
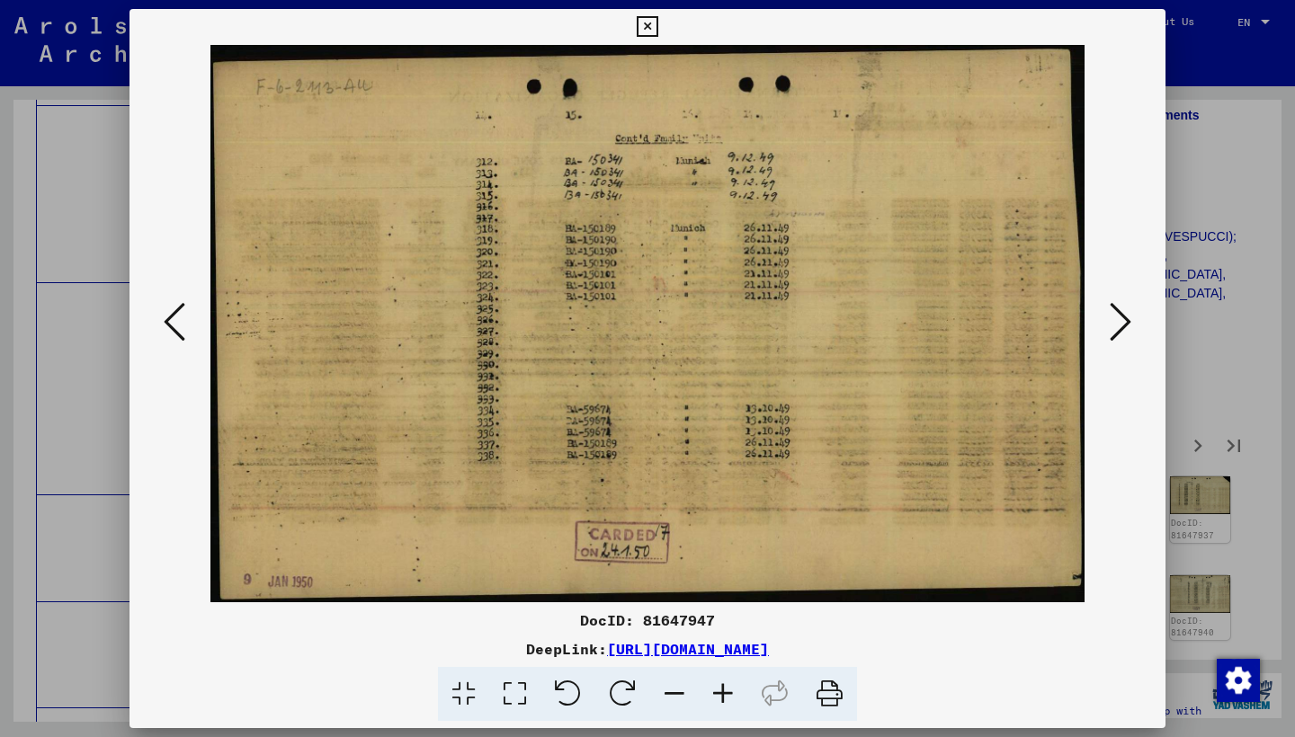
click at [1115, 314] on icon at bounding box center [1120, 321] width 22 height 43
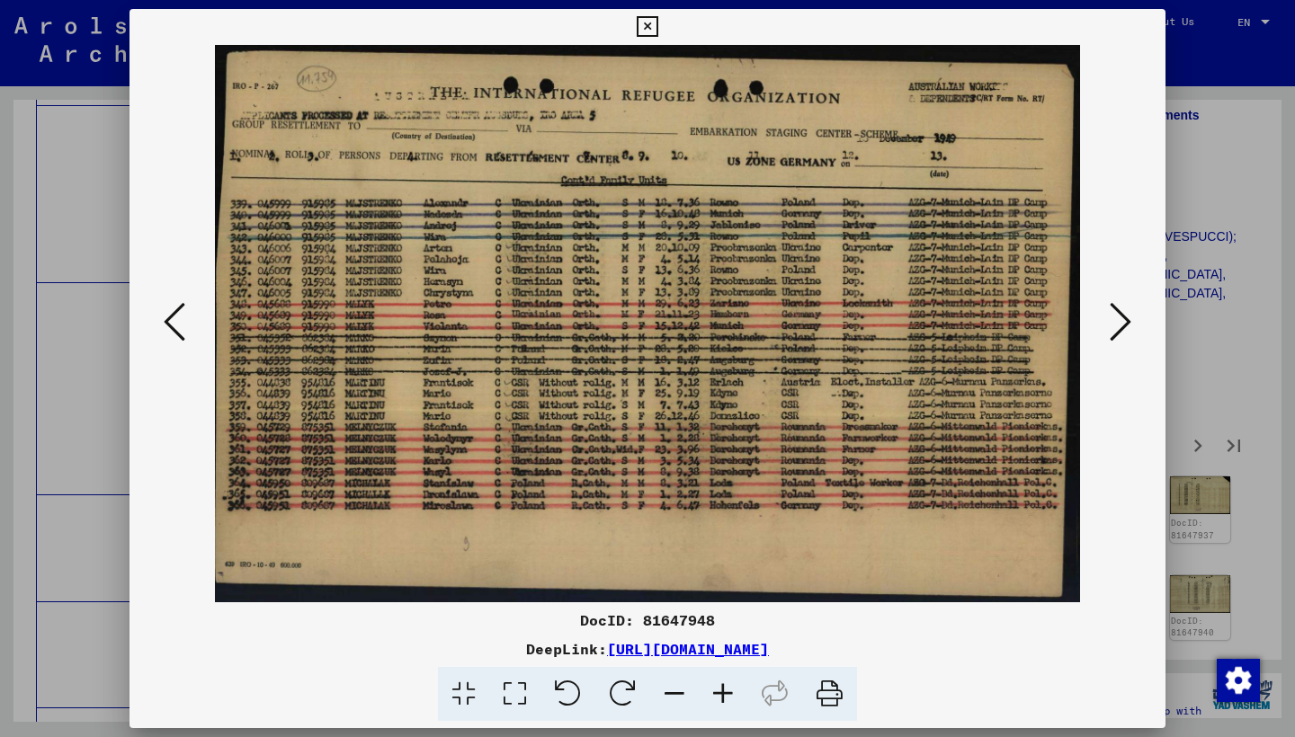
click at [1115, 314] on icon at bounding box center [1120, 321] width 22 height 43
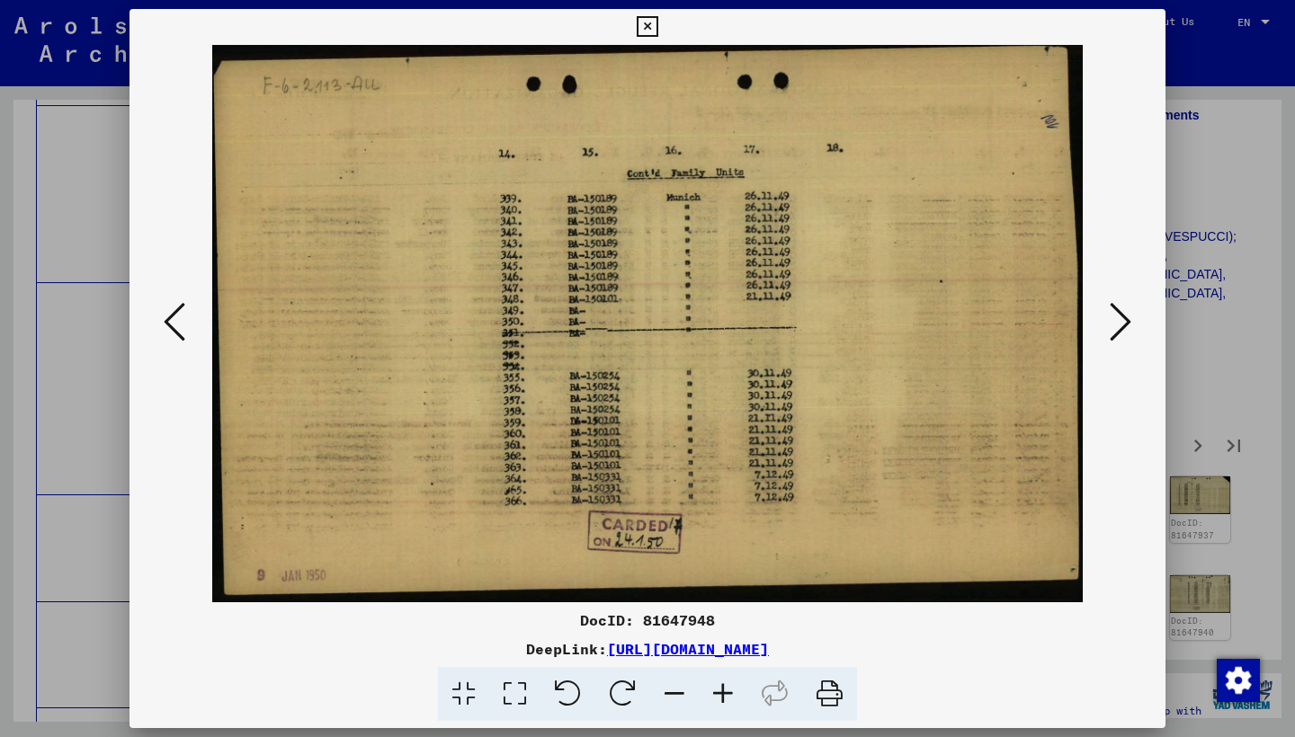
click at [1115, 314] on icon at bounding box center [1120, 321] width 22 height 43
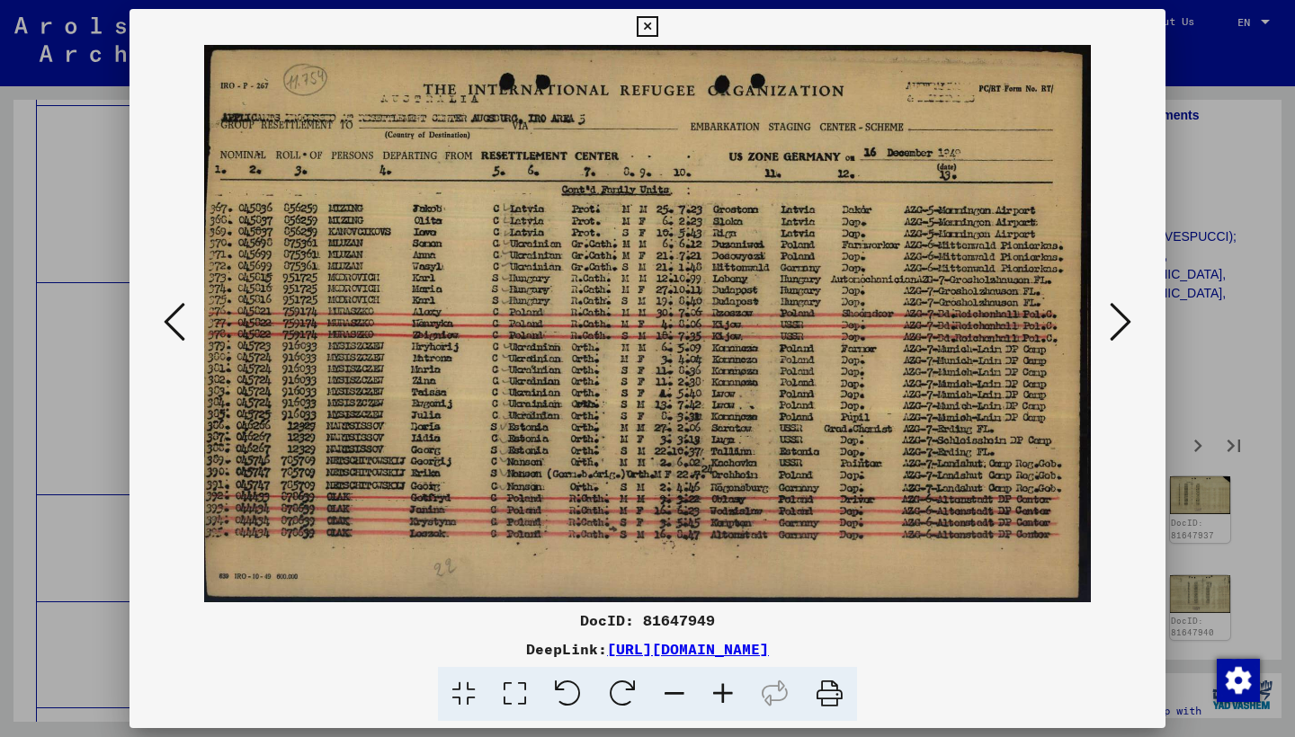
click at [1115, 314] on icon at bounding box center [1120, 321] width 22 height 43
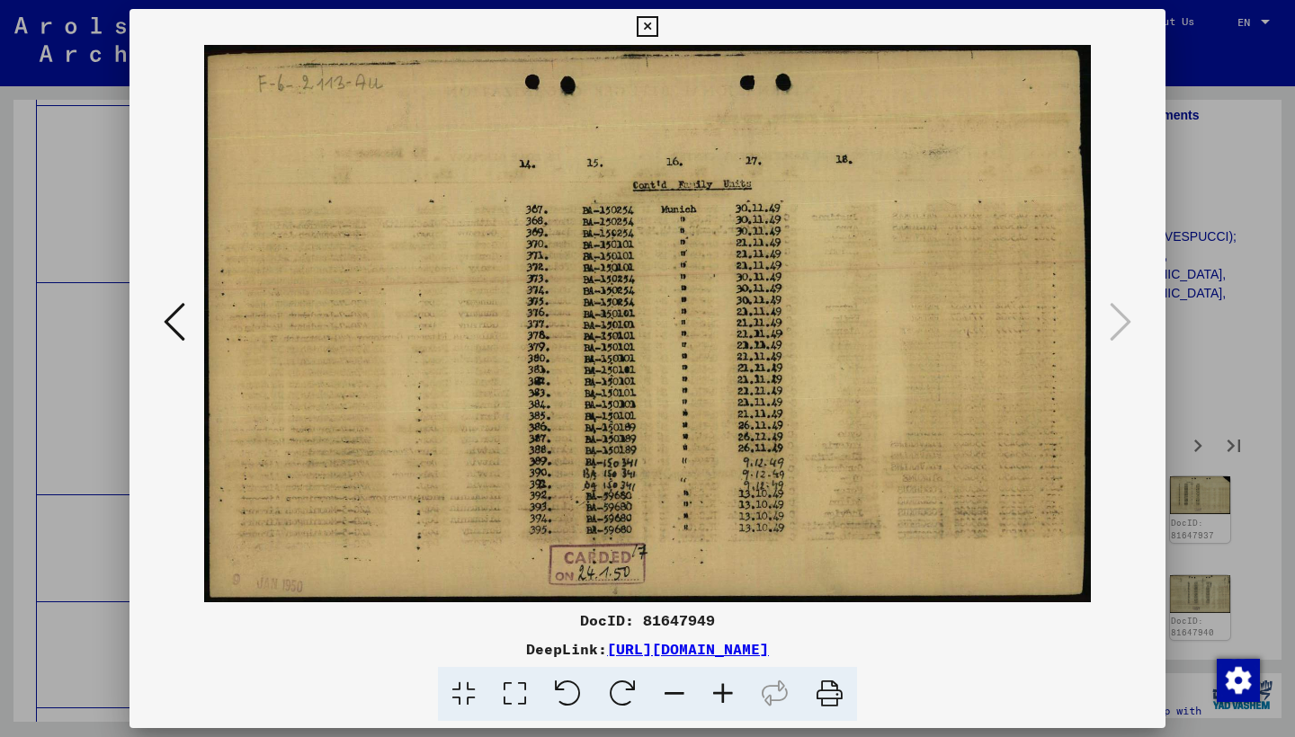
click at [657, 22] on icon at bounding box center [647, 27] width 21 height 22
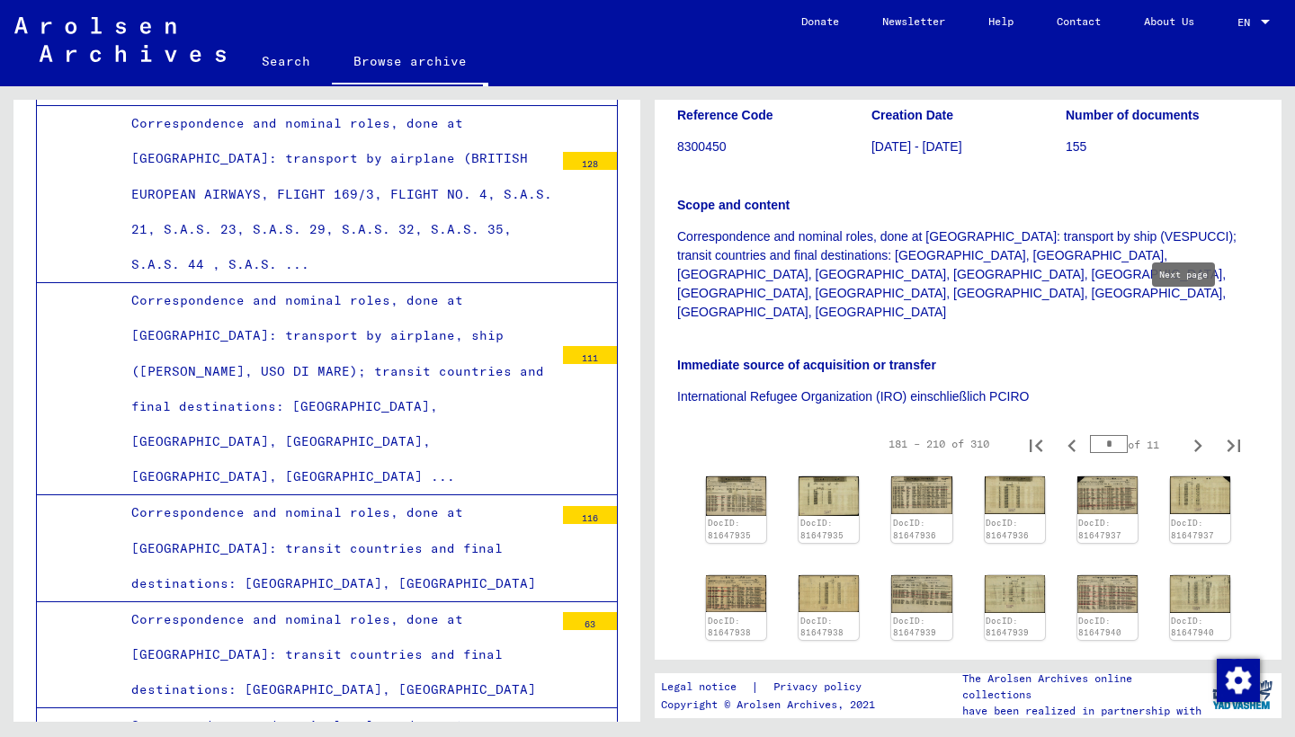
click at [1185, 433] on icon "Next page" at bounding box center [1197, 445] width 25 height 25
type input "*"
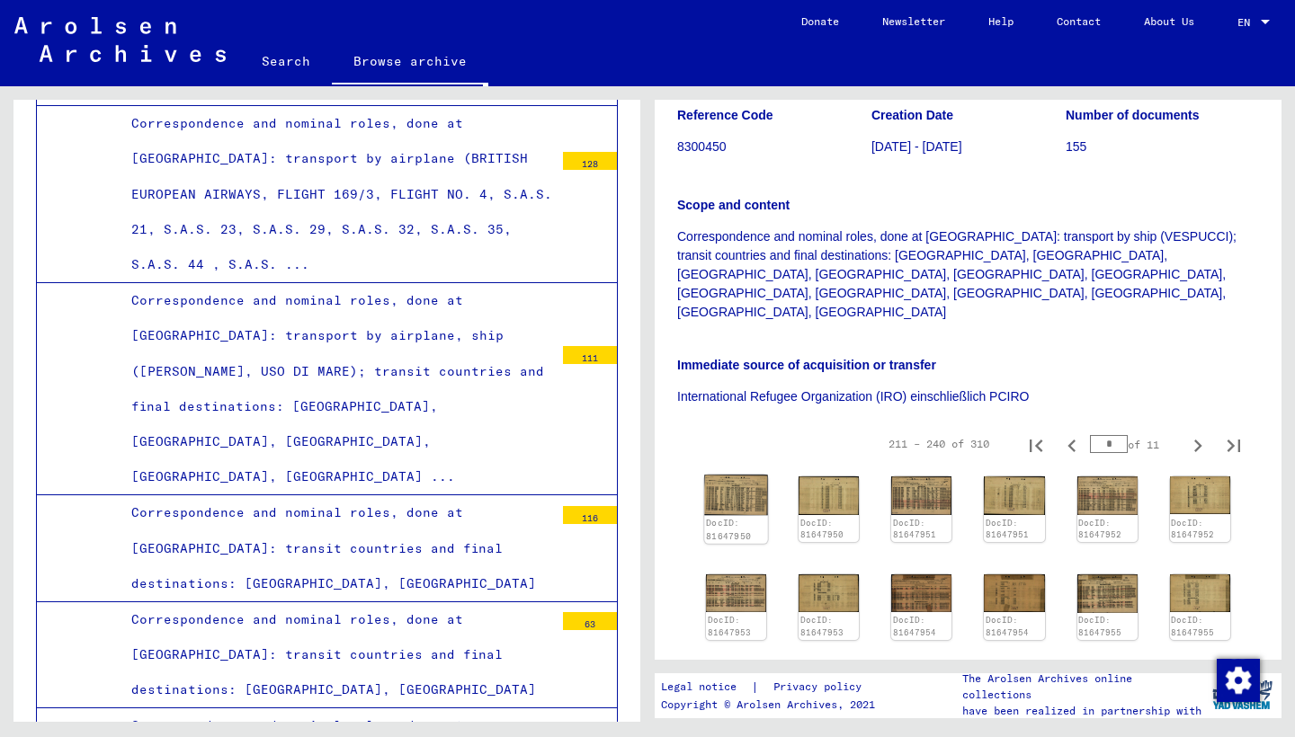
click at [744, 475] on img at bounding box center [736, 495] width 64 height 40
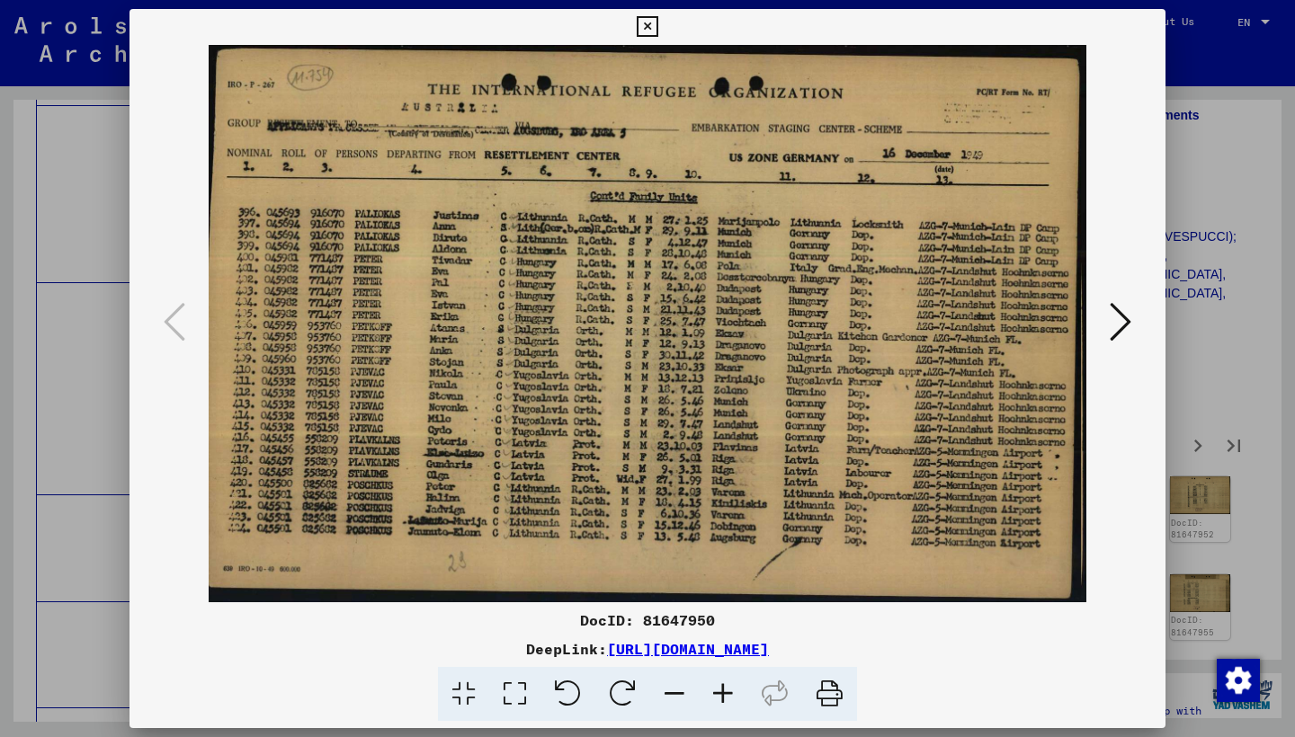
click at [1109, 333] on icon at bounding box center [1120, 321] width 22 height 43
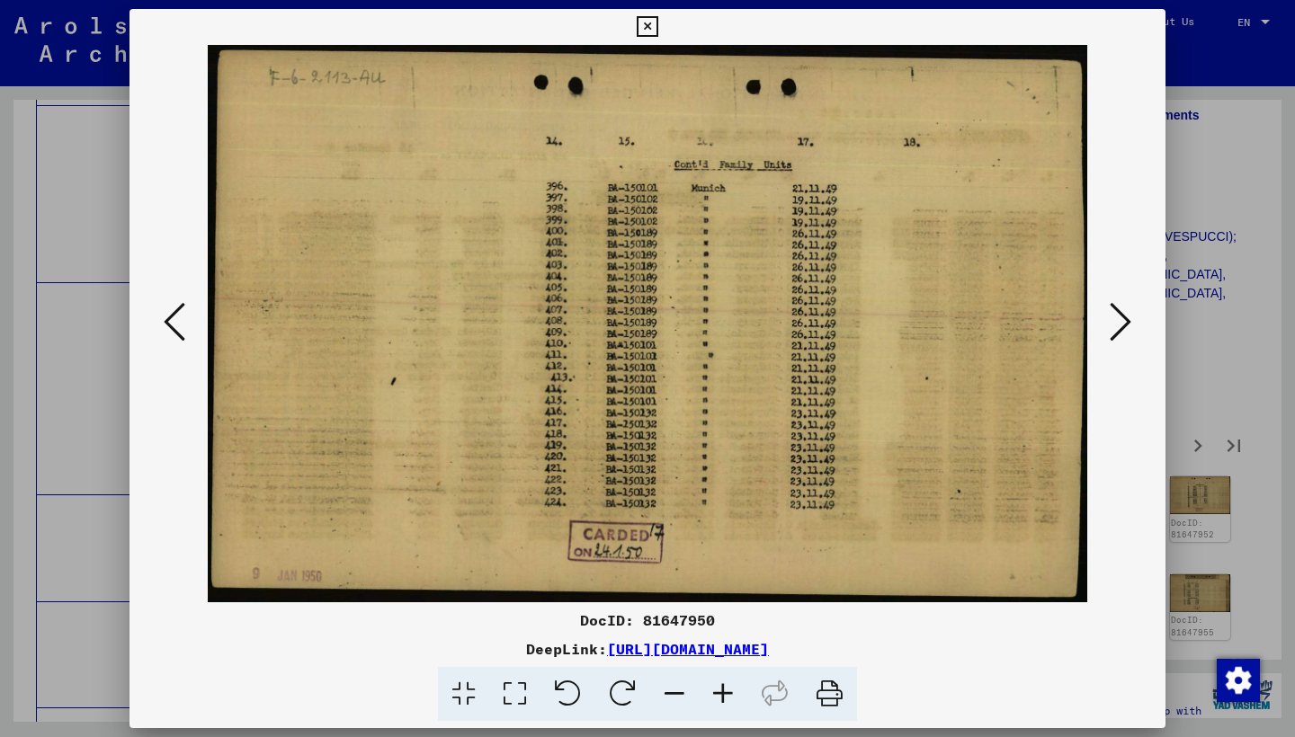
click at [1108, 334] on button at bounding box center [1120, 323] width 32 height 51
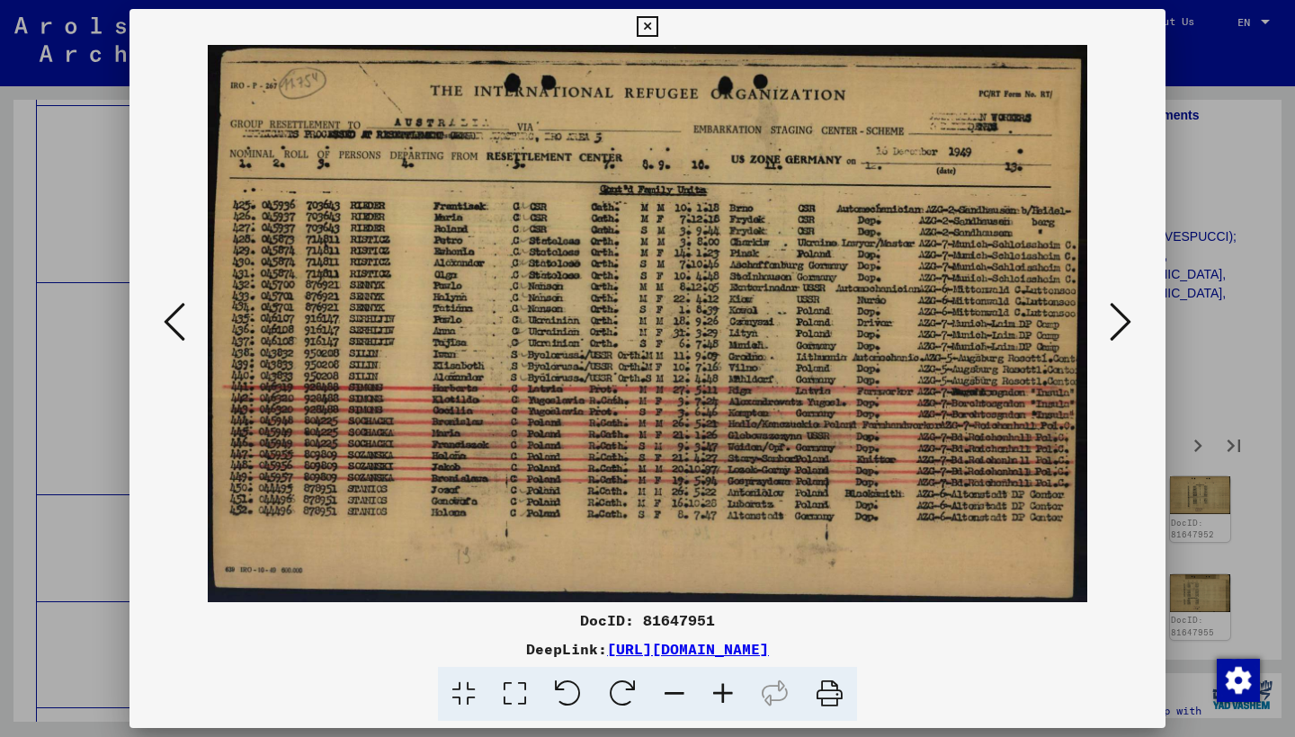
click at [1107, 334] on button at bounding box center [1120, 323] width 32 height 51
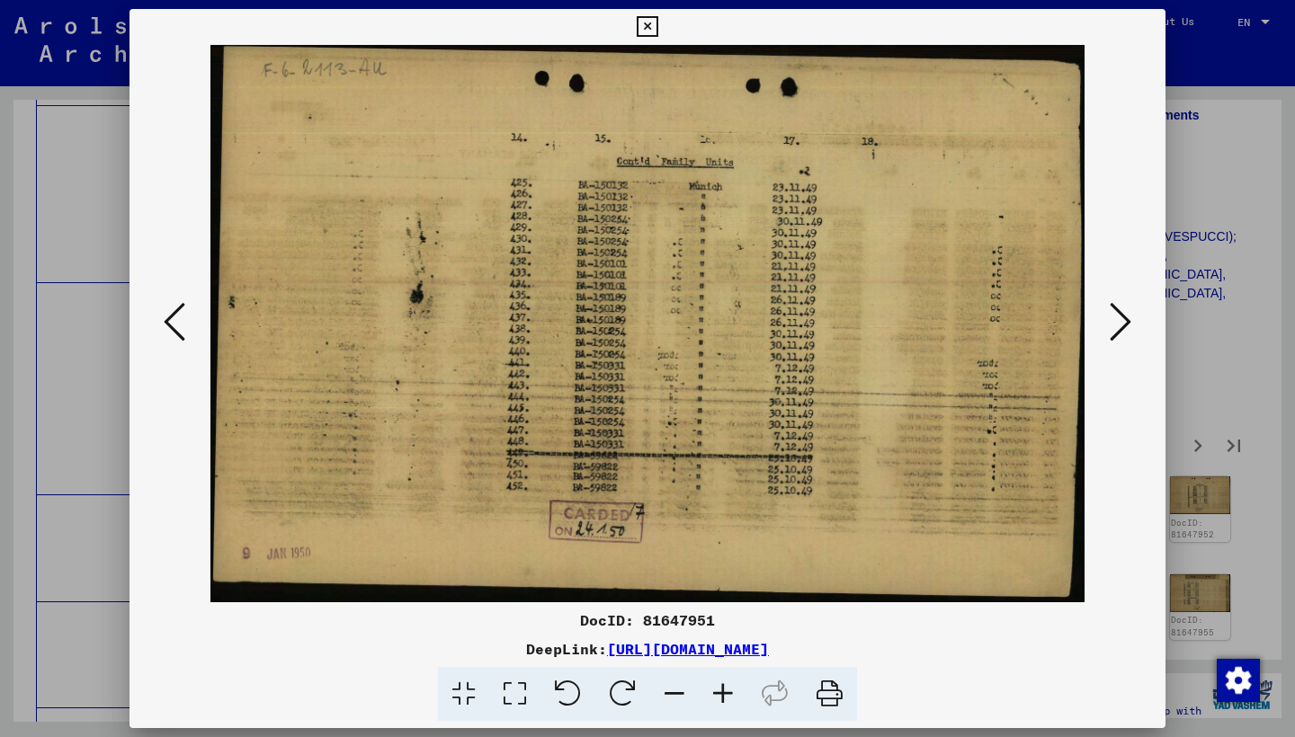
click at [1107, 334] on button at bounding box center [1120, 323] width 32 height 51
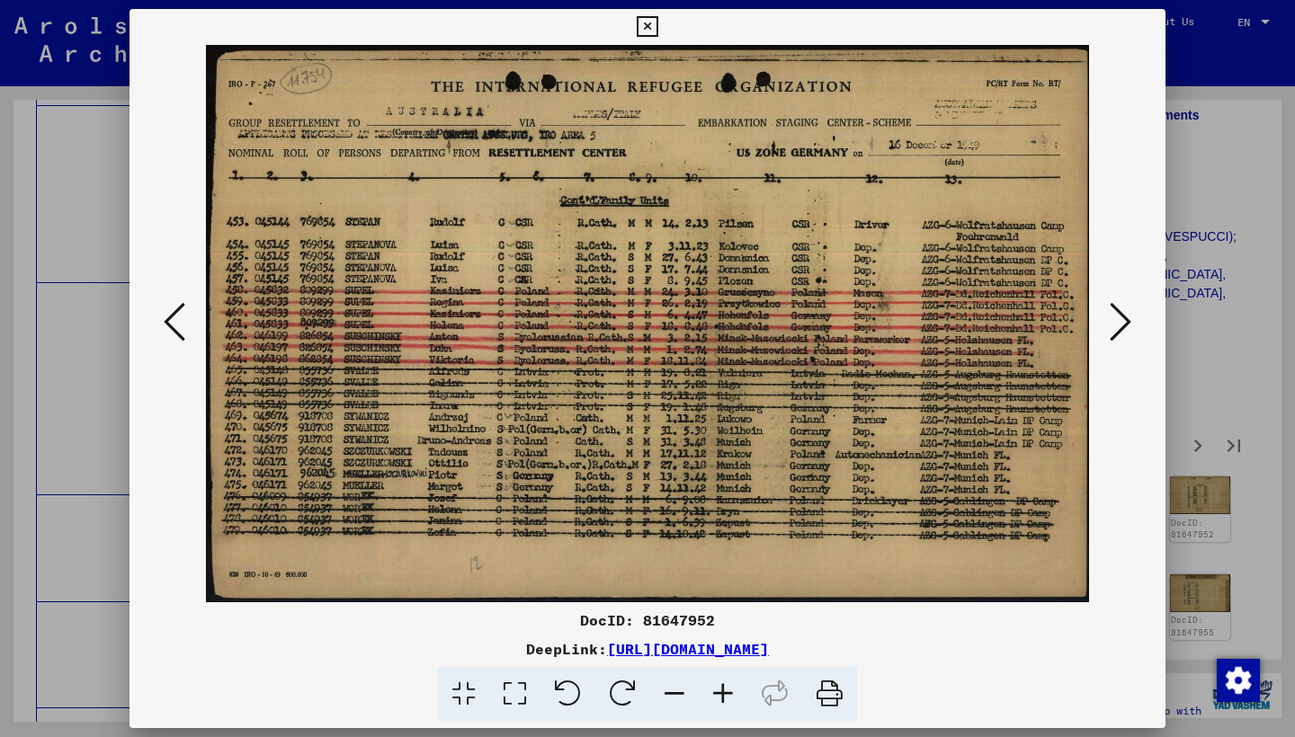
click at [1107, 334] on button at bounding box center [1120, 323] width 32 height 51
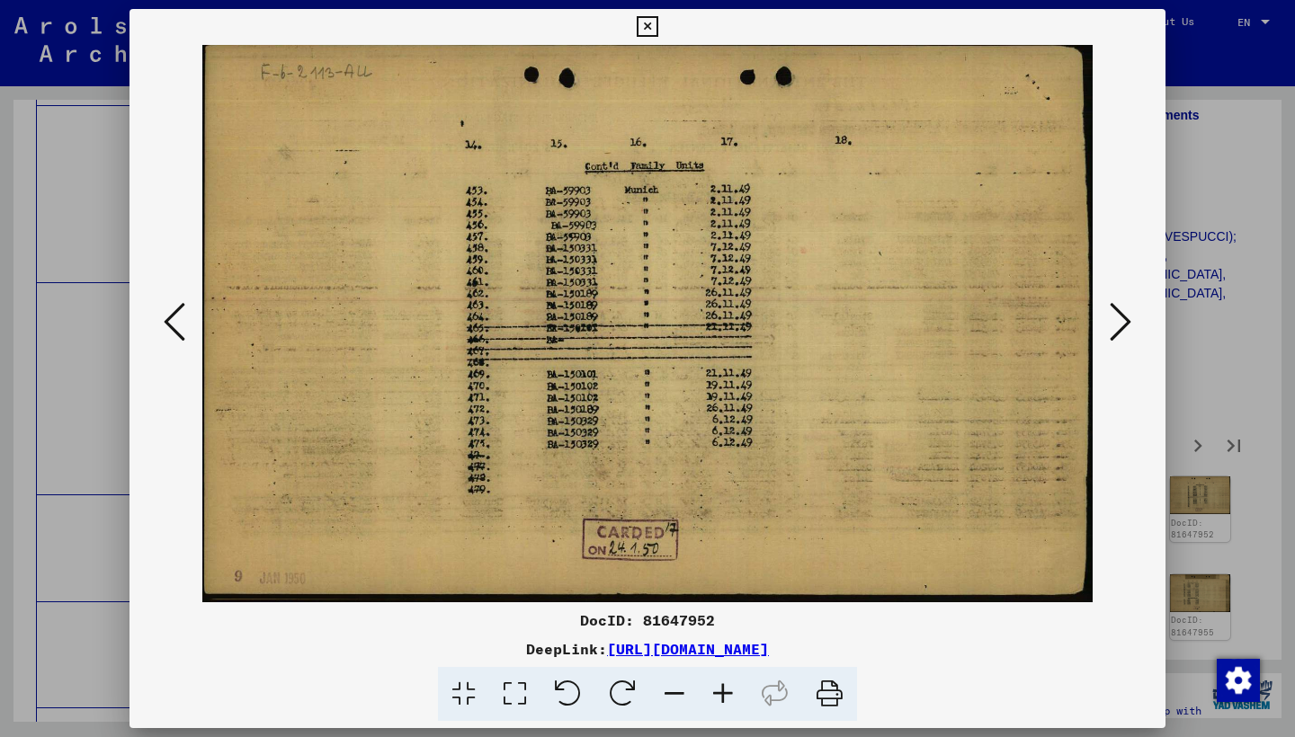
click at [1107, 334] on button at bounding box center [1120, 323] width 32 height 51
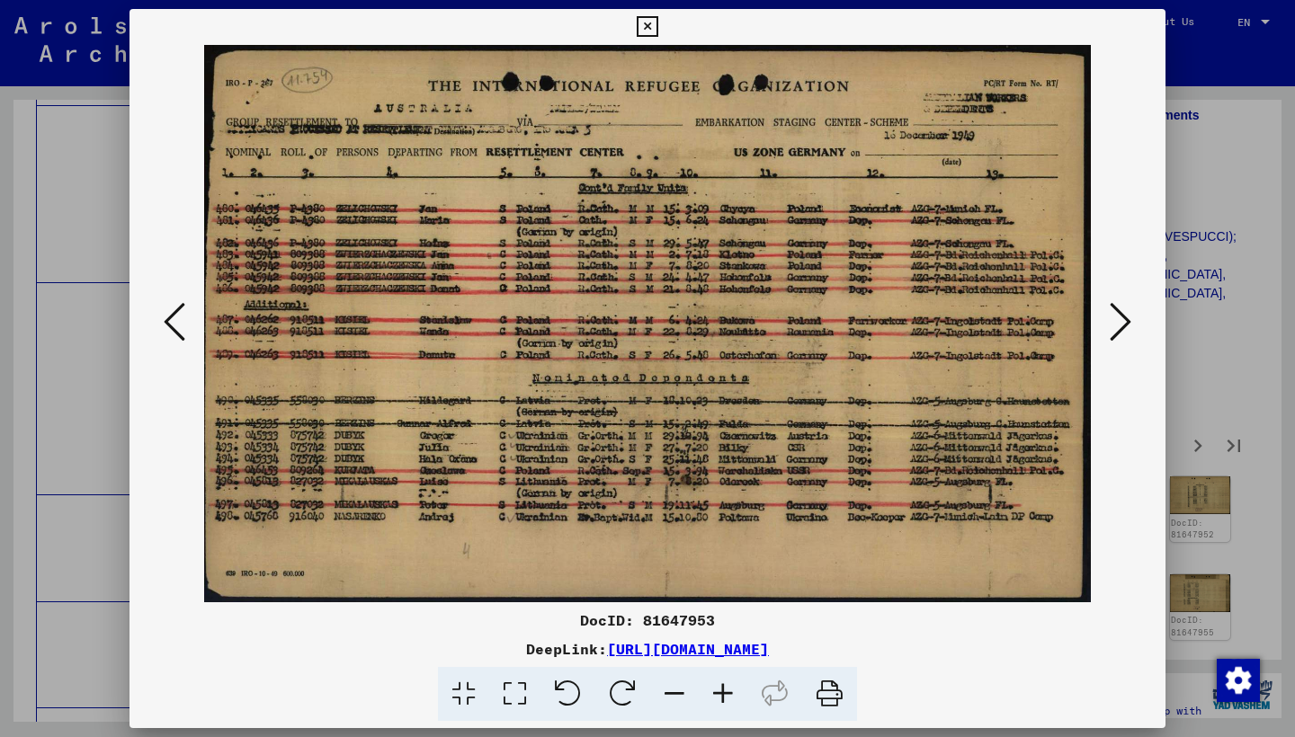
click at [1104, 333] on button at bounding box center [1120, 323] width 32 height 51
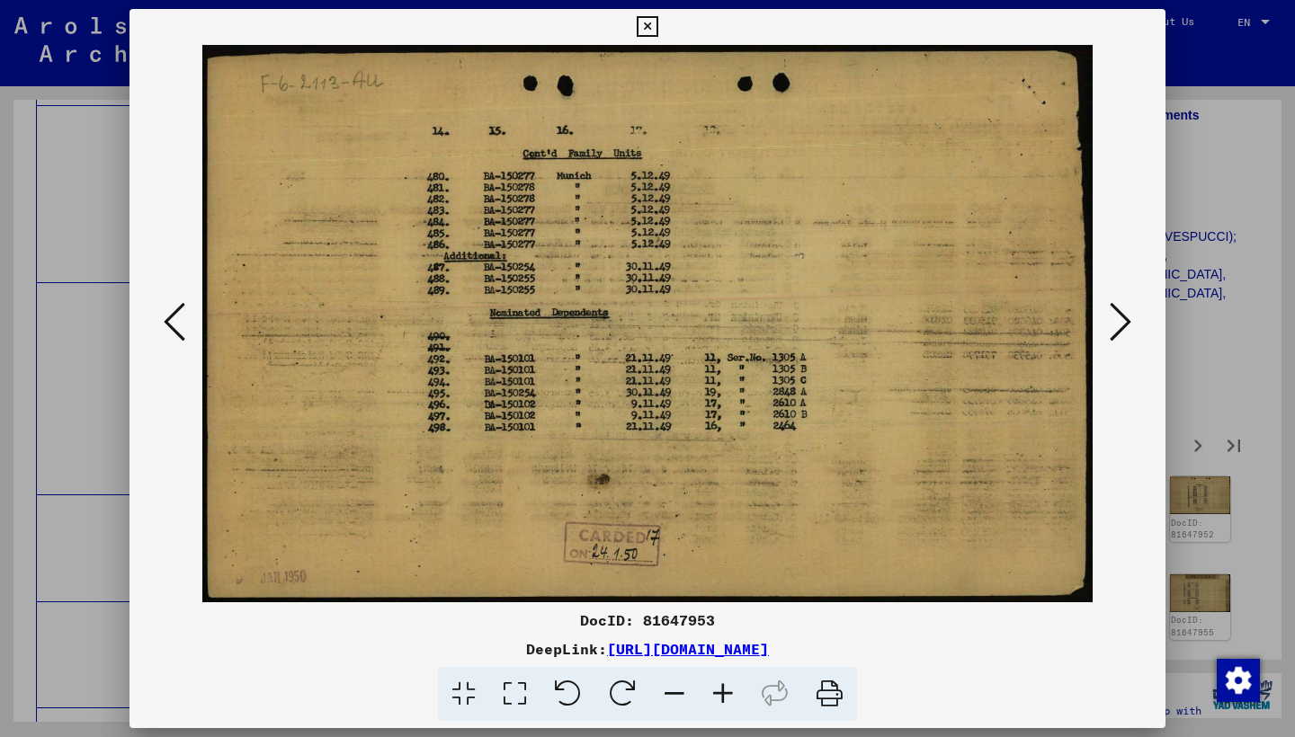
click at [1104, 333] on button at bounding box center [1120, 323] width 32 height 51
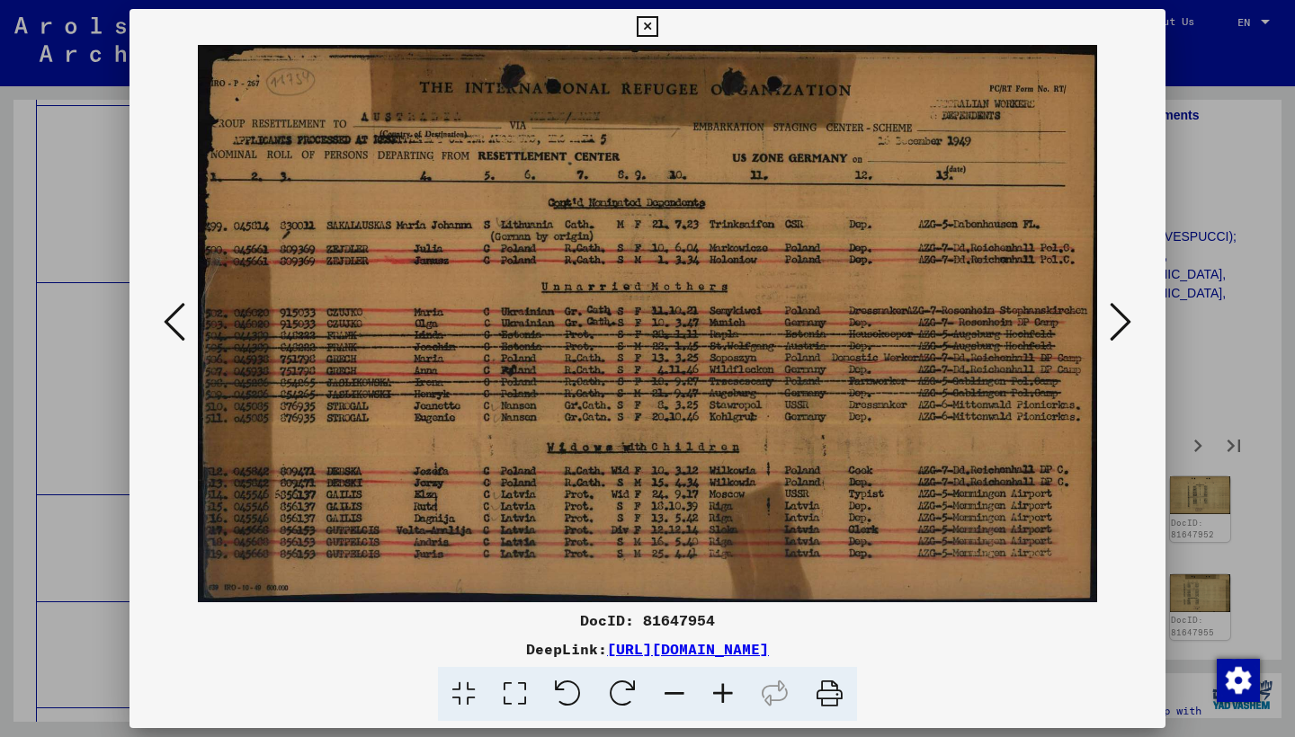
click at [1115, 323] on icon at bounding box center [1120, 321] width 22 height 43
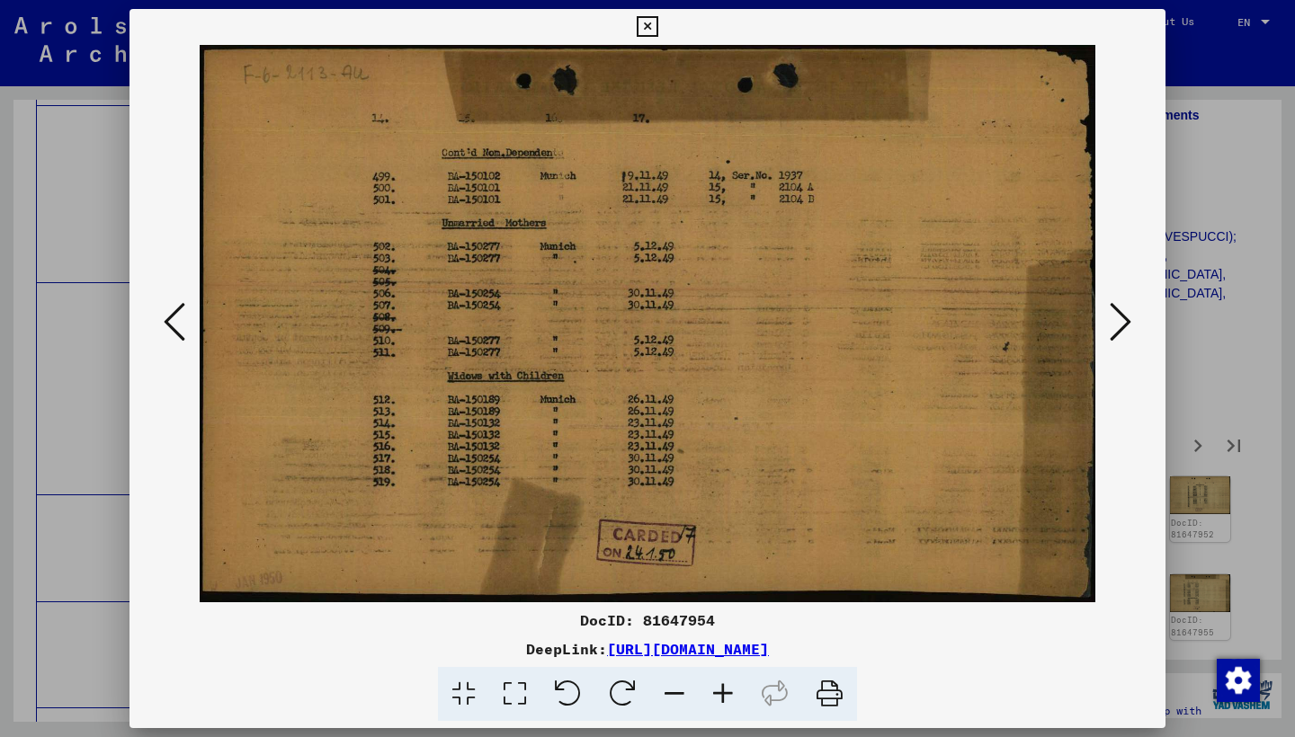
click at [1115, 323] on icon at bounding box center [1120, 321] width 22 height 43
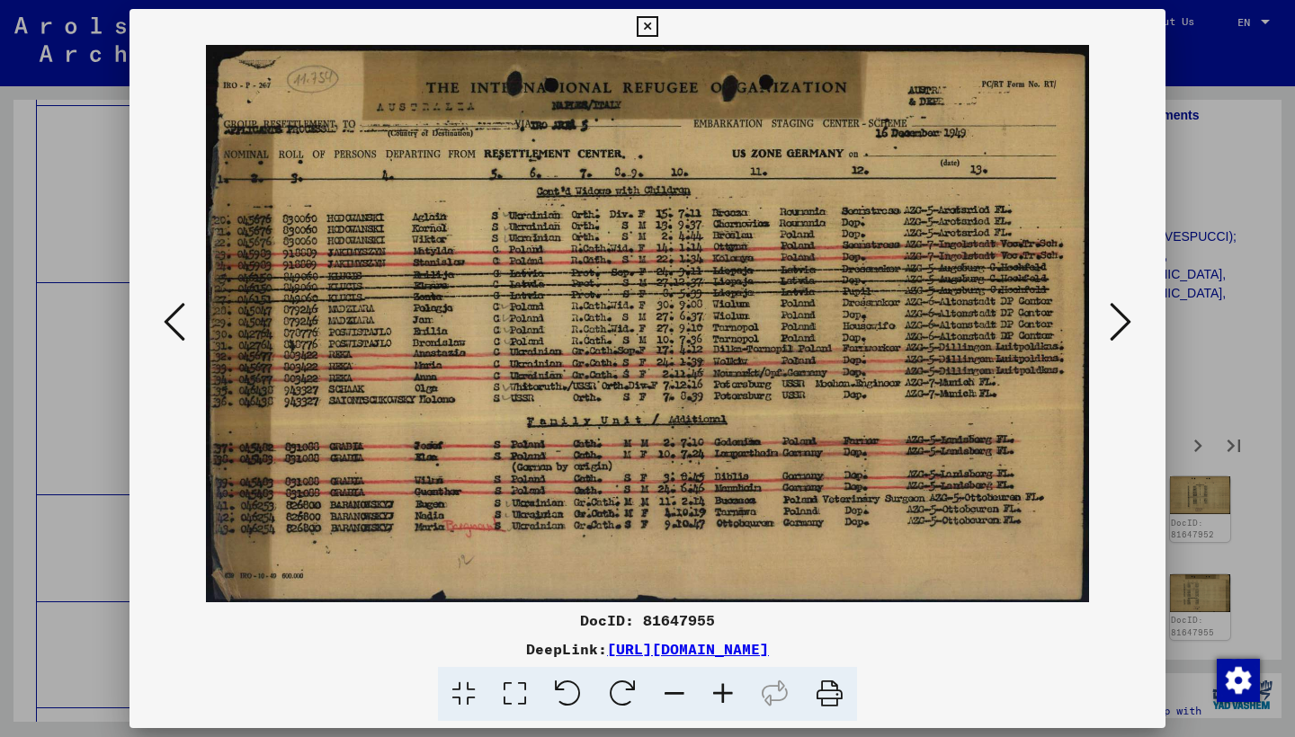
click at [1109, 321] on icon at bounding box center [1120, 321] width 22 height 43
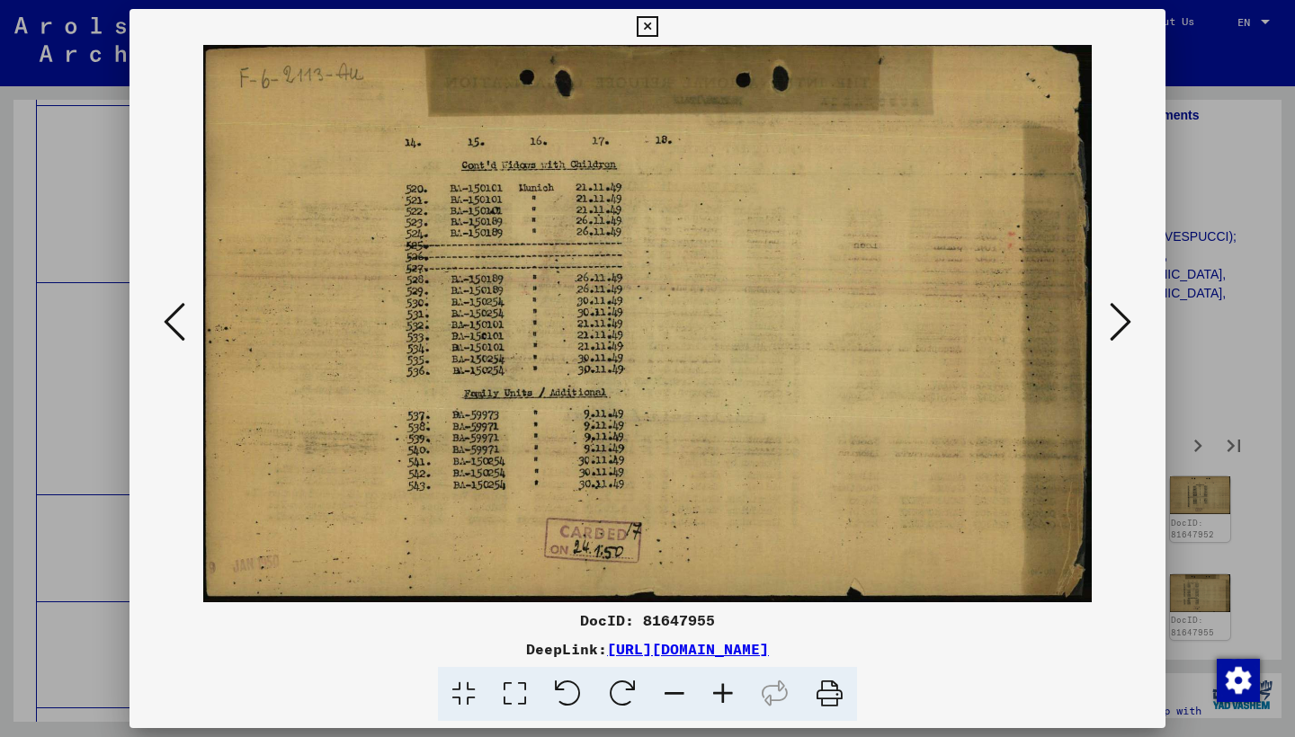
click at [1109, 321] on icon at bounding box center [1120, 321] width 22 height 43
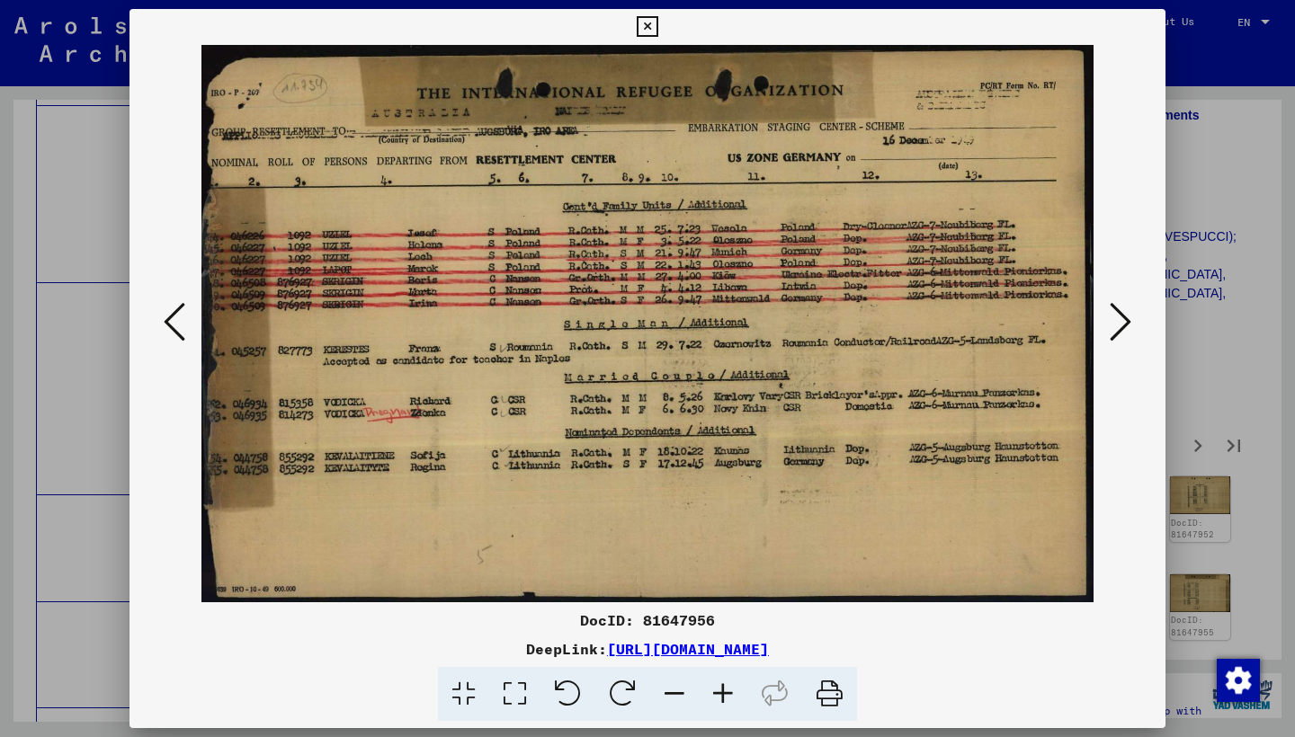
click at [1109, 321] on icon at bounding box center [1120, 321] width 22 height 43
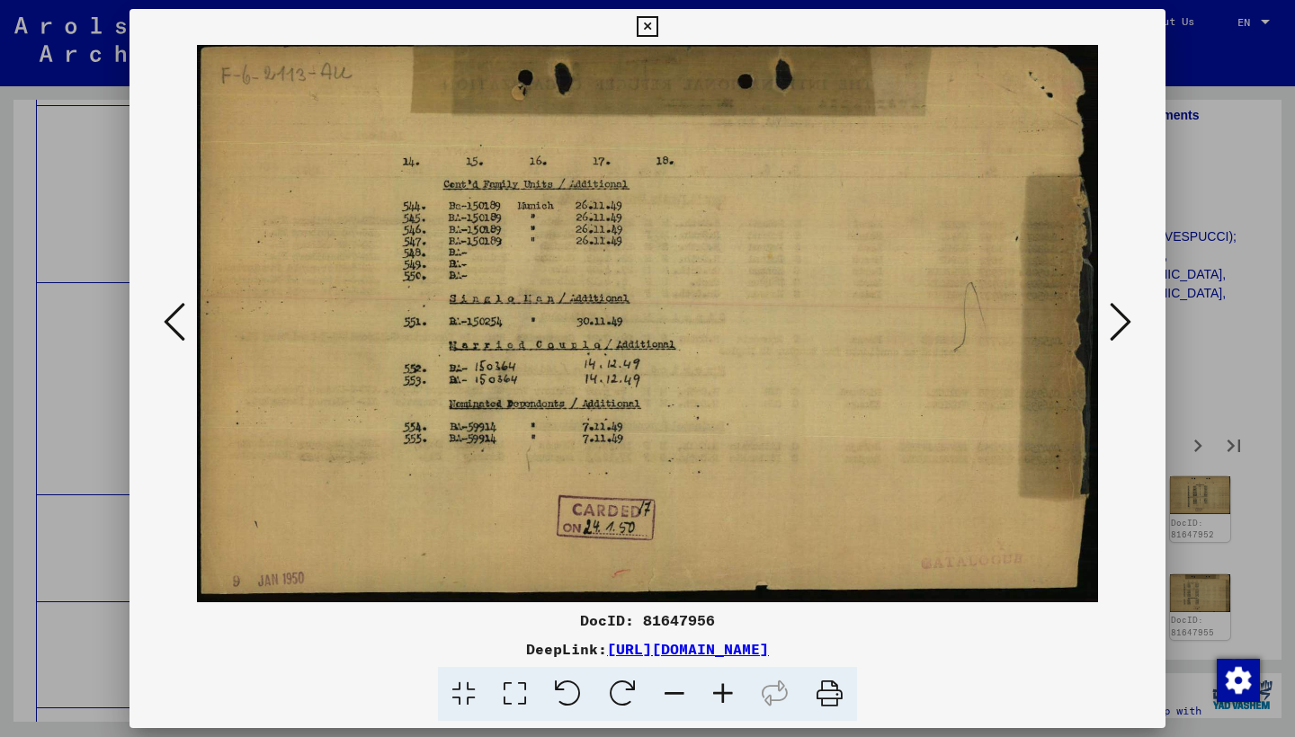
click at [1109, 321] on icon at bounding box center [1120, 321] width 22 height 43
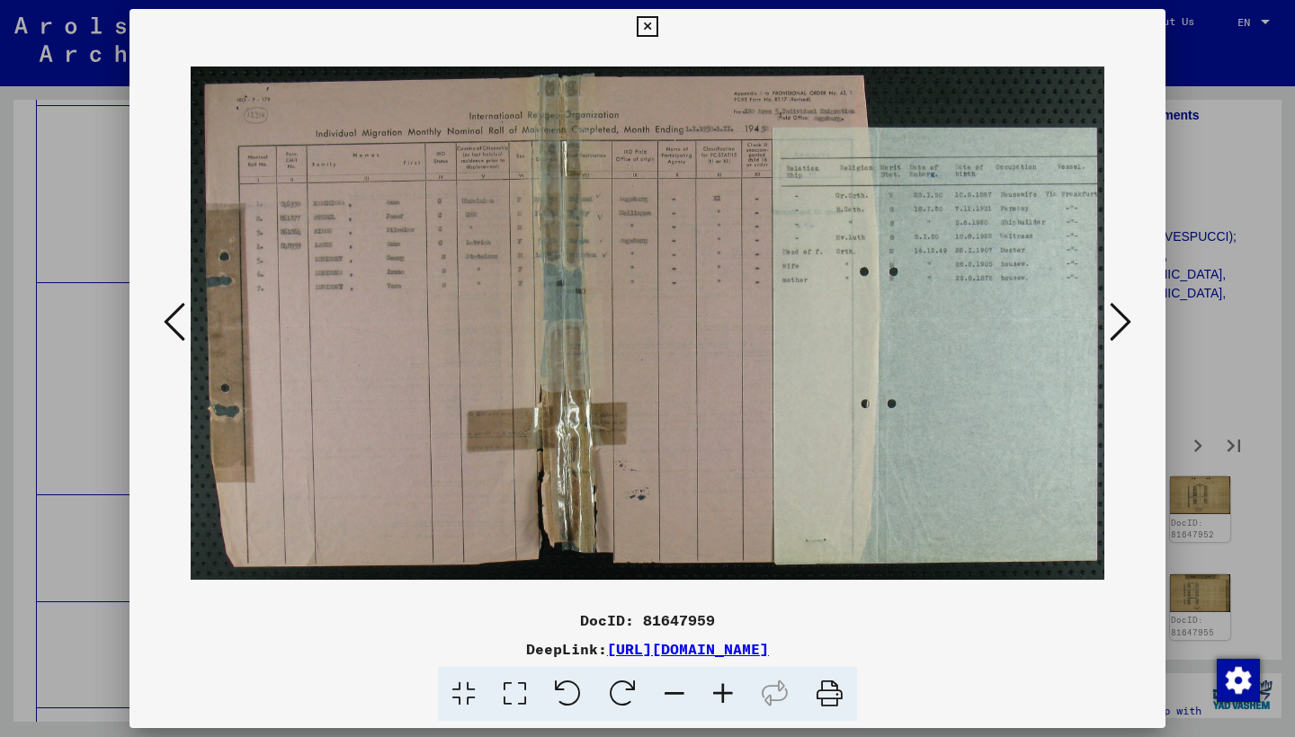
click at [1109, 321] on icon at bounding box center [1120, 321] width 22 height 43
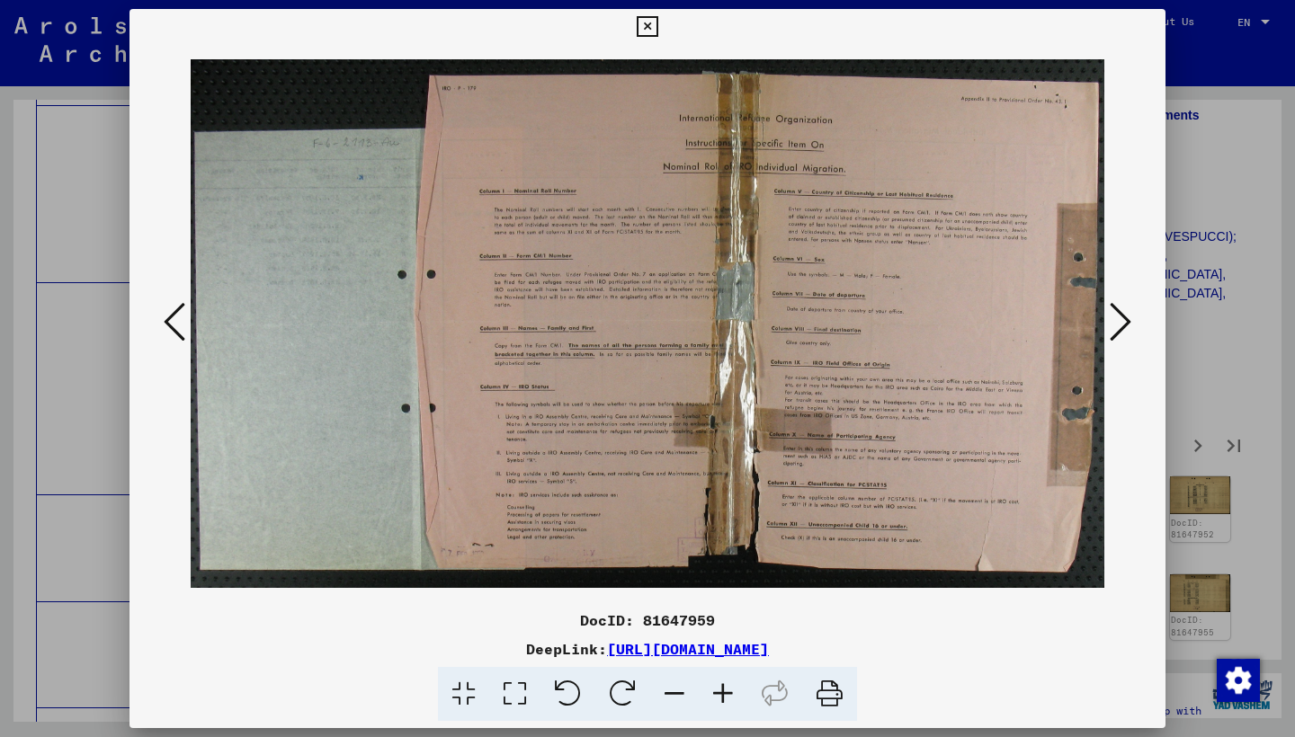
click at [1109, 321] on icon at bounding box center [1120, 321] width 22 height 43
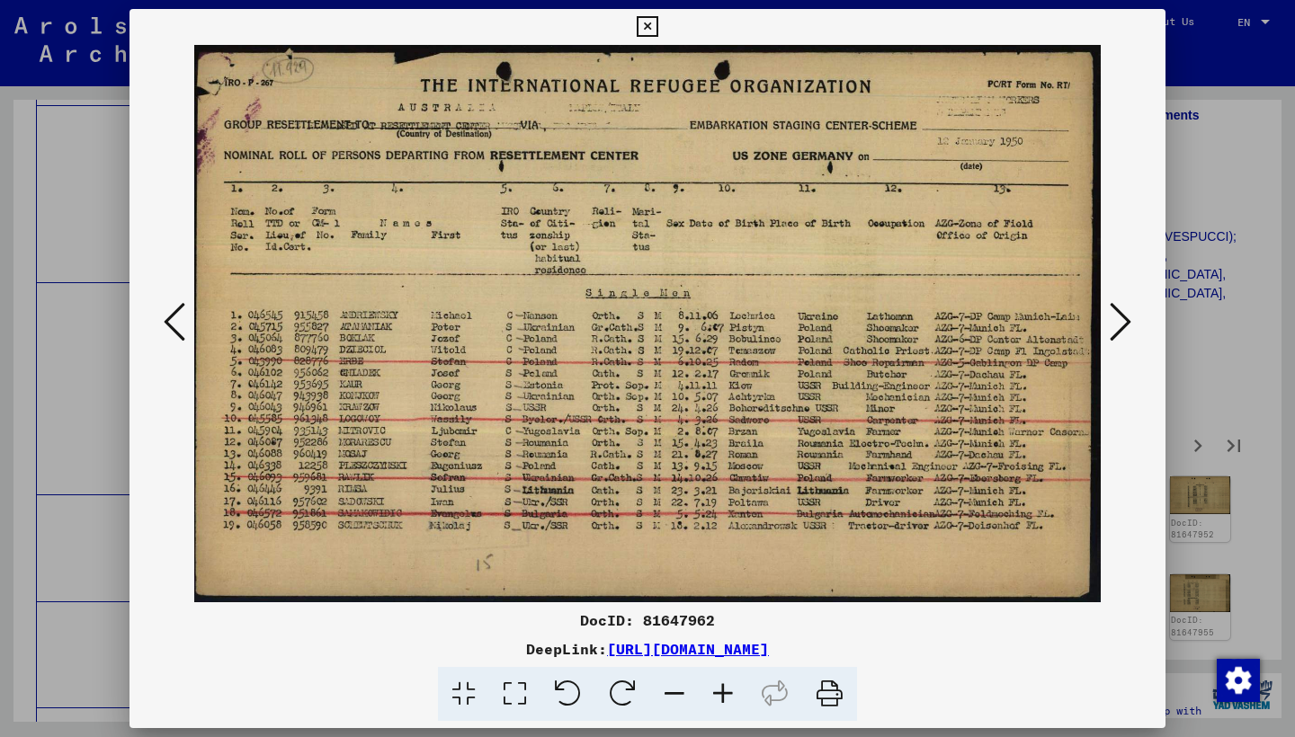
click at [1109, 321] on icon at bounding box center [1120, 321] width 22 height 43
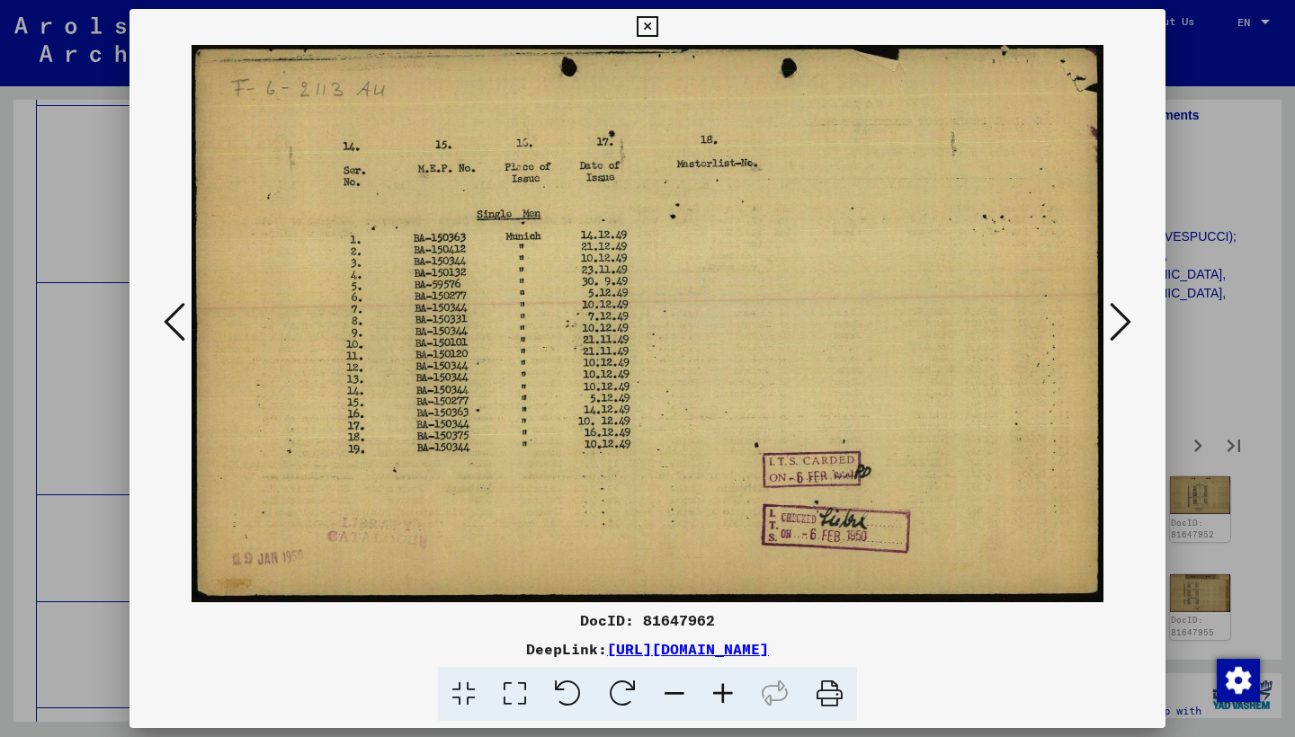
click at [1109, 321] on icon at bounding box center [1120, 321] width 22 height 43
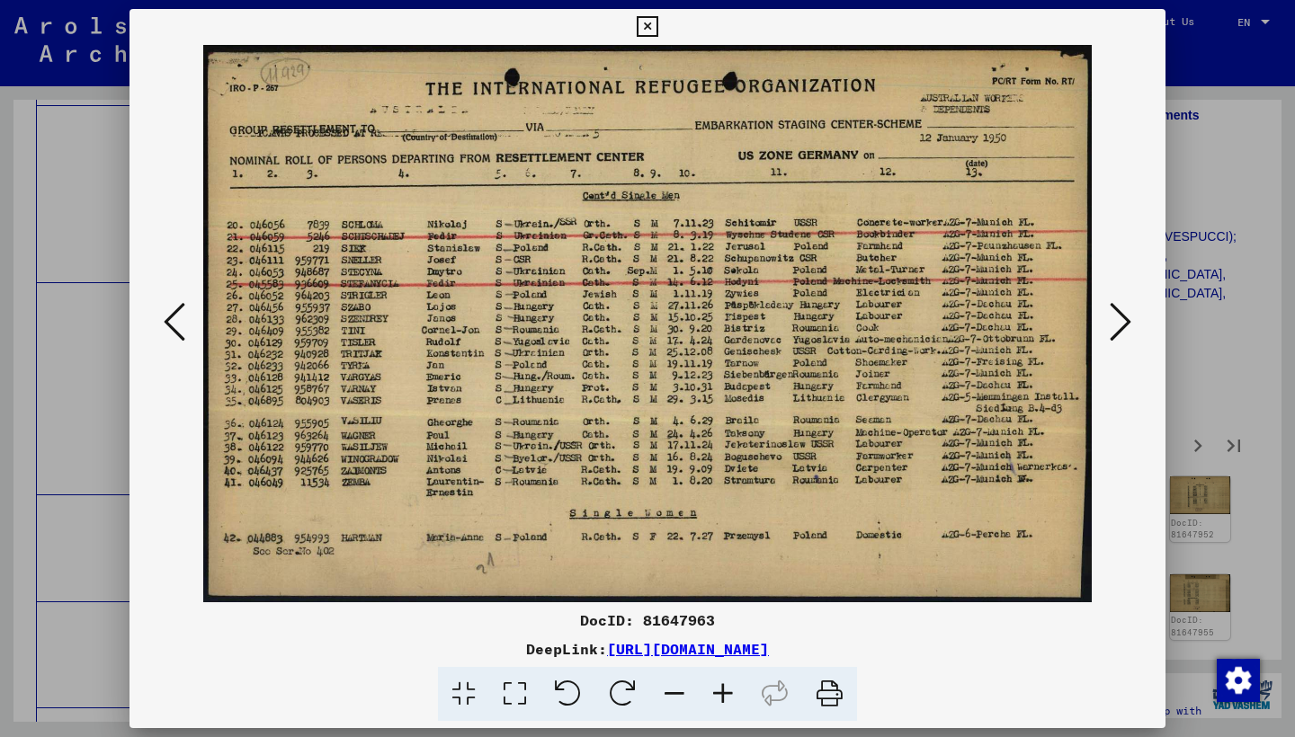
click at [1109, 321] on icon at bounding box center [1120, 321] width 22 height 43
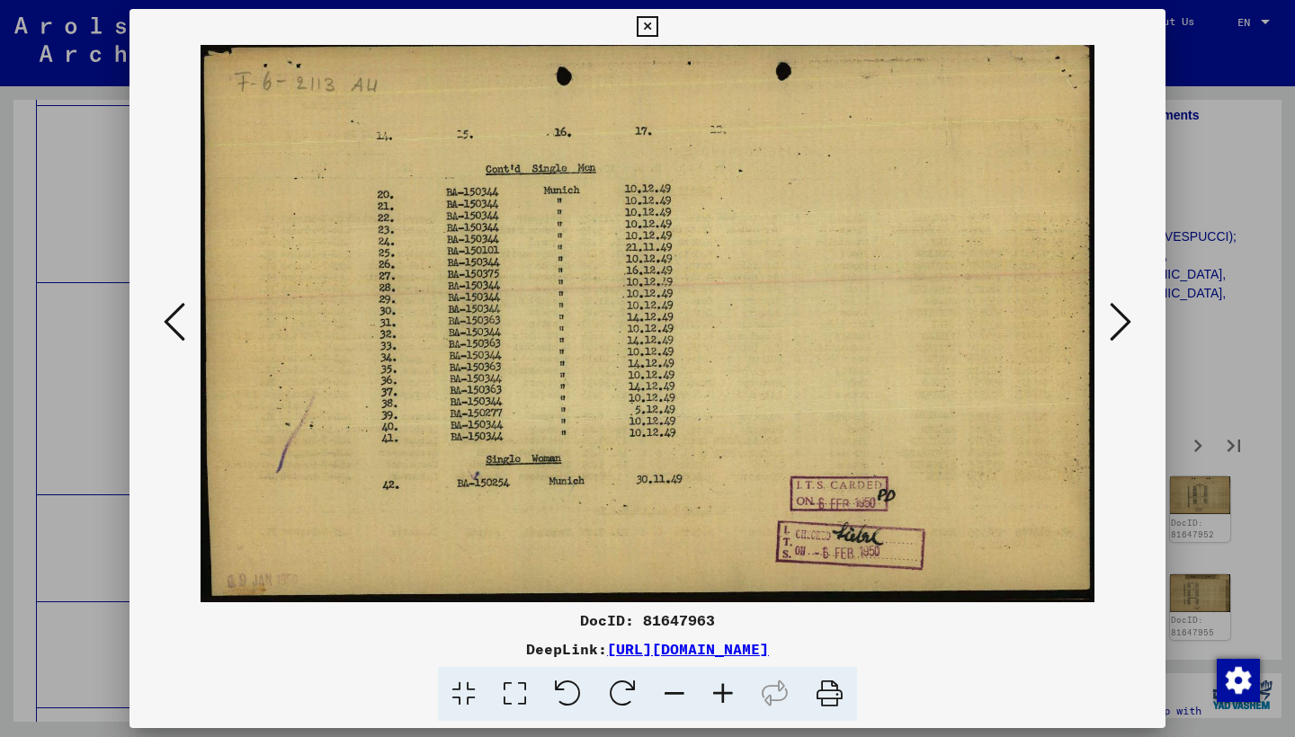
click at [174, 310] on icon at bounding box center [175, 321] width 22 height 43
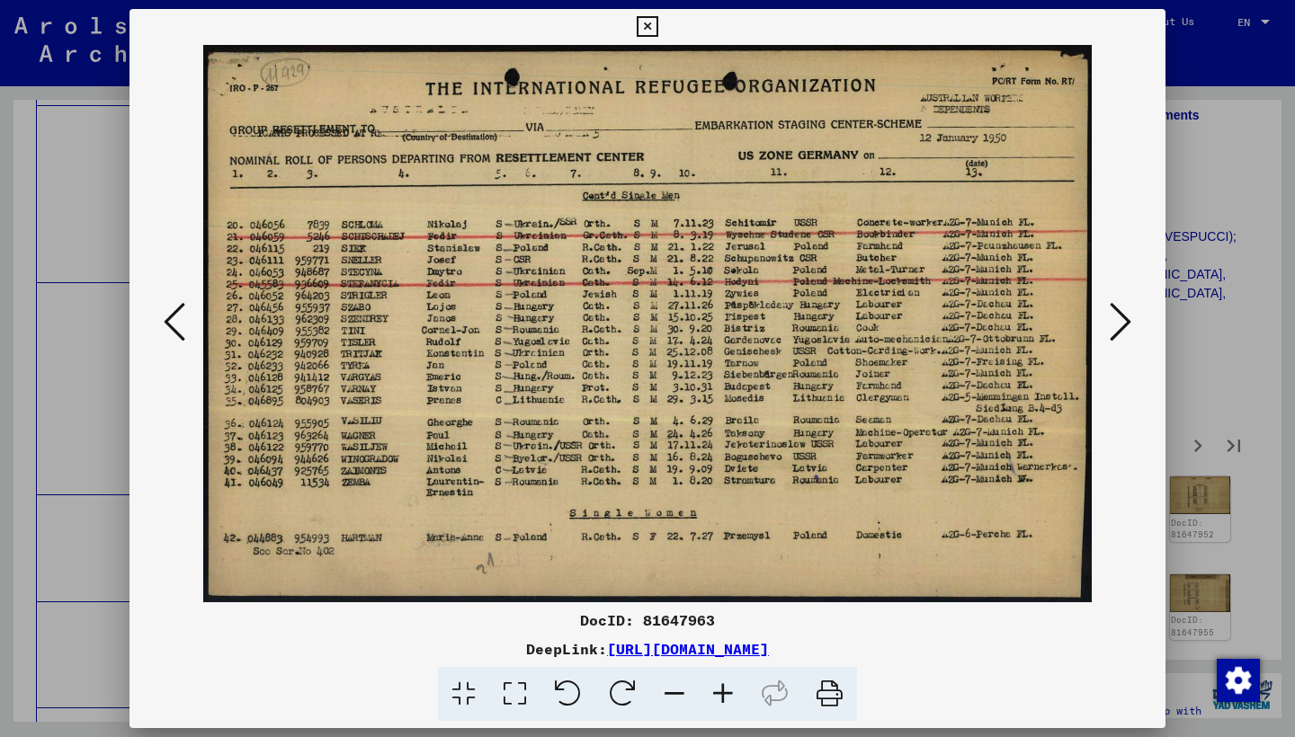
click at [1127, 321] on icon at bounding box center [1120, 321] width 22 height 43
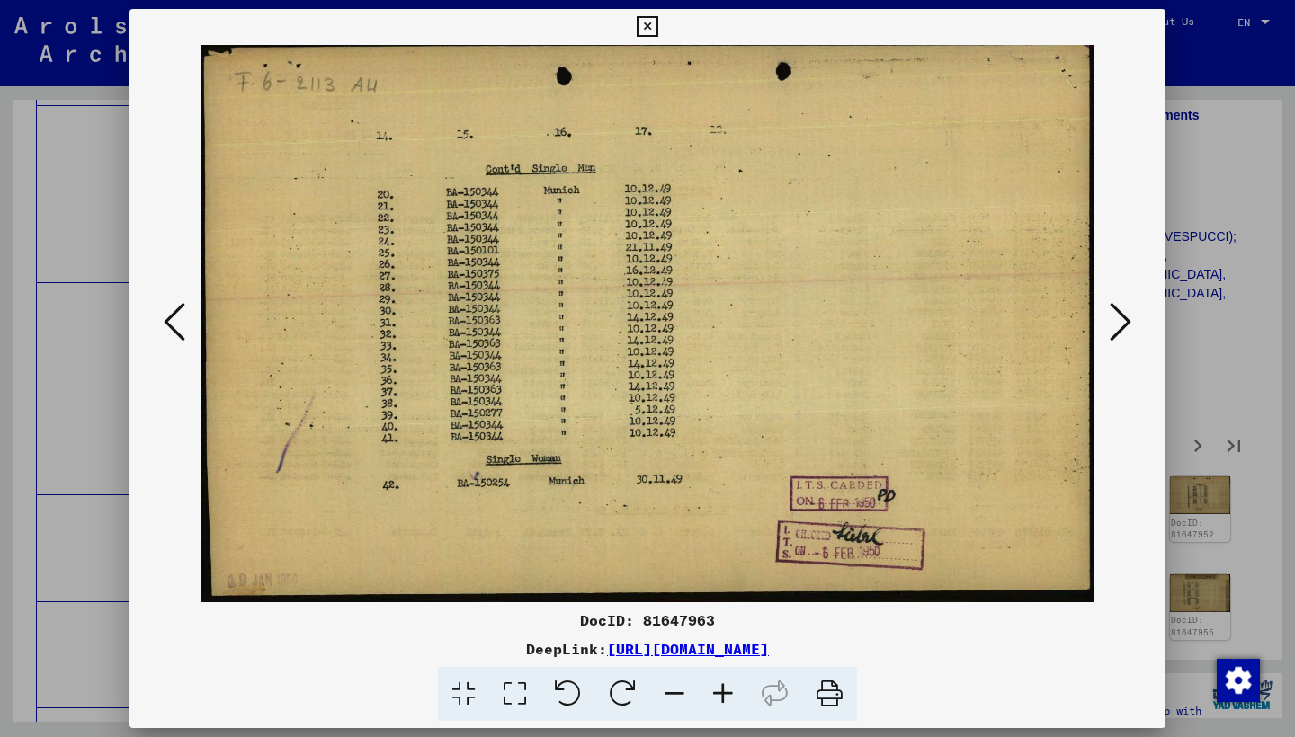
click at [1127, 321] on icon at bounding box center [1120, 321] width 22 height 43
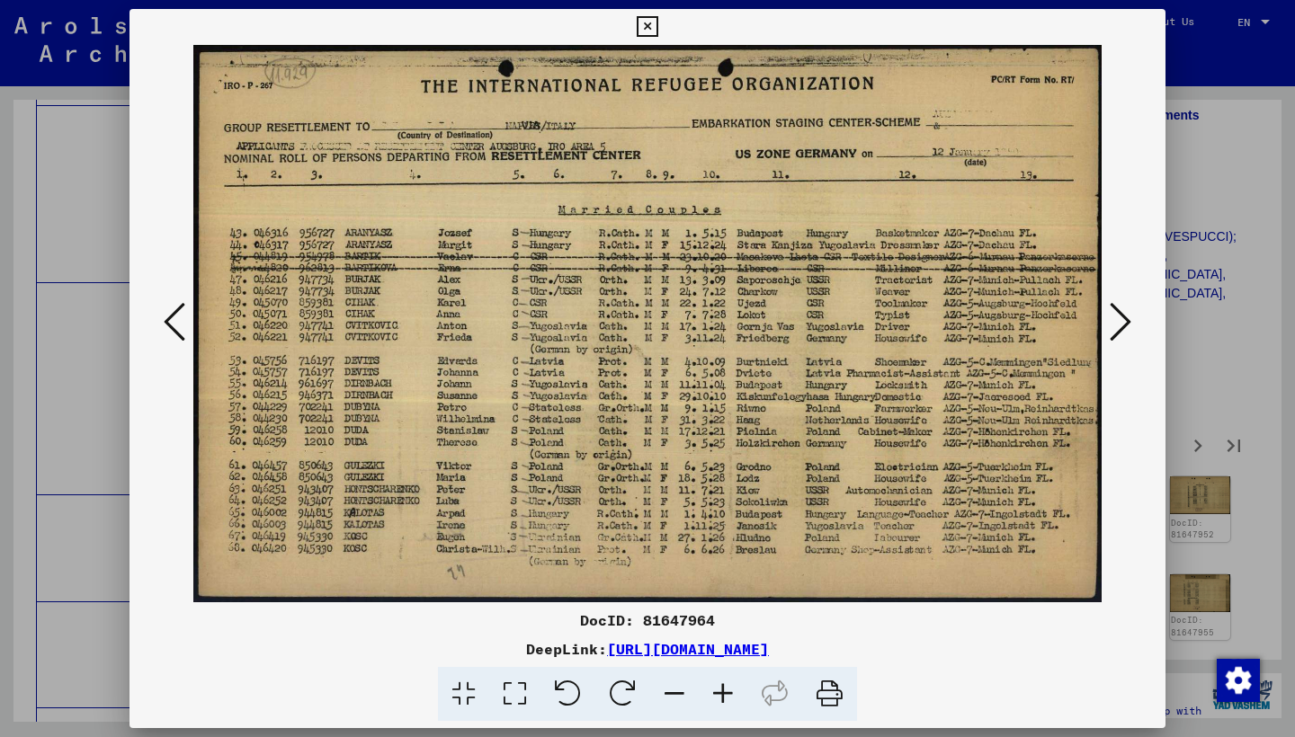
click at [1123, 322] on icon at bounding box center [1120, 321] width 22 height 43
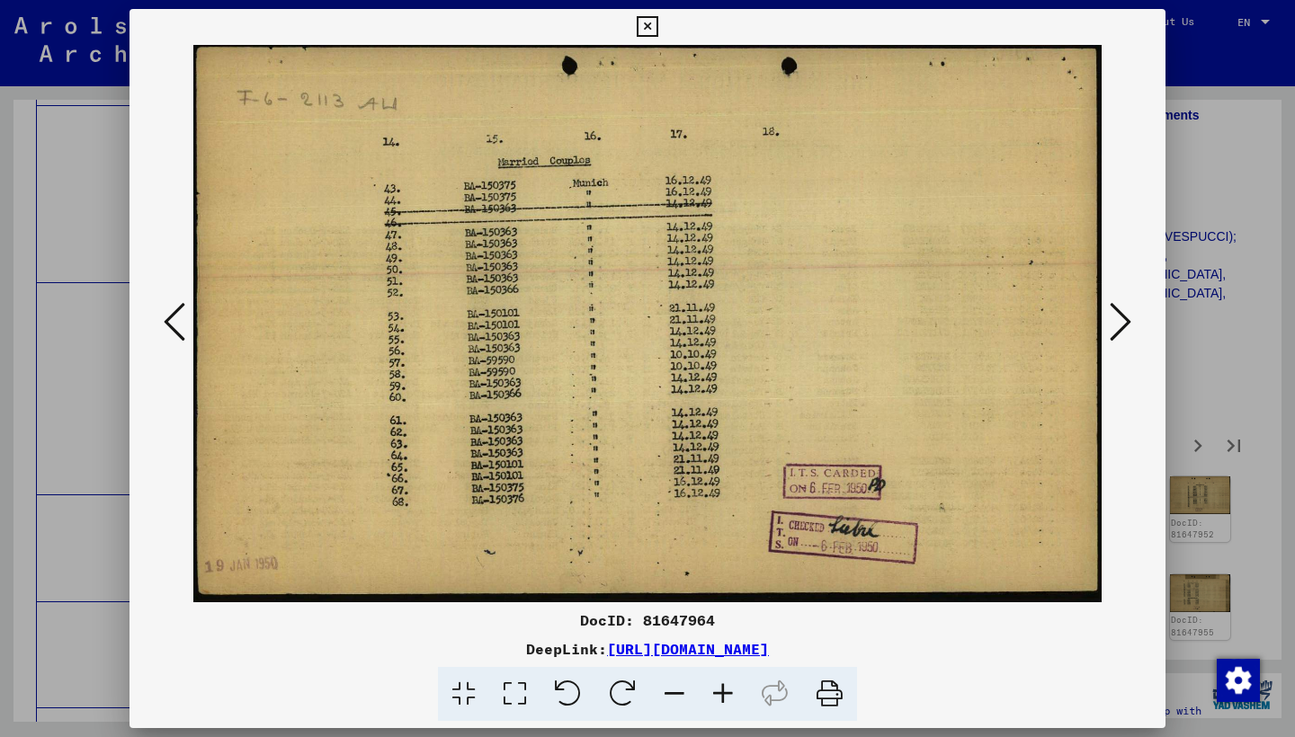
click at [1123, 322] on icon at bounding box center [1120, 321] width 22 height 43
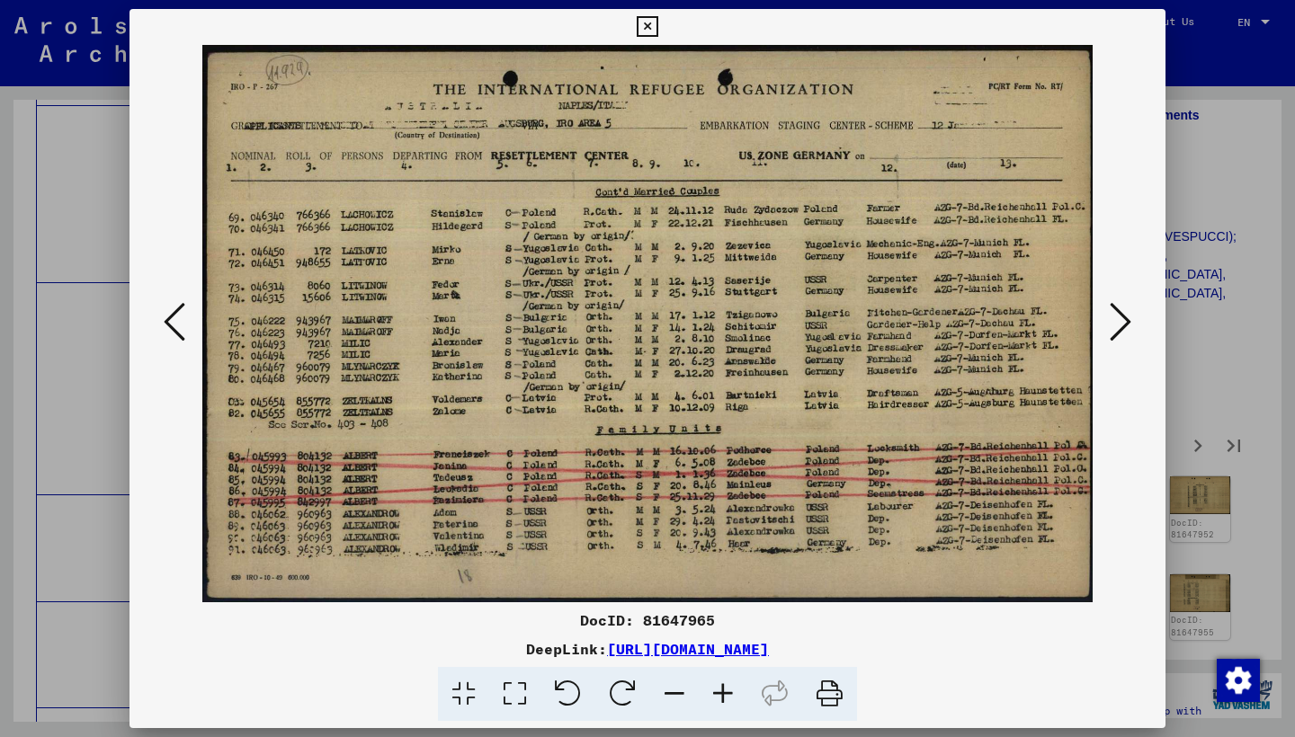
click at [1123, 322] on icon at bounding box center [1120, 321] width 22 height 43
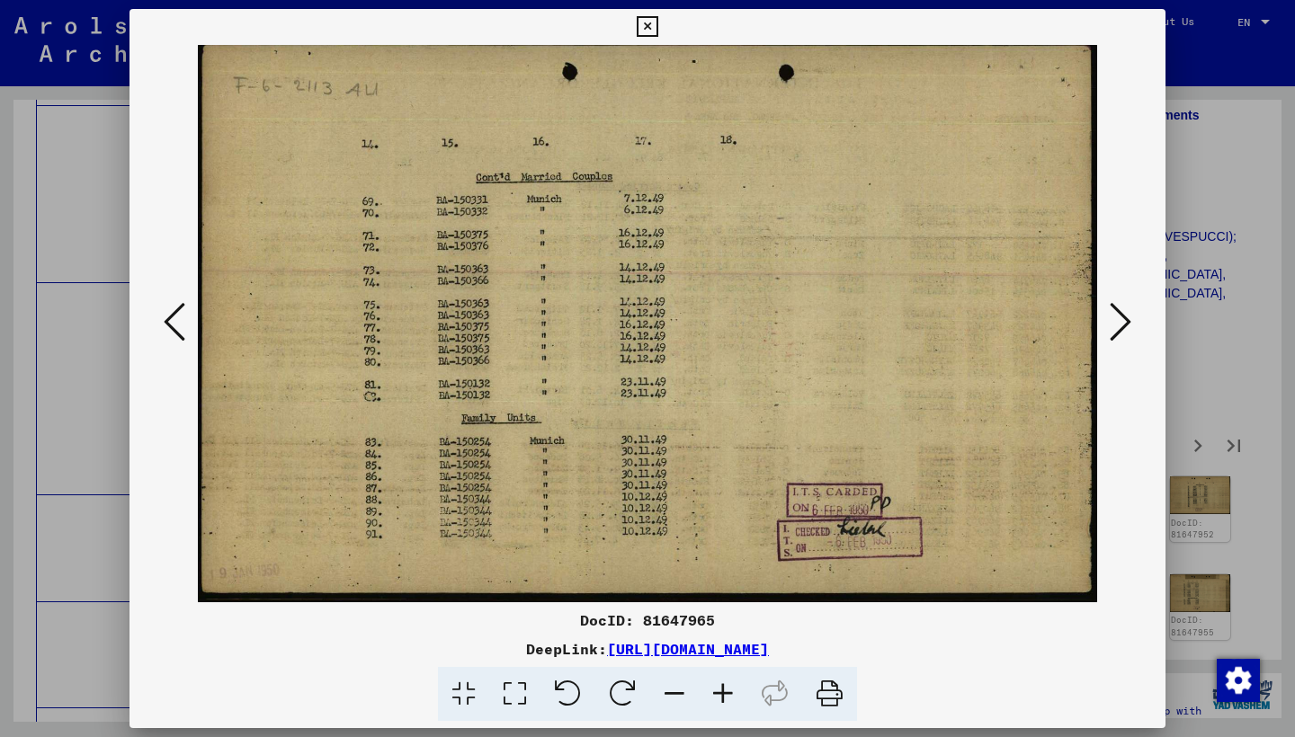
click at [1123, 322] on icon at bounding box center [1120, 321] width 22 height 43
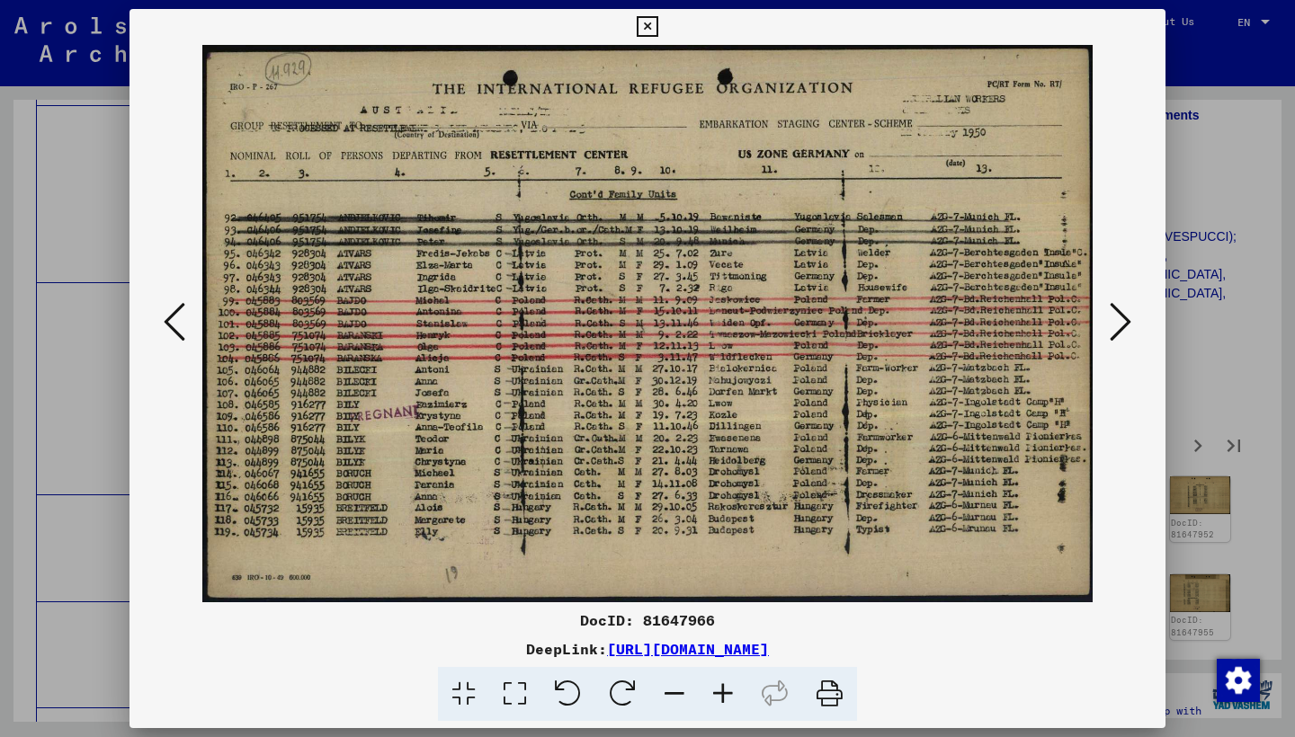
click at [1121, 322] on icon at bounding box center [1120, 321] width 22 height 43
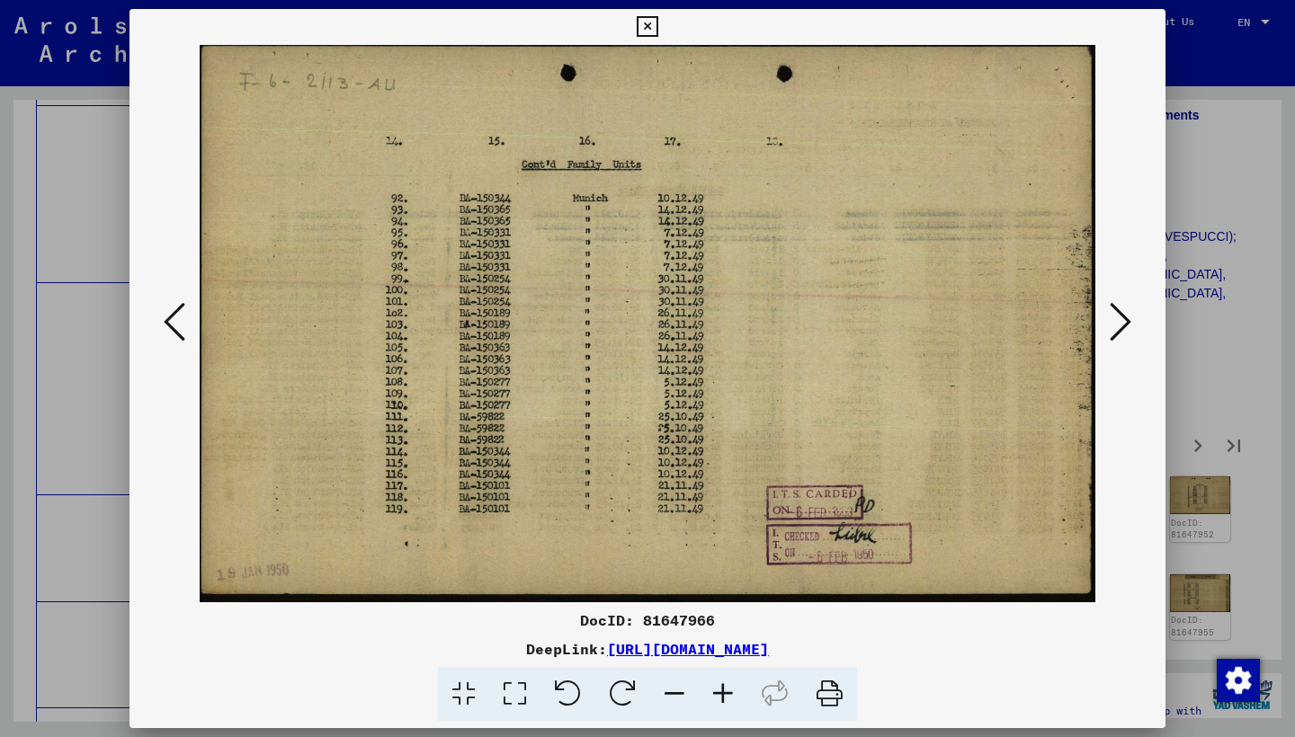
click at [1121, 322] on icon at bounding box center [1120, 321] width 22 height 43
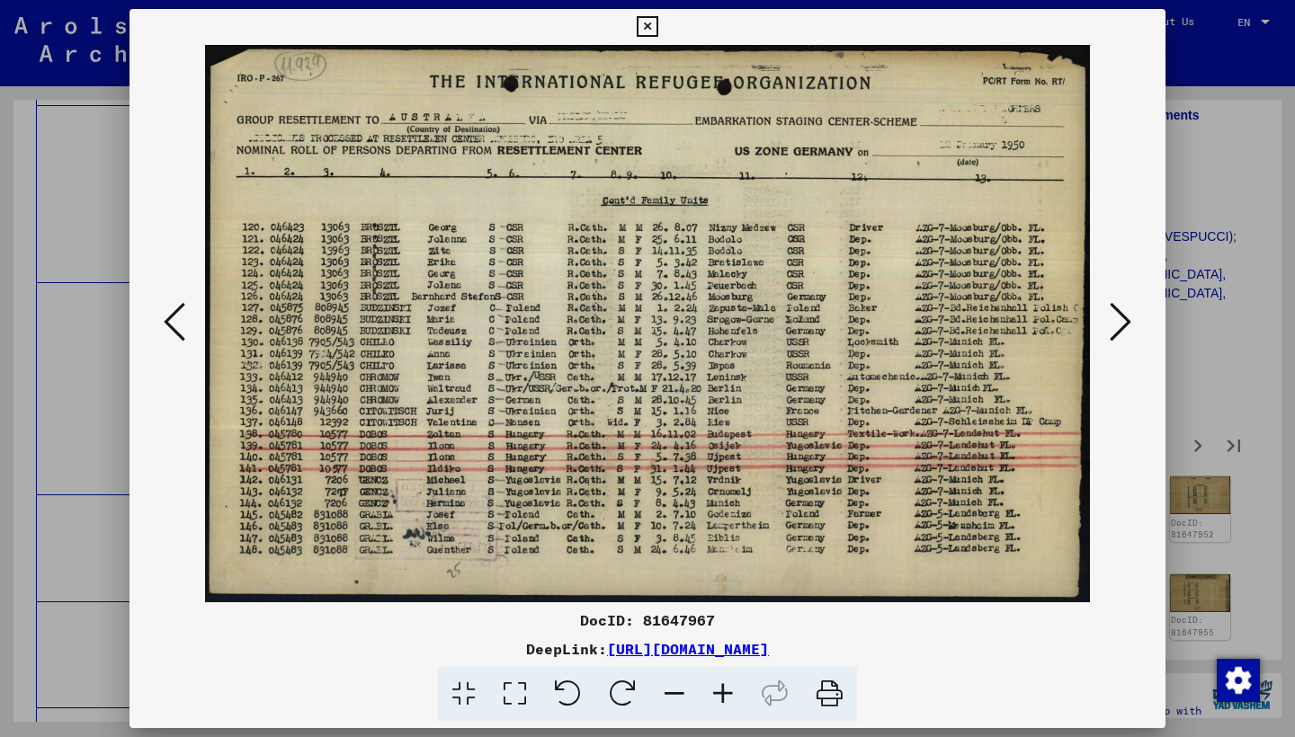
click at [1121, 322] on icon at bounding box center [1120, 321] width 22 height 43
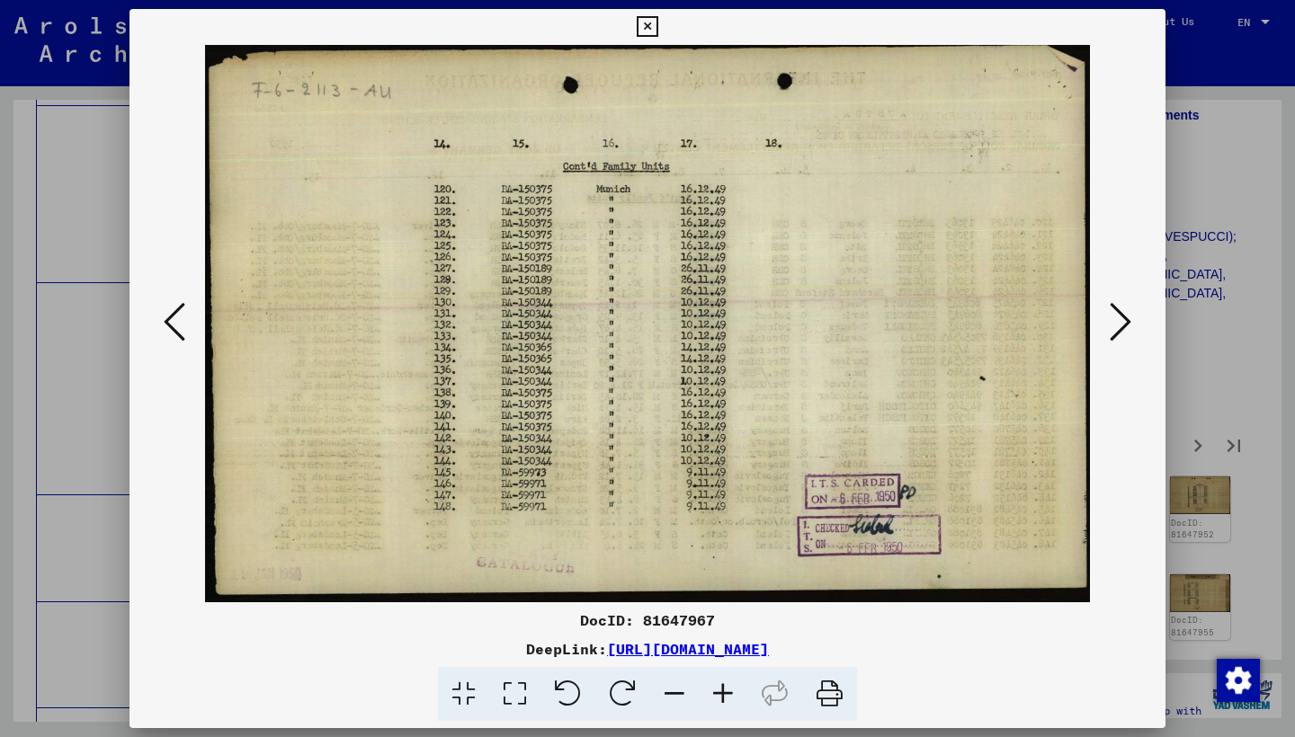
click at [1121, 322] on icon at bounding box center [1120, 321] width 22 height 43
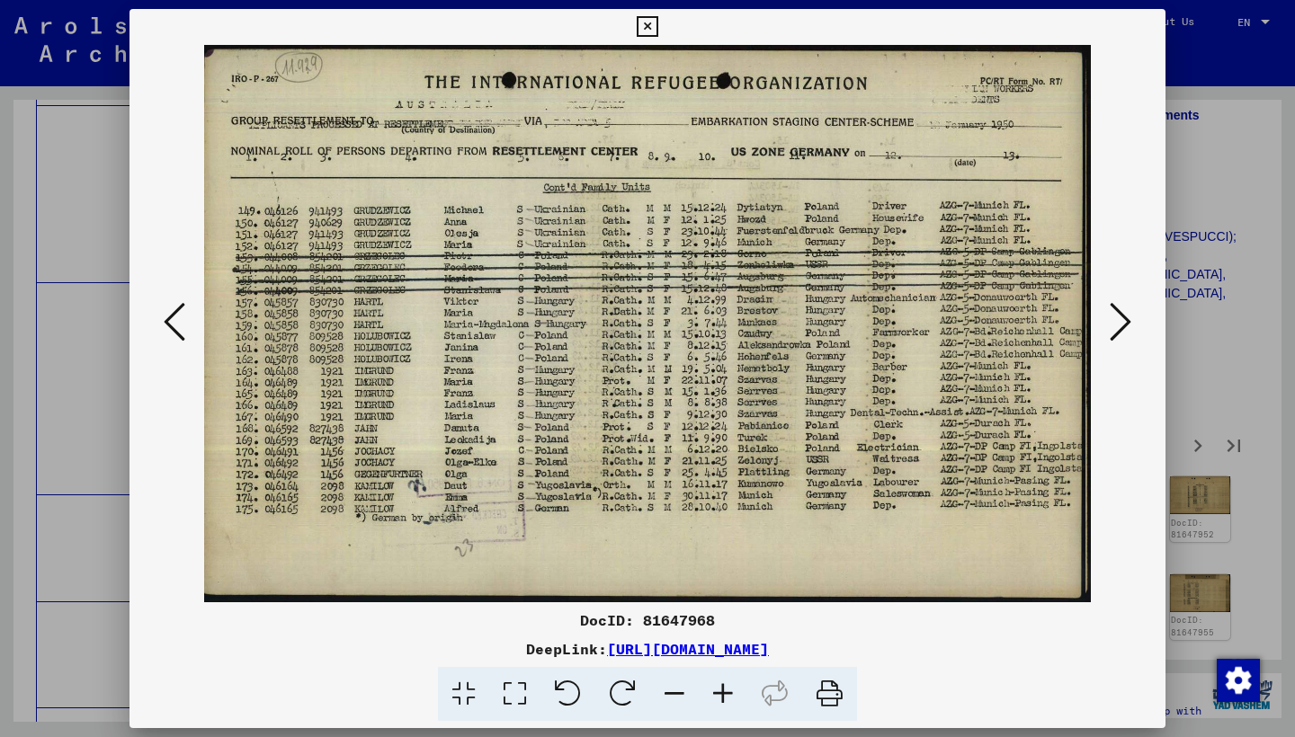
click at [1121, 322] on icon at bounding box center [1120, 321] width 22 height 43
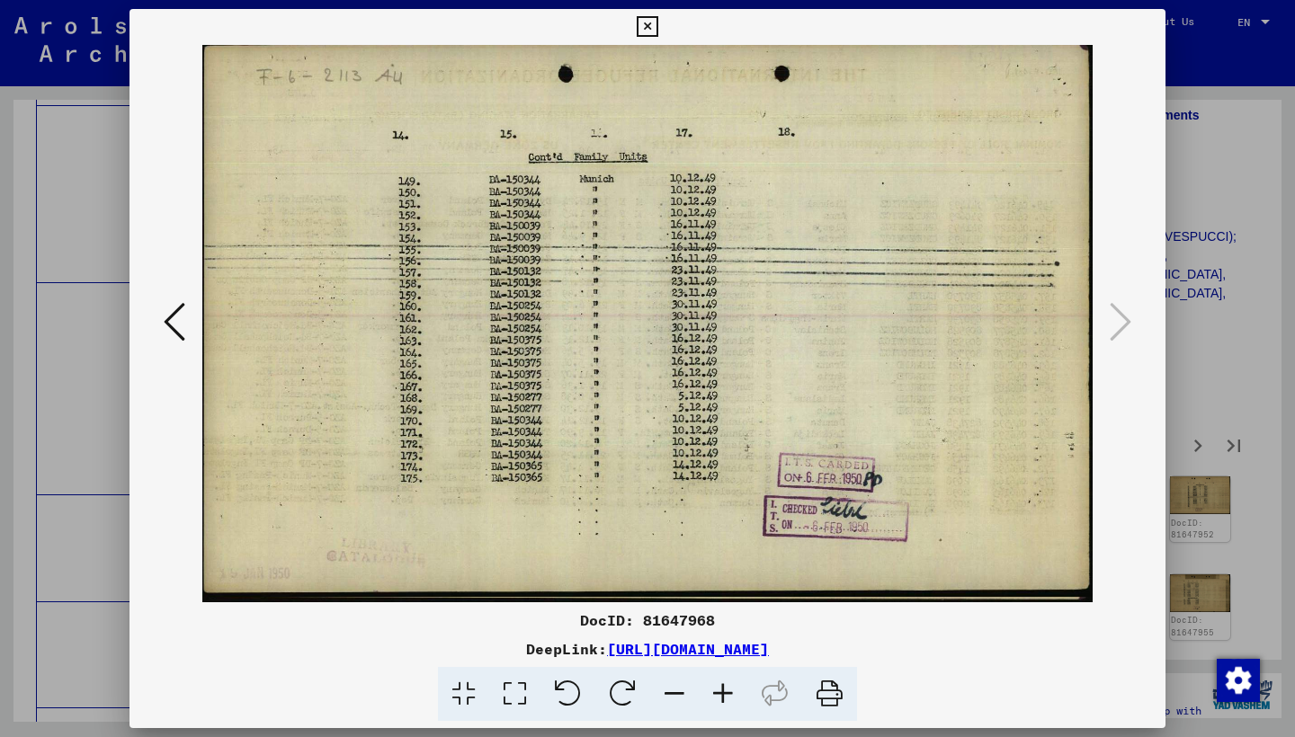
click at [657, 22] on icon at bounding box center [647, 27] width 21 height 22
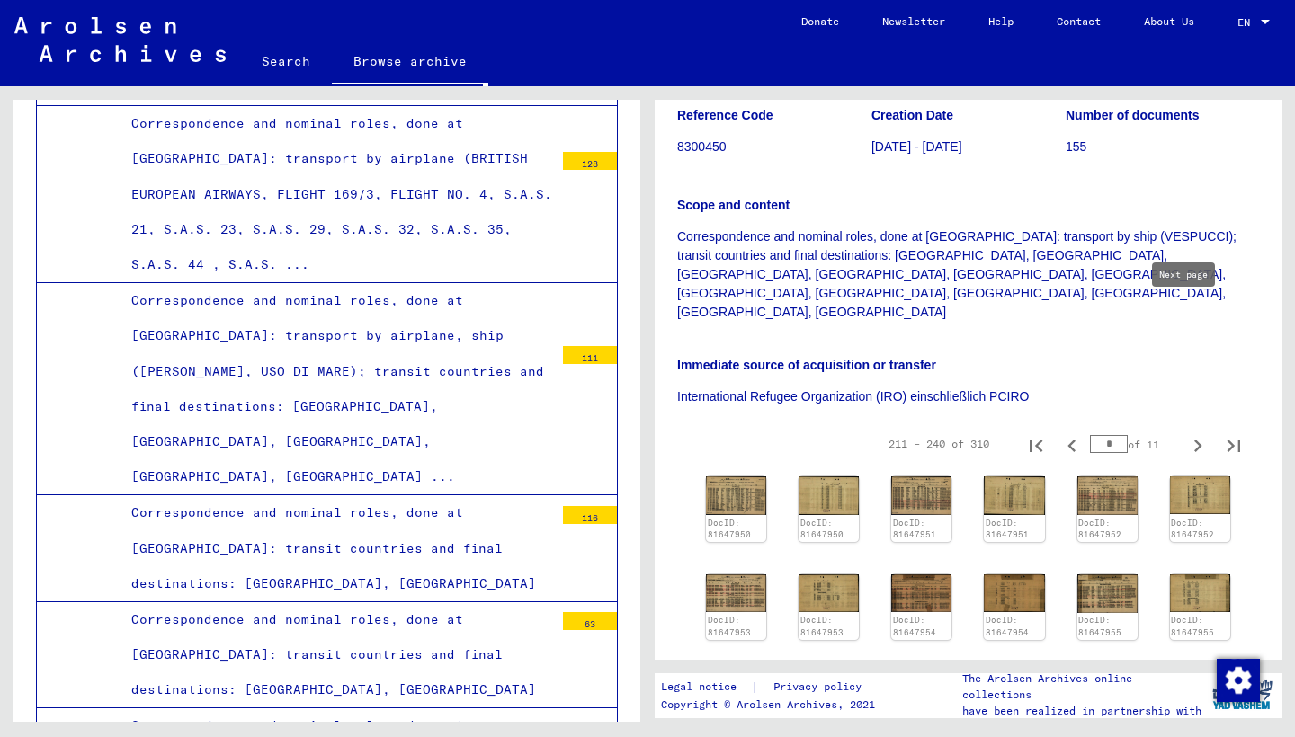
click at [1185, 433] on icon "Next page" at bounding box center [1197, 445] width 25 height 25
type input "*"
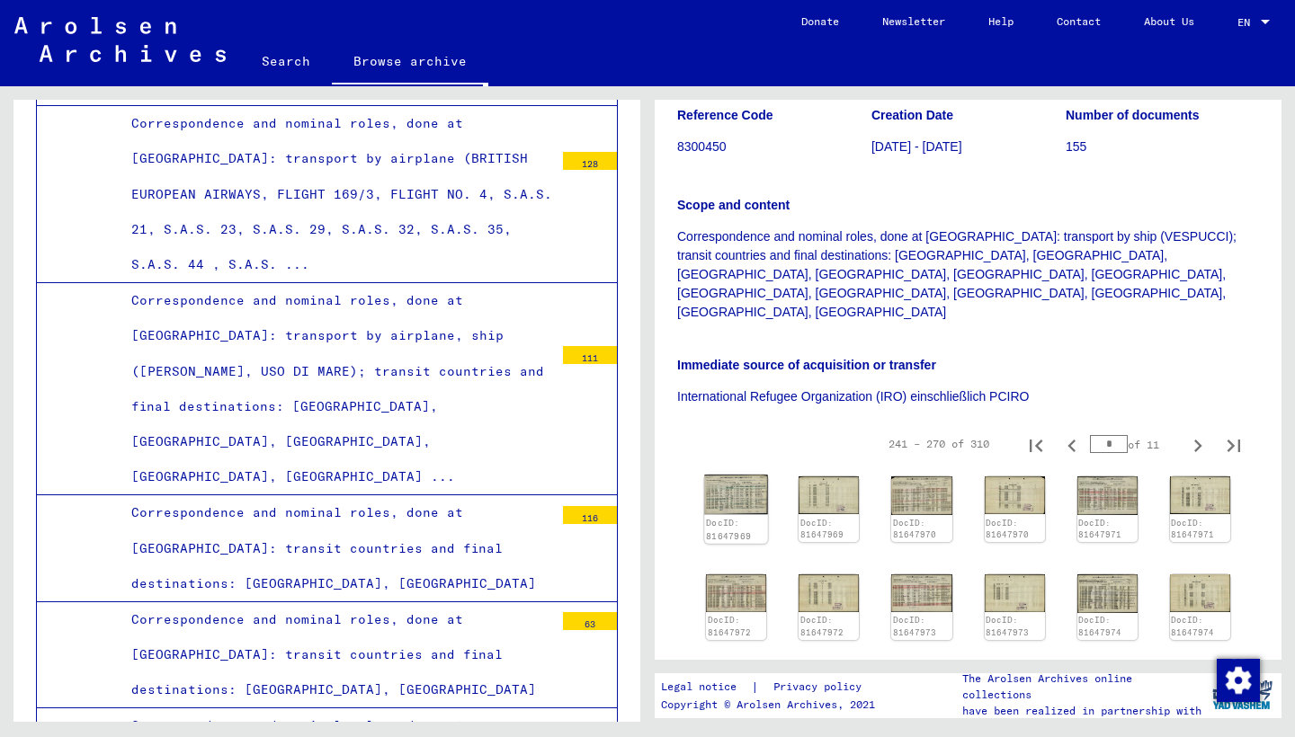
click at [722, 475] on img at bounding box center [736, 495] width 64 height 40
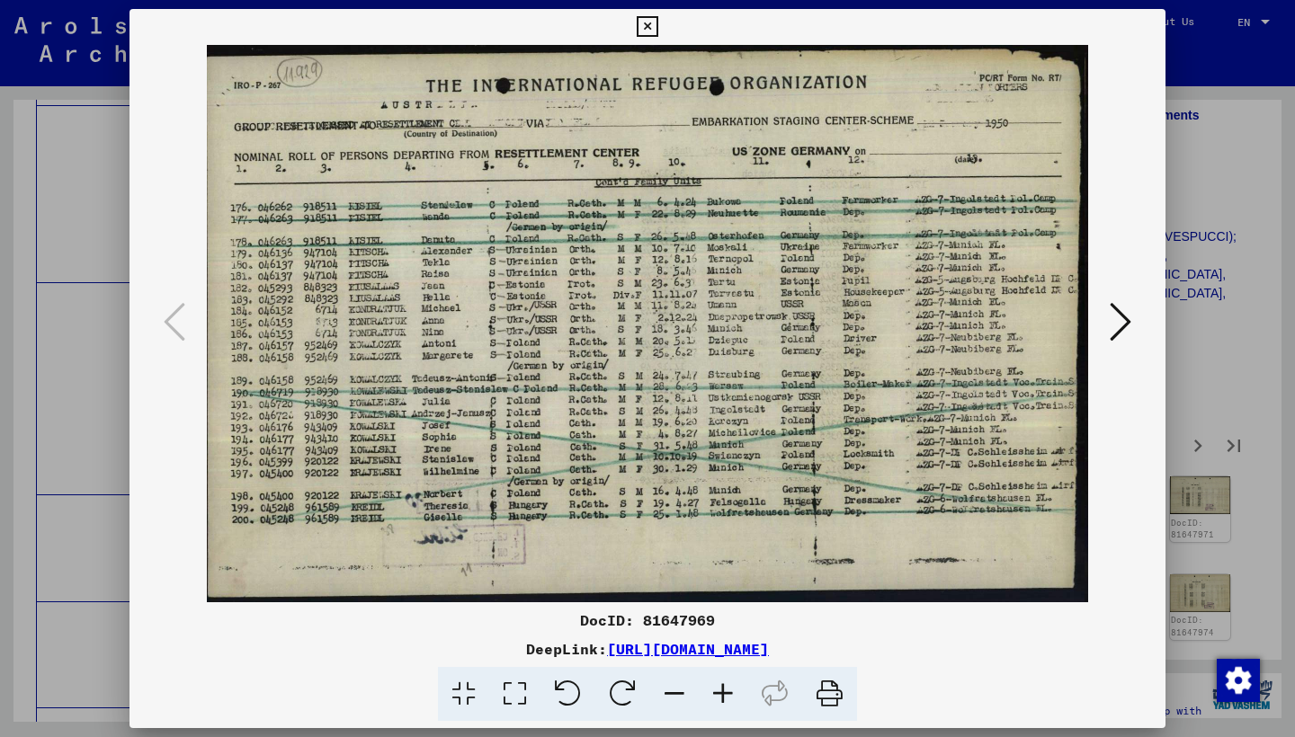
click at [1118, 316] on icon at bounding box center [1120, 321] width 22 height 43
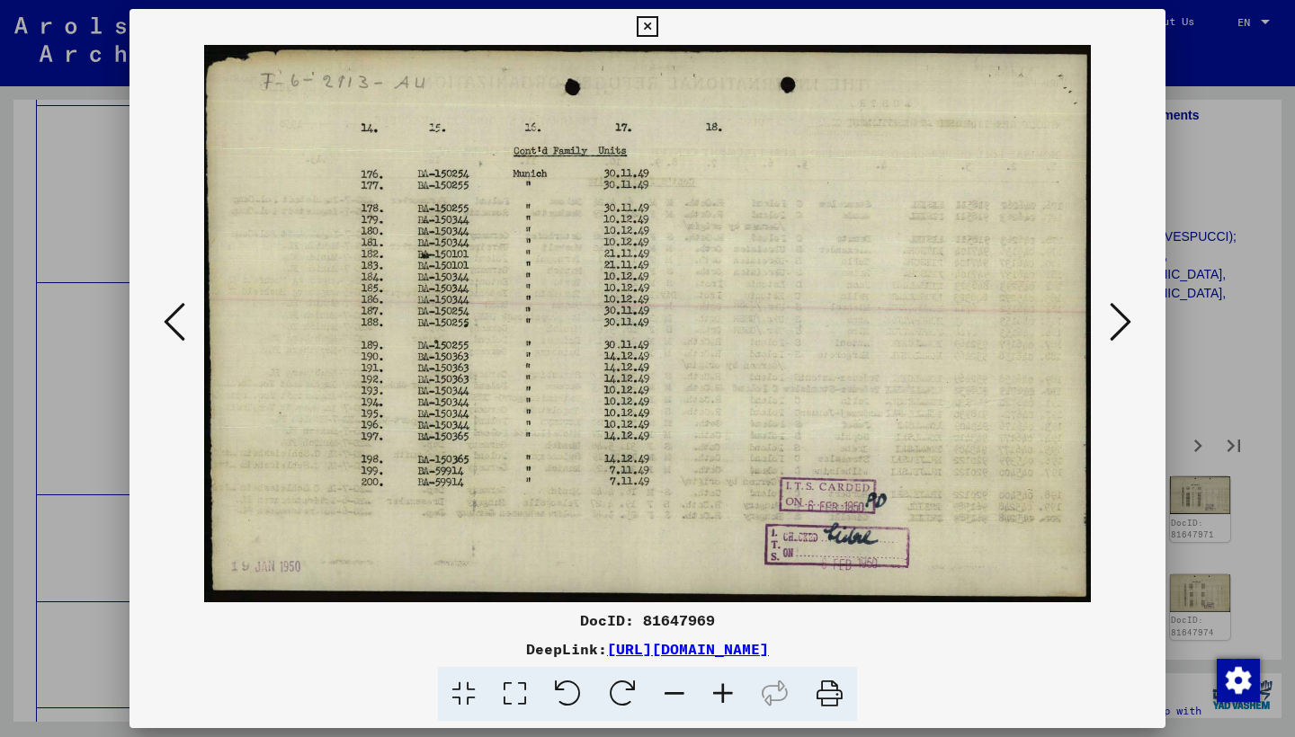
click at [1117, 316] on icon at bounding box center [1120, 321] width 22 height 43
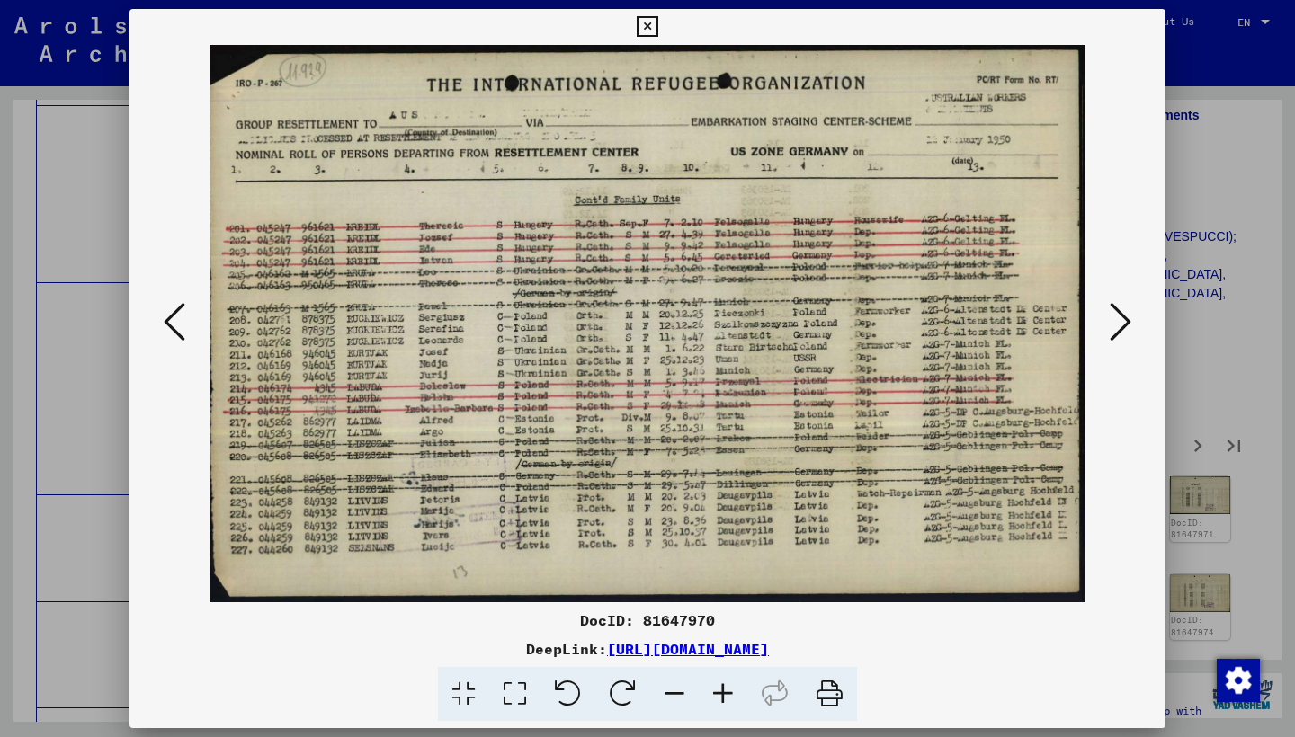
click at [1115, 315] on icon at bounding box center [1120, 321] width 22 height 43
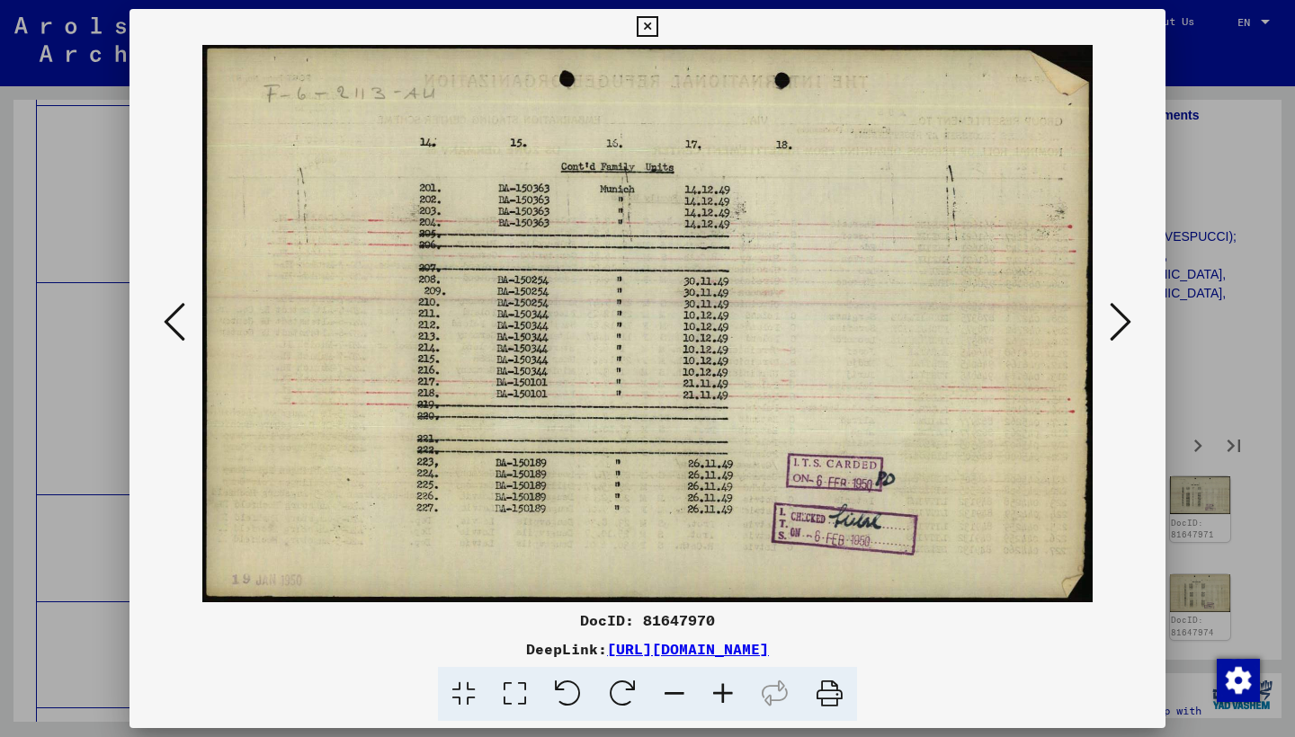
click at [1115, 315] on icon at bounding box center [1120, 321] width 22 height 43
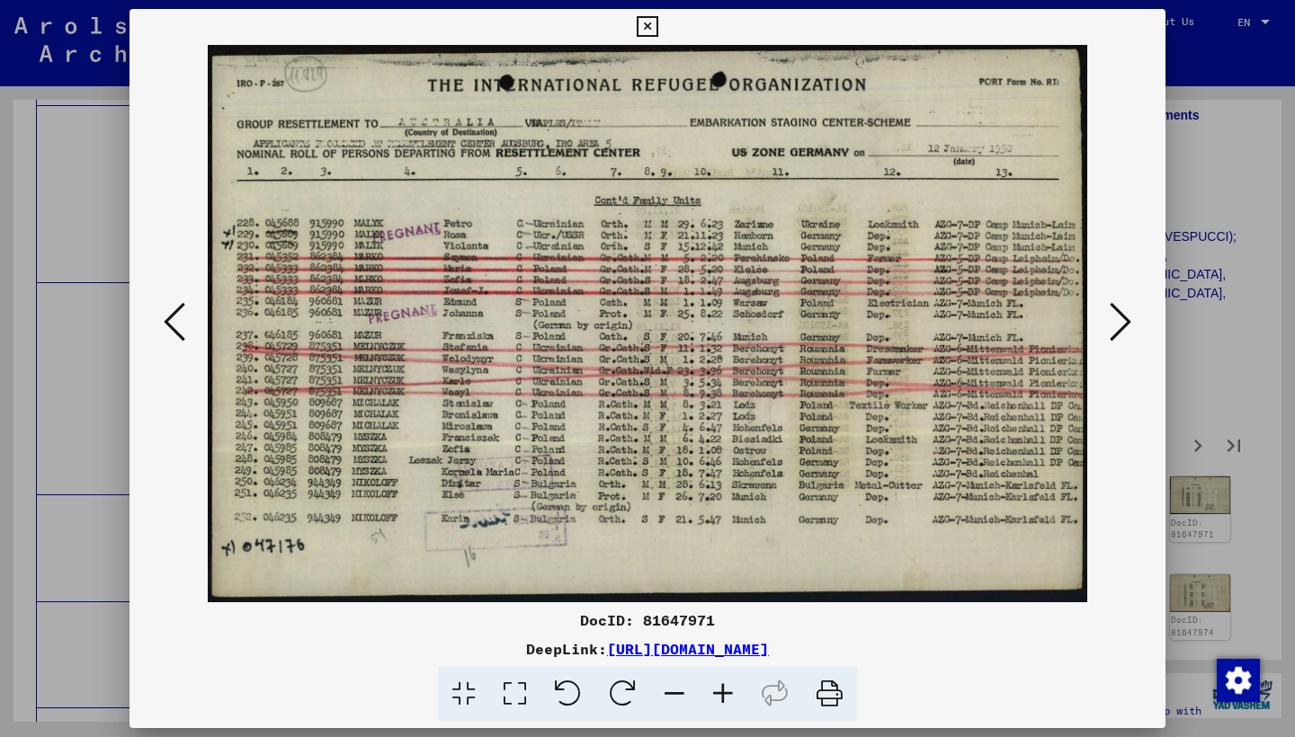
click at [1114, 315] on icon at bounding box center [1120, 321] width 22 height 43
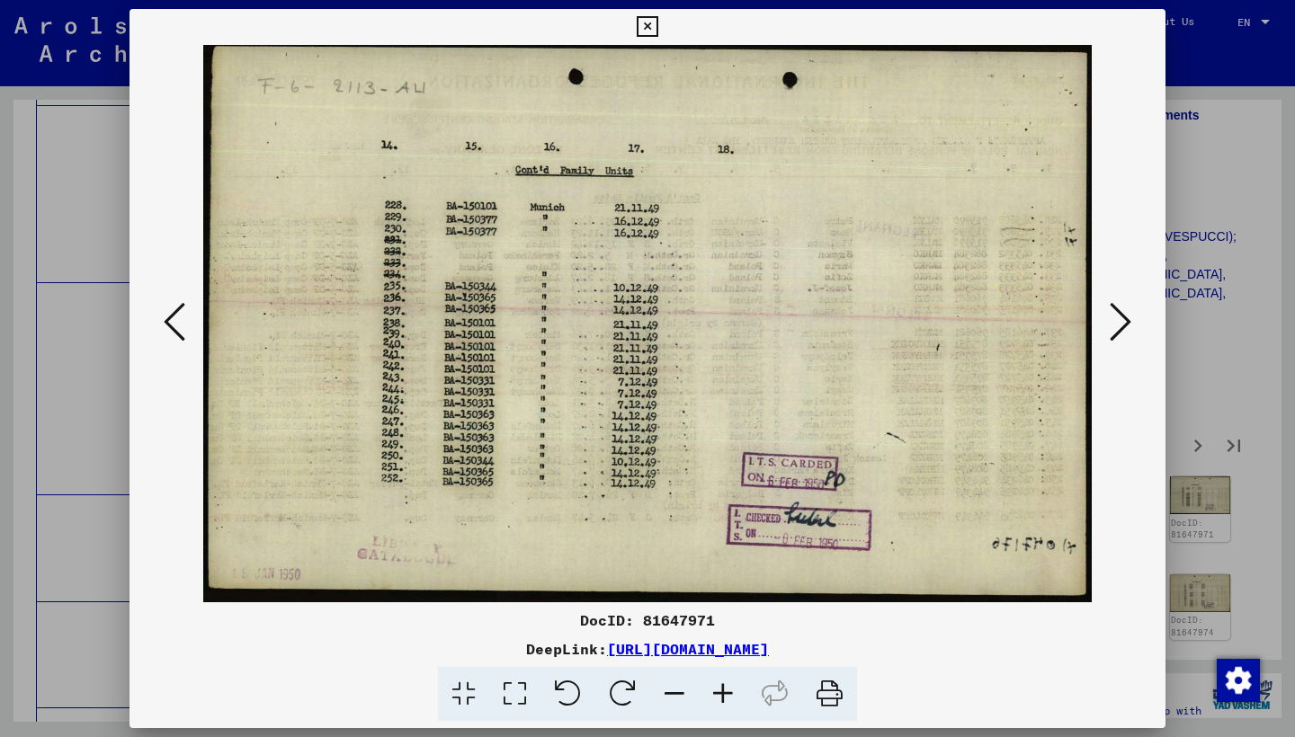
click at [1114, 315] on icon at bounding box center [1120, 321] width 22 height 43
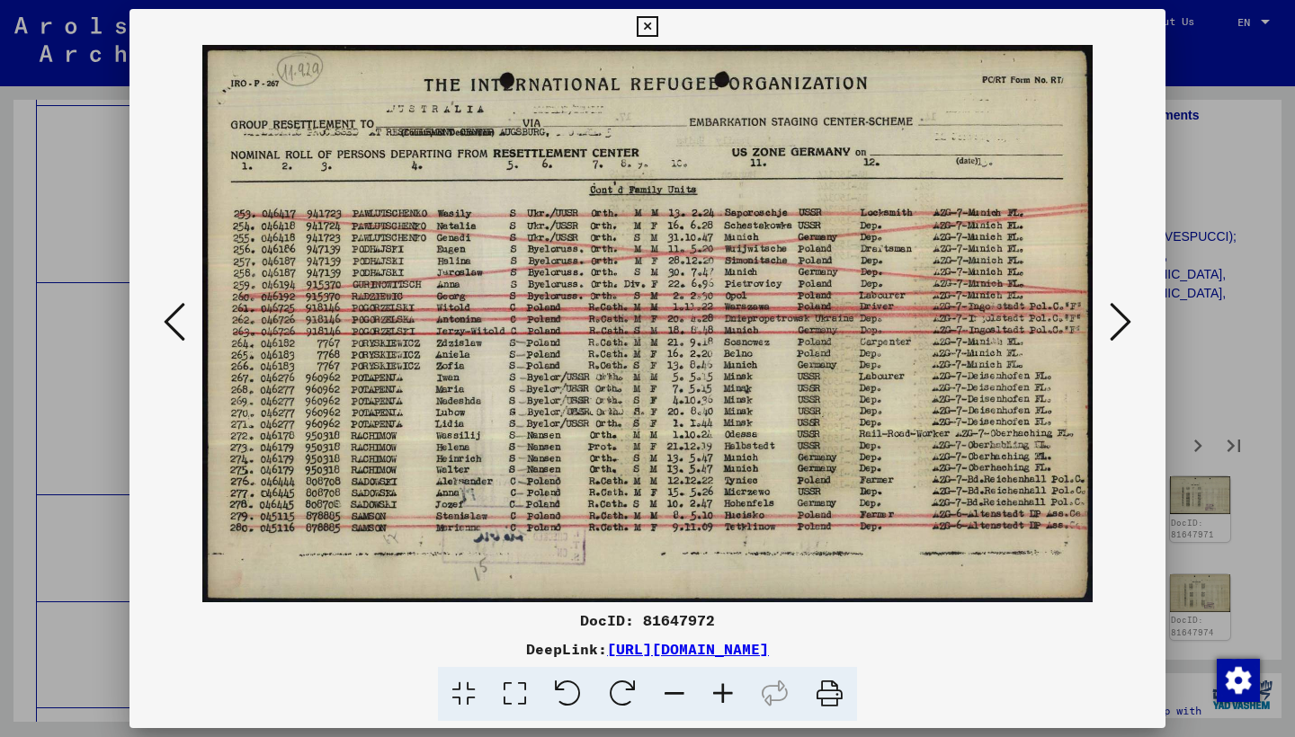
click at [1111, 314] on icon at bounding box center [1120, 321] width 22 height 43
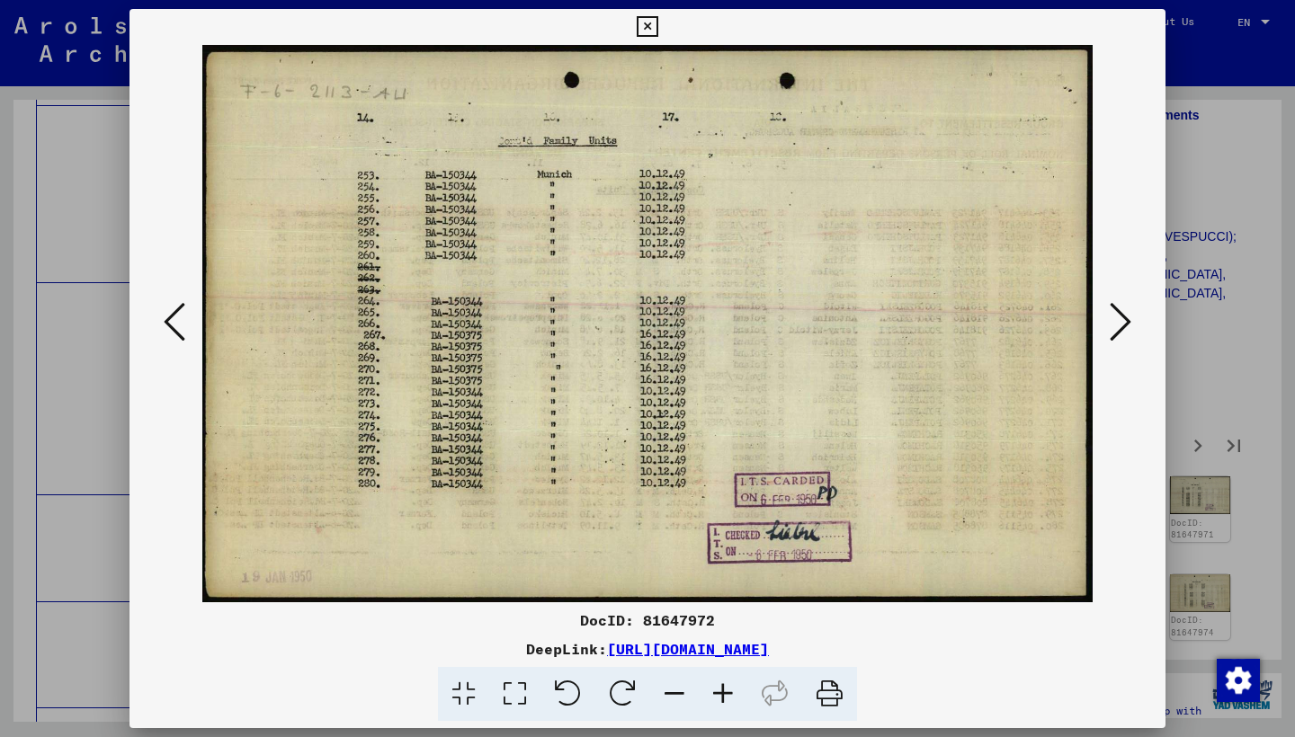
click at [1110, 315] on icon at bounding box center [1120, 321] width 22 height 43
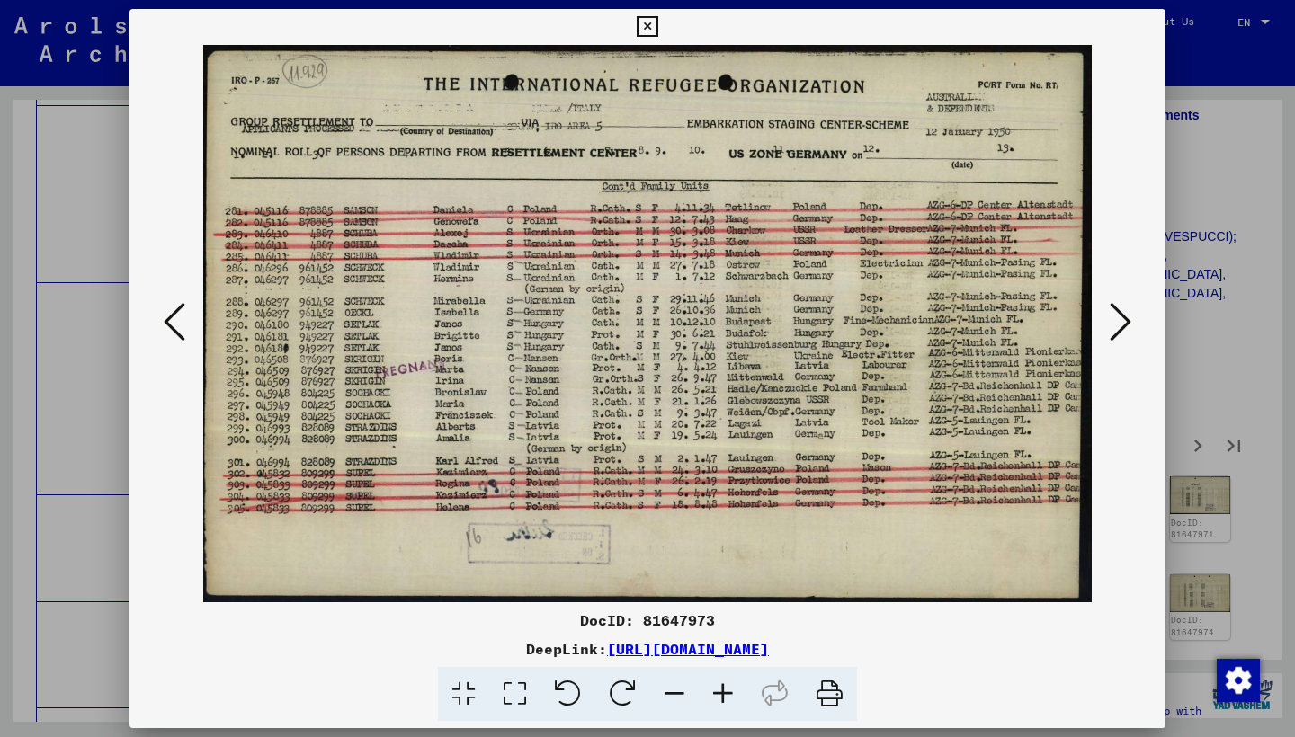
click at [1109, 314] on icon at bounding box center [1120, 321] width 22 height 43
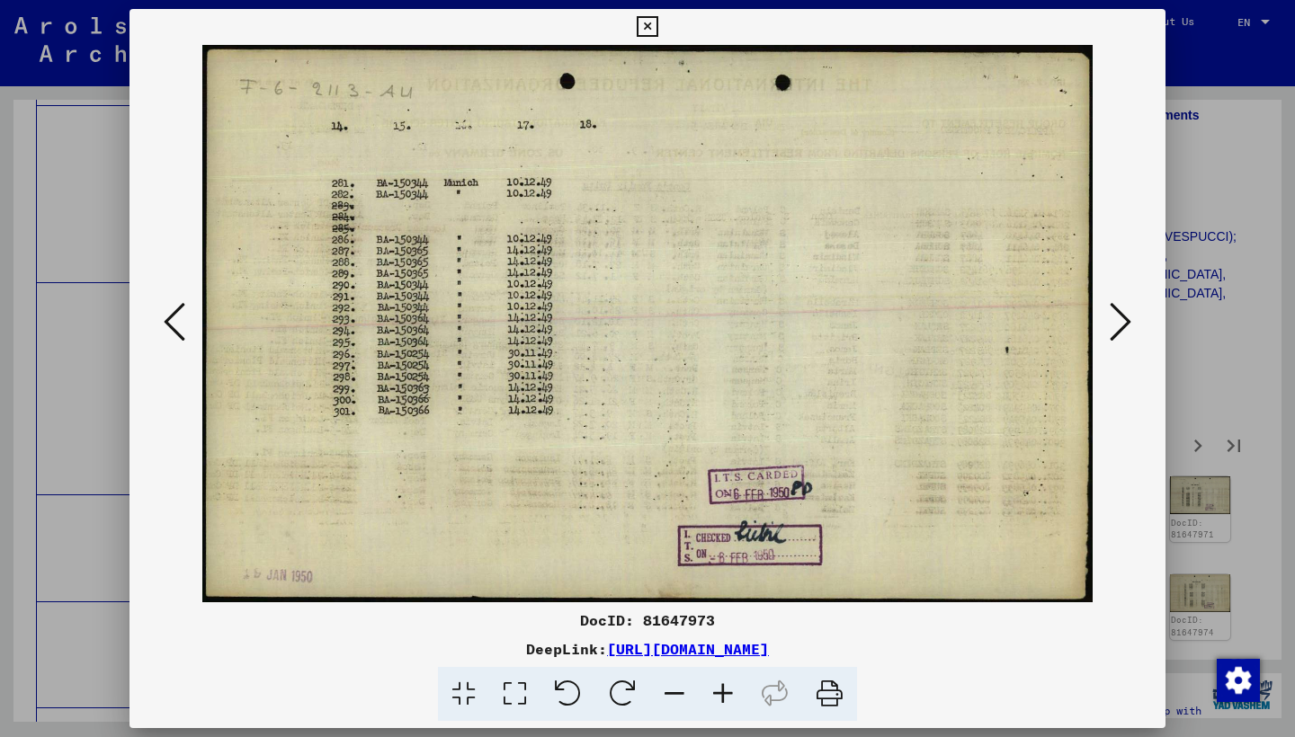
click at [1109, 314] on icon at bounding box center [1120, 321] width 22 height 43
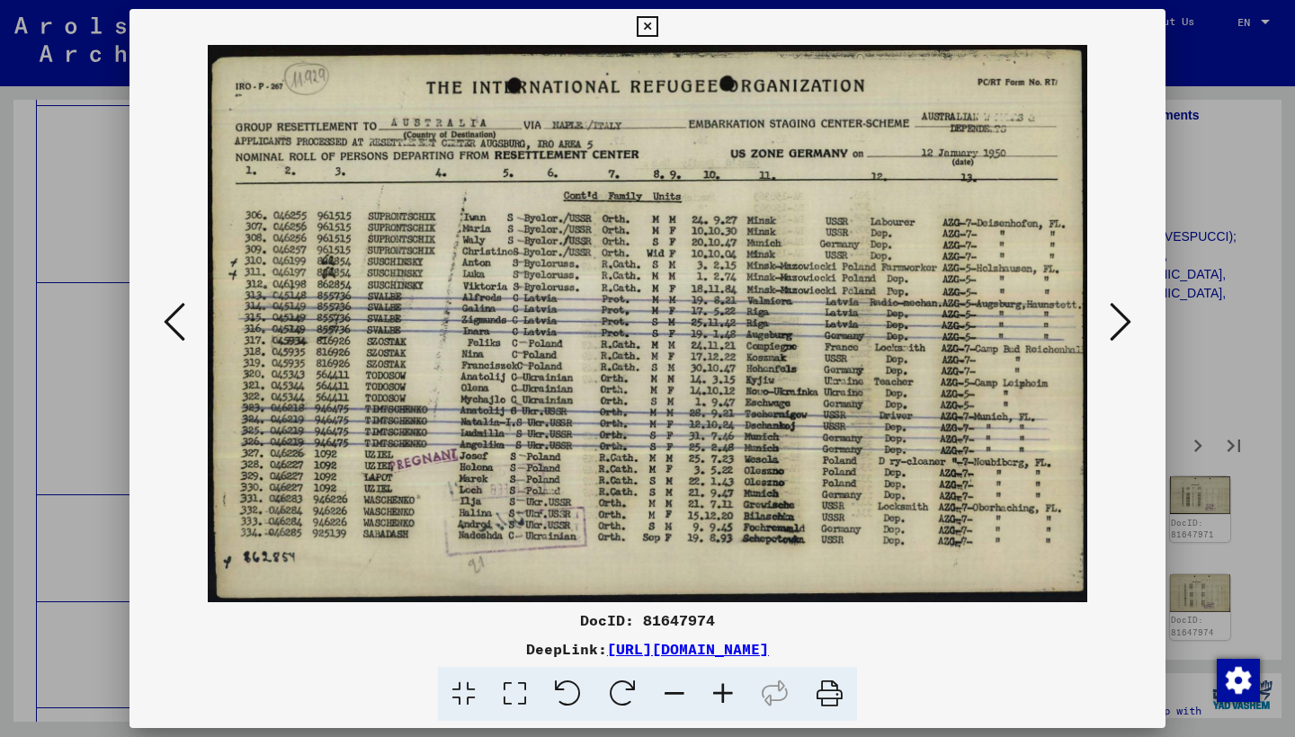
click at [1108, 315] on button at bounding box center [1120, 323] width 32 height 51
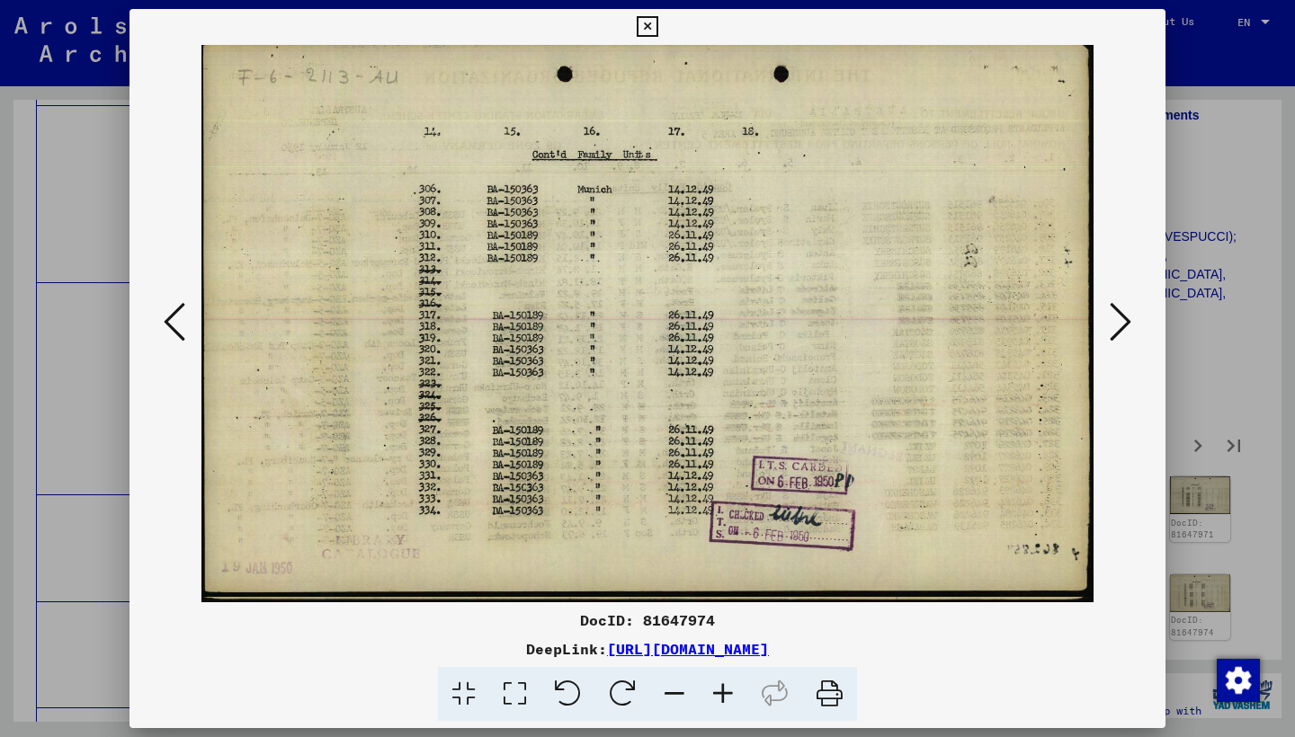
click at [1108, 315] on button at bounding box center [1120, 323] width 32 height 51
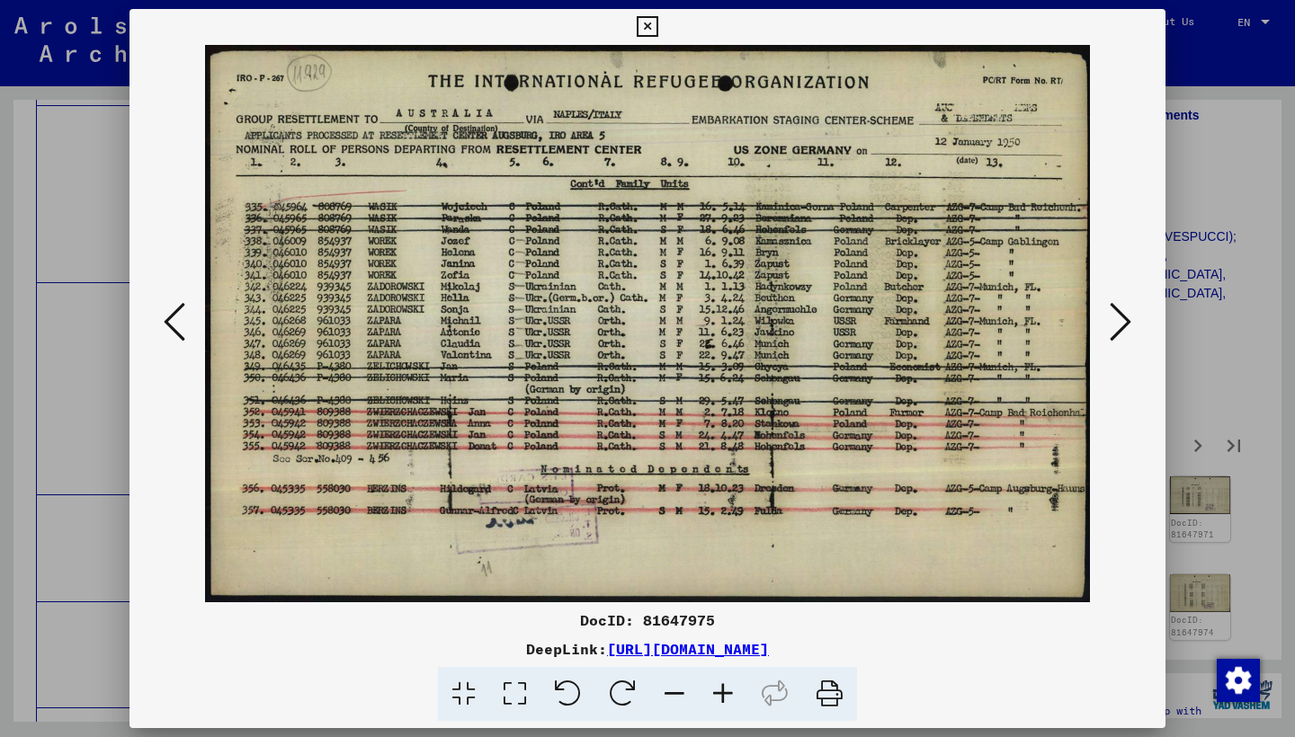
click at [1108, 315] on button at bounding box center [1120, 323] width 32 height 51
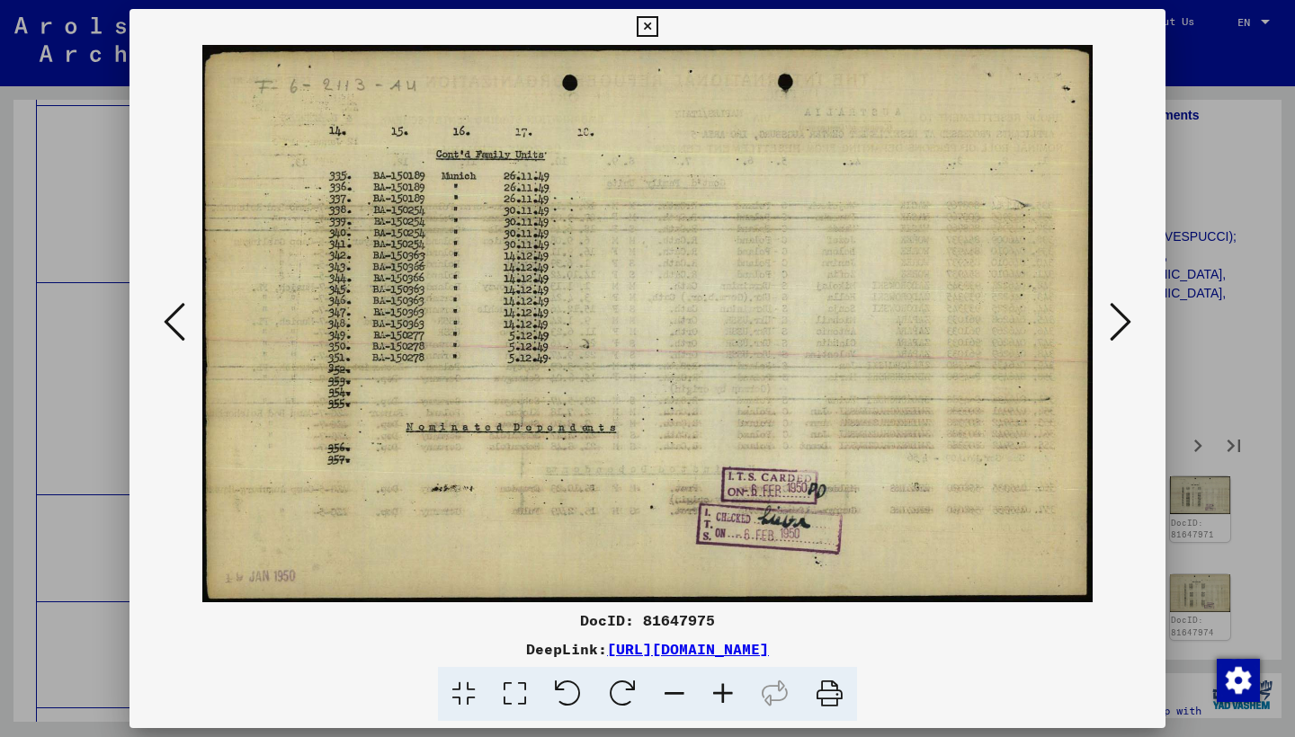
click at [1108, 315] on button at bounding box center [1120, 323] width 32 height 51
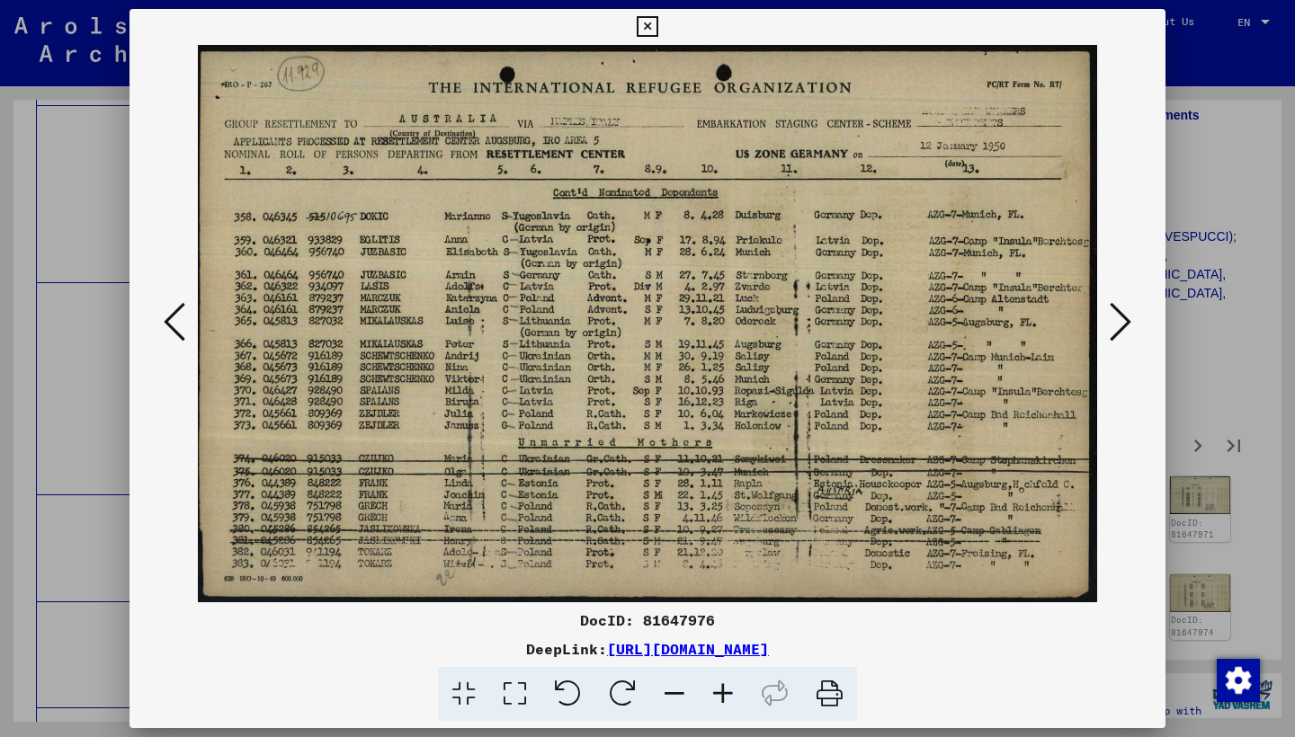
click at [1107, 316] on button at bounding box center [1120, 323] width 32 height 51
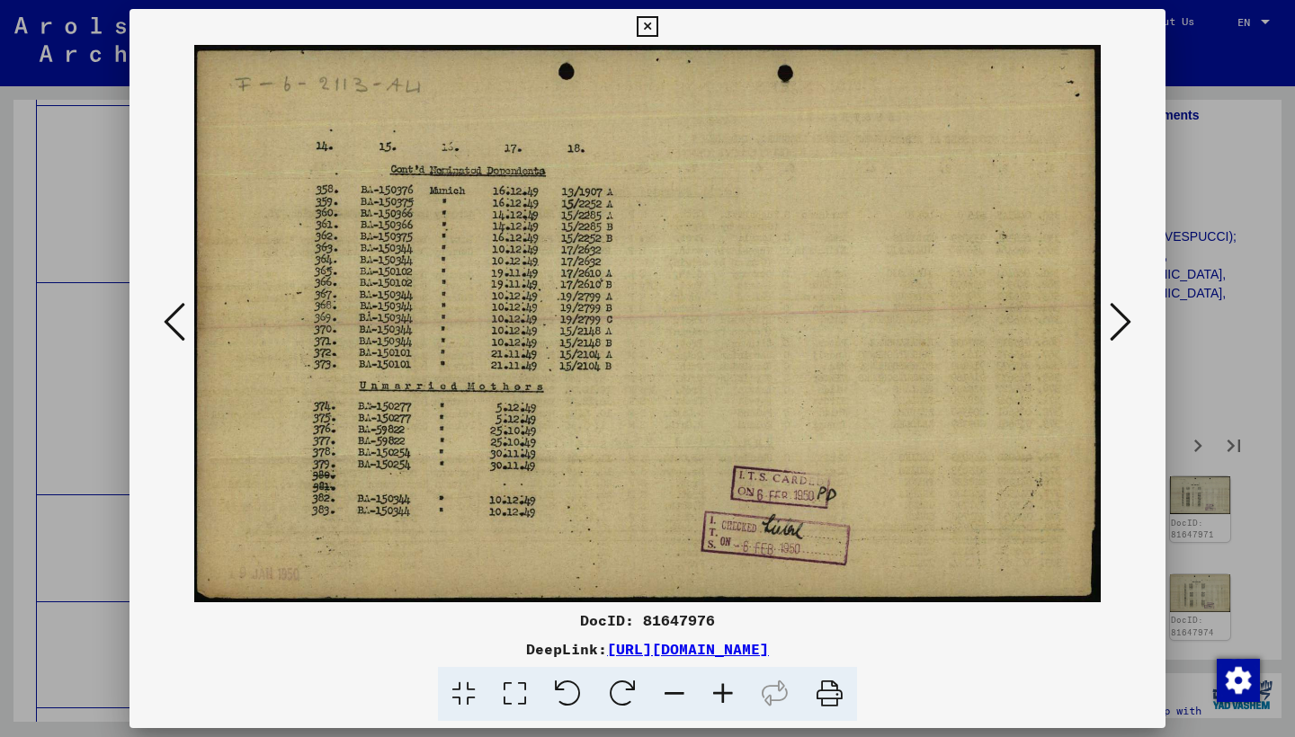
click at [1107, 316] on button at bounding box center [1120, 323] width 32 height 51
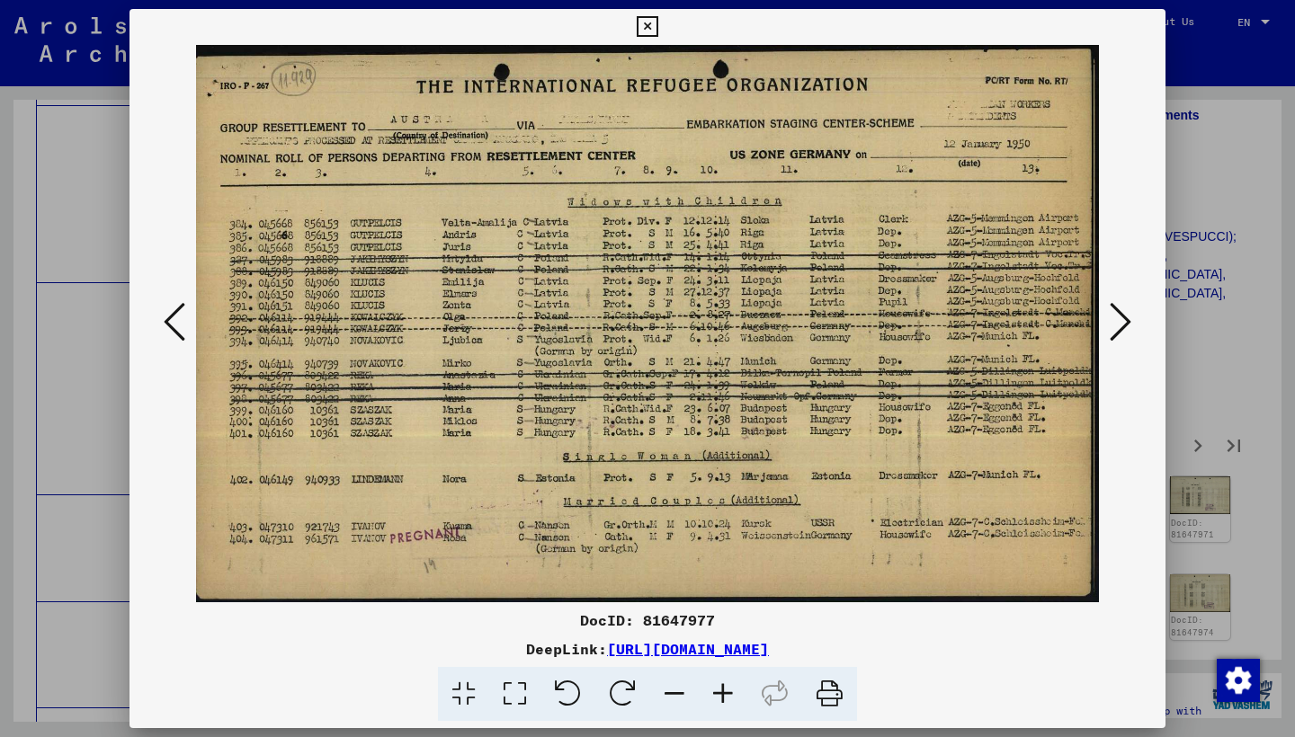
click at [1106, 316] on button at bounding box center [1120, 323] width 32 height 51
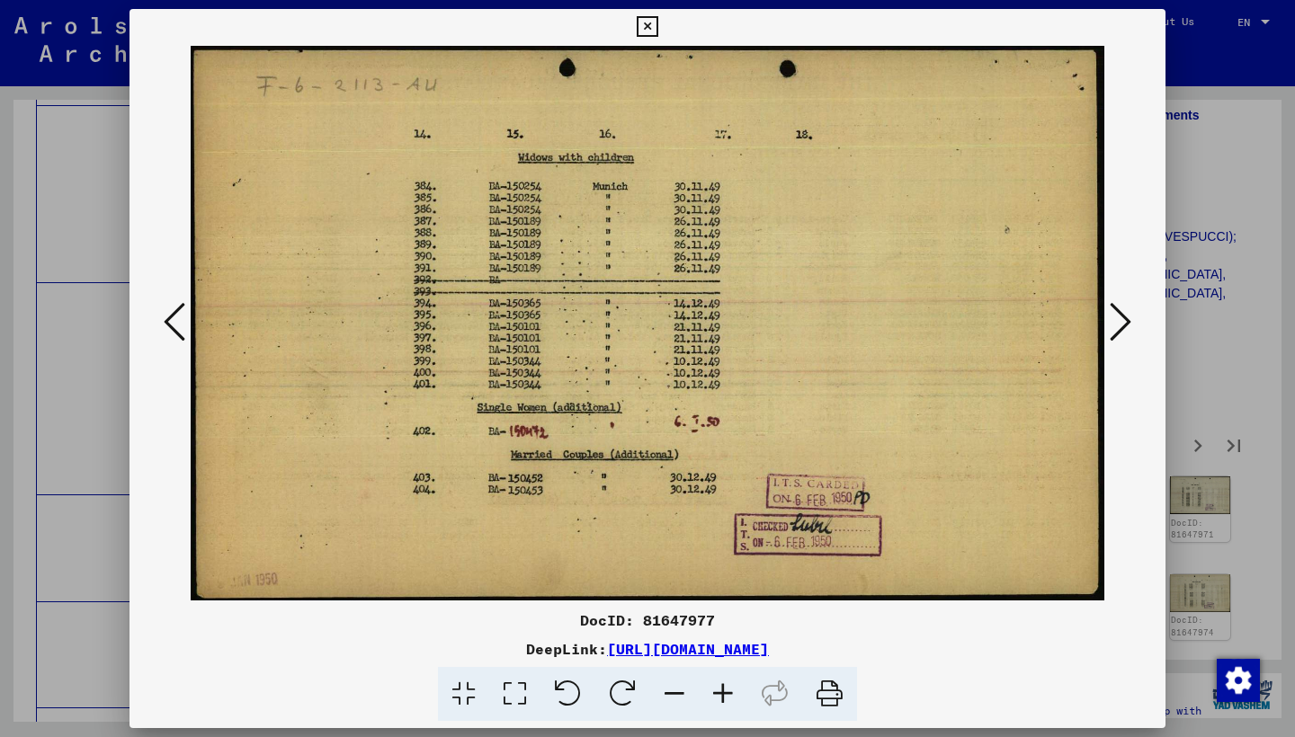
click at [1106, 316] on button at bounding box center [1120, 323] width 32 height 51
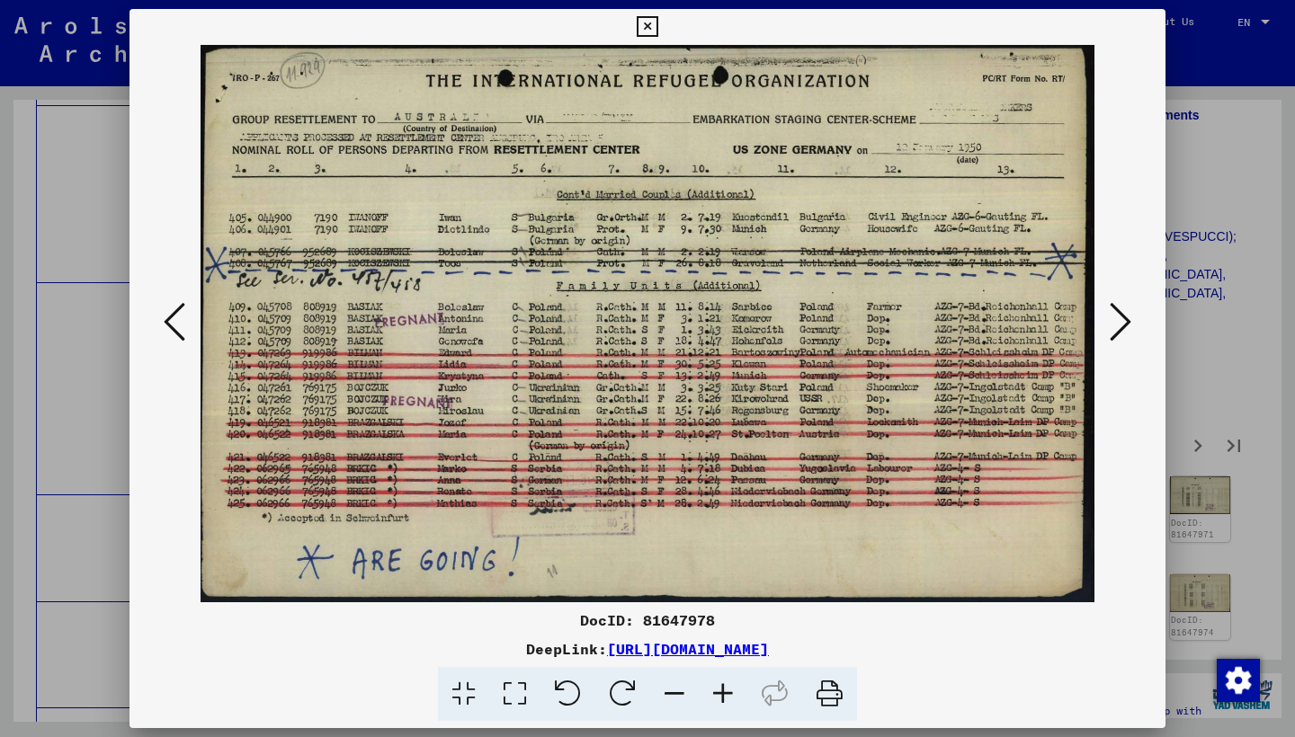
click at [1106, 316] on button at bounding box center [1120, 323] width 32 height 51
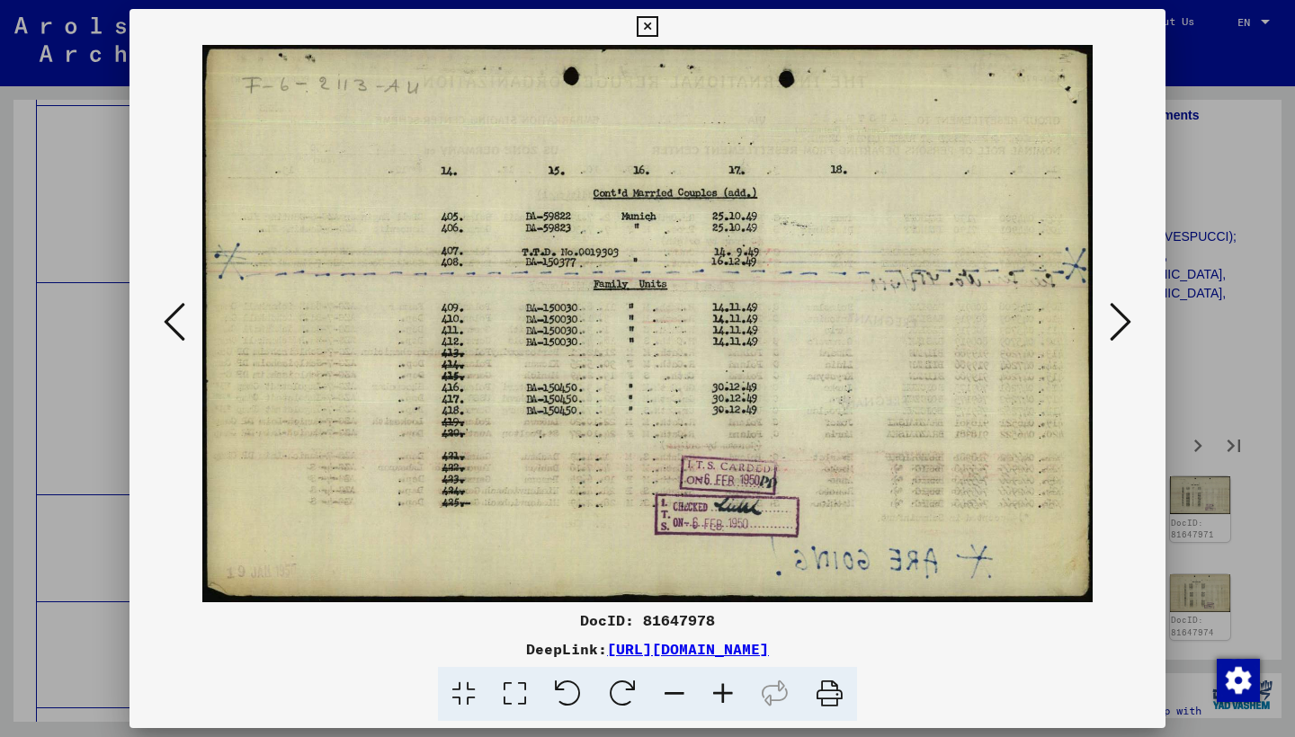
click at [1106, 316] on button at bounding box center [1120, 323] width 32 height 51
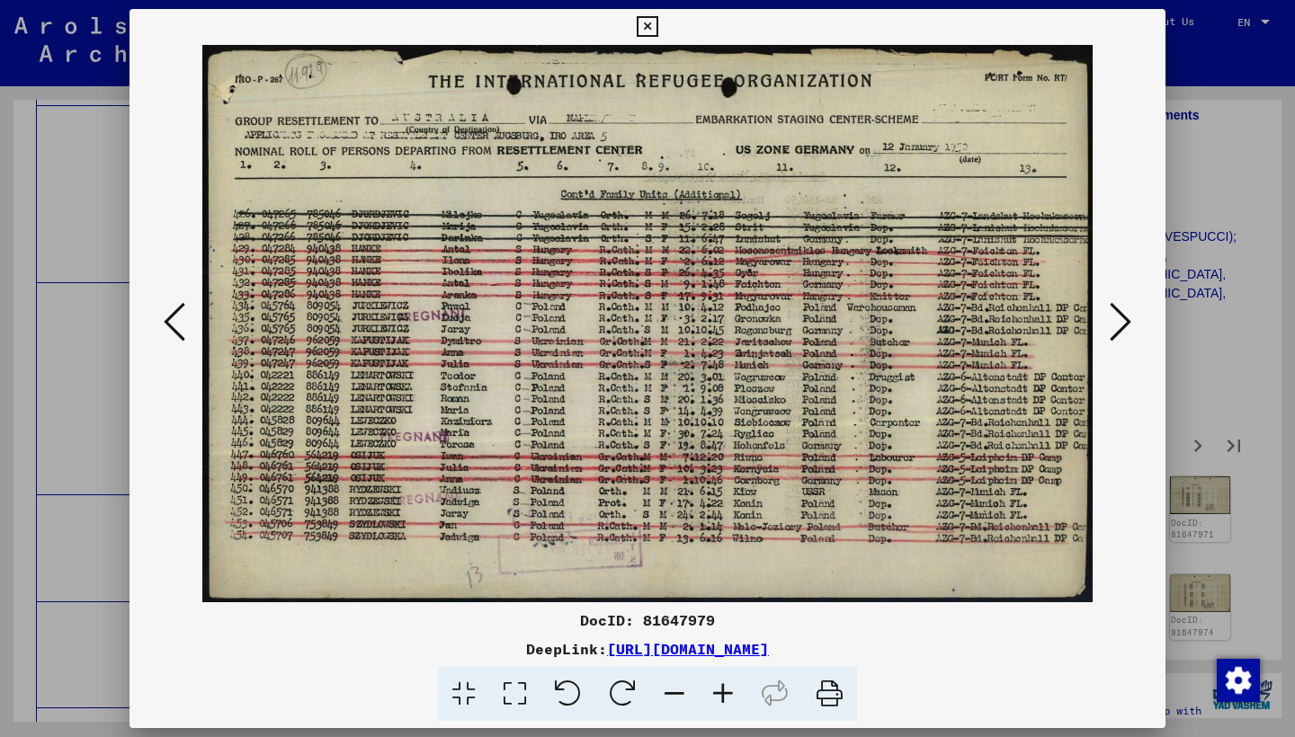
click at [1104, 316] on button at bounding box center [1120, 323] width 32 height 51
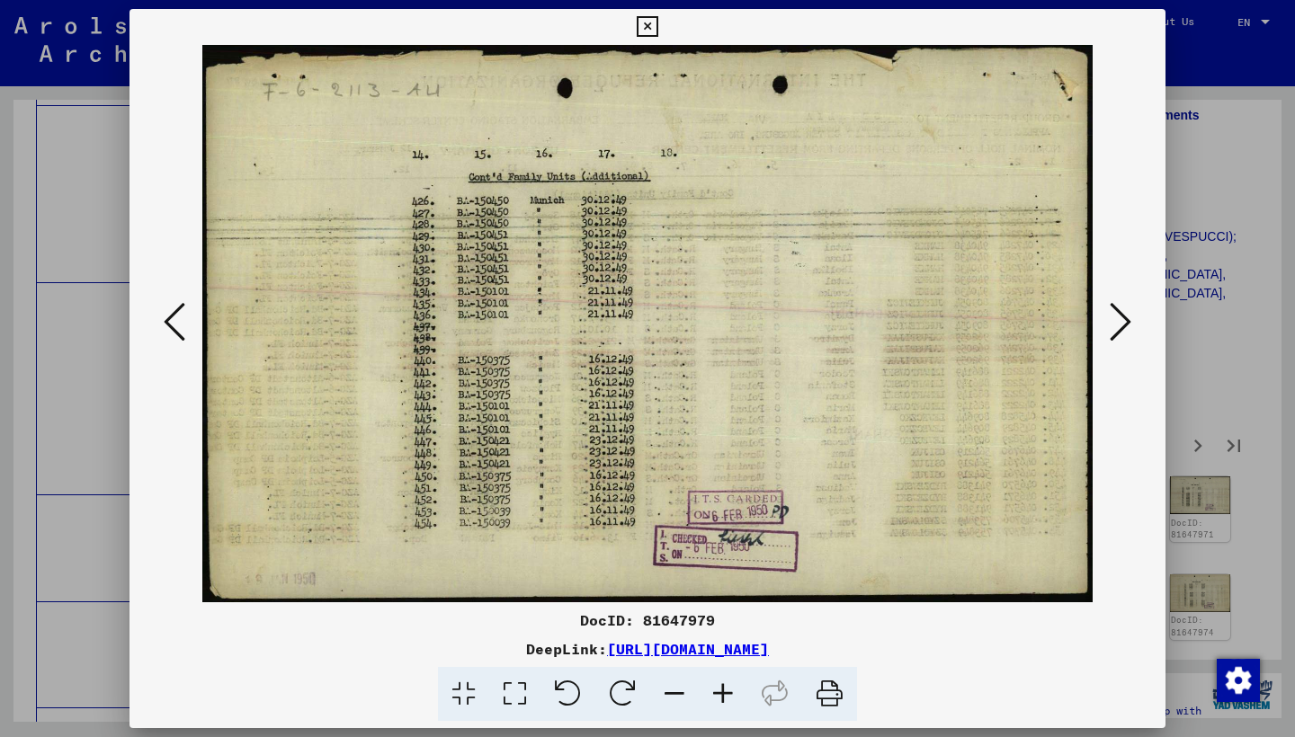
click at [1104, 316] on button at bounding box center [1120, 323] width 32 height 51
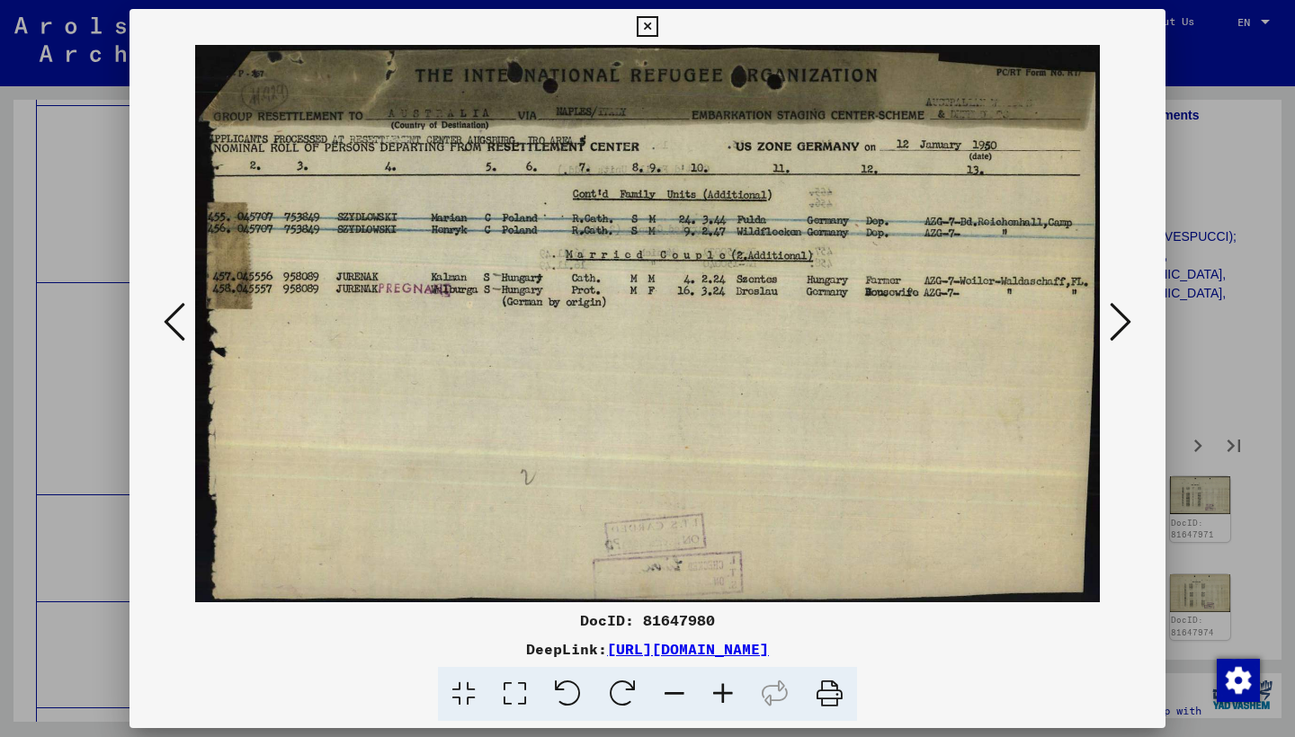
click at [1104, 316] on button at bounding box center [1120, 323] width 32 height 51
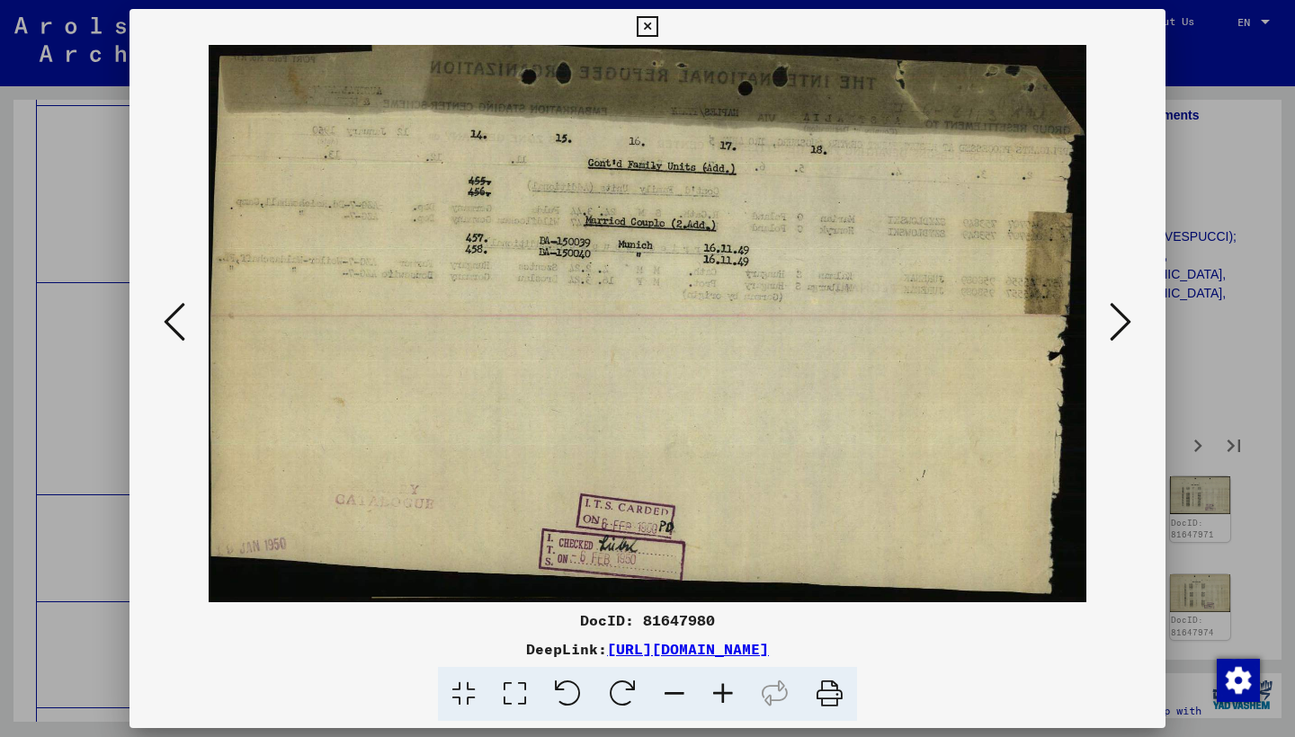
click at [1104, 316] on button at bounding box center [1120, 323] width 32 height 51
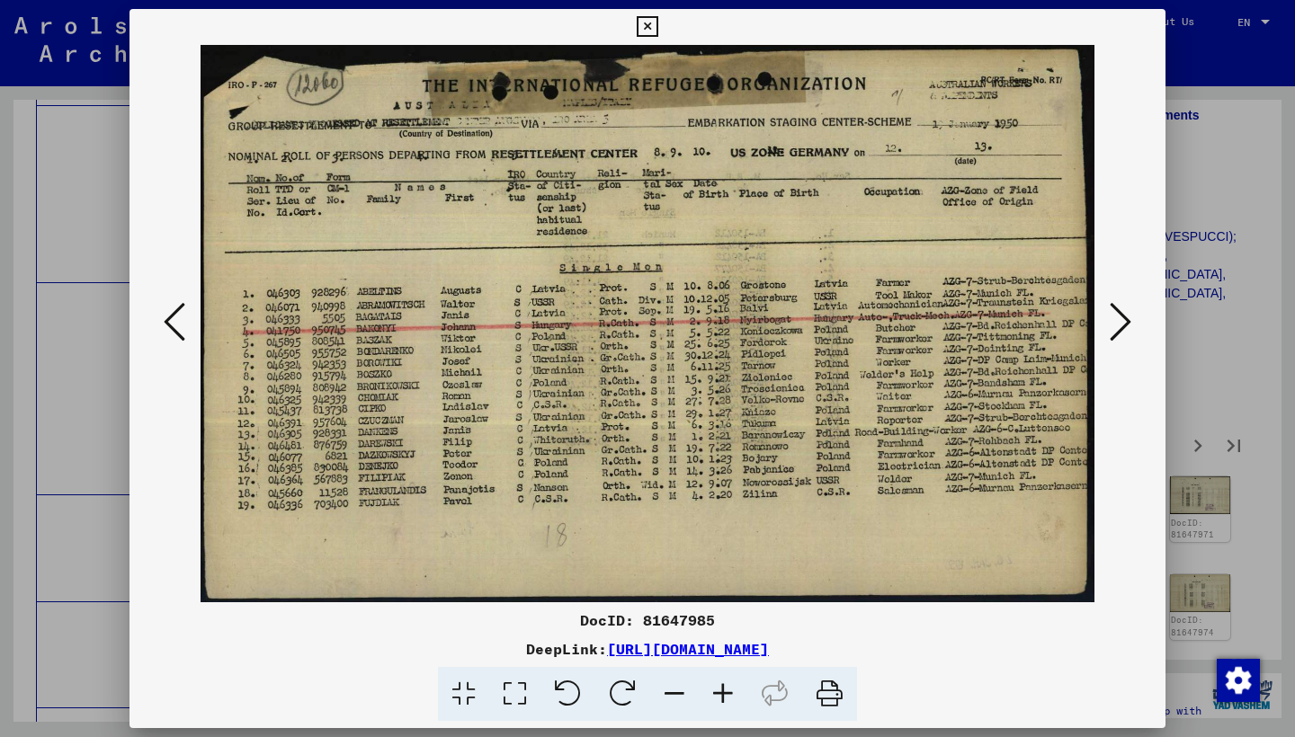
click at [1104, 316] on button at bounding box center [1120, 323] width 32 height 51
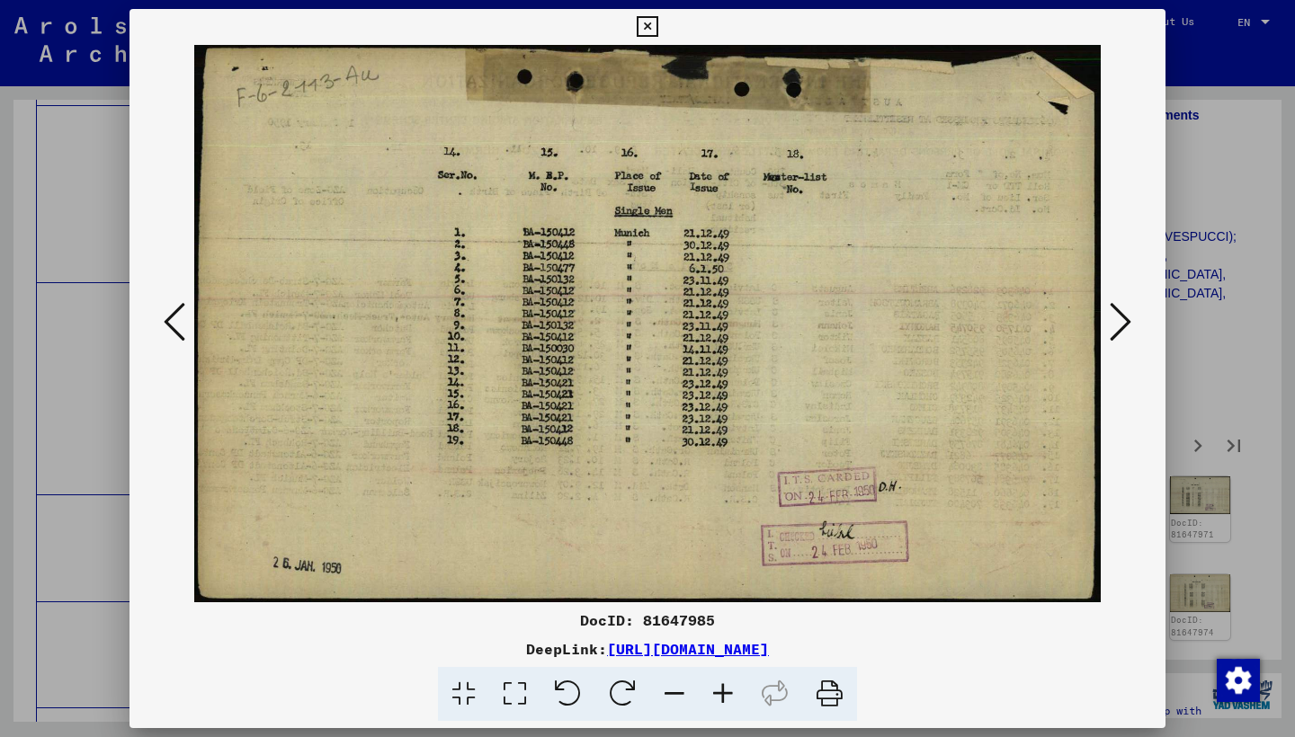
click at [1104, 316] on button at bounding box center [1120, 323] width 32 height 51
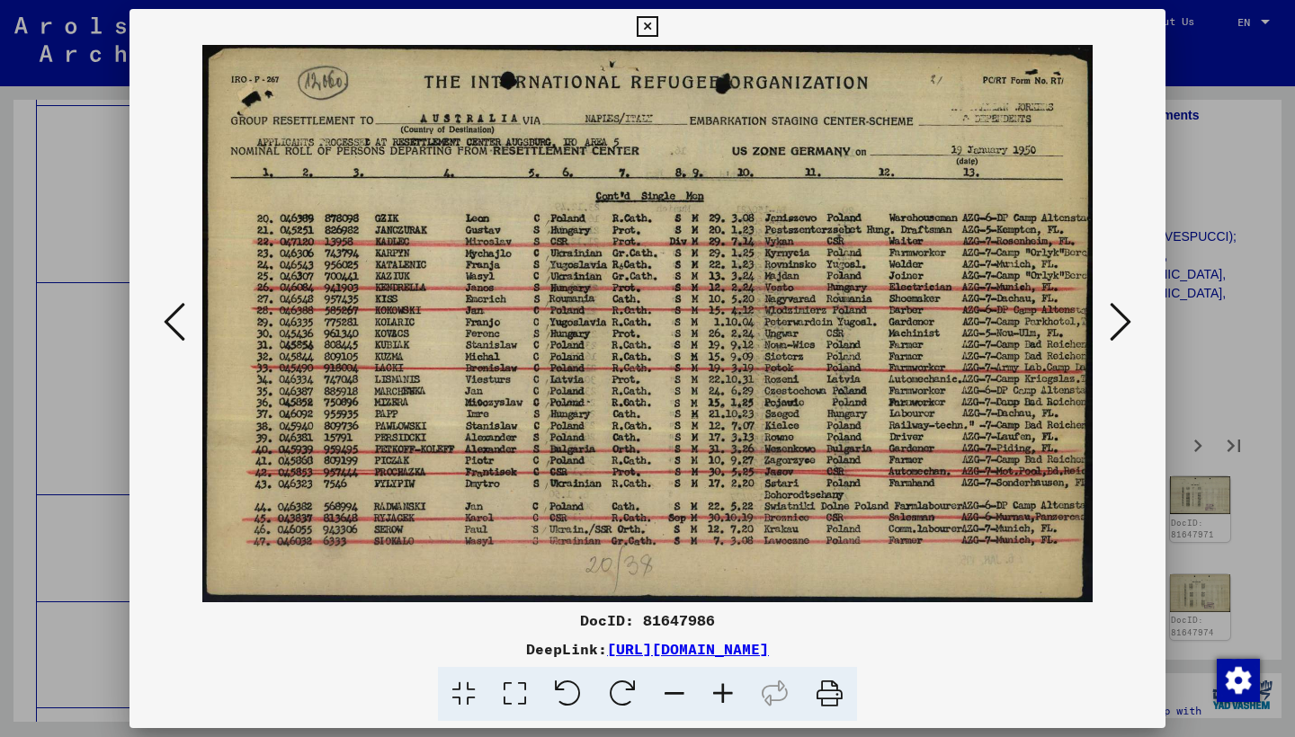
click at [1102, 319] on img at bounding box center [647, 323] width 913 height 557
click at [1118, 317] on icon at bounding box center [1120, 321] width 22 height 43
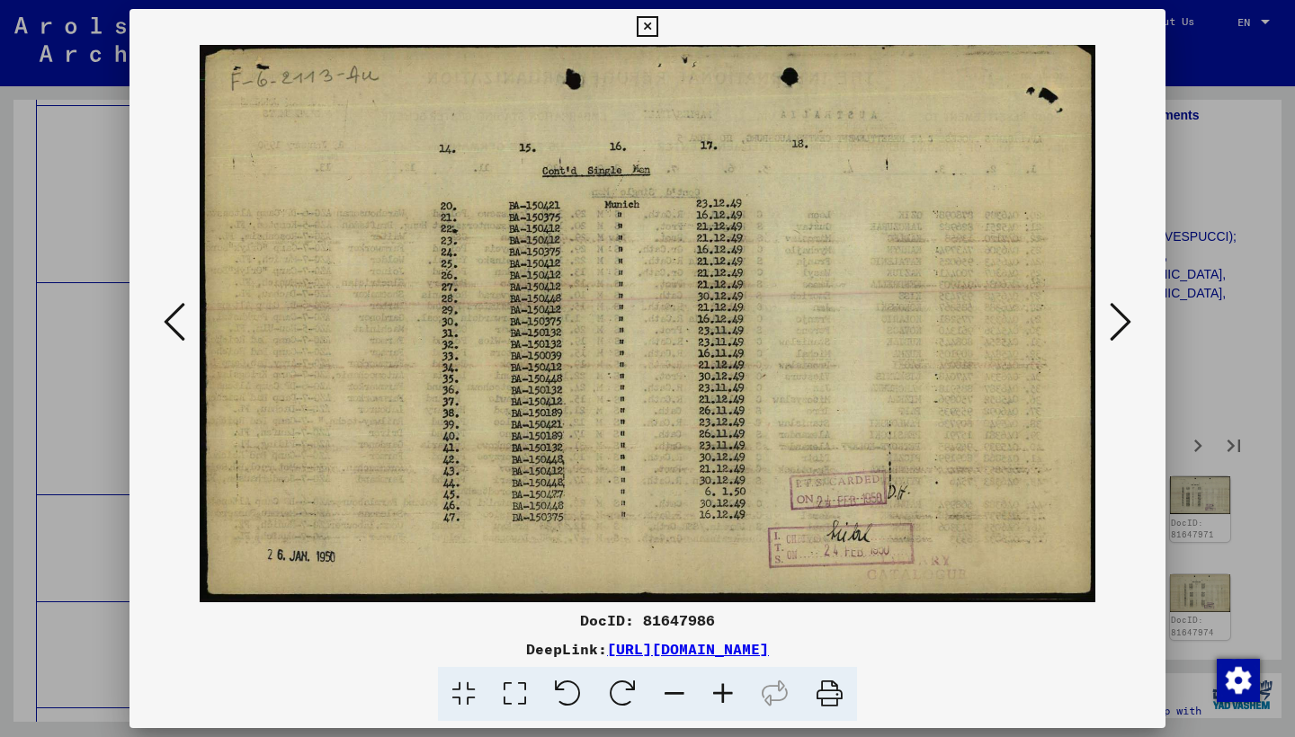
click at [1118, 318] on icon at bounding box center [1120, 321] width 22 height 43
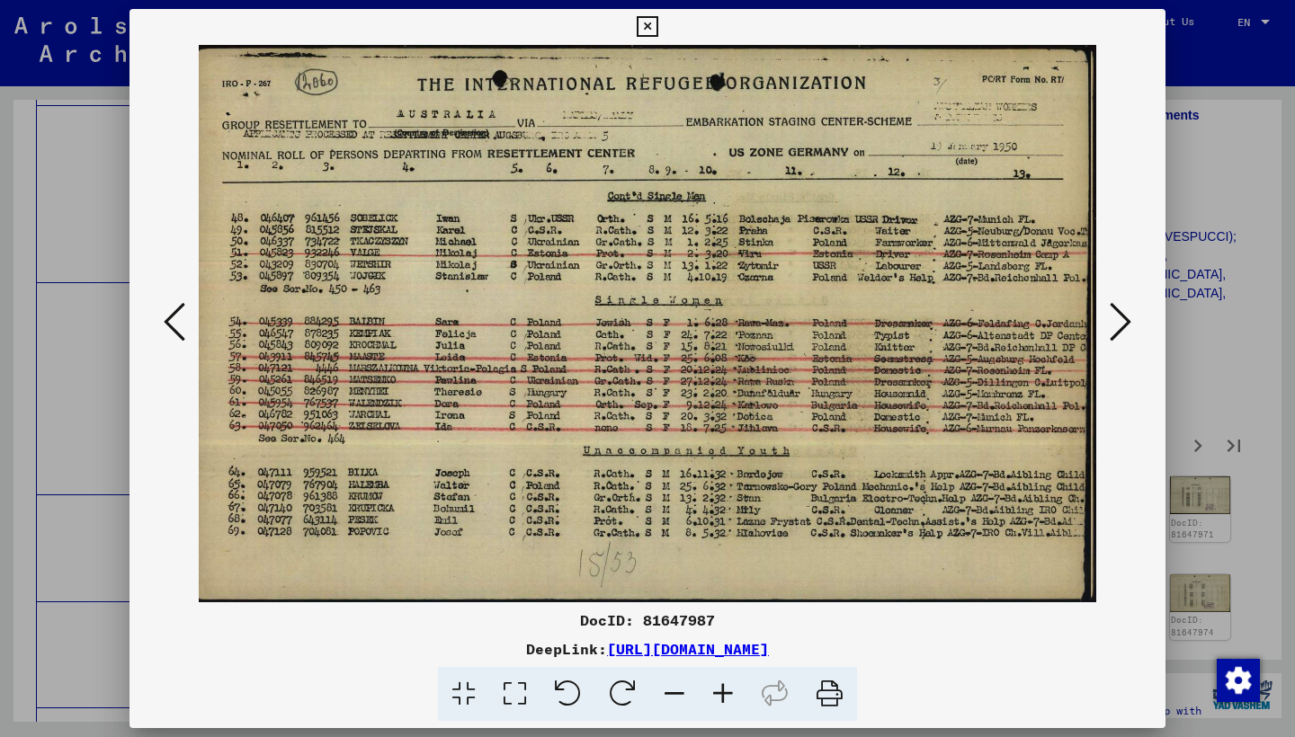
click at [1115, 320] on icon at bounding box center [1120, 321] width 22 height 43
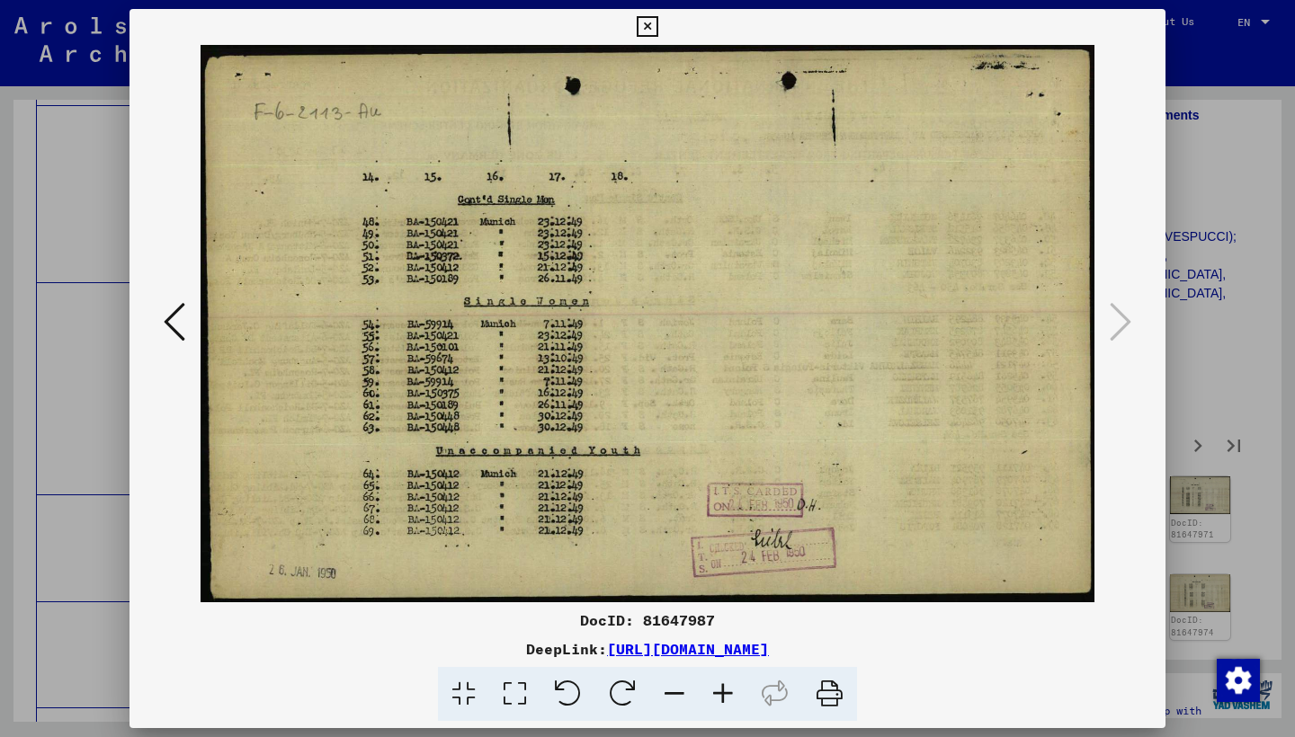
click at [657, 20] on icon at bounding box center [647, 27] width 21 height 22
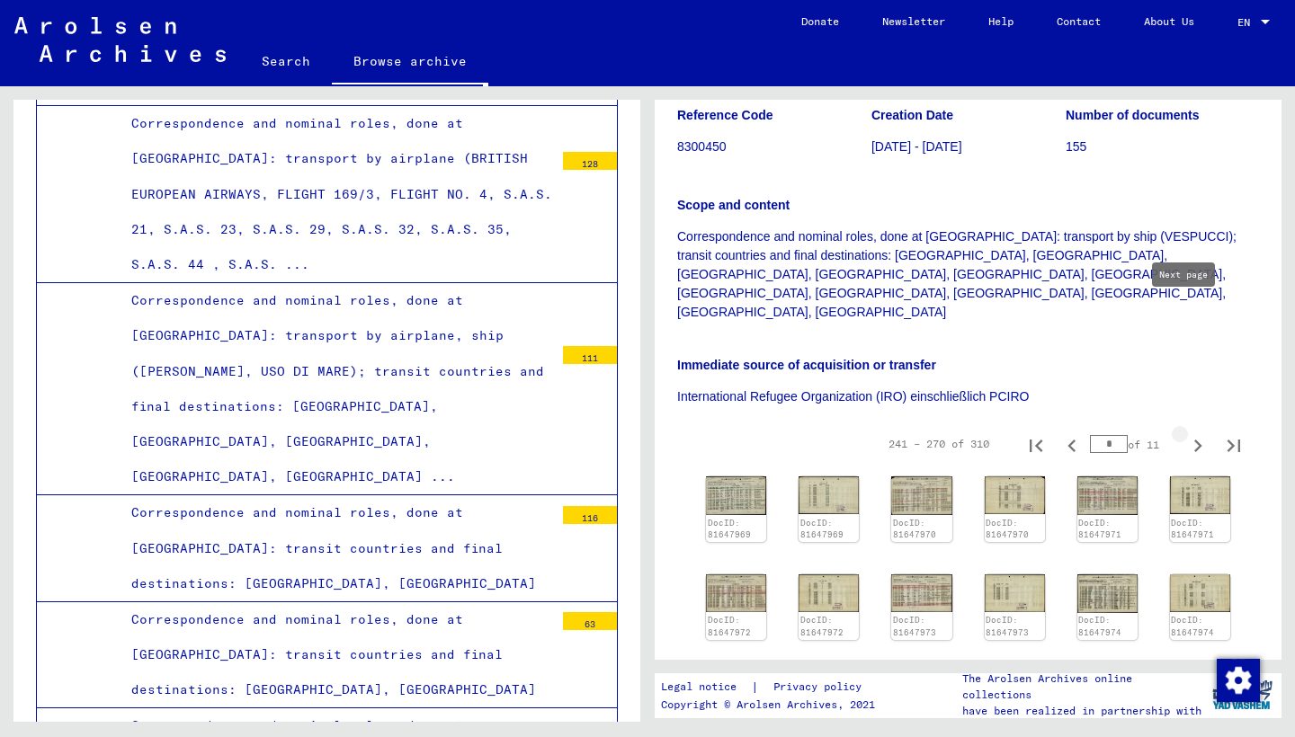
click at [1194, 440] on icon "Next page" at bounding box center [1198, 446] width 8 height 13
type input "**"
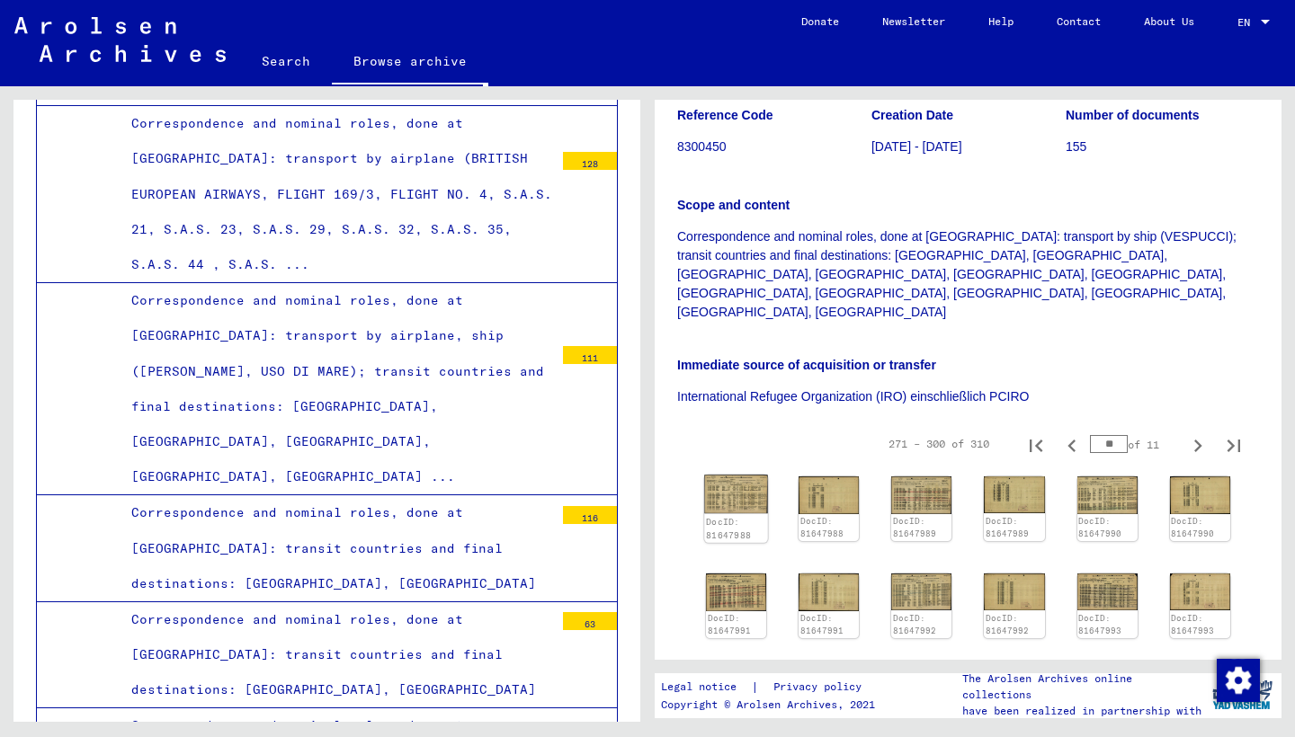
click at [744, 475] on img at bounding box center [736, 495] width 64 height 40
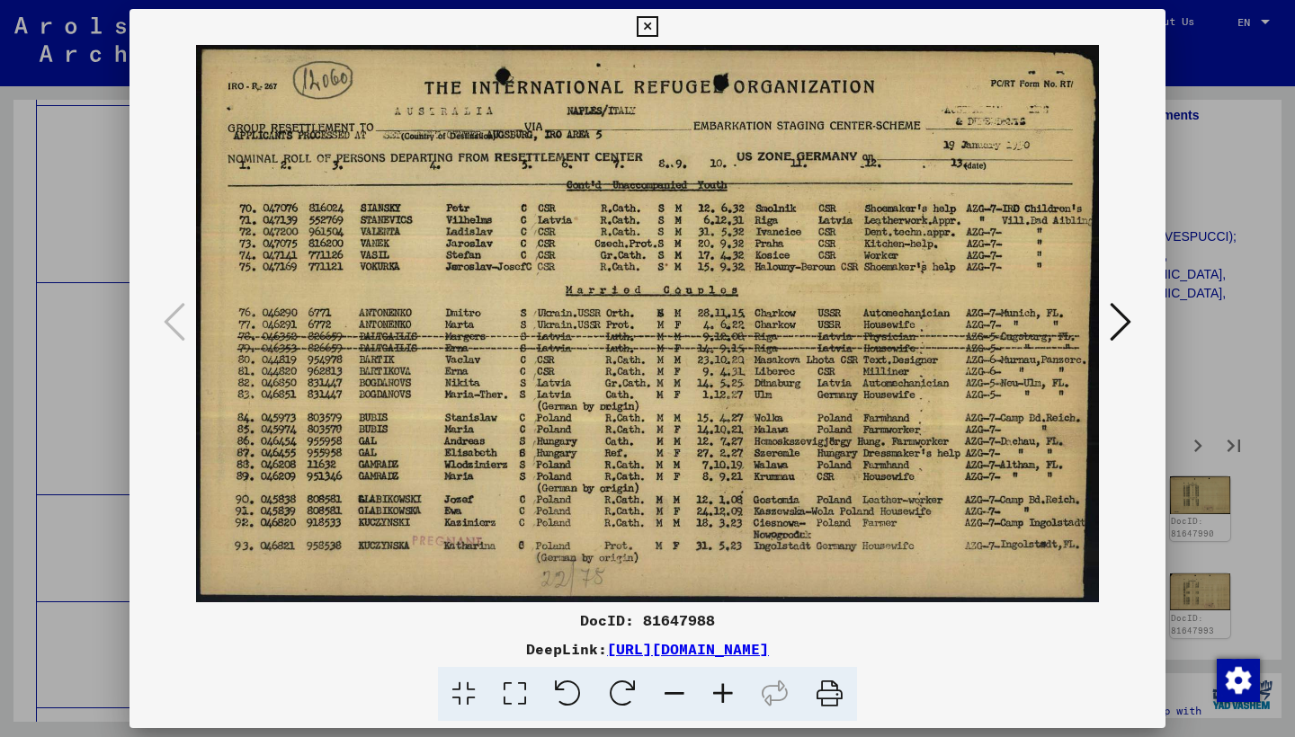
click at [1118, 317] on icon at bounding box center [1120, 321] width 22 height 43
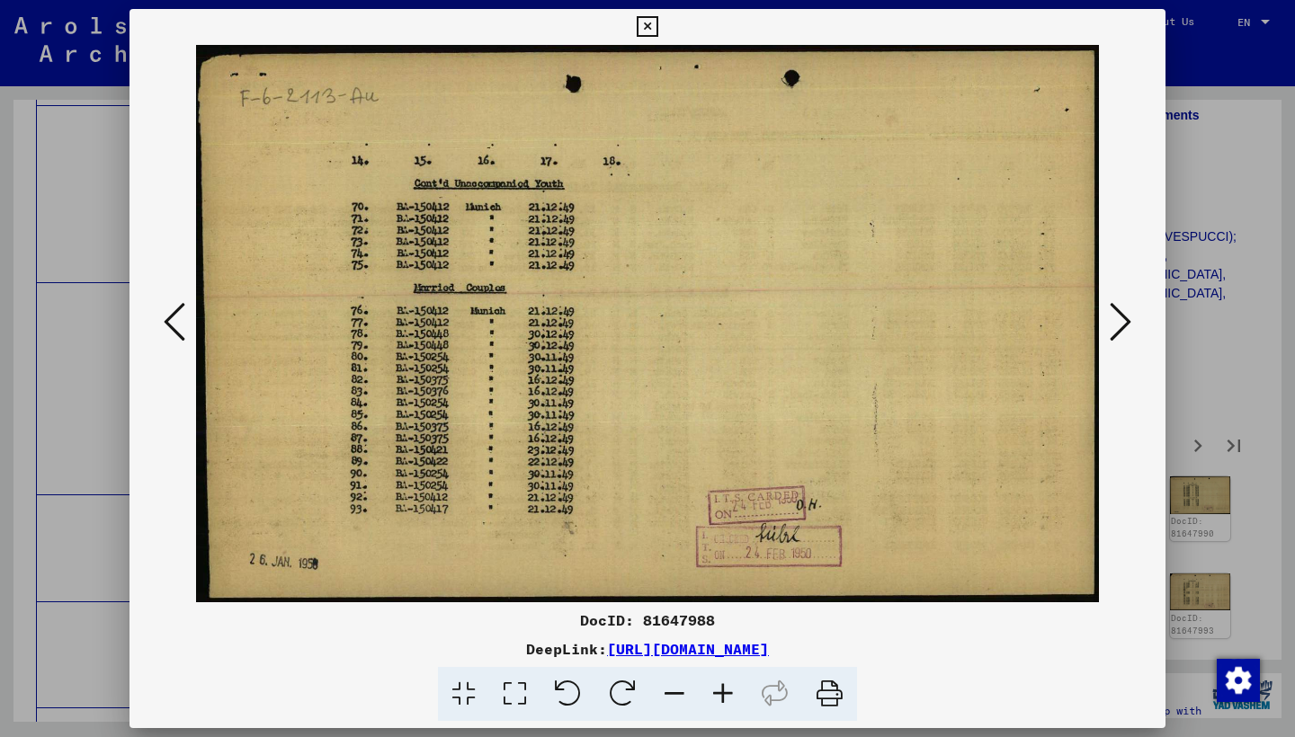
click at [1118, 317] on icon at bounding box center [1120, 321] width 22 height 43
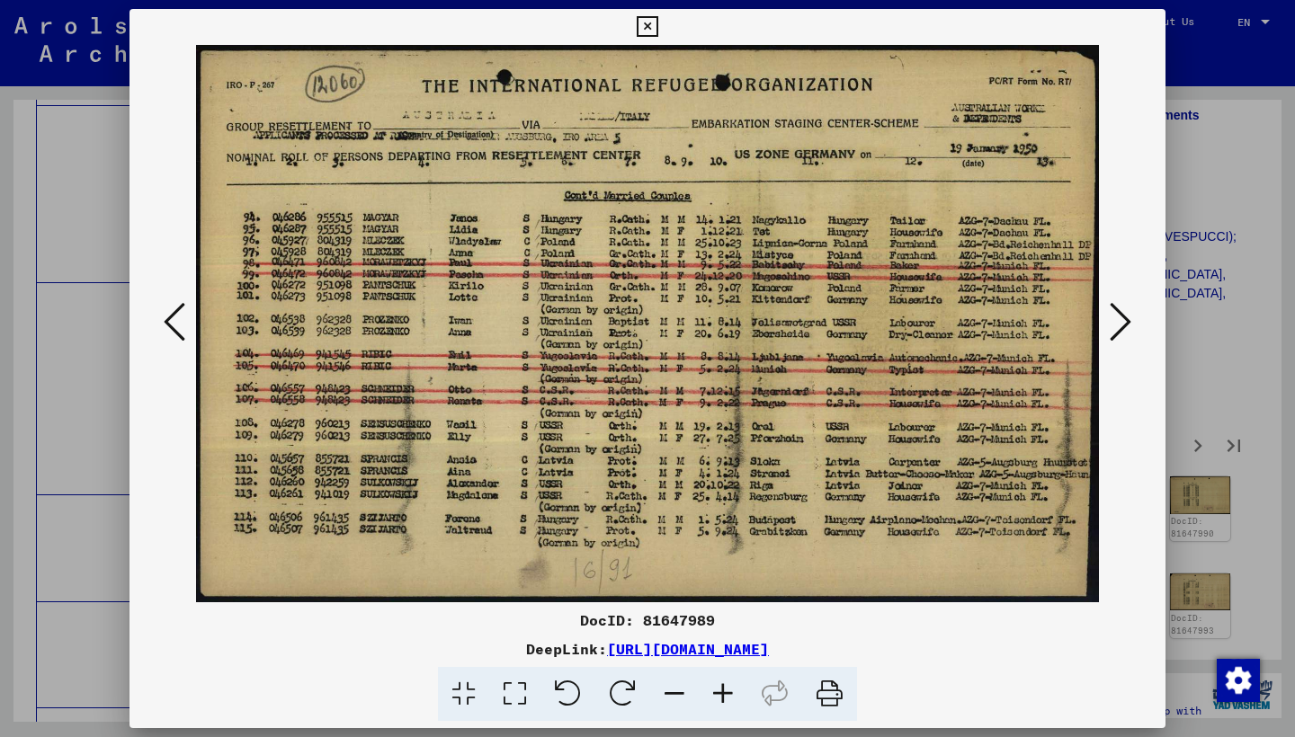
click at [1118, 318] on icon at bounding box center [1120, 321] width 22 height 43
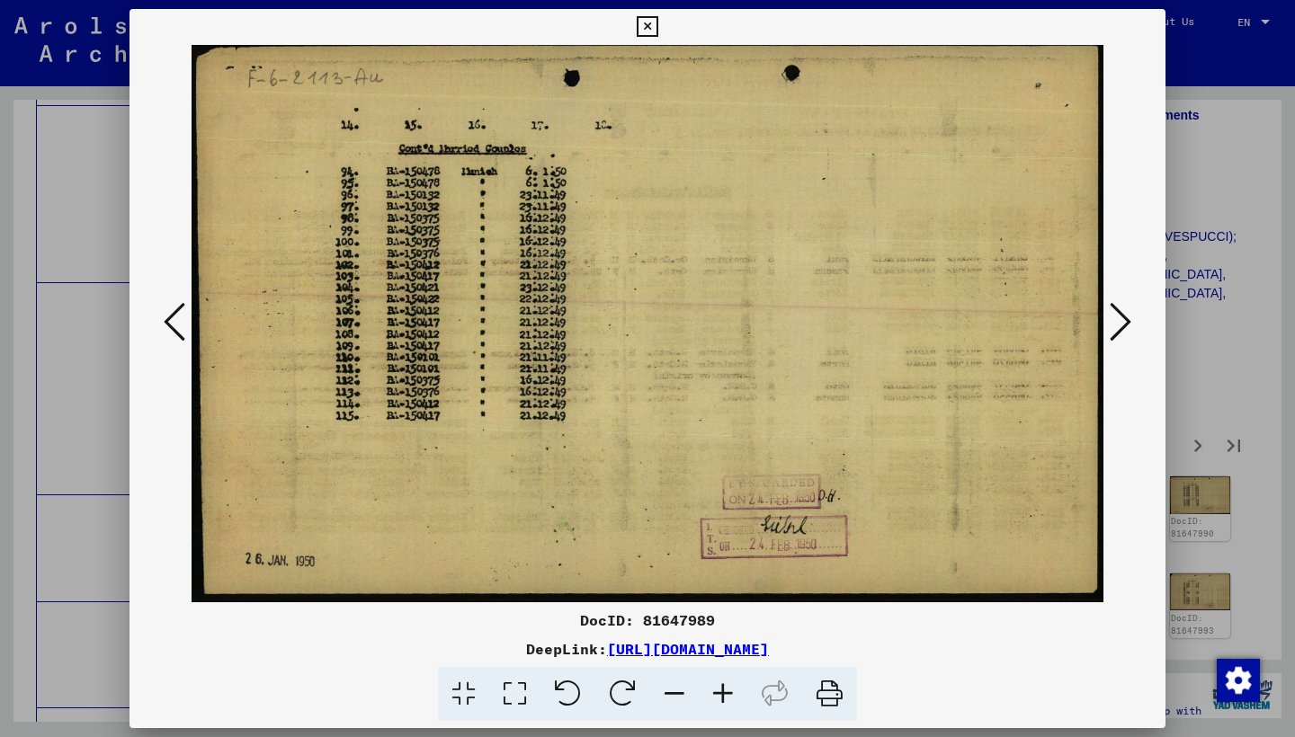
click at [1118, 318] on icon at bounding box center [1120, 321] width 22 height 43
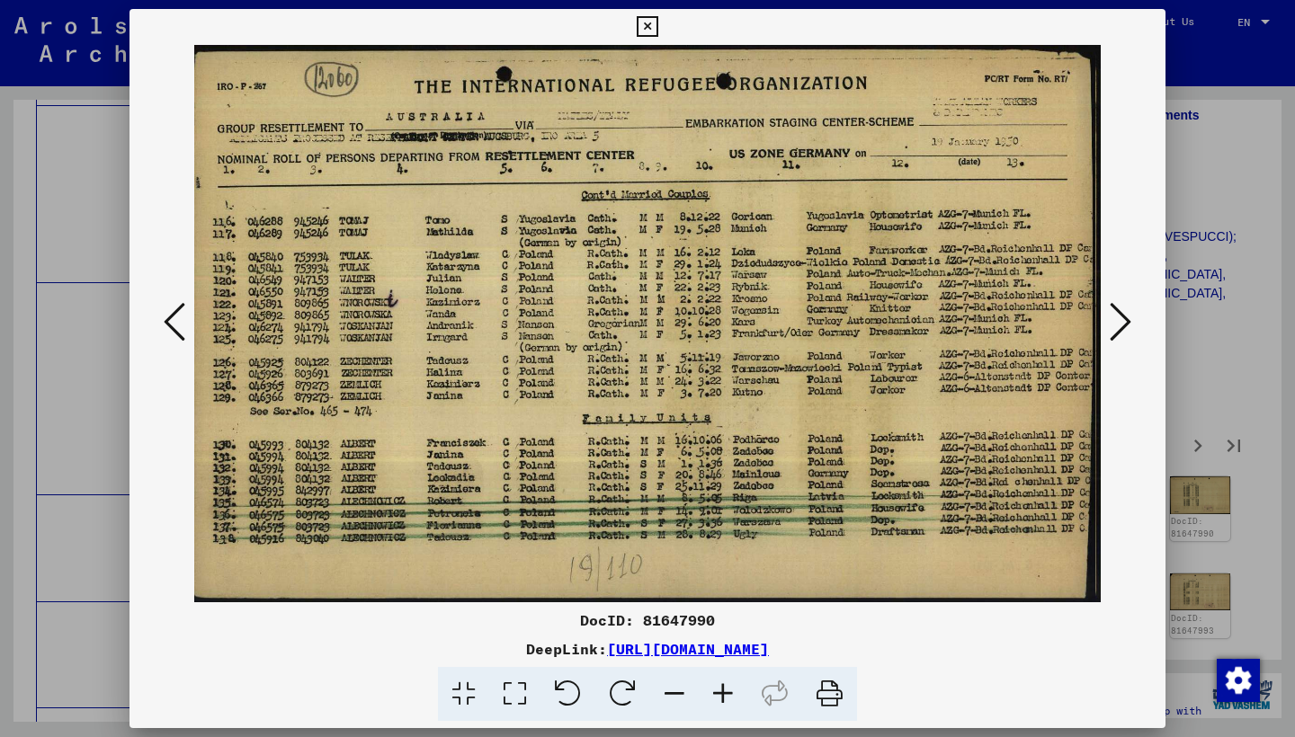
click at [1118, 318] on icon at bounding box center [1120, 321] width 22 height 43
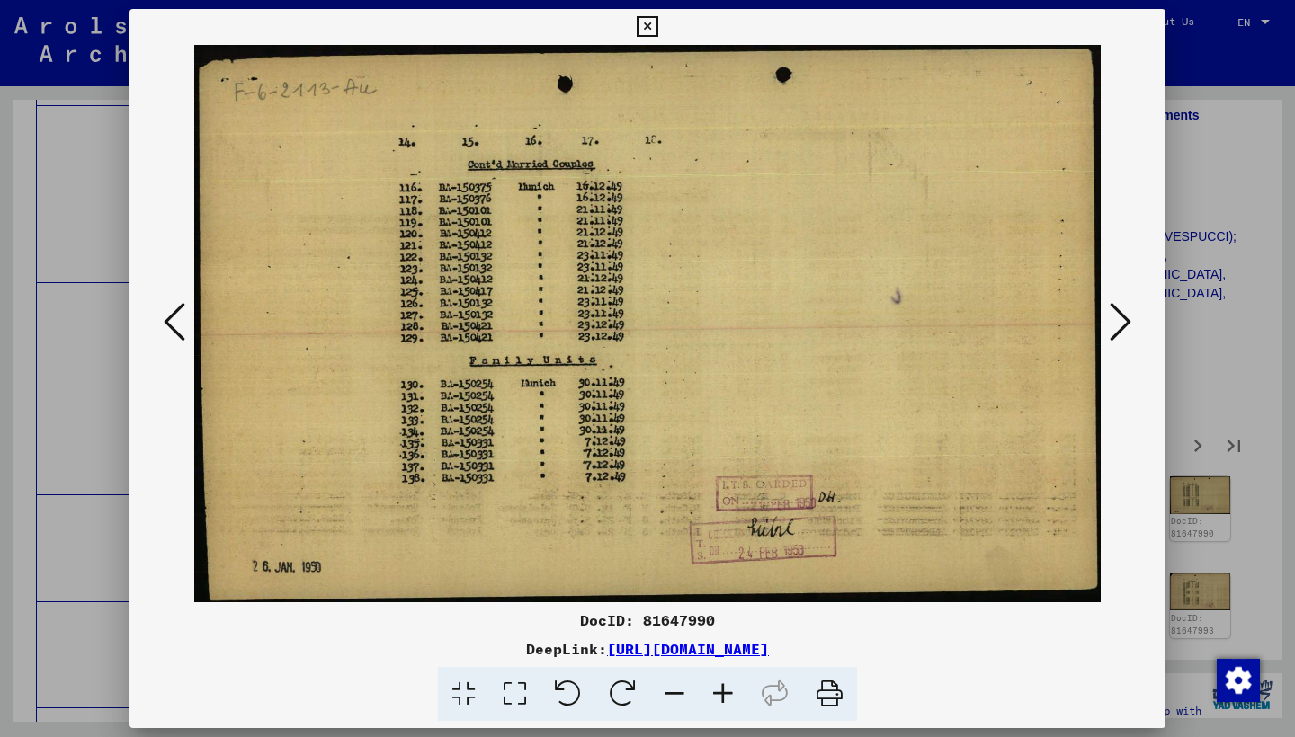
click at [1118, 319] on icon at bounding box center [1120, 321] width 22 height 43
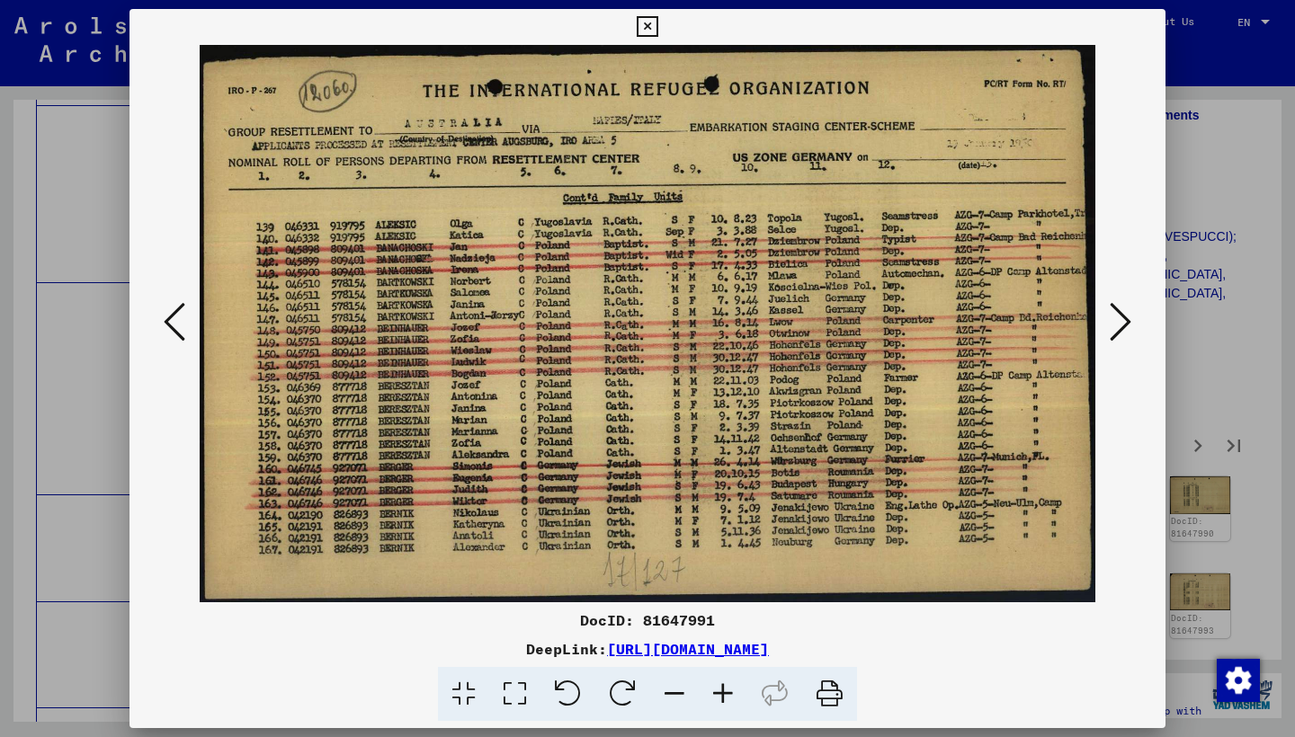
click at [1118, 319] on icon at bounding box center [1120, 321] width 22 height 43
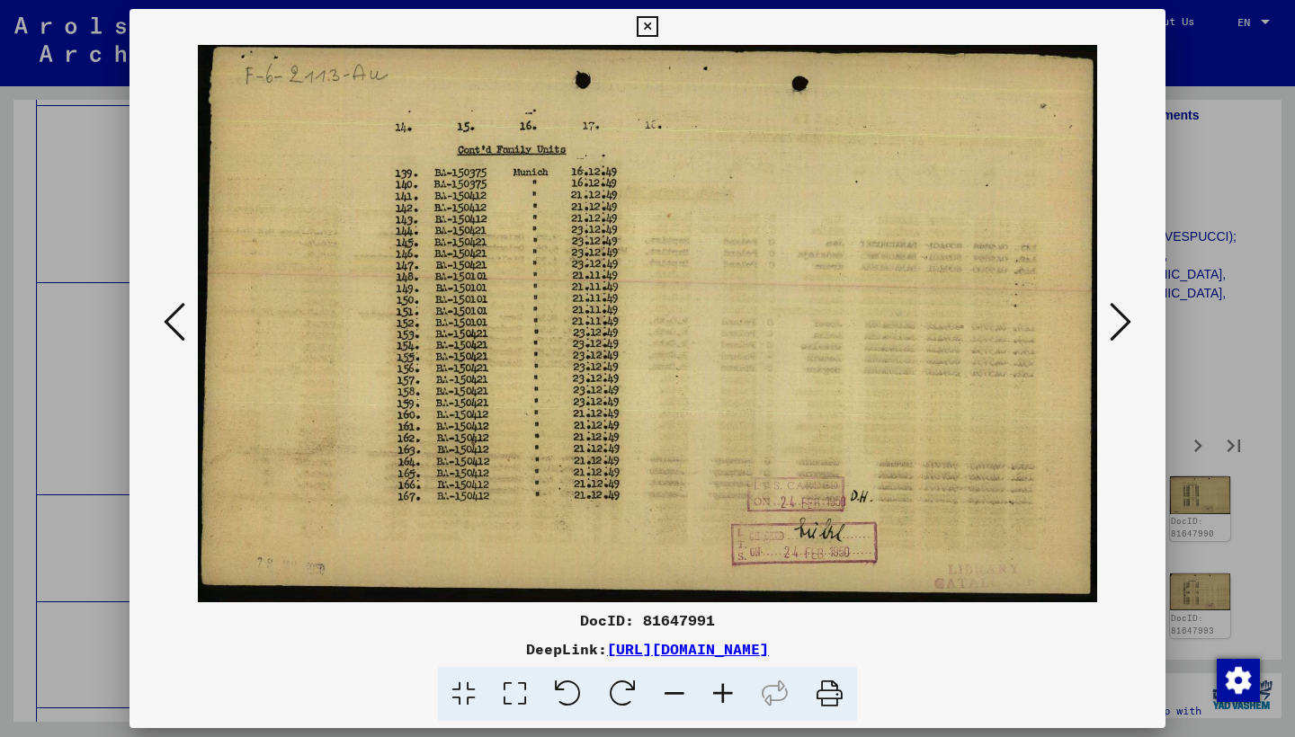
click at [1118, 319] on icon at bounding box center [1120, 321] width 22 height 43
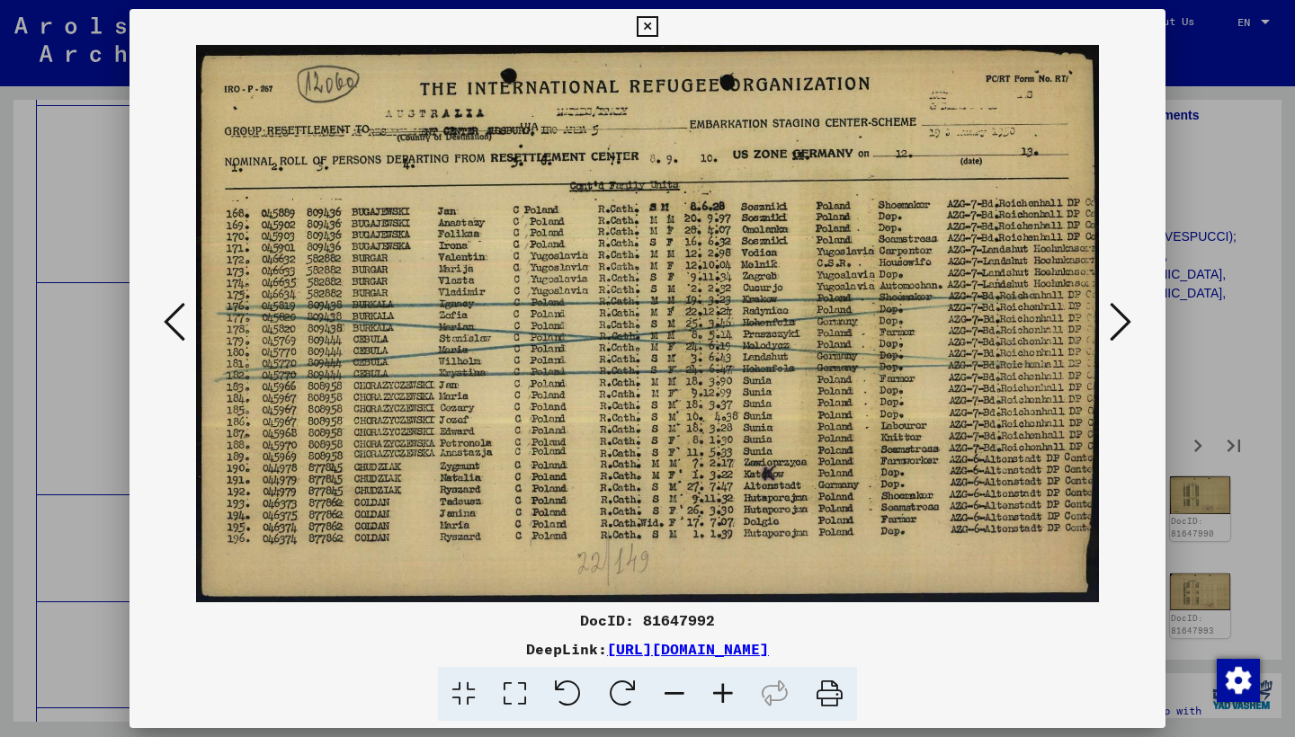
click at [1118, 319] on icon at bounding box center [1120, 321] width 22 height 43
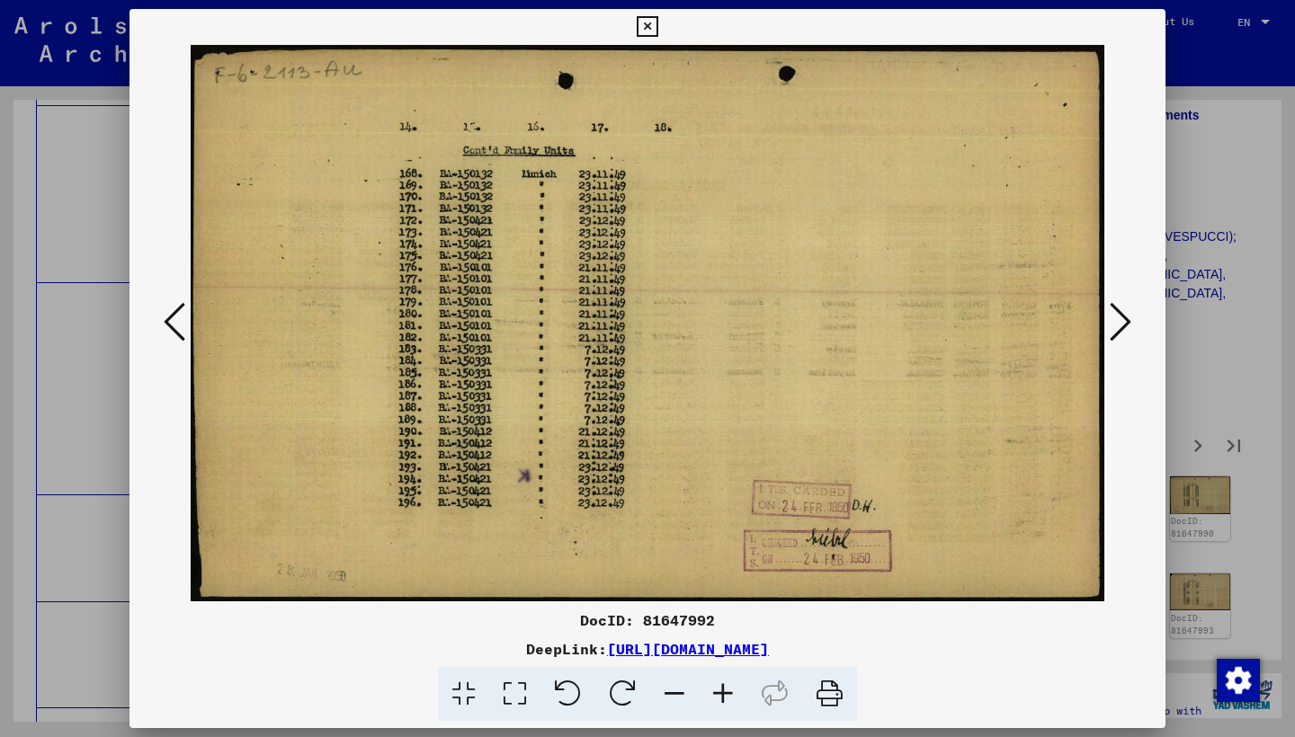
click at [1118, 319] on icon at bounding box center [1120, 321] width 22 height 43
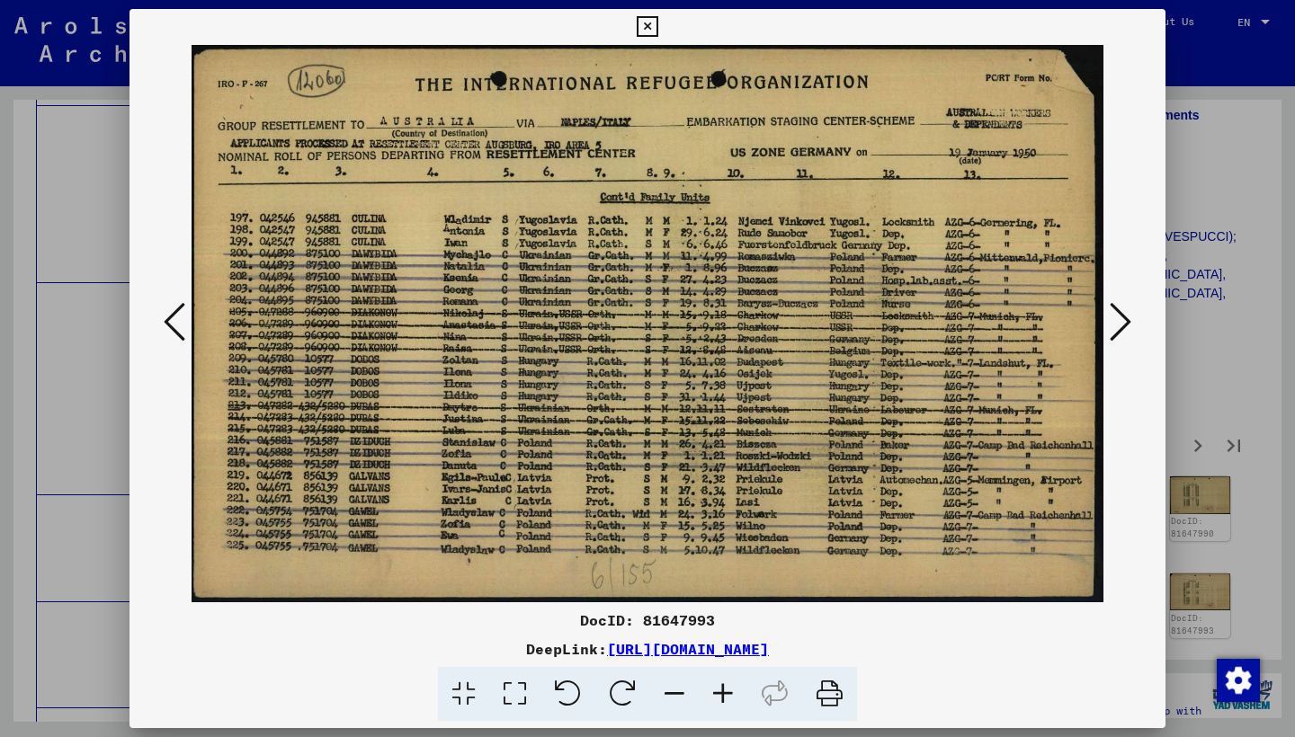
click at [1118, 319] on icon at bounding box center [1120, 321] width 22 height 43
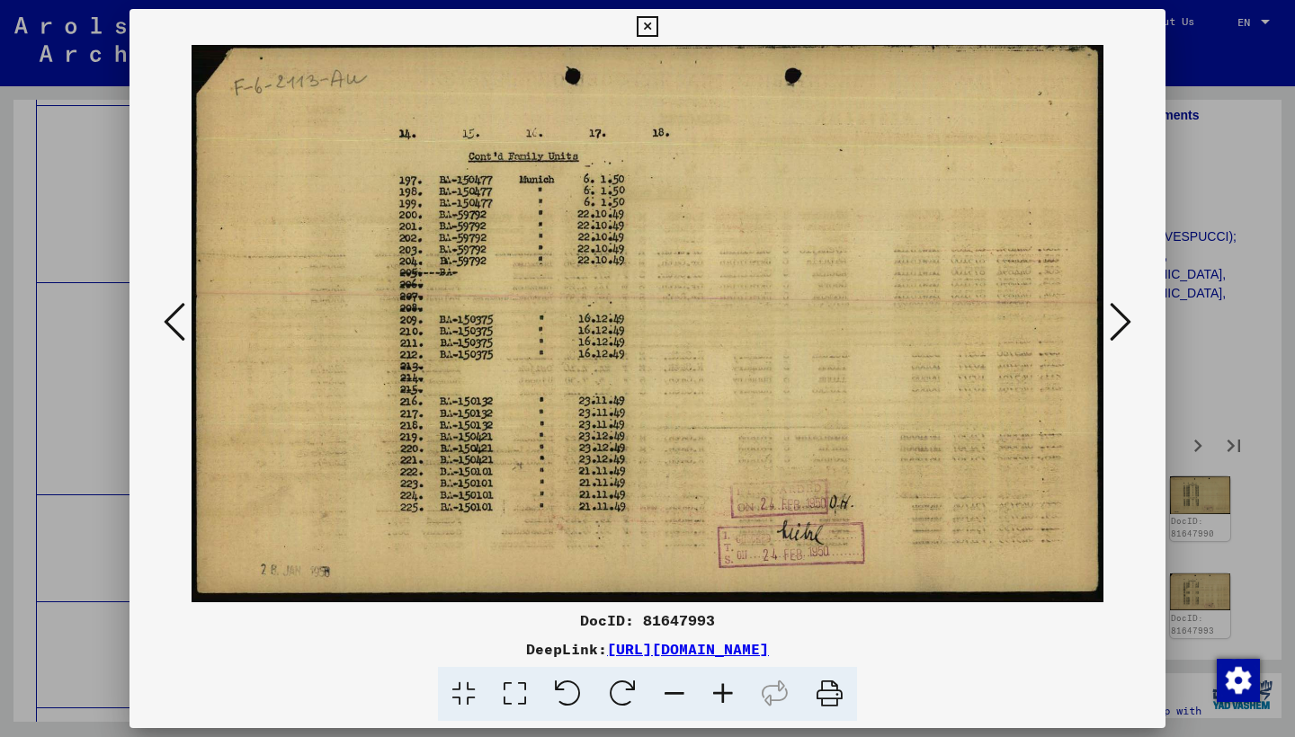
click at [1118, 319] on icon at bounding box center [1120, 321] width 22 height 43
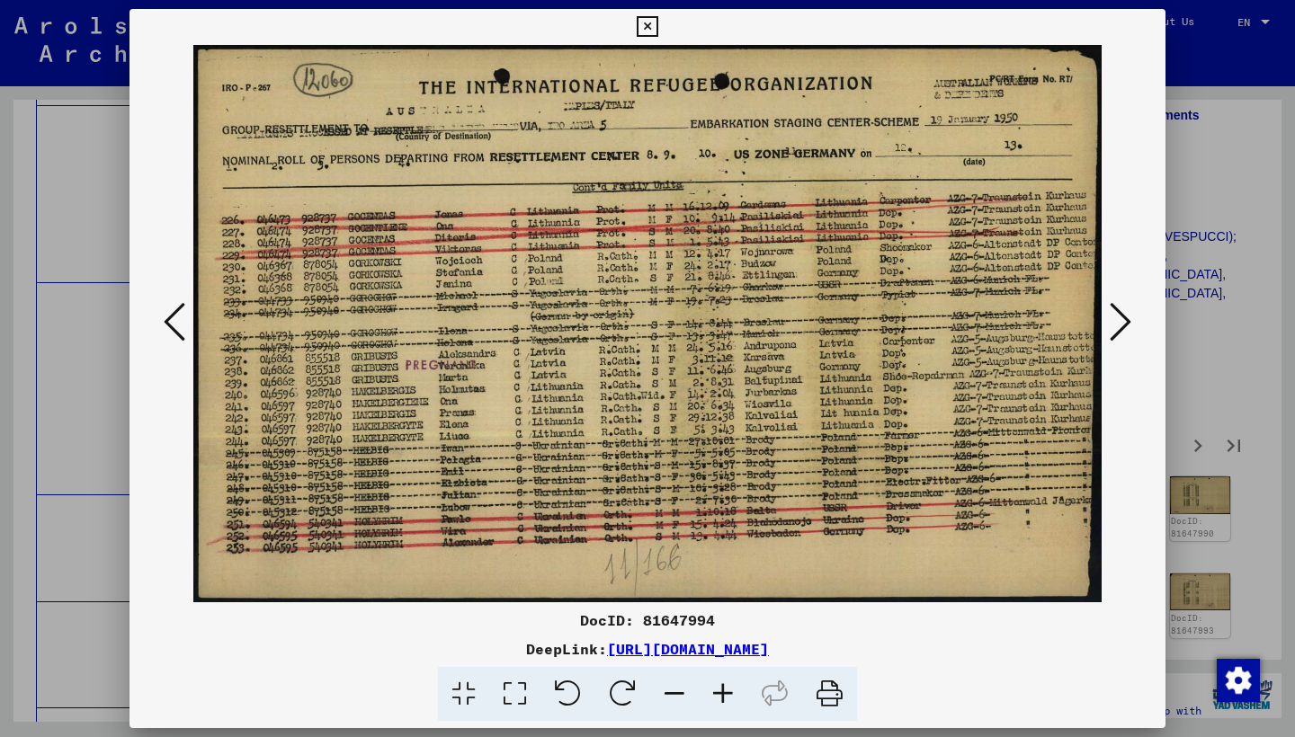
click at [1118, 318] on icon at bounding box center [1120, 321] width 22 height 43
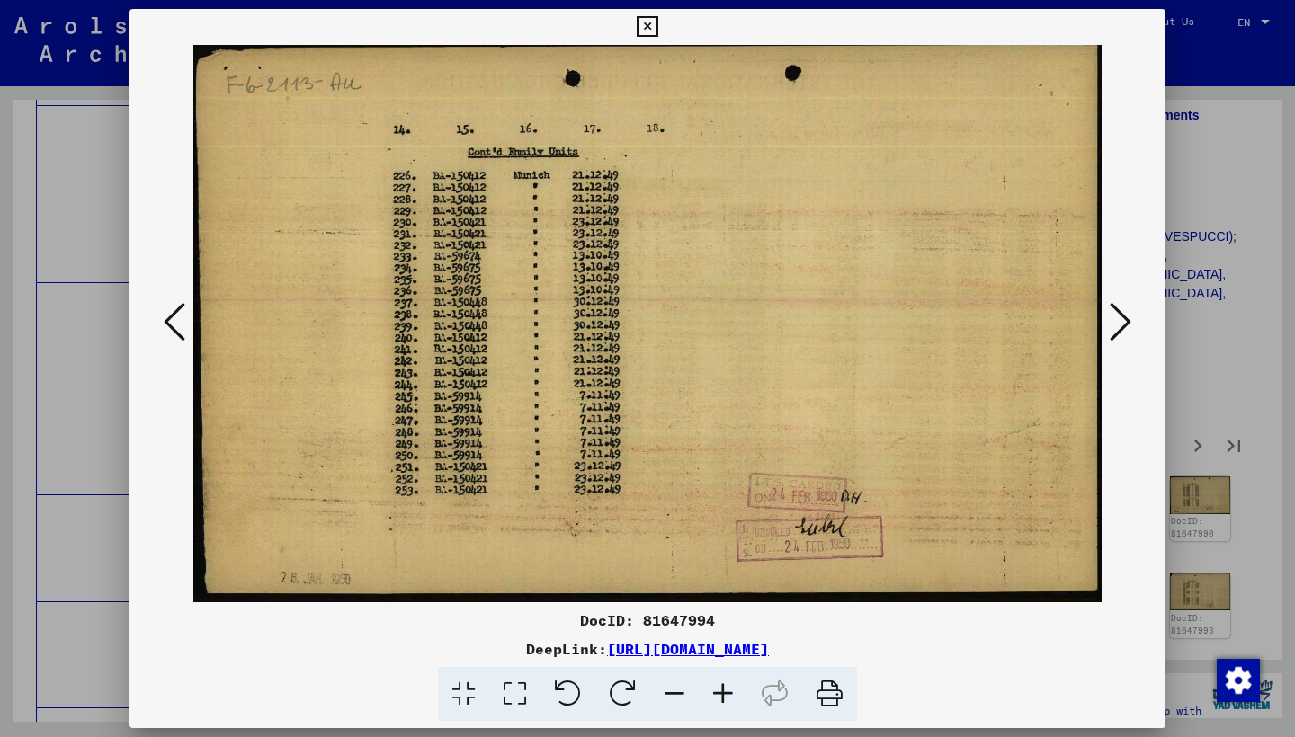
click at [1118, 318] on icon at bounding box center [1120, 321] width 22 height 43
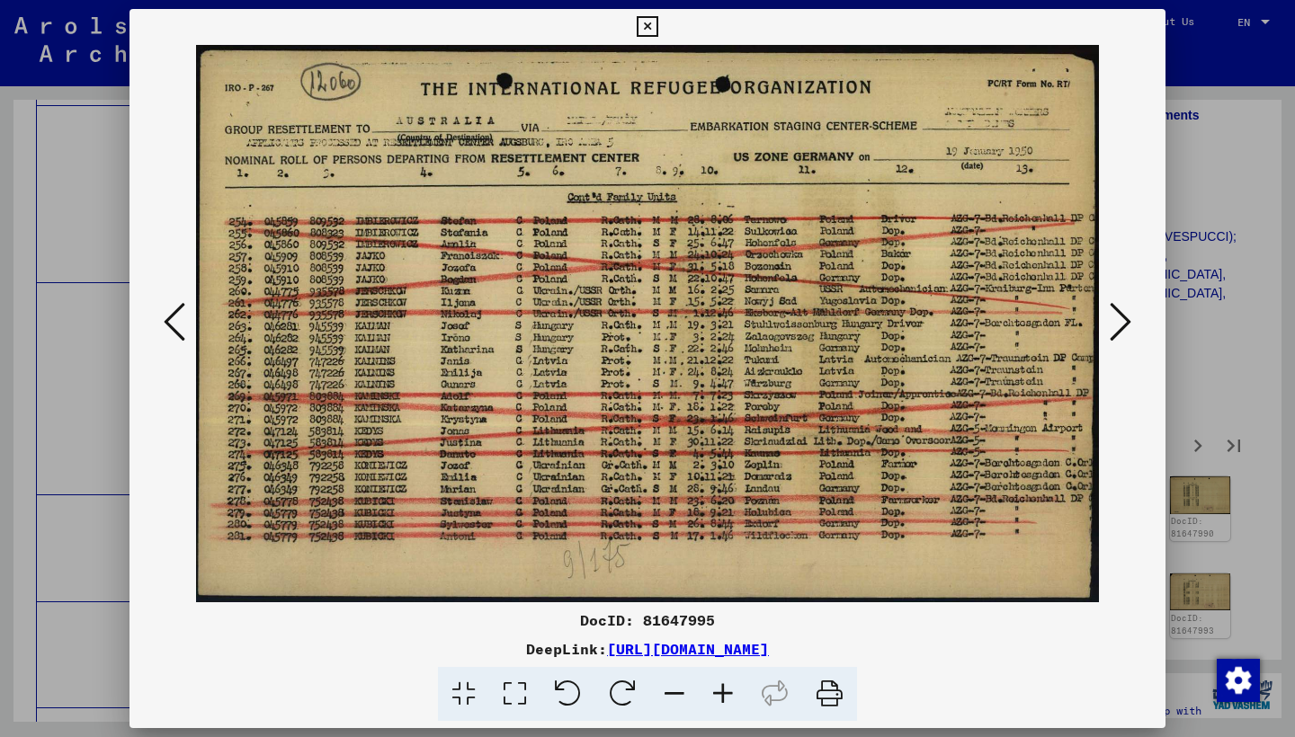
click at [1118, 318] on icon at bounding box center [1120, 321] width 22 height 43
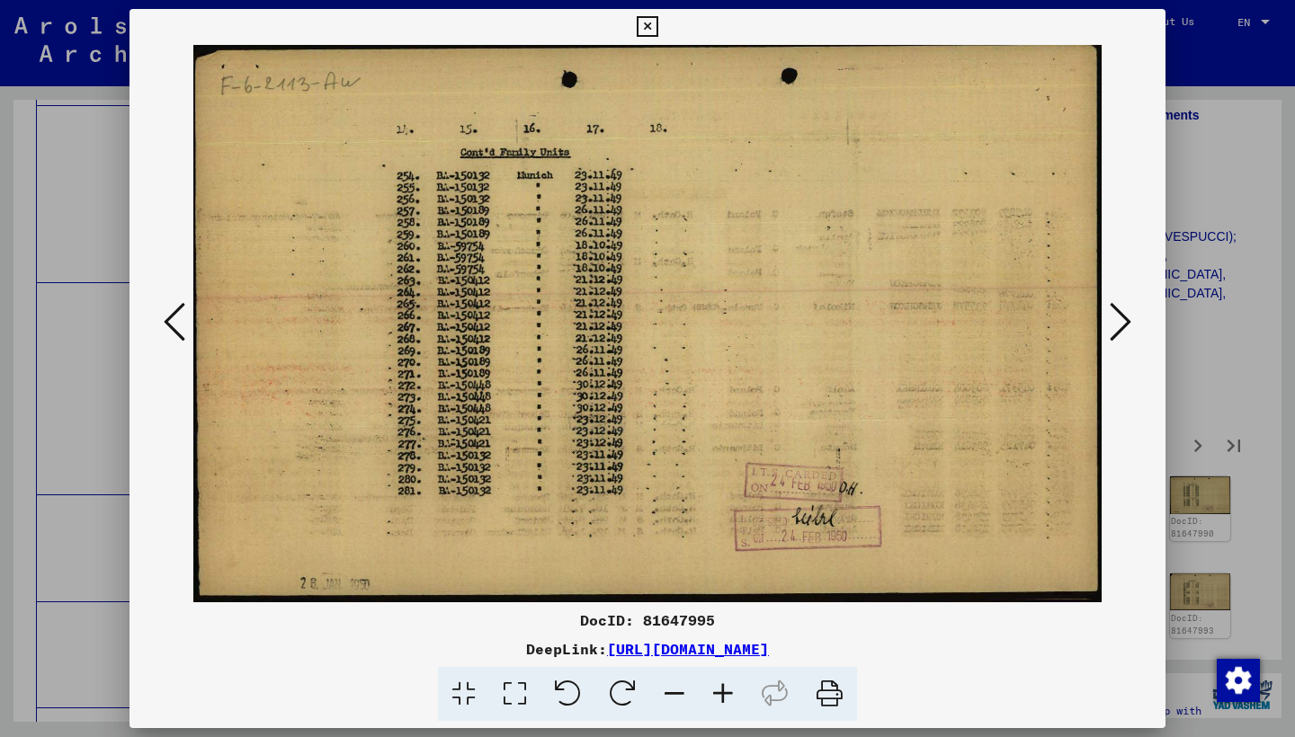
click at [1118, 318] on icon at bounding box center [1120, 321] width 22 height 43
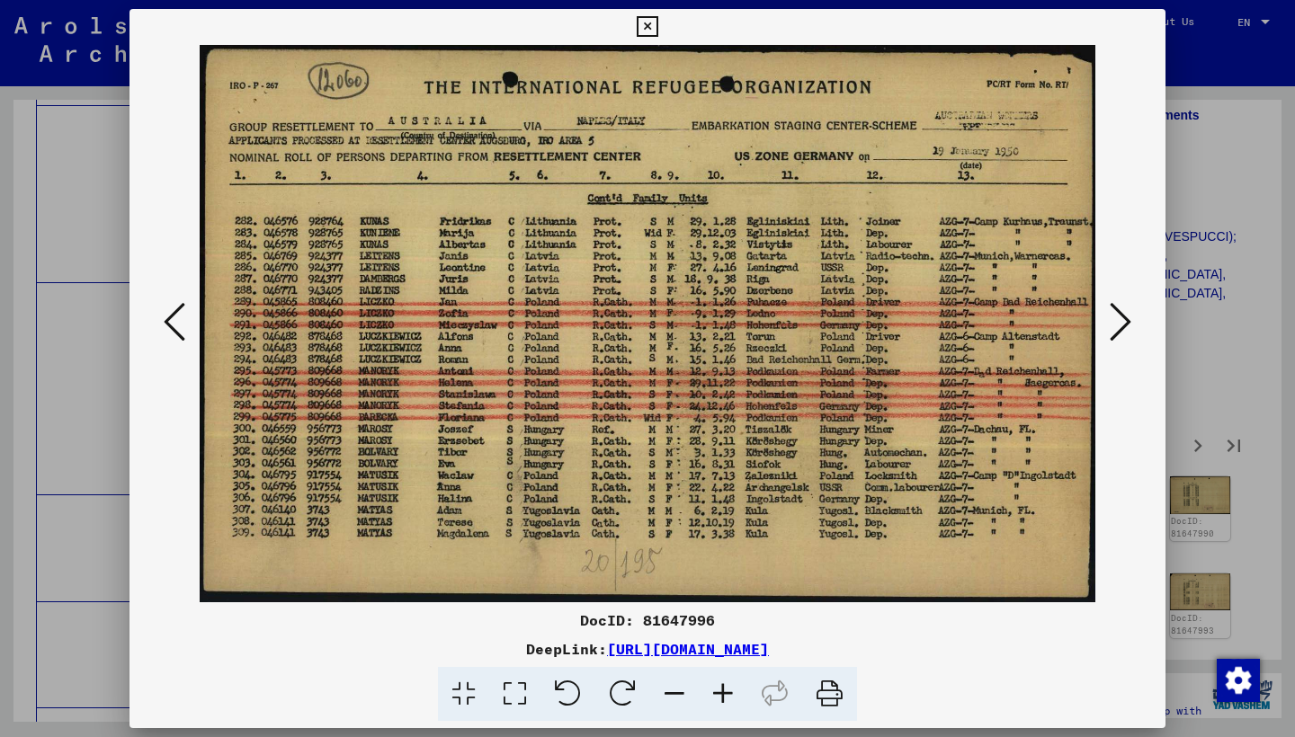
click at [1118, 318] on icon at bounding box center [1120, 321] width 22 height 43
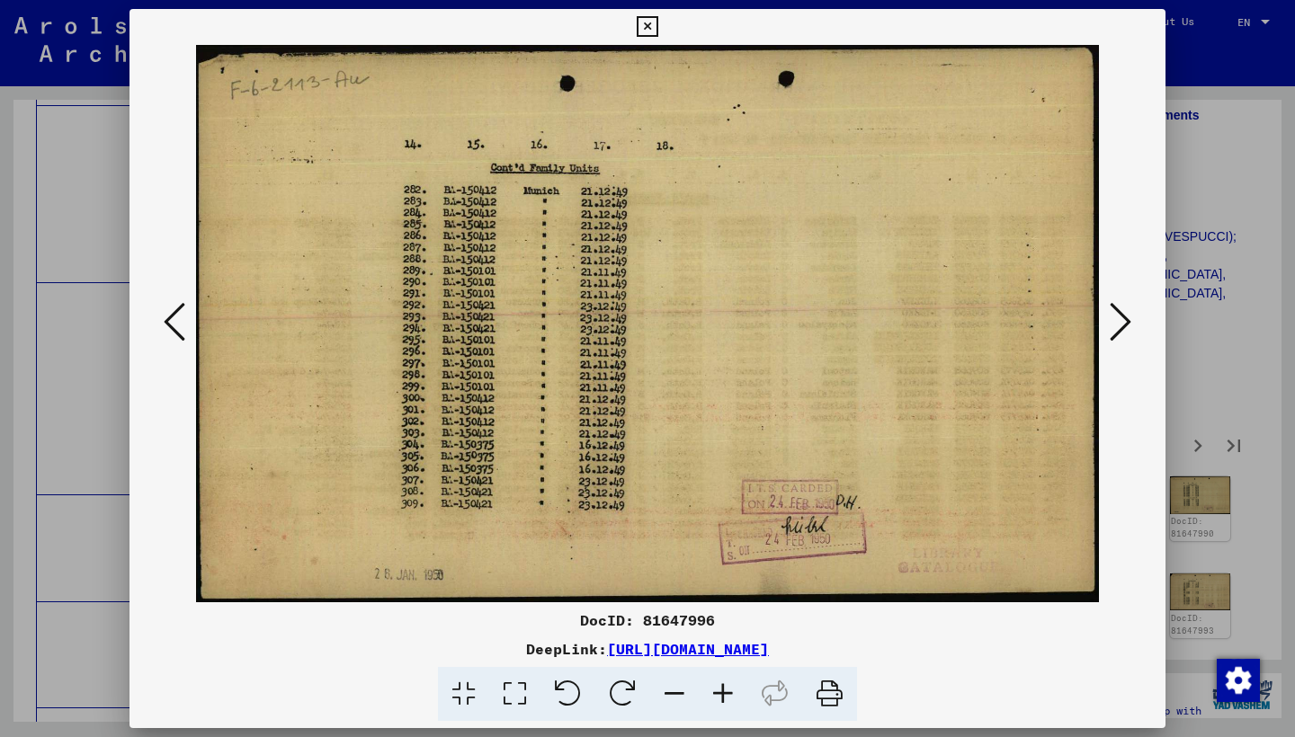
click at [1118, 318] on icon at bounding box center [1120, 321] width 22 height 43
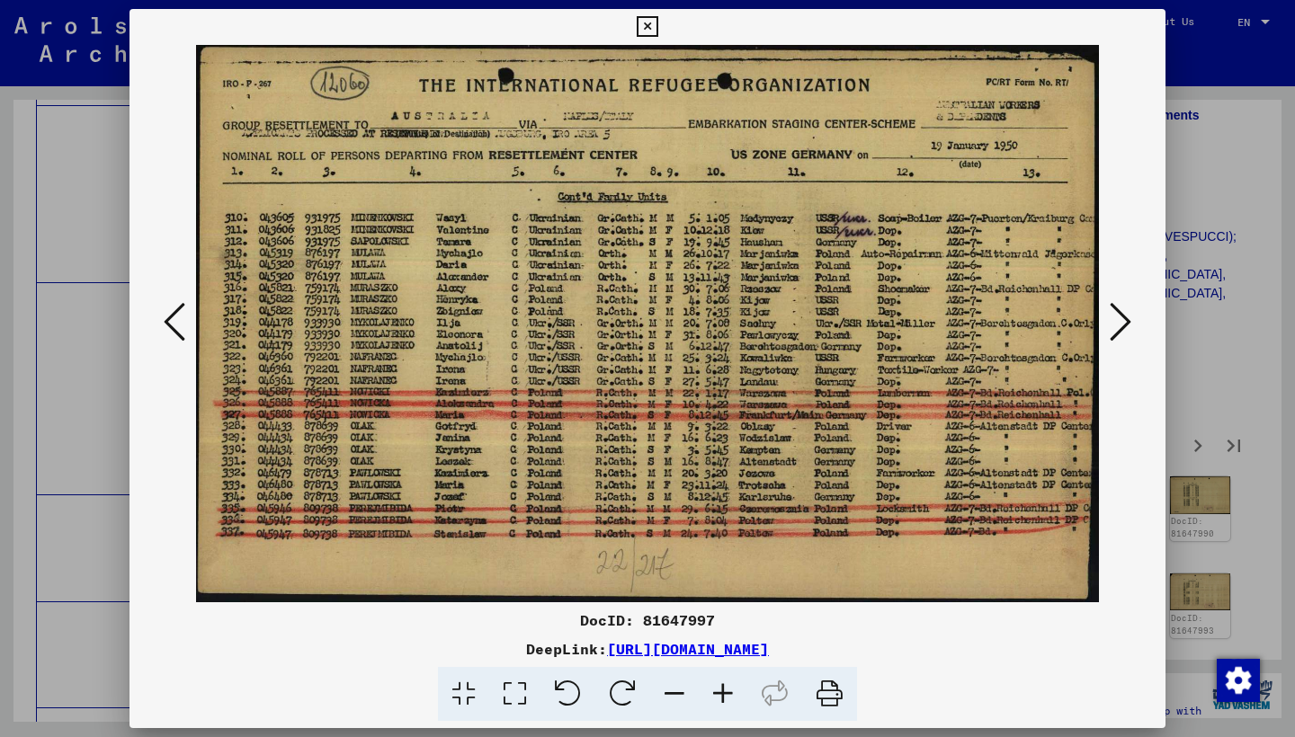
click at [1118, 318] on icon at bounding box center [1120, 321] width 22 height 43
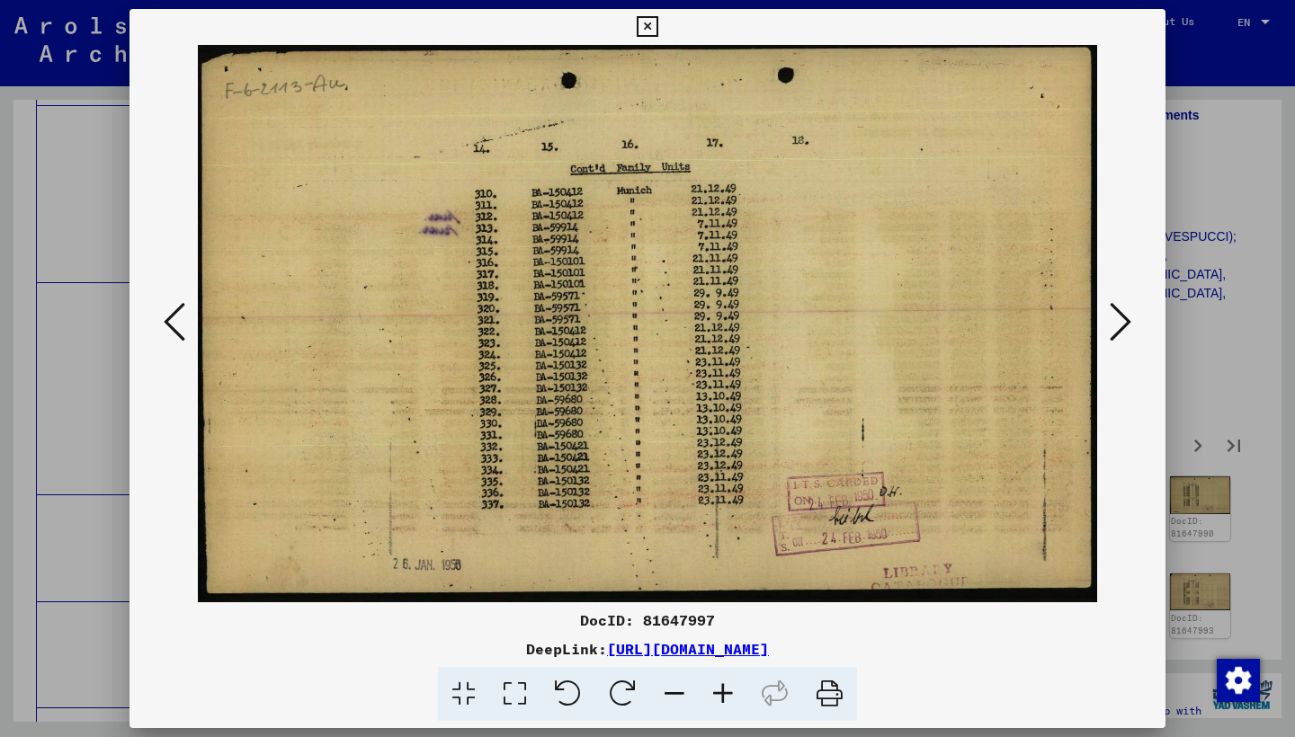
click at [1118, 318] on icon at bounding box center [1120, 321] width 22 height 43
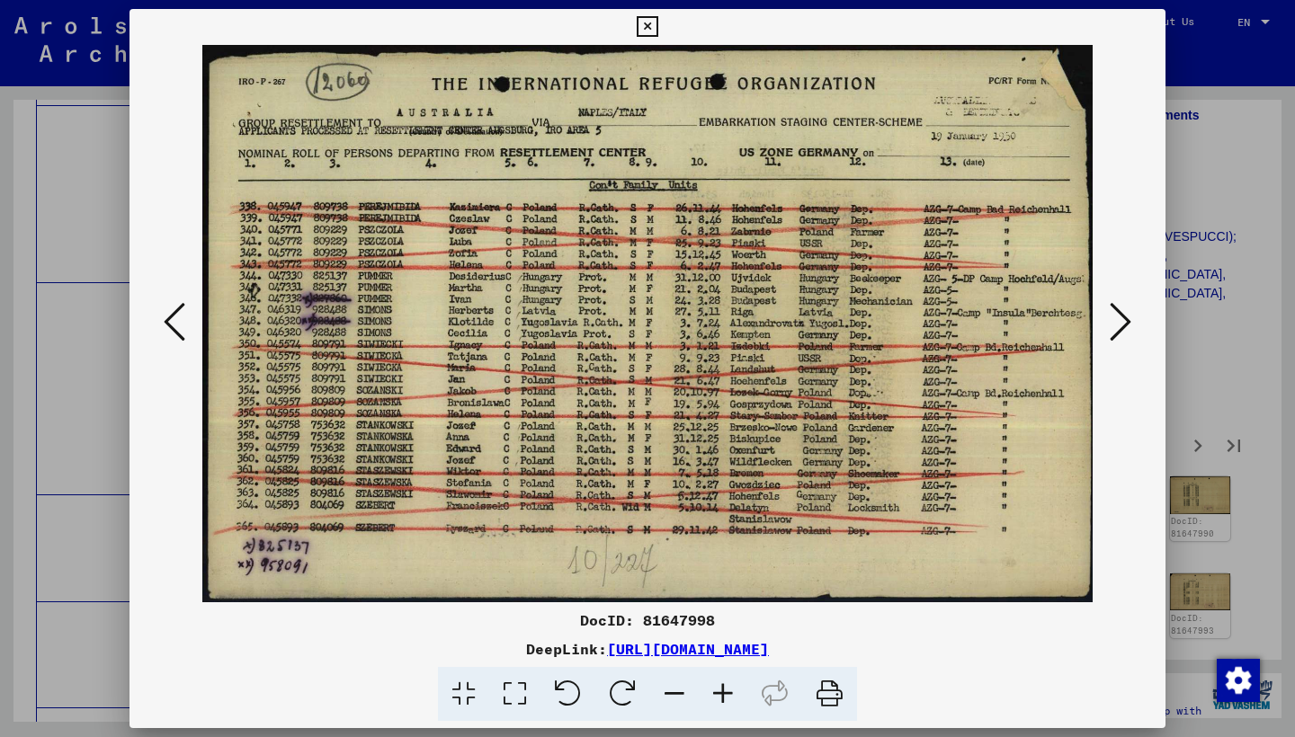
click at [1118, 318] on icon at bounding box center [1120, 321] width 22 height 43
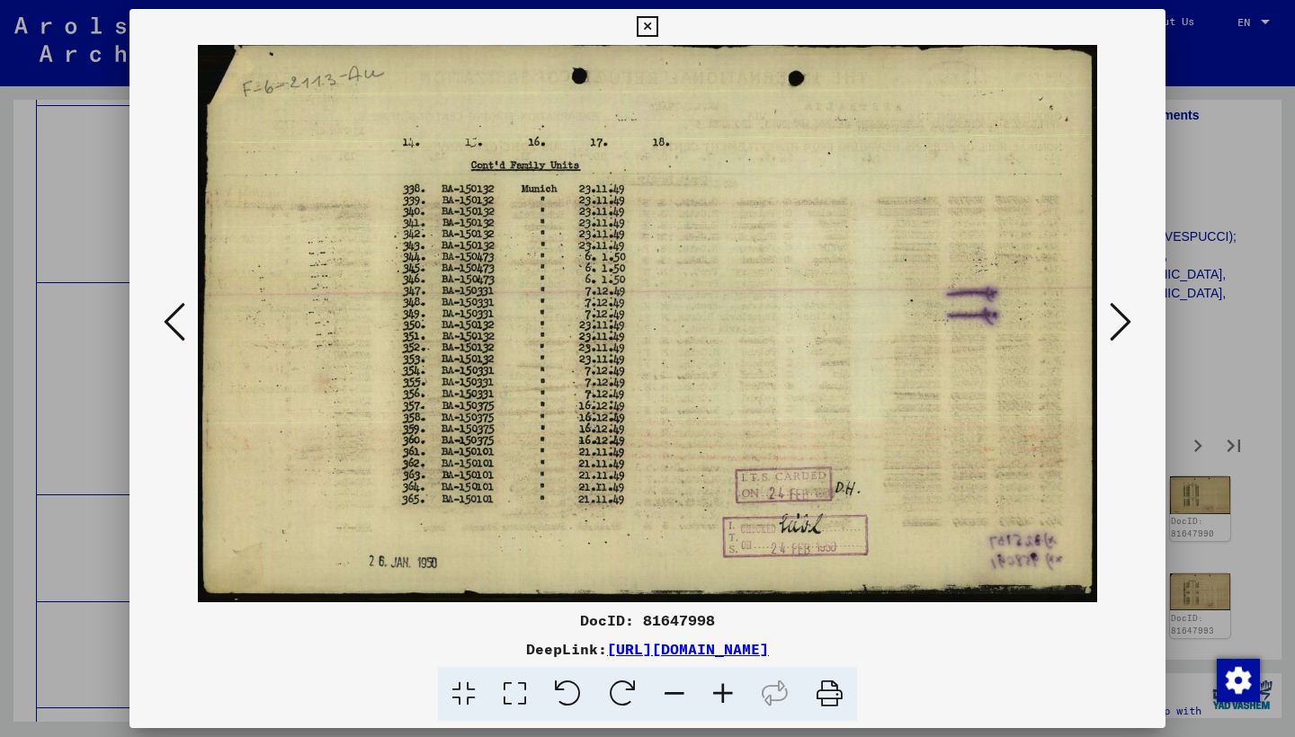
click at [1118, 318] on icon at bounding box center [1120, 321] width 22 height 43
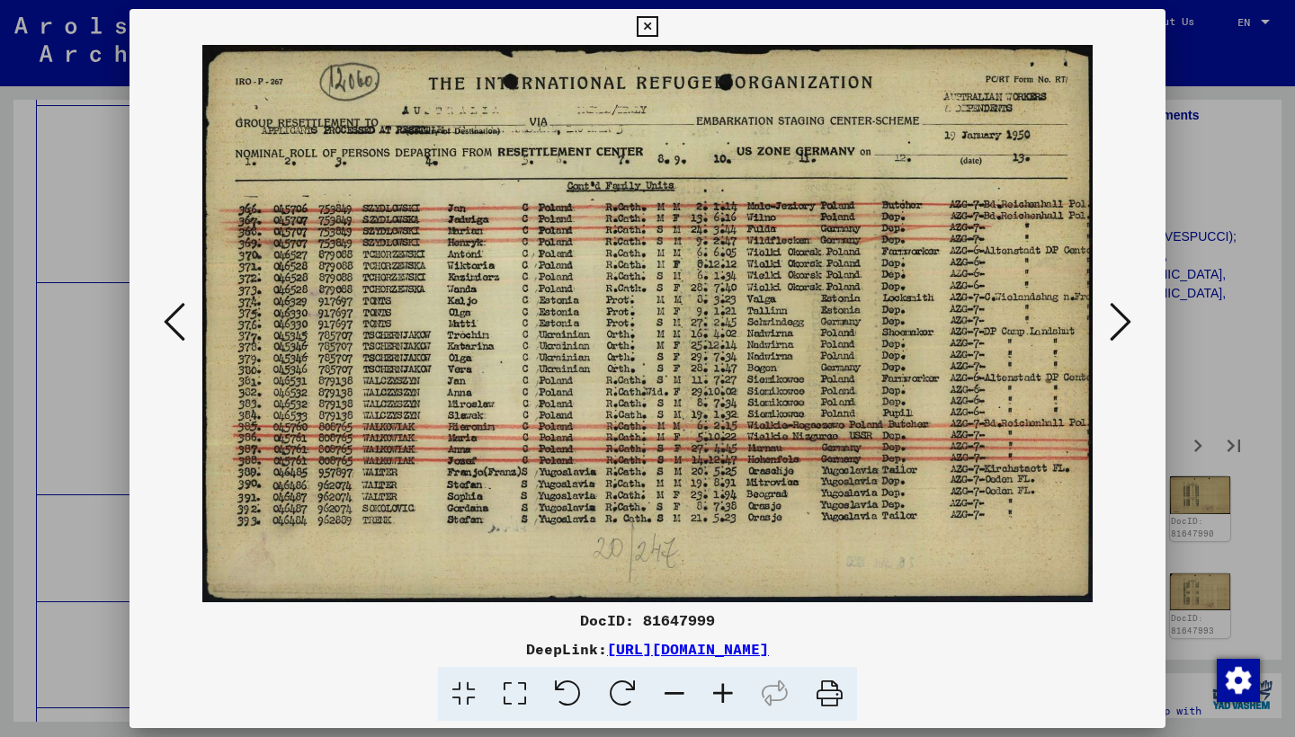
click at [1118, 318] on icon at bounding box center [1120, 321] width 22 height 43
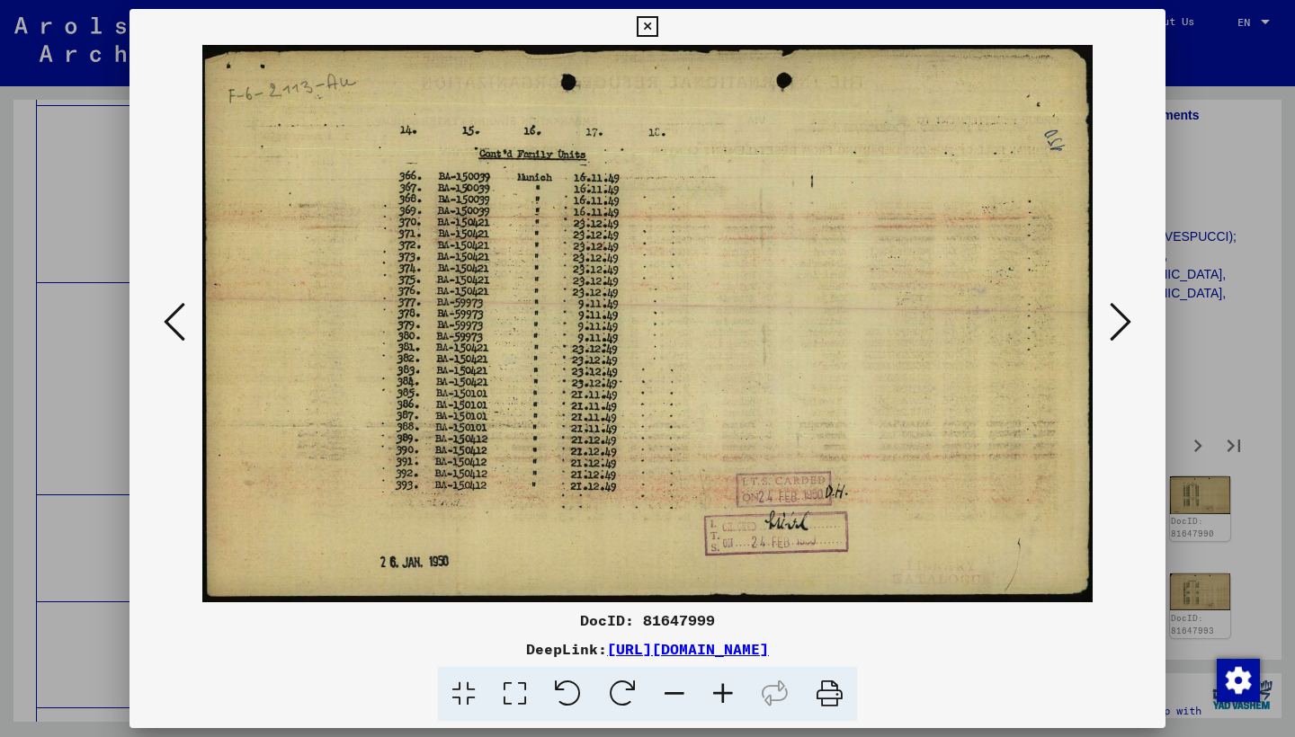
click at [1118, 318] on icon at bounding box center [1120, 321] width 22 height 43
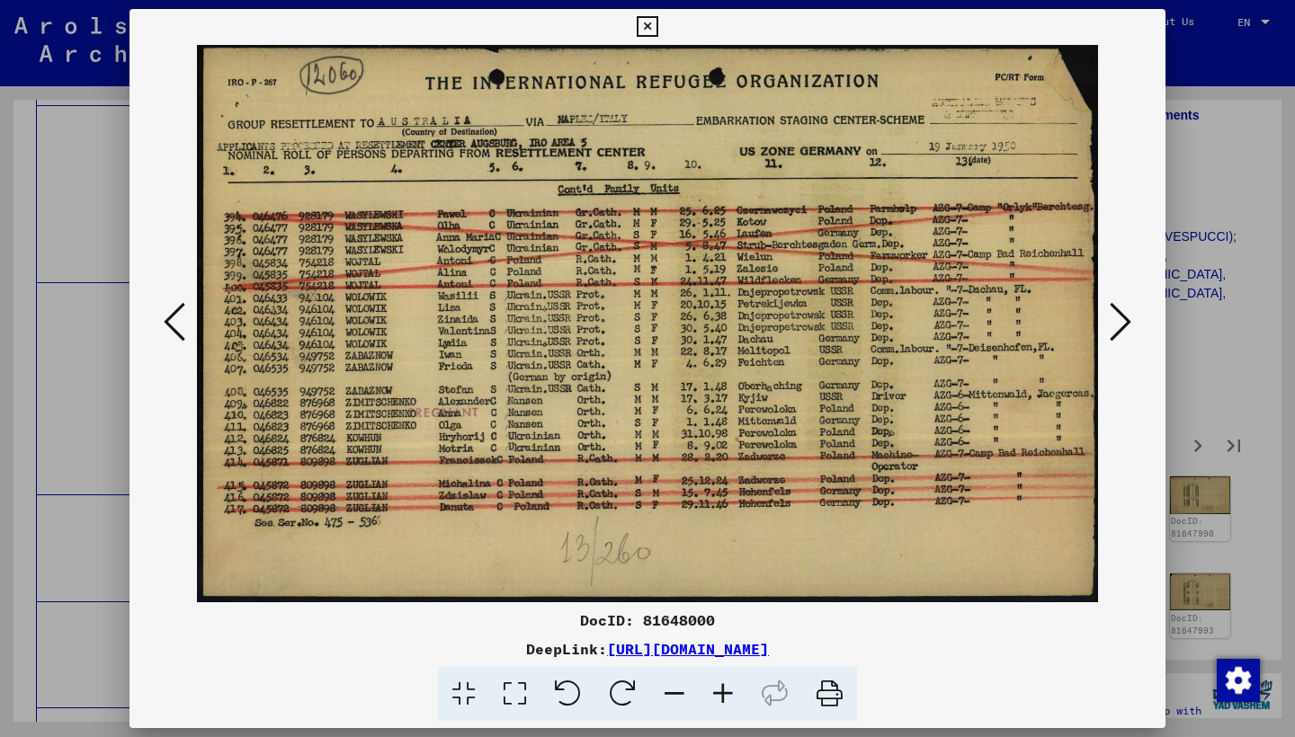
click at [1118, 317] on icon at bounding box center [1120, 321] width 22 height 43
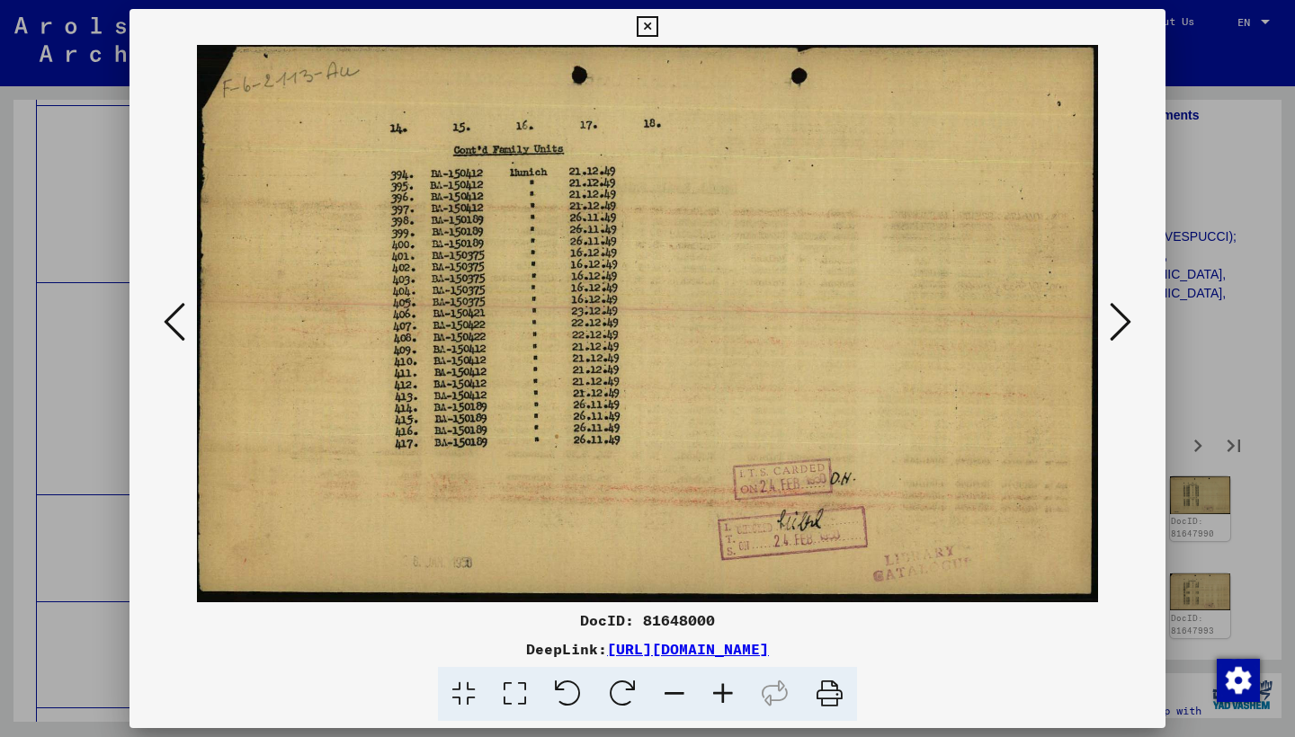
click at [1118, 317] on icon at bounding box center [1120, 321] width 22 height 43
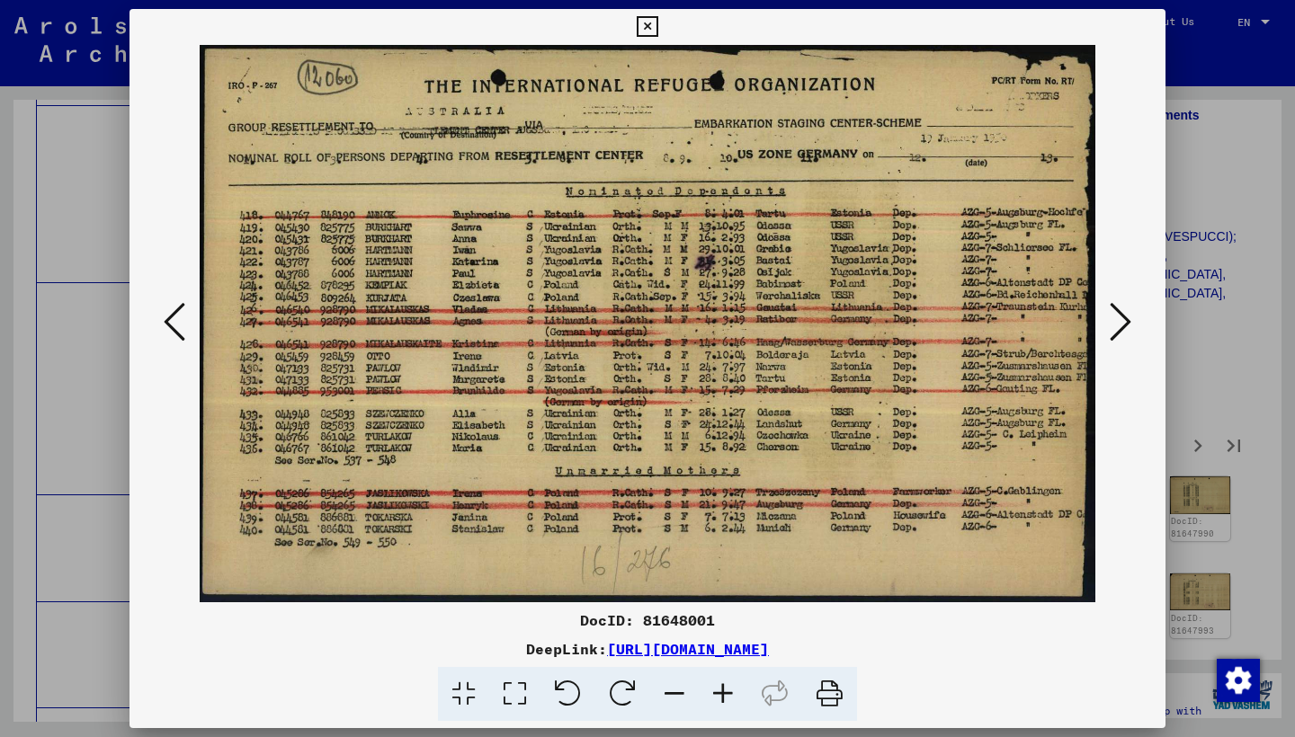
click at [1118, 322] on icon at bounding box center [1120, 321] width 22 height 43
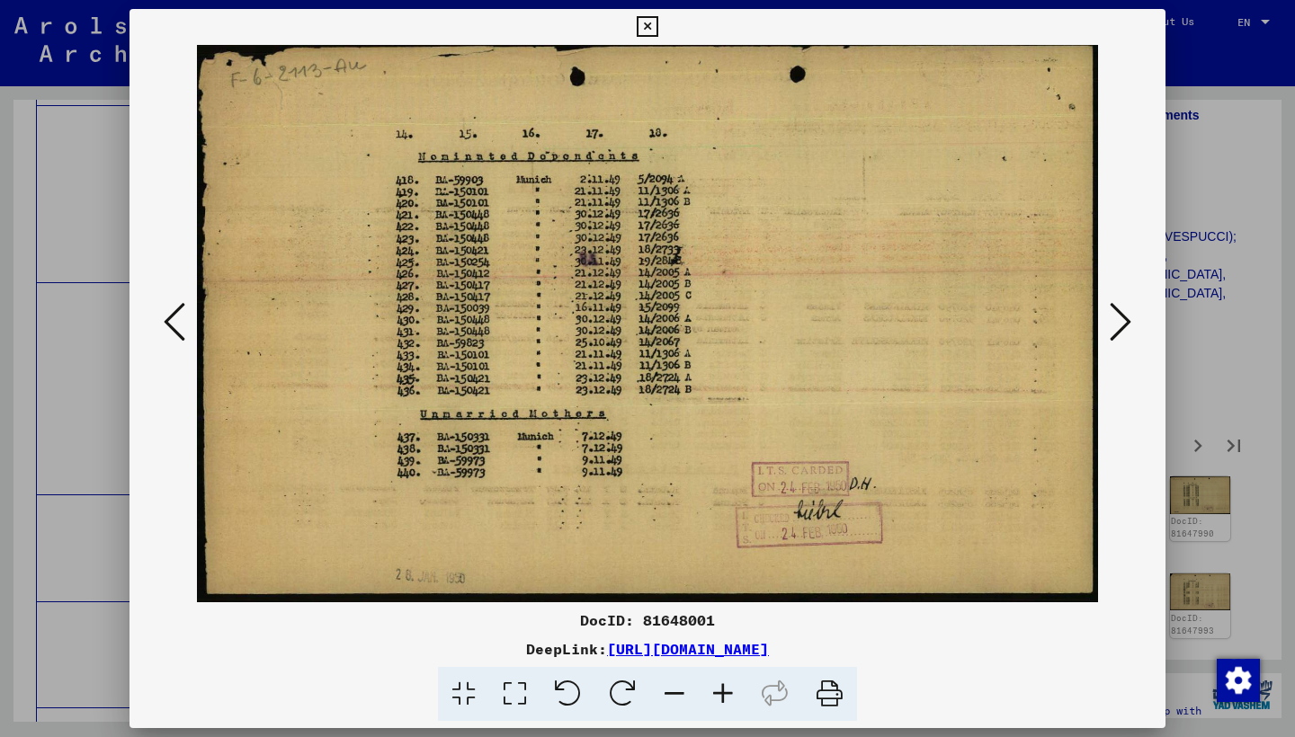
click at [1118, 322] on icon at bounding box center [1120, 321] width 22 height 43
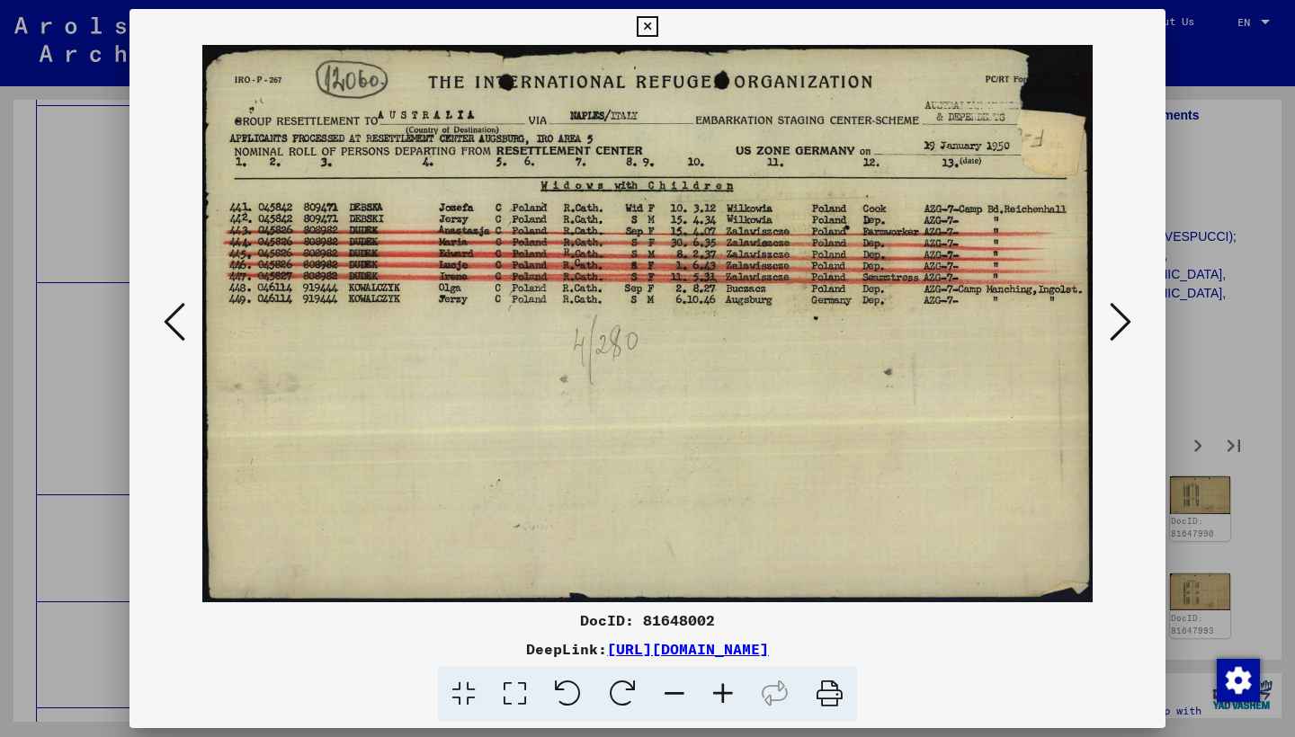
click at [1118, 322] on icon at bounding box center [1120, 321] width 22 height 43
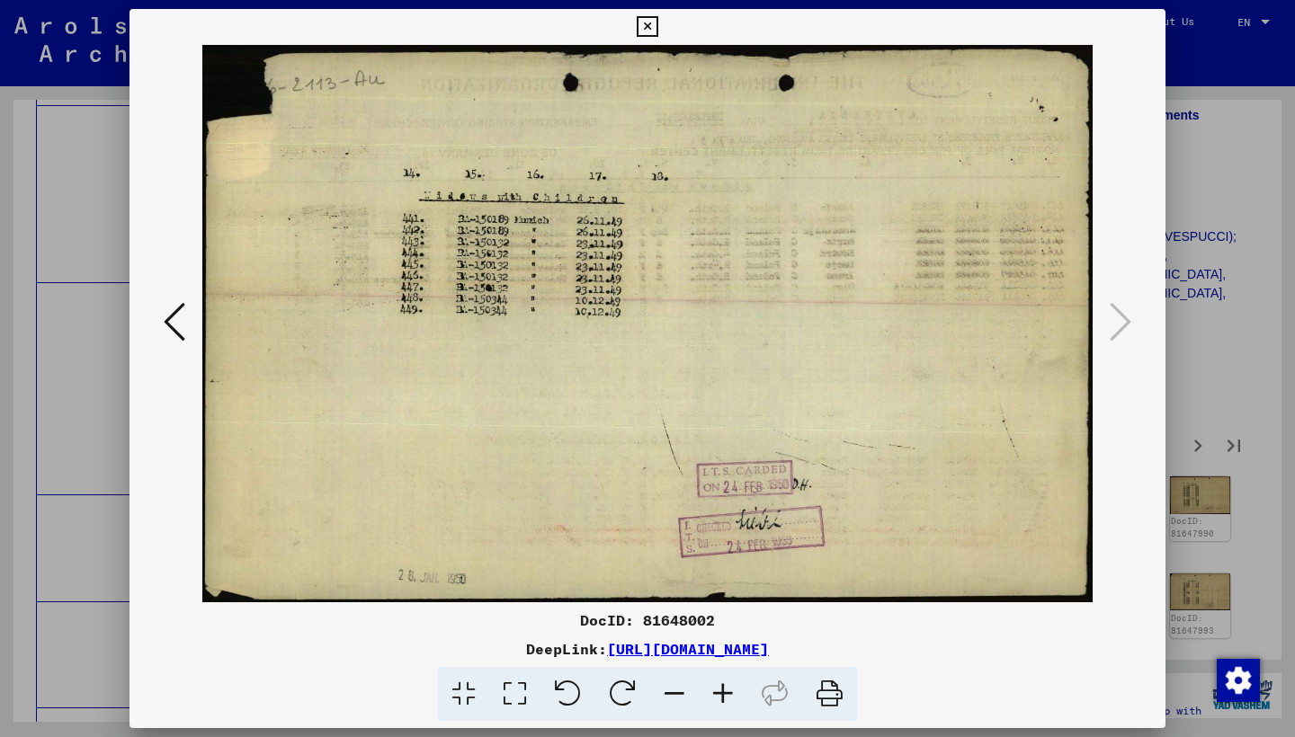
click at [657, 29] on icon at bounding box center [647, 27] width 21 height 22
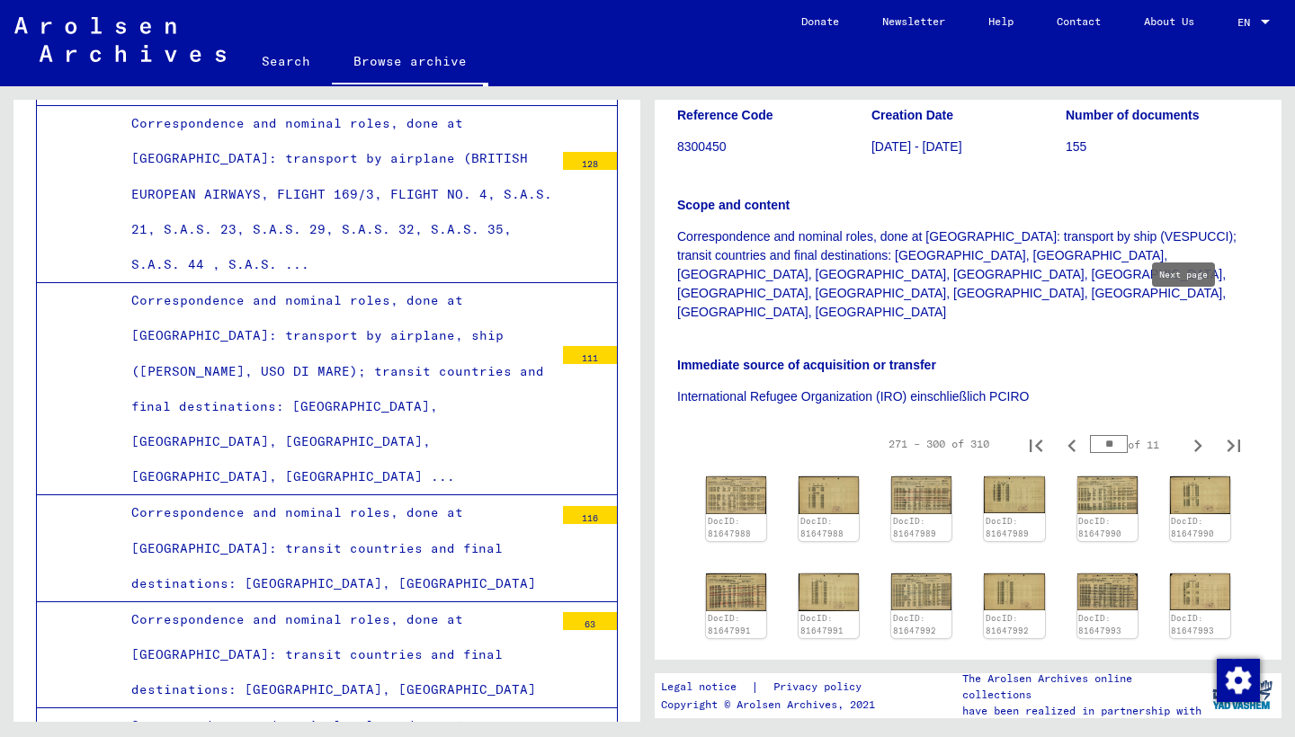
click at [1187, 433] on icon "Next page" at bounding box center [1197, 445] width 25 height 25
type input "**"
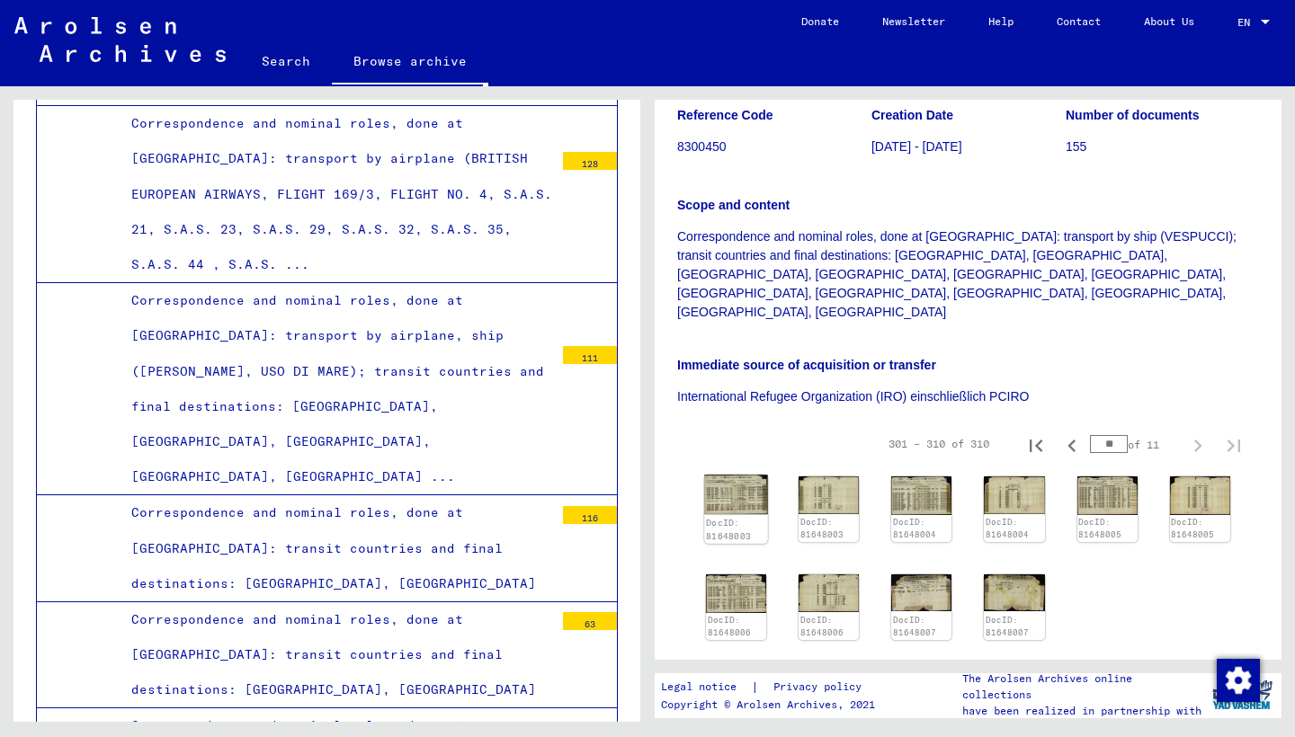
click at [738, 475] on img at bounding box center [736, 495] width 64 height 40
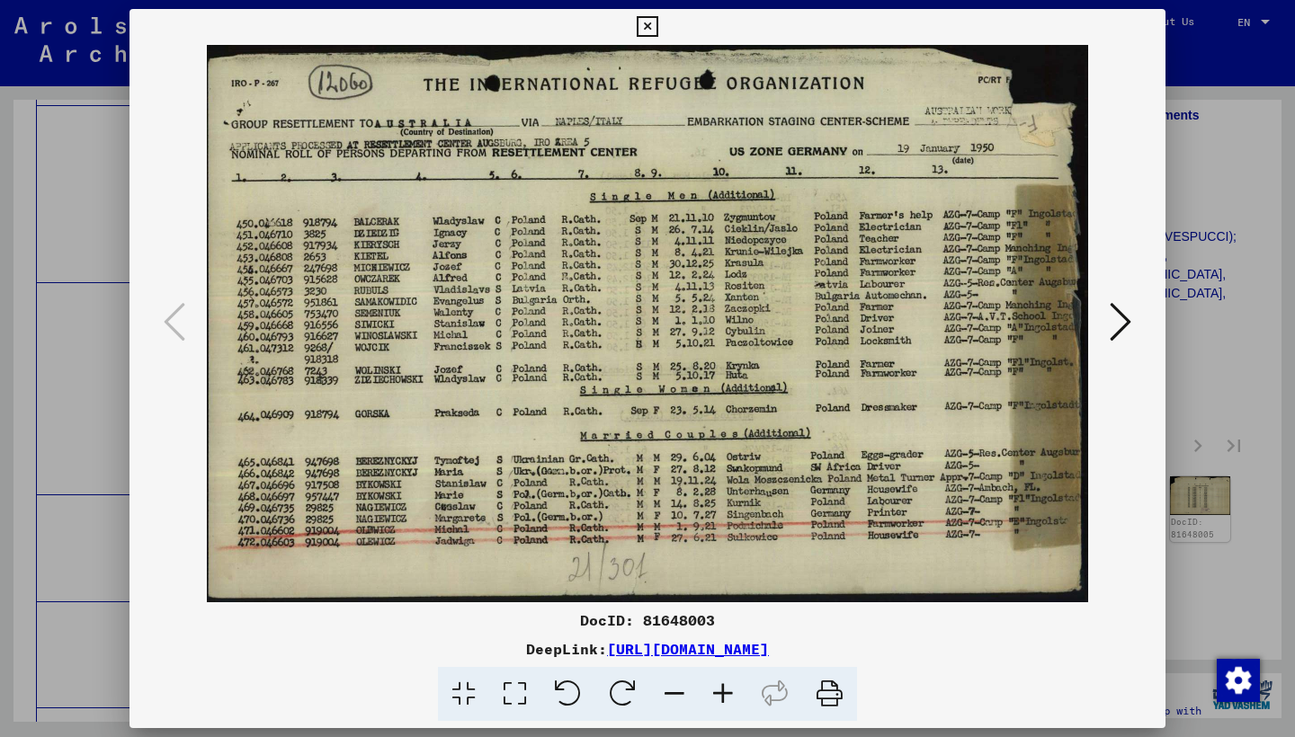
click at [1108, 321] on button at bounding box center [1120, 323] width 32 height 51
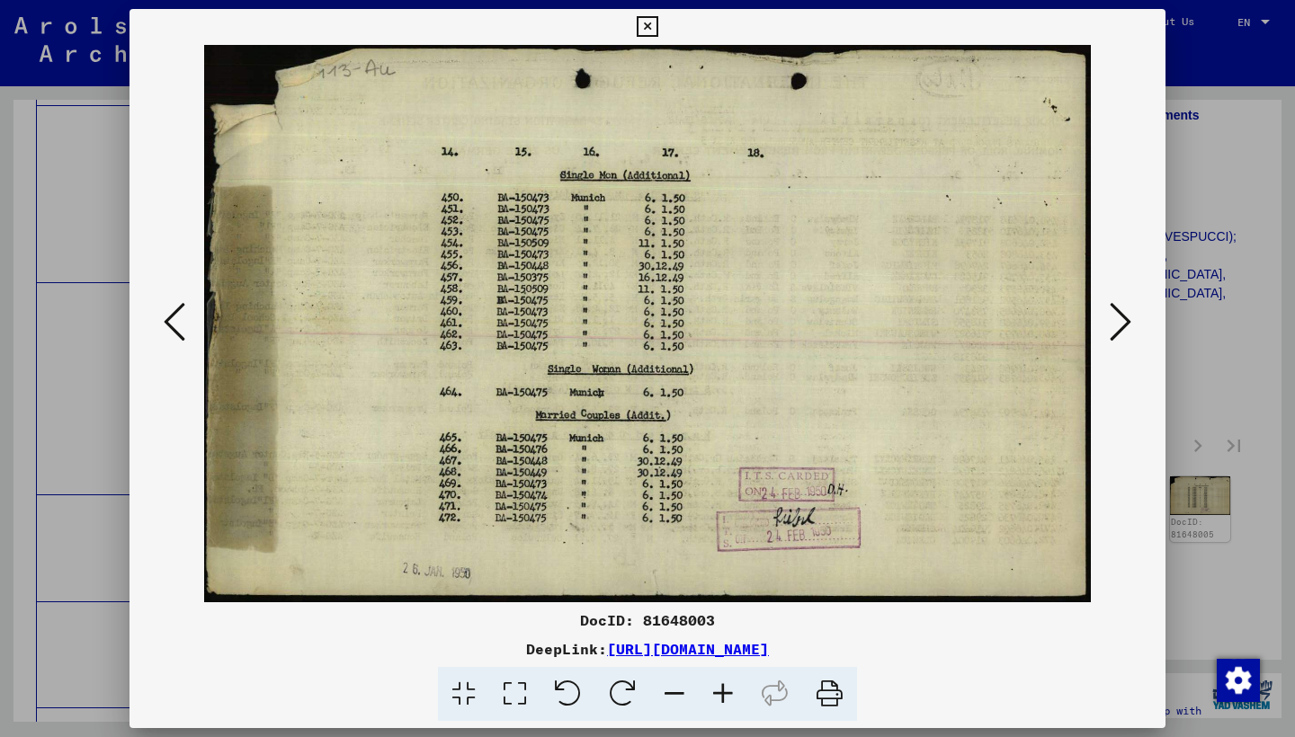
click at [1108, 321] on button at bounding box center [1120, 323] width 32 height 51
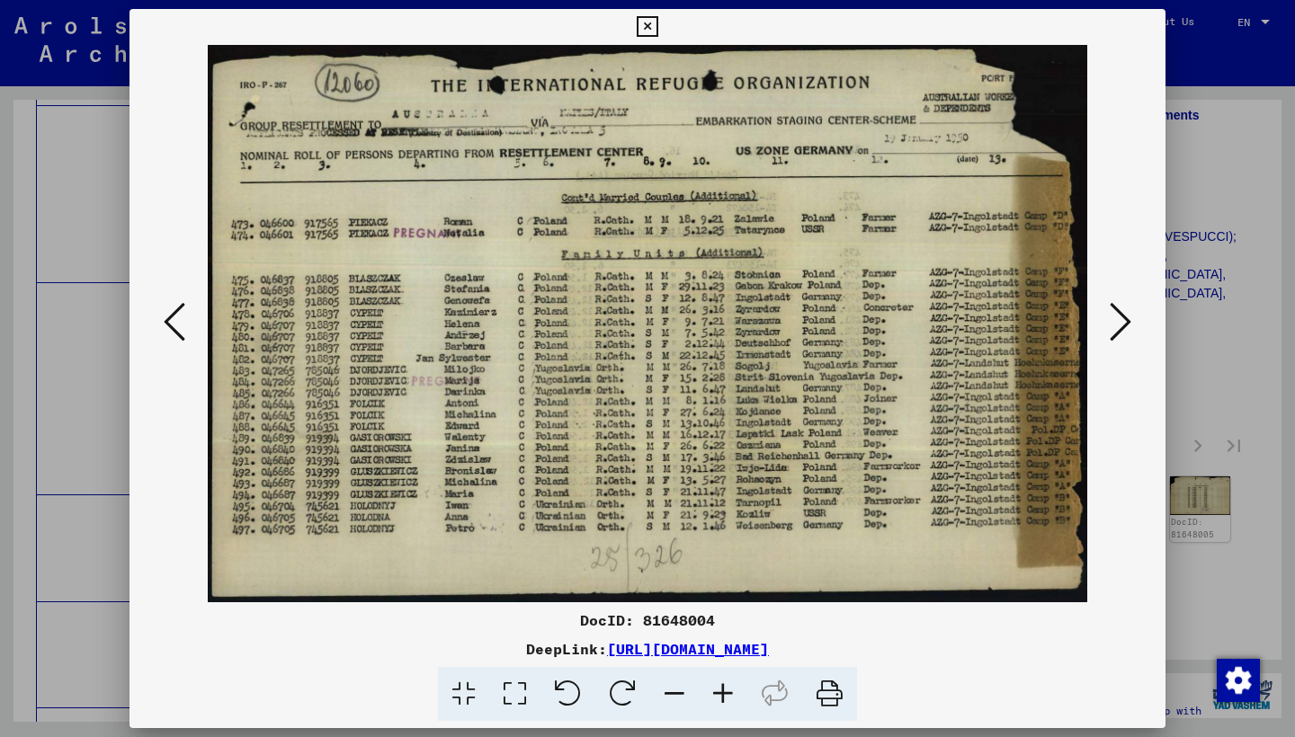
click at [1108, 321] on button at bounding box center [1120, 323] width 32 height 51
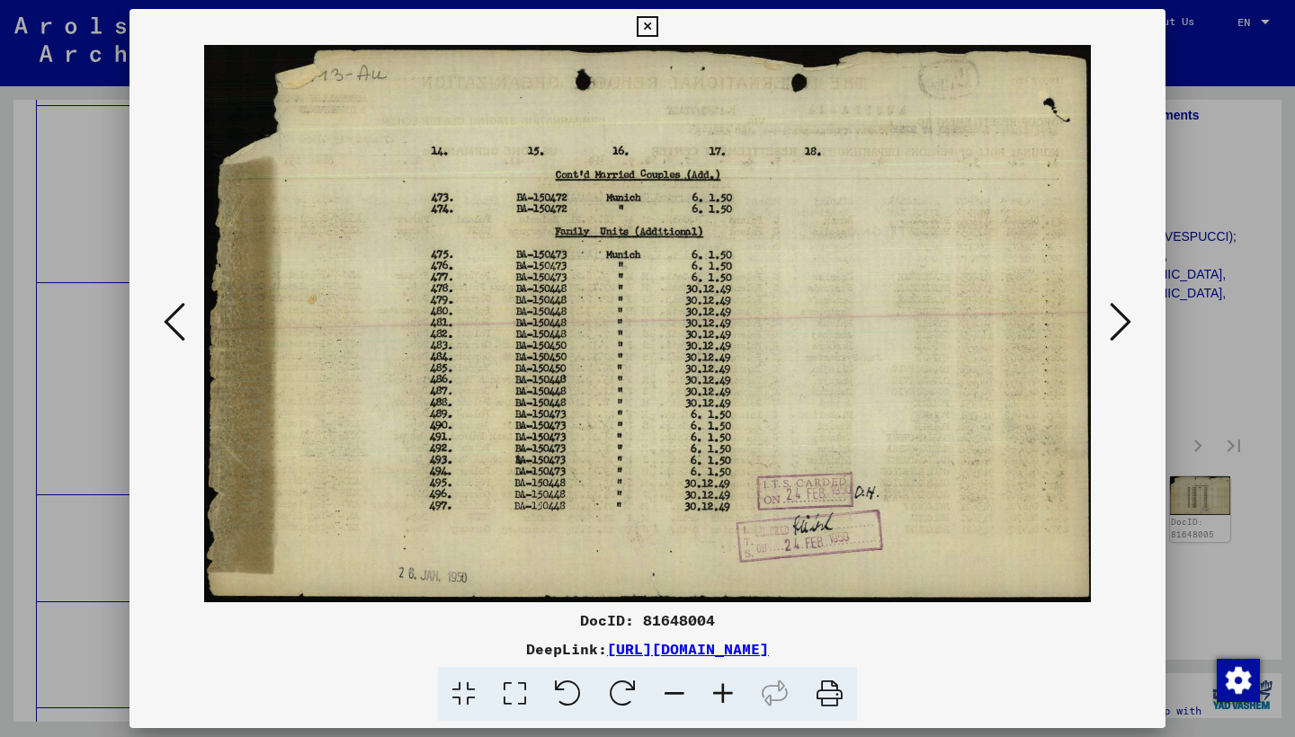
click at [1108, 321] on button at bounding box center [1120, 323] width 32 height 51
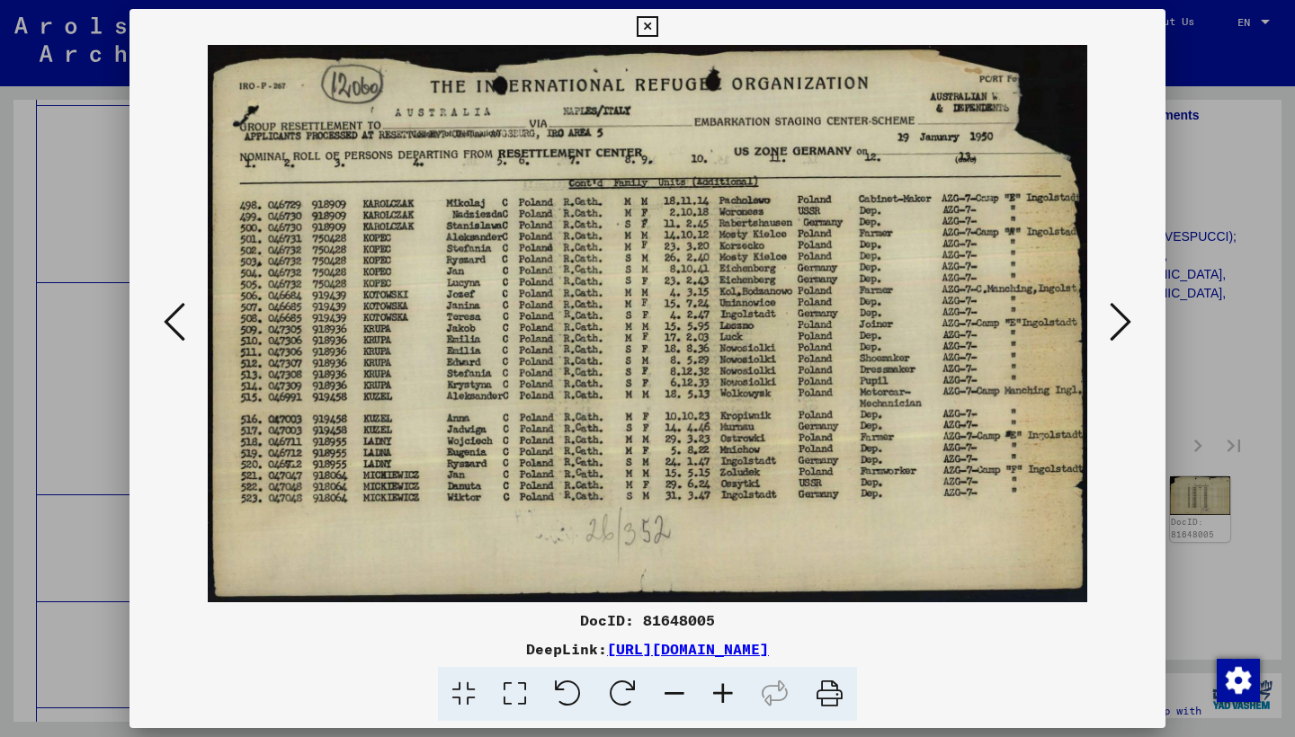
click at [1108, 321] on button at bounding box center [1120, 323] width 32 height 51
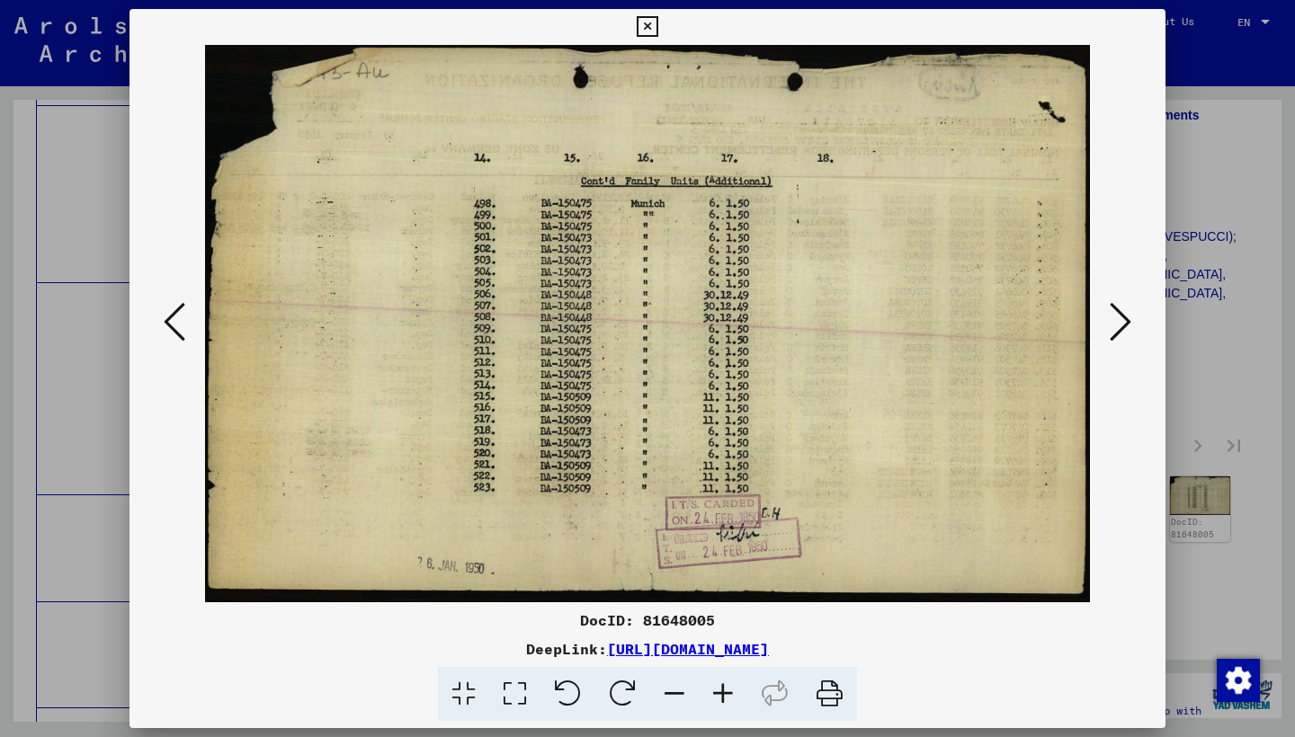
click at [1108, 321] on button at bounding box center [1120, 323] width 32 height 51
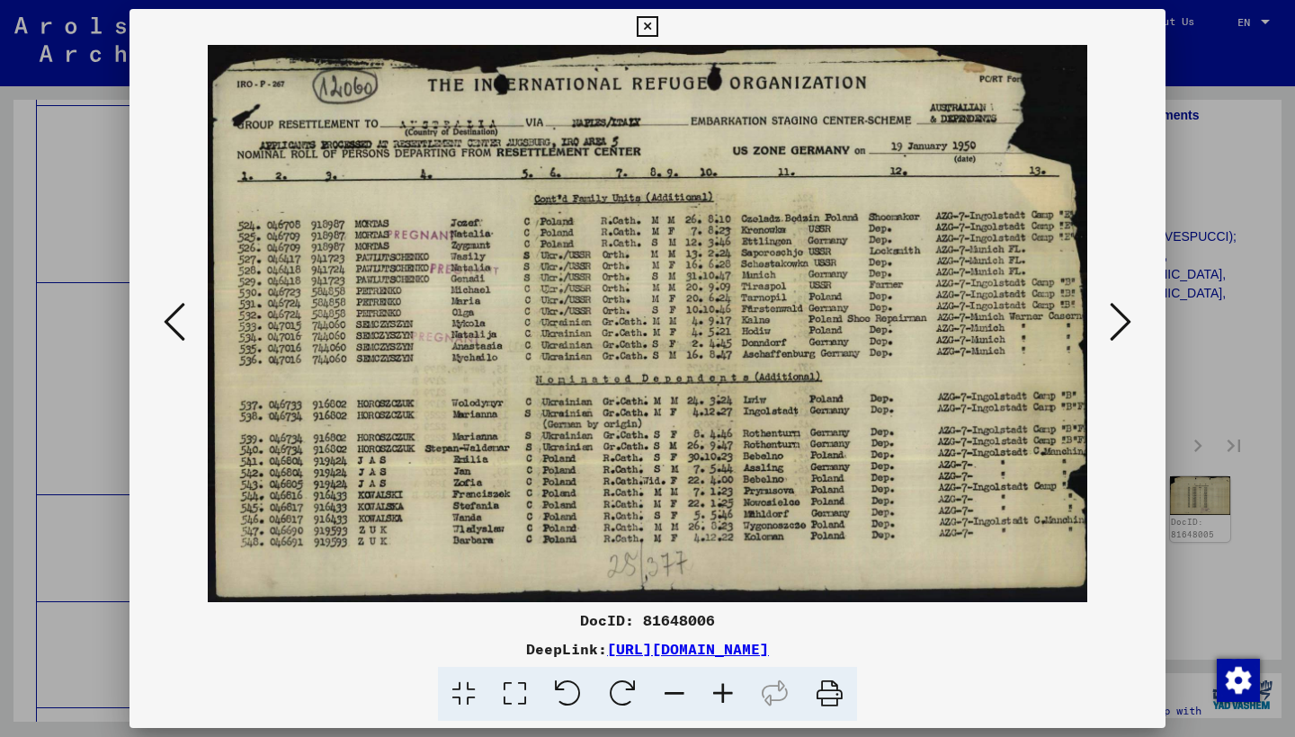
click at [1108, 321] on button at bounding box center [1120, 323] width 32 height 51
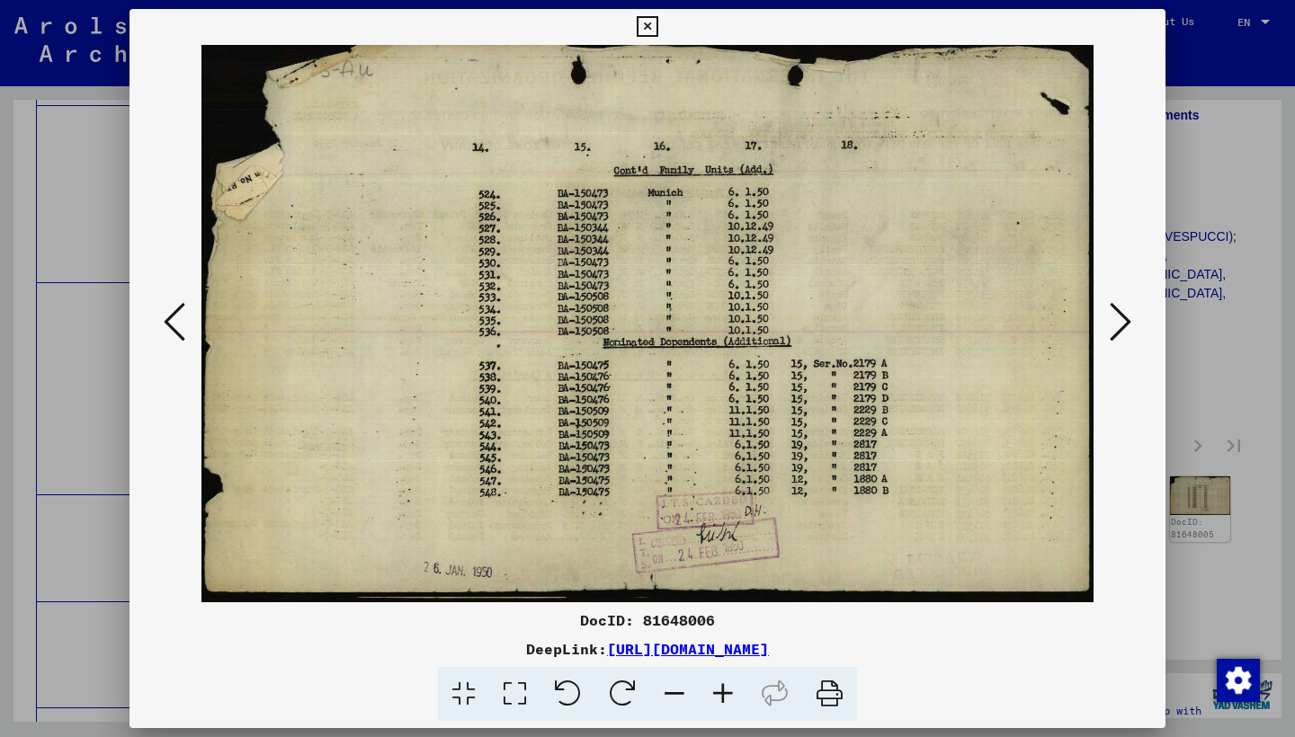
click at [1108, 321] on button at bounding box center [1120, 323] width 32 height 51
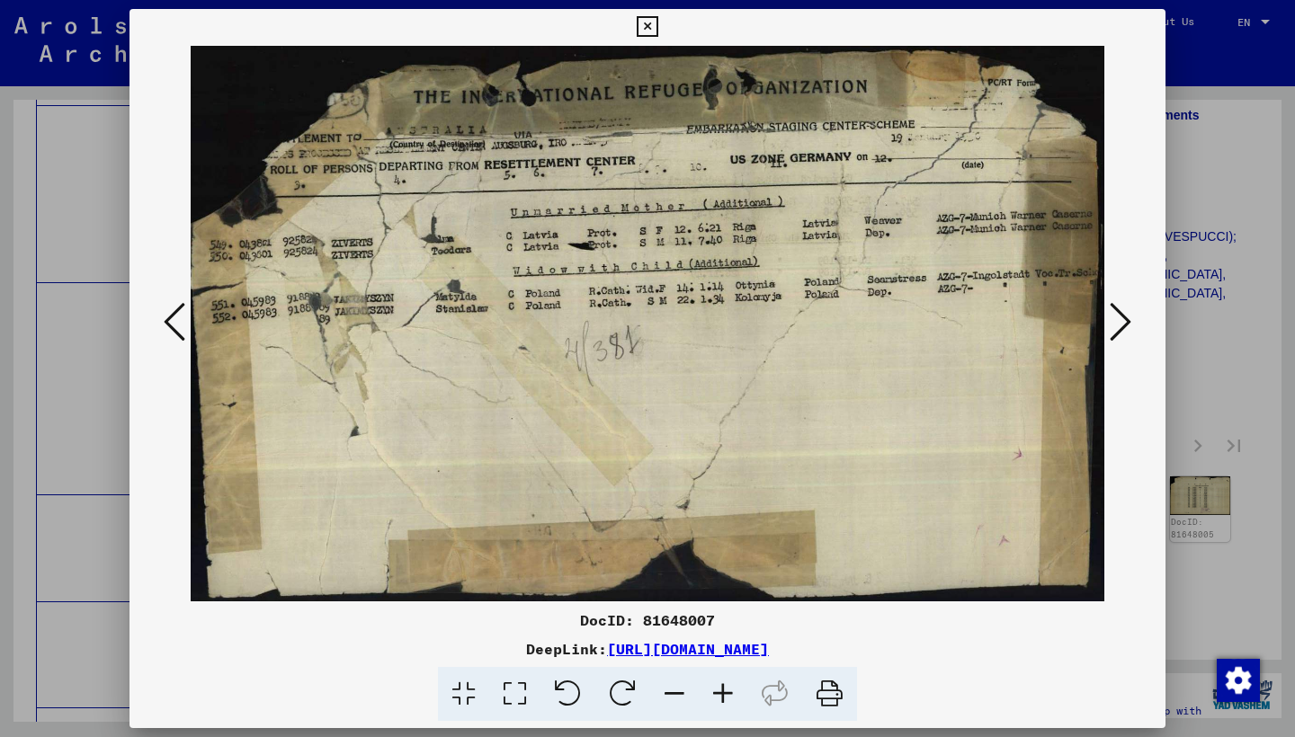
click at [1108, 321] on button at bounding box center [1120, 323] width 32 height 51
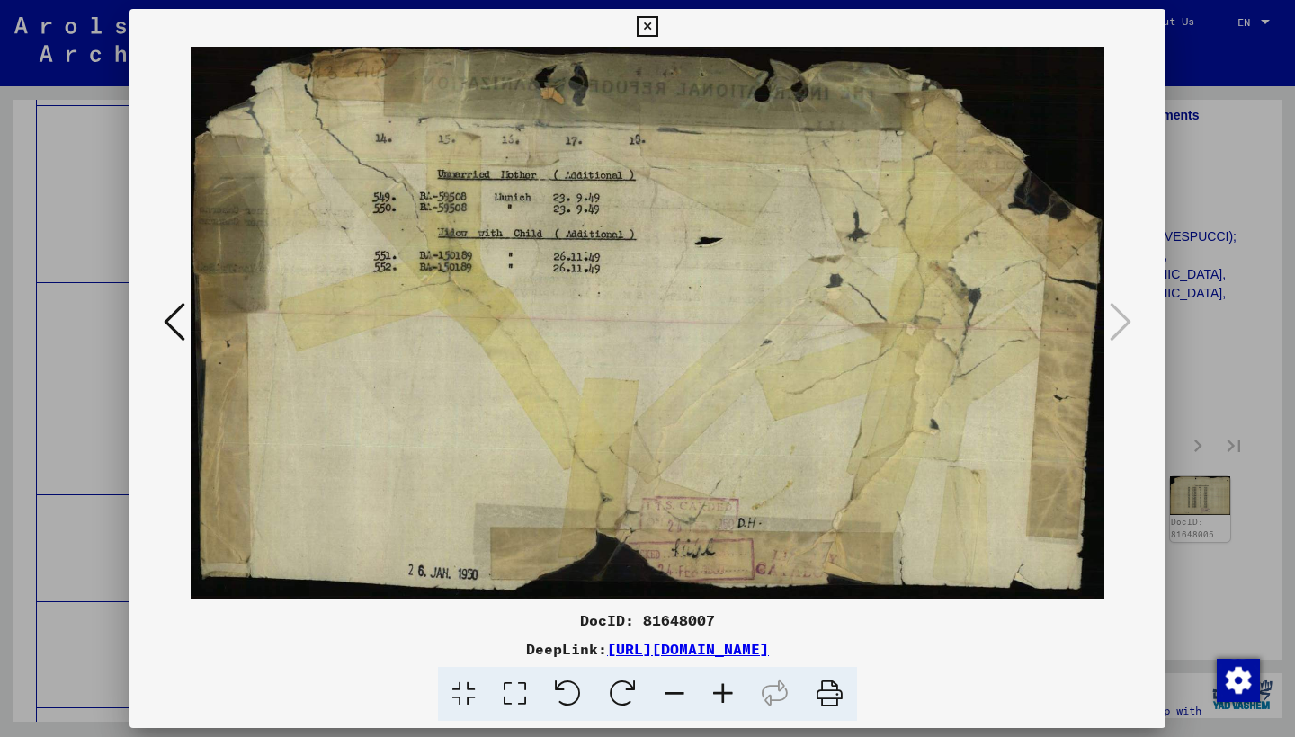
drag, startPoint x: 1145, startPoint y: 24, endPoint x: 1145, endPoint y: 36, distance: 11.7
click at [657, 24] on icon at bounding box center [647, 27] width 21 height 22
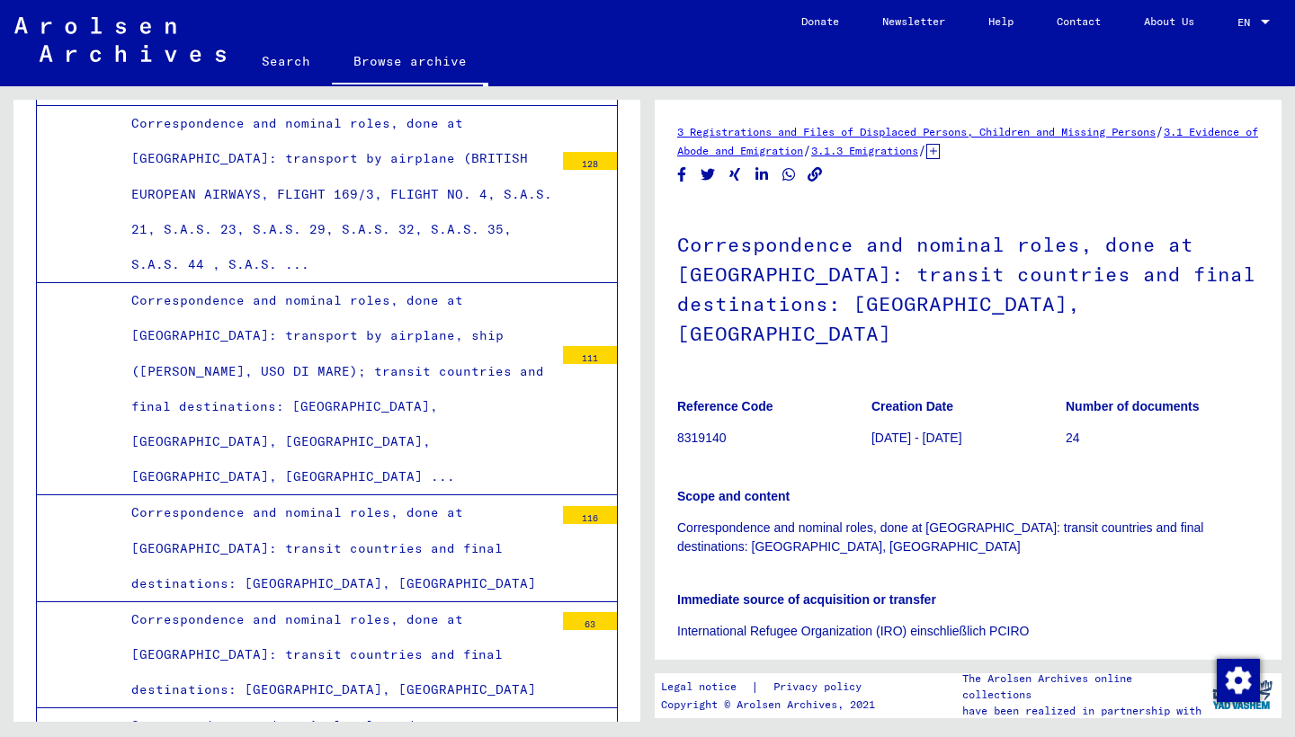
scroll to position [316, 0]
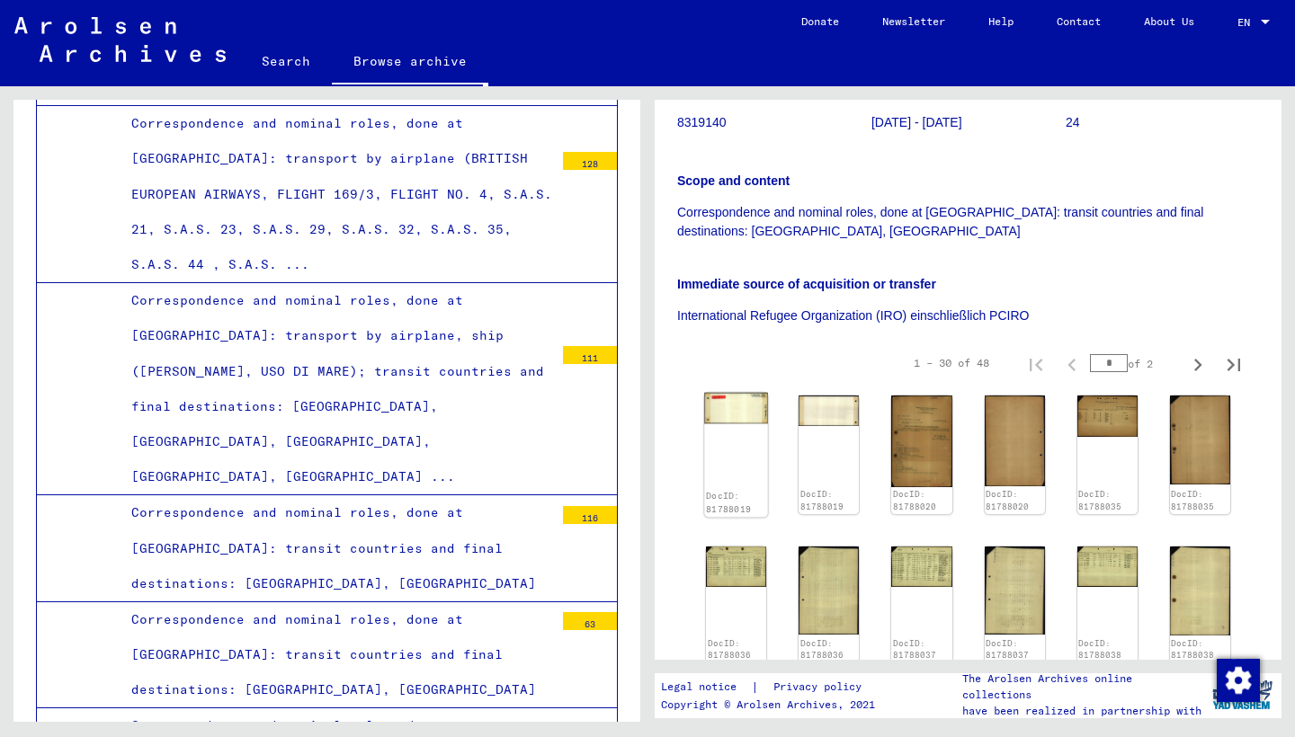
click at [735, 393] on img at bounding box center [736, 408] width 64 height 31
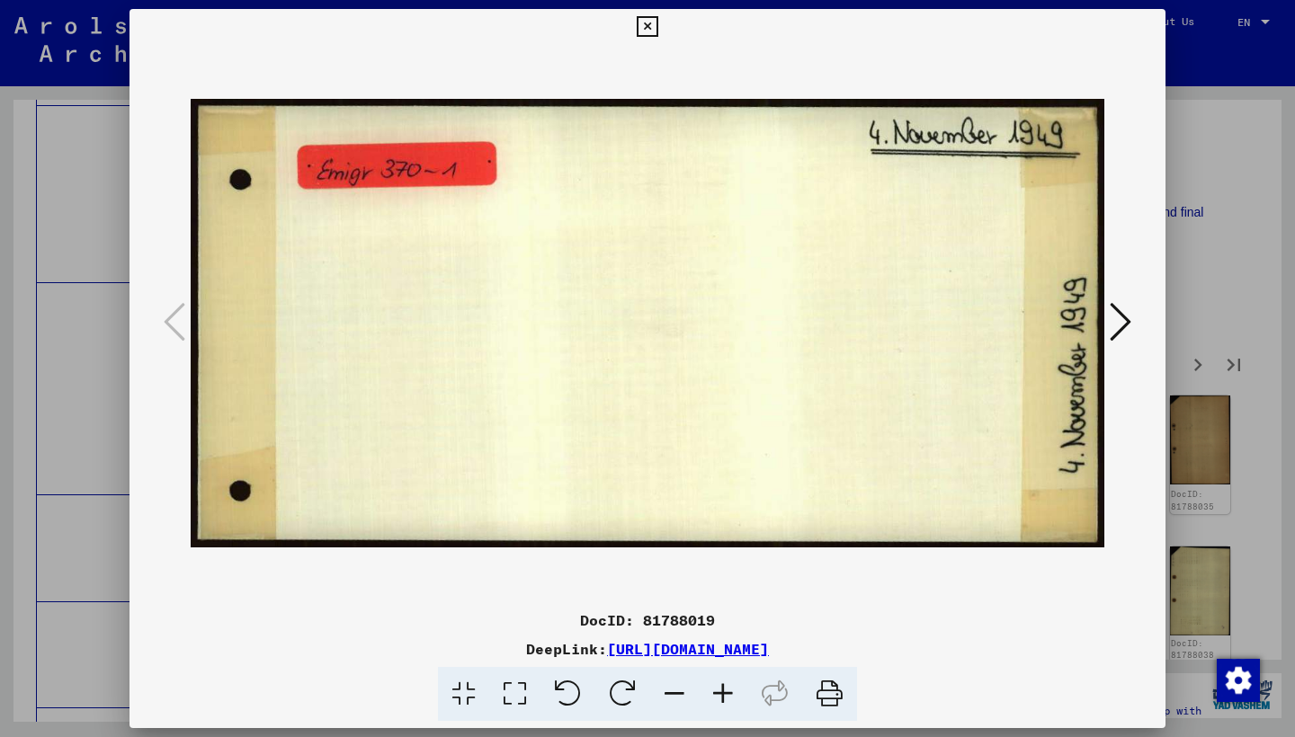
click at [1121, 331] on icon at bounding box center [1120, 321] width 22 height 43
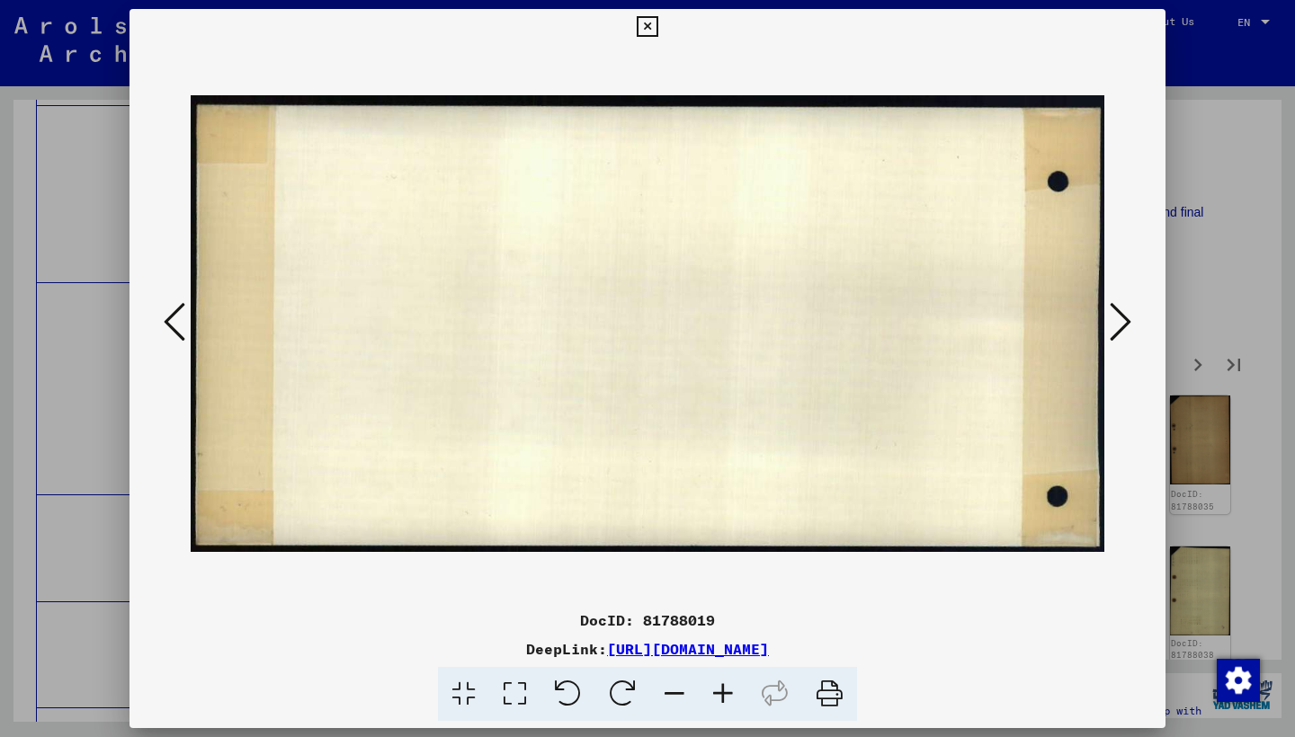
click at [1121, 331] on icon at bounding box center [1120, 321] width 22 height 43
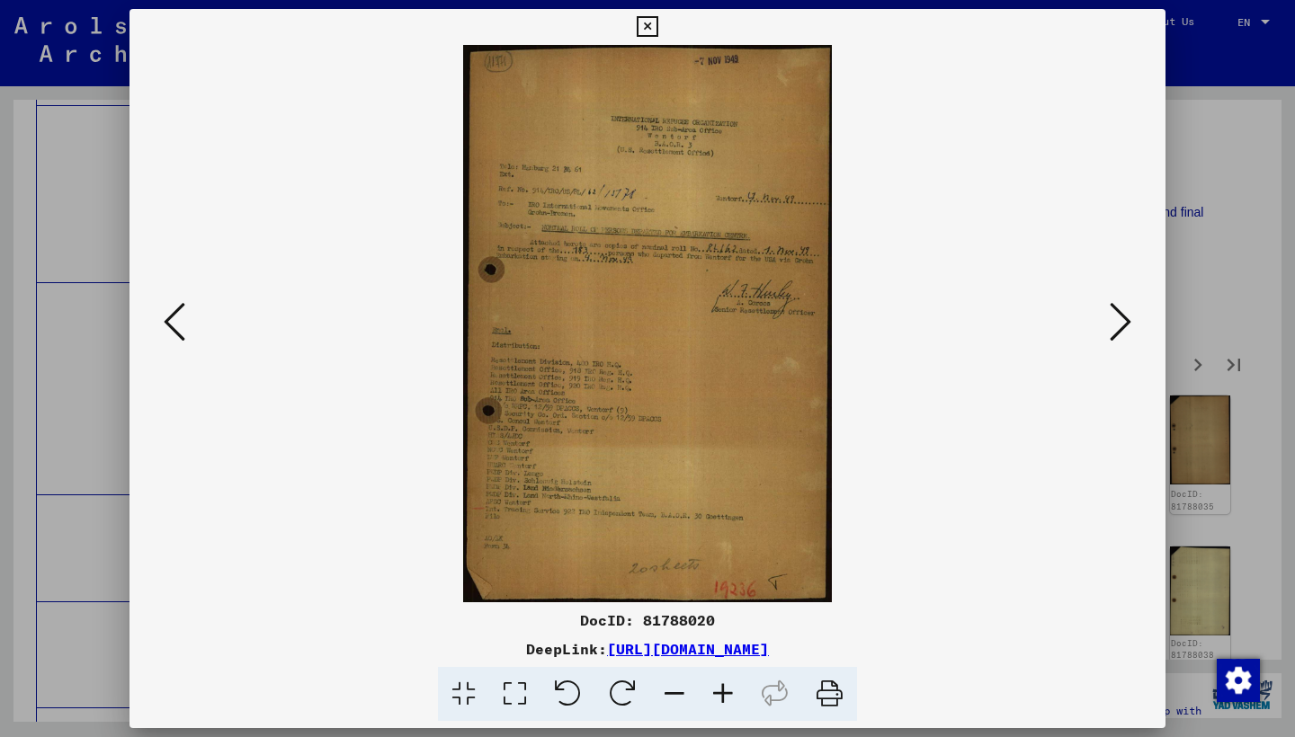
click at [1120, 331] on icon at bounding box center [1120, 321] width 22 height 43
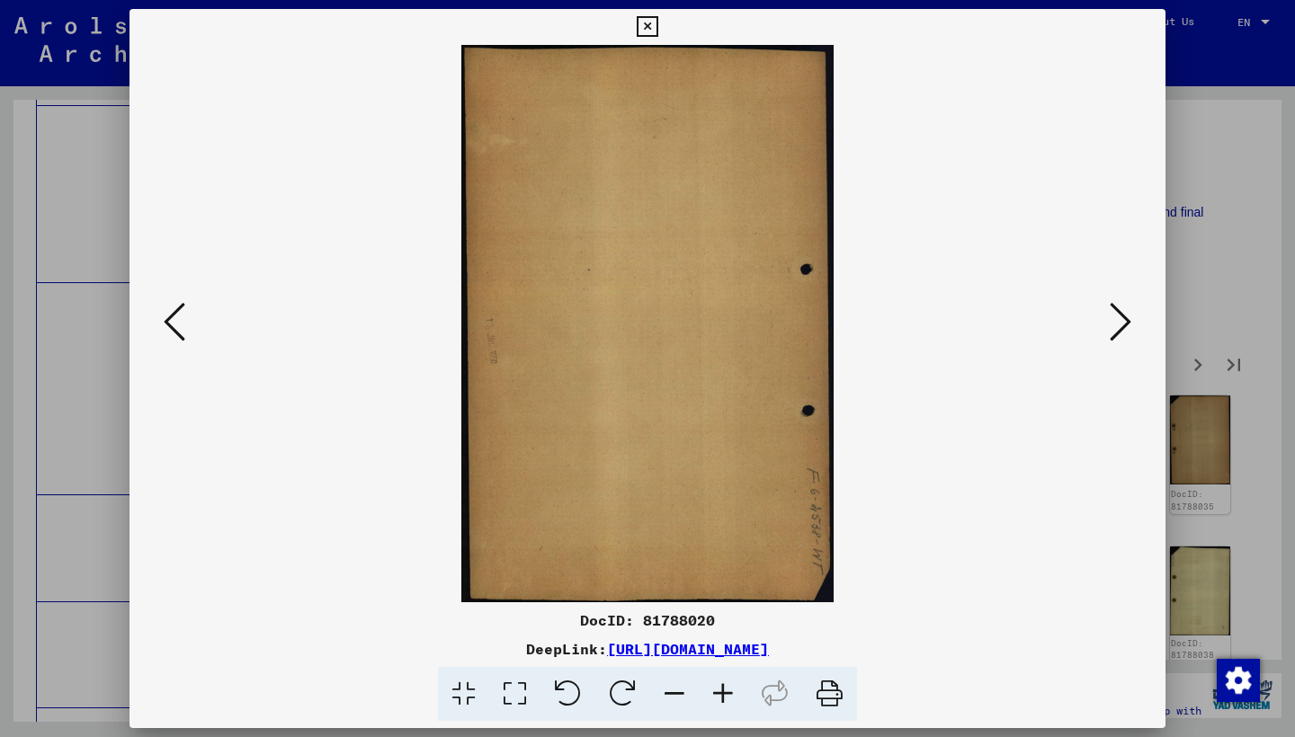
click at [1120, 331] on icon at bounding box center [1120, 321] width 22 height 43
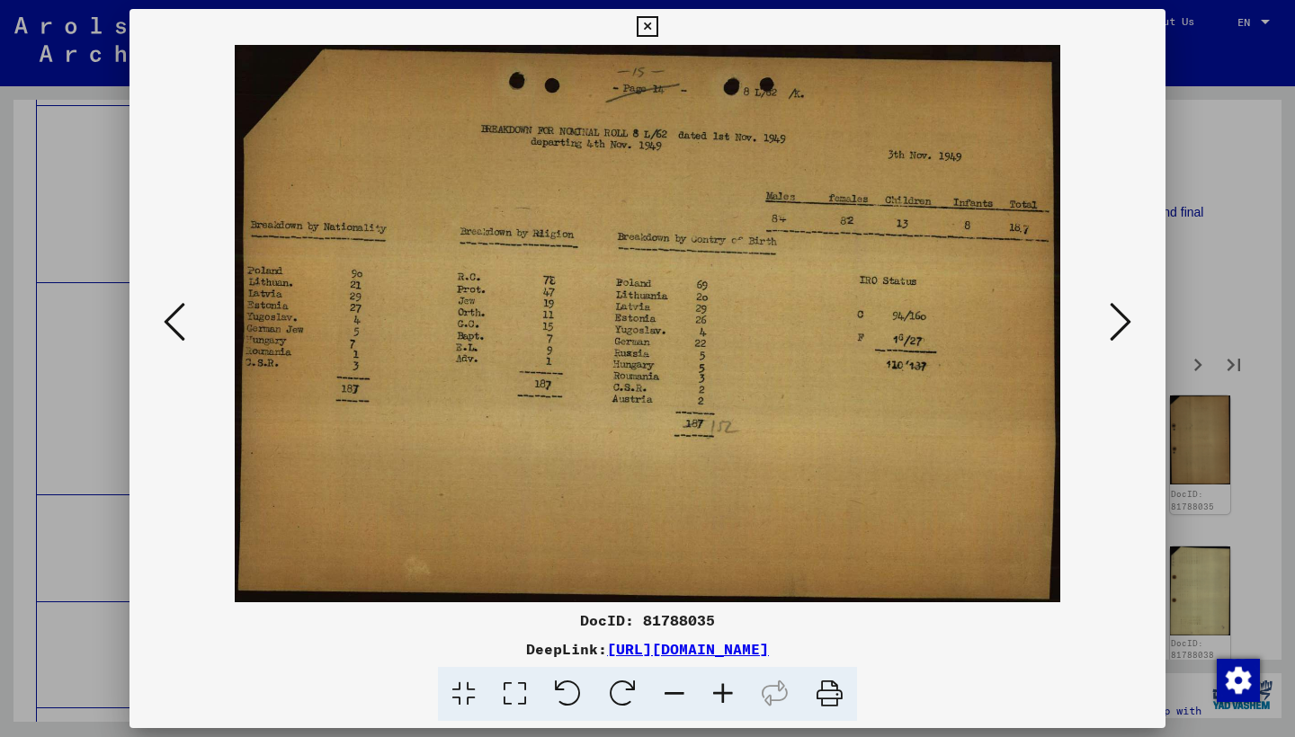
click at [1120, 332] on icon at bounding box center [1120, 321] width 22 height 43
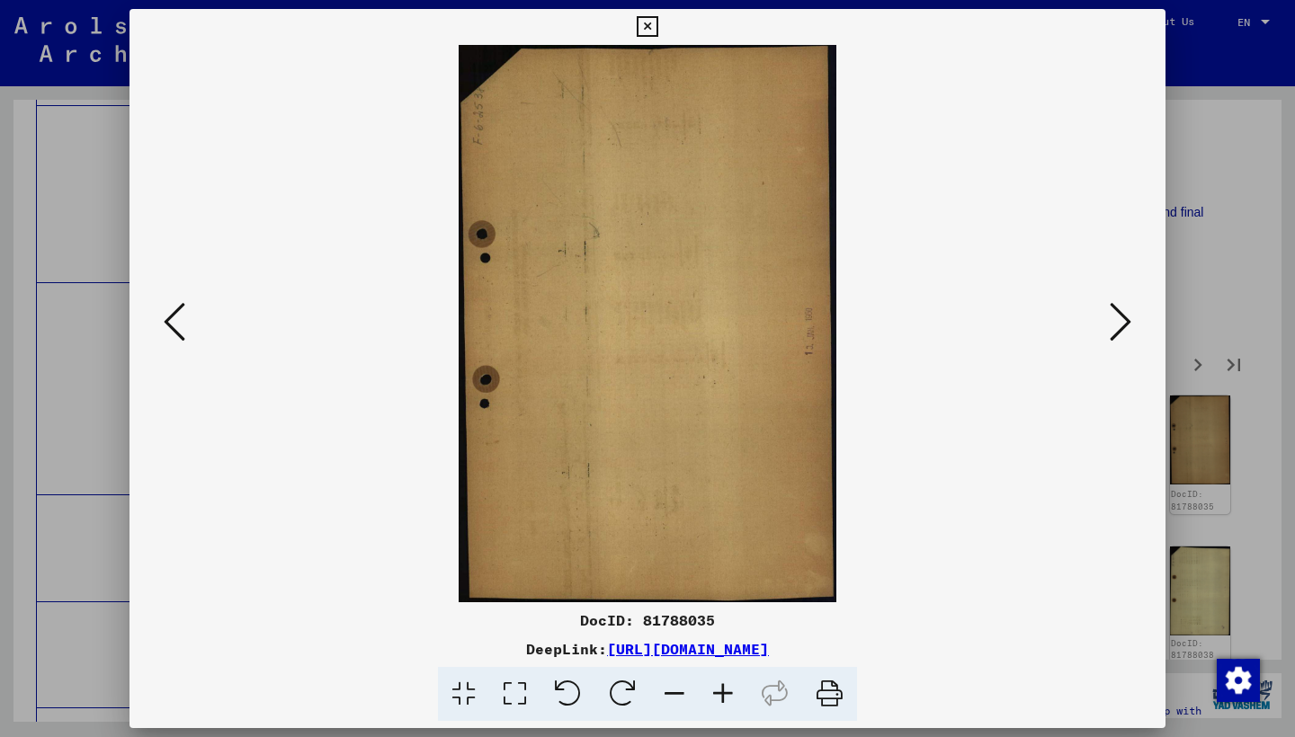
click at [1120, 332] on icon at bounding box center [1120, 321] width 22 height 43
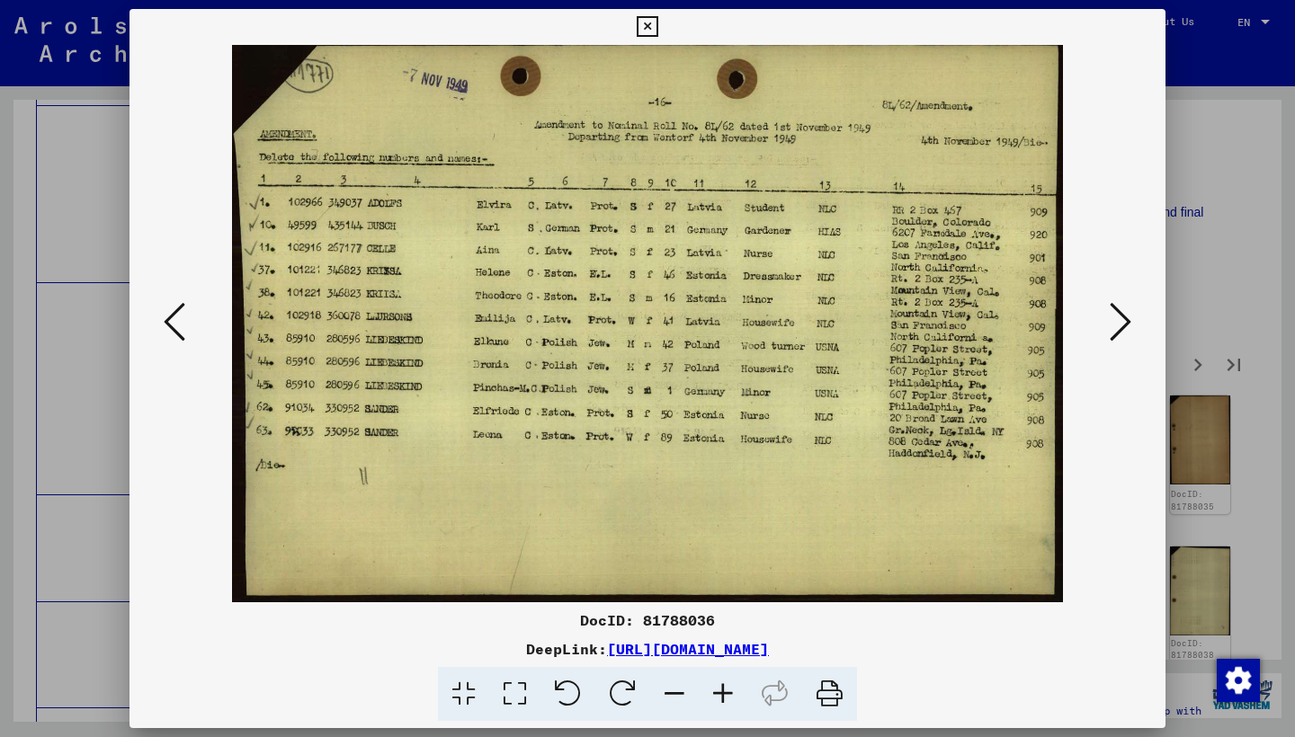
click at [1119, 333] on icon at bounding box center [1120, 321] width 22 height 43
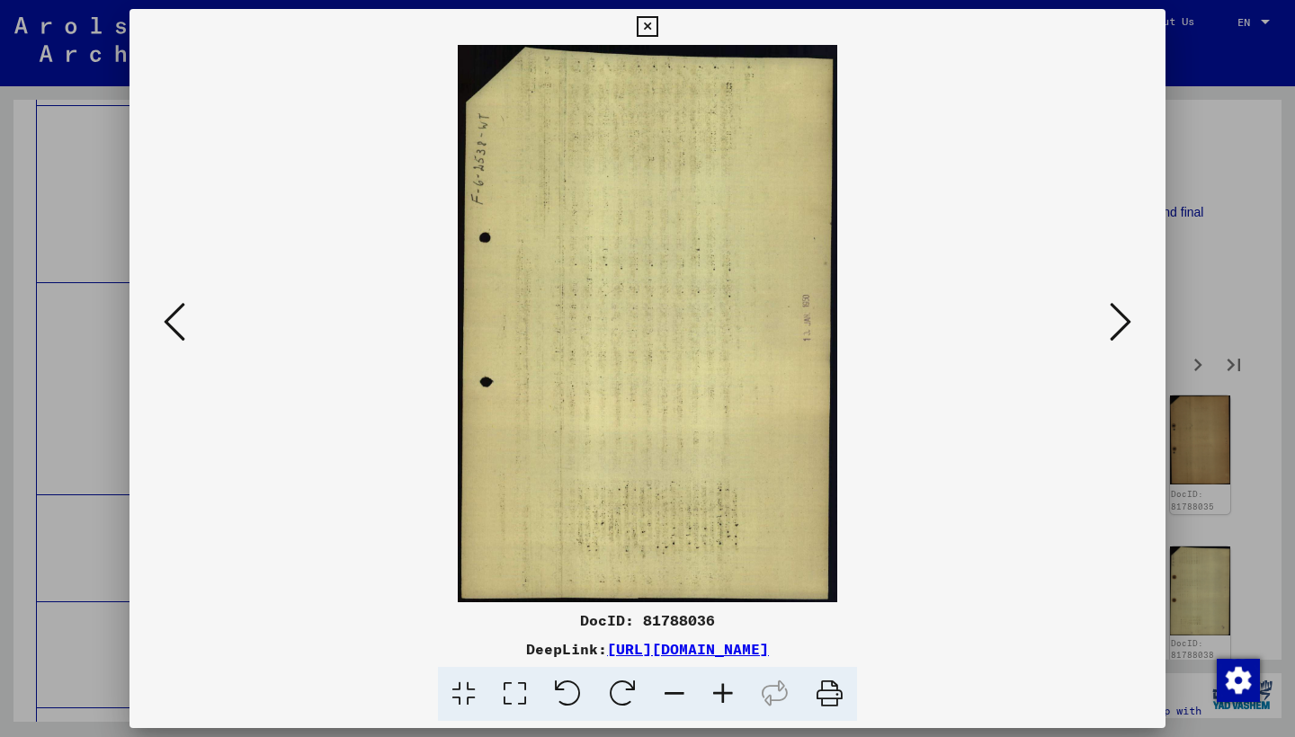
click at [1119, 333] on icon at bounding box center [1120, 321] width 22 height 43
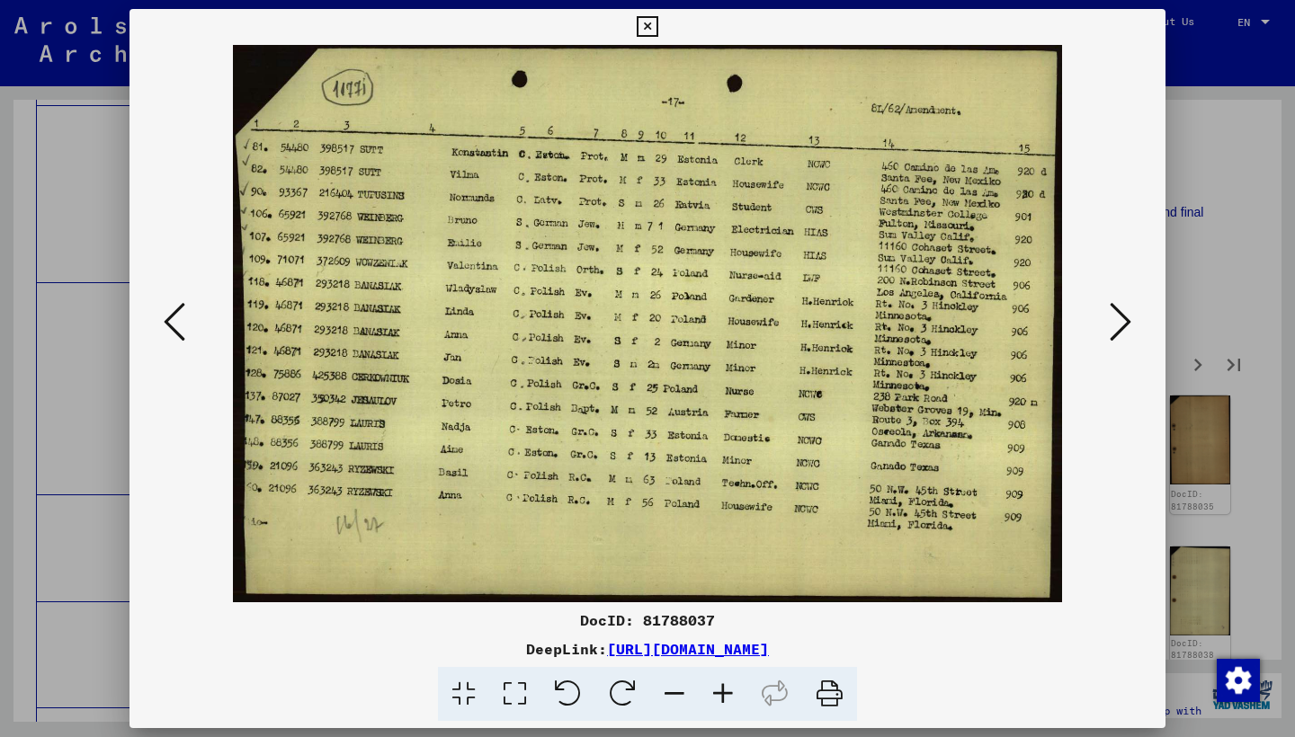
click at [1119, 335] on icon at bounding box center [1120, 321] width 22 height 43
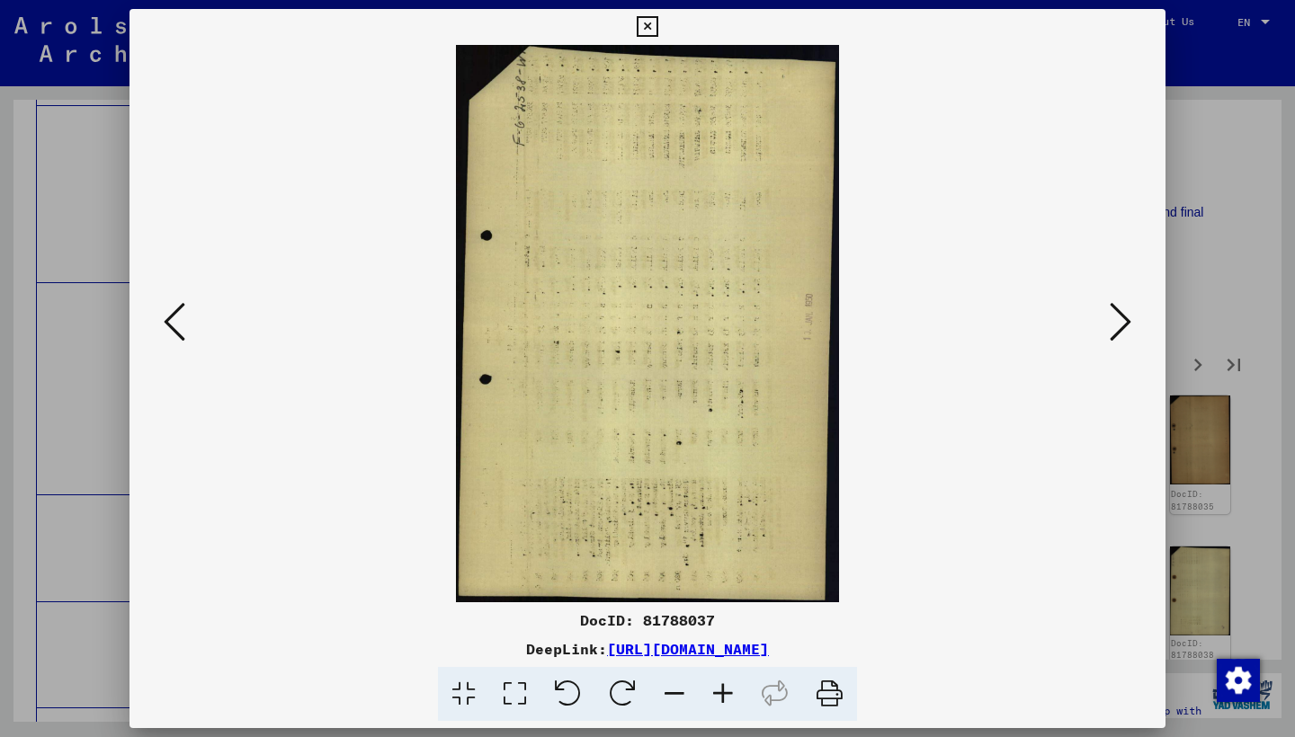
click at [1119, 335] on icon at bounding box center [1120, 321] width 22 height 43
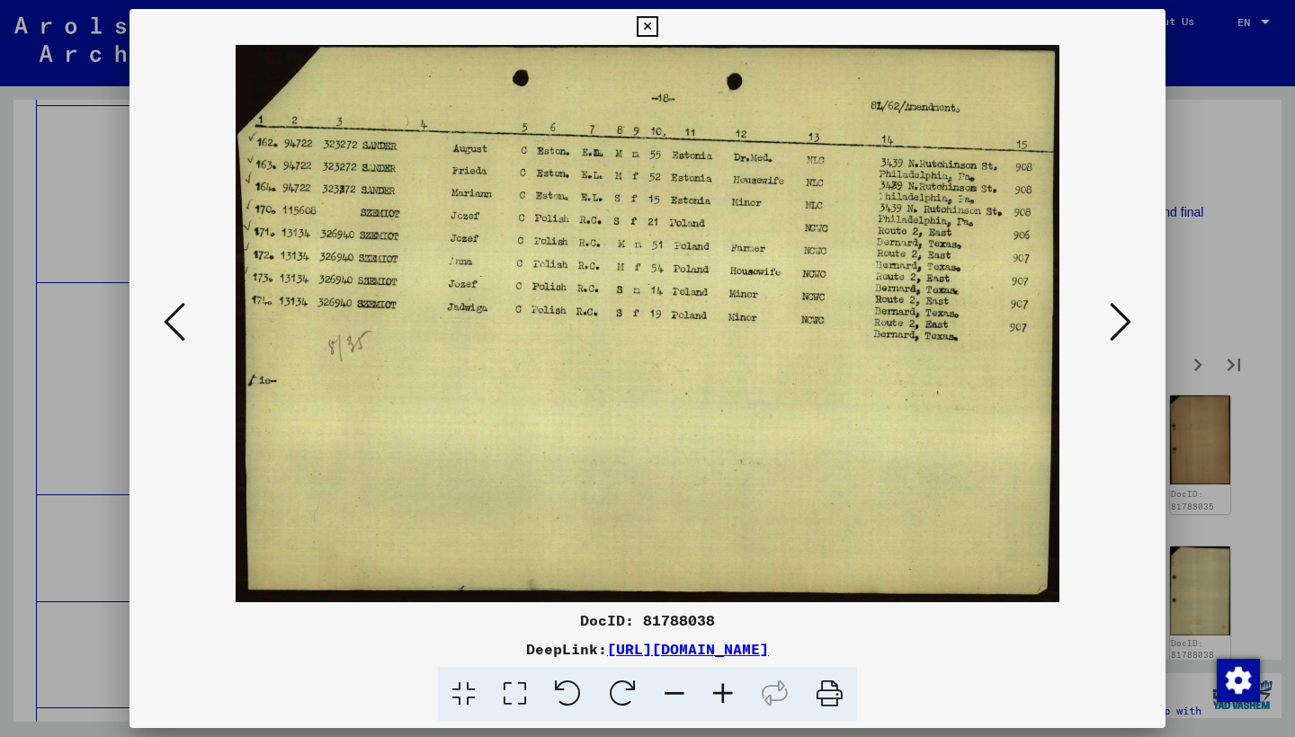
click at [1119, 335] on icon at bounding box center [1120, 321] width 22 height 43
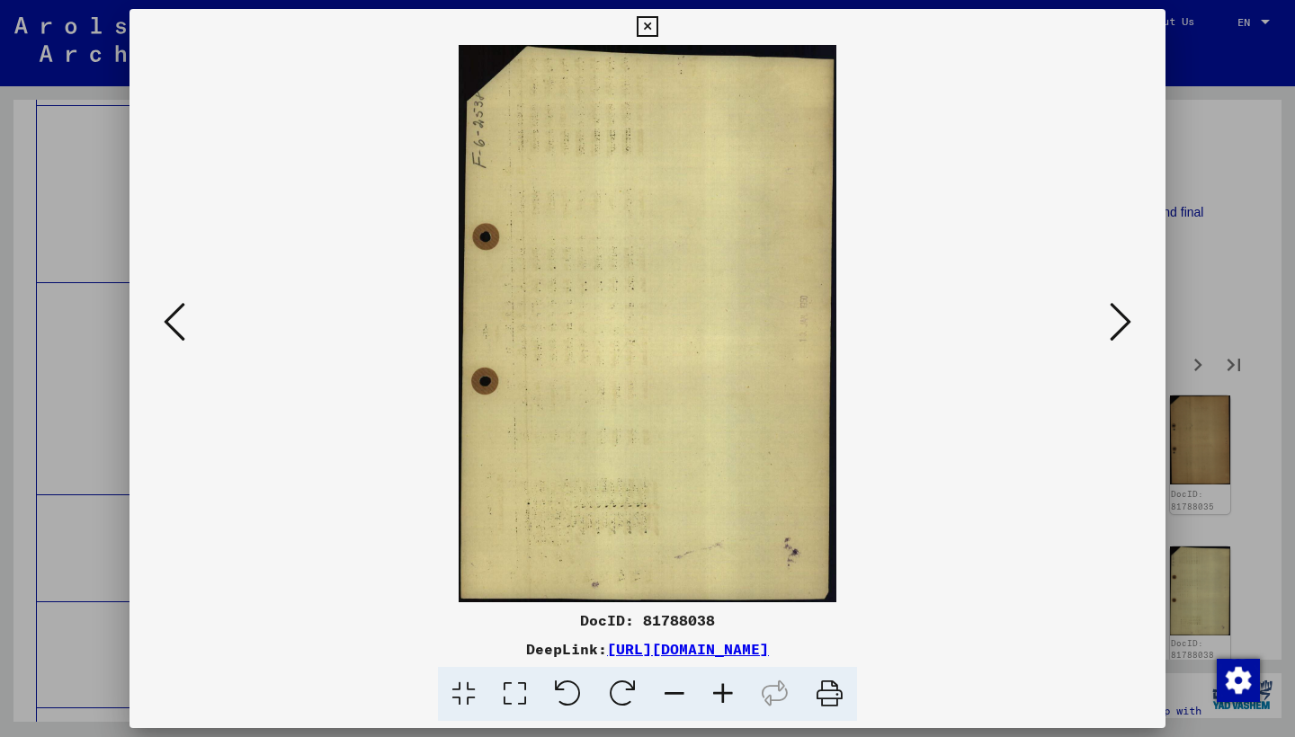
click at [1119, 335] on icon at bounding box center [1120, 321] width 22 height 43
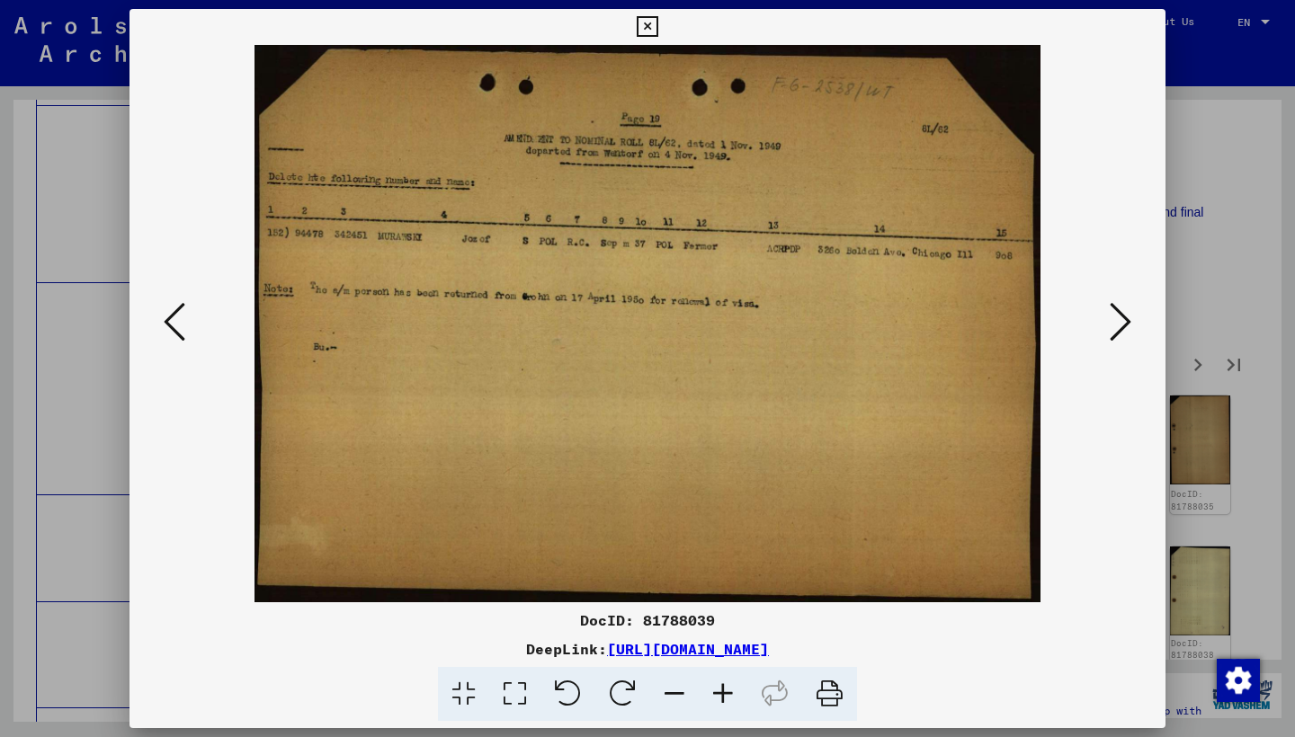
click at [1119, 335] on icon at bounding box center [1120, 321] width 22 height 43
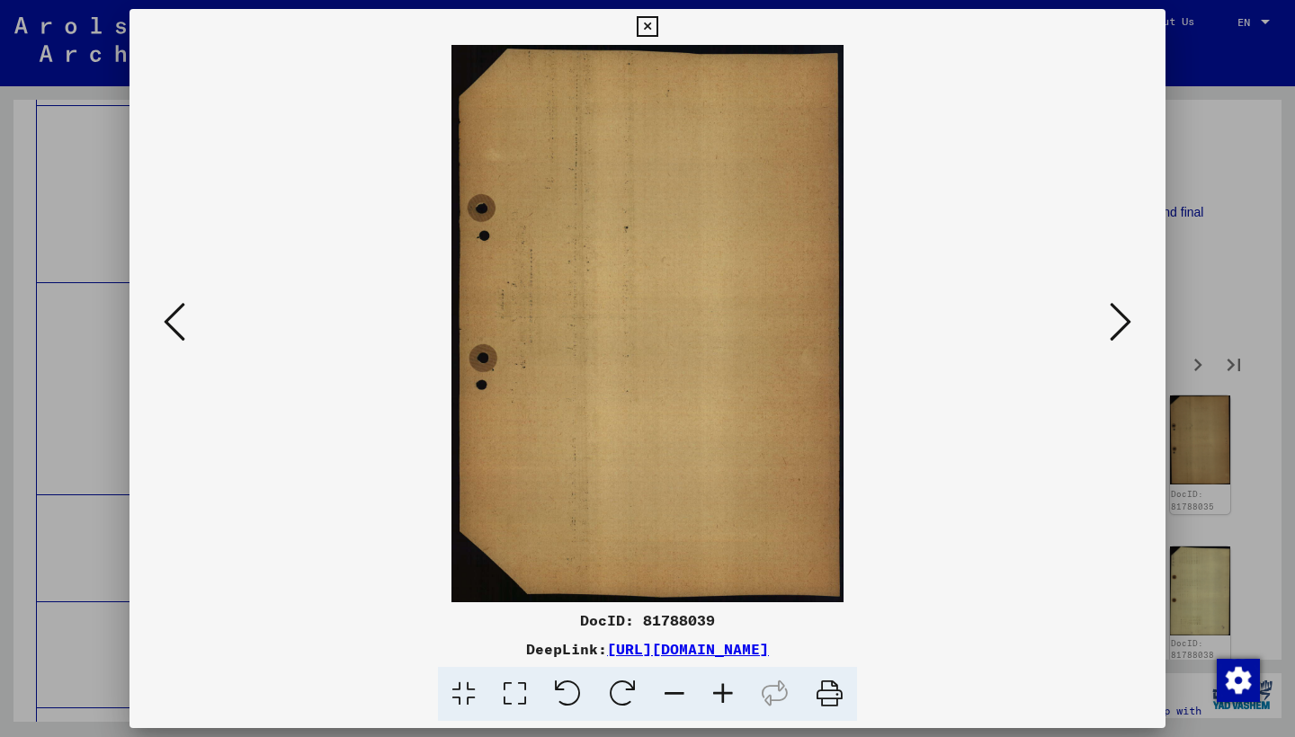
click at [1119, 335] on icon at bounding box center [1120, 321] width 22 height 43
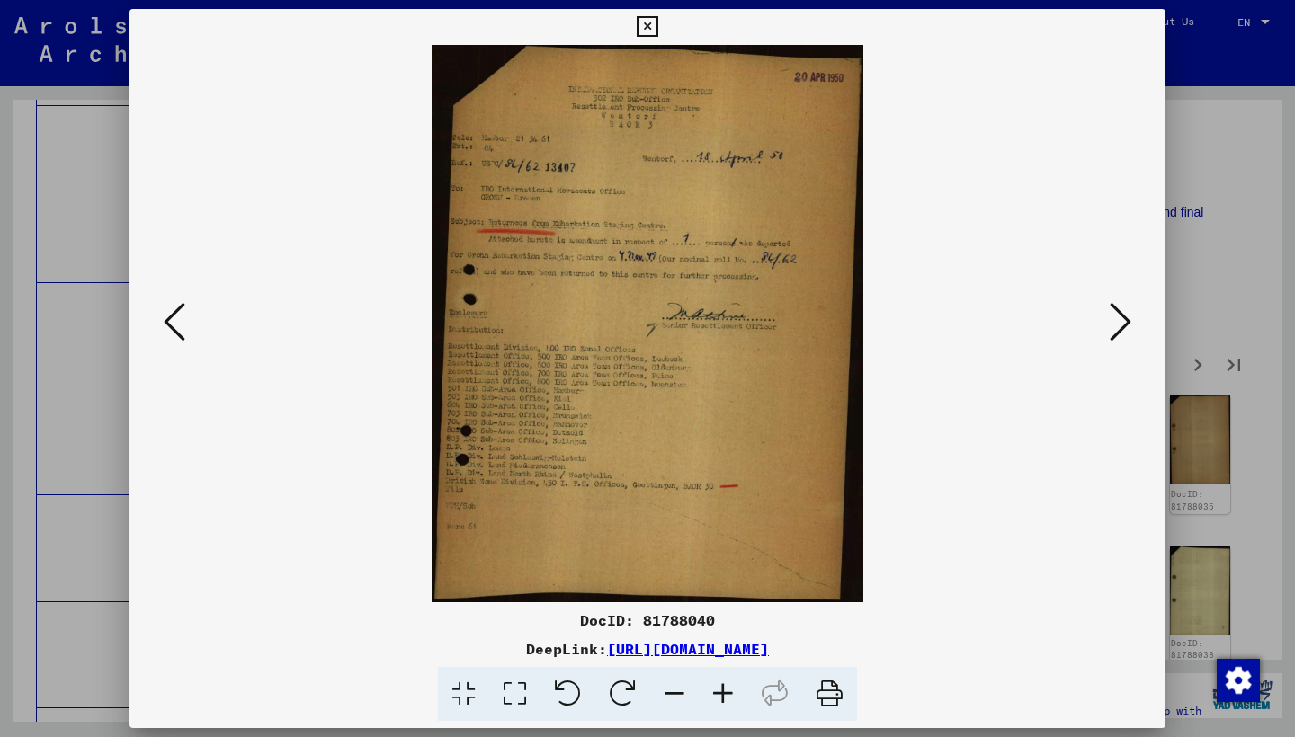
click at [1119, 335] on icon at bounding box center [1120, 321] width 22 height 43
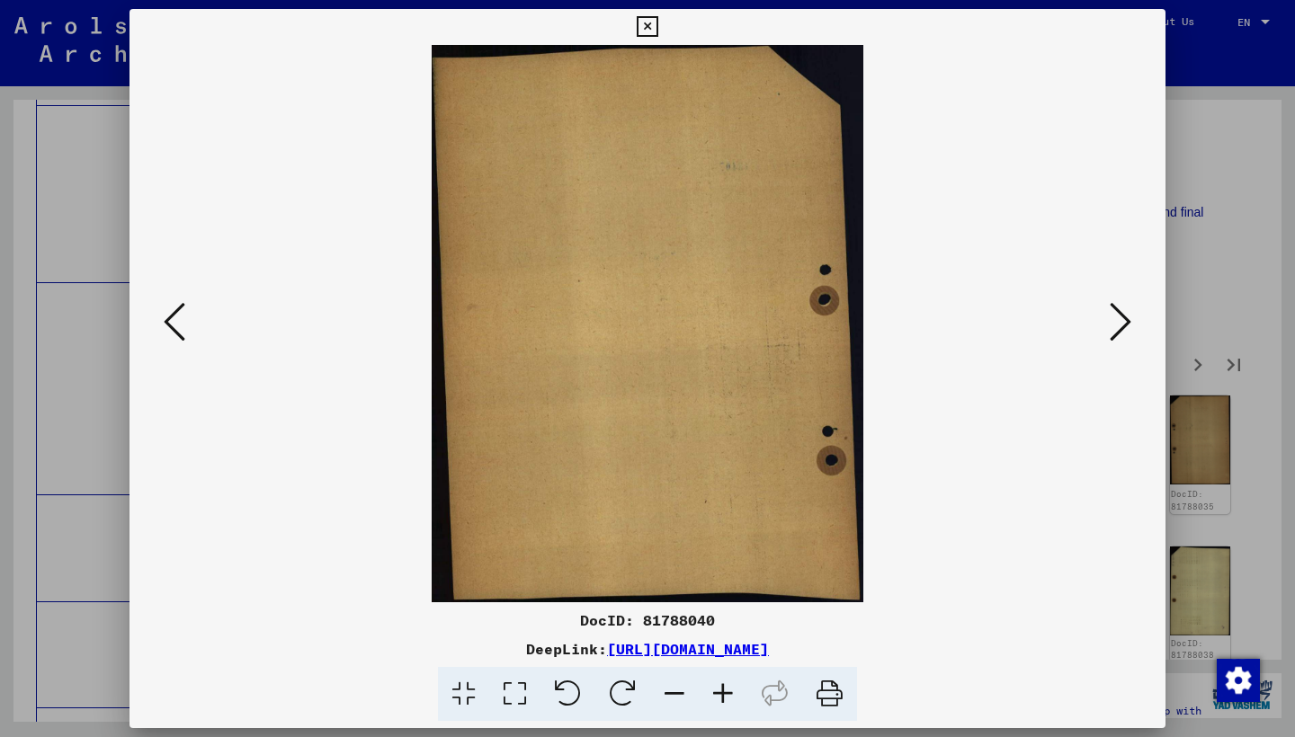
click at [1119, 335] on icon at bounding box center [1120, 321] width 22 height 43
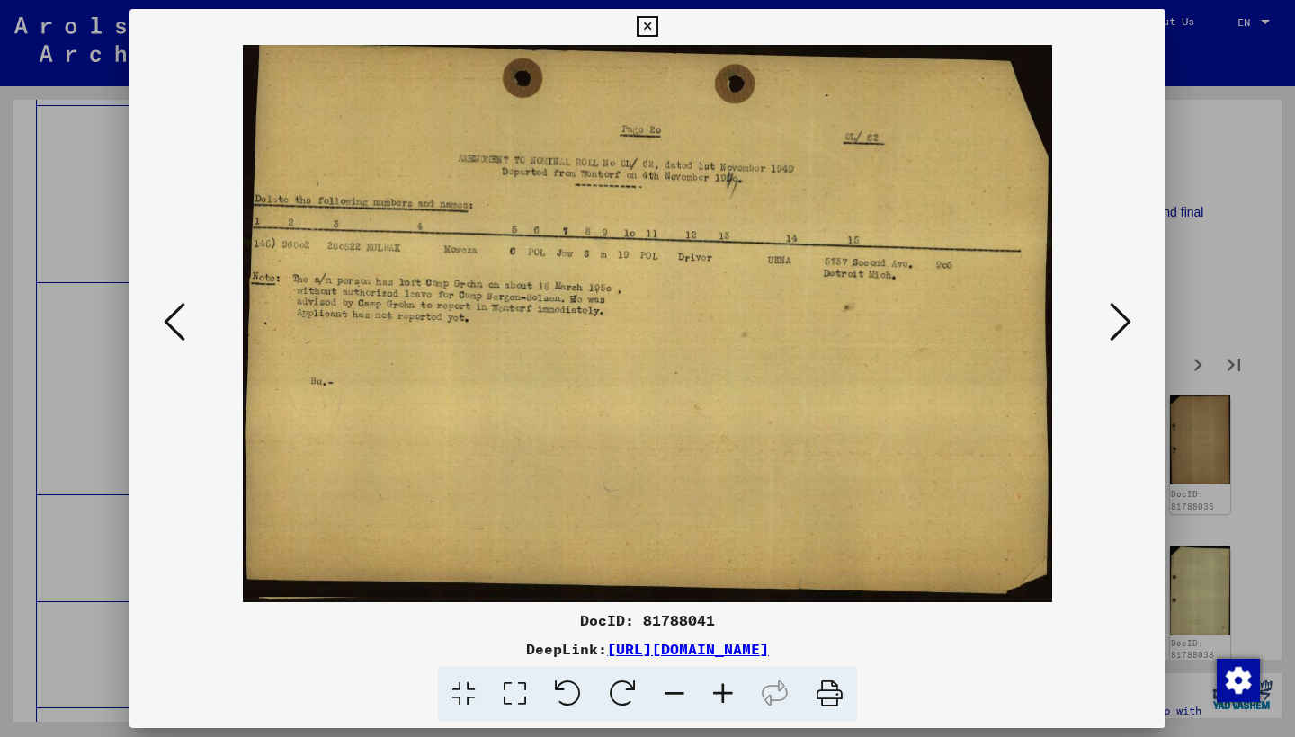
click at [1119, 335] on icon at bounding box center [1120, 321] width 22 height 43
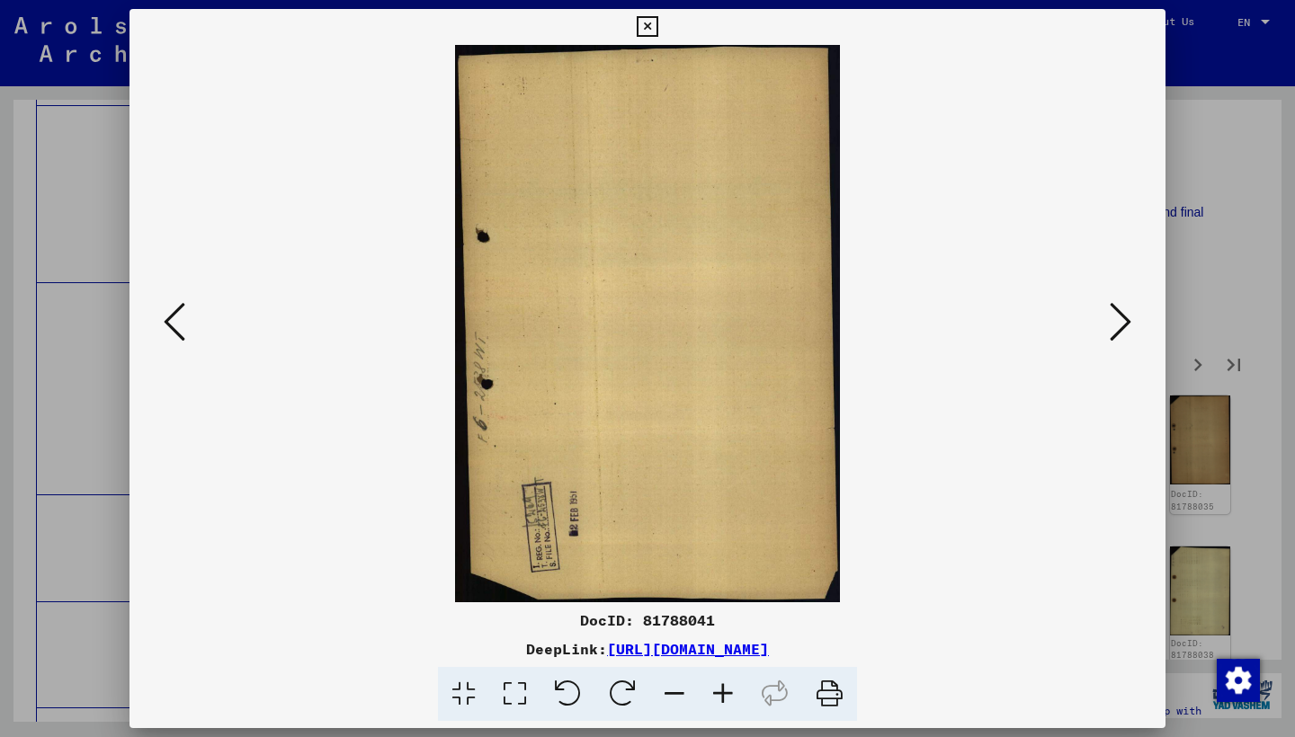
click at [1119, 335] on icon at bounding box center [1120, 321] width 22 height 43
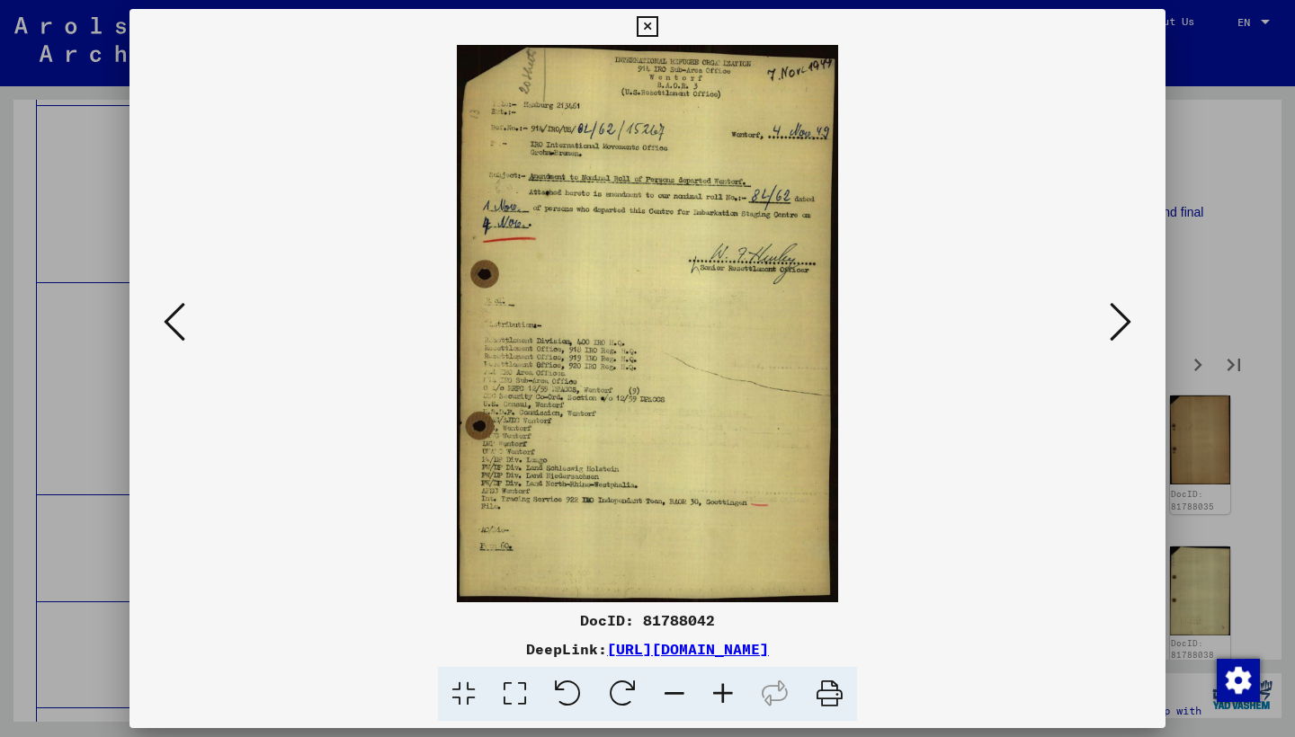
click at [1119, 335] on icon at bounding box center [1120, 321] width 22 height 43
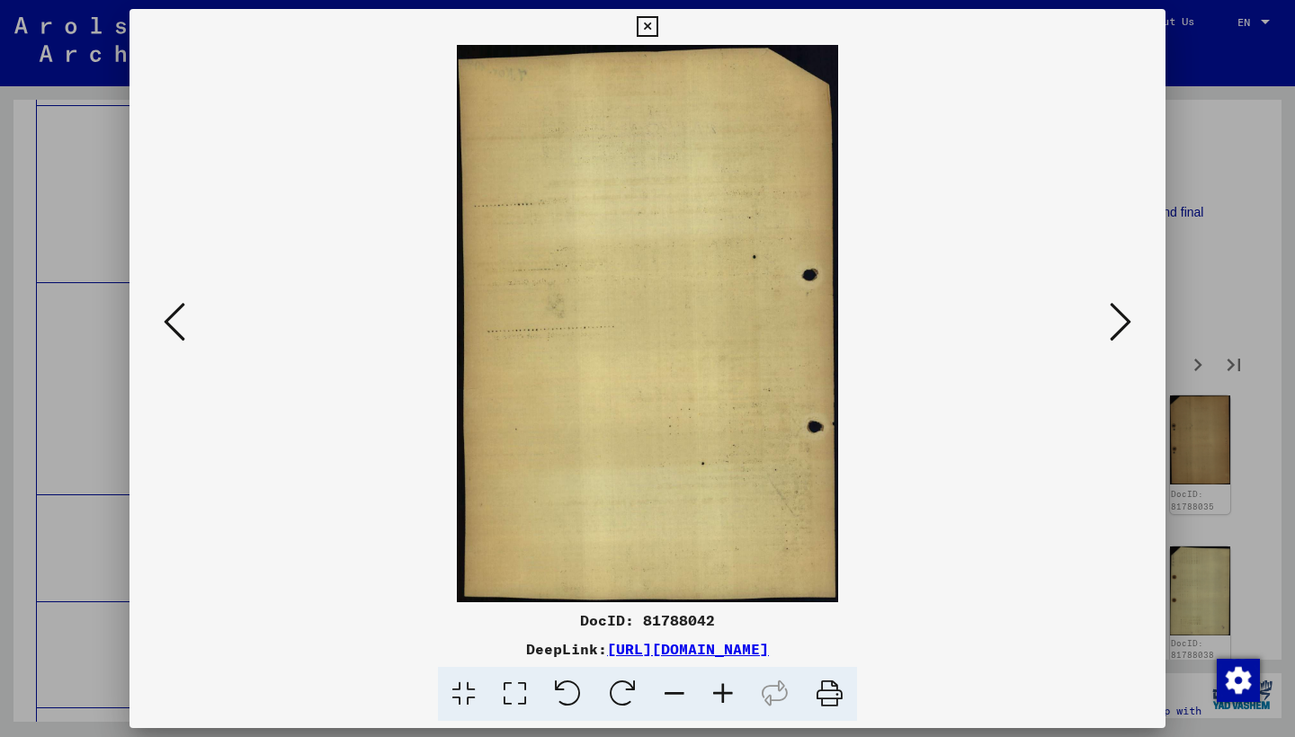
click at [1119, 335] on icon at bounding box center [1120, 321] width 22 height 43
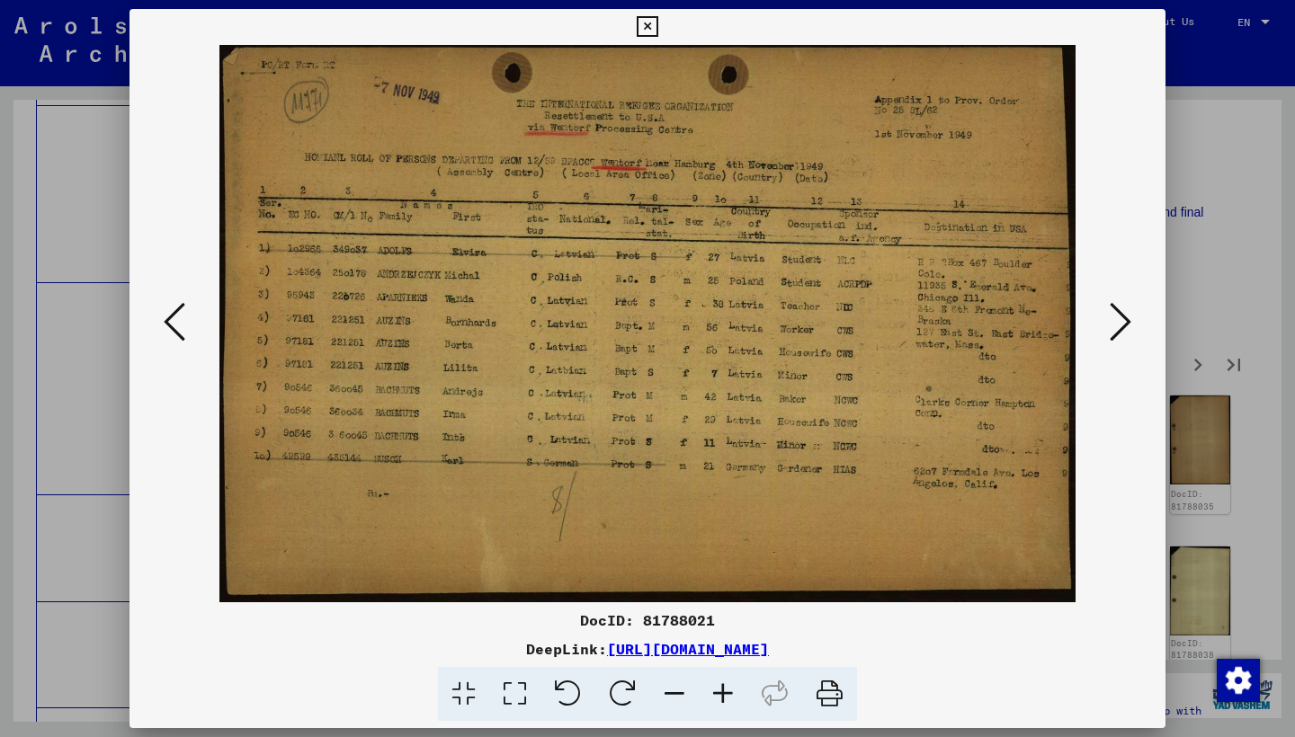
click at [1119, 334] on icon at bounding box center [1120, 321] width 22 height 43
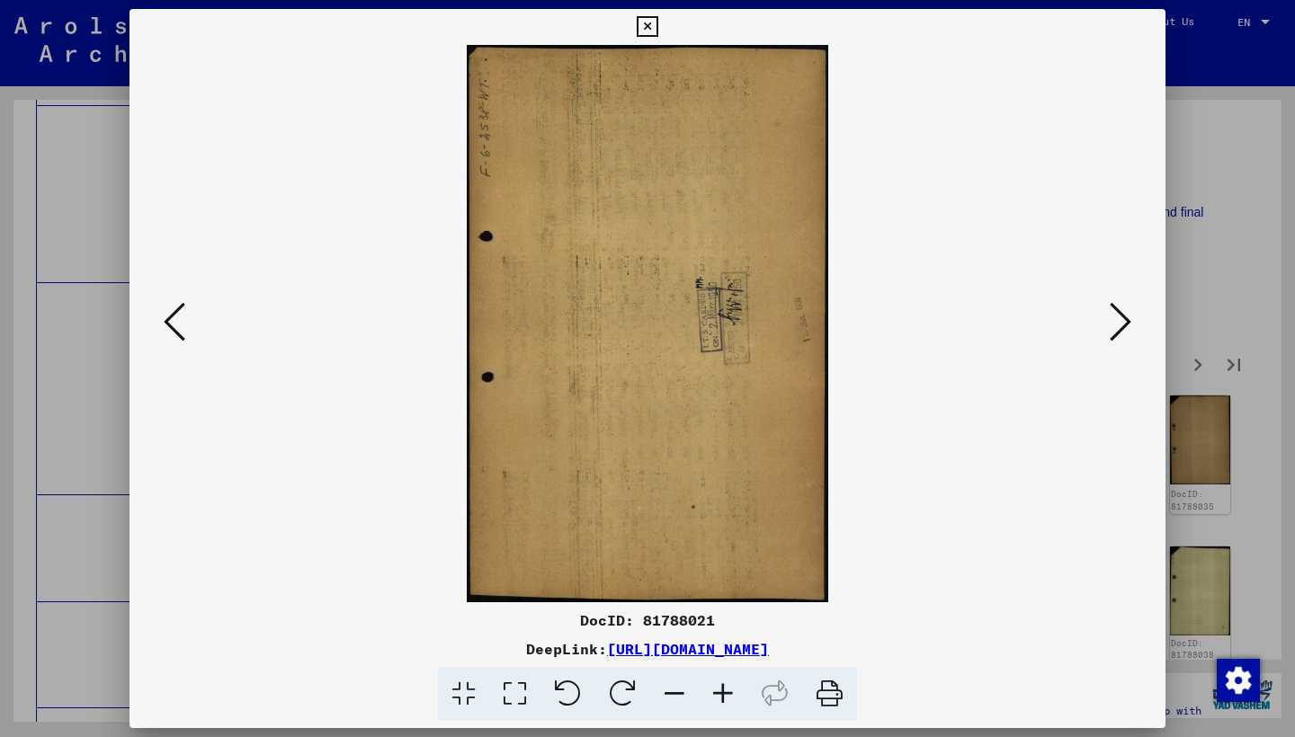
click at [1119, 334] on icon at bounding box center [1120, 321] width 22 height 43
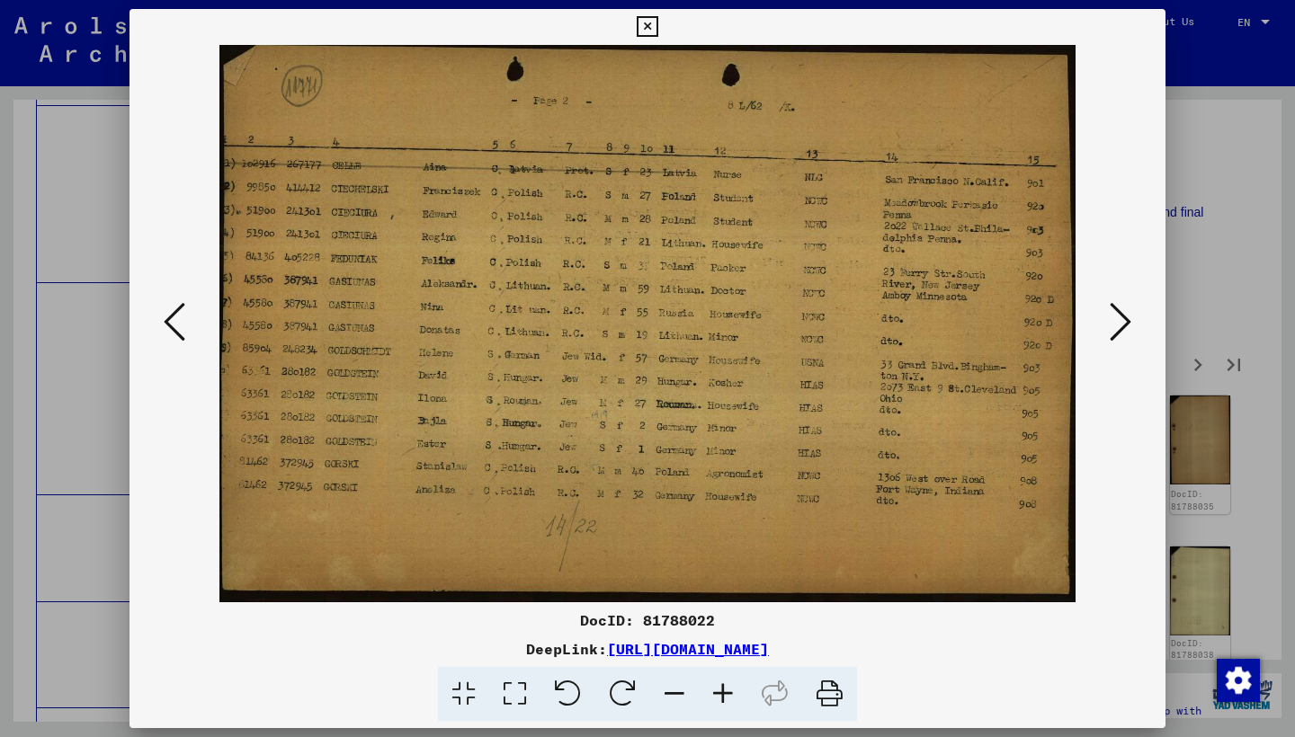
click at [1119, 334] on icon at bounding box center [1120, 321] width 22 height 43
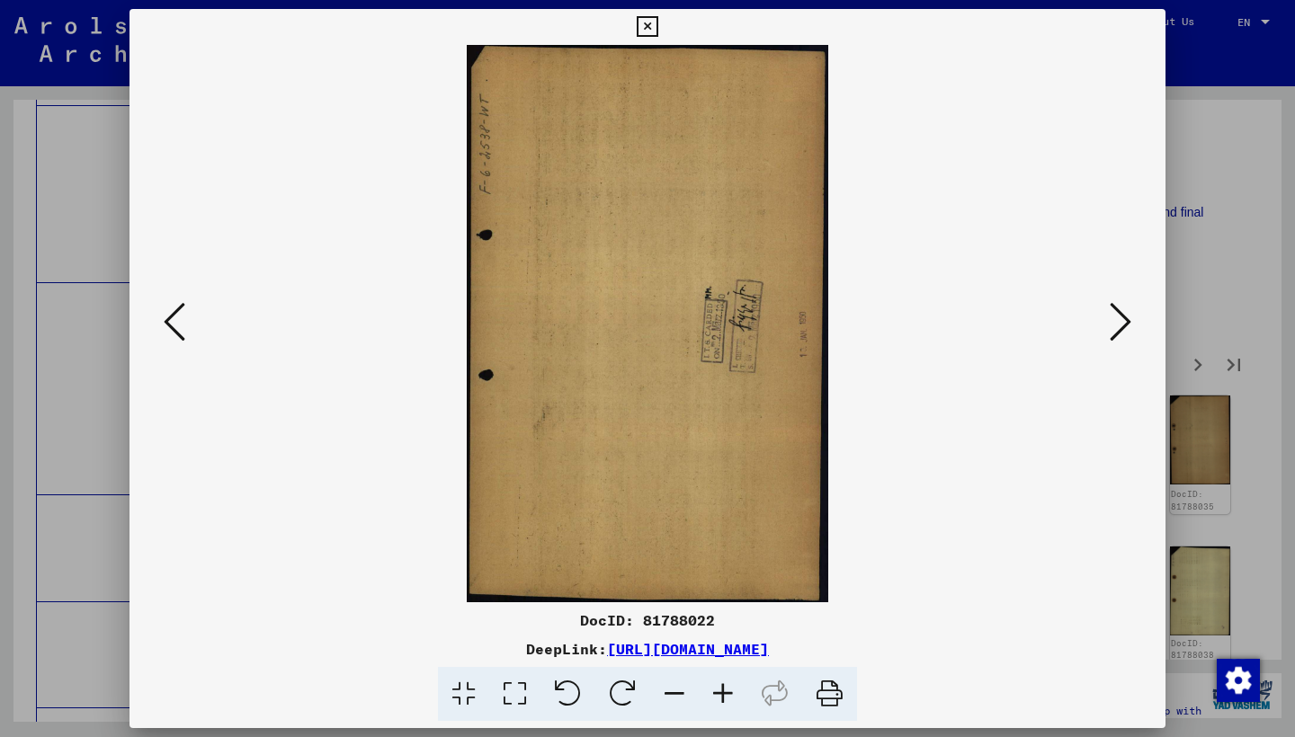
click at [1119, 334] on icon at bounding box center [1120, 321] width 22 height 43
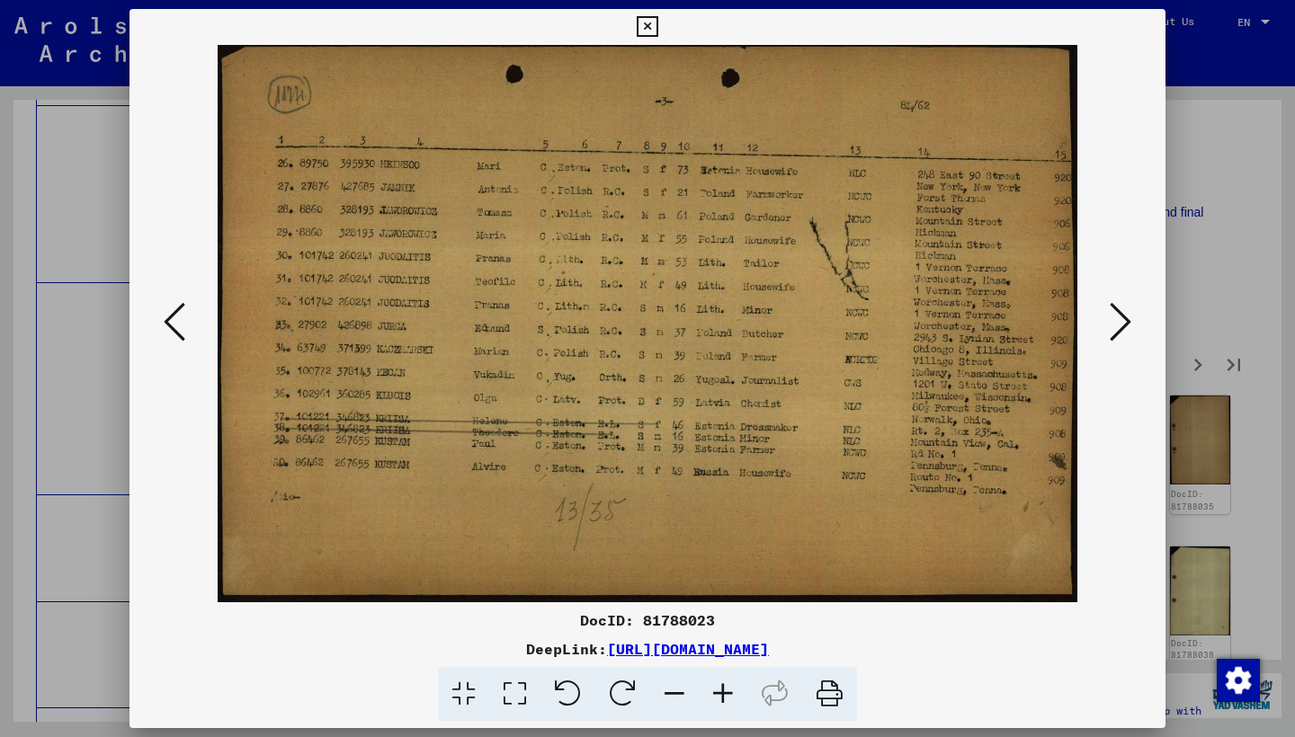
click at [1119, 334] on icon at bounding box center [1120, 321] width 22 height 43
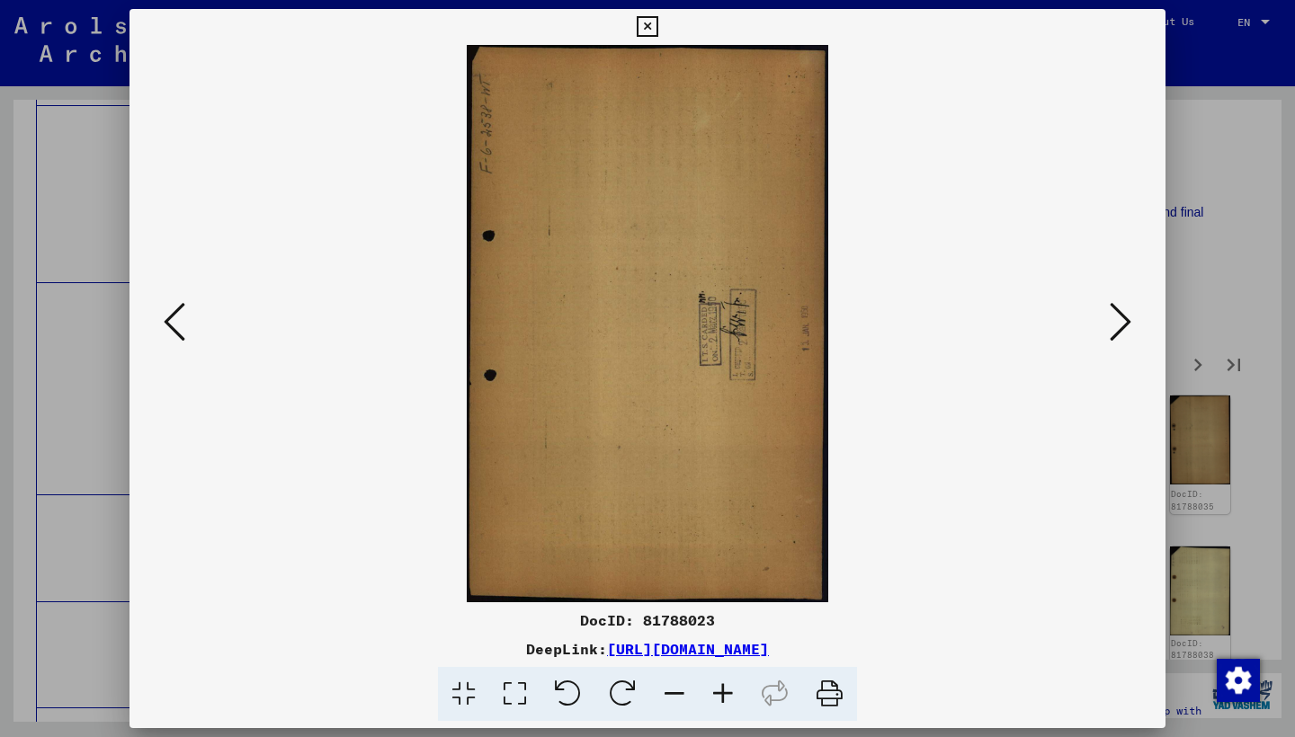
click at [1119, 334] on icon at bounding box center [1120, 321] width 22 height 43
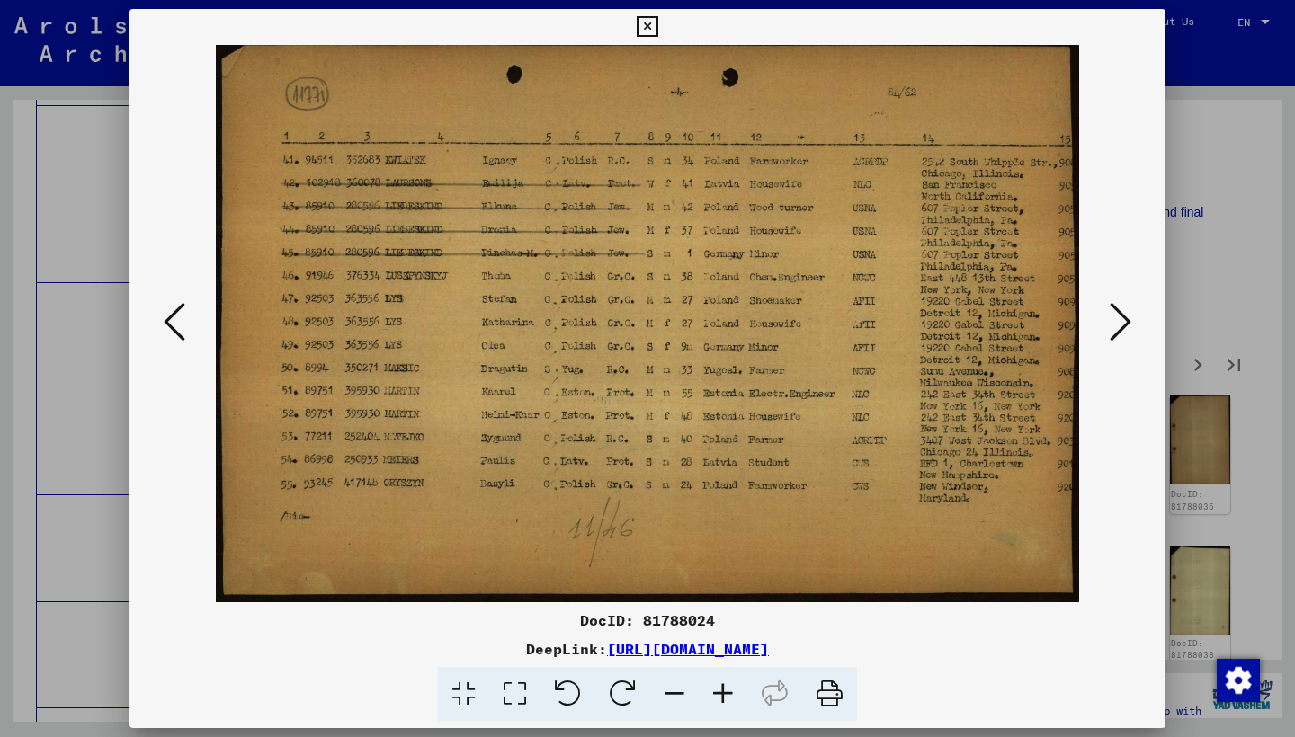
click at [1119, 334] on icon at bounding box center [1120, 321] width 22 height 43
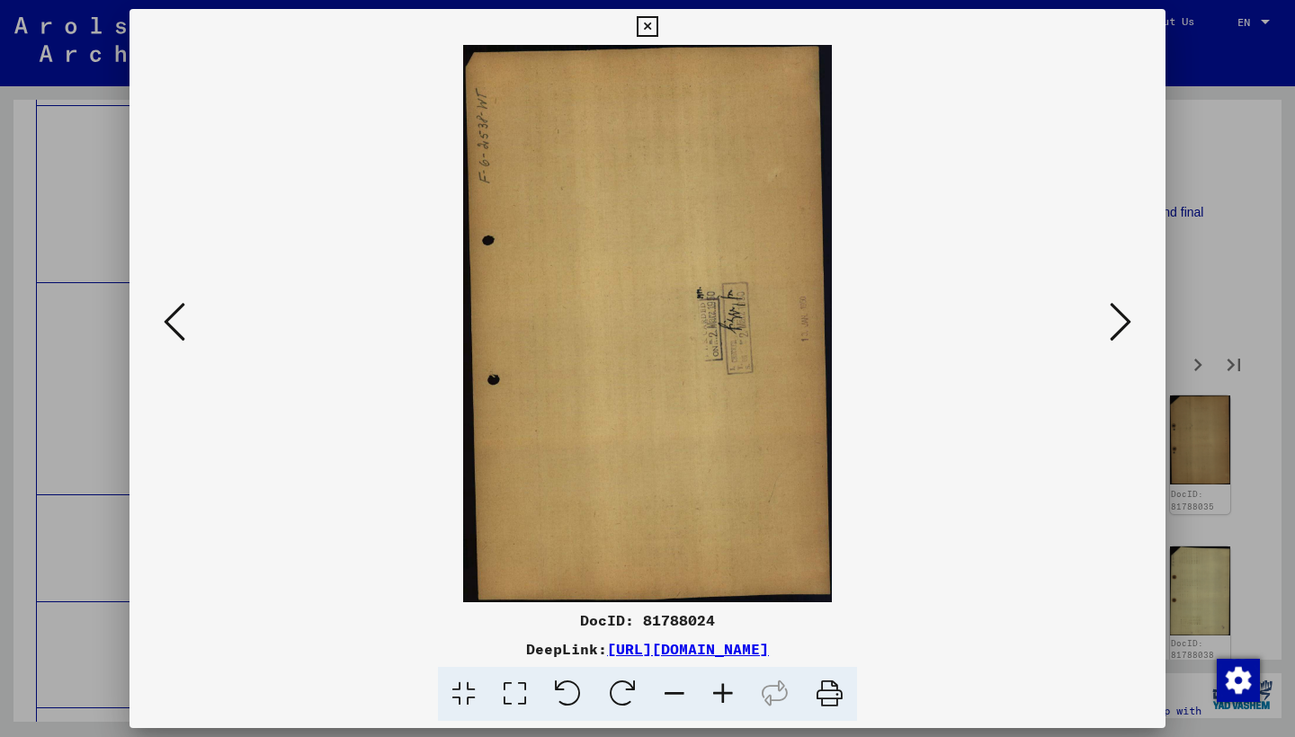
click at [1119, 334] on icon at bounding box center [1120, 321] width 22 height 43
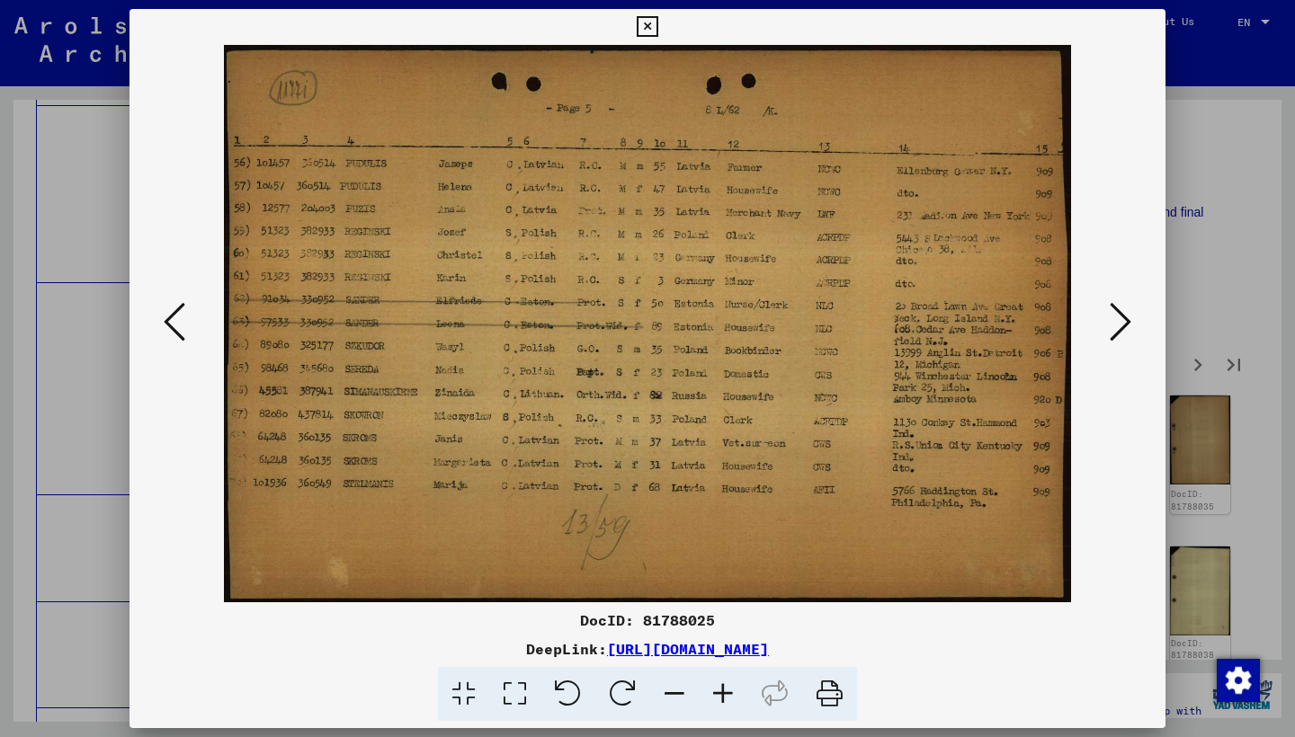
click at [1119, 334] on icon at bounding box center [1120, 321] width 22 height 43
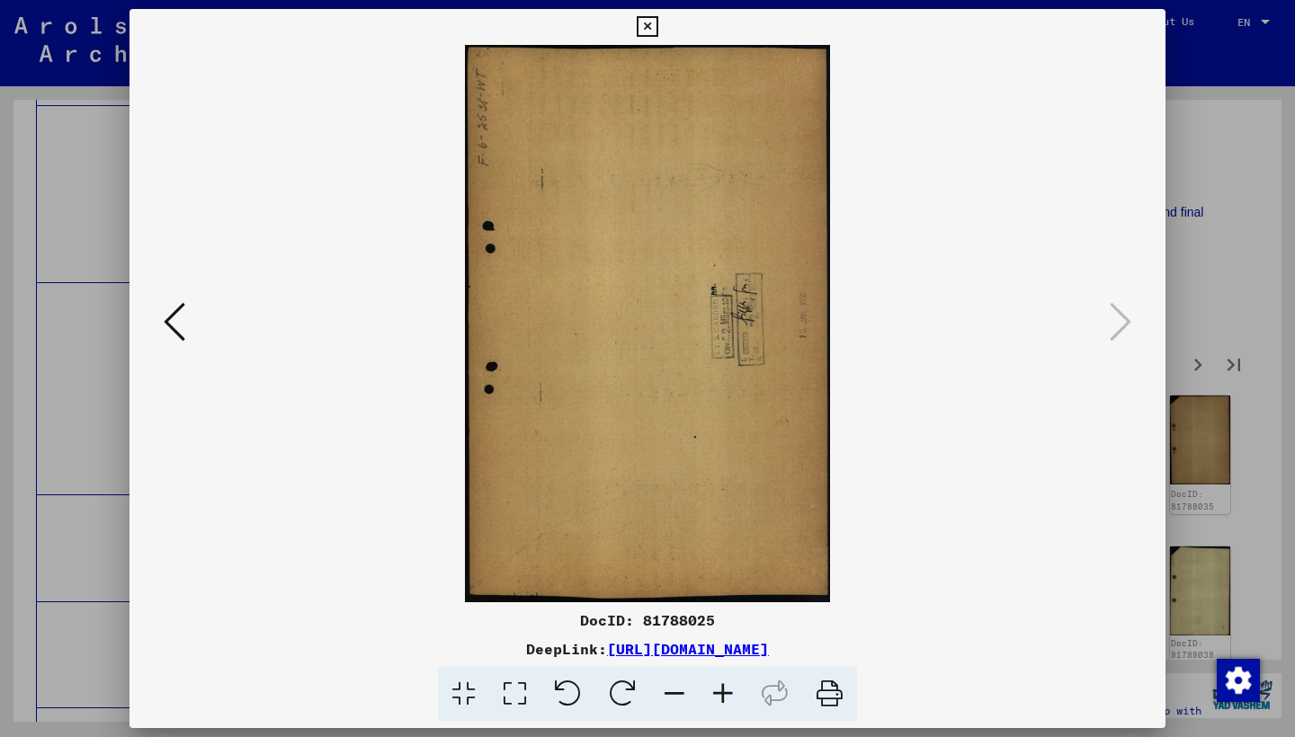
drag, startPoint x: 1154, startPoint y: 24, endPoint x: 1175, endPoint y: 332, distance: 308.2
click at [657, 25] on icon at bounding box center [647, 27] width 21 height 22
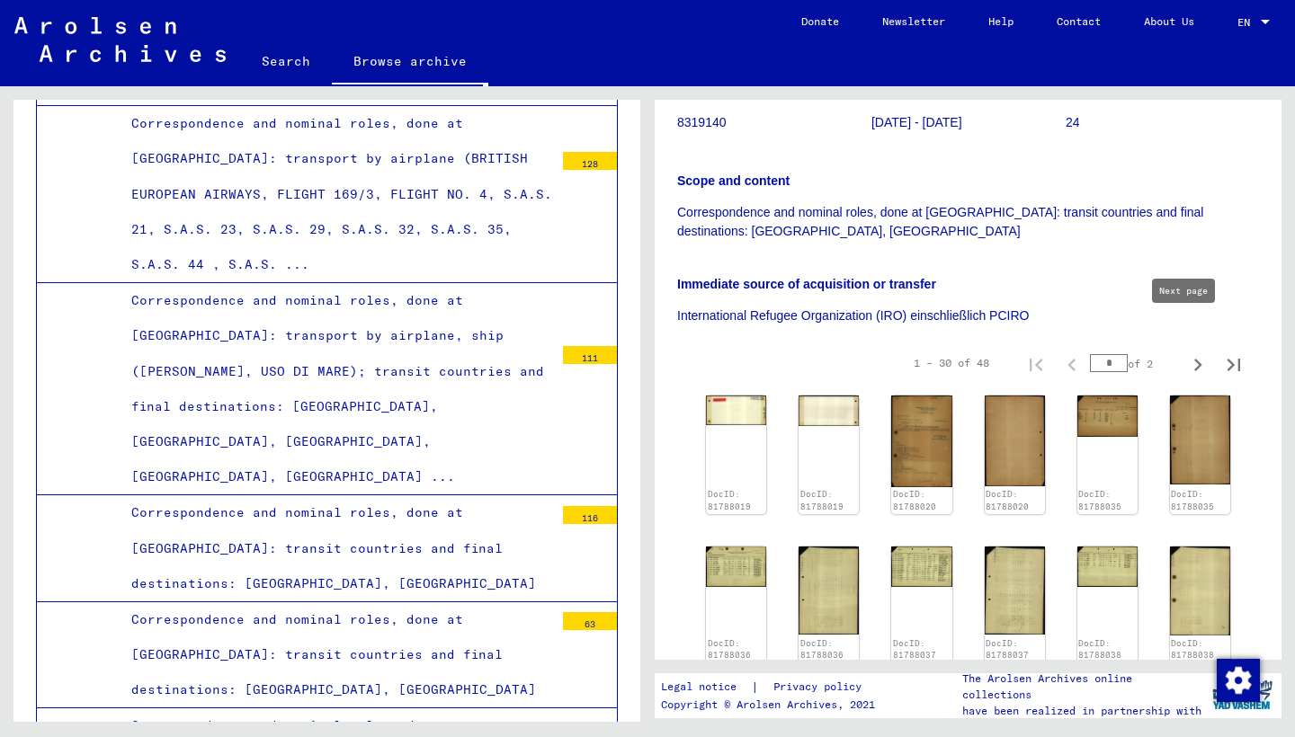
click at [1187, 352] on icon "Next page" at bounding box center [1197, 364] width 25 height 25
type input "*"
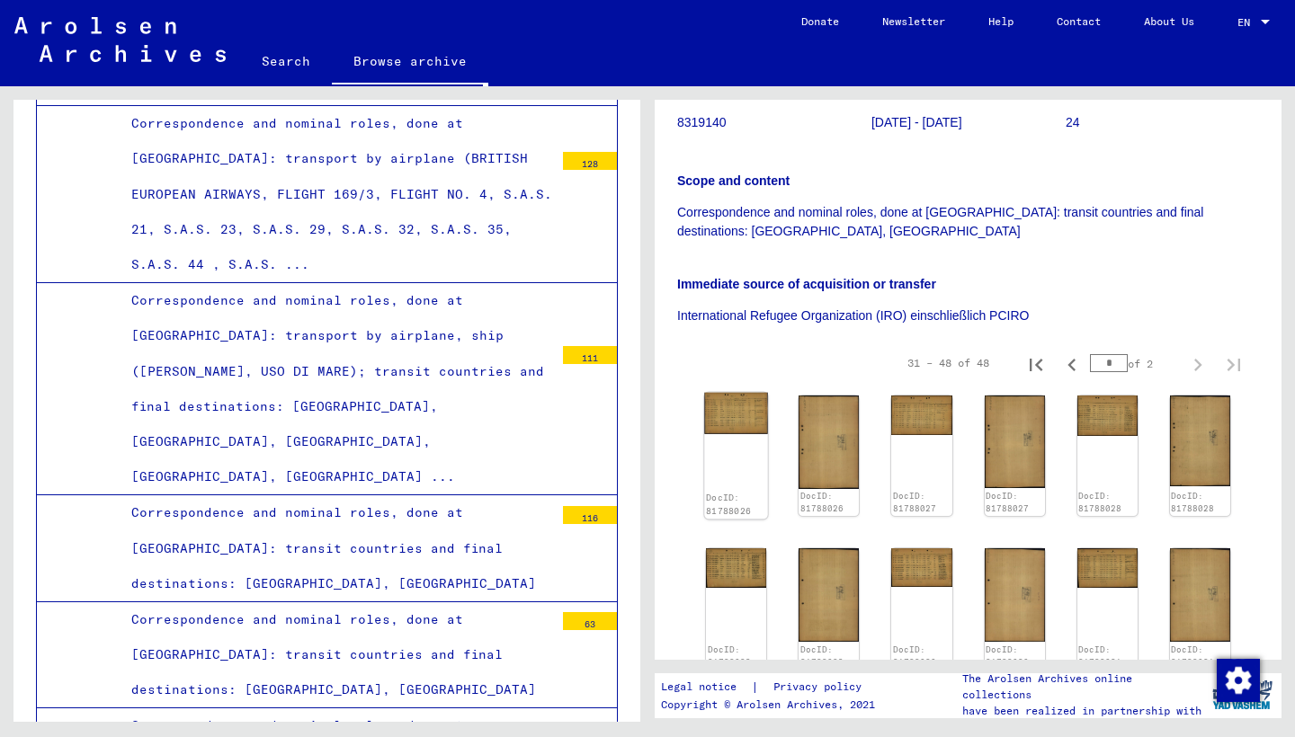
click at [730, 393] on img at bounding box center [736, 413] width 64 height 41
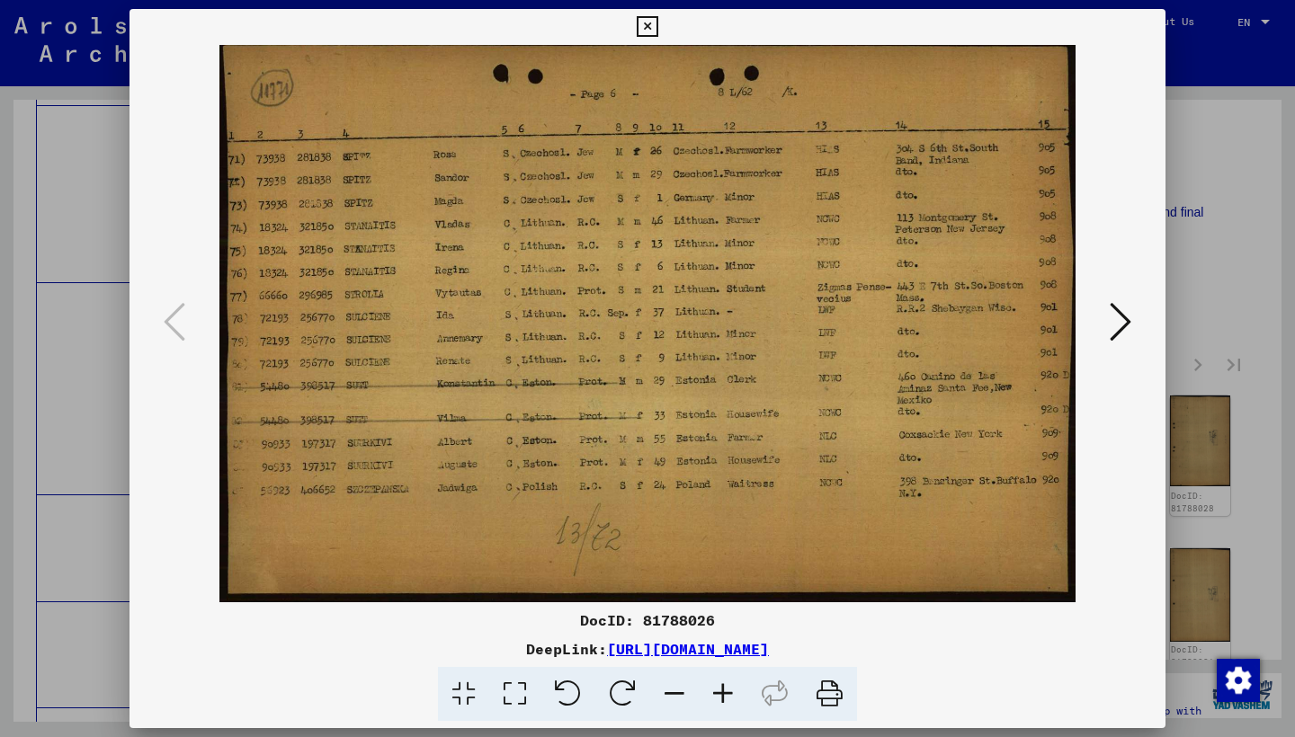
click at [1113, 320] on icon at bounding box center [1120, 321] width 22 height 43
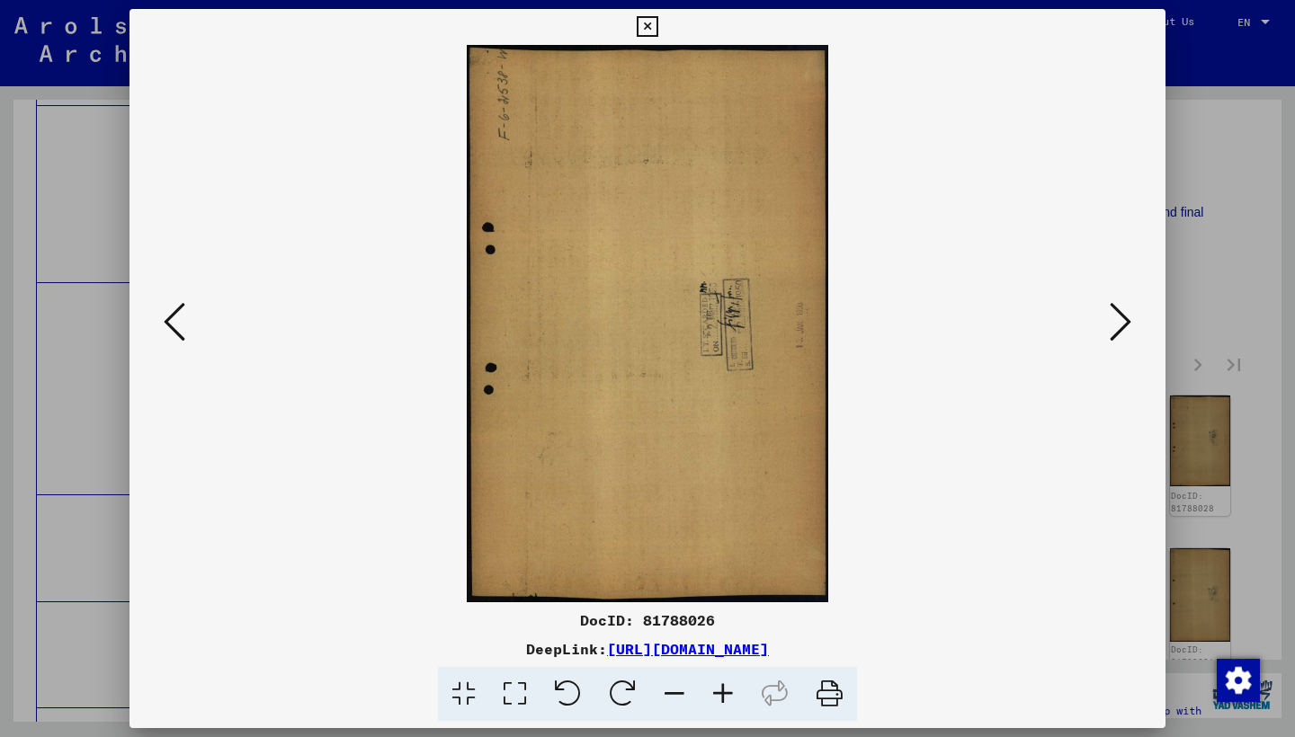
click at [1114, 321] on icon at bounding box center [1120, 321] width 22 height 43
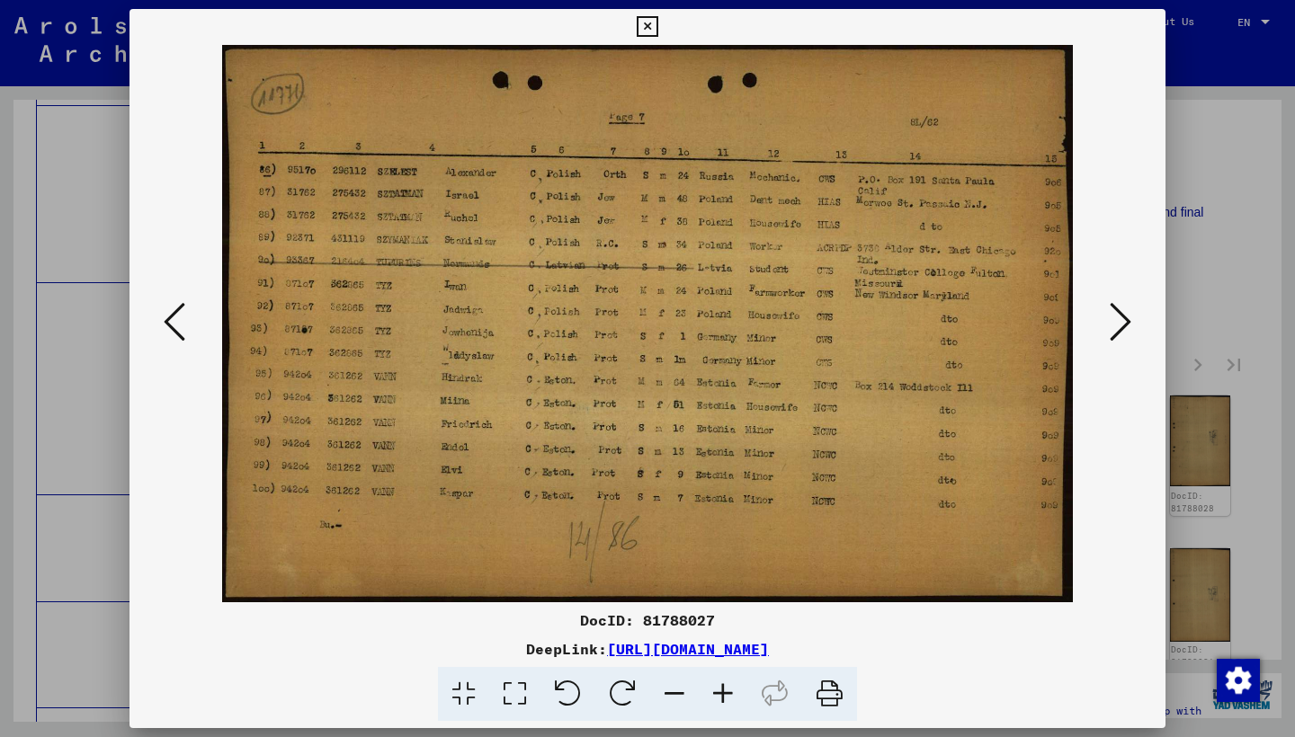
click at [1114, 321] on icon at bounding box center [1120, 321] width 22 height 43
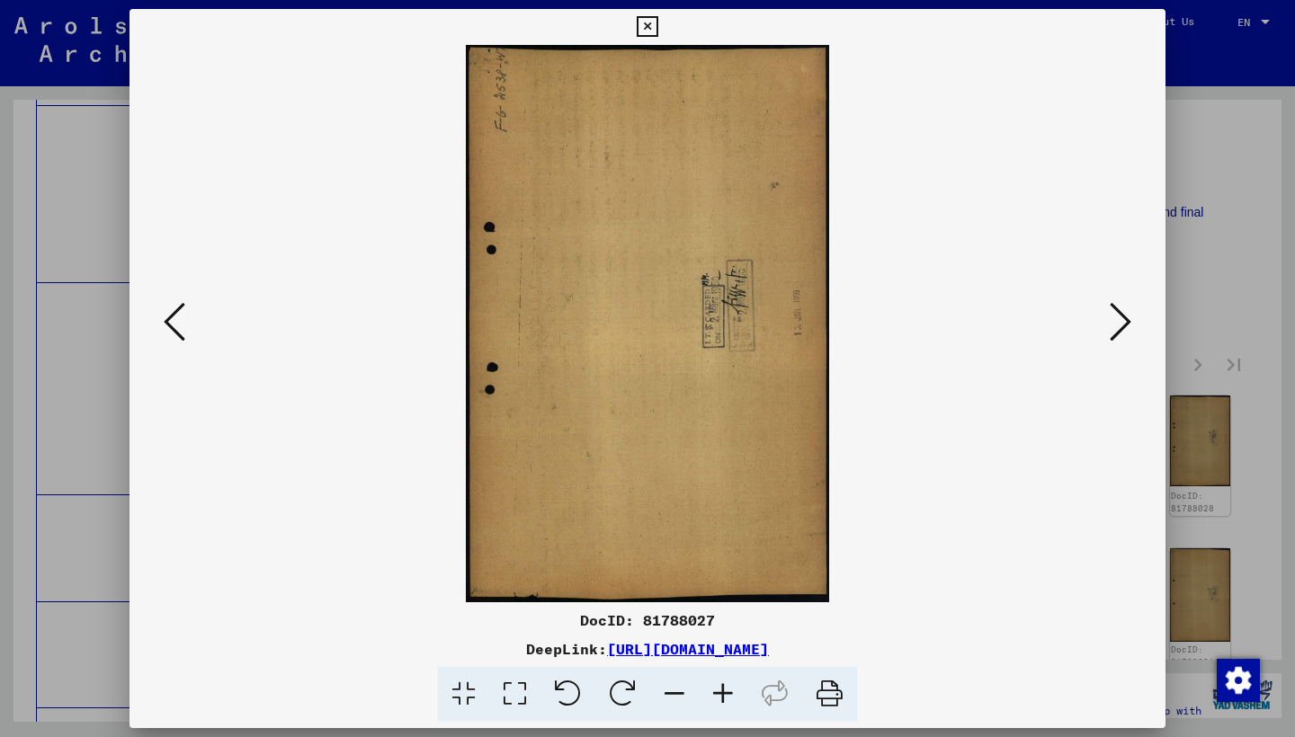
click at [1115, 319] on icon at bounding box center [1120, 321] width 22 height 43
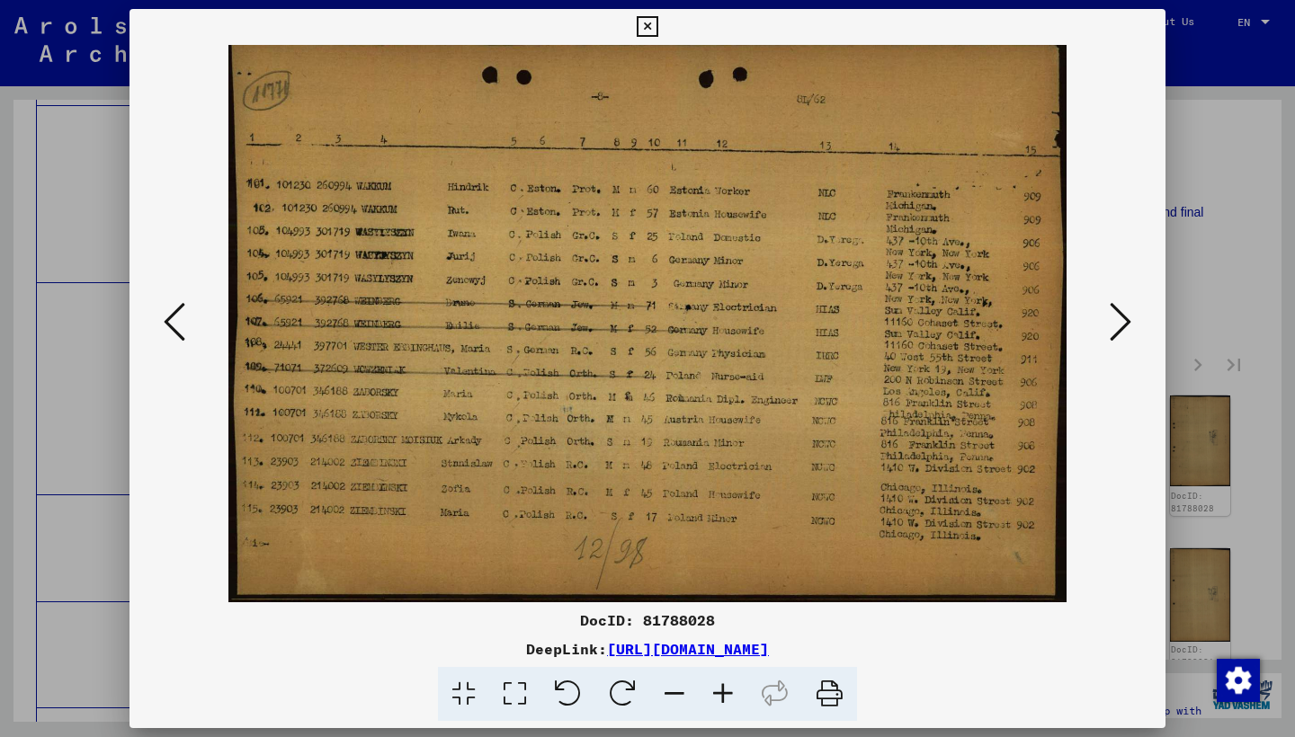
click at [1115, 319] on icon at bounding box center [1120, 321] width 22 height 43
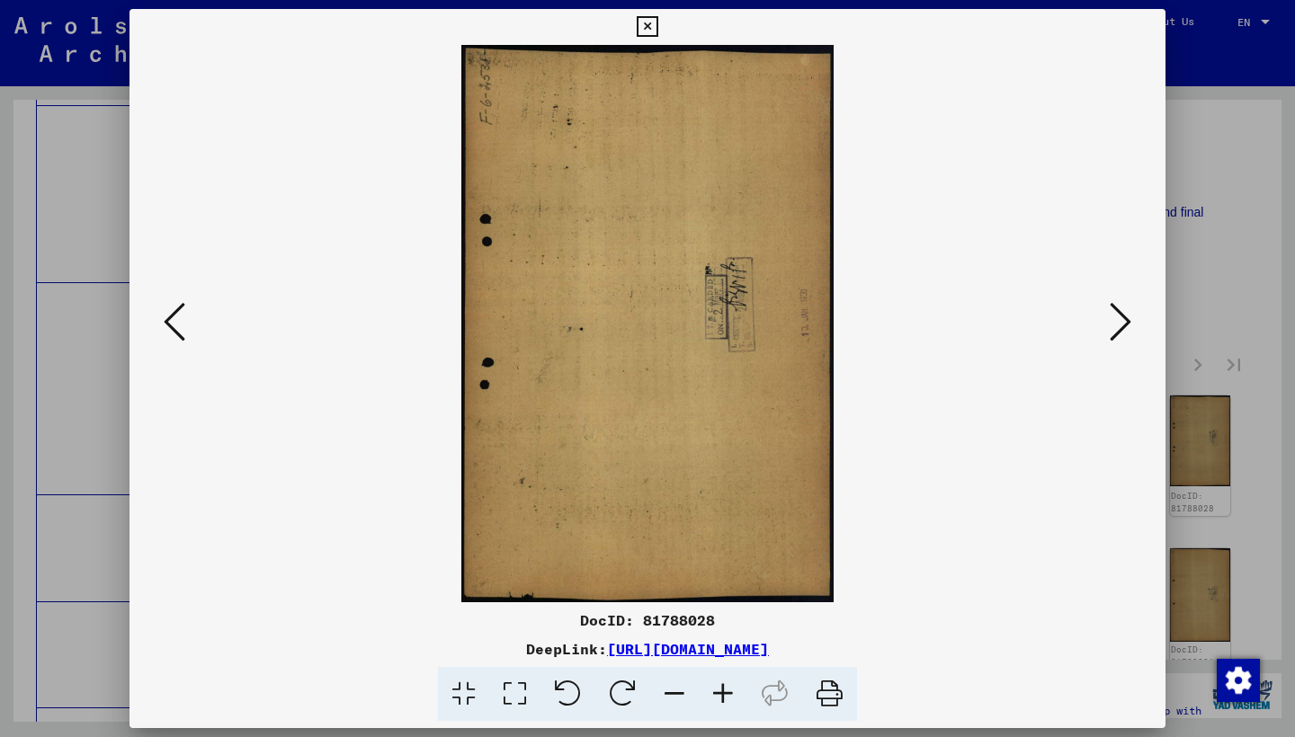
click at [1115, 319] on icon at bounding box center [1120, 321] width 22 height 43
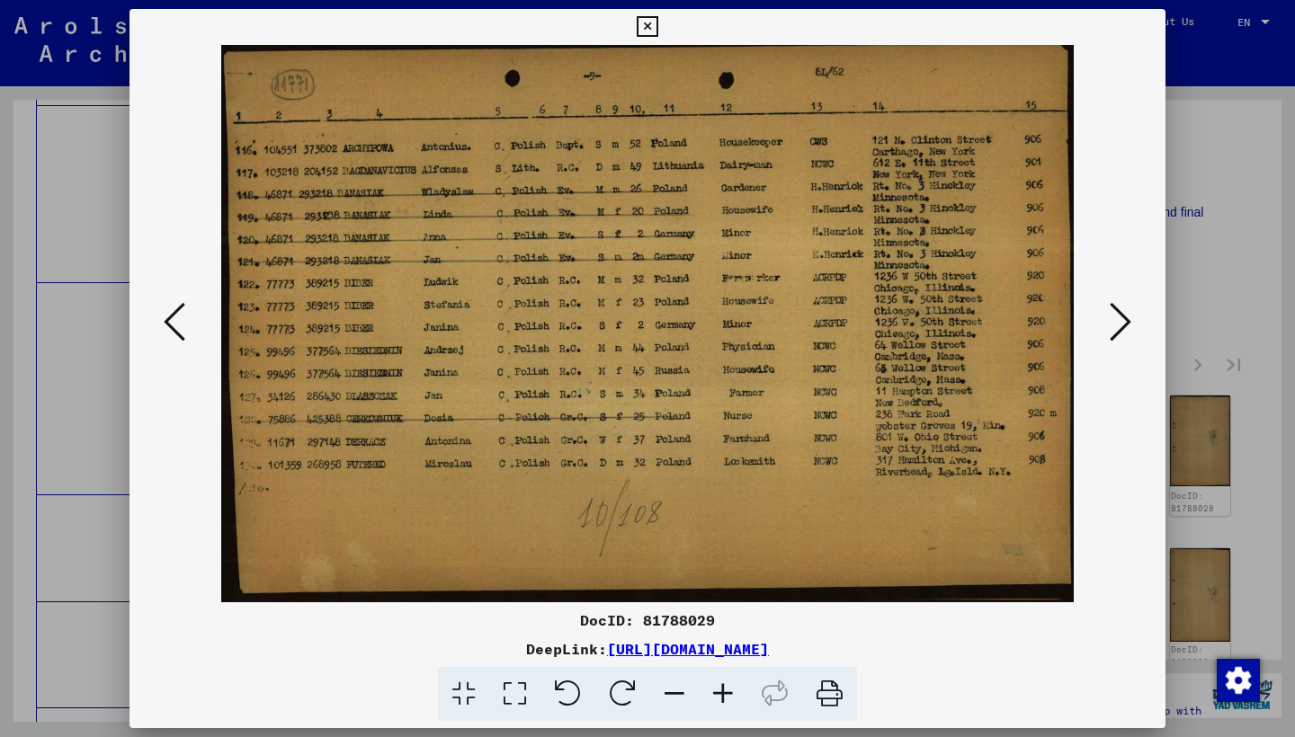
click at [1111, 318] on icon at bounding box center [1120, 321] width 22 height 43
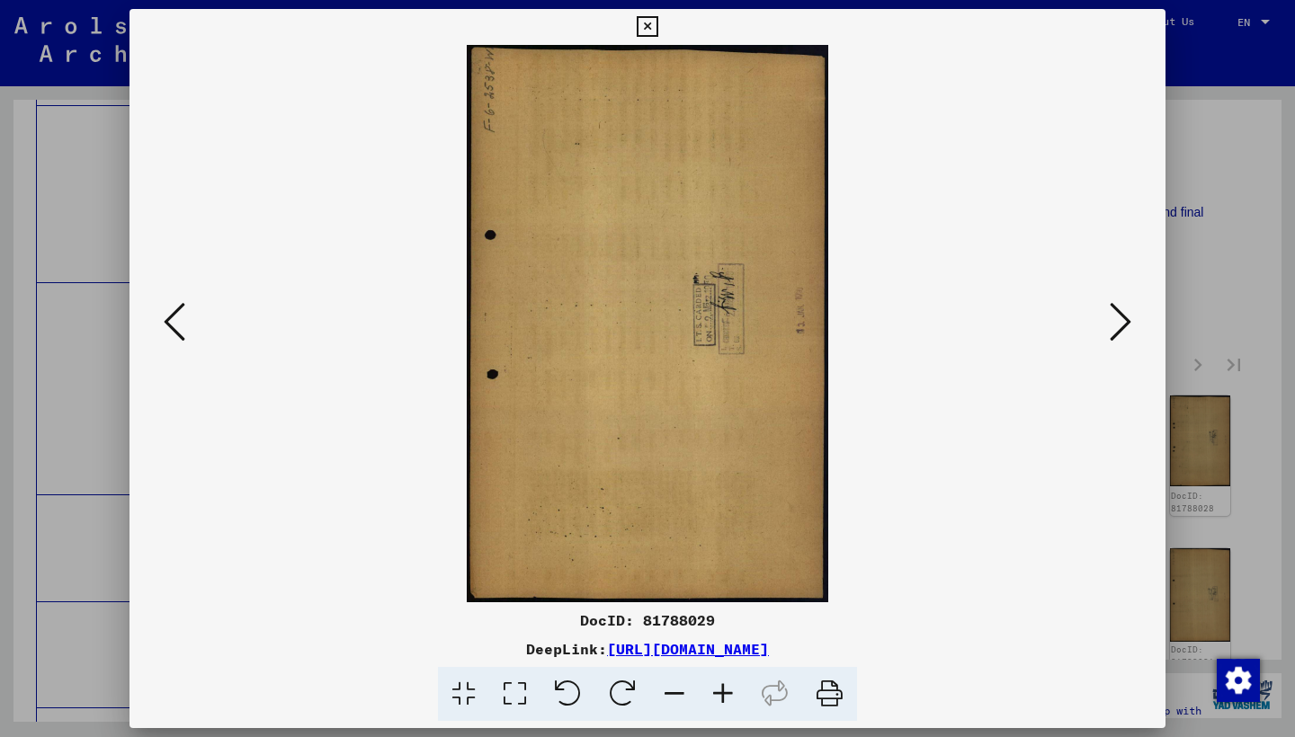
click at [1111, 318] on icon at bounding box center [1120, 321] width 22 height 43
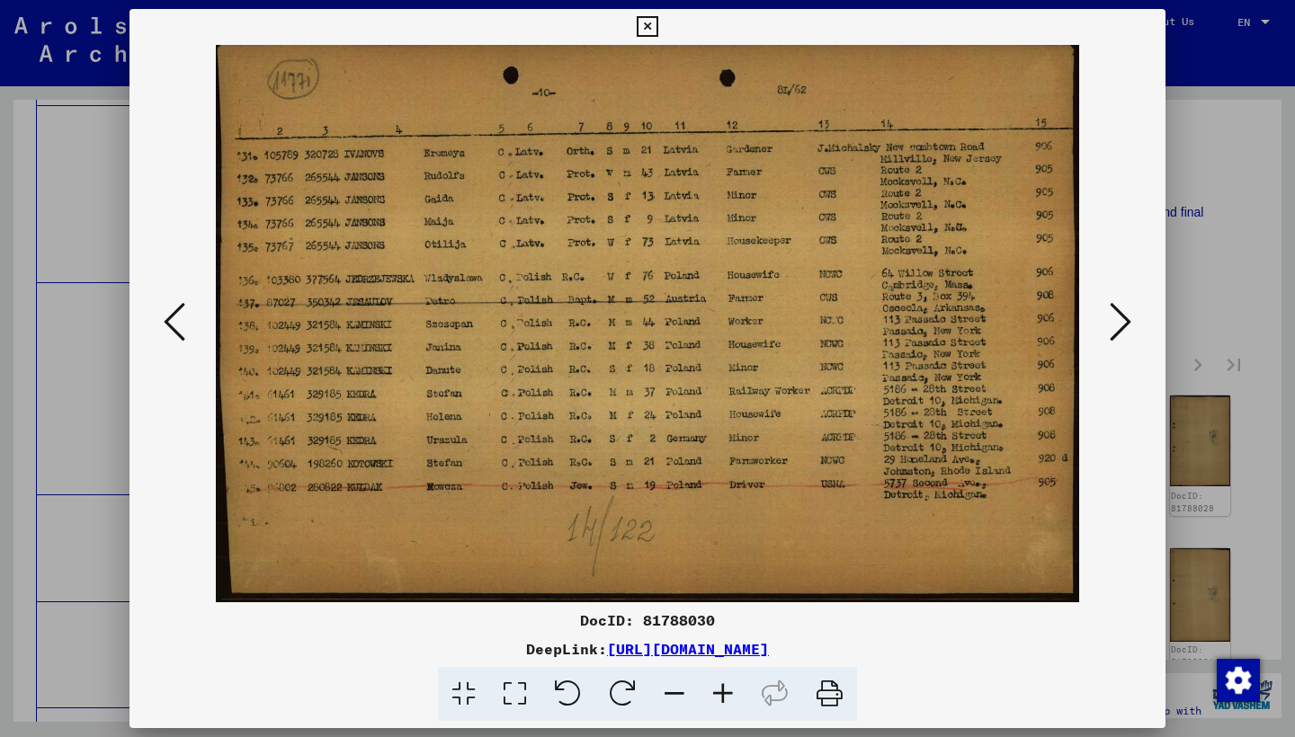
click at [1111, 318] on icon at bounding box center [1120, 321] width 22 height 43
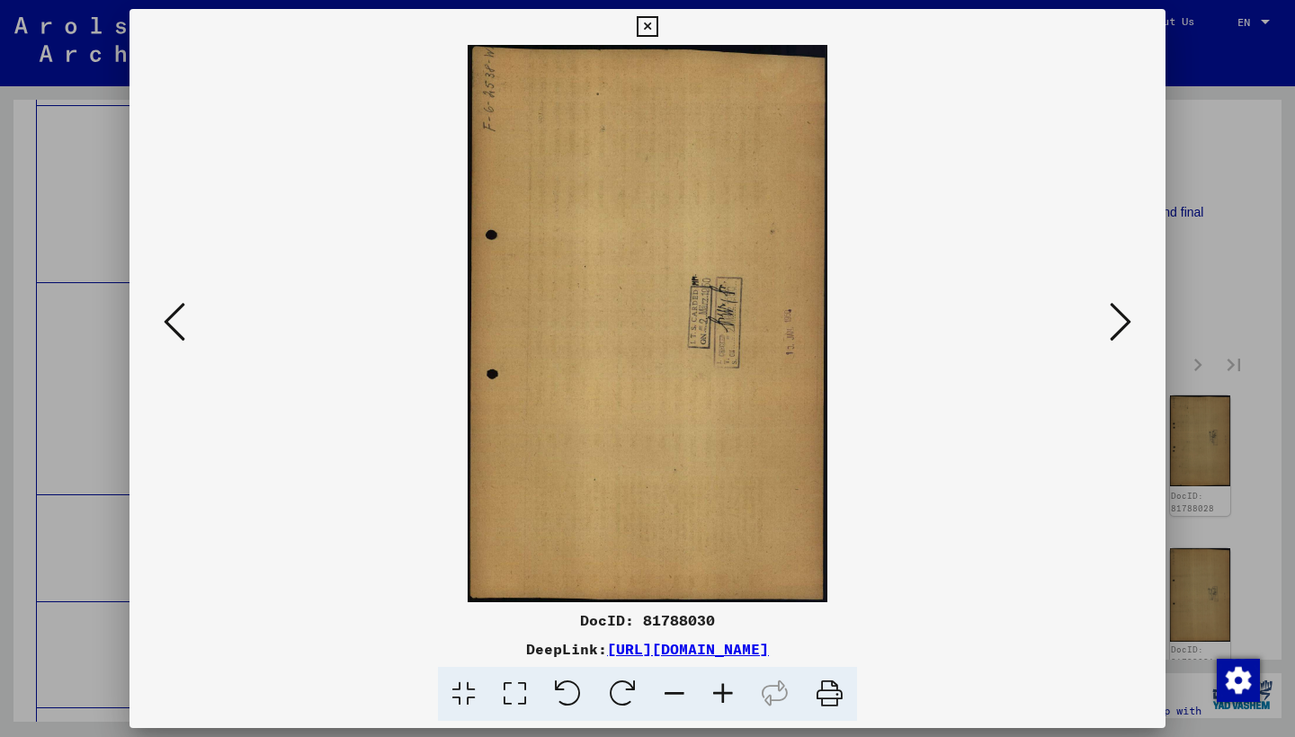
click at [1111, 318] on icon at bounding box center [1120, 321] width 22 height 43
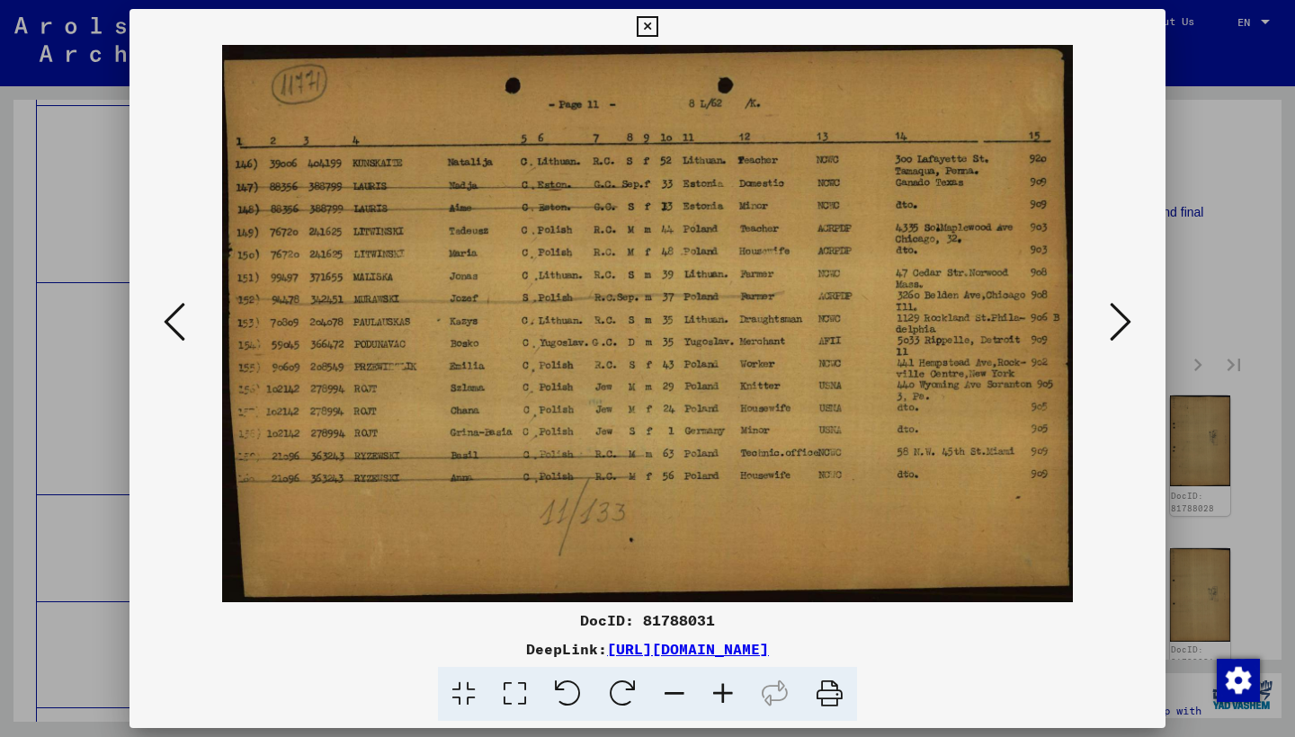
click at [1111, 318] on icon at bounding box center [1120, 321] width 22 height 43
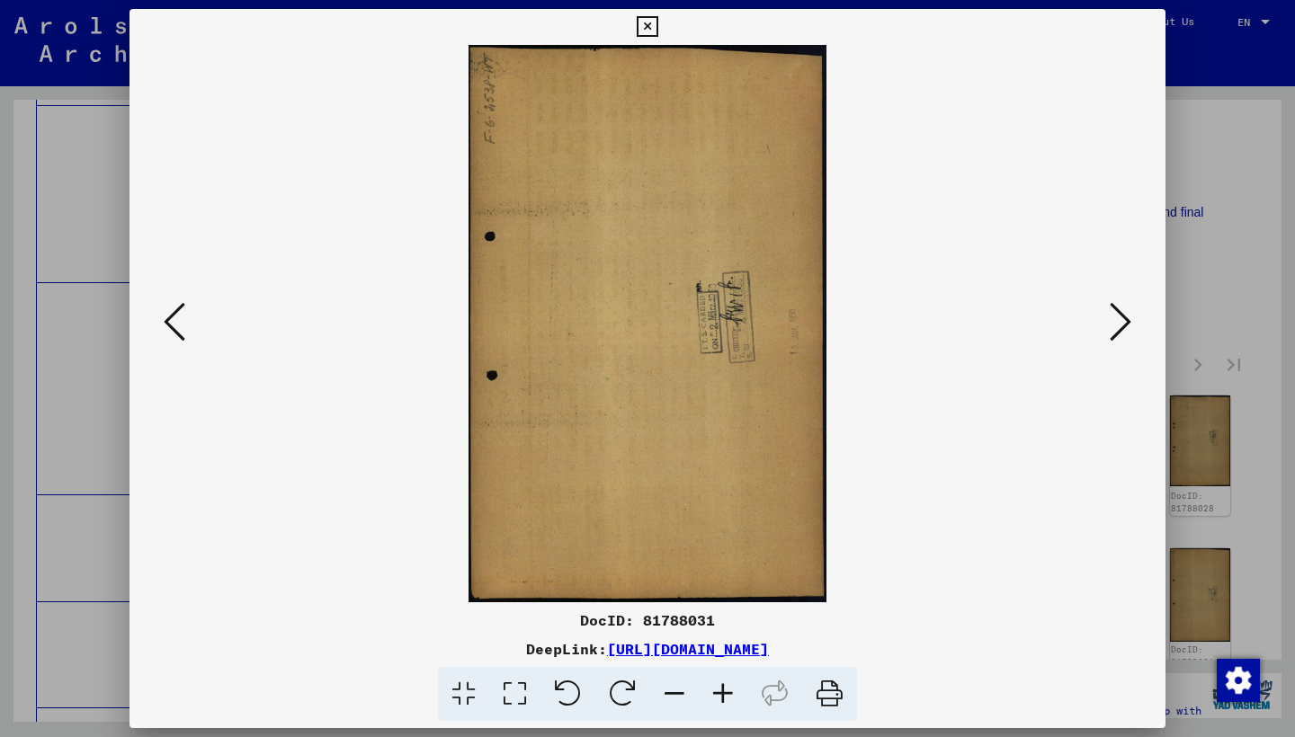
click at [1111, 318] on icon at bounding box center [1120, 321] width 22 height 43
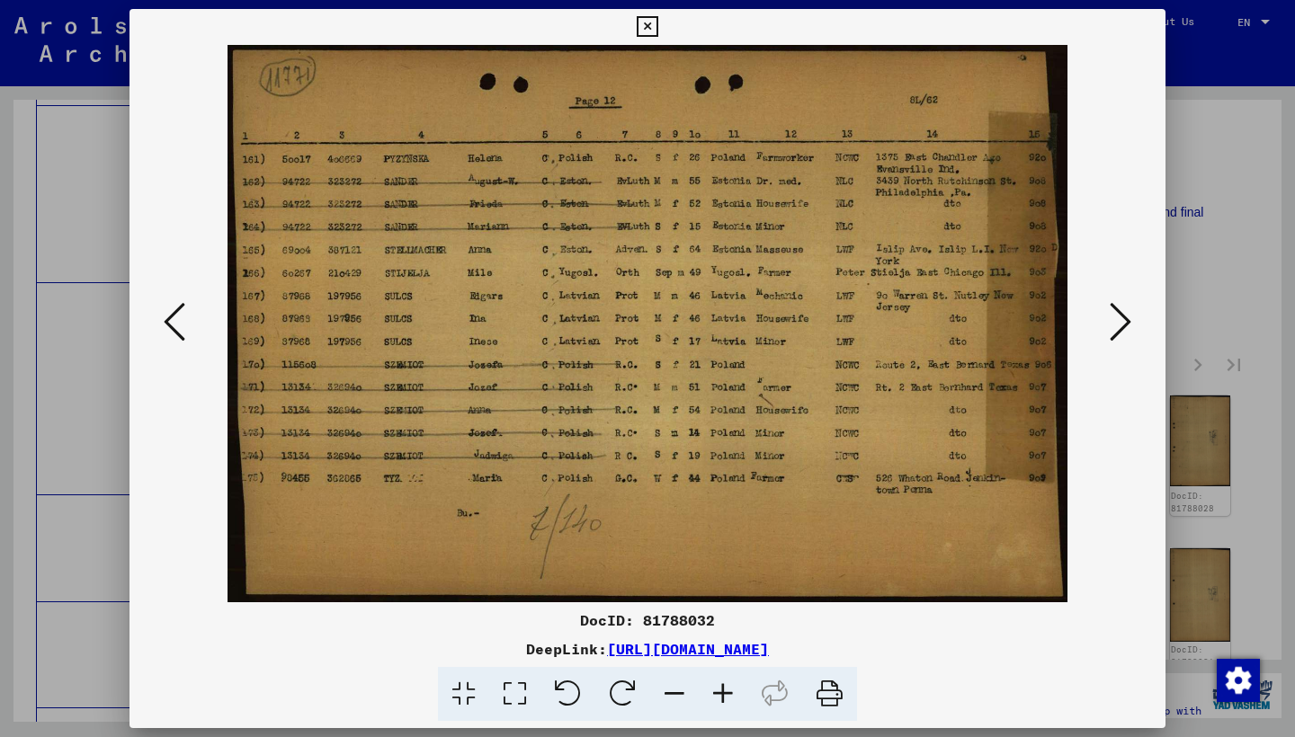
click at [1111, 320] on icon at bounding box center [1120, 321] width 22 height 43
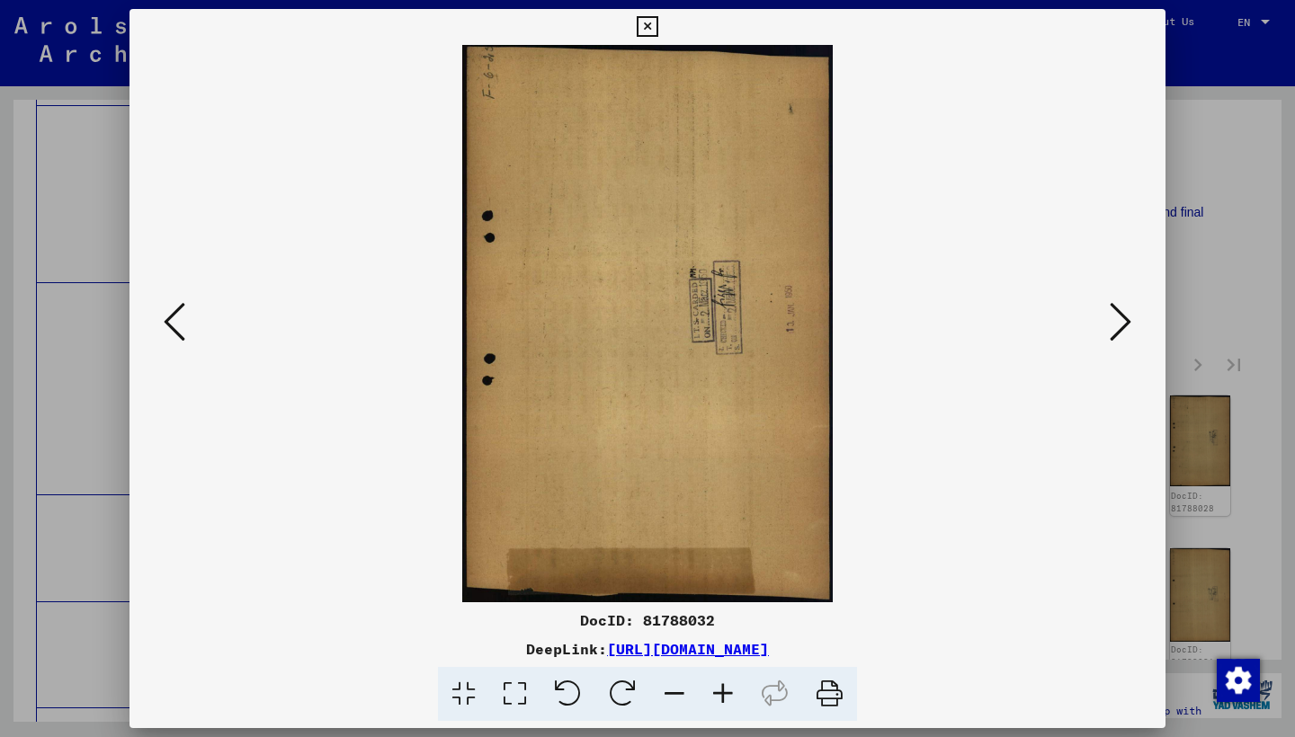
click at [1111, 320] on icon at bounding box center [1120, 321] width 22 height 43
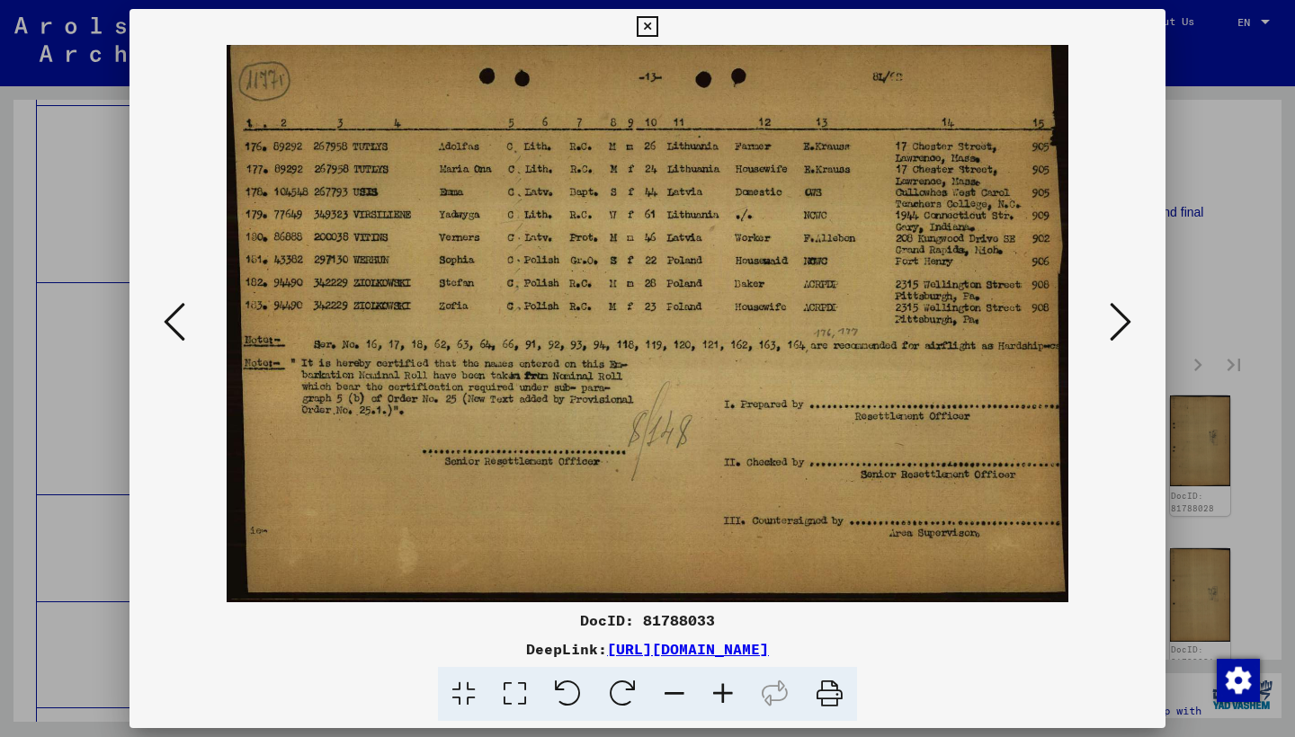
click at [1111, 320] on icon at bounding box center [1120, 321] width 22 height 43
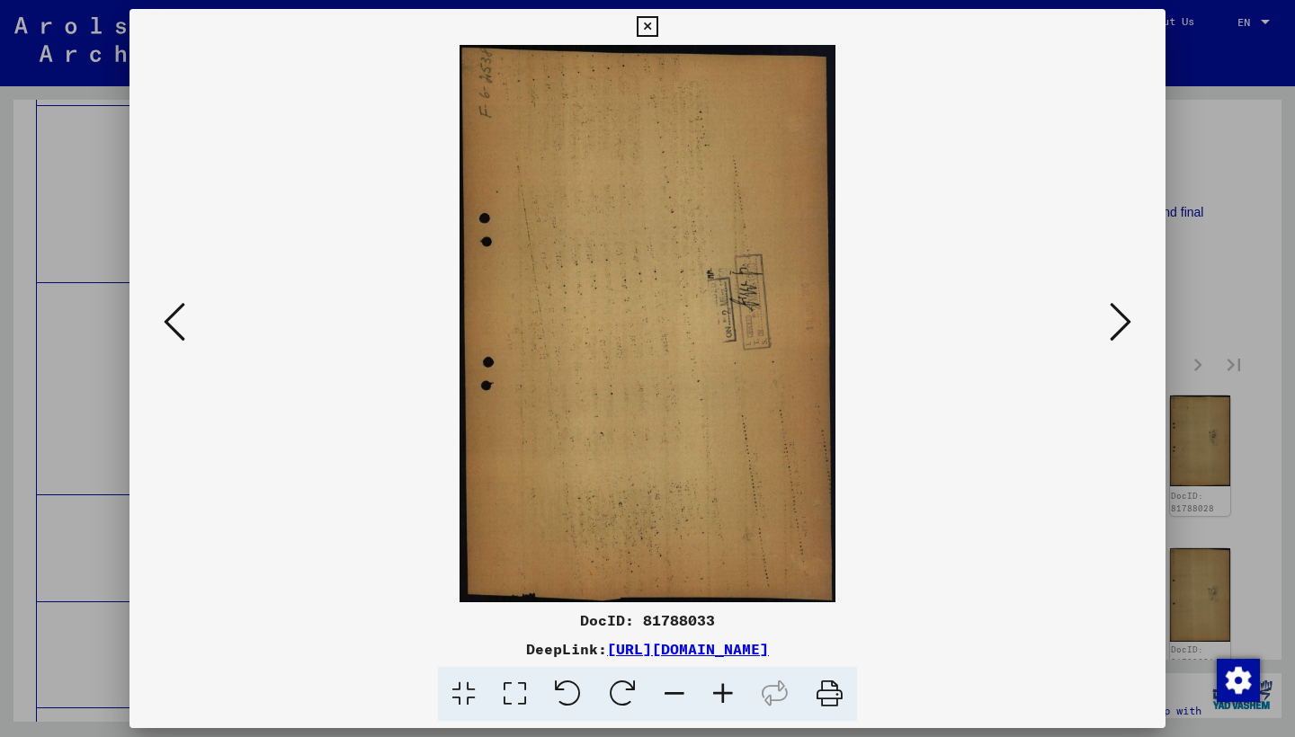
click at [1111, 320] on icon at bounding box center [1120, 321] width 22 height 43
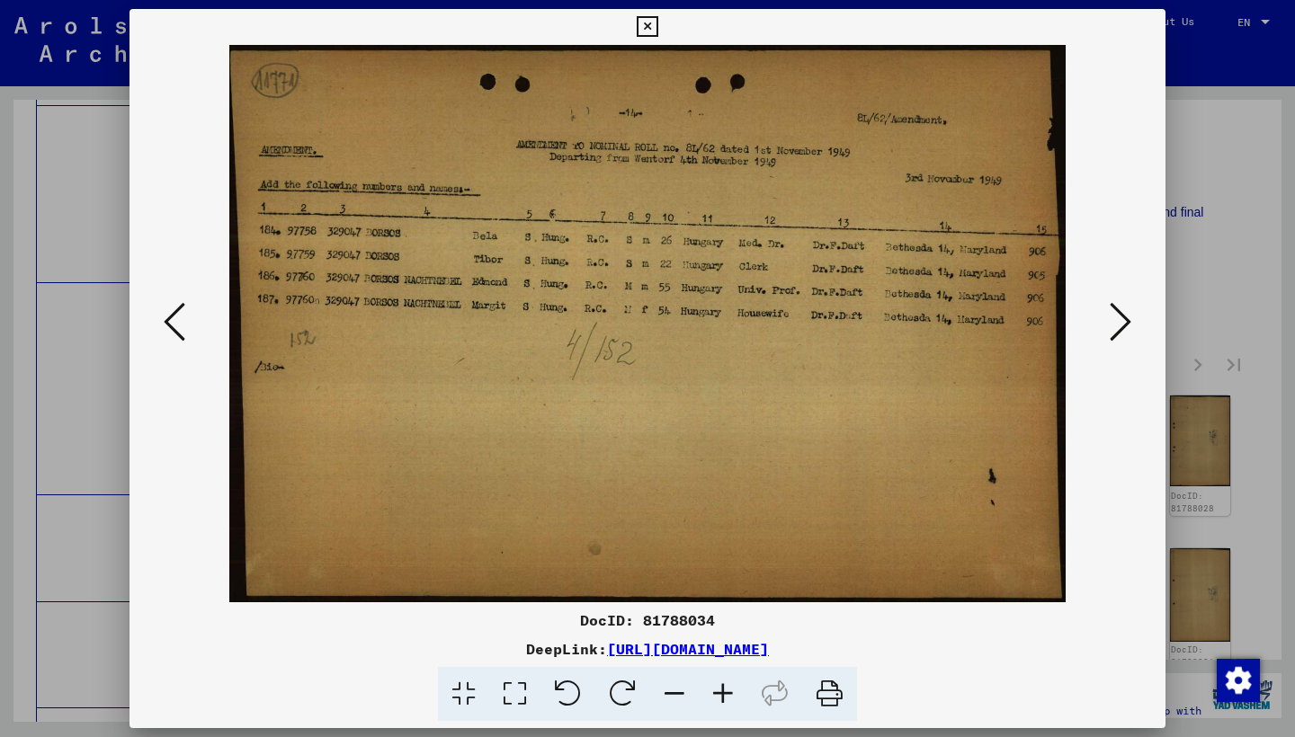
click at [1111, 320] on icon at bounding box center [1120, 321] width 22 height 43
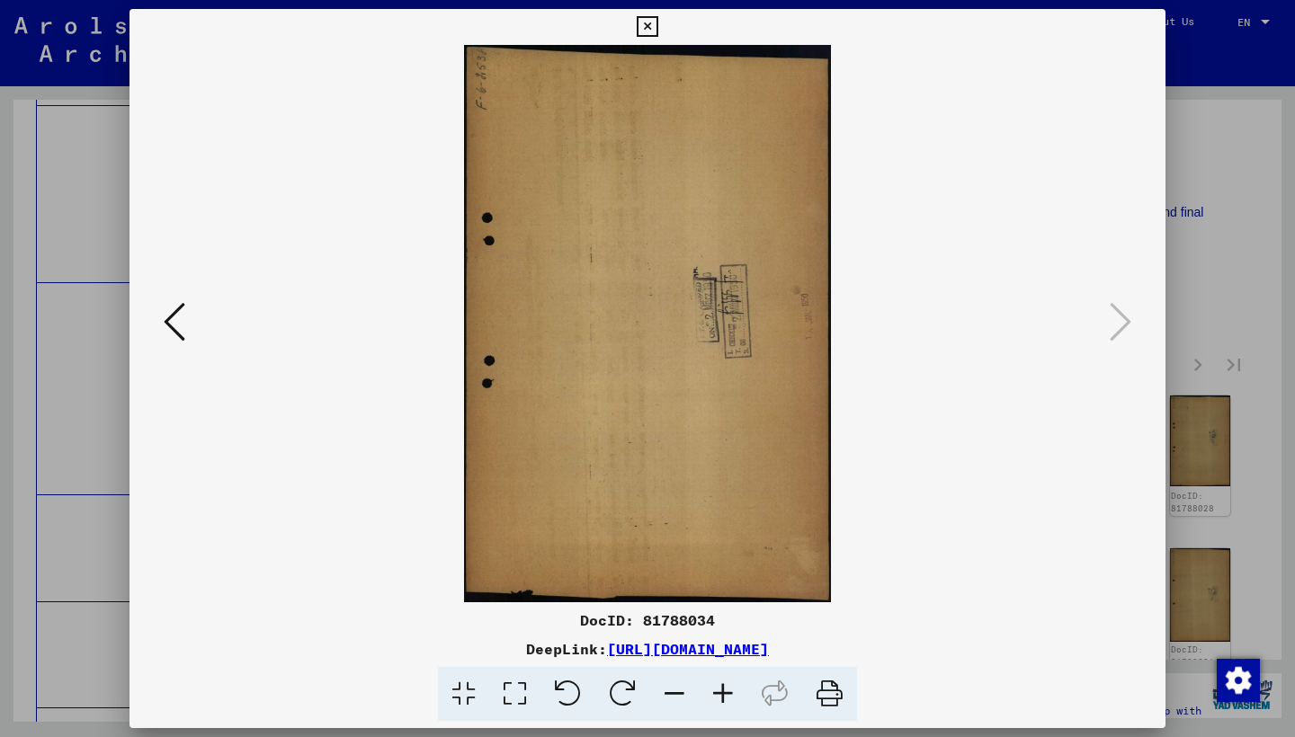
drag, startPoint x: 1141, startPoint y: 22, endPoint x: 1152, endPoint y: 45, distance: 24.9
click at [657, 22] on icon at bounding box center [647, 27] width 21 height 22
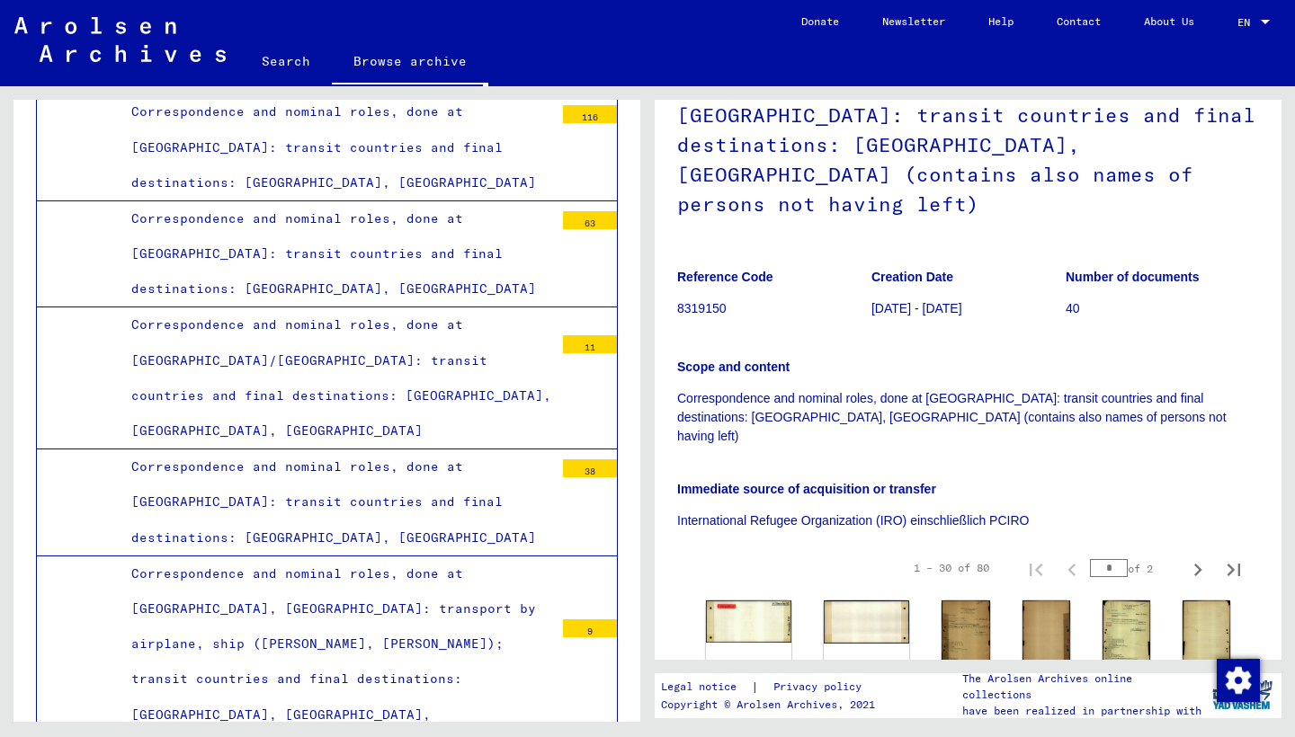
scroll to position [292, 0]
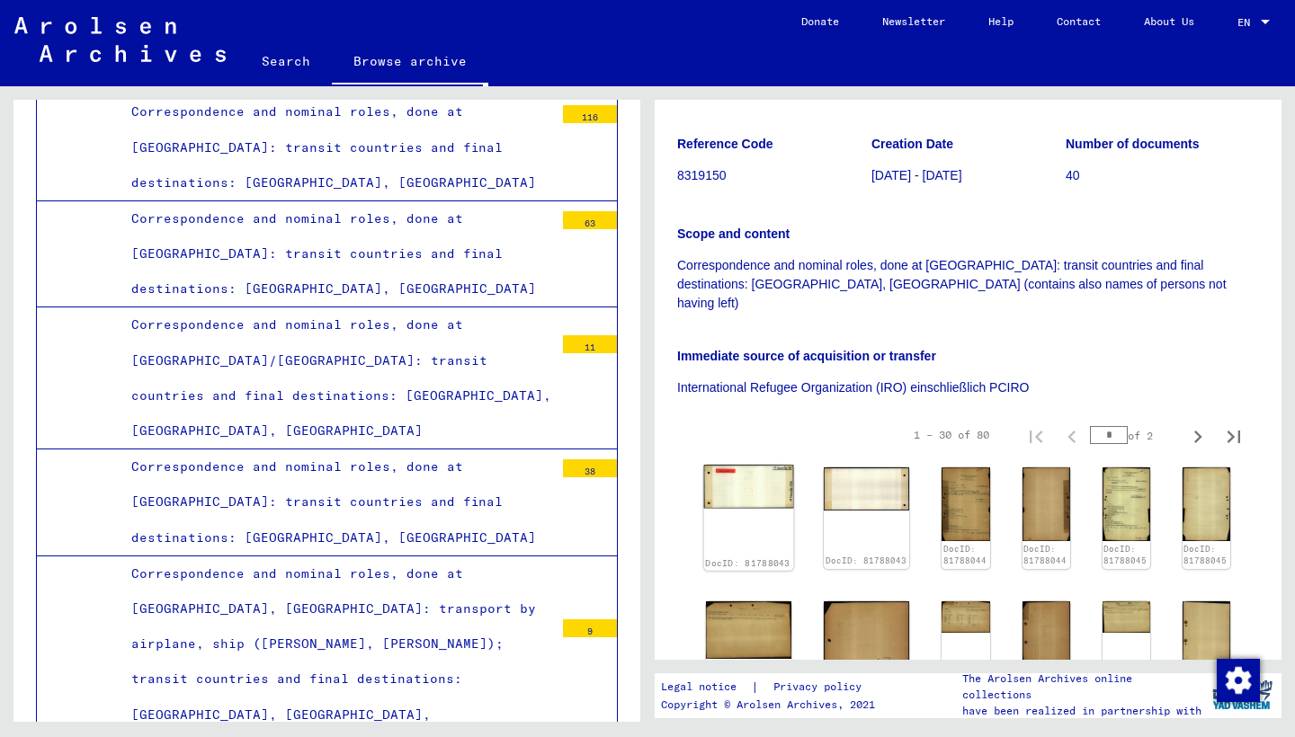
click at [744, 465] on img at bounding box center [749, 487] width 90 height 44
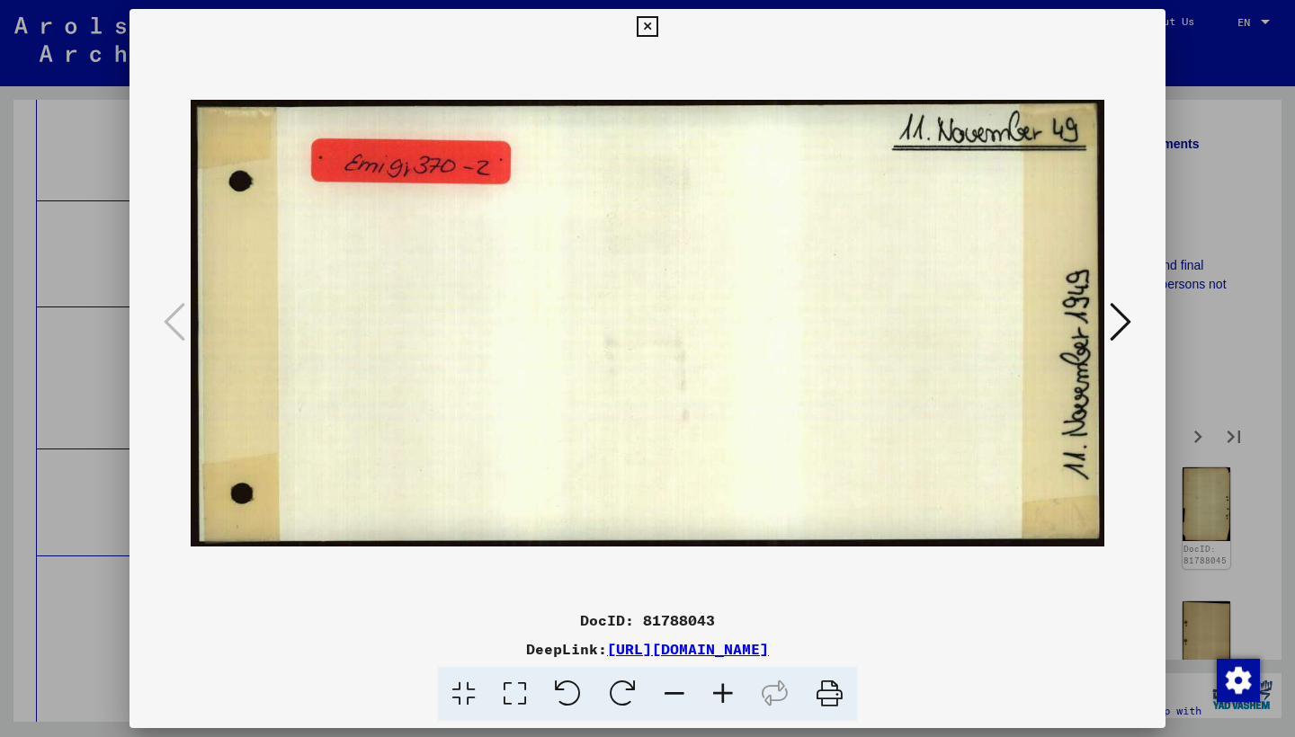
click at [1116, 322] on icon at bounding box center [1120, 321] width 22 height 43
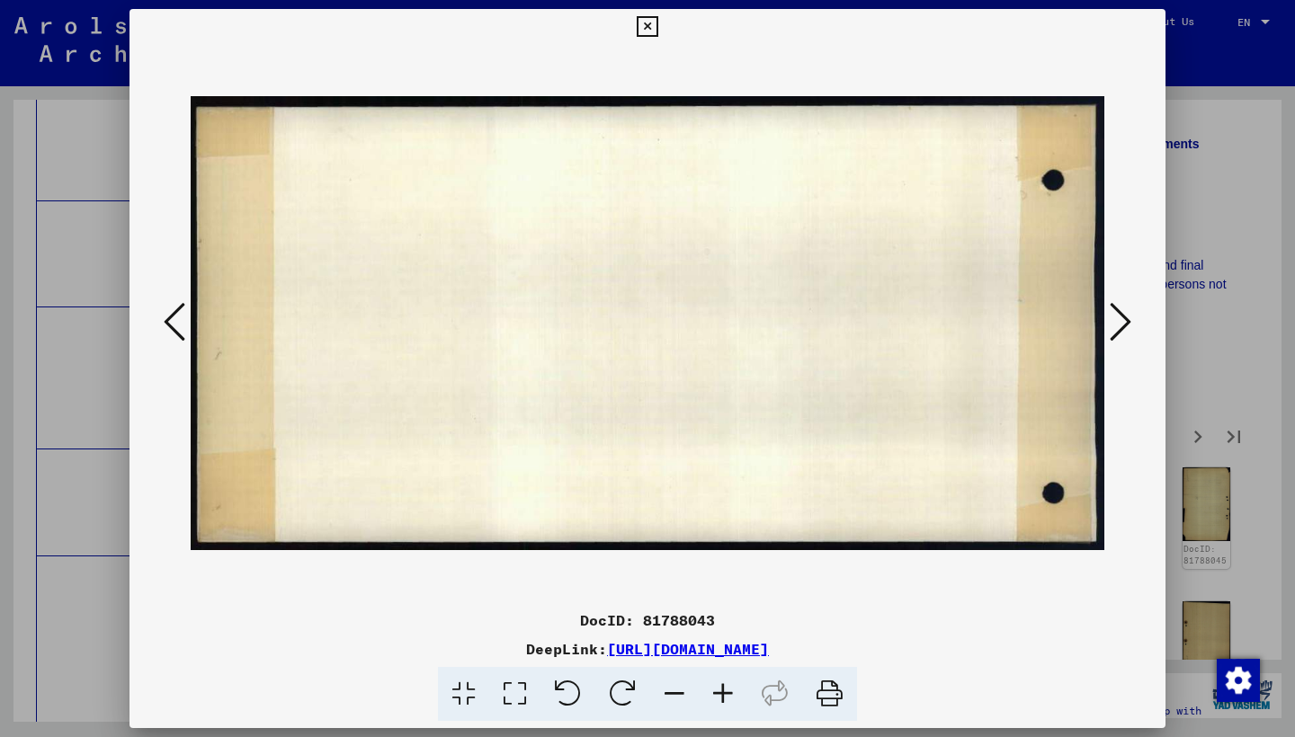
click at [1115, 322] on icon at bounding box center [1120, 321] width 22 height 43
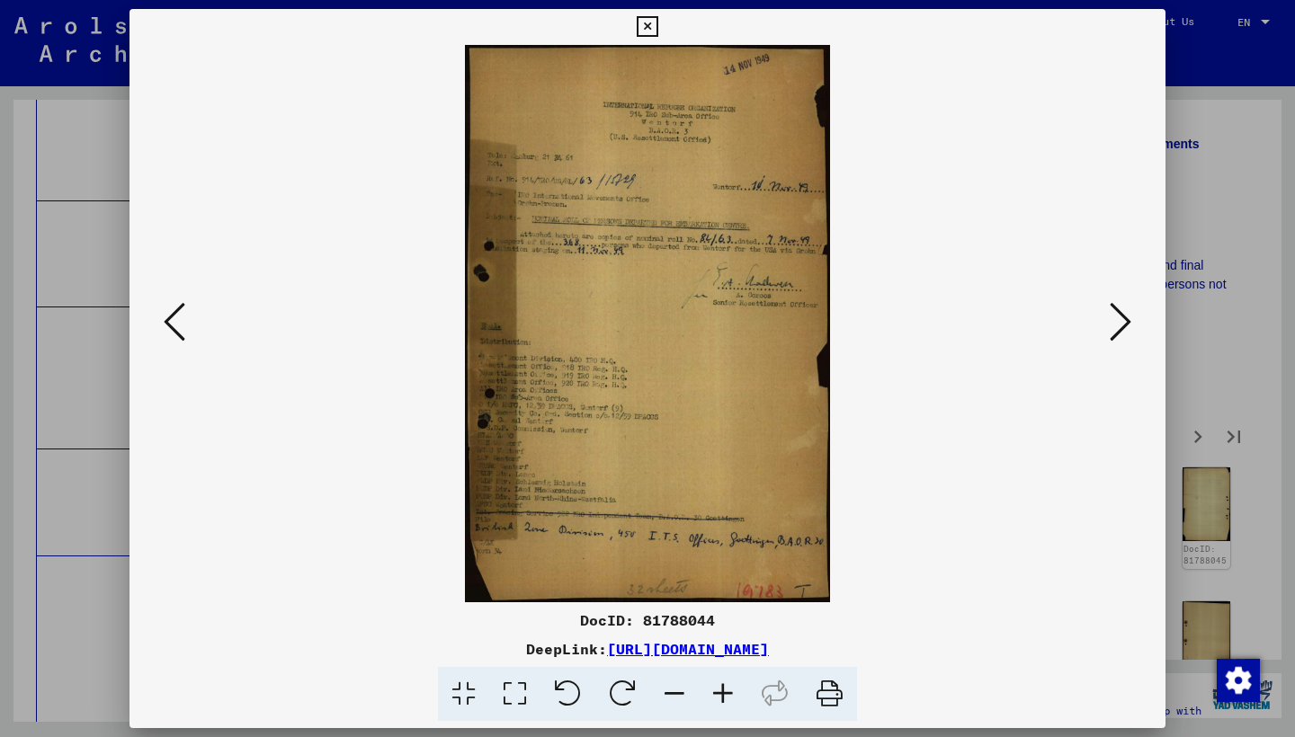
click at [1115, 322] on icon at bounding box center [1120, 321] width 22 height 43
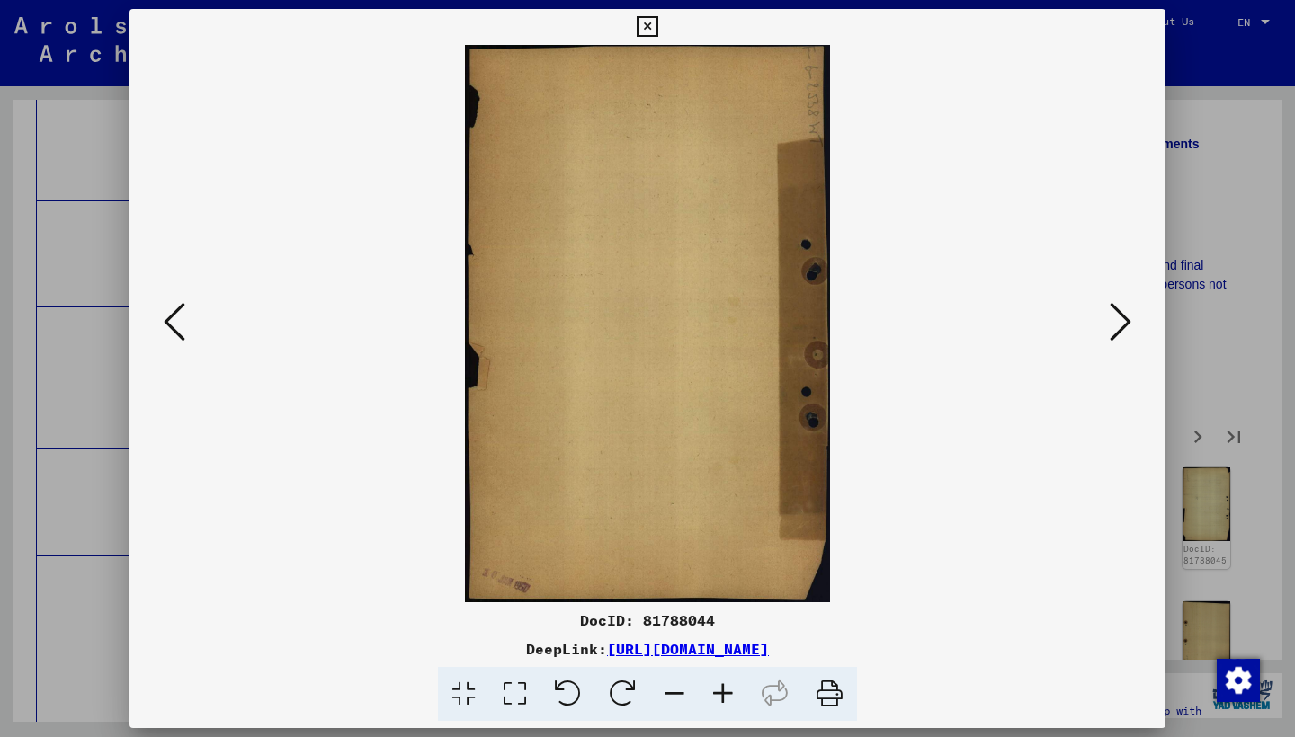
click at [1115, 322] on icon at bounding box center [1120, 321] width 22 height 43
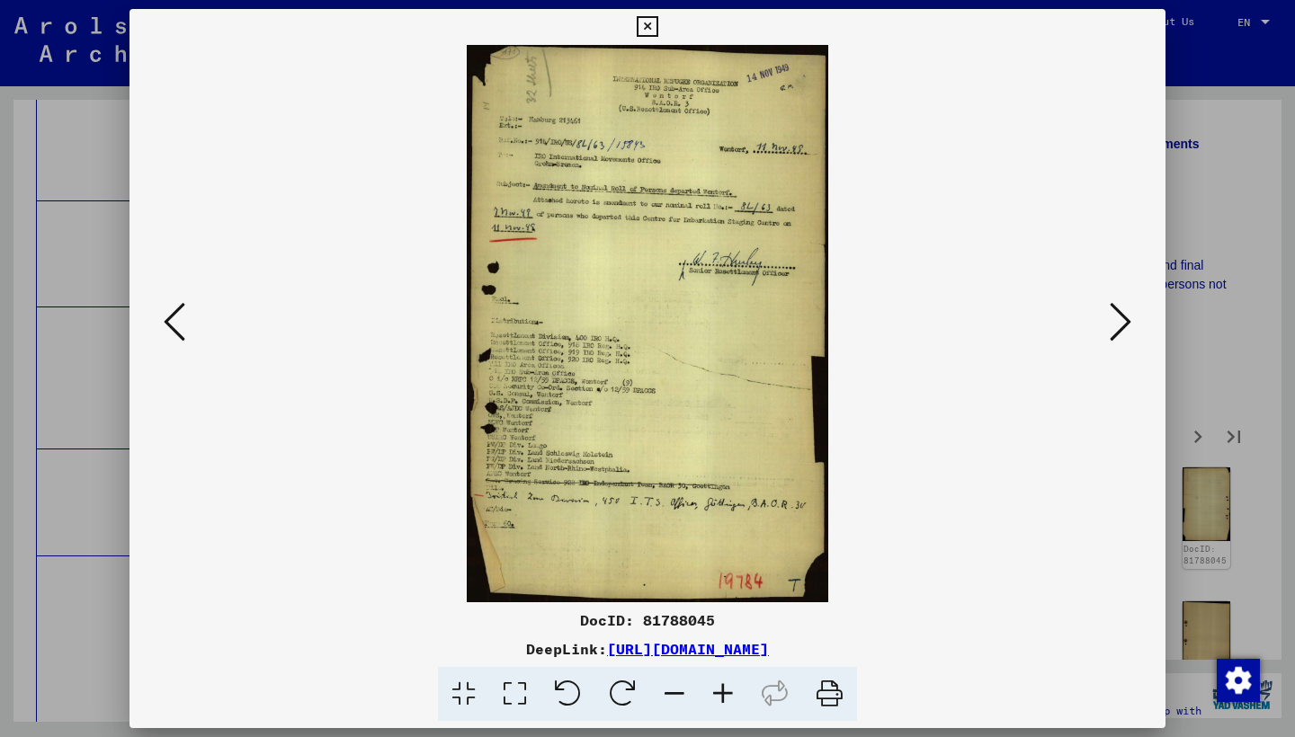
click at [1115, 322] on icon at bounding box center [1120, 321] width 22 height 43
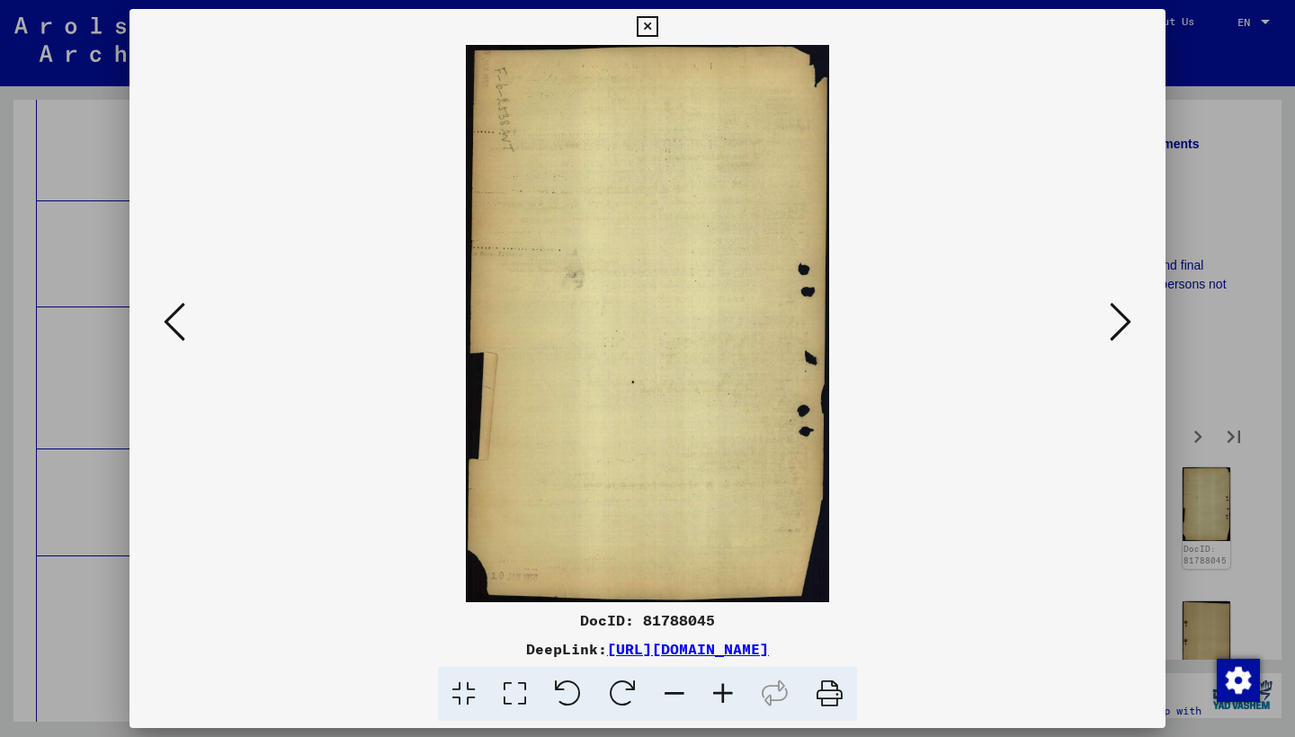
click at [1115, 323] on icon at bounding box center [1120, 321] width 22 height 43
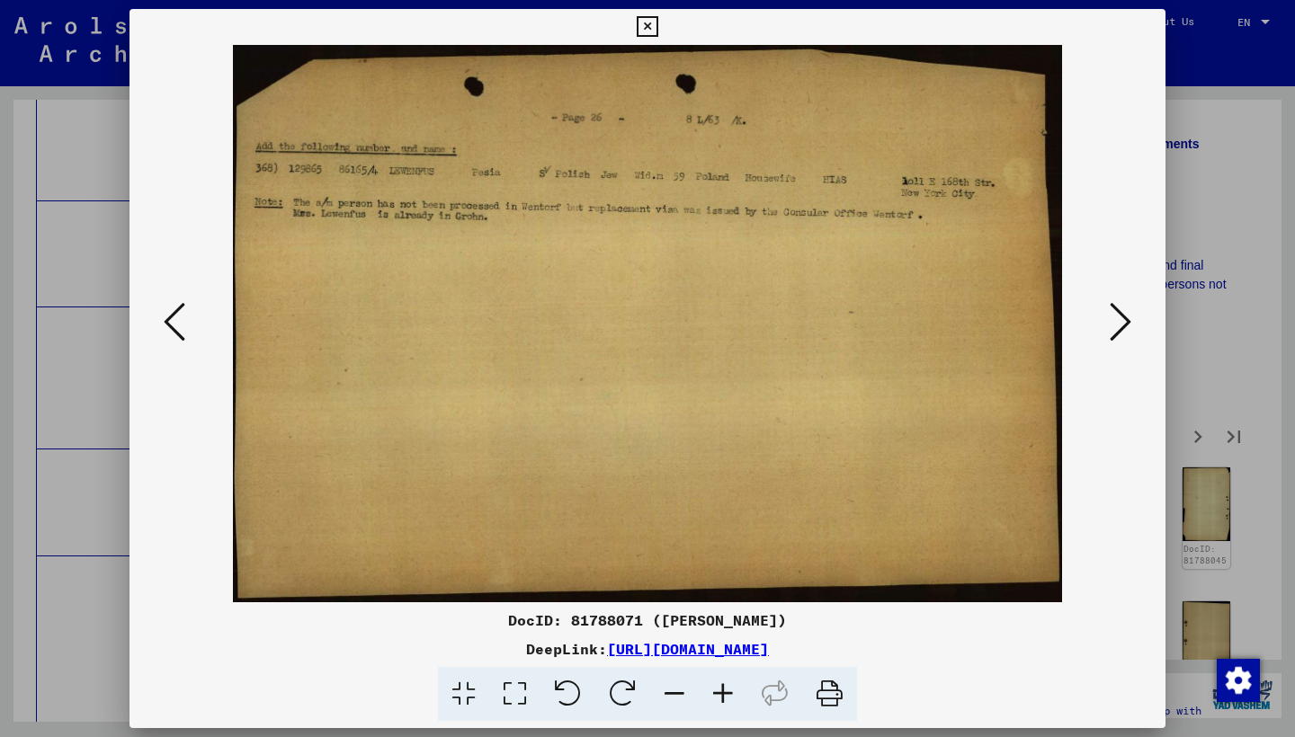
click at [1112, 326] on icon at bounding box center [1120, 321] width 22 height 43
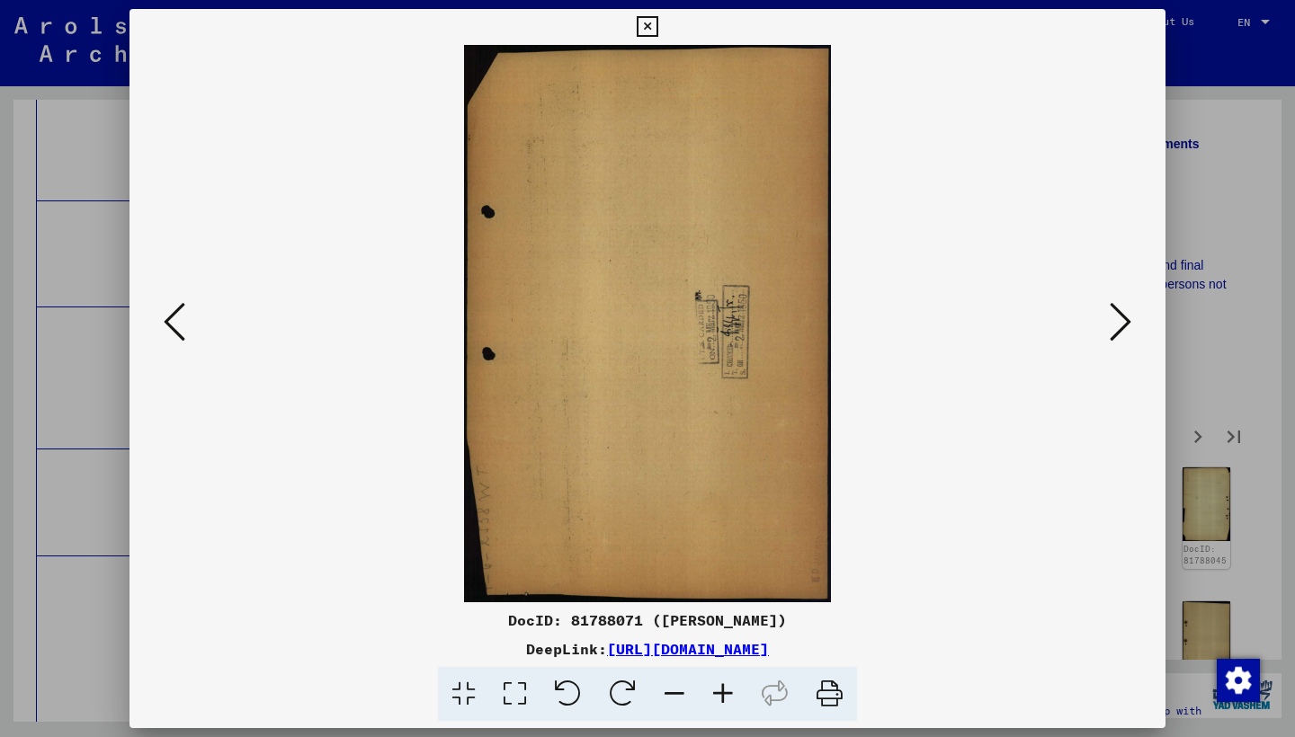
click at [1112, 326] on icon at bounding box center [1120, 321] width 22 height 43
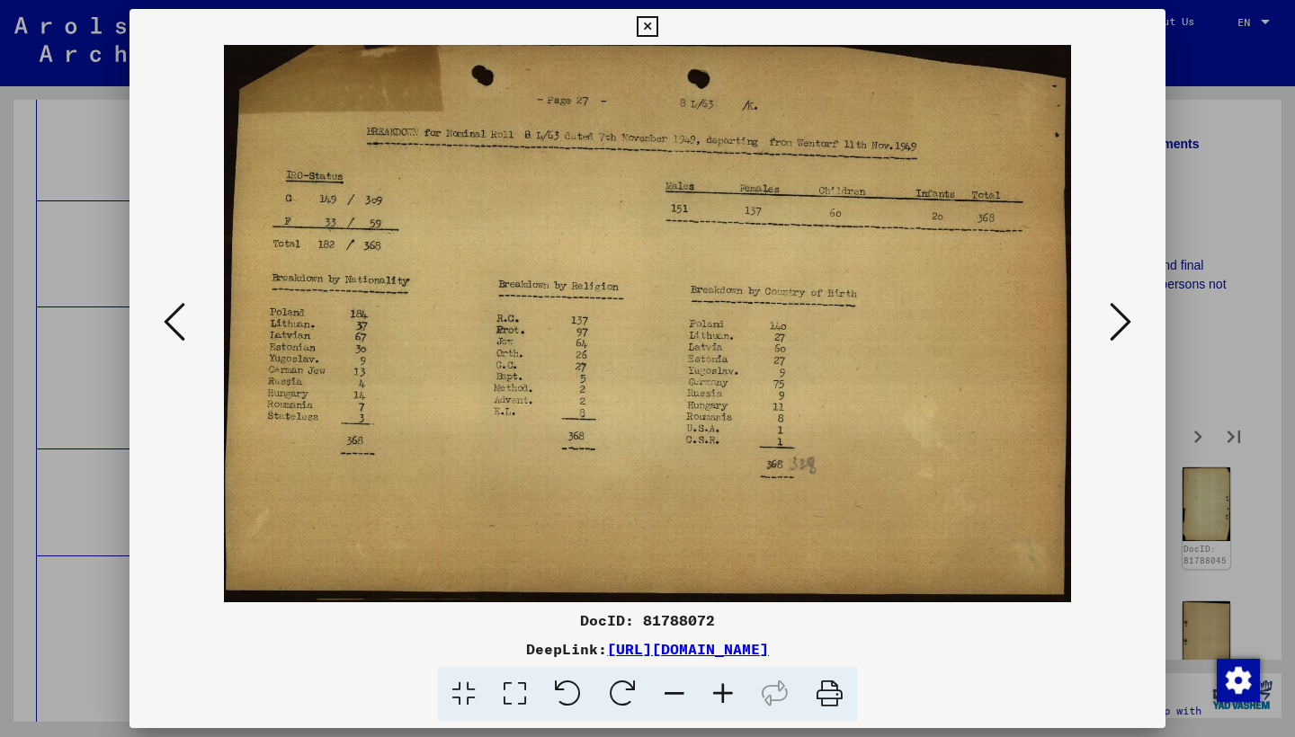
click at [1110, 326] on icon at bounding box center [1120, 321] width 22 height 43
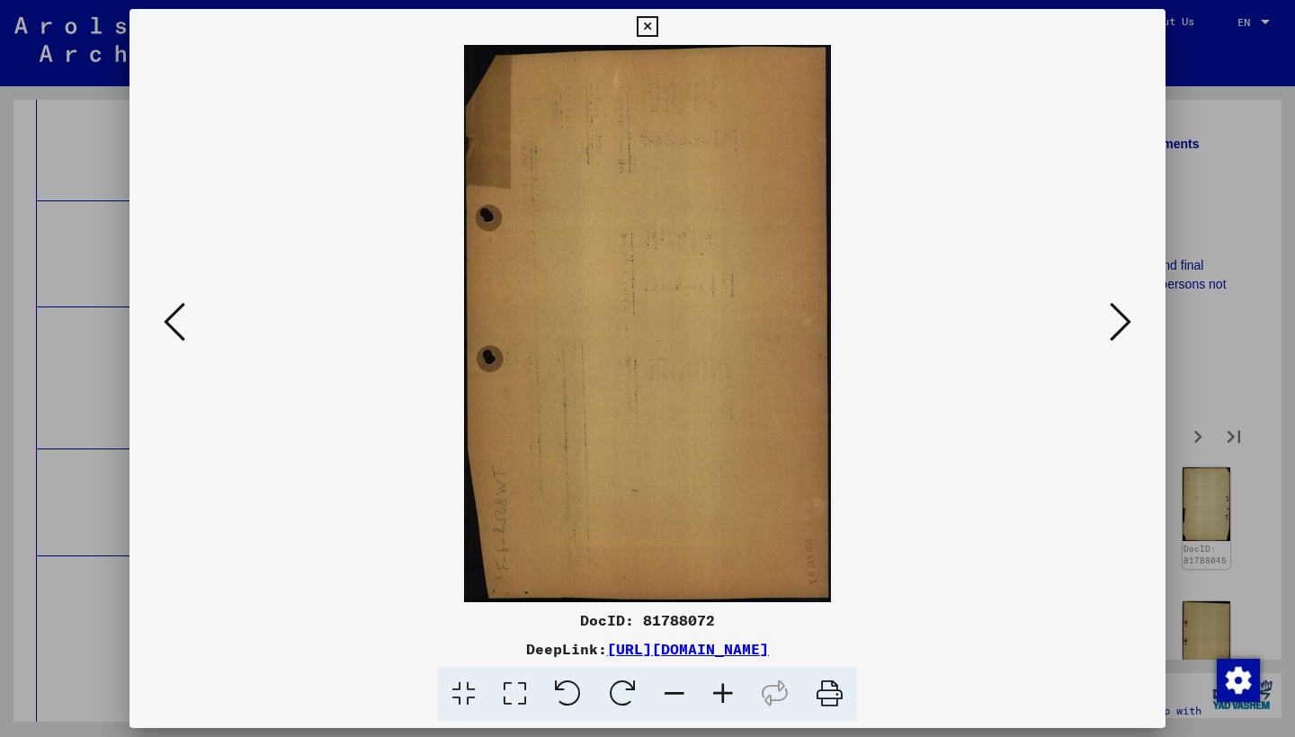
click at [1110, 326] on icon at bounding box center [1120, 321] width 22 height 43
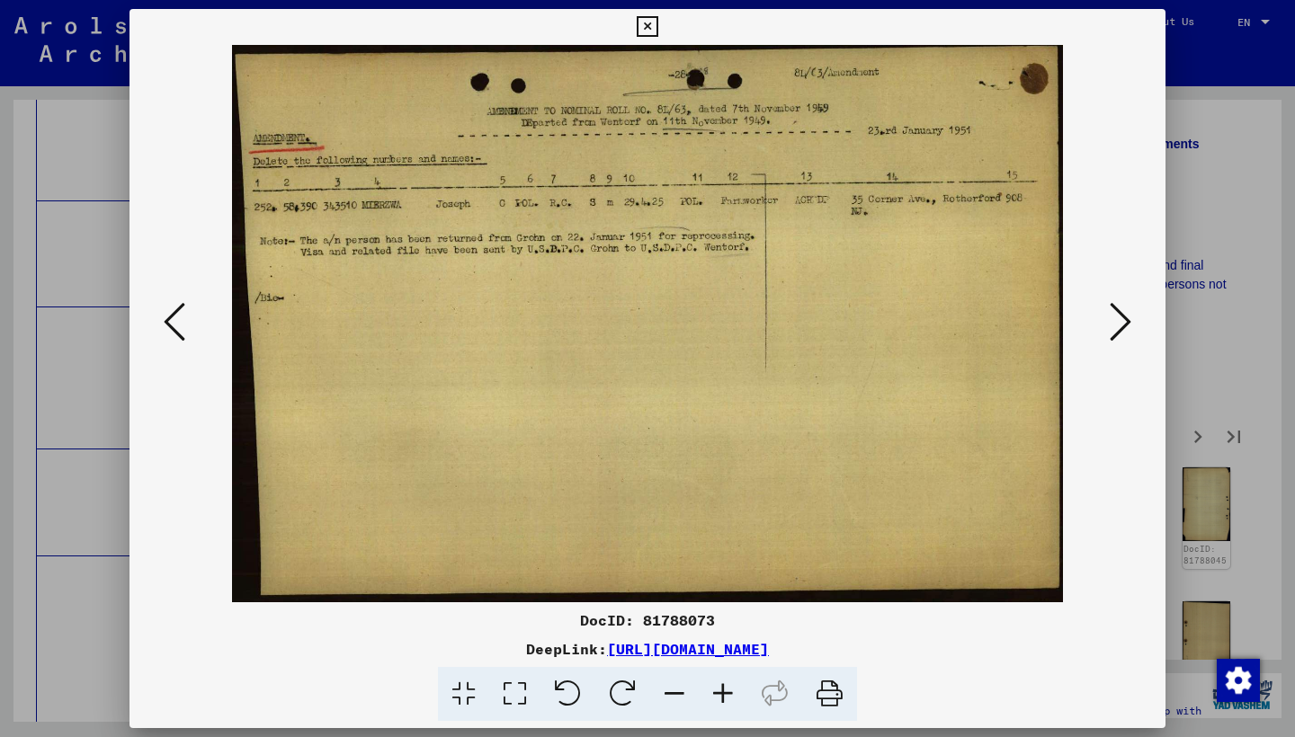
click at [1110, 326] on icon at bounding box center [1120, 321] width 22 height 43
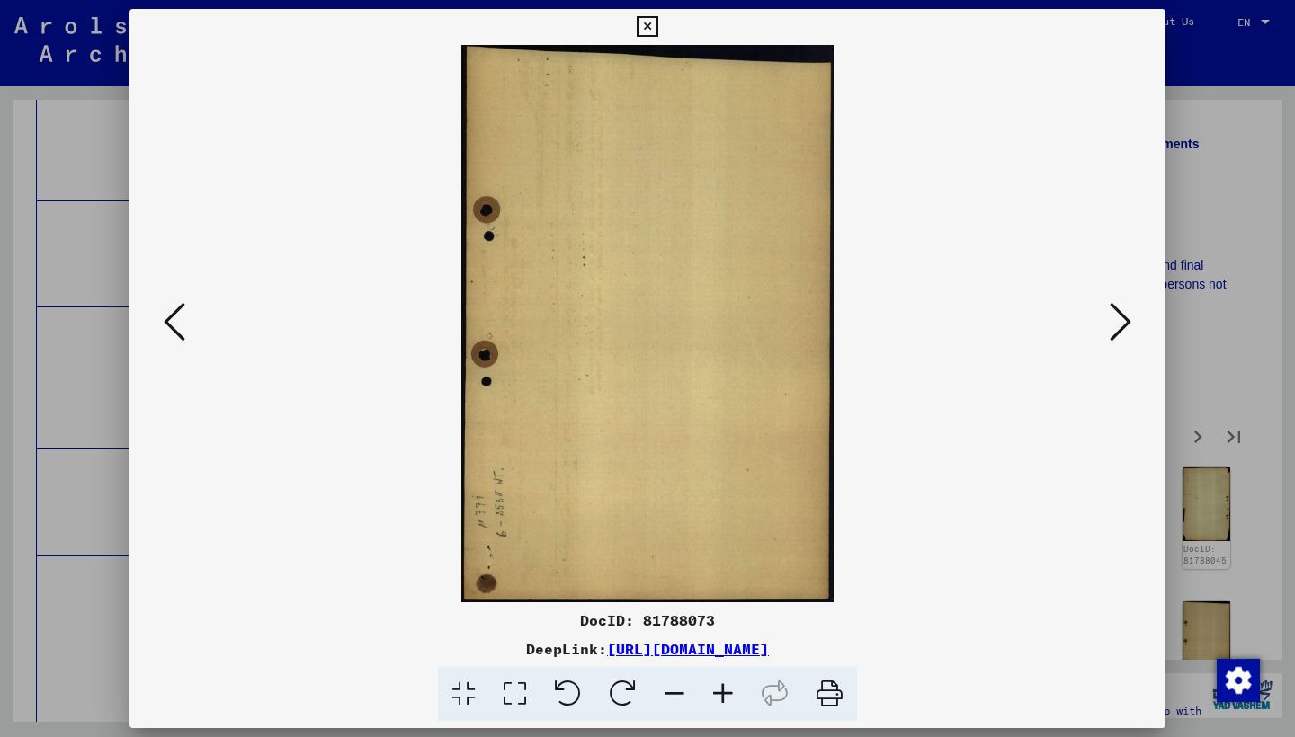
click at [1110, 326] on icon at bounding box center [1120, 321] width 22 height 43
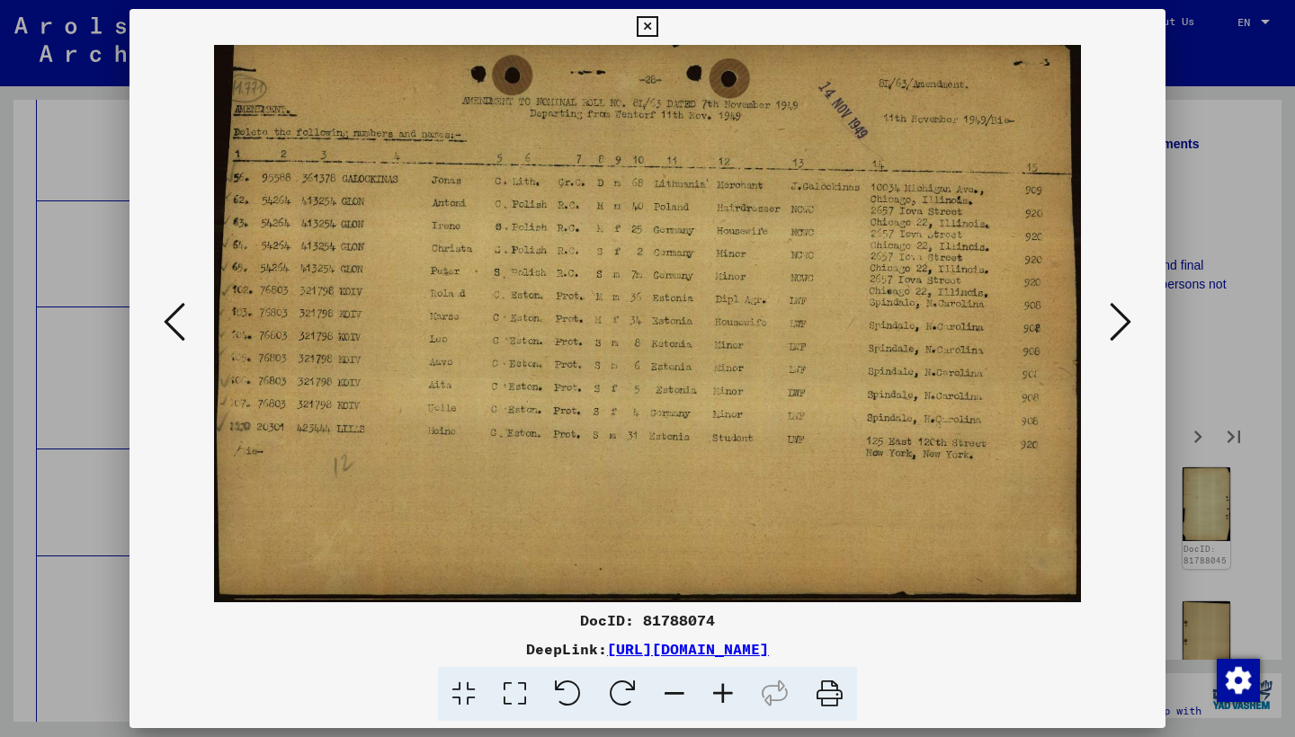
click at [1109, 326] on icon at bounding box center [1120, 321] width 22 height 43
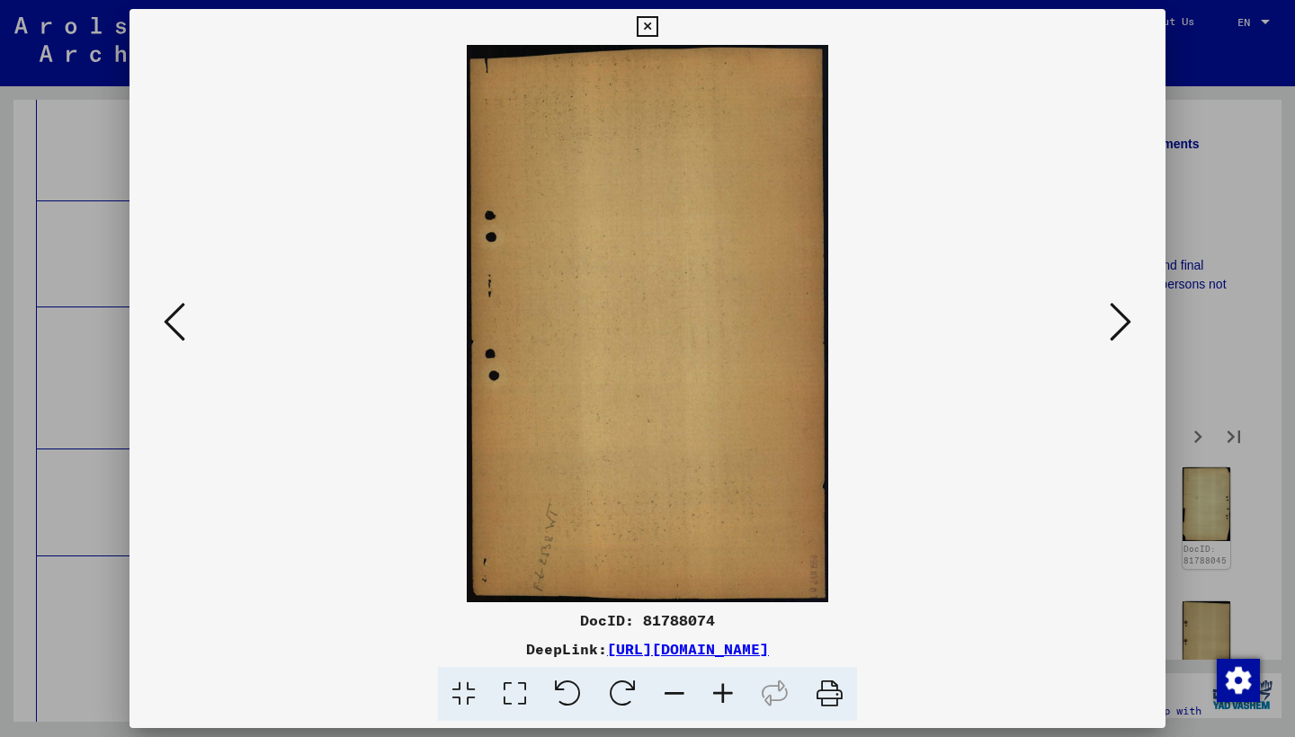
click at [1109, 326] on icon at bounding box center [1120, 321] width 22 height 43
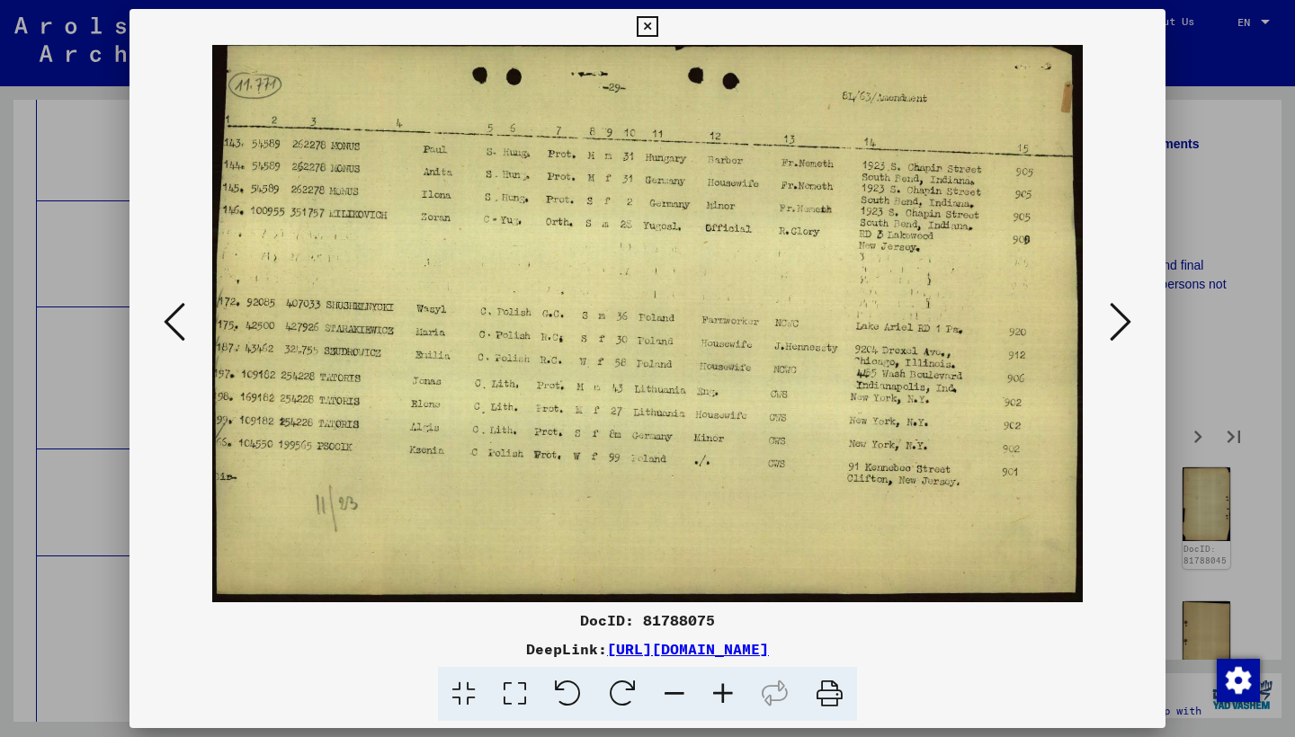
click at [1109, 327] on button at bounding box center [1120, 323] width 32 height 51
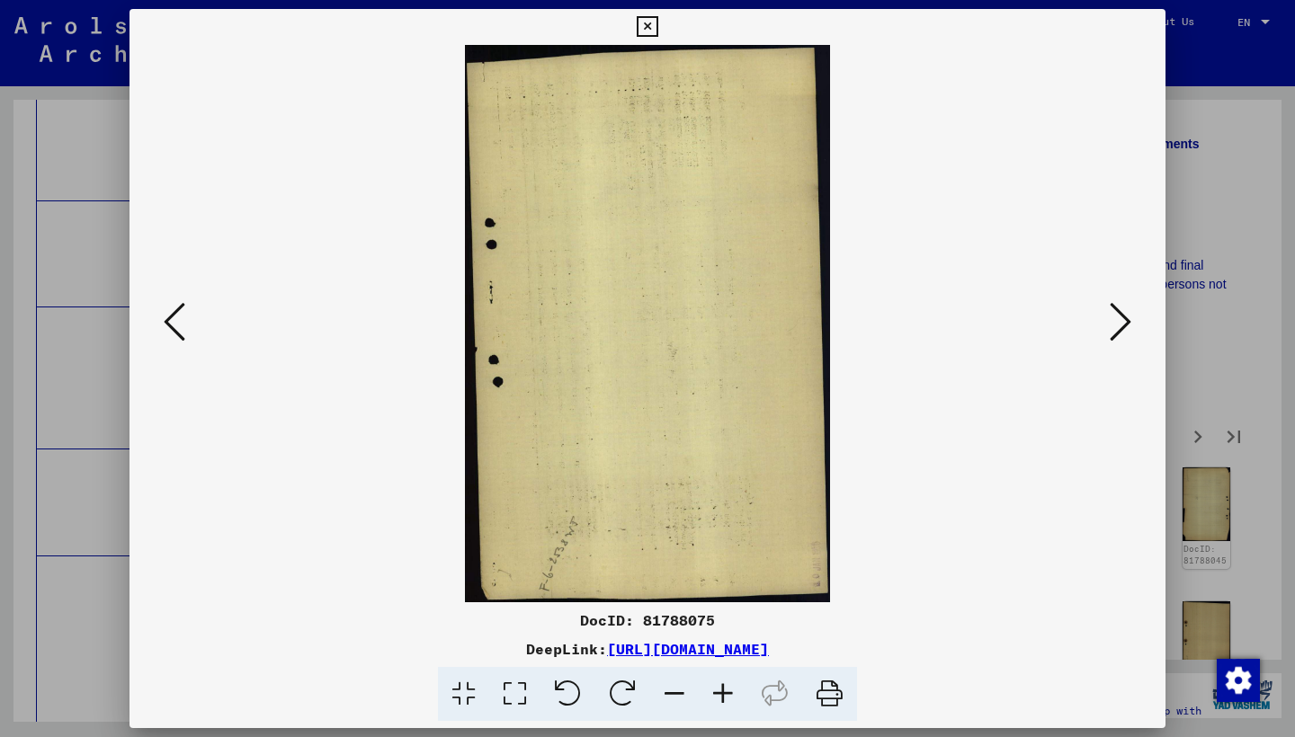
click at [1109, 327] on button at bounding box center [1120, 323] width 32 height 51
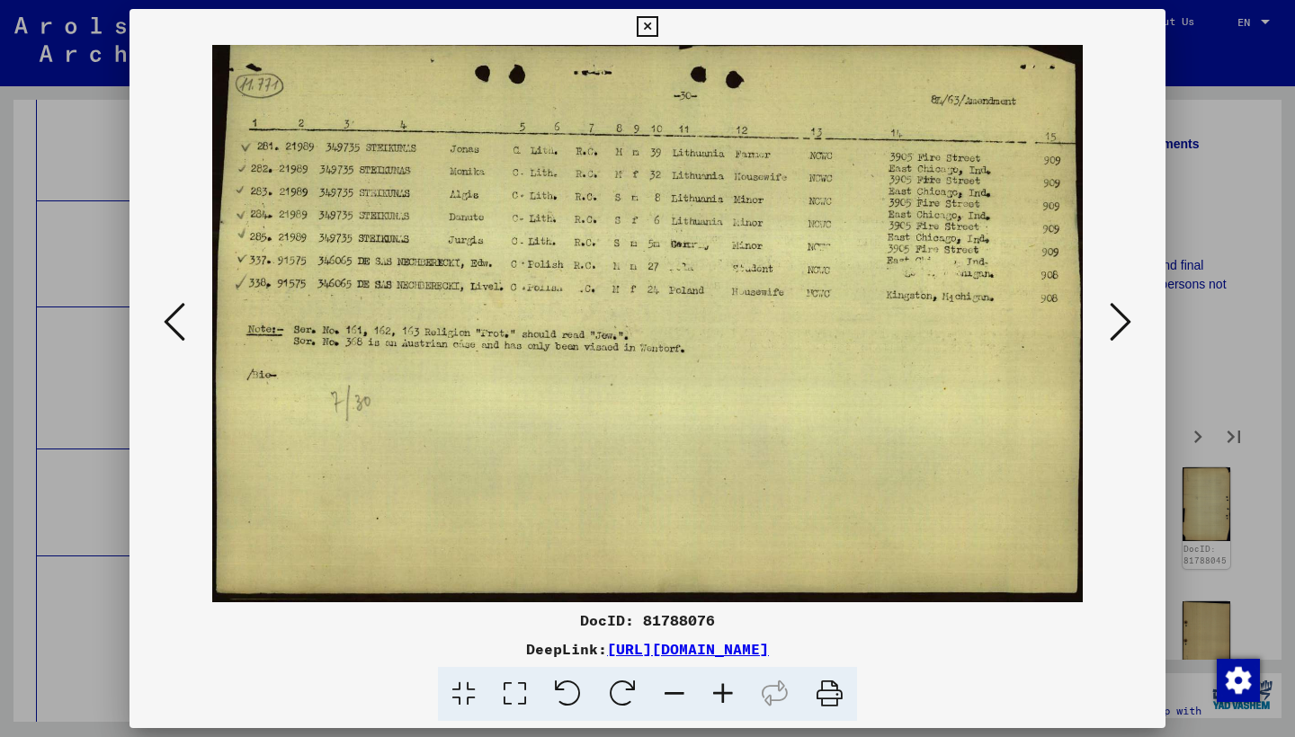
click at [1109, 327] on button at bounding box center [1120, 323] width 32 height 51
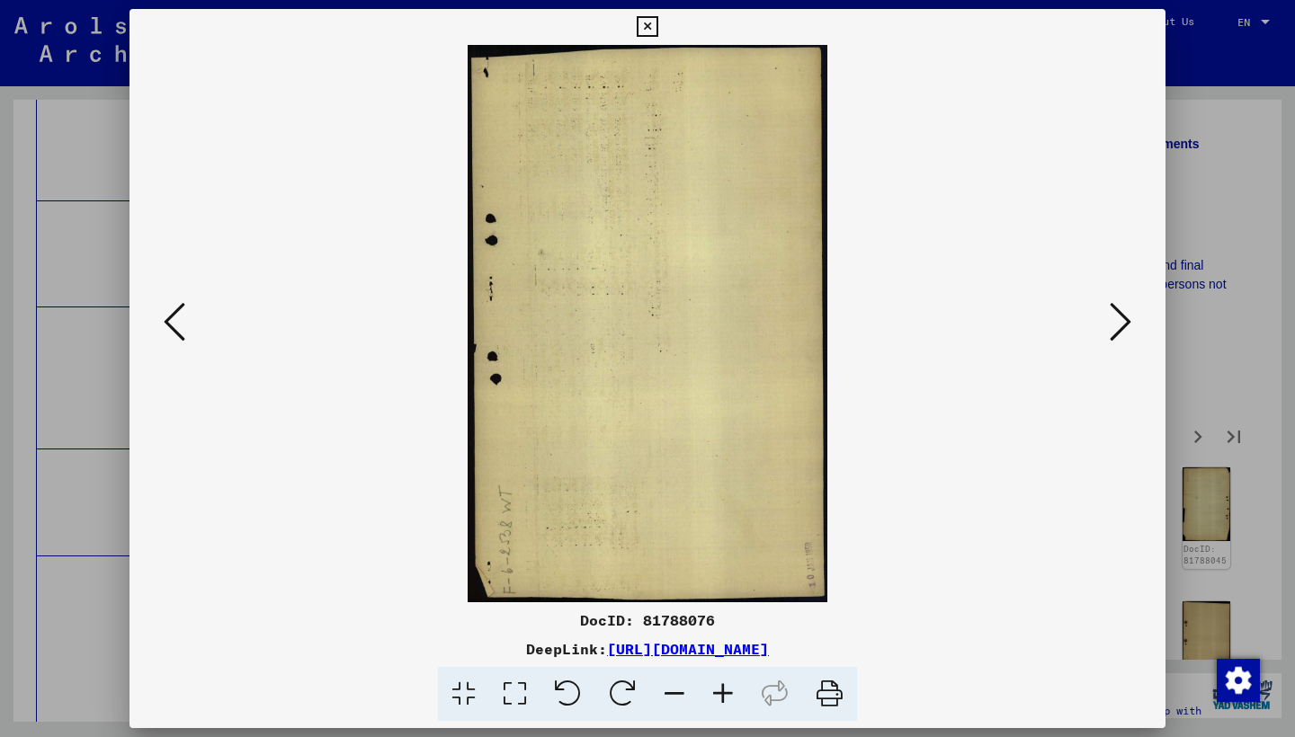
click at [1109, 327] on button at bounding box center [1120, 323] width 32 height 51
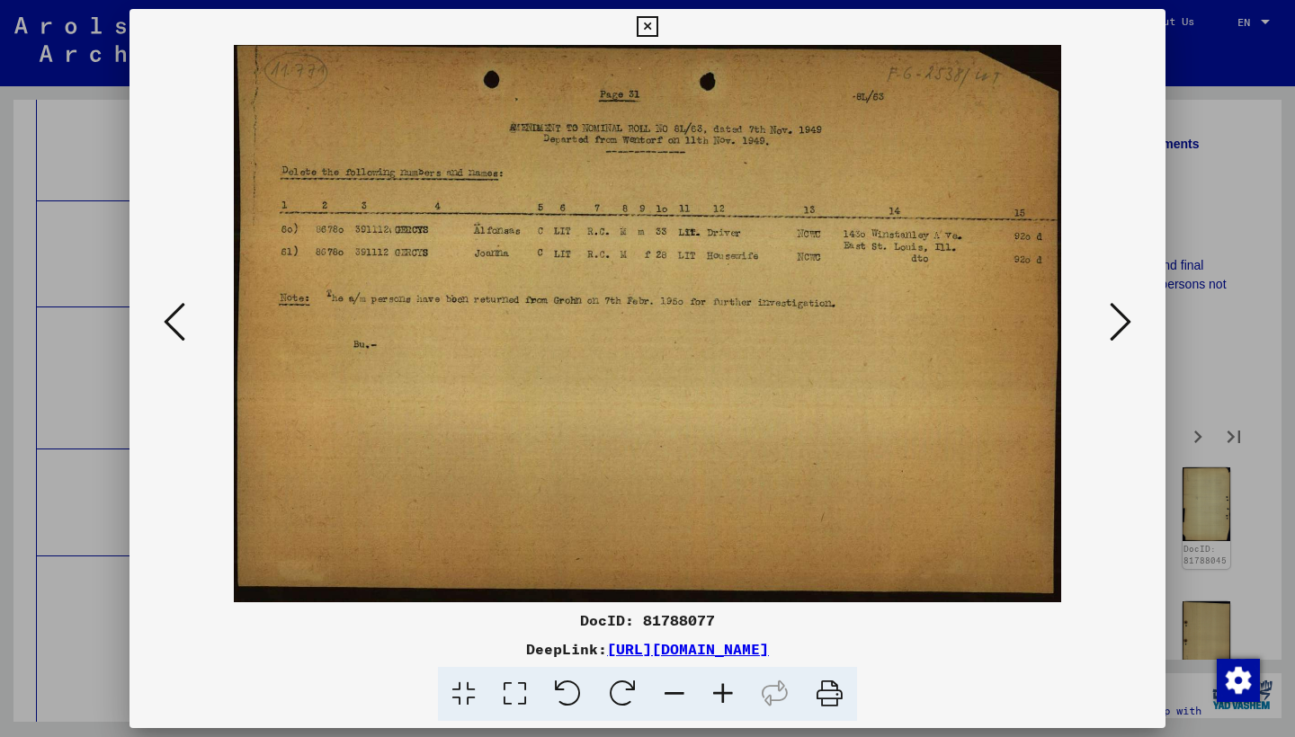
click at [1108, 327] on button at bounding box center [1120, 323] width 32 height 51
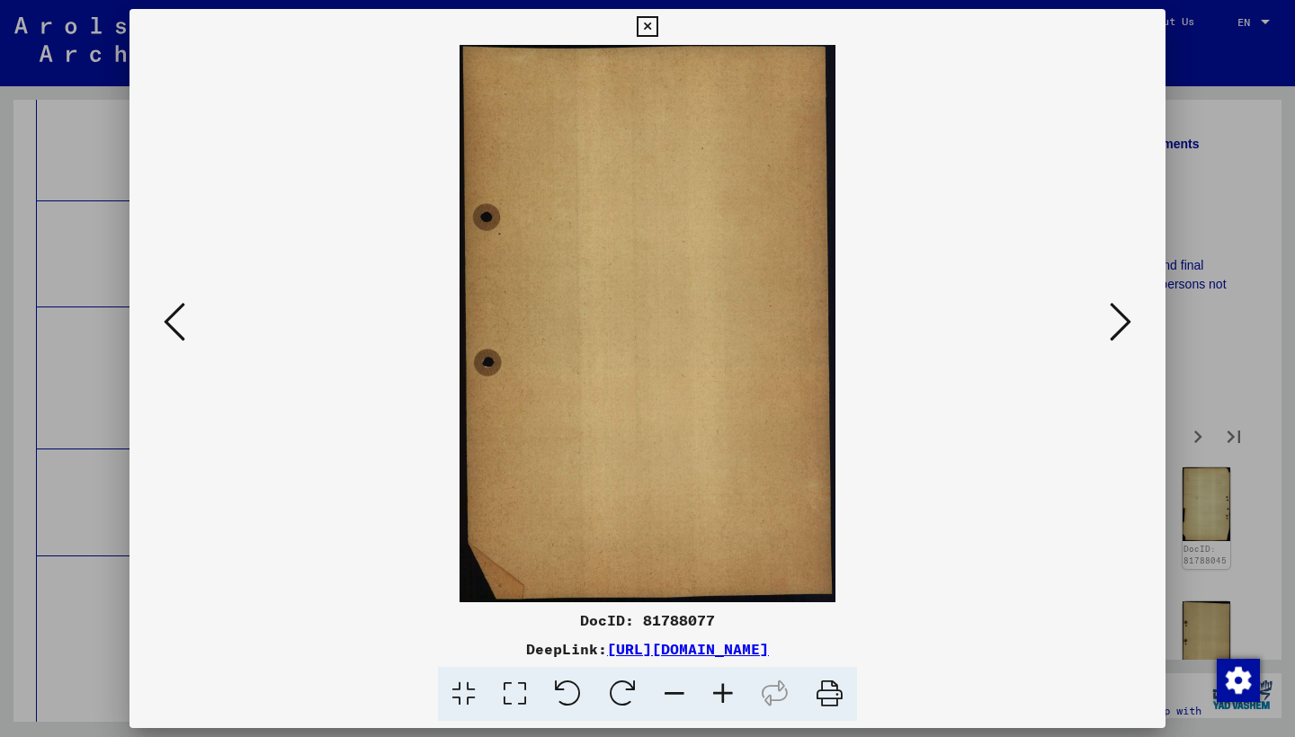
click at [1108, 327] on button at bounding box center [1120, 323] width 32 height 51
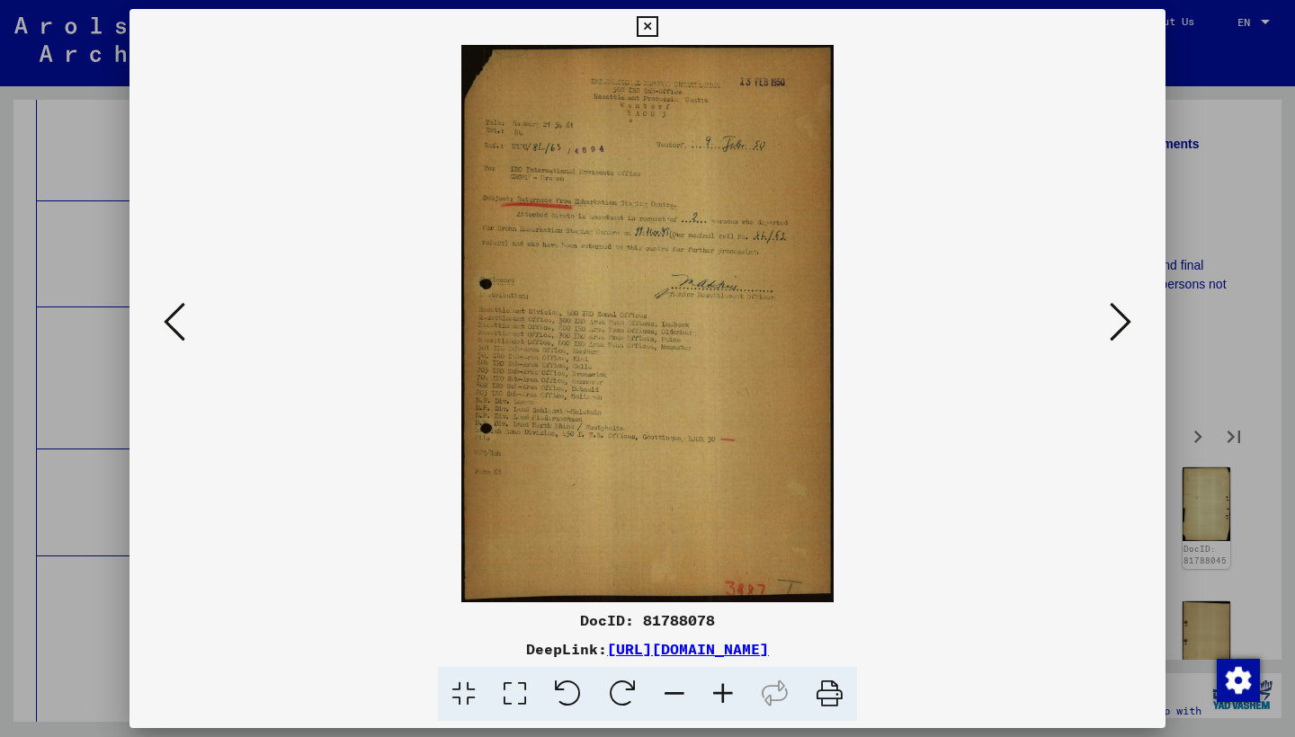
click at [1108, 327] on button at bounding box center [1120, 323] width 32 height 51
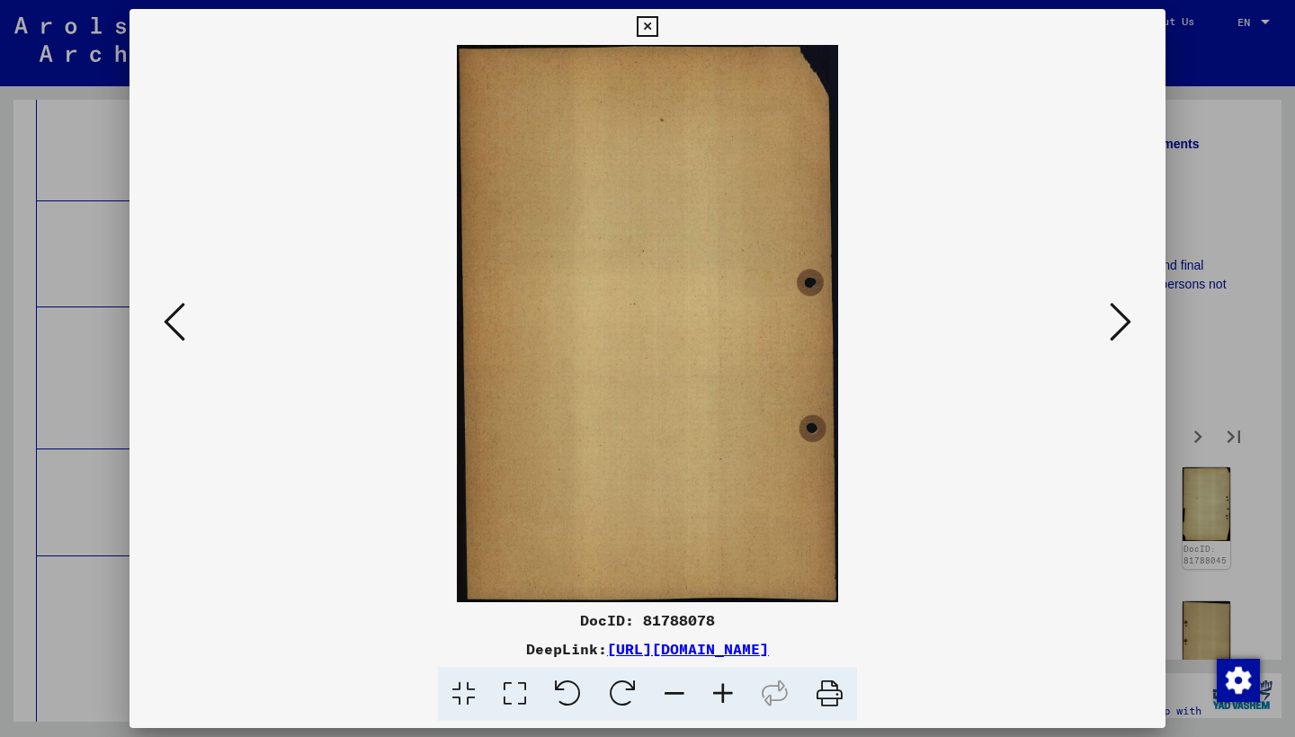
click at [1108, 327] on button at bounding box center [1120, 323] width 32 height 51
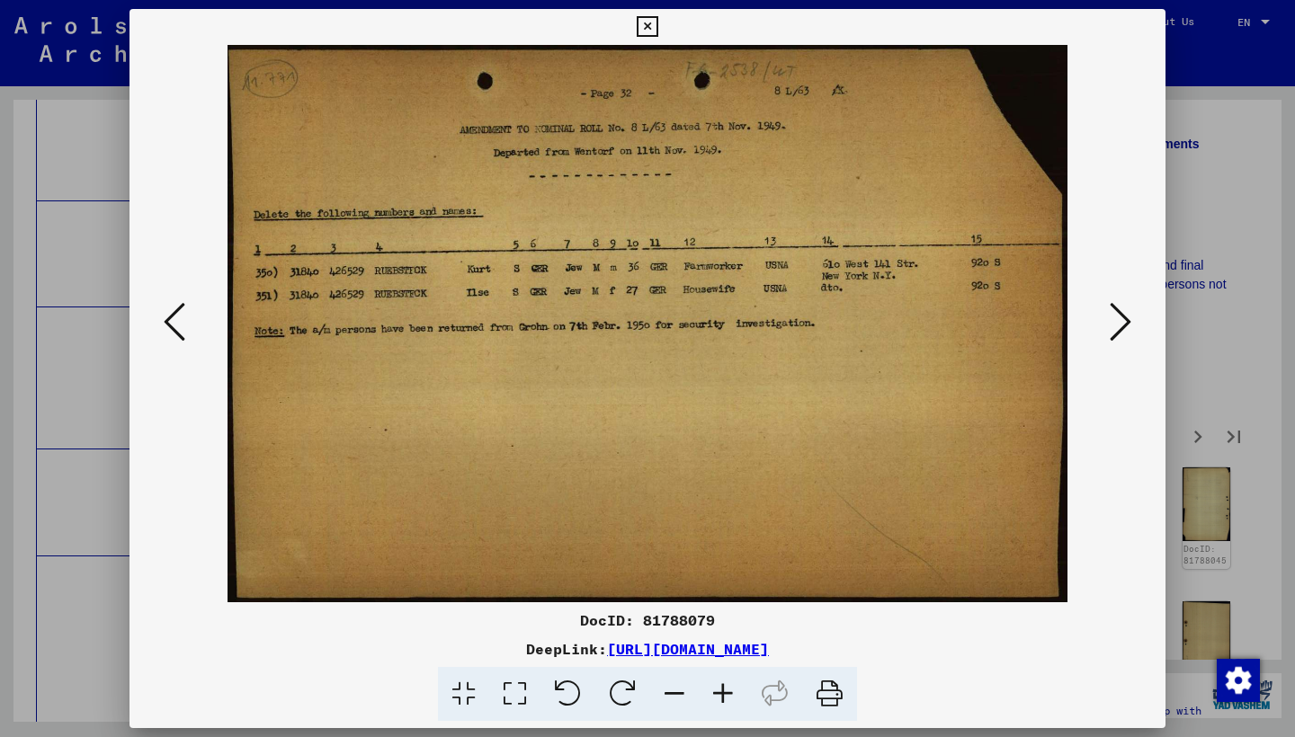
click at [1108, 327] on button at bounding box center [1120, 323] width 32 height 51
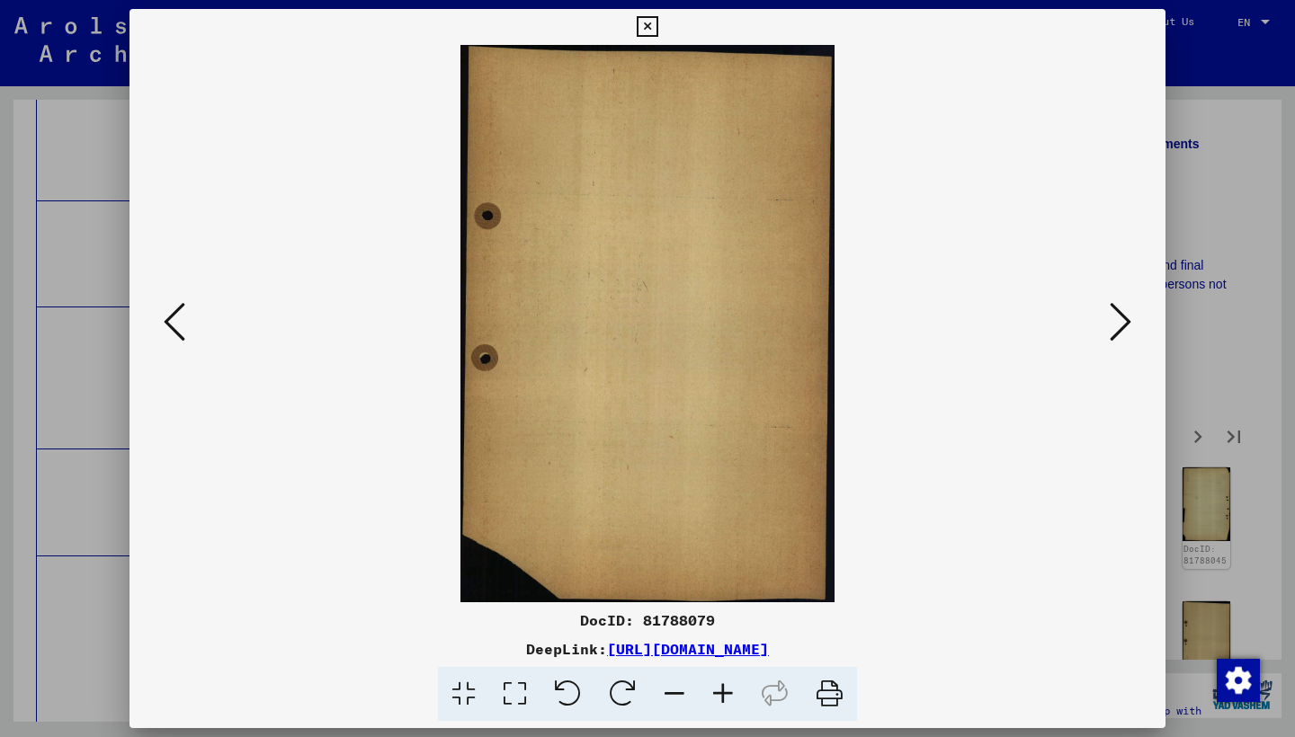
click at [1108, 327] on button at bounding box center [1120, 323] width 32 height 51
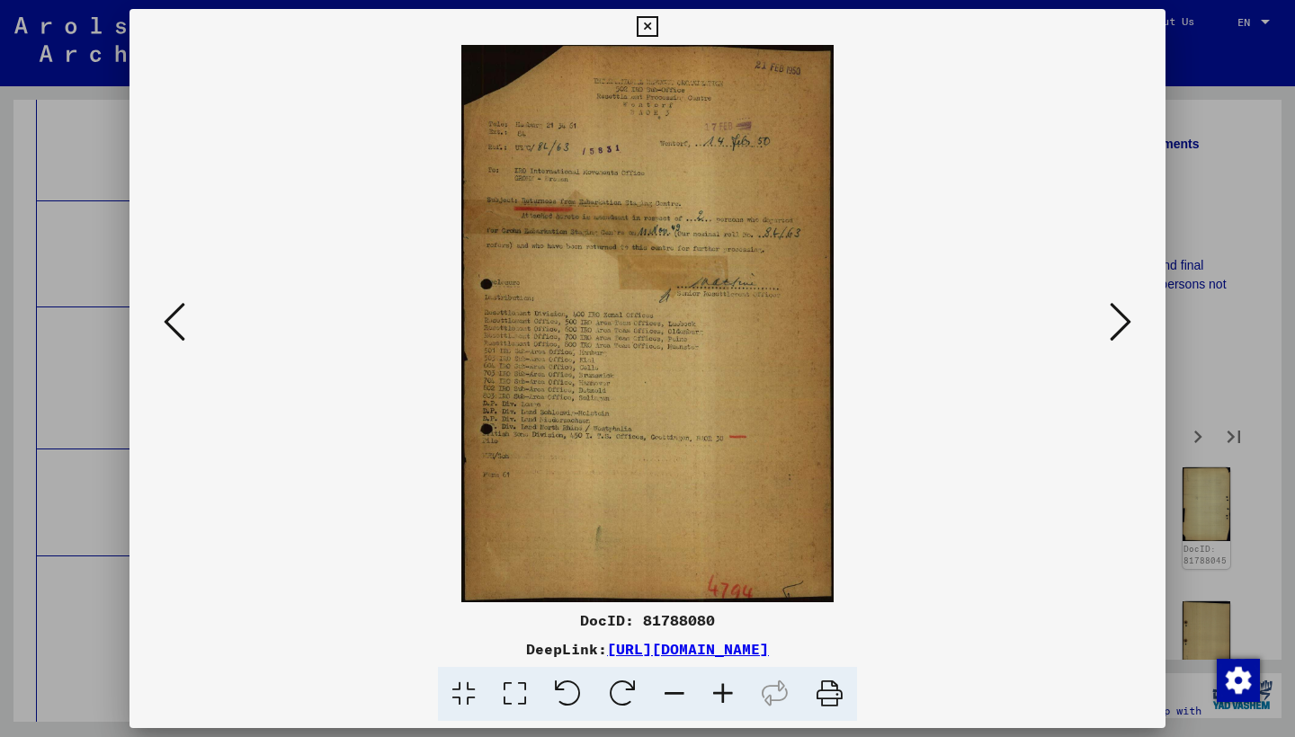
click at [1108, 327] on button at bounding box center [1120, 323] width 32 height 51
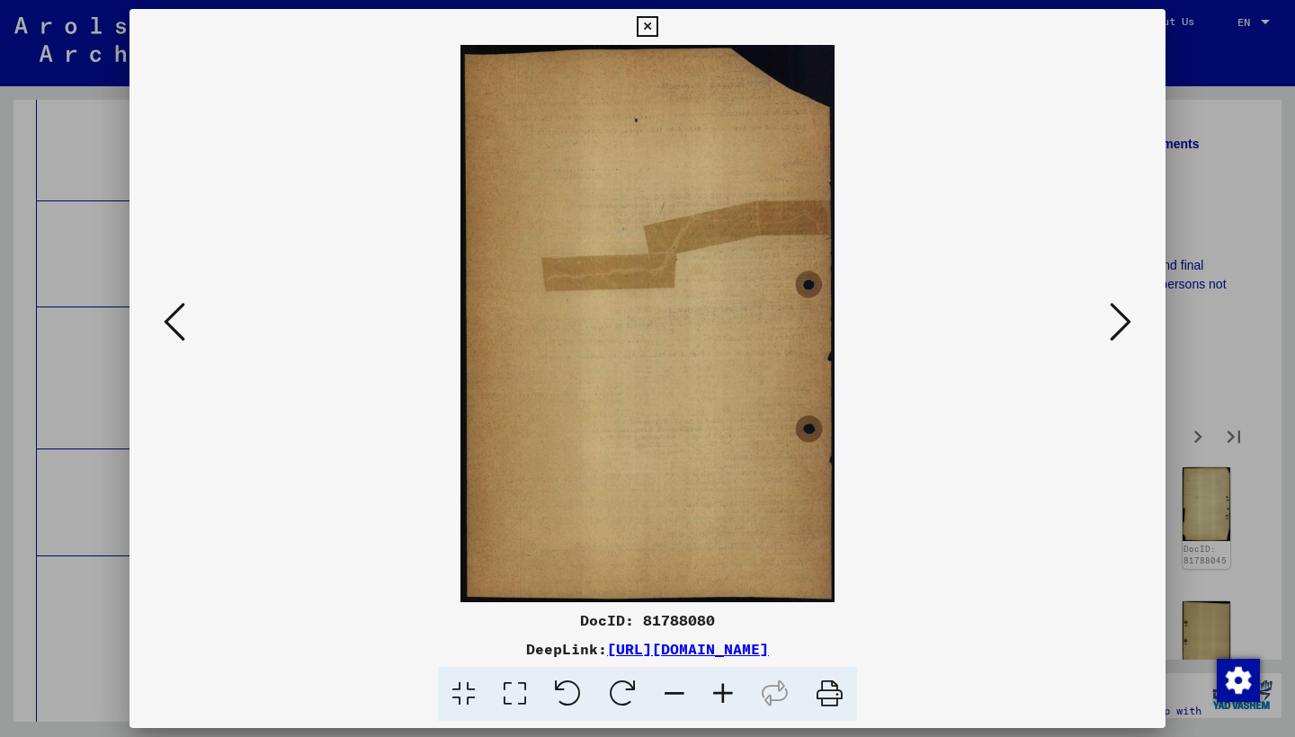
click at [1108, 327] on button at bounding box center [1120, 323] width 32 height 51
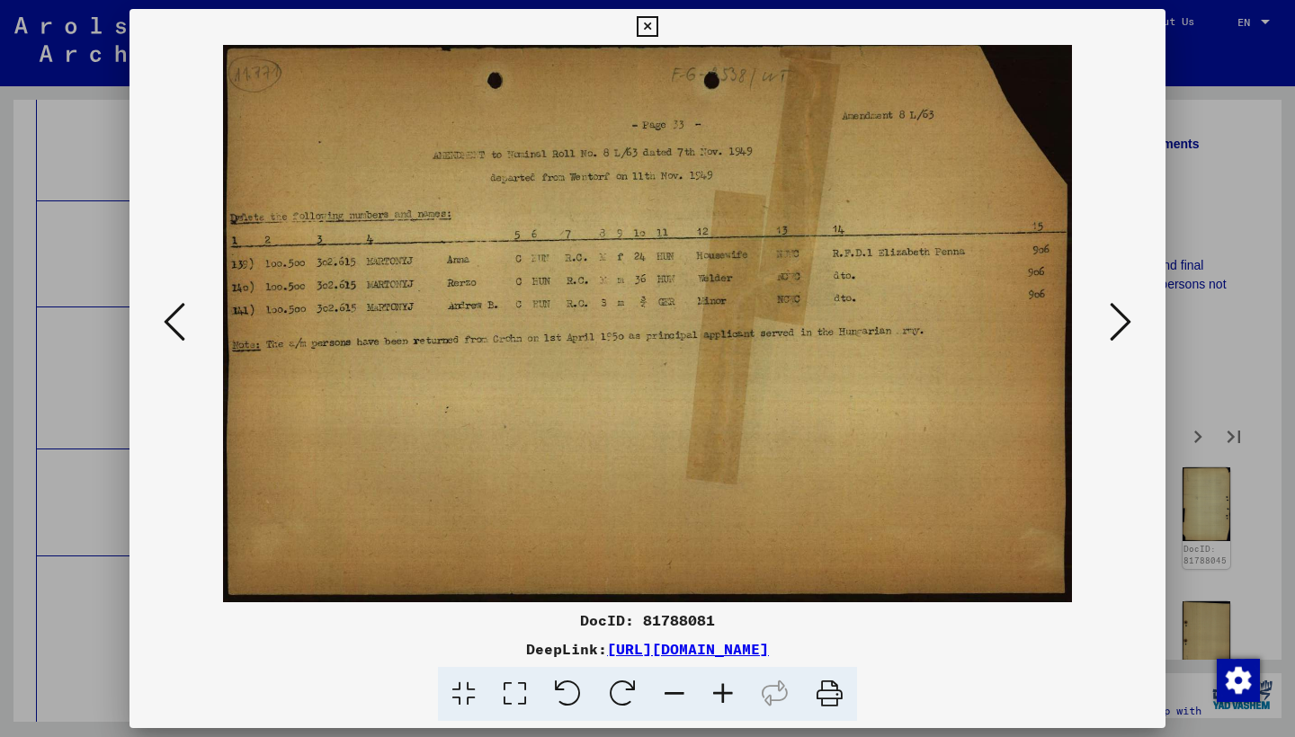
click at [1108, 327] on button at bounding box center [1120, 323] width 32 height 51
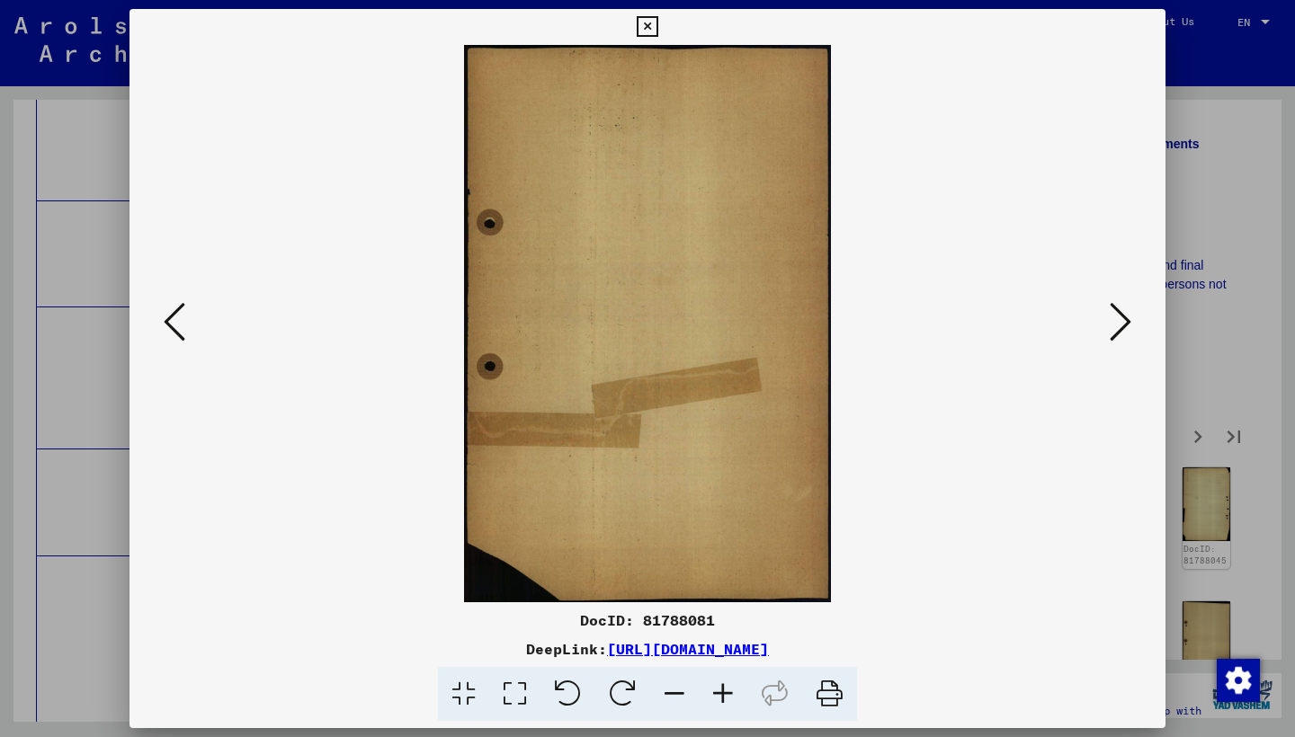
click at [1108, 327] on button at bounding box center [1120, 323] width 32 height 51
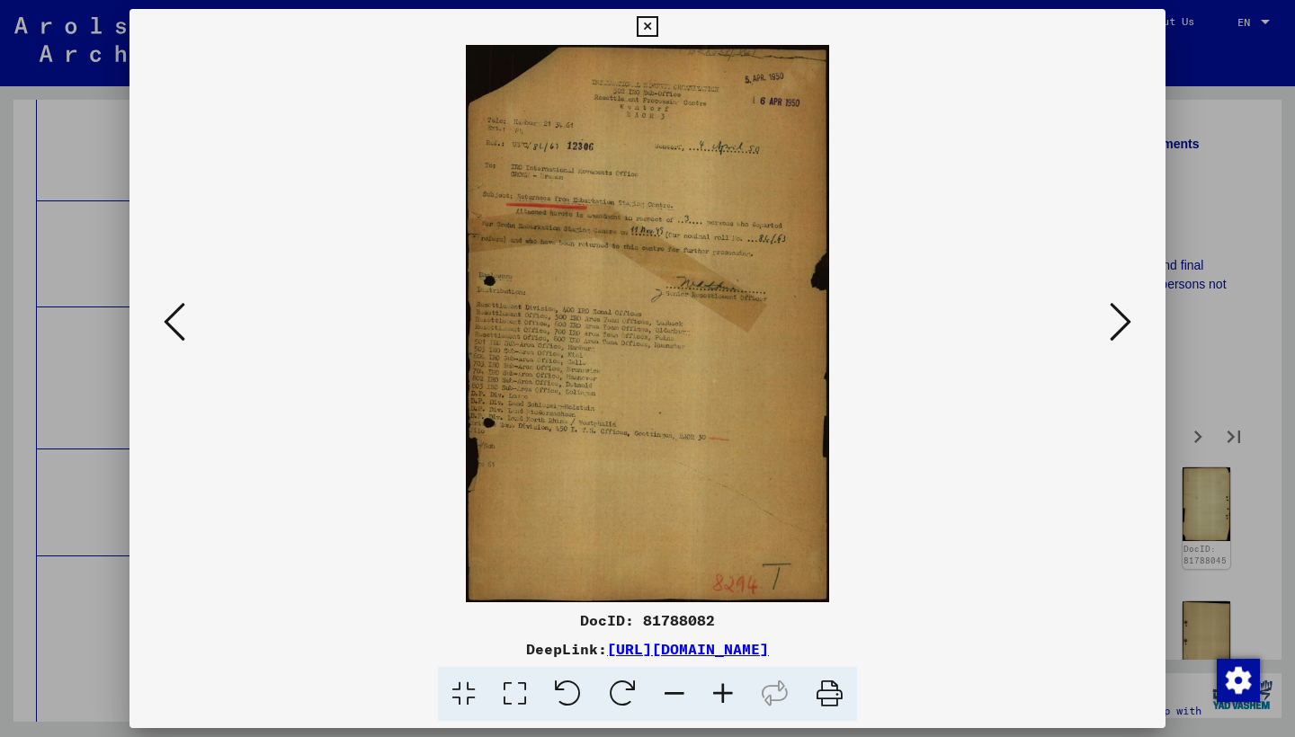
click at [1108, 327] on button at bounding box center [1120, 323] width 32 height 51
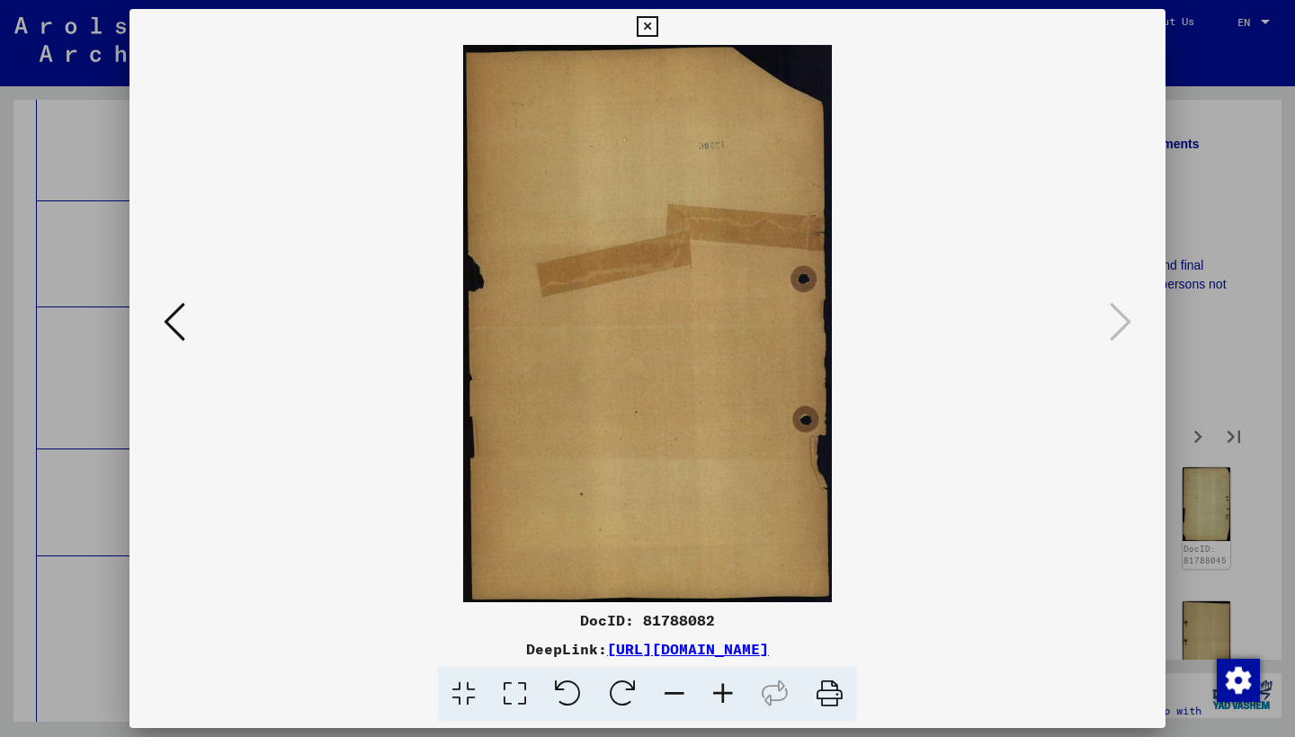
drag, startPoint x: 1158, startPoint y: 28, endPoint x: 1163, endPoint y: 69, distance: 41.6
click at [657, 29] on icon at bounding box center [647, 27] width 21 height 22
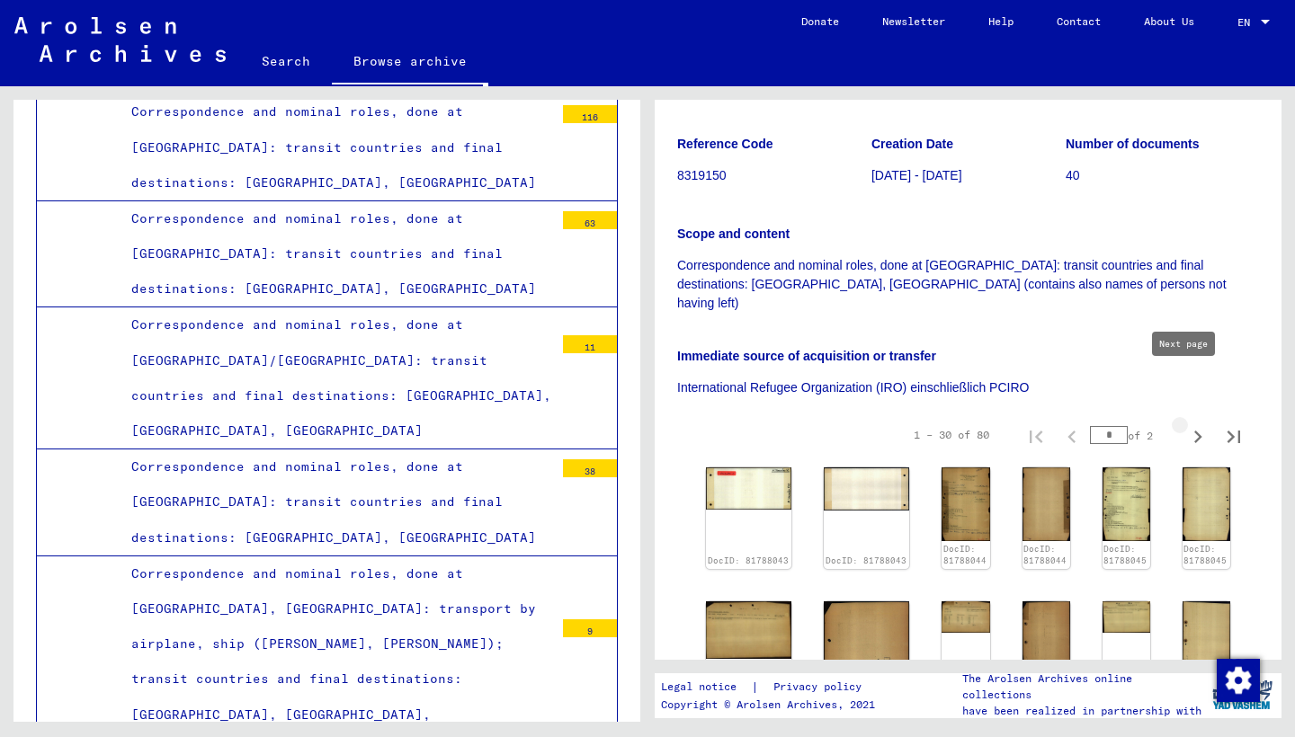
click at [1185, 424] on icon "Next page" at bounding box center [1197, 436] width 25 height 25
type input "*"
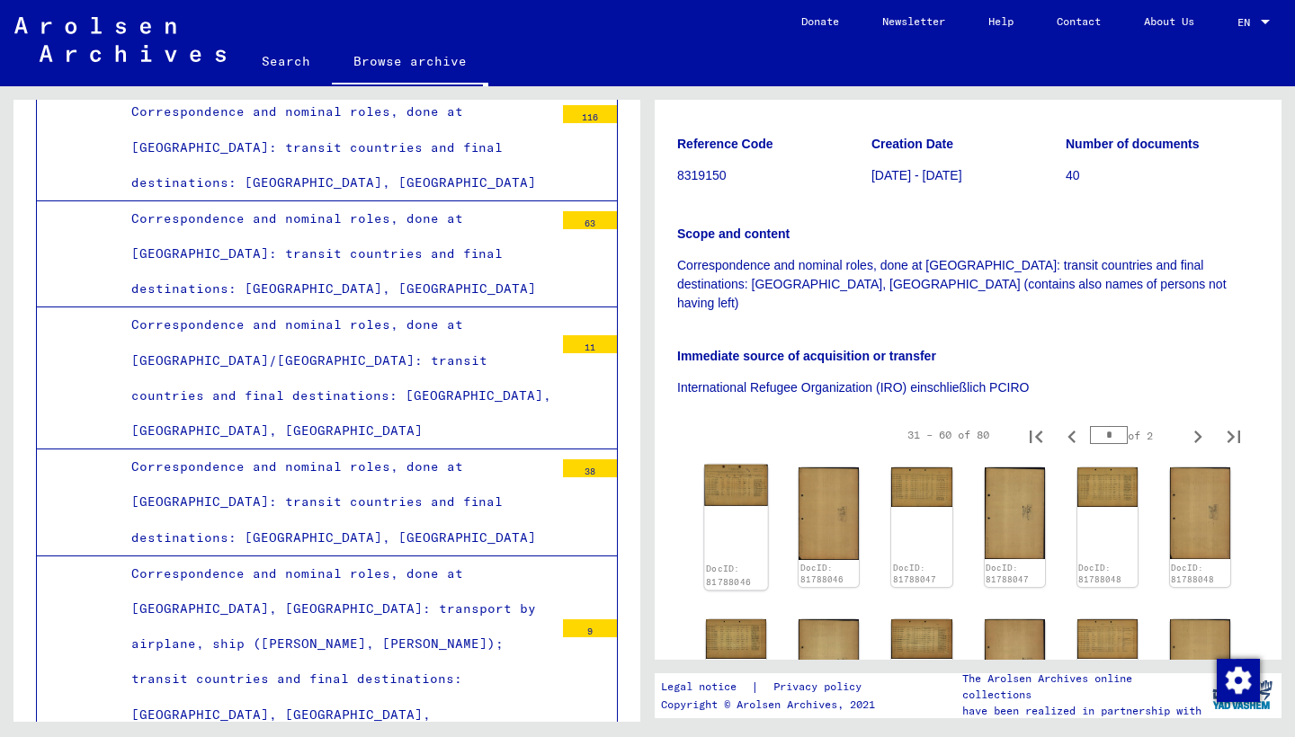
click at [725, 465] on img at bounding box center [736, 485] width 64 height 41
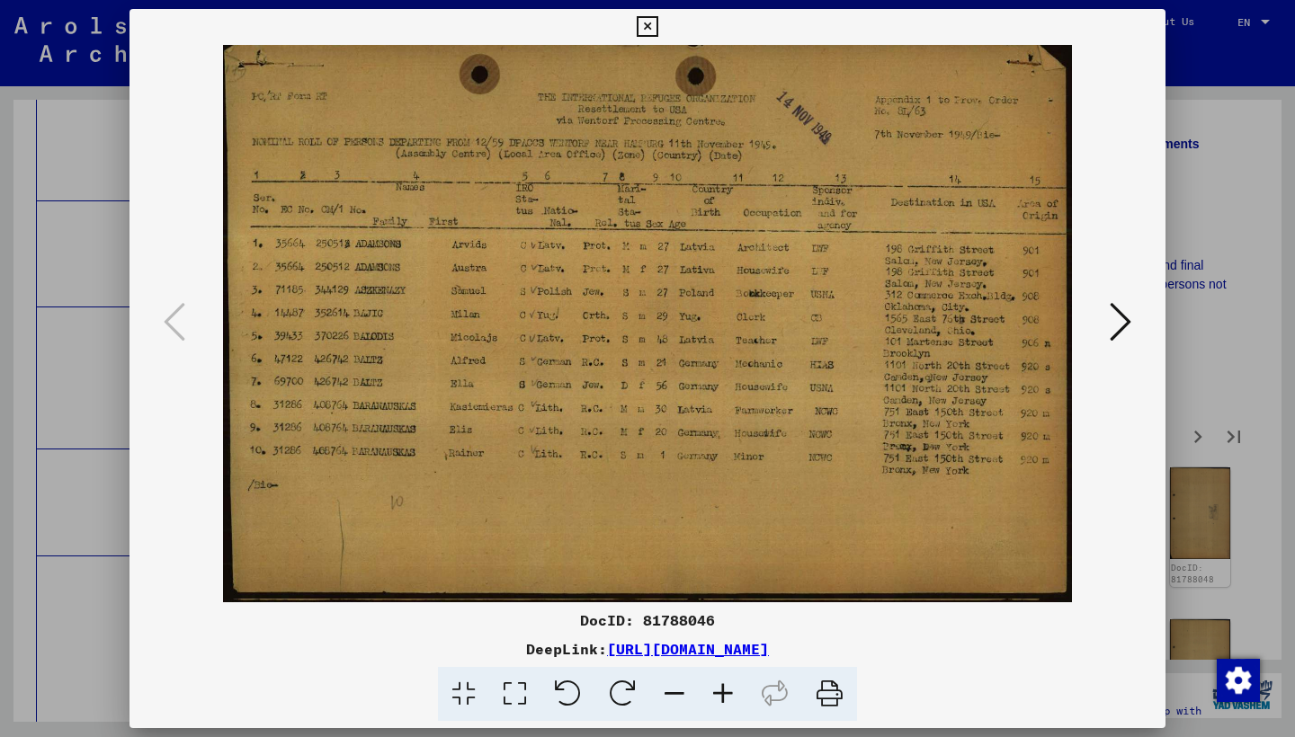
click at [1124, 325] on icon at bounding box center [1120, 321] width 22 height 43
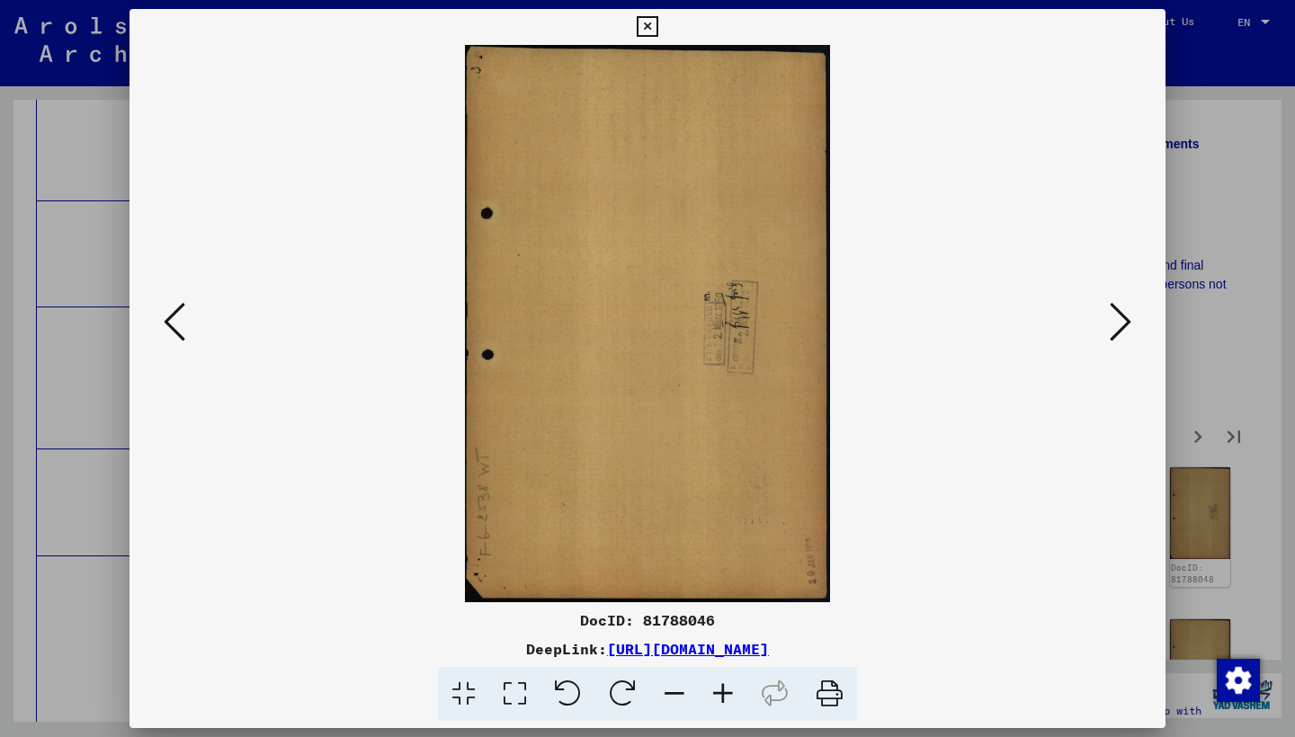
click at [1124, 325] on icon at bounding box center [1120, 321] width 22 height 43
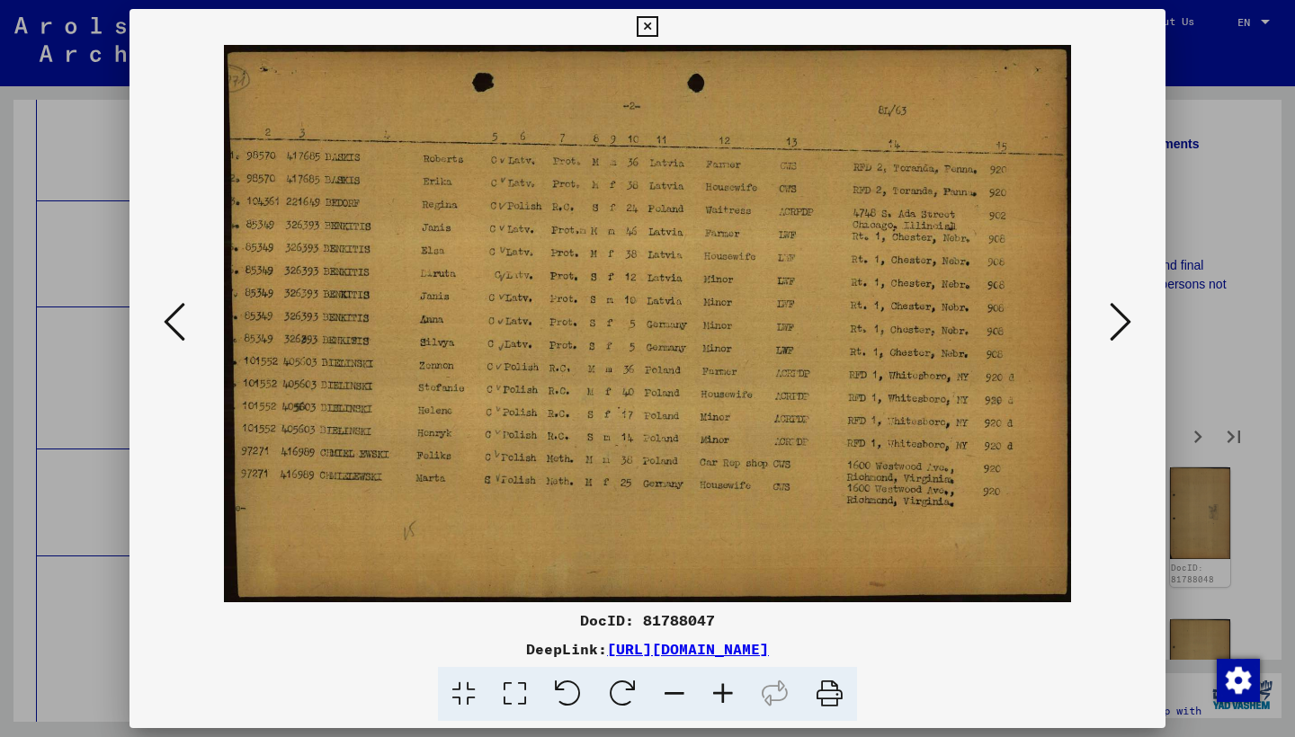
click at [1124, 325] on icon at bounding box center [1120, 321] width 22 height 43
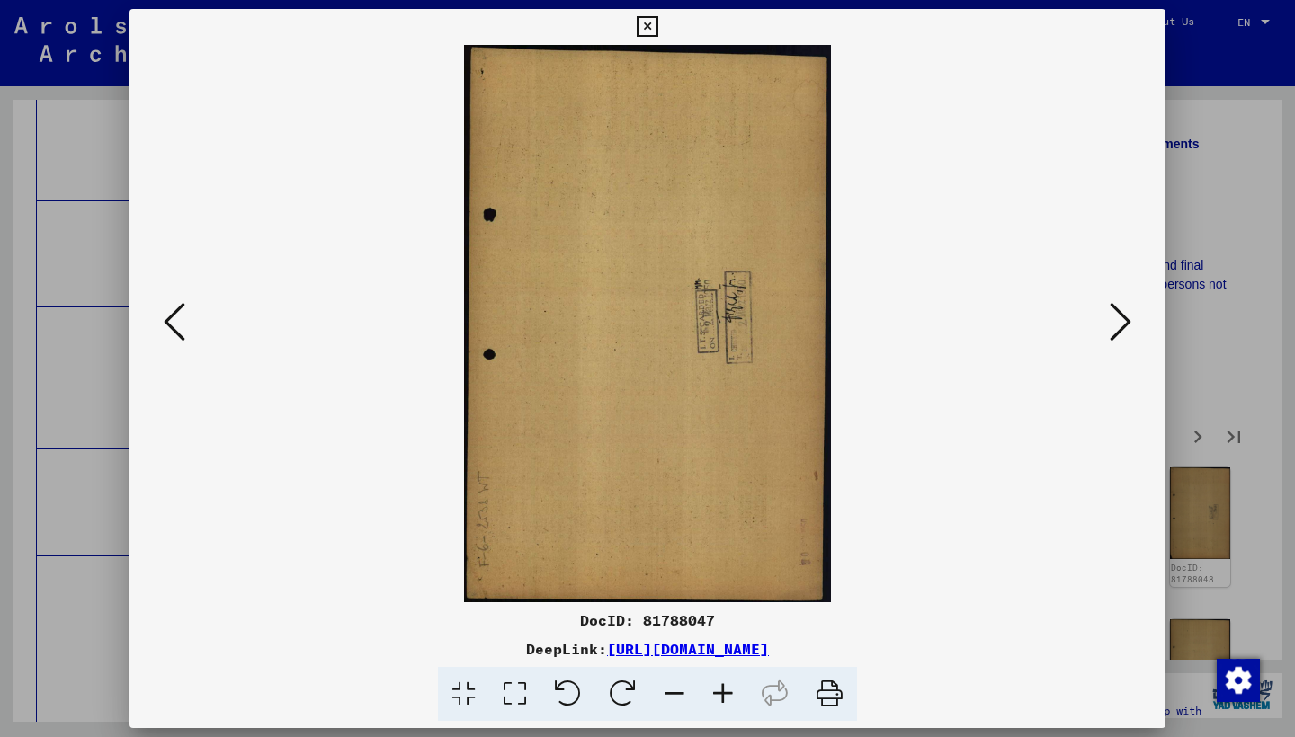
click at [1124, 325] on icon at bounding box center [1120, 321] width 22 height 43
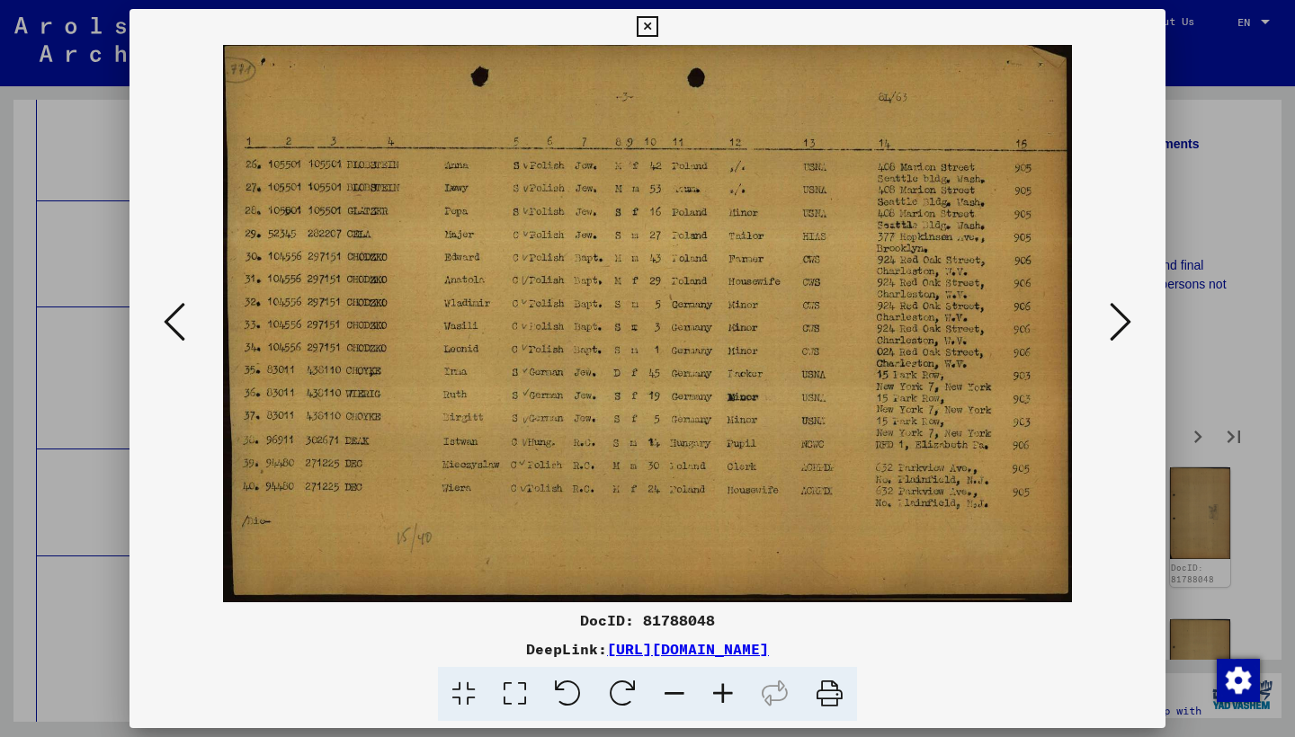
click at [1123, 326] on icon at bounding box center [1120, 321] width 22 height 43
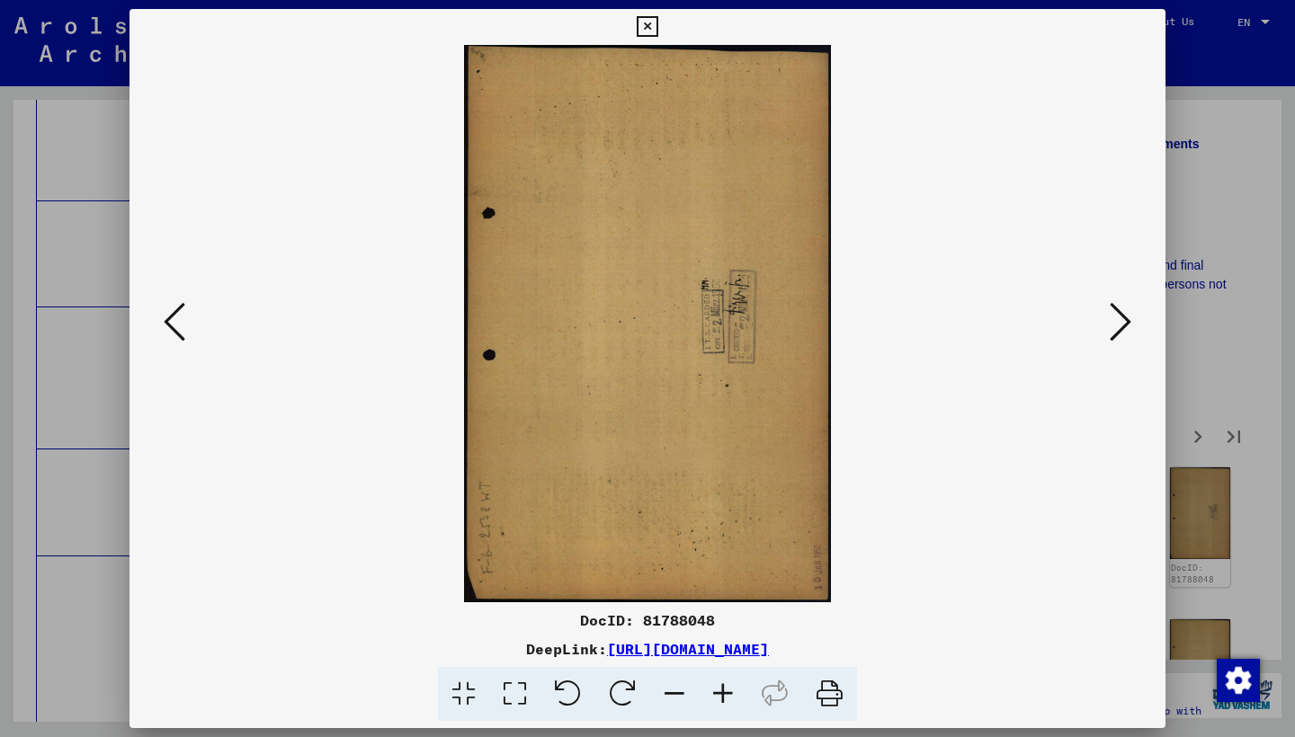
click at [1123, 326] on icon at bounding box center [1120, 321] width 22 height 43
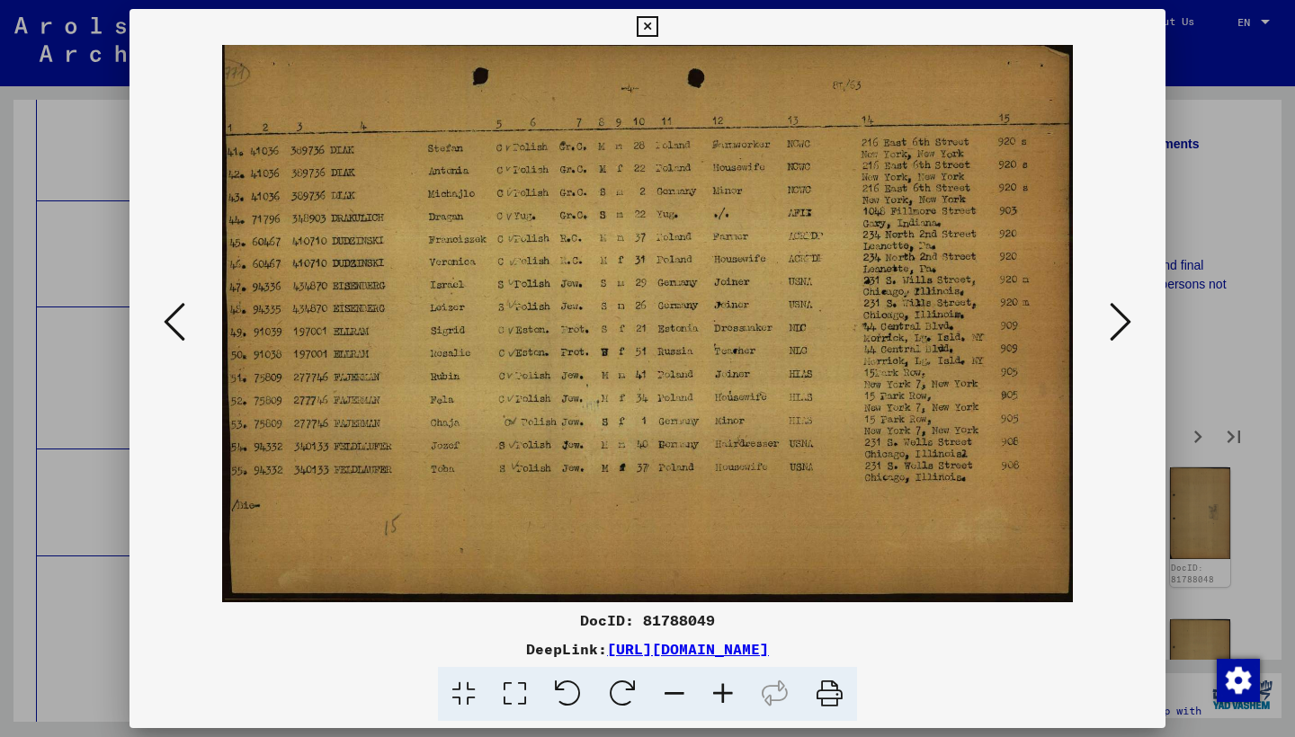
click at [1123, 326] on icon at bounding box center [1120, 321] width 22 height 43
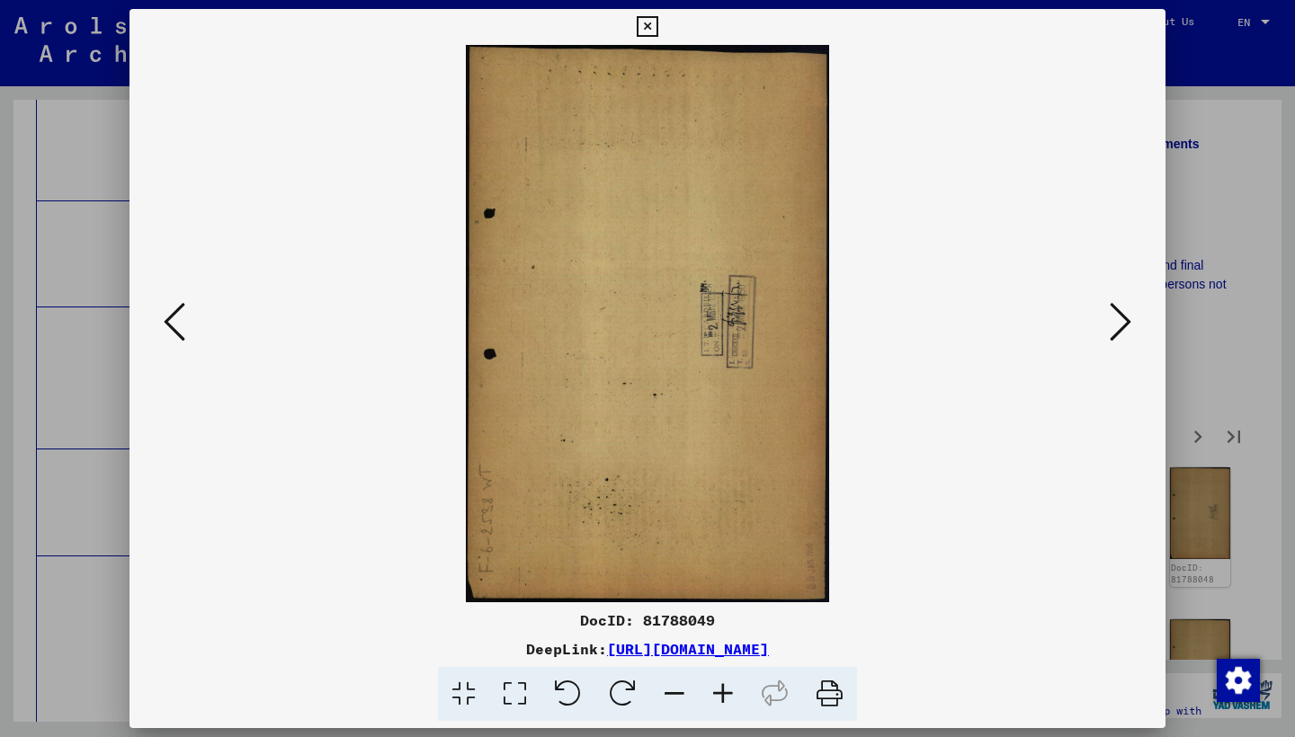
click at [1123, 326] on icon at bounding box center [1120, 321] width 22 height 43
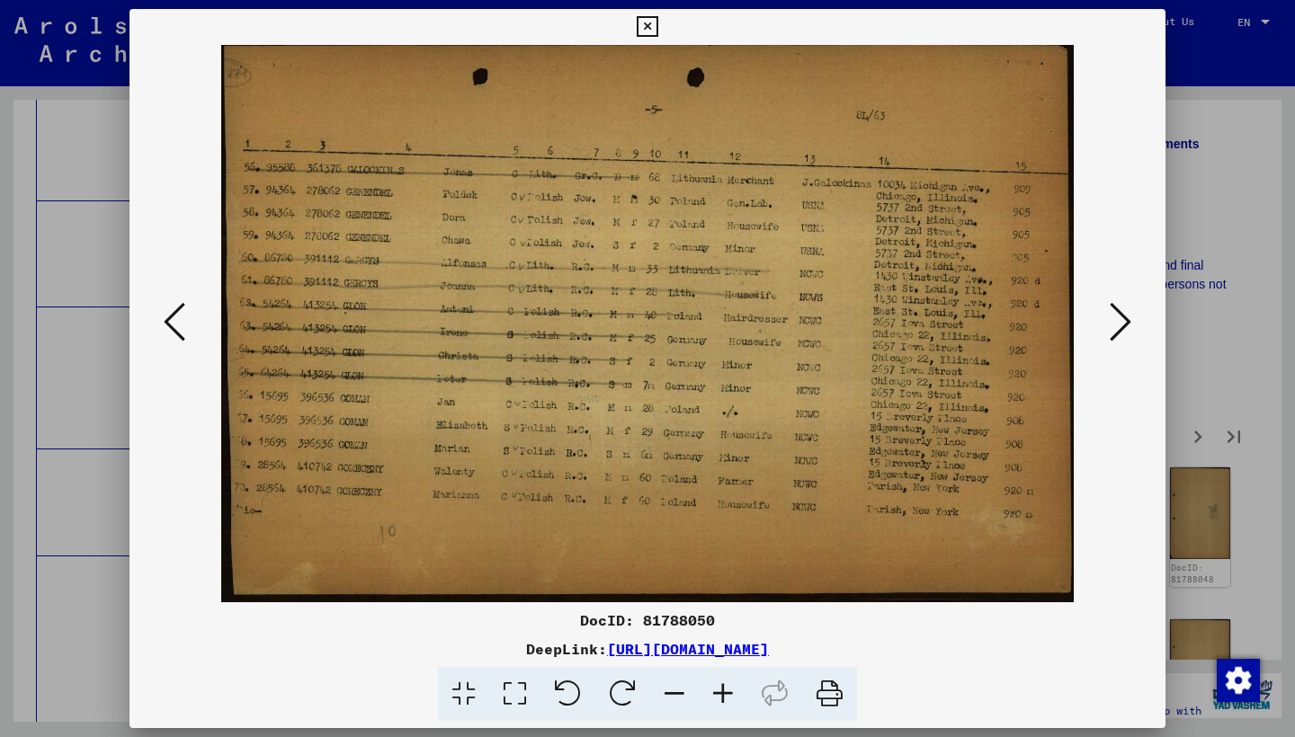
click at [1123, 326] on icon at bounding box center [1120, 321] width 22 height 43
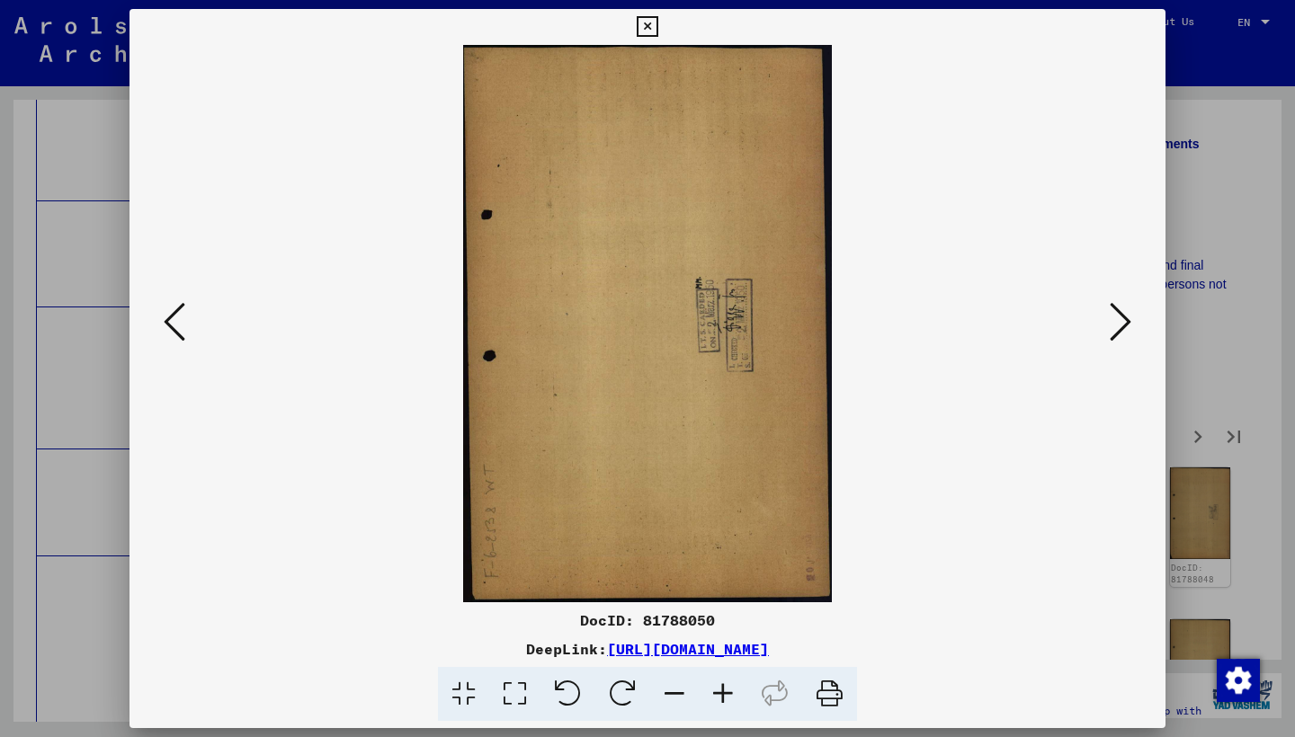
click at [1123, 326] on icon at bounding box center [1120, 321] width 22 height 43
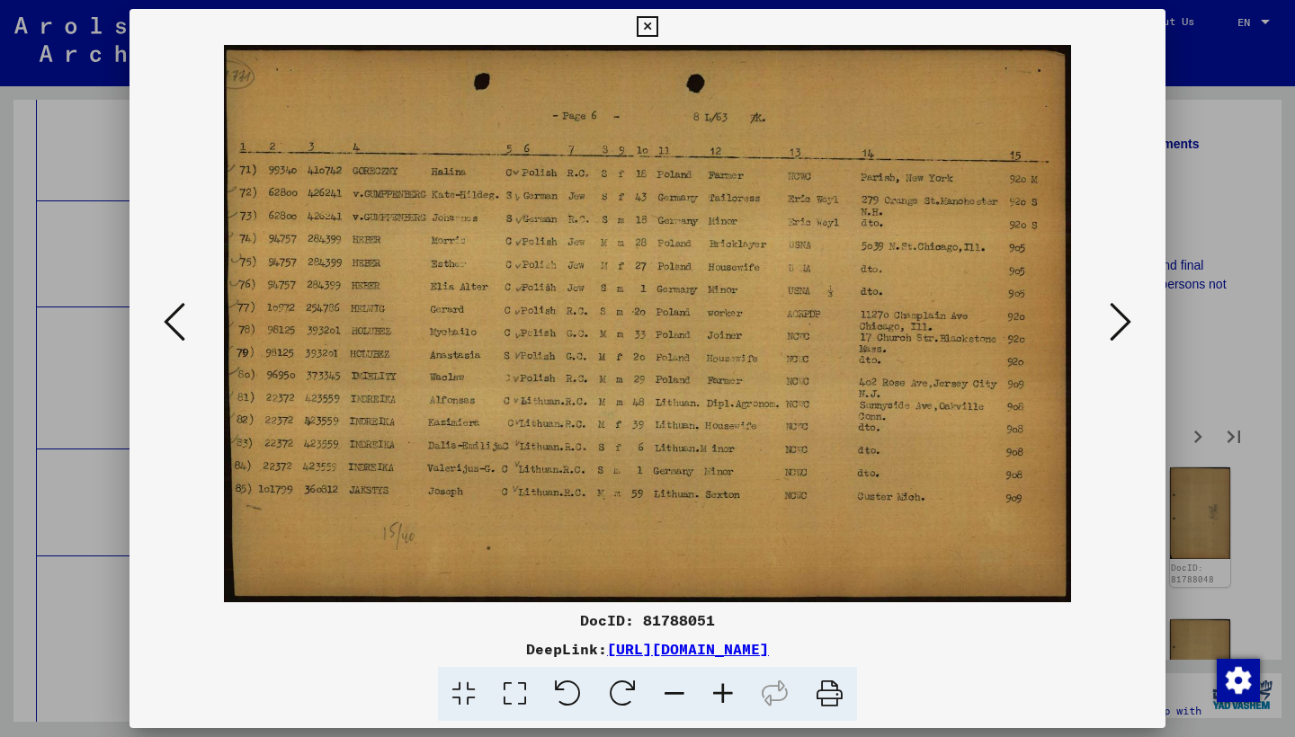
click at [1121, 327] on icon at bounding box center [1120, 321] width 22 height 43
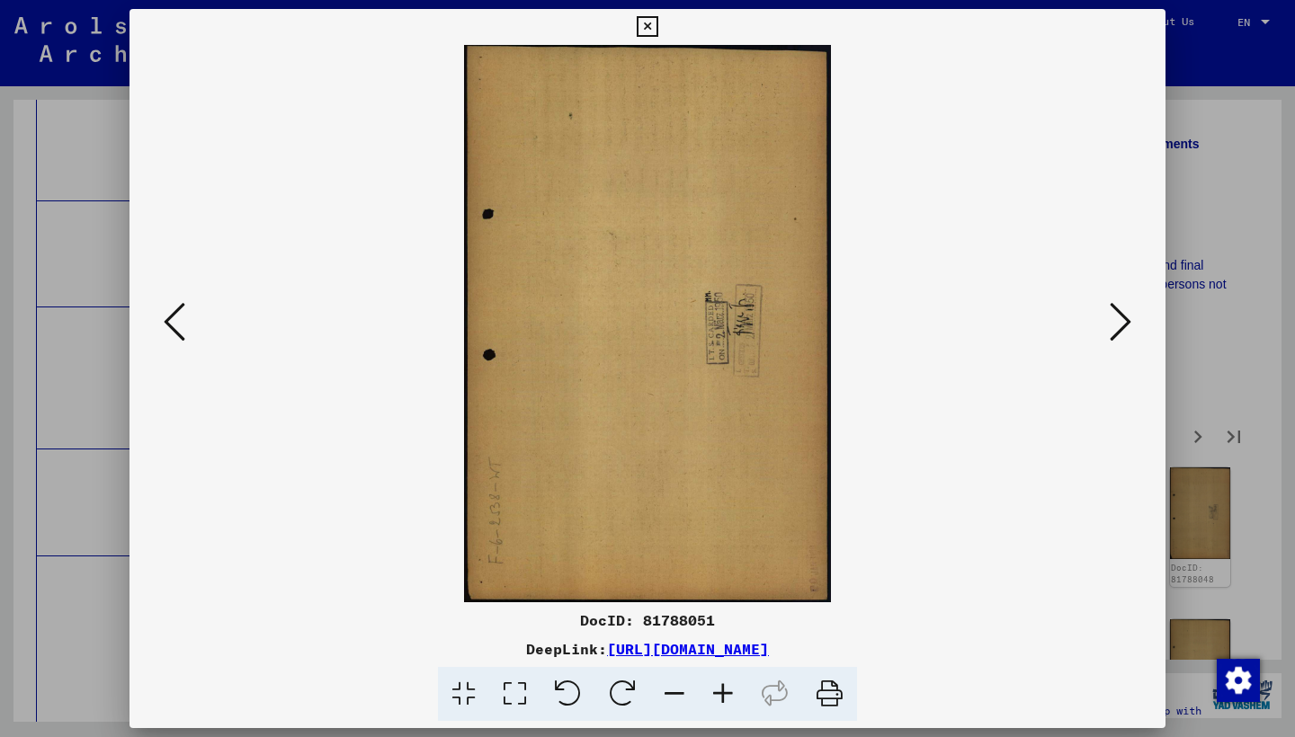
click at [1121, 327] on icon at bounding box center [1120, 321] width 22 height 43
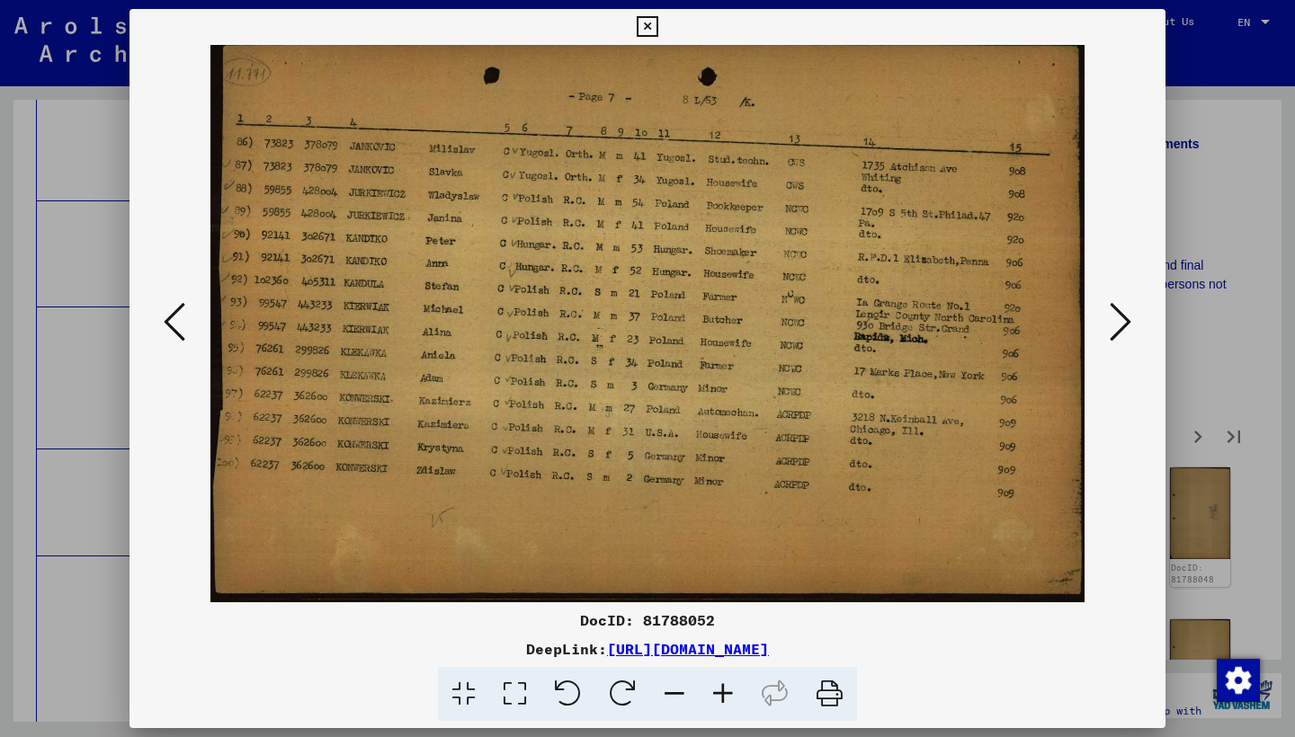
click at [1121, 327] on icon at bounding box center [1120, 321] width 22 height 43
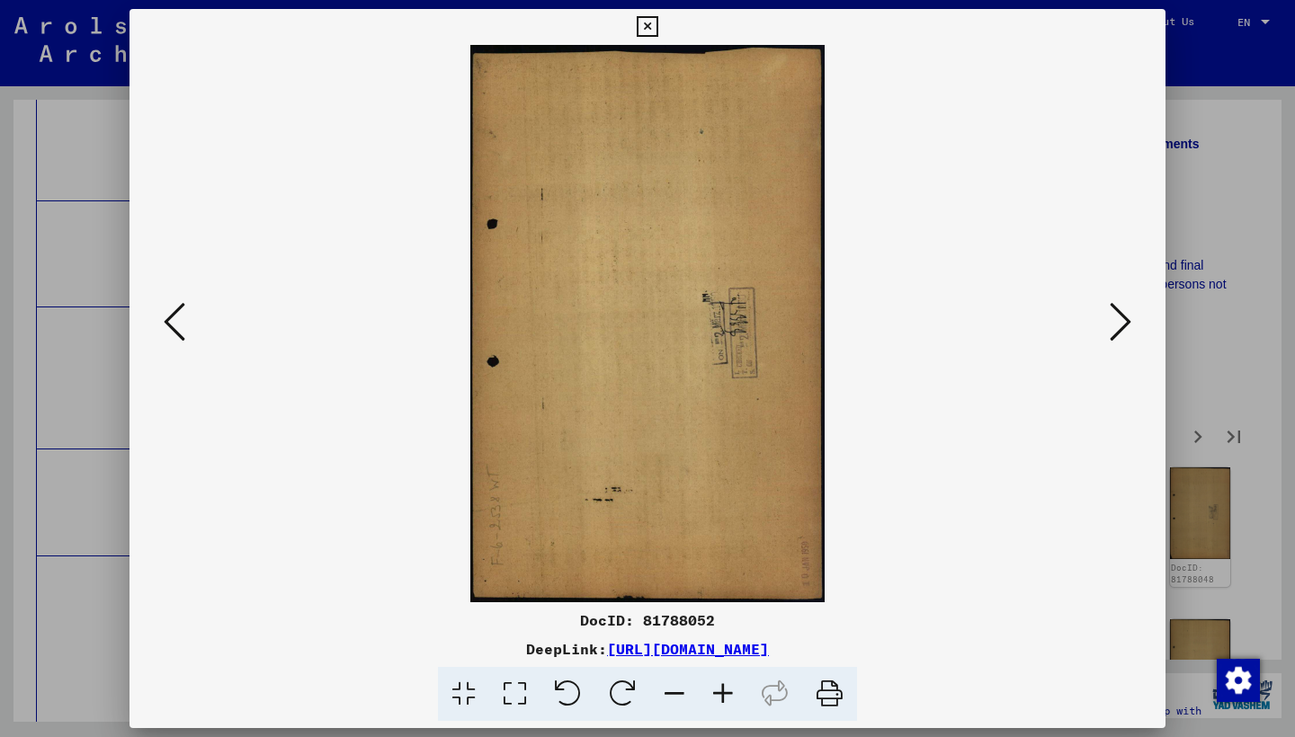
click at [1121, 327] on icon at bounding box center [1120, 321] width 22 height 43
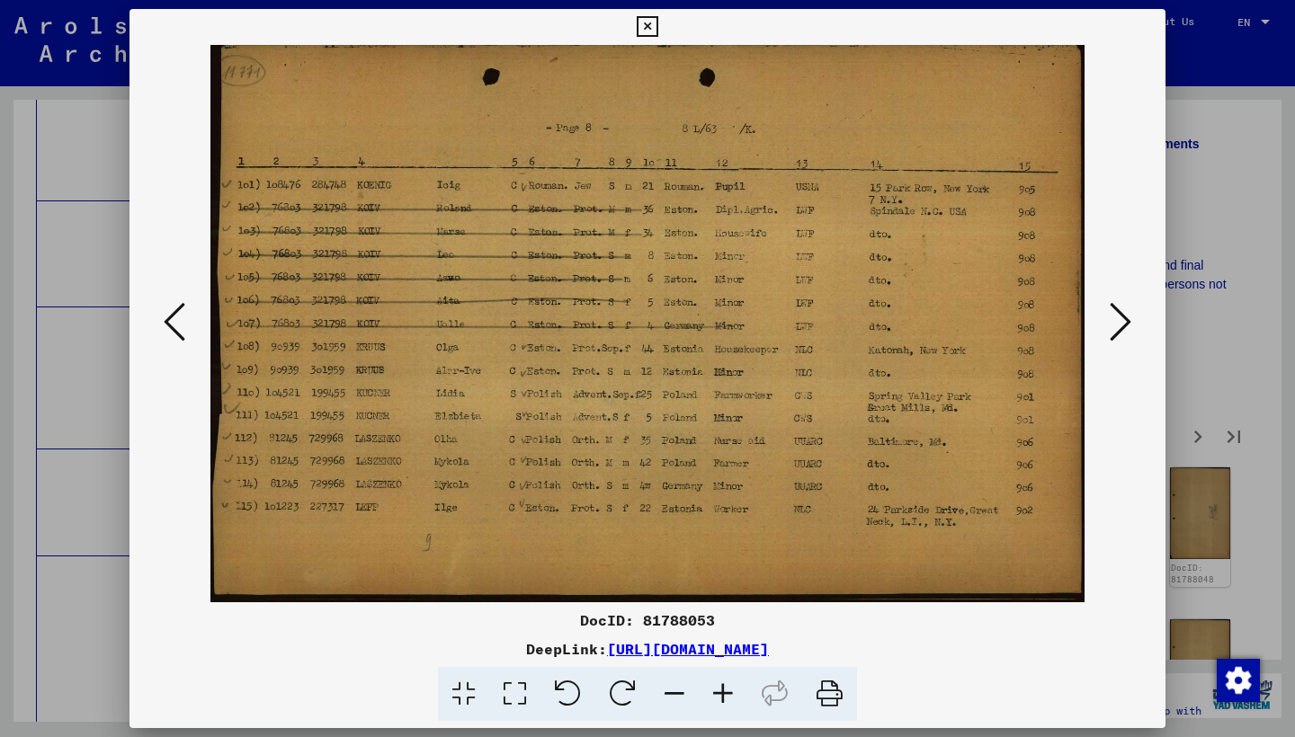
click at [1121, 327] on icon at bounding box center [1120, 321] width 22 height 43
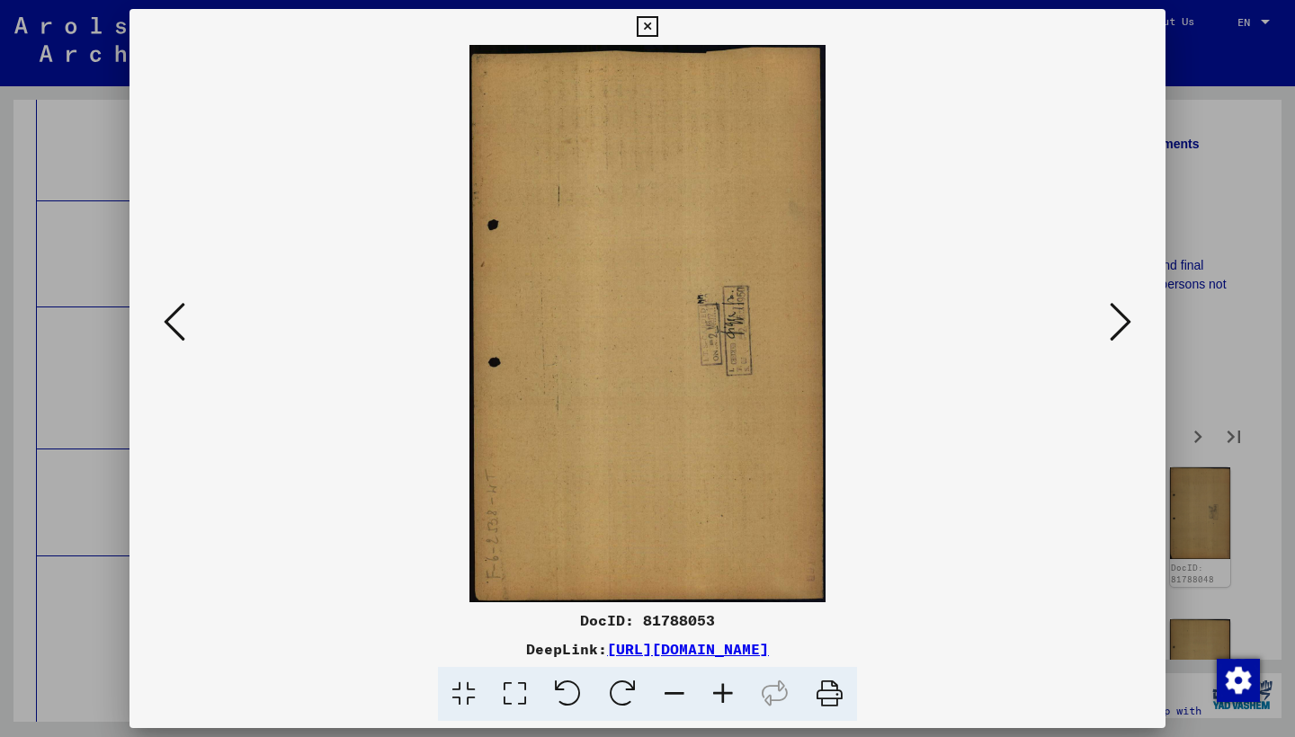
click at [1121, 327] on icon at bounding box center [1120, 321] width 22 height 43
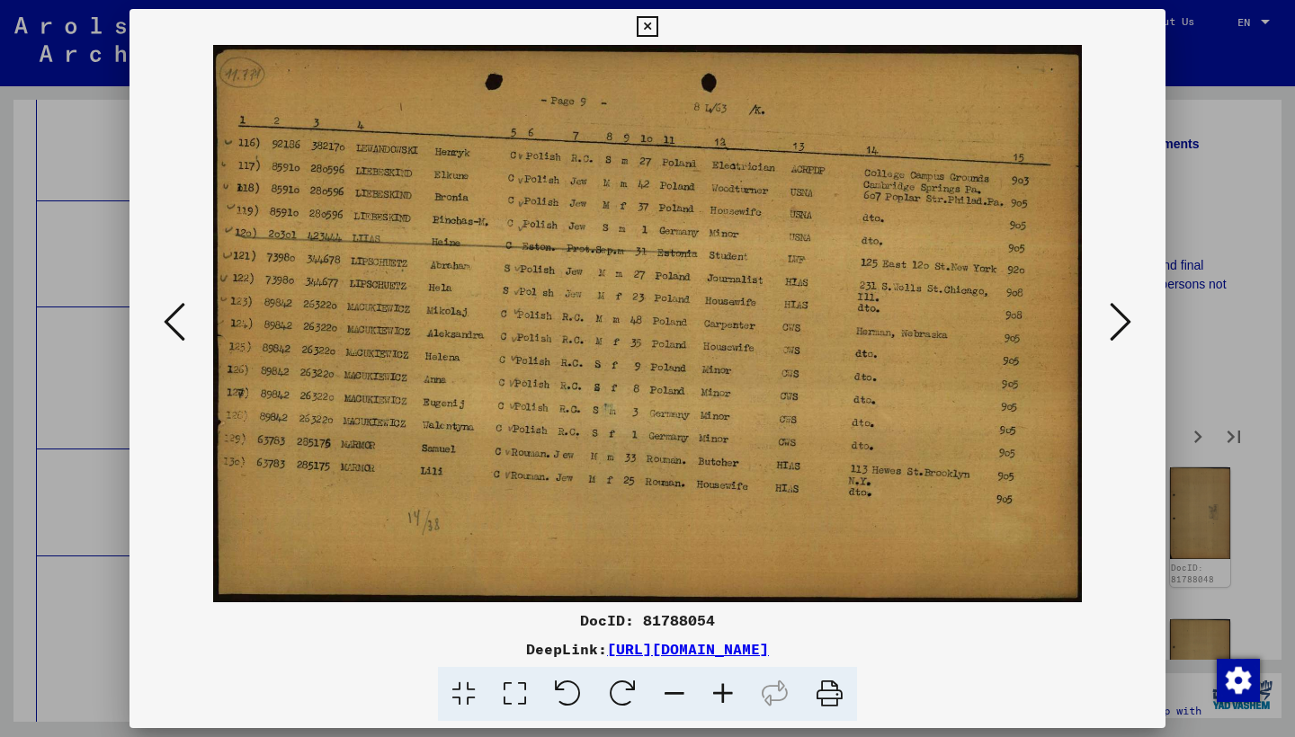
click at [1121, 327] on icon at bounding box center [1120, 321] width 22 height 43
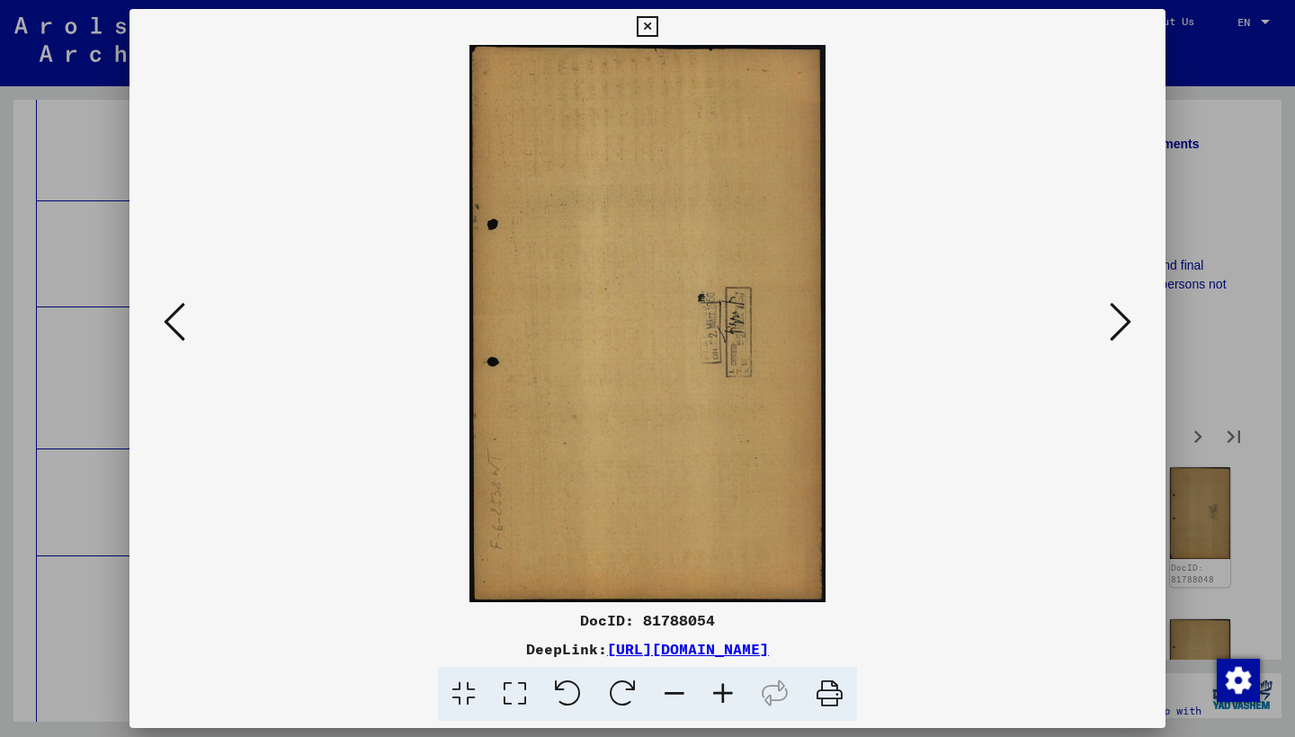
click at [1121, 327] on icon at bounding box center [1120, 321] width 22 height 43
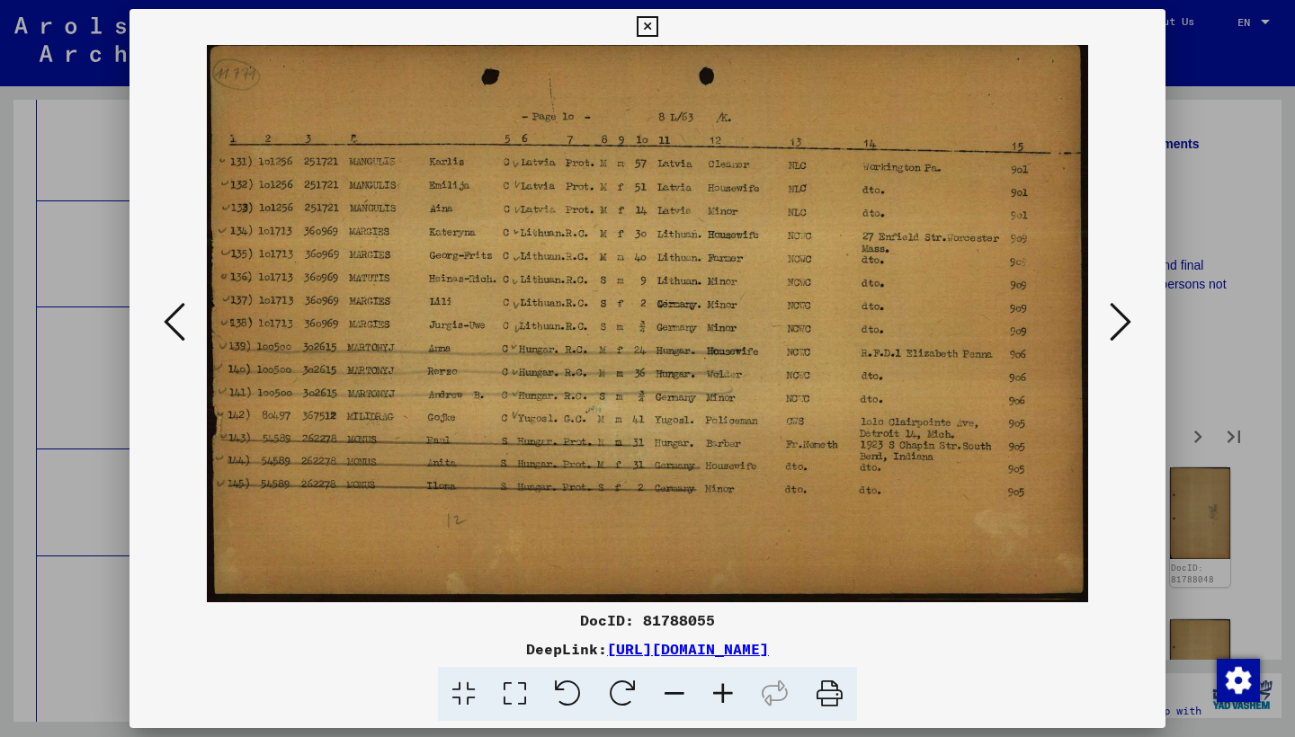
click at [1121, 327] on icon at bounding box center [1120, 321] width 22 height 43
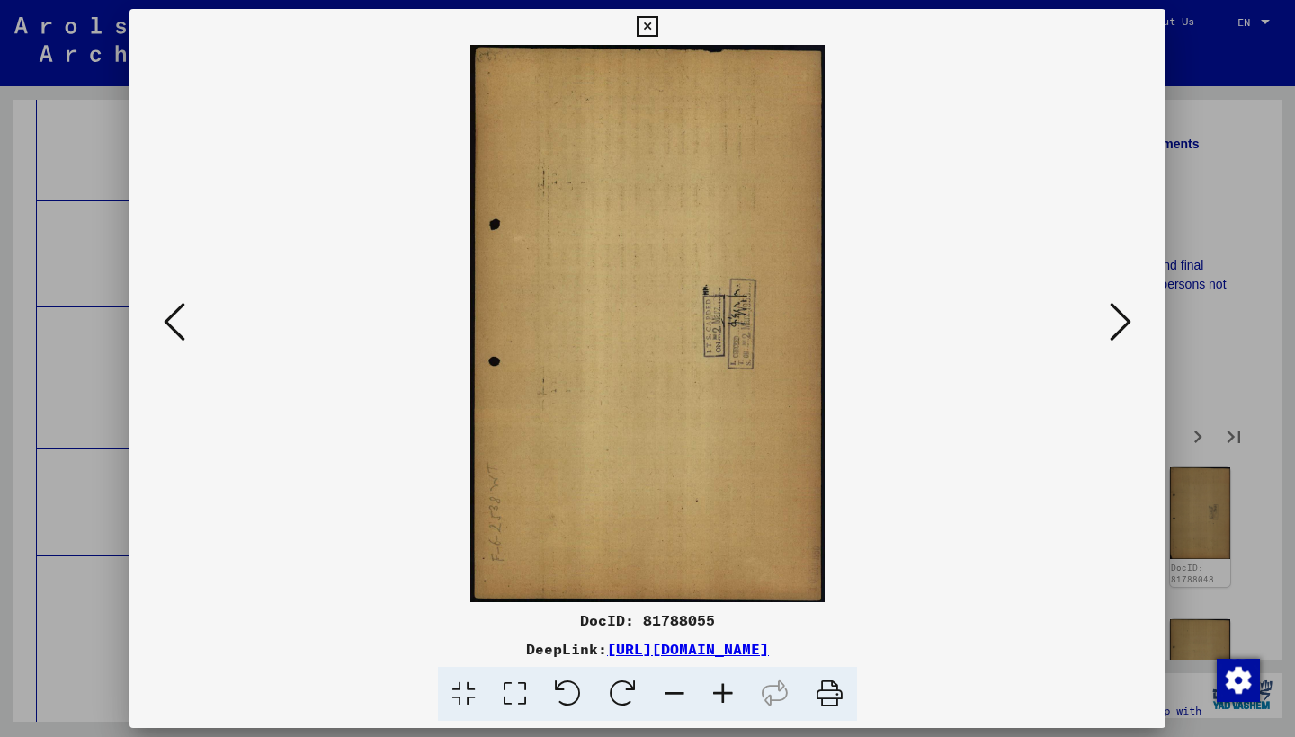
click at [1121, 327] on icon at bounding box center [1120, 321] width 22 height 43
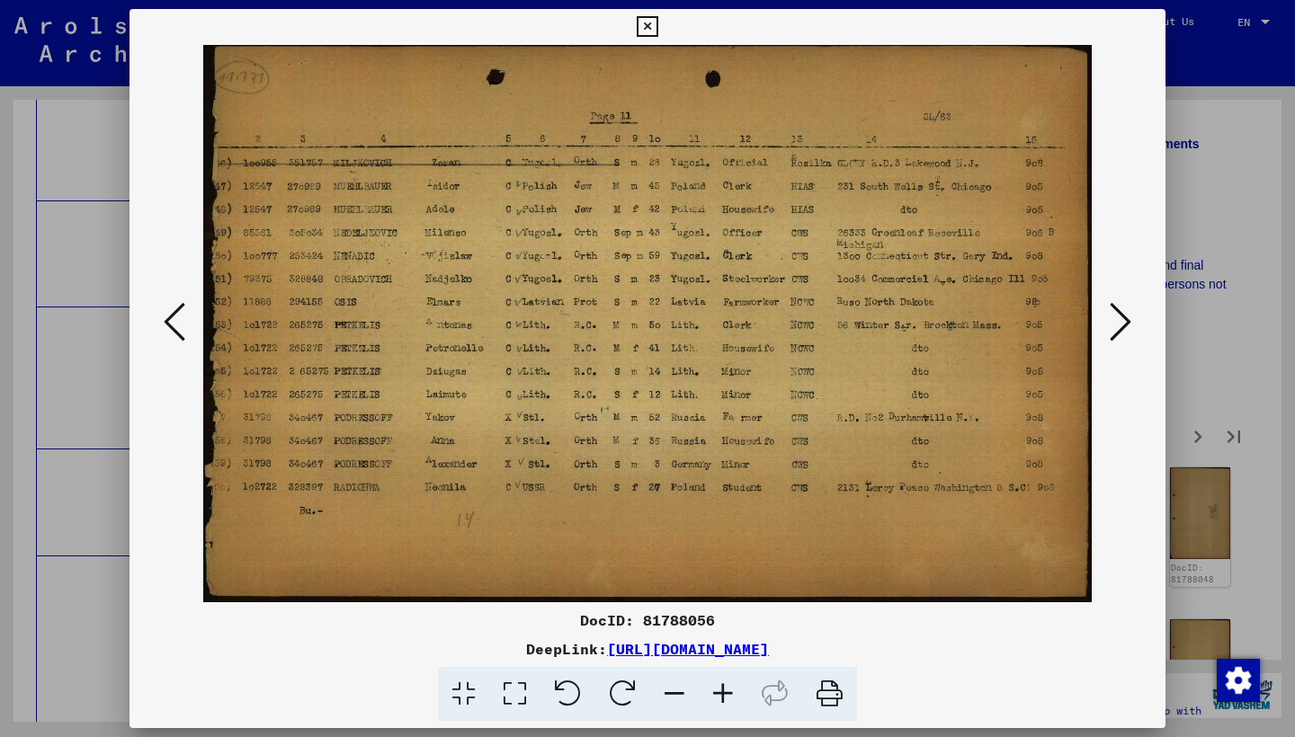
click at [1121, 327] on icon at bounding box center [1120, 321] width 22 height 43
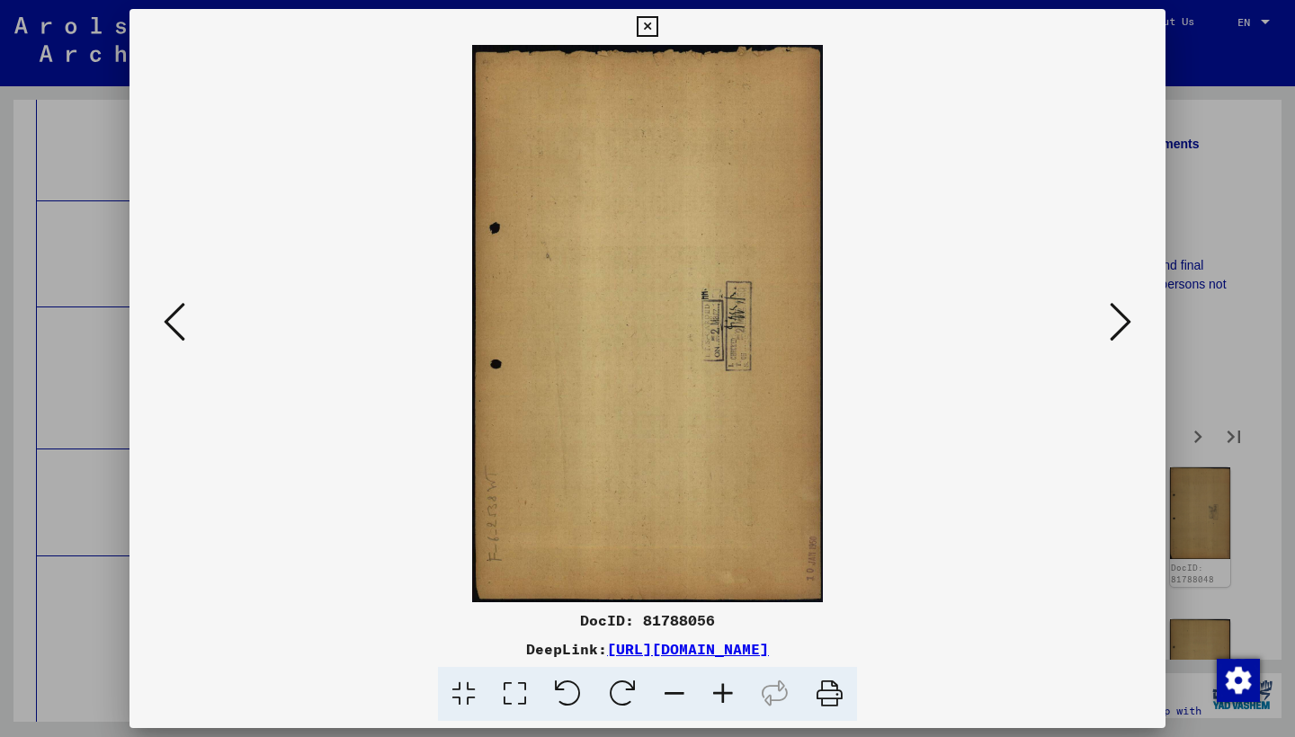
click at [1121, 327] on icon at bounding box center [1120, 321] width 22 height 43
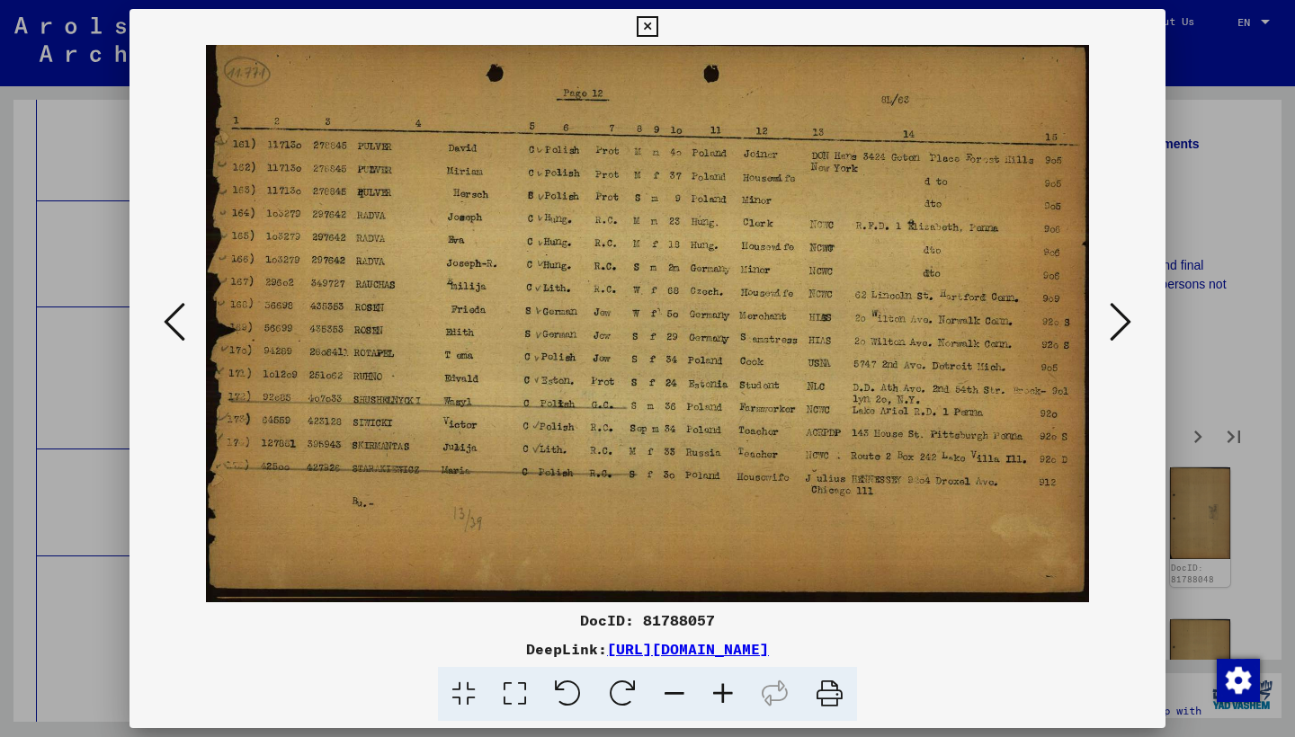
click at [1121, 327] on icon at bounding box center [1120, 321] width 22 height 43
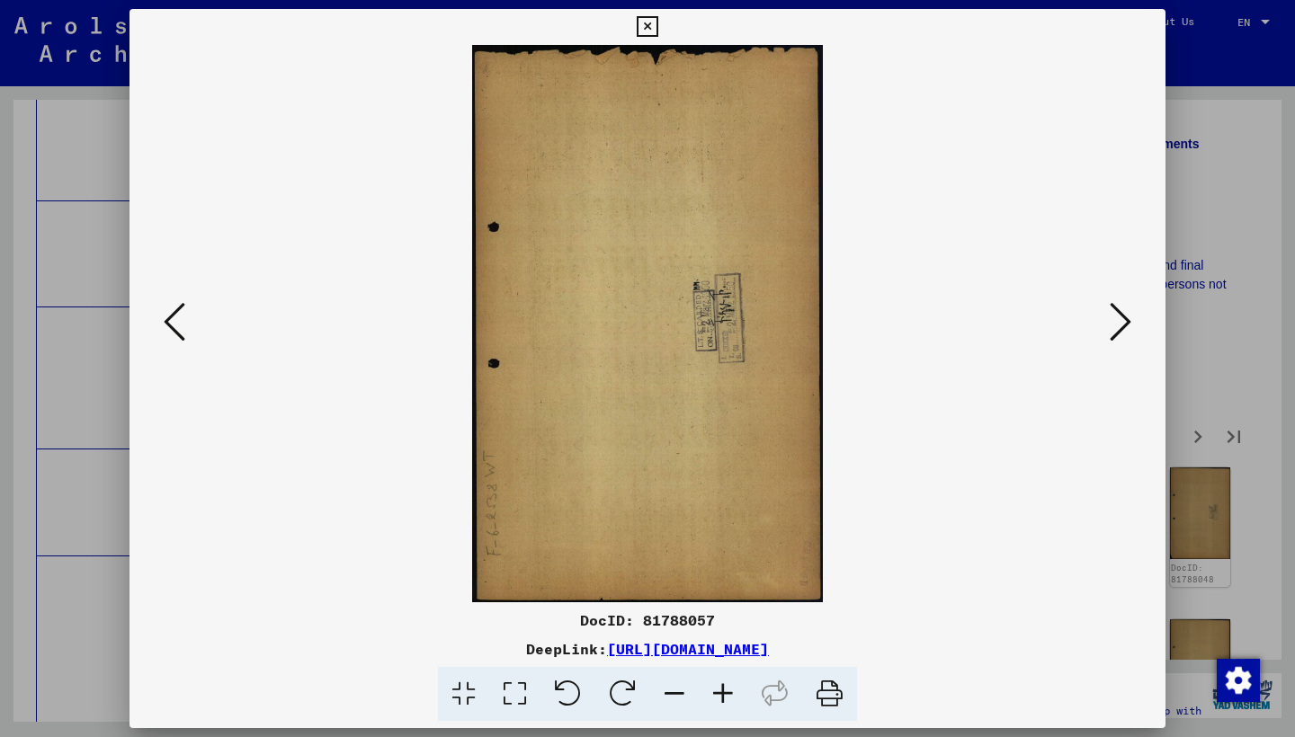
click at [1121, 327] on icon at bounding box center [1120, 321] width 22 height 43
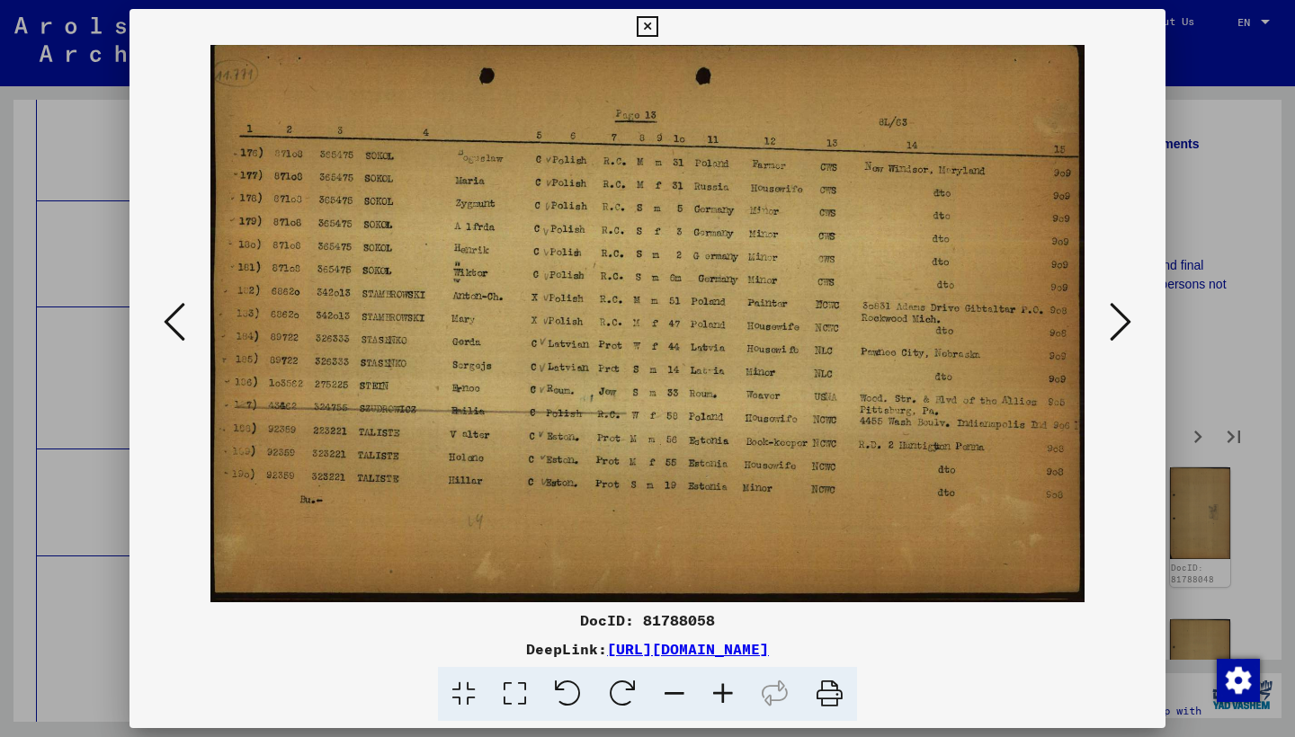
click at [1121, 327] on icon at bounding box center [1120, 321] width 22 height 43
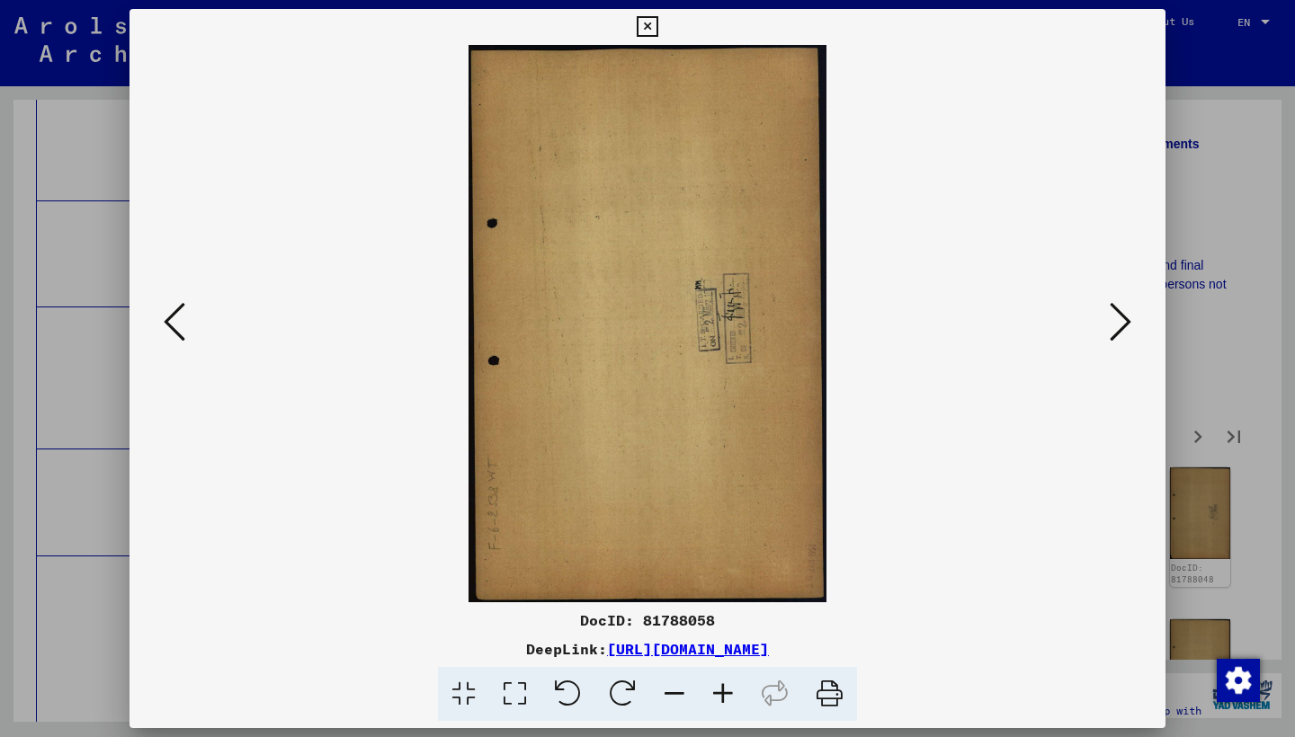
click at [1120, 328] on icon at bounding box center [1120, 321] width 22 height 43
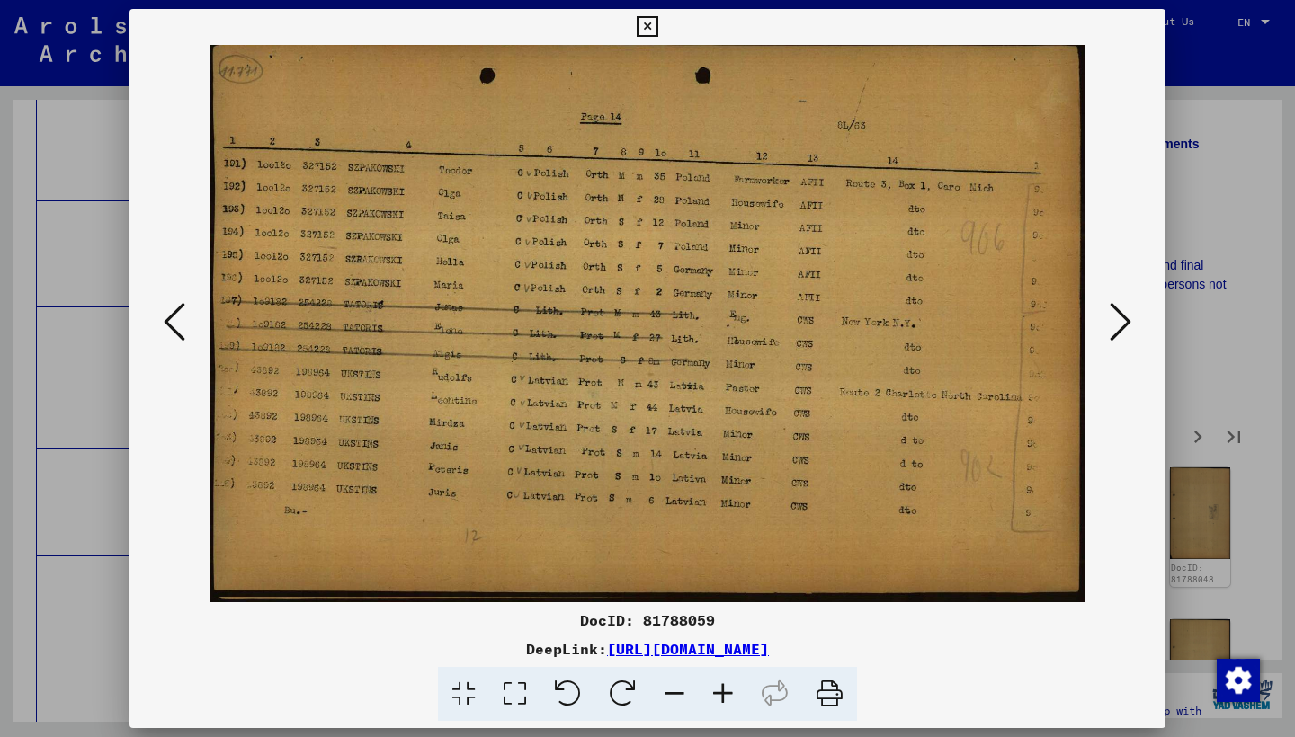
click at [1118, 330] on icon at bounding box center [1120, 321] width 22 height 43
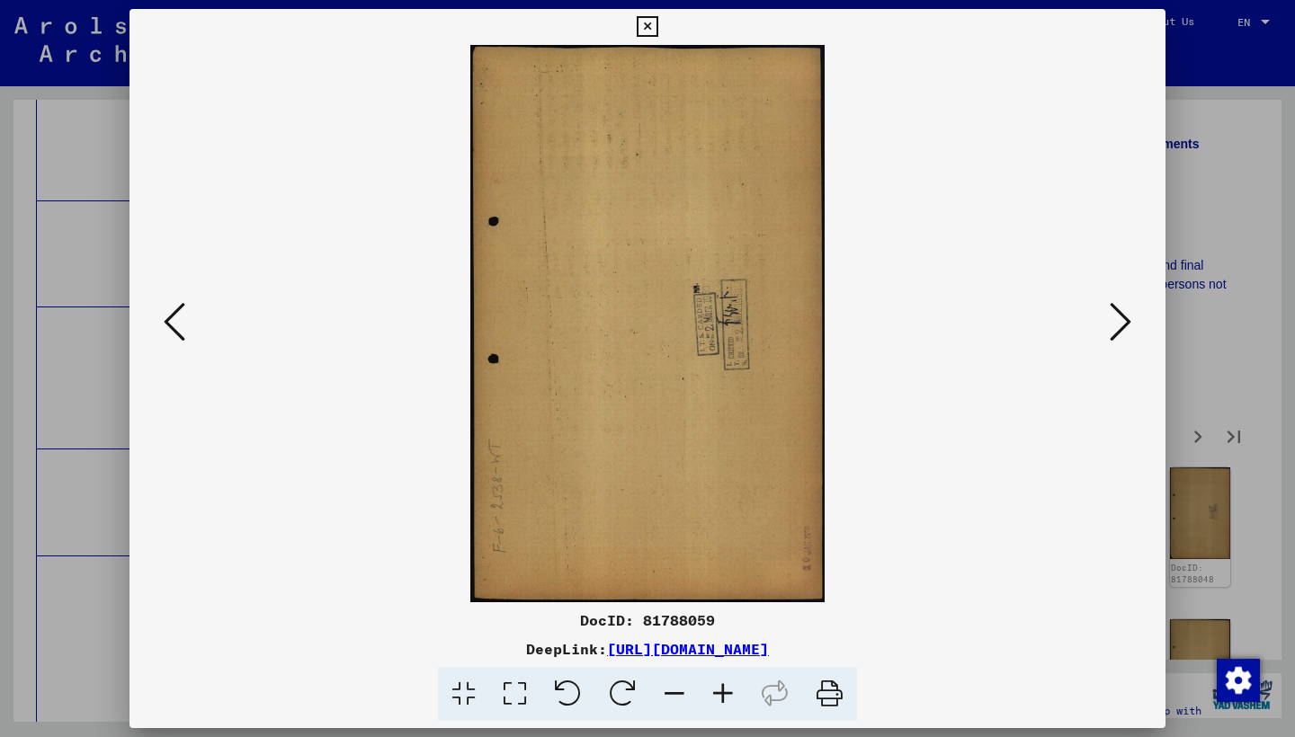
click at [1118, 331] on icon at bounding box center [1120, 321] width 22 height 43
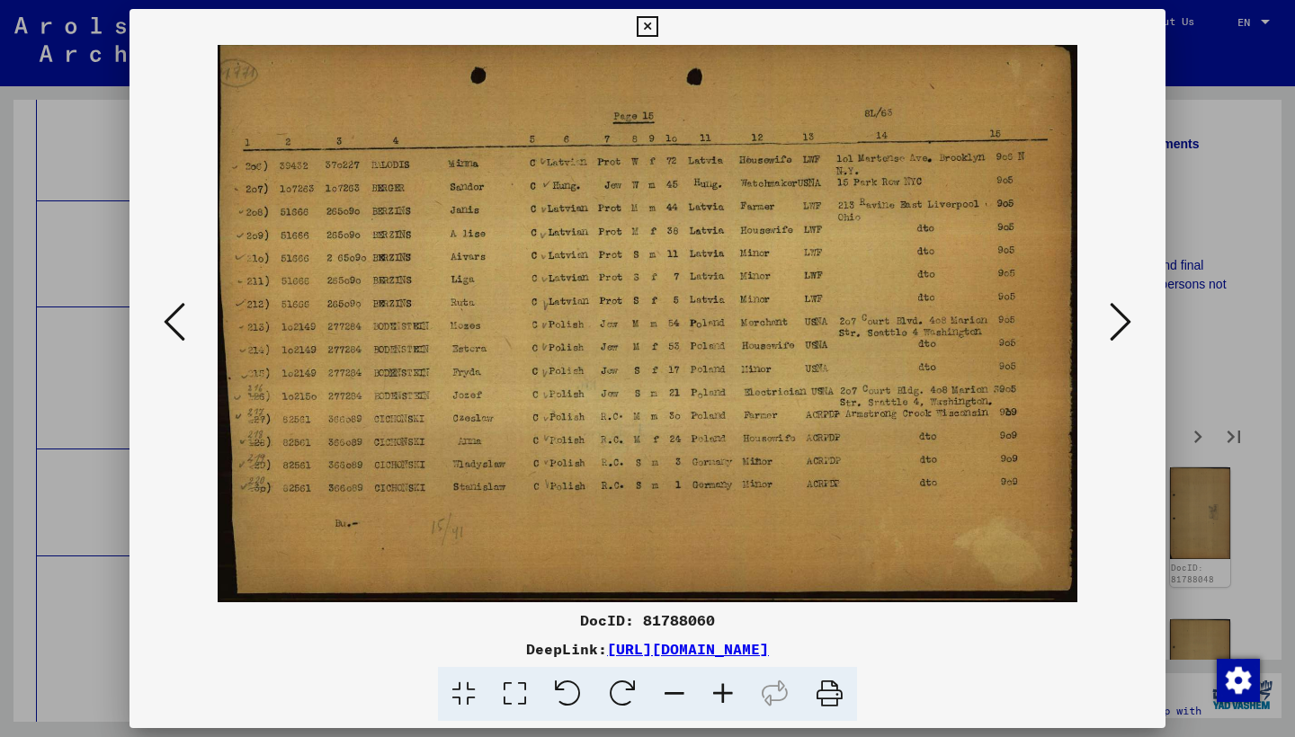
click at [1124, 312] on icon at bounding box center [1120, 321] width 22 height 43
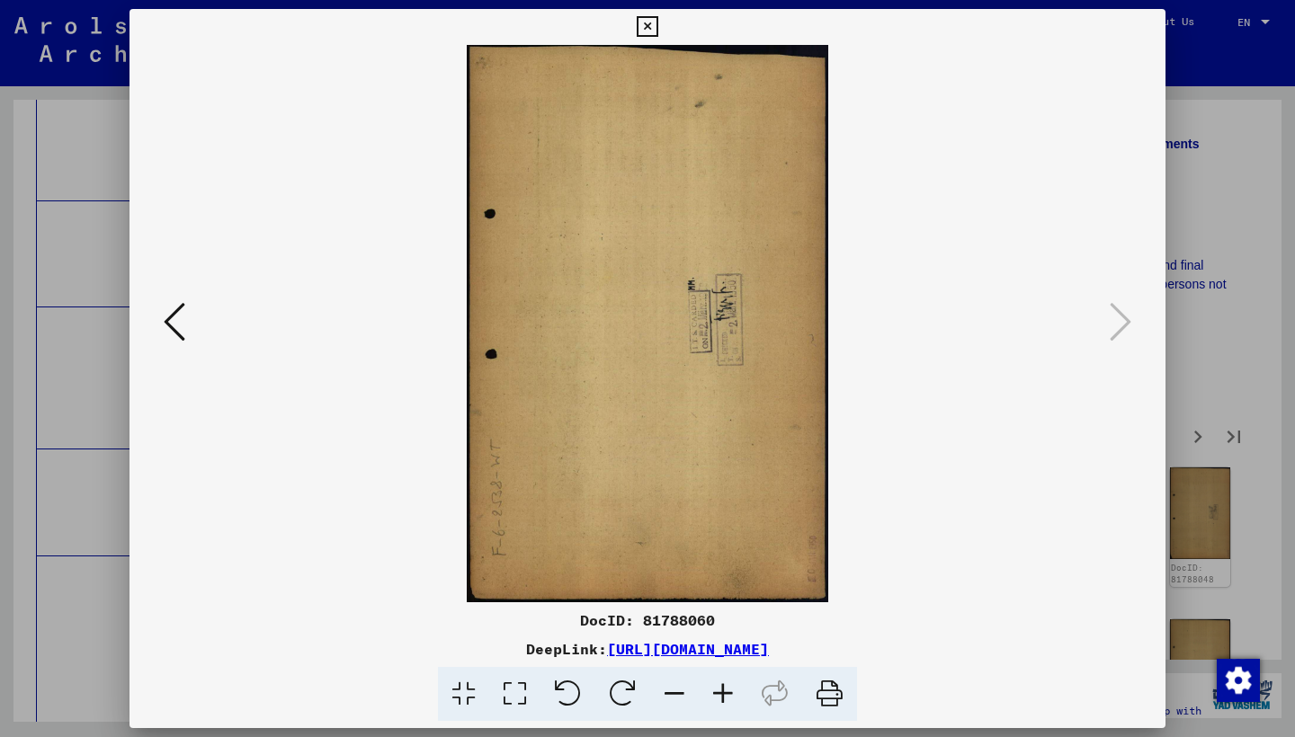
click at [657, 29] on icon at bounding box center [647, 27] width 21 height 22
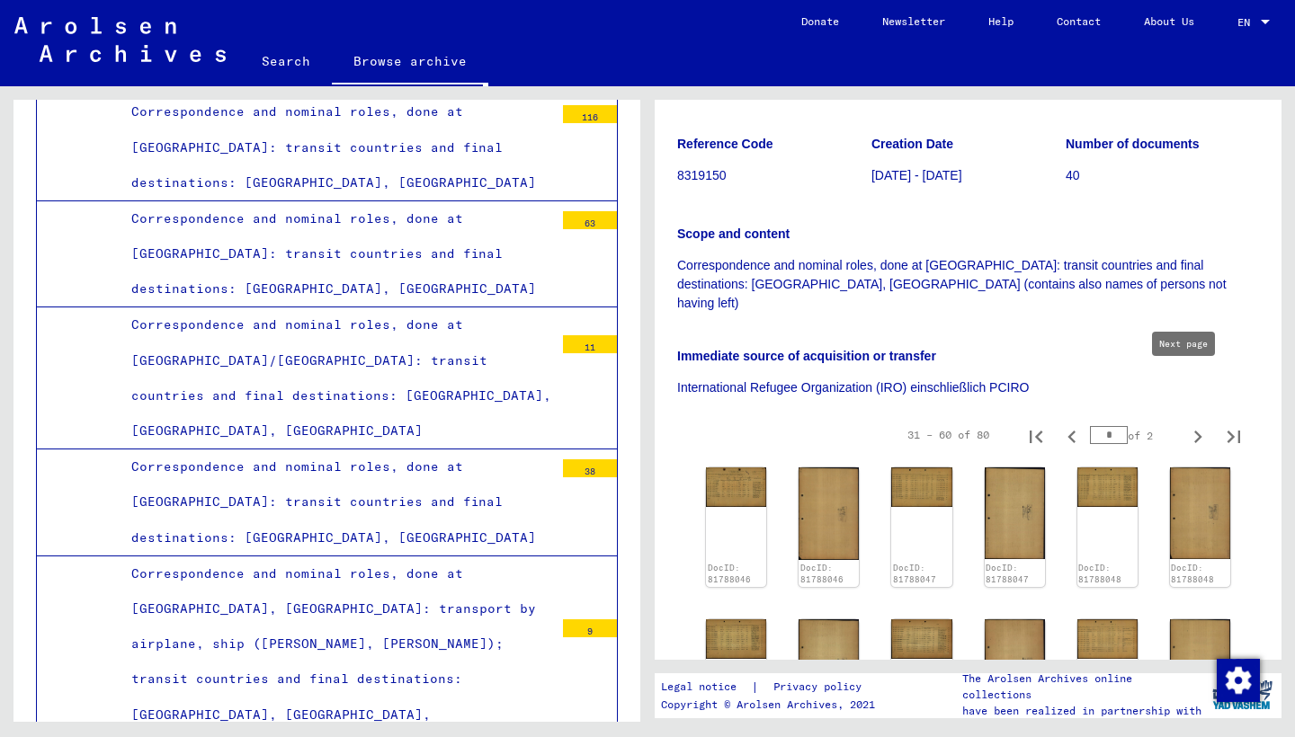
click at [1194, 431] on icon "Next page" at bounding box center [1198, 437] width 8 height 13
type input "*"
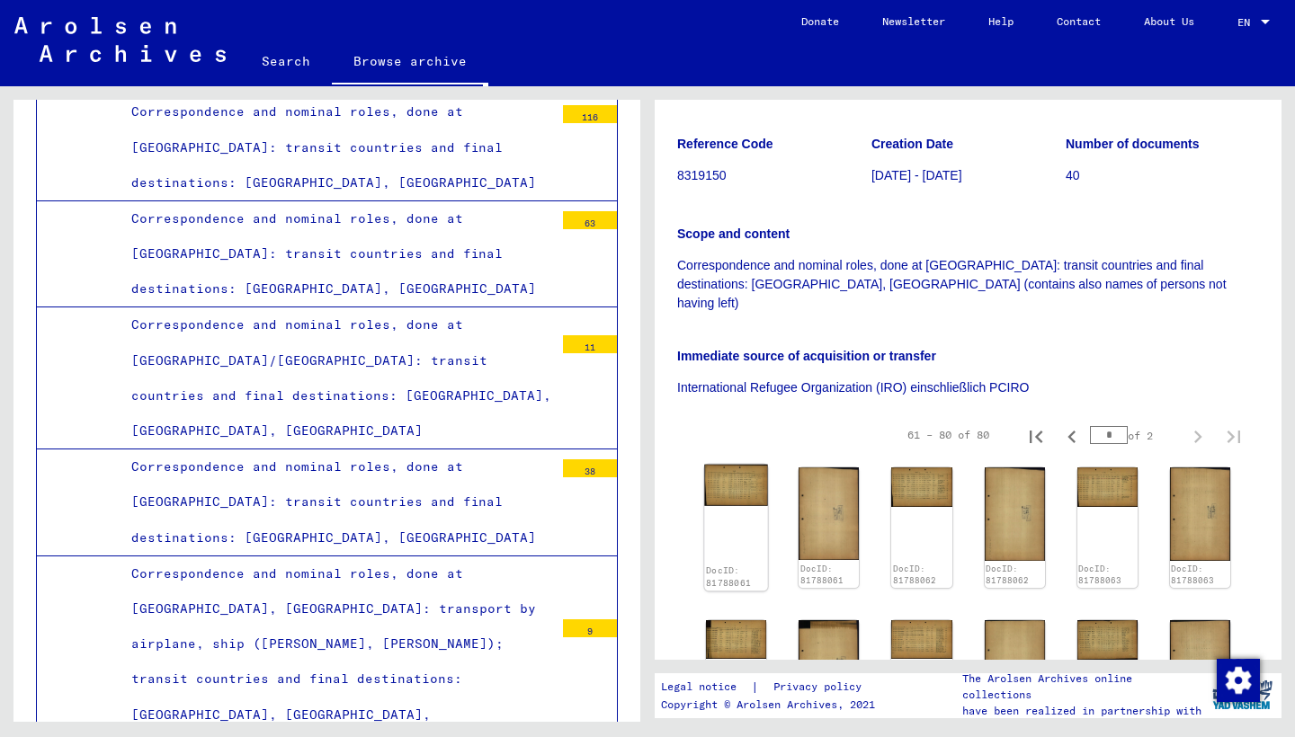
click at [741, 465] on img at bounding box center [736, 485] width 64 height 41
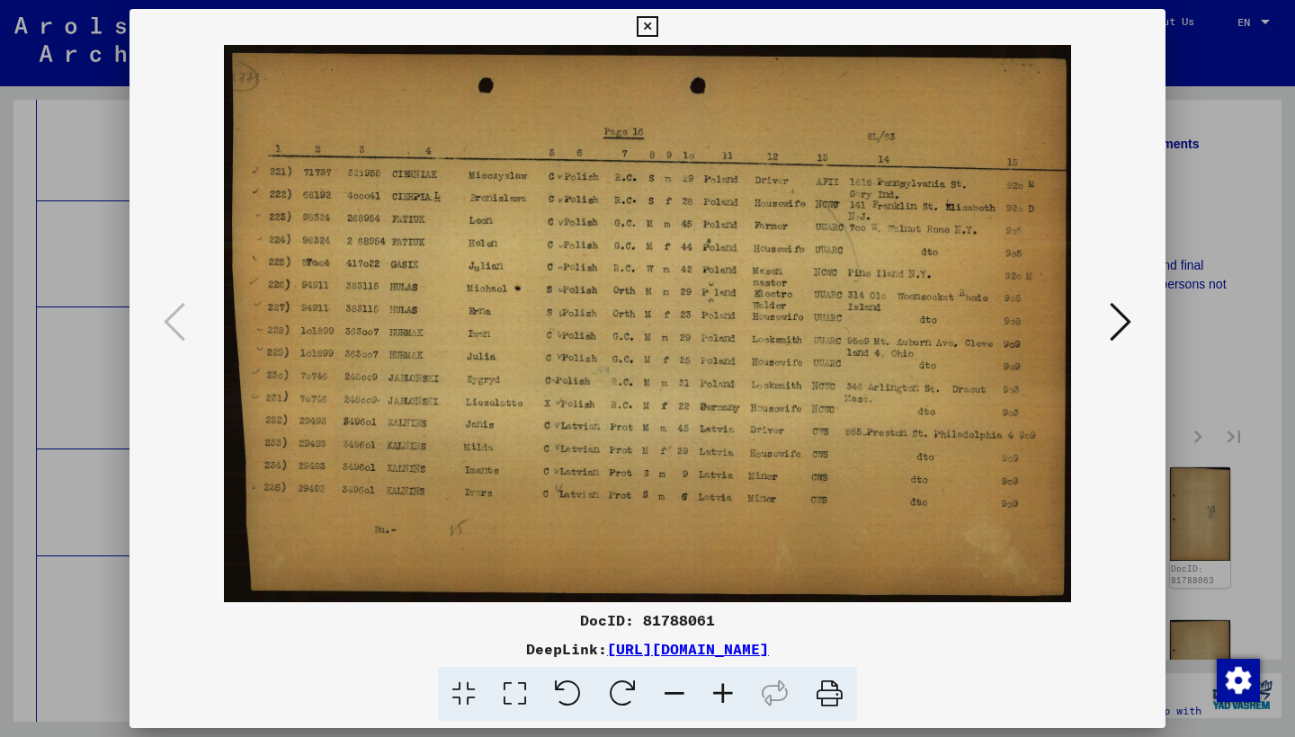
click at [1128, 325] on icon at bounding box center [1120, 321] width 22 height 43
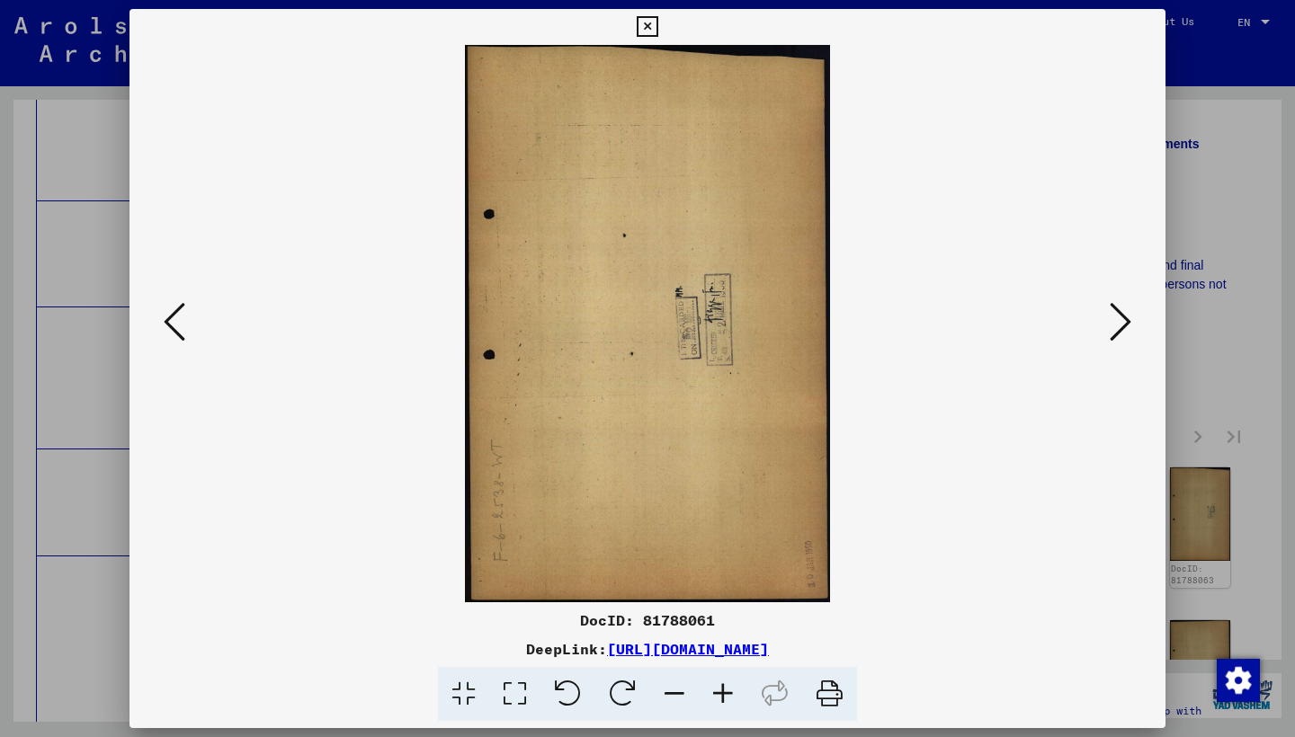
click at [1129, 326] on icon at bounding box center [1120, 321] width 22 height 43
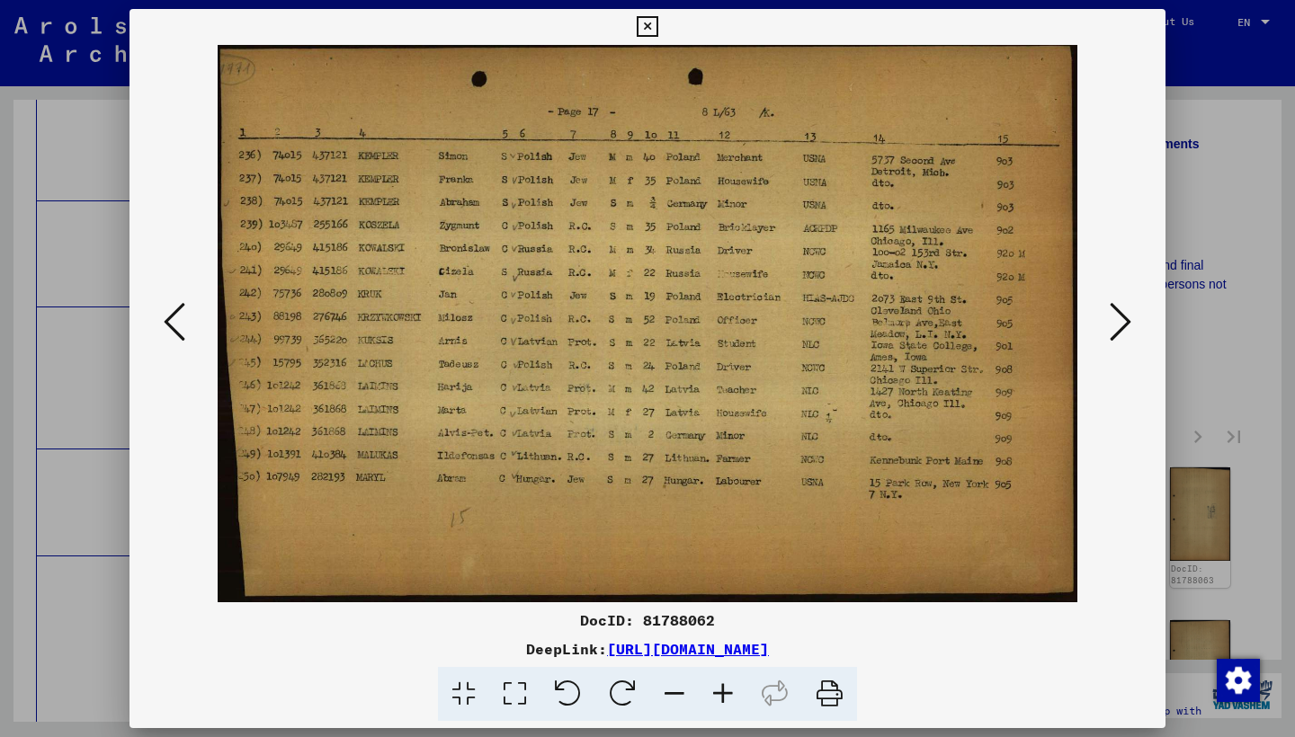
click at [1130, 328] on icon at bounding box center [1120, 321] width 22 height 43
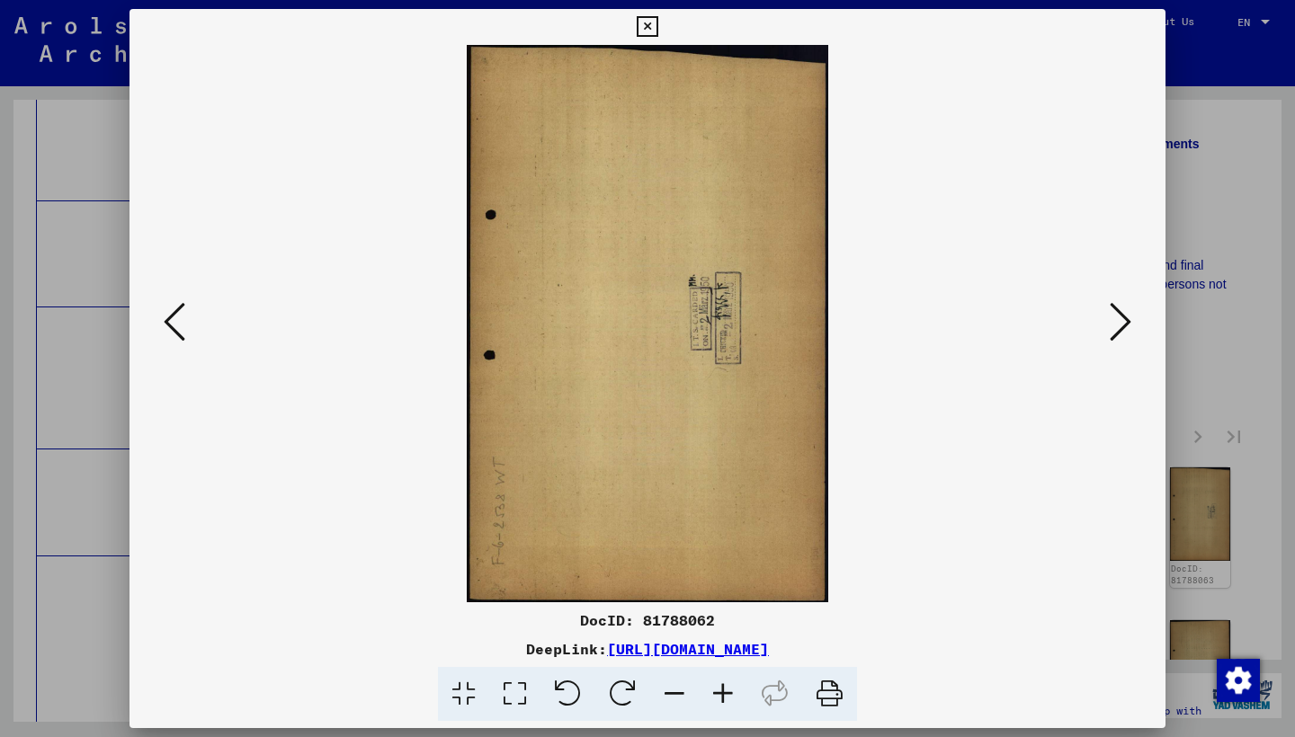
click at [1130, 328] on icon at bounding box center [1120, 321] width 22 height 43
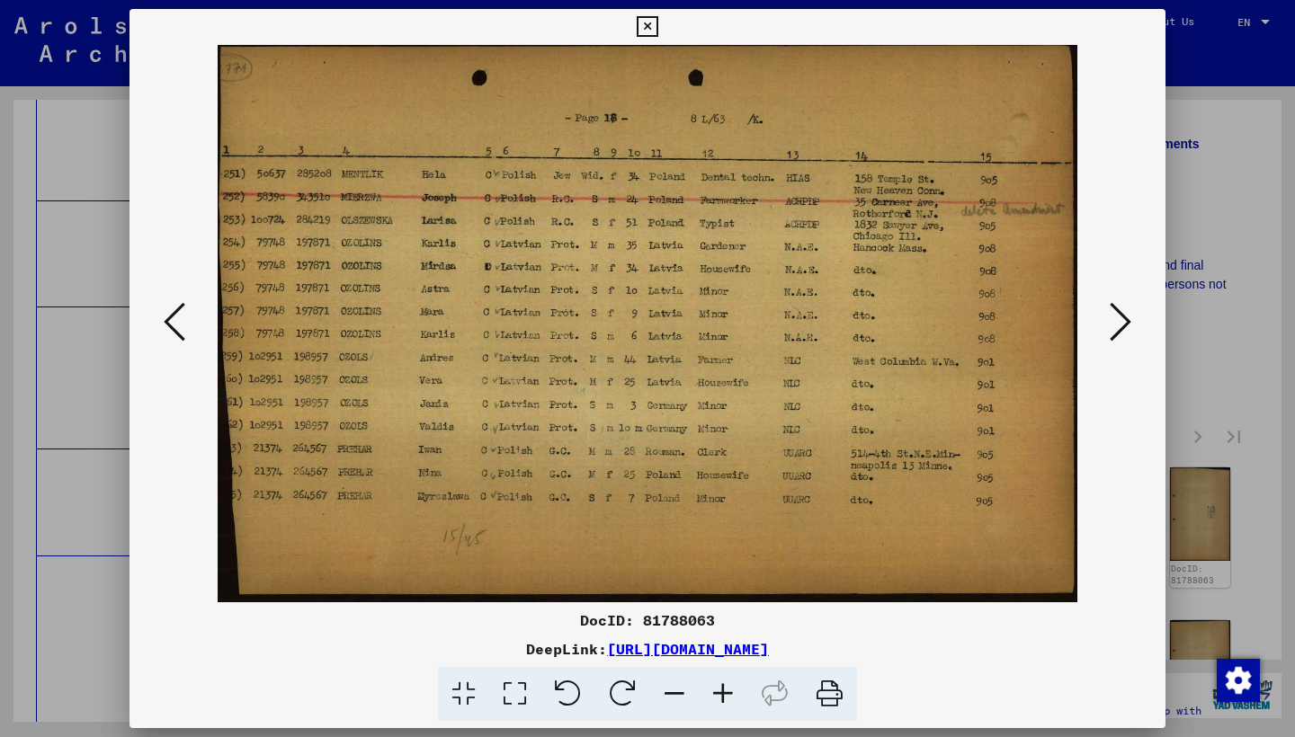
click at [1130, 328] on icon at bounding box center [1120, 321] width 22 height 43
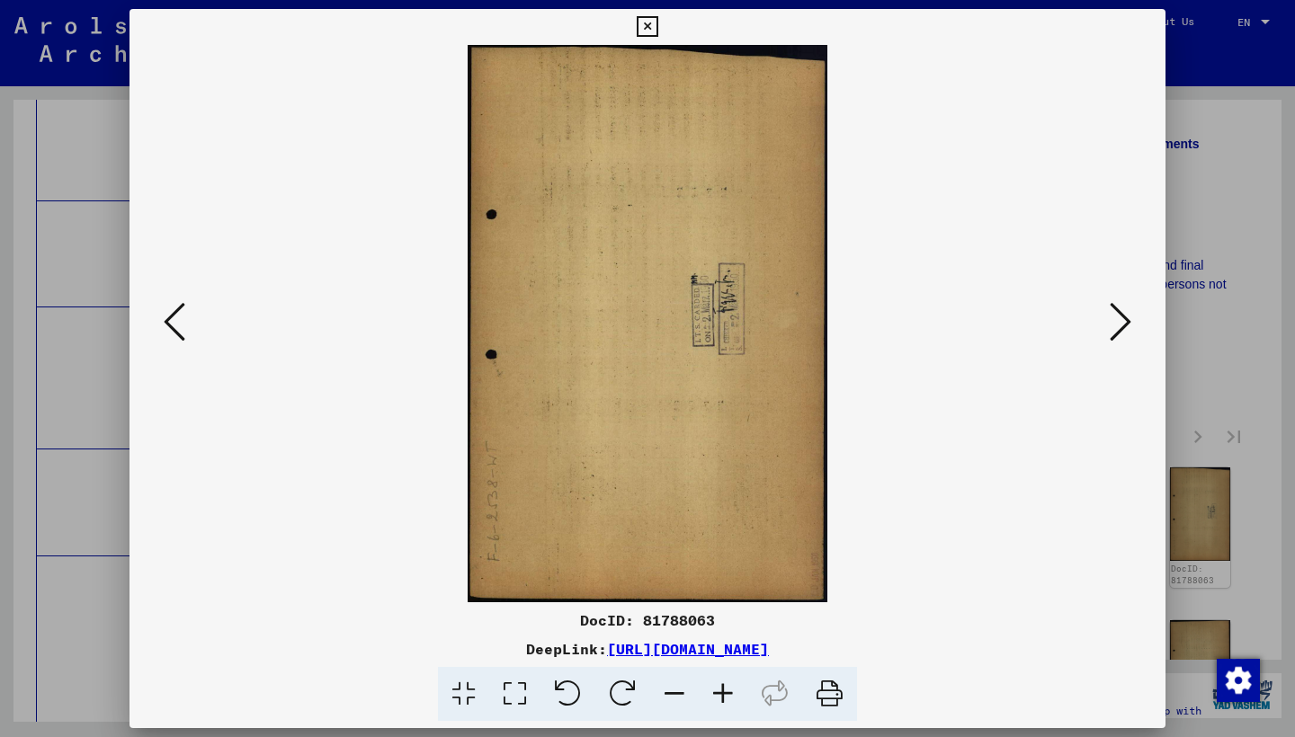
click at [1131, 328] on button at bounding box center [1120, 323] width 32 height 51
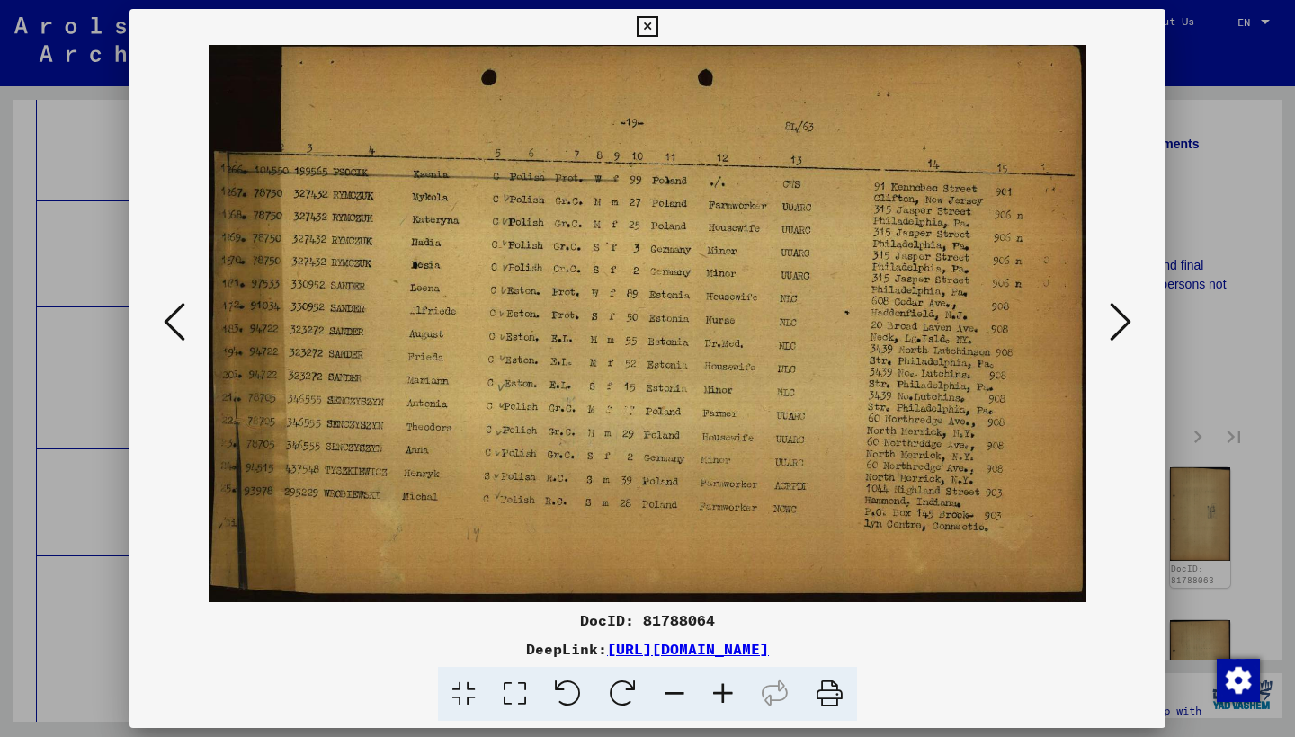
click at [1131, 328] on button at bounding box center [1120, 323] width 32 height 51
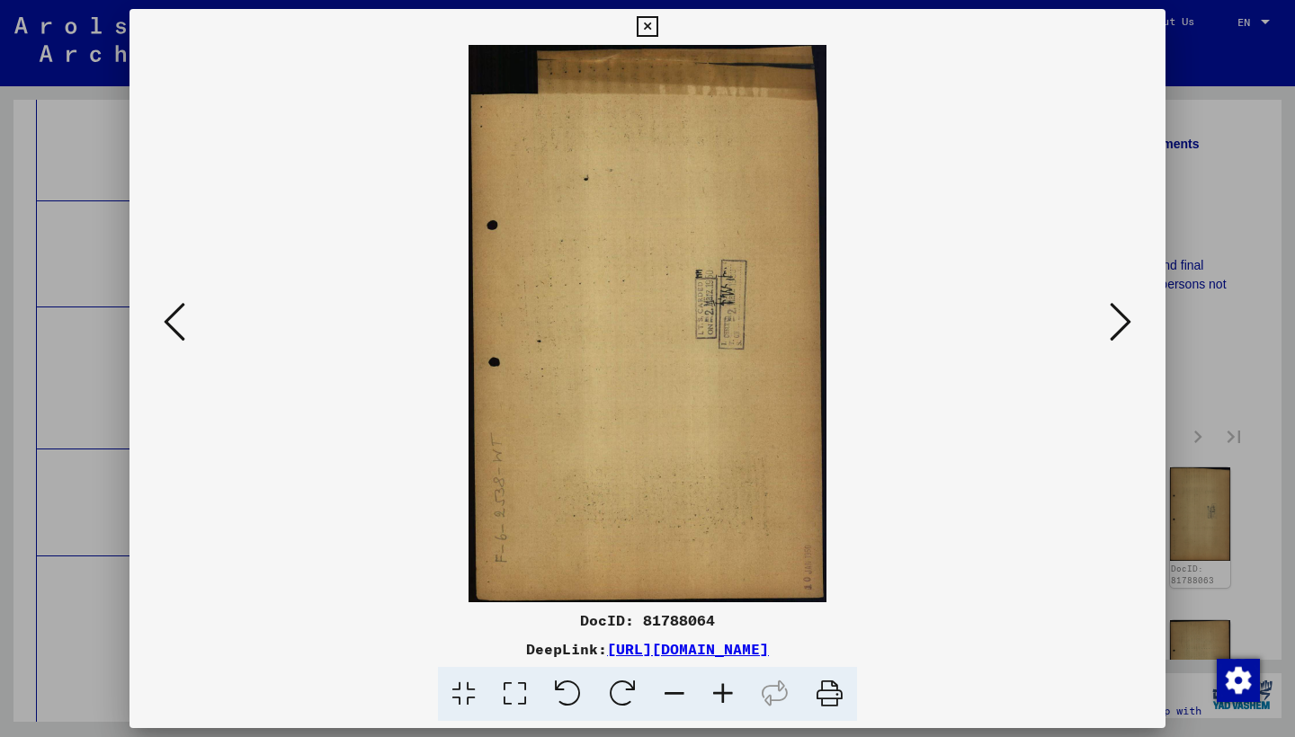
click at [1132, 328] on button at bounding box center [1120, 323] width 32 height 51
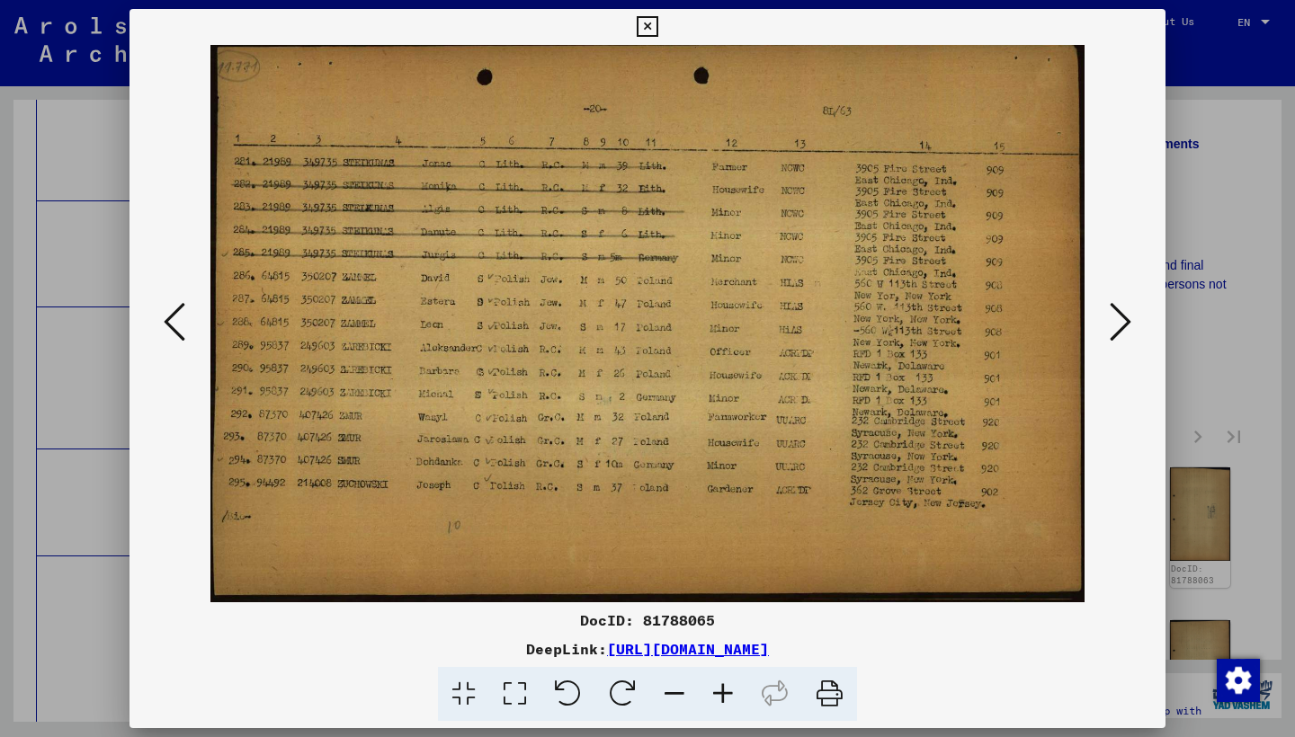
click at [1132, 328] on button at bounding box center [1120, 323] width 32 height 51
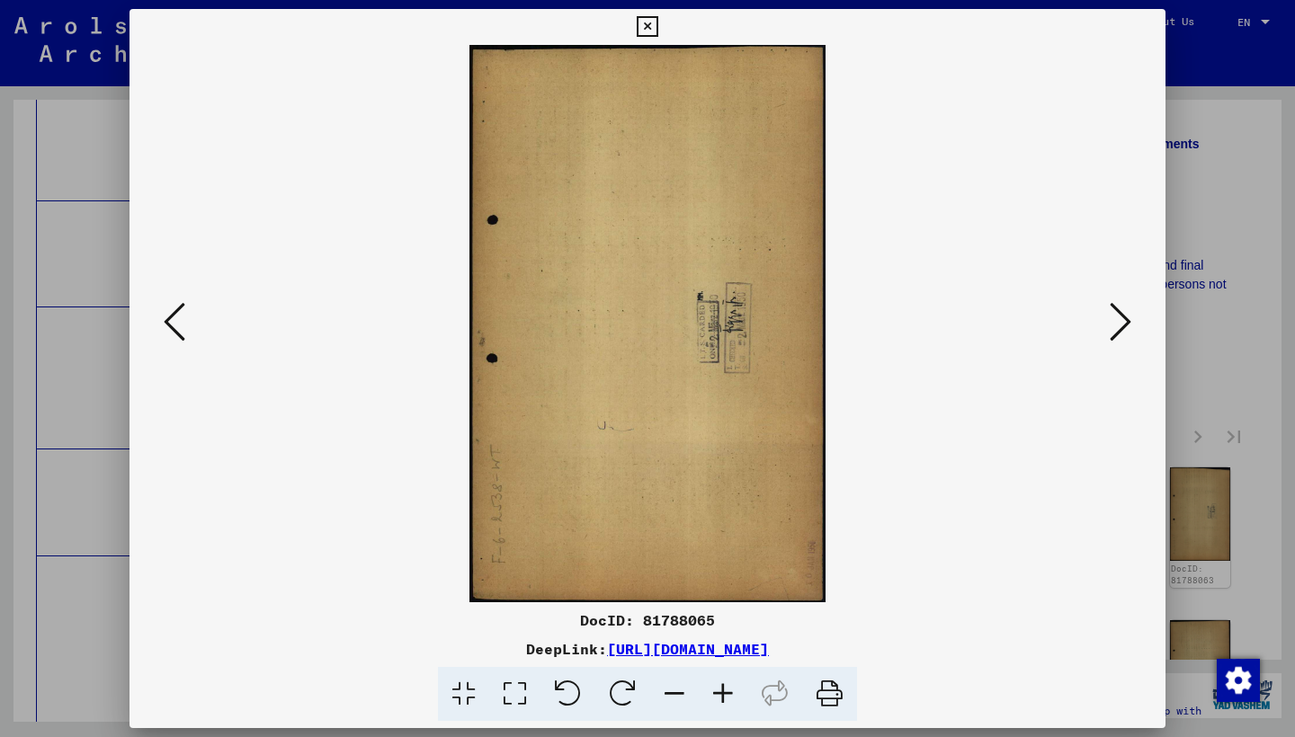
click at [1133, 329] on button at bounding box center [1120, 323] width 32 height 51
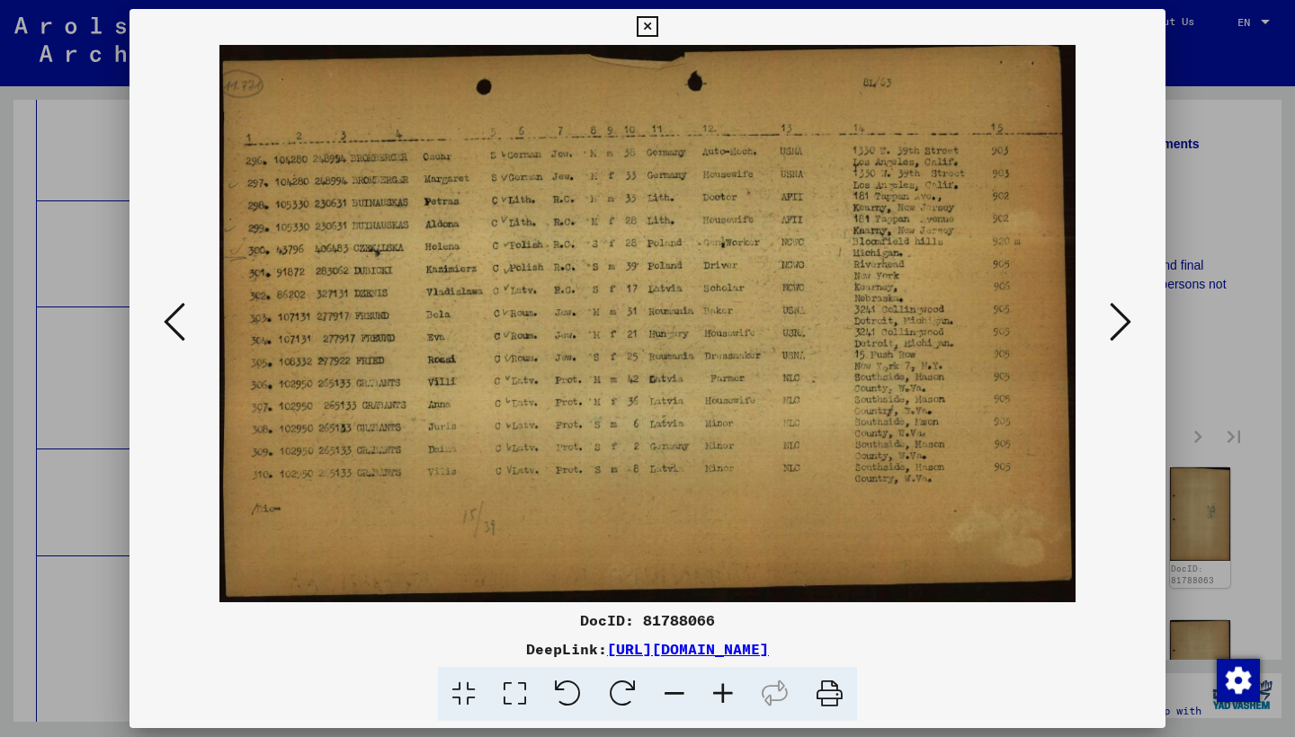
click at [1134, 330] on button at bounding box center [1120, 323] width 32 height 51
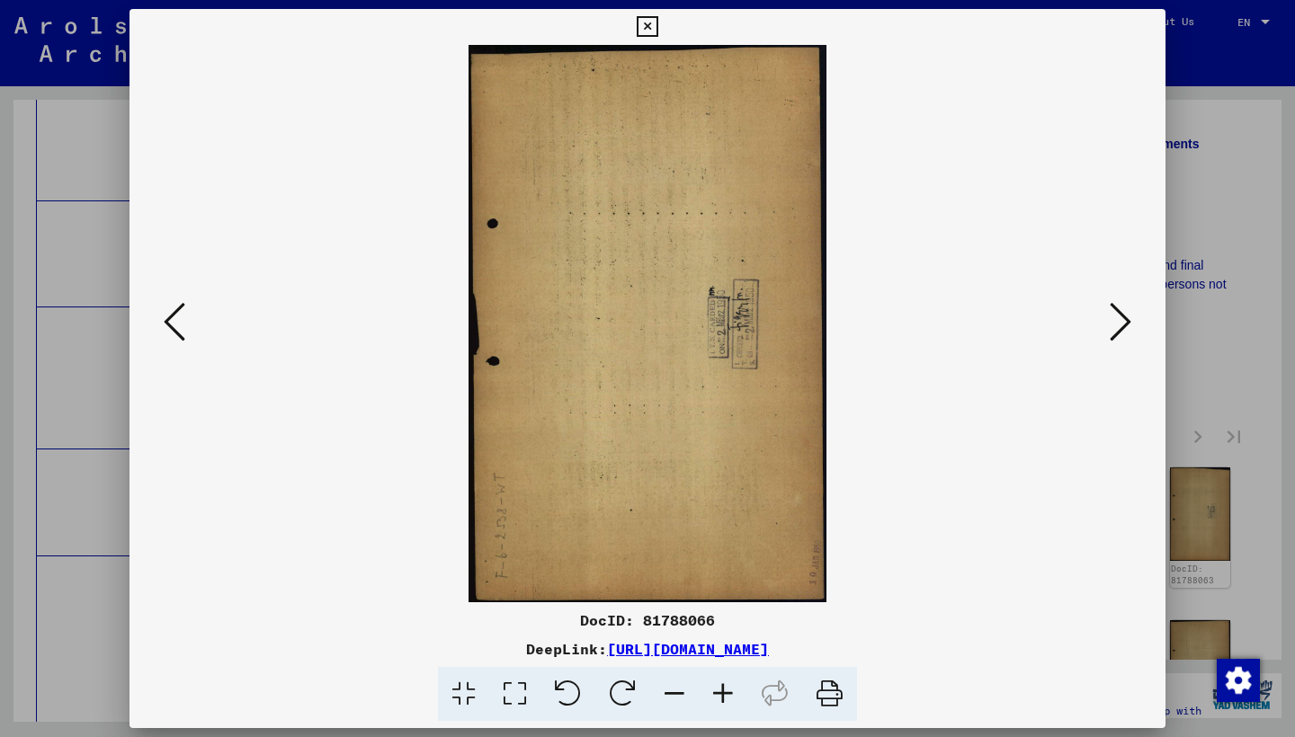
click at [1135, 330] on button at bounding box center [1120, 323] width 32 height 51
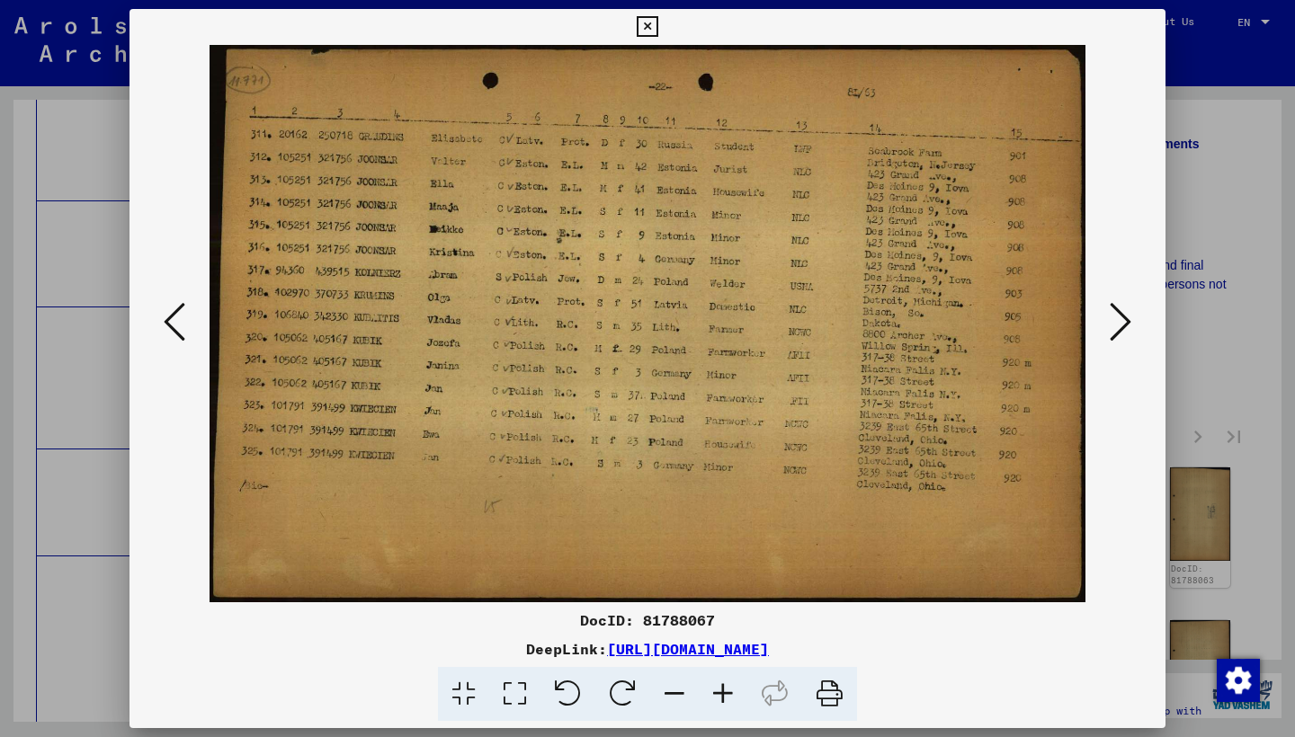
click at [1143, 332] on div at bounding box center [647, 323] width 1036 height 557
click at [1127, 327] on icon at bounding box center [1120, 321] width 22 height 43
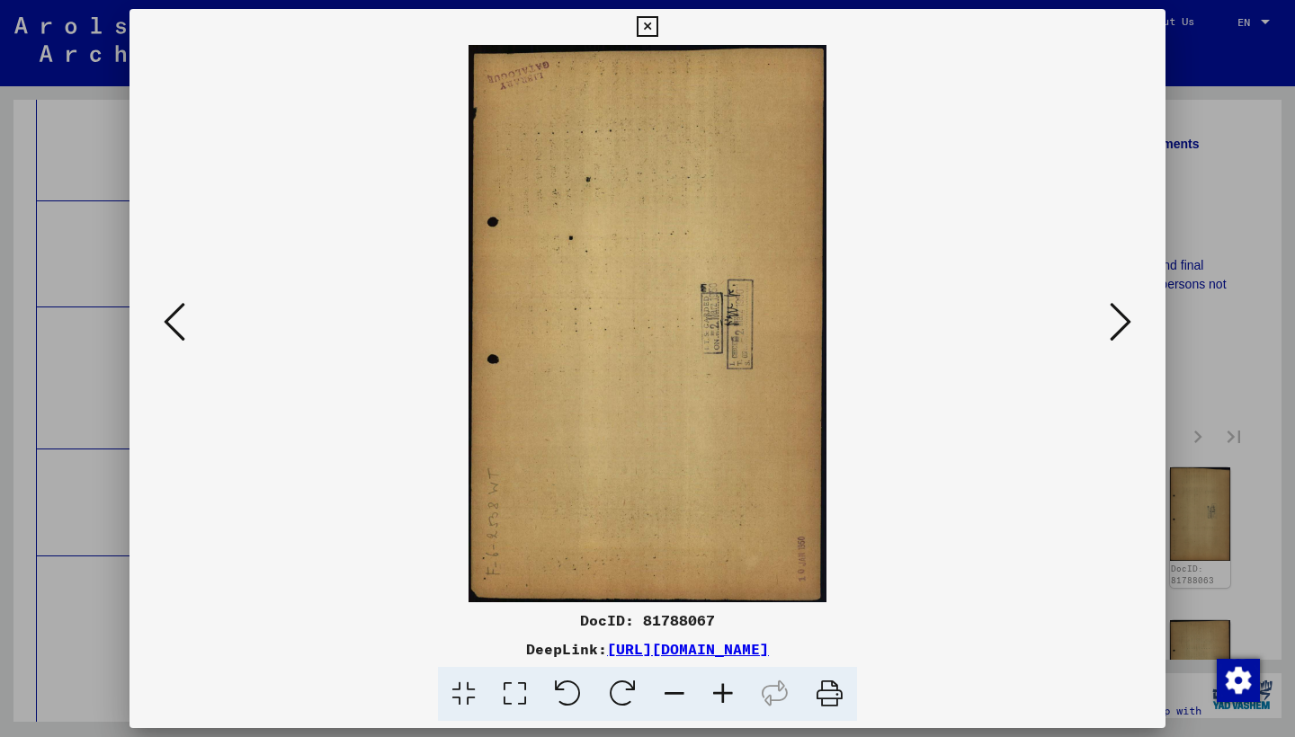
click at [1127, 328] on icon at bounding box center [1120, 321] width 22 height 43
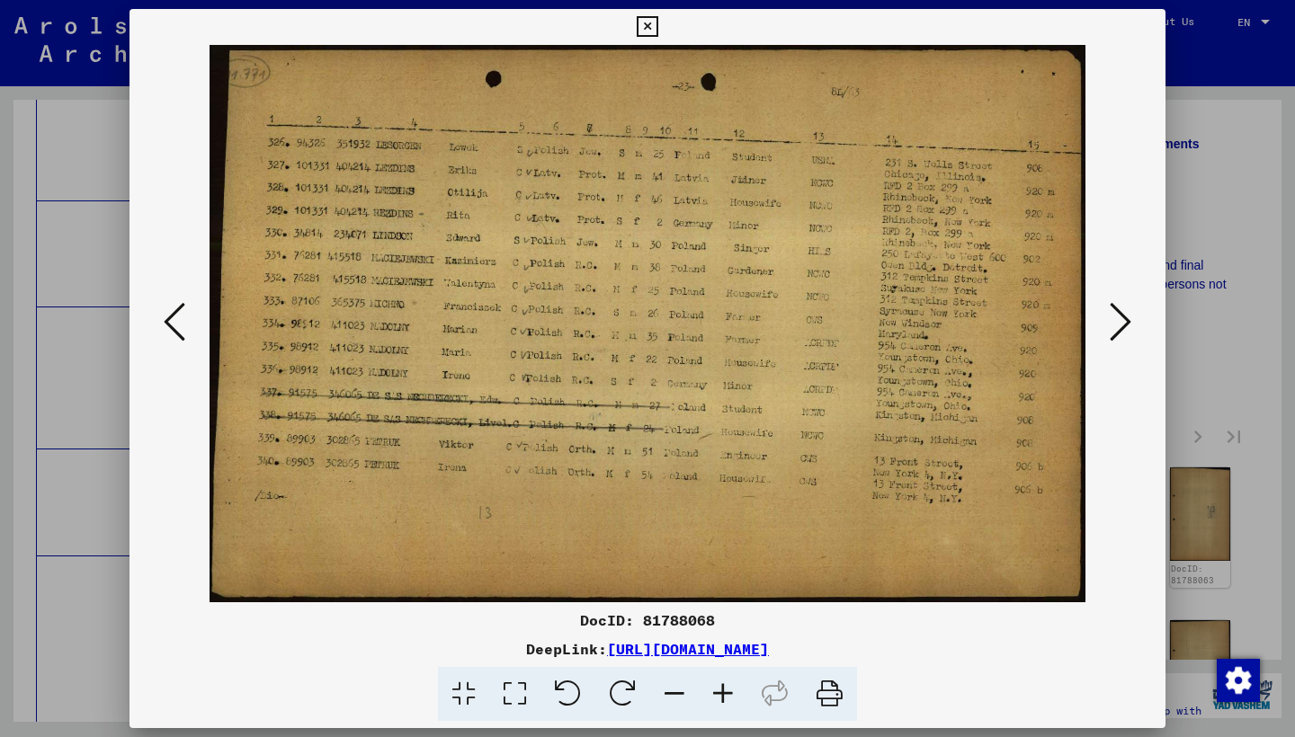
click at [1128, 330] on icon at bounding box center [1120, 321] width 22 height 43
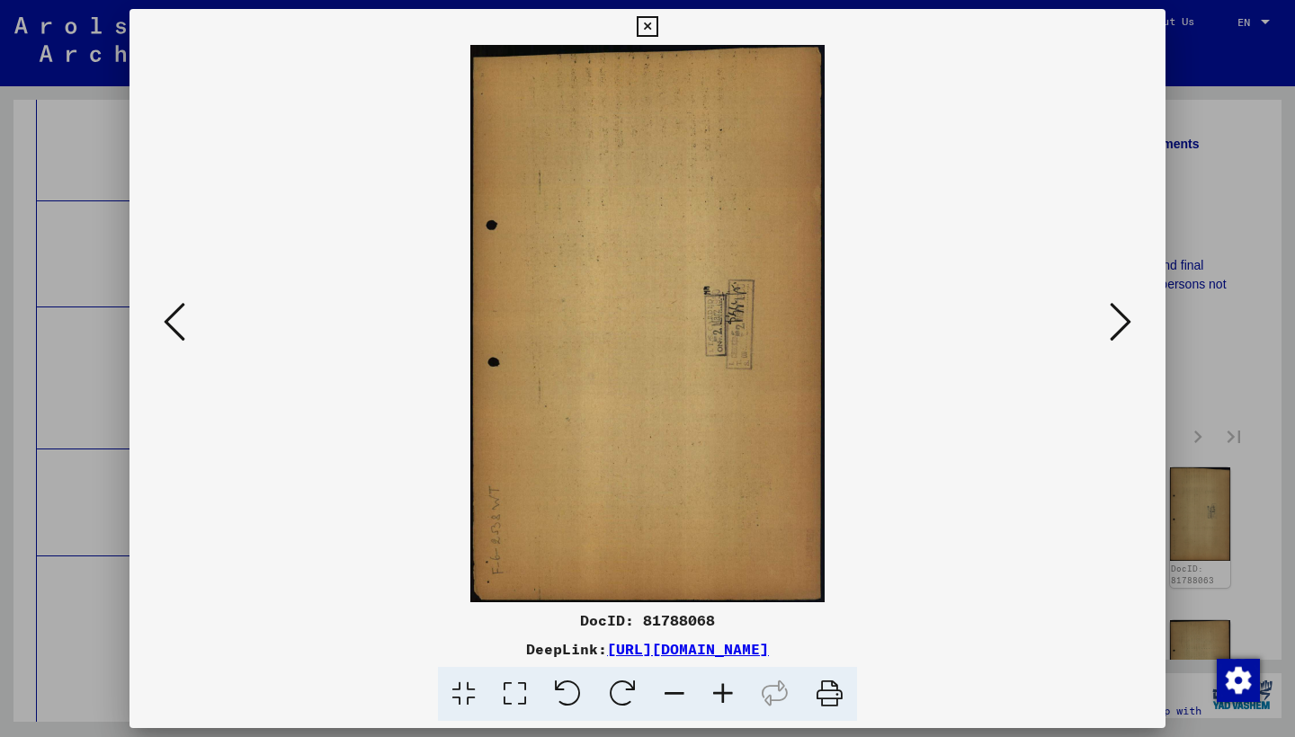
click at [1128, 330] on icon at bounding box center [1120, 321] width 22 height 43
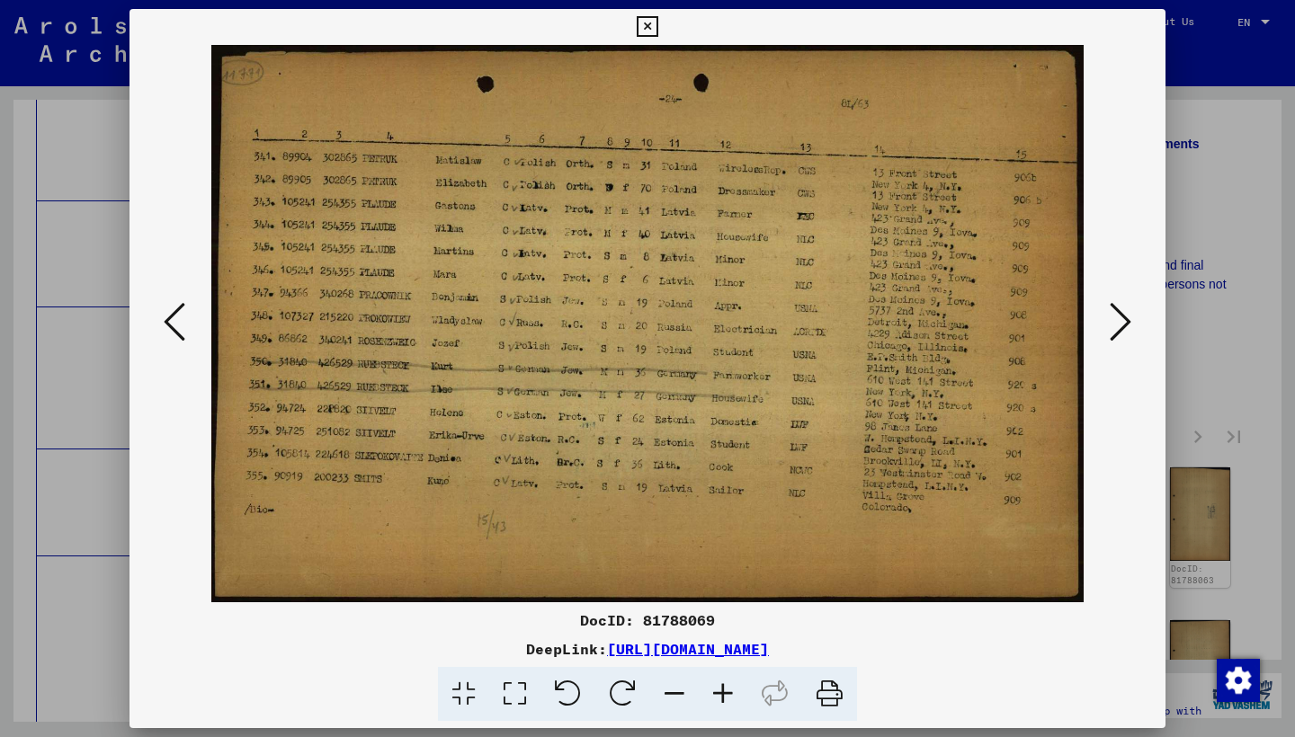
click at [1129, 332] on icon at bounding box center [1120, 321] width 22 height 43
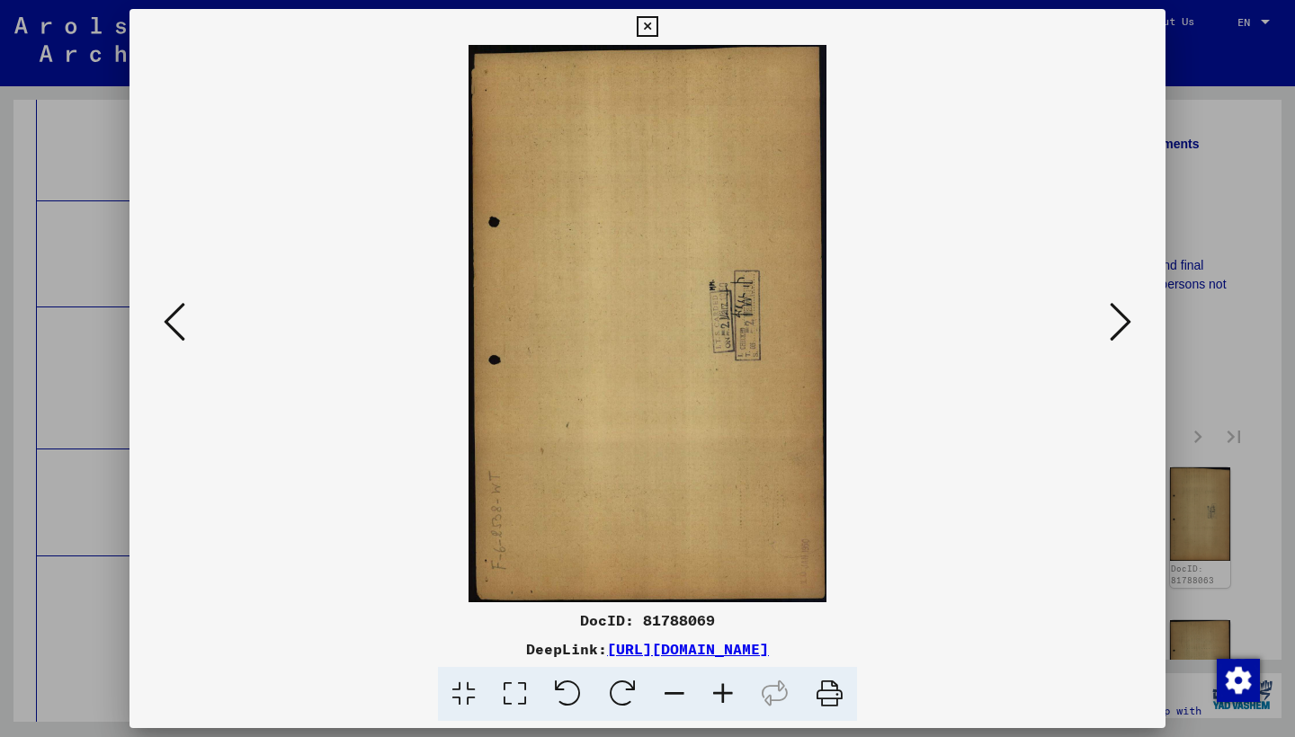
click at [1129, 332] on icon at bounding box center [1120, 321] width 22 height 43
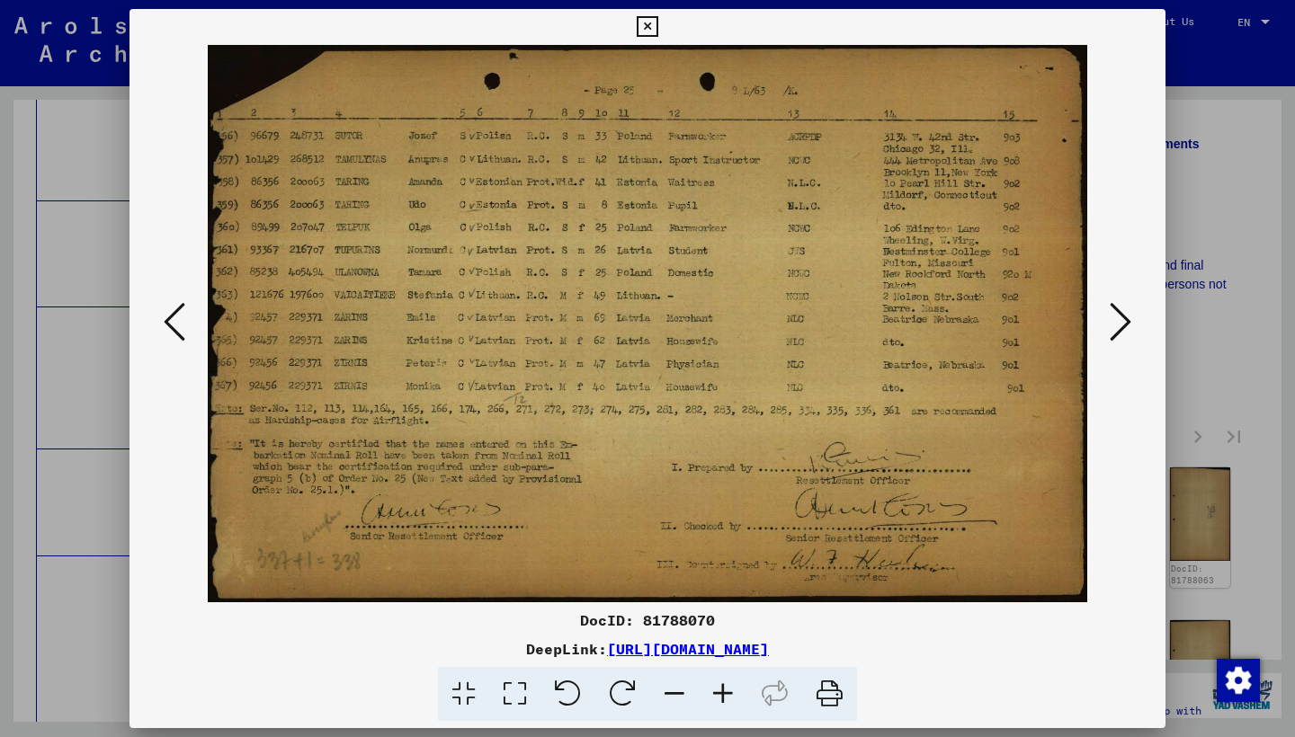
click at [1129, 332] on icon at bounding box center [1120, 321] width 22 height 43
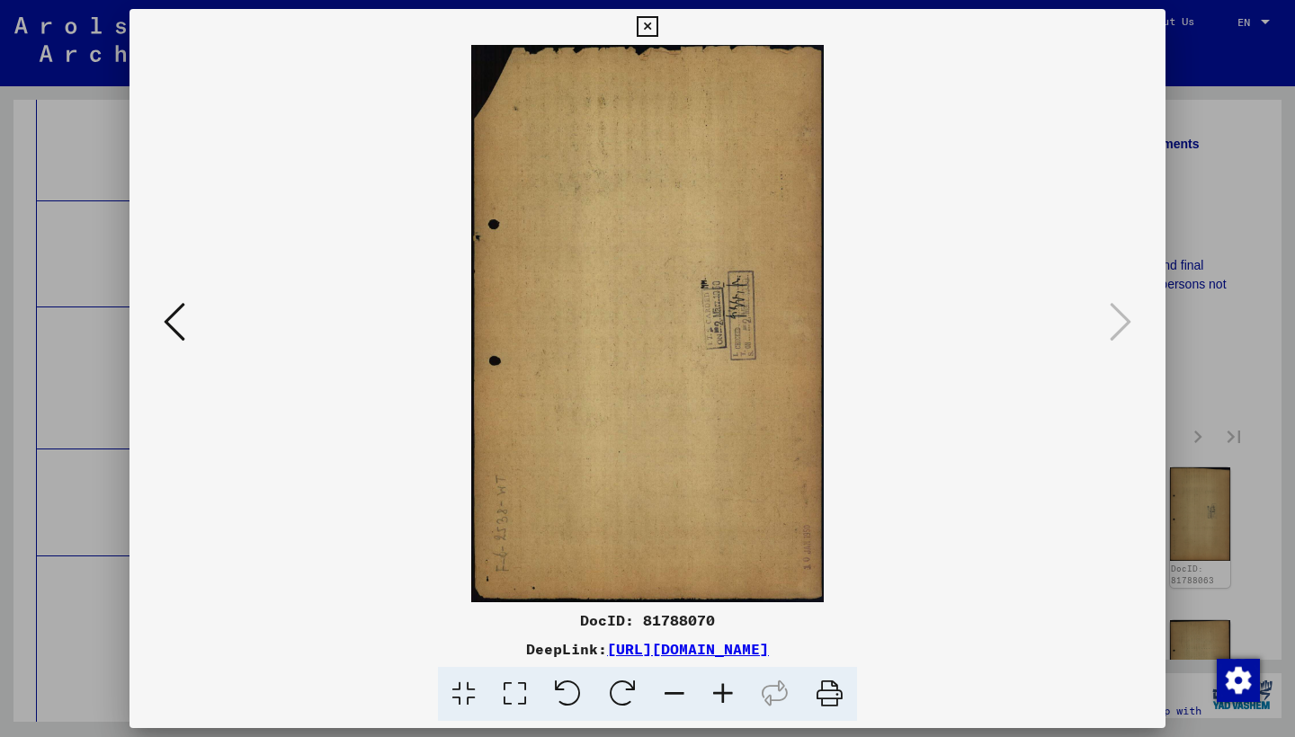
click at [663, 24] on button at bounding box center [646, 27] width 31 height 36
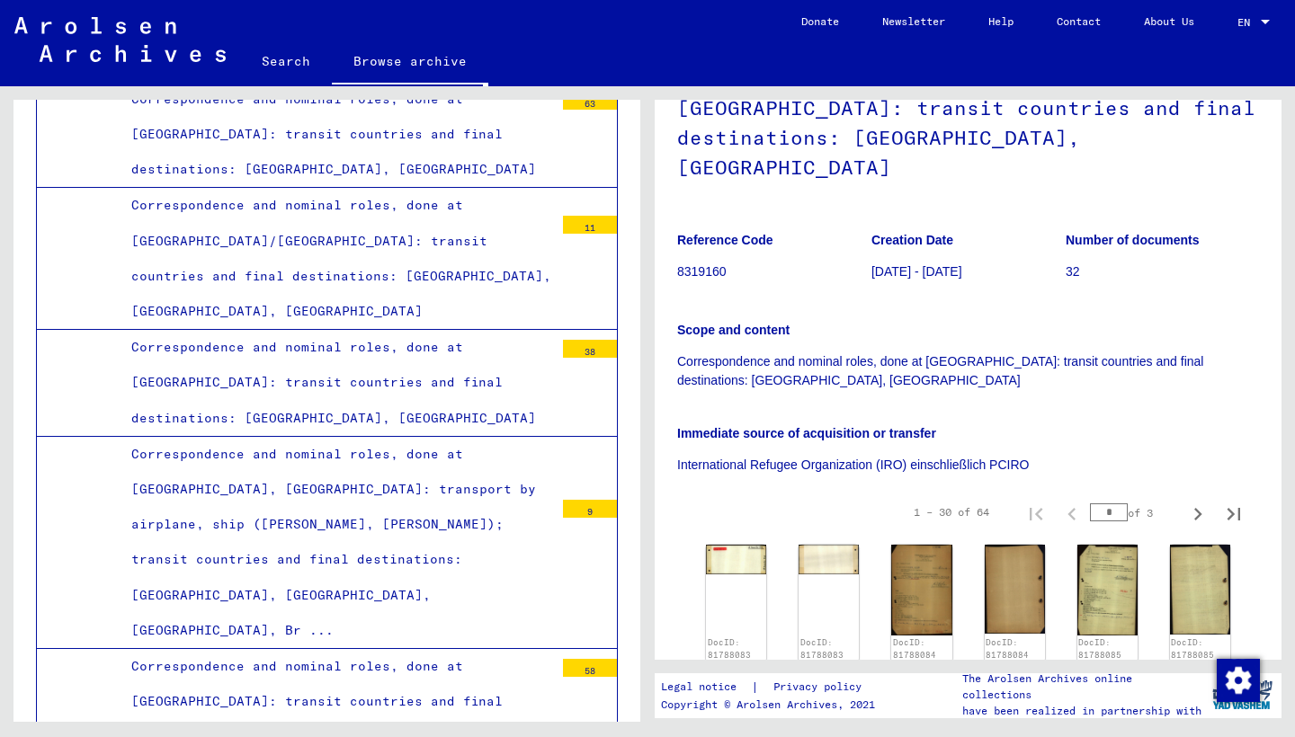
scroll to position [8210, 0]
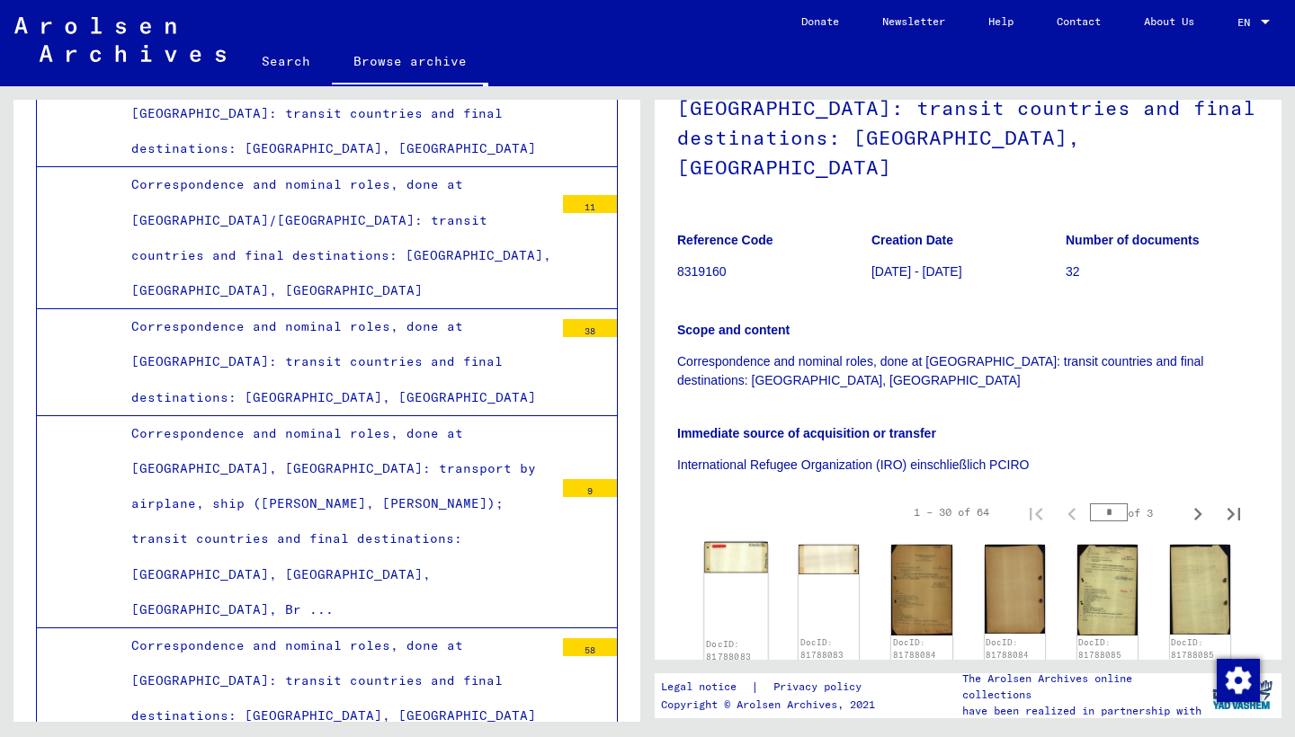
click at [739, 542] on img at bounding box center [736, 557] width 64 height 31
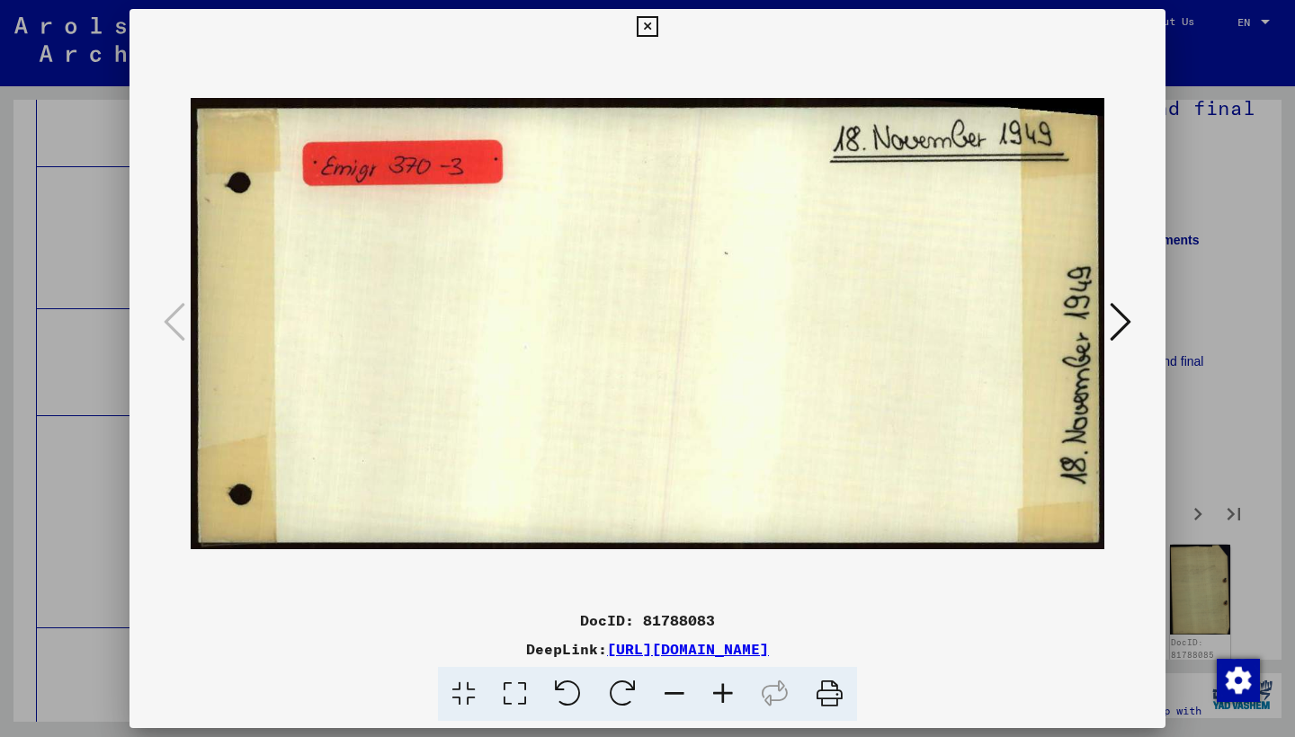
click at [1118, 327] on icon at bounding box center [1120, 321] width 22 height 43
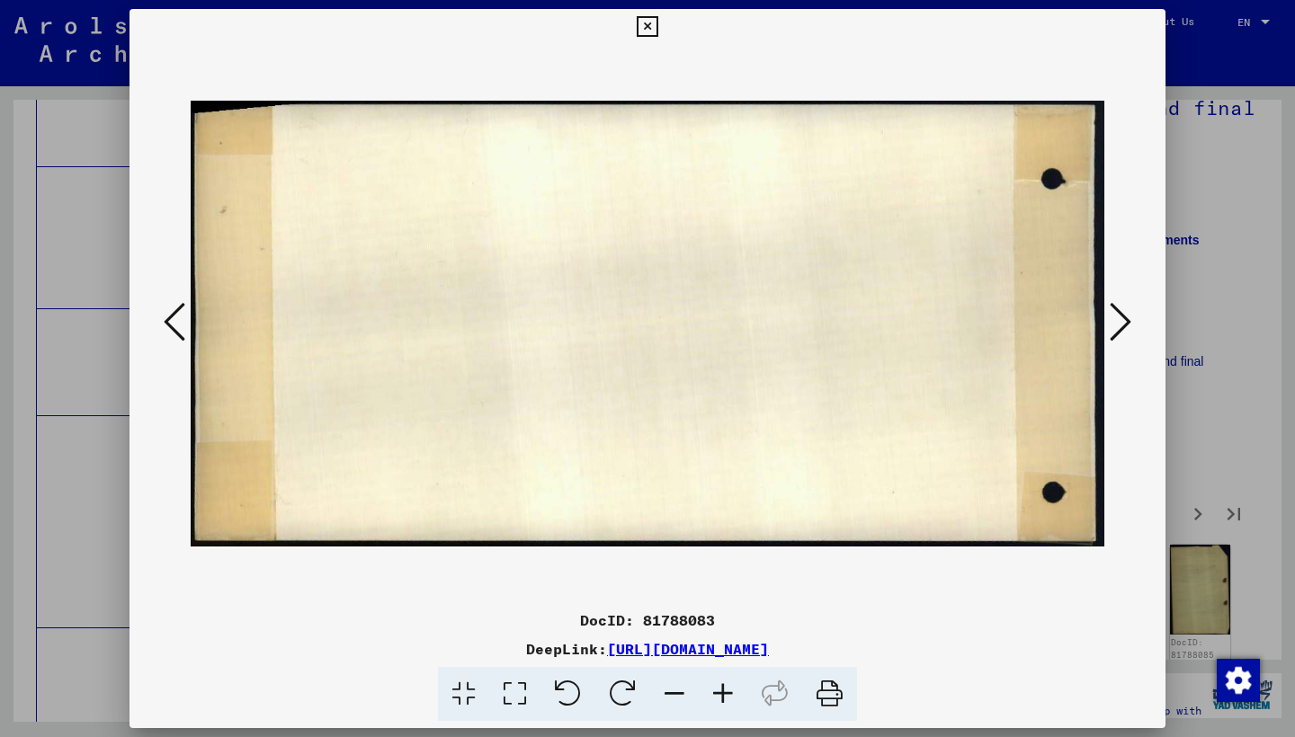
click at [1118, 327] on icon at bounding box center [1120, 321] width 22 height 43
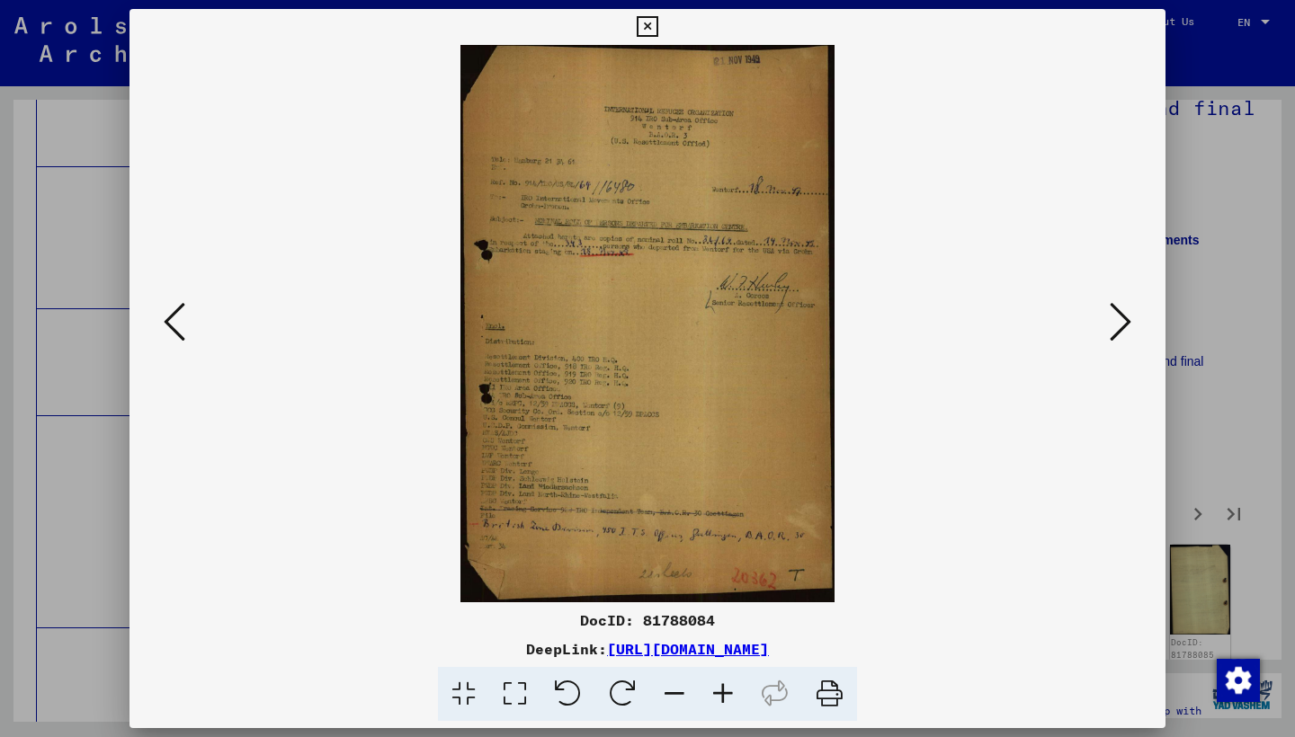
click at [1117, 328] on icon at bounding box center [1120, 321] width 22 height 43
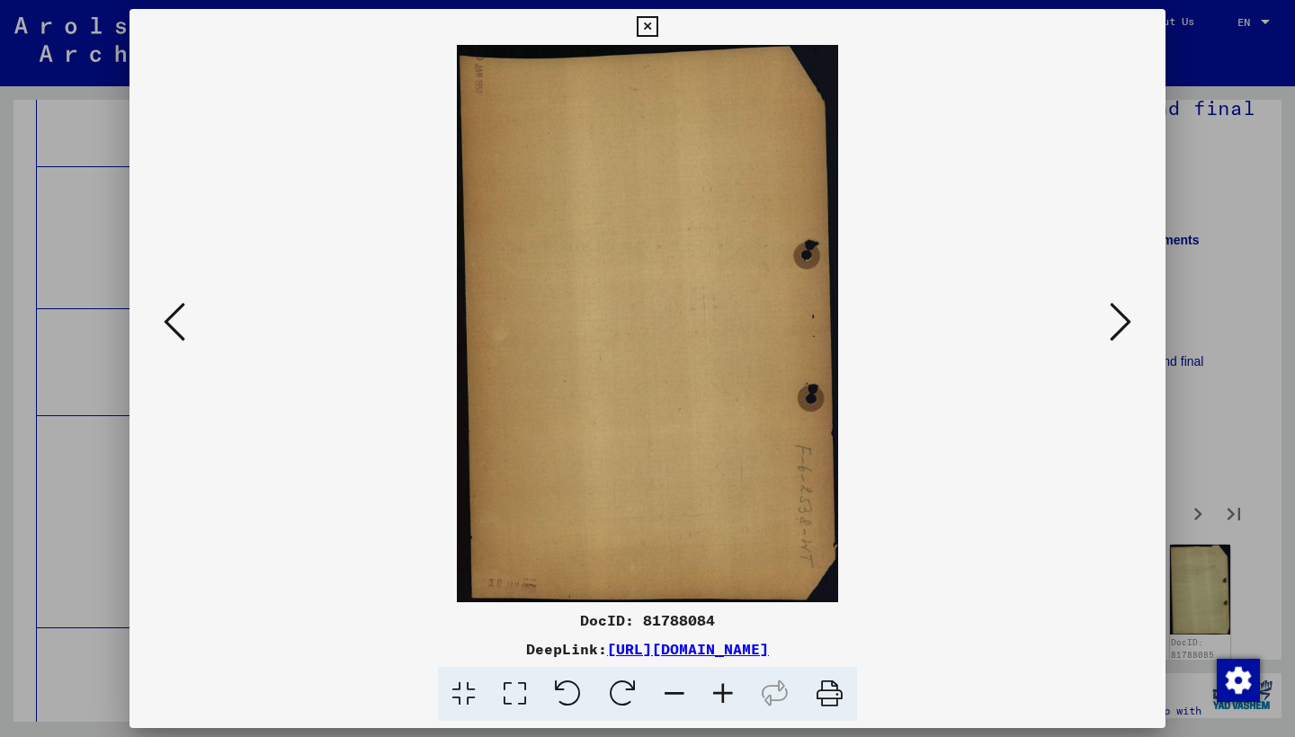
click at [1120, 325] on icon at bounding box center [1120, 321] width 22 height 43
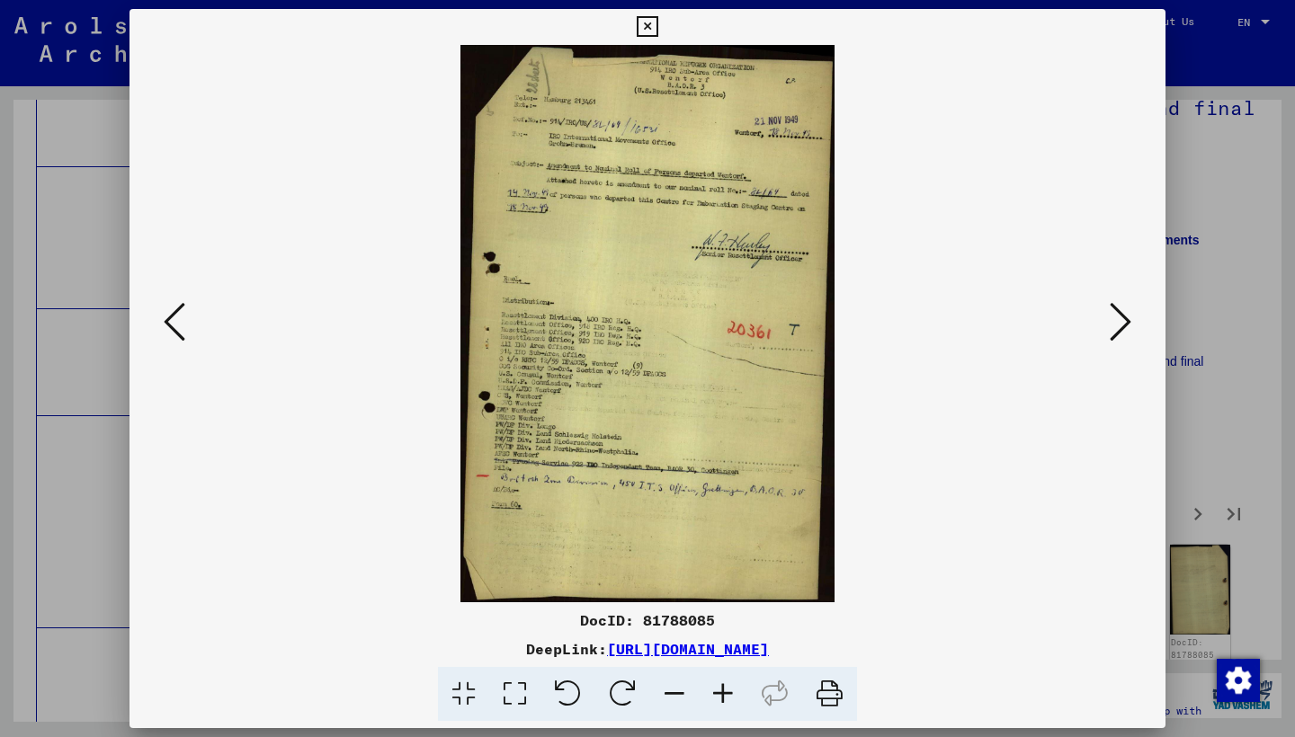
click at [1121, 328] on icon at bounding box center [1120, 321] width 22 height 43
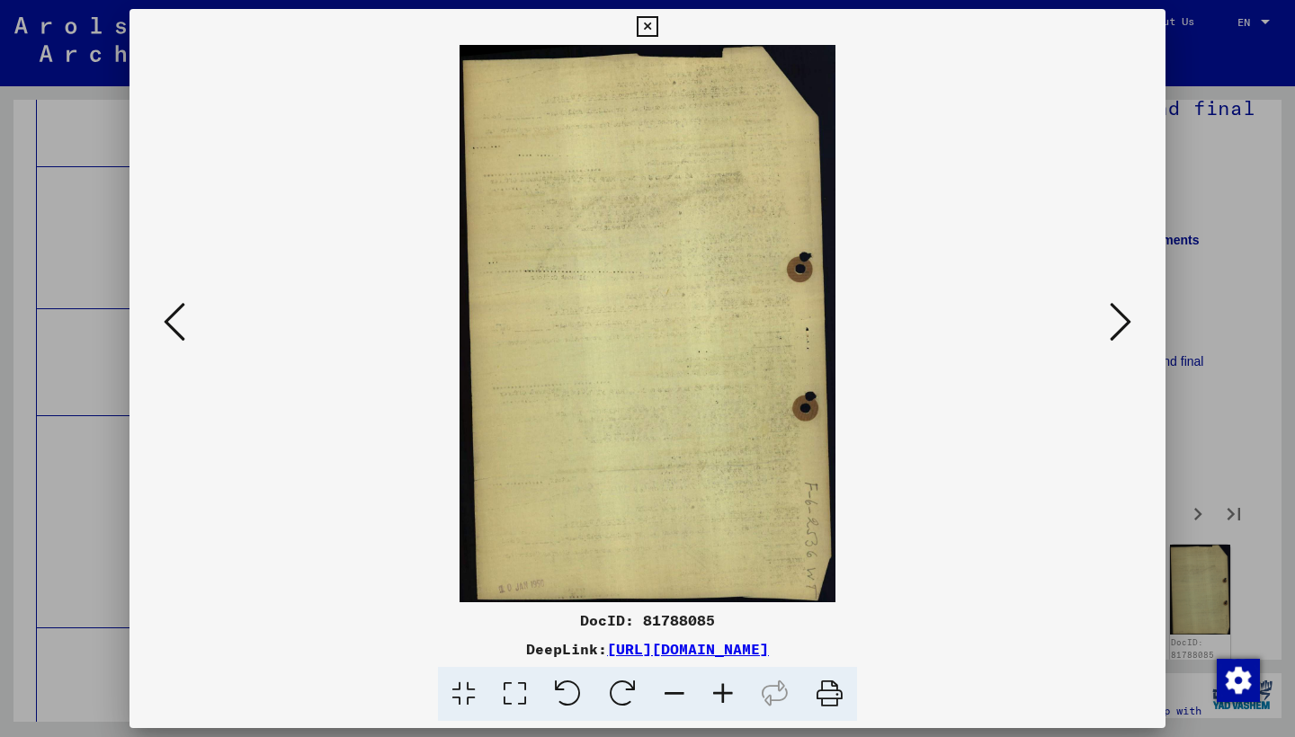
click at [1121, 328] on icon at bounding box center [1120, 321] width 22 height 43
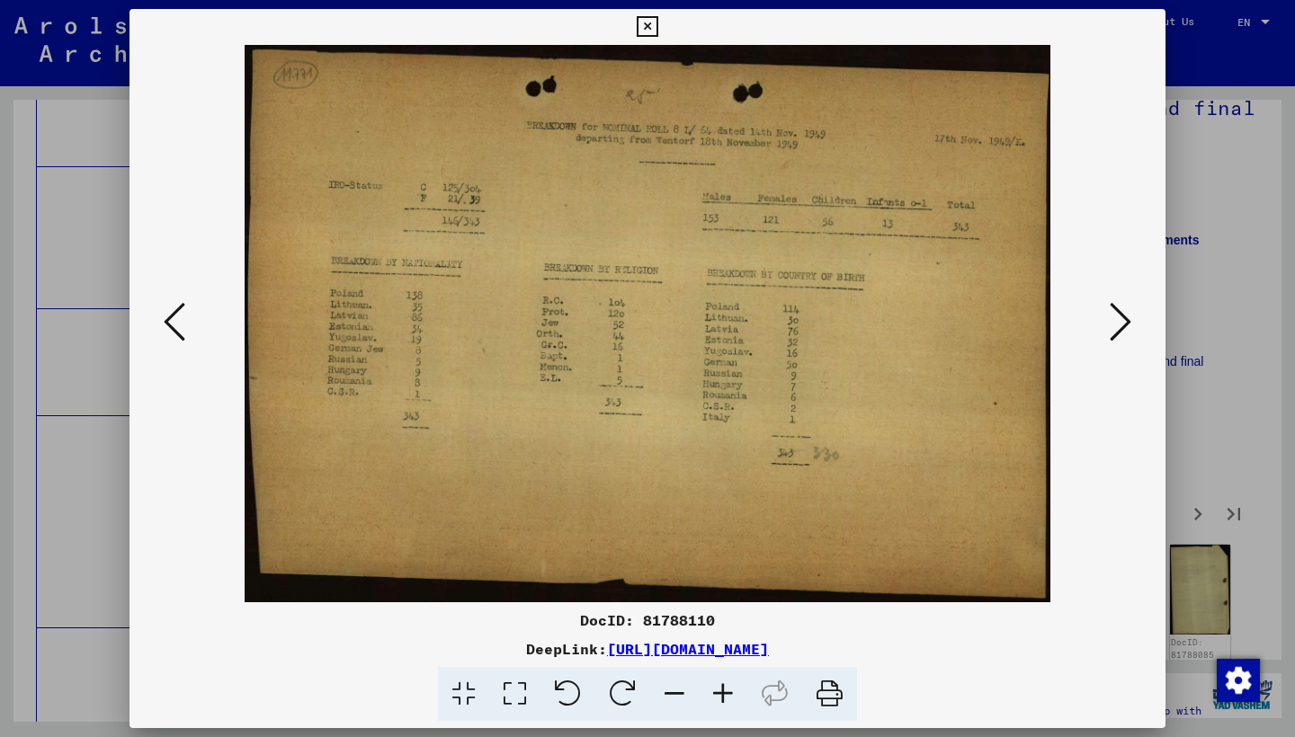
click at [1121, 330] on icon at bounding box center [1120, 321] width 22 height 43
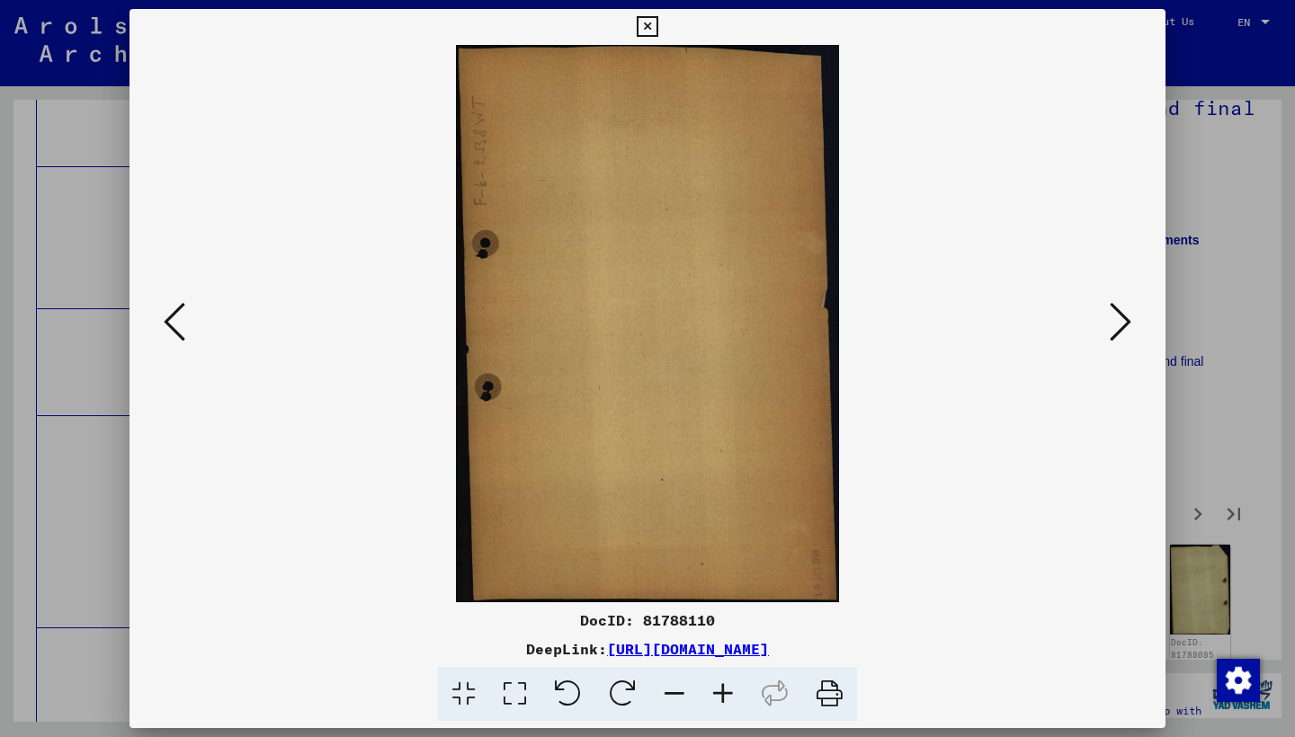
click at [1121, 330] on icon at bounding box center [1120, 321] width 22 height 43
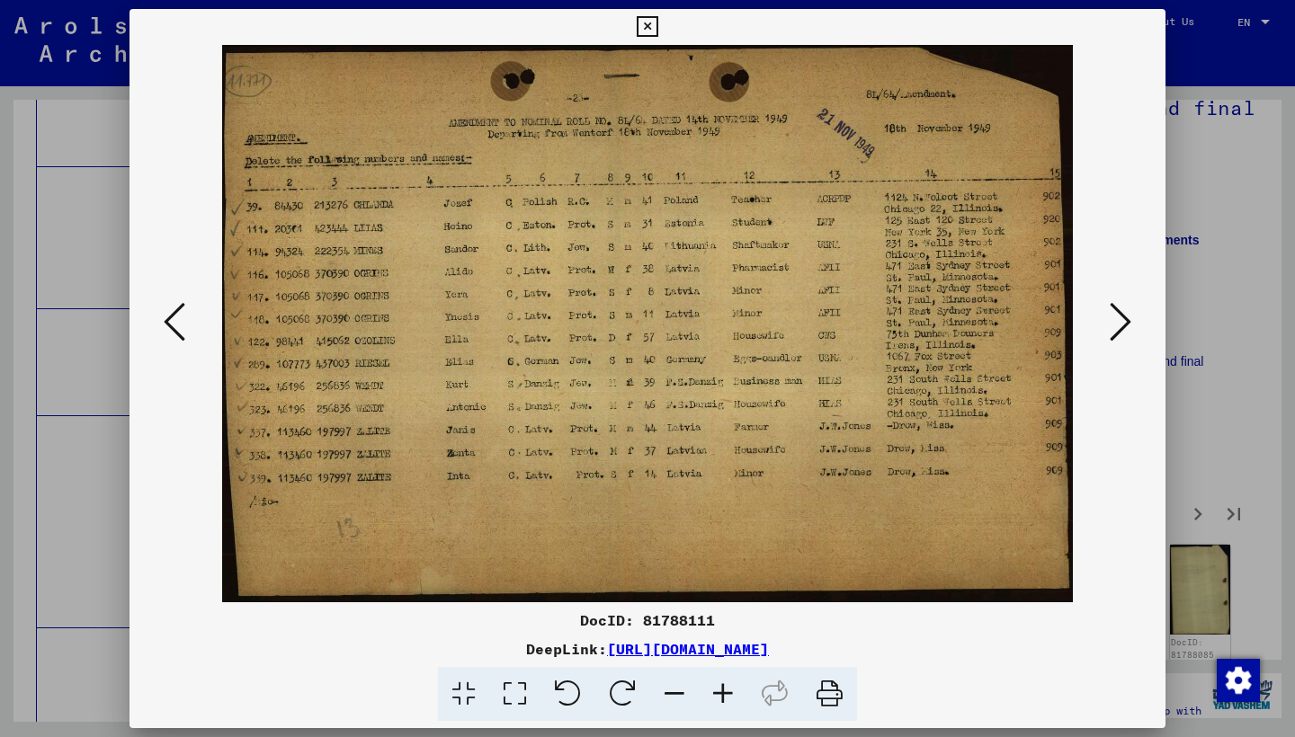
click at [1116, 315] on icon at bounding box center [1120, 321] width 22 height 43
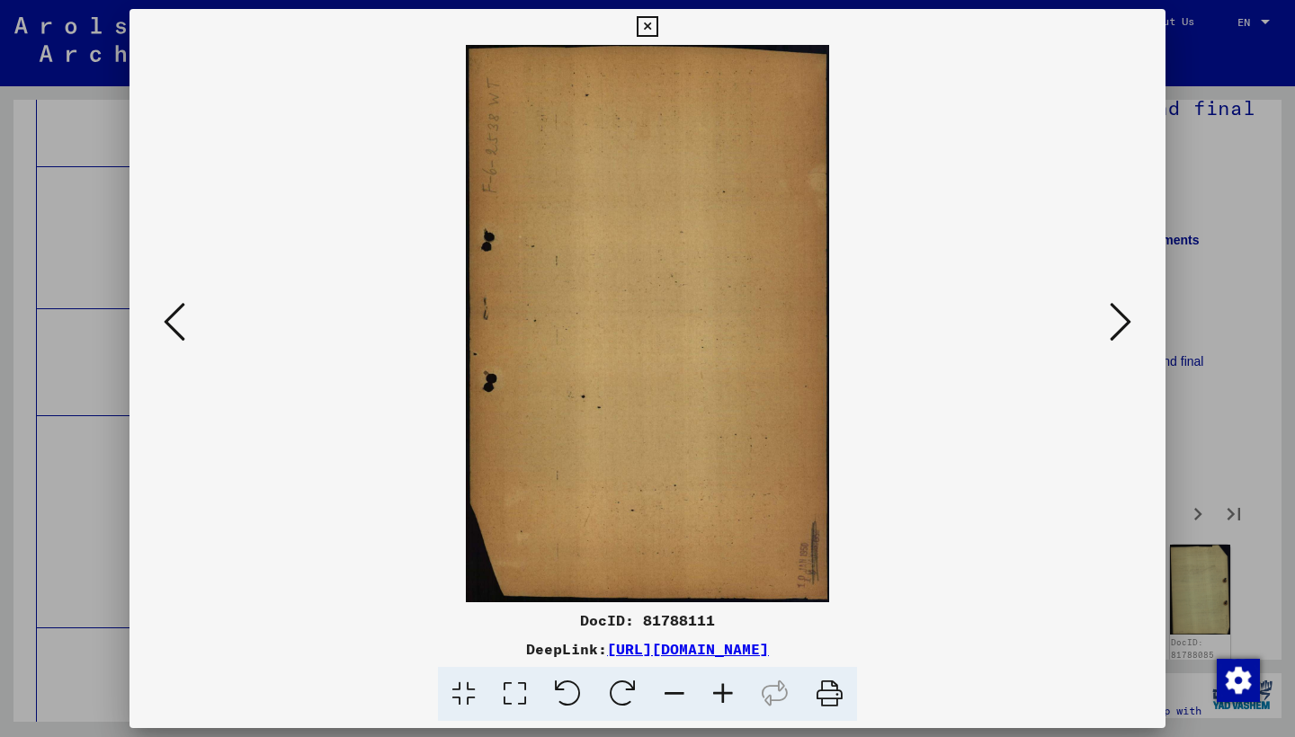
click at [1116, 314] on icon at bounding box center [1120, 321] width 22 height 43
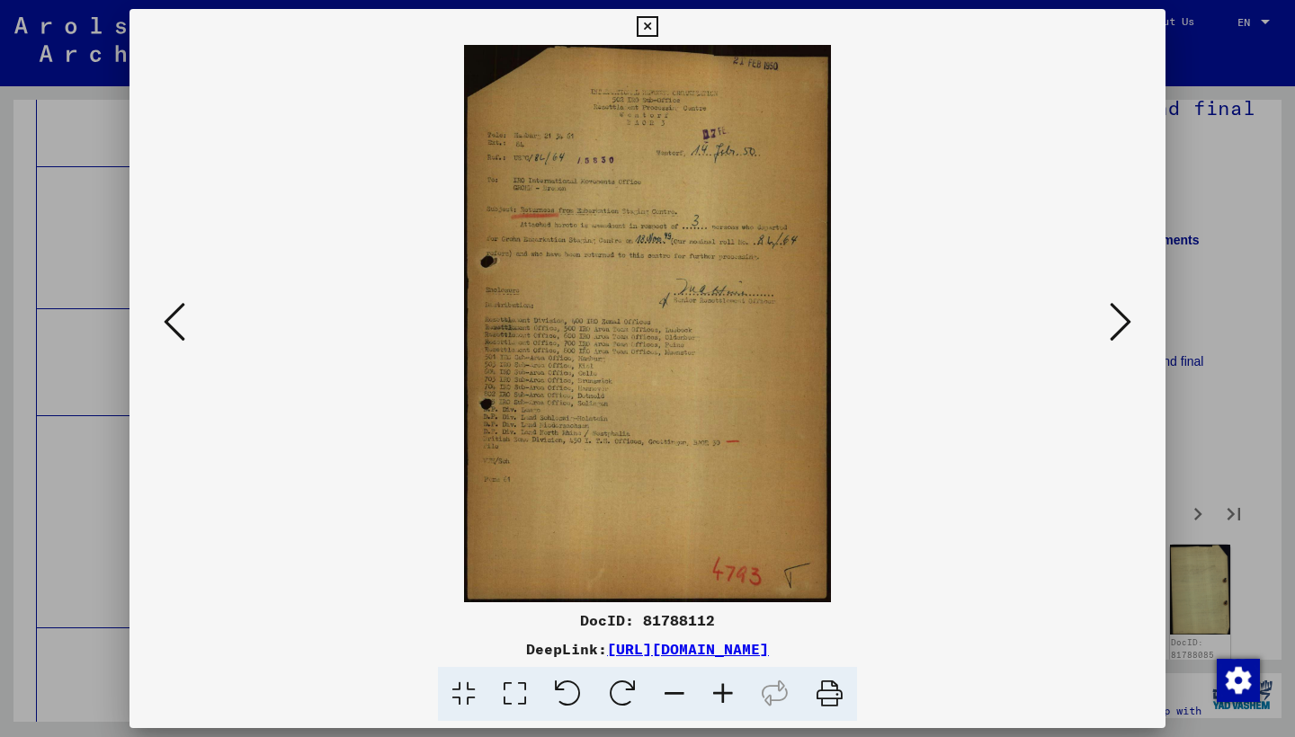
click at [1114, 311] on icon at bounding box center [1120, 321] width 22 height 43
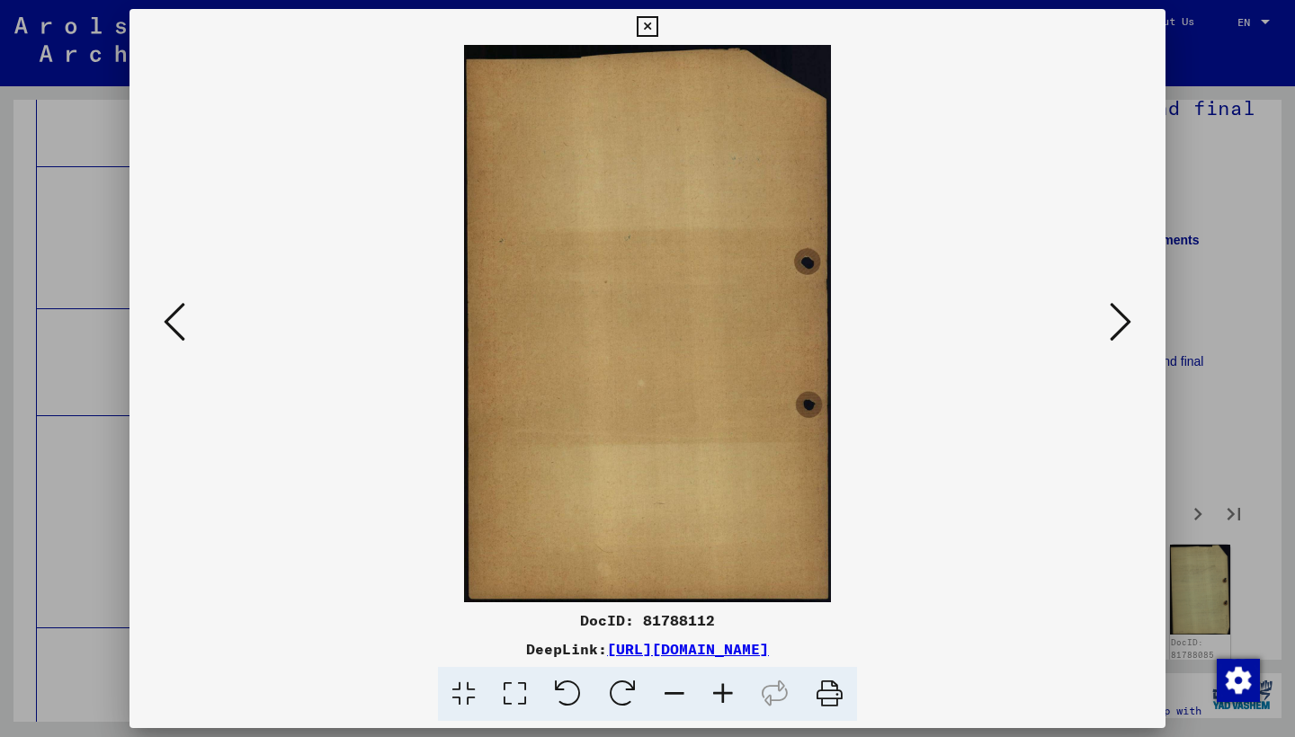
click at [1114, 311] on icon at bounding box center [1120, 321] width 22 height 43
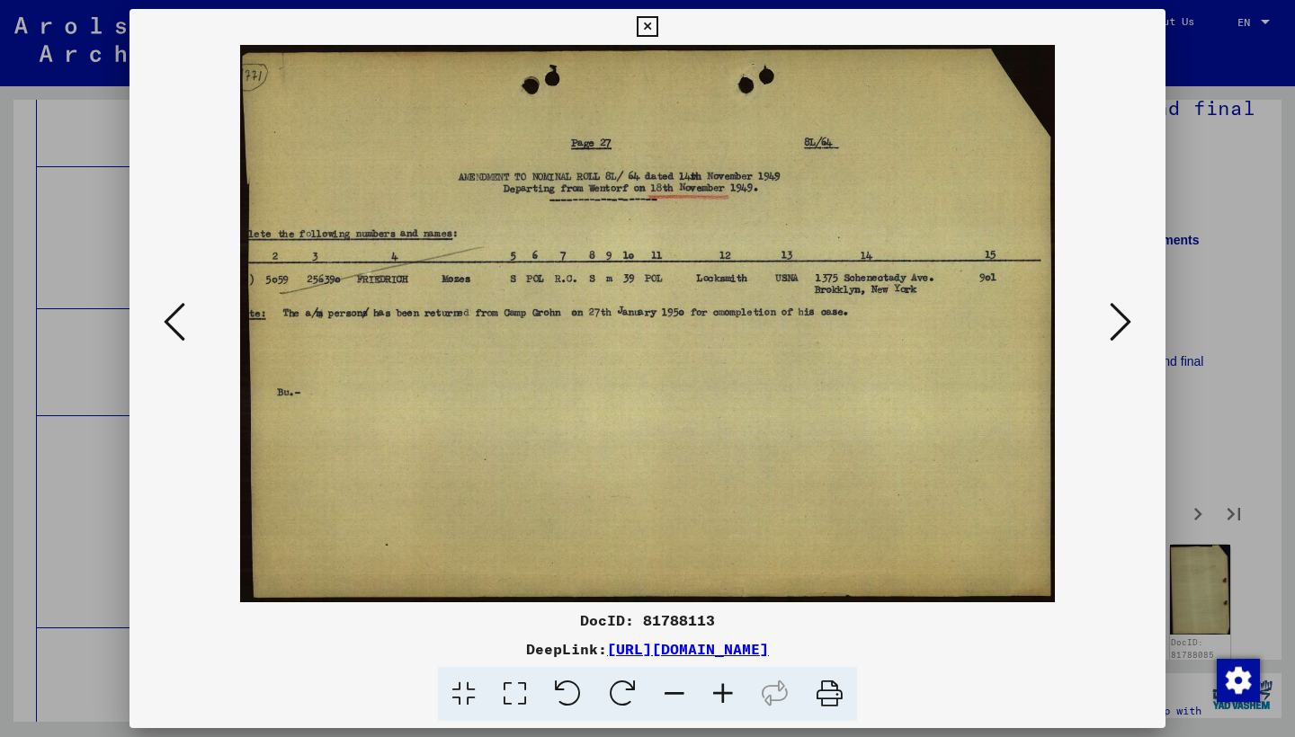
click at [1114, 311] on icon at bounding box center [1120, 321] width 22 height 43
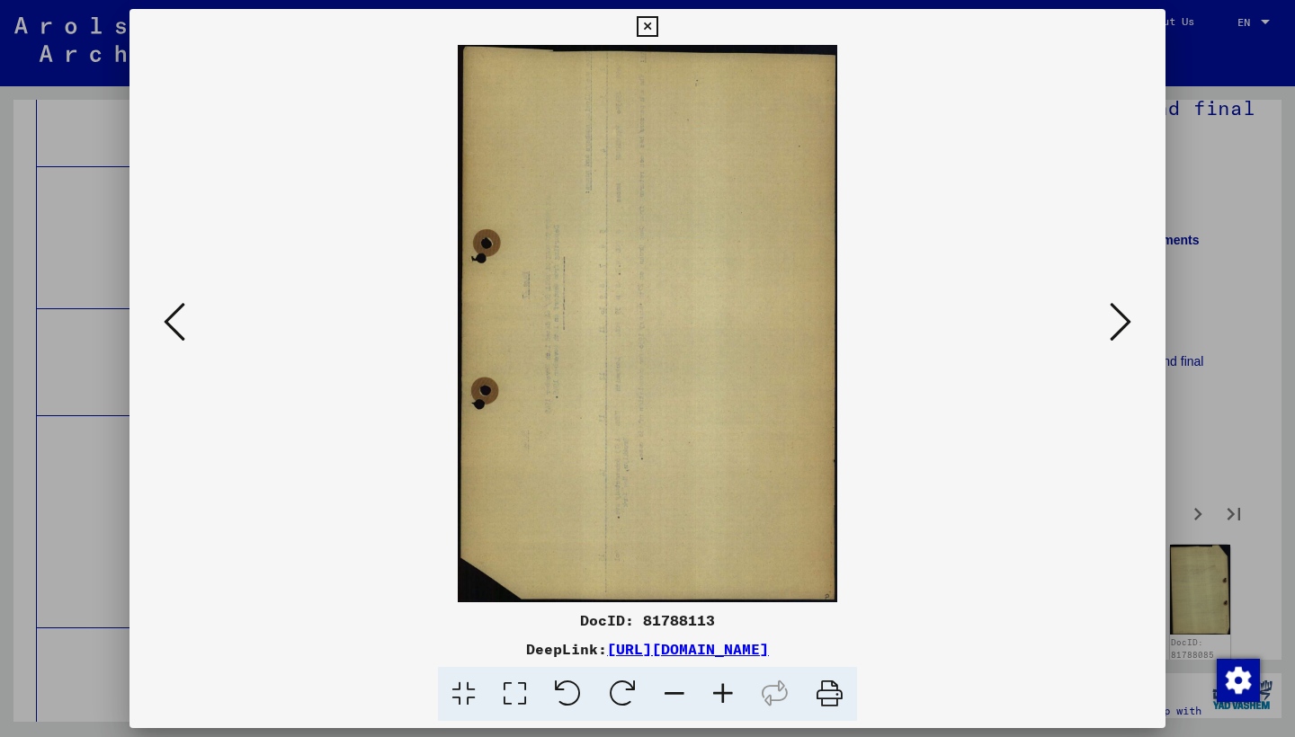
click at [1114, 311] on icon at bounding box center [1120, 321] width 22 height 43
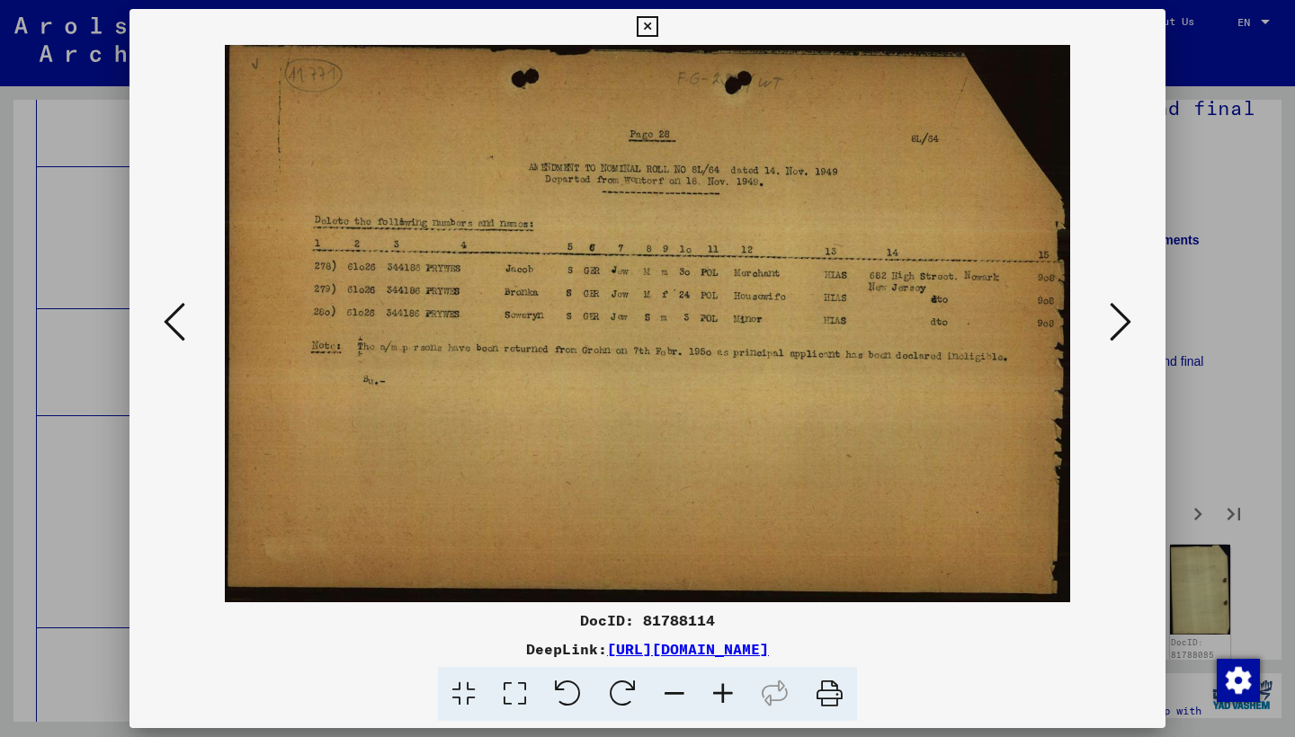
click at [1117, 311] on icon at bounding box center [1120, 321] width 22 height 43
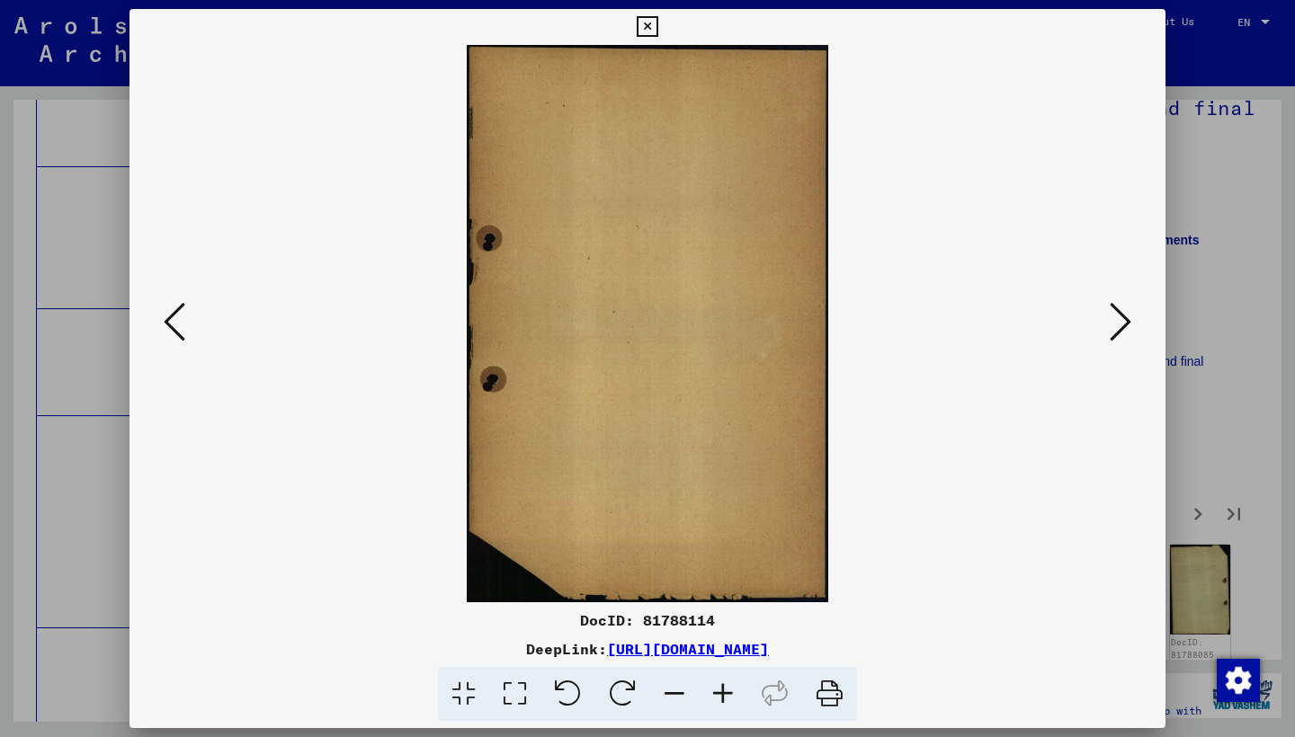
click at [1117, 311] on icon at bounding box center [1120, 321] width 22 height 43
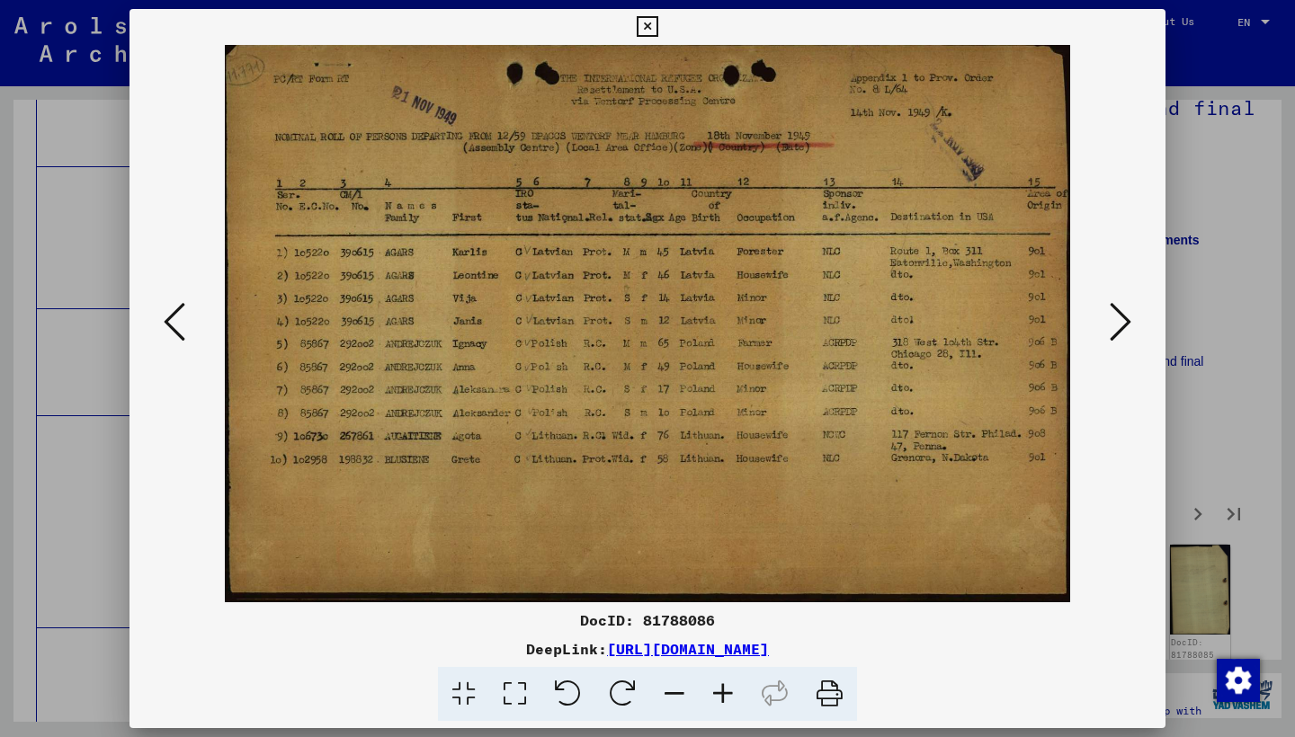
click at [1119, 308] on icon at bounding box center [1120, 321] width 22 height 43
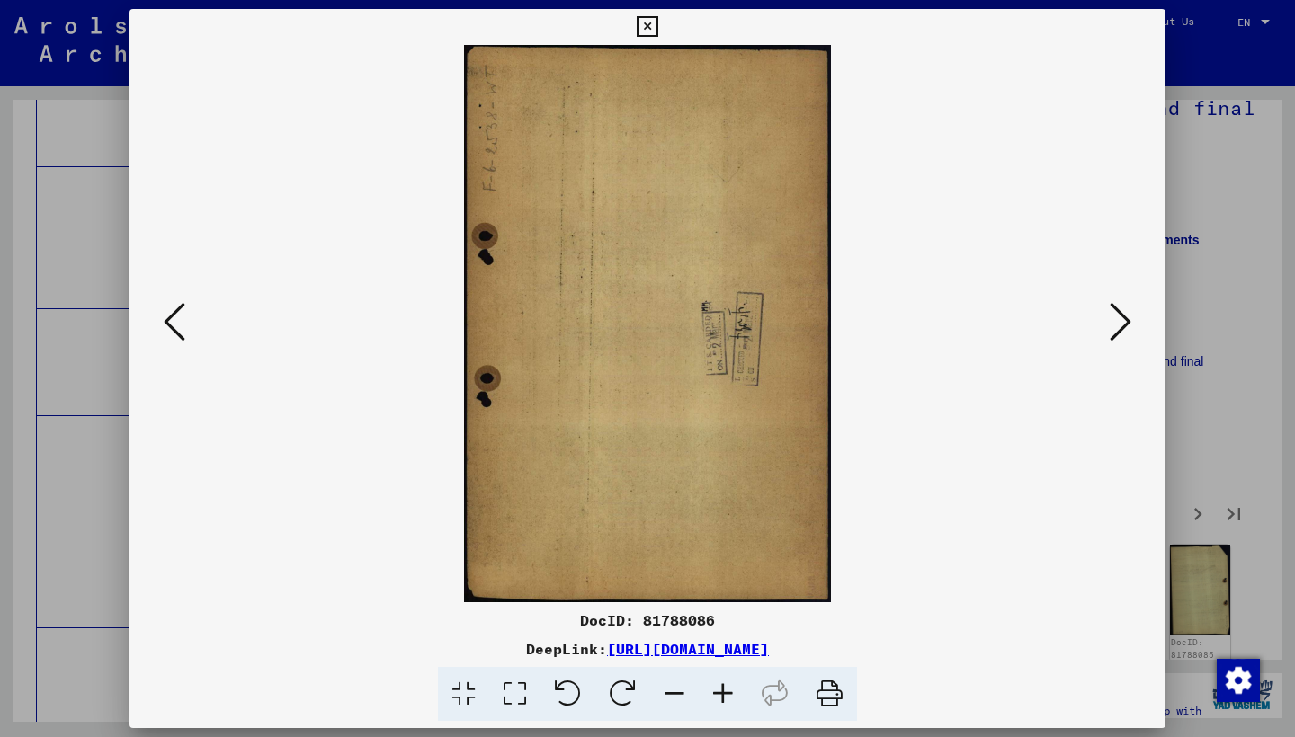
click at [1119, 308] on icon at bounding box center [1120, 321] width 22 height 43
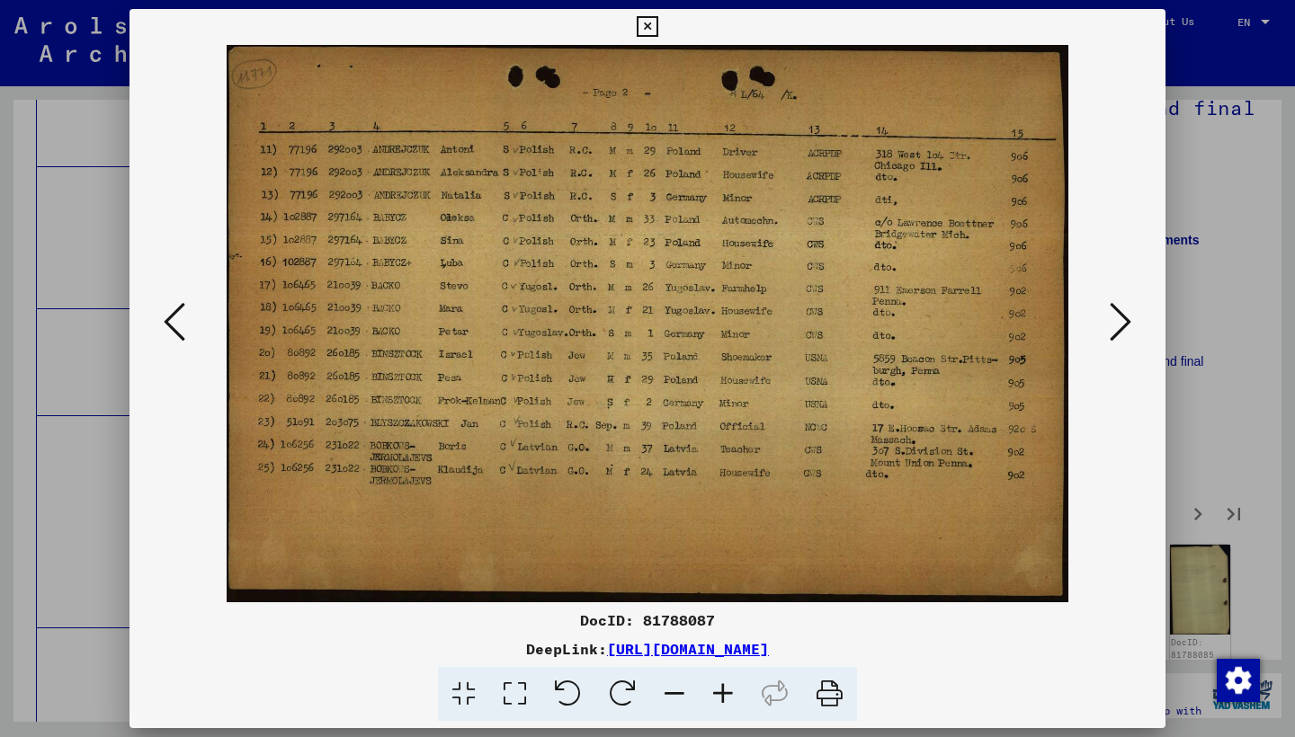
click at [1120, 308] on icon at bounding box center [1120, 321] width 22 height 43
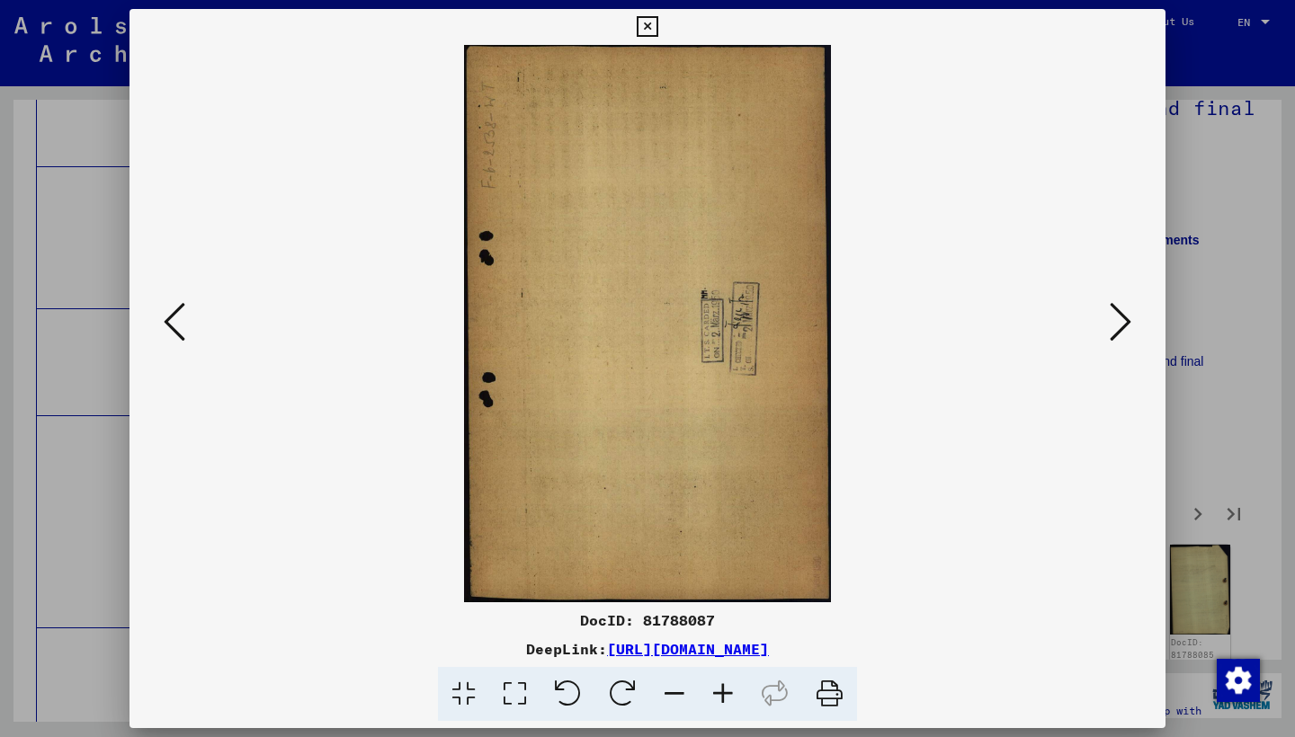
click at [1120, 308] on icon at bounding box center [1120, 321] width 22 height 43
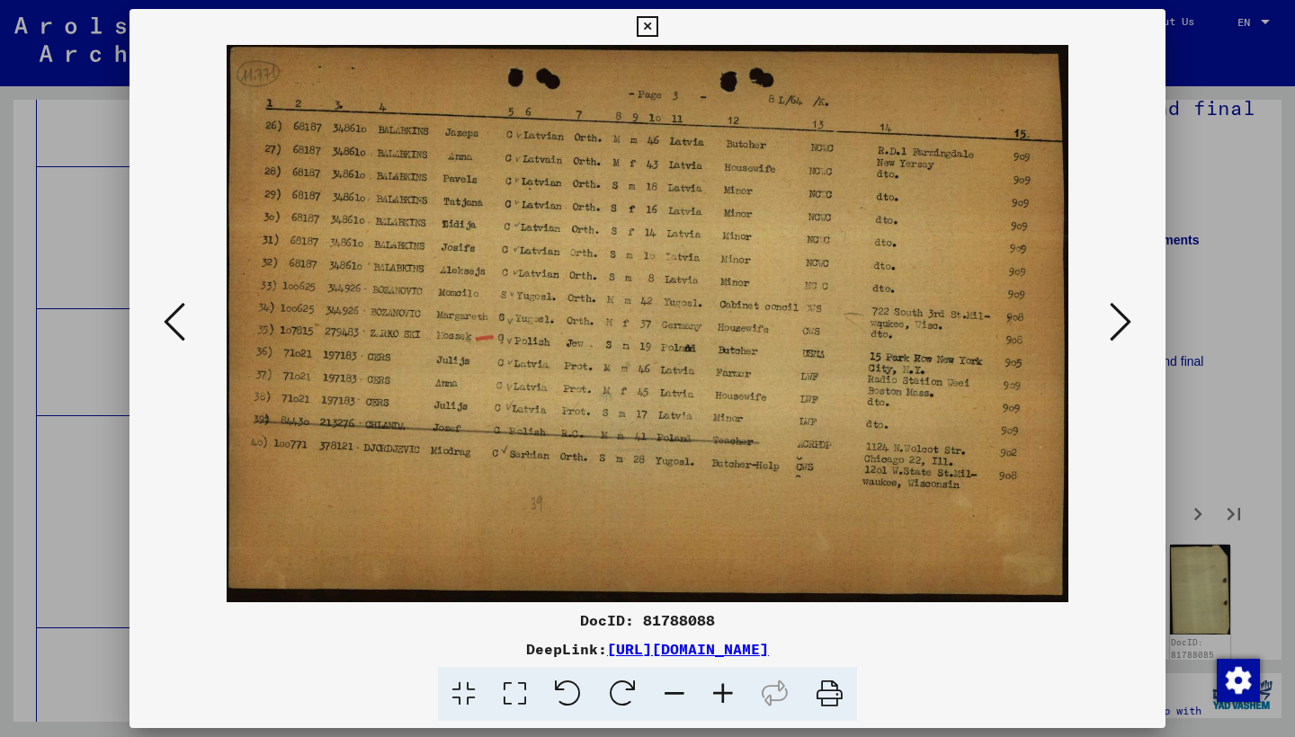
click at [1120, 308] on icon at bounding box center [1120, 321] width 22 height 43
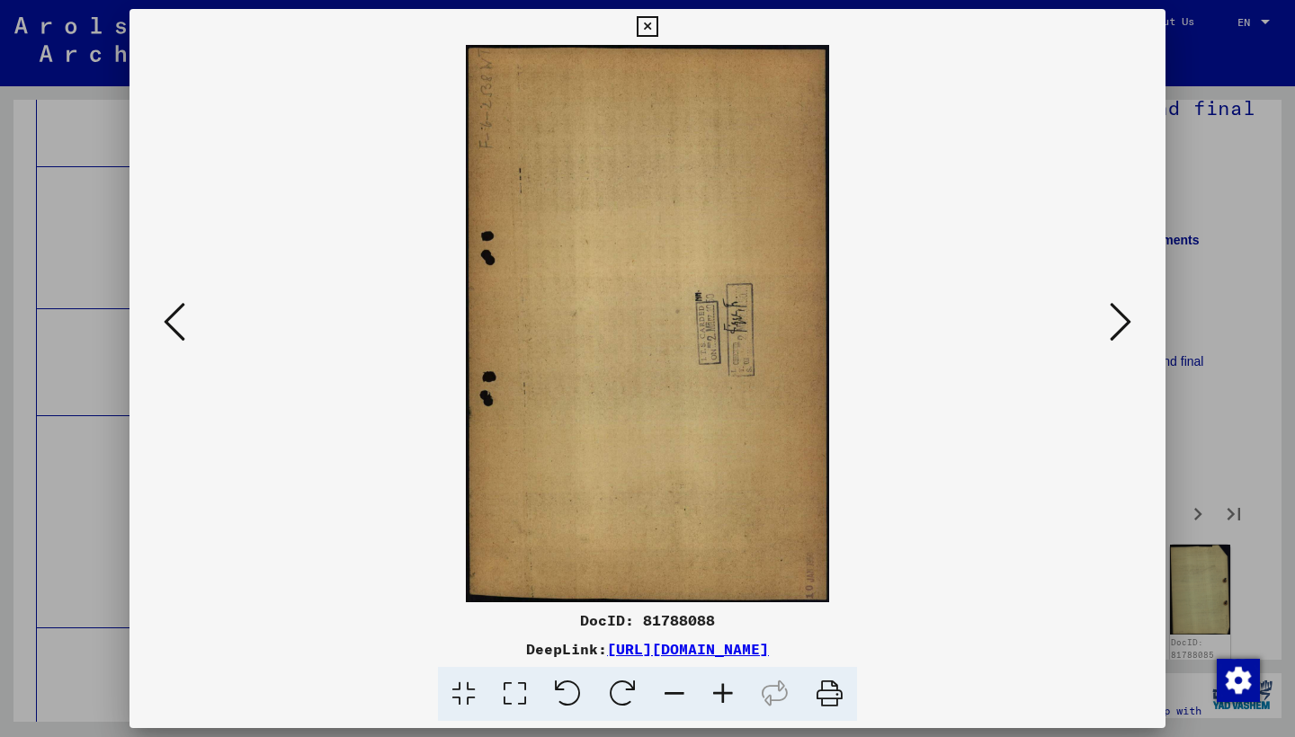
click at [1120, 308] on icon at bounding box center [1120, 321] width 22 height 43
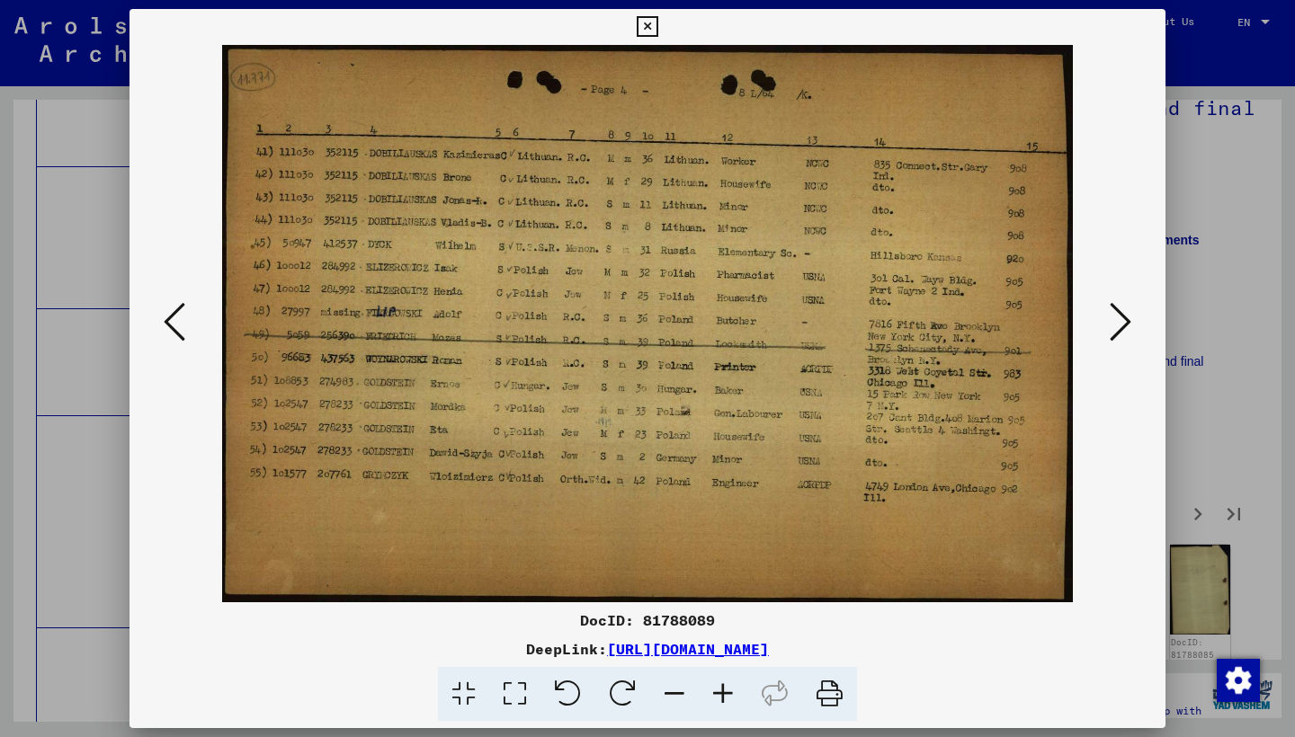
click at [1120, 308] on icon at bounding box center [1120, 321] width 22 height 43
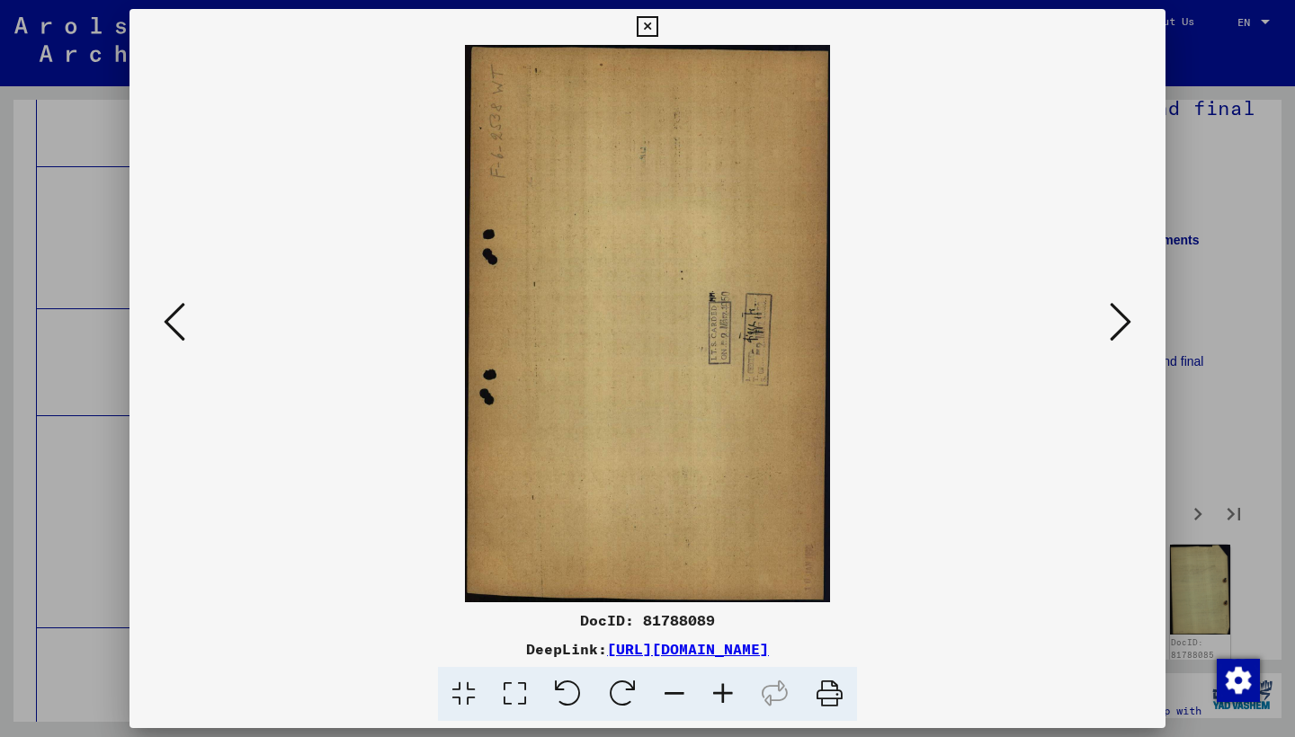
click at [1120, 308] on icon at bounding box center [1120, 321] width 22 height 43
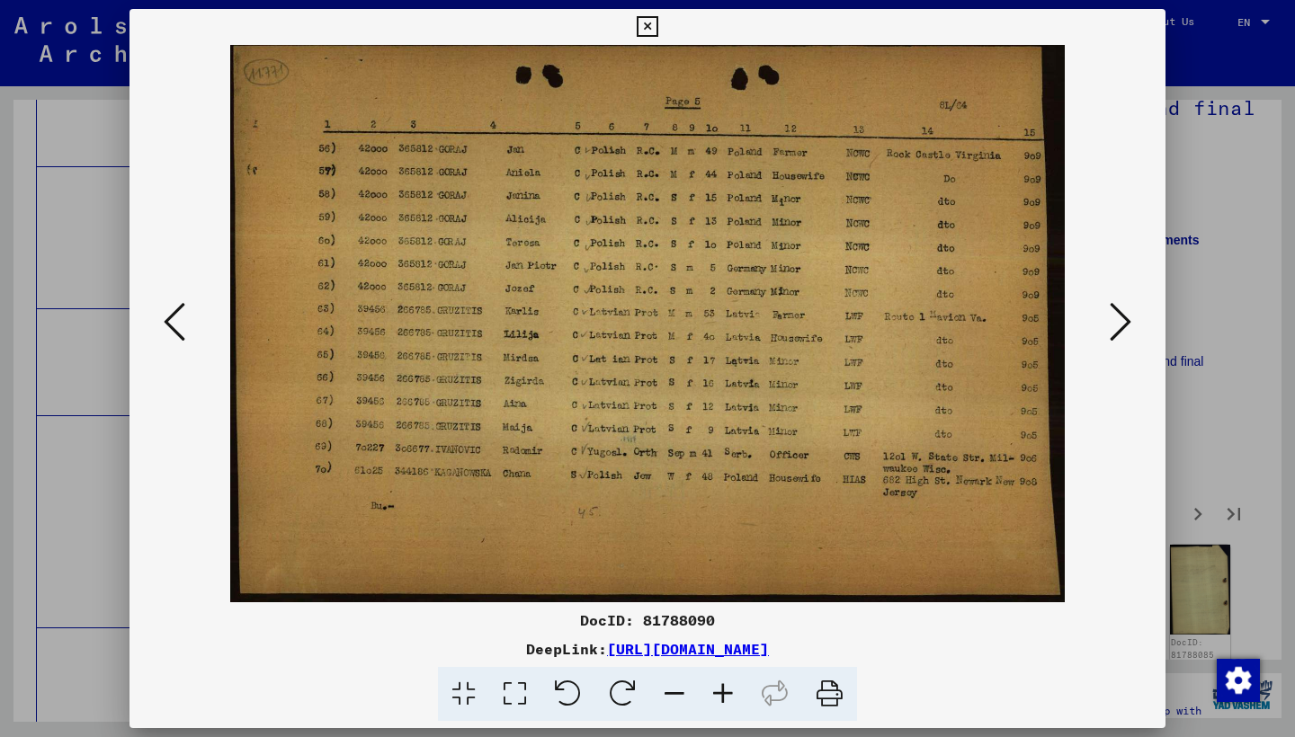
click at [1120, 308] on icon at bounding box center [1120, 321] width 22 height 43
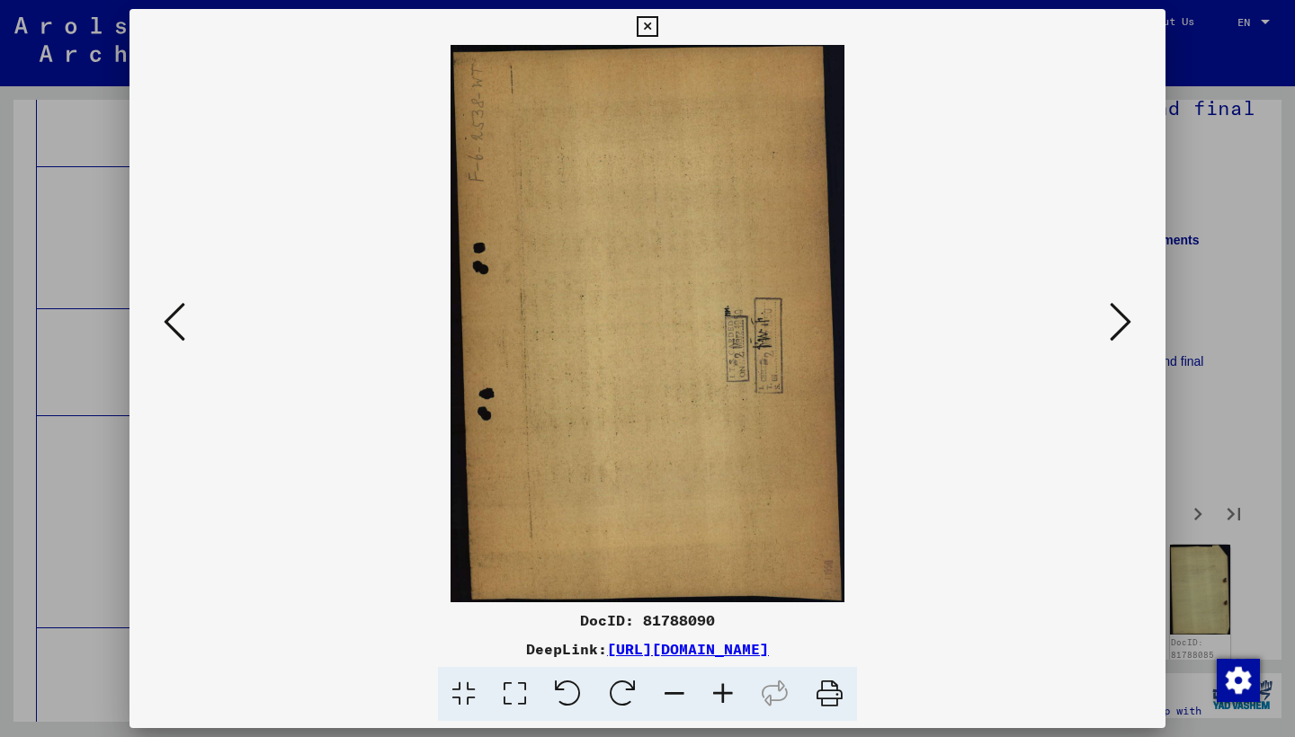
click at [1120, 308] on icon at bounding box center [1120, 321] width 22 height 43
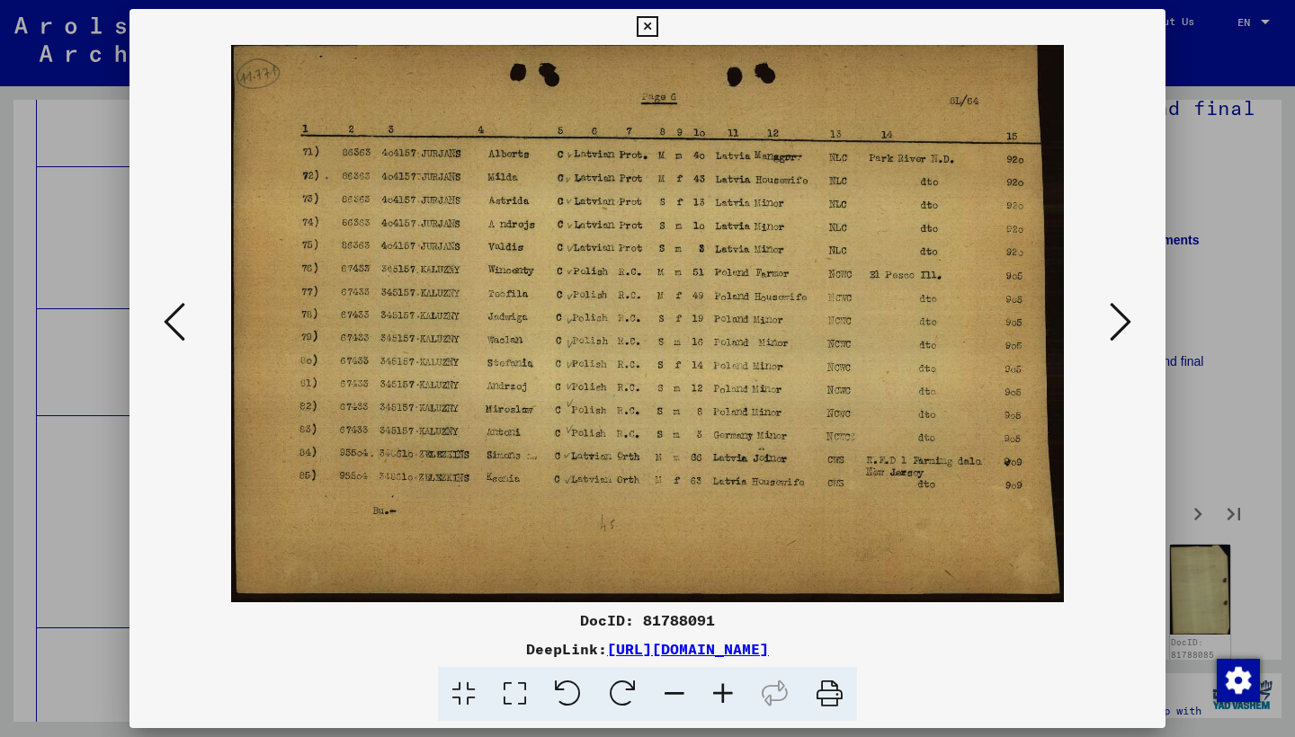
click at [1128, 321] on icon at bounding box center [1120, 321] width 22 height 43
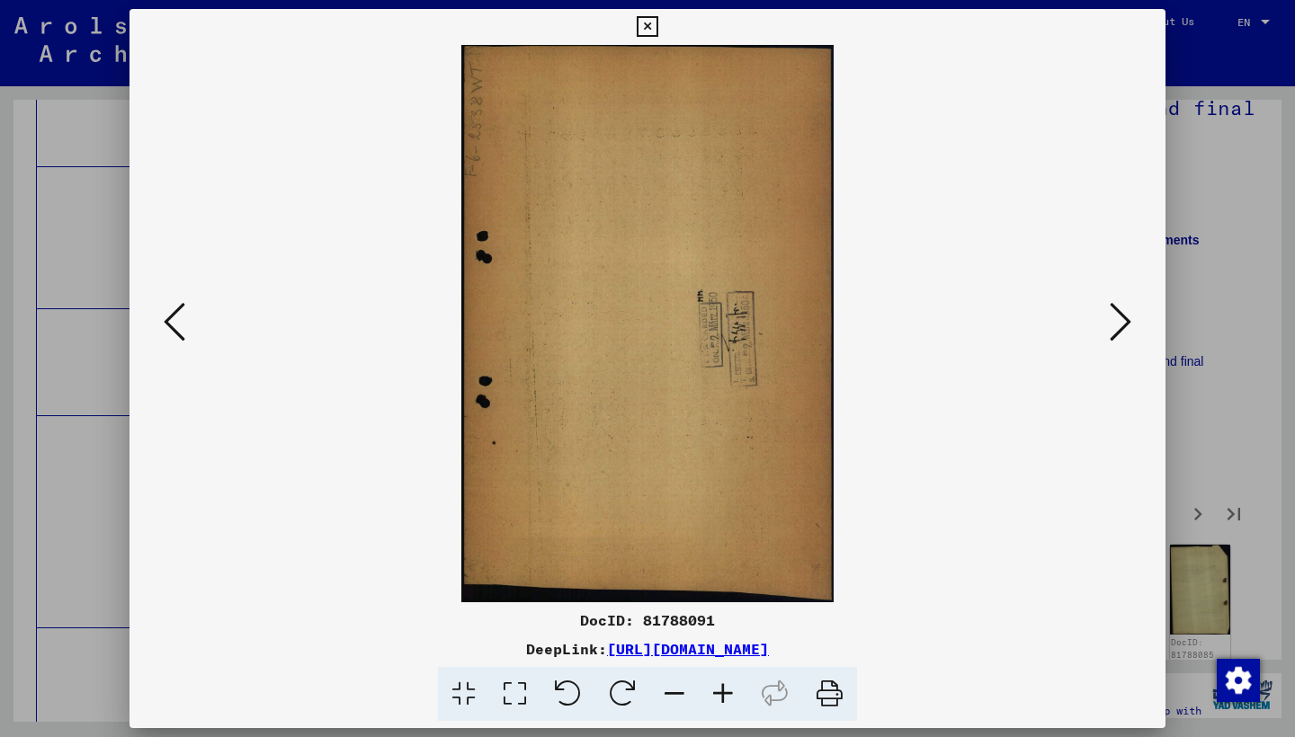
click at [1128, 321] on icon at bounding box center [1120, 321] width 22 height 43
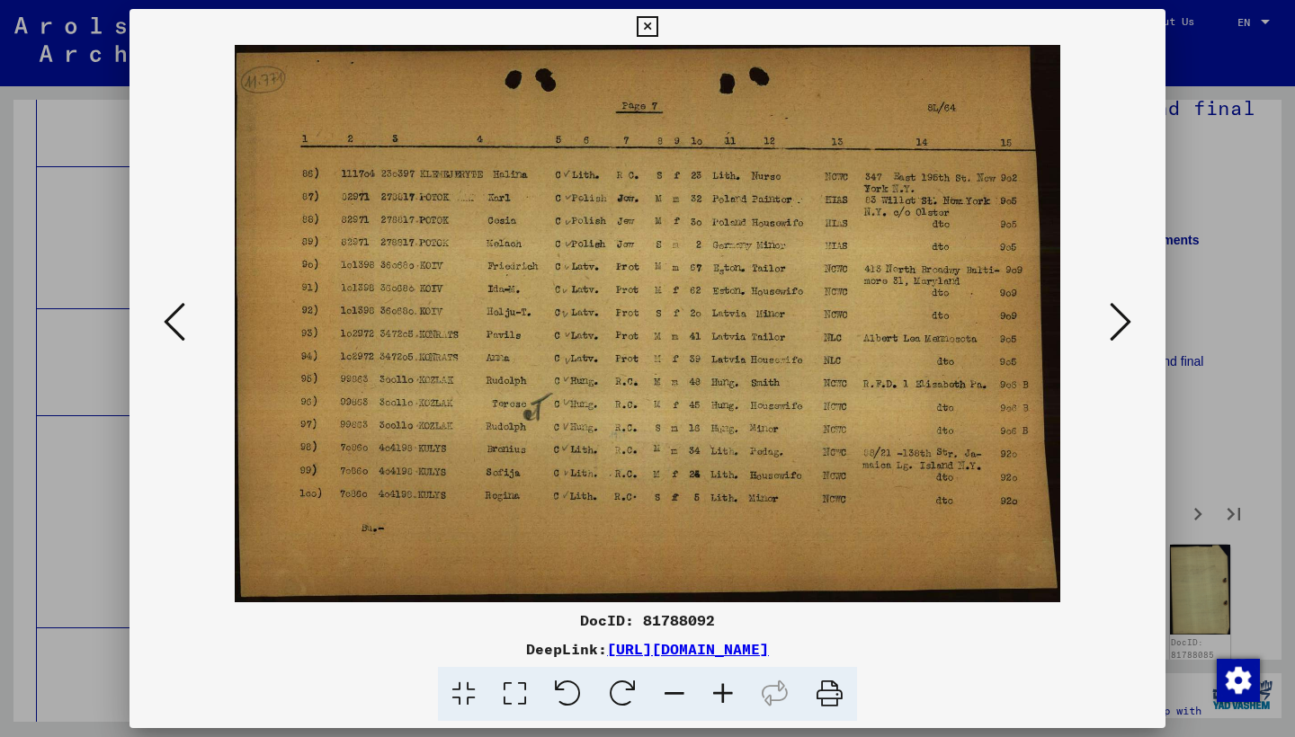
click at [1129, 319] on icon at bounding box center [1120, 321] width 22 height 43
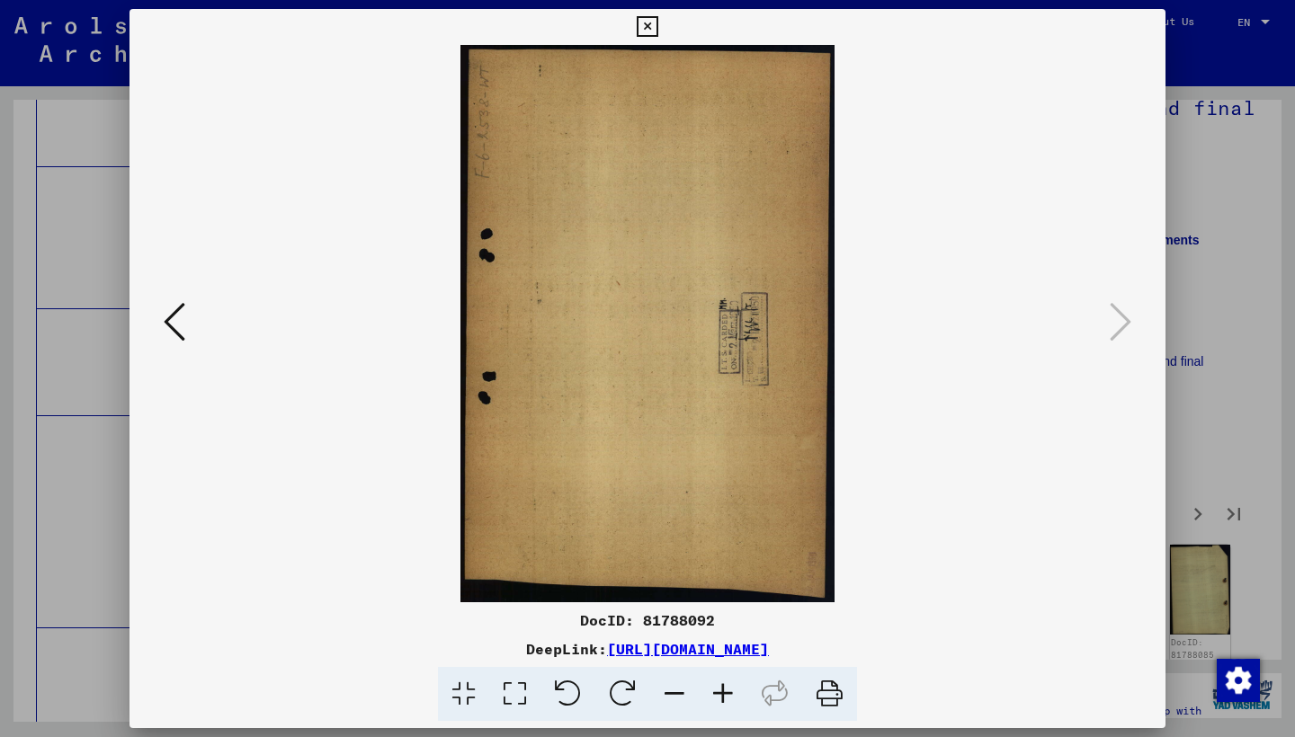
click at [657, 23] on icon at bounding box center [647, 27] width 21 height 22
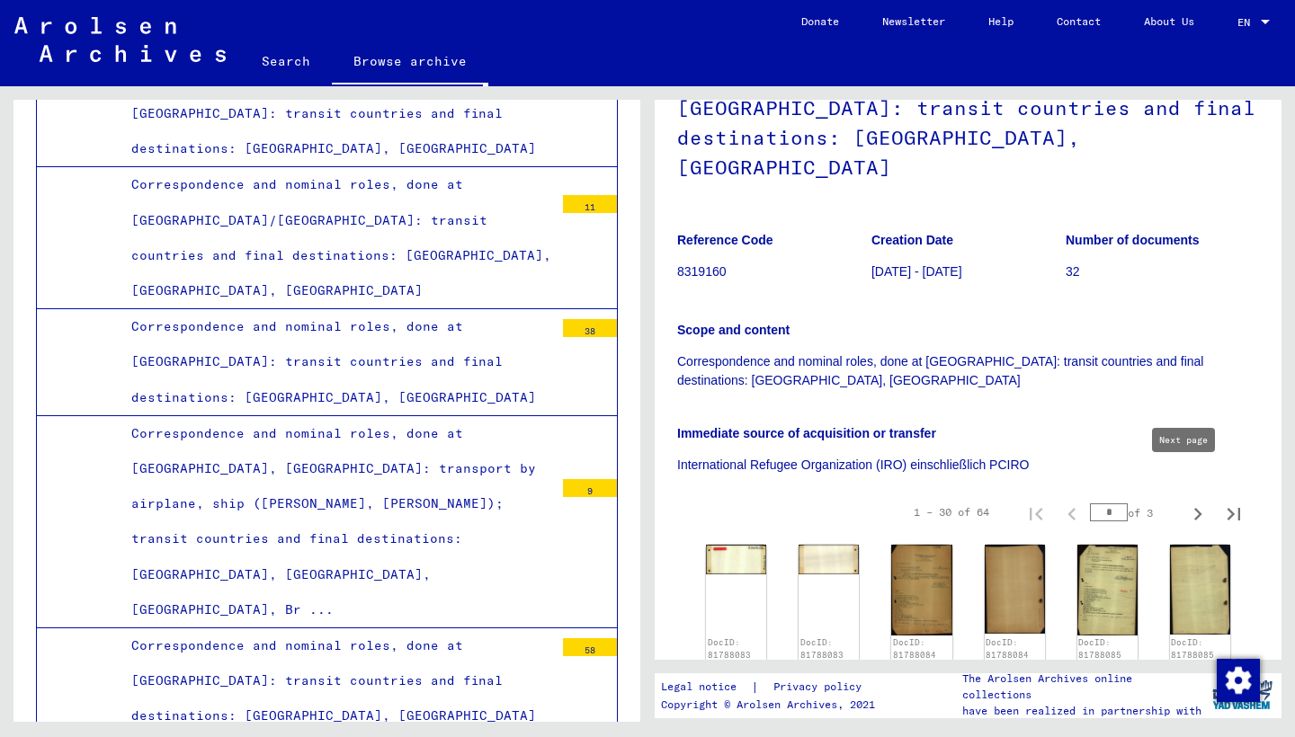
click at [1185, 502] on icon "Next page" at bounding box center [1197, 514] width 25 height 25
type input "*"
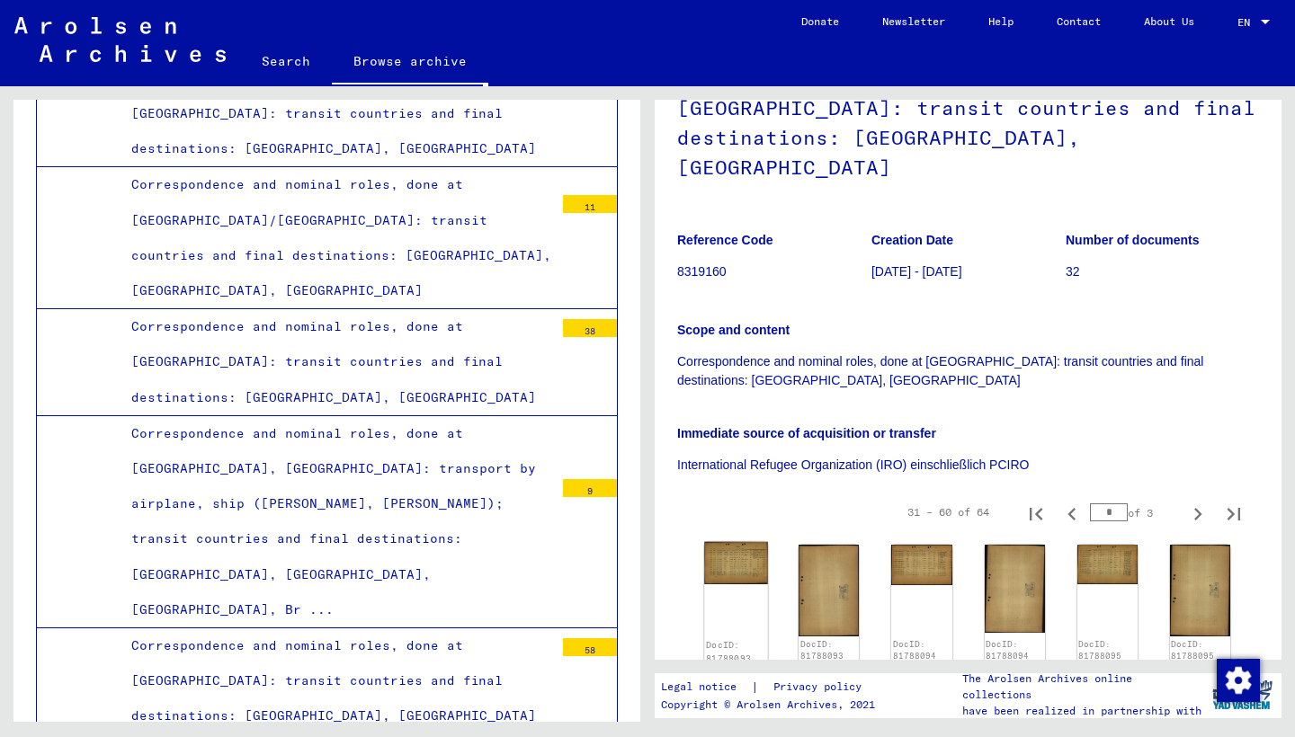
click at [728, 542] on img at bounding box center [736, 563] width 64 height 42
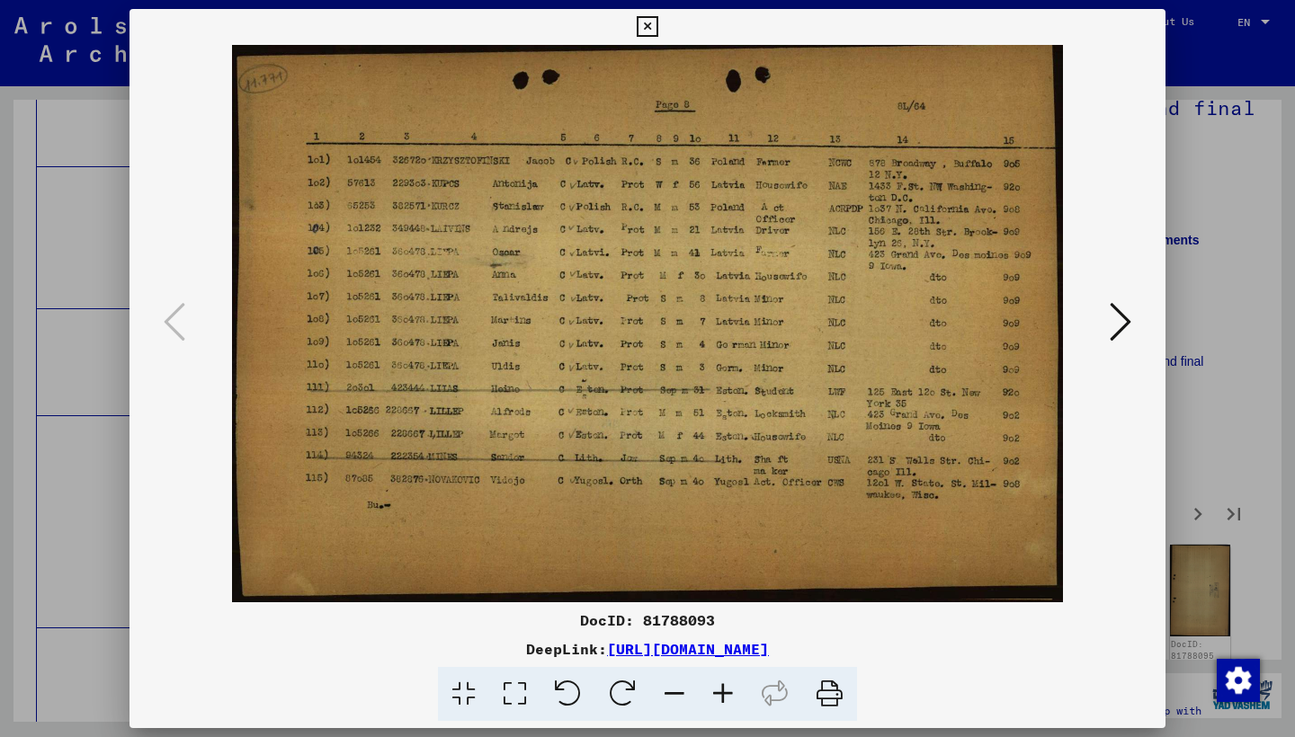
click at [1118, 320] on icon at bounding box center [1120, 321] width 22 height 43
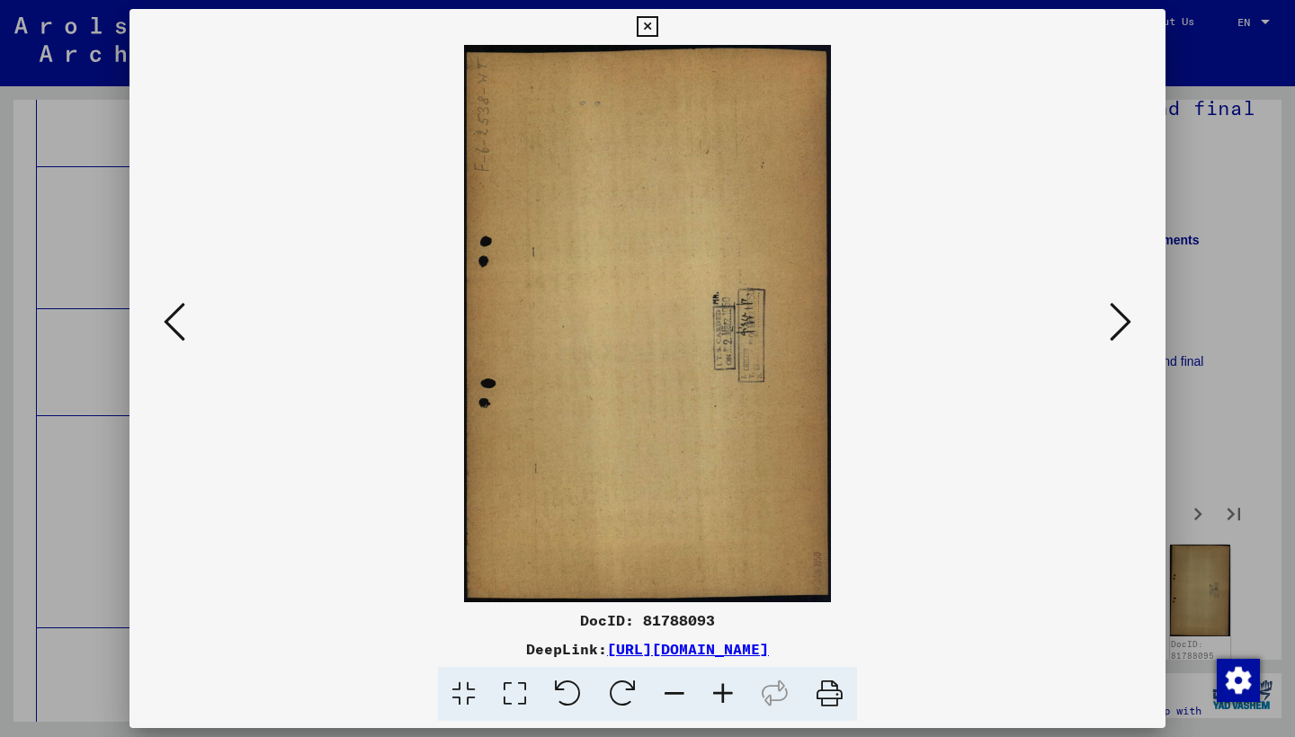
click at [1118, 320] on icon at bounding box center [1120, 321] width 22 height 43
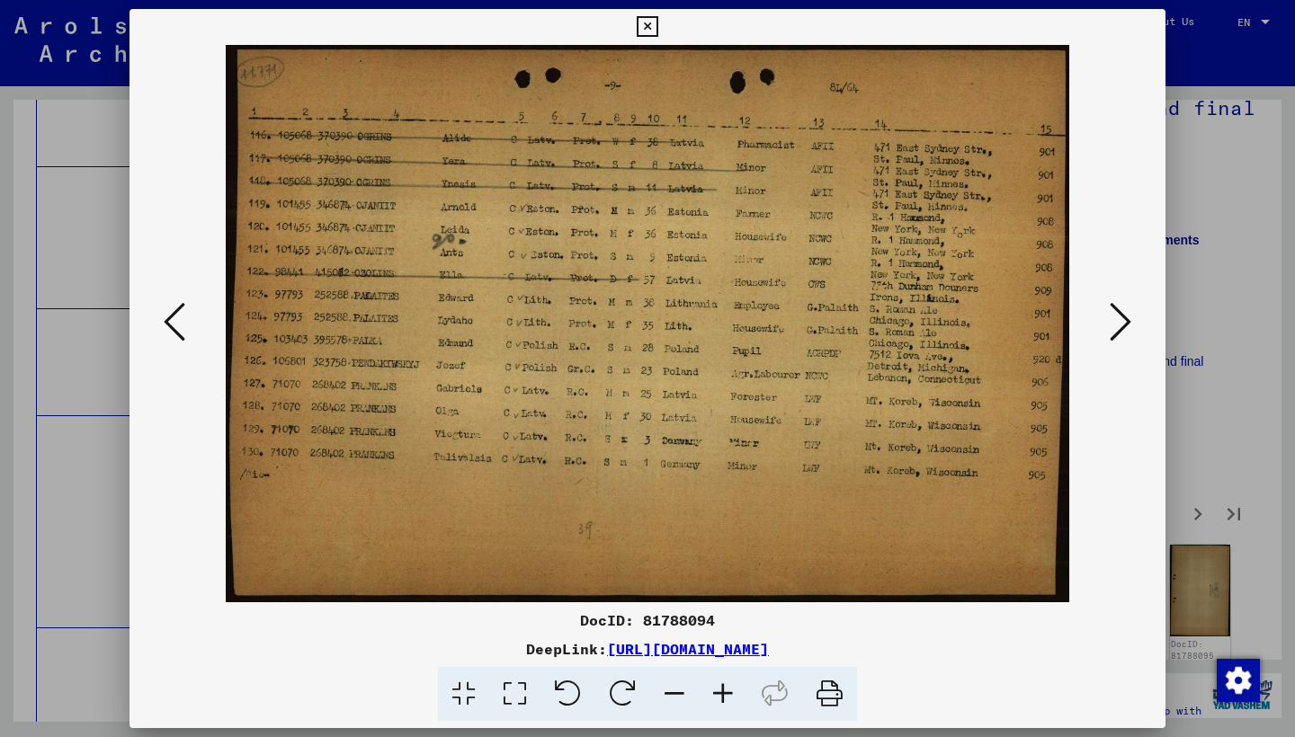
click at [1118, 323] on icon at bounding box center [1120, 321] width 22 height 43
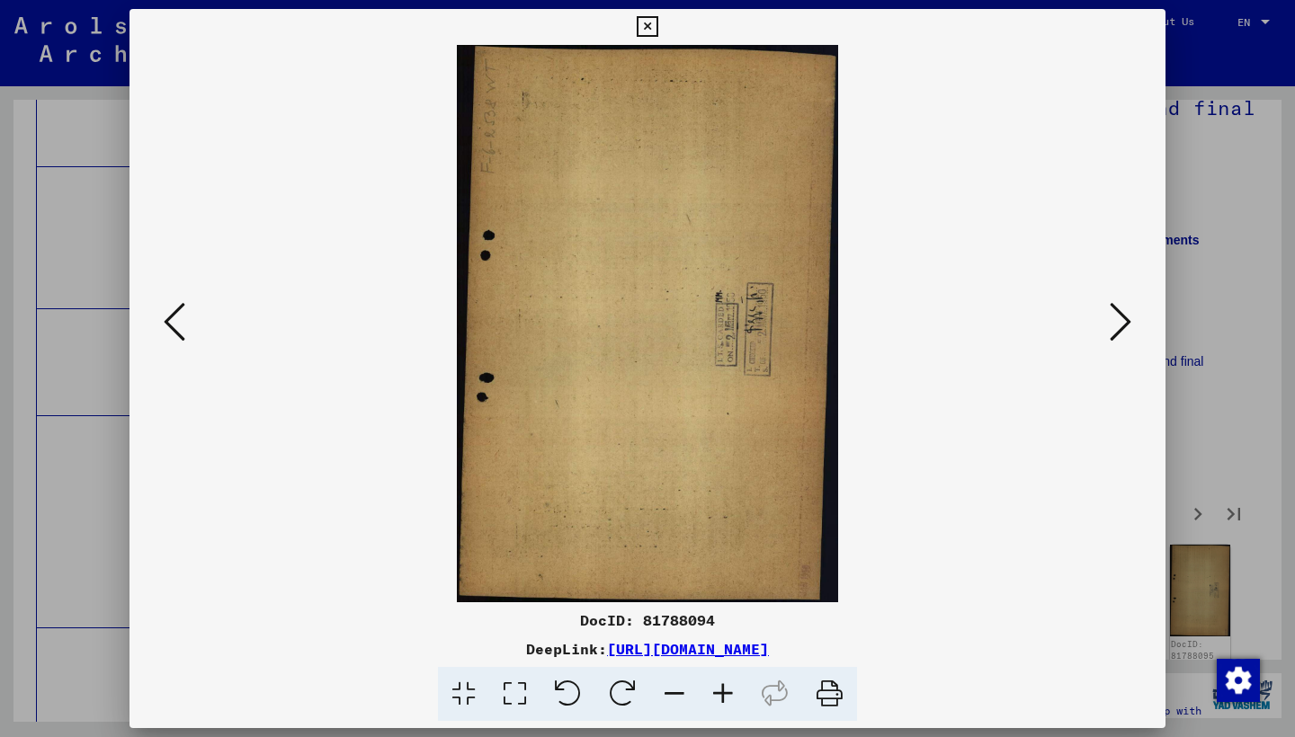
click at [1118, 323] on icon at bounding box center [1120, 321] width 22 height 43
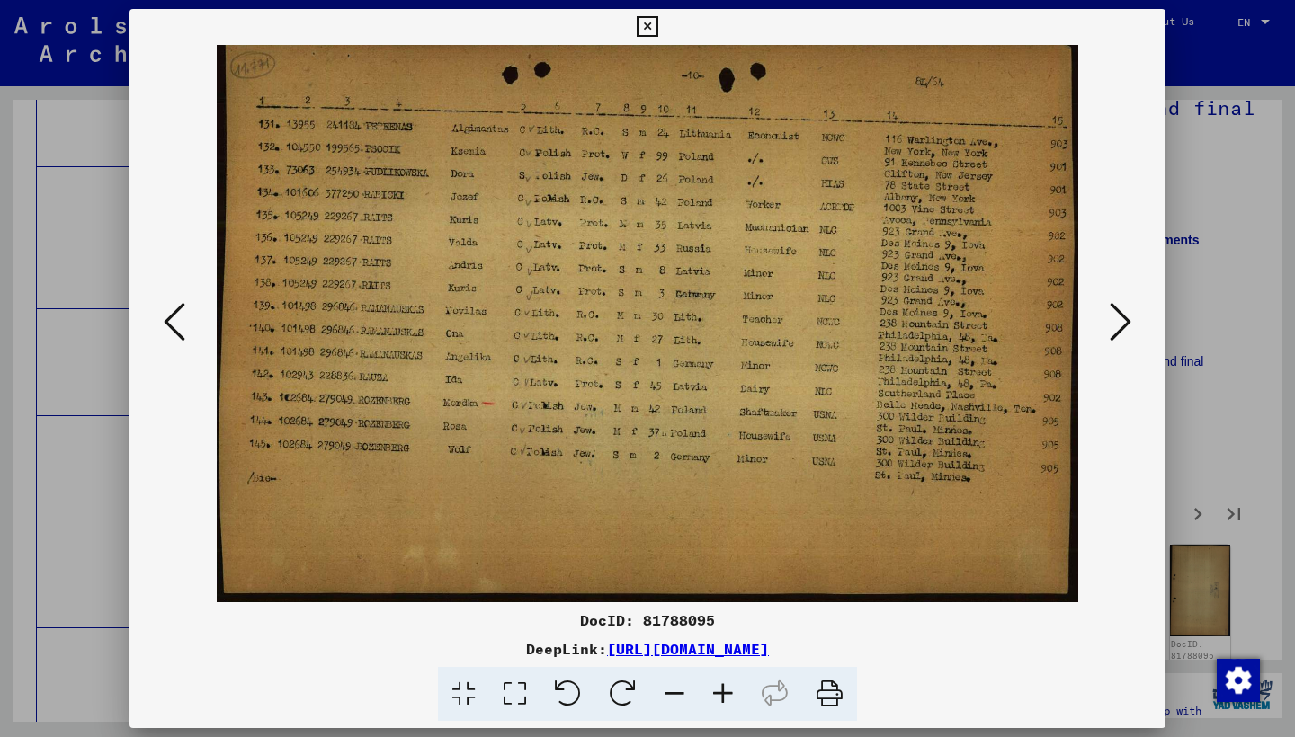
click at [1118, 323] on icon at bounding box center [1120, 321] width 22 height 43
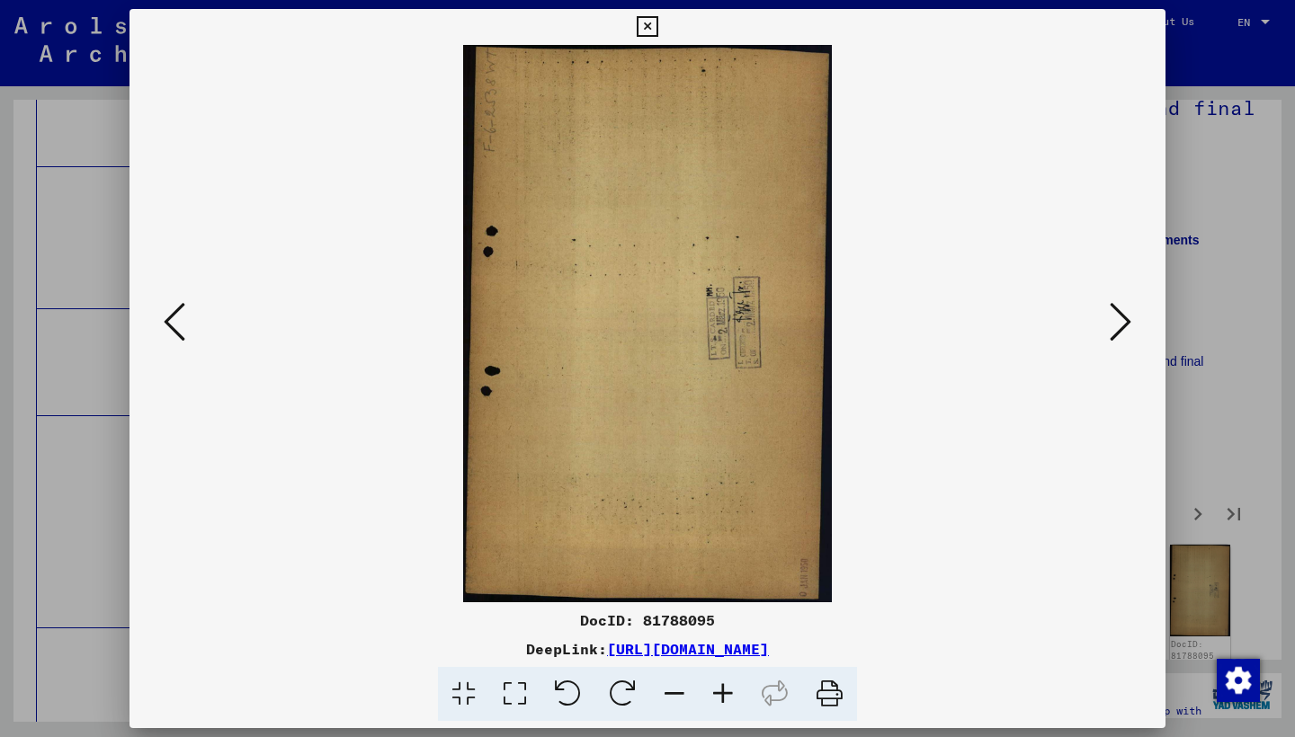
click at [1118, 323] on icon at bounding box center [1120, 321] width 22 height 43
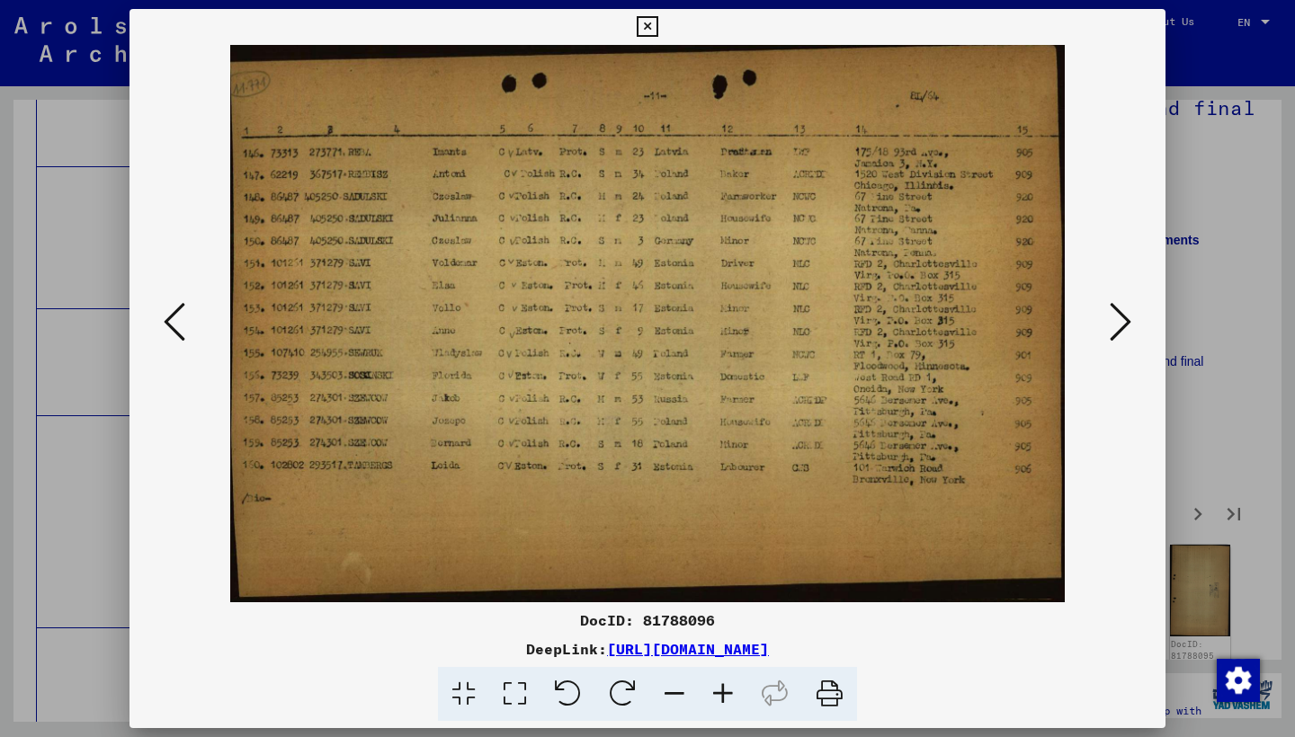
click at [1118, 323] on icon at bounding box center [1120, 321] width 22 height 43
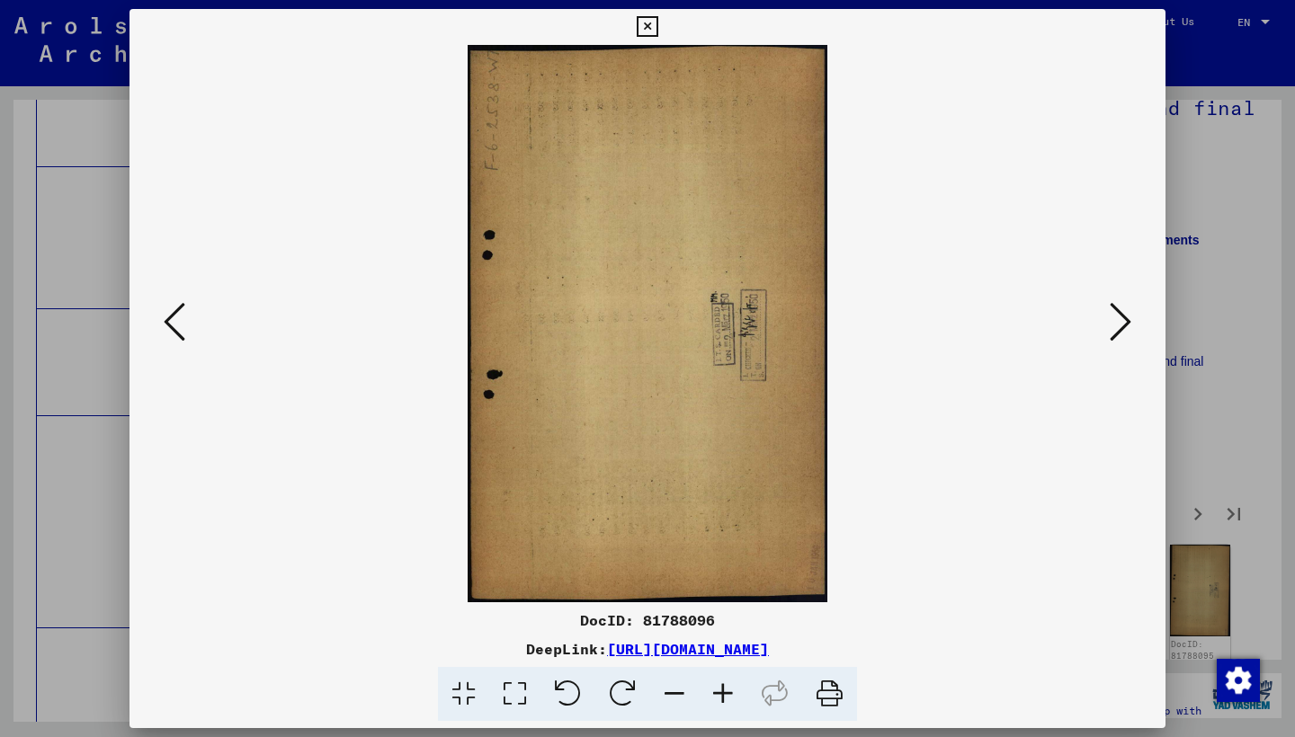
click at [1118, 323] on icon at bounding box center [1120, 321] width 22 height 43
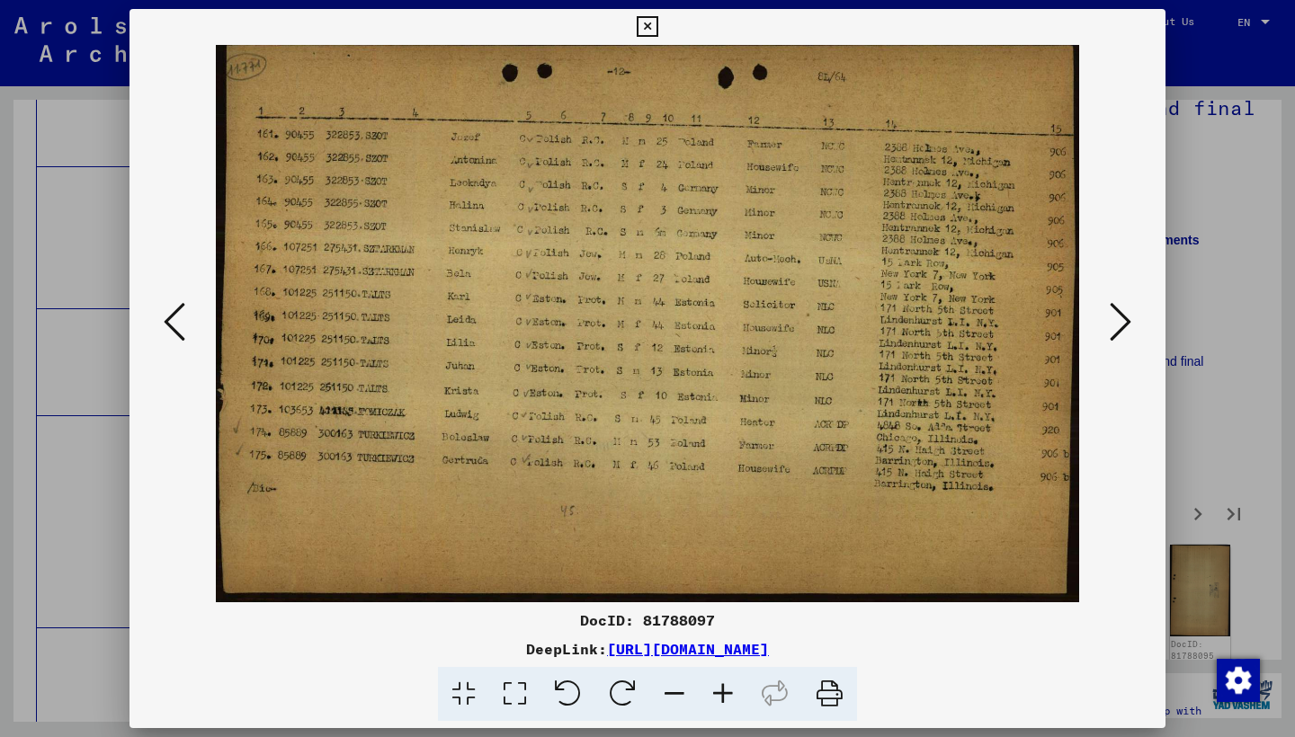
click at [1117, 324] on icon at bounding box center [1120, 321] width 22 height 43
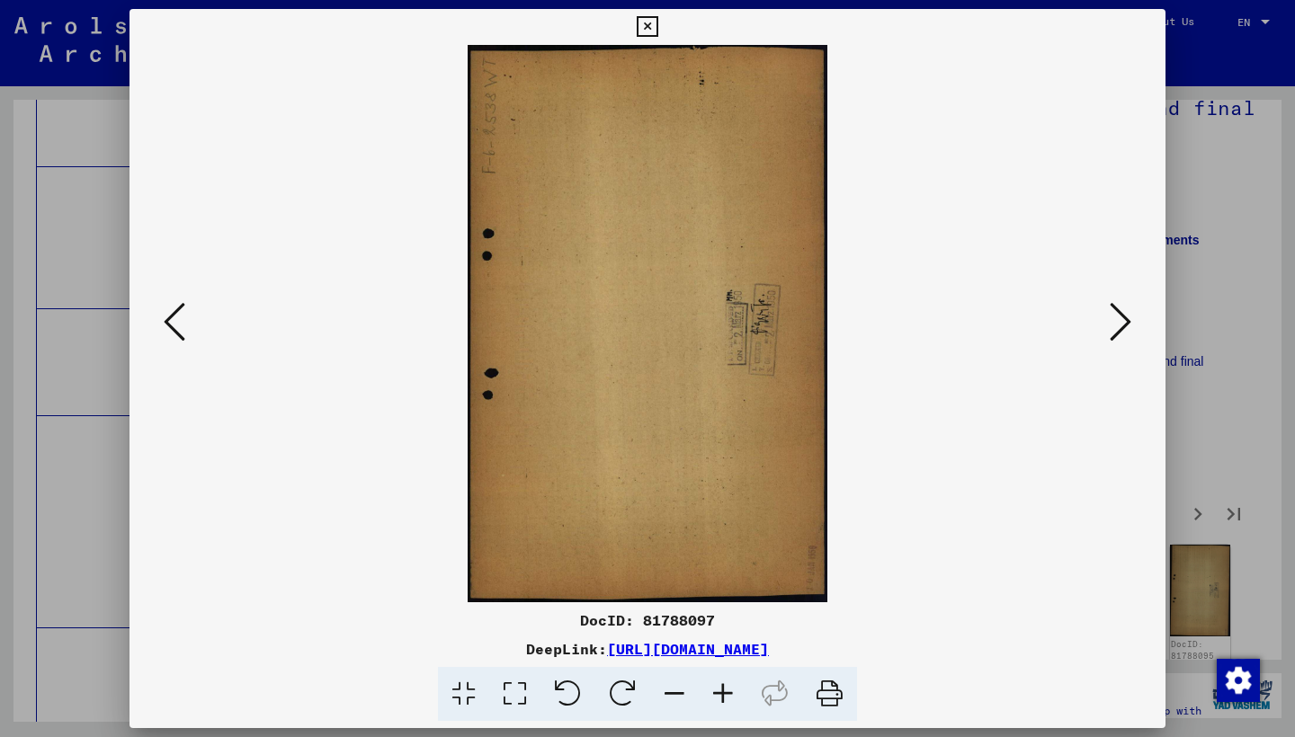
click at [1117, 324] on icon at bounding box center [1120, 321] width 22 height 43
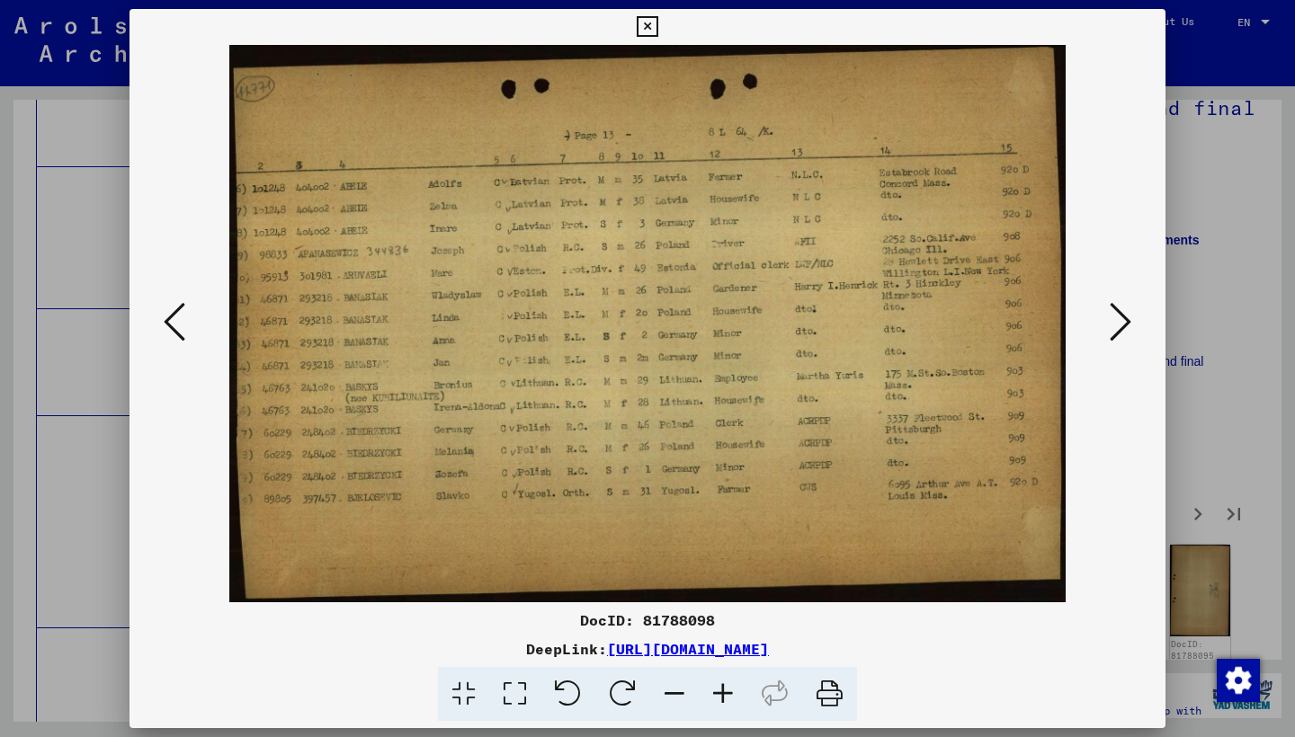
click at [1117, 324] on icon at bounding box center [1120, 321] width 22 height 43
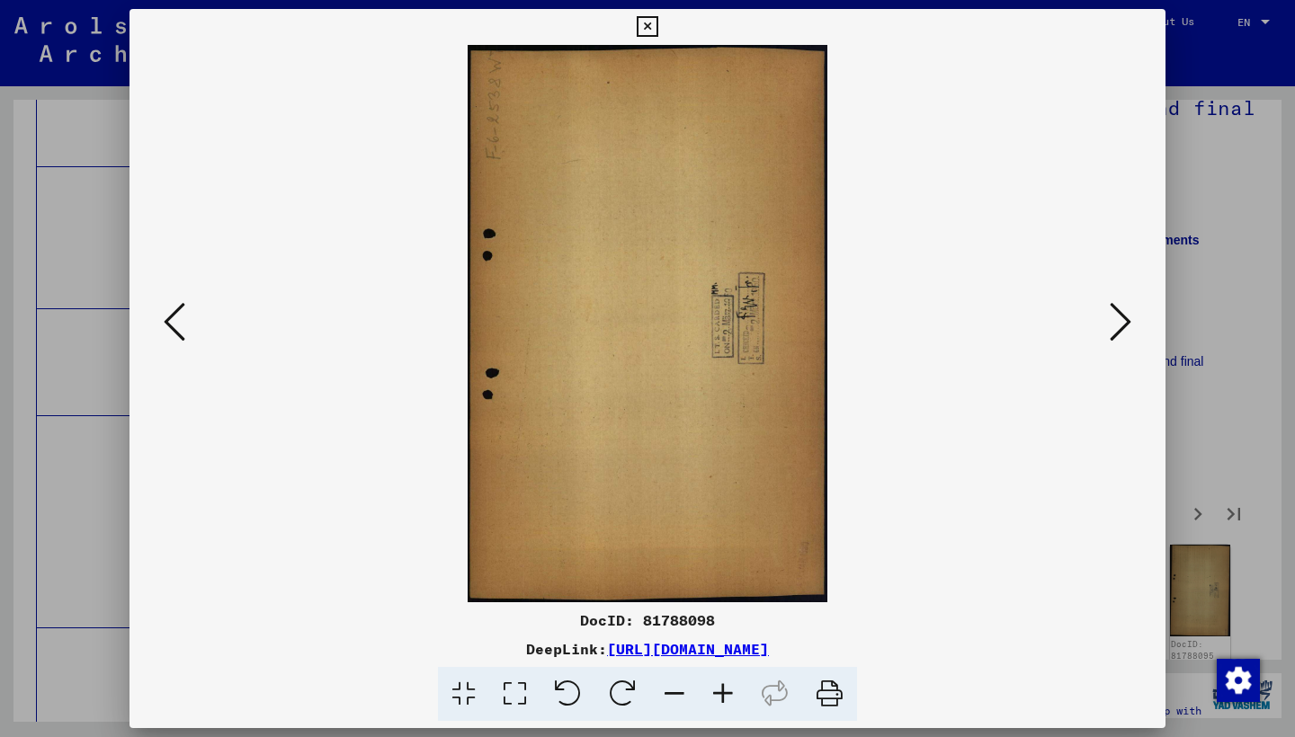
click at [1117, 324] on icon at bounding box center [1120, 321] width 22 height 43
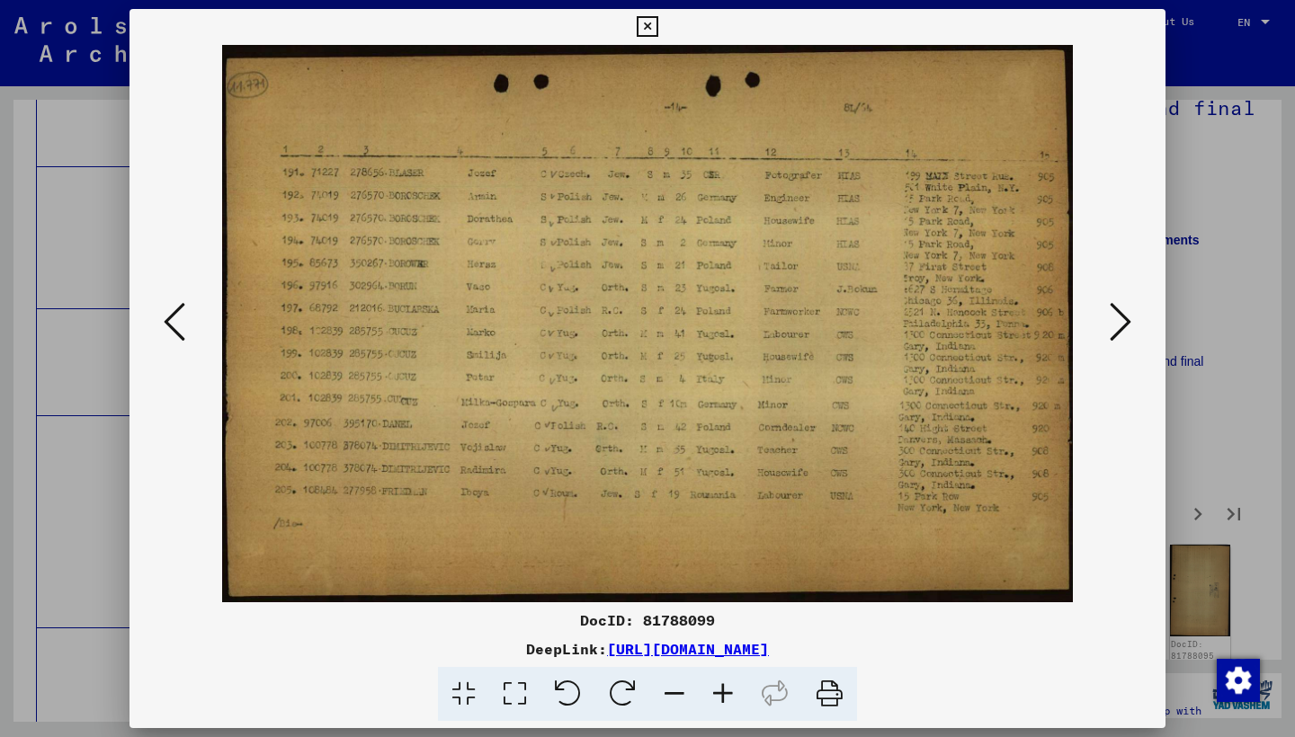
click at [1117, 324] on icon at bounding box center [1120, 321] width 22 height 43
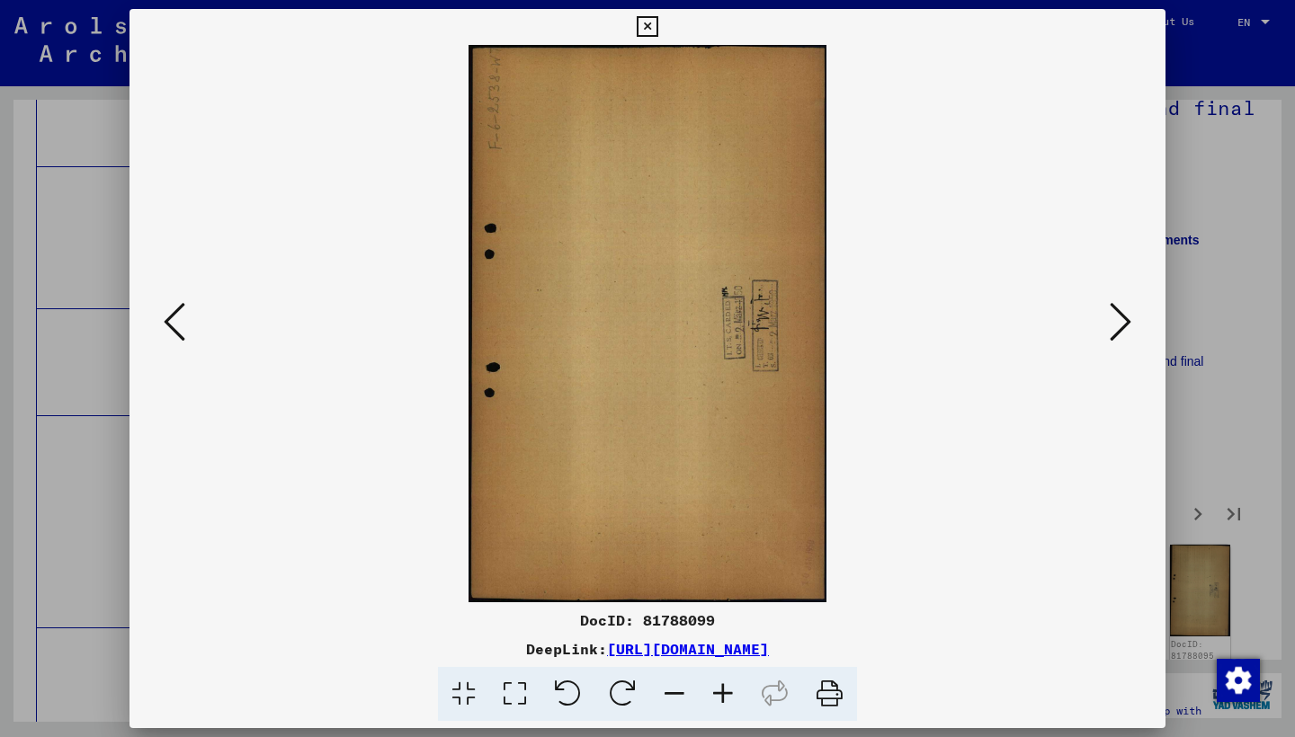
click at [1117, 324] on icon at bounding box center [1120, 321] width 22 height 43
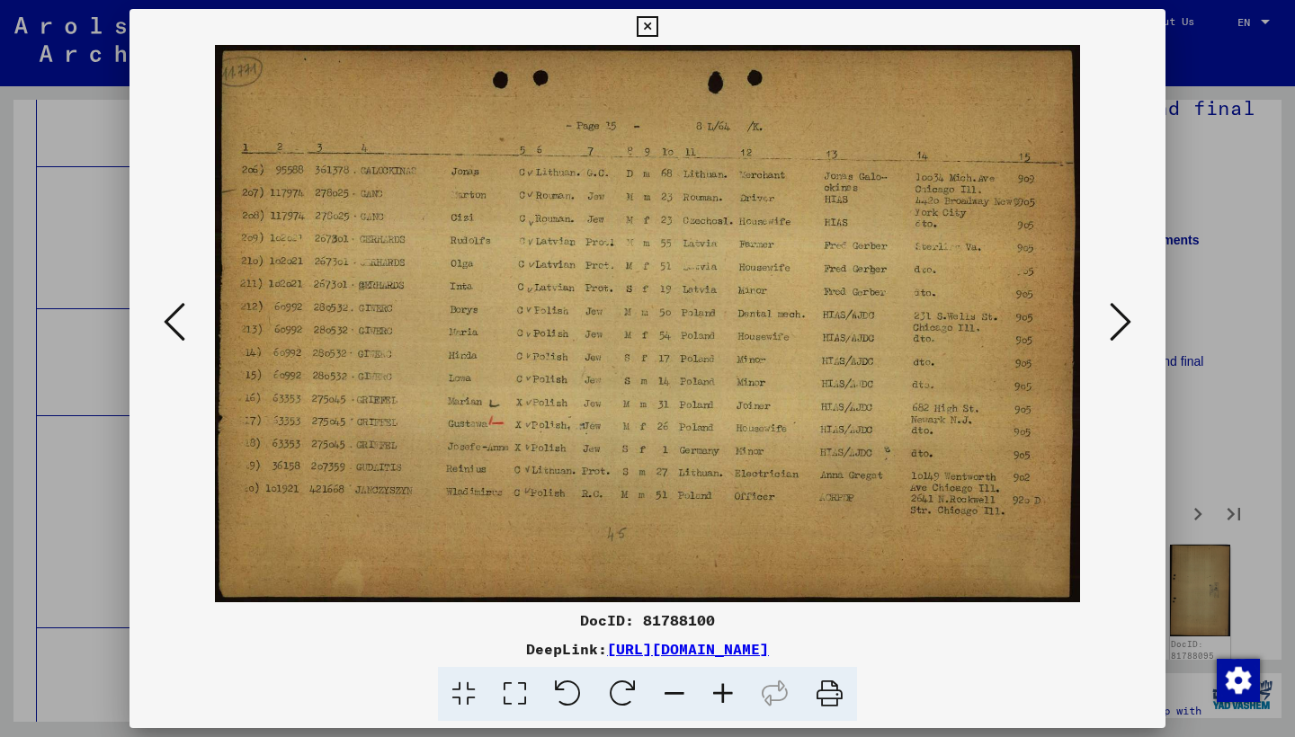
click at [1117, 324] on icon at bounding box center [1120, 321] width 22 height 43
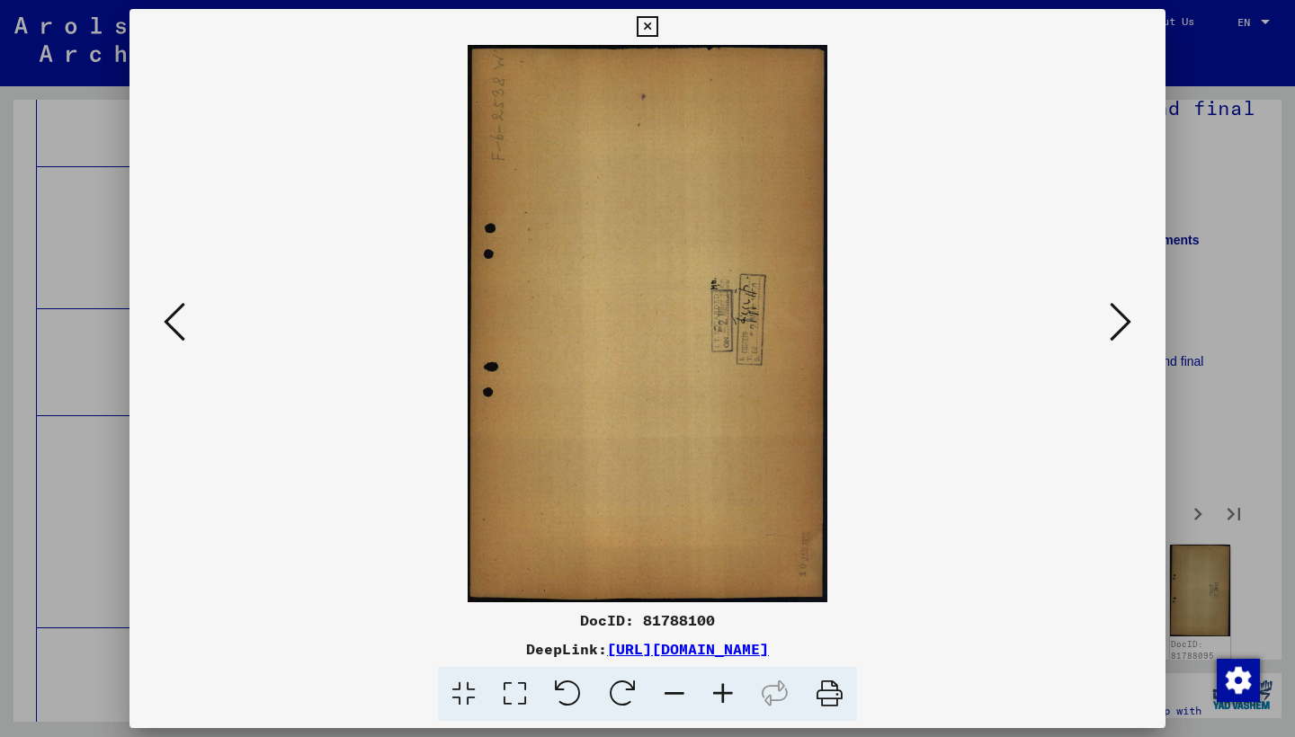
click at [1118, 324] on icon at bounding box center [1120, 321] width 22 height 43
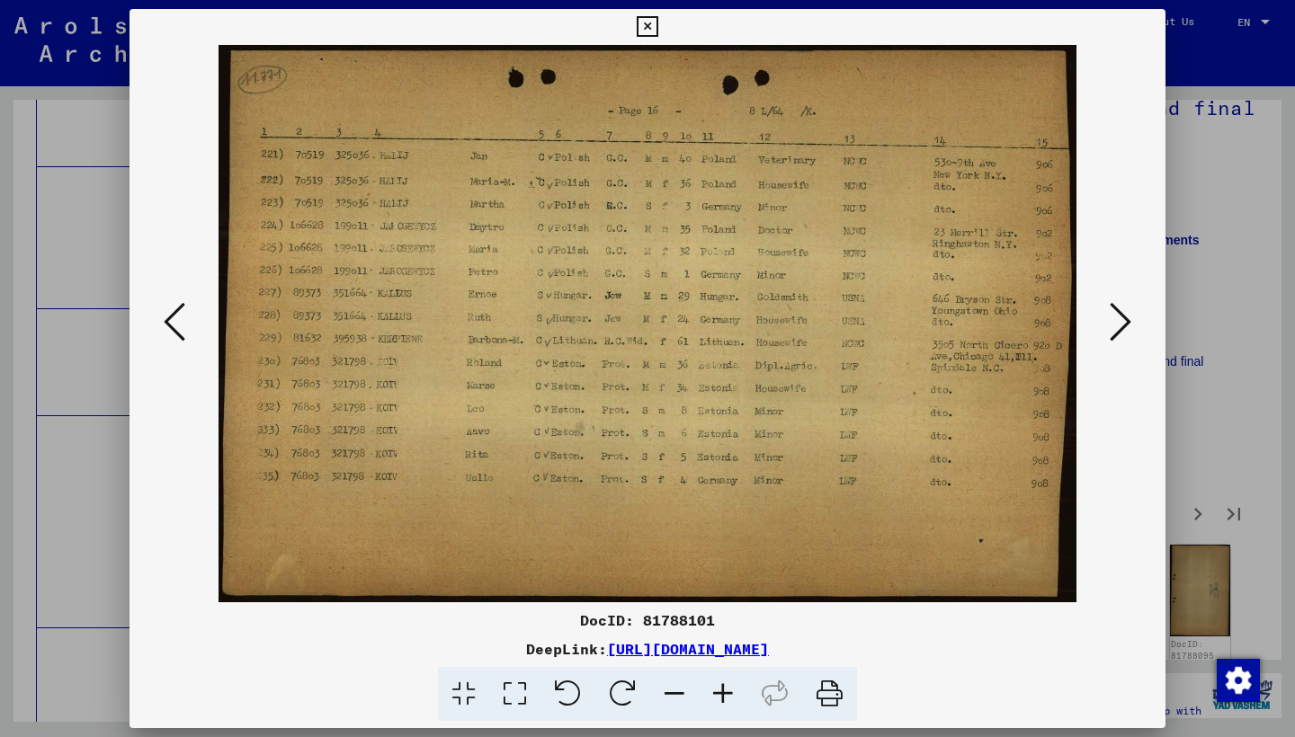
click at [1122, 304] on icon at bounding box center [1120, 321] width 22 height 43
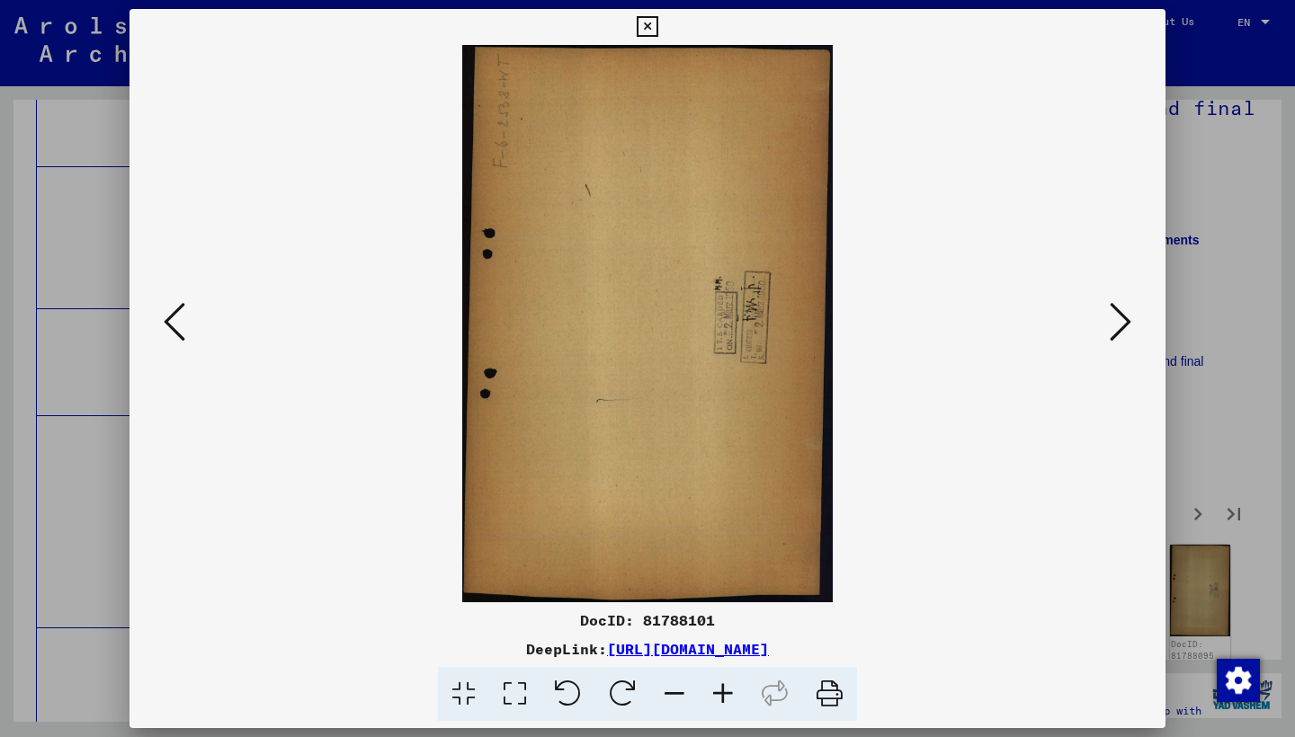
click at [1121, 309] on icon at bounding box center [1120, 321] width 22 height 43
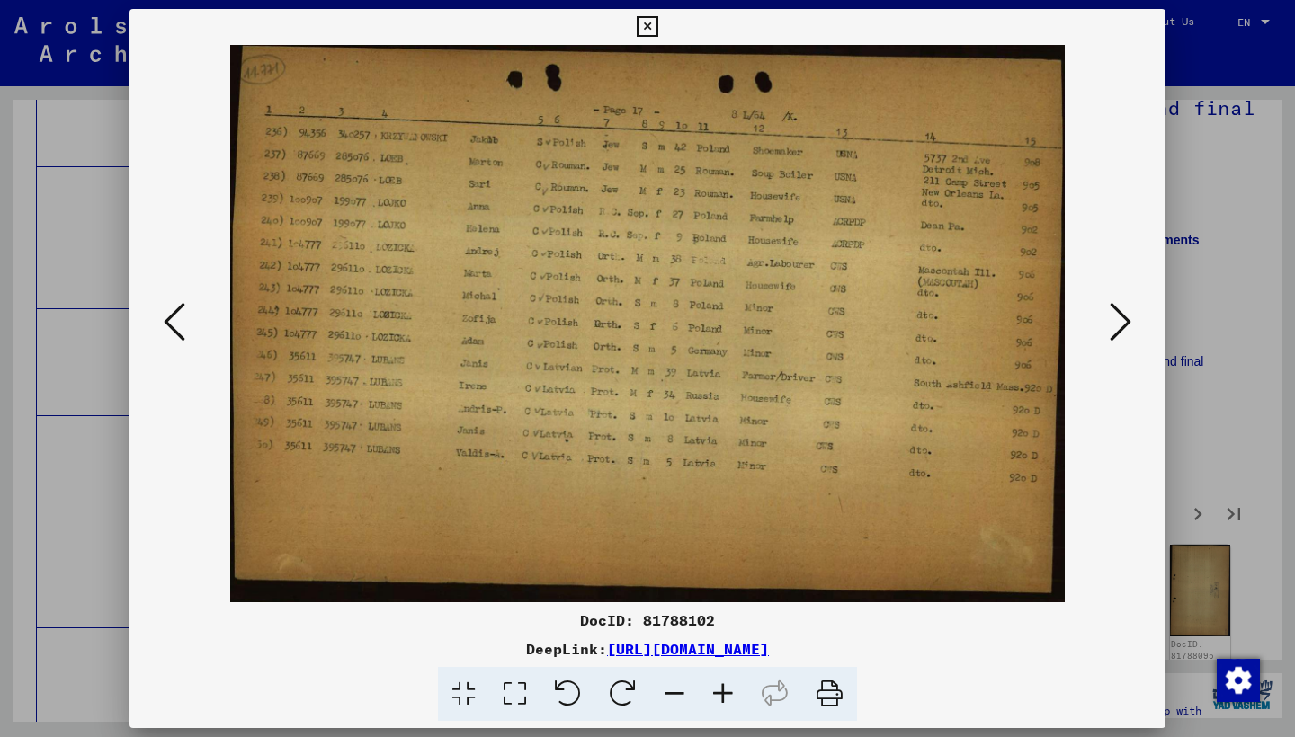
click at [1121, 318] on icon at bounding box center [1120, 321] width 22 height 43
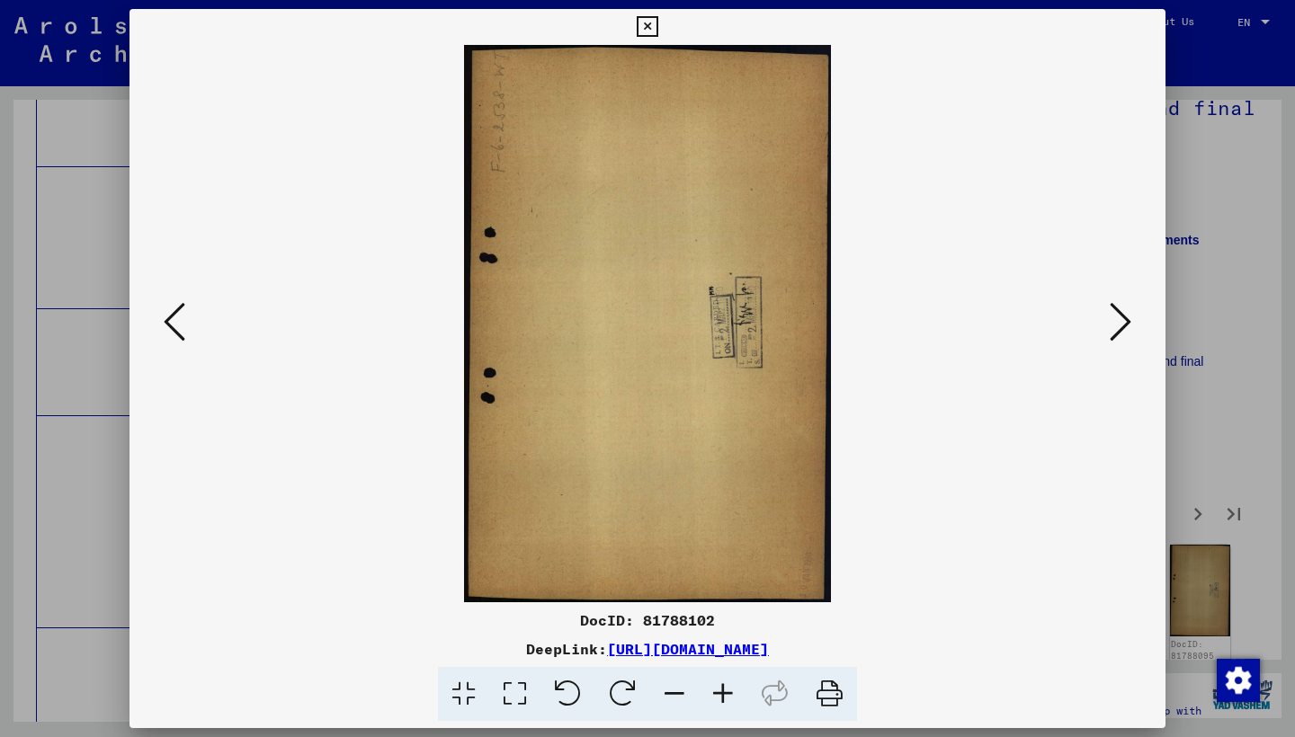
click at [1121, 318] on icon at bounding box center [1120, 321] width 22 height 43
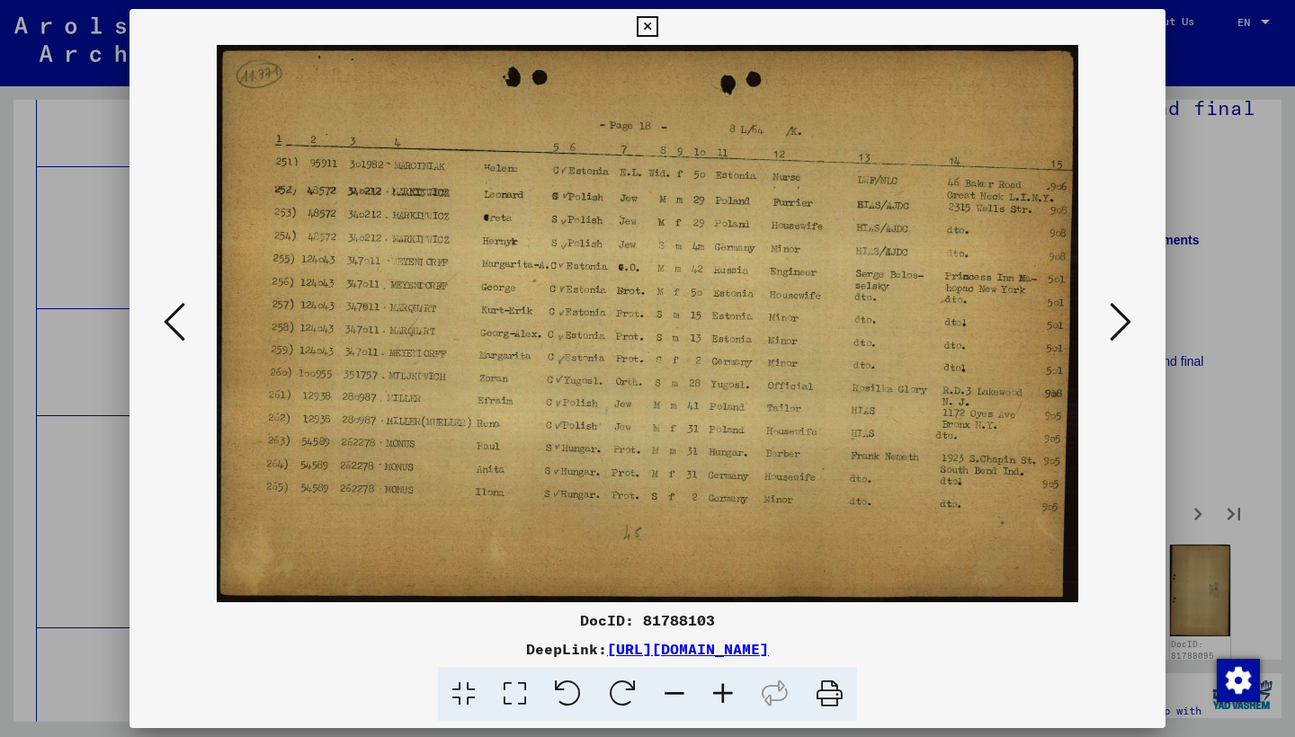
click at [1121, 318] on icon at bounding box center [1120, 321] width 22 height 43
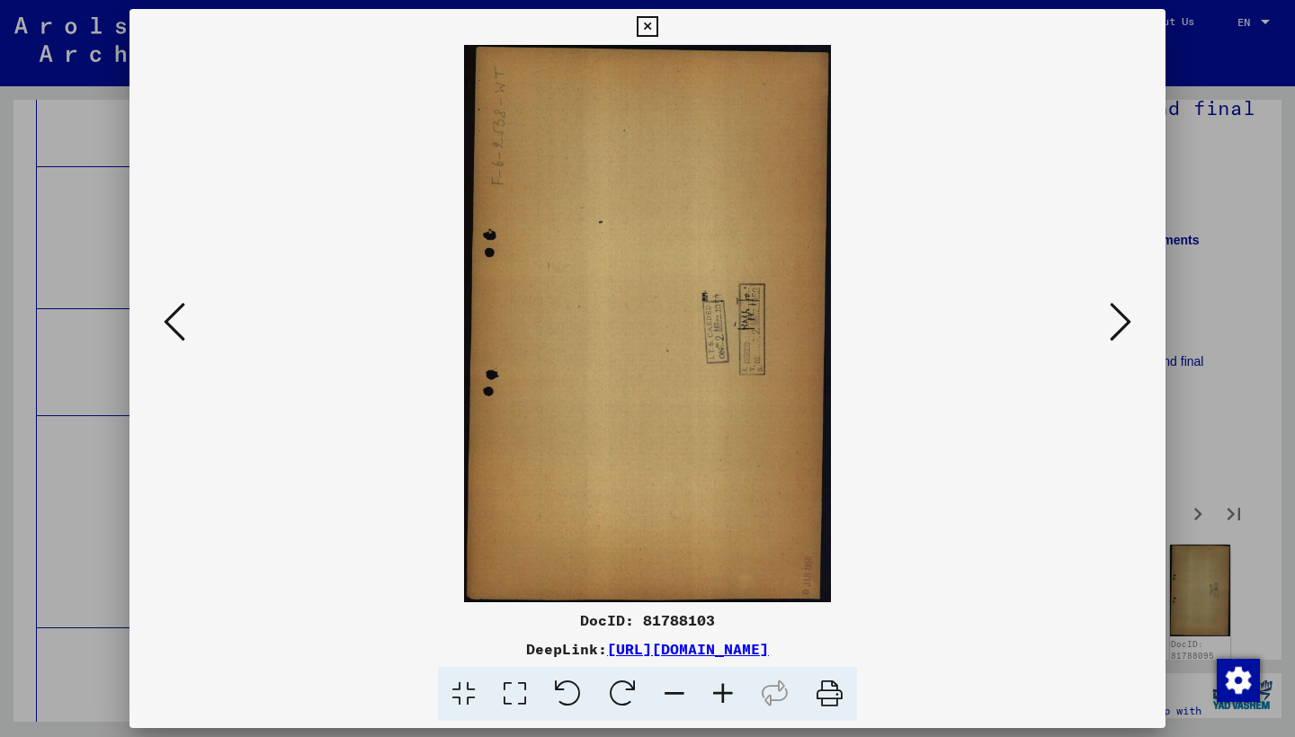
click at [1121, 318] on icon at bounding box center [1120, 321] width 22 height 43
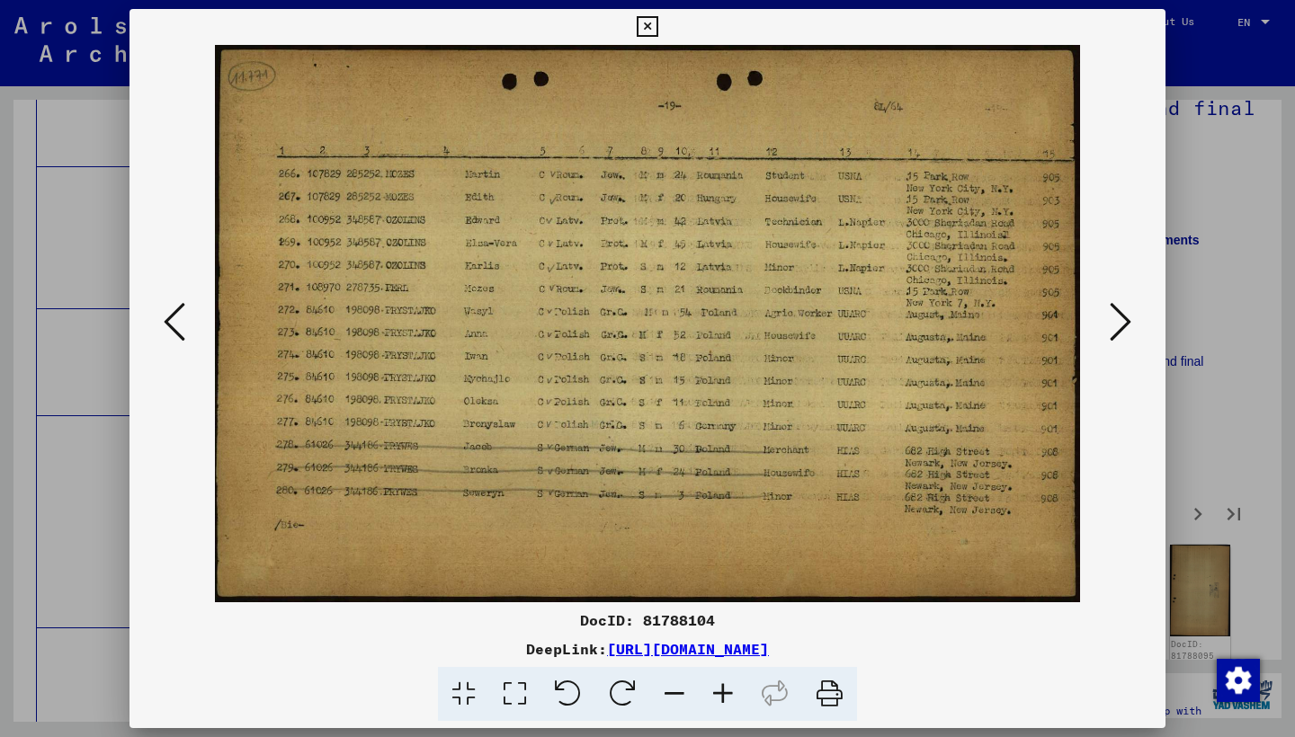
click at [1121, 319] on icon at bounding box center [1120, 321] width 22 height 43
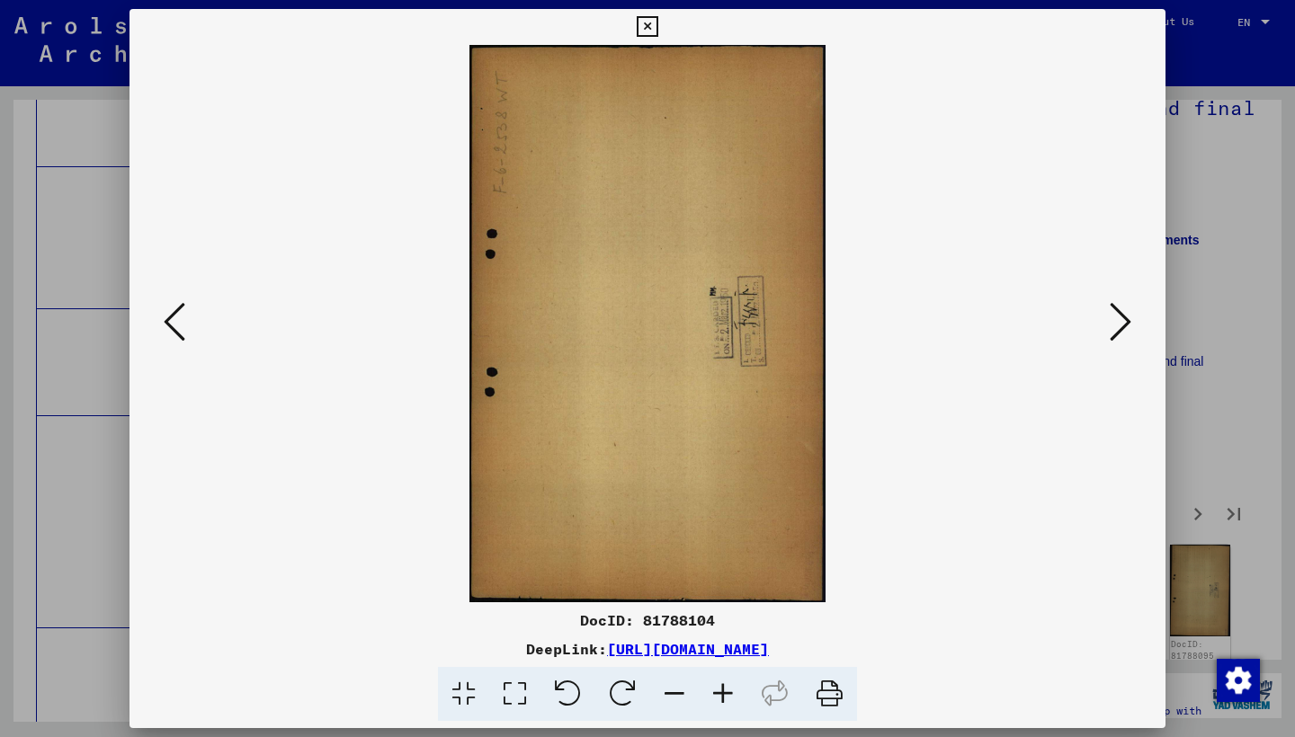
click at [1121, 319] on icon at bounding box center [1120, 321] width 22 height 43
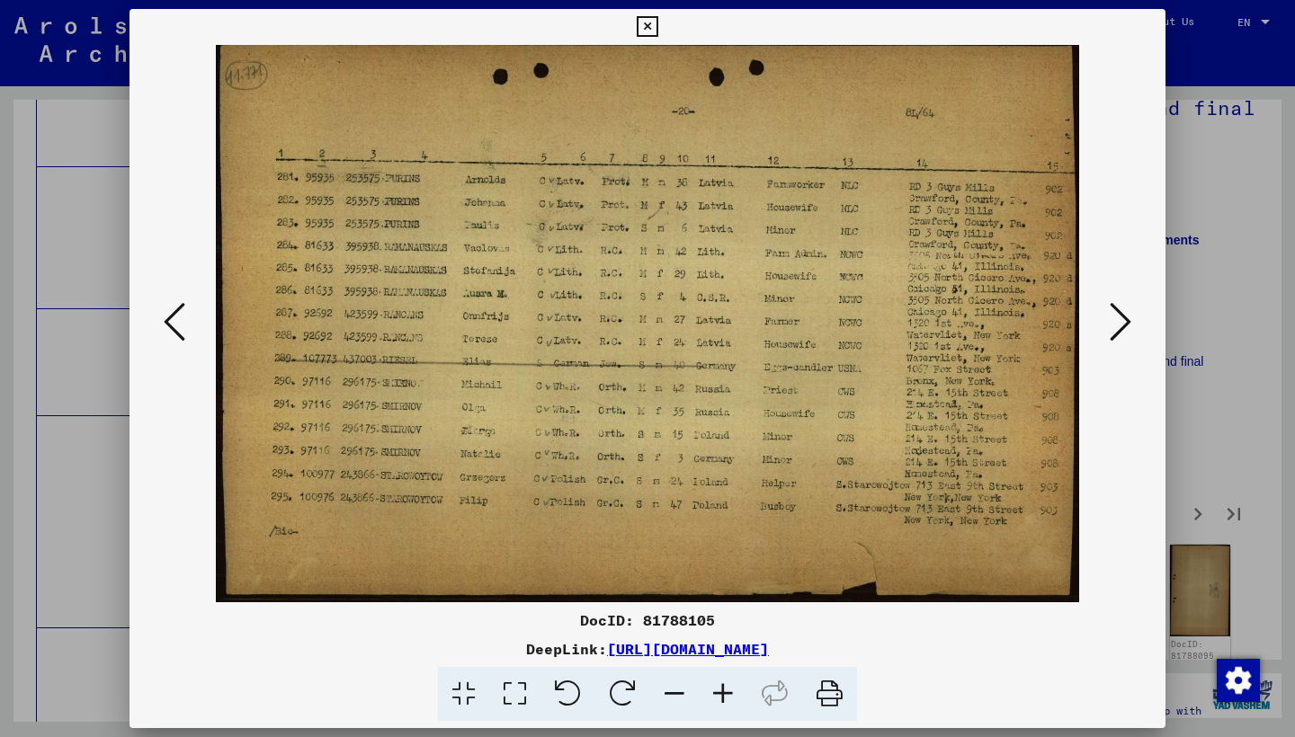
click at [1121, 319] on icon at bounding box center [1120, 321] width 22 height 43
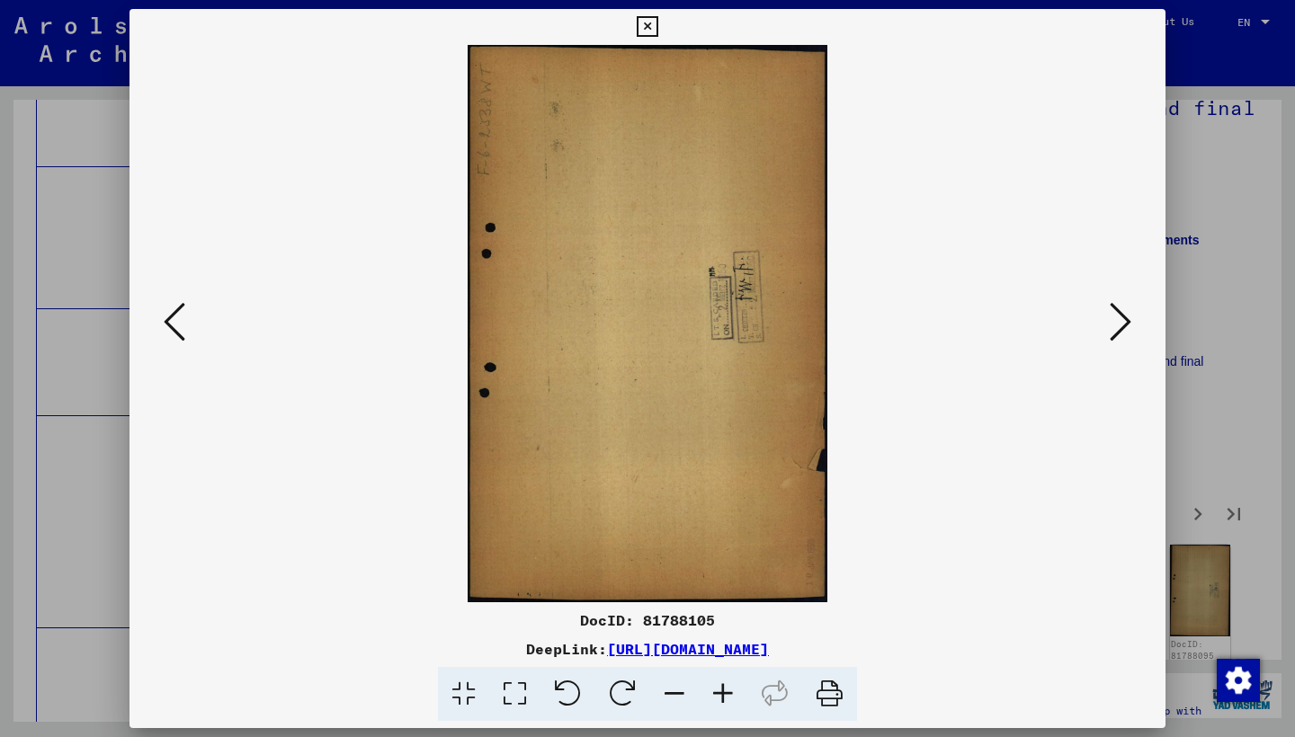
click at [1121, 319] on icon at bounding box center [1120, 321] width 22 height 43
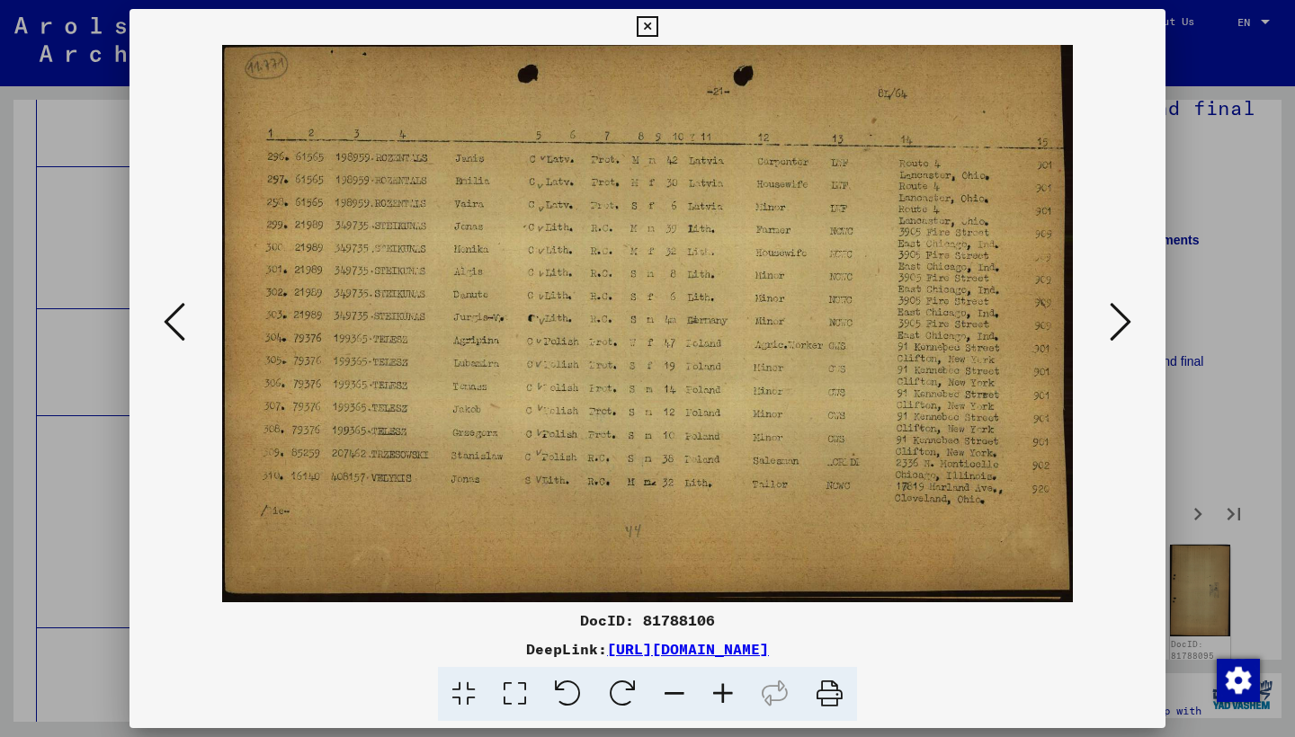
click at [1121, 319] on icon at bounding box center [1120, 321] width 22 height 43
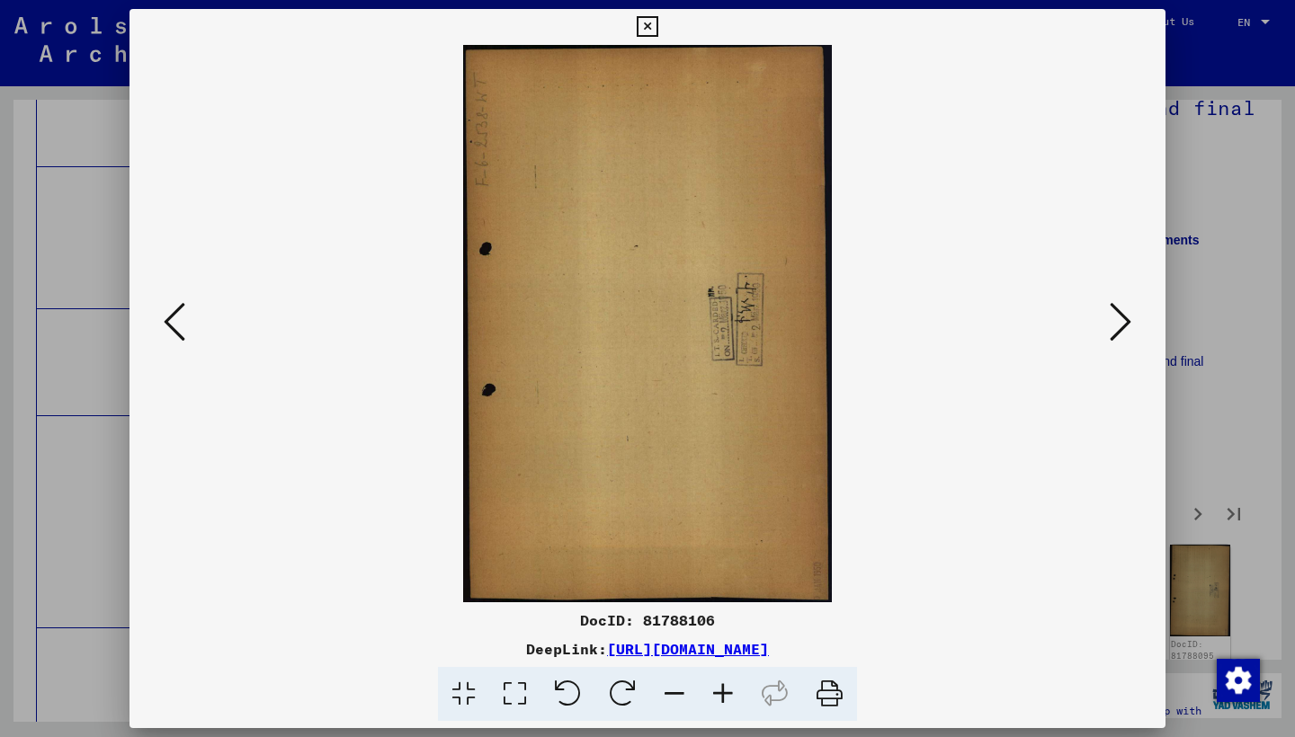
click at [1121, 319] on icon at bounding box center [1120, 321] width 22 height 43
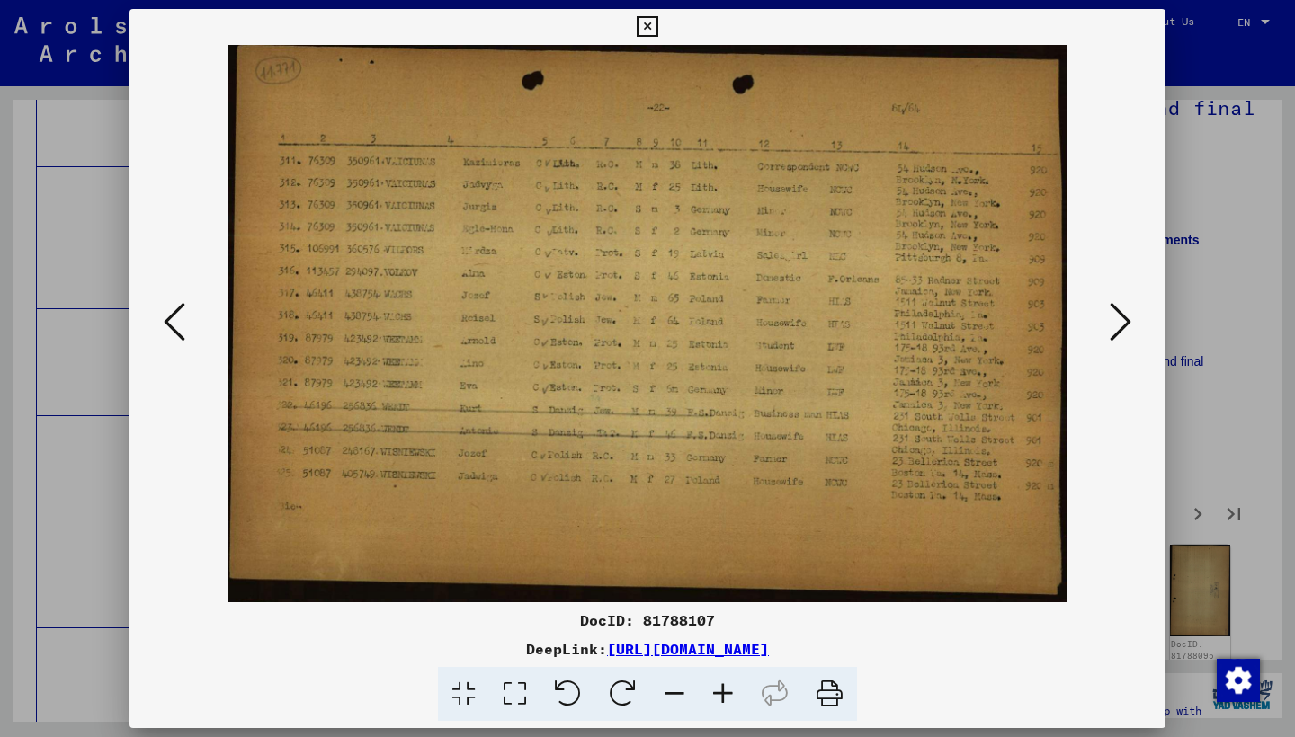
click at [1121, 319] on icon at bounding box center [1120, 321] width 22 height 43
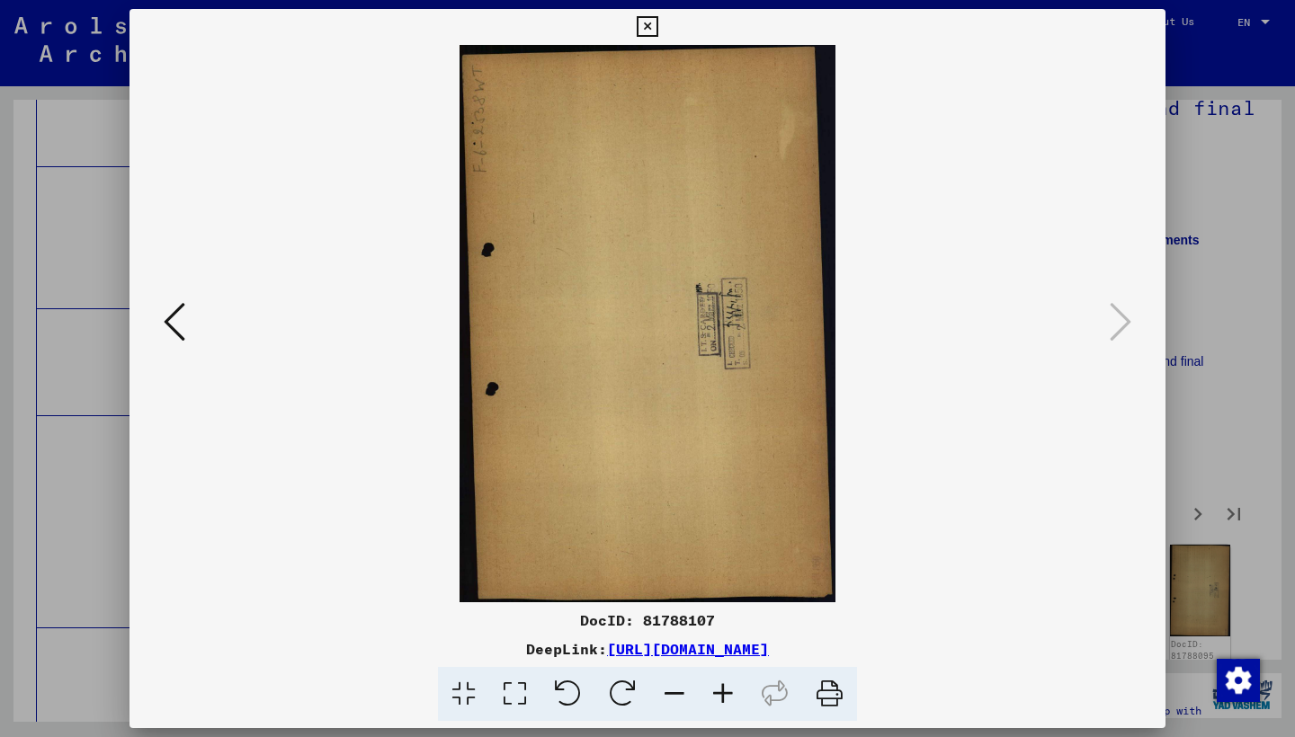
click at [663, 18] on button at bounding box center [646, 27] width 31 height 36
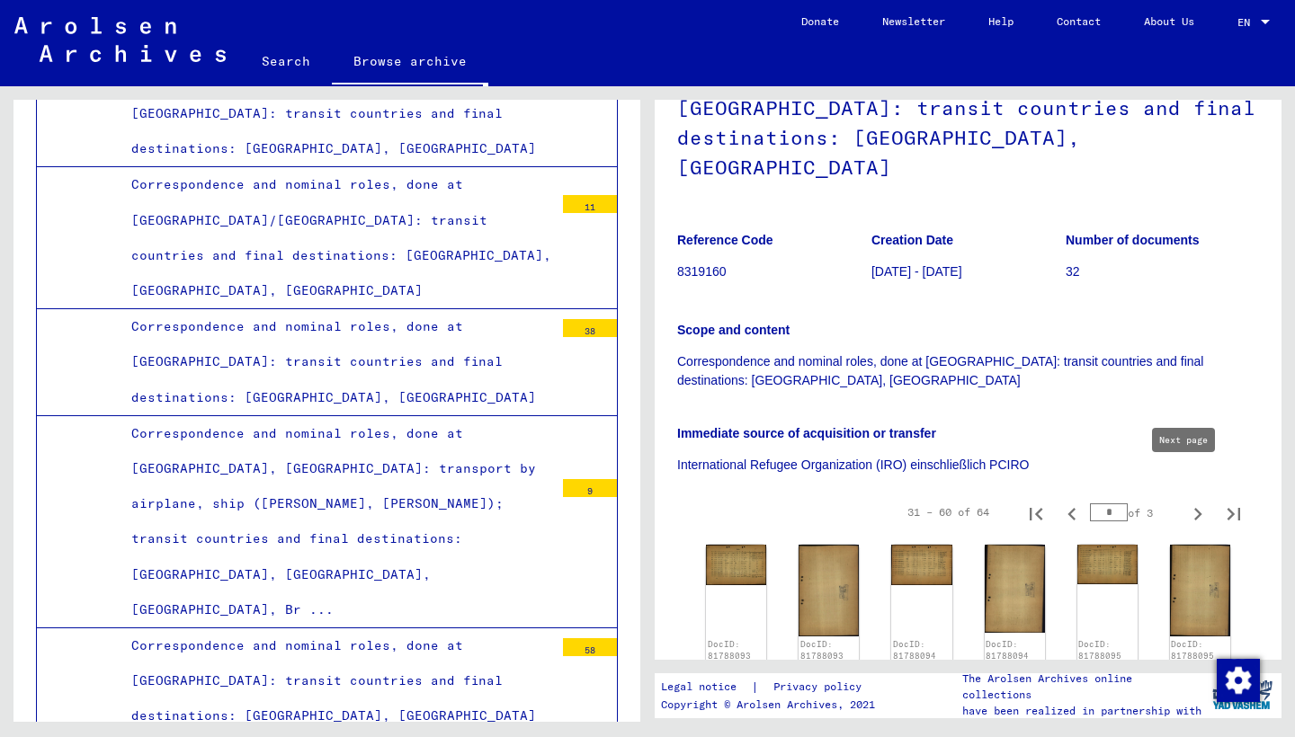
click at [1185, 502] on icon "Next page" at bounding box center [1197, 514] width 25 height 25
type input "*"
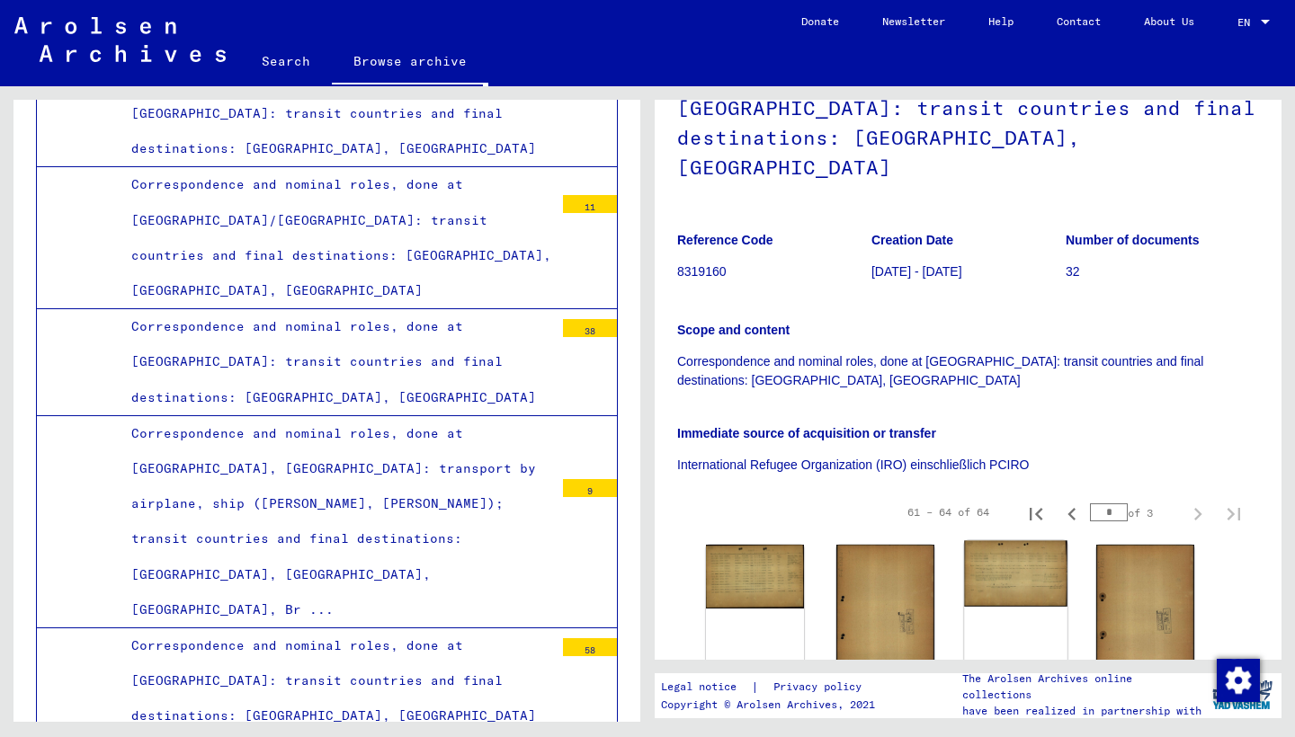
scroll to position [456, 0]
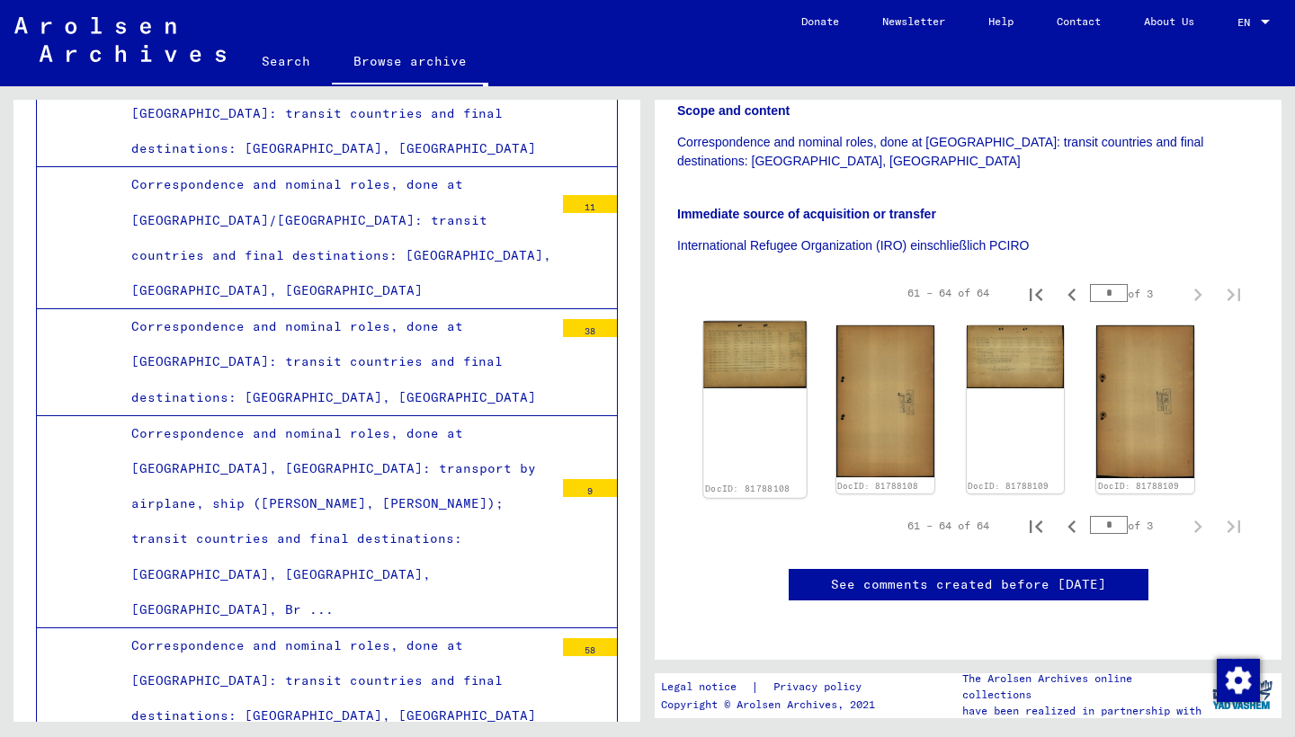
click at [777, 322] on img at bounding box center [754, 355] width 102 height 67
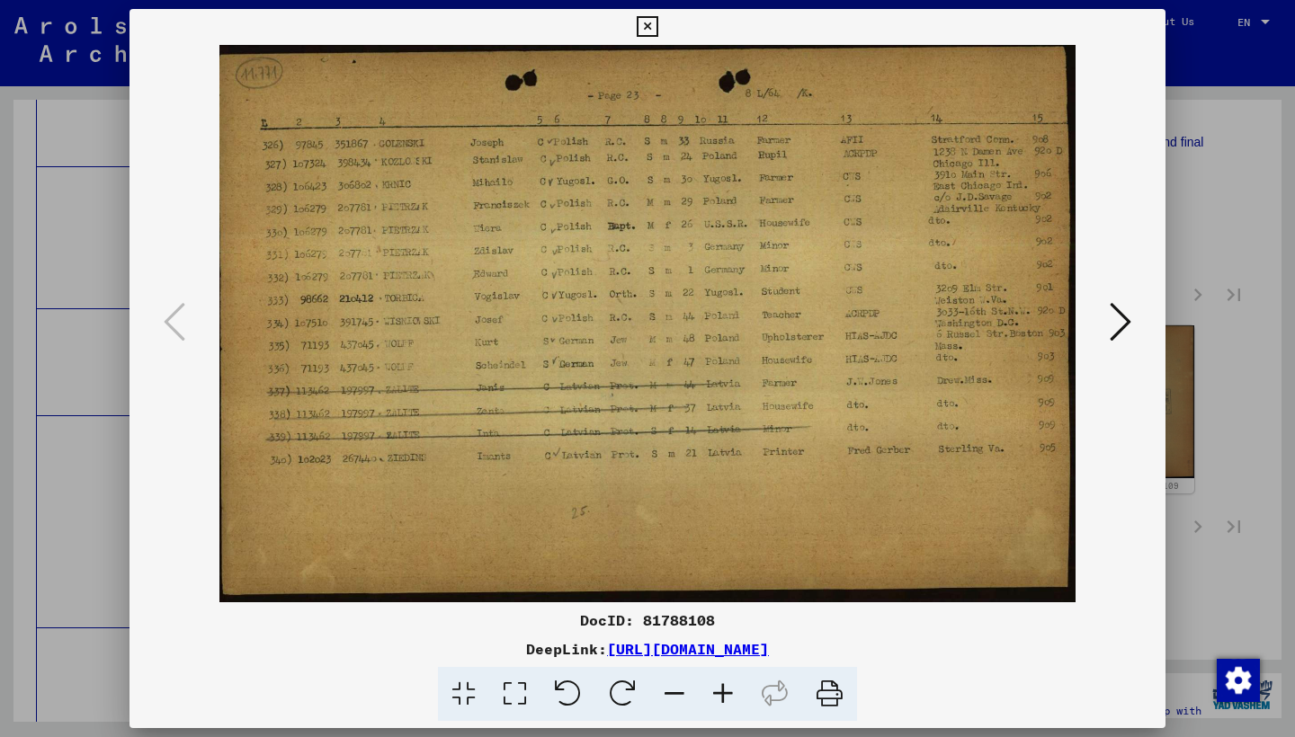
scroll to position [379, 0]
click at [1118, 313] on icon at bounding box center [1120, 321] width 22 height 43
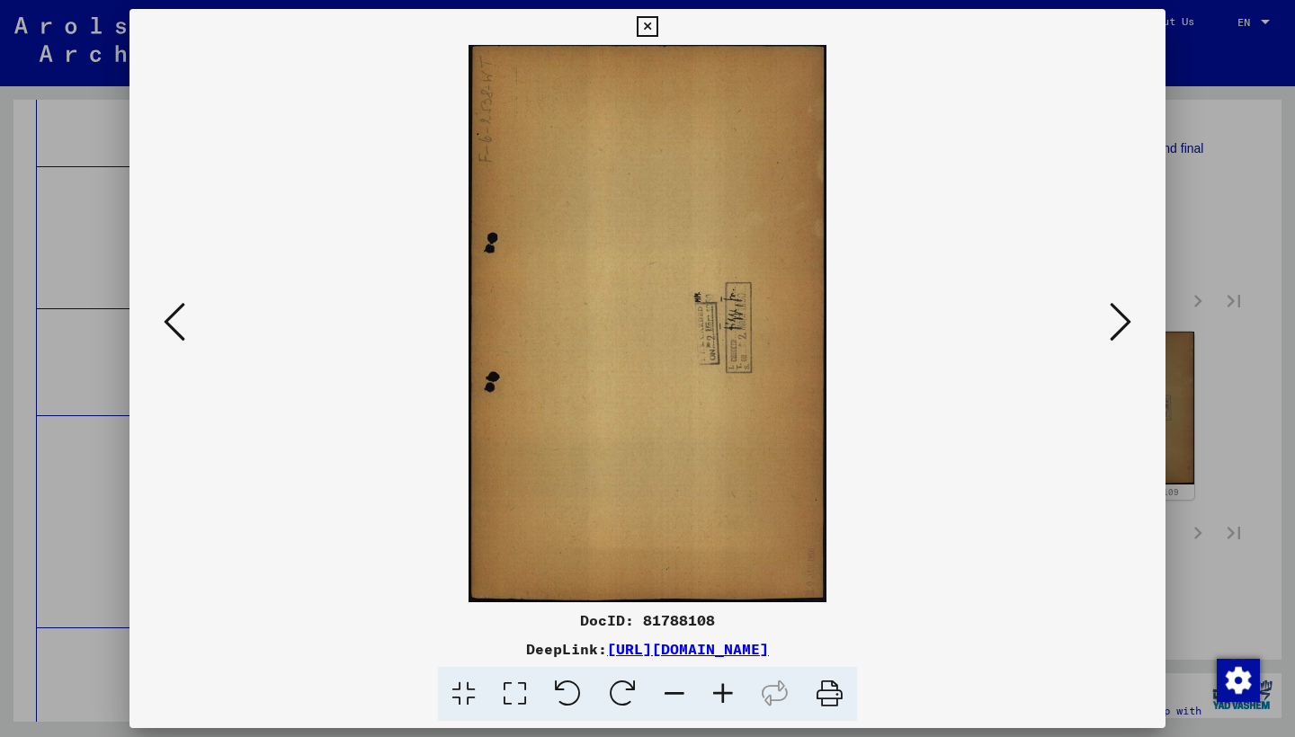
click at [1118, 313] on icon at bounding box center [1120, 321] width 22 height 43
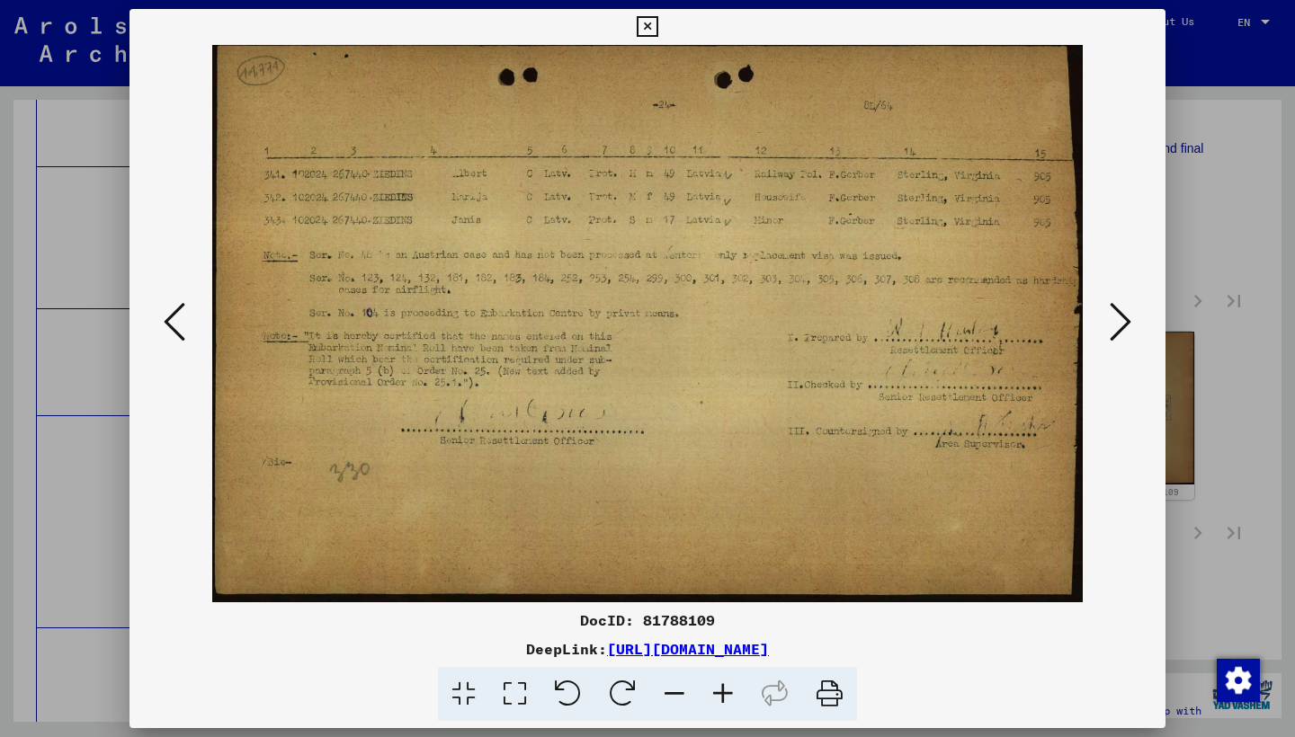
click at [1117, 313] on icon at bounding box center [1120, 321] width 22 height 43
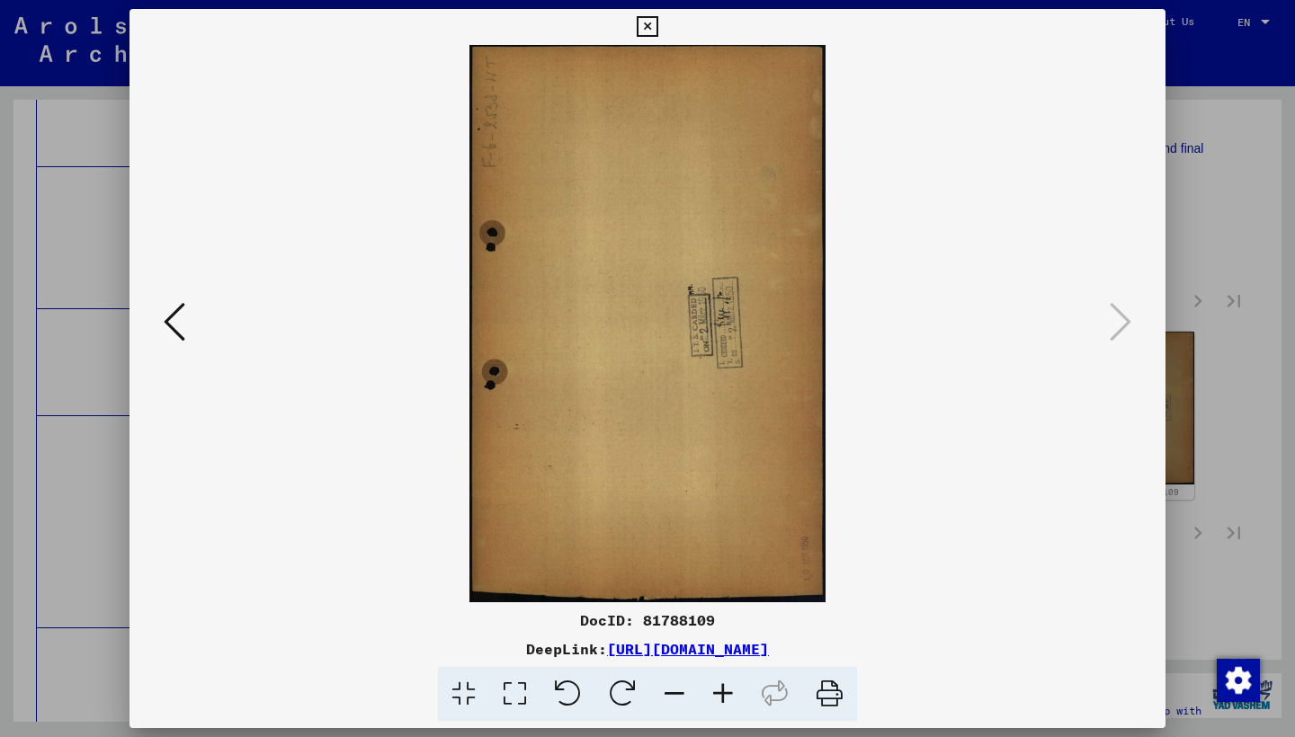
click at [657, 27] on icon at bounding box center [647, 27] width 21 height 22
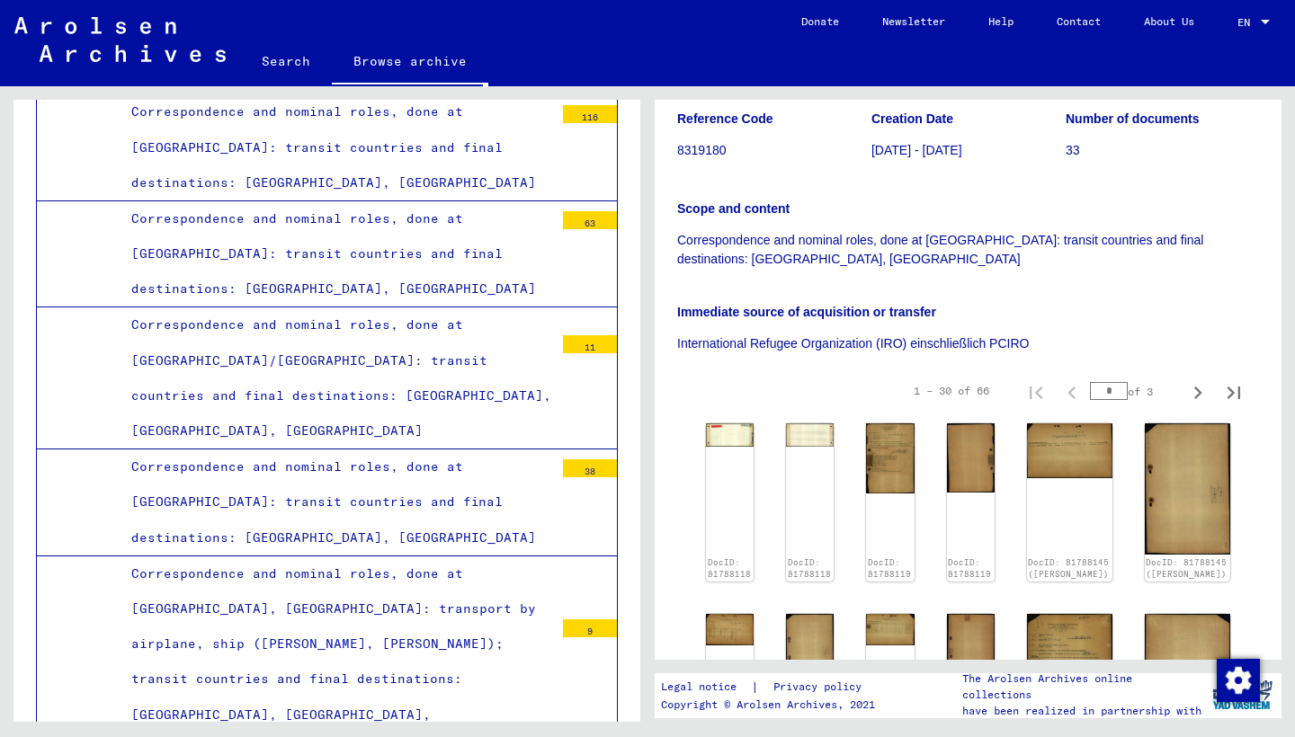
scroll to position [8130, 0]
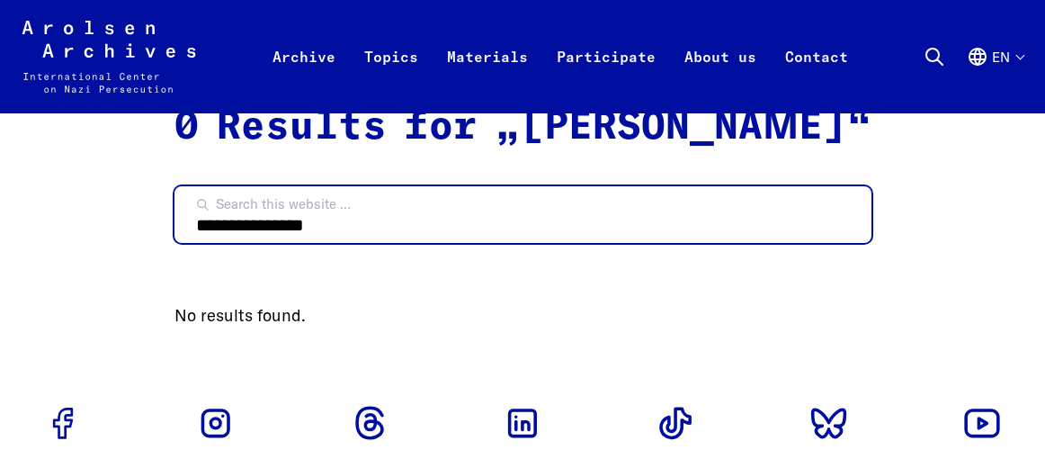
click at [266, 235] on input "**********" at bounding box center [522, 214] width 697 height 57
click at [284, 234] on input "**********" at bounding box center [522, 214] width 697 height 57
type input "**********"
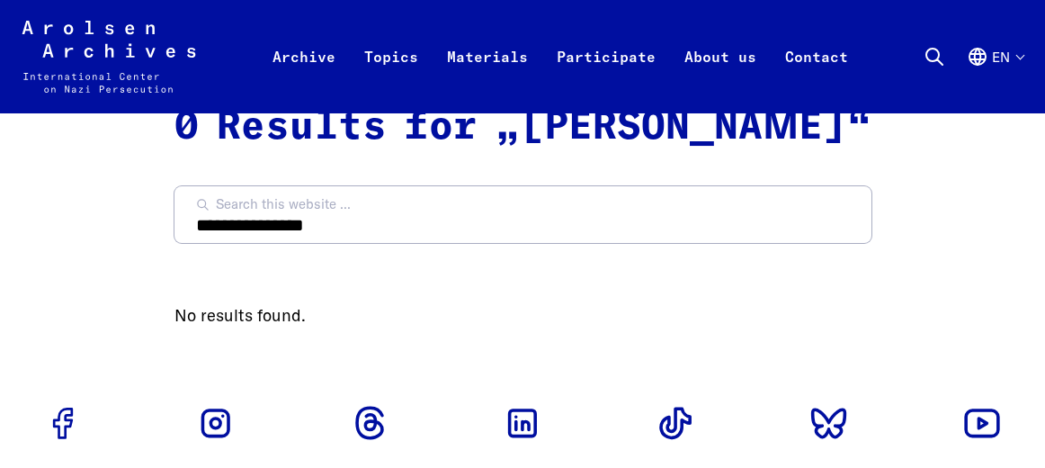
scroll to position [4, 0]
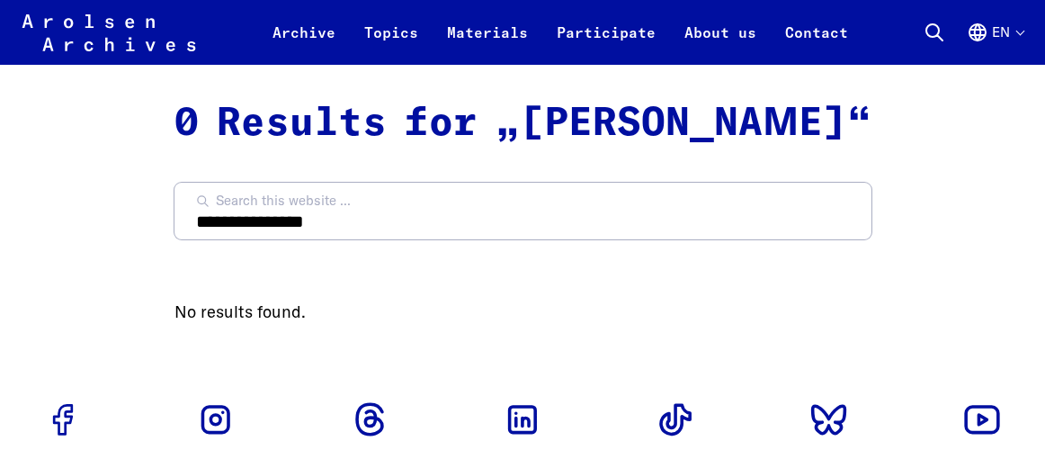
click at [933, 22] on button "Search" at bounding box center [934, 33] width 22 height 22
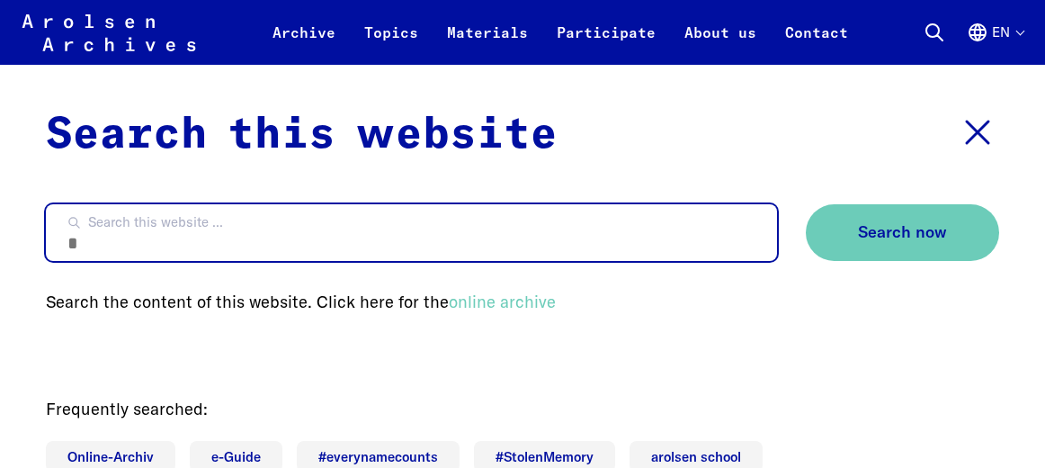
click at [217, 243] on input "Search this website ..." at bounding box center [411, 232] width 731 height 57
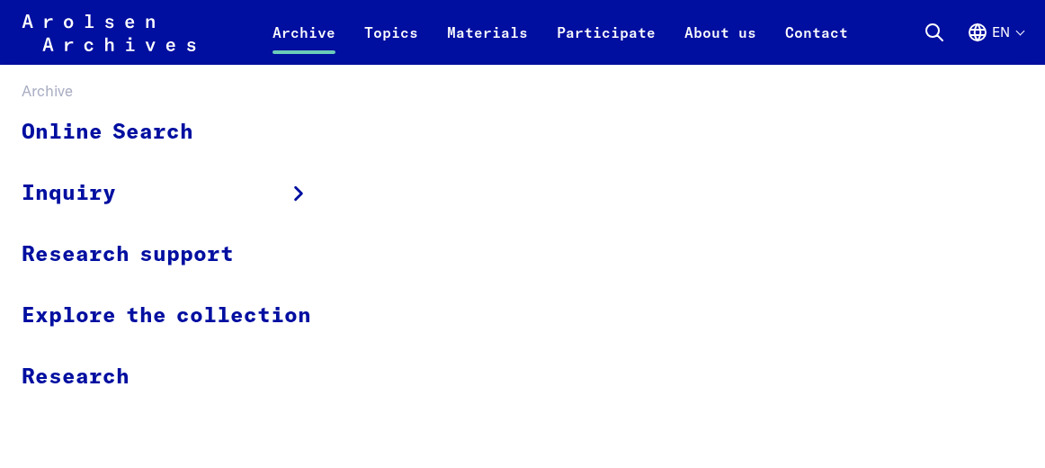
scroll to position [0, 0]
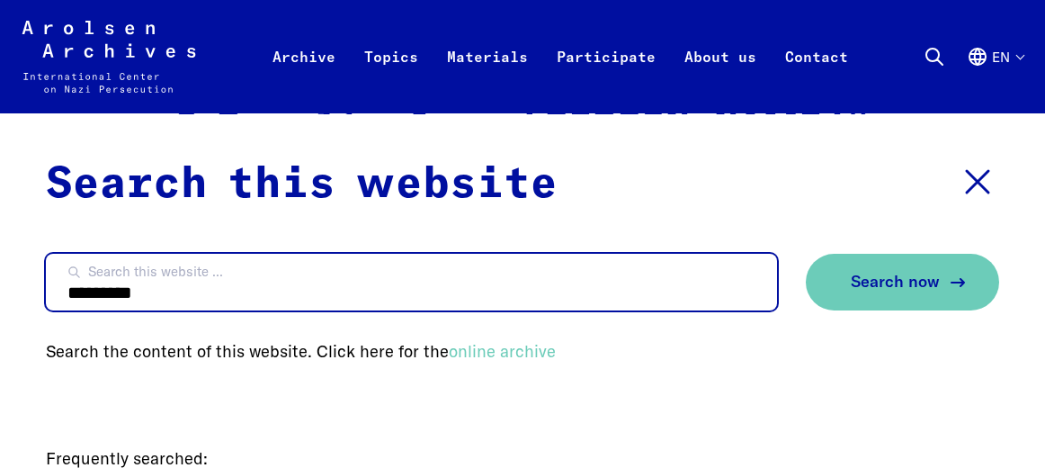
type input "*********"
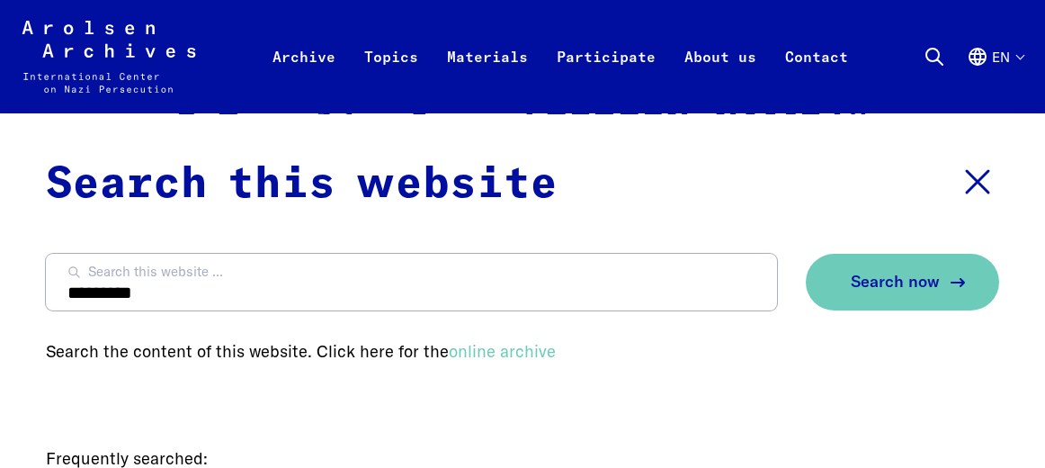
click at [883, 280] on span "Search now" at bounding box center [895, 281] width 89 height 19
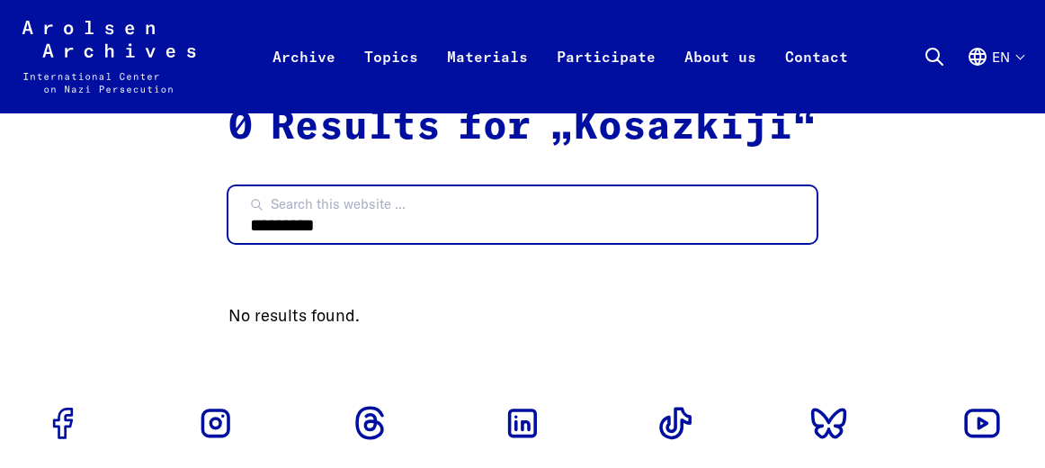
click at [798, 221] on input "*********" at bounding box center [522, 214] width 588 height 57
click at [259, 232] on input "*****" at bounding box center [522, 214] width 588 height 57
type input "*****"
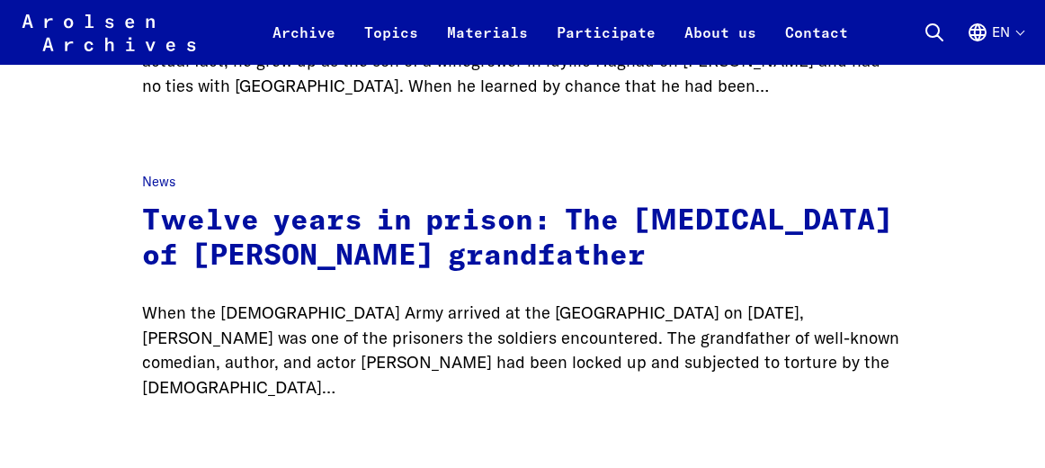
scroll to position [437, 0]
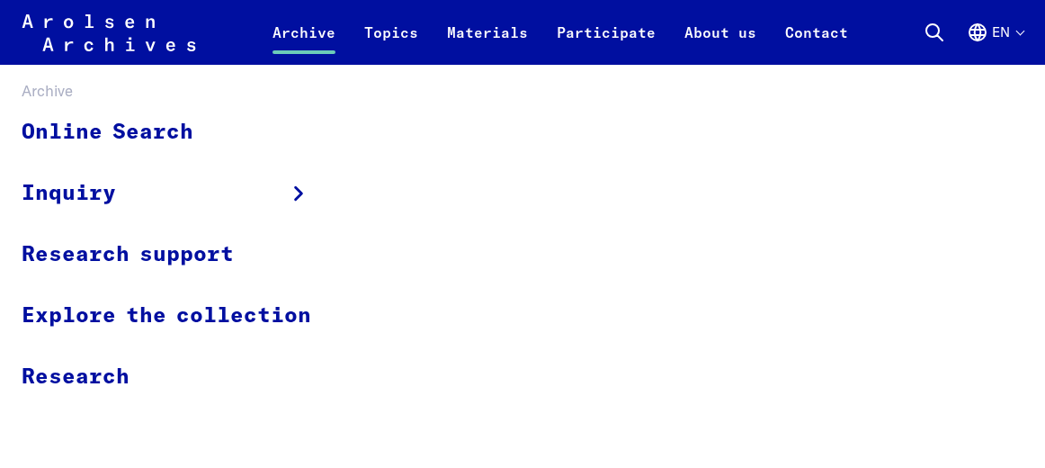
click at [304, 23] on link "Archive" at bounding box center [304, 43] width 92 height 43
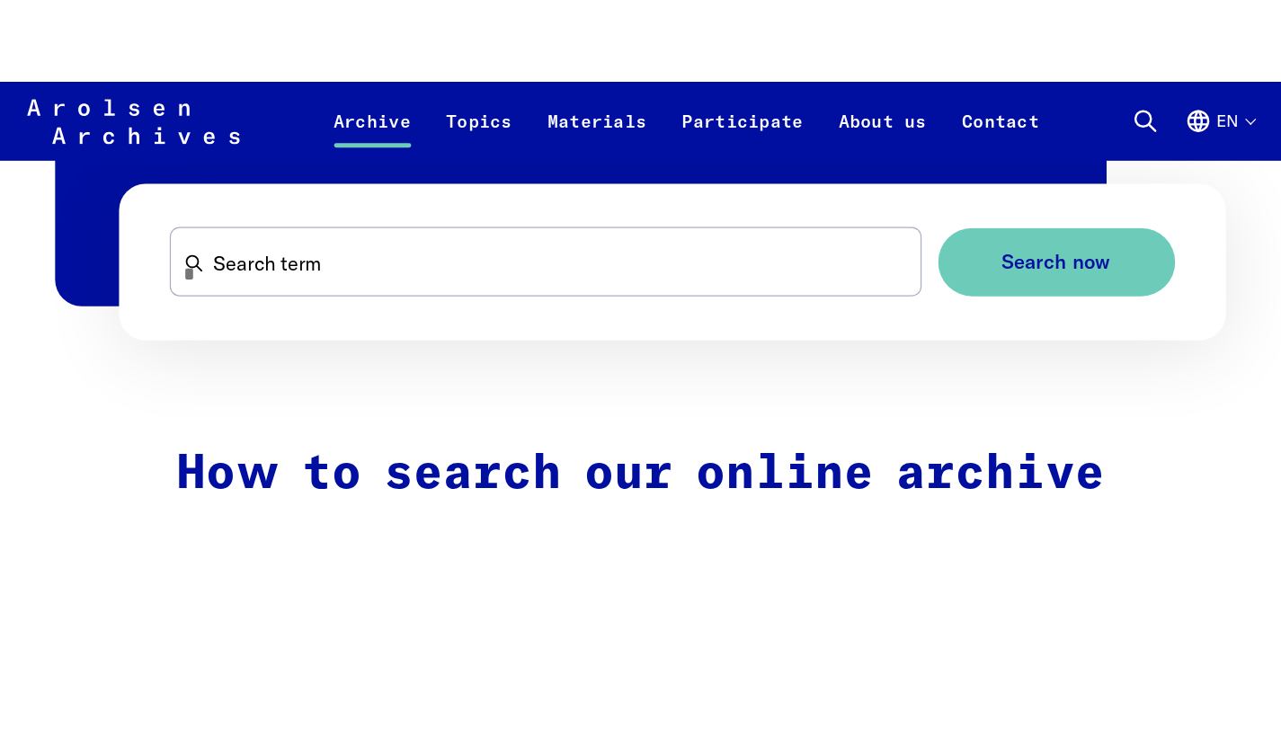
scroll to position [1065, 0]
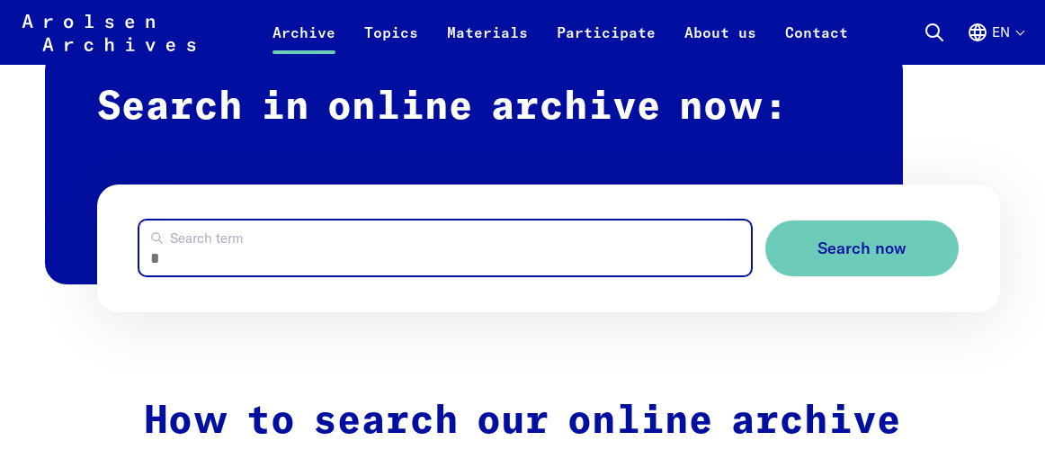
click at [292, 246] on input "Search term" at bounding box center [444, 247] width 611 height 55
type input "*********"
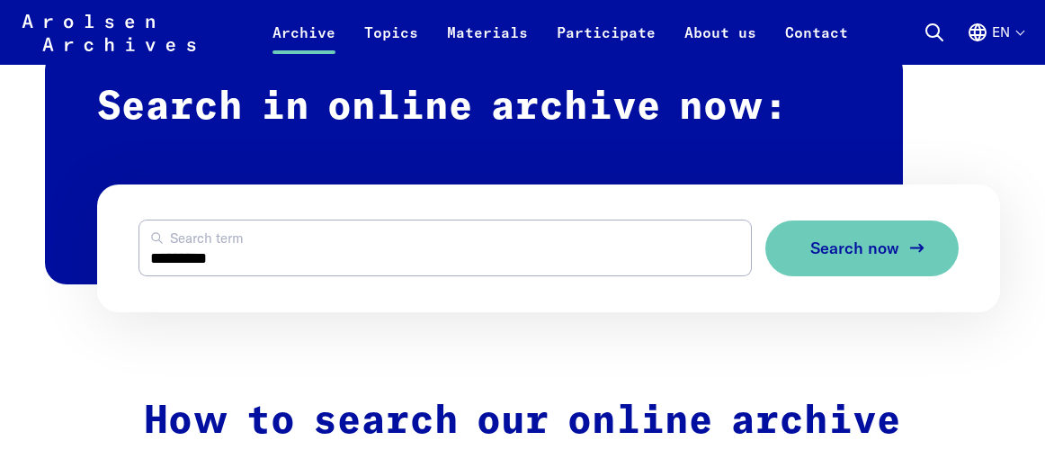
click at [865, 252] on span "Search now" at bounding box center [854, 248] width 89 height 19
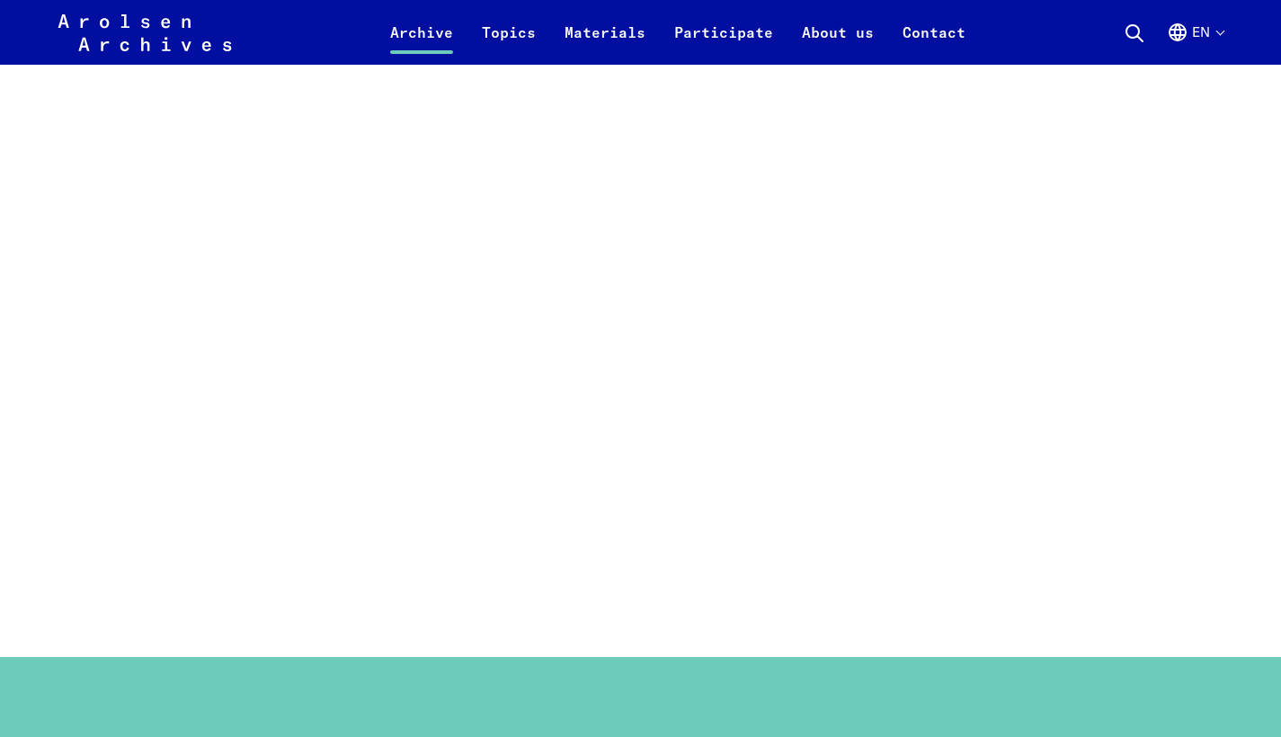
scroll to position [1324, 0]
